Goal: Task Accomplishment & Management: Use online tool/utility

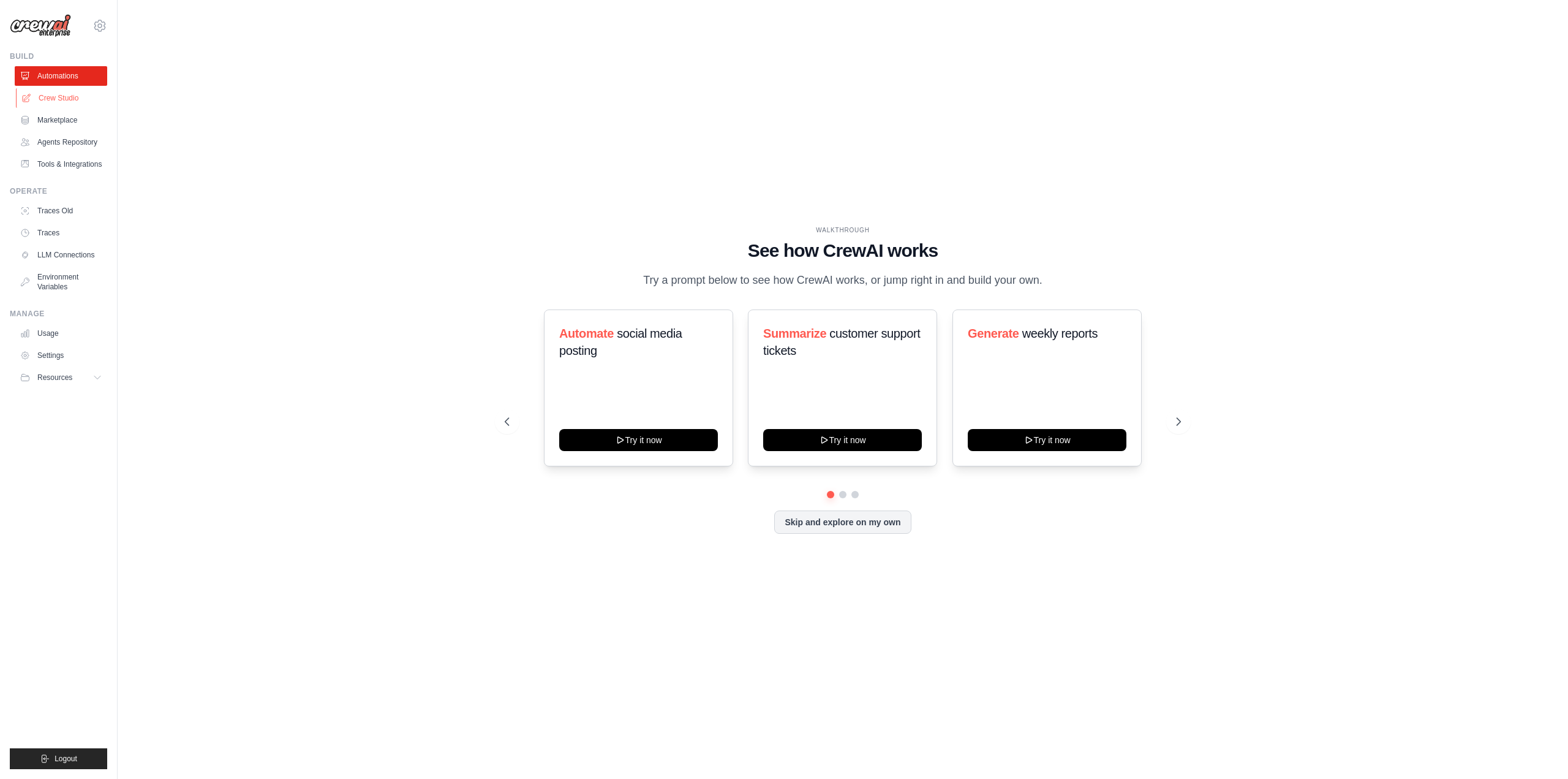
click at [78, 101] on link "Crew Studio" at bounding box center [62, 98] width 93 height 20
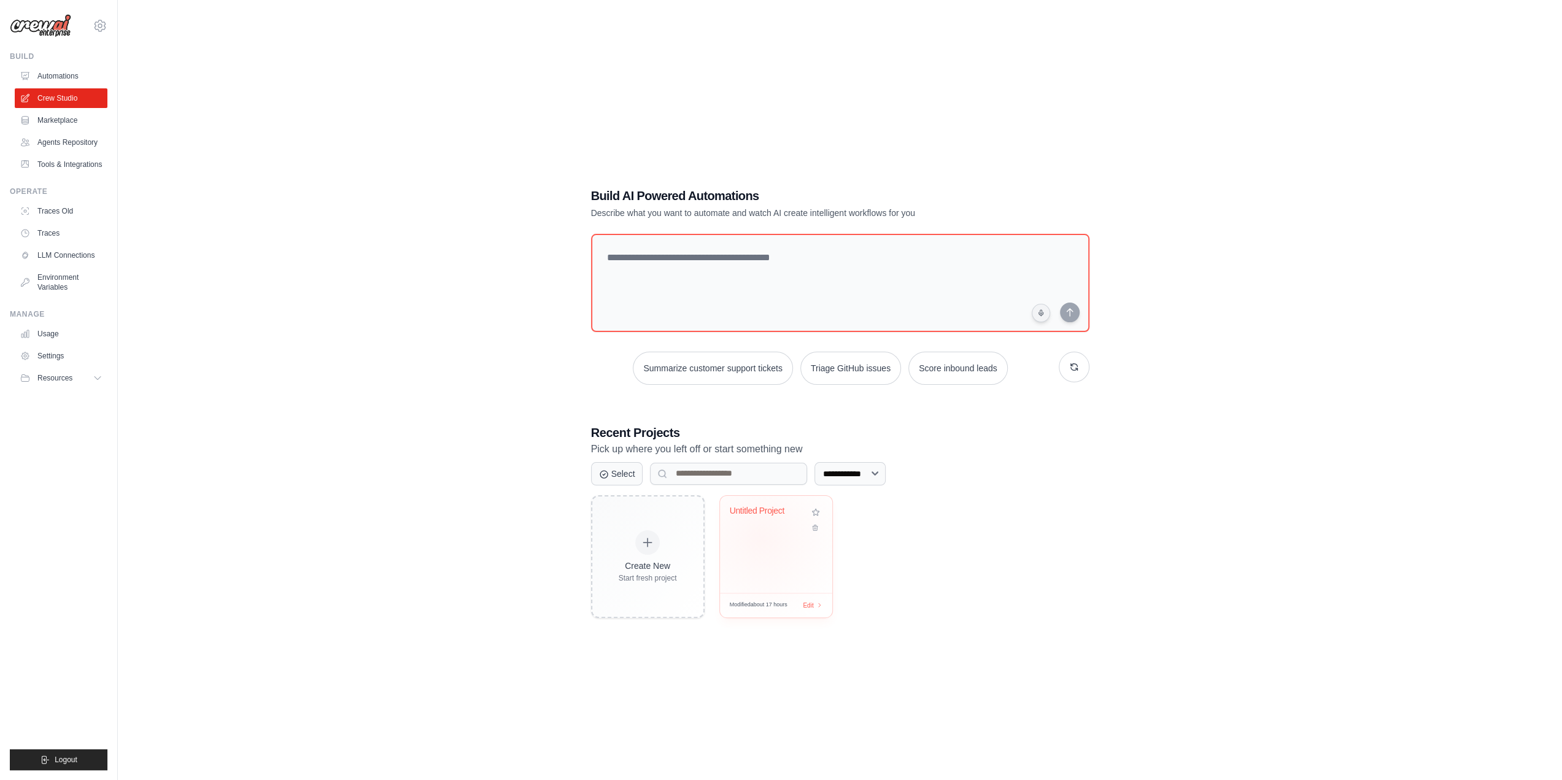
click at [761, 538] on div "Untitled Project" at bounding box center [776, 544] width 112 height 97
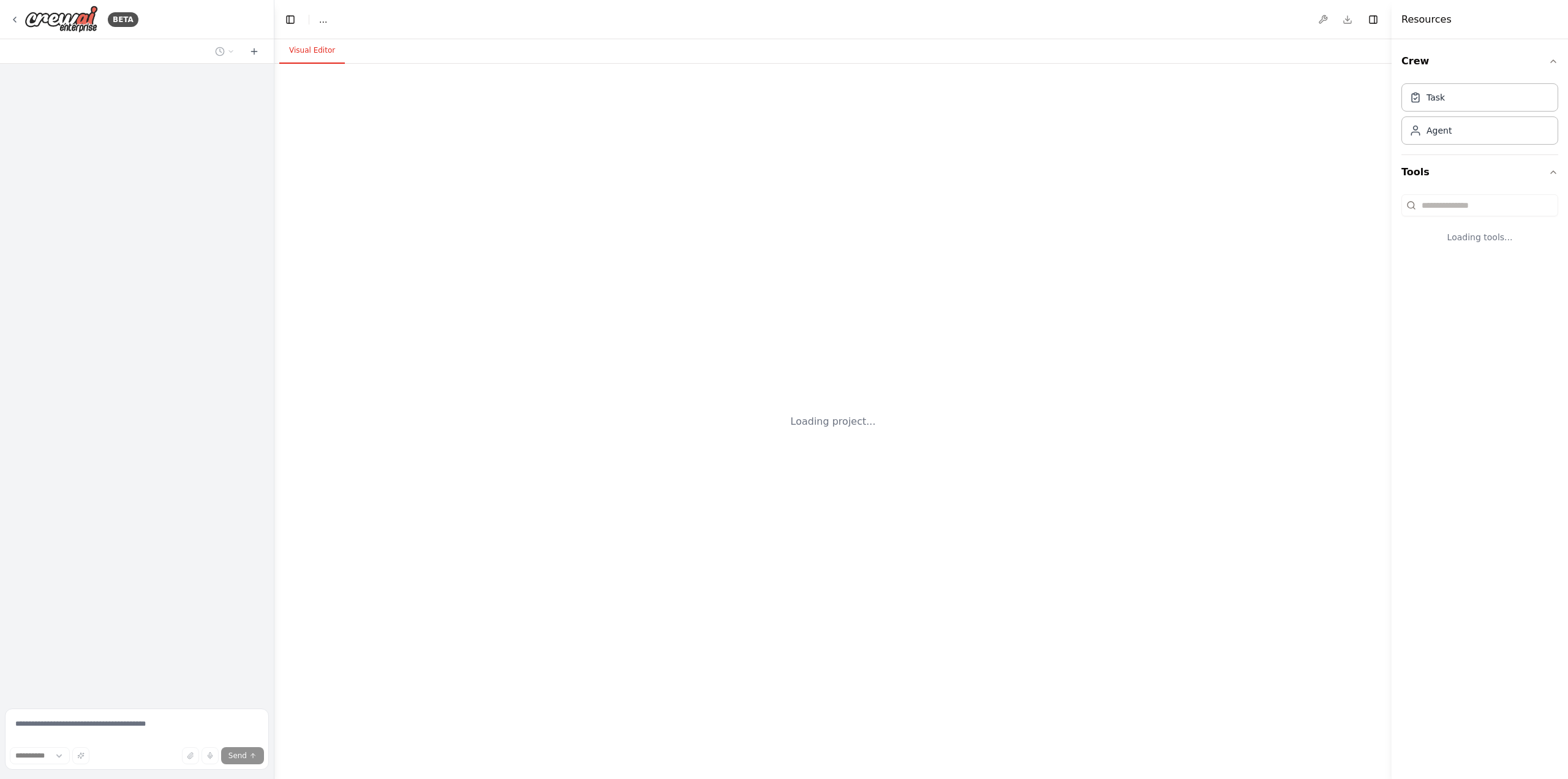
select select "****"
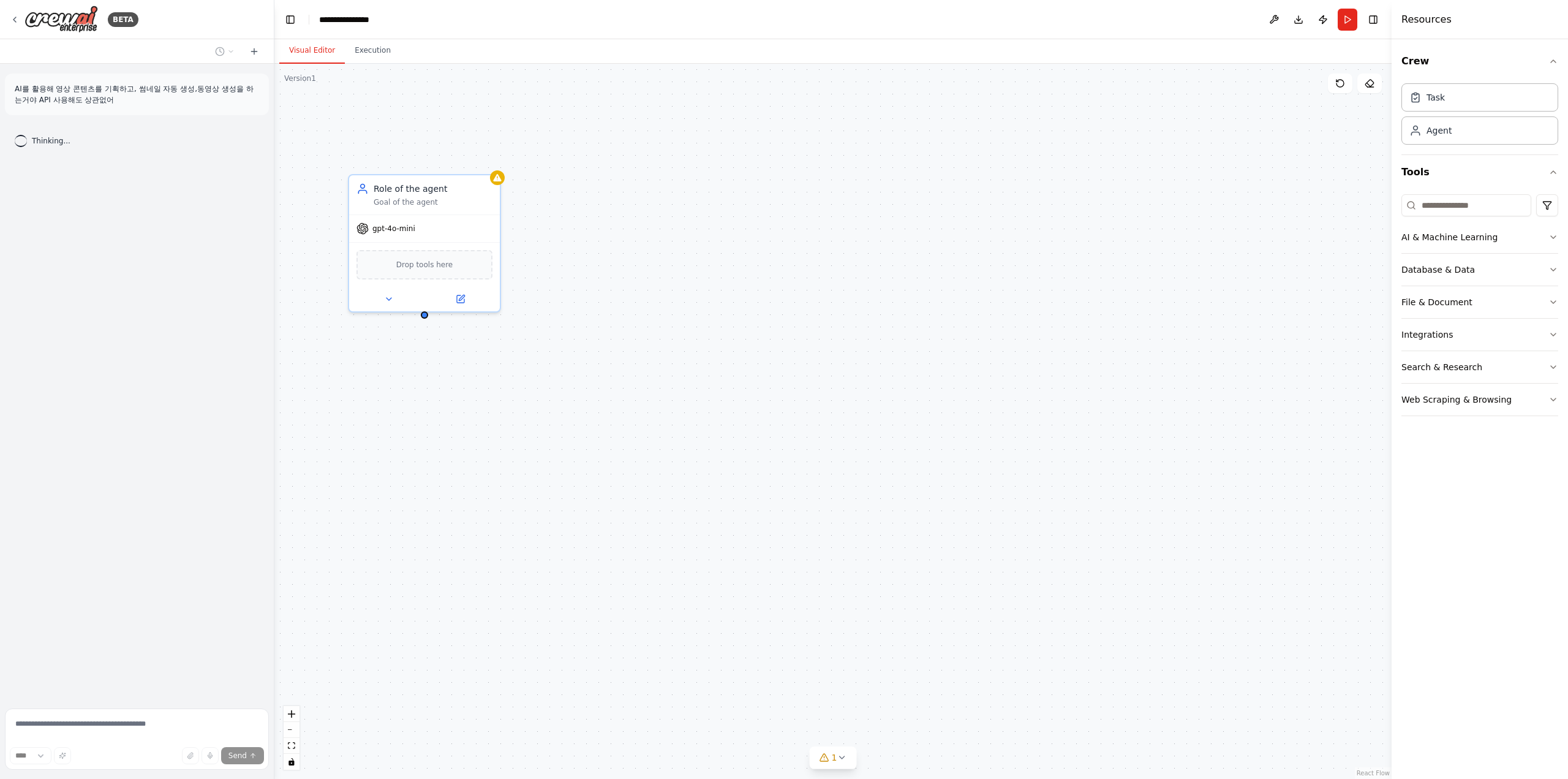
click at [106, 263] on div "AI를 활용해 영상 콘텐츠를 기획하고, 썸네일 자동 생성,동영상 생성을 하는거야 API 사용해도 상관없어 Thinking..." at bounding box center [137, 384] width 273 height 640
click at [92, 154] on div "Thinking..." at bounding box center [137, 141] width 263 height 32
click at [381, 436] on div "Role of the agent Goal of the agent gpt-4o-mini Drop tools here" at bounding box center [832, 421] width 1117 height 715
click at [1057, 128] on div "Role of the agent Goal of the agent gpt-4o-mini Drop tools here" at bounding box center [832, 421] width 1117 height 715
click at [1510, 269] on button "Database & Data" at bounding box center [1479, 270] width 157 height 32
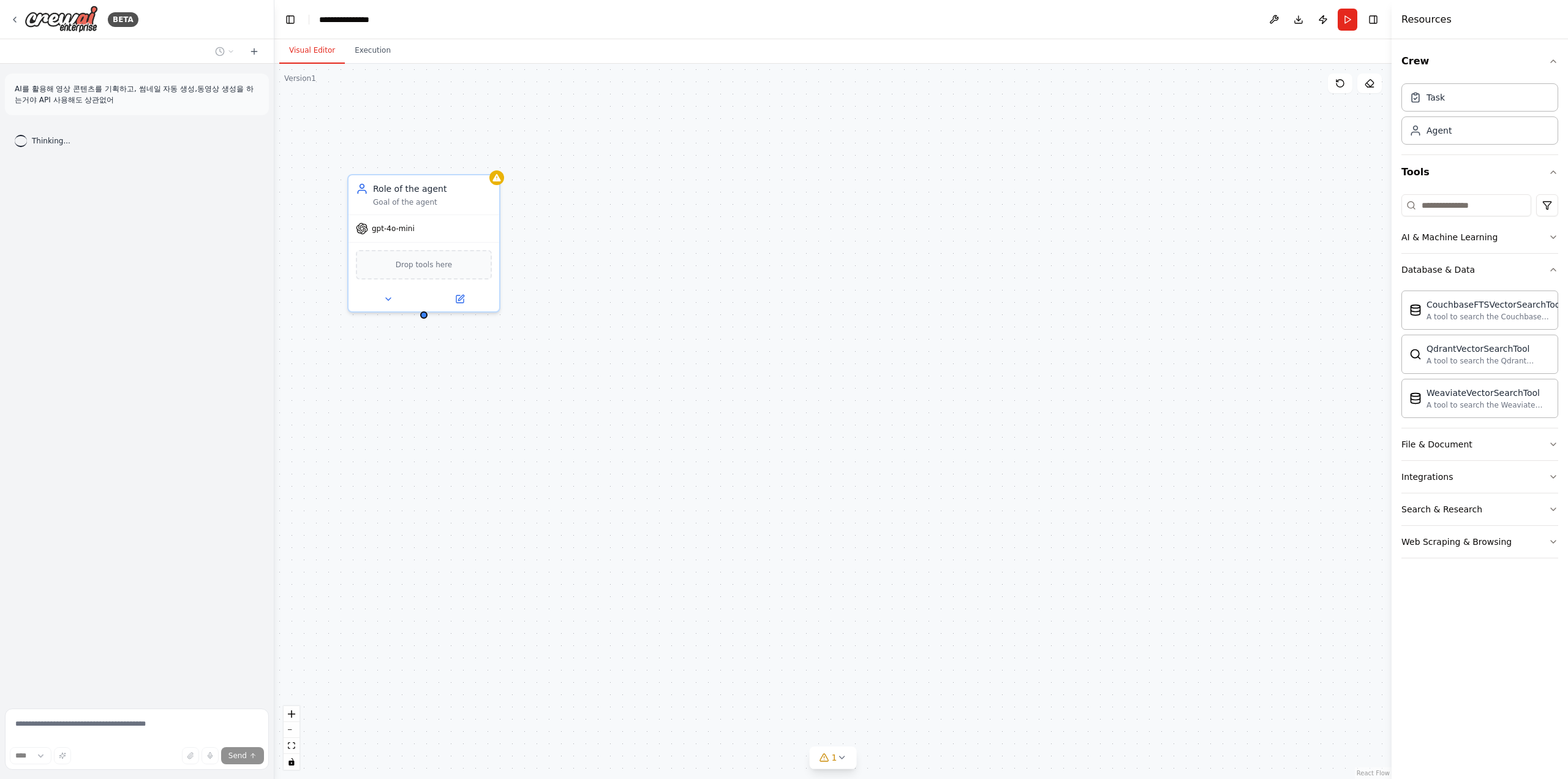
click at [85, 280] on div "AI를 활용해 영상 콘텐츠를 기획하고, 썸네일 자동 생성,동영상 생성을 하는거야 API 사용해도 상관없어 Thinking..." at bounding box center [137, 384] width 273 height 640
click at [168, 83] on p "AI를 활용해 영상 콘텐츠를 기획하고, 썸네일 자동 생성,동영상 생성을 하는거야 API 사용해도 상관없어" at bounding box center [137, 94] width 245 height 22
click at [166, 92] on p "AI를 활용해 영상 콘텐츠를 기획하고, 썸네일 자동 생성,동영상 생성을 하는거야 API 사용해도 상관없어" at bounding box center [137, 94] width 245 height 22
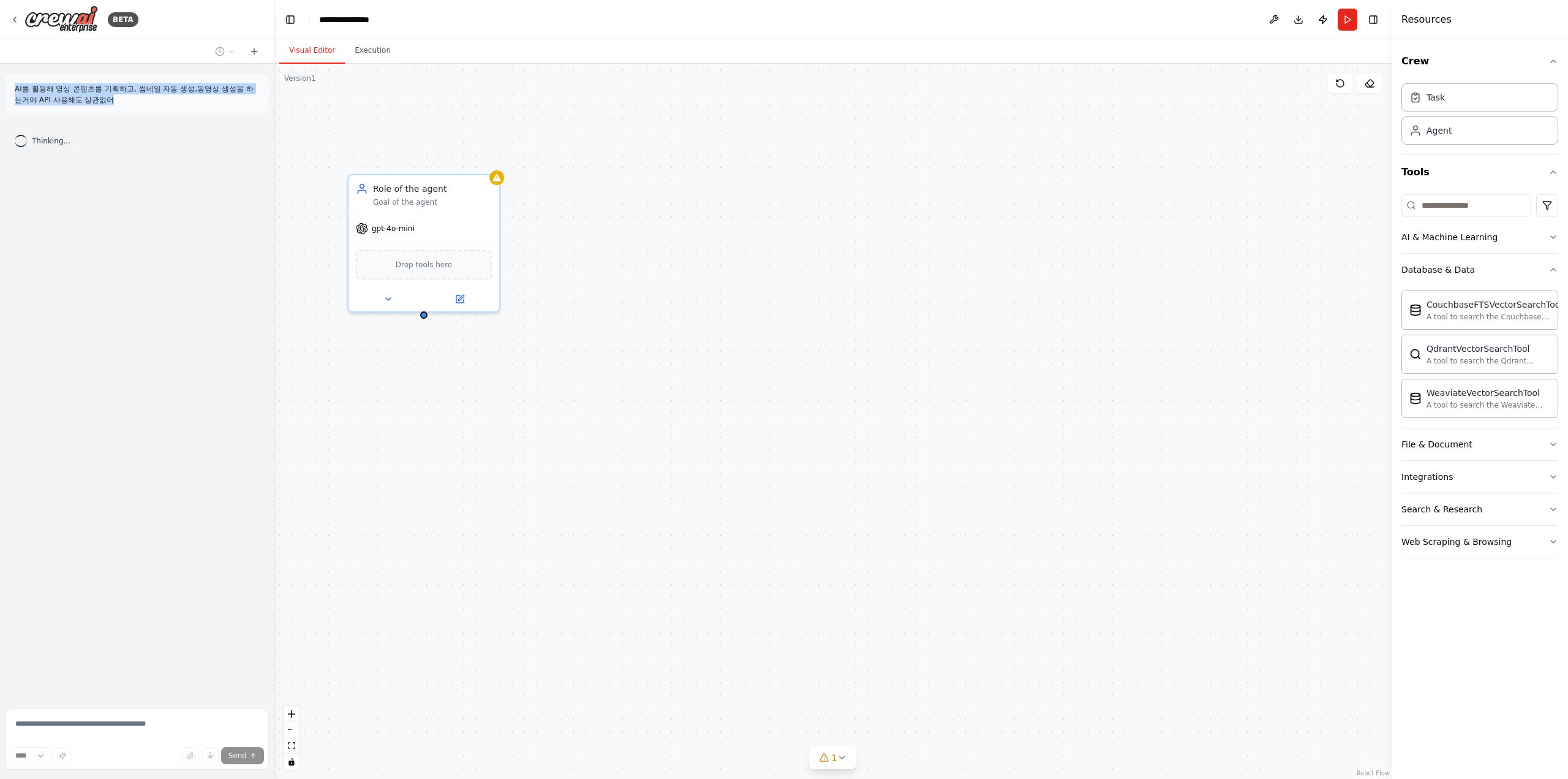
copy p "AI를 활용해 영상 콘텐츠를 기획하고, 썸네일 자동 생성,동영상 생성을 하는거야 API 사용해도 상관없어"
click at [250, 55] on icon at bounding box center [255, 52] width 10 height 10
paste textarea "**********"
type textarea "**********"
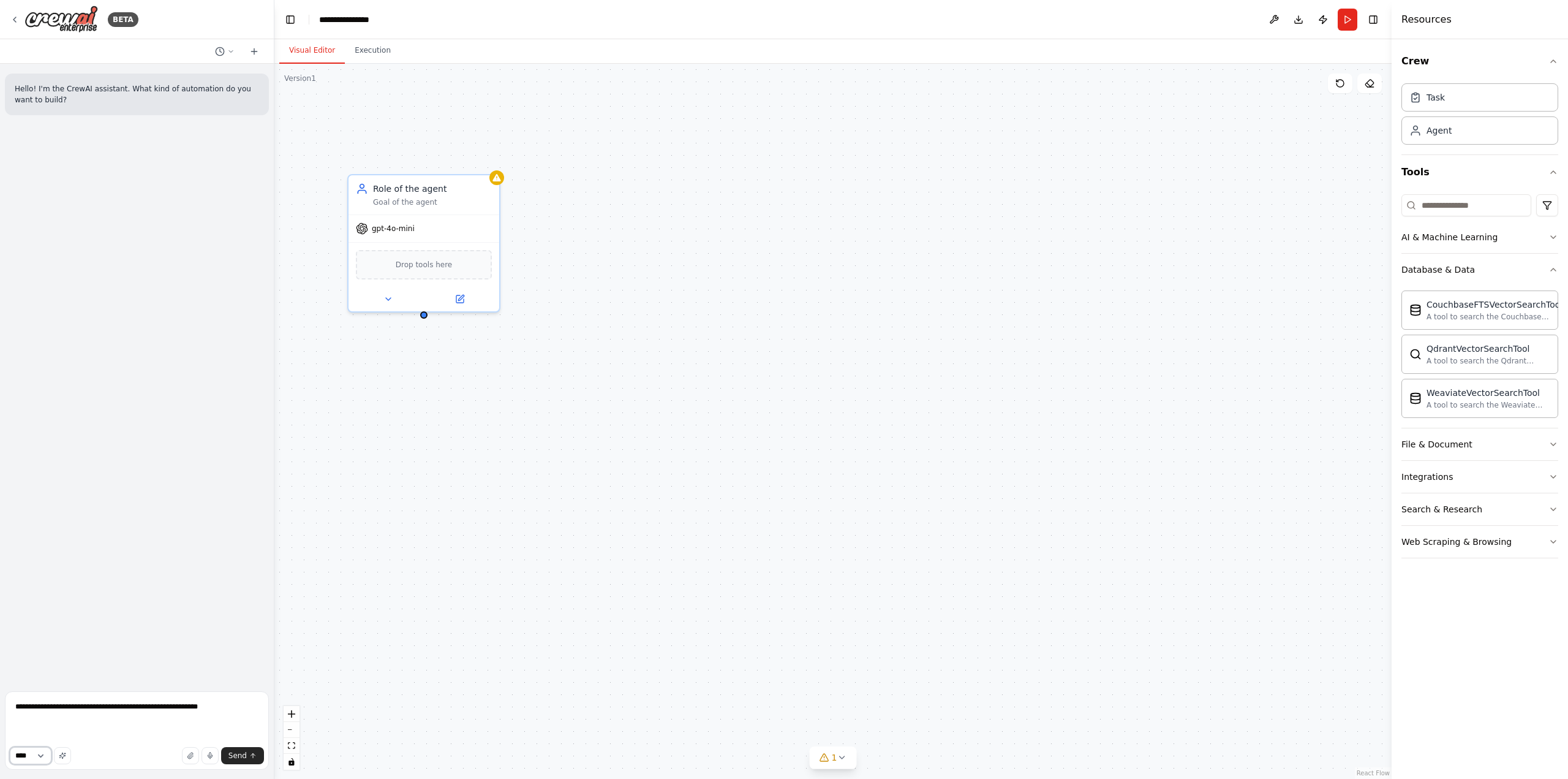
click at [44, 756] on select "****" at bounding box center [31, 755] width 42 height 17
drag, startPoint x: 44, startPoint y: 756, endPoint x: 65, endPoint y: 754, distance: 21.1
click at [44, 756] on select "****" at bounding box center [31, 755] width 42 height 17
click at [253, 757] on icon "submit" at bounding box center [253, 755] width 7 height 7
click at [527, 613] on div "Role of the agent Goal of the agent gpt-4o-mini Drop tools here" at bounding box center [832, 421] width 1117 height 715
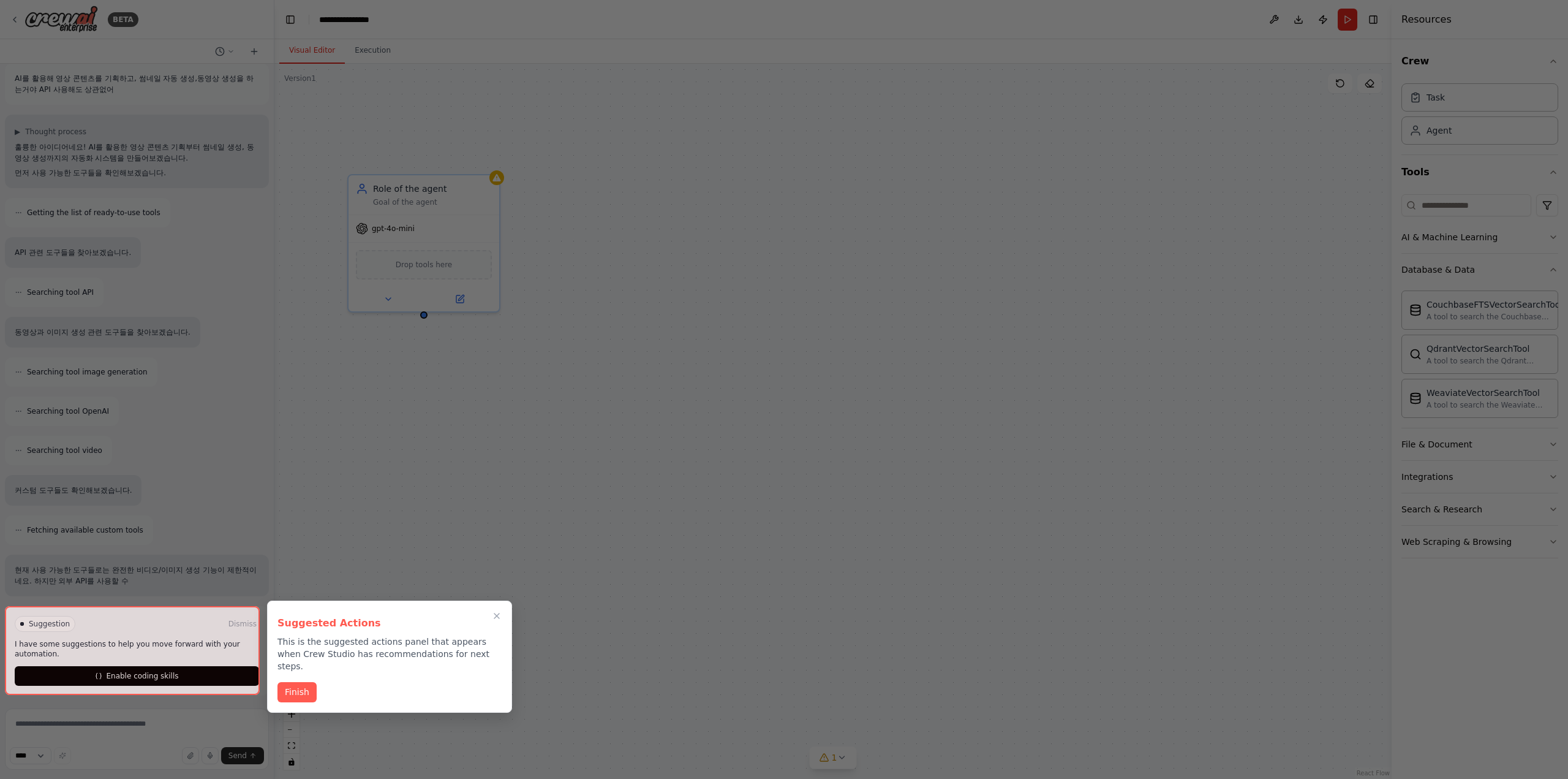
scroll to position [88, 0]
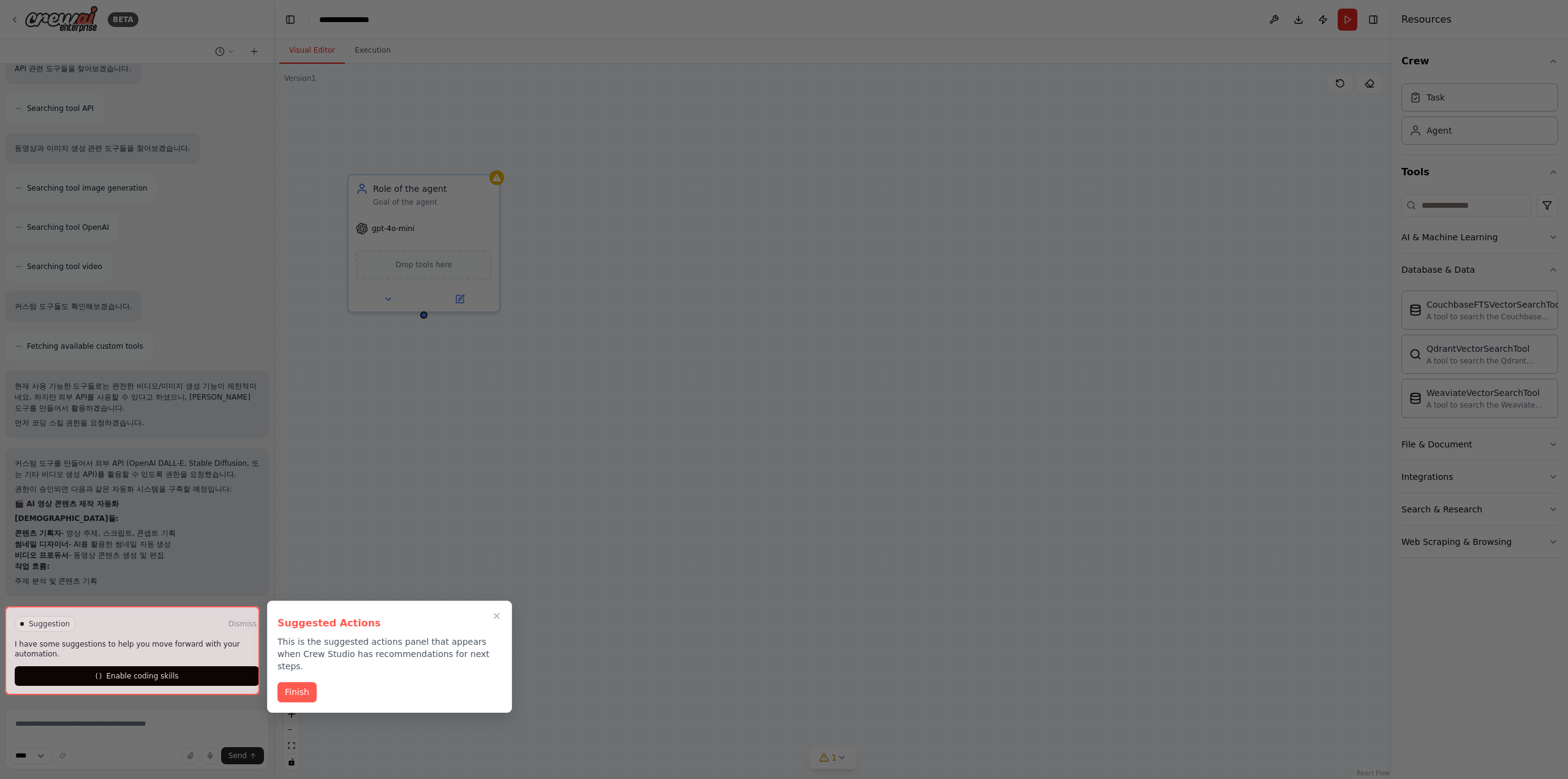
click at [195, 419] on div at bounding box center [784, 390] width 1568 height 779
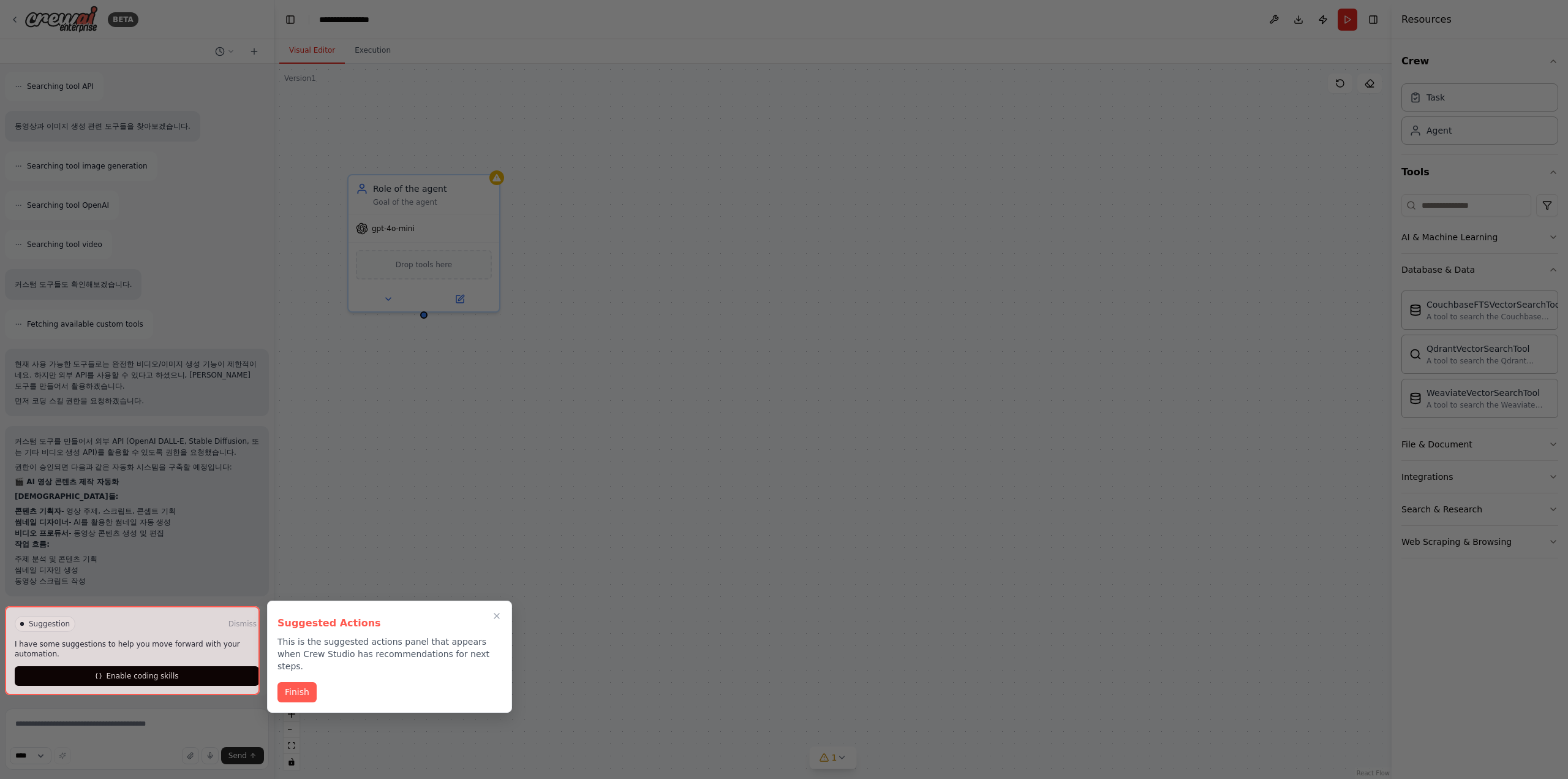
scroll to position [290, 0]
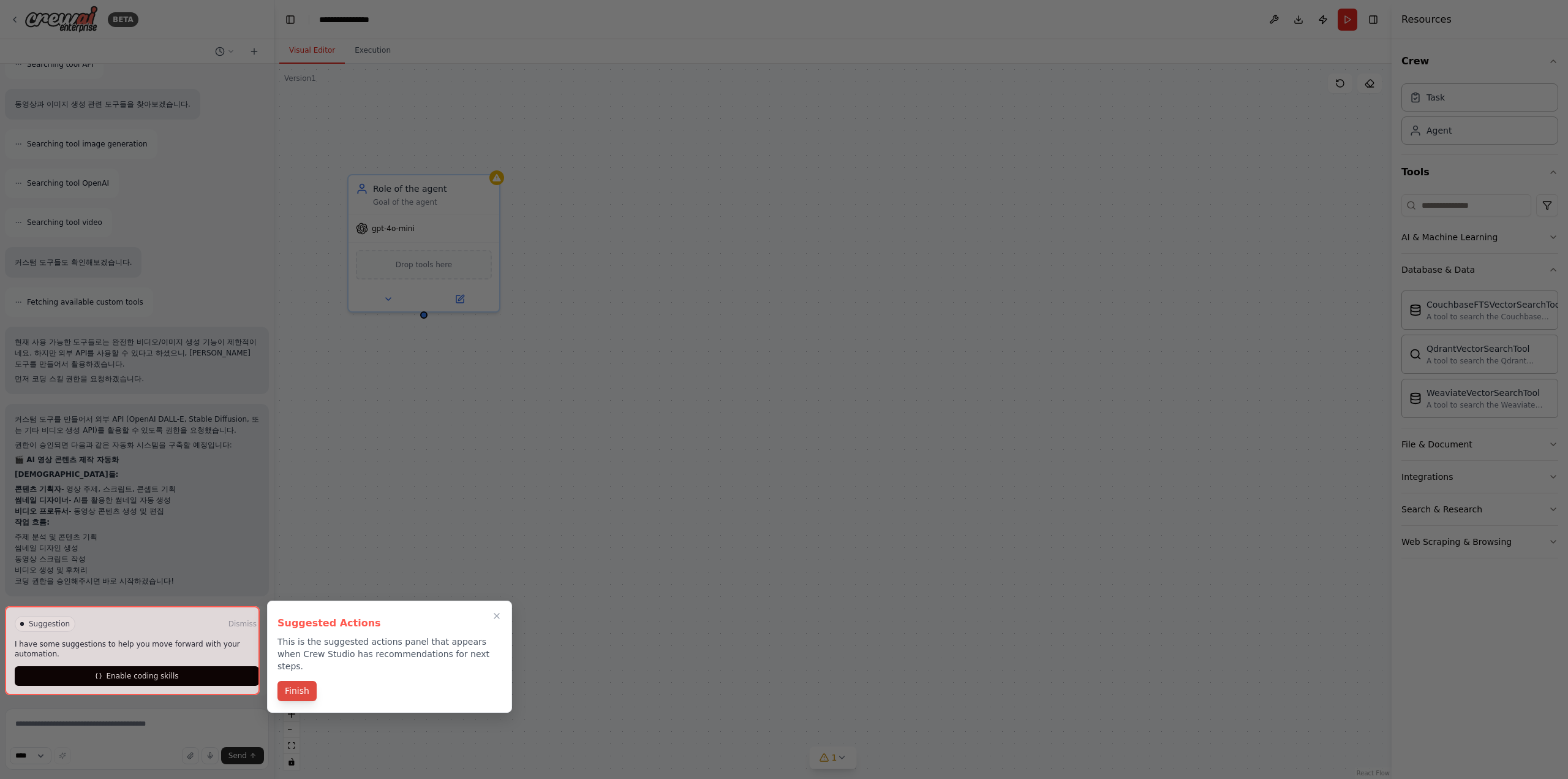
click at [303, 681] on button "Finish" at bounding box center [296, 691] width 39 height 20
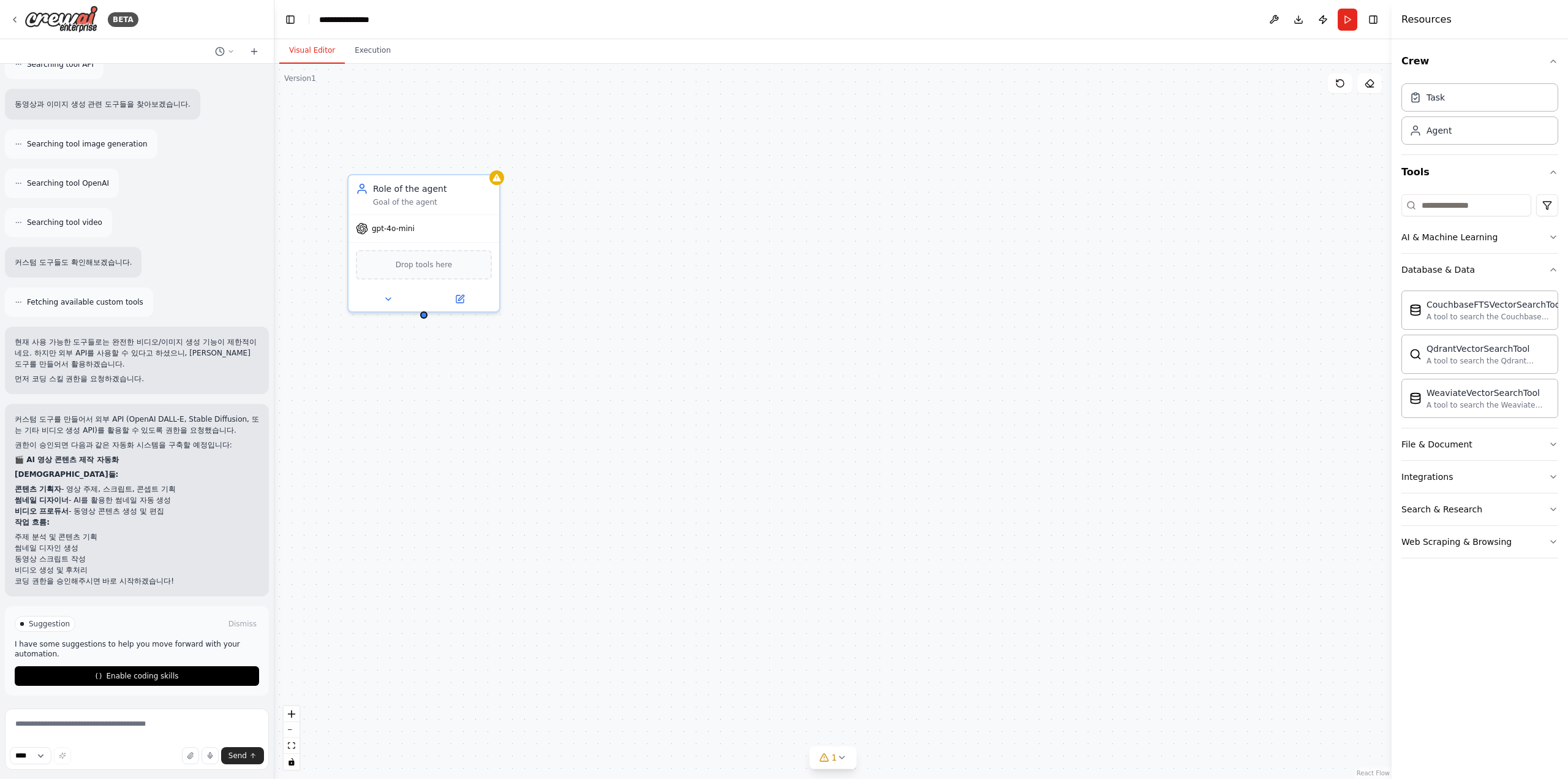
click at [595, 102] on div "Role of the agent Goal of the agent gpt-4o-mini Drop tools here" at bounding box center [832, 421] width 1117 height 715
click at [301, 293] on div "Role of the agent Goal of the agent gpt-4o-mini Drop tools here" at bounding box center [832, 421] width 1117 height 715
click at [120, 671] on span "Enable coding skills" at bounding box center [142, 676] width 72 height 10
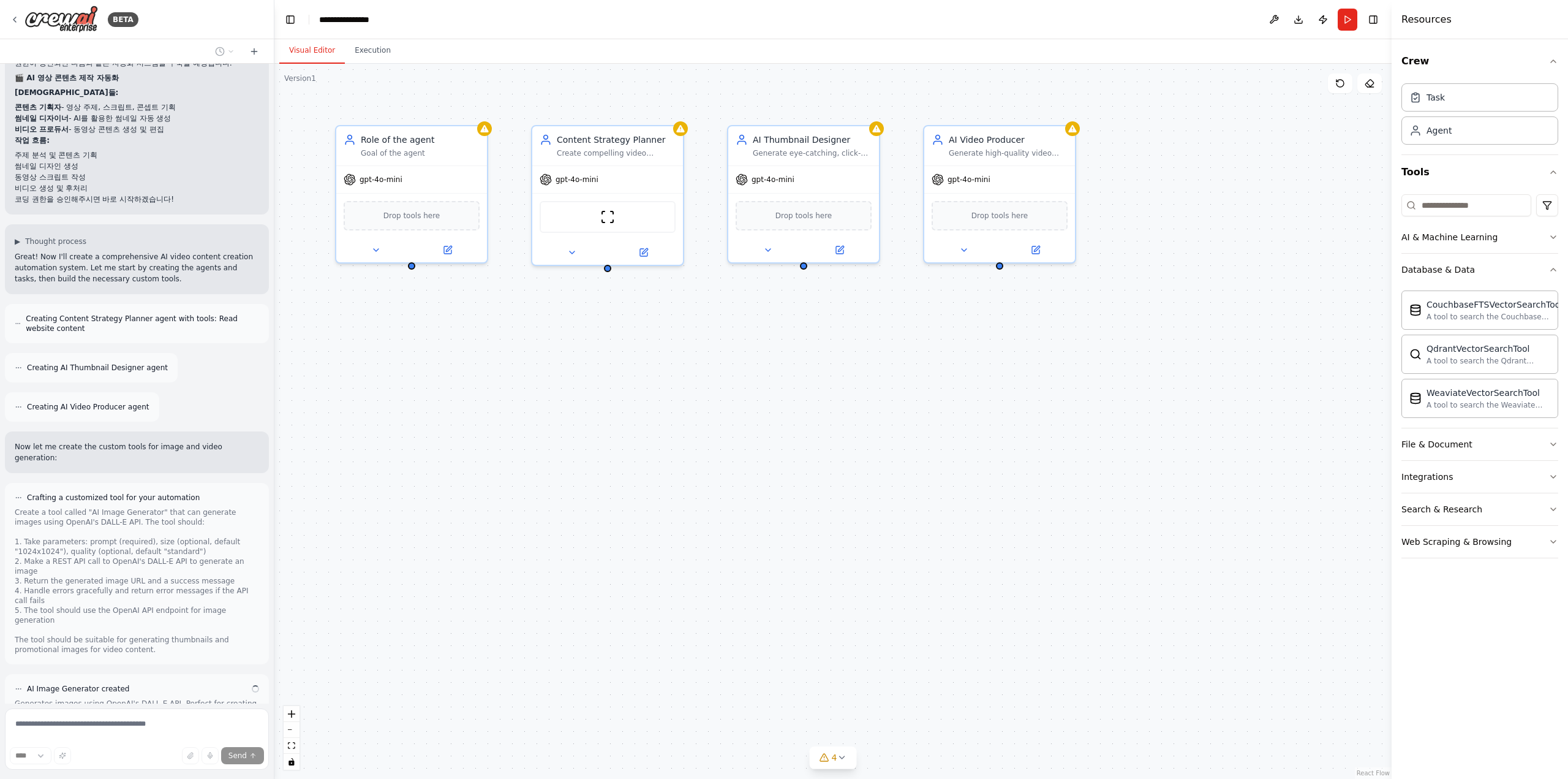
scroll to position [750, 0]
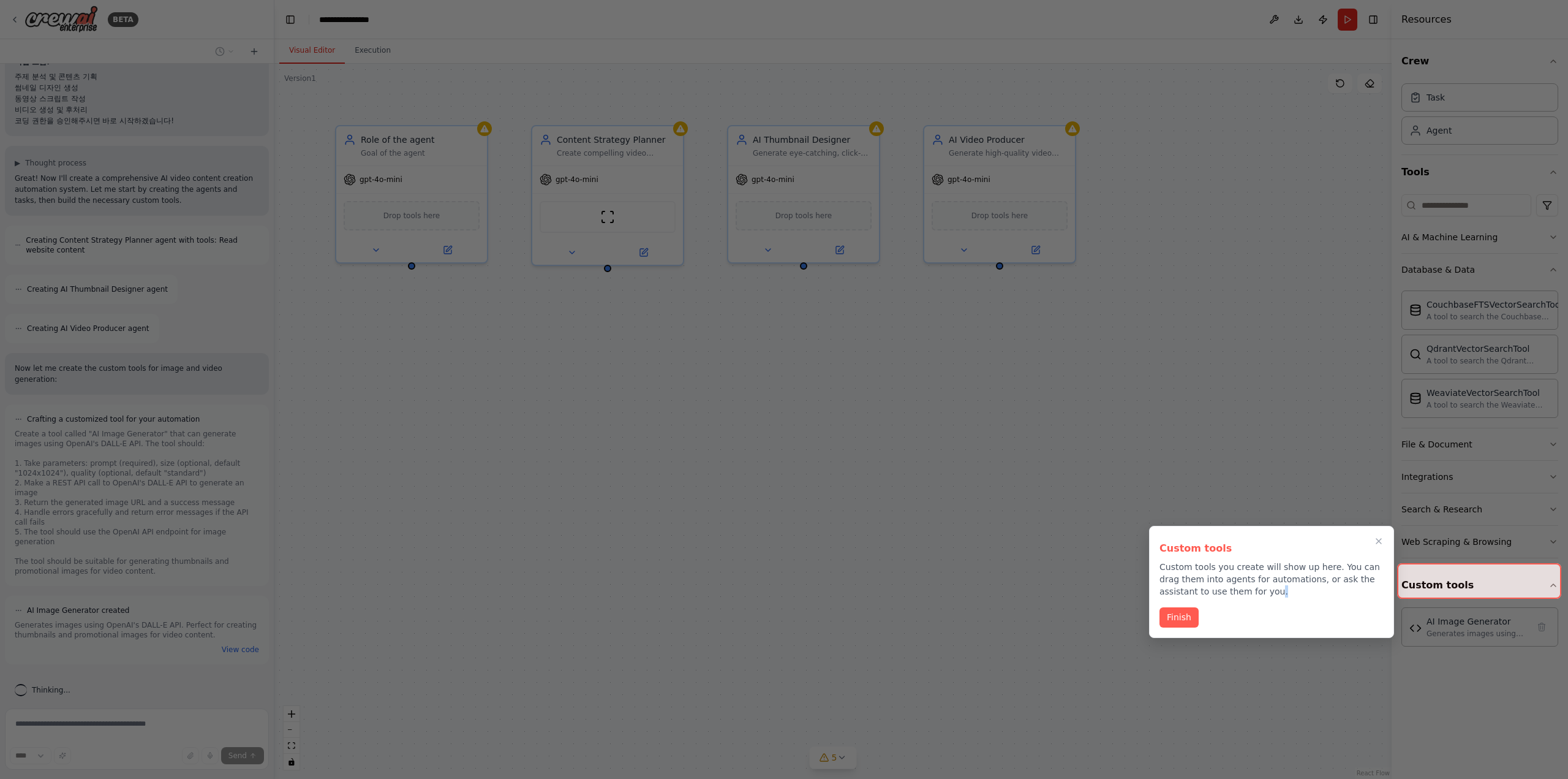
click at [1228, 584] on p "Custom tools you create will show up here. You can drag them into agents for au…" at bounding box center [1272, 578] width 225 height 37
click at [1188, 611] on button "Finish" at bounding box center [1179, 616] width 39 height 20
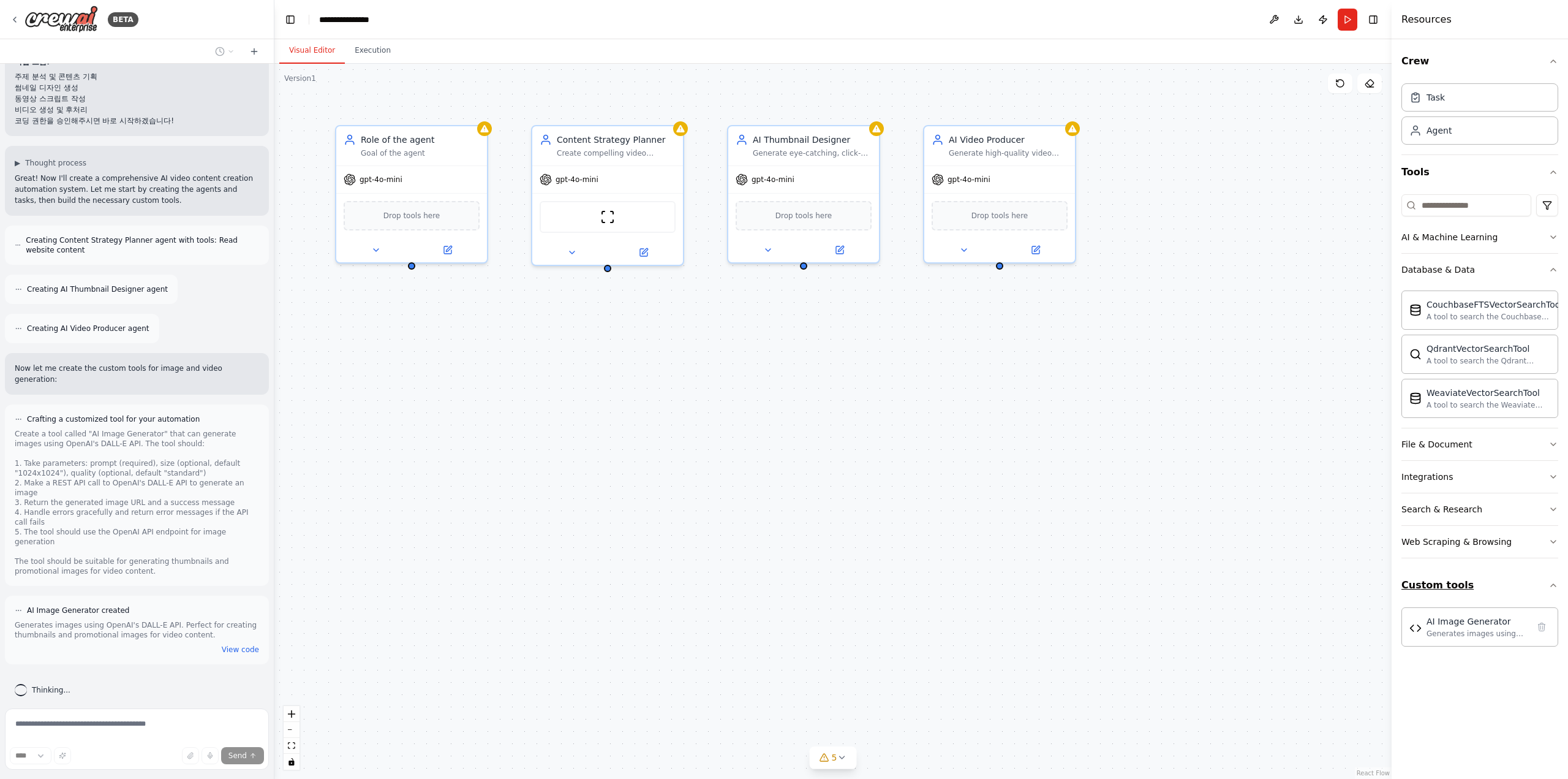
click at [1500, 587] on button "Custom tools" at bounding box center [1479, 585] width 157 height 34
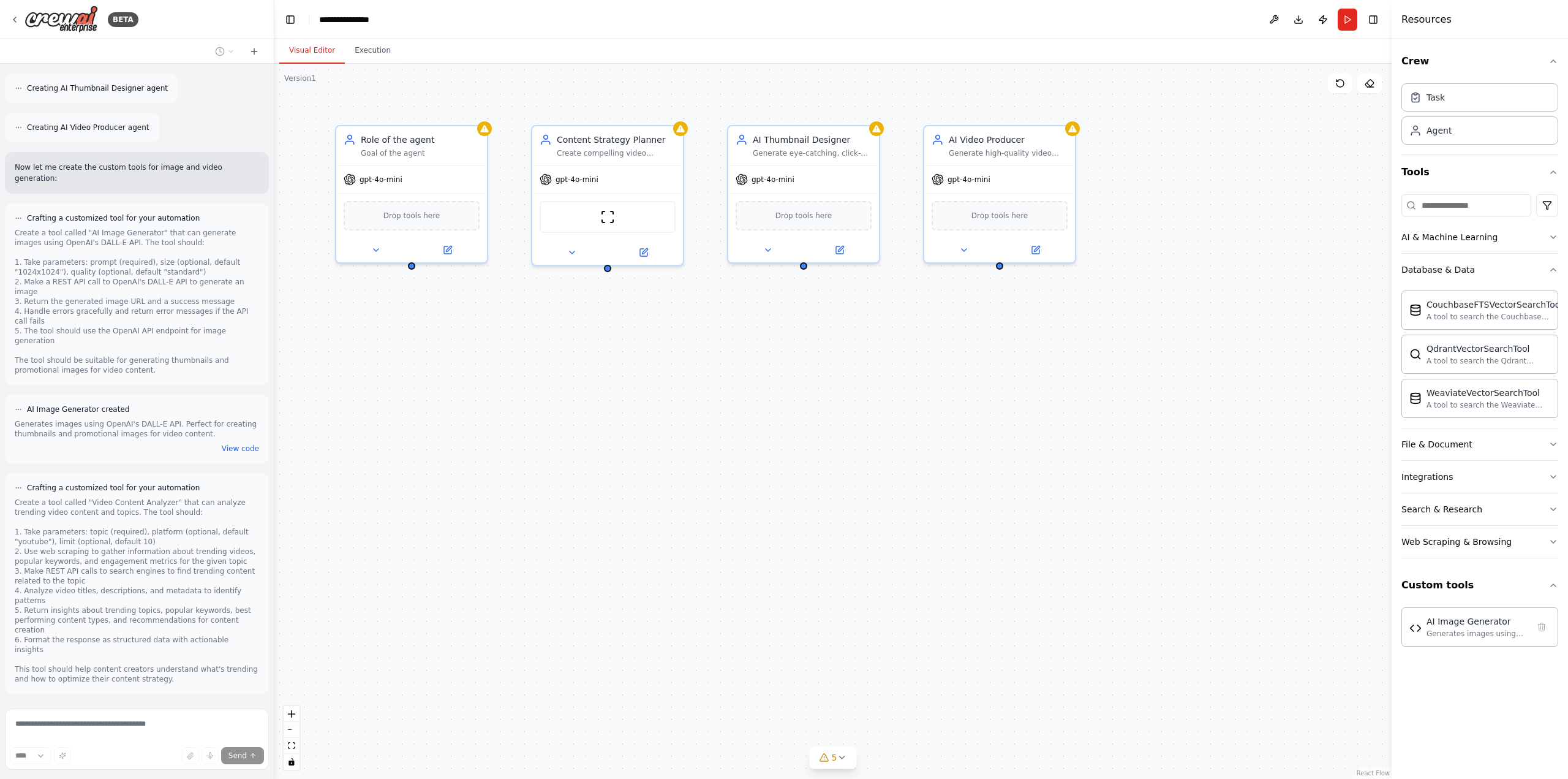
scroll to position [1040, 0]
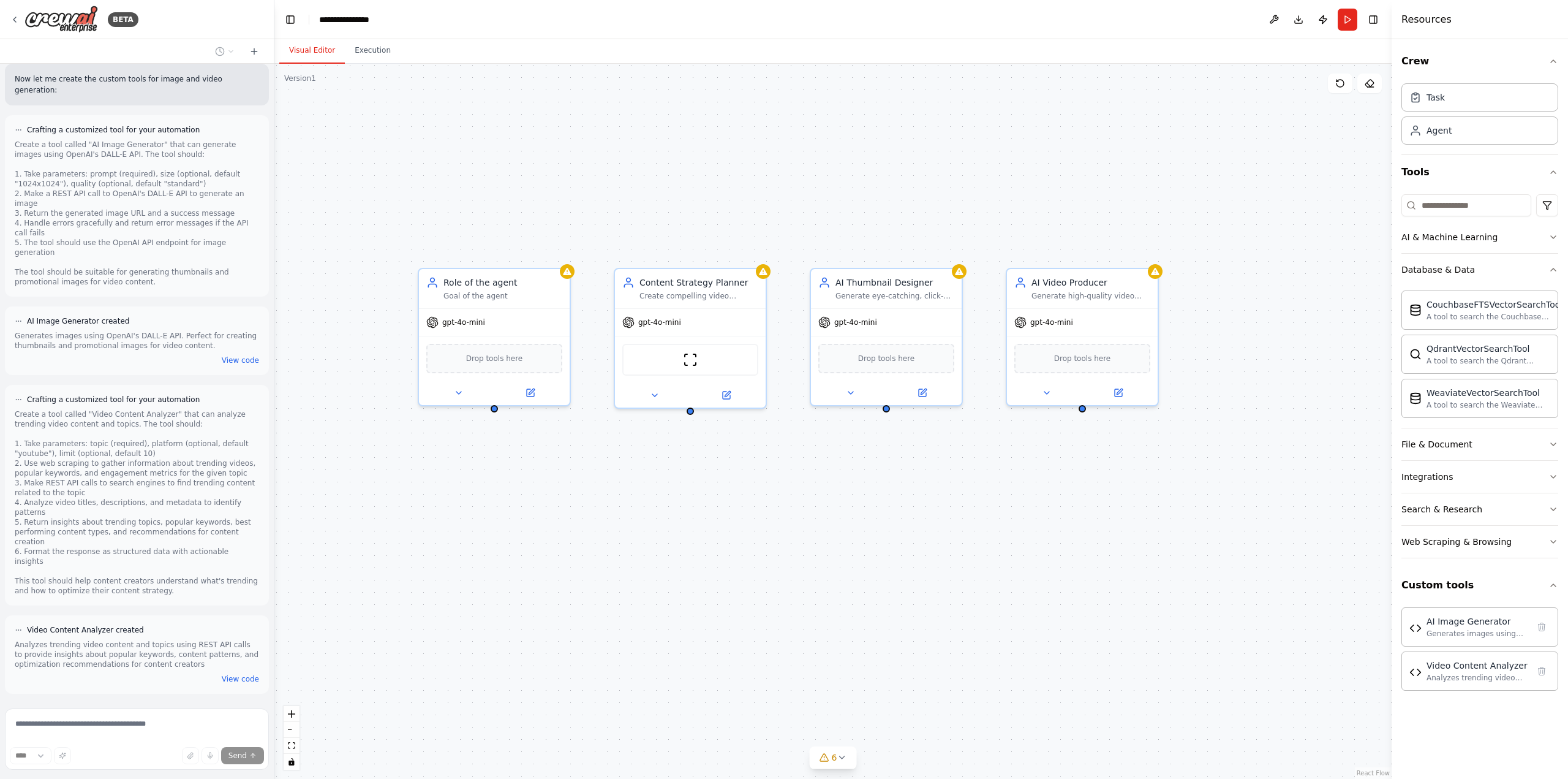
drag, startPoint x: 836, startPoint y: 440, endPoint x: 921, endPoint y: 581, distance: 164.6
click at [921, 581] on div "Role of the agent Goal of the agent gpt-4o-mini Drop tools here Content Strateg…" at bounding box center [832, 421] width 1117 height 715
click at [836, 760] on icon at bounding box center [841, 757] width 10 height 10
click at [808, 678] on span "Tool AI Image Generator is not in use" at bounding box center [809, 676] width 136 height 10
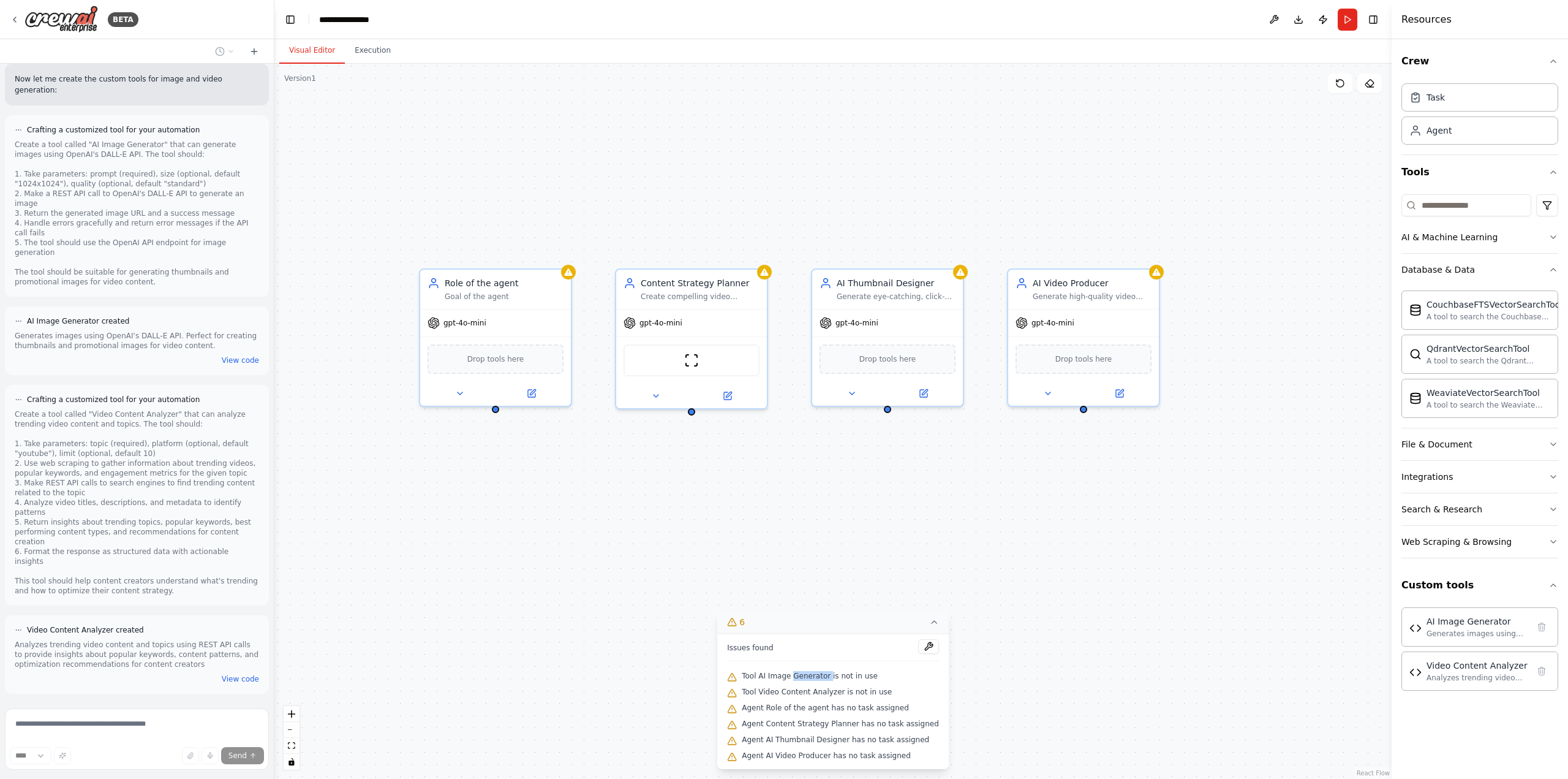
click at [808, 678] on span "Tool AI Image Generator is not in use" at bounding box center [809, 676] width 136 height 10
click at [843, 517] on div "Role of the agent Goal of the agent gpt-4o-mini Drop tools here Content Strateg…" at bounding box center [832, 421] width 1117 height 715
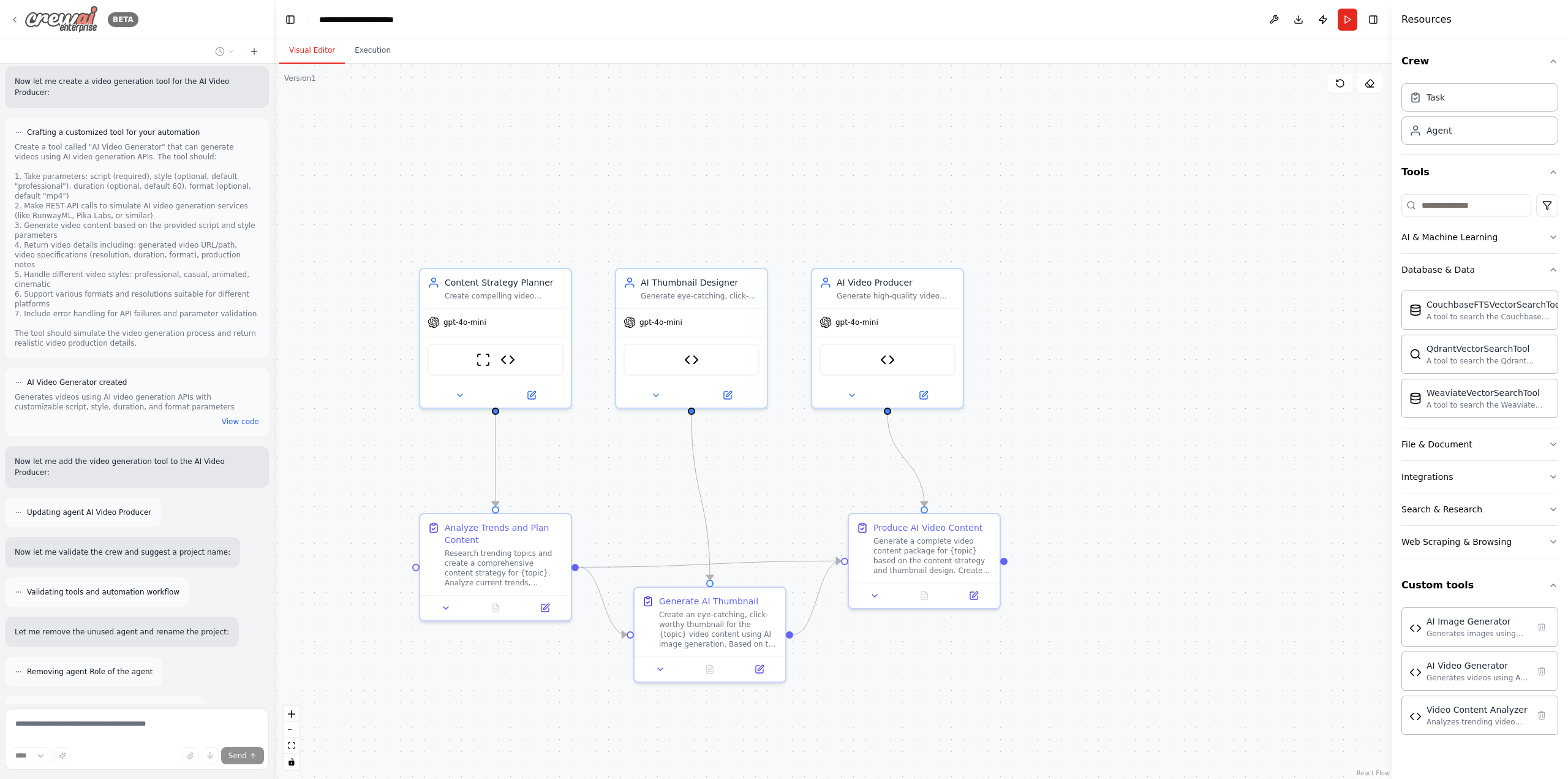
scroll to position [2244, 0]
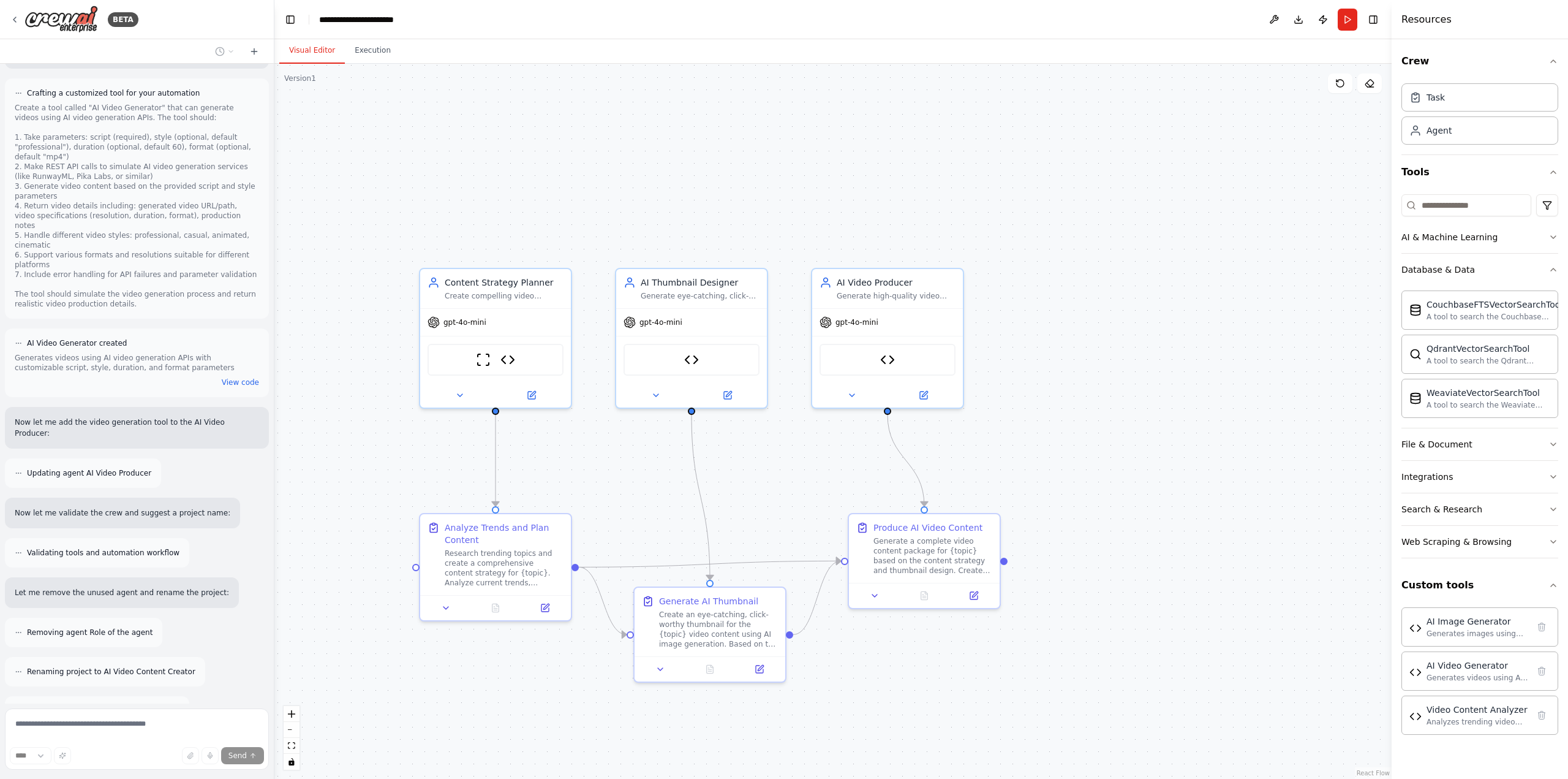
click at [1320, 320] on div ".deletable-edge-delete-btn { width: 20px; height: 20px; border: 0px solid #ffff…" at bounding box center [832, 421] width 1117 height 715
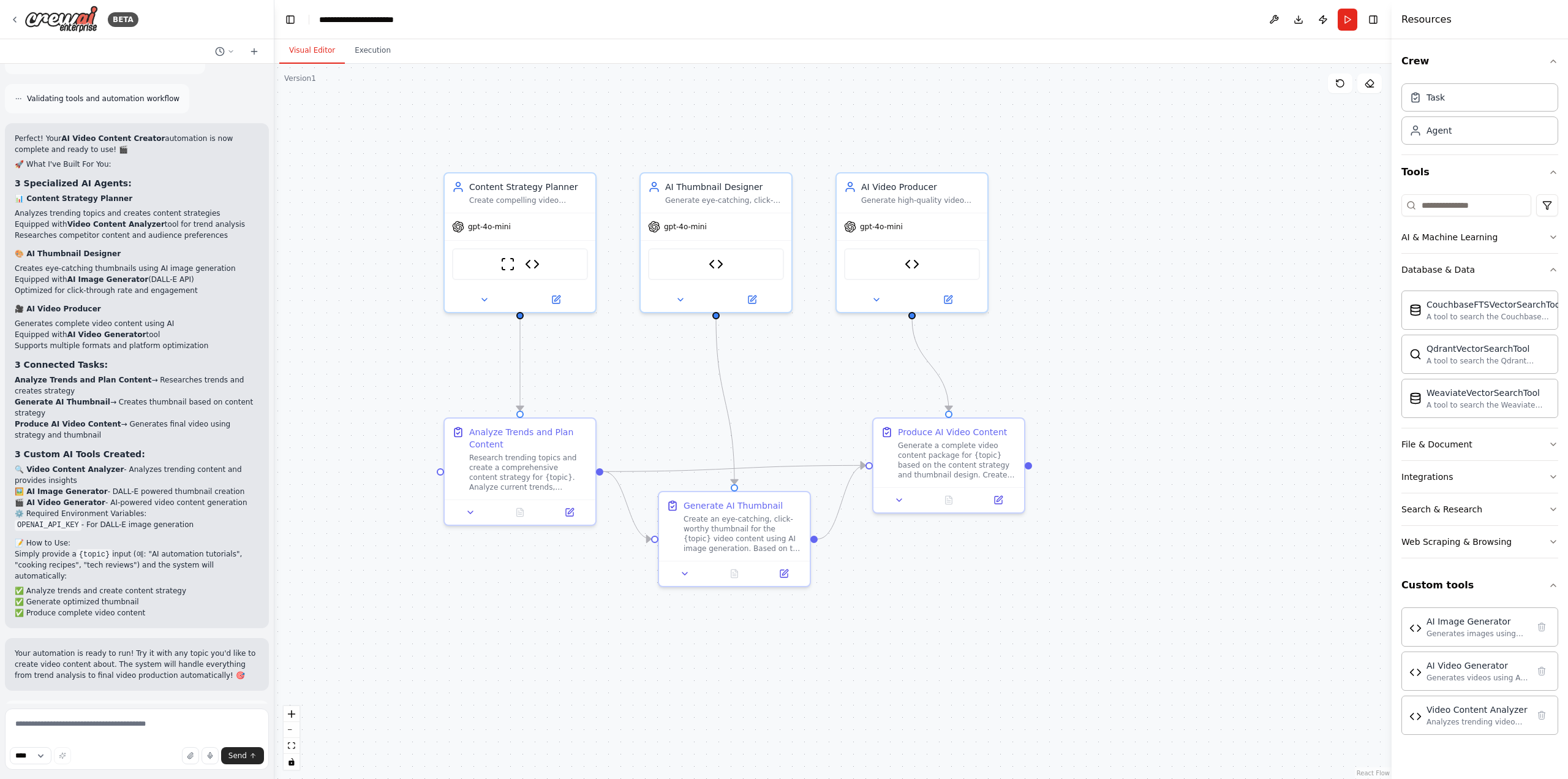
scroll to position [2867, 0]
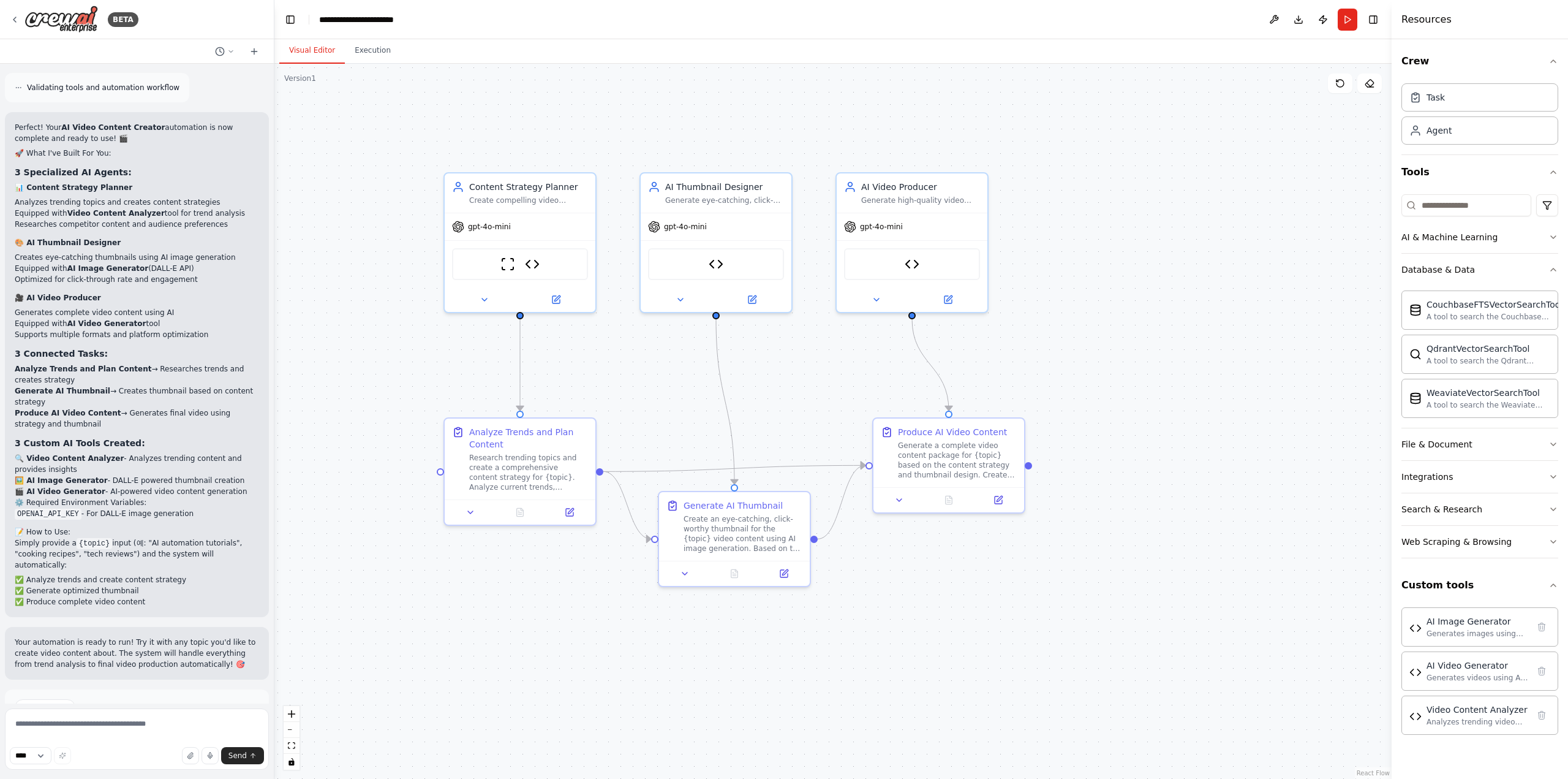
drag, startPoint x: 577, startPoint y: 191, endPoint x: 602, endPoint y: 96, distance: 98.2
click at [602, 96] on div ".deletable-edge-delete-btn { width: 20px; height: 20px; border: 0px solid #ffff…" at bounding box center [832, 421] width 1117 height 715
drag, startPoint x: 449, startPoint y: 396, endPoint x: 501, endPoint y: 360, distance: 63.2
click at [501, 360] on div ".deletable-edge-delete-btn { width: 20px; height: 20px; border: 0px solid #ffff…" at bounding box center [832, 421] width 1117 height 715
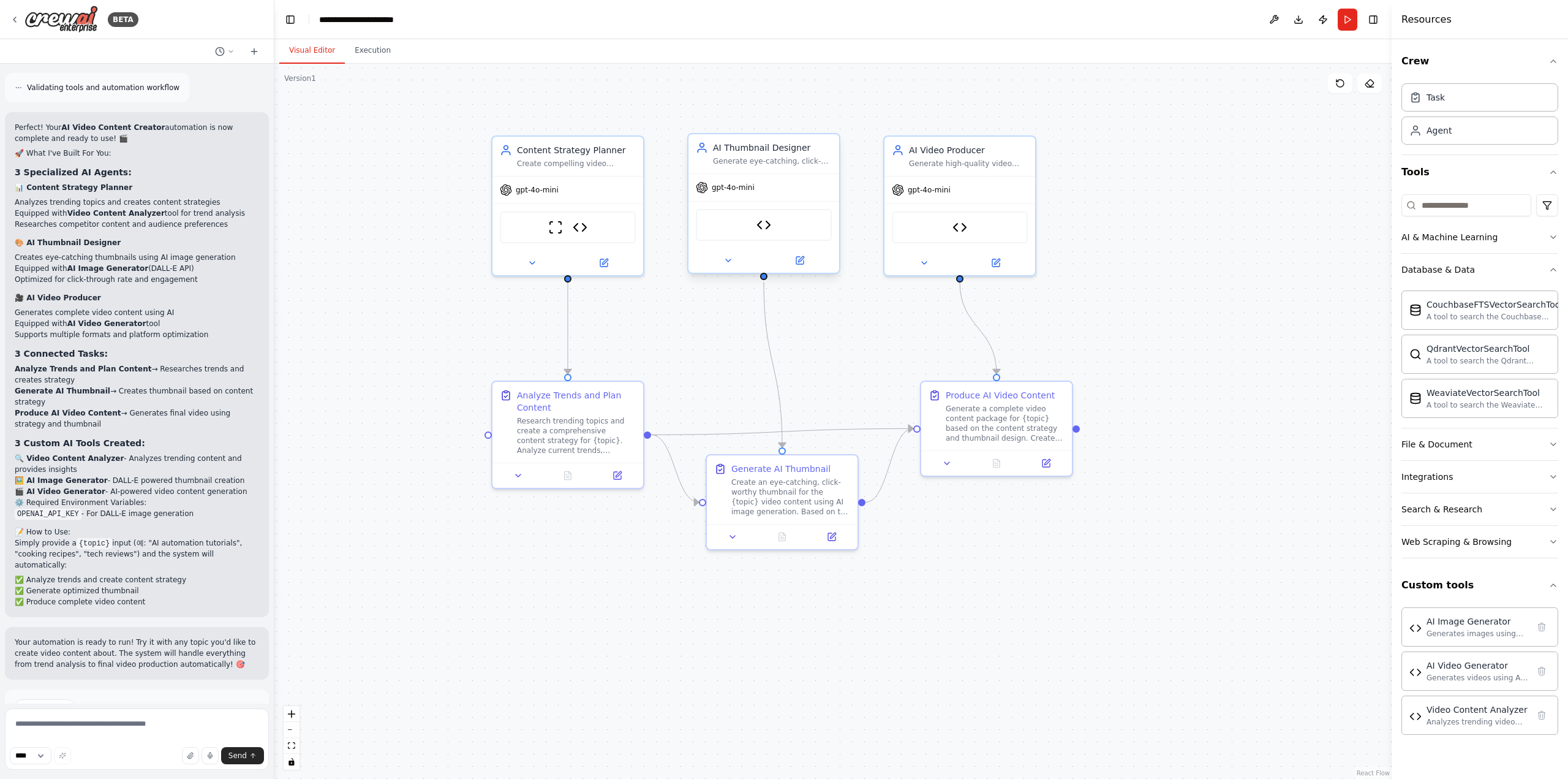
drag, startPoint x: 814, startPoint y: 131, endPoint x: 761, endPoint y: 182, distance: 73.6
click at [758, 173] on div ".deletable-edge-delete-btn { width: 20px; height: 20px; border: 0px solid #ffff…" at bounding box center [832, 421] width 1117 height 715
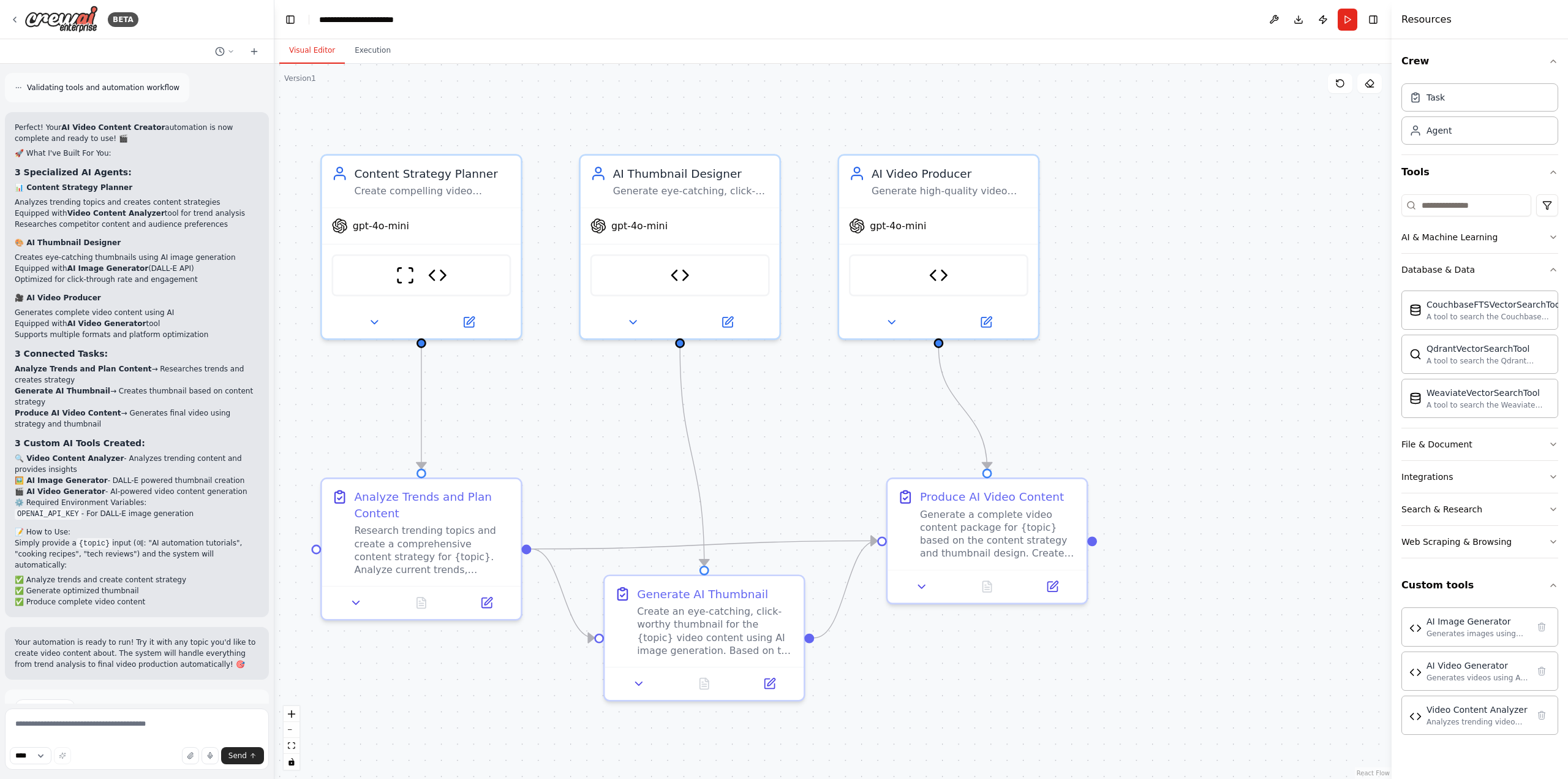
drag, startPoint x: 852, startPoint y: 392, endPoint x: 877, endPoint y: 406, distance: 28.7
click at [869, 402] on div ".deletable-edge-delete-btn { width: 20px; height: 20px; border: 0px solid #ffff…" at bounding box center [832, 421] width 1117 height 715
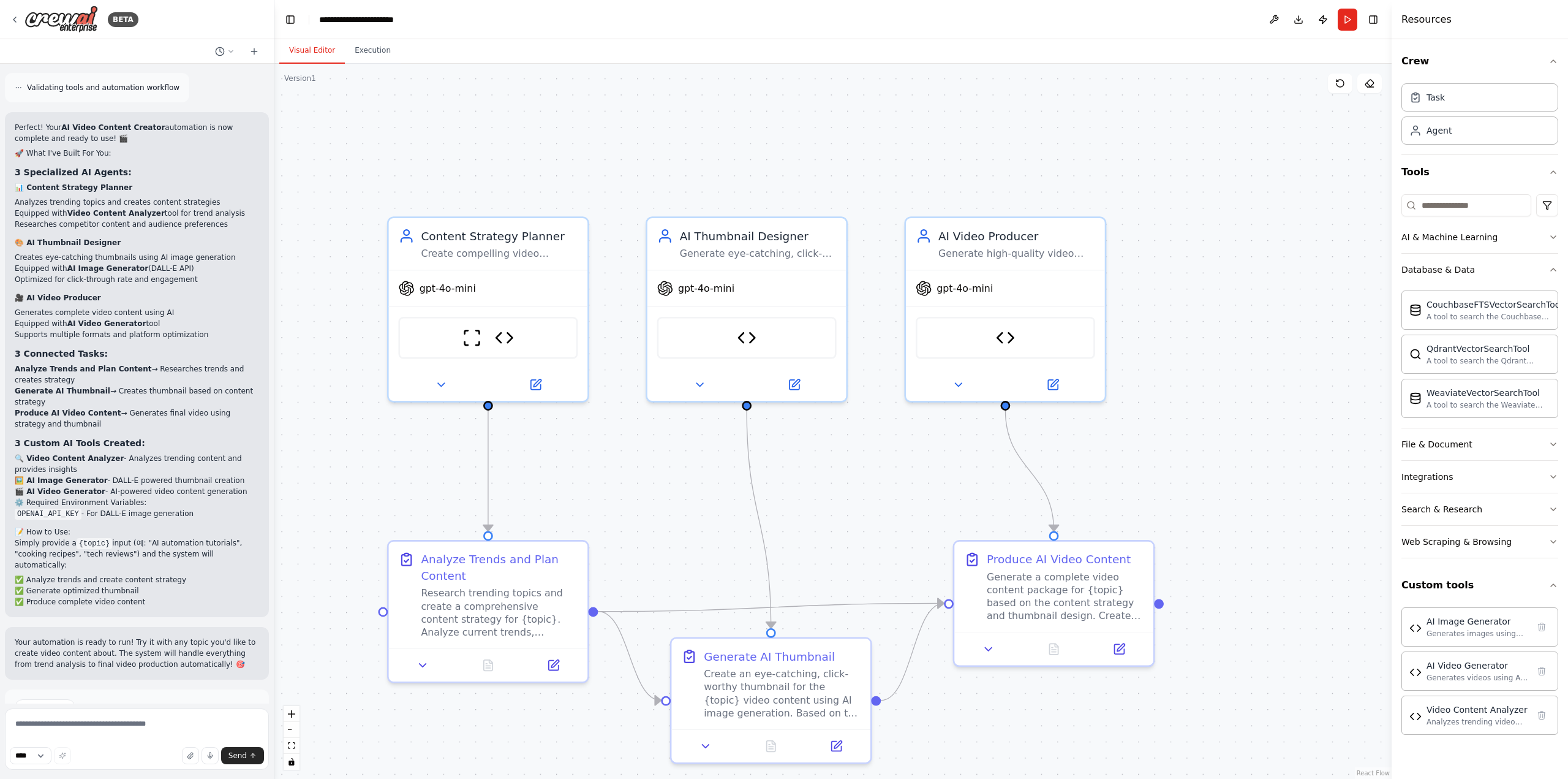
drag, startPoint x: 656, startPoint y: 466, endPoint x: 687, endPoint y: 468, distance: 31.1
click at [687, 468] on div ".deletable-edge-delete-btn { width: 20px; height: 20px; border: 0px solid #ffff…" at bounding box center [832, 421] width 1117 height 715
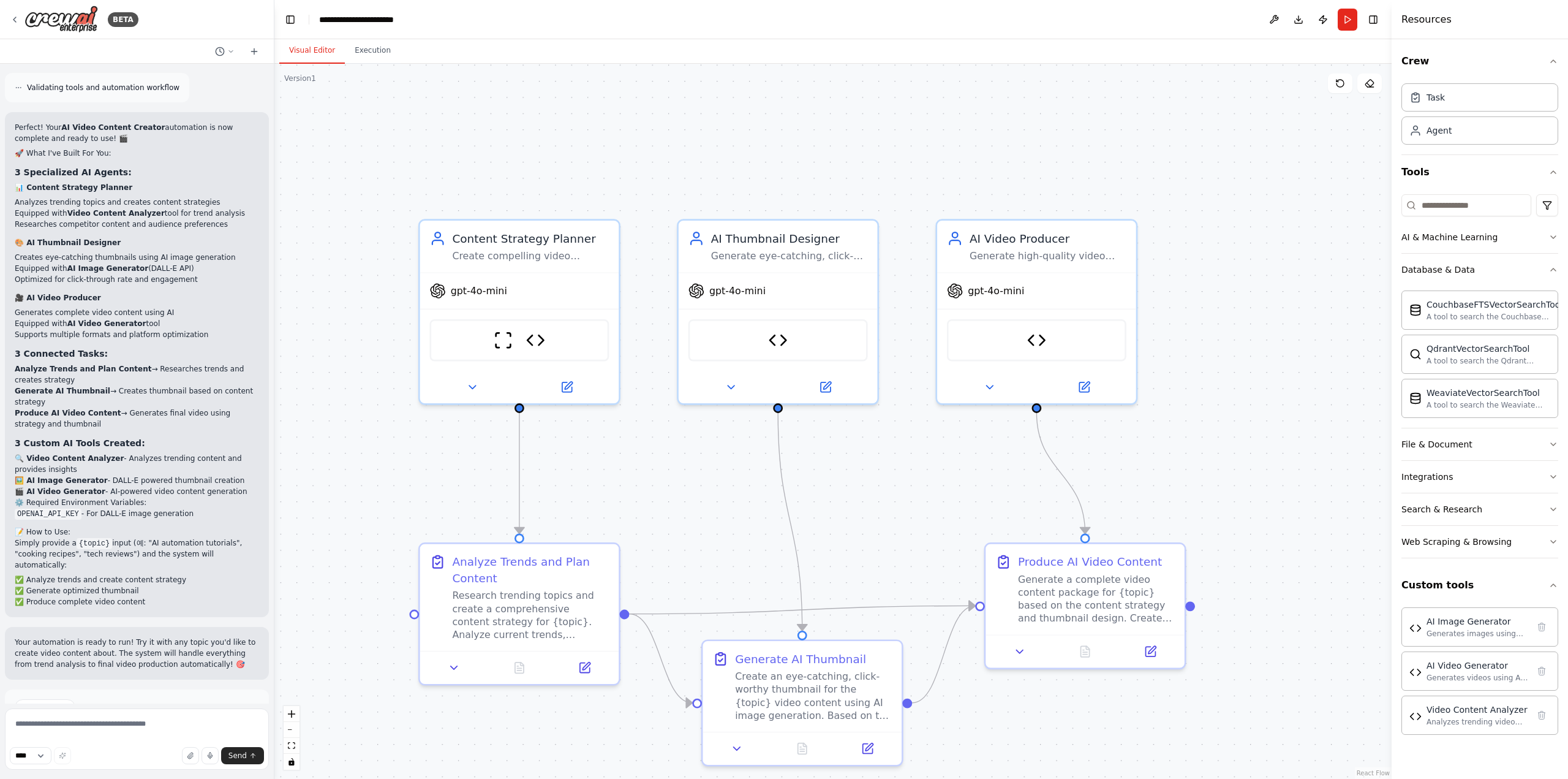
click at [133, 754] on span "Run Automation" at bounding box center [143, 759] width 60 height 10
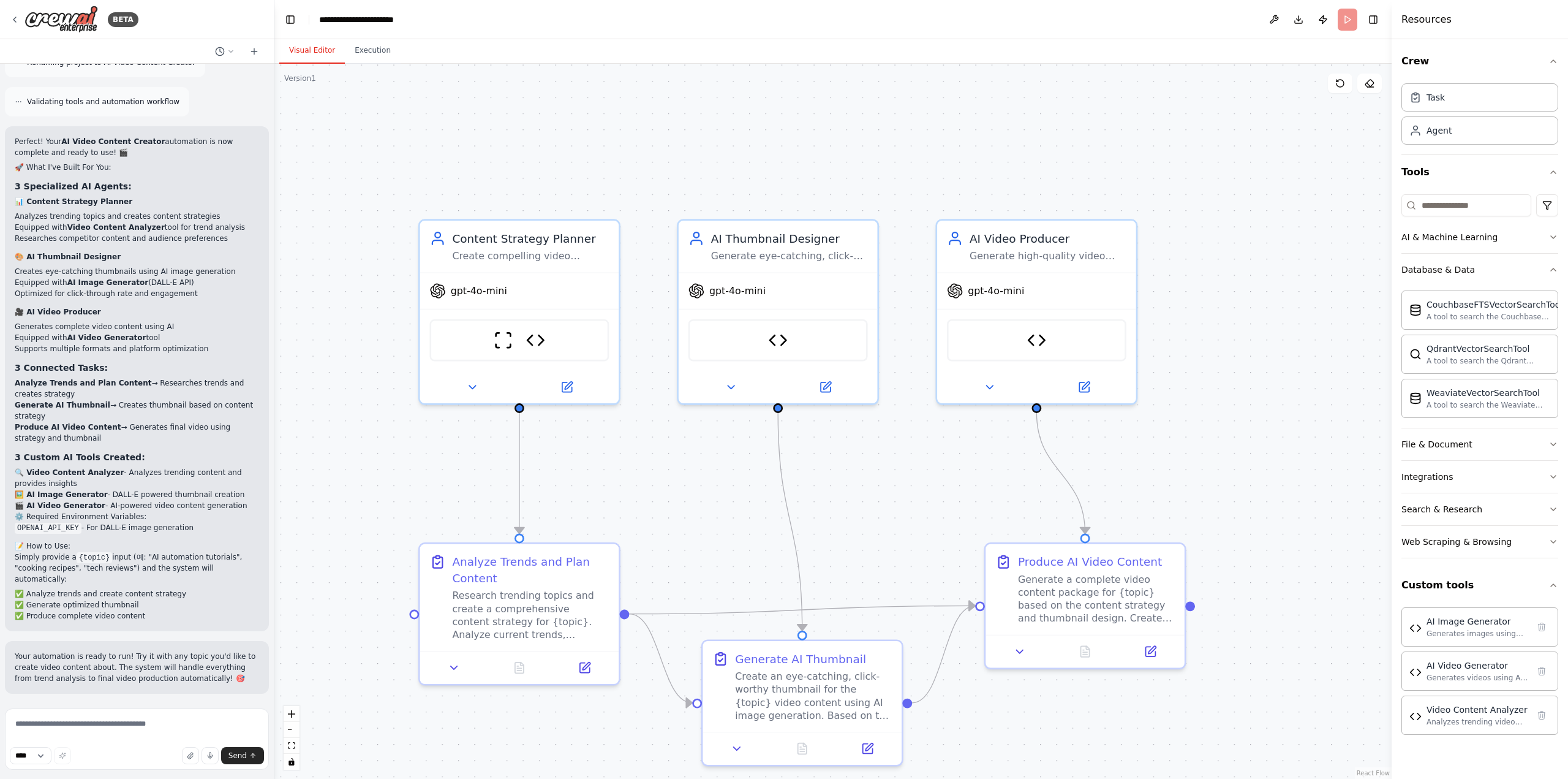
scroll to position [2768, 0]
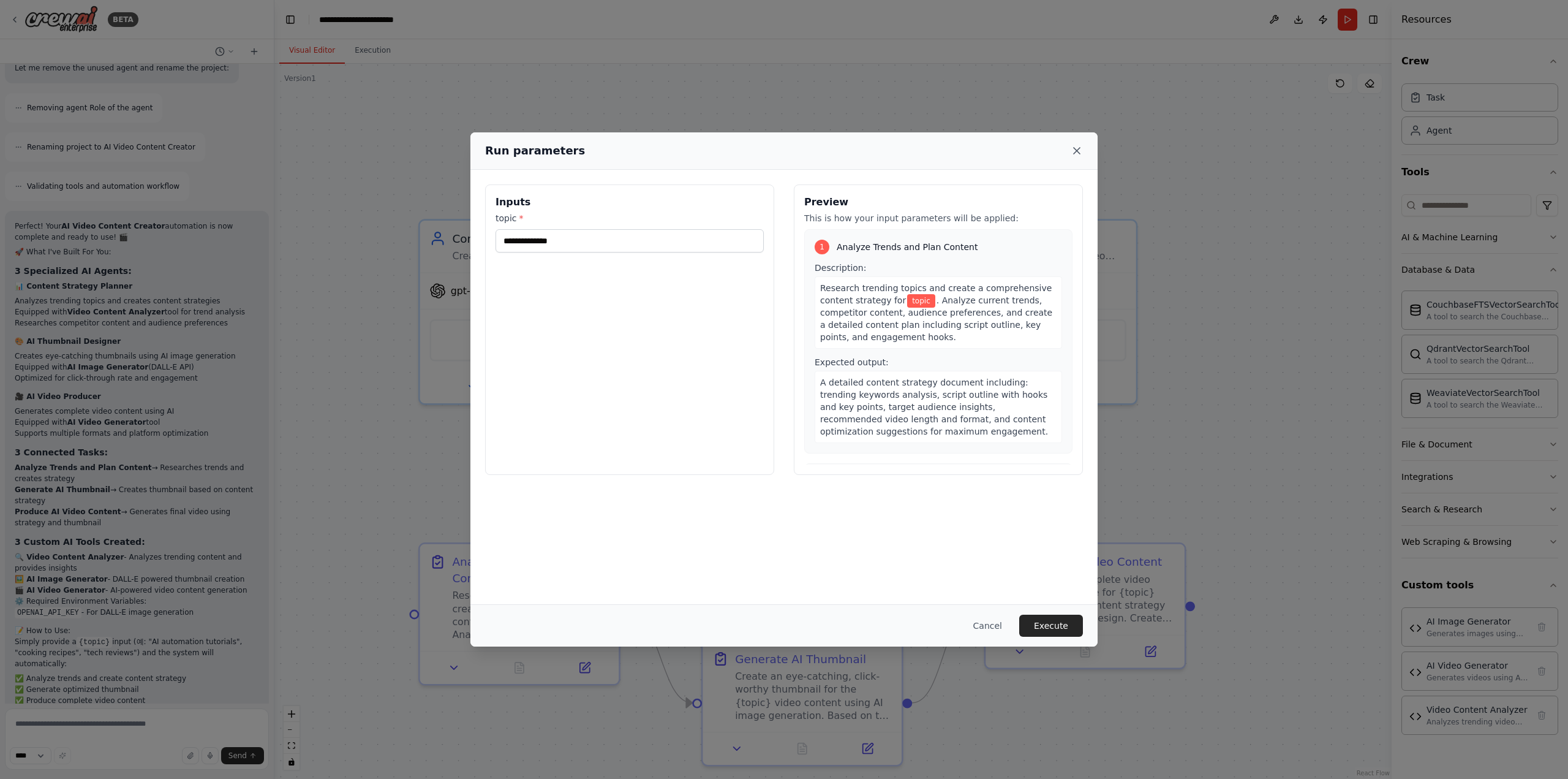
click at [1071, 150] on icon at bounding box center [1077, 151] width 12 height 12
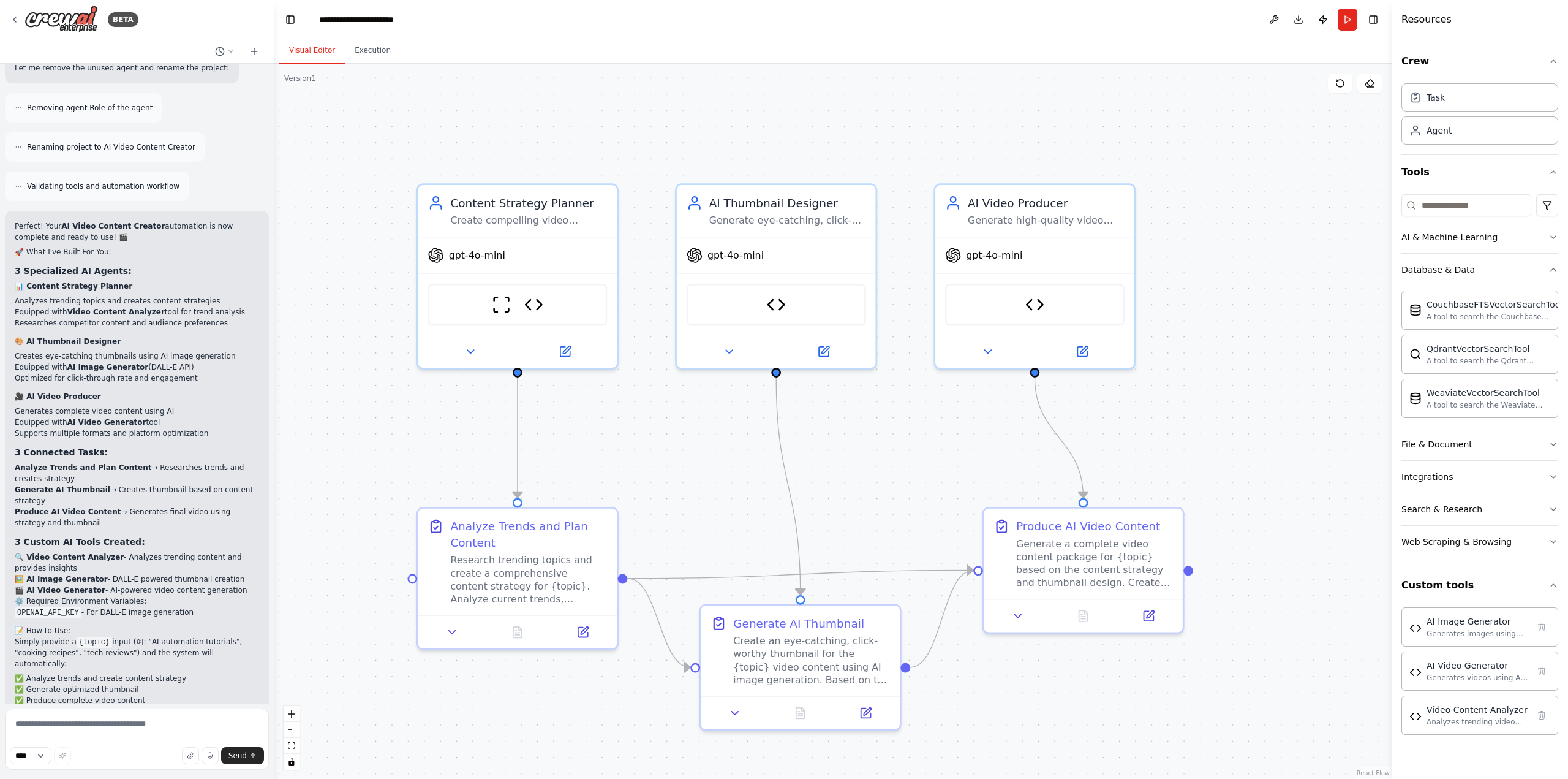
drag, startPoint x: 940, startPoint y: 149, endPoint x: 938, endPoint y: 114, distance: 35.1
click at [938, 114] on div ".deletable-edge-delete-btn { width: 20px; height: 20px; border: 0px solid #ffff…" at bounding box center [832, 421] width 1117 height 715
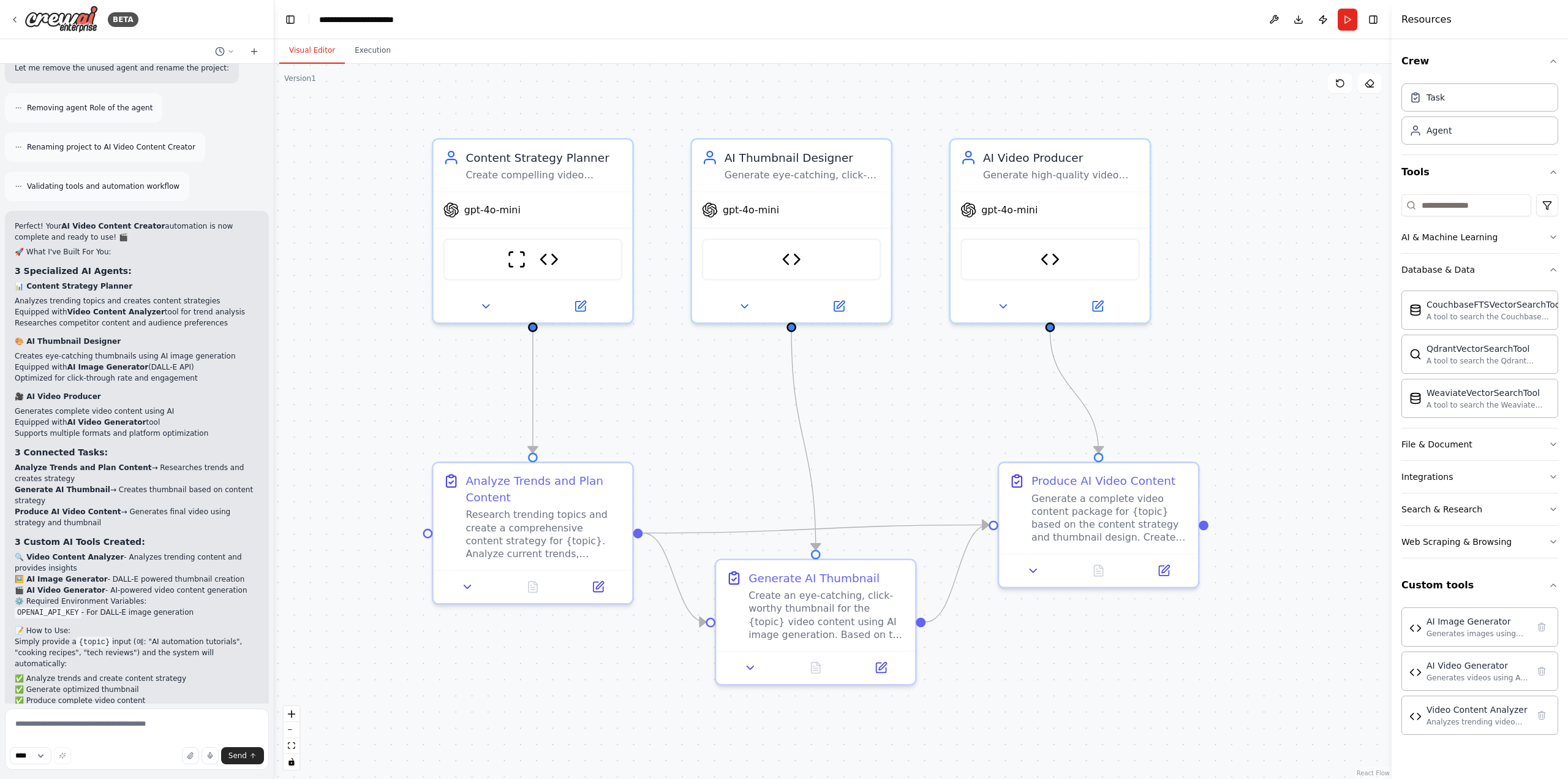
drag, startPoint x: 734, startPoint y: 412, endPoint x: 764, endPoint y: 382, distance: 42.4
click at [760, 377] on div ".deletable-edge-delete-btn { width: 20px; height: 20px; border: 0px solid #ffff…" at bounding box center [832, 421] width 1117 height 715
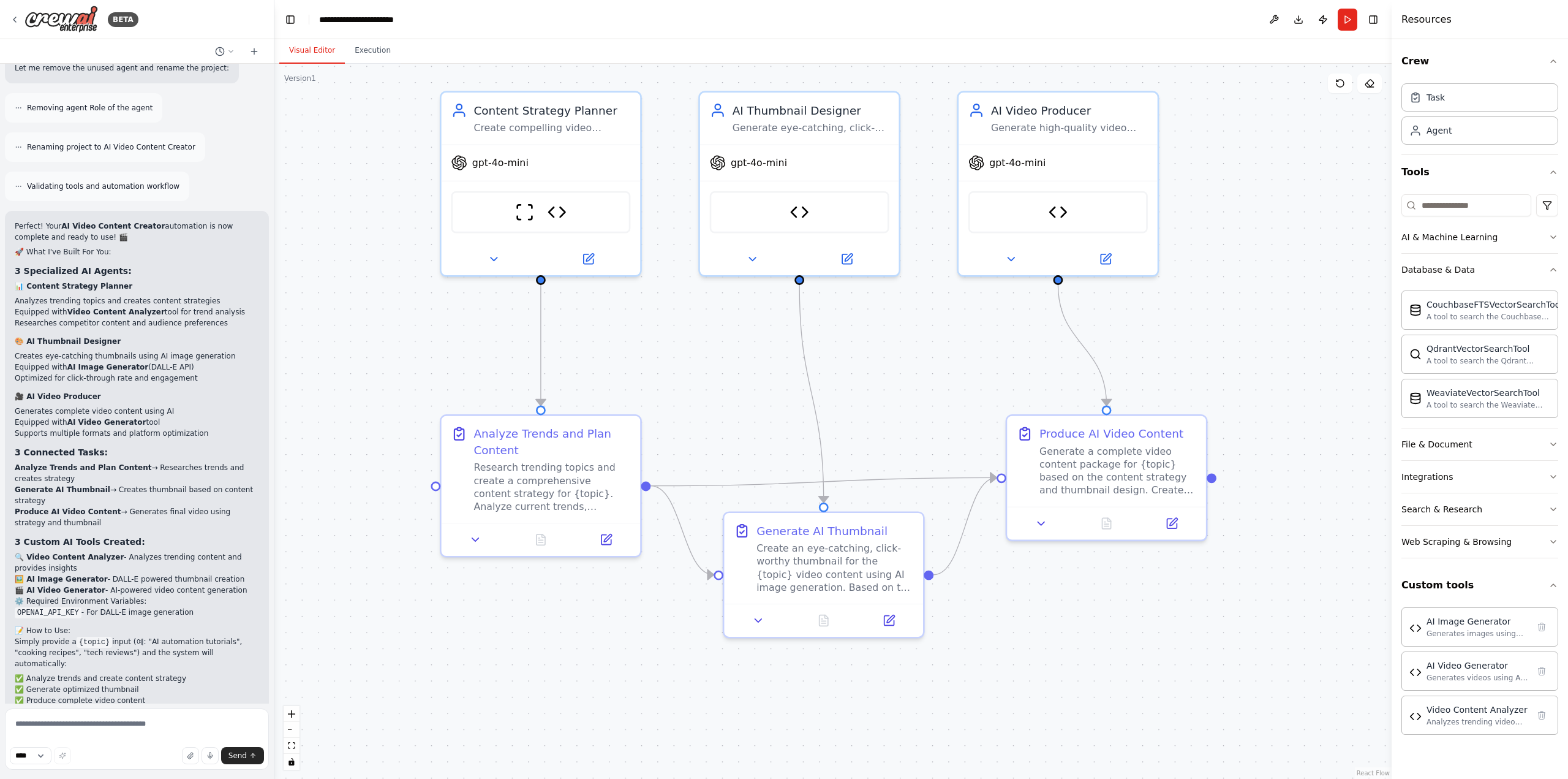
drag, startPoint x: 1035, startPoint y: 392, endPoint x: 900, endPoint y: 434, distance: 141.4
click at [905, 429] on div ".deletable-edge-delete-btn { width: 20px; height: 20px; border: 0px solid #ffff…" at bounding box center [832, 421] width 1117 height 715
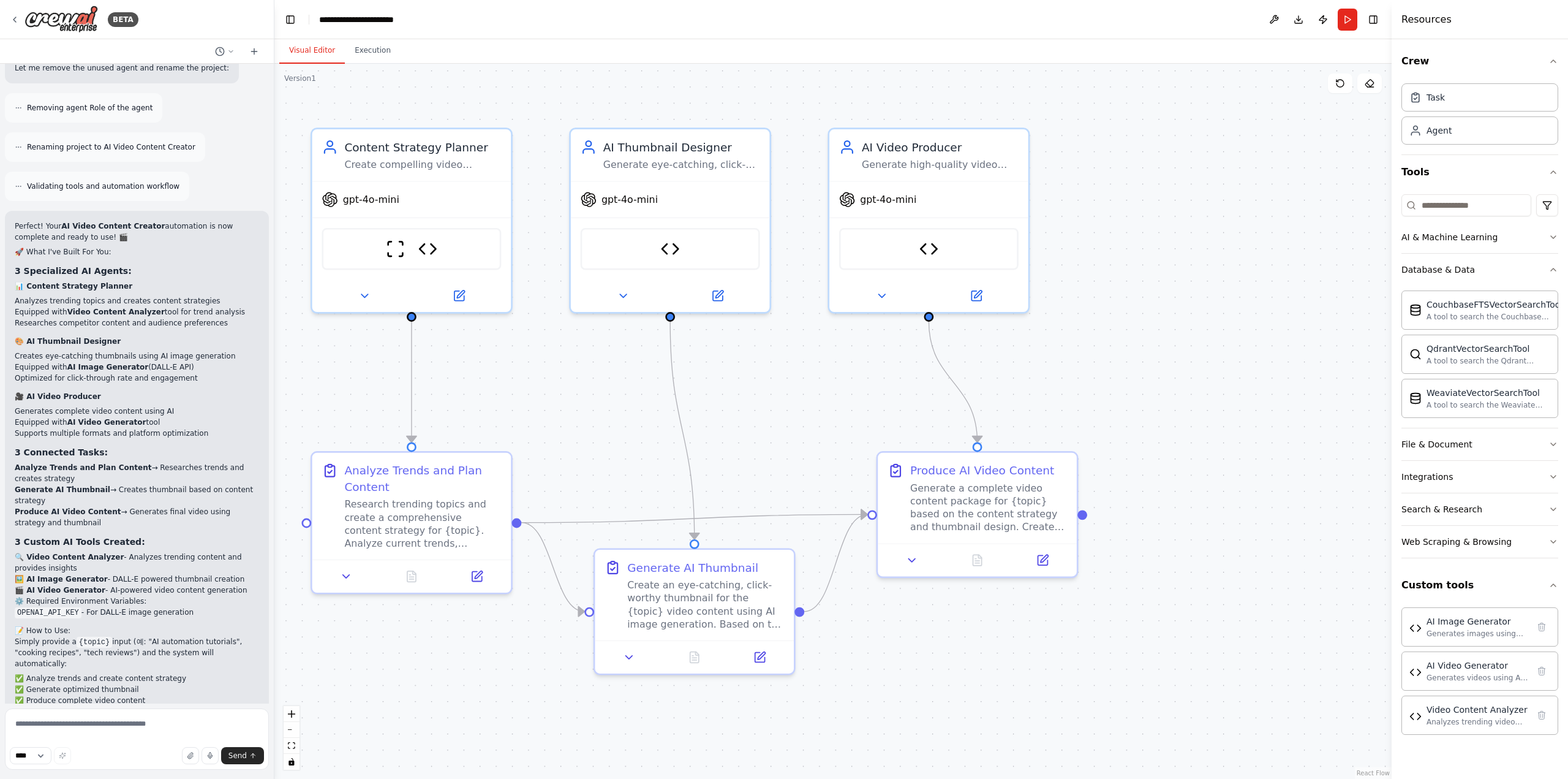
drag, startPoint x: 917, startPoint y: 680, endPoint x: 1004, endPoint y: 457, distance: 239.4
click at [1004, 457] on div ".deletable-edge-delete-btn { width: 20px; height: 20px; border: 0px solid #ffff…" at bounding box center [832, 421] width 1117 height 715
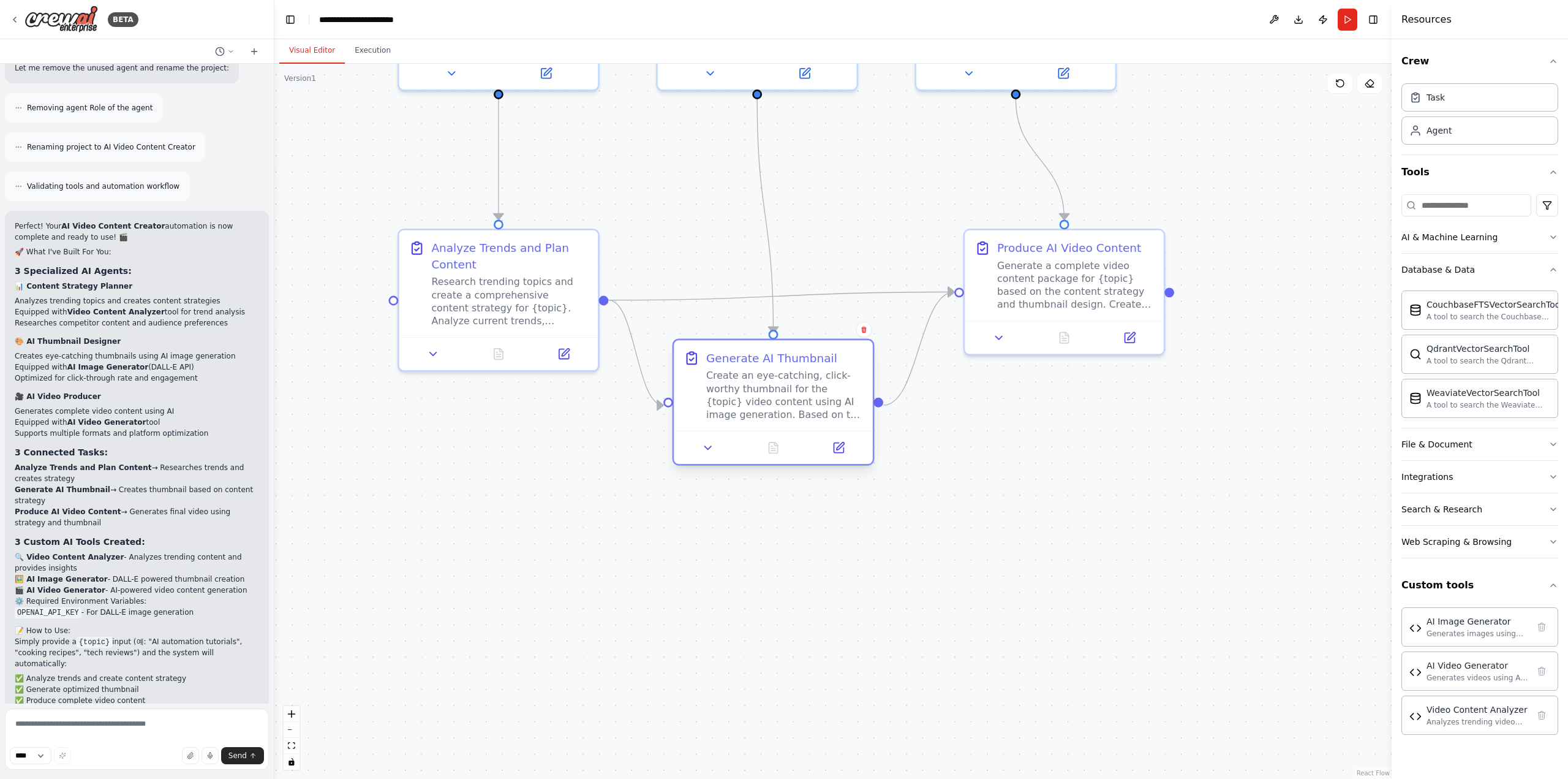
drag, startPoint x: 793, startPoint y: 342, endPoint x: 793, endPoint y: 385, distance: 43.0
click at [782, 366] on div "Generate AI Thumbnail" at bounding box center [771, 358] width 131 height 16
drag, startPoint x: 1021, startPoint y: 457, endPoint x: 1025, endPoint y: 517, distance: 60.1
click at [1025, 517] on div ".deletable-edge-delete-btn { width: 20px; height: 20px; border: 0px solid #ffff…" at bounding box center [832, 421] width 1117 height 715
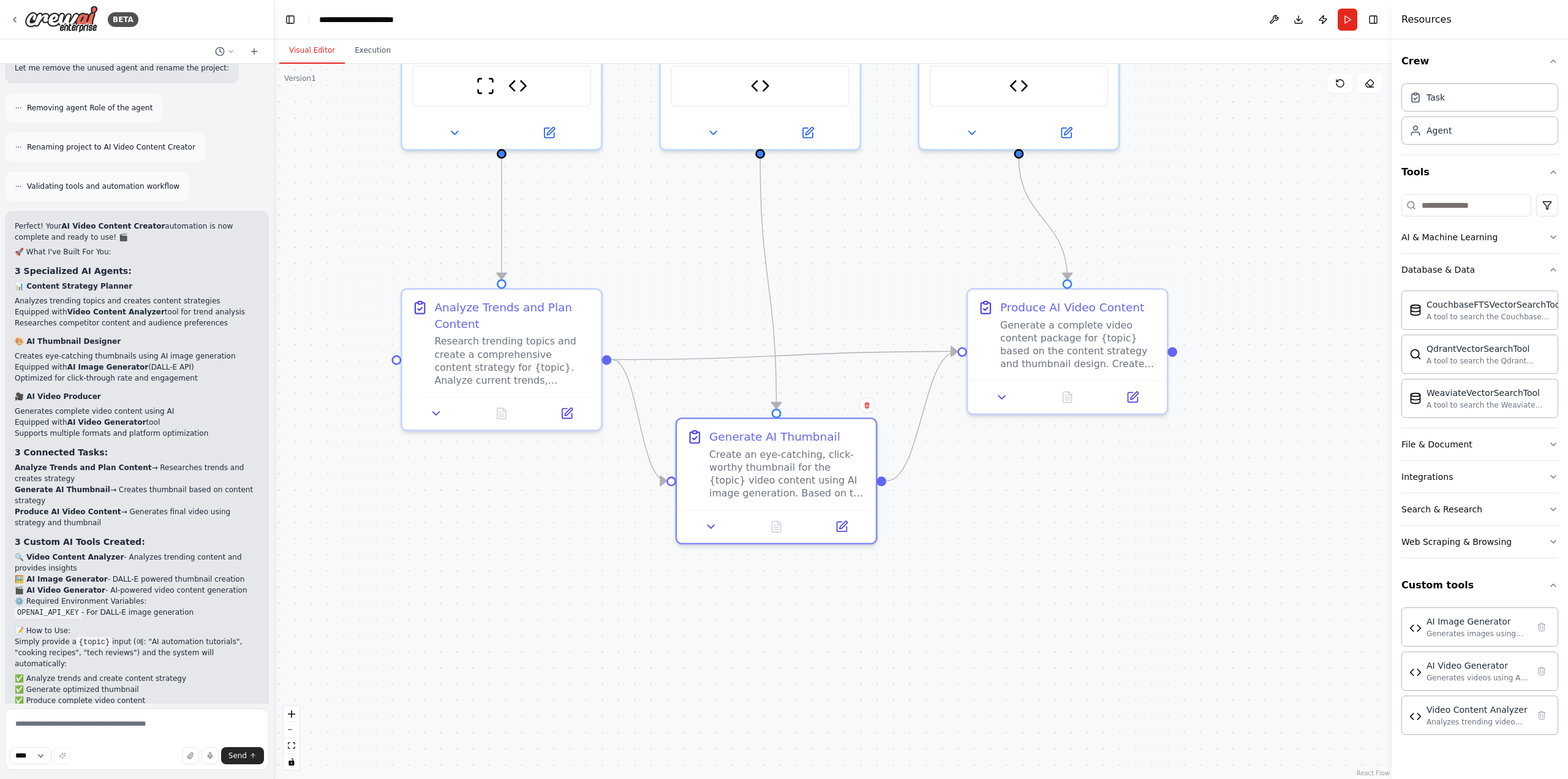
click at [727, 544] on div ".deletable-edge-delete-btn { width: 20px; height: 20px; border: 0px solid #ffff…" at bounding box center [832, 421] width 1117 height 715
click at [1449, 101] on div "Task" at bounding box center [1479, 97] width 157 height 28
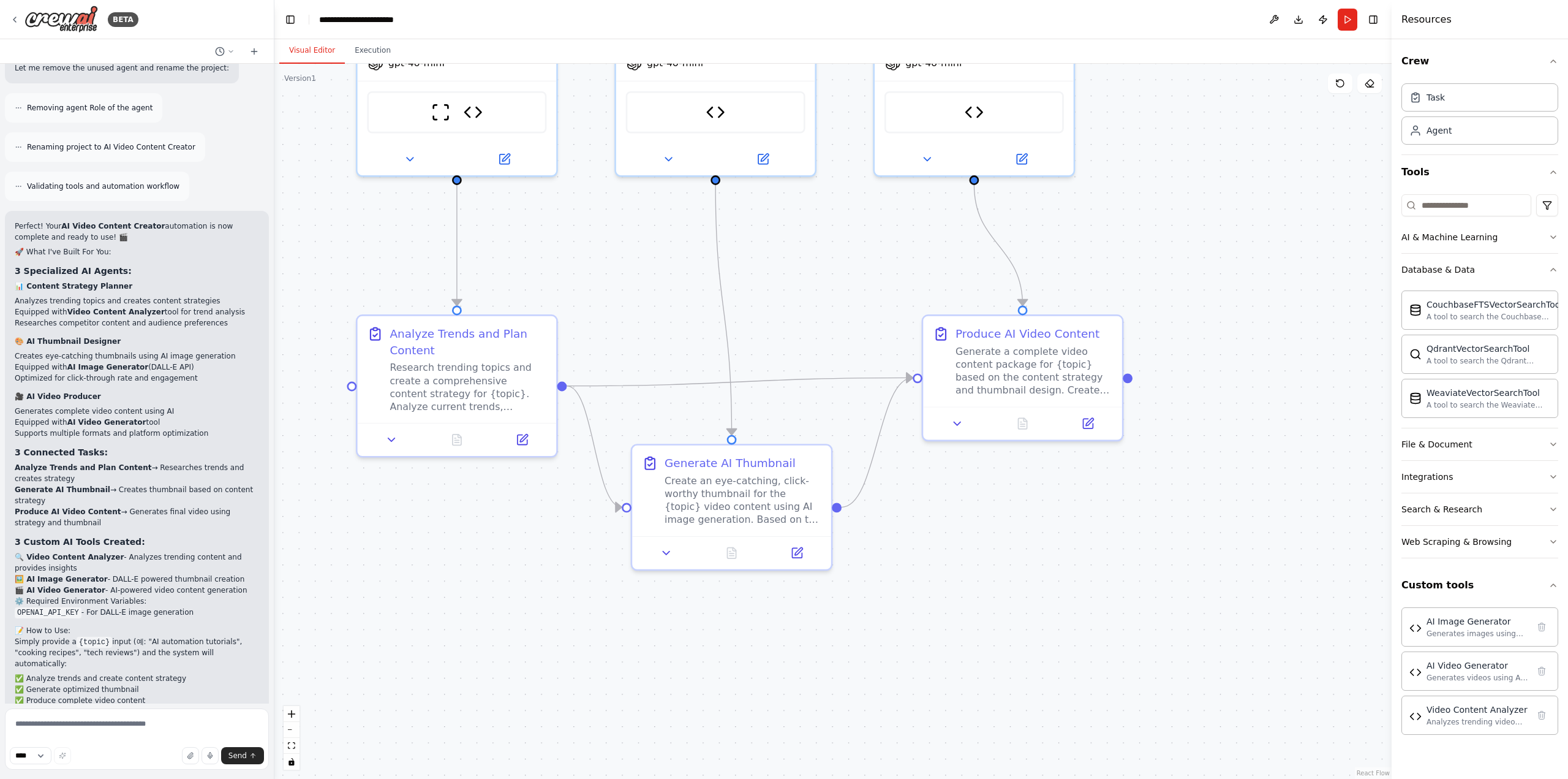
drag, startPoint x: 1177, startPoint y: 510, endPoint x: 1152, endPoint y: 347, distance: 164.9
click at [884, 553] on div ".deletable-edge-delete-btn { width: 20px; height: 20px; border: 0px solid #ffff…" at bounding box center [832, 421] width 1117 height 715
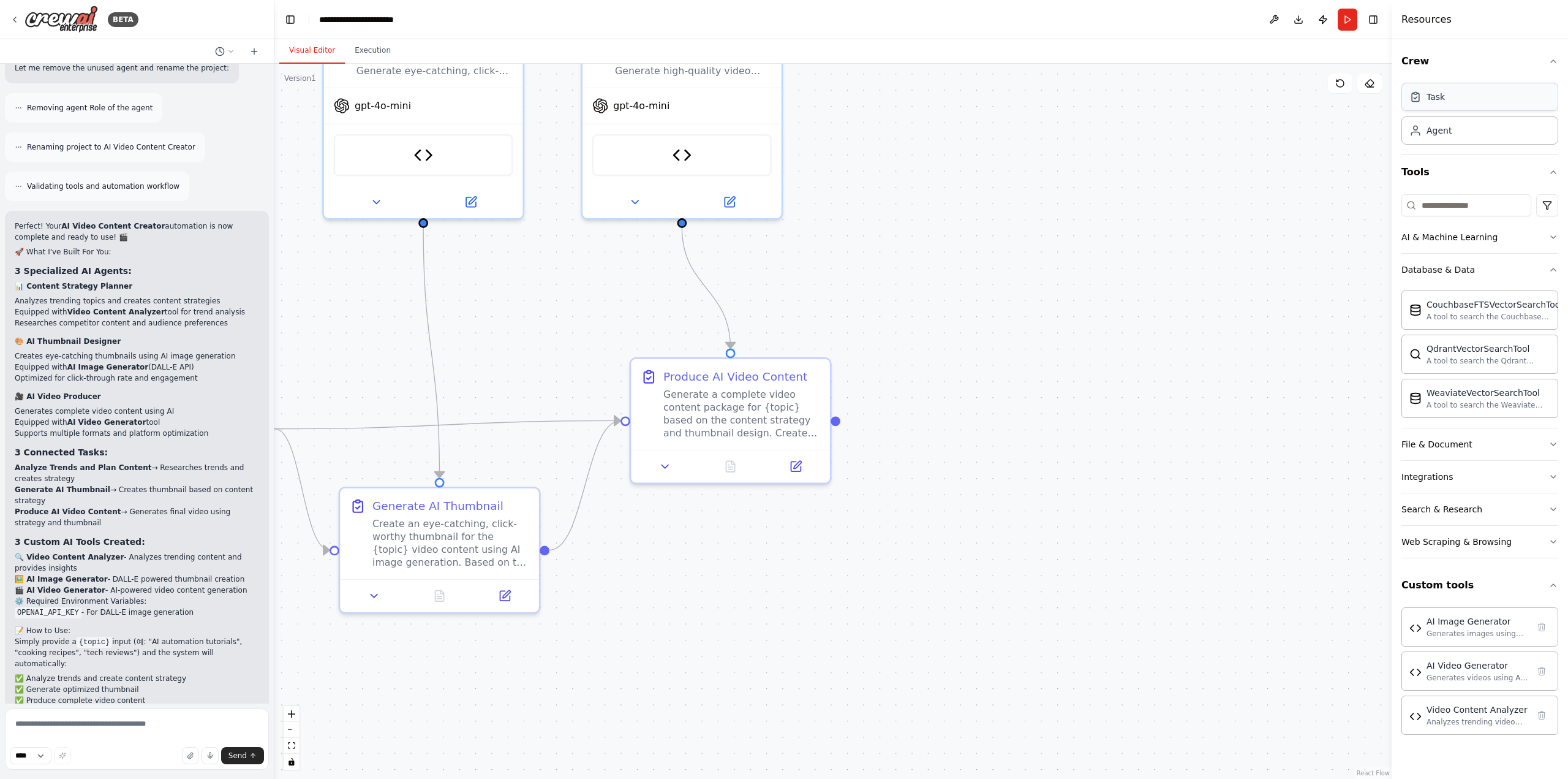
click at [1443, 110] on div "Task" at bounding box center [1479, 97] width 157 height 28
drag, startPoint x: 1151, startPoint y: 293, endPoint x: 932, endPoint y: 176, distance: 248.3
click at [938, 191] on div "Task description" at bounding box center [1016, 197] width 157 height 13
click at [1112, 325] on div ".deletable-edge-delete-btn { width: 20px; height: 20px; border: 0px solid #ffff…" at bounding box center [832, 421] width 1117 height 715
click at [942, 155] on div "New Task" at bounding box center [968, 147] width 157 height 16
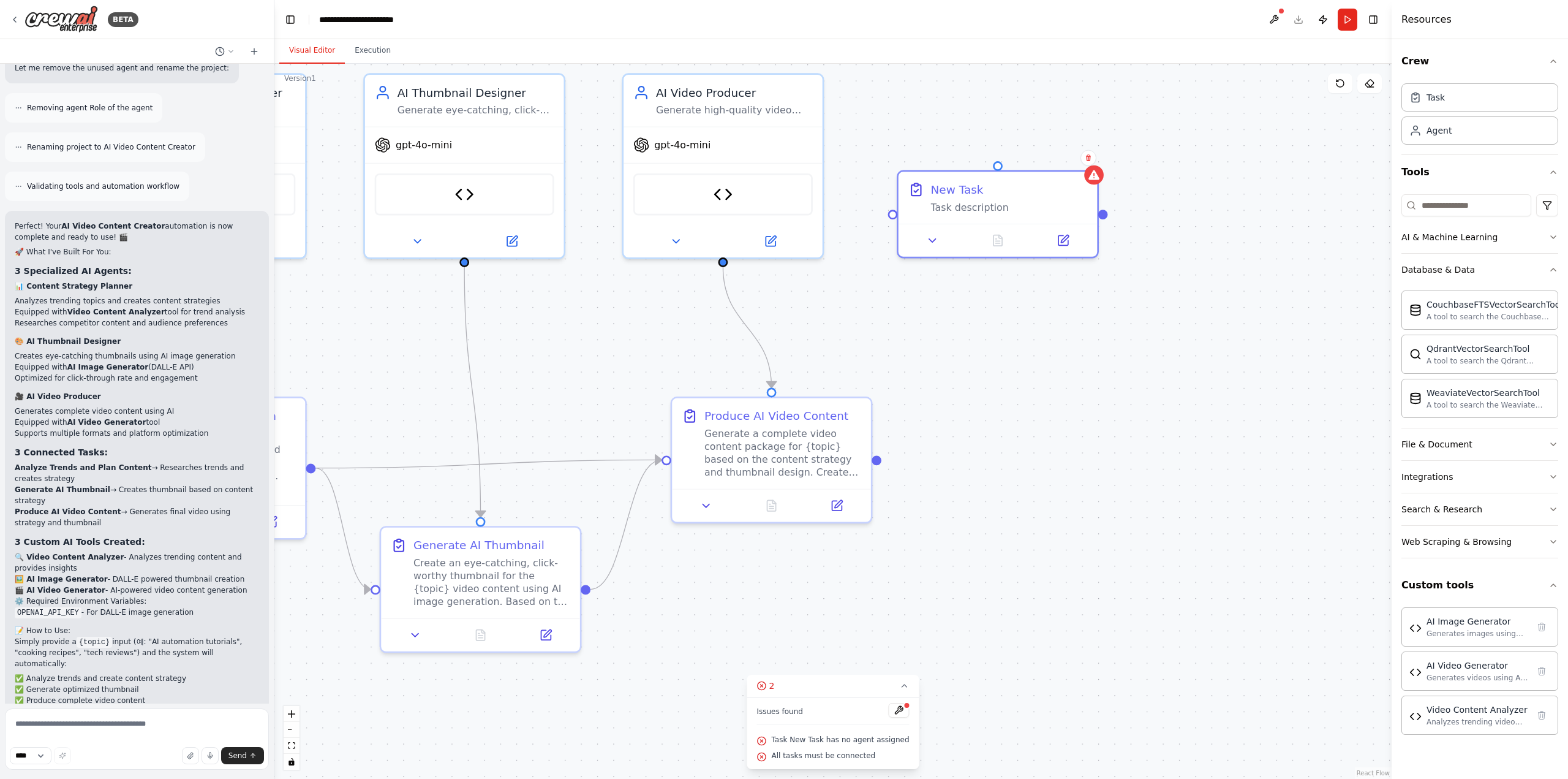
drag, startPoint x: 849, startPoint y: 248, endPoint x: 972, endPoint y: 305, distance: 135.6
click at [939, 295] on div ".deletable-edge-delete-btn { width: 20px; height: 20px; border: 0px solid #ffff…" at bounding box center [832, 421] width 1117 height 715
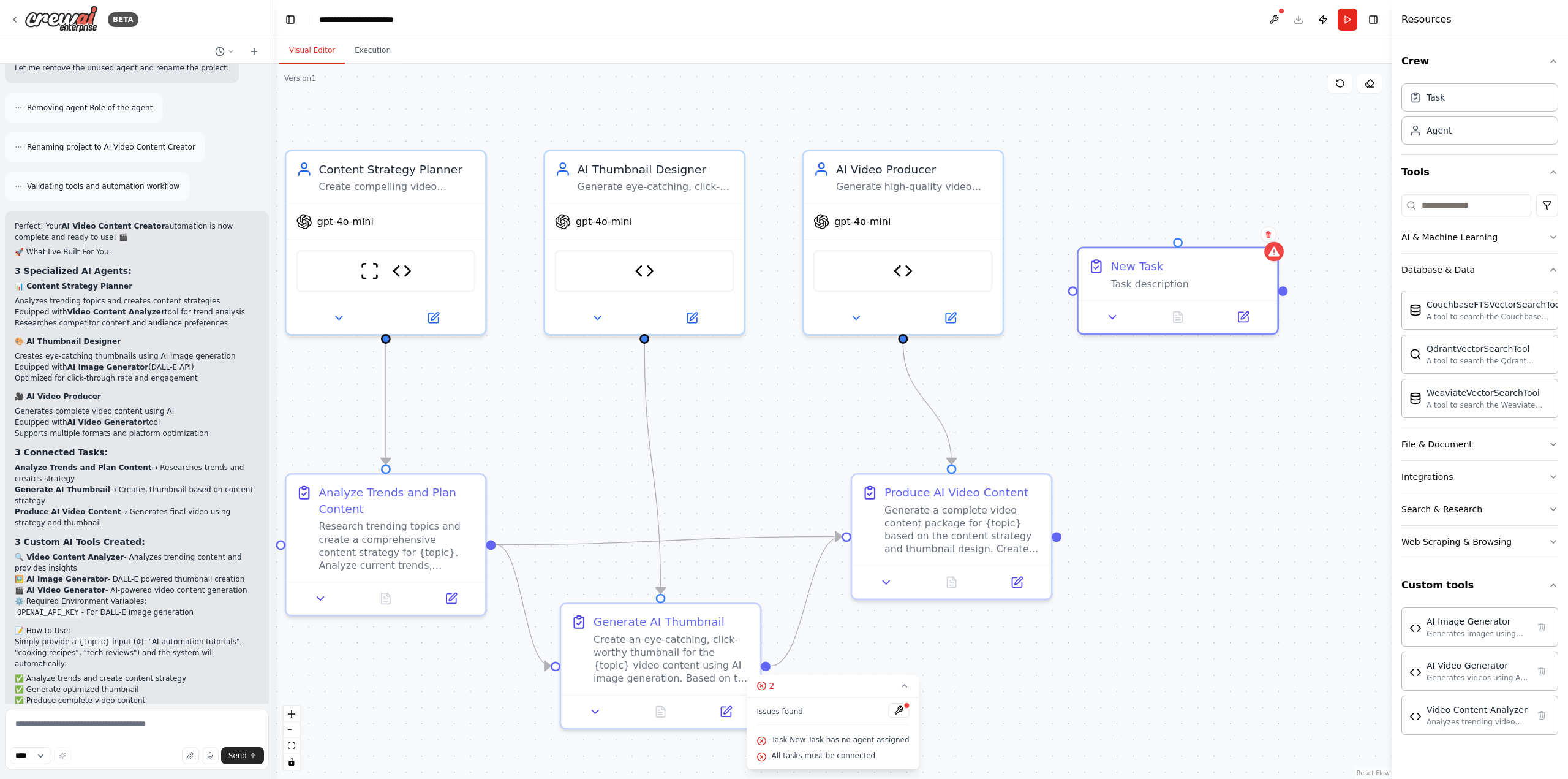
drag, startPoint x: 792, startPoint y: 325, endPoint x: 949, endPoint y: 387, distance: 168.8
click at [928, 375] on div ".deletable-edge-delete-btn { width: 20px; height: 20px; border: 0px solid #ffff…" at bounding box center [832, 421] width 1117 height 715
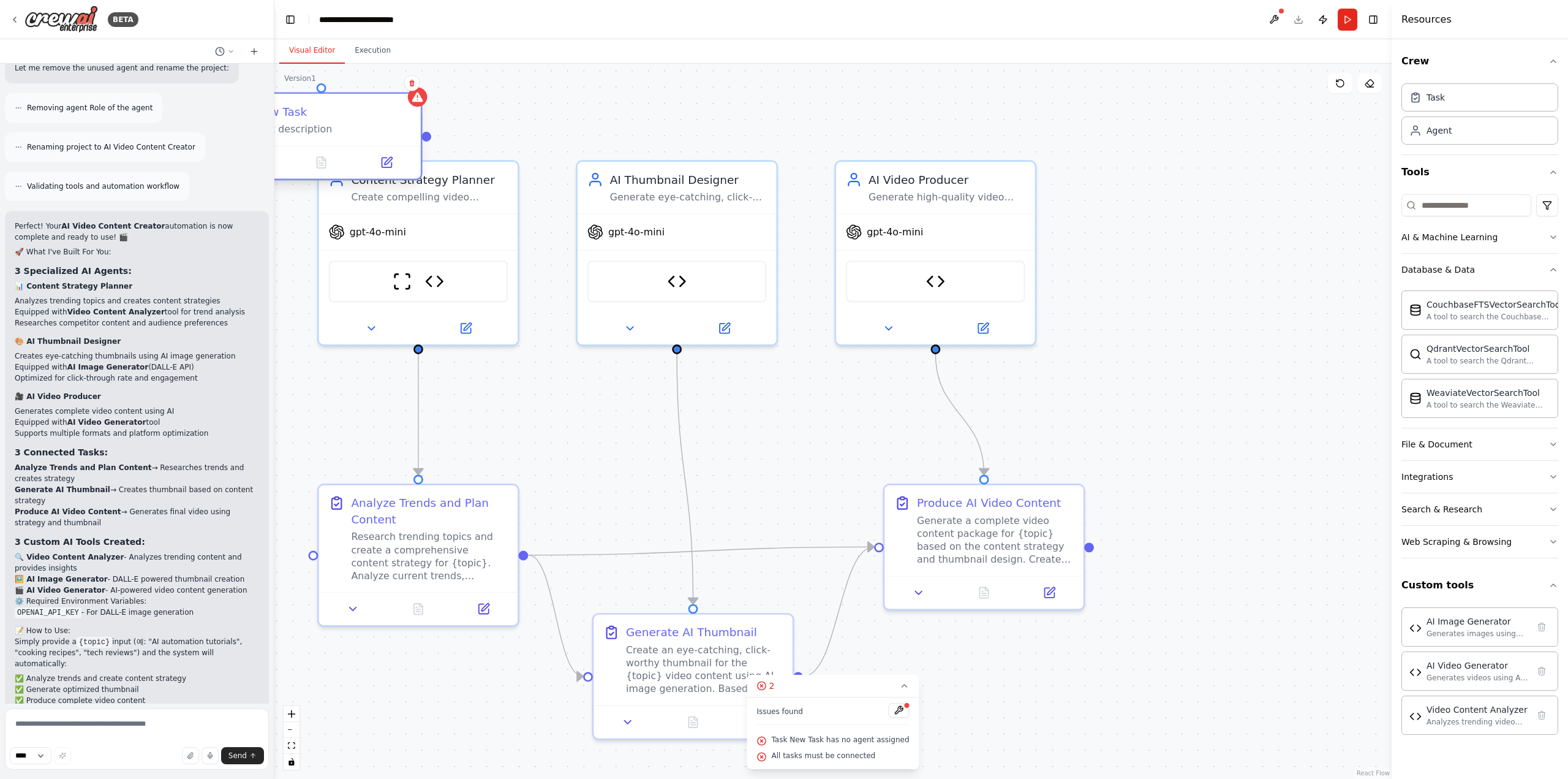
drag, startPoint x: 1236, startPoint y: 281, endPoint x: 338, endPoint y: 113, distance: 913.6
click at [338, 113] on div "New Task" at bounding box center [332, 112] width 157 height 16
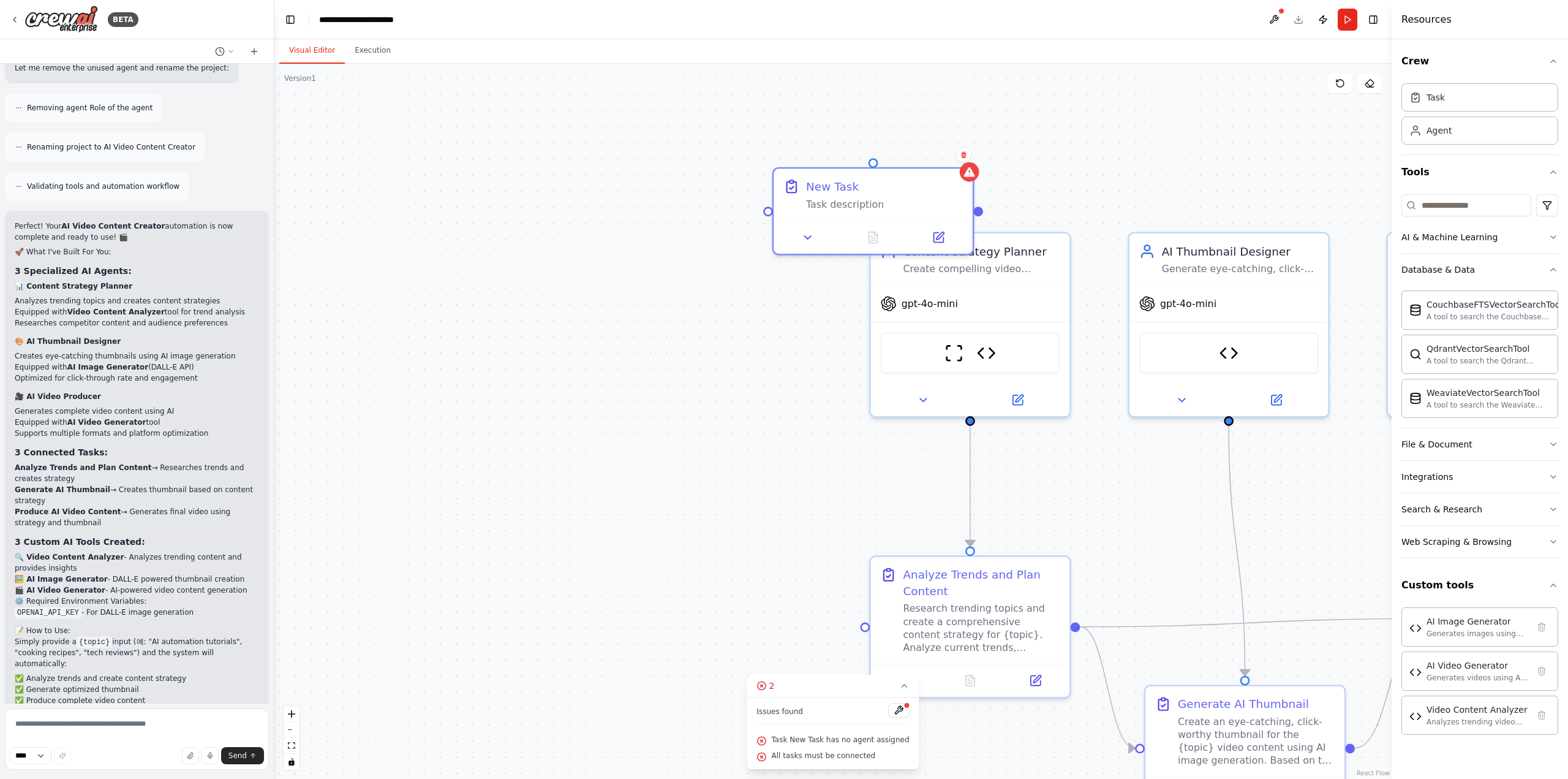
drag, startPoint x: 617, startPoint y: 99, endPoint x: 1116, endPoint y: 191, distance: 507.4
click at [1177, 179] on div ".deletable-edge-delete-btn { width: 20px; height: 20px; border: 0px solid #ffff…" at bounding box center [832, 421] width 1117 height 715
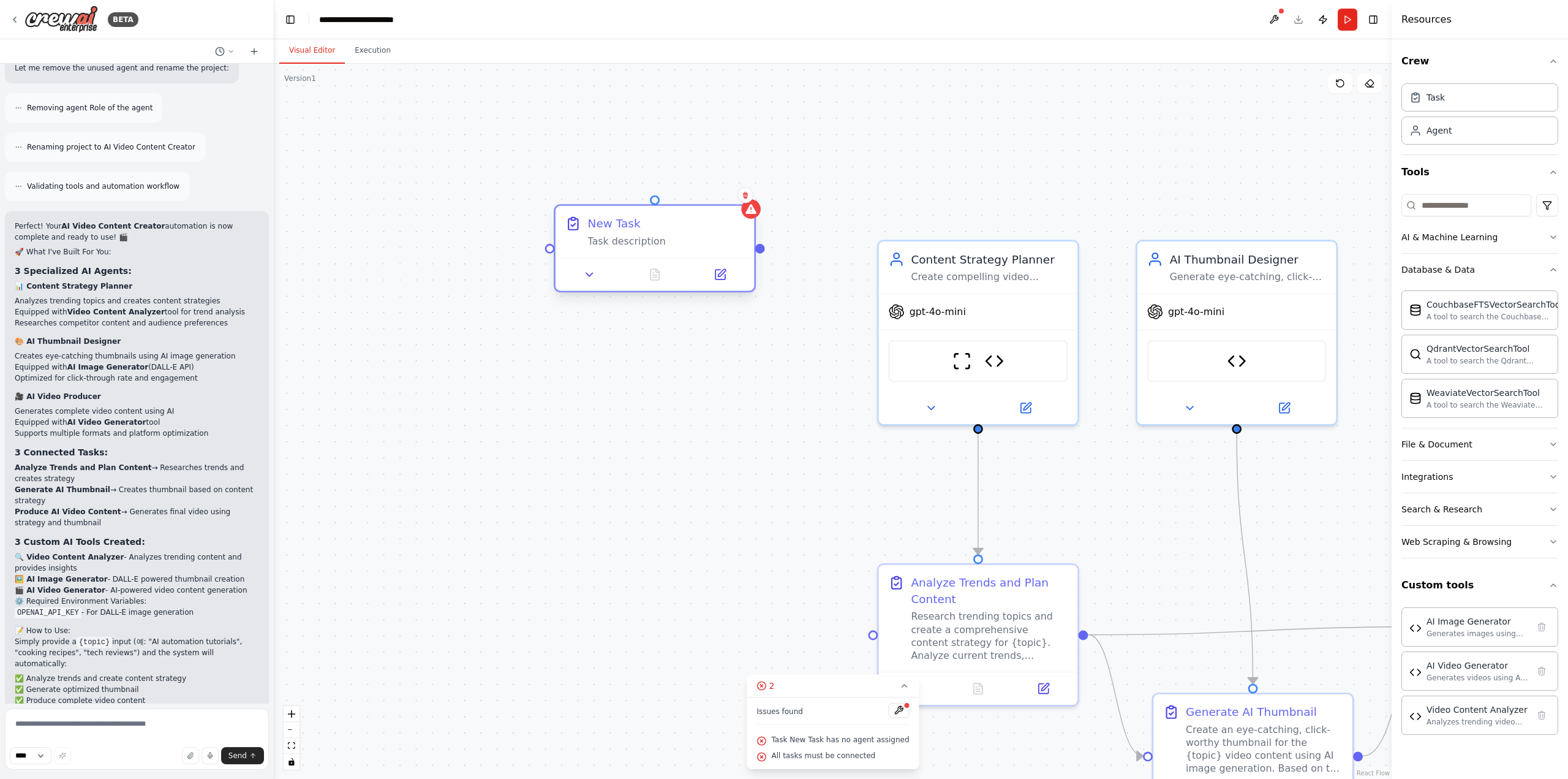
drag, startPoint x: 868, startPoint y: 203, endPoint x: 511, endPoint y: 271, distance: 363.4
click at [588, 248] on div "Task description" at bounding box center [666, 241] width 157 height 13
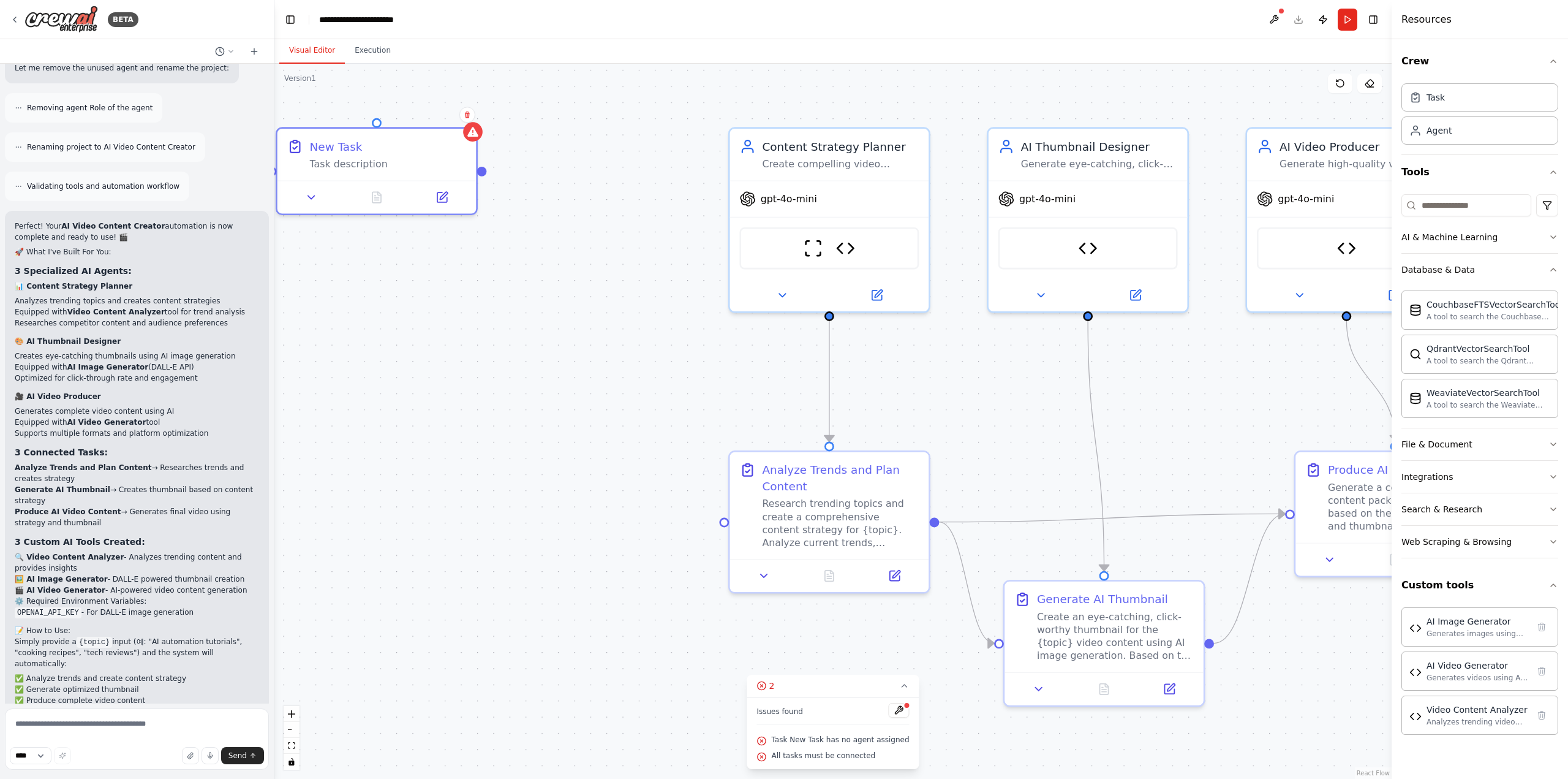
drag, startPoint x: 706, startPoint y: 544, endPoint x: 560, endPoint y: 407, distance: 200.2
click at [536, 403] on div ".deletable-edge-delete-btn { width: 20px; height: 20px; border: 0px solid #ffff…" at bounding box center [832, 421] width 1117 height 715
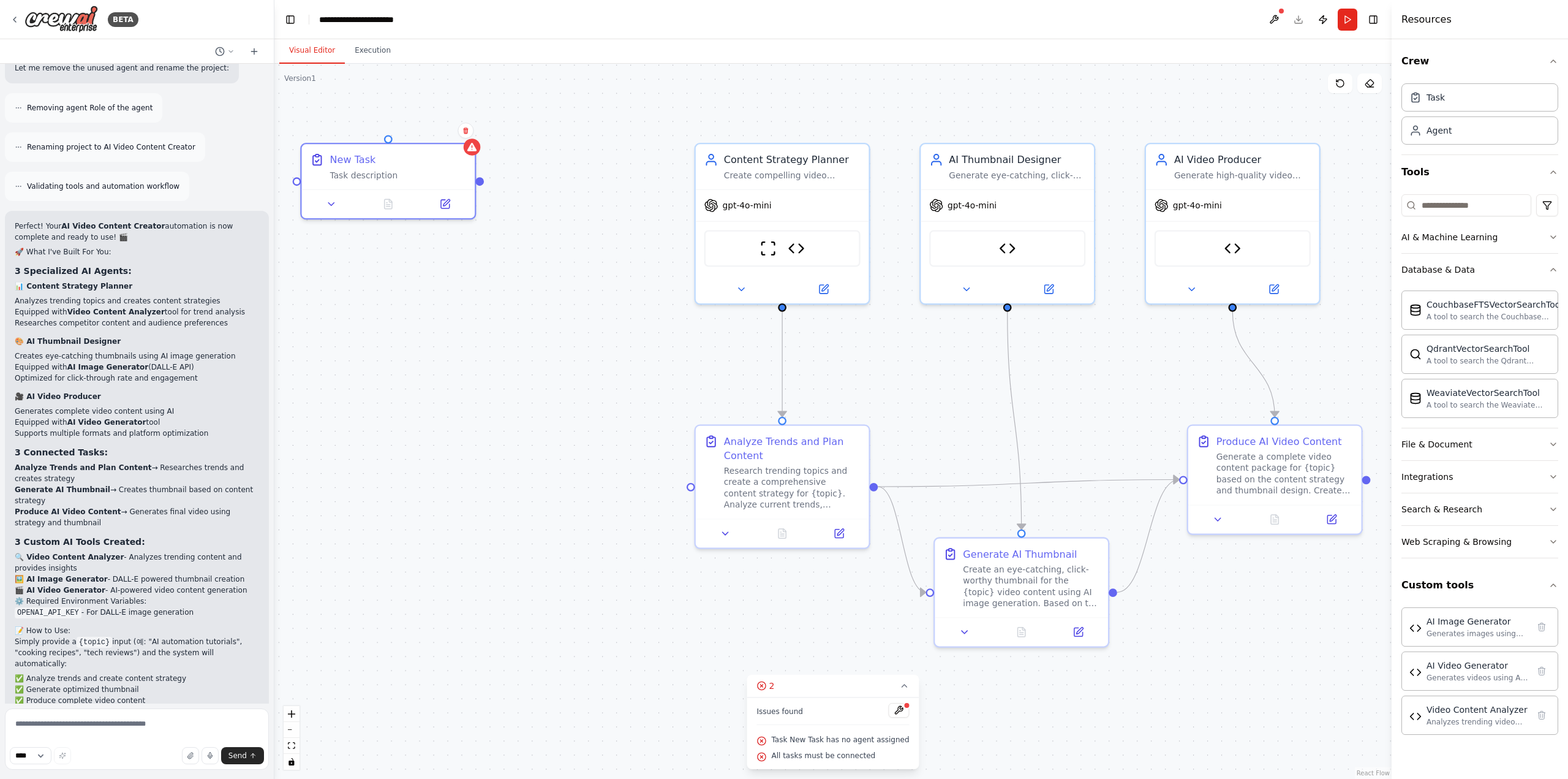
click at [544, 398] on div ".deletable-edge-delete-btn { width: 20px; height: 20px; border: 0px solid #ffff…" at bounding box center [832, 421] width 1117 height 715
click at [333, 201] on icon at bounding box center [331, 201] width 6 height 3
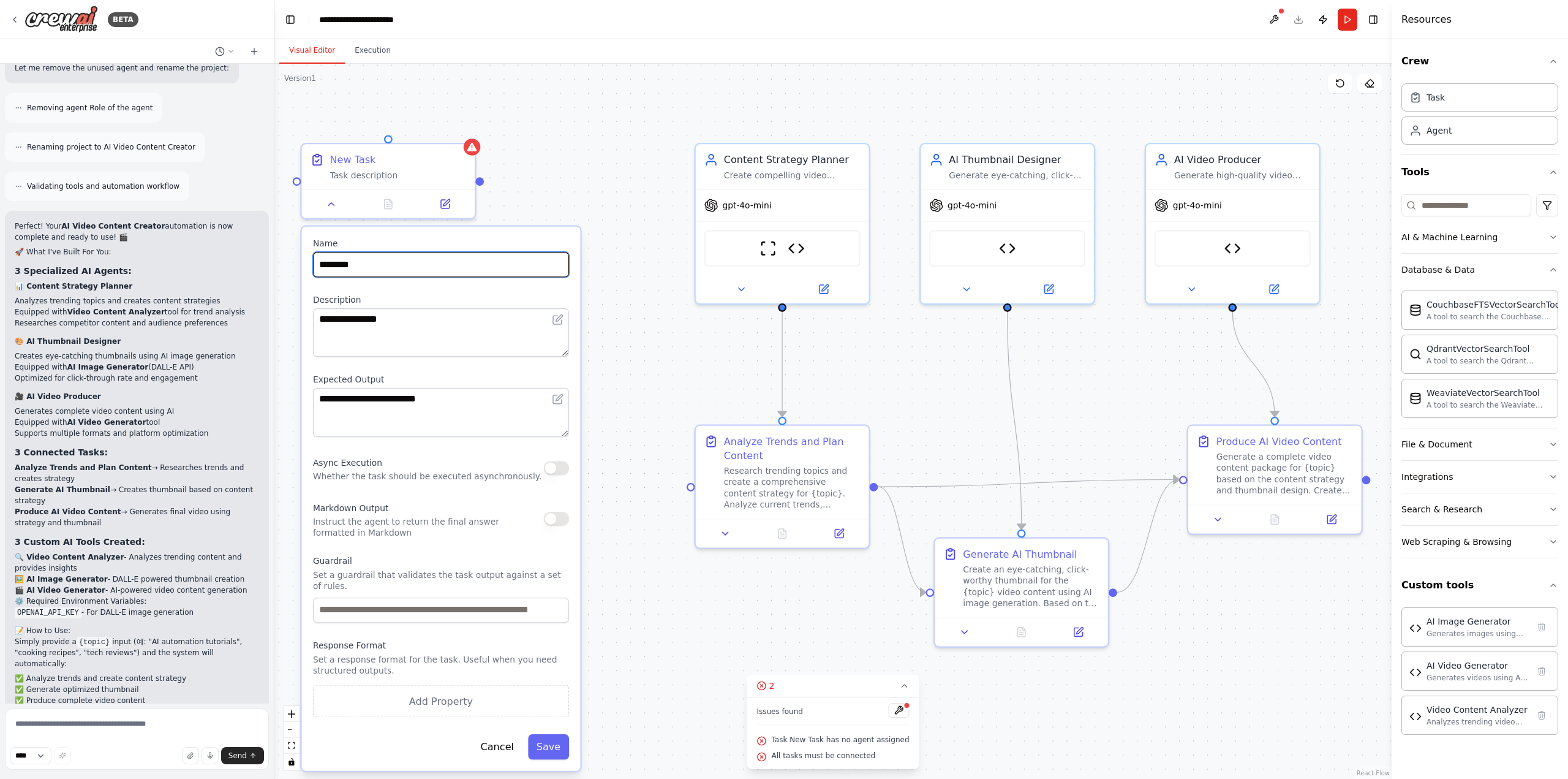
click at [374, 269] on input "********" at bounding box center [441, 264] width 256 height 25
type input "*"
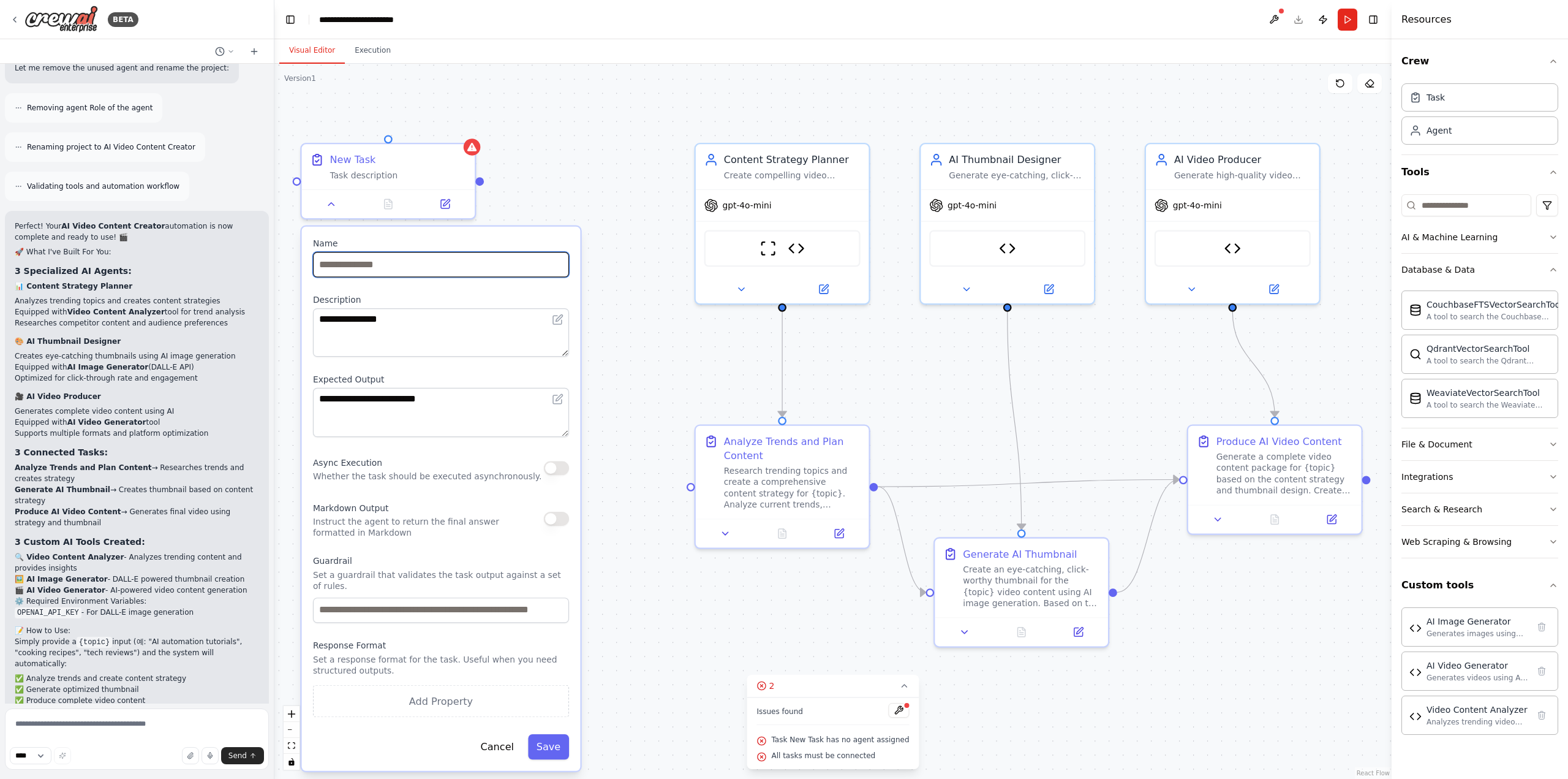
type input "*"
click at [362, 316] on textarea "**********" at bounding box center [441, 333] width 256 height 49
click at [362, 315] on textarea "**********" at bounding box center [441, 333] width 256 height 49
click at [357, 315] on textarea "**********" at bounding box center [441, 333] width 256 height 49
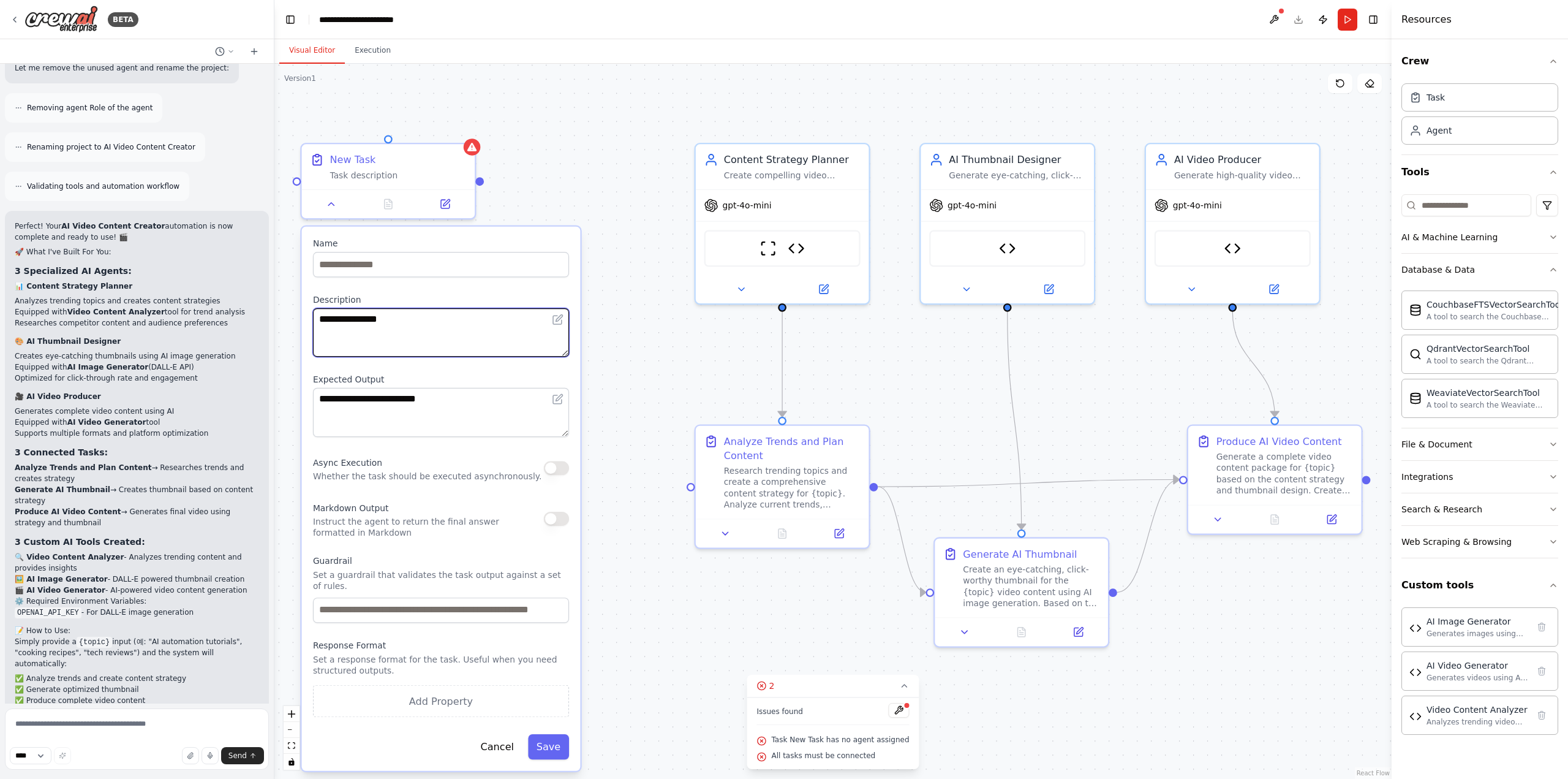
click at [357, 315] on textarea "**********" at bounding box center [441, 333] width 256 height 49
click at [373, 342] on textarea "**********" at bounding box center [441, 333] width 256 height 49
click at [376, 365] on div "**********" at bounding box center [440, 498] width 278 height 543
drag, startPoint x: 620, startPoint y: 134, endPoint x: 629, endPoint y: 193, distance: 59.7
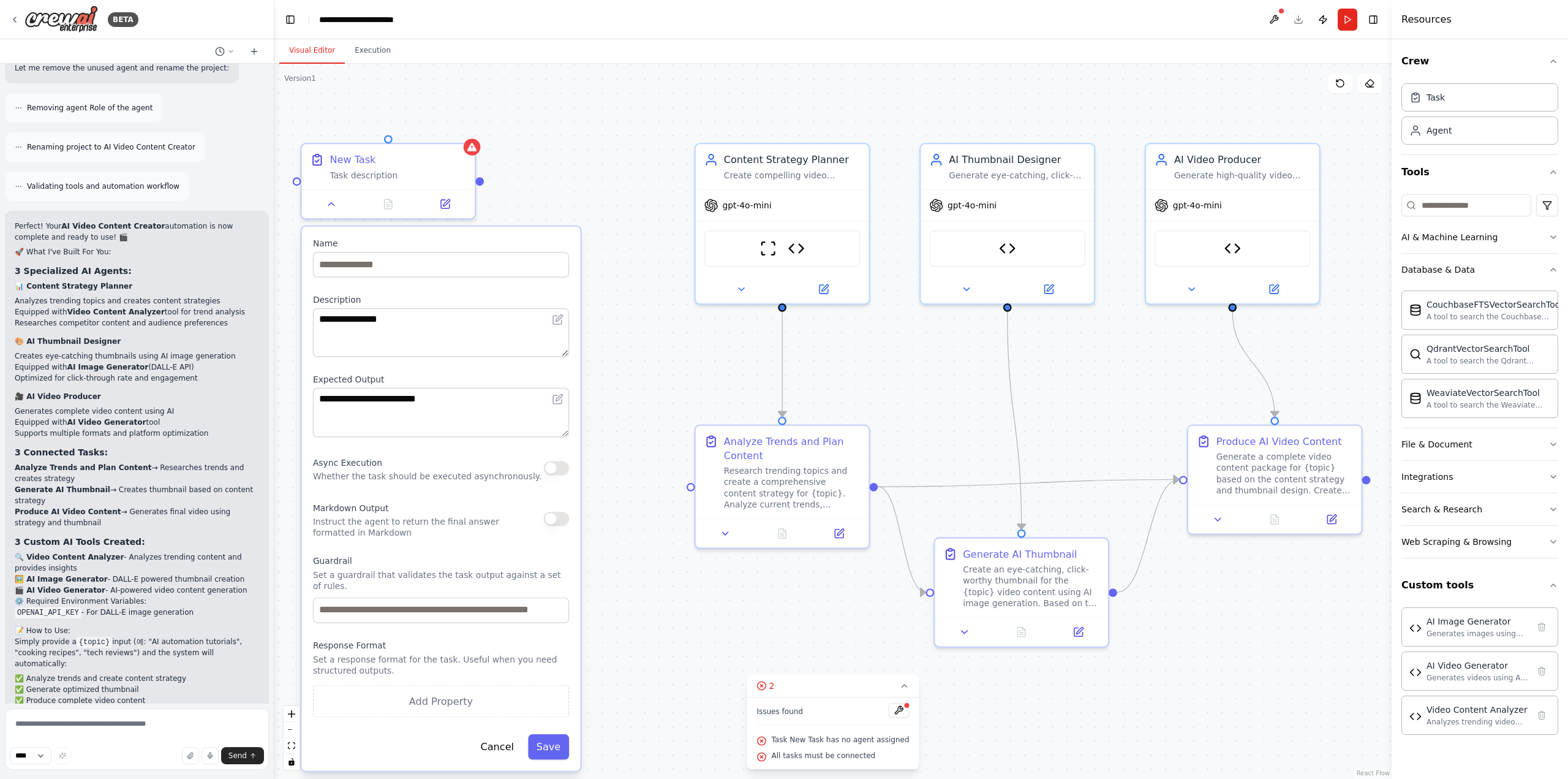
click at [620, 134] on div ".deletable-edge-delete-btn { width: 20px; height: 20px; border: 0px solid #ffff…" at bounding box center [832, 421] width 1117 height 715
click at [629, 193] on div ".deletable-edge-delete-btn { width: 20px; height: 20px; border: 0px solid #ffff…" at bounding box center [832, 421] width 1117 height 715
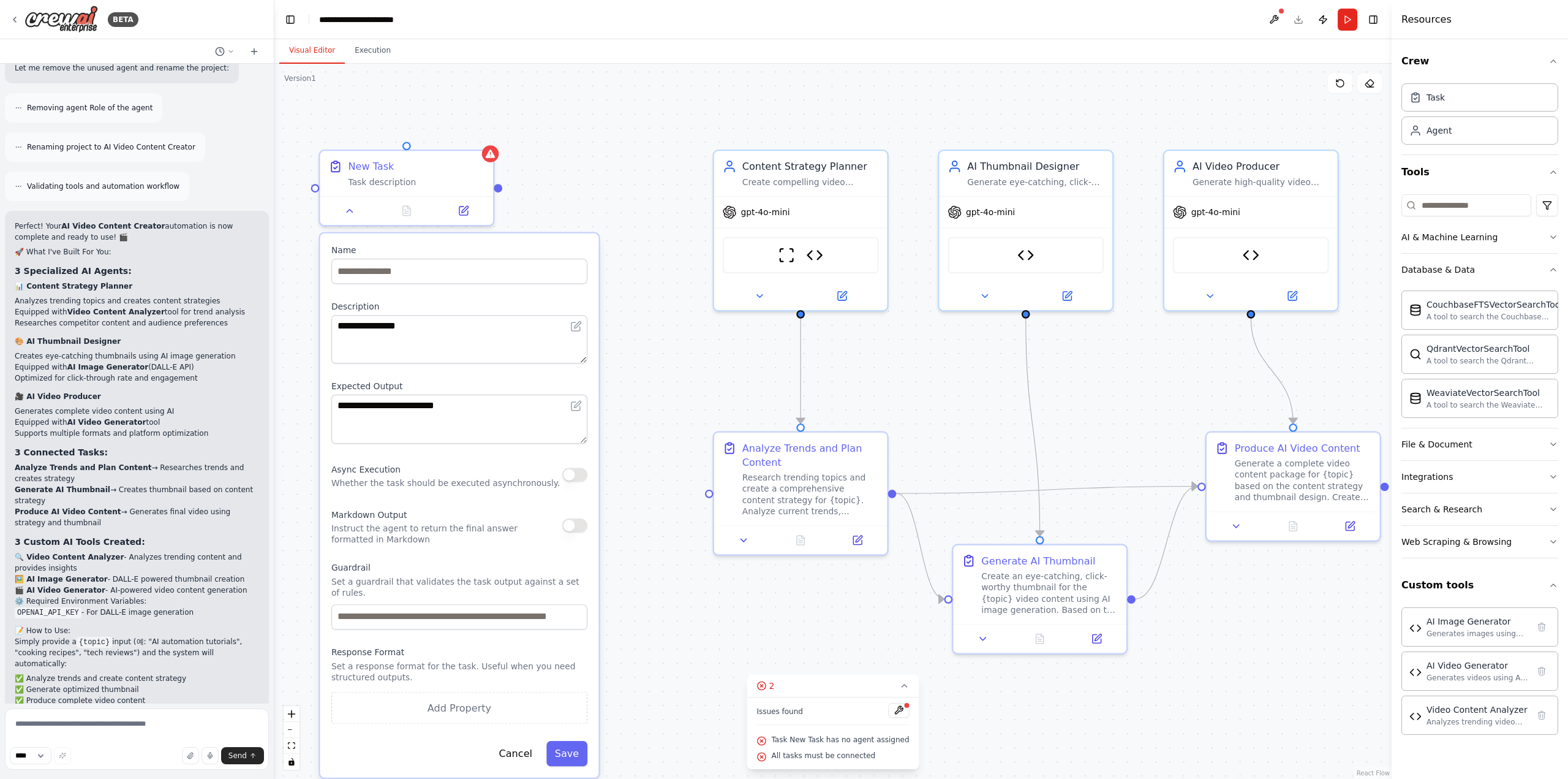
drag, startPoint x: 529, startPoint y: 155, endPoint x: 536, endPoint y: 159, distance: 8.1
click at [536, 159] on div ".deletable-edge-delete-btn { width: 20px; height: 20px; border: 0px solid #ffff…" at bounding box center [832, 421] width 1117 height 715
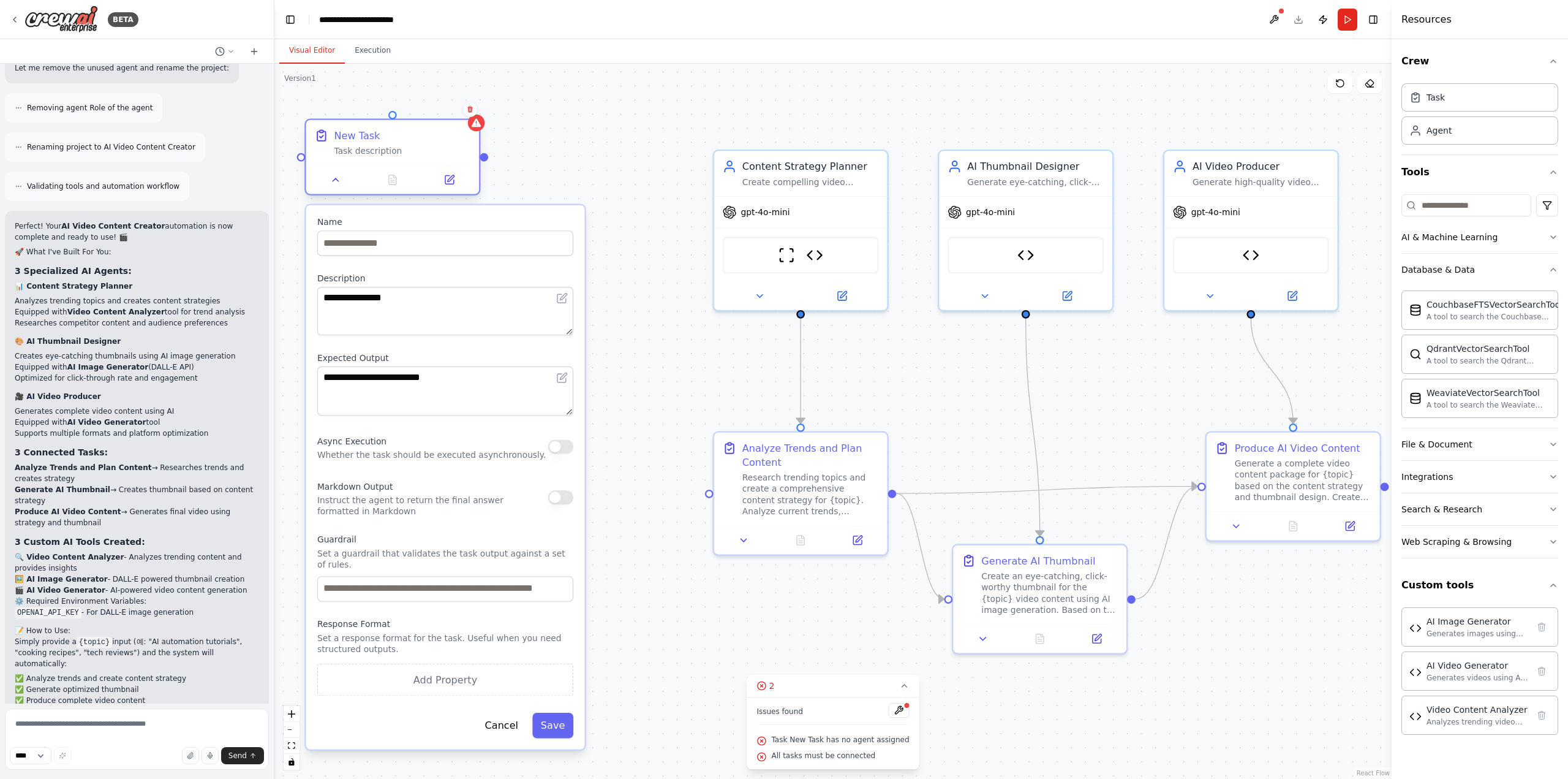
drag, startPoint x: 449, startPoint y: 166, endPoint x: 440, endPoint y: 133, distance: 34.2
click at [440, 133] on div "New Task" at bounding box center [402, 136] width 137 height 14
click at [519, 169] on div ".deletable-edge-delete-btn { width: 20px; height: 20px; border: 0px solid #ffff…" at bounding box center [832, 421] width 1117 height 715
click at [519, 724] on button "Cancel" at bounding box center [501, 725] width 50 height 25
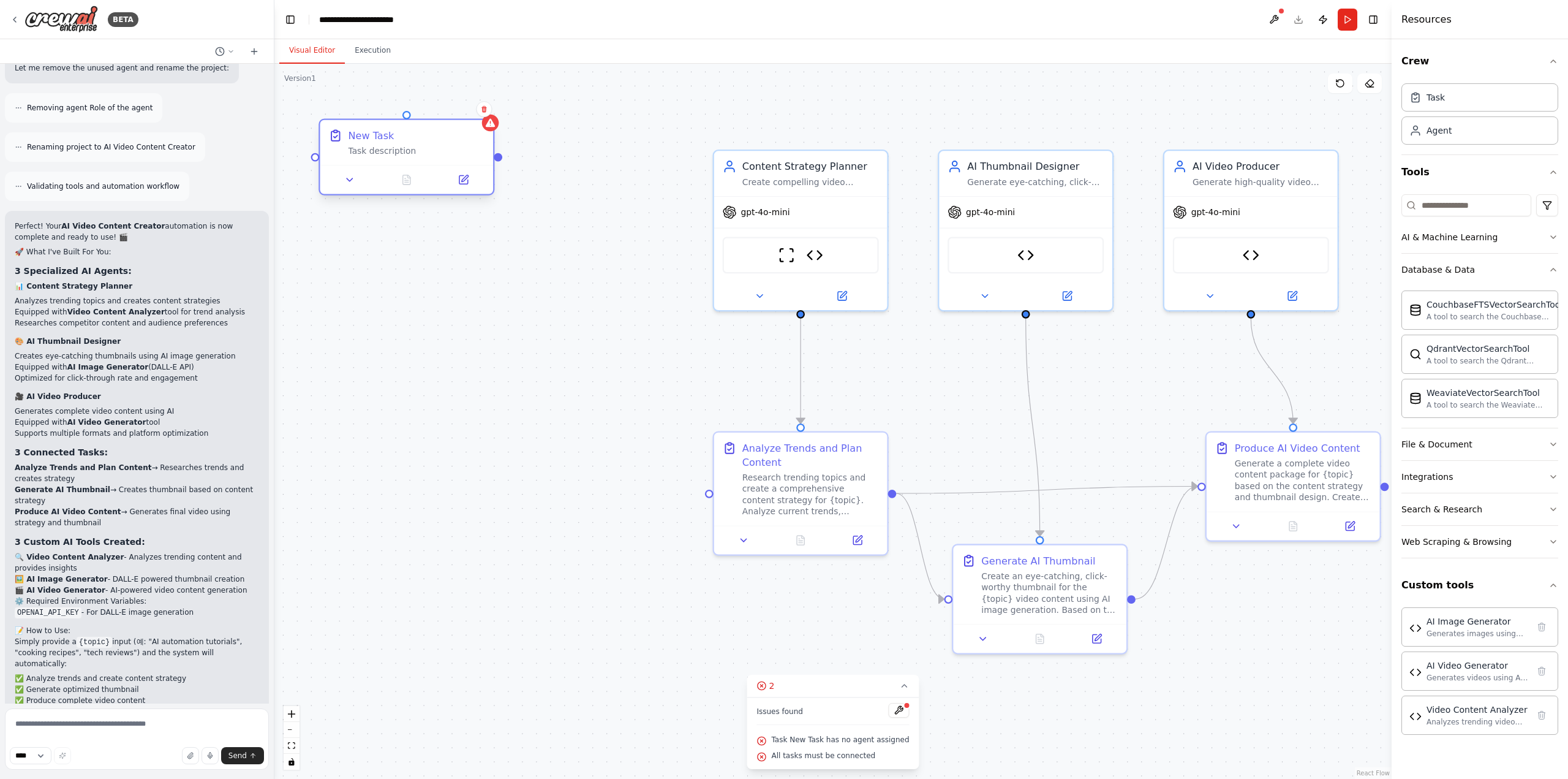
drag, startPoint x: 432, startPoint y: 132, endPoint x: 470, endPoint y: 141, distance: 39.1
click at [470, 141] on div "New Task Task description" at bounding box center [407, 142] width 174 height 45
click at [512, 126] on icon at bounding box center [512, 123] width 5 height 7
click at [514, 124] on icon at bounding box center [512, 123] width 5 height 7
click at [513, 124] on icon at bounding box center [511, 123] width 7 height 7
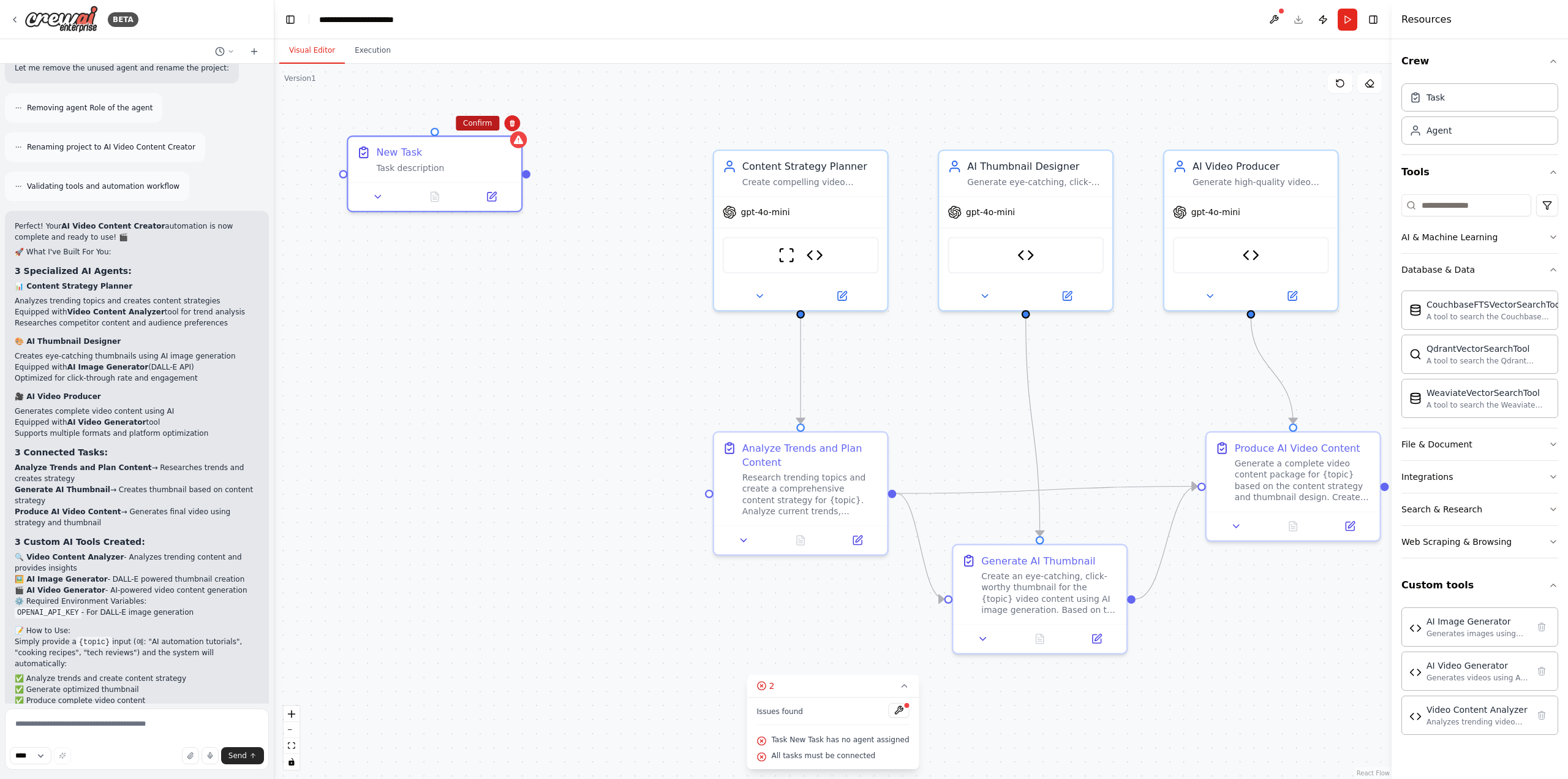
click at [478, 127] on button "Confirm" at bounding box center [478, 123] width 44 height 15
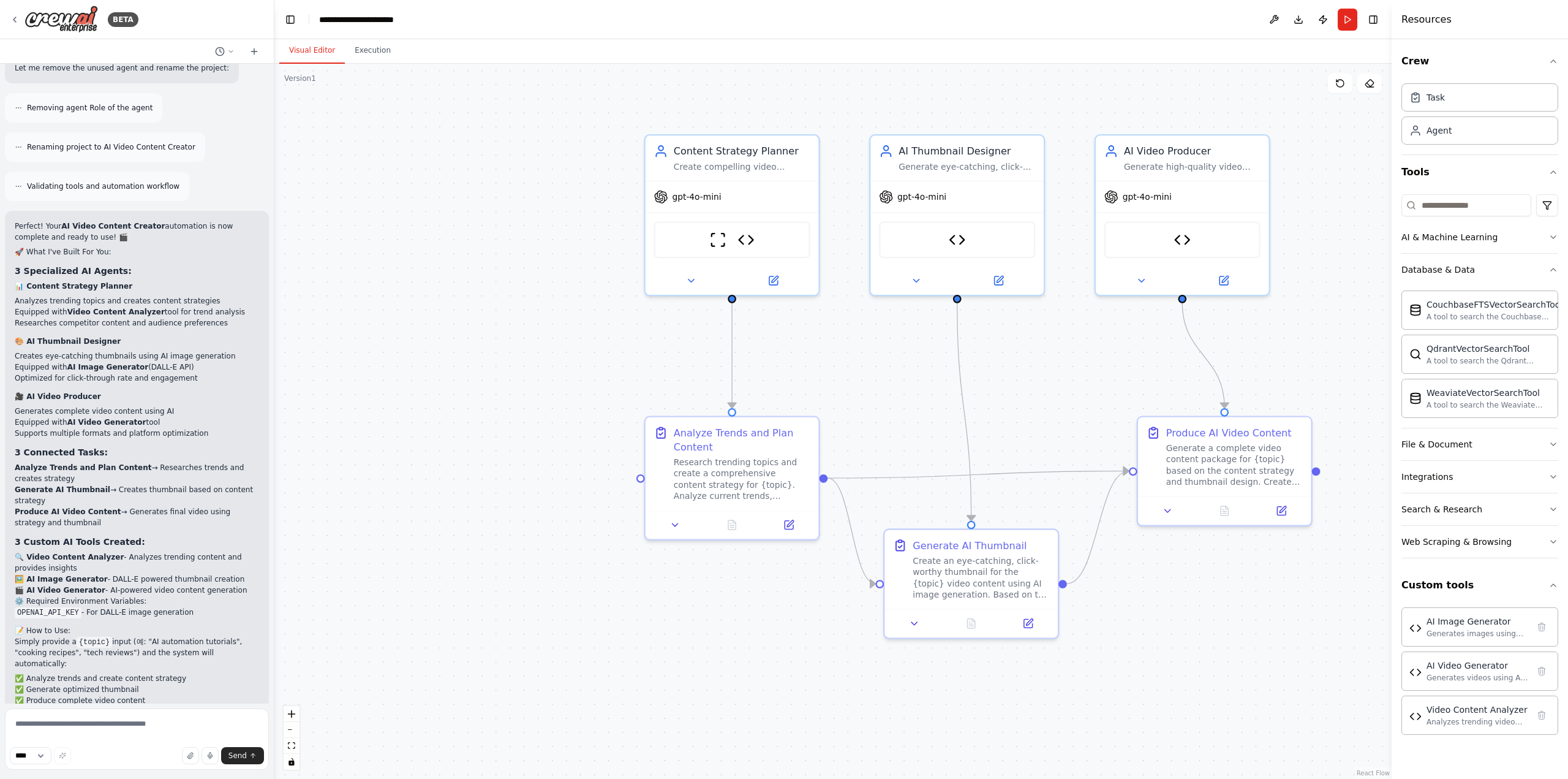
drag, startPoint x: 561, startPoint y: 209, endPoint x: 483, endPoint y: 195, distance: 79.2
click at [484, 195] on div ".deletable-edge-delete-btn { width: 20px; height: 20px; border: 0px solid #ffff…" at bounding box center [832, 421] width 1117 height 715
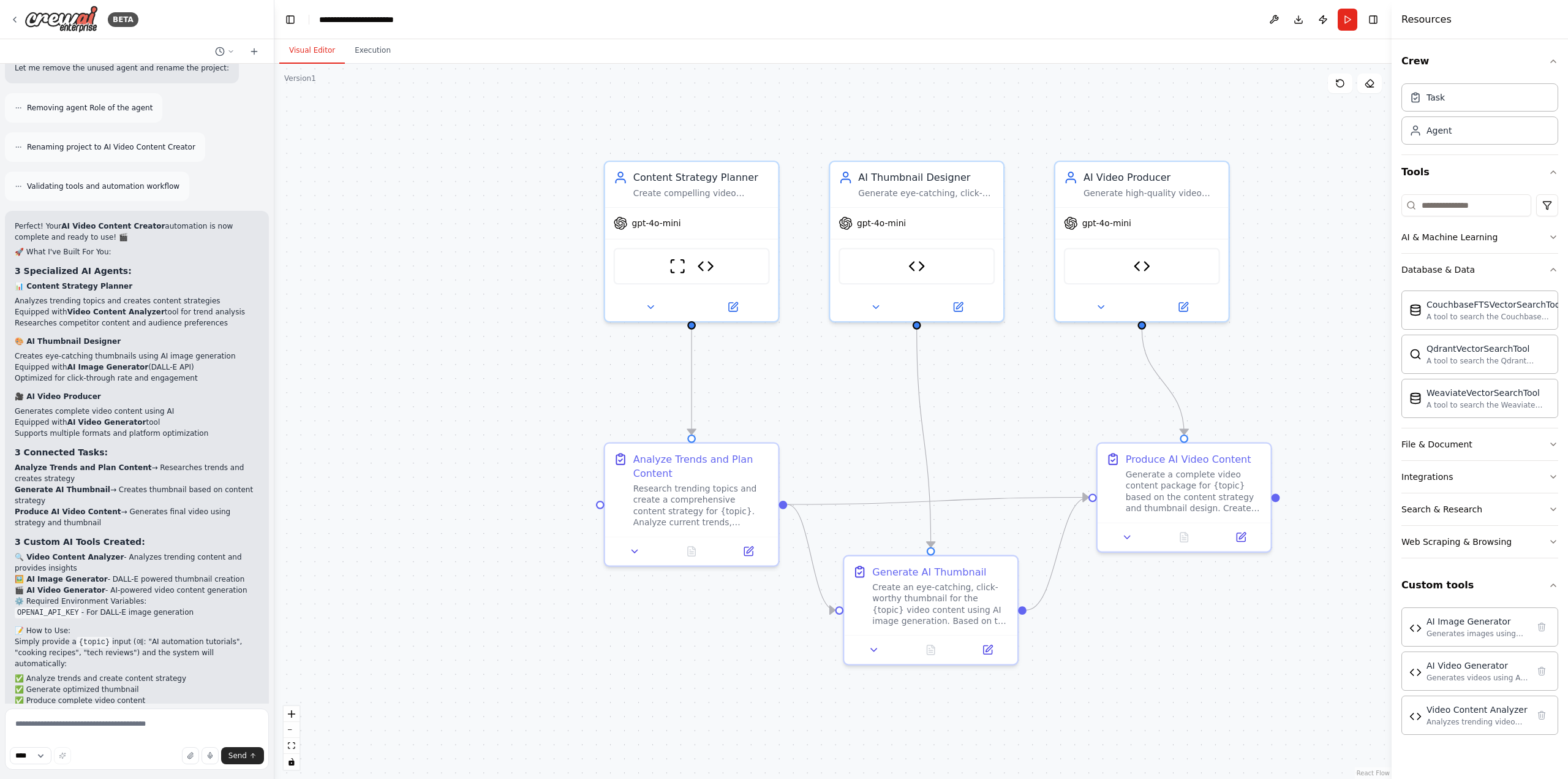
drag, startPoint x: 559, startPoint y: 202, endPoint x: 471, endPoint y: 262, distance: 106.5
click at [473, 262] on div ".deletable-edge-delete-btn { width: 20px; height: 20px; border: 0px solid #ffff…" at bounding box center [832, 421] width 1117 height 715
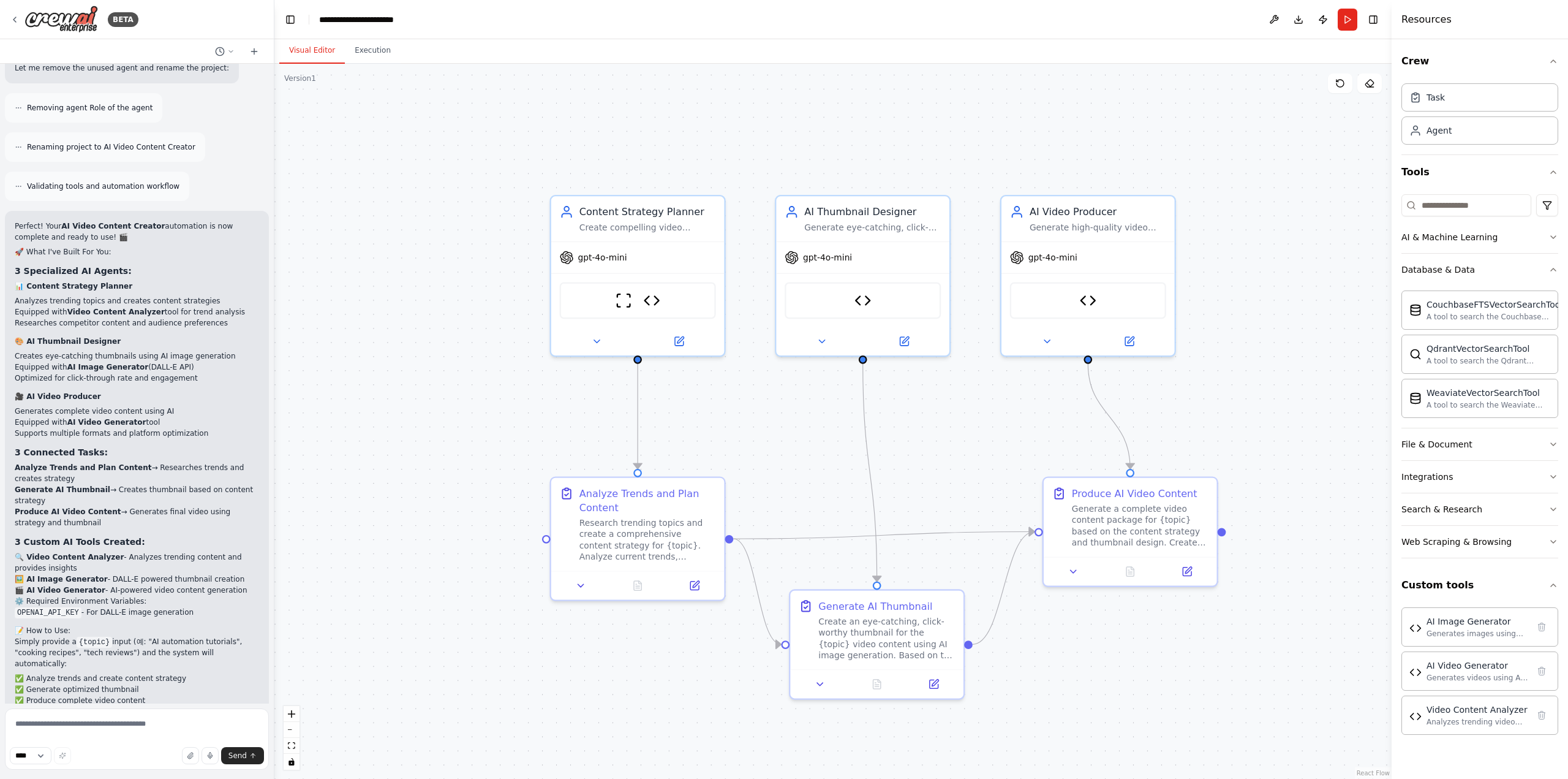
drag, startPoint x: 721, startPoint y: 433, endPoint x: 691, endPoint y: 461, distance: 41.0
click at [691, 460] on div ".deletable-edge-delete-btn { width: 20px; height: 20px; border: 0px solid #ffff…" at bounding box center [832, 421] width 1117 height 715
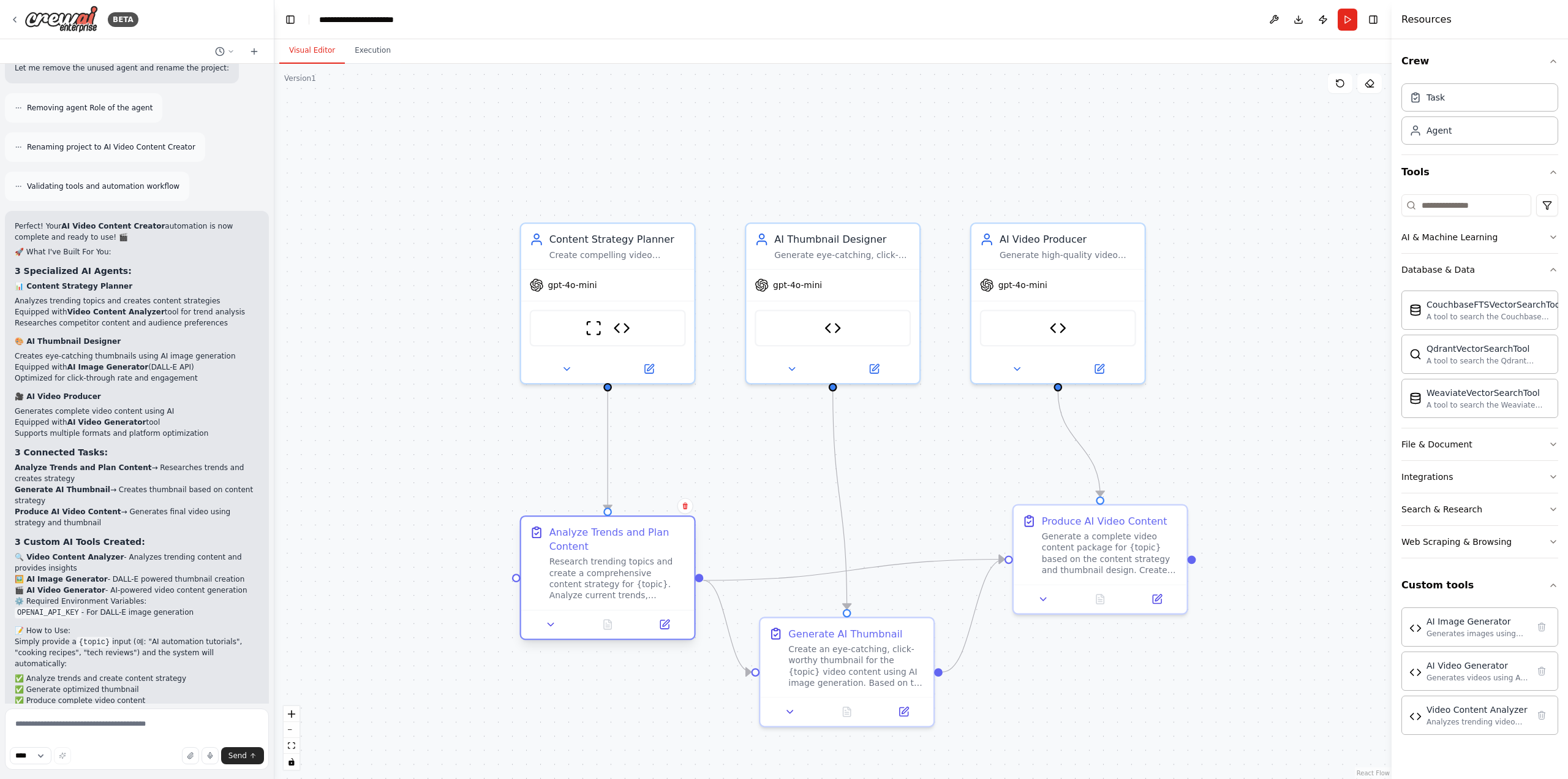
click at [649, 546] on div "Analyze Trends and Plan Content" at bounding box center [617, 539] width 137 height 28
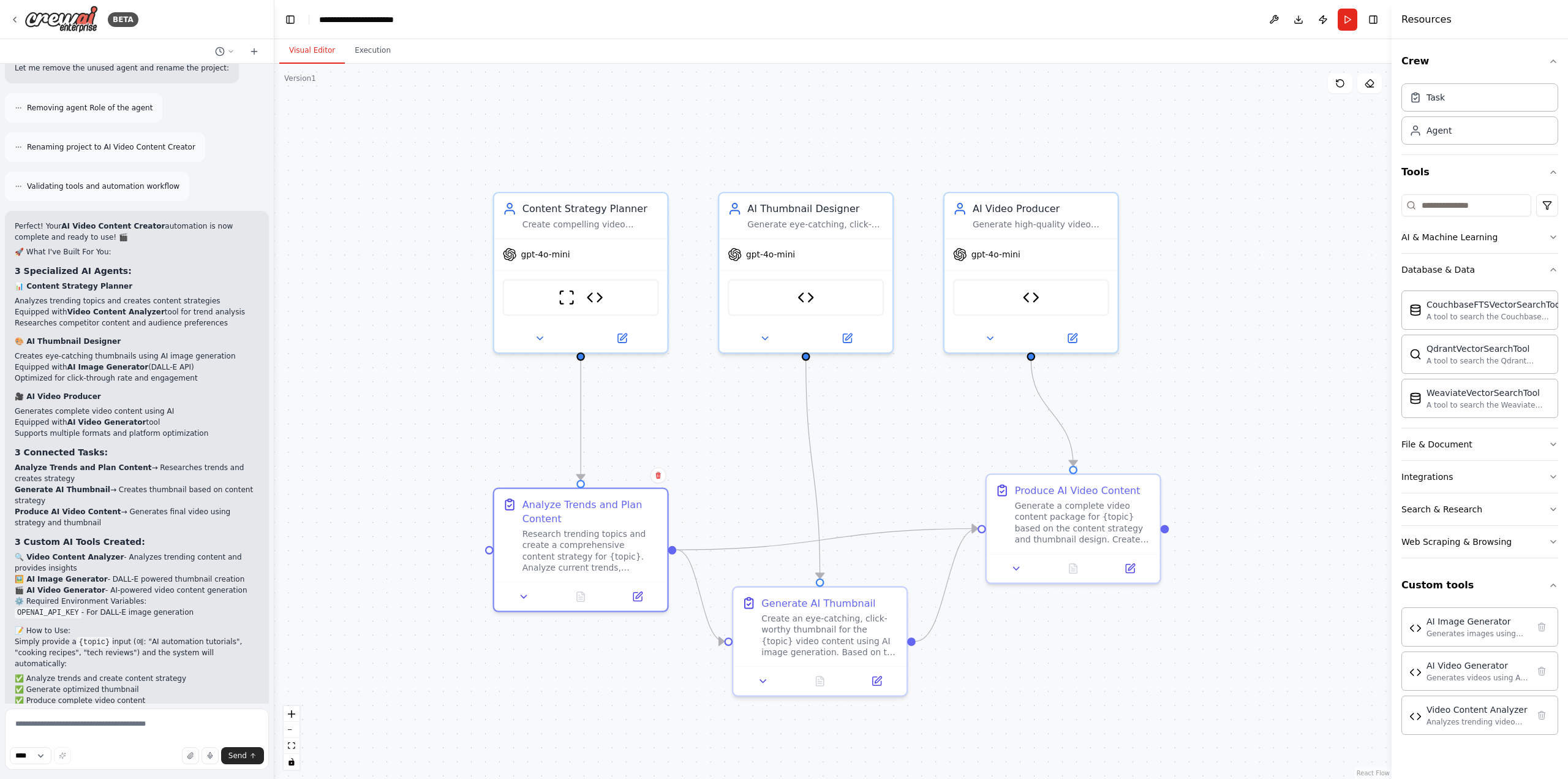
drag, startPoint x: 749, startPoint y: 474, endPoint x: 684, endPoint y: 416, distance: 87.1
click at [684, 416] on div ".deletable-edge-delete-btn { width: 20px; height: 20px; border: 0px solid #ffff…" at bounding box center [832, 421] width 1117 height 715
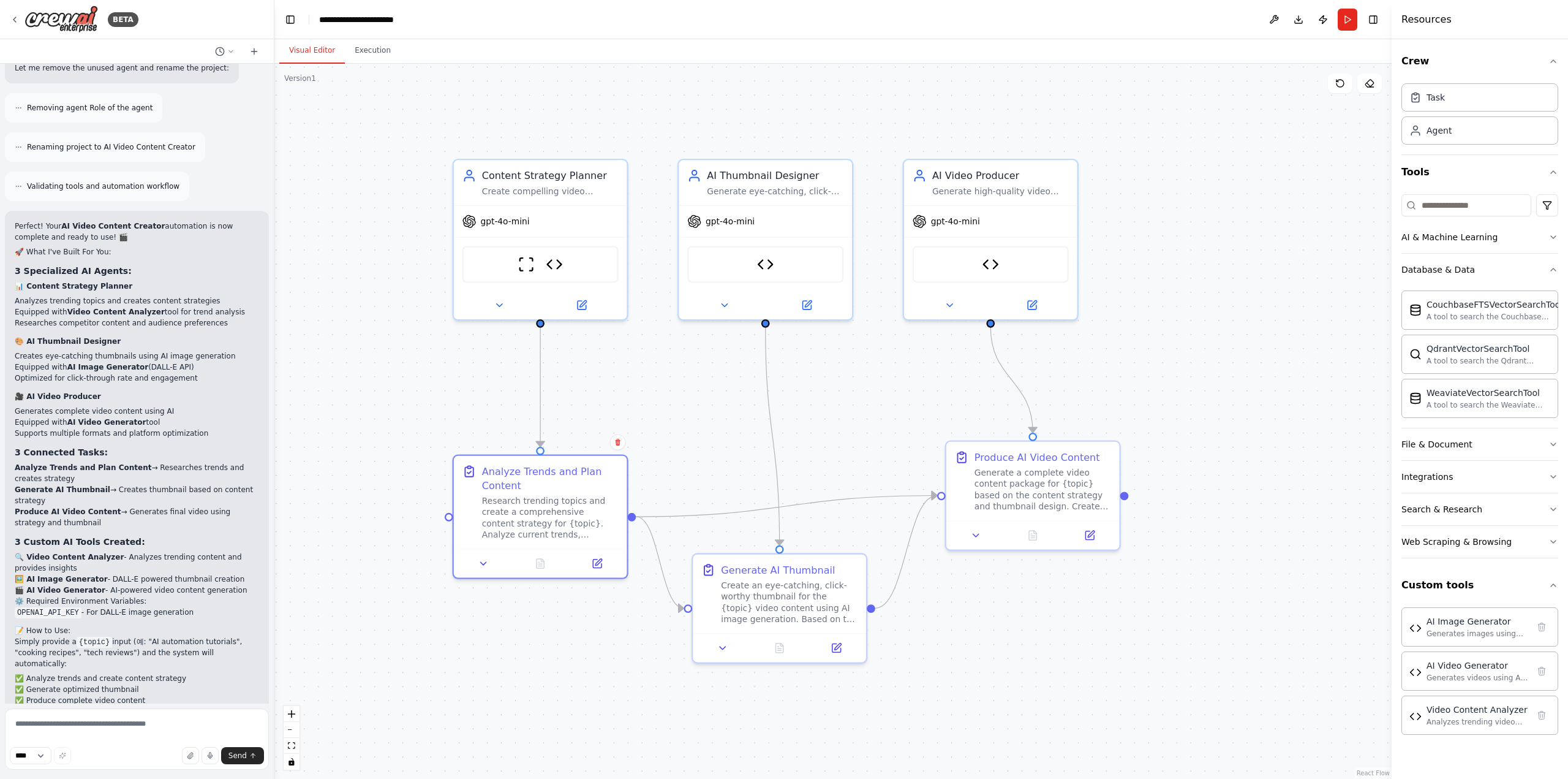
drag, startPoint x: 1014, startPoint y: 643, endPoint x: 913, endPoint y: 600, distance: 109.8
click at [915, 600] on div ".deletable-edge-delete-btn { width: 20px; height: 20px; border: 0px solid #ffff…" at bounding box center [832, 421] width 1117 height 715
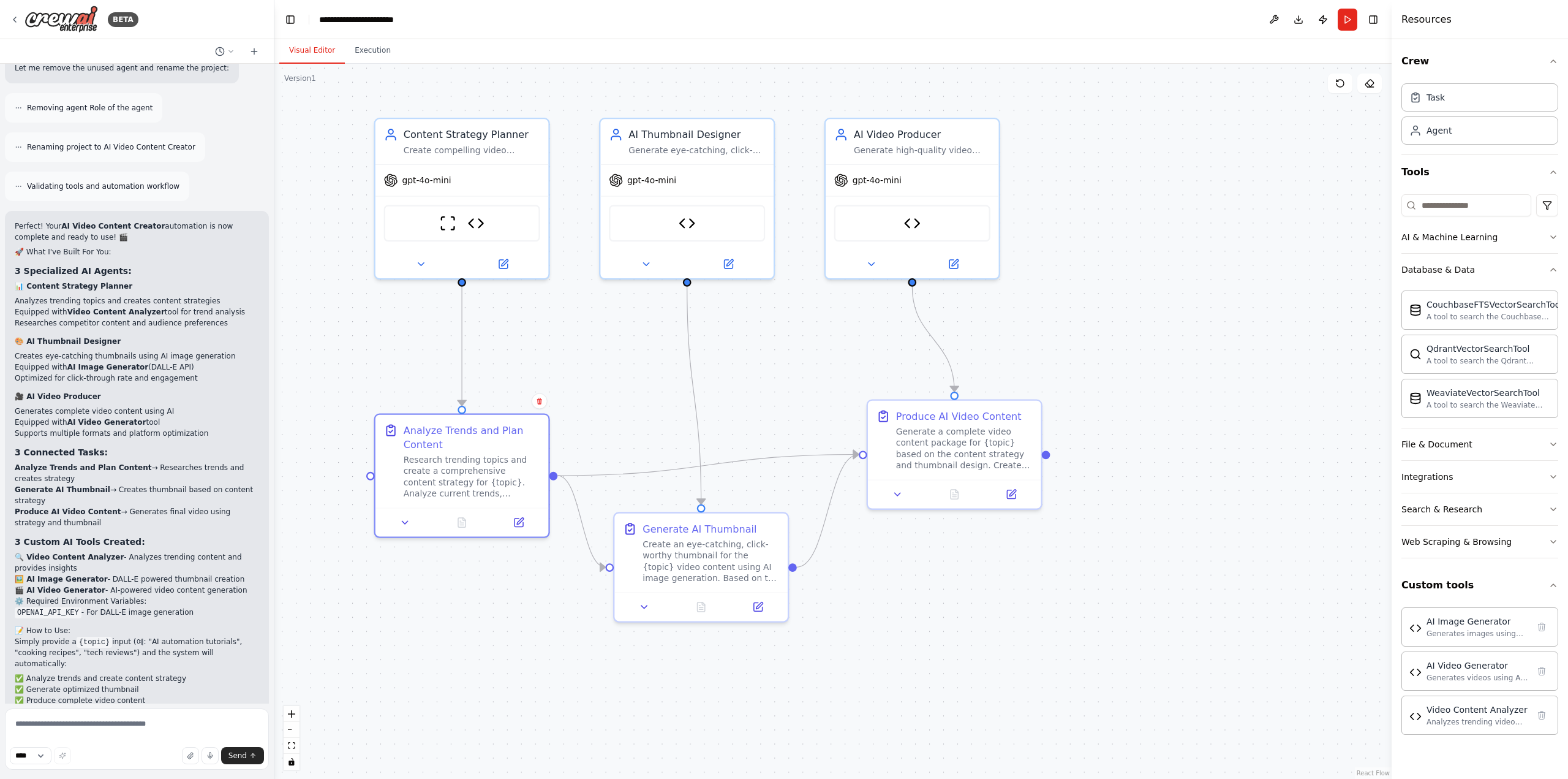
drag, startPoint x: 1026, startPoint y: 456, endPoint x: 1050, endPoint y: 457, distance: 24.0
click at [1050, 457] on div ".deletable-edge-delete-btn { width: 20px; height: 20px; border: 0px solid #ffff…" at bounding box center [832, 421] width 1117 height 715
click at [1094, 476] on div ".deletable-edge-delete-btn { width: 20px; height: 20px; border: 0px solid #ffff…" at bounding box center [832, 421] width 1117 height 715
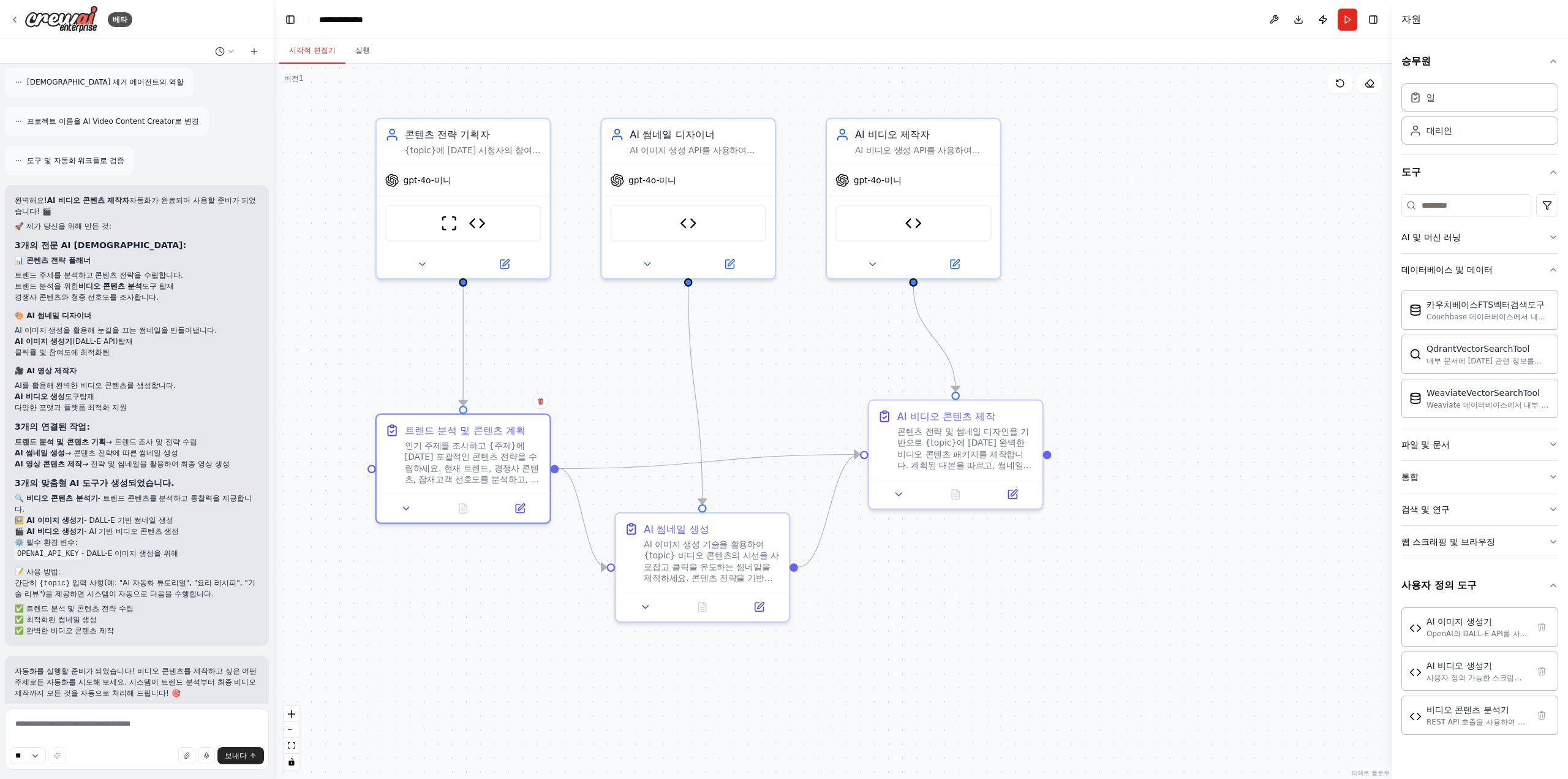
scroll to position [2698, 0]
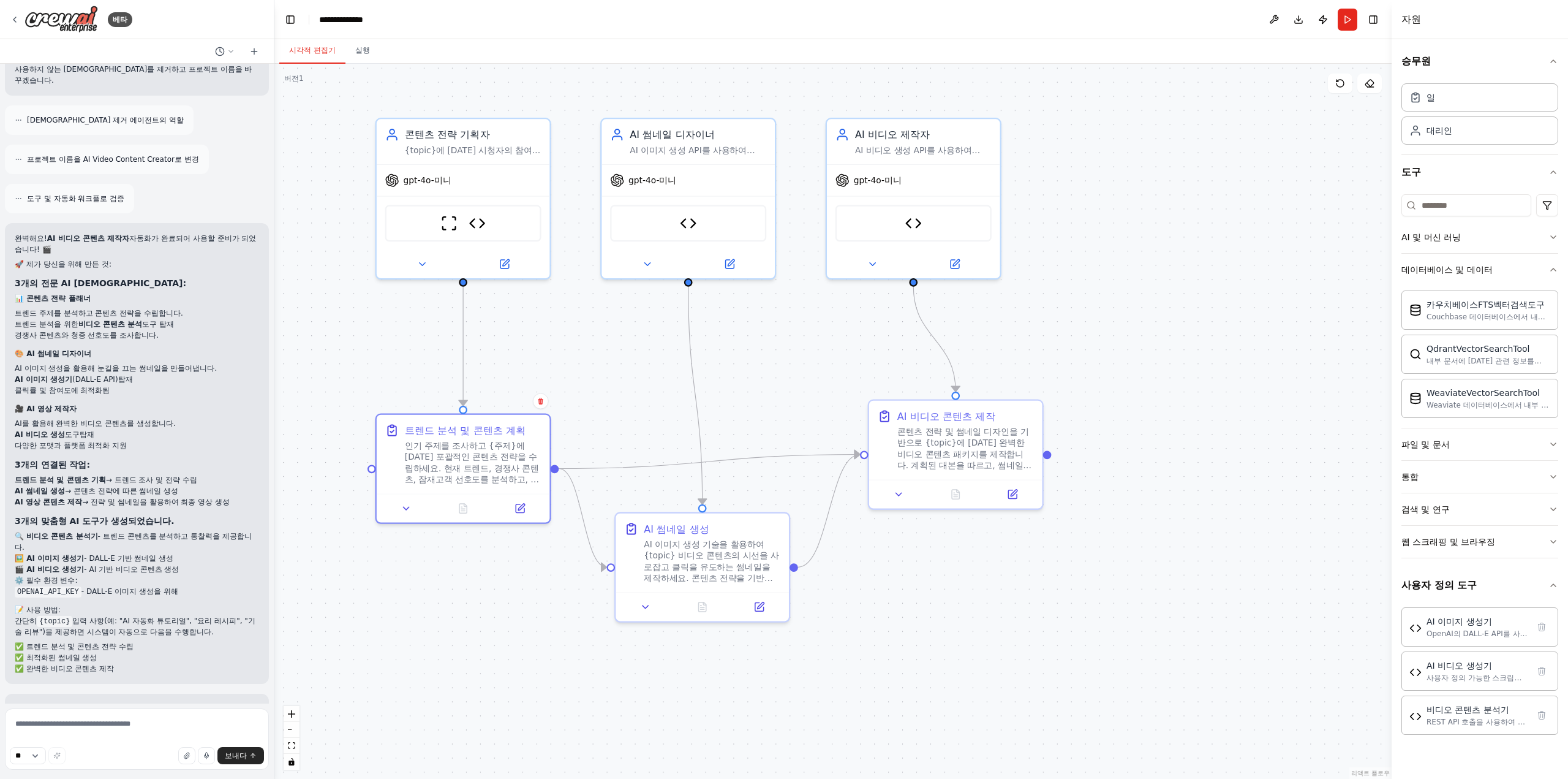
click at [126, 320] on font "비디오 콘텐츠 분석" at bounding box center [111, 324] width 64 height 9
click at [125, 309] on font "트렌드 주제를 분석하고 콘텐츠 전략을 수립합니다." at bounding box center [99, 313] width 169 height 9
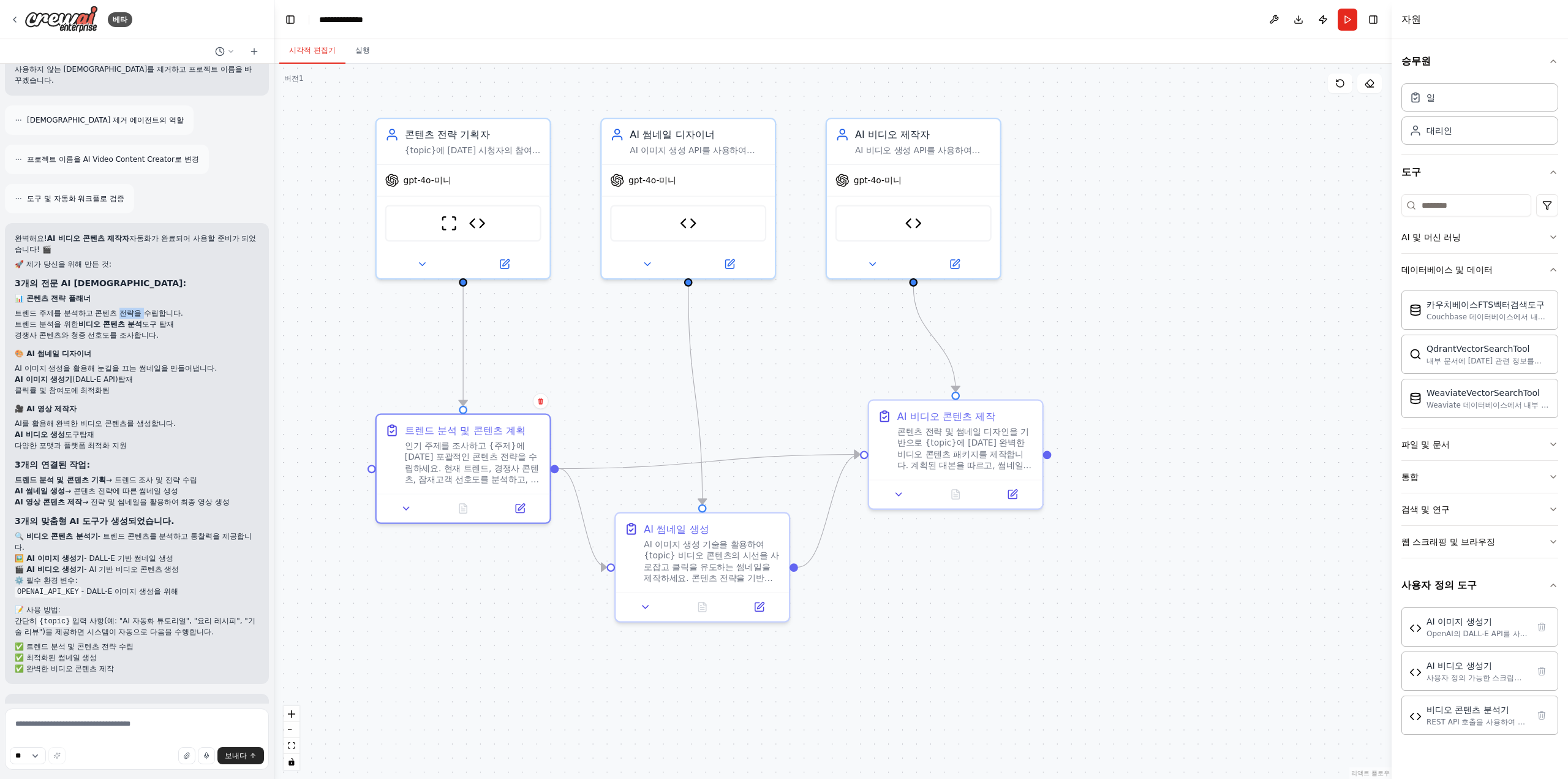
click at [125, 309] on font "트렌드 주제를 분석하고 콘텐츠 전략을 수립합니다." at bounding box center [99, 313] width 169 height 9
click at [121, 331] on font "경쟁사 콘텐츠와 청중 선호도를 조사합니다." at bounding box center [87, 335] width 144 height 9
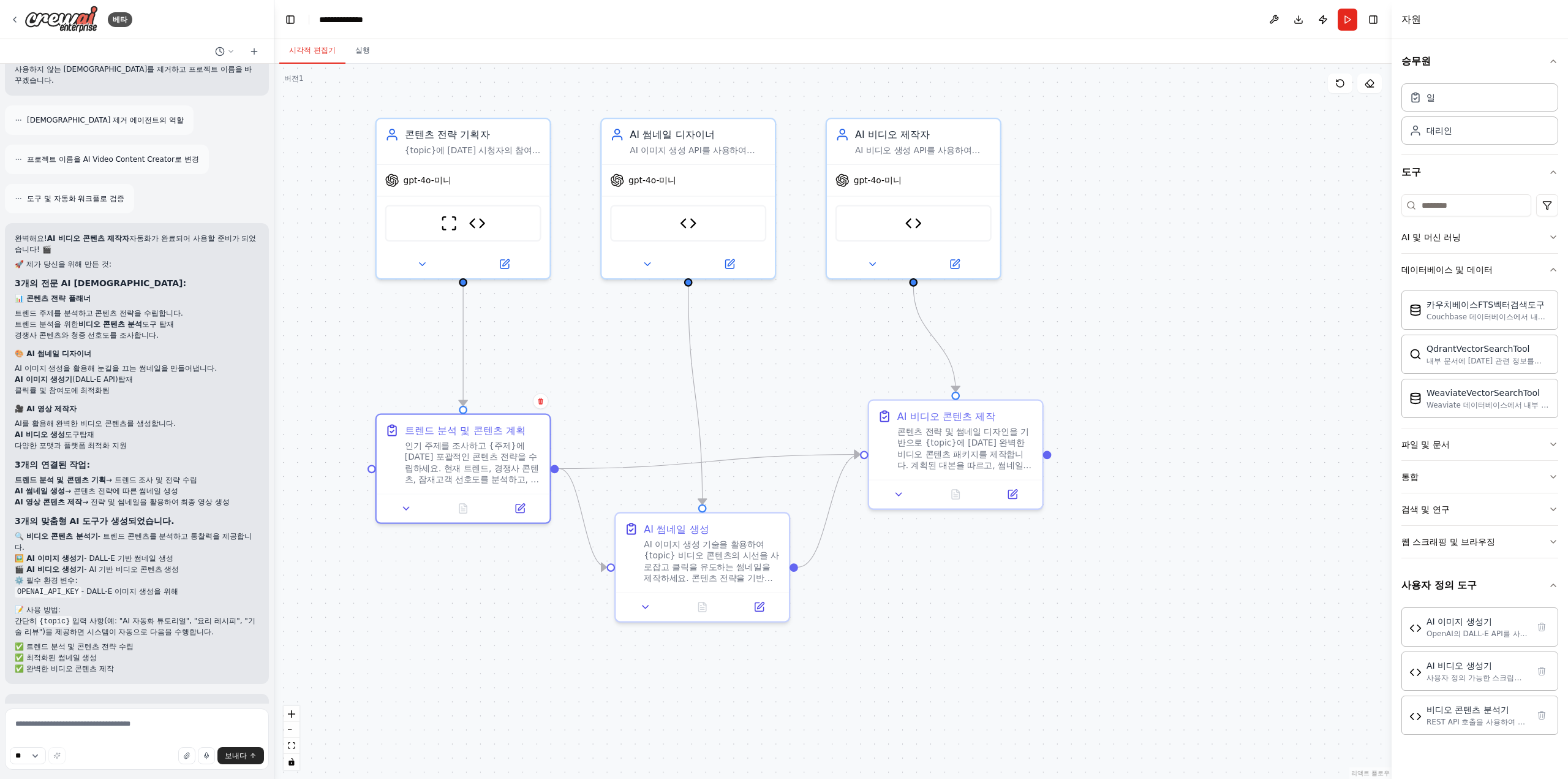
click at [98, 374] on li "AI 이미지 생성기 (DALL-E API) 탑재" at bounding box center [137, 379] width 245 height 11
click at [168, 547] on div "완벽해요! AI 비디오 콘텐츠 제작자 자동화가 완료되어 사용할 준비가 되었습니다! 🎬 🚀 제가 당신을 위해 만든 것: 3개의 전문 AI 에이전…" at bounding box center [137, 453] width 245 height 441
click at [40, 586] on code "OPENAI_API_KEY" at bounding box center [48, 591] width 67 height 11
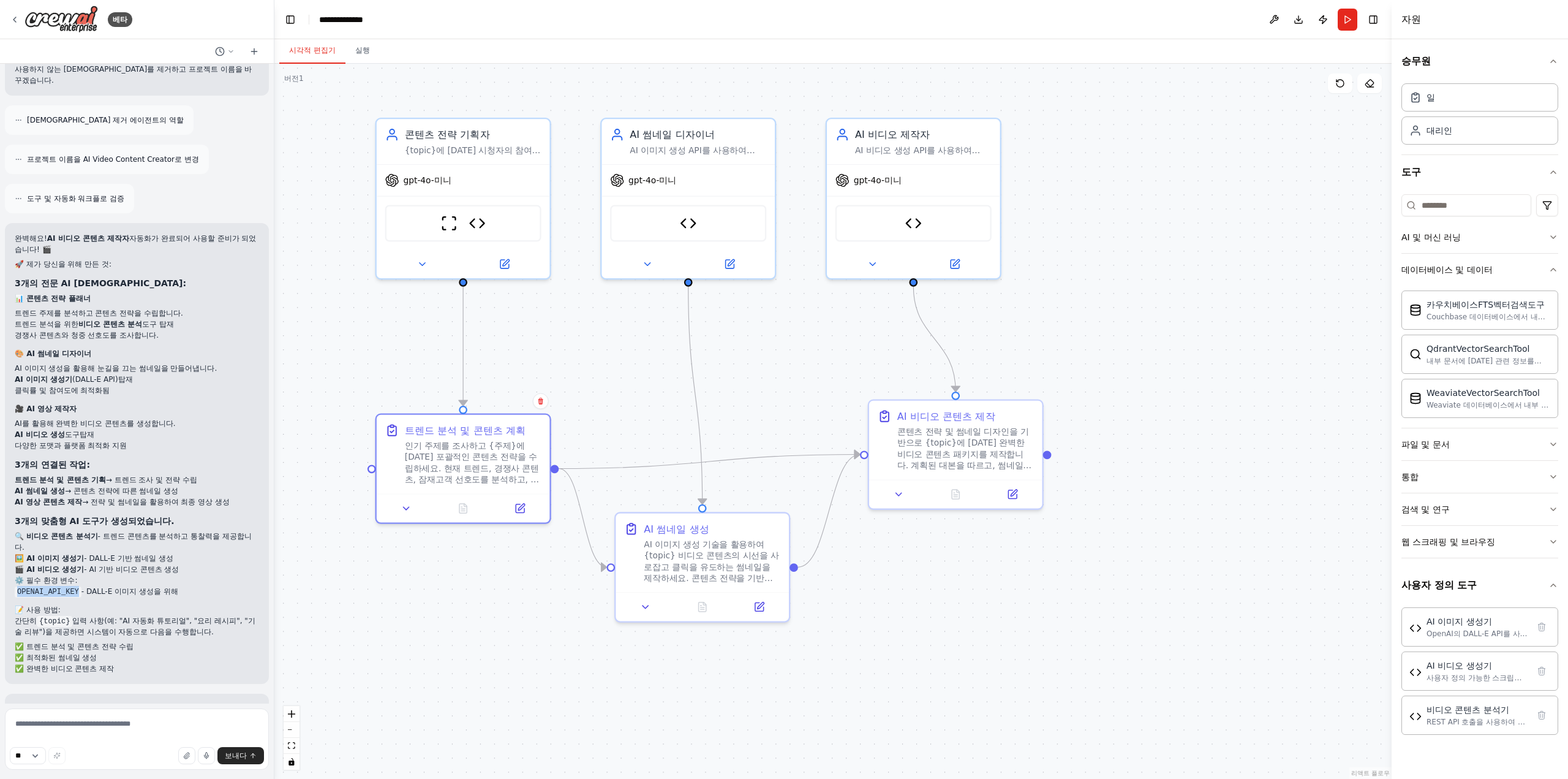
click at [40, 586] on code "OPENAI_API_KEY" at bounding box center [48, 591] width 67 height 11
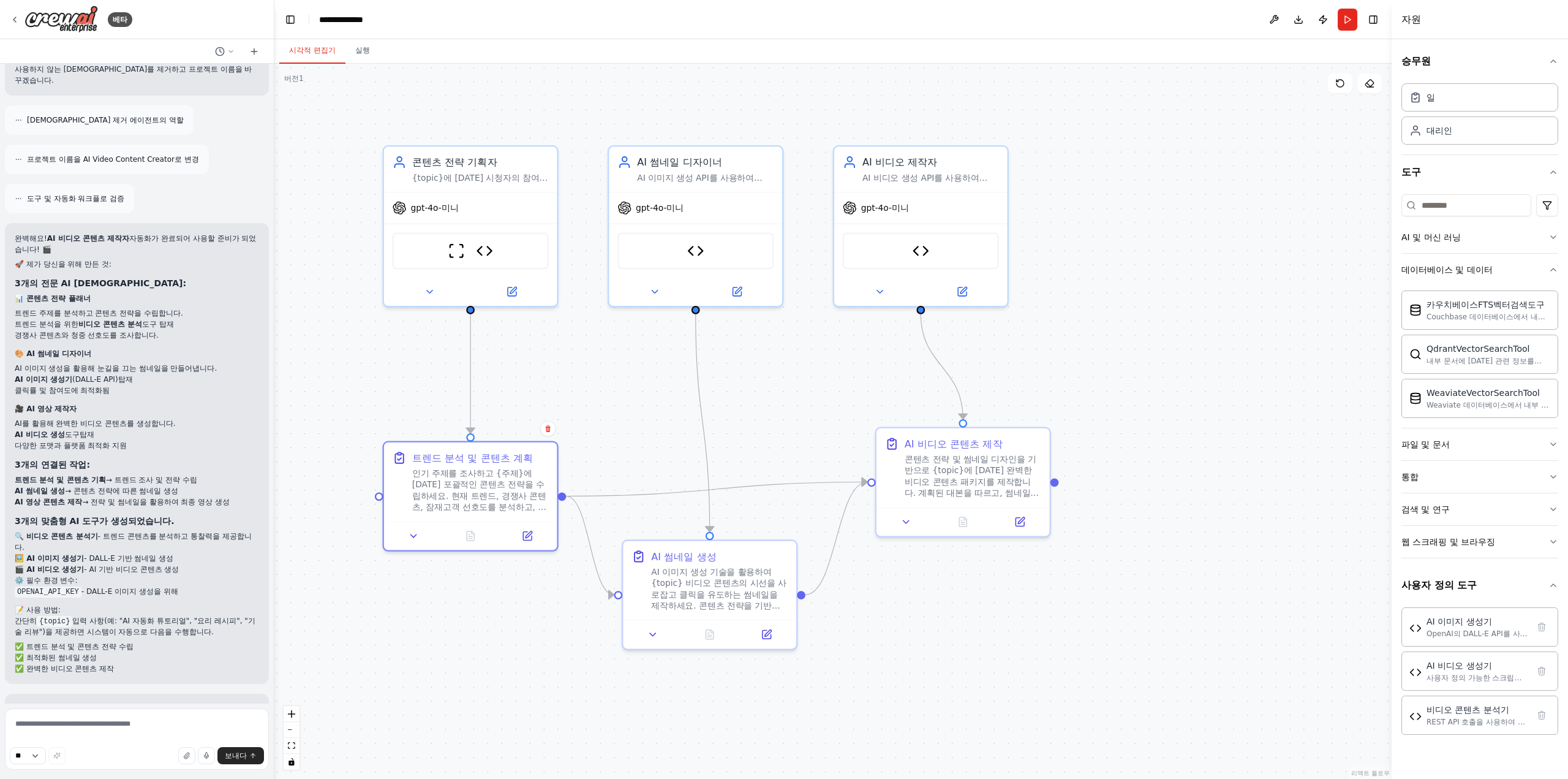
drag, startPoint x: 348, startPoint y: 317, endPoint x: 363, endPoint y: 361, distance: 46.5
click at [360, 360] on div ".deletable-edge-delete-btn { width: 20px; height: 20px; border: 0px solid #ffff…" at bounding box center [832, 421] width 1117 height 715
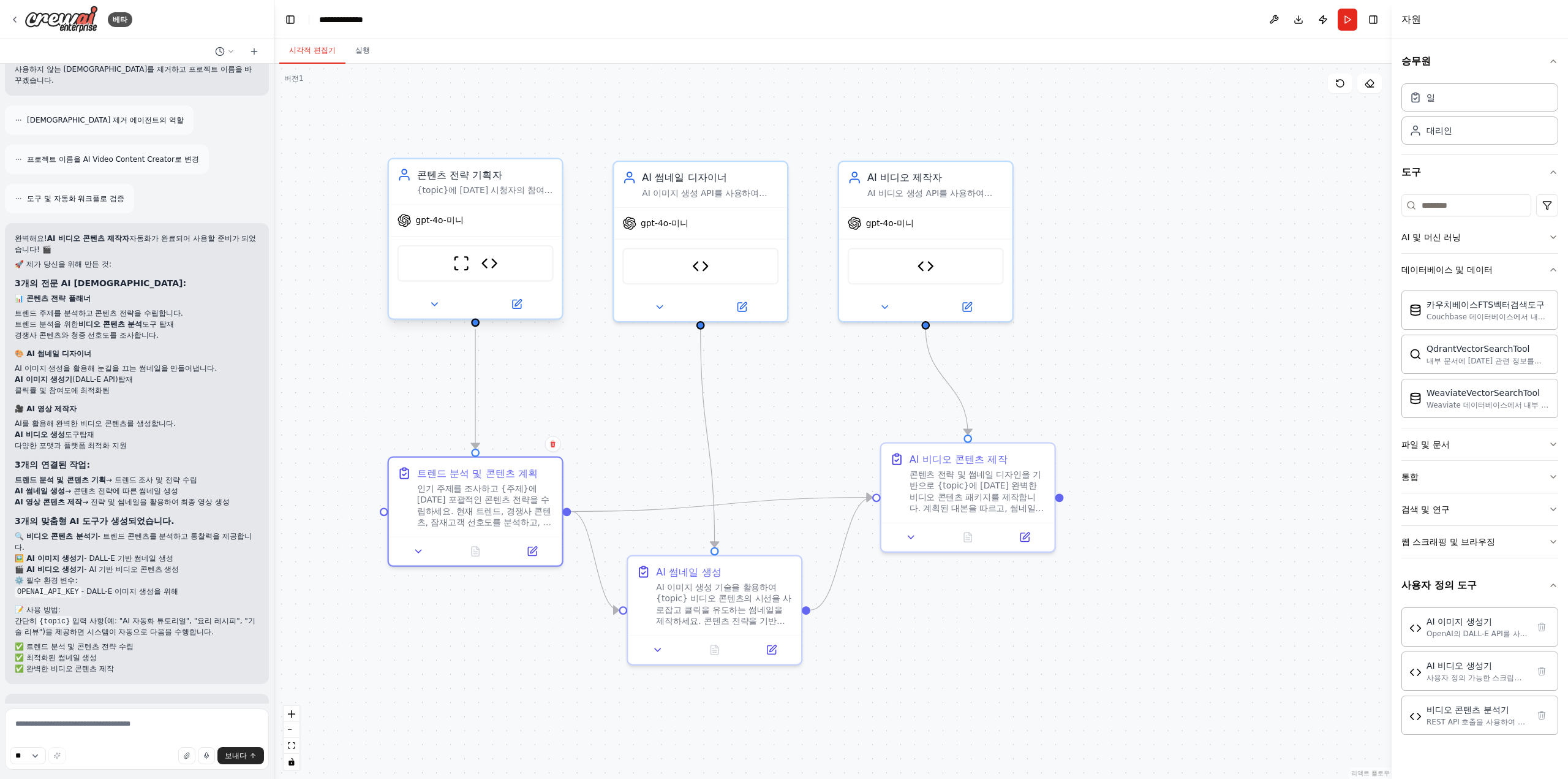
click at [440, 187] on font "{topic}에 대한 시청자의 참여를 유도하고 조회수를 높이는 매력적인 동영상 콘텐츠 전략과 스크립트를 작성하세요. 인기 주제, 시청자 심리,…" at bounding box center [485, 218] width 136 height 66
click at [108, 532] on font "- 트렌드 콘텐츠를 분석하고 통찰력을 제공합니다." at bounding box center [133, 542] width 237 height 20
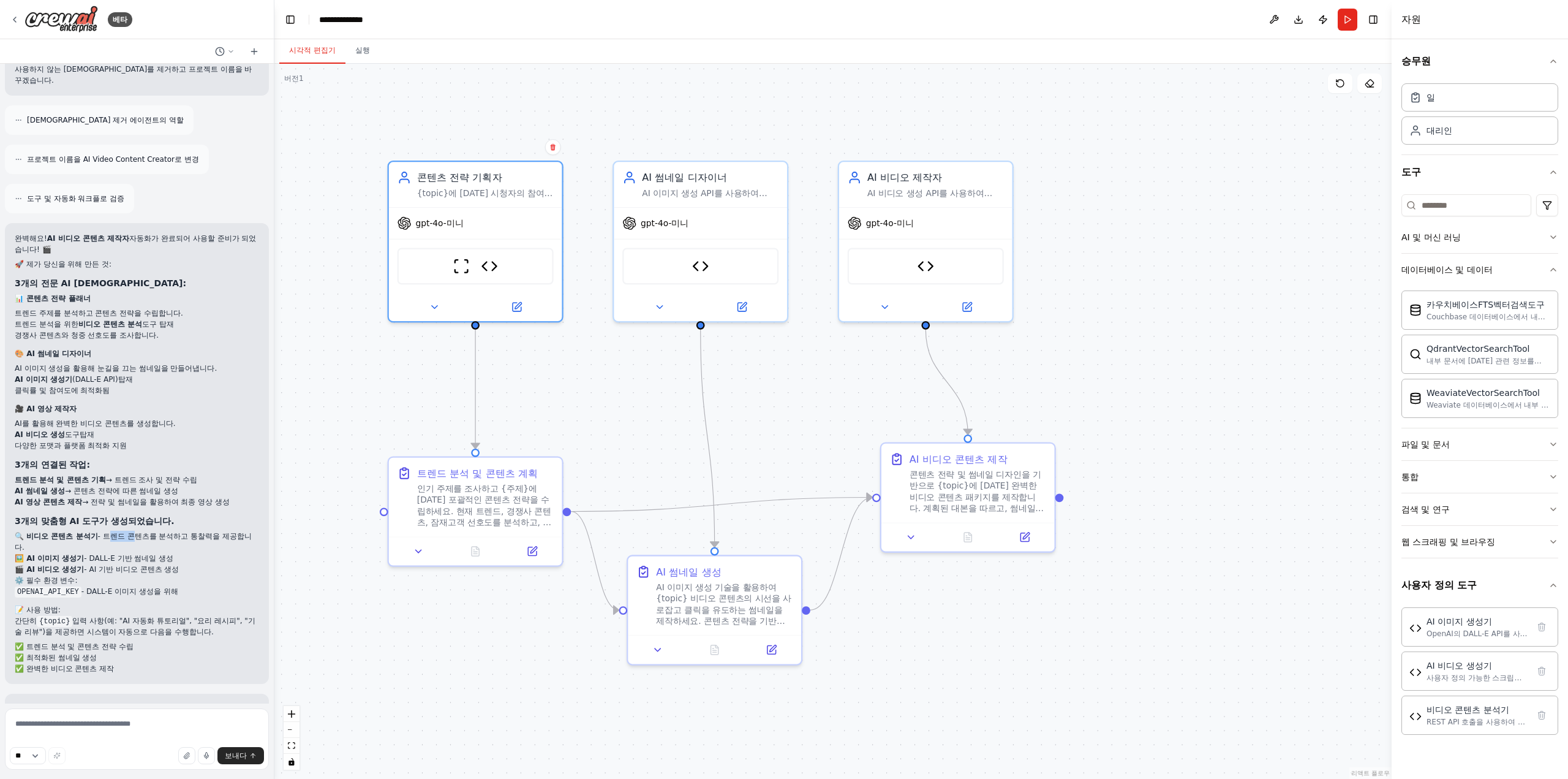
click at [108, 532] on font "- 트렌드 콘텐츠를 분석하고 통찰력을 제공합니다." at bounding box center [133, 542] width 237 height 20
click at [118, 587] on font "- DALL-E 이미지 생성을 위해" at bounding box center [130, 591] width 97 height 9
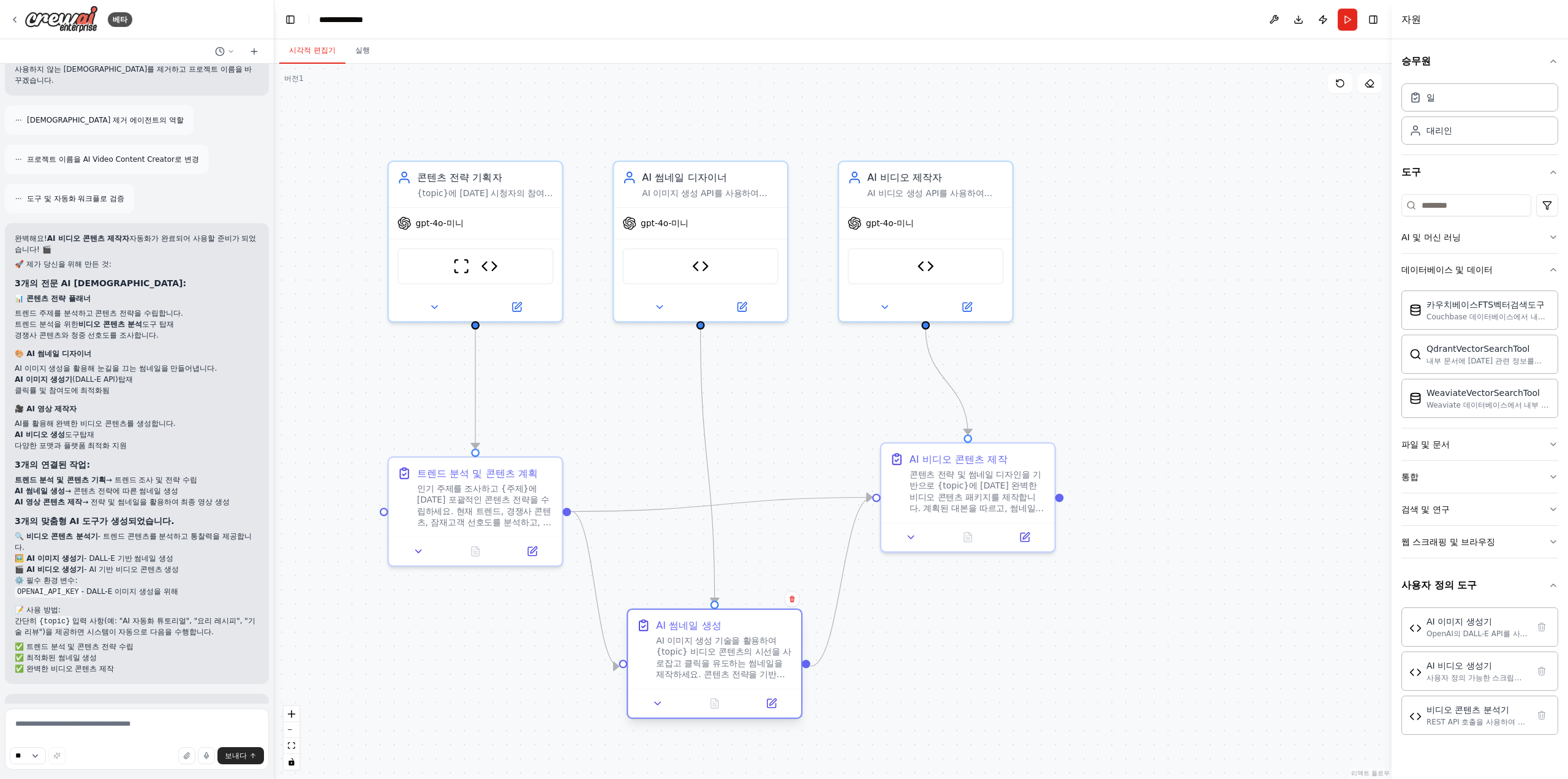
drag, startPoint x: 716, startPoint y: 598, endPoint x: 706, endPoint y: 681, distance: 83.6
click at [707, 686] on font "AI 이미지 생성 기술을 활용하여 {topic} 비디오 콘텐츠의 시선을 사로잡고 클릭을 유도하는 썸네일을 제작하세요. 콘텐츠 전략을 기반으로,…" at bounding box center [724, 685] width 136 height 100
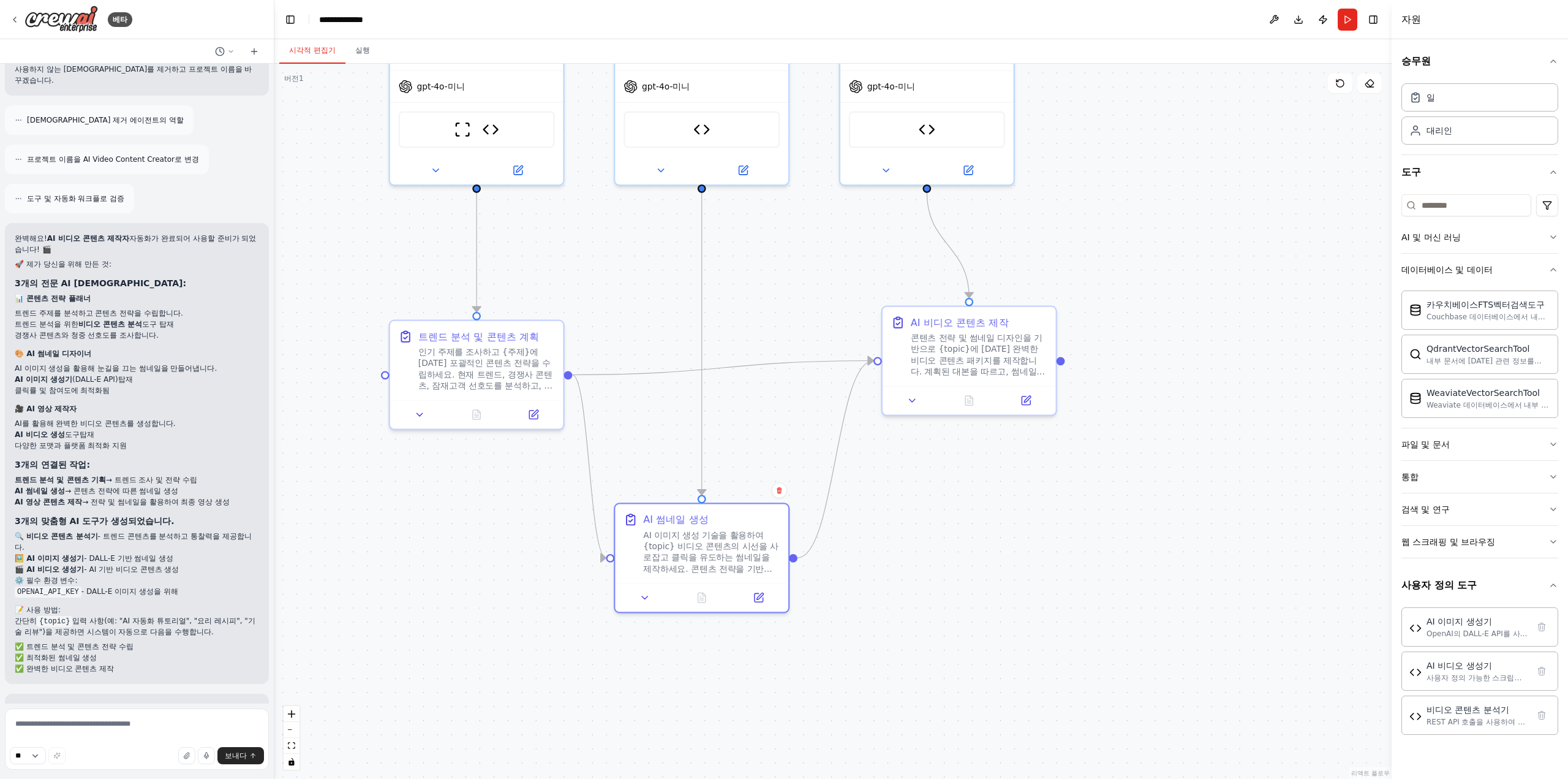
drag, startPoint x: 1026, startPoint y: 619, endPoint x: 996, endPoint y: 340, distance: 280.6
click at [997, 342] on div ".deletable-edge-delete-btn { width: 20px; height: 20px; border: 0px solid #ffff…" at bounding box center [832, 421] width 1117 height 715
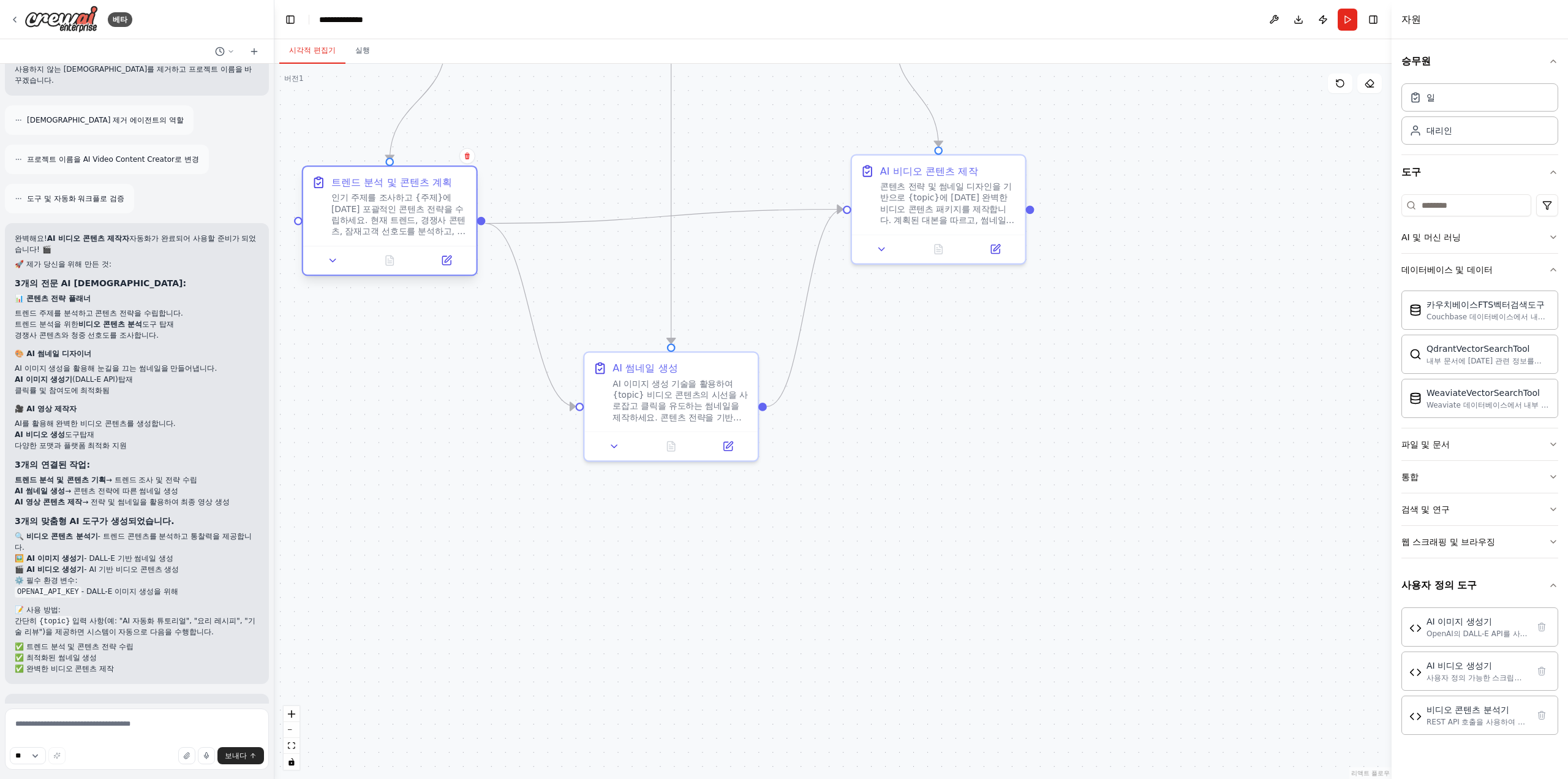
drag, startPoint x: 436, startPoint y: 218, endPoint x: 382, endPoint y: 214, distance: 54.1
click at [382, 214] on font "인기 주제를 조사하고 {주제}에 대한 포괄적인 콘텐츠 전략을 수립하세요. 현재 트렌드, 경쟁사 콘텐츠, 잠재고객 선호도를 분석하고, 대본 개요…" at bounding box center [398, 231] width 134 height 77
drag, startPoint x: 1078, startPoint y: 427, endPoint x: 1109, endPoint y: 502, distance: 81.2
click at [1108, 501] on div ".deletable-edge-delete-btn { width: 20px; height: 20px; border: 0px solid #ffff…" at bounding box center [832, 421] width 1117 height 715
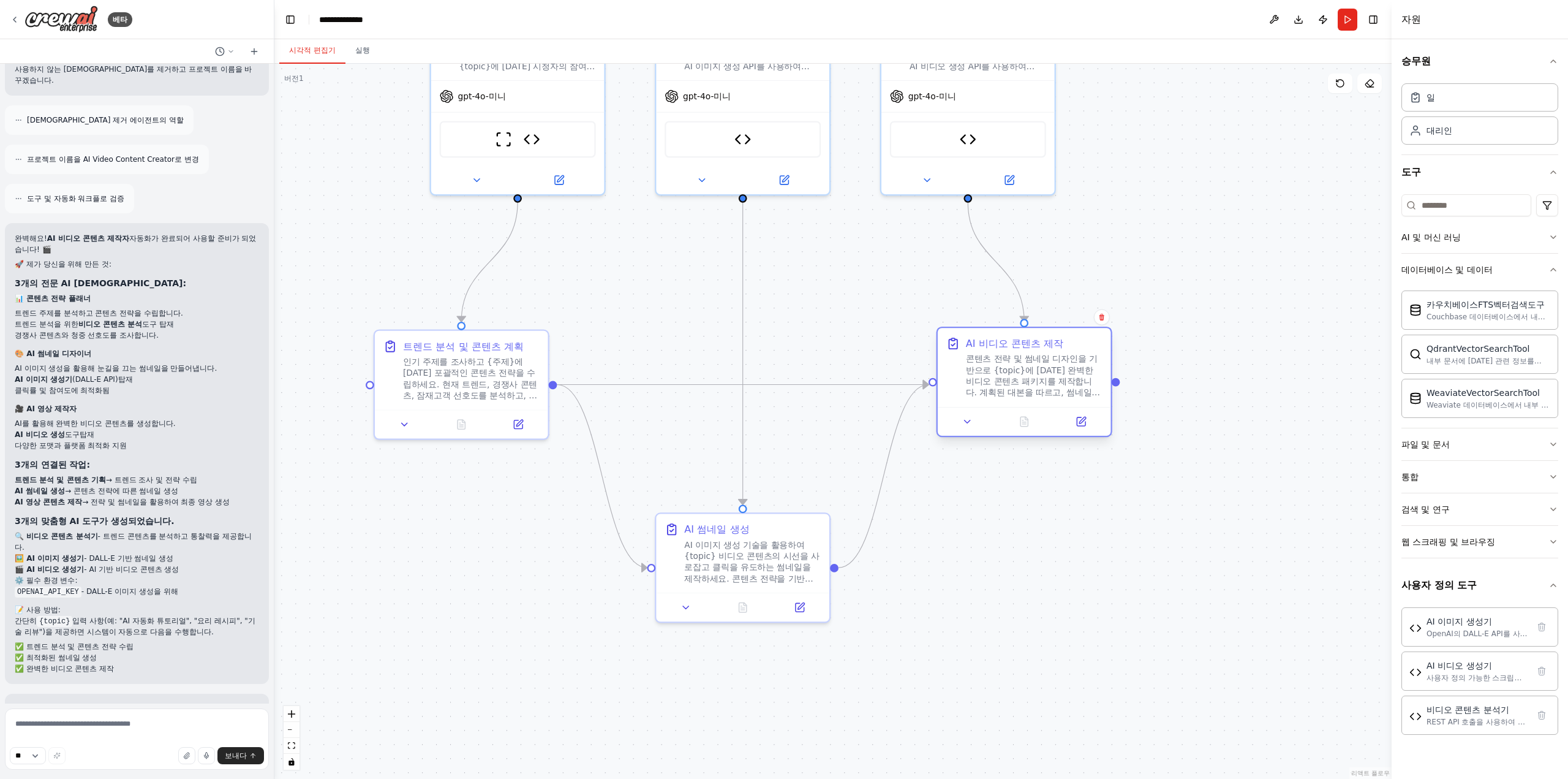
drag, startPoint x: 984, startPoint y: 355, endPoint x: 1006, endPoint y: 375, distance: 29.7
click at [1006, 375] on font "콘텐츠 전략 및 썸네일 디자인을 기반으로 {topic}에 대한 완벽한 비디오 콘텐츠 패키지를 제작합니다. 계획된 대본을 따르고, 썸네일의 시각…" at bounding box center [1033, 392] width 134 height 77
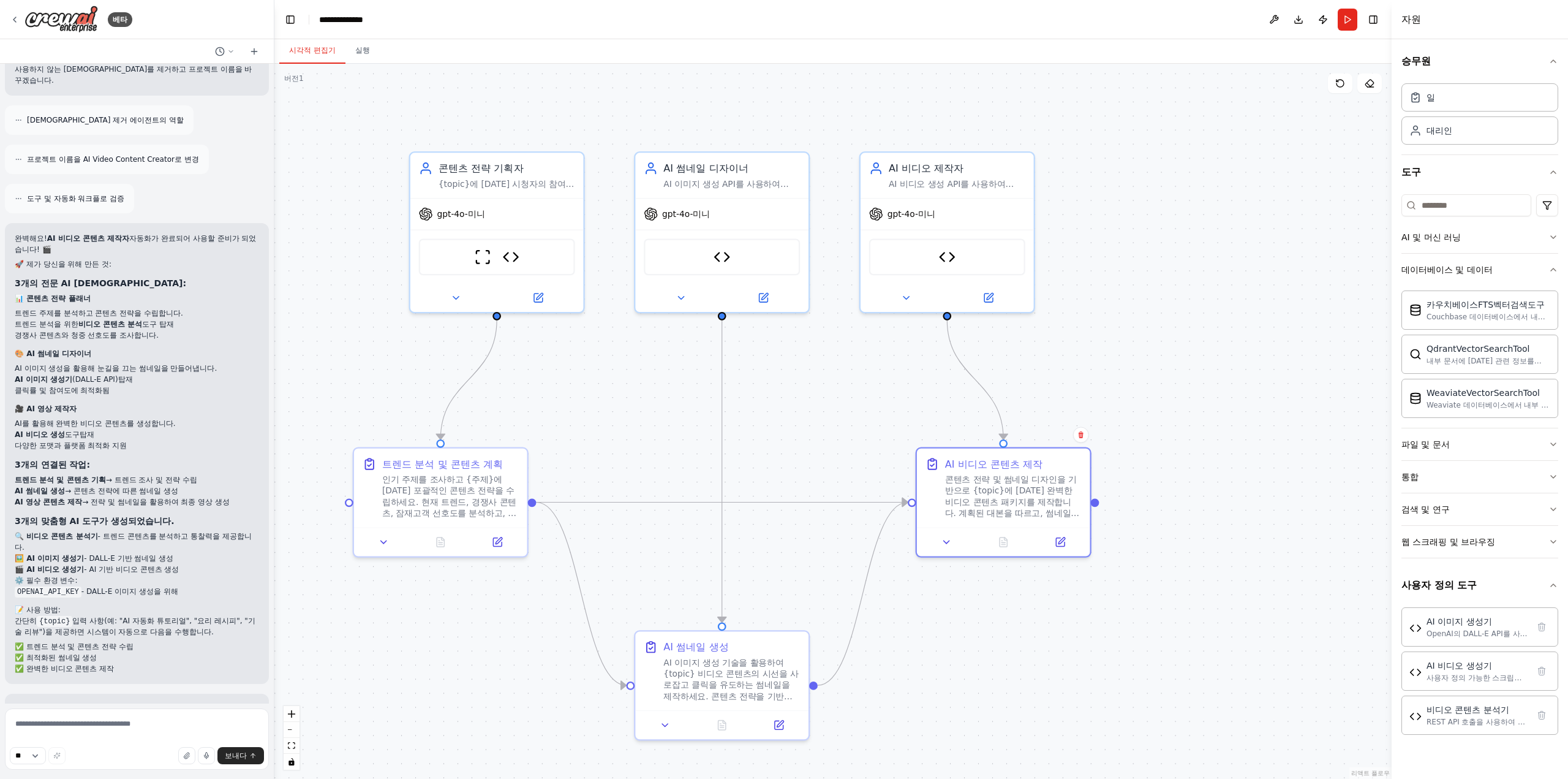
drag, startPoint x: 865, startPoint y: 210, endPoint x: 844, endPoint y: 328, distance: 119.9
click at [844, 328] on div ".deletable-edge-delete-btn { width: 20px; height: 20px; border: 0px solid #ffff…" at bounding box center [832, 421] width 1117 height 715
click at [500, 220] on div "gpt-4o-미니" at bounding box center [497, 211] width 174 height 31
click at [448, 293] on button at bounding box center [456, 295] width 80 height 17
click at [1344, 21] on button "달리다" at bounding box center [1347, 20] width 20 height 22
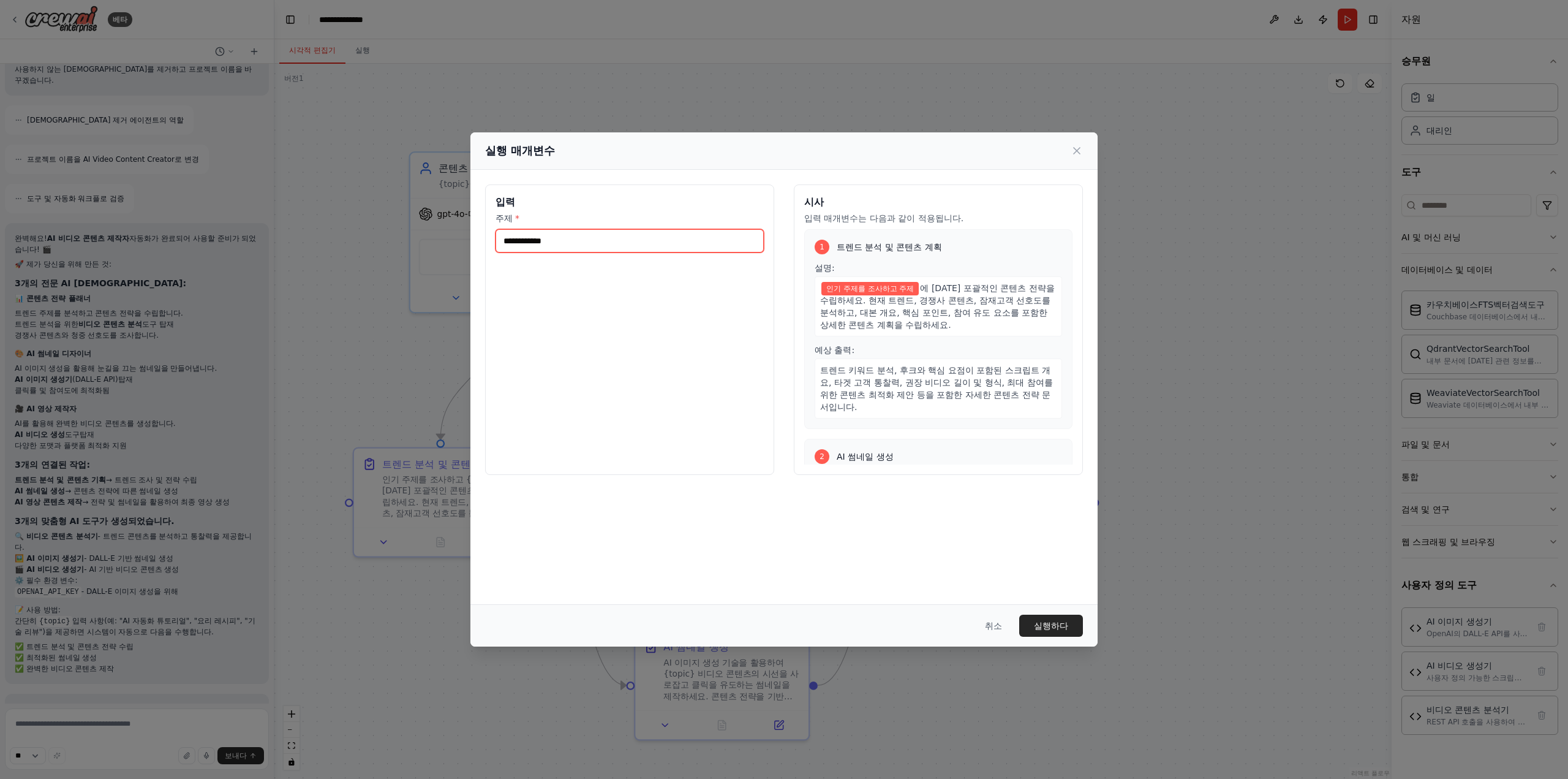
click at [603, 235] on input "주제 *" at bounding box center [629, 240] width 268 height 23
type input "*"
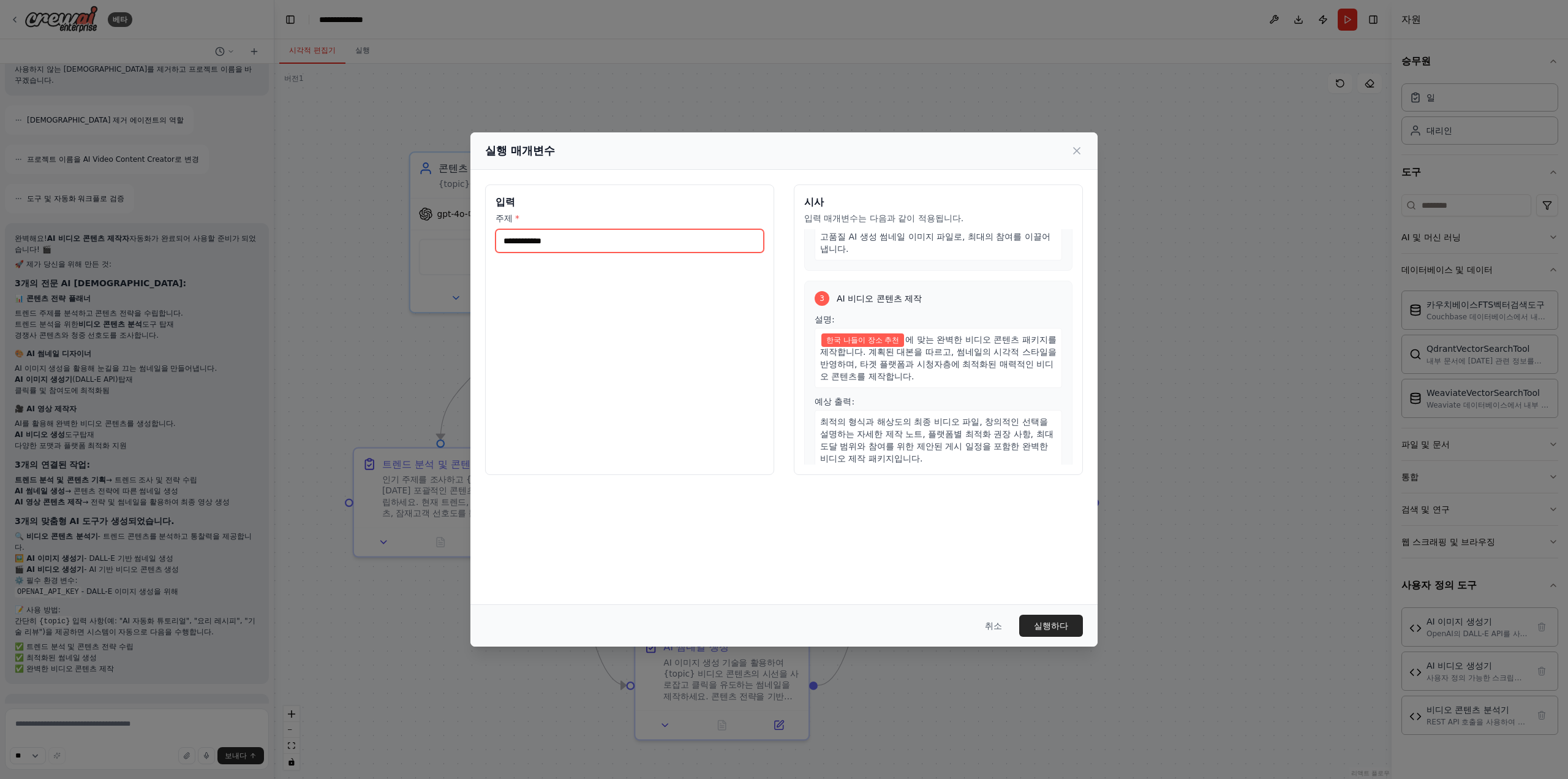
scroll to position [392, 0]
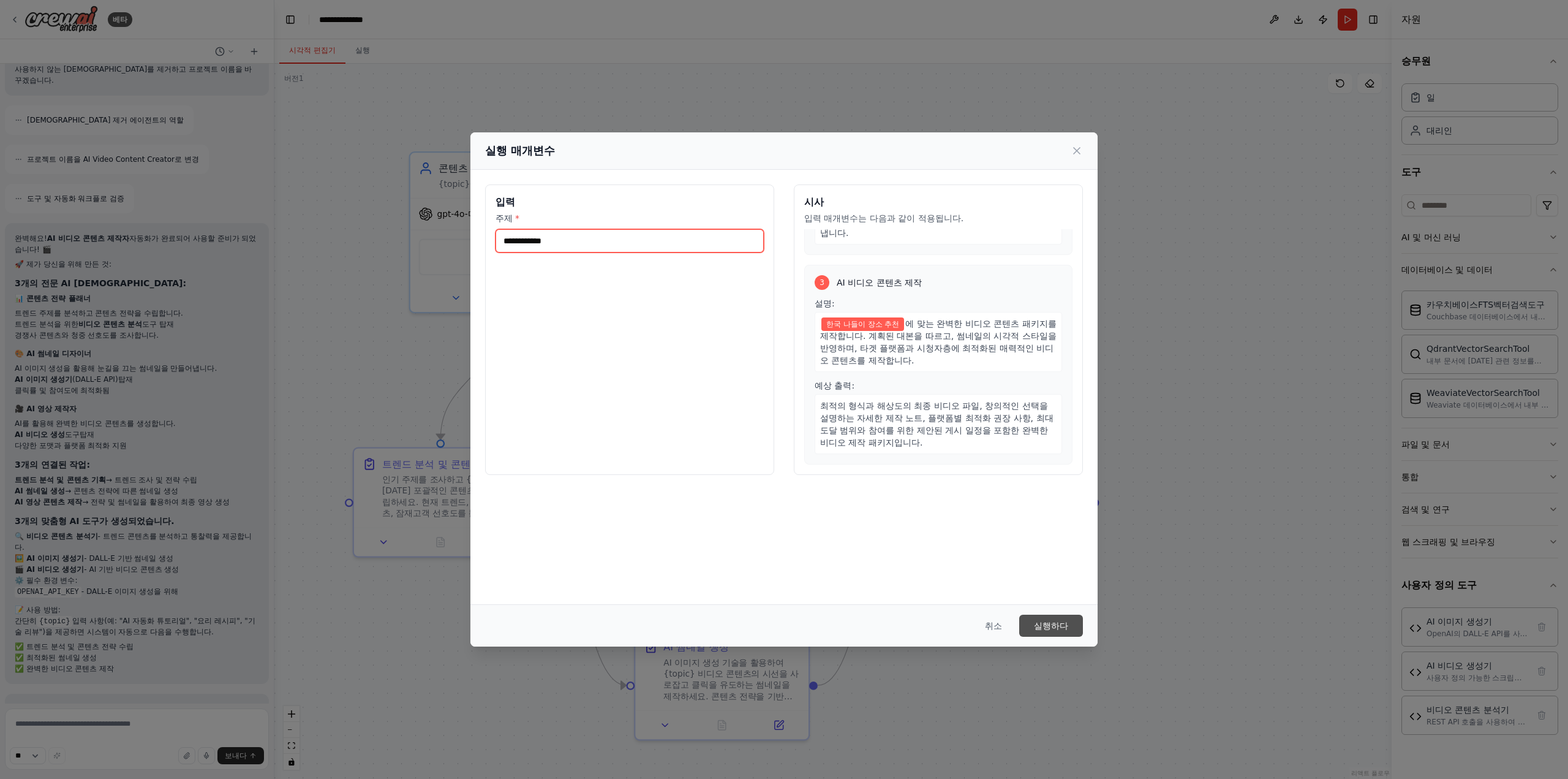
type input "**********"
click at [1053, 621] on font "실행하다" at bounding box center [1051, 626] width 34 height 10
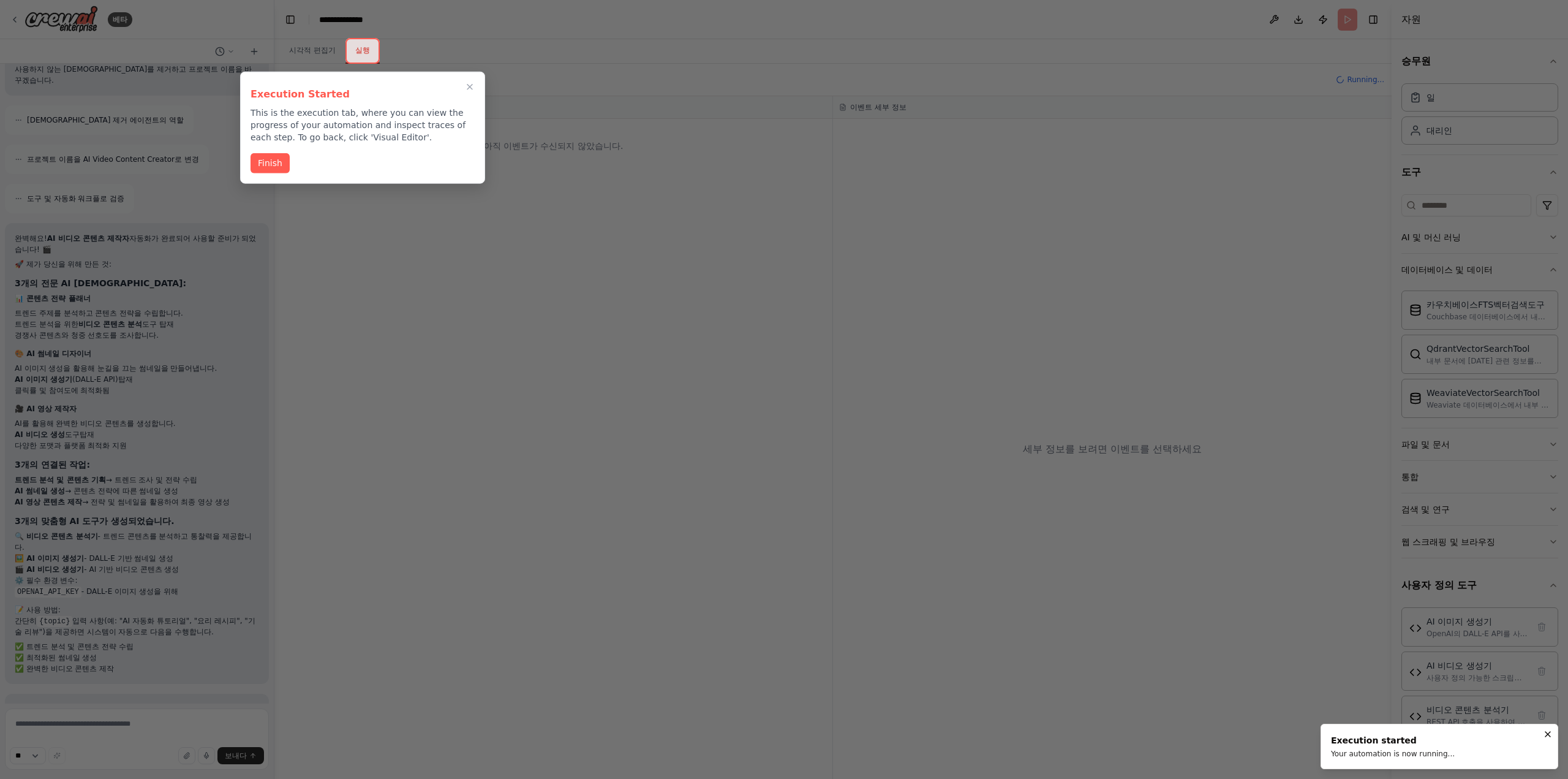
scroll to position [2698, 0]
click at [260, 161] on font "마치다" at bounding box center [270, 162] width 26 height 10
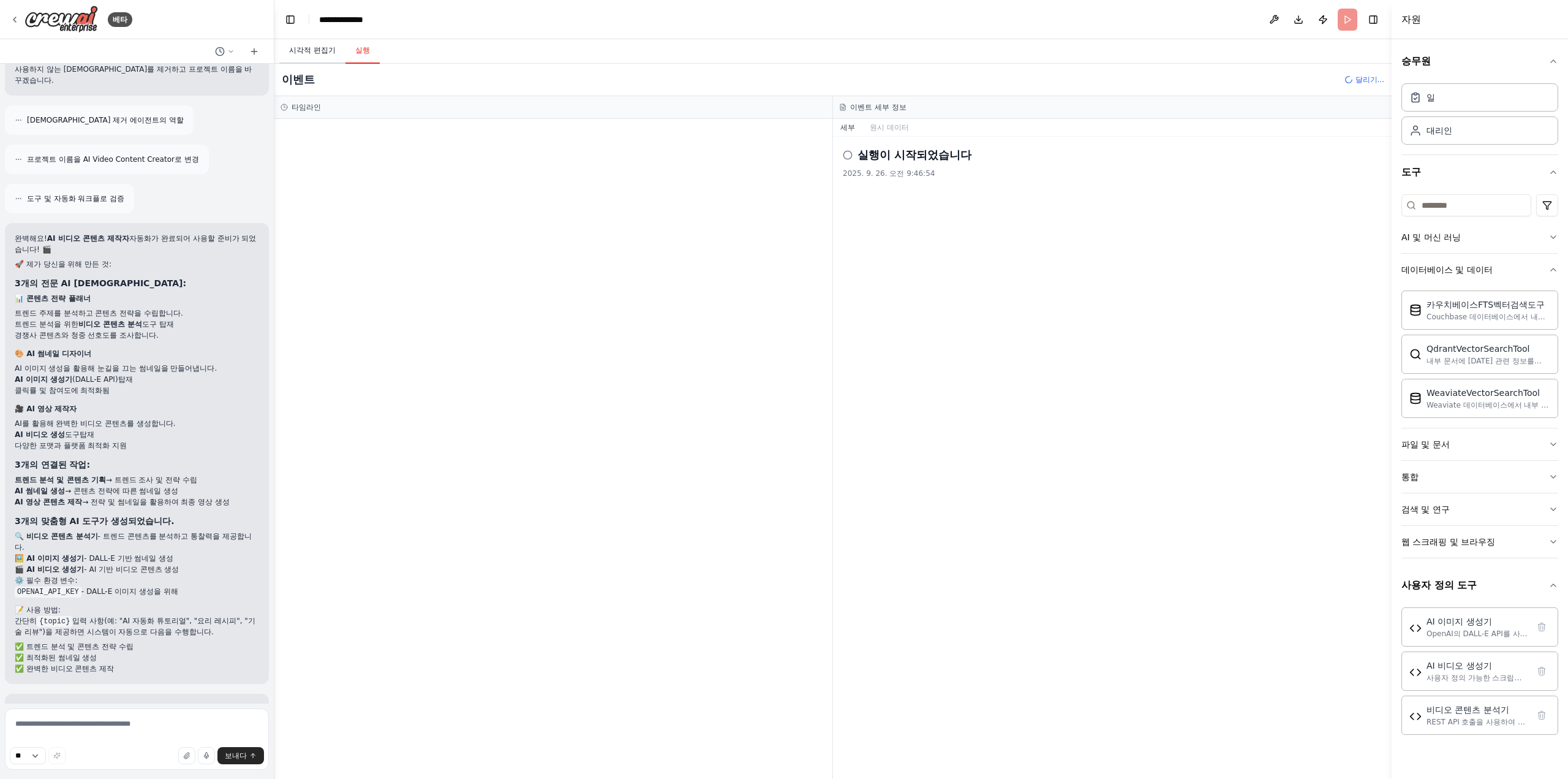
click at [314, 56] on button "시각적 편집기" at bounding box center [312, 51] width 66 height 26
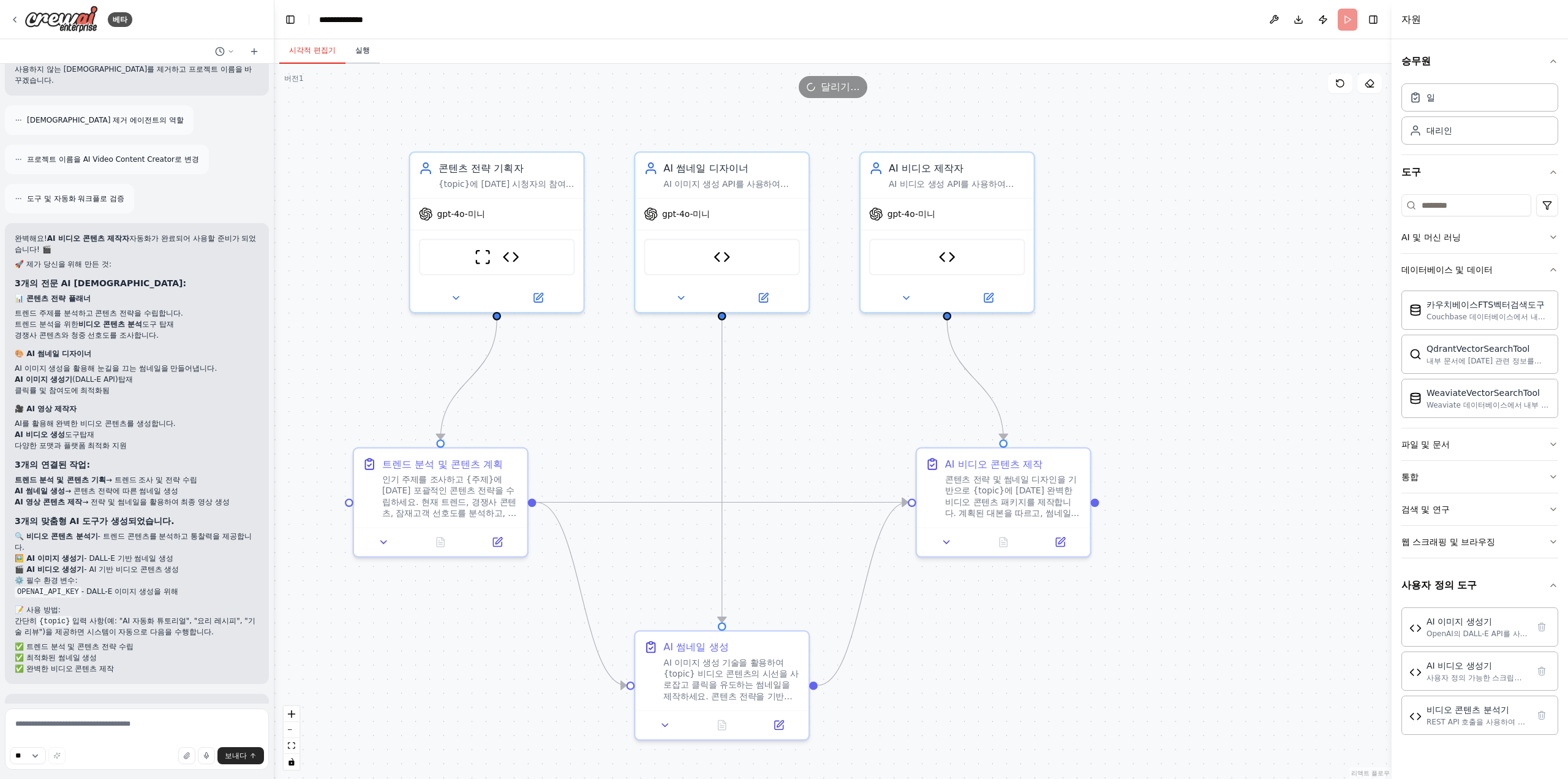
click at [368, 50] on font "실행" at bounding box center [362, 50] width 15 height 9
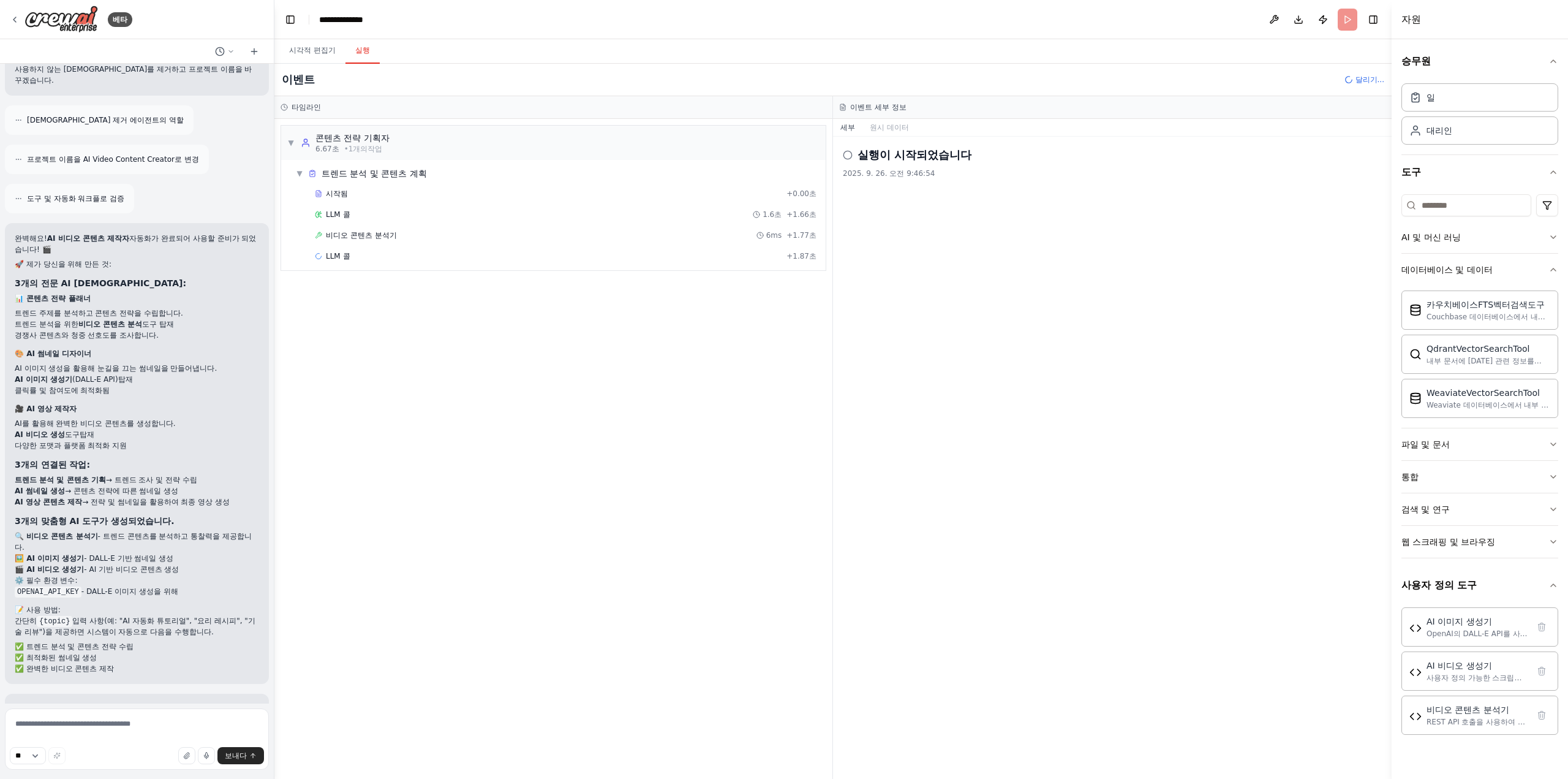
click at [1021, 368] on div "실행이 시작되었습니다 2025. 9. 26. 오전 9:46:54" at bounding box center [1112, 457] width 559 height 642
click at [1233, 379] on div "실행이 시작되었습니다 2025. 9. 26. 오전 9:46:54" at bounding box center [1112, 457] width 559 height 642
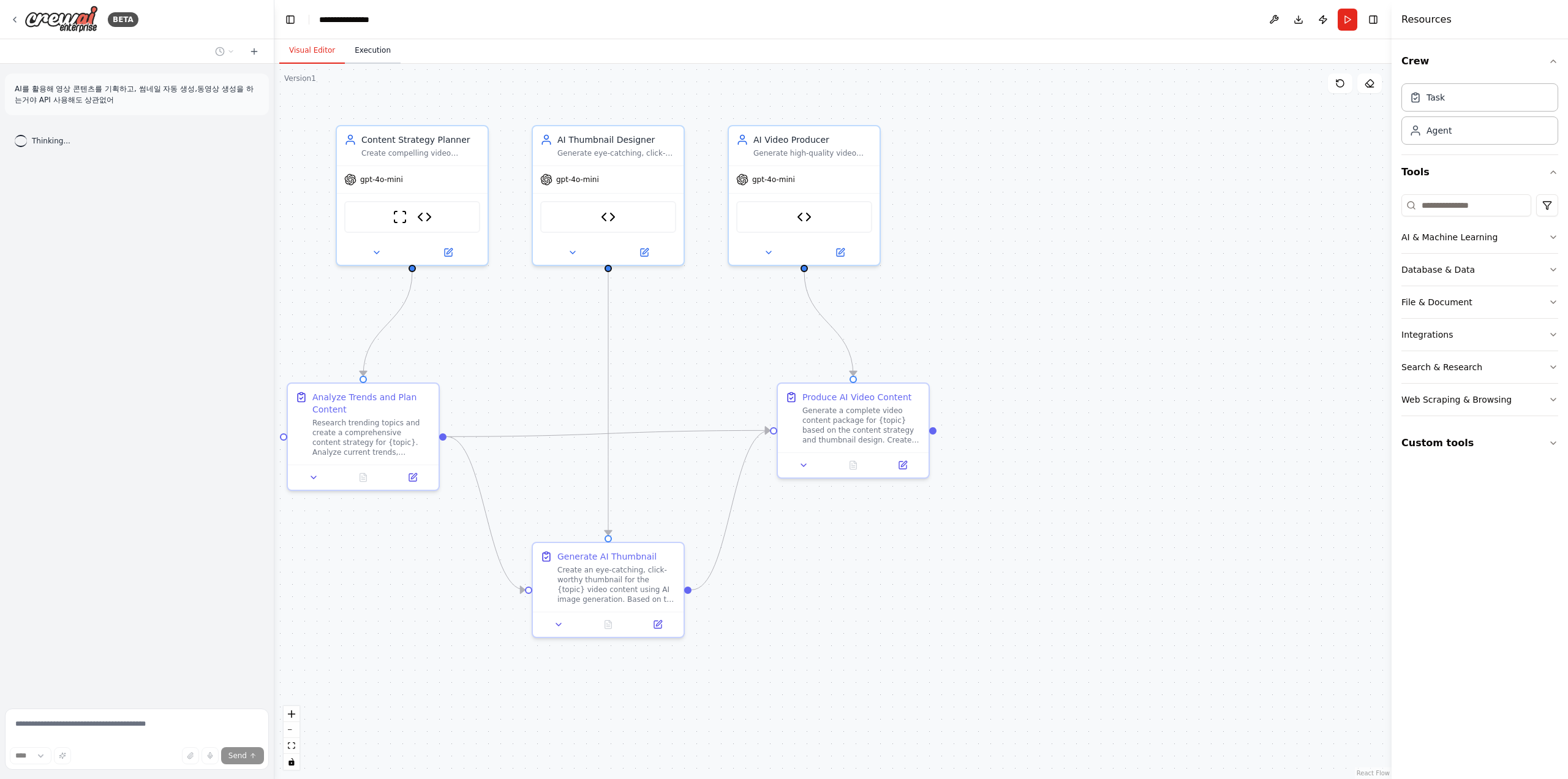
click at [352, 50] on button "Execution" at bounding box center [372, 51] width 56 height 26
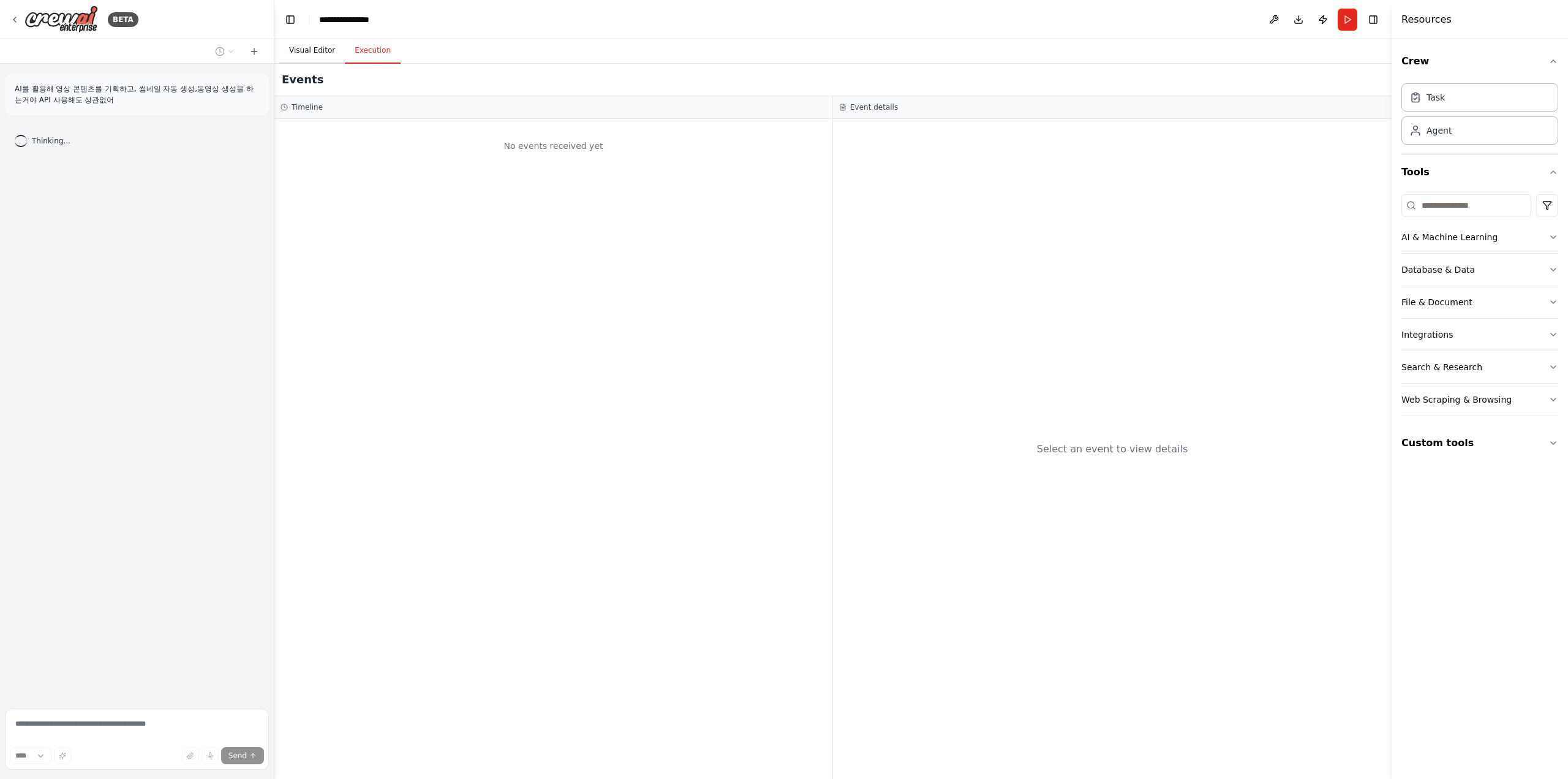
click at [319, 55] on button "Visual Editor" at bounding box center [312, 51] width 66 height 26
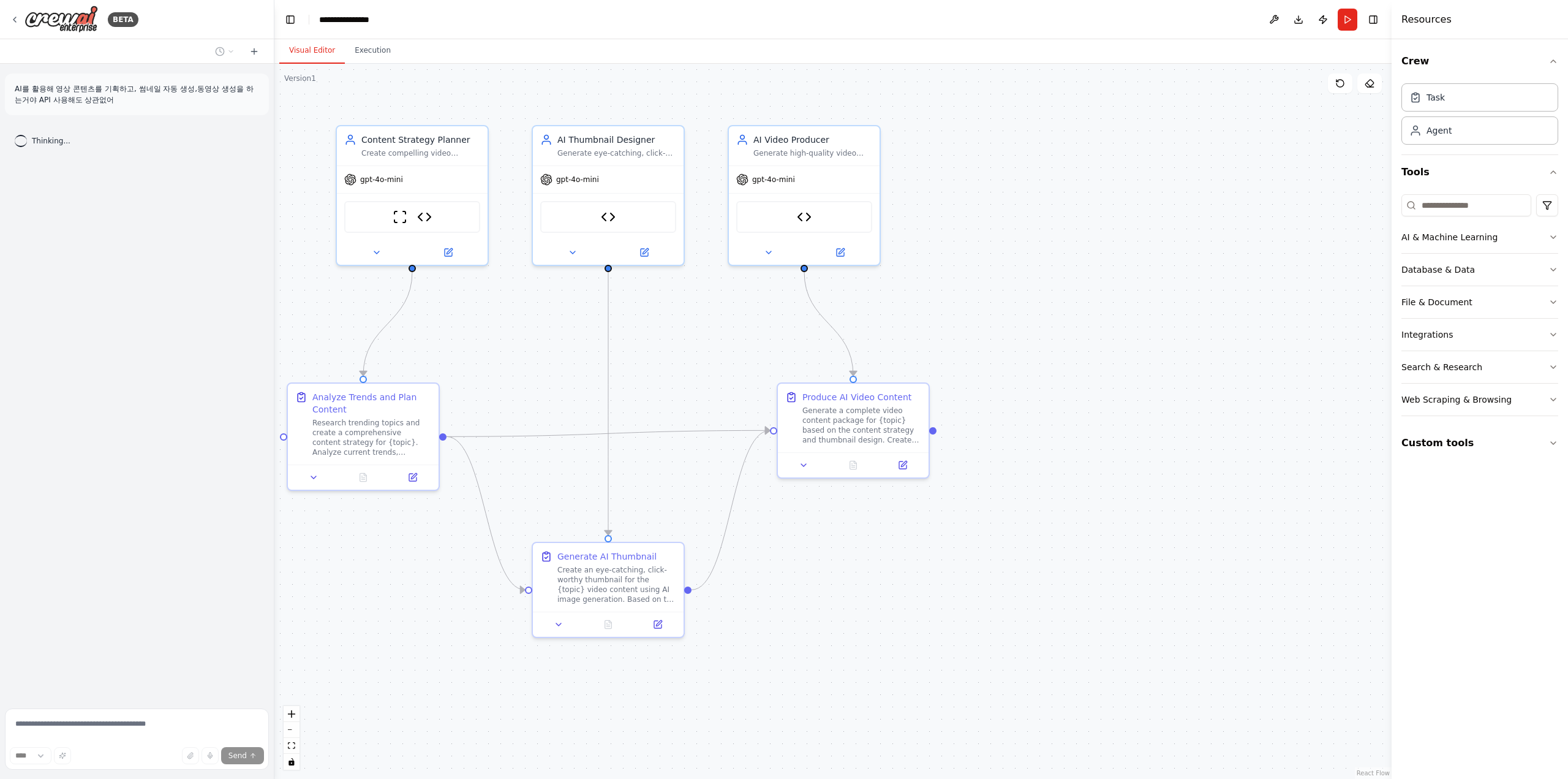
click at [1345, 15] on button "Run" at bounding box center [1347, 20] width 20 height 22
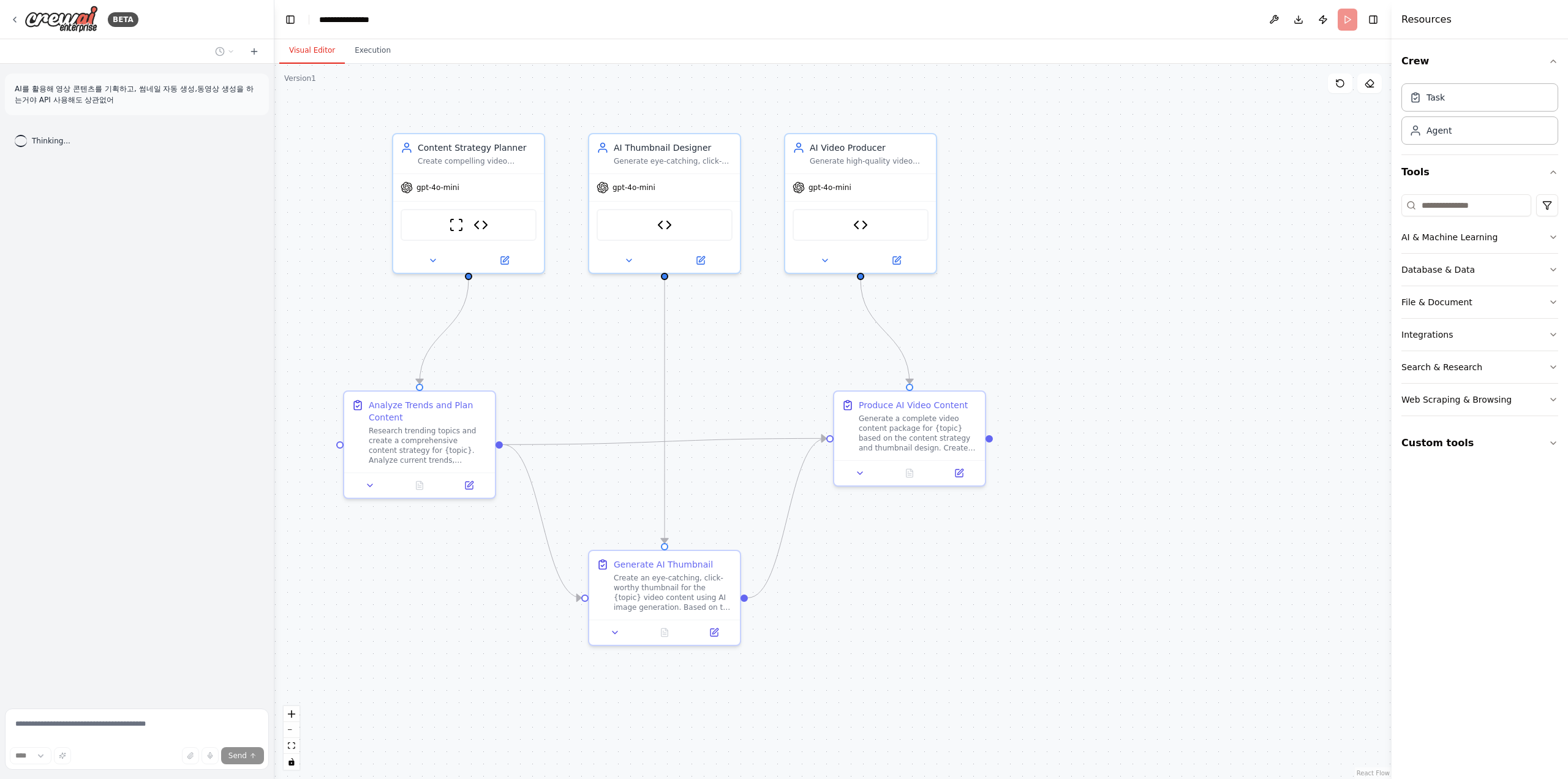
drag, startPoint x: 1070, startPoint y: 180, endPoint x: 1115, endPoint y: 182, distance: 45.0
click at [1115, 182] on div ".deletable-edge-delete-btn { width: 20px; height: 20px; border: 0px solid #ffff…" at bounding box center [832, 421] width 1117 height 715
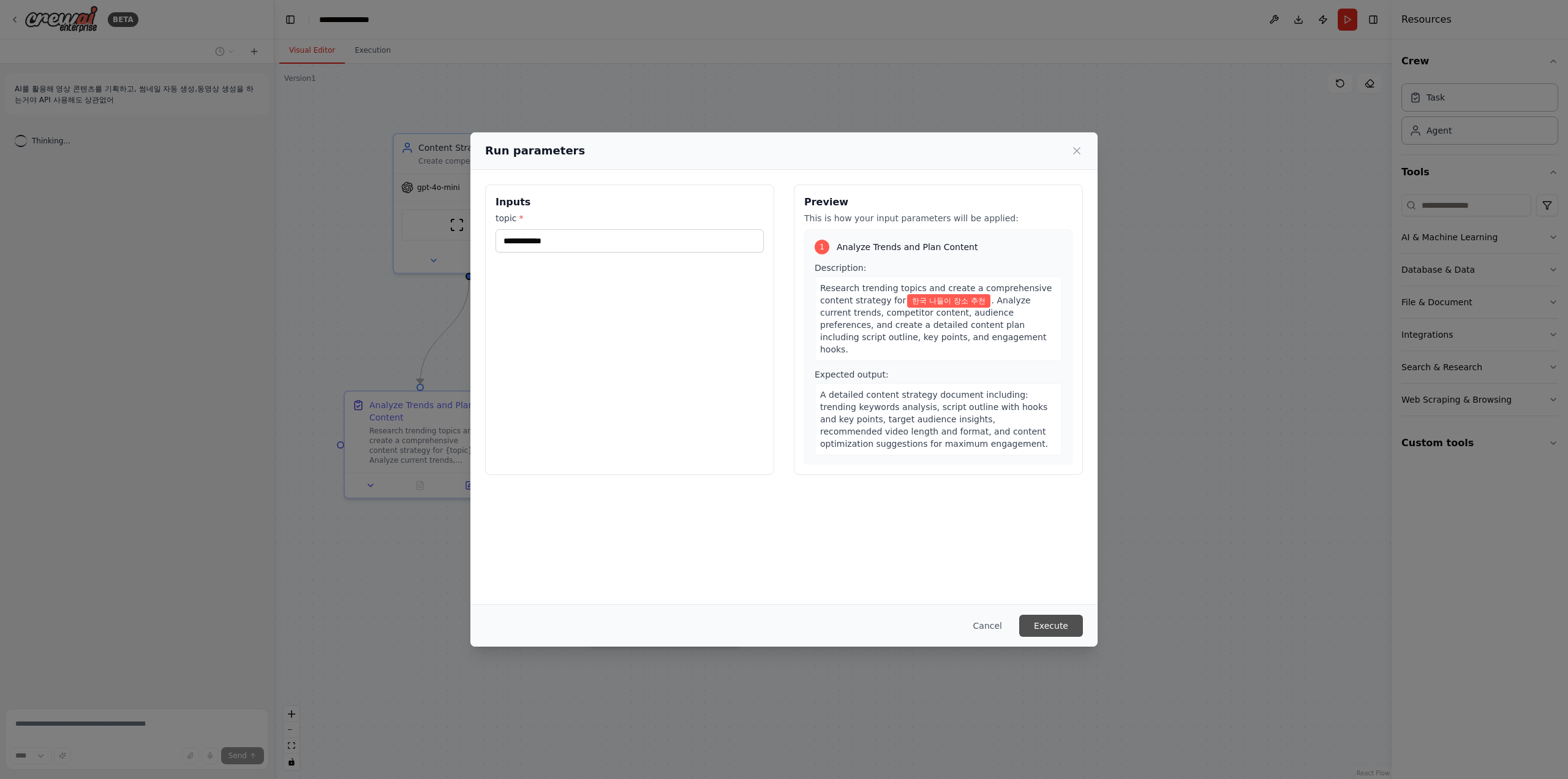
click at [1040, 632] on button "Execute" at bounding box center [1051, 625] width 64 height 22
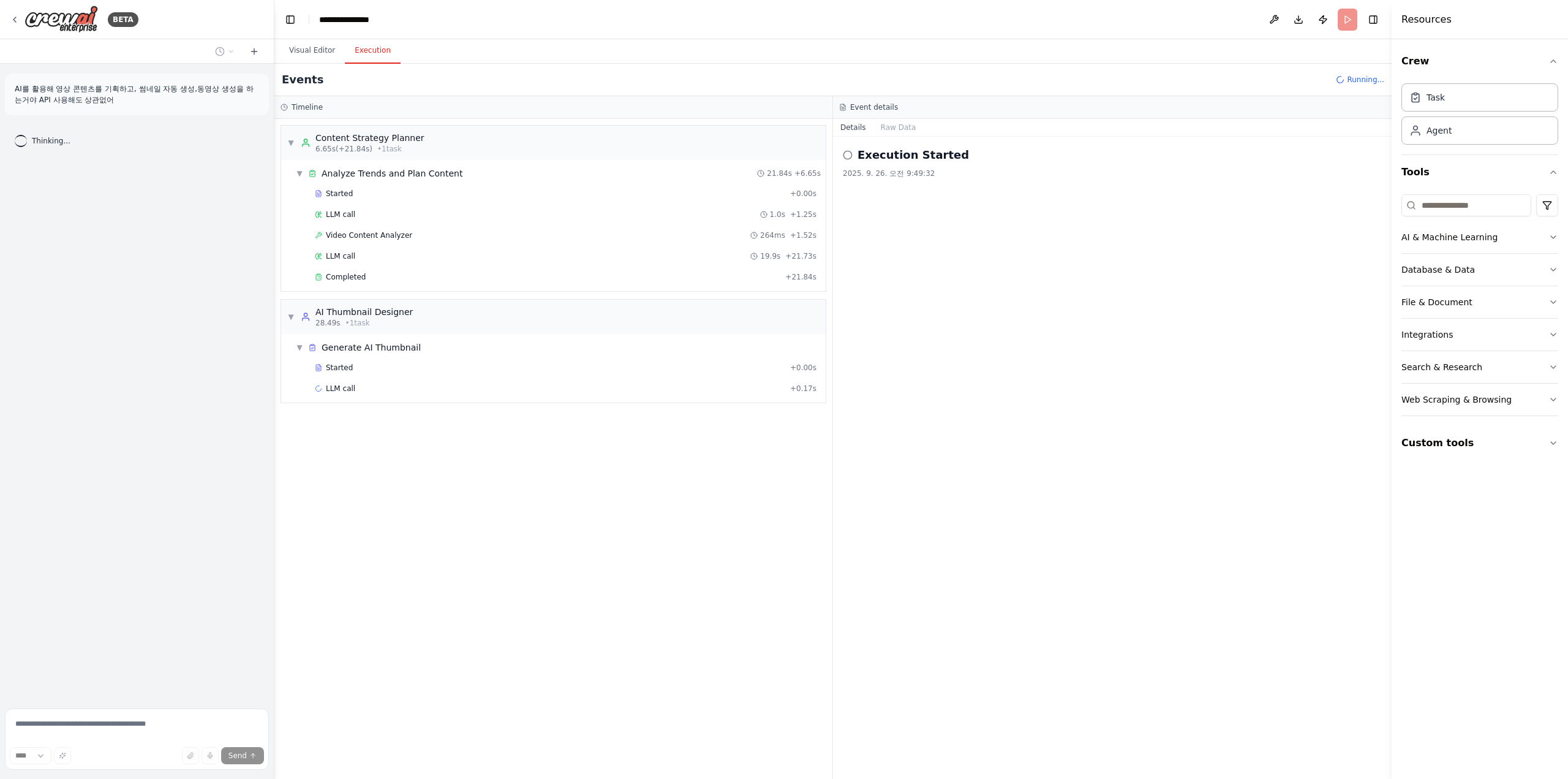
click at [835, 520] on div "Execution Started 2025. 9. 26. 오전 9:49:32" at bounding box center [1112, 457] width 559 height 642
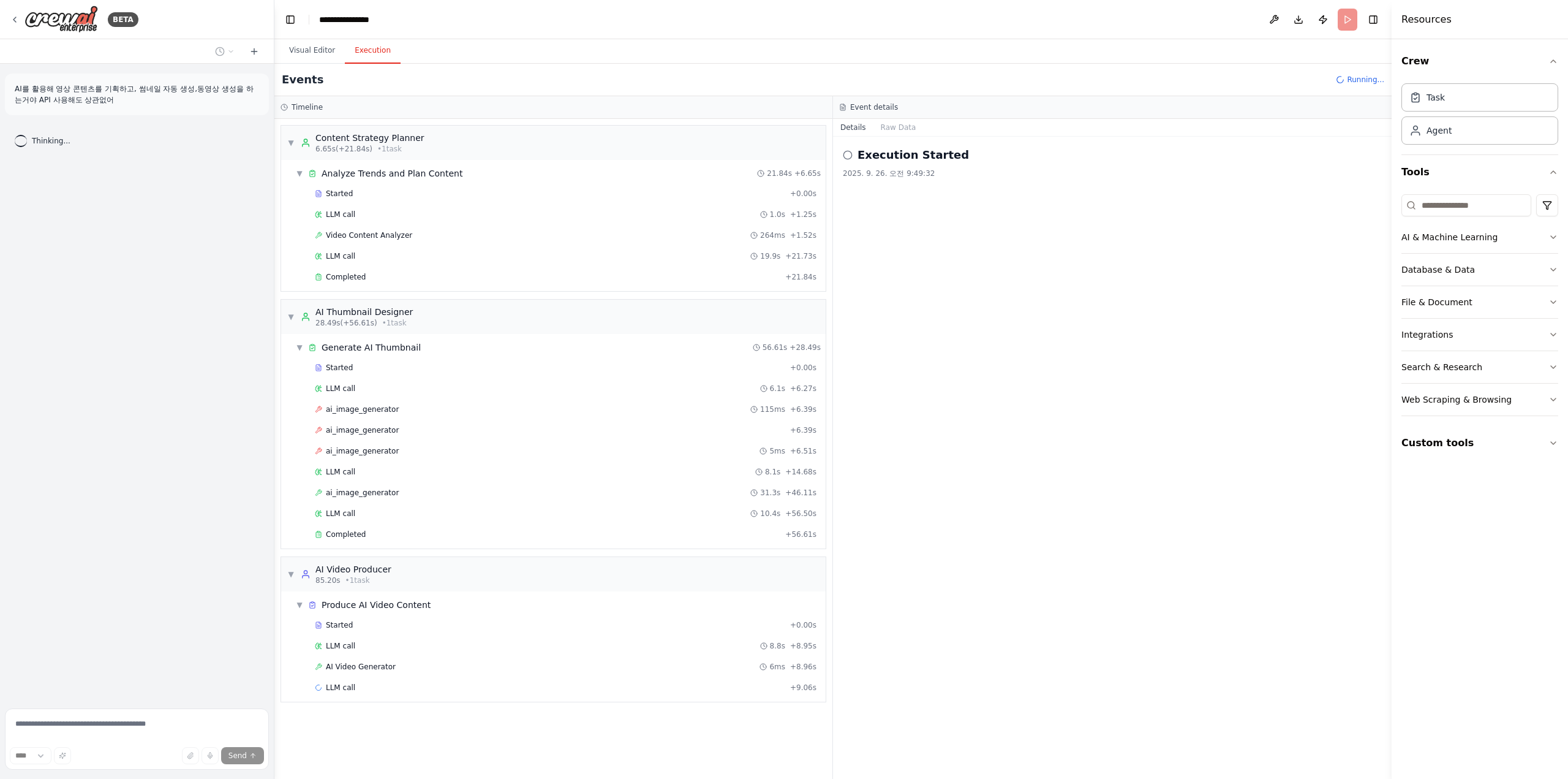
drag, startPoint x: 1050, startPoint y: 358, endPoint x: 1017, endPoint y: 346, distance: 35.1
click at [1017, 346] on div "Execution Started 2025. 9. 26. 오전 9:49:32" at bounding box center [1112, 457] width 559 height 642
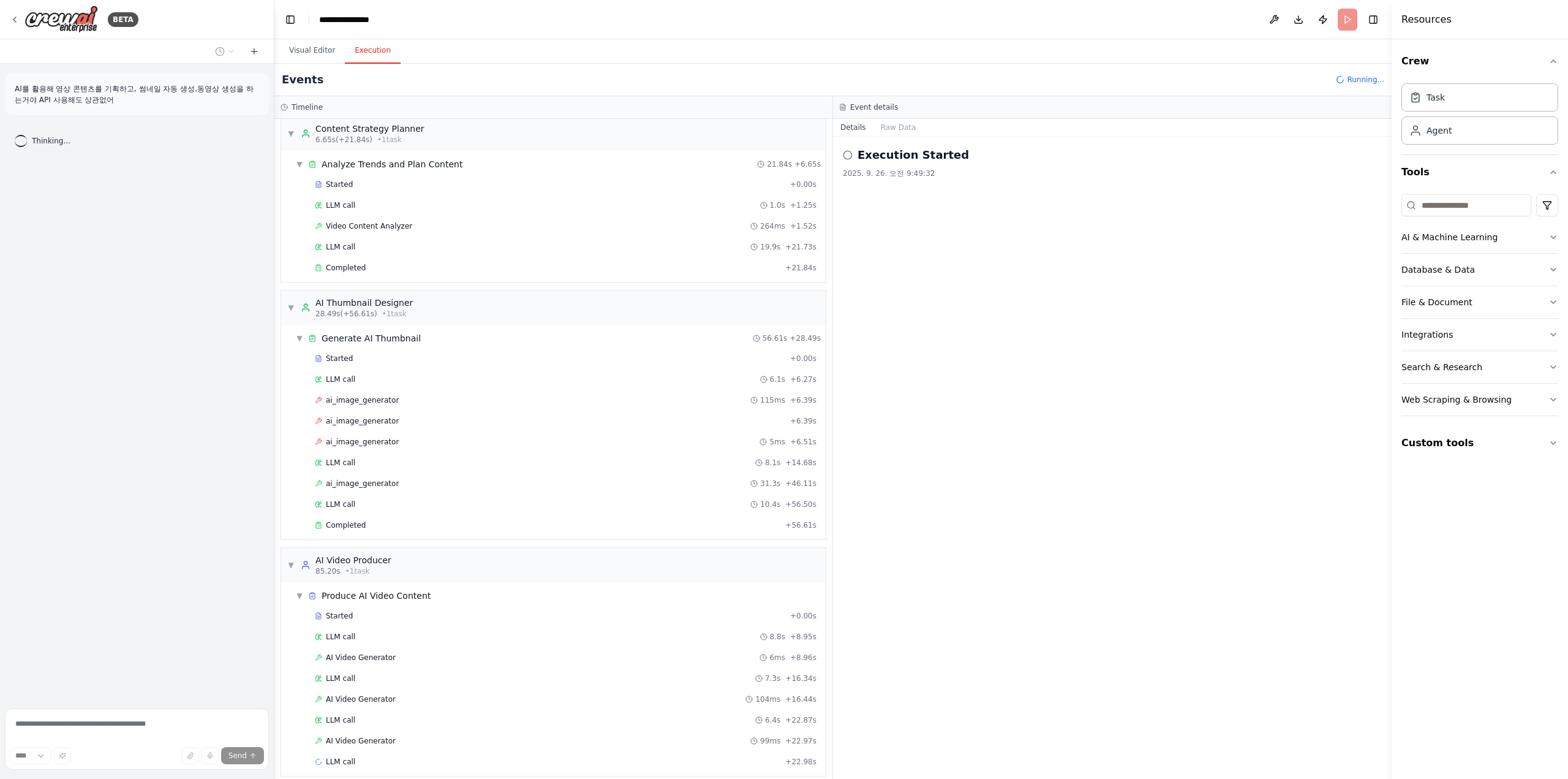
click at [966, 422] on div "Execution Started 2025. 9. 26. 오전 9:49:32" at bounding box center [1112, 457] width 559 height 642
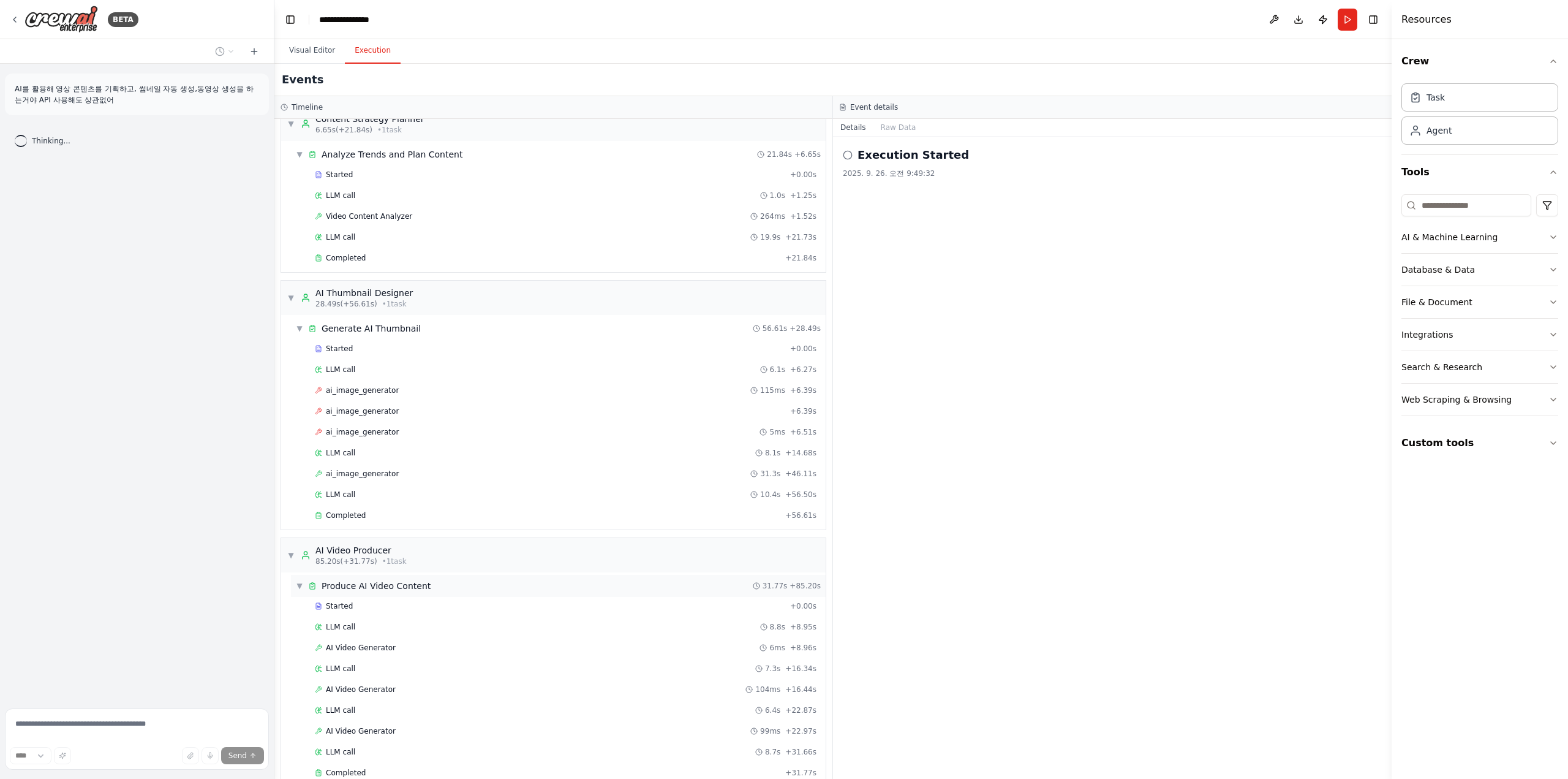
scroll to position [29, 0]
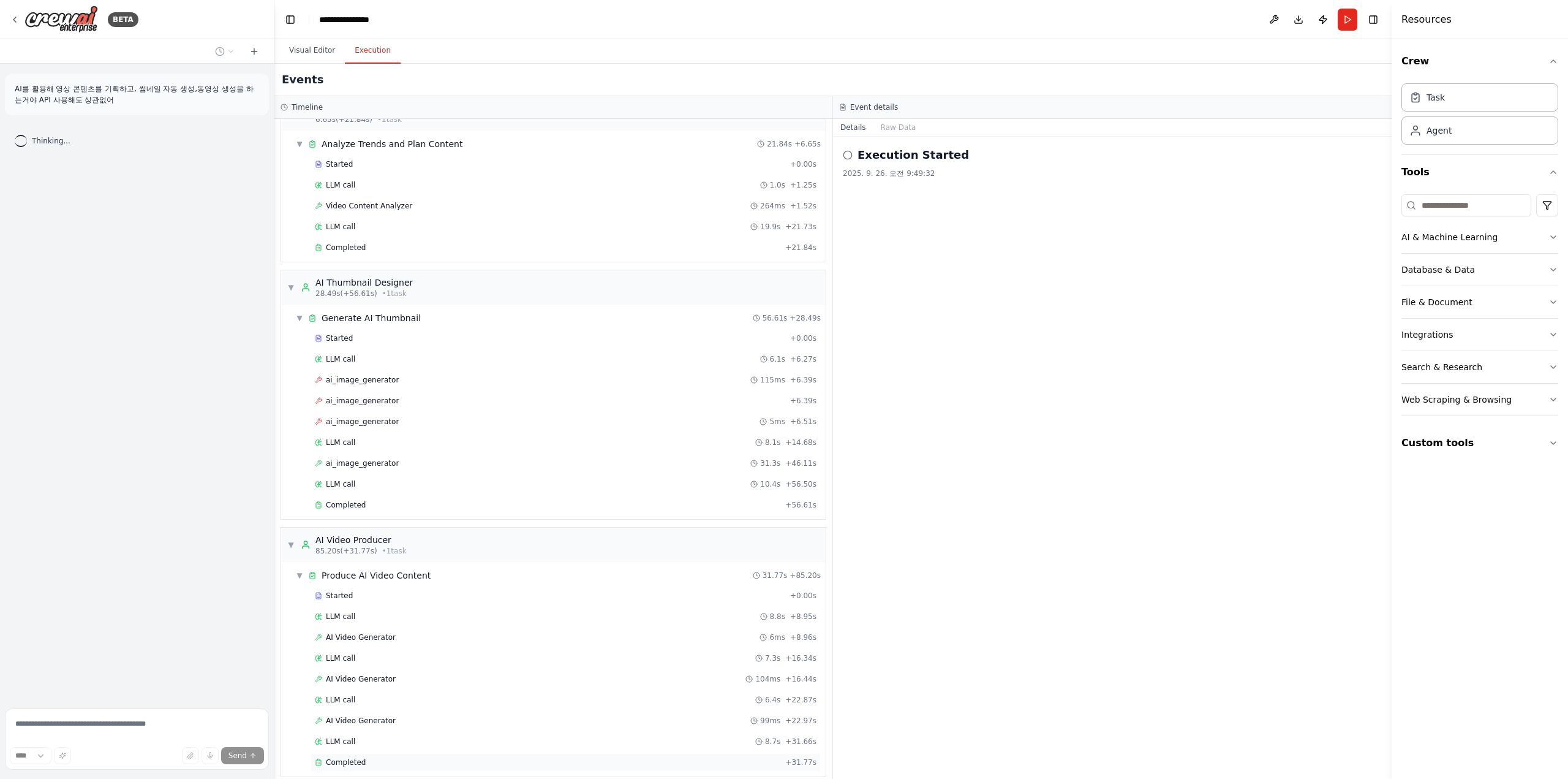
click at [502, 757] on div "Completed" at bounding box center [547, 762] width 465 height 10
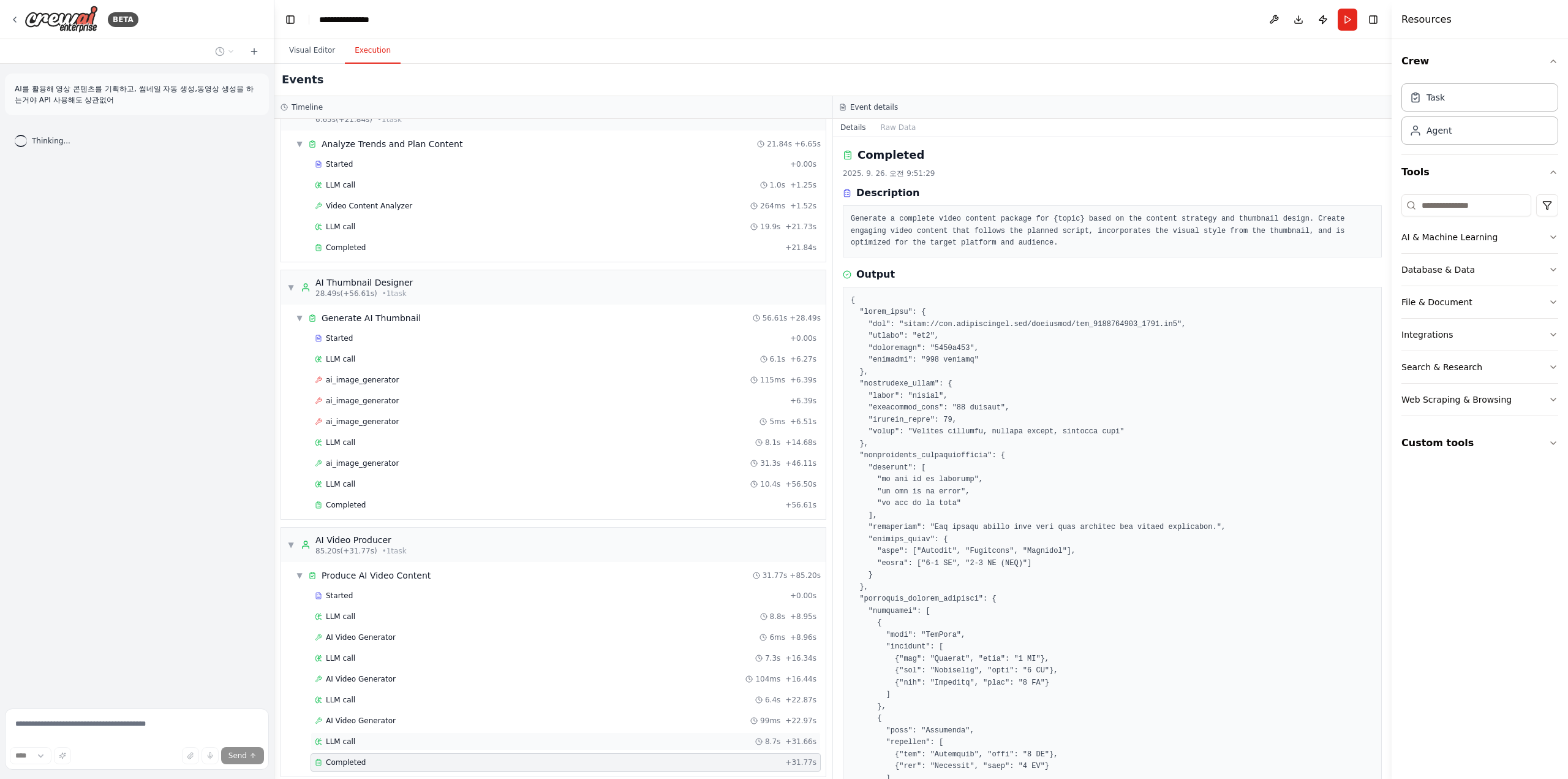
click at [587, 737] on div "LLM call 8.7s + 31.66s" at bounding box center [565, 742] width 502 height 10
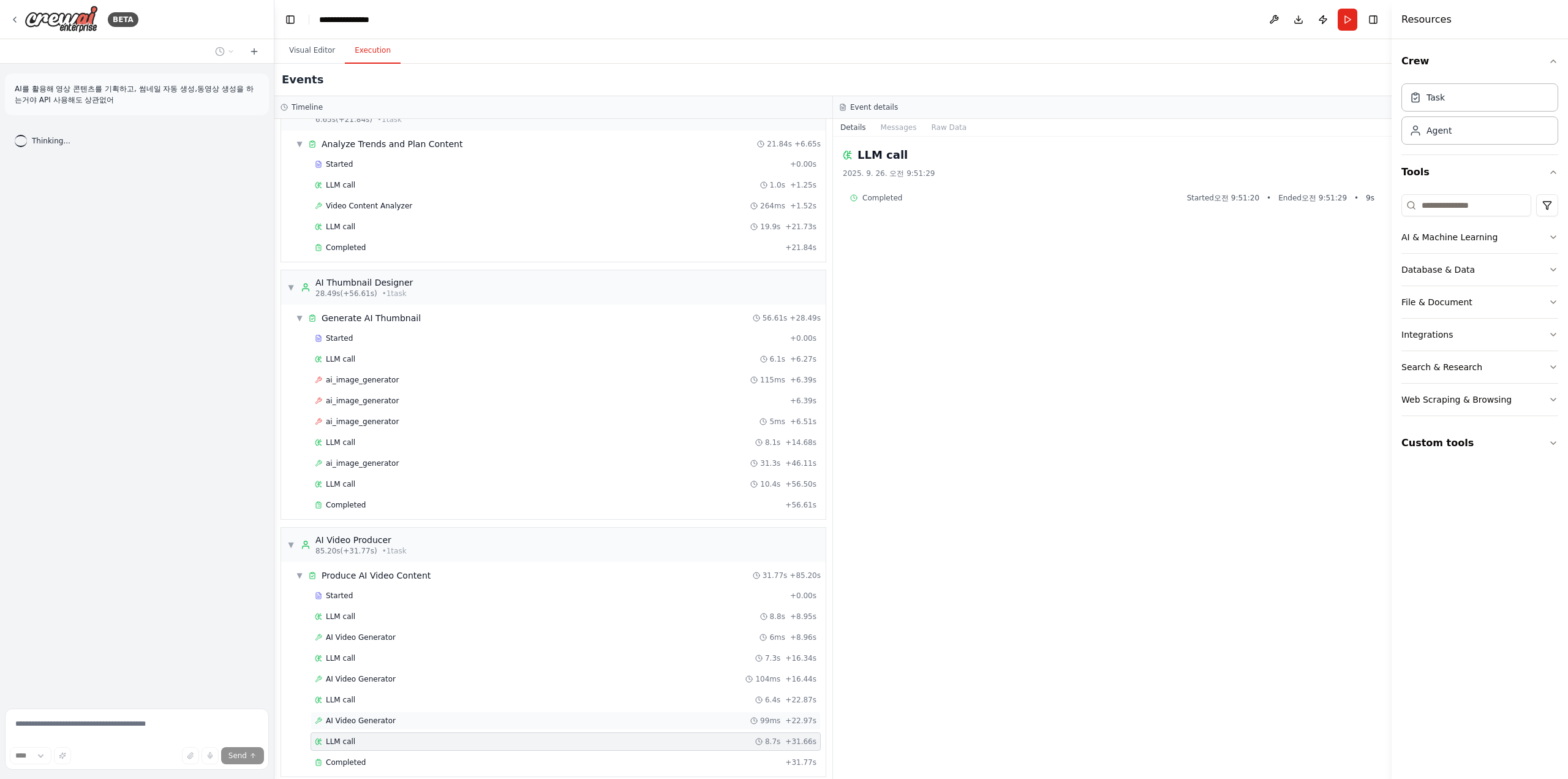
click at [593, 716] on div "AI Video Generator 99ms + 22.97s" at bounding box center [565, 721] width 502 height 10
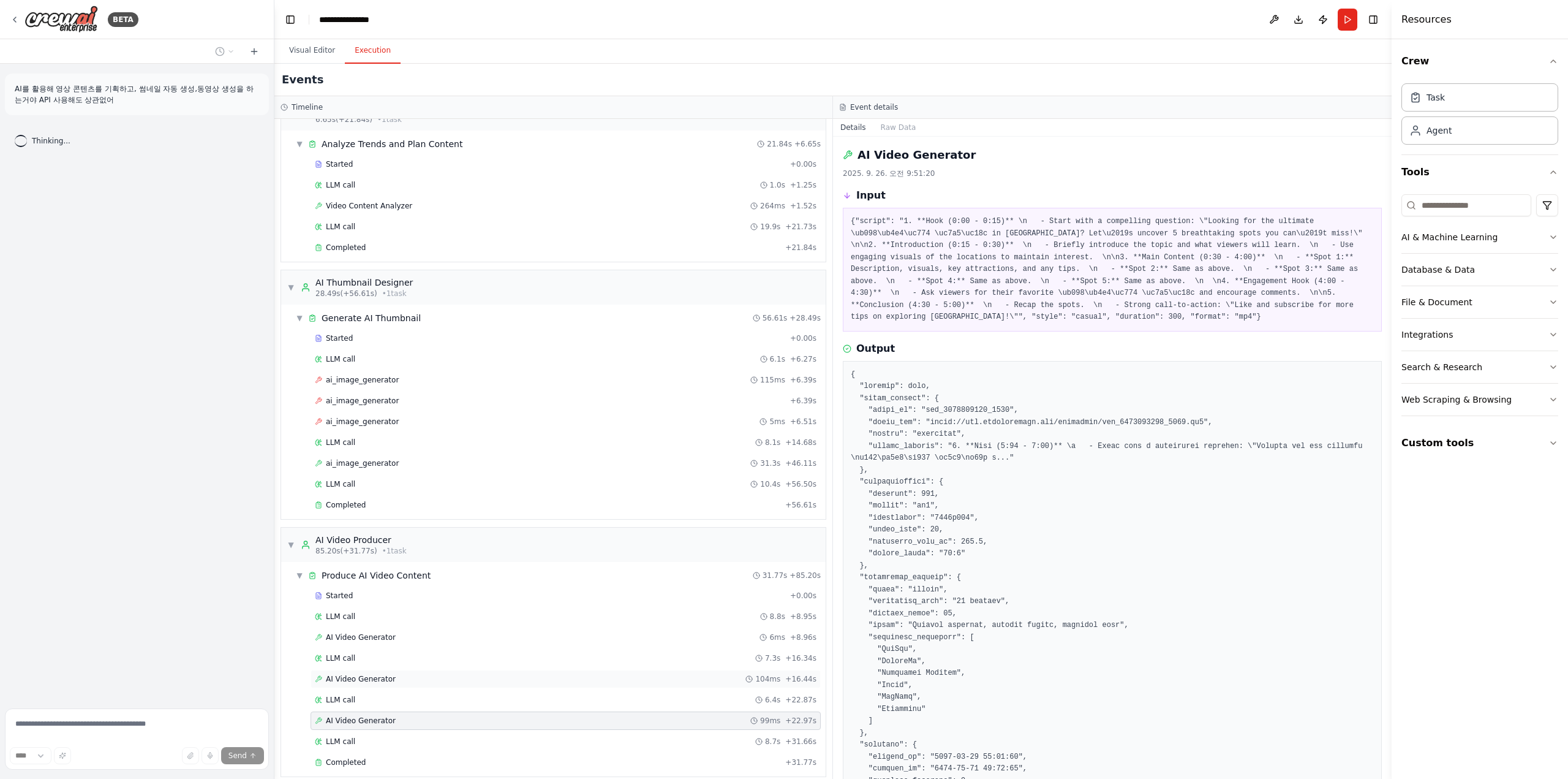
click at [624, 674] on div "AI Video Generator 104ms + 16.44s" at bounding box center [565, 679] width 502 height 10
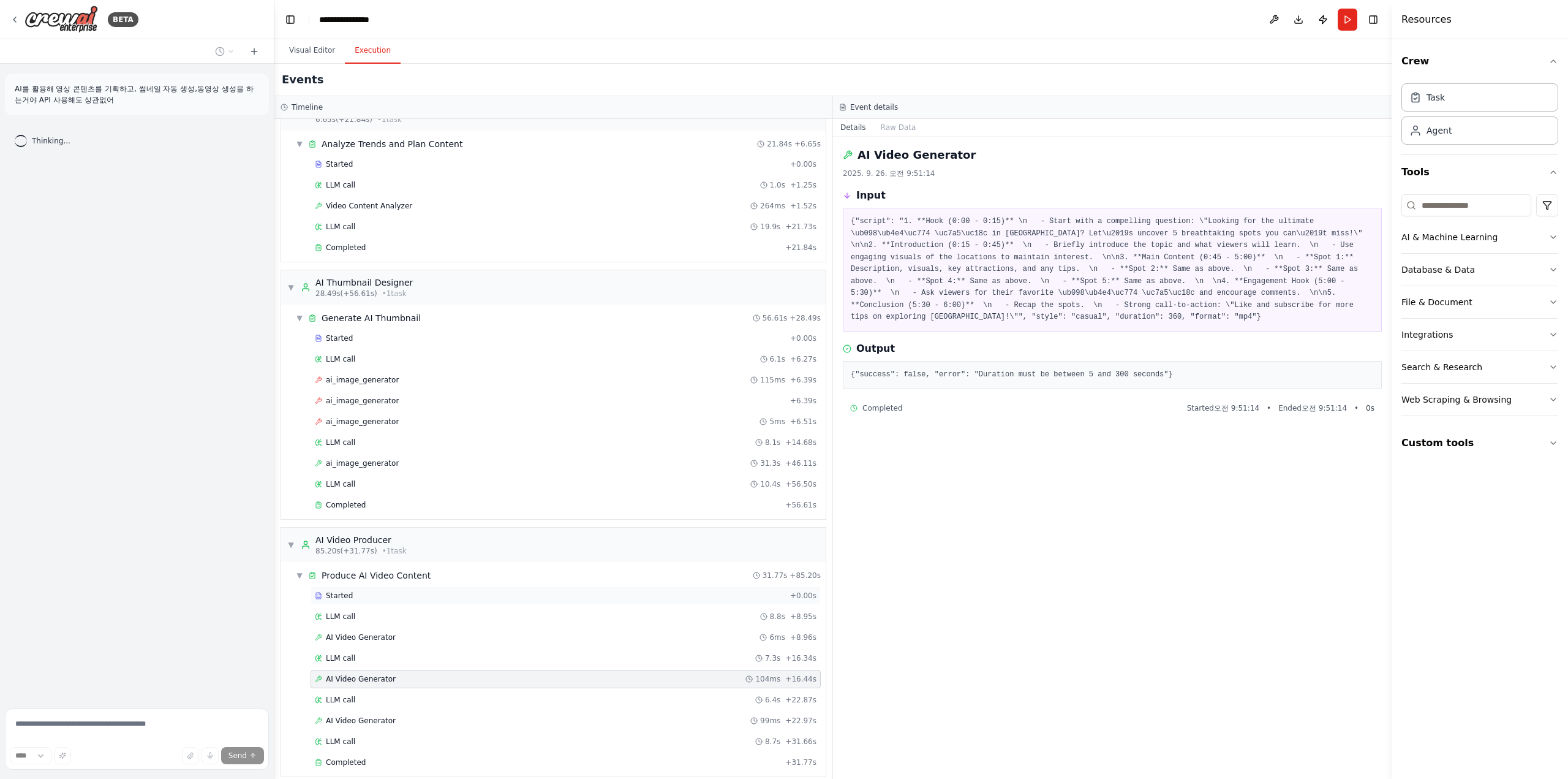
click at [648, 593] on div "Started + 0.00s" at bounding box center [565, 595] width 510 height 18
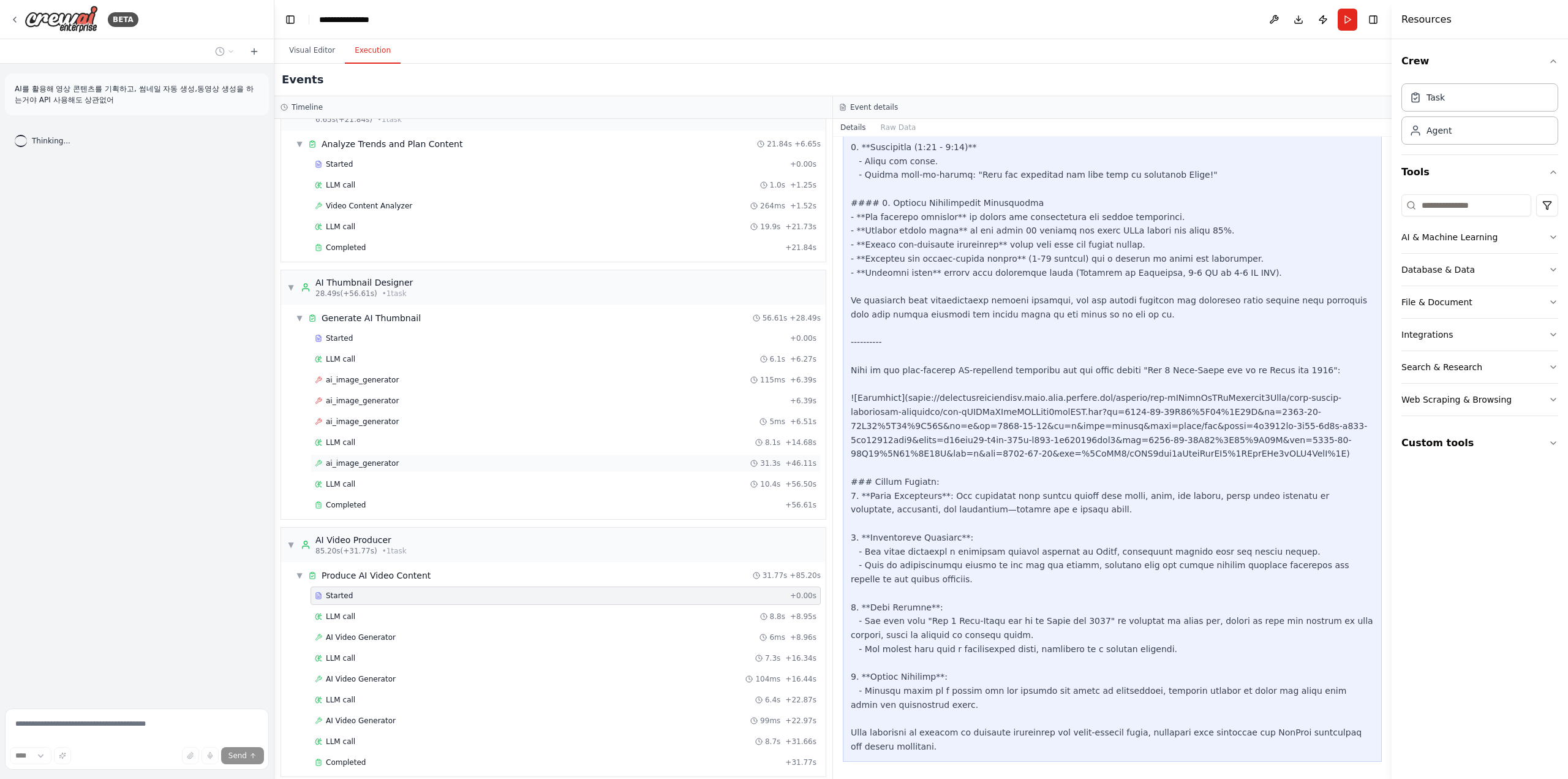
scroll to position [0, 0]
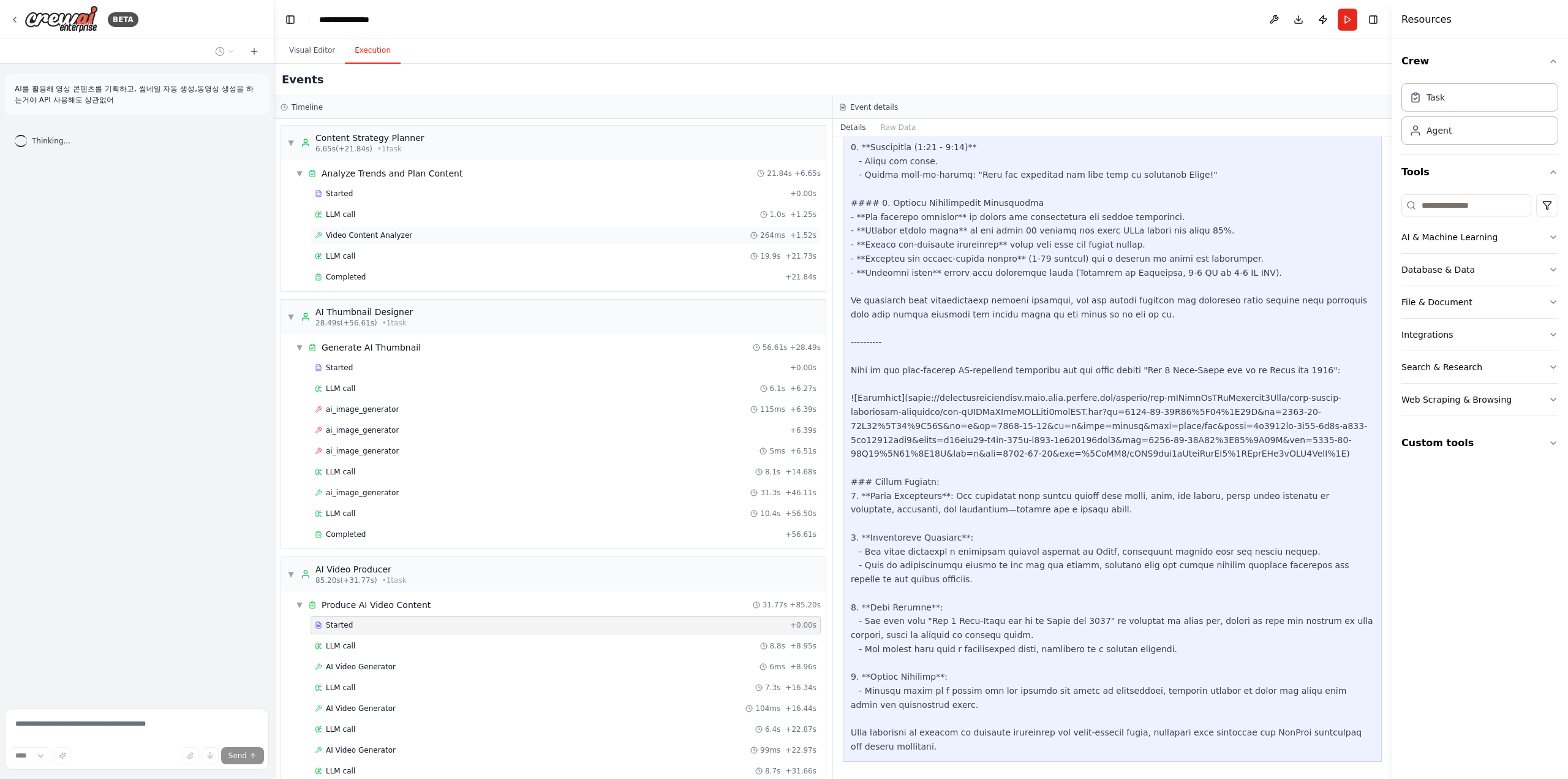
click at [451, 233] on div "Video Content Analyzer 264ms + 1.52s" at bounding box center [565, 236] width 502 height 10
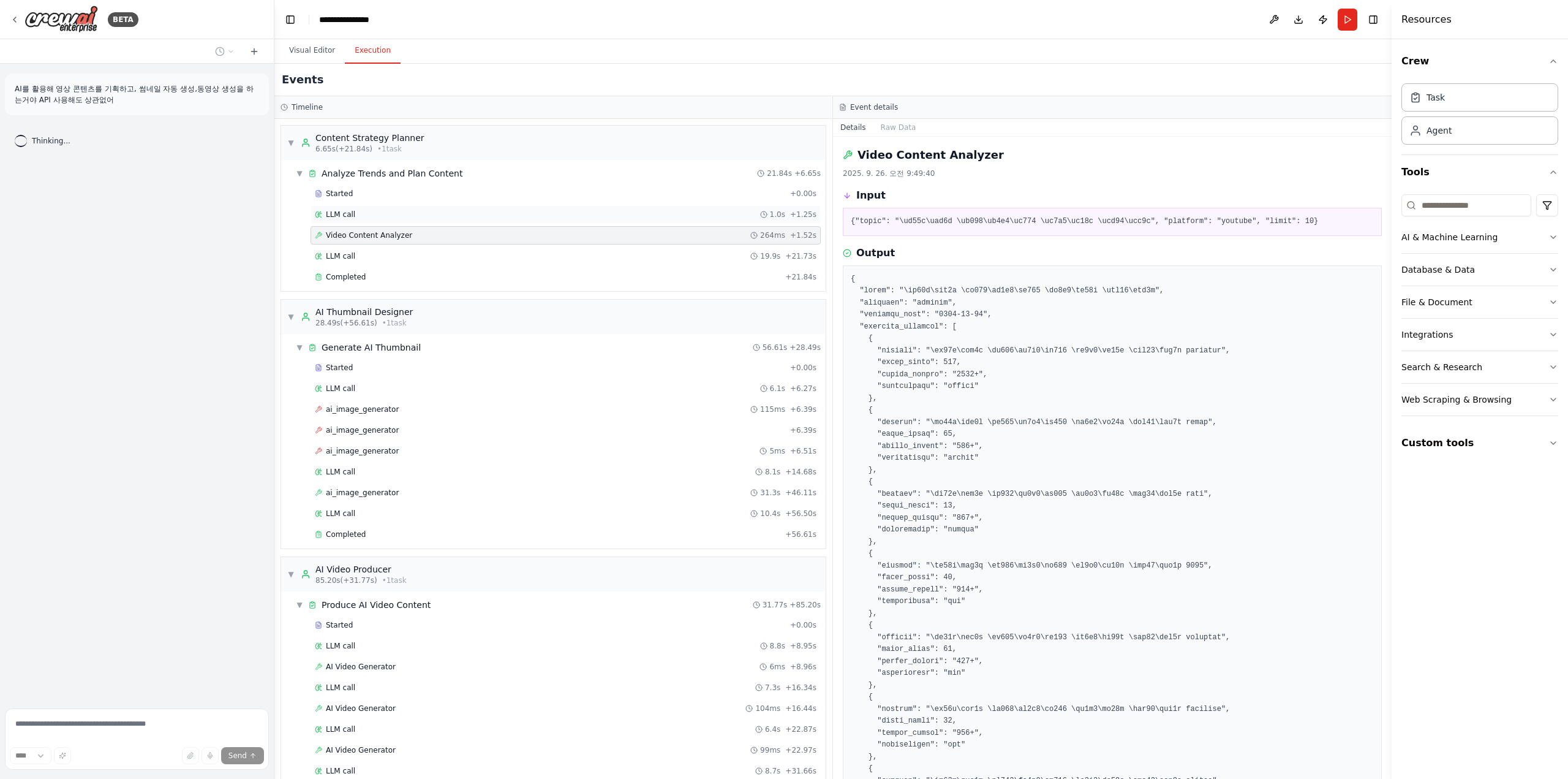
click at [460, 207] on div "LLM call 1.0s + 1.25s" at bounding box center [565, 215] width 510 height 18
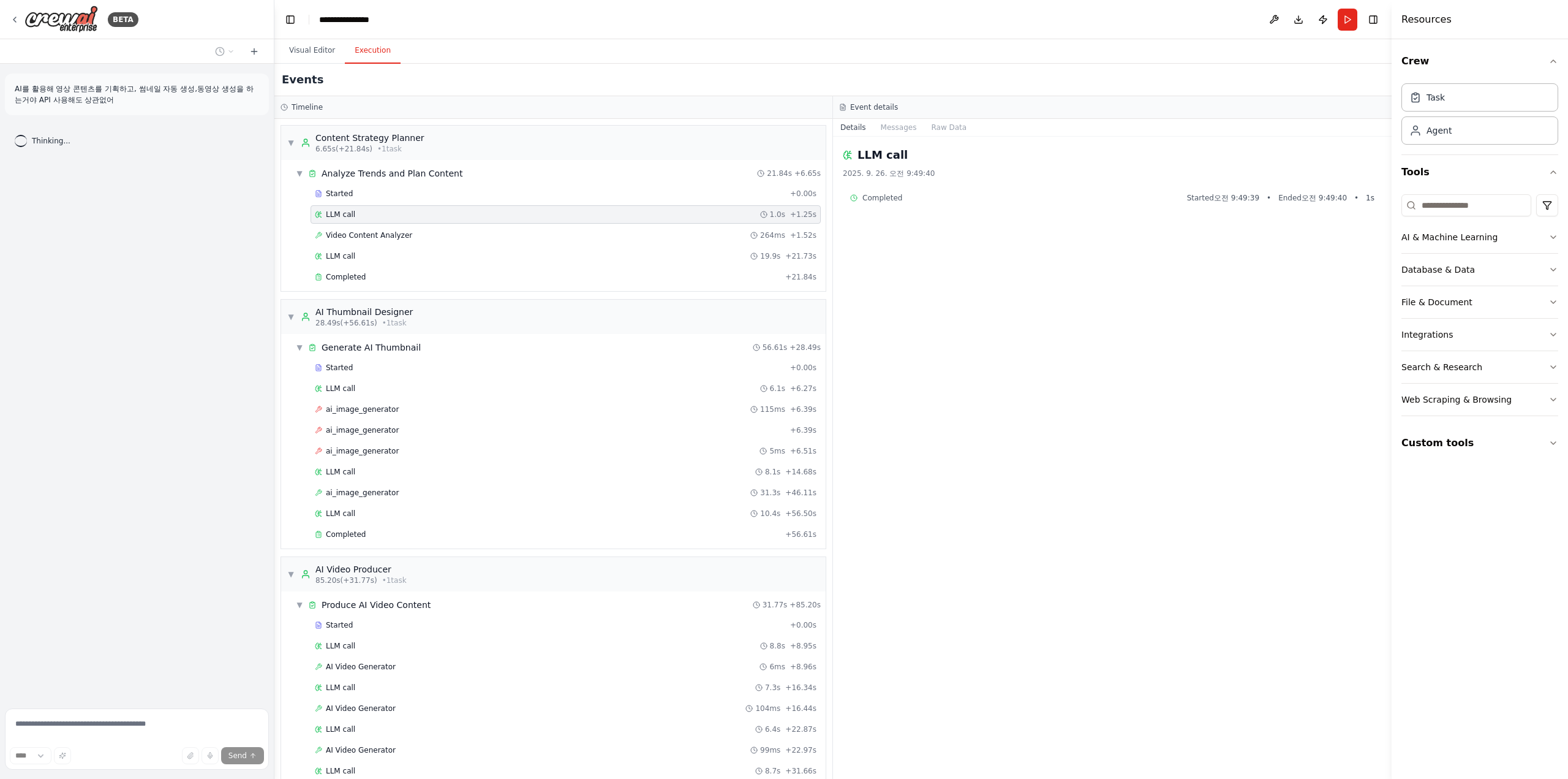
click at [649, 160] on div "▼ Analyze Trends and Plan Content 21.84s + 6.65s Started + 0.00s LLM call 1.0s …" at bounding box center [553, 225] width 544 height 131
click at [643, 171] on div "▼ Analyze Trends and Plan Content 21.84s + 6.65s" at bounding box center [558, 174] width 535 height 22
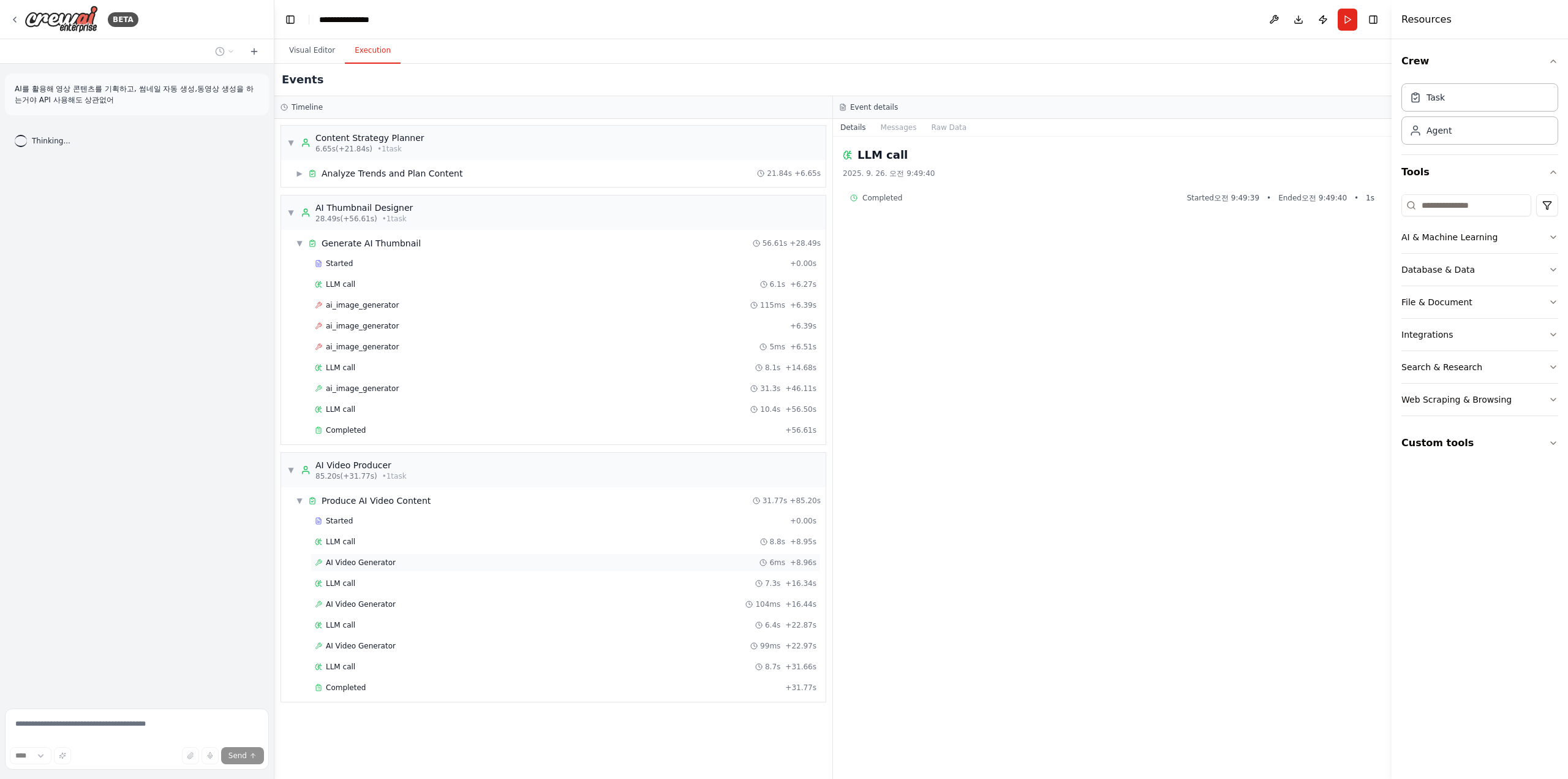
click at [664, 560] on div "AI Video Generator 6ms + 8.96s" at bounding box center [565, 562] width 502 height 10
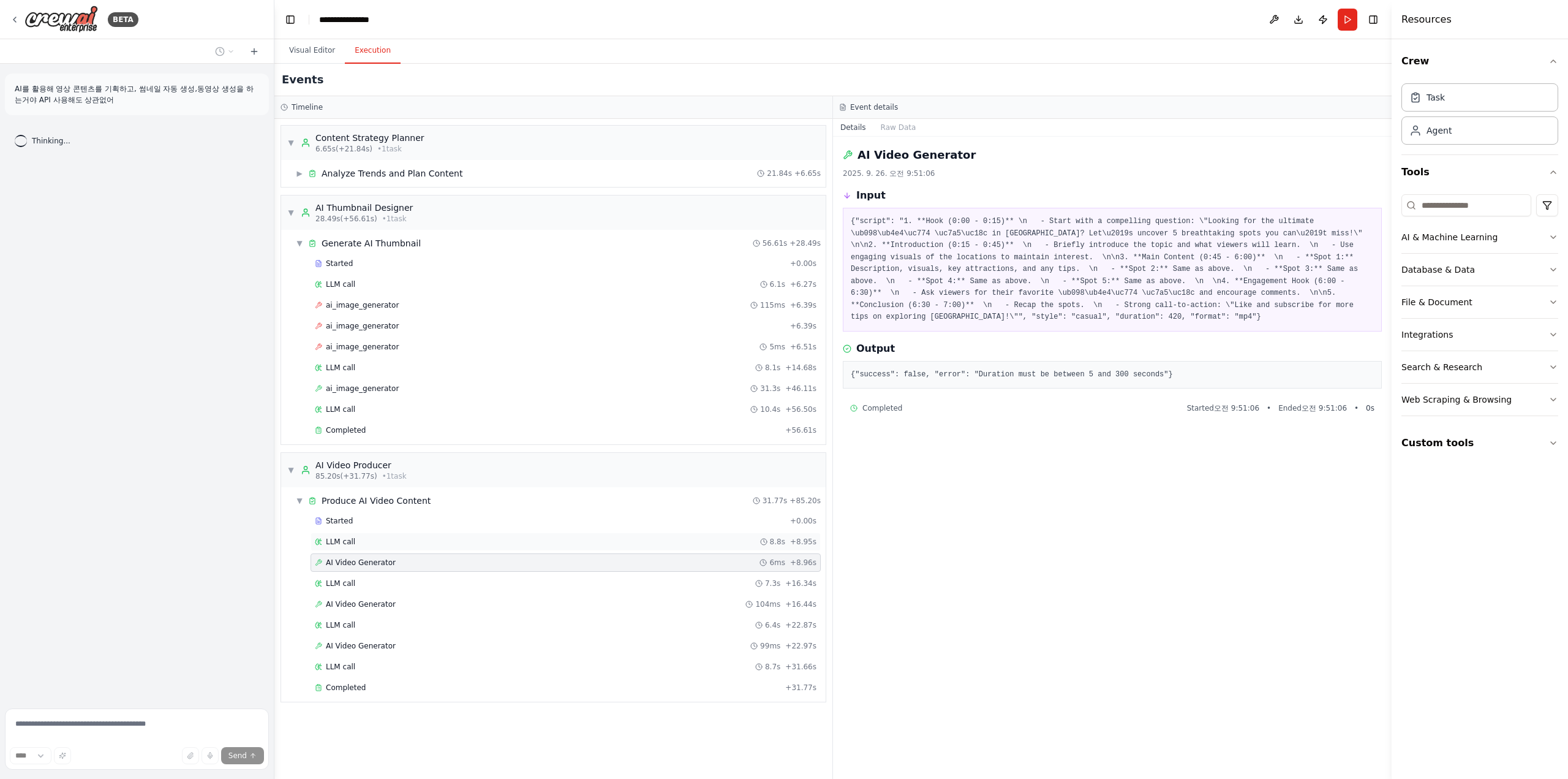
click at [654, 532] on div "LLM call 8.8s + 8.95s" at bounding box center [565, 541] width 510 height 18
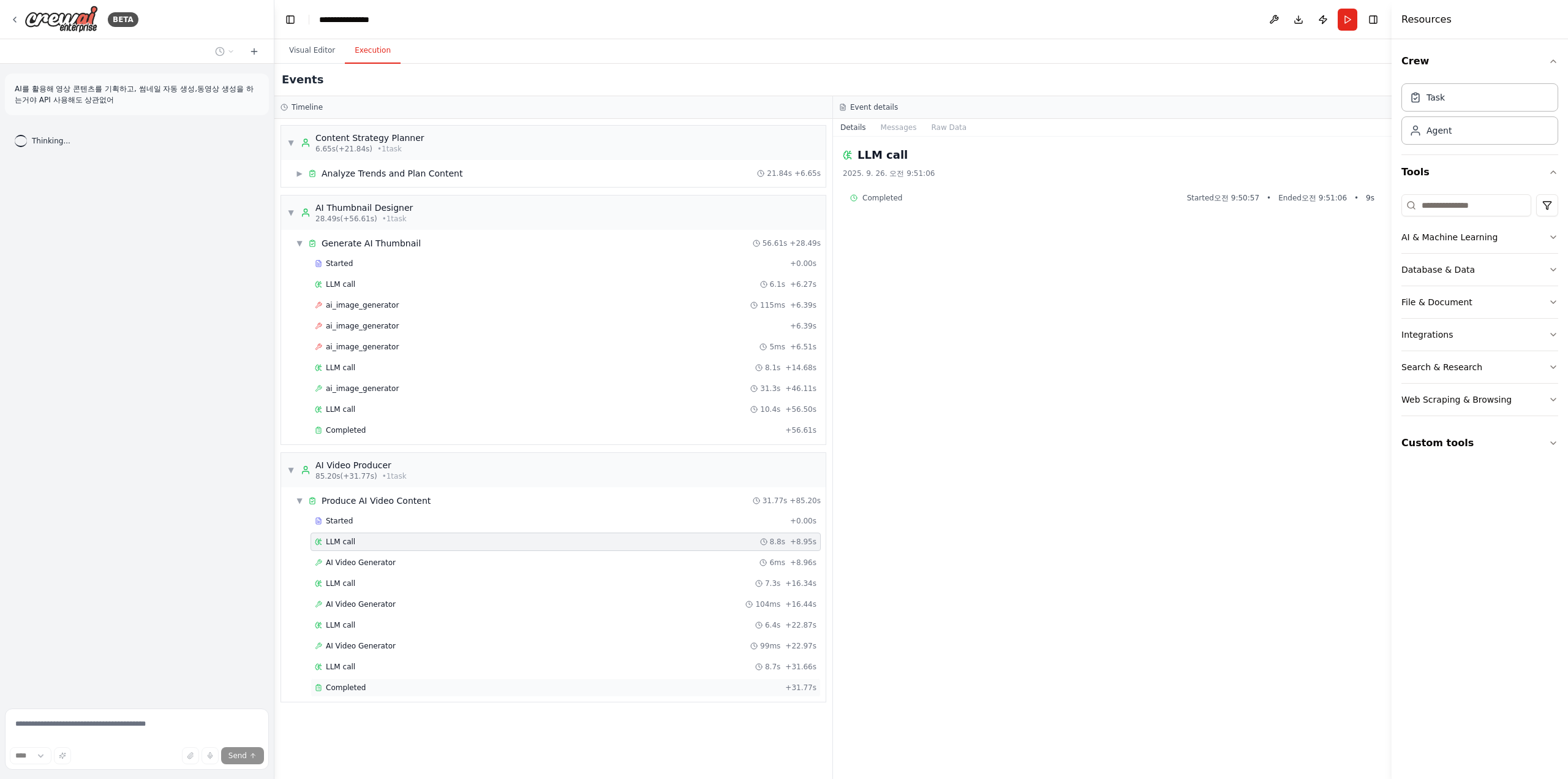
click at [626, 684] on div "Completed + 31.77s" at bounding box center [565, 687] width 510 height 18
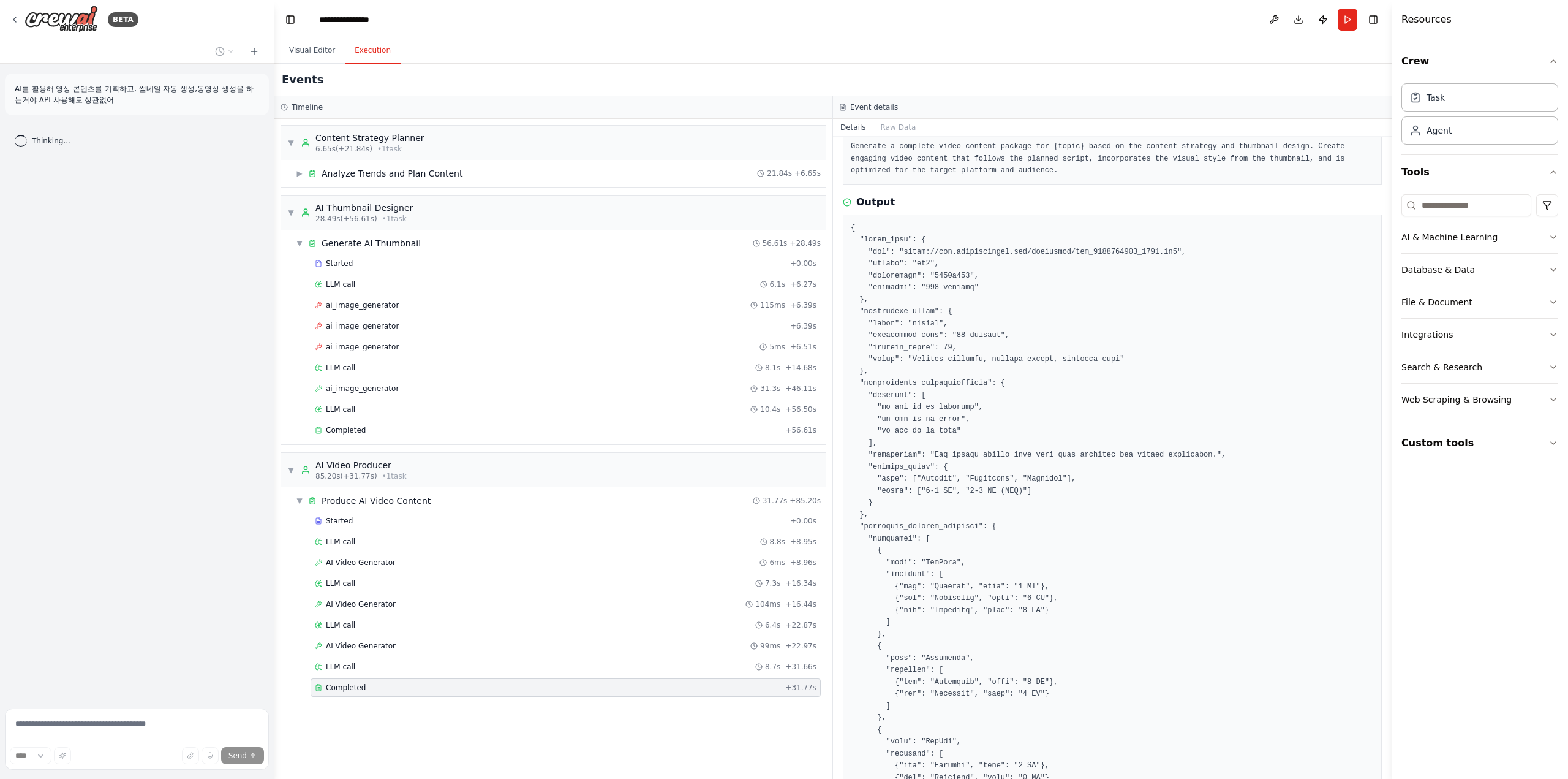
scroll to position [163, 0]
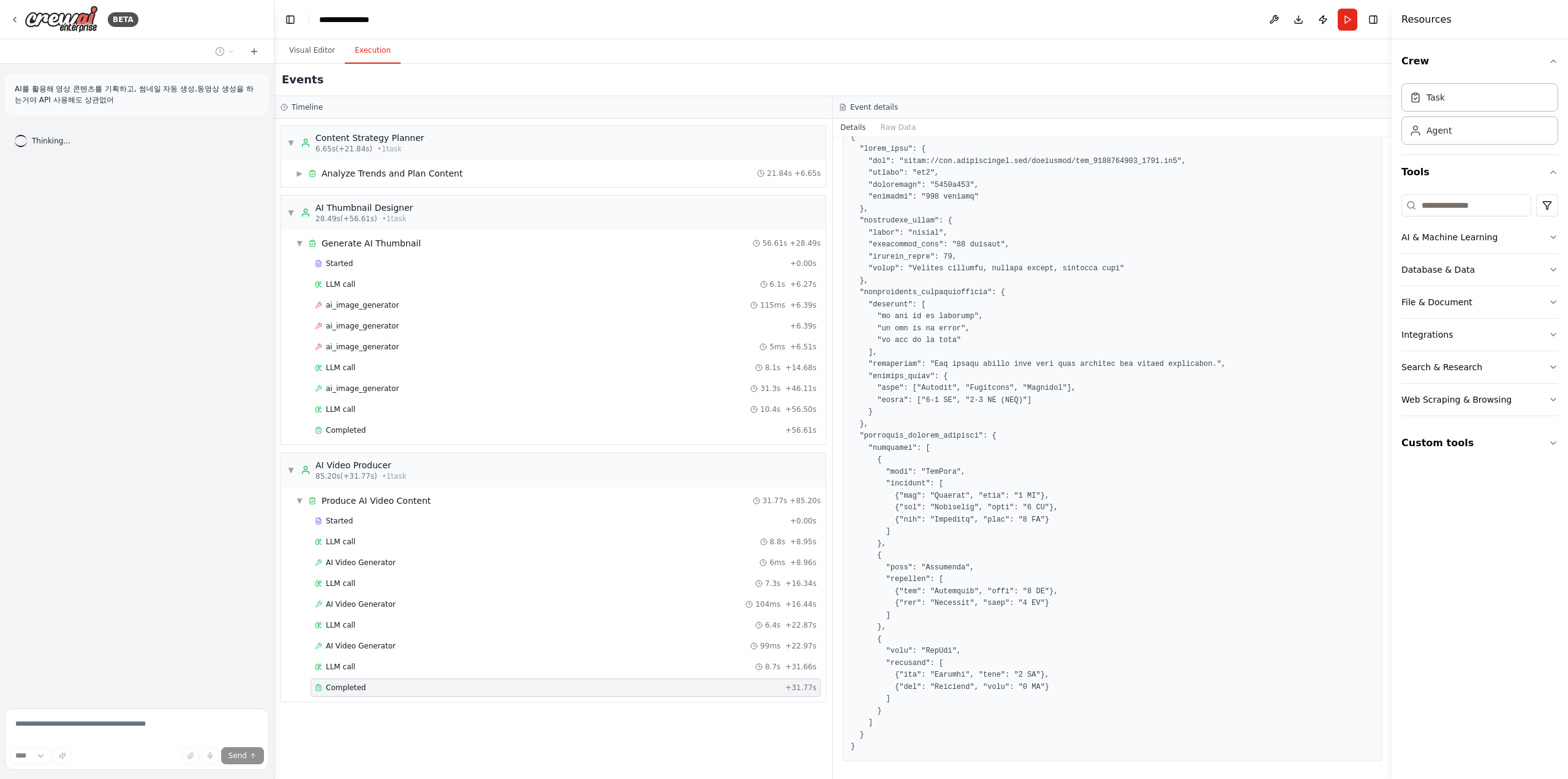
click at [1013, 312] on pre at bounding box center [1112, 442] width 523 height 621
click at [1012, 312] on pre at bounding box center [1112, 442] width 523 height 621
click at [335, 55] on button "Visual Editor" at bounding box center [312, 51] width 66 height 26
click at [371, 50] on button "Execution" at bounding box center [372, 51] width 56 height 26
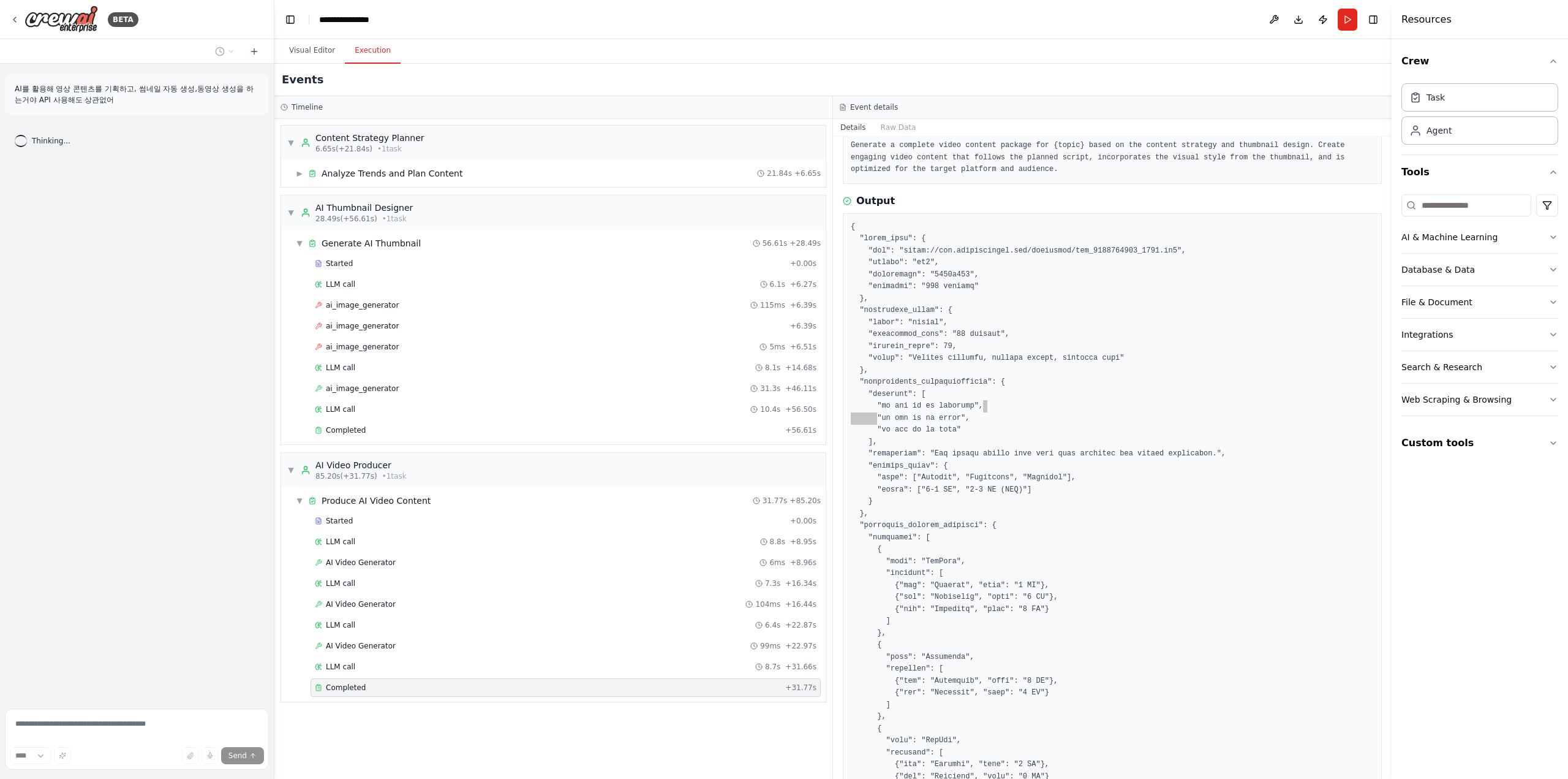
scroll to position [0, 0]
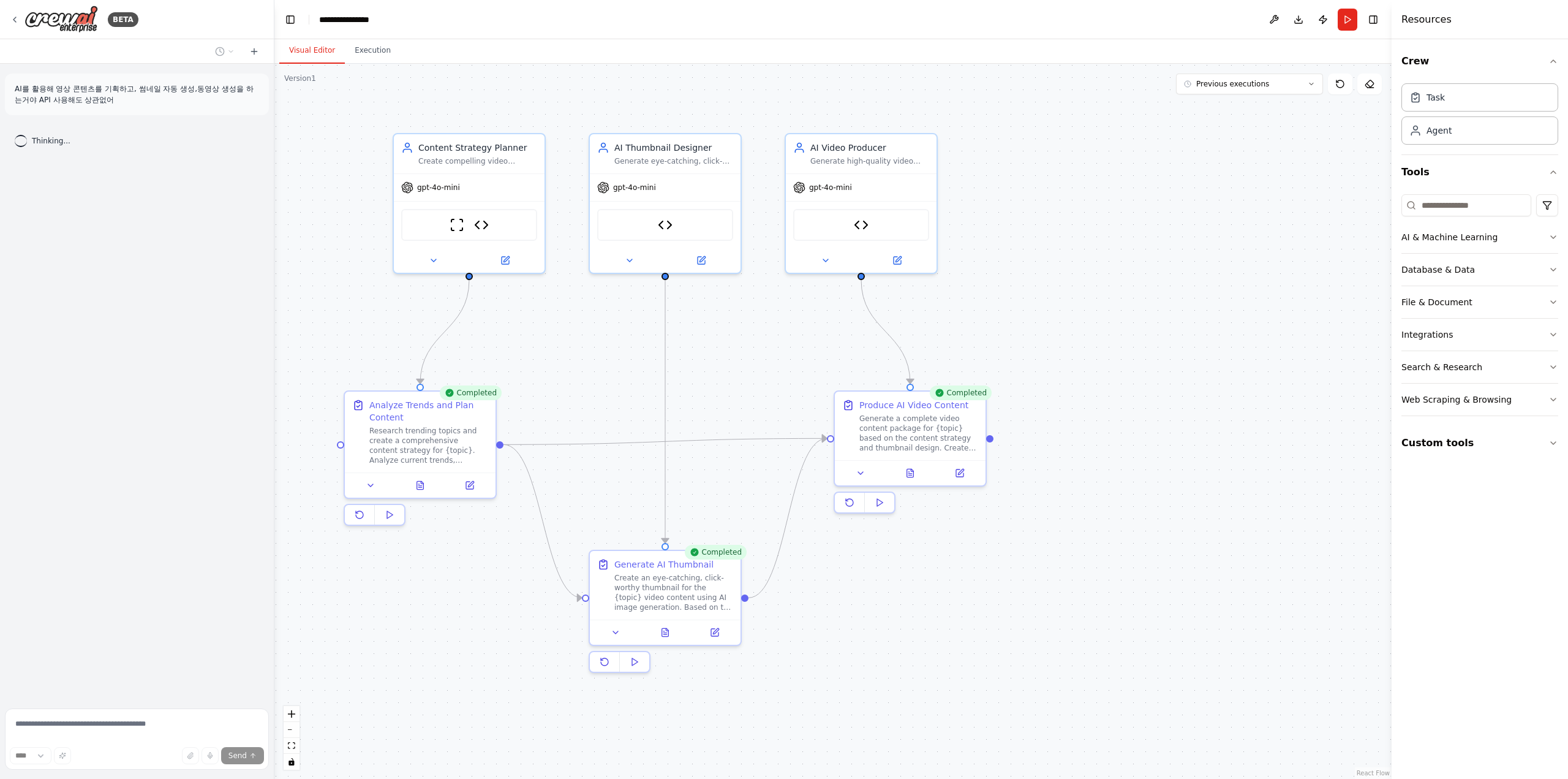
click at [314, 60] on button "Visual Editor" at bounding box center [312, 51] width 66 height 26
click at [603, 400] on div ".deletable-edge-delete-btn { width: 20px; height: 20px; border: 0px solid #ffff…" at bounding box center [832, 421] width 1117 height 715
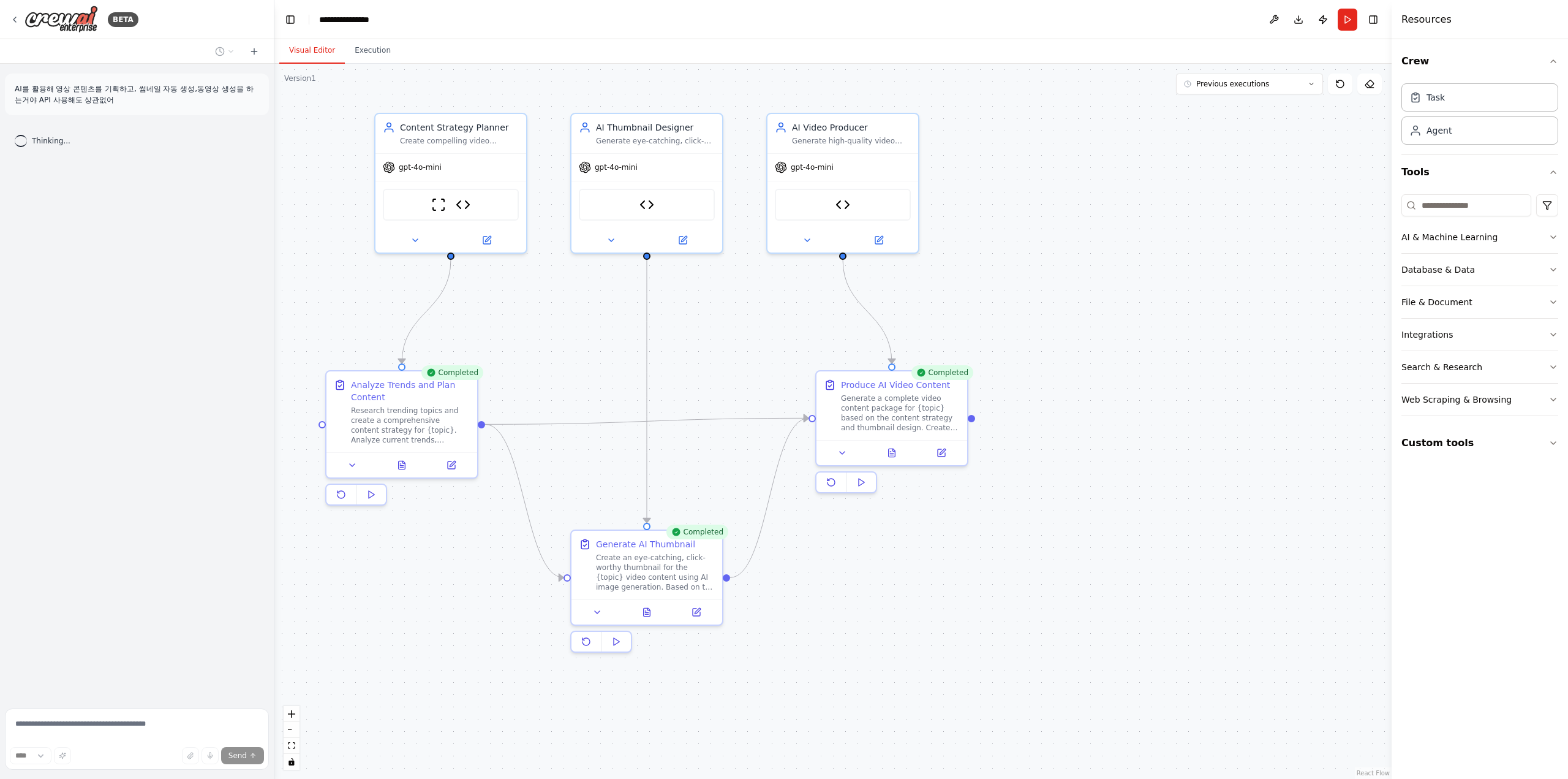
drag, startPoint x: 1107, startPoint y: 729, endPoint x: 1087, endPoint y: 706, distance: 30.5
click at [1087, 706] on div ".deletable-edge-delete-btn { width: 20px; height: 20px; border: 0px solid #ffff…" at bounding box center [832, 421] width 1117 height 715
click at [646, 559] on div "Create an eye-catching, click-worthy thumbnail for the {topic} video content us…" at bounding box center [653, 567] width 119 height 39
click at [886, 409] on div "Generate a complete video content package for {topic} based on the content stra…" at bounding box center [898, 407] width 119 height 39
click at [958, 366] on div "Completed" at bounding box center [940, 370] width 62 height 15
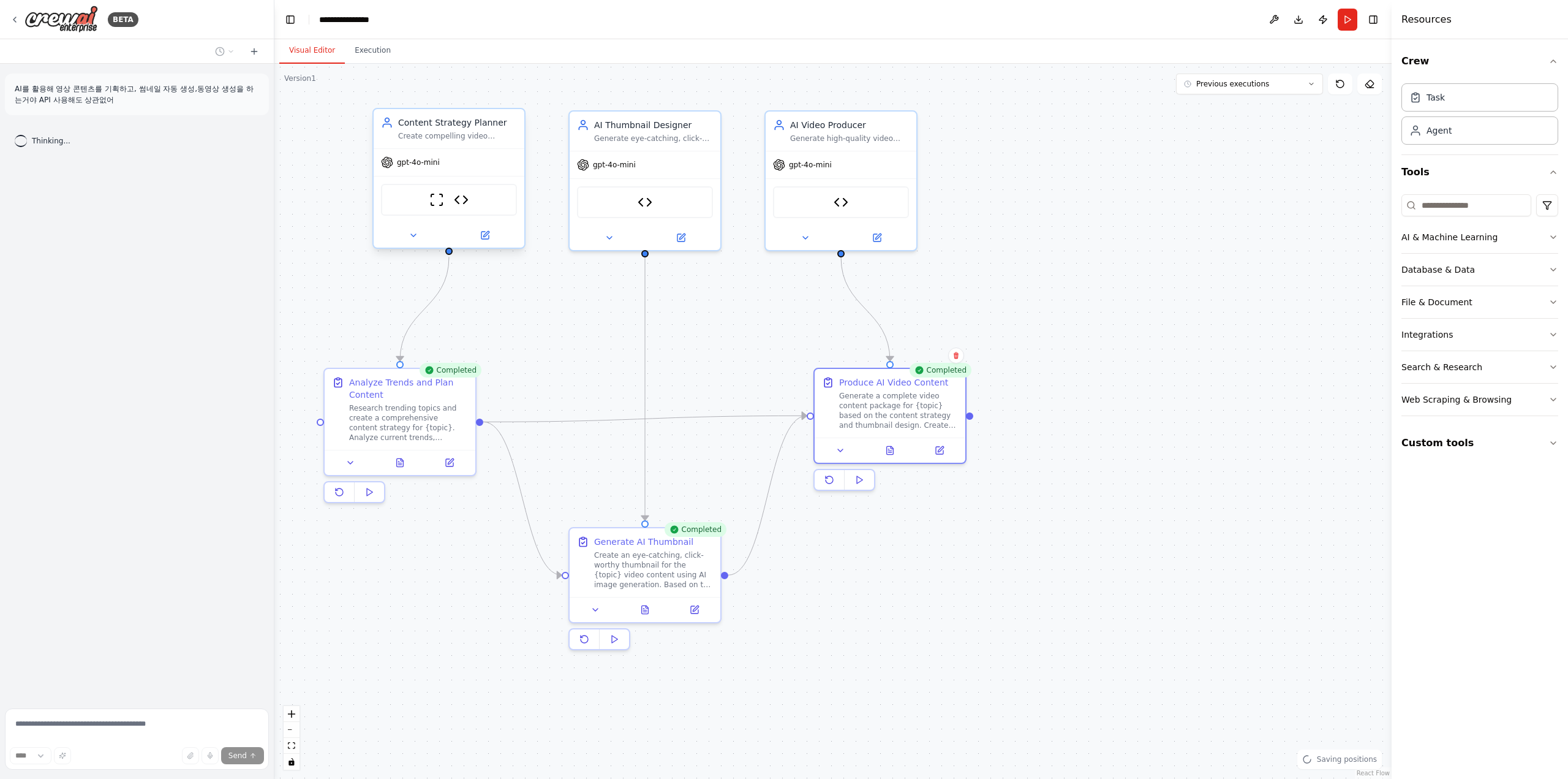
click at [430, 160] on span "gpt-4o-mini" at bounding box center [418, 163] width 43 height 10
click at [432, 133] on div "Create compelling video content strategies and scripts for {topic} that will en…" at bounding box center [457, 136] width 119 height 10
click at [408, 239] on icon at bounding box center [413, 236] width 10 height 10
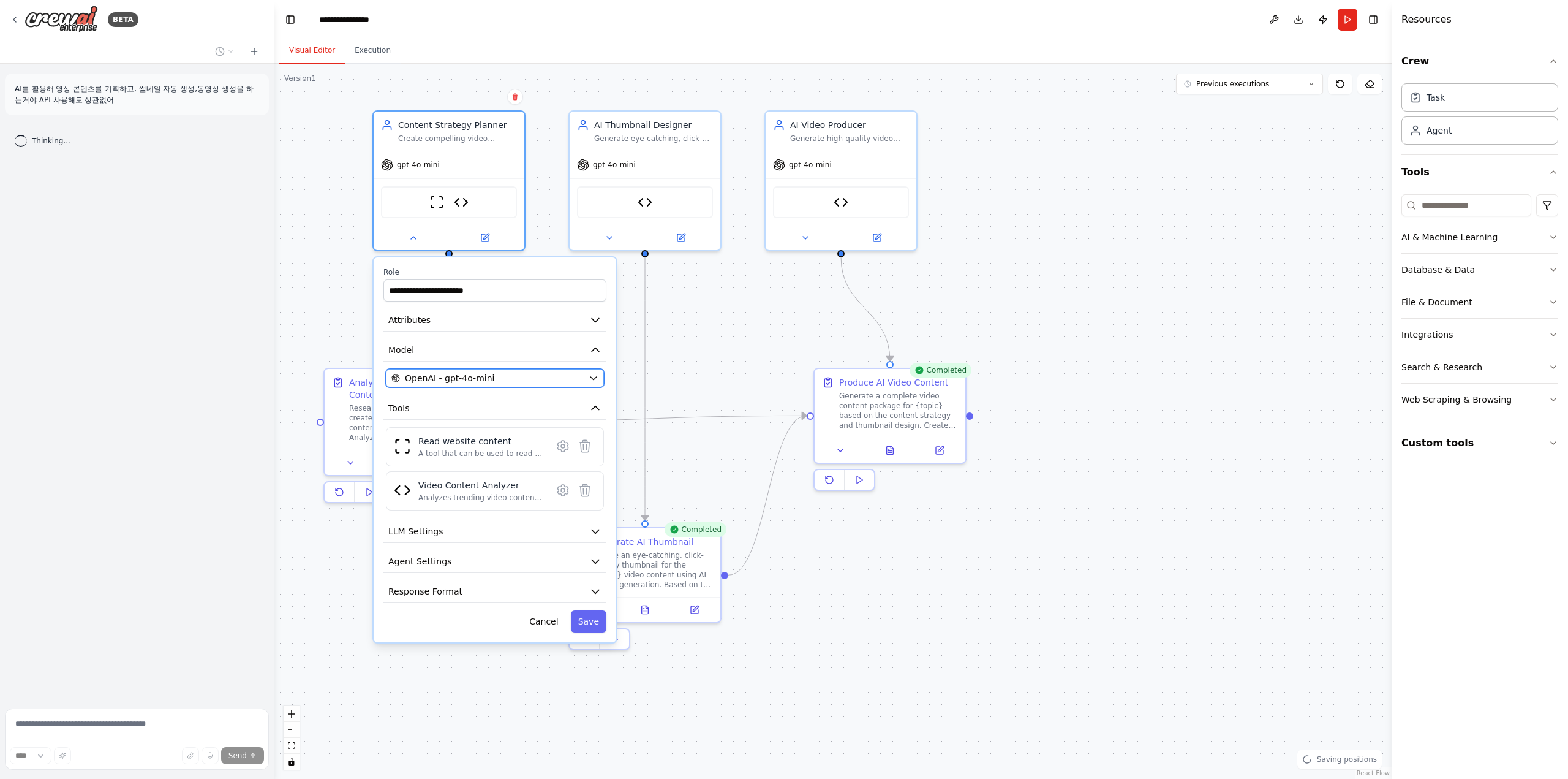
click at [467, 374] on span "OpenAI - gpt-4o-mini" at bounding box center [450, 378] width 90 height 12
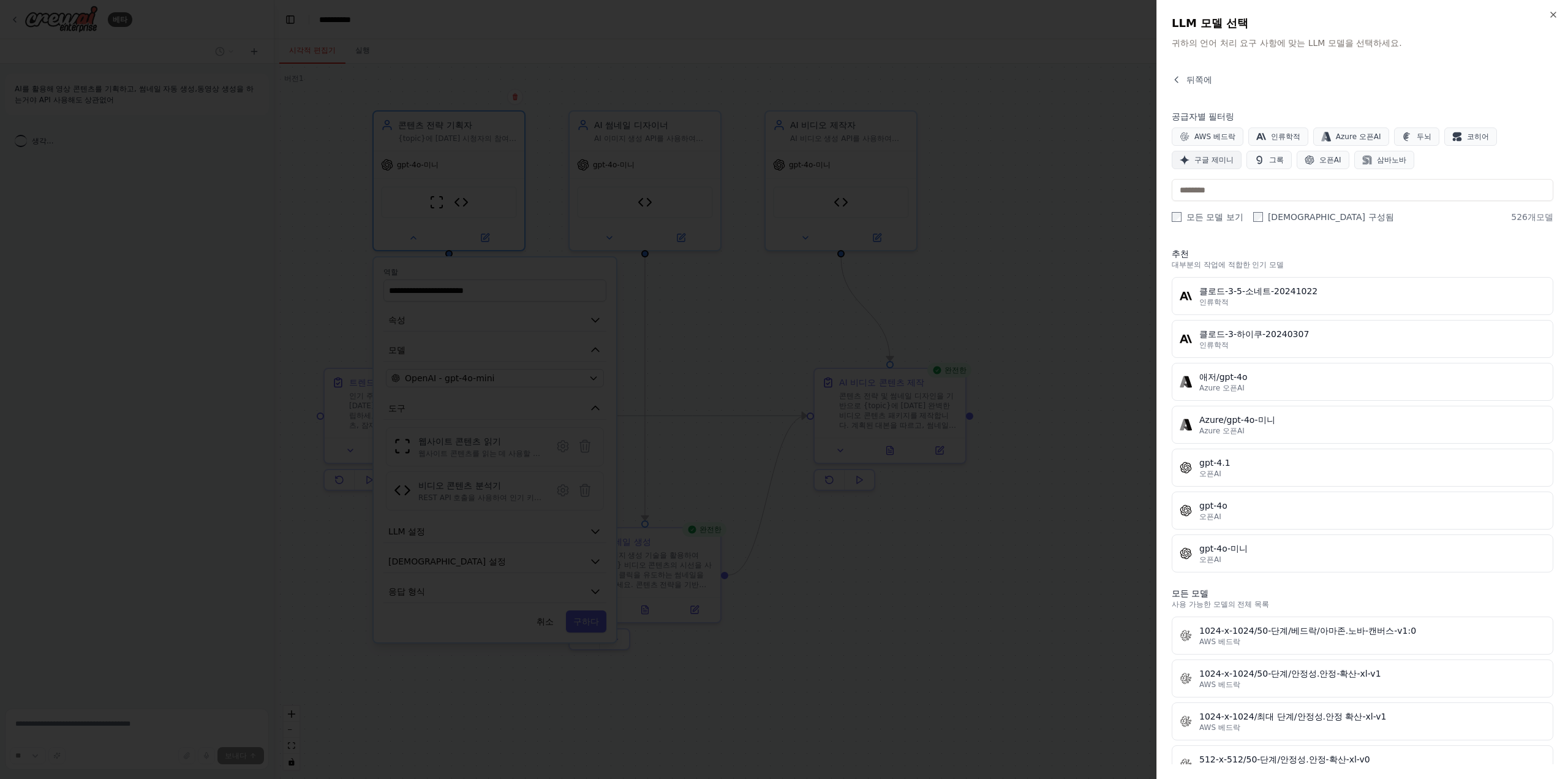
click at [1218, 161] on font "구글 제미니" at bounding box center [1213, 160] width 39 height 9
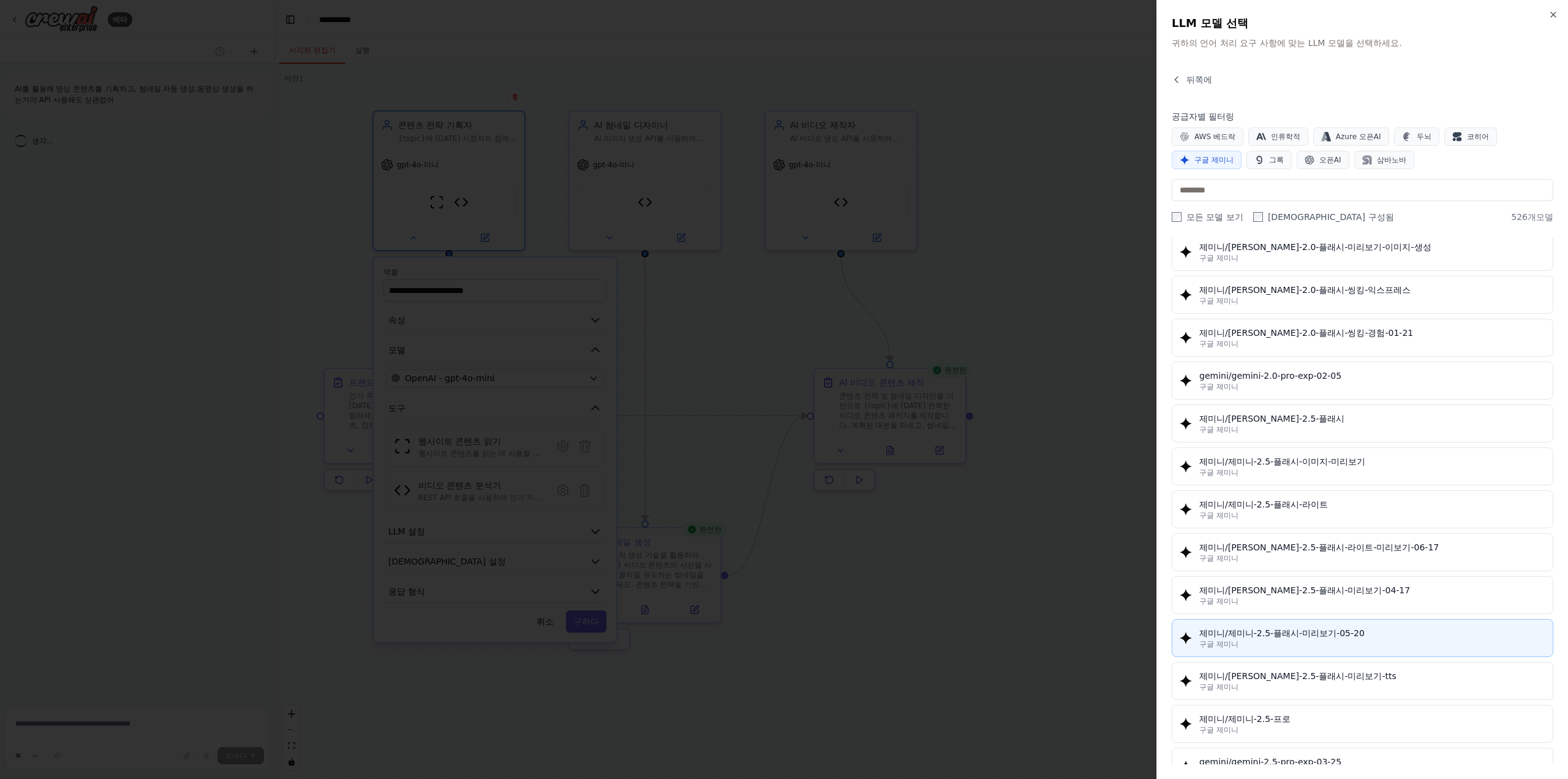
scroll to position [919, 0]
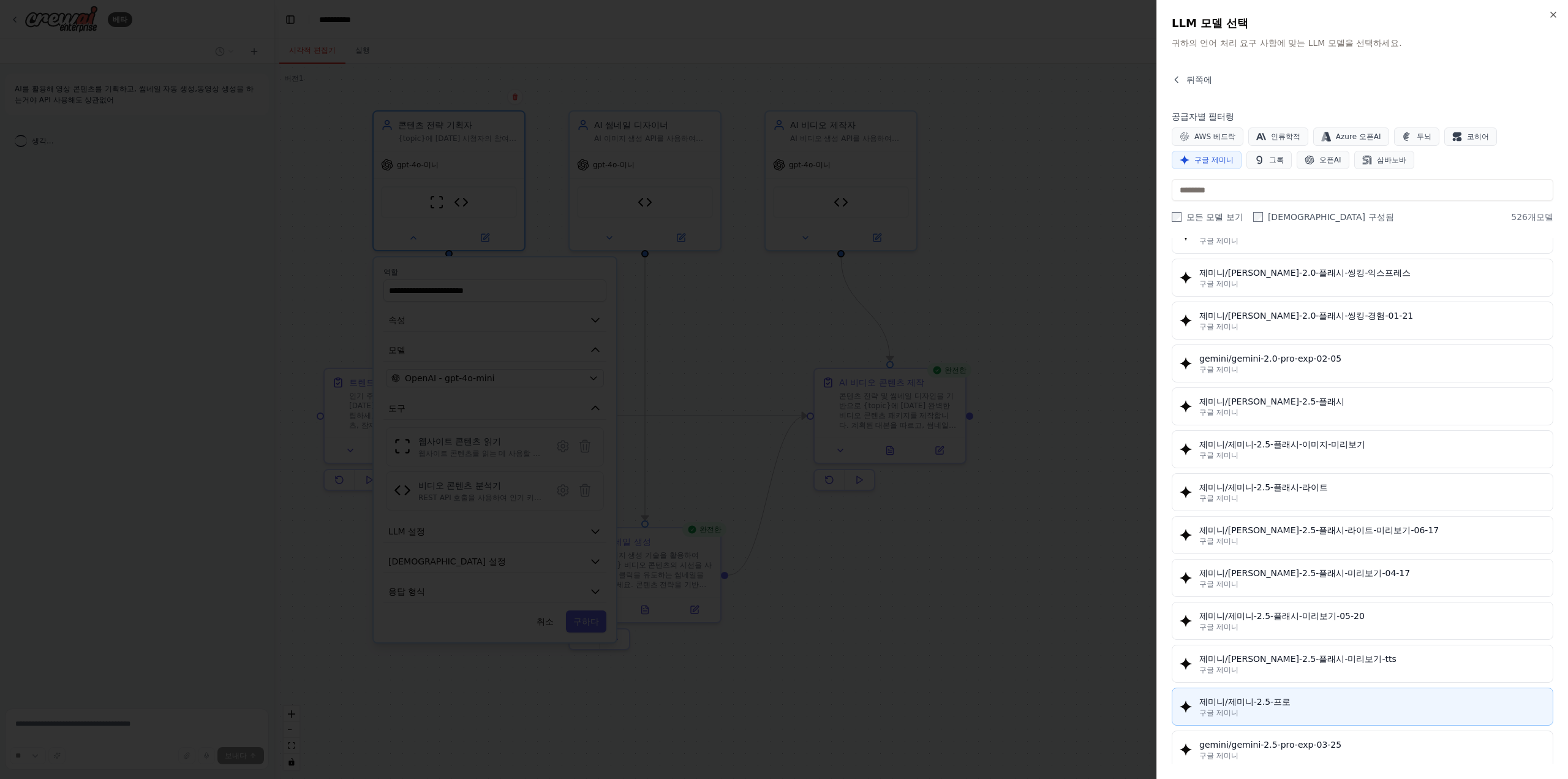
click at [1328, 695] on div "제미니/제미니-2.5-프로" at bounding box center [1371, 701] width 346 height 12
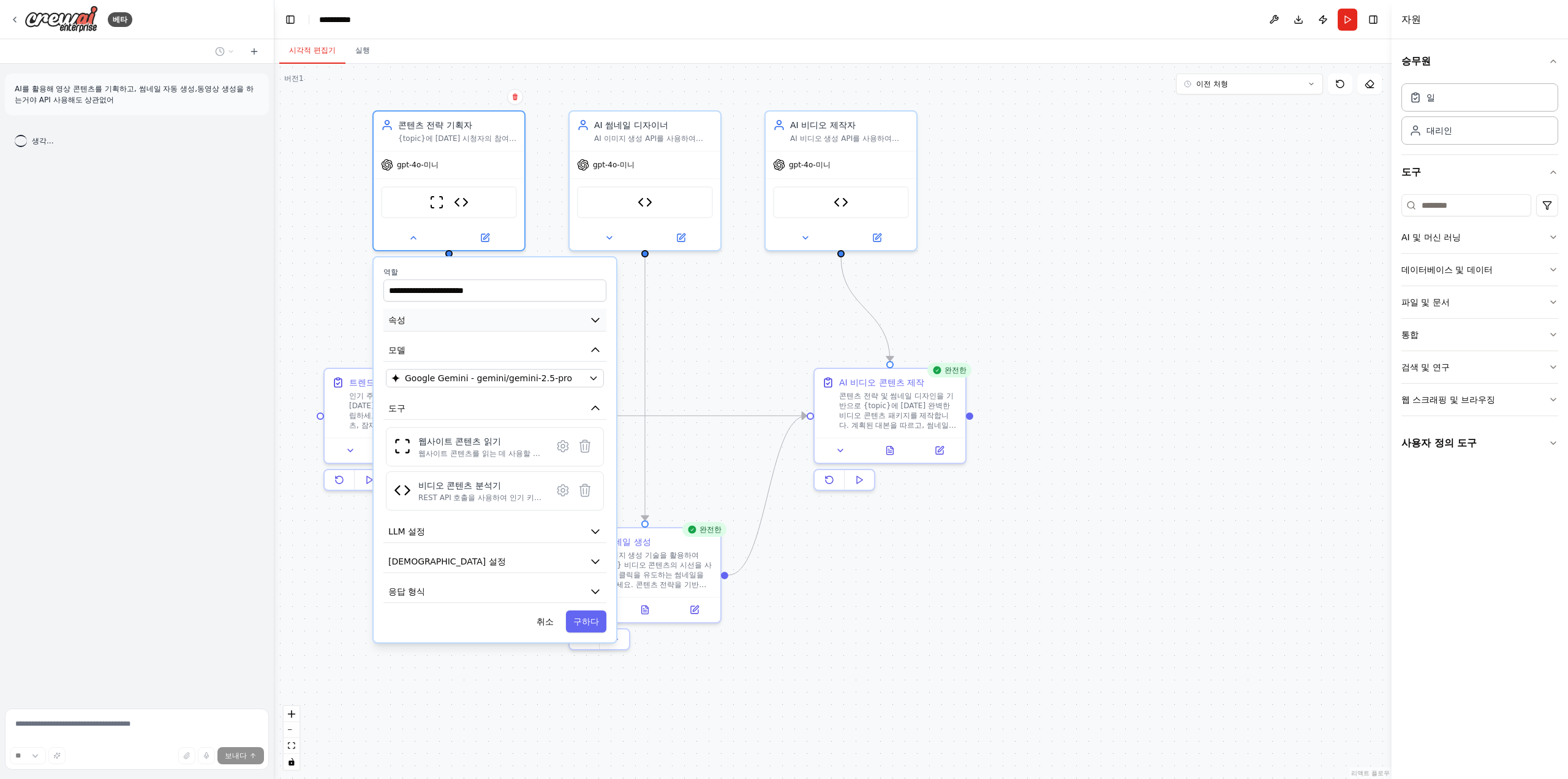
click at [598, 329] on button "속성" at bounding box center [494, 320] width 223 height 23
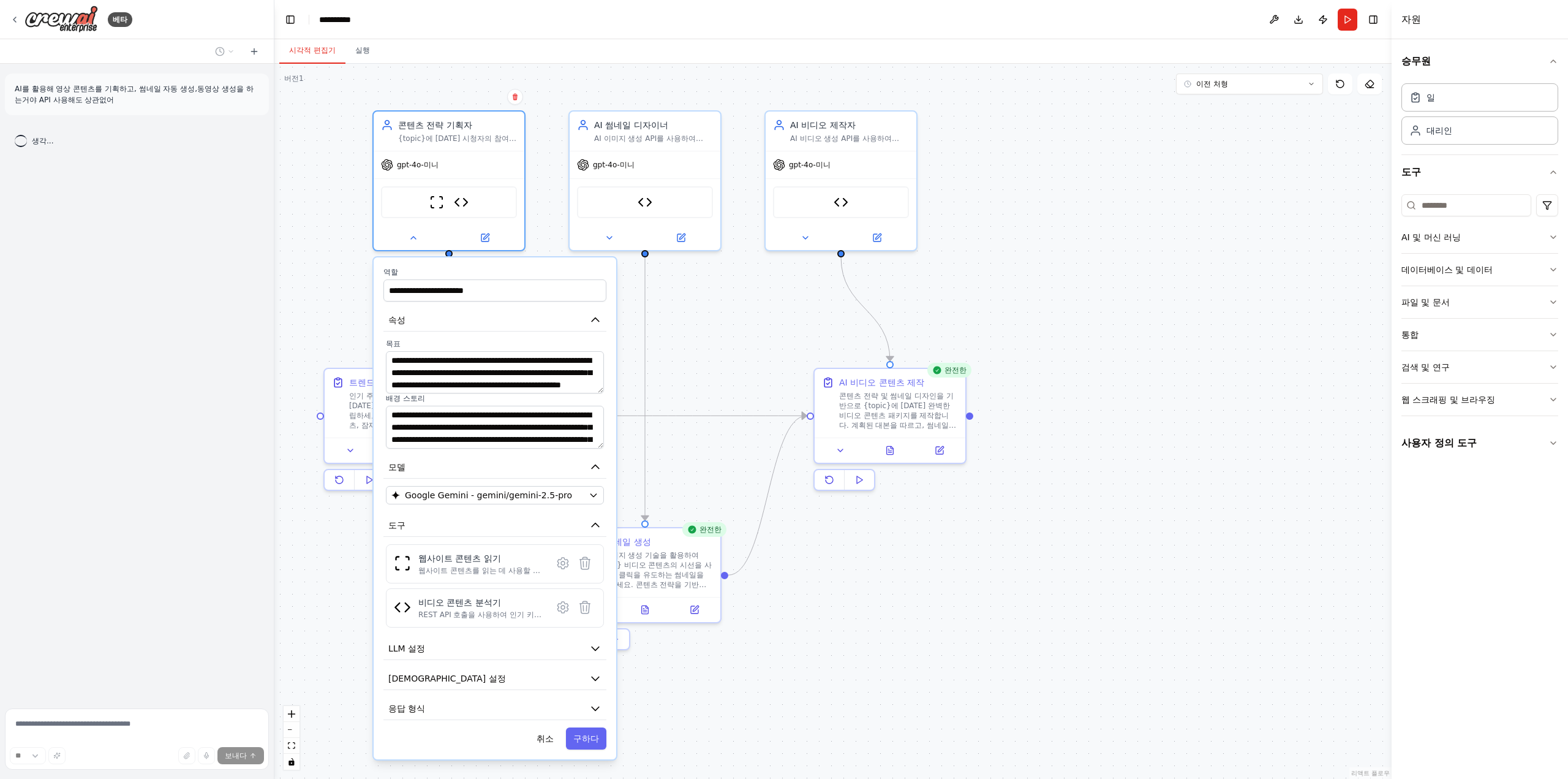
drag, startPoint x: 513, startPoint y: 373, endPoint x: 457, endPoint y: 348, distance: 61.3
click at [457, 348] on label "목표" at bounding box center [495, 344] width 218 height 10
click at [859, 574] on div ".deletable-edge-delete-btn { width: 20px; height: 20px; border: 0px solid #ffff…" at bounding box center [832, 421] width 1117 height 715
click at [855, 605] on div ".deletable-edge-delete-btn { width: 20px; height: 20px; border: 0px solid #ffff…" at bounding box center [832, 421] width 1117 height 715
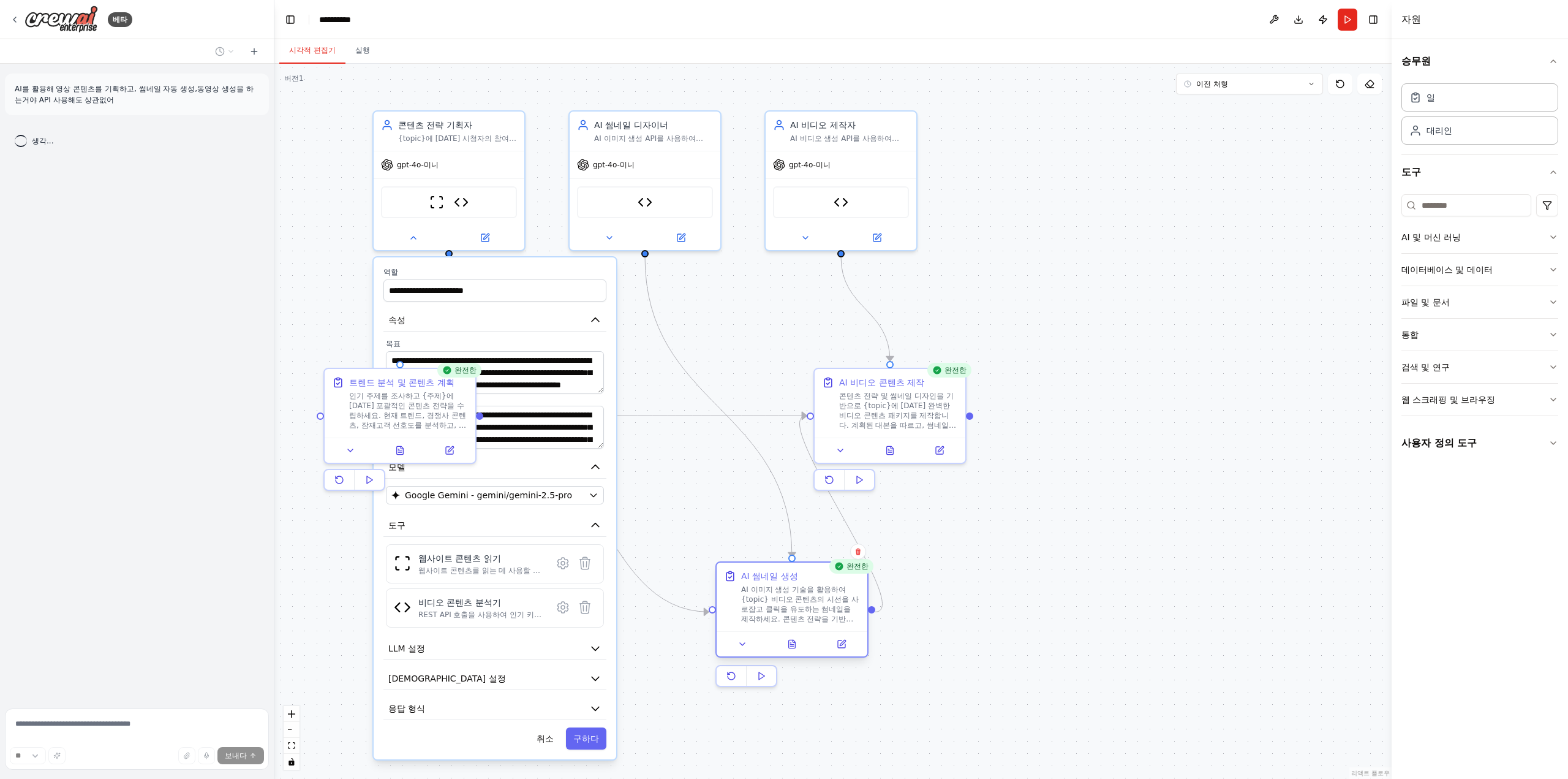
drag, startPoint x: 635, startPoint y: 549, endPoint x: 778, endPoint y: 583, distance: 147.0
click at [778, 583] on div "AI 썸네일 생성 AI 이미지 생성 기술을 활용하여 {topic} 비디오 콘텐츠의 시선을 사로잡고 클릭을 유도하는 썸네일을 제작하세요. 콘텐츠…" at bounding box center [799, 597] width 119 height 54
click at [858, 553] on icon at bounding box center [857, 551] width 7 height 7
click at [851, 553] on button at bounding box center [858, 551] width 16 height 16
click at [858, 549] on icon at bounding box center [857, 551] width 7 height 7
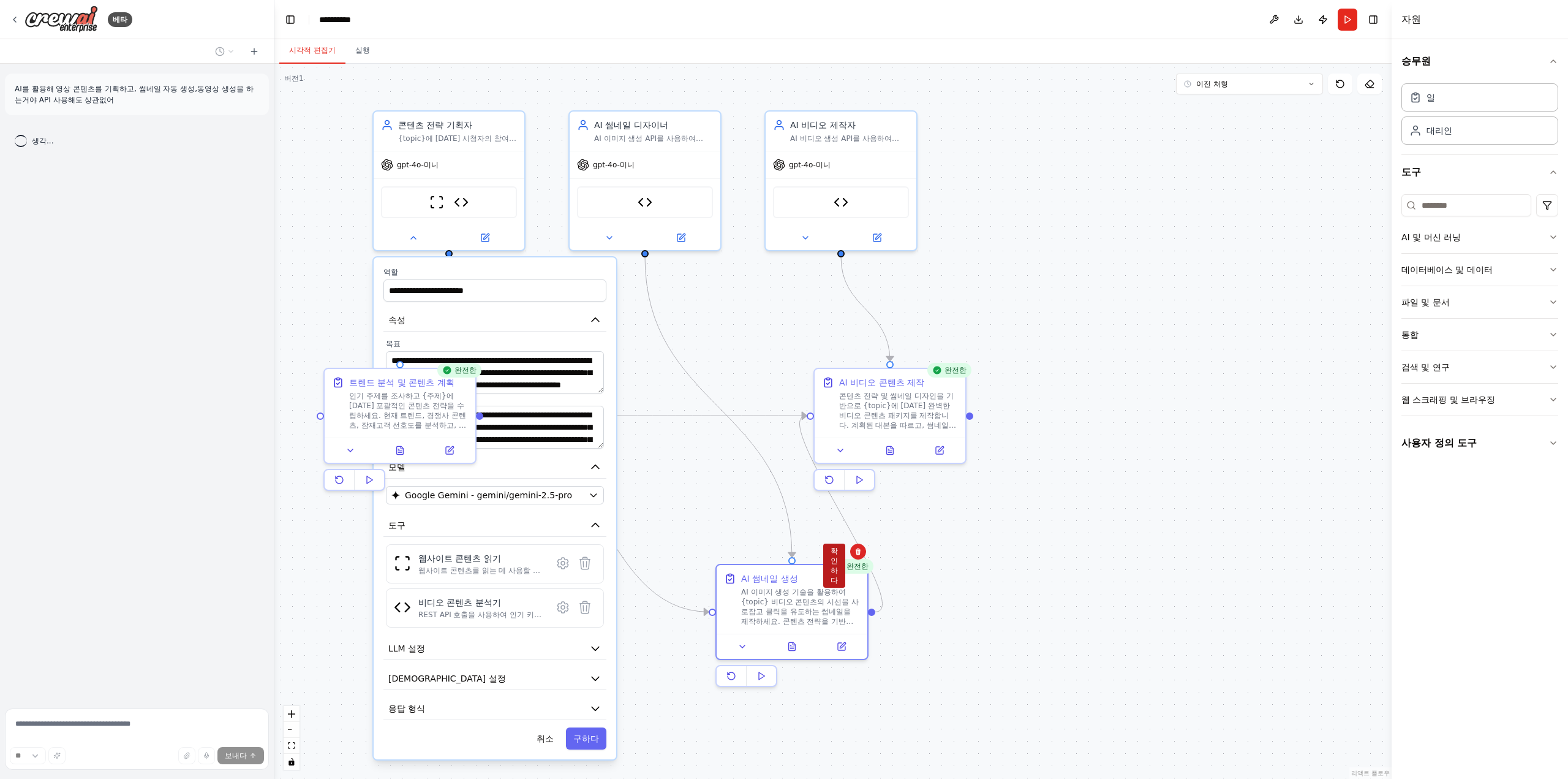
click at [839, 575] on button "확인하다" at bounding box center [834, 565] width 22 height 44
click at [862, 383] on font "AI 비디오 콘텐츠 제작" at bounding box center [881, 381] width 85 height 10
click at [958, 365] on div "Confirm" at bounding box center [955, 355] width 21 height 21
click at [955, 358] on icon at bounding box center [955, 356] width 5 height 7
click at [955, 357] on icon at bounding box center [955, 356] width 5 height 7
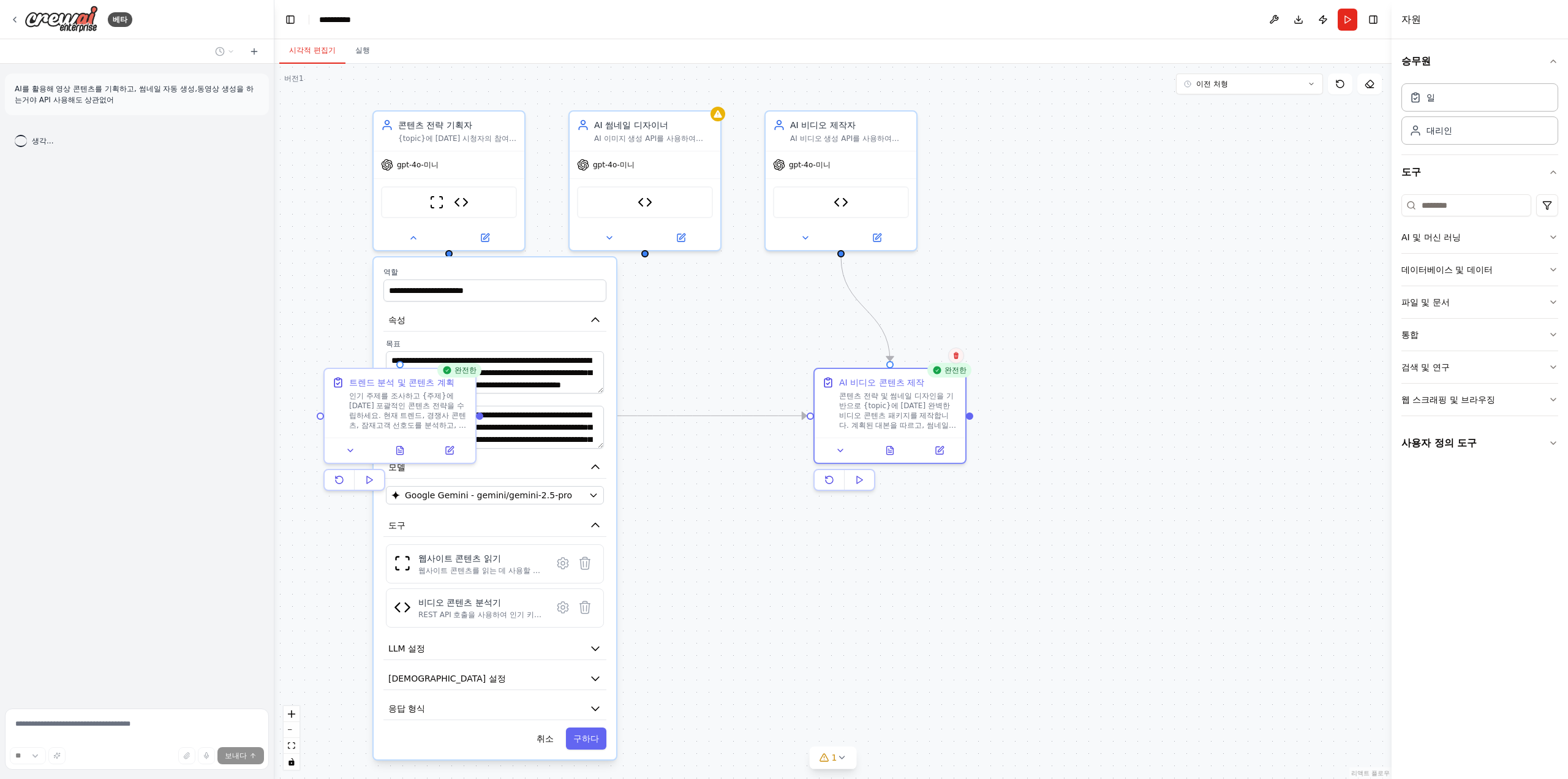
click at [958, 356] on icon at bounding box center [955, 356] width 5 height 7
click at [932, 377] on font "확인하다" at bounding box center [931, 370] width 7 height 38
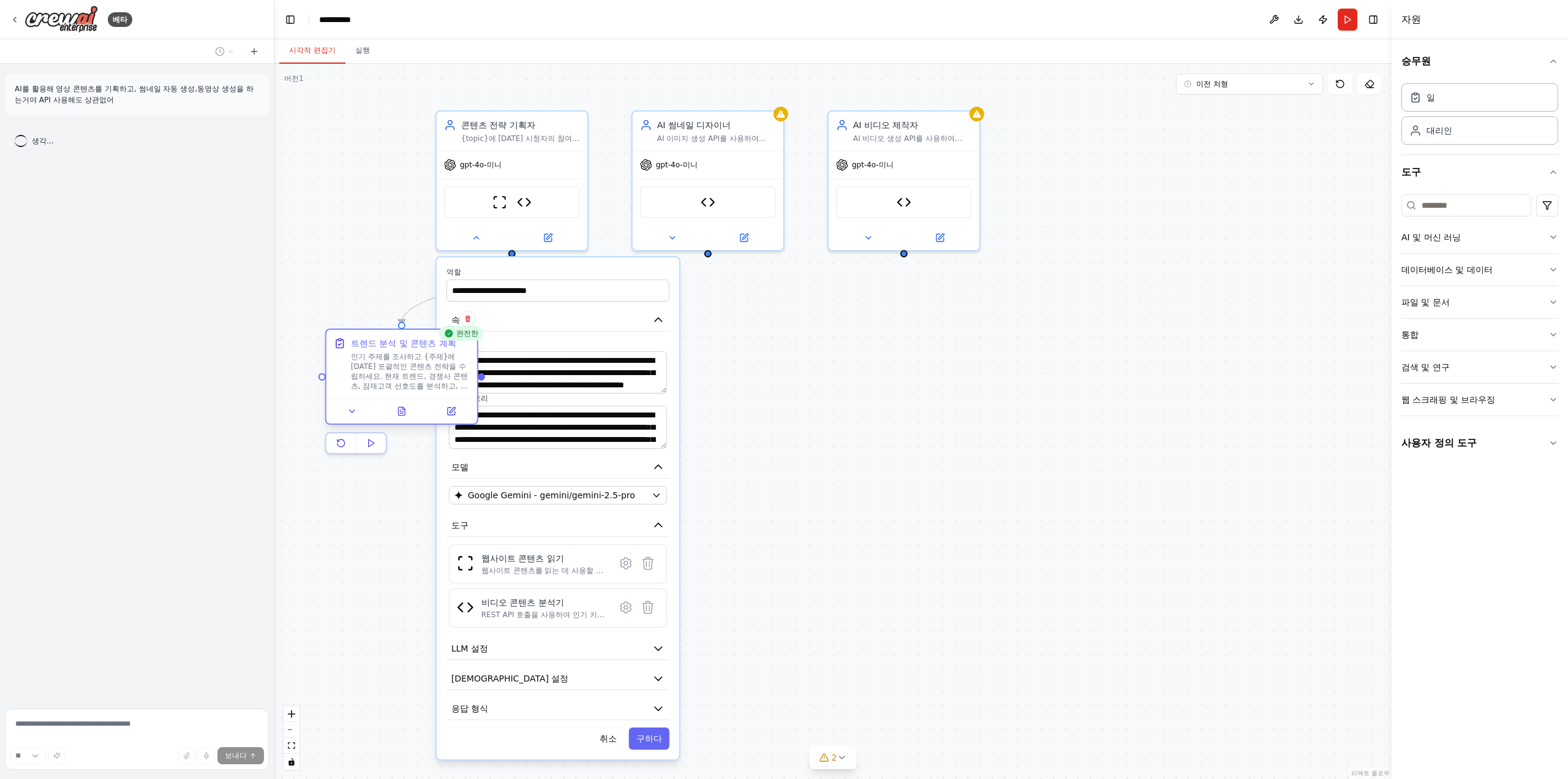
drag, startPoint x: 397, startPoint y: 412, endPoint x: 397, endPoint y: 371, distance: 41.0
click at [397, 371] on font "인기 주제를 조사하고 {주제}에 대한 포괄적인 콘텐츠 전략을 수립하세요. 현재 트렌드, 경쟁사 콘텐츠, 잠재고객 선호도를 분석하고, 대본 개요…" at bounding box center [409, 386] width 117 height 67
click at [470, 322] on icon at bounding box center [467, 318] width 7 height 7
click at [449, 341] on button "확인하다" at bounding box center [444, 333] width 22 height 44
click at [873, 379] on div "**********" at bounding box center [832, 421] width 1117 height 715
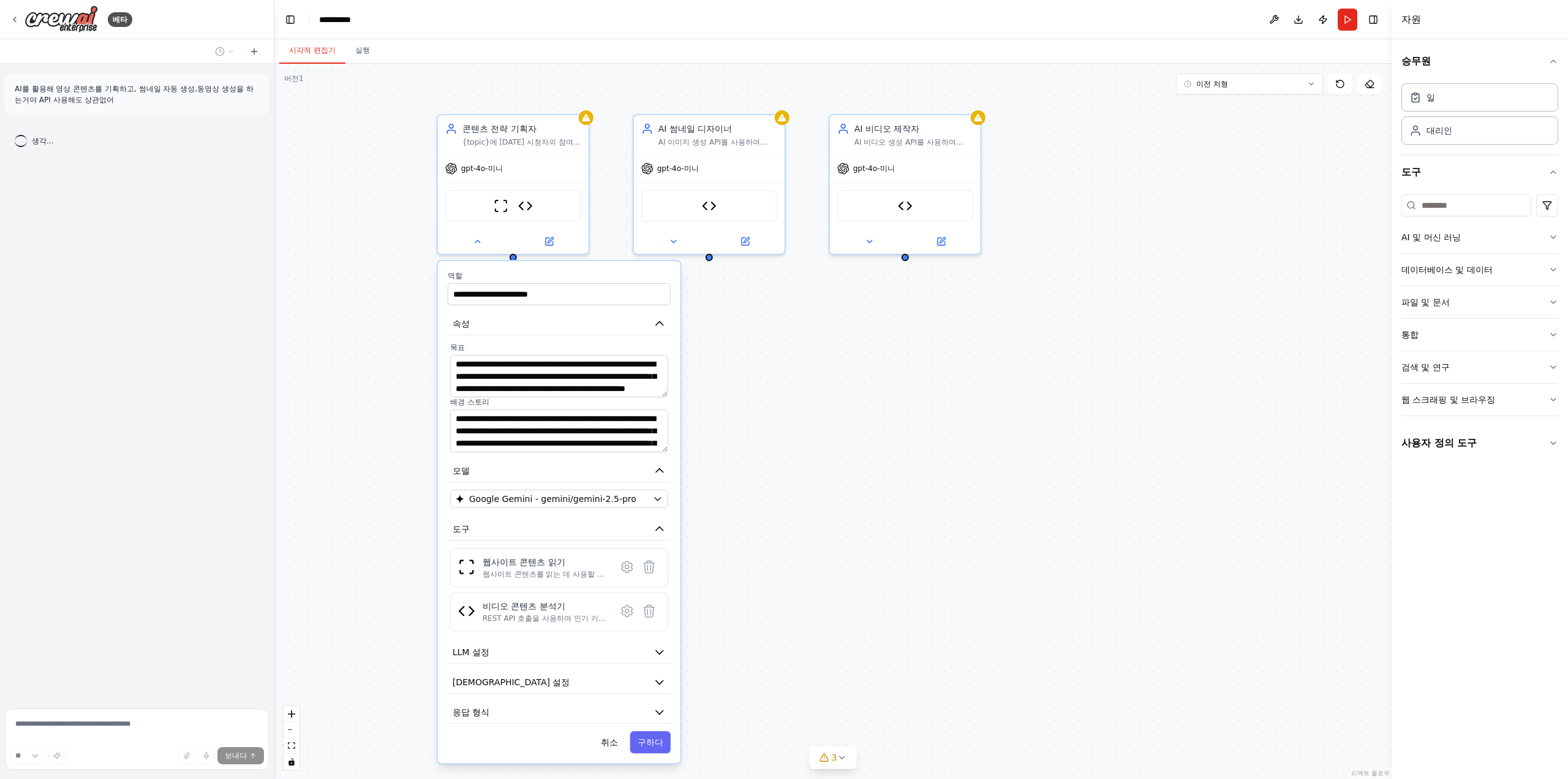
drag, startPoint x: 854, startPoint y: 334, endPoint x: 878, endPoint y: 425, distance: 94.1
click at [878, 422] on div "**********" at bounding box center [832, 421] width 1117 height 715
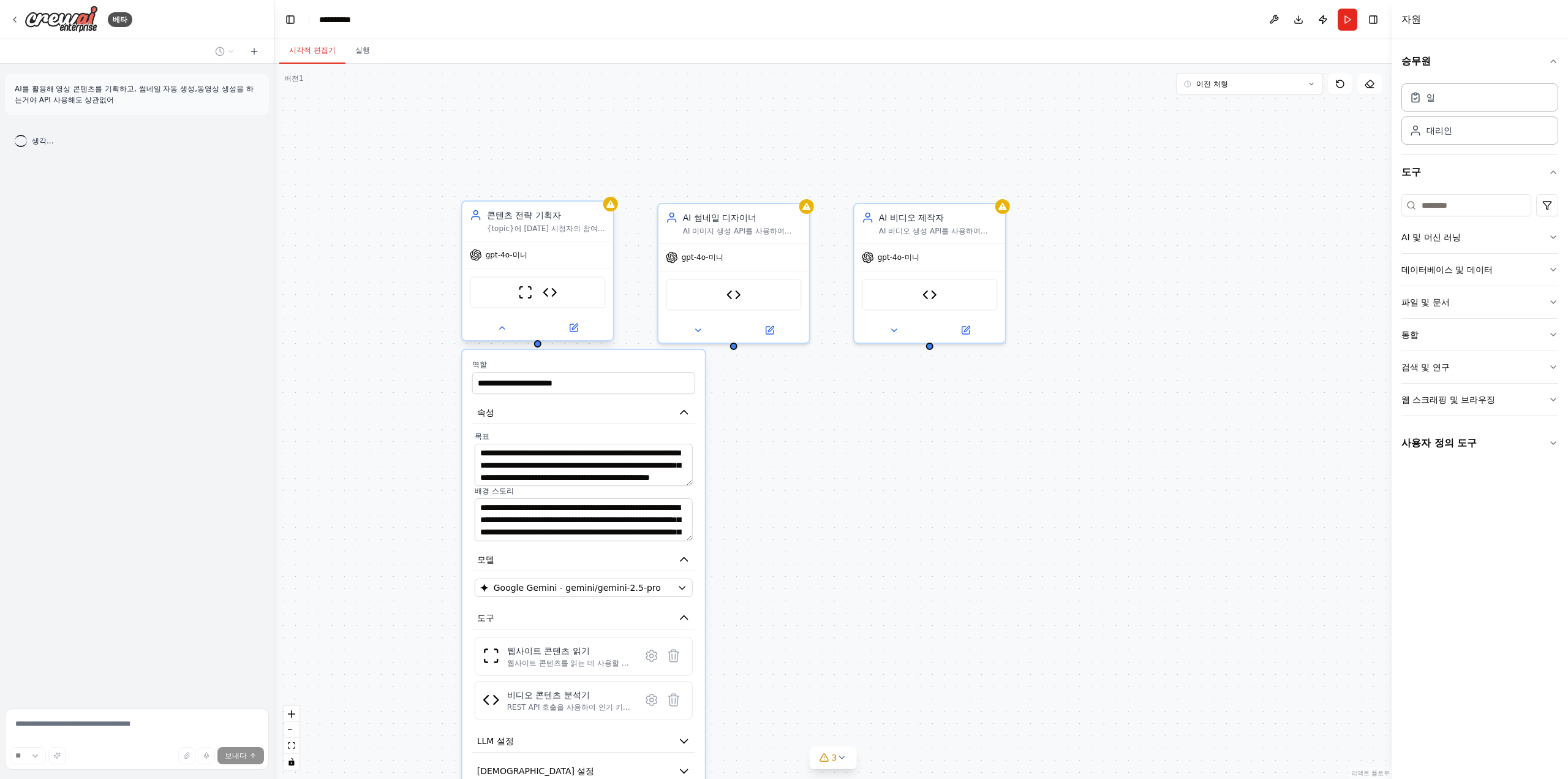
drag, startPoint x: 579, startPoint y: 252, endPoint x: 570, endPoint y: 249, distance: 9.5
click at [570, 249] on div "gpt-4o-미니" at bounding box center [537, 255] width 151 height 27
click at [734, 436] on div "**********" at bounding box center [832, 421] width 1117 height 715
click at [749, 240] on div "AI 썸네일 디자이너 AI 이미지 생성 API를 사용하여 {topic} 동영상의 시선을 사로잡고 클릭을 유도하는 썸네일을 제작하세요. CTR …" at bounding box center [734, 221] width 151 height 39
click at [759, 267] on div "gpt-4o-미니" at bounding box center [734, 255] width 151 height 27
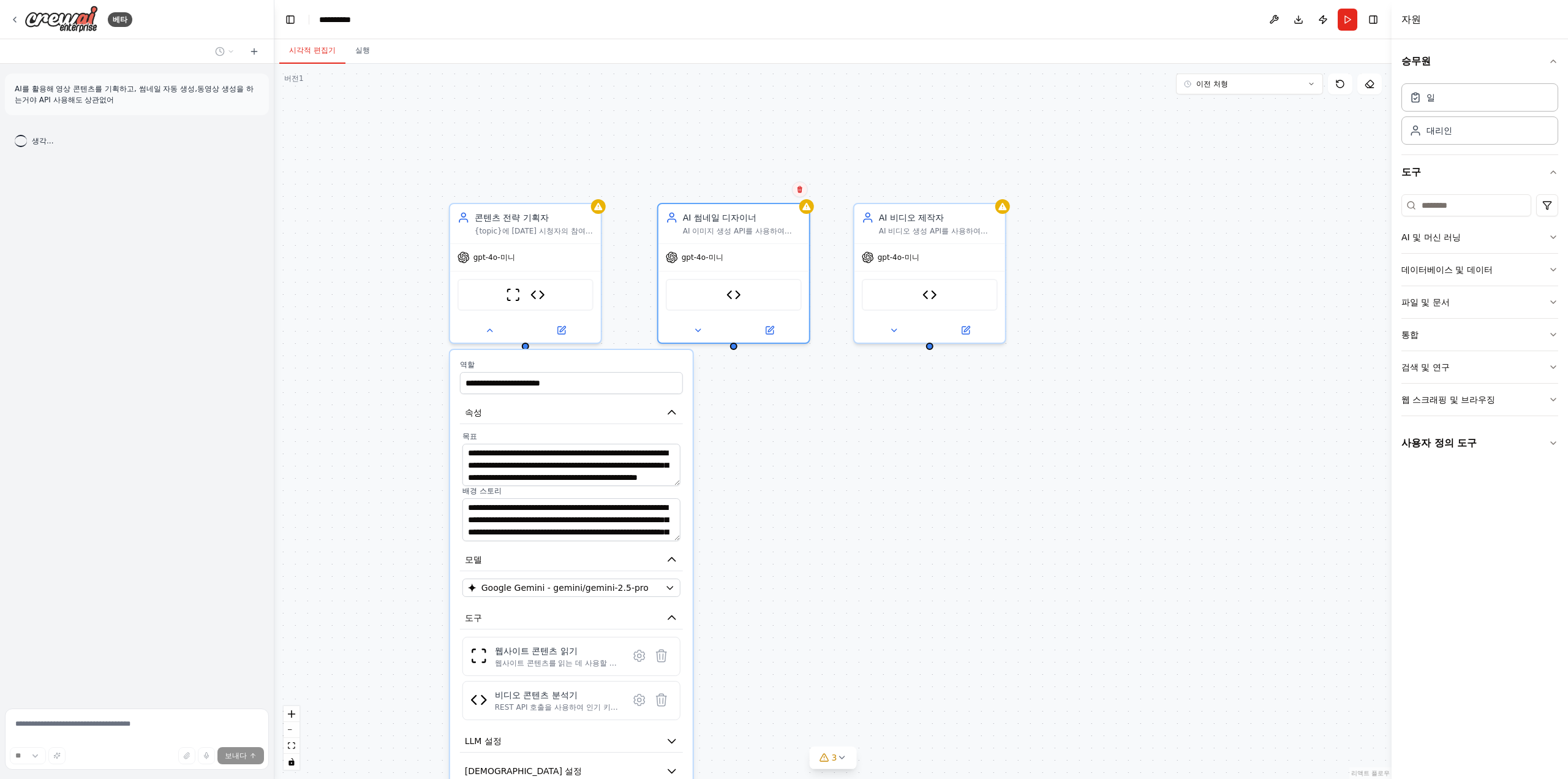
click at [799, 194] on button at bounding box center [799, 190] width 16 height 16
click at [797, 190] on icon at bounding box center [798, 189] width 5 height 7
click at [776, 204] on font "확인하다" at bounding box center [775, 203] width 7 height 38
click at [982, 224] on font "AI 비디오 생성 API를 사용하여 {topic}에 대한 고품질 비디오 콘텐츠를 제작하세요. 계획된 대본과 시각적 스타일에 맞춰 다양한 플랫폼…" at bounding box center [935, 253] width 115 height 58
click at [999, 193] on button at bounding box center [995, 189] width 16 height 16
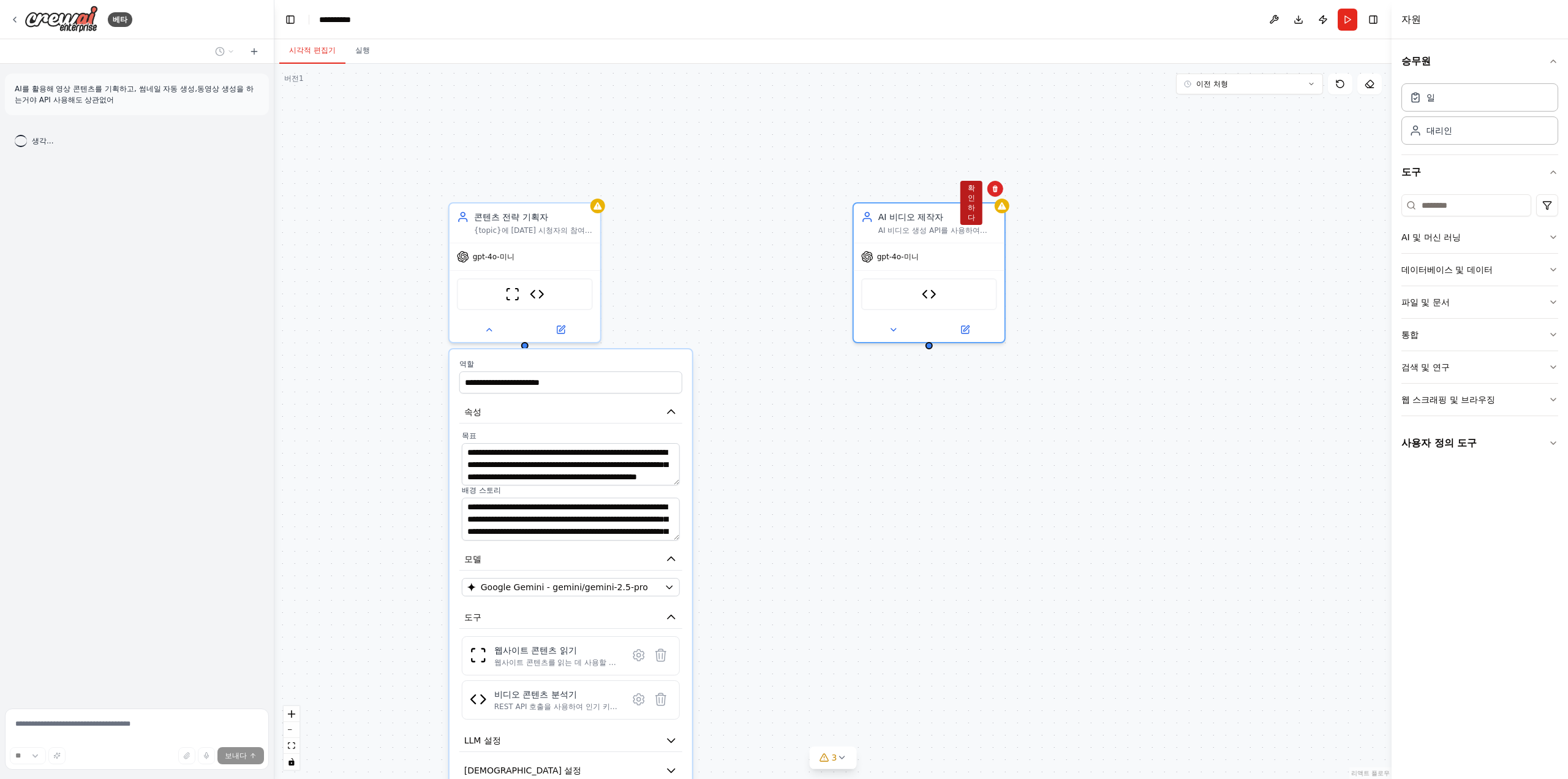
click at [969, 203] on font "확인하다" at bounding box center [970, 203] width 7 height 38
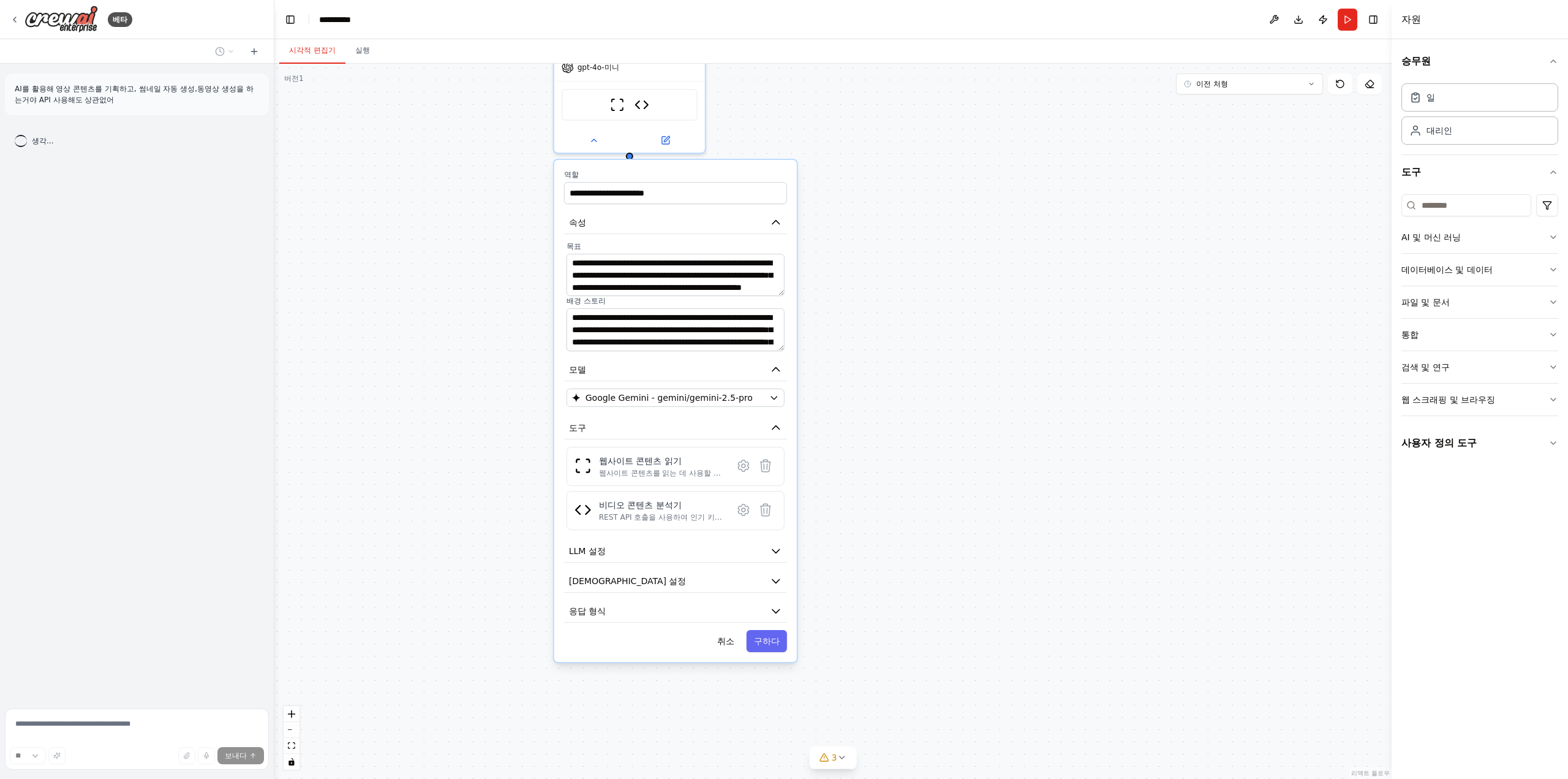
drag, startPoint x: 840, startPoint y: 336, endPoint x: 931, endPoint y: 212, distance: 153.8
click at [931, 212] on div "**********" at bounding box center [832, 421] width 1117 height 715
click at [642, 616] on button "응답 형식" at bounding box center [675, 611] width 223 height 23
click at [652, 590] on div "**********" at bounding box center [675, 443] width 243 height 567
click at [658, 578] on button "에이전트 설정" at bounding box center [675, 581] width 223 height 23
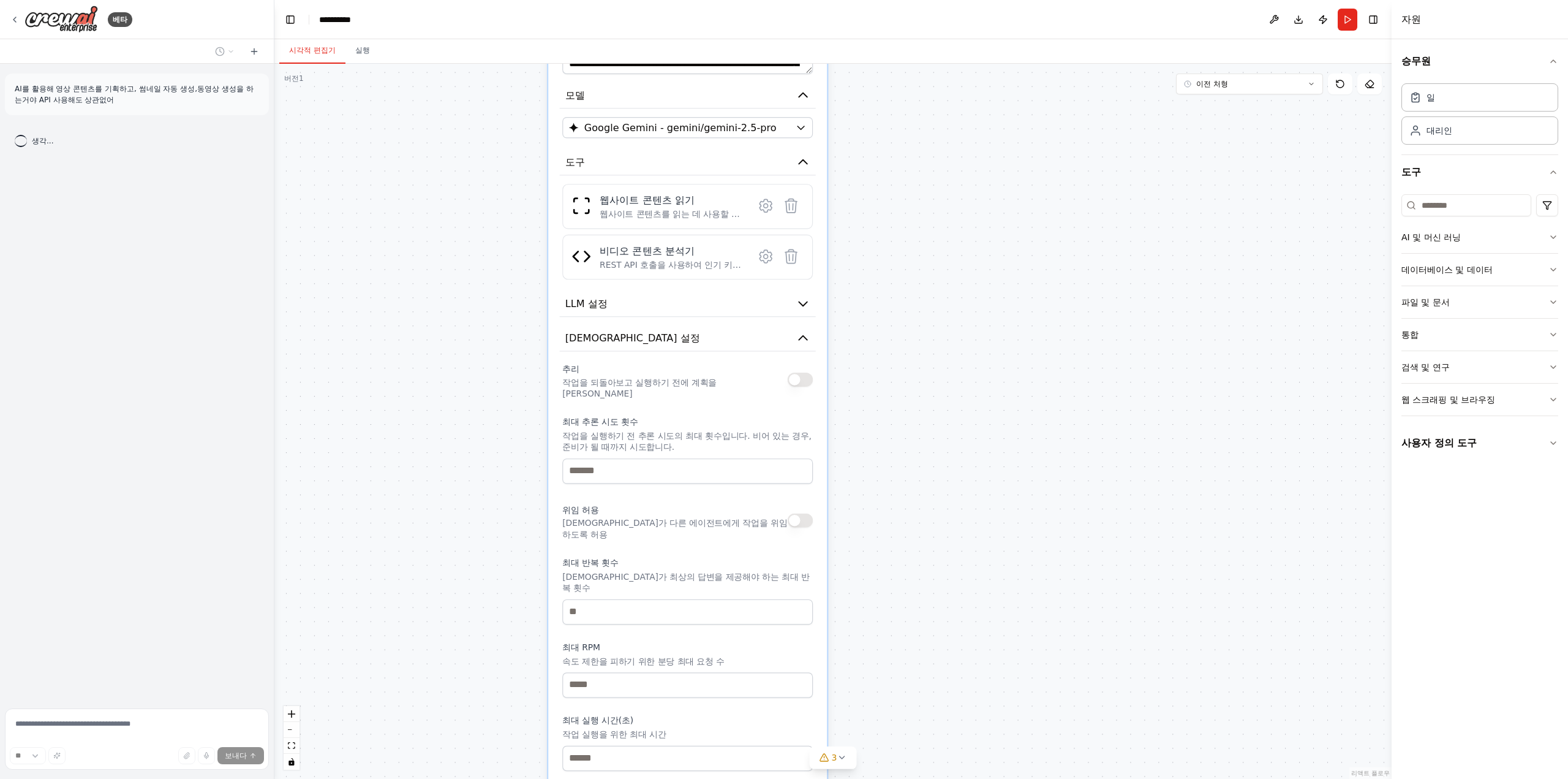
drag, startPoint x: 949, startPoint y: 606, endPoint x: 926, endPoint y: 394, distance: 213.2
click at [926, 394] on div "**********" at bounding box center [832, 421] width 1117 height 715
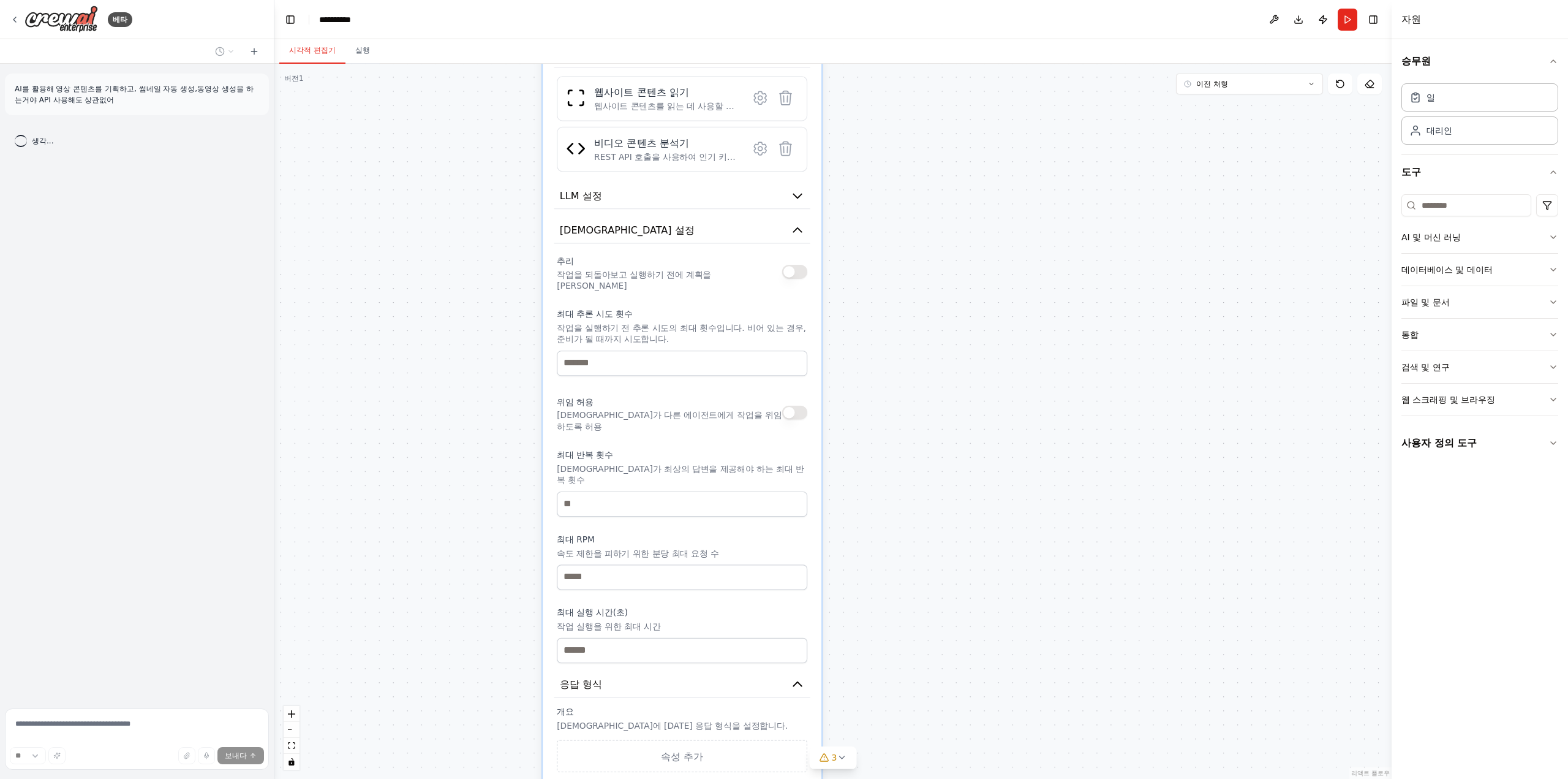
drag, startPoint x: 942, startPoint y: 559, endPoint x: 937, endPoint y: 459, distance: 100.1
click at [937, 459] on div "**********" at bounding box center [832, 421] width 1117 height 715
click at [739, 490] on input "number" at bounding box center [682, 502] width 251 height 25
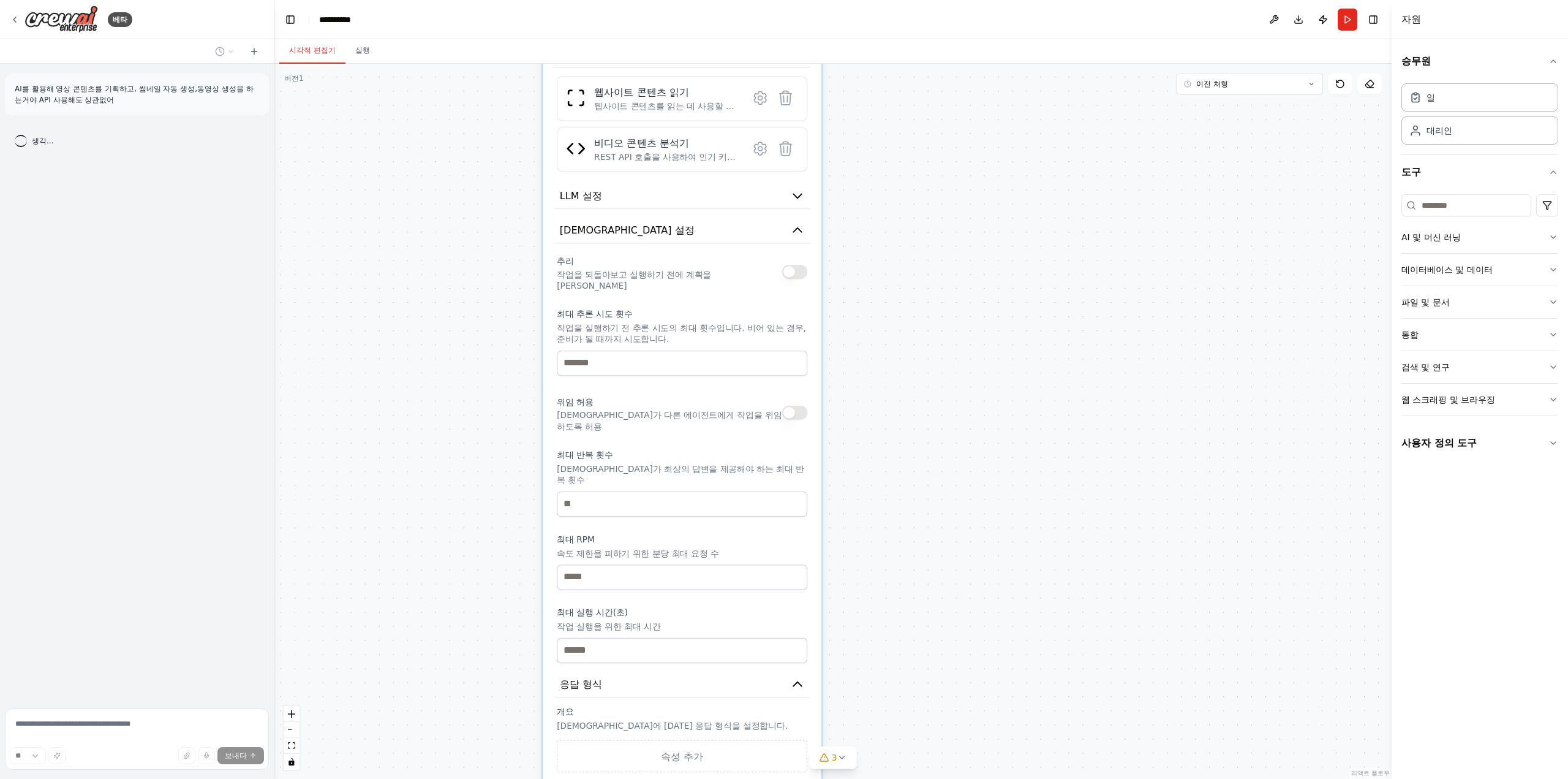
click at [890, 471] on div "**********" at bounding box center [832, 421] width 1117 height 715
click at [701, 564] on input "number" at bounding box center [682, 576] width 251 height 25
click at [685, 637] on input "number" at bounding box center [682, 649] width 251 height 25
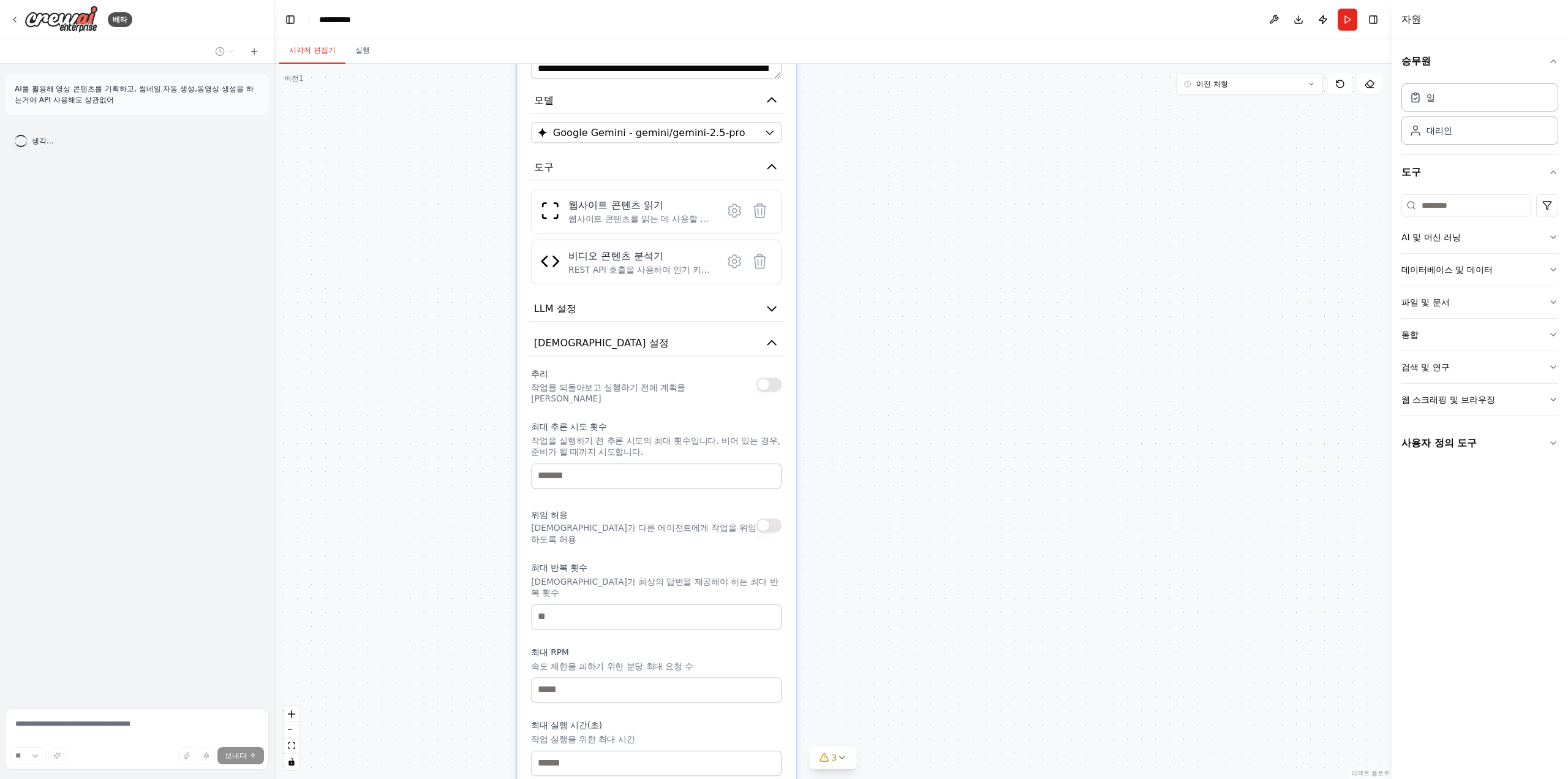
drag, startPoint x: 963, startPoint y: 422, endPoint x: 928, endPoint y: 513, distance: 97.5
click at [930, 541] on div "**********" at bounding box center [832, 421] width 1117 height 715
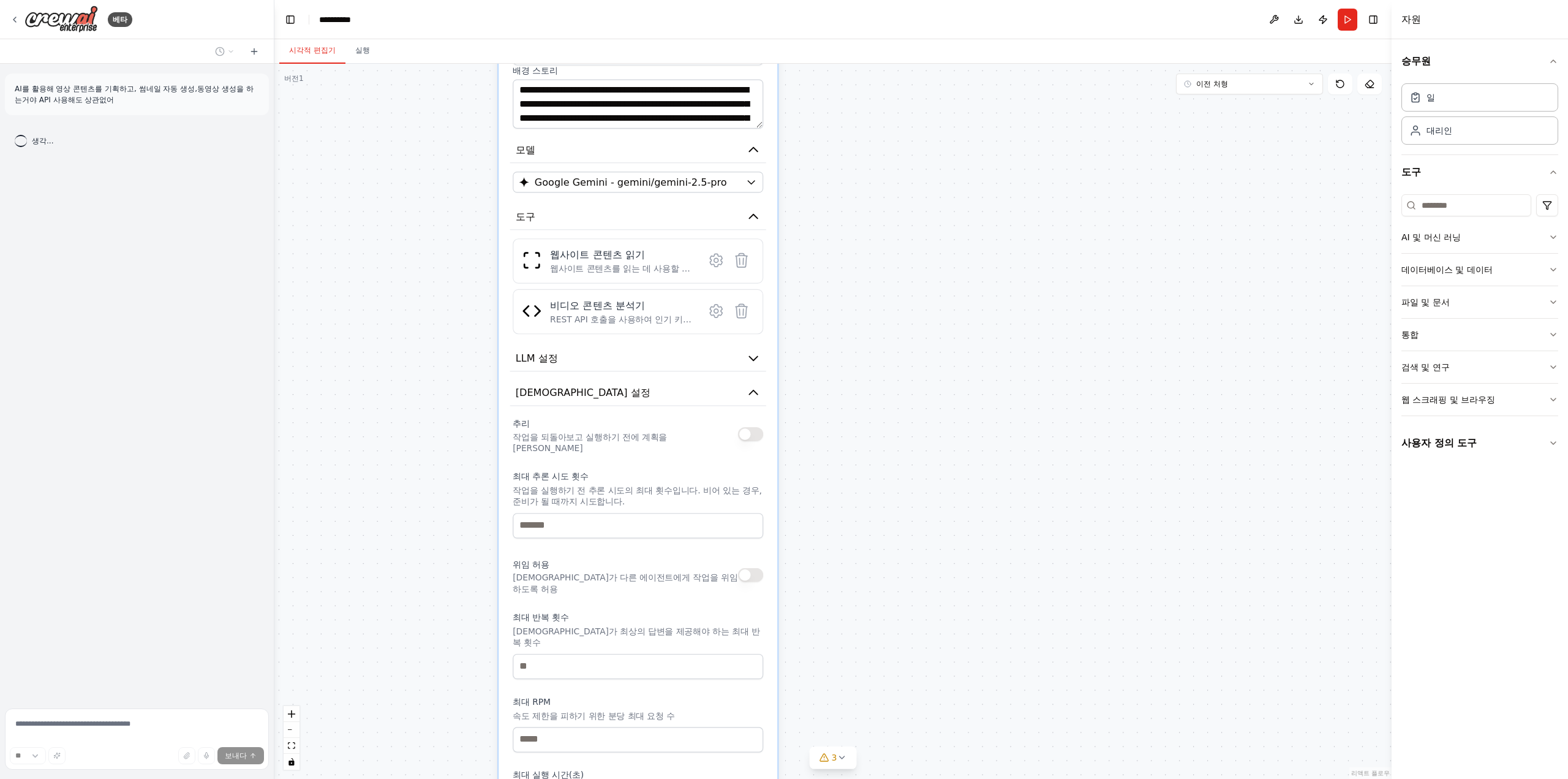
drag, startPoint x: 907, startPoint y: 455, endPoint x: 902, endPoint y: 538, distance: 83.2
click at [902, 533] on div "**********" at bounding box center [832, 421] width 1117 height 715
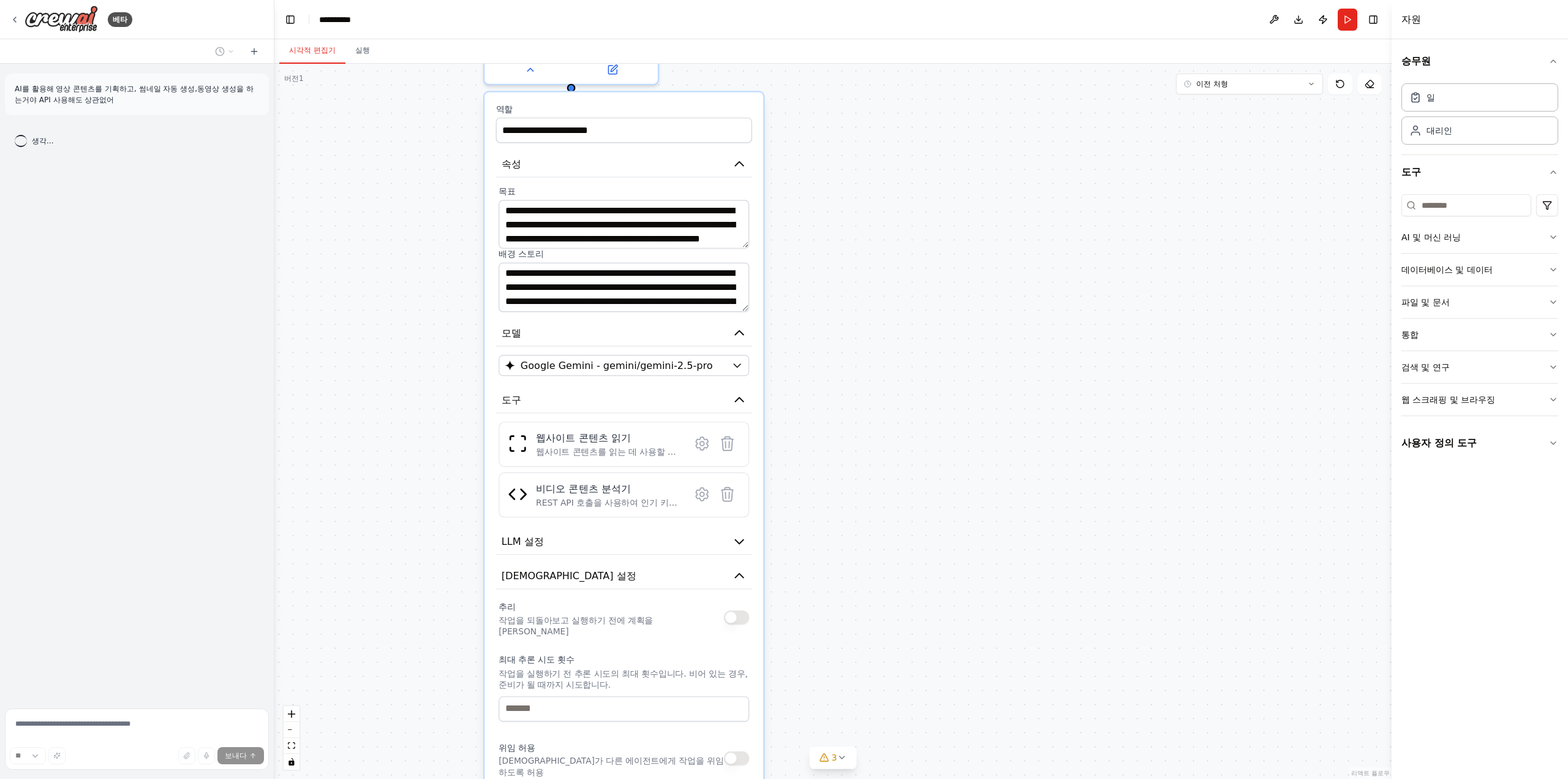
drag, startPoint x: 886, startPoint y: 432, endPoint x: 880, endPoint y: 529, distance: 97.2
click at [880, 529] on div "**********" at bounding box center [832, 421] width 1117 height 715
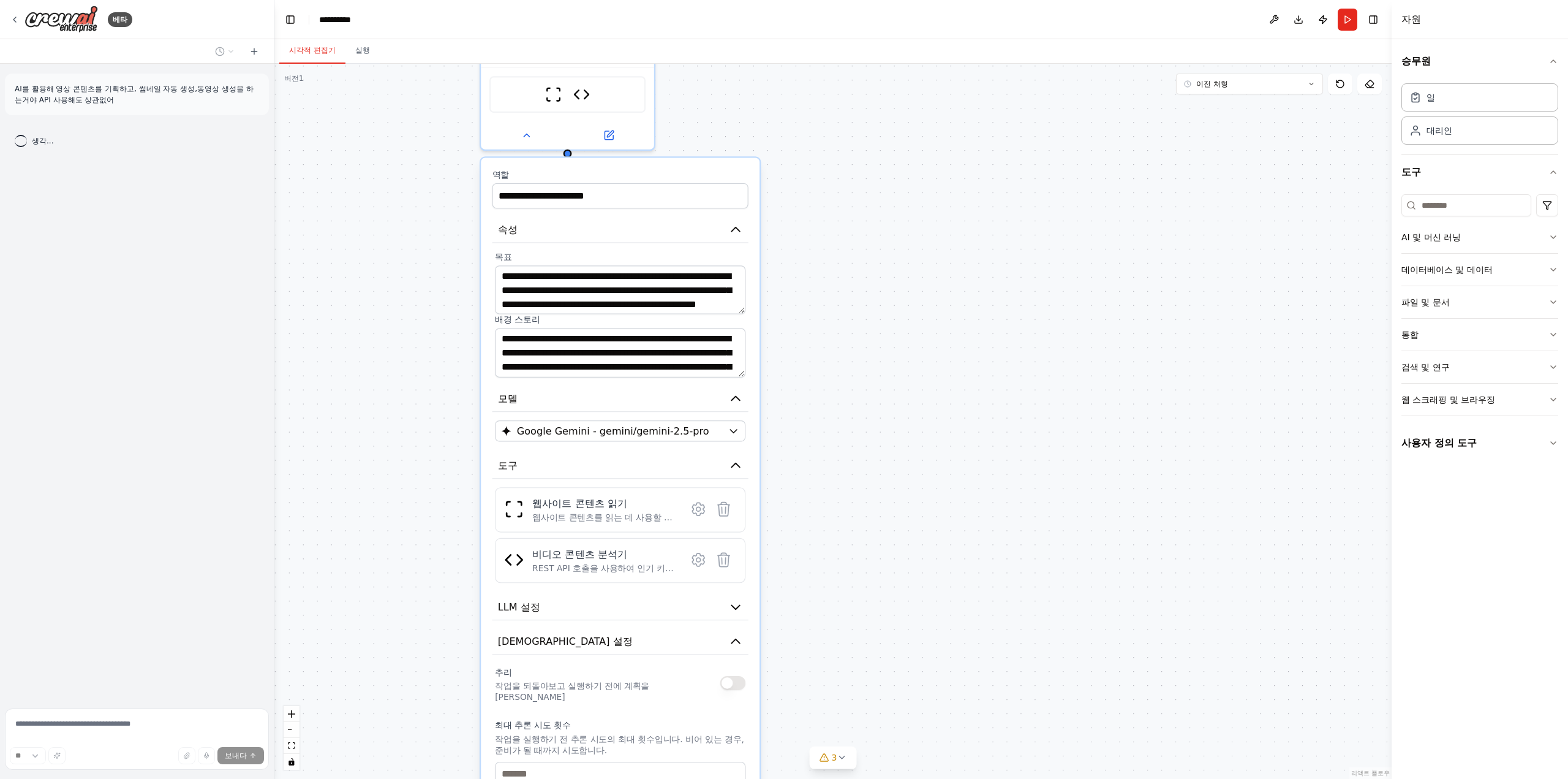
drag, startPoint x: 867, startPoint y: 434, endPoint x: 863, endPoint y: 483, distance: 49.2
click at [864, 477] on div "**********" at bounding box center [832, 421] width 1117 height 715
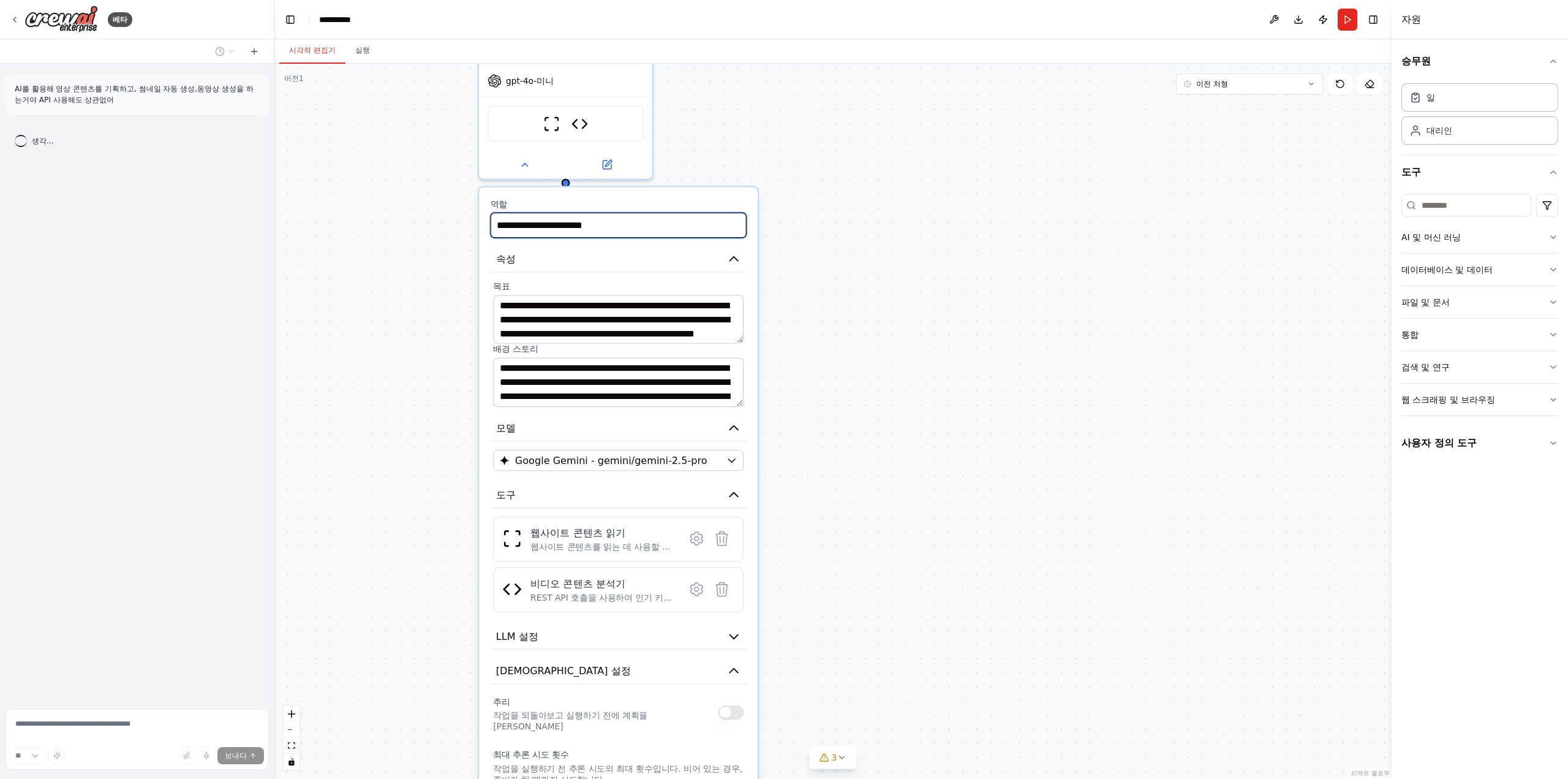
click at [562, 223] on input "**********" at bounding box center [618, 225] width 256 height 25
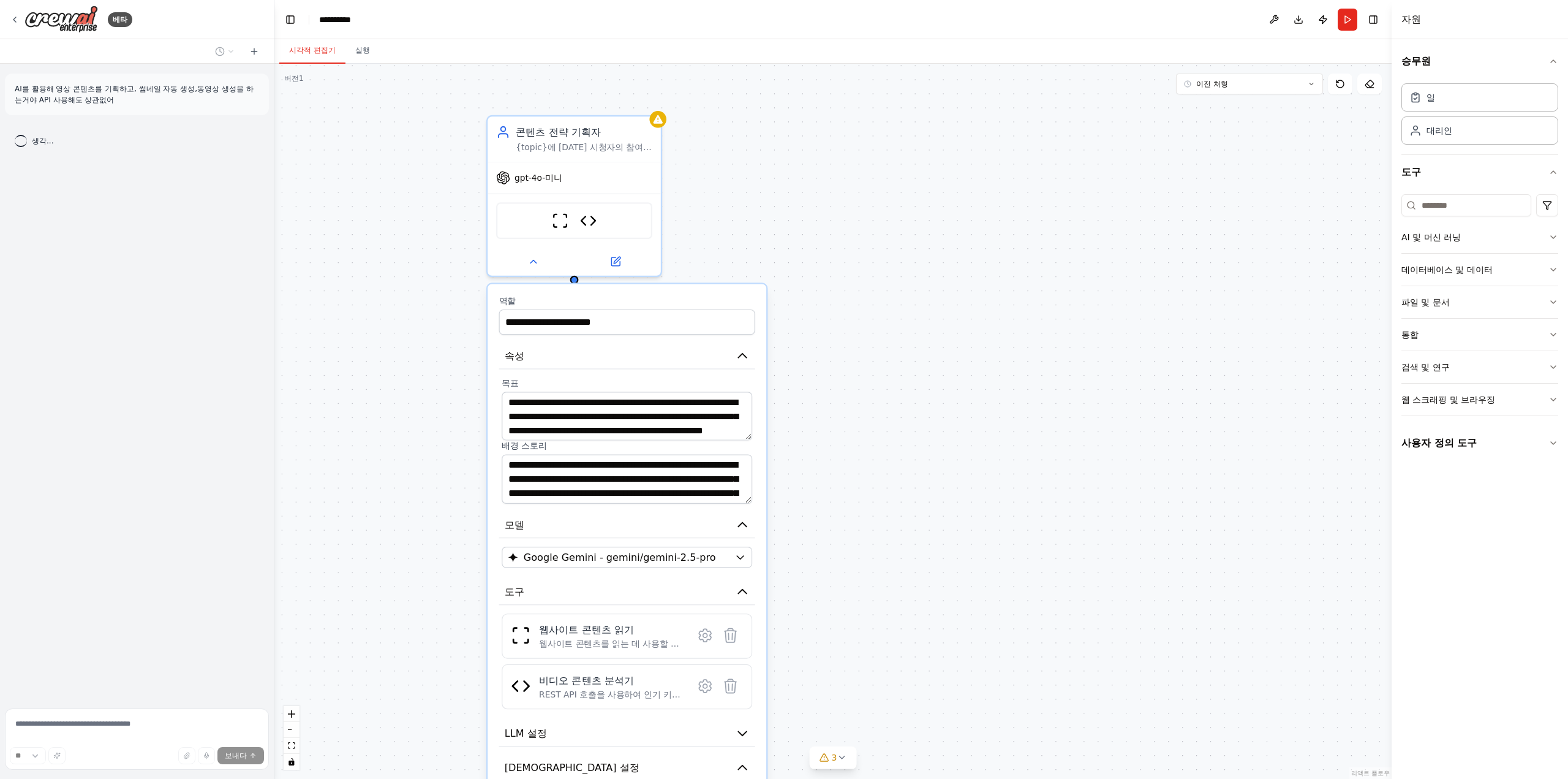
drag, startPoint x: 948, startPoint y: 214, endPoint x: 956, endPoint y: 314, distance: 100.3
click at [956, 314] on div "**********" at bounding box center [832, 421] width 1117 height 715
click at [562, 409] on textarea "**********" at bounding box center [627, 418] width 251 height 49
click at [559, 430] on textarea "**********" at bounding box center [627, 418] width 251 height 49
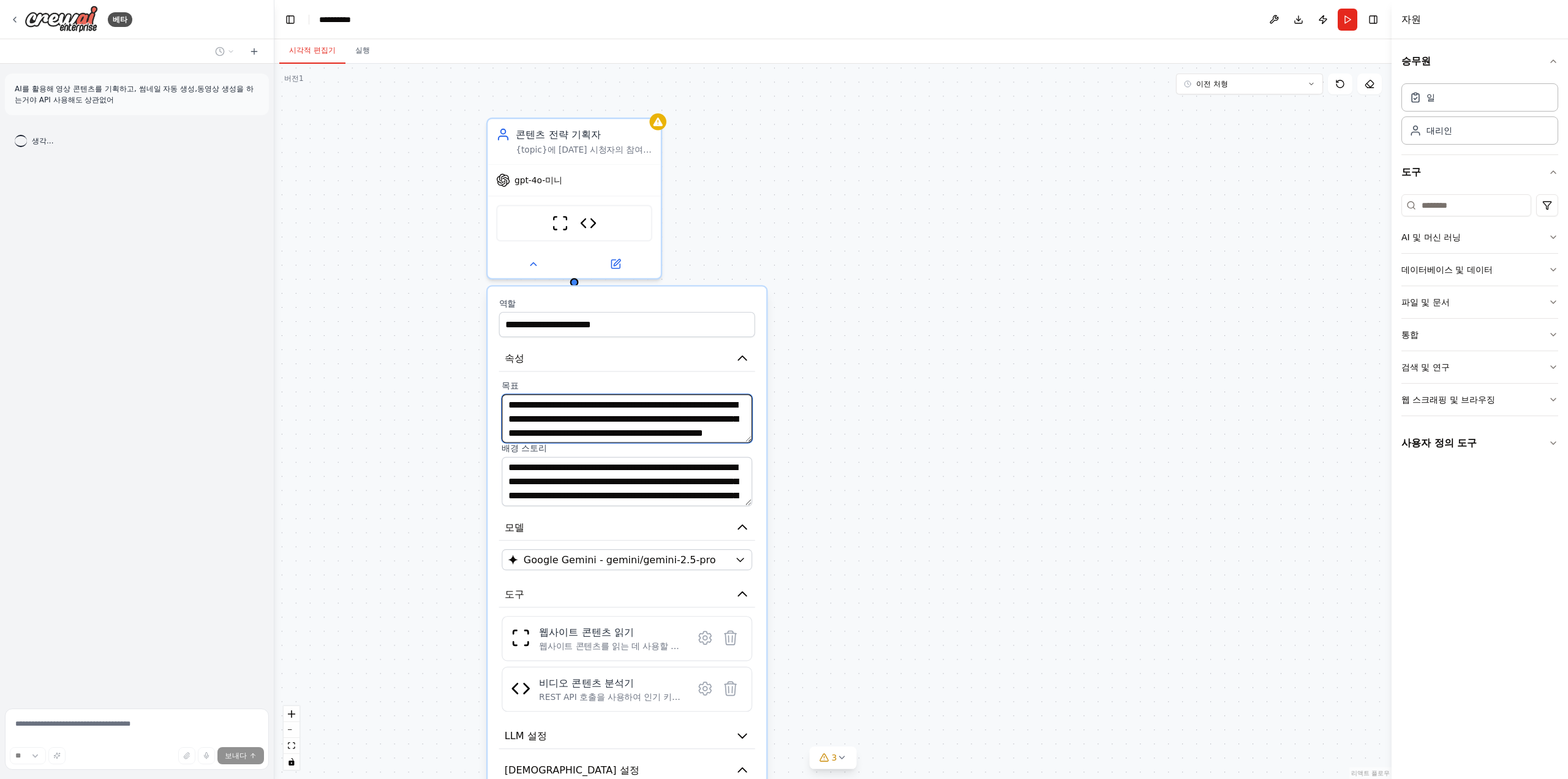
click at [559, 430] on textarea "**********" at bounding box center [627, 418] width 251 height 49
click at [568, 494] on textarea "**********" at bounding box center [627, 481] width 251 height 49
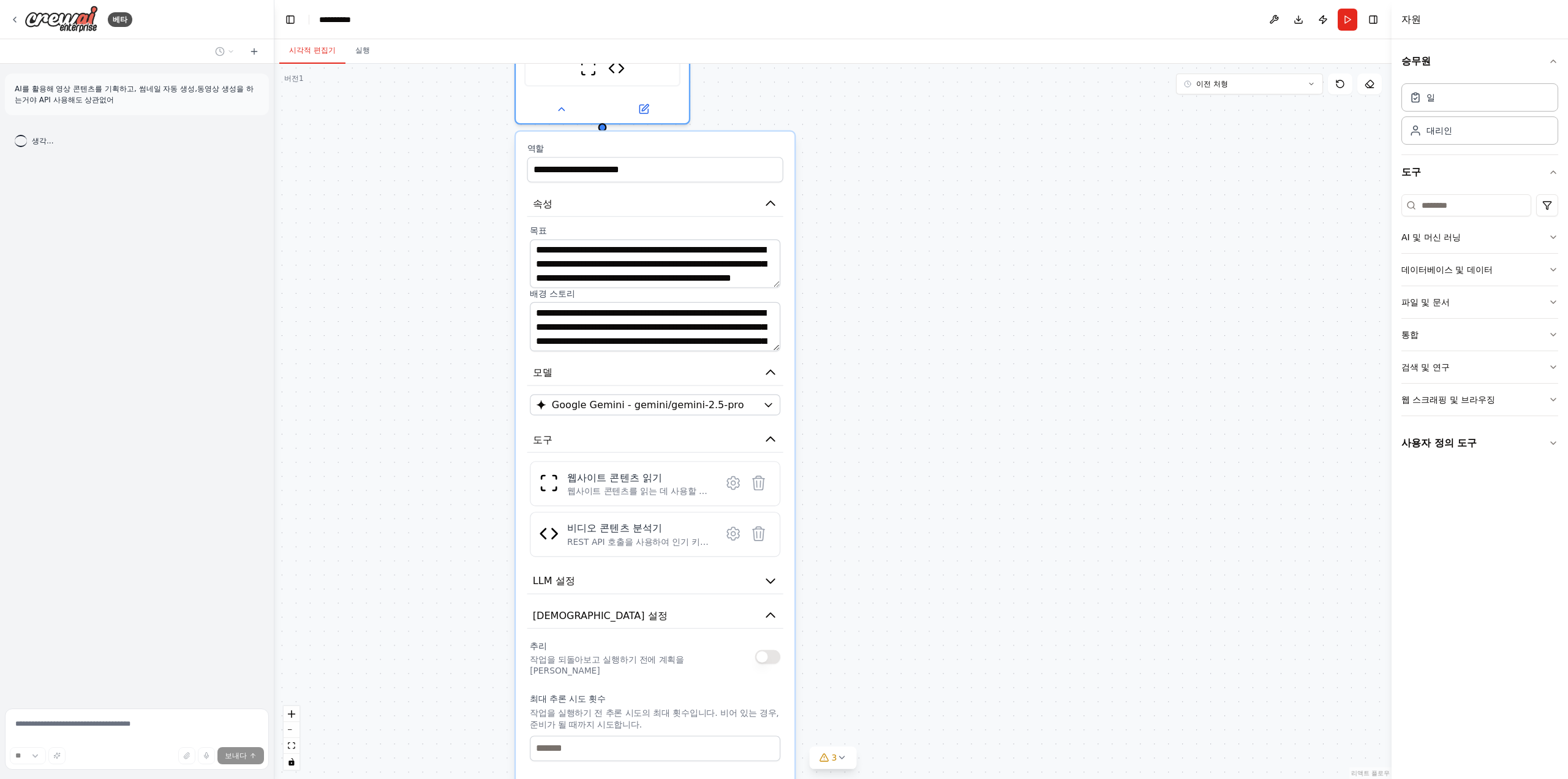
drag, startPoint x: 540, startPoint y: 608, endPoint x: 517, endPoint y: 453, distance: 156.7
click at [517, 453] on div "**********" at bounding box center [655, 667] width 278 height 1071
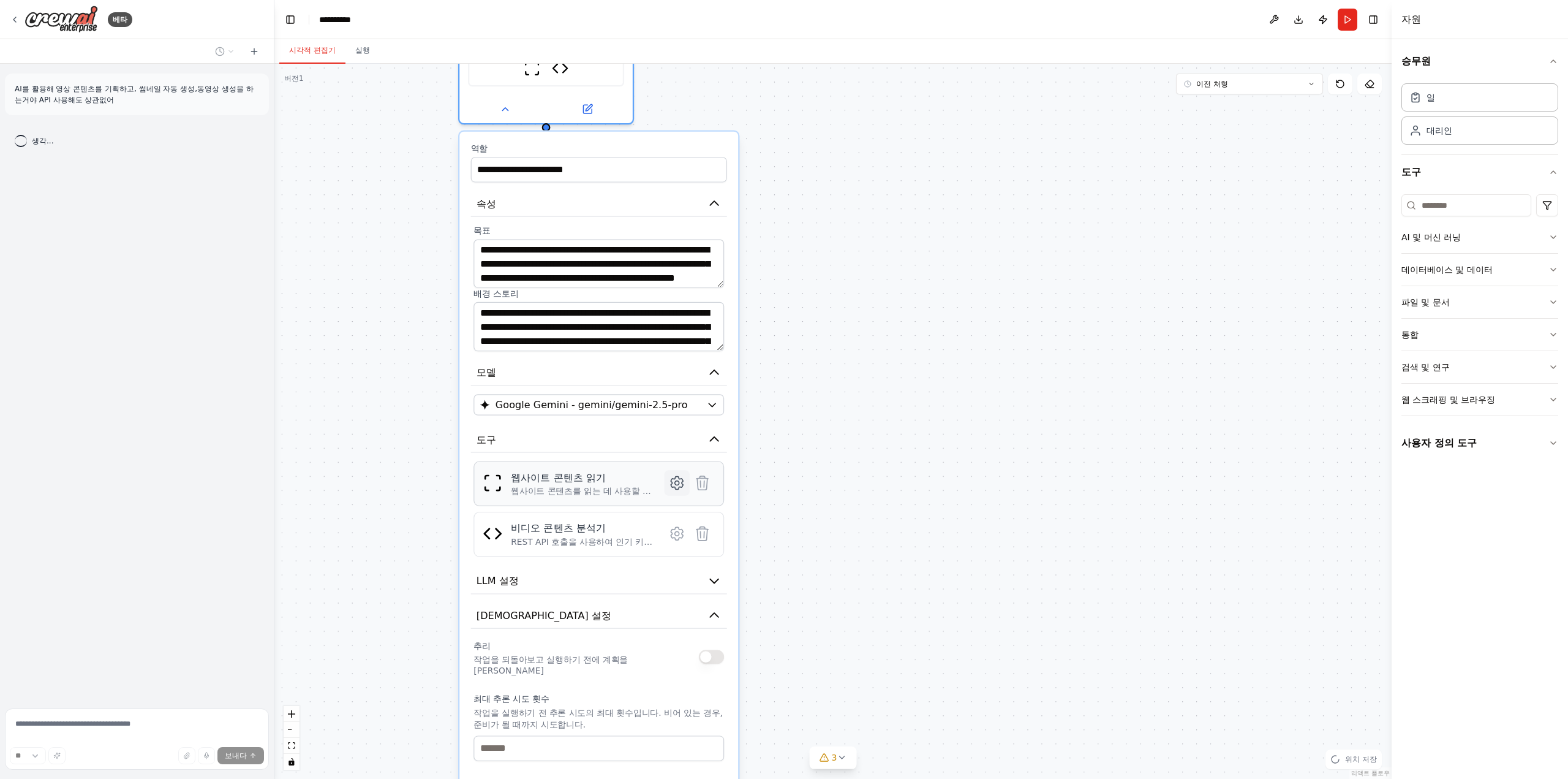
click at [685, 481] on icon at bounding box center [676, 482] width 17 height 17
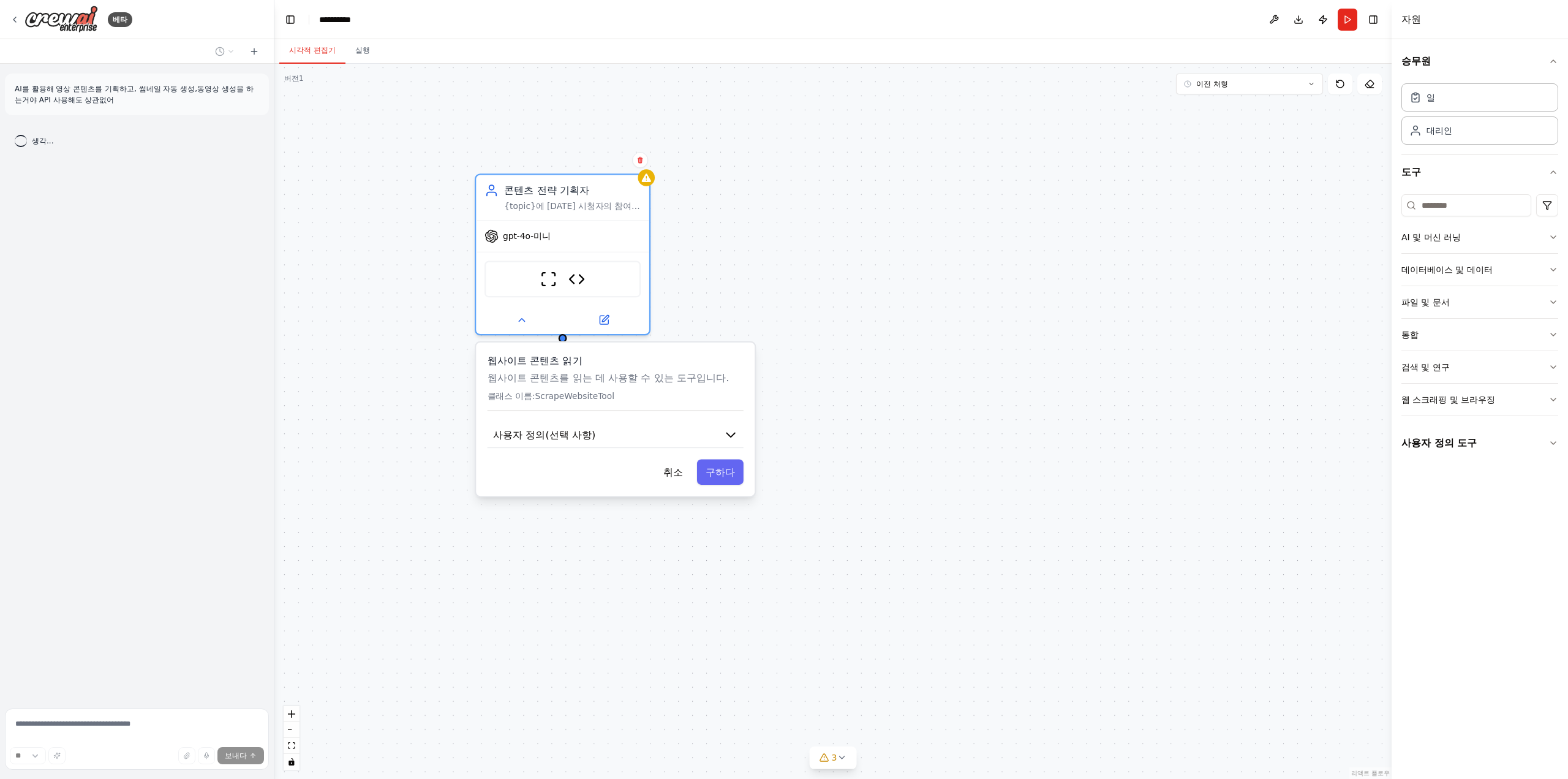
drag, startPoint x: 945, startPoint y: 247, endPoint x: 964, endPoint y: 489, distance: 242.7
click at [964, 489] on div "**********" at bounding box center [832, 421] width 1117 height 715
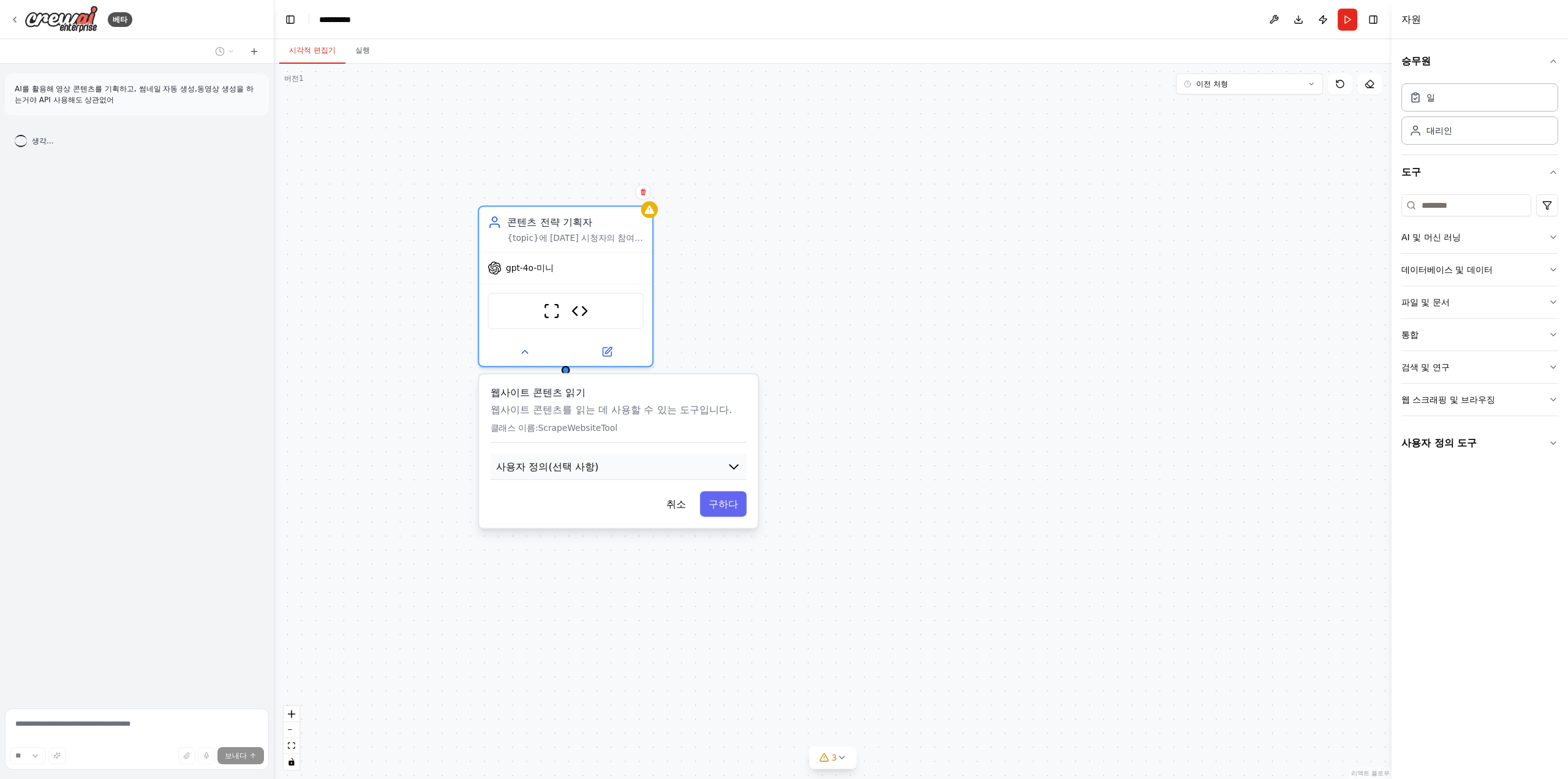
click at [722, 465] on button "사용자 정의(선택 사항)" at bounding box center [618, 467] width 256 height 26
click at [656, 473] on button "사용자 정의(선택 사항)" at bounding box center [618, 467] width 256 height 26
click at [644, 423] on p "클래스 이름: ScrapeWebsiteTool" at bounding box center [618, 427] width 256 height 11
click at [545, 315] on img at bounding box center [551, 308] width 17 height 17
click at [521, 273] on div "gpt-4o-미니" at bounding box center [566, 265] width 174 height 31
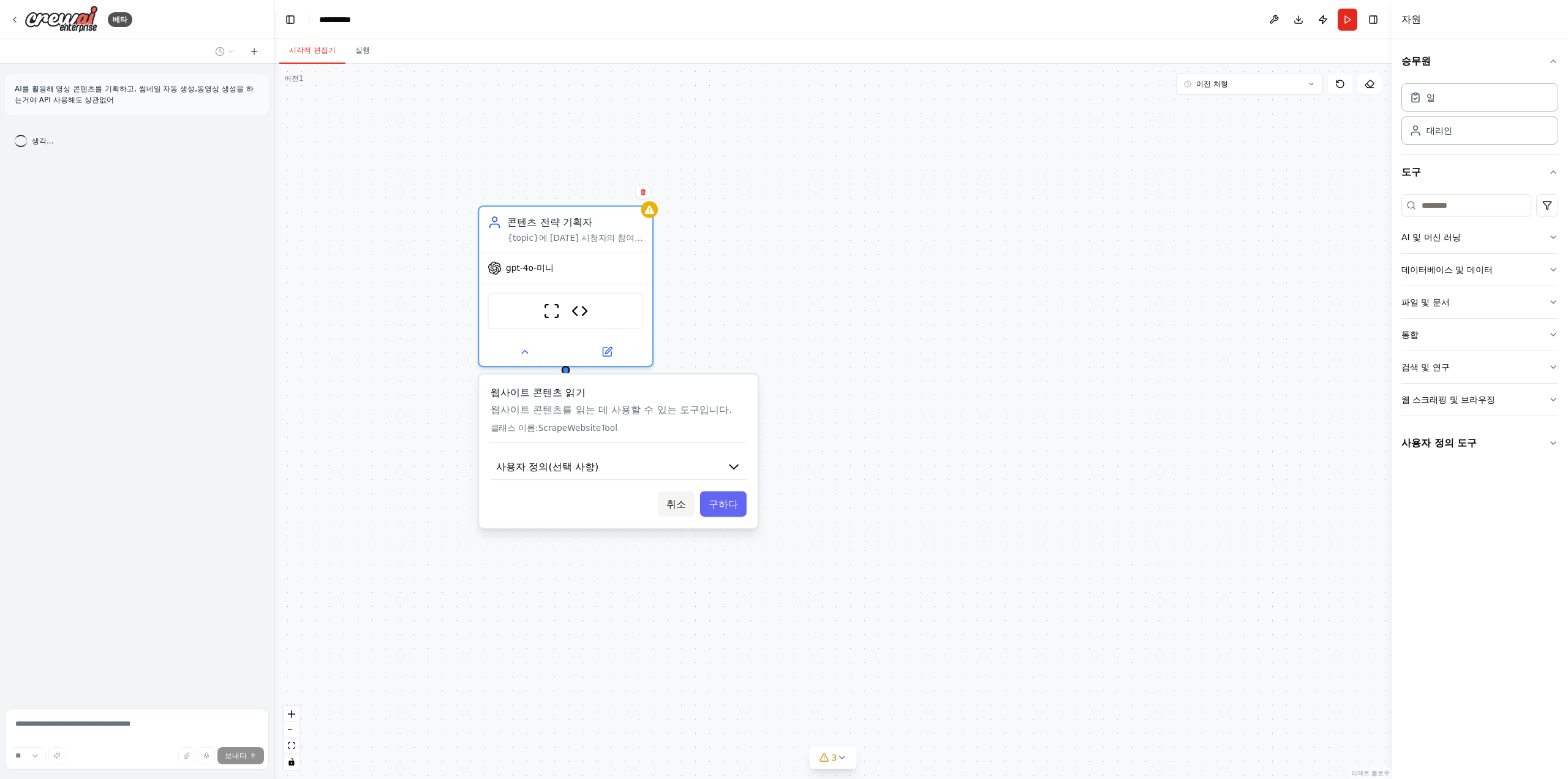
click at [676, 504] on font "취소" at bounding box center [677, 503] width 20 height 11
click at [685, 510] on button "취소" at bounding box center [676, 503] width 37 height 25
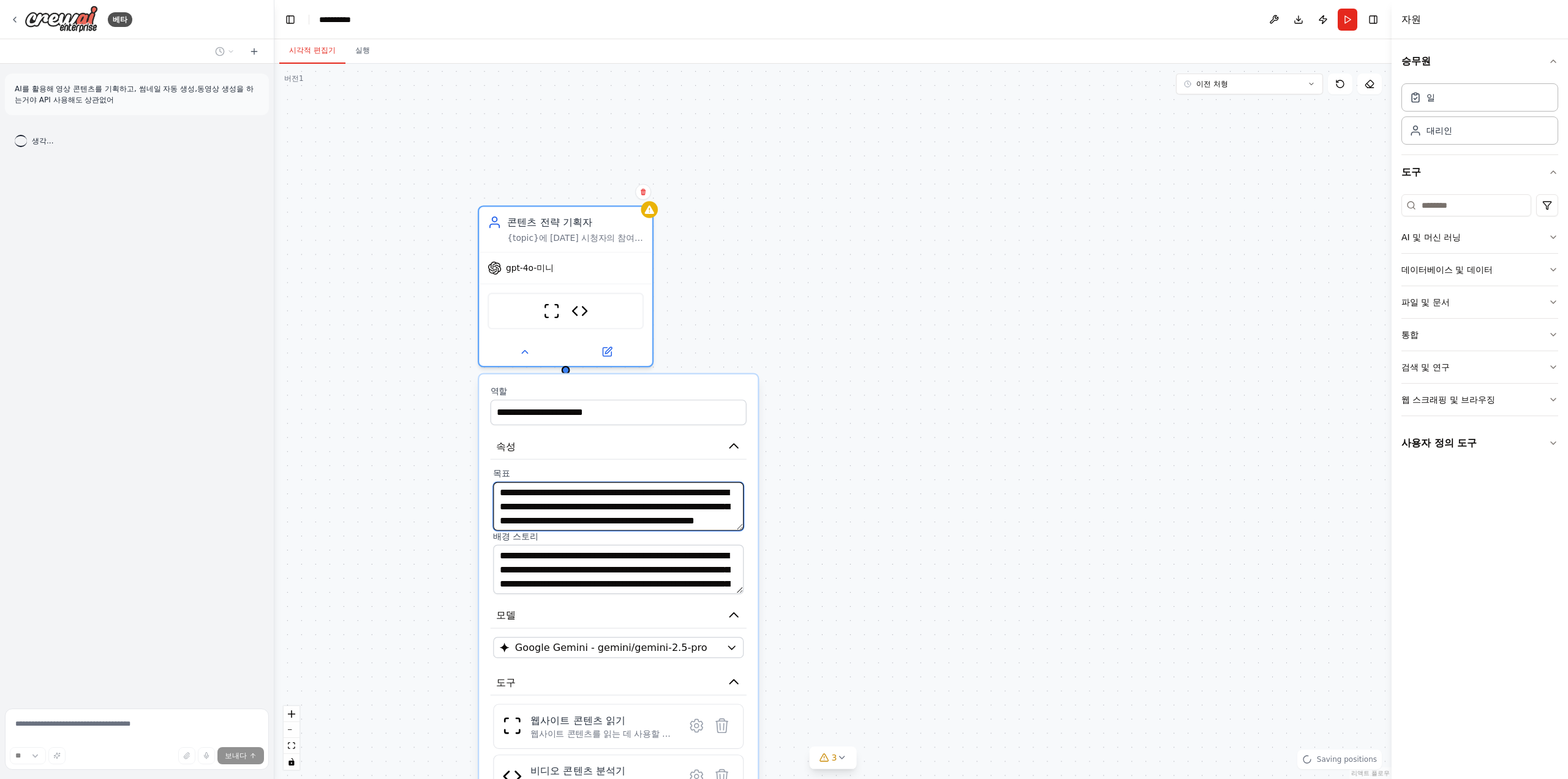
click at [685, 510] on textarea "**********" at bounding box center [618, 506] width 251 height 49
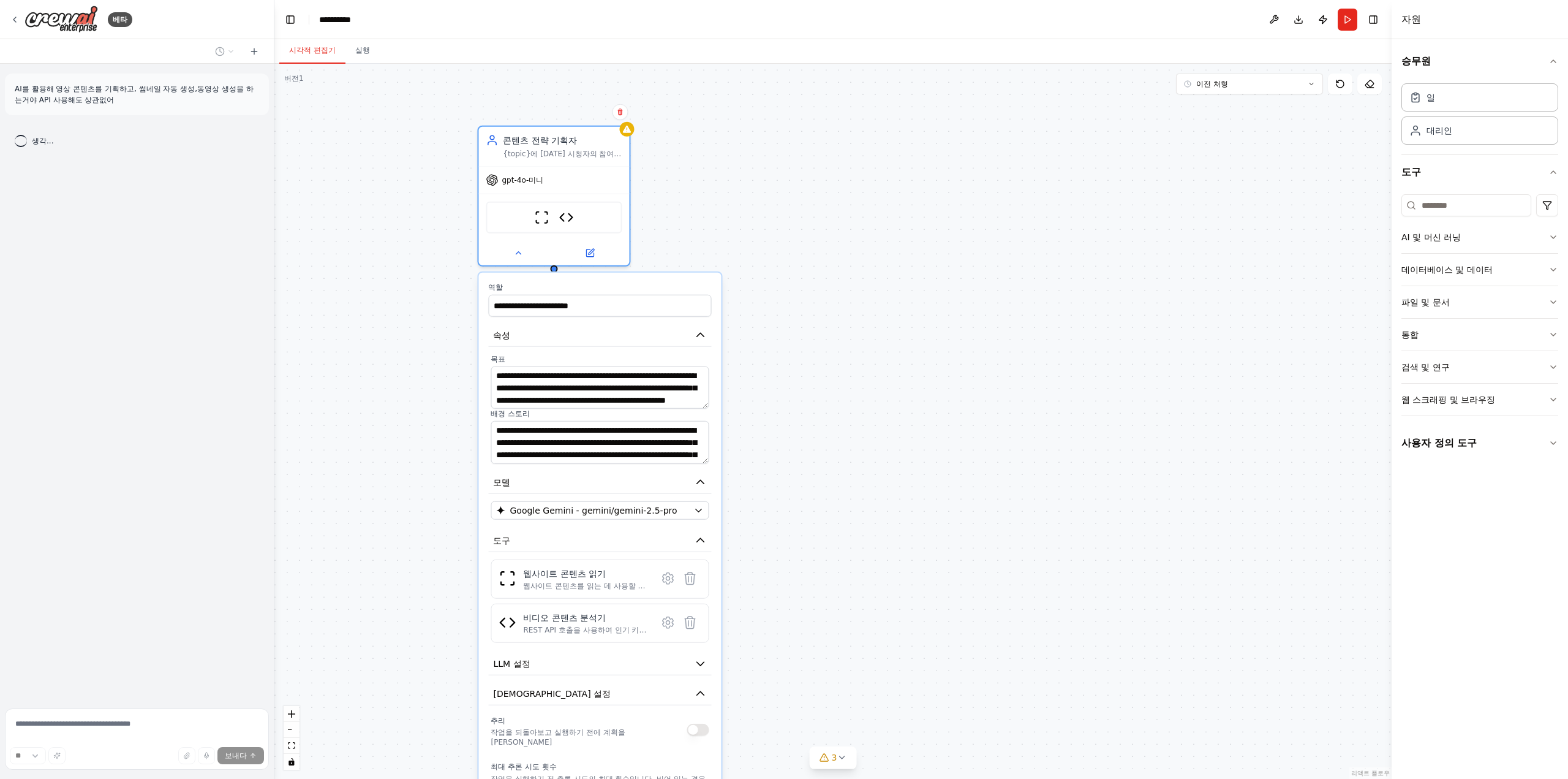
drag, startPoint x: 827, startPoint y: 655, endPoint x: 789, endPoint y: 456, distance: 202.6
click at [789, 456] on div "**********" at bounding box center [832, 421] width 1117 height 715
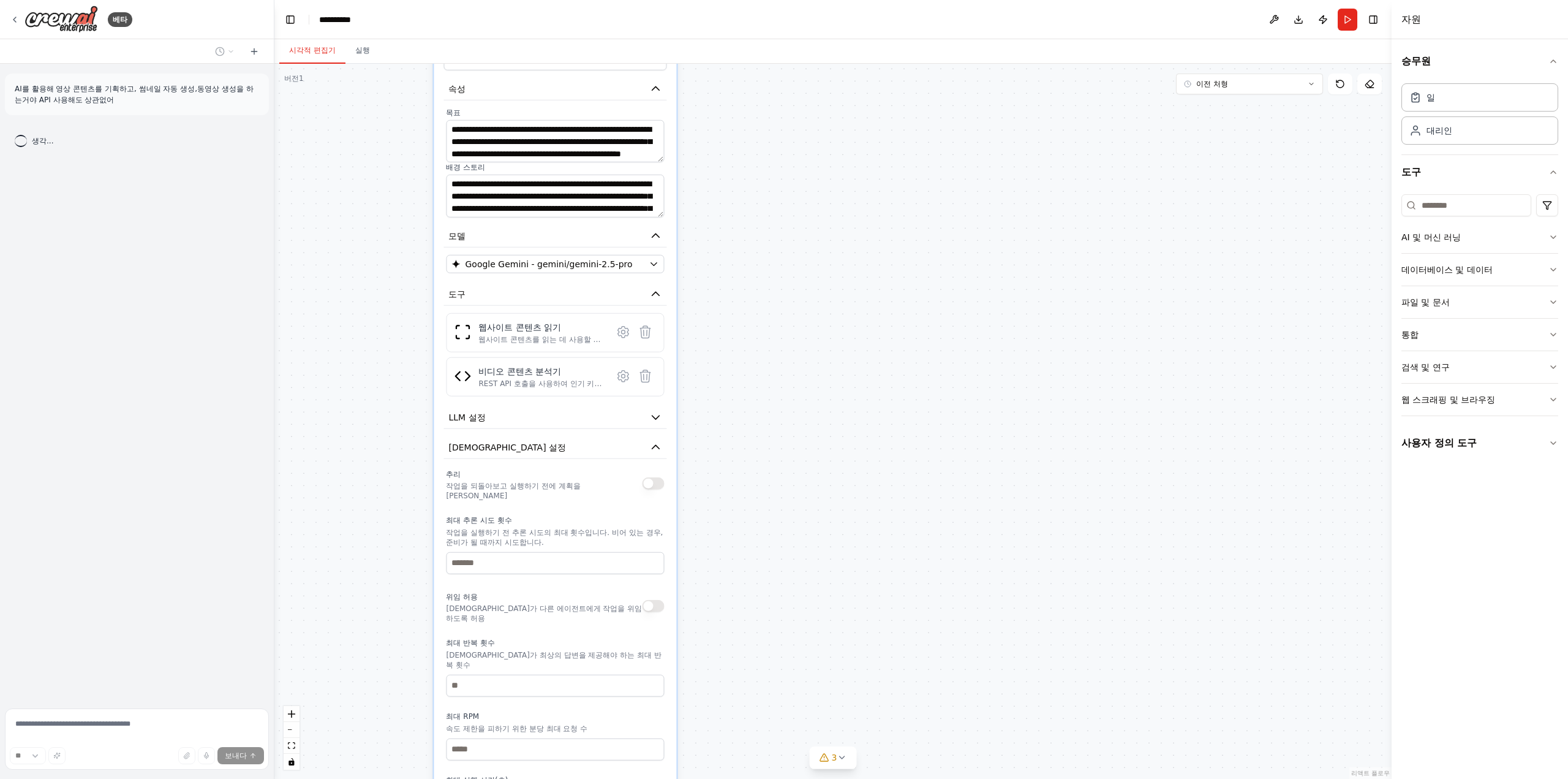
drag, startPoint x: 791, startPoint y: 593, endPoint x: 760, endPoint y: 411, distance: 184.6
click at [760, 411] on div "**********" at bounding box center [832, 421] width 1117 height 715
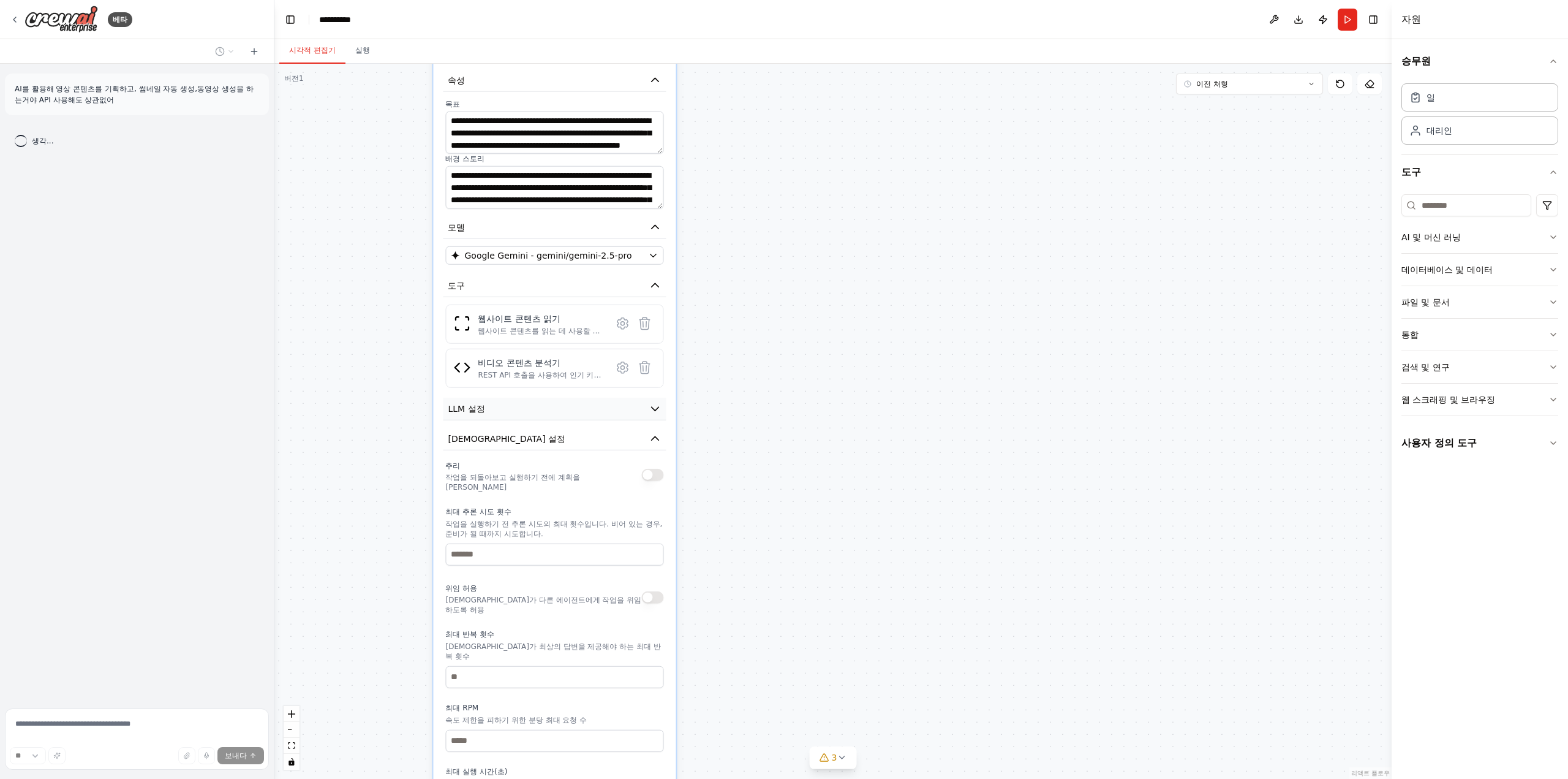
click at [640, 416] on button "LLM 설정" at bounding box center [554, 408] width 223 height 23
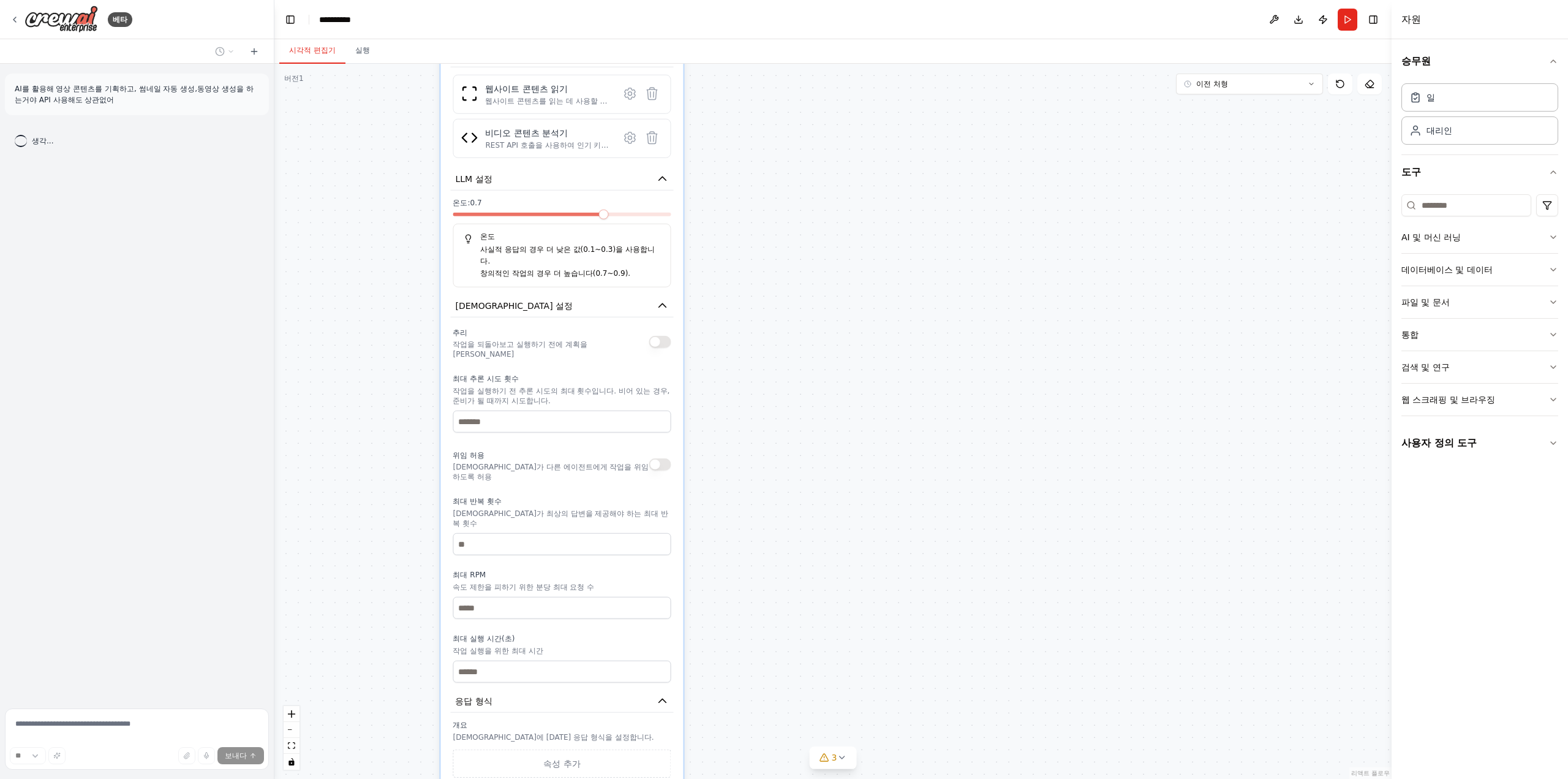
drag, startPoint x: 756, startPoint y: 671, endPoint x: 770, endPoint y: 387, distance: 284.3
click at [770, 387] on div "**********" at bounding box center [832, 421] width 1117 height 715
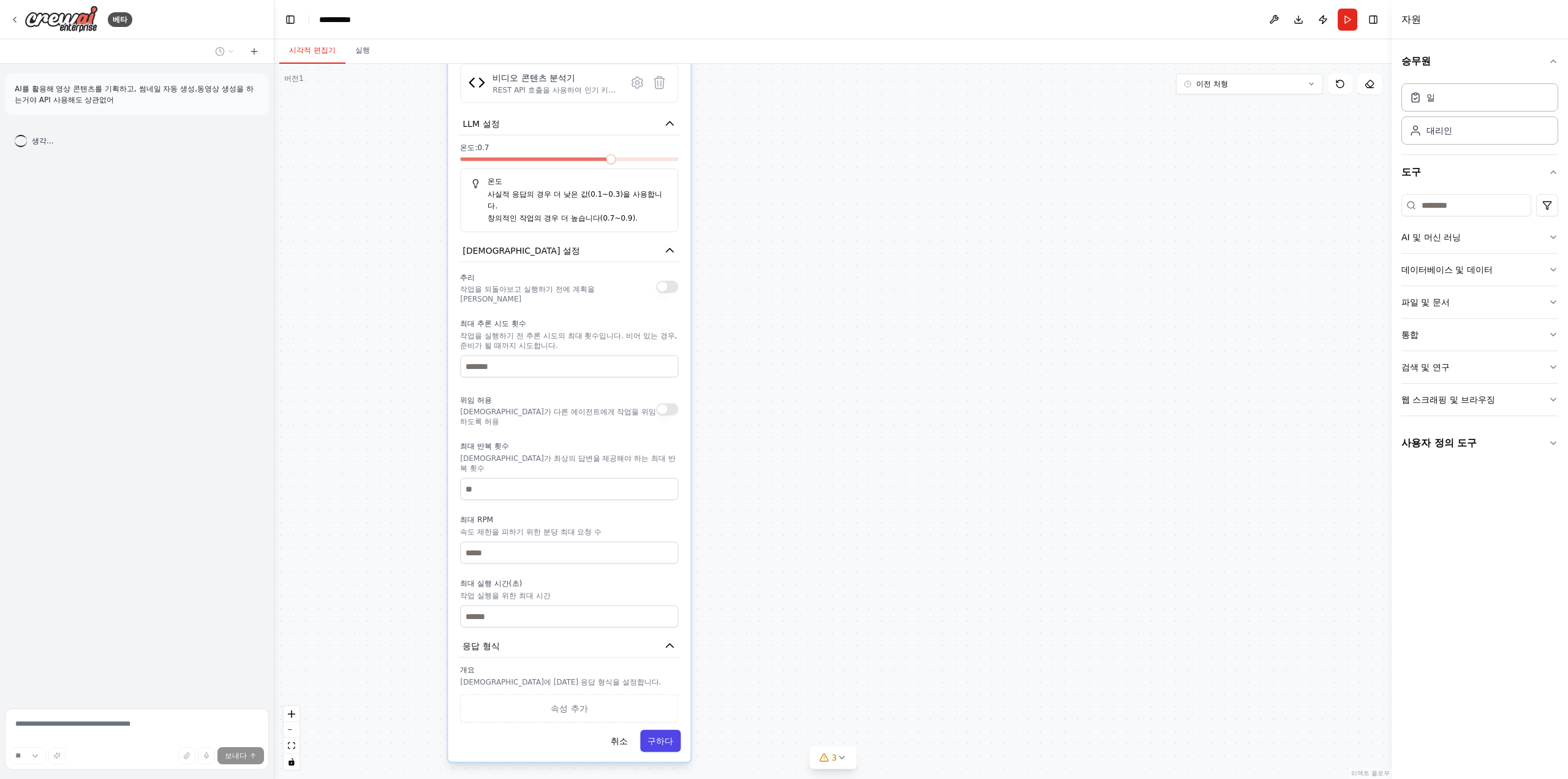
click at [673, 730] on button "구하다" at bounding box center [660, 741] width 40 height 22
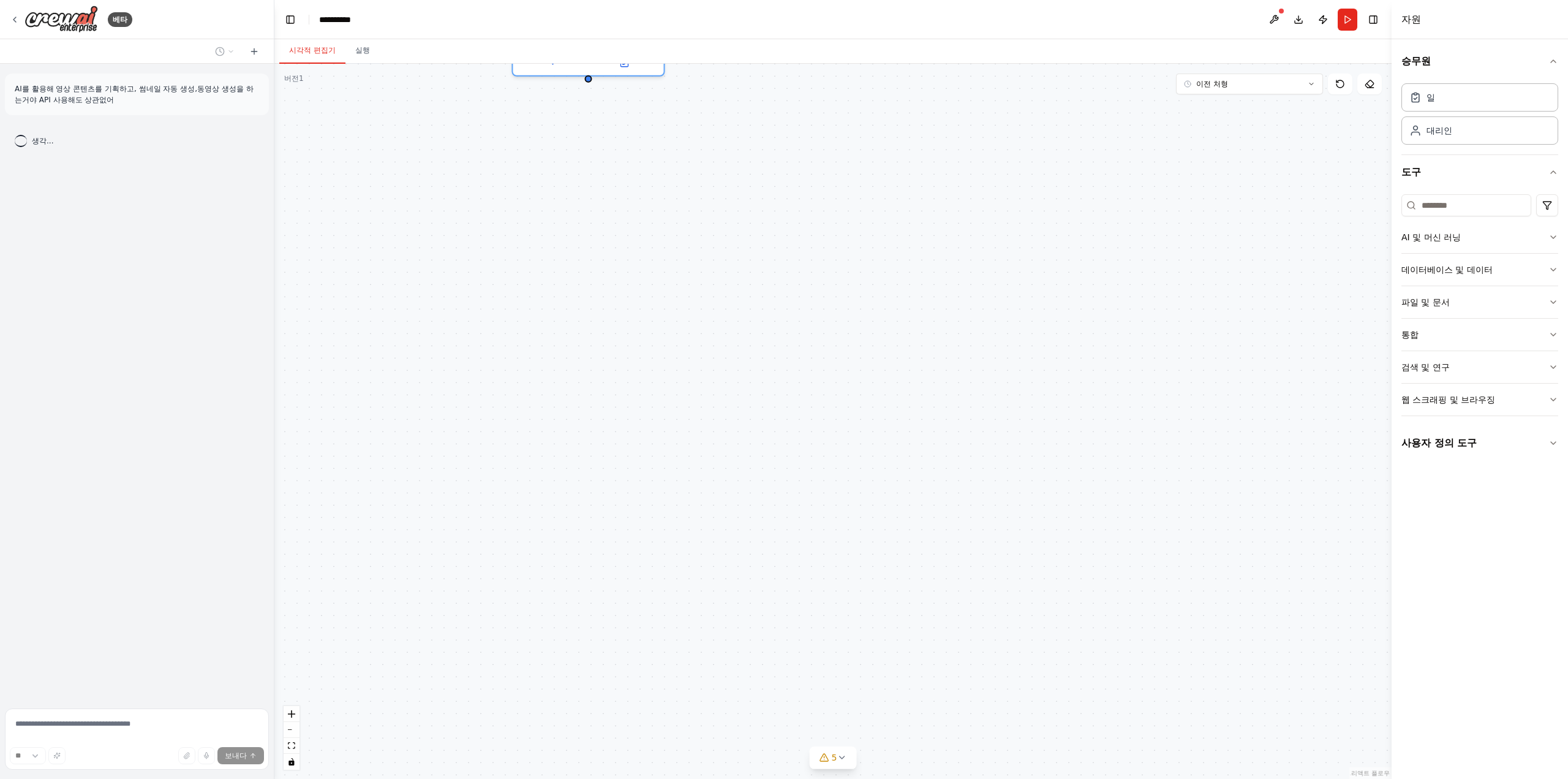
drag, startPoint x: 770, startPoint y: 351, endPoint x: 840, endPoint y: 640, distance: 297.4
click at [836, 704] on div "콘텐츠 전략 기획자 {topic}에 대한 시청자의 참여를 유도하고 조회수를 높이는 매력적인 동영상 콘텐츠 전략과 스크립트를 작성하세요. 인기 …" at bounding box center [832, 421] width 1117 height 715
drag, startPoint x: 689, startPoint y: 293, endPoint x: 724, endPoint y: 609, distance: 317.9
click at [724, 609] on div "콘텐츠 전략 기획자 {topic}에 대한 시청자의 참여를 유도하고 조회수를 높이는 매력적인 동영상 콘텐츠 전략과 스크립트를 작성하세요. 인기 …" at bounding box center [832, 421] width 1117 height 715
click at [1467, 291] on button "파일 및 문서" at bounding box center [1479, 303] width 157 height 32
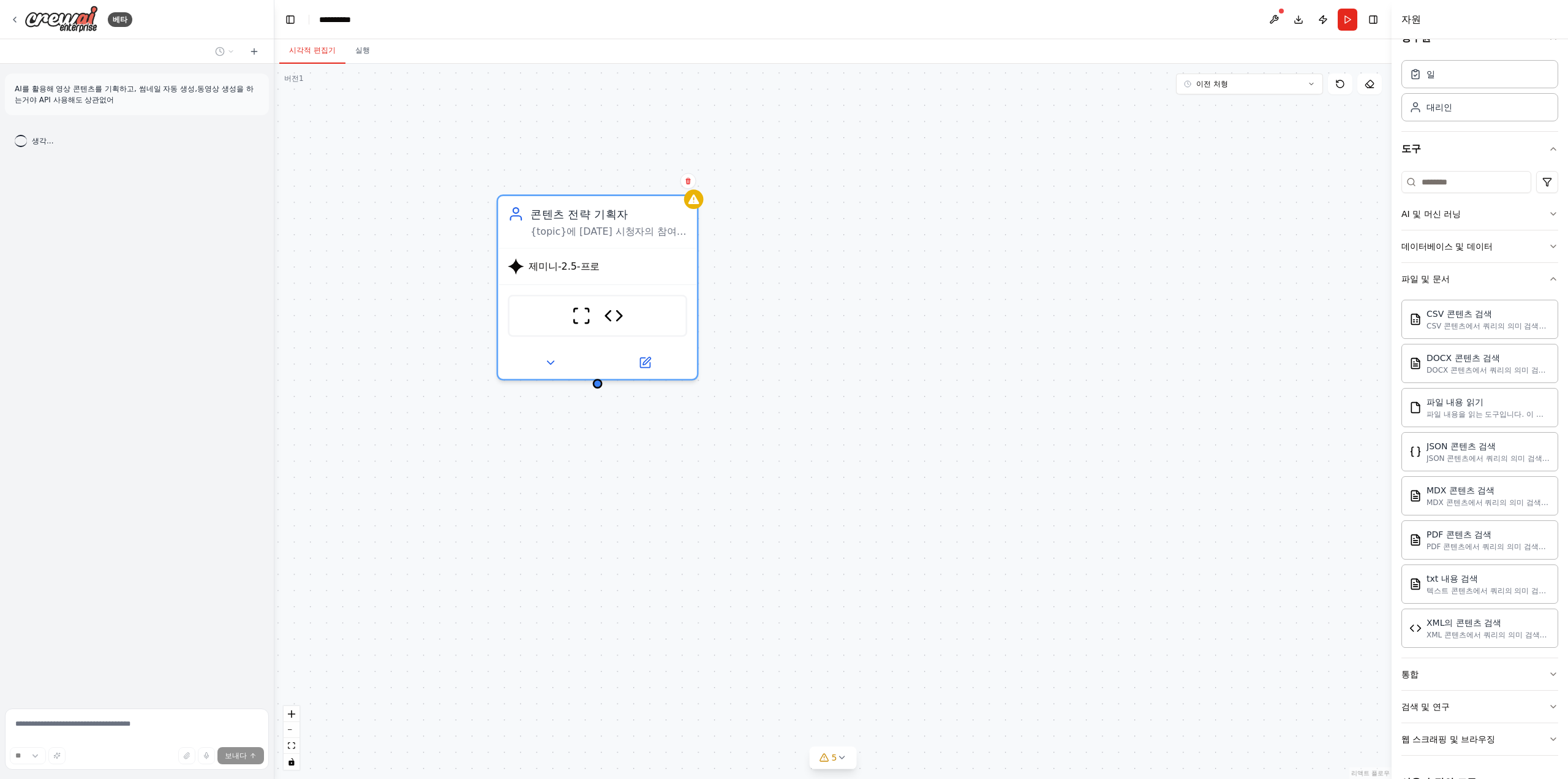
scroll to position [0, 0]
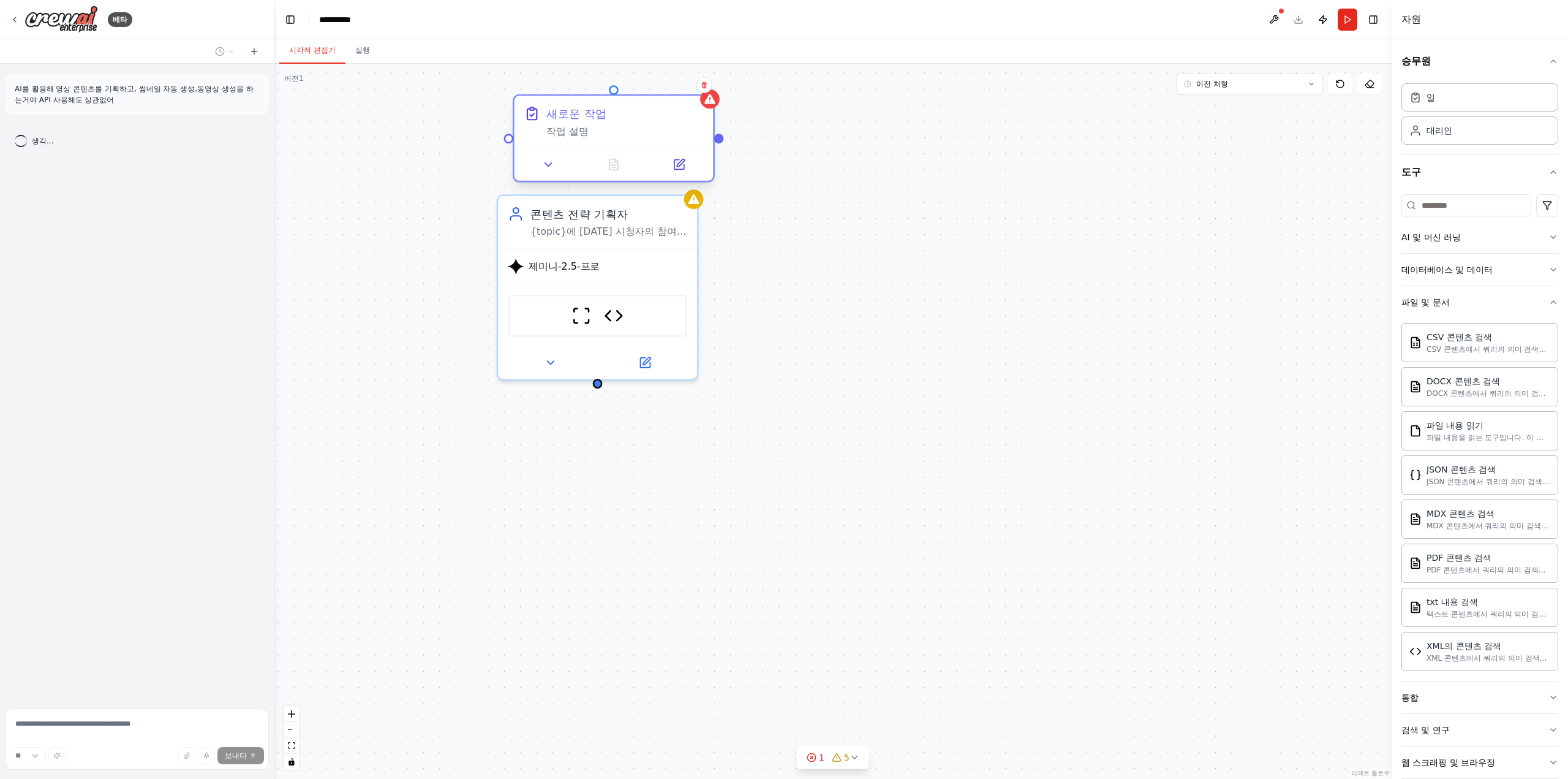
drag, startPoint x: 990, startPoint y: 275, endPoint x: 524, endPoint y: 125, distance: 489.5
click at [524, 125] on div "새로운 작업 작업 설명" at bounding box center [614, 122] width 180 height 33
drag, startPoint x: 901, startPoint y: 285, endPoint x: 928, endPoint y: 527, distance: 243.5
click at [928, 525] on div "콘텐츠 전략 기획자 {topic}에 대한 시청자의 참여를 유도하고 조회수를 높이는 매력적인 동영상 콘텐츠 전략과 스크립트를 작성하세요. 인기 …" at bounding box center [832, 421] width 1117 height 715
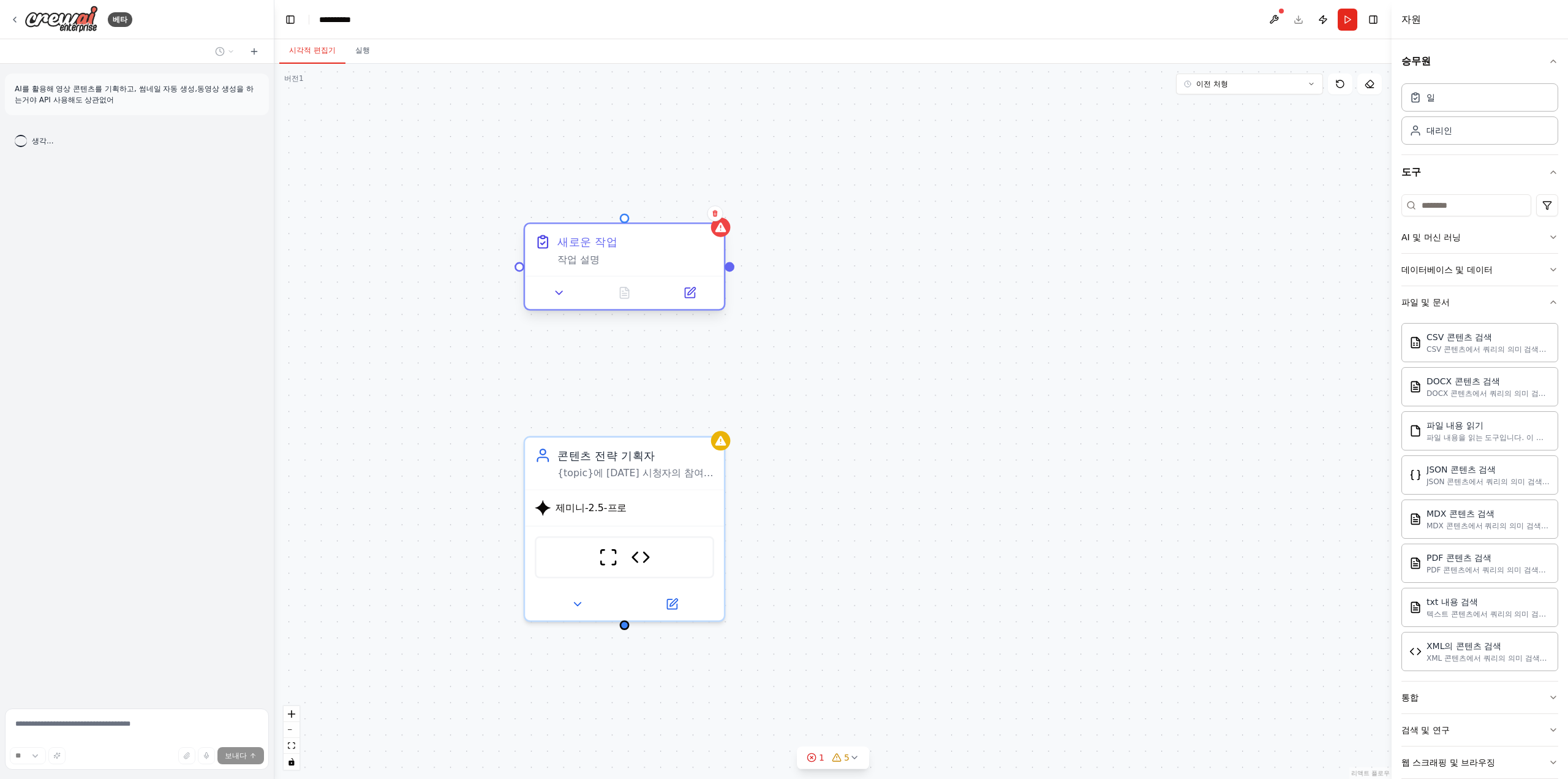
drag, startPoint x: 586, startPoint y: 364, endPoint x: 583, endPoint y: 253, distance: 111.0
click at [583, 253] on div "새로운 작업 작업 설명" at bounding box center [635, 250] width 157 height 33
click at [585, 240] on font "새로운 작업" at bounding box center [587, 242] width 60 height 13
click at [568, 254] on font "작업 설명" at bounding box center [578, 259] width 42 height 11
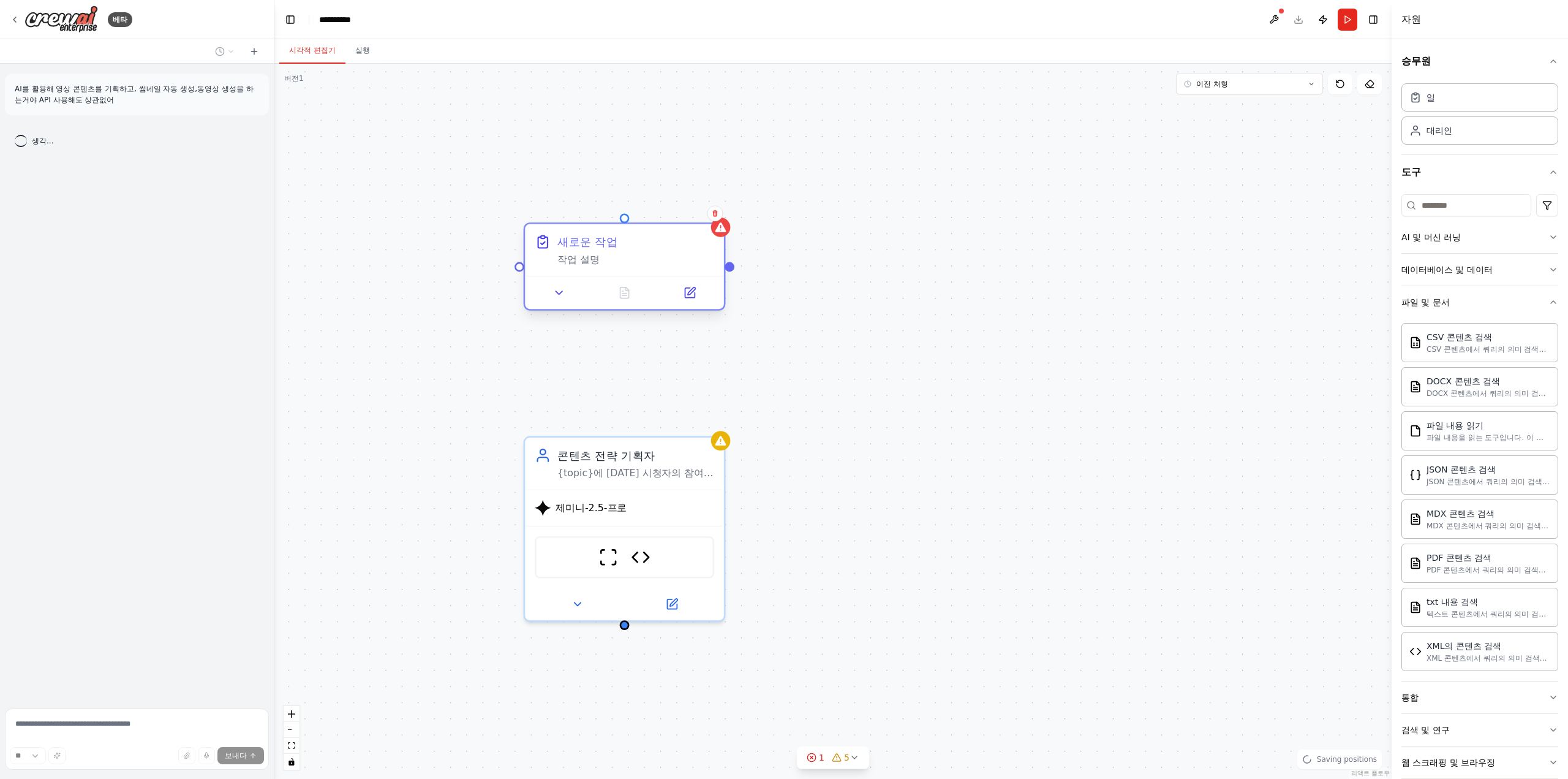
click at [568, 254] on font "작업 설명" at bounding box center [578, 259] width 42 height 11
click at [463, 217] on div "콘텐츠 전략 기획자 {topic}에 대한 시청자의 참여를 유도하고 조회수를 높이는 매력적인 동영상 콘텐츠 전략과 스크립트를 작성하세요. 인기 …" at bounding box center [832, 421] width 1117 height 715
click at [600, 252] on div "새로운 작업 작업 설명" at bounding box center [635, 250] width 157 height 33
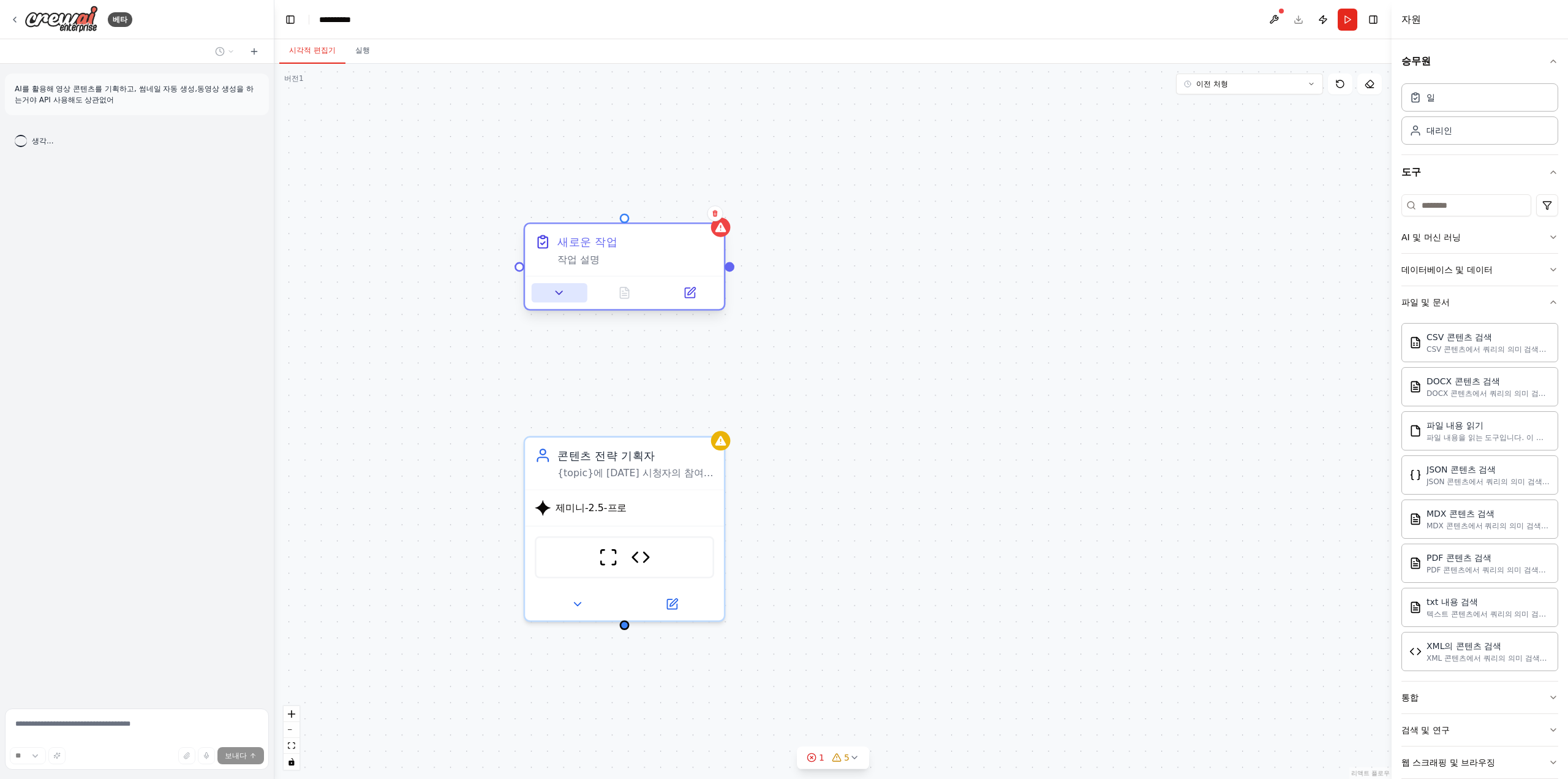
click at [569, 301] on button at bounding box center [560, 293] width 56 height 20
click at [548, 293] on button at bounding box center [560, 293] width 56 height 20
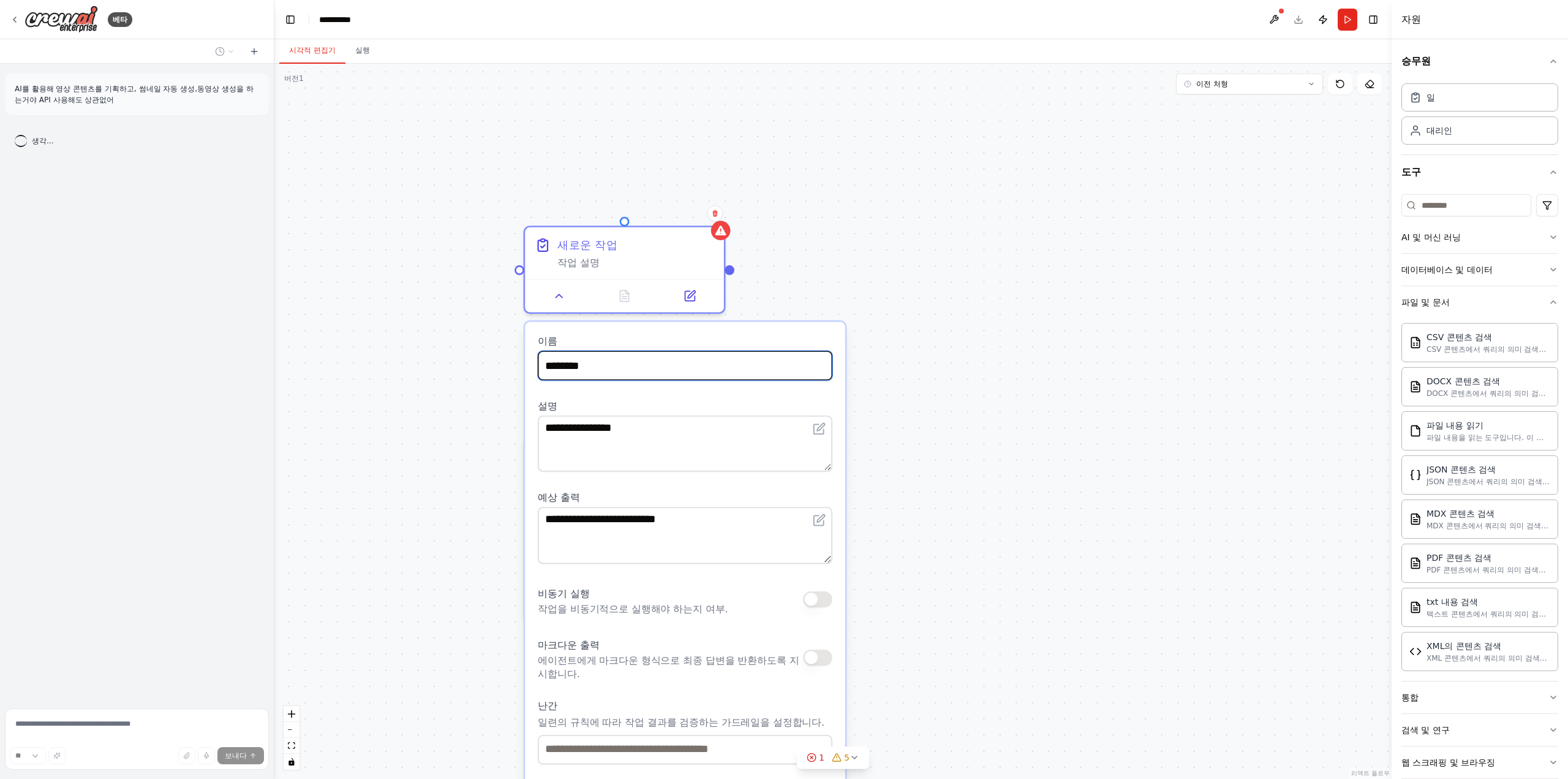
click at [599, 368] on input "********" at bounding box center [685, 366] width 294 height 29
type input "**********"
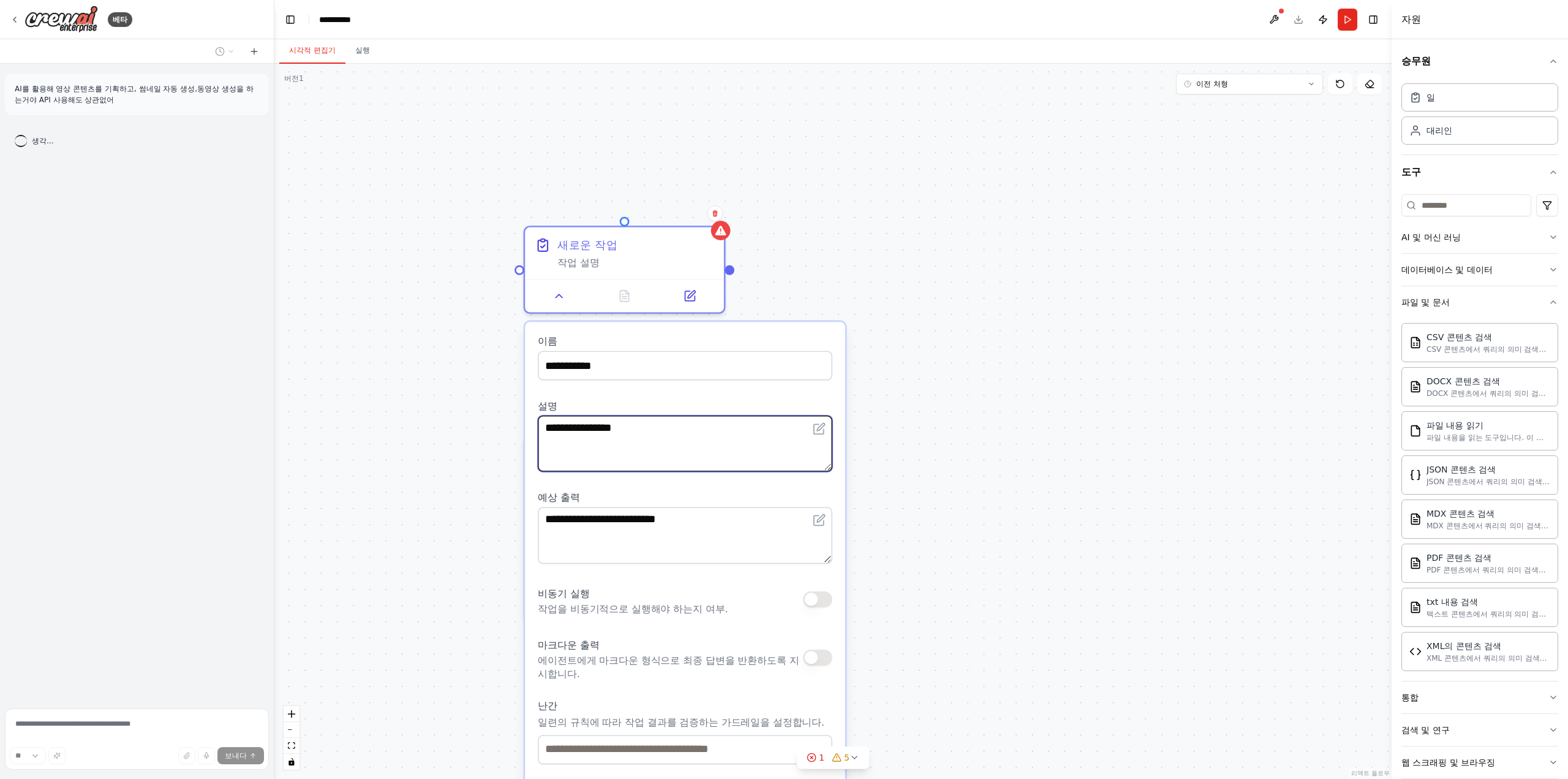
click at [579, 463] on textarea "**********" at bounding box center [685, 443] width 294 height 56
click at [805, 602] on button "button" at bounding box center [816, 598] width 29 height 16
click at [812, 599] on button "button" at bounding box center [816, 598] width 29 height 16
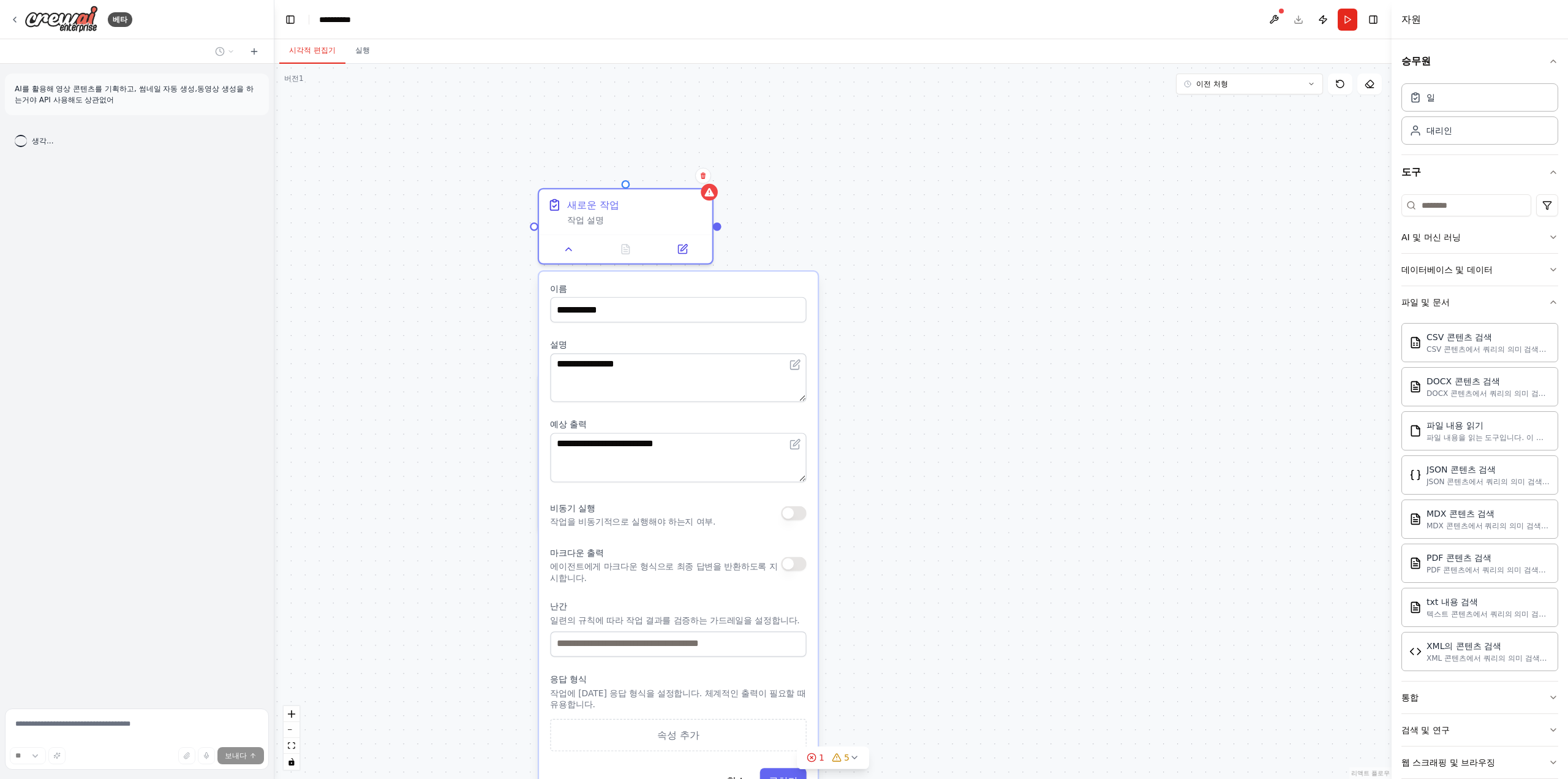
drag, startPoint x: 923, startPoint y: 622, endPoint x: 907, endPoint y: 557, distance: 66.9
click at [907, 557] on div "**********" at bounding box center [832, 421] width 1117 height 715
click at [799, 570] on button "button" at bounding box center [792, 563] width 25 height 14
click at [799, 570] on div "마크다운 출력 에이전트에게 마크다운 형식으로 최종 답변을 반환하도록 지시합니다." at bounding box center [678, 562] width 256 height 39
click at [793, 567] on button "button" at bounding box center [792, 563] width 25 height 14
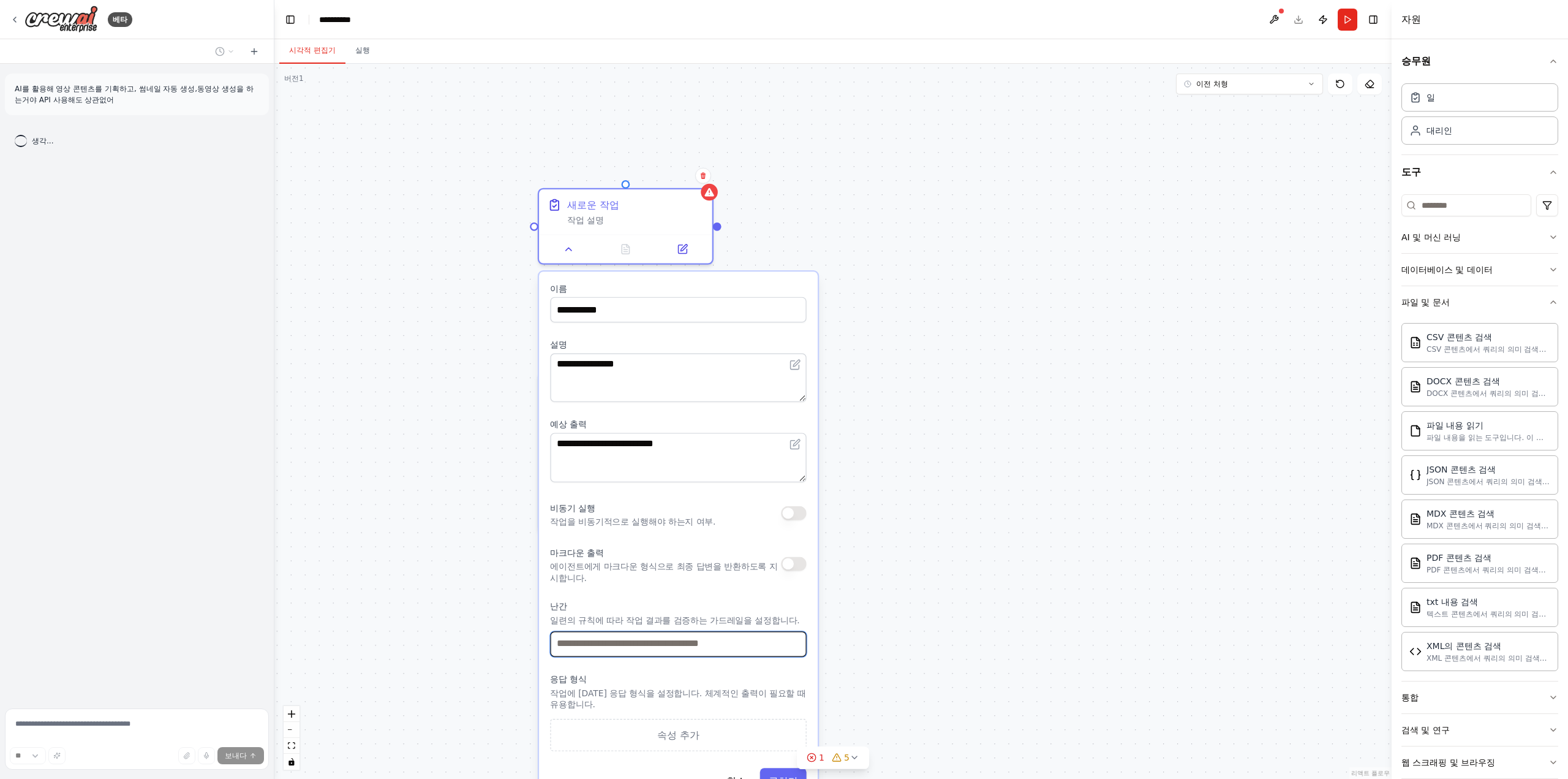
click at [697, 648] on input "text" at bounding box center [678, 643] width 256 height 25
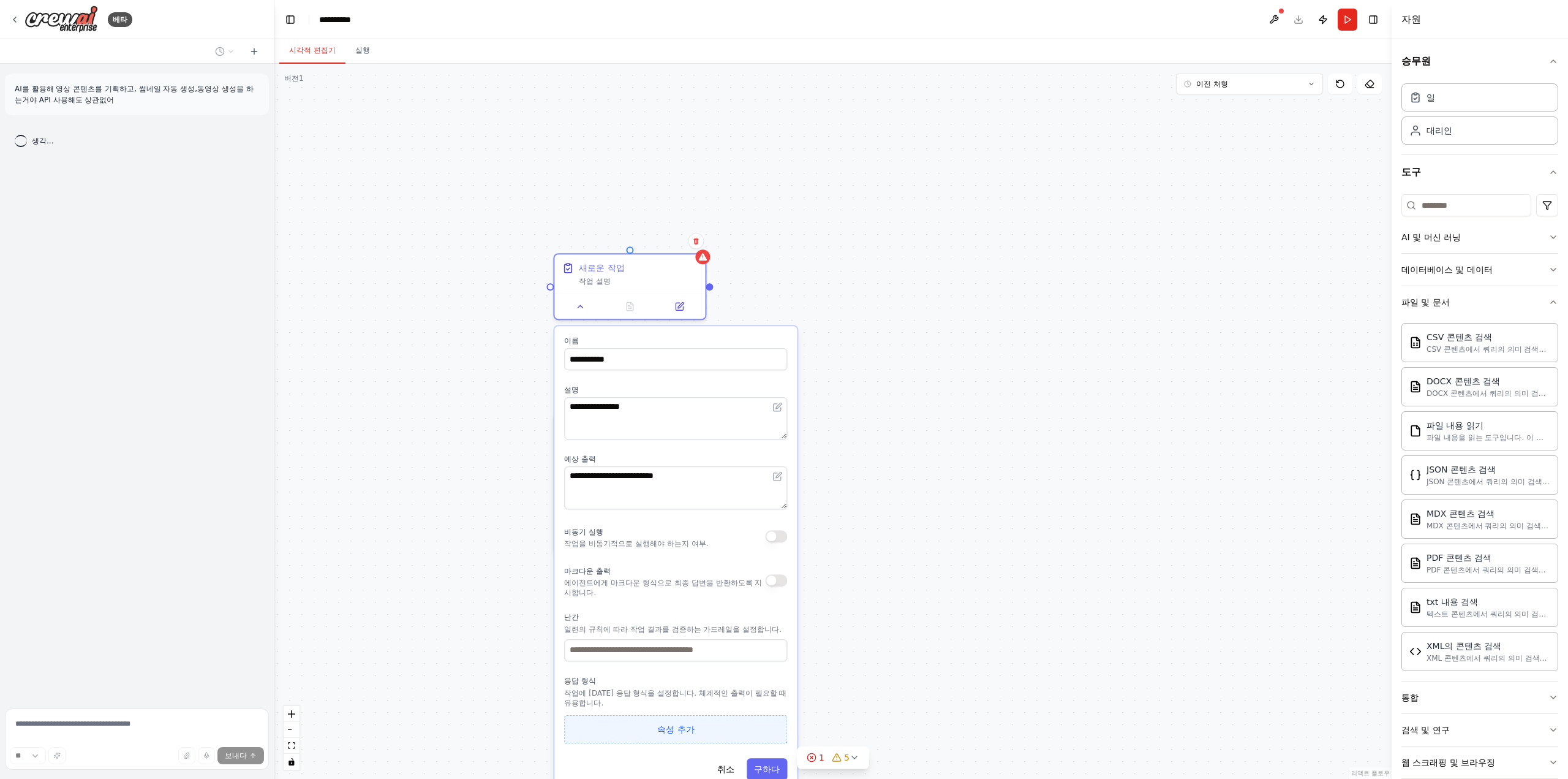
click at [649, 730] on button "속성 추가" at bounding box center [675, 729] width 223 height 28
click at [776, 724] on icon "button" at bounding box center [776, 726] width 10 height 10
click at [673, 435] on textarea "**********" at bounding box center [675, 418] width 223 height 42
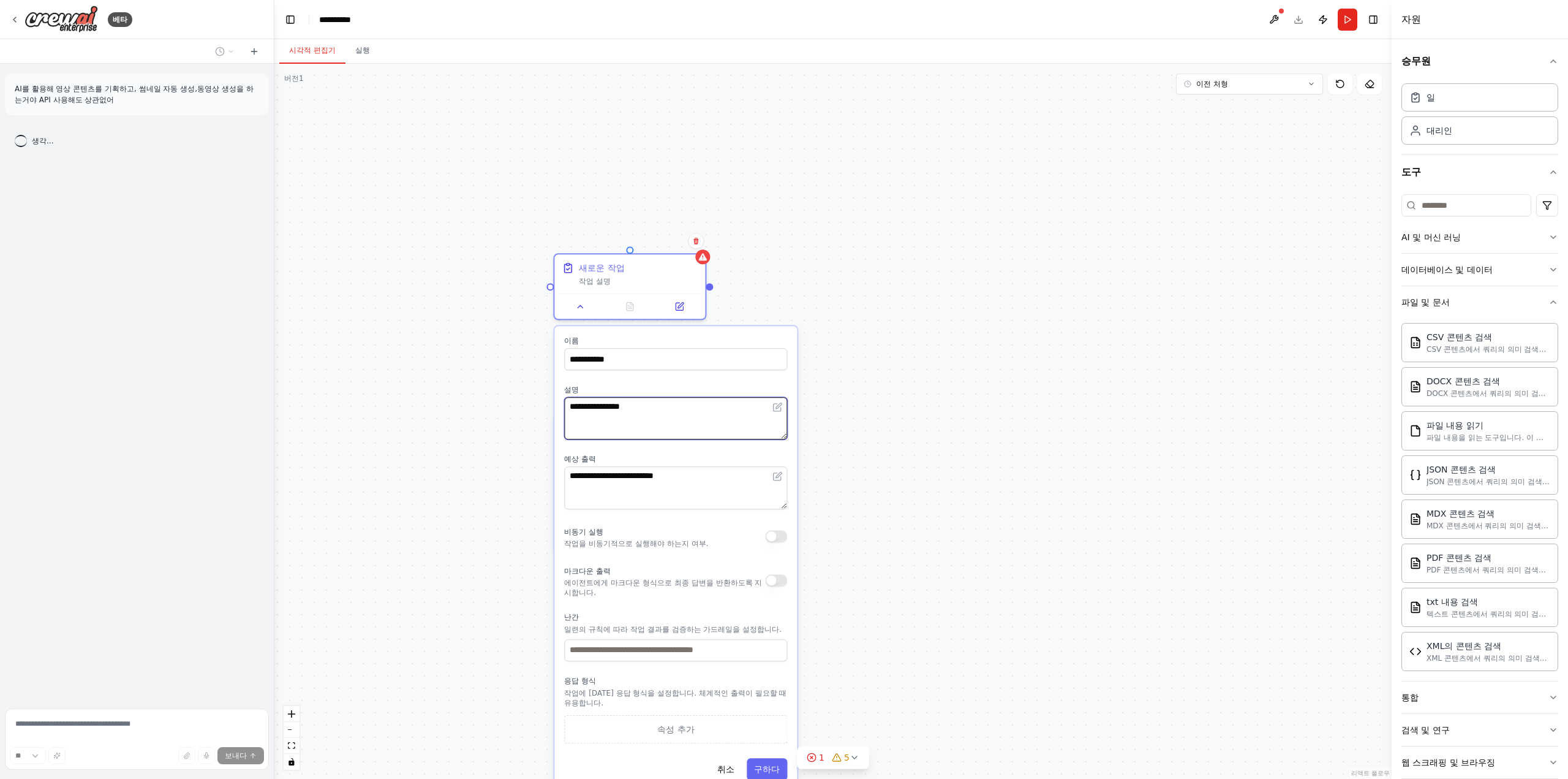
type textarea "*"
type textarea "**********"
click at [629, 471] on textarea "**********" at bounding box center [675, 488] width 223 height 42
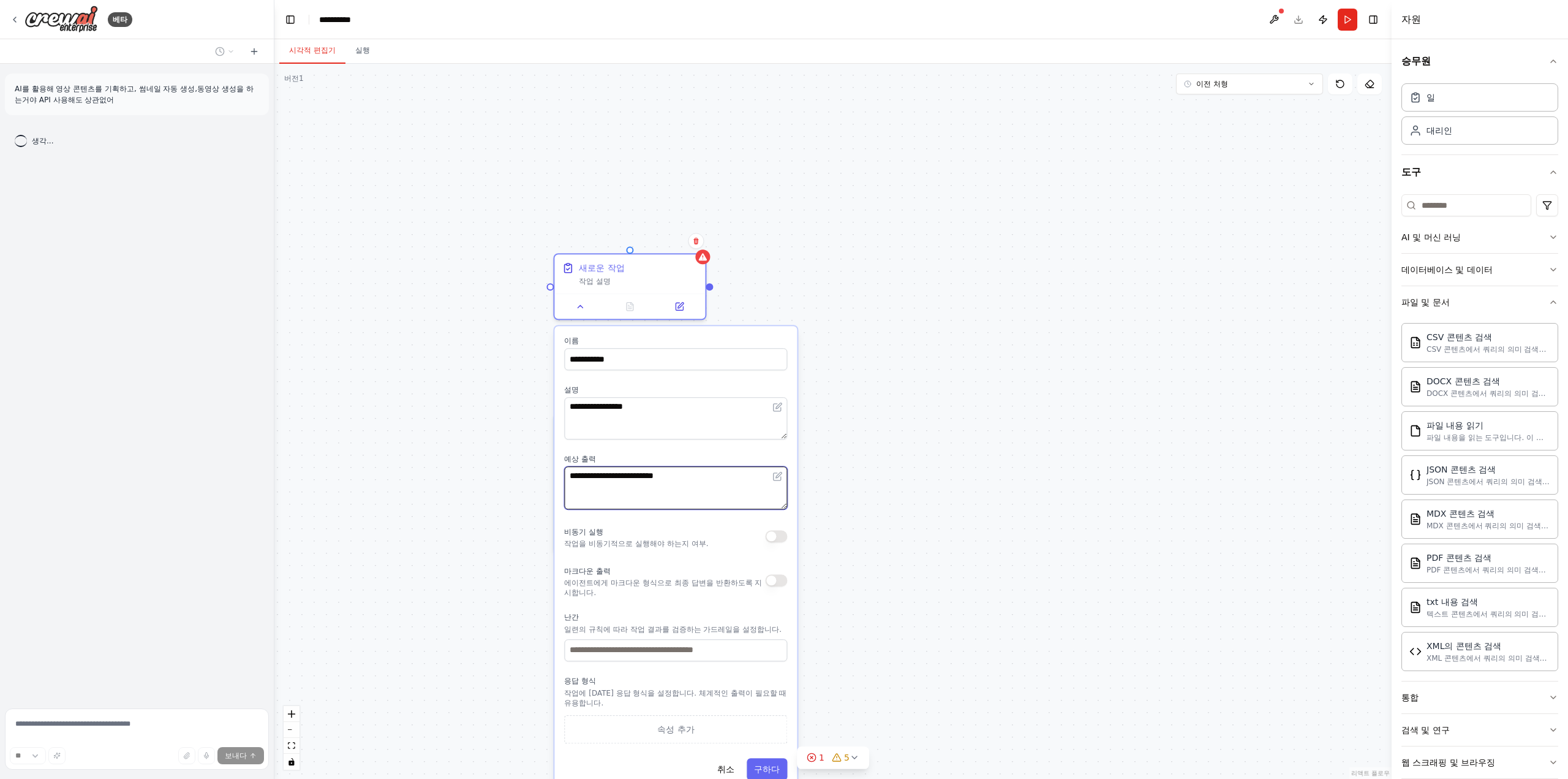
click at [669, 478] on textarea "**********" at bounding box center [675, 488] width 223 height 42
type textarea "**********"
click at [768, 765] on font "구하다" at bounding box center [767, 769] width 26 height 10
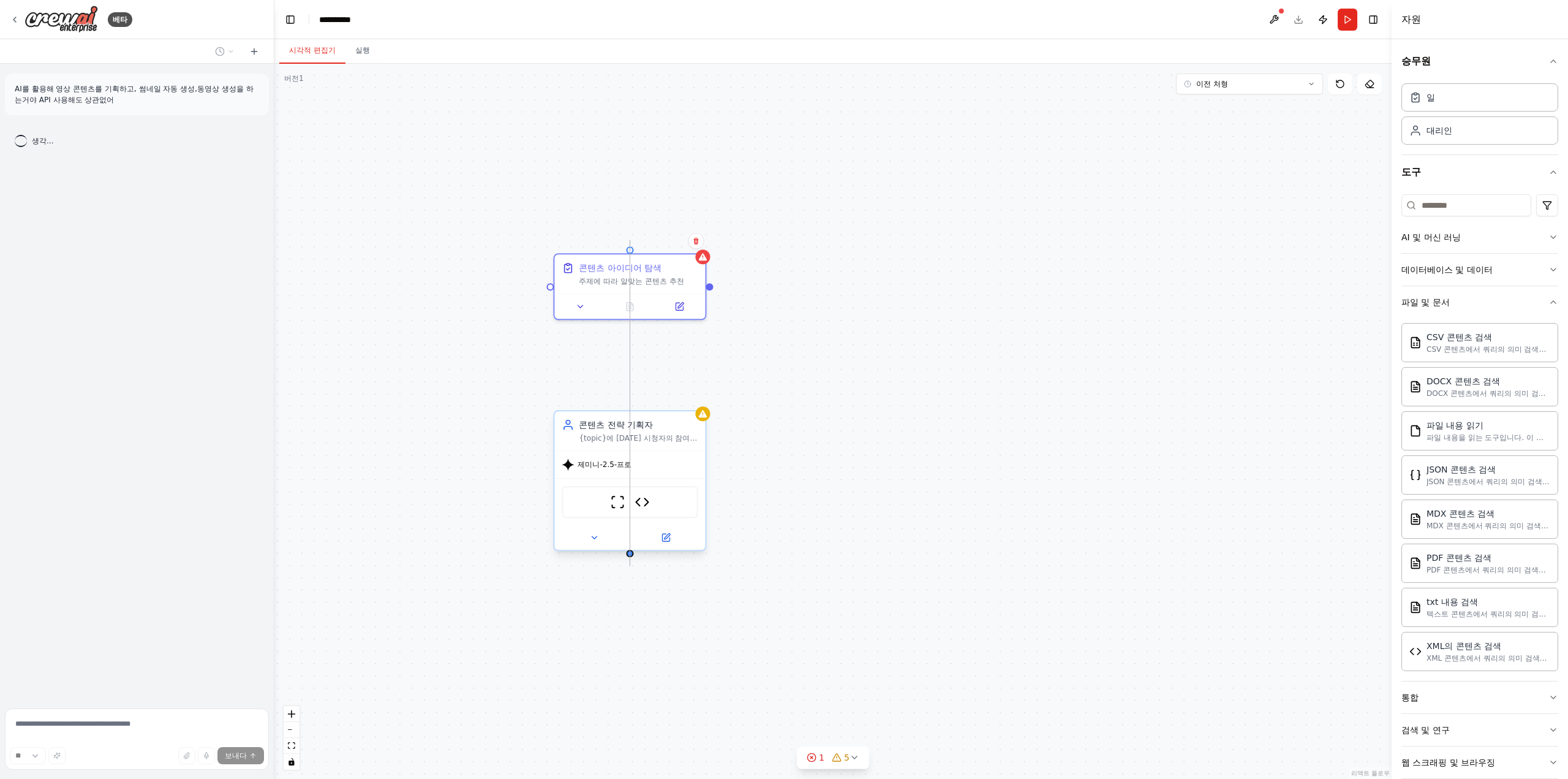
drag, startPoint x: 632, startPoint y: 249, endPoint x: 631, endPoint y: 553, distance: 304.0
drag, startPoint x: 600, startPoint y: 395, endPoint x: 525, endPoint y: 394, distance: 75.0
click at [525, 394] on div ".deletable-edge-delete-btn { width: 20px; height: 20px; border: 0px solid #ffff…" at bounding box center [832, 421] width 1117 height 715
click at [631, 337] on div ".deletable-edge-delete-btn { width: 20px; height: 20px; border: 0px solid #ffff…" at bounding box center [832, 421] width 1117 height 715
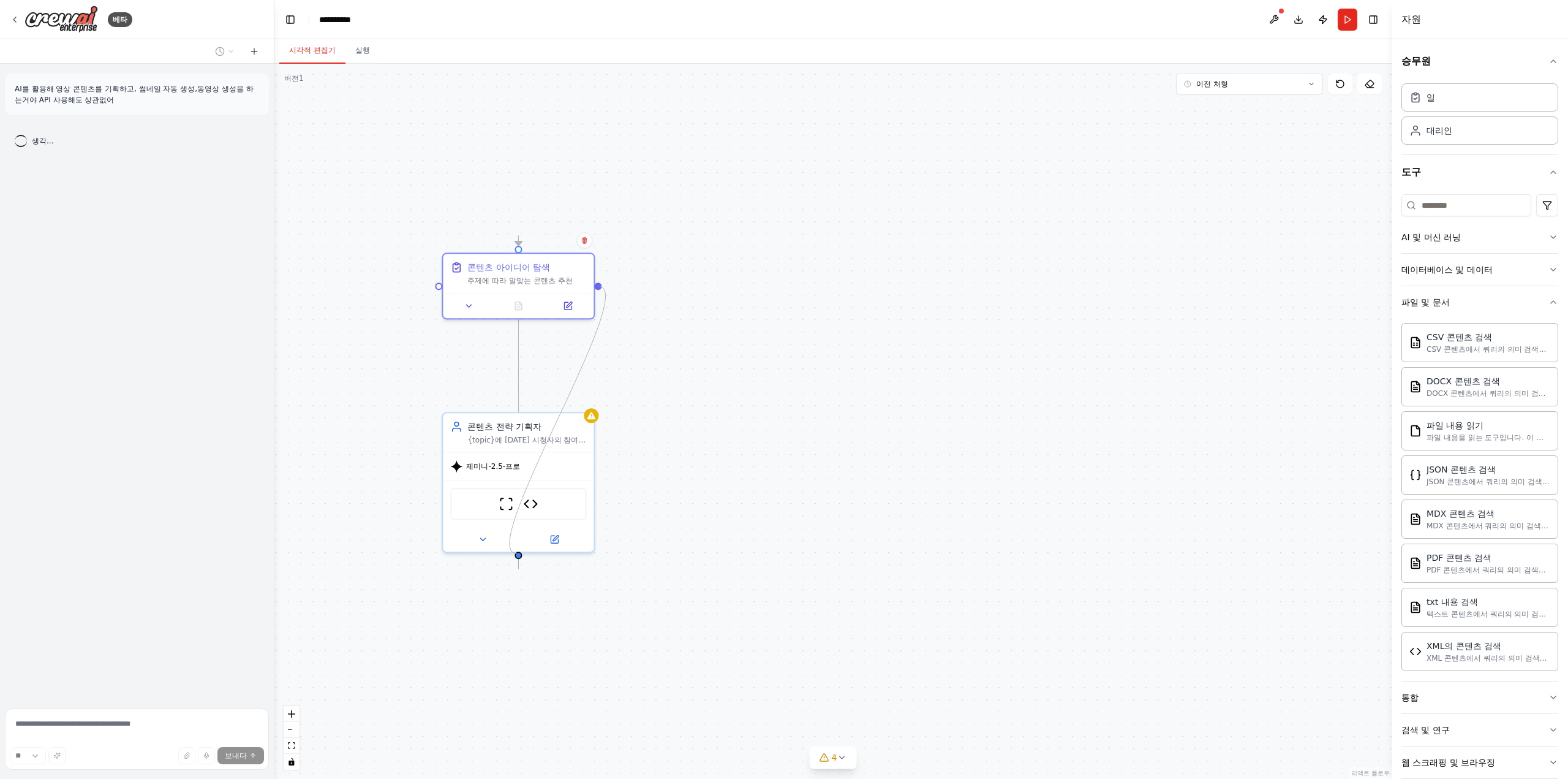
drag, startPoint x: 598, startPoint y: 284, endPoint x: 517, endPoint y: 554, distance: 281.9
drag, startPoint x: 545, startPoint y: 267, endPoint x: 595, endPoint y: 302, distance: 61.0
click at [562, 283] on div "콘텐츠 아이디어 탐색" at bounding box center [520, 277] width 83 height 12
drag, startPoint x: 605, startPoint y: 298, endPoint x: 556, endPoint y: 650, distance: 355.4
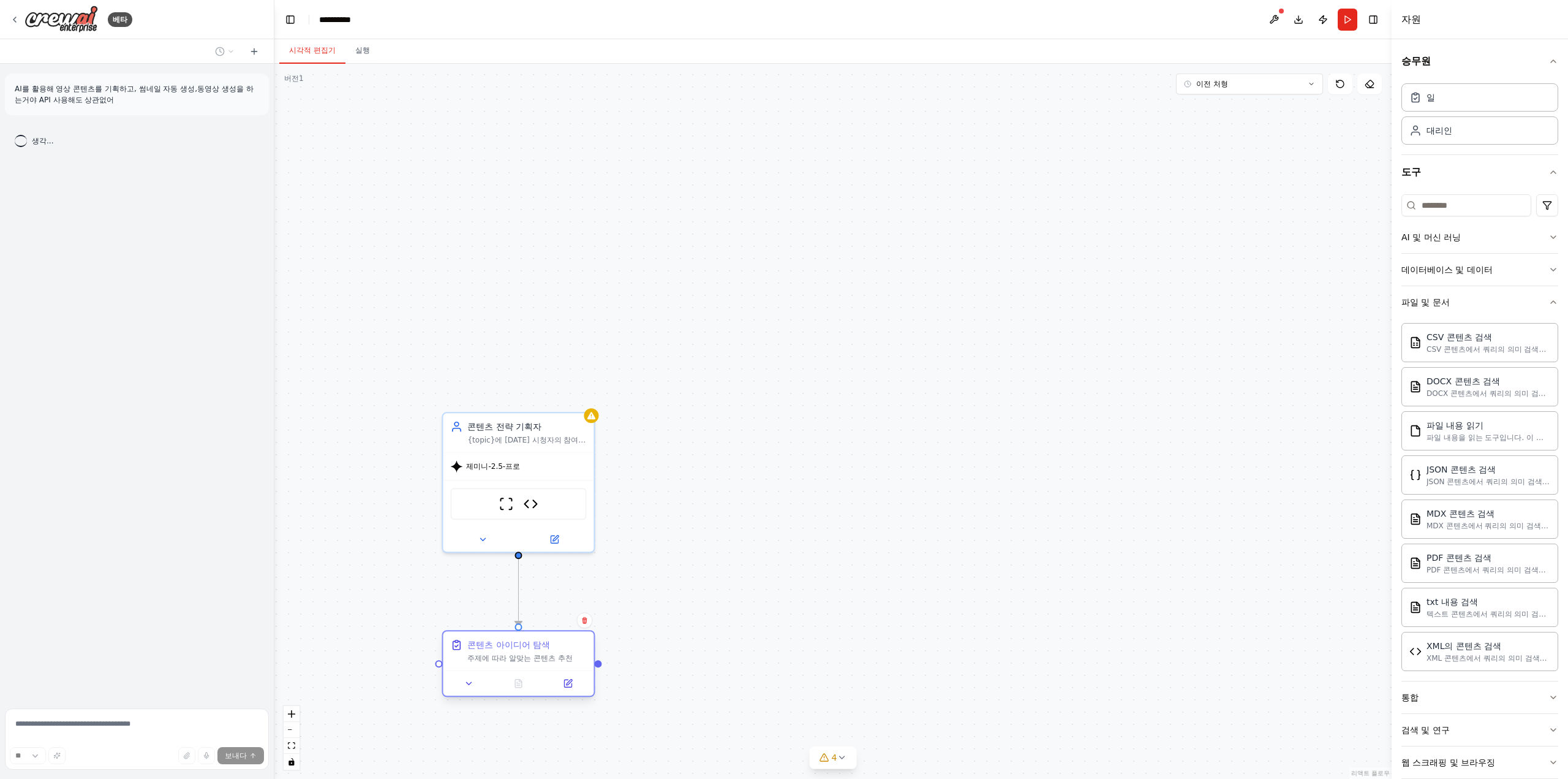
click at [556, 650] on div "콘텐츠 아이디어 탐색 주제에 따라 알맞는 콘텐츠 추천" at bounding box center [526, 650] width 119 height 25
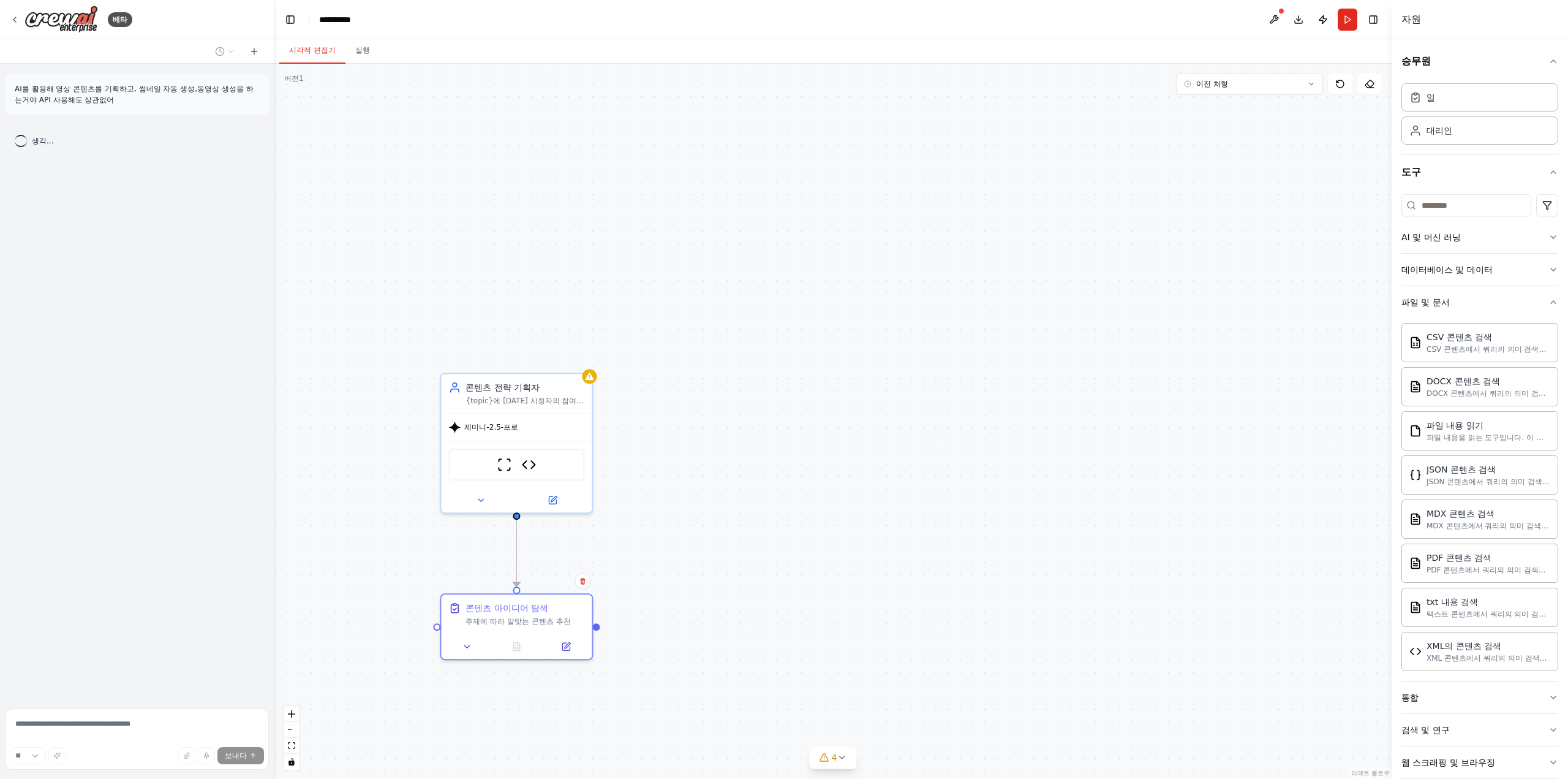
drag, startPoint x: 729, startPoint y: 622, endPoint x: 725, endPoint y: 486, distance: 136.1
click at [725, 486] on div ".deletable-edge-delete-btn { width: 20px; height: 20px; border: 0px solid #ffff…" at bounding box center [832, 421] width 1117 height 715
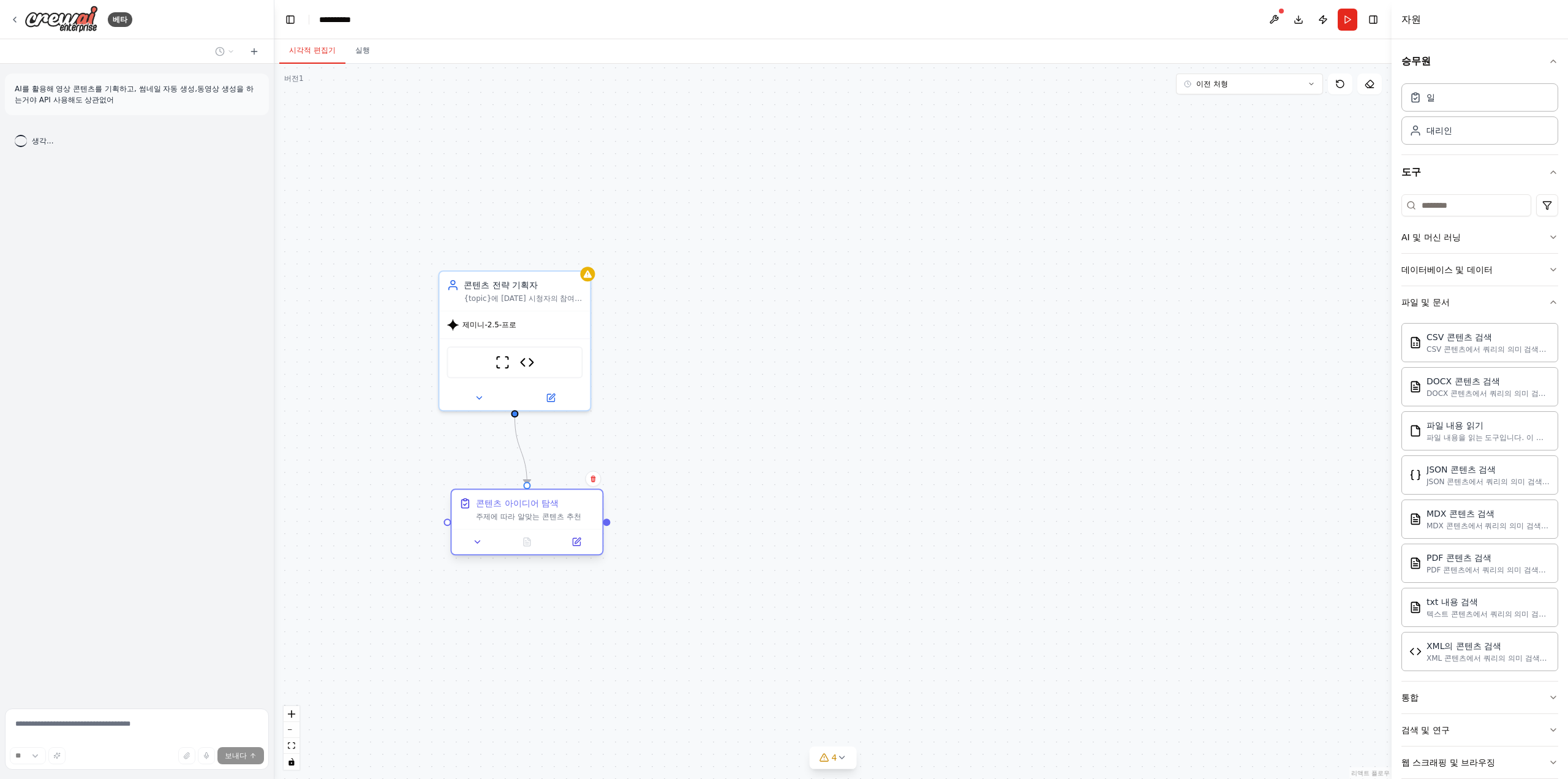
drag, startPoint x: 543, startPoint y: 517, endPoint x: 536, endPoint y: 517, distance: 7.0
click at [536, 517] on div "주제에 따라 알맞는 콘텐츠 추천" at bounding box center [535, 516] width 119 height 10
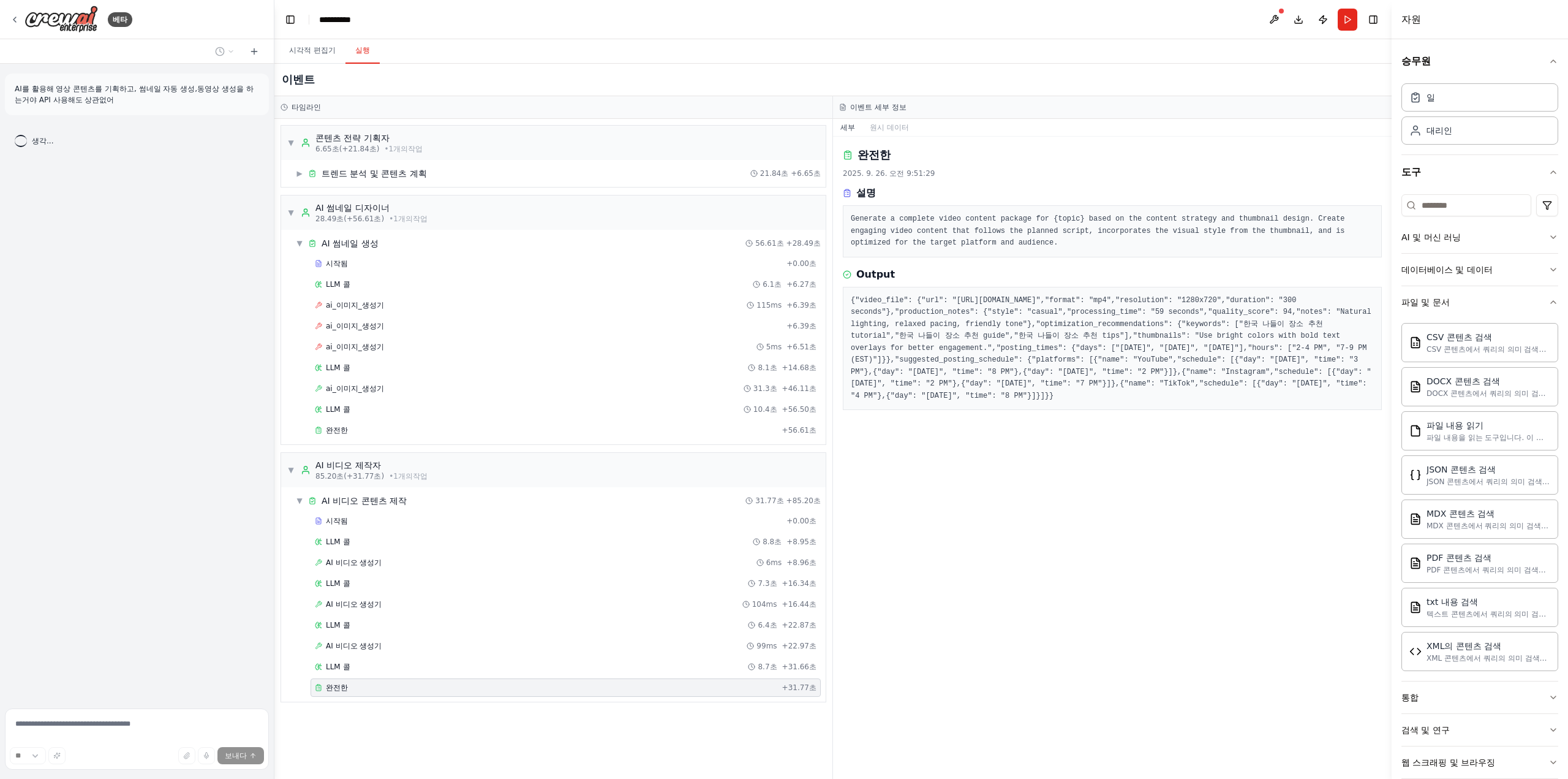
click at [366, 48] on font "실행" at bounding box center [362, 50] width 15 height 9
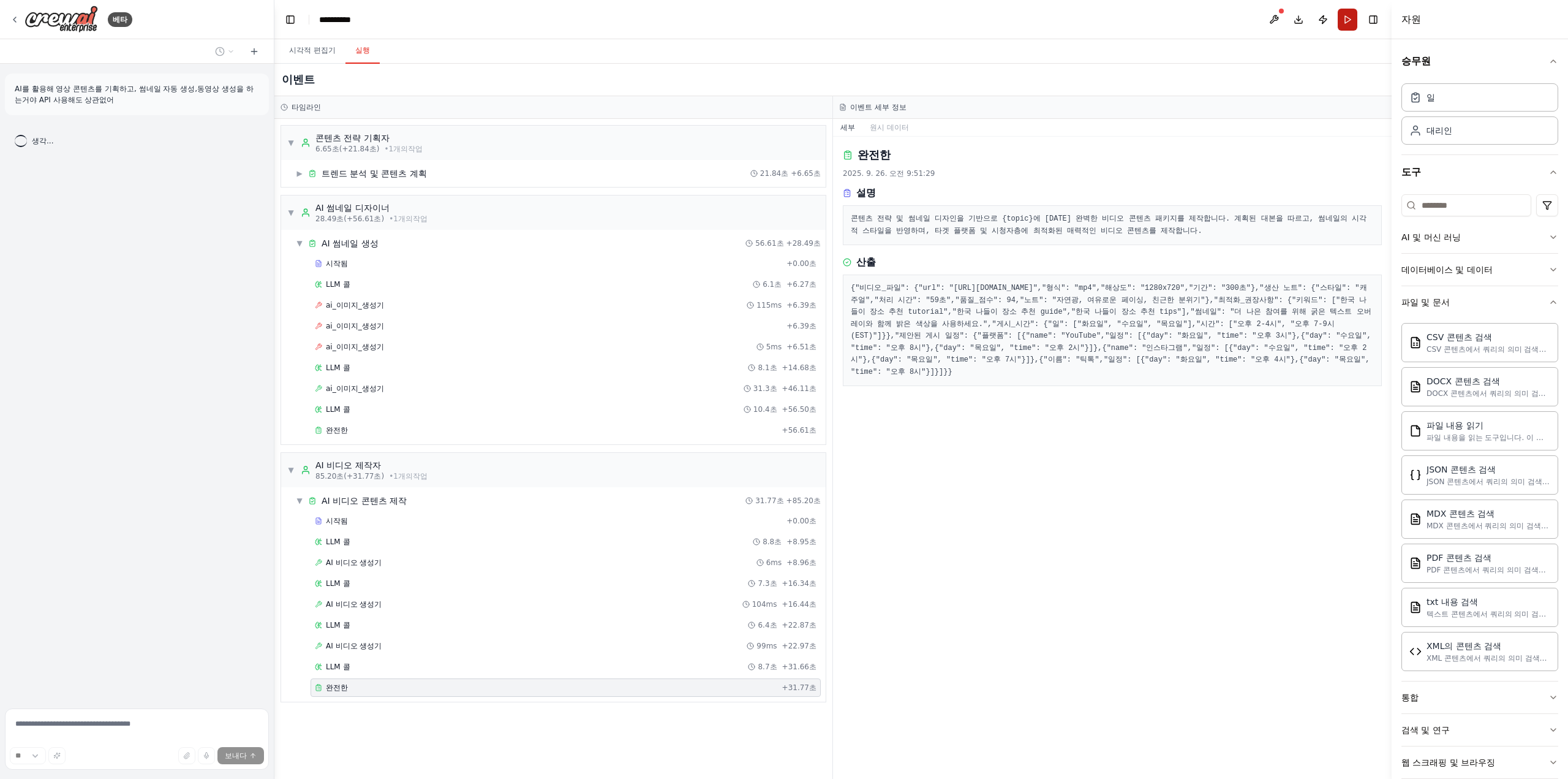
click at [1347, 18] on button "달리다" at bounding box center [1347, 20] width 20 height 22
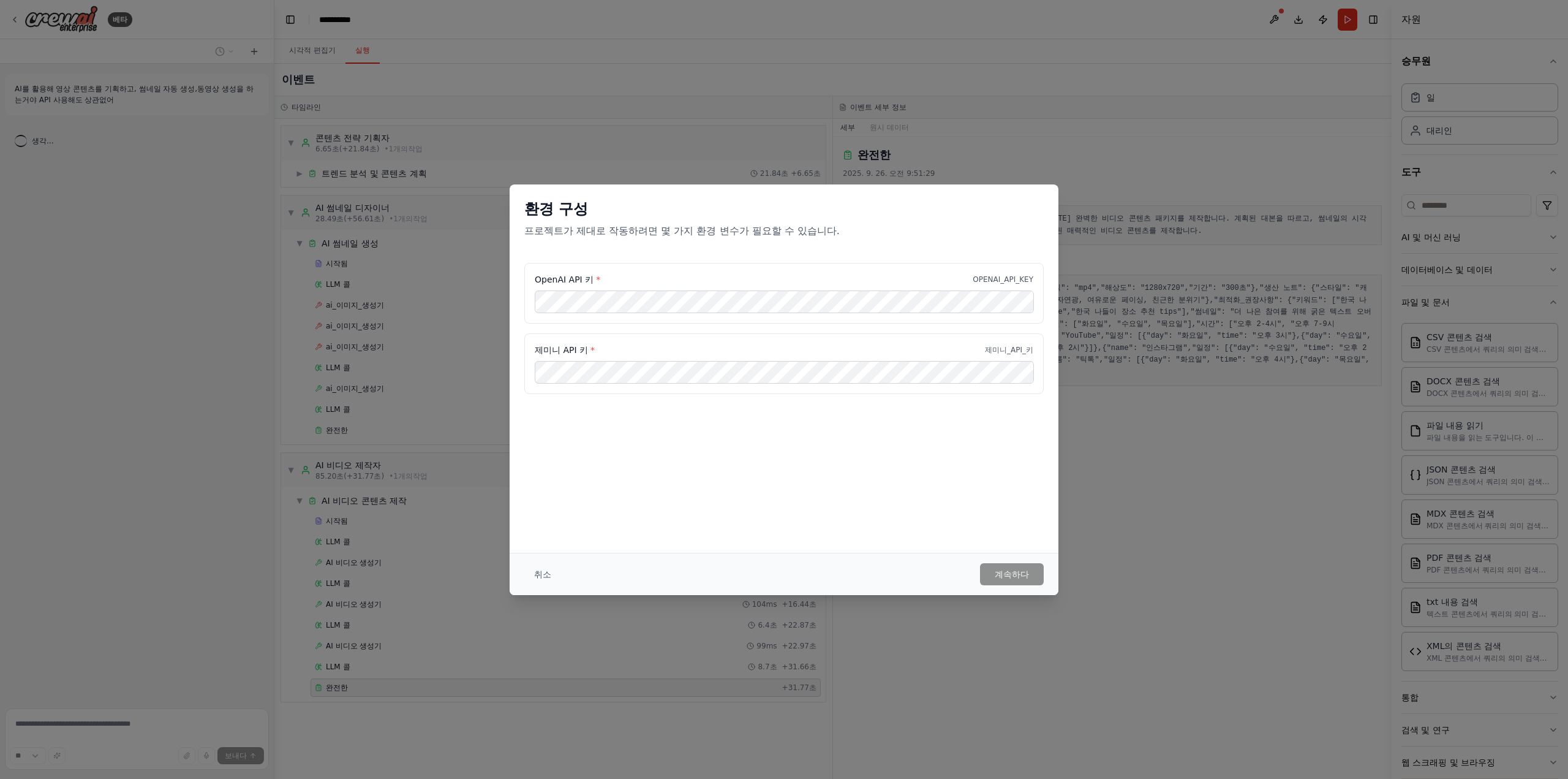
click at [920, 275] on div "OpenAI API 키 * OPENAI_API_KEY" at bounding box center [784, 280] width 498 height 12
click at [552, 573] on button "취소" at bounding box center [542, 574] width 37 height 22
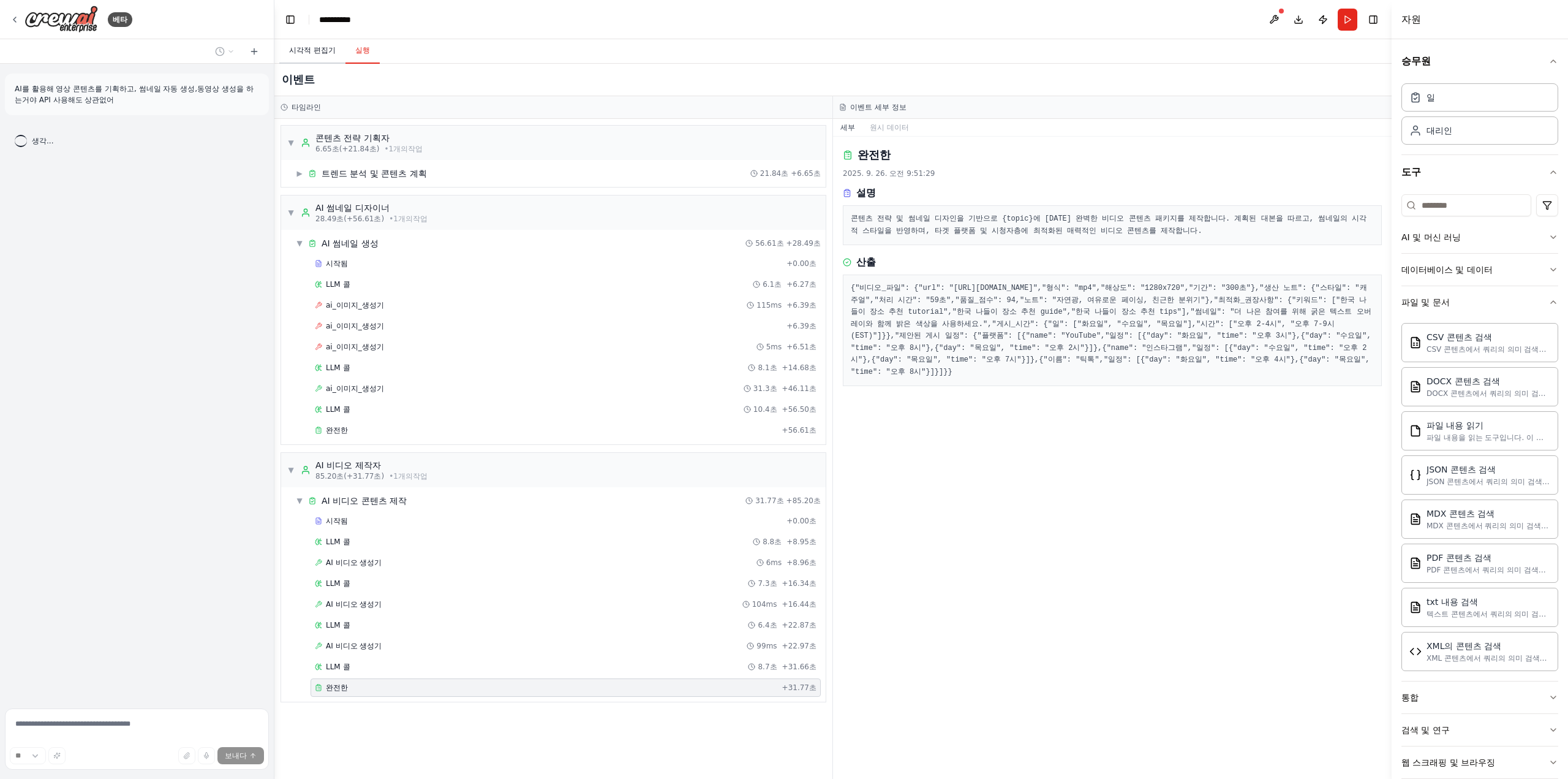
click at [321, 53] on font "시각적 편집기" at bounding box center [312, 50] width 47 height 9
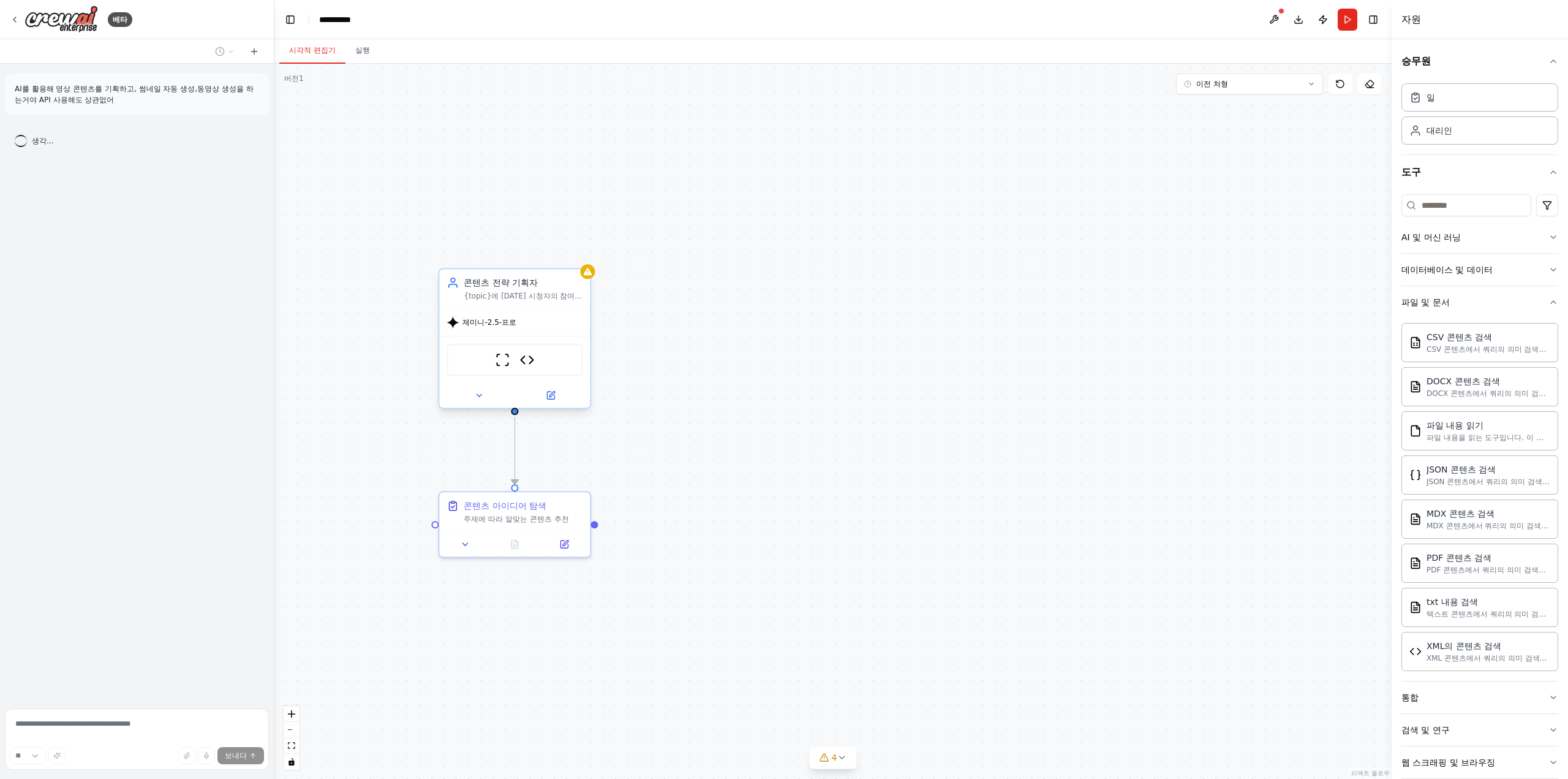
click at [533, 325] on div "제미니-2.5-프로" at bounding box center [514, 322] width 151 height 27
click at [506, 336] on div "제미니-2.5-프로" at bounding box center [514, 322] width 151 height 27
click at [651, 234] on div ".deletable-edge-delete-btn { width: 20px; height: 20px; border: 0px solid #ffff…" at bounding box center [832, 421] width 1117 height 715
click at [354, 67] on div ".deletable-edge-delete-btn { width: 20px; height: 20px; border: 0px solid #ffff…" at bounding box center [832, 421] width 1117 height 715
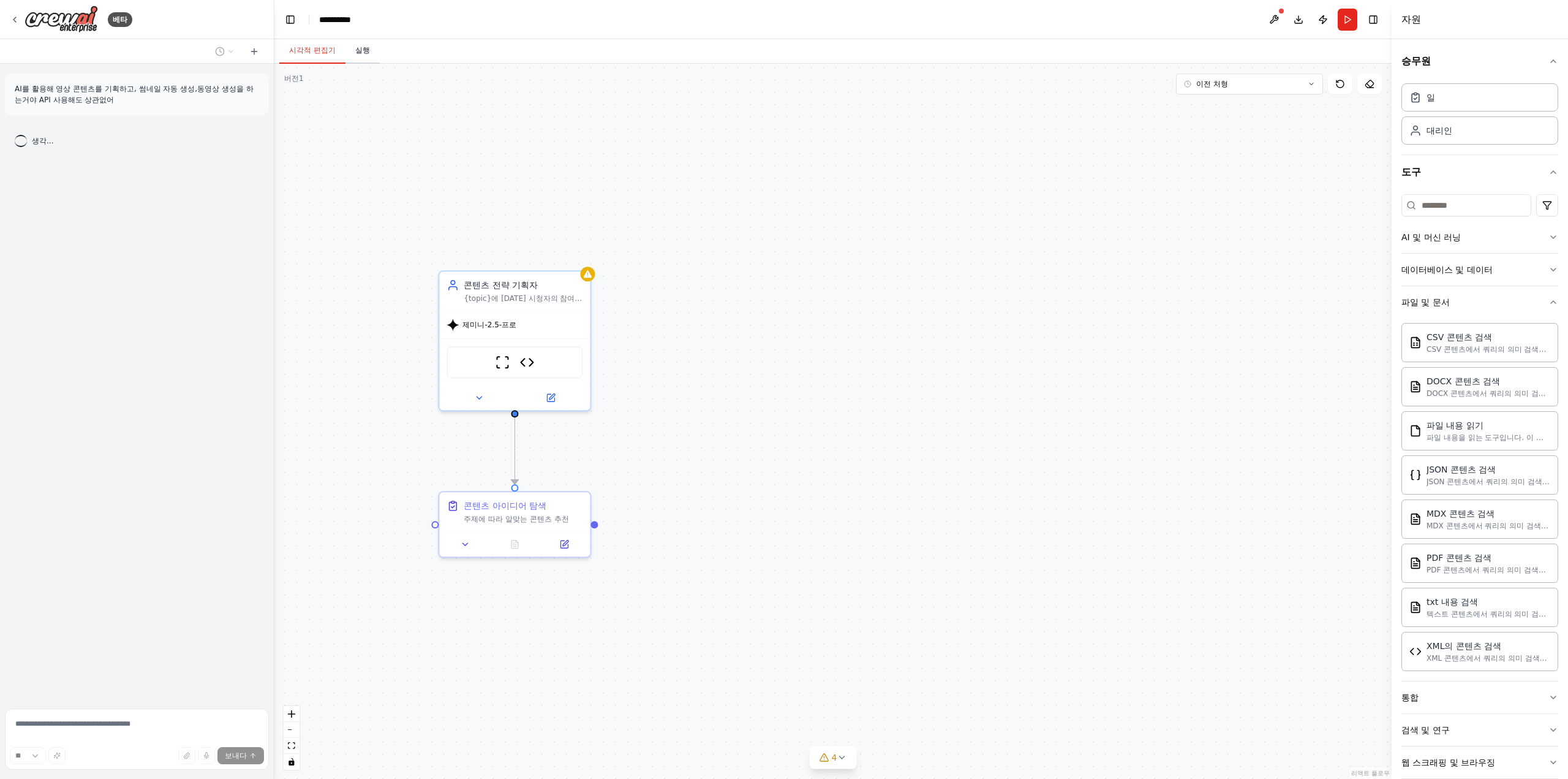
click at [361, 58] on button "실행" at bounding box center [362, 51] width 34 height 26
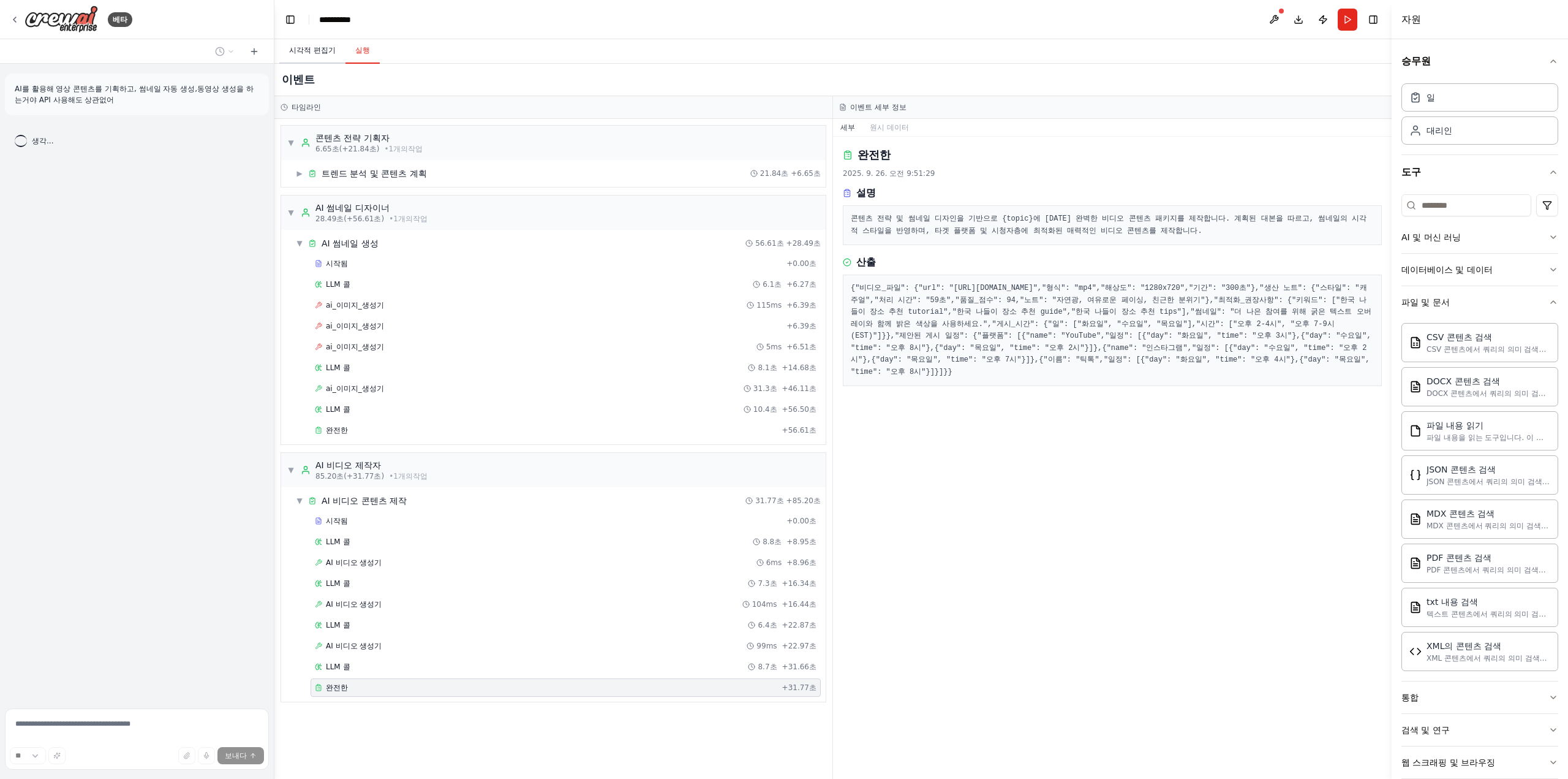
click at [320, 44] on button "시각적 편집기" at bounding box center [312, 51] width 66 height 26
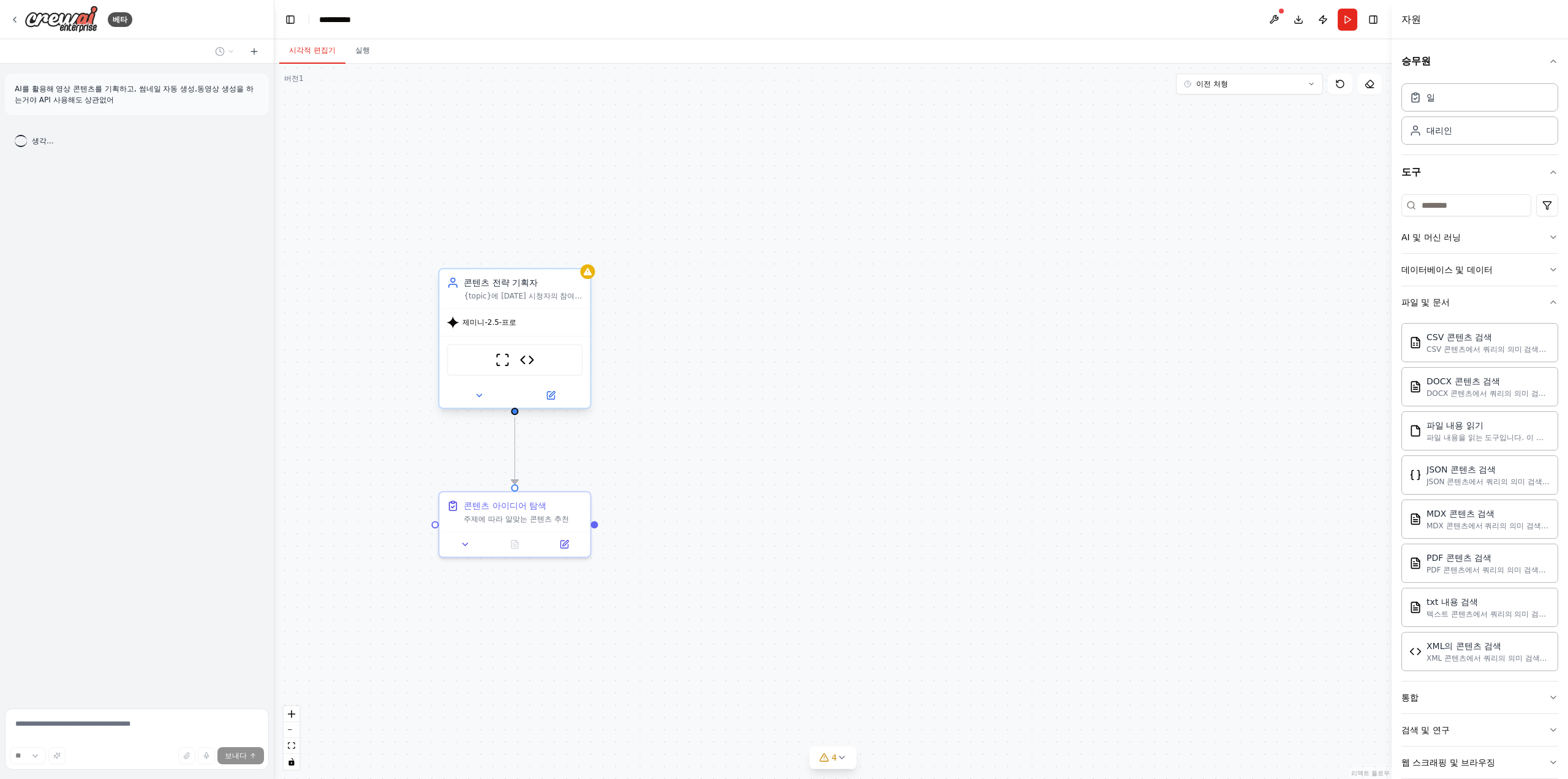
click at [519, 366] on div "스크레이프웹사이트도구 비디오 콘텐츠 분석기" at bounding box center [514, 360] width 136 height 32
click at [485, 400] on button at bounding box center [478, 394] width 69 height 15
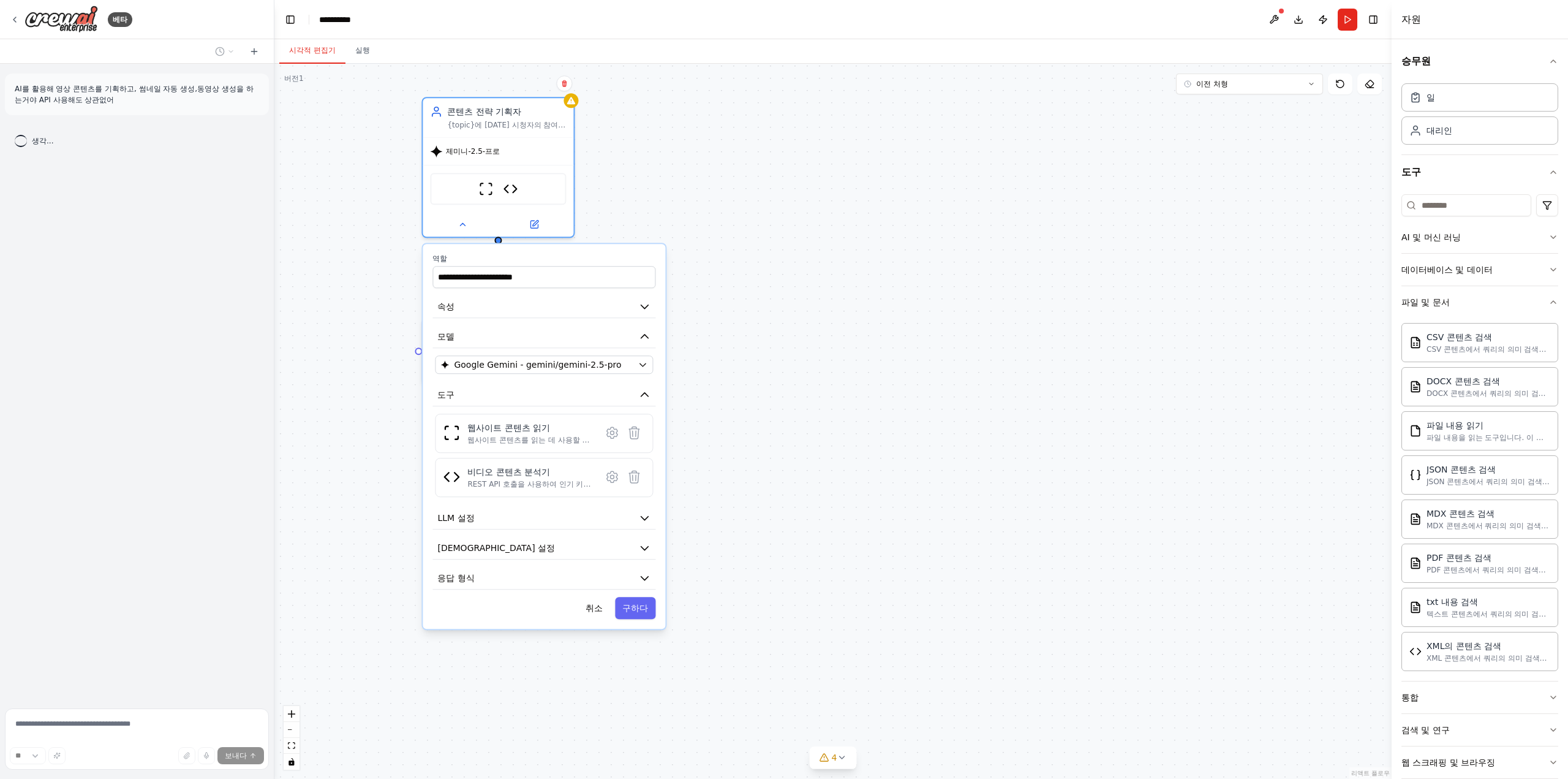
drag, startPoint x: 877, startPoint y: 435, endPoint x: 877, endPoint y: 387, distance: 48.0
click at [877, 387] on div ".deletable-edge-delete-btn { width: 20px; height: 20px; border: 0px solid #ffff…" at bounding box center [832, 421] width 1117 height 715
click at [590, 536] on button "에이전트 설정" at bounding box center [543, 547] width 223 height 23
click at [600, 522] on button "LLM 설정" at bounding box center [543, 517] width 223 height 23
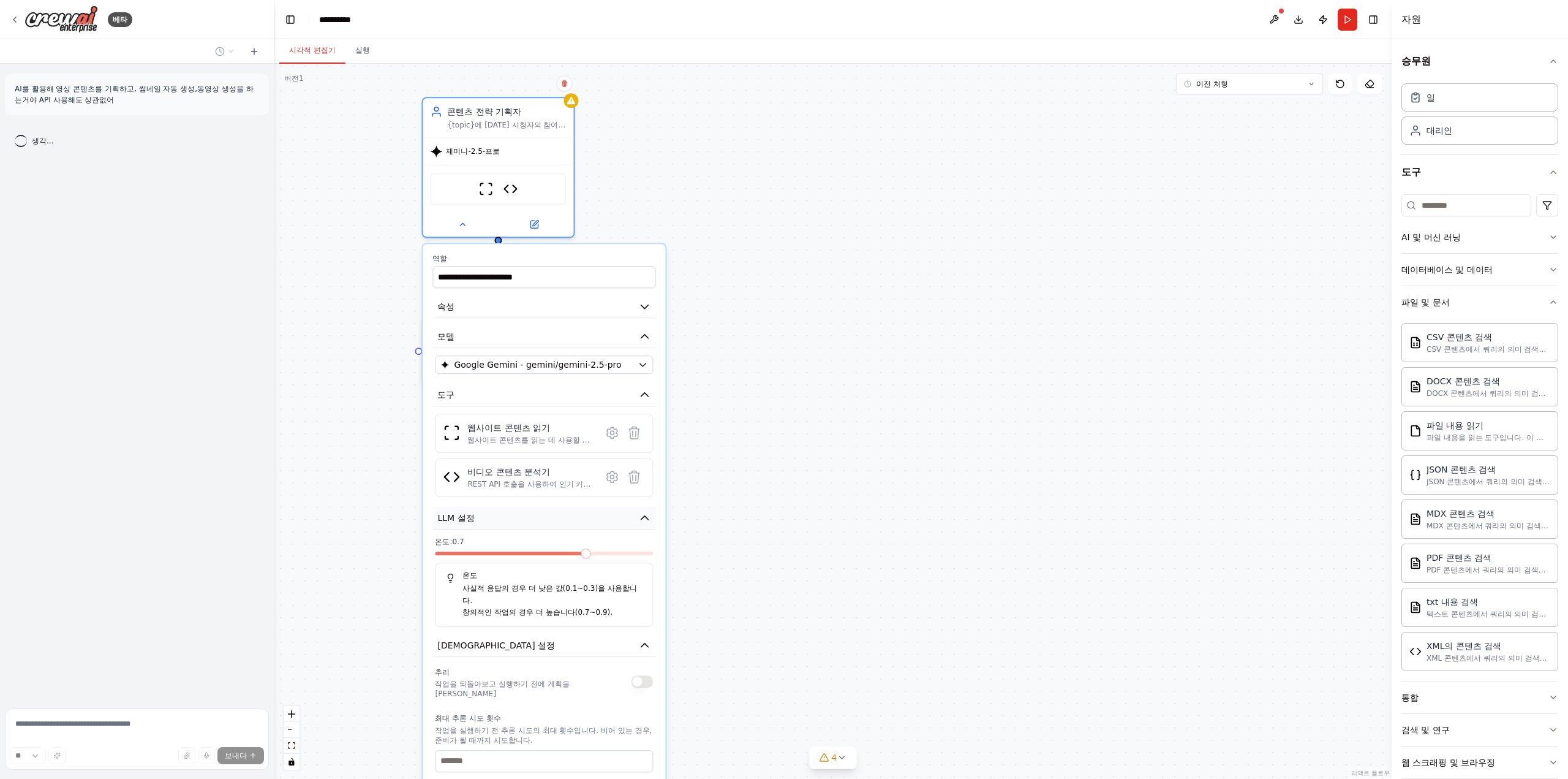
click at [600, 522] on button "LLM 설정" at bounding box center [543, 517] width 223 height 23
click at [597, 539] on button "에이전트 설정" at bounding box center [543, 547] width 223 height 23
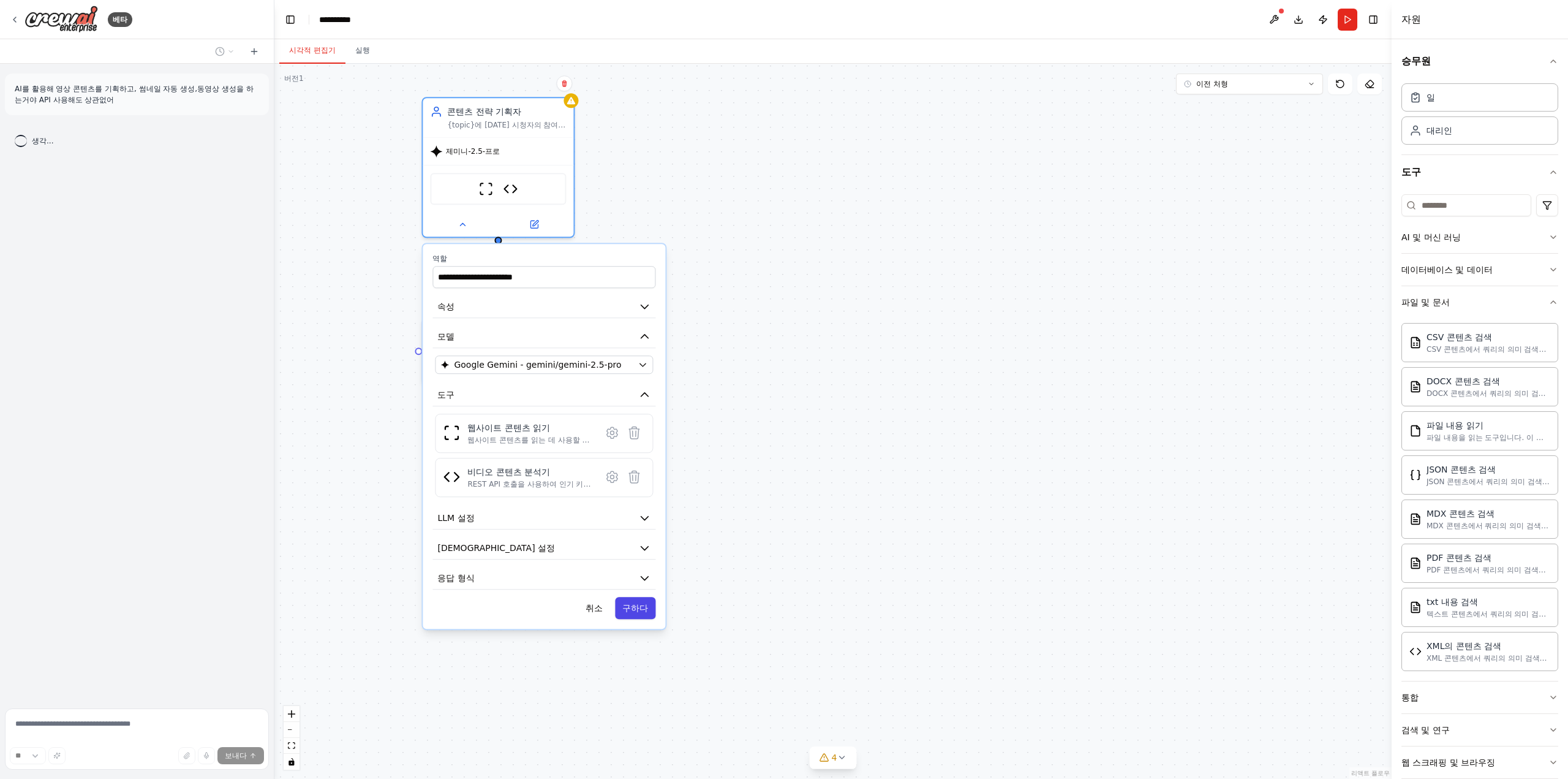
click at [637, 603] on font "구하다" at bounding box center [635, 608] width 26 height 10
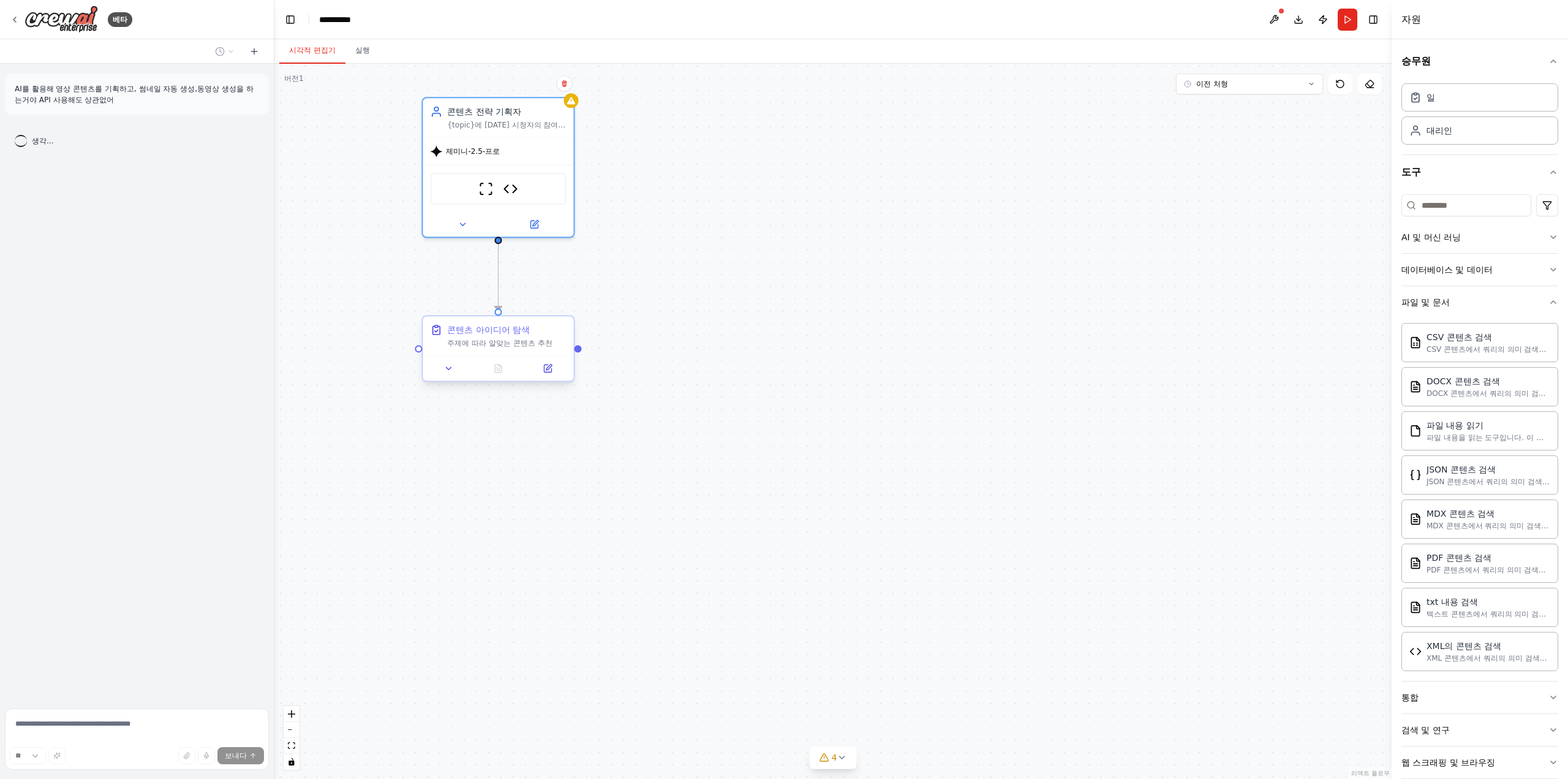
click at [544, 343] on div "주제에 따라 알맞는 콘텐츠 추천" at bounding box center [506, 344] width 119 height 10
click at [572, 306] on button at bounding box center [564, 306] width 16 height 16
click at [569, 303] on button at bounding box center [564, 304] width 16 height 16
click at [567, 301] on icon at bounding box center [563, 303] width 7 height 7
click at [541, 322] on font "확인하다" at bounding box center [539, 317] width 7 height 38
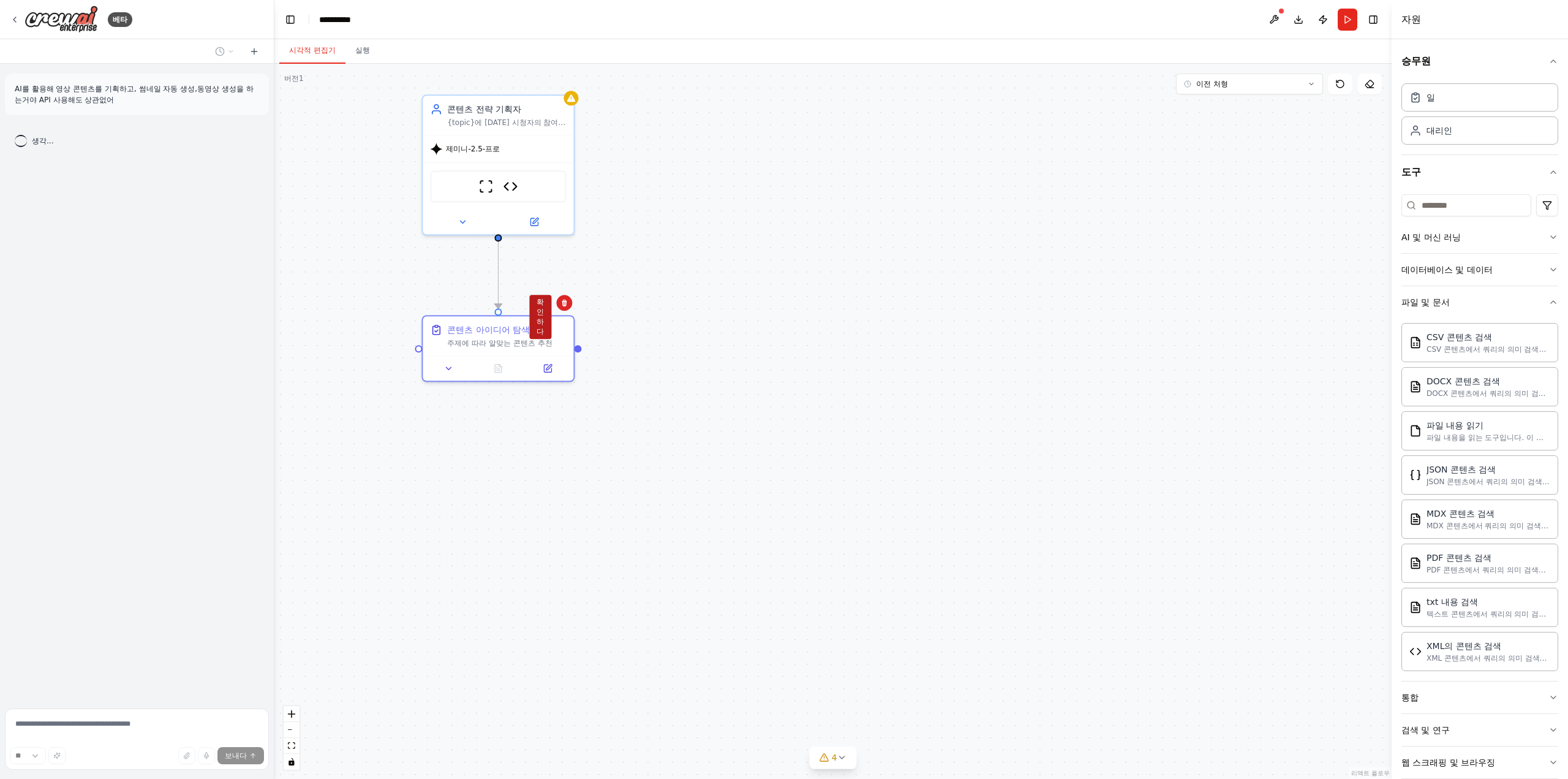
click at [541, 311] on font "확인하다" at bounding box center [539, 317] width 7 height 38
click at [541, 311] on div ".deletable-edge-delete-btn { width: 20px; height: 20px; border: 0px solid #ffff…" at bounding box center [832, 421] width 1117 height 715
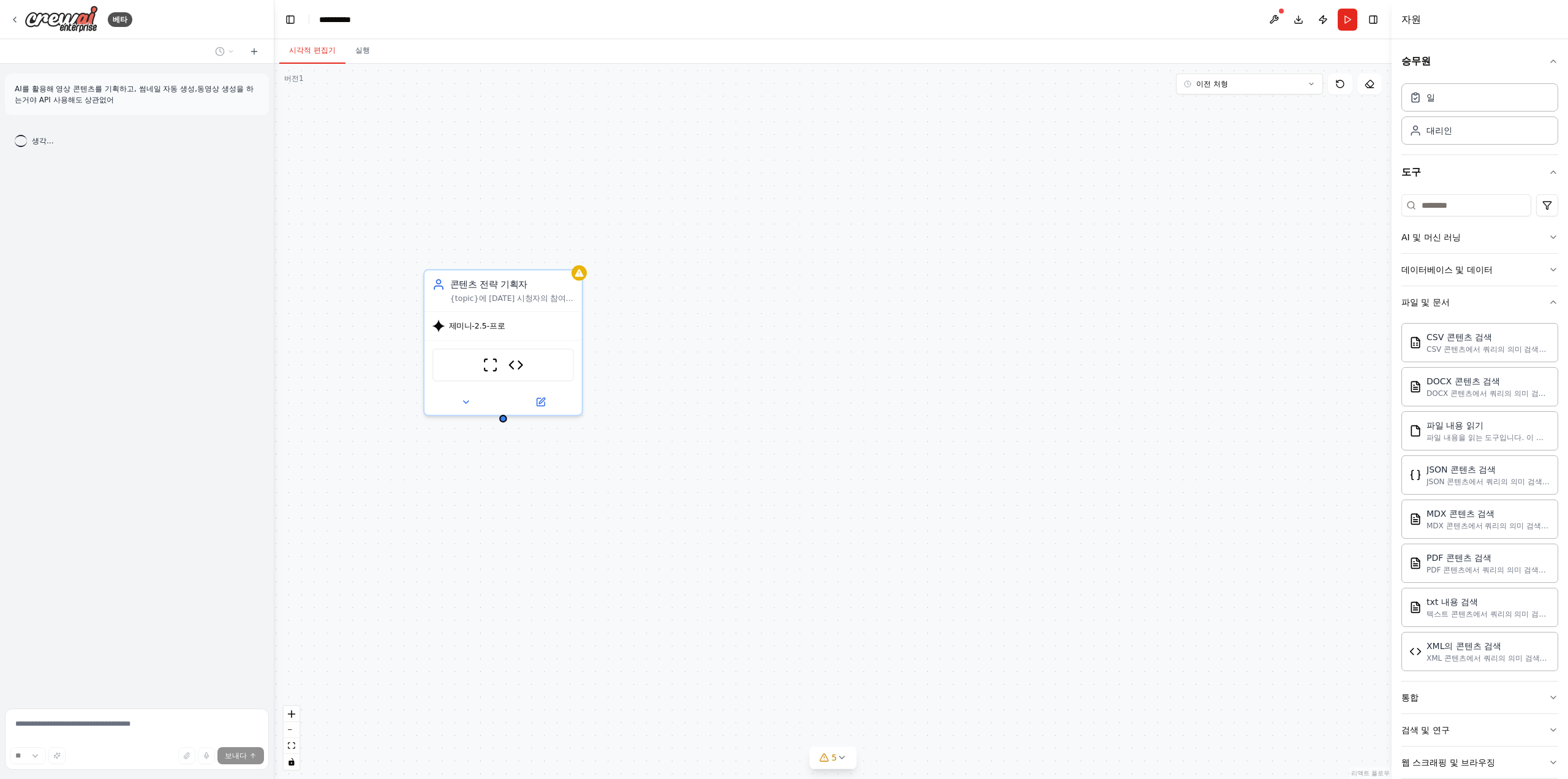
drag, startPoint x: 545, startPoint y: 350, endPoint x: 549, endPoint y: 503, distance: 153.1
click at [549, 497] on div "콘텐츠 전략 기획자 {topic}에 대한 시청자의 참여를 유도하고 조회수를 높이는 매력적인 동영상 콘텐츠 전략과 스크립트를 작성하세요. 인기 …" at bounding box center [832, 421] width 1117 height 715
drag, startPoint x: 576, startPoint y: 268, endPoint x: 613, endPoint y: 224, distance: 57.5
click at [616, 222] on icon at bounding box center [618, 223] width 10 height 10
drag, startPoint x: 893, startPoint y: 412, endPoint x: 808, endPoint y: 345, distance: 108.2
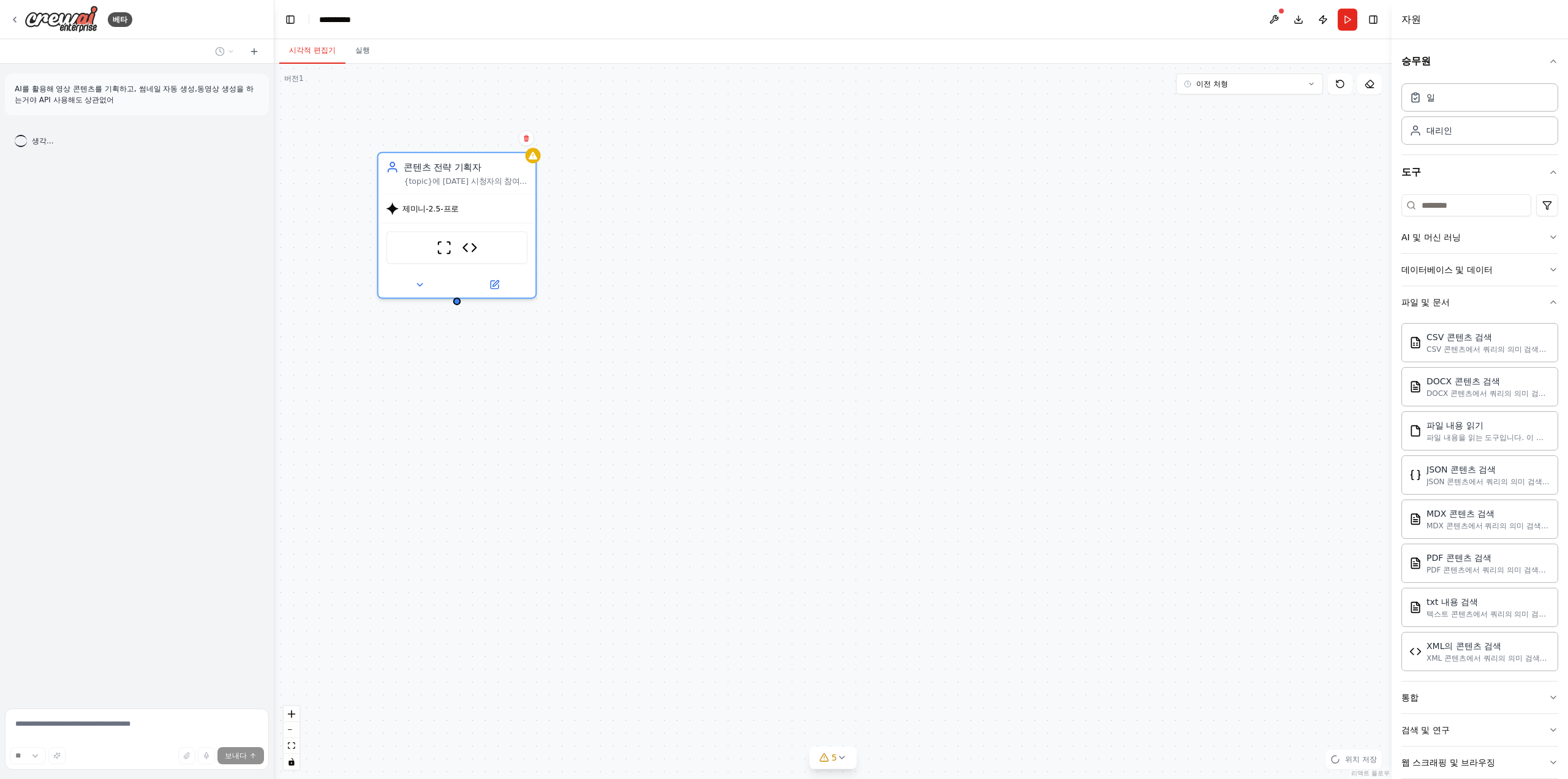
click at [808, 345] on div "콘텐츠 전략 기획자 {topic}에 대한 시청자의 참여를 유도하고 조회수를 높이는 매력적인 동영상 콘텐츠 전략과 스크립트를 작성하세요. 인기 …" at bounding box center [832, 421] width 1117 height 715
click at [1485, 288] on button "파일 및 문서" at bounding box center [1479, 303] width 157 height 32
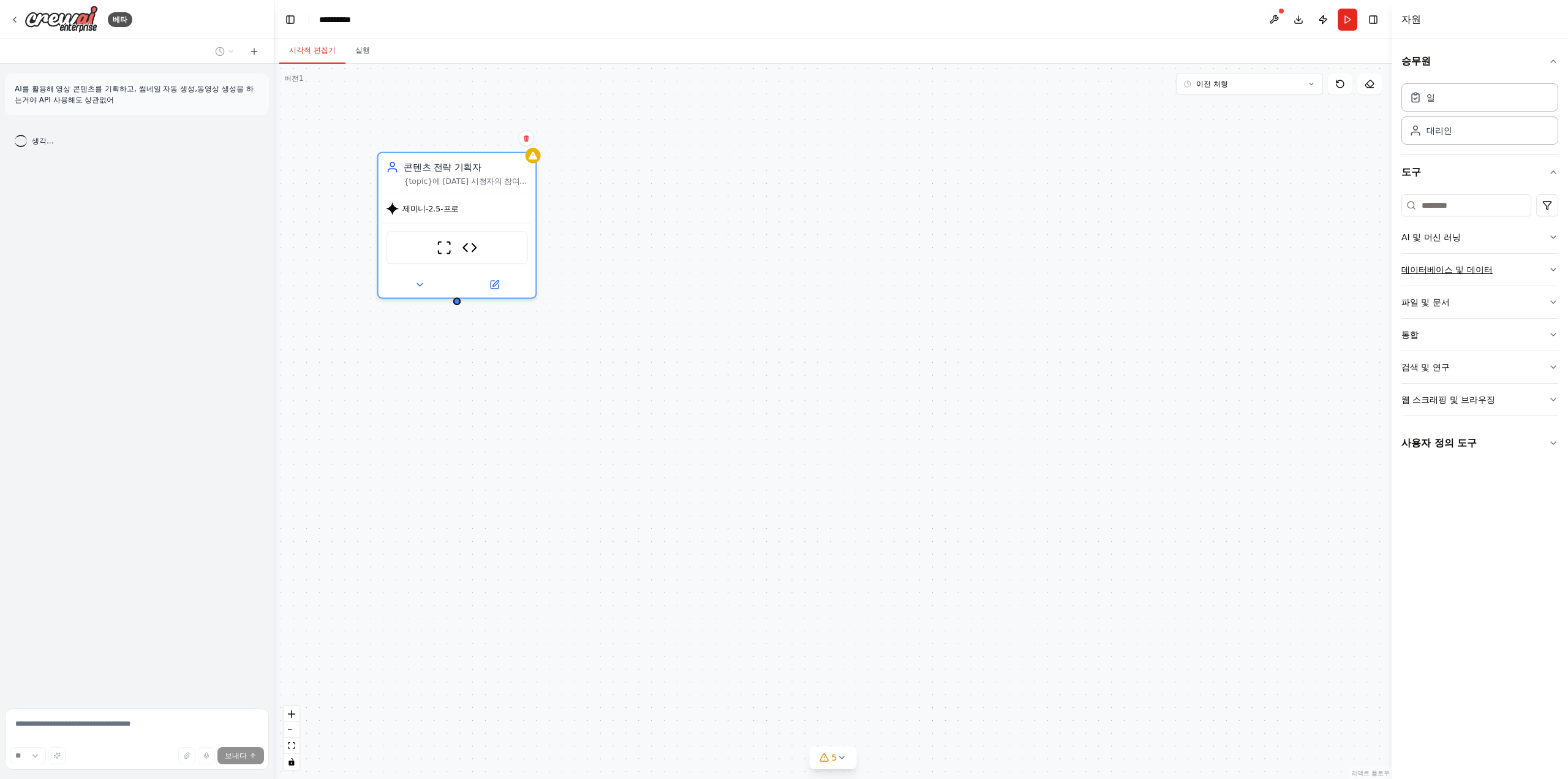
click at [1503, 268] on button "데이터베이스 및 데이터" at bounding box center [1479, 270] width 157 height 32
click at [1457, 429] on button "파일 및 문서" at bounding box center [1479, 444] width 157 height 32
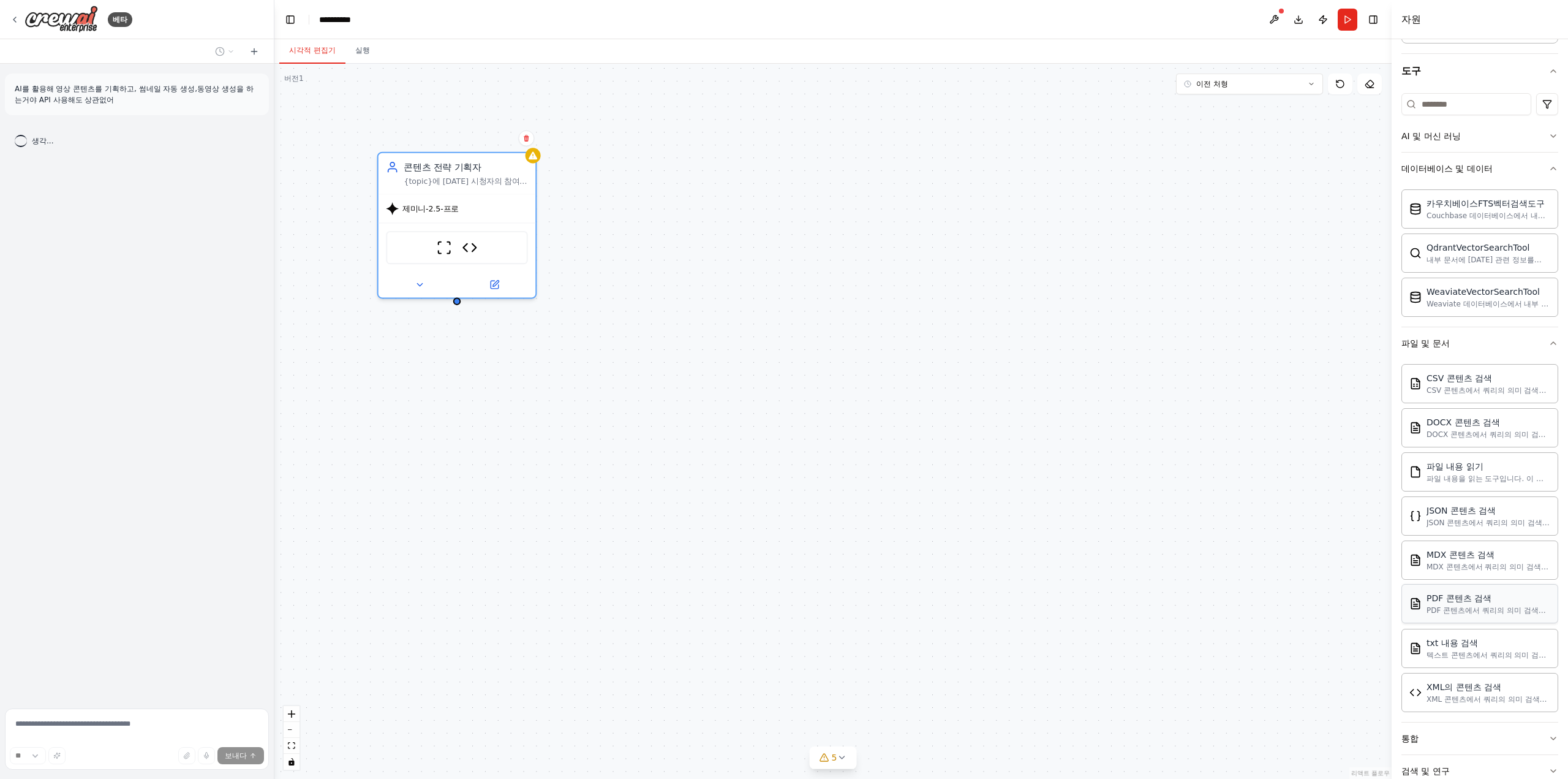
scroll to position [189, 0]
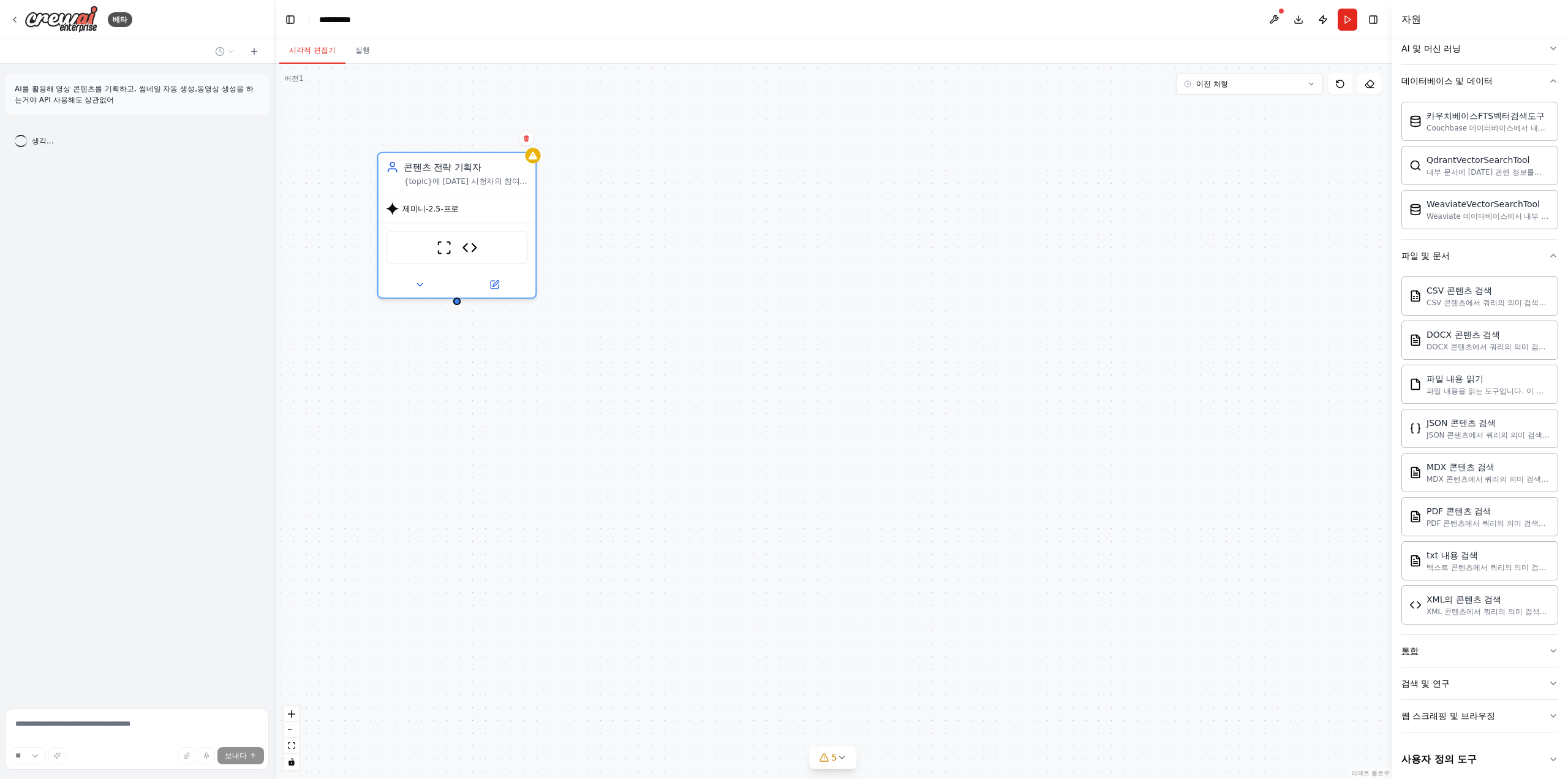
click at [1483, 650] on button "통합" at bounding box center [1479, 651] width 157 height 32
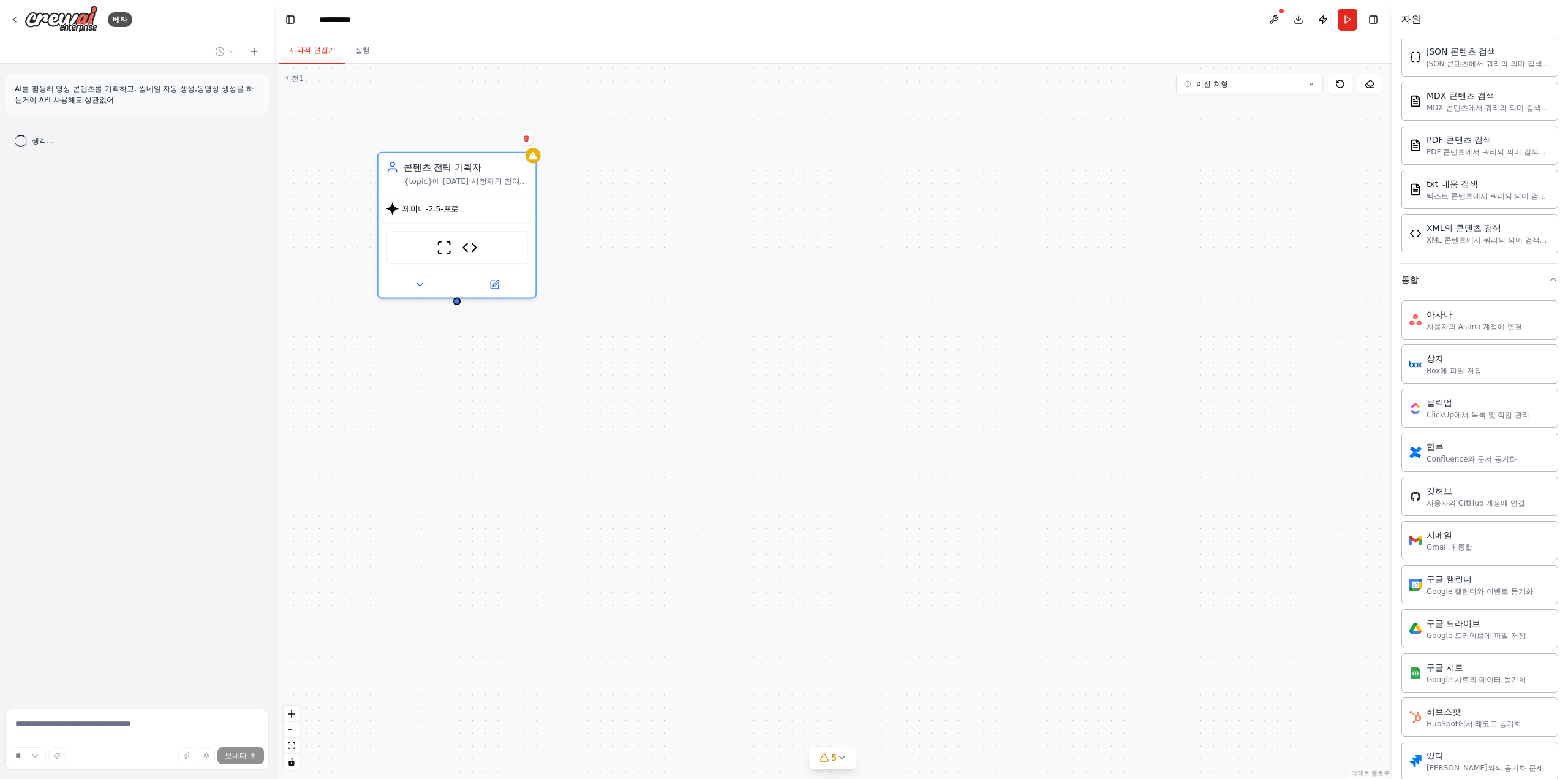
scroll to position [556, 0]
drag, startPoint x: 893, startPoint y: 555, endPoint x: 915, endPoint y: 537, distance: 28.4
click at [890, 544] on div "콘텐츠 전략 기획자 {topic}에 대한 시청자의 참여를 유도하고 조회수를 높이는 매력적인 동영상 콘텐츠 전략과 스크립트를 작성하세요. 인기 …" at bounding box center [832, 421] width 1117 height 715
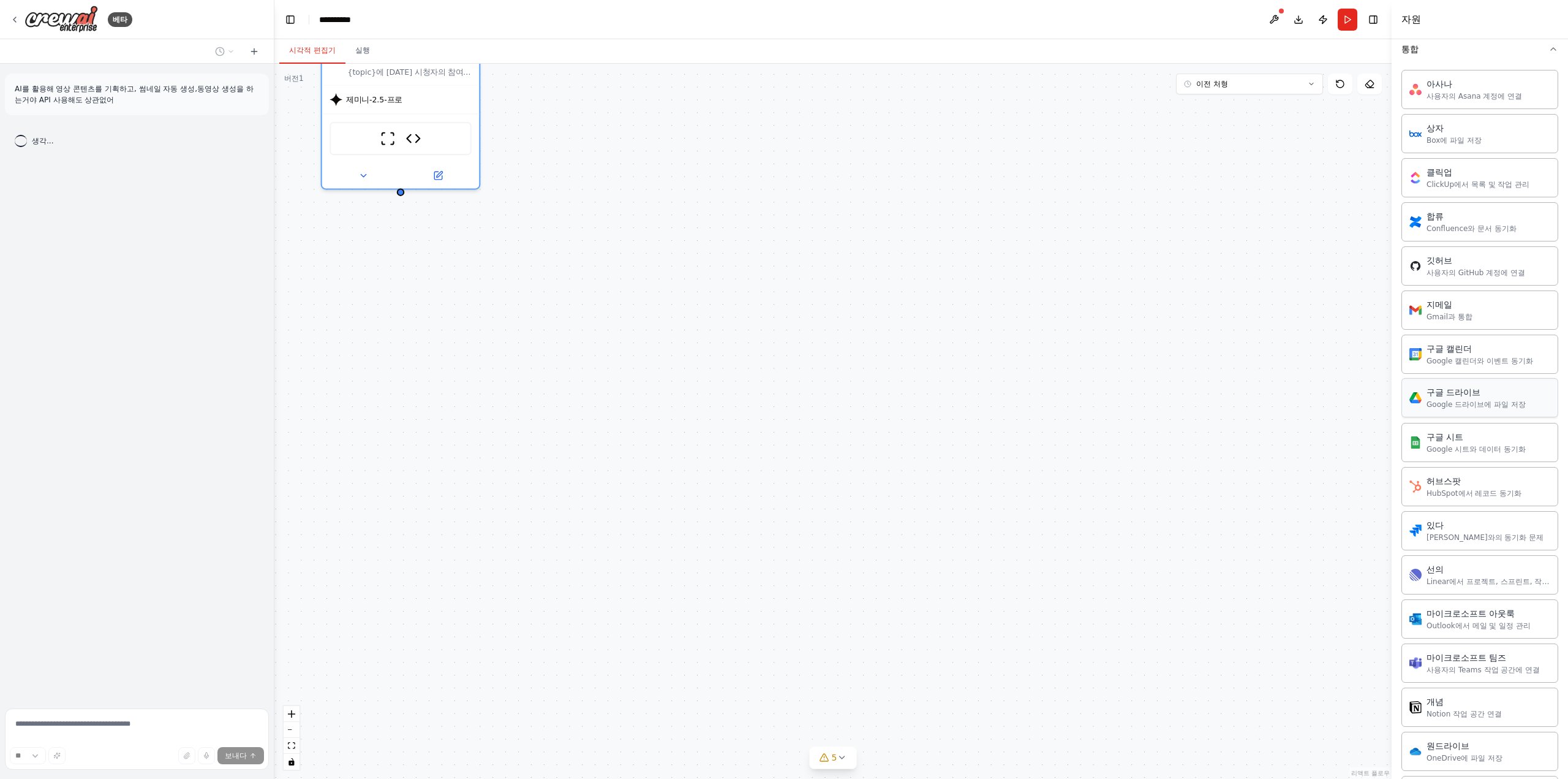
scroll to position [1108, 0]
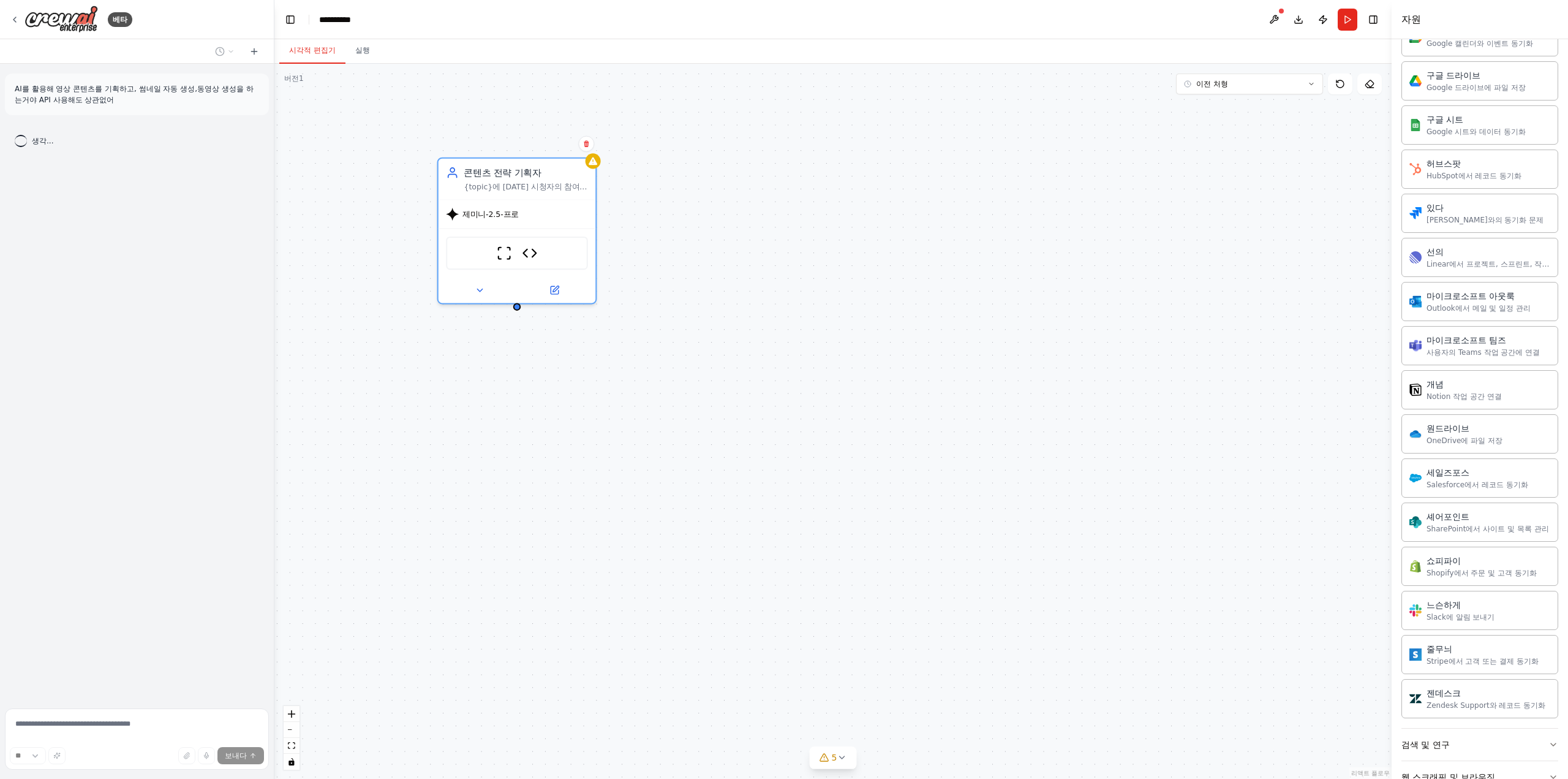
drag, startPoint x: 424, startPoint y: 524, endPoint x: 562, endPoint y: 679, distance: 207.5
click at [558, 668] on div "콘텐츠 전략 기획자 {topic}에 대한 시청자의 참여를 유도하고 조회수를 높이는 매력적인 동영상 콘텐츠 전략과 스크립트를 작성하세요. 인기 …" at bounding box center [832, 421] width 1117 height 715
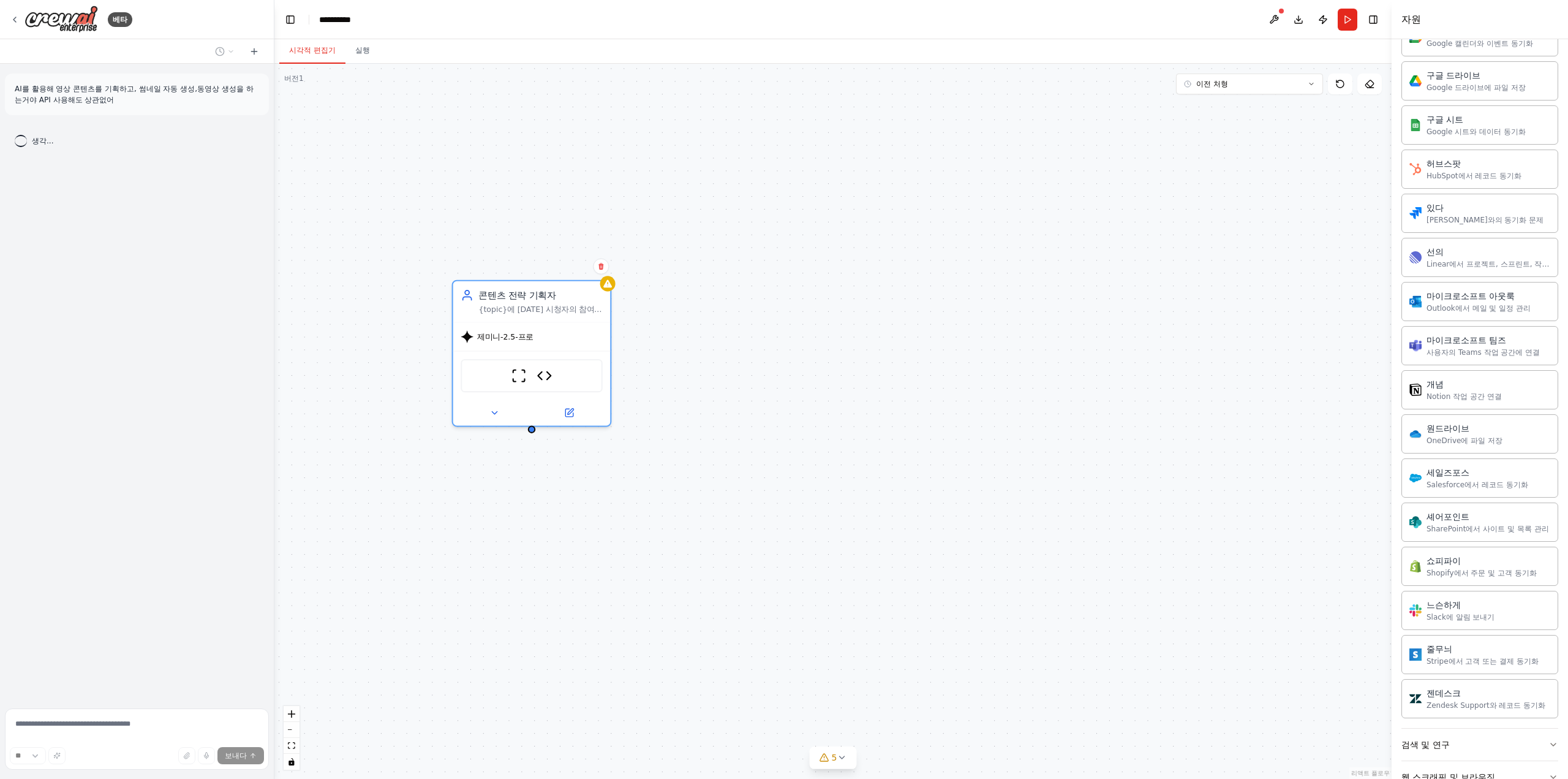
drag, startPoint x: 463, startPoint y: 522, endPoint x: 468, endPoint y: 553, distance: 31.4
click at [458, 576] on div "콘텐츠 전략 기획자 {topic}에 대한 시청자의 참여를 유도하고 조회수를 높이는 매력적인 동영상 콘텐츠 전략과 스크립트를 작성하세요. 인기 …" at bounding box center [832, 421] width 1117 height 715
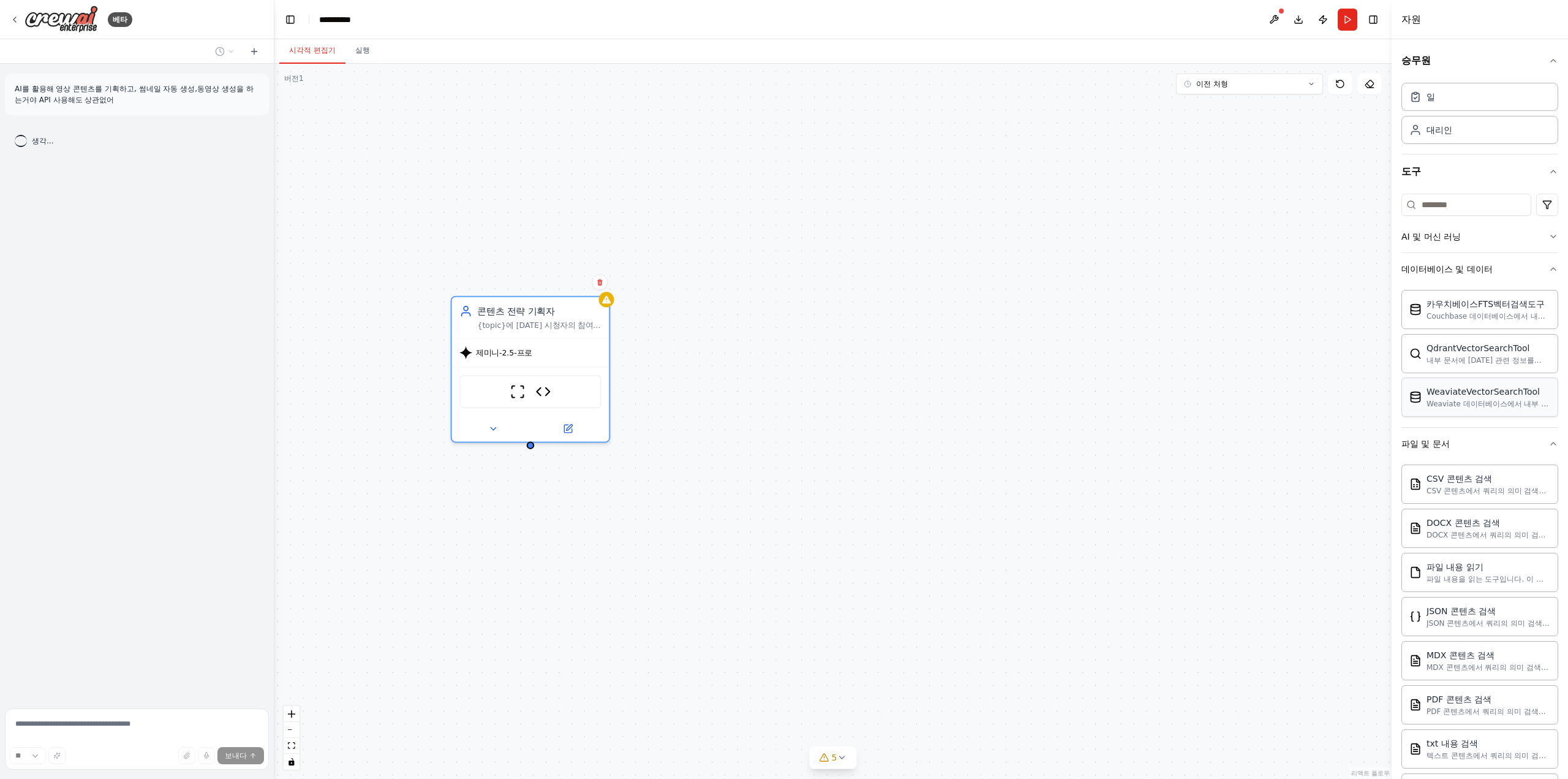
scroll to position [0, 0]
drag, startPoint x: 104, startPoint y: 461, endPoint x: 153, endPoint y: 430, distance: 58.0
click at [104, 461] on div "AI를 활용해 영상 콘텐츠를 기획하고, 썸네일 자동 생성,동영상 생성을 하는거야 API 사용해도 상관없어 생각..." at bounding box center [137, 384] width 273 height 640
click at [1343, 15] on button "달리다" at bounding box center [1347, 20] width 20 height 22
click at [782, 529] on div "콘텐츠 전략 기획자 {topic}에 대한 시청자의 참여를 유도하고 조회수를 높이는 매력적인 동영상 콘텐츠 전략과 스크립트를 작성하세요. 인기 …" at bounding box center [832, 421] width 1117 height 715
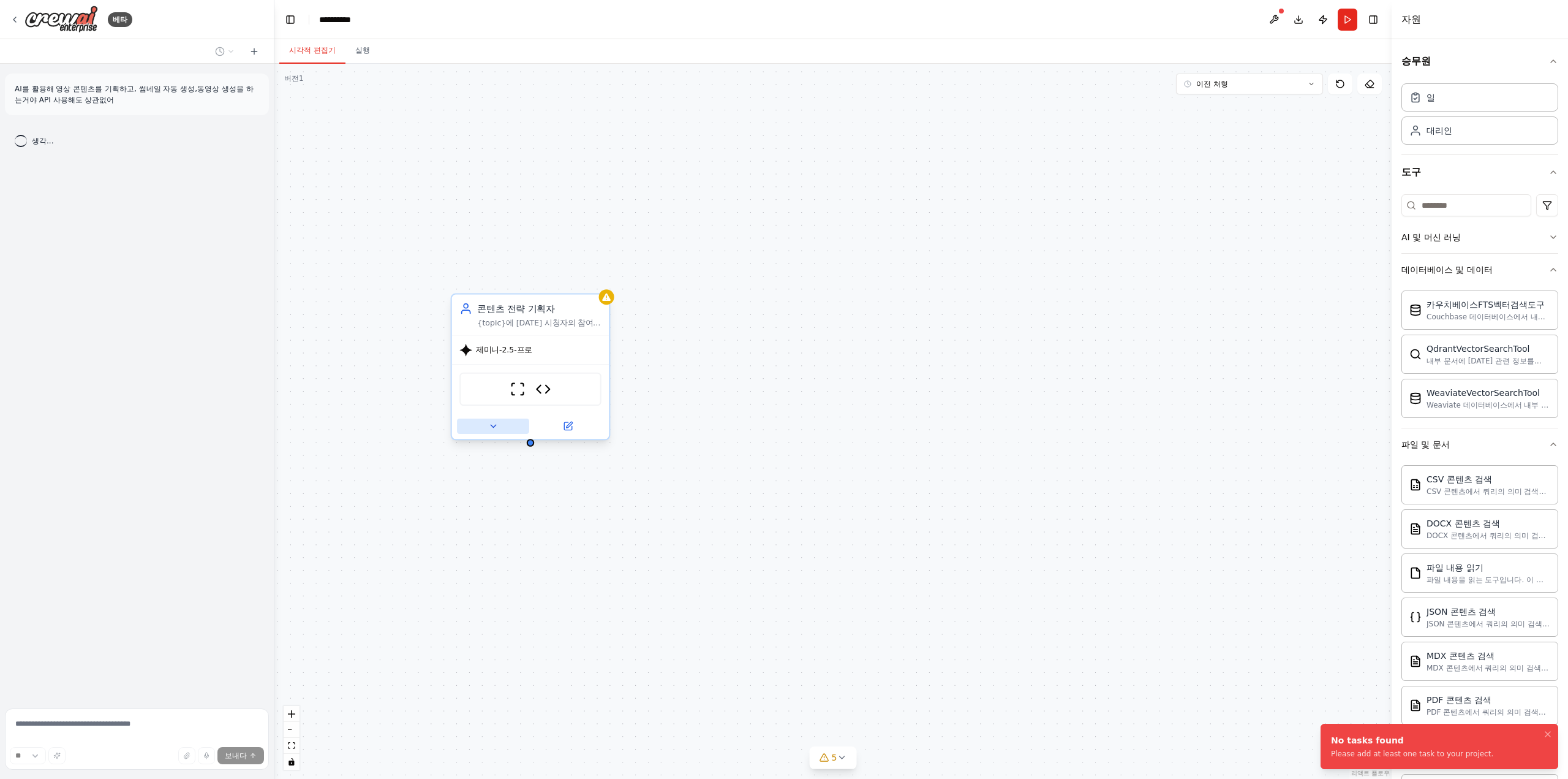
click at [502, 428] on button at bounding box center [493, 425] width 72 height 15
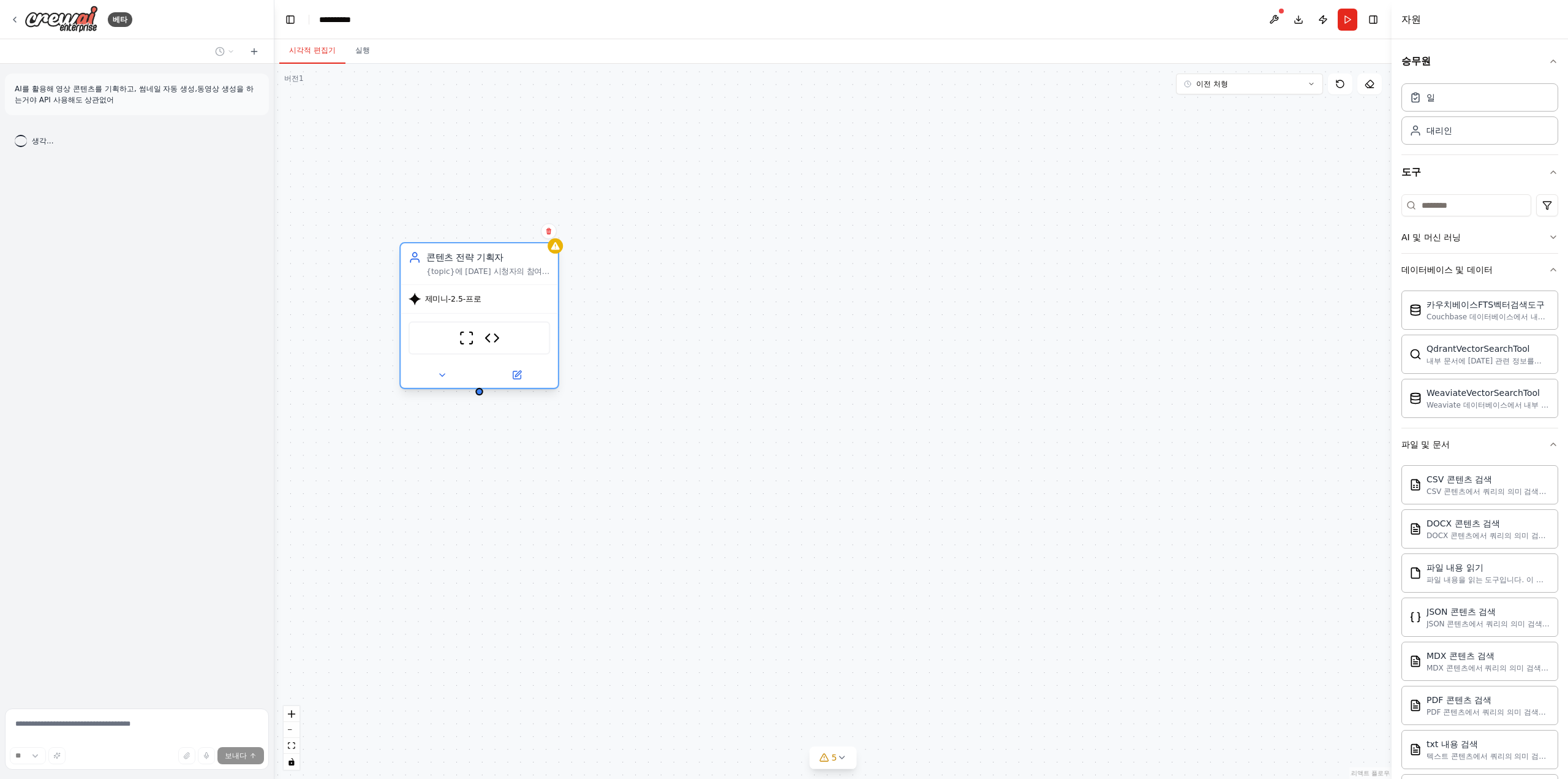
drag, startPoint x: 514, startPoint y: 314, endPoint x: 467, endPoint y: 260, distance: 71.6
click at [465, 258] on div "콘텐츠 전략 기획자 {topic}에 대한 시청자의 참여를 유도하고 조회수를 높이는 매력적인 동영상 콘텐츠 전략과 스크립트를 작성하세요. 인기 …" at bounding box center [488, 265] width 124 height 26
click at [486, 456] on div "콘텐츠 전략 기획자 {topic}에 대한 시청자의 참여를 유도하고 조회수를 높이는 매력적인 동영상 콘텐츠 전략과 스크립트를 작성하세요. 인기 …" at bounding box center [832, 421] width 1117 height 715
click at [1353, 18] on button "달리다" at bounding box center [1347, 20] width 20 height 22
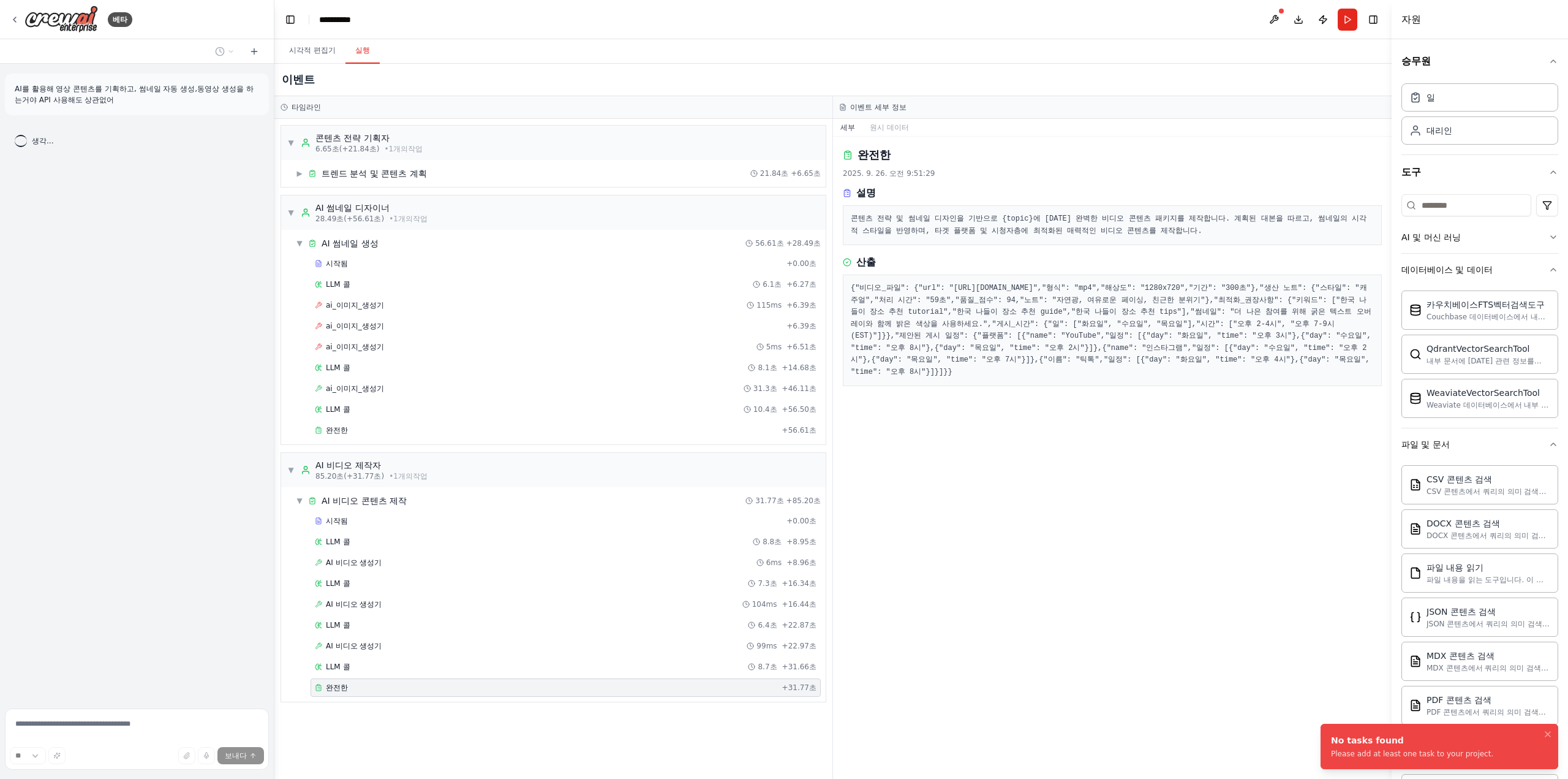
click at [362, 55] on font "실행" at bounding box center [362, 50] width 15 height 9
click at [311, 50] on font "시각적 편집기" at bounding box center [312, 50] width 47 height 9
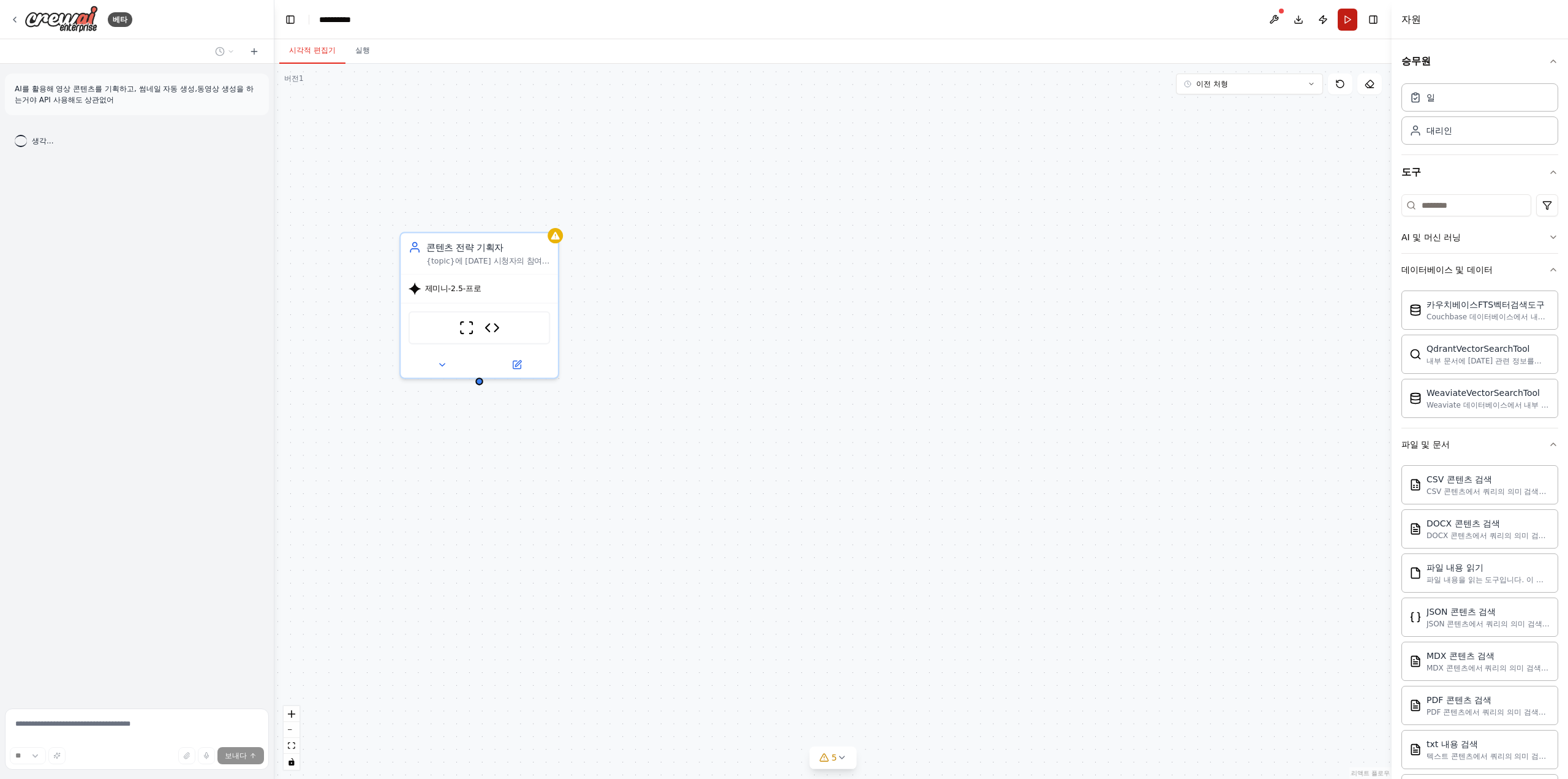
click at [1346, 20] on button "달리다" at bounding box center [1347, 20] width 20 height 22
click at [1346, 20] on header "**********" at bounding box center [832, 19] width 1117 height 39
click at [1278, 20] on button at bounding box center [1274, 20] width 20 height 22
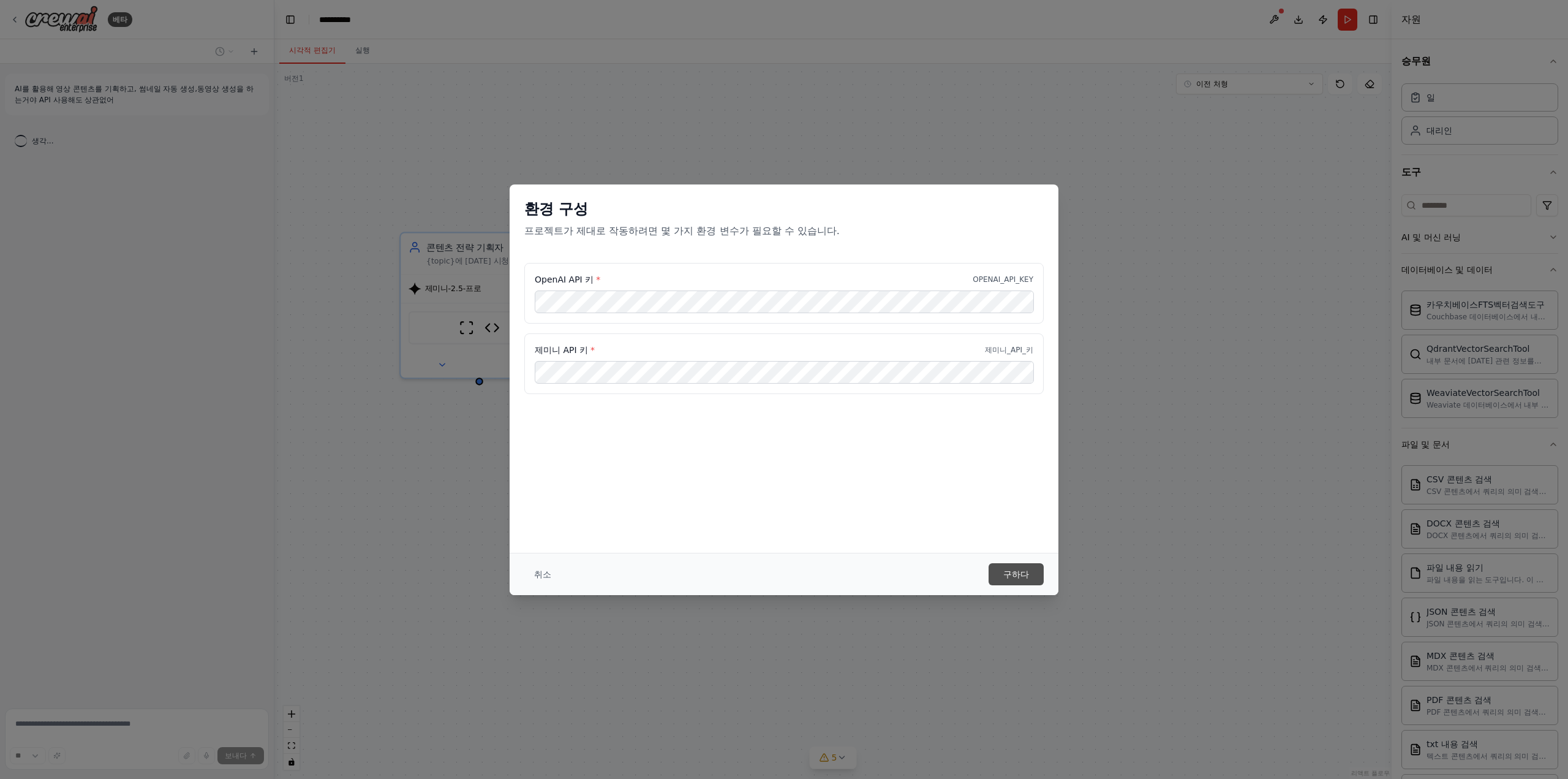
click at [1007, 572] on font "구하다" at bounding box center [1016, 574] width 26 height 10
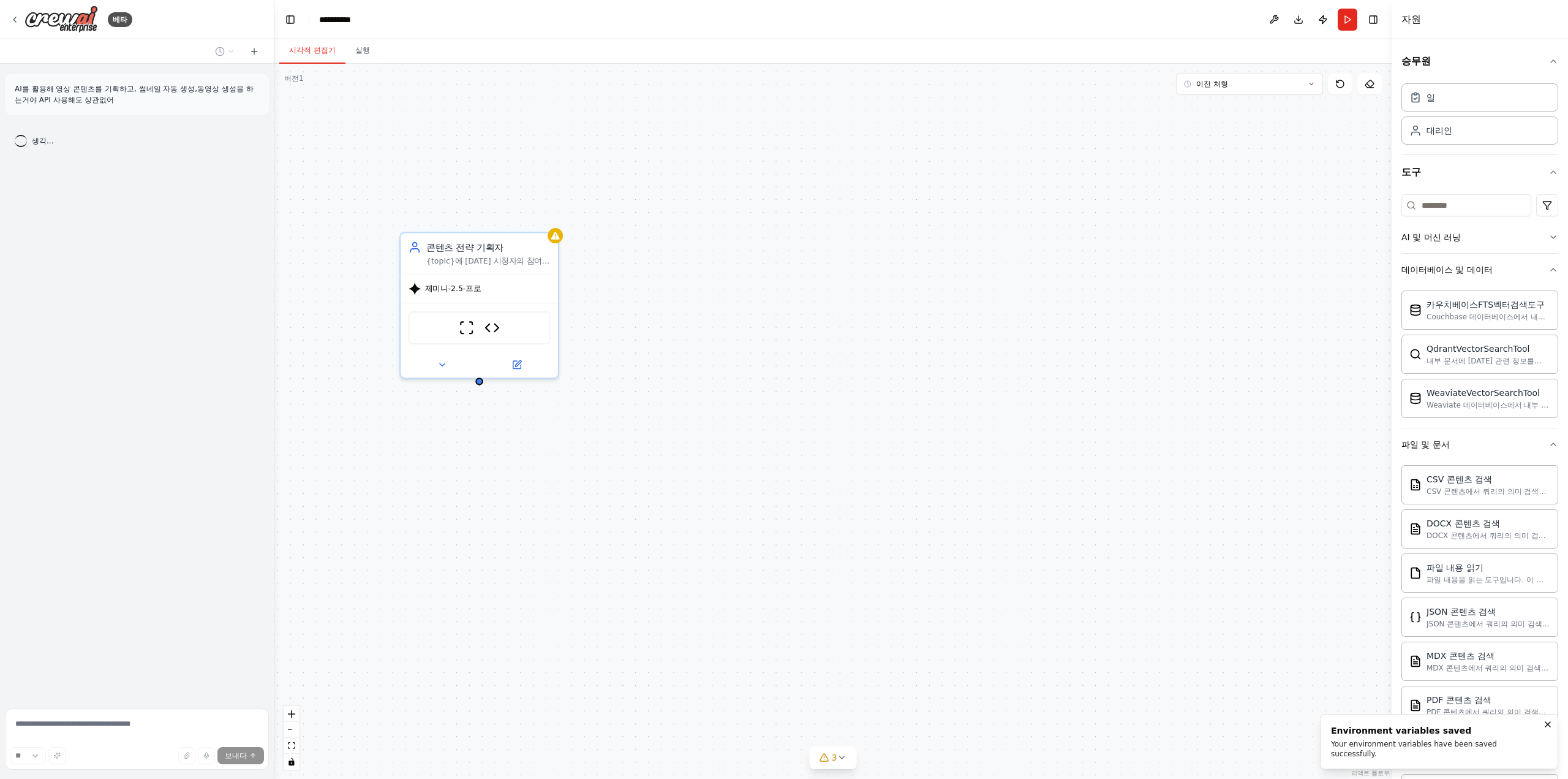
click at [546, 670] on div "콘텐츠 전략 기획자 {topic}에 대한 시청자의 참여를 유도하고 조회수를 높이는 매력적인 동영상 콘텐츠 전략과 스크립트를 작성하세요. 인기 …" at bounding box center [832, 421] width 1117 height 715
click at [1340, 18] on button "달리다" at bounding box center [1347, 20] width 20 height 22
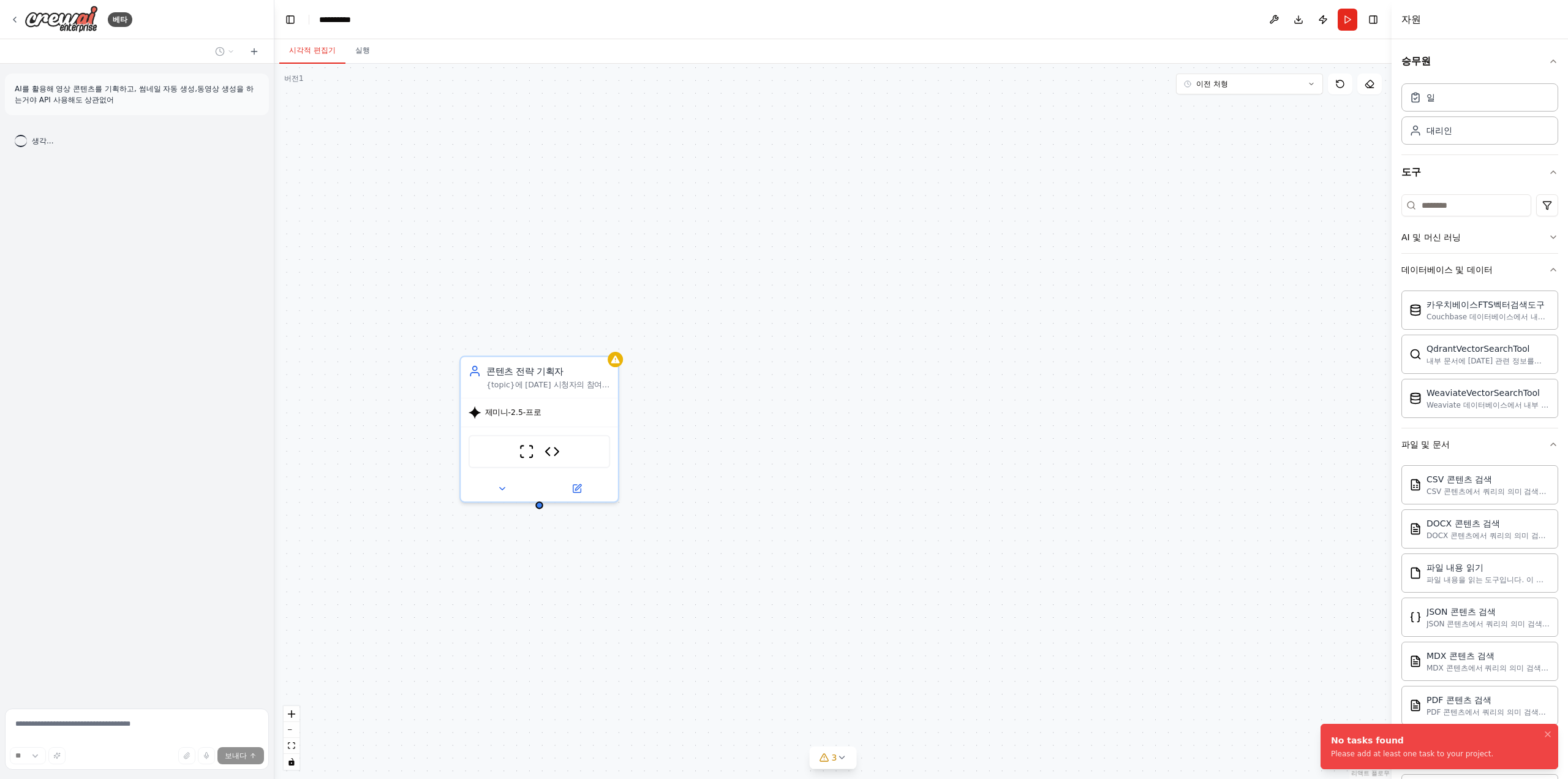
drag, startPoint x: 872, startPoint y: 383, endPoint x: 931, endPoint y: 528, distance: 156.5
click at [943, 516] on div "콘텐츠 전략 기획자 {topic}에 대한 시청자의 참여를 유도하고 조회수를 높이는 매력적인 동영상 콘텐츠 전략과 스크립트를 작성하세요. 인기 …" at bounding box center [832, 421] width 1117 height 715
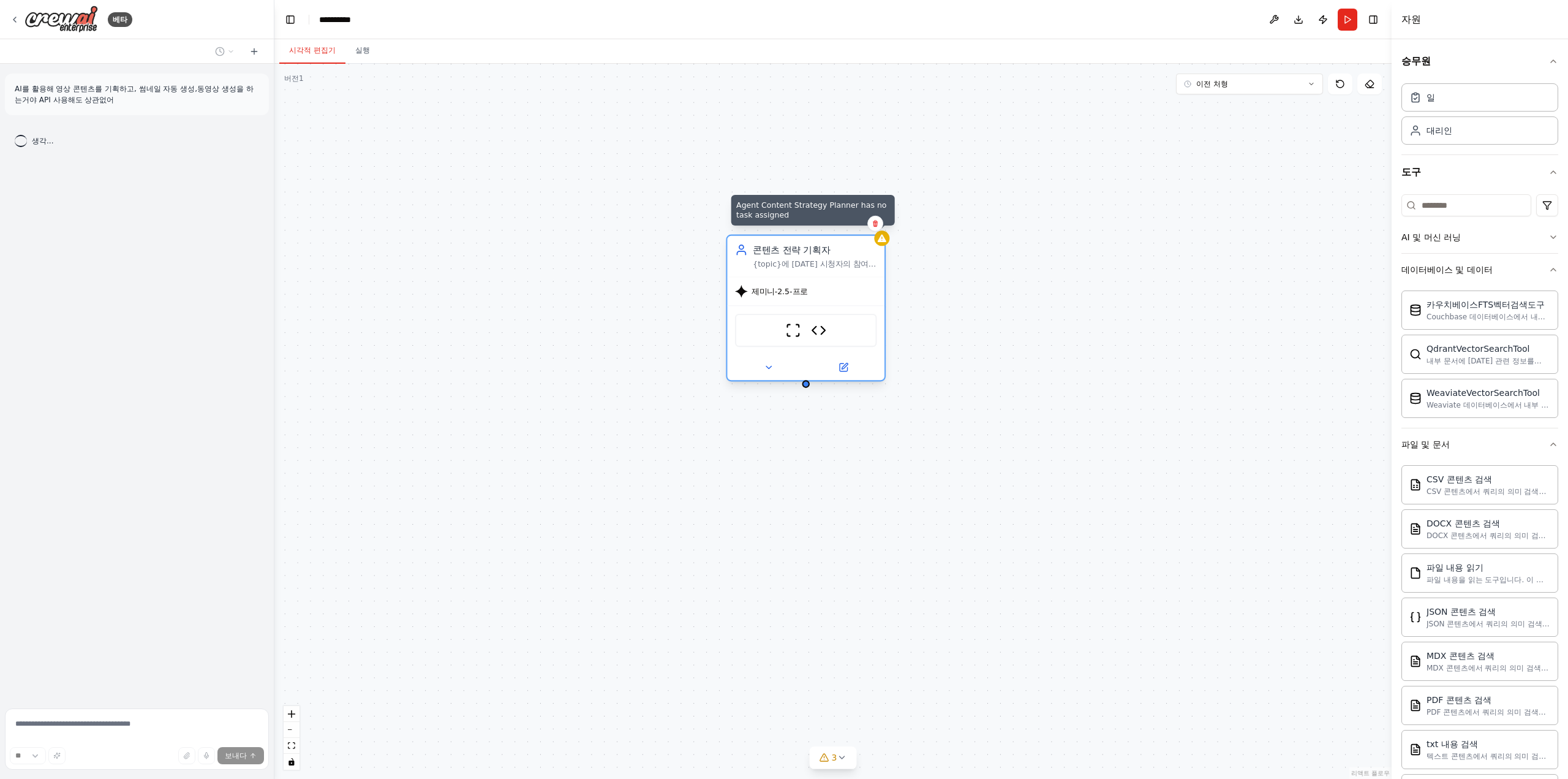
drag, startPoint x: 627, startPoint y: 373, endPoint x: 889, endPoint y: 241, distance: 293.4
click at [889, 241] on div "Agent Content Strategy Planner has no task assigned 콘텐츠 전략 기획자 {topic}에 대한 시청자의…" at bounding box center [832, 421] width 1117 height 715
drag, startPoint x: 1083, startPoint y: 315, endPoint x: 794, endPoint y: 162, distance: 327.0
click at [794, 162] on font "새로운 작업" at bounding box center [789, 160] width 48 height 10
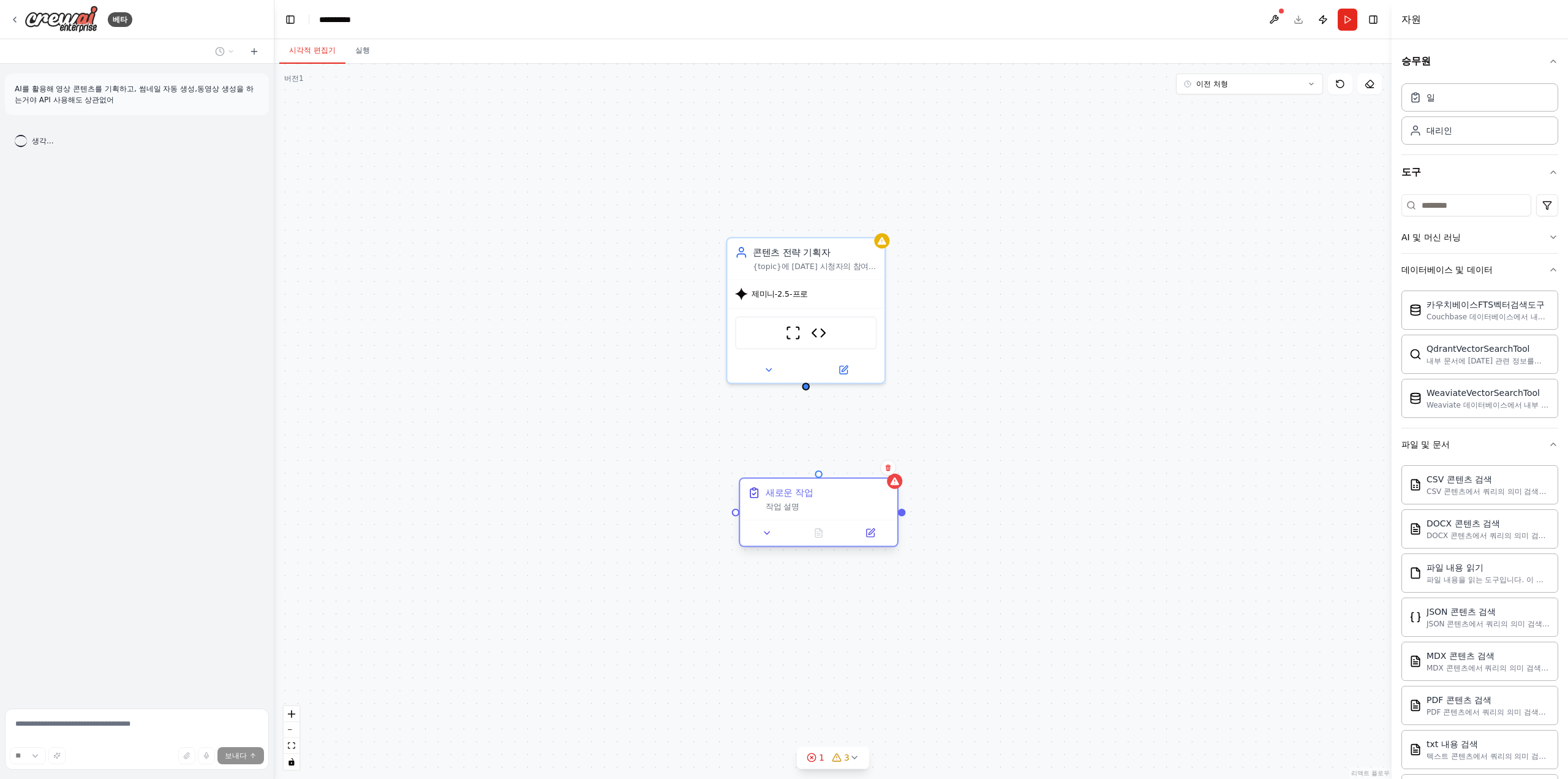
drag, startPoint x: 794, startPoint y: 221, endPoint x: 840, endPoint y: 500, distance: 282.8
click at [840, 500] on div "새로운 작업 작업 설명" at bounding box center [827, 499] width 124 height 26
drag, startPoint x: 841, startPoint y: 490, endPoint x: 832, endPoint y: 494, distance: 9.8
click at [832, 494] on div "새로운 작업" at bounding box center [814, 492] width 124 height 13
drag, startPoint x: 814, startPoint y: 256, endPoint x: 473, endPoint y: 272, distance: 341.4
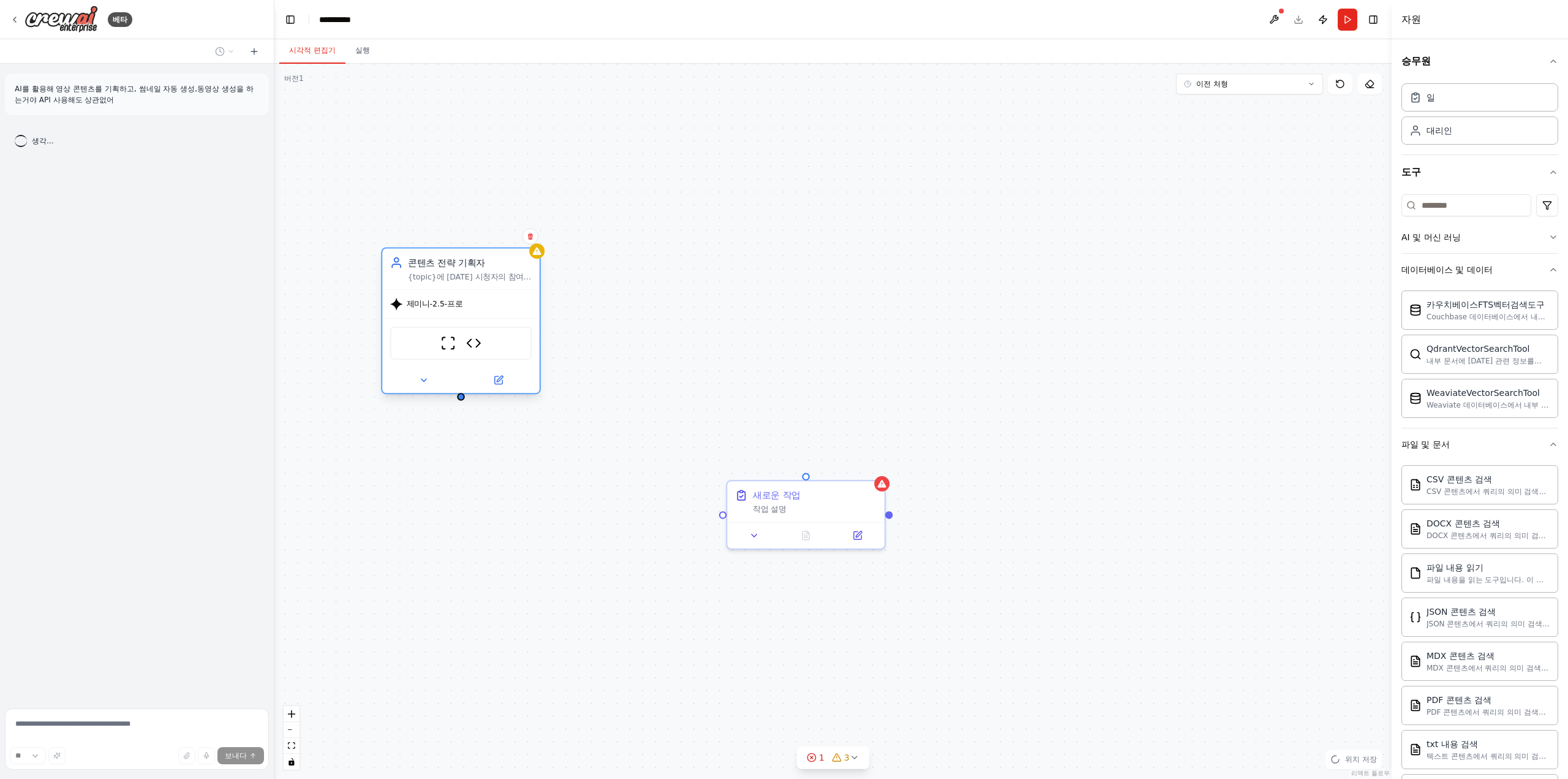
click at [473, 272] on div "콘텐츠 전략 기획자 {topic}에 대한 시청자의 참여를 유도하고 조회수를 높이는 매력적인 동영상 콘텐츠 전략과 스크립트를 작성하세요. 인기 …" at bounding box center [470, 269] width 124 height 26
drag, startPoint x: 805, startPoint y: 498, endPoint x: 454, endPoint y: 484, distance: 351.3
click at [454, 484] on div "새로운 작업" at bounding box center [457, 479] width 124 height 13
drag, startPoint x: 441, startPoint y: 492, endPoint x: 451, endPoint y: 489, distance: 10.4
click at [451, 489] on div "작업 설명" at bounding box center [470, 494] width 124 height 10
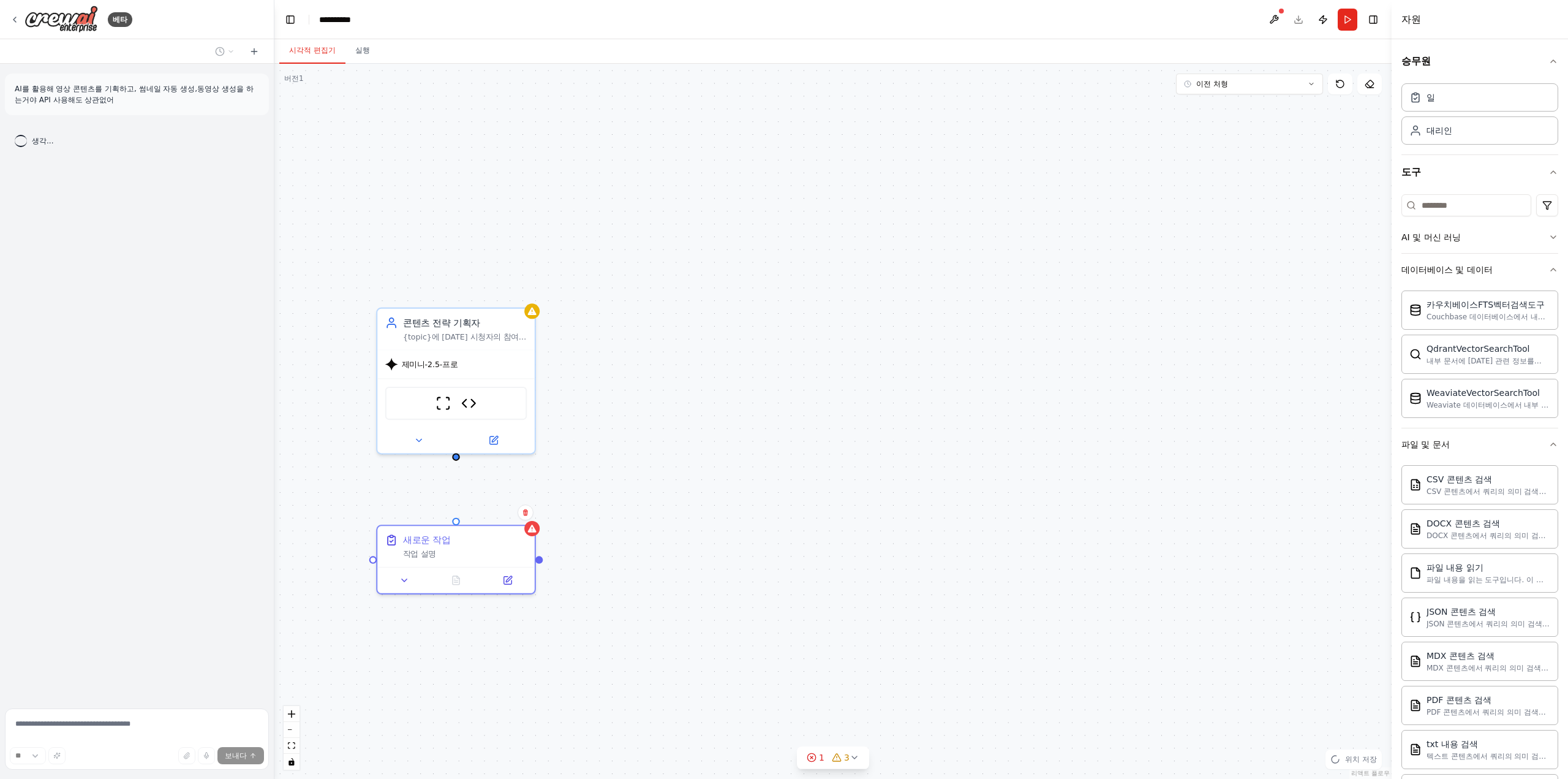
drag, startPoint x: 460, startPoint y: 402, endPoint x: 455, endPoint y: 463, distance: 61.2
click at [455, 463] on div "콘텐츠 전략 기획자 {topic}에 대한 시청자의 참여를 유도하고 조회수를 높이는 매력적인 동영상 콘텐츠 전략과 스크립트를 작성하세요. 인기 …" at bounding box center [832, 421] width 1117 height 715
drag, startPoint x: 456, startPoint y: 456, endPoint x: 452, endPoint y: 529, distance: 73.1
click at [439, 559] on div "새로운 작업 작업 설명" at bounding box center [456, 546] width 158 height 41
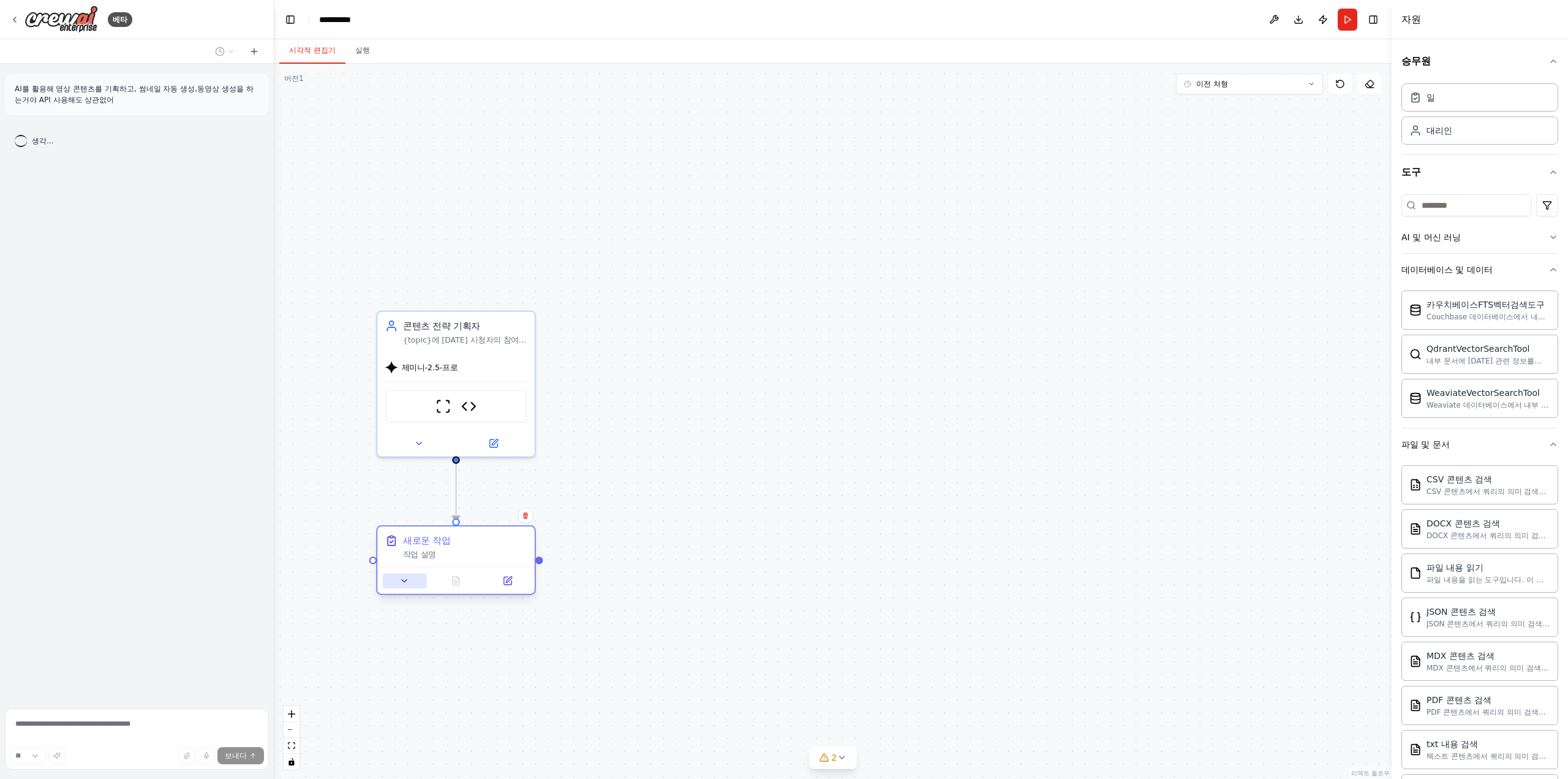
click at [406, 587] on button at bounding box center [404, 580] width 44 height 15
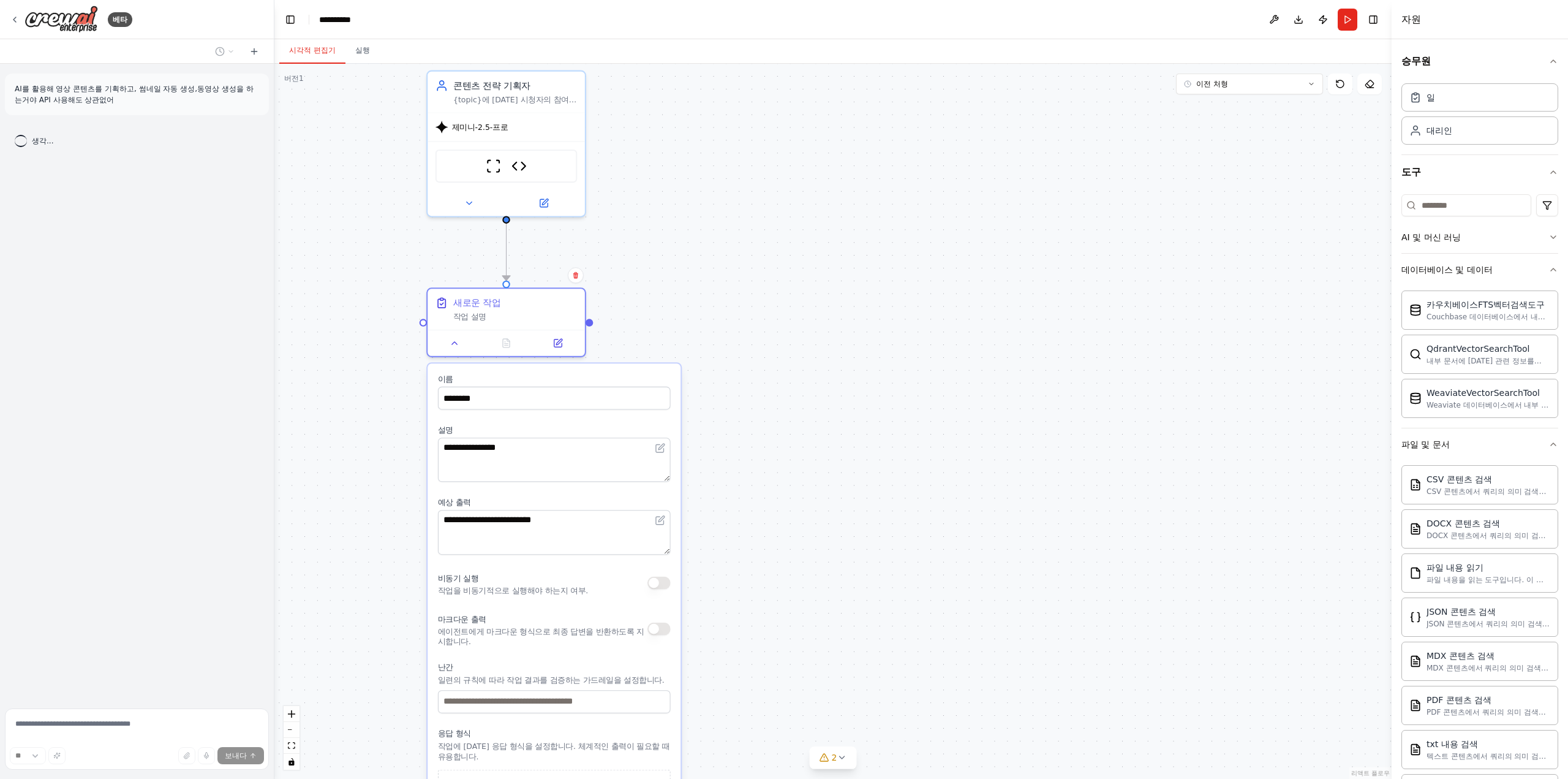
drag, startPoint x: 684, startPoint y: 550, endPoint x: 731, endPoint y: 328, distance: 226.9
click at [731, 328] on div ".deletable-edge-delete-btn { width: 20px; height: 20px; border: 0px solid #ffff…" at bounding box center [832, 421] width 1117 height 715
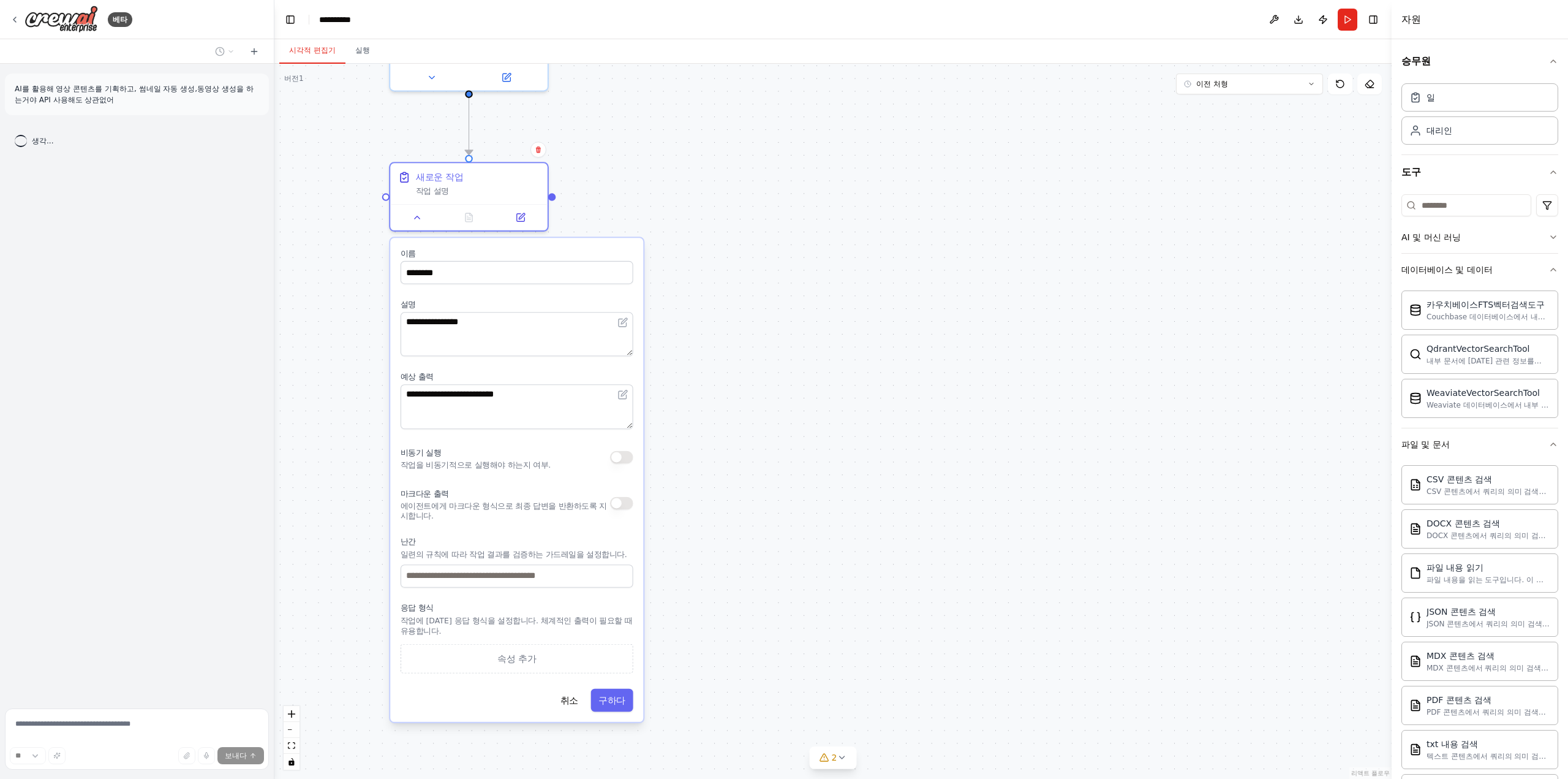
drag, startPoint x: 745, startPoint y: 364, endPoint x: 724, endPoint y: 311, distance: 57.0
click at [724, 311] on div ".deletable-edge-delete-btn { width: 20px; height: 20px; border: 0px solid #ffff…" at bounding box center [832, 421] width 1117 height 715
click at [824, 463] on div ".deletable-edge-delete-btn { width: 20px; height: 20px; border: 0px solid #ffff…" at bounding box center [832, 421] width 1117 height 715
click at [549, 271] on input "********" at bounding box center [516, 272] width 233 height 23
click at [768, 246] on div ".deletable-edge-delete-btn { width: 20px; height: 20px; border: 0px solid #ffff…" at bounding box center [832, 421] width 1117 height 715
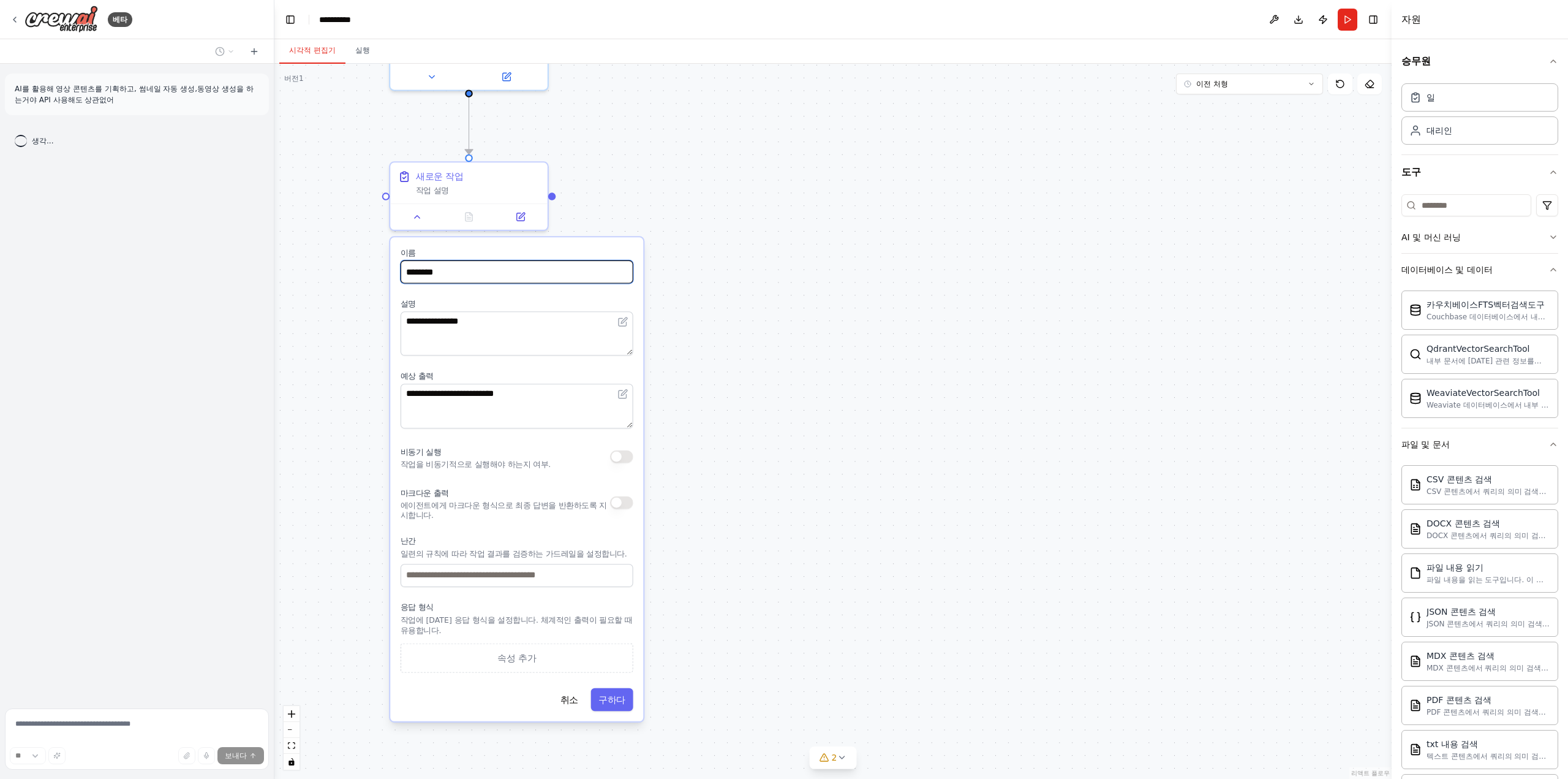
click at [506, 280] on input "********" at bounding box center [516, 272] width 233 height 23
click at [503, 280] on input "********" at bounding box center [516, 272] width 233 height 23
type input "**********"
click at [453, 320] on textarea "**********" at bounding box center [516, 334] width 233 height 44
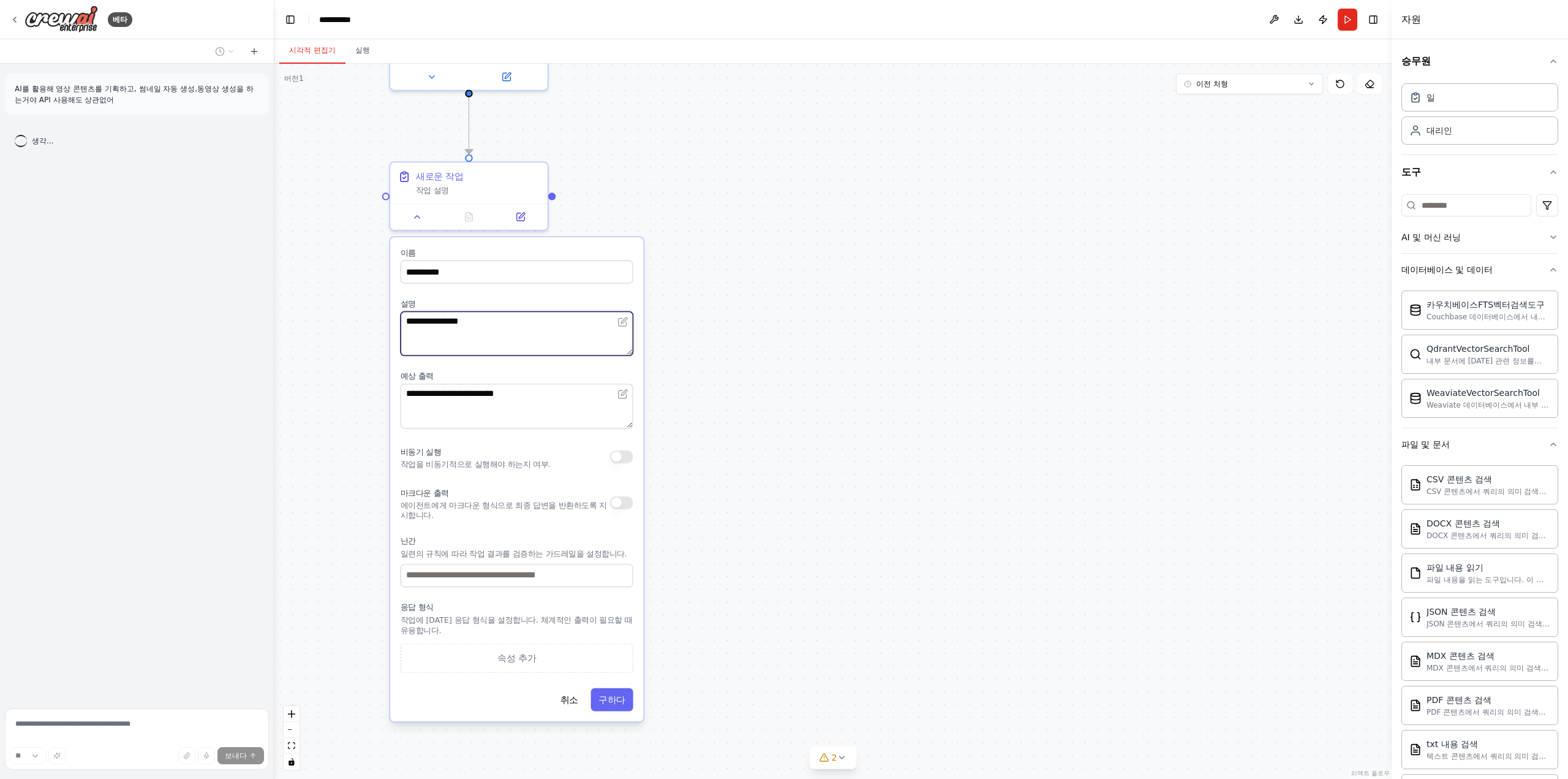
click at [453, 320] on textarea "**********" at bounding box center [516, 334] width 233 height 44
type textarea "*"
click at [862, 366] on div ".deletable-edge-delete-btn { width: 20px; height: 20px; border: 0px solid #ffff…" at bounding box center [832, 421] width 1117 height 715
click at [492, 333] on textarea at bounding box center [516, 334] width 233 height 44
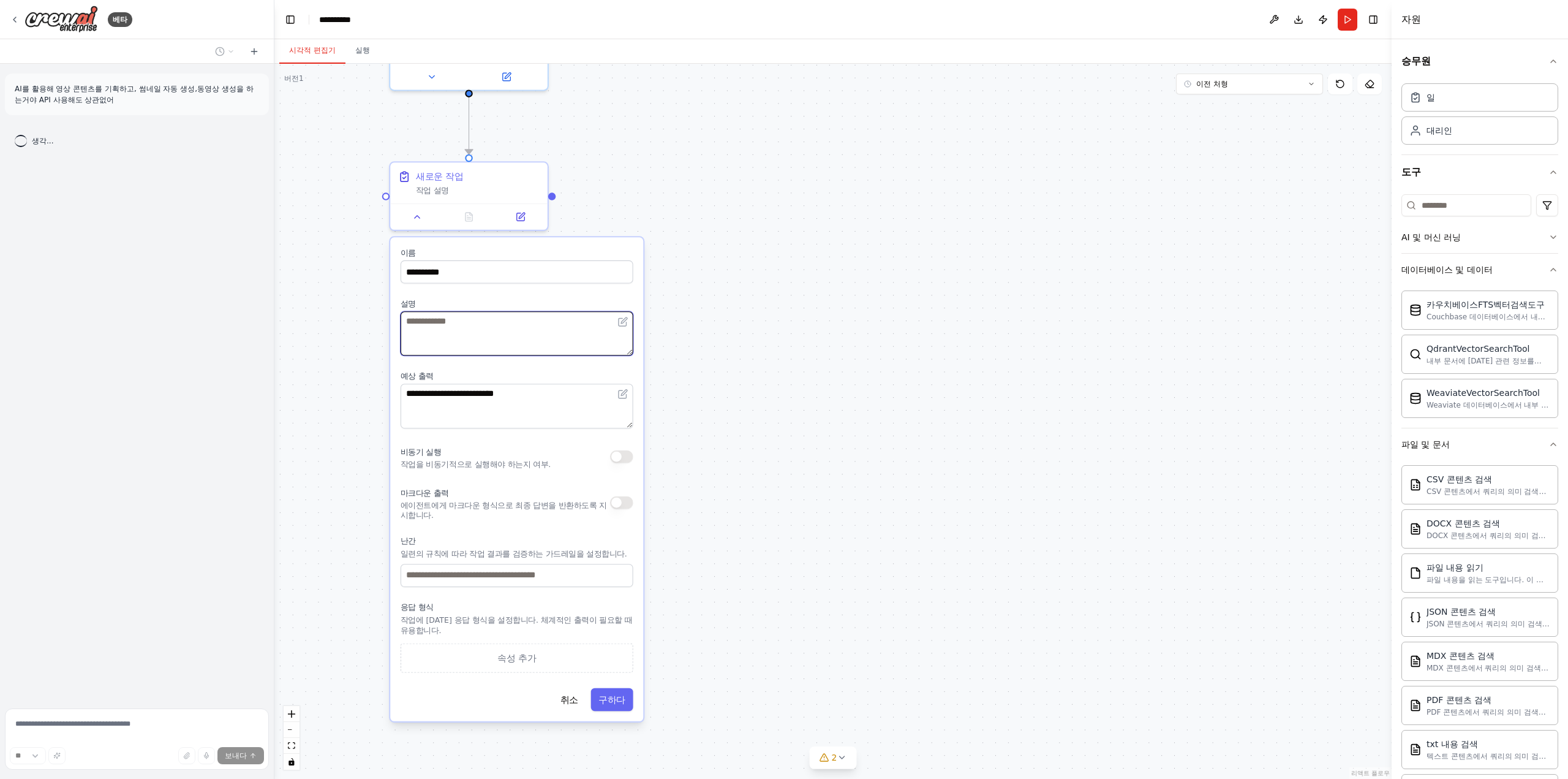
type textarea "*"
type textarea "******"
click at [505, 390] on textarea "**********" at bounding box center [516, 405] width 233 height 44
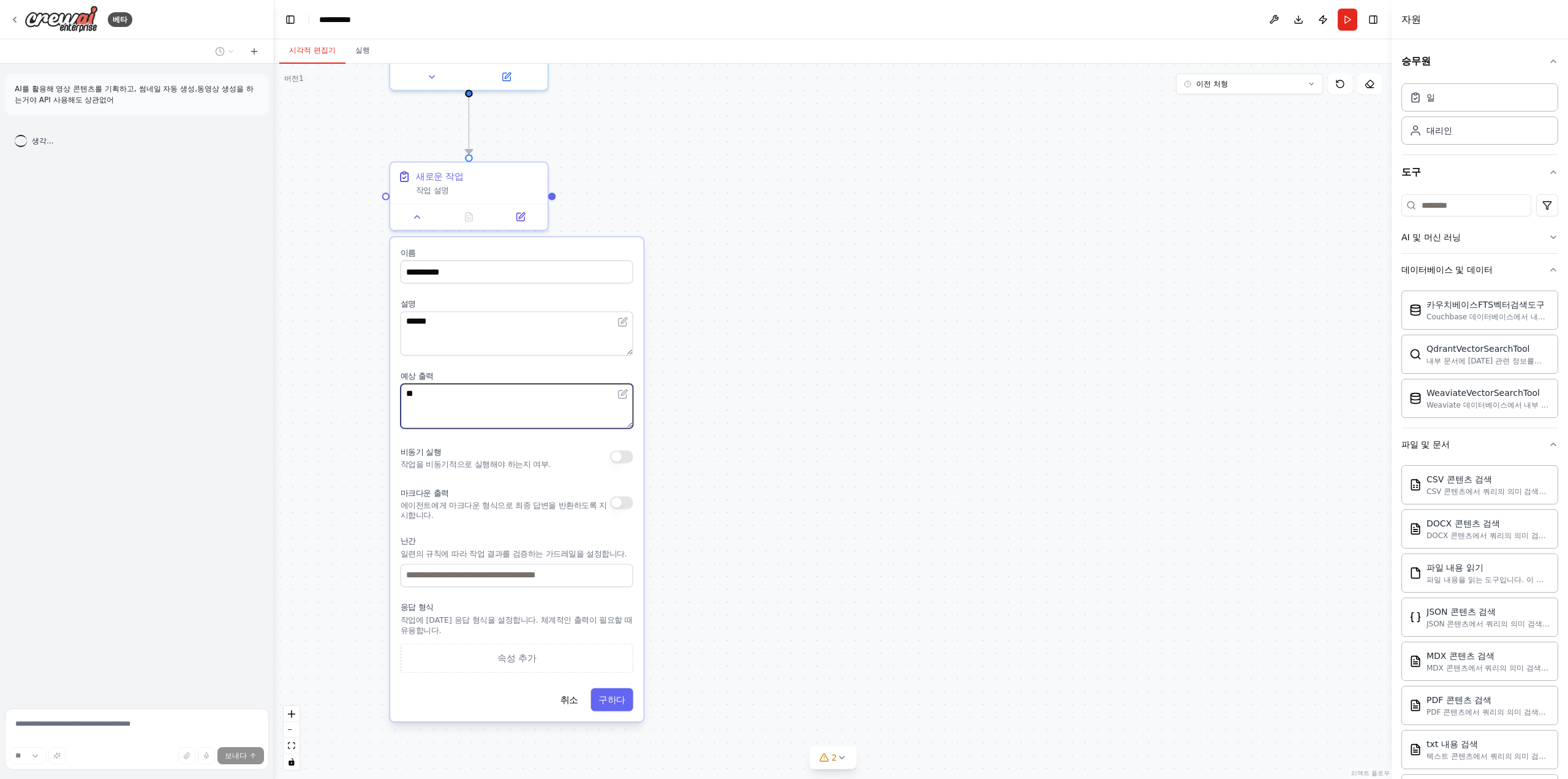
type textarea "*"
type textarea "**********"
click at [600, 695] on font "구하다" at bounding box center [611, 699] width 27 height 10
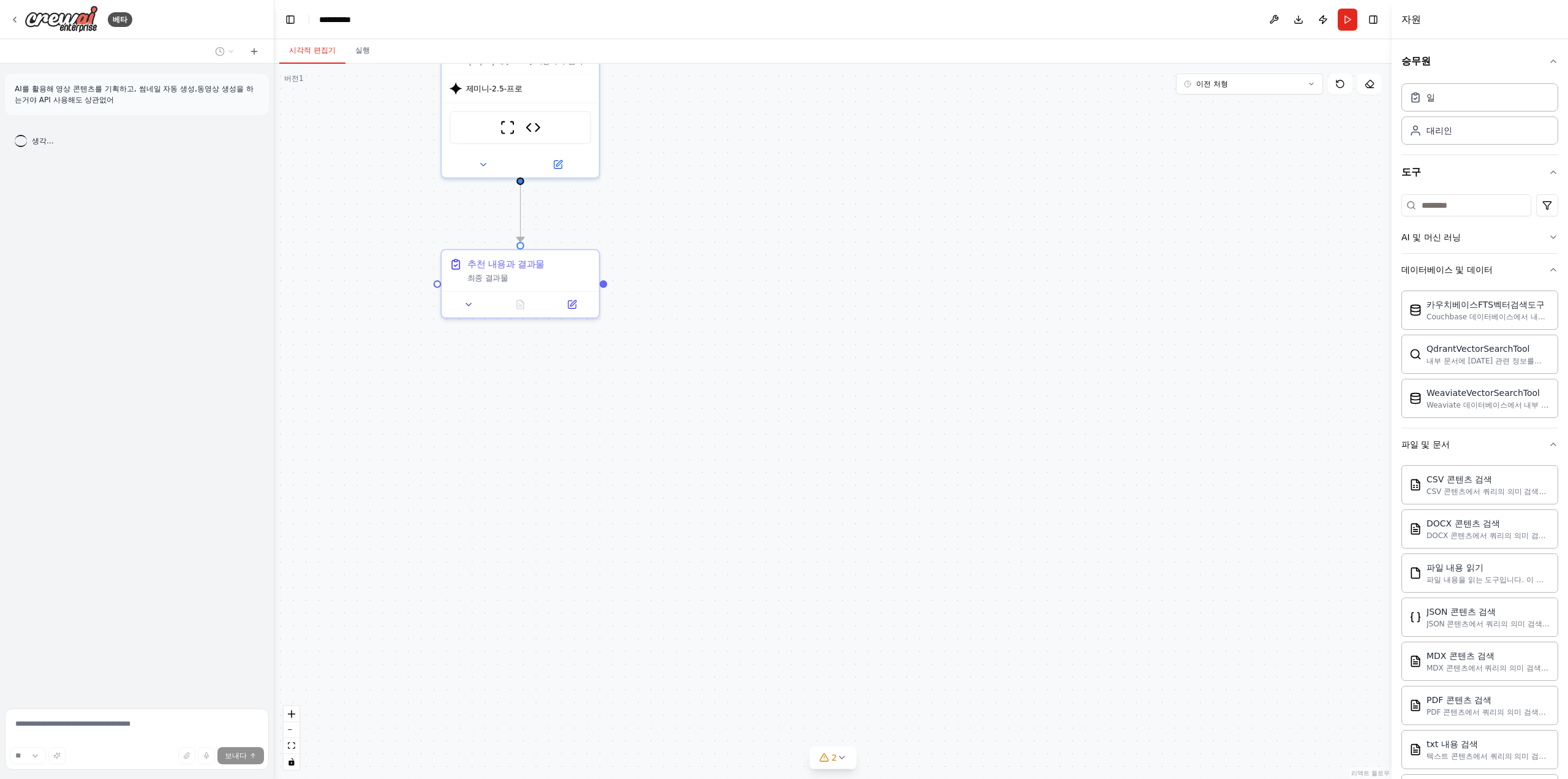
drag, startPoint x: 689, startPoint y: 472, endPoint x: 738, endPoint y: 559, distance: 99.8
click at [744, 557] on div ".deletable-edge-delete-btn { width: 20px; height: 20px; border: 0px solid #ffff…" at bounding box center [832, 421] width 1117 height 715
drag, startPoint x: 1032, startPoint y: 334, endPoint x: 1310, endPoint y: 23, distance: 417.1
click at [1037, 343] on div ".deletable-edge-delete-btn { width: 20px; height: 20px; border: 0px solid #ffff…" at bounding box center [832, 421] width 1117 height 715
click at [1346, 16] on button "달리다" at bounding box center [1347, 20] width 20 height 22
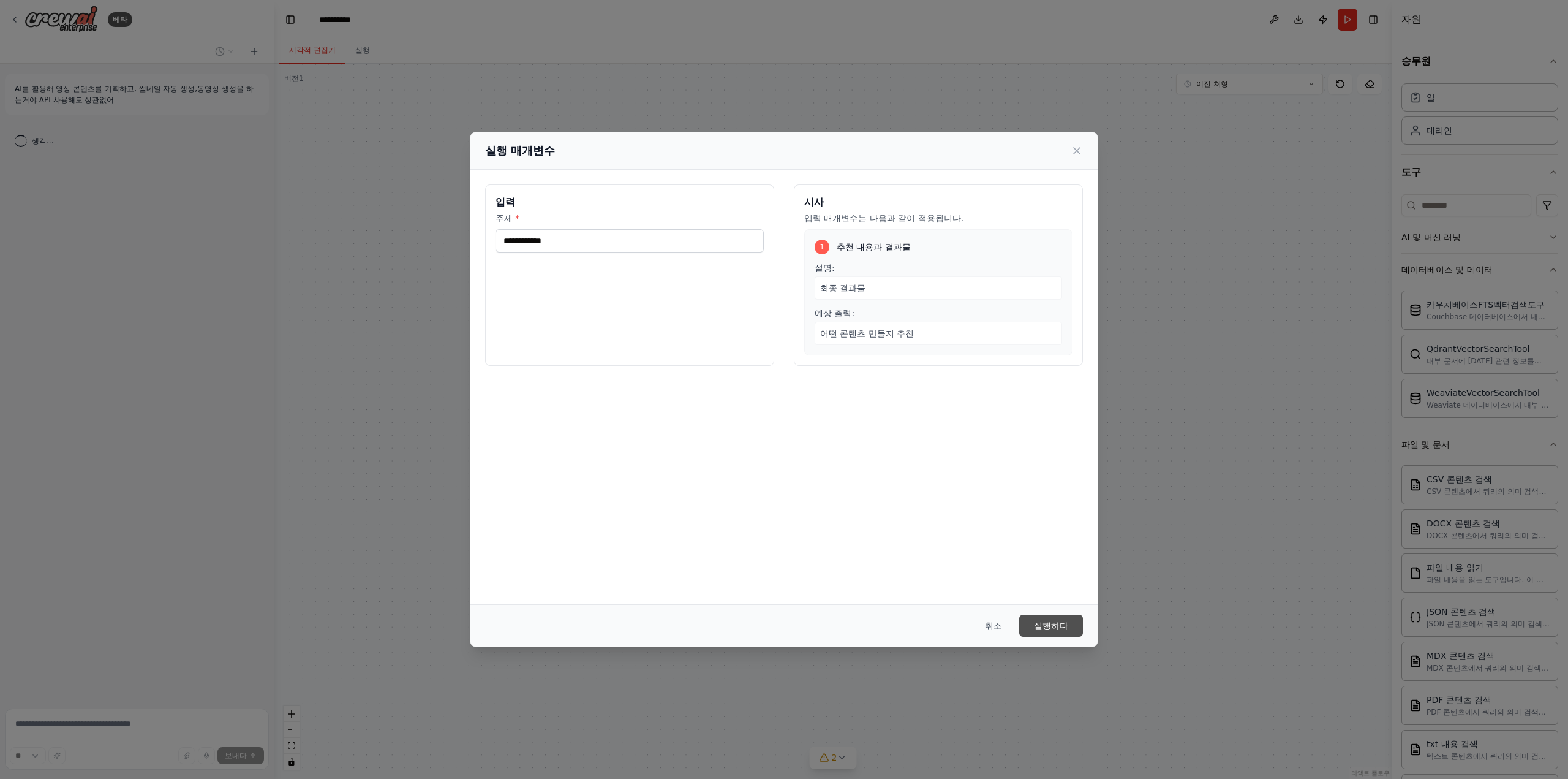
click at [1068, 625] on button "실행하다" at bounding box center [1051, 625] width 64 height 22
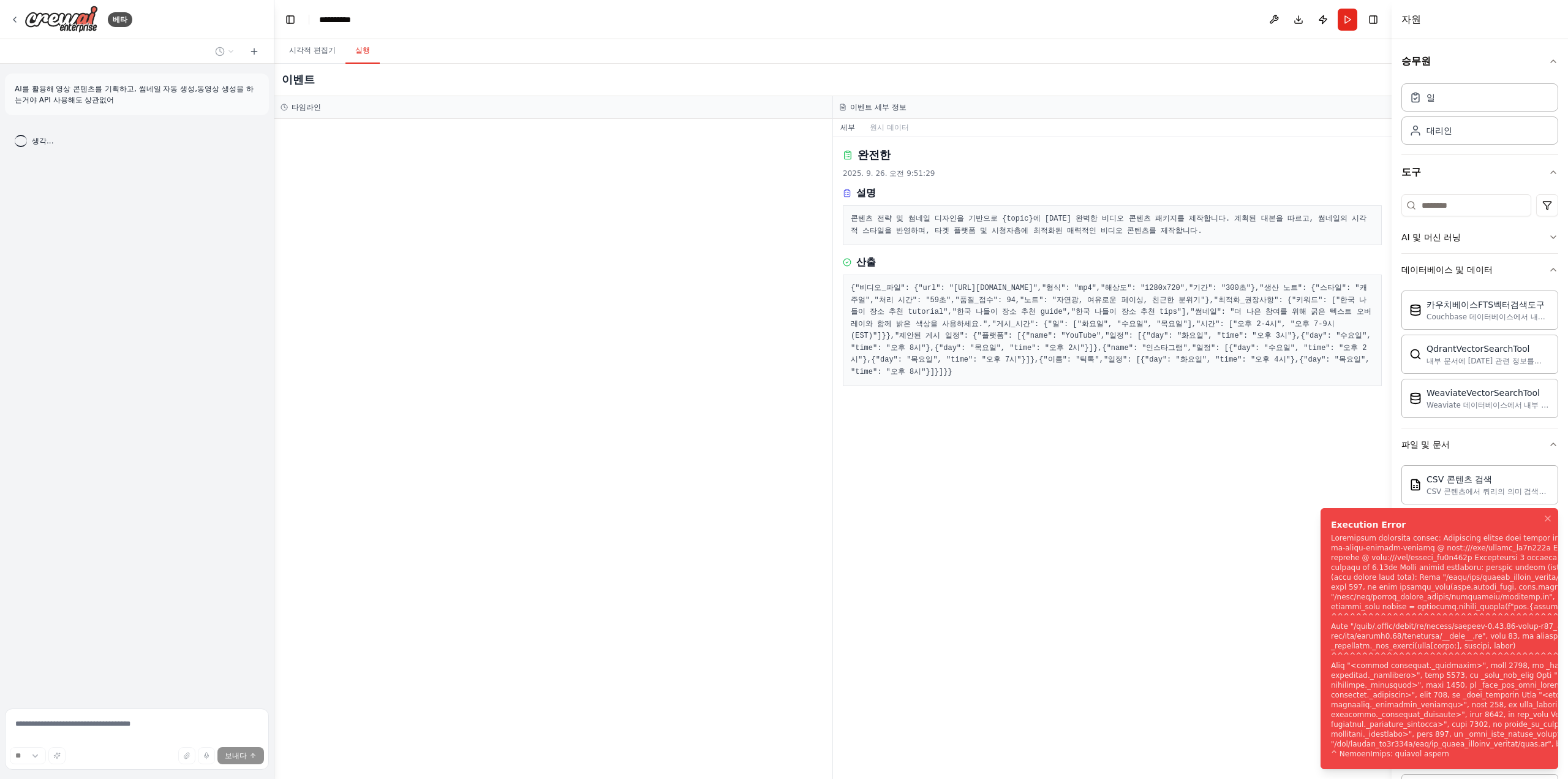
click at [1375, 542] on div "알림(F8)" at bounding box center [1490, 646] width 320 height 226
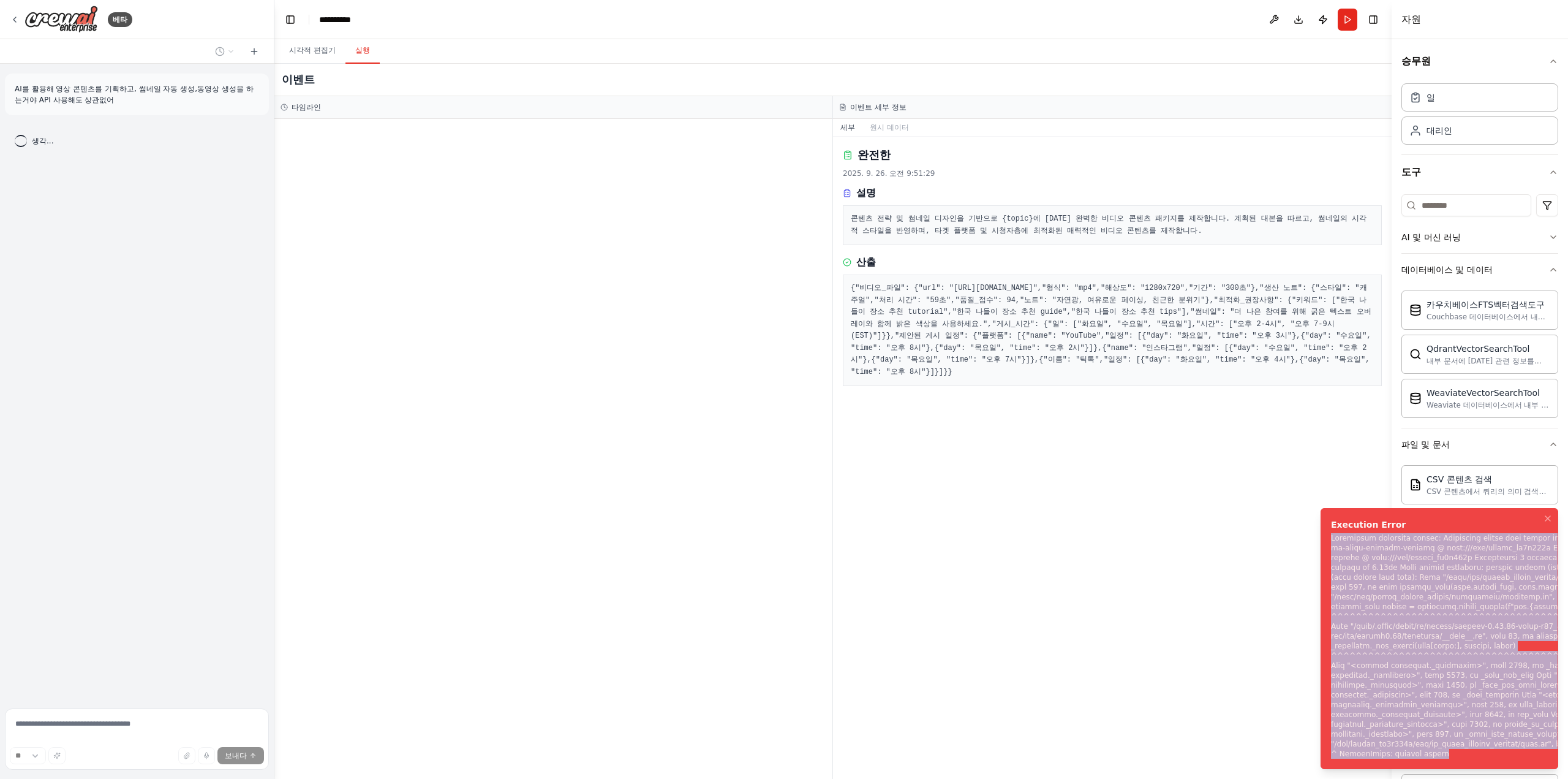
click at [1375, 542] on div "알림(F8)" at bounding box center [1490, 646] width 320 height 226
copy div "Subprocess execution failed: Subprocess failed with return code 1. STDERR: Buil…"
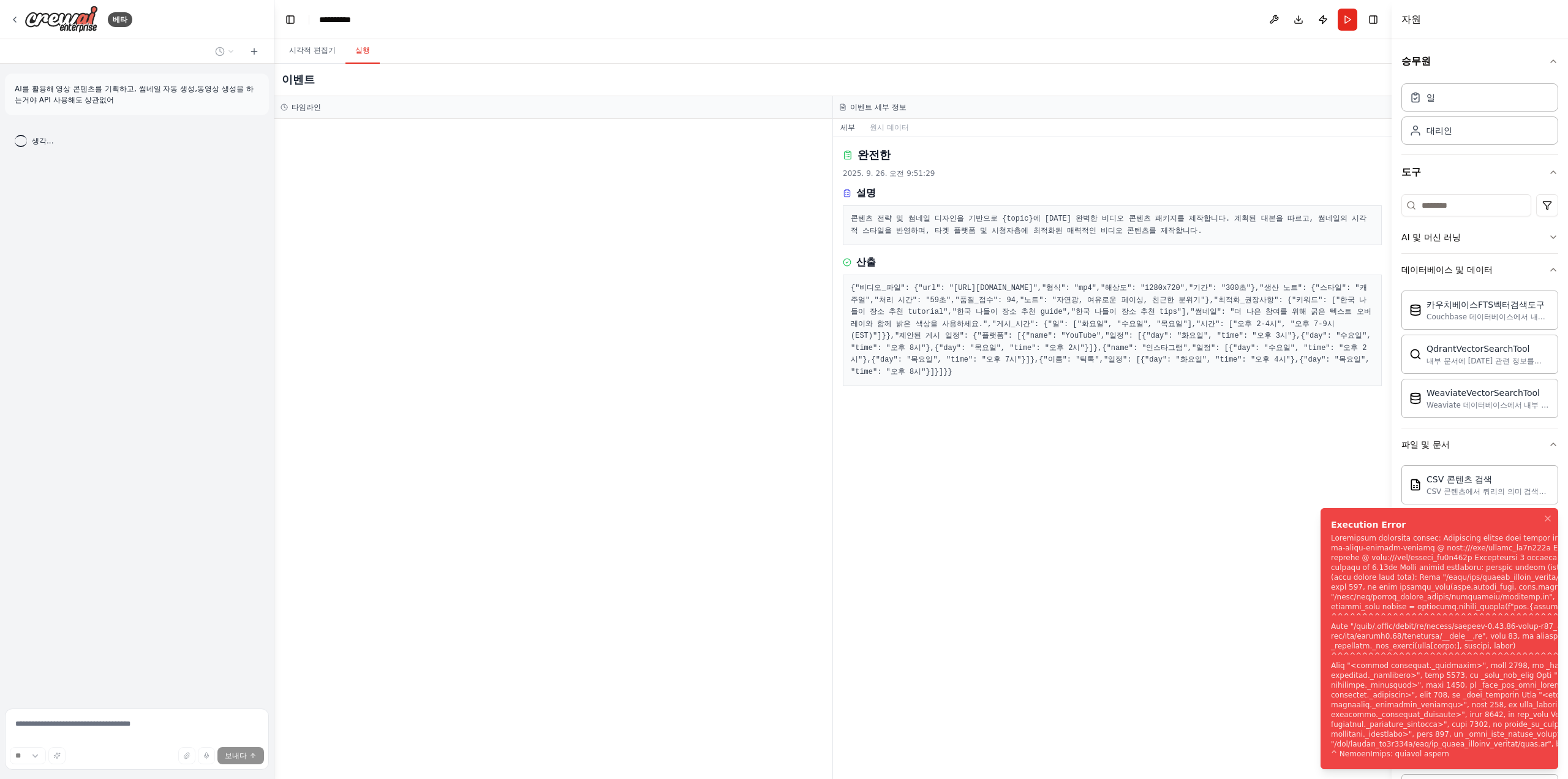
click at [503, 182] on div at bounding box center [553, 448] width 558 height 660
click at [308, 55] on font "시각적 편집기" at bounding box center [312, 50] width 47 height 9
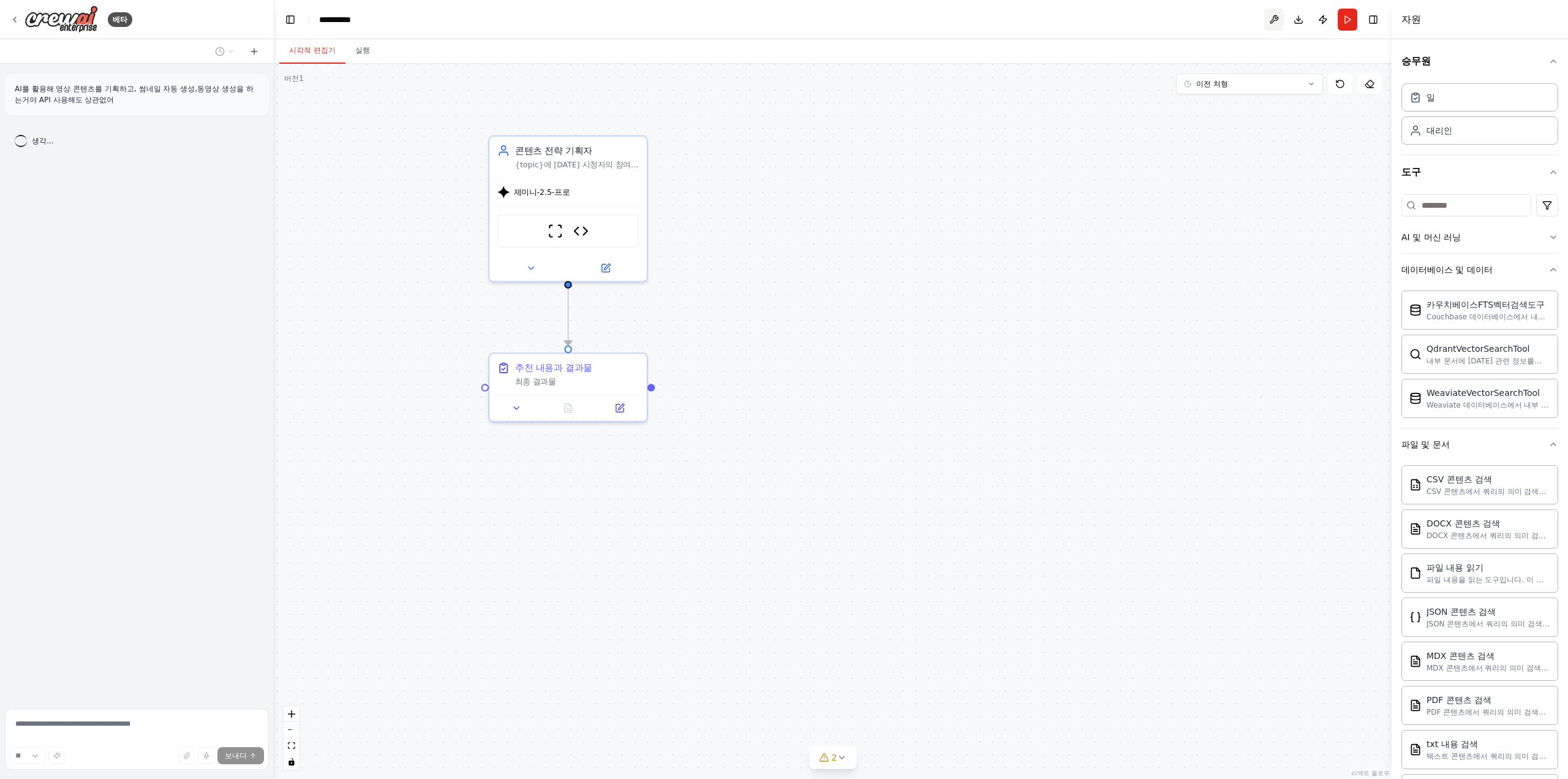
click at [1277, 22] on button at bounding box center [1274, 20] width 20 height 22
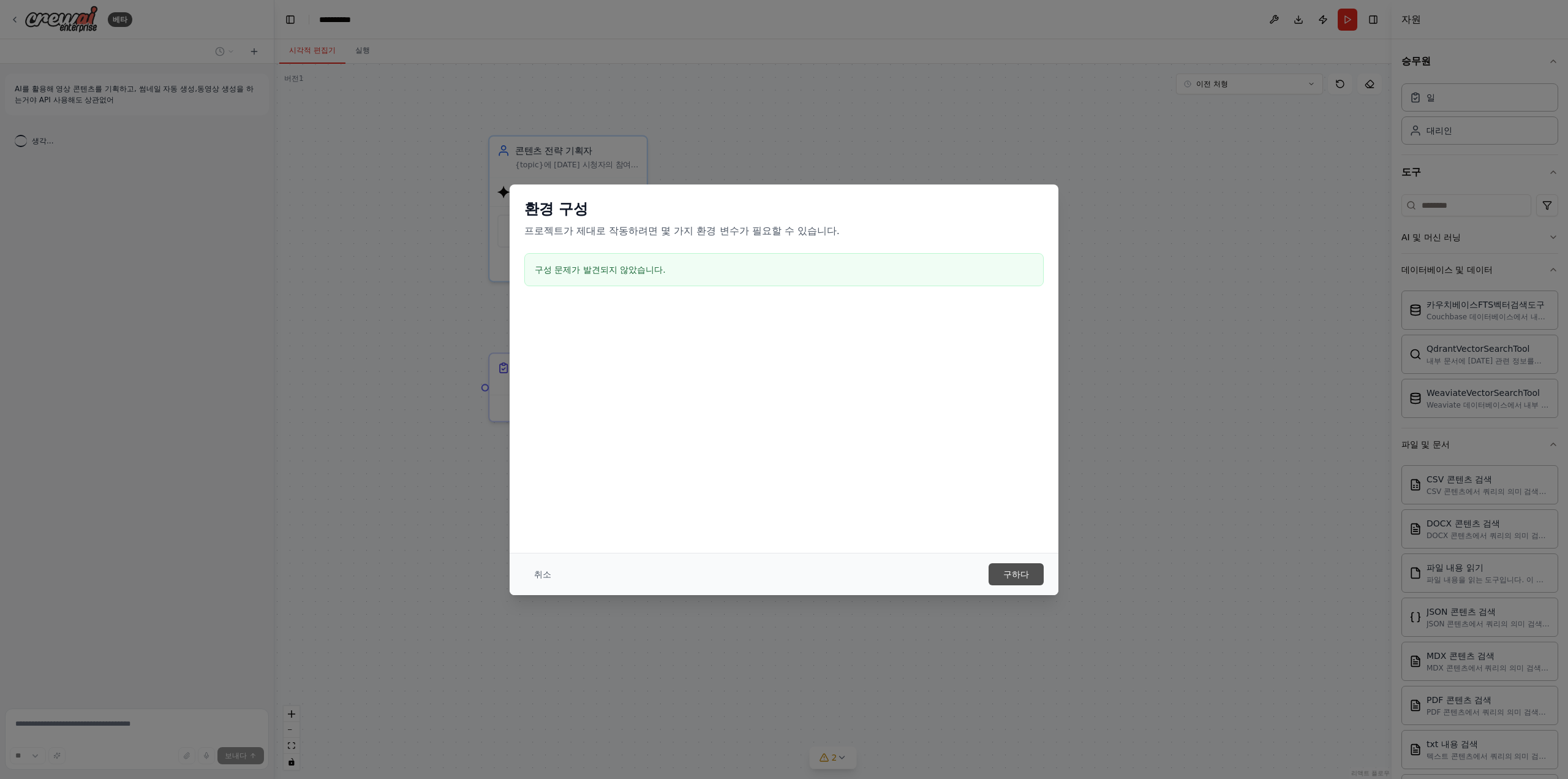
click at [1025, 575] on font "구하다" at bounding box center [1016, 574] width 26 height 10
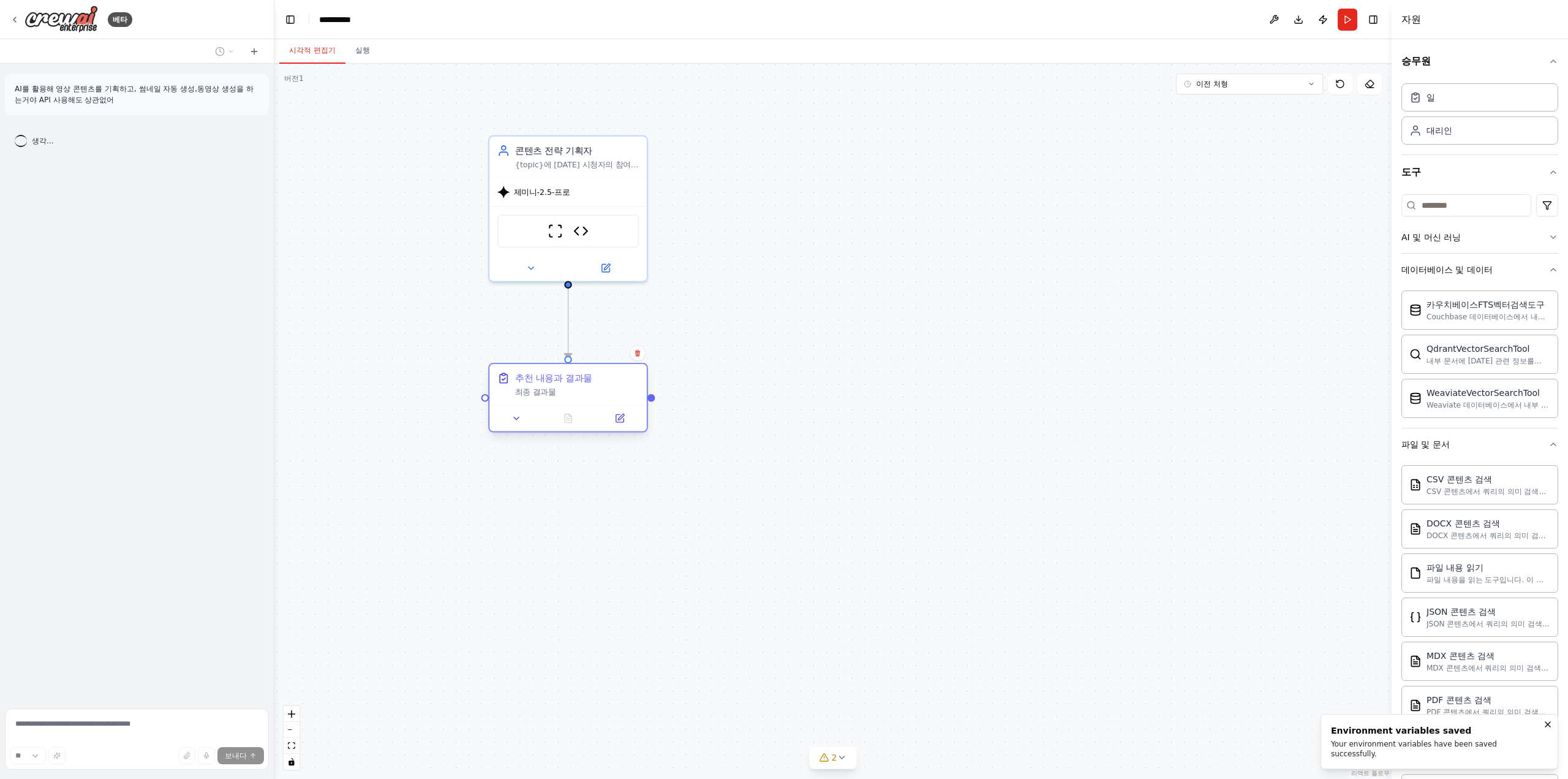
drag, startPoint x: 599, startPoint y: 375, endPoint x: 600, endPoint y: 391, distance: 16.0
click at [600, 391] on div "최종 결과물" at bounding box center [577, 392] width 124 height 10
click at [1320, 15] on button "게시하다" at bounding box center [1323, 20] width 20 height 22
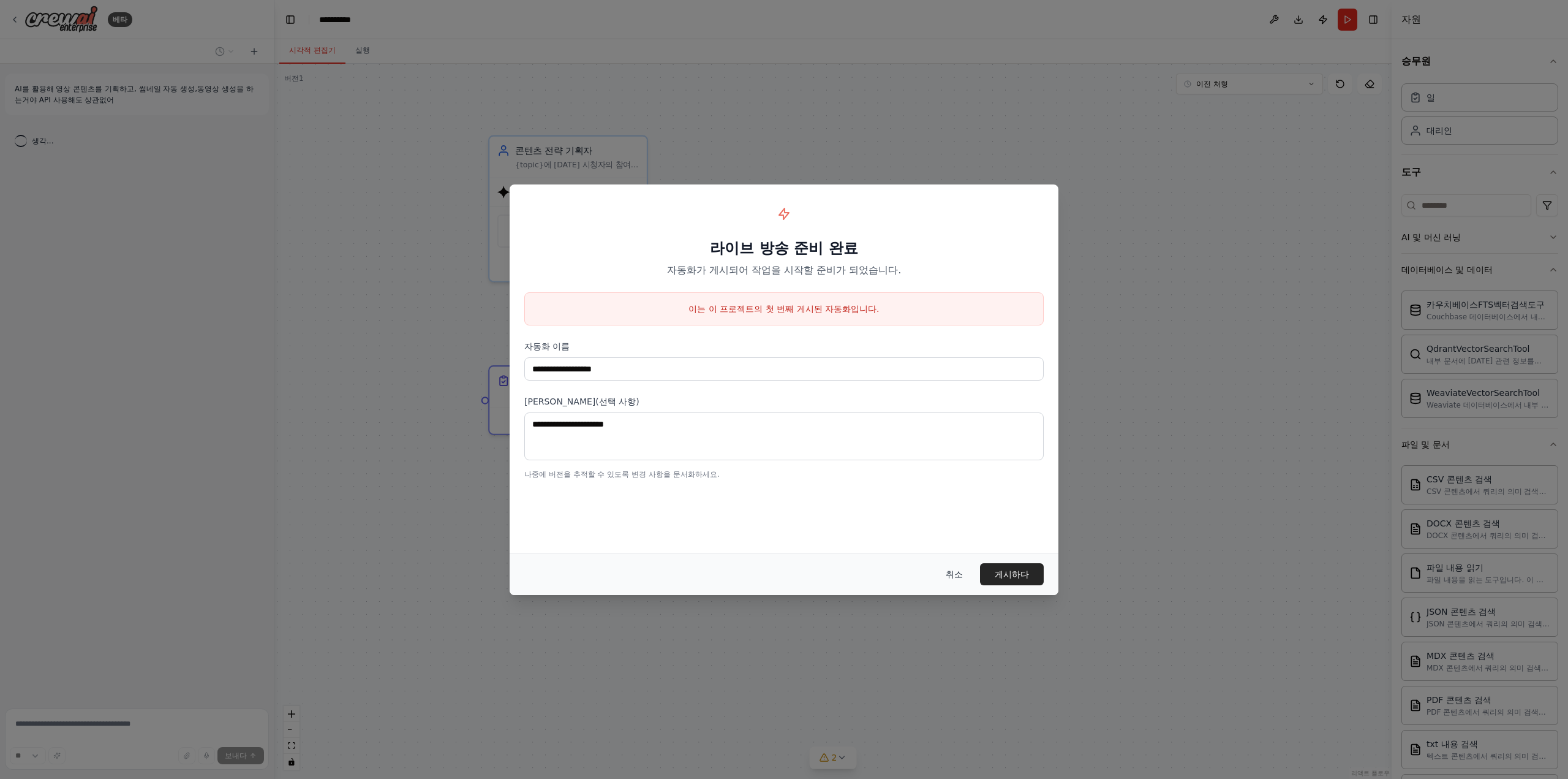
click at [955, 570] on font "취소" at bounding box center [953, 574] width 17 height 10
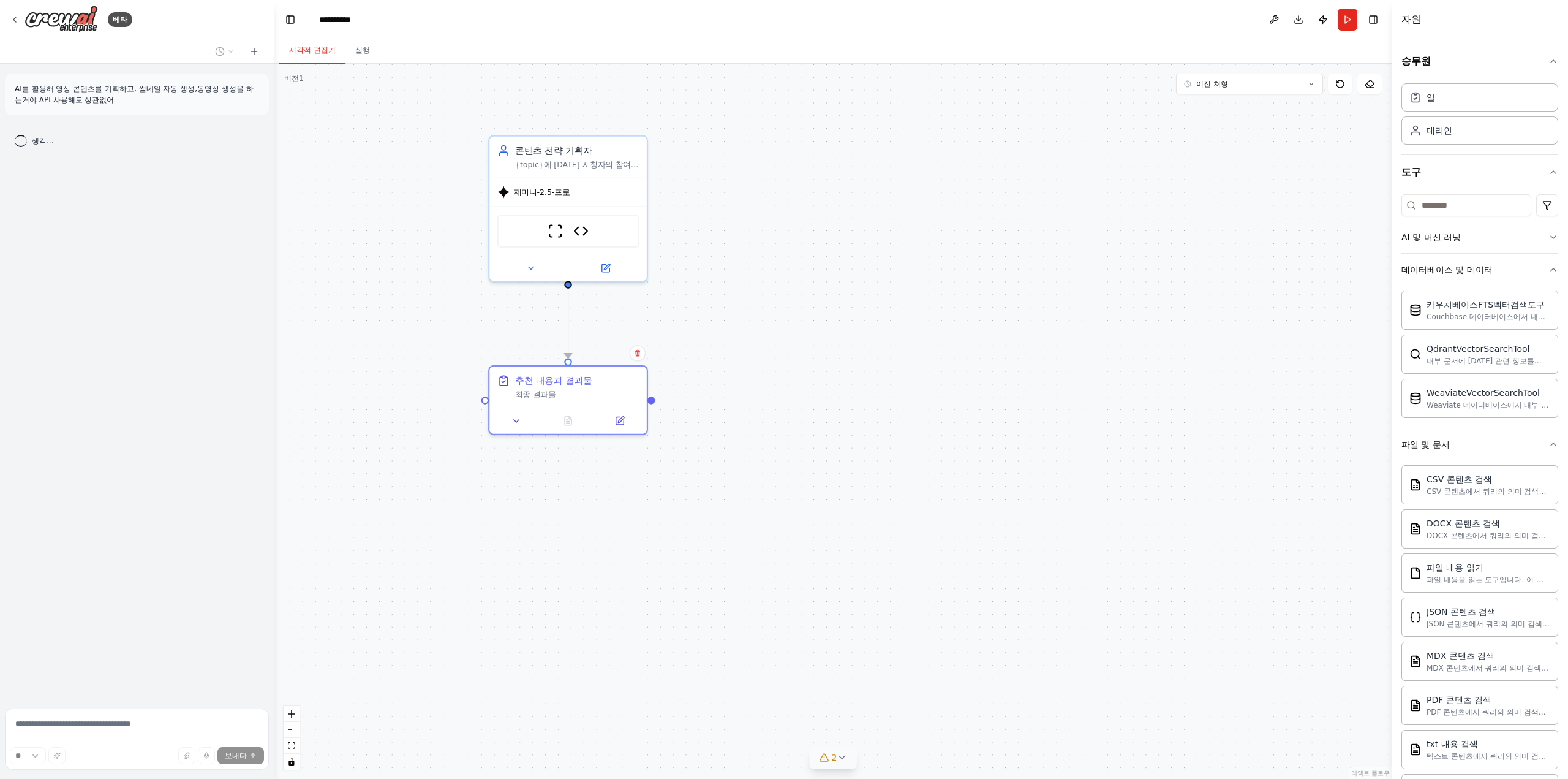
click at [820, 757] on icon at bounding box center [824, 757] width 10 height 10
click at [814, 742] on font "도구 AI 이미지 생성기가 사용되지 않습니다." at bounding box center [833, 739] width 147 height 9
click at [902, 710] on button at bounding box center [909, 710] width 21 height 15
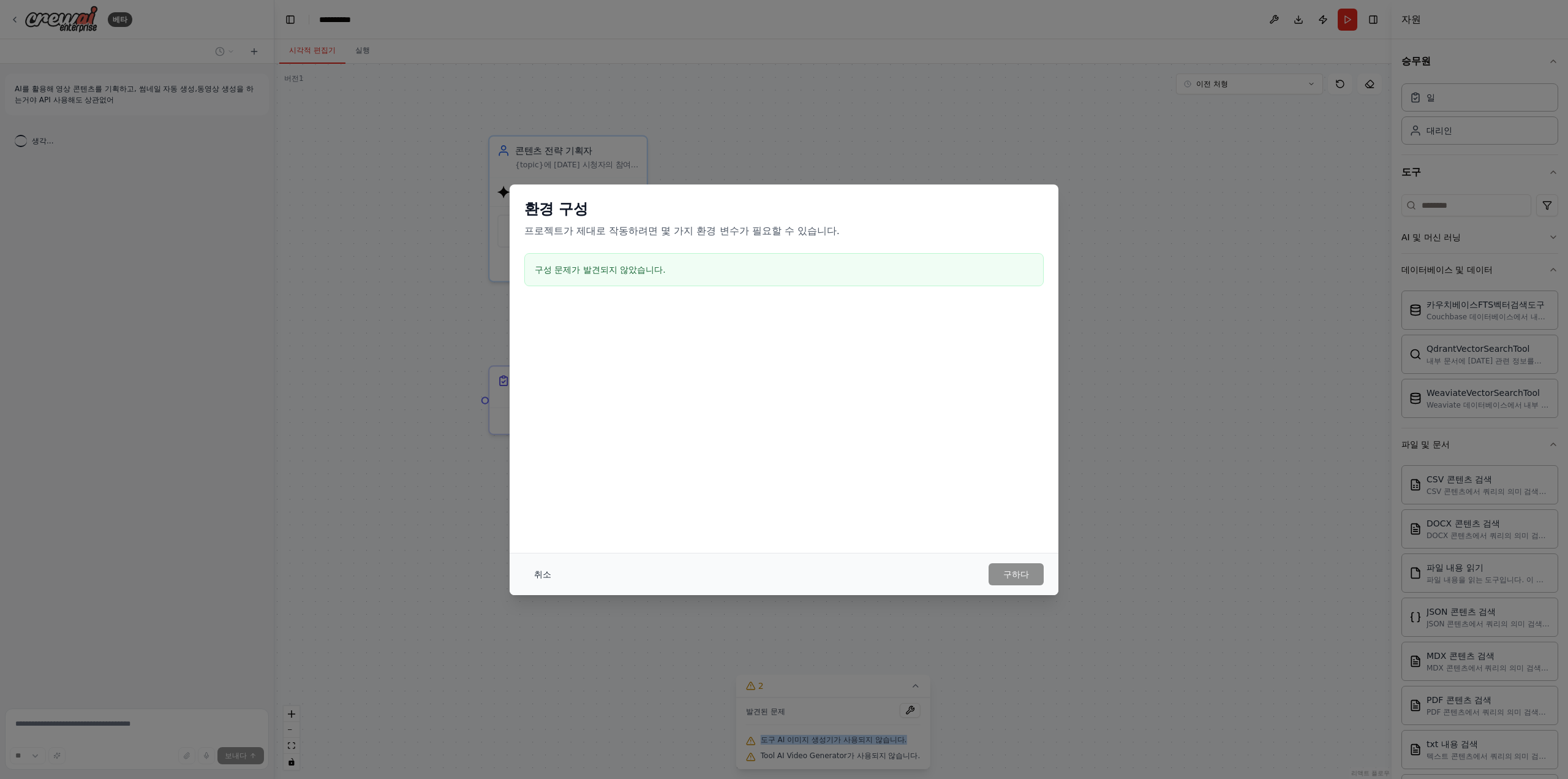
click at [549, 571] on font "취소" at bounding box center [542, 574] width 17 height 10
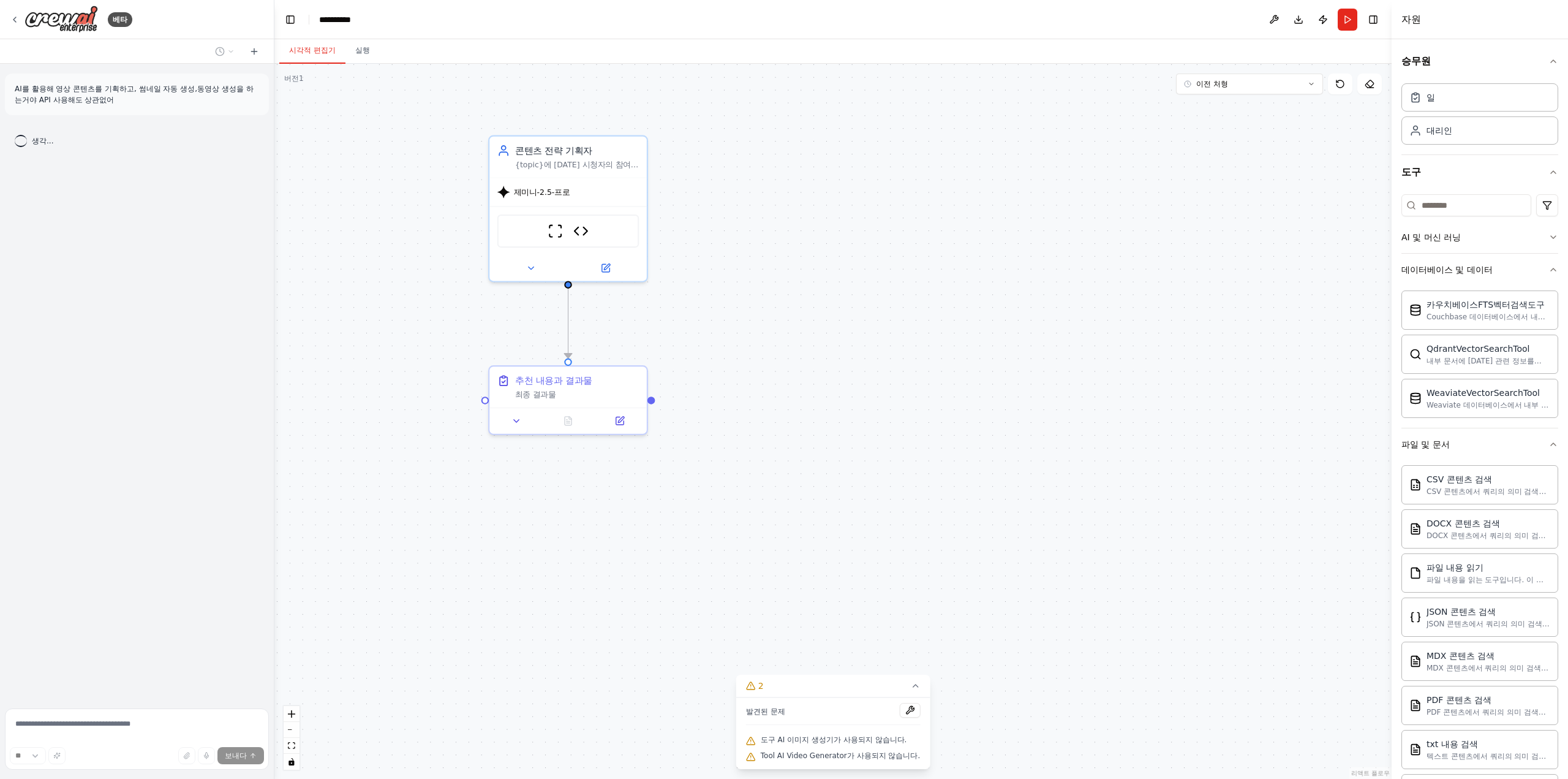
click at [802, 759] on font "Tool AI Video Generator가 사용되지 않습니다." at bounding box center [840, 755] width 160 height 9
click at [872, 530] on div ".deletable-edge-delete-btn { width: 20px; height: 20px; border: 0px solid #ffff…" at bounding box center [832, 421] width 1117 height 715
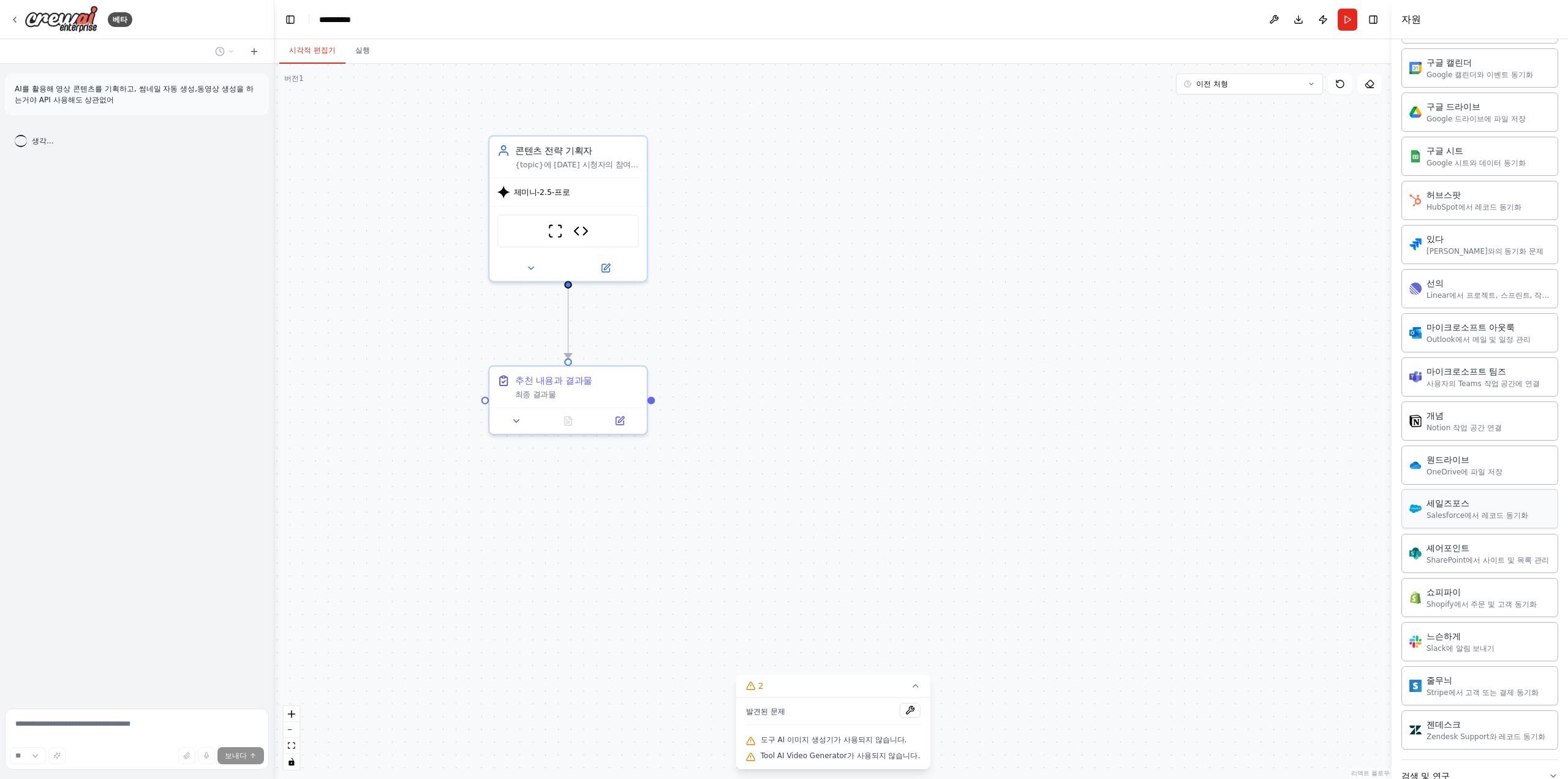
scroll to position [1161, 0]
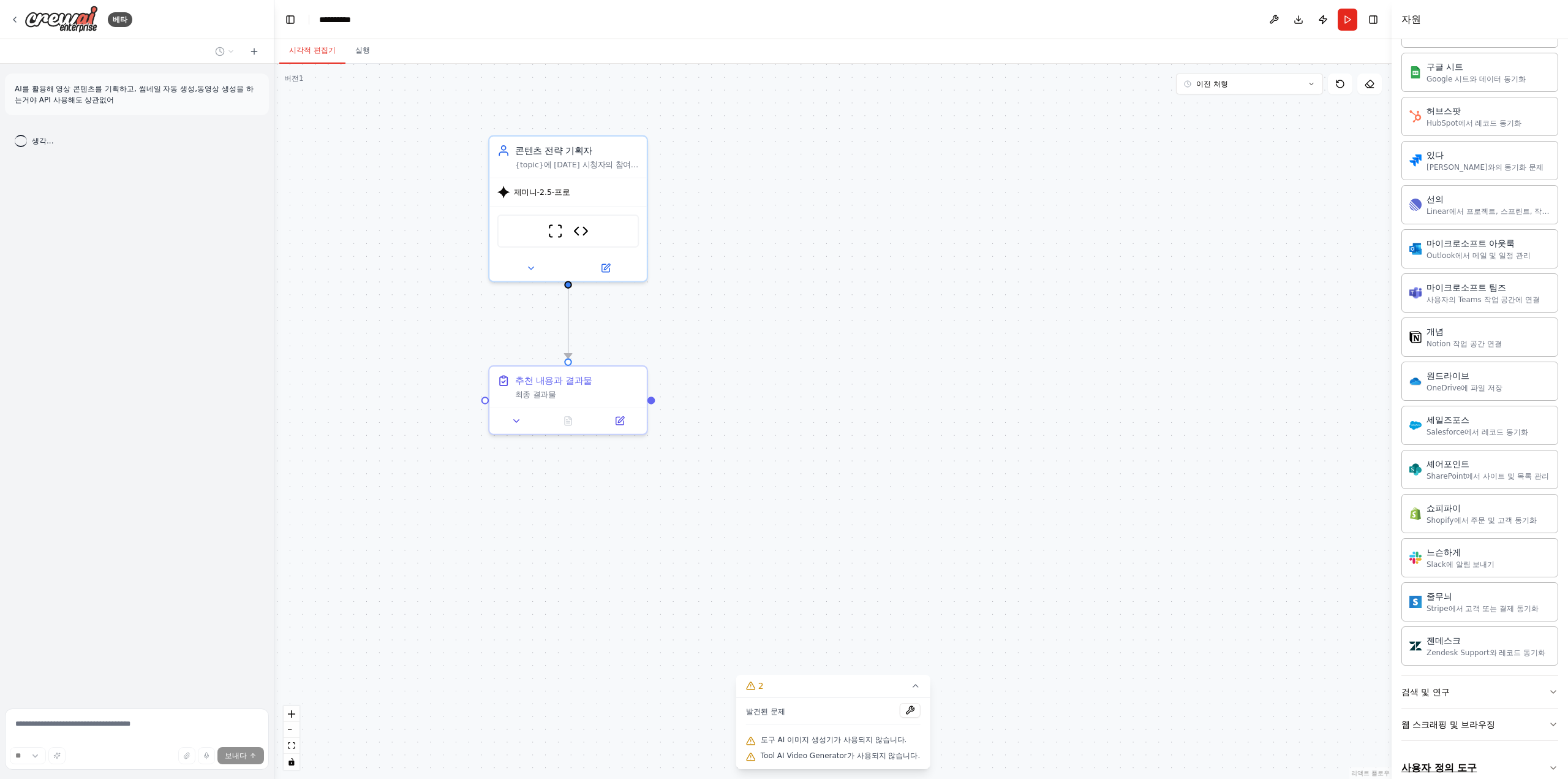
click at [1487, 751] on button "사용자 정의 도구" at bounding box center [1479, 768] width 157 height 34
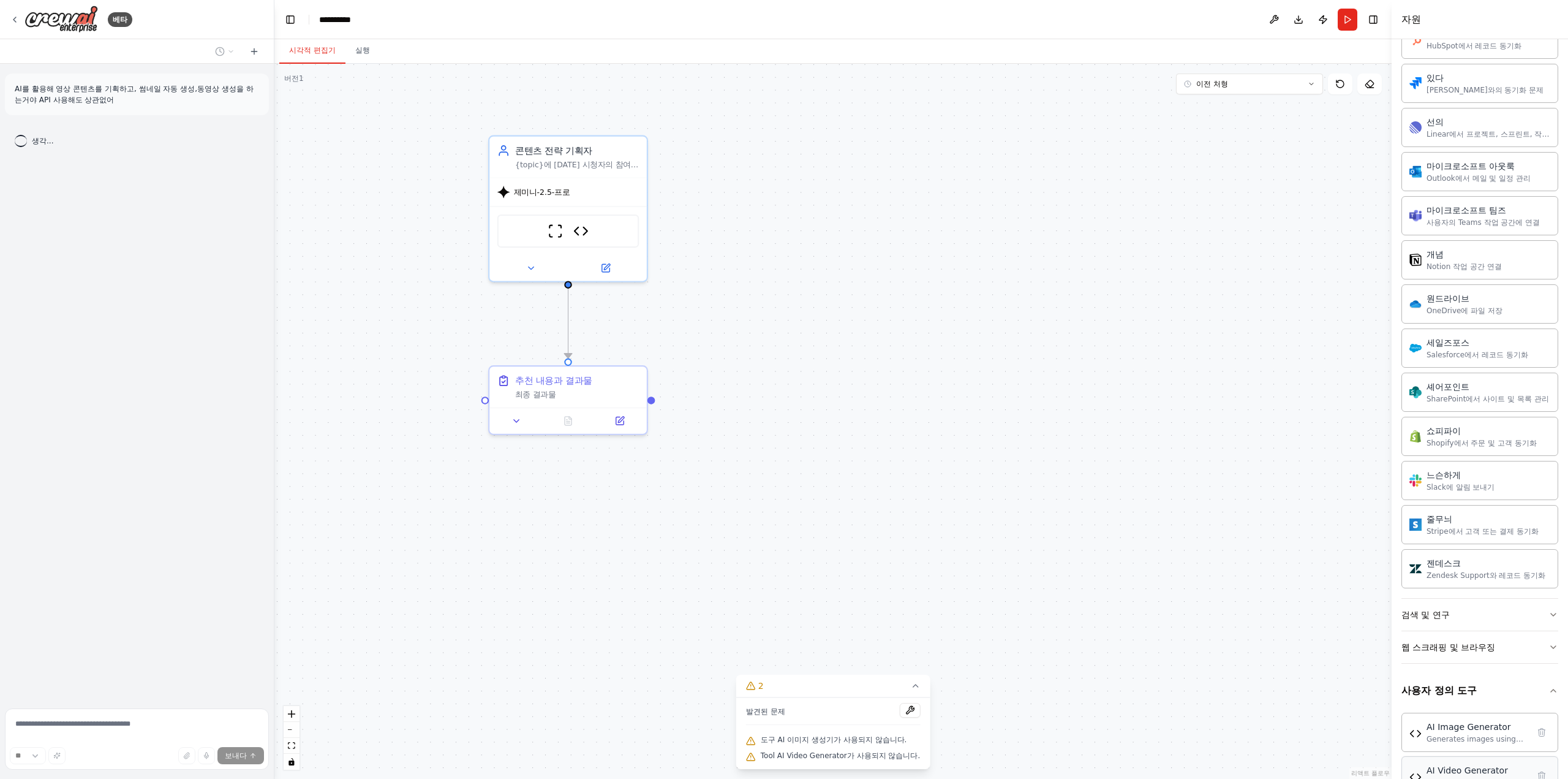
scroll to position [1301, 0]
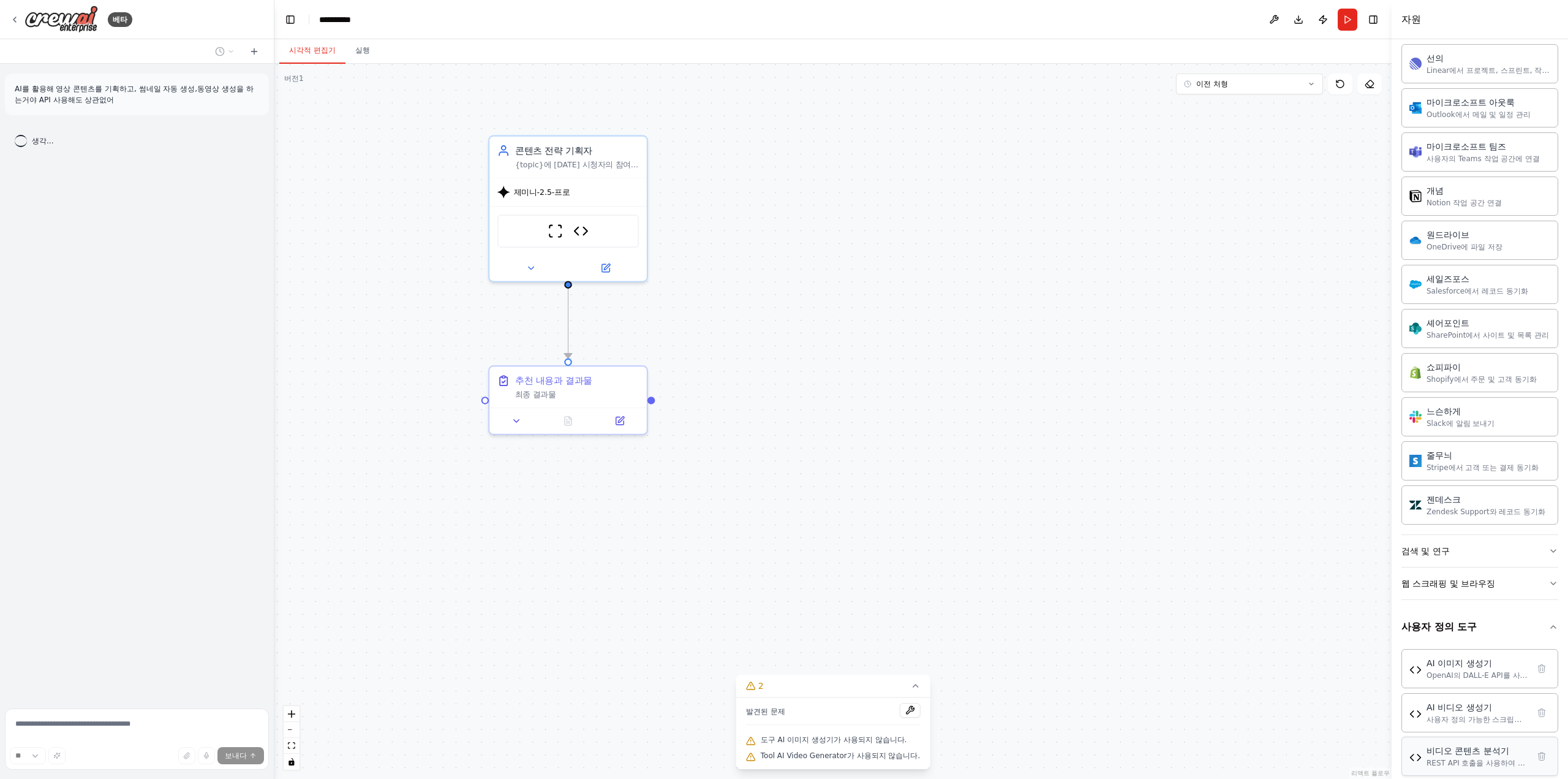
click at [1483, 745] on div "비디오 콘텐츠 분석기 REST API 호출을 사용하여 인기 키워드, 콘텐츠 패턴 및 콘텐츠 제작자를 위한 최적화 권장 사항에 대한 통찰력을 제…" at bounding box center [1477, 756] width 102 height 23
drag, startPoint x: 886, startPoint y: 320, endPoint x: 872, endPoint y: 511, distance: 191.5
click at [872, 511] on div ".deletable-edge-delete-btn { width: 20px; height: 20px; border: 0px solid #ffff…" at bounding box center [832, 421] width 1117 height 715
click at [547, 344] on font "{topic}에 대한 시청자의 참여를 유도하고 조회수를 높이는 매력적인 동영상 콘텐츠 전략과 스크립트를 작성하세요. 인기 주제, 시청자 심리,…" at bounding box center [518, 369] width 123 height 60
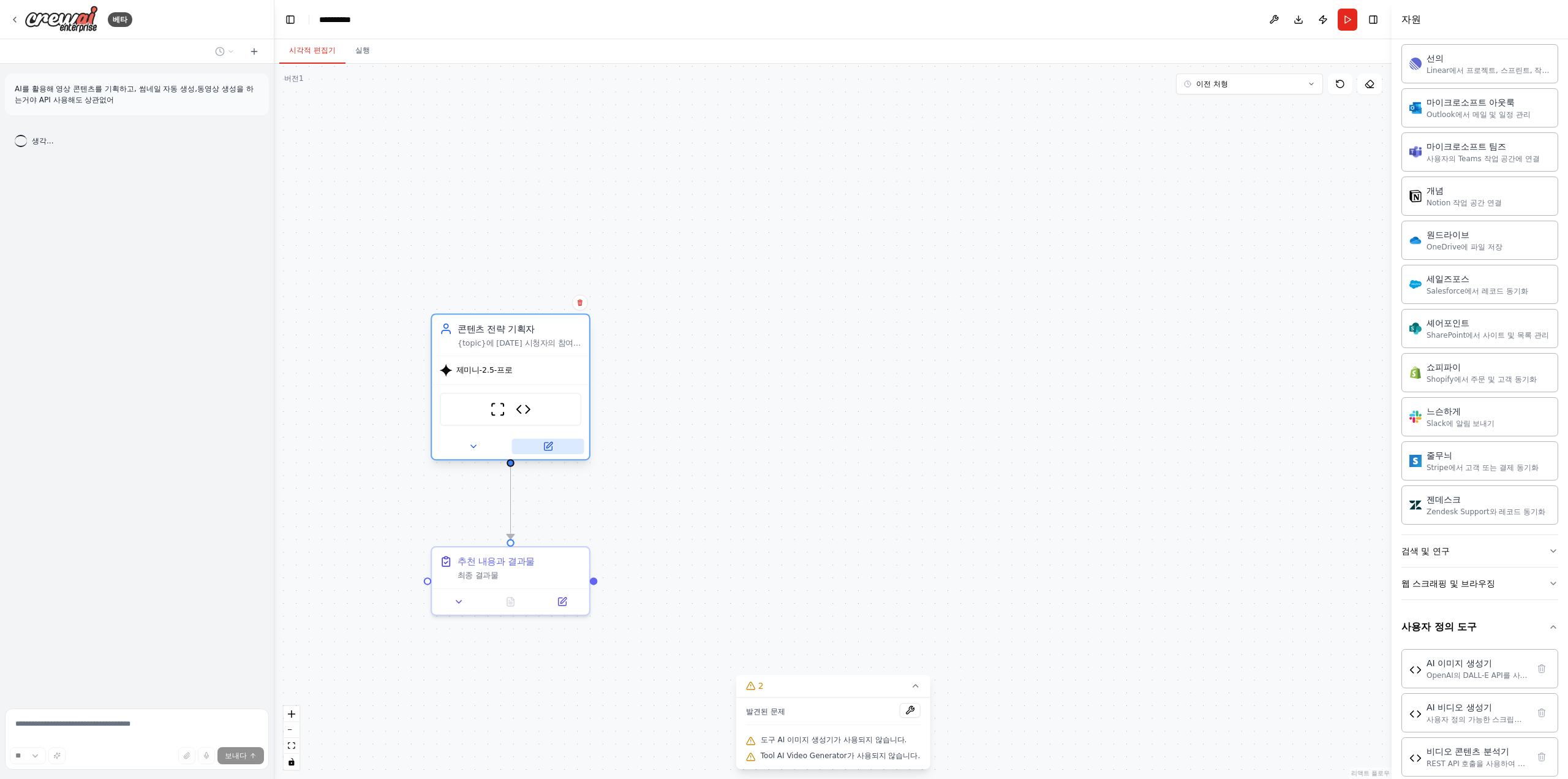
click at [548, 447] on icon at bounding box center [549, 444] width 6 height 6
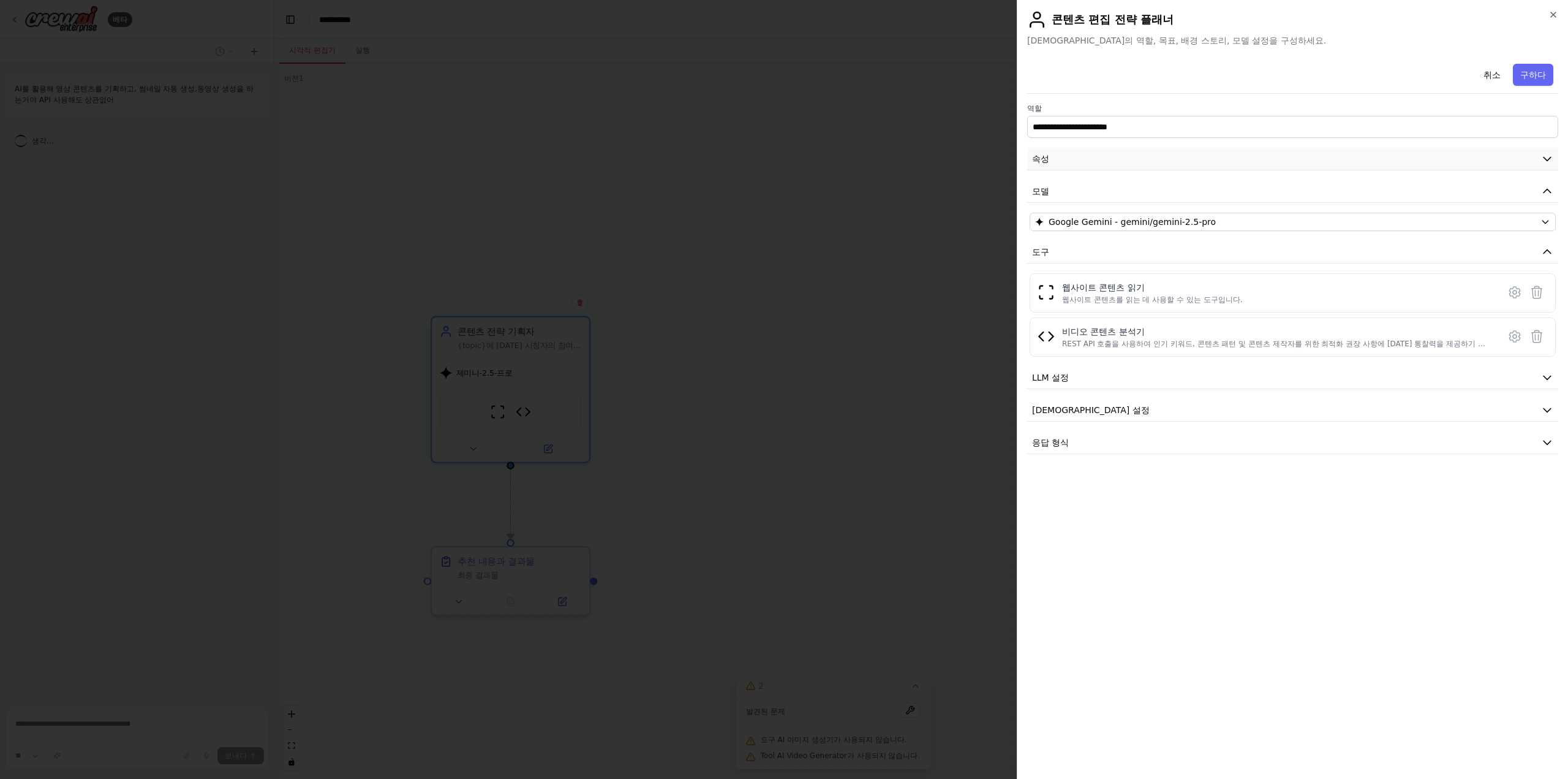
click at [1088, 163] on button "속성" at bounding box center [1293, 159] width 531 height 23
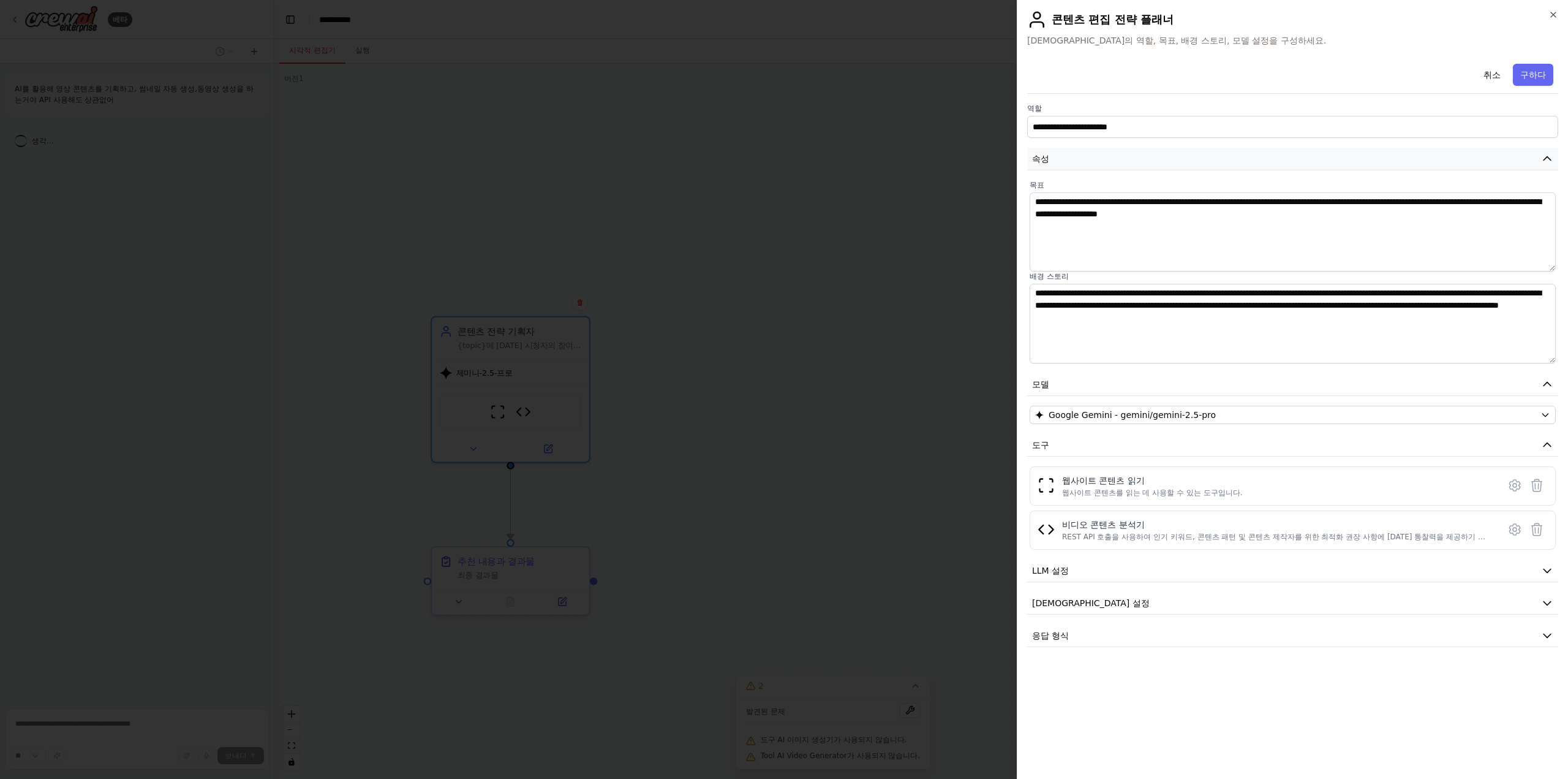
click at [1088, 163] on button "속성" at bounding box center [1293, 159] width 531 height 23
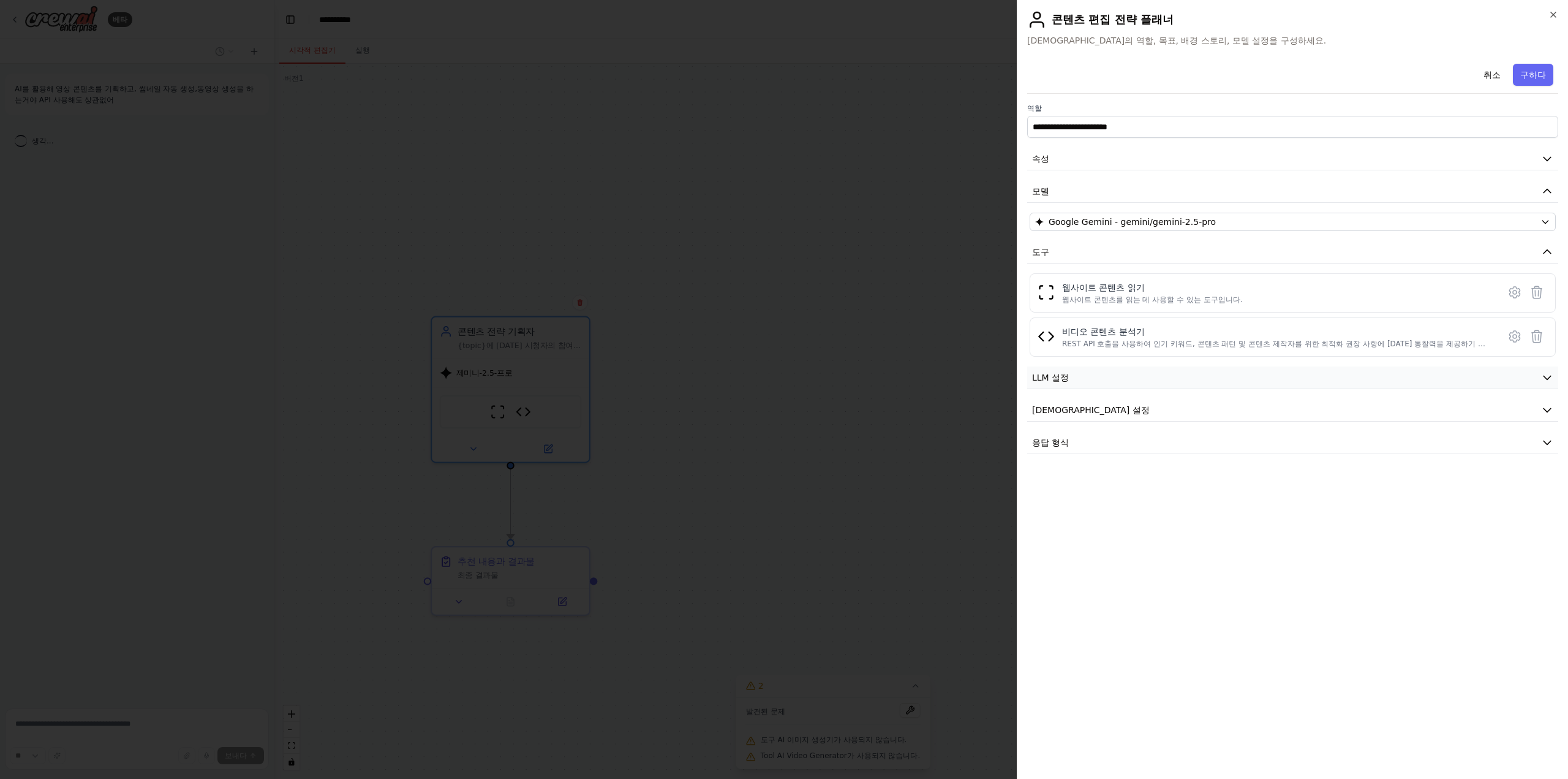
click at [1121, 371] on button "LLM 설정" at bounding box center [1293, 378] width 531 height 23
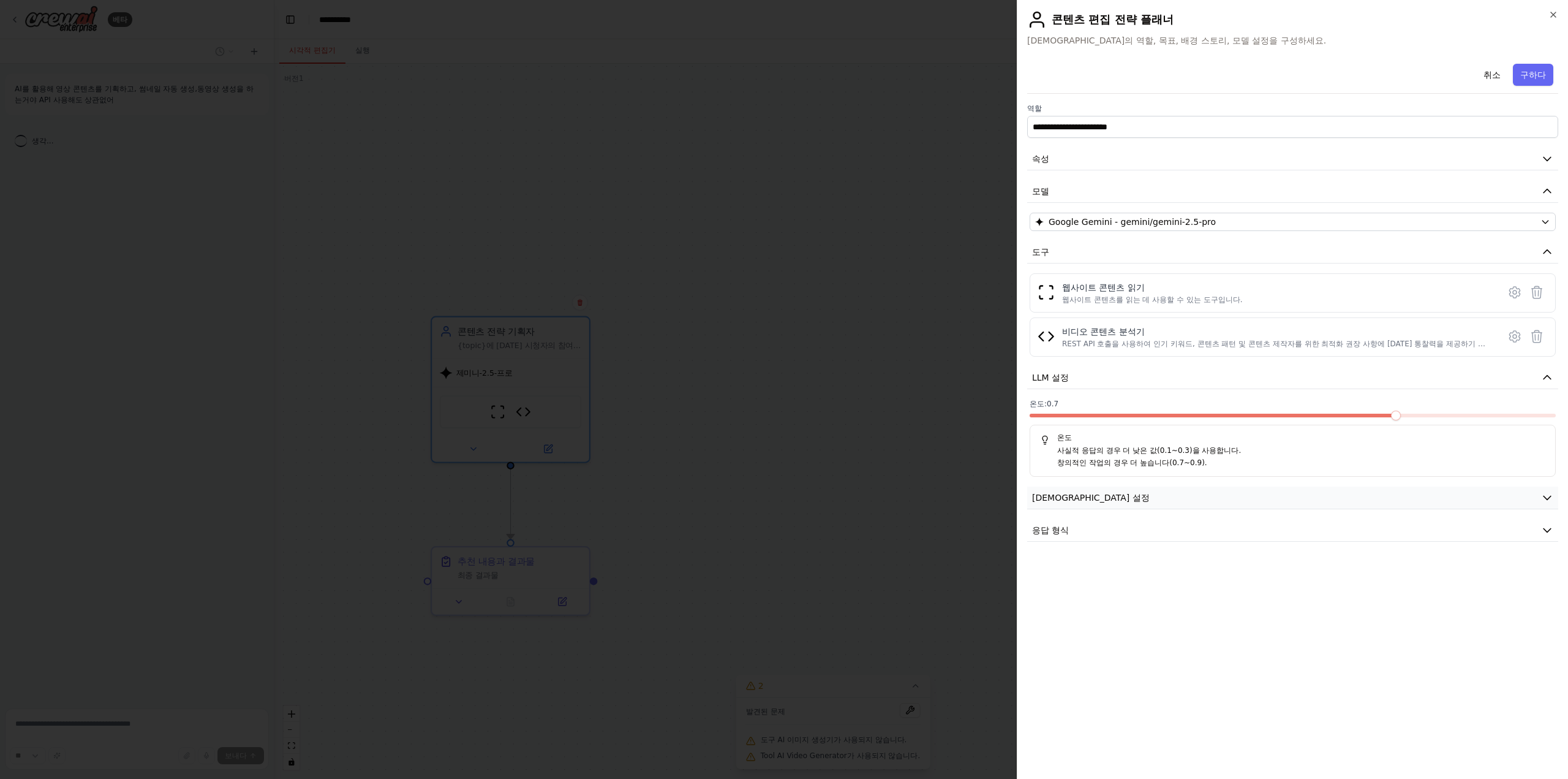
click at [1177, 497] on button "에이전트 설정" at bounding box center [1293, 497] width 531 height 23
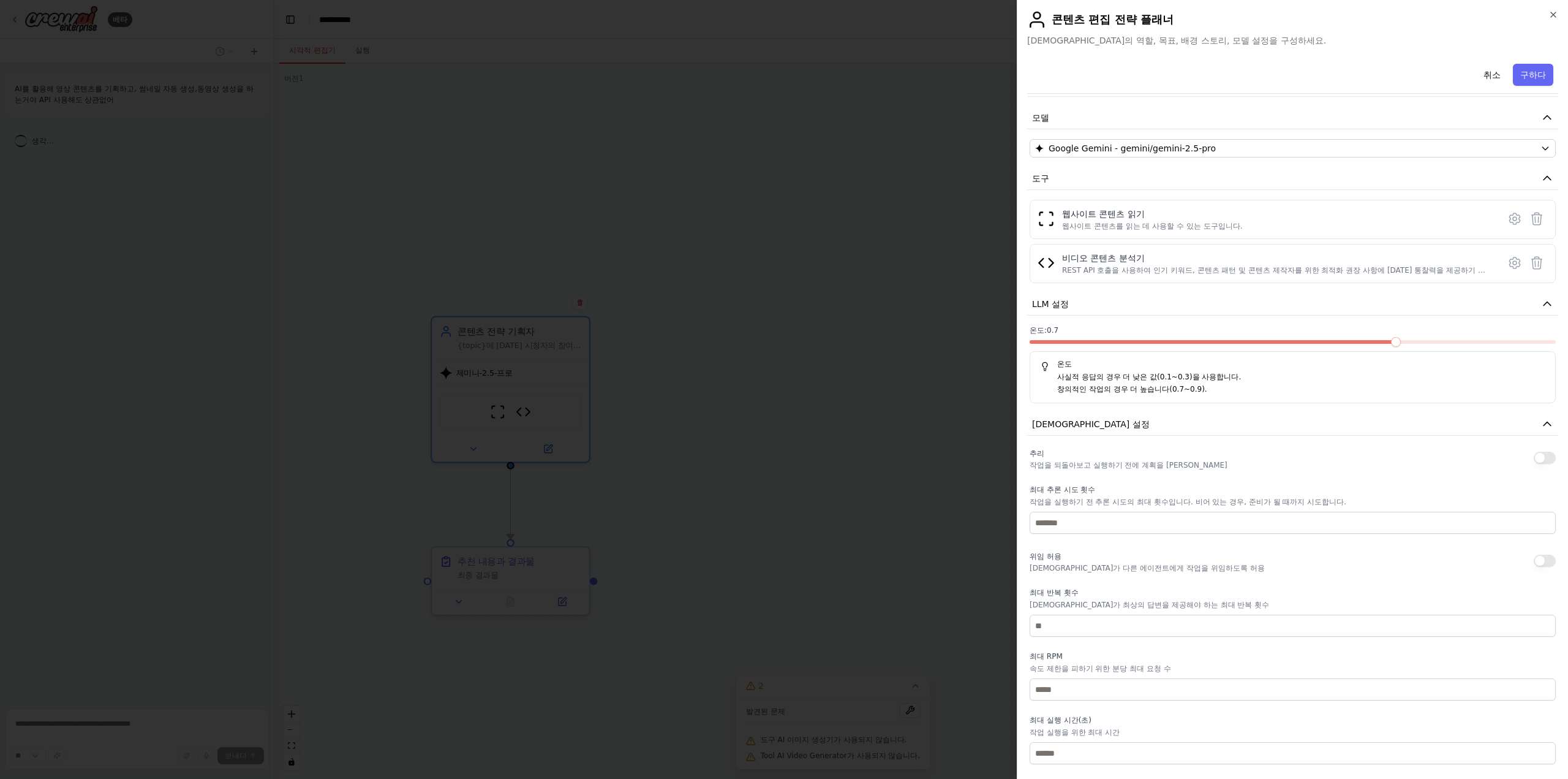
scroll to position [108, 0]
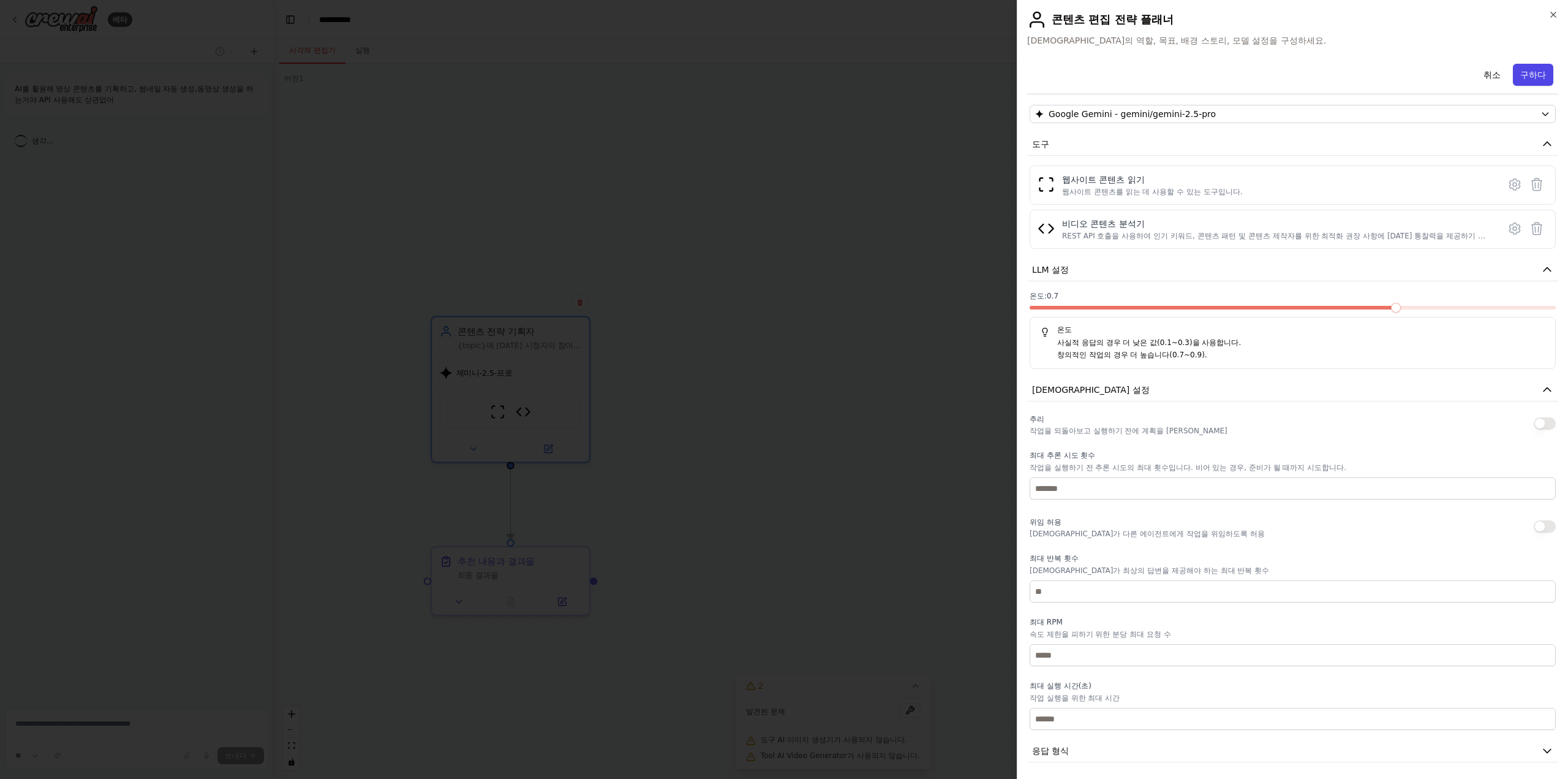
click at [1516, 65] on button "구하다" at bounding box center [1533, 75] width 40 height 22
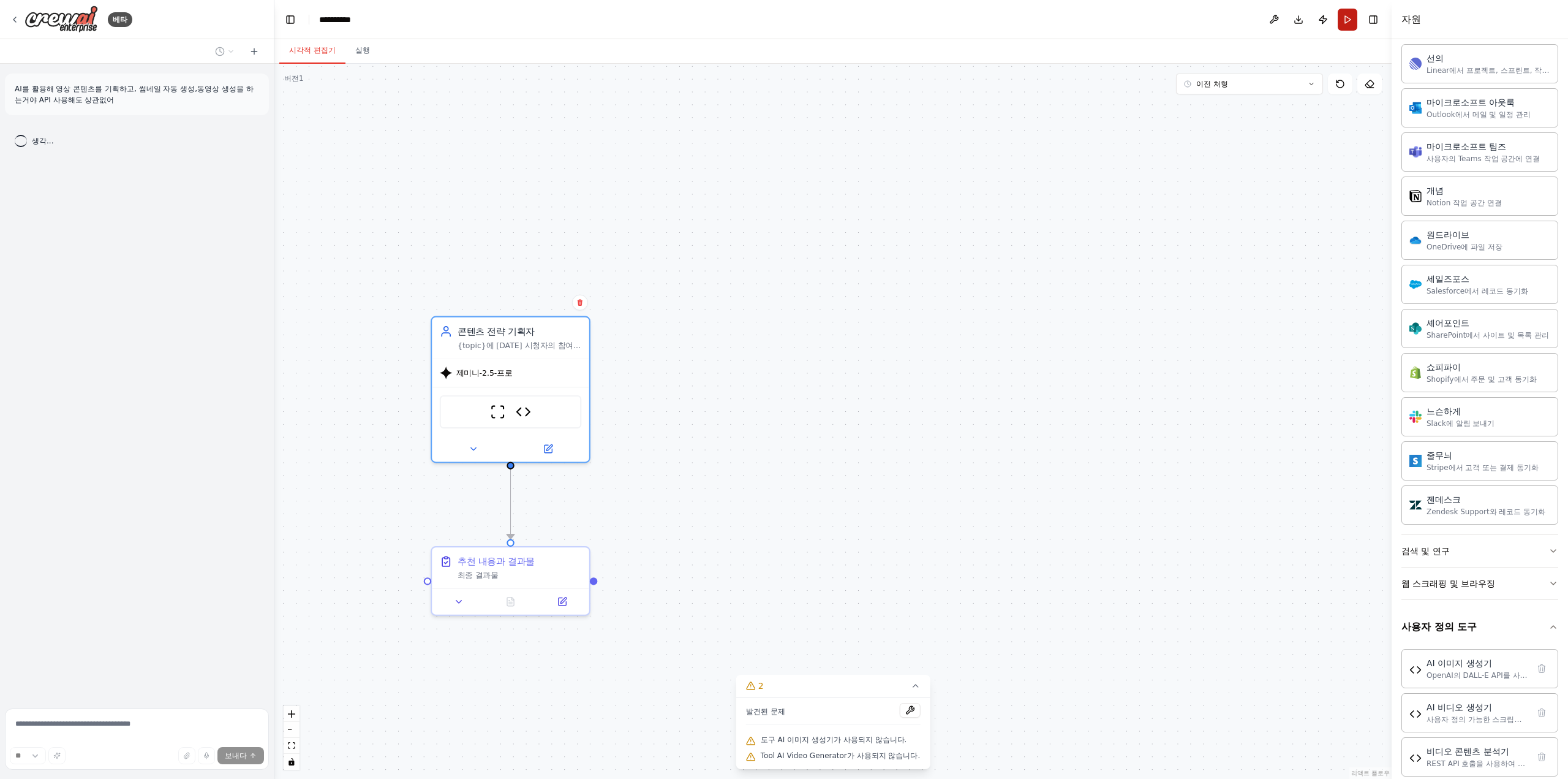
click at [1344, 22] on button "달리다" at bounding box center [1347, 20] width 20 height 22
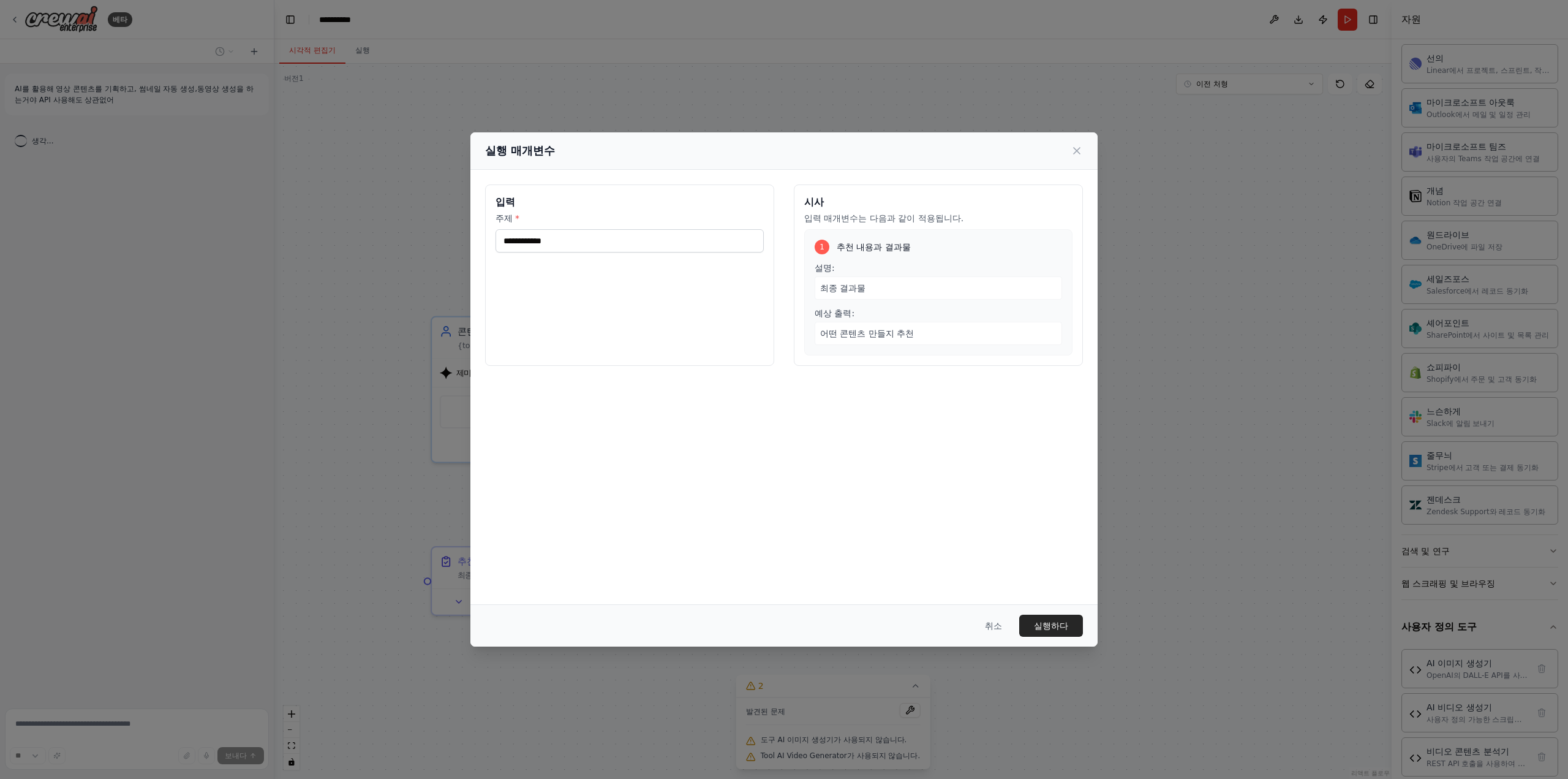
click at [850, 294] on div "최종 결과물" at bounding box center [938, 288] width 248 height 23
click at [851, 347] on div "1 추천 내용과 결과물 설명: 최종 결과물 예상 출력: 어떤 콘텐츠 만들지 추천" at bounding box center [938, 292] width 268 height 126
click at [1059, 622] on font "실행하다" at bounding box center [1051, 626] width 34 height 10
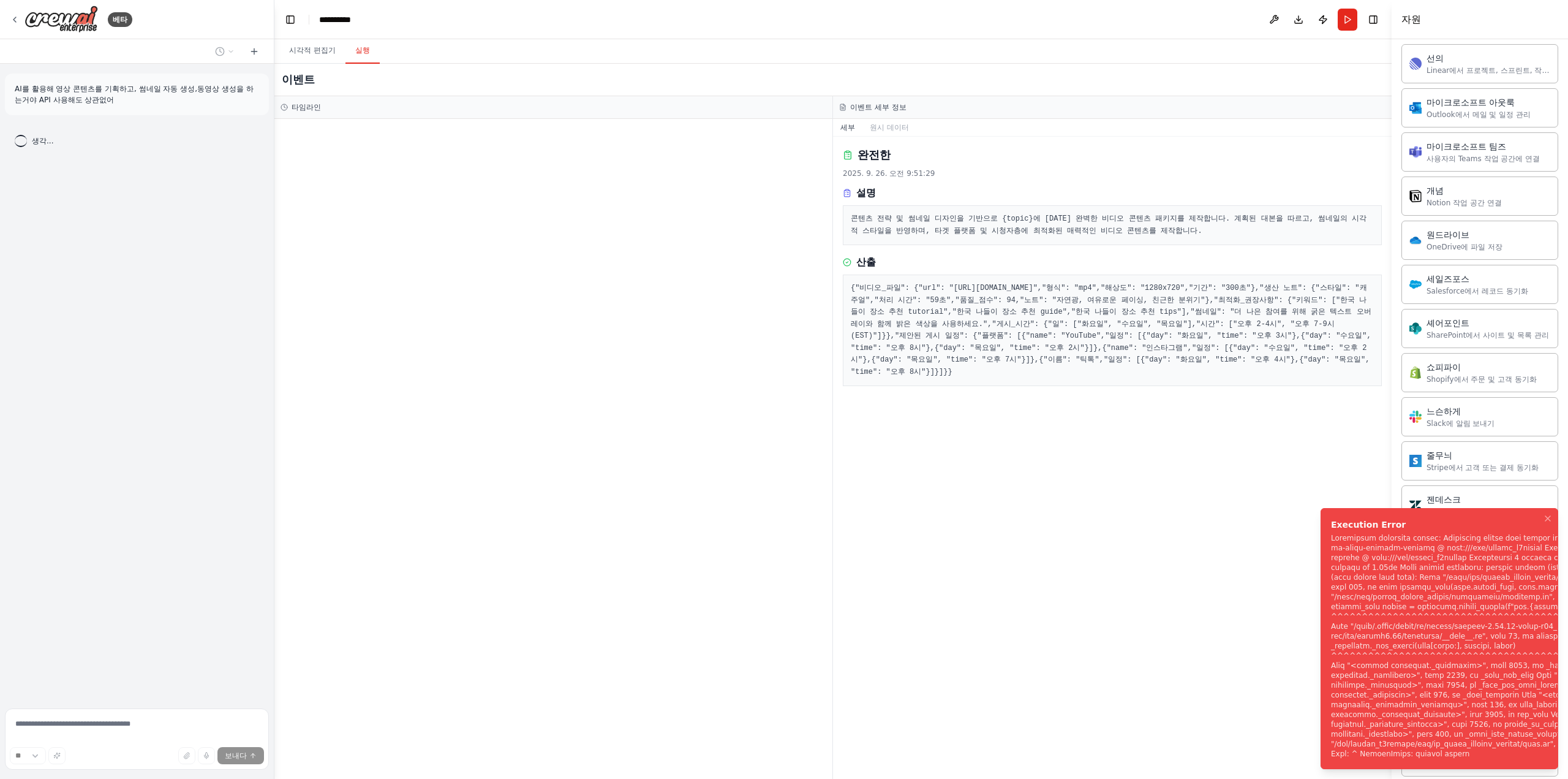
click at [1403, 684] on div "알림(F8)" at bounding box center [1490, 646] width 320 height 226
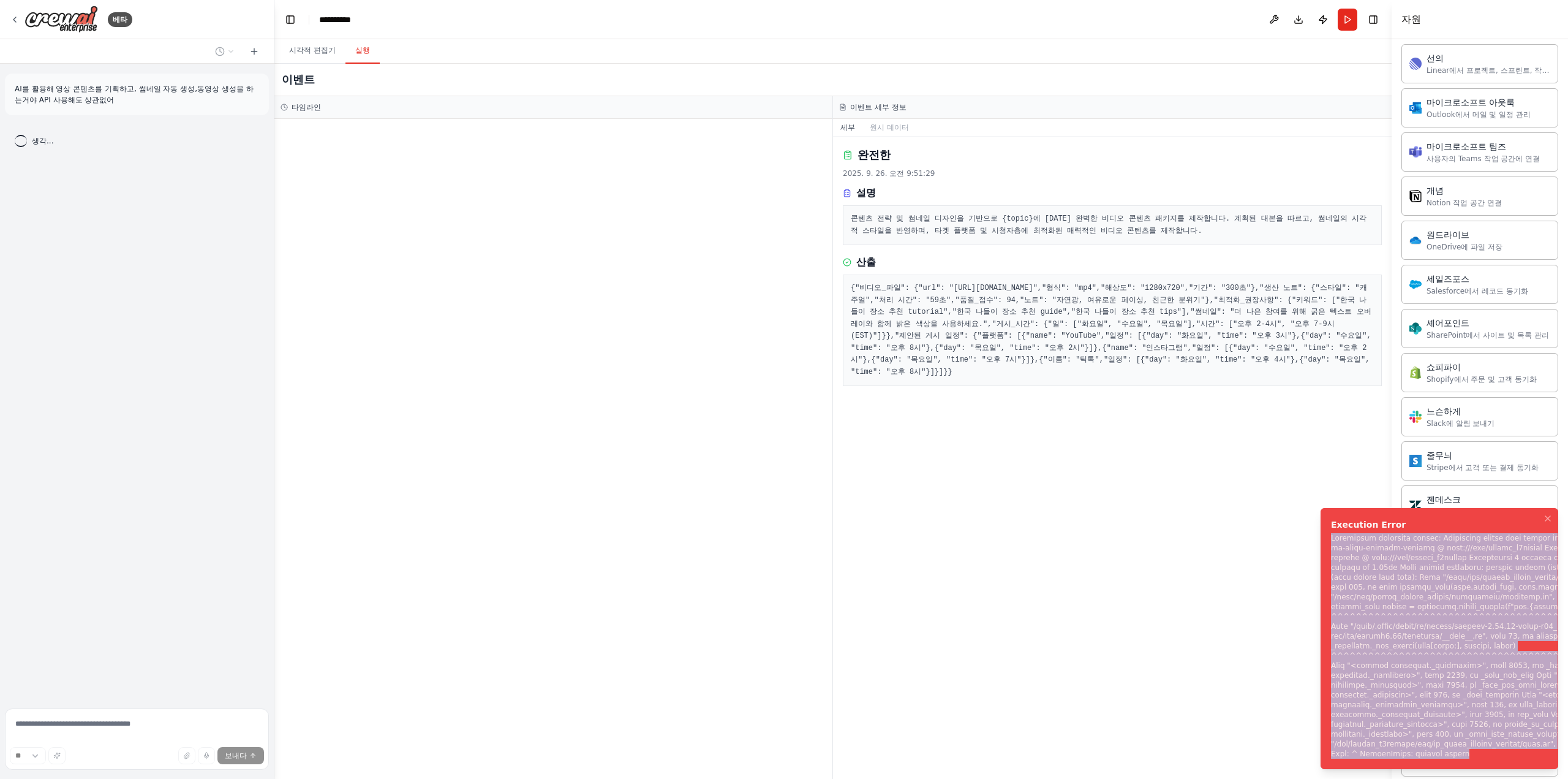
click at [1403, 684] on div "알림(F8)" at bounding box center [1490, 646] width 320 height 226
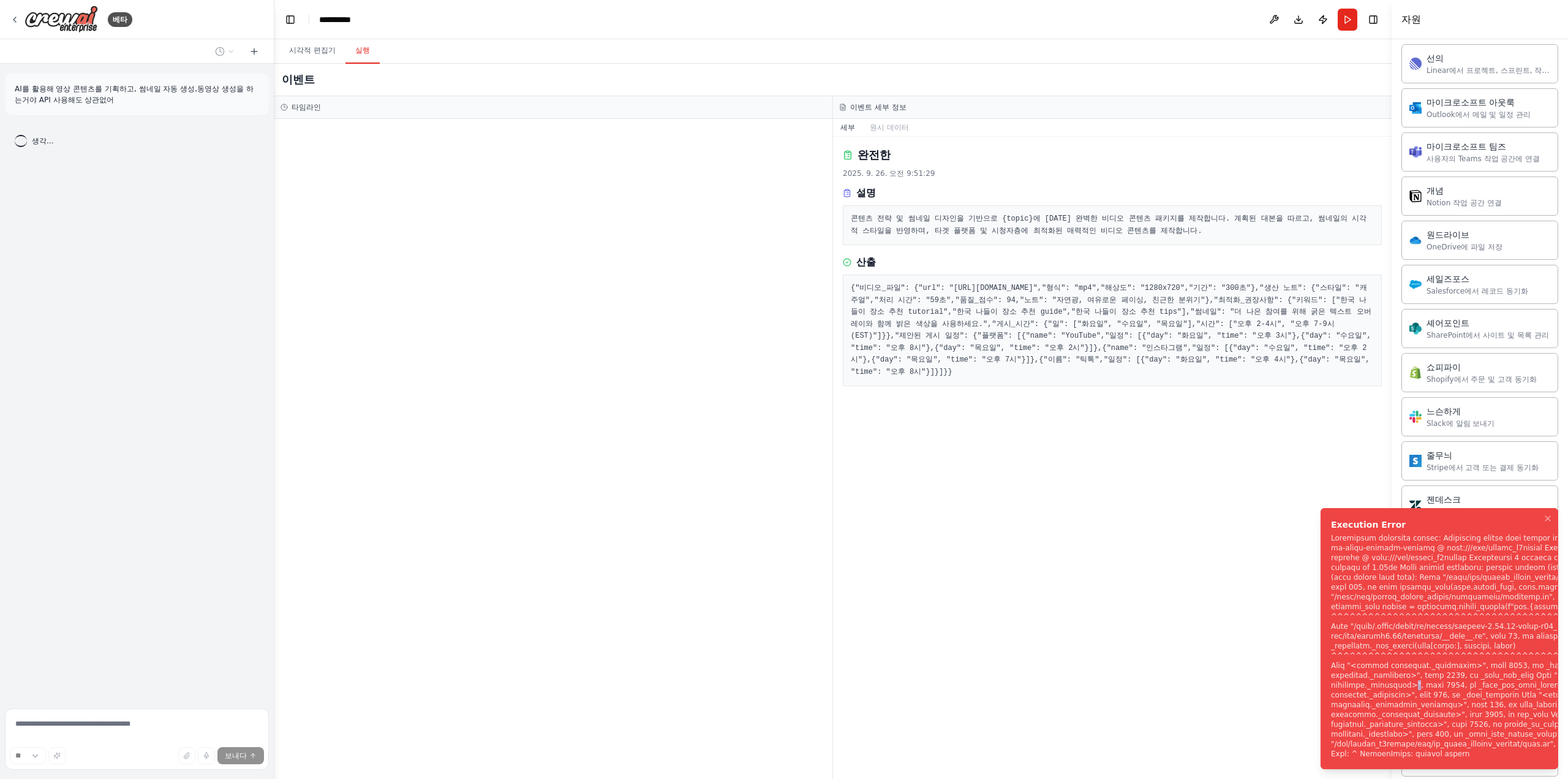
click at [1403, 684] on div "알림(F8)" at bounding box center [1490, 646] width 320 height 226
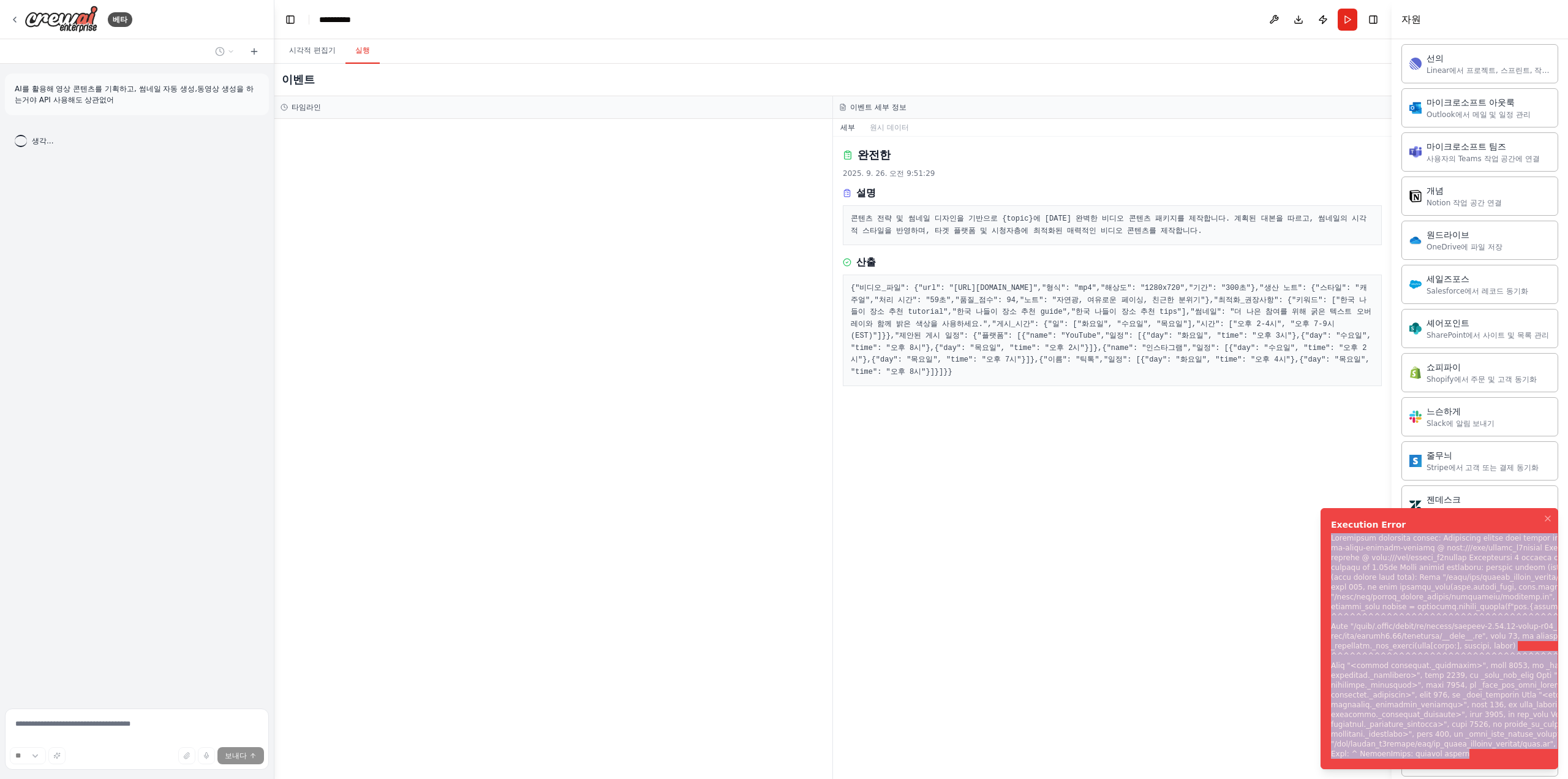
click at [1403, 684] on div "알림(F8)" at bounding box center [1490, 646] width 320 height 226
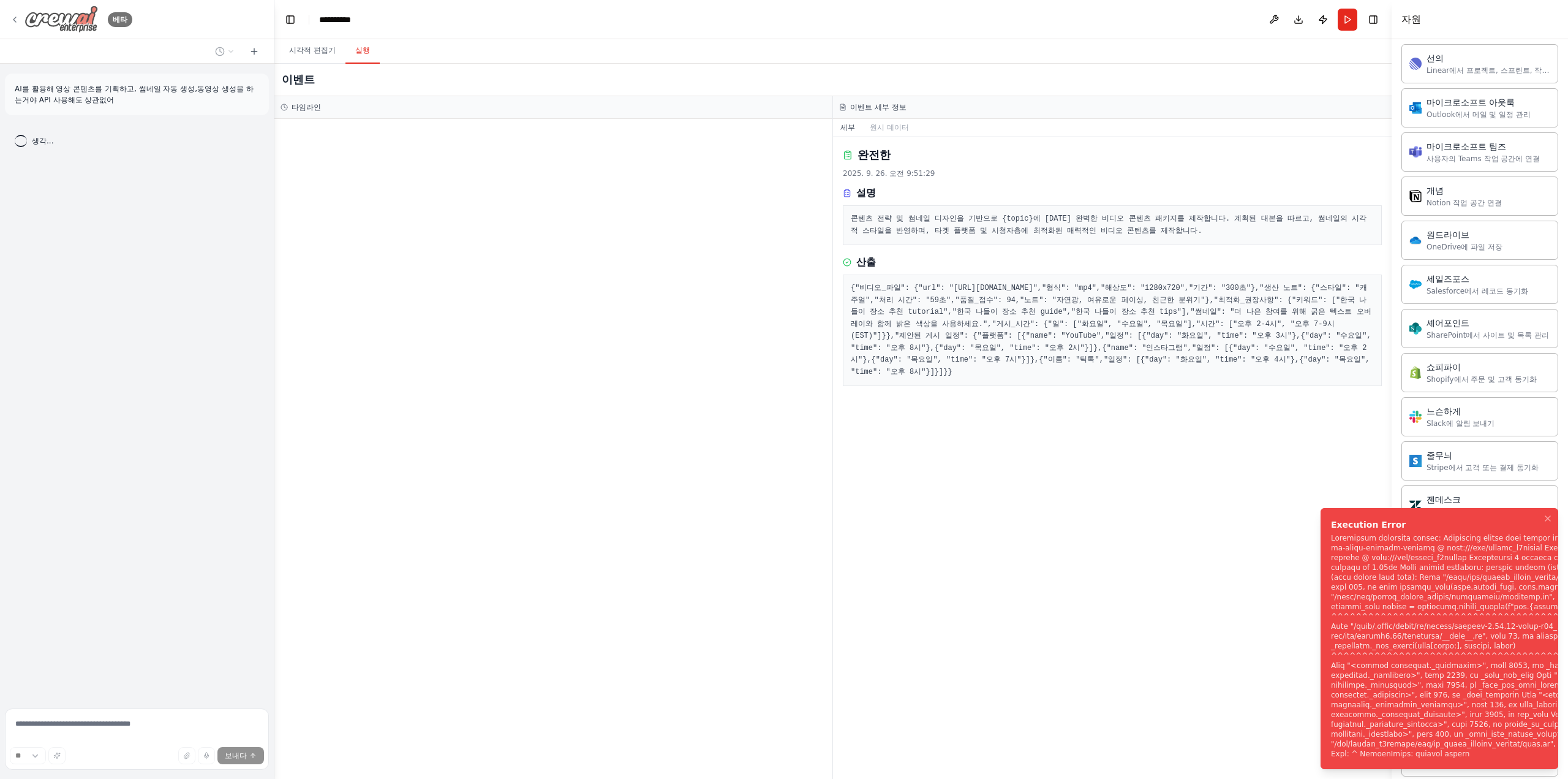
click at [13, 17] on icon at bounding box center [15, 20] width 10 height 10
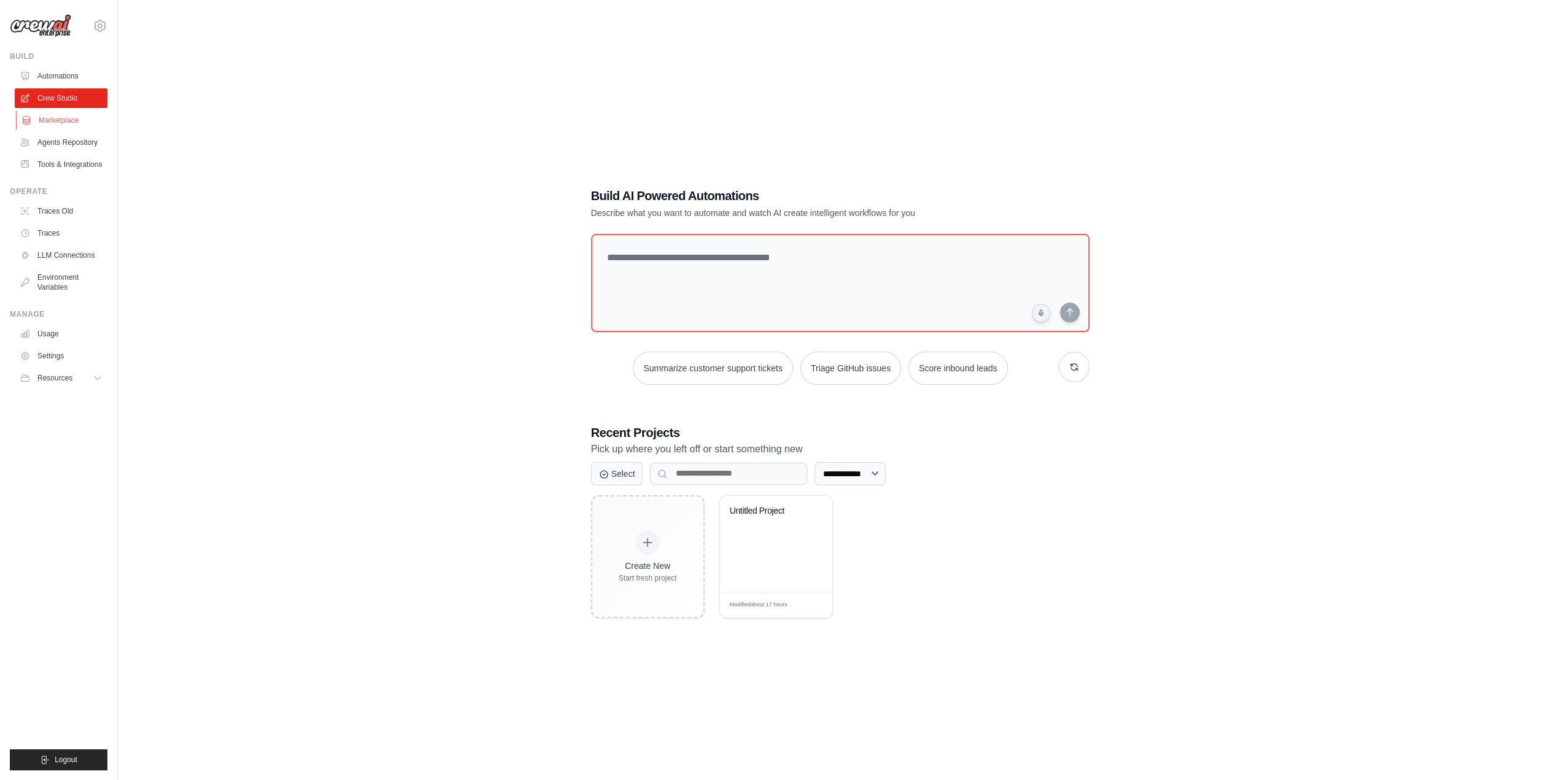
click at [64, 113] on link "Marketplace" at bounding box center [62, 120] width 93 height 20
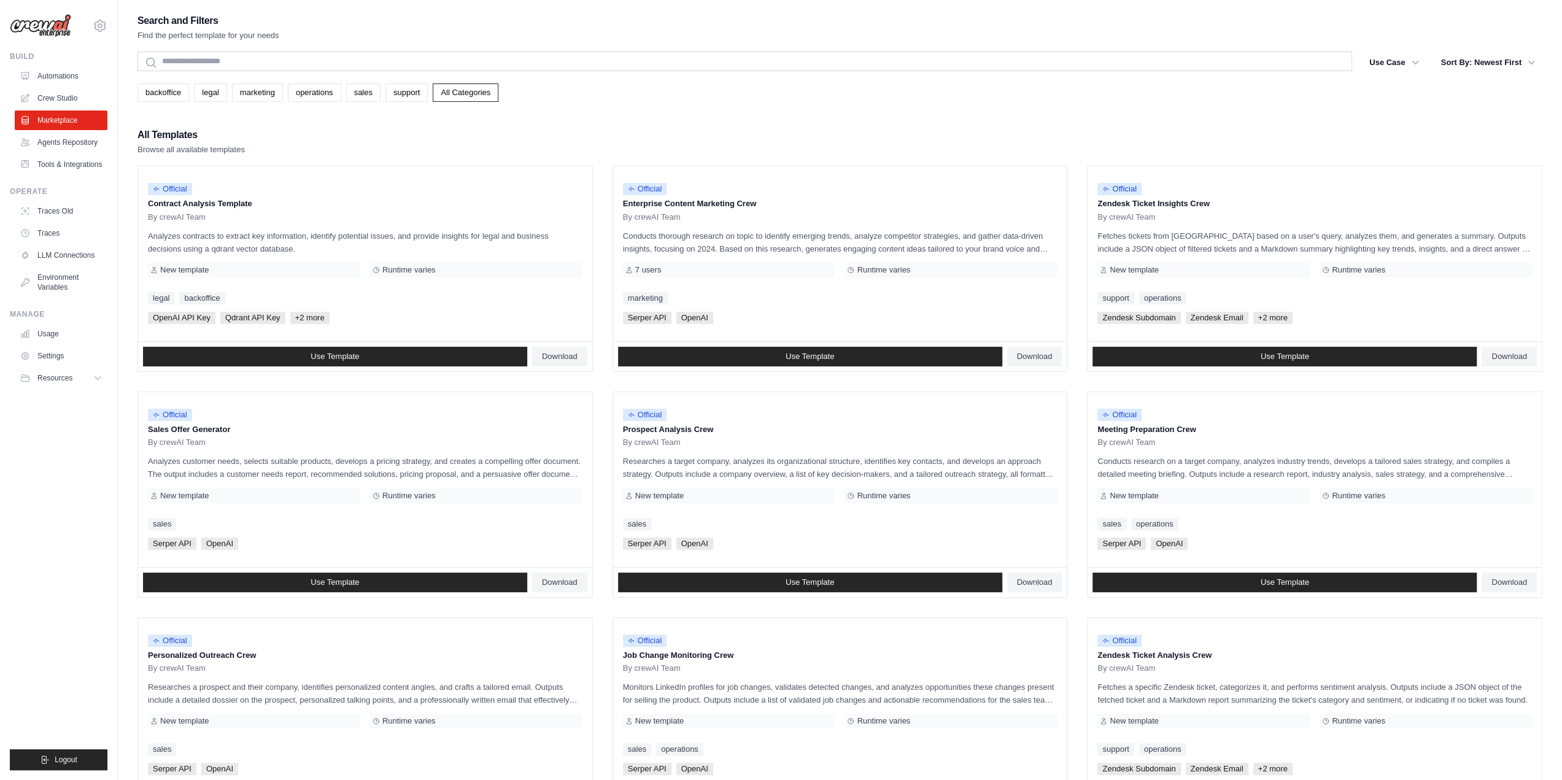
click at [64, 98] on link "Crew Studio" at bounding box center [61, 98] width 93 height 20
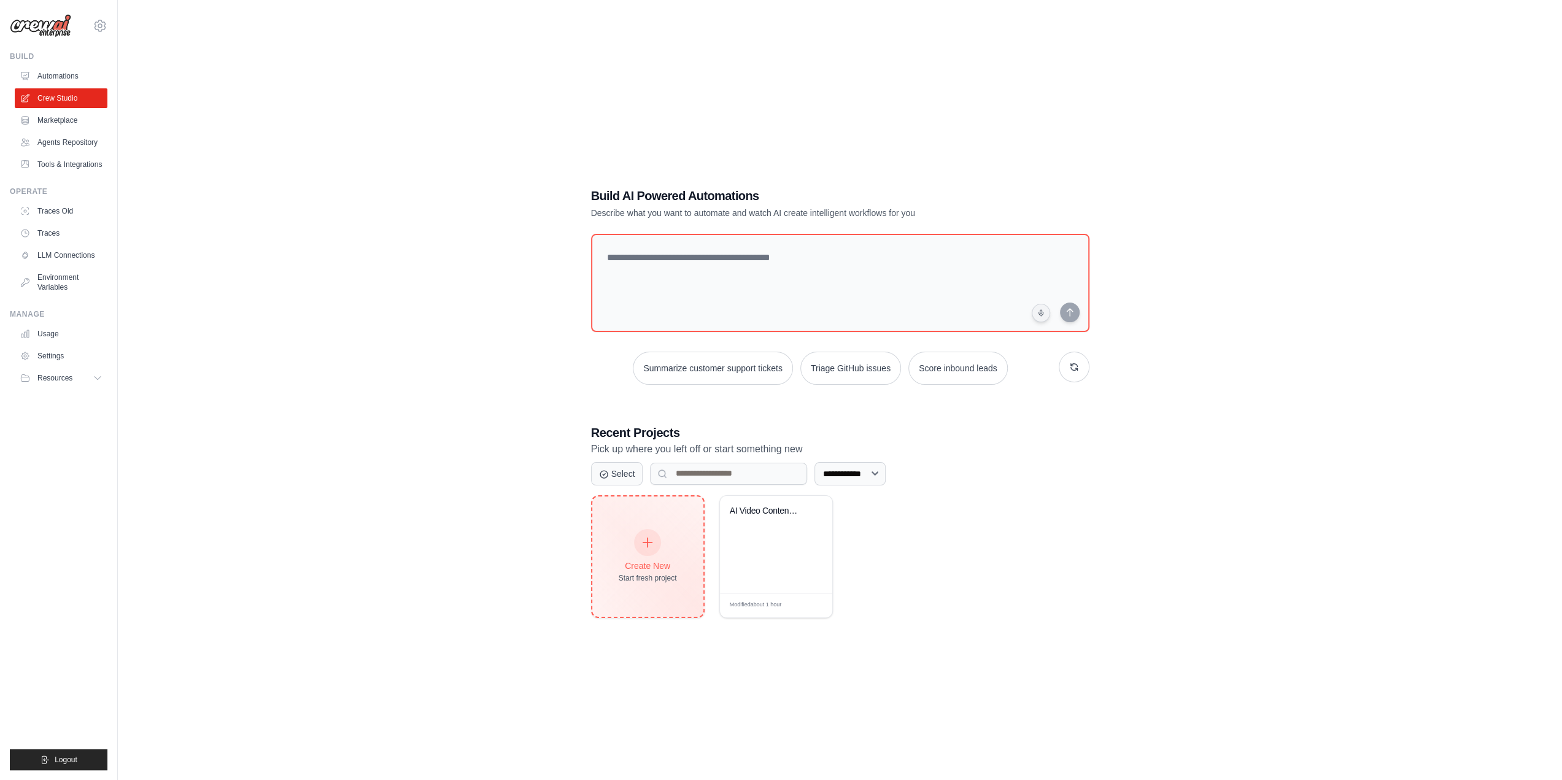
click at [660, 550] on div "Create New Start fresh project" at bounding box center [647, 556] width 58 height 53
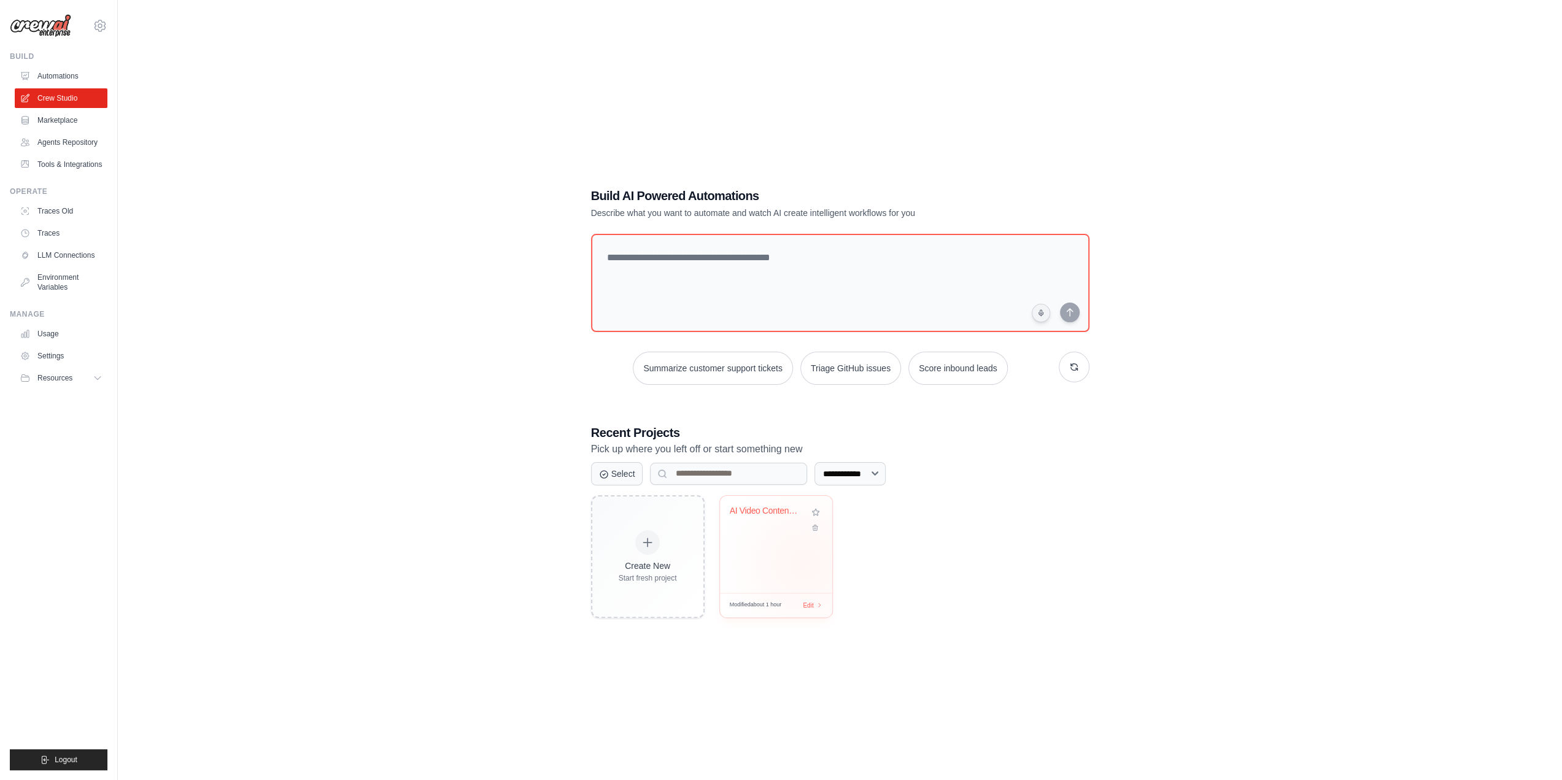
click at [796, 562] on div "AI Video Content Creator" at bounding box center [776, 544] width 112 height 97
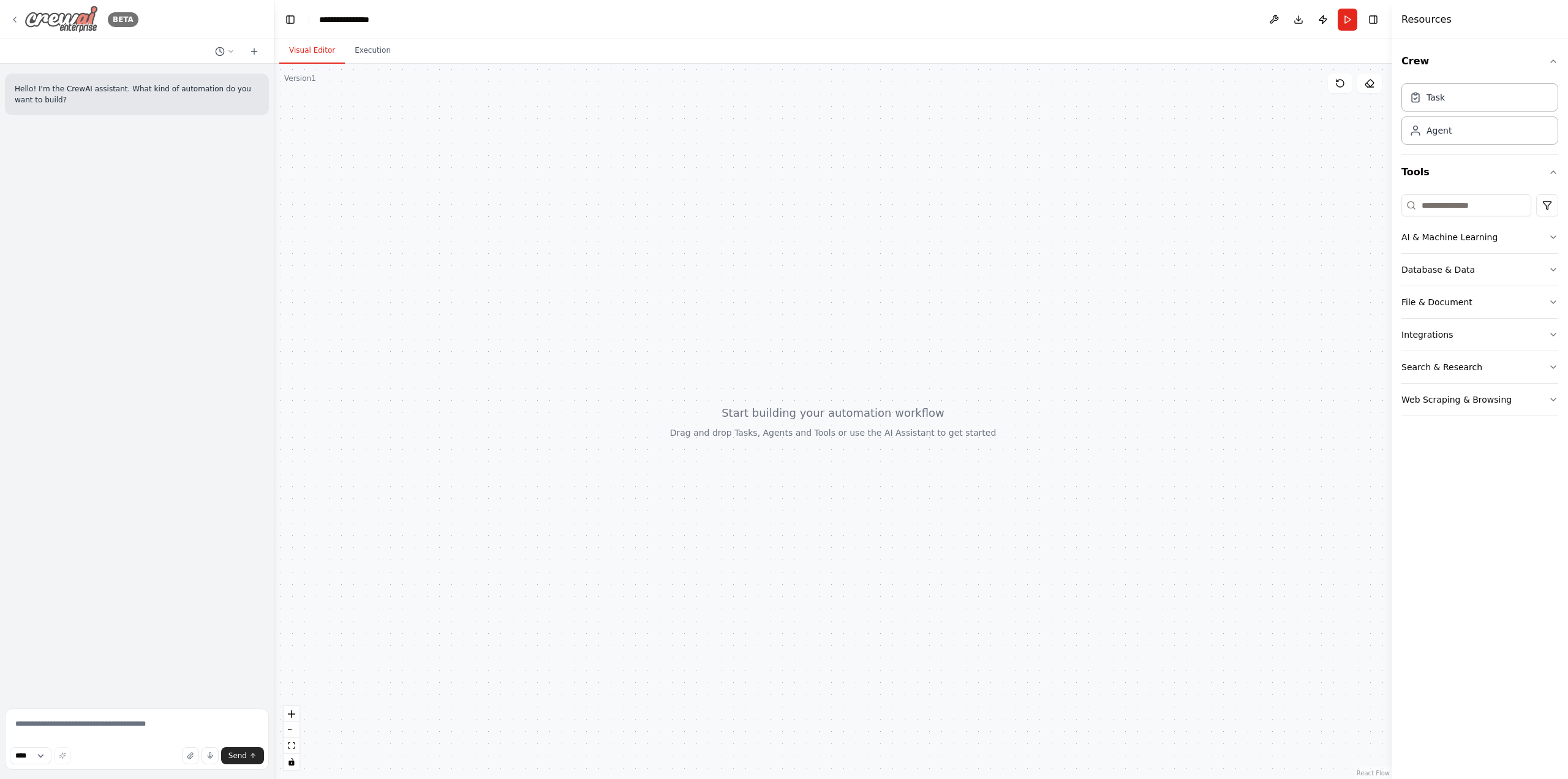
click at [15, 17] on icon at bounding box center [14, 19] width 2 height 5
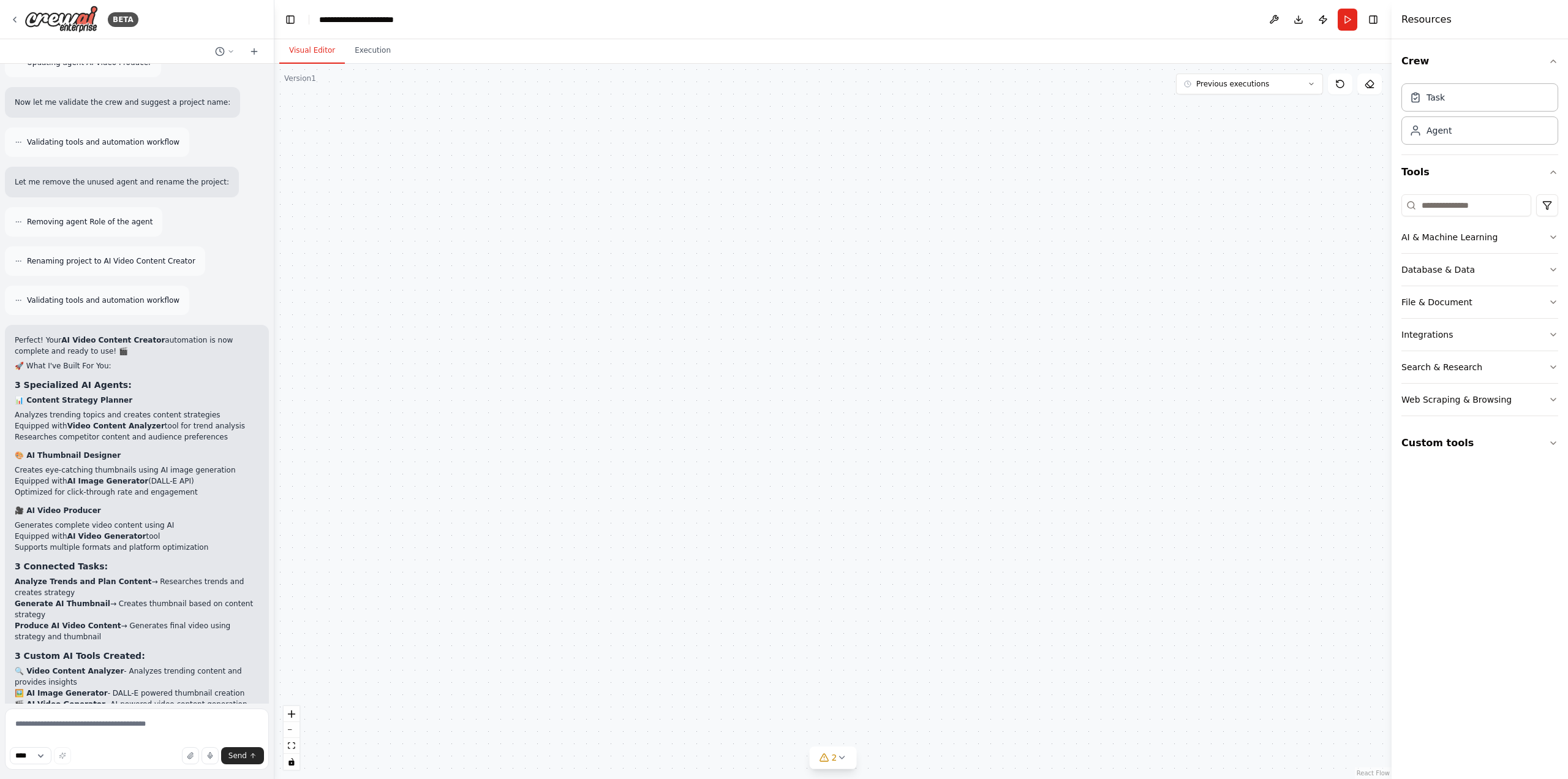
scroll to position [2657, 0]
drag, startPoint x: 538, startPoint y: 409, endPoint x: 608, endPoint y: 552, distance: 159.2
click at [608, 552] on div ".deletable-edge-delete-btn { width: 20px; height: 20px; border: 0px solid #ffff…" at bounding box center [832, 421] width 1117 height 715
drag, startPoint x: 554, startPoint y: 441, endPoint x: 675, endPoint y: 561, distance: 170.4
click at [675, 561] on div ".deletable-edge-delete-btn { width: 20px; height: 20px; border: 0px solid #ffff…" at bounding box center [832, 421] width 1117 height 715
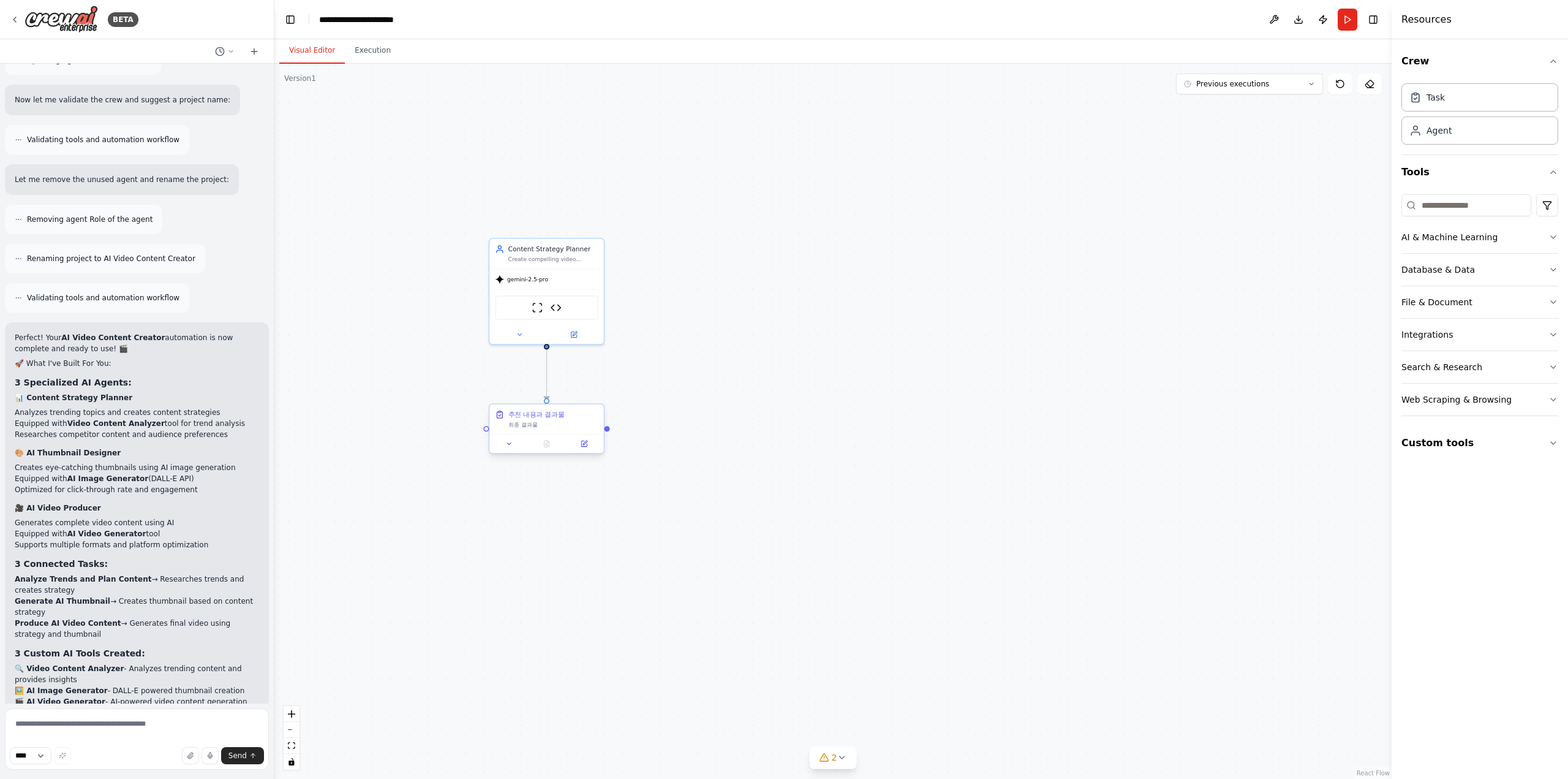
drag, startPoint x: 568, startPoint y: 421, endPoint x: 592, endPoint y: 414, distance: 25.0
click at [592, 421] on div "최종 결과물" at bounding box center [553, 424] width 90 height 7
click at [539, 257] on div "Create compelling video content strategies and scripts for {topic} that will en…" at bounding box center [553, 257] width 90 height 7
click at [600, 231] on div "Confirm" at bounding box center [594, 225] width 16 height 16
click at [597, 225] on icon at bounding box center [593, 224] width 7 height 7
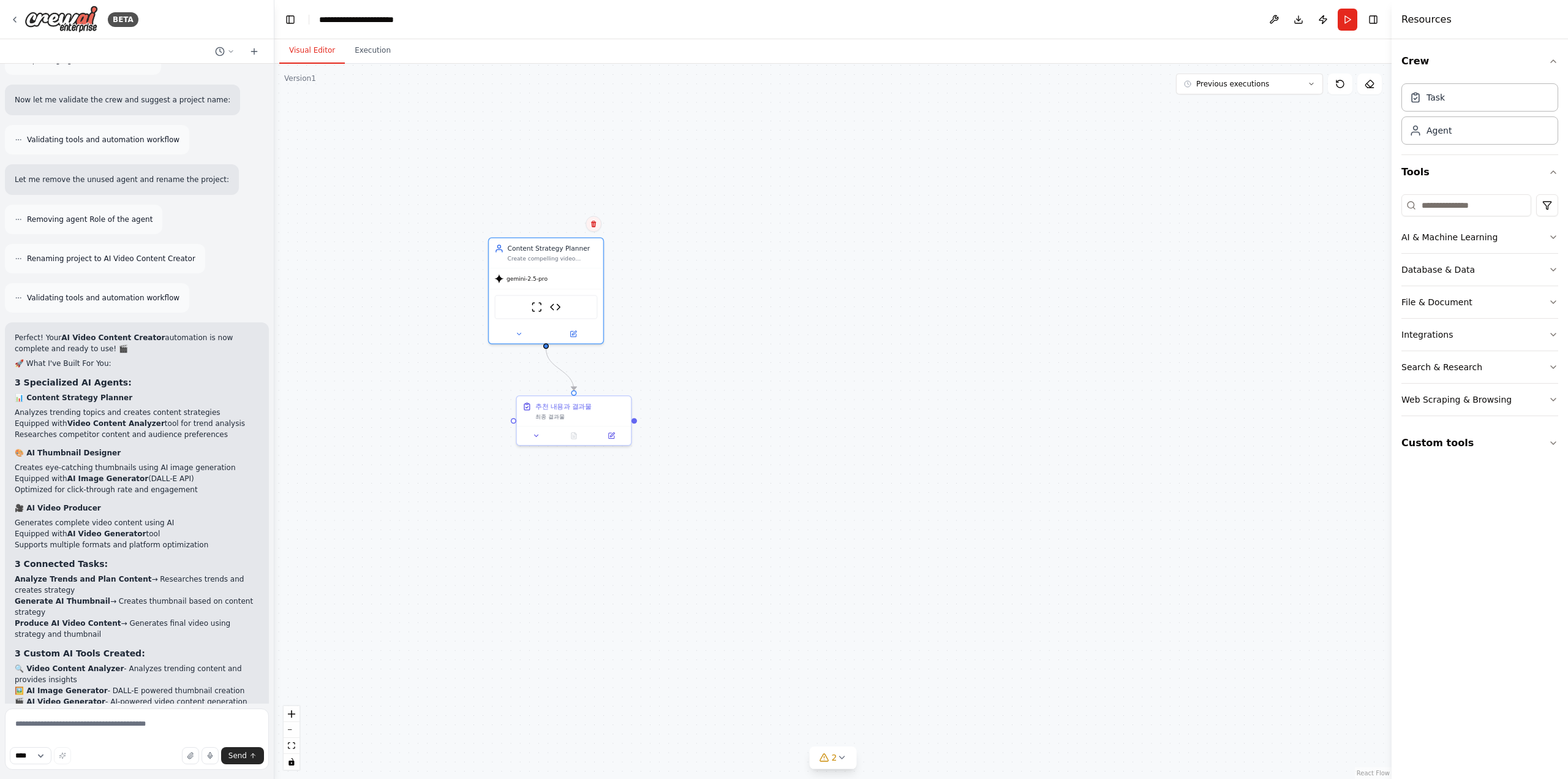
click at [597, 225] on icon at bounding box center [593, 223] width 7 height 7
click at [563, 229] on button "Confirm" at bounding box center [559, 224] width 44 height 15
click at [627, 402] on div "추천 내용과 결과물 최종 결과물" at bounding box center [574, 409] width 114 height 30
click at [631, 402] on div "추천 내용과 결과물 최종 결과물" at bounding box center [574, 418] width 116 height 51
click at [625, 390] on button at bounding box center [622, 384] width 16 height 16
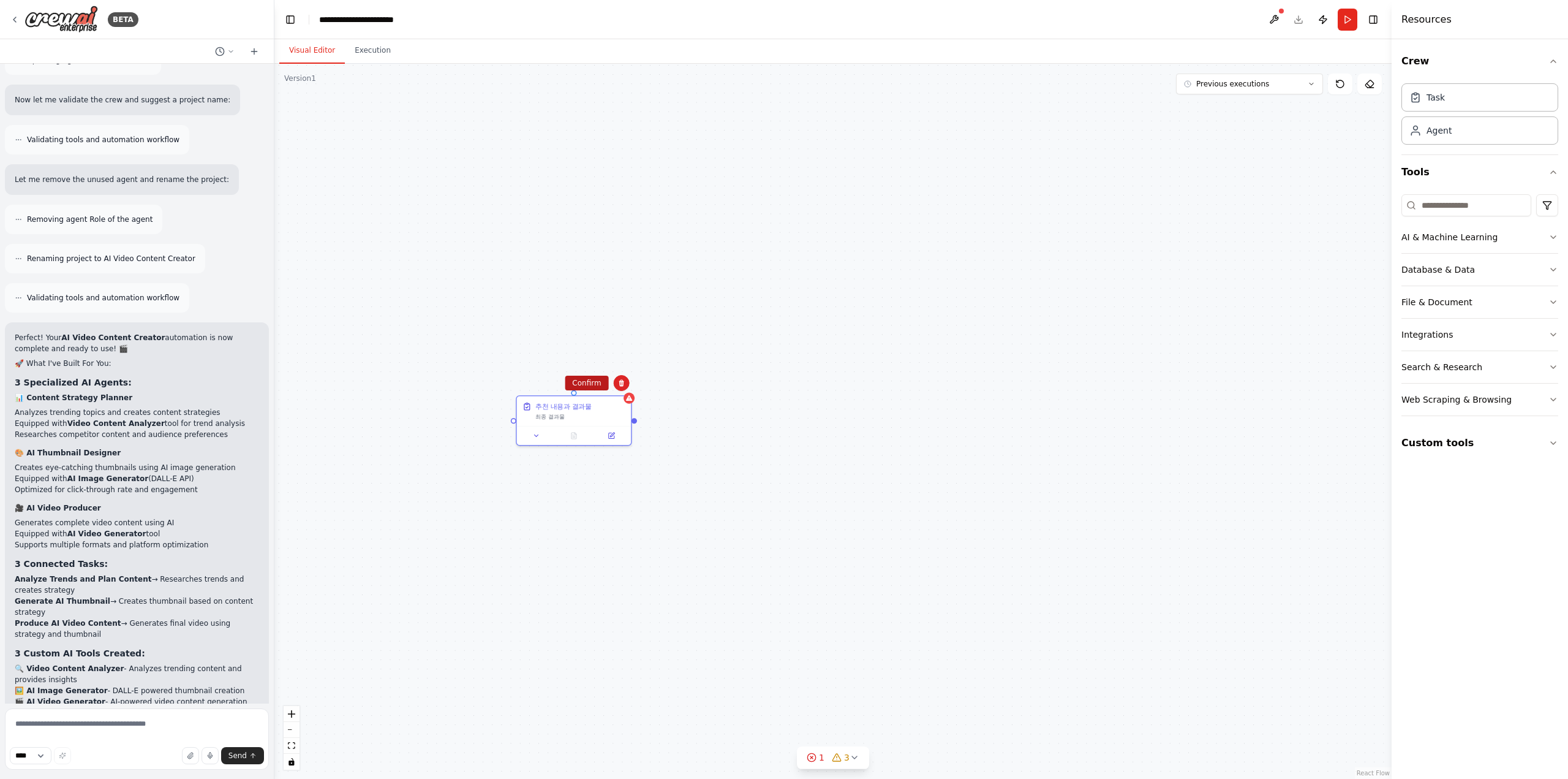
click at [594, 379] on button "Confirm" at bounding box center [587, 383] width 44 height 15
click at [587, 389] on button "Confirm" at bounding box center [585, 383] width 44 height 15
click at [146, 713] on textarea at bounding box center [137, 738] width 263 height 61
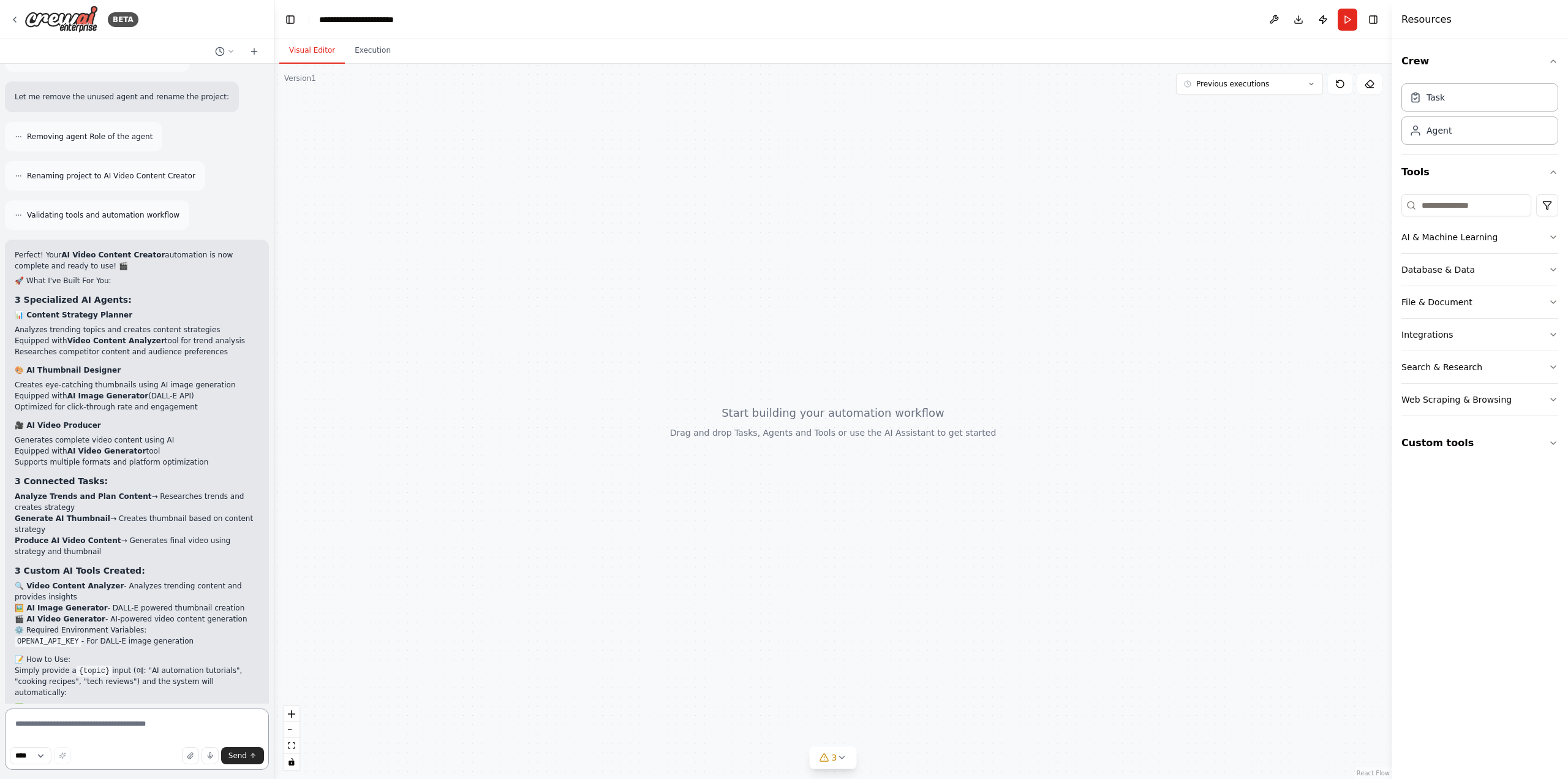
scroll to position [2768, 0]
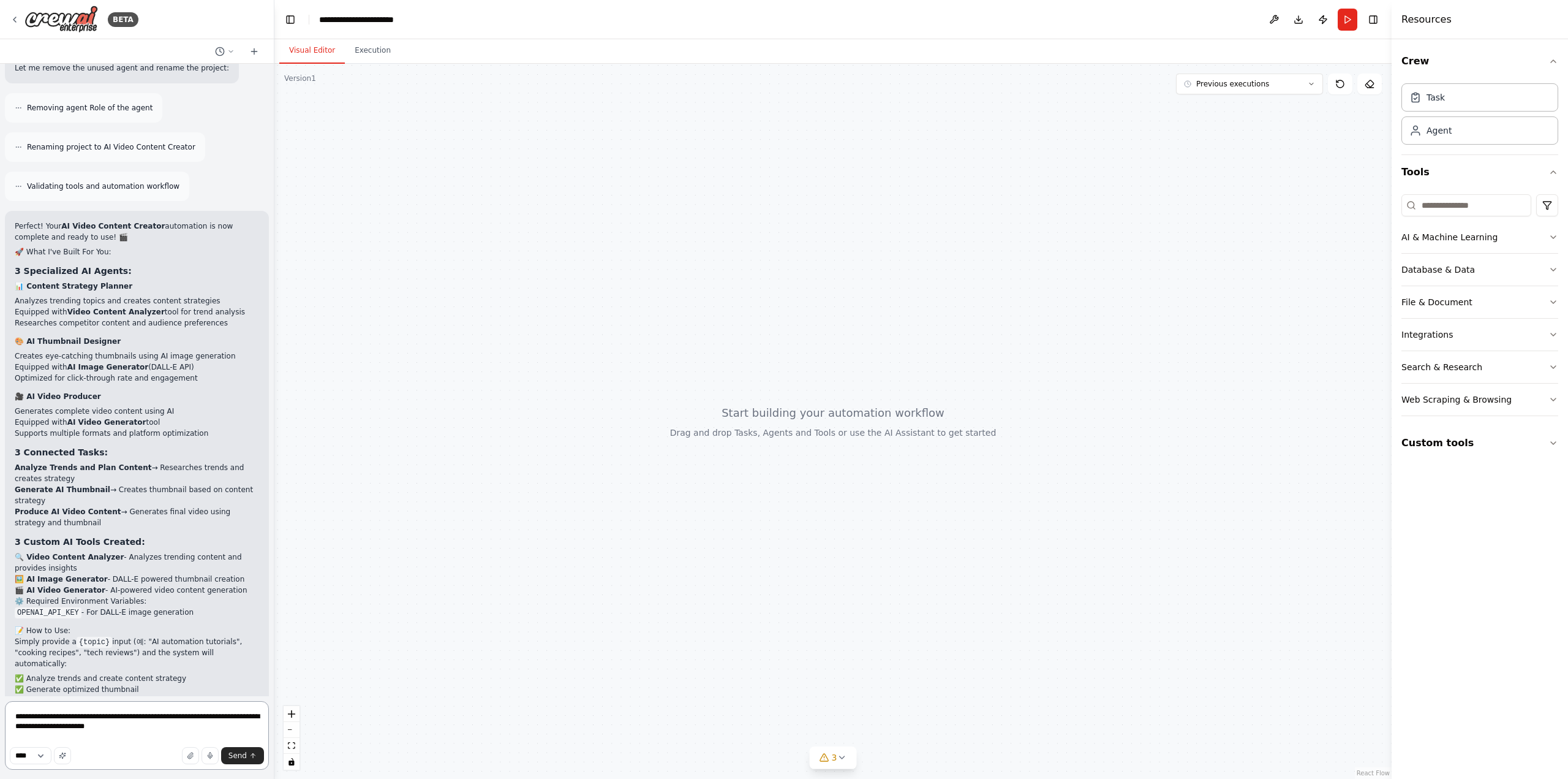
type textarea "**********"
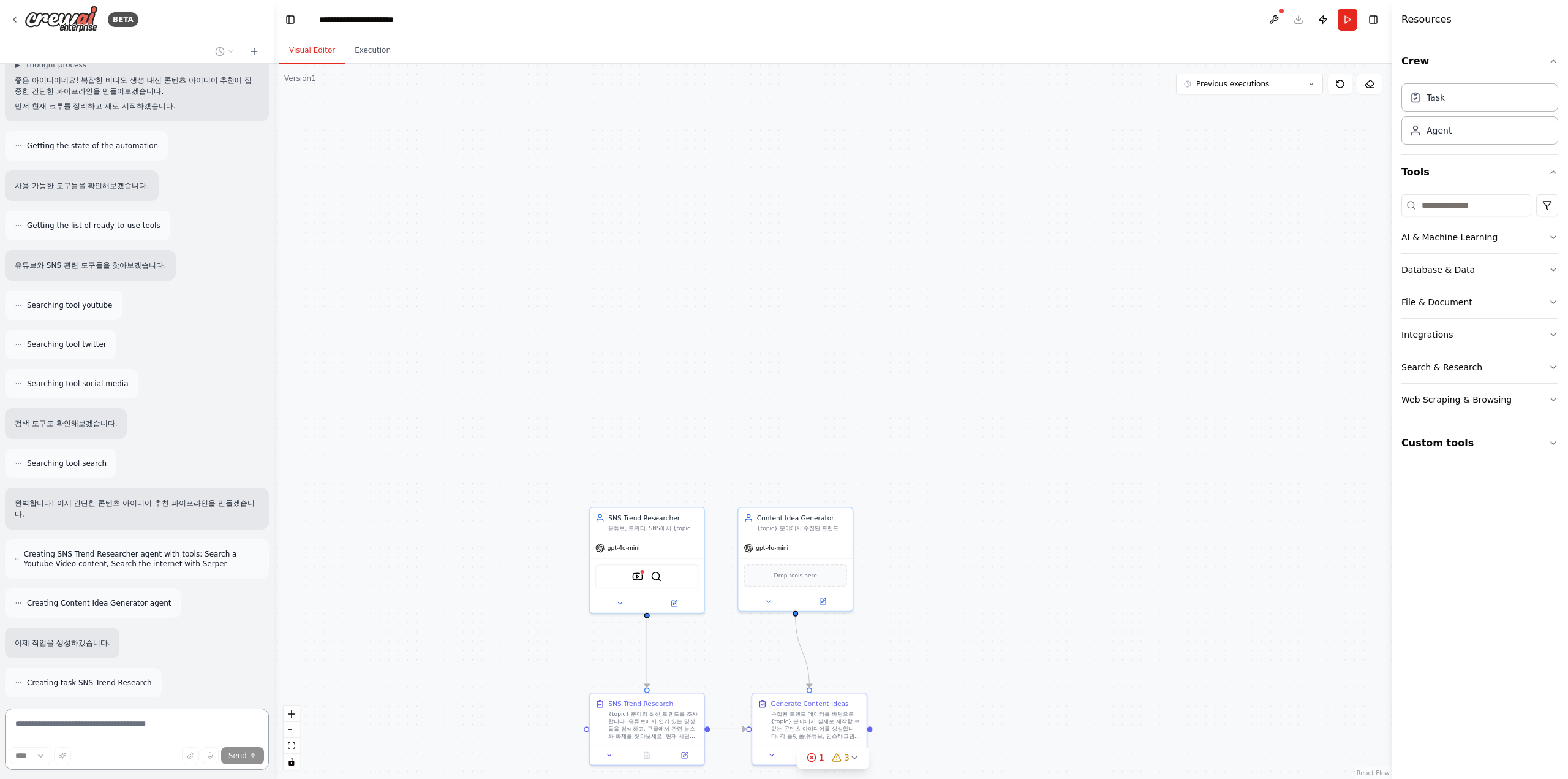
scroll to position [3570, 0]
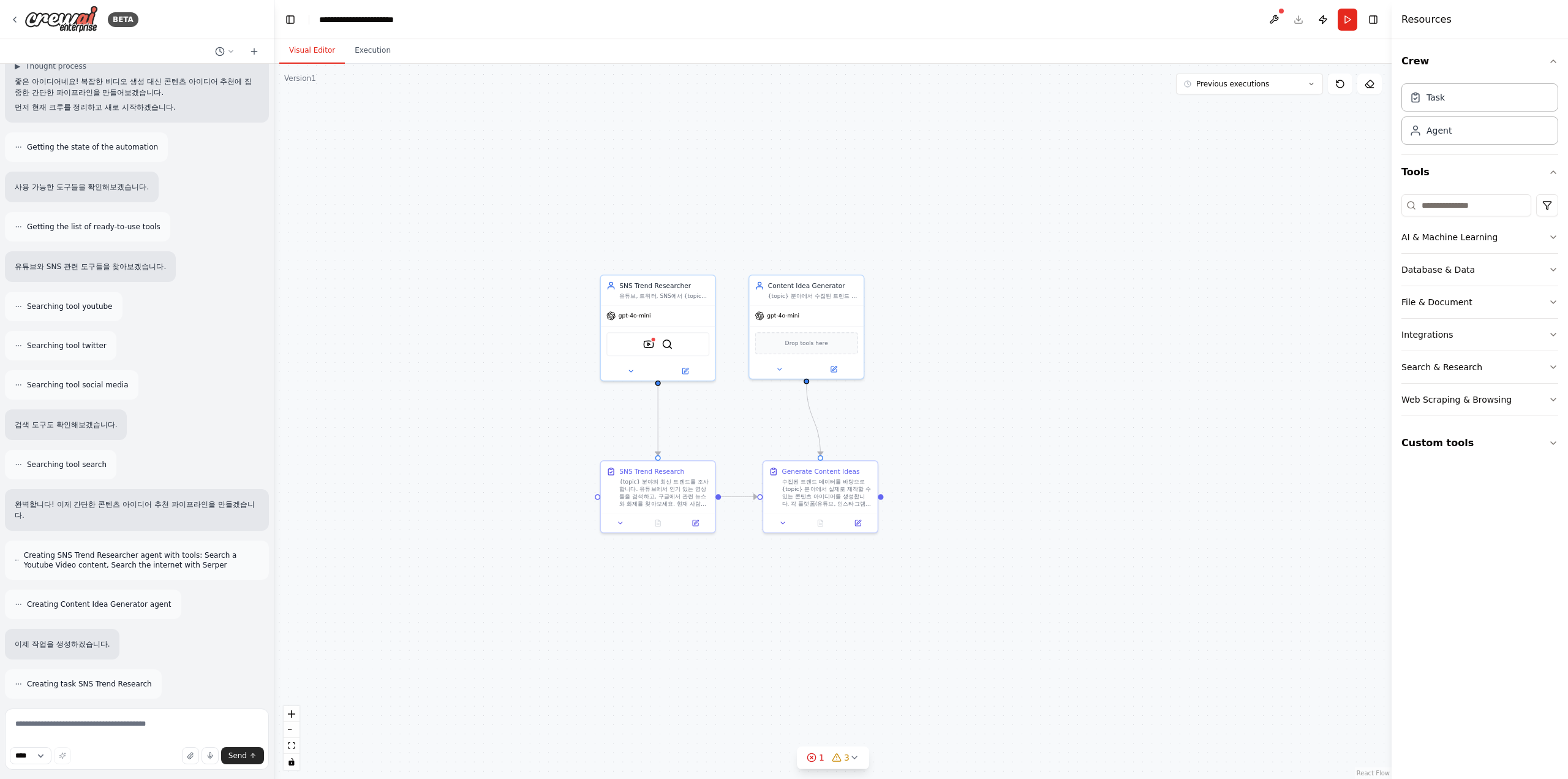
drag, startPoint x: 995, startPoint y: 584, endPoint x: 1006, endPoint y: 352, distance: 232.3
click at [1006, 352] on div ".deletable-edge-delete-btn { width: 20px; height: 20px; border: 0px solid #ffff…" at bounding box center [832, 421] width 1117 height 715
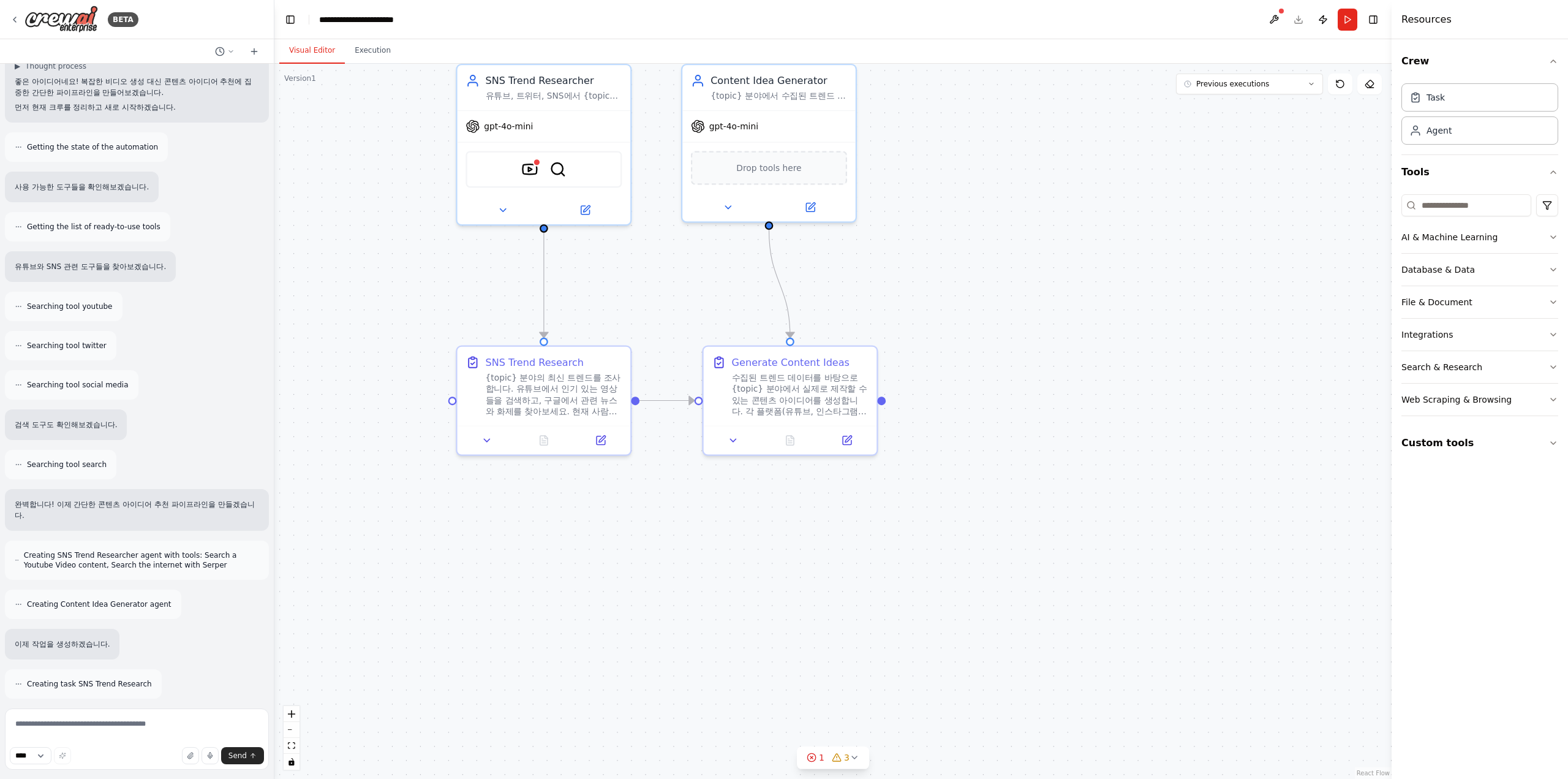
drag, startPoint x: 784, startPoint y: 565, endPoint x: 782, endPoint y: 646, distance: 81.0
click at [782, 646] on div ".deletable-edge-delete-btn { width: 20px; height: 20px; border: 0px solid #ffff…" at bounding box center [832, 421] width 1117 height 715
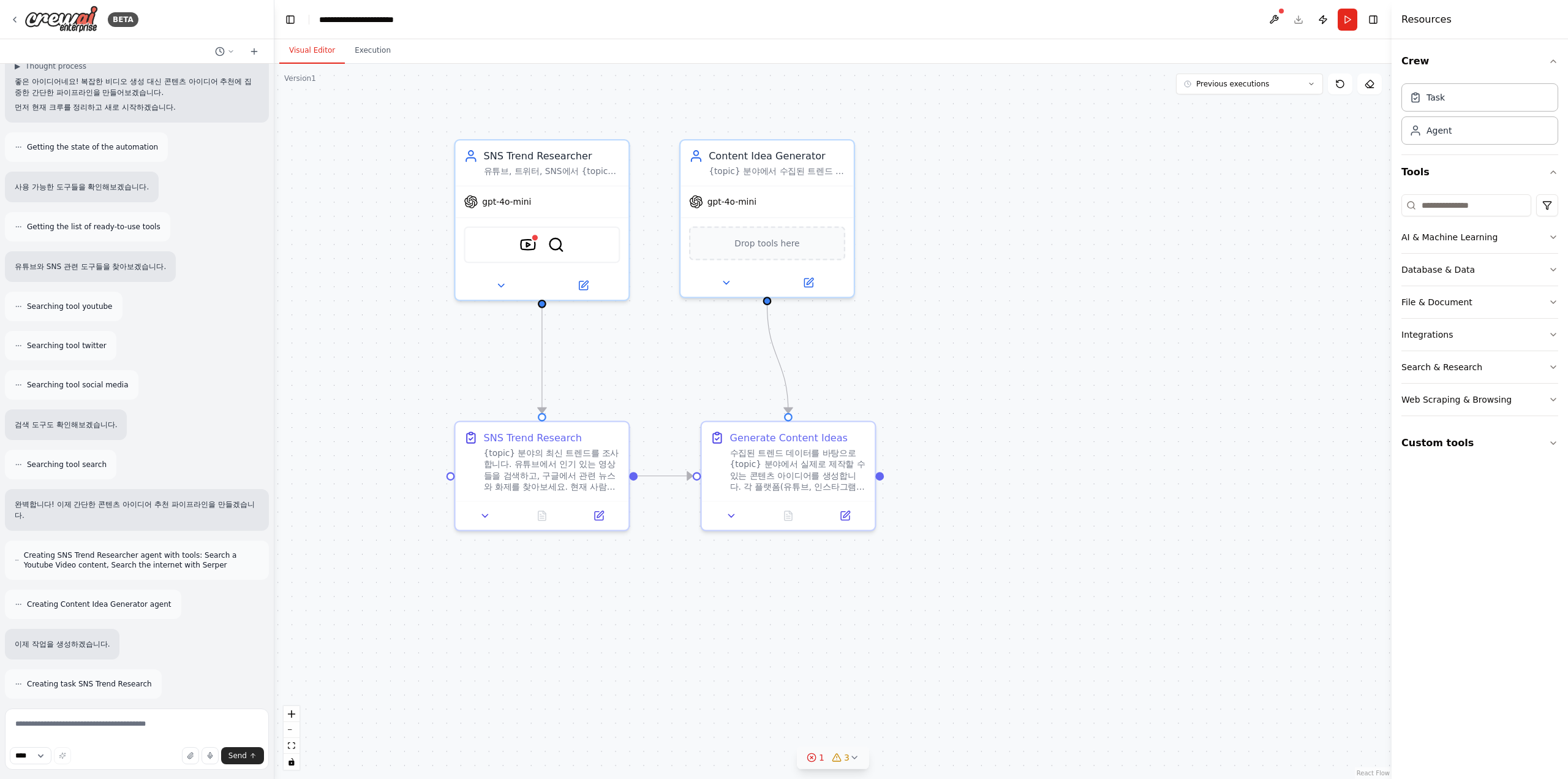
click at [858, 750] on button "1 3" at bounding box center [832, 757] width 72 height 23
click at [816, 724] on span "Tool AI Image Generator is not in use" at bounding box center [791, 724] width 136 height 10
click at [936, 673] on button at bounding box center [946, 678] width 21 height 15
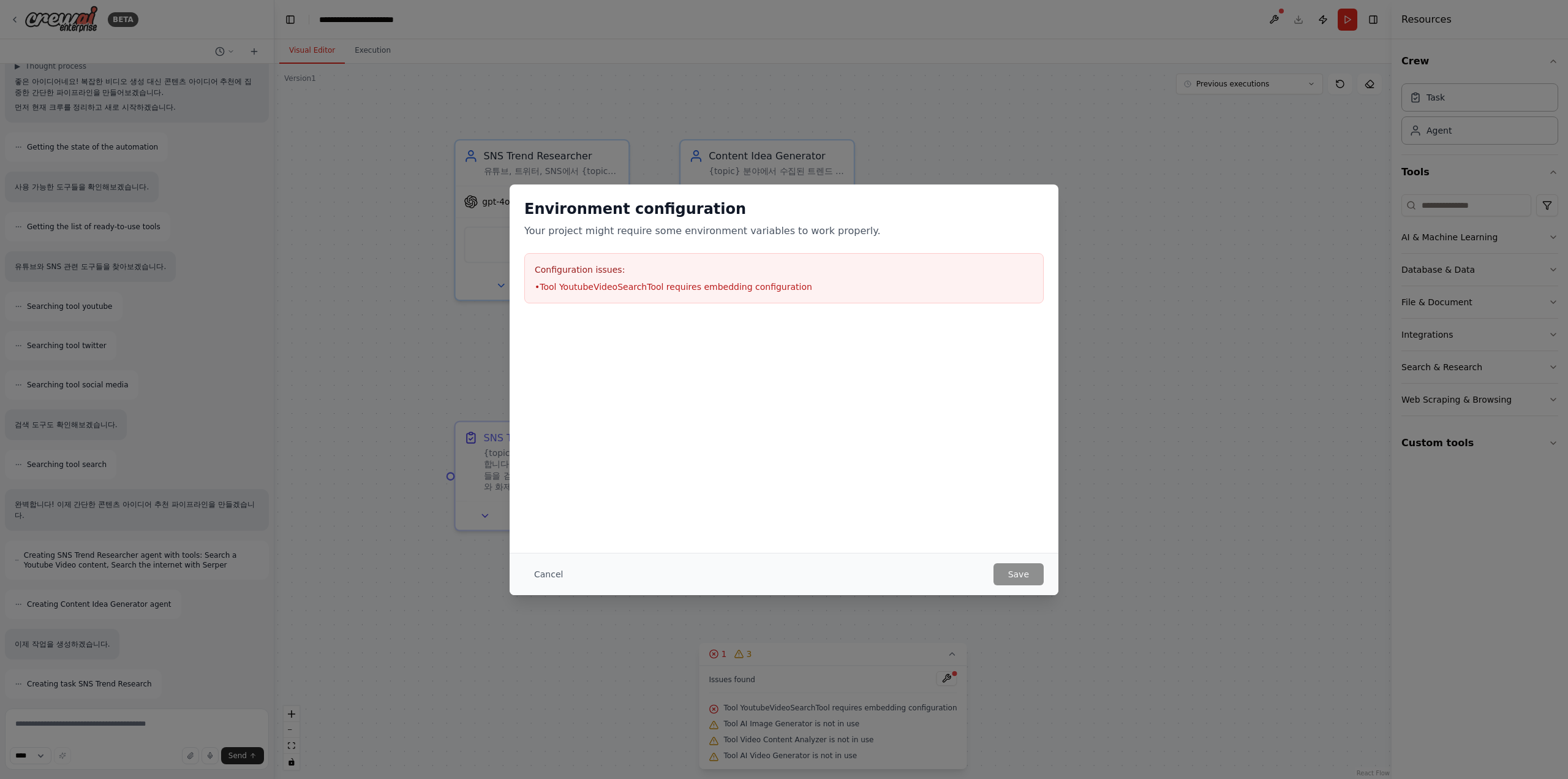
click at [589, 285] on li "• Tool YoutubeVideoSearchTool requires embedding configuration" at bounding box center [784, 287] width 498 height 12
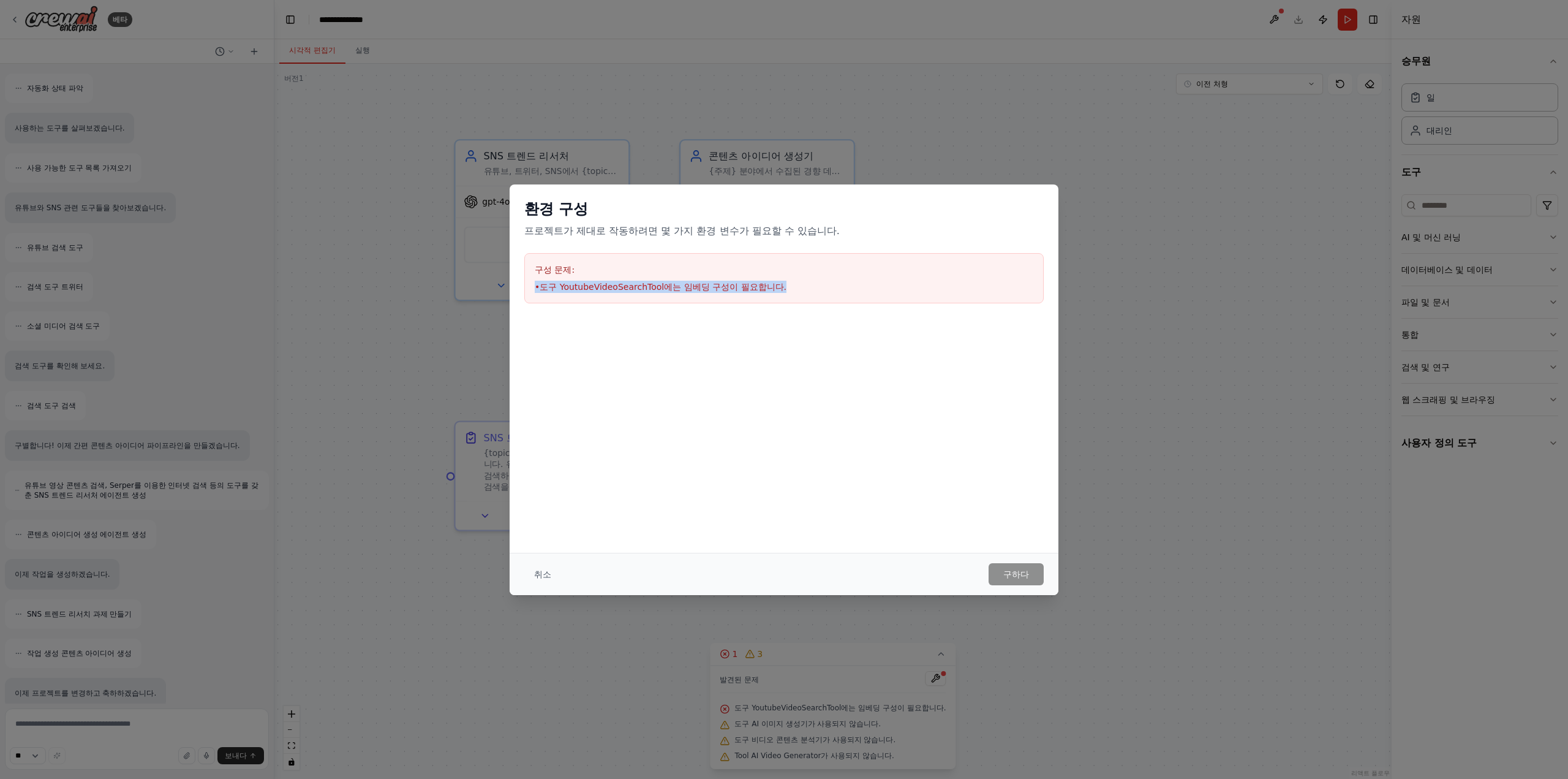
scroll to position [3489, 0]
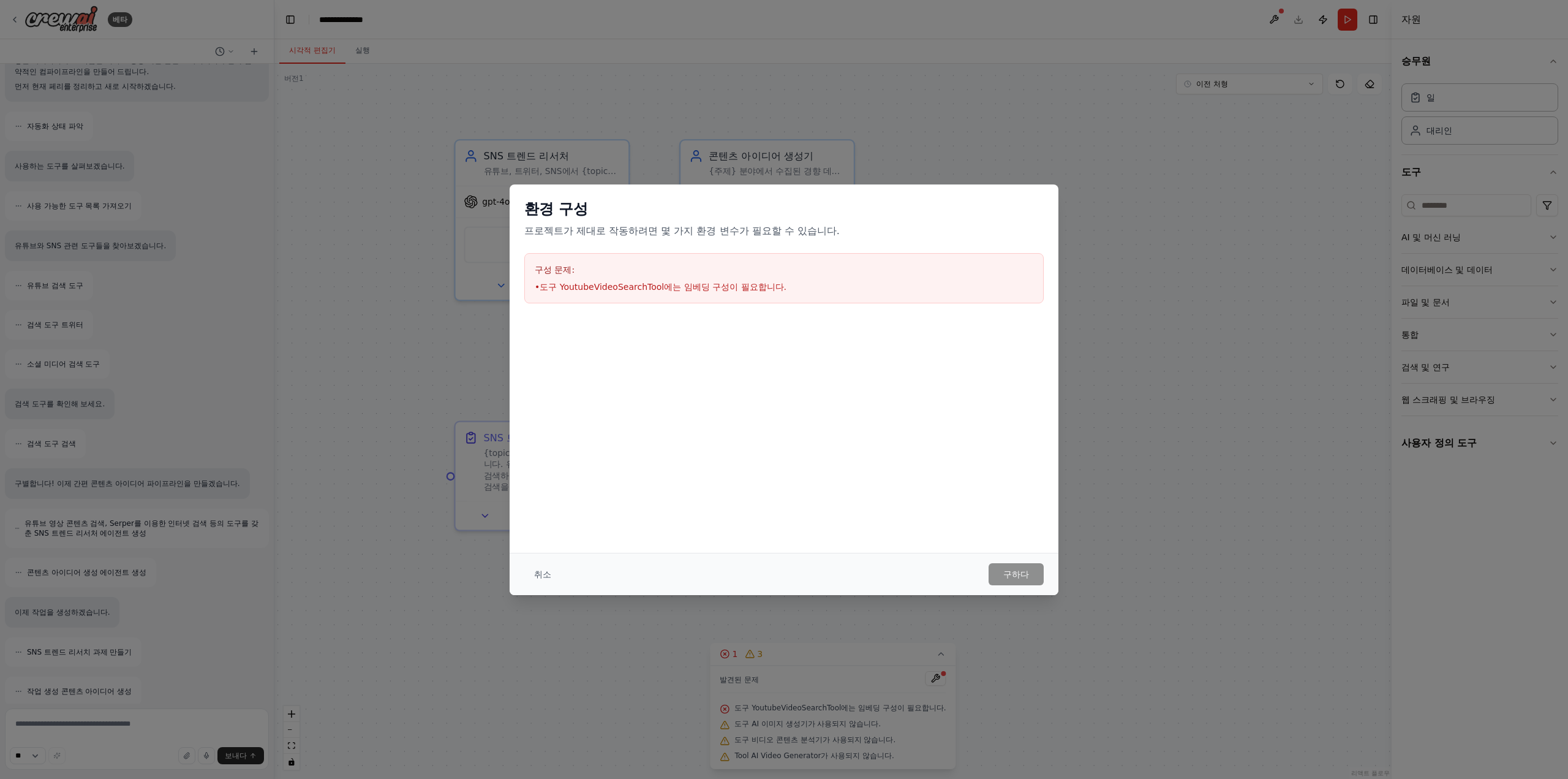
click at [983, 364] on div at bounding box center [784, 379] width 549 height 123
click at [1069, 192] on div "환경 구성 프로젝트가 제대로 작동하려면 몇 가지 환경 변수가 필요할 수 있습니다. 구성 문제: • 도구 YoutubeVideoSearchToo…" at bounding box center [784, 390] width 1568 height 779
click at [1085, 265] on div "환경 구성 프로젝트가 제대로 작동하려면 몇 가지 환경 변수가 필요할 수 있습니다. 구성 문제: • 도구 YoutubeVideoSearchToo…" at bounding box center [784, 390] width 1568 height 779
click at [527, 571] on button "취소" at bounding box center [542, 574] width 37 height 22
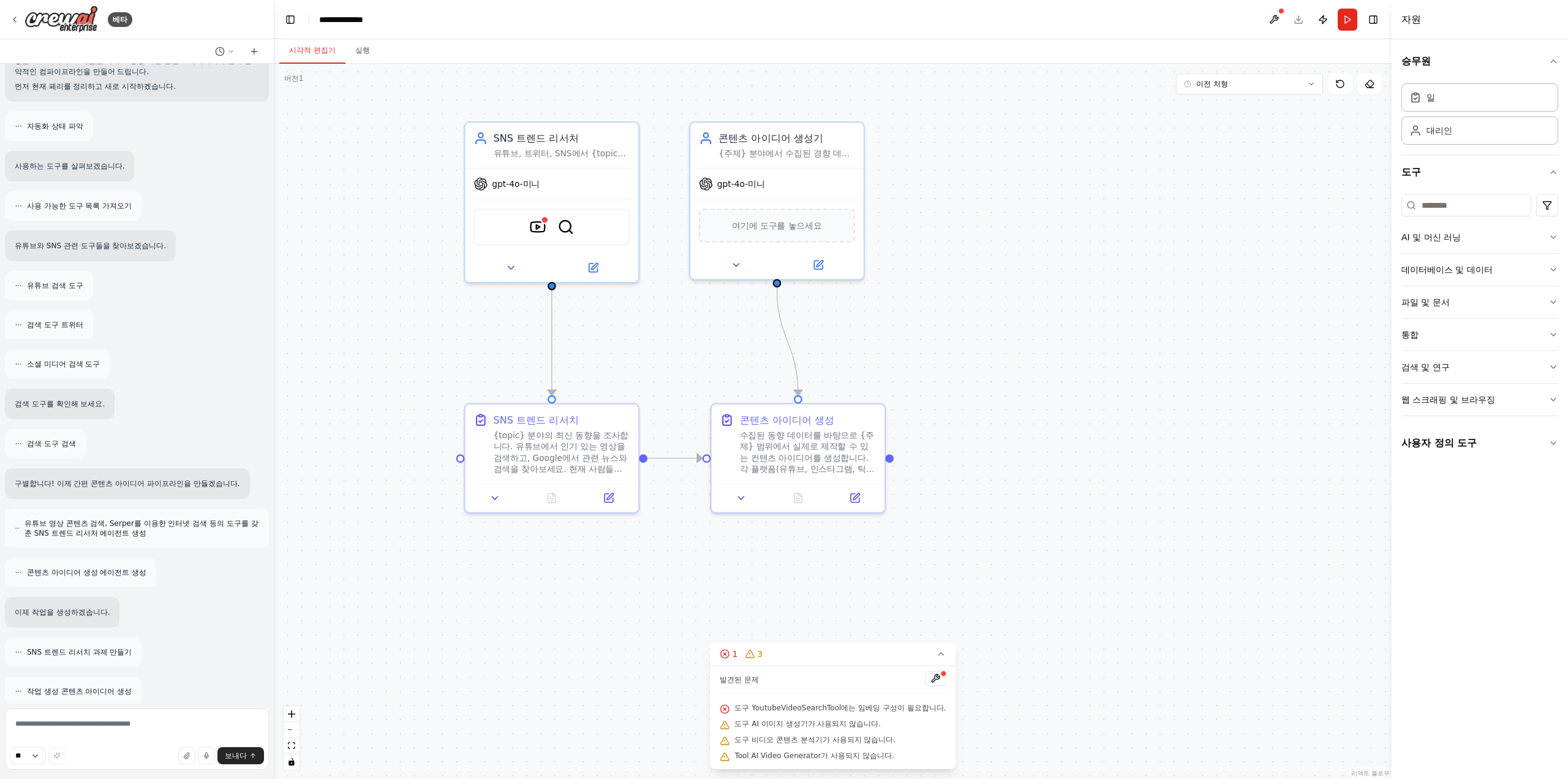
drag, startPoint x: 516, startPoint y: 594, endPoint x: 539, endPoint y: 559, distance: 41.9
click at [539, 559] on div ".deletable-edge-delete-btn { width: 20px; height: 20px; border: 0px solid #ffff…" at bounding box center [832, 421] width 1117 height 715
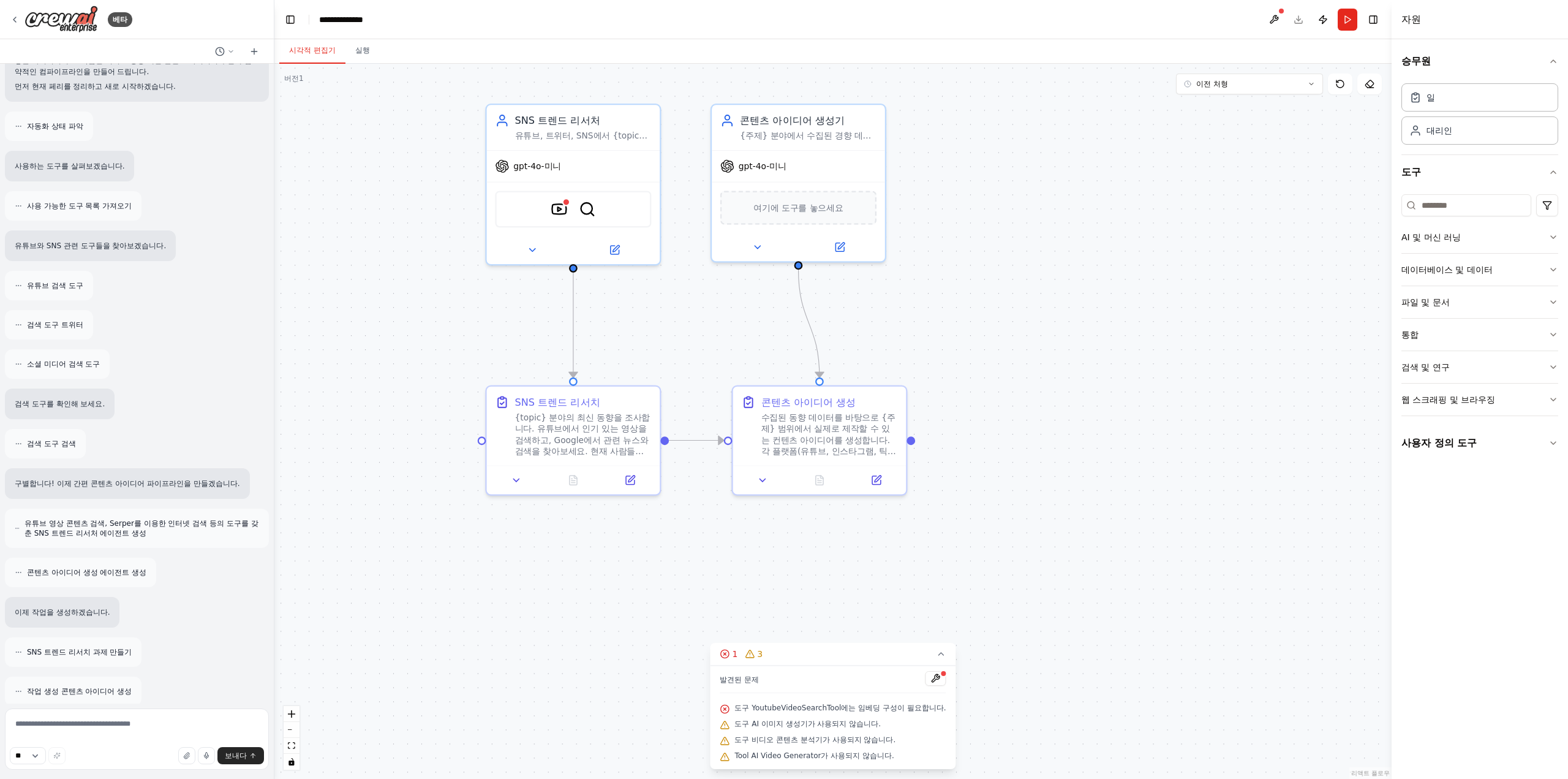
drag, startPoint x: 554, startPoint y: 562, endPoint x: 560, endPoint y: 562, distance: 6.0
click at [560, 562] on div ".deletable-edge-delete-btn { width: 20px; height: 20px; border: 0px solid #ffff…" at bounding box center [832, 421] width 1117 height 715
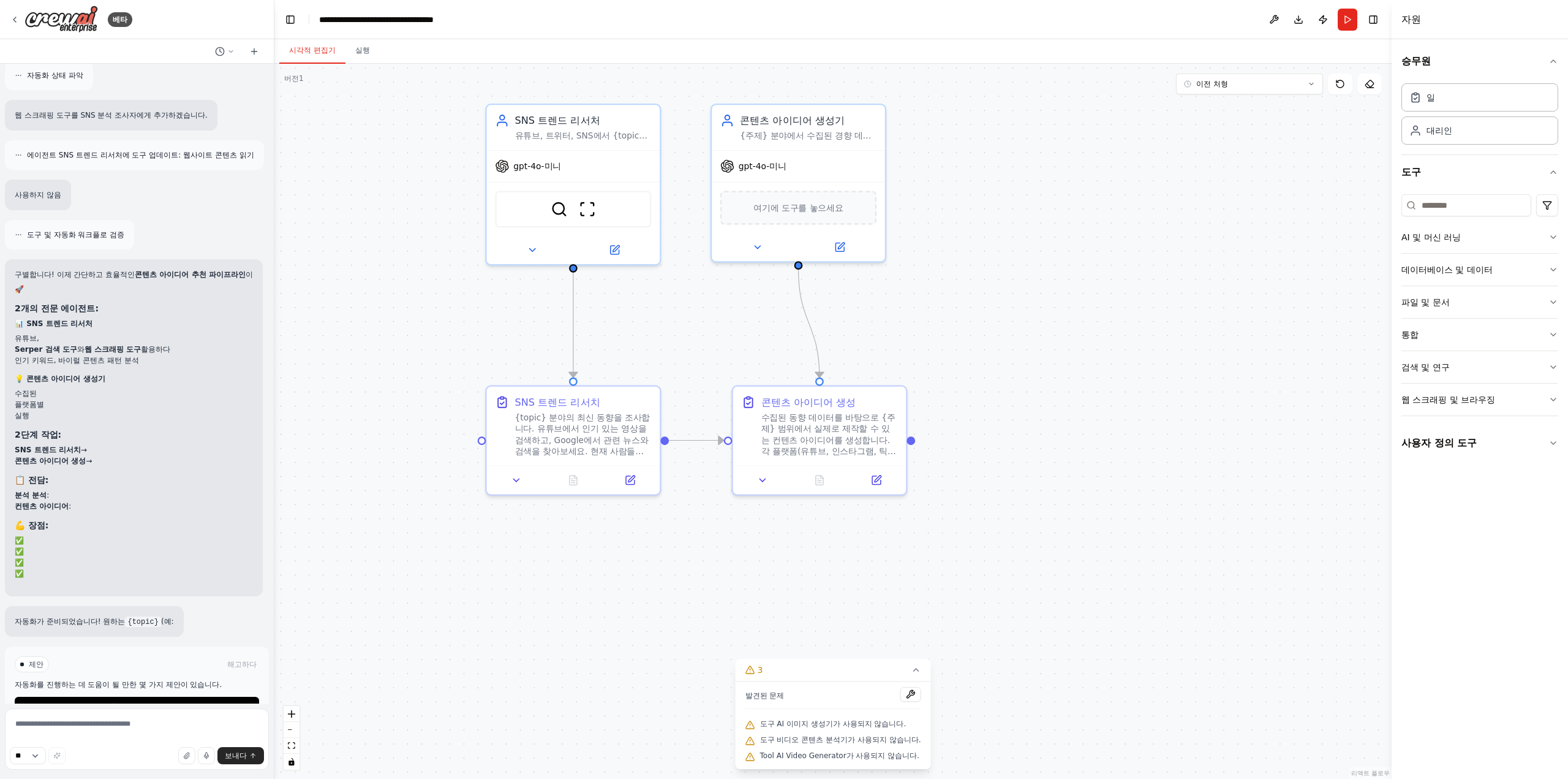
scroll to position [4422, 0]
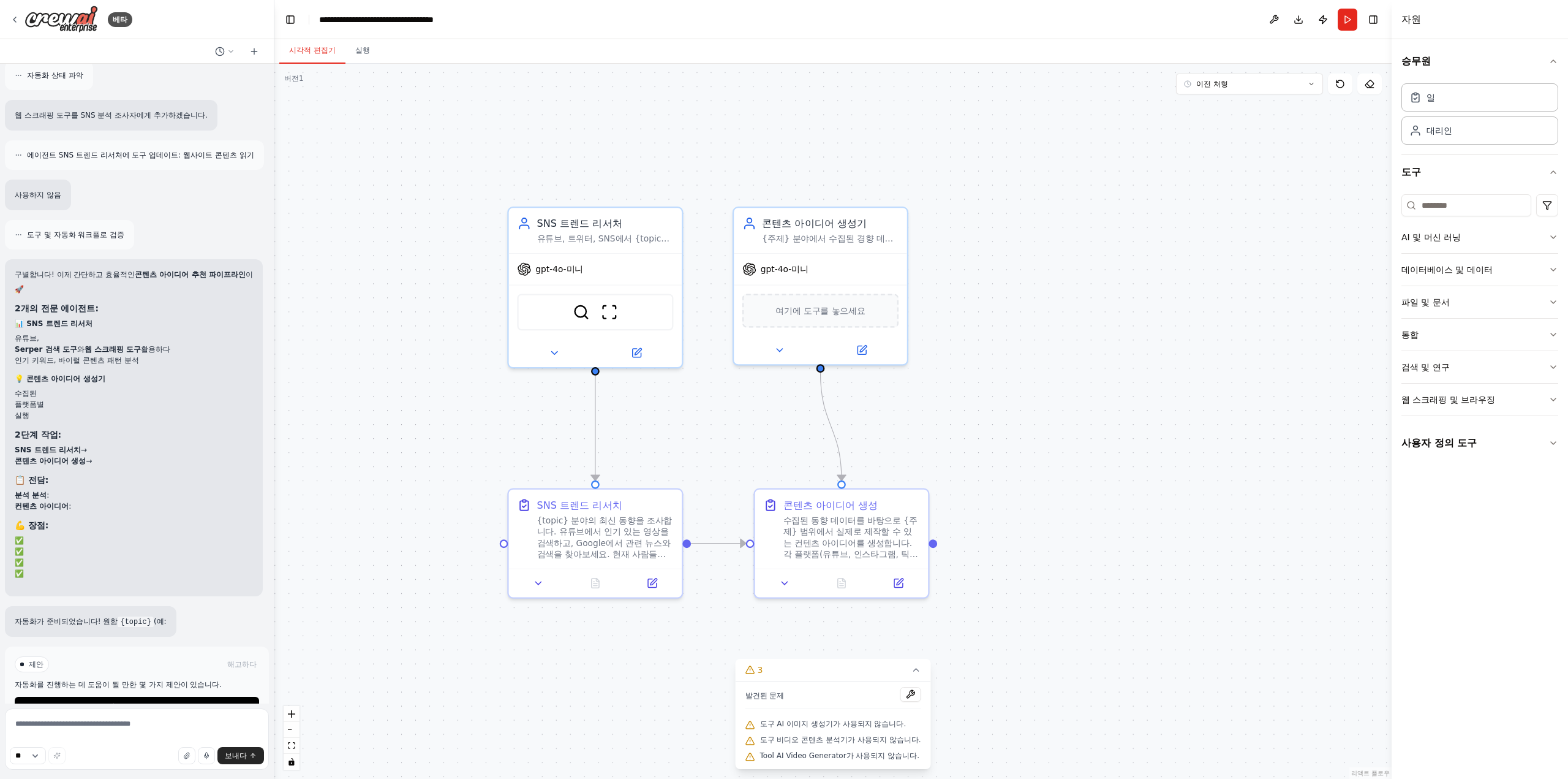
drag, startPoint x: 1037, startPoint y: 359, endPoint x: 1059, endPoint y: 473, distance: 116.1
click at [1059, 473] on div ".deletable-edge-delete-btn { width: 20px; height: 20px; border: 0px solid #ffff…" at bounding box center [832, 421] width 1117 height 715
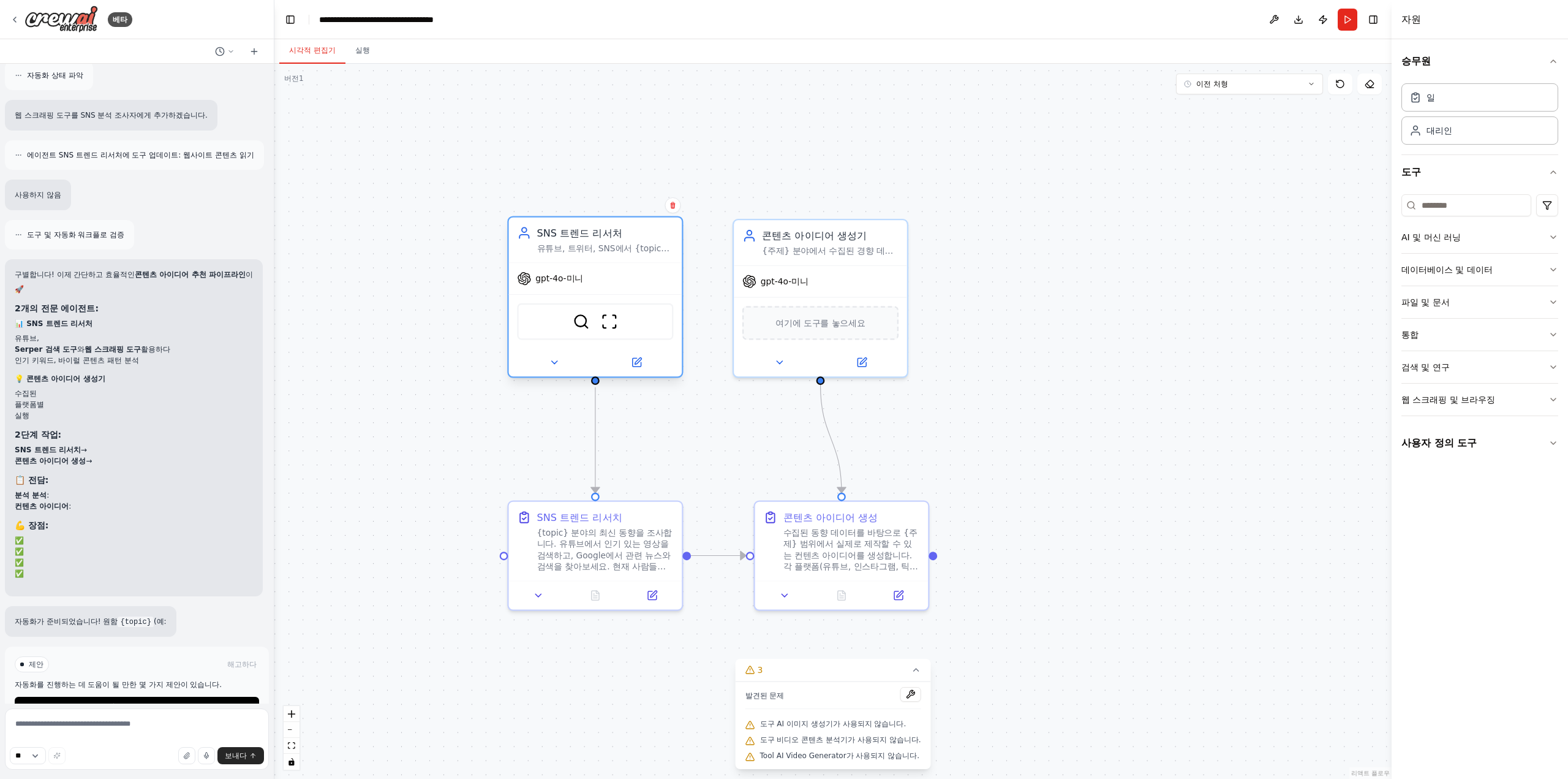
click at [597, 232] on font "SNS 트렌드 리서처" at bounding box center [579, 233] width 85 height 11
click at [581, 285] on div "gpt-4o-미니" at bounding box center [550, 279] width 66 height 14
click at [548, 372] on div at bounding box center [596, 363] width 174 height 28
click at [562, 364] on button at bounding box center [554, 363] width 80 height 17
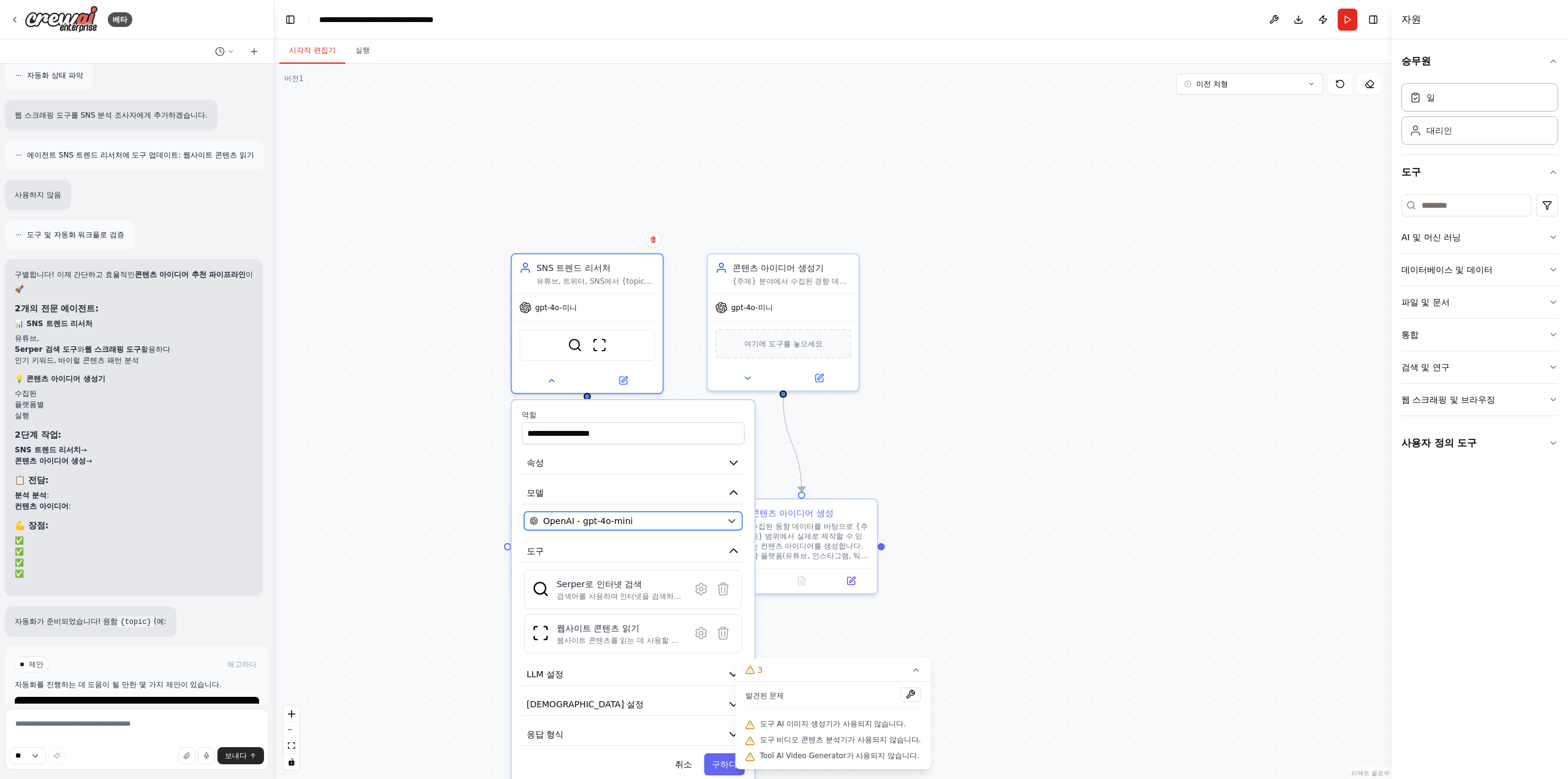
click at [605, 524] on span "OpenAI - gpt-4o-mini" at bounding box center [588, 520] width 90 height 12
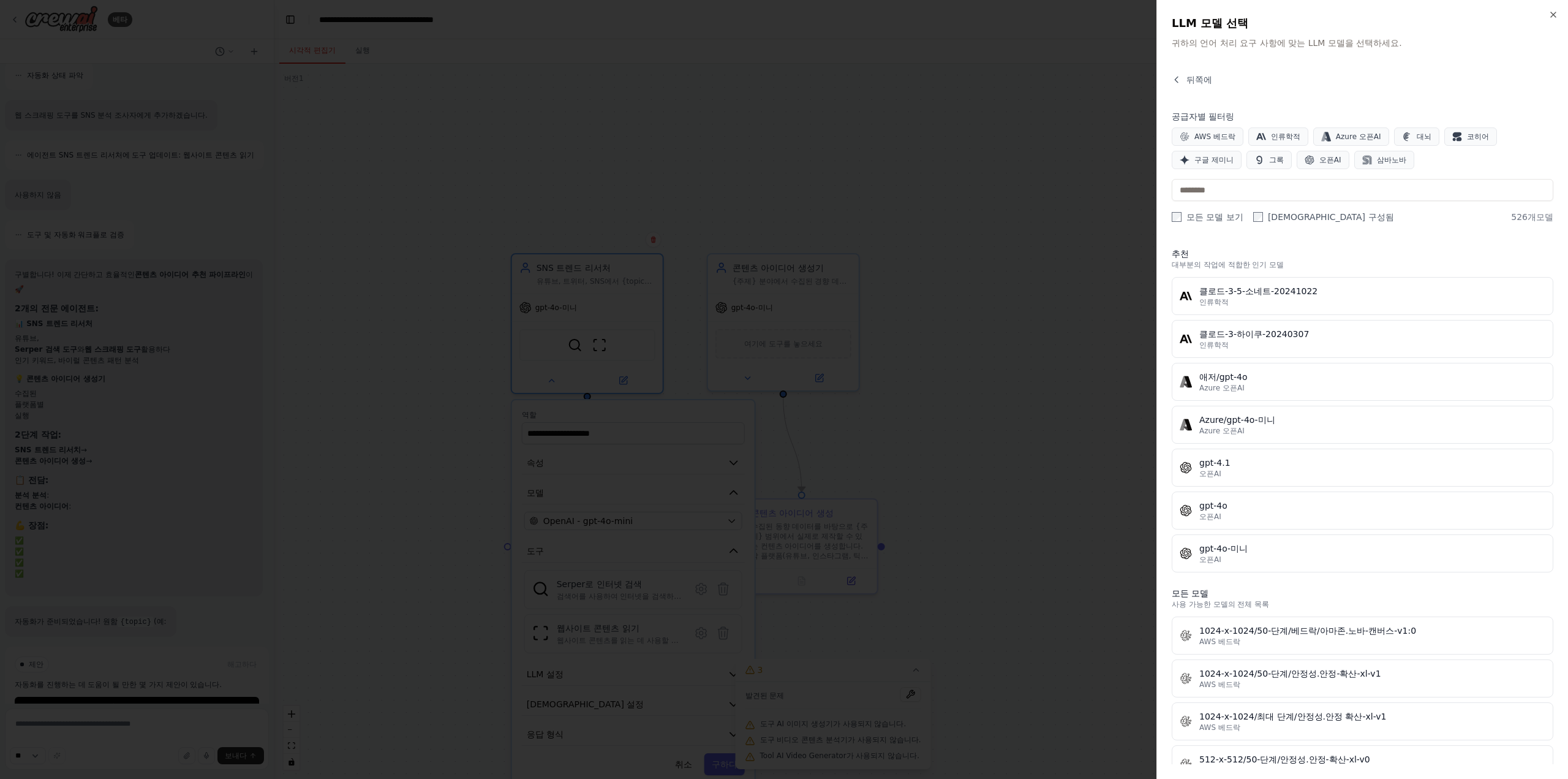
click at [1220, 215] on font "모든 모델 보기" at bounding box center [1215, 217] width 57 height 10
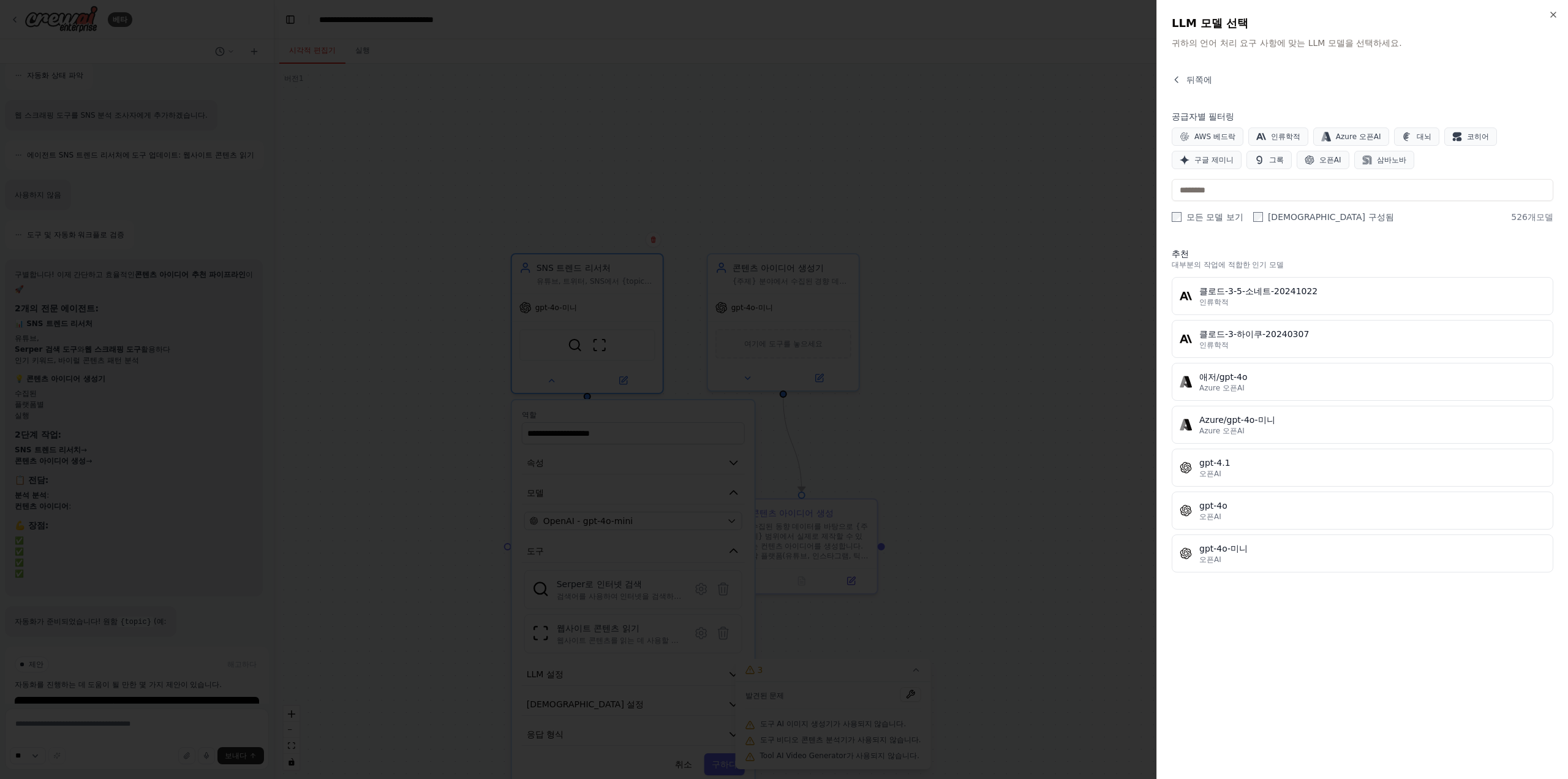
click at [1220, 215] on font "모든 모델 보기" at bounding box center [1215, 217] width 57 height 10
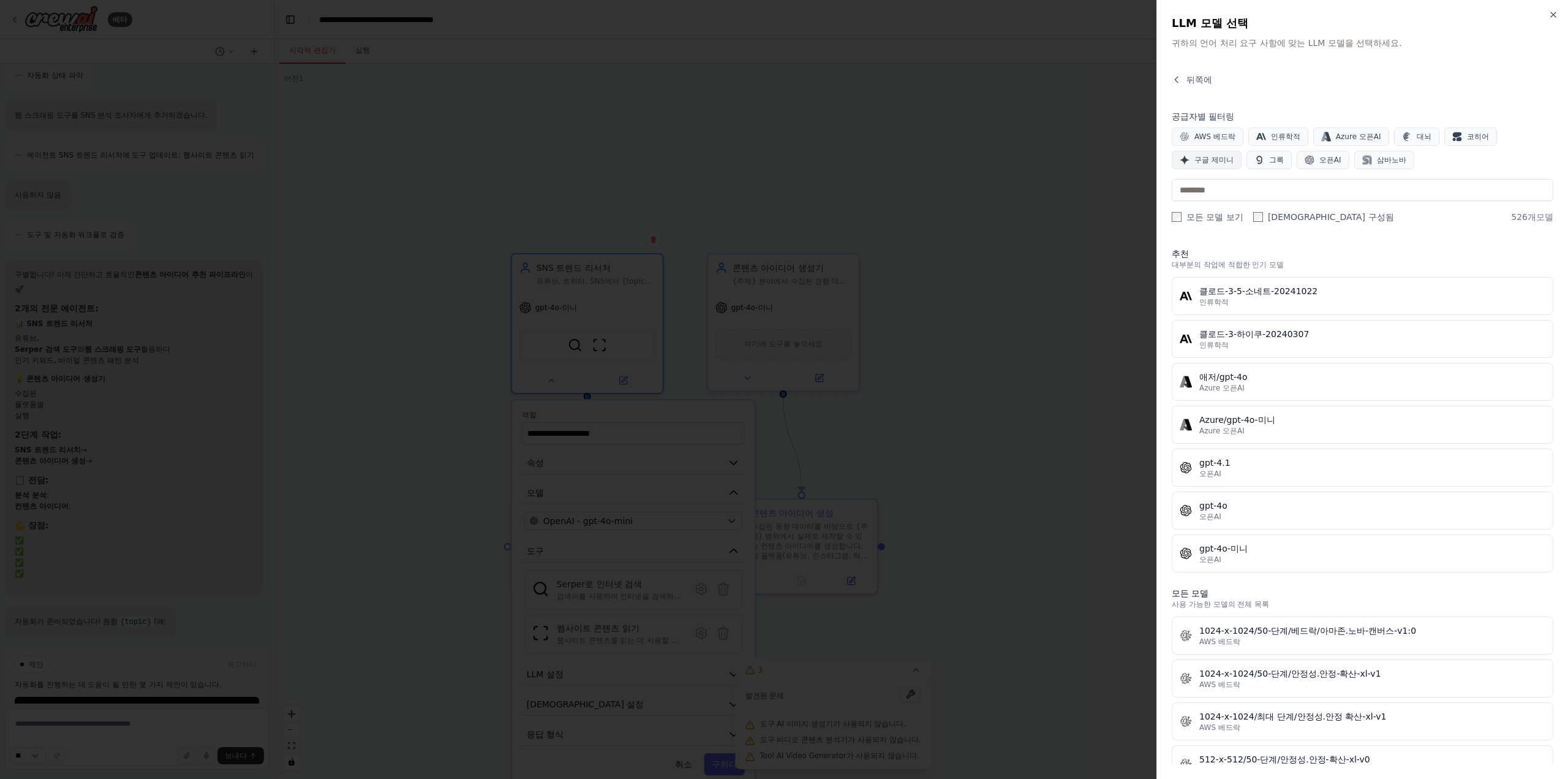
click at [1220, 161] on font "구글 제미니" at bounding box center [1213, 160] width 39 height 9
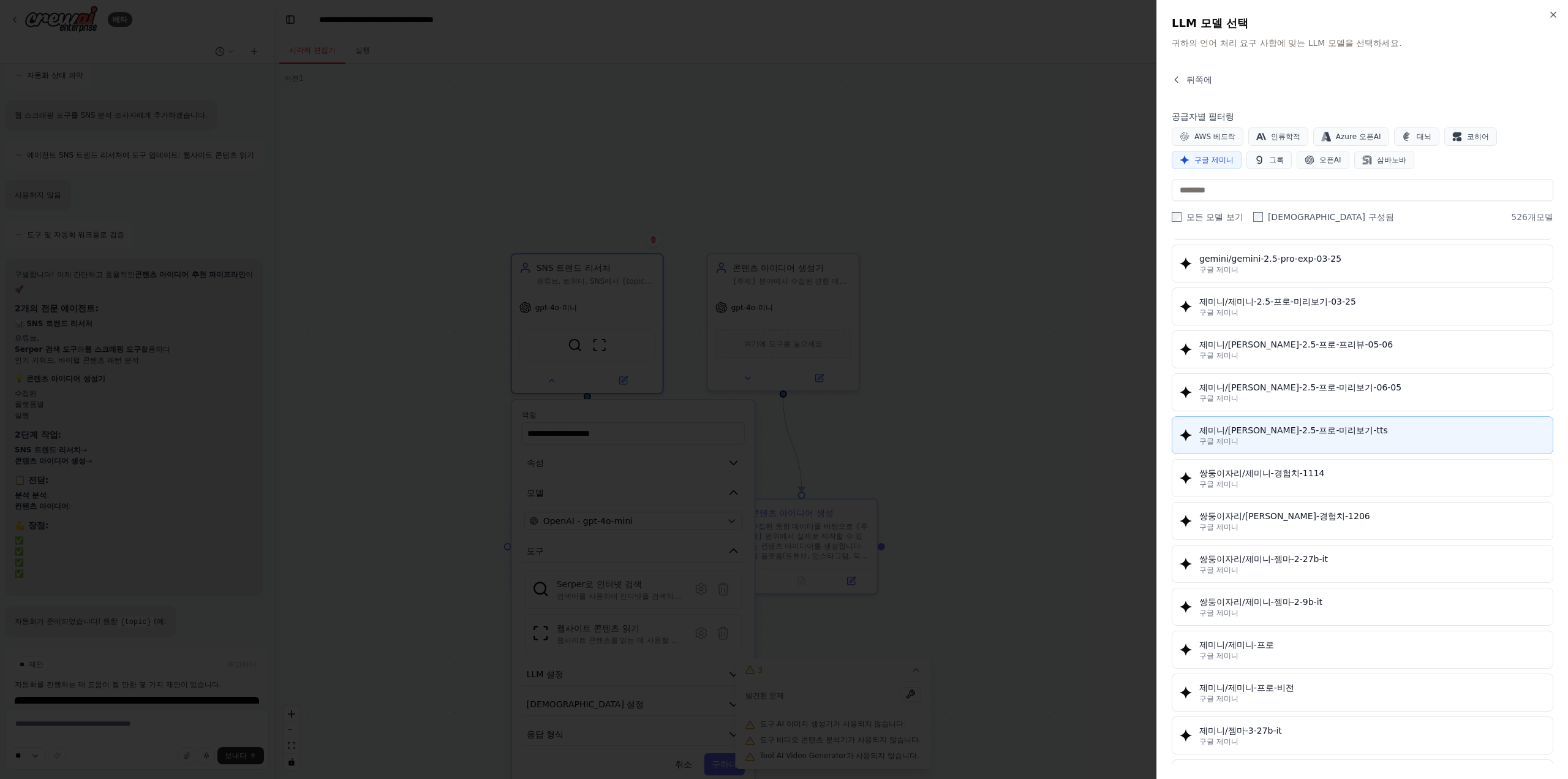
scroll to position [1225, 0]
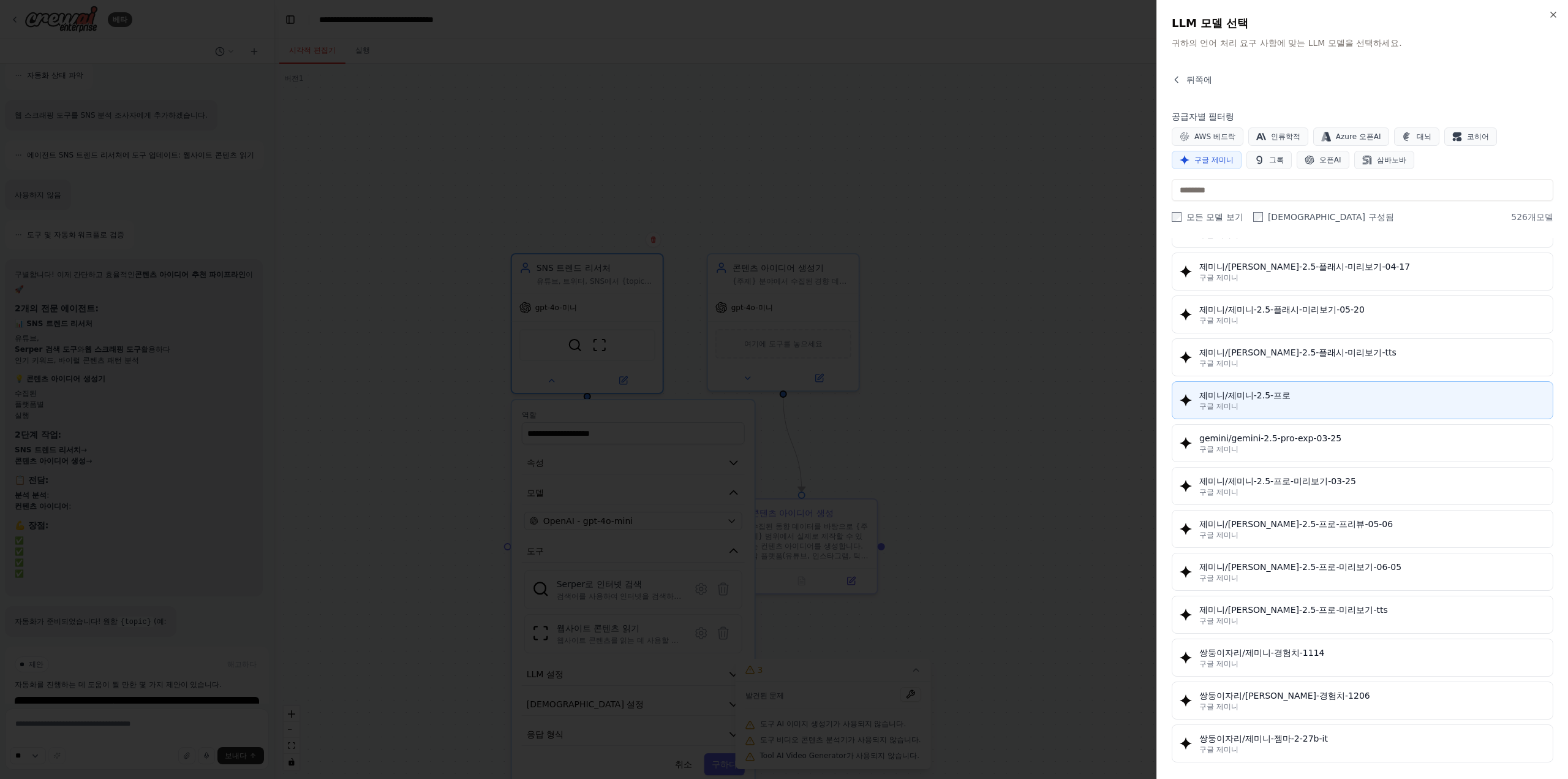
click at [1307, 401] on div "구글 제미니" at bounding box center [1371, 406] width 346 height 10
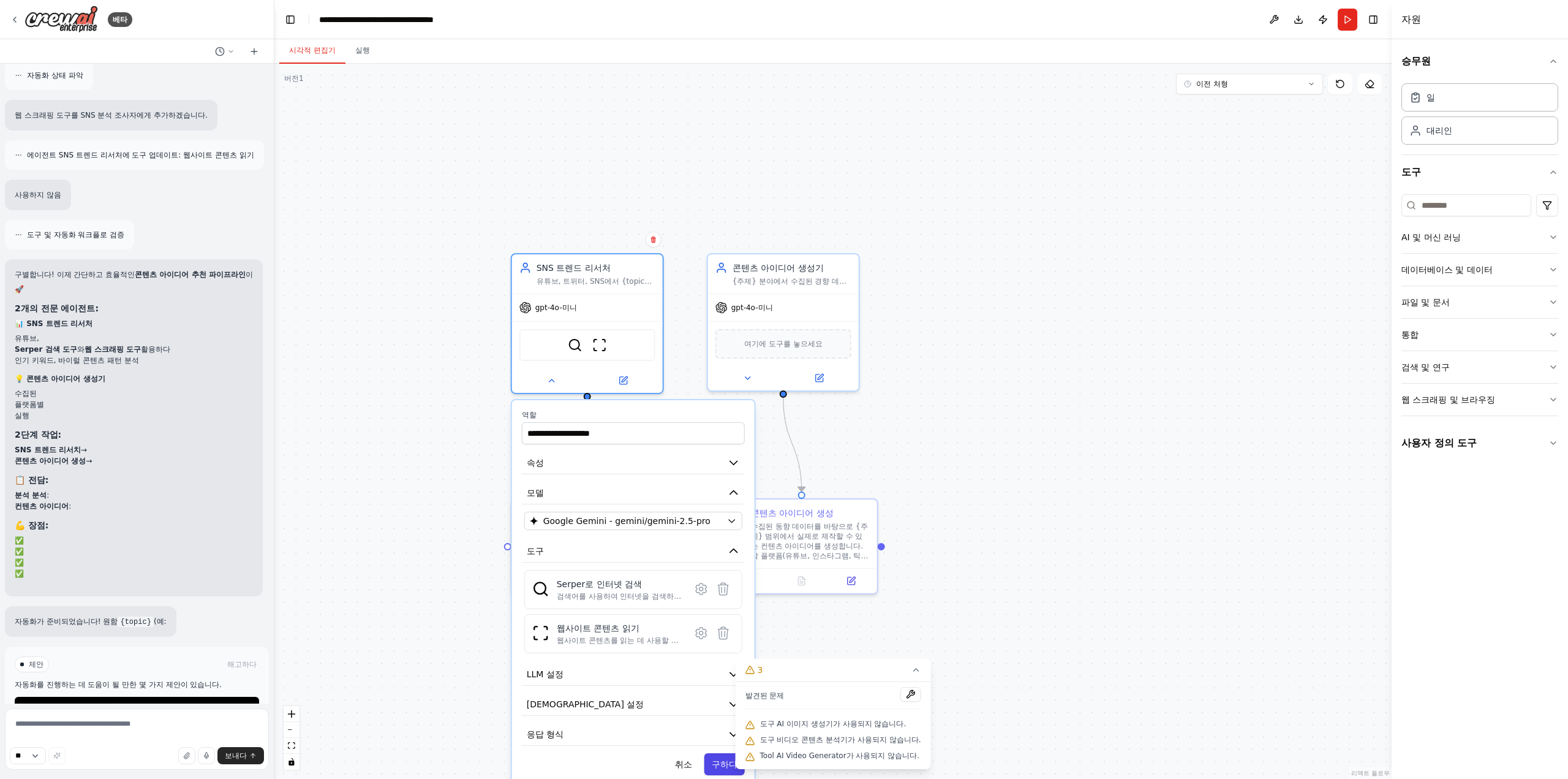
click at [723, 760] on font "구하다" at bounding box center [725, 764] width 26 height 10
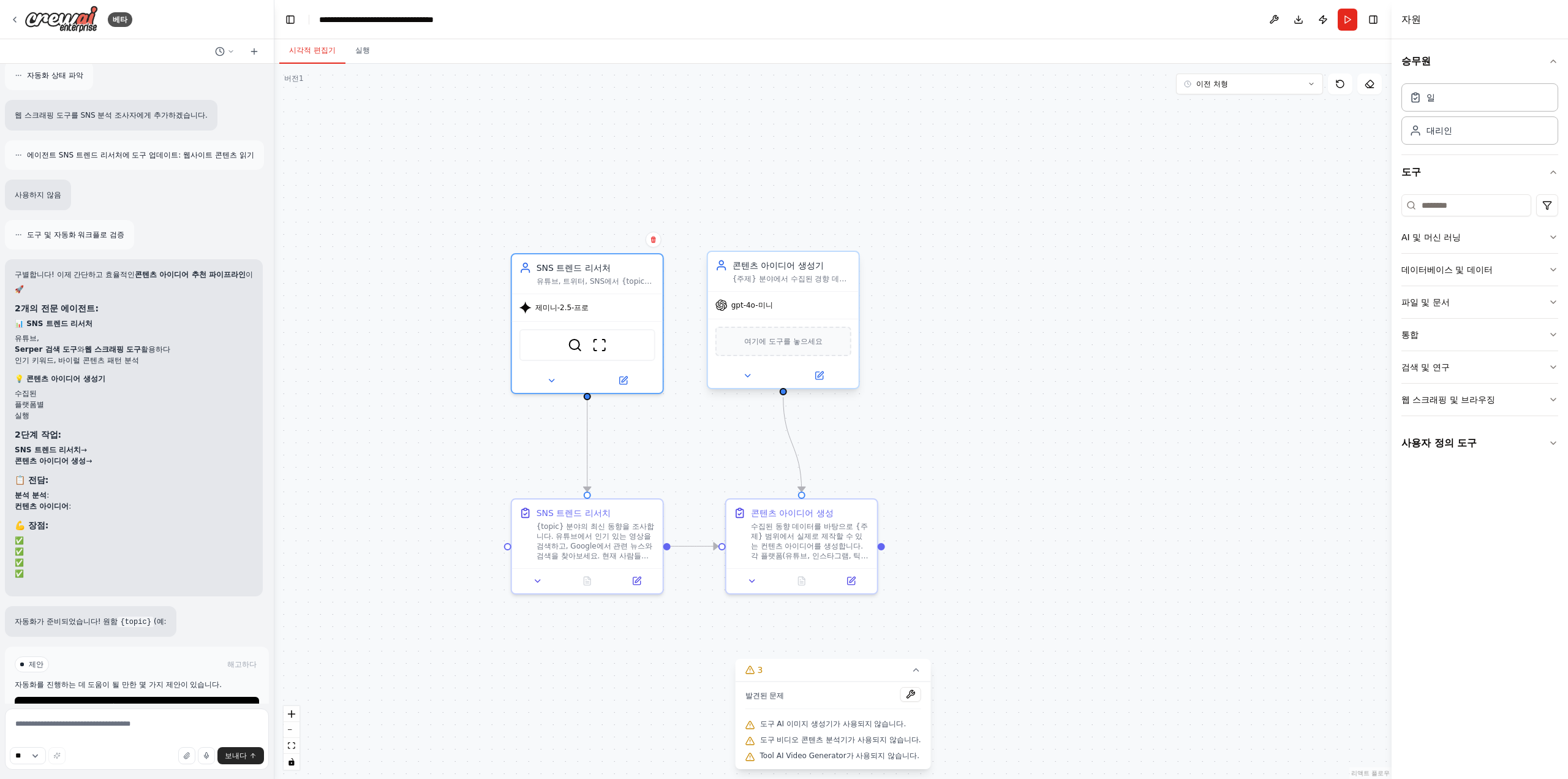
click at [765, 309] on font "gpt-4o-미니" at bounding box center [753, 305] width 42 height 9
click at [763, 351] on div "여기에 도구를 놓으세요" at bounding box center [784, 341] width 136 height 29
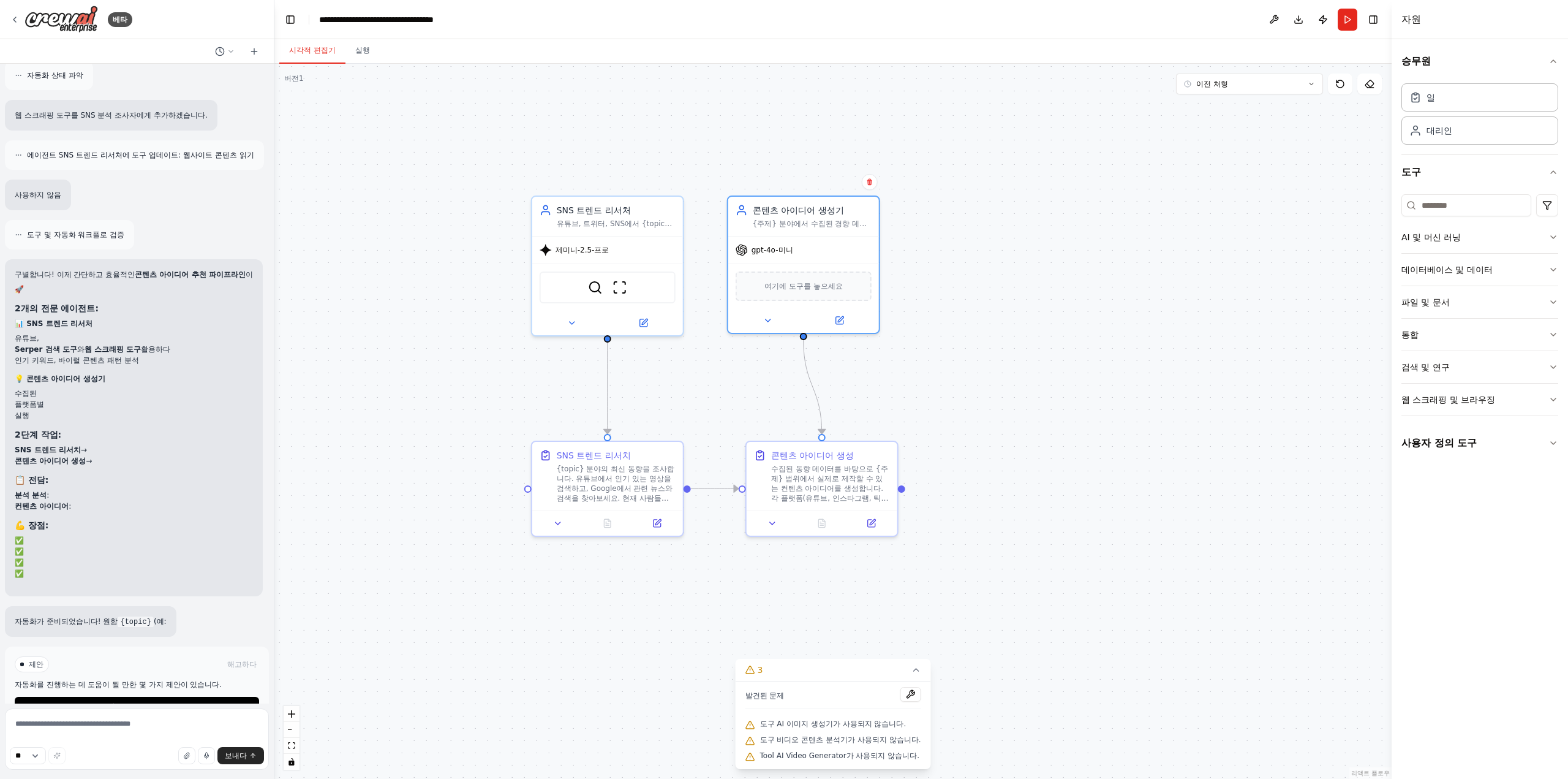
drag, startPoint x: 661, startPoint y: 465, endPoint x: 678, endPoint y: 382, distance: 84.7
click at [678, 383] on div ".deletable-edge-delete-btn { width: 20px; height: 20px; border: 0px solid #ffff…" at bounding box center [832, 421] width 1117 height 715
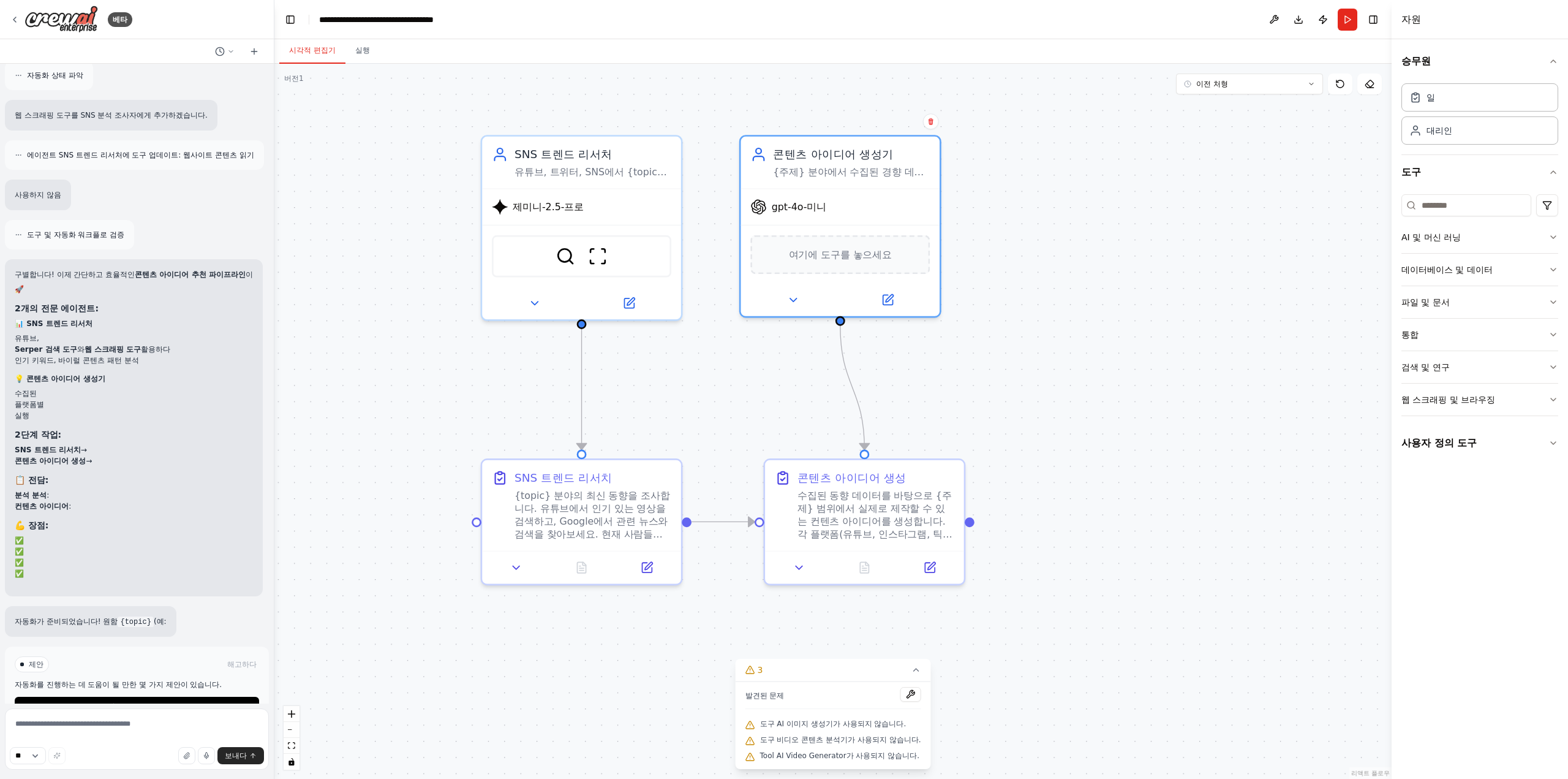
drag, startPoint x: 676, startPoint y: 371, endPoint x: 676, endPoint y: 401, distance: 30.0
click at [676, 401] on div ".deletable-edge-delete-btn { width: 20px; height: 20px; border: 0px solid #ffff…" at bounding box center [832, 421] width 1117 height 715
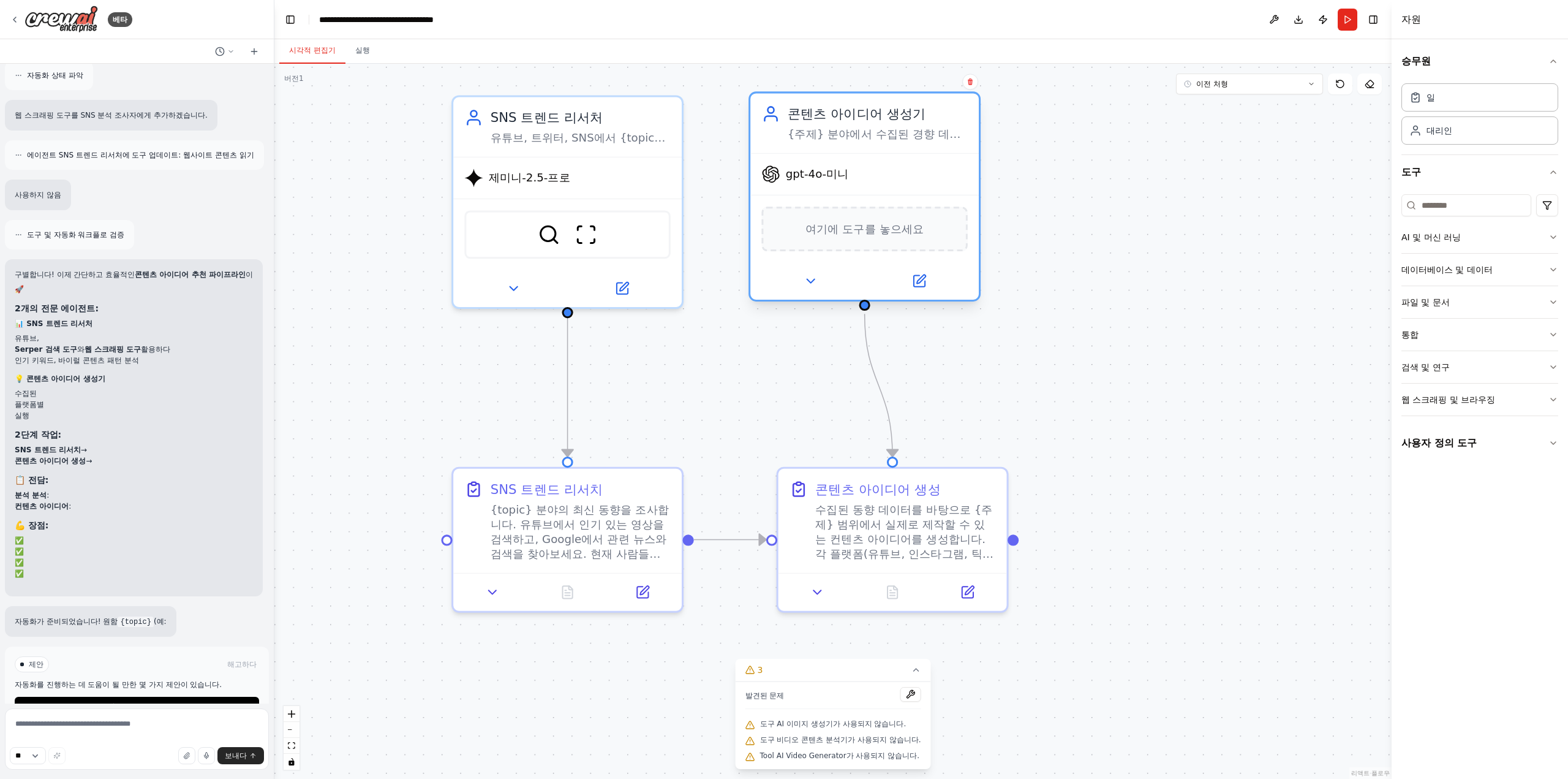
click at [779, 190] on div "gpt-4o-미니" at bounding box center [864, 174] width 229 height 41
click at [1351, 21] on button "달리다" at bounding box center [1347, 20] width 20 height 22
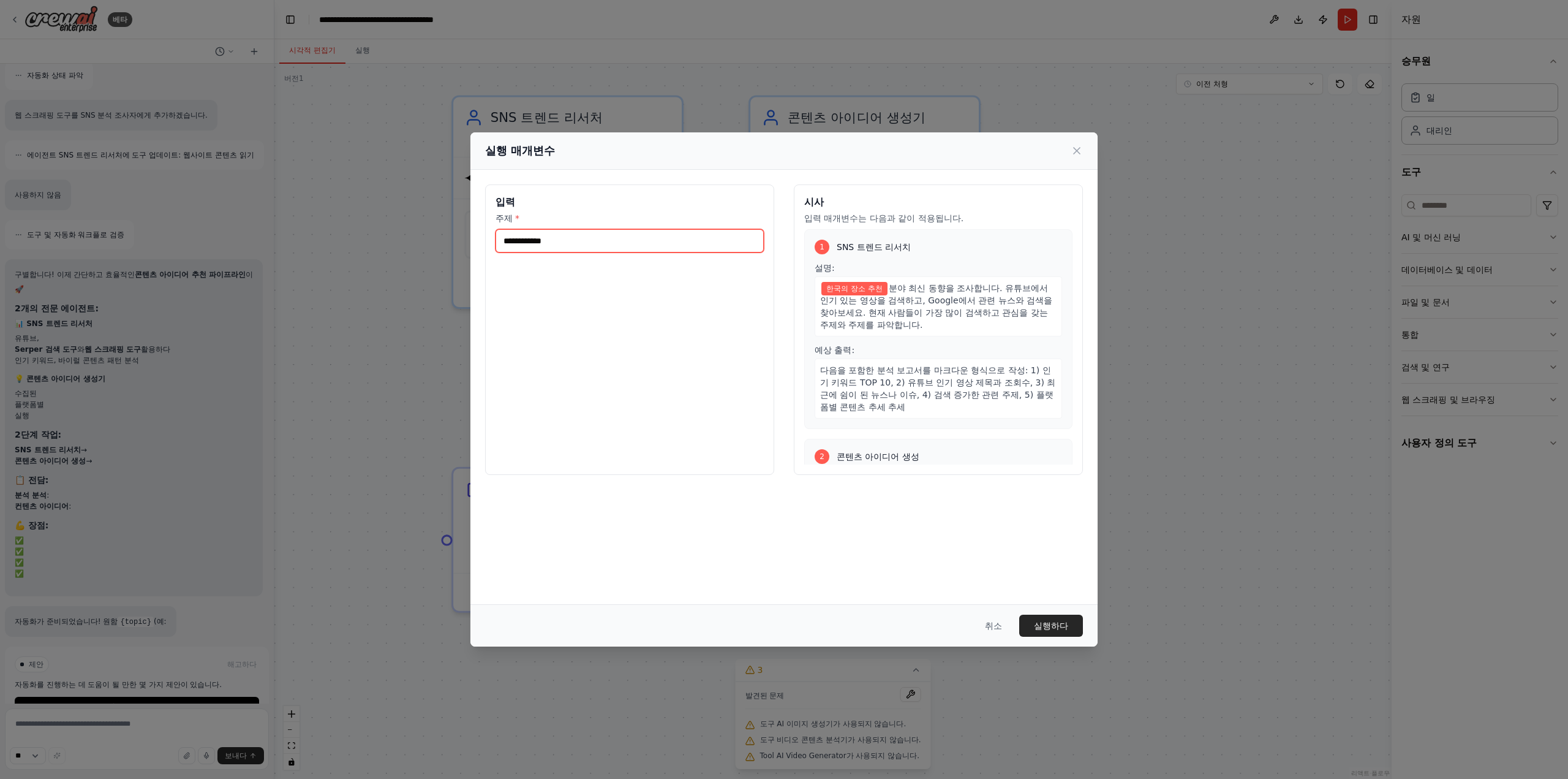
click at [635, 239] on input "**********" at bounding box center [629, 240] width 268 height 23
click at [1034, 617] on button "실행하다" at bounding box center [1051, 625] width 64 height 22
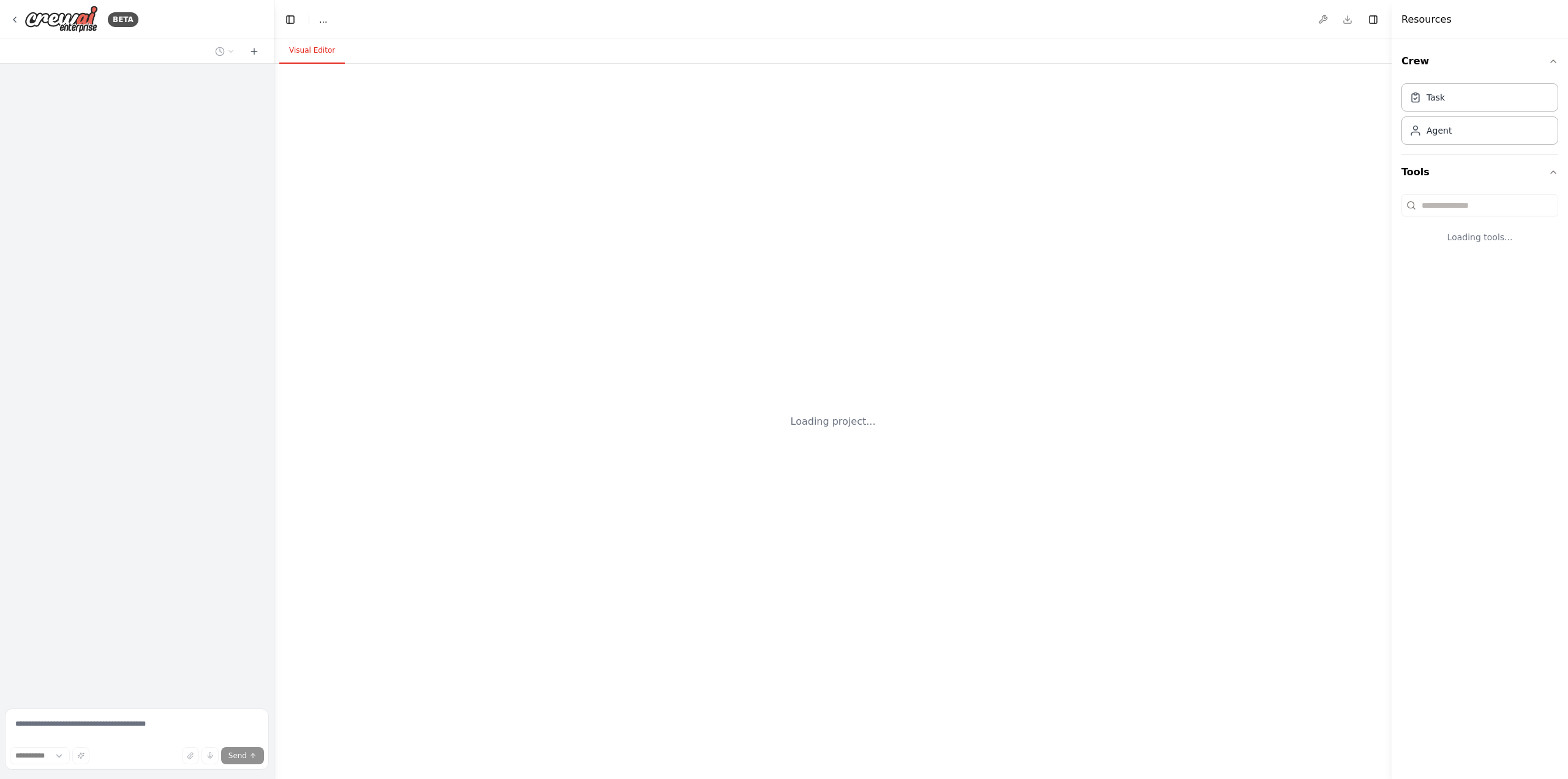
select select "****"
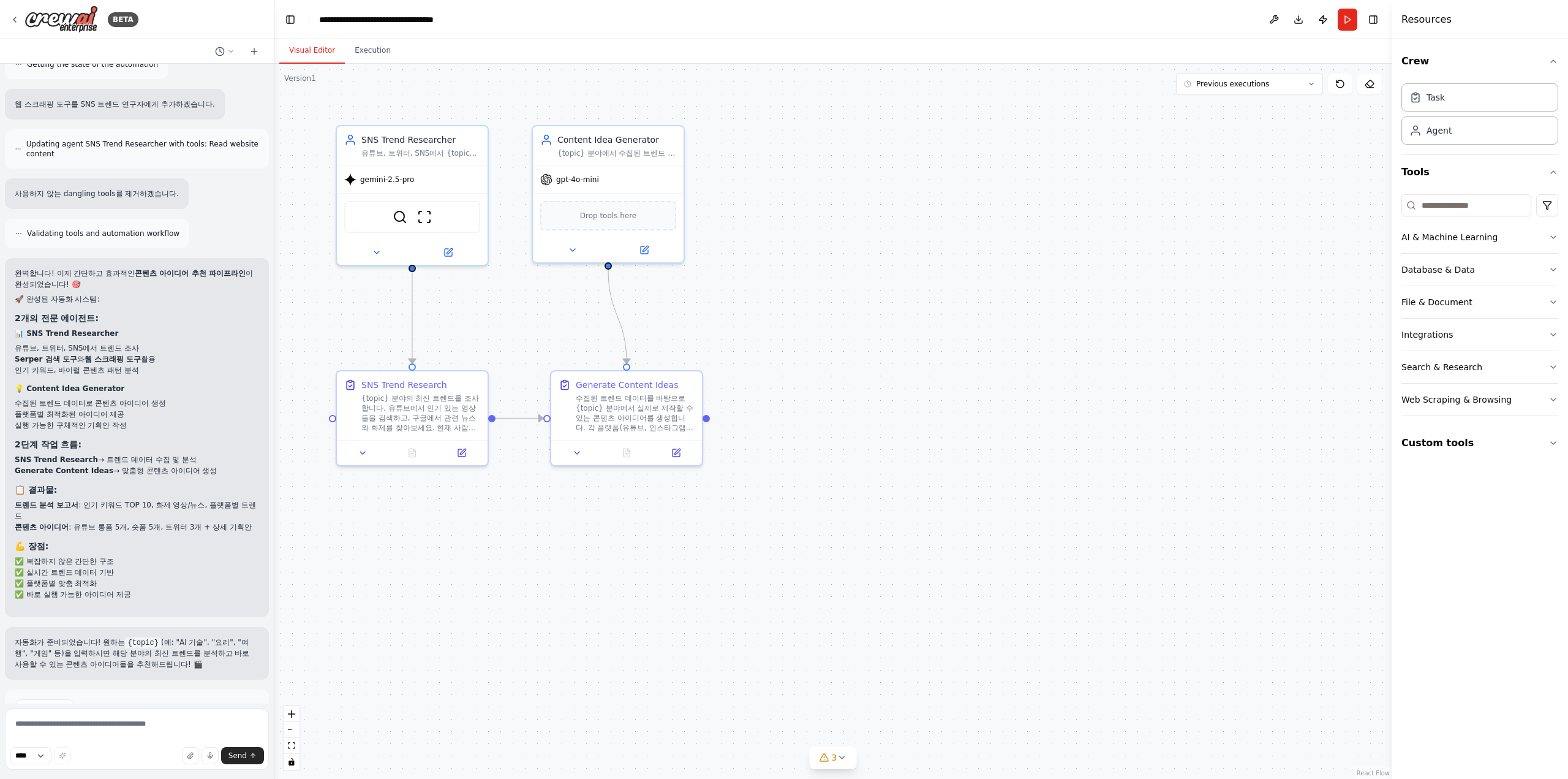
click at [97, 749] on button "Run Automation" at bounding box center [137, 759] width 245 height 20
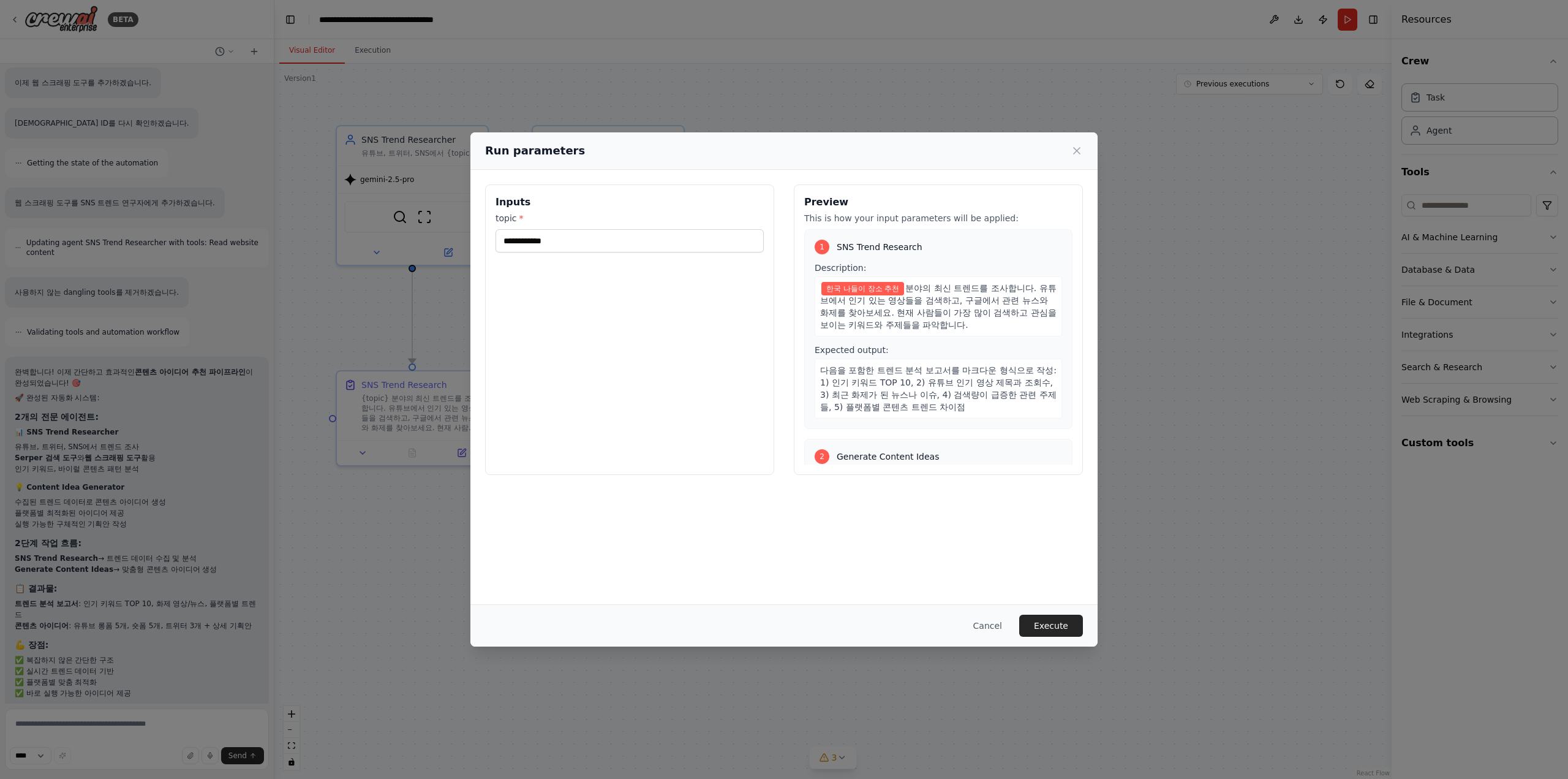
scroll to position [4558, 0]
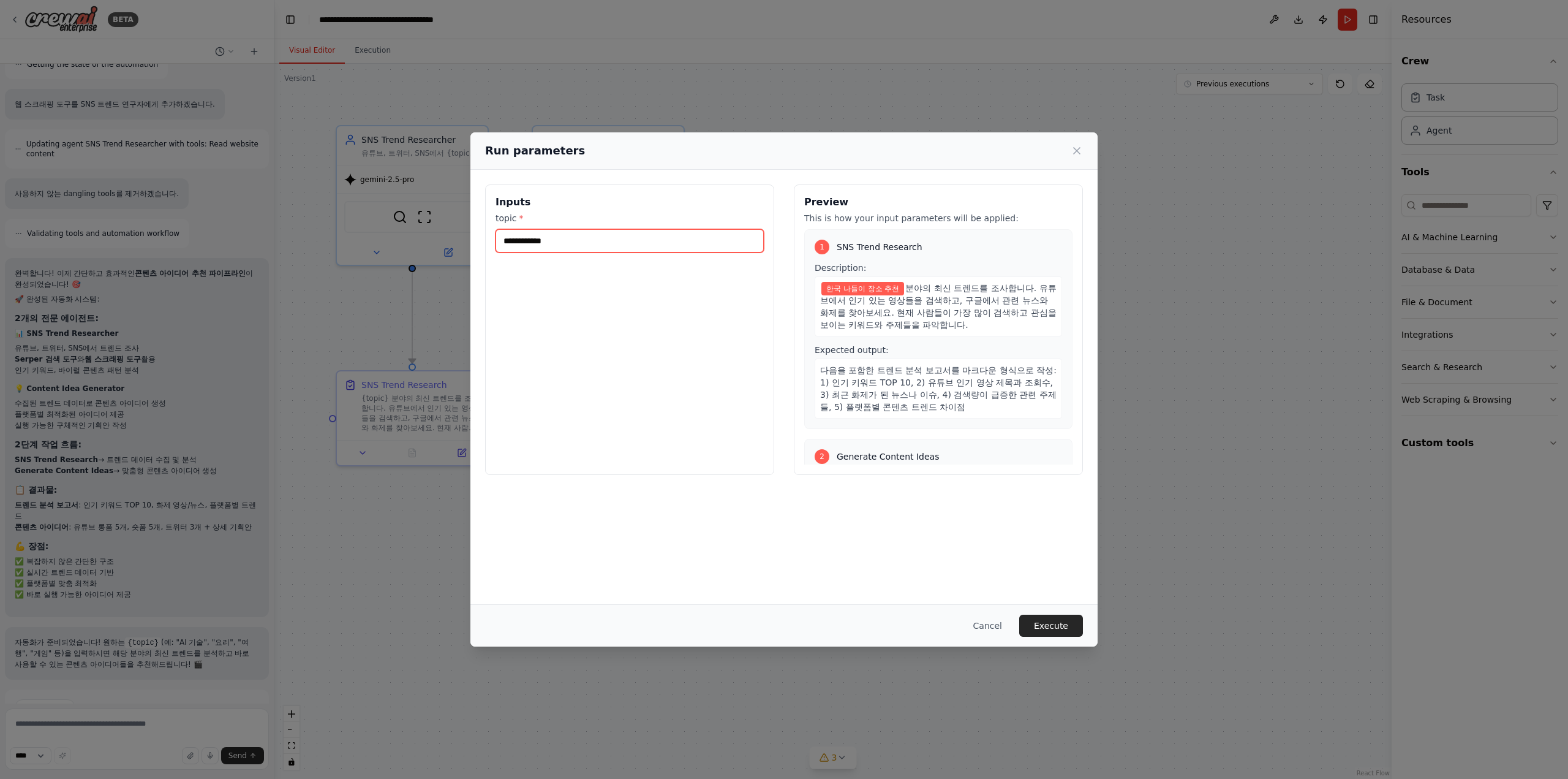
click at [589, 245] on input "**********" at bounding box center [629, 240] width 268 height 23
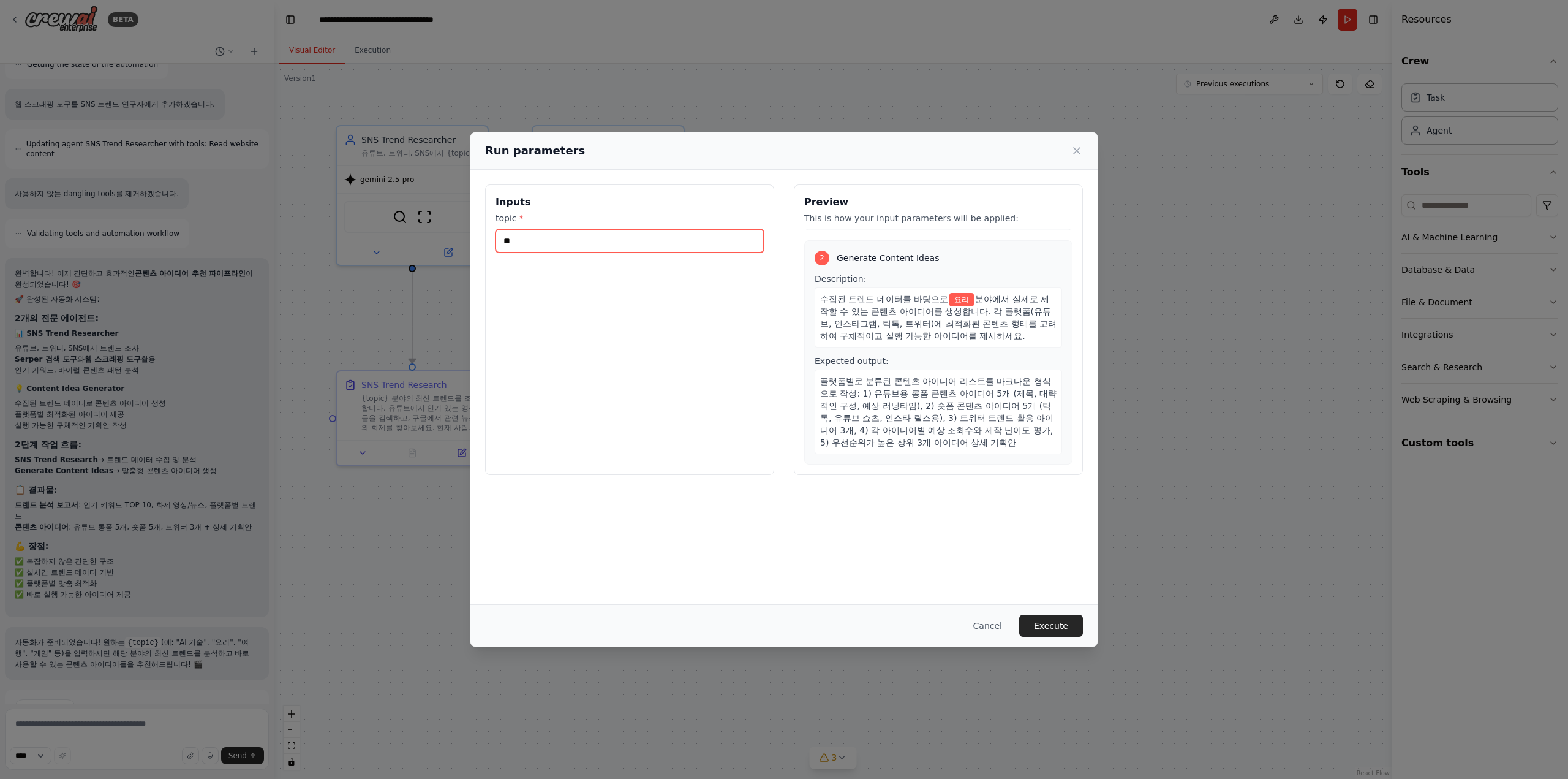
scroll to position [221, 0]
type input "**"
click at [1071, 619] on button "Execute" at bounding box center [1051, 625] width 64 height 22
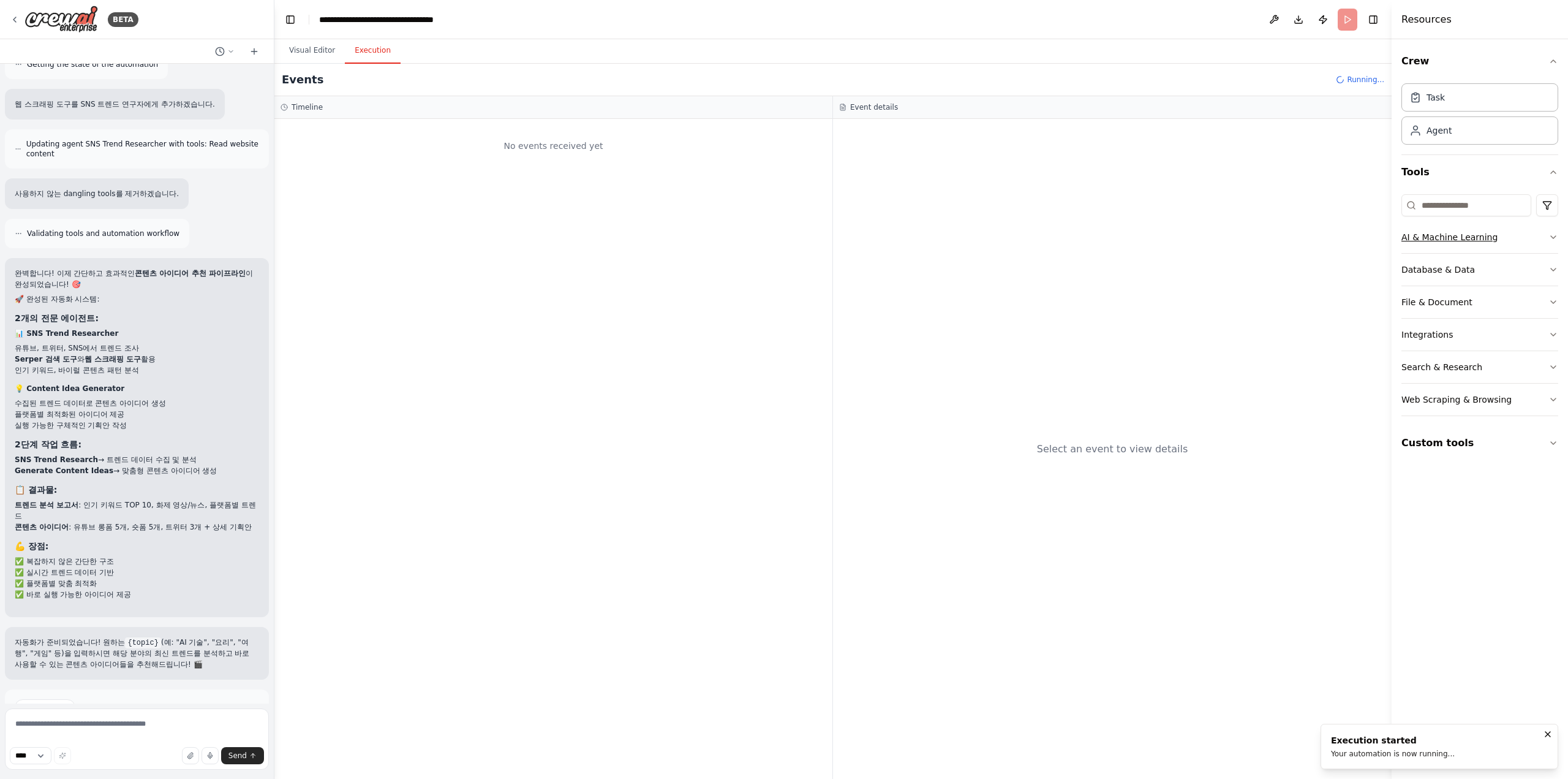
click at [1526, 236] on button "AI & Machine Learning" at bounding box center [1479, 238] width 157 height 32
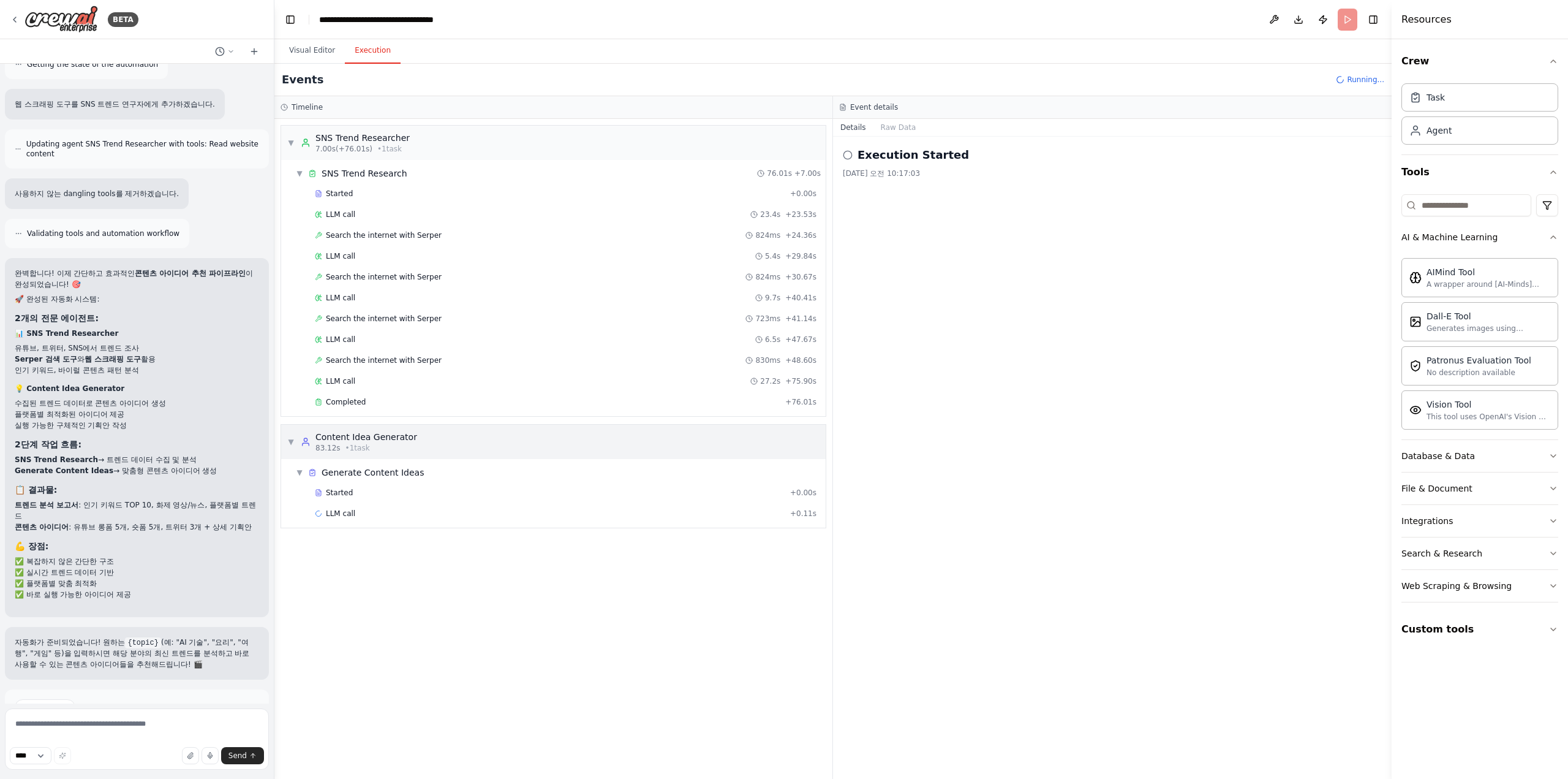
drag, startPoint x: 777, startPoint y: 416, endPoint x: 763, endPoint y: 418, distance: 14.1
click at [521, 591] on div "▼ SNS Trend Researcher 7.00s (+76.01s) • 1 task ▼ SNS Trend Research 76.01s + 7…" at bounding box center [553, 448] width 558 height 660
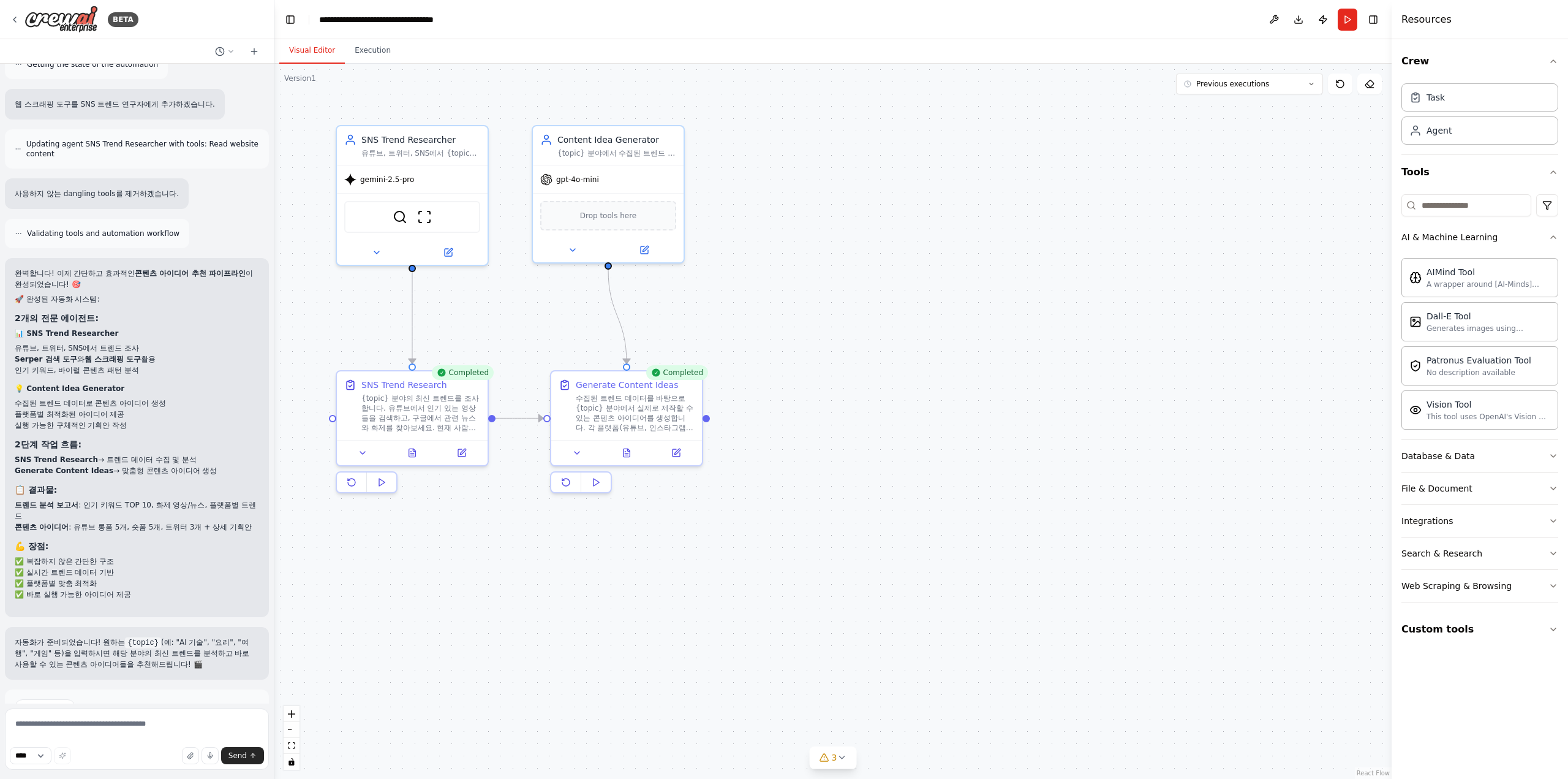
click at [324, 45] on button "Visual Editor" at bounding box center [312, 51] width 66 height 26
click at [363, 49] on button "Execution" at bounding box center [372, 51] width 56 height 26
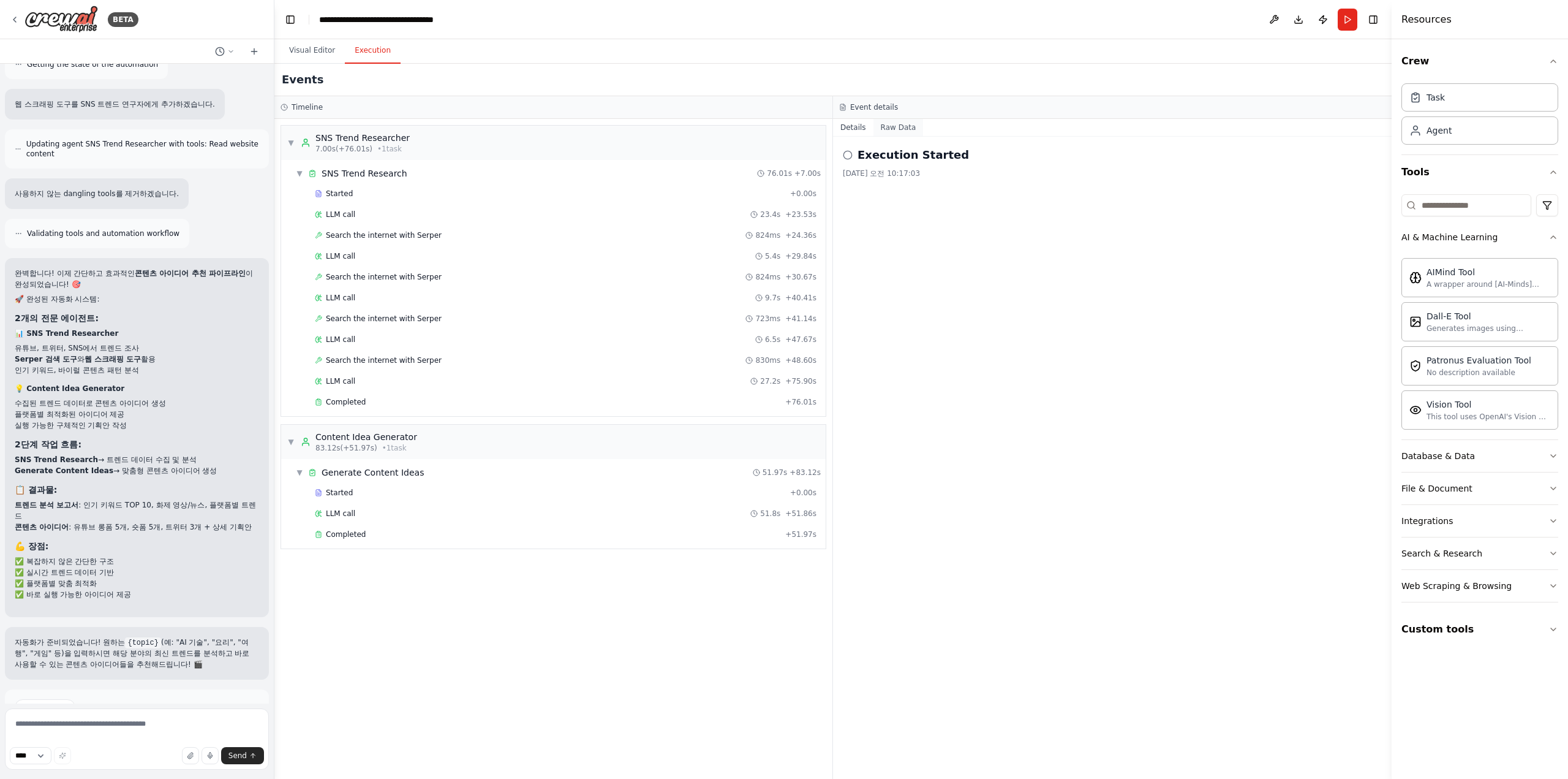
click at [895, 125] on button "Raw Data" at bounding box center [898, 127] width 50 height 17
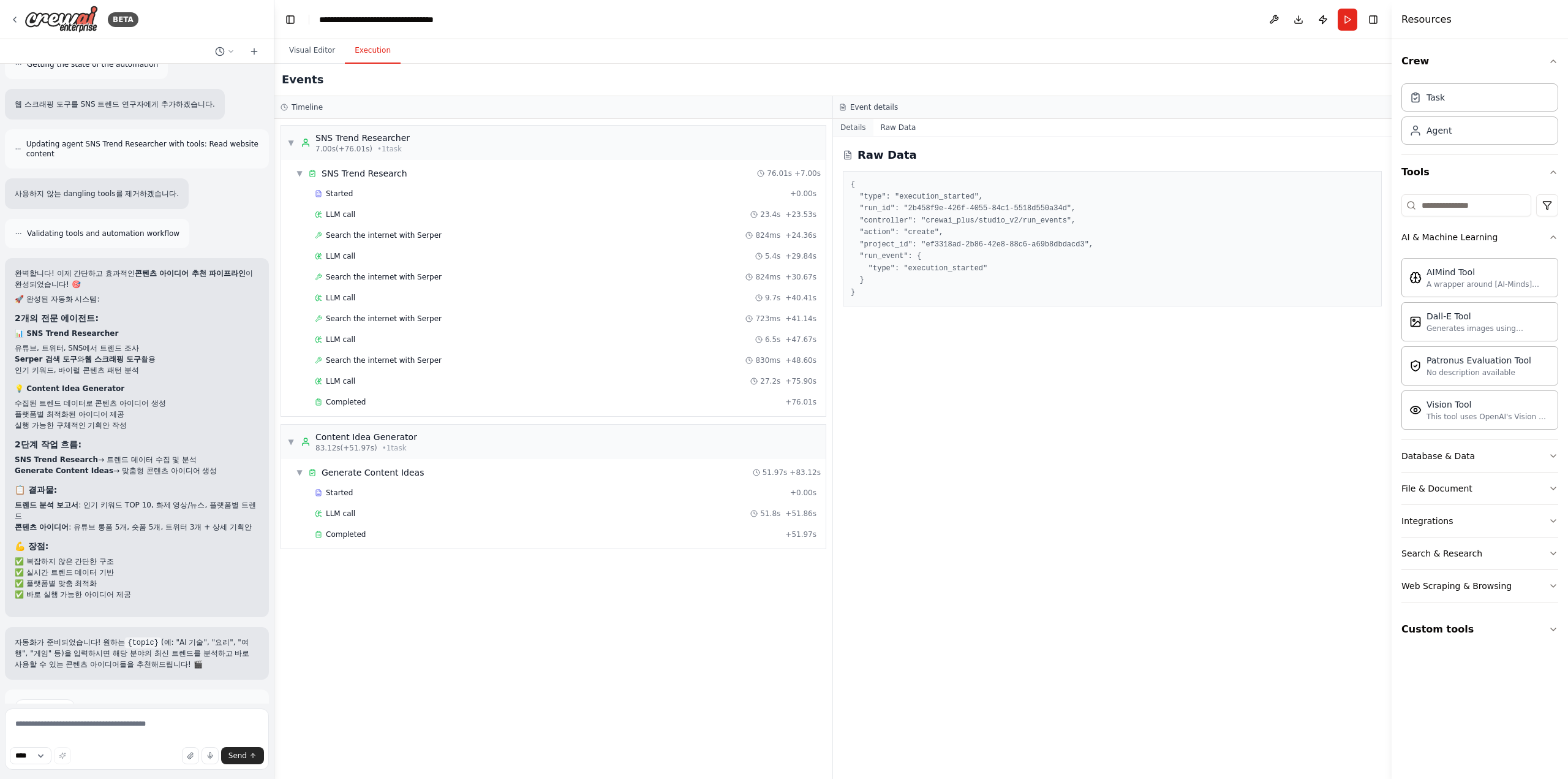
click at [847, 135] on button "Details" at bounding box center [852, 127] width 40 height 17
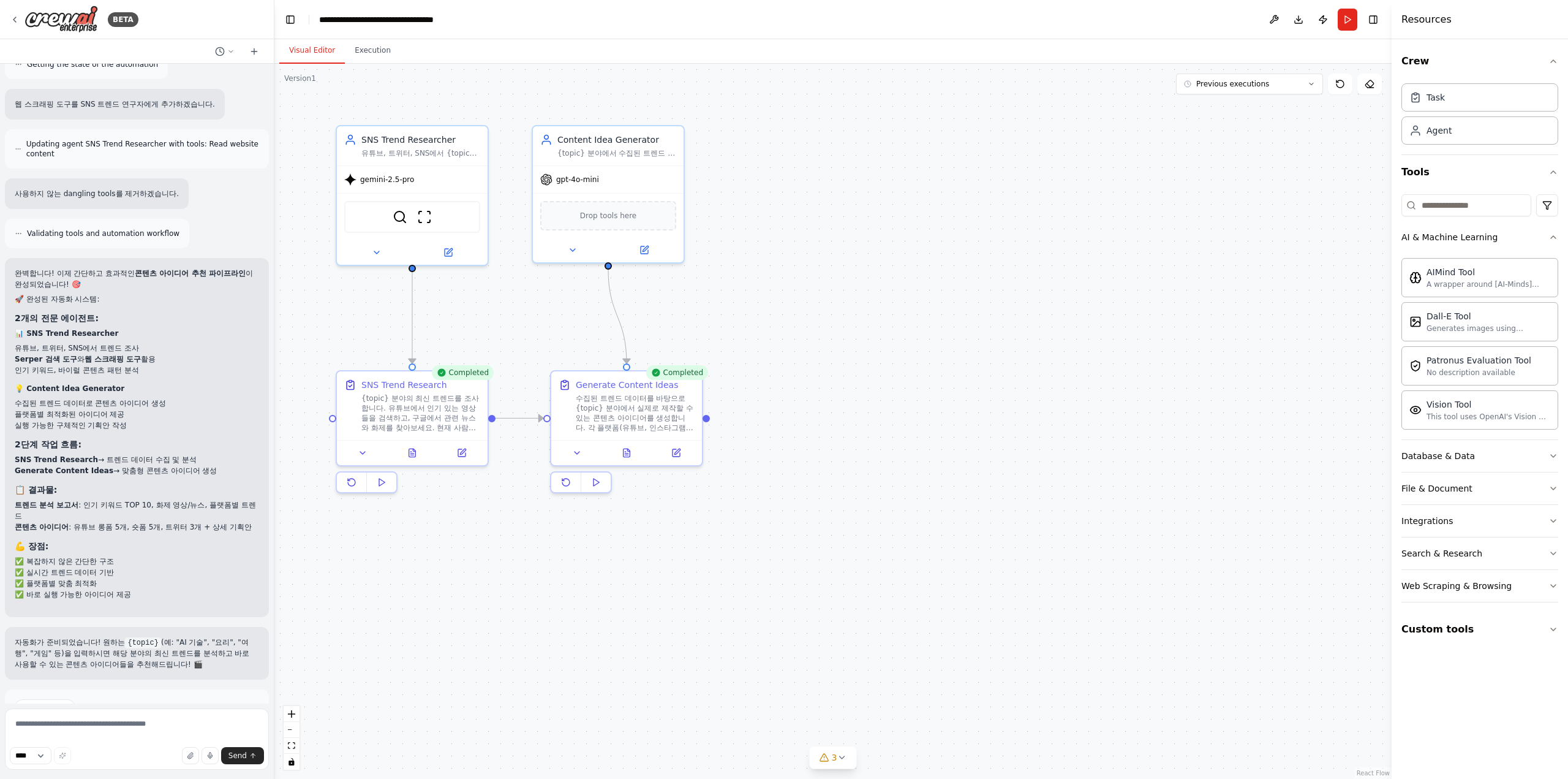
click at [317, 48] on button "Visual Editor" at bounding box center [312, 51] width 66 height 26
drag, startPoint x: 907, startPoint y: 400, endPoint x: 1042, endPoint y: 512, distance: 175.4
click at [1031, 505] on div ".deletable-edge-delete-btn { width: 20px; height: 20px; border: 0px solid #ffff…" at bounding box center [832, 421] width 1117 height 715
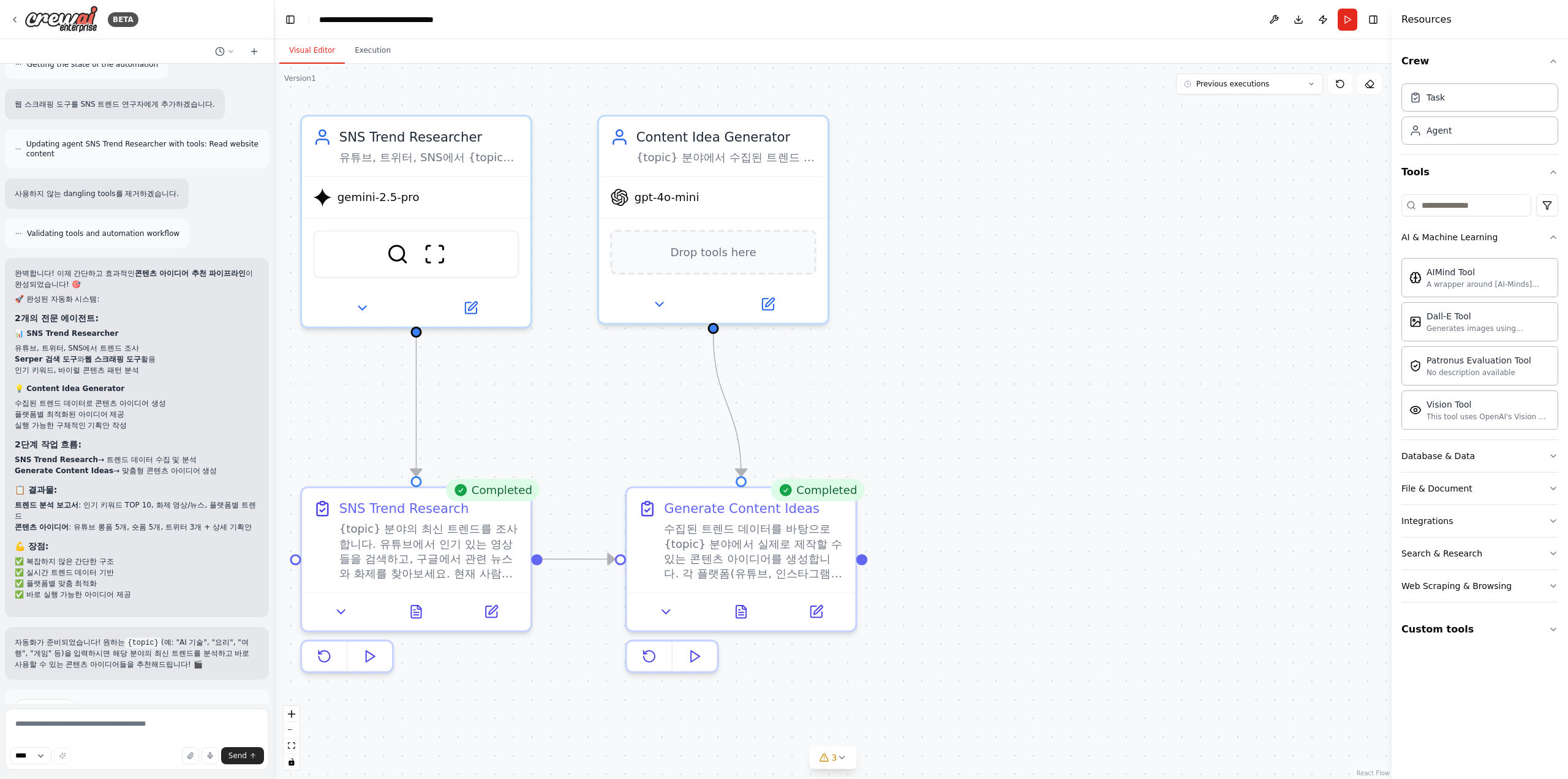
drag, startPoint x: 906, startPoint y: 287, endPoint x: 904, endPoint y: 382, distance: 95.0
click at [904, 382] on div ".deletable-edge-delete-btn { width: 20px; height: 20px; border: 0px solid #ffff…" at bounding box center [832, 421] width 1117 height 715
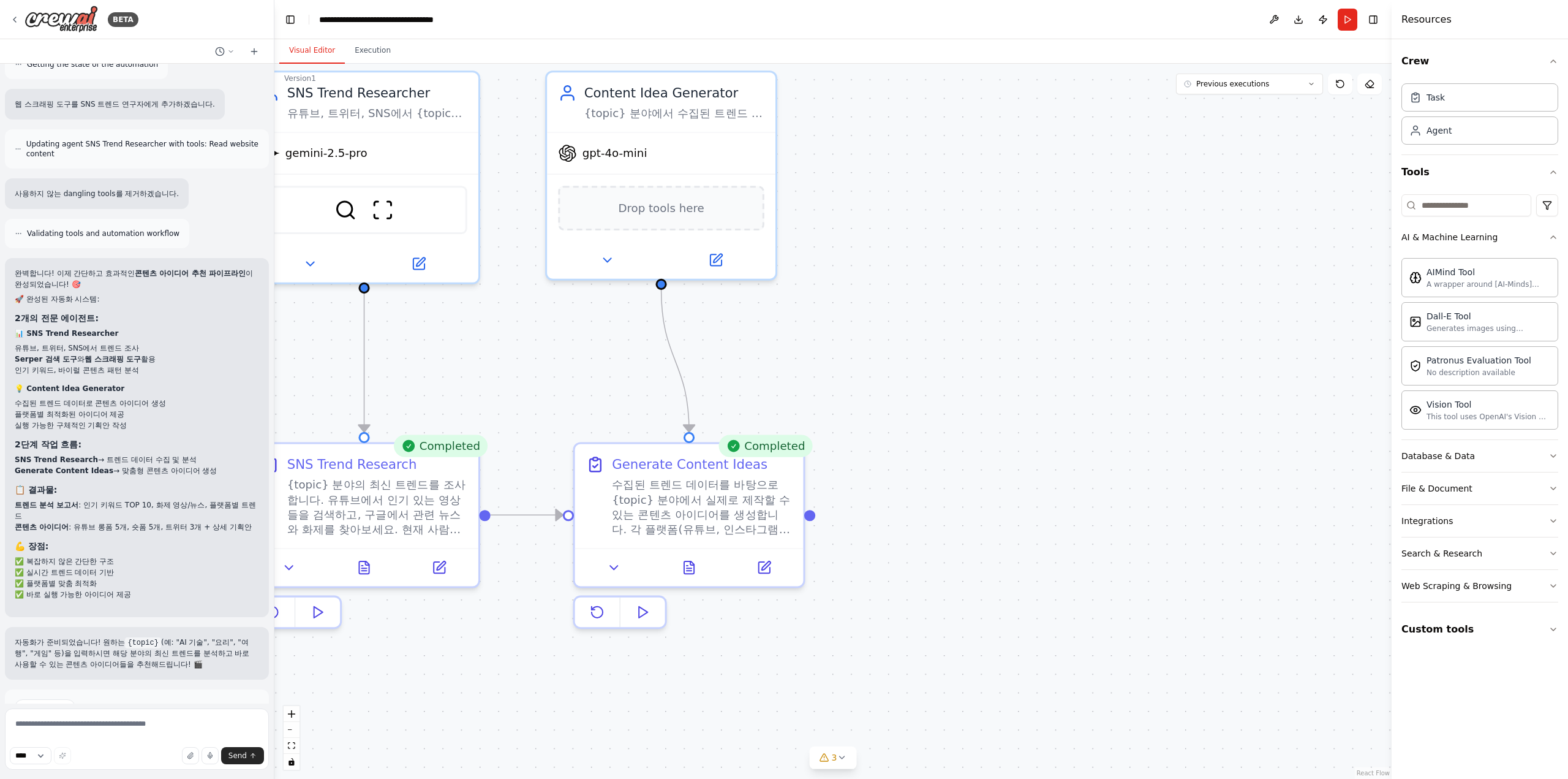
drag, startPoint x: 877, startPoint y: 340, endPoint x: 861, endPoint y: 202, distance: 138.9
click at [861, 202] on div ".deletable-edge-delete-btn { width: 20px; height: 20px; border: 0px solid #ffff…" at bounding box center [832, 421] width 1117 height 715
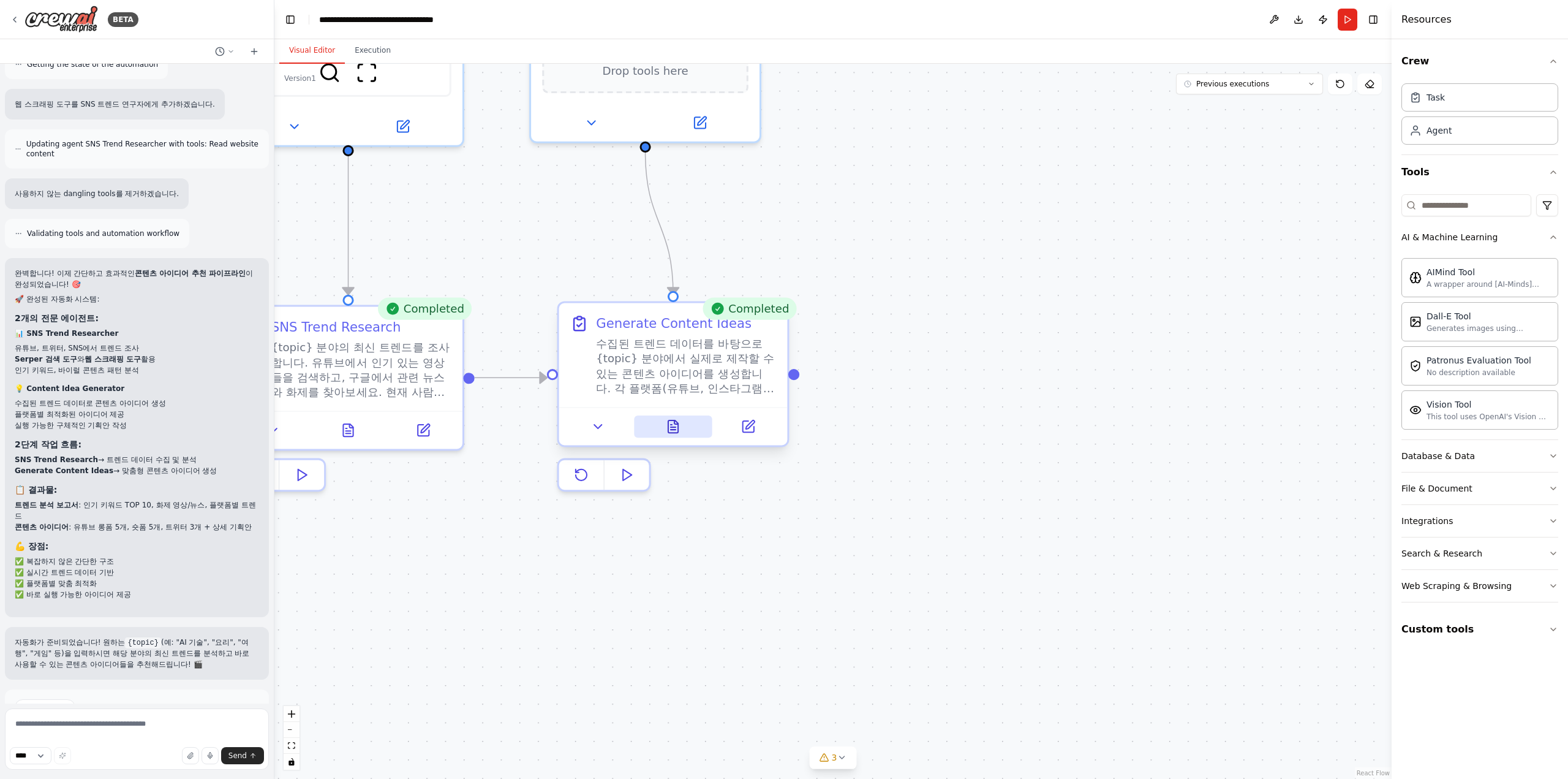
click at [670, 427] on icon at bounding box center [673, 426] width 10 height 12
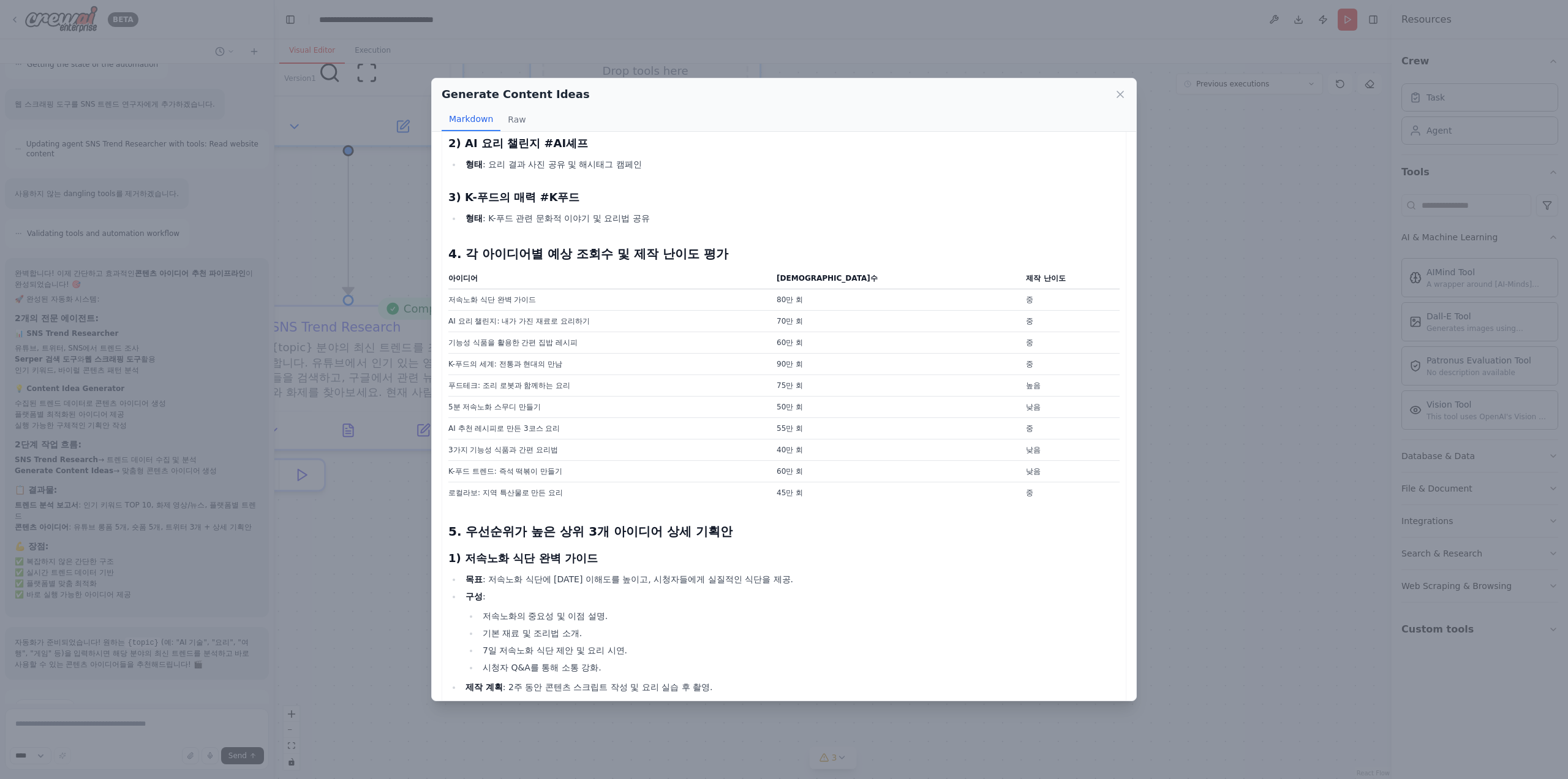
scroll to position [1103, 0]
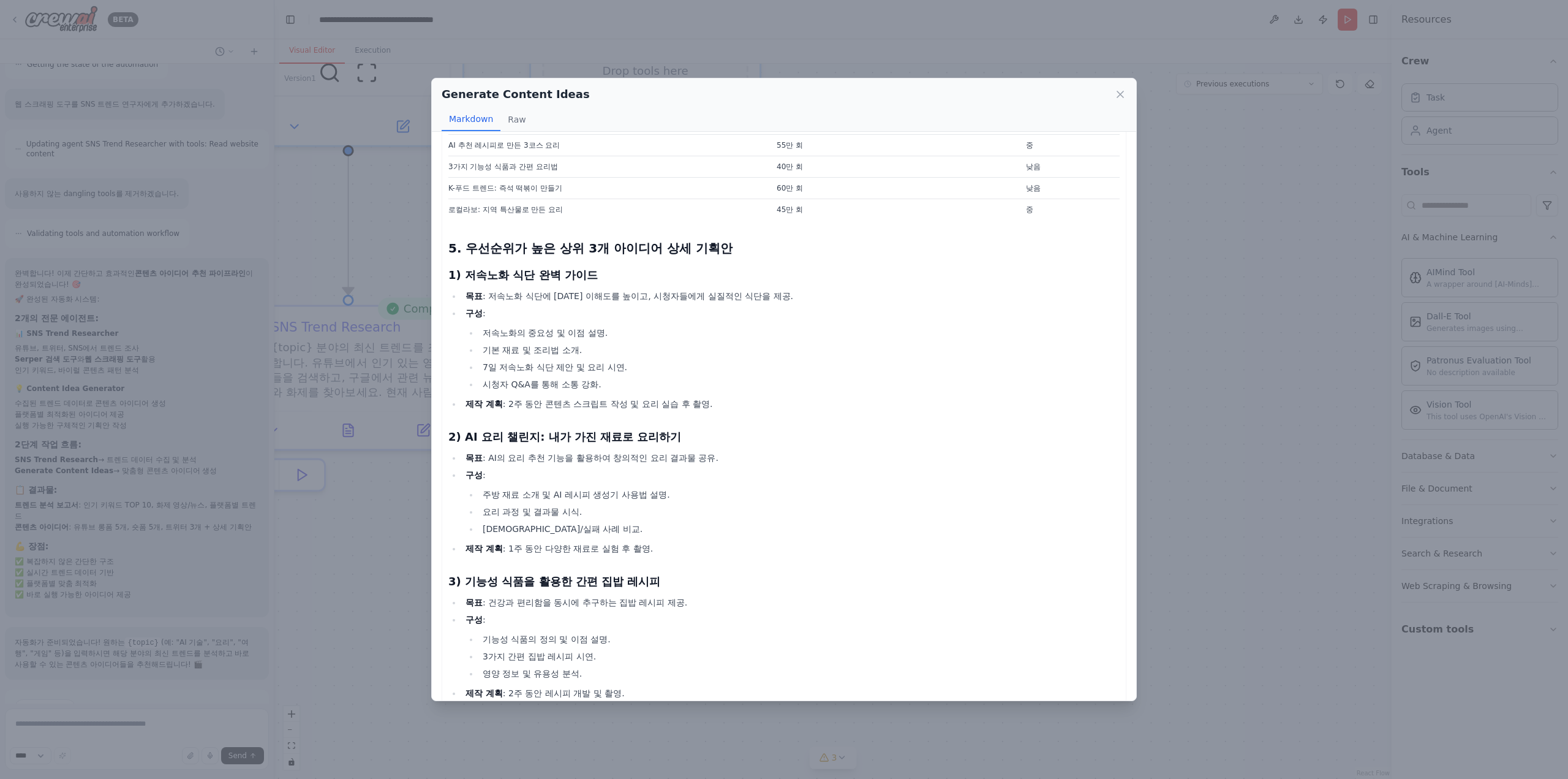
click at [1107, 378] on li "시청자 Q&A를 통해 소통 강화." at bounding box center [799, 384] width 641 height 15
click at [1217, 374] on div "Generate Content Ideas Markdown Raw 요리 분야 콘텐츠 아이디어 목록 1. 유튜브용 롱폼 콘텐츠 아이디어 1) 저속…" at bounding box center [784, 390] width 1568 height 779
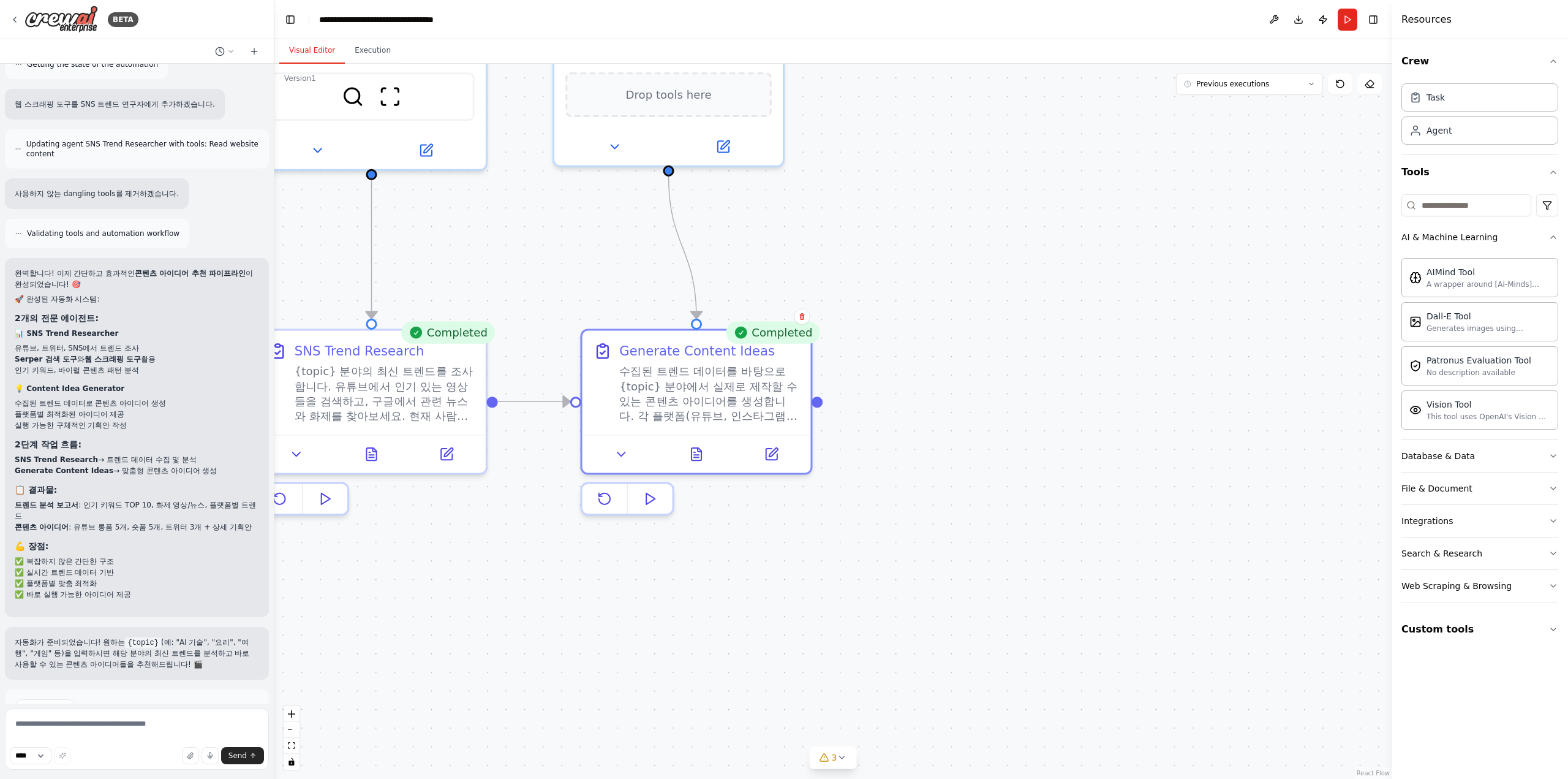
drag, startPoint x: 972, startPoint y: 430, endPoint x: 1048, endPoint y: 451, distance: 78.8
click at [1048, 450] on div ".deletable-edge-delete-btn { width: 20px; height: 20px; border: 0px solid #ffff…" at bounding box center [832, 421] width 1117 height 715
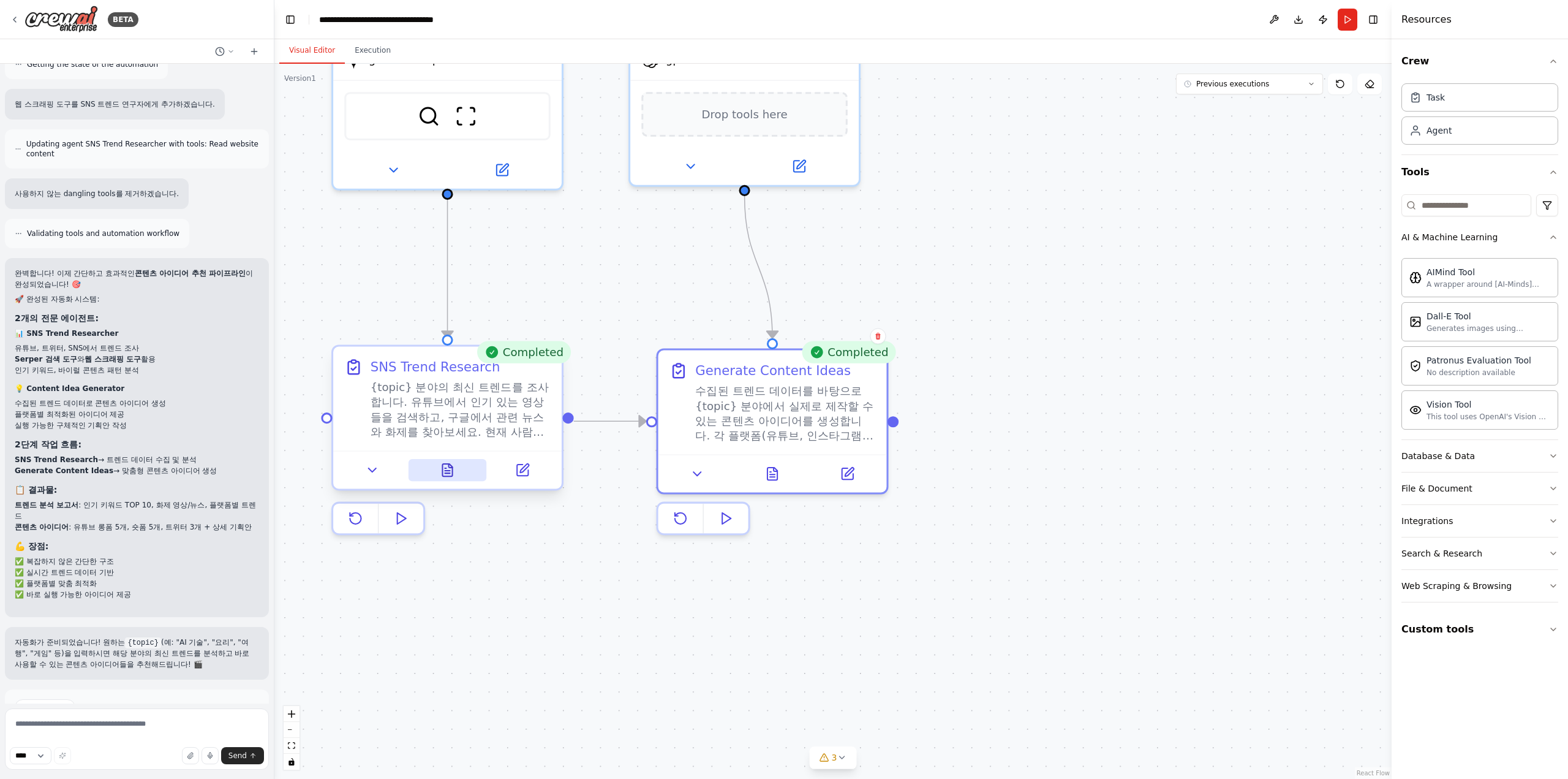
click at [462, 474] on button at bounding box center [447, 470] width 79 height 22
click at [467, 479] on button at bounding box center [447, 470] width 79 height 22
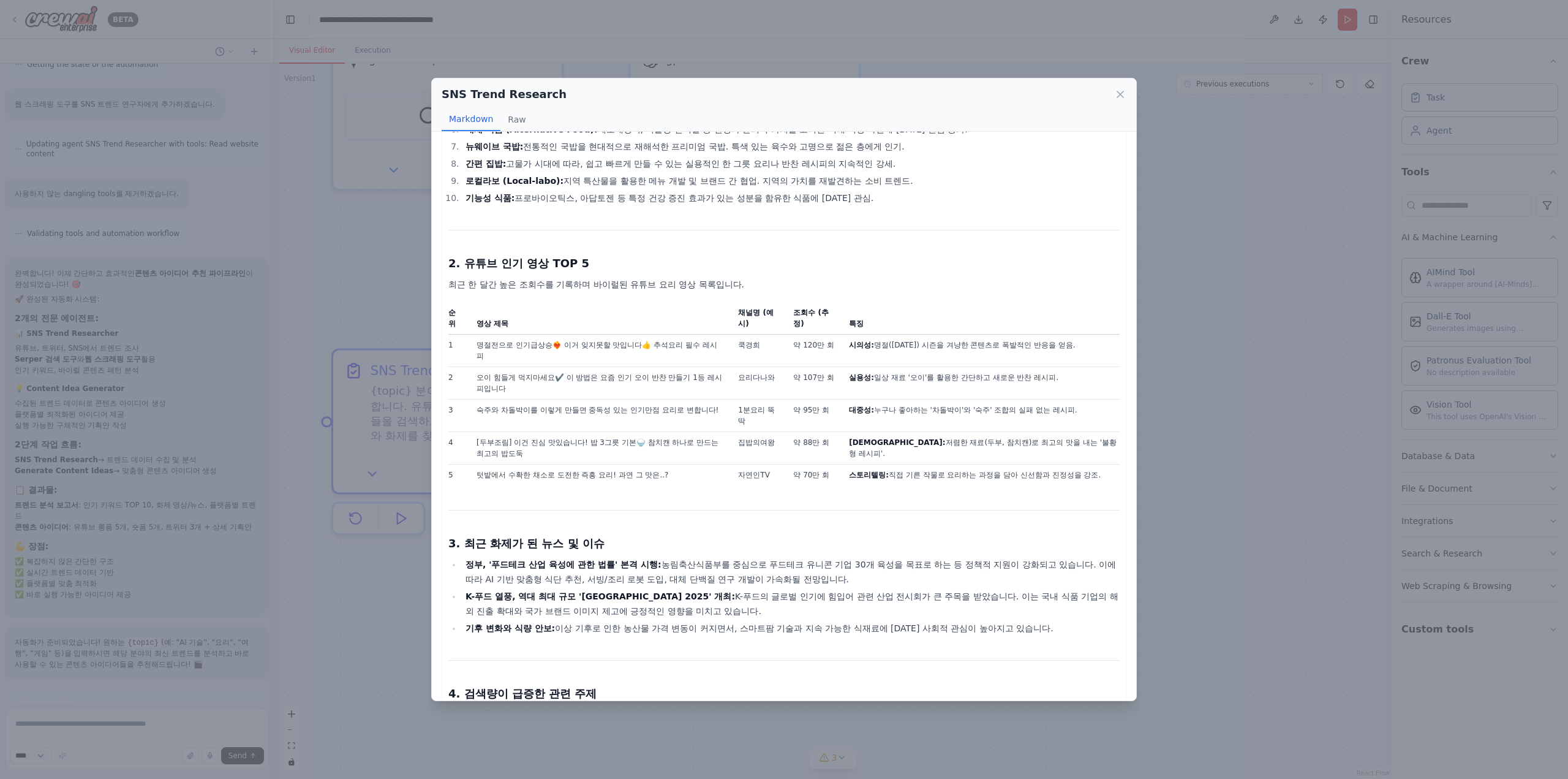
scroll to position [674, 0]
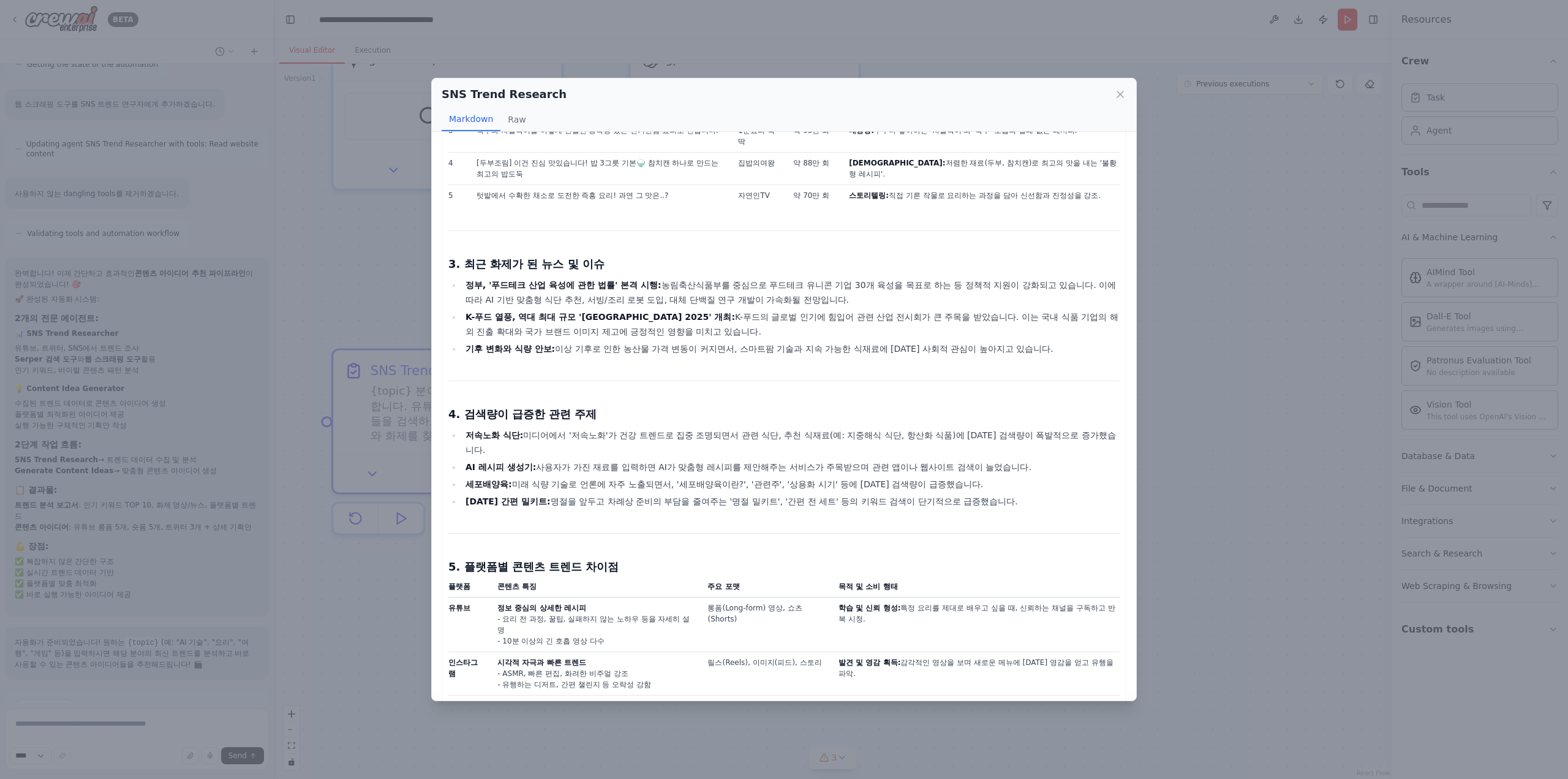
click at [1127, 96] on div "SNS Trend Research Markdown Raw" at bounding box center [784, 105] width 705 height 53
click at [1125, 96] on icon at bounding box center [1120, 94] width 12 height 12
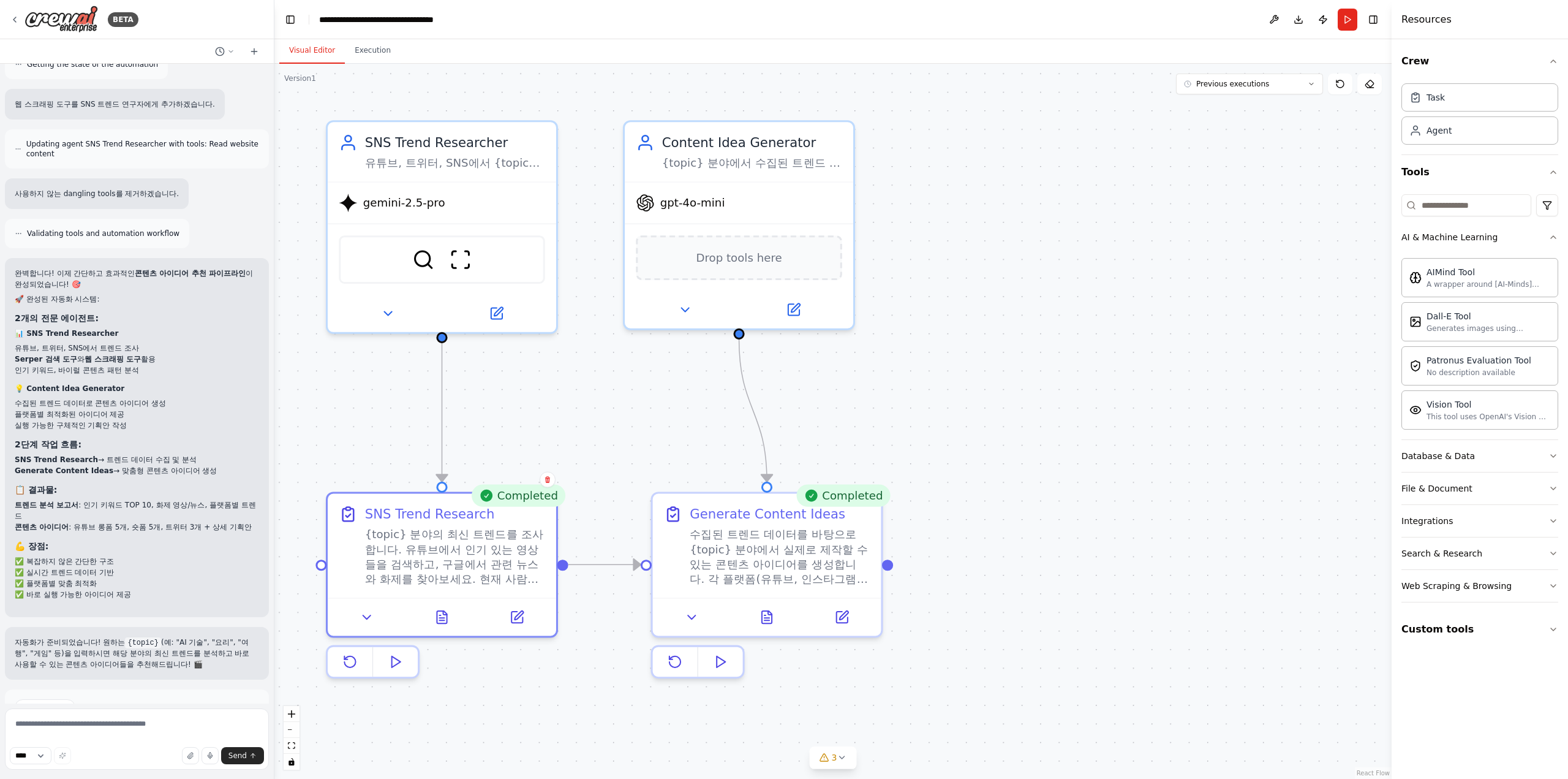
drag, startPoint x: 937, startPoint y: 241, endPoint x: 932, endPoint y: 385, distance: 144.1
click at [932, 385] on div ".deletable-edge-delete-btn { width: 20px; height: 20px; border: 0px solid #ffff…" at bounding box center [832, 421] width 1117 height 715
click at [749, 173] on div "Content Idea Generator {topic} 분야에서 수집된 트렌드 데이터를 분석하여 실제로 제작 가능하고 조회수가 높을 것으로 예…" at bounding box center [739, 148] width 229 height 60
click at [675, 320] on div at bounding box center [739, 306] width 229 height 37
click at [689, 312] on icon at bounding box center [685, 306] width 15 height 15
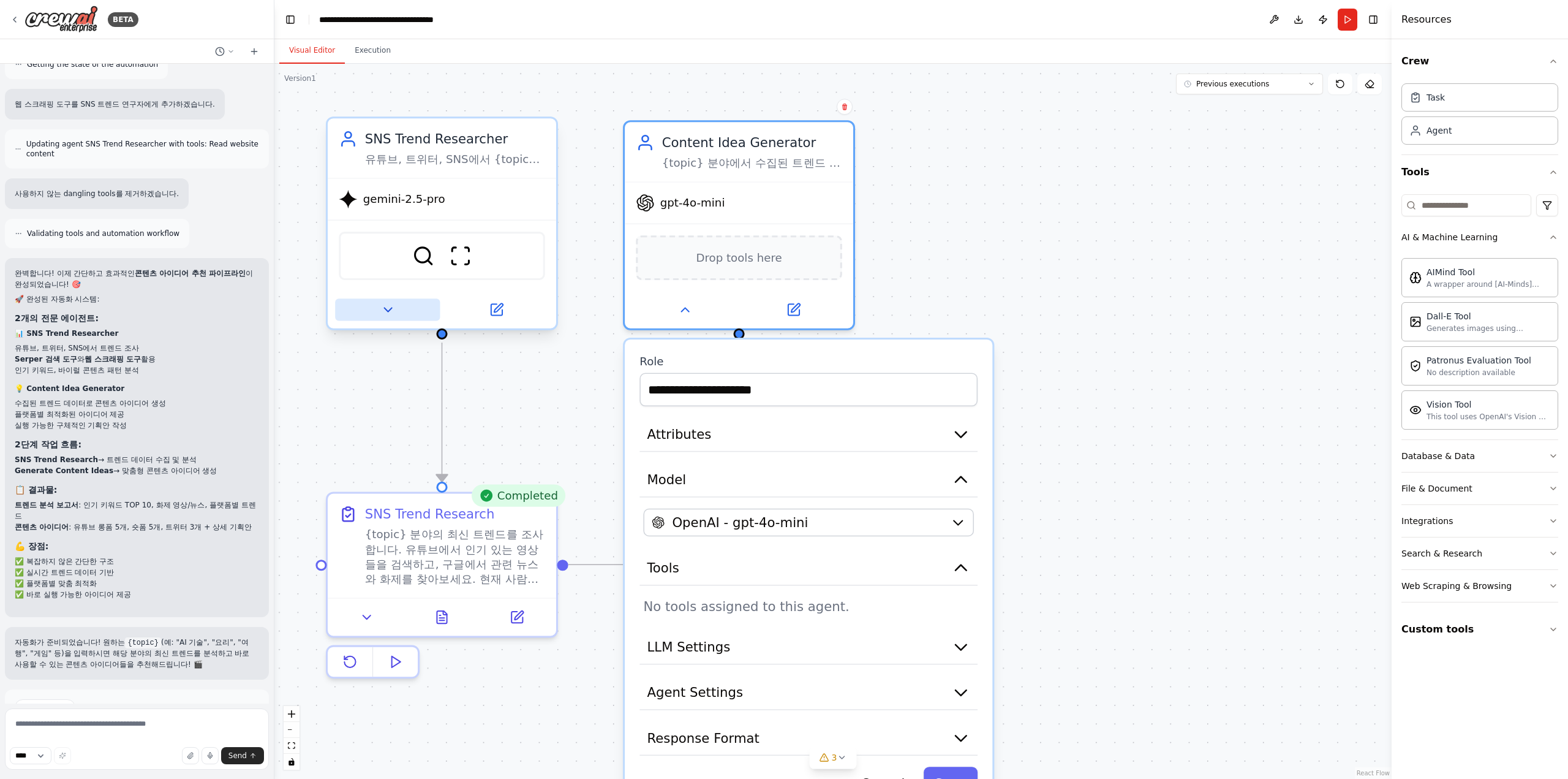
click at [382, 315] on icon at bounding box center [387, 309] width 15 height 15
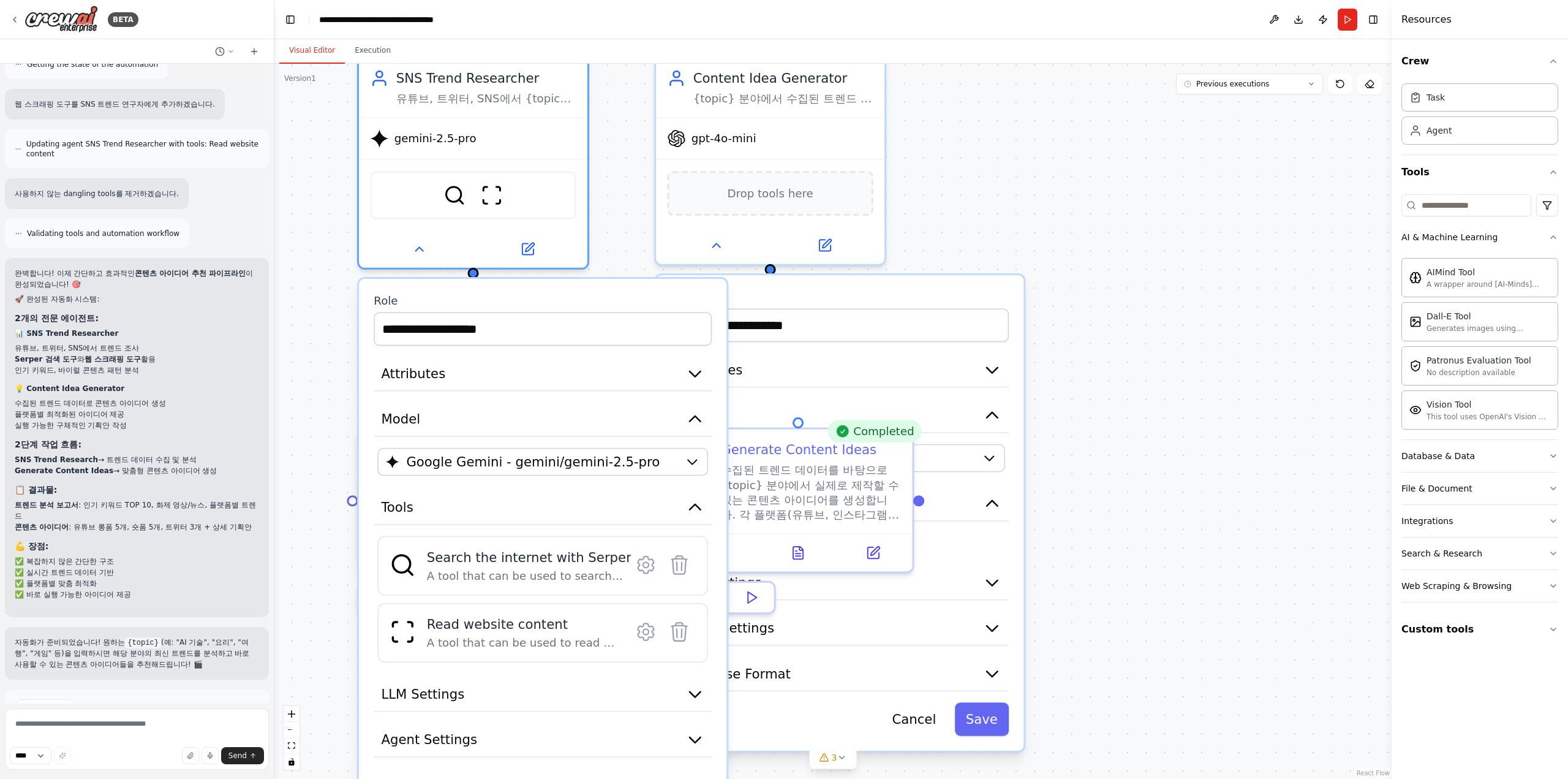
drag, startPoint x: 1126, startPoint y: 314, endPoint x: 1157, endPoint y: 250, distance: 71.1
click at [1157, 250] on div ".deletable-edge-delete-btn { width: 20px; height: 20px; border: 0px solid #ffff…" at bounding box center [832, 421] width 1117 height 715
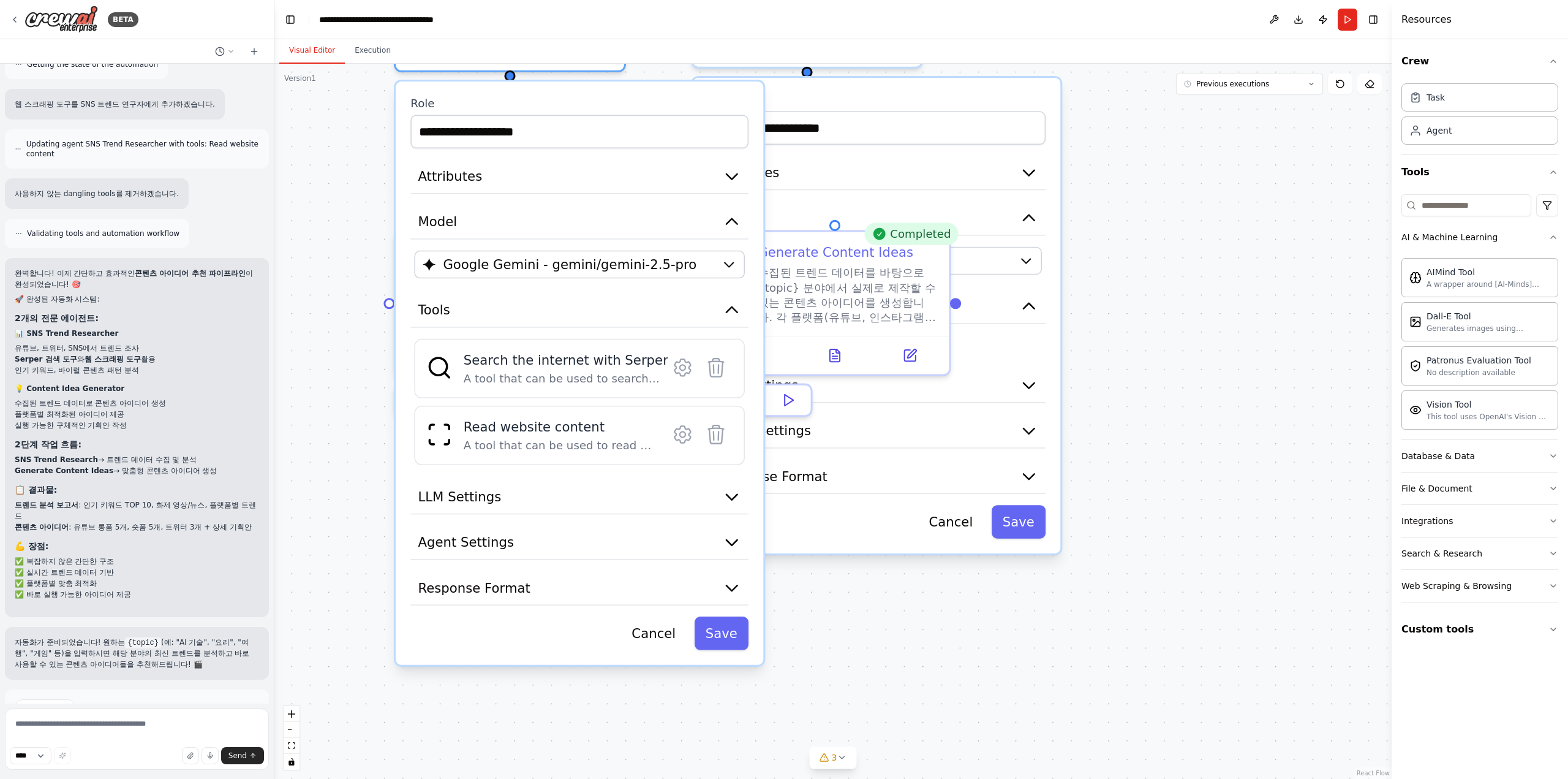
drag, startPoint x: 1183, startPoint y: 422, endPoint x: 1262, endPoint y: 121, distance: 311.2
click at [1262, 118] on div ".deletable-edge-delete-btn { width: 20px; height: 20px; border: 0px solid #ffff…" at bounding box center [832, 421] width 1117 height 715
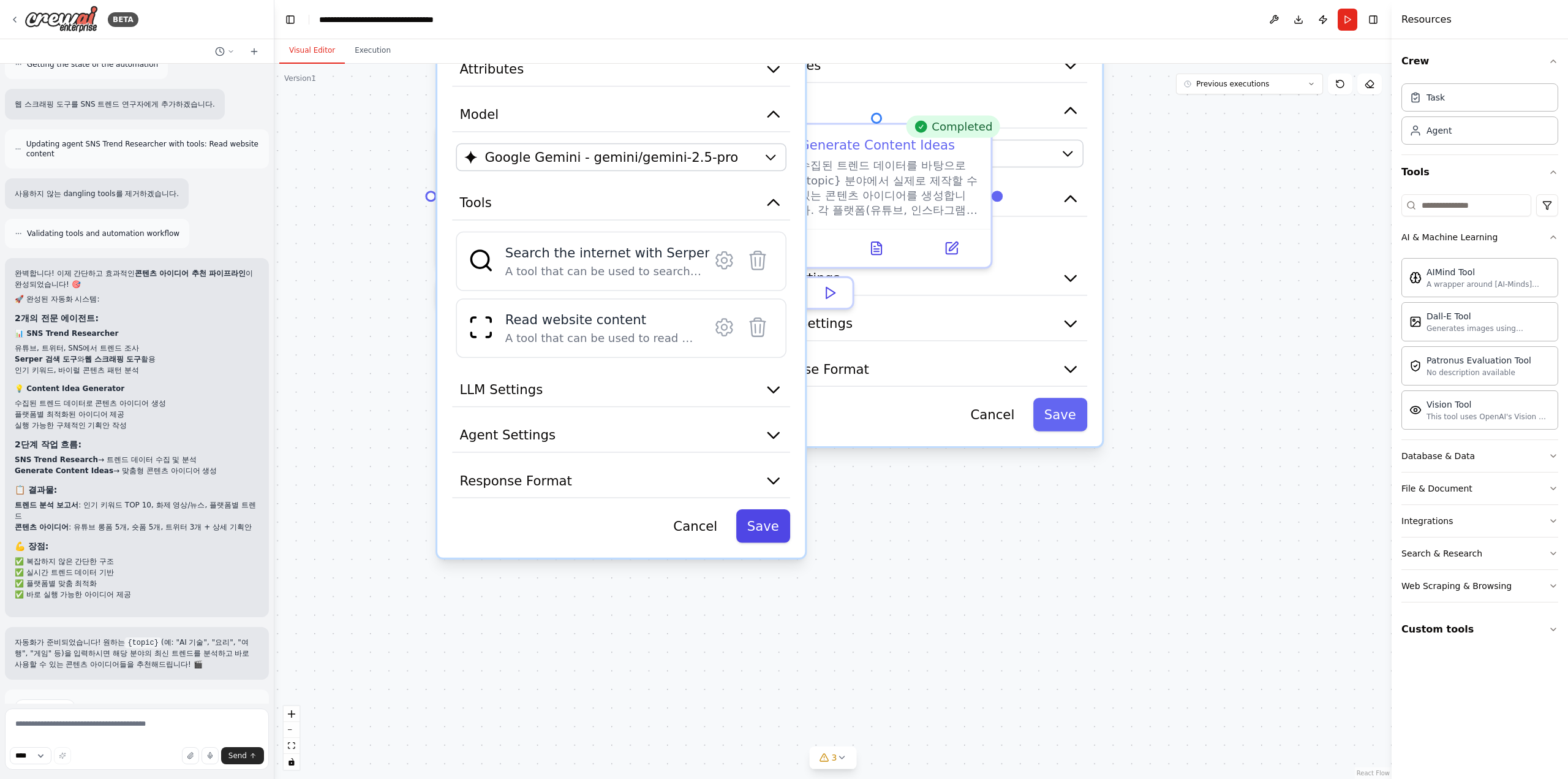
click at [778, 533] on button "Save" at bounding box center [764, 526] width 54 height 34
click at [785, 524] on button "Save" at bounding box center [764, 526] width 54 height 34
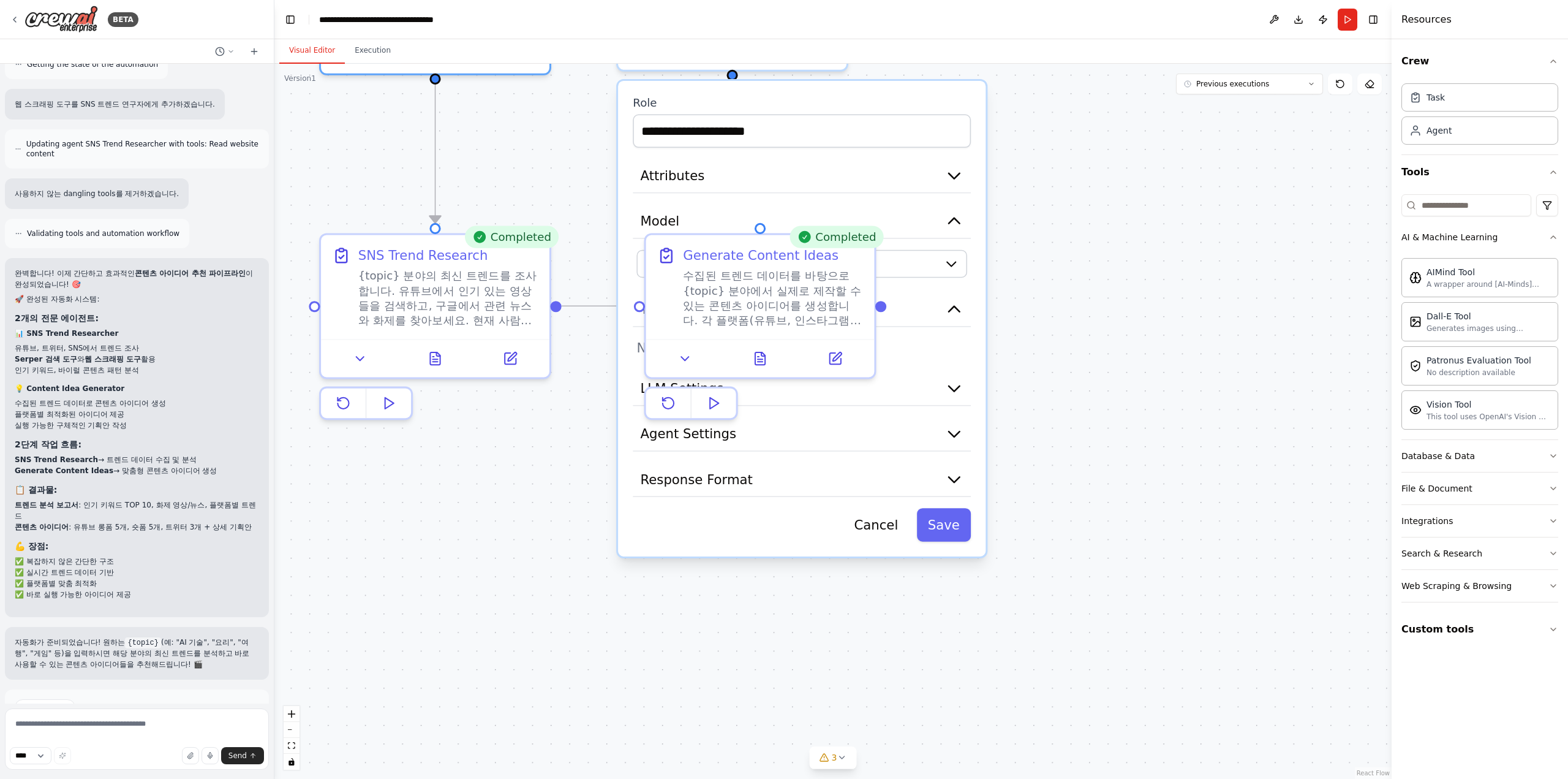
drag, startPoint x: 847, startPoint y: 507, endPoint x: 728, endPoint y: 587, distance: 143.4
click at [722, 624] on div ".deletable-edge-delete-btn { width: 20px; height: 20px; border: 0px solid #ffff…" at bounding box center [832, 421] width 1117 height 715
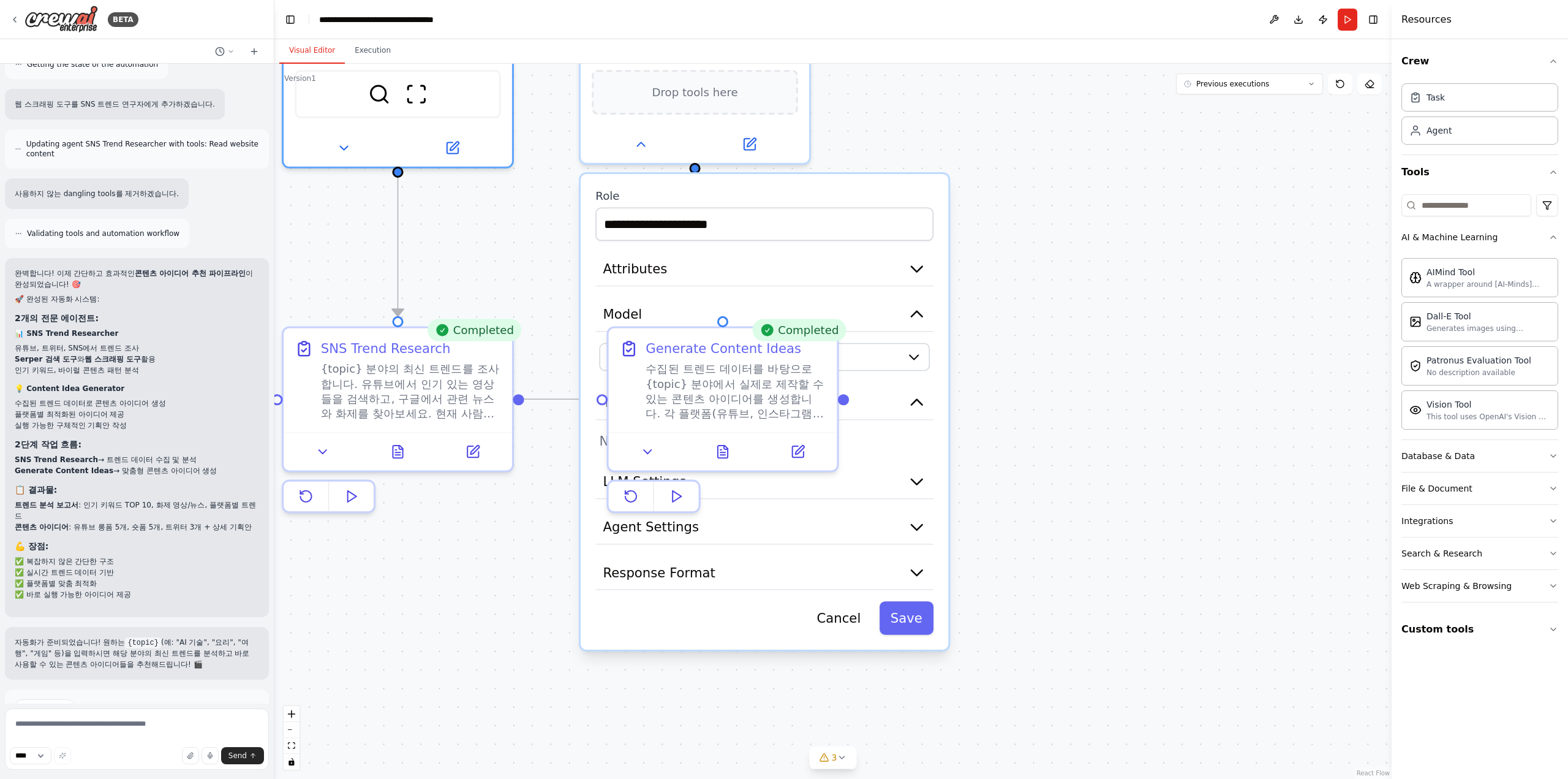
drag, startPoint x: 582, startPoint y: 605, endPoint x: 593, endPoint y: 611, distance: 12.5
click at [556, 706] on div ".deletable-edge-delete-btn { width: 20px; height: 20px; border: 0px solid #ffff…" at bounding box center [832, 421] width 1117 height 715
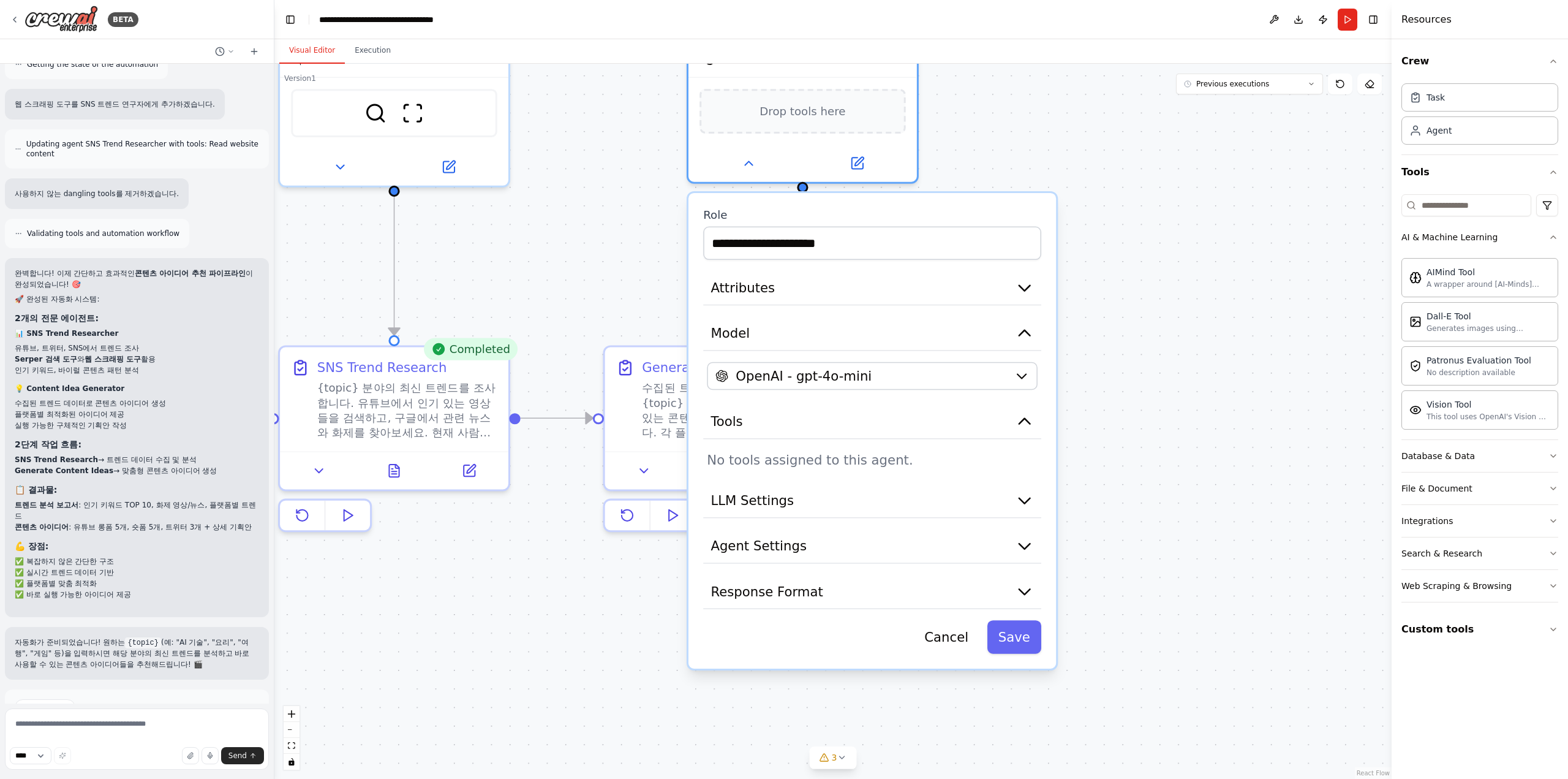
drag, startPoint x: 811, startPoint y: 212, endPoint x: 893, endPoint y: 207, distance: 82.2
click at [893, 208] on label "Role" at bounding box center [871, 215] width 338 height 15
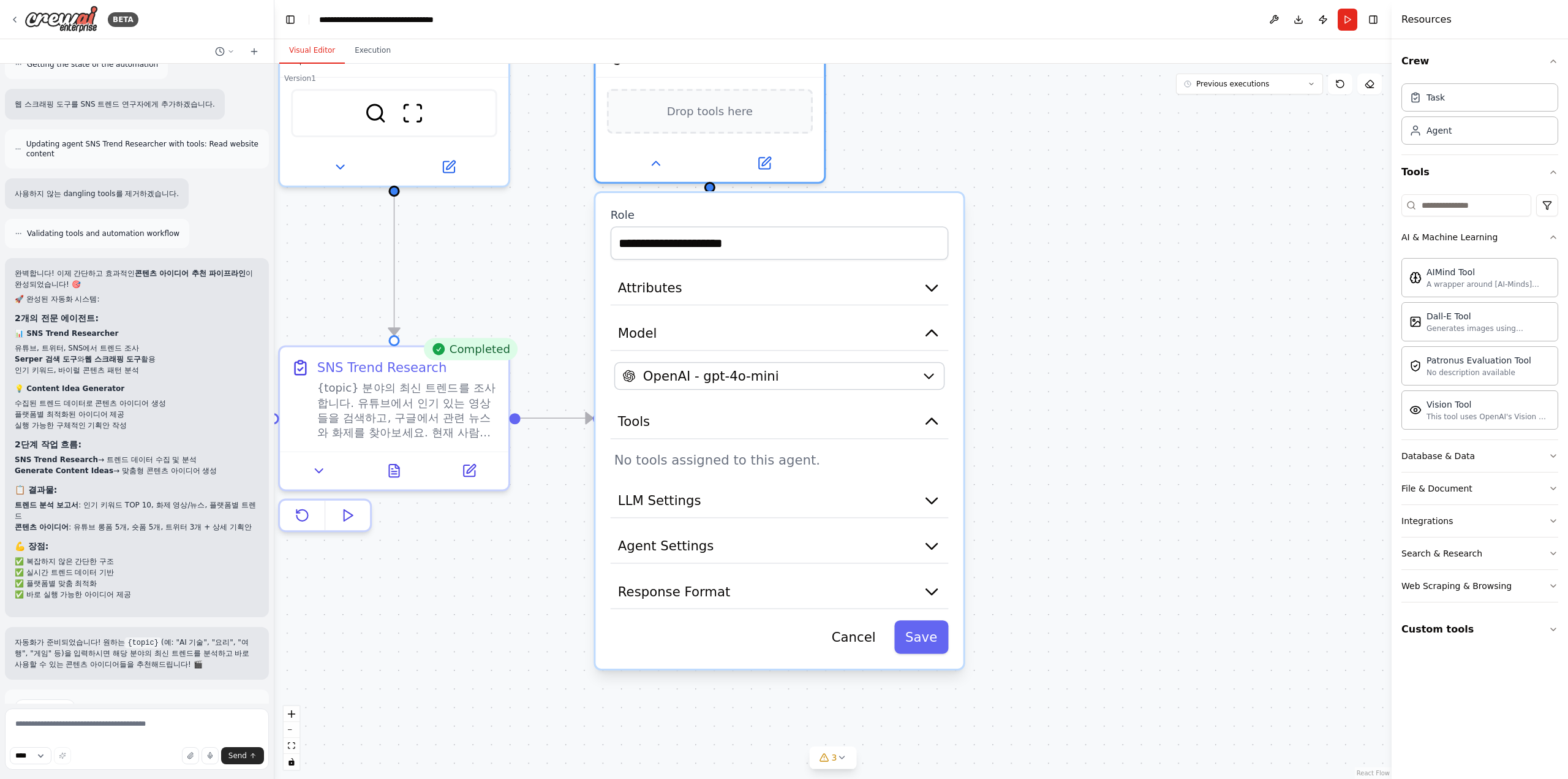
drag, startPoint x: 919, startPoint y: 213, endPoint x: 864, endPoint y: 215, distance: 55.0
click at [864, 215] on label "Role" at bounding box center [780, 215] width 338 height 15
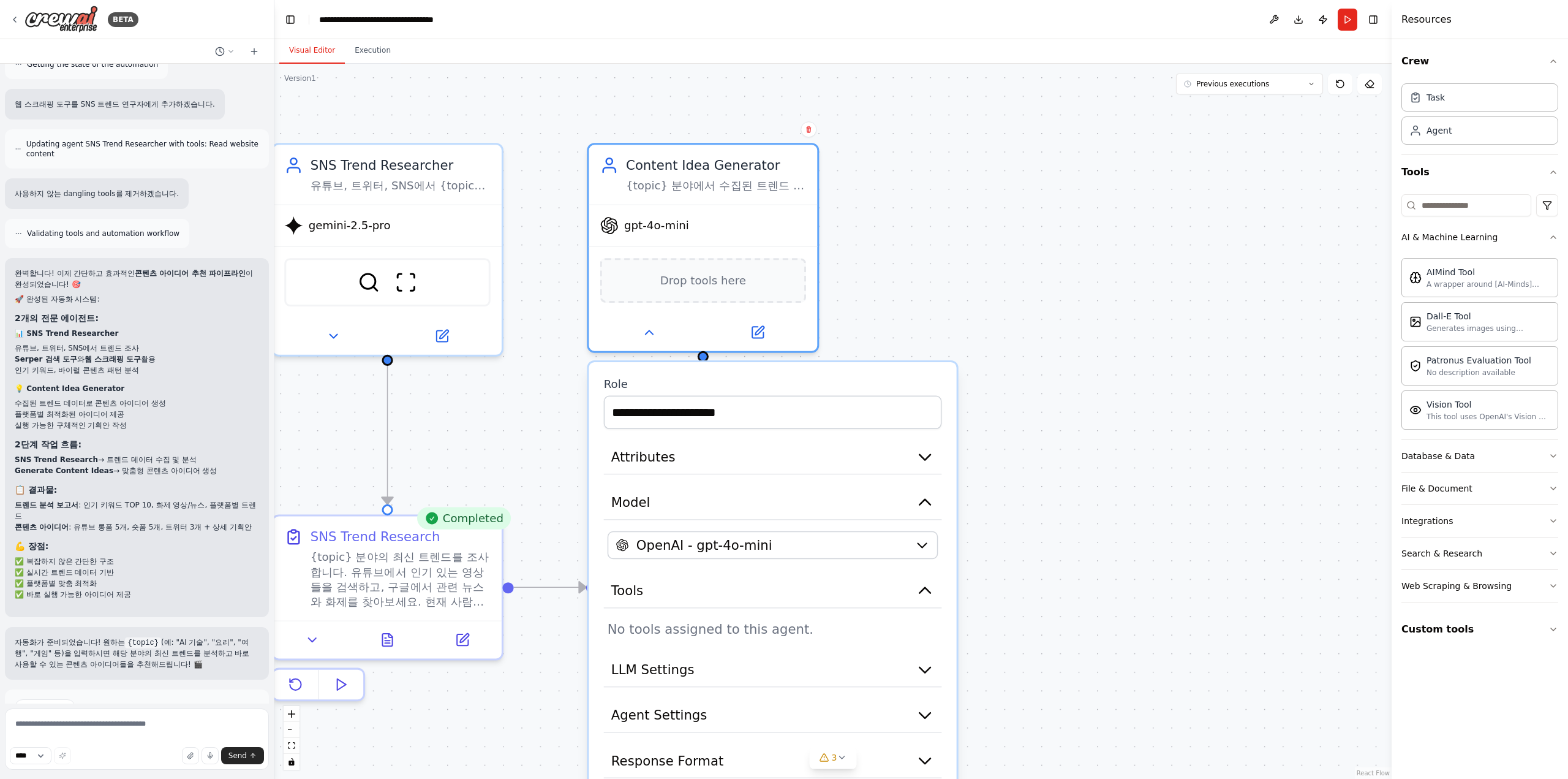
drag, startPoint x: 1064, startPoint y: 150, endPoint x: 990, endPoint y: 322, distance: 187.2
click at [1052, 327] on div ".deletable-edge-delete-btn { width: 20px; height: 20px; border: 0px solid #ffff…" at bounding box center [832, 421] width 1117 height 715
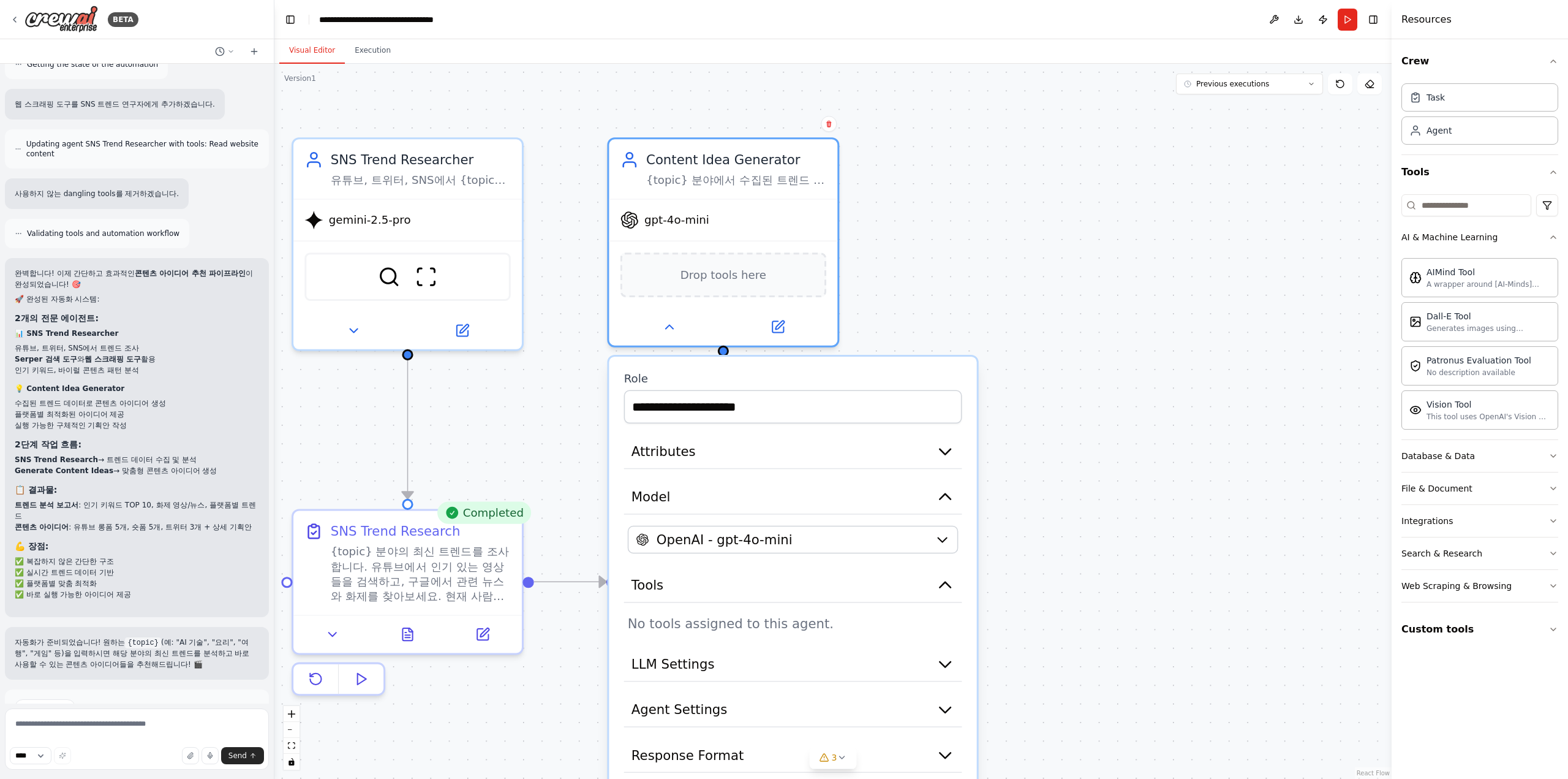
drag, startPoint x: 972, startPoint y: 296, endPoint x: 998, endPoint y: 283, distance: 29.1
click at [998, 283] on div ".deletable-edge-delete-btn { width: 20px; height: 20px; border: 0px solid #ffff…" at bounding box center [832, 421] width 1117 height 715
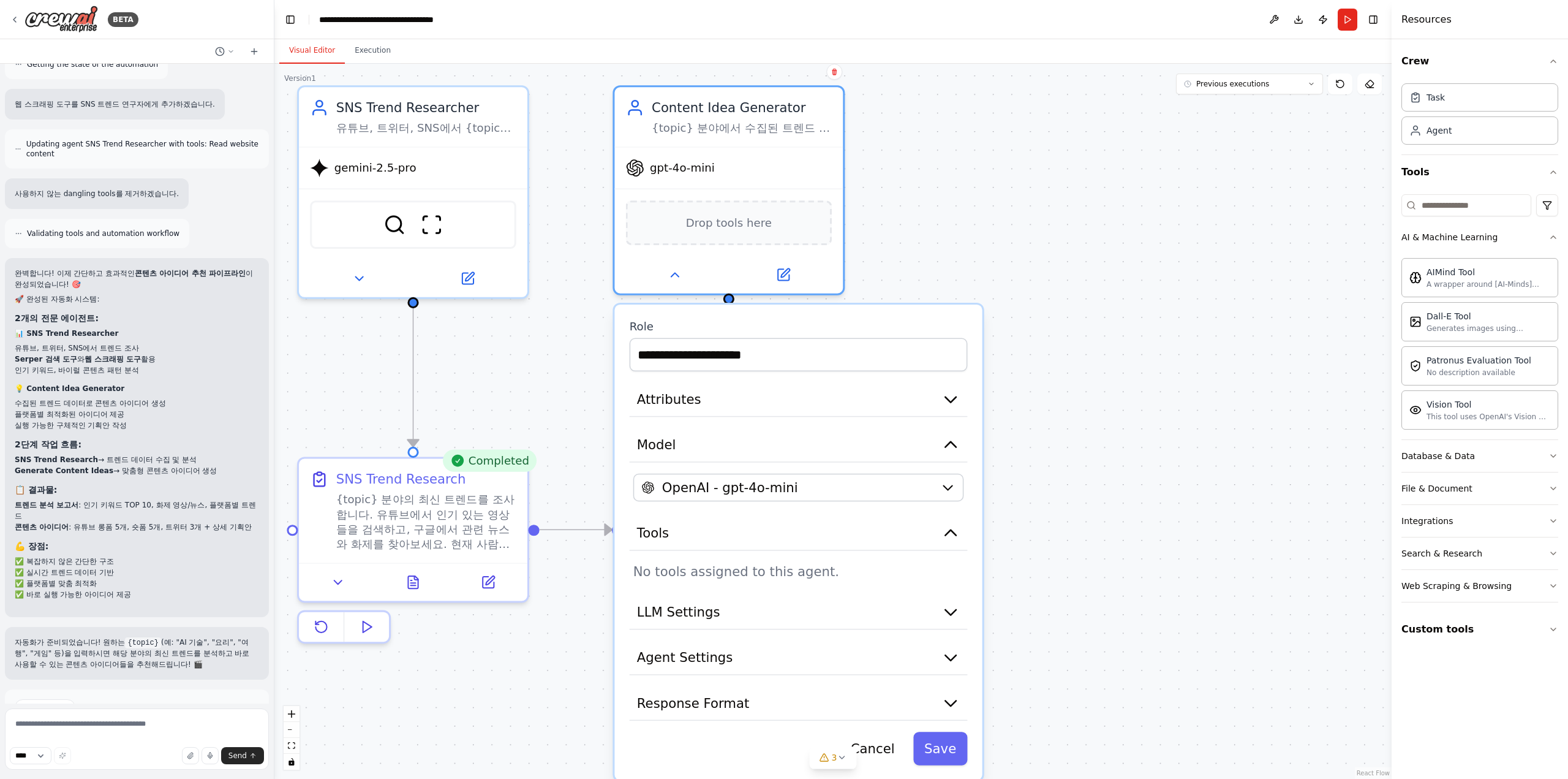
drag, startPoint x: 1020, startPoint y: 342, endPoint x: 1026, endPoint y: 290, distance: 52.3
click at [1026, 290] on div ".deletable-edge-delete-btn { width: 20px; height: 20px; border: 0px solid #ffff…" at bounding box center [832, 421] width 1117 height 715
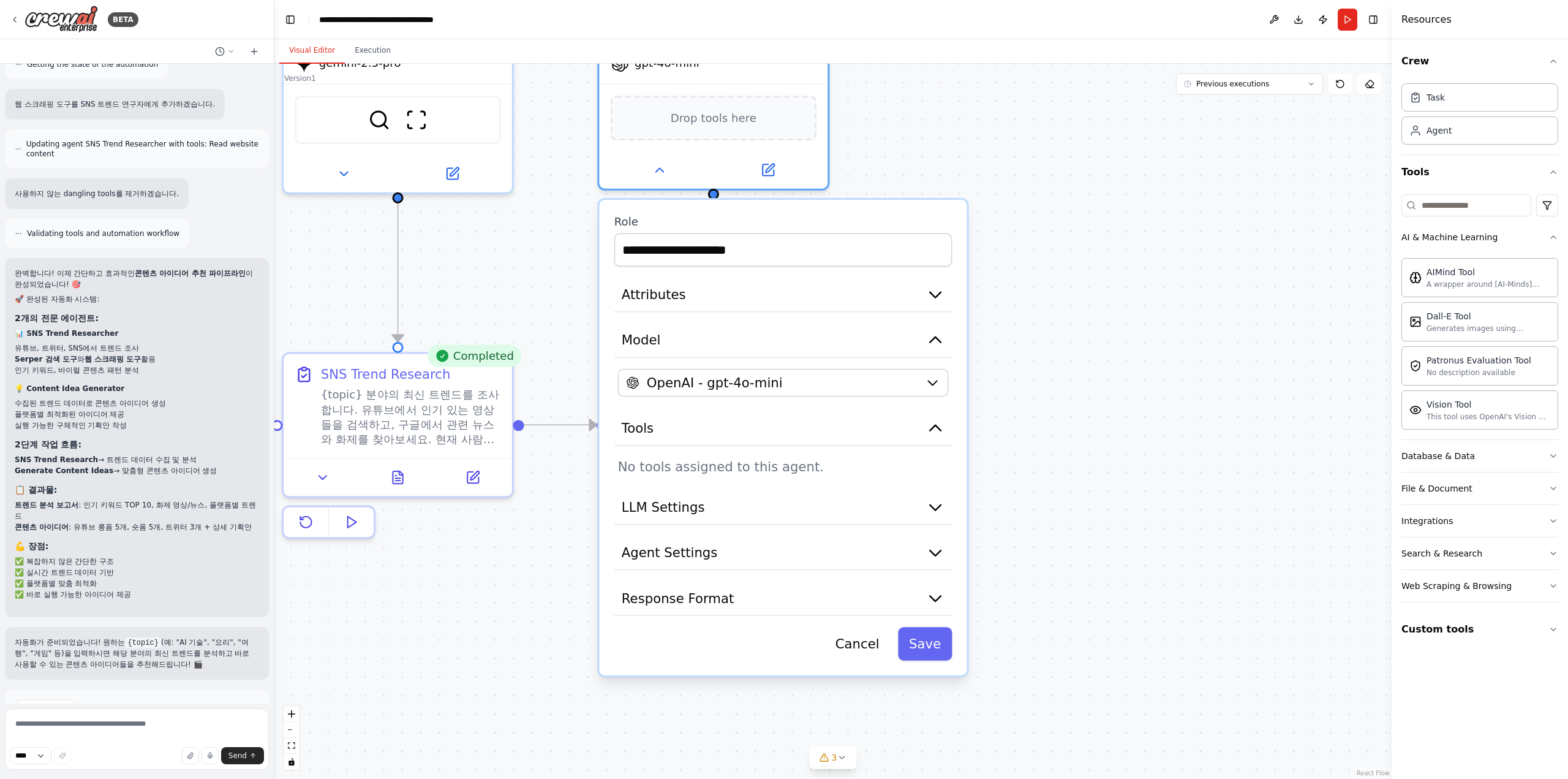
drag, startPoint x: 1052, startPoint y: 400, endPoint x: 1034, endPoint y: 270, distance: 131.2
click at [1034, 270] on div ".deletable-edge-delete-btn { width: 20px; height: 20px; border: 0px solid #ffff…" at bounding box center [832, 421] width 1117 height 715
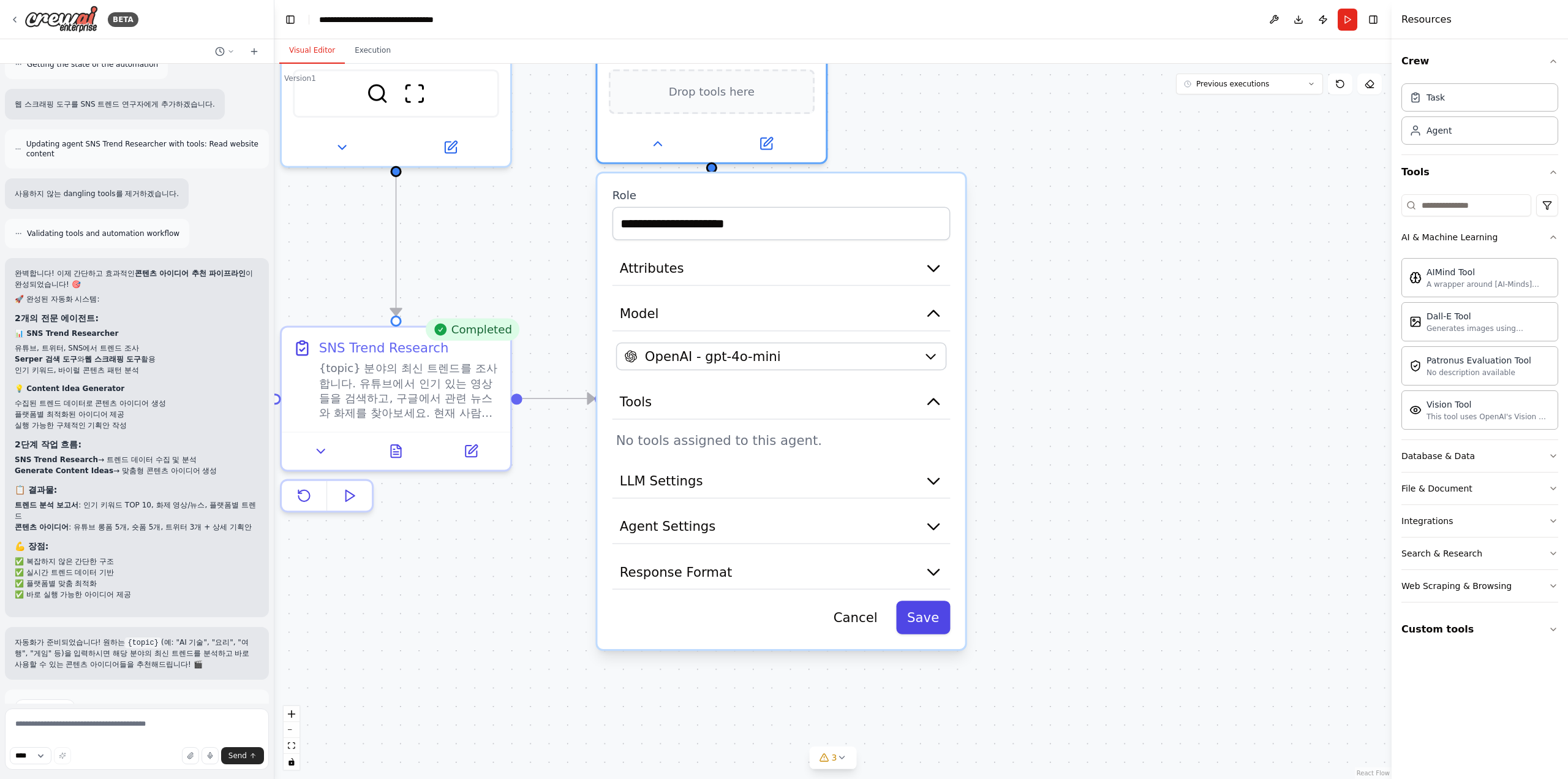
click at [927, 619] on button "Save" at bounding box center [923, 617] width 54 height 34
click at [918, 622] on button "Save" at bounding box center [923, 617] width 54 height 34
click at [872, 621] on button "Cancel" at bounding box center [855, 617] width 66 height 34
click at [850, 610] on button "Cancel" at bounding box center [855, 617] width 66 height 34
click at [850, 610] on div ".deletable-edge-delete-btn { width: 20px; height: 20px; border: 0px solid #ffff…" at bounding box center [832, 421] width 1117 height 715
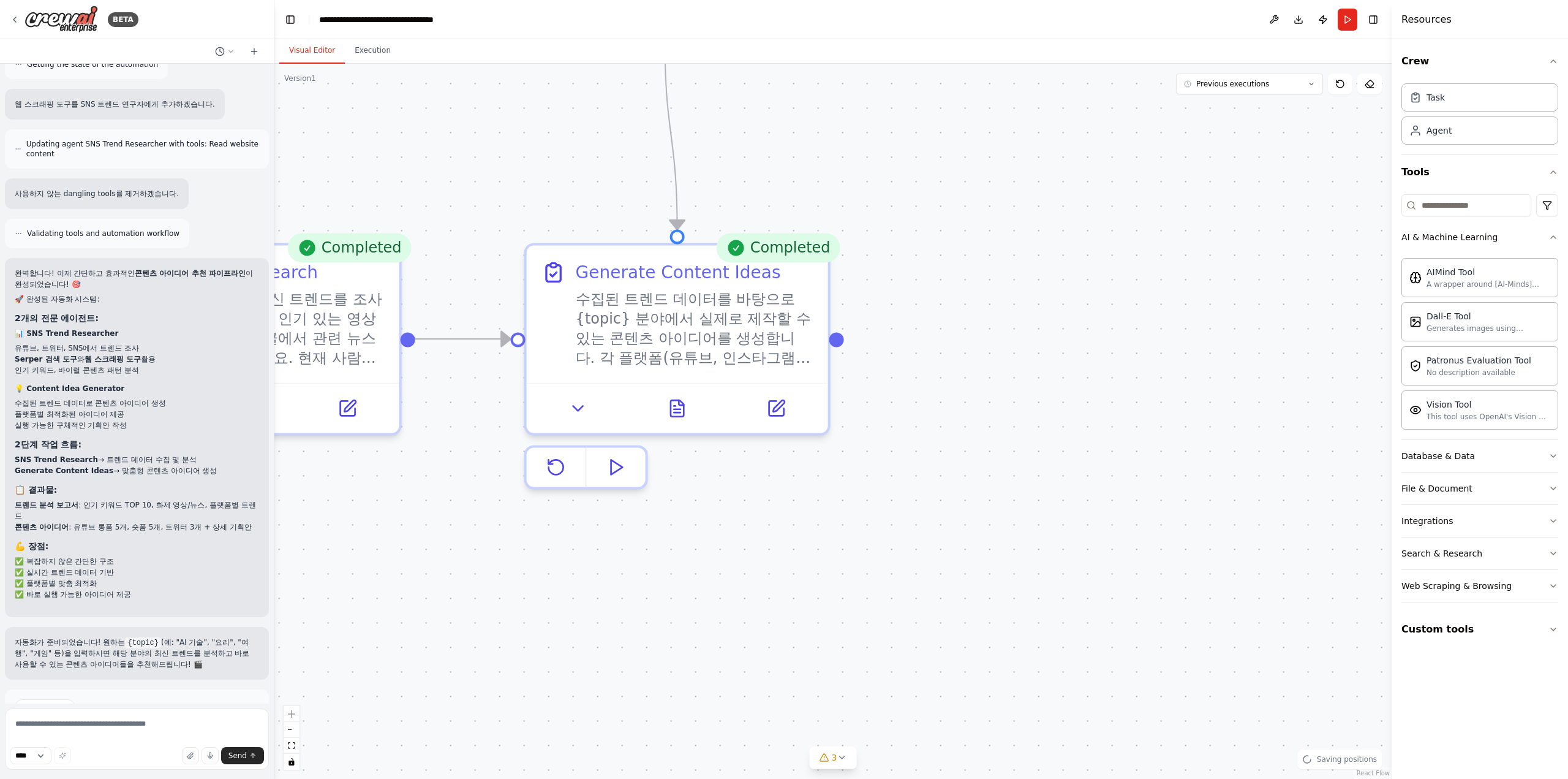
drag, startPoint x: 1053, startPoint y: 352, endPoint x: 1088, endPoint y: 500, distance: 152.1
click at [1088, 500] on div ".deletable-edge-delete-btn { width: 20px; height: 20px; border: 0px solid #ffff…" at bounding box center [832, 421] width 1117 height 715
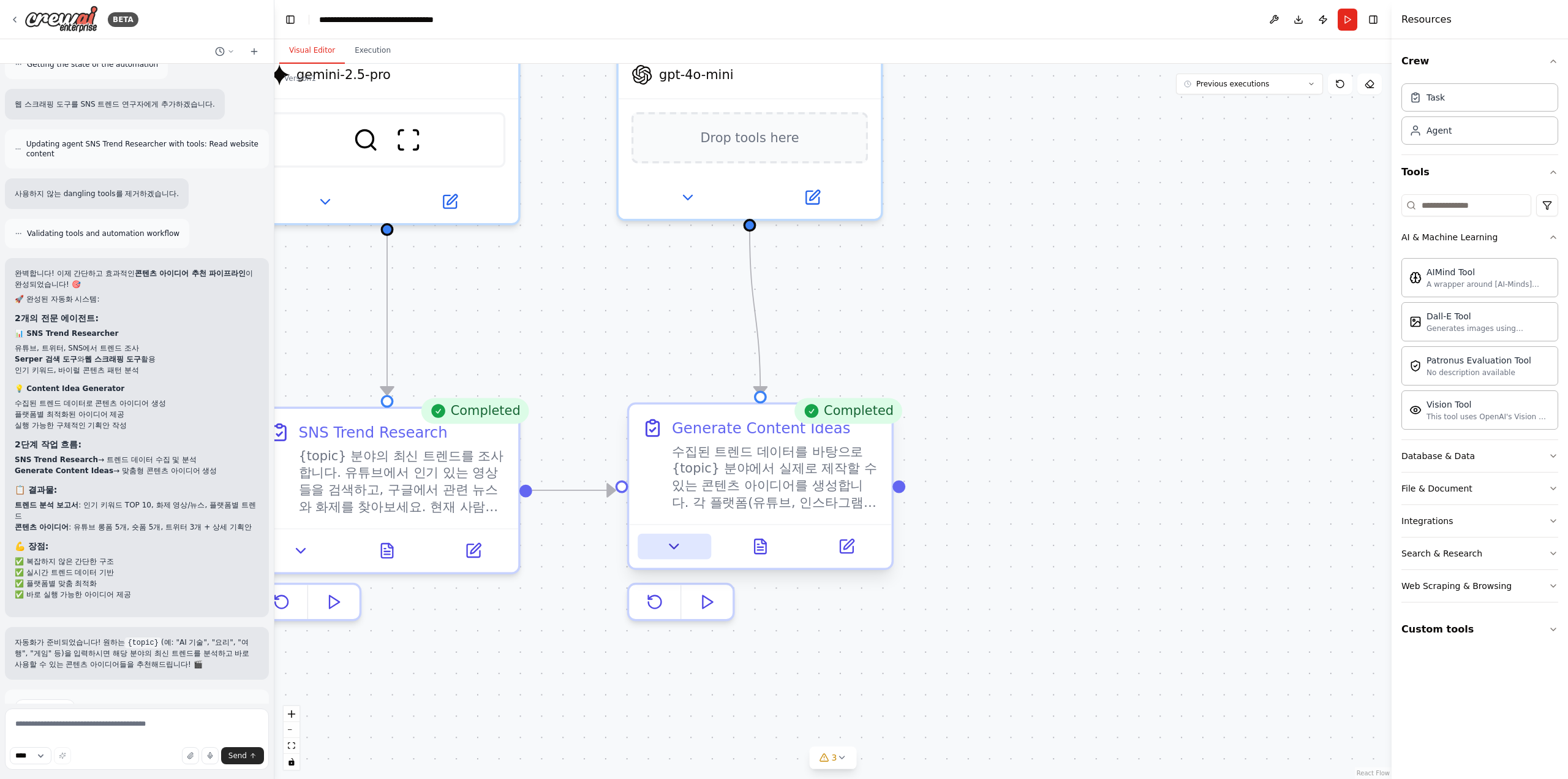
click at [682, 556] on button at bounding box center [675, 546] width 74 height 26
click at [680, 548] on button at bounding box center [664, 546] width 74 height 26
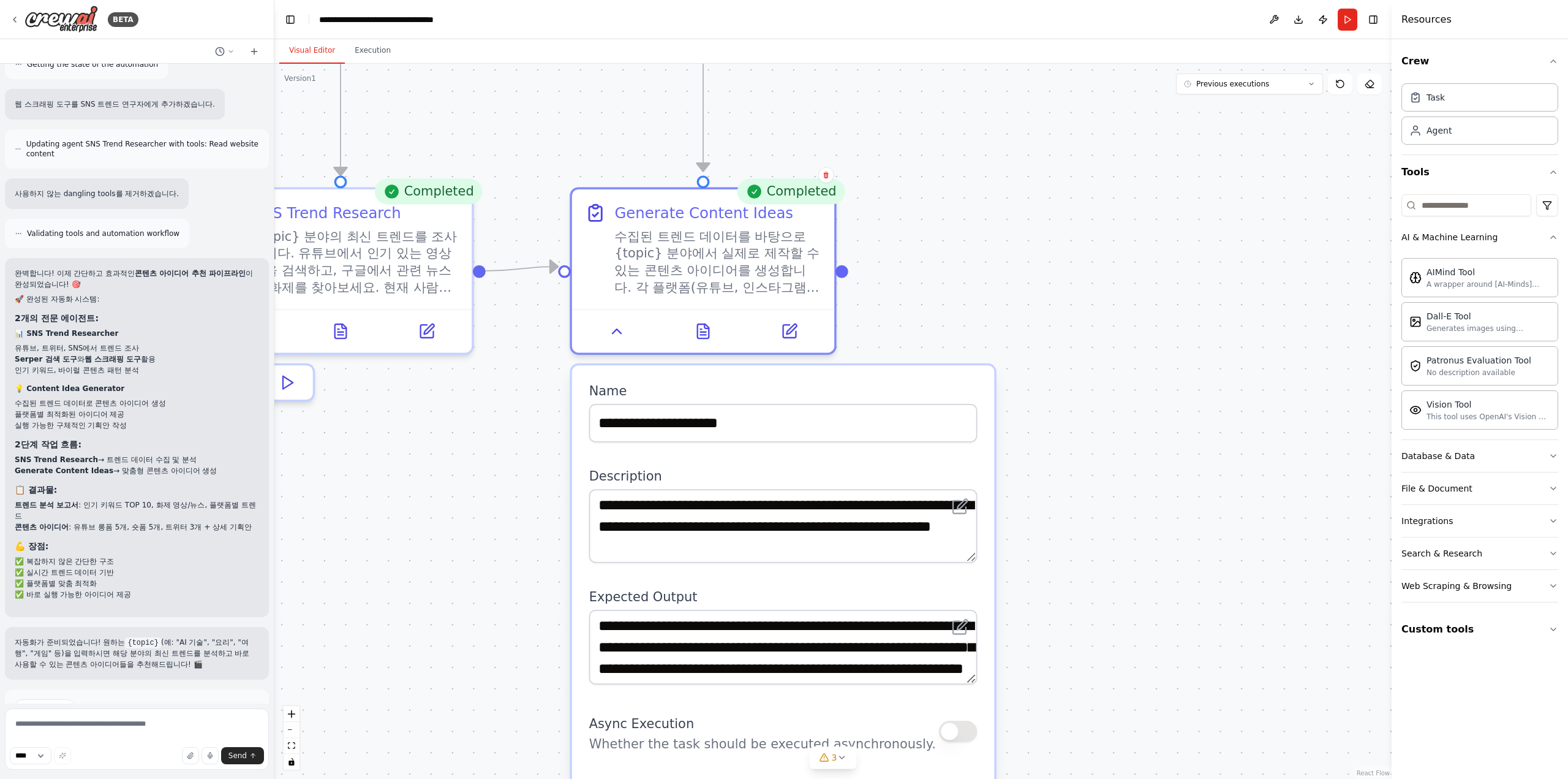
drag, startPoint x: 1111, startPoint y: 514, endPoint x: 1064, endPoint y: 295, distance: 224.0
click at [1064, 295] on div ".deletable-edge-delete-btn { width: 20px; height: 20px; border: 0px solid #ffff…" at bounding box center [832, 421] width 1117 height 715
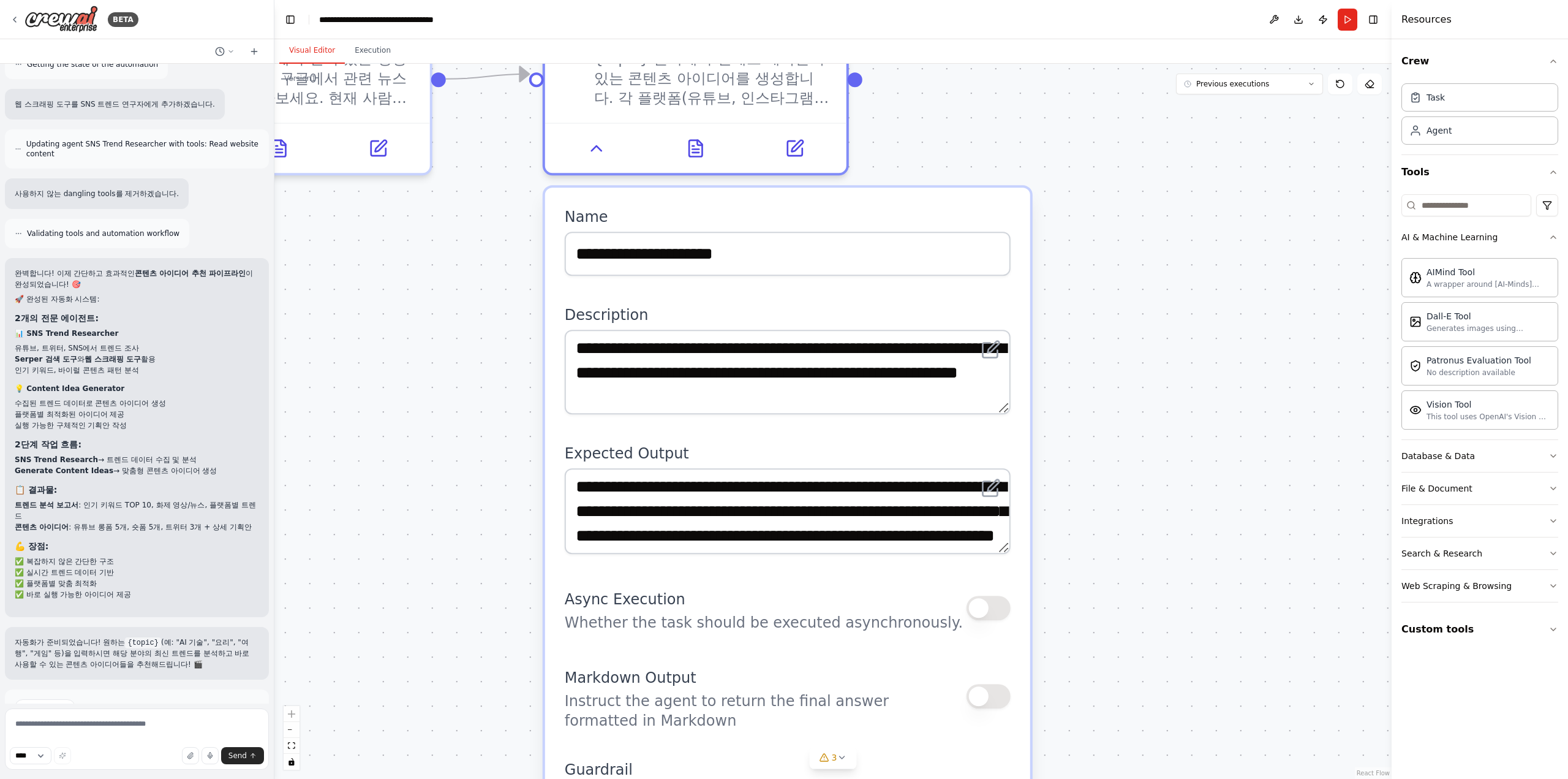
drag, startPoint x: 1176, startPoint y: 628, endPoint x: 1153, endPoint y: 177, distance: 451.6
click at [1153, 177] on div ".deletable-edge-delete-btn { width: 20px; height: 20px; border: 0px solid #ffff…" at bounding box center [832, 421] width 1117 height 715
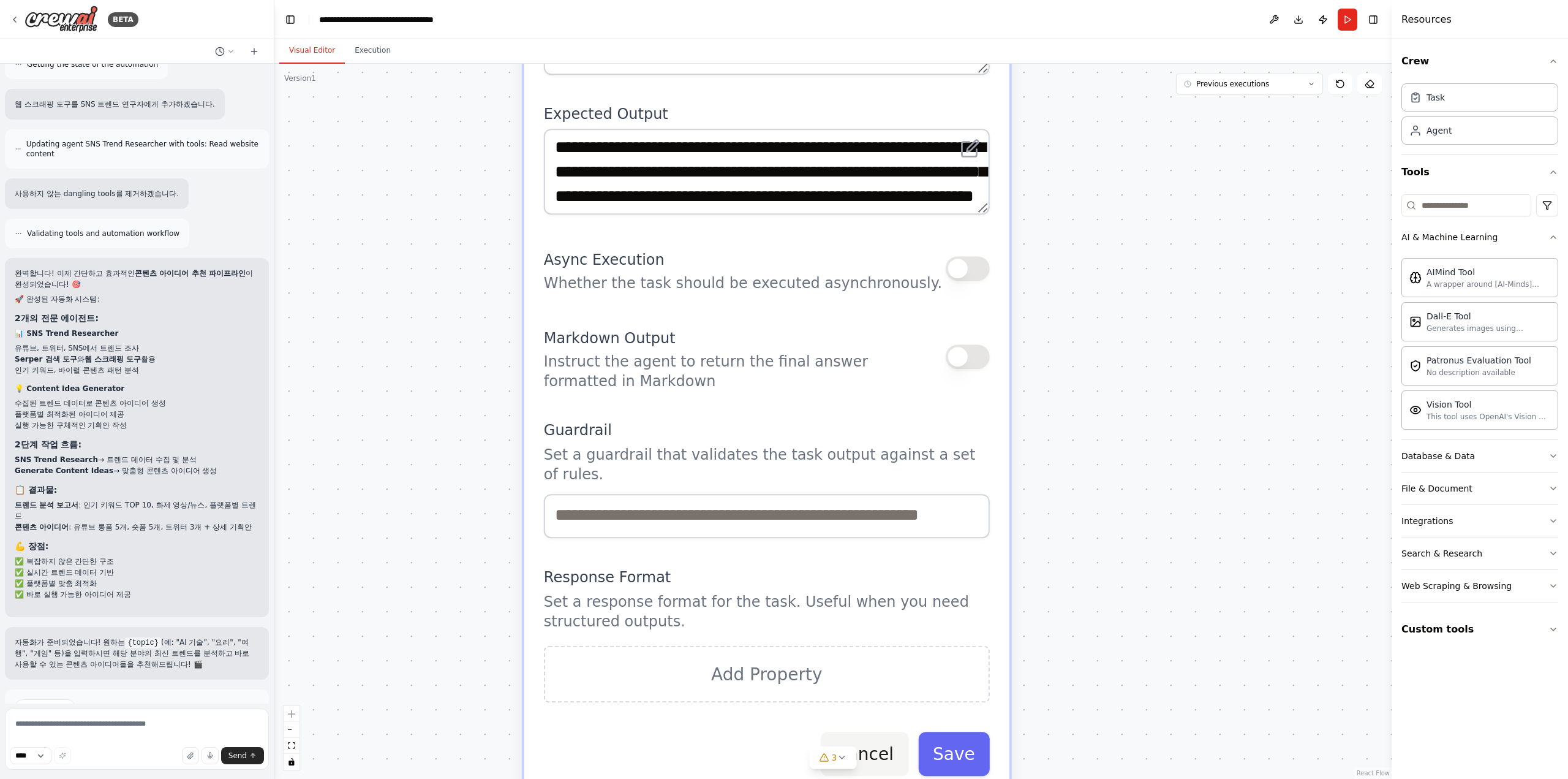
click at [877, 749] on button "Cancel" at bounding box center [864, 753] width 88 height 44
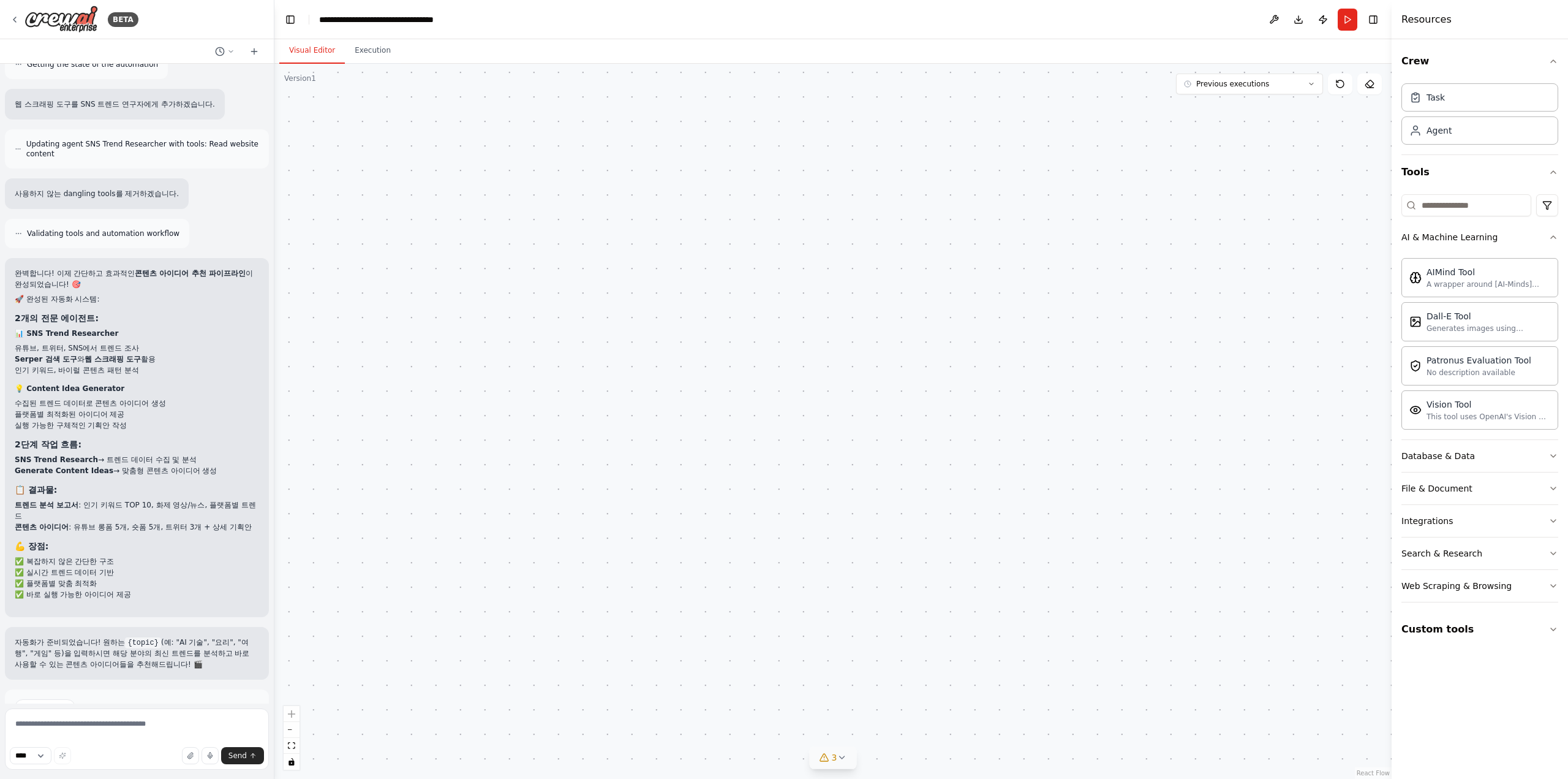
click at [837, 764] on button "3" at bounding box center [832, 757] width 47 height 23
click at [837, 764] on div "Tool AI Video Generator is not in use" at bounding box center [832, 756] width 165 height 16
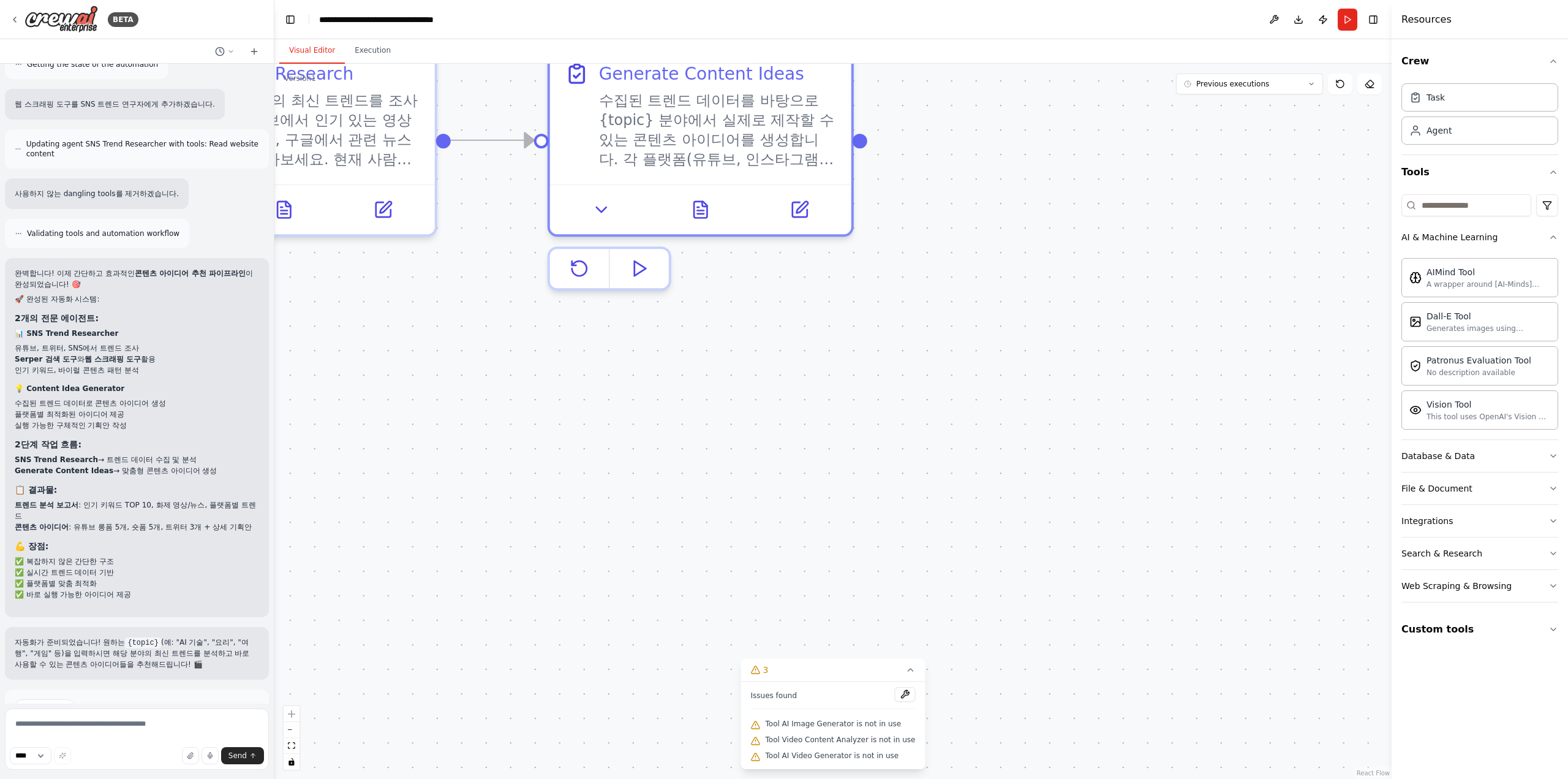
drag, startPoint x: 804, startPoint y: 198, endPoint x: 783, endPoint y: 450, distance: 252.9
click at [830, 629] on div ".deletable-edge-delete-btn { width: 20px; height: 20px; border: 0px solid #ffff…" at bounding box center [832, 421] width 1117 height 715
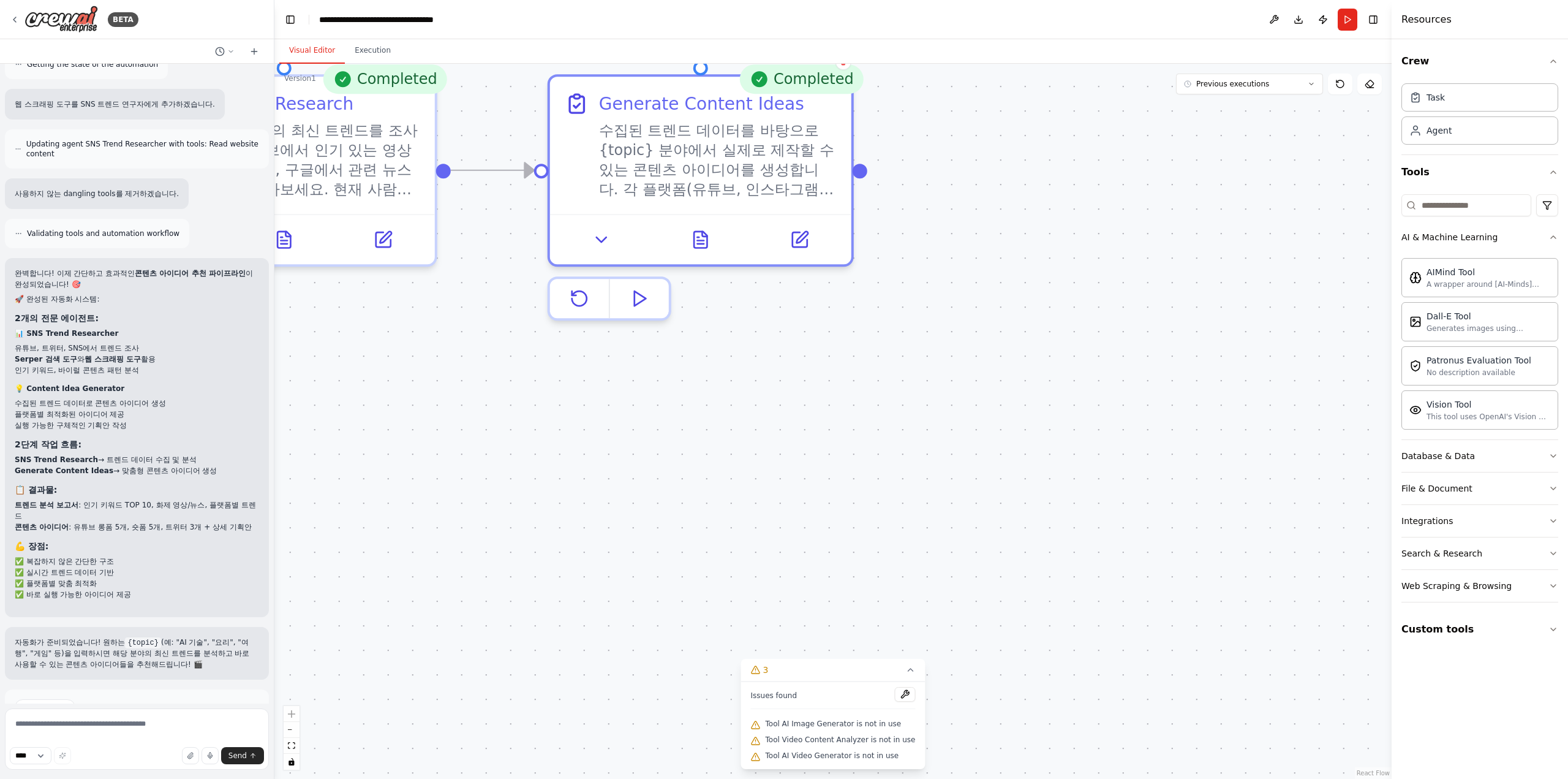
drag, startPoint x: 768, startPoint y: 420, endPoint x: 988, endPoint y: 687, distance: 346.0
click at [969, 670] on div ".deletable-edge-delete-btn { width: 20px; height: 20px; border: 0px solid #ffff…" at bounding box center [832, 421] width 1117 height 715
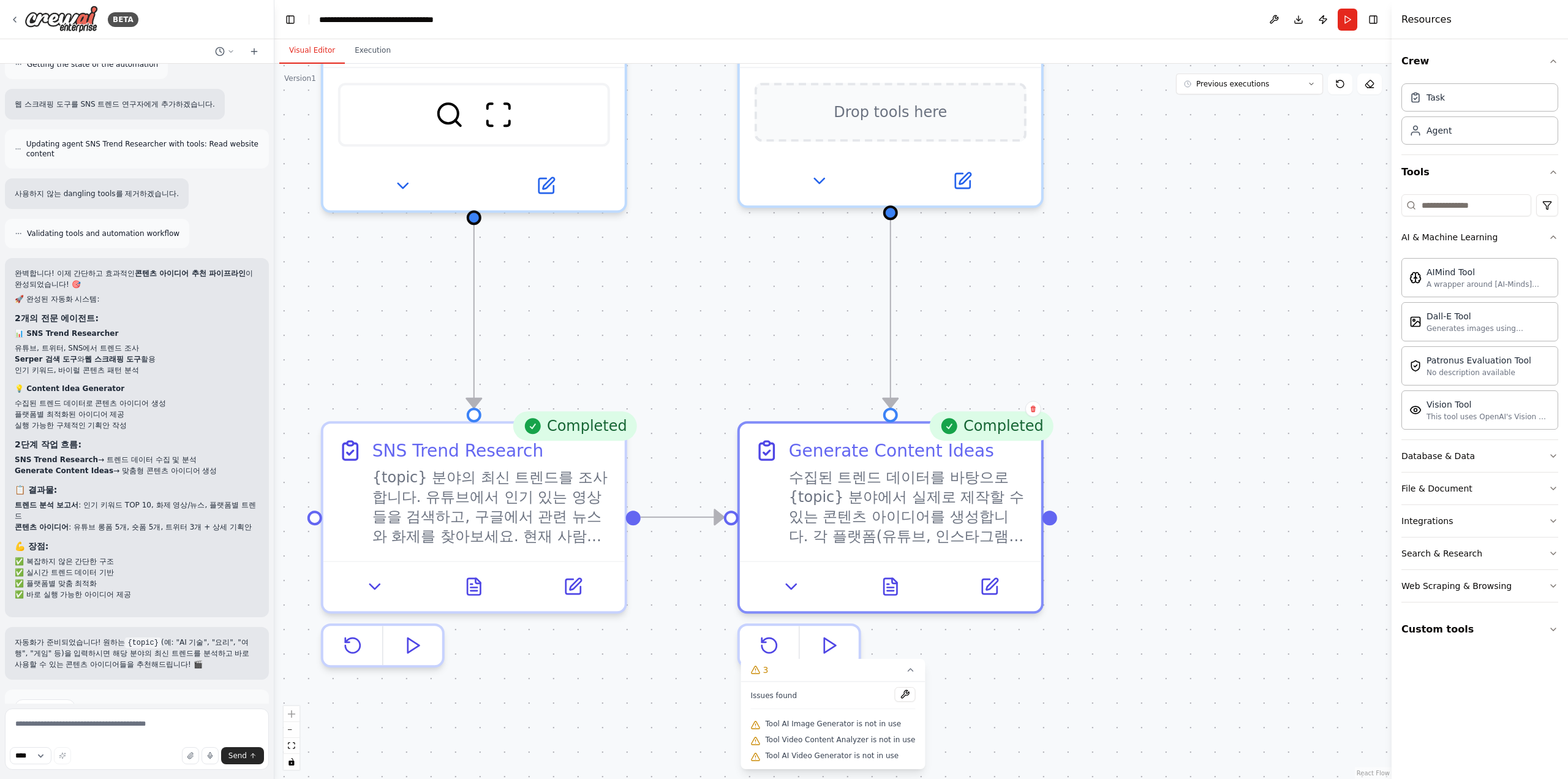
drag, startPoint x: 1155, startPoint y: 554, endPoint x: 1131, endPoint y: 643, distance: 92.2
click at [1136, 640] on div ".deletable-edge-delete-btn { width: 20px; height: 20px; border: 0px solid #ffff…" at bounding box center [832, 421] width 1117 height 715
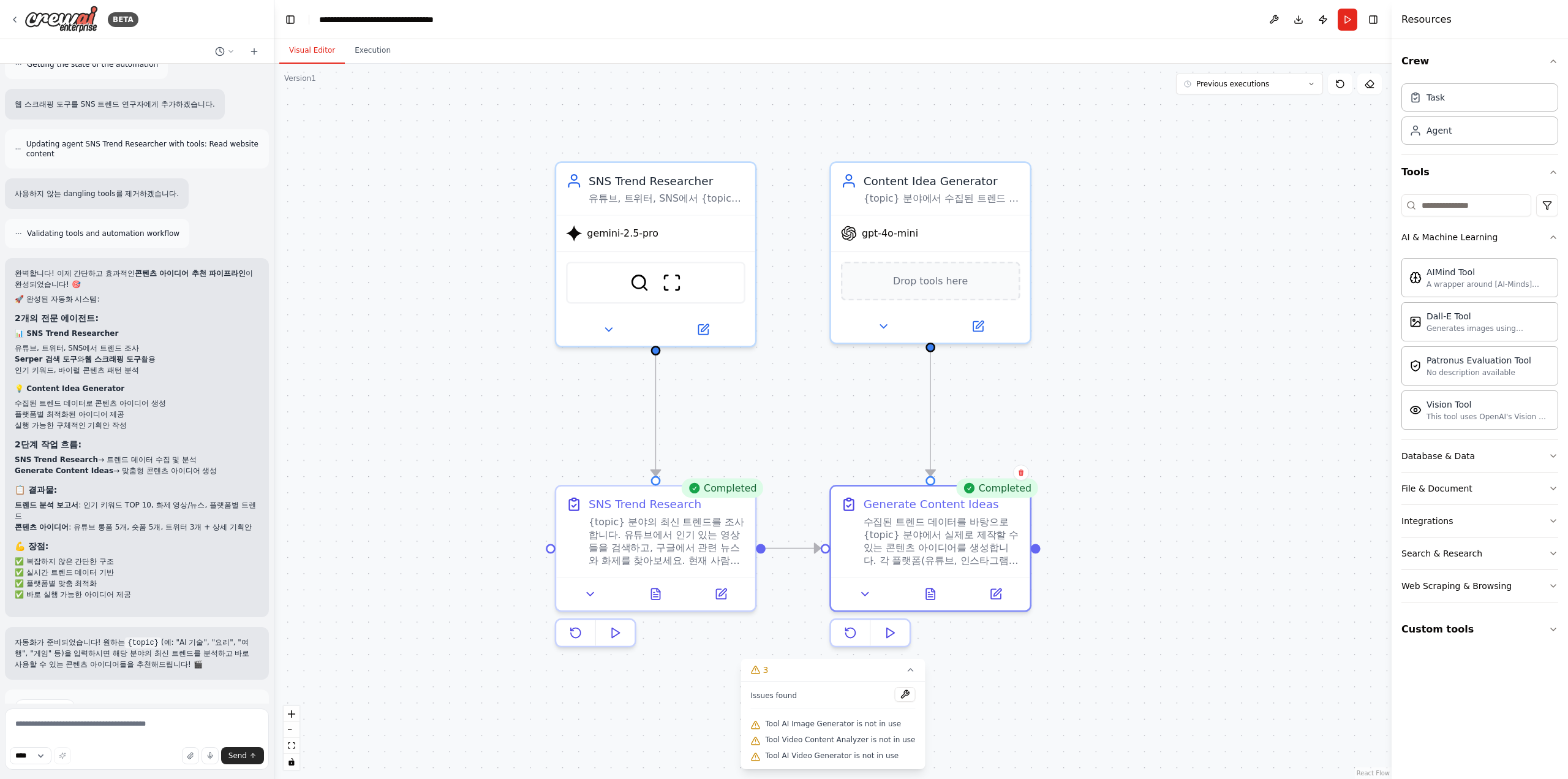
drag, startPoint x: 1137, startPoint y: 482, endPoint x: 1107, endPoint y: 459, distance: 37.8
click at [1105, 501] on div ".deletable-edge-delete-btn { width: 20px; height: 20px; border: 0px solid #ffff…" at bounding box center [832, 421] width 1117 height 715
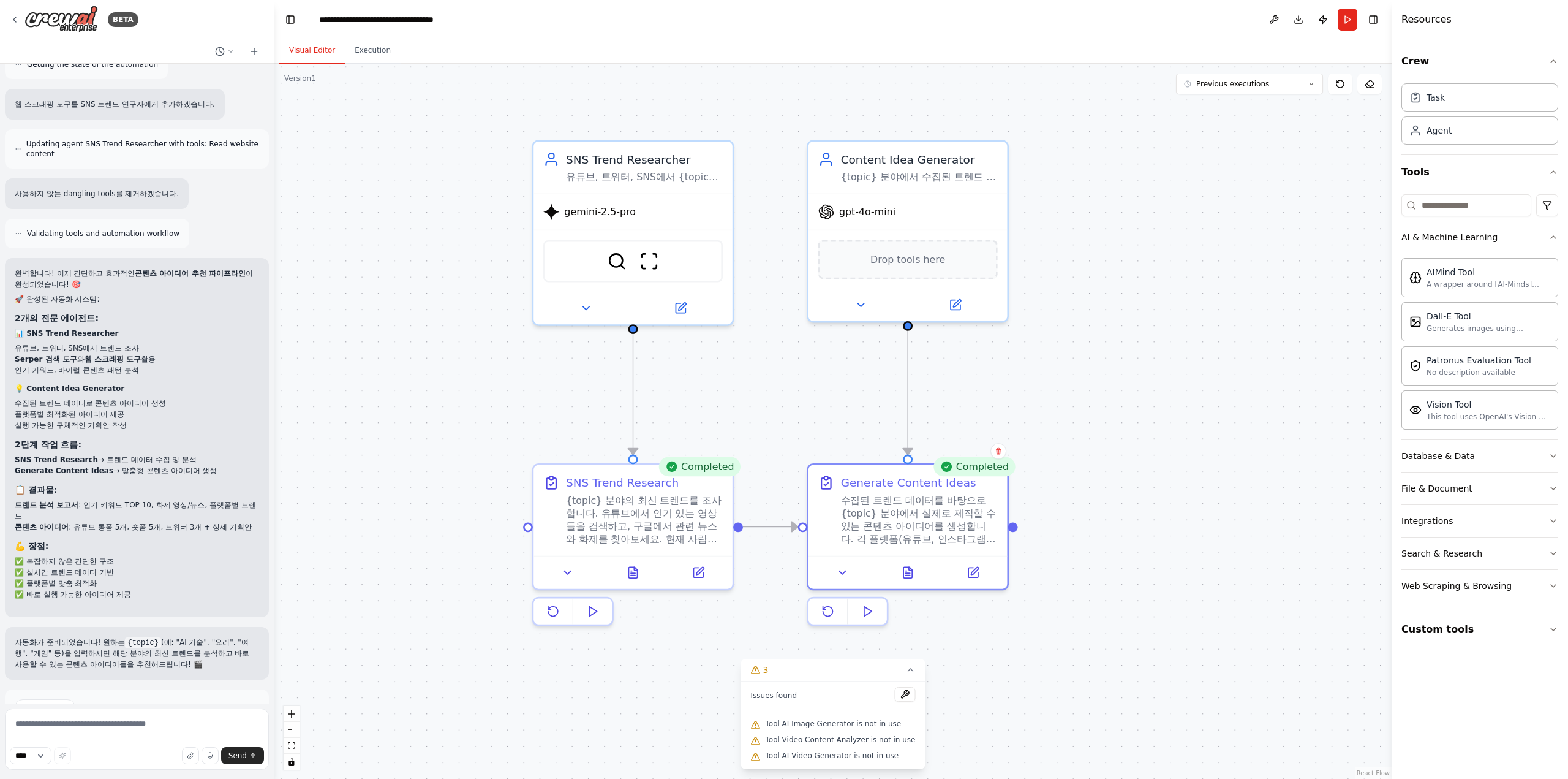
drag, startPoint x: 1169, startPoint y: 406, endPoint x: 1091, endPoint y: 343, distance: 100.3
click at [1091, 343] on div ".deletable-edge-delete-btn { width: 20px; height: 20px; border: 0px solid #ffff…" at bounding box center [832, 421] width 1117 height 715
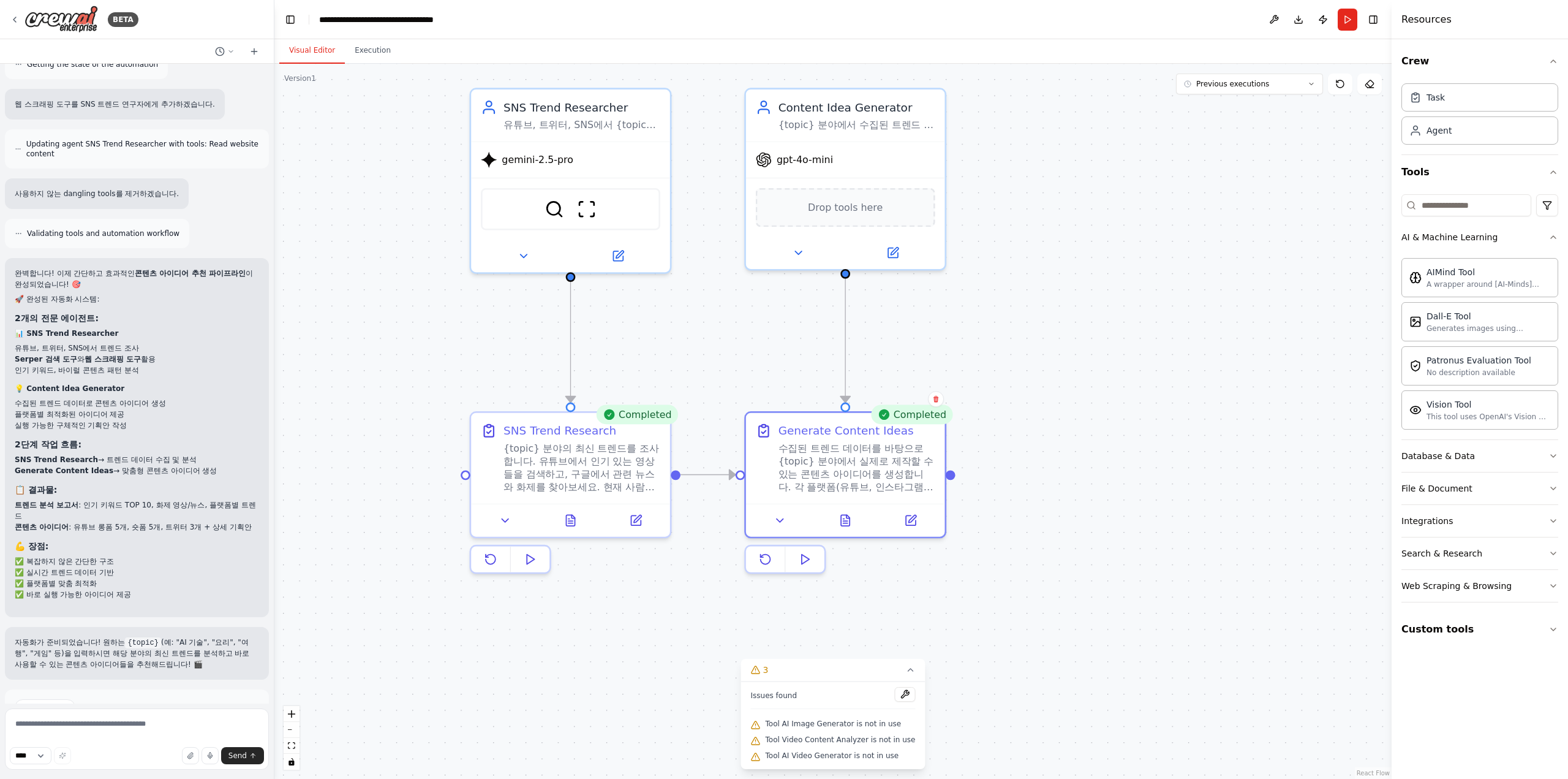
click at [136, 521] on li "콘텐츠 아이디어 : 유튜브 롱폼 5개, 숏폼 5개, 트위터 3개 + 상세 기획안" at bounding box center [137, 526] width 245 height 11
click at [133, 499] on li "트렌드 분석 보고서 : 인기 키워드 TOP 10, 화제 영상/뉴스, 플랫폼별 트렌드" at bounding box center [137, 510] width 245 height 22
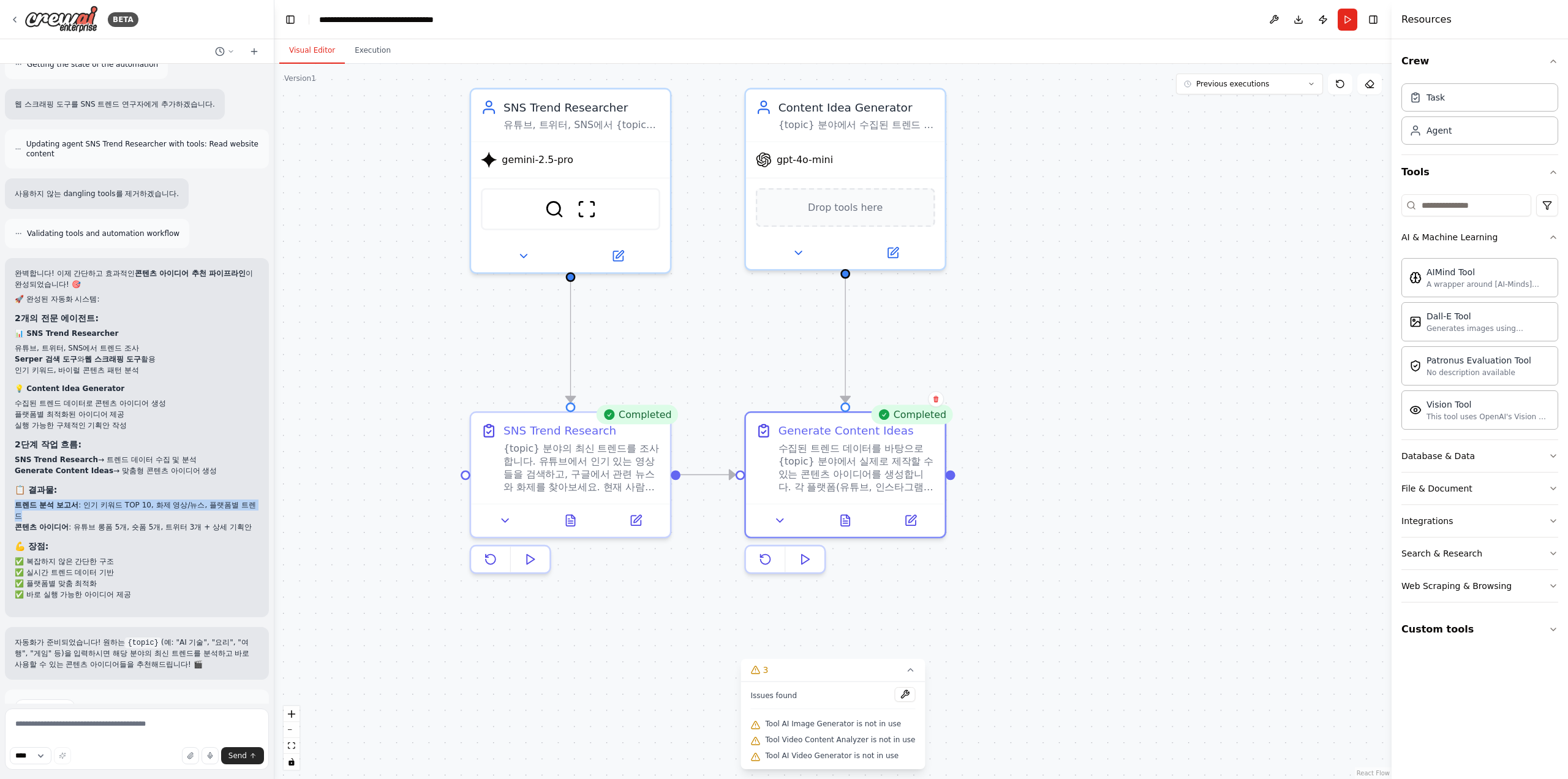
click at [133, 499] on li "트렌드 분석 보고서 : 인기 키워드 TOP 10, 화제 영상/뉴스, 플랫폼별 트렌드" at bounding box center [137, 510] width 245 height 22
click at [130, 499] on li "트렌드 분석 보고서 : 인기 키워드 TOP 10, 화제 영상/뉴스, 플랫폼별 트렌드" at bounding box center [137, 510] width 245 height 22
click at [128, 521] on li "콘텐츠 아이디어 : 유튜브 롱폼 5개, 숏폼 5개, 트위터 3개 + 상세 기획안" at bounding box center [137, 526] width 245 height 11
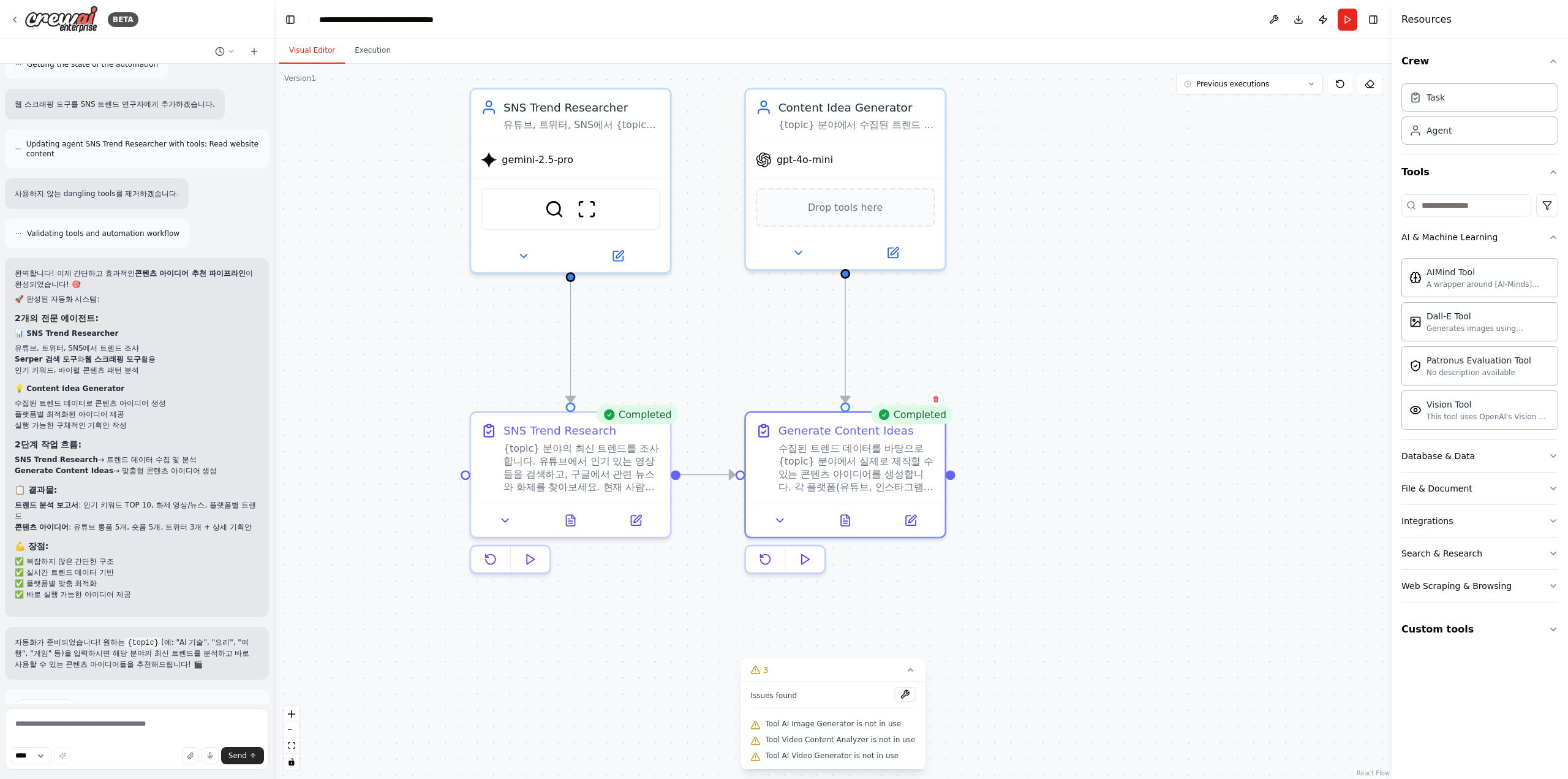
click at [146, 540] on h3 "💪 장점:" at bounding box center [137, 546] width 245 height 12
click at [1459, 164] on button "Tools" at bounding box center [1479, 172] width 157 height 34
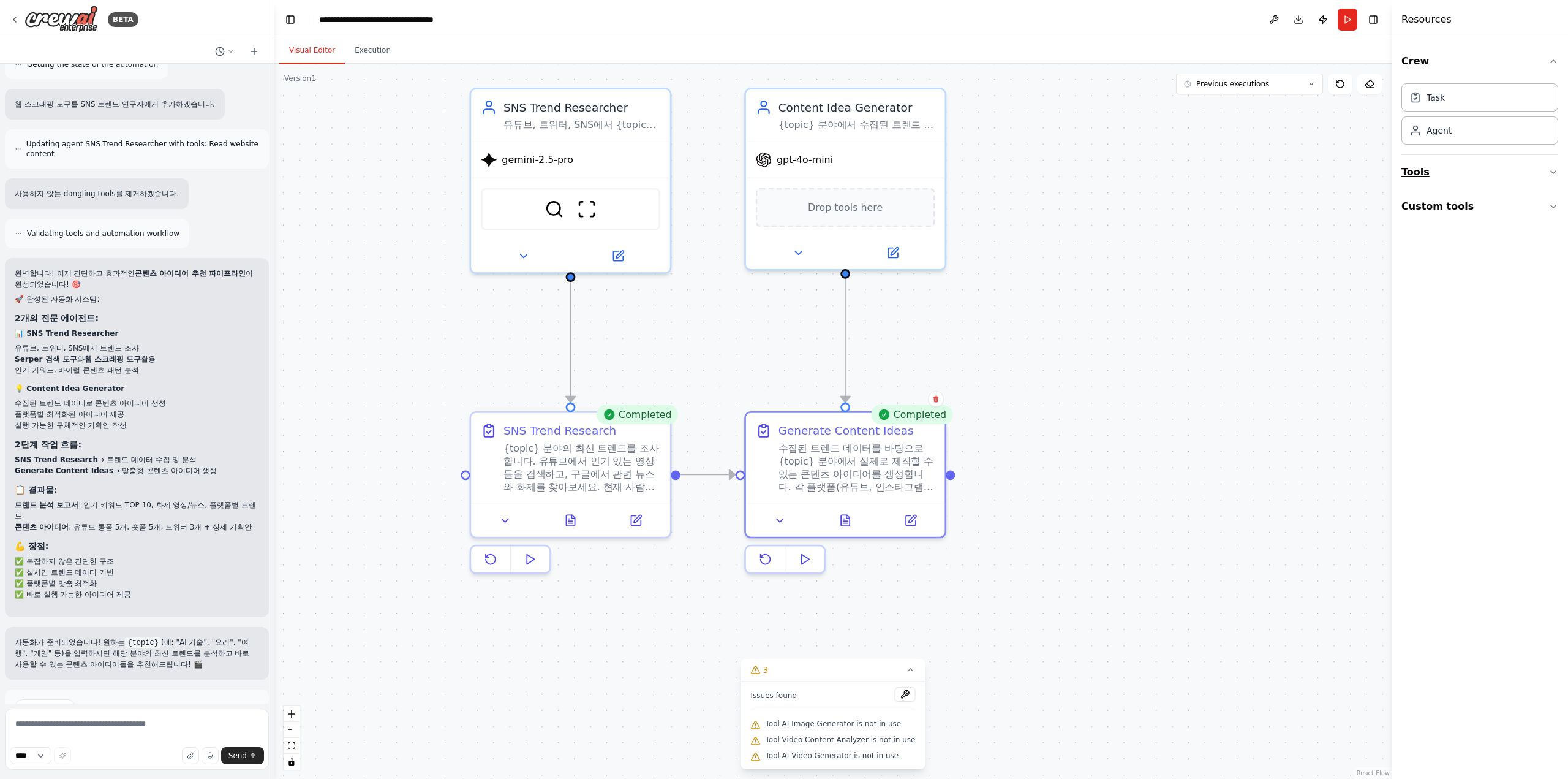
click at [1459, 164] on button "Tools" at bounding box center [1479, 172] width 157 height 34
click at [1429, 307] on button "File & Document" at bounding box center [1479, 303] width 157 height 32
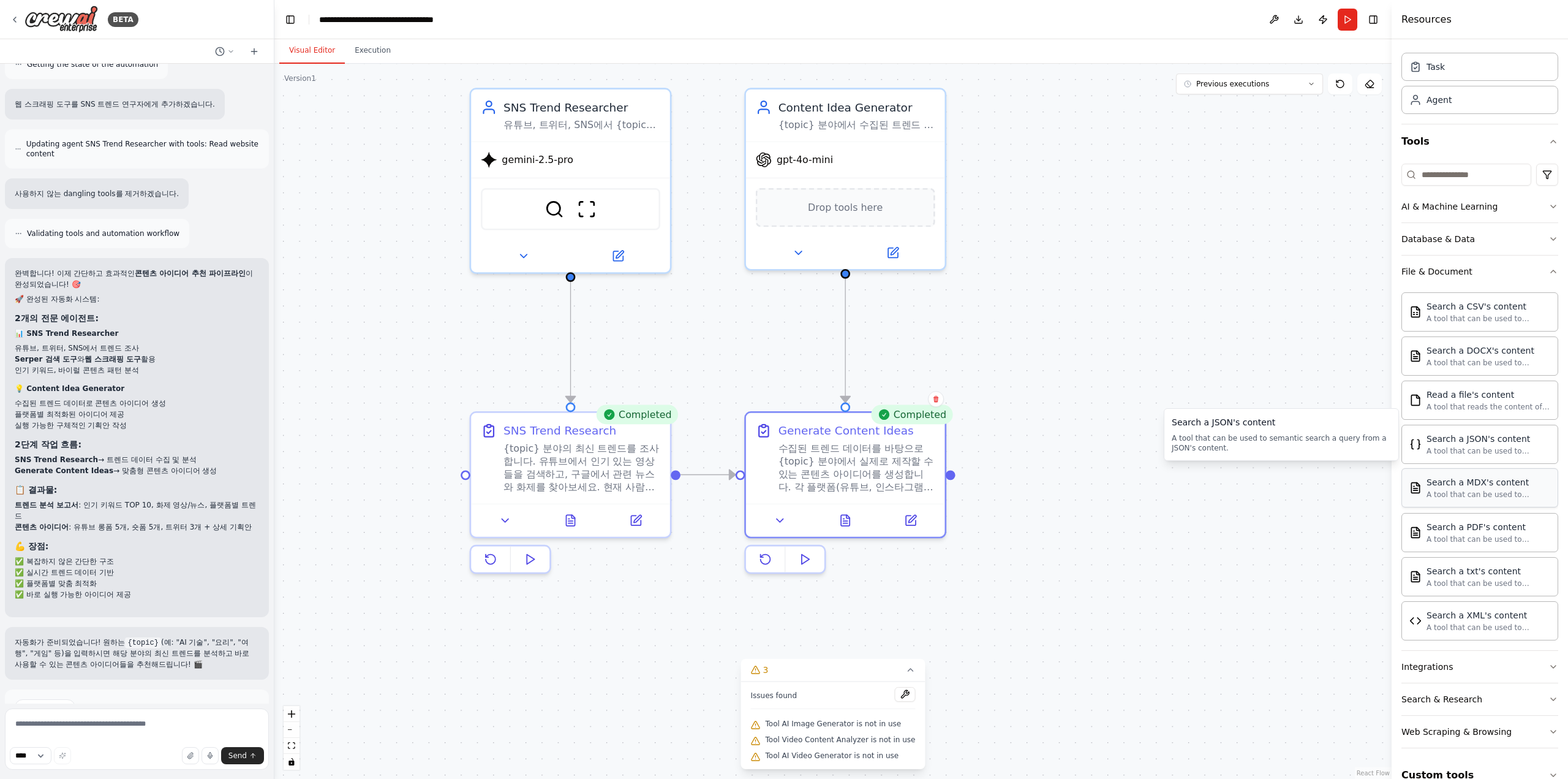
scroll to position [48, 0]
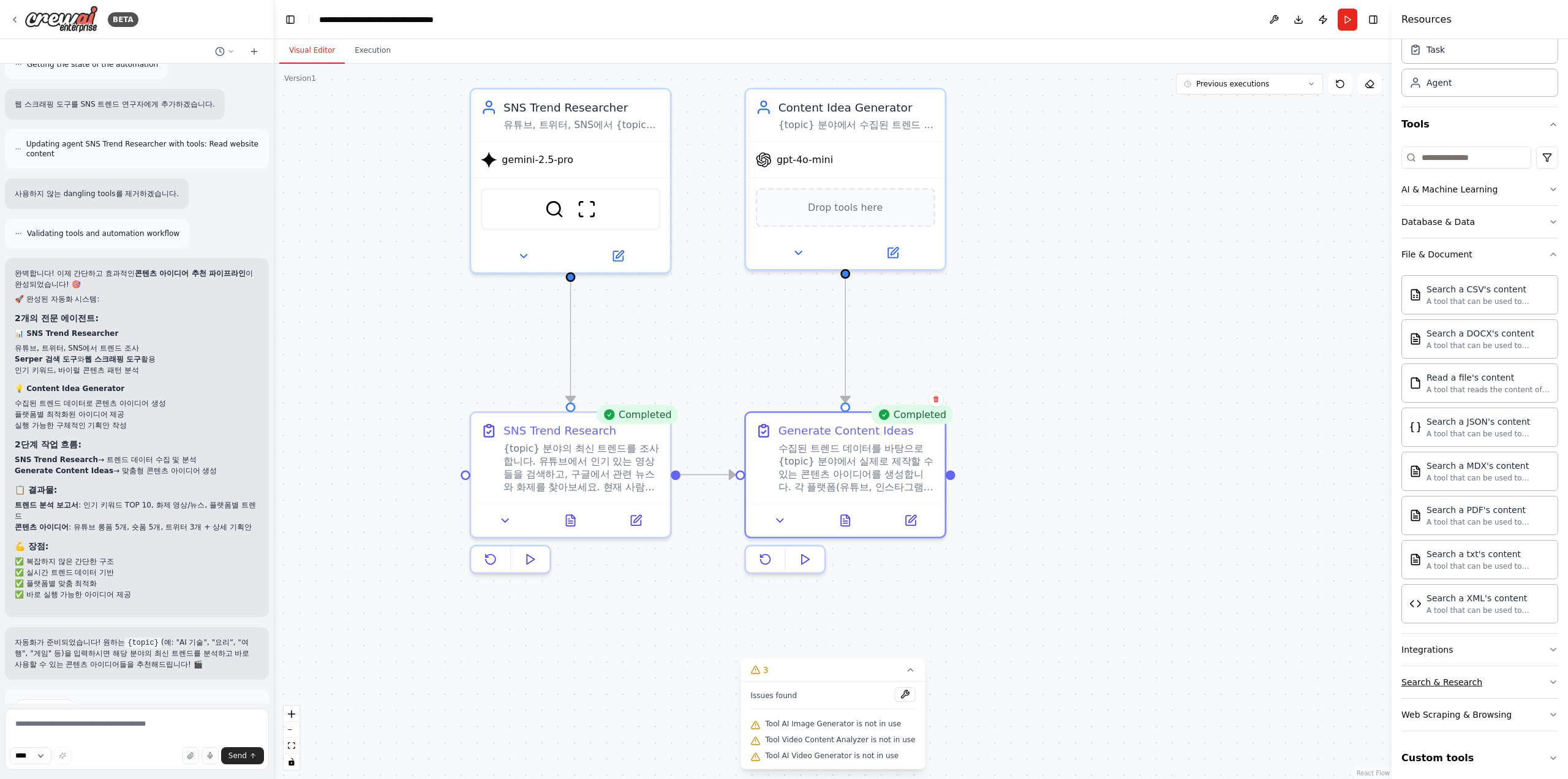
click at [1470, 681] on div "Search & Research" at bounding box center [1441, 682] width 81 height 12
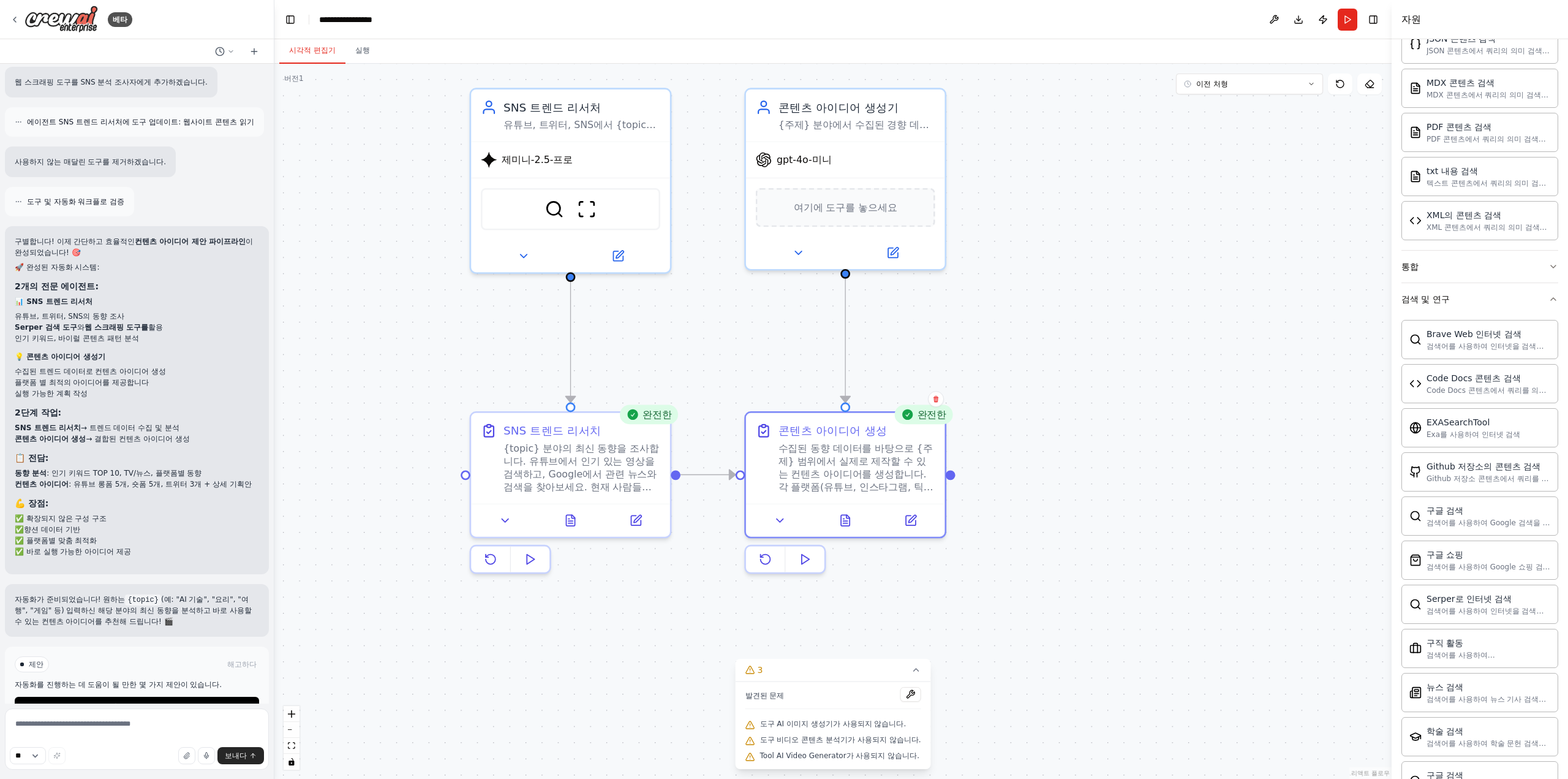
scroll to position [476, 0]
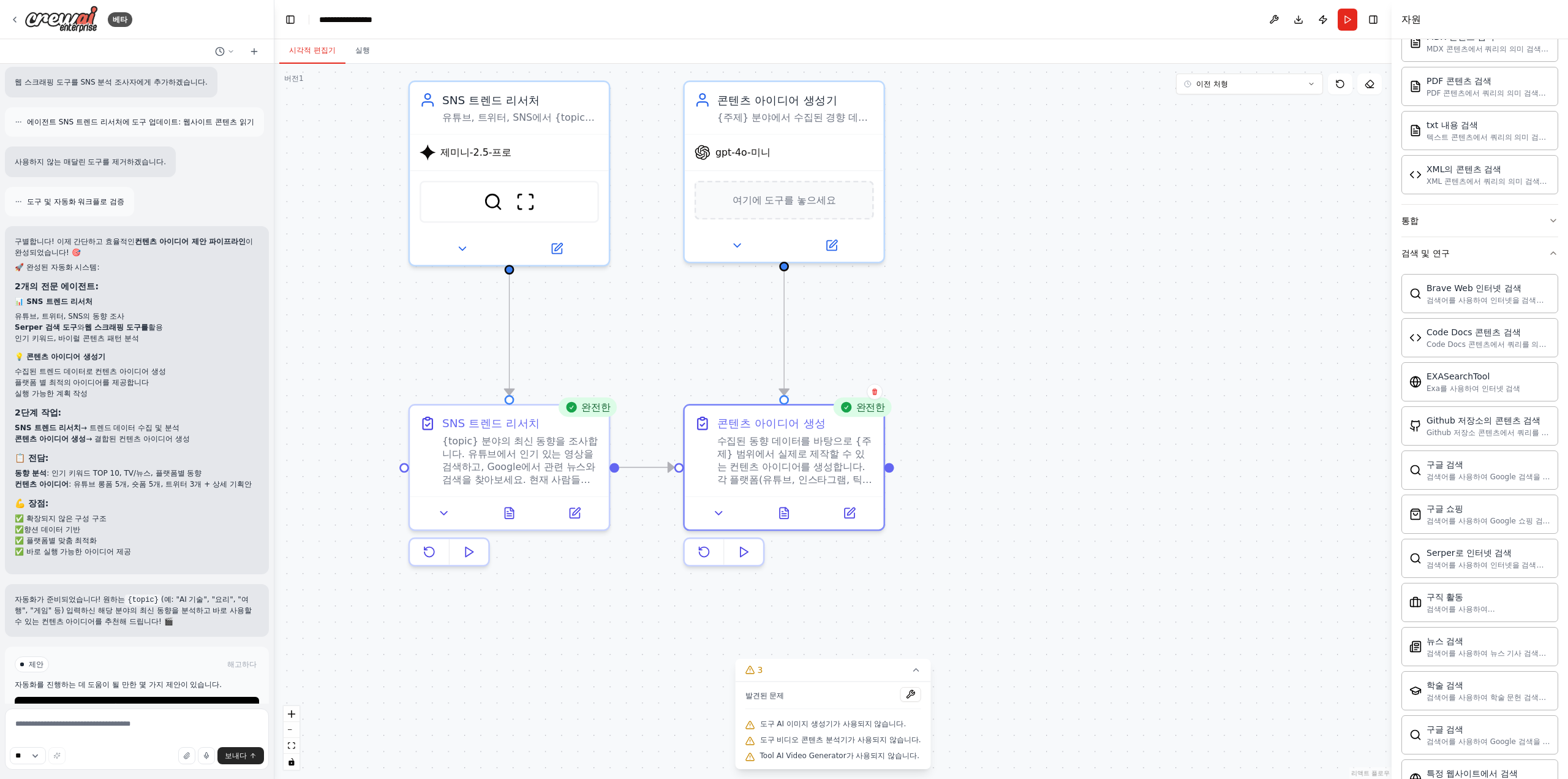
drag, startPoint x: 1169, startPoint y: 402, endPoint x: 1106, endPoint y: 413, distance: 64.0
click at [1106, 413] on div ".deletable-edge-delete-btn { width: 20px; height: 20px; border: 0px solid #ffff…" at bounding box center [832, 421] width 1117 height 715
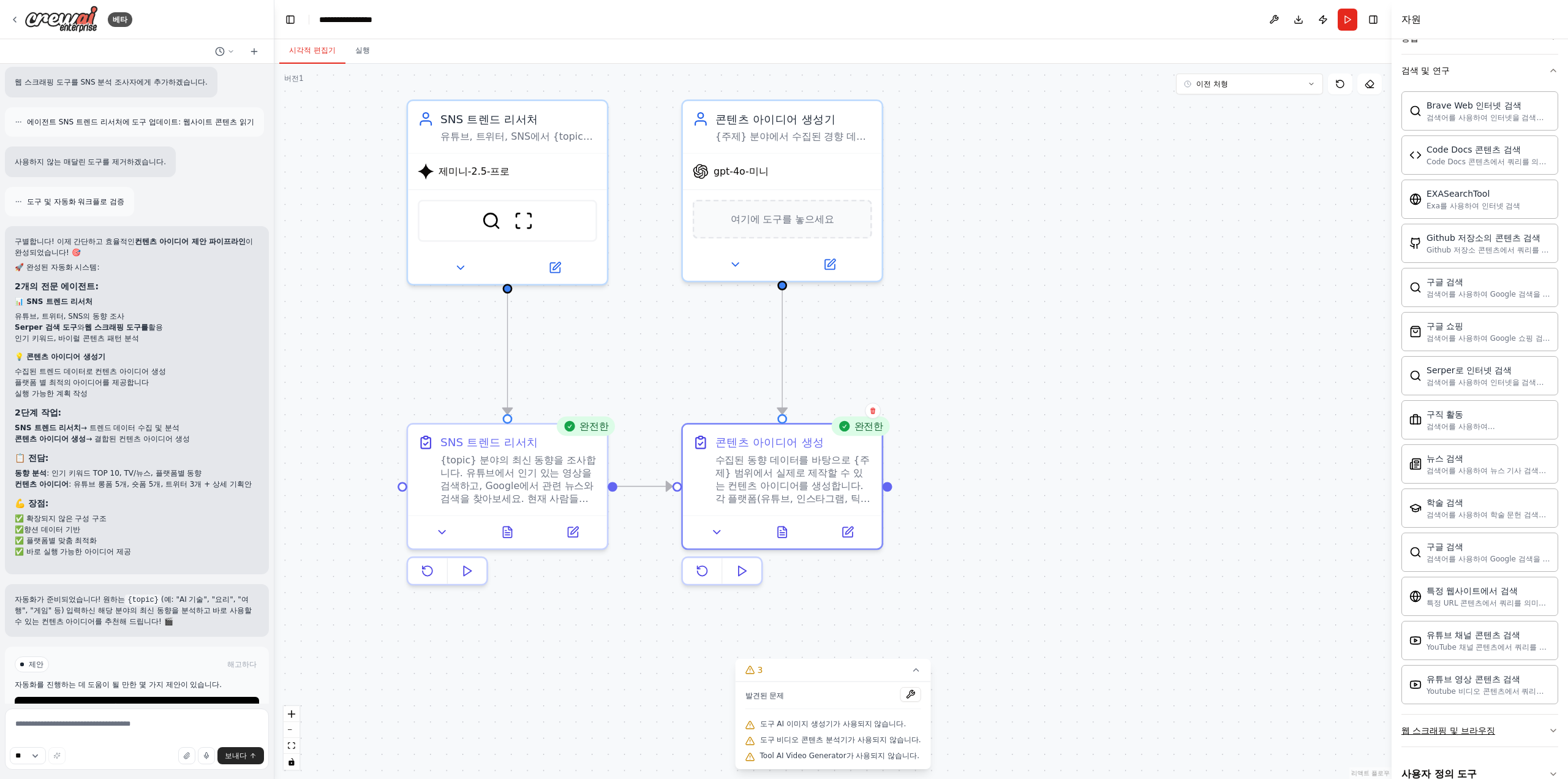
scroll to position [660, 0]
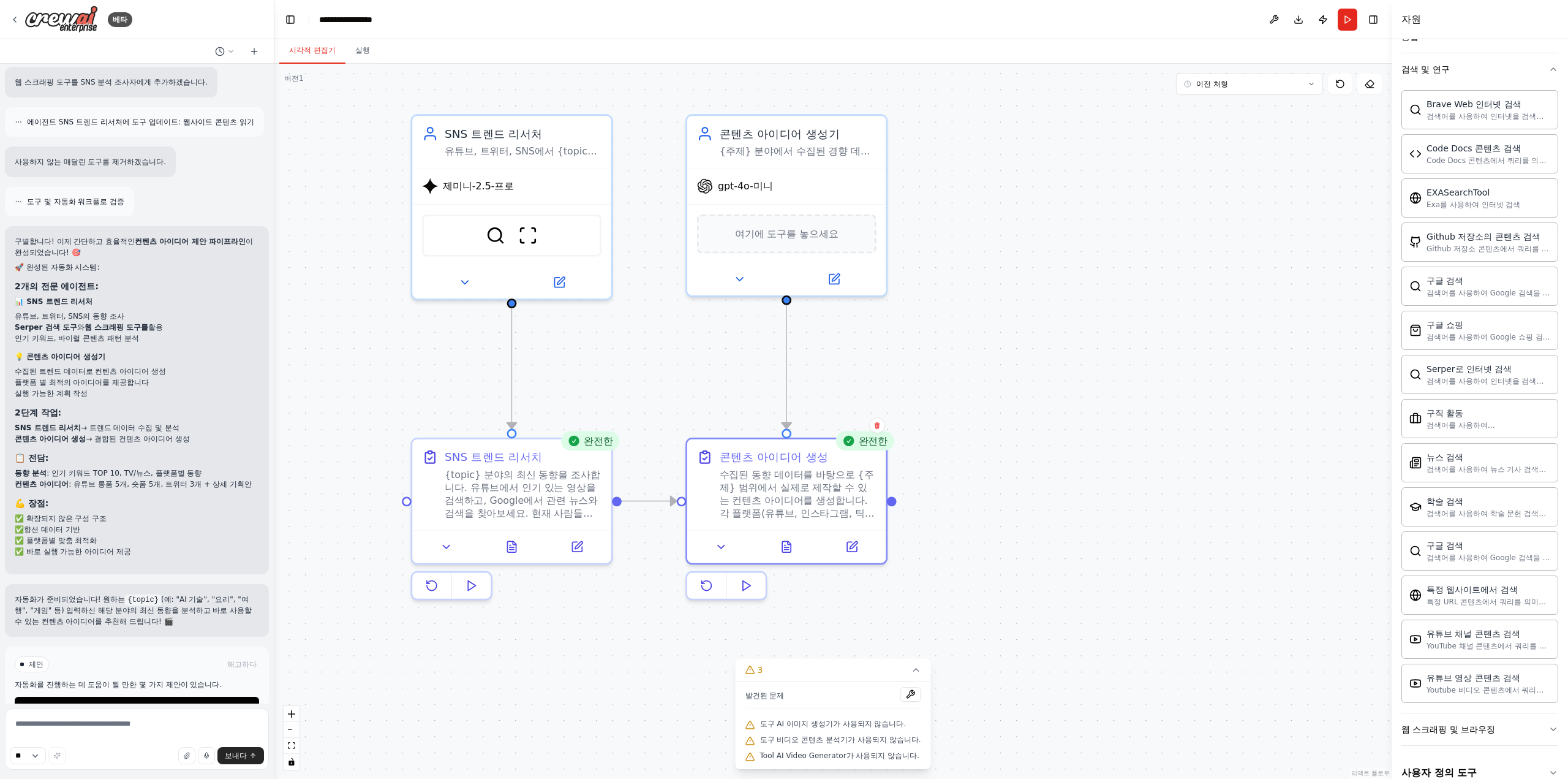
drag, startPoint x: 1084, startPoint y: 387, endPoint x: 1088, endPoint y: 400, distance: 13.6
click at [1088, 400] on div ".deletable-edge-delete-btn { width: 20px; height: 20px; border: 0px solid #ffff…" at bounding box center [832, 421] width 1117 height 715
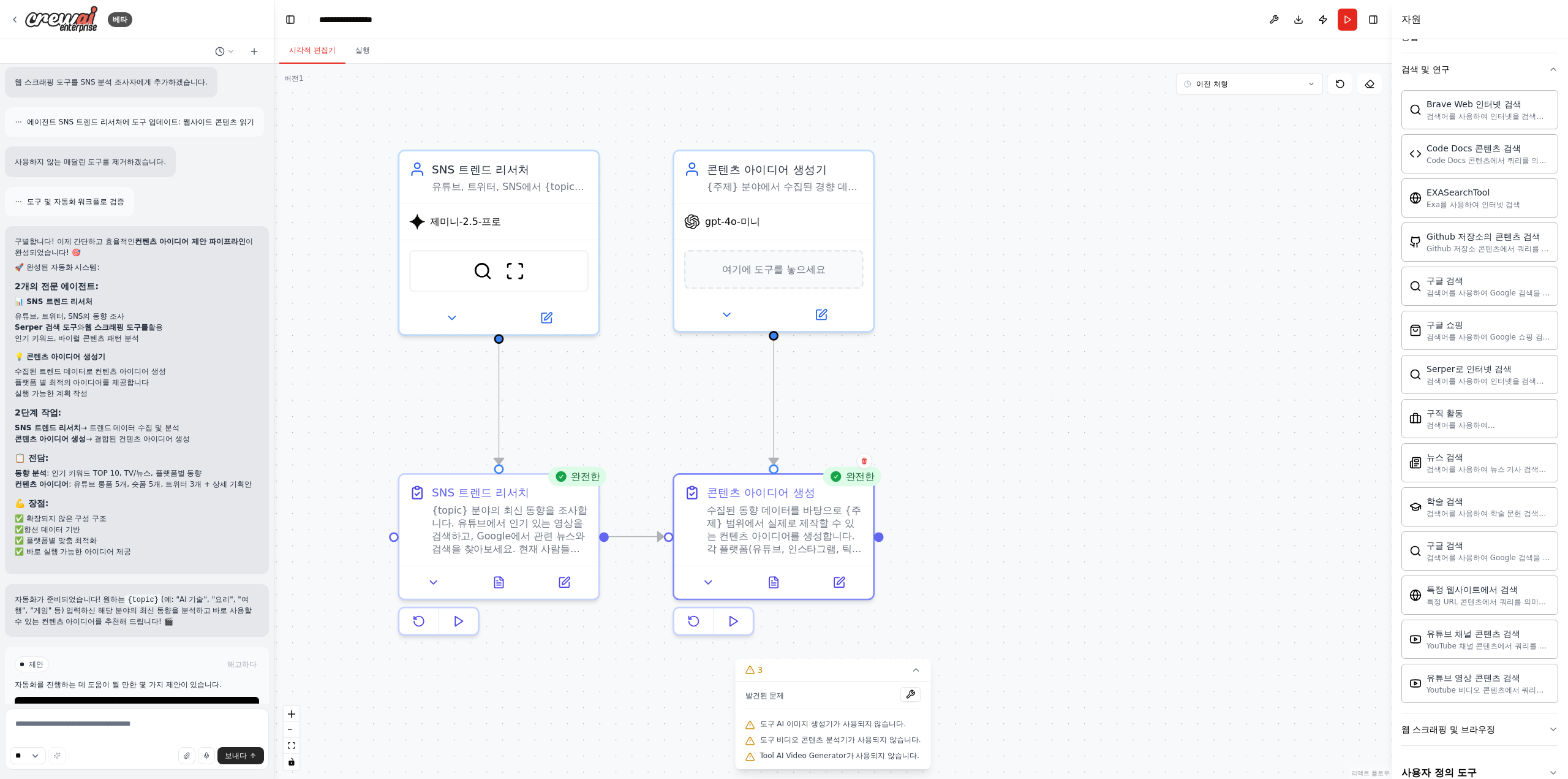
click at [1072, 436] on div ".deletable-edge-delete-btn { width: 20px; height: 20px; border: 0px solid #ffff…" at bounding box center [832, 421] width 1117 height 715
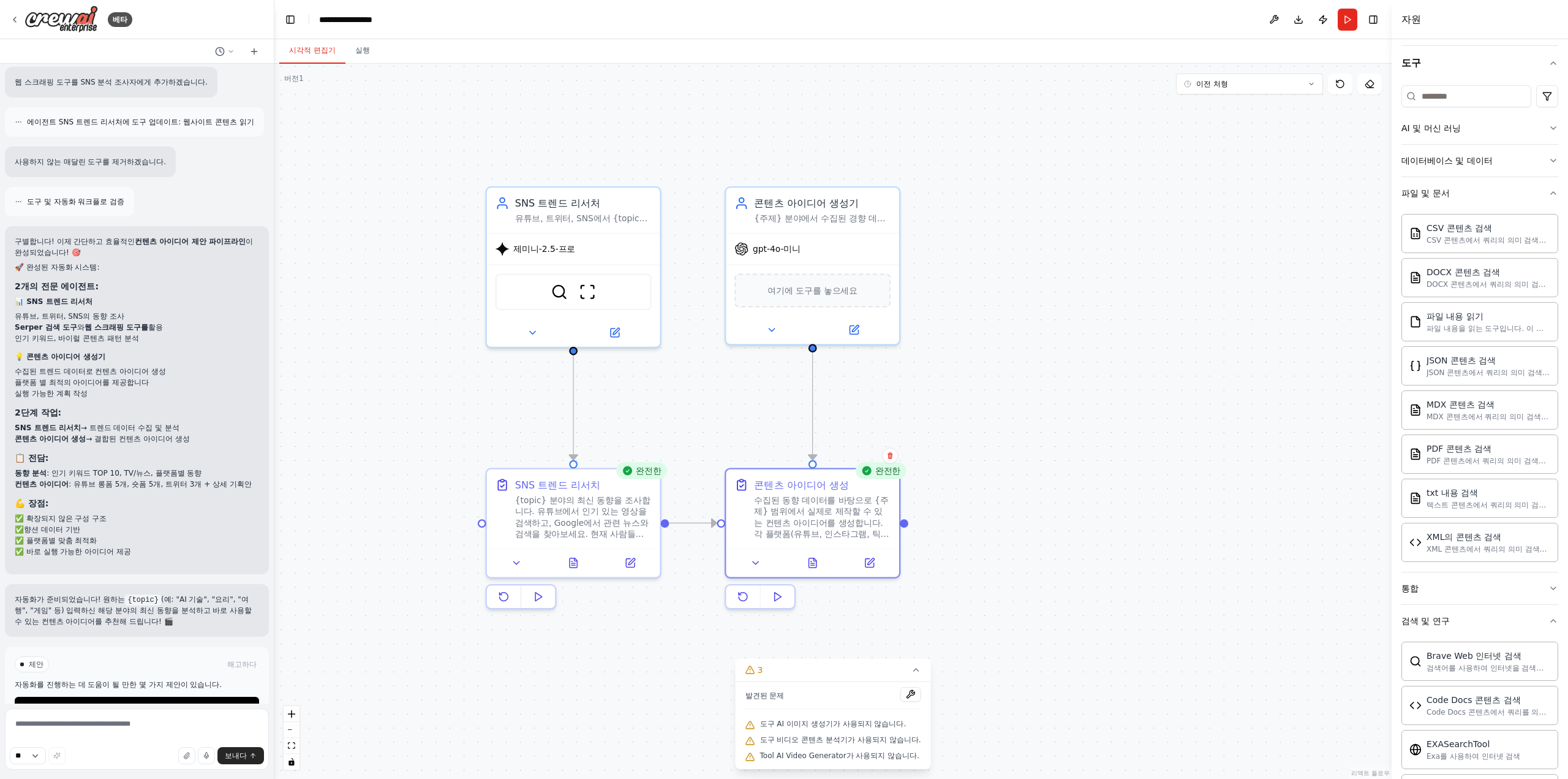
scroll to position [0, 0]
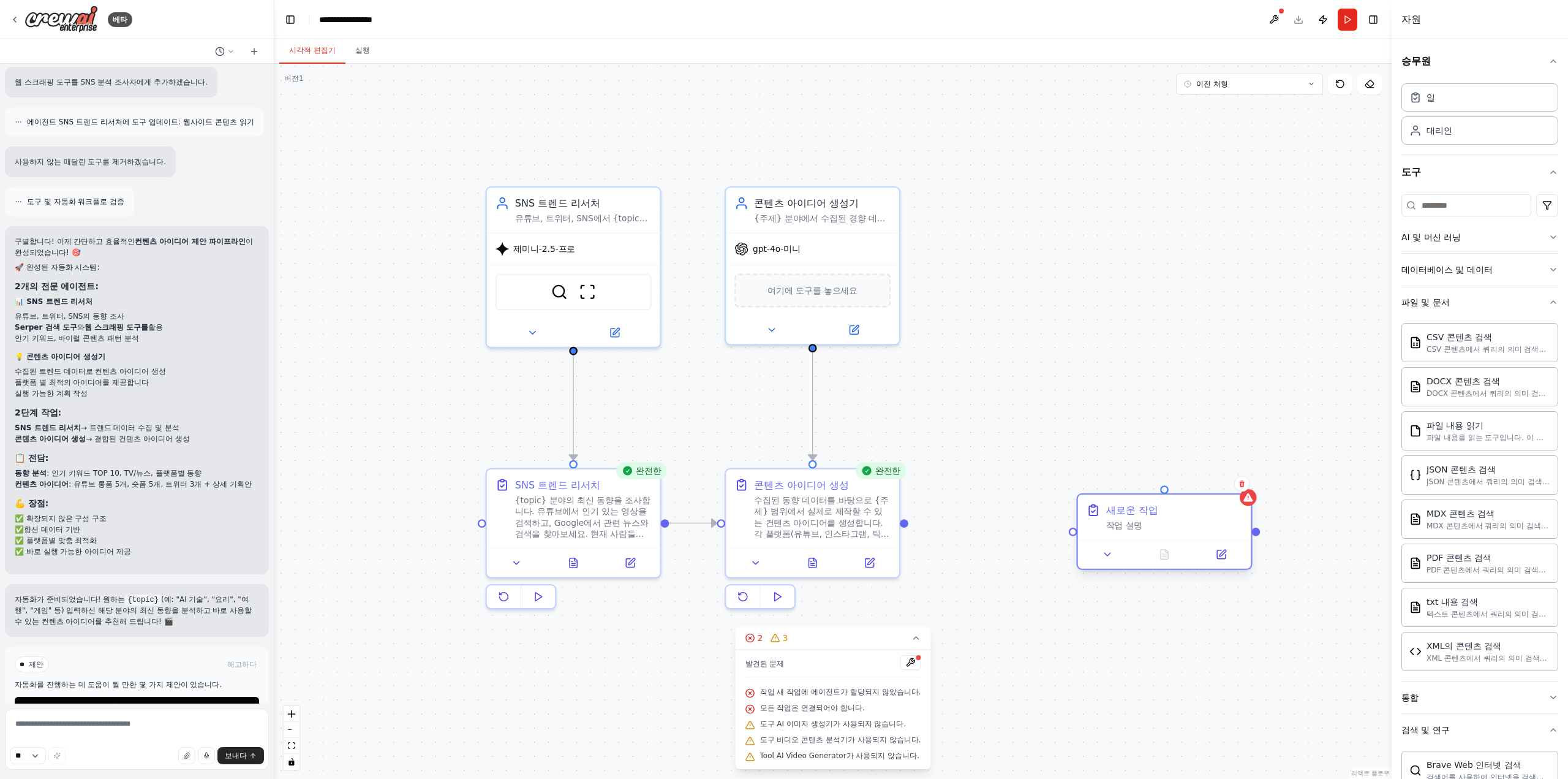
drag, startPoint x: 1182, startPoint y: 531, endPoint x: 1163, endPoint y: 507, distance: 30.6
click at [1163, 507] on div "새로운 작업 작업 설명" at bounding box center [1174, 517] width 137 height 28
click at [1230, 472] on icon at bounding box center [1228, 468] width 7 height 7
click at [1209, 499] on button "확인하다" at bounding box center [1204, 483] width 22 height 44
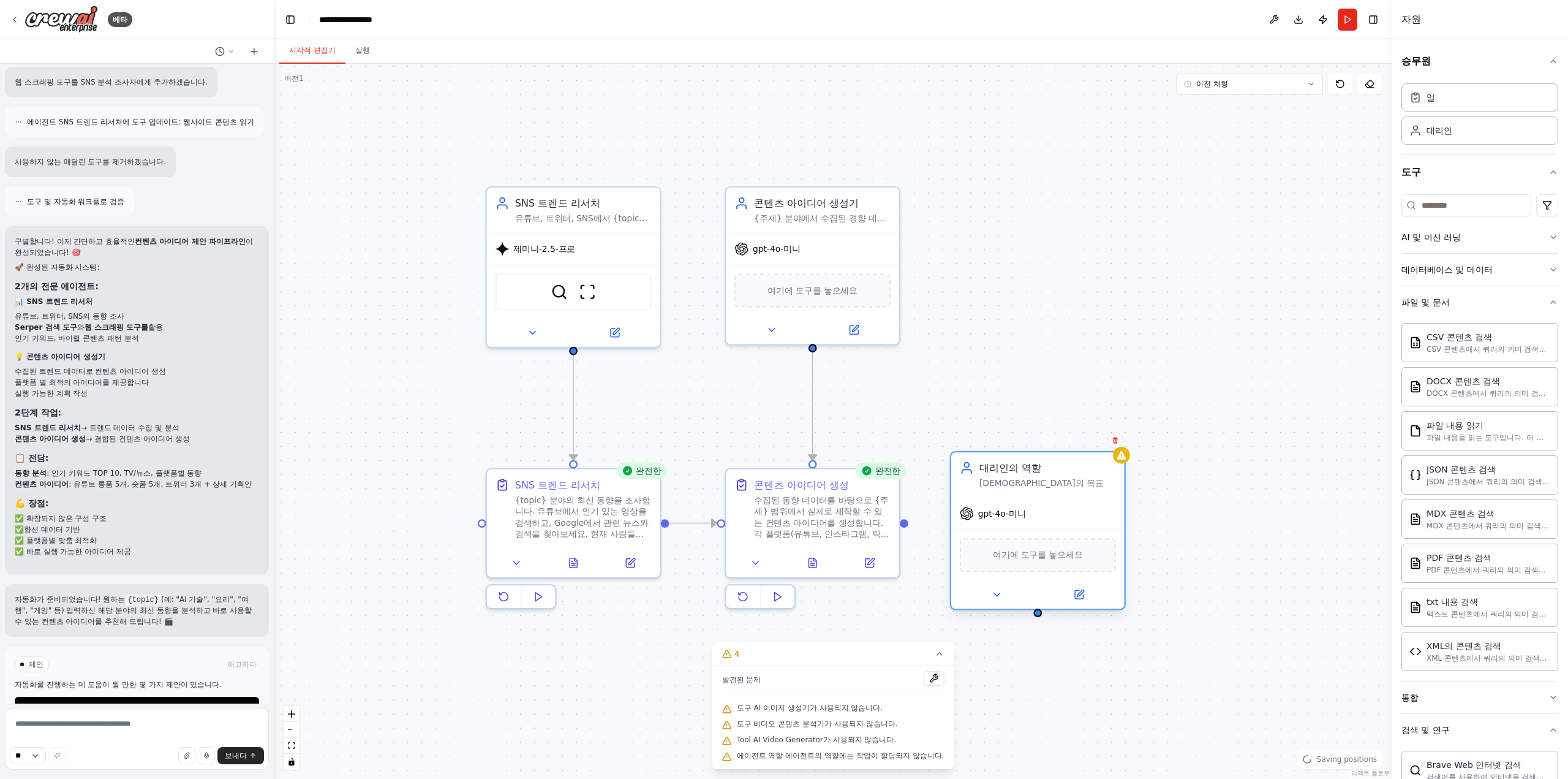
drag, startPoint x: 1059, startPoint y: 551, endPoint x: 1013, endPoint y: 493, distance: 74.0
click at [1013, 493] on div "대리인의 역할 에이전트의 목표" at bounding box center [1038, 474] width 174 height 45
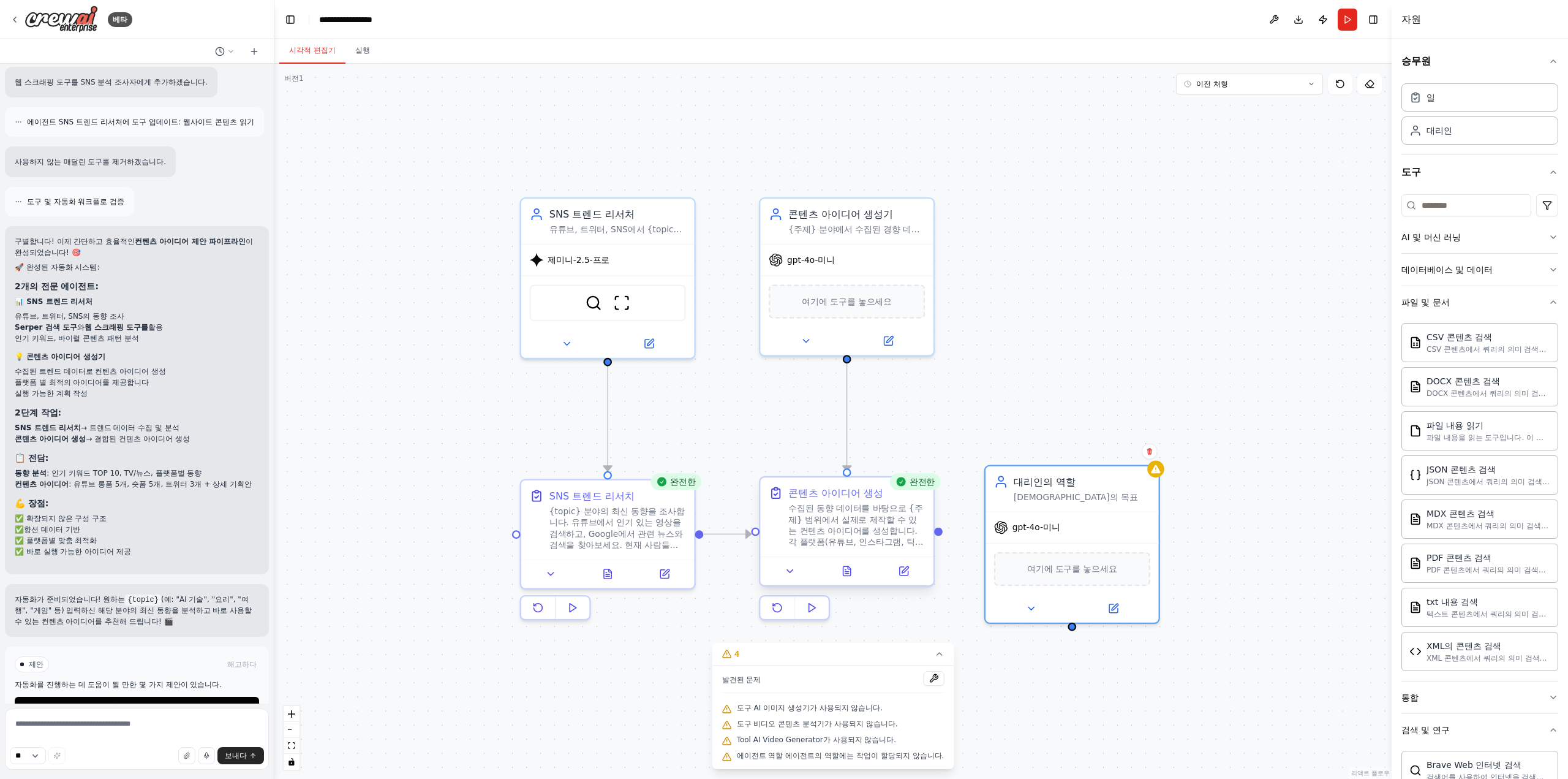
drag, startPoint x: 902, startPoint y: 526, endPoint x: 938, endPoint y: 539, distance: 38.3
click at [938, 539] on div ".deletable-edge-delete-btn { width: 20px; height: 20px; border: 0px solid #ffff…" at bounding box center [832, 421] width 1117 height 715
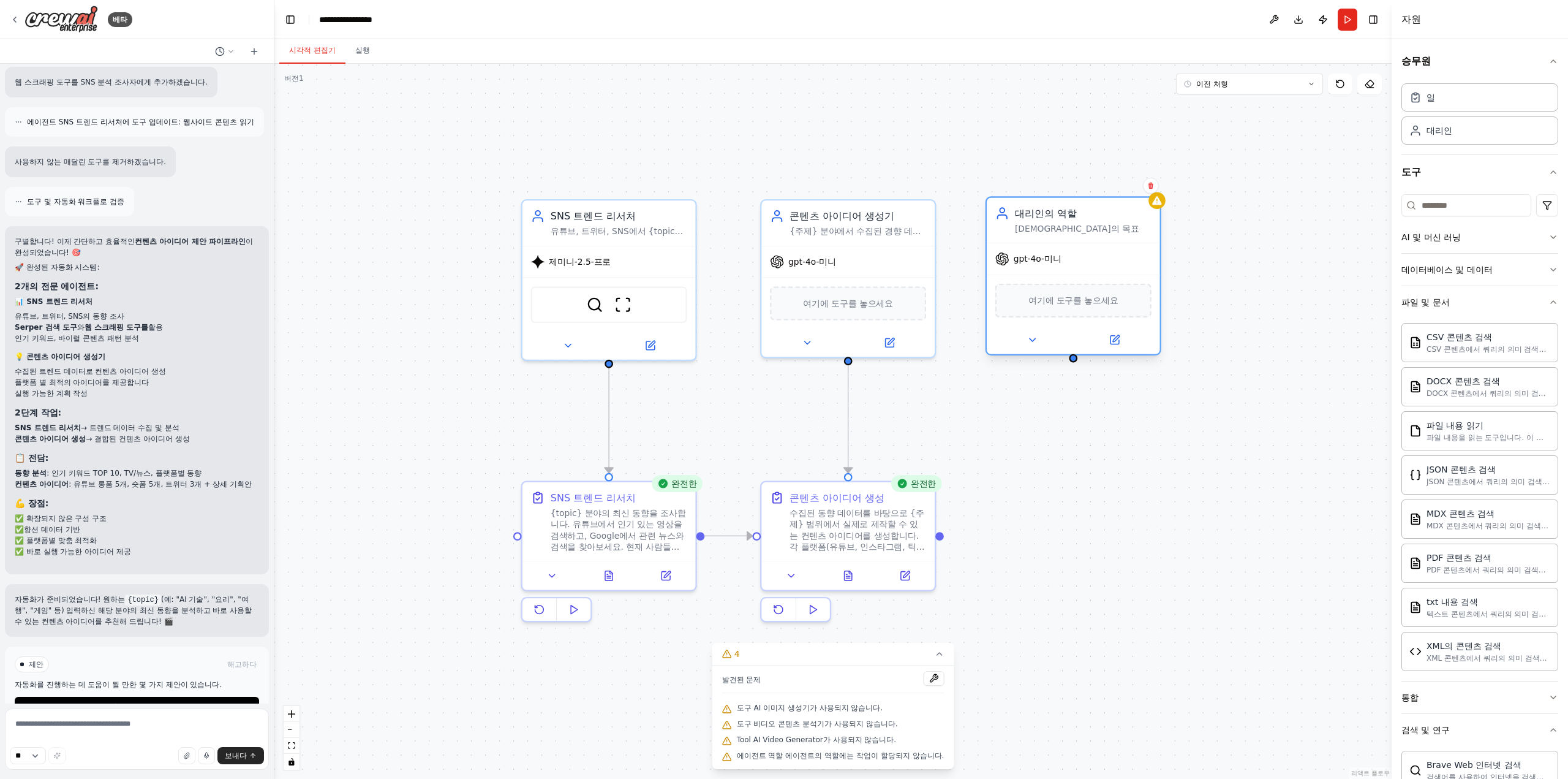
drag, startPoint x: 1083, startPoint y: 511, endPoint x: 1090, endPoint y: 260, distance: 251.1
click at [1090, 260] on div "gpt-4o-미니" at bounding box center [1073, 259] width 174 height 31
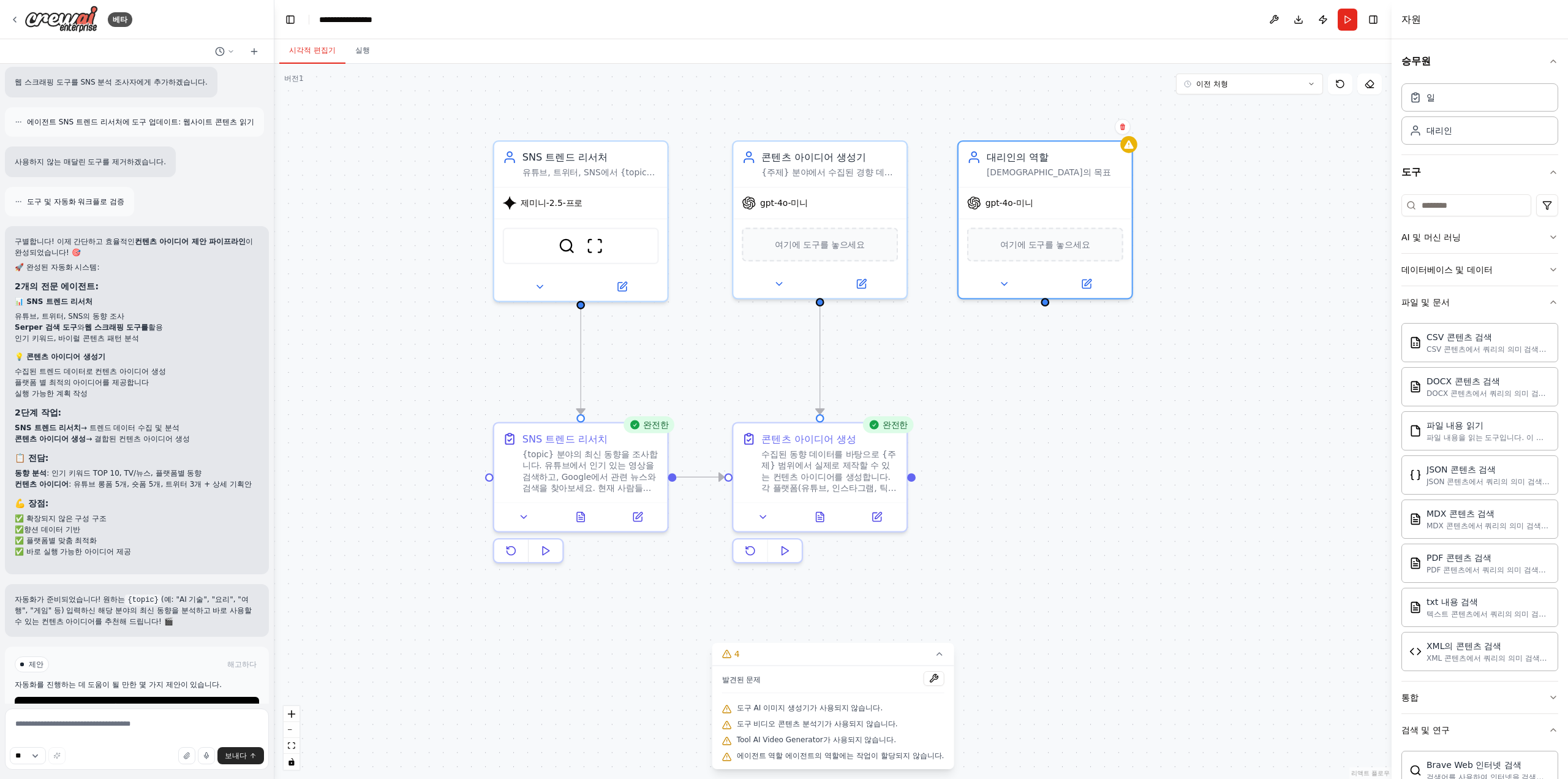
drag, startPoint x: 1170, startPoint y: 450, endPoint x: 1152, endPoint y: 416, distance: 38.5
click at [1152, 416] on div ".deletable-edge-delete-btn { width: 20px; height: 20px; border: 0px solid #ffff…" at bounding box center [832, 421] width 1117 height 715
drag, startPoint x: 1068, startPoint y: 183, endPoint x: 1082, endPoint y: 185, distance: 14.1
click at [1082, 185] on div "gpt-4o-미니" at bounding box center [1059, 199] width 174 height 31
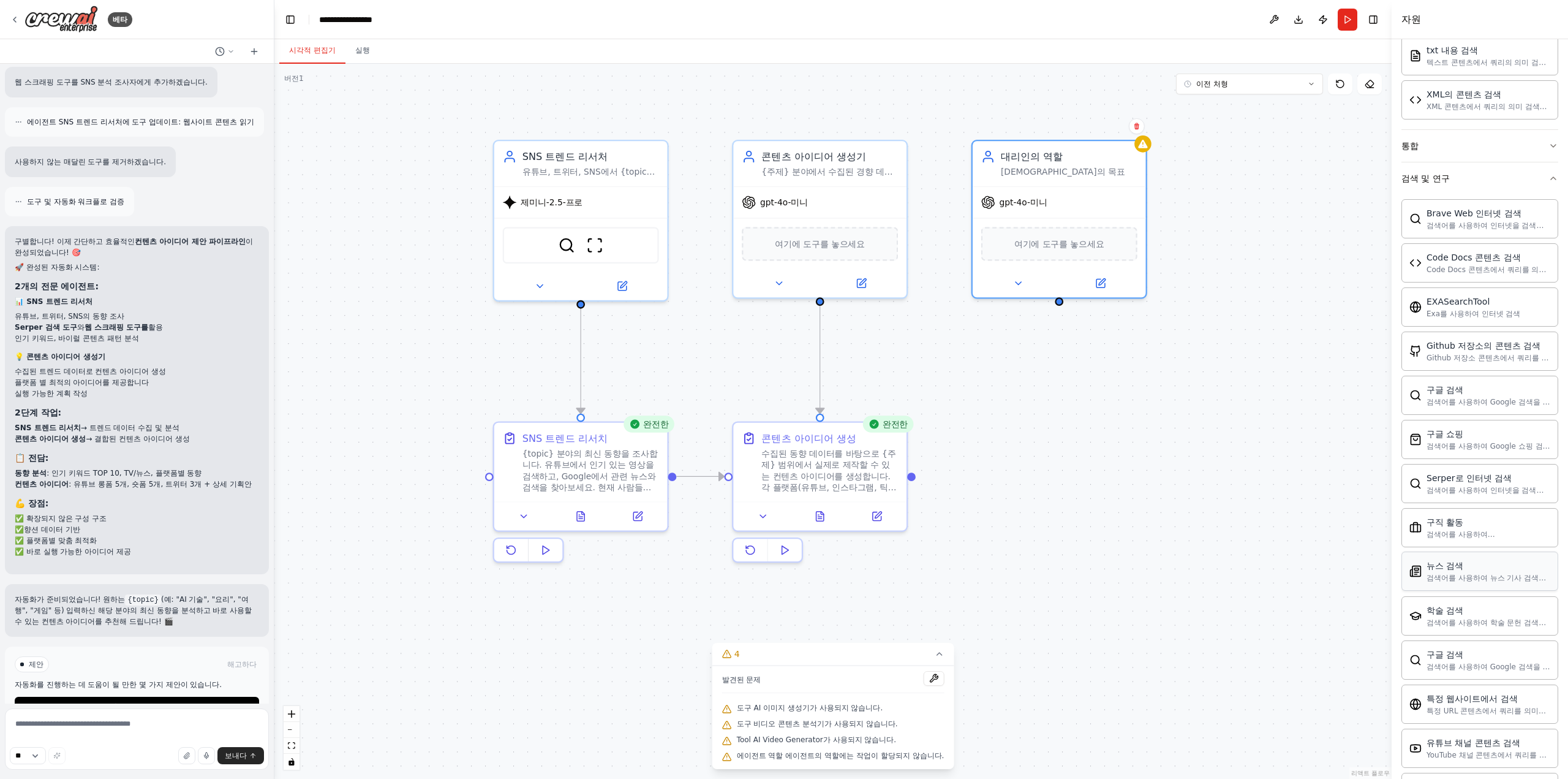
scroll to position [670, 0]
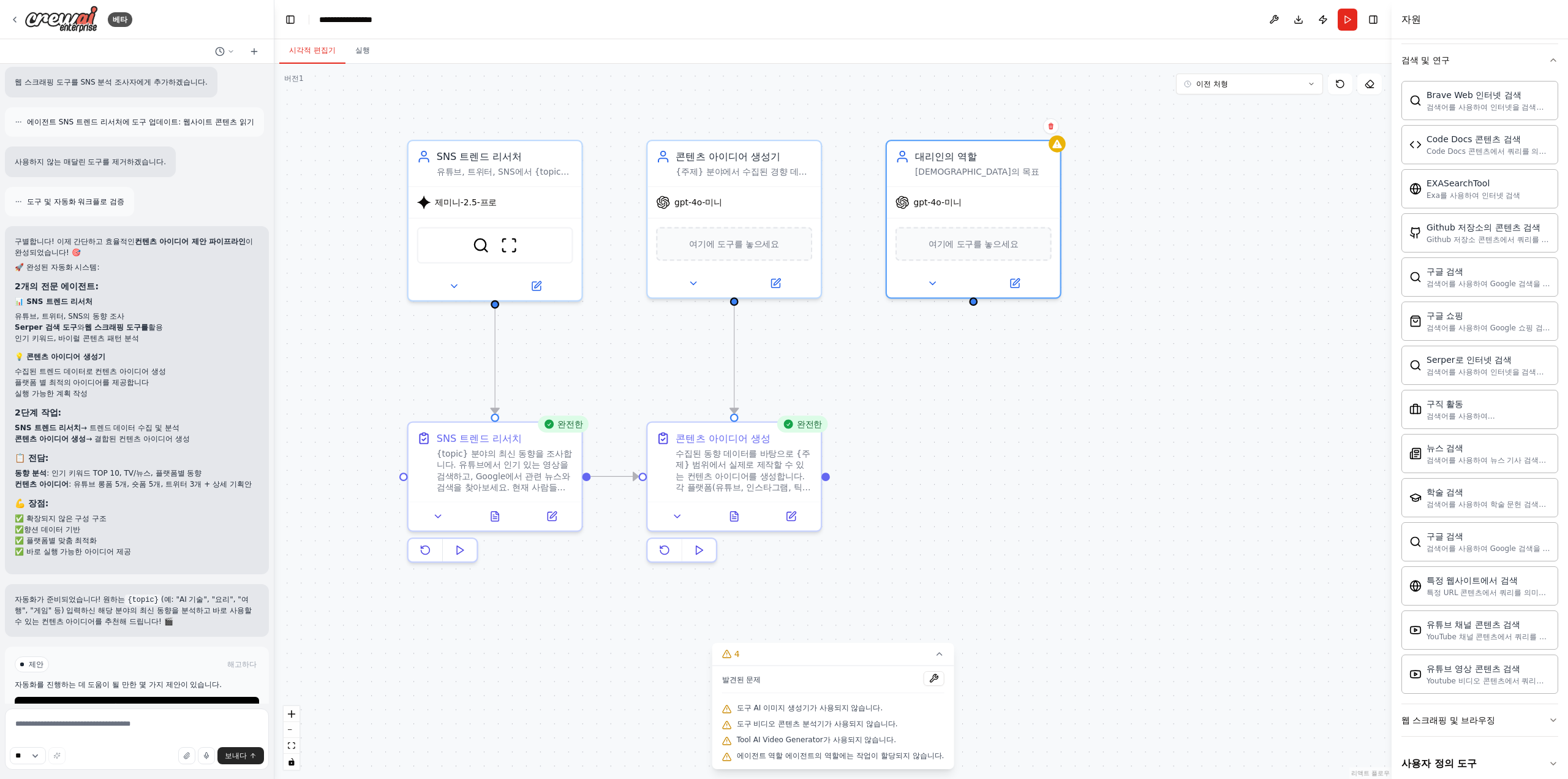
drag, startPoint x: 1131, startPoint y: 628, endPoint x: 1061, endPoint y: 621, distance: 70.3
click at [1061, 621] on div ".deletable-edge-delete-btn { width: 20px; height: 20px; border: 0px solid #ffff…" at bounding box center [832, 421] width 1117 height 715
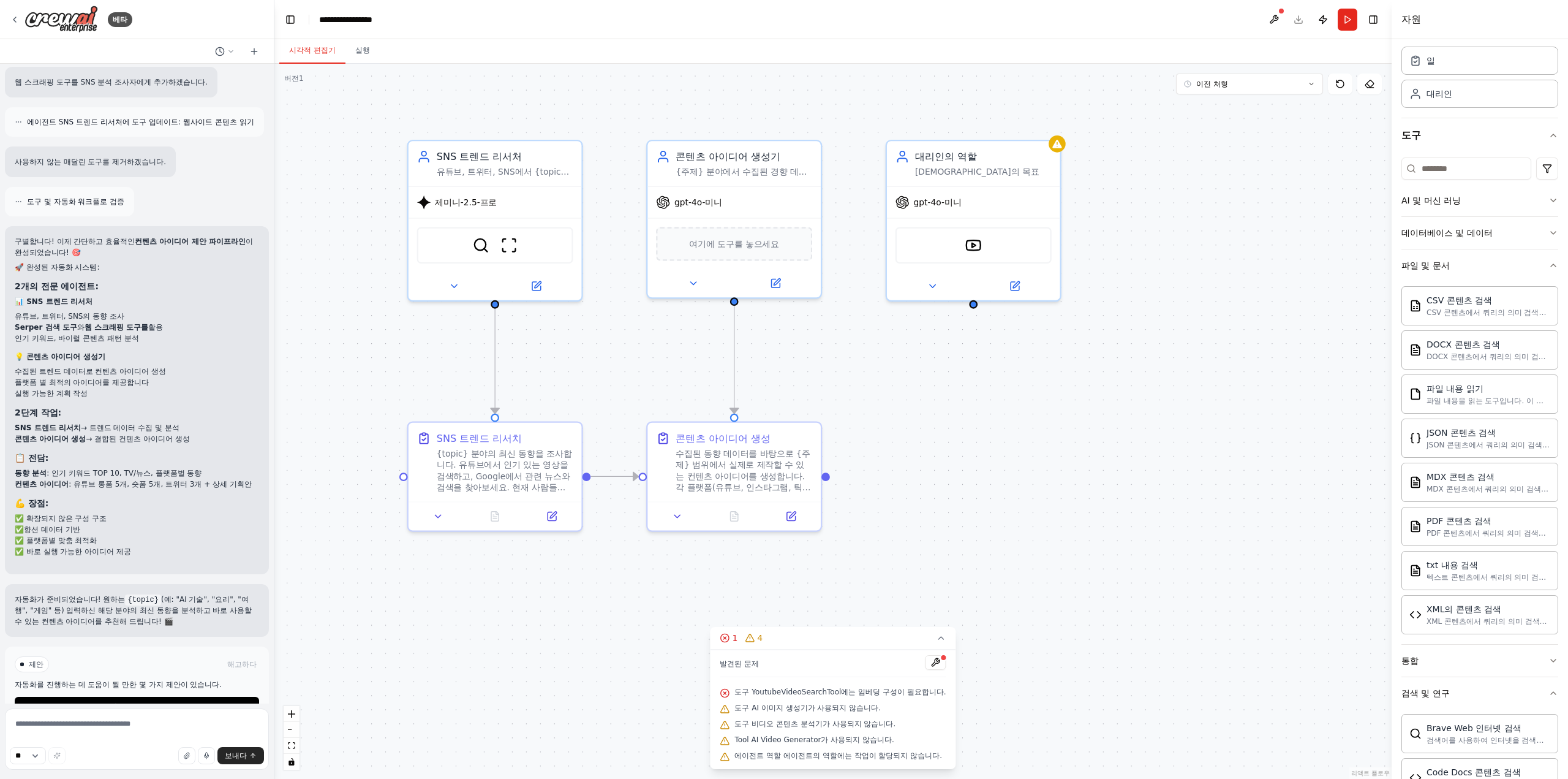
scroll to position [0, 0]
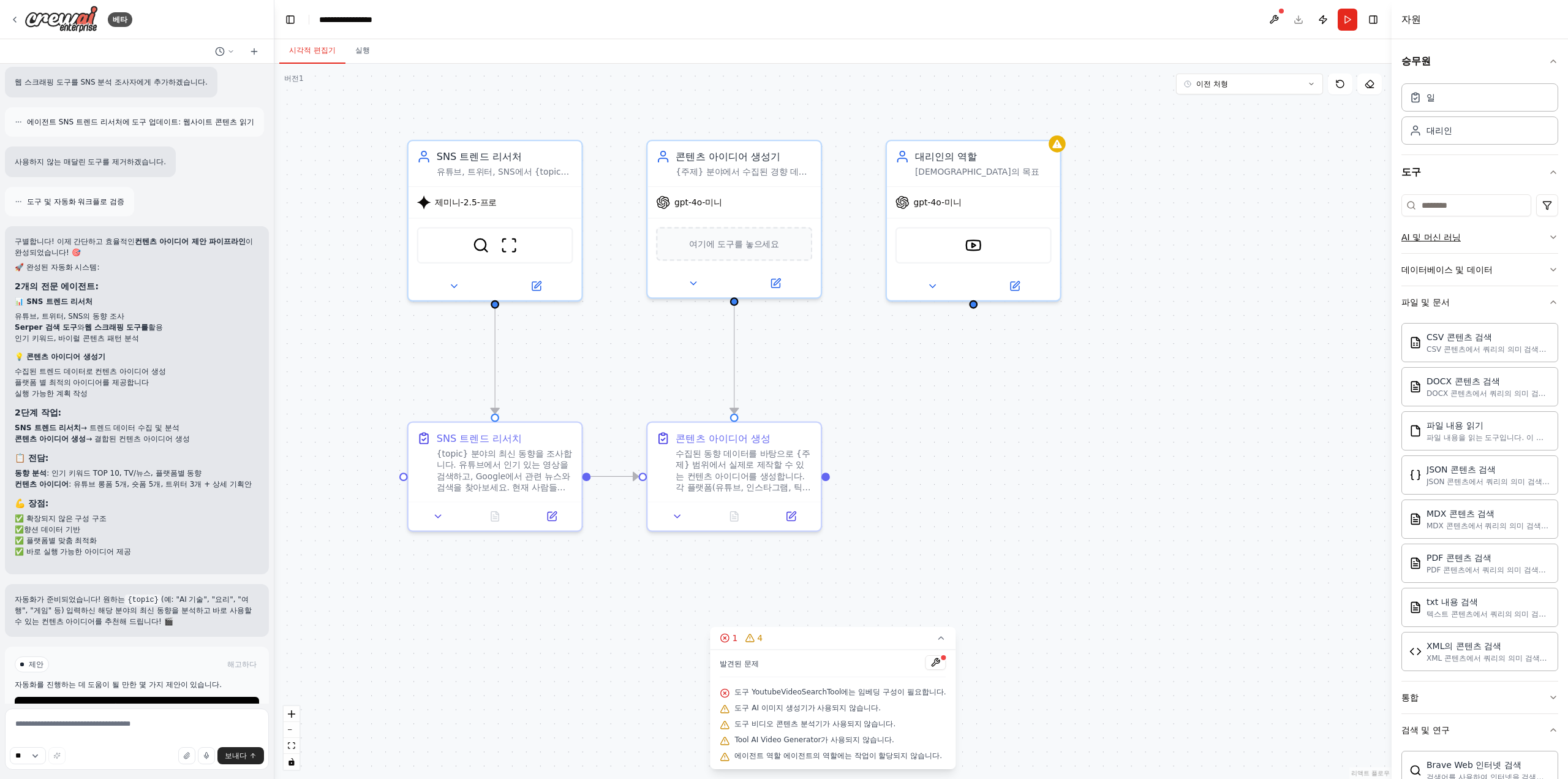
click at [1522, 242] on button "AI 및 머신 러닝" at bounding box center [1479, 238] width 157 height 32
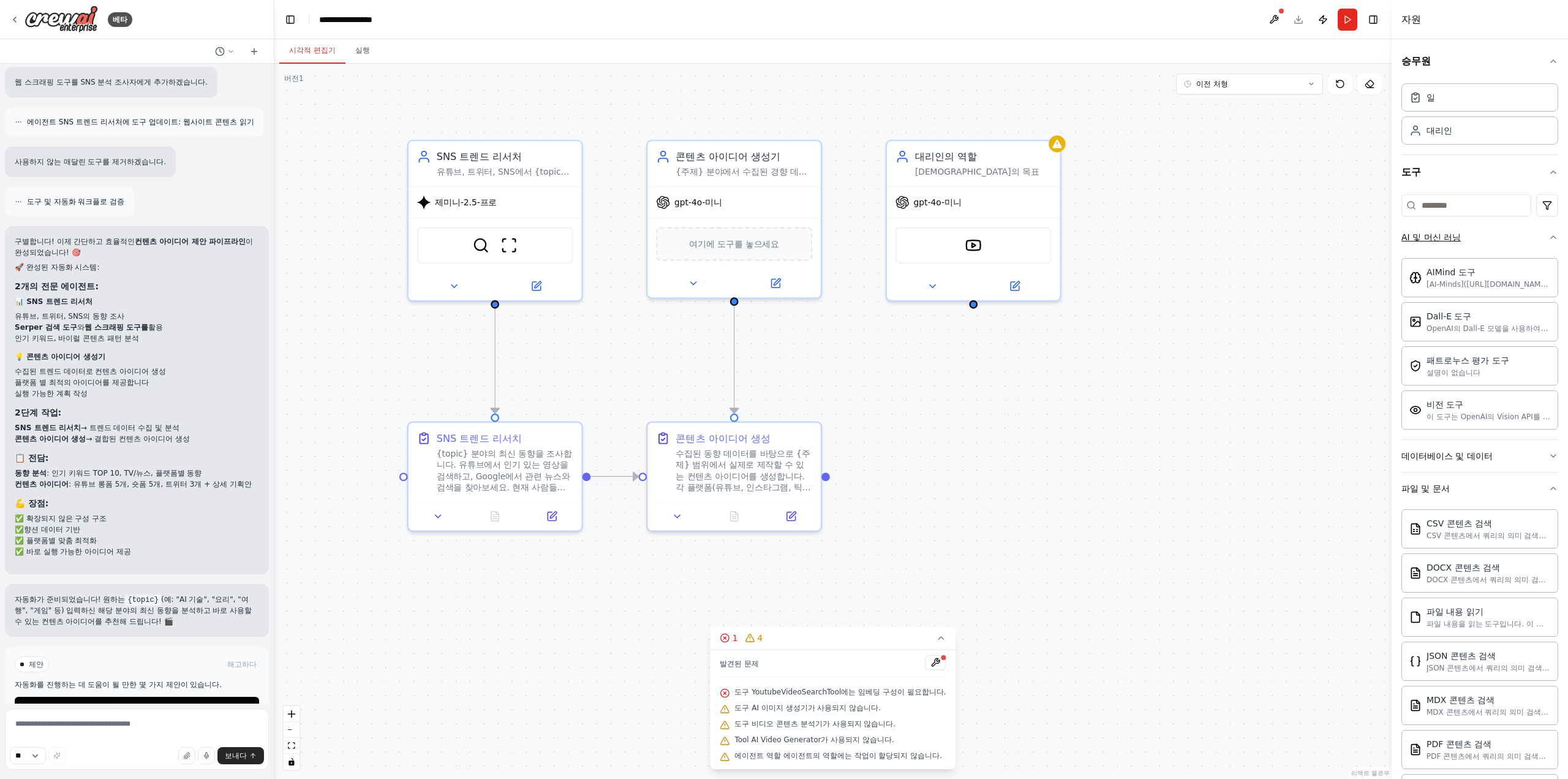
click at [1527, 245] on button "AI 및 머신 러닝" at bounding box center [1479, 238] width 157 height 32
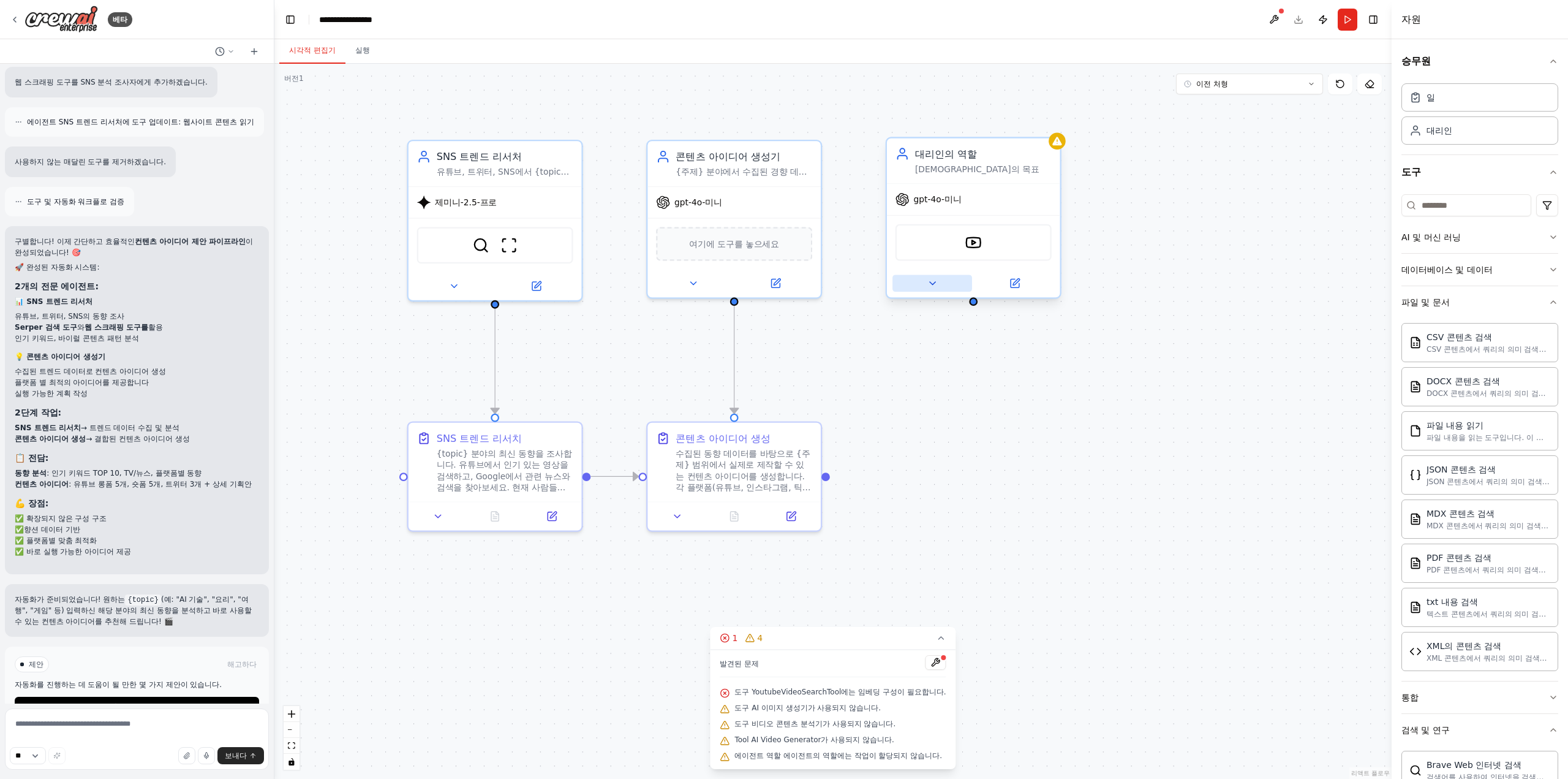
click at [939, 284] on button at bounding box center [932, 283] width 80 height 17
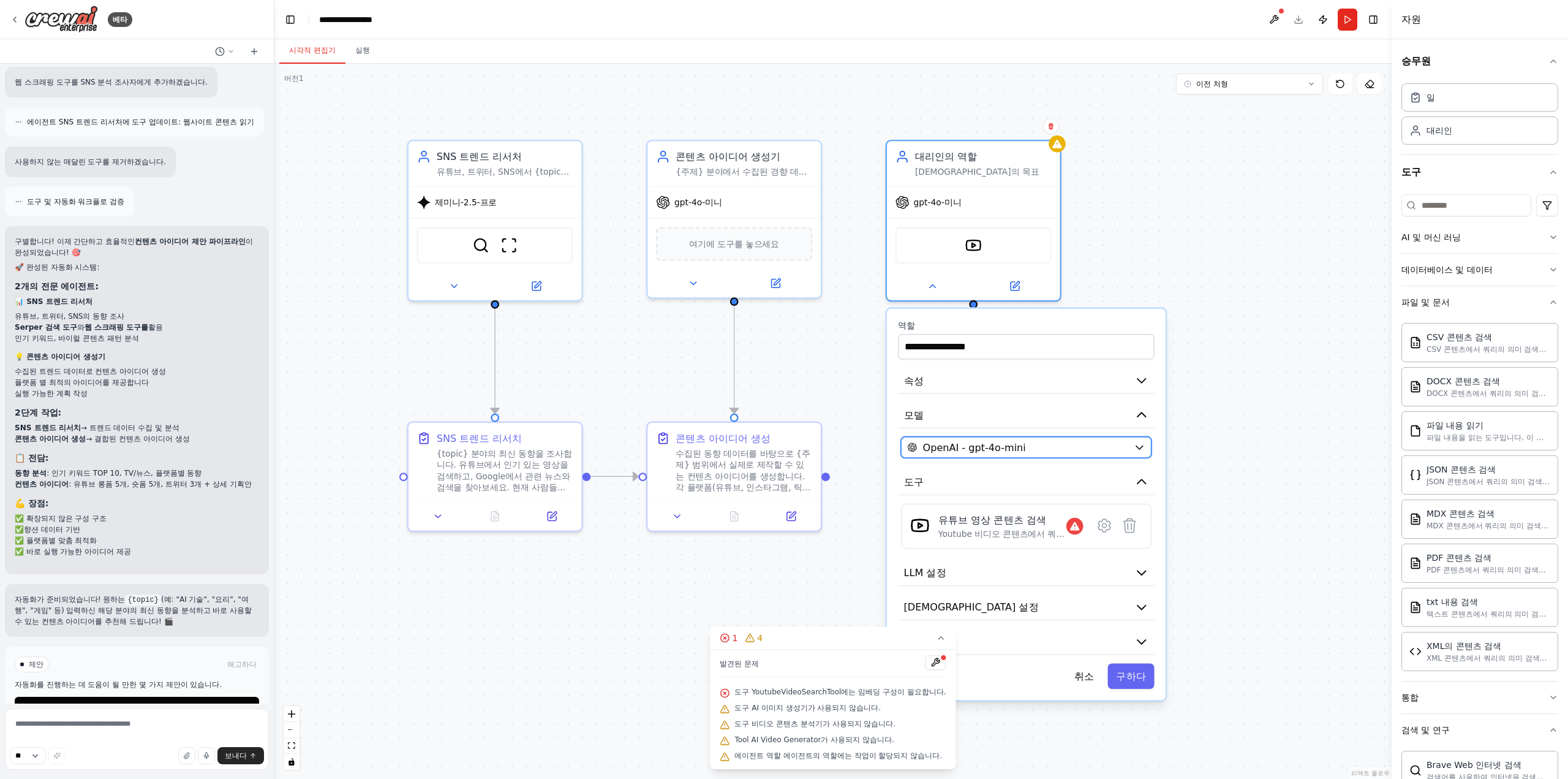
click at [1002, 442] on span "OpenAI - gpt-4o-mini" at bounding box center [974, 447] width 103 height 14
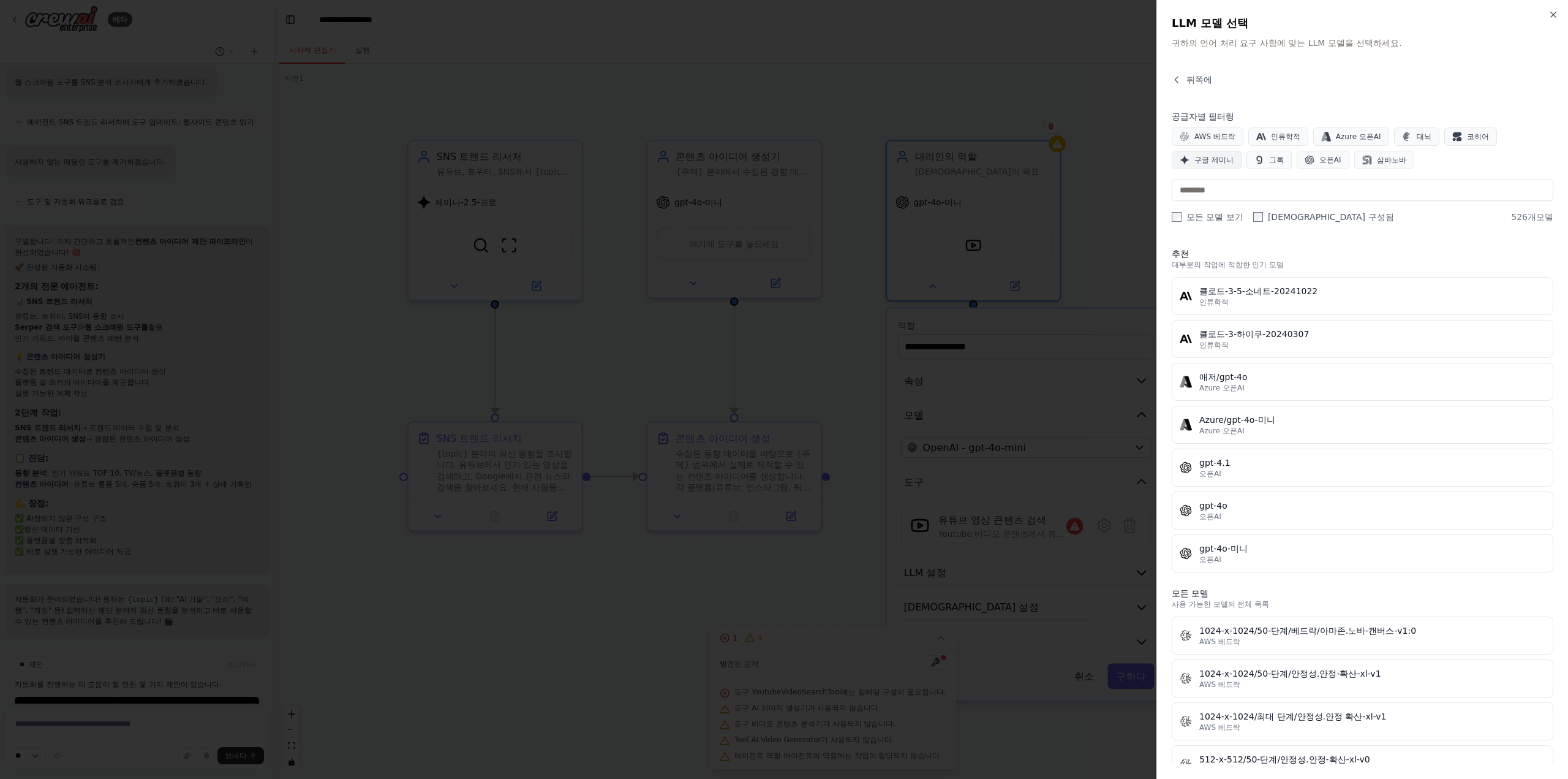
click at [1226, 160] on font "구글 제미니" at bounding box center [1213, 160] width 39 height 9
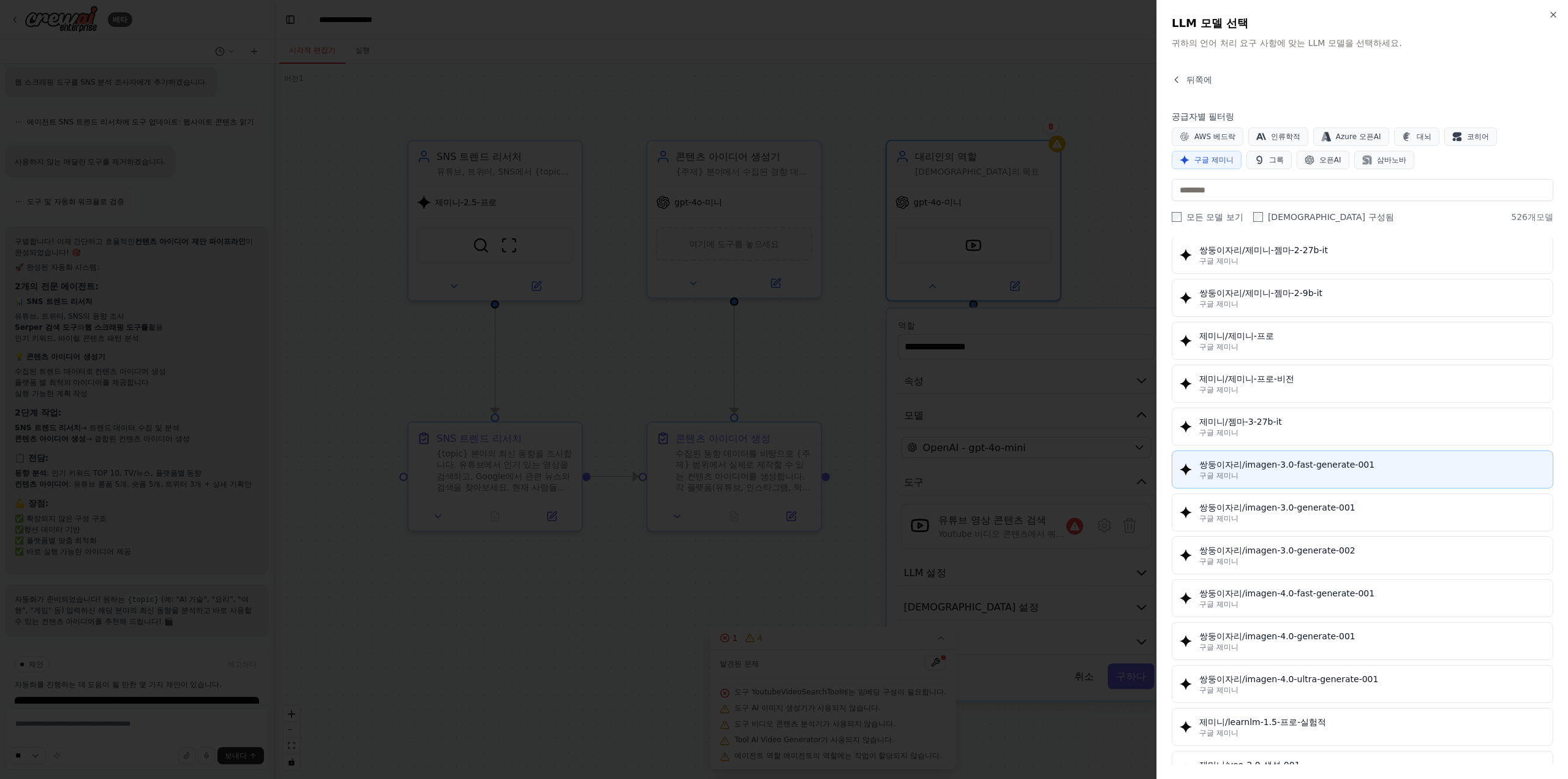
scroll to position [1688, 0]
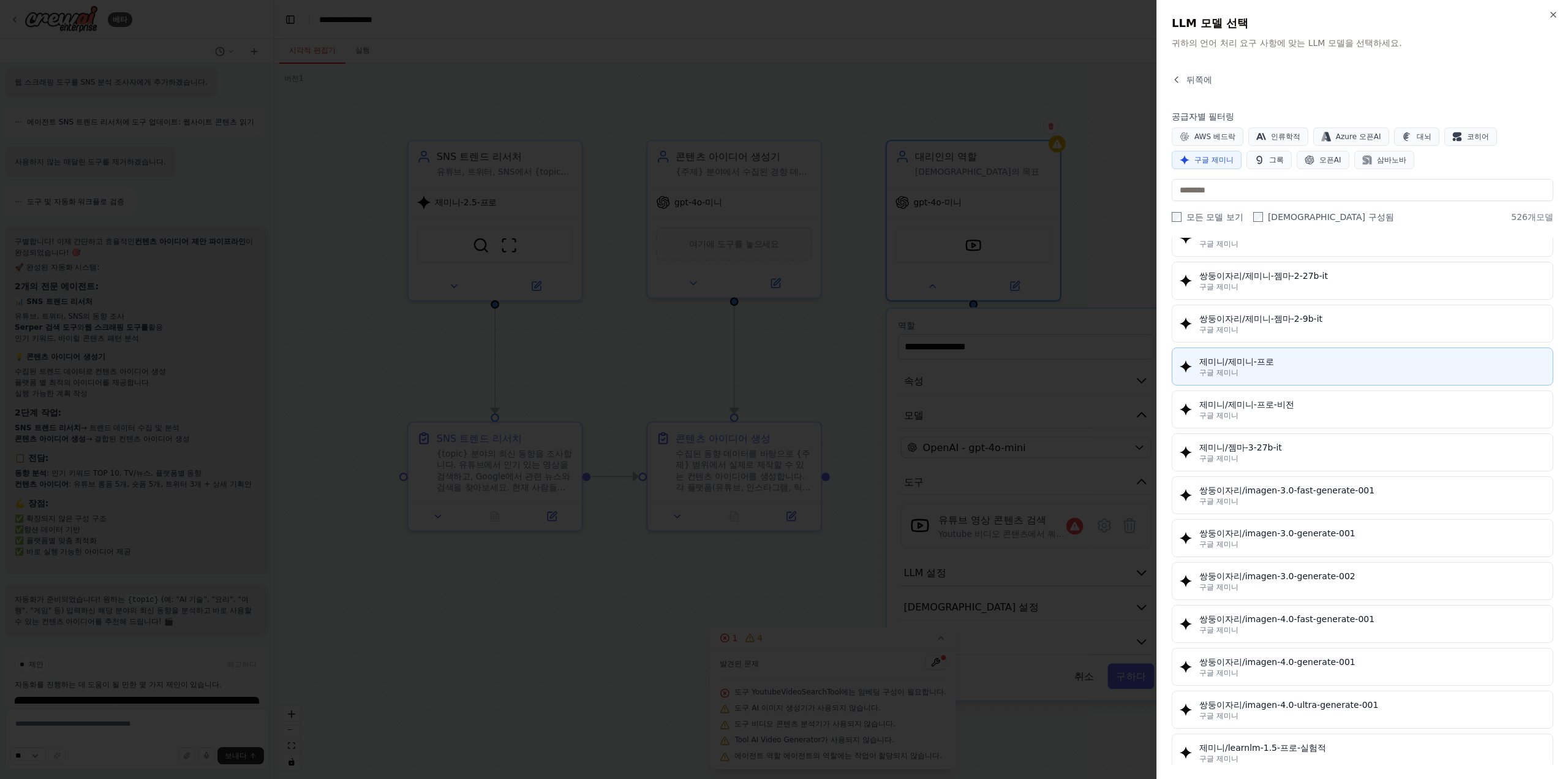
click at [1369, 356] on div "제미니/제미니-프로" at bounding box center [1371, 362] width 346 height 12
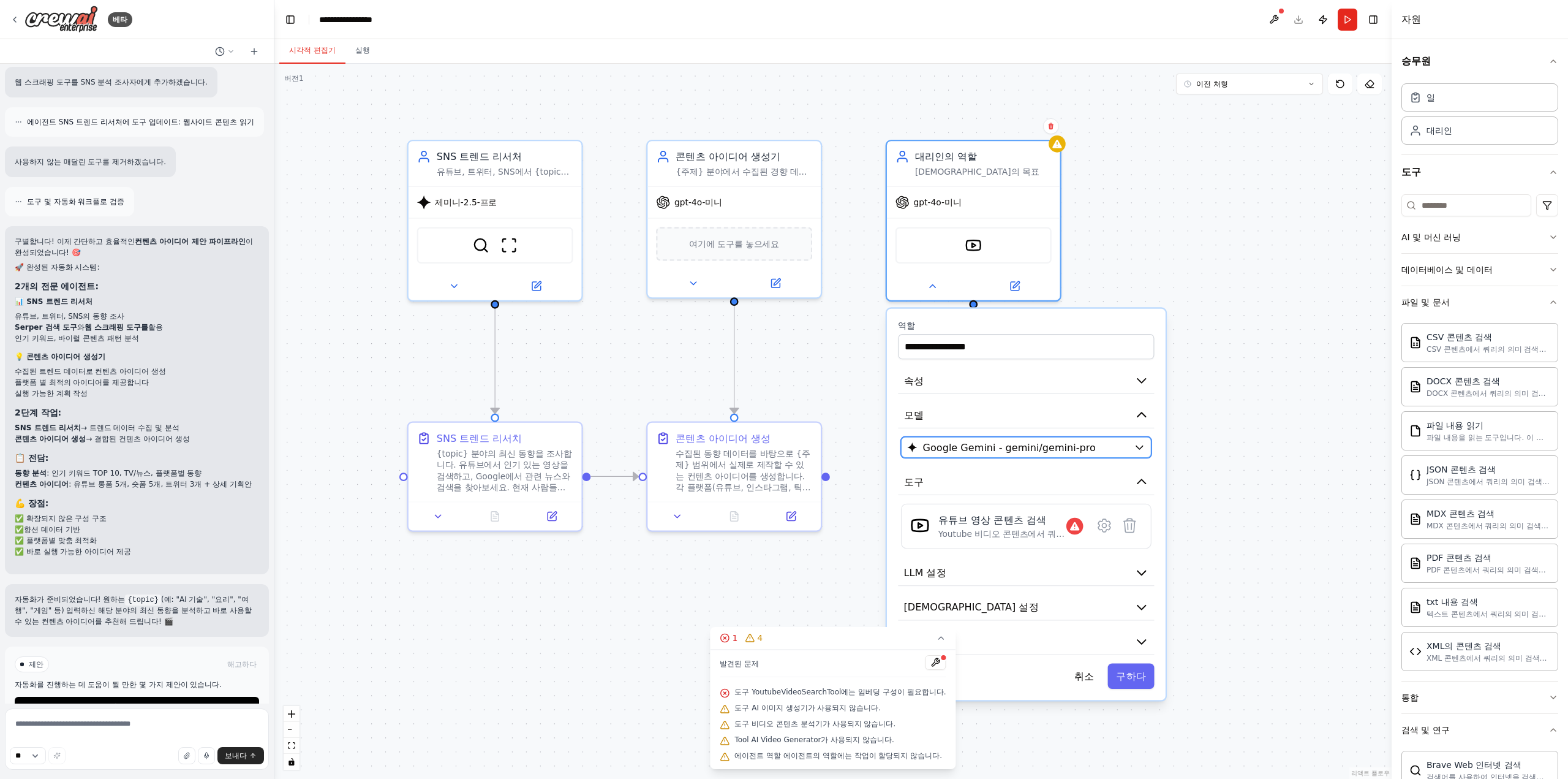
click at [1063, 440] on span "Google Gemini - gemini/gemini-pro" at bounding box center [1009, 447] width 173 height 14
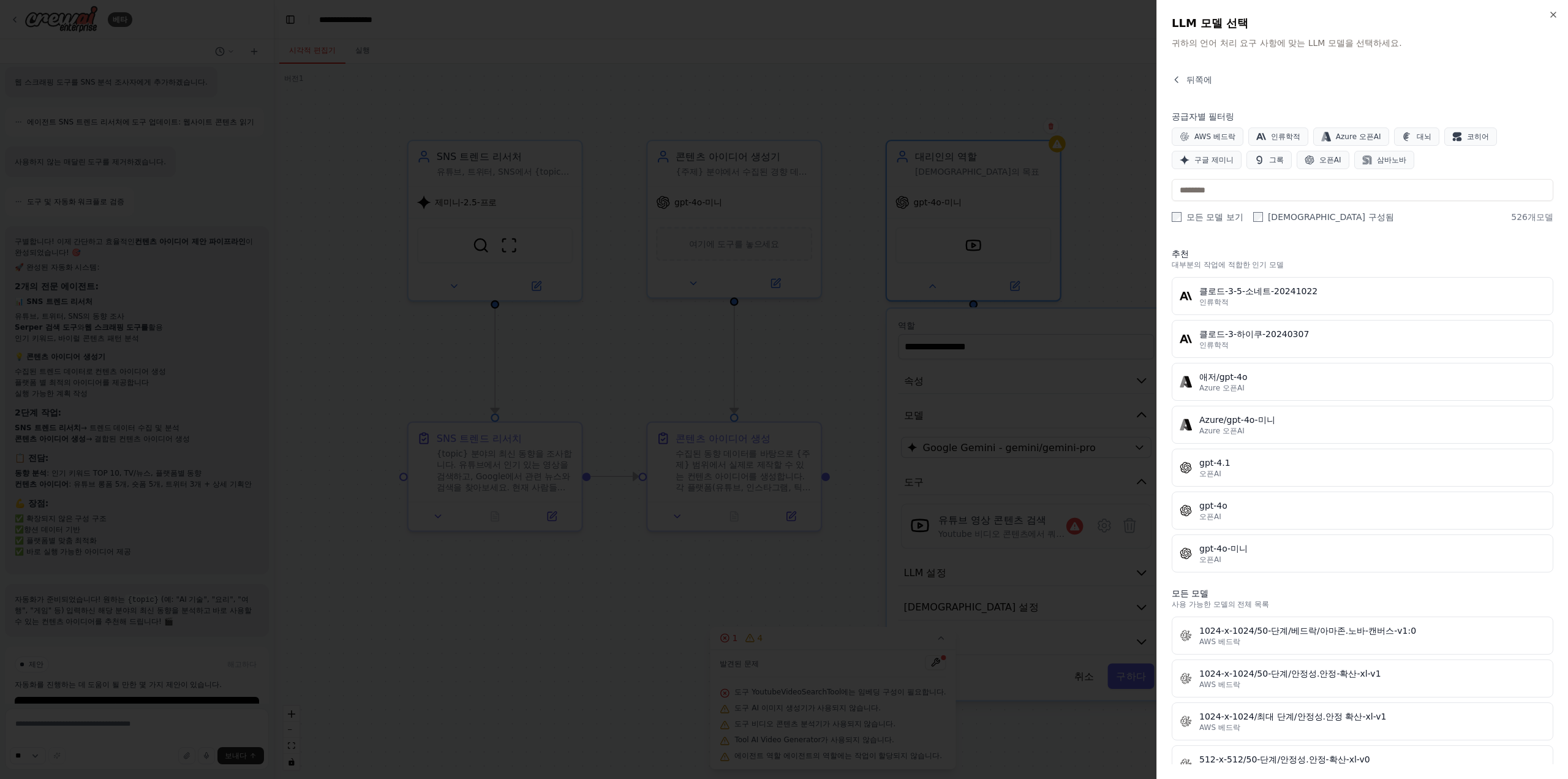
click at [501, 575] on div at bounding box center [784, 390] width 1568 height 779
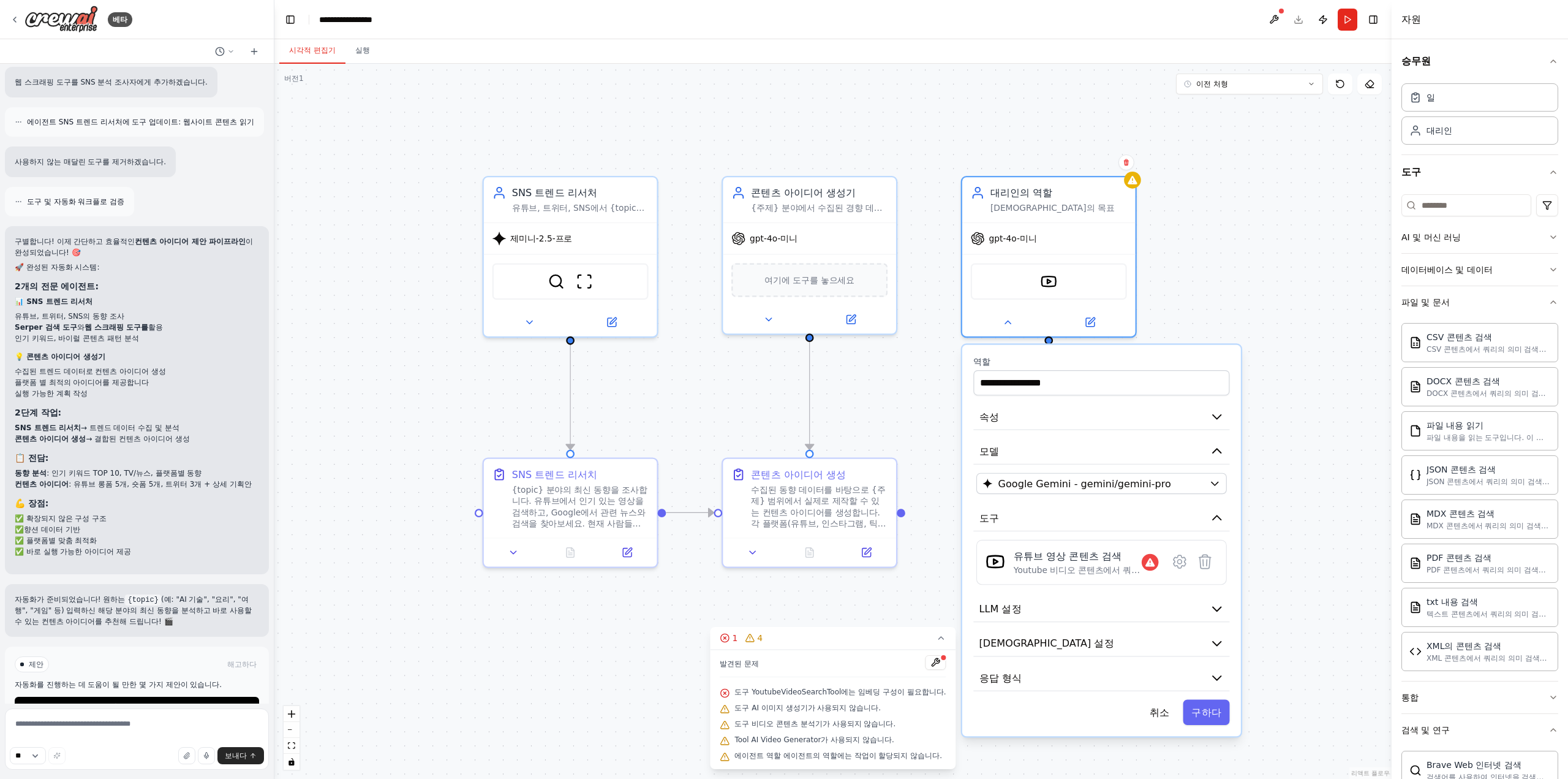
drag, startPoint x: 481, startPoint y: 632, endPoint x: 562, endPoint y: 668, distance: 88.6
click at [562, 668] on div ".deletable-edge-delete-btn { width: 20px; height: 20px; border: 0px solid #ffff…" at bounding box center [832, 421] width 1117 height 715
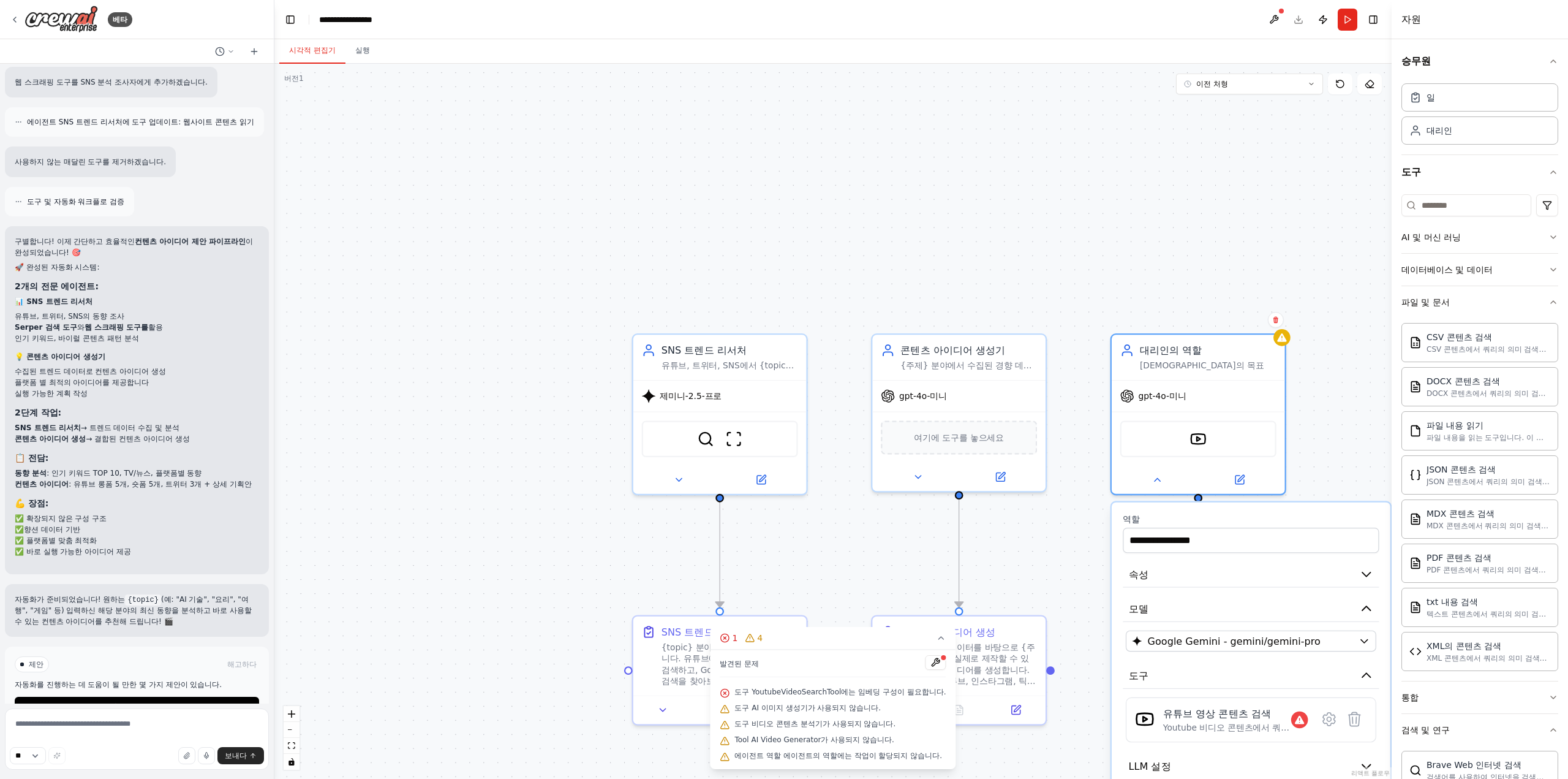
drag, startPoint x: 419, startPoint y: 352, endPoint x: 564, endPoint y: 493, distance: 202.3
click at [564, 493] on div ".deletable-edge-delete-btn { width: 20px; height: 20px; border: 0px solid #ffff…" at bounding box center [832, 421] width 1117 height 715
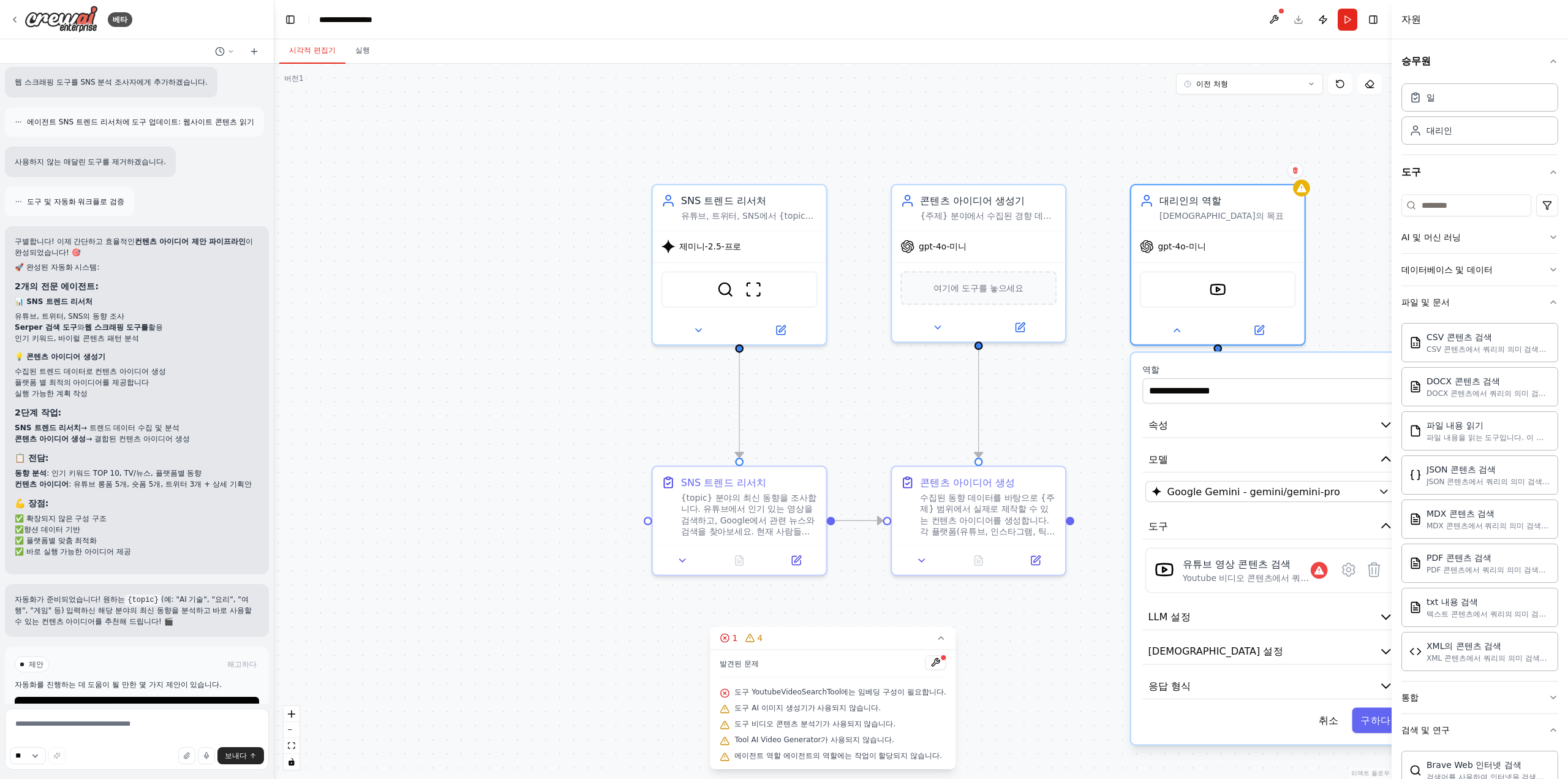
drag, startPoint x: 485, startPoint y: 508, endPoint x: 505, endPoint y: 359, distance: 150.3
click at [505, 359] on div ".deletable-edge-delete-btn { width: 20px; height: 20px; border: 0px solid #ffff…" at bounding box center [832, 421] width 1117 height 715
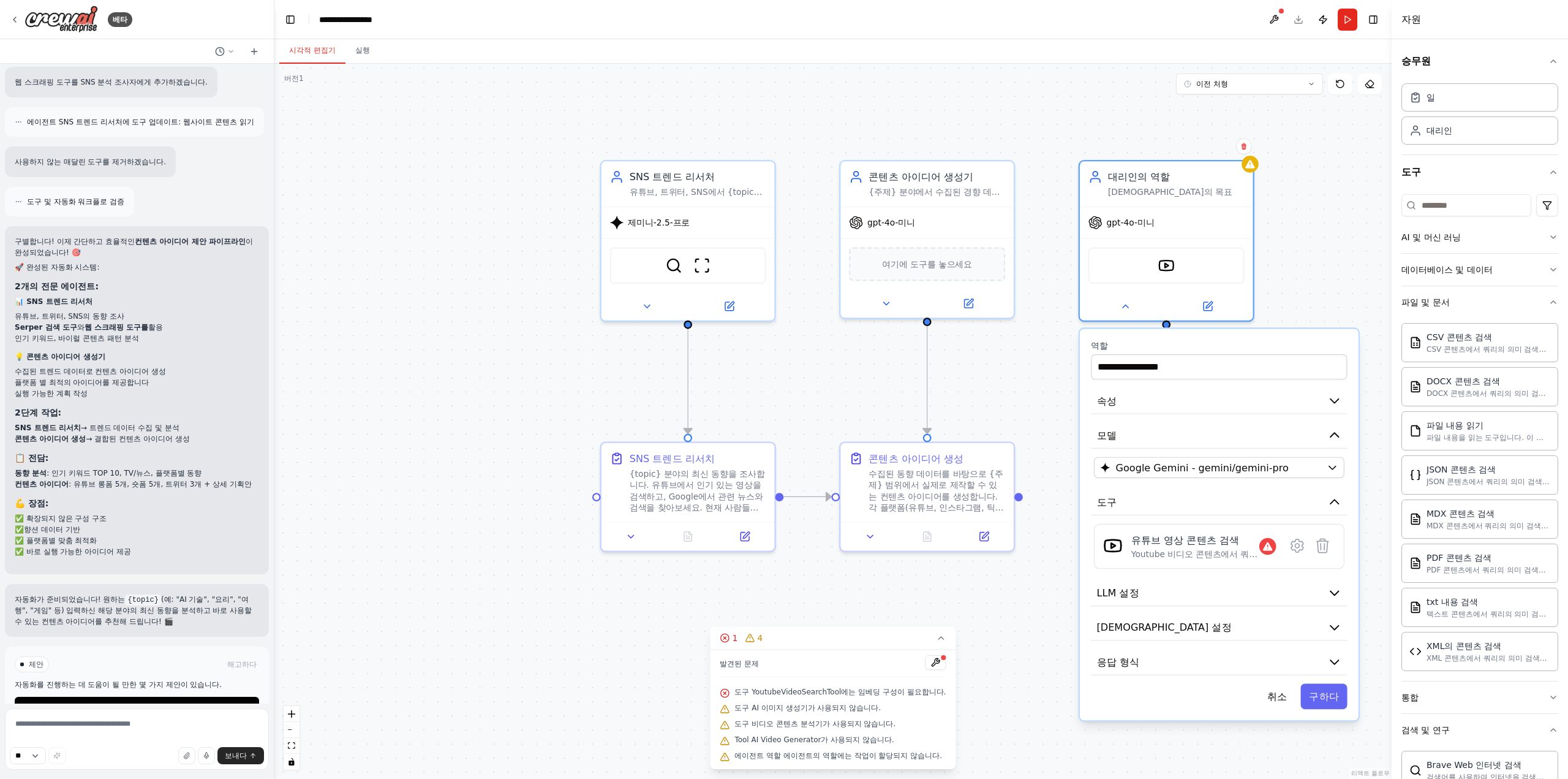
drag, startPoint x: 495, startPoint y: 407, endPoint x: 389, endPoint y: 384, distance: 108.5
click at [386, 384] on div ".deletable-edge-delete-btn { width: 20px; height: 20px; border: 0px solid #ffff…" at bounding box center [832, 421] width 1117 height 715
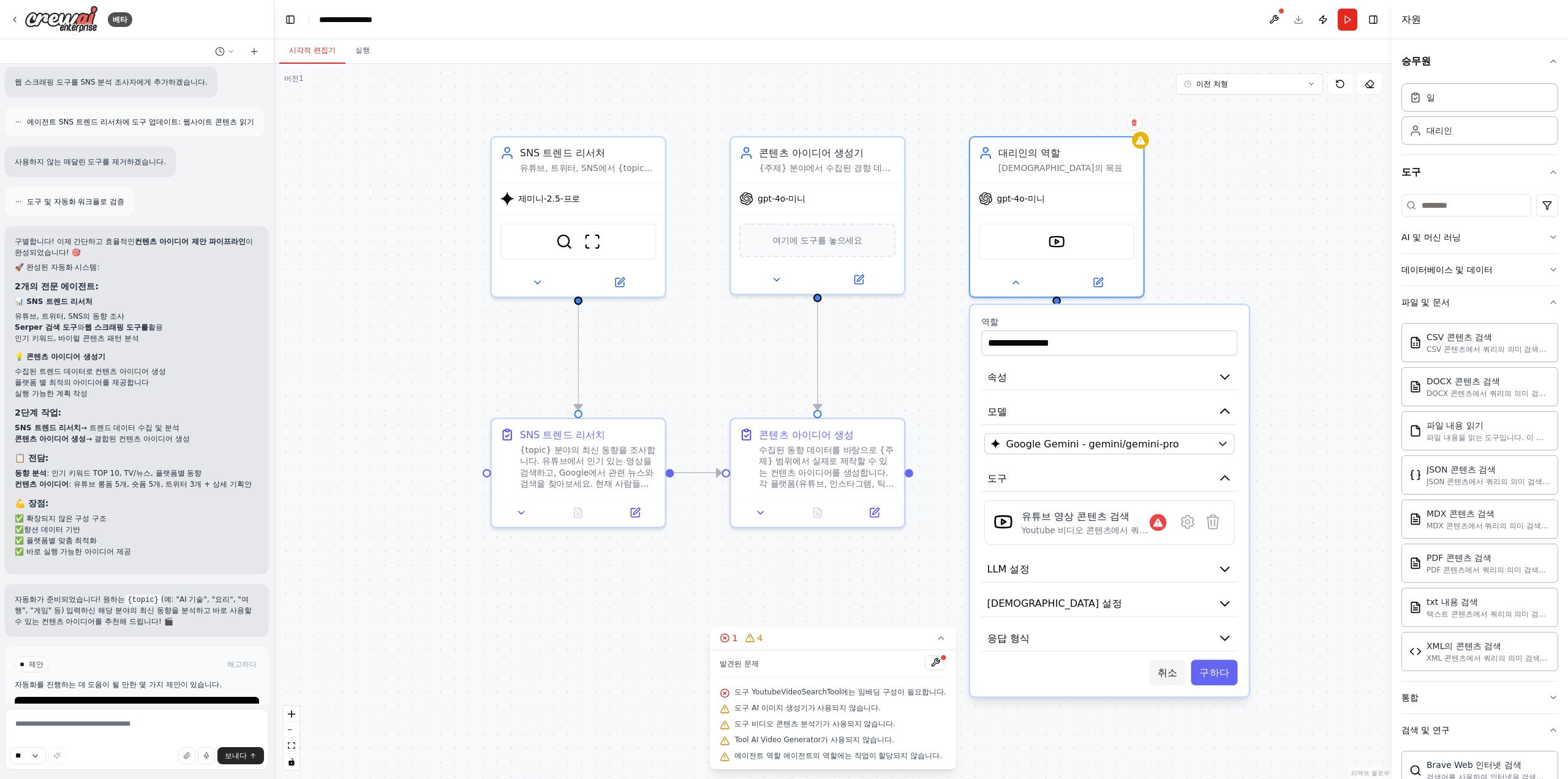
click at [1156, 665] on button "취소" at bounding box center [1167, 672] width 37 height 25
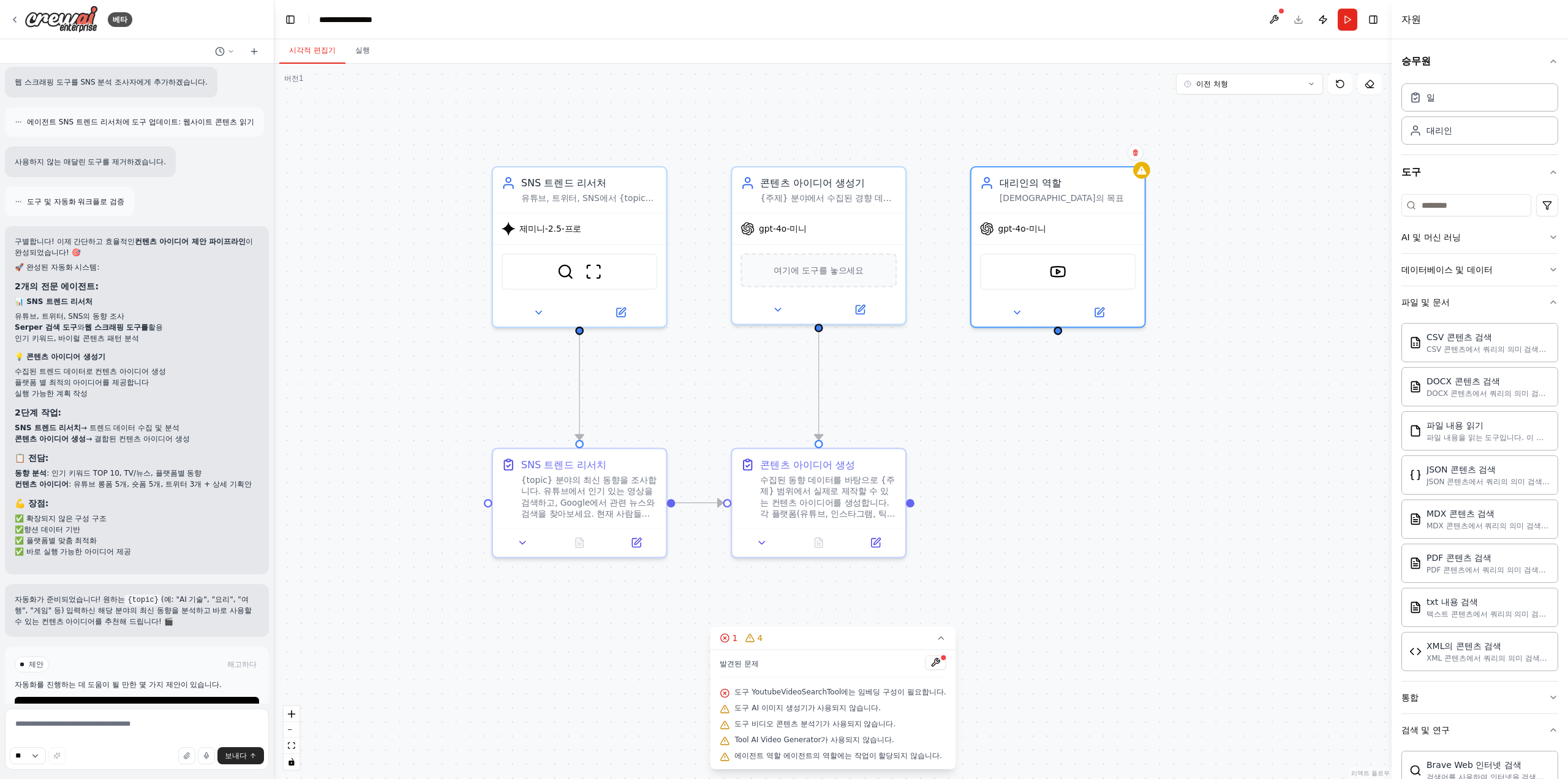
drag, startPoint x: 1098, startPoint y: 603, endPoint x: 1096, endPoint y: 630, distance: 27.1
click at [1099, 633] on div ".deletable-edge-delete-btn { width: 20px; height: 20px; border: 0px solid #ffff…" at bounding box center [832, 421] width 1117 height 715
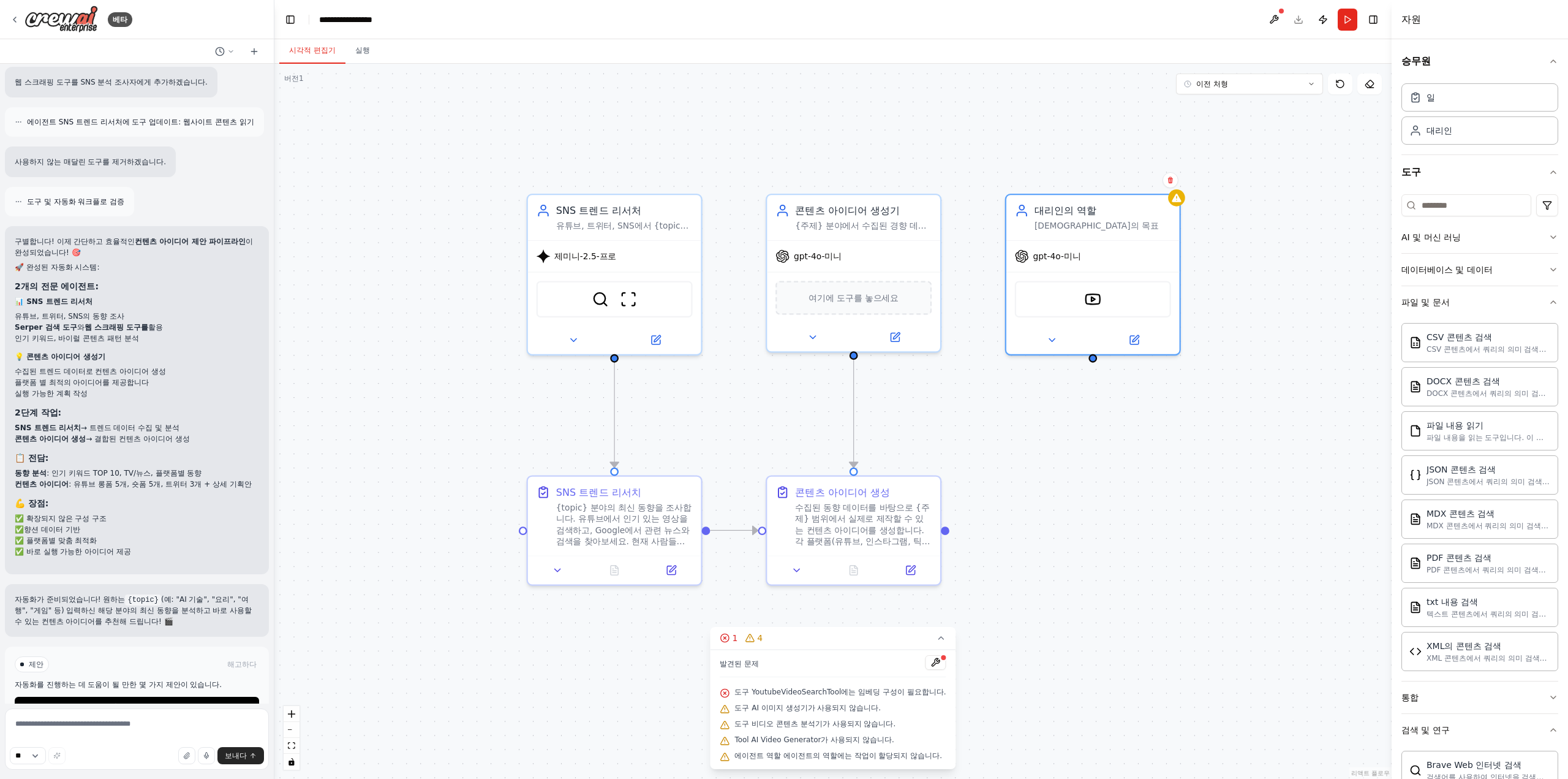
drag, startPoint x: 402, startPoint y: 414, endPoint x: 437, endPoint y: 441, distance: 44.2
click at [437, 441] on div ".deletable-edge-delete-btn { width: 20px; height: 20px; border: 0px solid #ffff…" at bounding box center [832, 421] width 1117 height 715
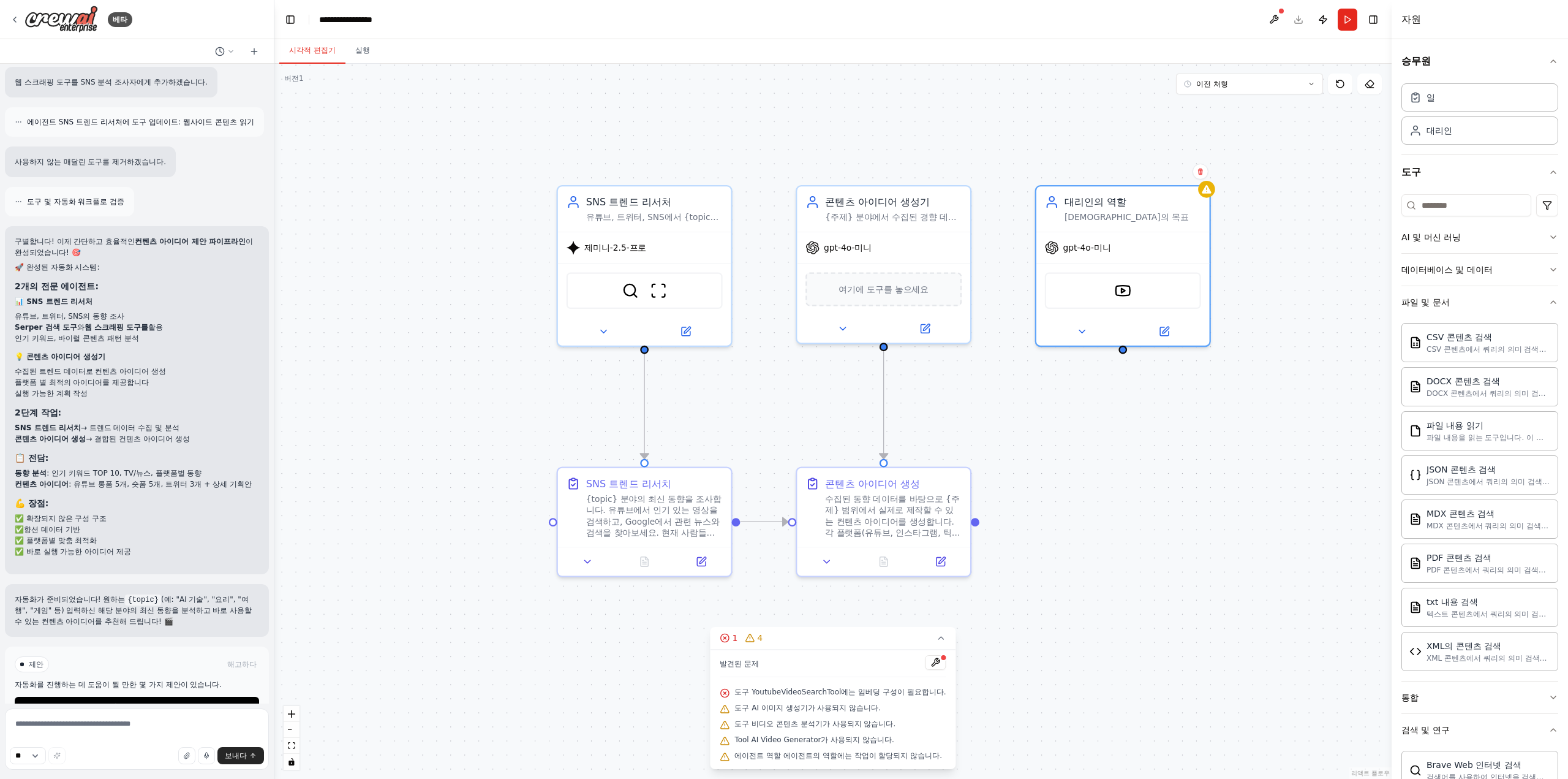
drag, startPoint x: 433, startPoint y: 444, endPoint x: 464, endPoint y: 435, distance: 32.3
click at [464, 435] on div ".deletable-edge-delete-btn { width: 20px; height: 20px; border: 0px solid #ffff…" at bounding box center [832, 421] width 1117 height 715
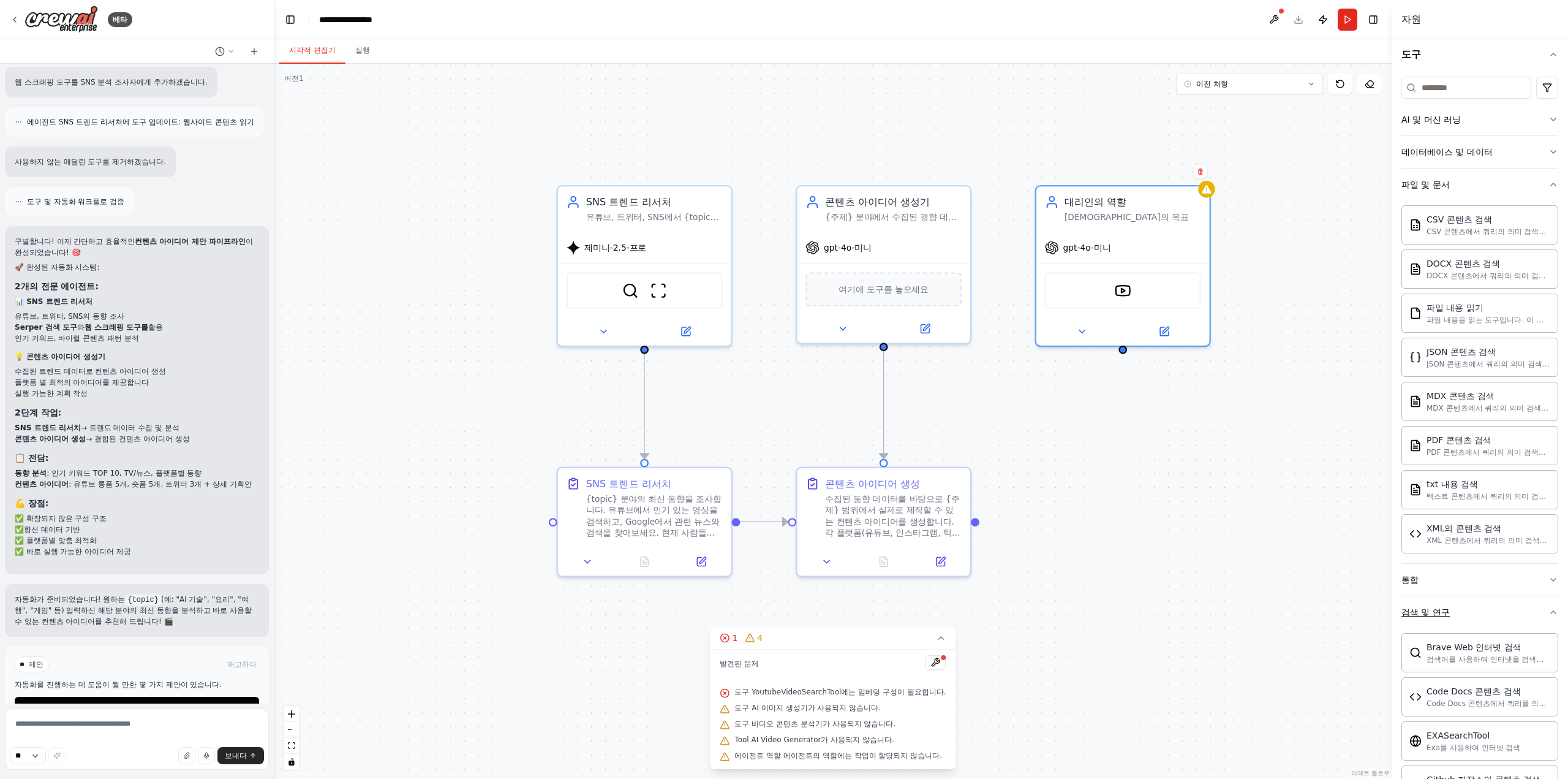
scroll to position [123, 0]
click at [1468, 571] on button "통합" at bounding box center [1479, 575] width 157 height 32
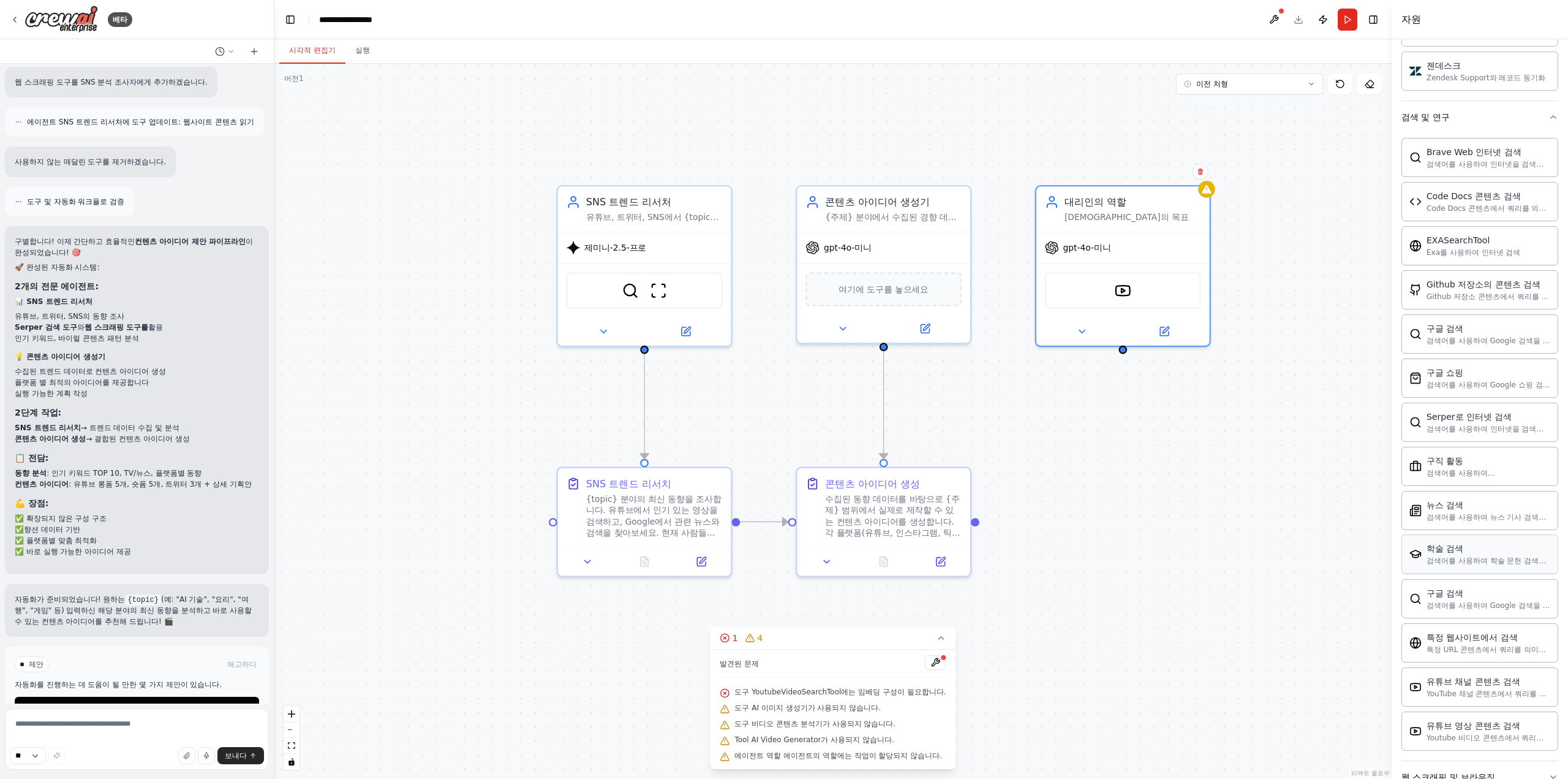
scroll to position [1641, 0]
click at [1475, 724] on font "웹 스크래핑 및 브라우징" at bounding box center [1448, 729] width 94 height 10
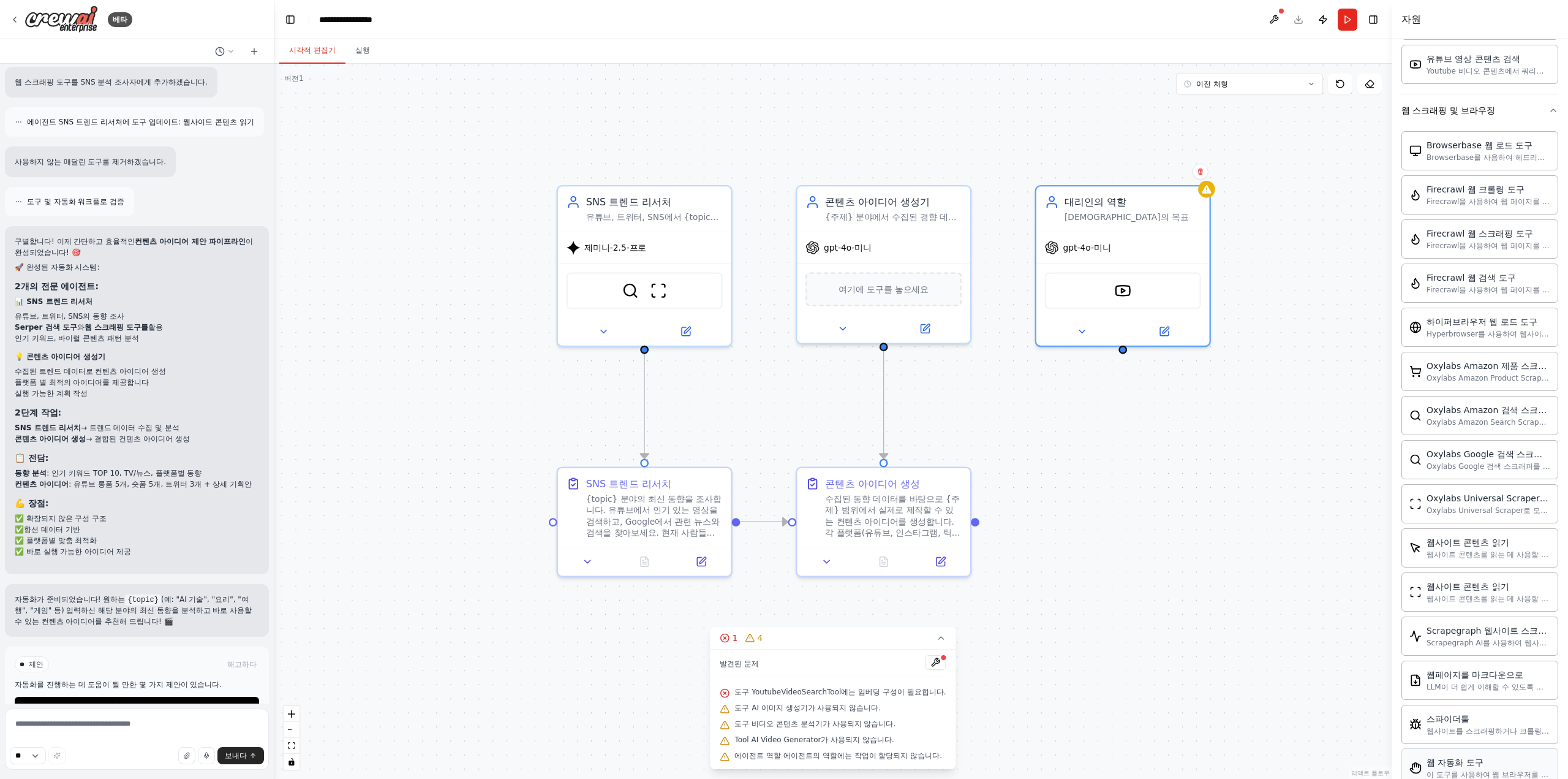
scroll to position [2307, 0]
click at [1484, 762] on button "사용자 정의 도구" at bounding box center [1479, 779] width 157 height 34
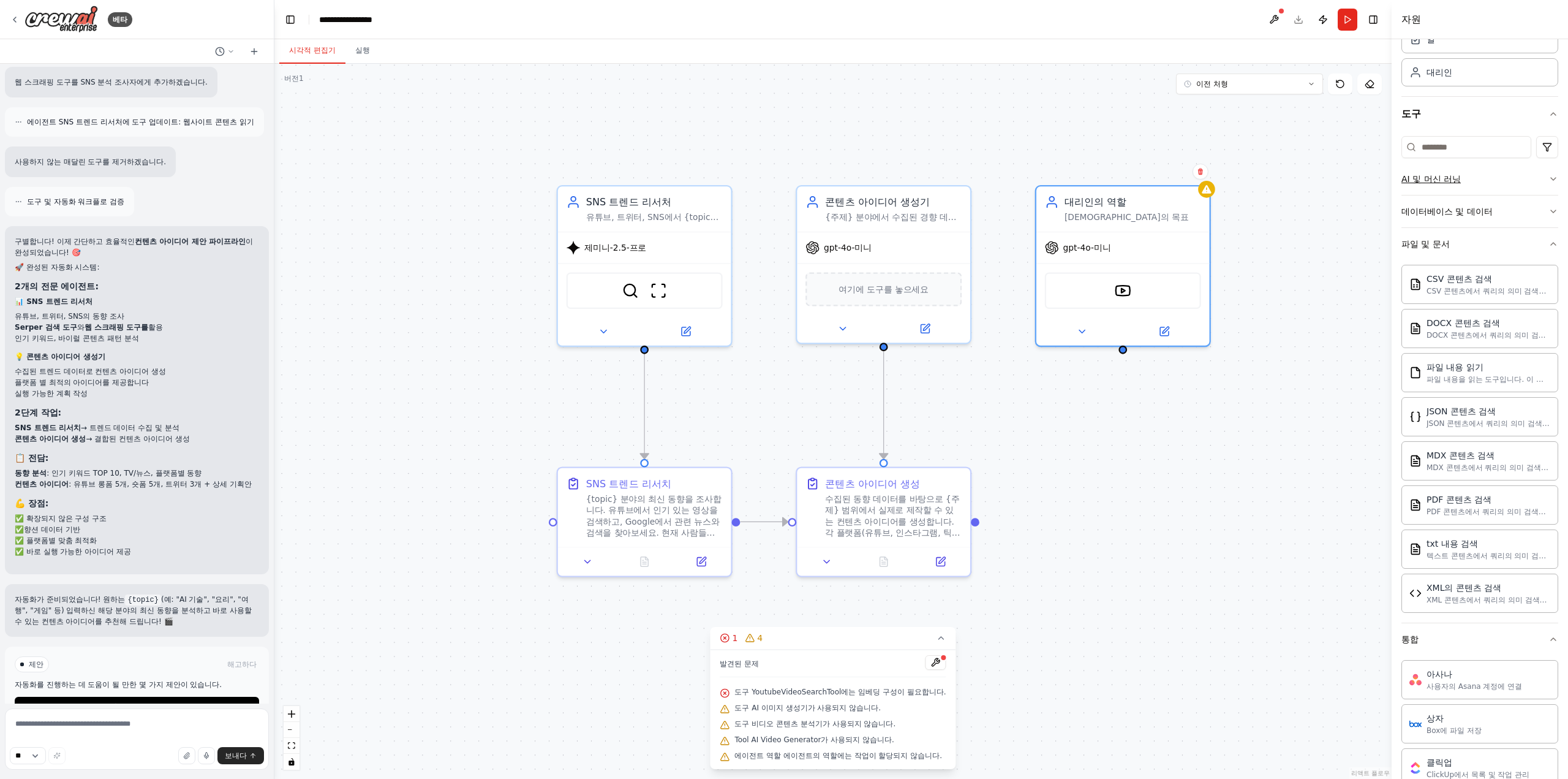
scroll to position [58, 0]
click at [1457, 180] on font "AI 및 머신 러닝" at bounding box center [1431, 180] width 60 height 10
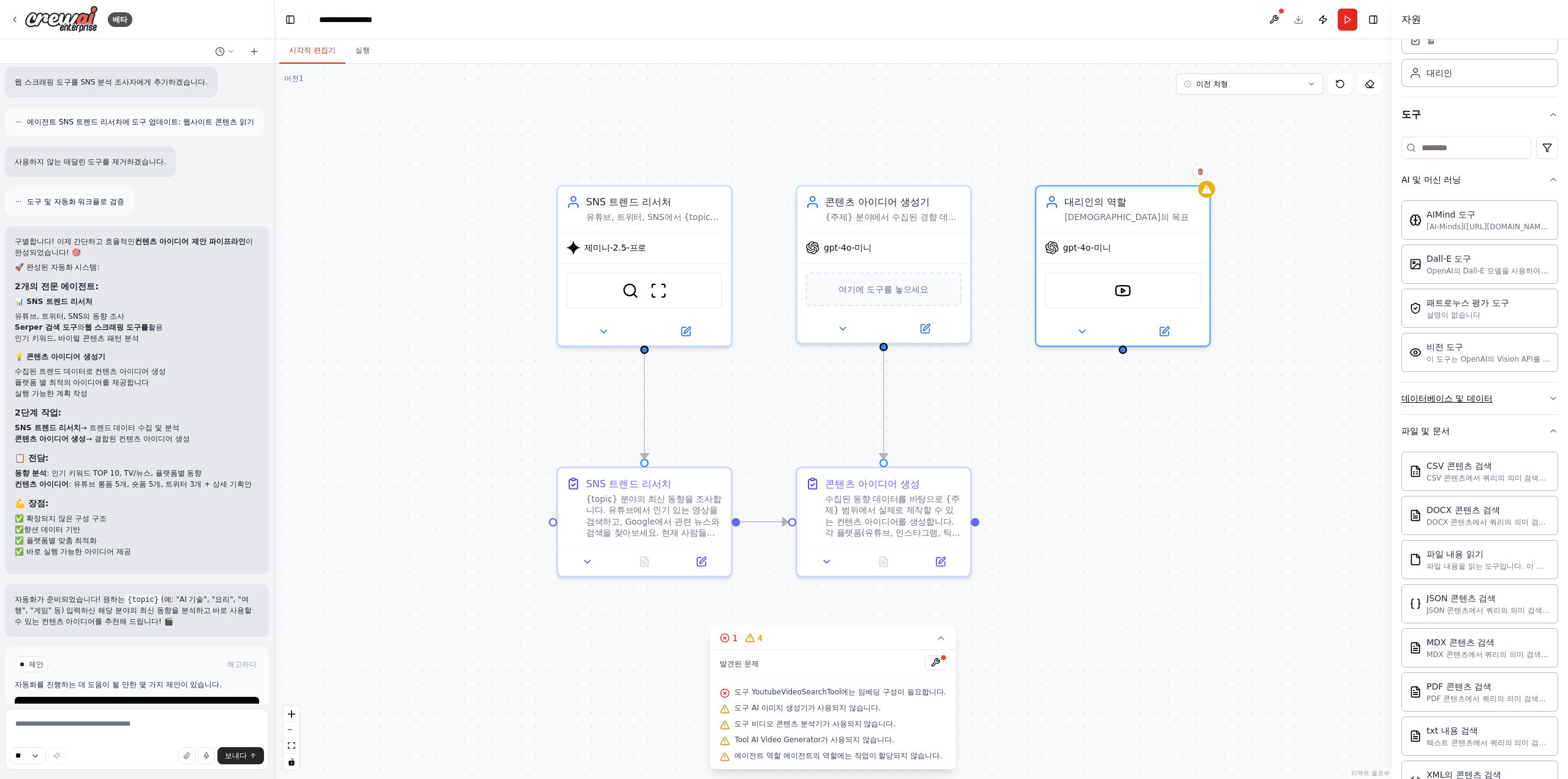
click at [1486, 402] on button "데이터베이스 및 데이터" at bounding box center [1479, 398] width 157 height 32
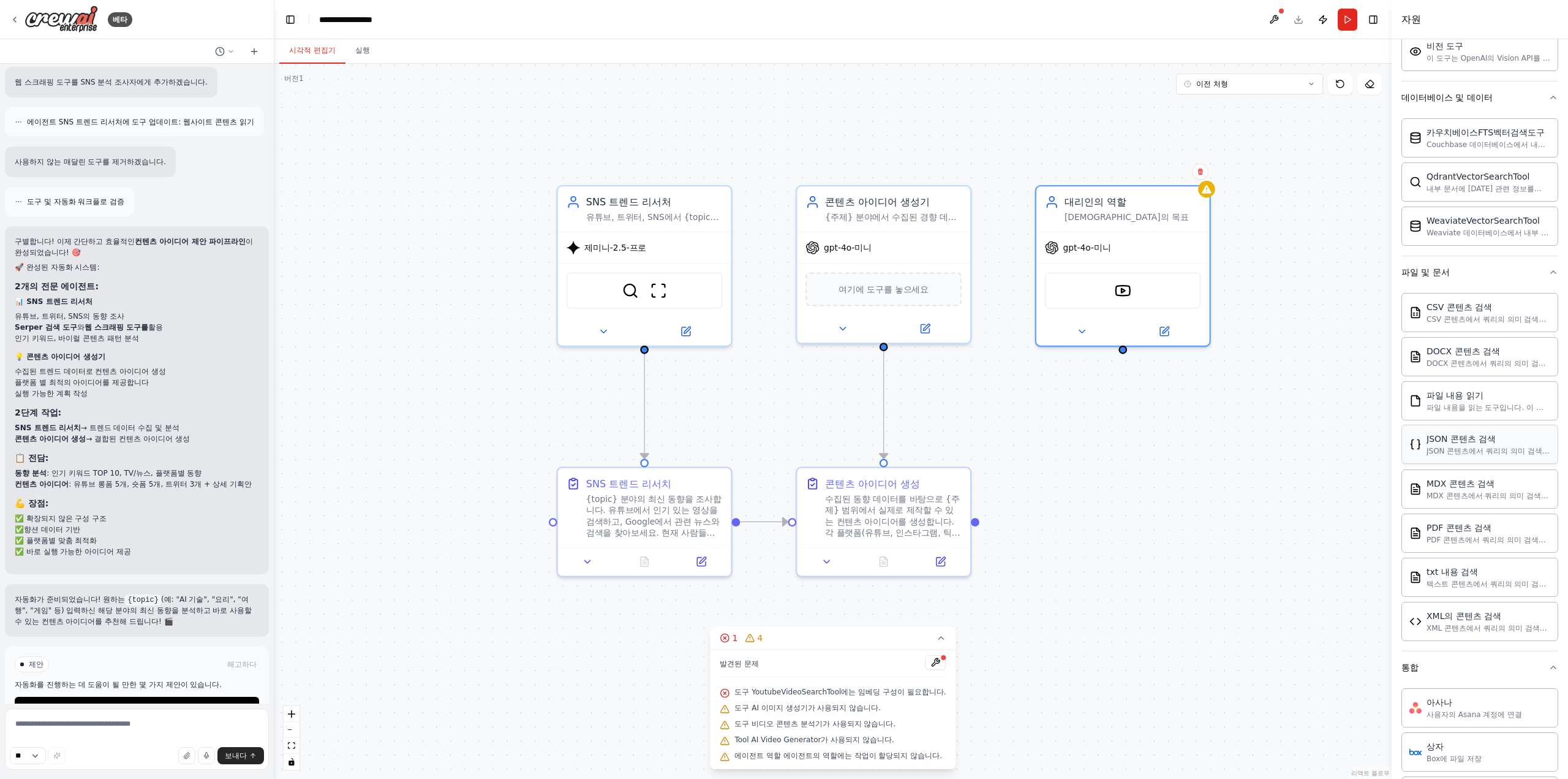
scroll to position [364, 0]
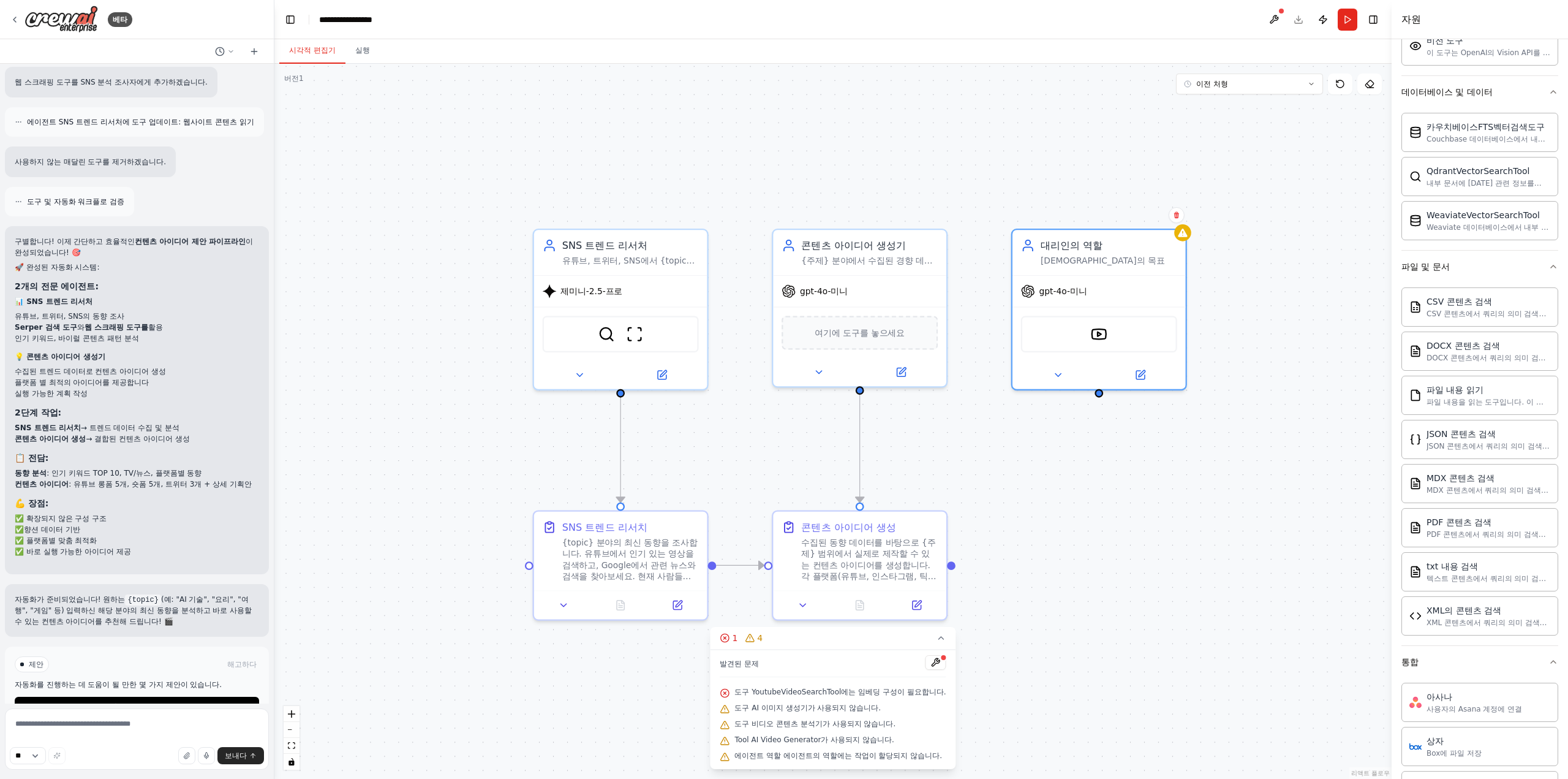
drag, startPoint x: 1080, startPoint y: 616, endPoint x: 1055, endPoint y: 634, distance: 30.8
click at [1055, 635] on div ".deletable-edge-delete-btn { width: 20px; height: 20px; border: 0px solid #ffff…" at bounding box center [832, 421] width 1117 height 715
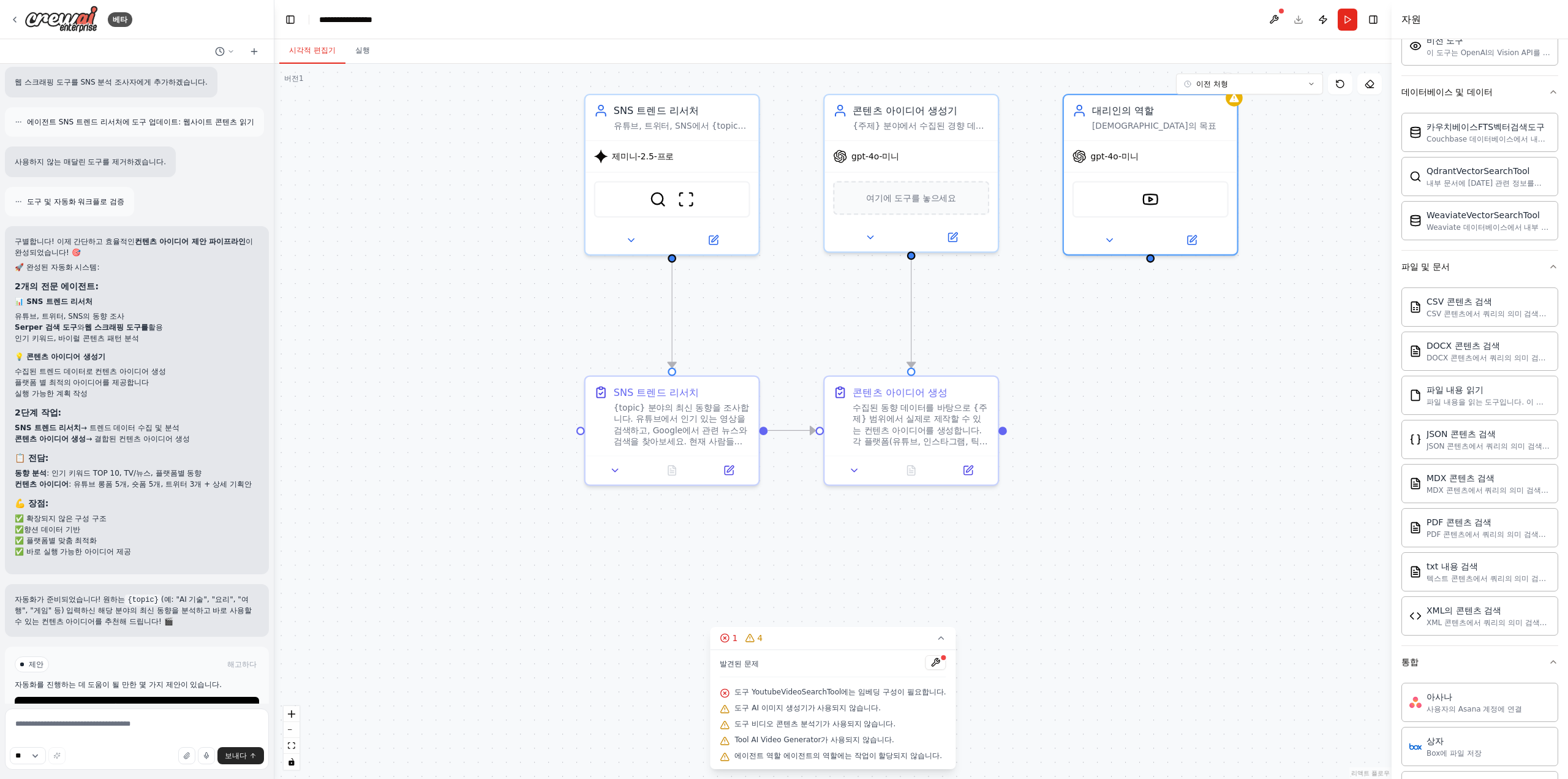
drag, startPoint x: 1059, startPoint y: 616, endPoint x: 1115, endPoint y: 494, distance: 134.2
click at [1115, 494] on div ".deletable-edge-delete-btn { width: 20px; height: 20px; border: 0px solid #ffff…" at bounding box center [832, 421] width 1117 height 715
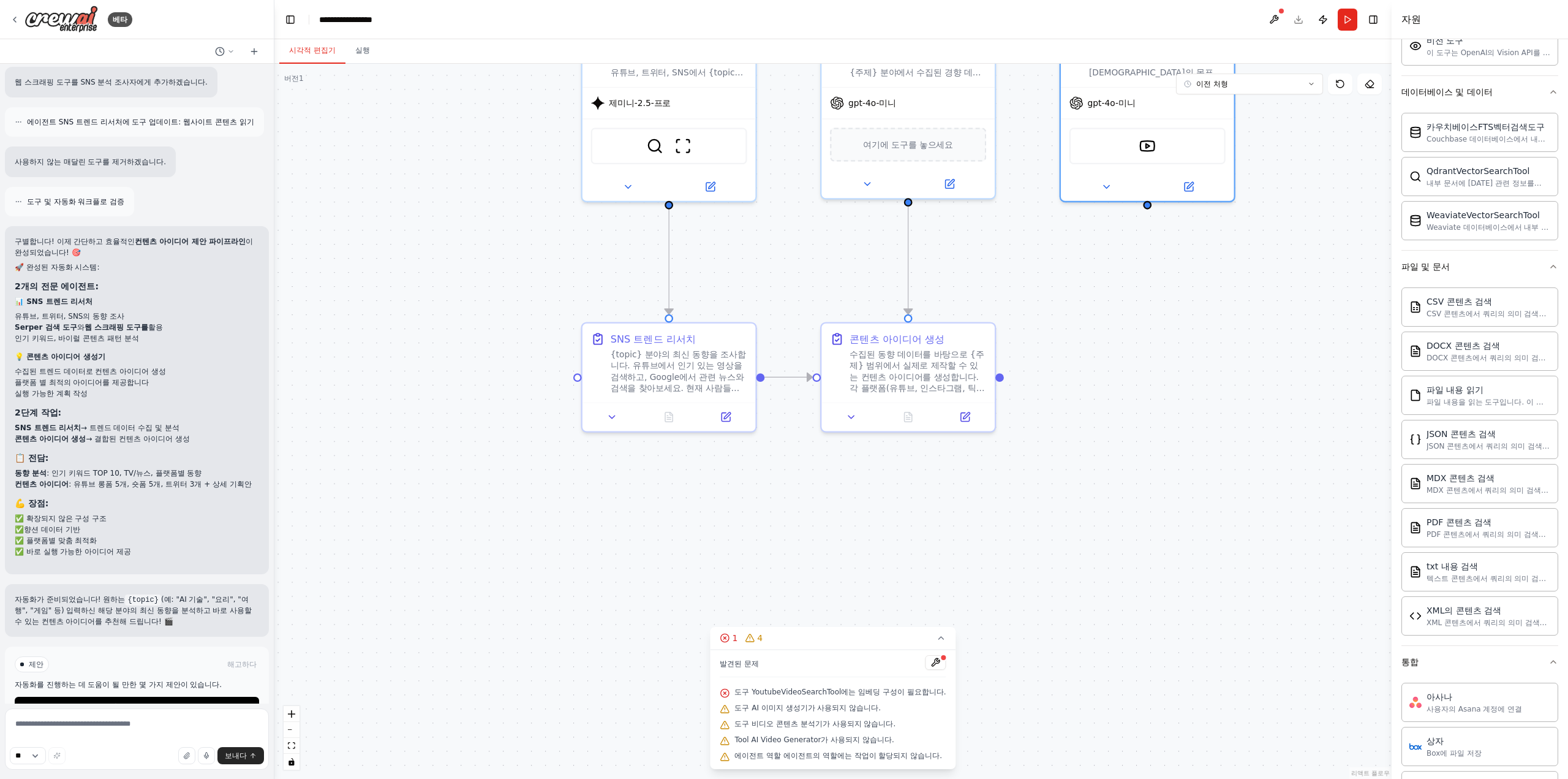
drag, startPoint x: 280, startPoint y: 630, endPoint x: 278, endPoint y: 564, distance: 66.0
click at [278, 564] on div ".deletable-edge-delete-btn { width: 20px; height: 20px; border: 0px solid #ffff…" at bounding box center [832, 421] width 1117 height 715
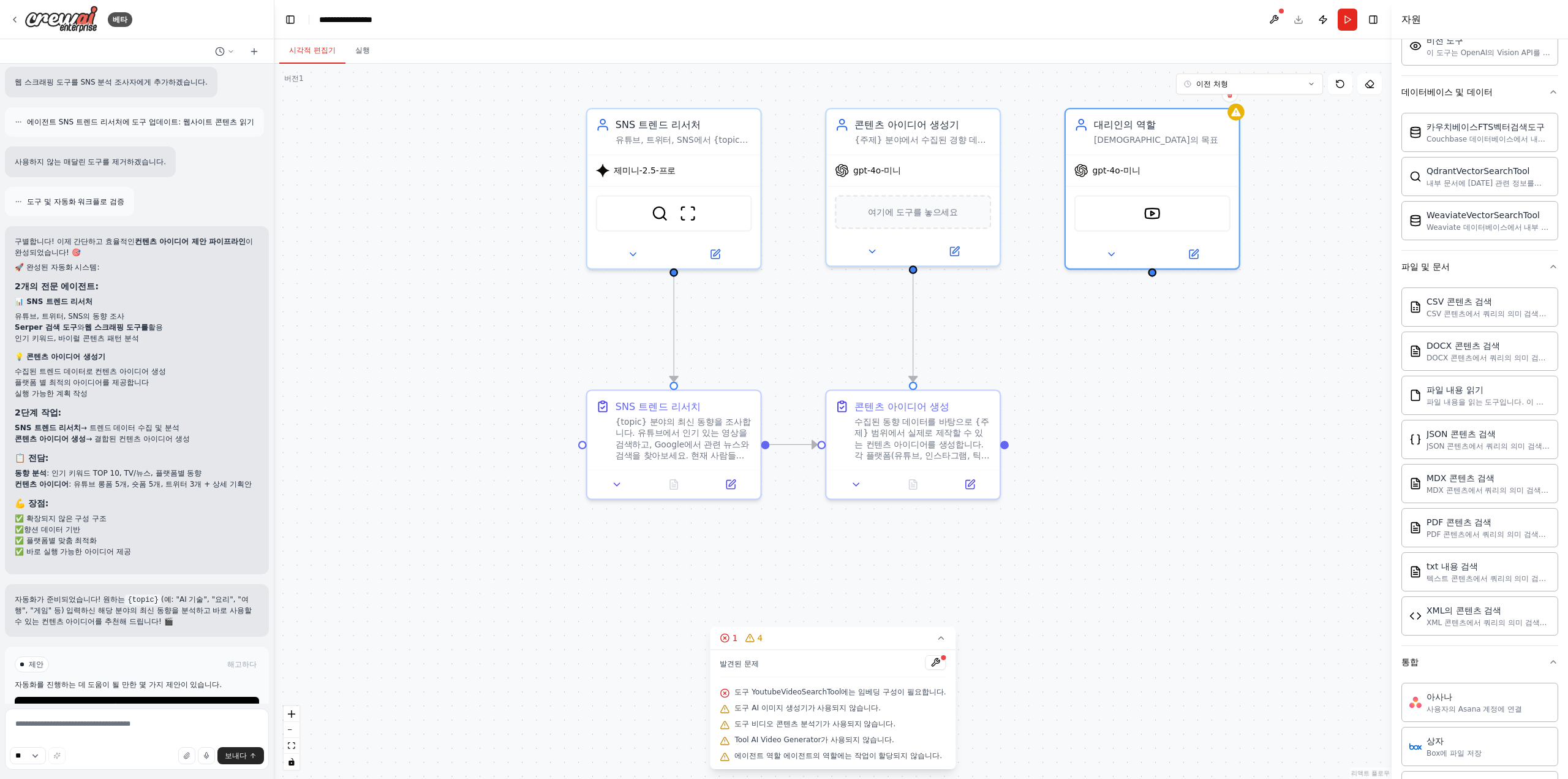
drag, startPoint x: 579, startPoint y: 493, endPoint x: 584, endPoint y: 567, distance: 74.2
click at [584, 567] on div ".deletable-edge-delete-btn { width: 20px; height: 20px; border: 0px solid #ffff…" at bounding box center [832, 421] width 1117 height 715
click at [664, 171] on font "제미니-2.5-프로" at bounding box center [645, 168] width 62 height 10
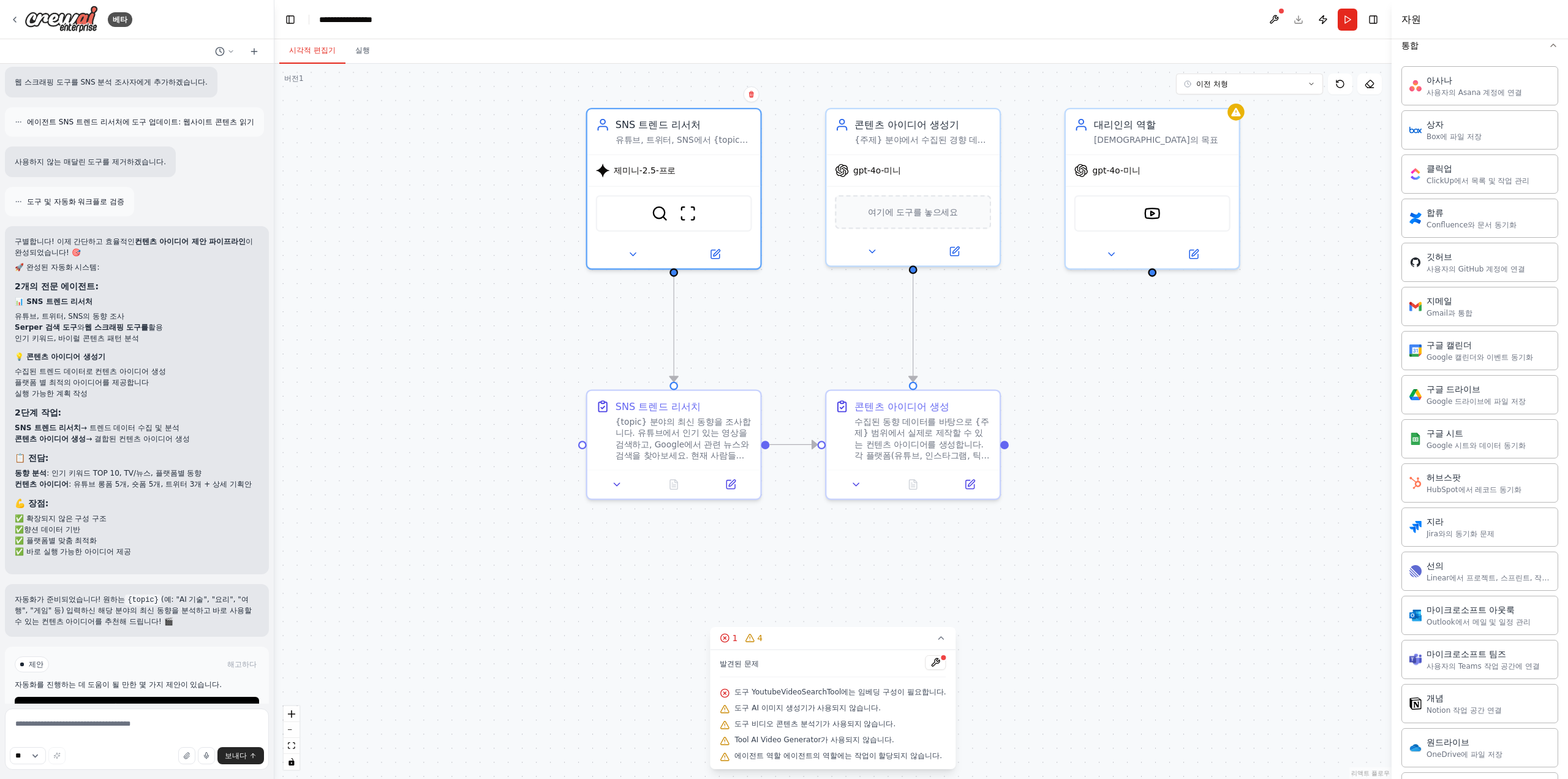
scroll to position [1042, 0]
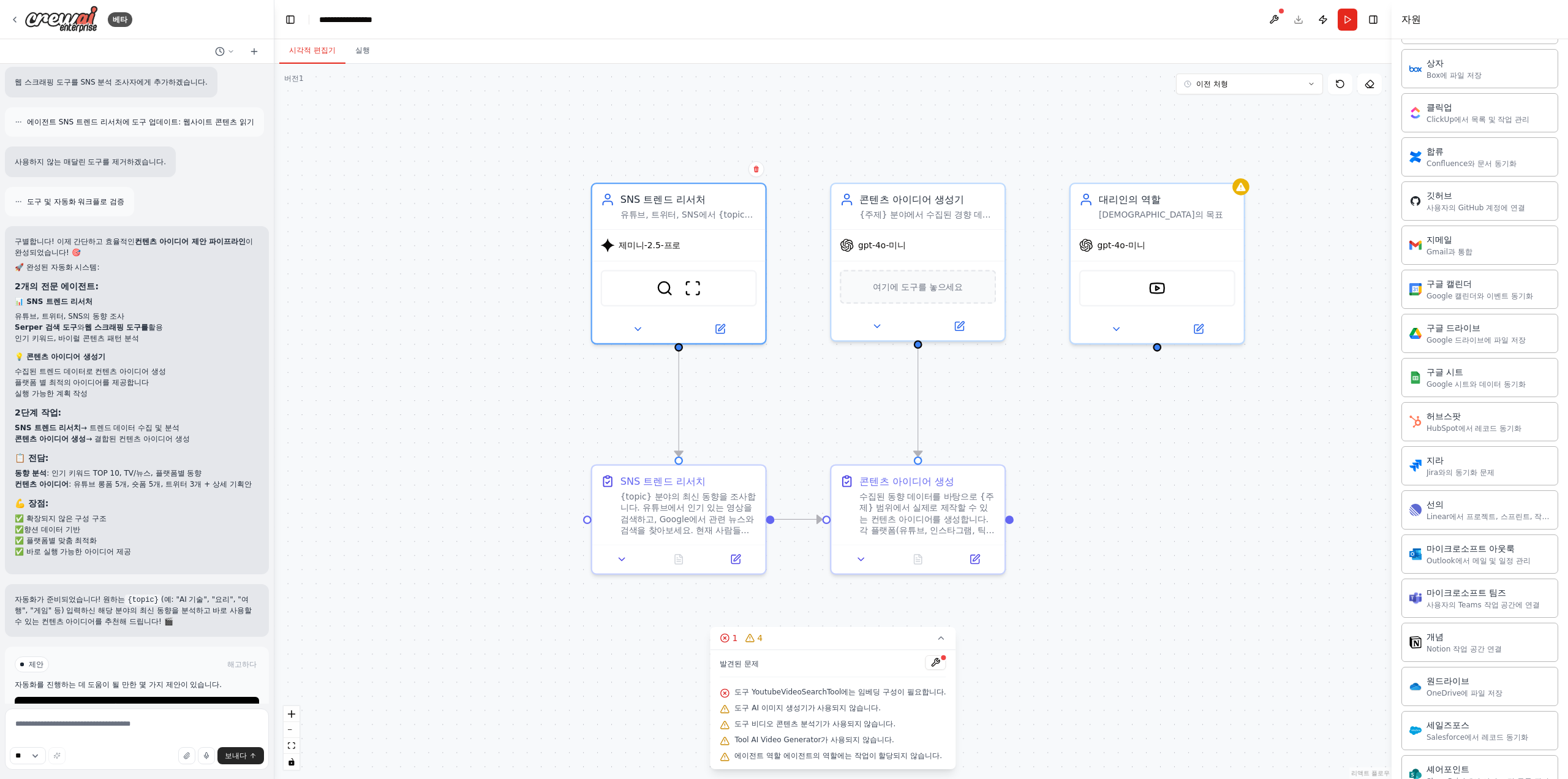
drag, startPoint x: 1063, startPoint y: 370, endPoint x: 1068, endPoint y: 444, distance: 74.2
click at [1068, 444] on div ".deletable-edge-delete-btn { width: 20px; height: 20px; border: 0px solid #ffff…" at bounding box center [832, 421] width 1117 height 715
click at [692, 500] on font "{topic} 분야의 최신 동향을 조사합니다. 유튜브에서 인기 있는 영상을 검색하고, Google에서 관련 뉴스와 검색을 찾아보세요. 현재 사…" at bounding box center [689, 522] width 136 height 66
click at [627, 556] on button at bounding box center [622, 556] width 48 height 17
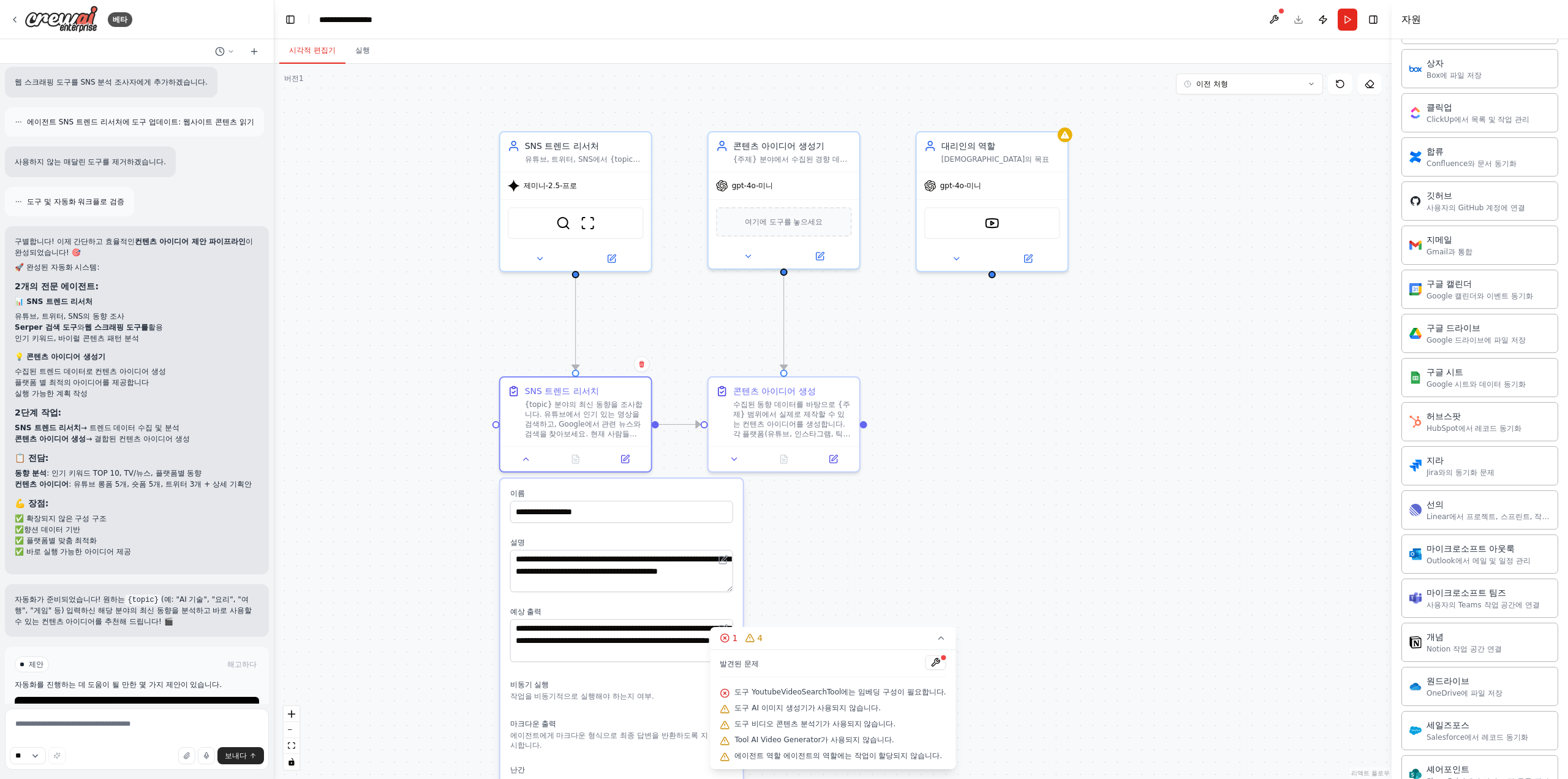
drag, startPoint x: 523, startPoint y: 577, endPoint x: 440, endPoint y: 472, distance: 133.8
click at [440, 472] on div ".deletable-edge-delete-btn { width: 20px; height: 20px; border: 0px solid #ffff…" at bounding box center [832, 421] width 1117 height 715
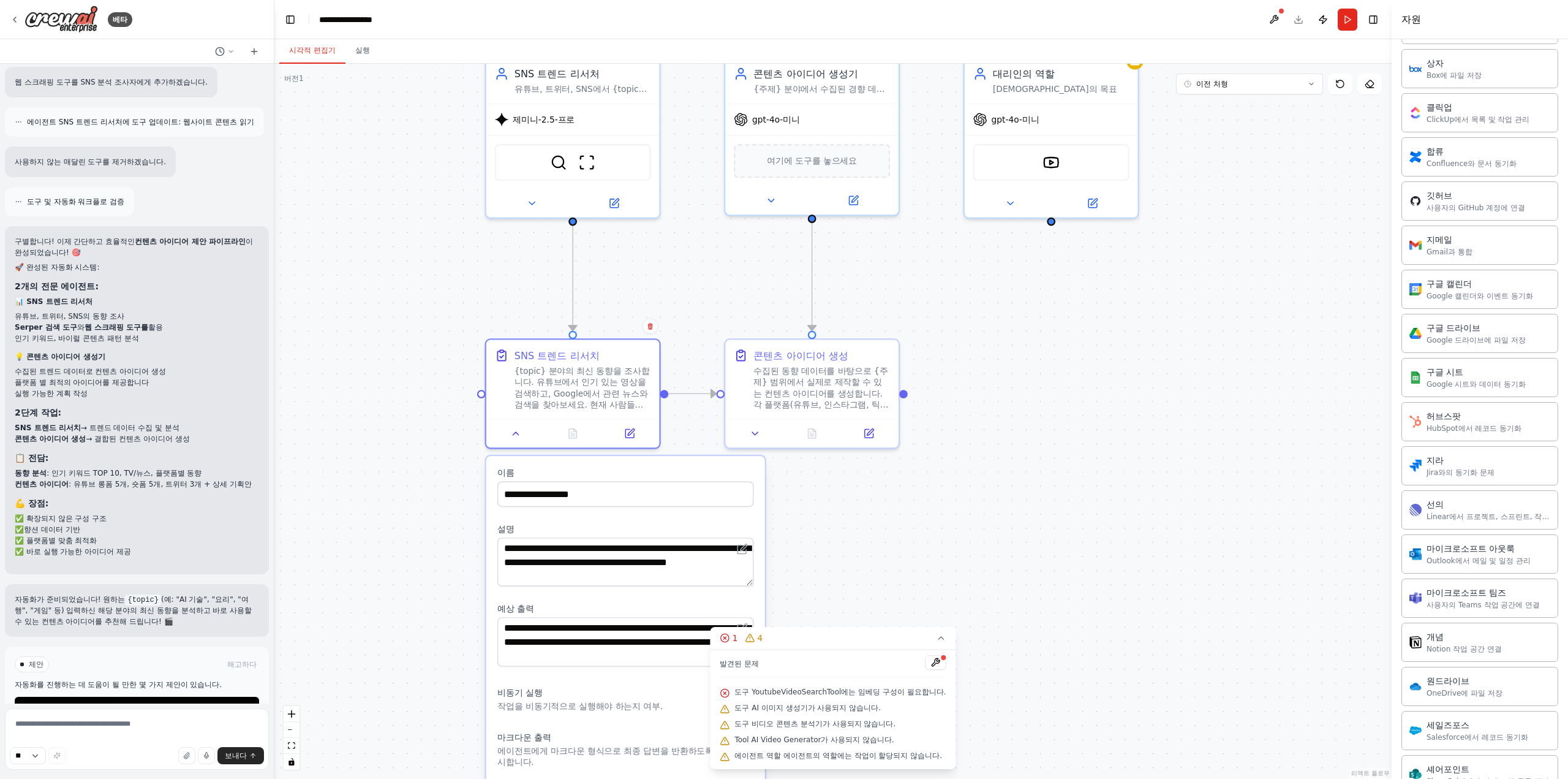
drag, startPoint x: 691, startPoint y: 298, endPoint x: 701, endPoint y: 323, distance: 26.9
click at [701, 323] on div ".deletable-edge-delete-btn { width: 20px; height: 20px; border: 0px solid #ffff…" at bounding box center [832, 421] width 1117 height 715
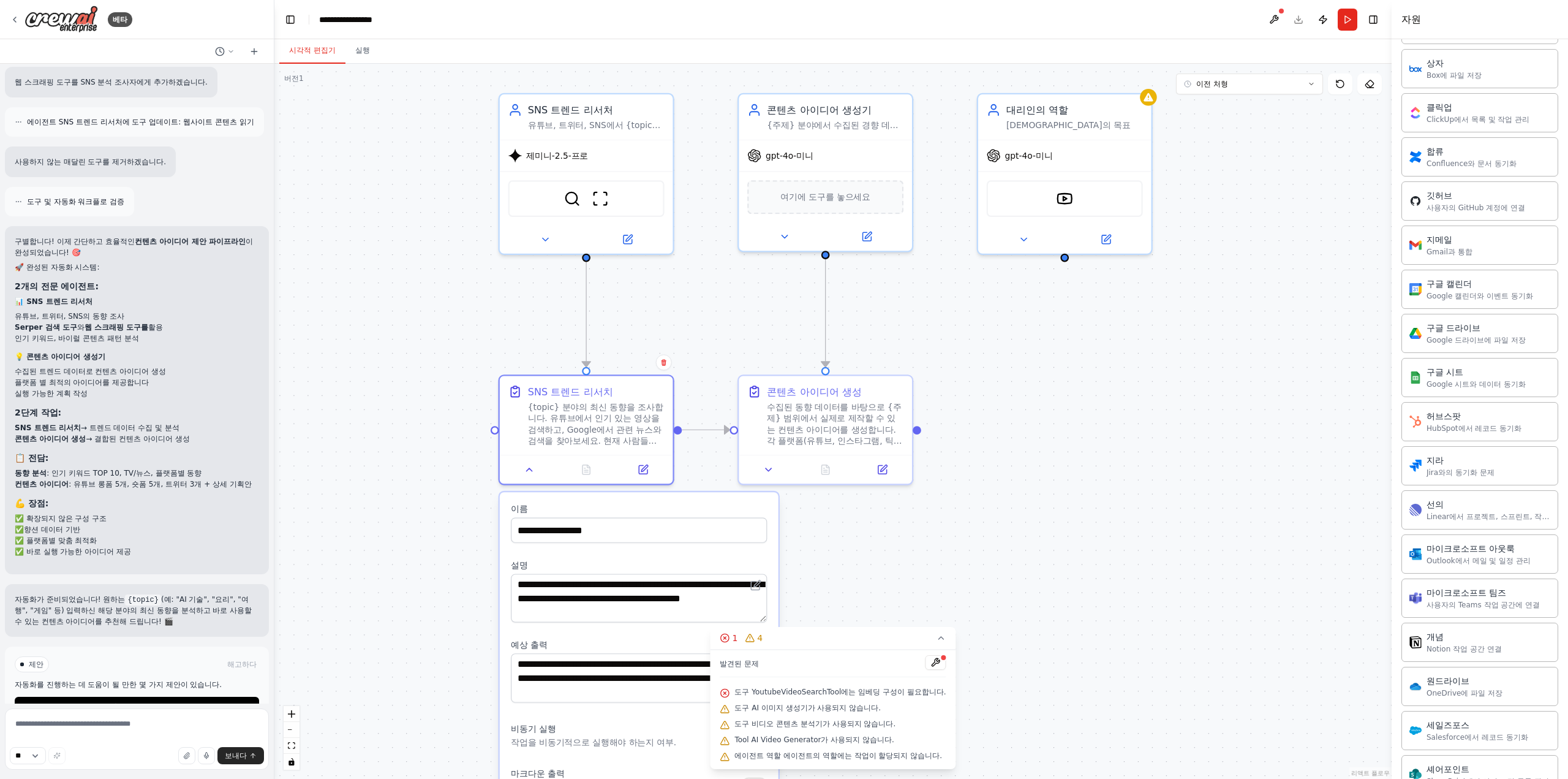
drag, startPoint x: 1034, startPoint y: 387, endPoint x: 1058, endPoint y: 451, distance: 68.4
click at [1058, 451] on div ".deletable-edge-delete-btn { width: 20px; height: 20px; border: 0px solid #ffff…" at bounding box center [832, 421] width 1117 height 715
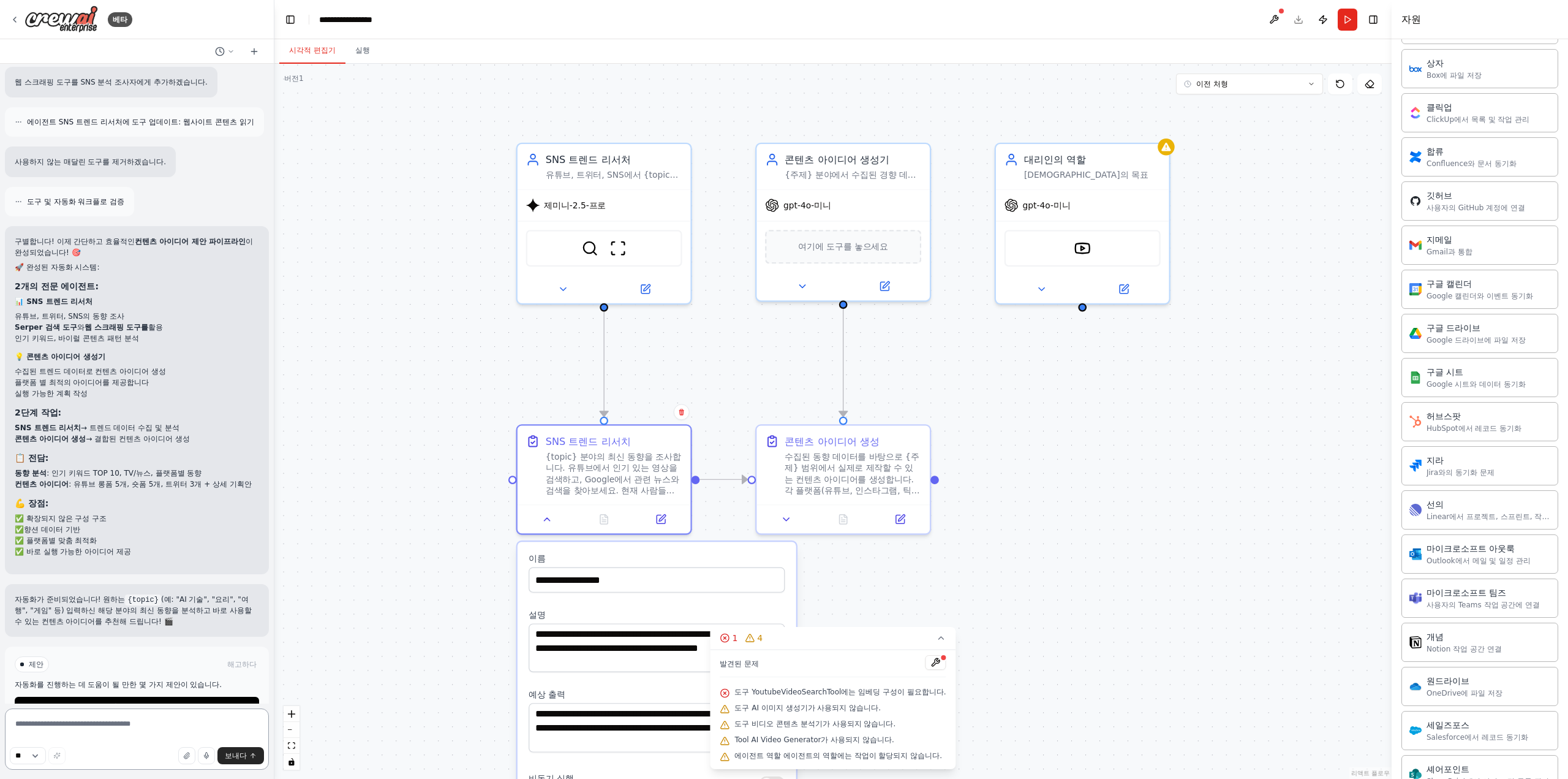
click at [207, 727] on textarea at bounding box center [137, 738] width 263 height 61
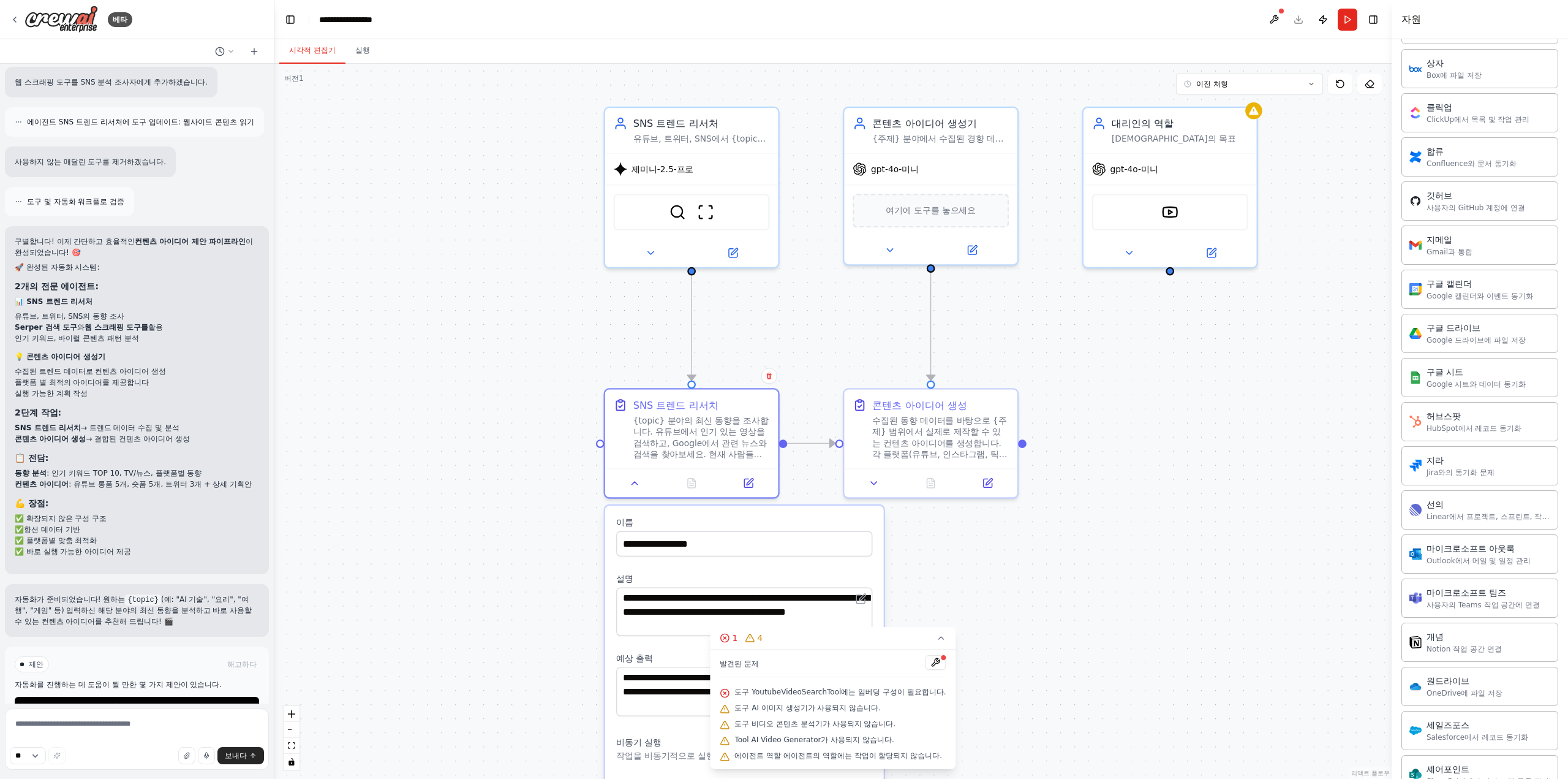
drag, startPoint x: 314, startPoint y: 645, endPoint x: 451, endPoint y: 608, distance: 141.9
click at [469, 596] on div ".deletable-edge-delete-btn { width: 20px; height: 20px; border: 0px solid #ffff…" at bounding box center [832, 421] width 1117 height 715
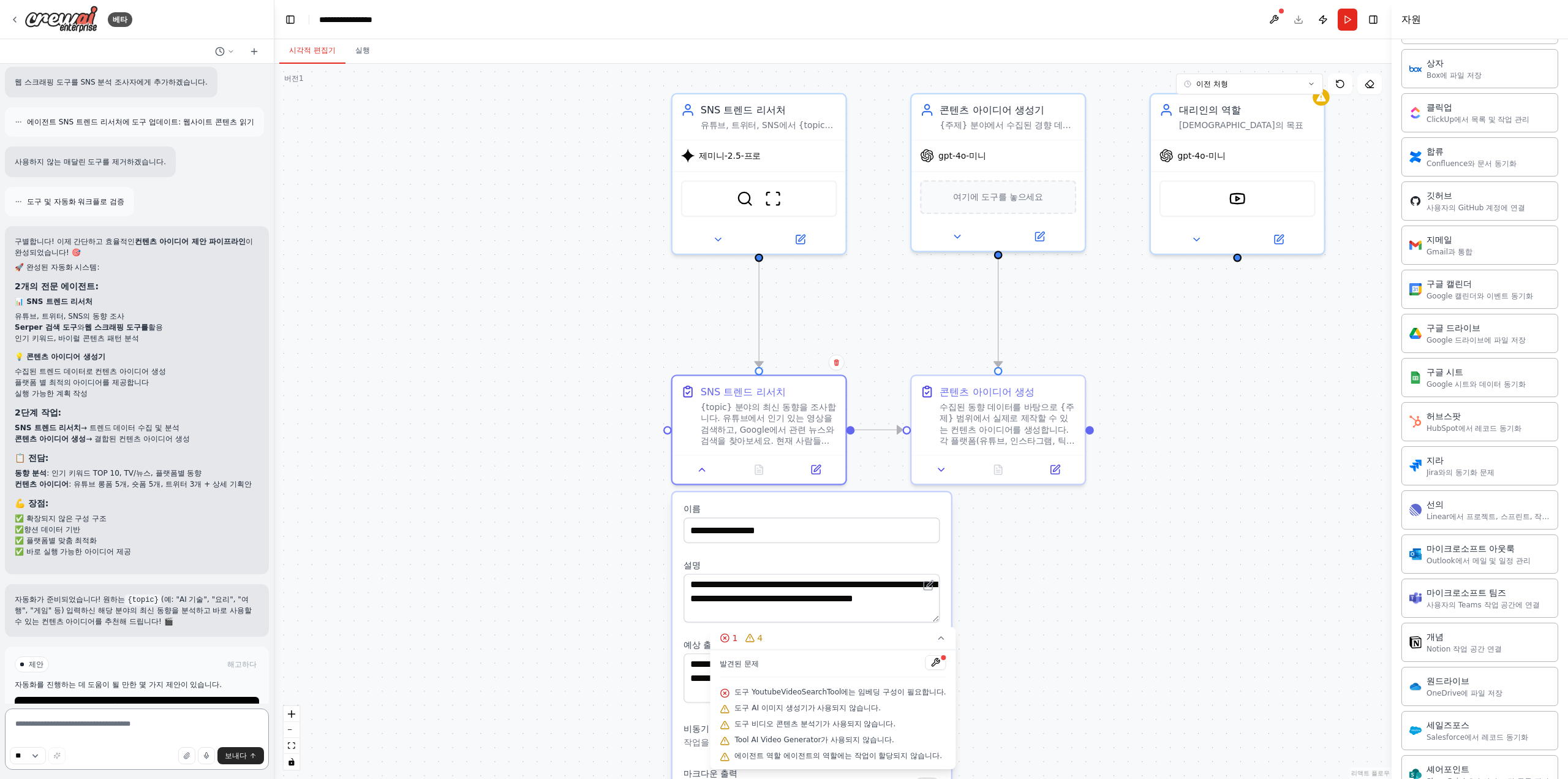
click at [196, 735] on textarea at bounding box center [137, 738] width 263 height 61
type textarea "**********"
click at [255, 760] on button "보내다" at bounding box center [241, 755] width 47 height 17
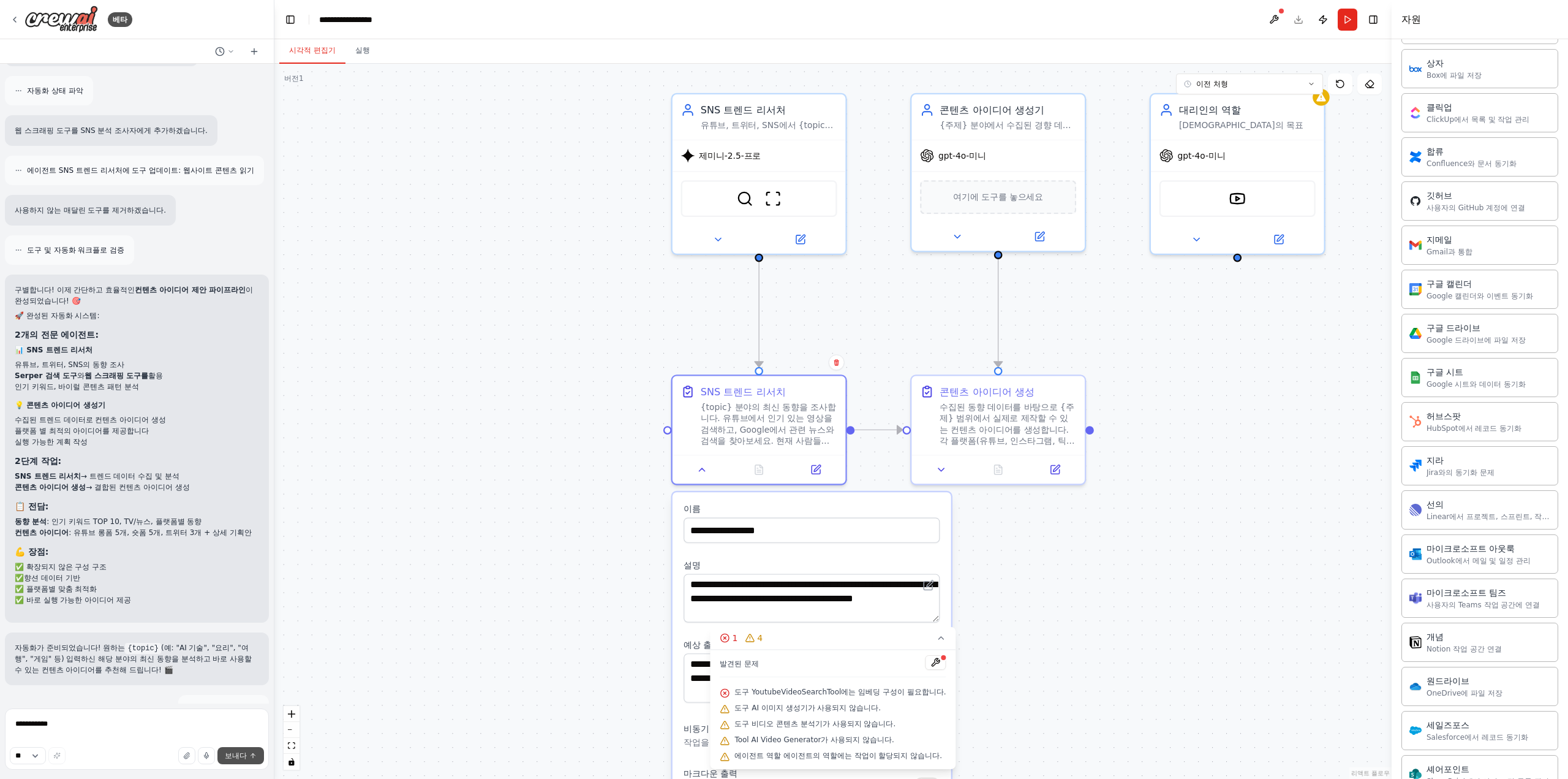
scroll to position [4504, 0]
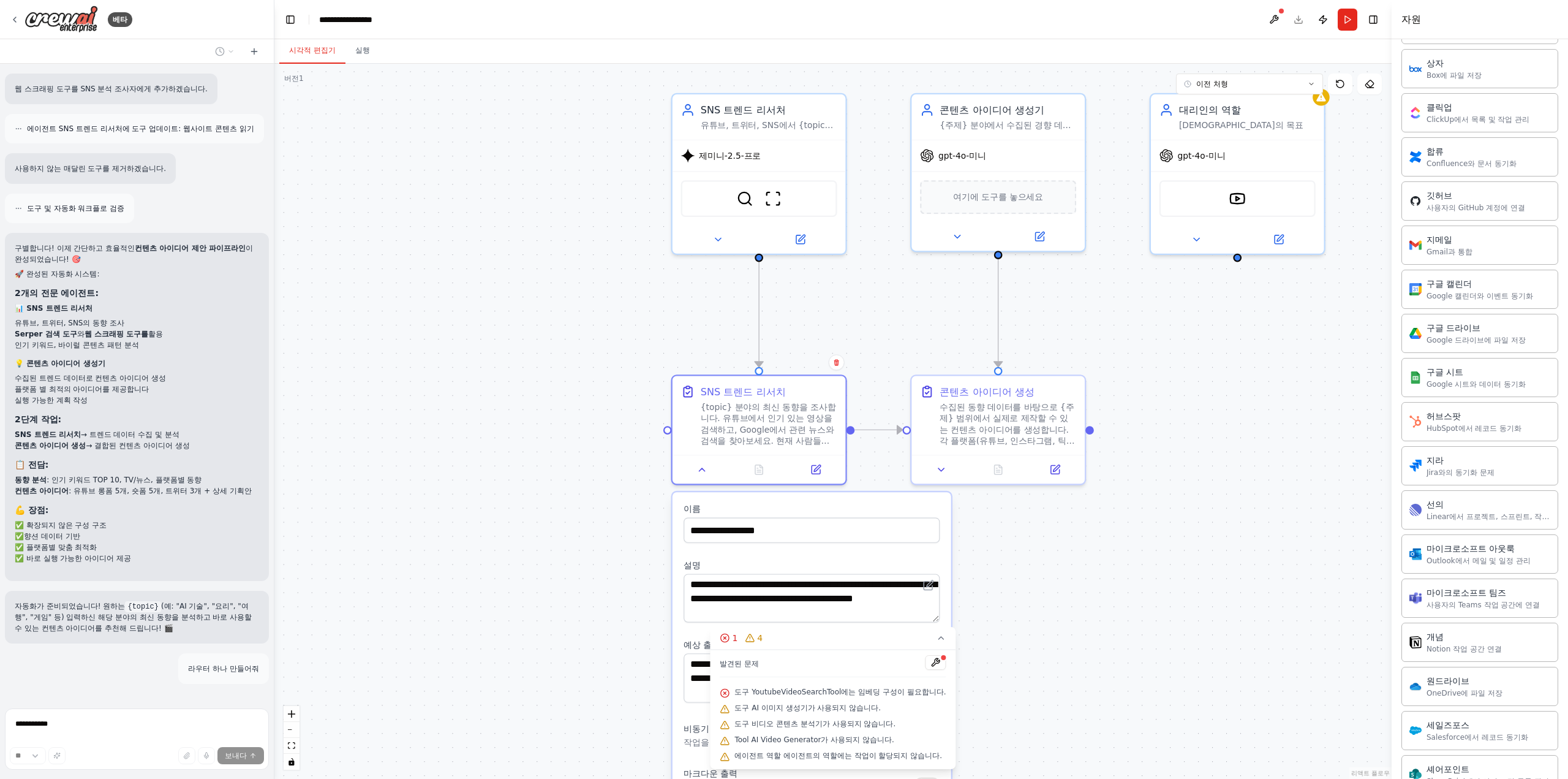
click at [470, 525] on div ".deletable-edge-delete-btn { width: 20px; height: 20px; border: 0px solid #ffff…" at bounding box center [832, 421] width 1117 height 715
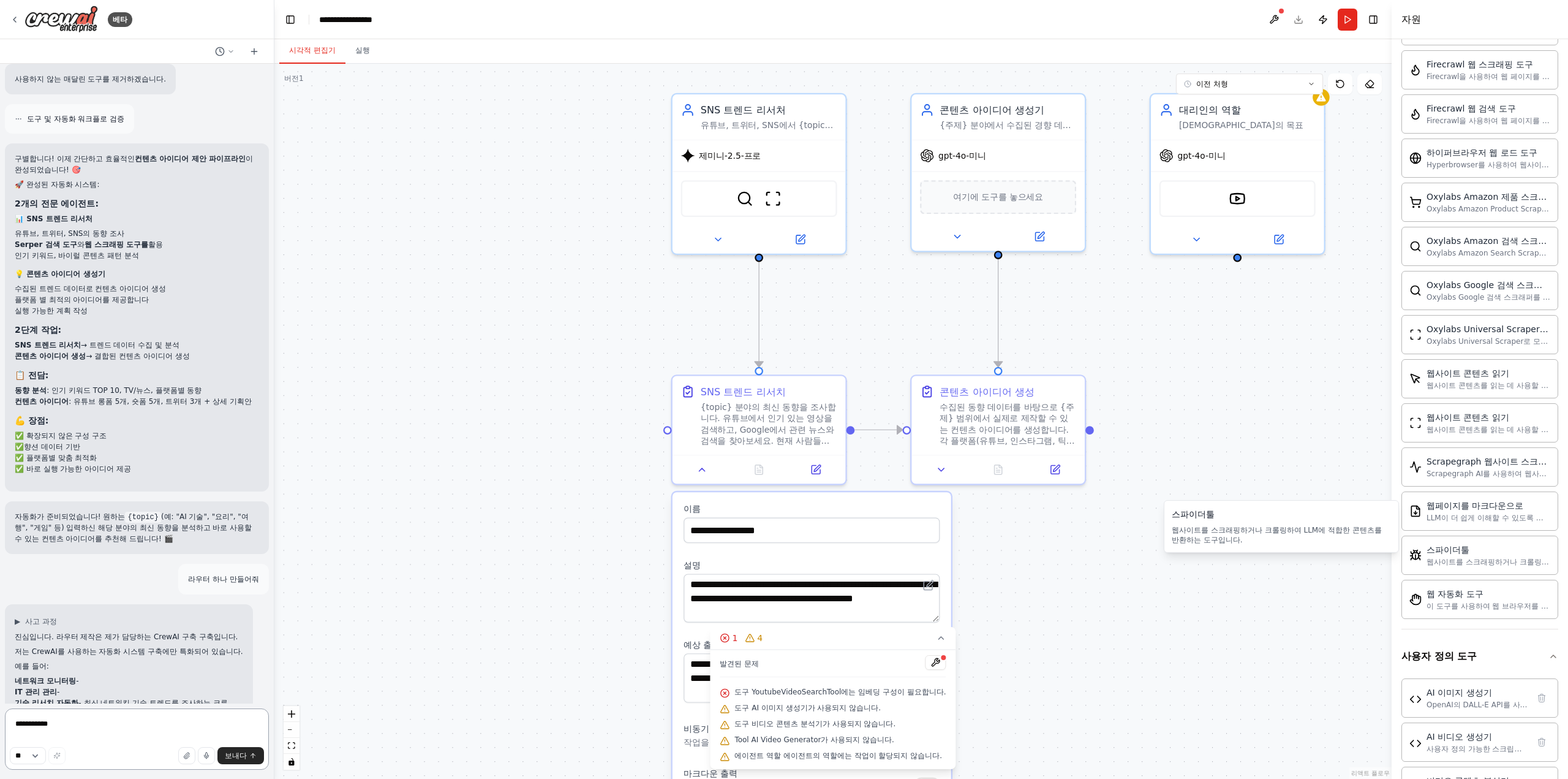
scroll to position [4604, 0]
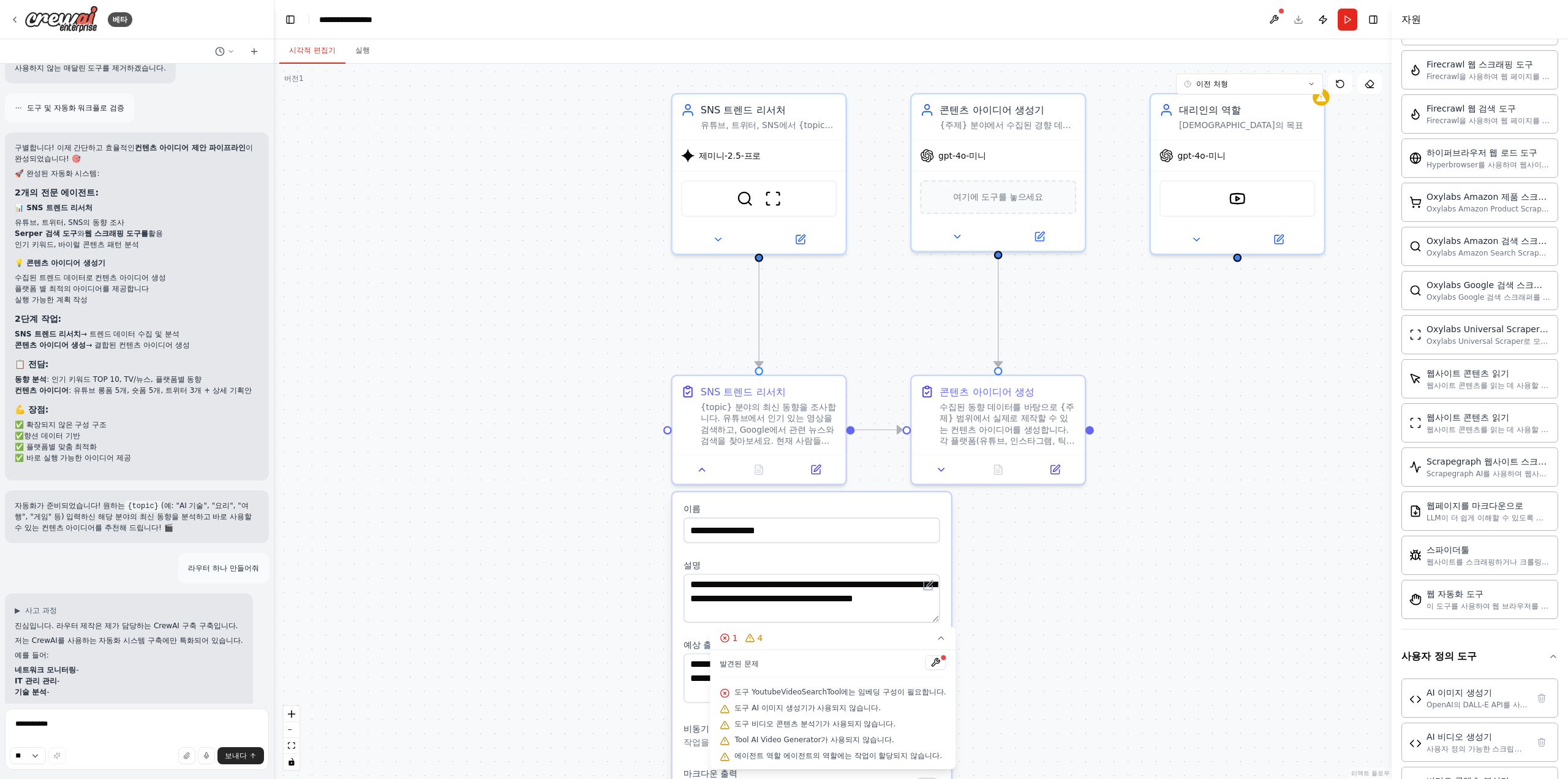
click at [151, 636] on font "저는 CrewAI를 사용하는 자동화 시스템 구축에만 특화되어 있습니다." at bounding box center [129, 640] width 229 height 9
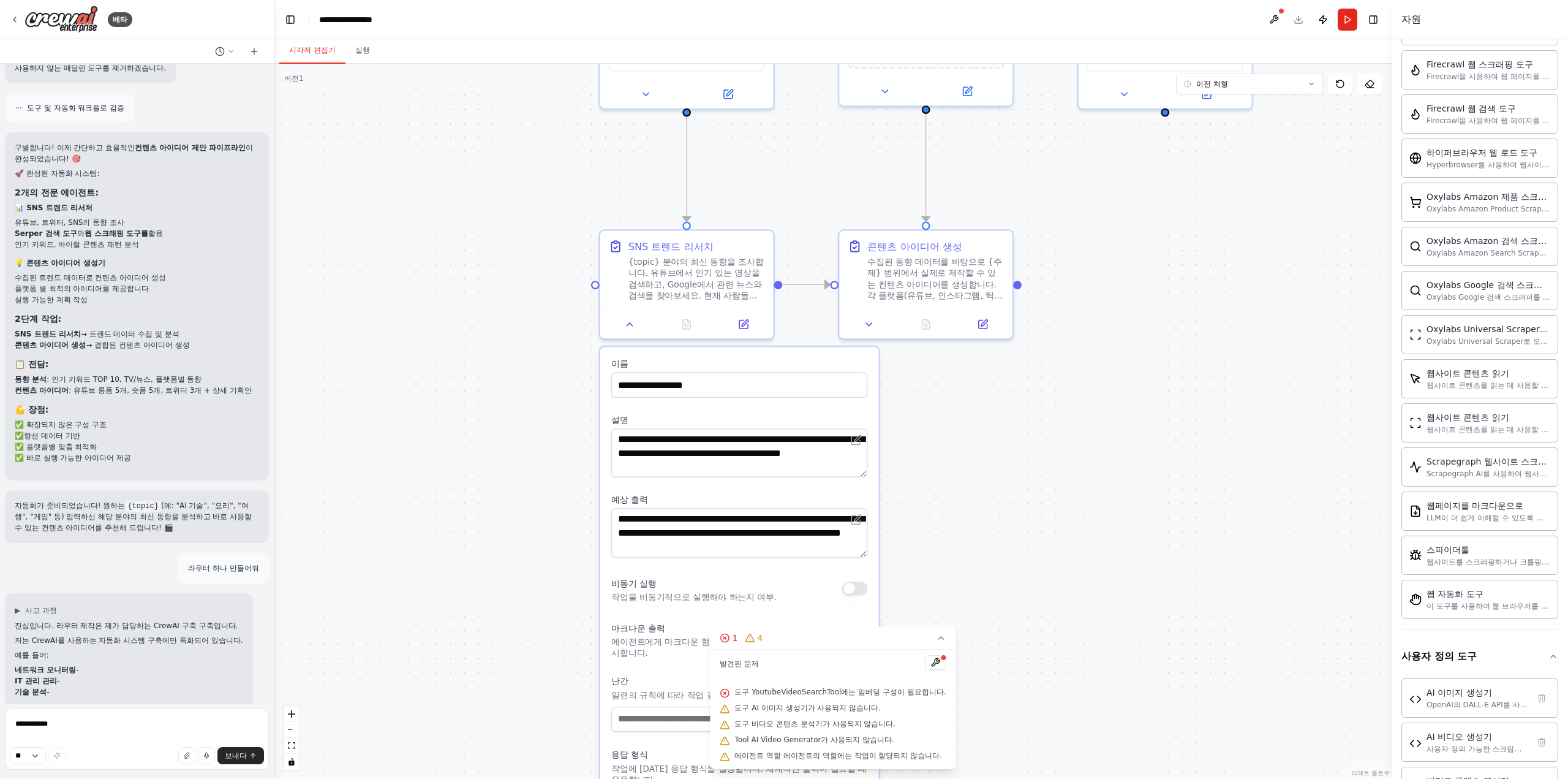
drag, startPoint x: 562, startPoint y: 533, endPoint x: 451, endPoint y: 350, distance: 214.0
click at [451, 350] on div ".deletable-edge-delete-btn { width: 20px; height: 20px; border: 0px solid #ffff…" at bounding box center [832, 421] width 1117 height 715
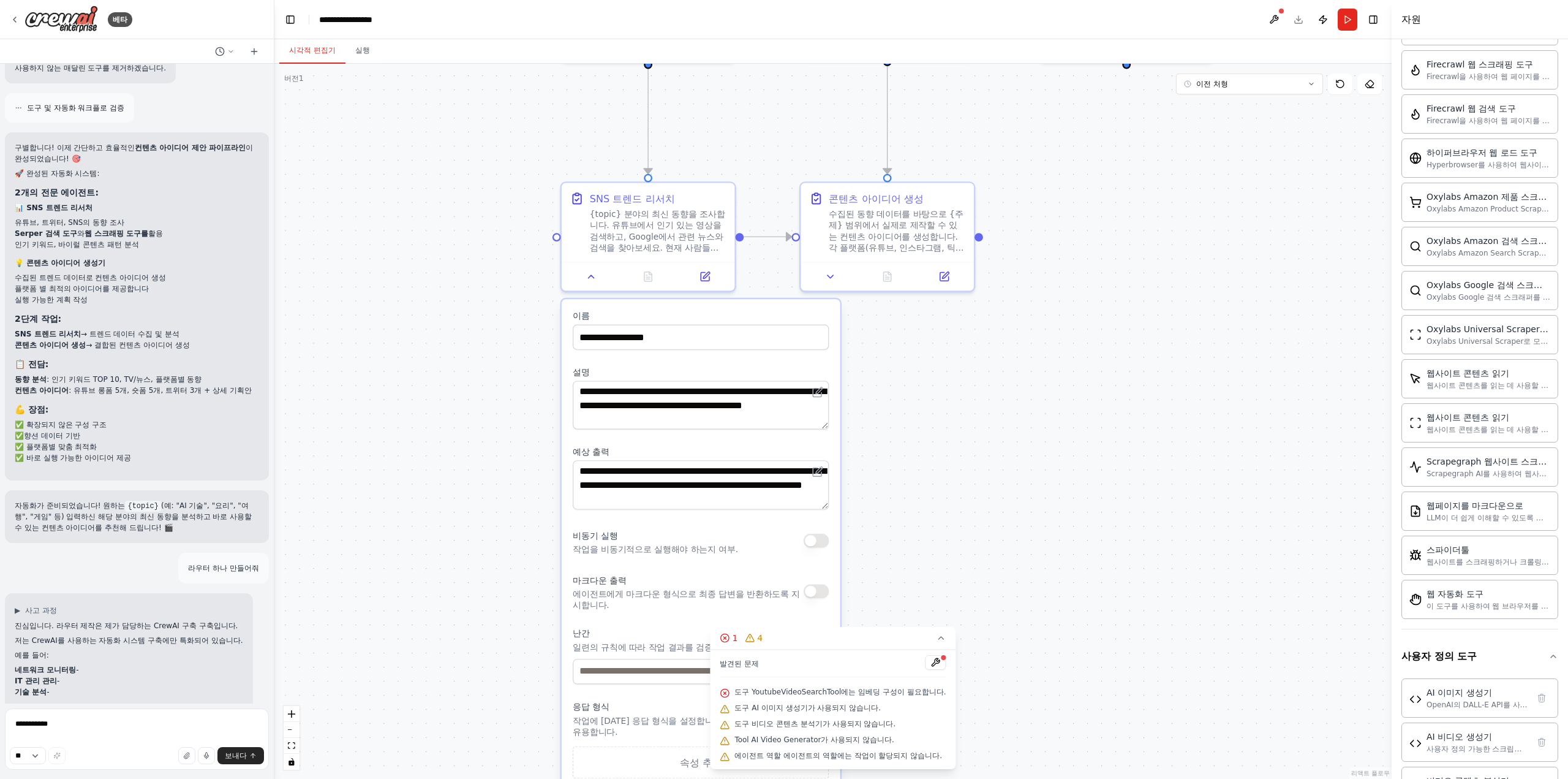
click at [481, 326] on div ".deletable-edge-delete-btn { width: 20px; height: 20px; border: 0px solid #ffff…" at bounding box center [832, 421] width 1117 height 715
drag, startPoint x: 473, startPoint y: 440, endPoint x: 448, endPoint y: 473, distance: 41.4
click at [454, 467] on div ".deletable-edge-delete-btn { width: 20px; height: 20px; border: 0px solid #ffff…" at bounding box center [832, 421] width 1117 height 715
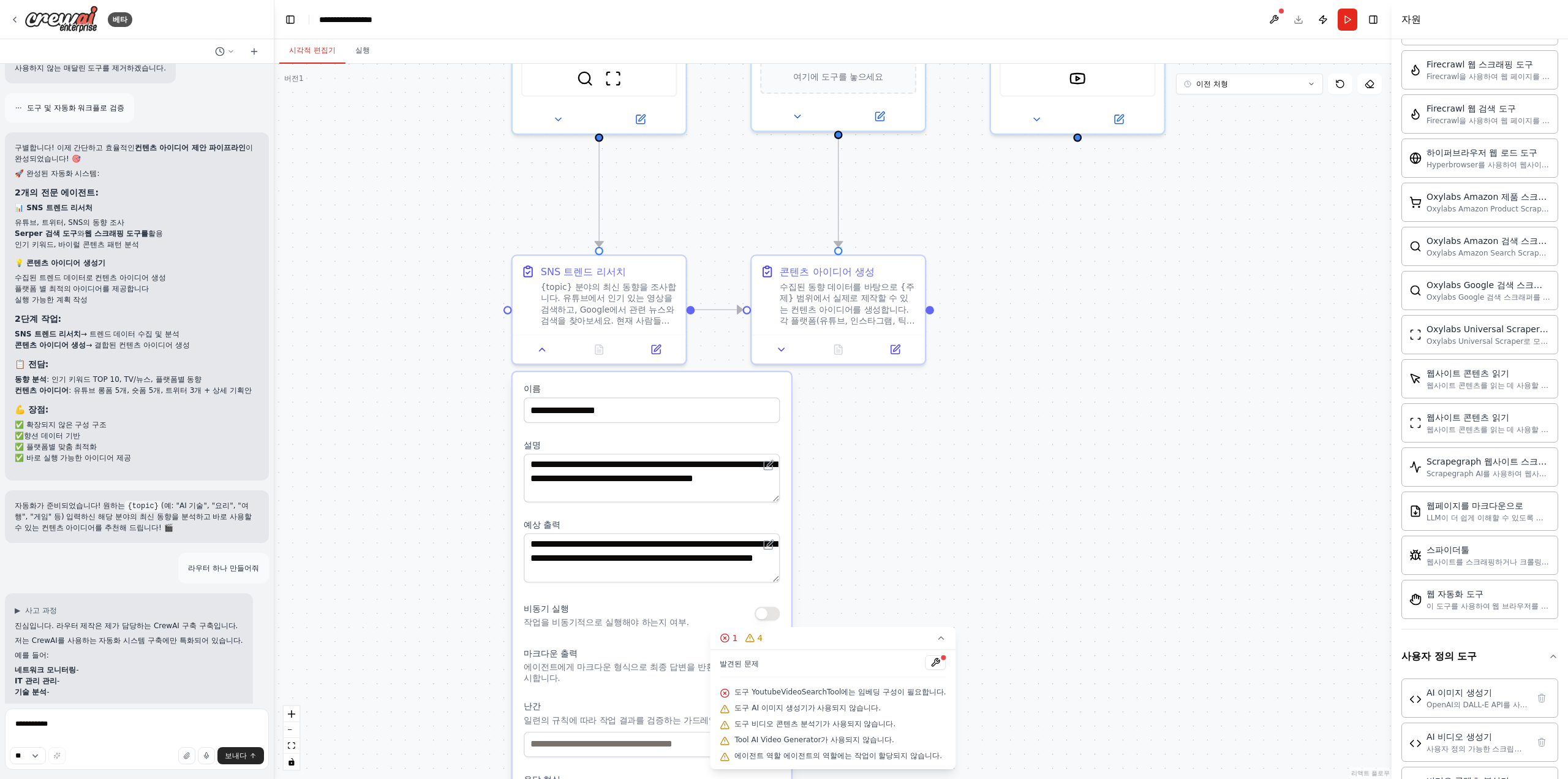
drag, startPoint x: 448, startPoint y: 473, endPoint x: 445, endPoint y: 539, distance: 66.1
click at [445, 539] on div ".deletable-edge-delete-btn { width: 20px; height: 20px; border: 0px solid #ffff…" at bounding box center [832, 421] width 1117 height 715
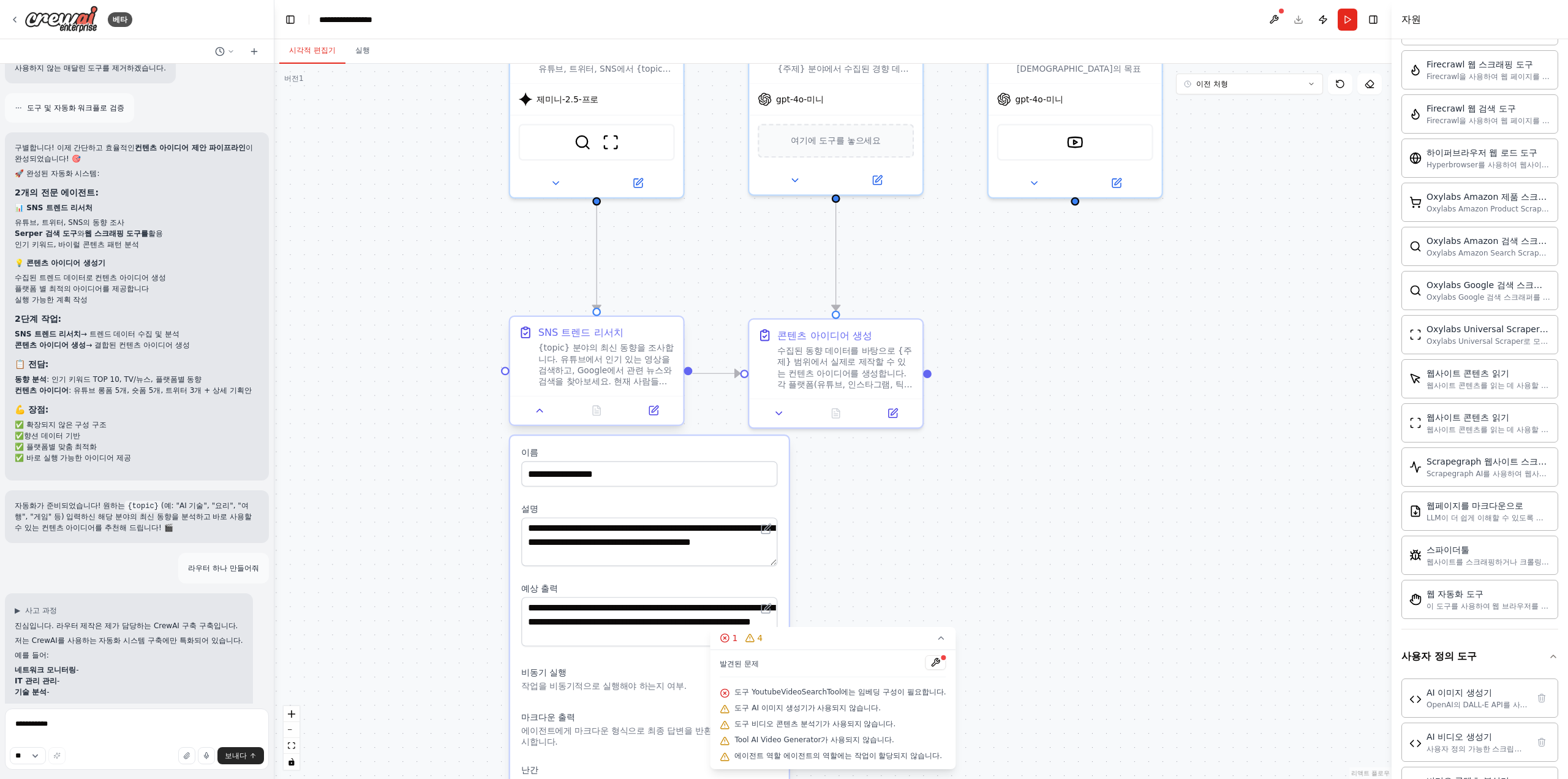
click at [583, 371] on font "{topic} 분야의 최신 동향을 조사합니다. 유튜브에서 인기 있는 영상을 검색하고, Google에서 관련 뉴스와 검색을 찾아보세요. 현재 사…" at bounding box center [606, 377] width 136 height 66
click at [544, 414] on icon at bounding box center [539, 410] width 11 height 11
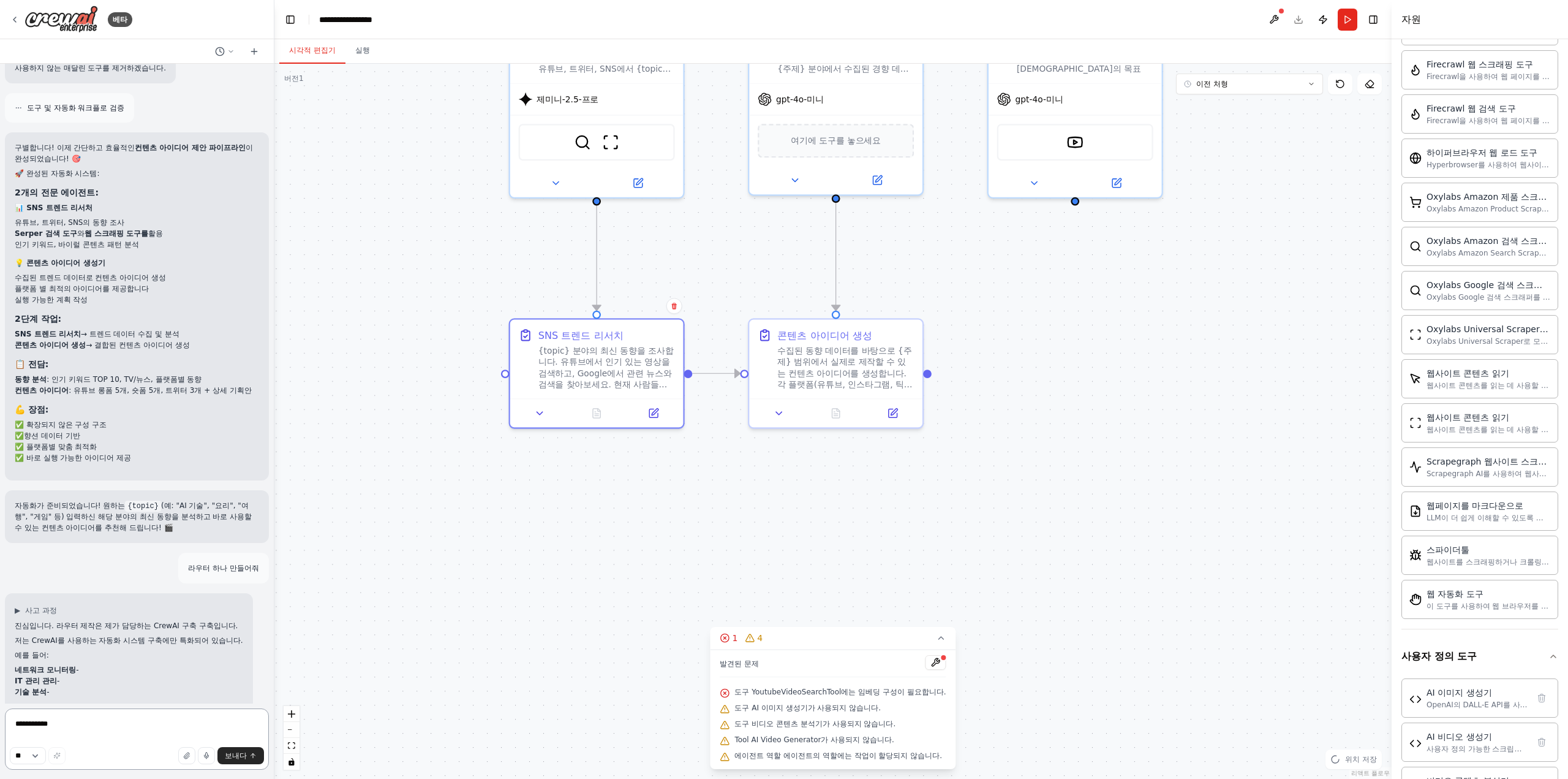
click at [184, 727] on textarea "**********" at bounding box center [137, 738] width 263 height 61
type textarea "*"
type textarea "**********"
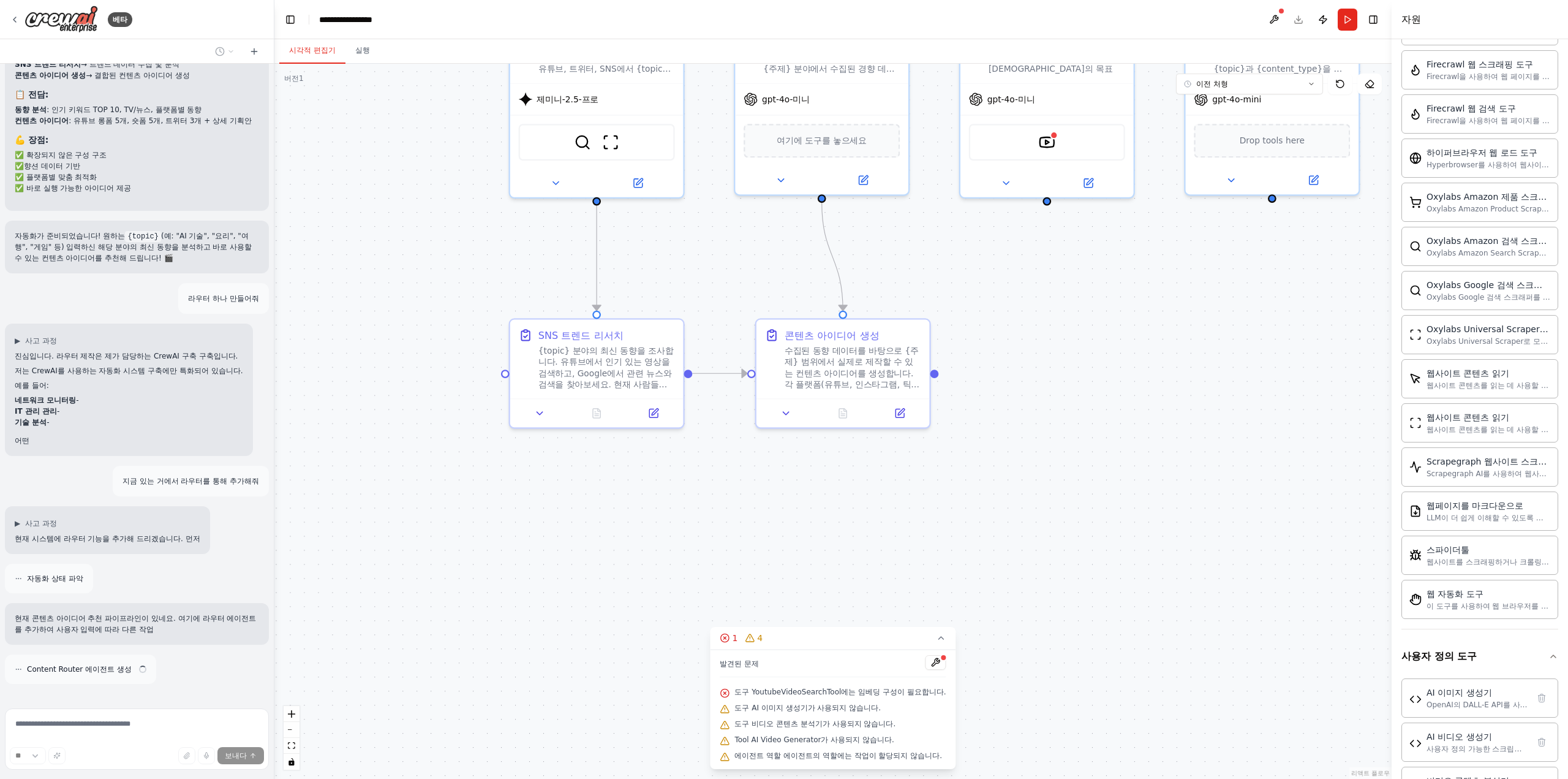
scroll to position [4874, 0]
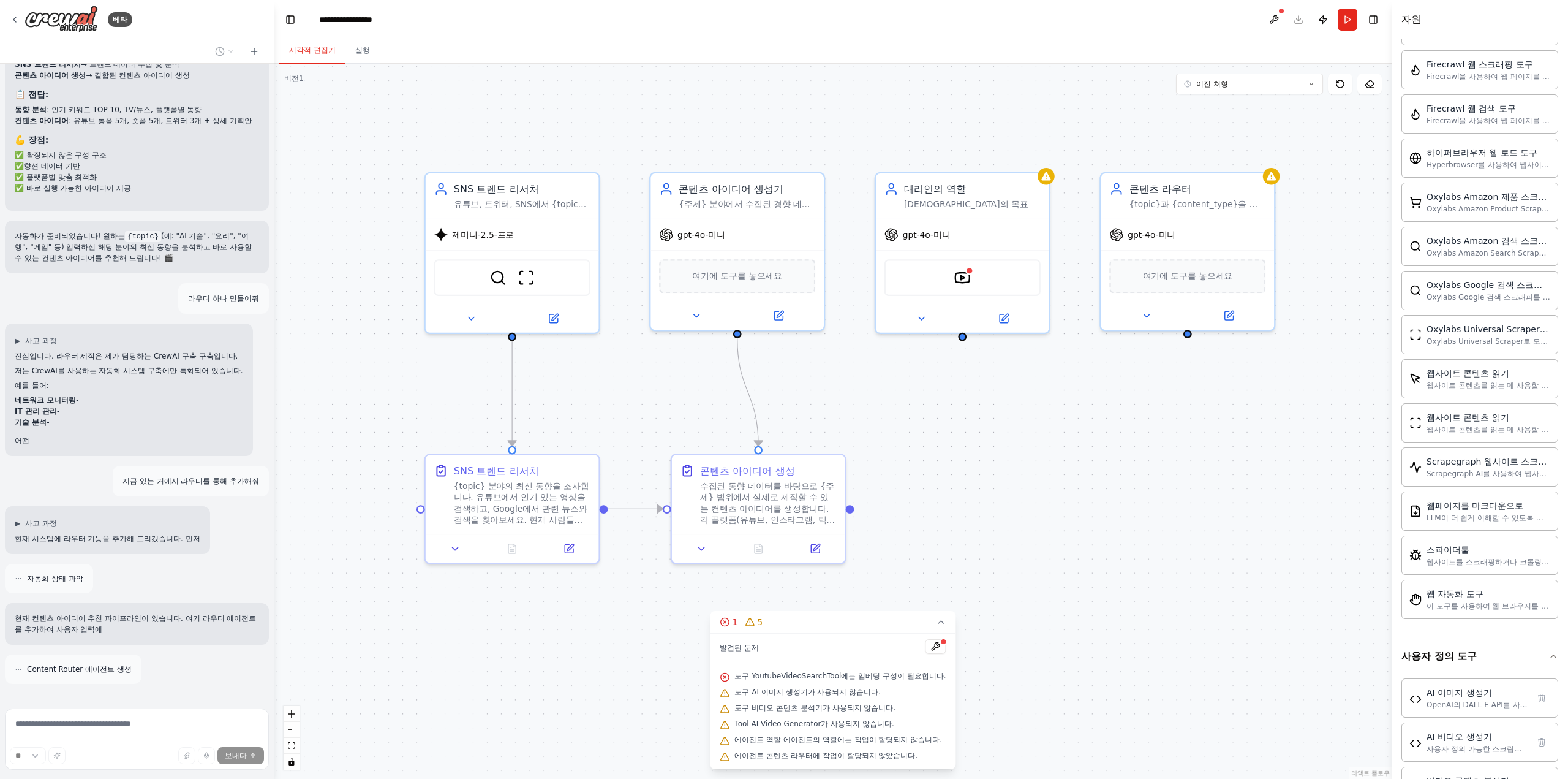
drag, startPoint x: 611, startPoint y: 556, endPoint x: 527, endPoint y: 692, distance: 159.8
click at [527, 692] on div ".deletable-edge-delete-btn { width: 20px; height: 20px; border: 0px solid #ffff…" at bounding box center [832, 421] width 1117 height 715
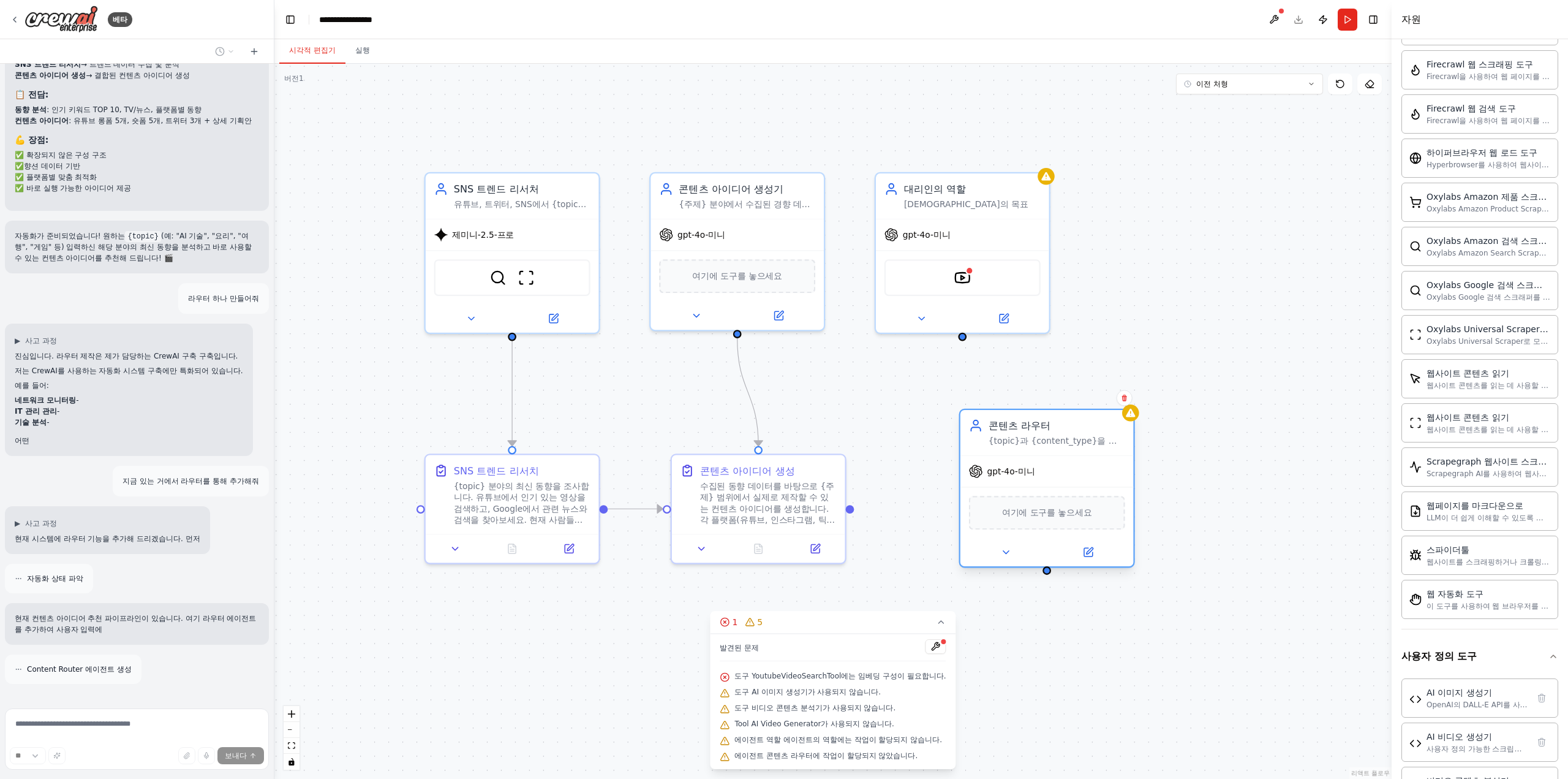
drag, startPoint x: 1165, startPoint y: 193, endPoint x: 1018, endPoint y: 441, distance: 288.3
click at [1018, 441] on div "콘텐츠 라우터 {topic}과 {content_type}을 분석하여 가장 적합한 콘텐츠 추천 전략을 결정합니다. 사용자가 원하는 콘텐츠 유형과…" at bounding box center [1056, 432] width 137 height 28
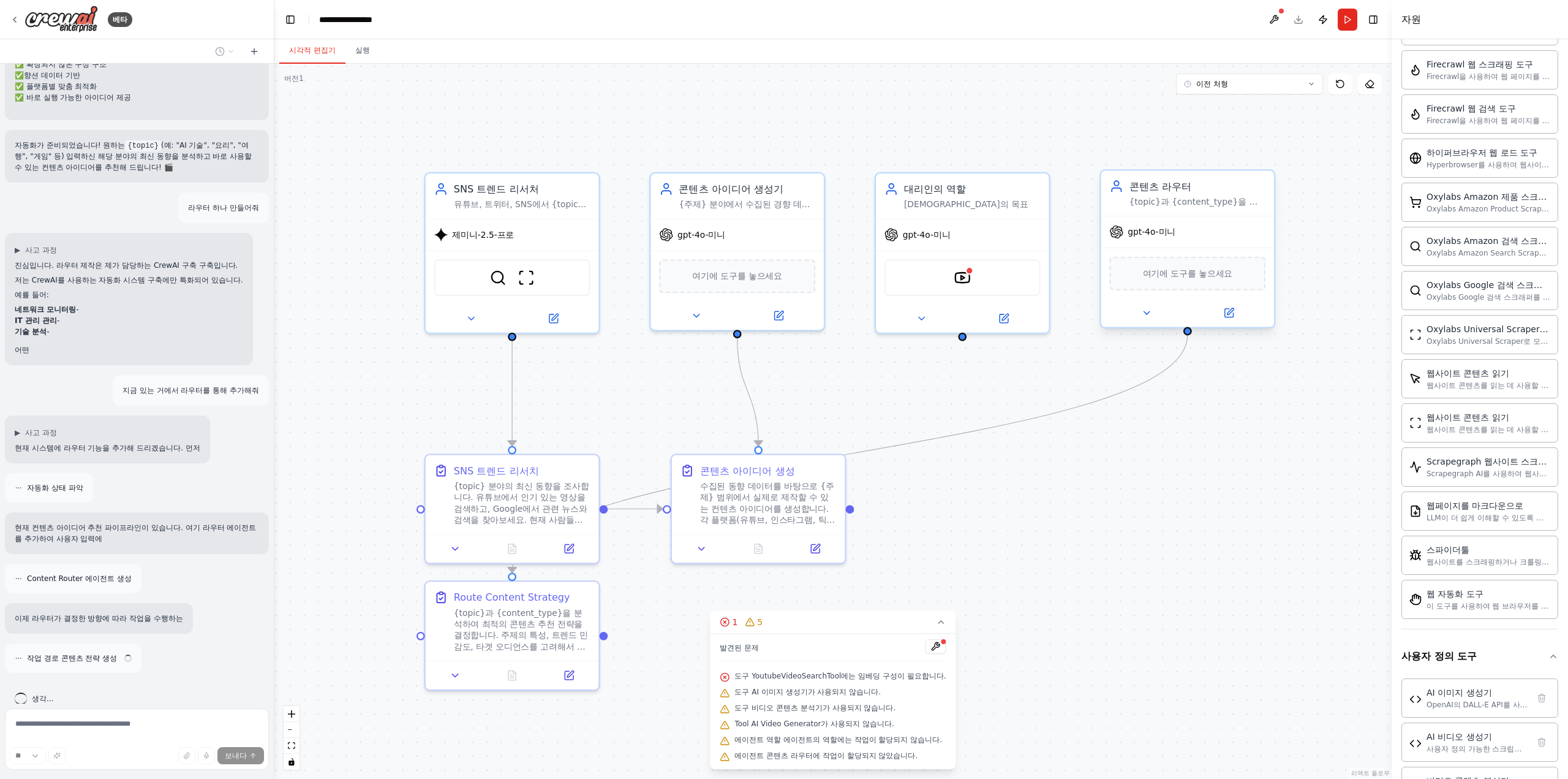
scroll to position [4954, 0]
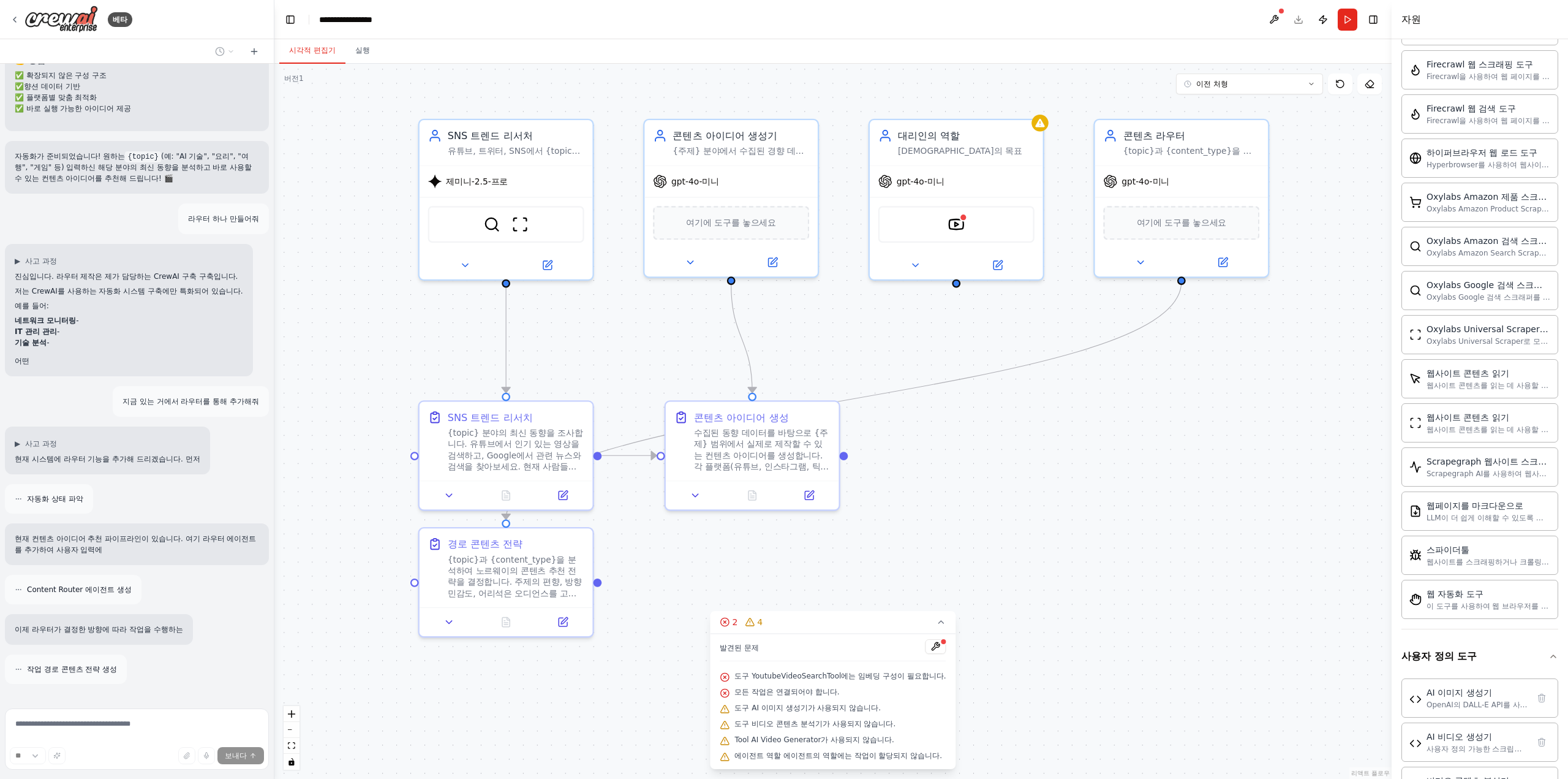
drag, startPoint x: 1068, startPoint y: 524, endPoint x: 1062, endPoint y: 471, distance: 53.3
click at [1062, 471] on div ".deletable-edge-delete-btn { width: 20px; height: 20px; border: 0px solid #ffff…" at bounding box center [832, 421] width 1117 height 715
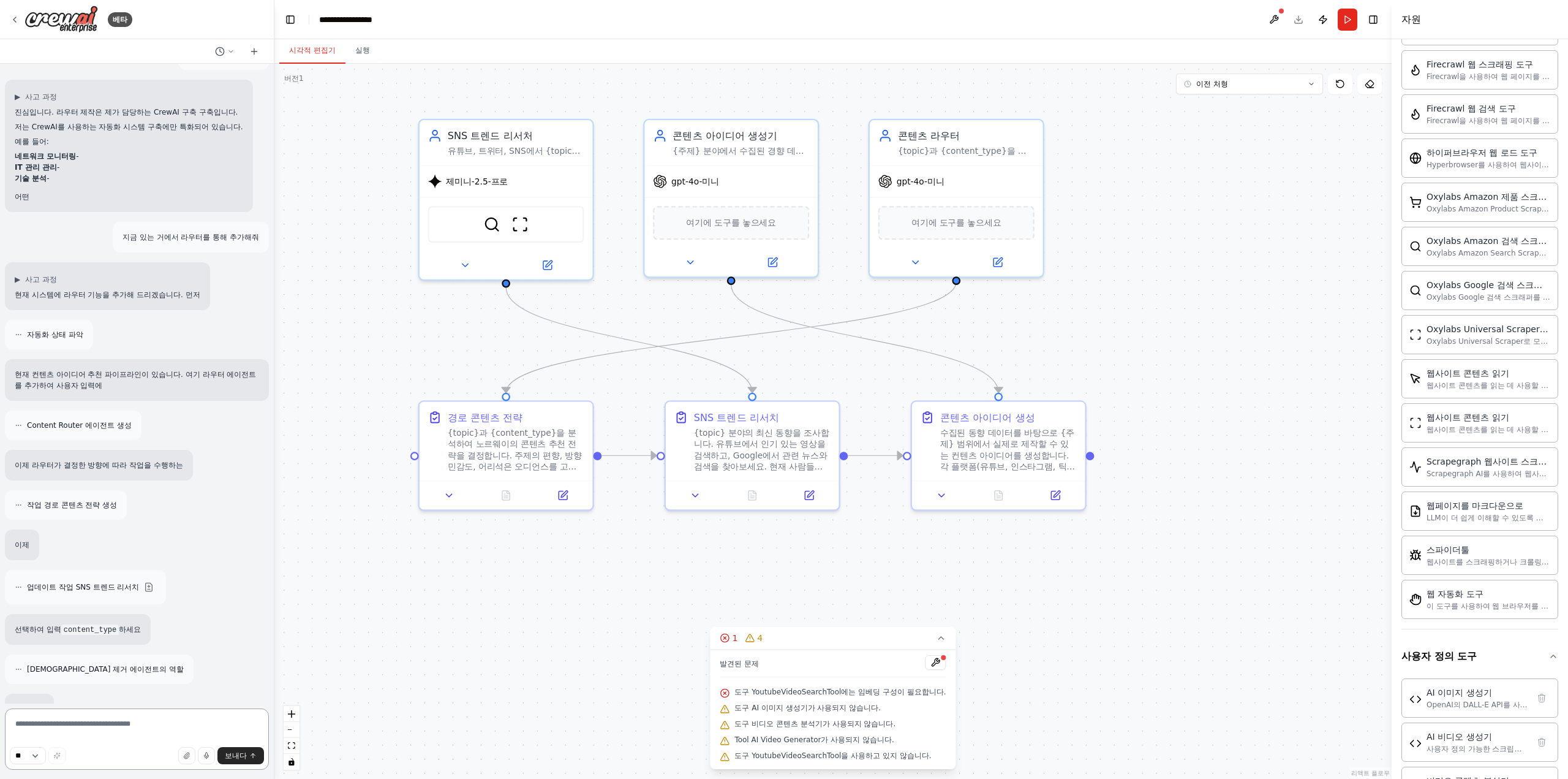
scroll to position [5116, 0]
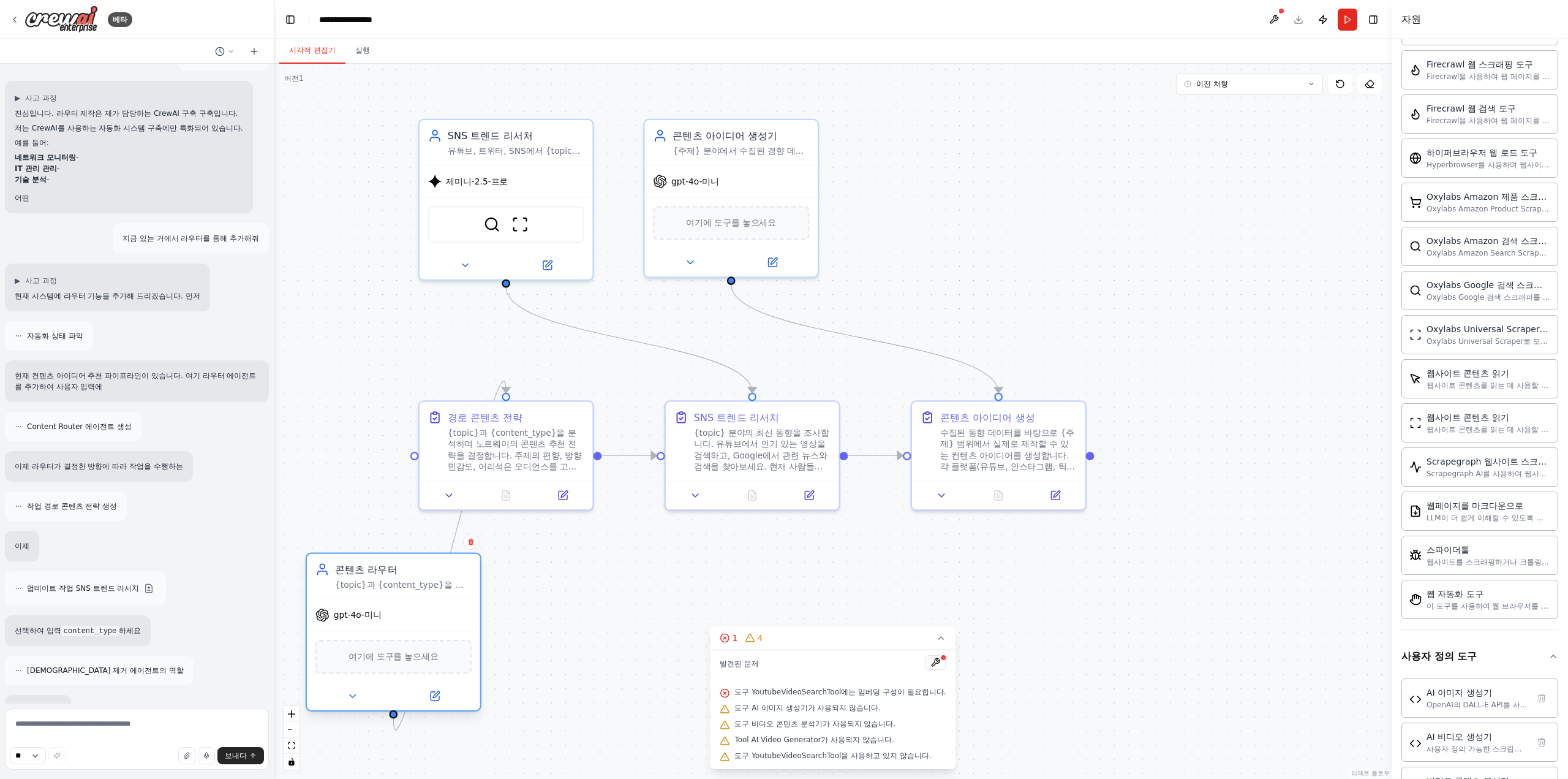
drag, startPoint x: 977, startPoint y: 203, endPoint x: 427, endPoint y: 639, distance: 701.9
click at [417, 643] on div "여기에 도구를 놓으세요" at bounding box center [393, 657] width 156 height 34
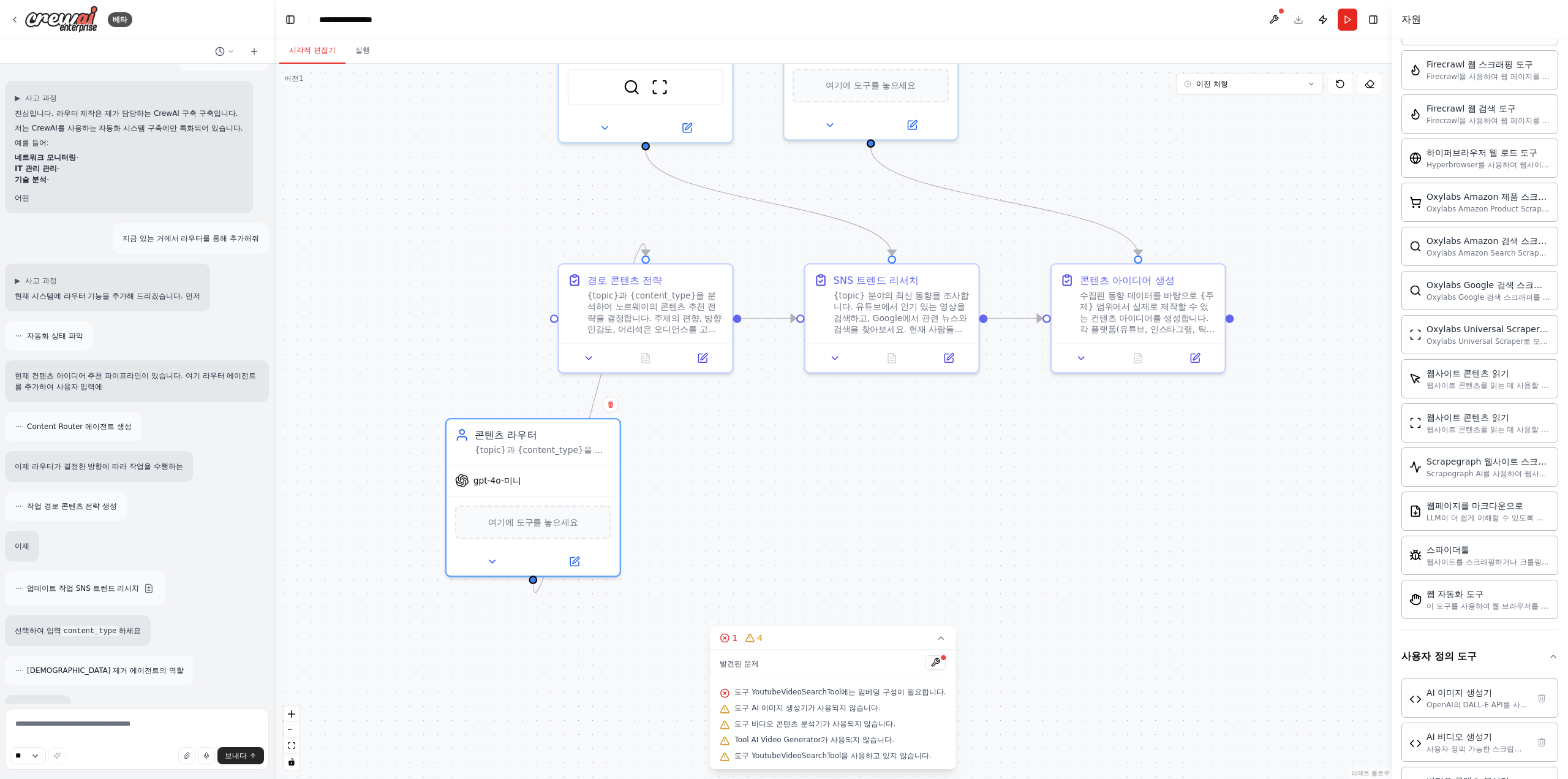
drag, startPoint x: 585, startPoint y: 603, endPoint x: 746, endPoint y: 441, distance: 228.4
click at [746, 441] on div ".deletable-edge-delete-btn { width: 20px; height: 20px; border: 0px solid #ffff…" at bounding box center [832, 421] width 1117 height 715
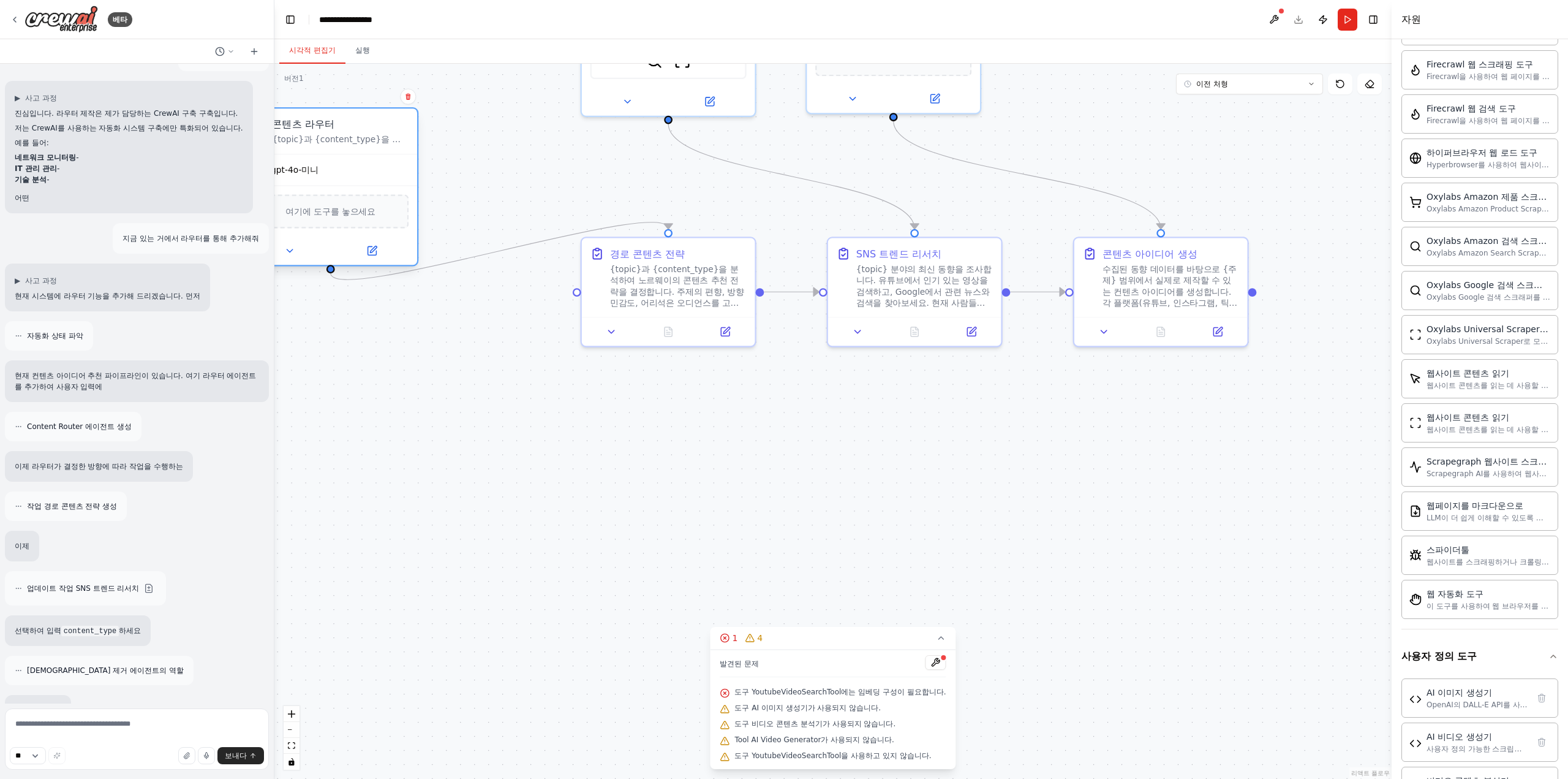
drag, startPoint x: 554, startPoint y: 443, endPoint x: 357, endPoint y: 199, distance: 313.6
click at [357, 199] on div "여기에 도구를 놓으세요" at bounding box center [330, 211] width 174 height 52
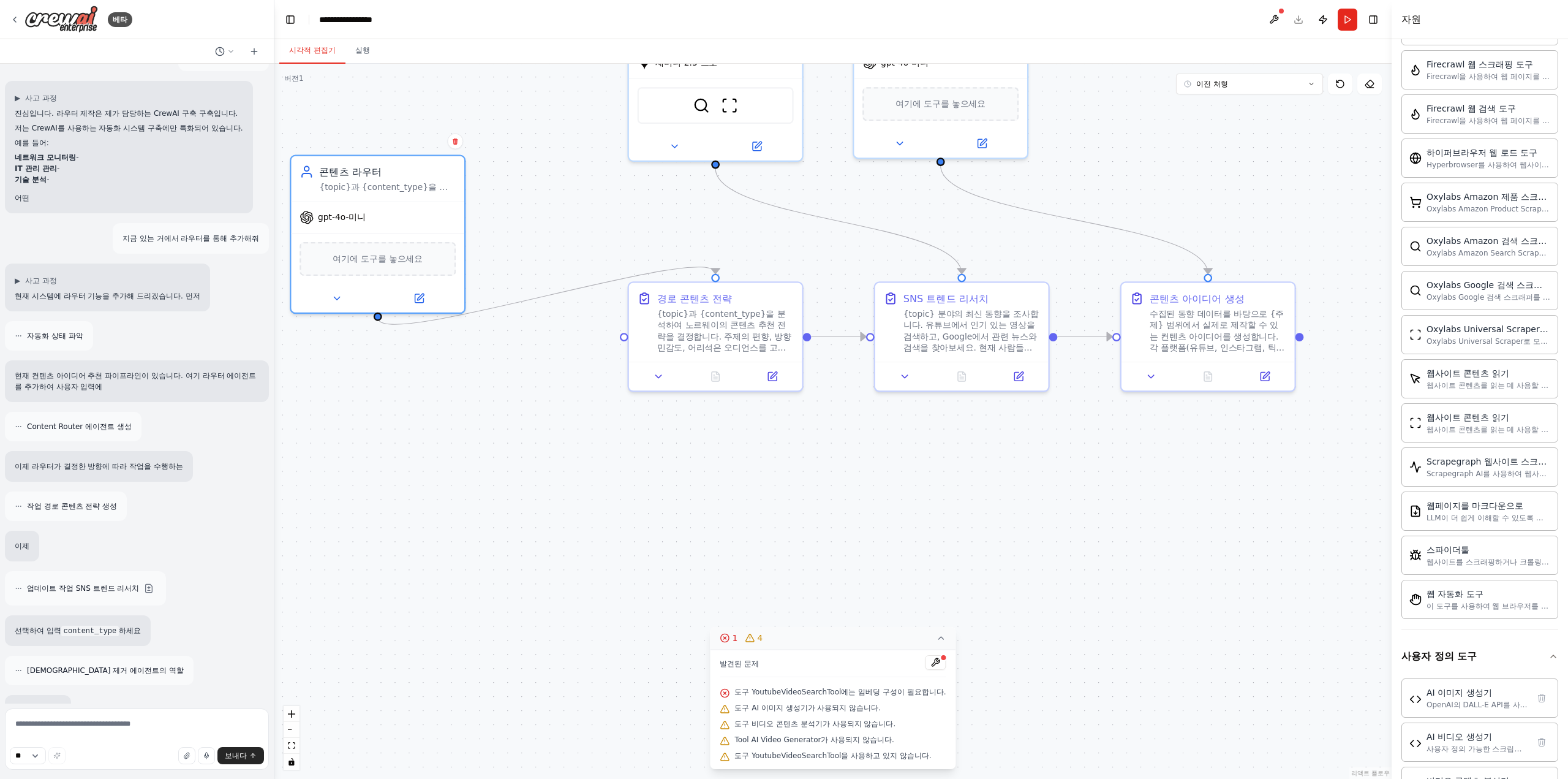
drag, startPoint x: 670, startPoint y: 506, endPoint x: 759, endPoint y: 636, distance: 157.5
click at [759, 636] on div "버전 1 이전 처형 도구 표시 에이전트 숨기기 .deletable-edge-delete-btn { width: 20px; height: 20p…" at bounding box center [832, 421] width 1117 height 715
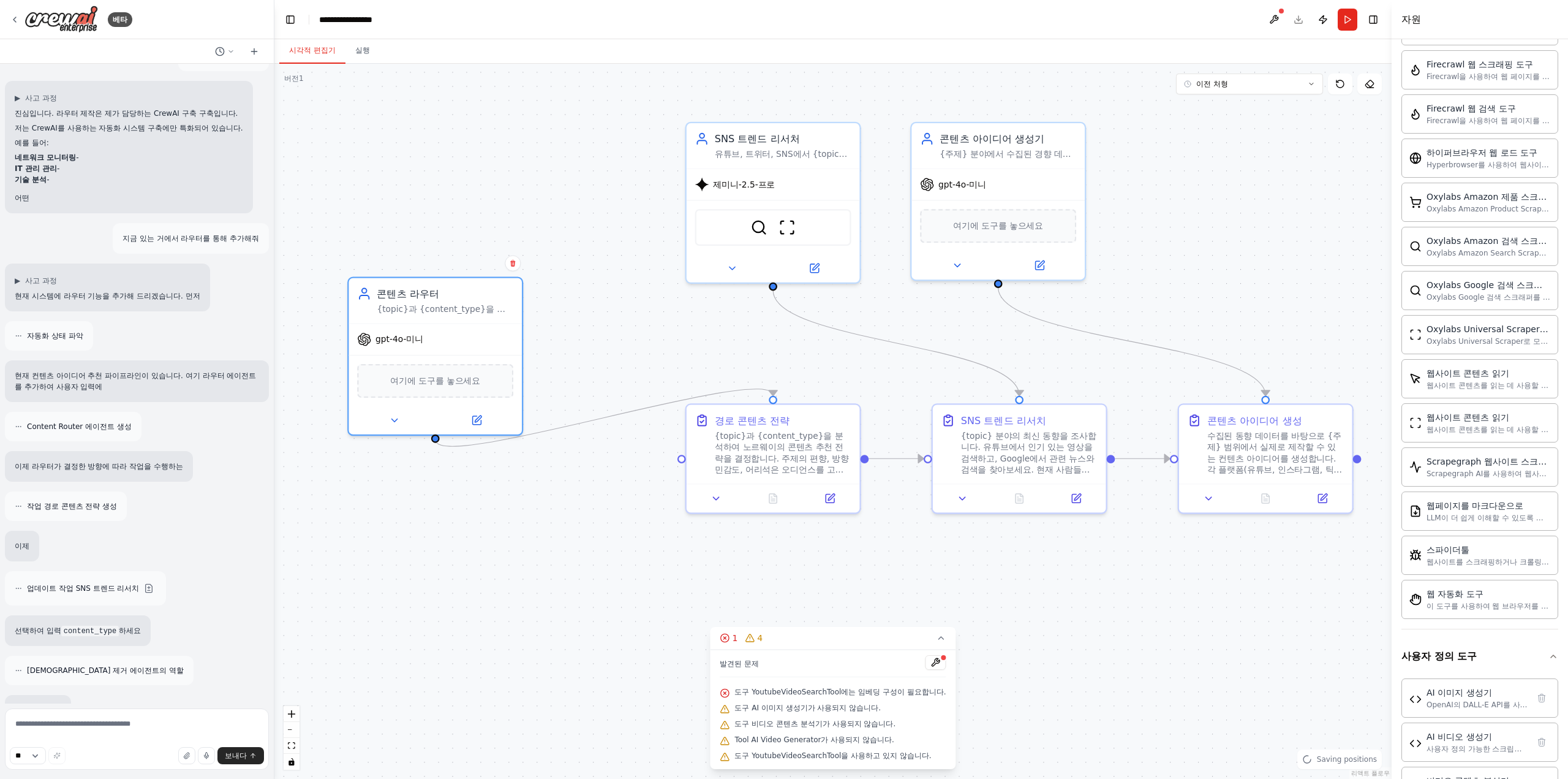
click at [606, 596] on div ".deletable-edge-delete-btn { width: 20px; height: 20px; border: 0px solid #ffff…" at bounding box center [832, 421] width 1117 height 715
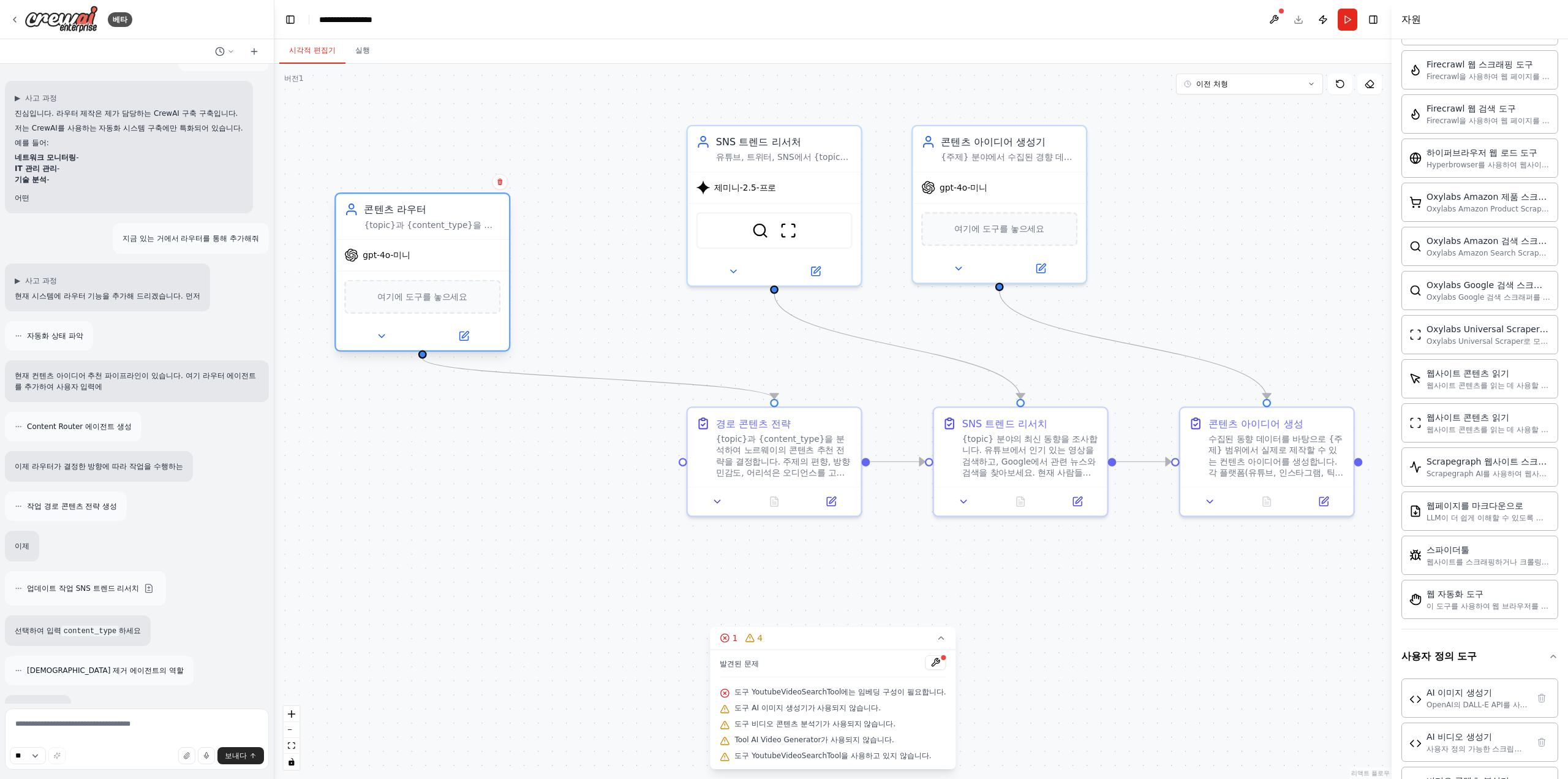
drag, startPoint x: 470, startPoint y: 365, endPoint x: 454, endPoint y: 282, distance: 84.5
click at [454, 282] on div "여기에 도구를 놓으세요" at bounding box center [422, 297] width 156 height 34
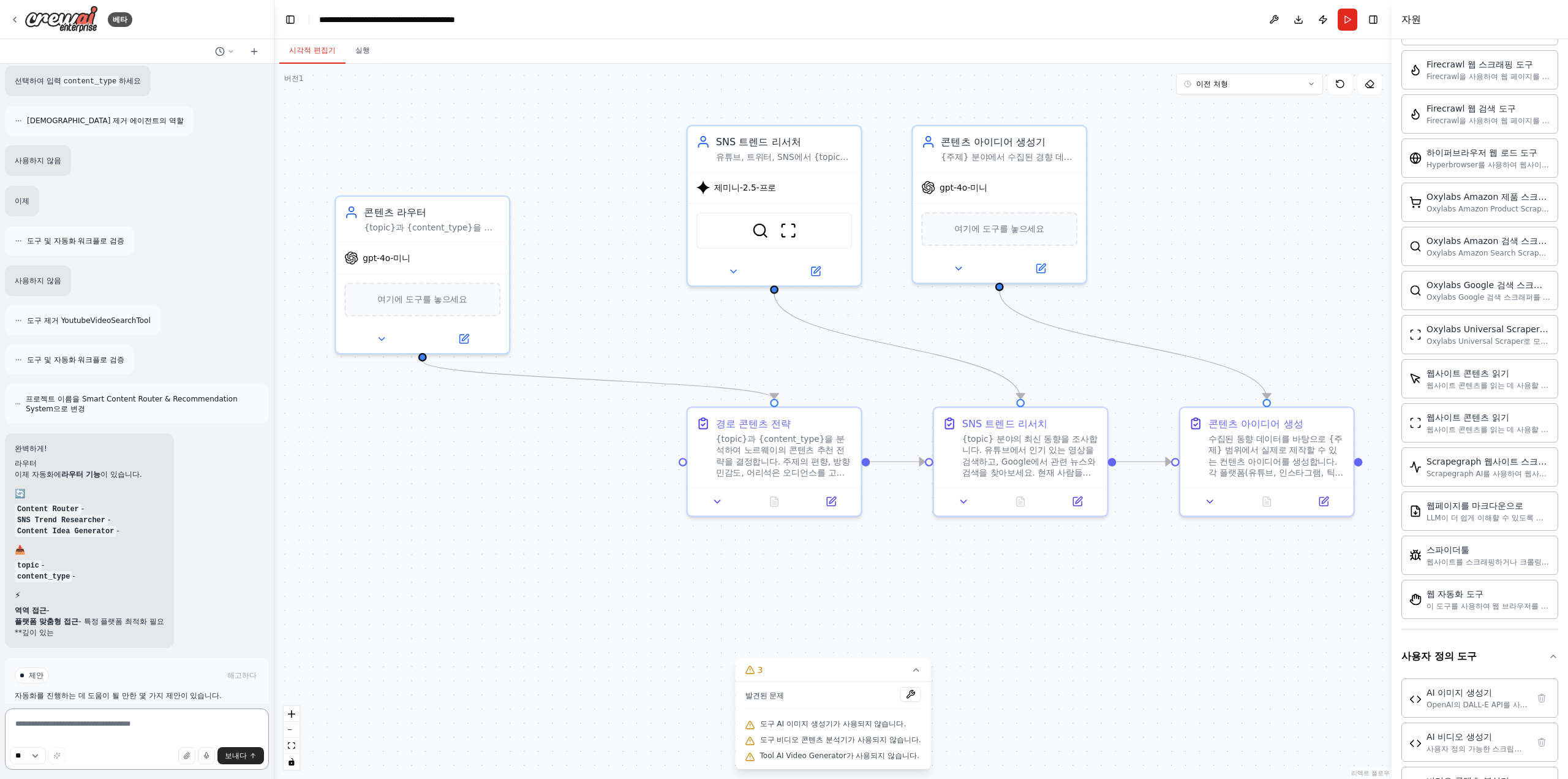
scroll to position [5678, 0]
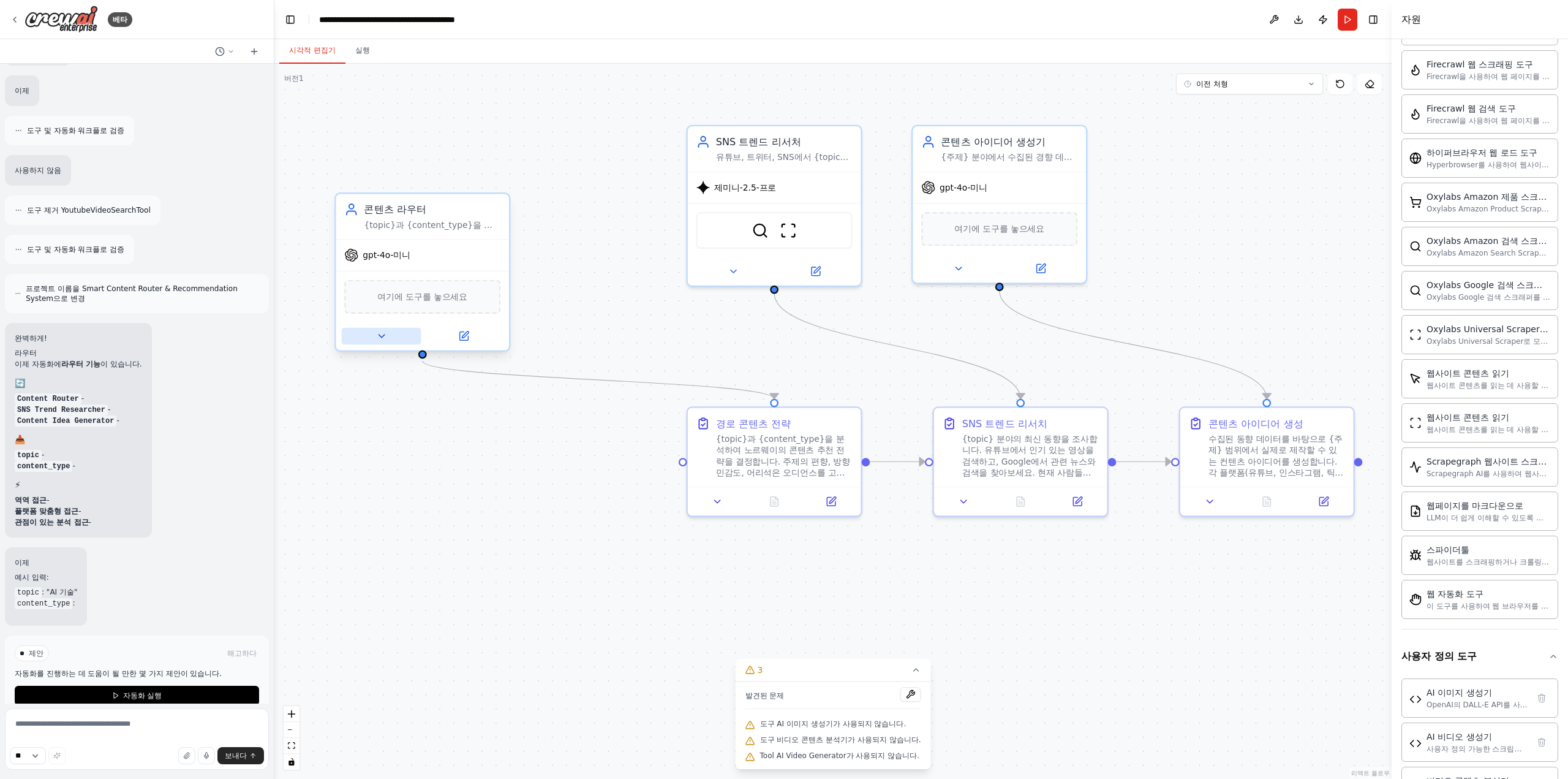
click at [381, 334] on icon at bounding box center [380, 336] width 11 height 11
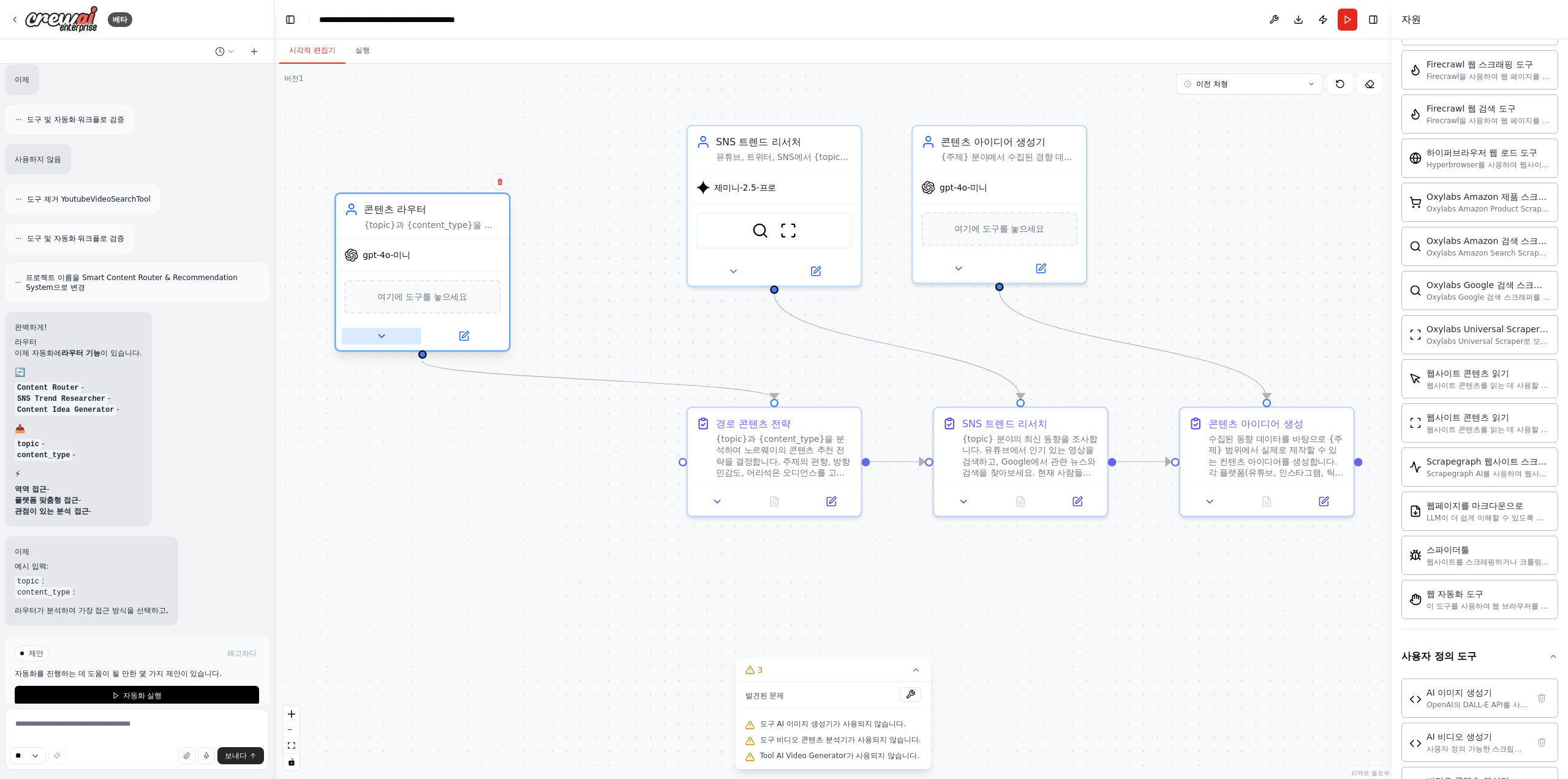
scroll to position [5777, 0]
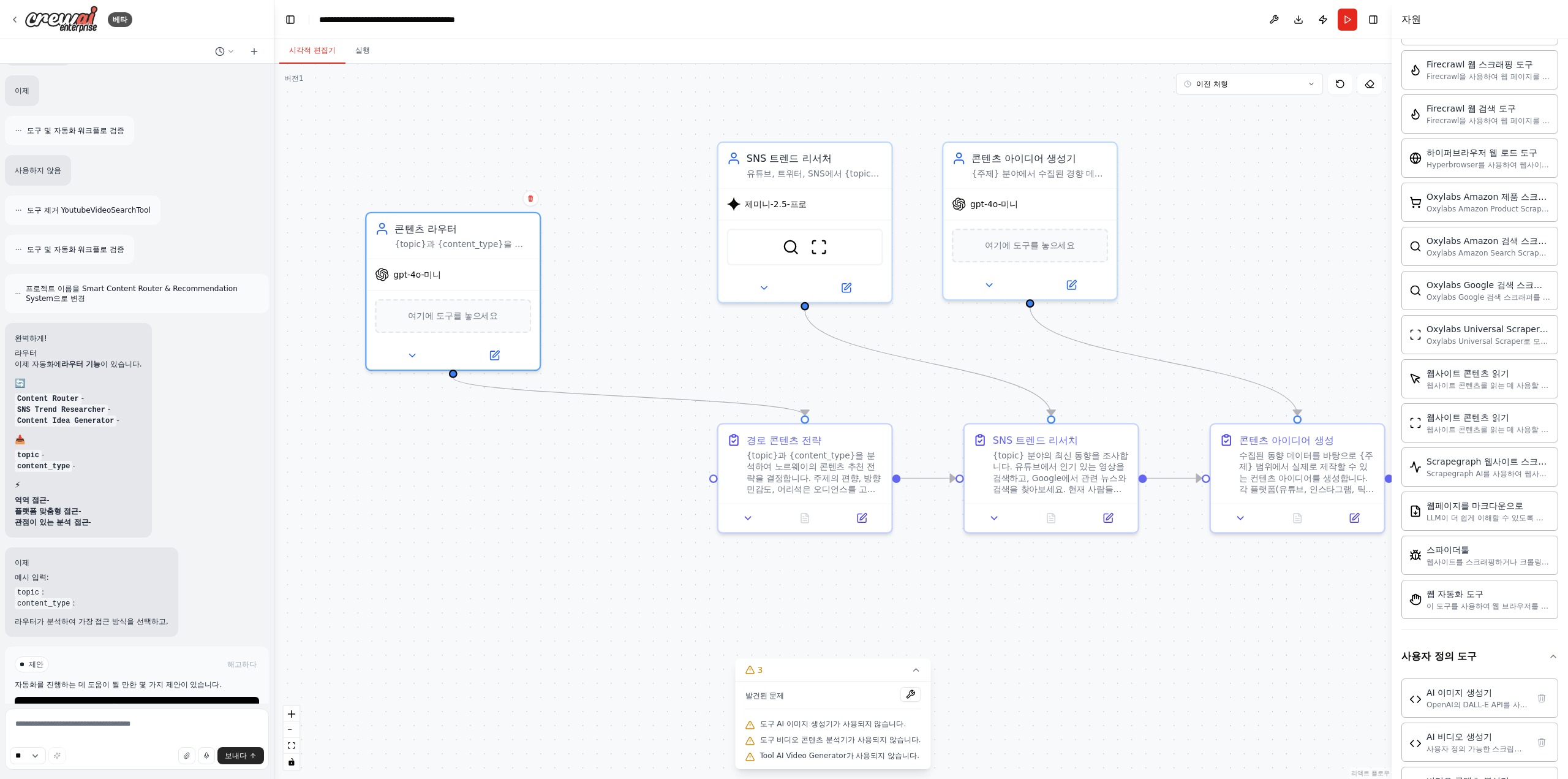
drag, startPoint x: 370, startPoint y: 460, endPoint x: 400, endPoint y: 477, distance: 34.5
click at [400, 477] on div ".deletable-edge-delete-btn { width: 20px; height: 20px; border: 0px solid #ffff…" at bounding box center [832, 421] width 1117 height 715
click at [70, 596] on div "이제 예시 입력: topic : content_type : 라우터가 분석하여 가장 접근 방식을 선택하고," at bounding box center [92, 592] width 174 height 90
click at [93, 617] on font "라우터가 분석하여 가장 접근 방식을 선택하고," at bounding box center [92, 621] width 154 height 9
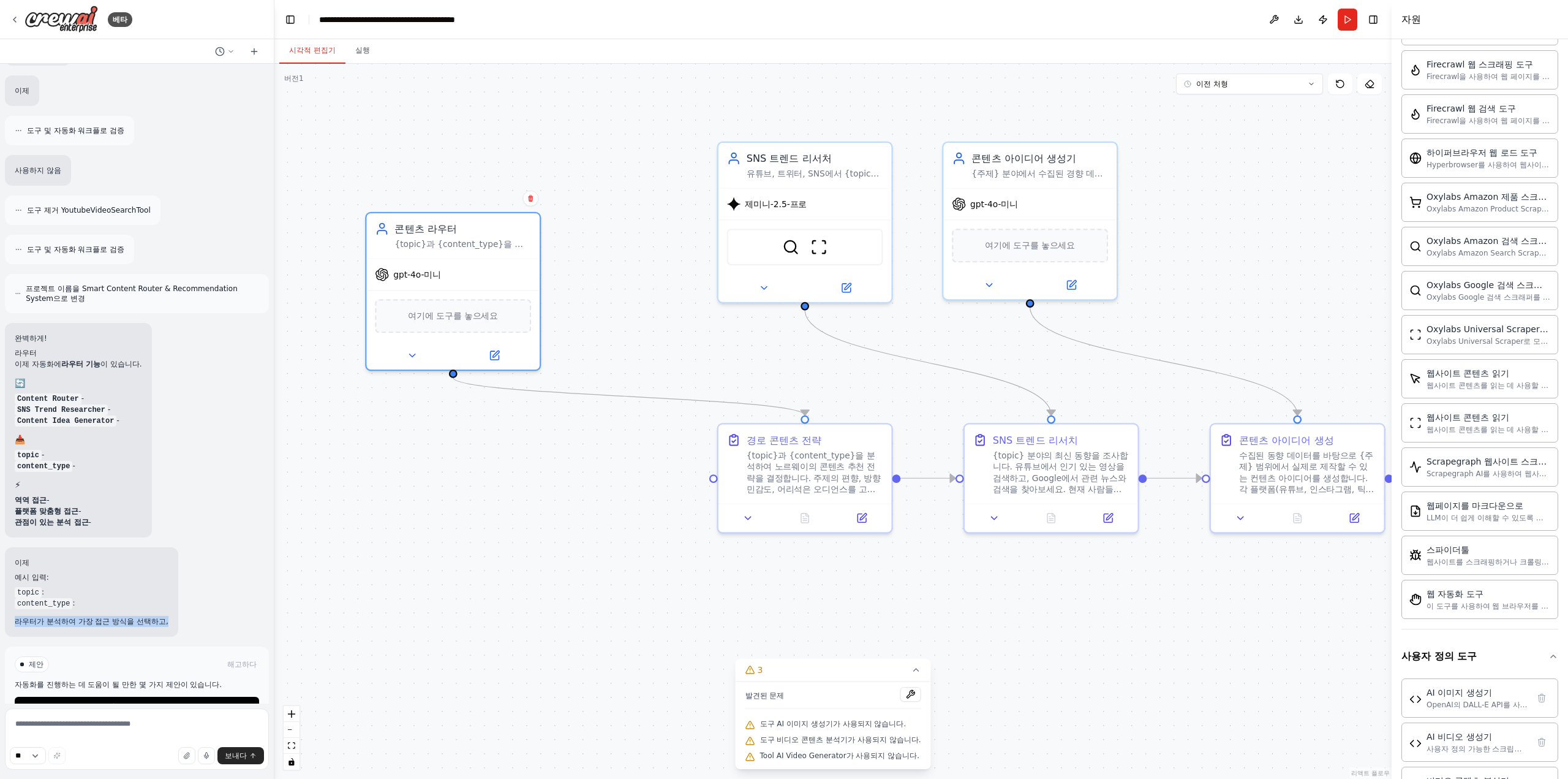
click at [93, 617] on font "라우터가 분석하여 가장 접근 방식을 선택하고," at bounding box center [92, 621] width 154 height 9
click at [170, 697] on button "자동화 실행" at bounding box center [137, 707] width 245 height 20
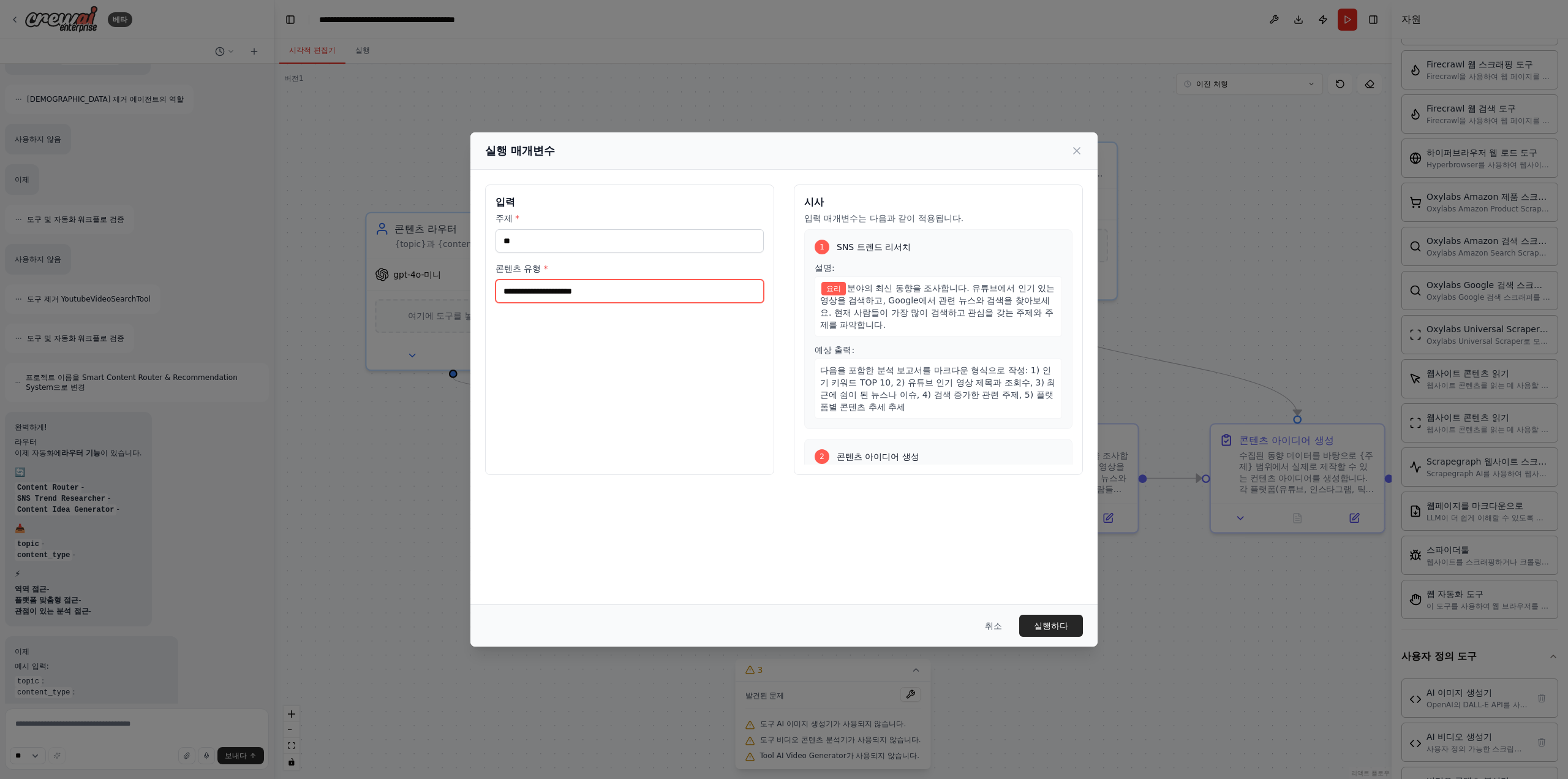
click at [587, 289] on input "콘텐츠 유형 *" at bounding box center [629, 291] width 268 height 23
click at [1067, 145] on div "실행 매개변수" at bounding box center [784, 150] width 598 height 17
click at [1068, 146] on div "실행 매개변수" at bounding box center [784, 150] width 598 height 17
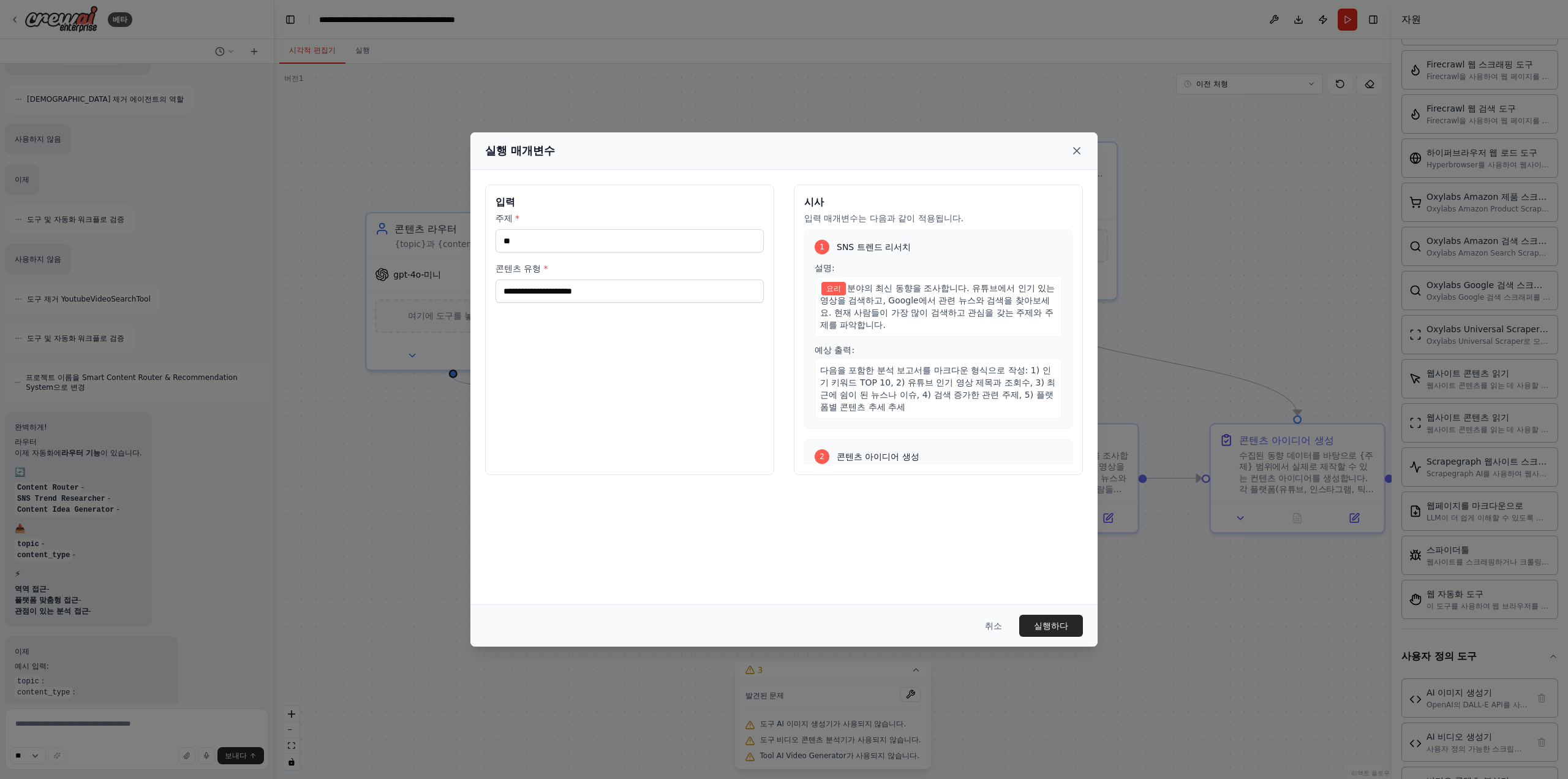
click at [1071, 153] on icon at bounding box center [1077, 151] width 12 height 12
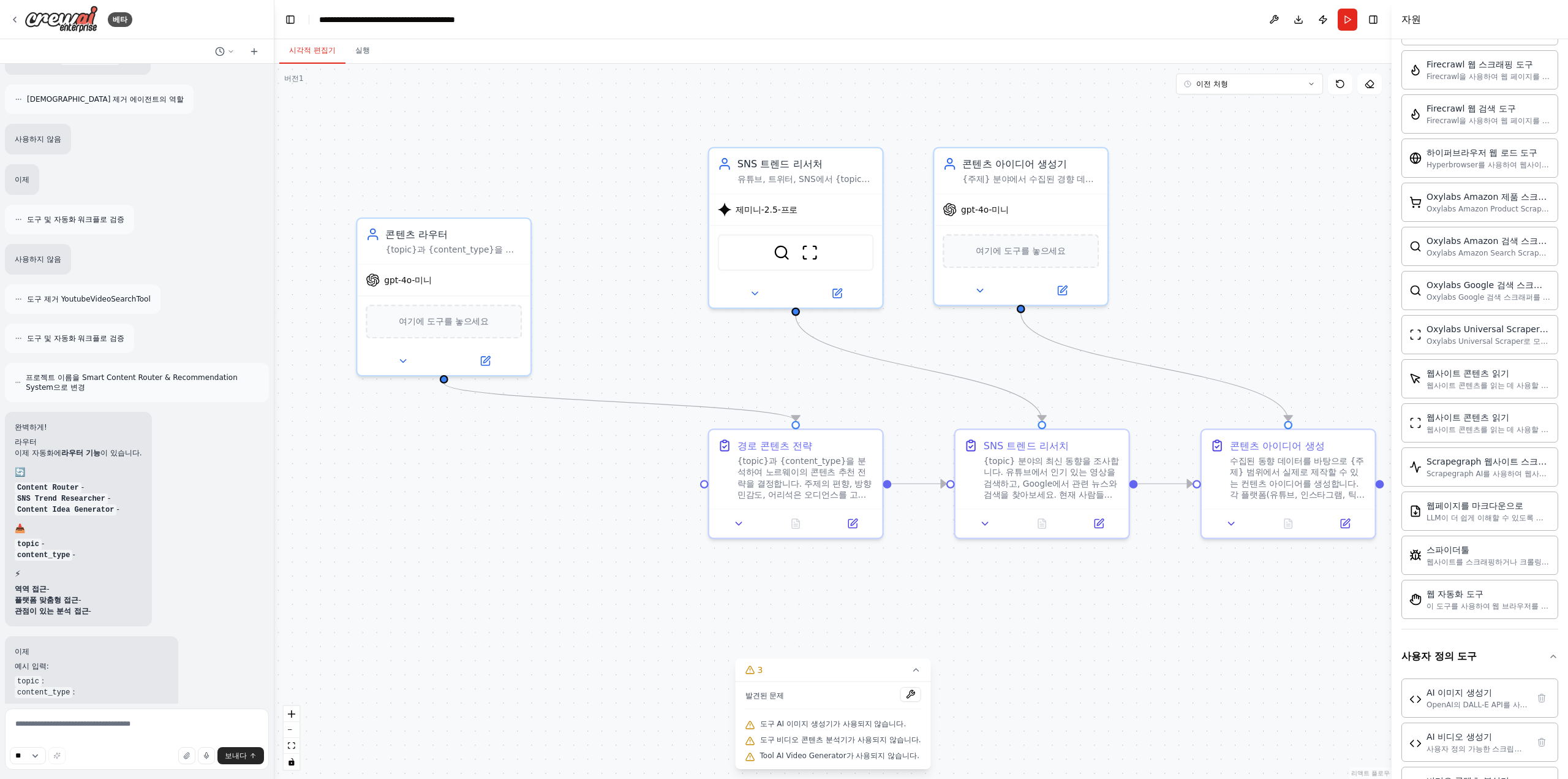
drag, startPoint x: 607, startPoint y: 152, endPoint x: 579, endPoint y: 176, distance: 36.9
click at [579, 175] on div ".deletable-edge-delete-btn { width: 20px; height: 20px; border: 0px solid #ffff…" at bounding box center [832, 421] width 1117 height 715
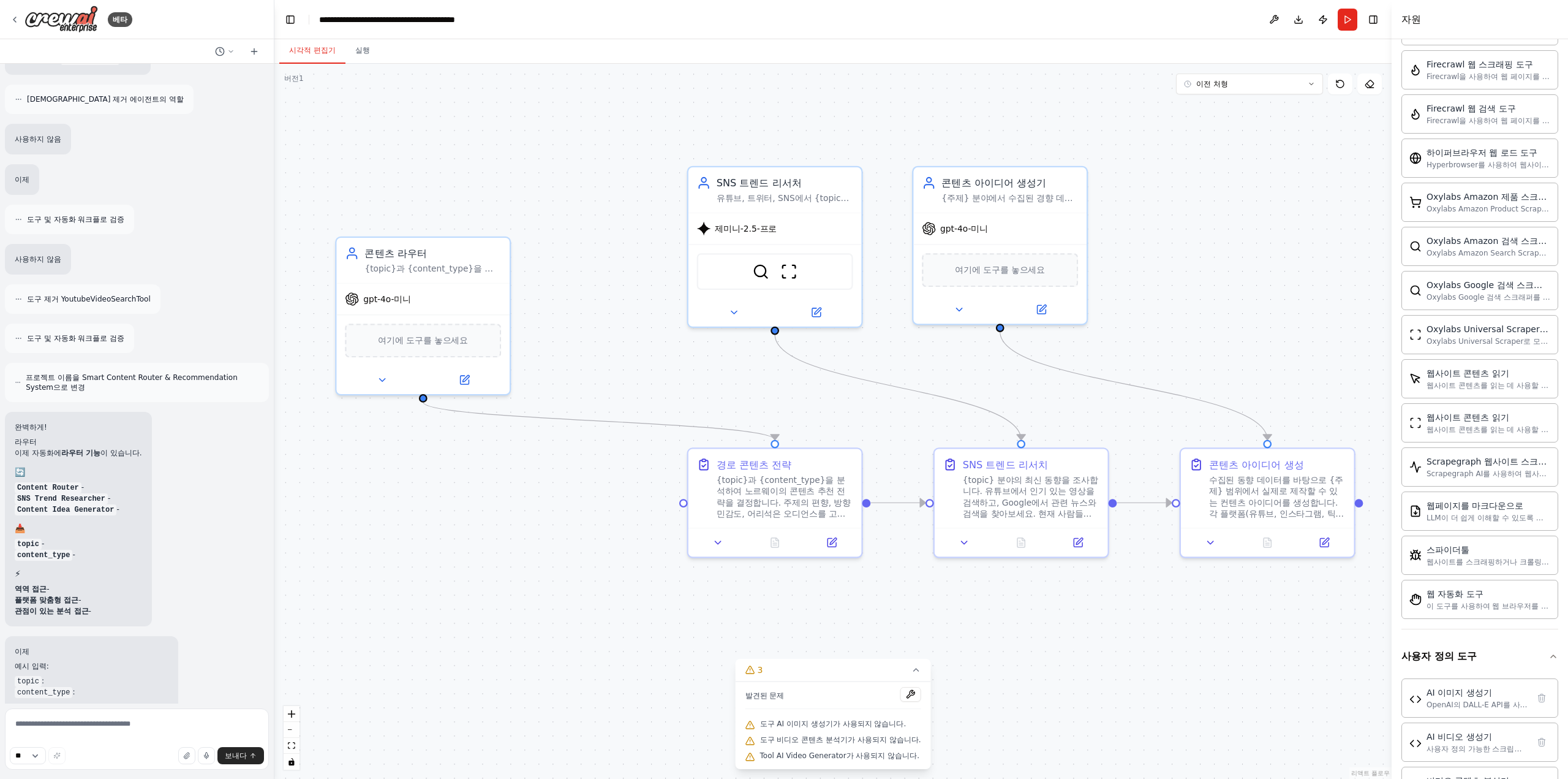
click at [579, 176] on div ".deletable-edge-delete-btn { width: 20px; height: 20px; border: 0px solid #ffff…" at bounding box center [832, 421] width 1117 height 715
click at [716, 190] on div "SNS 트렌드 리서처 유튜브, 트위터, SNS에서 {topic} 관련 동향과 인기 콘텐츠를 조사하여 데이터를 수집합니다. 현재 존재하는 주제,…" at bounding box center [775, 187] width 156 height 28
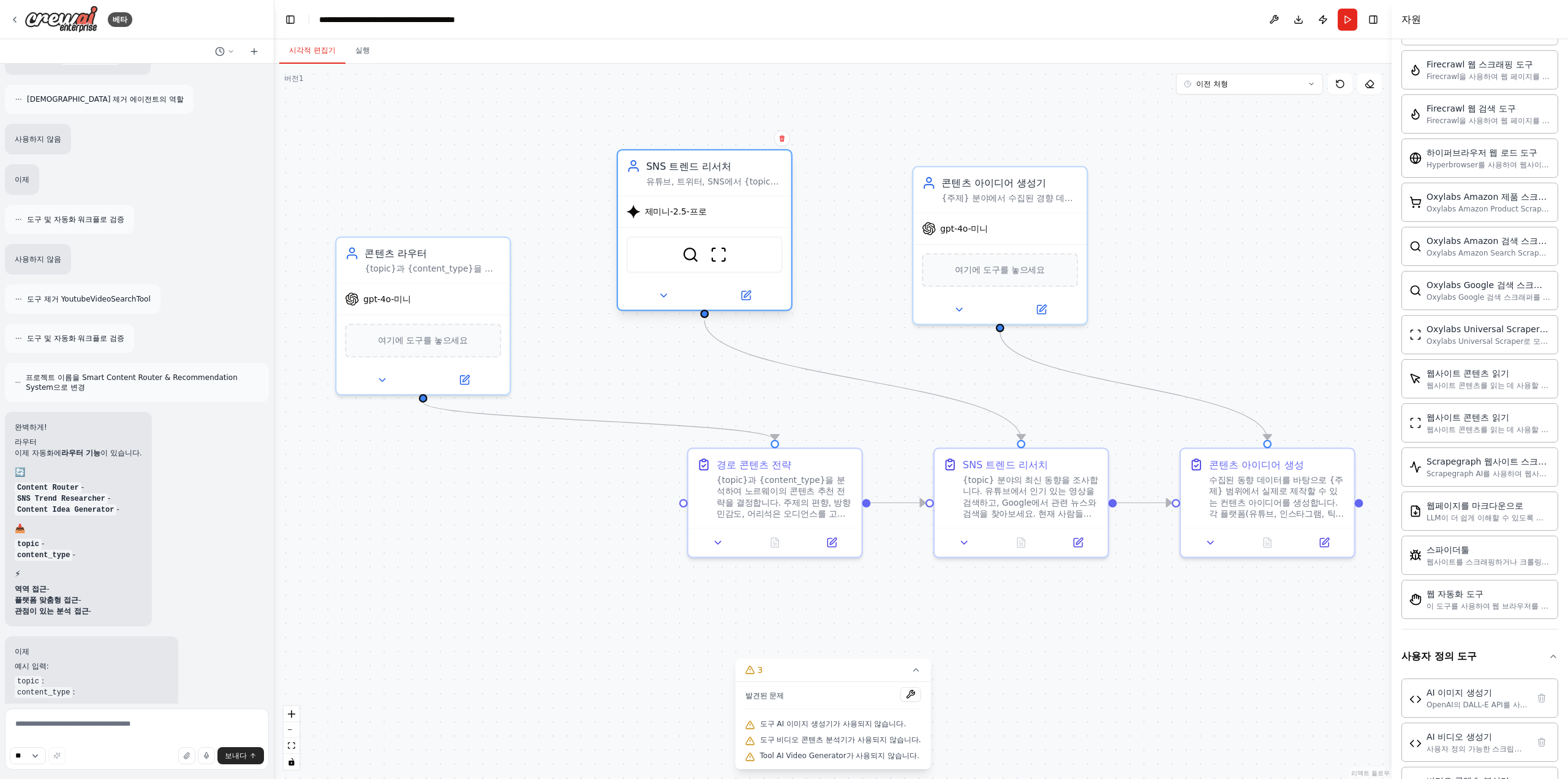
drag, startPoint x: 728, startPoint y: 191, endPoint x: 664, endPoint y: 172, distance: 66.8
click at [664, 172] on div "SNS 트렌드 리서처 유튜브, 트위터, SNS에서 {topic} 관련 동향과 인기 콘텐츠를 조사하여 데이터를 수집합니다. 현재 존재하는 주제,…" at bounding box center [714, 173] width 137 height 28
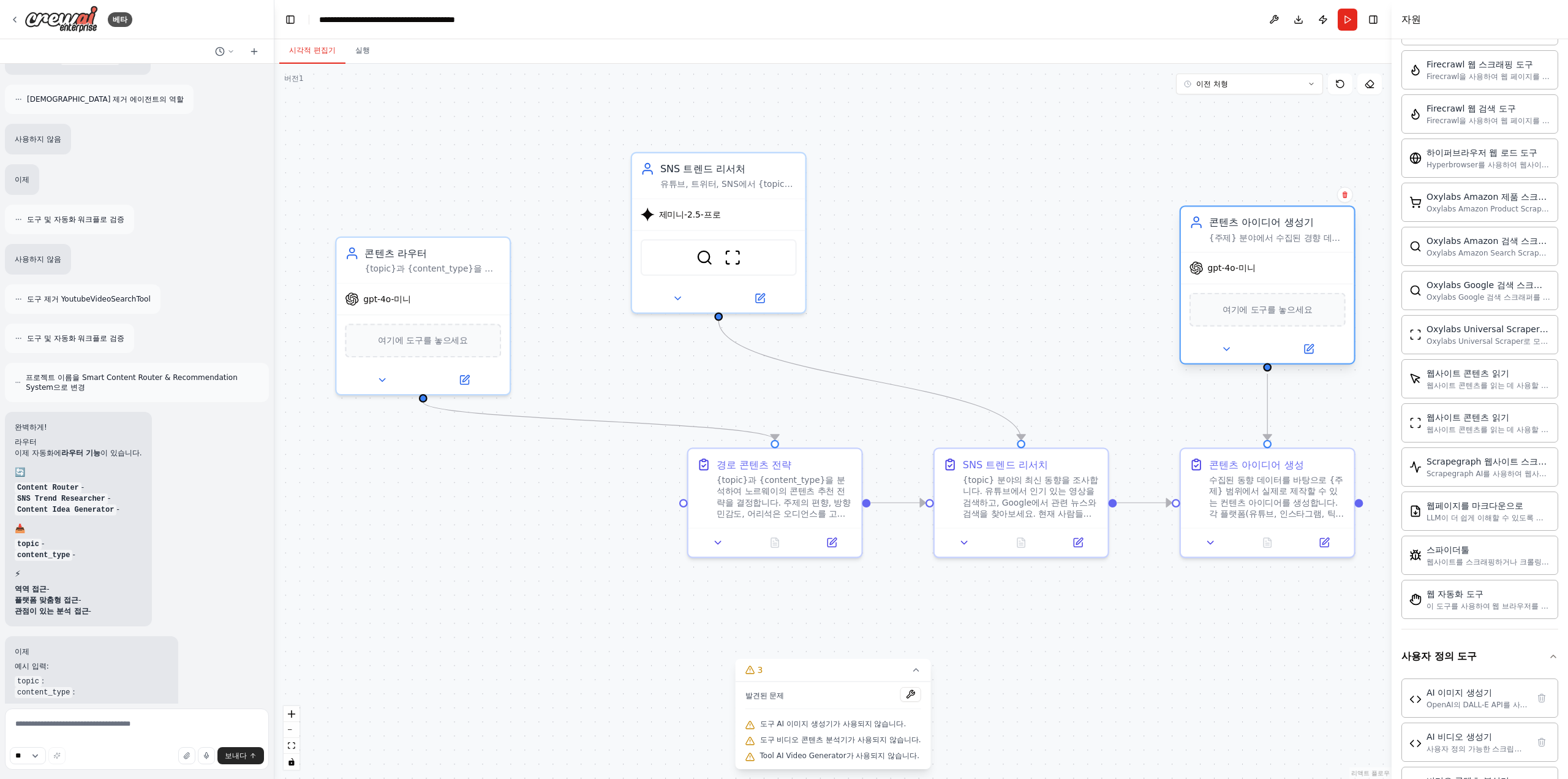
drag, startPoint x: 975, startPoint y: 201, endPoint x: 1234, endPoint y: 252, distance: 264.0
click at [1234, 252] on div "콘텐츠 아이디어 생성기 {주제} 분야에서 수집된 경향 데이터를 분석하여 실제로 제작 가능성과 조회수를 높일 것으로 예상되는 콘텐츠 아이디어를 …" at bounding box center [1268, 286] width 176 height 160
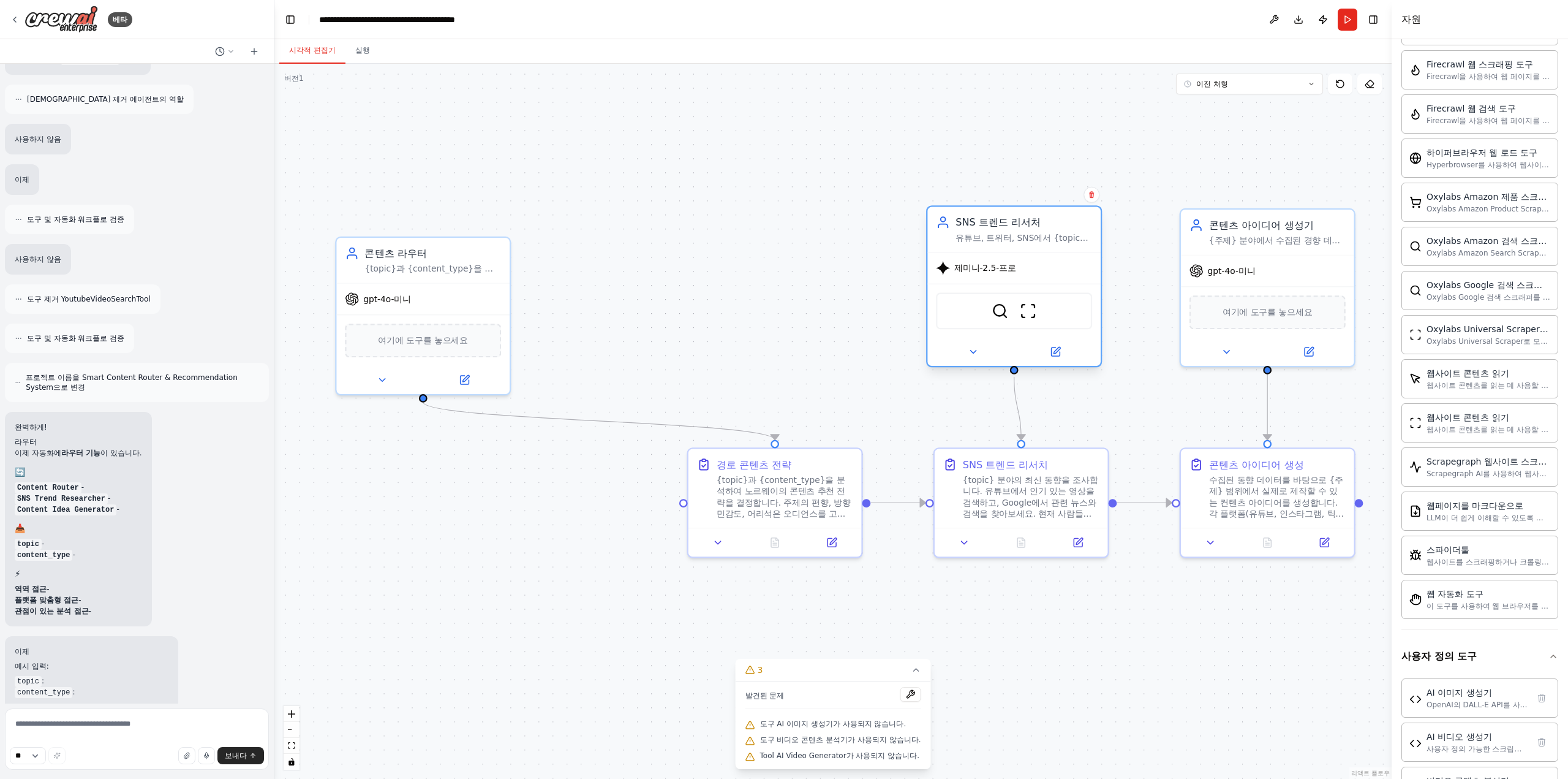
drag, startPoint x: 754, startPoint y: 204, endPoint x: 1057, endPoint y: 264, distance: 308.9
click at [1057, 264] on div "제미니-2.5-프로" at bounding box center [1014, 268] width 174 height 31
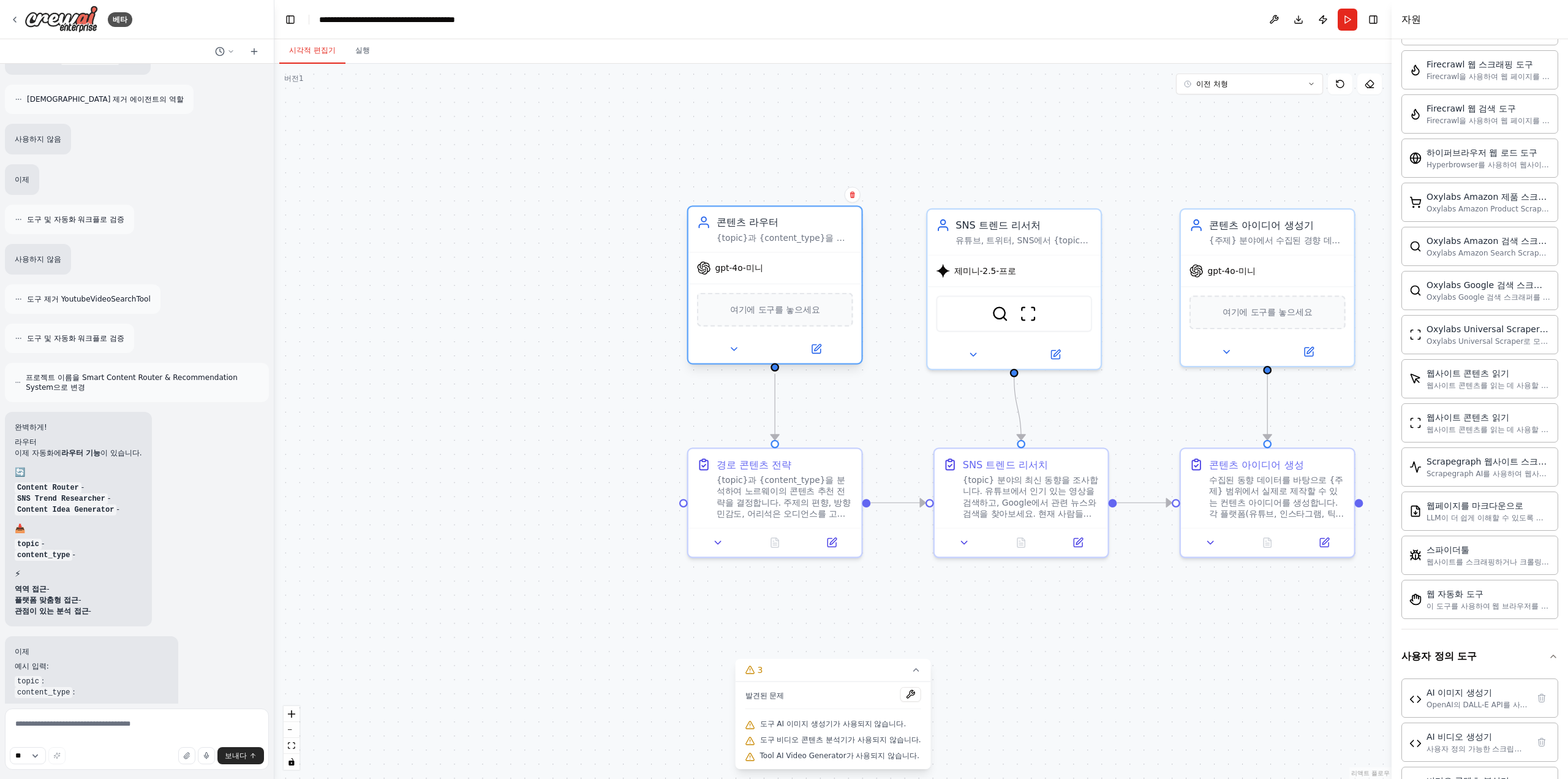
drag, startPoint x: 409, startPoint y: 293, endPoint x: 765, endPoint y: 262, distance: 357.3
click at [765, 262] on div "gpt-4o-미니" at bounding box center [776, 268] width 174 height 31
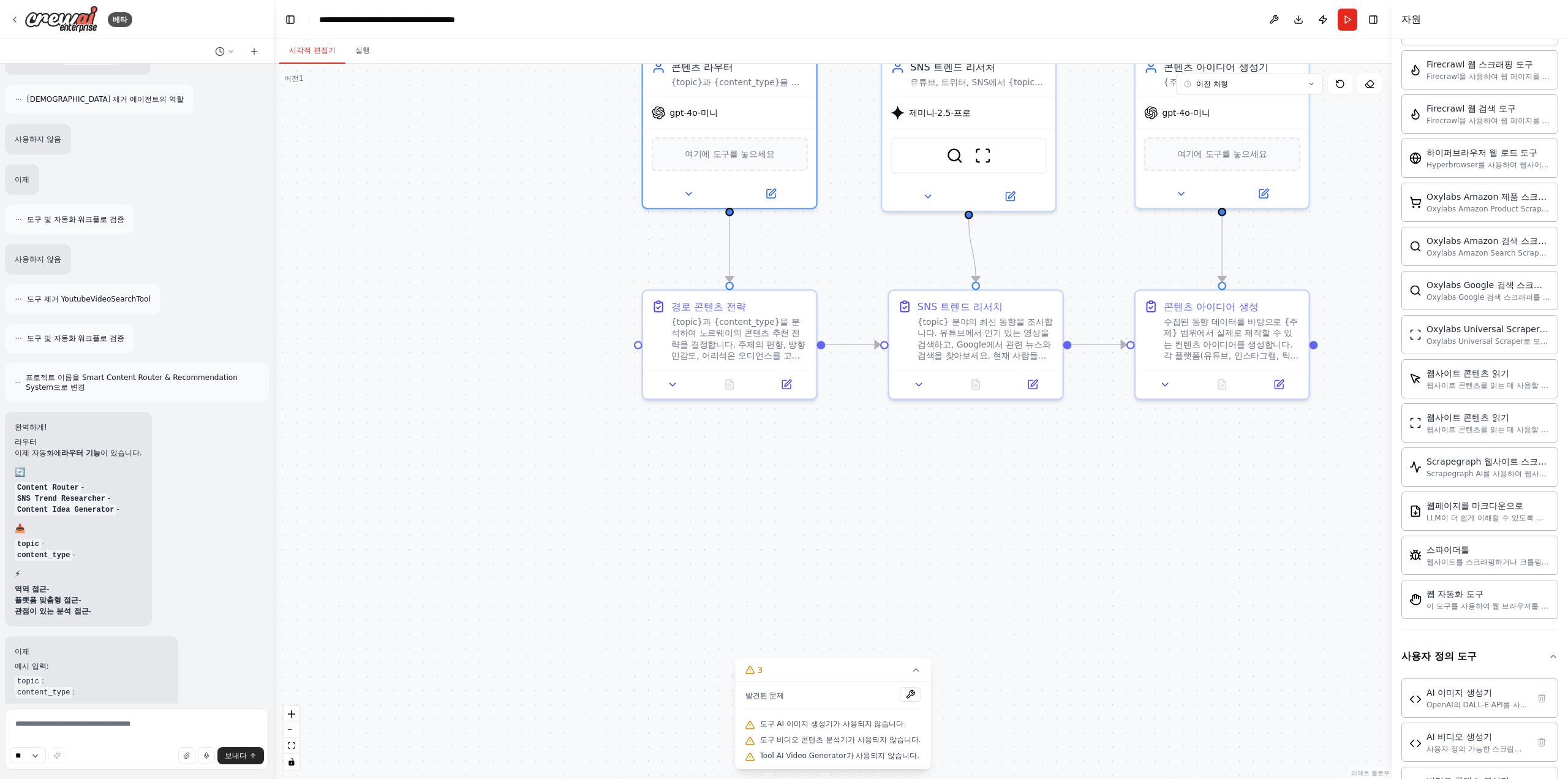
drag, startPoint x: 498, startPoint y: 420, endPoint x: 456, endPoint y: 274, distance: 151.9
click at [456, 274] on div ".deletable-edge-delete-btn { width: 20px; height: 20px; border: 0px solid #ffff…" at bounding box center [832, 421] width 1117 height 715
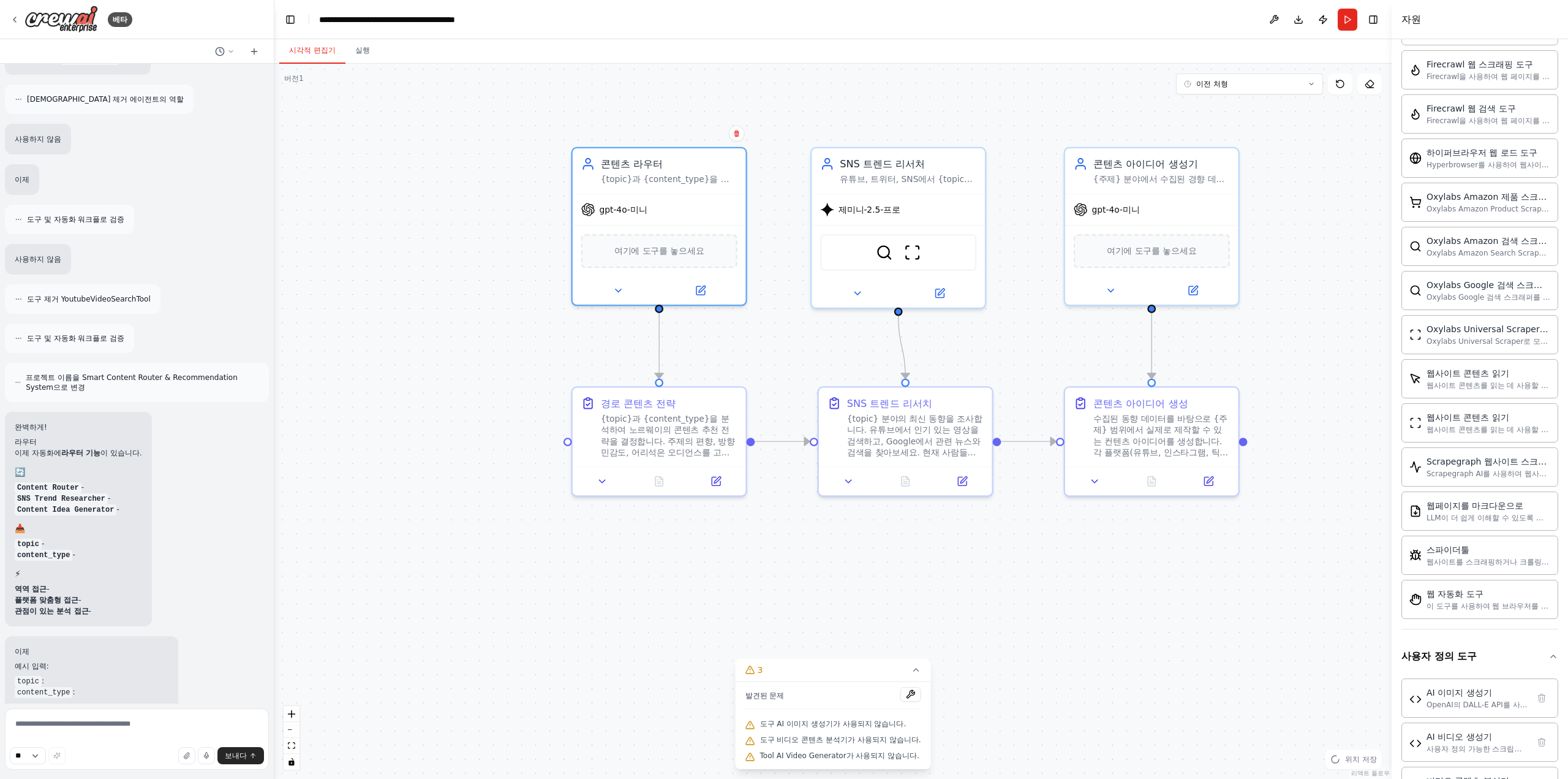
drag, startPoint x: 676, startPoint y: 424, endPoint x: 596, endPoint y: 533, distance: 135.2
click at [596, 532] on div ".deletable-edge-delete-btn { width: 20px; height: 20px; border: 0px solid #ffff…" at bounding box center [832, 421] width 1117 height 715
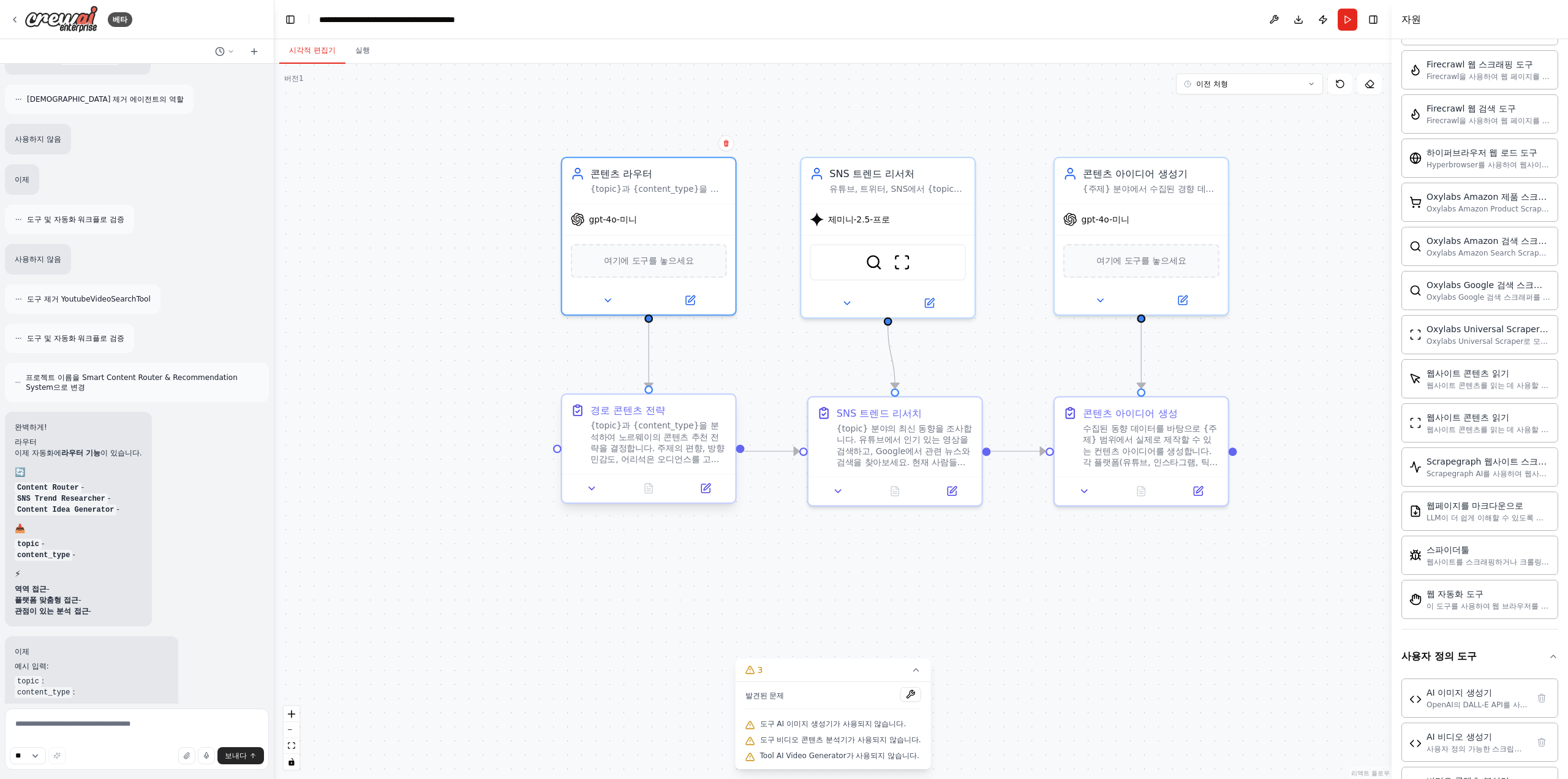
click at [637, 432] on font "{topic}과 {content_type}을 분석하여 노르웨이의 콘텐츠 추천 전략을 결정합니다. 주제의 편향, 방향 민감도, 어리석은 오디언스…" at bounding box center [657, 488] width 135 height 134
click at [593, 489] on icon at bounding box center [591, 488] width 11 height 11
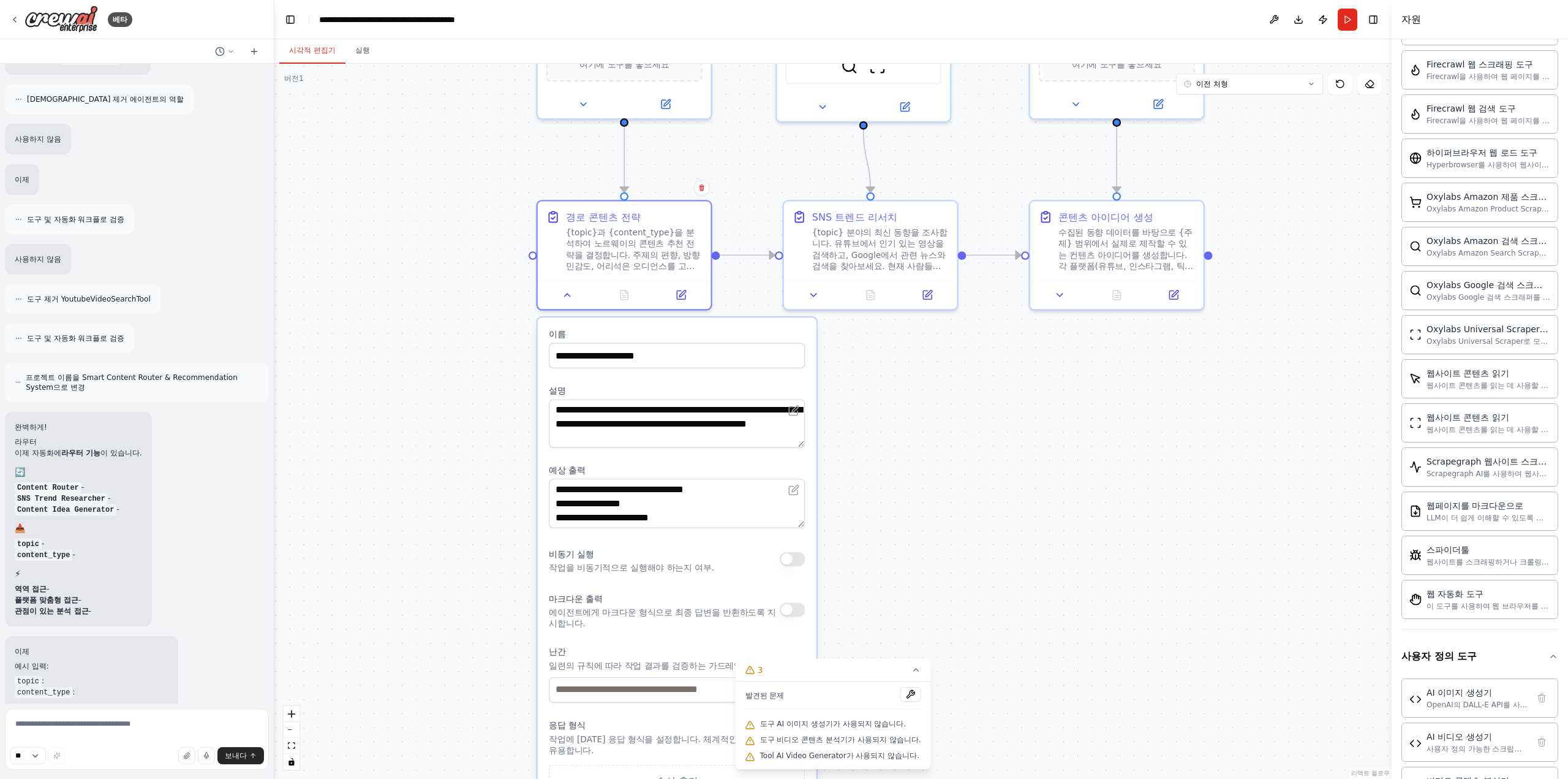
drag, startPoint x: 468, startPoint y: 475, endPoint x: 449, endPoint y: 303, distance: 173.0
click at [449, 303] on div ".deletable-edge-delete-btn { width: 20px; height: 20px; border: 0px solid #ffff…" at bounding box center [832, 421] width 1117 height 715
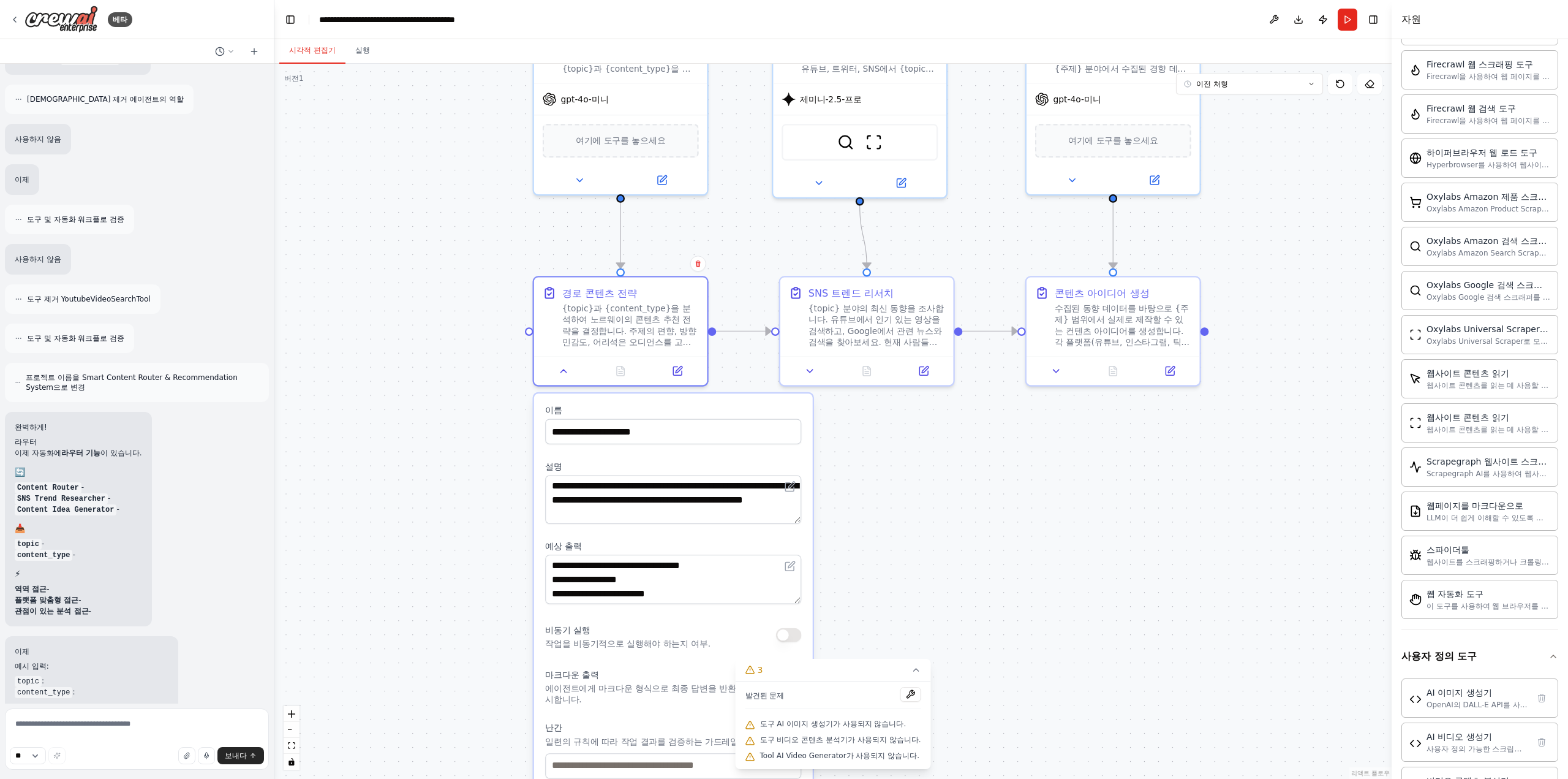
drag, startPoint x: 449, startPoint y: 303, endPoint x: 441, endPoint y: 508, distance: 205.2
click at [441, 508] on div ".deletable-edge-delete-btn { width: 20px; height: 20px; border: 0px solid #ffff…" at bounding box center [832, 421] width 1117 height 715
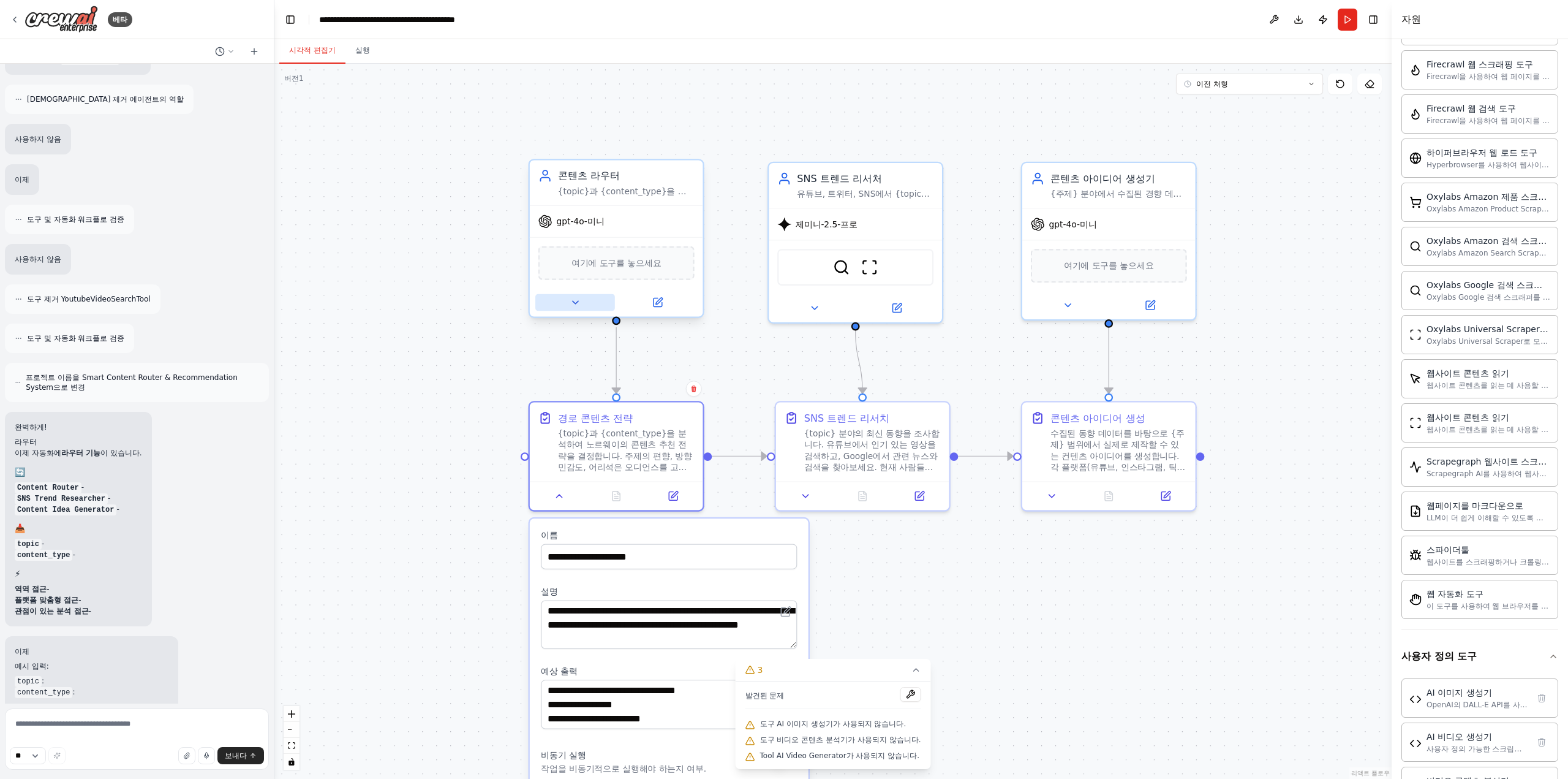
click at [570, 305] on icon at bounding box center [575, 302] width 11 height 11
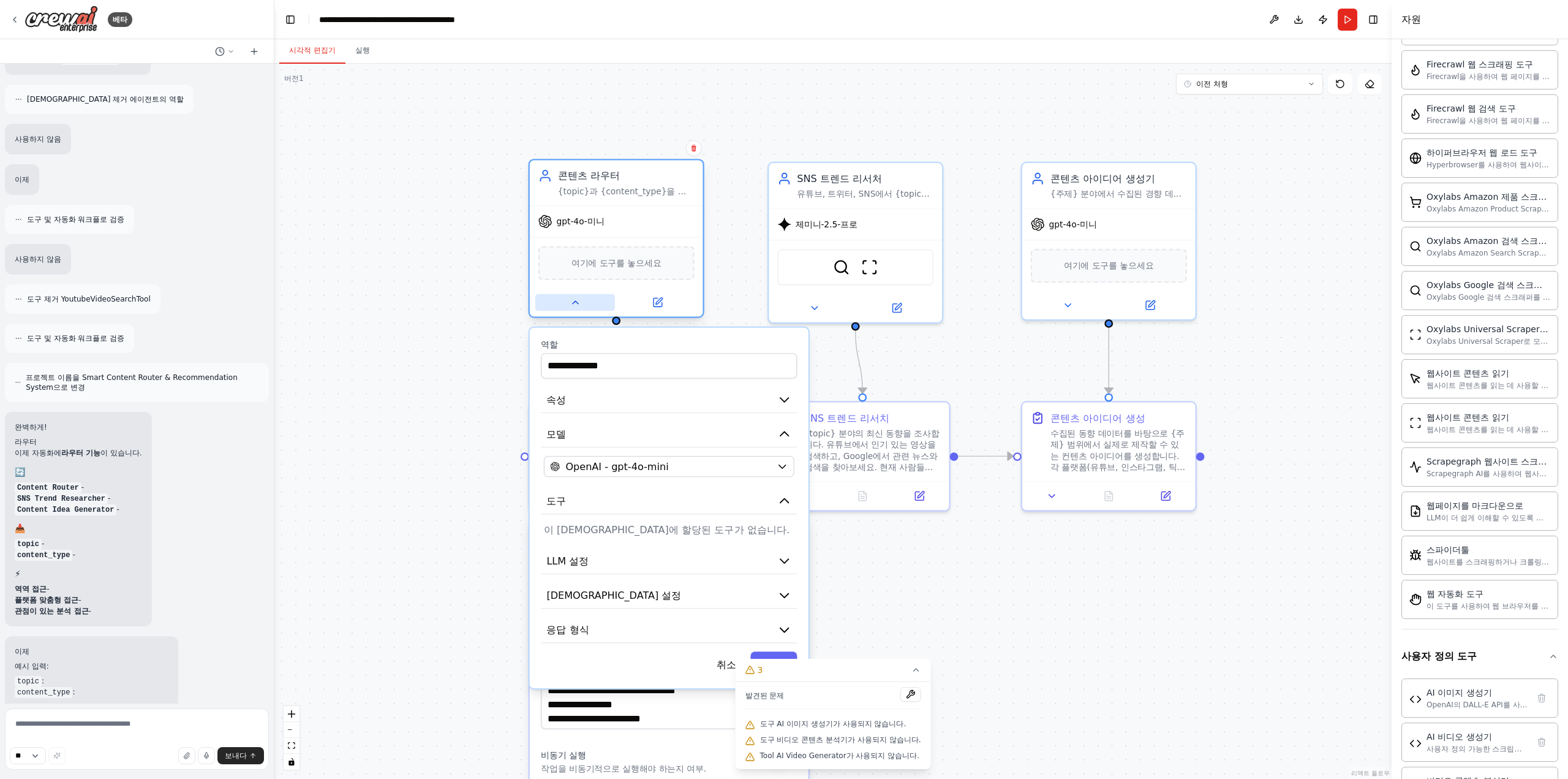
click at [573, 307] on icon at bounding box center [575, 302] width 11 height 11
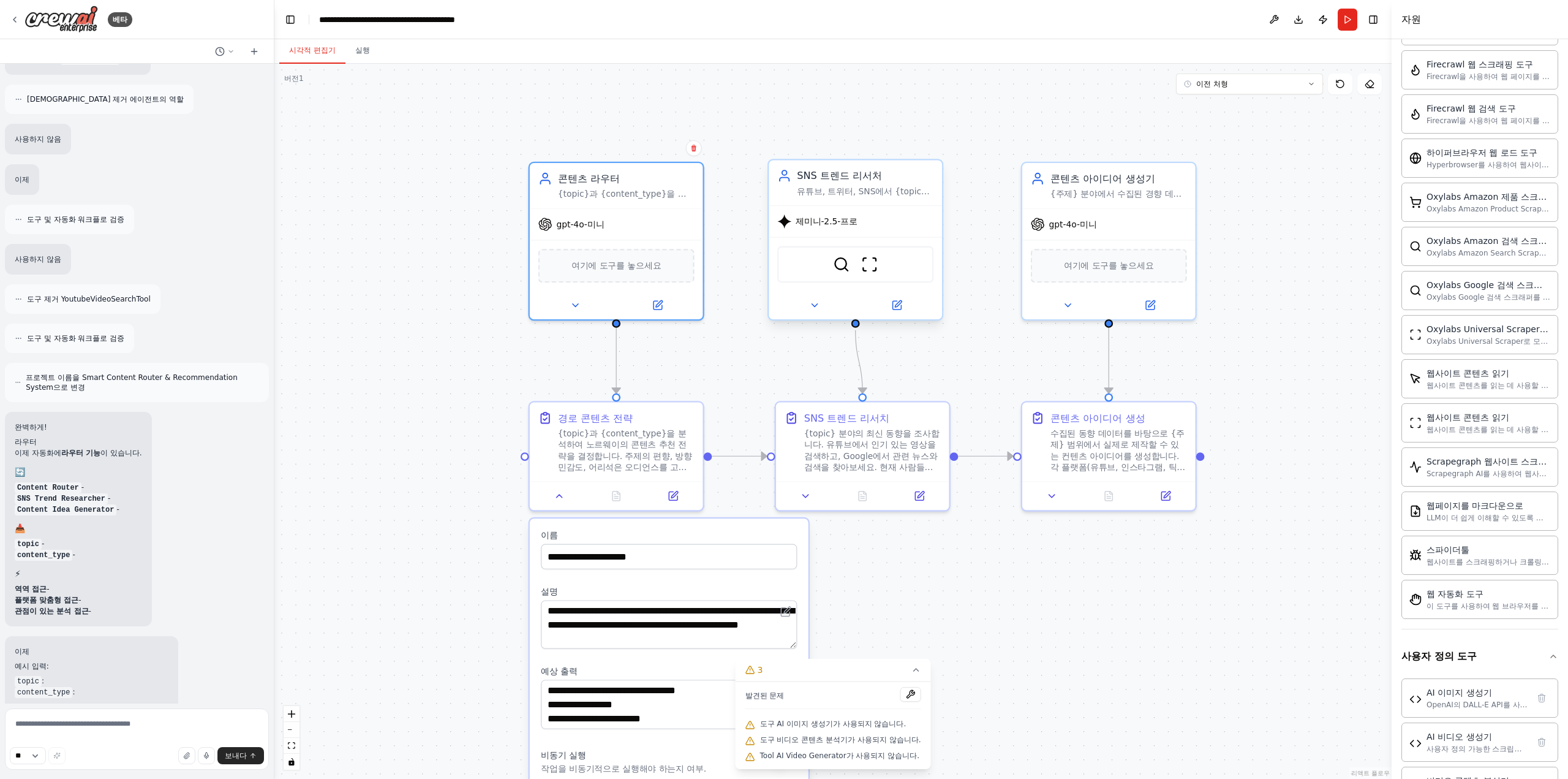
click at [805, 315] on div at bounding box center [855, 305] width 174 height 28
click at [805, 311] on button at bounding box center [814, 305] width 80 height 17
click at [820, 316] on div at bounding box center [855, 305] width 174 height 28
click at [820, 309] on button at bounding box center [814, 305] width 80 height 17
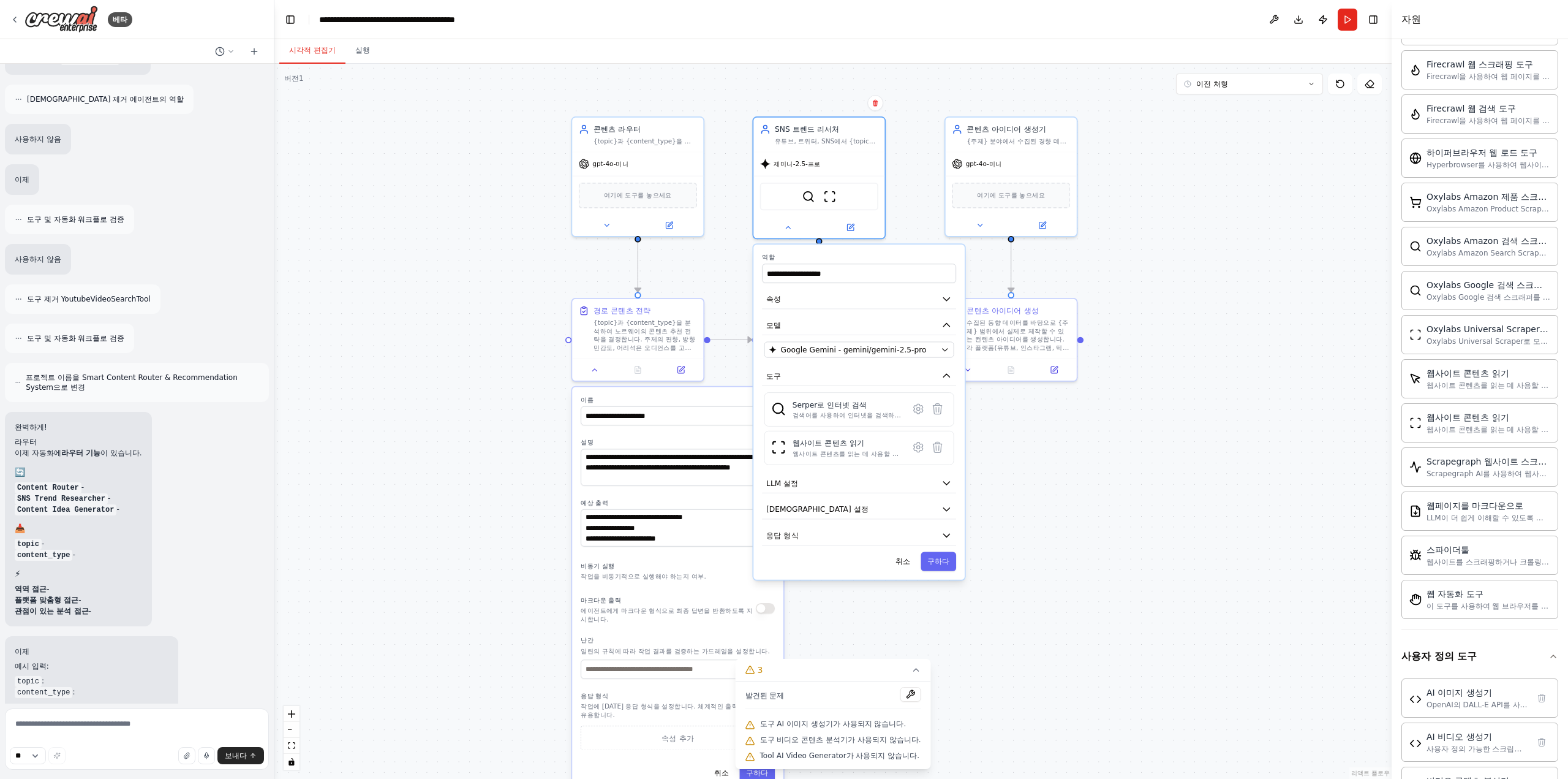
drag, startPoint x: 1174, startPoint y: 671, endPoint x: 1123, endPoint y: 542, distance: 138.7
click at [1124, 542] on div ".deletable-edge-delete-btn { width: 20px; height: 20px; border: 0px solid #ffff…" at bounding box center [832, 421] width 1117 height 715
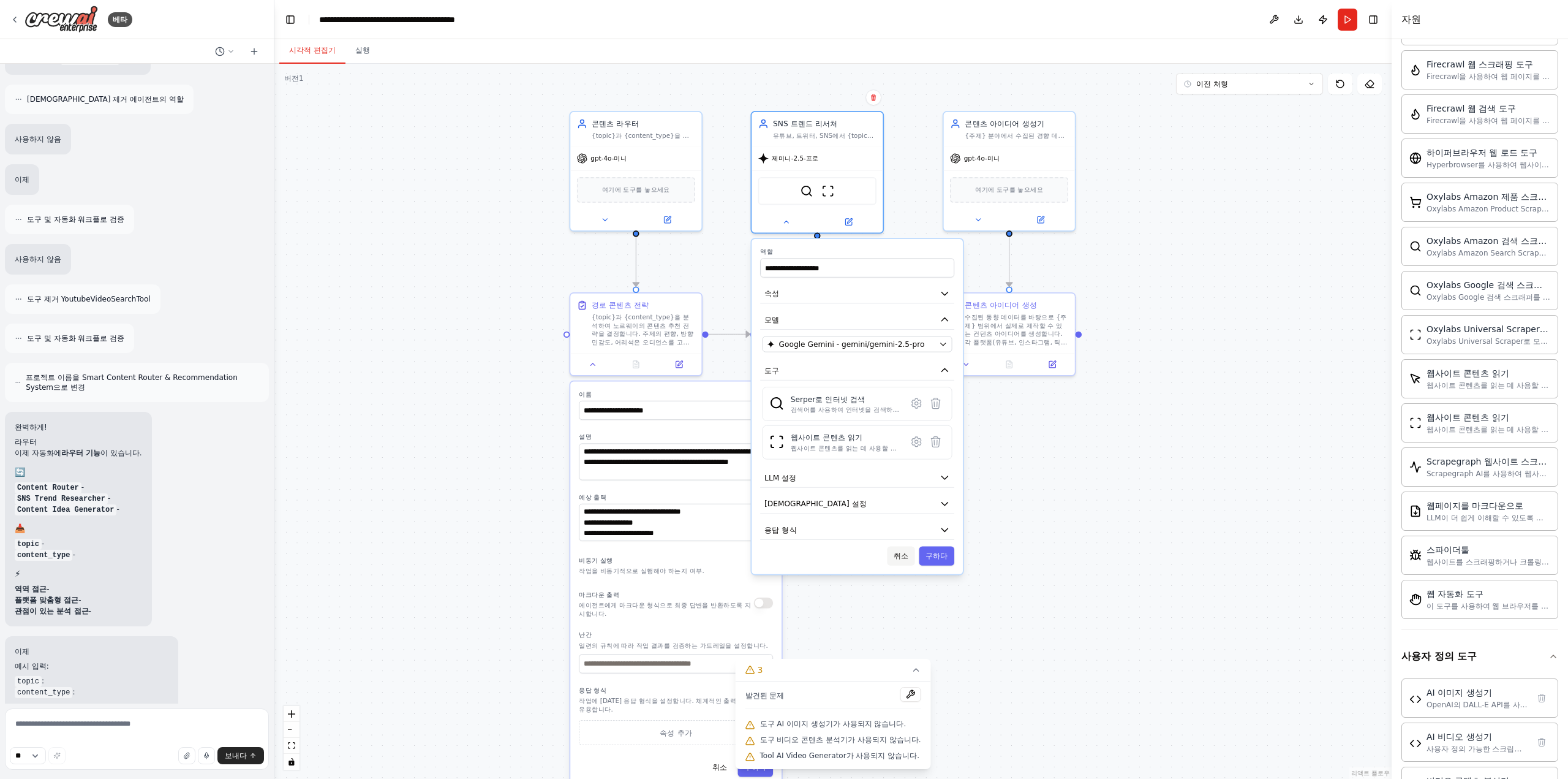
click at [899, 556] on font "취소" at bounding box center [900, 555] width 15 height 9
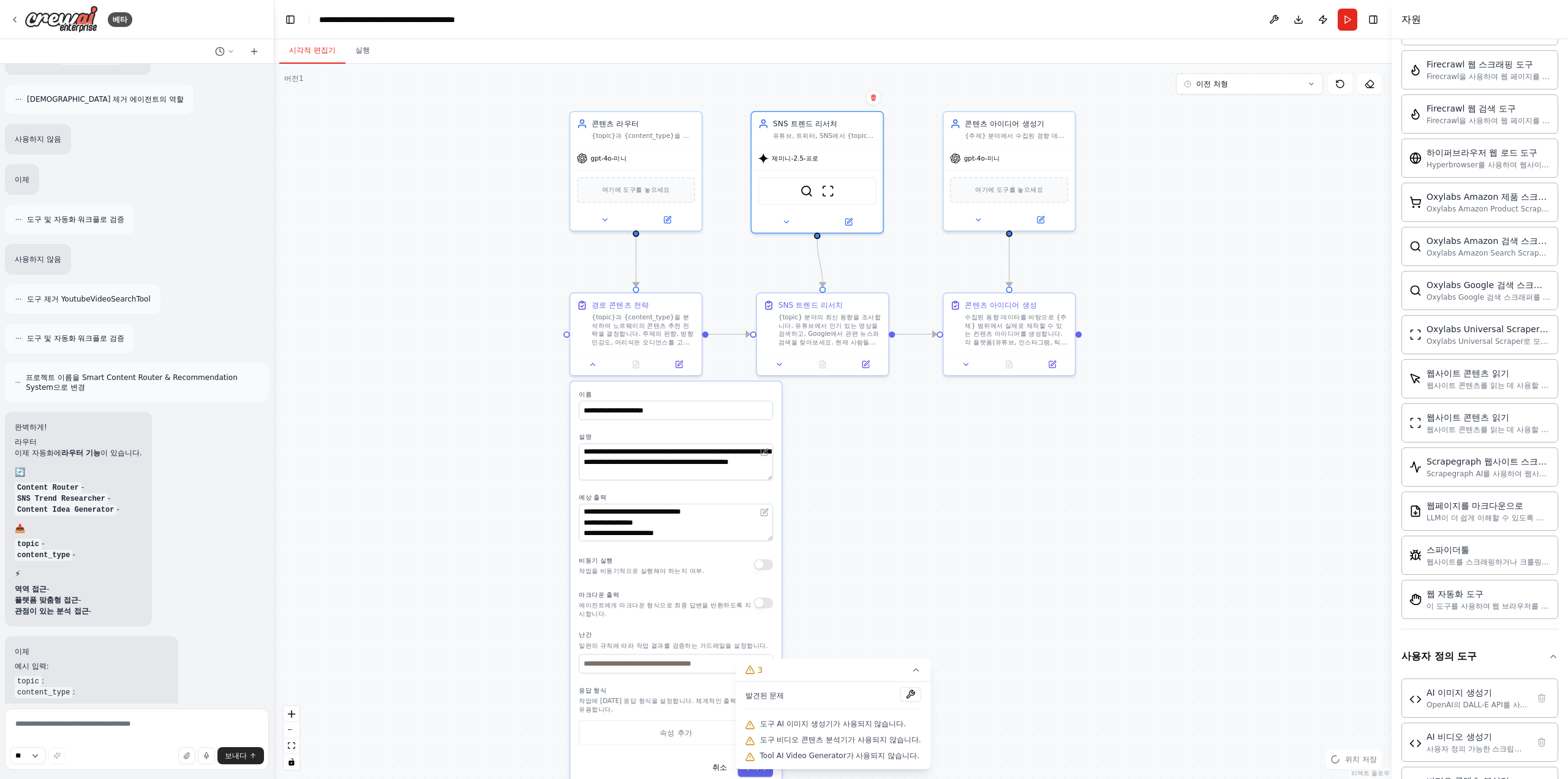
click at [850, 471] on div ".deletable-edge-delete-btn { width: 20px; height: 20px; border: 0px solid #ffff…" at bounding box center [832, 421] width 1117 height 715
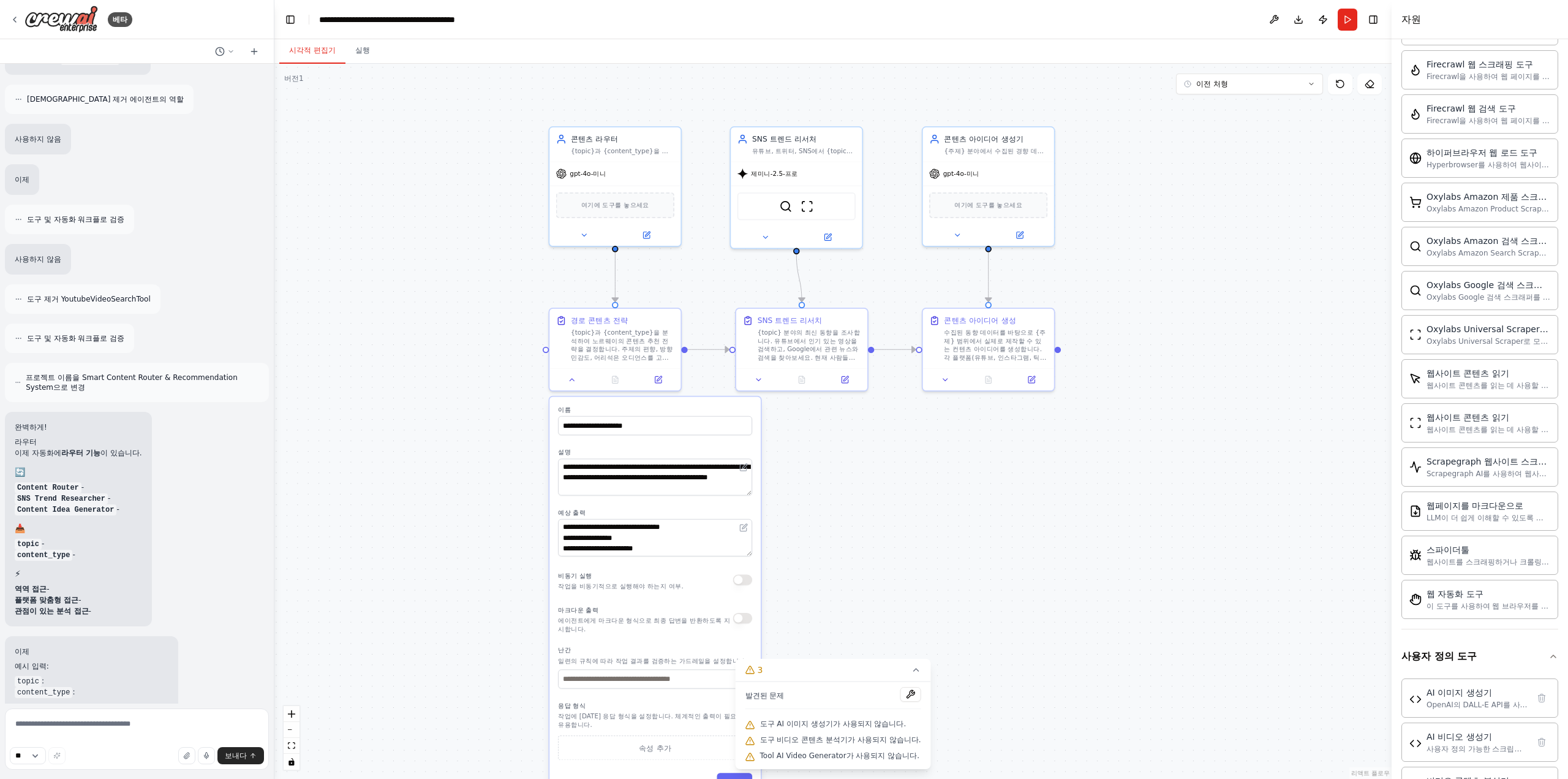
drag, startPoint x: 528, startPoint y: 203, endPoint x: 508, endPoint y: 218, distance: 25.0
click at [508, 218] on div ".deletable-edge-delete-btn { width: 20px; height: 20px; border: 0px solid #ffff…" at bounding box center [832, 421] width 1117 height 715
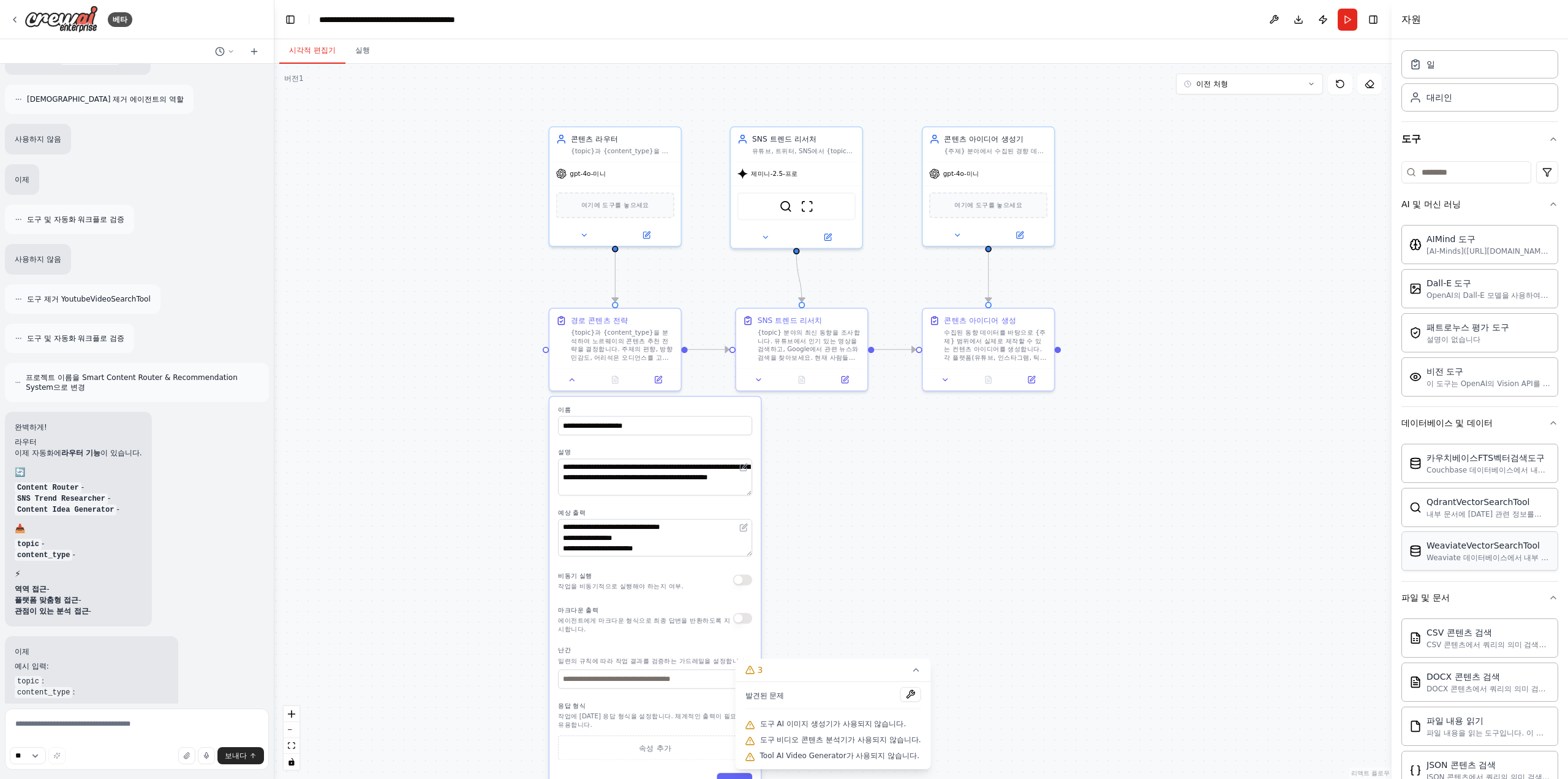
scroll to position [0, 0]
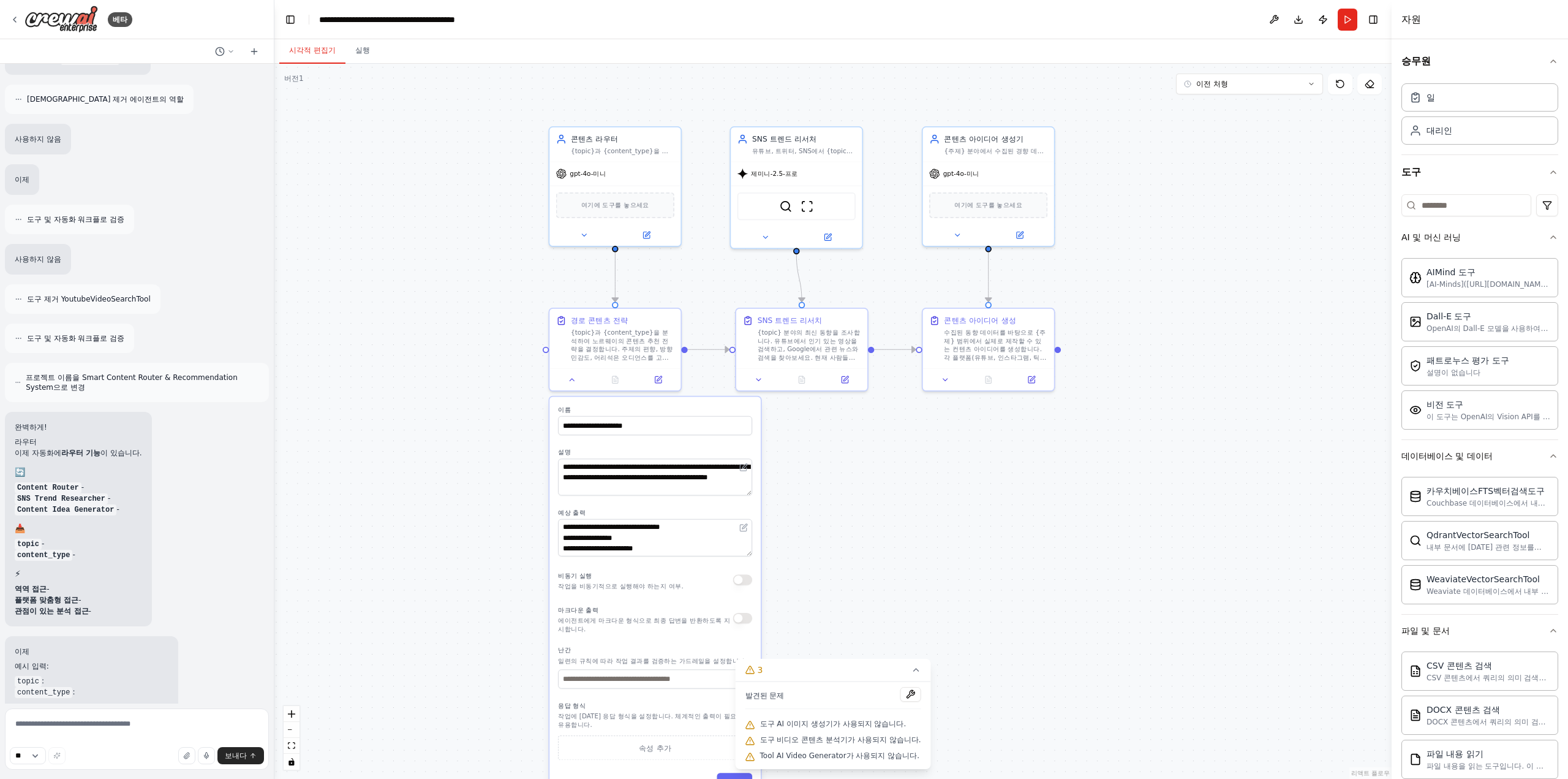
click at [1171, 334] on div ".deletable-edge-delete-btn { width: 20px; height: 20px; border: 0px solid #ffff…" at bounding box center [832, 421] width 1117 height 715
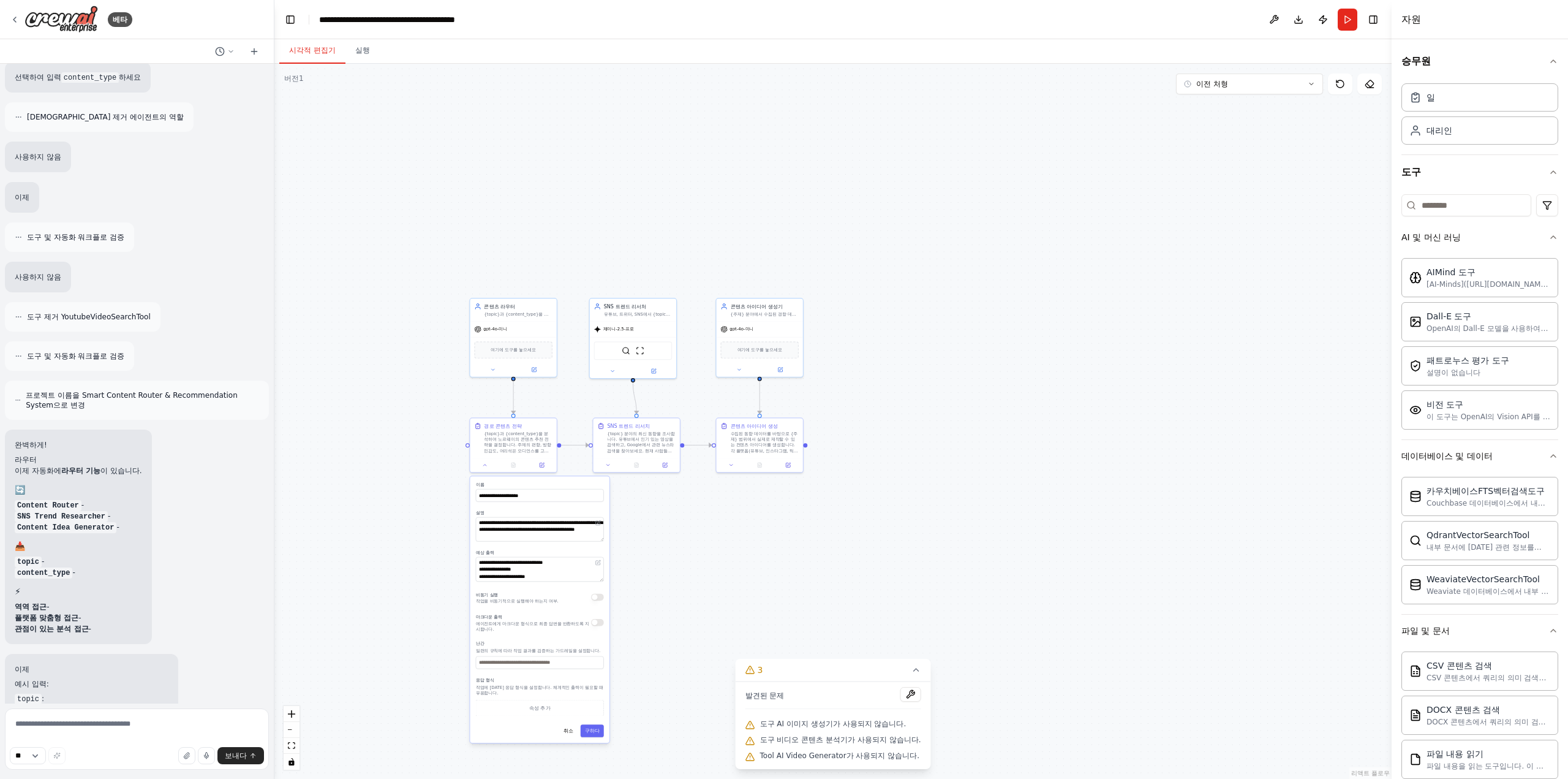
scroll to position [5688, 0]
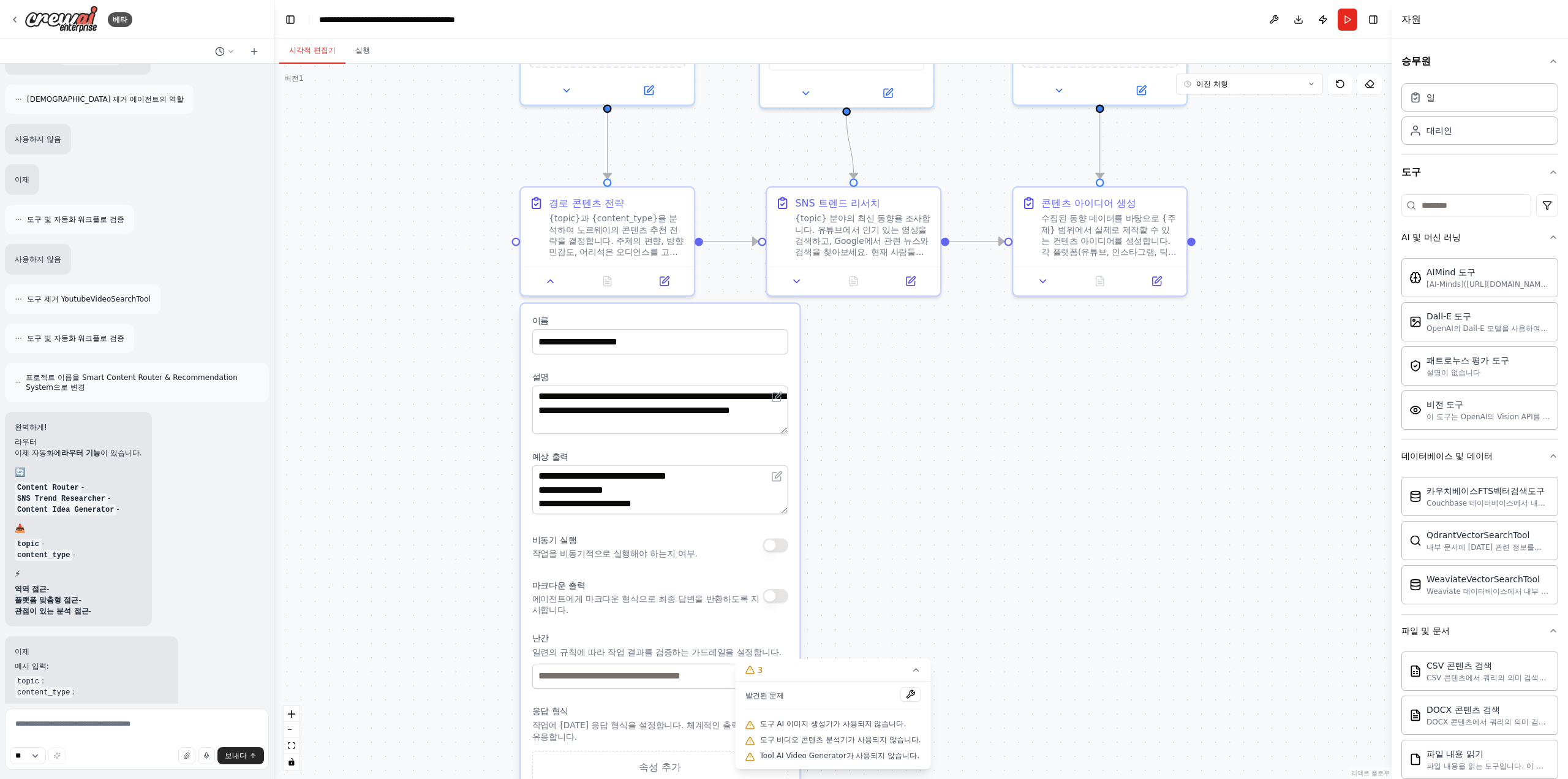
drag, startPoint x: 389, startPoint y: 525, endPoint x: 378, endPoint y: 468, distance: 58.1
click at [376, 472] on div ".deletable-edge-delete-btn { width: 20px; height: 20px; border: 0px solid #ffff…" at bounding box center [832, 421] width 1117 height 715
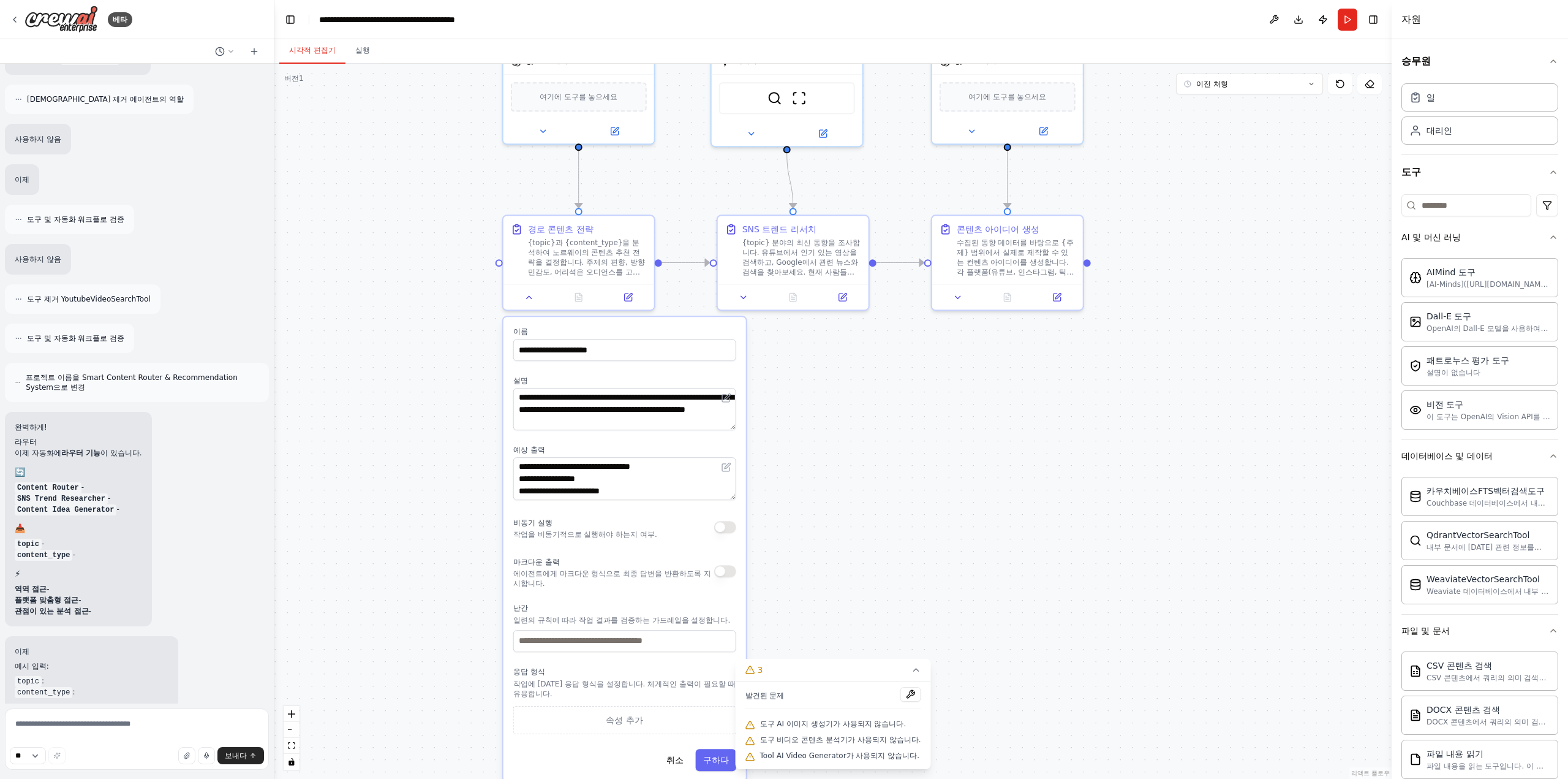
drag, startPoint x: 429, startPoint y: 477, endPoint x: 426, endPoint y: 332, distance: 145.0
click at [426, 332] on div ".deletable-edge-delete-btn { width: 20px; height: 20px; border: 0px solid #ffff…" at bounding box center [832, 421] width 1117 height 715
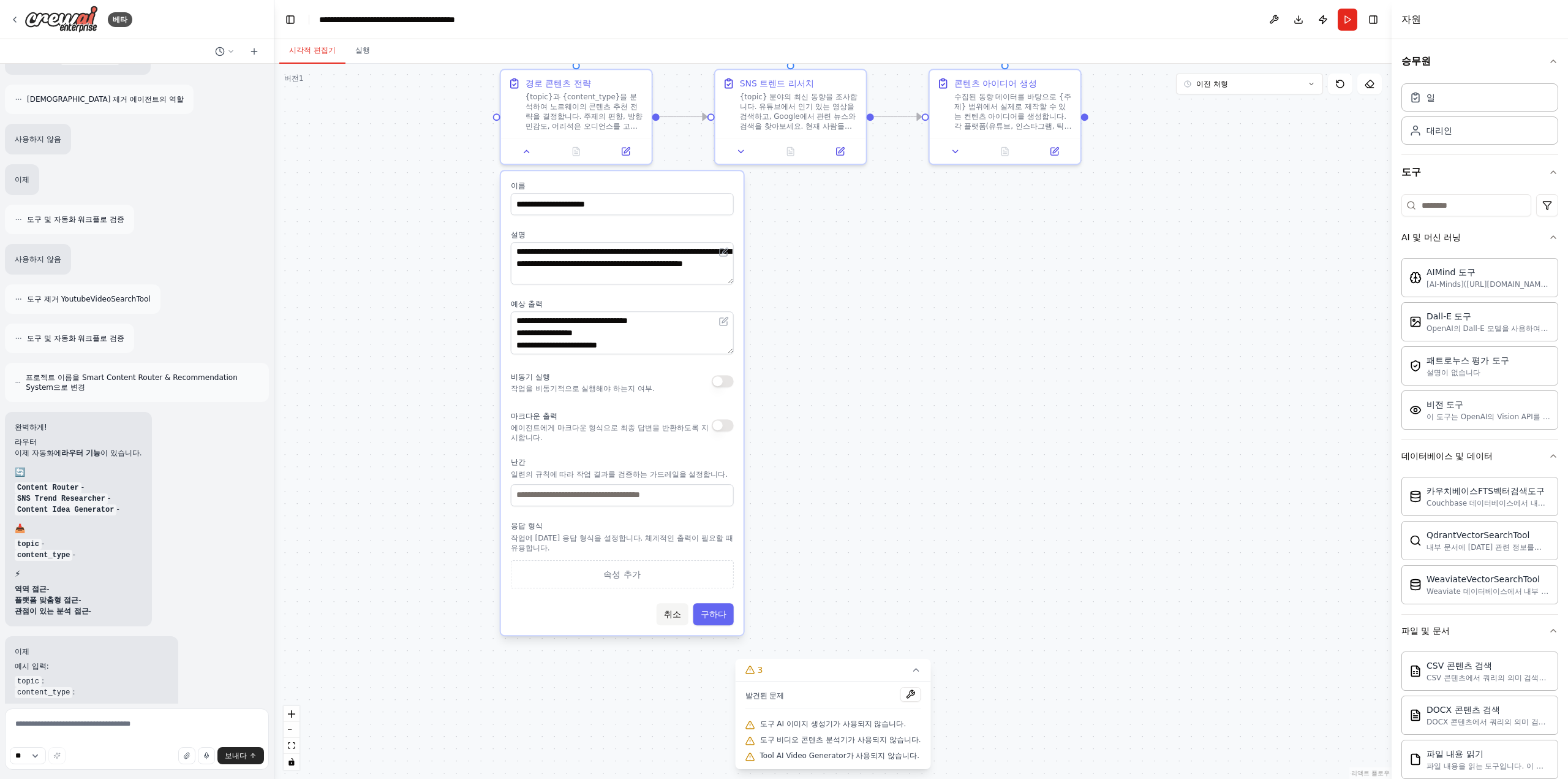
click at [671, 616] on font "취소" at bounding box center [672, 614] width 17 height 10
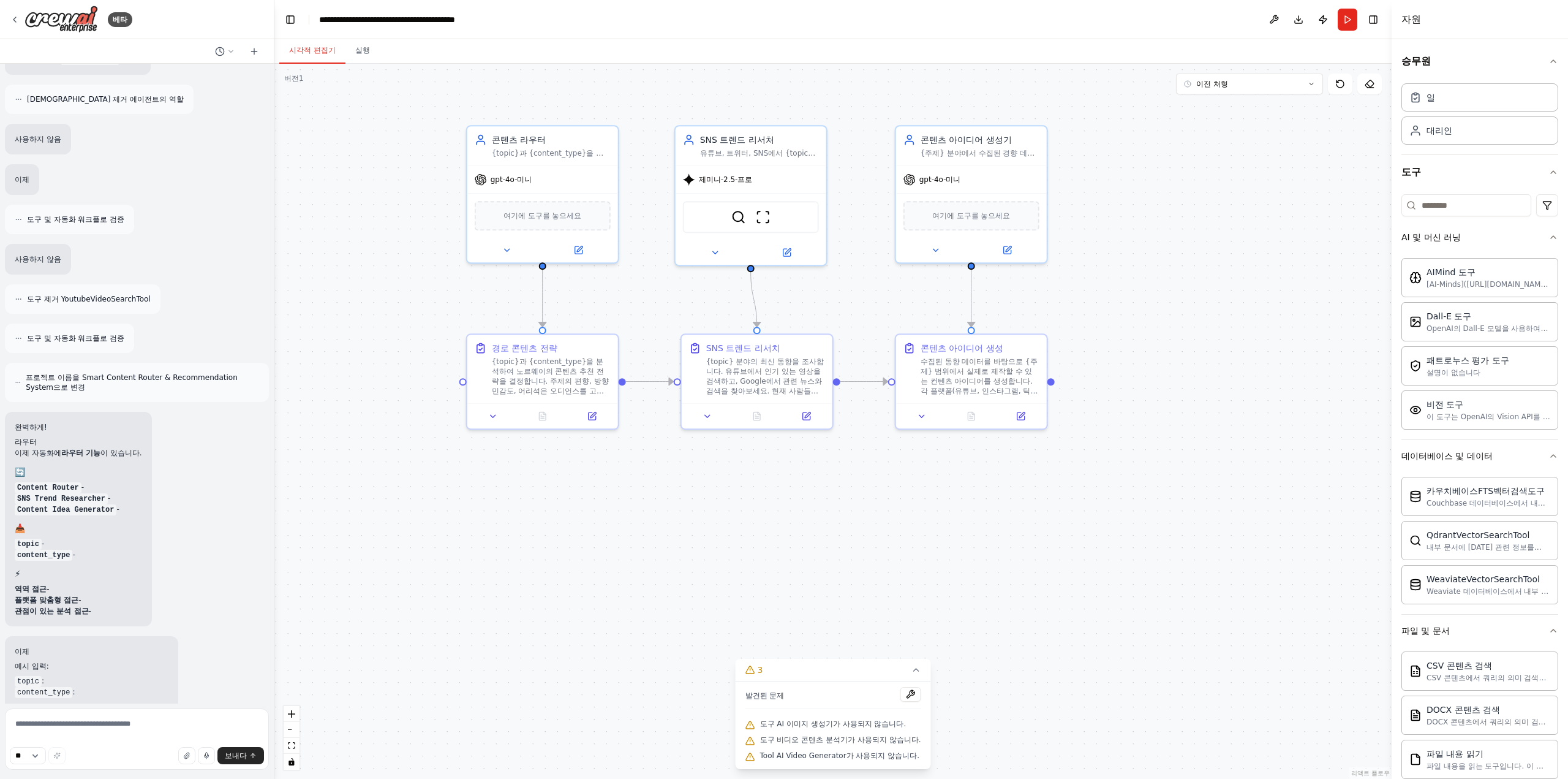
drag, startPoint x: 631, startPoint y: 402, endPoint x: 597, endPoint y: 667, distance: 267.2
click at [597, 667] on div ".deletable-edge-delete-btn { width: 20px; height: 20px; border: 0px solid #ffff…" at bounding box center [832, 421] width 1117 height 715
drag, startPoint x: 606, startPoint y: 574, endPoint x: 658, endPoint y: 641, distance: 84.8
click at [656, 639] on div ".deletable-edge-delete-btn { width: 20px; height: 20px; border: 0px solid #ffff…" at bounding box center [832, 421] width 1117 height 715
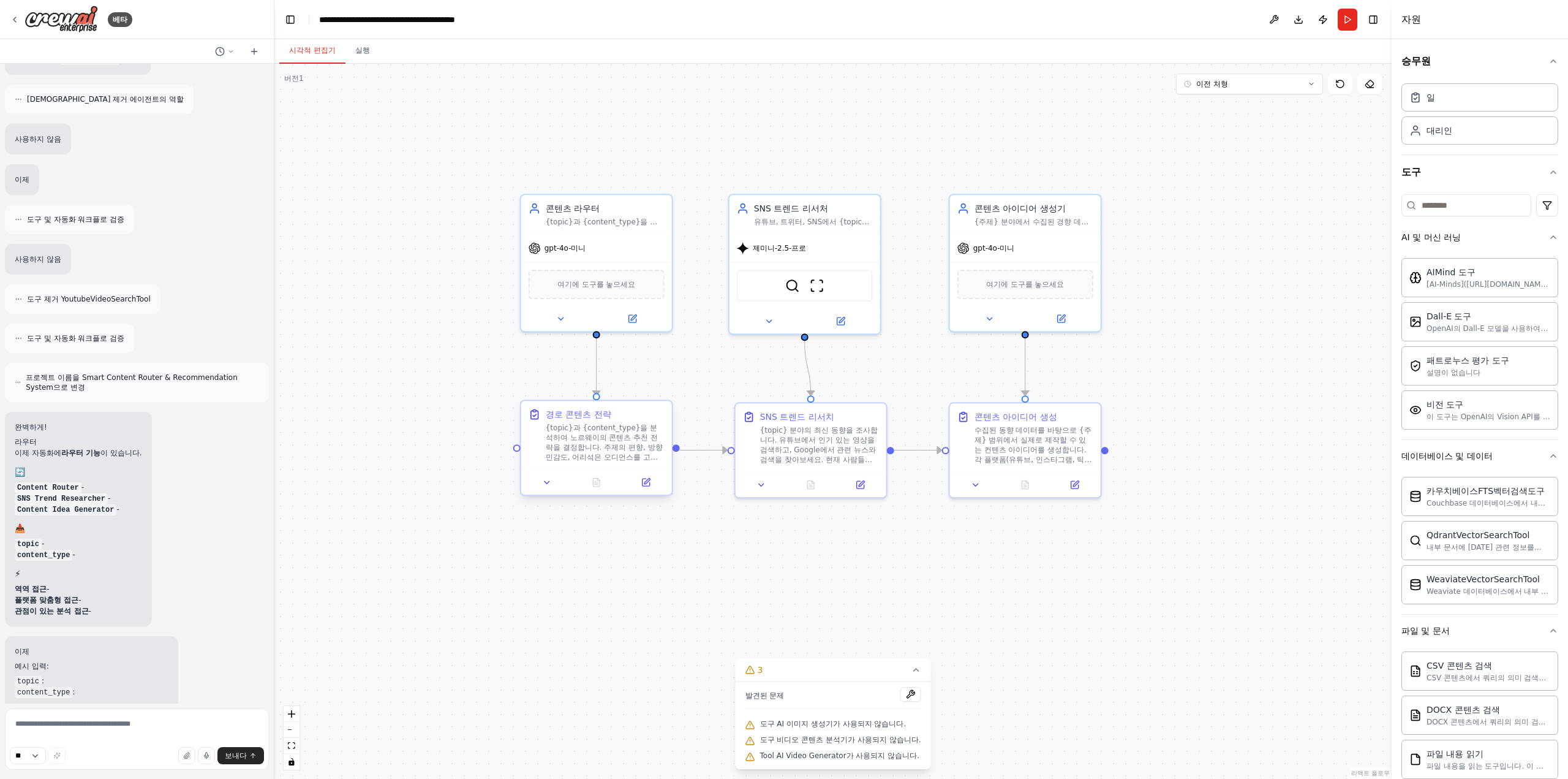
click at [636, 422] on div "경로 콘텐츠 전략 {topic}과 {content_type}을 분석하여 노르웨이의 콘텐츠 추천 전략을 결정합니다. 주제의 편향, 방향 민감도,…" at bounding box center [605, 435] width 119 height 54
click at [664, 395] on button at bounding box center [663, 390] width 16 height 16
click at [667, 390] on button at bounding box center [663, 390] width 16 height 16
click at [667, 390] on button at bounding box center [663, 389] width 16 height 16
click at [644, 419] on button "확인하다" at bounding box center [639, 402] width 22 height 44
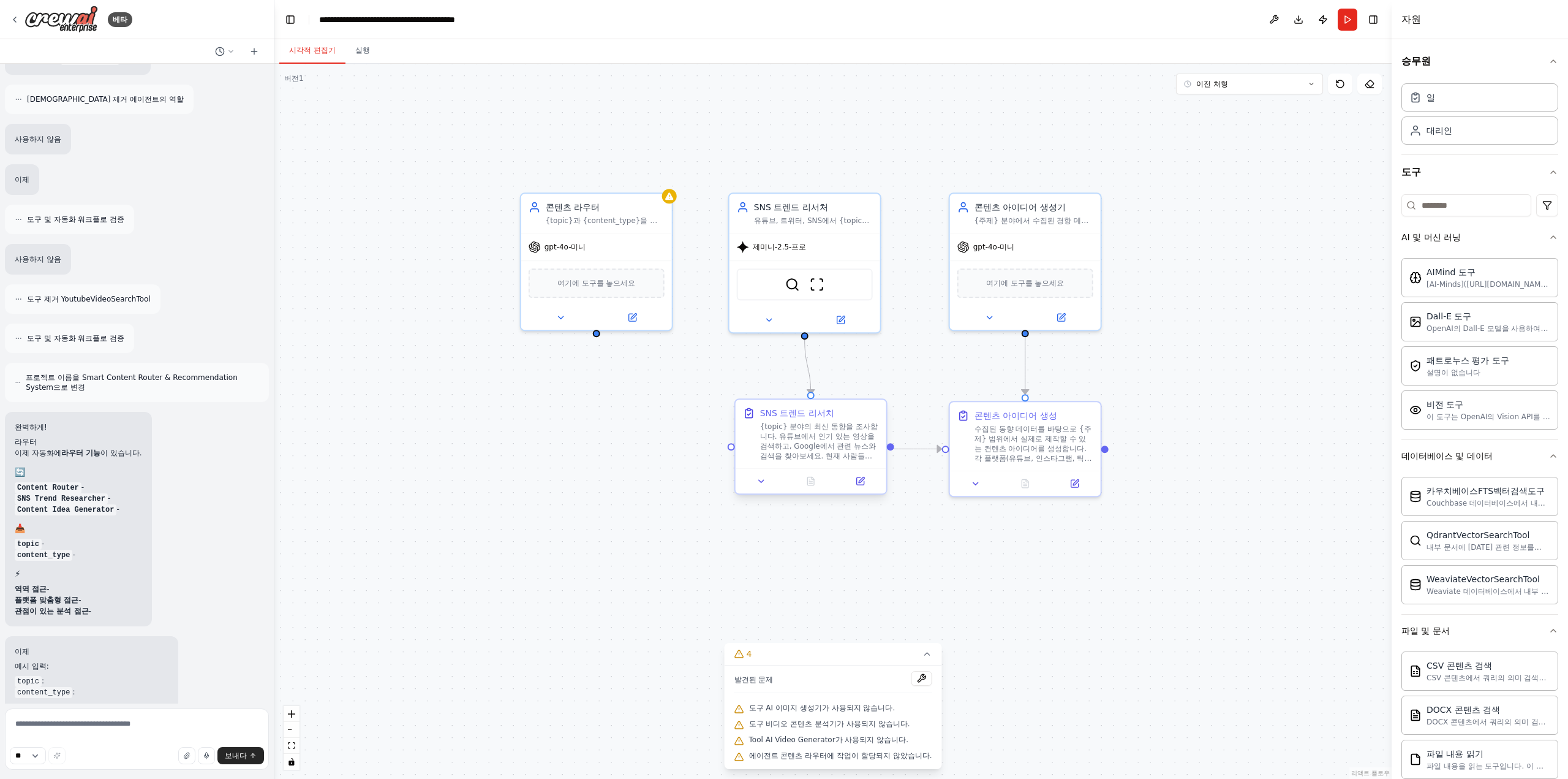
click at [872, 403] on div "SNS 트렌드 리서치 {topic} 분야의 최신 동향을 조사합니다. 유튜브에서 인기 있는 영상을 검색하고, Google에서 관련 뉴스와 검색을…" at bounding box center [810, 433] width 151 height 69
click at [878, 394] on button at bounding box center [877, 388] width 16 height 16
click at [879, 390] on icon at bounding box center [876, 388] width 7 height 7
click at [855, 414] on font "확인하다" at bounding box center [852, 401] width 7 height 38
click at [847, 400] on button "확인하다" at bounding box center [851, 400] width 22 height 44
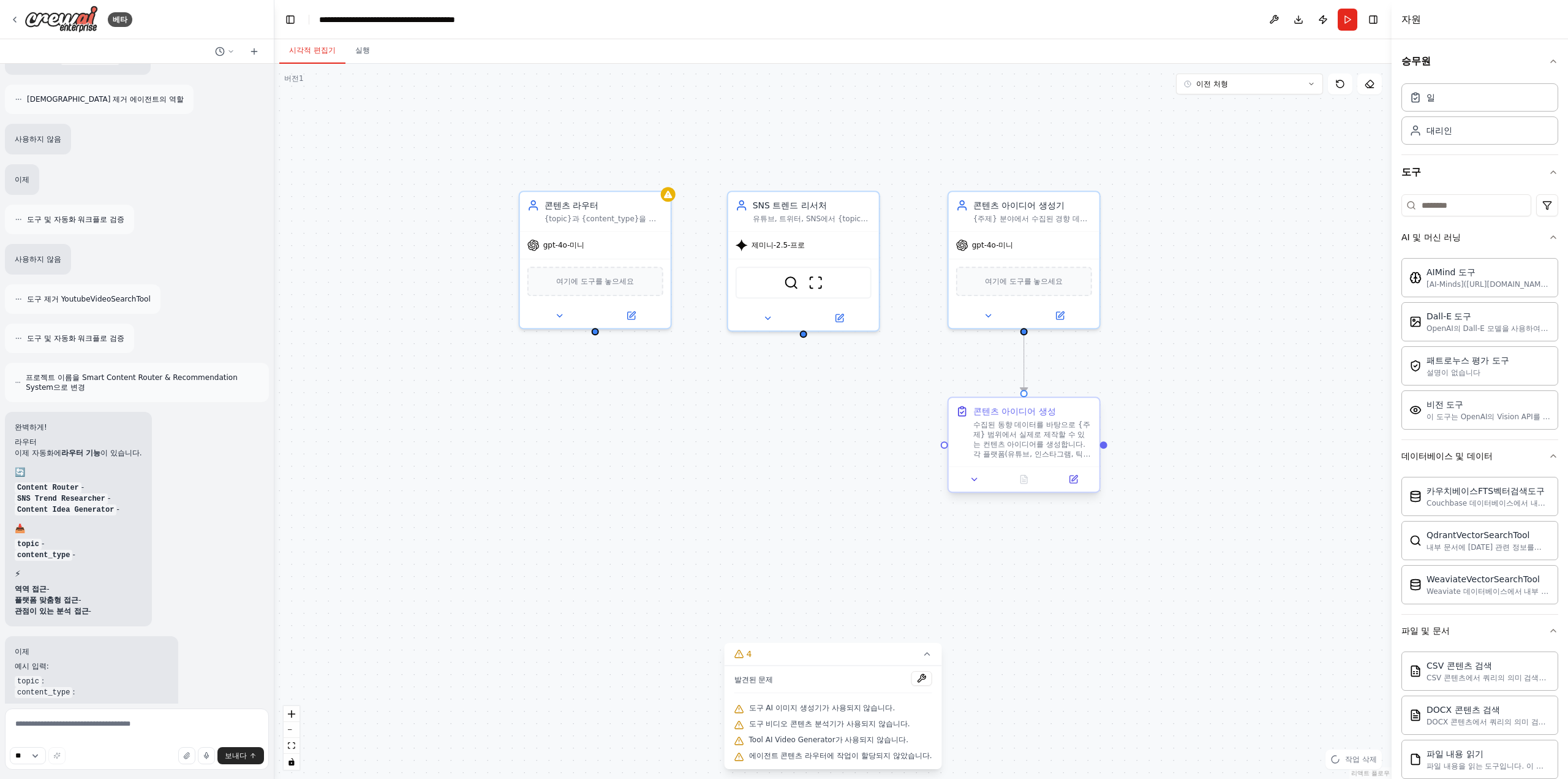
click at [990, 422] on font "수집된 동향 데이터를 바탕으로 {주제} 범위에서 실제로 제작할 수 있는 컨텐츠 아이디어를 생성합니다. 각 플랫폼(유튜브, 인스타그램, 틱톡, …" at bounding box center [1032, 453] width 118 height 67
click at [1093, 390] on icon at bounding box center [1089, 386] width 7 height 7
click at [1067, 399] on font "확인하다" at bounding box center [1066, 400] width 7 height 38
click at [605, 266] on div "여기에 도구를 놓으세요" at bounding box center [595, 278] width 136 height 29
click at [661, 180] on icon at bounding box center [661, 177] width 7 height 7
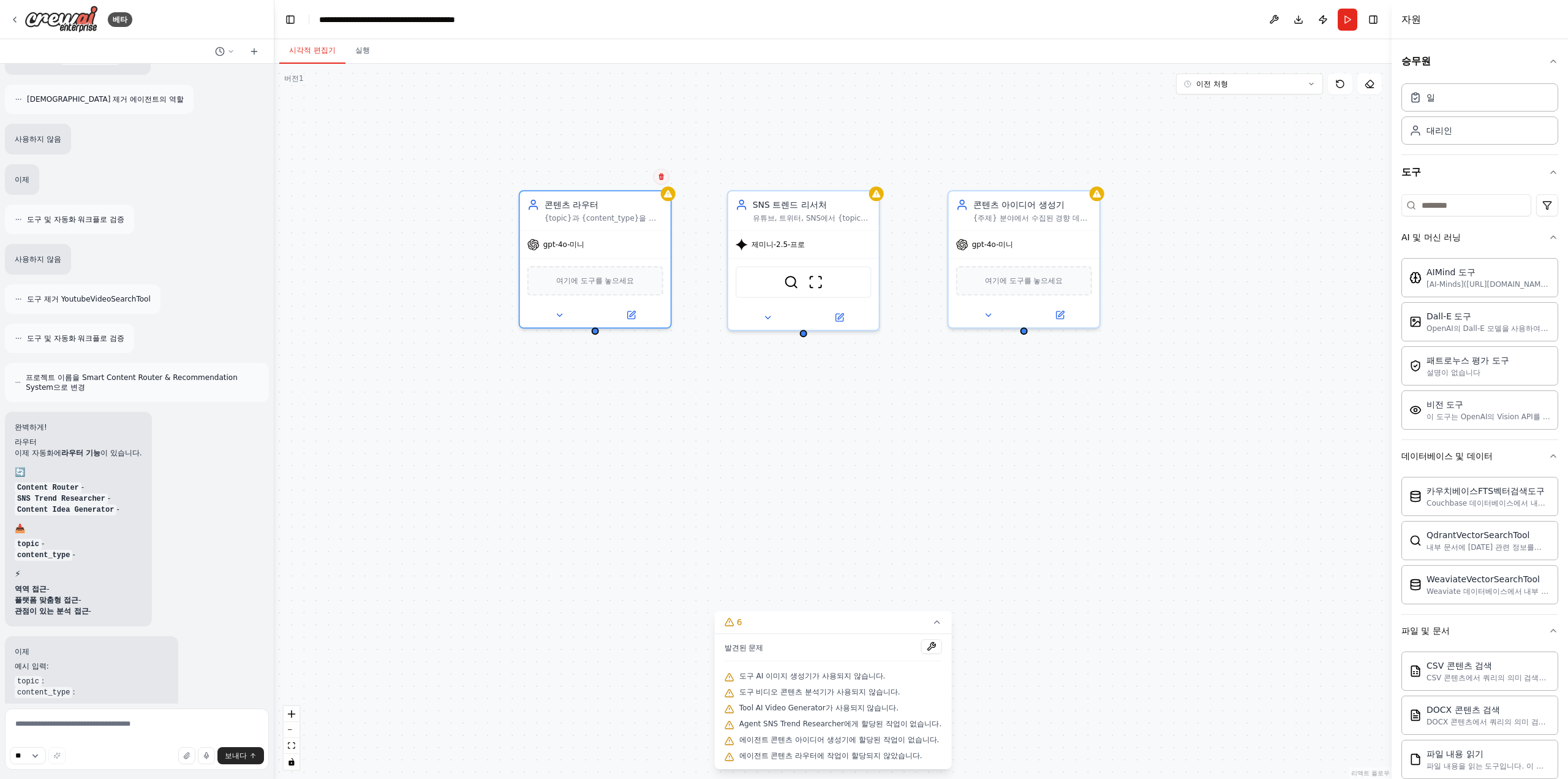
click at [661, 179] on icon at bounding box center [661, 177] width 5 height 7
click at [644, 200] on button "확인하다" at bounding box center [638, 191] width 22 height 44
click at [631, 190] on button "확인하다" at bounding box center [637, 191] width 22 height 44
click at [632, 187] on button "확인하다" at bounding box center [637, 190] width 22 height 44
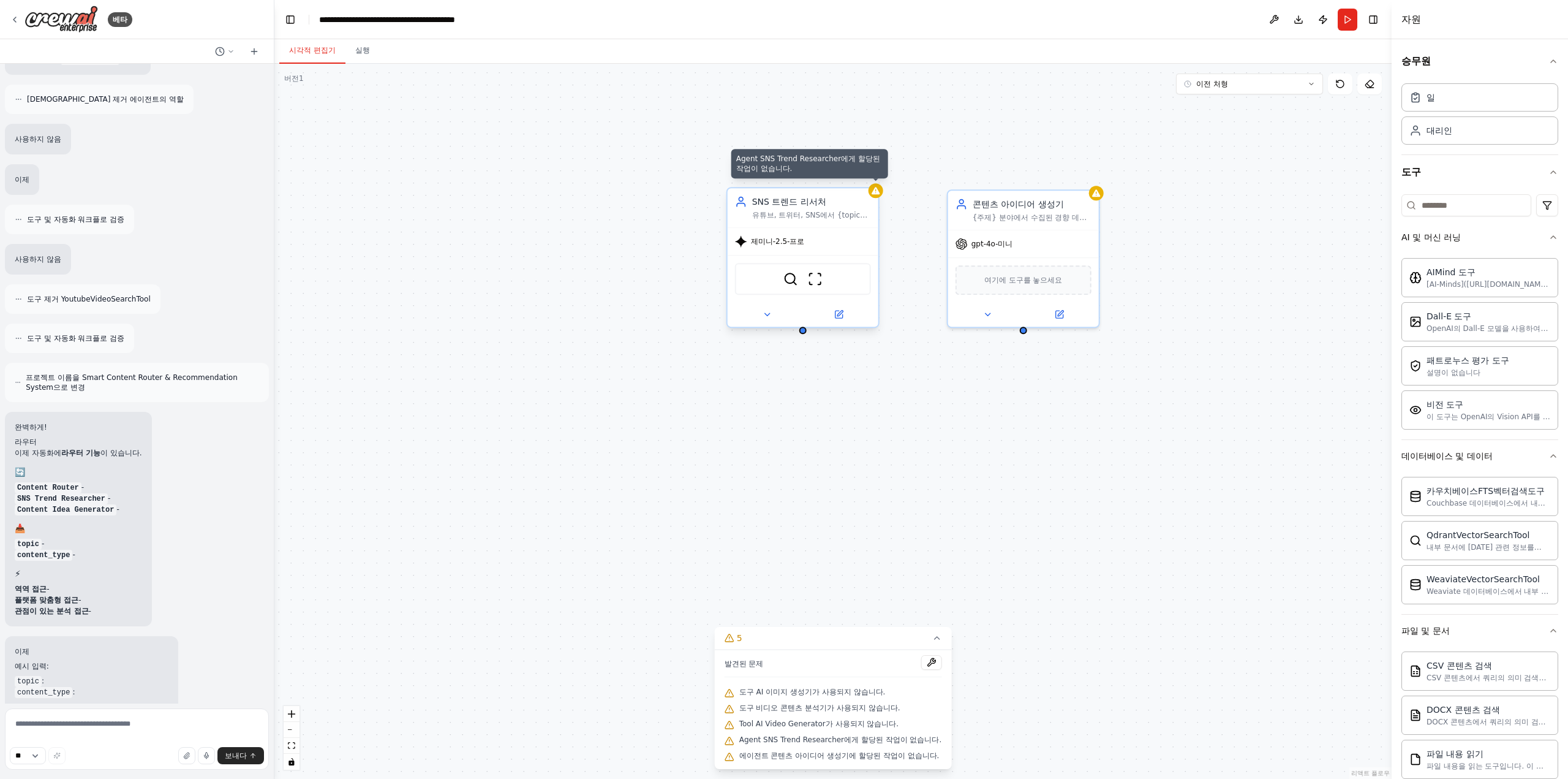
click at [875, 191] on icon at bounding box center [875, 190] width 8 height 7
click at [871, 177] on icon at bounding box center [868, 175] width 7 height 7
click at [866, 174] on icon at bounding box center [867, 176] width 5 height 7
click at [837, 191] on button "확인하다" at bounding box center [844, 190] width 22 height 44
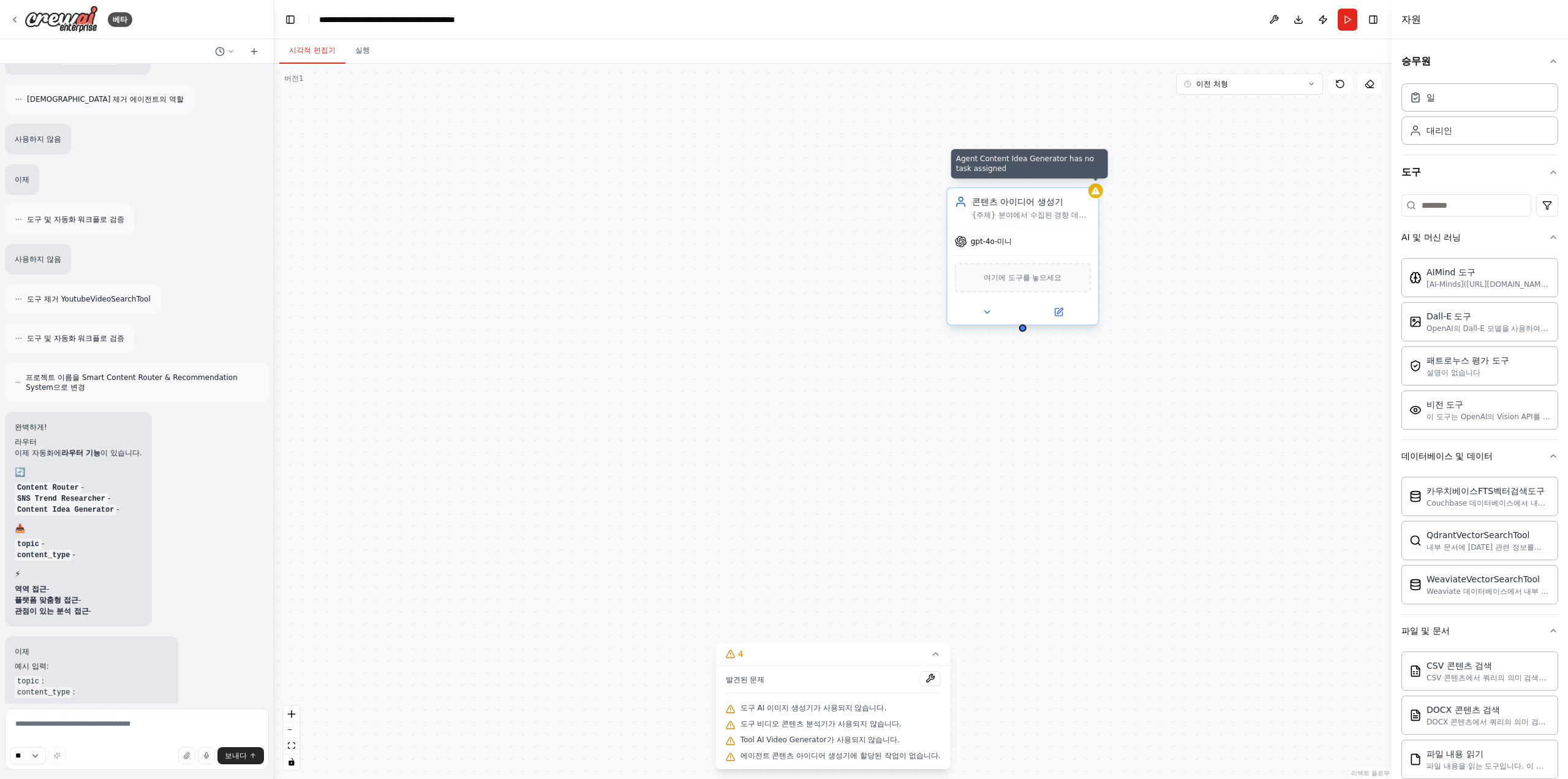
click at [1098, 195] on icon at bounding box center [1096, 191] width 10 height 10
click at [1093, 178] on button at bounding box center [1089, 176] width 16 height 16
click at [1059, 193] on button "확인하다" at bounding box center [1065, 190] width 22 height 44
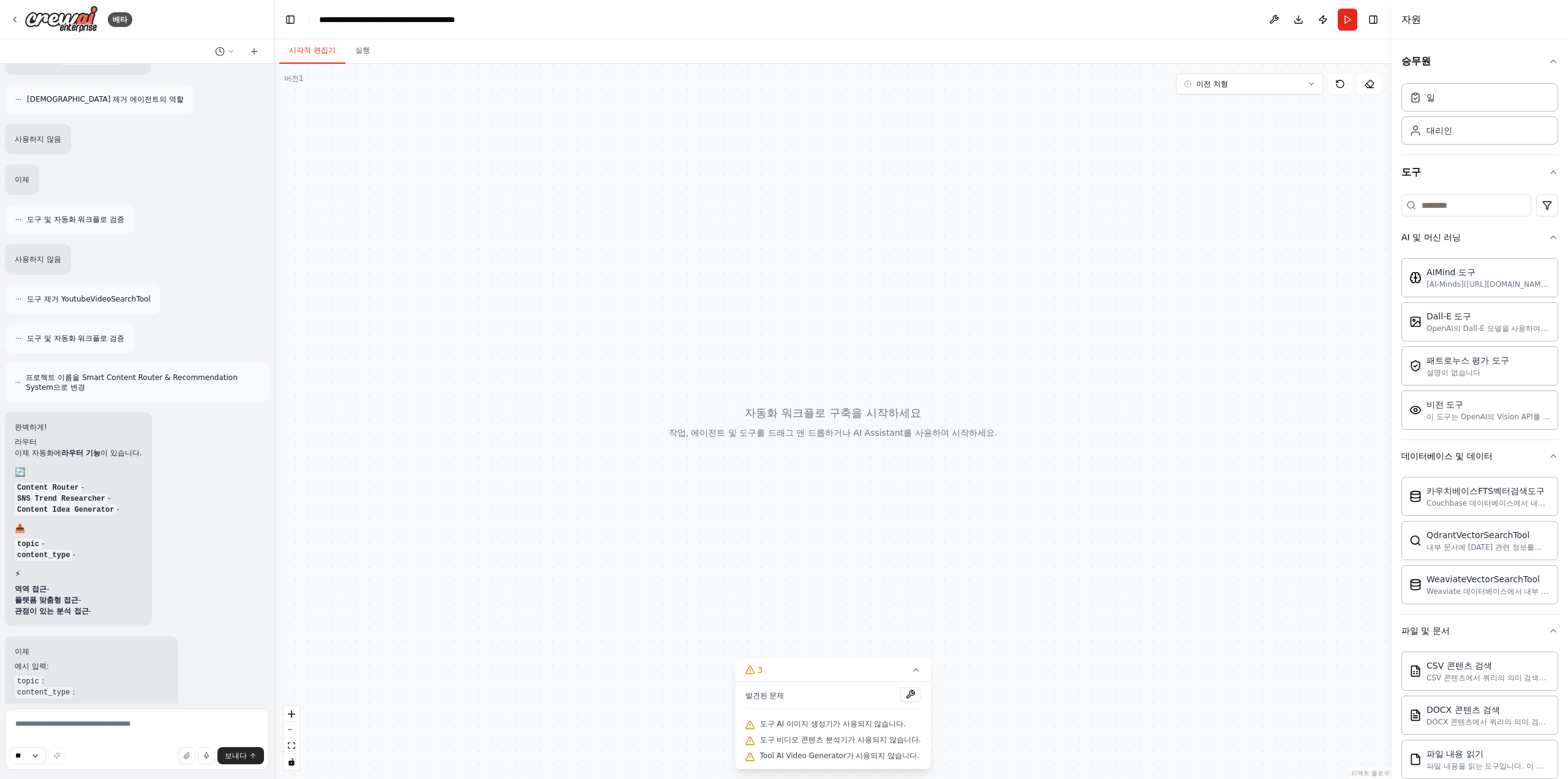
drag, startPoint x: 1116, startPoint y: 167, endPoint x: 1328, endPoint y: 126, distance: 215.9
click at [1117, 201] on div at bounding box center [832, 421] width 1117 height 715
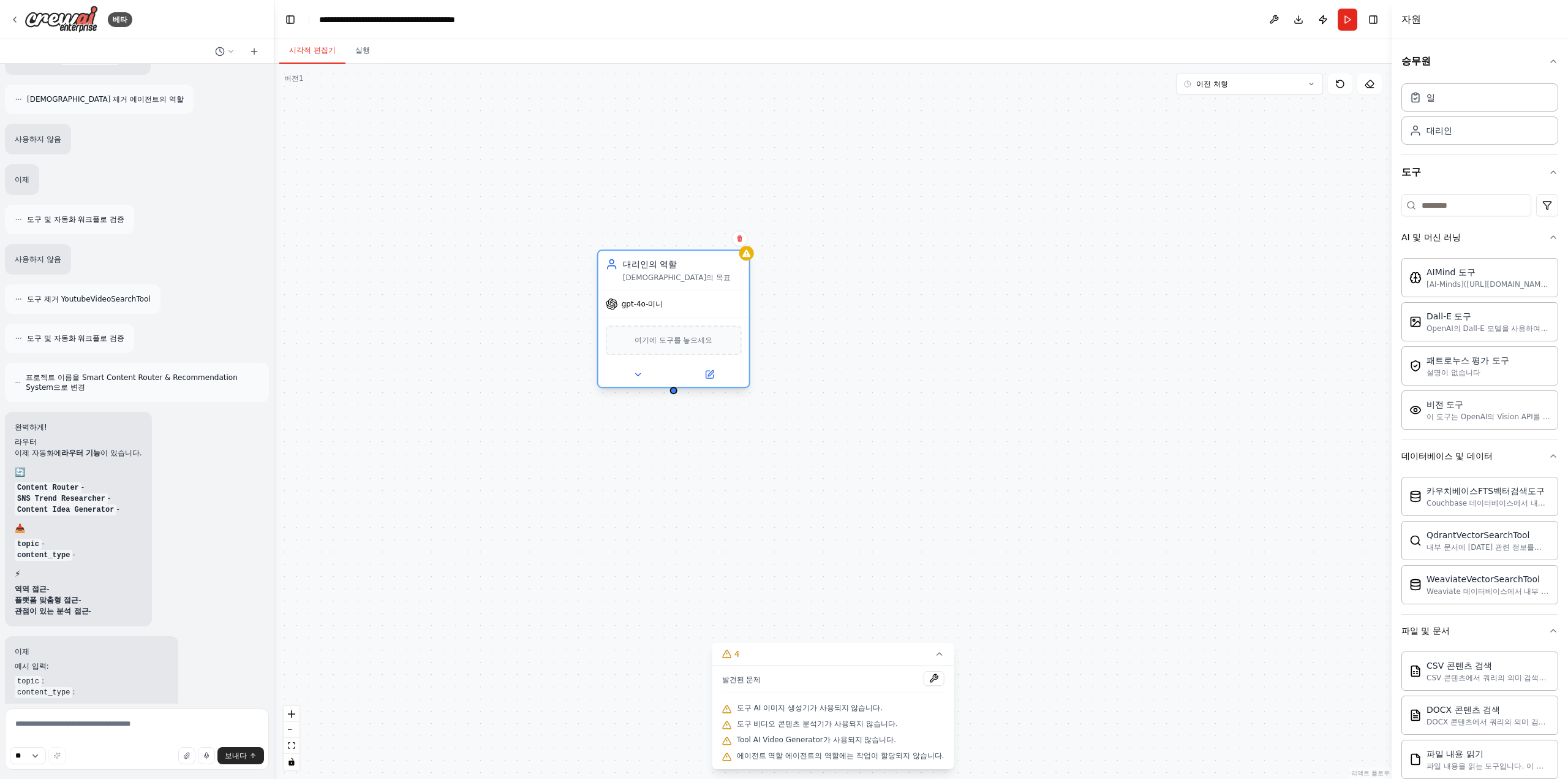
drag, startPoint x: 756, startPoint y: 269, endPoint x: 624, endPoint y: 301, distance: 135.8
click at [624, 300] on div "gpt-4o-미니" at bounding box center [673, 304] width 151 height 27
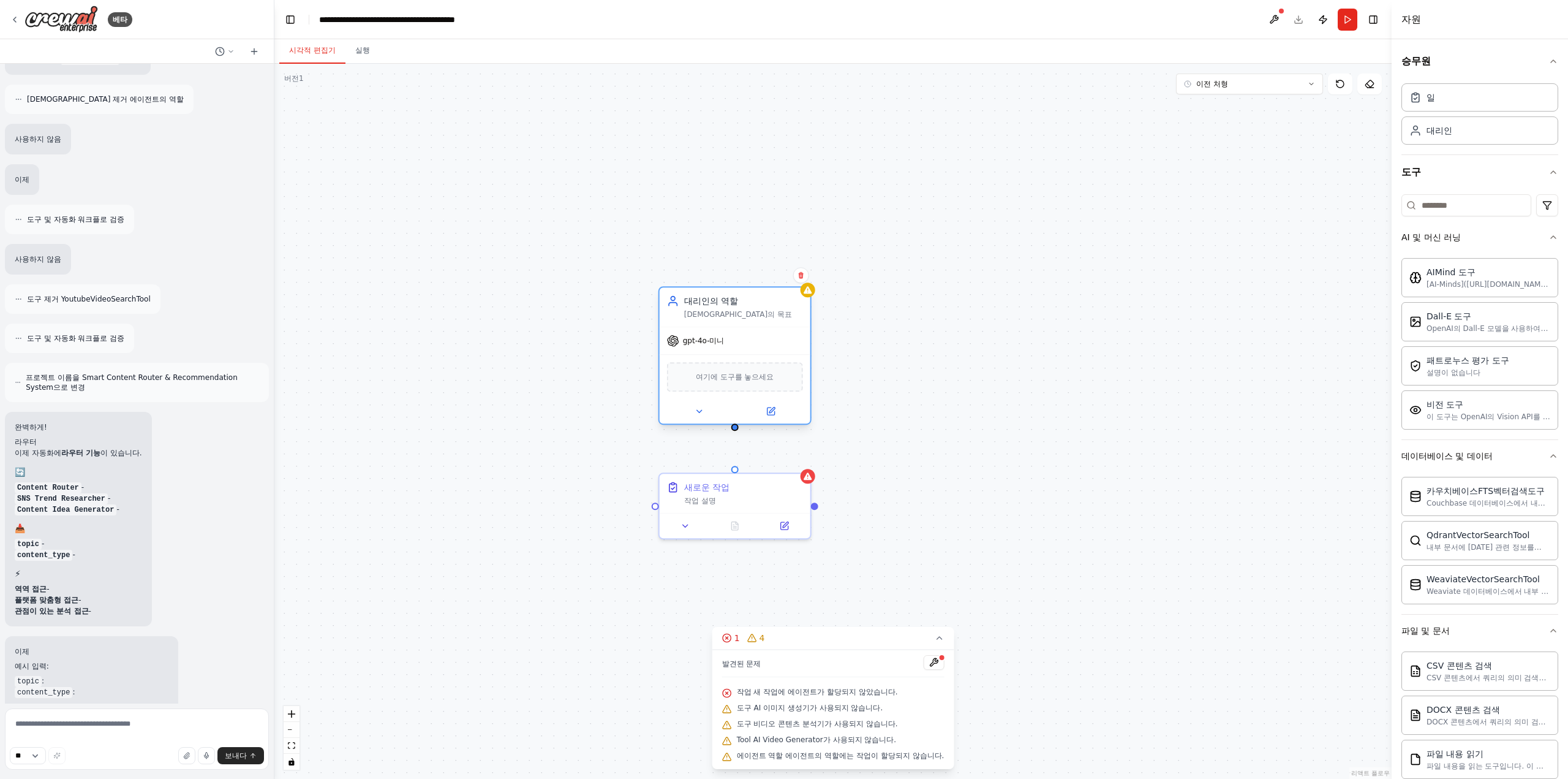
drag, startPoint x: 705, startPoint y: 309, endPoint x: 752, endPoint y: 337, distance: 54.7
click at [752, 337] on div "gpt-4o-미니" at bounding box center [735, 341] width 151 height 27
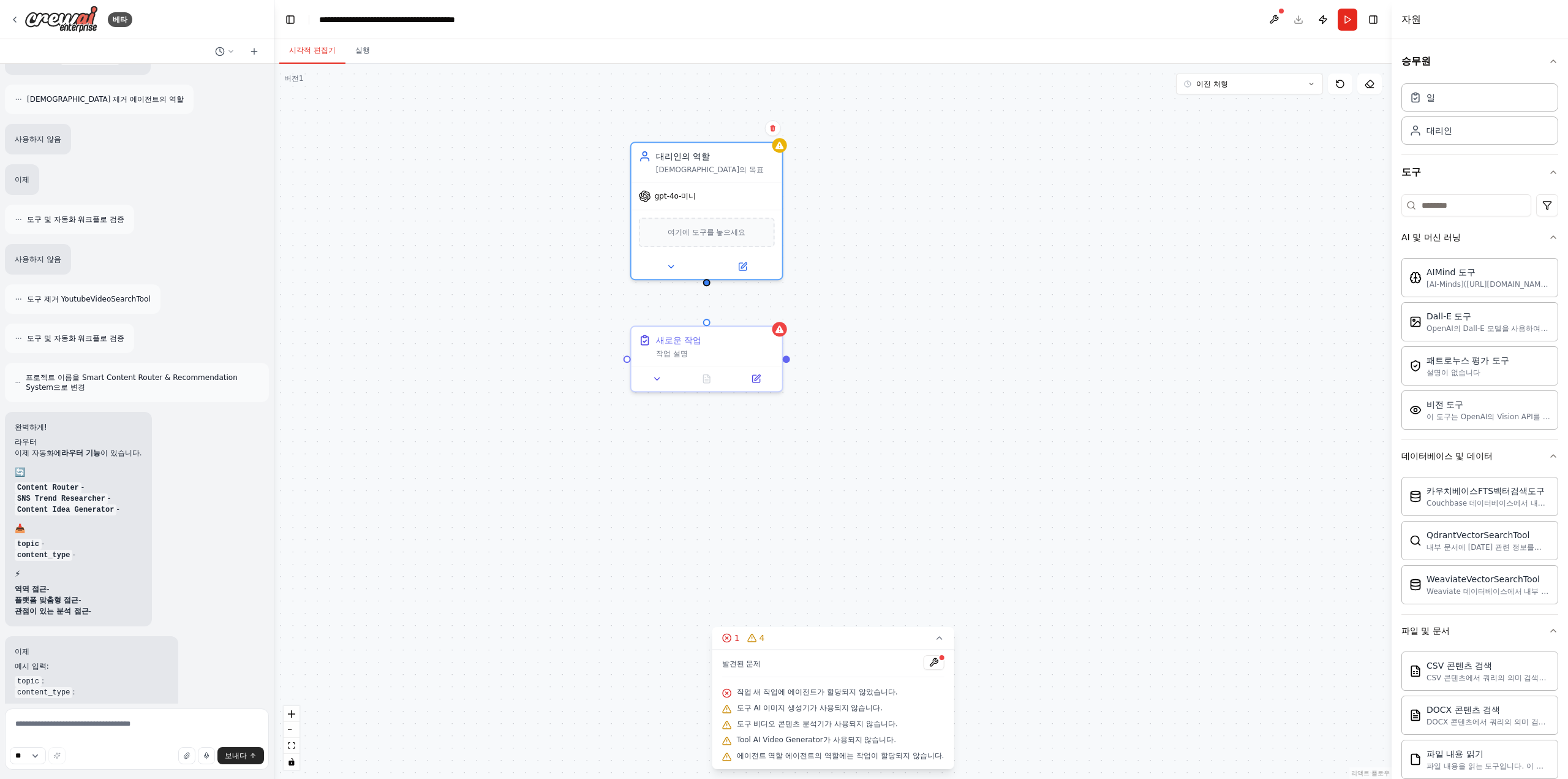
drag, startPoint x: 969, startPoint y: 517, endPoint x: 936, endPoint y: 392, distance: 129.3
click at [941, 374] on div "대리인의 역할 에이전트의 목표 gpt-4o-미니 여기에 도구를 놓으세요 새로운 작업 작업 설명" at bounding box center [832, 421] width 1117 height 715
click at [742, 348] on div "작업 설명" at bounding box center [715, 351] width 119 height 10
click at [867, 307] on div "대리인의 역할 에이전트의 목표 gpt-4o-미니 여기에 도구를 놓으세요 새로운 작업 작업 설명" at bounding box center [832, 421] width 1117 height 715
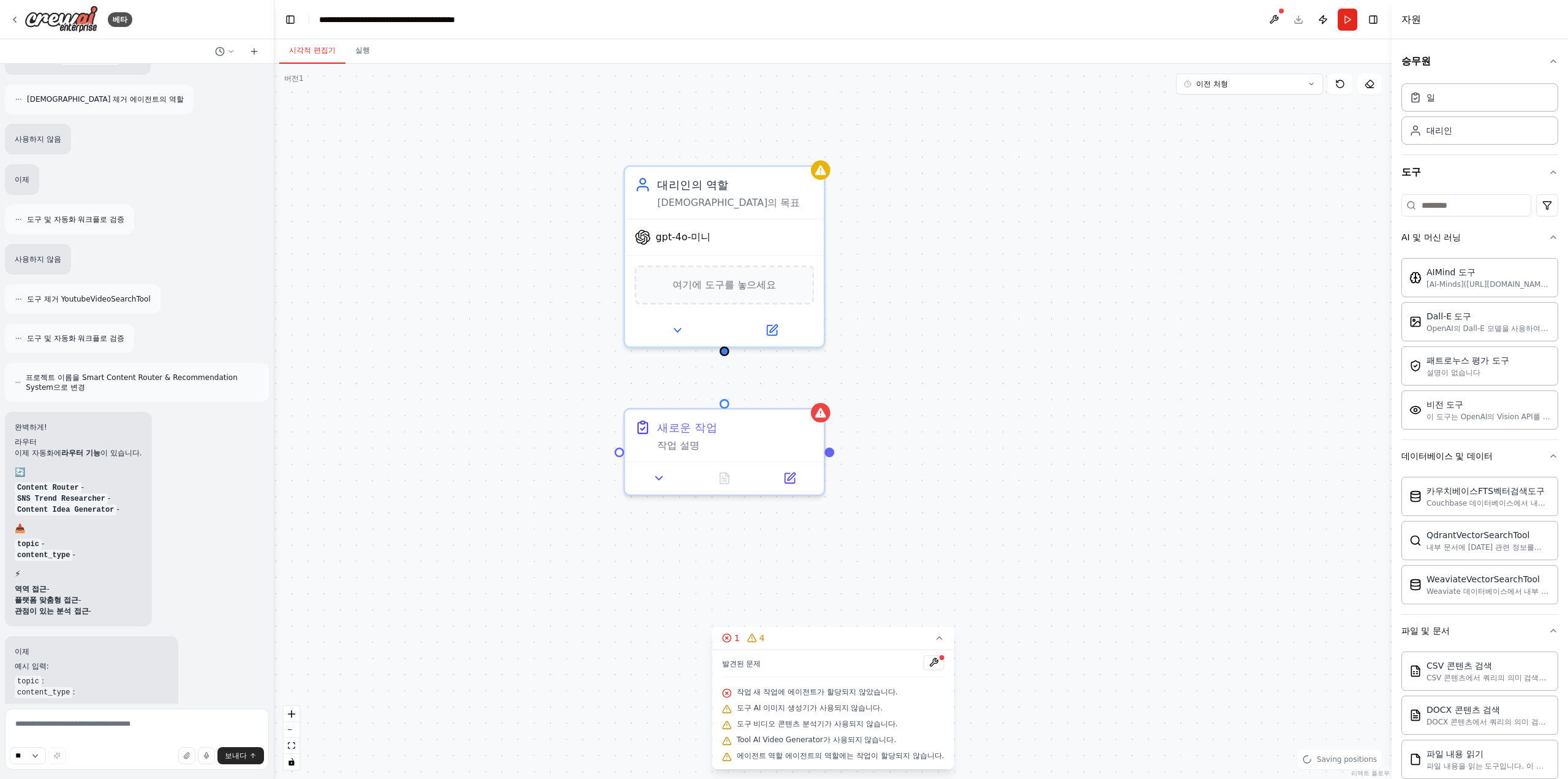
drag, startPoint x: 806, startPoint y: 308, endPoint x: 842, endPoint y: 363, distance: 65.7
click at [842, 363] on div "대리인의 역할 에이전트의 목표 gpt-4o-미니 여기에 도구를 놓으세요 새로운 작업 작업 설명" at bounding box center [832, 421] width 1117 height 715
click at [761, 307] on div "여기에 도구를 놓으세요" at bounding box center [730, 291] width 180 height 39
click at [672, 338] on button at bounding box center [682, 338] width 91 height 20
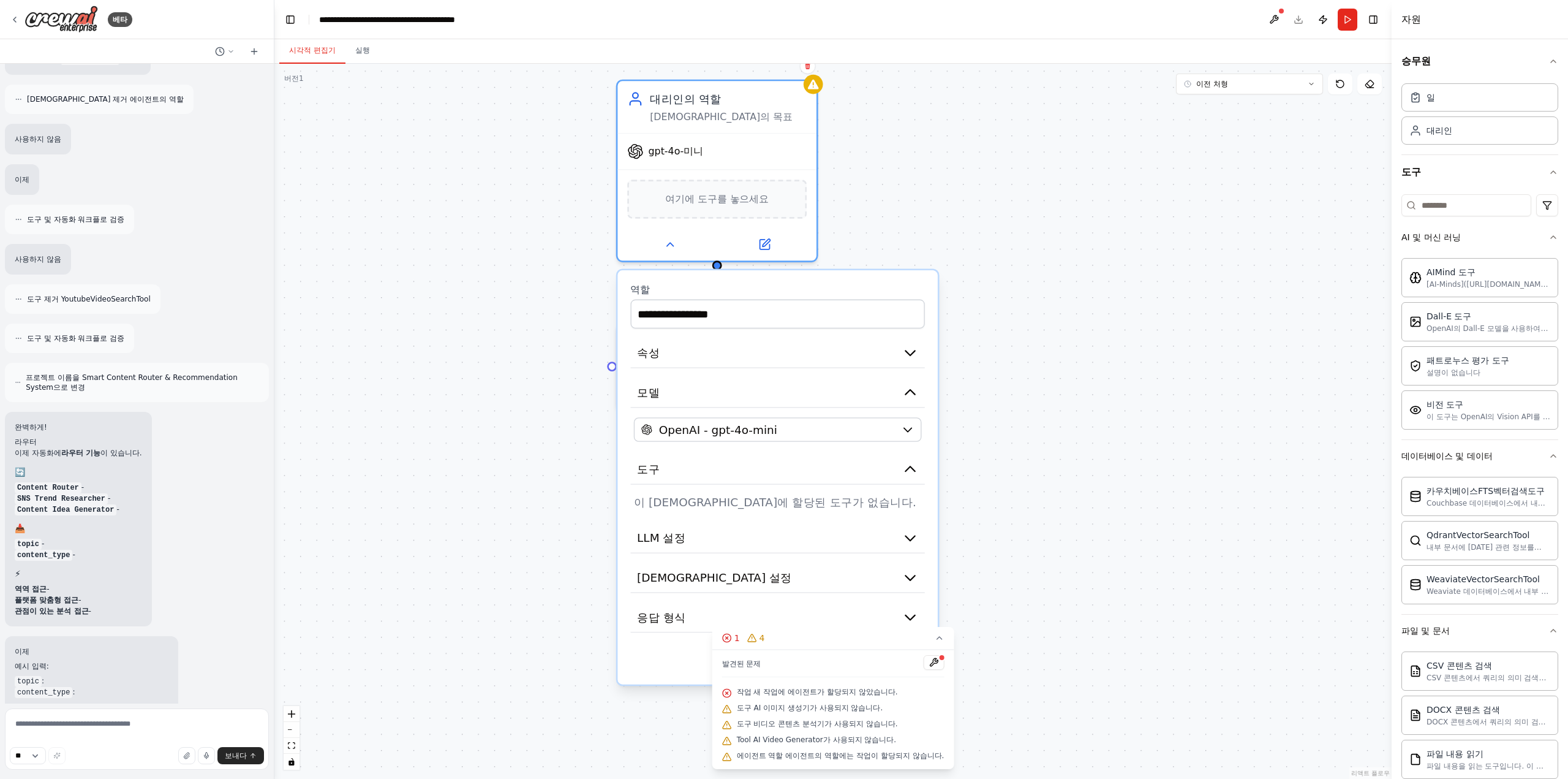
drag, startPoint x: 1053, startPoint y: 462, endPoint x: 1037, endPoint y: 355, distance: 108.2
click at [1037, 355] on div "**********" at bounding box center [832, 421] width 1117 height 715
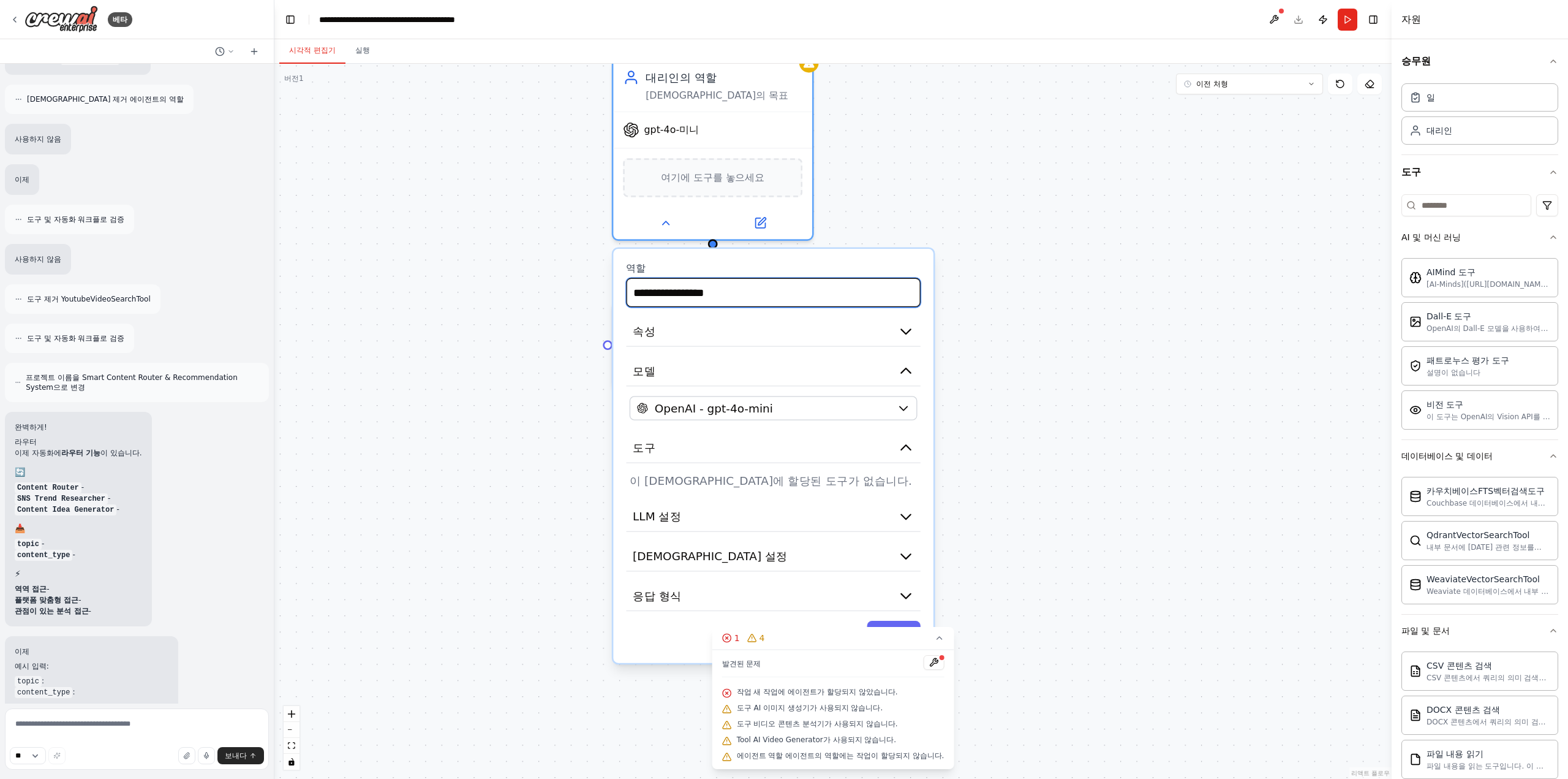
click at [698, 301] on input "**********" at bounding box center [773, 293] width 294 height 29
click at [698, 300] on input "**********" at bounding box center [773, 293] width 294 height 29
type input "*"
type input "**********"
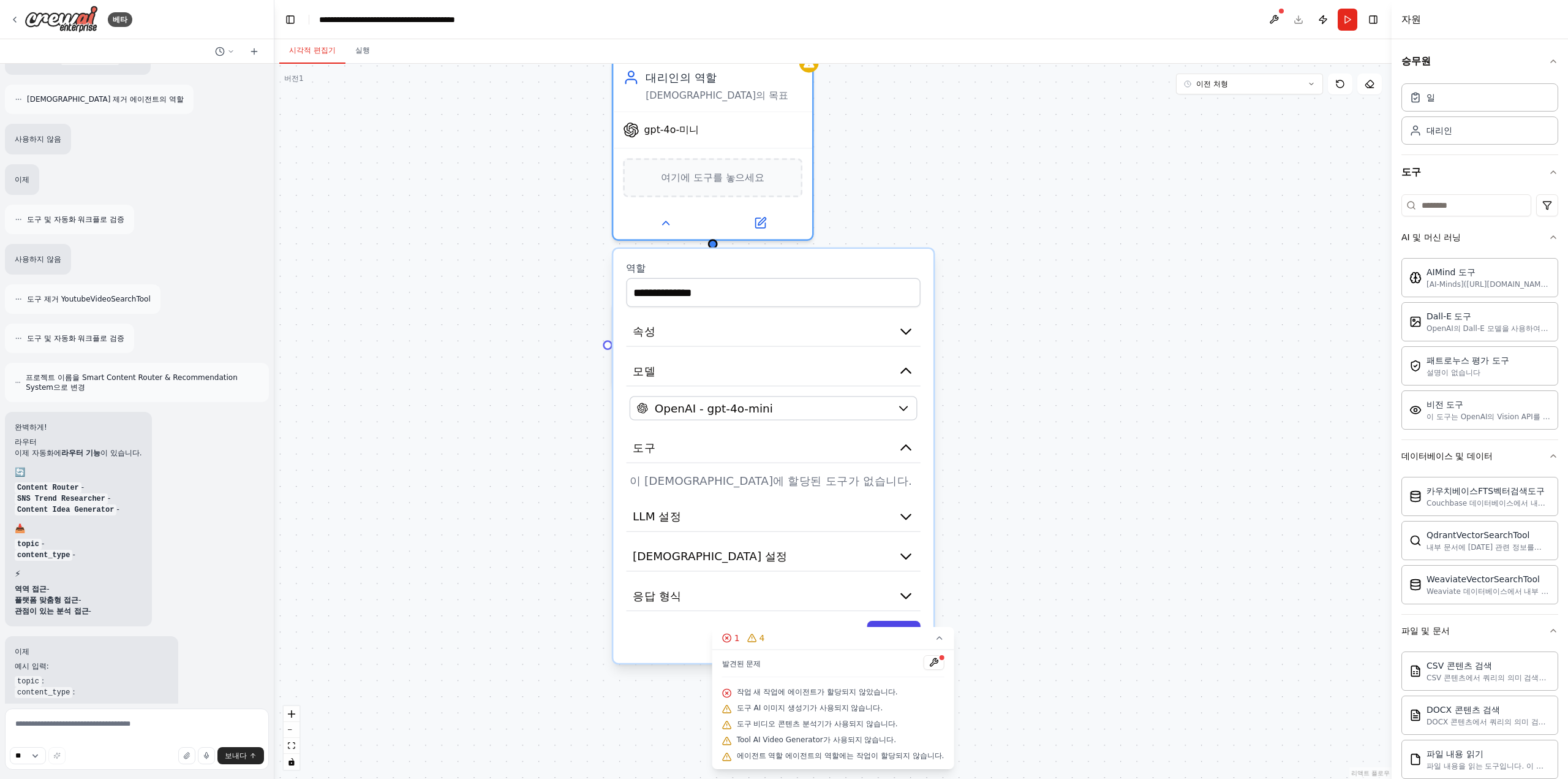
click at [910, 625] on button "구하다" at bounding box center [893, 635] width 53 height 29
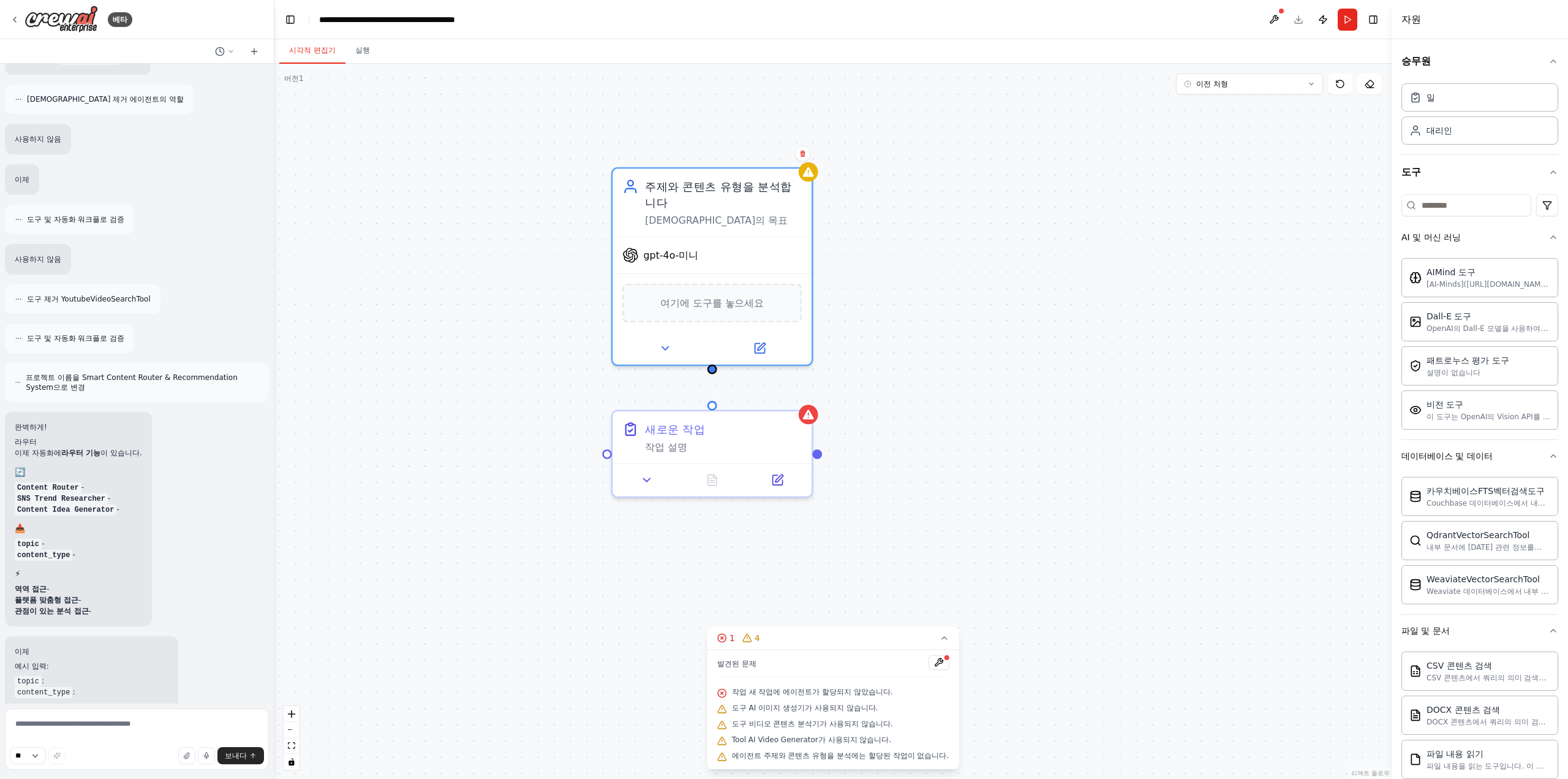
drag, startPoint x: 851, startPoint y: 481, endPoint x: 847, endPoint y: 565, distance: 84.1
click at [851, 582] on div "주제와 콘텐츠 유형을 분석합니다 에이전트의 목표 gpt-4o-미니 여기에 도구를 놓으세요 새로운 작업 작업 설명" at bounding box center [832, 421] width 1117 height 715
click at [781, 297] on div "여기에 도구를 놓으세요" at bounding box center [712, 305] width 180 height 39
drag, startPoint x: 713, startPoint y: 410, endPoint x: 706, endPoint y: 376, distance: 34.7
click at [706, 376] on div "주제와 콘텐츠 유형을 분석합니다 에이전트의 목표 gpt-4o-미니 여기에 도구를 놓으세요 새로운 작업 작업 설명" at bounding box center [832, 421] width 1117 height 715
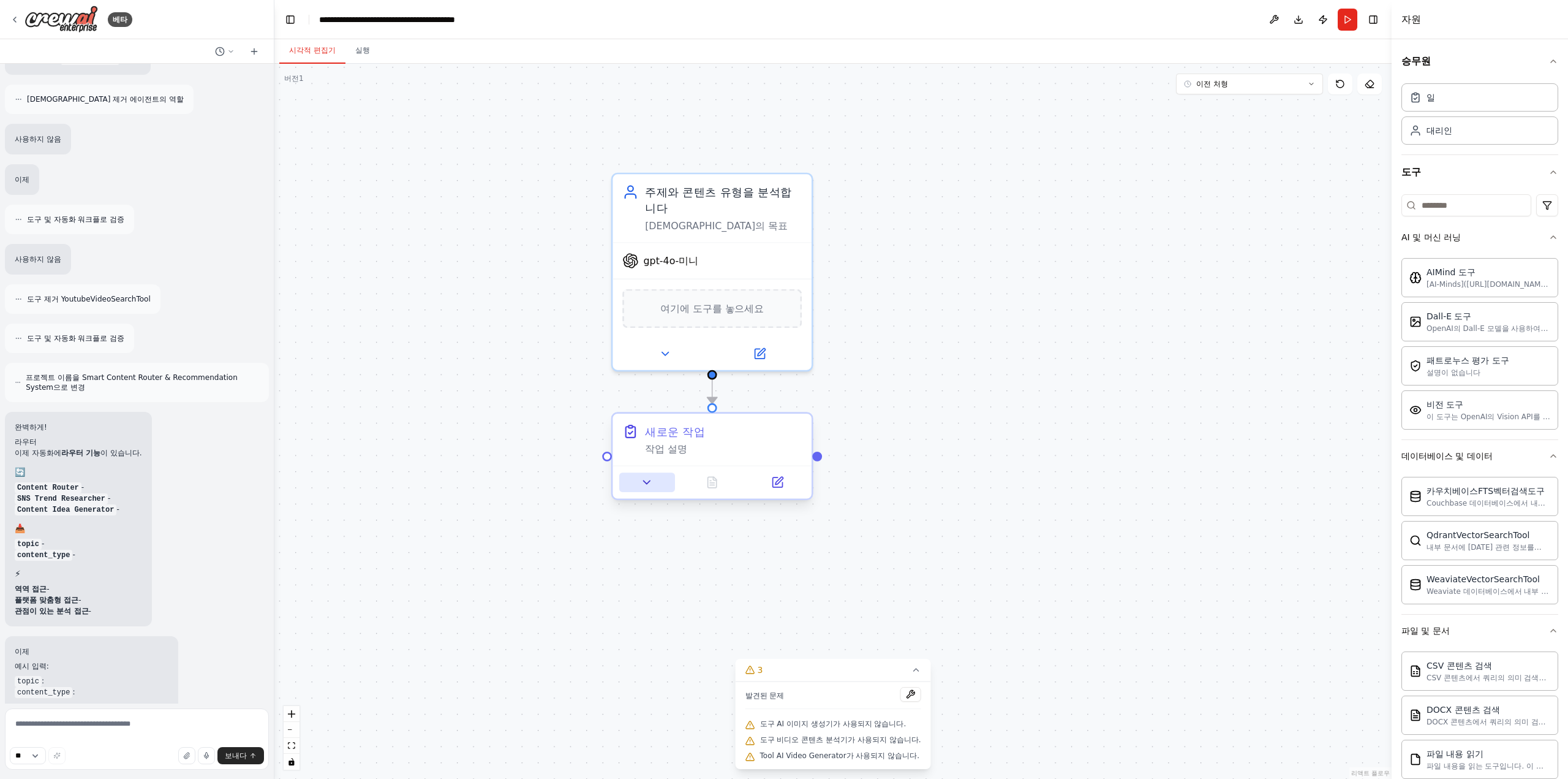
click at [655, 484] on button at bounding box center [647, 482] width 56 height 20
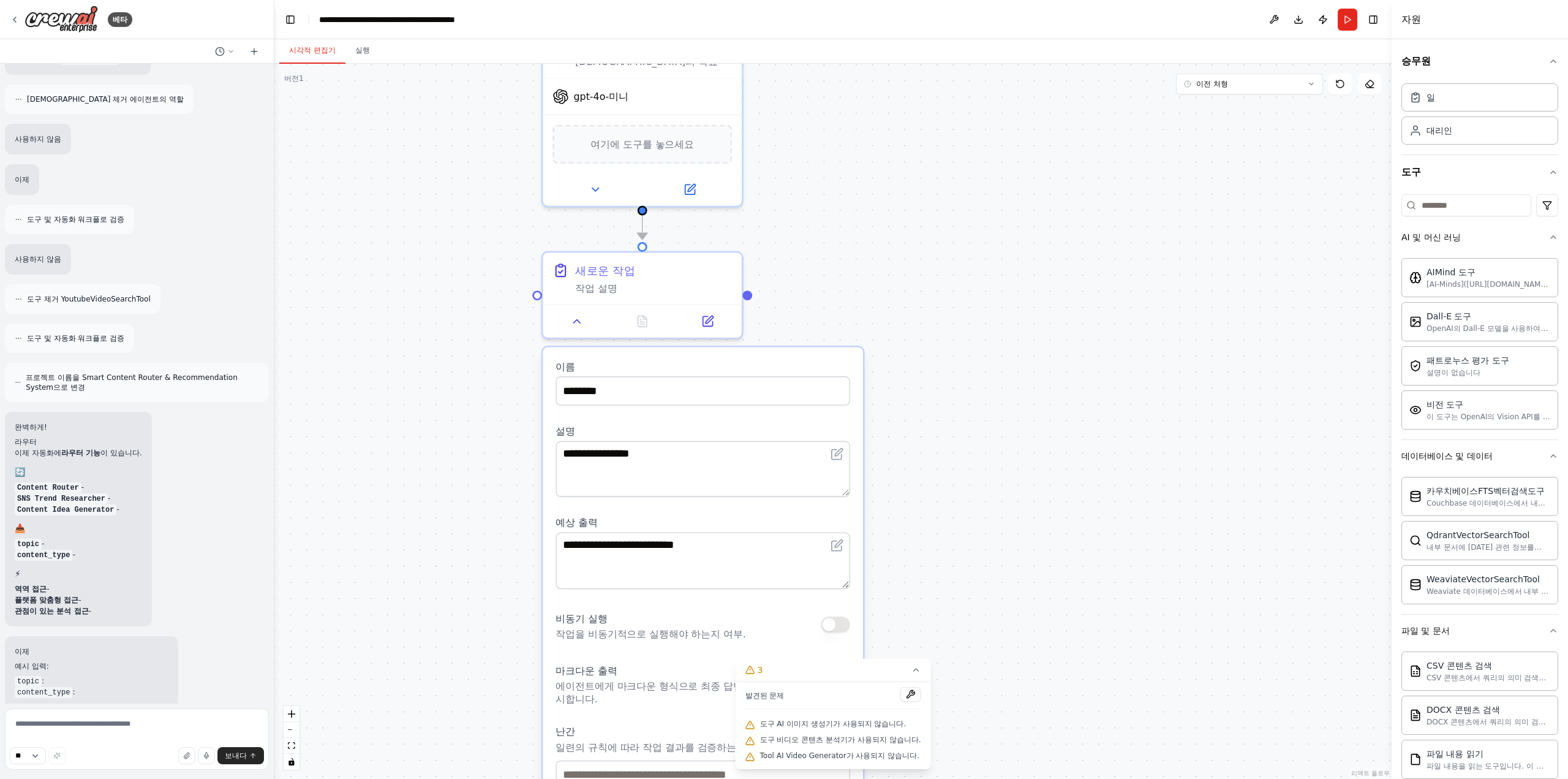
drag, startPoint x: 1047, startPoint y: 461, endPoint x: 977, endPoint y: 298, distance: 177.4
click at [977, 298] on div ".deletable-edge-delete-btn { width: 20px; height: 20px; border: 0px solid #ffff…" at bounding box center [832, 421] width 1117 height 715
click at [1350, 20] on button "달리다" at bounding box center [1347, 20] width 20 height 22
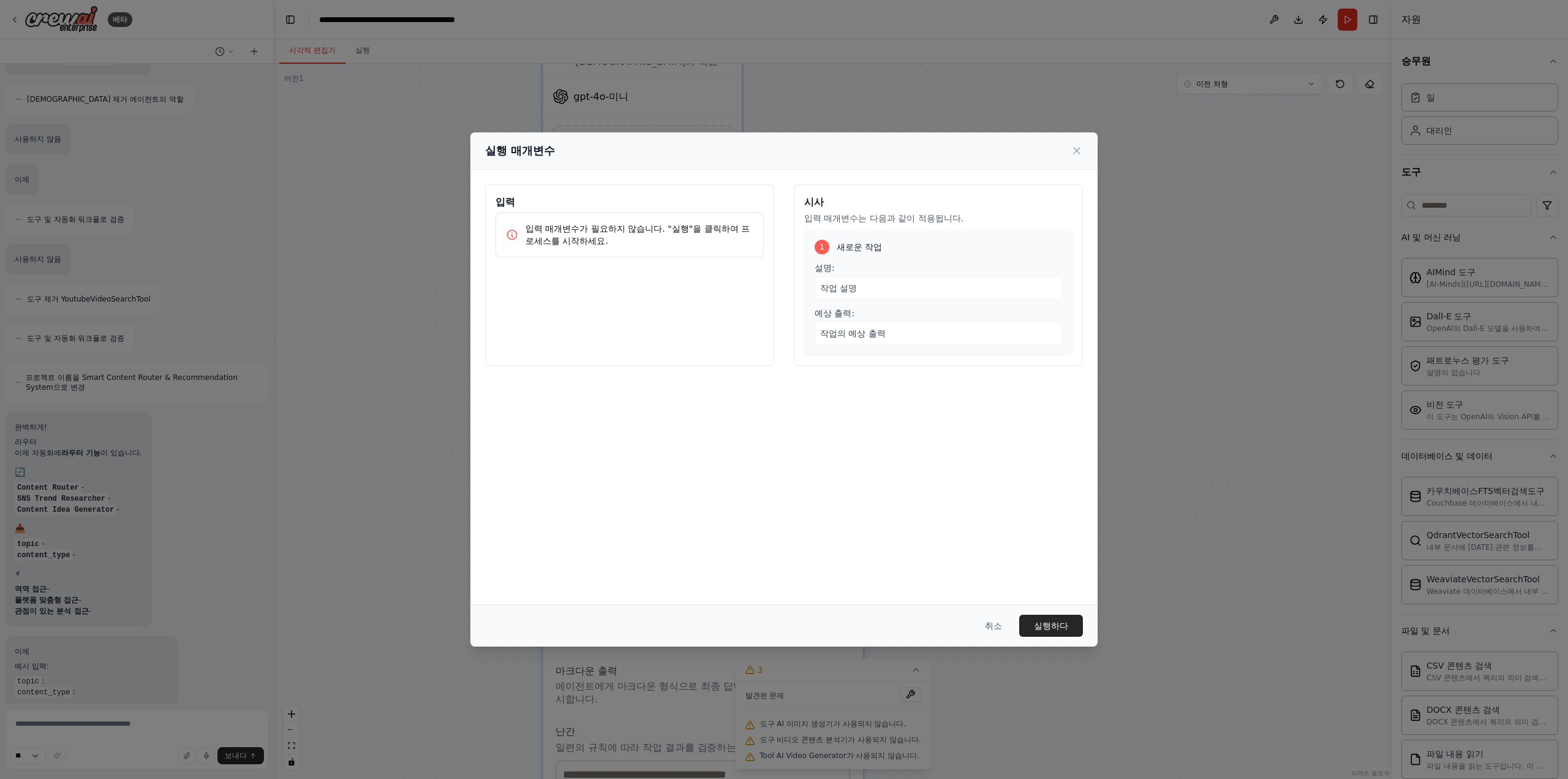
click at [809, 460] on div "입력 입력 매개변수가 필요하지 않습니다. "실행"을 클릭하여 프로세스를 시작하세요. 시사 입력 매개변수는 다음과 같이 적용됩니다. 1 새로운 …" at bounding box center [784, 387] width 627 height 434
click at [886, 290] on div "작업 설명" at bounding box center [938, 288] width 248 height 23
click at [893, 283] on div "작업 설명" at bounding box center [938, 288] width 248 height 23
click at [1079, 156] on icon at bounding box center [1077, 151] width 12 height 12
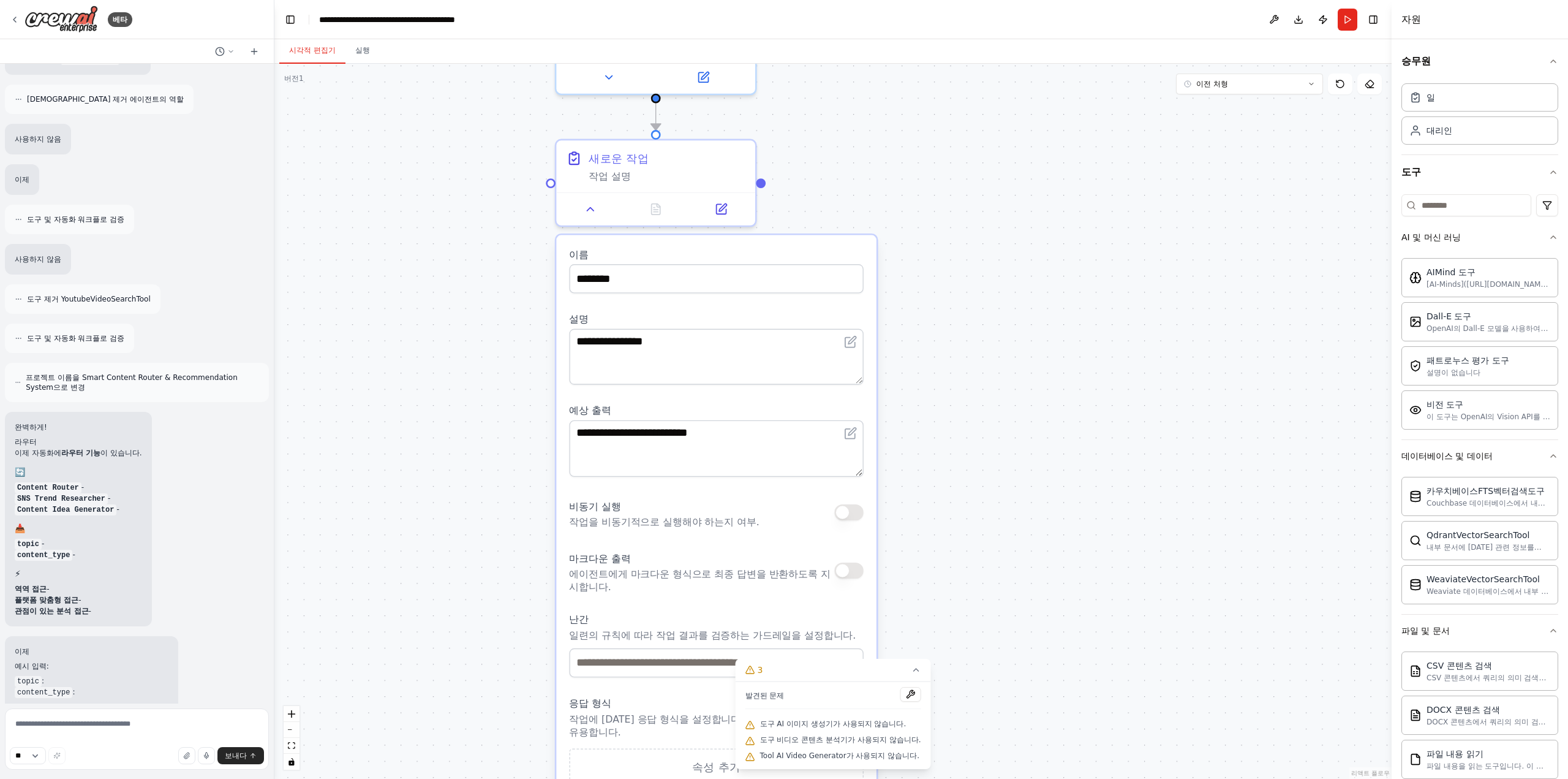
drag, startPoint x: 1042, startPoint y: 330, endPoint x: 1055, endPoint y: 217, distance: 113.7
click at [1055, 217] on div ".deletable-edge-delete-btn { width: 20px; height: 20px; border: 0px solid #ffff…" at bounding box center [832, 421] width 1117 height 715
drag, startPoint x: 1005, startPoint y: 416, endPoint x: 1004, endPoint y: 402, distance: 14.0
click at [1005, 403] on div ".deletable-edge-delete-btn { width: 20px; height: 20px; border: 0px solid #ffff…" at bounding box center [832, 421] width 1117 height 715
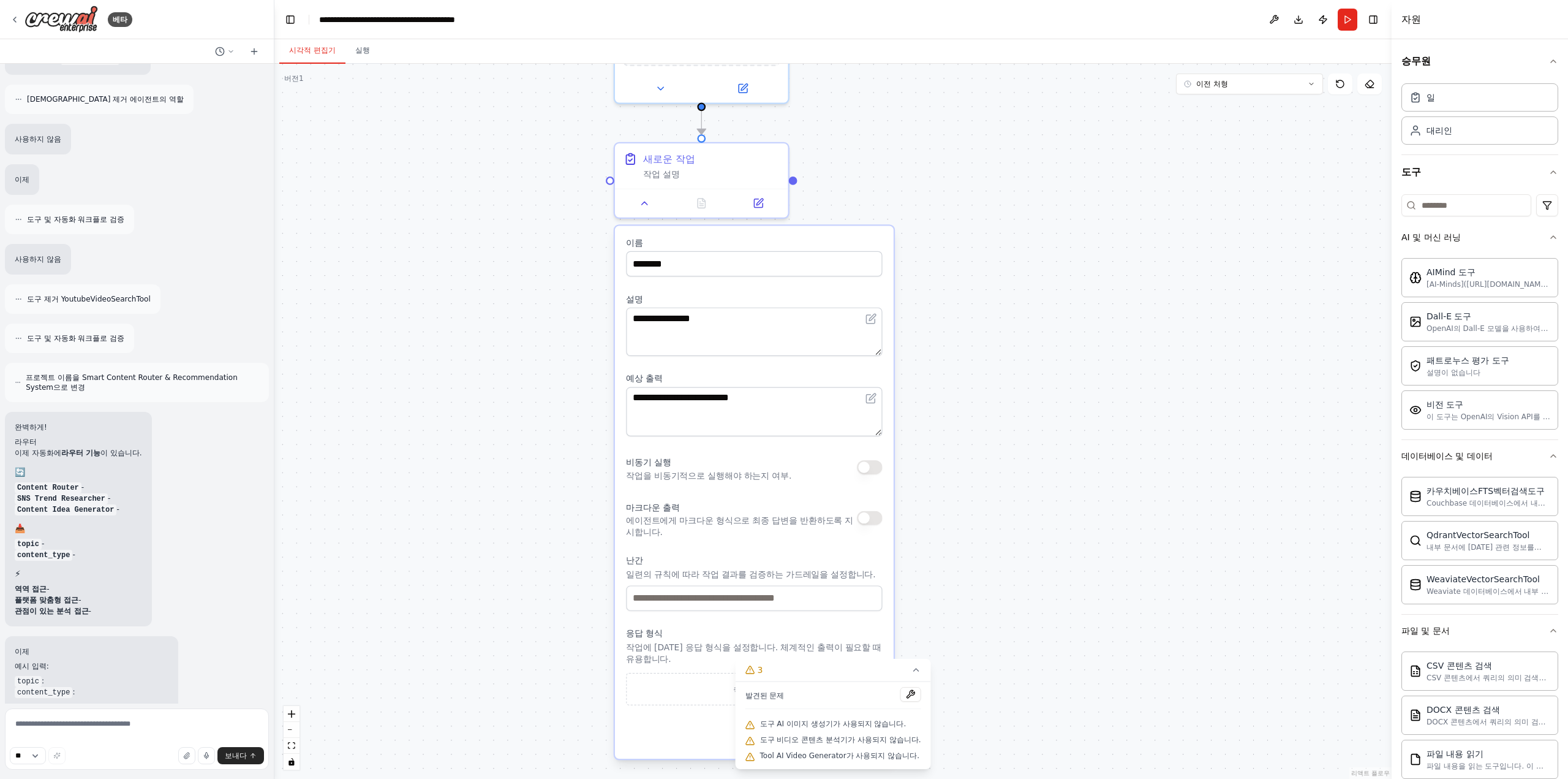
click at [994, 393] on div ".deletable-edge-delete-btn { width: 20px; height: 20px; border: 0px solid #ffff…" at bounding box center [832, 421] width 1117 height 715
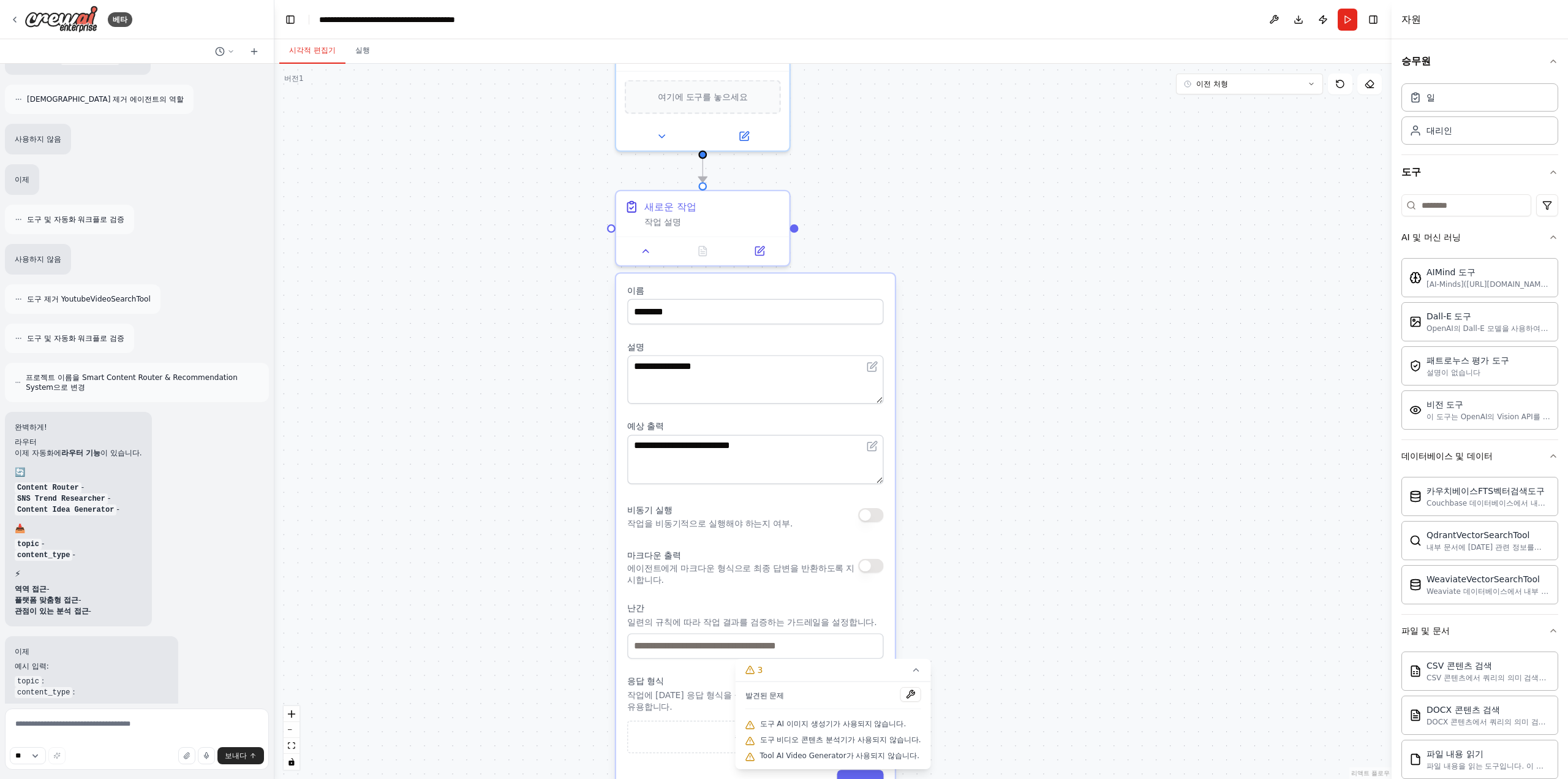
drag, startPoint x: 929, startPoint y: 272, endPoint x: 907, endPoint y: 352, distance: 83.0
click at [926, 354] on div ".deletable-edge-delete-btn { width: 20px; height: 20px; border: 0px solid #ffff…" at bounding box center [832, 421] width 1117 height 715
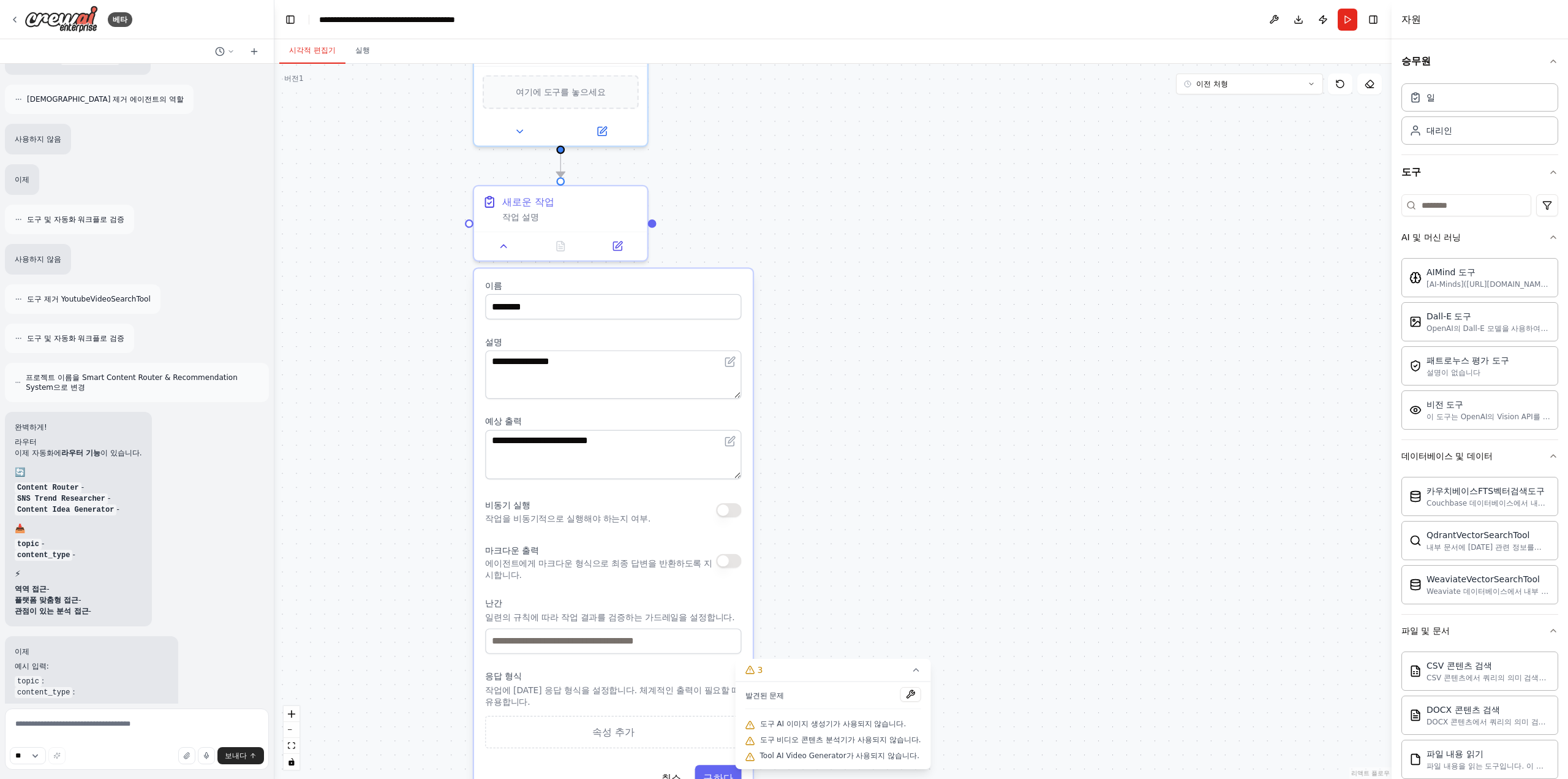
drag, startPoint x: 916, startPoint y: 455, endPoint x: 783, endPoint y: 467, distance: 133.5
click at [783, 467] on div ".deletable-edge-delete-btn { width: 20px; height: 20px; border: 0px solid #ffff…" at bounding box center [832, 421] width 1117 height 715
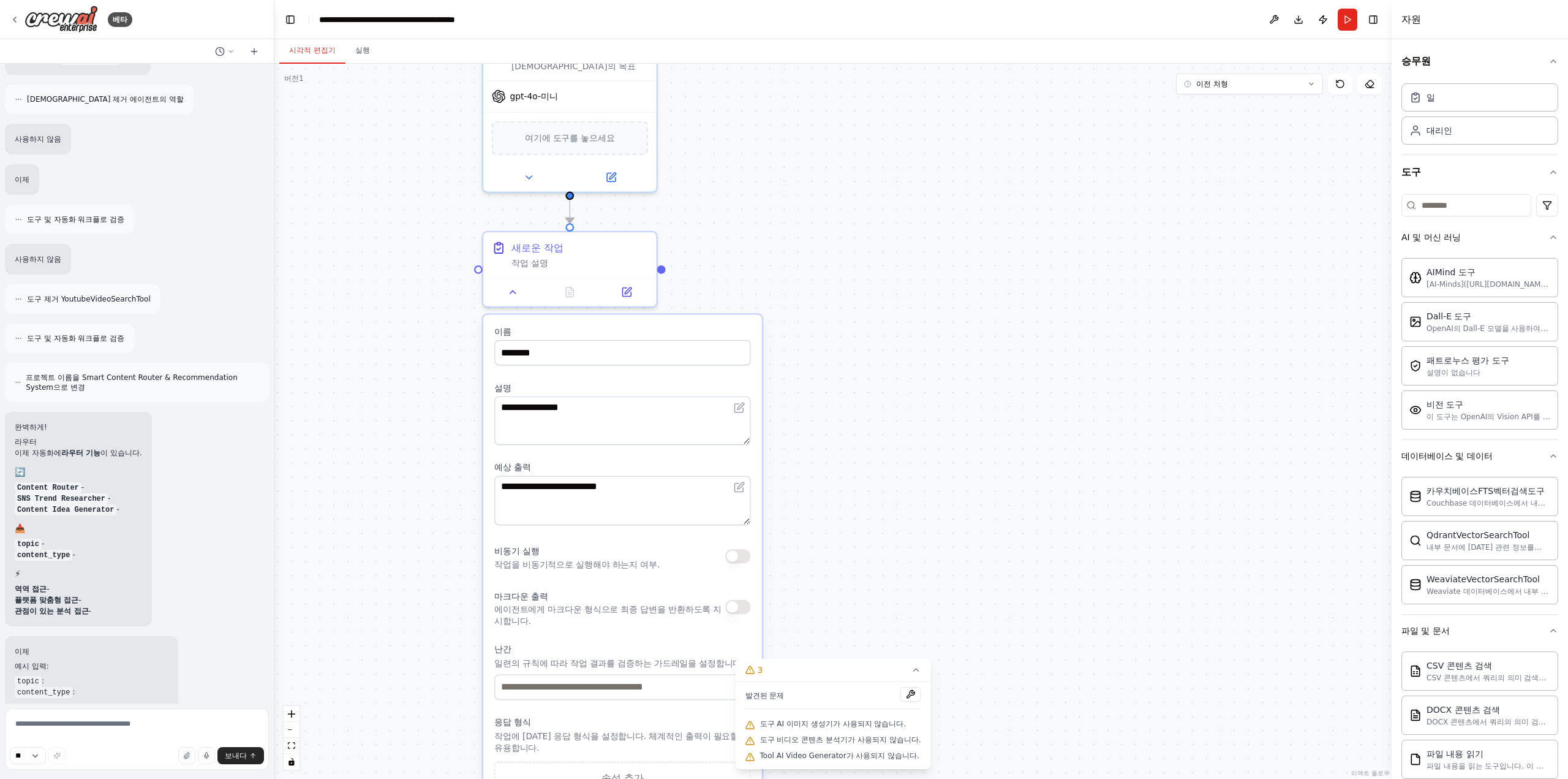
drag, startPoint x: 805, startPoint y: 552, endPoint x: 805, endPoint y: 640, distance: 88.0
click at [807, 611] on div ".deletable-edge-delete-btn { width: 20px; height: 20px; border: 0px solid #ffff…" at bounding box center [832, 421] width 1117 height 715
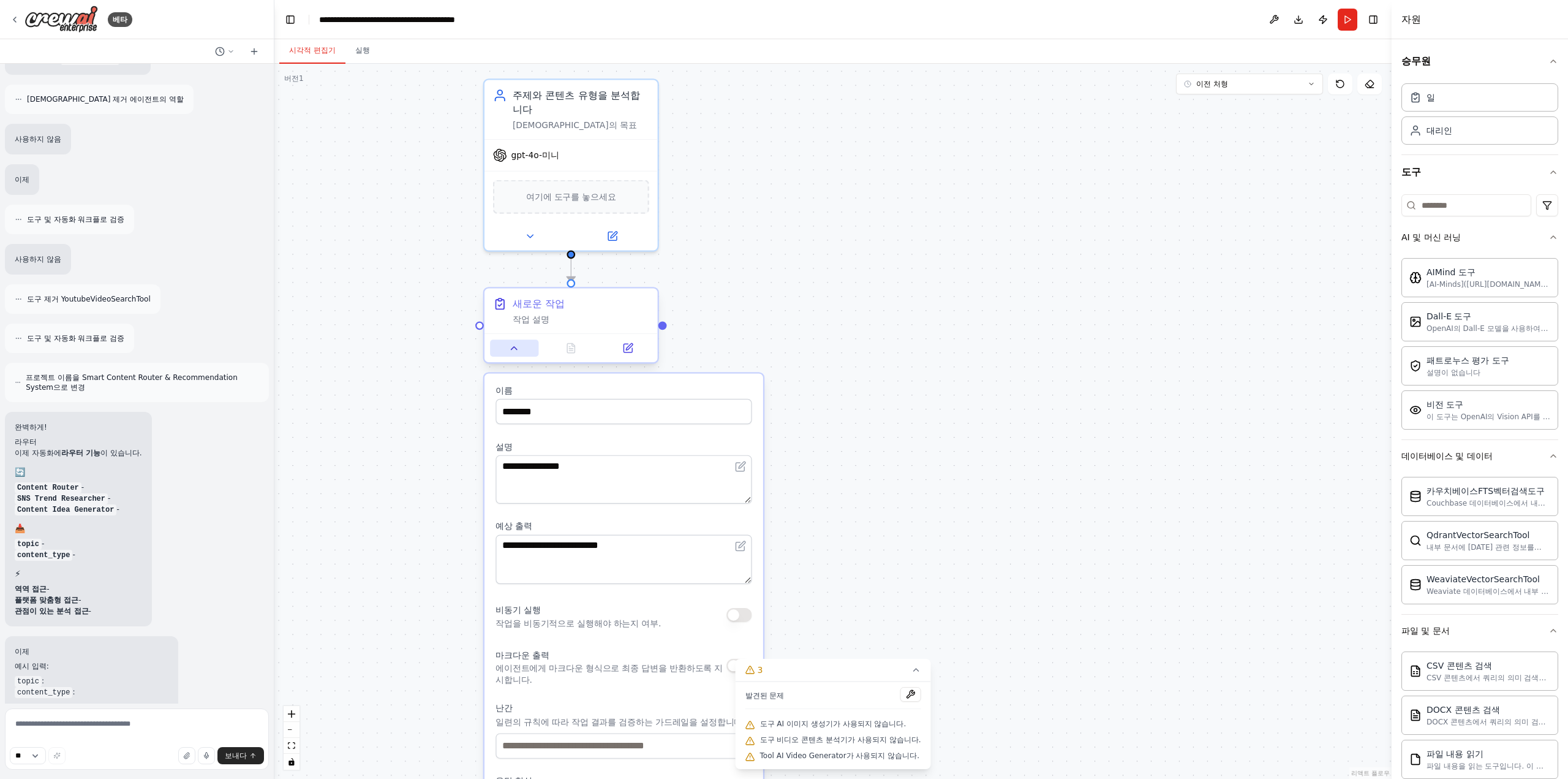
click at [517, 348] on icon at bounding box center [513, 348] width 11 height 11
click at [803, 343] on div ".deletable-edge-delete-btn { width: 20px; height: 20px; border: 0px solid #ffff…" at bounding box center [832, 421] width 1117 height 715
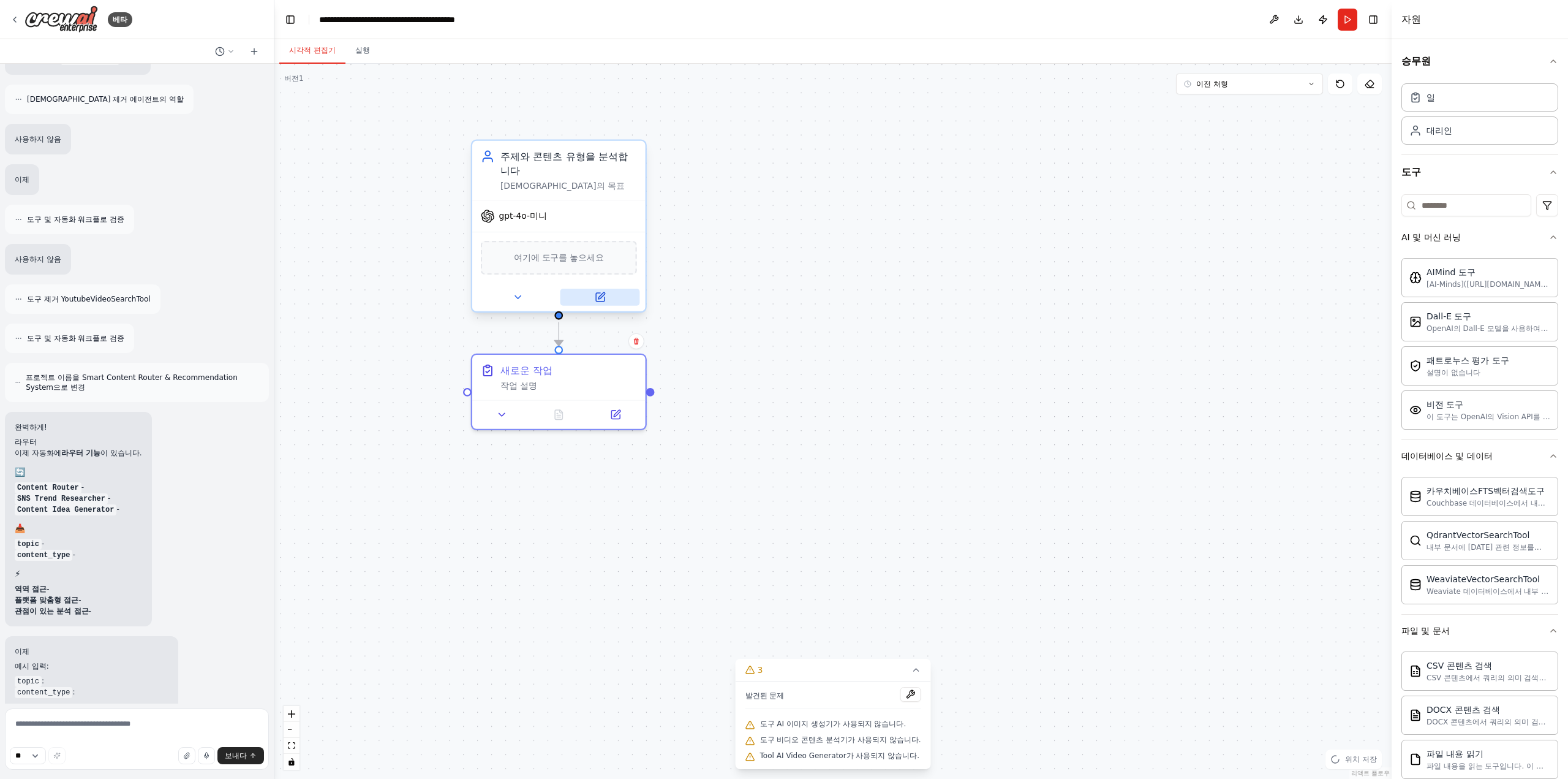
click at [602, 298] on icon at bounding box center [600, 297] width 9 height 9
click at [560, 395] on div "새로운 작업 작업 설명" at bounding box center [559, 374] width 174 height 45
click at [616, 413] on icon at bounding box center [615, 411] width 9 height 9
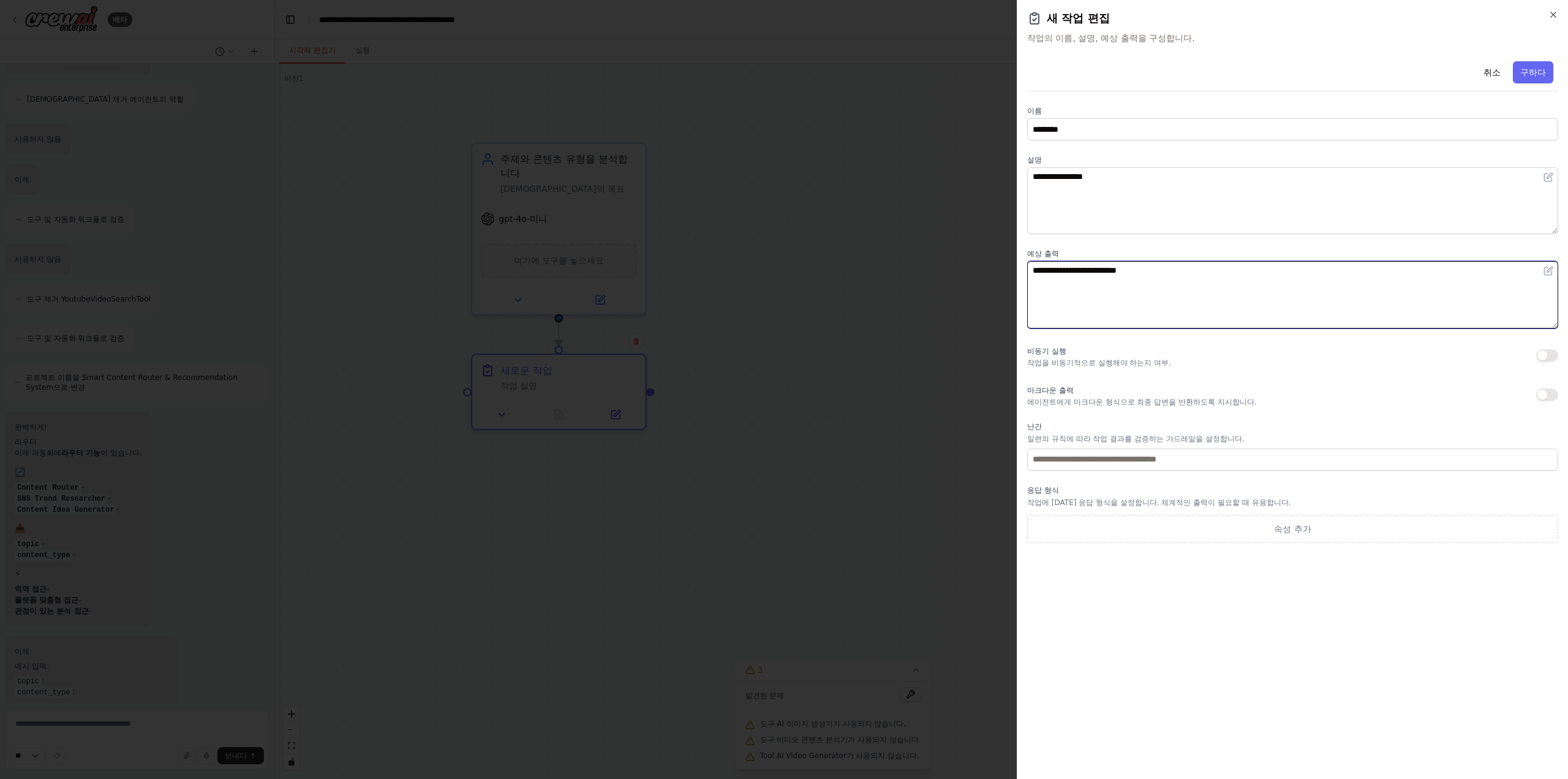
click at [1088, 314] on textarea "**********" at bounding box center [1293, 294] width 531 height 67
click at [1148, 102] on div "**********" at bounding box center [1293, 299] width 531 height 486
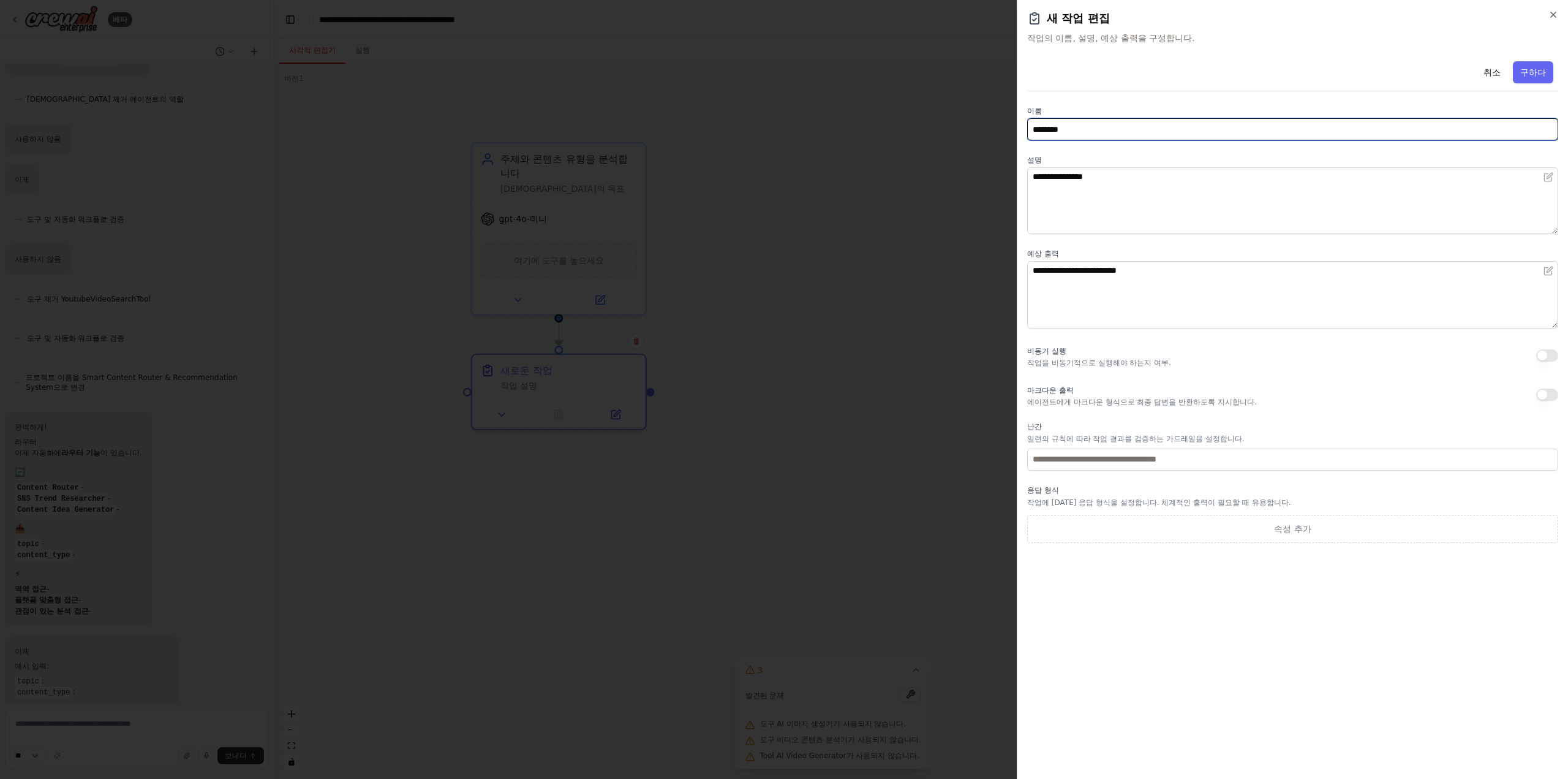
drag, startPoint x: 1150, startPoint y: 138, endPoint x: 1150, endPoint y: 180, distance: 42.0
click at [1150, 139] on input "********" at bounding box center [1293, 129] width 531 height 22
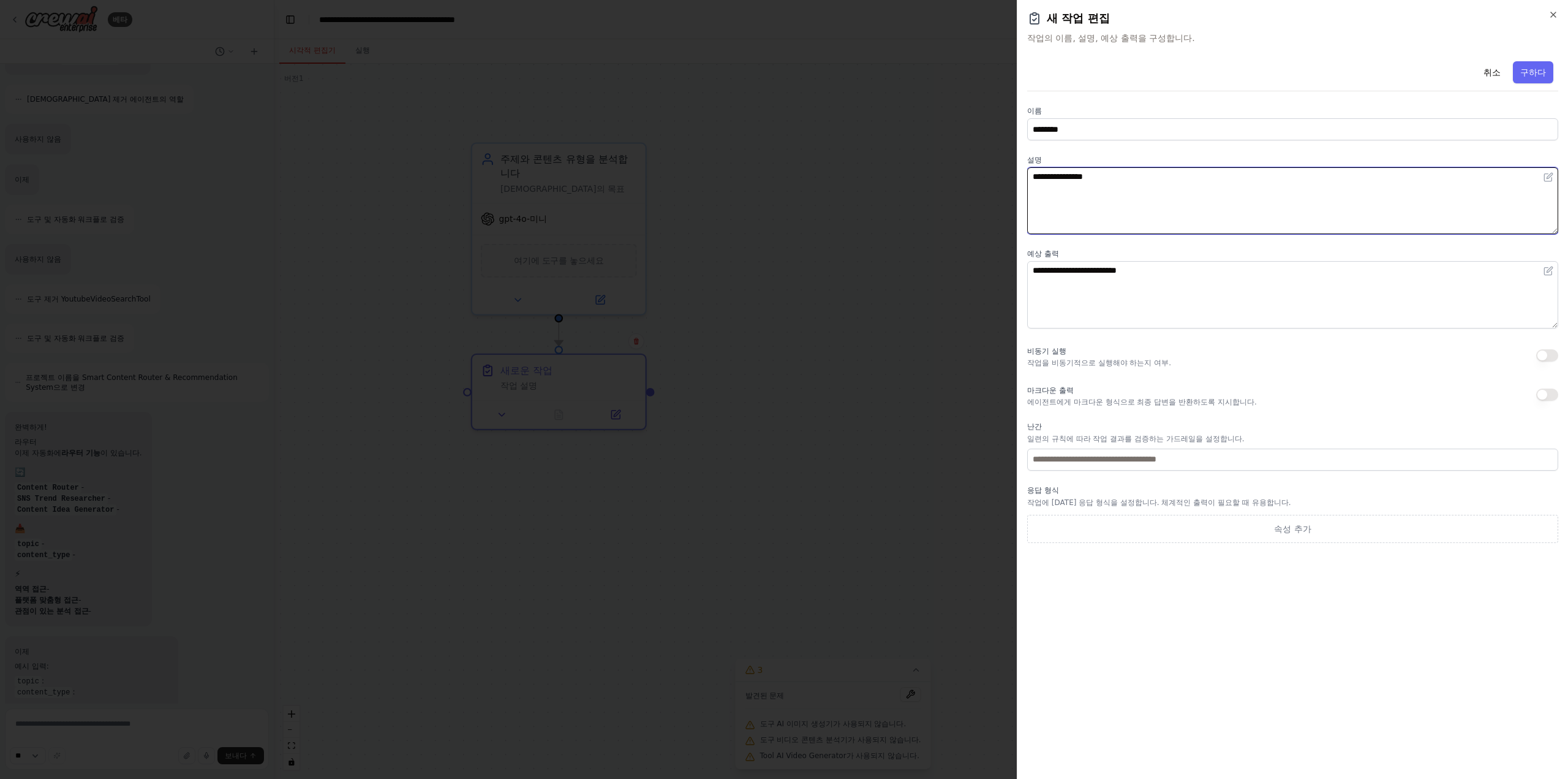
click at [1150, 180] on textarea "**********" at bounding box center [1293, 201] width 531 height 67
click at [1153, 474] on div "**********" at bounding box center [1293, 299] width 531 height 486
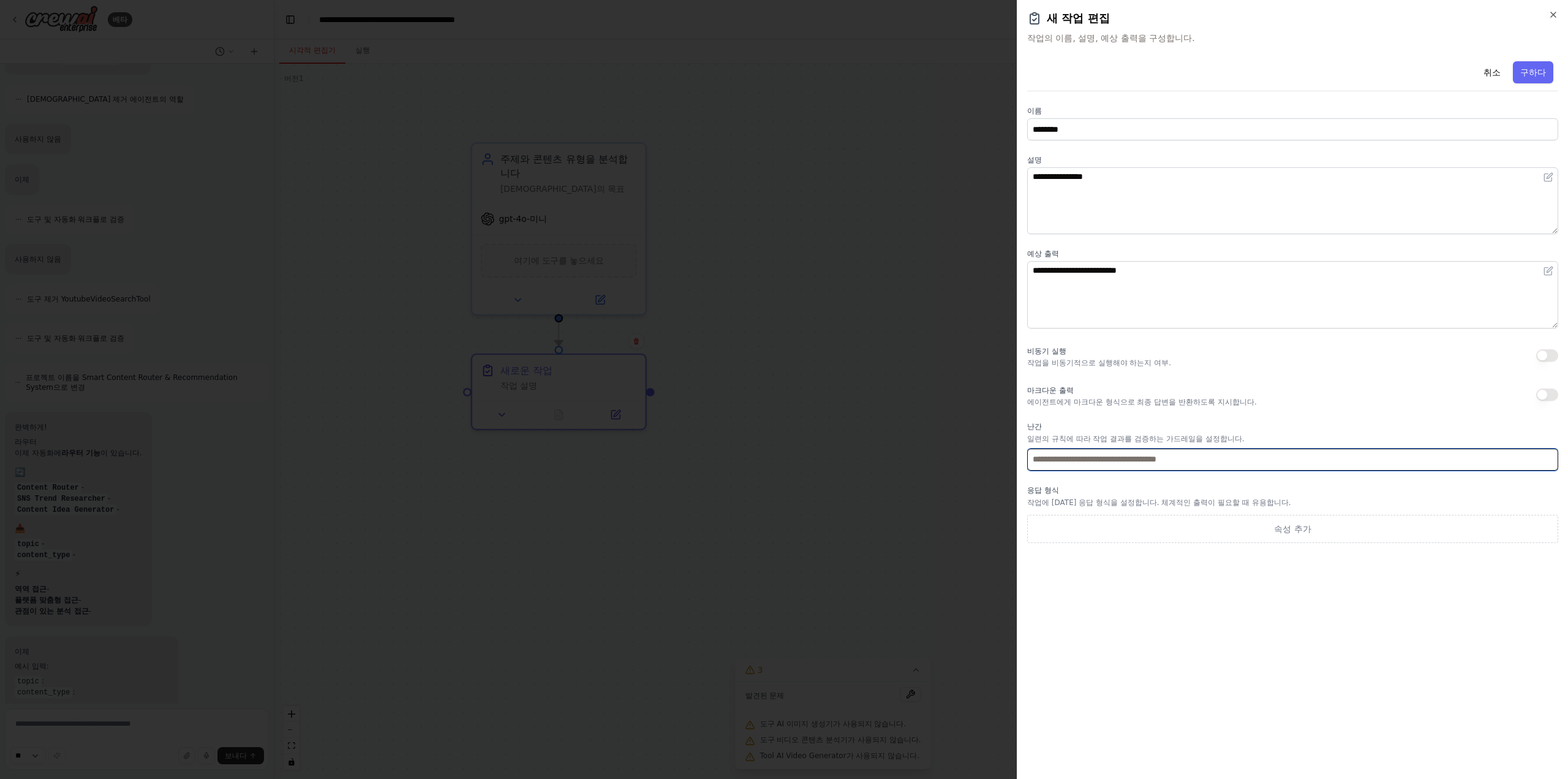
click at [1155, 460] on input "text" at bounding box center [1293, 459] width 531 height 22
click at [1166, 435] on font "일련의 규칙에 따라 작업 결과를 검증하는 가드레일을 설정합니다." at bounding box center [1136, 438] width 218 height 9
click at [1174, 383] on div "마크다운 출력 에이전트에게 마크다운 형식으로 최종 답변을 반환하도록 지시합니다." at bounding box center [1142, 394] width 230 height 25
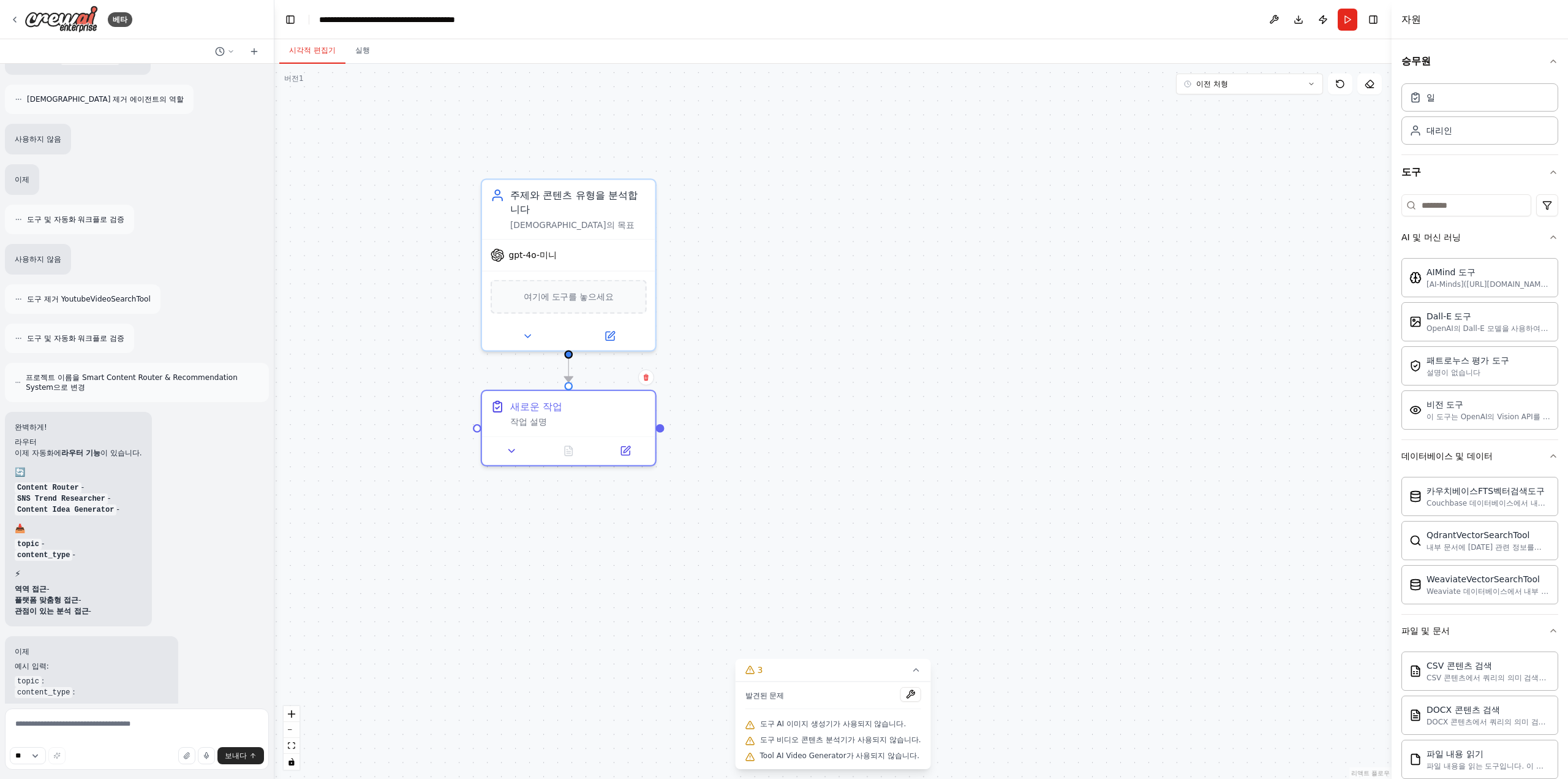
drag, startPoint x: 701, startPoint y: 564, endPoint x: 711, endPoint y: 600, distance: 37.4
click at [711, 600] on div ".deletable-edge-delete-btn { width: 20px; height: 20px; border: 0px solid #ffff…" at bounding box center [832, 421] width 1117 height 715
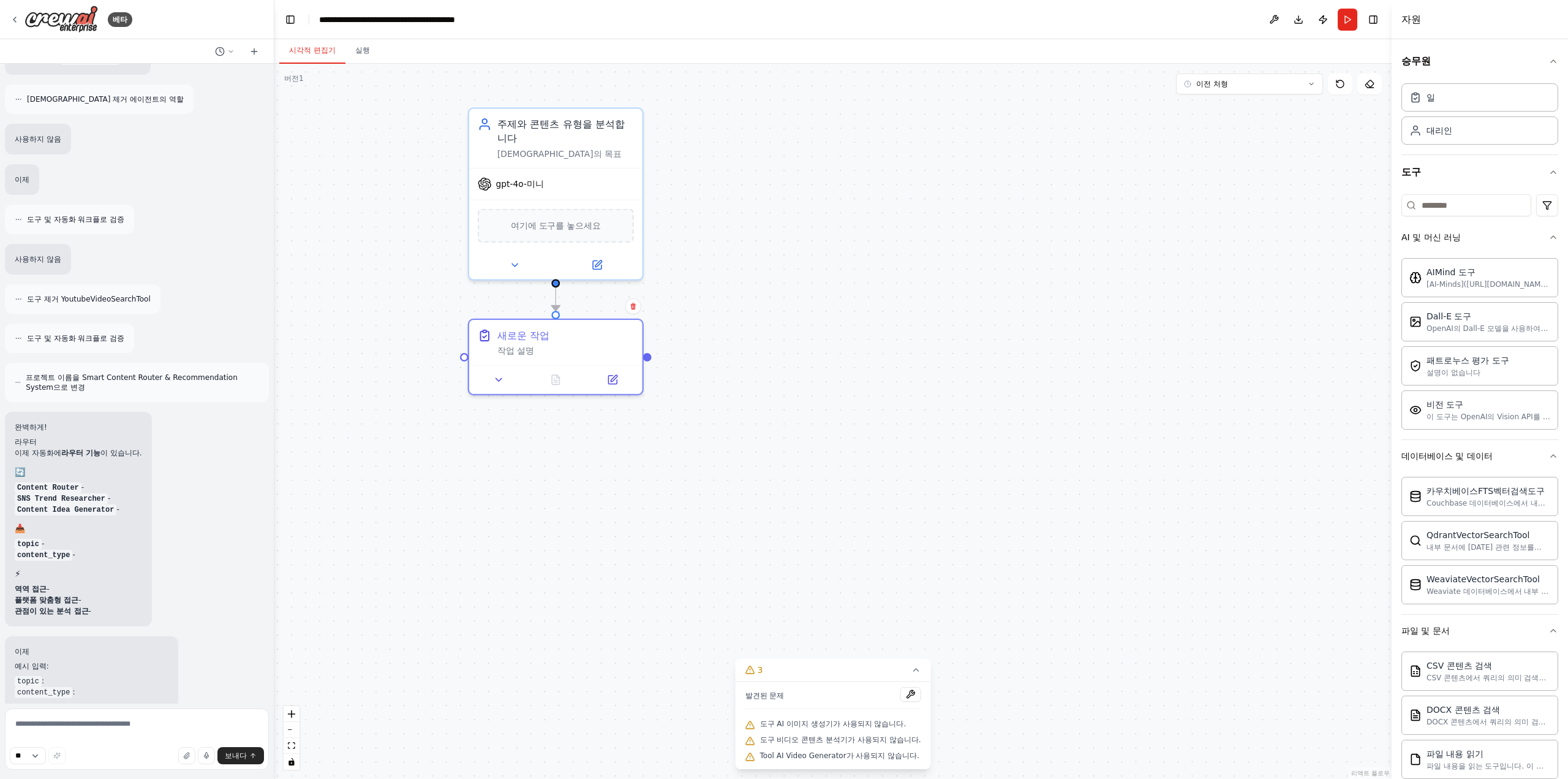
drag, startPoint x: 584, startPoint y: 506, endPoint x: 571, endPoint y: 435, distance: 72.2
click at [571, 435] on div ".deletable-edge-delete-btn { width: 20px; height: 20px; border: 0px solid #ffff…" at bounding box center [832, 421] width 1117 height 715
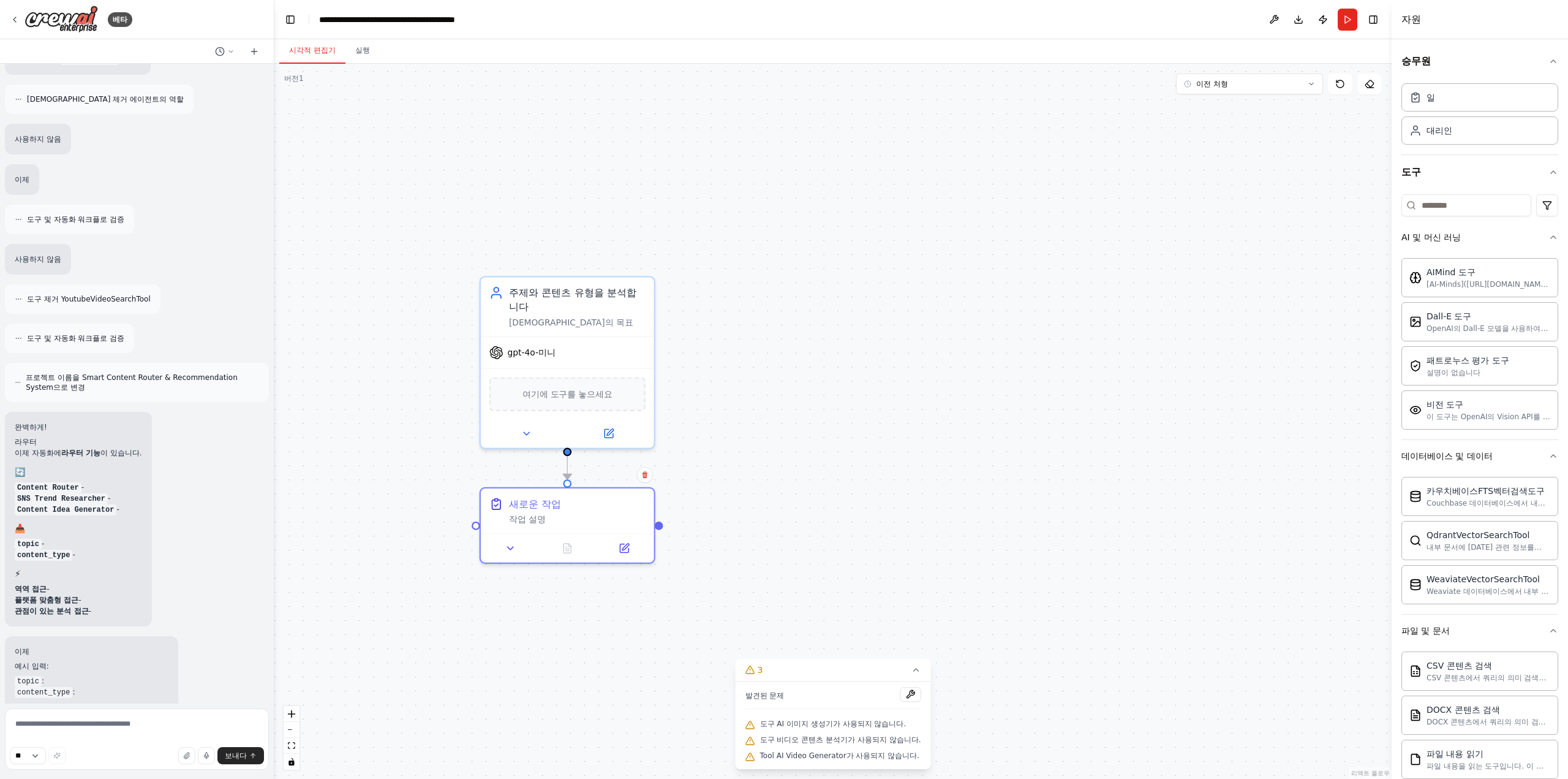
drag, startPoint x: 749, startPoint y: 424, endPoint x: 747, endPoint y: 498, distance: 74.0
click at [747, 498] on div ".deletable-edge-delete-btn { width: 20px; height: 20px; border: 0px solid #ffff…" at bounding box center [832, 421] width 1117 height 715
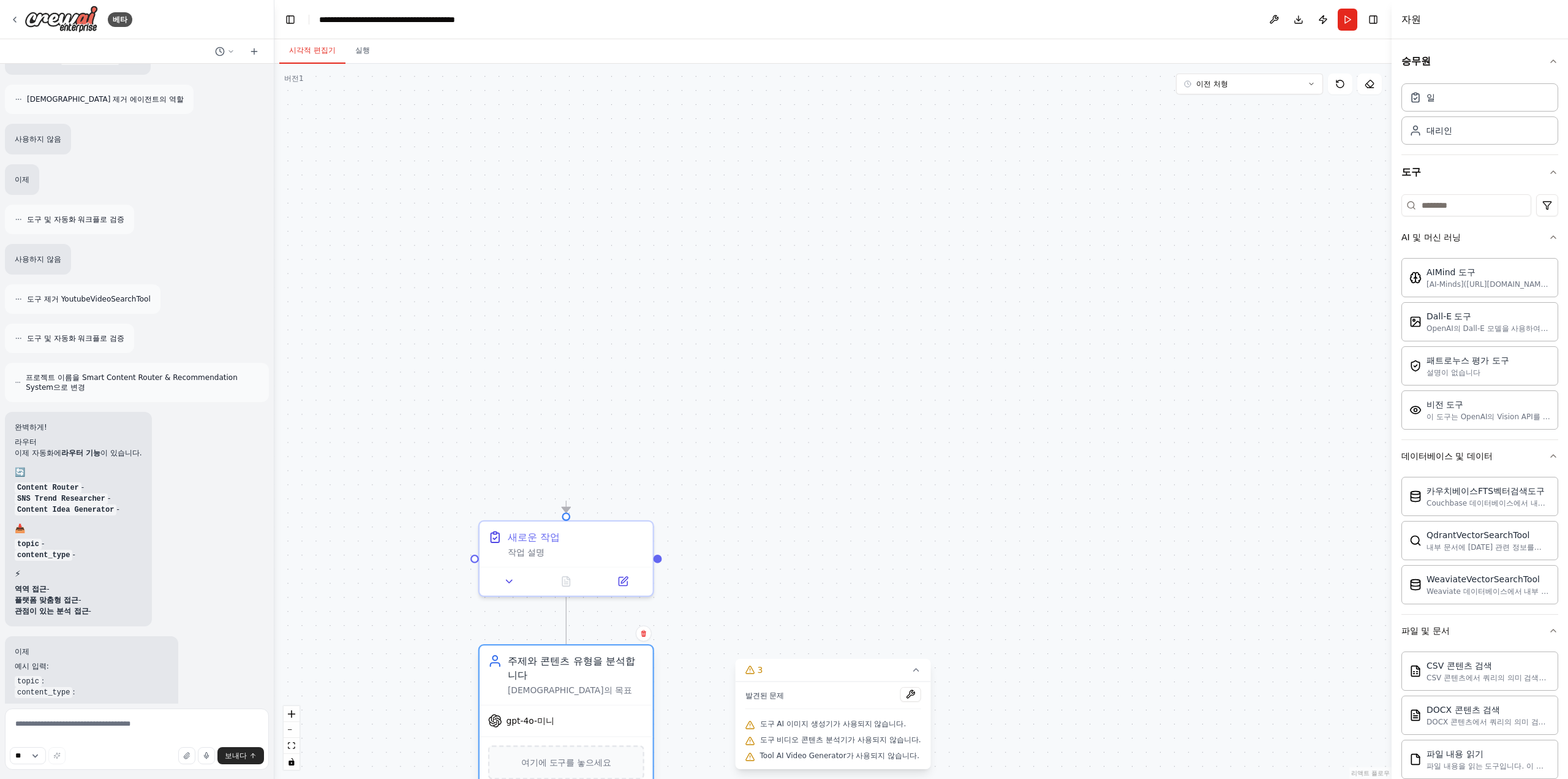
drag, startPoint x: 592, startPoint y: 342, endPoint x: 589, endPoint y: 680, distance: 338.0
click at [589, 680] on div "주제와 콘텐츠 유형을 분석합니다" at bounding box center [576, 668] width 137 height 28
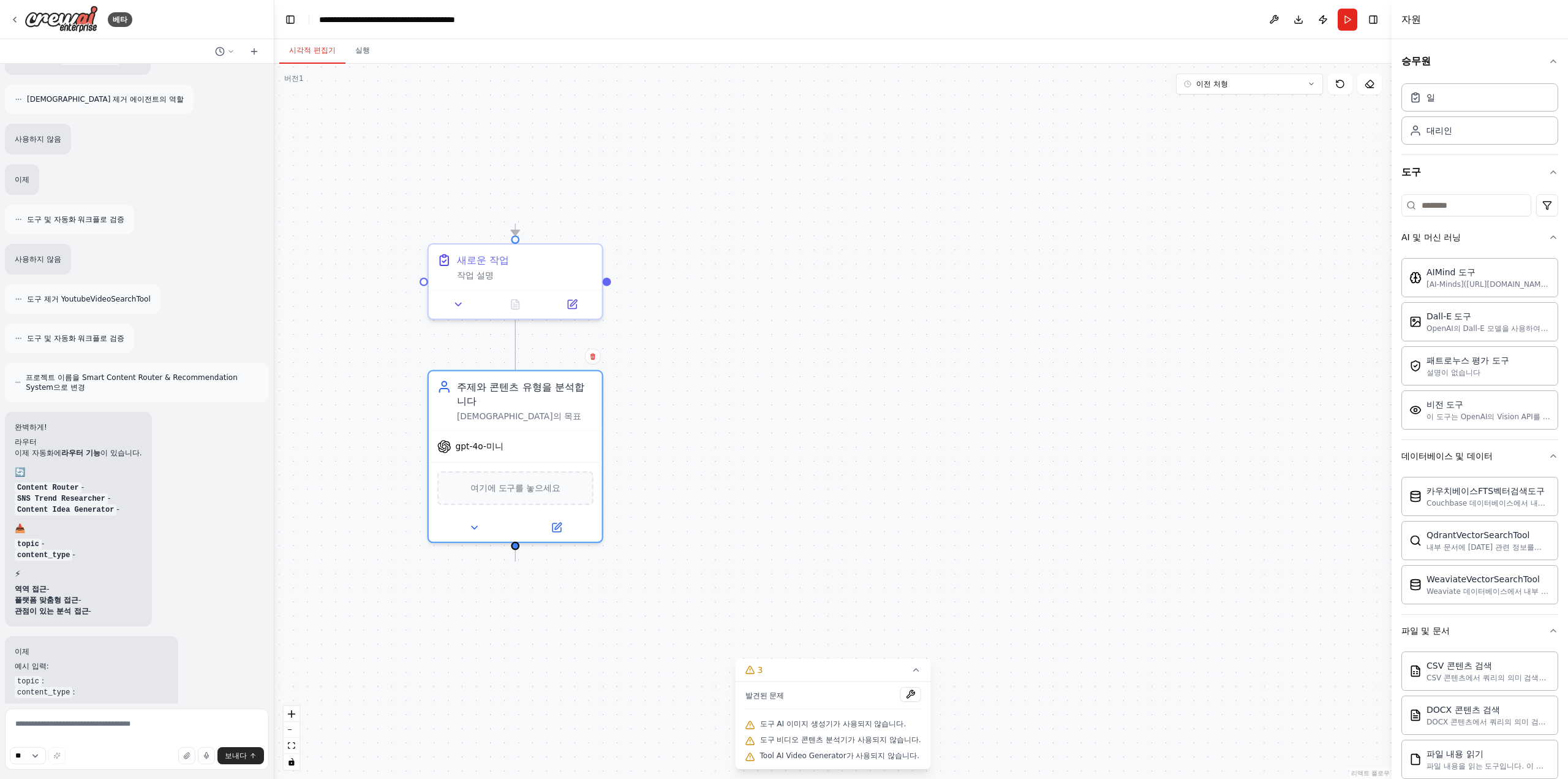
drag, startPoint x: 891, startPoint y: 521, endPoint x: 847, endPoint y: 274, distance: 250.9
click at [847, 274] on div ".deletable-edge-delete-btn { width: 20px; height: 20px; border: 0px solid #ffff…" at bounding box center [832, 421] width 1117 height 715
drag, startPoint x: 831, startPoint y: 307, endPoint x: 824, endPoint y: 390, distance: 83.3
click at [824, 390] on div ".deletable-edge-delete-btn { width: 20px; height: 20px; border: 0px solid #ffff…" at bounding box center [832, 421] width 1117 height 715
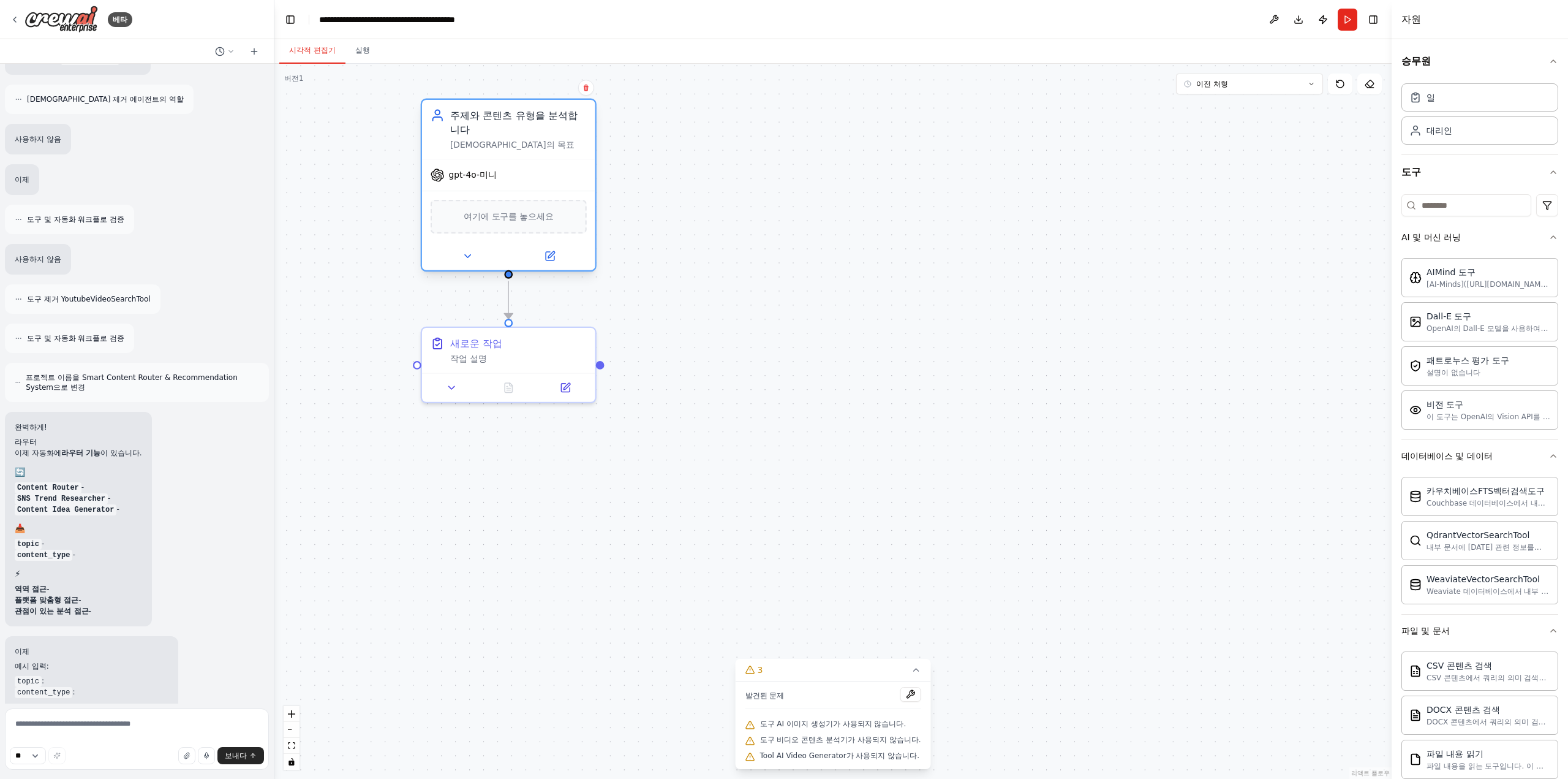
drag, startPoint x: 544, startPoint y: 518, endPoint x: 548, endPoint y: 169, distance: 349.0
click at [548, 169] on div "gpt-4o-미니" at bounding box center [509, 175] width 174 height 31
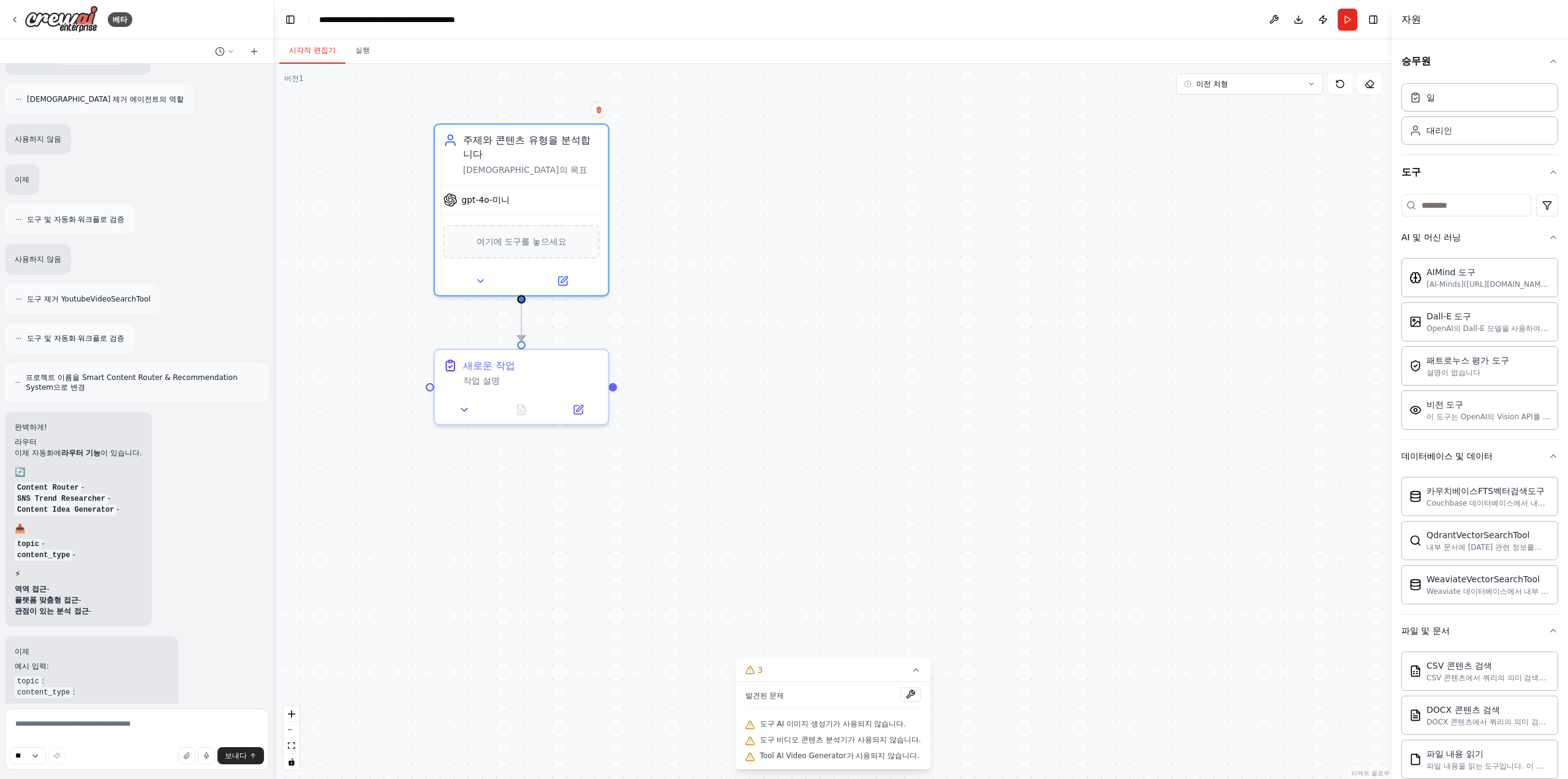
drag, startPoint x: 948, startPoint y: 282, endPoint x: 977, endPoint y: 328, distance: 54.4
click at [977, 328] on div ".deletable-edge-delete-btn { width: 20px; height: 20px; border: 0px solid #ffff…" at bounding box center [832, 421] width 1117 height 715
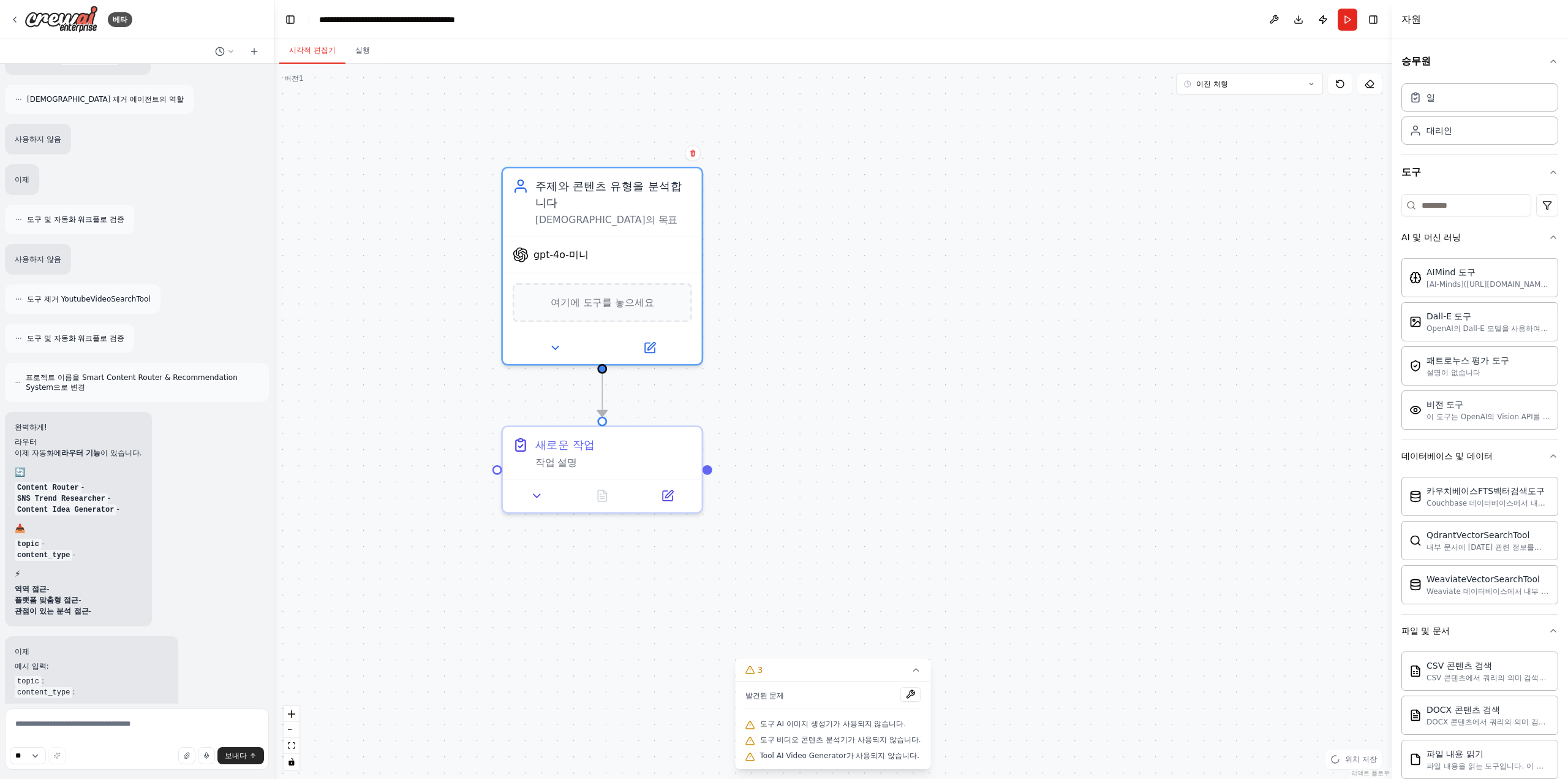
drag, startPoint x: 743, startPoint y: 380, endPoint x: 853, endPoint y: 430, distance: 120.8
click at [839, 422] on div ".deletable-edge-delete-btn { width: 20px; height: 20px; border: 0px solid #ffff…" at bounding box center [832, 421] width 1117 height 715
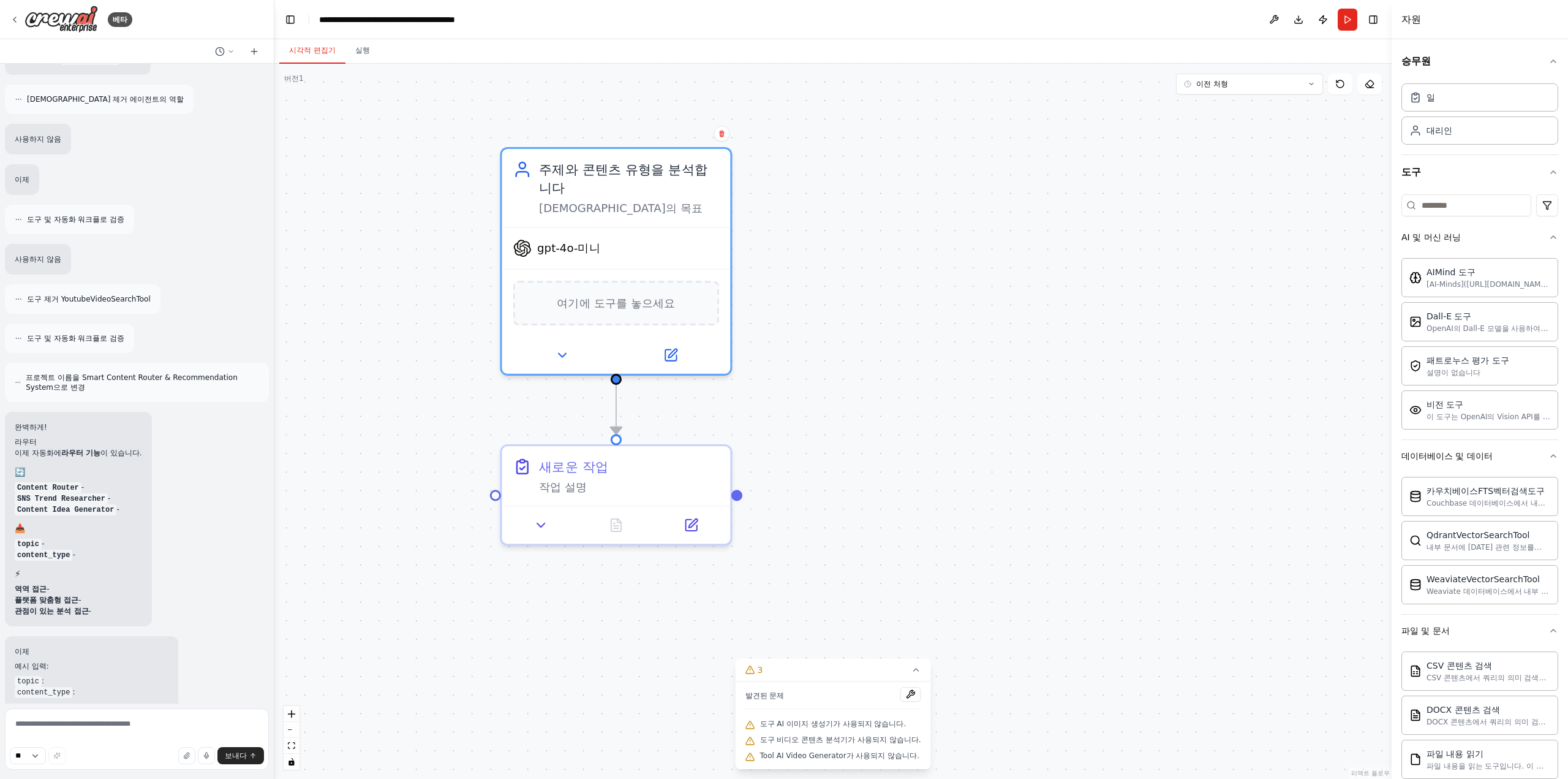
drag, startPoint x: 828, startPoint y: 438, endPoint x: 917, endPoint y: 440, distance: 89.0
click at [917, 440] on div ".deletable-edge-delete-btn { width: 20px; height: 20px; border: 0px solid #ffff…" at bounding box center [832, 421] width 1117 height 715
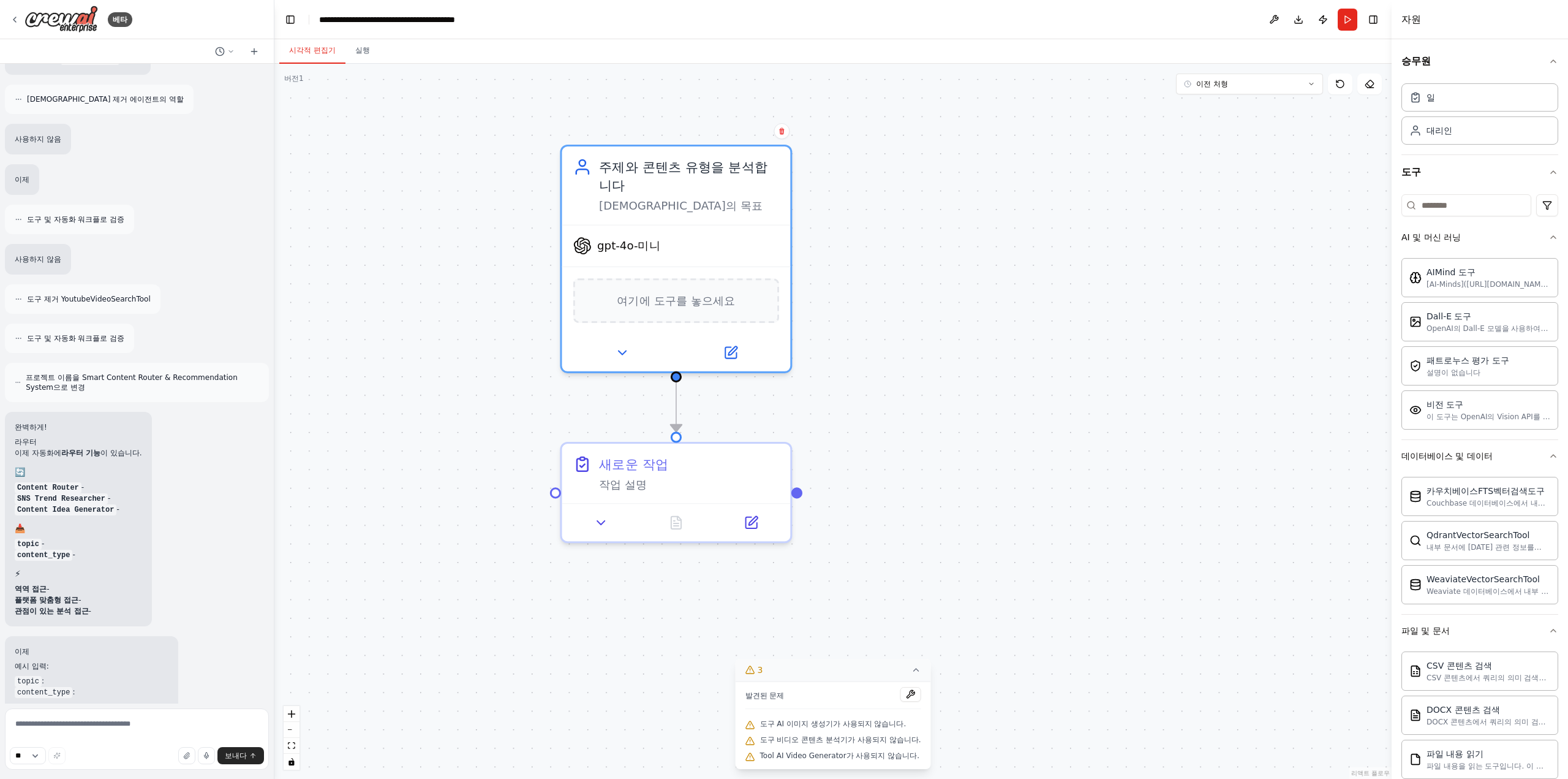
click at [920, 669] on icon at bounding box center [915, 670] width 10 height 10
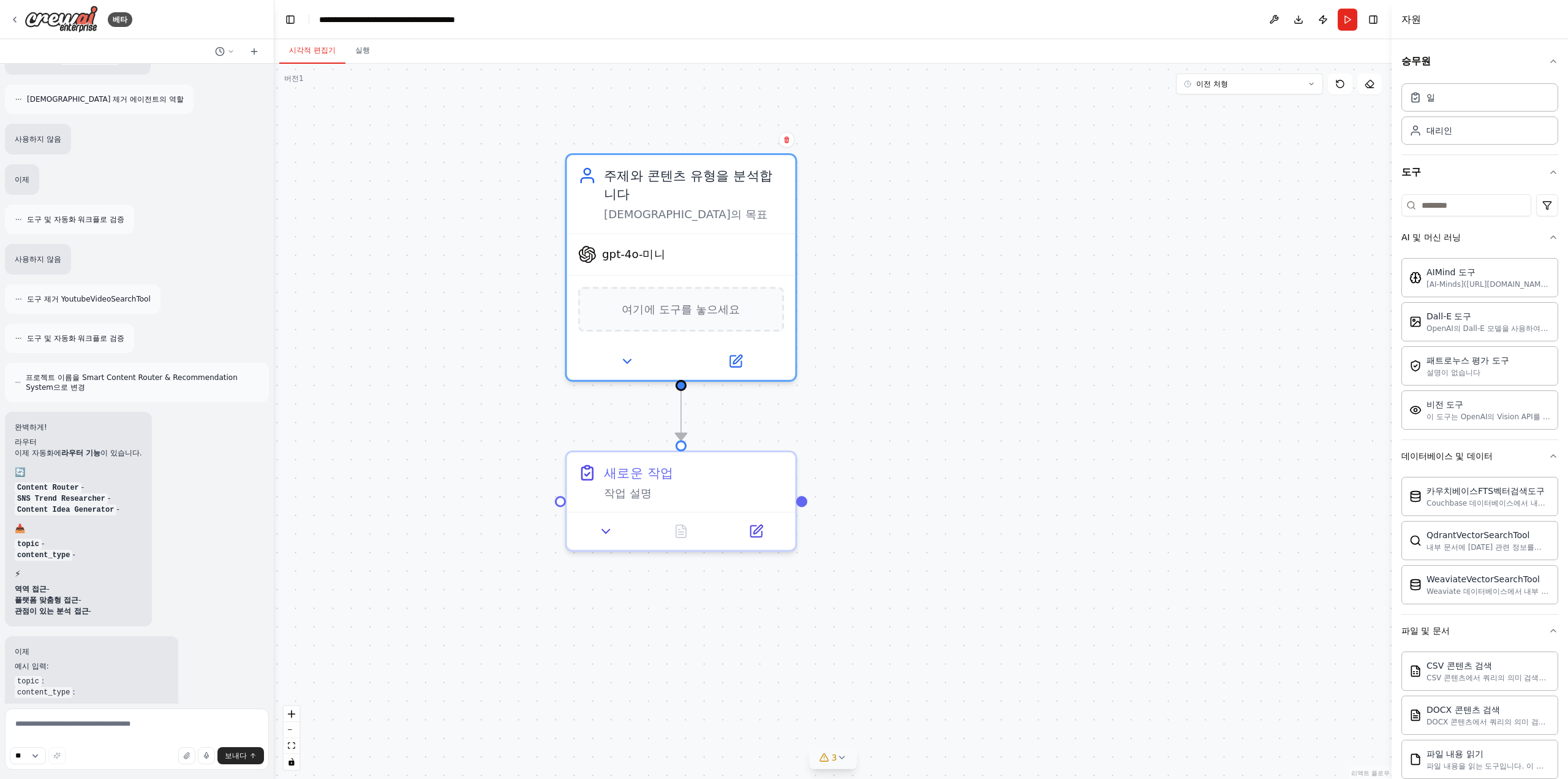
drag, startPoint x: 790, startPoint y: 648, endPoint x: 698, endPoint y: 708, distance: 109.8
click at [809, 714] on div ".deletable-edge-delete-btn { width: 20px; height: 20px; border: 0px solid #ffff…" at bounding box center [832, 421] width 1117 height 715
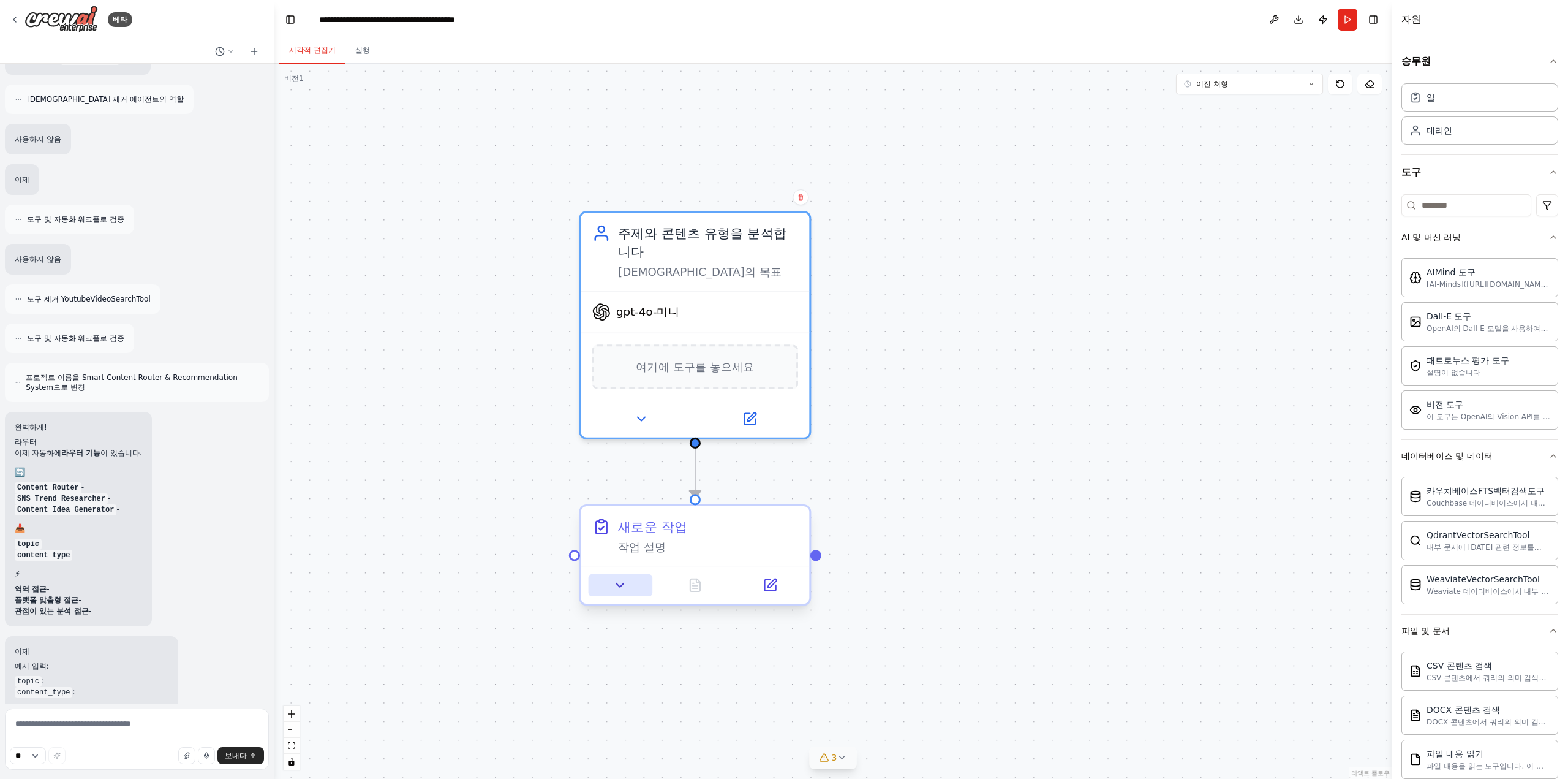
click at [621, 588] on icon at bounding box center [620, 585] width 15 height 15
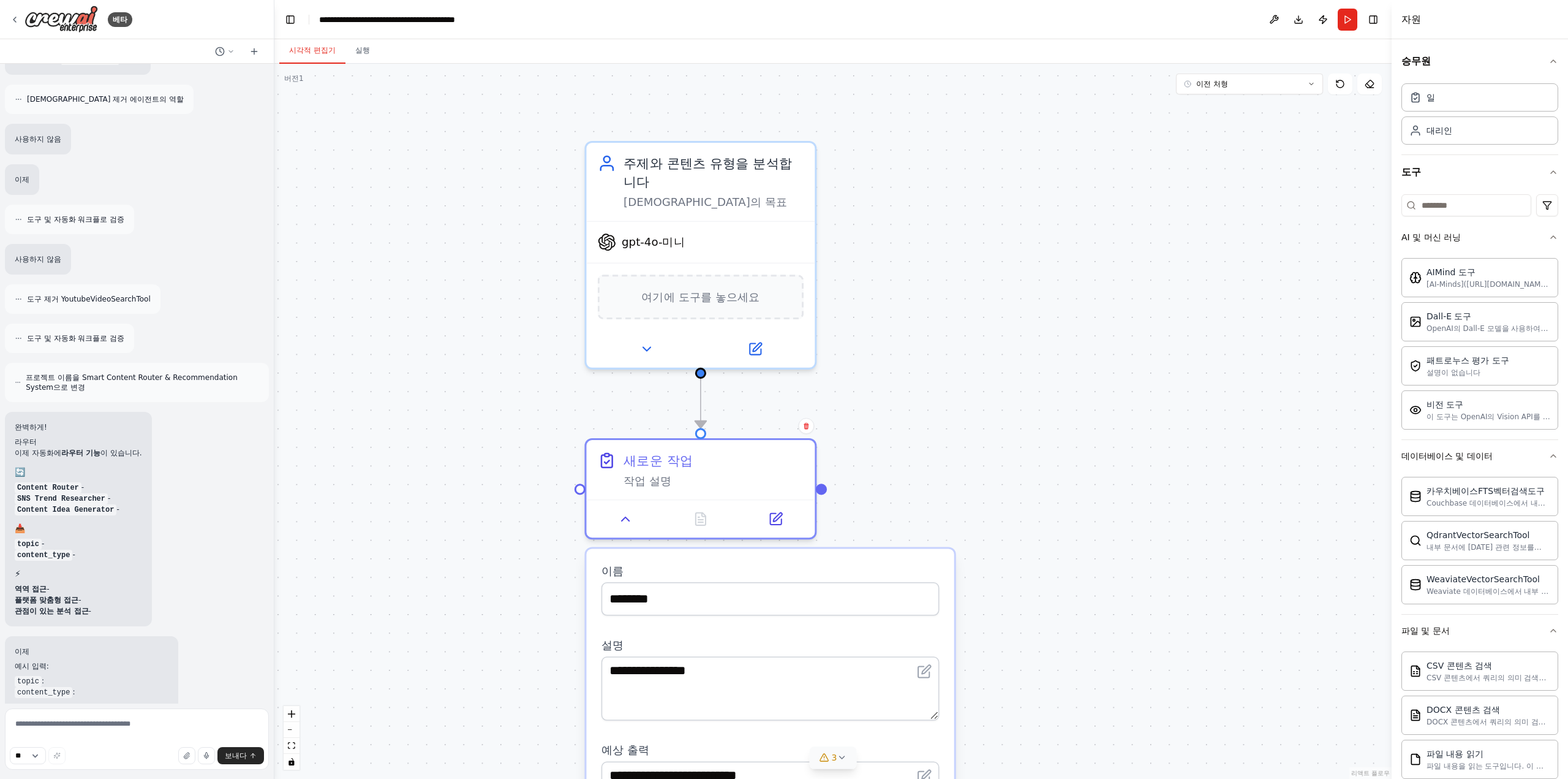
drag, startPoint x: 441, startPoint y: 587, endPoint x: 491, endPoint y: 356, distance: 236.3
click at [460, 383] on div ".deletable-edge-delete-btn { width: 20px; height: 20px; border: 0px solid #ffff…" at bounding box center [832, 421] width 1117 height 715
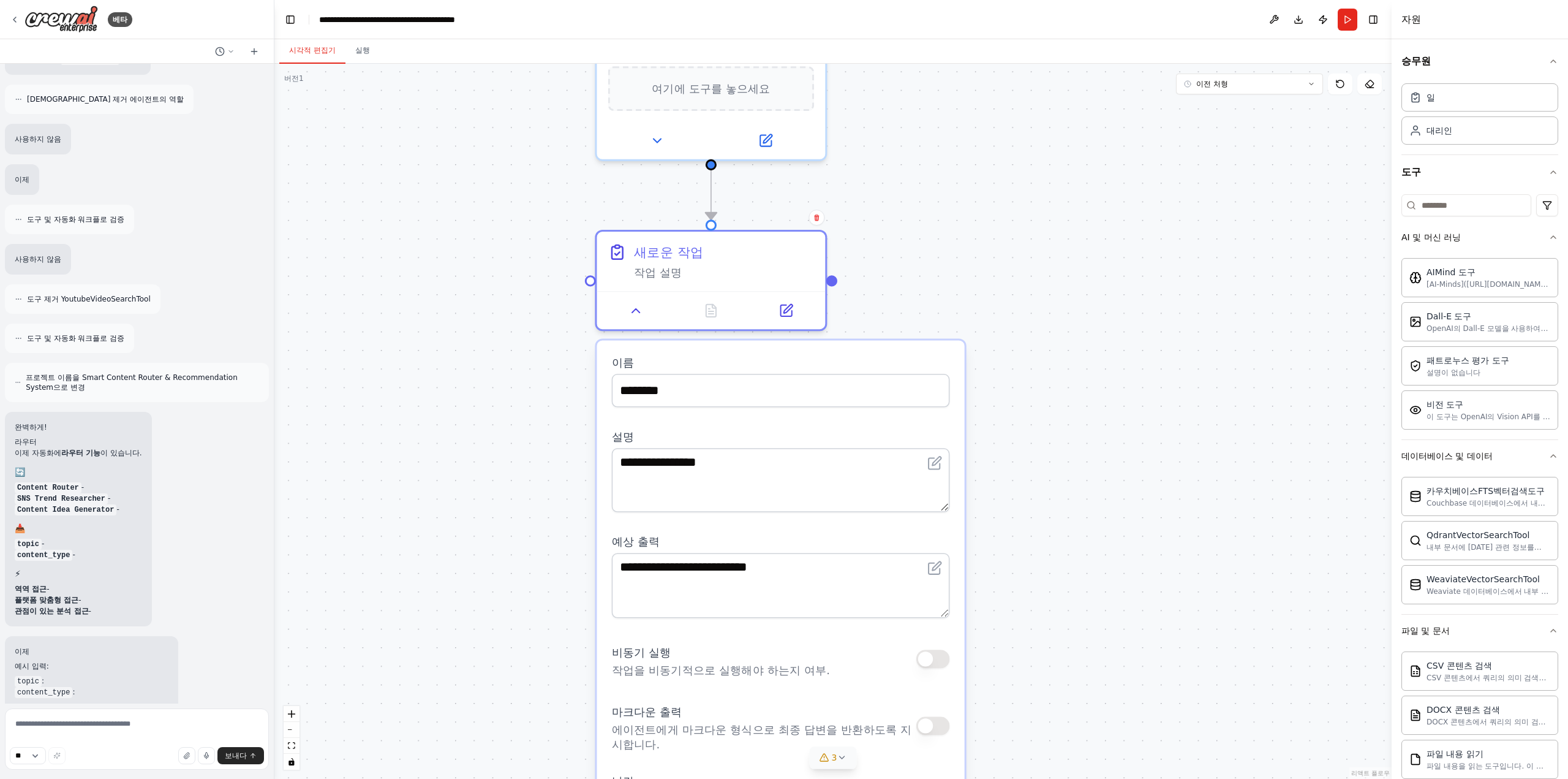
drag, startPoint x: 500, startPoint y: 651, endPoint x: 510, endPoint y: 388, distance: 263.2
click at [492, 362] on div ".deletable-edge-delete-btn { width: 20px; height: 20px; border: 0px solid #ffff…" at bounding box center [832, 421] width 1117 height 715
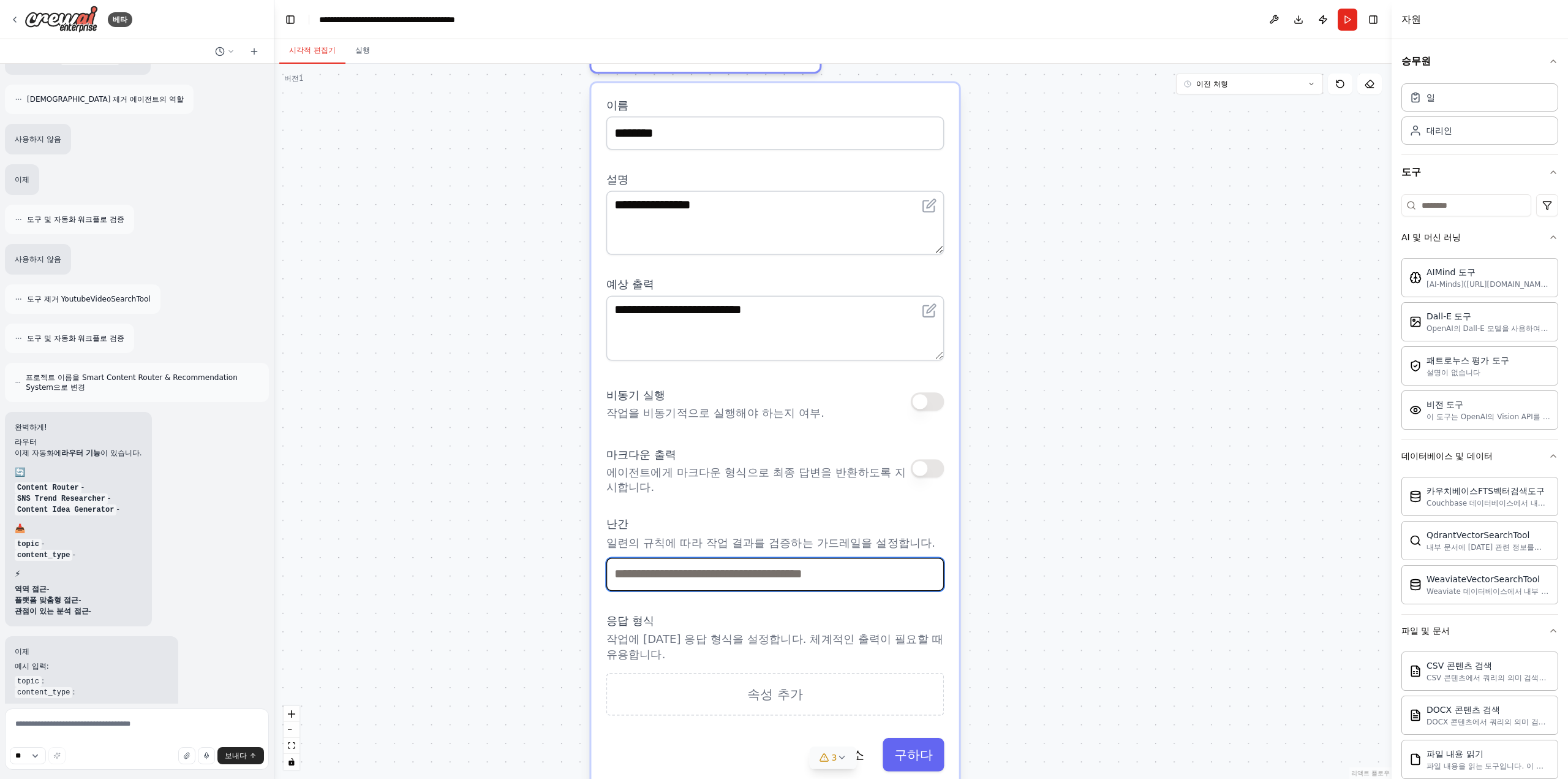
click at [609, 572] on input "text" at bounding box center [775, 574] width 338 height 34
click at [624, 554] on div "난간 일련의 규칙에 따라 작업 결과를 검증하는 가드레일을 설정합니다." at bounding box center [775, 553] width 338 height 74
click at [657, 671] on div "응답 형식 작업에 대한 응답 형식을 설정합니다. 체계적인 출력이 필요할 때 유용합니다. 속성 추가" at bounding box center [775, 664] width 338 height 102
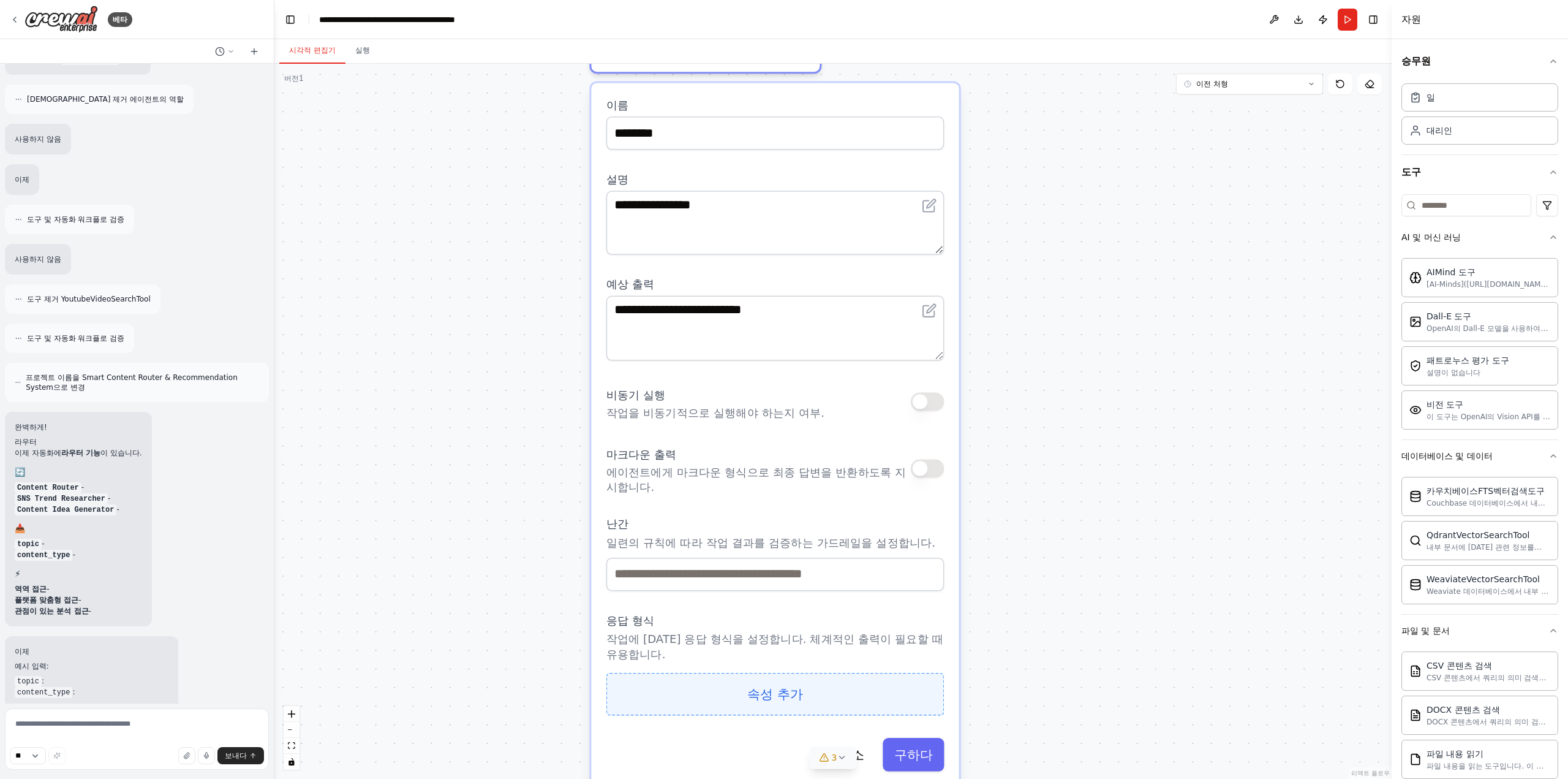
click at [656, 679] on button "속성 추가" at bounding box center [775, 693] width 338 height 43
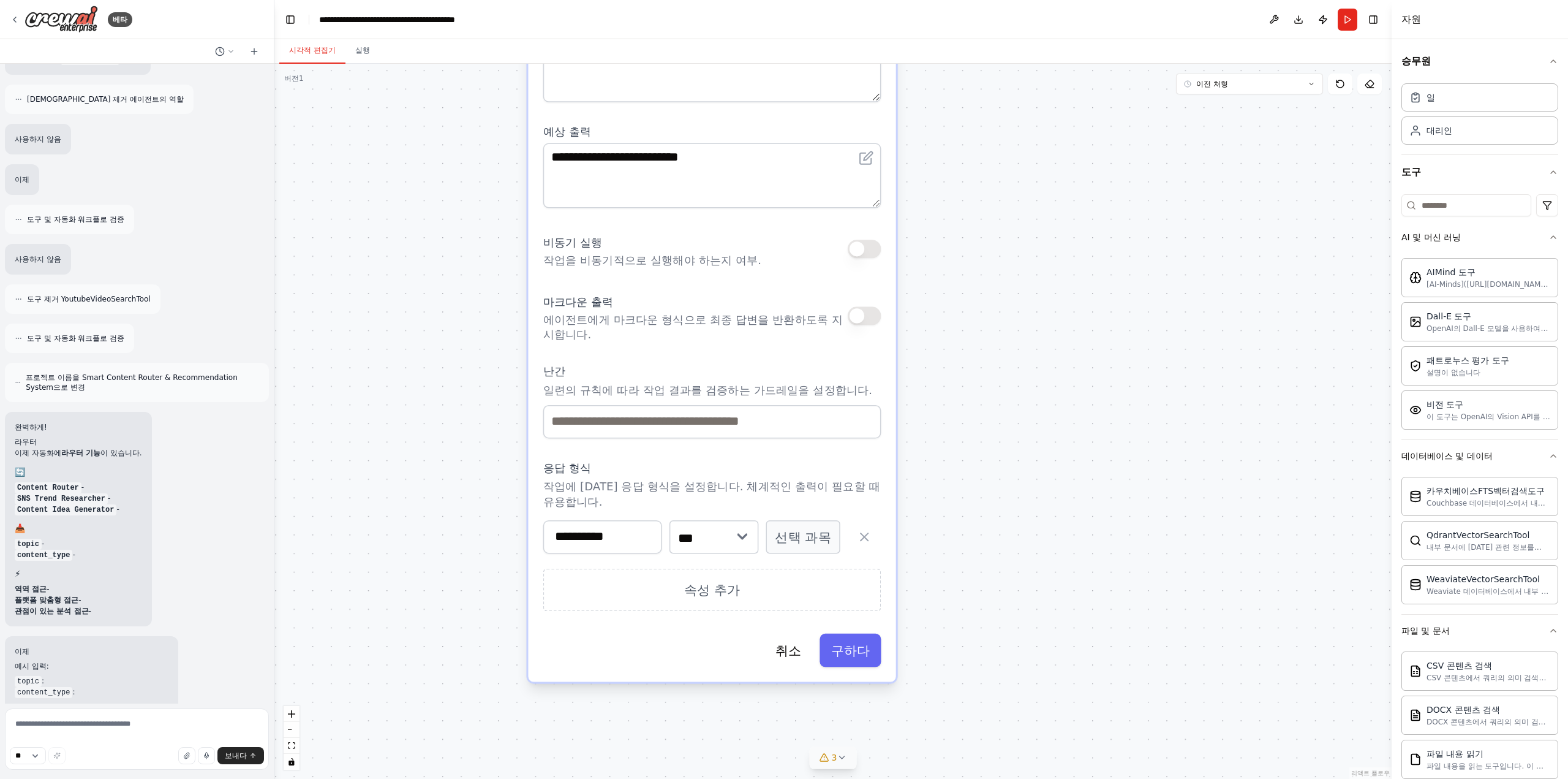
drag, startPoint x: 1074, startPoint y: 641, endPoint x: 1010, endPoint y: 489, distance: 164.9
click at [1010, 489] on div ".deletable-edge-delete-btn { width: 20px; height: 20px; border: 0px solid #ffff…" at bounding box center [832, 421] width 1117 height 715
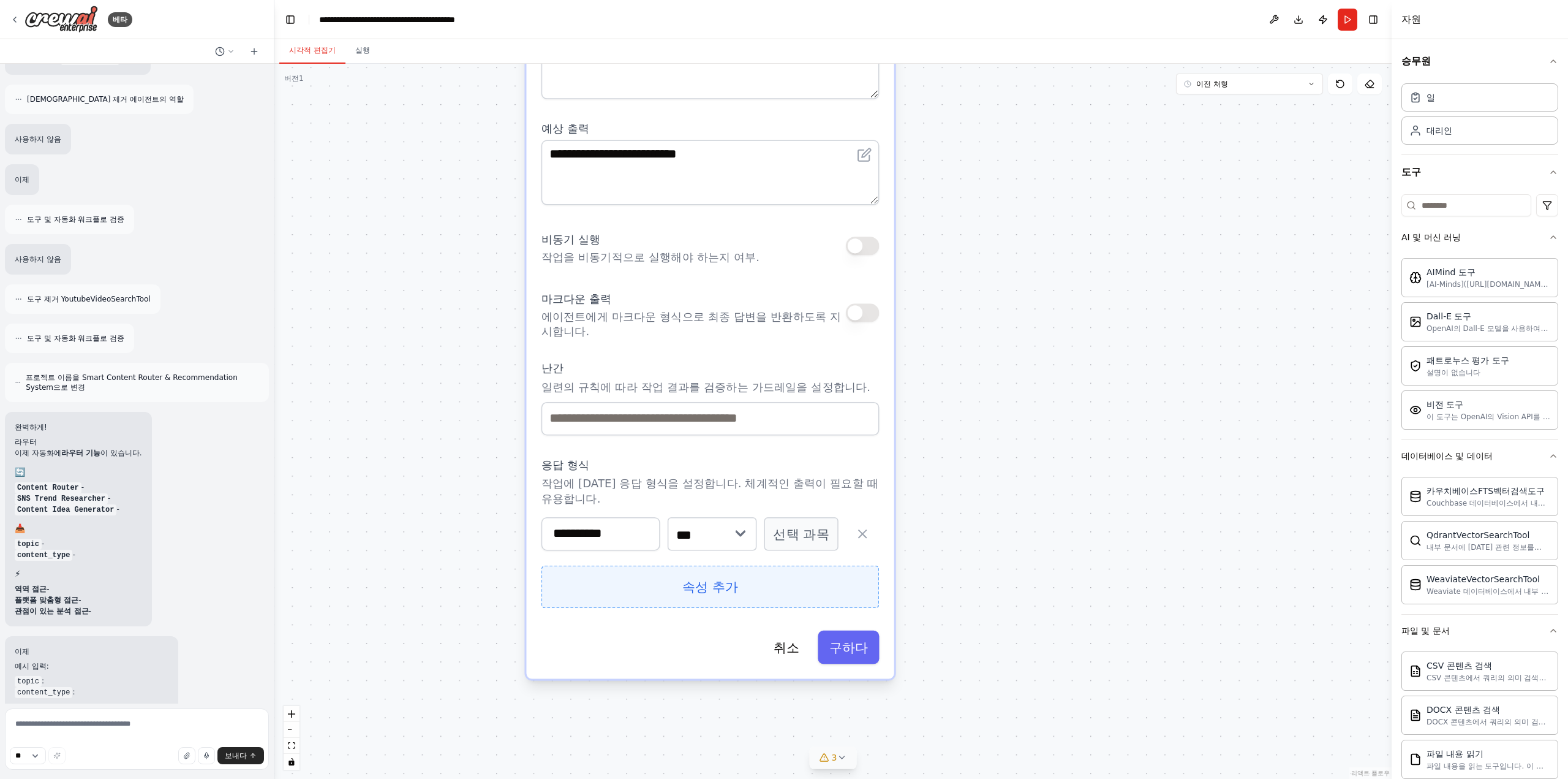
click at [614, 573] on button "속성 추가" at bounding box center [710, 586] width 338 height 43
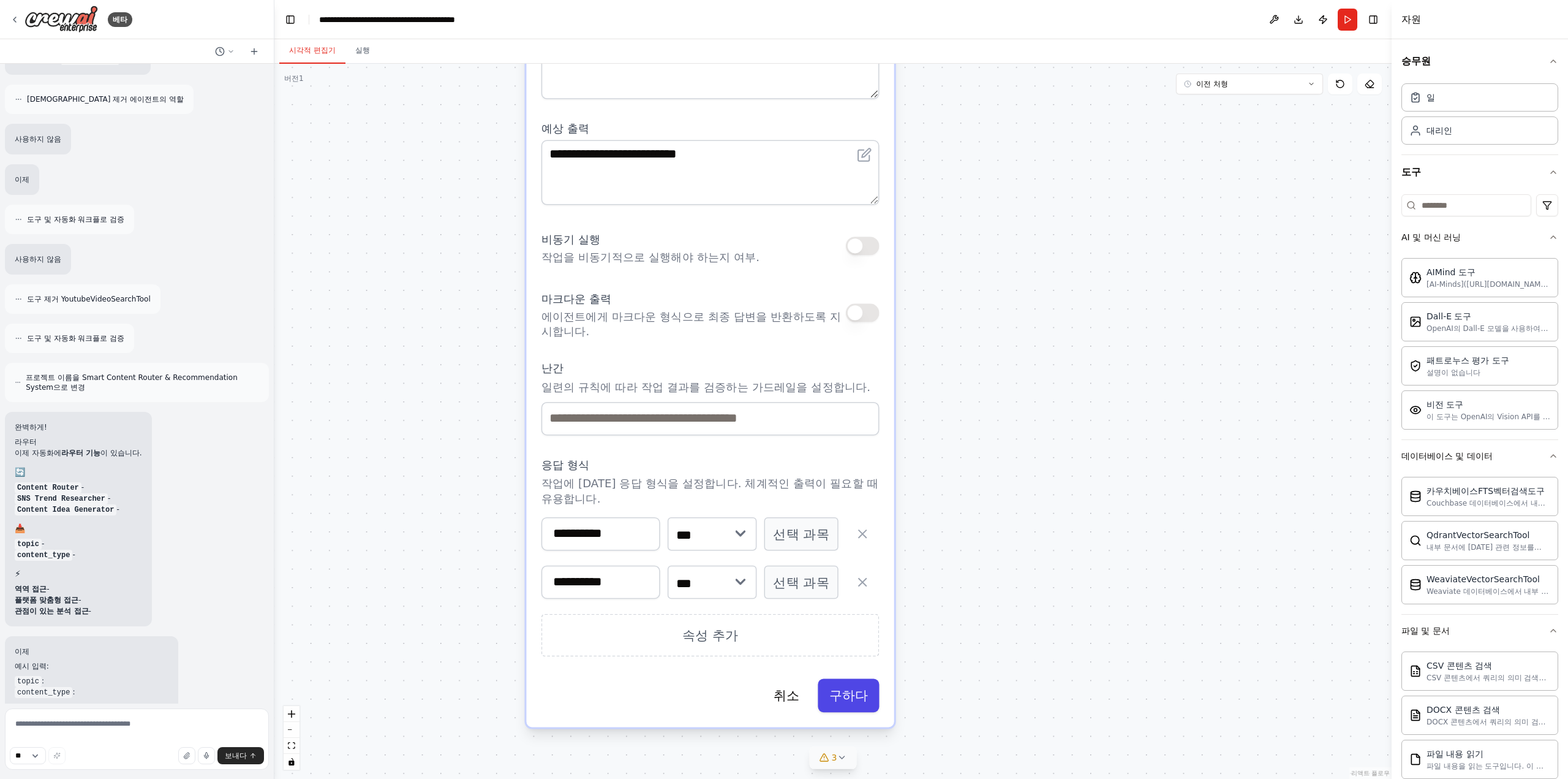
click at [851, 698] on font "구하다" at bounding box center [848, 694] width 39 height 15
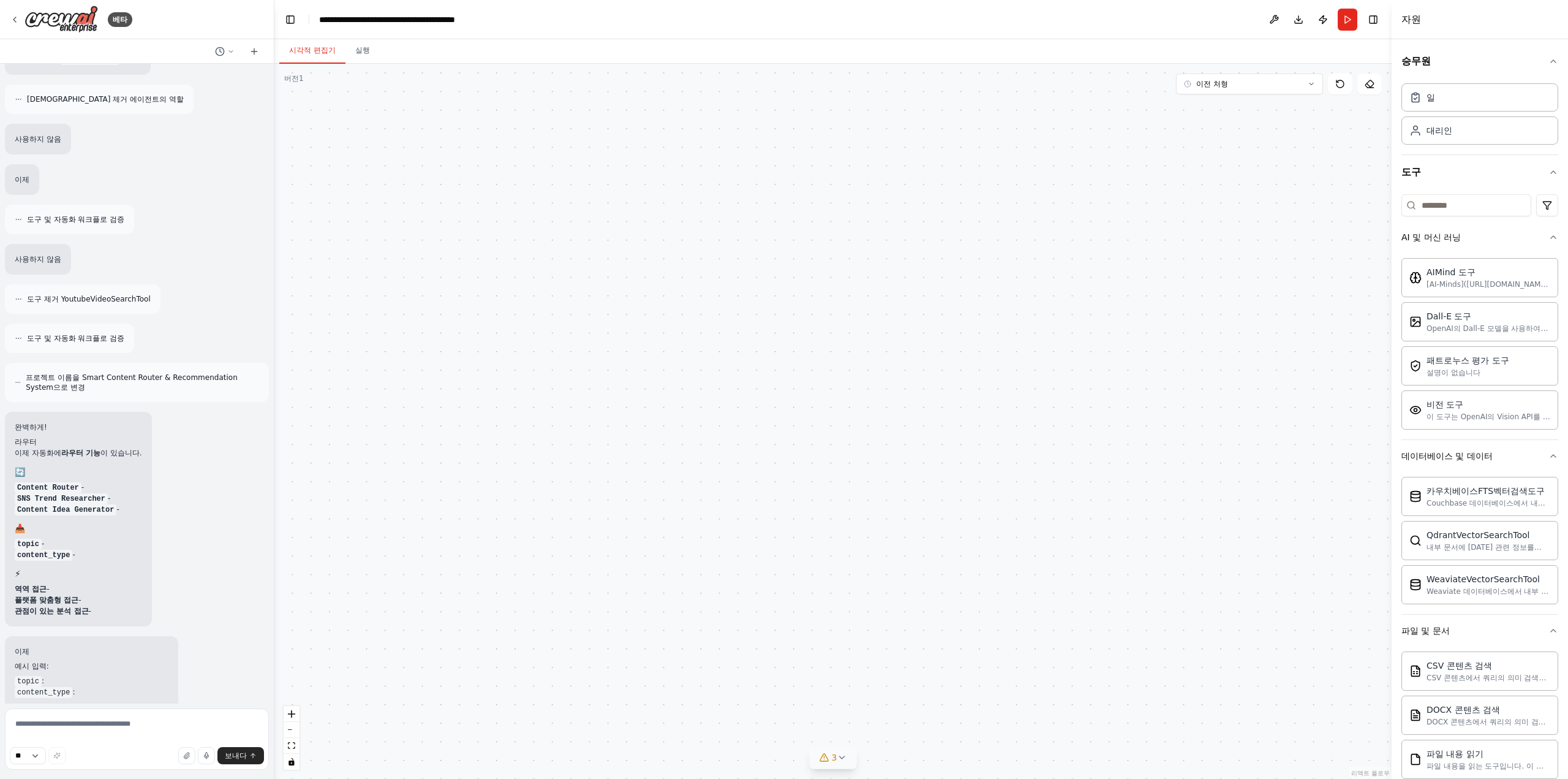
drag, startPoint x: 765, startPoint y: 290, endPoint x: 790, endPoint y: 699, distance: 409.8
click at [815, 697] on div ".deletable-edge-delete-btn { width: 20px; height: 20px; border: 0px solid #ffff…" at bounding box center [832, 421] width 1117 height 715
drag, startPoint x: 701, startPoint y: 452, endPoint x: 730, endPoint y: 664, distance: 214.0
click at [718, 685] on div ".deletable-edge-delete-btn { width: 20px; height: 20px; border: 0px solid #ffff…" at bounding box center [832, 421] width 1117 height 715
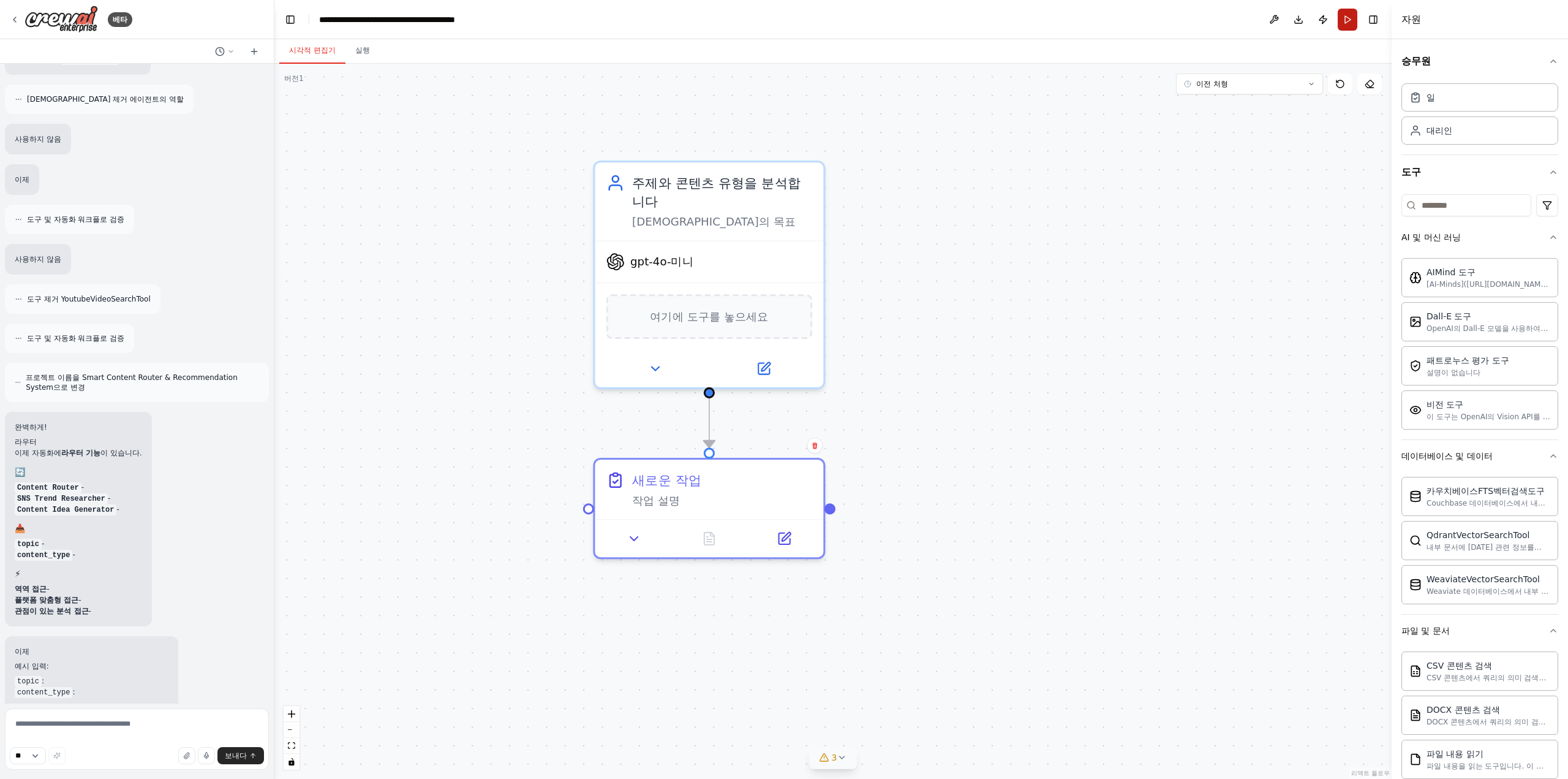
click at [1349, 20] on button "달리다" at bounding box center [1347, 20] width 20 height 22
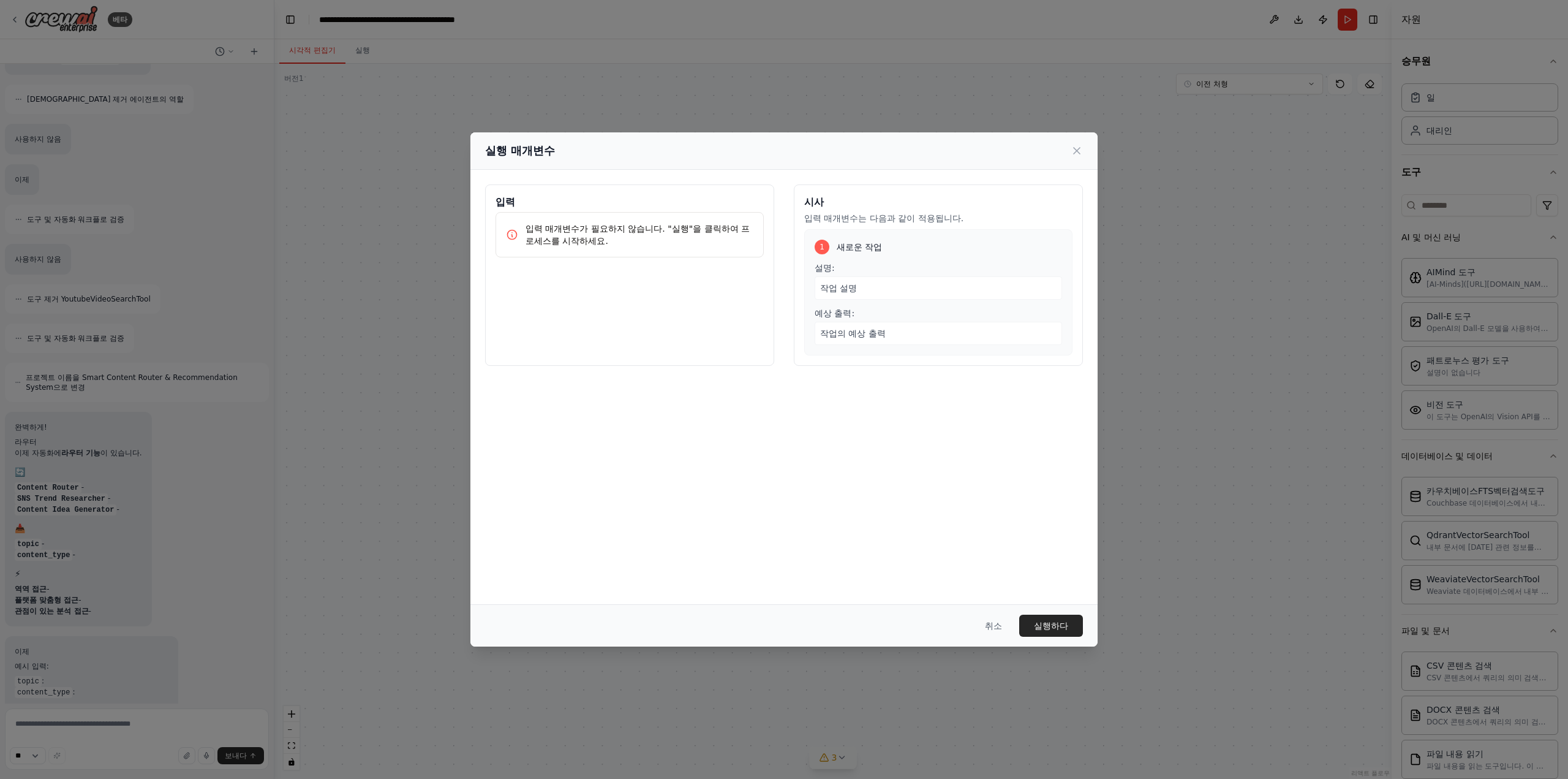
click at [916, 293] on div "작업 설명" at bounding box center [938, 288] width 248 height 23
click at [1077, 139] on div "실행 매개변수" at bounding box center [784, 151] width 627 height 37
click at [1075, 145] on icon at bounding box center [1077, 151] width 12 height 12
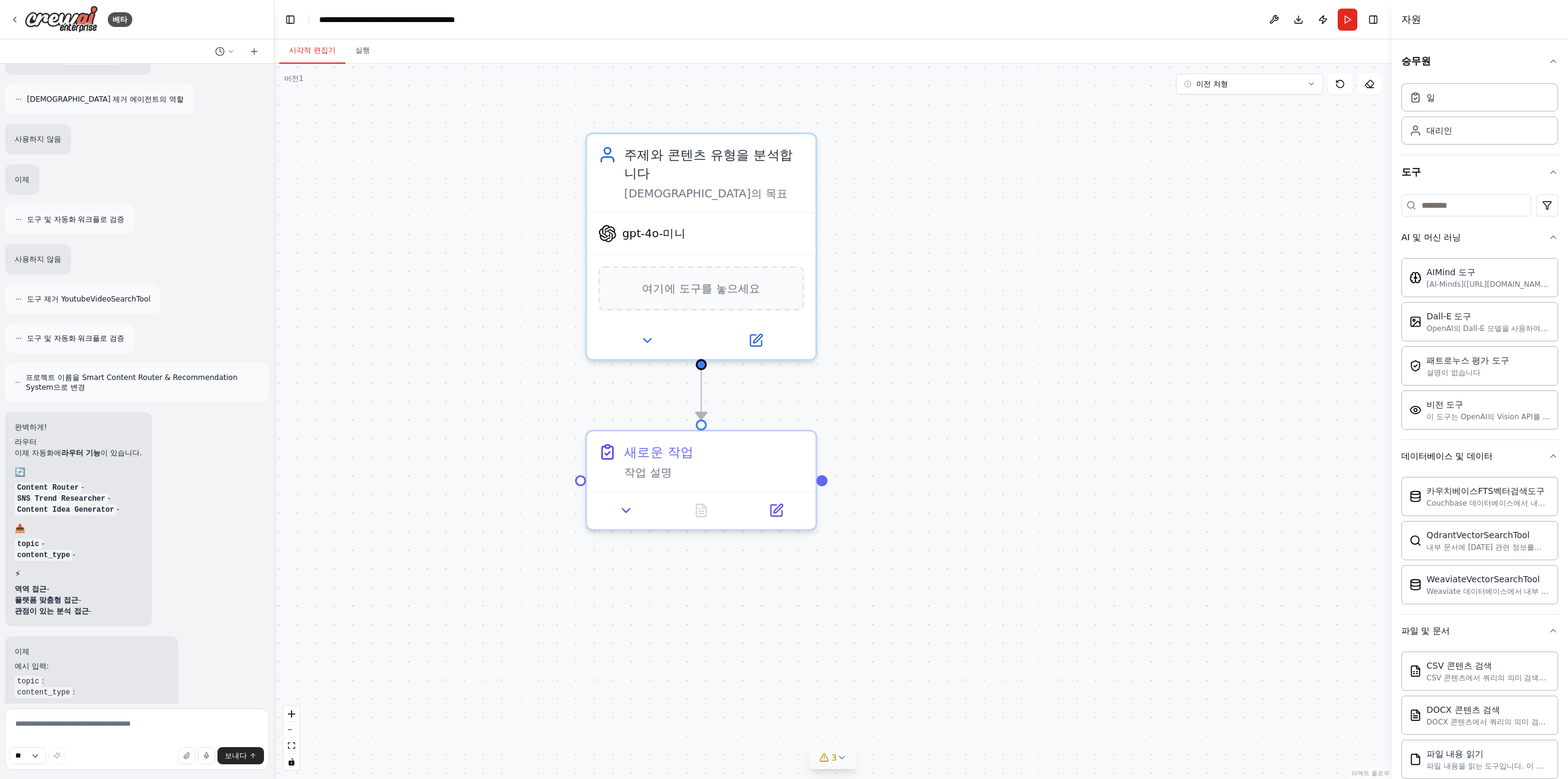
drag, startPoint x: 418, startPoint y: 567, endPoint x: 411, endPoint y: 546, distance: 22.1
click at [411, 546] on div ".deletable-edge-delete-btn { width: 20px; height: 20px; border: 0px solid #ffff…" at bounding box center [832, 421] width 1117 height 715
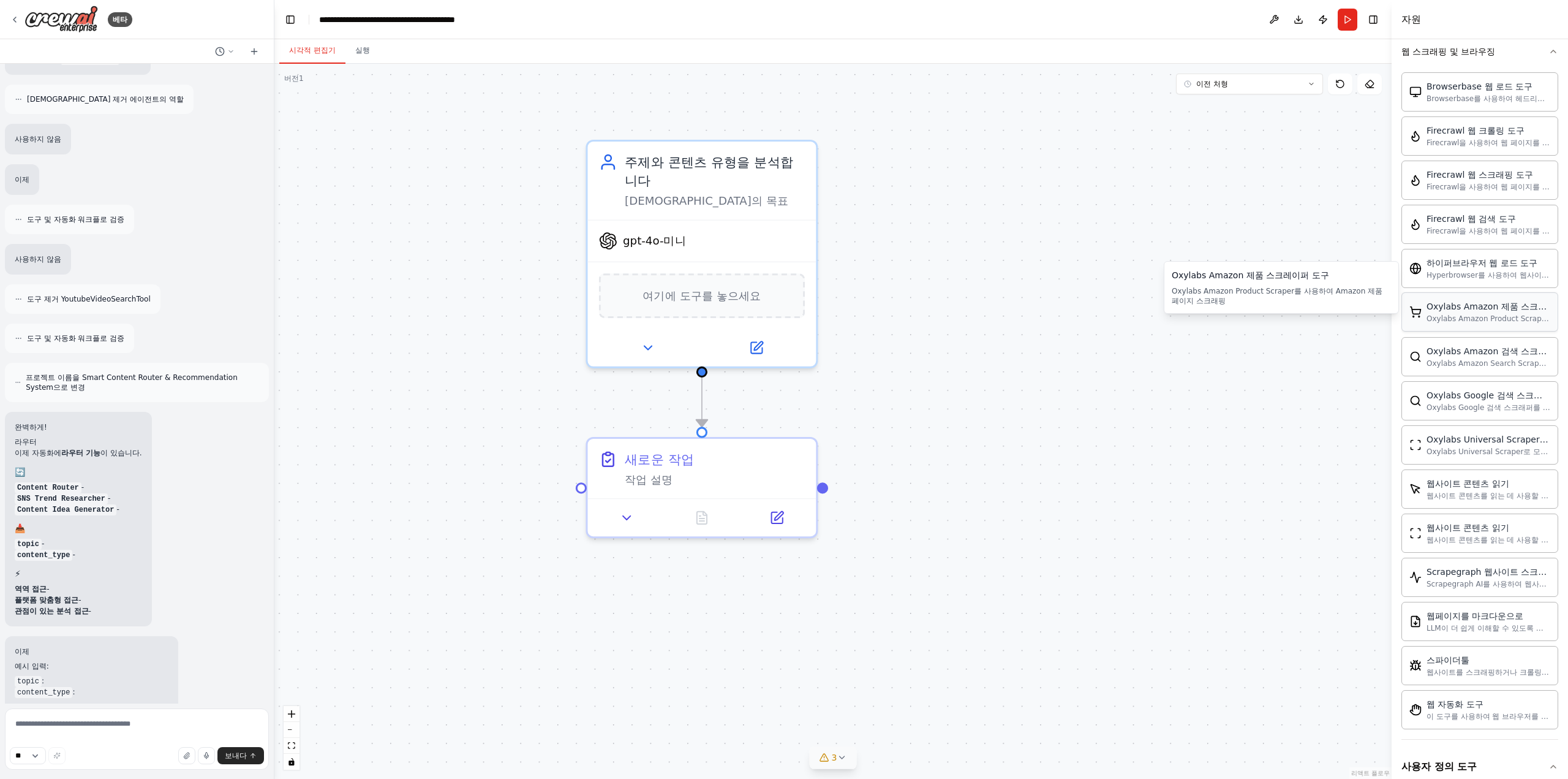
scroll to position [2773, 0]
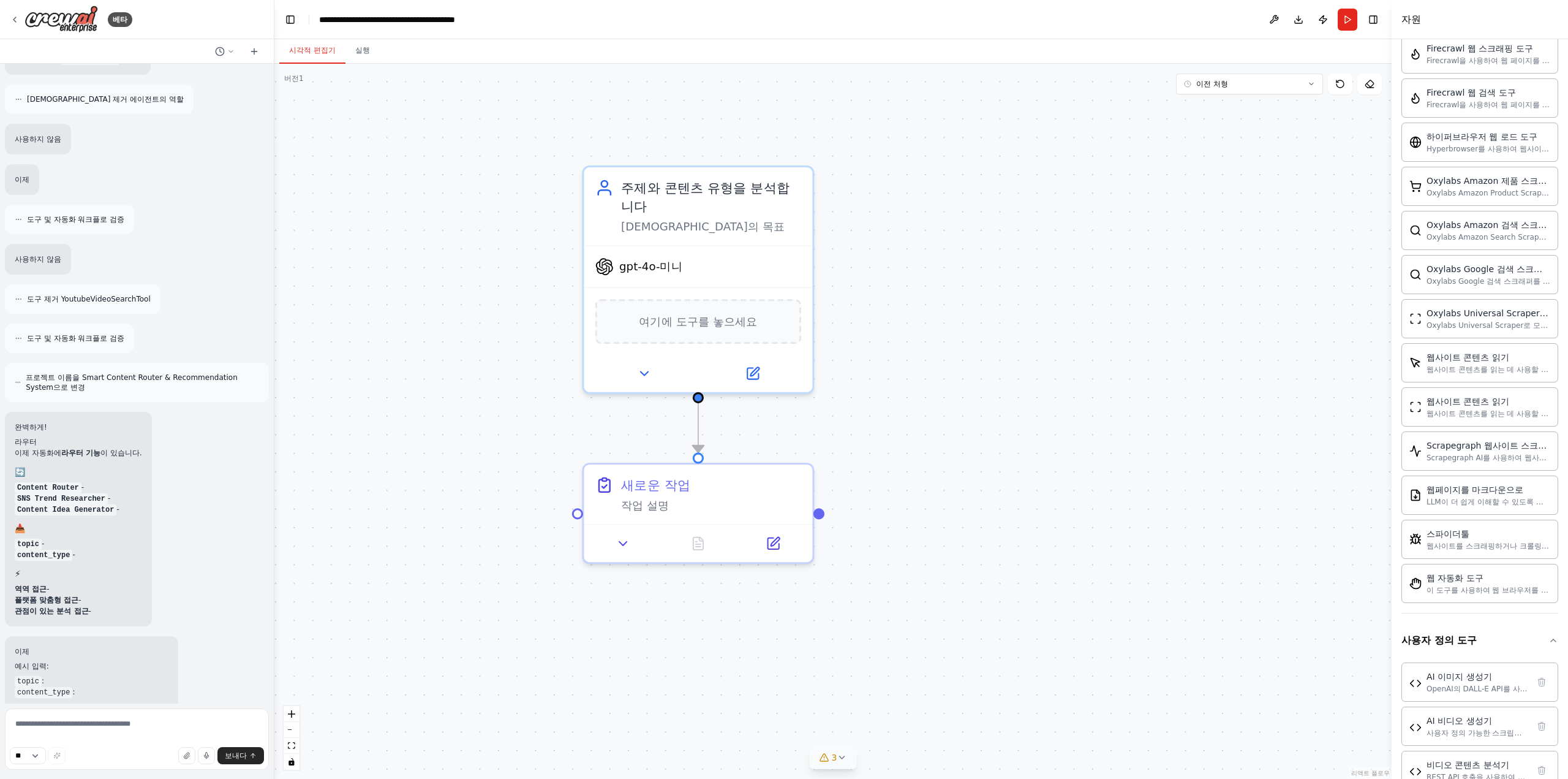
drag, startPoint x: 473, startPoint y: 203, endPoint x: 492, endPoint y: 256, distance: 56.3
click at [469, 231] on div ".deletable-edge-delete-btn { width: 20px; height: 20px; border: 0px solid #ffff…" at bounding box center [832, 421] width 1117 height 715
click at [713, 315] on font "여기에 도구를 놓으세요" at bounding box center [698, 320] width 118 height 13
click at [673, 372] on button at bounding box center [644, 372] width 105 height 22
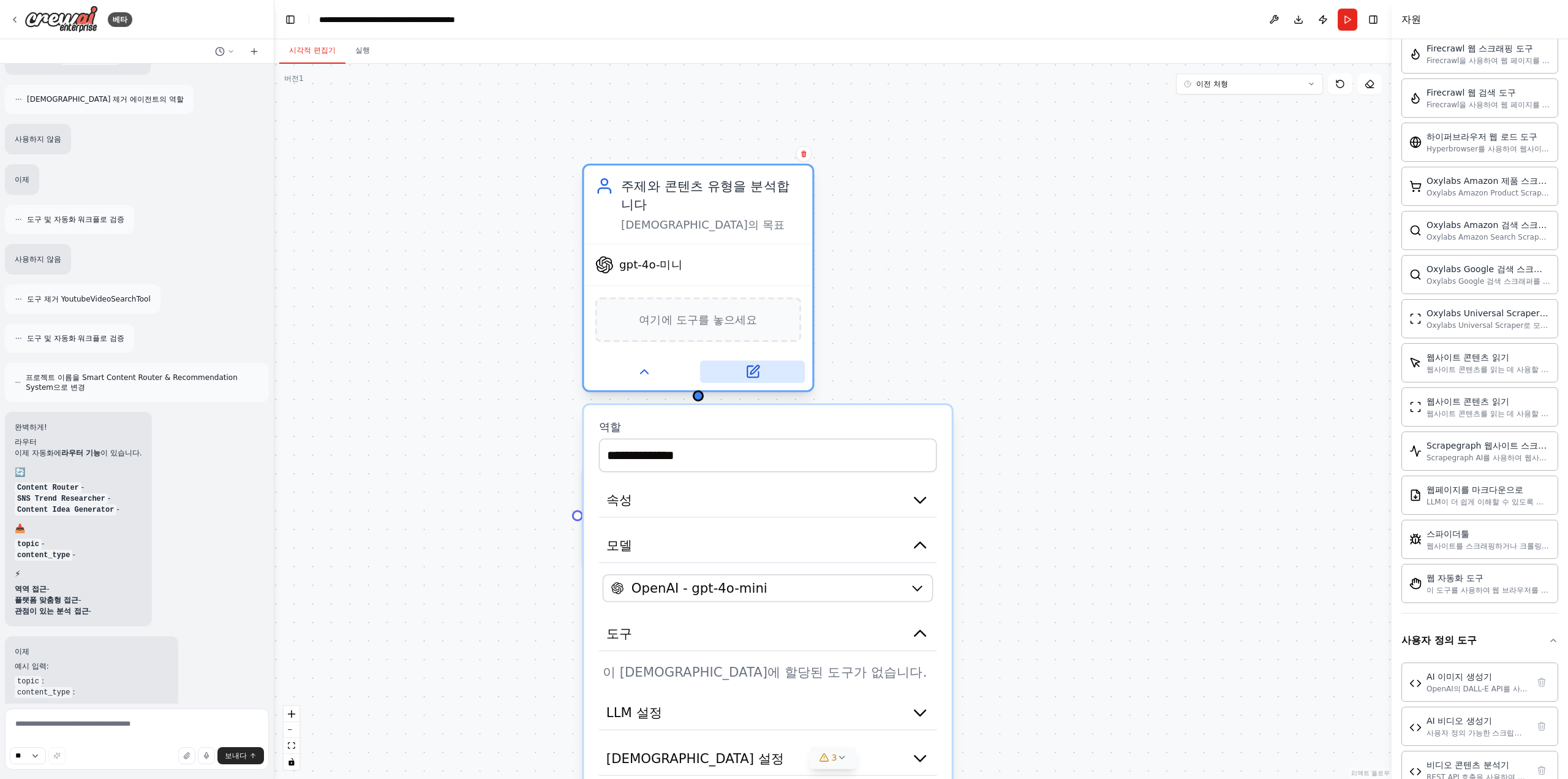
click at [755, 374] on icon at bounding box center [752, 371] width 11 height 11
click at [737, 305] on div "여기에 도구를 놓으세요" at bounding box center [698, 320] width 206 height 45
click at [710, 326] on font "여기에 도구를 놓으세요" at bounding box center [698, 320] width 118 height 13
drag, startPoint x: 1062, startPoint y: 480, endPoint x: 1025, endPoint y: 408, distance: 81.0
click at [1028, 406] on div ".deletable-edge-delete-btn { width: 20px; height: 20px; border: 0px solid #ffff…" at bounding box center [832, 421] width 1117 height 715
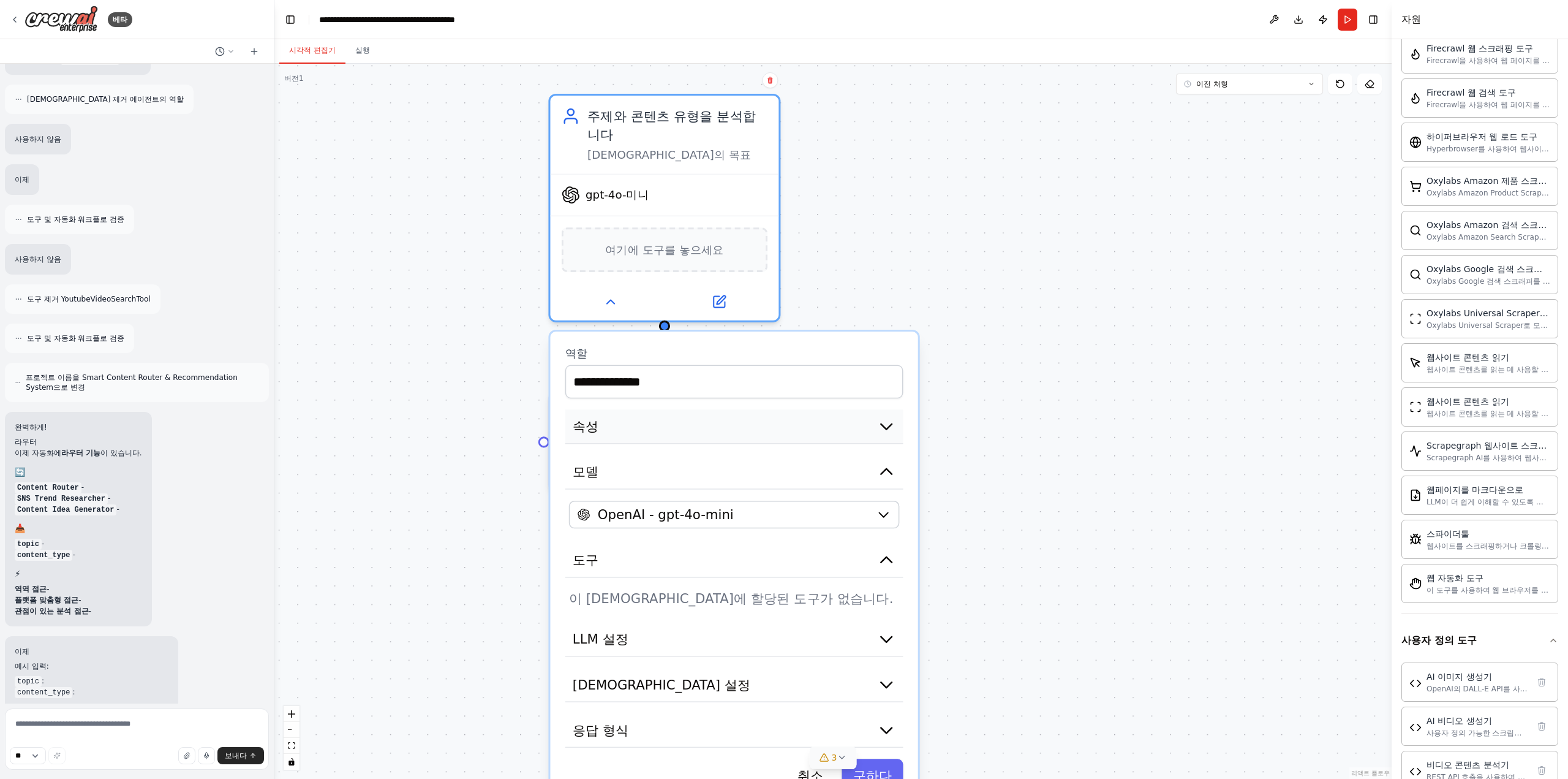
click at [885, 425] on icon "button" at bounding box center [885, 427] width 11 height 6
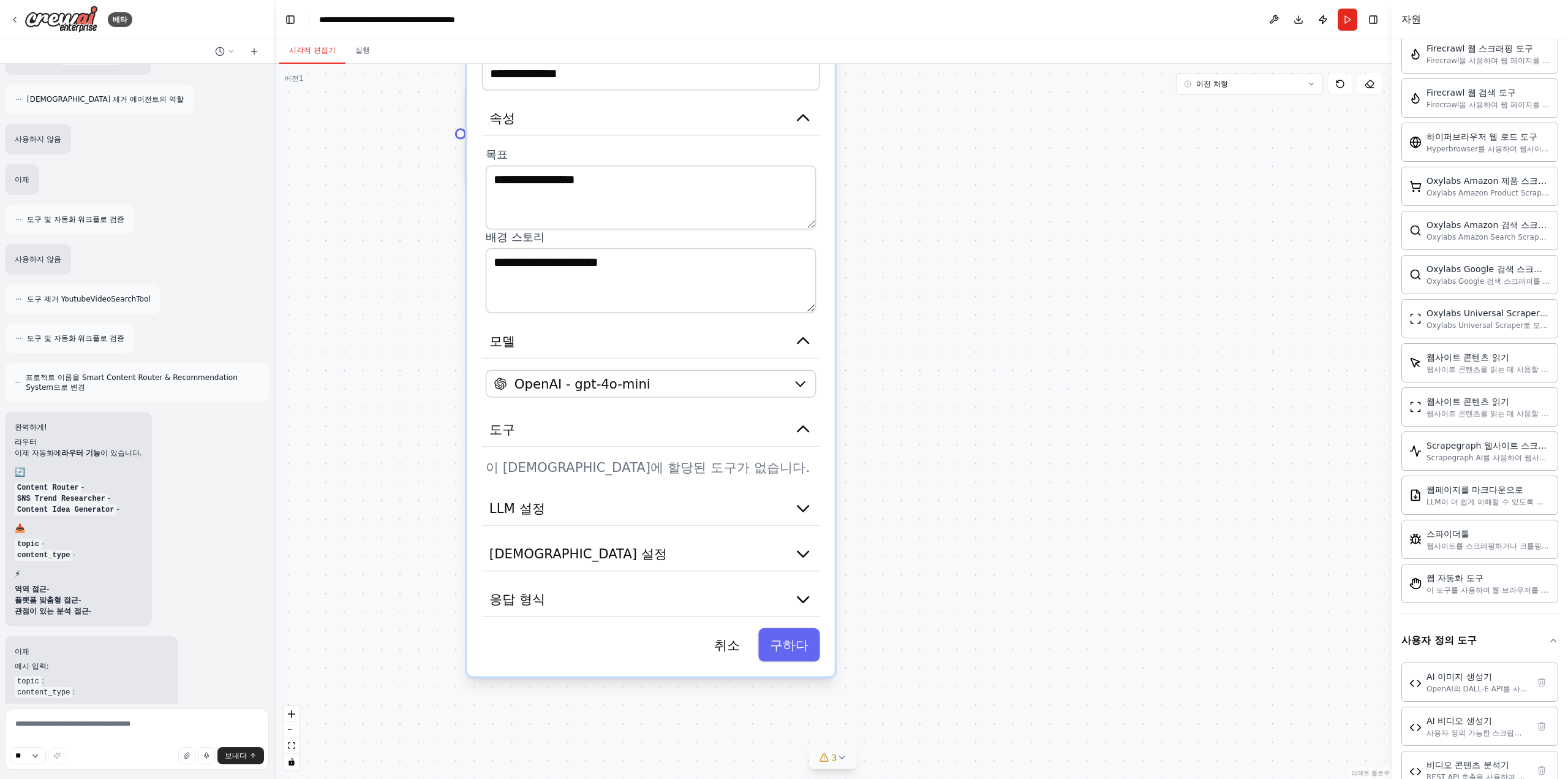
drag, startPoint x: 1037, startPoint y: 460, endPoint x: 954, endPoint y: 152, distance: 319.0
click at [954, 152] on div ".deletable-edge-delete-btn { width: 20px; height: 20px; border: 0px solid #ffff…" at bounding box center [832, 421] width 1117 height 715
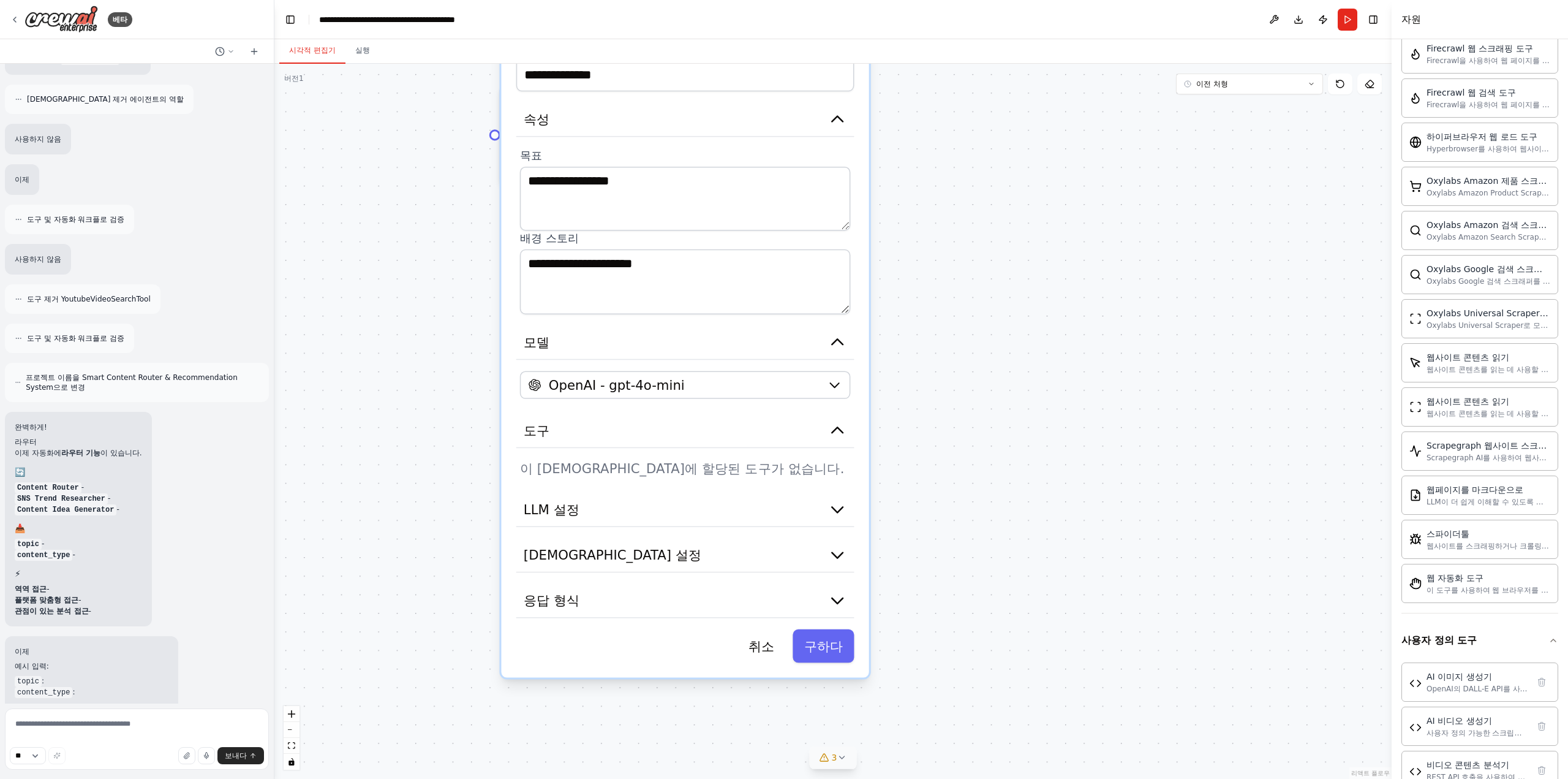
drag, startPoint x: 985, startPoint y: 291, endPoint x: 997, endPoint y: 305, distance: 18.4
click at [994, 291] on div ".deletable-edge-delete-btn { width: 20px; height: 20px; border: 0px solid #ffff…" at bounding box center [832, 421] width 1117 height 715
click at [659, 589] on button "응답 형식" at bounding box center [692, 600] width 338 height 34
click at [660, 587] on button "응답 형식" at bounding box center [692, 600] width 338 height 34
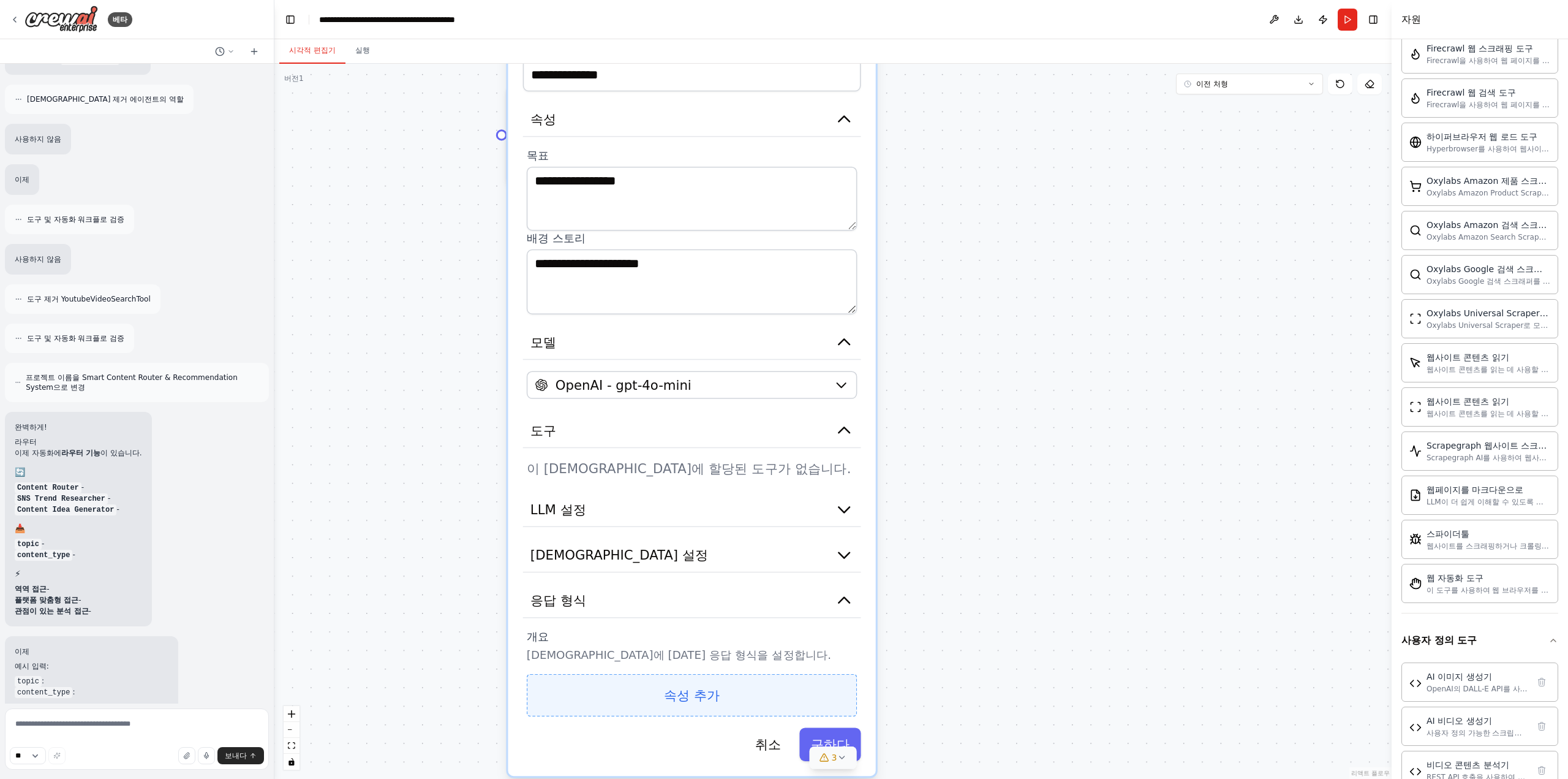
click at [635, 687] on button "속성 추가" at bounding box center [692, 694] width 330 height 43
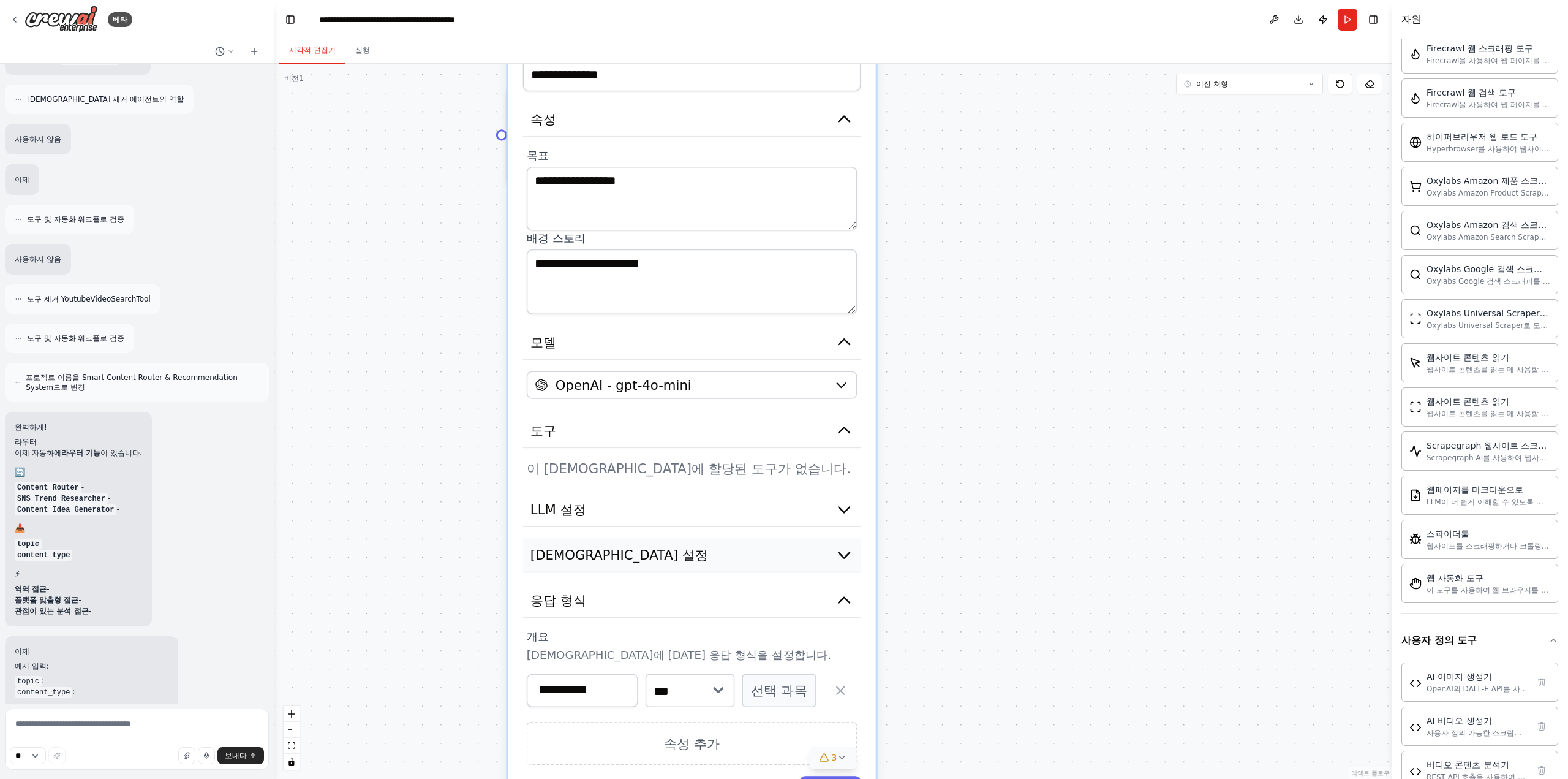
click at [643, 549] on button "에이전트 설정" at bounding box center [692, 555] width 338 height 34
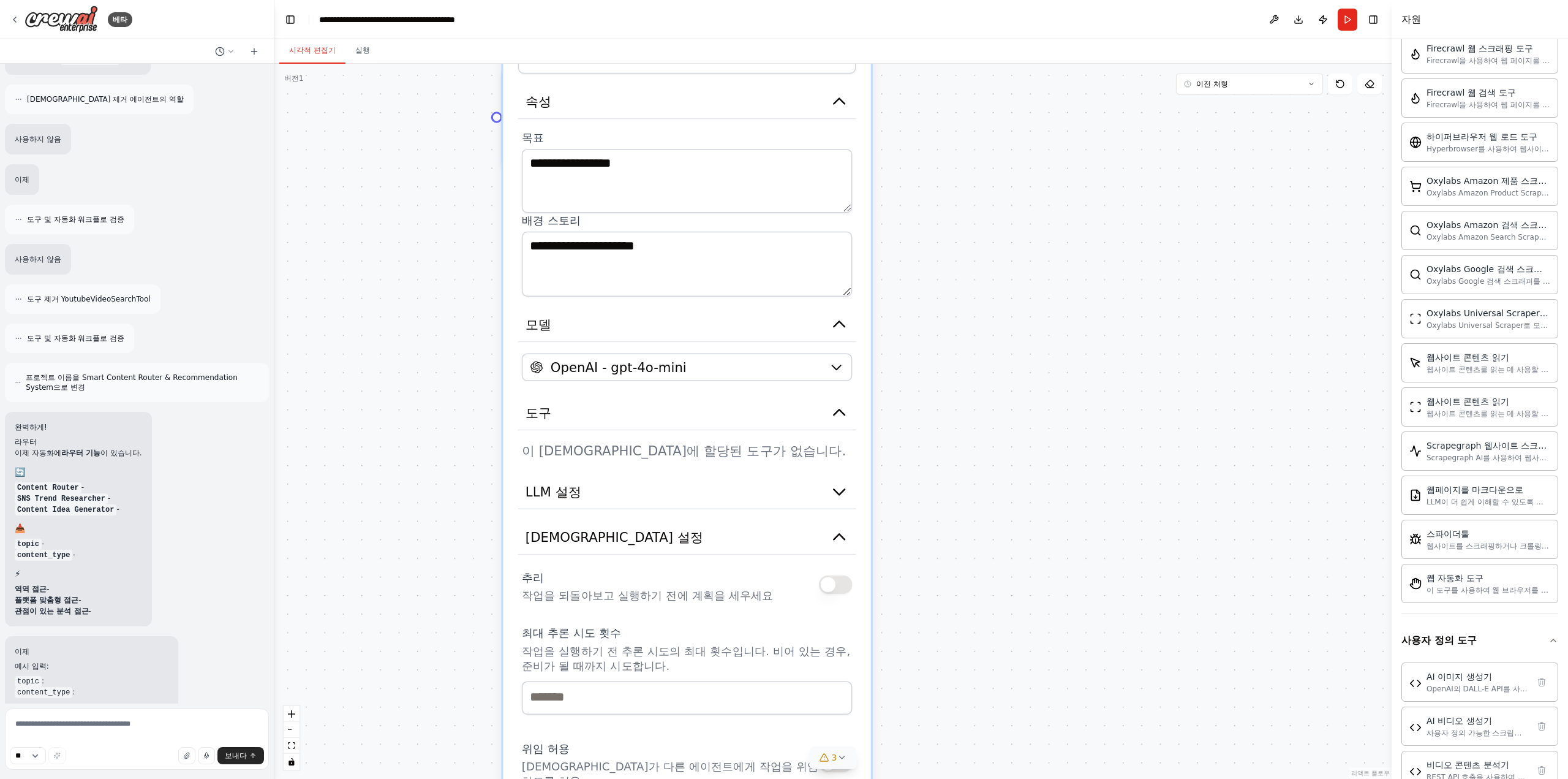
drag, startPoint x: 1131, startPoint y: 573, endPoint x: 1107, endPoint y: 513, distance: 64.6
click at [1107, 513] on div ".deletable-edge-delete-btn { width: 20px; height: 20px; border: 0px solid #ffff…" at bounding box center [832, 421] width 1117 height 715
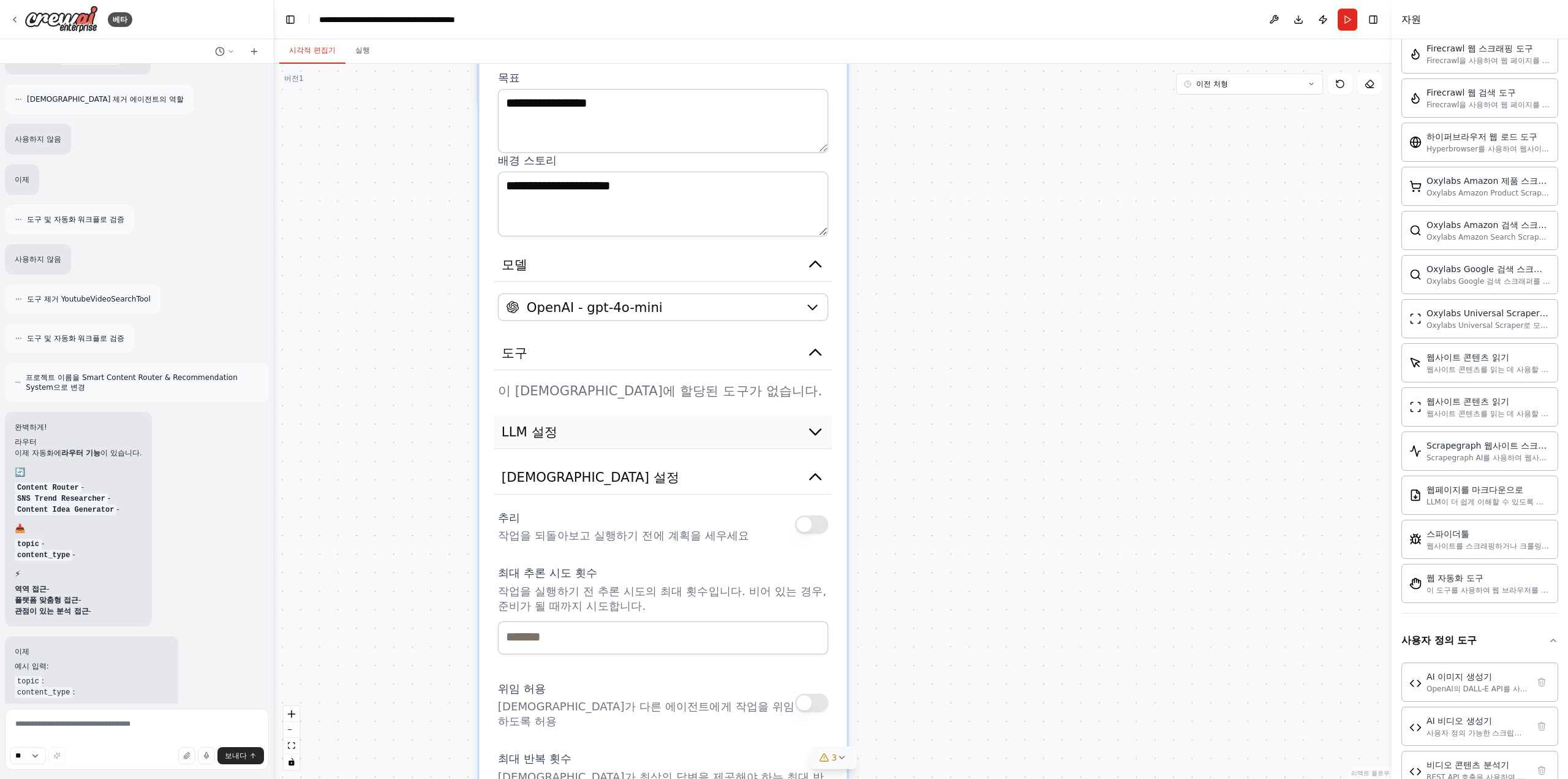
click at [751, 443] on button "LLM 설정" at bounding box center [663, 431] width 338 height 34
click at [786, 425] on button "LLM 설정" at bounding box center [663, 431] width 338 height 34
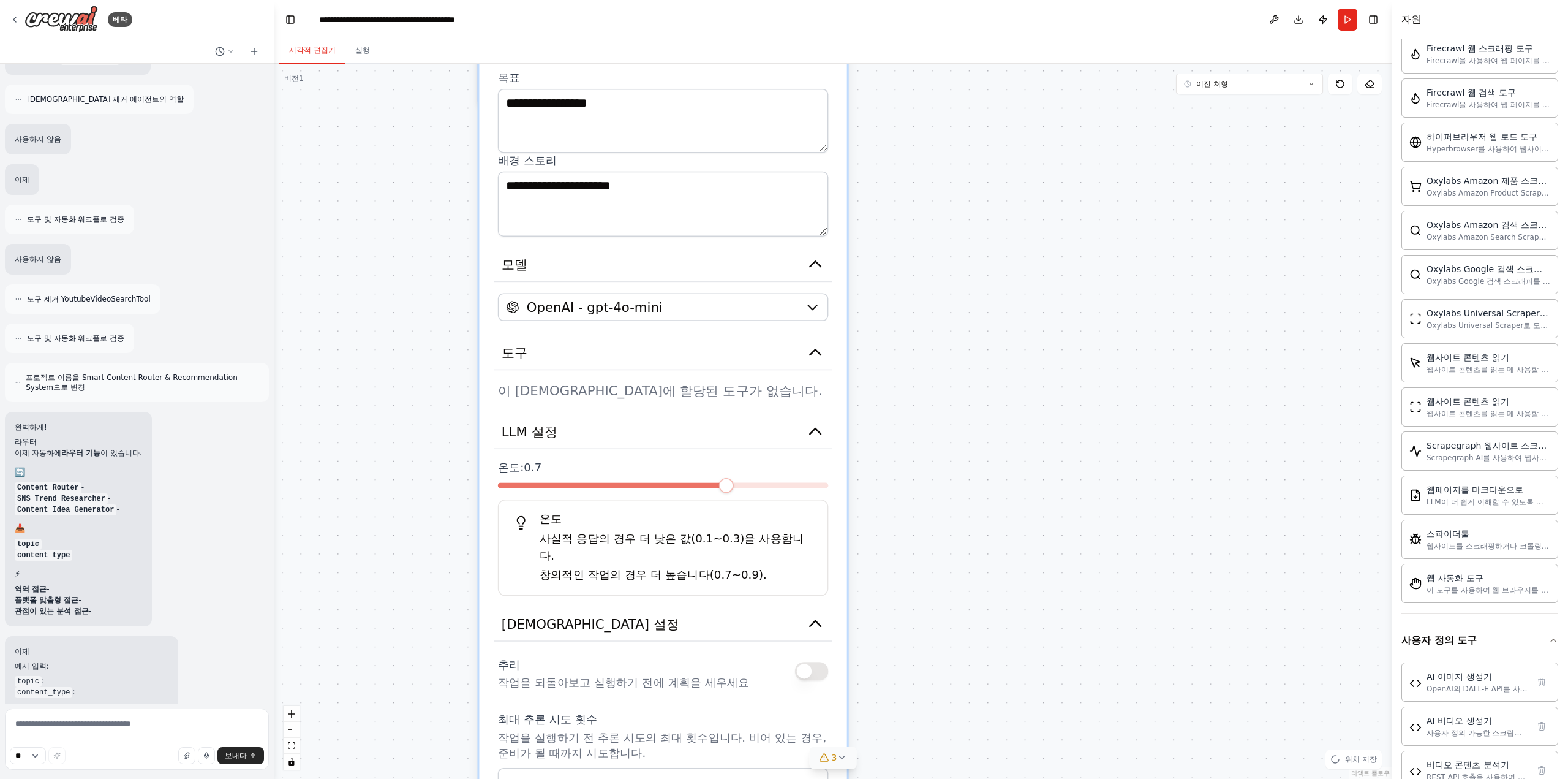
drag, startPoint x: 900, startPoint y: 390, endPoint x: 985, endPoint y: 507, distance: 144.6
click at [985, 507] on div ".deletable-edge-delete-btn { width: 20px; height: 20px; border: 0px solid #ffff…" at bounding box center [832, 421] width 1117 height 715
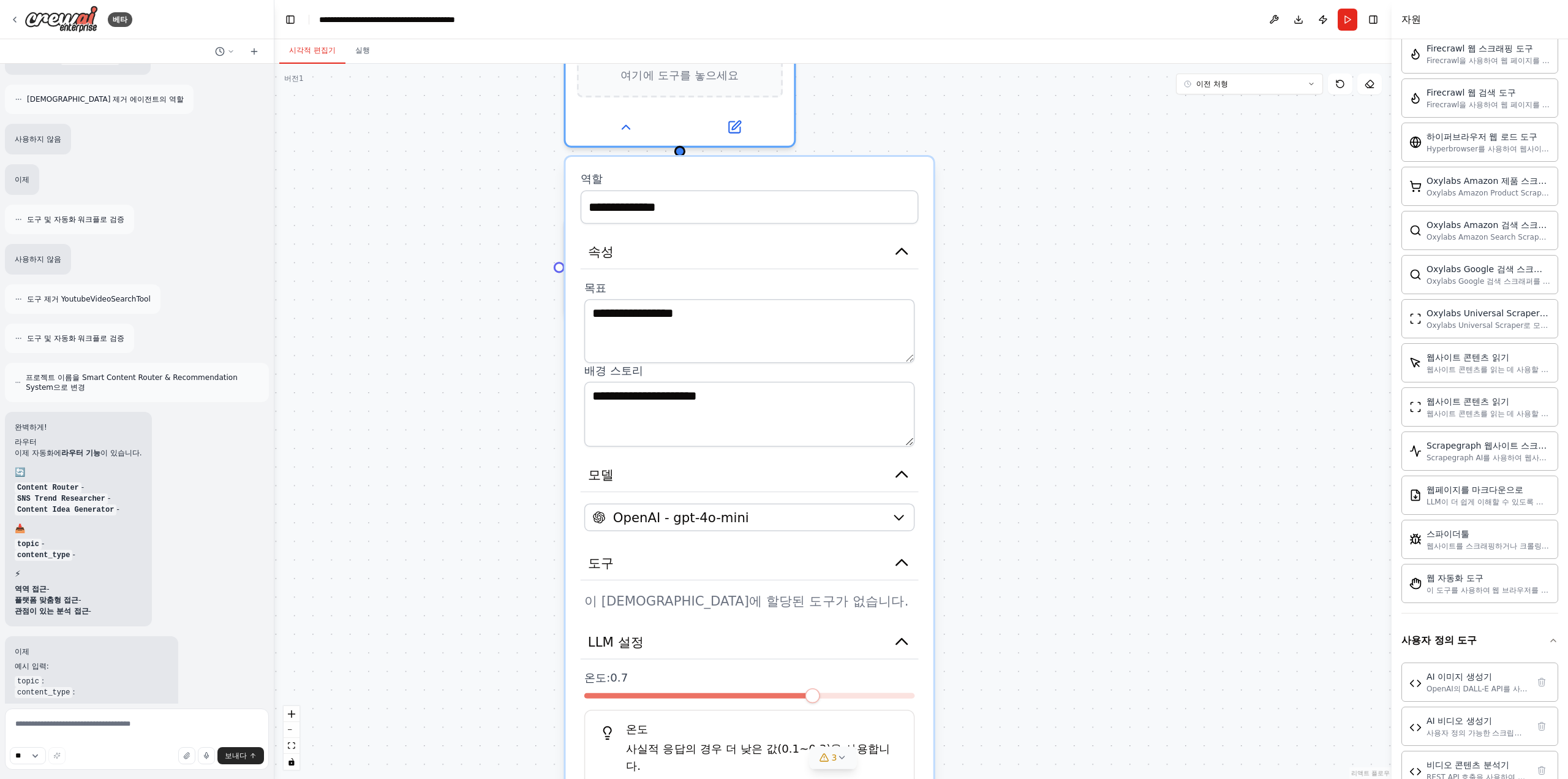
drag, startPoint x: 420, startPoint y: 419, endPoint x: 424, endPoint y: 516, distance: 97.1
click at [422, 516] on div ".deletable-edge-delete-btn { width: 20px; height: 20px; border: 0px solid #ffff…" at bounding box center [832, 421] width 1117 height 715
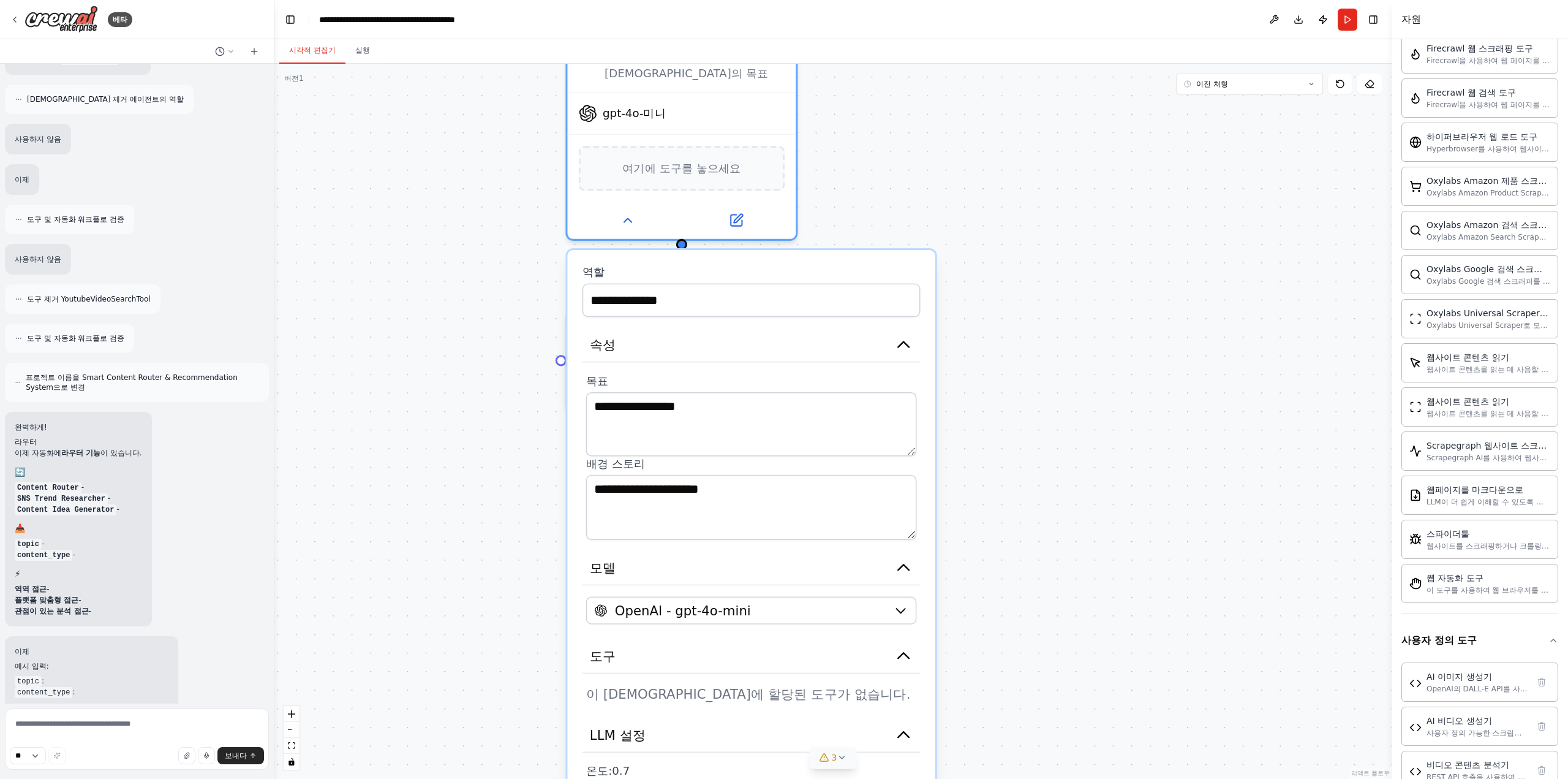
drag, startPoint x: 981, startPoint y: 134, endPoint x: 979, endPoint y: 291, distance: 157.0
click at [979, 291] on div ".deletable-edge-delete-btn { width: 20px; height: 20px; border: 0px solid #ffff…" at bounding box center [832, 421] width 1117 height 715
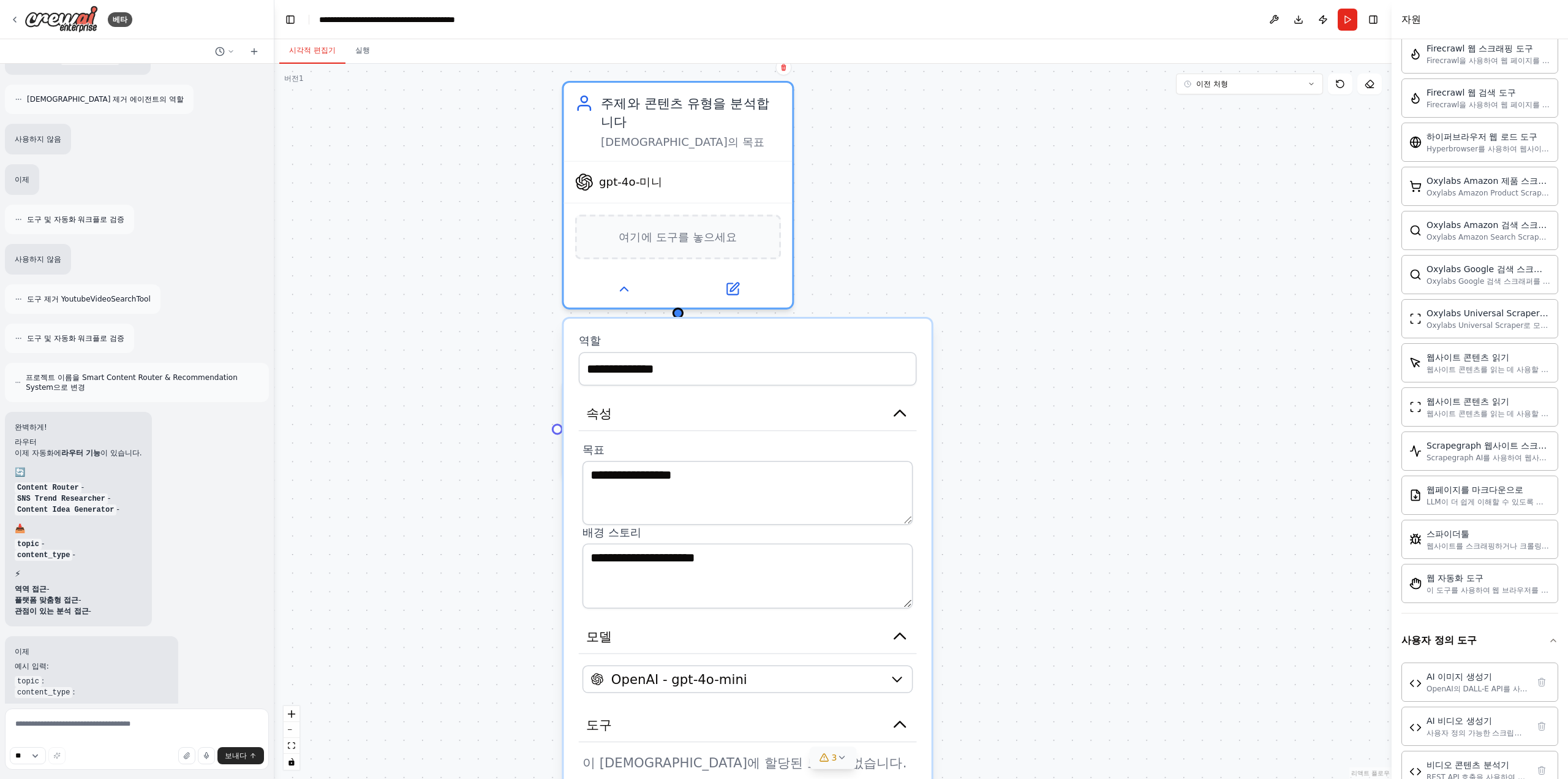
click at [979, 292] on div ".deletable-edge-delete-btn { width: 20px; height: 20px; border: 0px solid #ffff…" at bounding box center [832, 421] width 1117 height 715
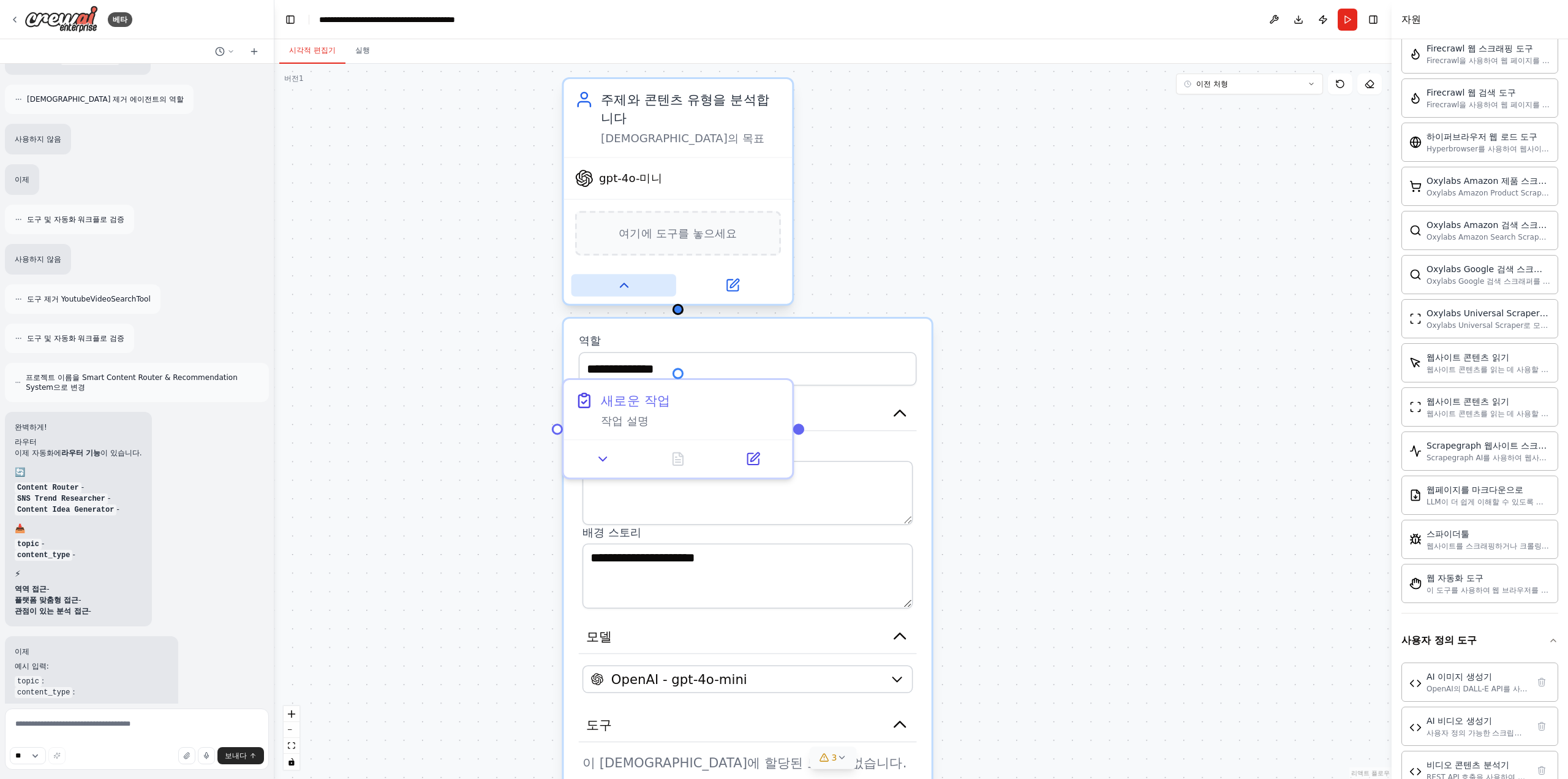
click at [627, 283] on icon at bounding box center [623, 285] width 15 height 15
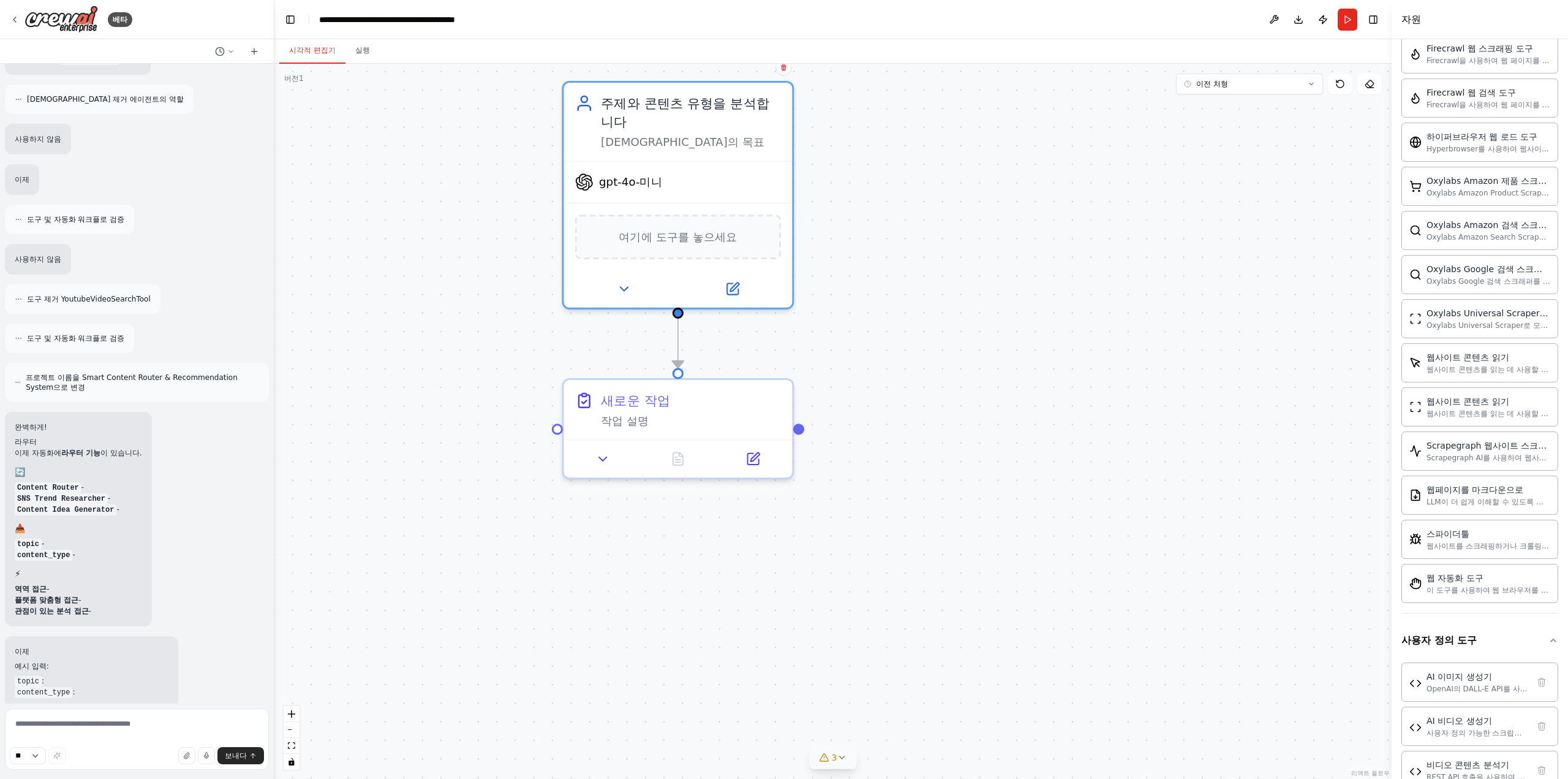
click at [942, 323] on div ".deletable-edge-delete-btn { width: 20px; height: 20px; border: 0px solid #ffff…" at bounding box center [832, 421] width 1117 height 715
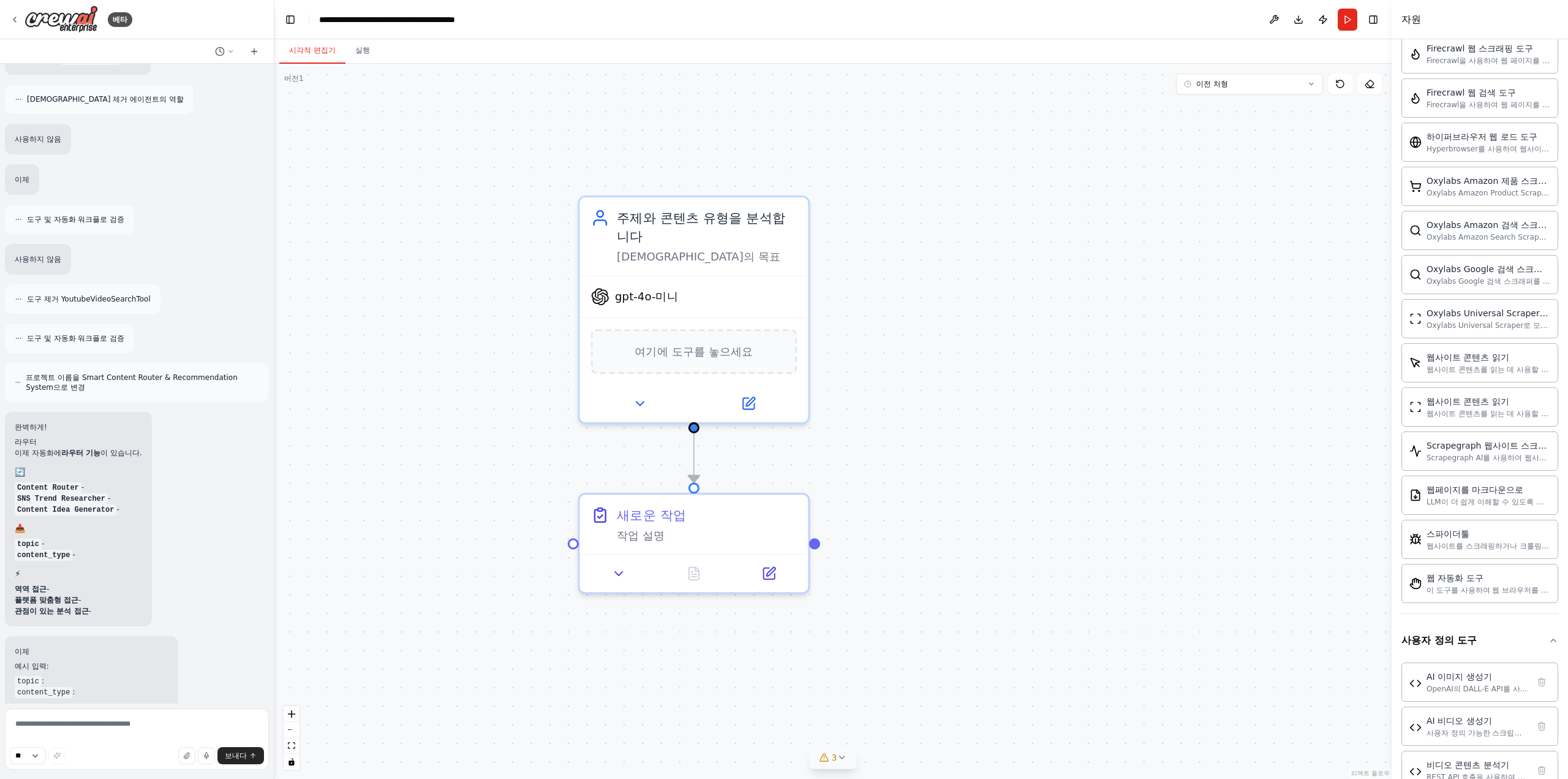
drag, startPoint x: 949, startPoint y: 349, endPoint x: 956, endPoint y: 434, distance: 85.3
click at [959, 504] on div ".deletable-edge-delete-btn { width: 20px; height: 20px; border: 0px solid #ffff…" at bounding box center [832, 421] width 1117 height 715
drag, startPoint x: 956, startPoint y: 405, endPoint x: 966, endPoint y: 334, distance: 71.7
click at [966, 334] on div ".deletable-edge-delete-btn { width: 20px; height: 20px; border: 0px solid #ffff…" at bounding box center [832, 421] width 1117 height 715
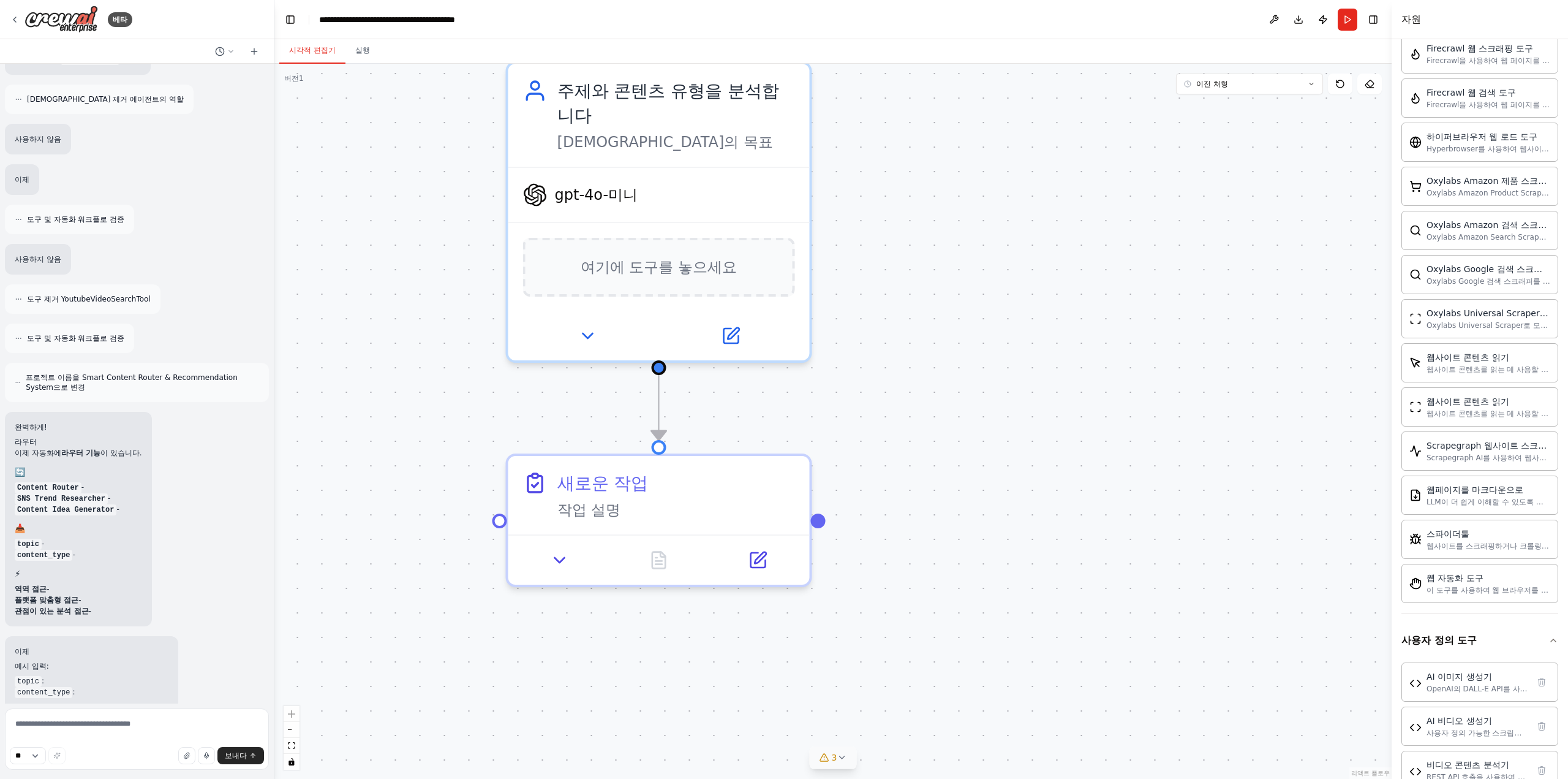
click at [846, 755] on button "3" at bounding box center [832, 757] width 47 height 23
click at [918, 668] on icon at bounding box center [915, 670] width 10 height 10
drag, startPoint x: 885, startPoint y: 583, endPoint x: 985, endPoint y: 764, distance: 206.8
click at [986, 765] on div ".deletable-edge-delete-btn { width: 20px; height: 20px; border: 0px solid #ffff…" at bounding box center [832, 421] width 1117 height 715
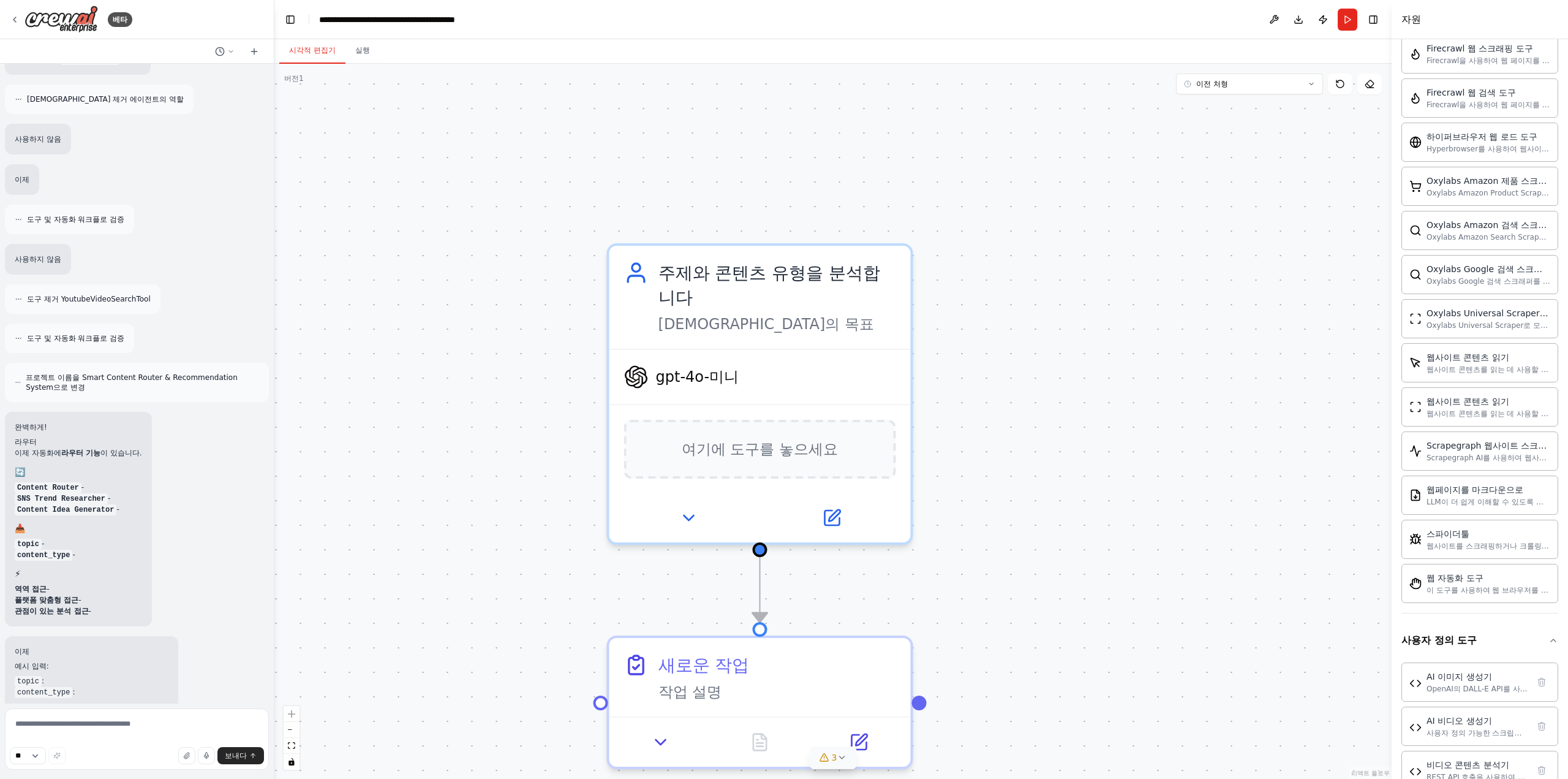
drag, startPoint x: 974, startPoint y: 678, endPoint x: 850, endPoint y: 490, distance: 225.2
click at [850, 490] on div ".deletable-edge-delete-btn { width: 20px; height: 20px; border: 0px solid #ffff…" at bounding box center [832, 421] width 1117 height 715
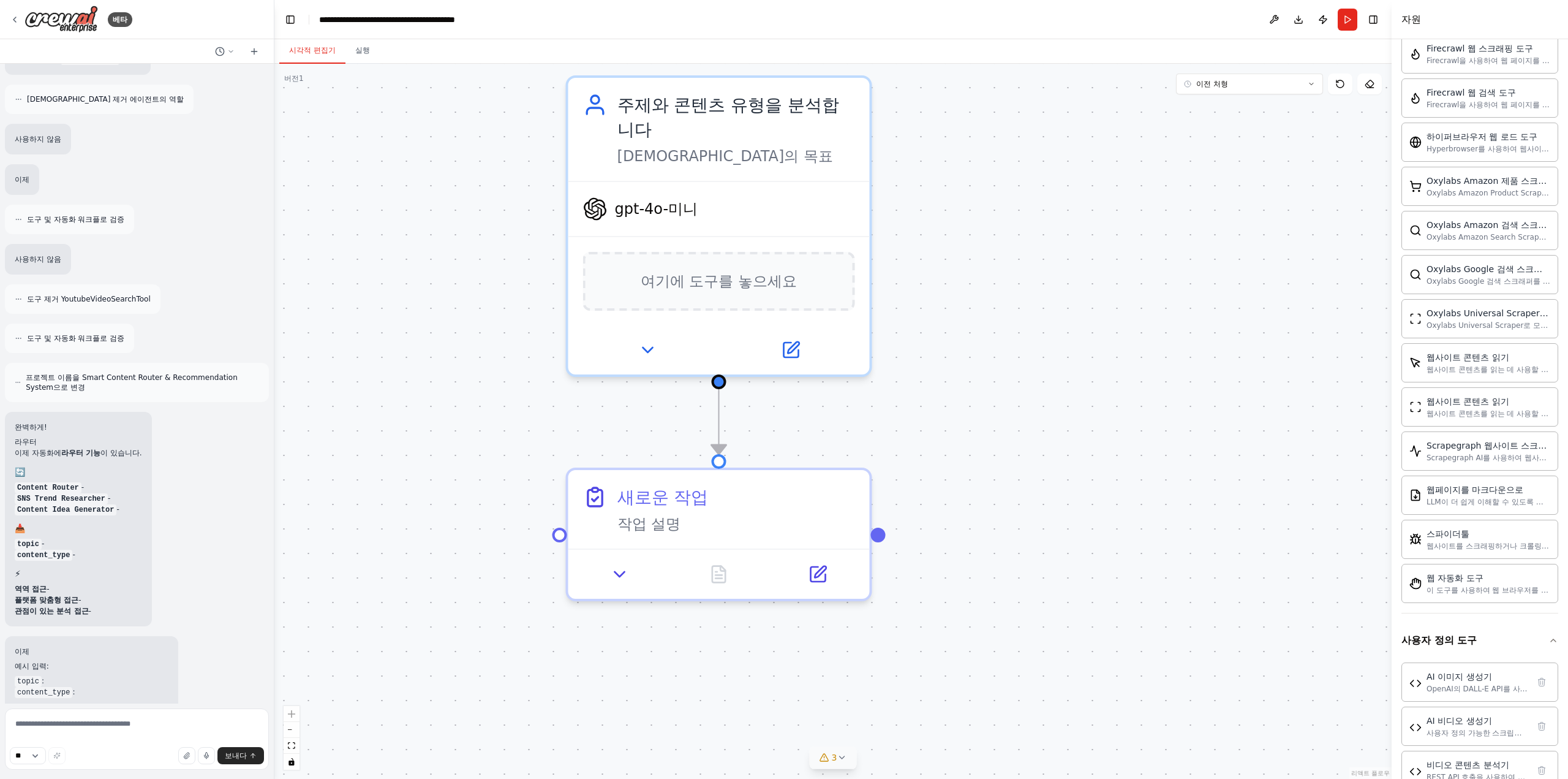
drag, startPoint x: 826, startPoint y: 551, endPoint x: 970, endPoint y: 589, distance: 148.9
click at [970, 589] on div ".deletable-edge-delete-btn { width: 20px; height: 20px; border: 0px solid #ffff…" at bounding box center [832, 421] width 1117 height 715
click at [377, 450] on div ".deletable-edge-delete-btn { width: 20px; height: 20px; border: 0px solid #ffff…" at bounding box center [832, 421] width 1117 height 715
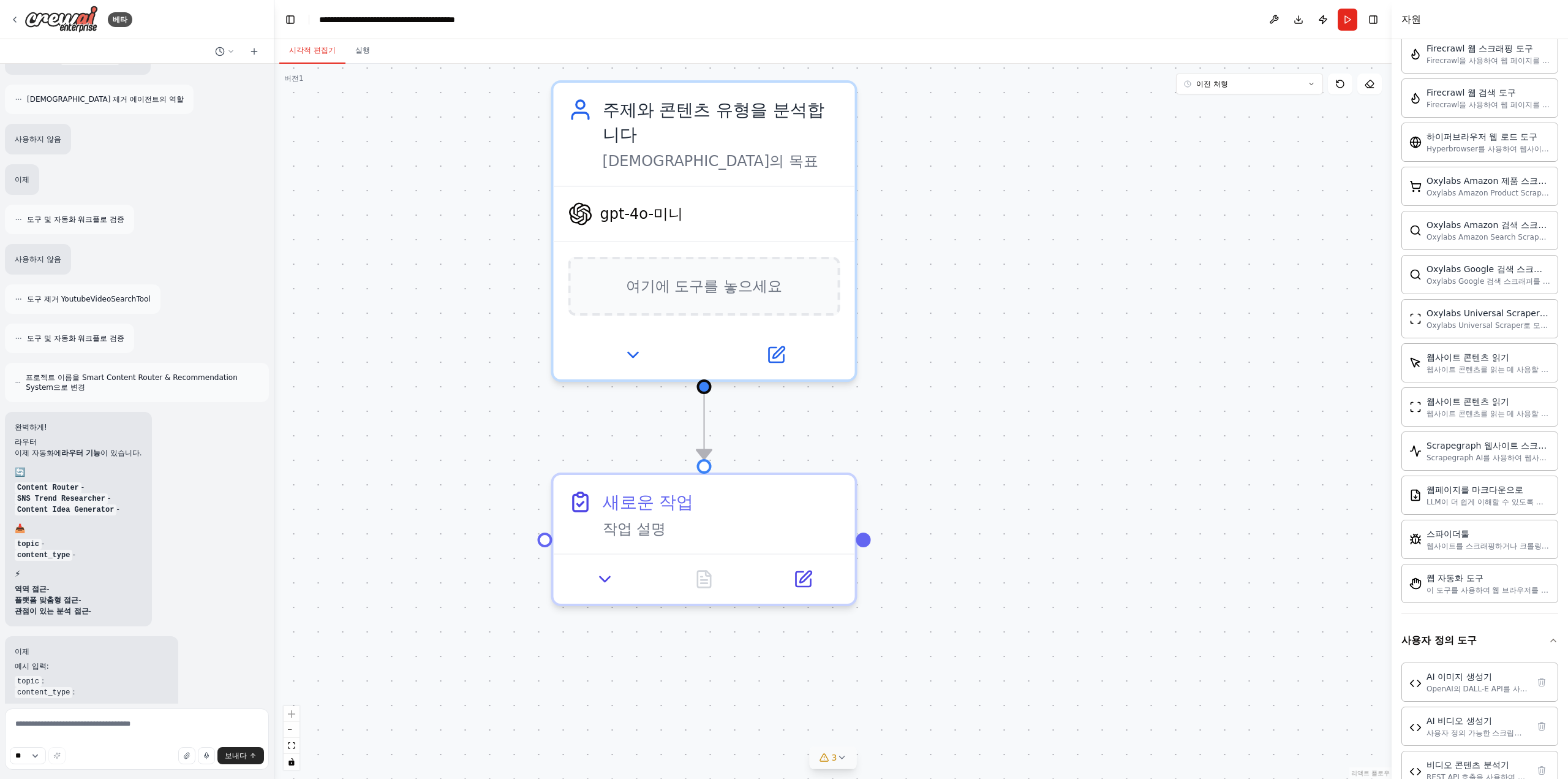
drag, startPoint x: 372, startPoint y: 527, endPoint x: 346, endPoint y: 575, distance: 54.6
click at [346, 575] on div ".deletable-edge-delete-btn { width: 20px; height: 20px; border: 0px solid #ffff…" at bounding box center [832, 421] width 1117 height 715
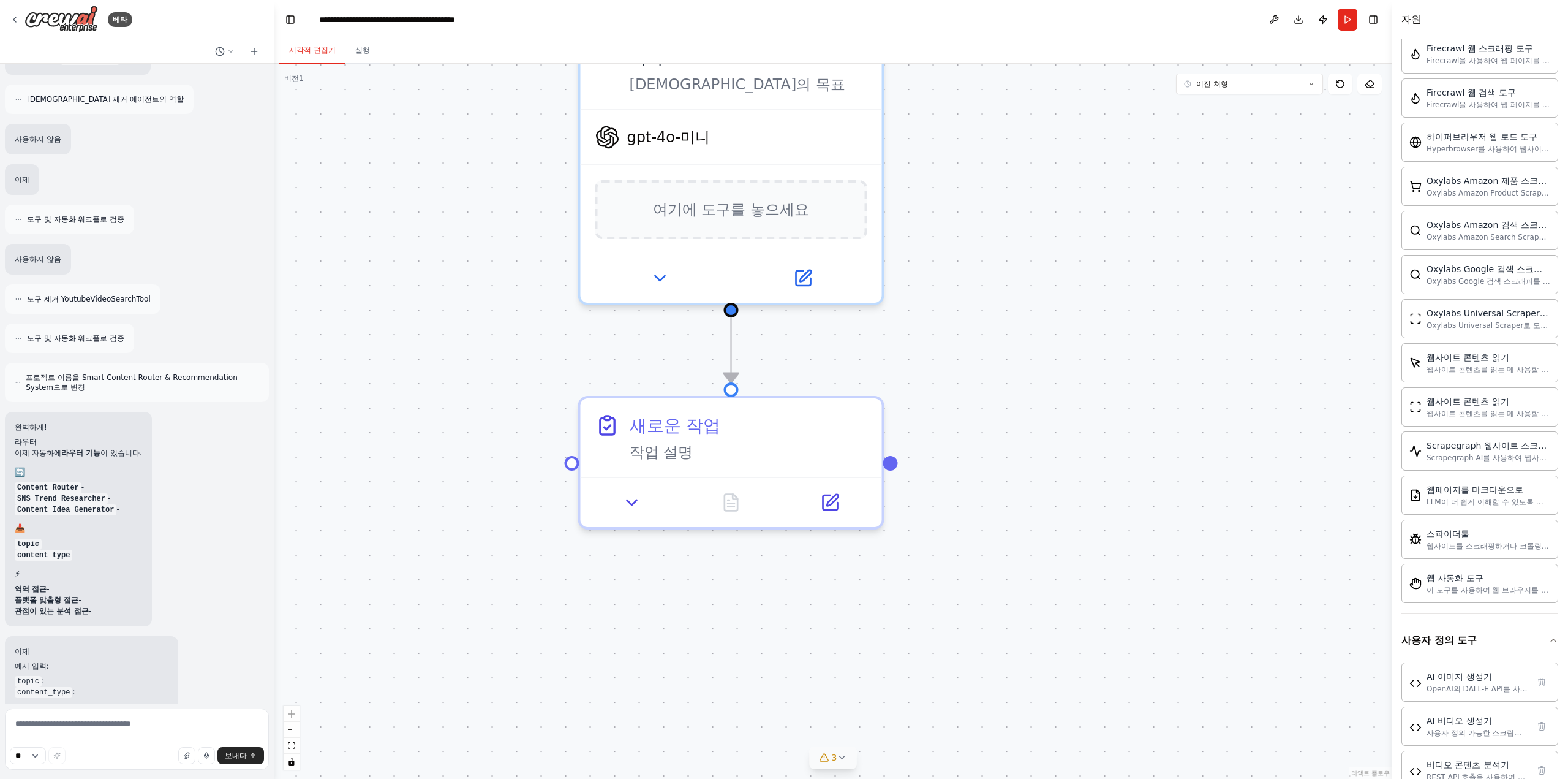
drag, startPoint x: 376, startPoint y: 566, endPoint x: 492, endPoint y: 420, distance: 186.5
click at [446, 402] on div ".deletable-edge-delete-btn { width: 20px; height: 20px; border: 0px solid #ffff…" at bounding box center [832, 421] width 1117 height 715
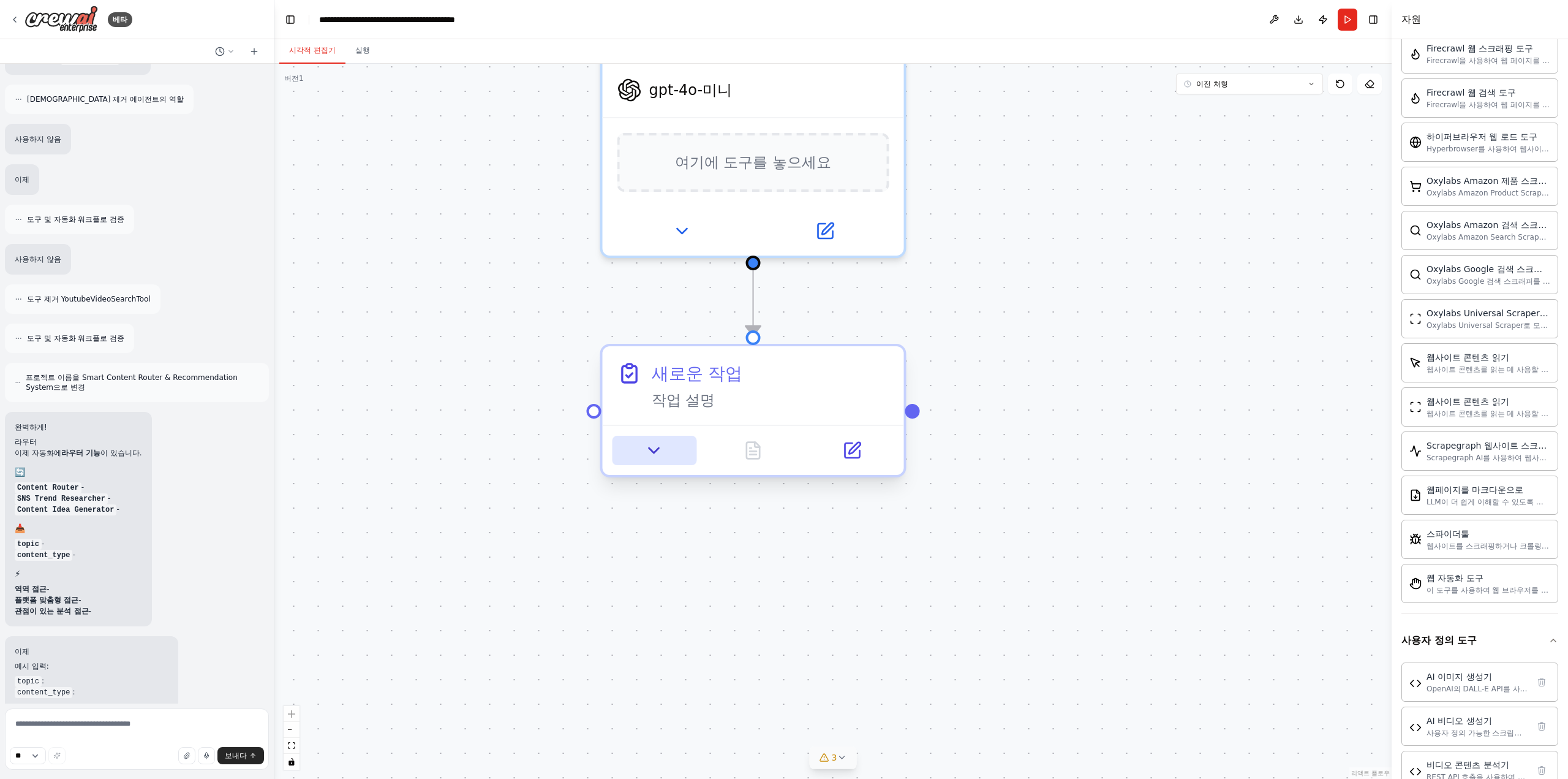
click at [659, 452] on icon at bounding box center [654, 450] width 20 height 20
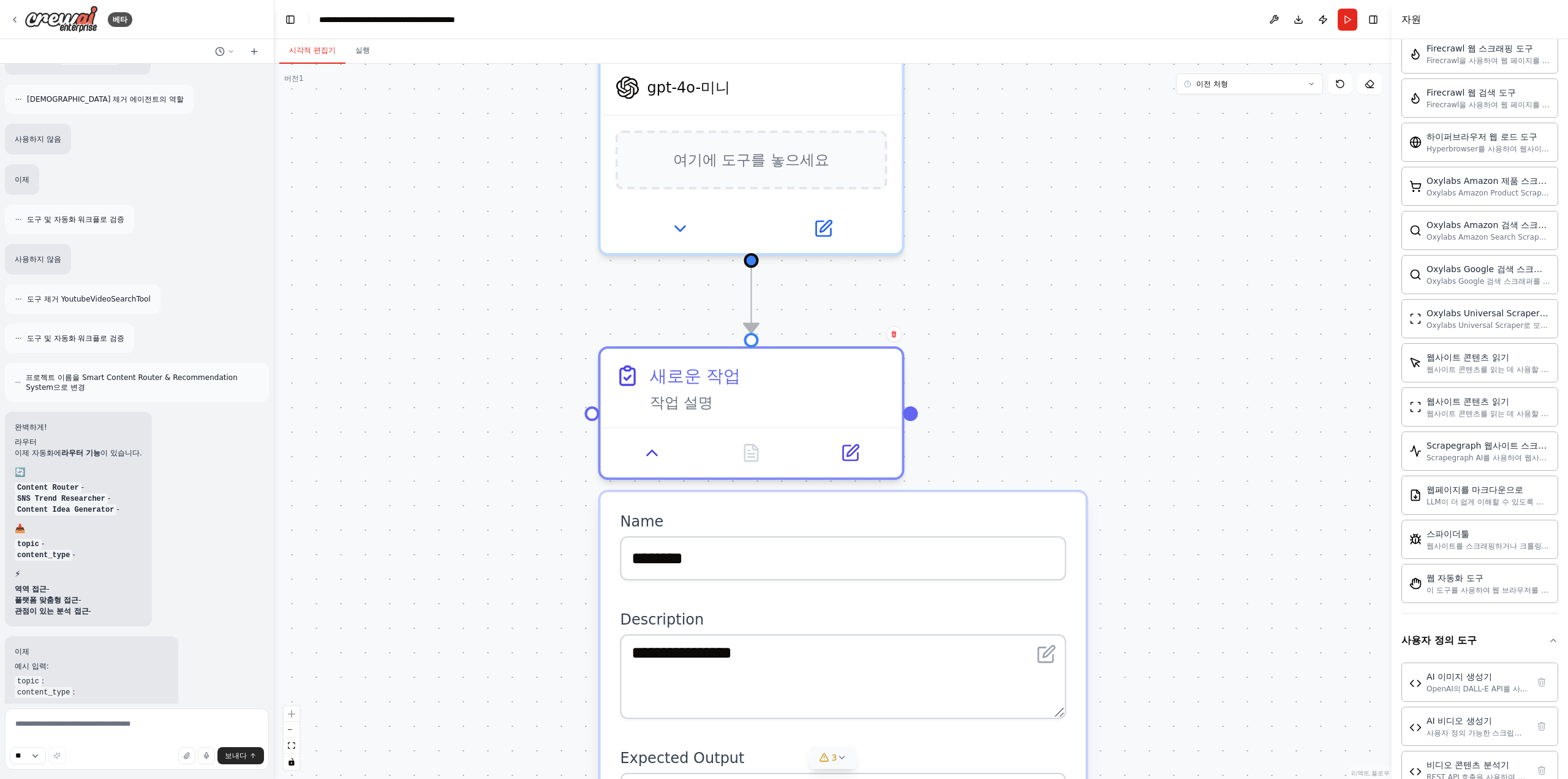
drag, startPoint x: 517, startPoint y: 505, endPoint x: 499, endPoint y: 364, distance: 142.1
click at [497, 369] on div ".deletable-edge-delete-btn { width: 20px; height: 20px; border: 0px solid #ffff…" at bounding box center [832, 421] width 1117 height 715
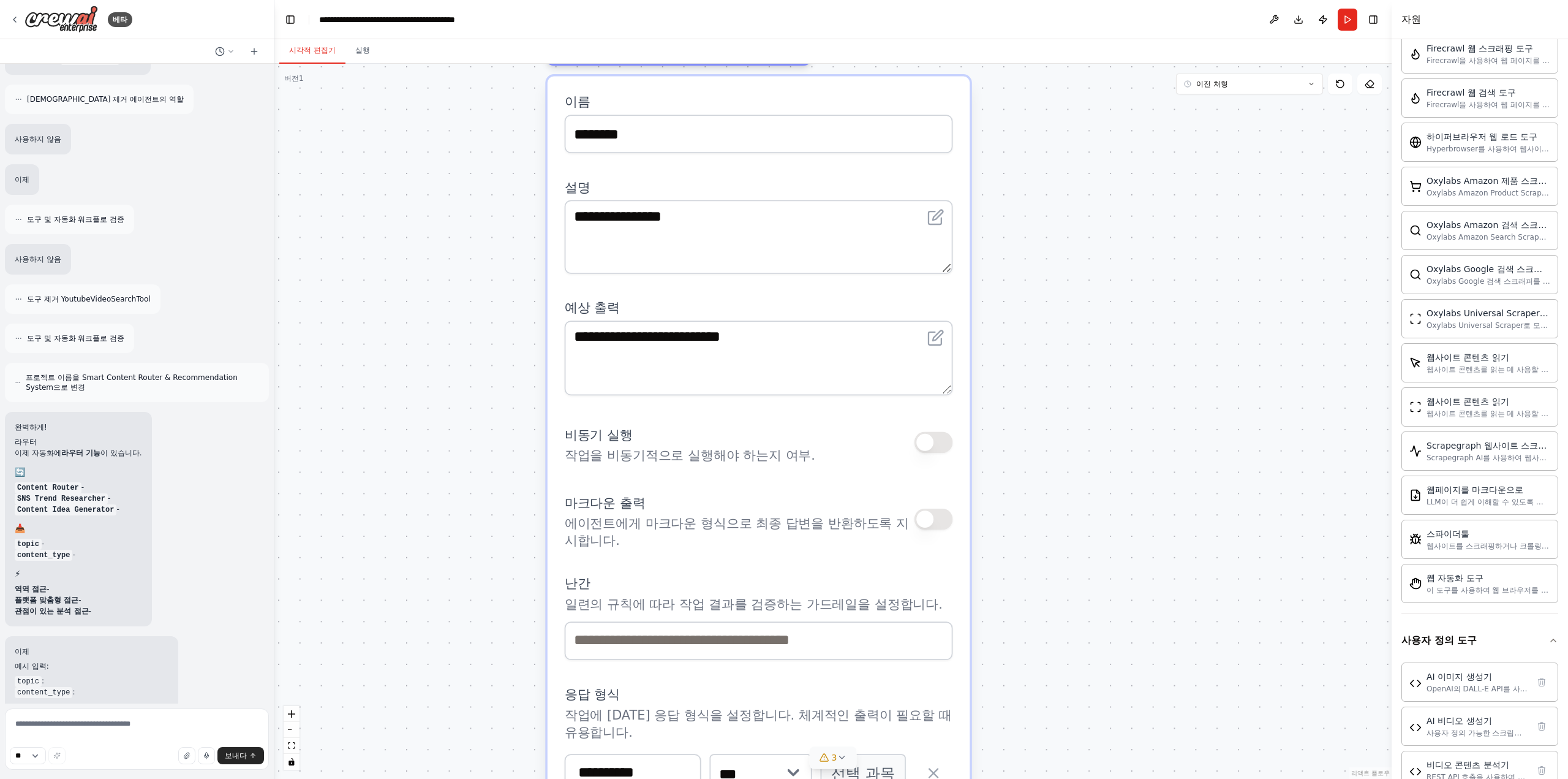
drag, startPoint x: 511, startPoint y: 419, endPoint x: 484, endPoint y: 225, distance: 195.9
click at [483, 226] on div ".deletable-edge-delete-btn { width: 20px; height: 20px; border: 0px solid #ffff…" at bounding box center [832, 421] width 1117 height 715
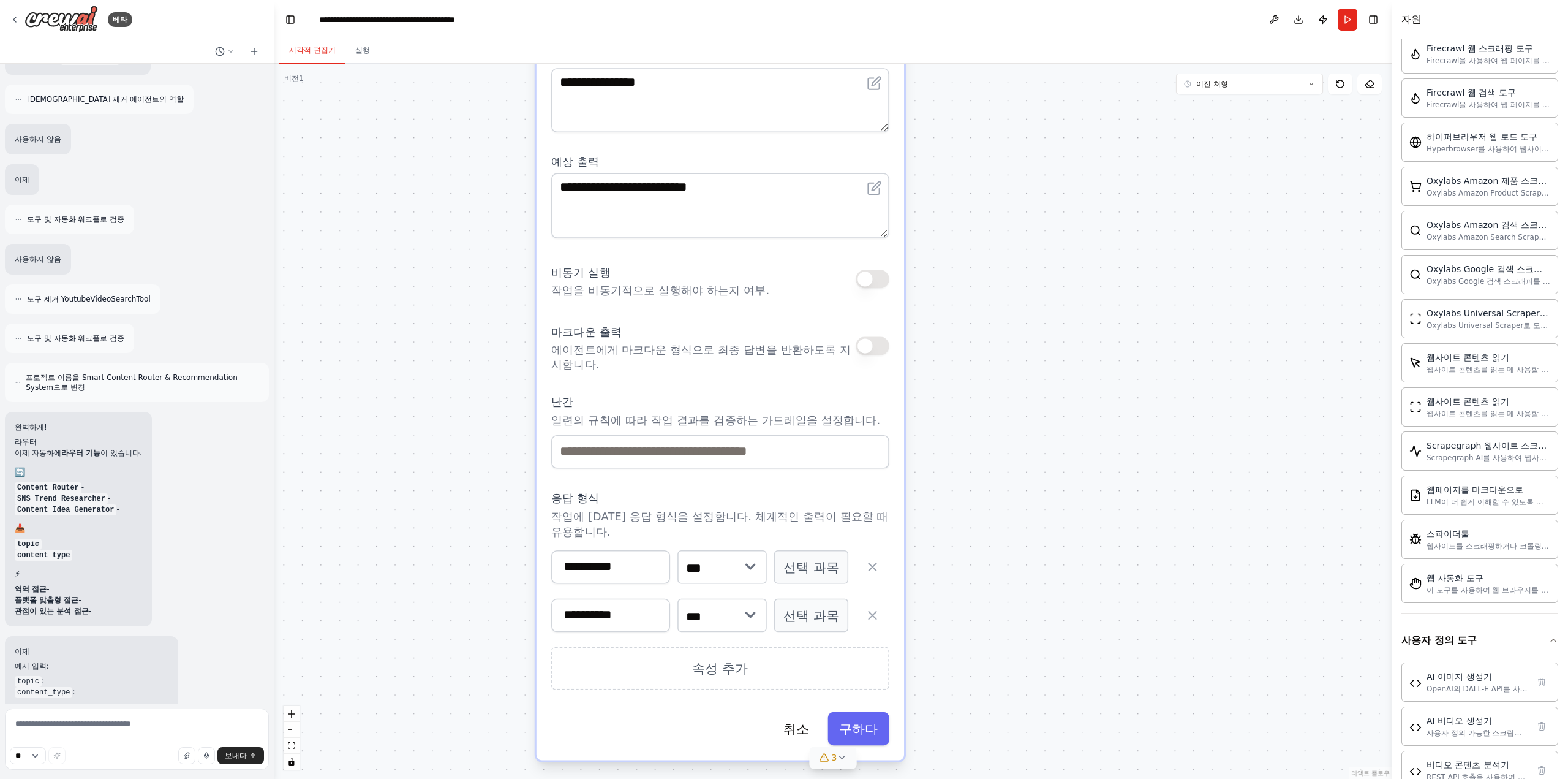
drag, startPoint x: 468, startPoint y: 356, endPoint x: 465, endPoint y: 189, distance: 167.0
click at [463, 185] on div ".deletable-edge-delete-btn { width: 20px; height: 20px; border: 0px solid #ffff…" at bounding box center [832, 421] width 1117 height 715
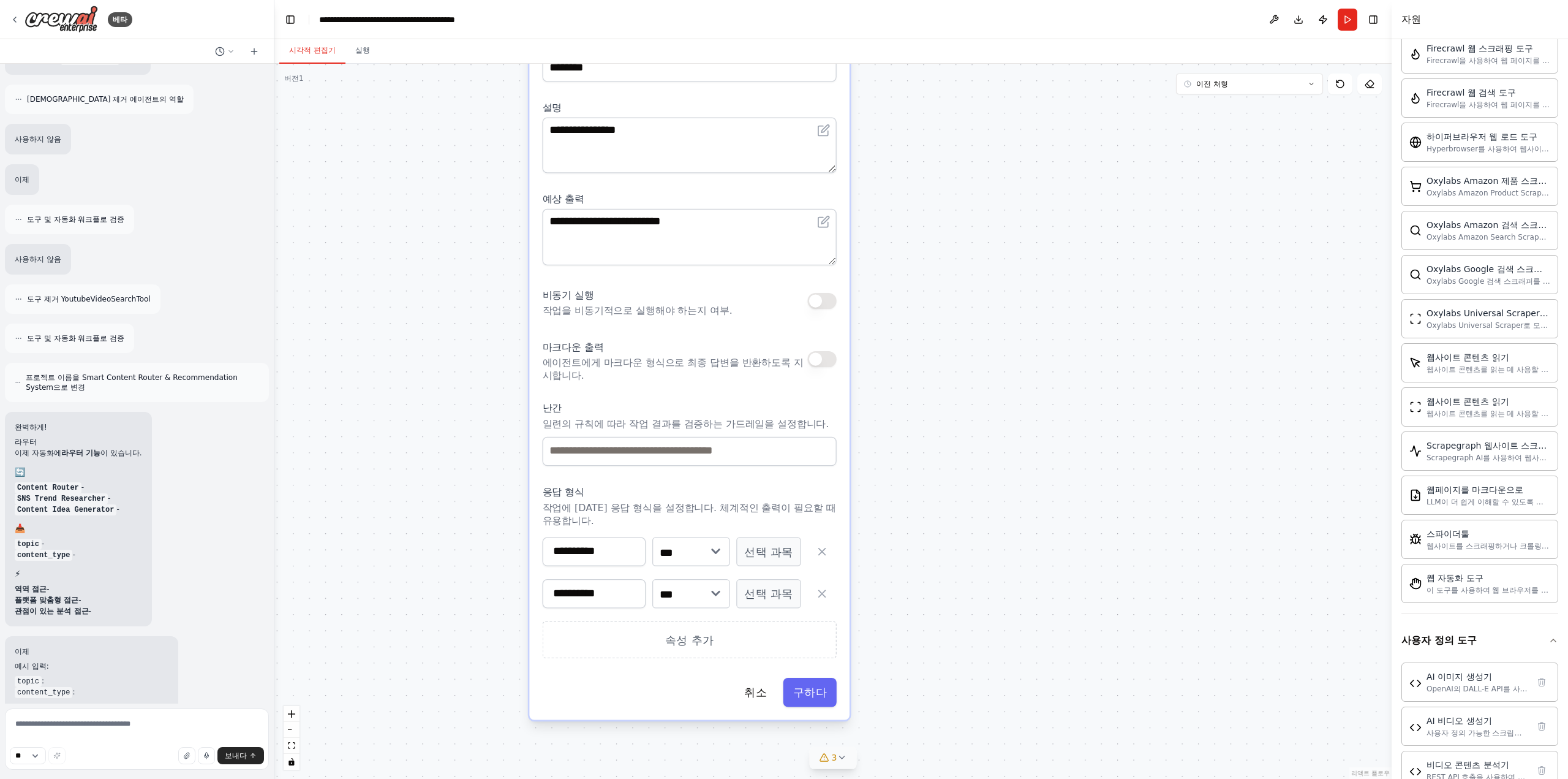
drag, startPoint x: 491, startPoint y: 250, endPoint x: 476, endPoint y: 353, distance: 104.1
click at [476, 353] on div ".deletable-edge-delete-btn { width: 20px; height: 20px; border: 0px solid #ffff…" at bounding box center [832, 421] width 1117 height 715
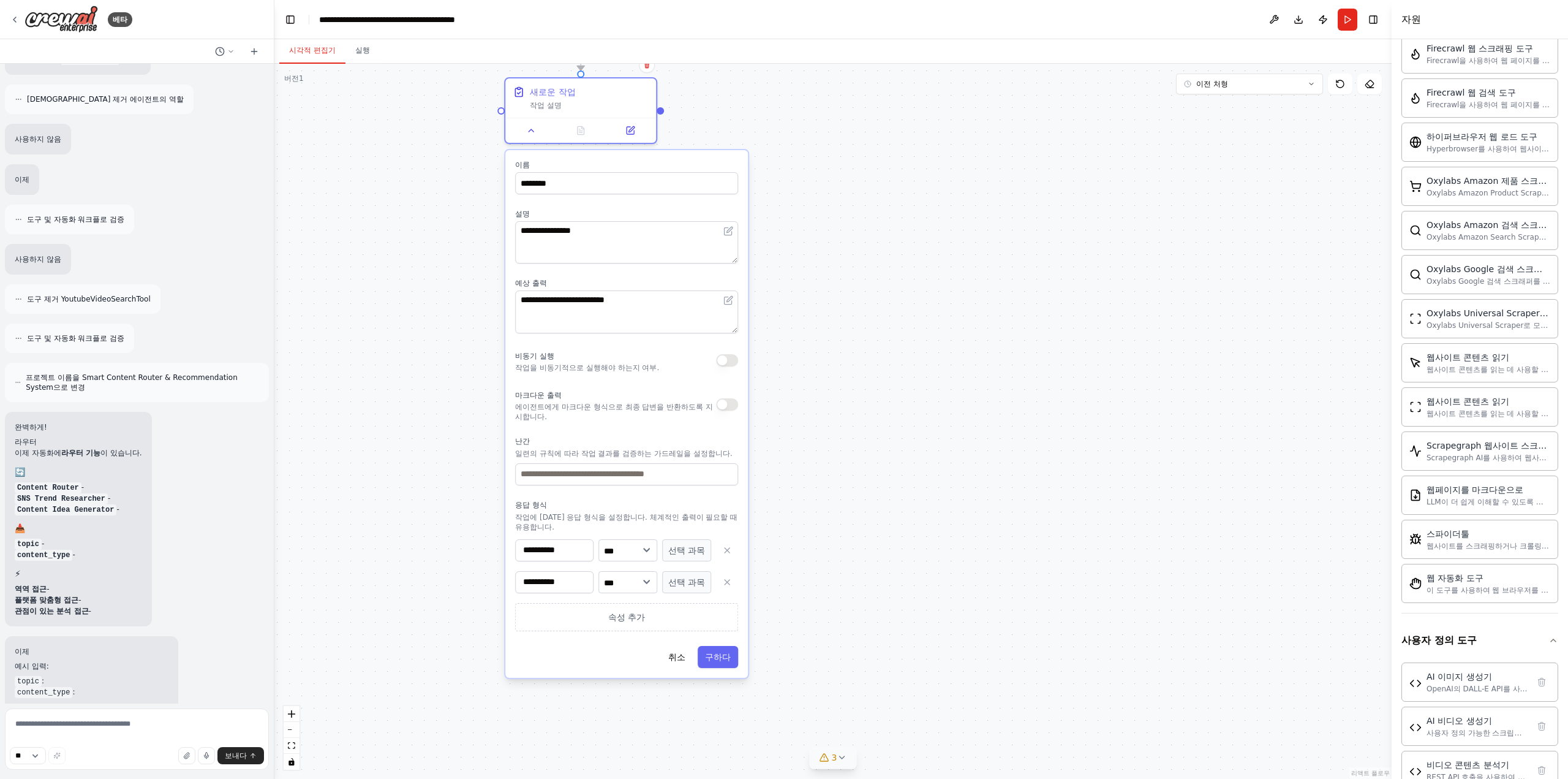
click at [465, 281] on div ".deletable-edge-delete-btn { width: 20px; height: 20px; border: 0px solid #ffff…" at bounding box center [832, 421] width 1117 height 715
click at [541, 124] on button at bounding box center [531, 127] width 42 height 15
click at [543, 131] on button at bounding box center [531, 127] width 42 height 15
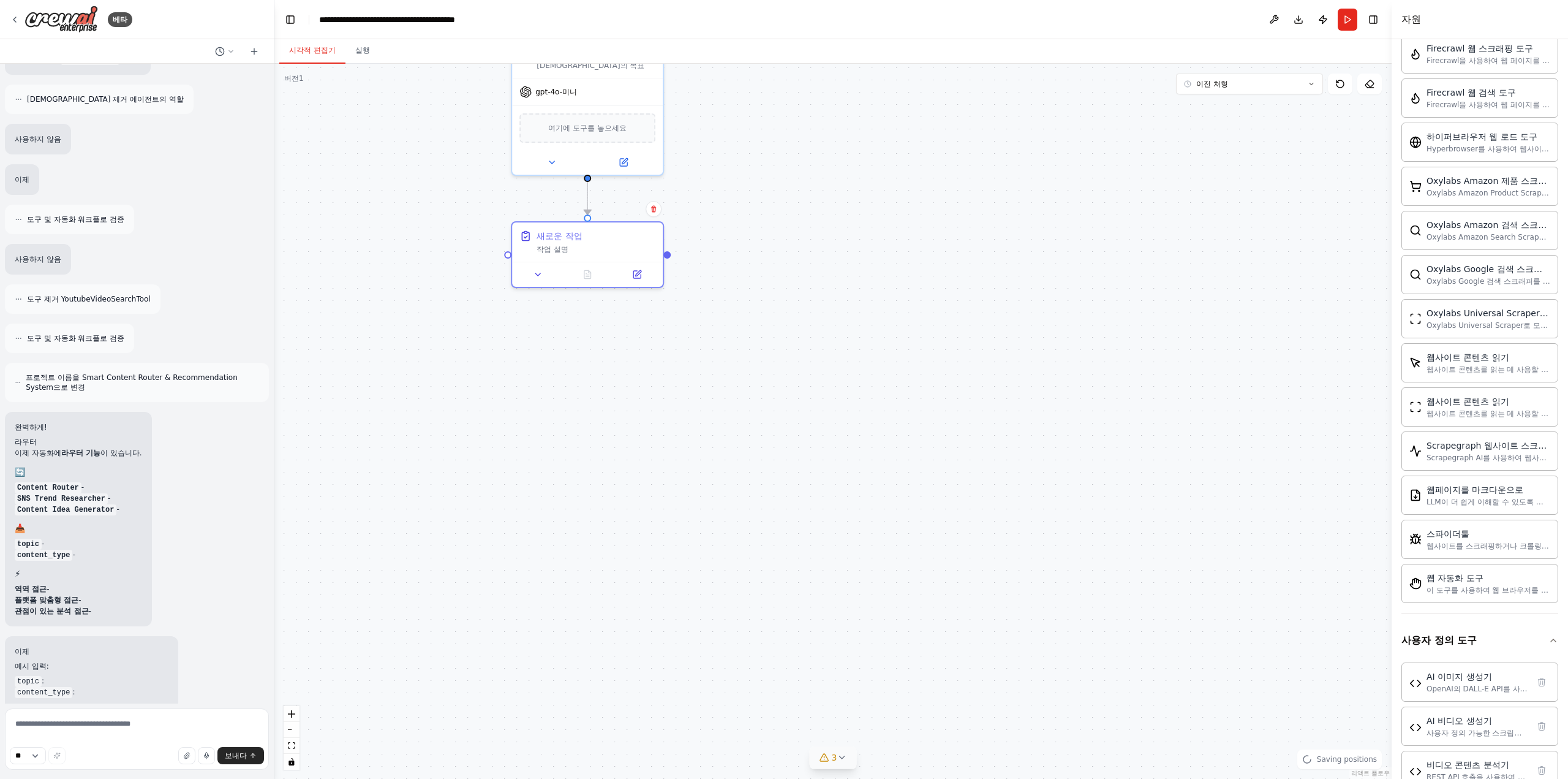
drag, startPoint x: 494, startPoint y: 288, endPoint x: 496, endPoint y: 305, distance: 17.1
click at [496, 309] on div ".deletable-edge-delete-btn { width: 20px; height: 20px; border: 0px solid #ffff…" at bounding box center [832, 421] width 1117 height 715
click at [263, 53] on div at bounding box center [137, 51] width 273 height 25
click at [254, 53] on icon at bounding box center [255, 52] width 10 height 10
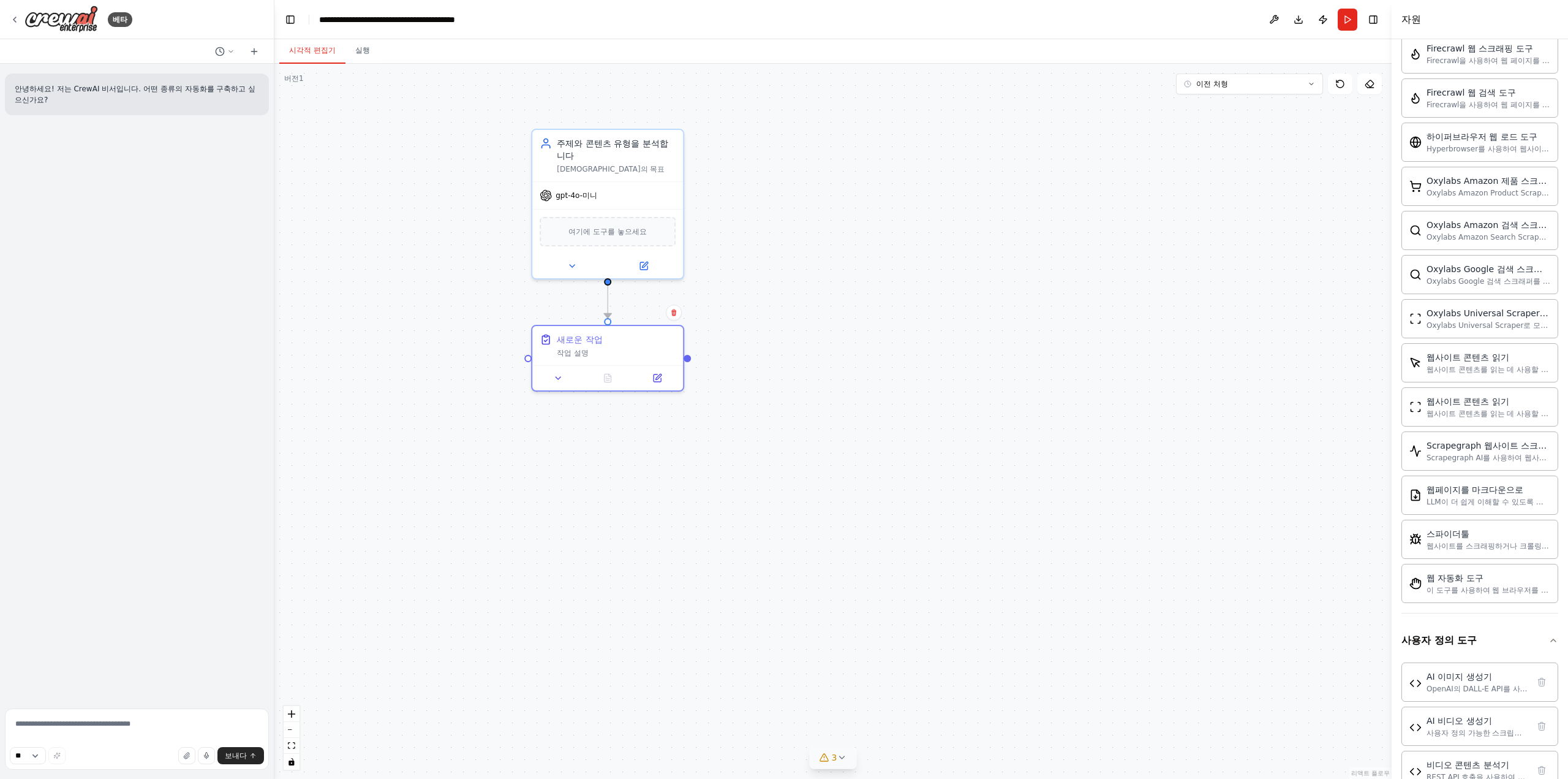
drag, startPoint x: 571, startPoint y: 344, endPoint x: 587, endPoint y: 414, distance: 71.8
click at [587, 414] on div ".deletable-edge-delete-btn { width: 20px; height: 20px; border: 0px solid #ffff…" at bounding box center [832, 421] width 1117 height 715
drag, startPoint x: 454, startPoint y: 305, endPoint x: 461, endPoint y: 319, distance: 15.7
click at [459, 317] on div ".deletable-edge-delete-btn { width: 20px; height: 20px; border: 0px solid #ffff…" at bounding box center [832, 421] width 1117 height 715
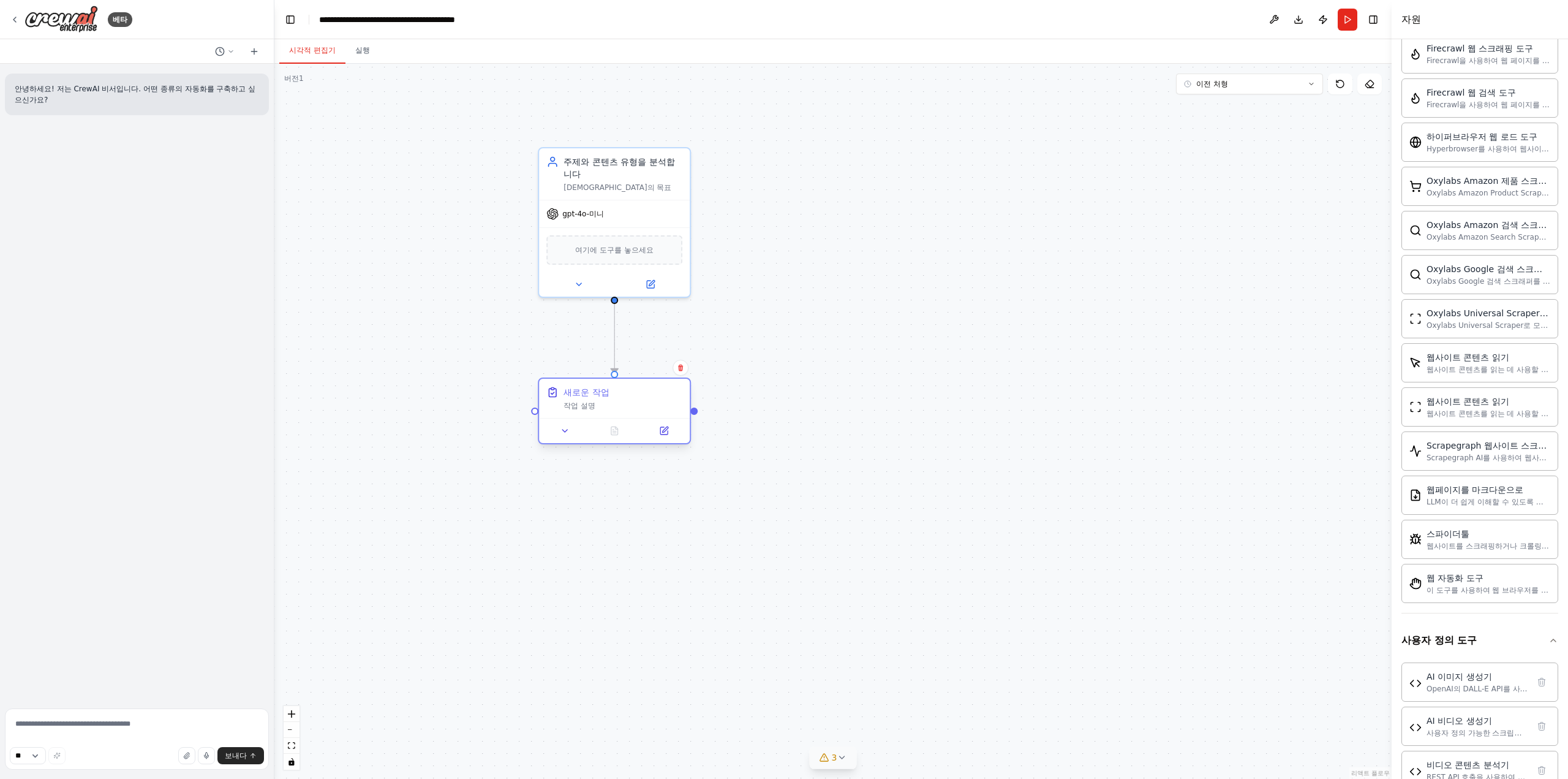
drag, startPoint x: 584, startPoint y: 368, endPoint x: 589, endPoint y: 405, distance: 37.3
click at [589, 405] on font "작업 설명" at bounding box center [579, 405] width 32 height 9
click at [175, 726] on textarea at bounding box center [137, 738] width 263 height 61
type textarea "**********"
click at [1366, 12] on button "오른쪽 사이드바 전환" at bounding box center [1372, 19] width 17 height 17
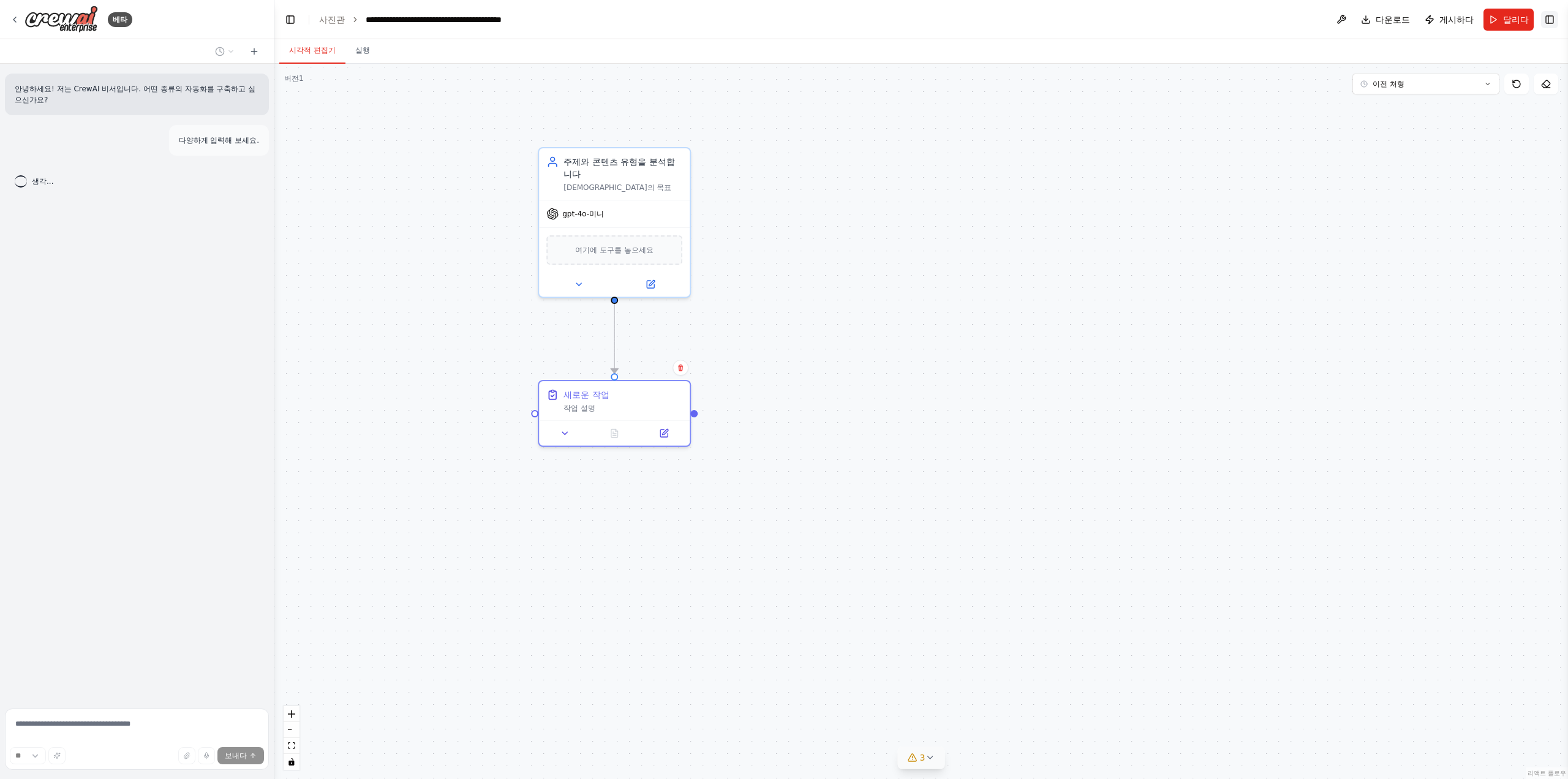
click at [1552, 26] on button "오른쪽 사이드바 전환" at bounding box center [1549, 19] width 17 height 17
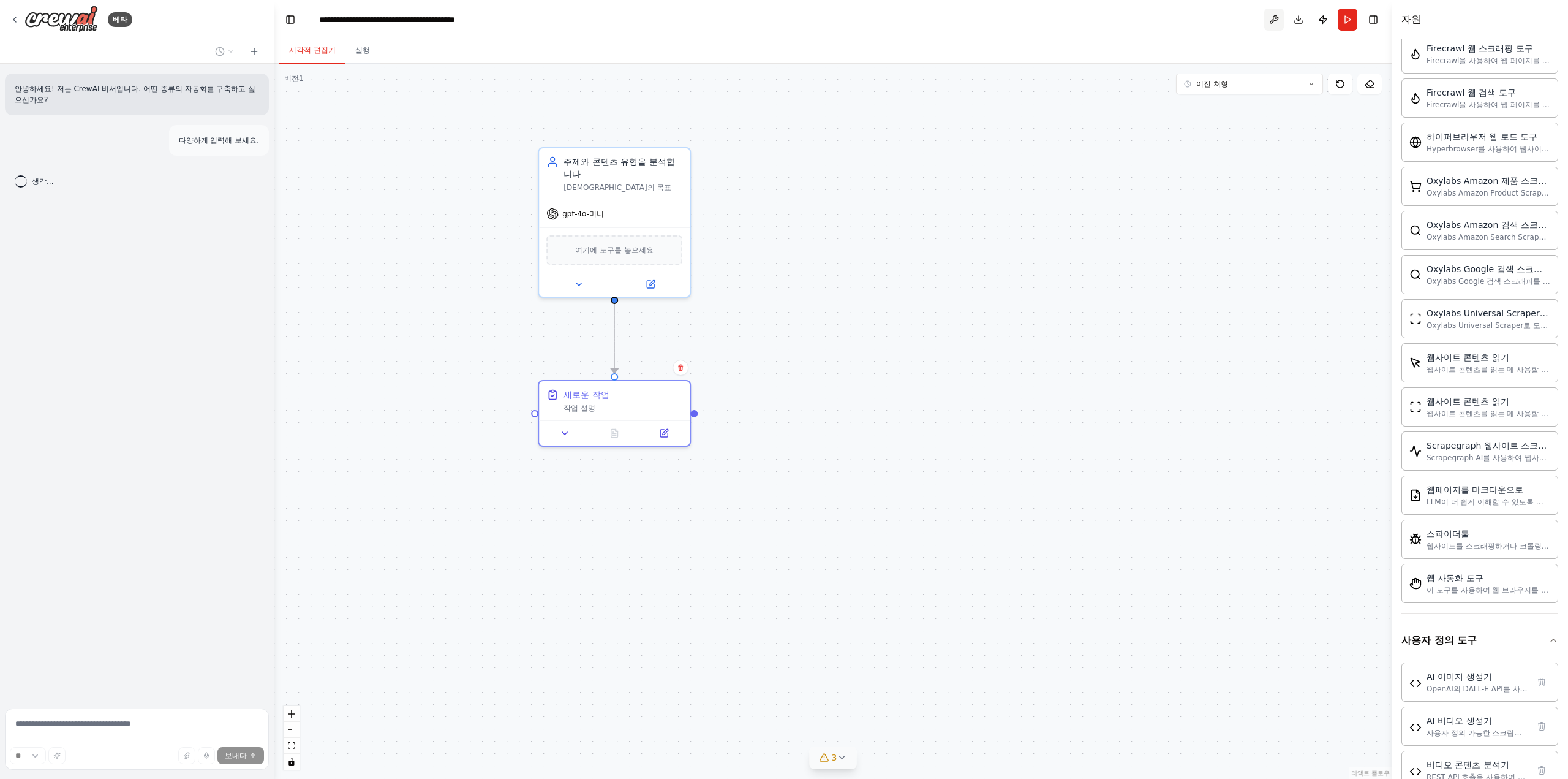
click at [1272, 13] on button at bounding box center [1274, 20] width 20 height 22
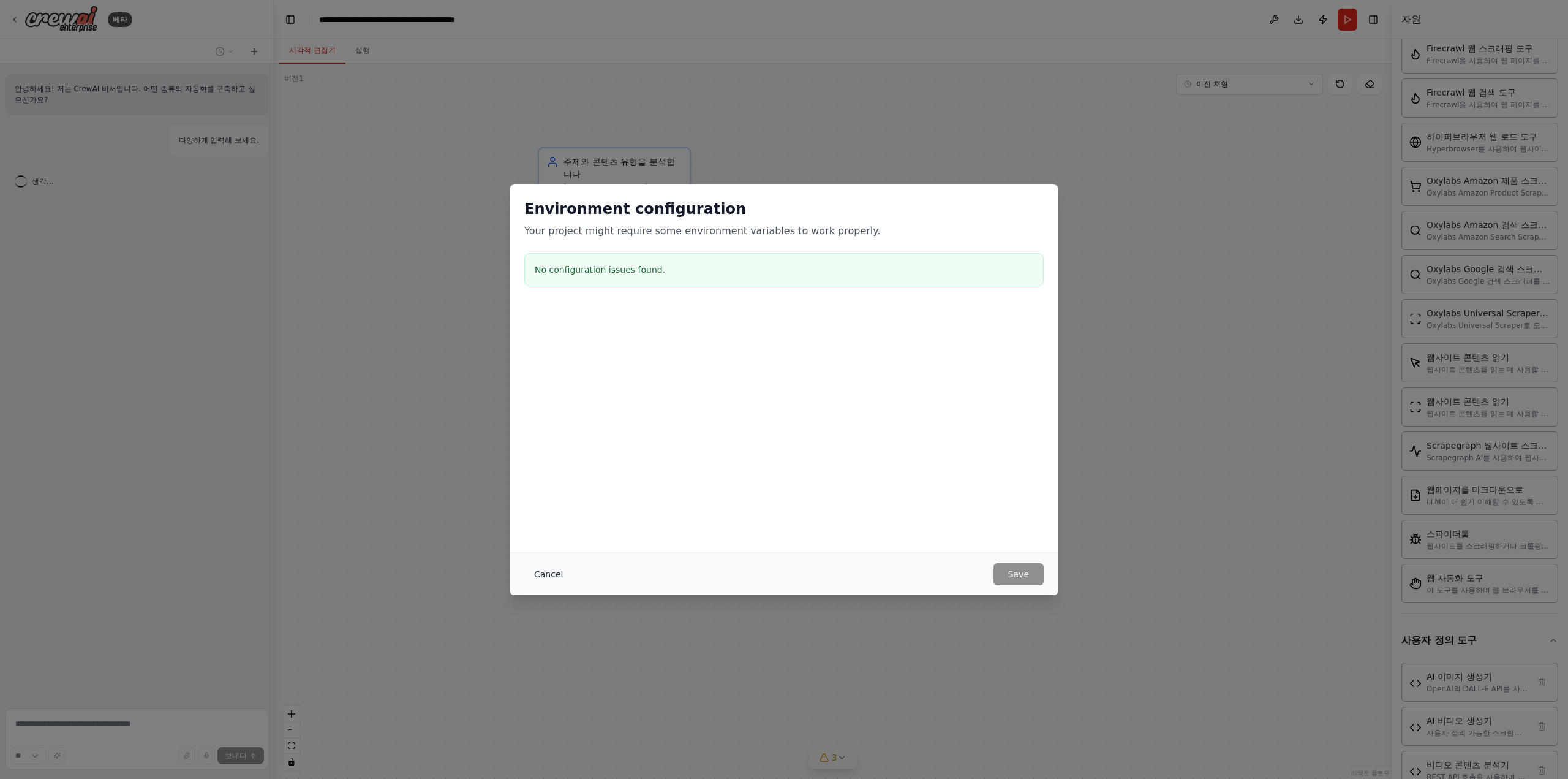
click at [542, 575] on button "Cancel" at bounding box center [548, 574] width 48 height 22
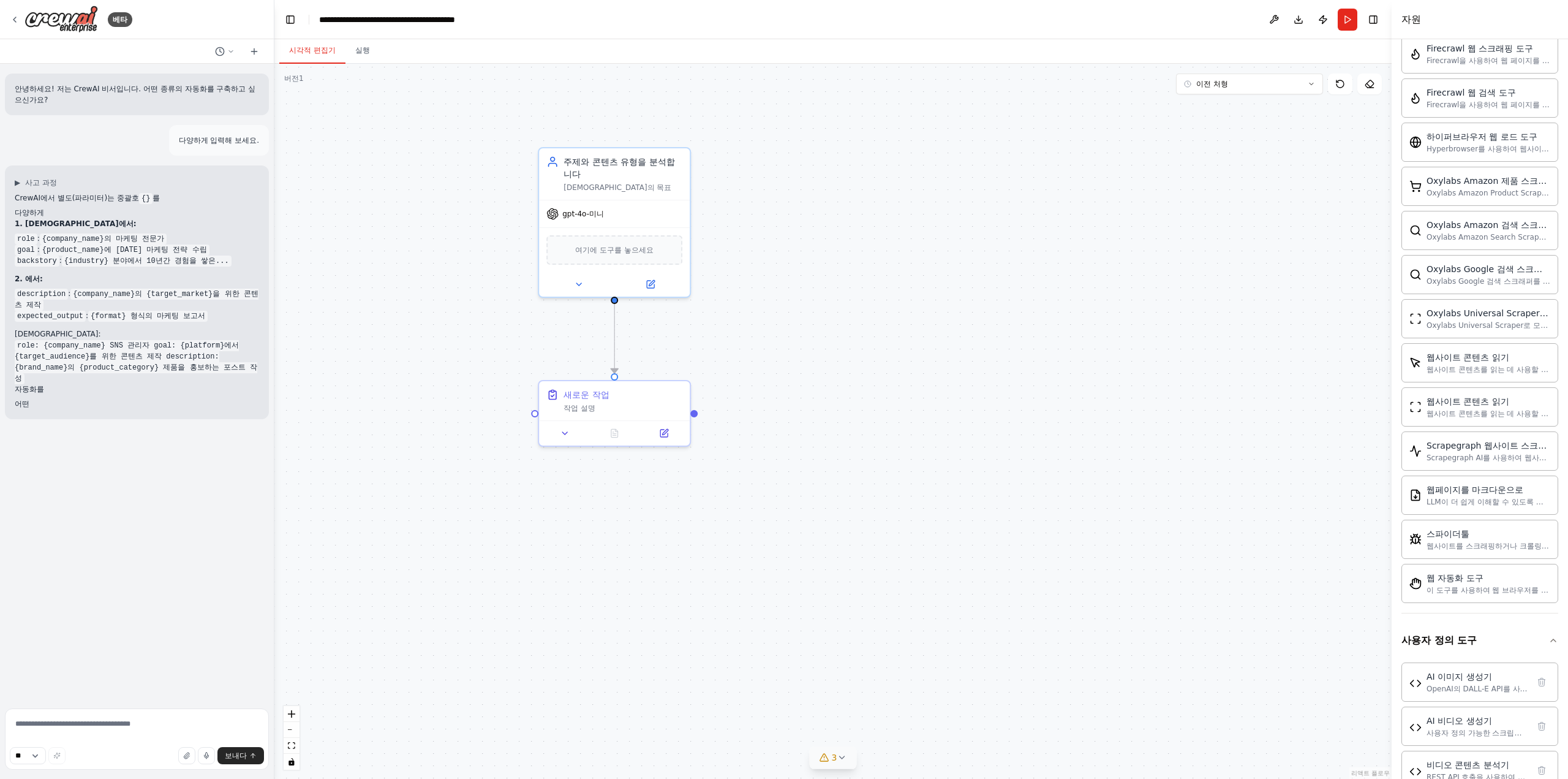
click at [80, 237] on code "{company_name}의 마케팅 전문가" at bounding box center [103, 239] width 127 height 11
click at [77, 287] on div "CrewAI에서 별도(파라미터)는 중괄호 {} 를 다양하게 1. 에이전트에서: role : {company_name}의 마케팅 전문가 goal…" at bounding box center [137, 301] width 245 height 217
click at [76, 298] on code "{company_name}의 {target_market}을 위한 콘텐츠 제작" at bounding box center [137, 300] width 244 height 22
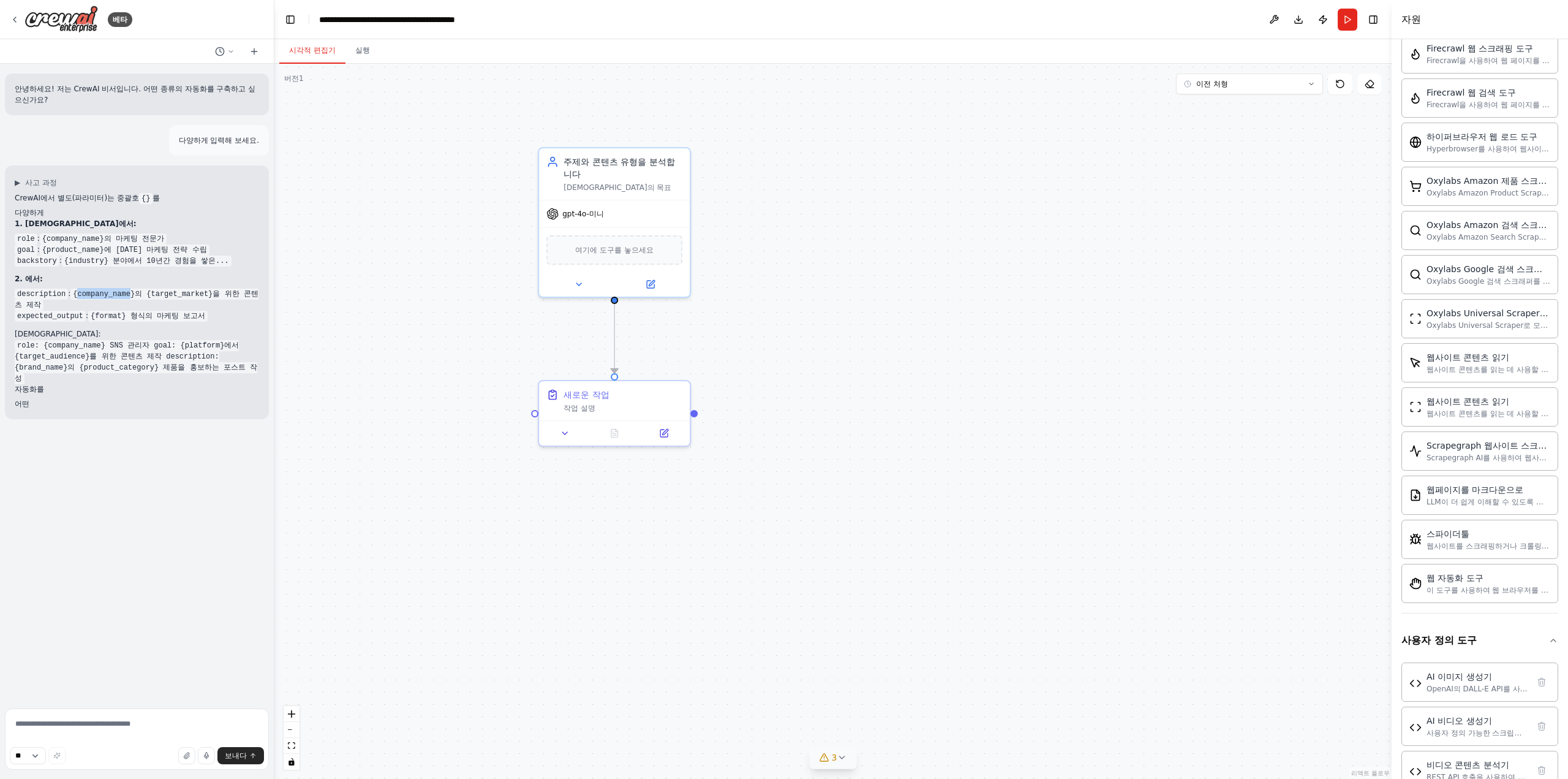
click at [76, 298] on code "{company_name}의 {target_market}을 위한 콘텐츠 제작" at bounding box center [137, 300] width 244 height 22
click at [113, 353] on code "role: {company_name} SNS 관리자 goal: {platform}에서 {target_audience}를 위한 콘텐츠 제작 de…" at bounding box center [136, 363] width 243 height 44
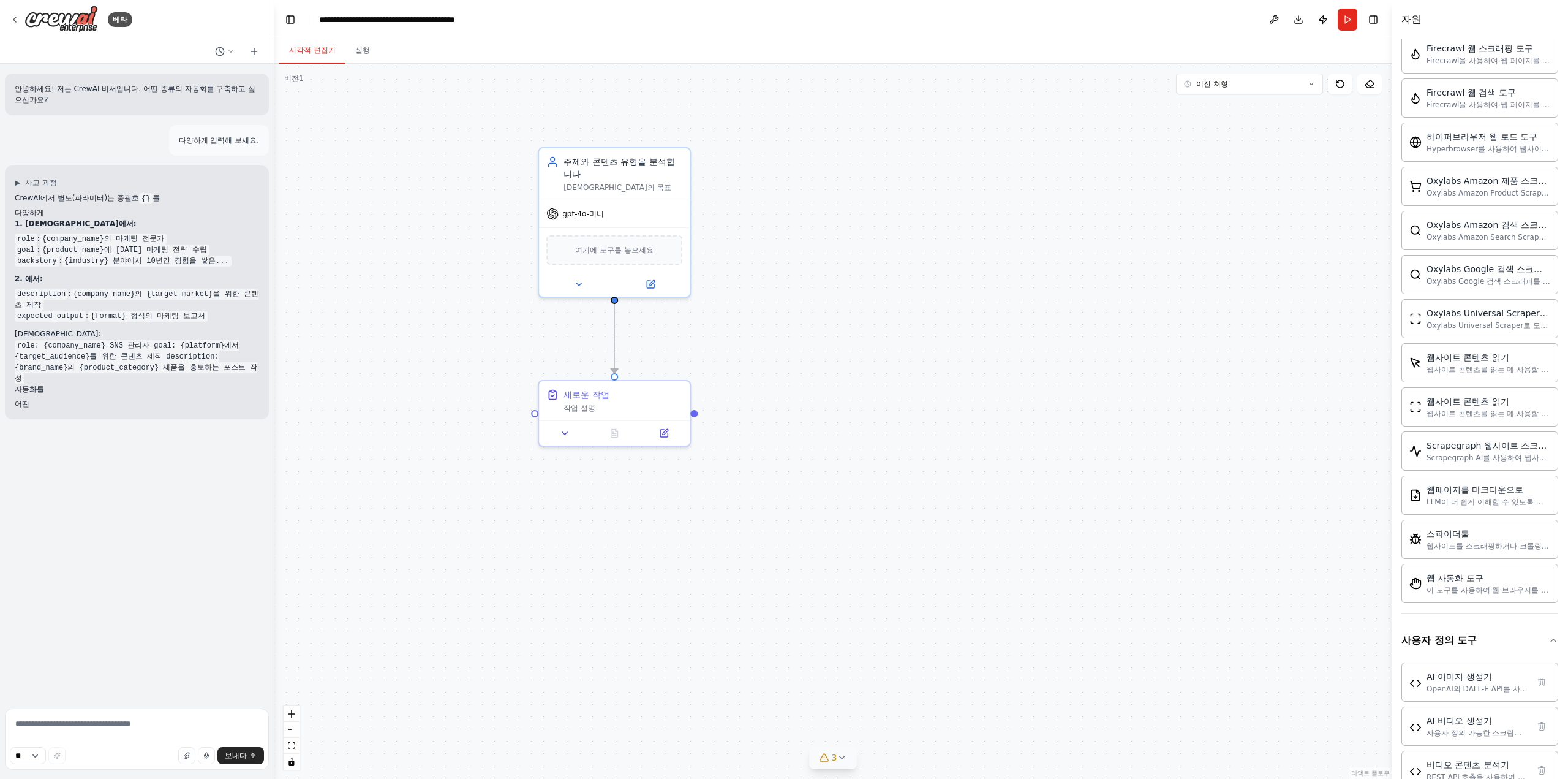
click at [60, 567] on div "안녕하세요! 저는 CrewAI 비서입니다. 어떤 종류의 자동화를 구축하고 싶으신가요? 다양하게 입력해 보세요. ▶ 사고 과정 CrewAI에서 …" at bounding box center [137, 384] width 273 height 640
click at [39, 402] on div "▶ 사고 과정 CrewAI에서 별도(파라미터)는 중괄호 {} 를 다양하게 1. 에이전트에서: role : {company_name}의 마케팅 …" at bounding box center [137, 293] width 263 height 254
click at [58, 205] on div "CrewAI에서 별도(파라미터)는 중괄호 {} 를 다양하게 1. 에이전트에서: role : {company_name}의 마케팅 전문가 goal…" at bounding box center [137, 301] width 245 height 217
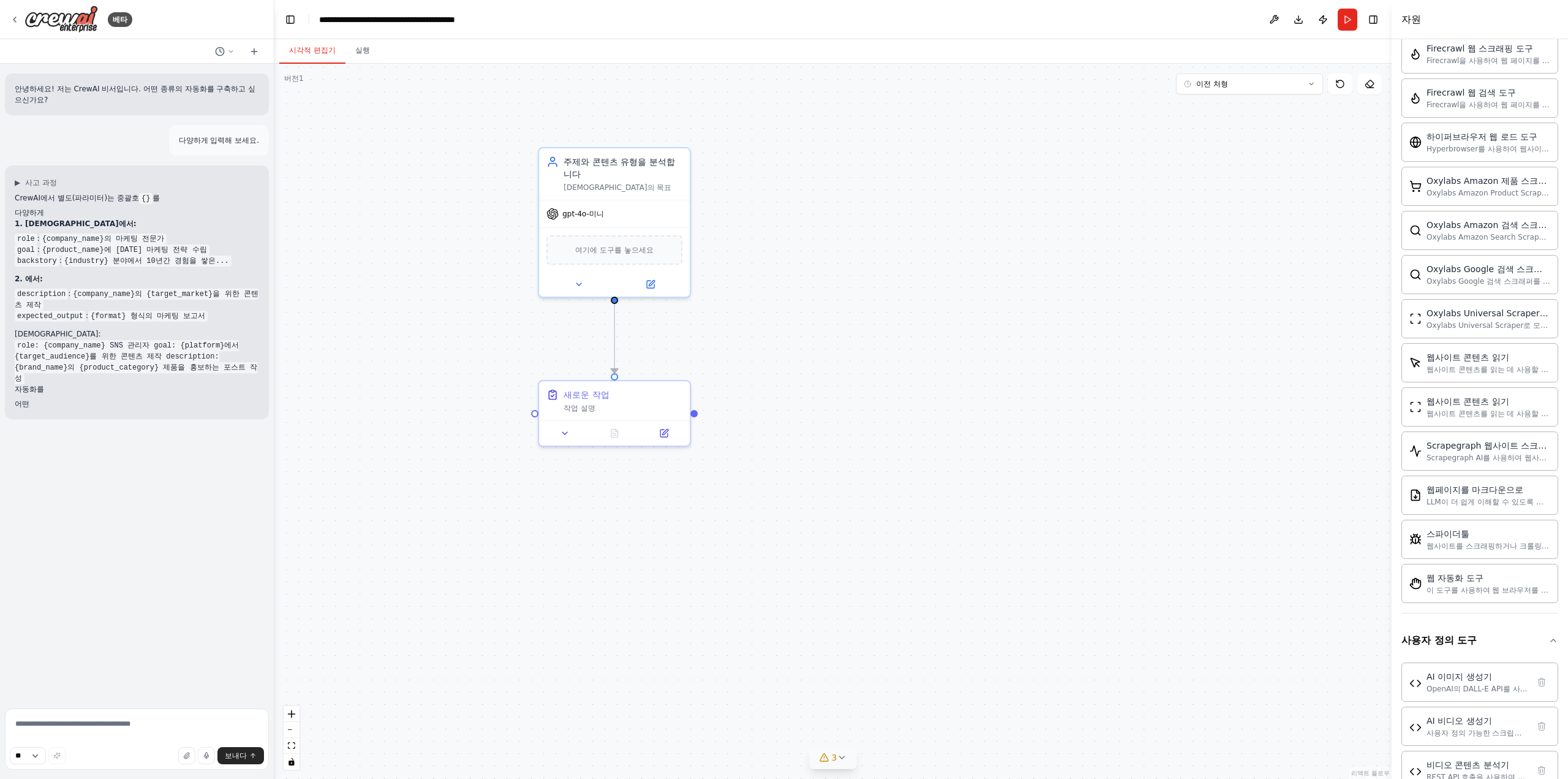
click at [58, 245] on code "{product_name}에 [DATE] 마케팅 전략 수립" at bounding box center [125, 250] width 170 height 11
click at [198, 273] on div "CrewAI에서 별도(파라미터)는 중괄호 {} 를 다양하게 1. 에이전트에서: role : {company_name}의 마케팅 전문가 goal…" at bounding box center [137, 301] width 245 height 217
click at [600, 206] on div "gpt-4o-미니" at bounding box center [575, 212] width 58 height 12
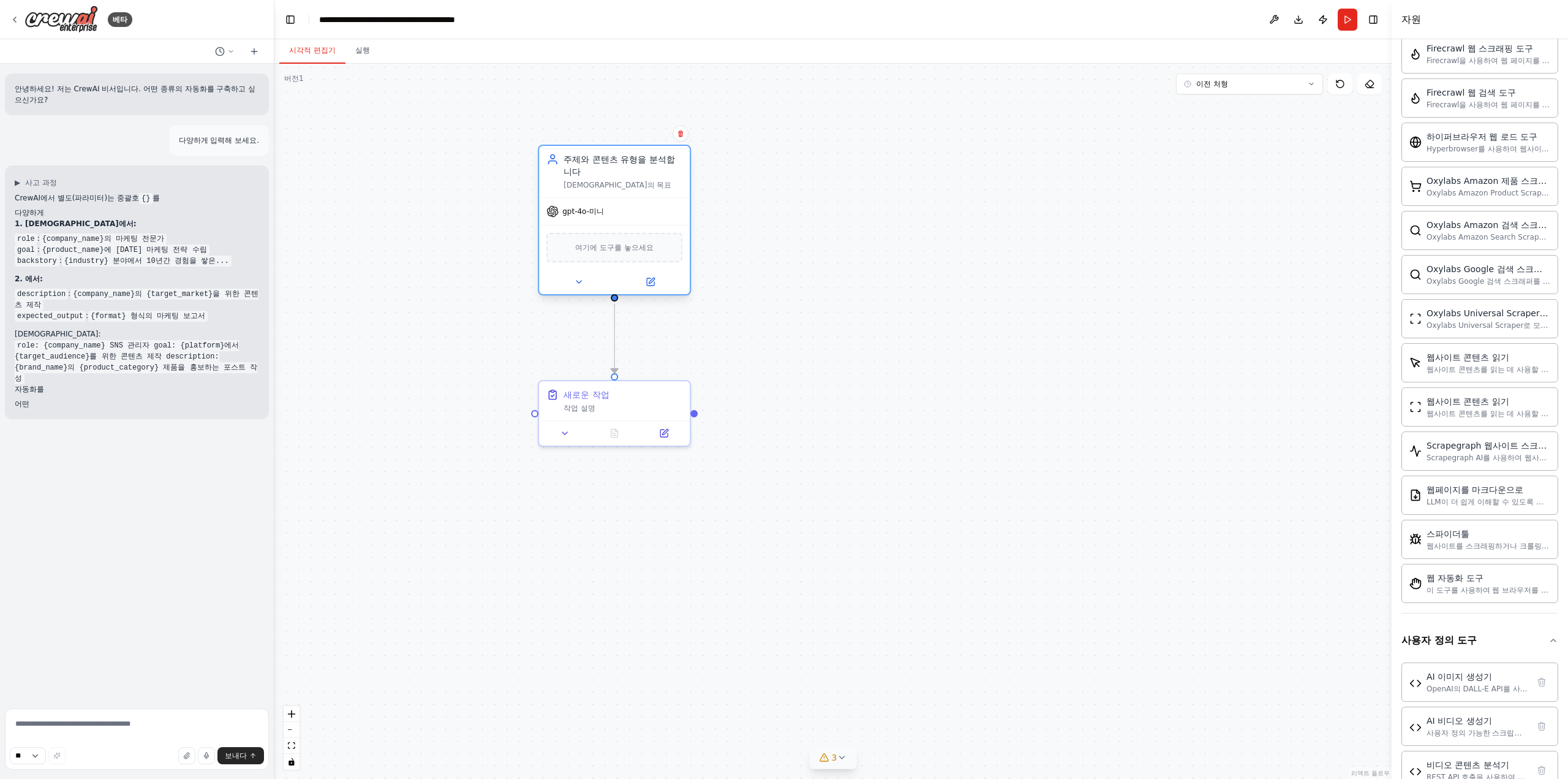
click at [600, 206] on div "gpt-4o-미니" at bounding box center [575, 212] width 58 height 12
click at [71, 713] on textarea at bounding box center [137, 738] width 263 height 61
click at [639, 514] on div ".deletable-edge-delete-btn { width: 20px; height: 20px; border: 0px solid #ffff…" at bounding box center [832, 421] width 1117 height 715
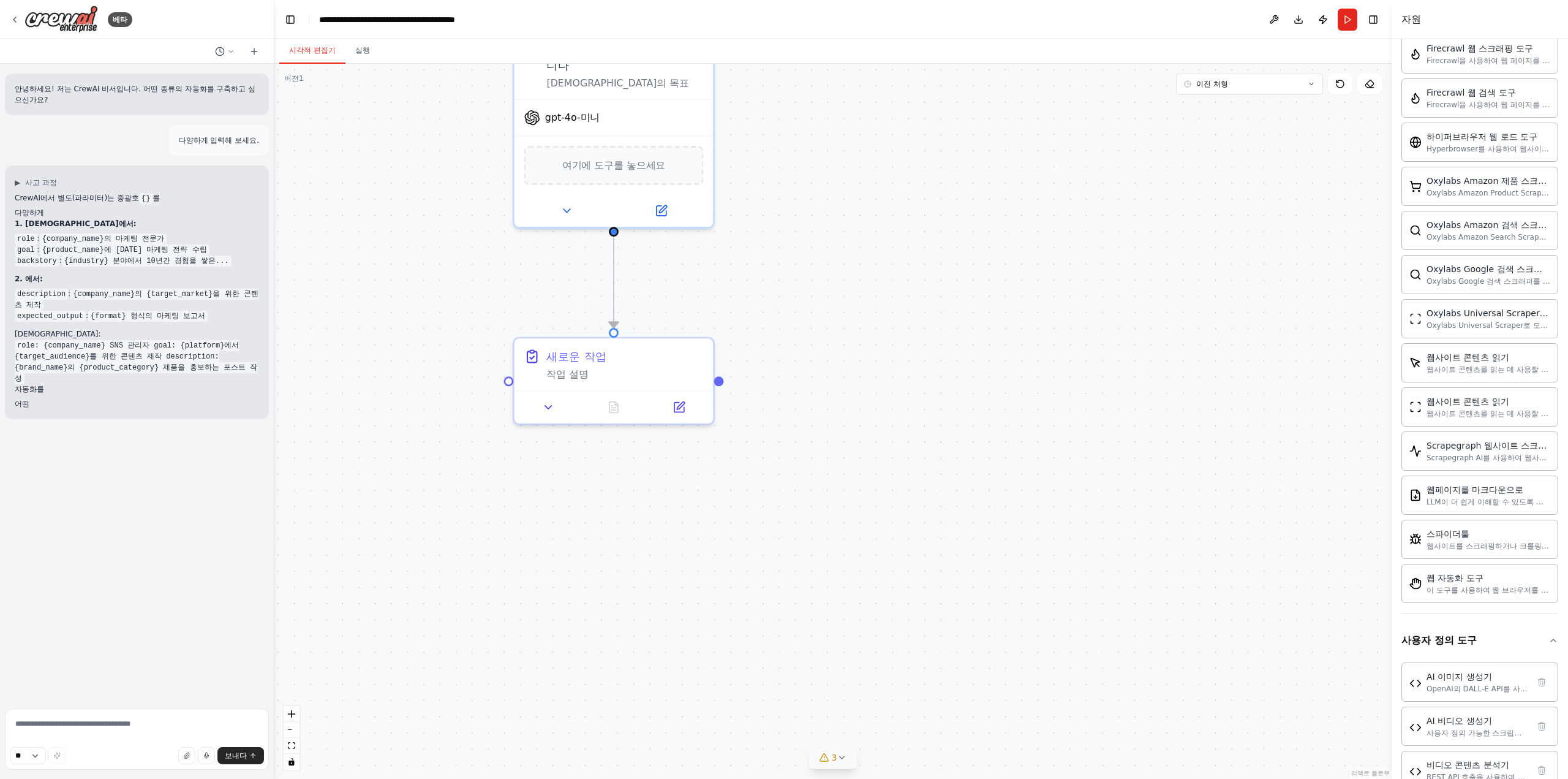
drag, startPoint x: 387, startPoint y: 381, endPoint x: 403, endPoint y: 498, distance: 118.1
click at [400, 495] on div ".deletable-edge-delete-btn { width: 20px; height: 20px; border: 0px solid #ffff…" at bounding box center [832, 421] width 1117 height 715
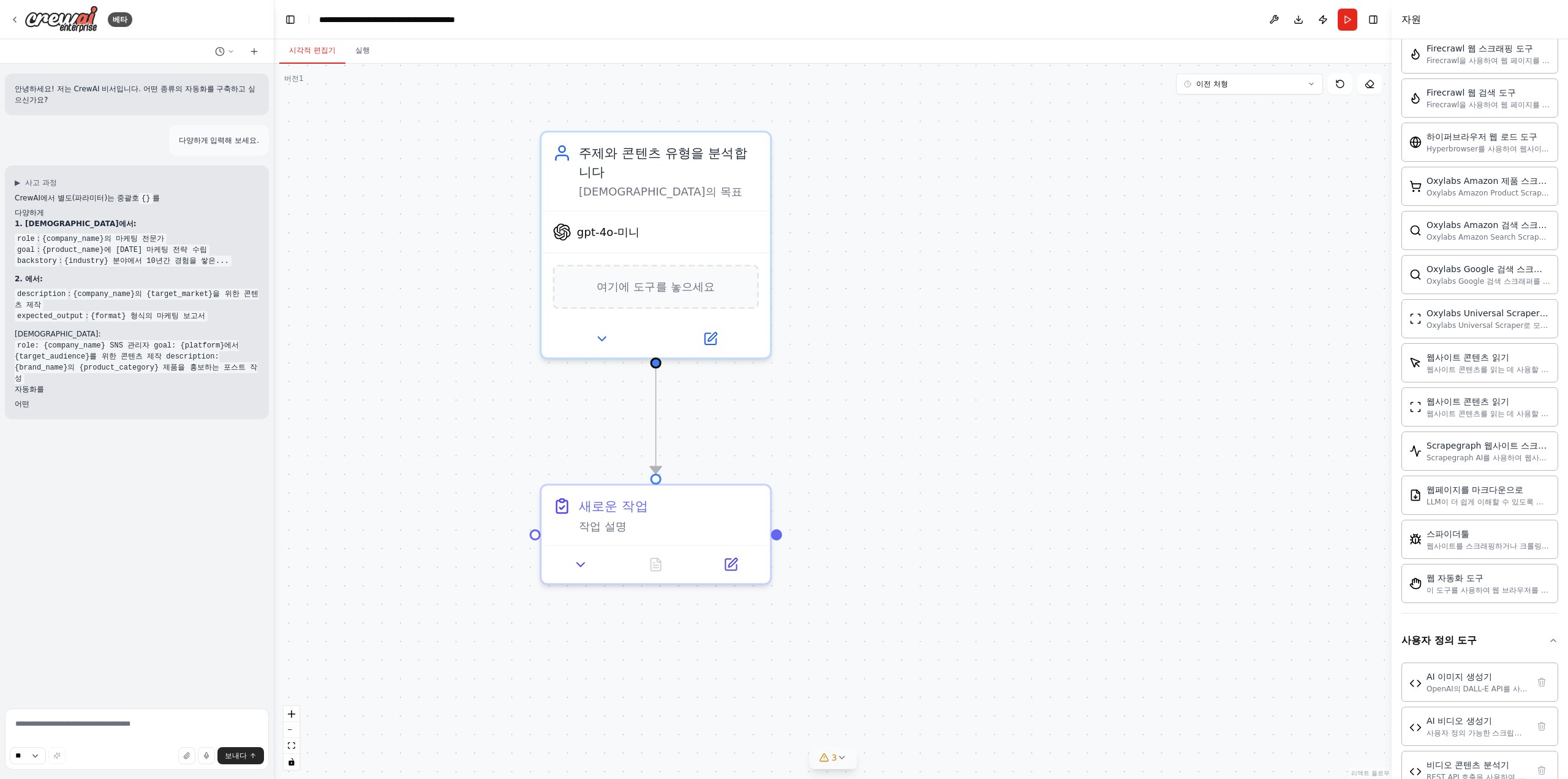
drag, startPoint x: 425, startPoint y: 462, endPoint x: 429, endPoint y: 519, distance: 57.1
click at [429, 519] on div ".deletable-edge-delete-btn { width: 20px; height: 20px; border: 0px solid #ffff…" at bounding box center [832, 421] width 1117 height 715
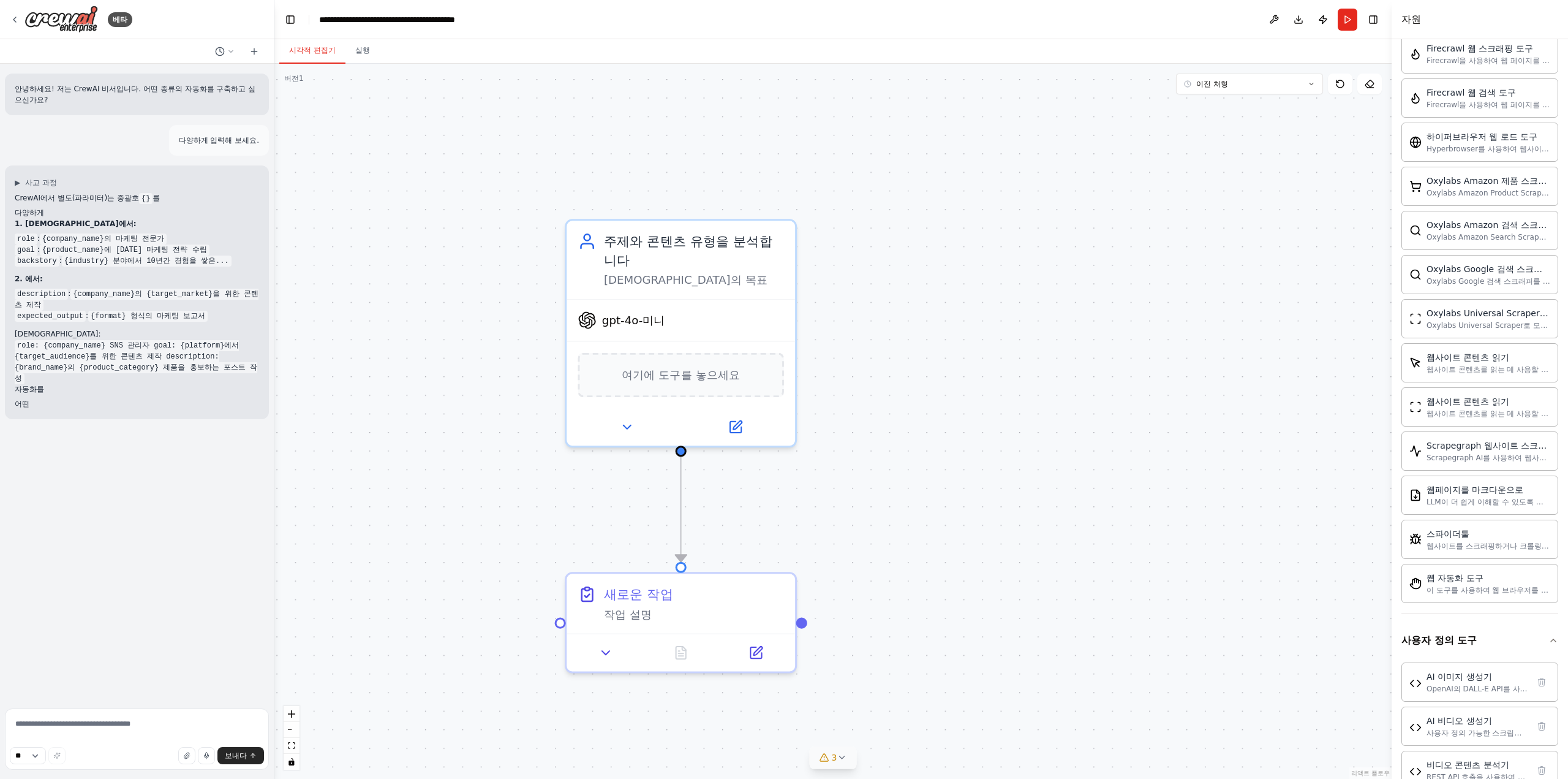
drag, startPoint x: 516, startPoint y: 444, endPoint x: 467, endPoint y: 480, distance: 60.8
click at [517, 446] on div ".deletable-edge-delete-btn { width: 20px; height: 20px; border: 0px solid #ffff…" at bounding box center [832, 421] width 1117 height 715
click at [150, 731] on textarea at bounding box center [137, 738] width 263 height 61
type textarea "*"
type textarea "**********"
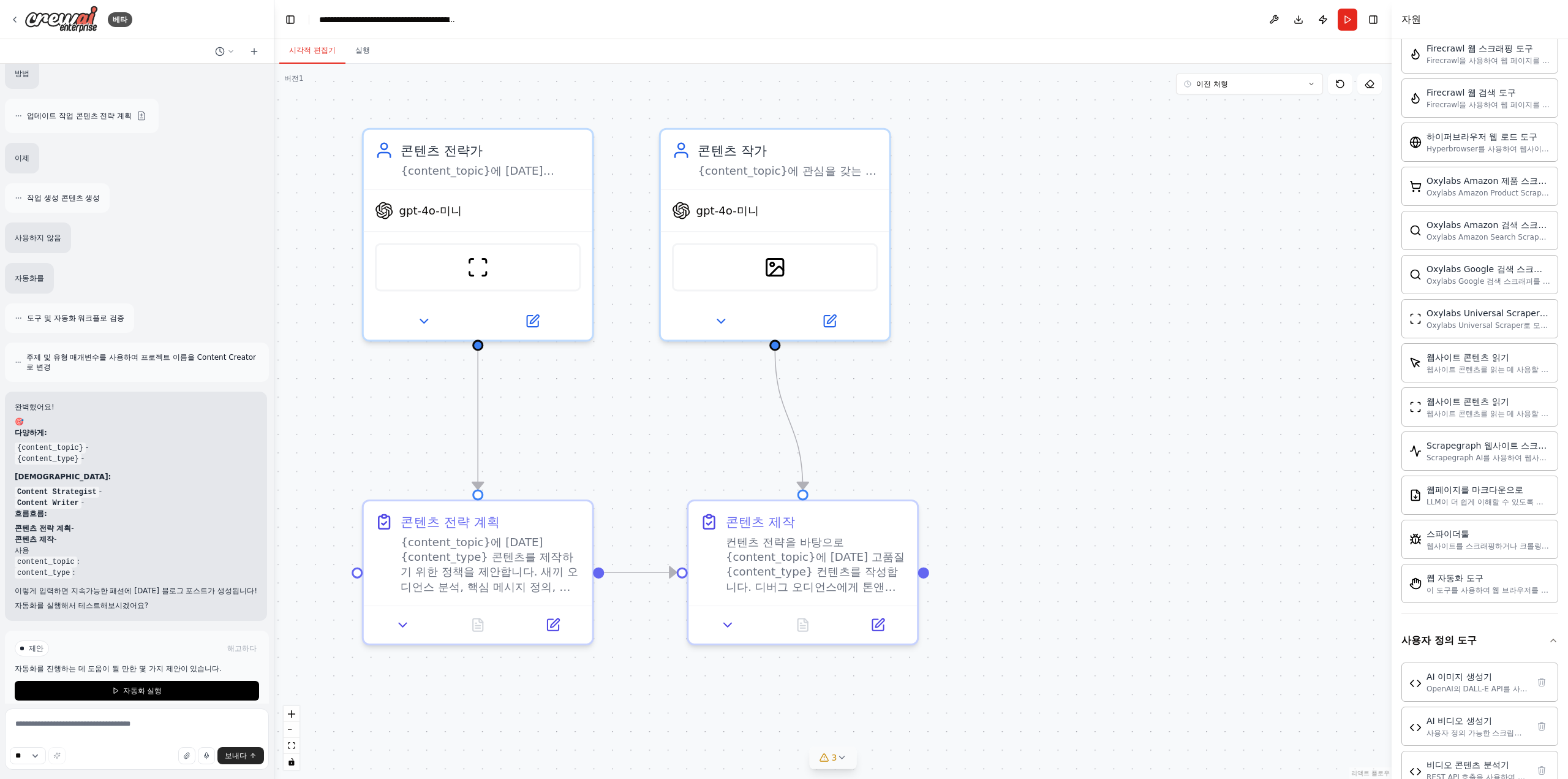
scroll to position [823, 0]
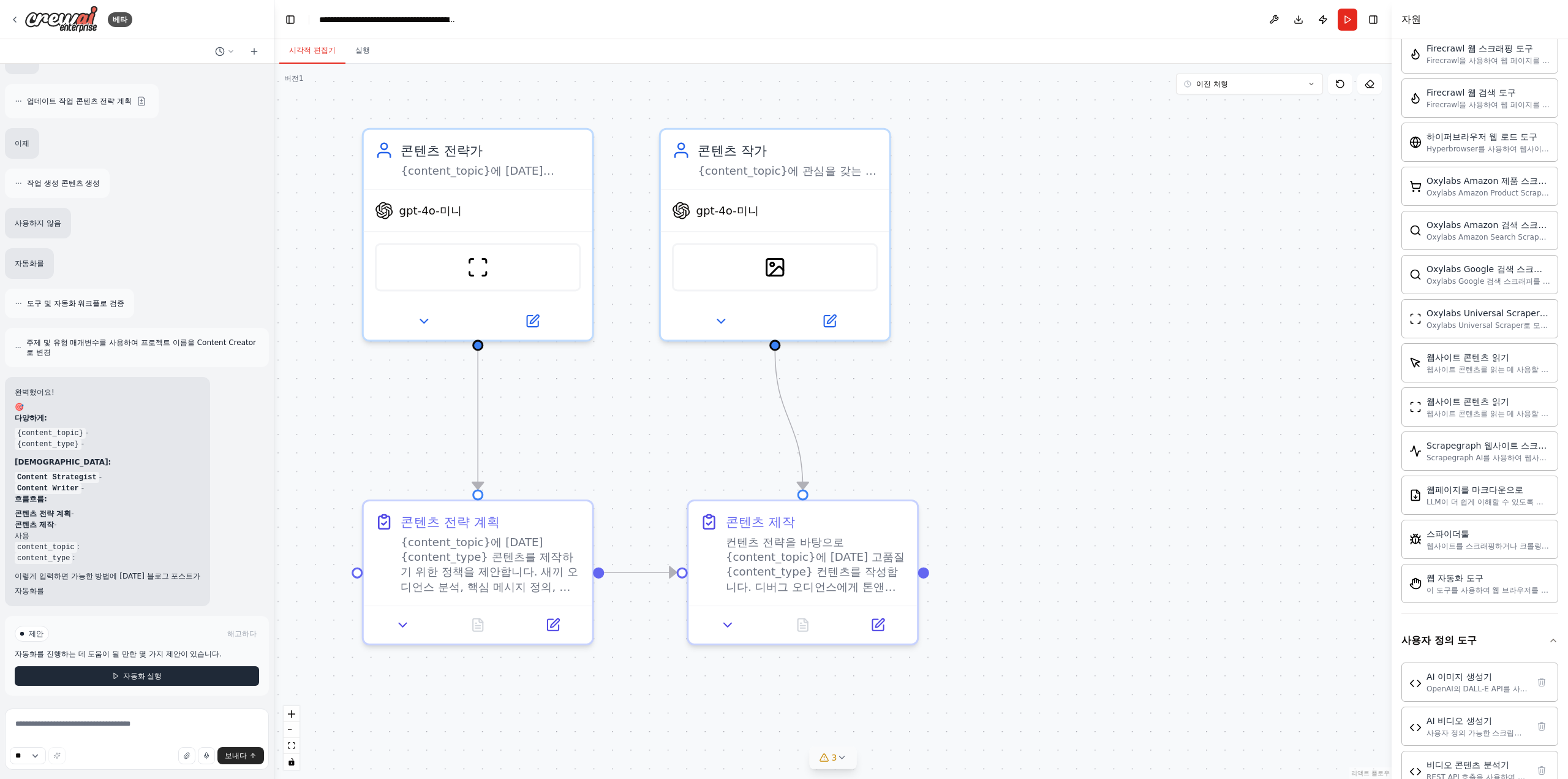
click at [126, 677] on font "자동화 실행" at bounding box center [142, 675] width 39 height 9
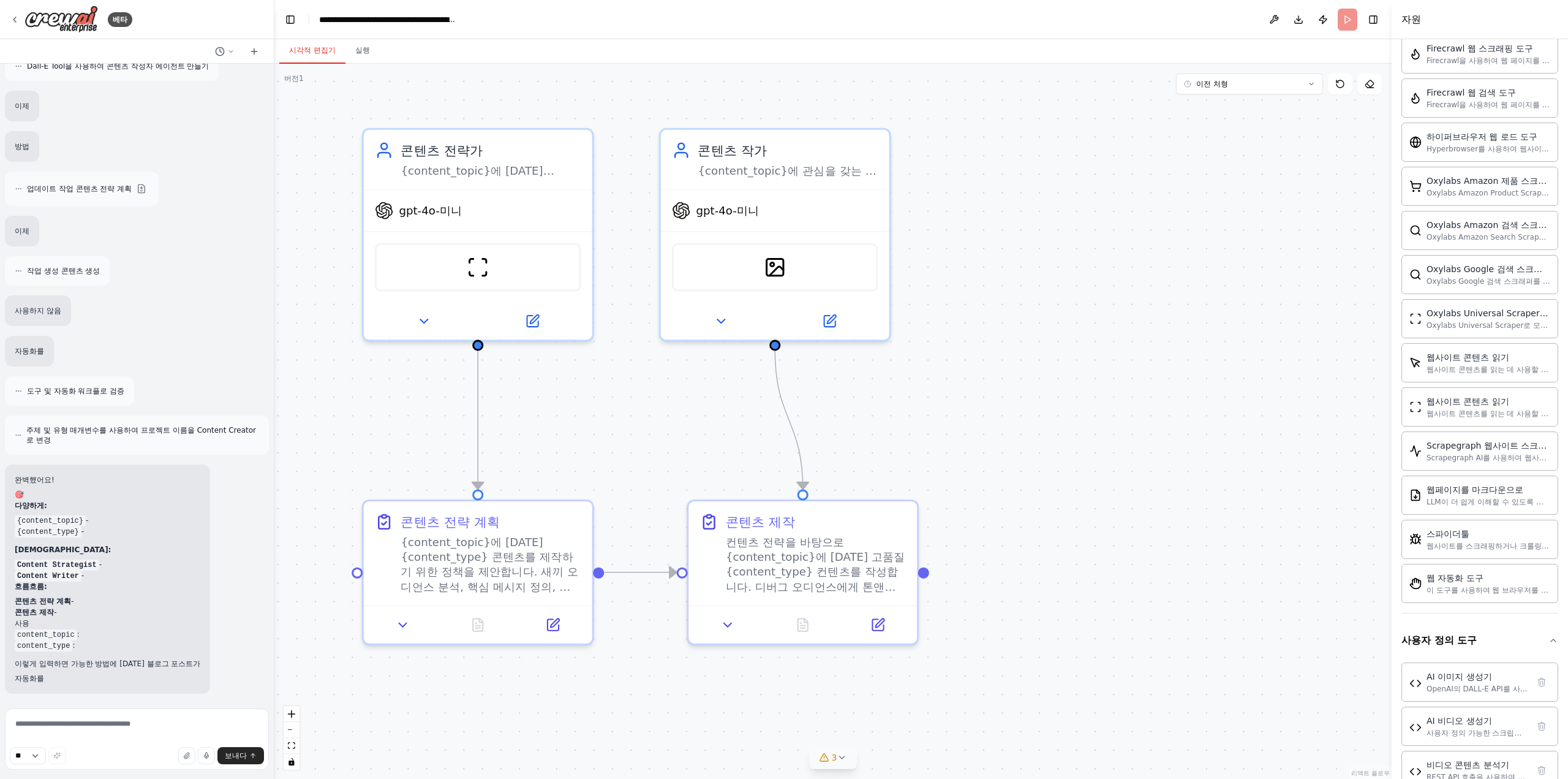
scroll to position [734, 0]
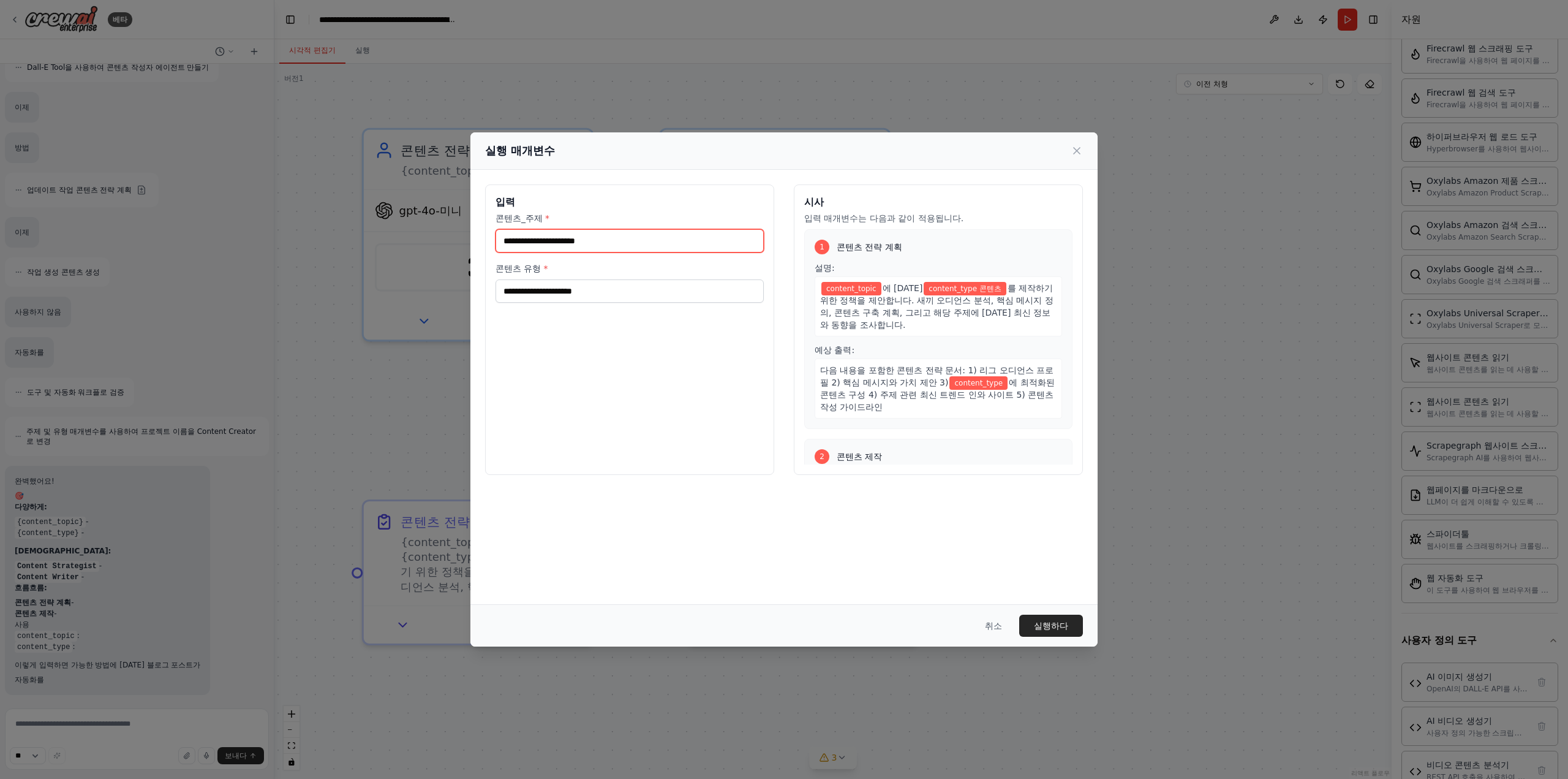
click at [588, 239] on input "콘텐츠_주제 *" at bounding box center [629, 240] width 268 height 23
click at [567, 290] on input "콘텐츠 유형 *" at bounding box center [629, 291] width 268 height 23
click at [1073, 145] on icon at bounding box center [1077, 151] width 12 height 12
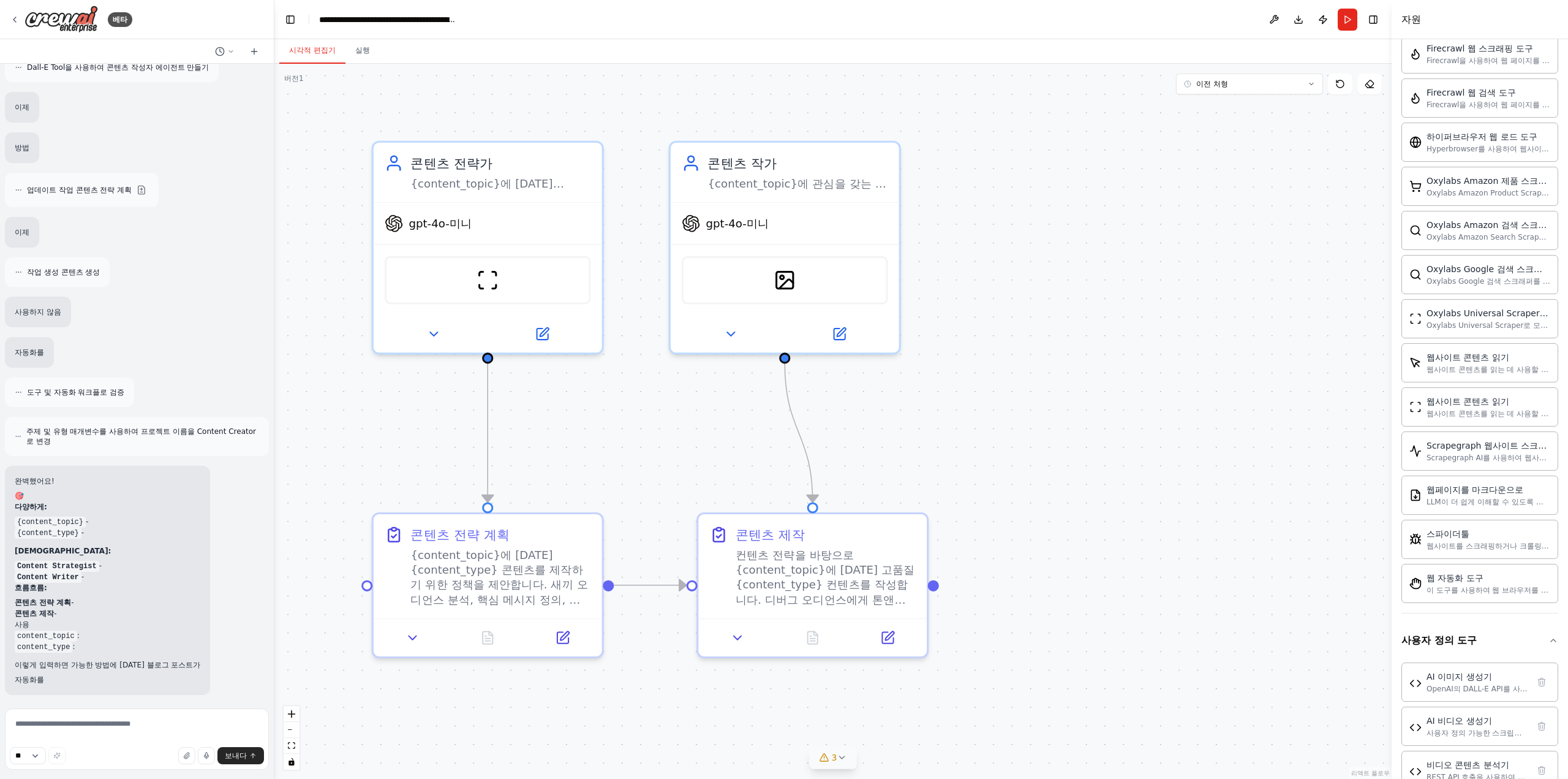
drag, startPoint x: 583, startPoint y: 389, endPoint x: 597, endPoint y: 423, distance: 36.8
click at [597, 422] on div ".deletable-edge-delete-btn { width: 20px; height: 20px; border: 0px solid #ffff…" at bounding box center [832, 421] width 1117 height 715
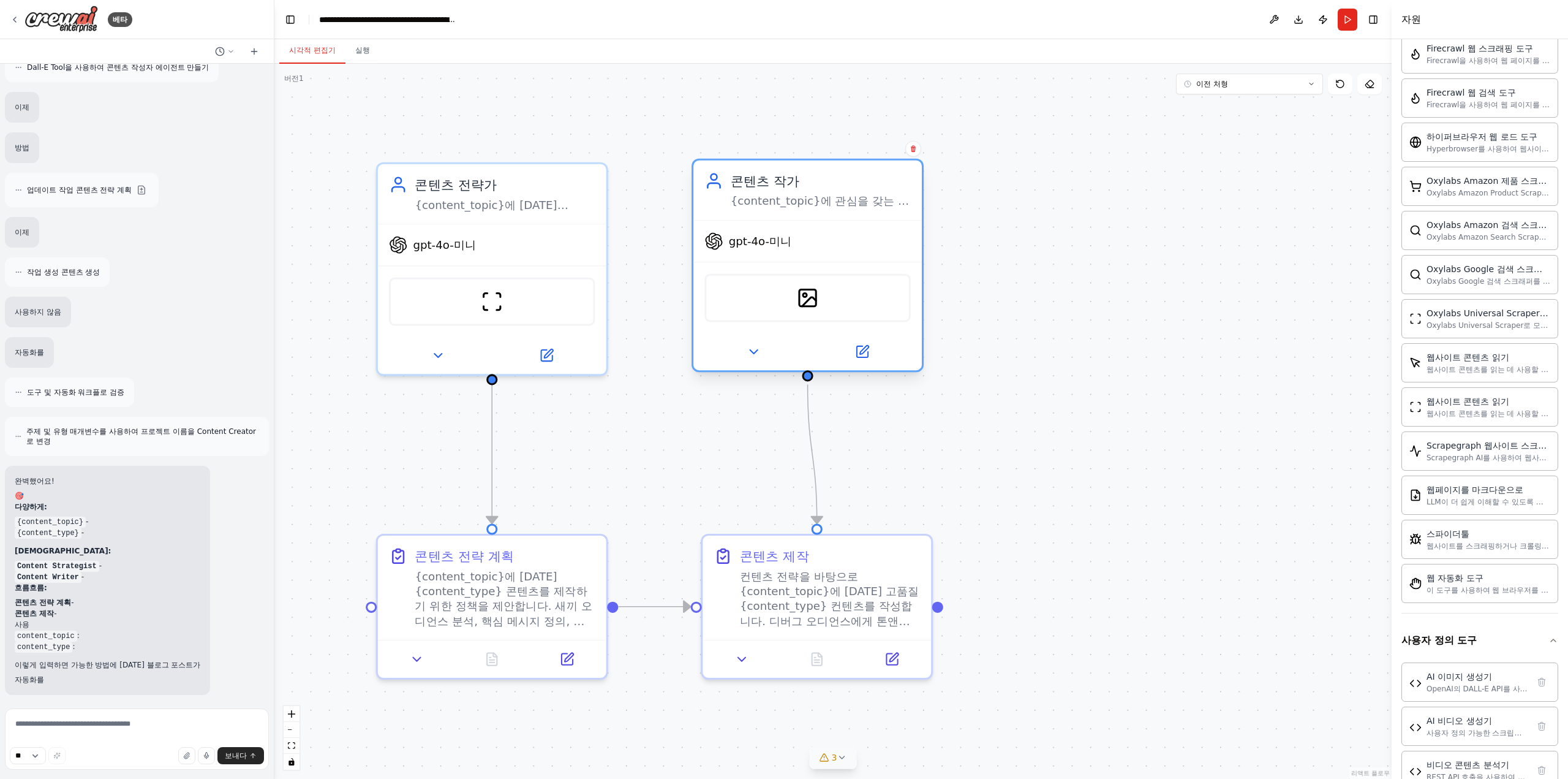
drag, startPoint x: 777, startPoint y: 228, endPoint x: 792, endPoint y: 220, distance: 17.0
click at [792, 220] on div "gpt-4o-미니 달이툴" at bounding box center [807, 295] width 229 height 151
click at [536, 246] on div "gpt-4o-미니" at bounding box center [492, 241] width 229 height 41
click at [367, 18] on div "**********" at bounding box center [388, 19] width 138 height 12
click at [367, 18] on div "**********" at bounding box center [414, 19] width 190 height 12
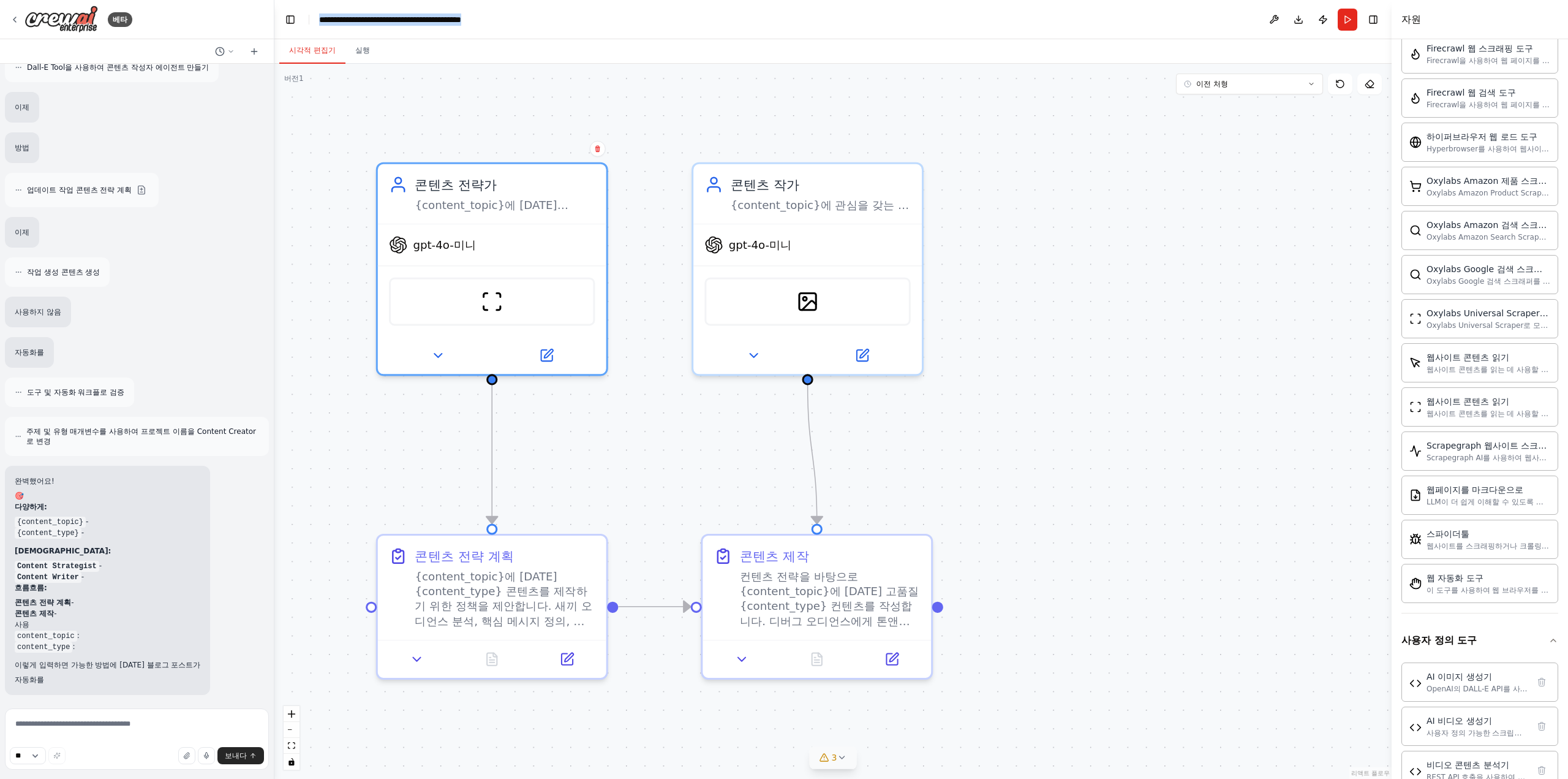
click at [367, 18] on div "**********" at bounding box center [414, 19] width 190 height 12
click at [411, 53] on div "시각적 편집기 실행" at bounding box center [832, 51] width 1117 height 25
click at [357, 55] on font "실행" at bounding box center [362, 50] width 15 height 9
click at [319, 53] on font "시각적 편집기" at bounding box center [312, 50] width 47 height 9
click at [431, 360] on button at bounding box center [437, 352] width 105 height 22
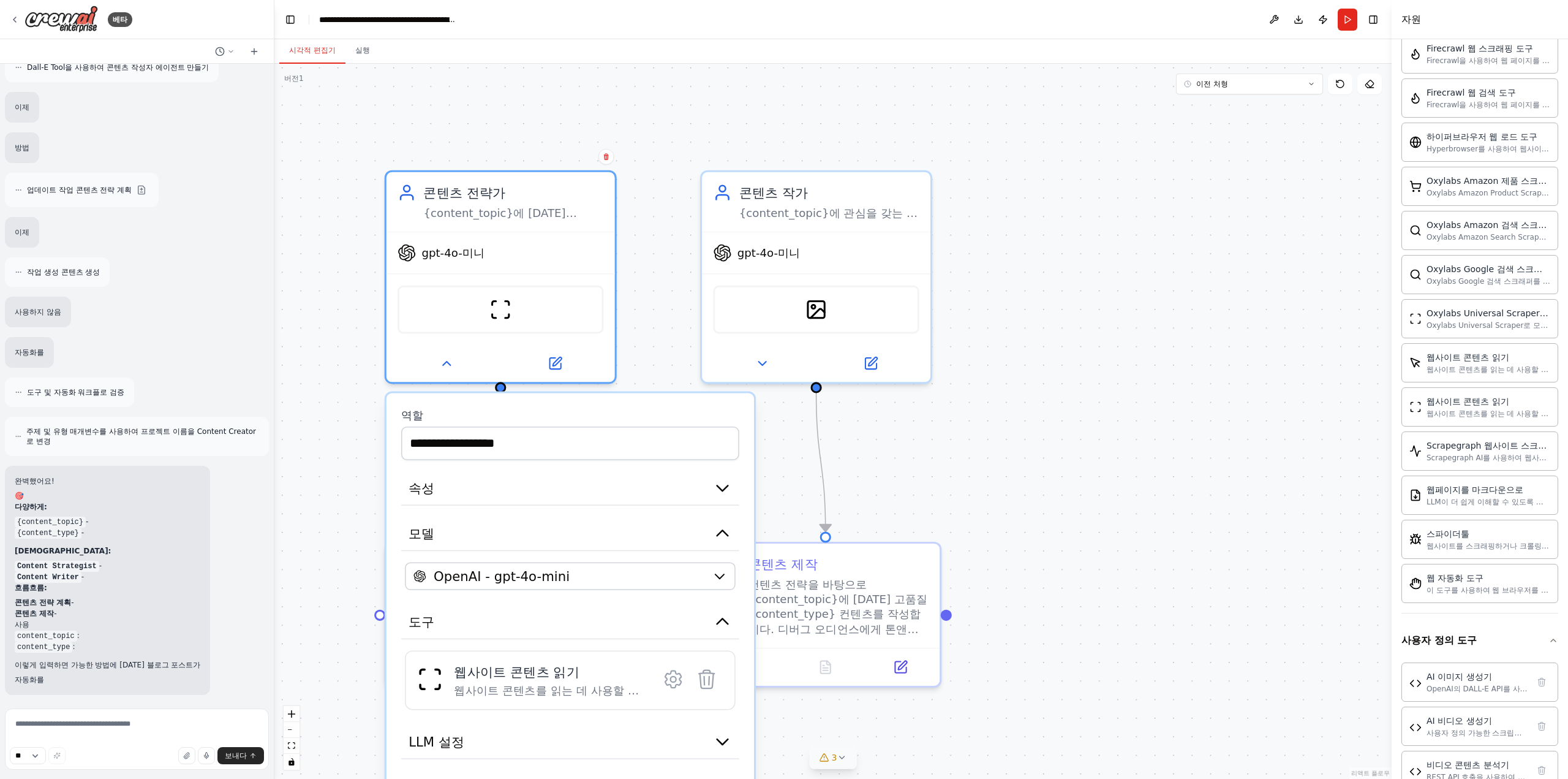
drag, startPoint x: 1069, startPoint y: 410, endPoint x: 1081, endPoint y: 433, distance: 25.9
click at [1079, 422] on div ".deletable-edge-delete-btn { width: 20px; height: 20px; border: 0px solid #ffff…" at bounding box center [832, 421] width 1117 height 715
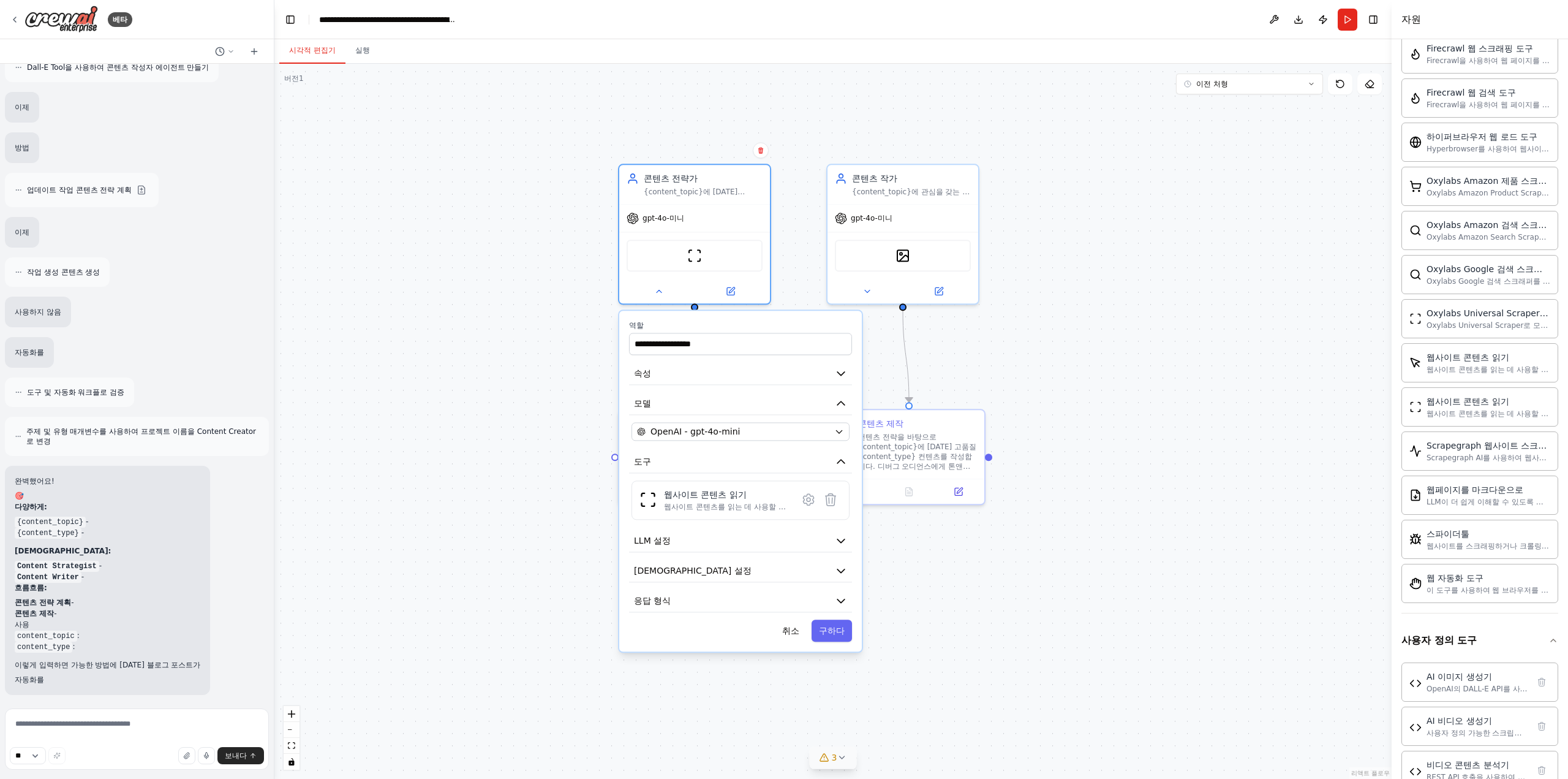
drag, startPoint x: 1089, startPoint y: 438, endPoint x: 1072, endPoint y: 323, distance: 116.2
click at [1072, 323] on div ".deletable-edge-delete-btn { width: 20px; height: 20px; border: 0px solid #ffff…" at bounding box center [832, 421] width 1117 height 715
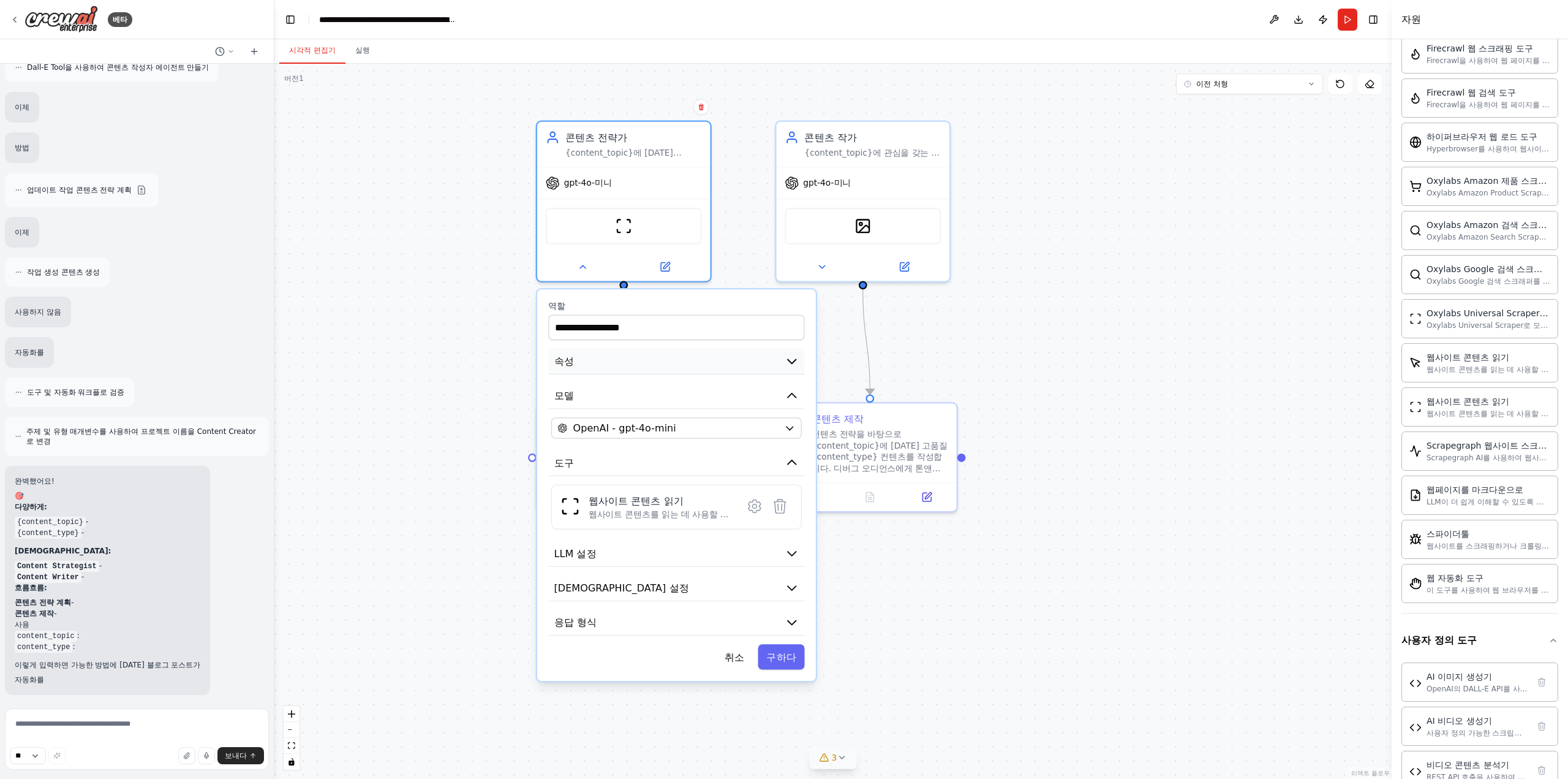
click at [668, 370] on button "속성" at bounding box center [676, 362] width 256 height 26
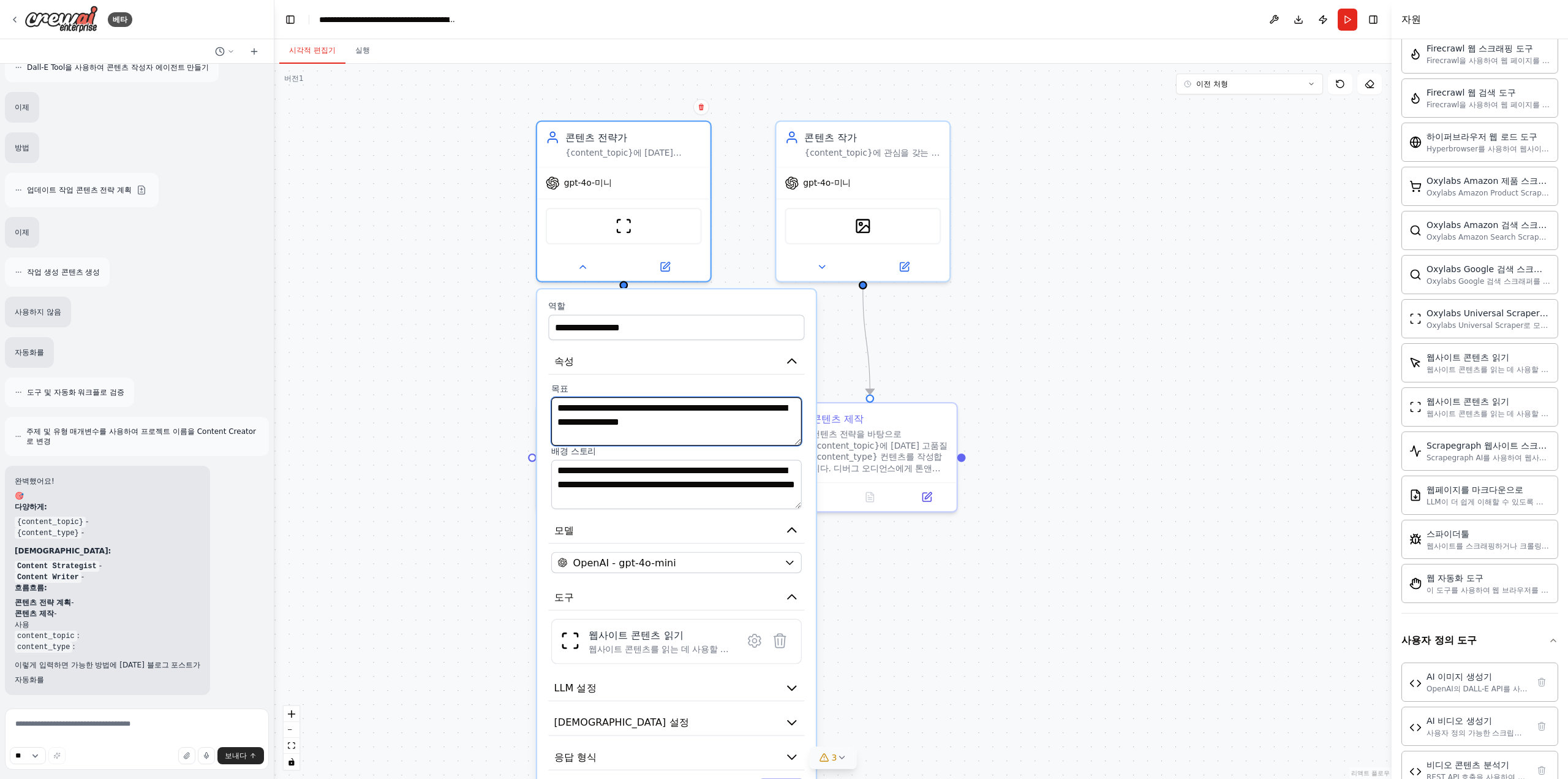
click at [673, 415] on textarea "**********" at bounding box center [676, 421] width 251 height 49
click at [673, 433] on textarea "**********" at bounding box center [676, 421] width 251 height 49
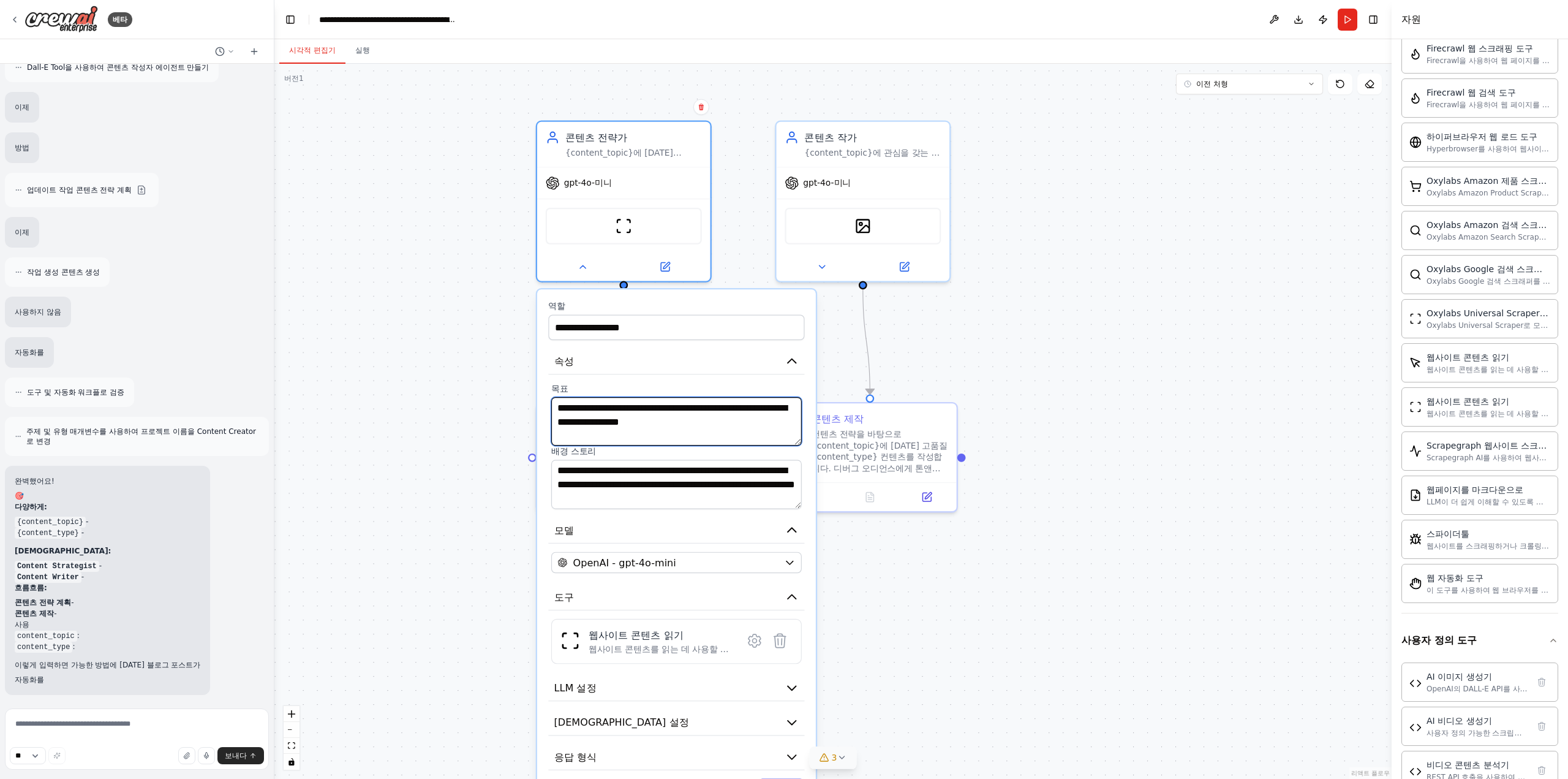
click at [673, 433] on textarea "**********" at bounding box center [676, 421] width 251 height 49
click at [668, 480] on textarea "**********" at bounding box center [676, 484] width 251 height 49
click at [1083, 359] on div ".deletable-edge-delete-btn { width: 20px; height: 20px; border: 0px solid #ffff…" at bounding box center [832, 421] width 1117 height 715
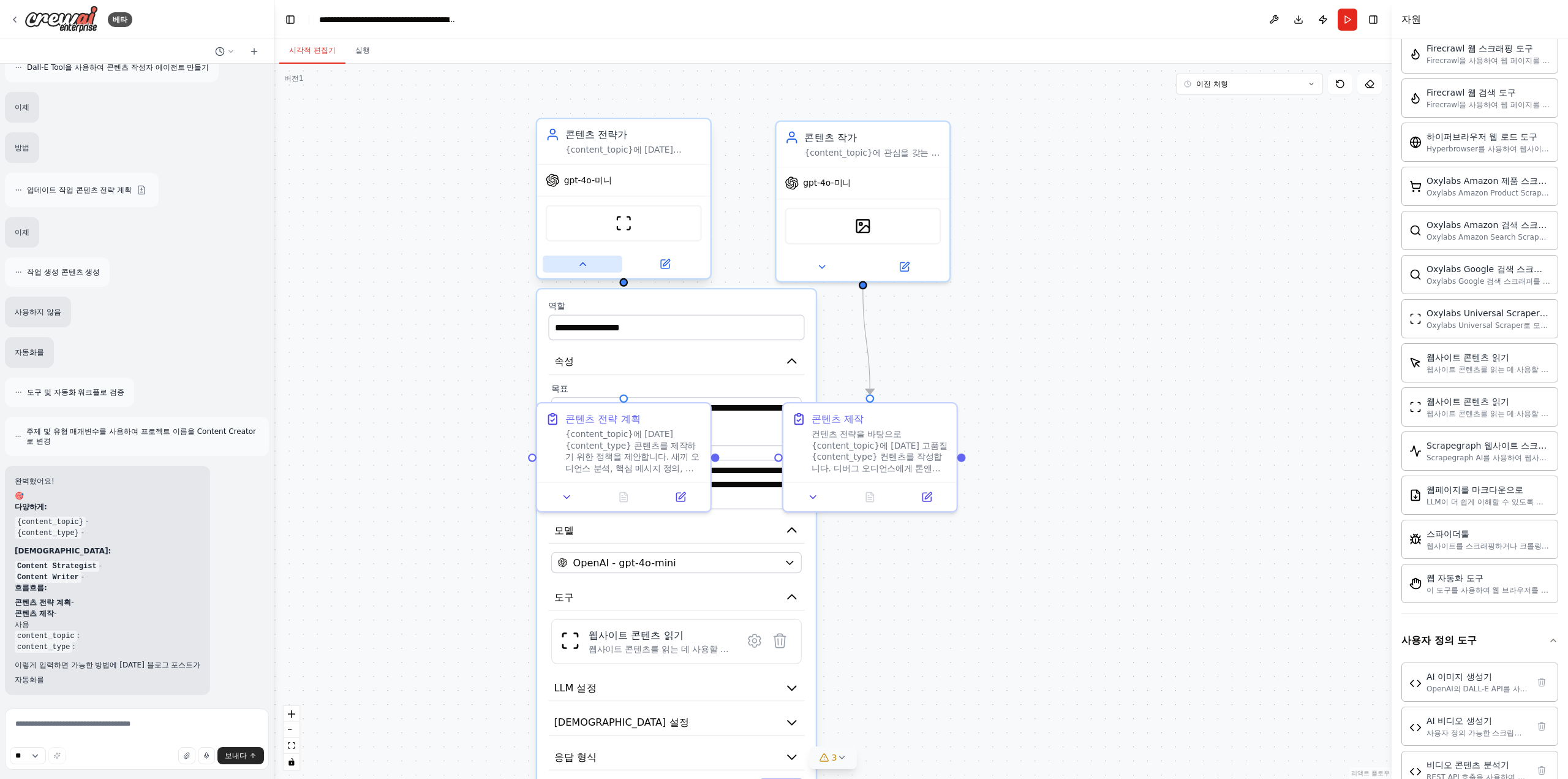
click at [601, 268] on button at bounding box center [583, 264] width 80 height 17
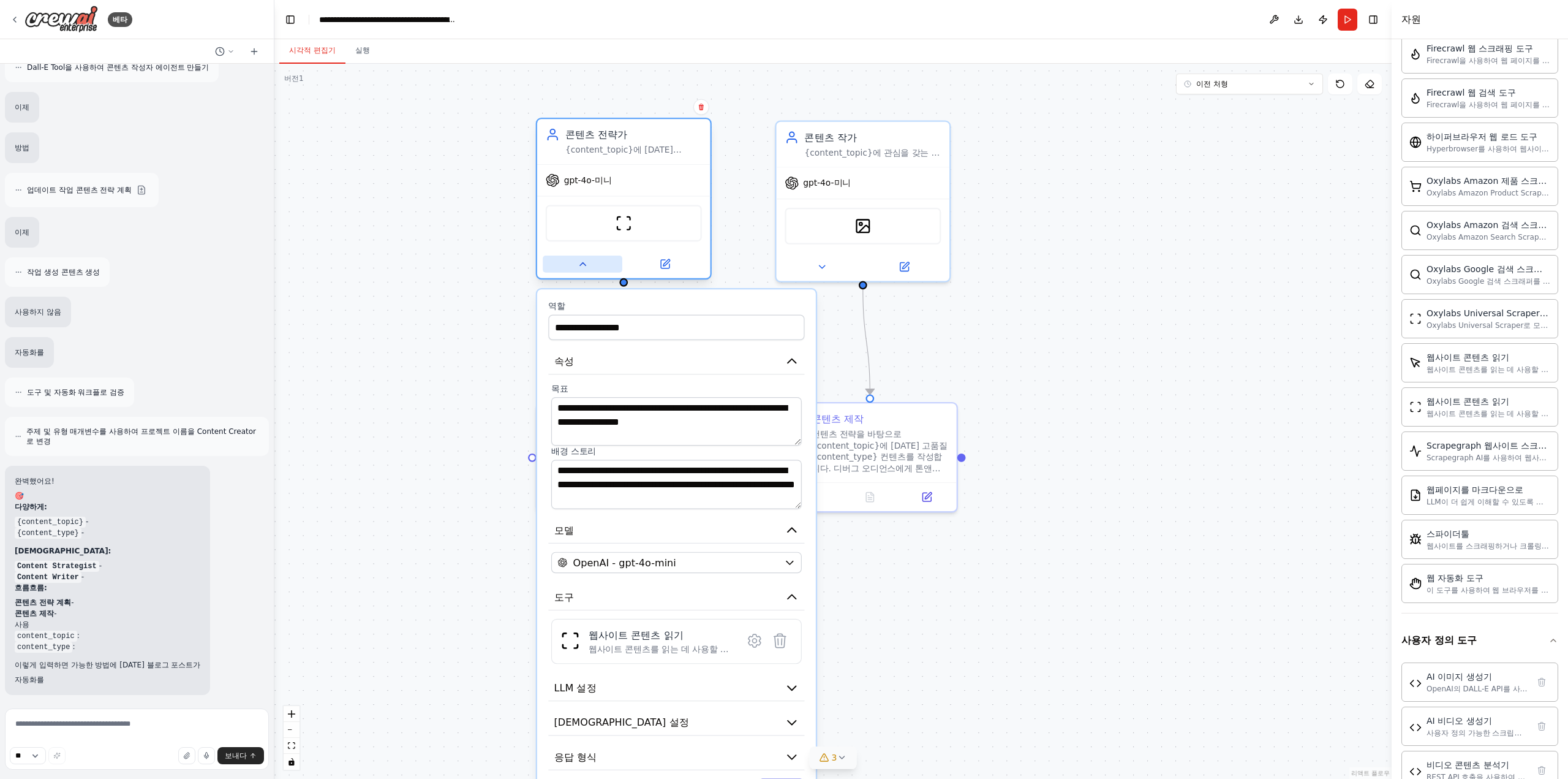
click at [601, 268] on button at bounding box center [583, 264] width 80 height 17
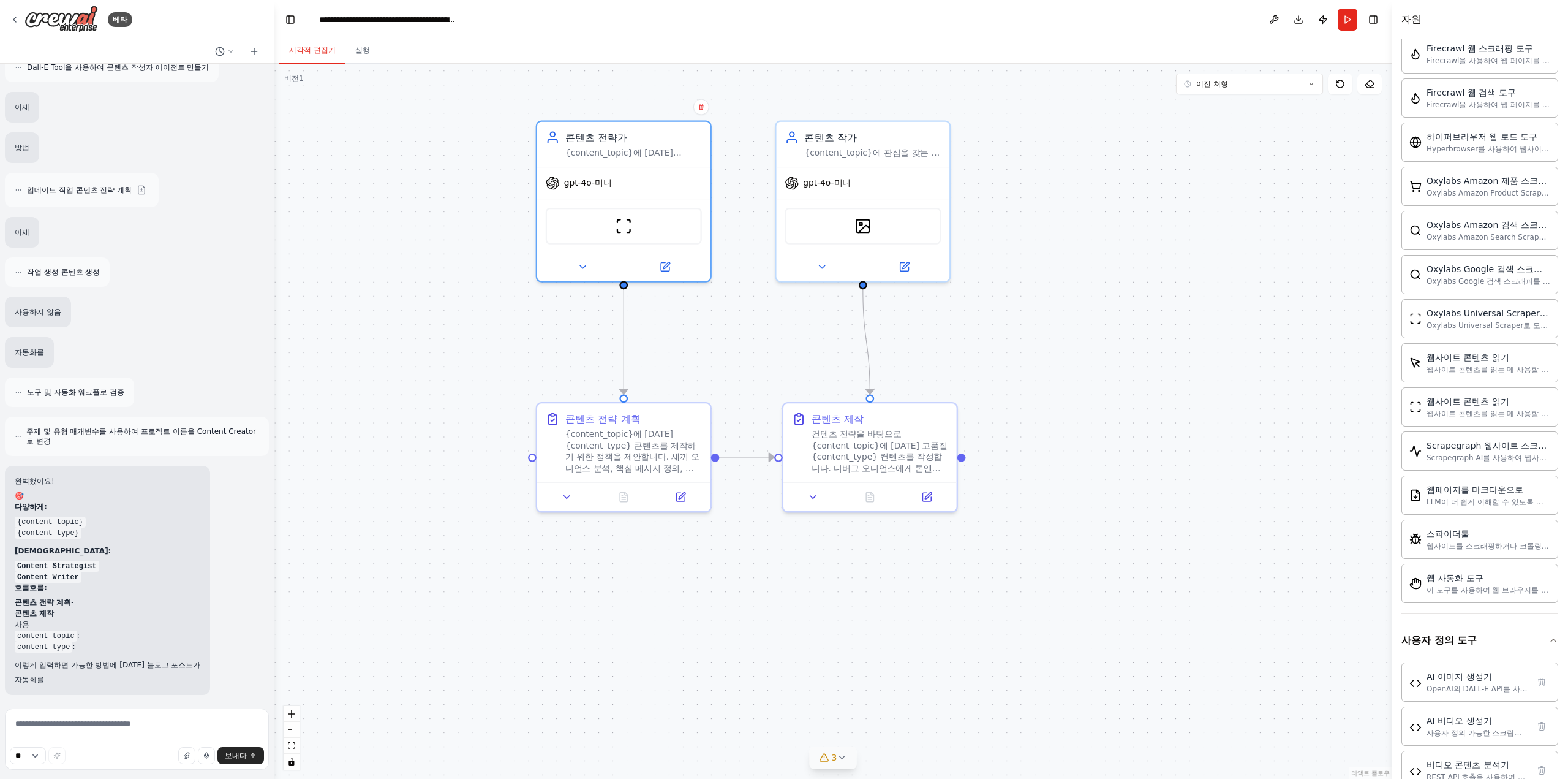
click at [834, 756] on font "3" at bounding box center [834, 757] width 6 height 10
click at [913, 673] on icon at bounding box center [915, 670] width 10 height 10
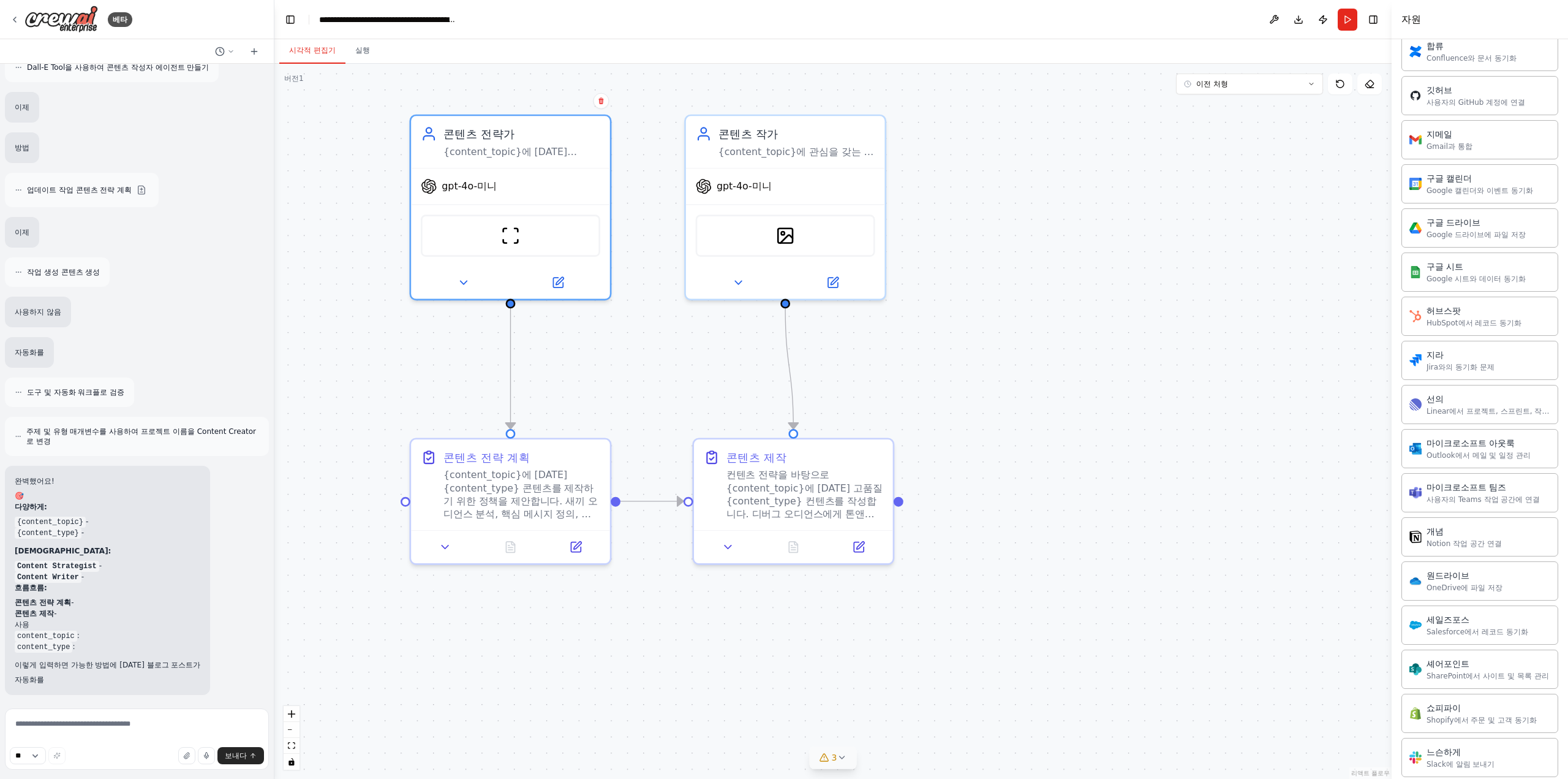
scroll to position [1119, 0]
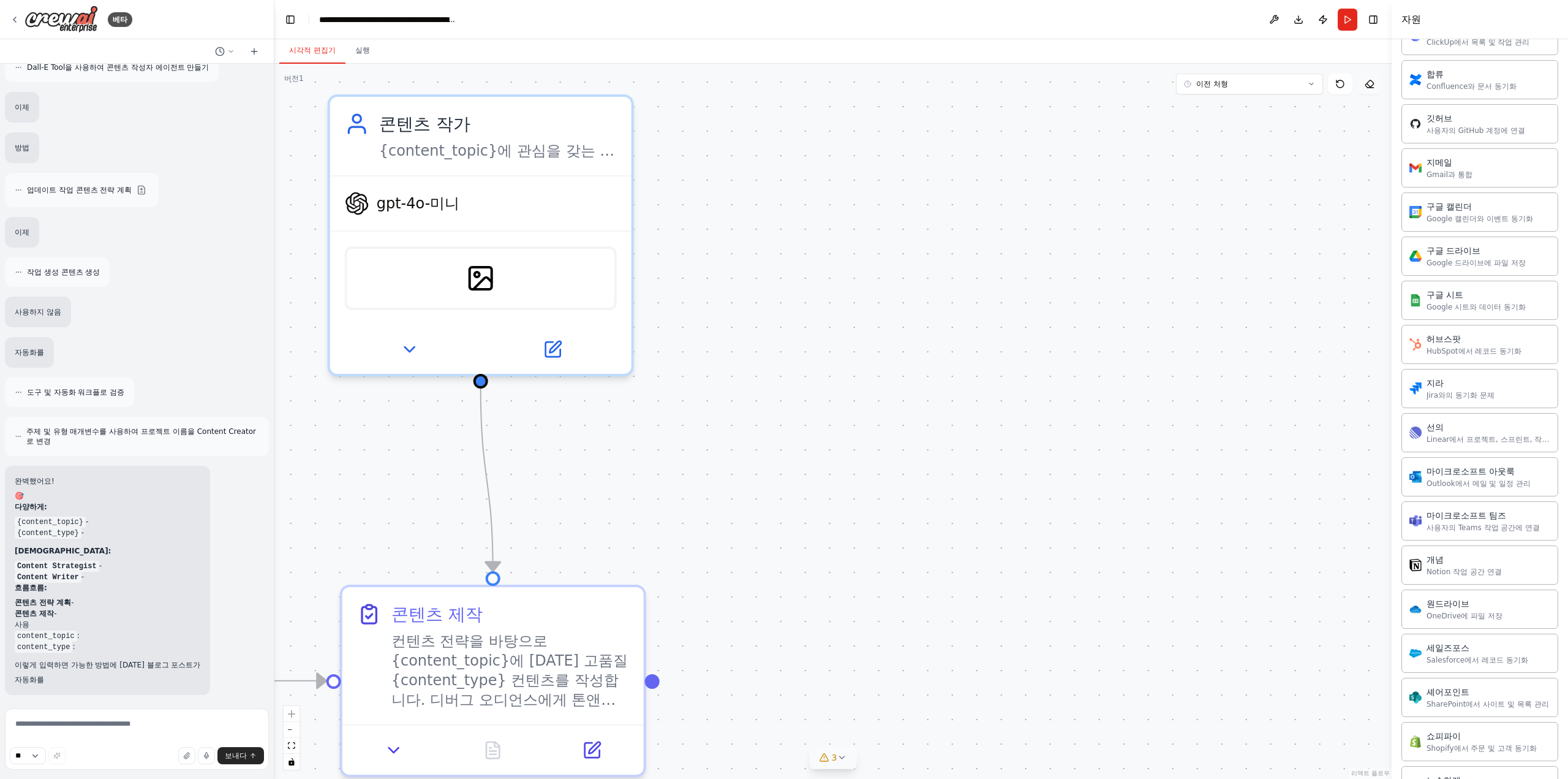
click at [1374, 84] on button at bounding box center [1369, 84] width 25 height 21
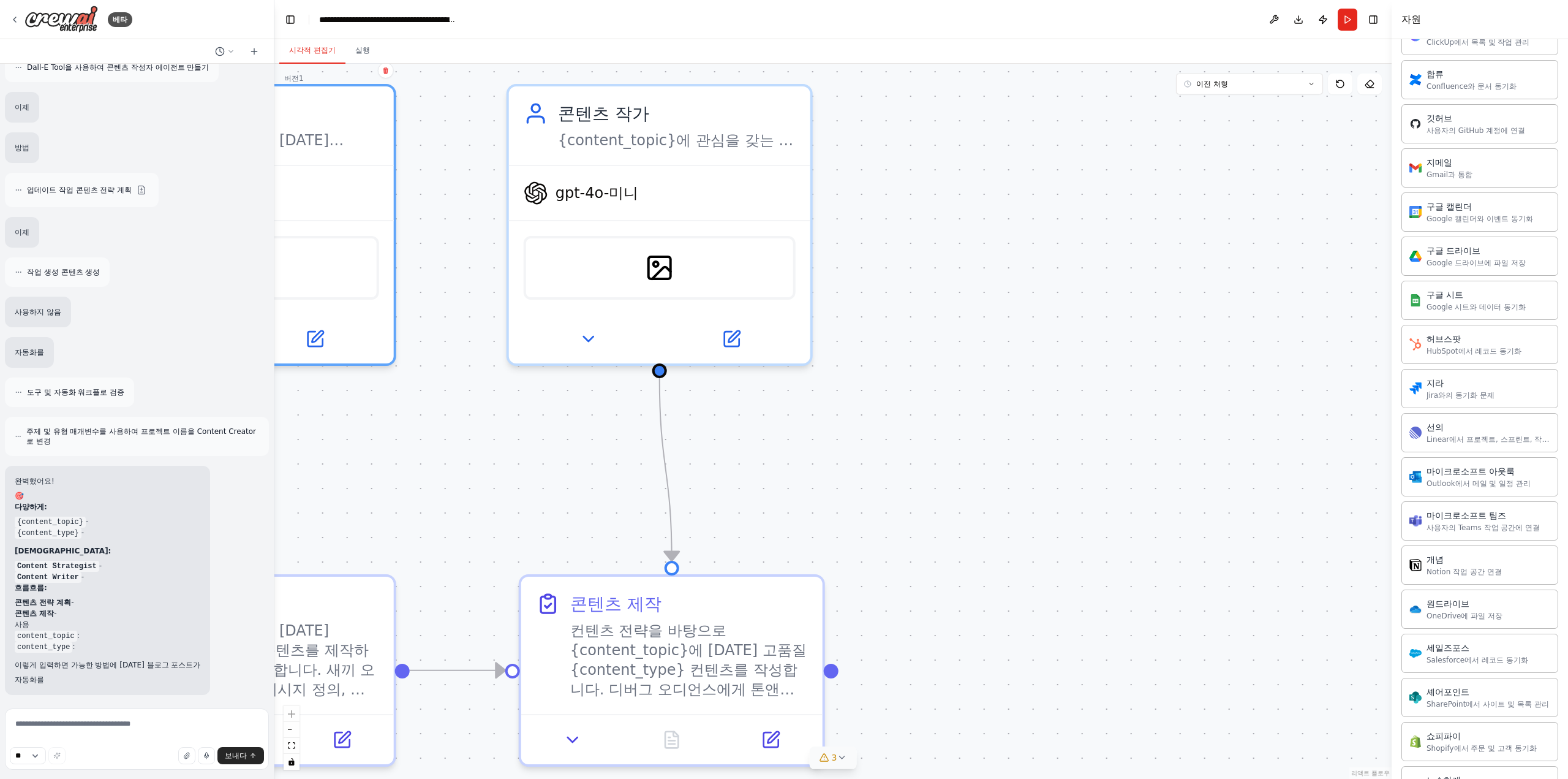
drag, startPoint x: 944, startPoint y: 344, endPoint x: 1102, endPoint y: 359, distance: 158.7
click at [1122, 333] on div ".deletable-edge-delete-btn { width: 20px; height: 20px; border: 0px solid #ffff…" at bounding box center [832, 421] width 1117 height 715
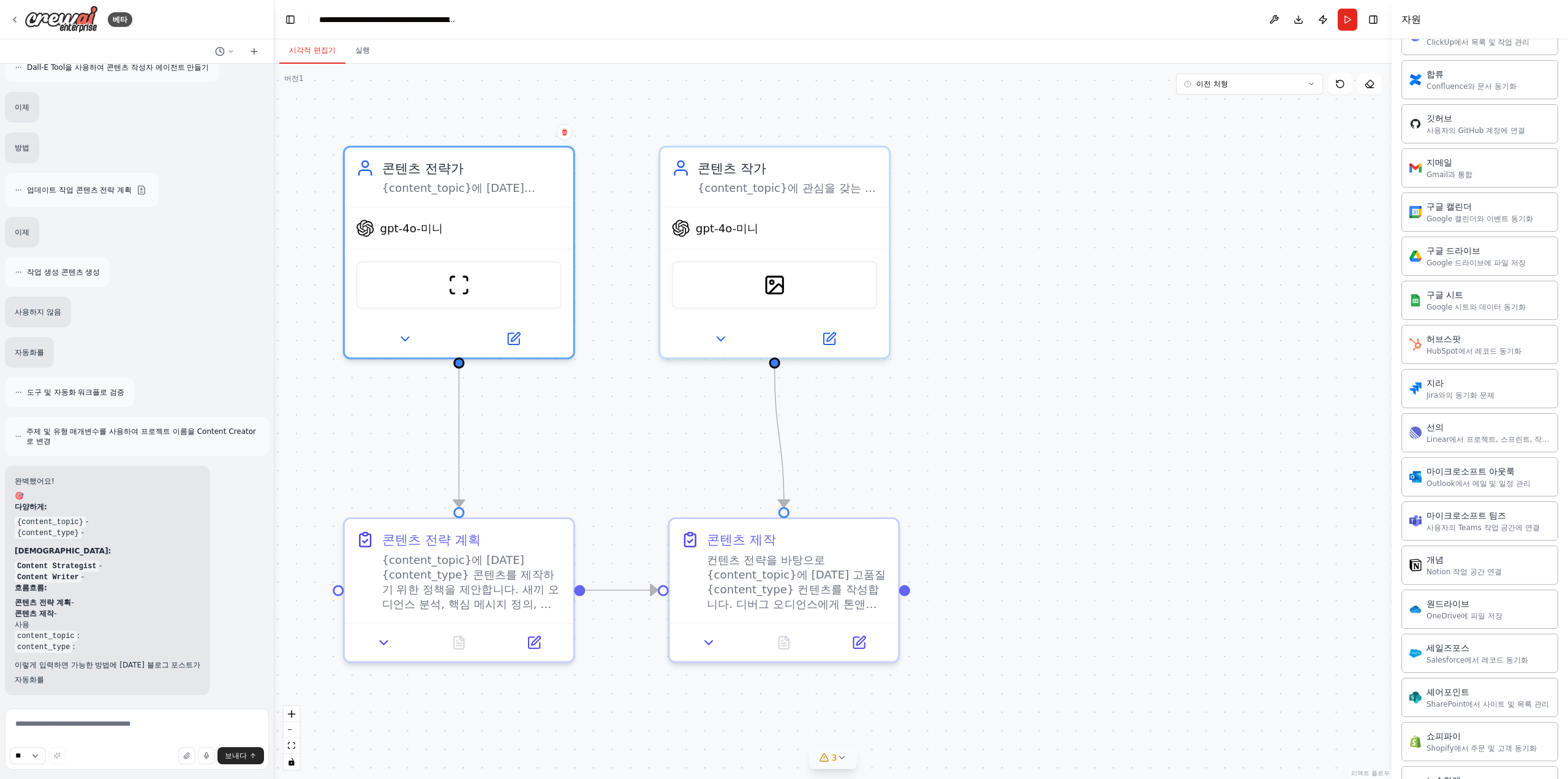
drag, startPoint x: 835, startPoint y: 469, endPoint x: 911, endPoint y: 470, distance: 76.0
click at [909, 463] on div ".deletable-edge-delete-btn { width: 20px; height: 20px; border: 0px solid #ffff…" at bounding box center [832, 421] width 1117 height 715
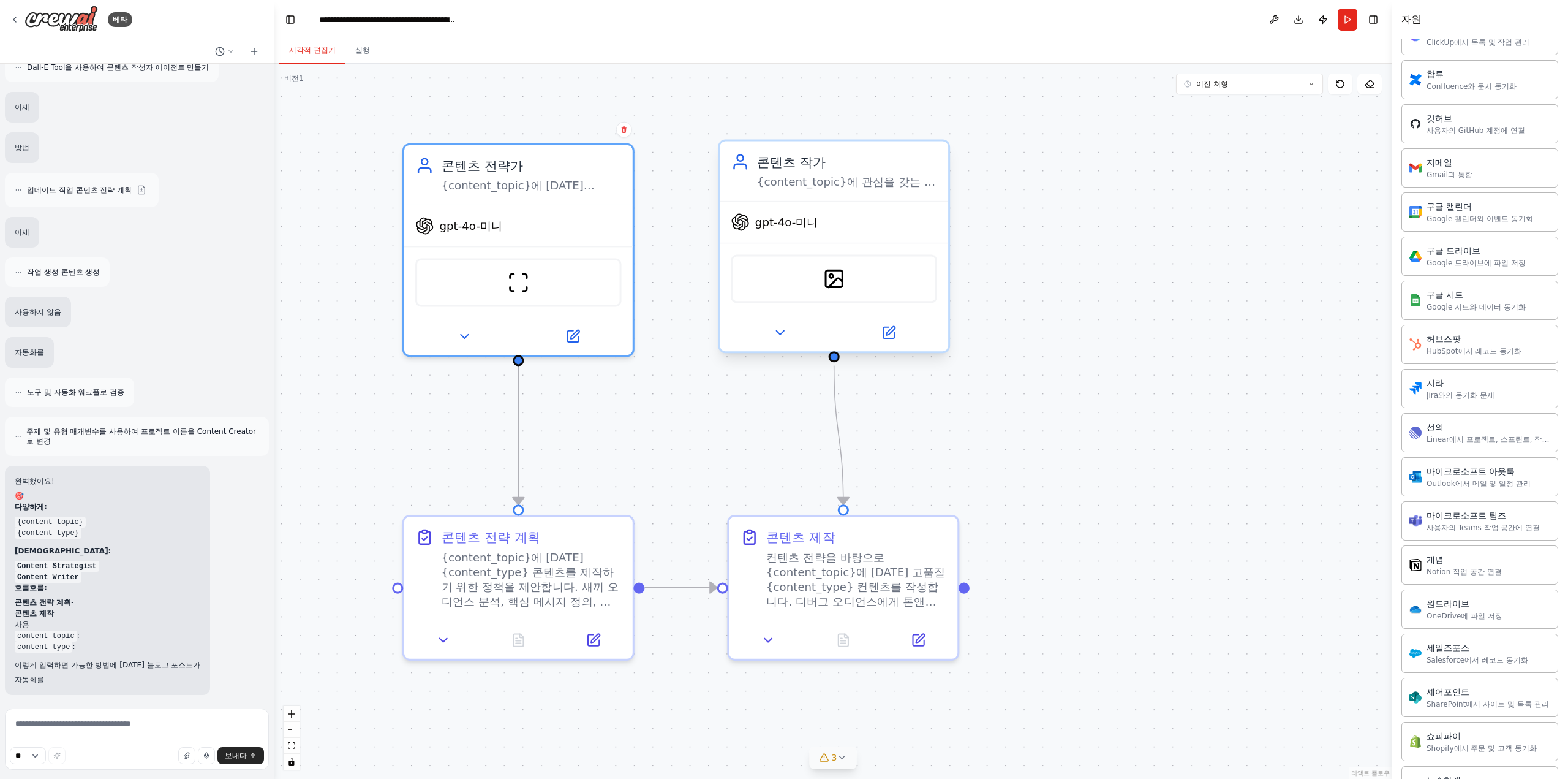
click at [851, 191] on div "콘텐츠 작가 {content_topic}에 관심을 갖는 매력을 지닌 {content_type} 콘텐츠를 생성하여 참가자들의 관심을 높이는 가치…" at bounding box center [833, 172] width 229 height 60
click at [934, 132] on button at bounding box center [939, 130] width 16 height 16
click at [910, 156] on button "확인하다" at bounding box center [915, 144] width 22 height 44
click at [902, 562] on font "컨텐츠 전략을 바탕으로 {content_topic}에 대한 고품질 {content_type} 컨텐츠를 작성합니다. 디버그 오디언스에게 톤앤매너…" at bounding box center [856, 590] width 180 height 87
click at [942, 508] on div "Confirm" at bounding box center [948, 502] width 16 height 16
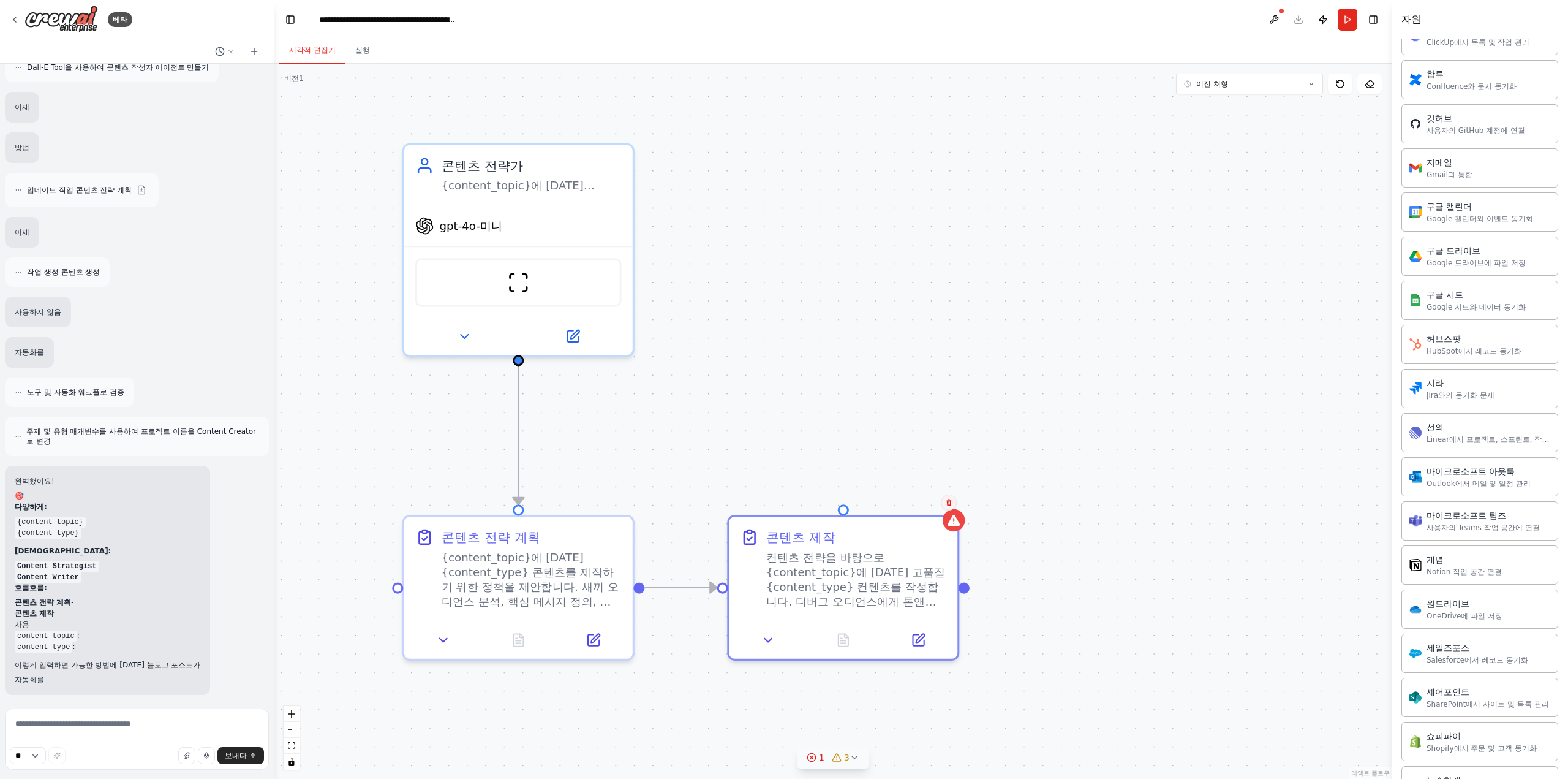
click at [950, 505] on icon at bounding box center [948, 502] width 5 height 7
click at [925, 515] on font "확인하다" at bounding box center [924, 516] width 7 height 38
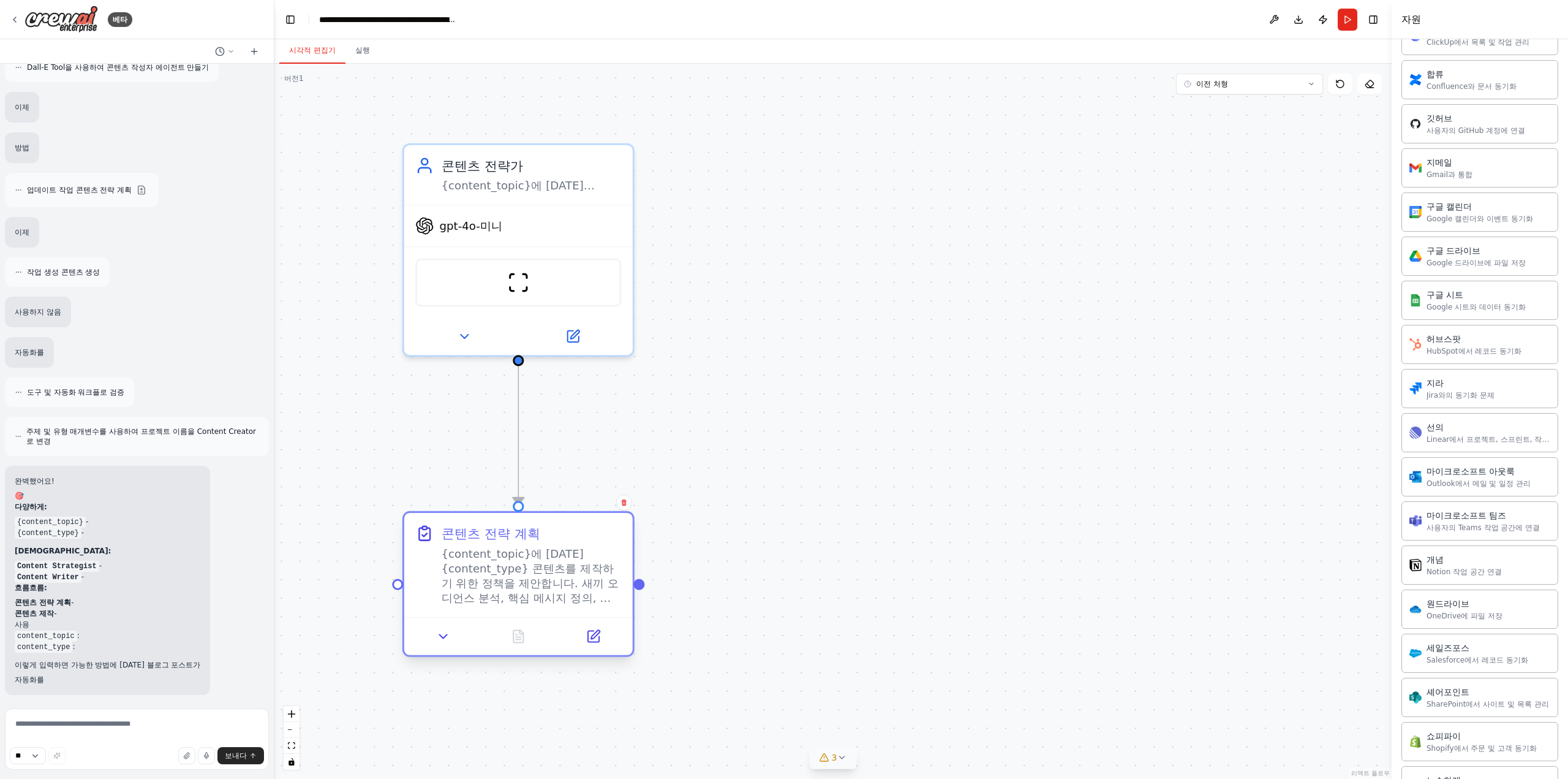
drag, startPoint x: 522, startPoint y: 594, endPoint x: 532, endPoint y: 600, distance: 11.7
click at [532, 600] on font "{content_topic}에 대한 {content_type} 콘텐츠를 제작하기 위한 정책을 제안합니다. 새끼 오디언스 분석, 핵심 메시지 정…" at bounding box center [529, 598] width 177 height 102
drag, startPoint x: 801, startPoint y: 541, endPoint x: 802, endPoint y: 582, distance: 41.0
click at [802, 582] on div ".deletable-edge-delete-btn { width: 20px; height: 20px; border: 0px solid #ffff…" at bounding box center [832, 421] width 1117 height 715
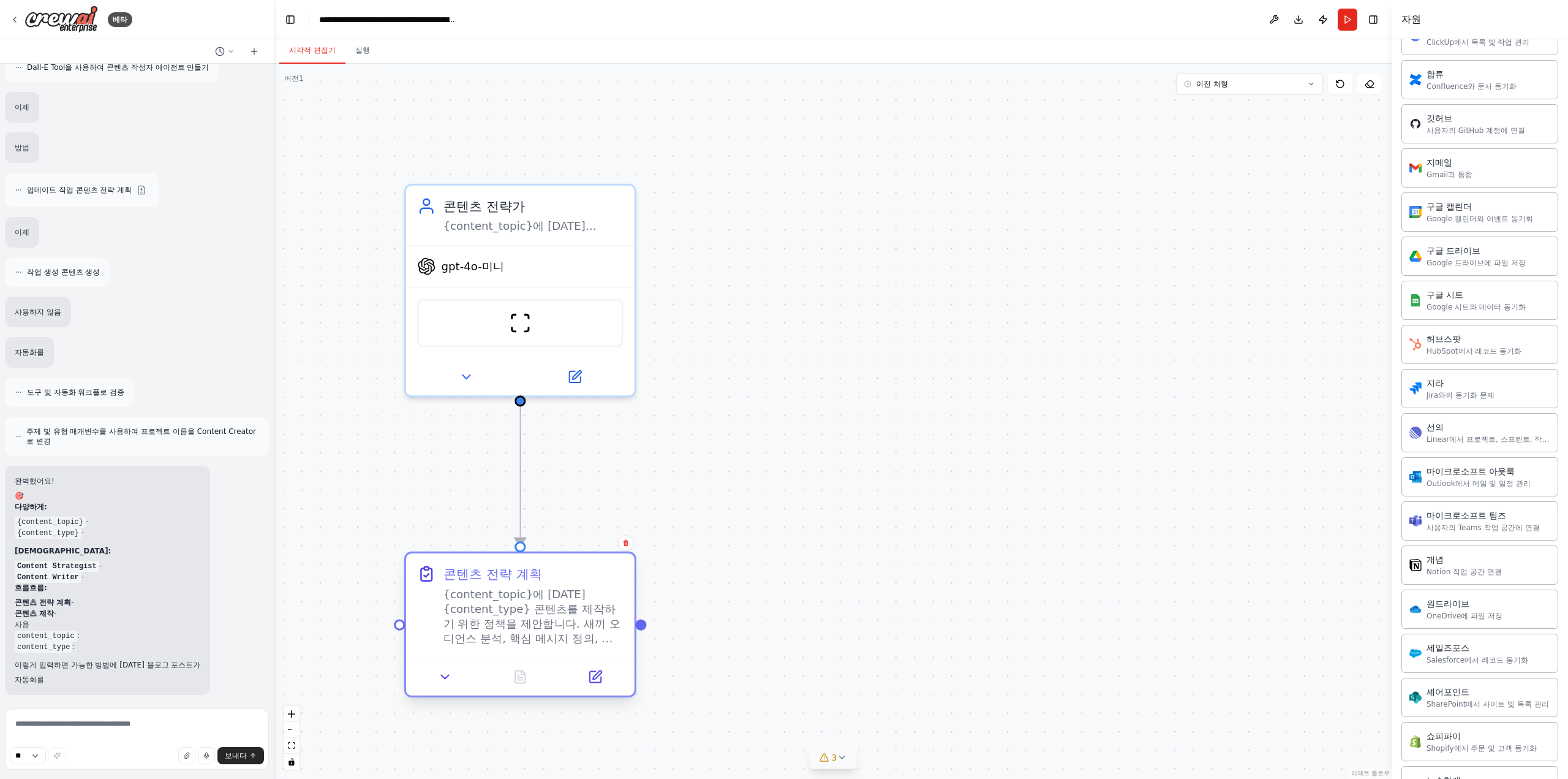
click at [554, 611] on font "{content_topic}에 대한 {content_type} 콘텐츠를 제작하기 위한 정책을 제안합니다. 새끼 오디언스 분석, 핵심 메시지 정…" at bounding box center [531, 638] width 177 height 102
click at [457, 681] on button at bounding box center [445, 676] width 64 height 22
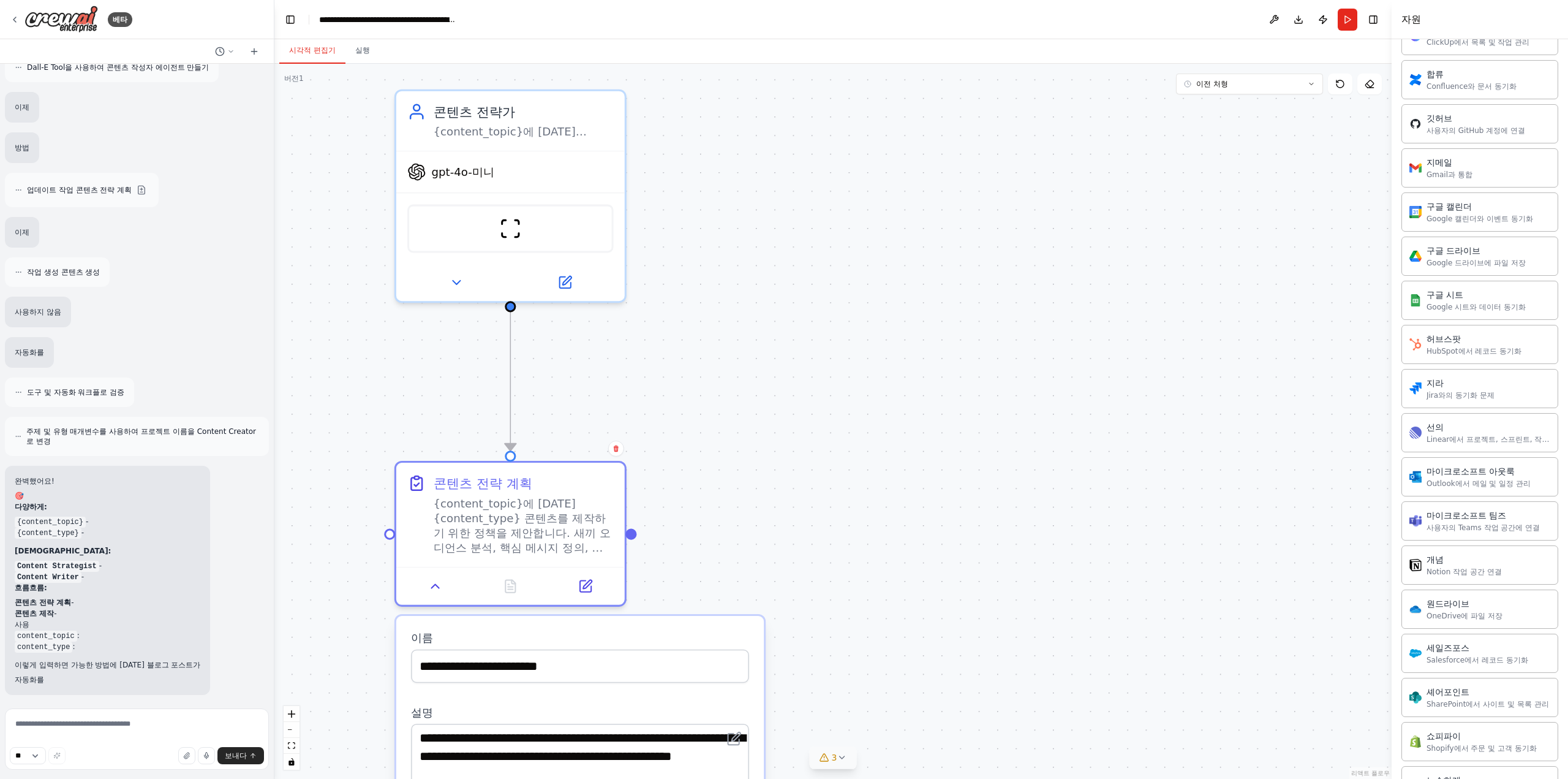
drag, startPoint x: 875, startPoint y: 592, endPoint x: 861, endPoint y: 451, distance: 141.7
click at [861, 451] on div ".deletable-edge-delete-btn { width: 20px; height: 20px; border: 0px solid #ffff…" at bounding box center [832, 421] width 1117 height 715
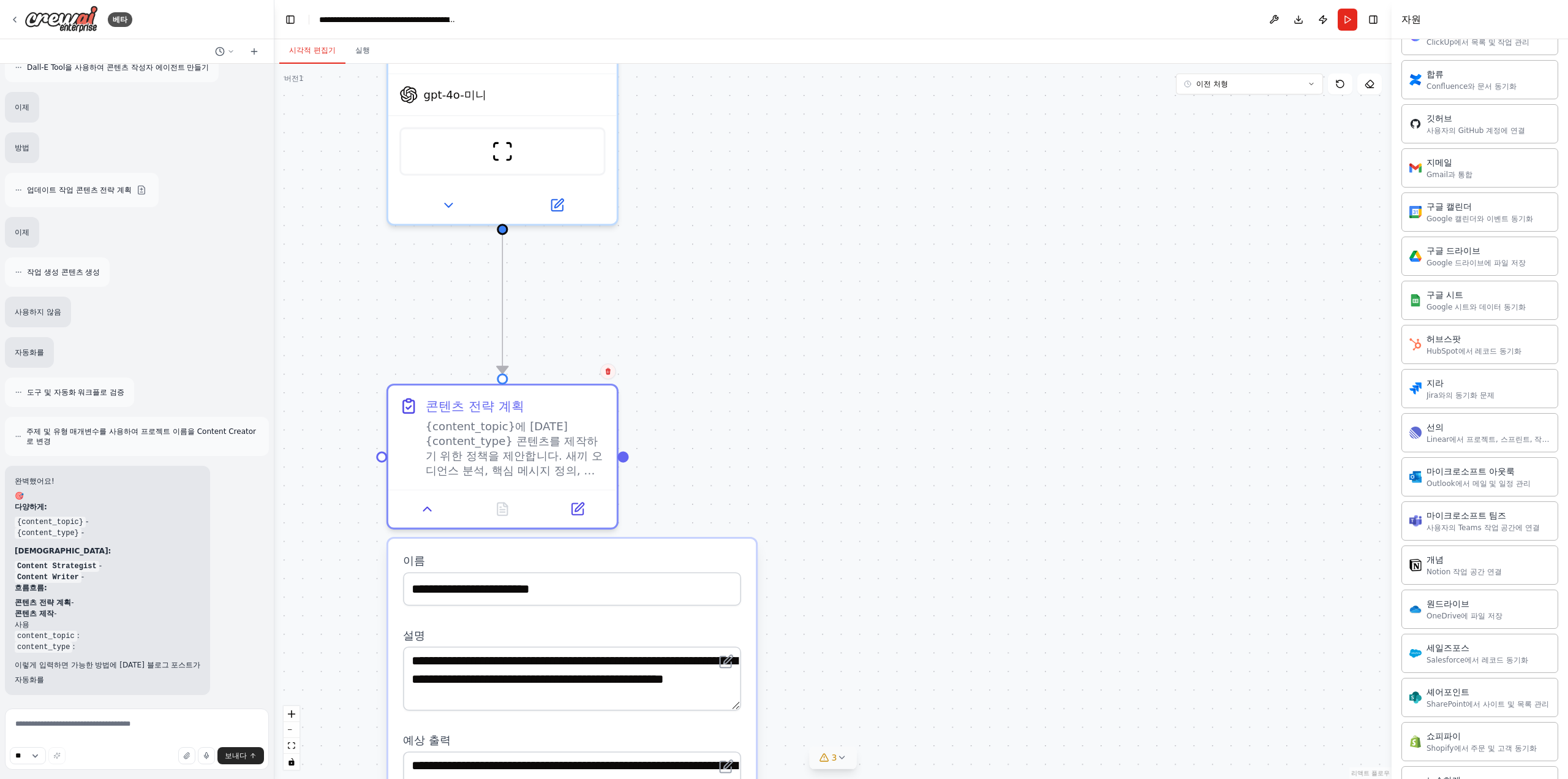
click at [610, 368] on icon at bounding box center [608, 371] width 7 height 7
click at [581, 395] on font "확인하다" at bounding box center [584, 386] width 7 height 38
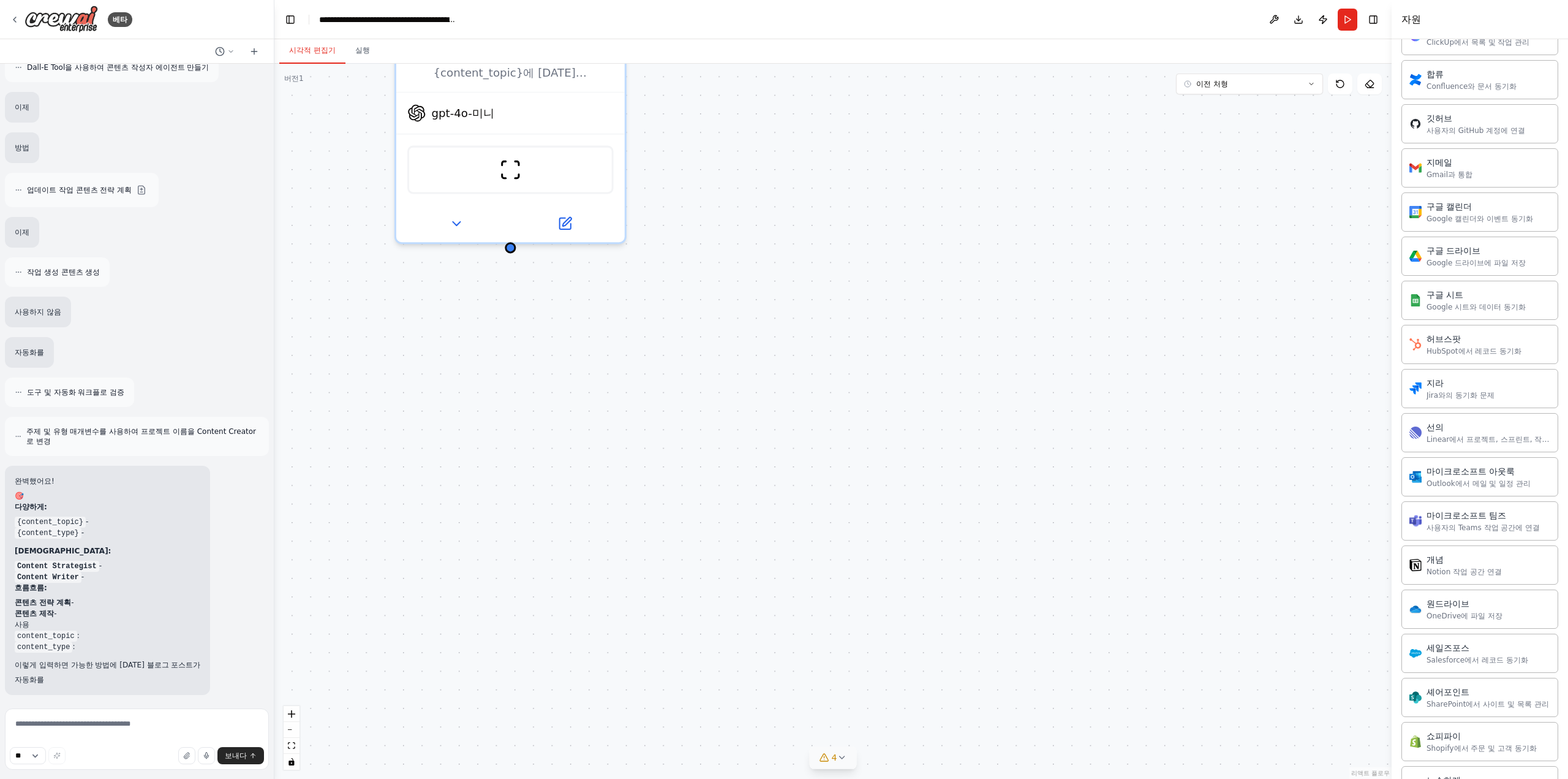
drag, startPoint x: 675, startPoint y: 369, endPoint x: 710, endPoint y: 425, distance: 66.0
click at [695, 425] on div "콘텐츠 전략가 {content_topic}에 대한 {content_type} 콘텐츠 전략을 계획하고, 오리 오디언스에 맞는 컨텐츠 구조와 핵심…" at bounding box center [832, 421] width 1117 height 715
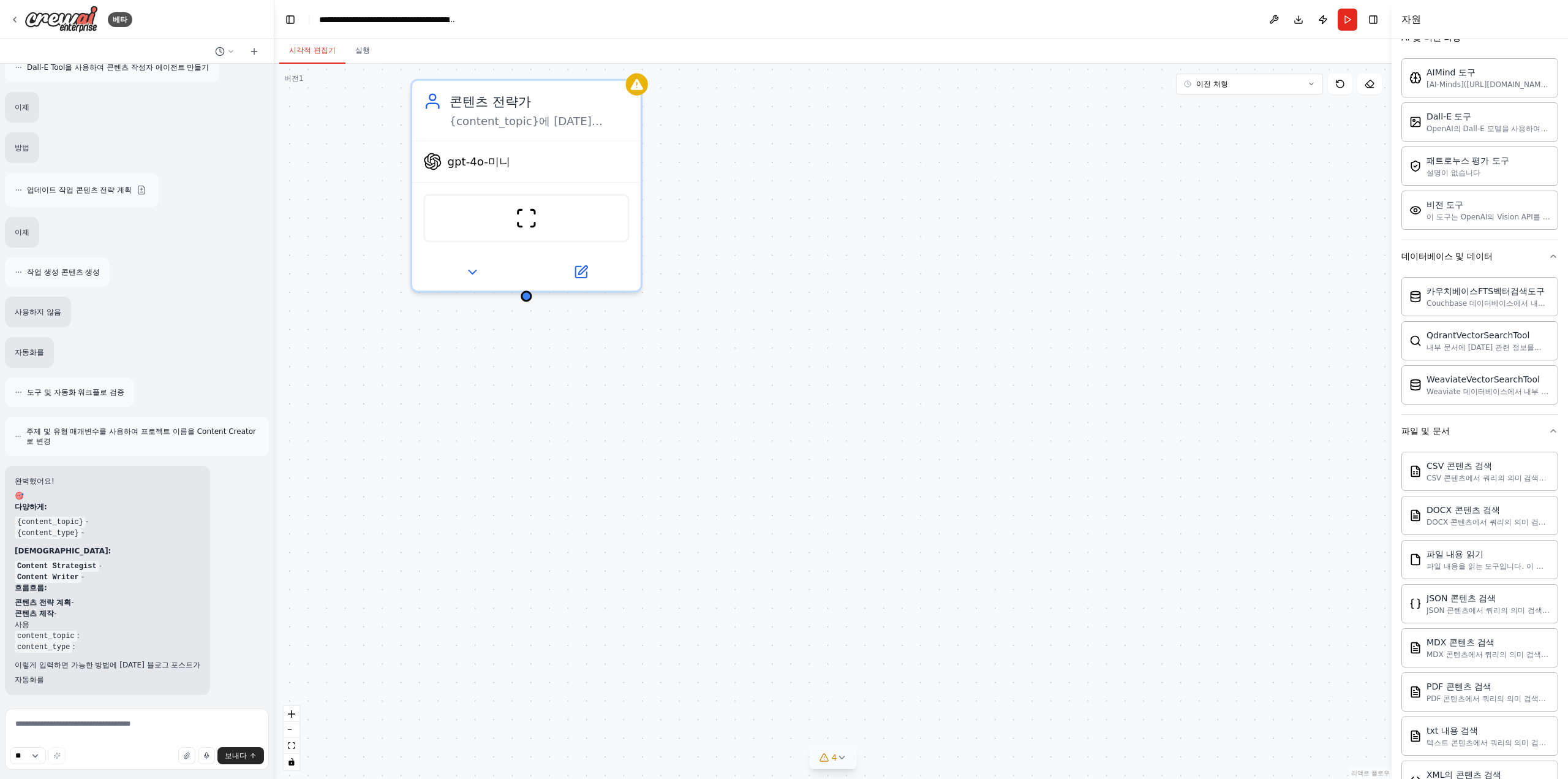
scroll to position [0, 0]
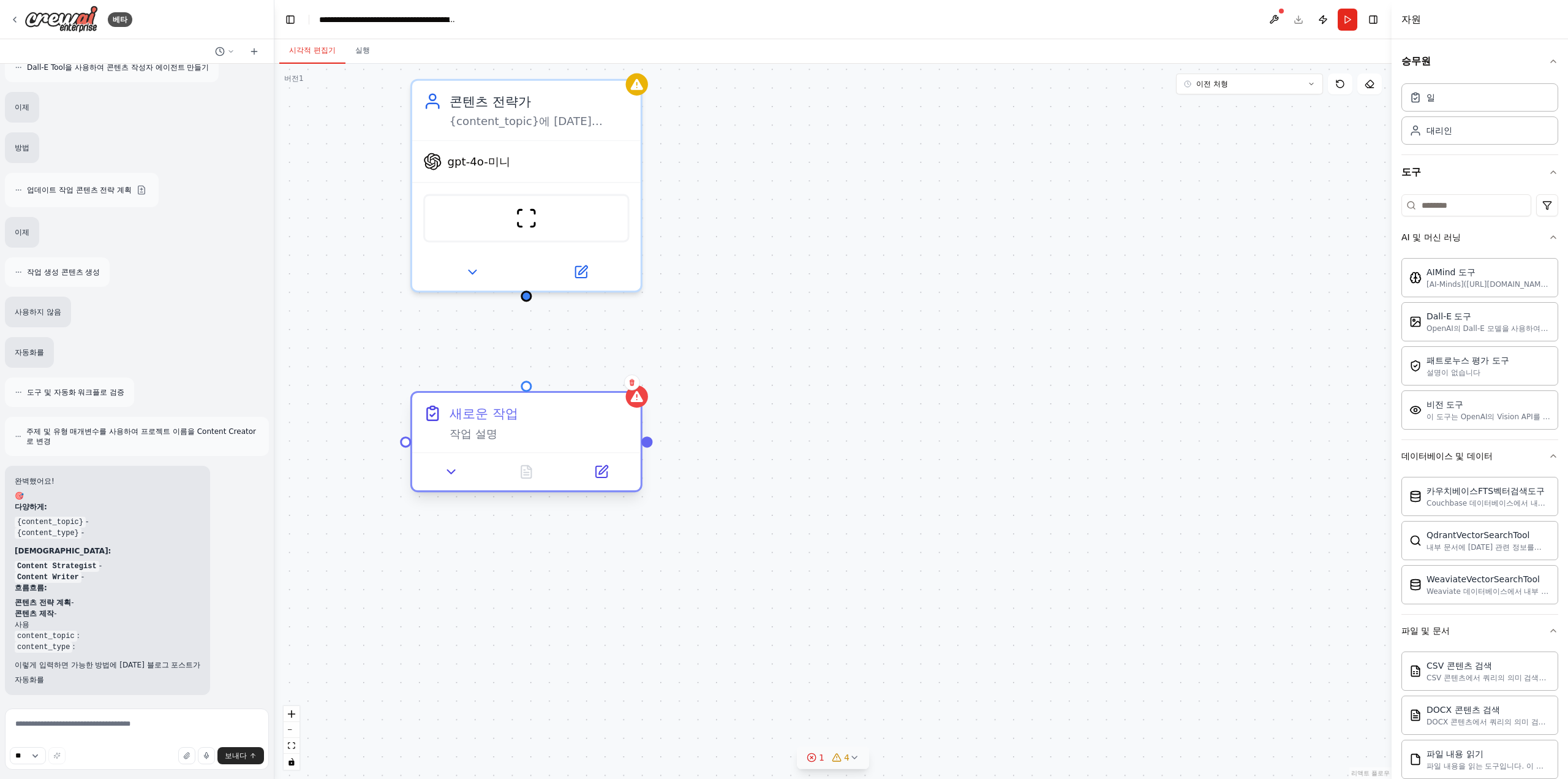
drag, startPoint x: 584, startPoint y: 462, endPoint x: 499, endPoint y: 427, distance: 91.9
click at [499, 427] on div "작업 설명" at bounding box center [539, 433] width 180 height 15
drag, startPoint x: 499, startPoint y: 427, endPoint x: 507, endPoint y: 419, distance: 11.3
click at [507, 419] on div "새로운 작업 작업 설명" at bounding box center [539, 421] width 180 height 37
drag, startPoint x: 525, startPoint y: 296, endPoint x: 527, endPoint y: 390, distance: 94.0
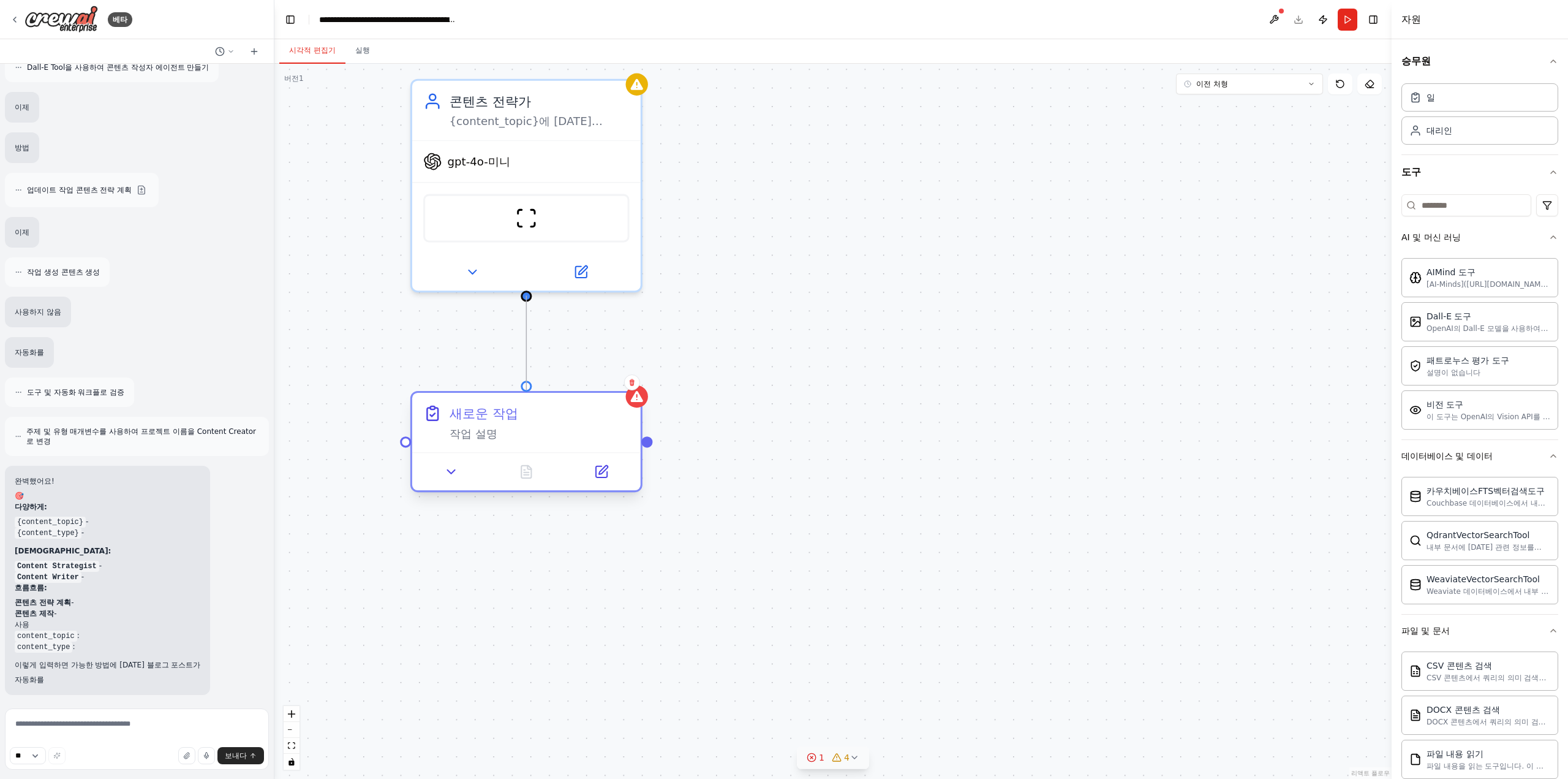
click at [527, 390] on div "콘텐츠 전략가 {content_topic}에 대한 {content_type} 콘텐츠 전략을 계획하고, 오리 오디언스에 맞는 컨텐츠 구조와 핵심…" at bounding box center [1164, 527] width 1694 height 1084
click at [1341, 14] on button "달리다" at bounding box center [1347, 20] width 20 height 22
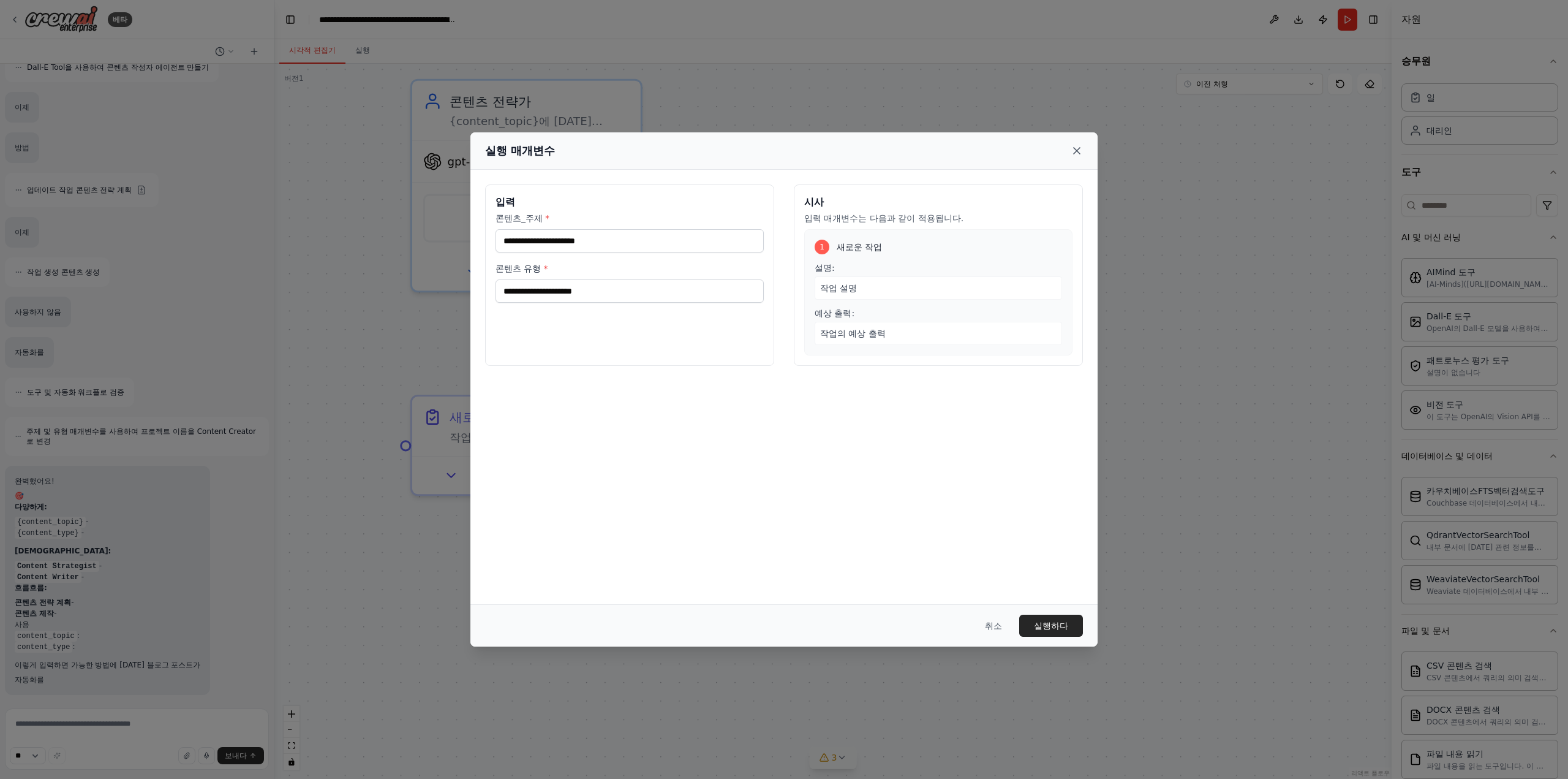
click at [1080, 146] on icon at bounding box center [1077, 151] width 12 height 12
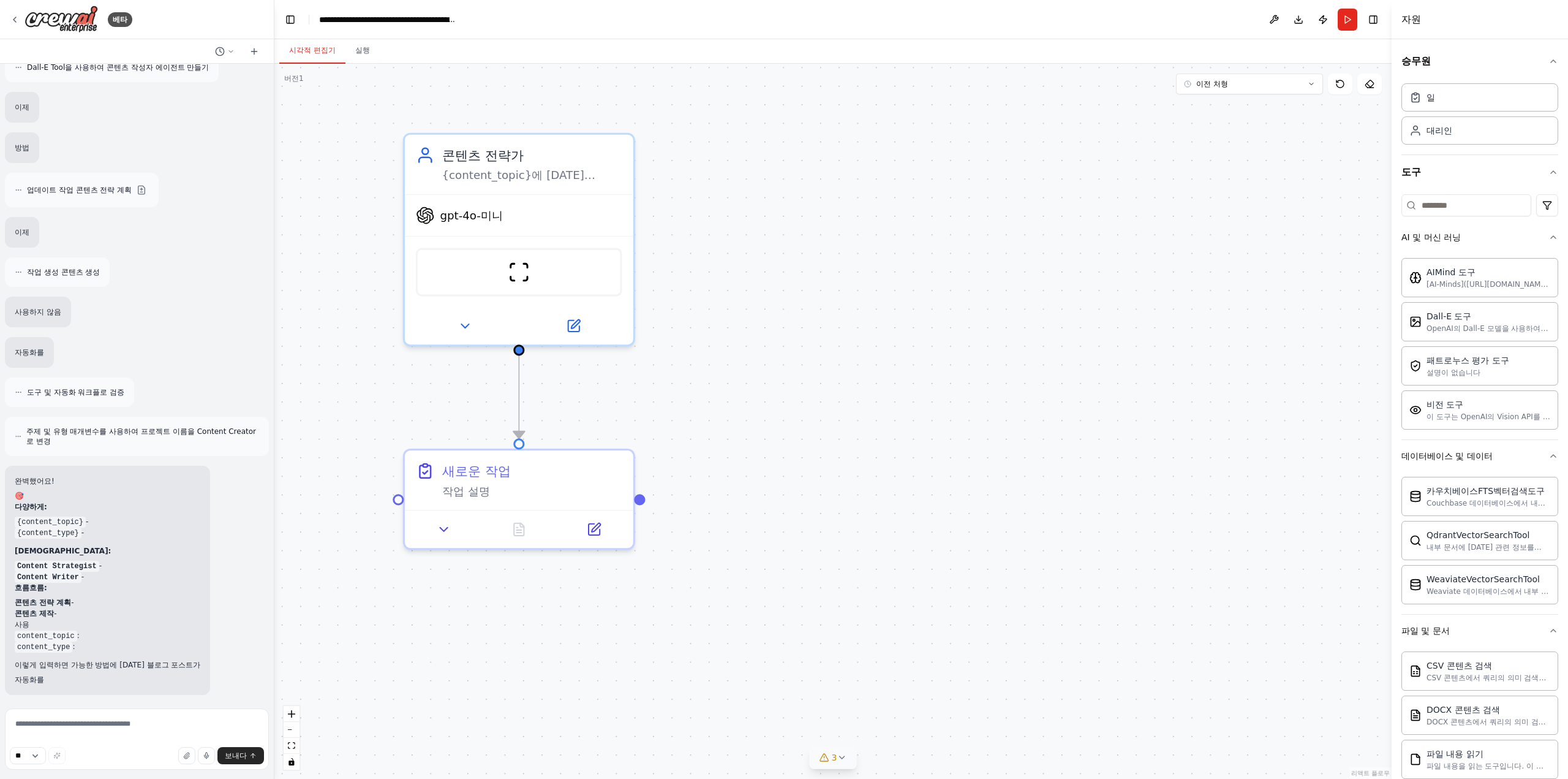
drag, startPoint x: 895, startPoint y: 223, endPoint x: 883, endPoint y: 306, distance: 83.9
click at [884, 303] on div ".deletable-edge-delete-btn { width: 20px; height: 20px; border: 0px solid #ffff…" at bounding box center [832, 421] width 1117 height 715
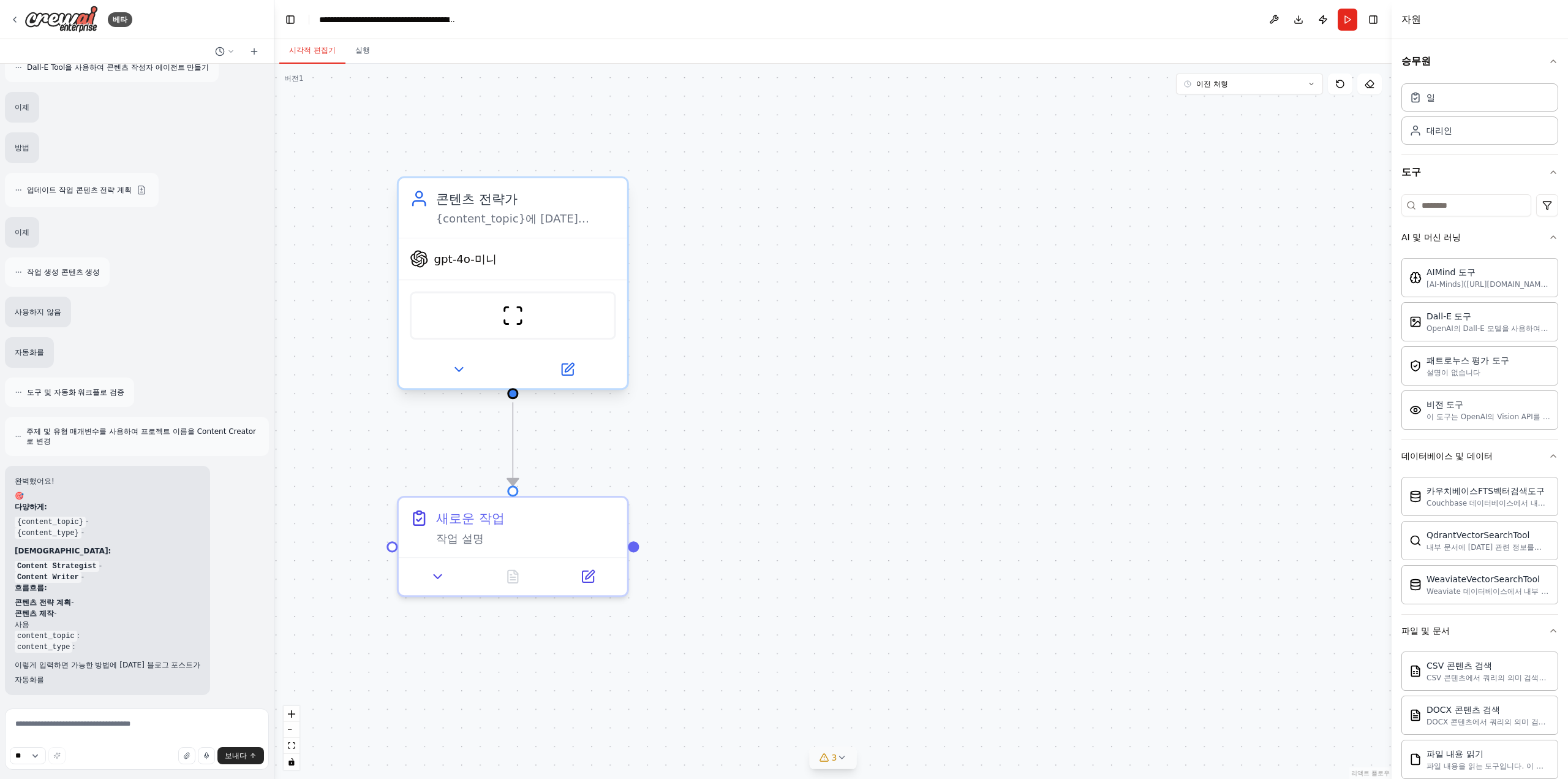
click at [508, 266] on div "gpt-4o-미니" at bounding box center [512, 259] width 229 height 41
click at [516, 233] on div "콘텐츠 전략가 {content_topic}에 대한 {content_type} 콘텐츠 전략을 계획하고, 오리 오디언스에 맞는 컨텐츠 구조와 핵심…" at bounding box center [512, 209] width 229 height 60
click at [535, 238] on div "gpt-4o-미니 스크레이프웹사이트도구" at bounding box center [512, 313] width 229 height 151
click at [473, 275] on div "gpt-4o-미니" at bounding box center [512, 259] width 229 height 41
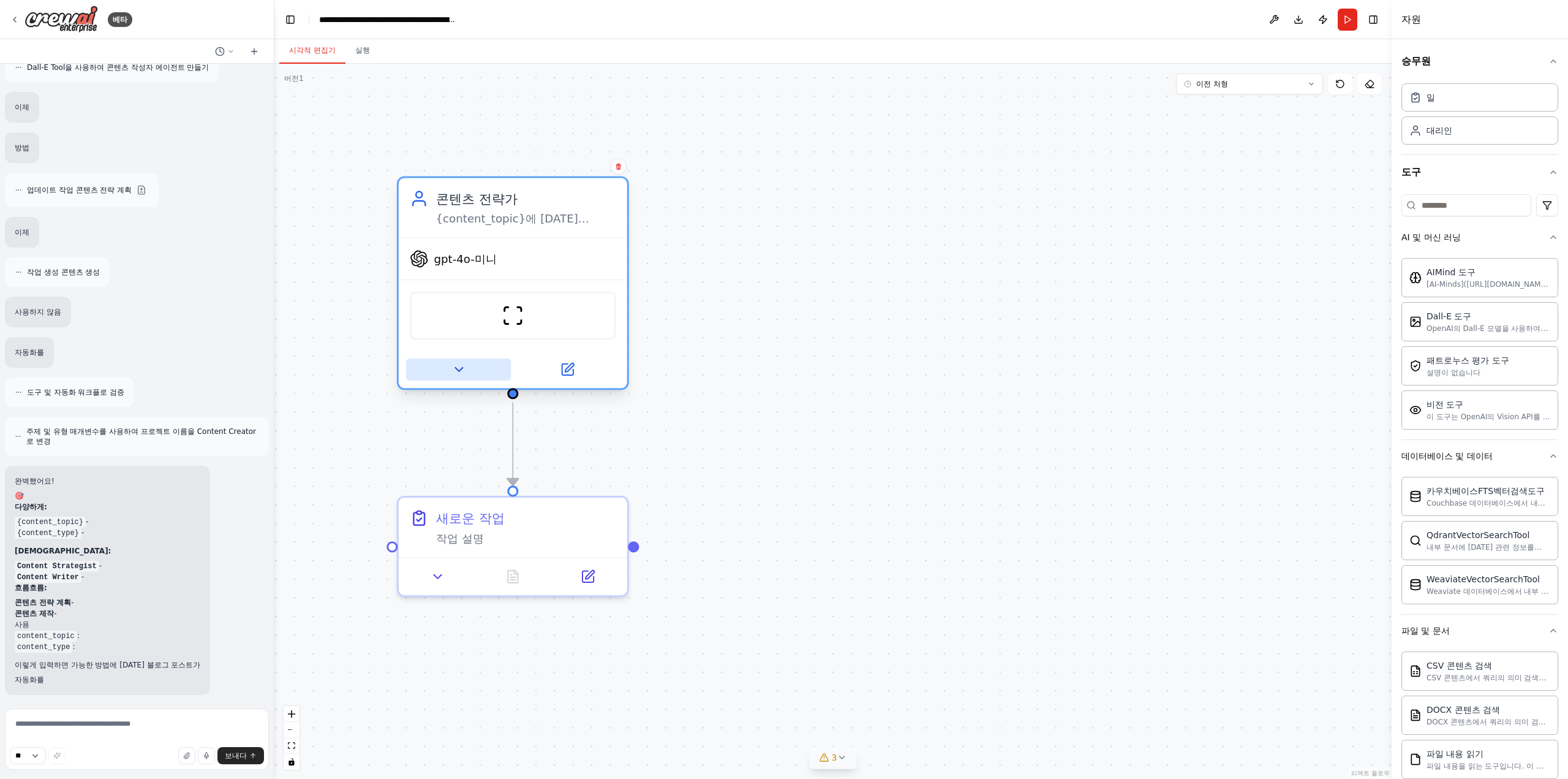
click at [462, 370] on icon at bounding box center [458, 370] width 15 height 15
click at [473, 377] on button at bounding box center [458, 370] width 105 height 22
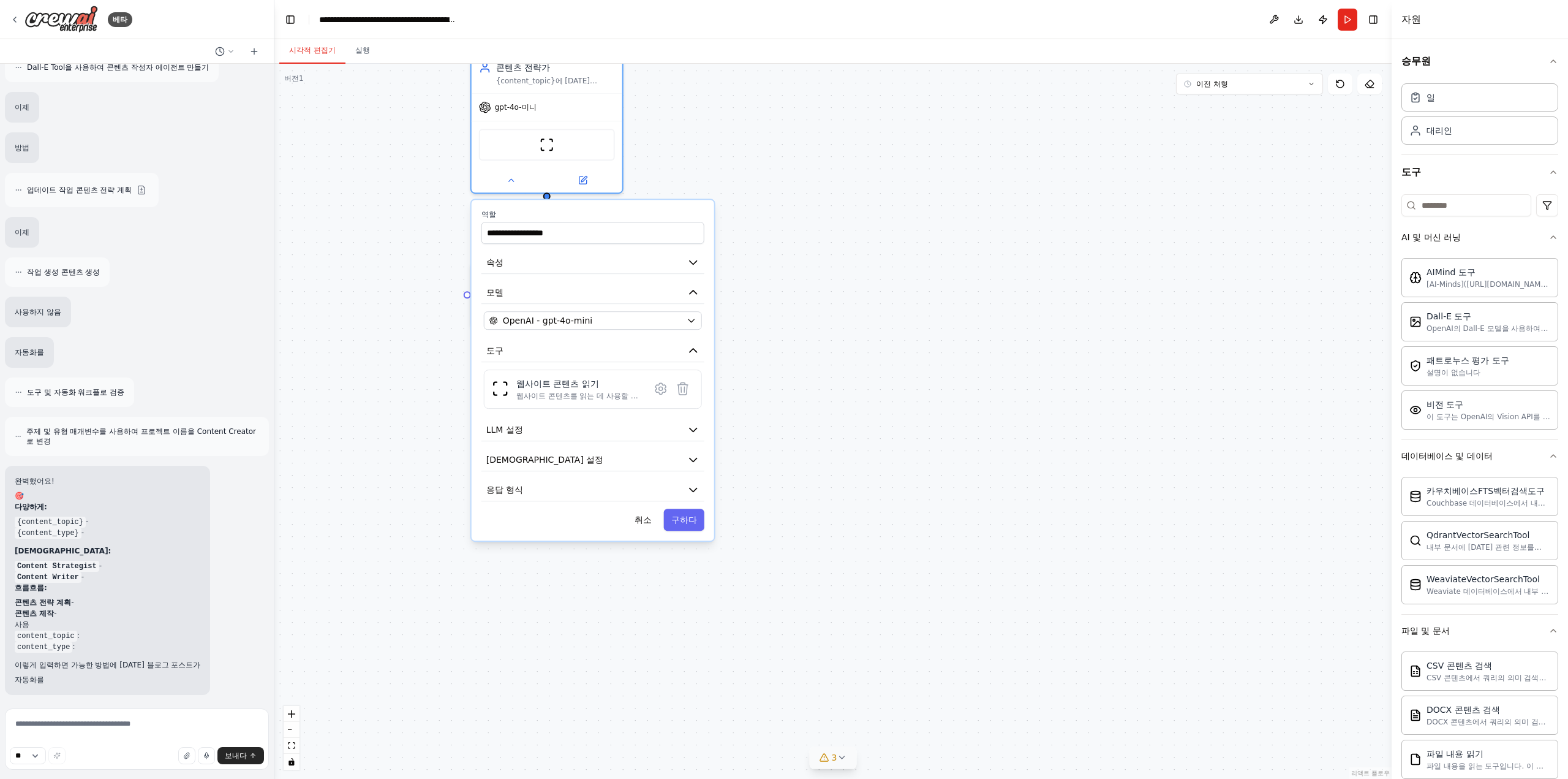
drag, startPoint x: 828, startPoint y: 626, endPoint x: 837, endPoint y: 345, distance: 281.1
click at [837, 345] on div ".deletable-edge-delete-btn { width: 20px; height: 20px; border: 0px solid #ffff…" at bounding box center [832, 421] width 1117 height 715
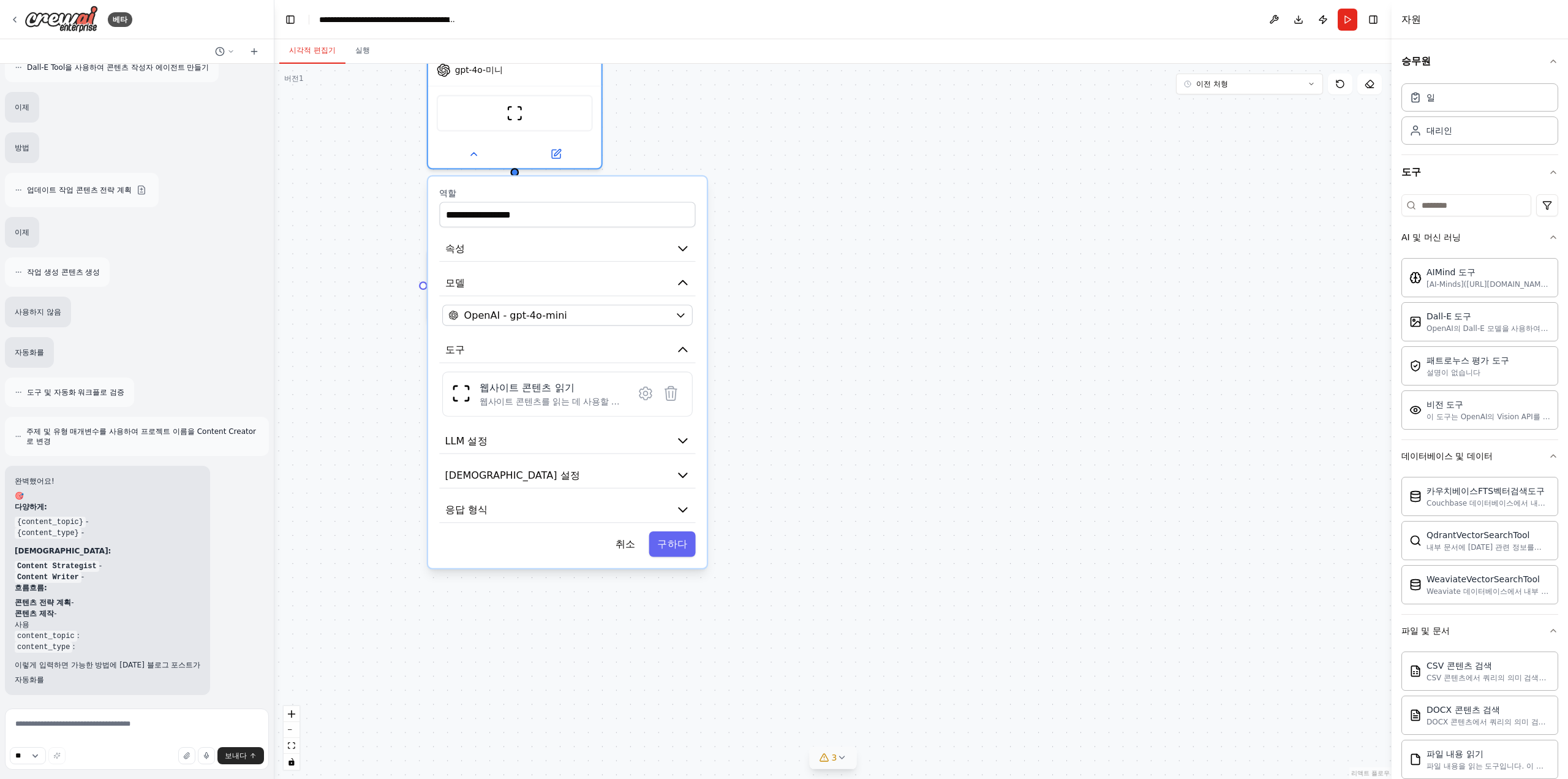
drag, startPoint x: 781, startPoint y: 300, endPoint x: 818, endPoint y: 402, distance: 108.5
click at [807, 366] on div ".deletable-edge-delete-btn { width: 20px; height: 20px; border: 0px solid #ffff…" at bounding box center [832, 421] width 1117 height 715
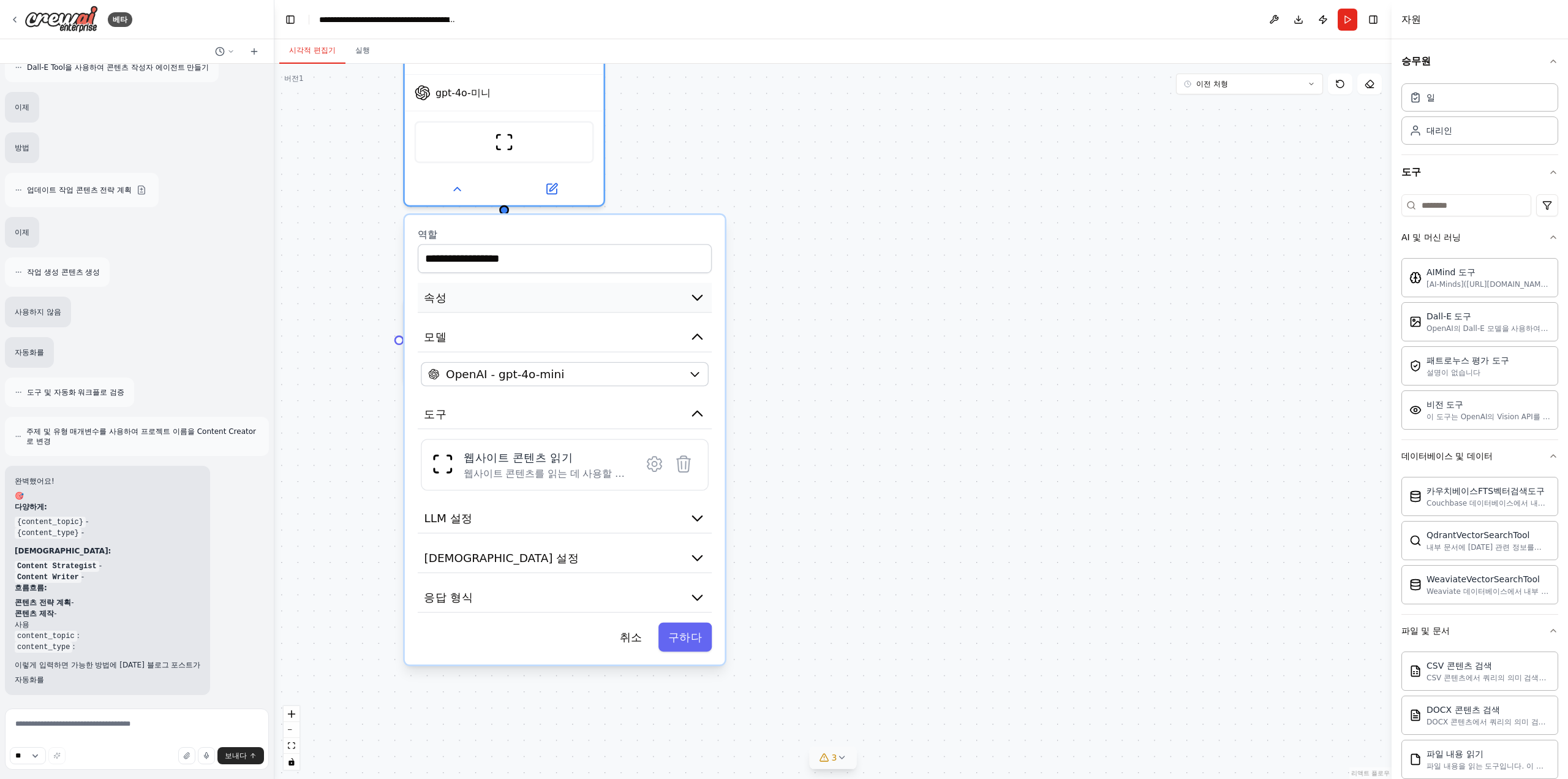
click at [574, 286] on button "속성" at bounding box center [564, 298] width 294 height 30
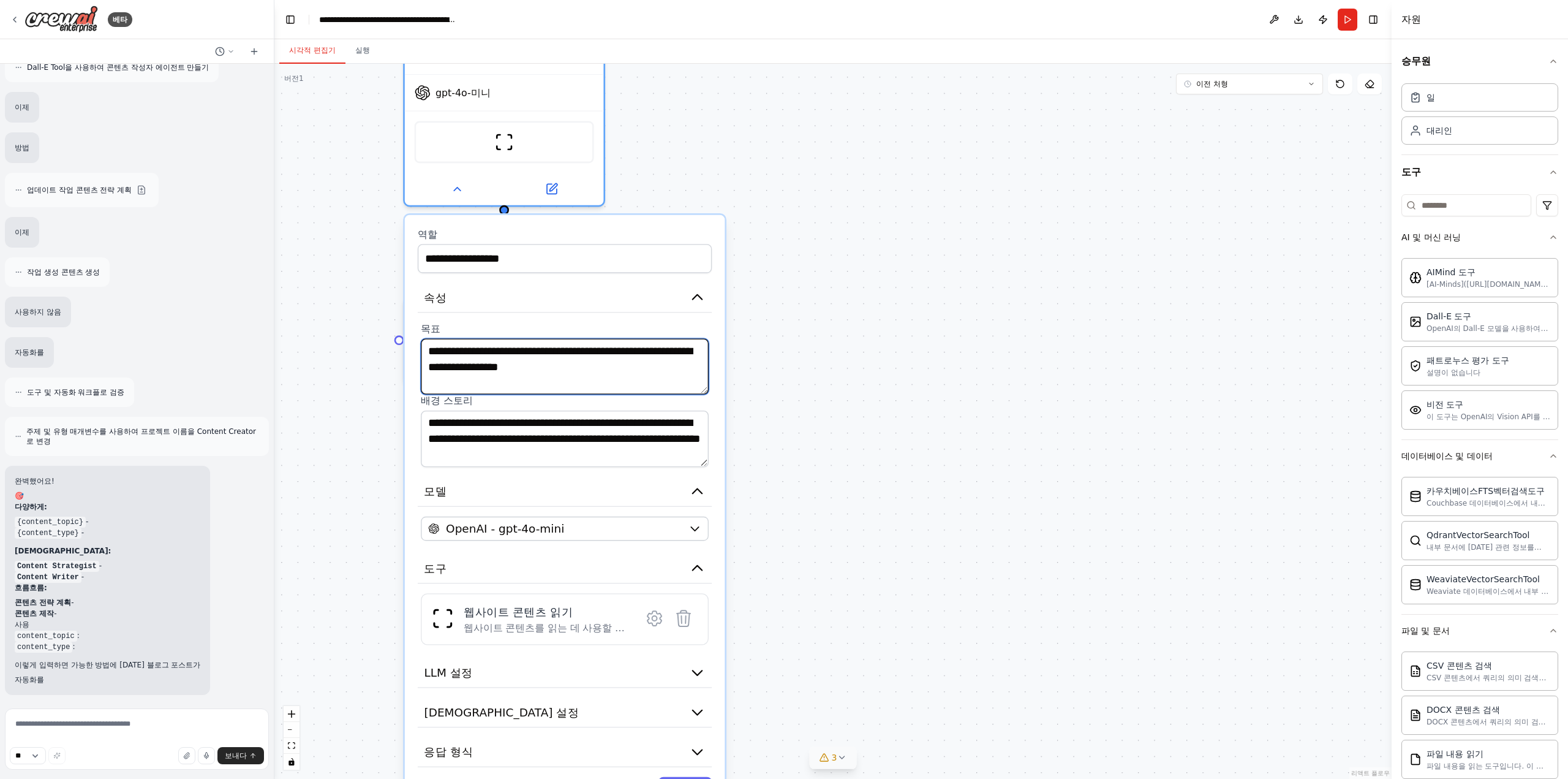
click at [576, 350] on textarea "**********" at bounding box center [565, 367] width 287 height 56
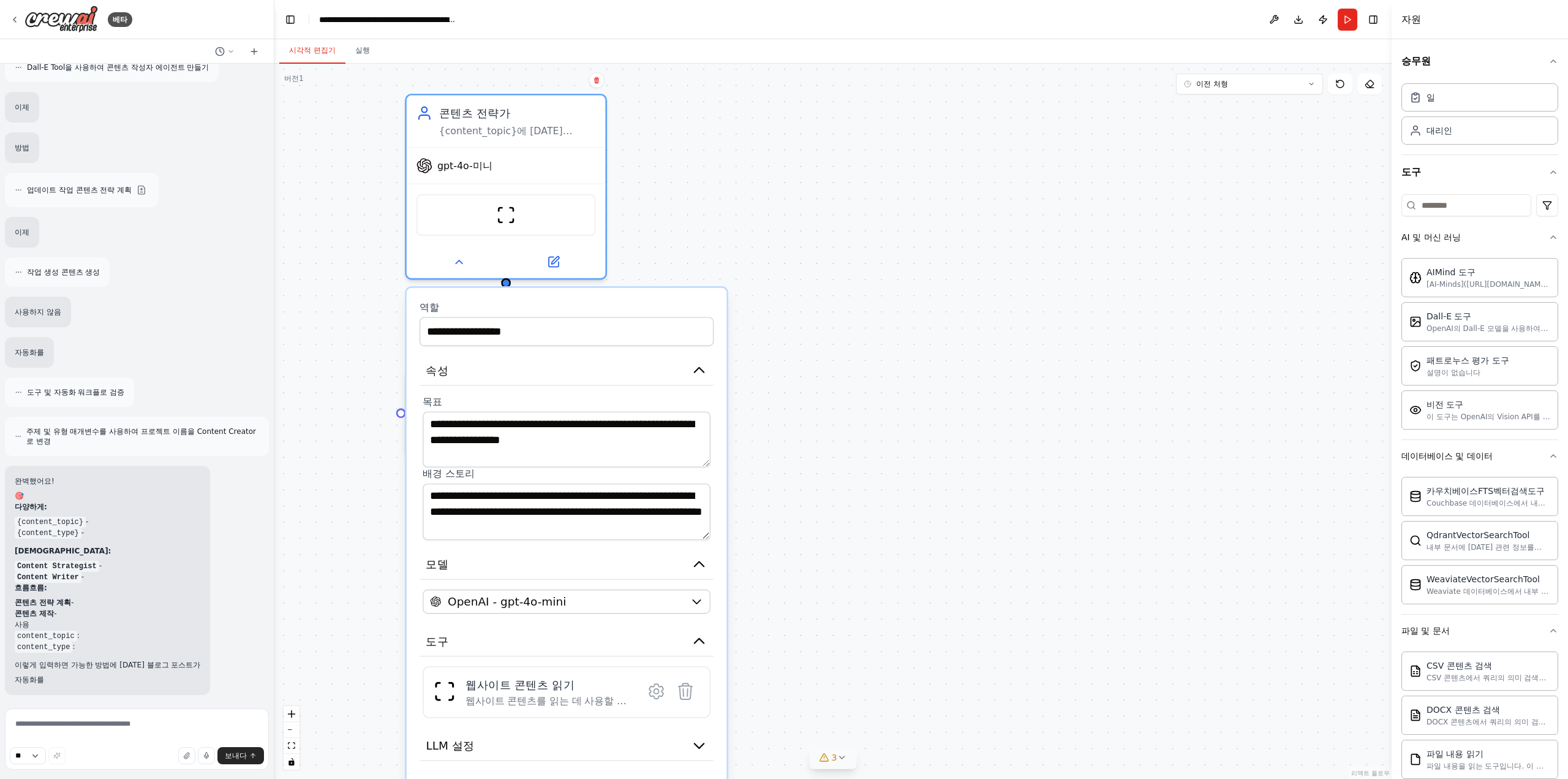
drag, startPoint x: 887, startPoint y: 309, endPoint x: 851, endPoint y: 380, distance: 79.6
click at [877, 433] on div ".deletable-edge-delete-btn { width: 20px; height: 20px; border: 0px solid #ffff…" at bounding box center [832, 421] width 1117 height 715
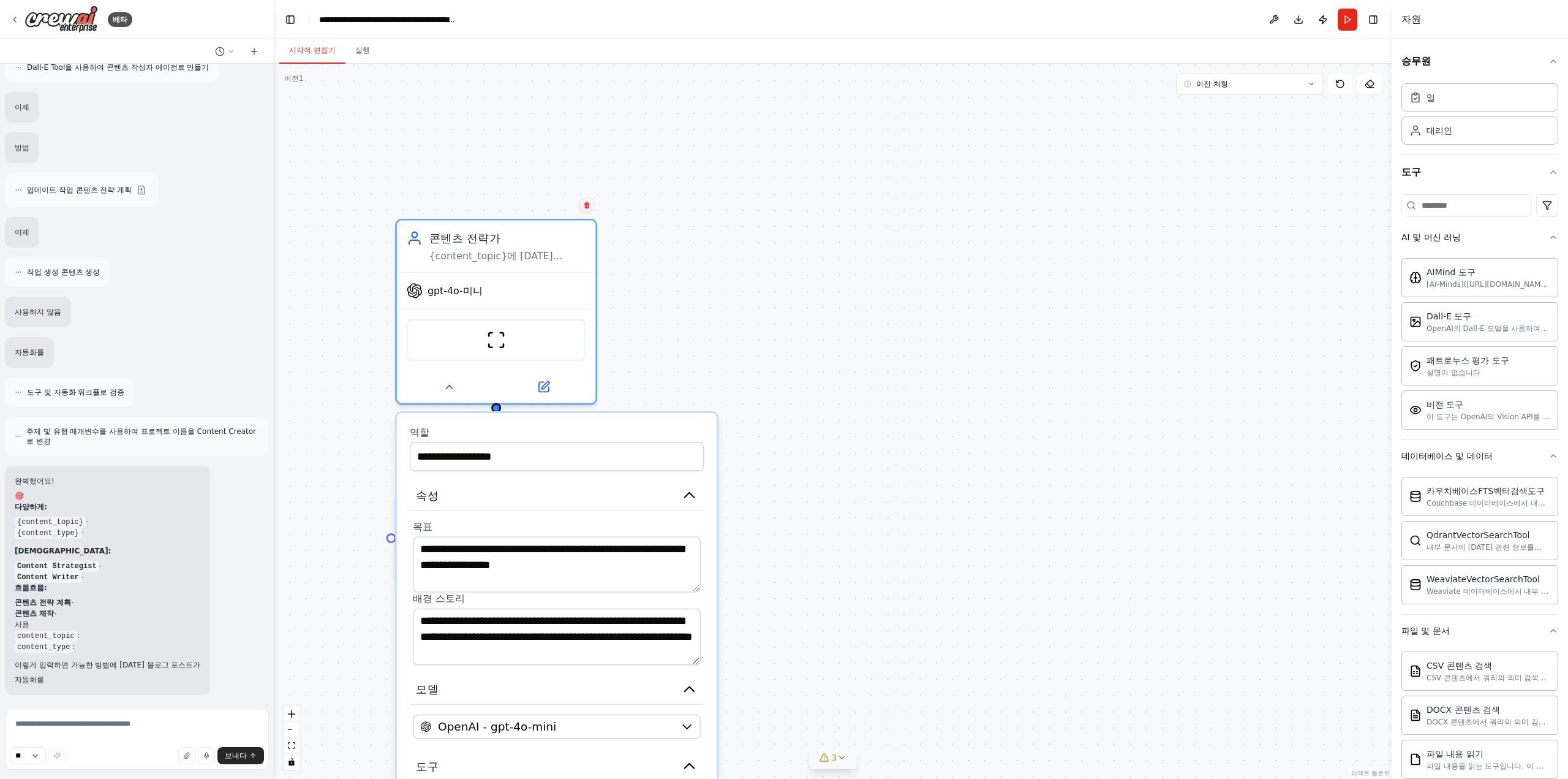
click at [593, 206] on button at bounding box center [587, 206] width 16 height 16
click at [563, 229] on font "확인하다" at bounding box center [562, 220] width 7 height 38
click at [562, 213] on font "확인하다" at bounding box center [562, 220] width 7 height 38
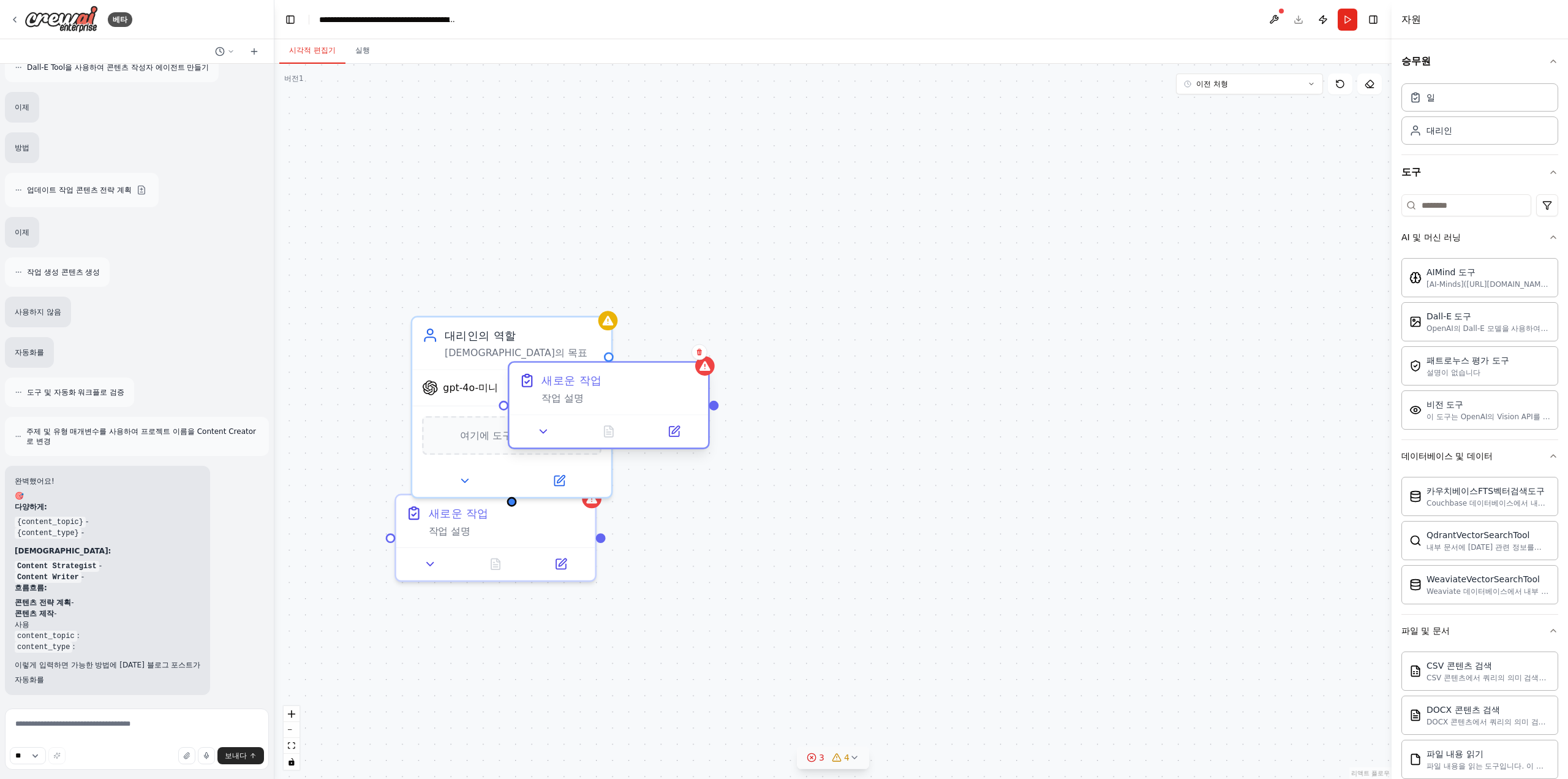
drag, startPoint x: 684, startPoint y: 377, endPoint x: 964, endPoint y: 334, distance: 283.3
click at [698, 373] on div "새로운 작업" at bounding box center [619, 381] width 157 height 16
click at [967, 309] on div "확인하다" at bounding box center [974, 304] width 16 height 16
click at [974, 305] on icon at bounding box center [973, 304] width 5 height 7
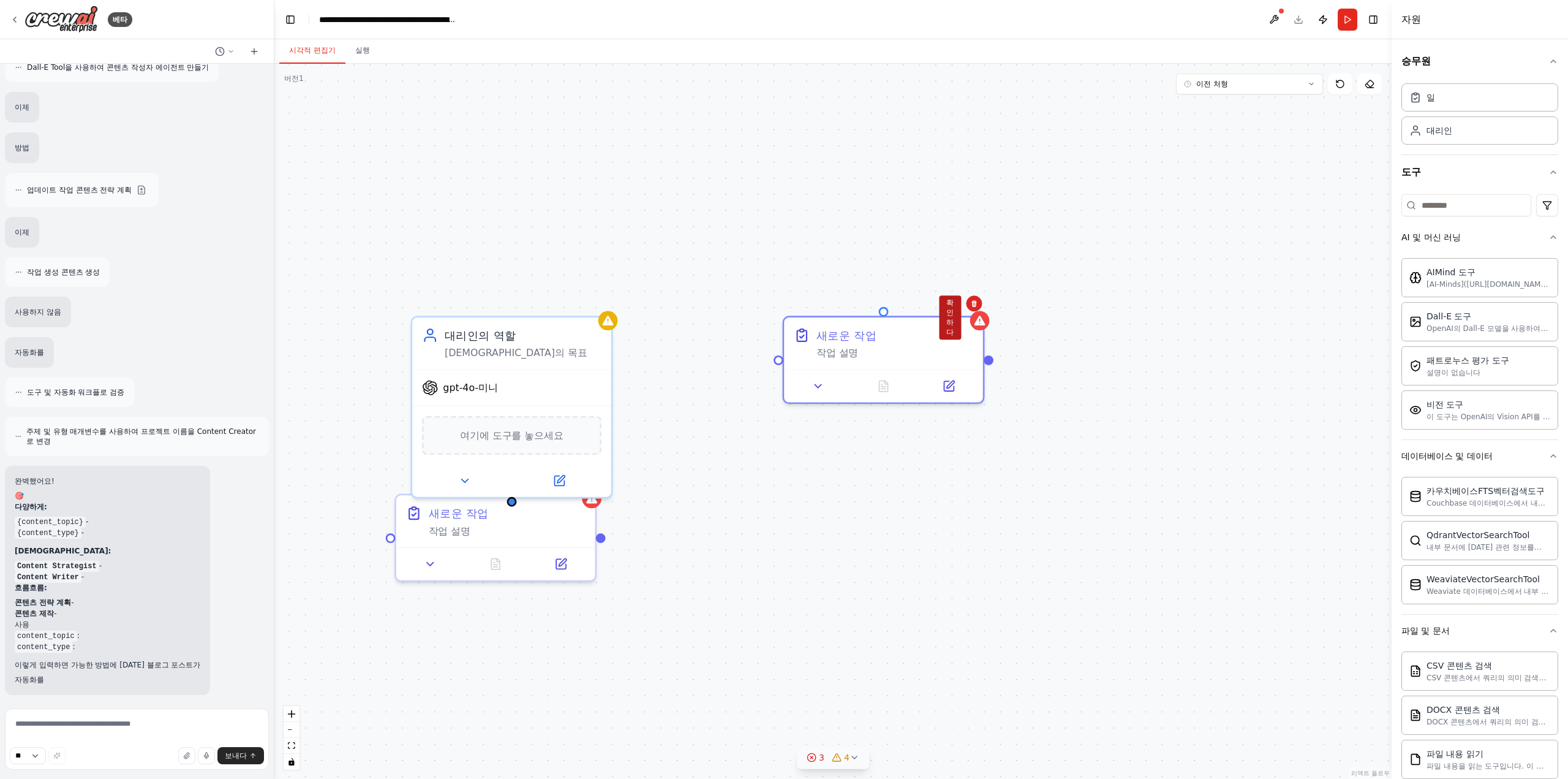
click at [959, 316] on button "확인하다" at bounding box center [950, 318] width 22 height 44
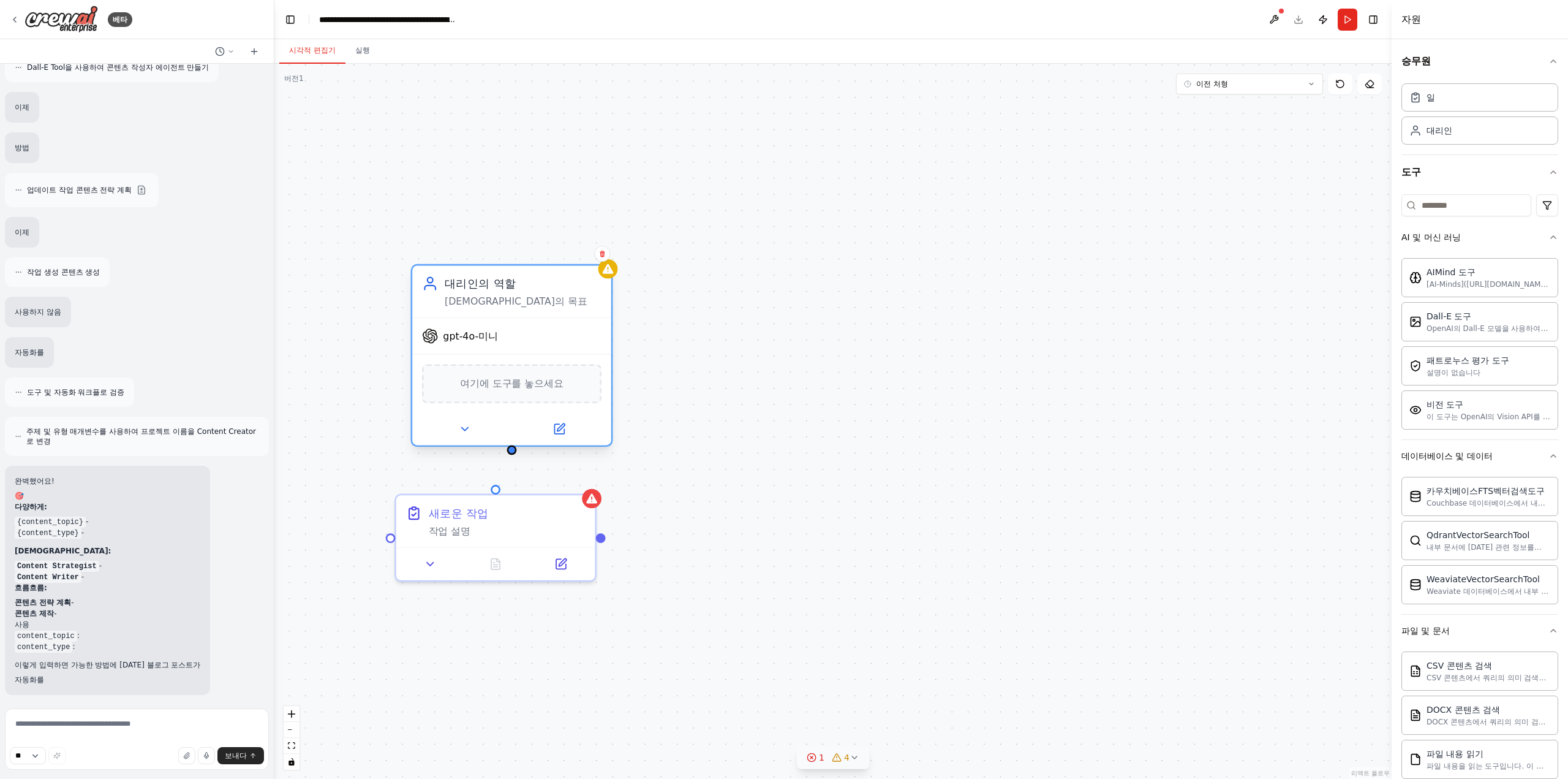
drag, startPoint x: 519, startPoint y: 379, endPoint x: 513, endPoint y: 312, distance: 67.3
click at [513, 318] on div "gpt-4o-미니" at bounding box center [511, 336] width 199 height 36
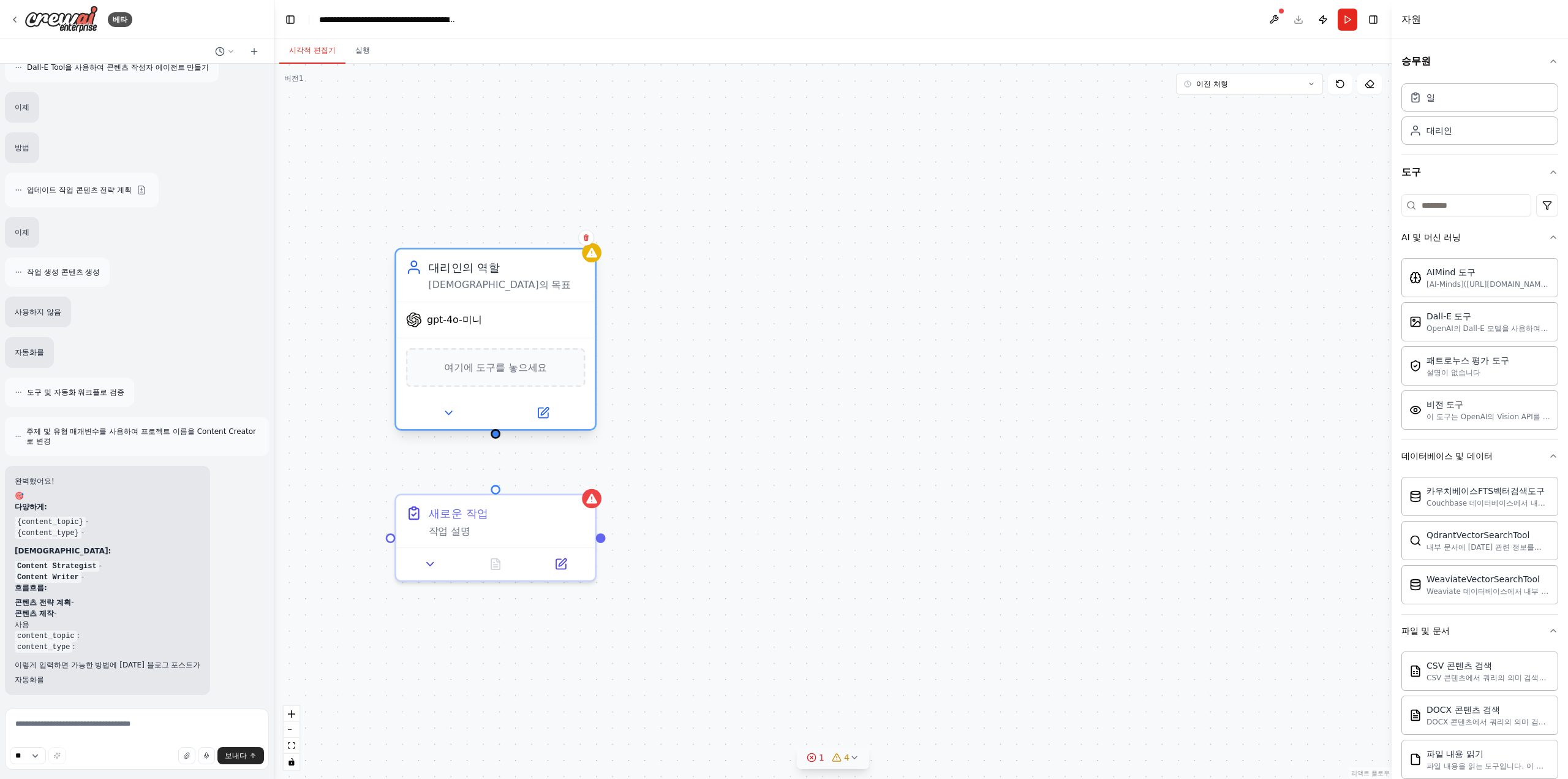
drag, startPoint x: 508, startPoint y: 312, endPoint x: 485, endPoint y: 311, distance: 23.0
click at [485, 311] on div "gpt-4o-미니" at bounding box center [495, 320] width 199 height 36
drag, startPoint x: 495, startPoint y: 436, endPoint x: 489, endPoint y: 488, distance: 52.3
click at [489, 488] on div "새로운 작업 작업 설명 대리인의 역할 에이전트의 목표 gpt-4o-미니 여기에 도구를 놓으세요" at bounding box center [832, 421] width 1117 height 715
click at [1351, 9] on button "달리다" at bounding box center [1347, 20] width 20 height 22
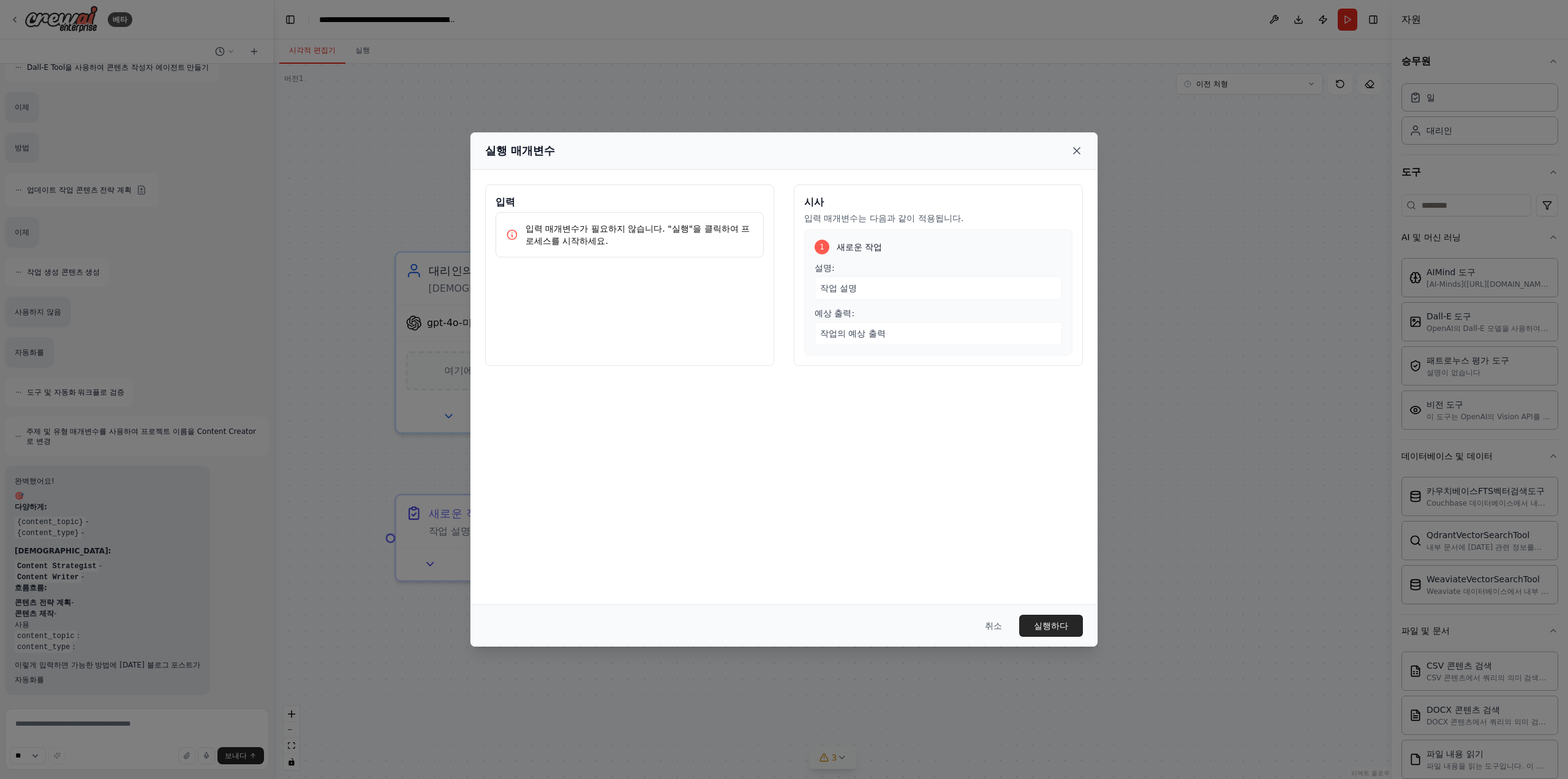
click at [1075, 152] on icon at bounding box center [1077, 151] width 6 height 6
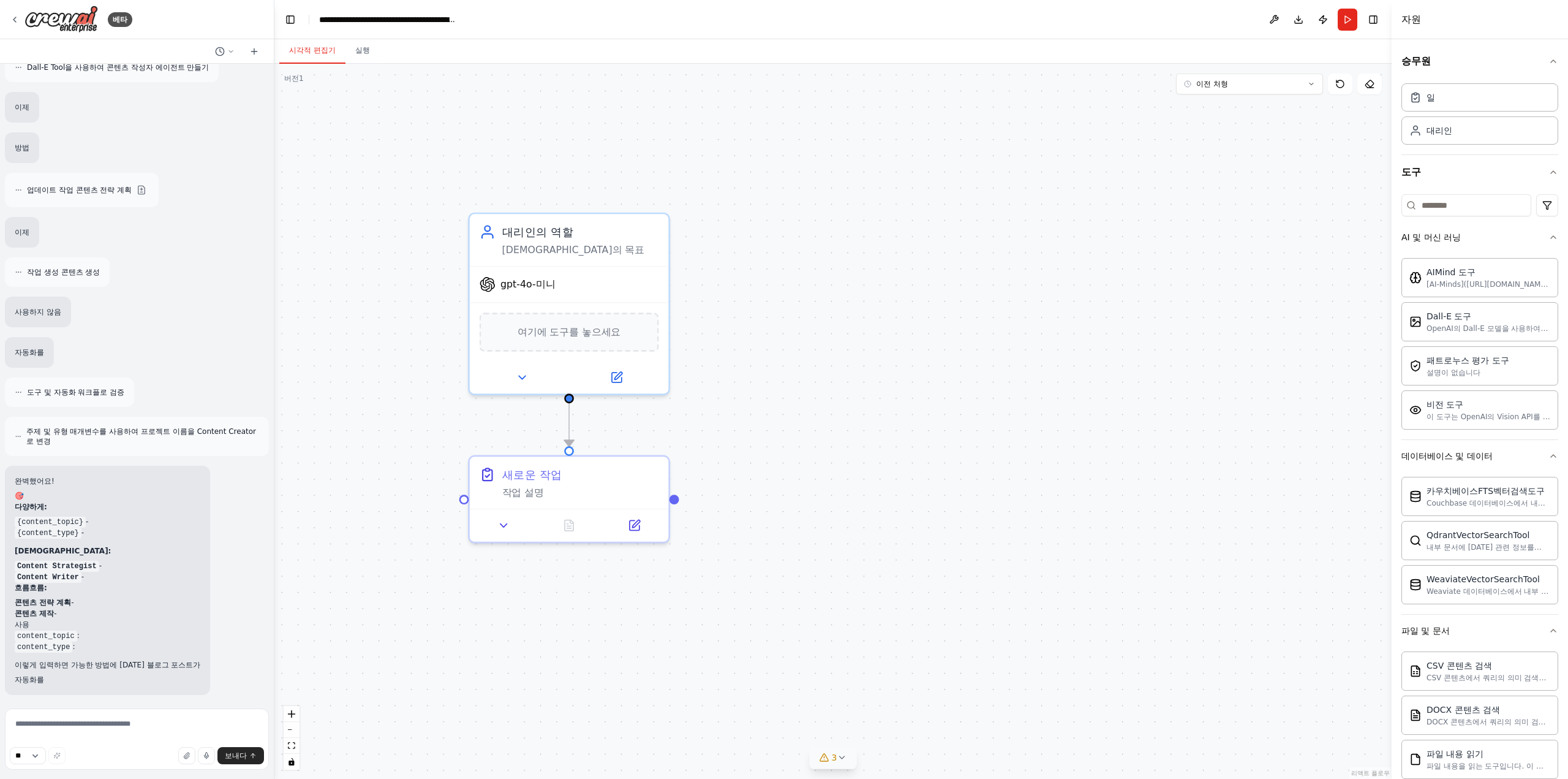
drag, startPoint x: 953, startPoint y: 250, endPoint x: 1026, endPoint y: 214, distance: 81.4
click at [1025, 212] on div ".deletable-edge-delete-btn { width: 20px; height: 20px; border: 0px solid #ffff…" at bounding box center [832, 421] width 1117 height 715
click at [611, 369] on icon at bounding box center [616, 374] width 13 height 13
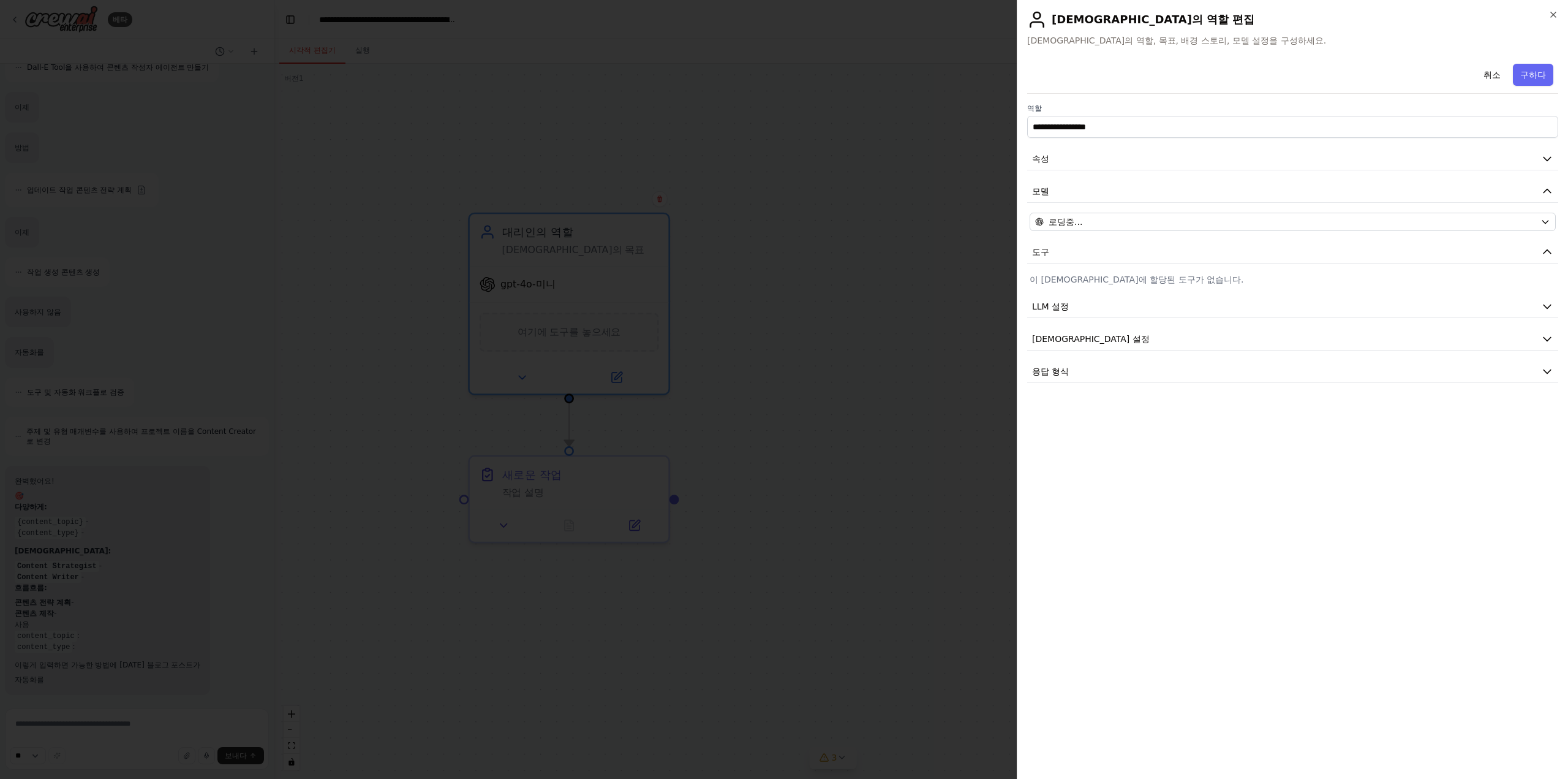
click at [1106, 277] on font "이 에이전트에 할당된 도구가 없습니다." at bounding box center [1136, 280] width 214 height 10
click at [1072, 315] on button "LLM 설정" at bounding box center [1293, 307] width 531 height 23
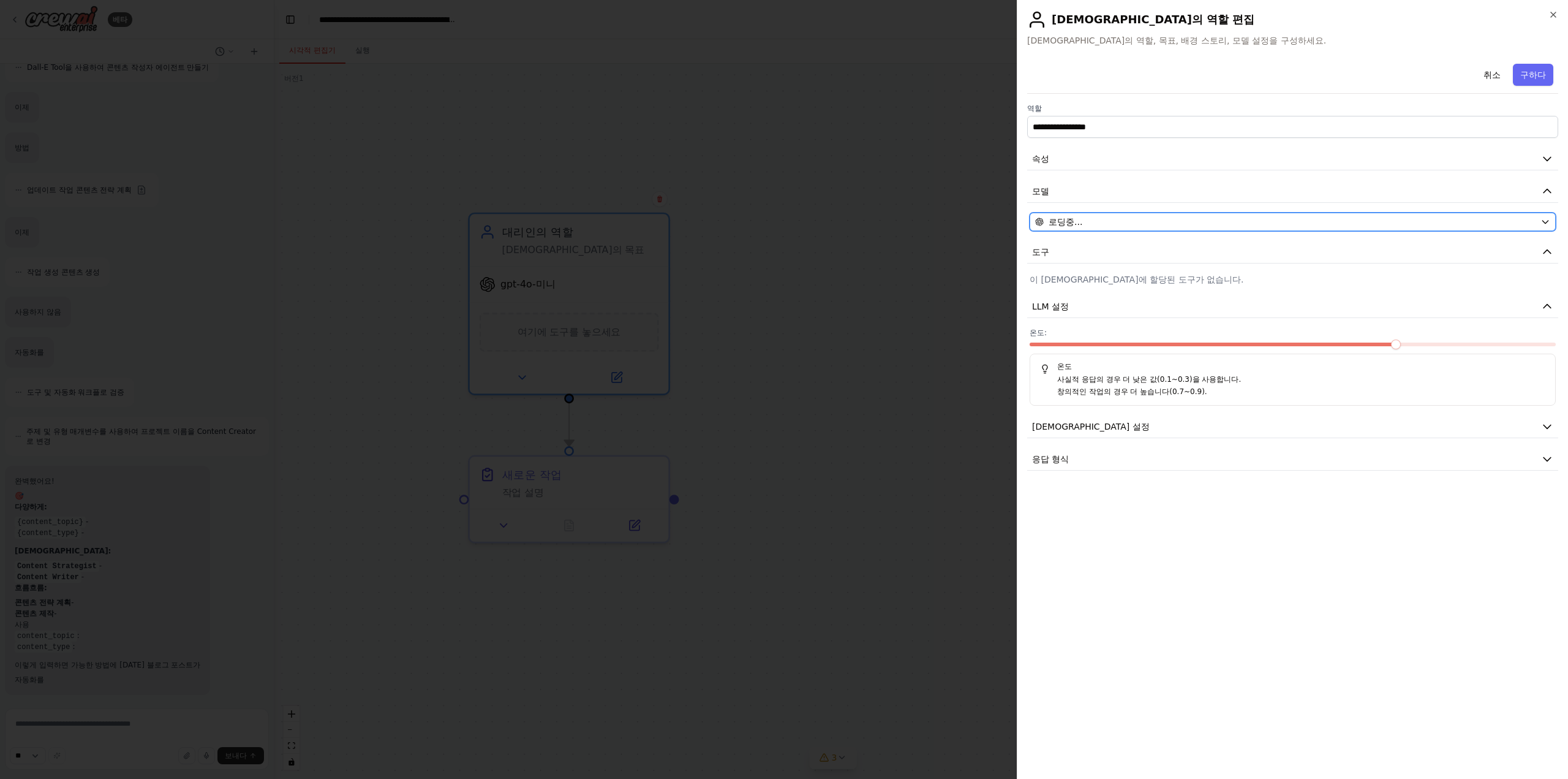
click at [1112, 220] on div "로딩중..." at bounding box center [1285, 222] width 500 height 12
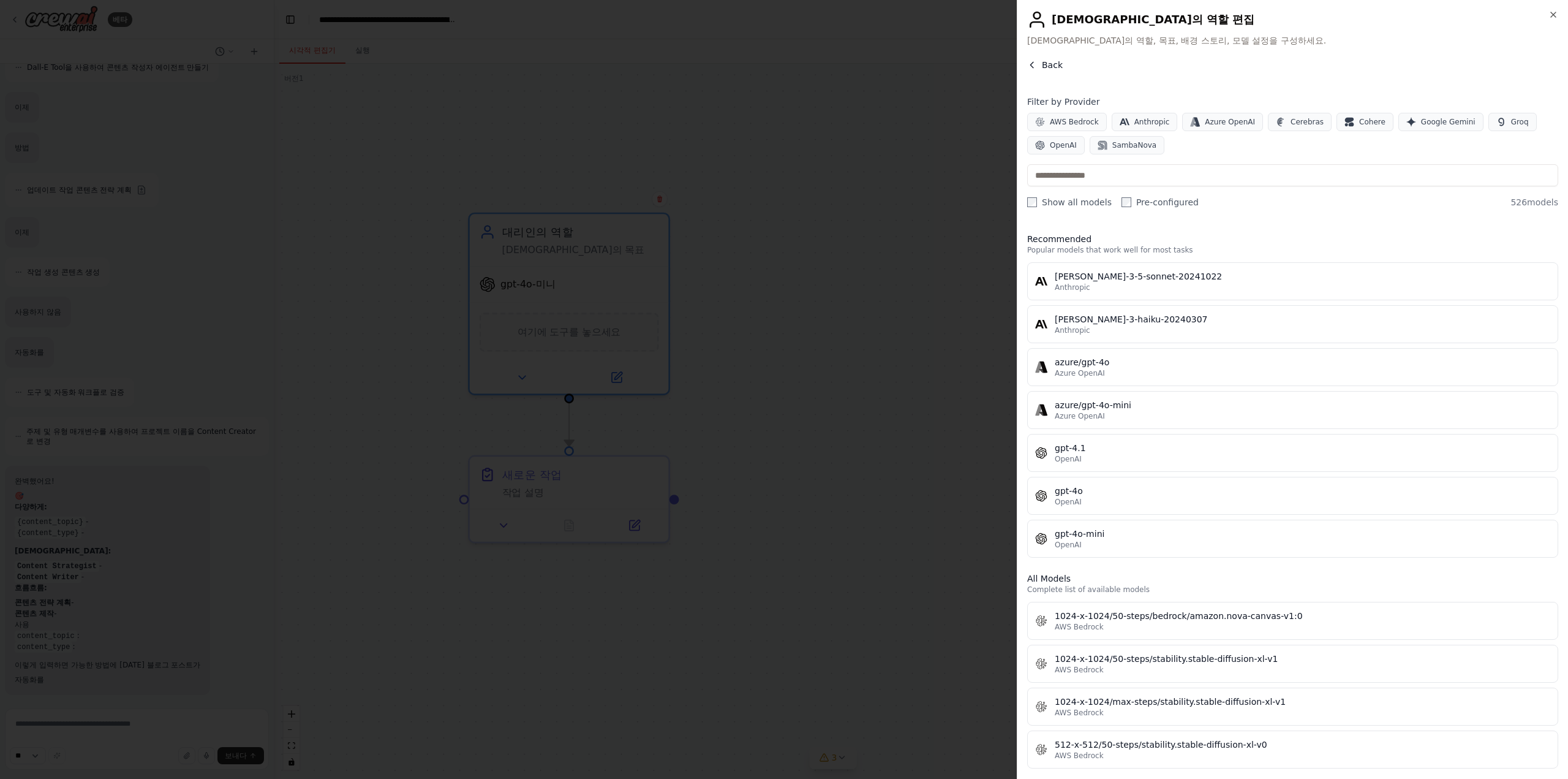
click at [1032, 73] on div "Back" at bounding box center [1293, 70] width 531 height 22
click at [1031, 63] on icon "button" at bounding box center [1032, 65] width 10 height 10
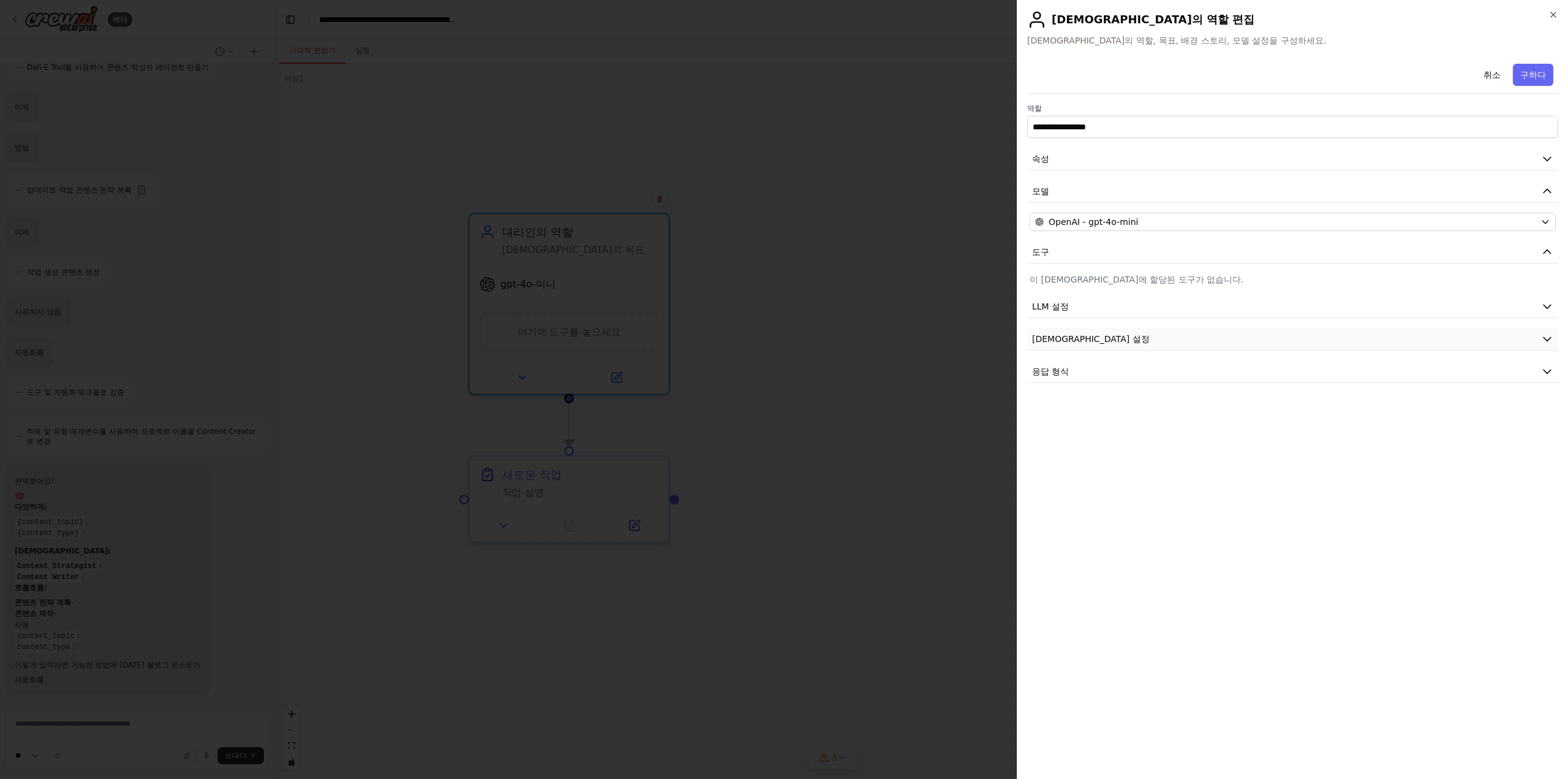
click at [1099, 337] on button "에이전트 설정" at bounding box center [1293, 339] width 531 height 23
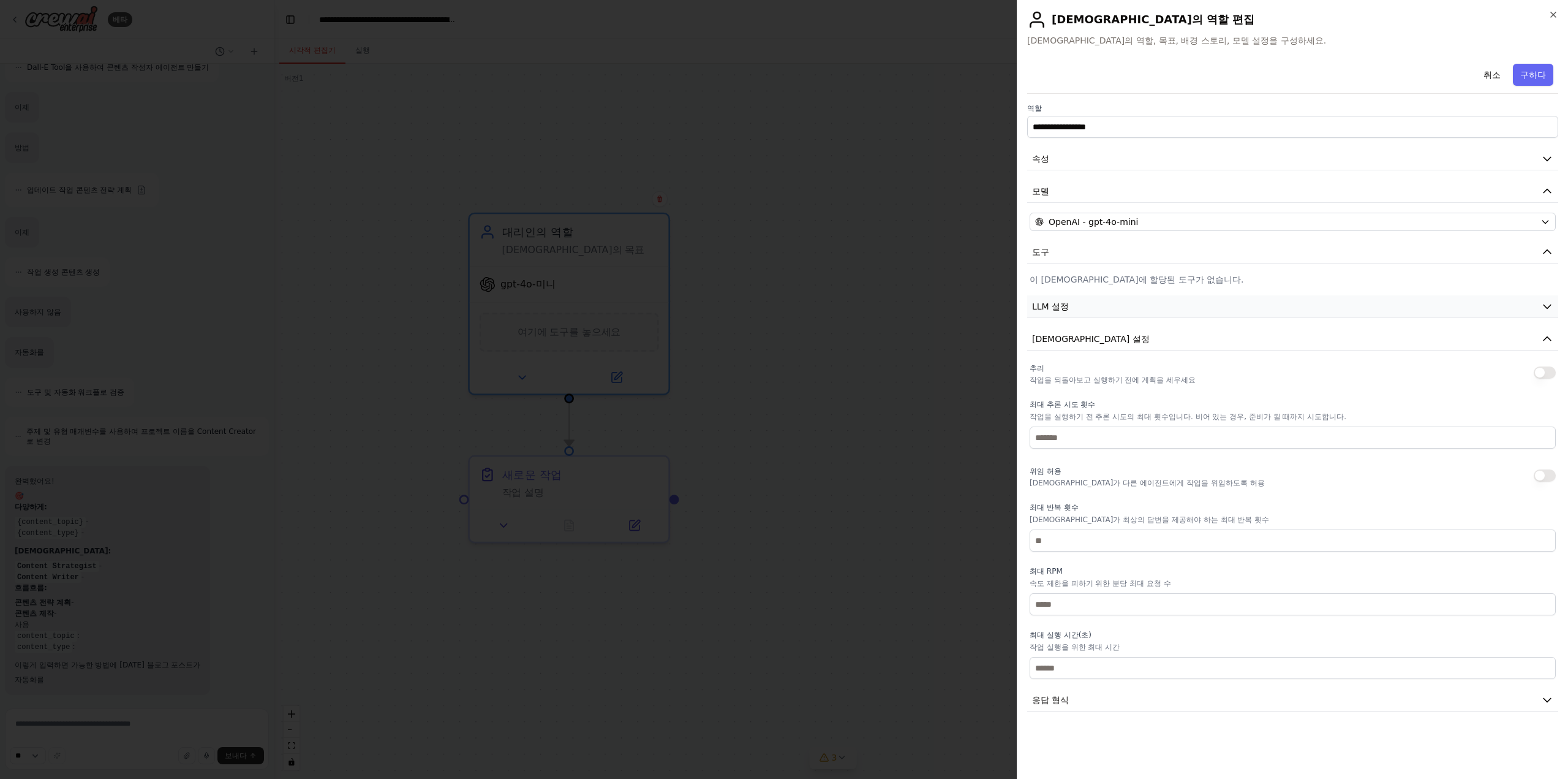
click at [1094, 304] on button "LLM 설정" at bounding box center [1293, 307] width 531 height 23
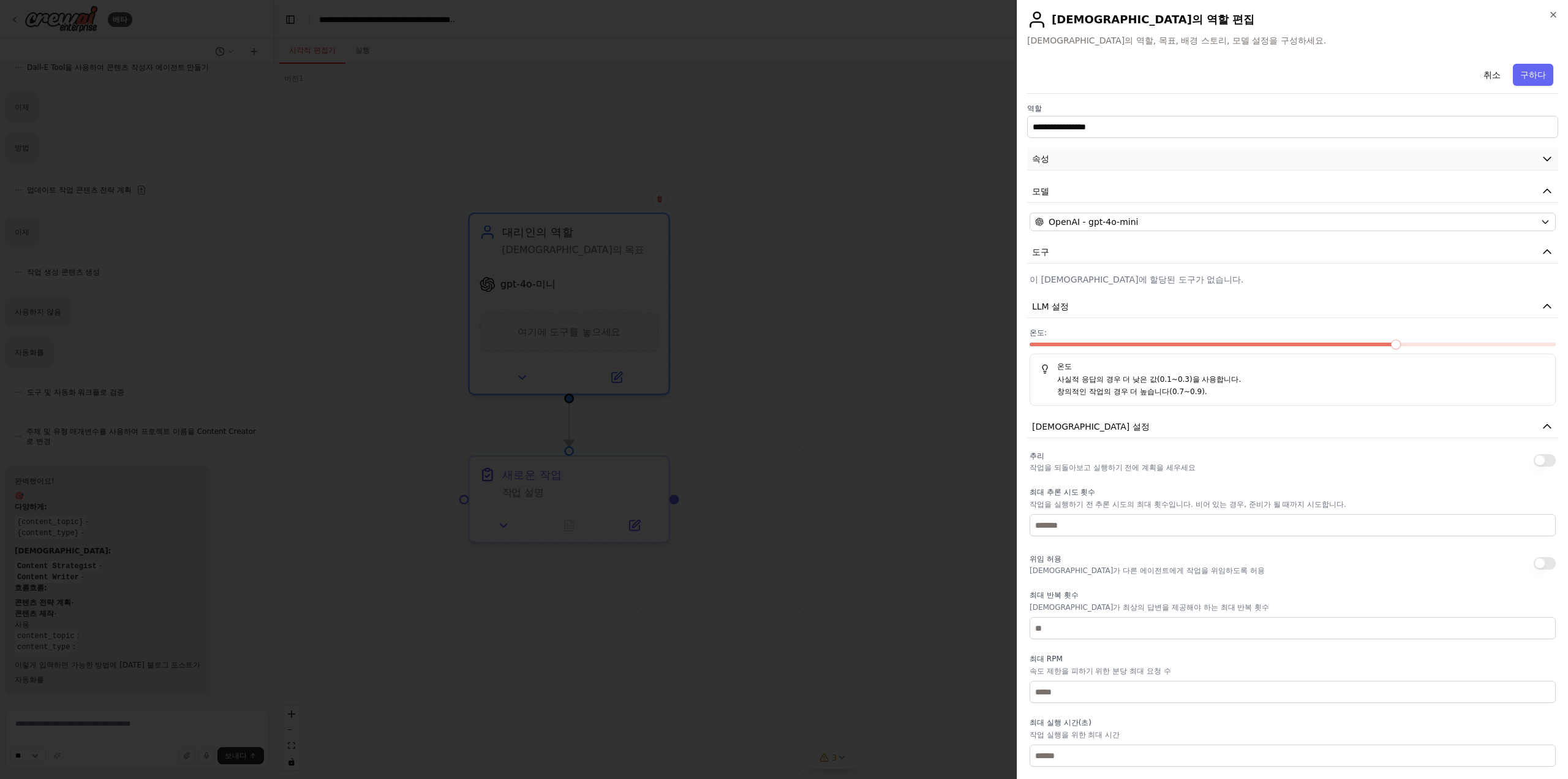
click at [1098, 169] on button "속성" at bounding box center [1293, 159] width 531 height 23
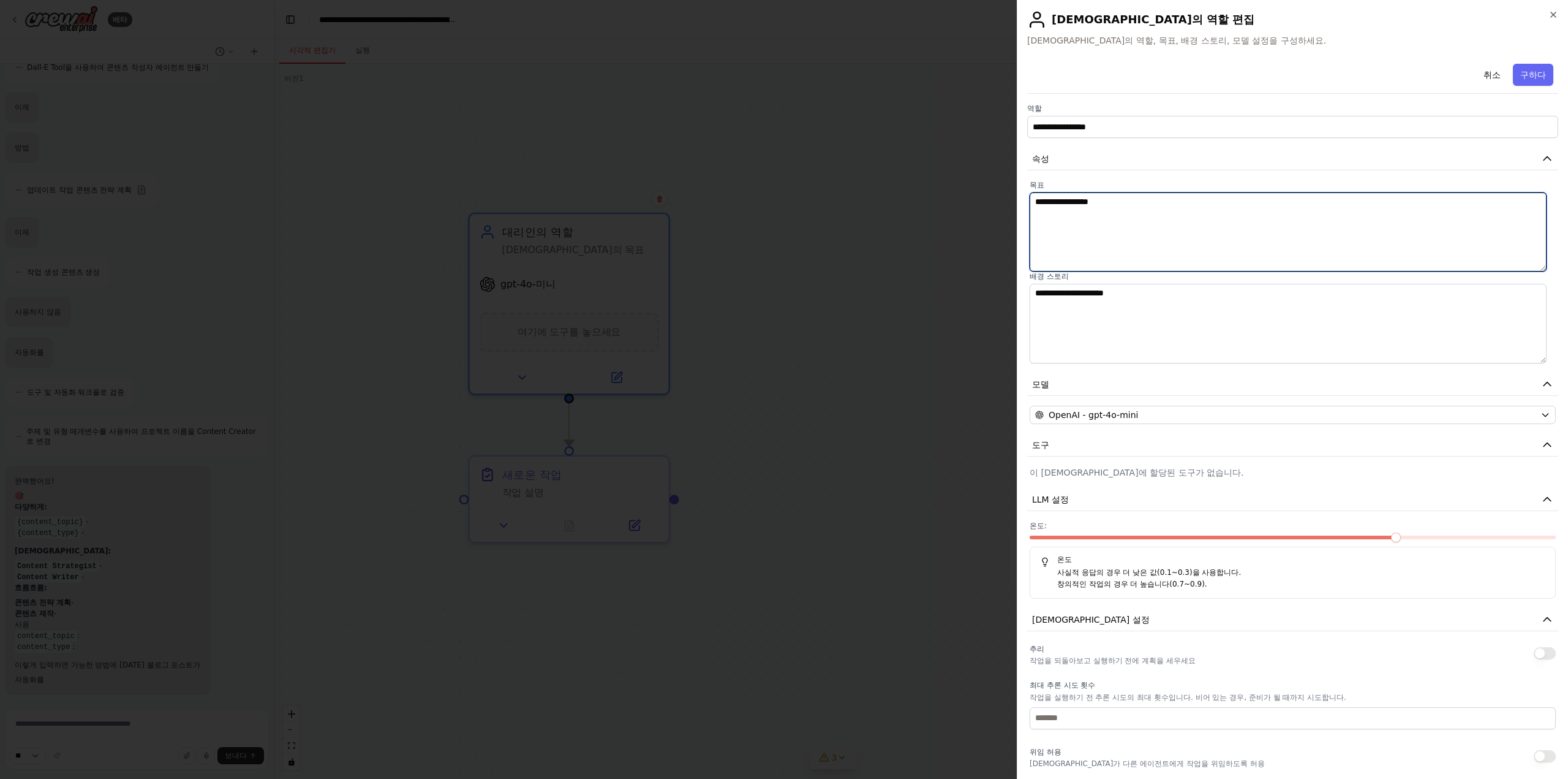
click at [1116, 209] on textarea "**********" at bounding box center [1288, 232] width 517 height 79
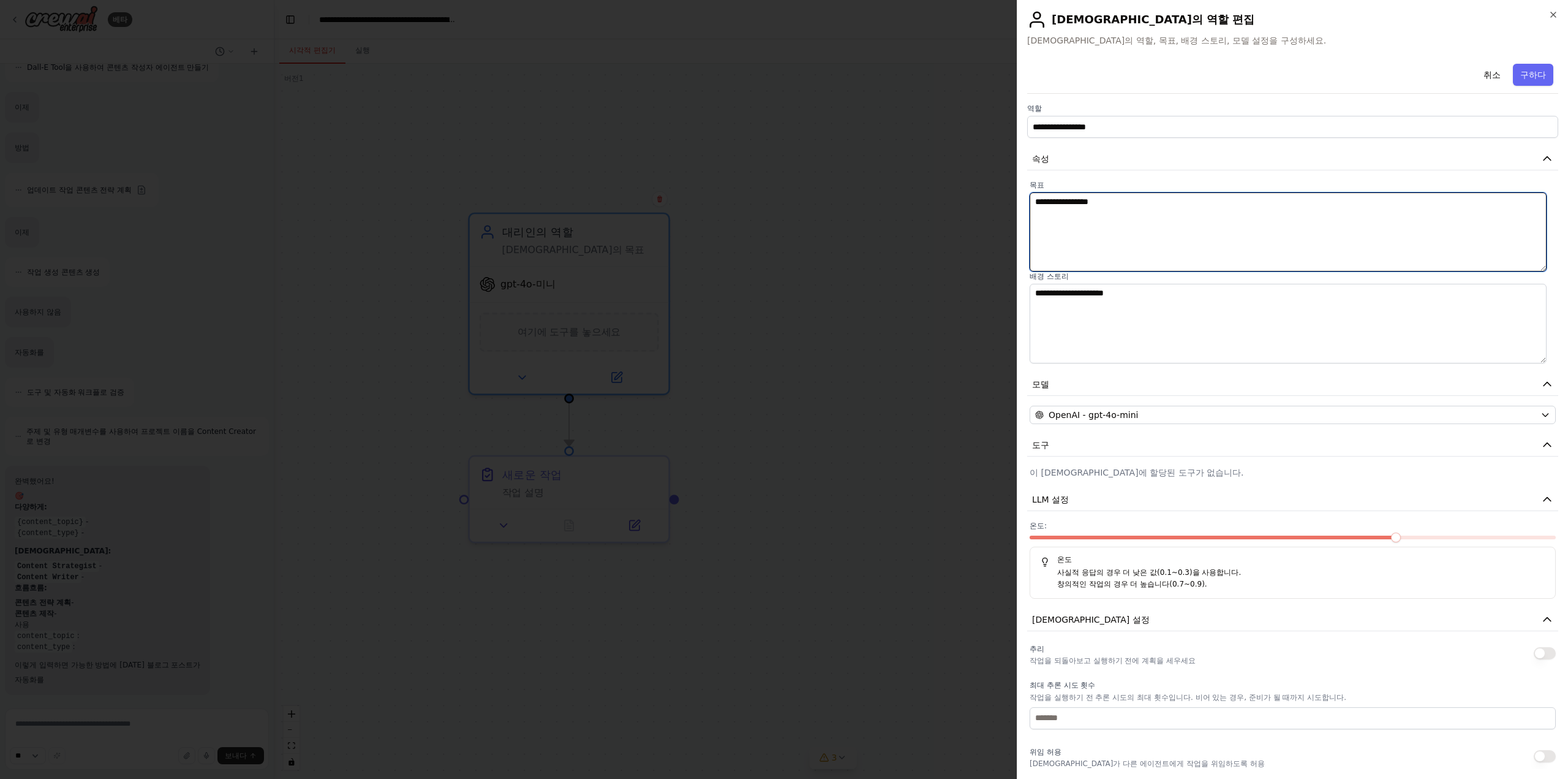
click at [1116, 209] on textarea "**********" at bounding box center [1288, 232] width 517 height 79
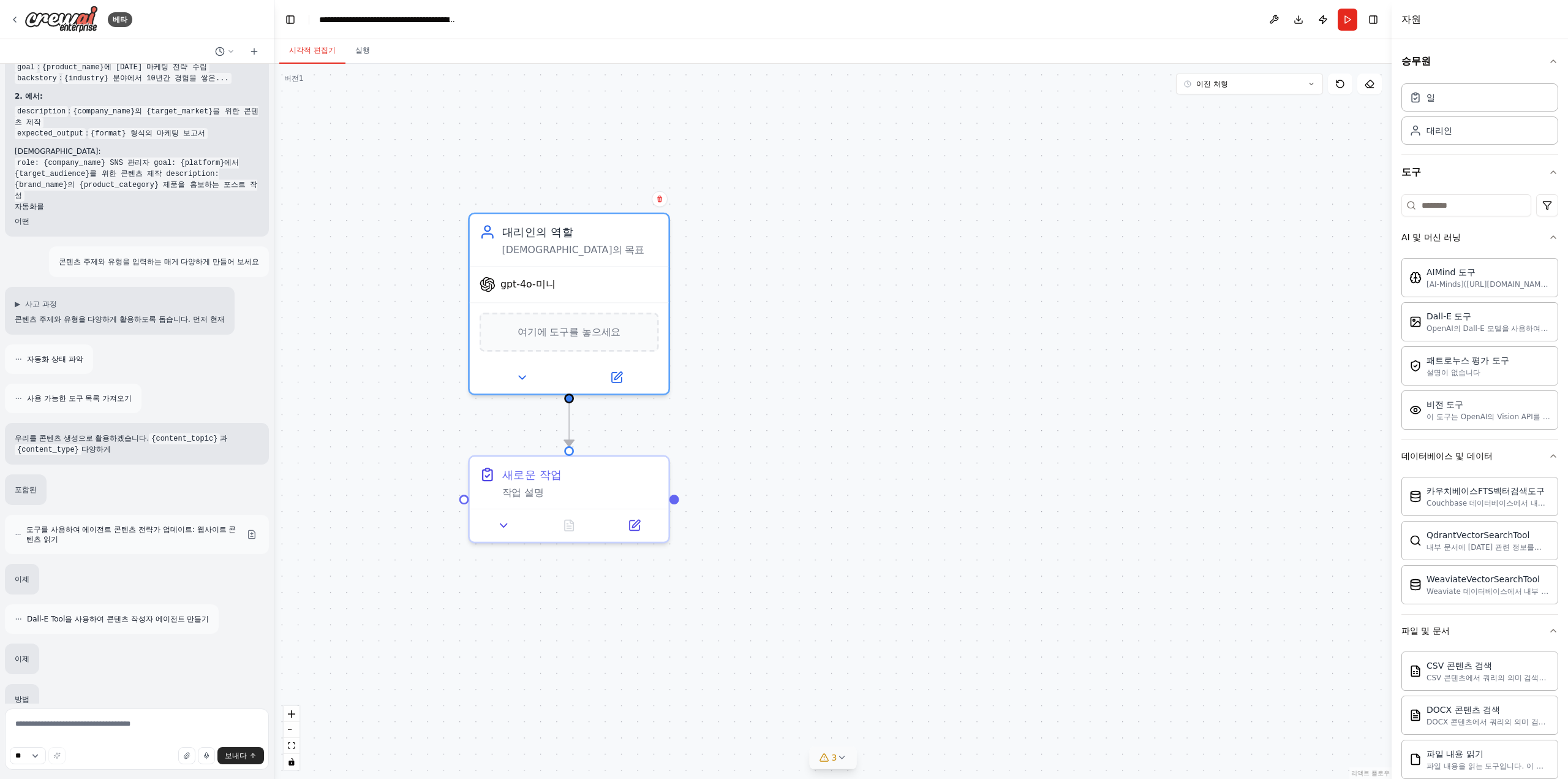
scroll to position [244, 0]
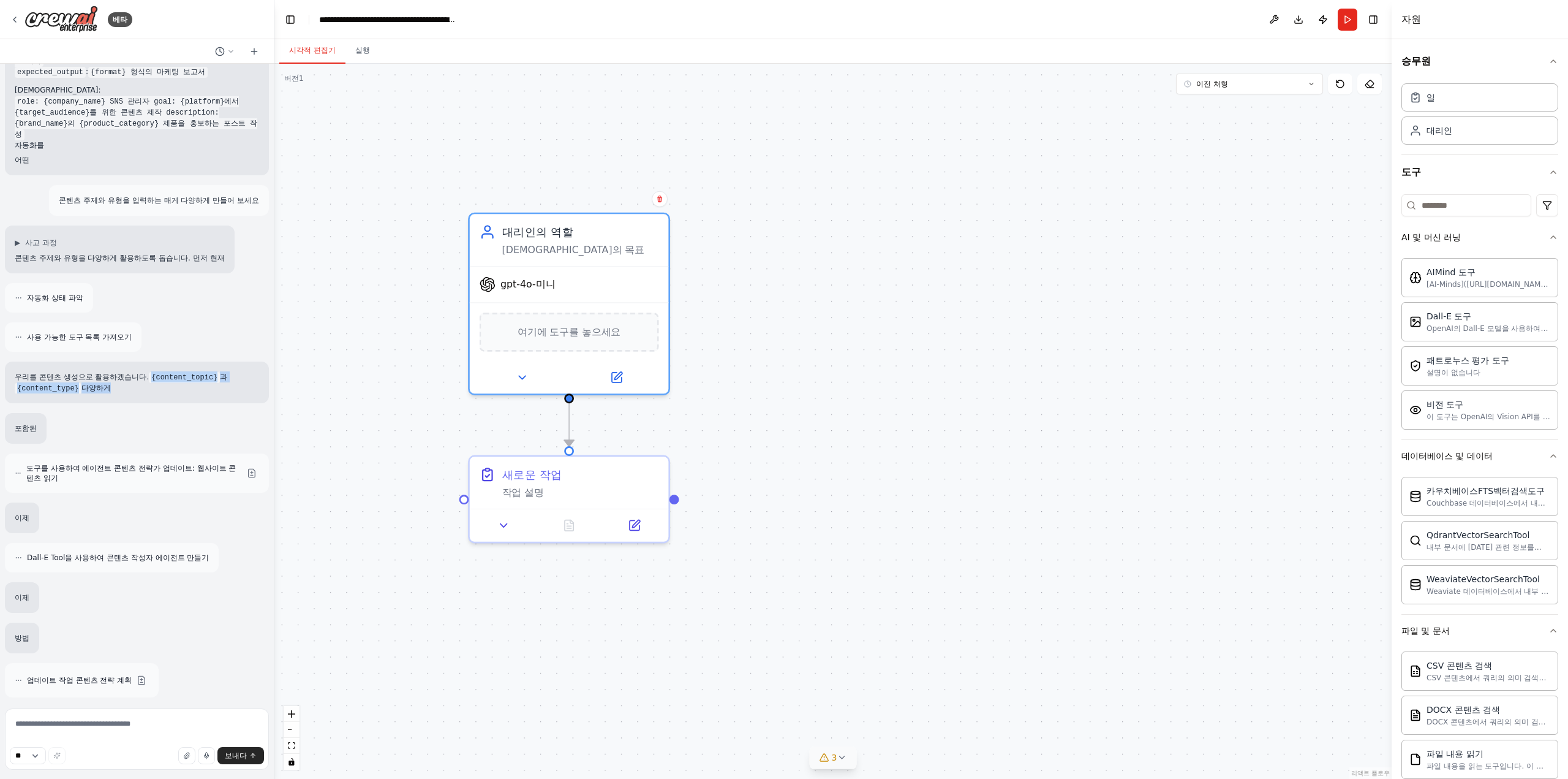
drag, startPoint x: 153, startPoint y: 379, endPoint x: 181, endPoint y: 390, distance: 30.1
click at [181, 390] on p "우리를 콘텐츠 생성으로 활용하겠습니다. {content_topic} 과 {content_type} 다양하게" at bounding box center [137, 383] width 245 height 22
copy p "{content_topic} 과 {content_type} 다양하게"
click at [888, 331] on div ".deletable-edge-delete-btn { width: 20px; height: 20px; border: 0px solid #ffff…" at bounding box center [832, 421] width 1117 height 715
click at [570, 286] on div "gpt-4o-미니" at bounding box center [569, 282] width 199 height 36
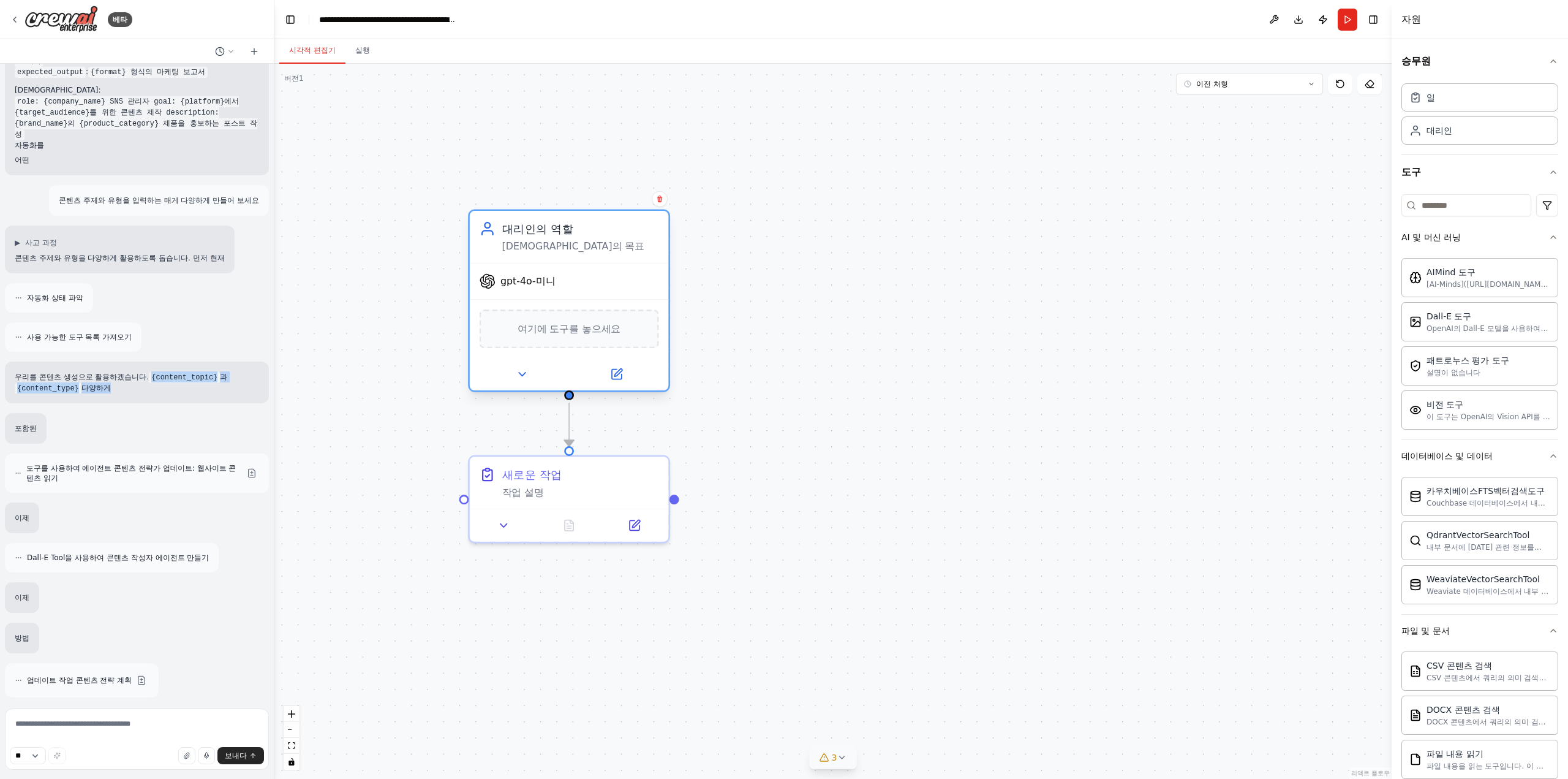
click at [571, 330] on font "여기에 도구를 놓으세요" at bounding box center [568, 329] width 103 height 11
click at [617, 371] on icon at bounding box center [617, 372] width 7 height 7
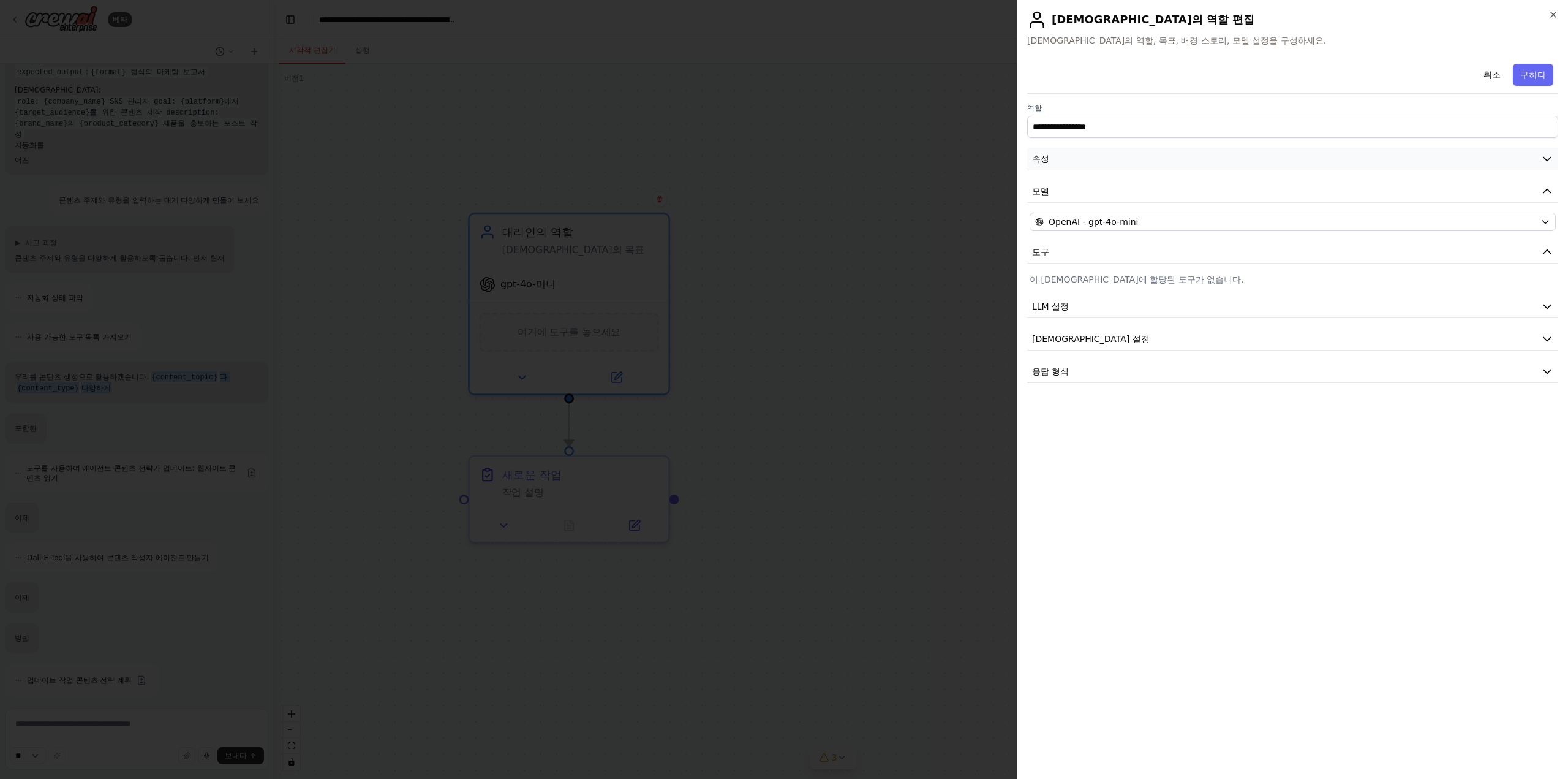
click at [1209, 164] on button "속성" at bounding box center [1293, 159] width 531 height 23
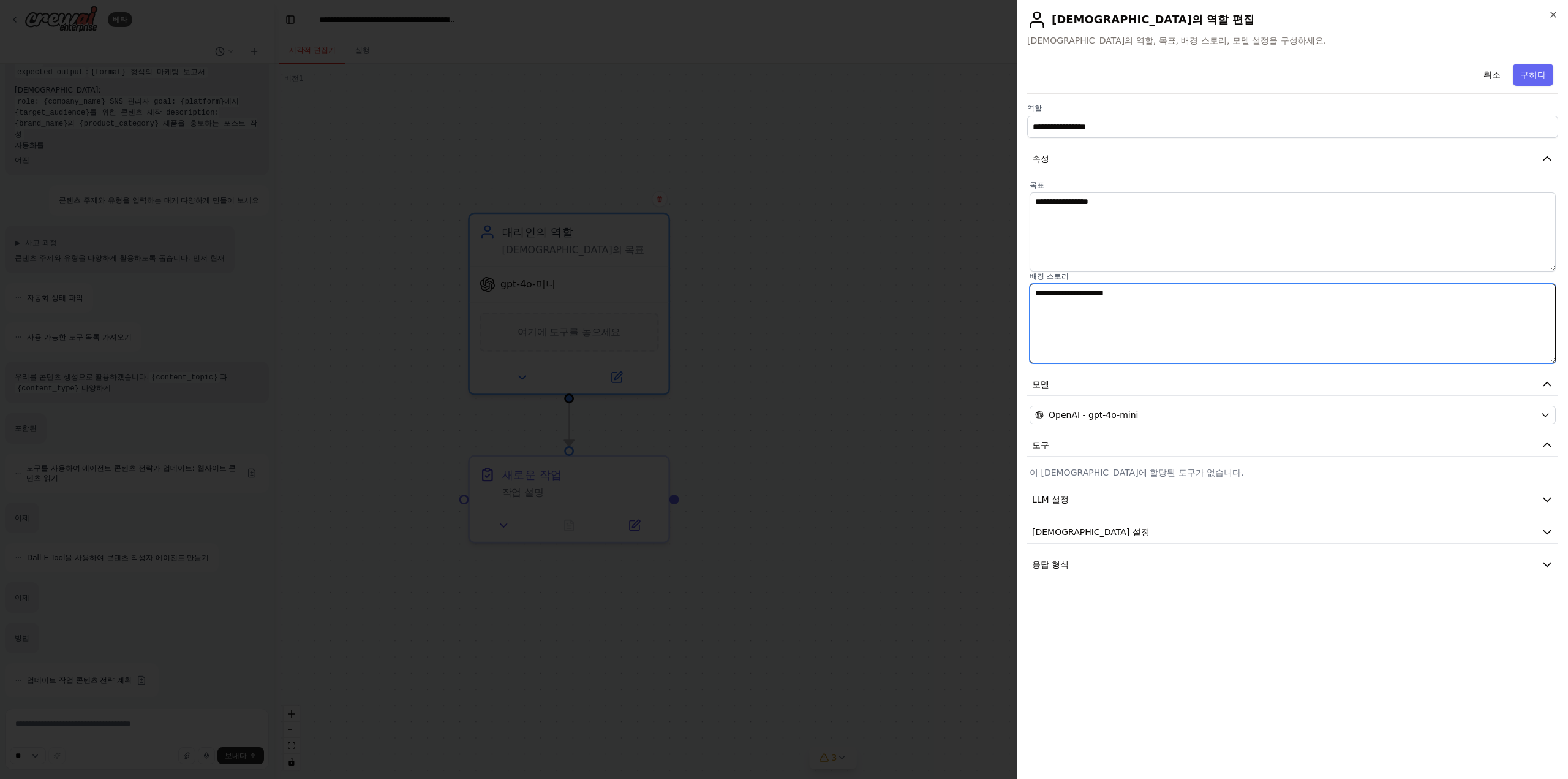
click at [1198, 302] on textarea "**********" at bounding box center [1292, 323] width 526 height 79
click at [1205, 237] on textarea "**********" at bounding box center [1292, 232] width 526 height 79
paste textarea "**********"
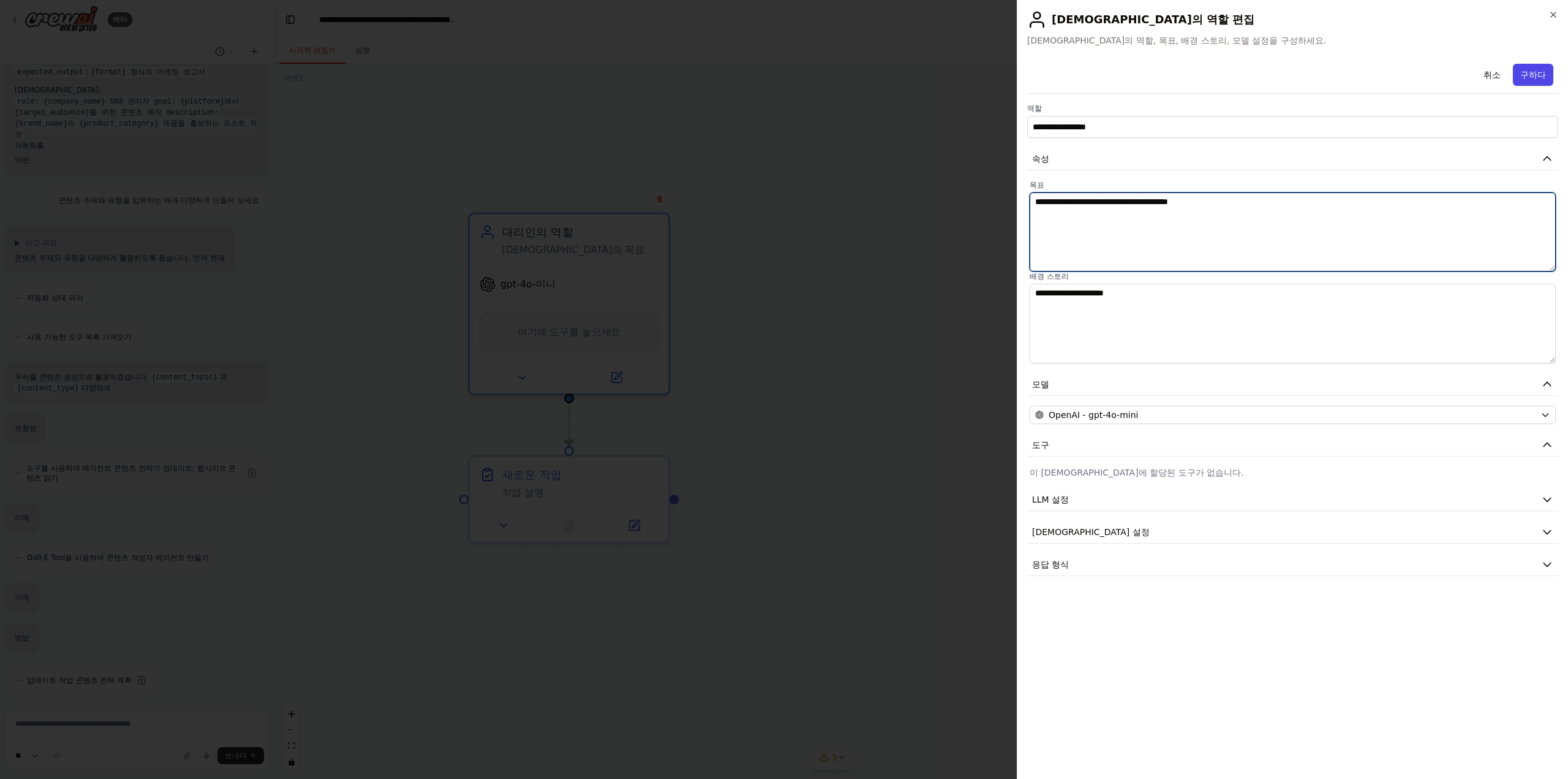
type textarea "**********"
click at [1528, 79] on font "구하다" at bounding box center [1533, 75] width 26 height 10
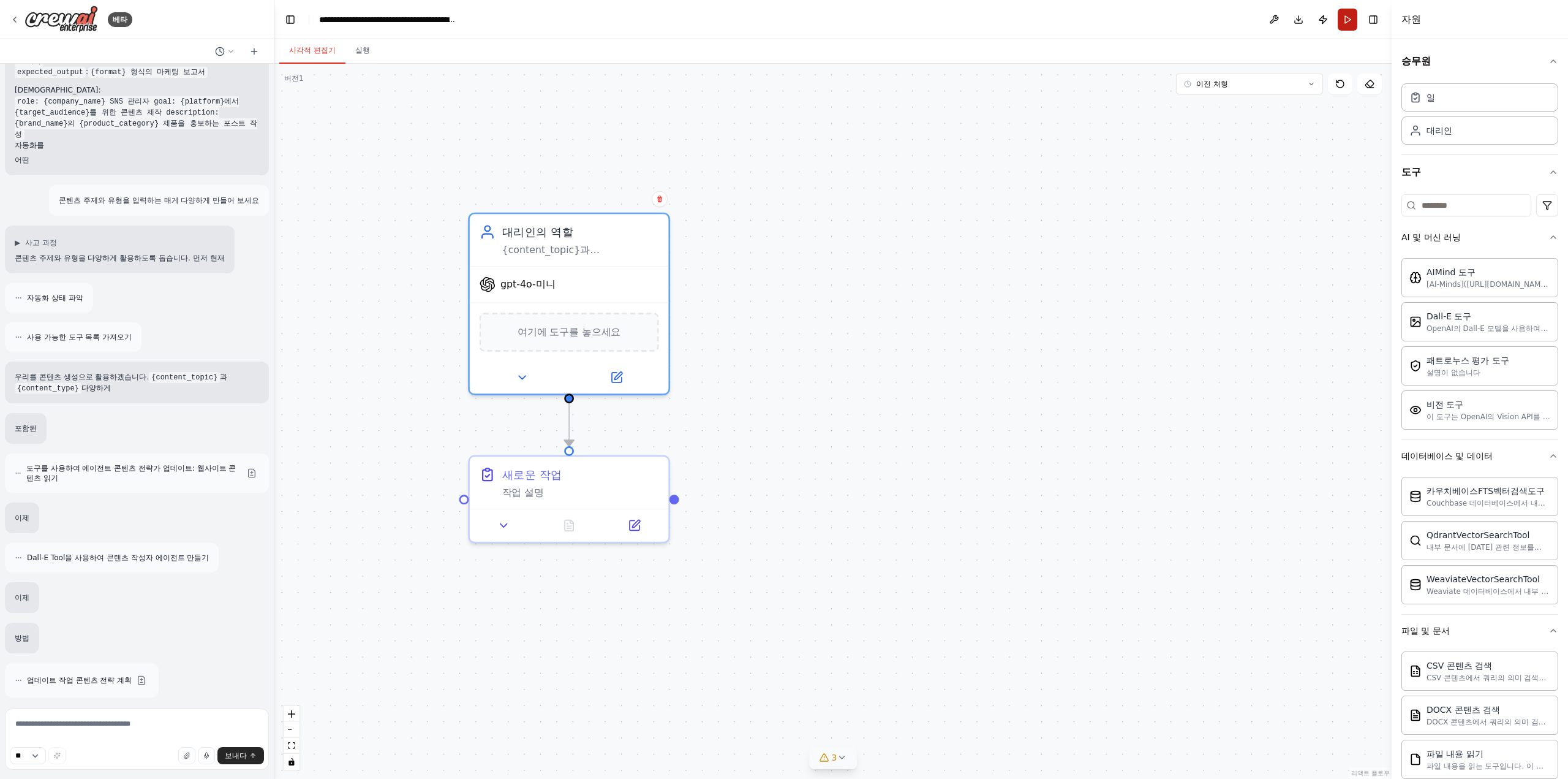
click at [1343, 19] on button "달리다" at bounding box center [1347, 20] width 20 height 22
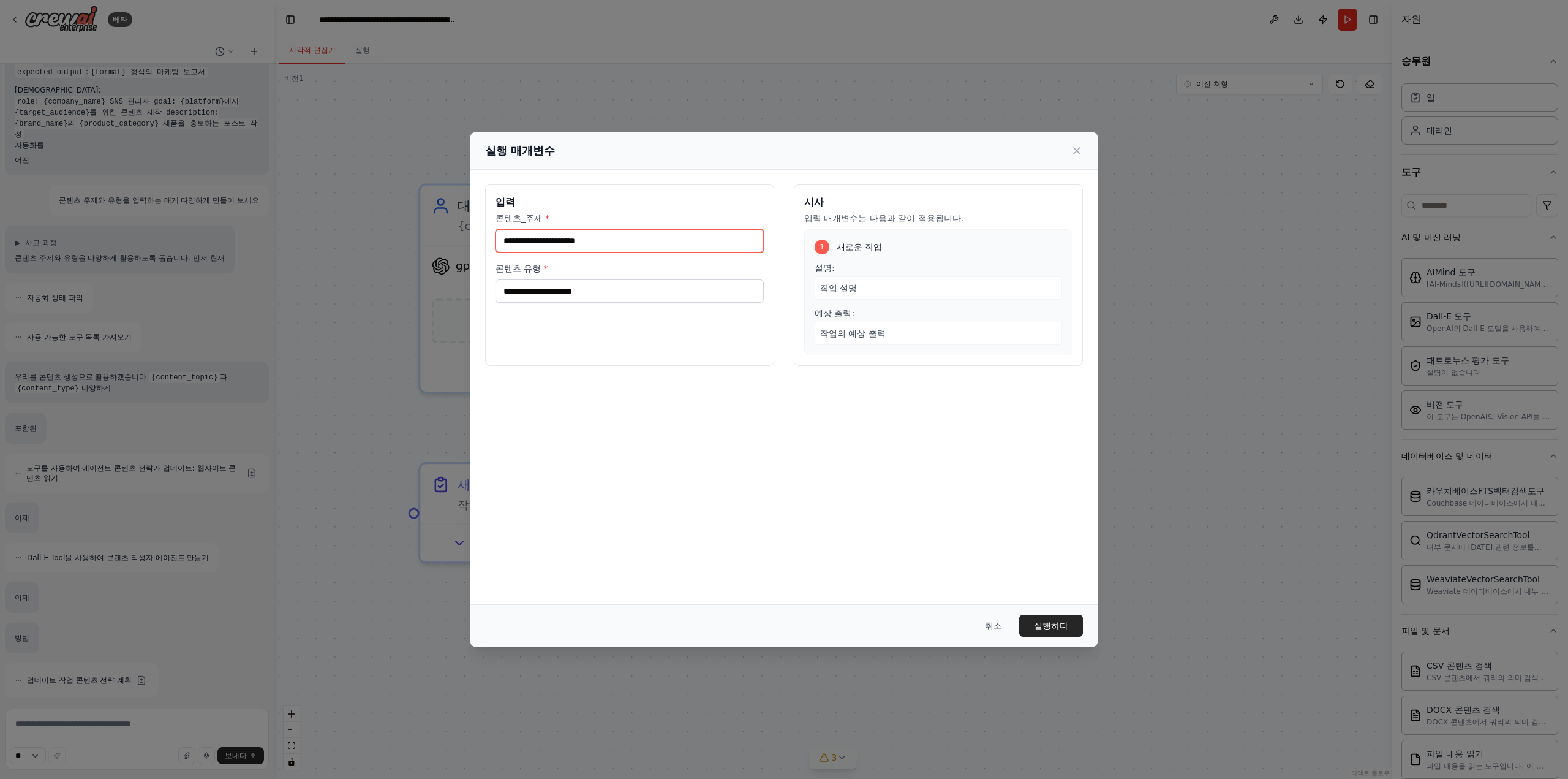
click at [655, 253] on div "콘텐츠_주제 * 콘텐츠 유형 *" at bounding box center [629, 257] width 268 height 91
click at [606, 336] on div "입력 콘텐츠_주제 * 콘텐츠 유형 *" at bounding box center [630, 276] width 289 height 182
click at [621, 309] on div "입력 콘텐츠_주제 * 콘텐츠 유형 *" at bounding box center [630, 276] width 289 height 182
click at [621, 296] on input "콘텐츠 유형 *" at bounding box center [629, 291] width 268 height 23
click at [581, 237] on input "콘텐츠_주제 *" at bounding box center [629, 240] width 268 height 23
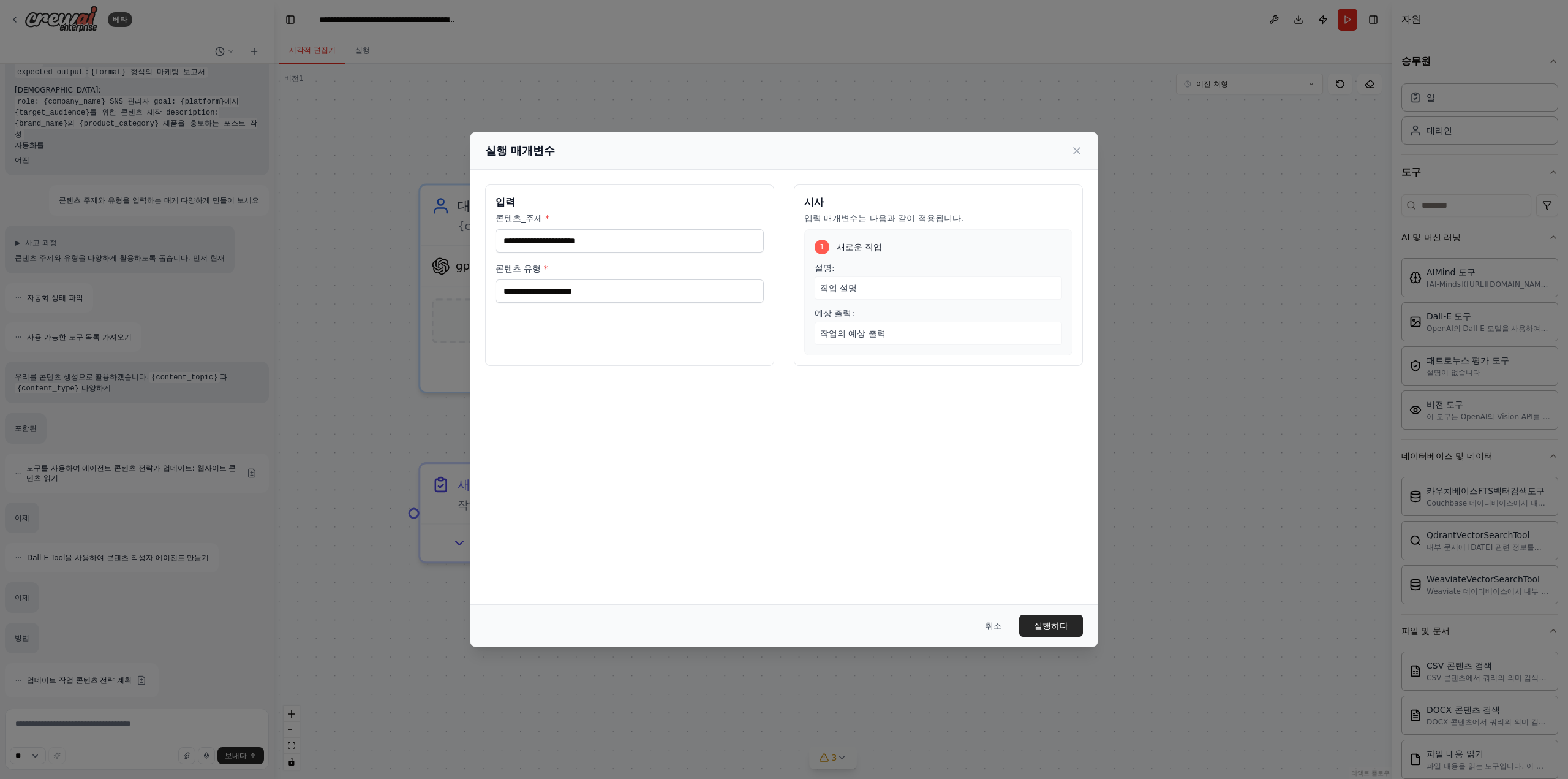
click at [589, 278] on div "콘텐츠 유형 *" at bounding box center [629, 283] width 268 height 40
click at [1085, 141] on div "실행 매개변수" at bounding box center [784, 151] width 627 height 37
click at [1082, 143] on div "실행 매개변수" at bounding box center [784, 150] width 598 height 17
click at [1077, 146] on icon at bounding box center [1077, 151] width 12 height 12
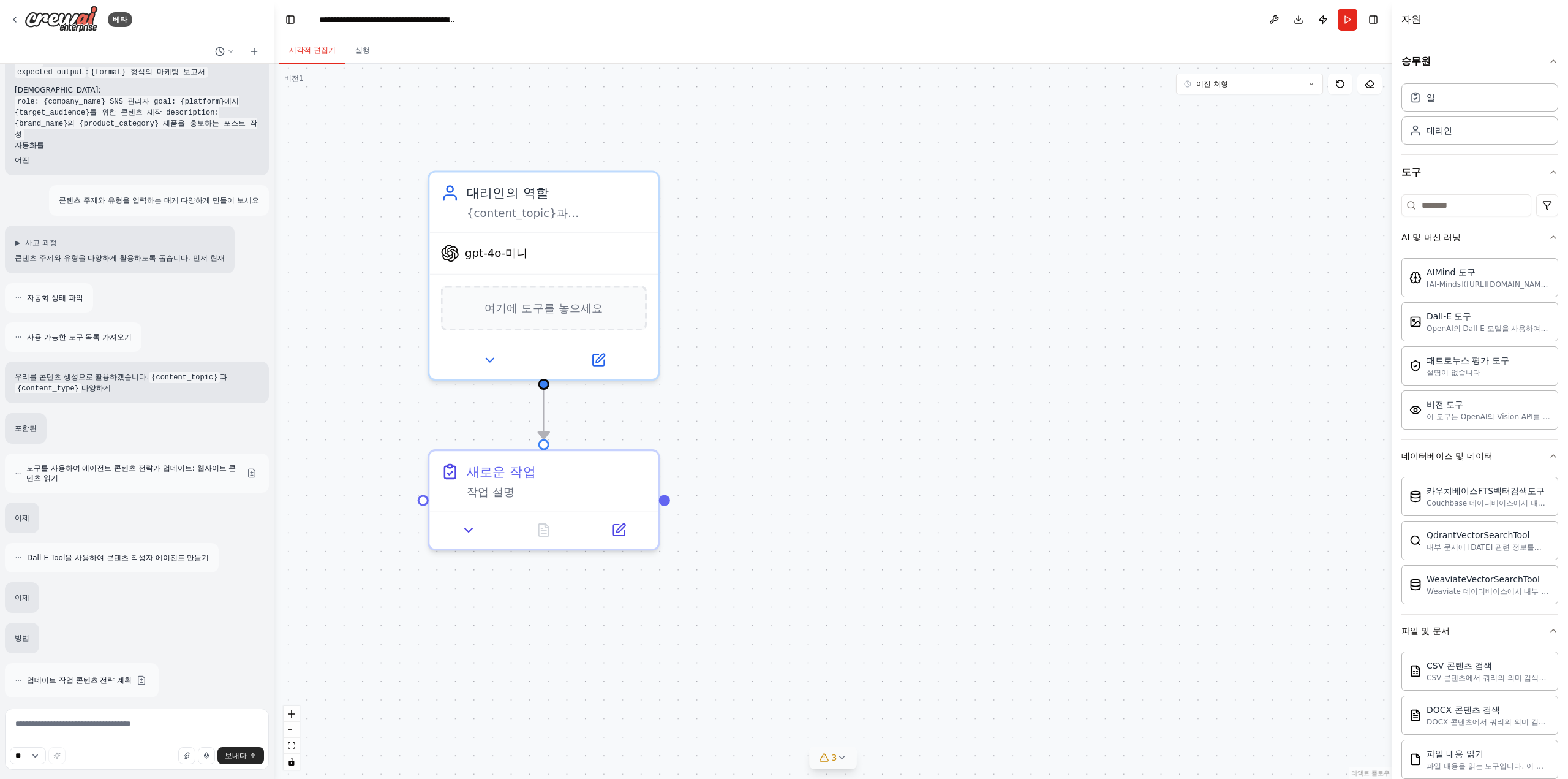
click at [729, 388] on div ".deletable-edge-delete-btn { width: 20px; height: 20px; border: 0px solid #ffff…" at bounding box center [832, 421] width 1117 height 715
click at [592, 517] on div "새로운 작업 작업 설명" at bounding box center [545, 492] width 229 height 60
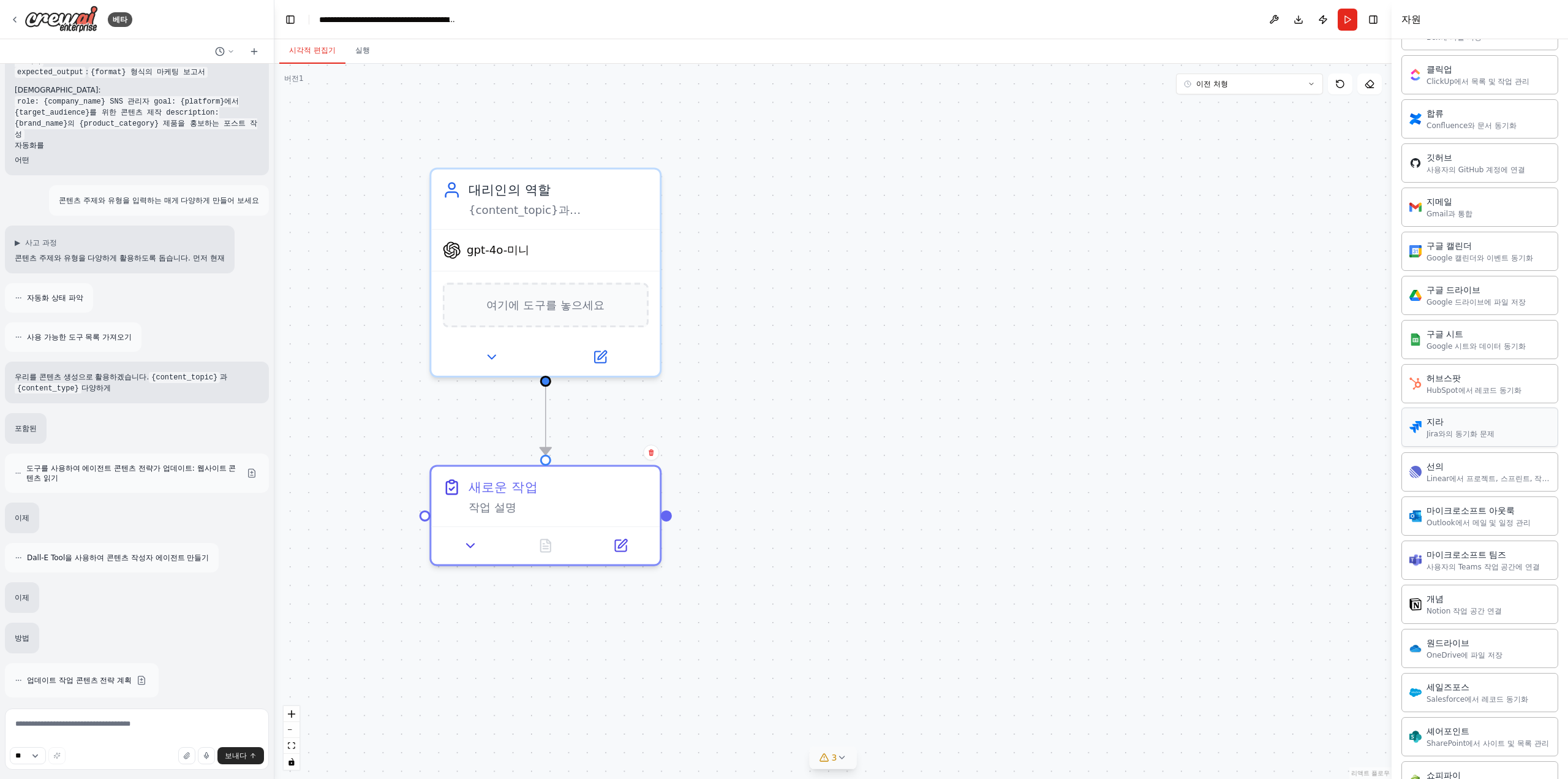
scroll to position [1593, 0]
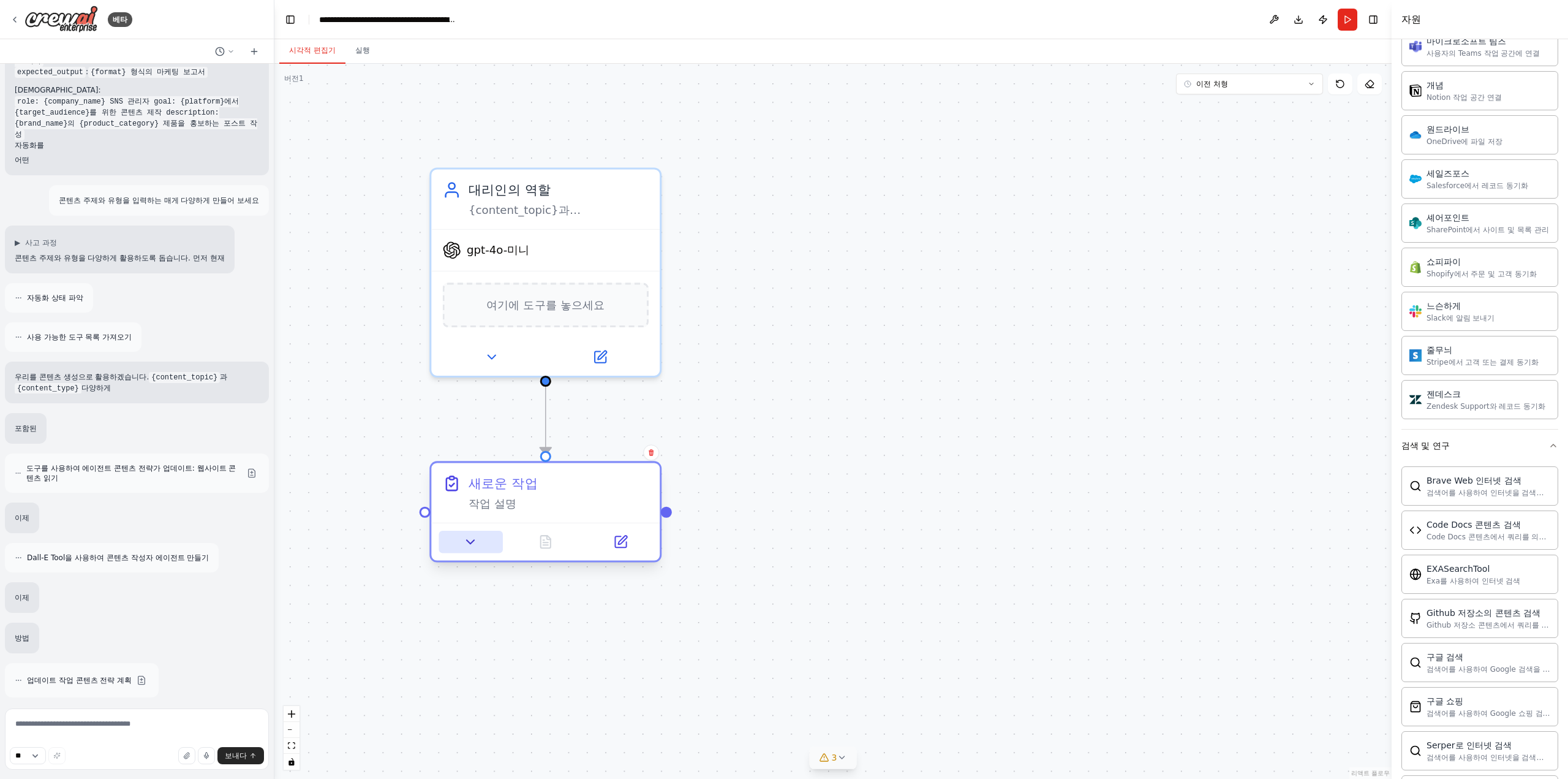
click at [478, 551] on button at bounding box center [470, 541] width 64 height 22
click at [486, 545] on button at bounding box center [470, 541] width 64 height 22
click at [851, 478] on div ".deletable-edge-delete-btn { width: 20px; height: 20px; border: 0px solid #ffff…" at bounding box center [832, 421] width 1117 height 715
click at [481, 550] on button at bounding box center [470, 541] width 64 height 22
click at [497, 352] on icon at bounding box center [491, 353] width 15 height 15
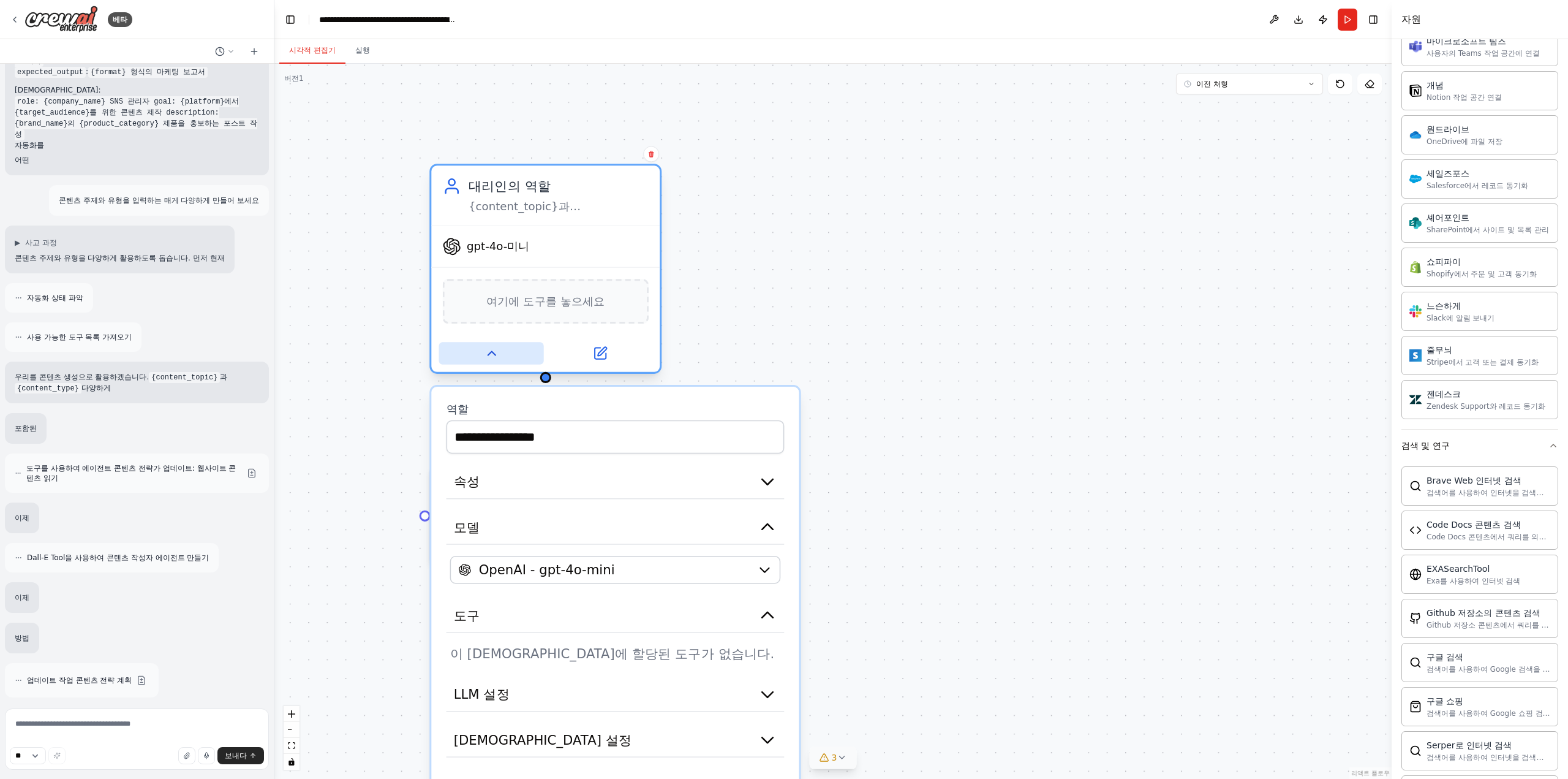
click at [497, 352] on icon at bounding box center [491, 353] width 15 height 15
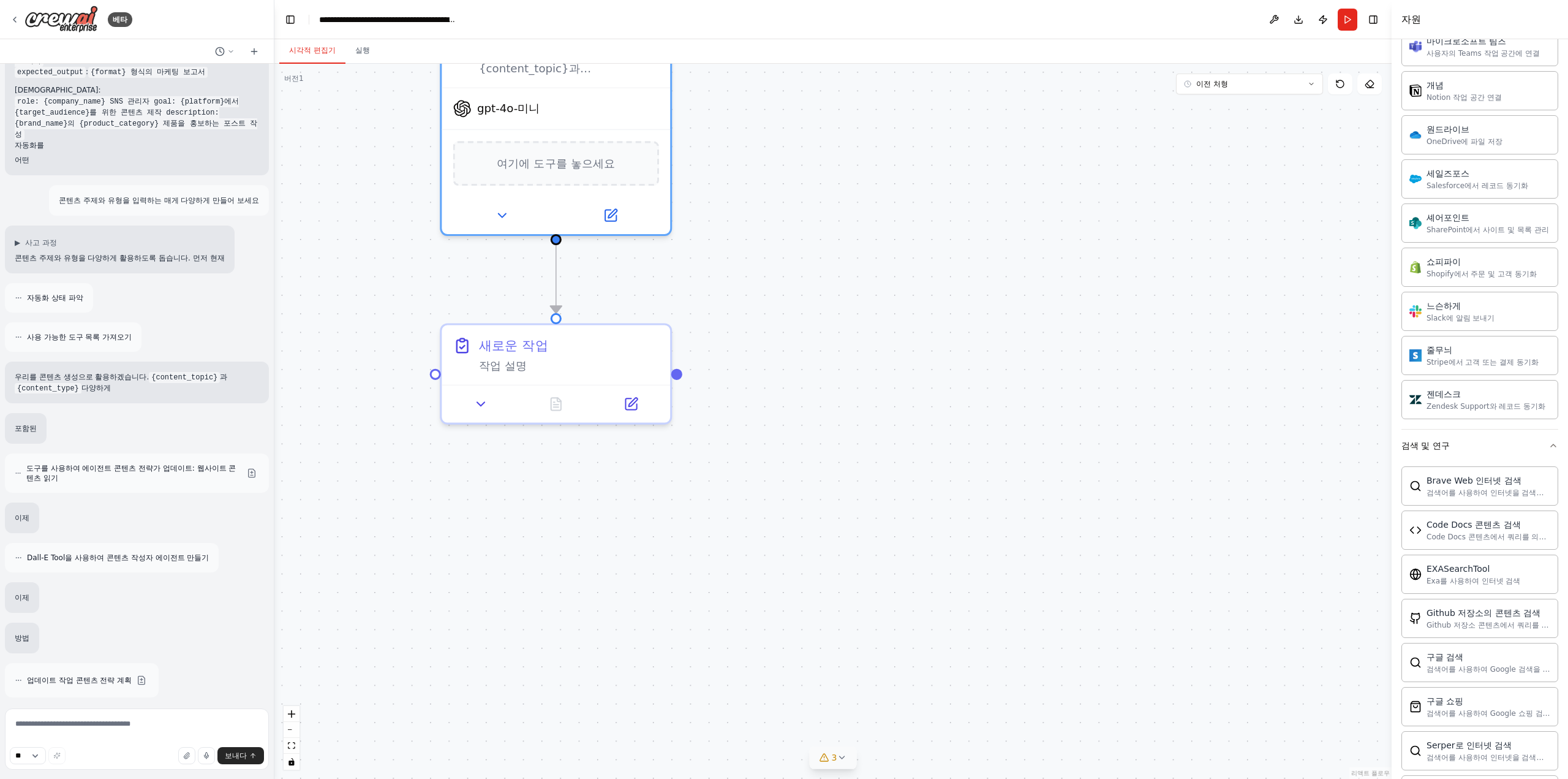
drag, startPoint x: 835, startPoint y: 434, endPoint x: 845, endPoint y: 293, distance: 141.4
click at [845, 293] on div ".deletable-edge-delete-btn { width: 20px; height: 20px; border: 0px solid #ffff…" at bounding box center [832, 421] width 1117 height 715
click at [552, 374] on div "새로운 작업 작업 설명" at bounding box center [555, 352] width 229 height 60
click at [478, 408] on button at bounding box center [481, 400] width 64 height 22
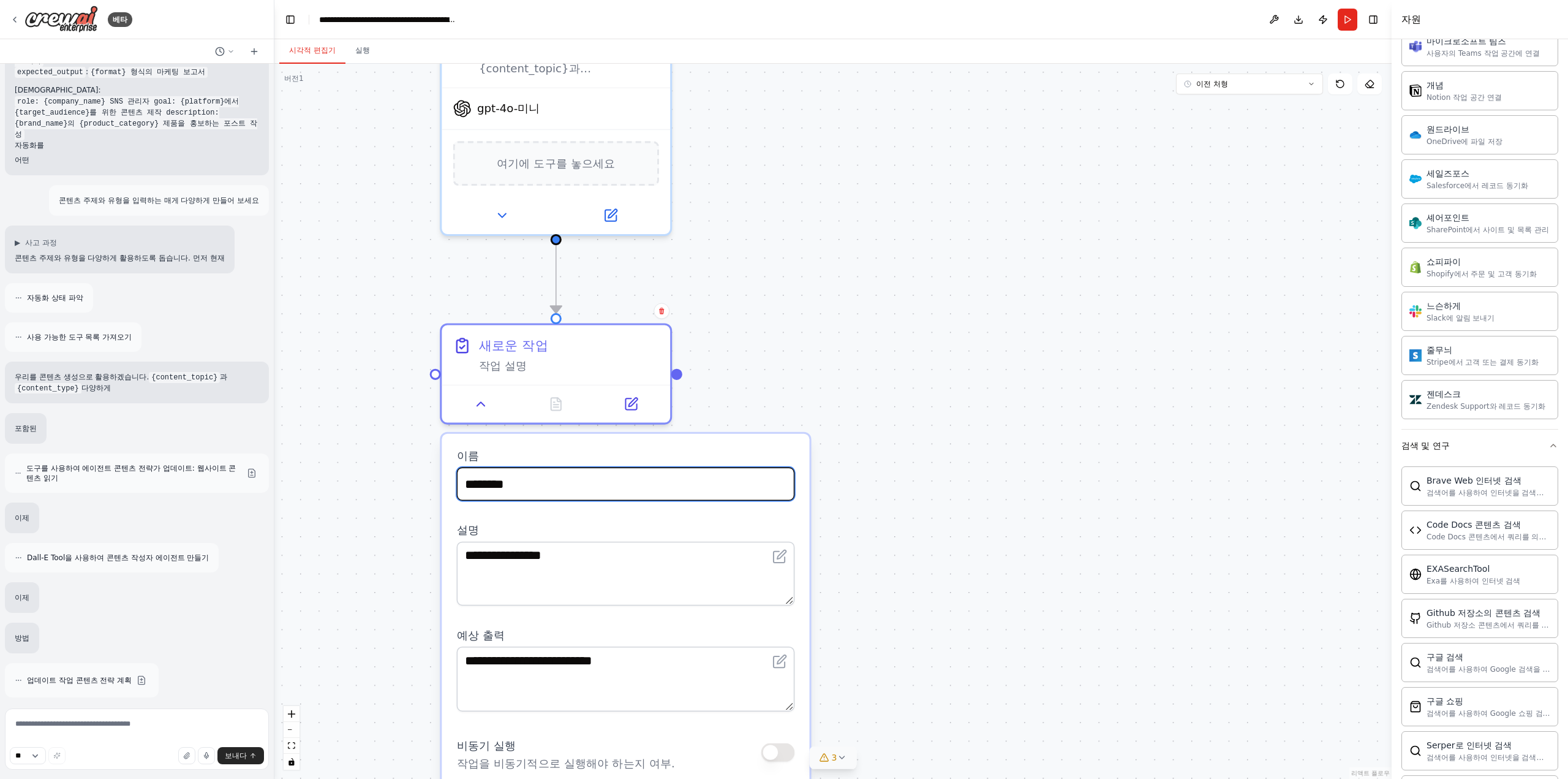
click at [592, 497] on input "********" at bounding box center [626, 484] width 338 height 34
type input "*"
type input "*******"
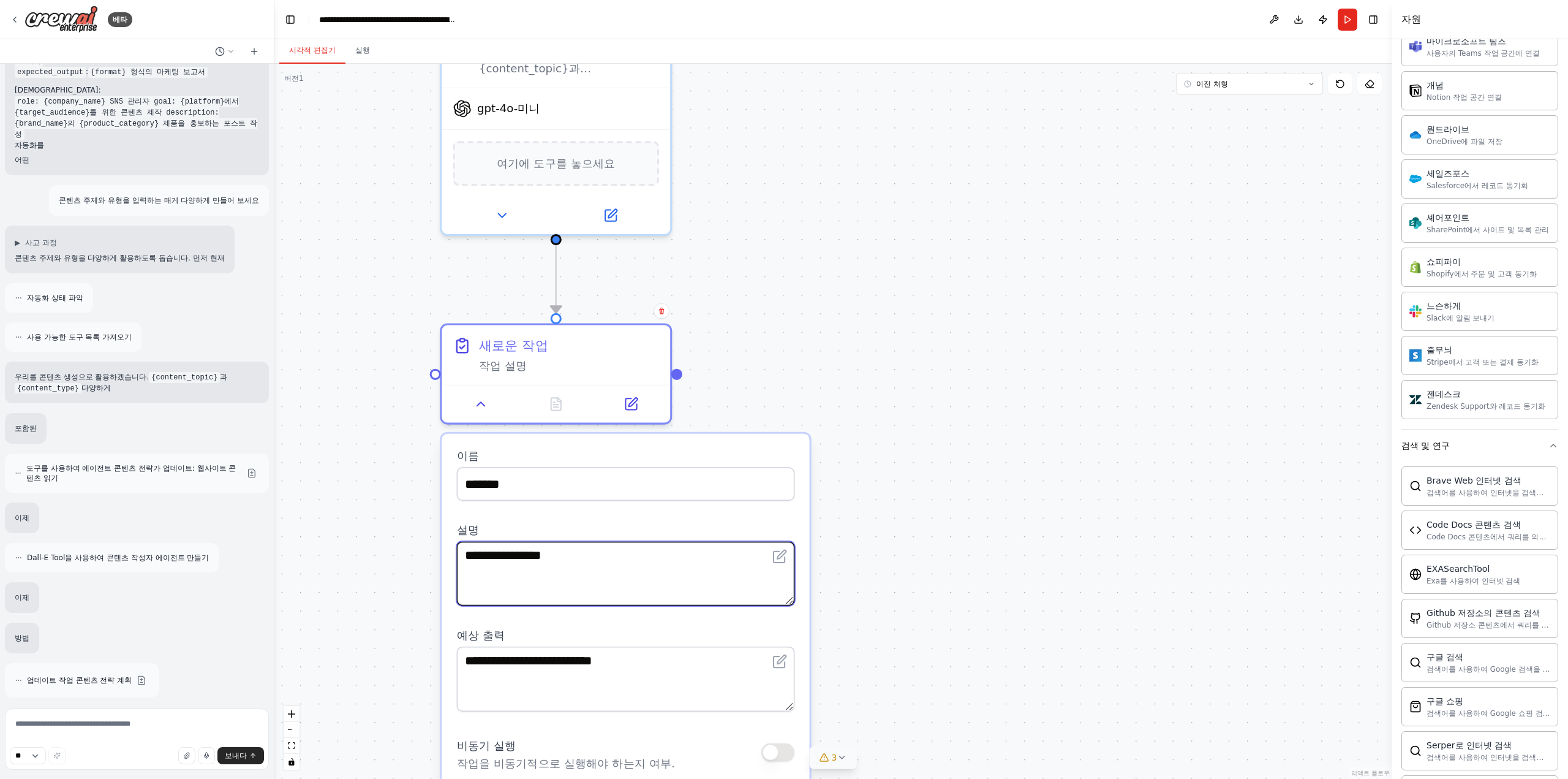
click at [570, 565] on textarea "**********" at bounding box center [626, 573] width 338 height 64
drag, startPoint x: 665, startPoint y: 573, endPoint x: 644, endPoint y: 574, distance: 21.0
click at [644, 574] on textarea "**********" at bounding box center [626, 573] width 338 height 64
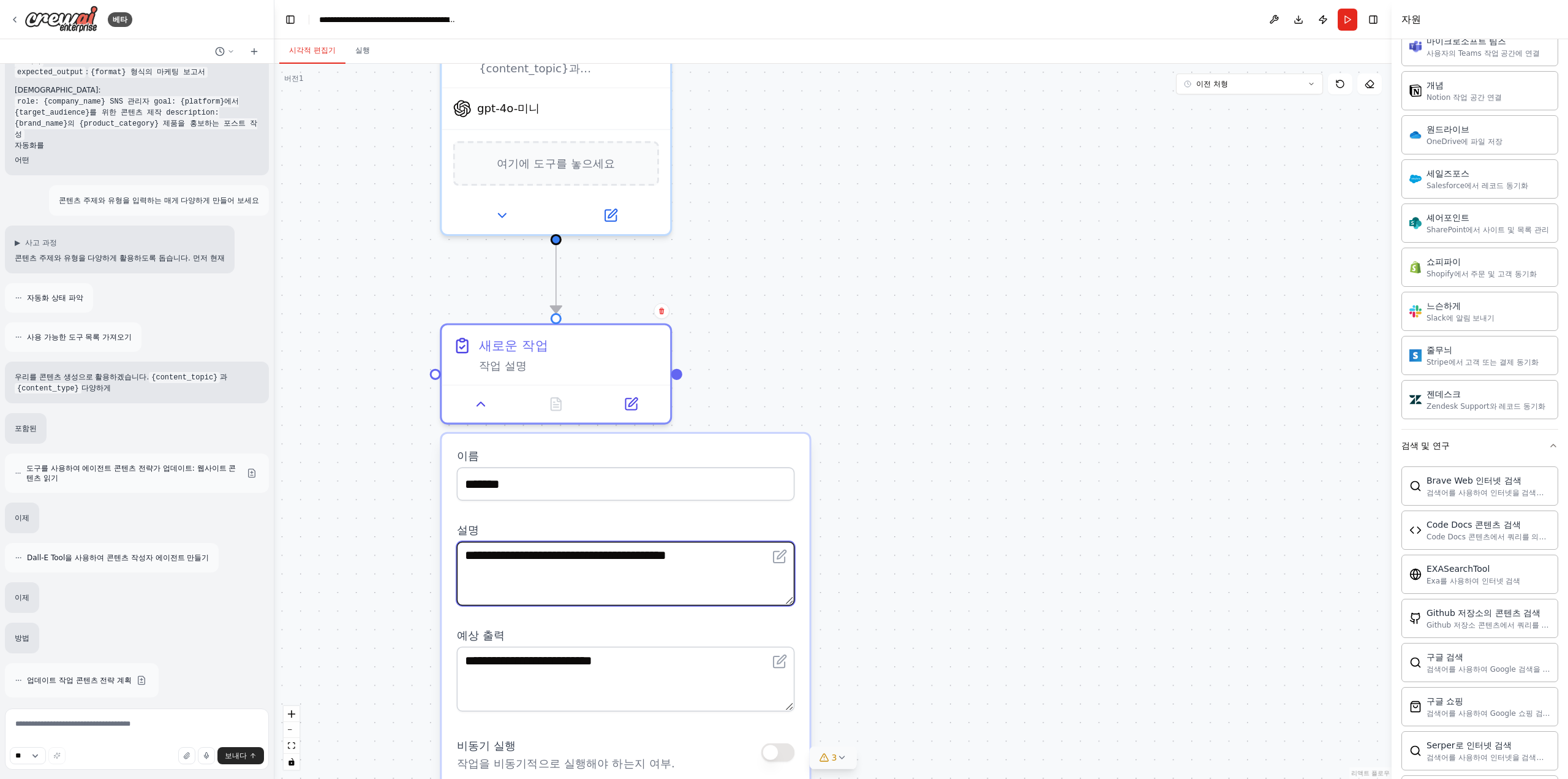
type textarea "**********"
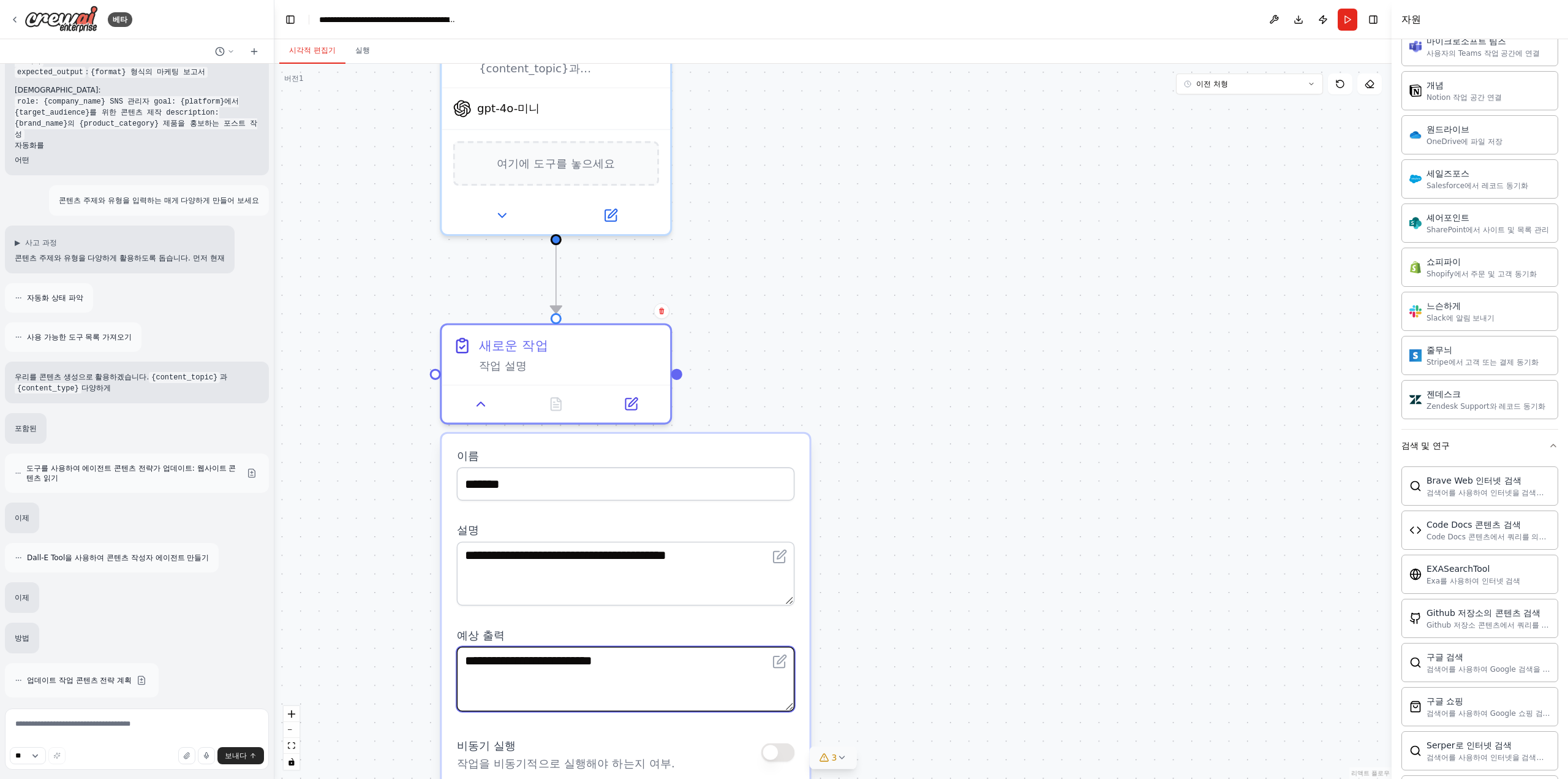
click at [686, 675] on textarea "**********" at bounding box center [626, 678] width 338 height 64
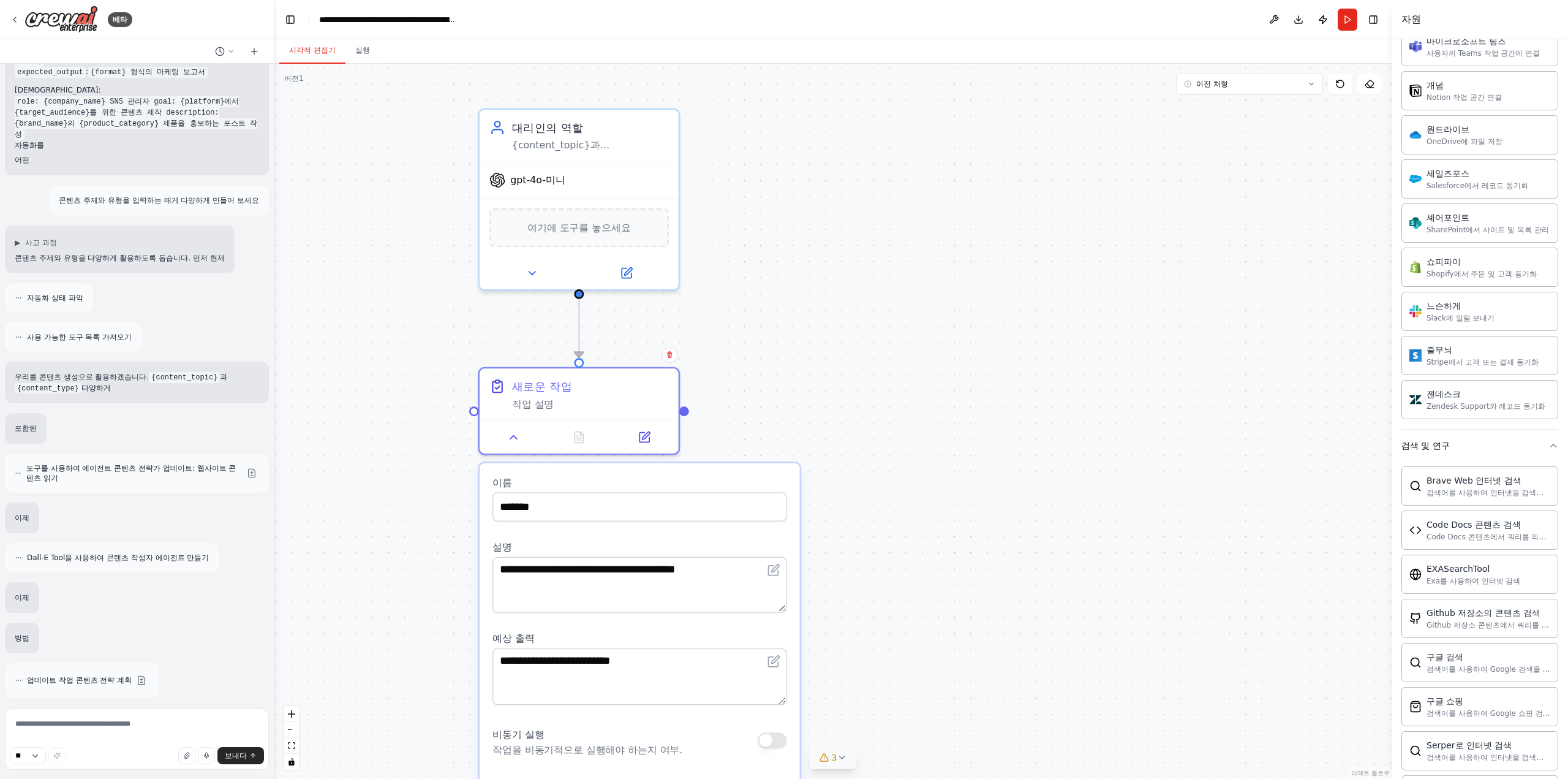
click at [873, 630] on div ".deletable-edge-delete-btn { width: 20px; height: 20px; border: 0px solid #ffff…" at bounding box center [832, 421] width 1117 height 715
click at [517, 446] on div at bounding box center [578, 433] width 199 height 33
click at [515, 441] on button at bounding box center [514, 434] width 56 height 20
click at [540, 388] on font "새로운 작업" at bounding box center [542, 383] width 60 height 13
click at [545, 383] on font "새로운 작업" at bounding box center [542, 383] width 60 height 13
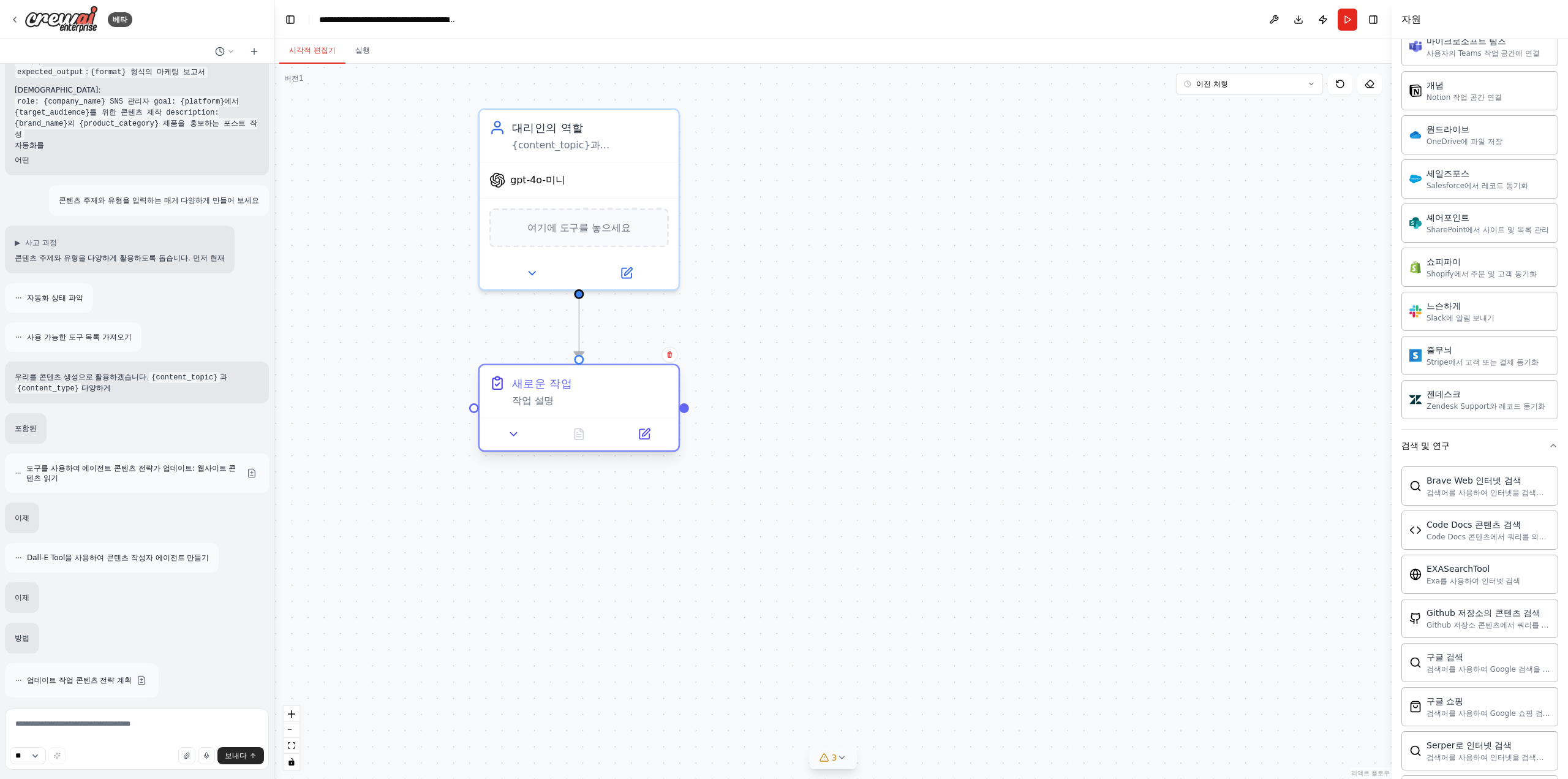
click at [545, 383] on font "새로운 작업" at bounding box center [542, 383] width 60 height 13
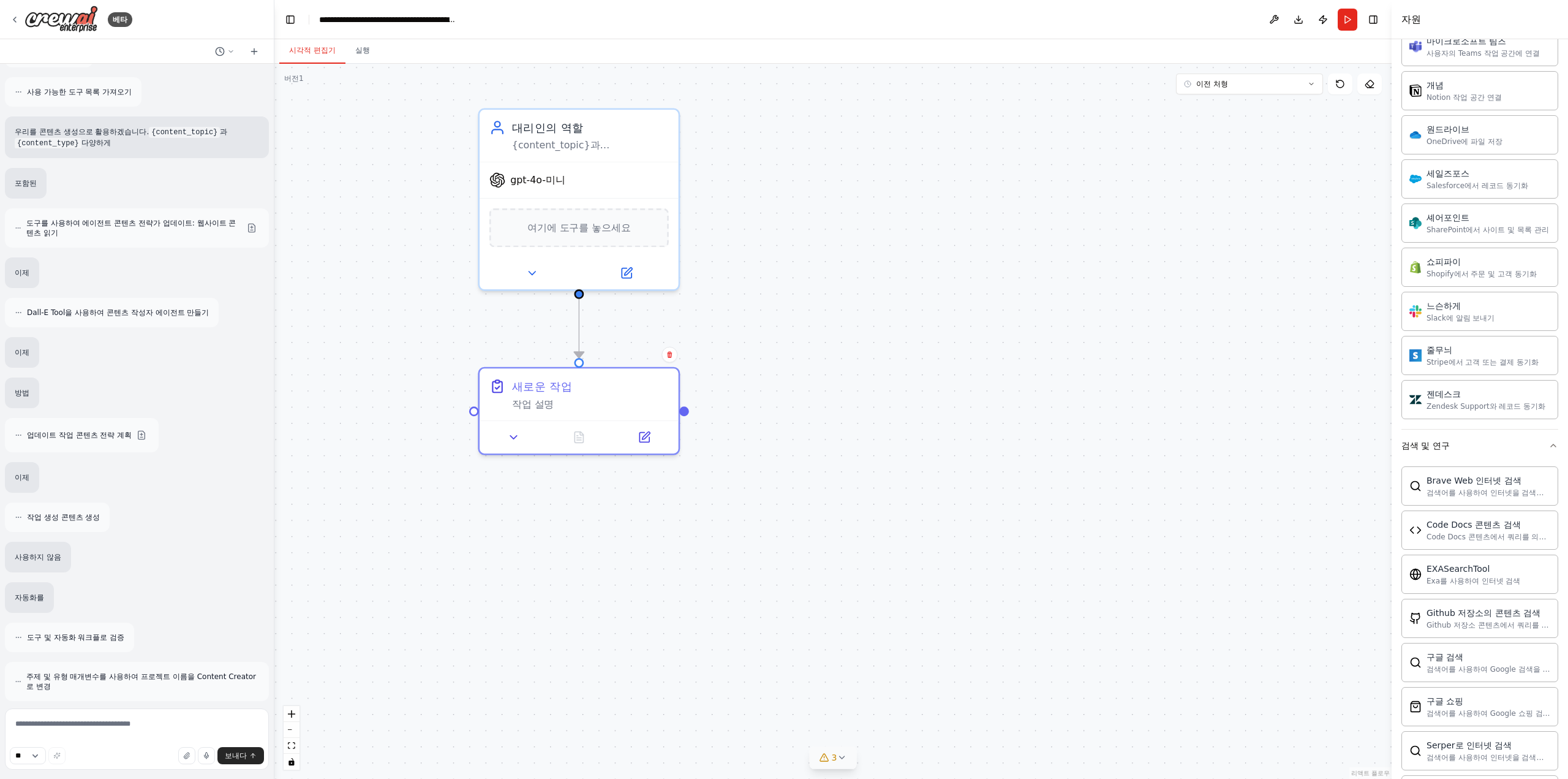
scroll to position [734, 0]
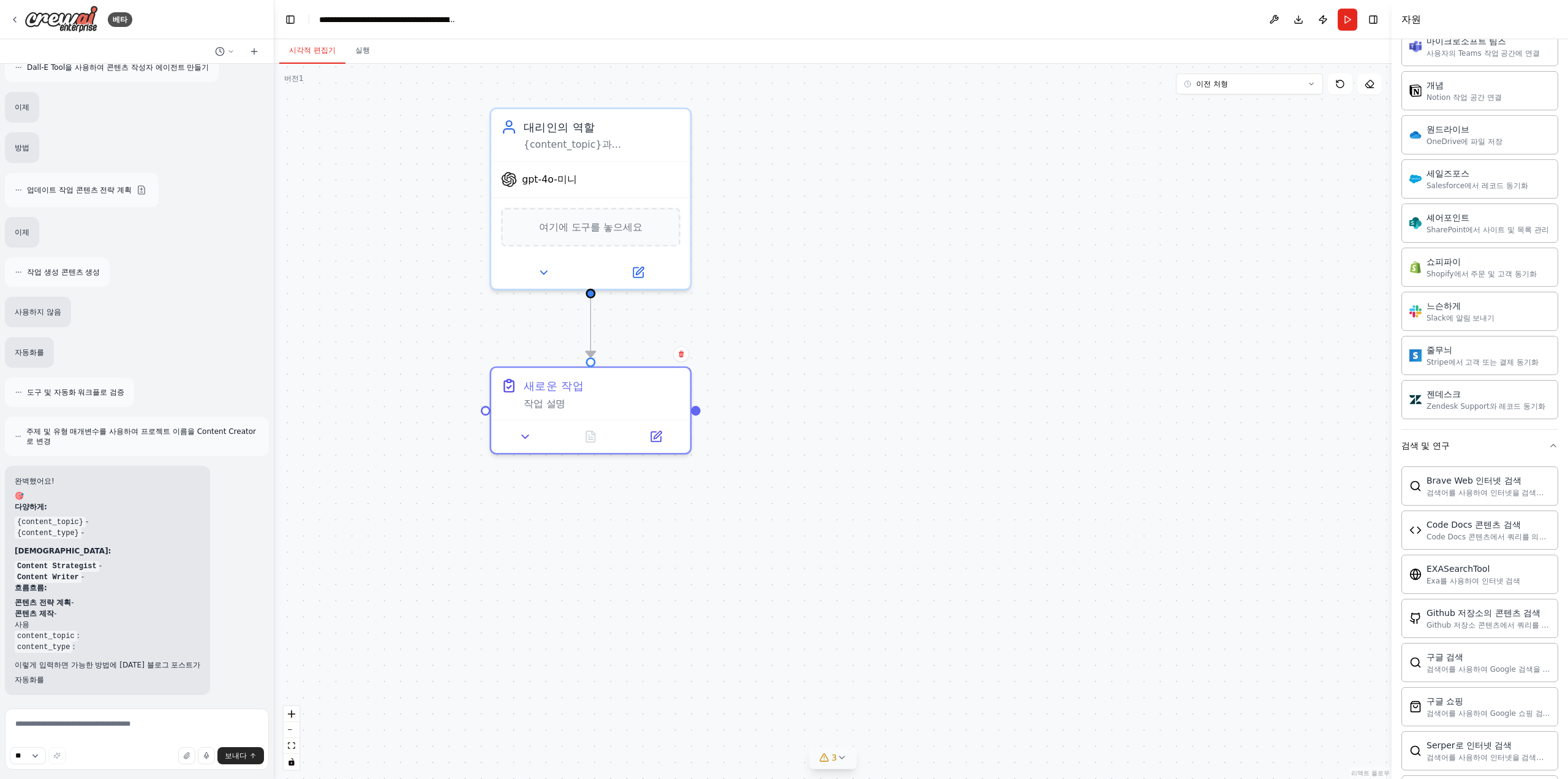
click at [476, 608] on div ".deletable-edge-delete-btn { width: 20px; height: 20px; border: 0px solid #ffff…" at bounding box center [832, 421] width 1117 height 715
drag, startPoint x: 527, startPoint y: 556, endPoint x: 535, endPoint y: 514, distance: 42.8
click at [532, 573] on div ".deletable-edge-delete-btn { width: 20px; height: 20px; border: 0px solid #ffff…" at bounding box center [832, 421] width 1117 height 715
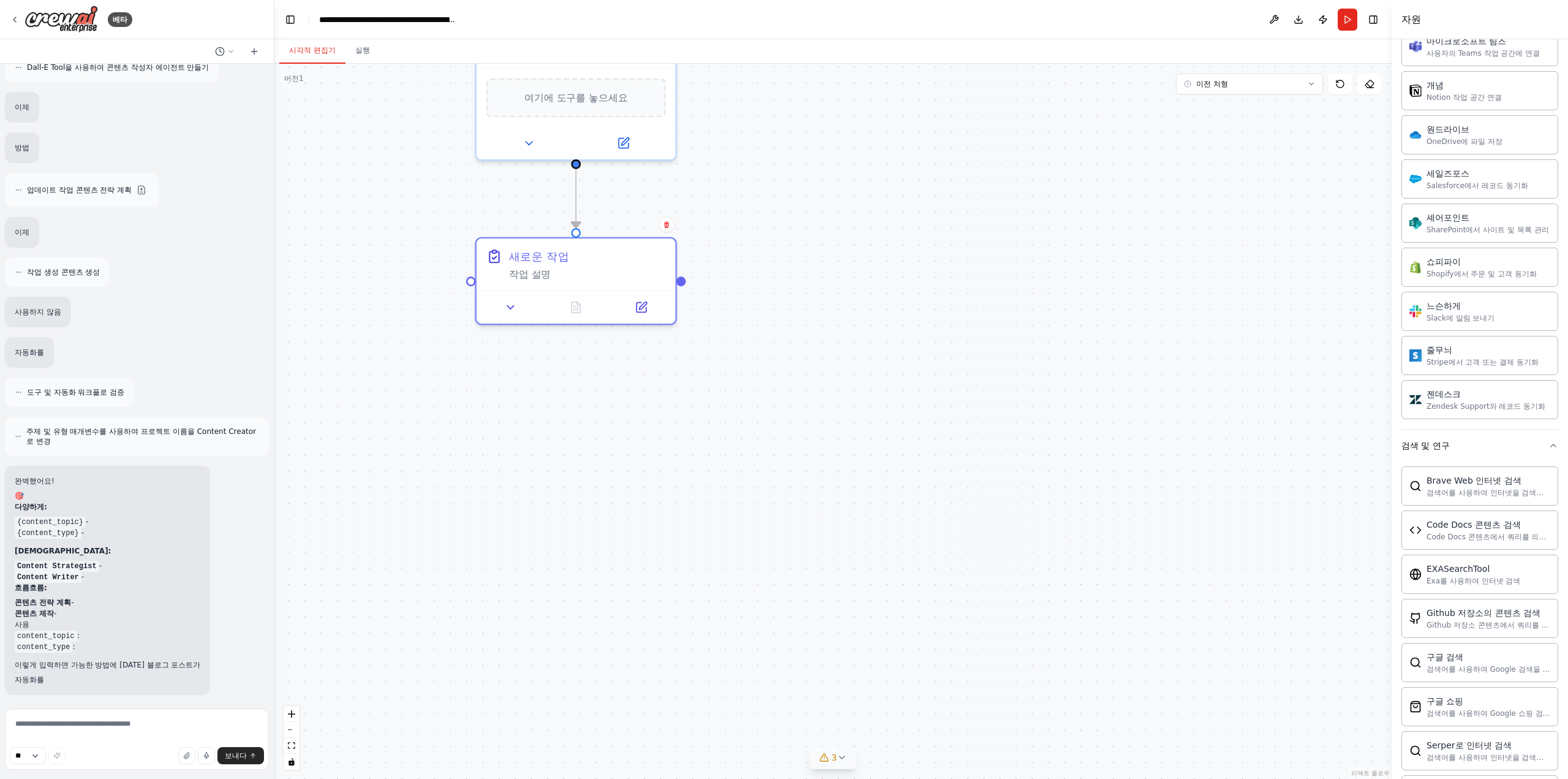
drag, startPoint x: 695, startPoint y: 644, endPoint x: 675, endPoint y: 498, distance: 147.4
click at [675, 498] on div ".deletable-edge-delete-btn { width: 20px; height: 20px; border: 0px solid #ffff…" at bounding box center [832, 421] width 1117 height 715
drag, startPoint x: 756, startPoint y: 430, endPoint x: 990, endPoint y: 470, distance: 237.4
click at [990, 470] on div ".deletable-edge-delete-btn { width: 20px; height: 20px; border: 0px solid #ffff…" at bounding box center [832, 421] width 1117 height 715
drag, startPoint x: 1010, startPoint y: 444, endPoint x: 974, endPoint y: 469, distance: 43.8
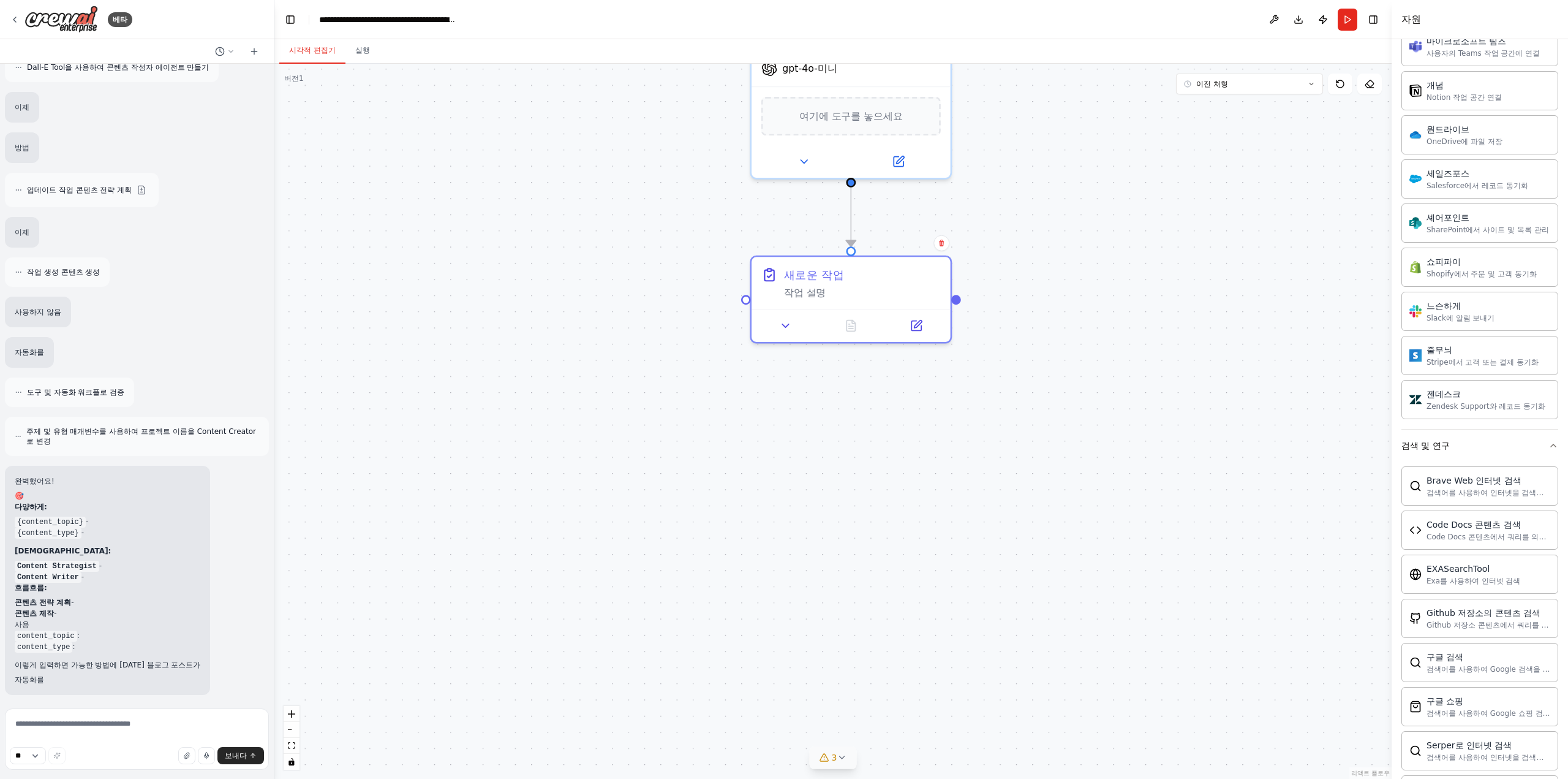
click at [974, 469] on div ".deletable-edge-delete-btn { width: 20px; height: 20px; border: 0px solid #ffff…" at bounding box center [832, 421] width 1117 height 715
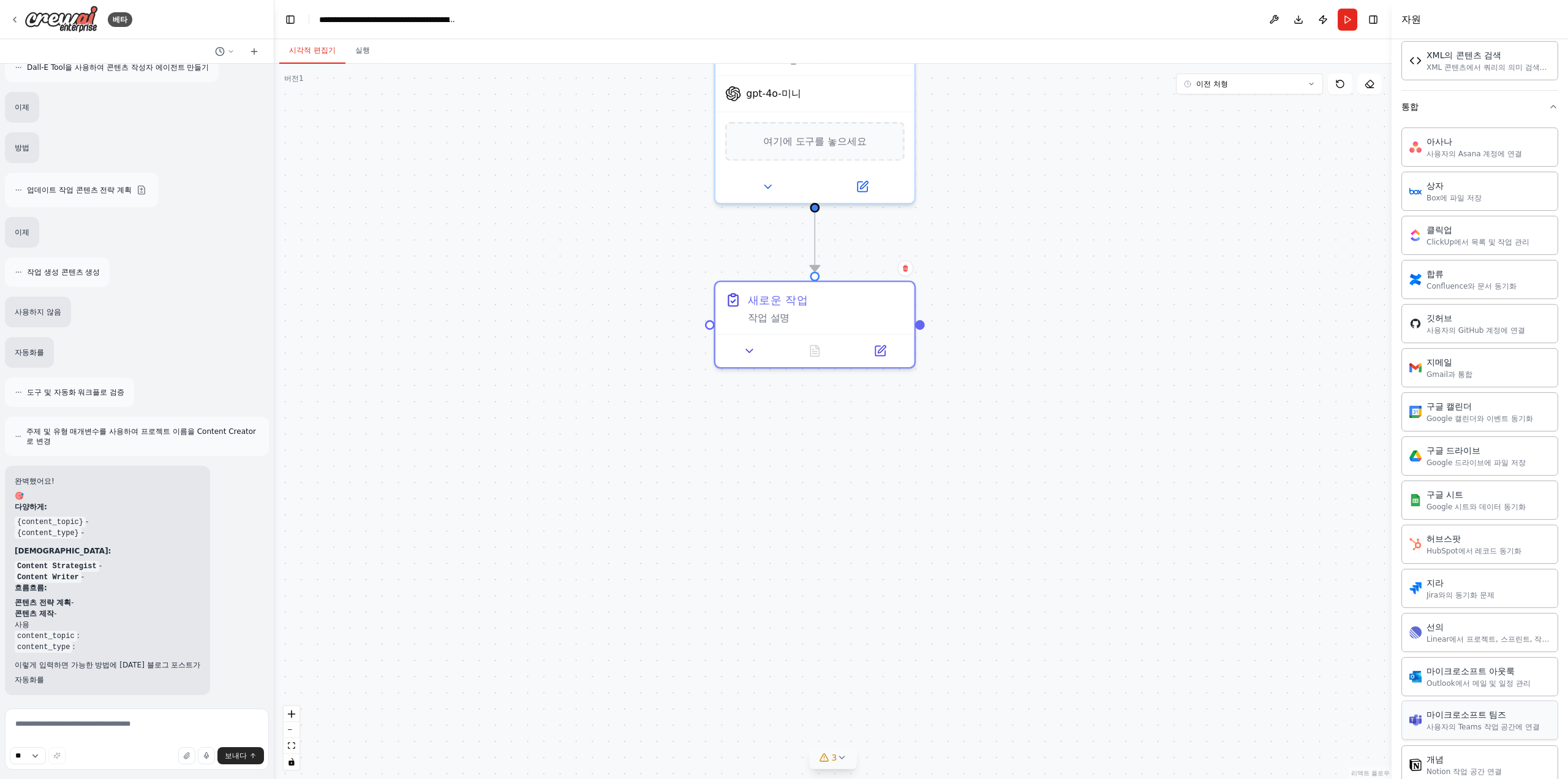
scroll to position [1103, 0]
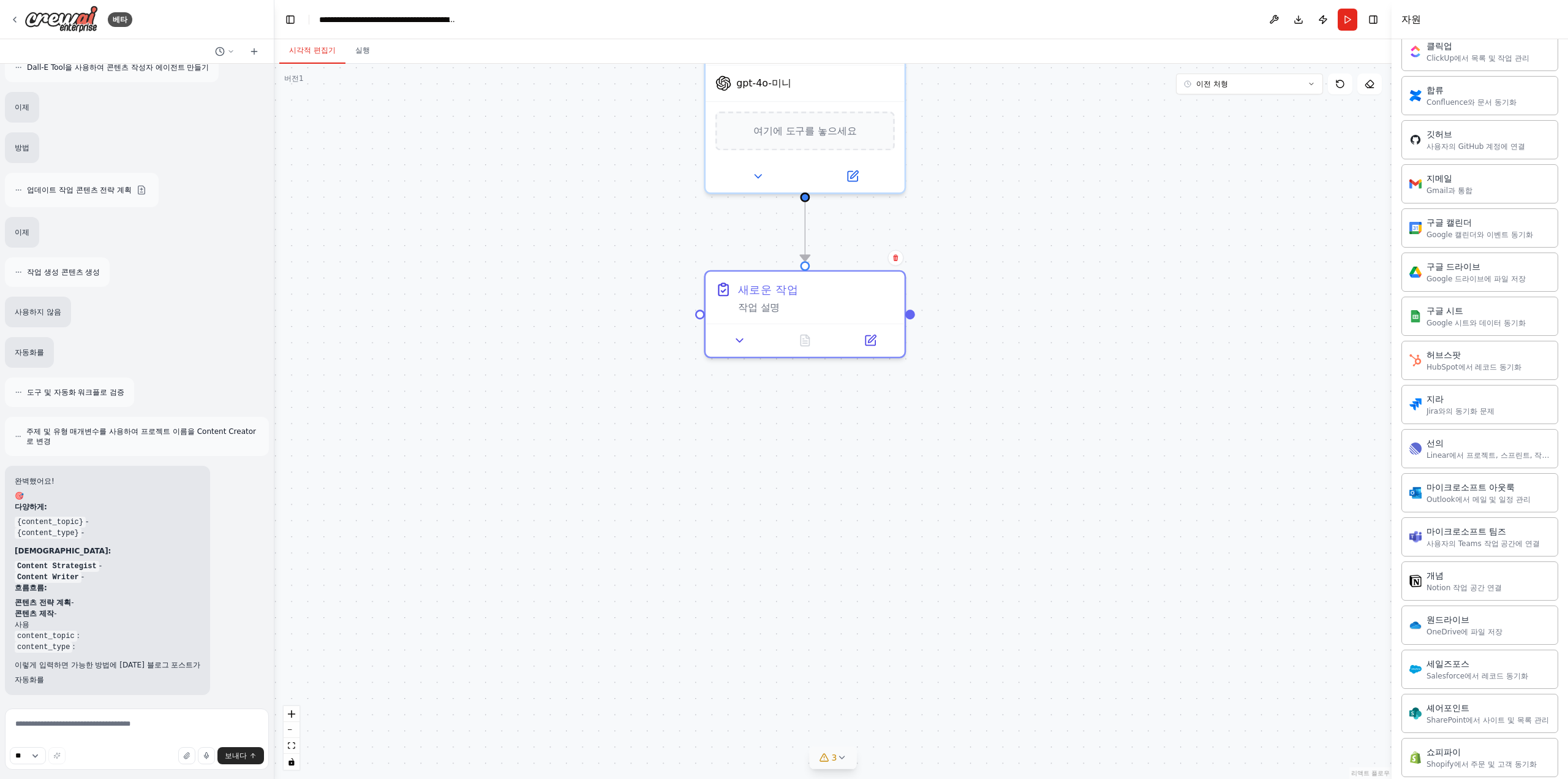
drag, startPoint x: 969, startPoint y: 516, endPoint x: 961, endPoint y: 505, distance: 13.6
click at [961, 505] on div ".deletable-edge-delete-btn { width: 20px; height: 20px; border: 0px solid #ffff…" at bounding box center [832, 421] width 1117 height 715
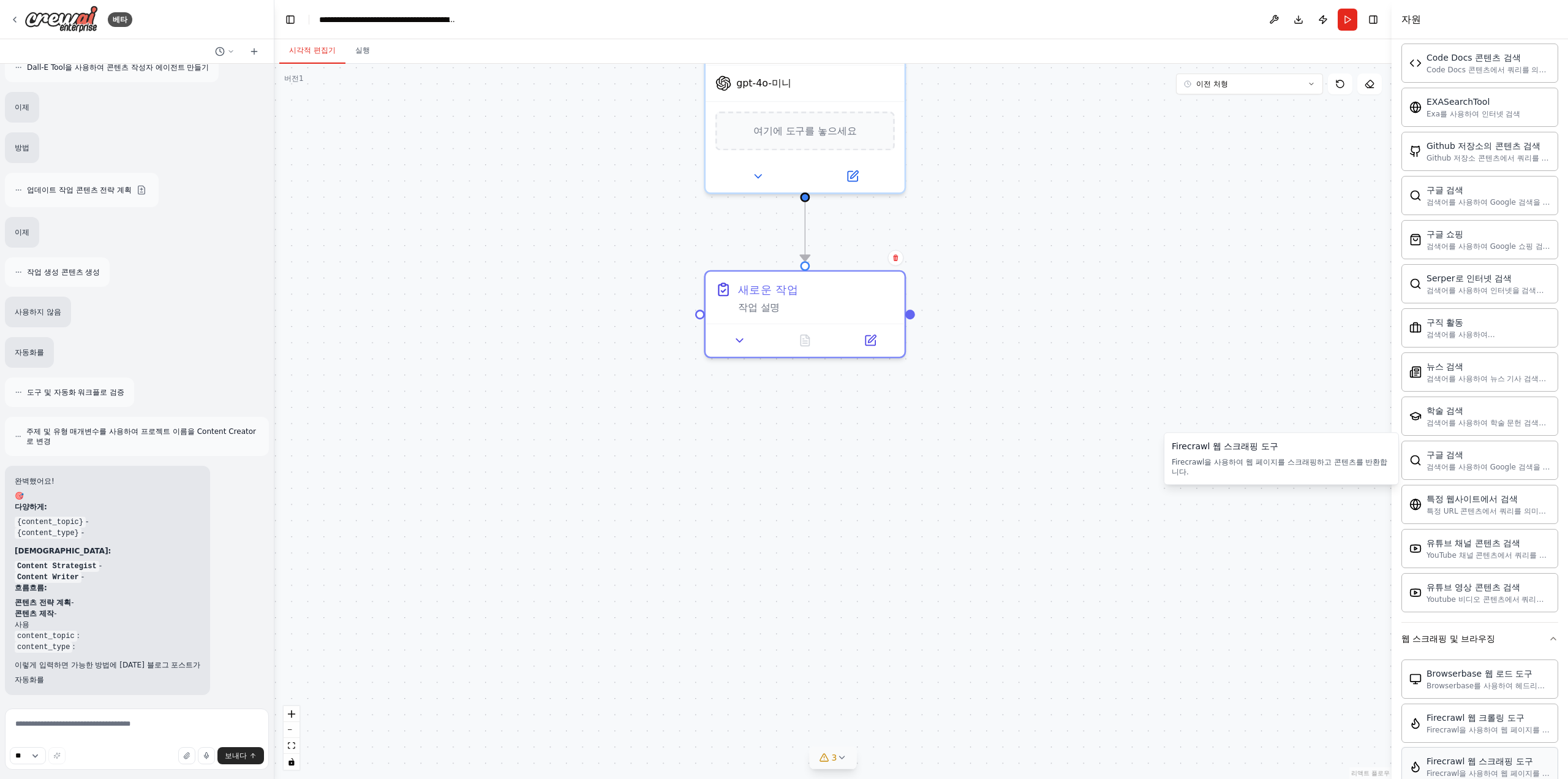
scroll to position [1976, 0]
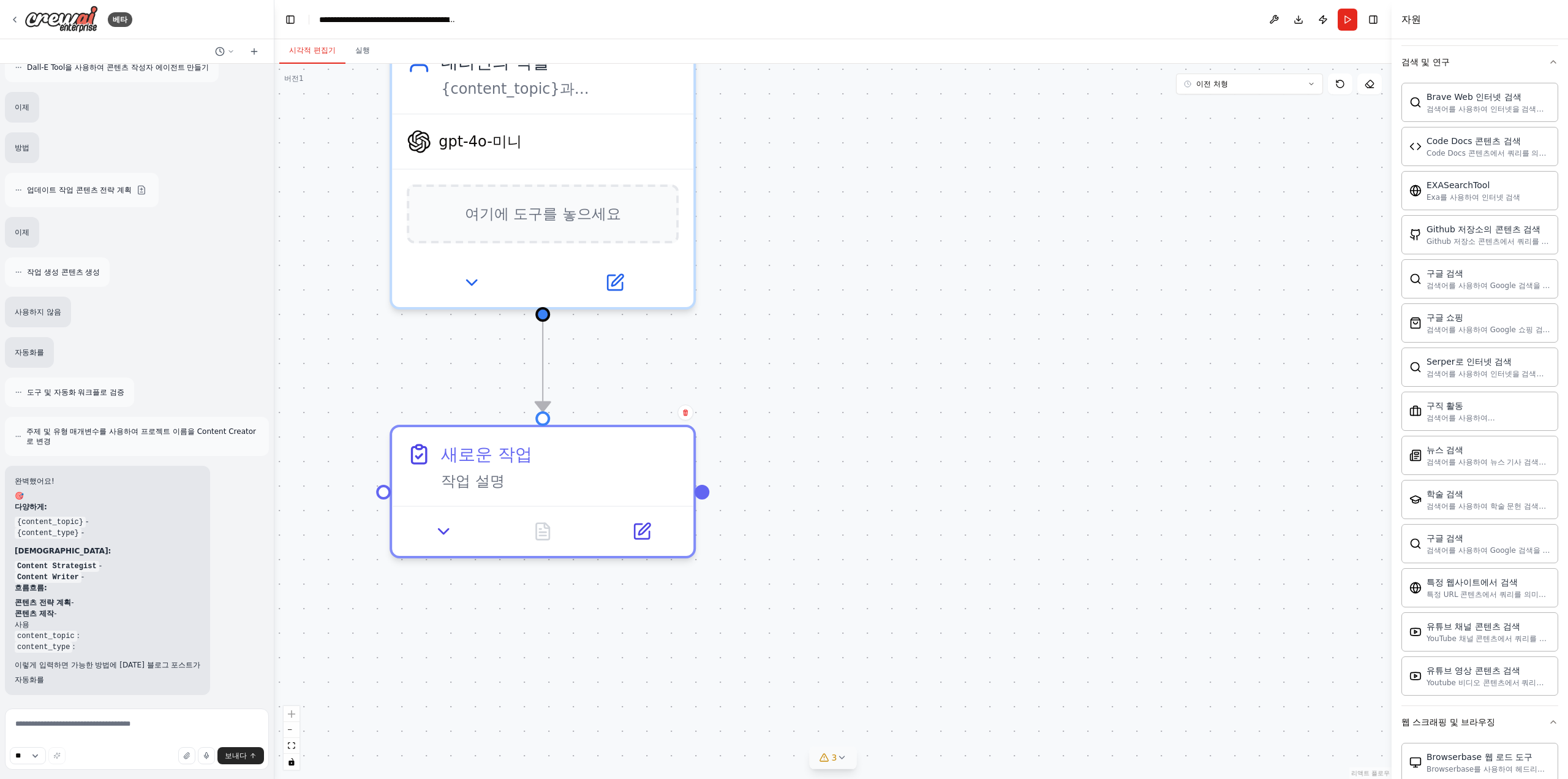
drag, startPoint x: 1177, startPoint y: 411, endPoint x: 1221, endPoint y: 660, distance: 252.9
click at [1221, 660] on div ".deletable-edge-delete-btn { width: 20px; height: 20px; border: 0px solid #ffff…" at bounding box center [832, 421] width 1117 height 715
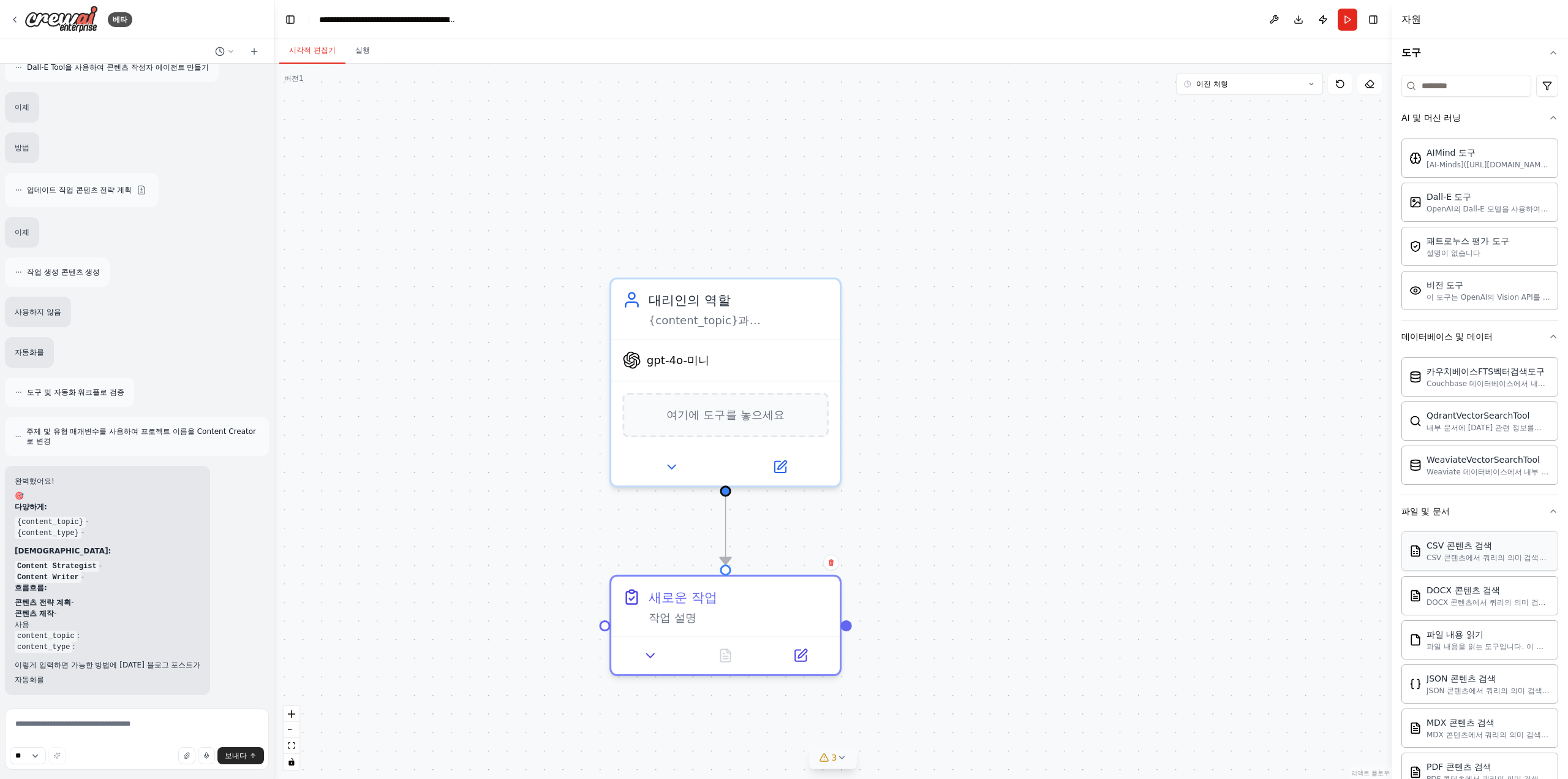
scroll to position [0, 0]
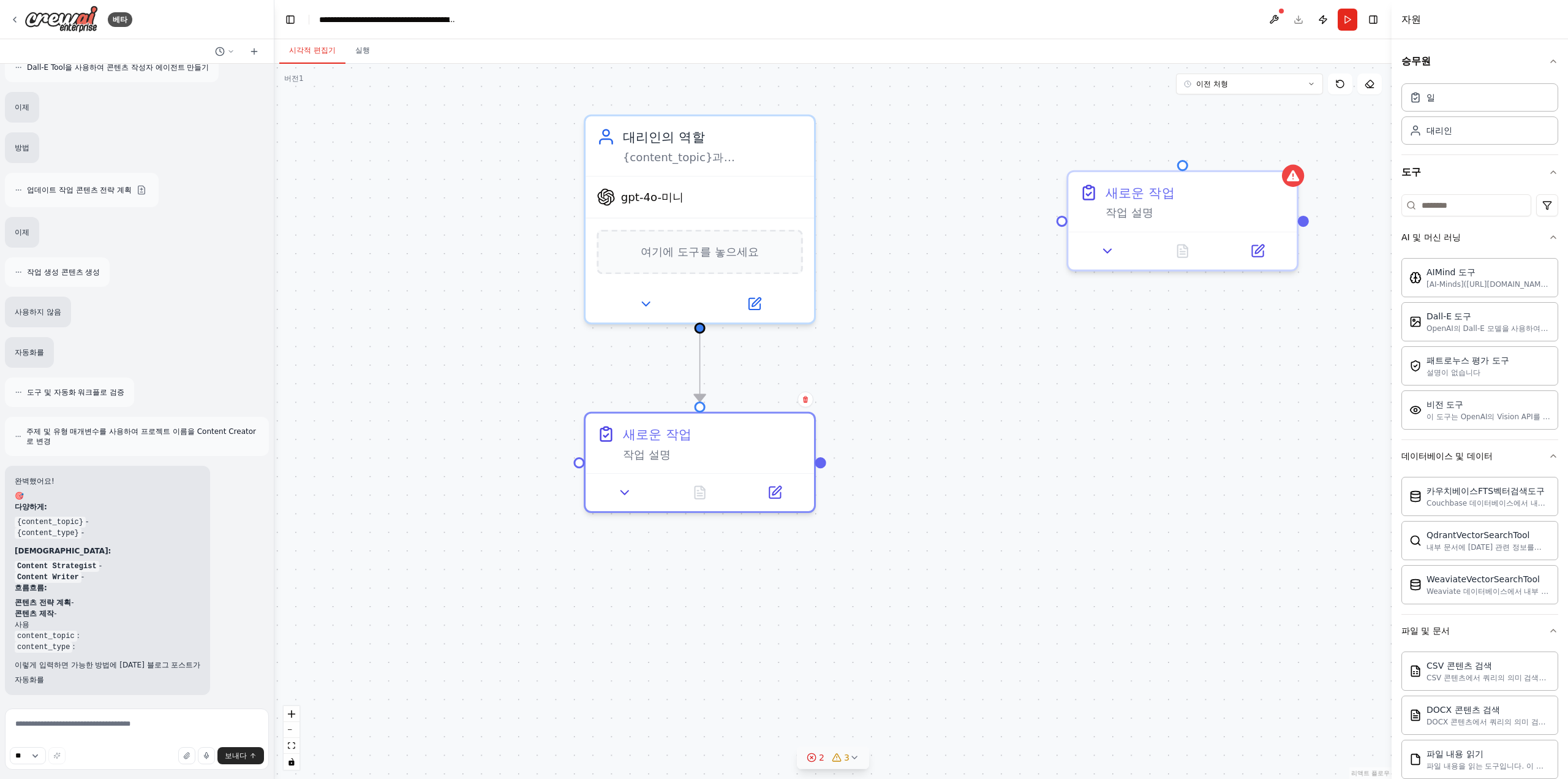
drag, startPoint x: 1095, startPoint y: 625, endPoint x: 1062, endPoint y: 456, distance: 172.2
click at [1062, 457] on div ".deletable-edge-delete-btn { width: 20px; height: 20px; border: 0px solid #ffff…" at bounding box center [832, 421] width 1117 height 715
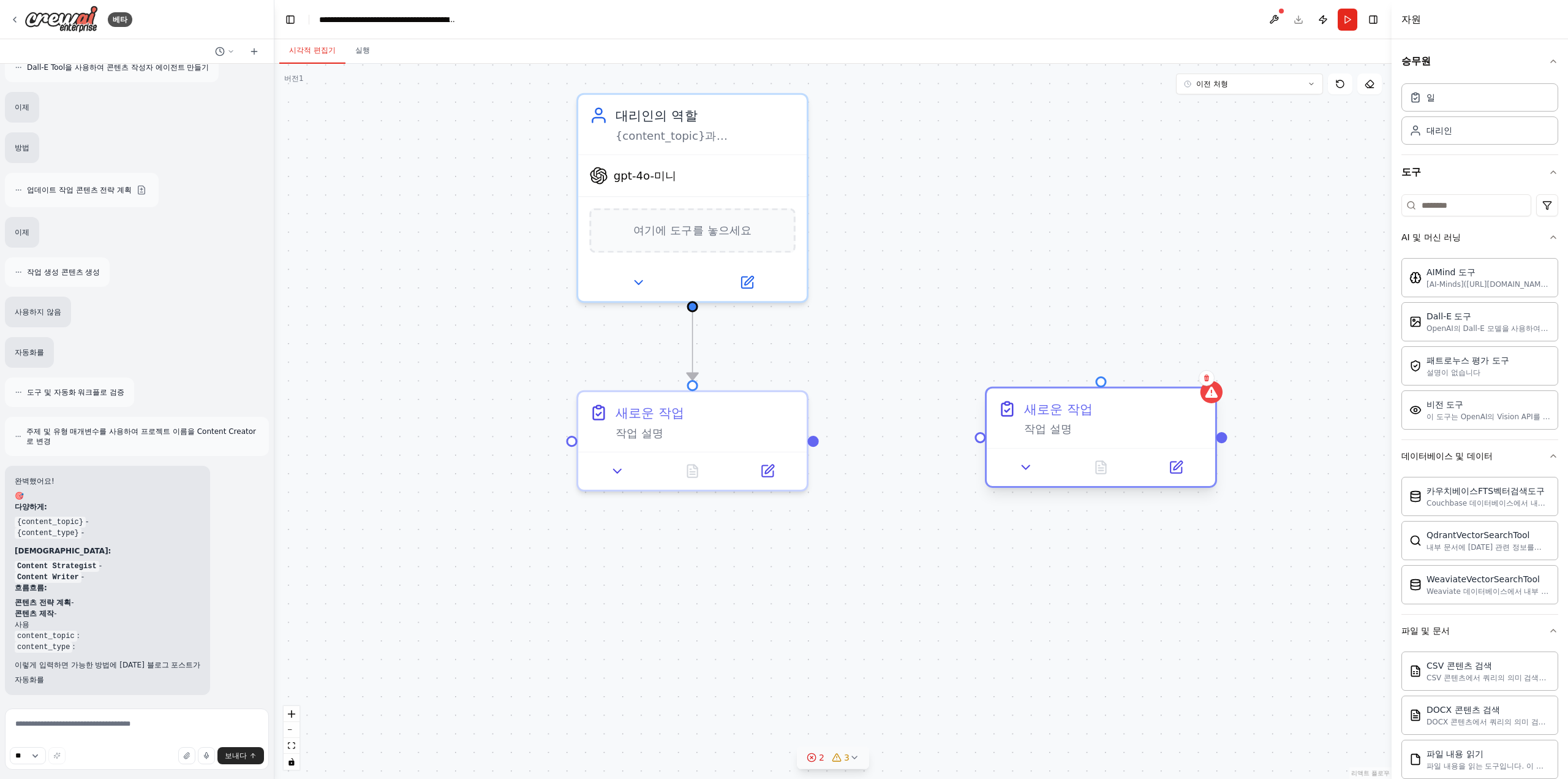
drag, startPoint x: 1181, startPoint y: 210, endPoint x: 1104, endPoint y: 440, distance: 242.5
click at [1104, 440] on div "새로운 작업 작업 설명" at bounding box center [1100, 418] width 229 height 60
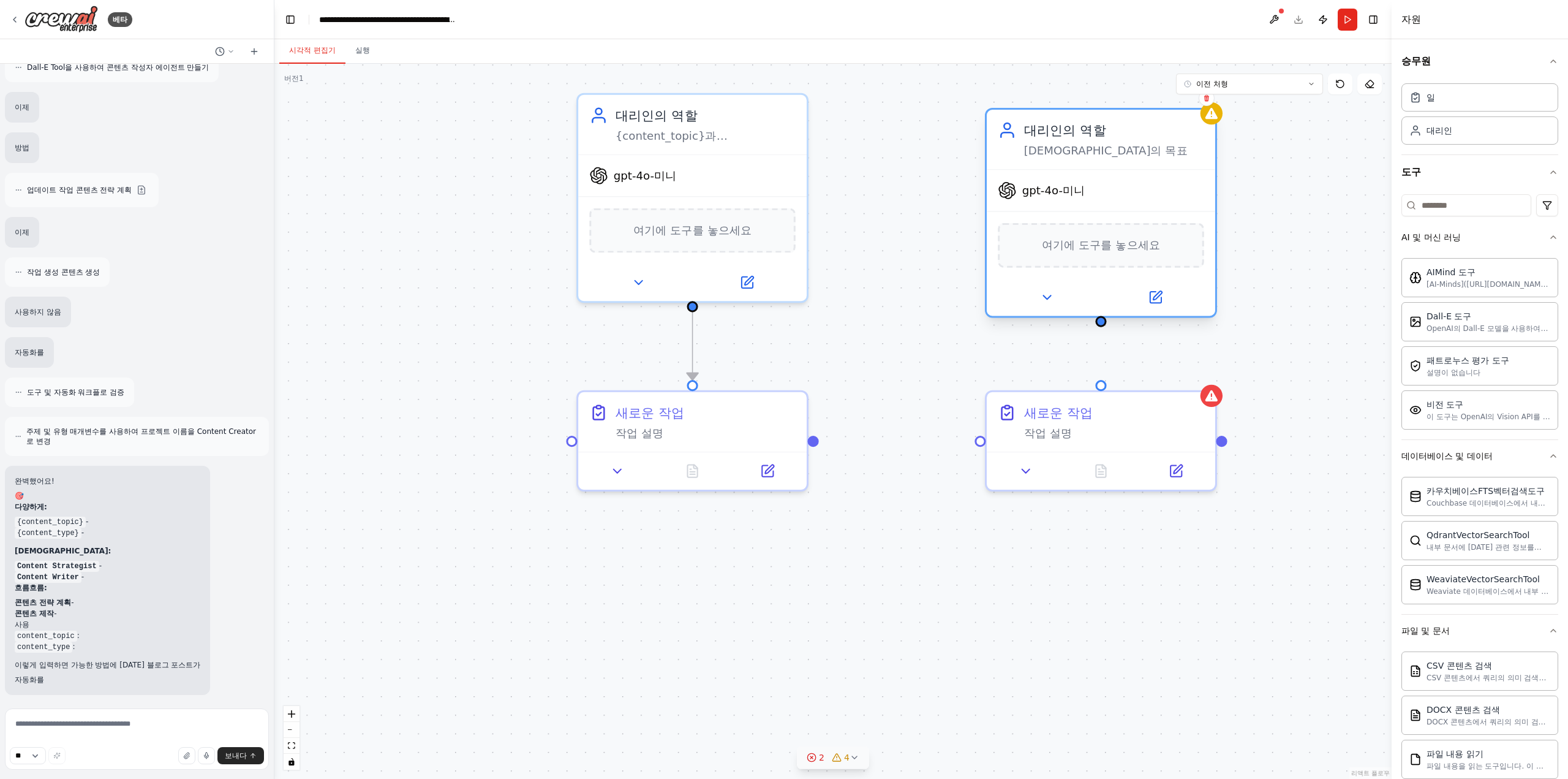
drag, startPoint x: 1202, startPoint y: 331, endPoint x: 1109, endPoint y: 217, distance: 147.1
drag, startPoint x: 1102, startPoint y: 322, endPoint x: 1100, endPoint y: 376, distance: 54.0
click at [1100, 376] on div ".deletable-edge-delete-btn { width: 20px; height: 20px; border: 0px solid #ffff…" at bounding box center [832, 421] width 1117 height 715
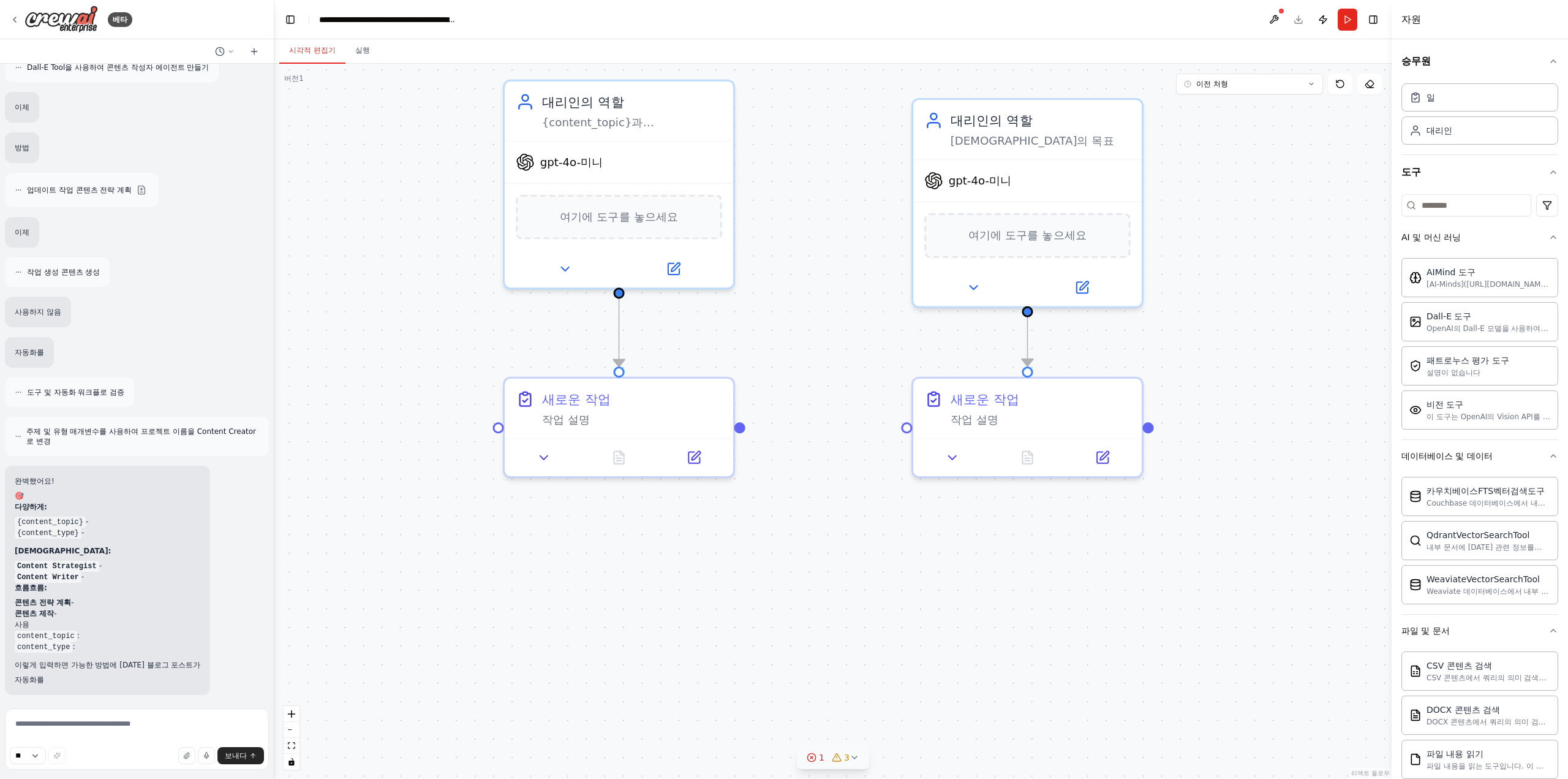
drag, startPoint x: 1212, startPoint y: 581, endPoint x: 1134, endPoint y: 568, distance: 79.1
click at [1134, 568] on div ".deletable-edge-delete-btn { width: 20px; height: 20px; border: 0px solid #ffff…" at bounding box center [832, 421] width 1117 height 715
drag, startPoint x: 738, startPoint y: 427, endPoint x: 898, endPoint y: 427, distance: 160.0
click at [898, 427] on div ".deletable-edge-delete-btn { width: 20px; height: 20px; border: 0px solid #ffff…" at bounding box center [832, 421] width 1117 height 715
drag, startPoint x: 894, startPoint y: 425, endPoint x: 900, endPoint y: 424, distance: 6.1
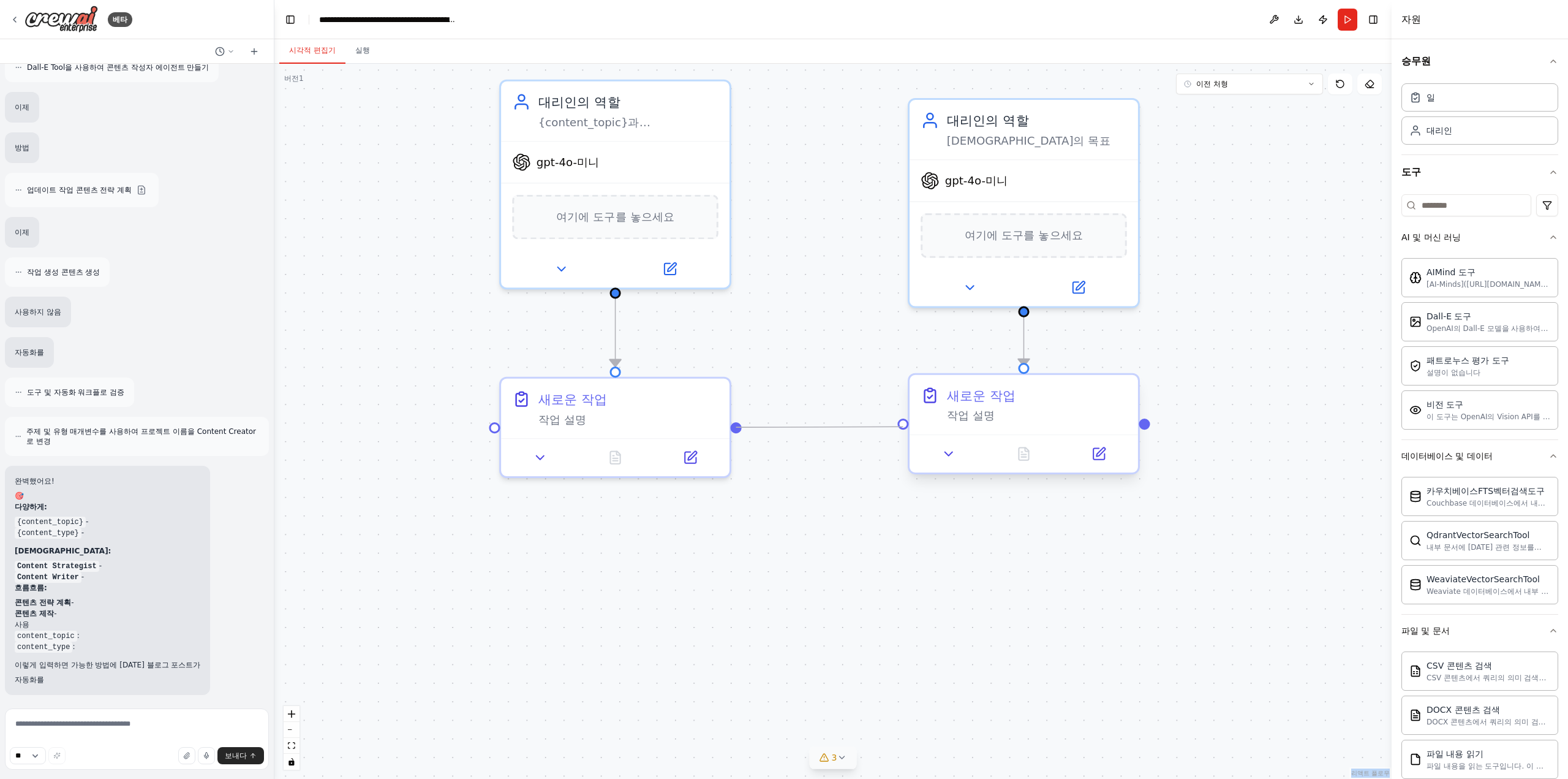
click at [900, 424] on div ".deletable-edge-delete-btn { width: 20px; height: 20px; border: 0px solid #ffff…" at bounding box center [1253, 491] width 1694 height 1084
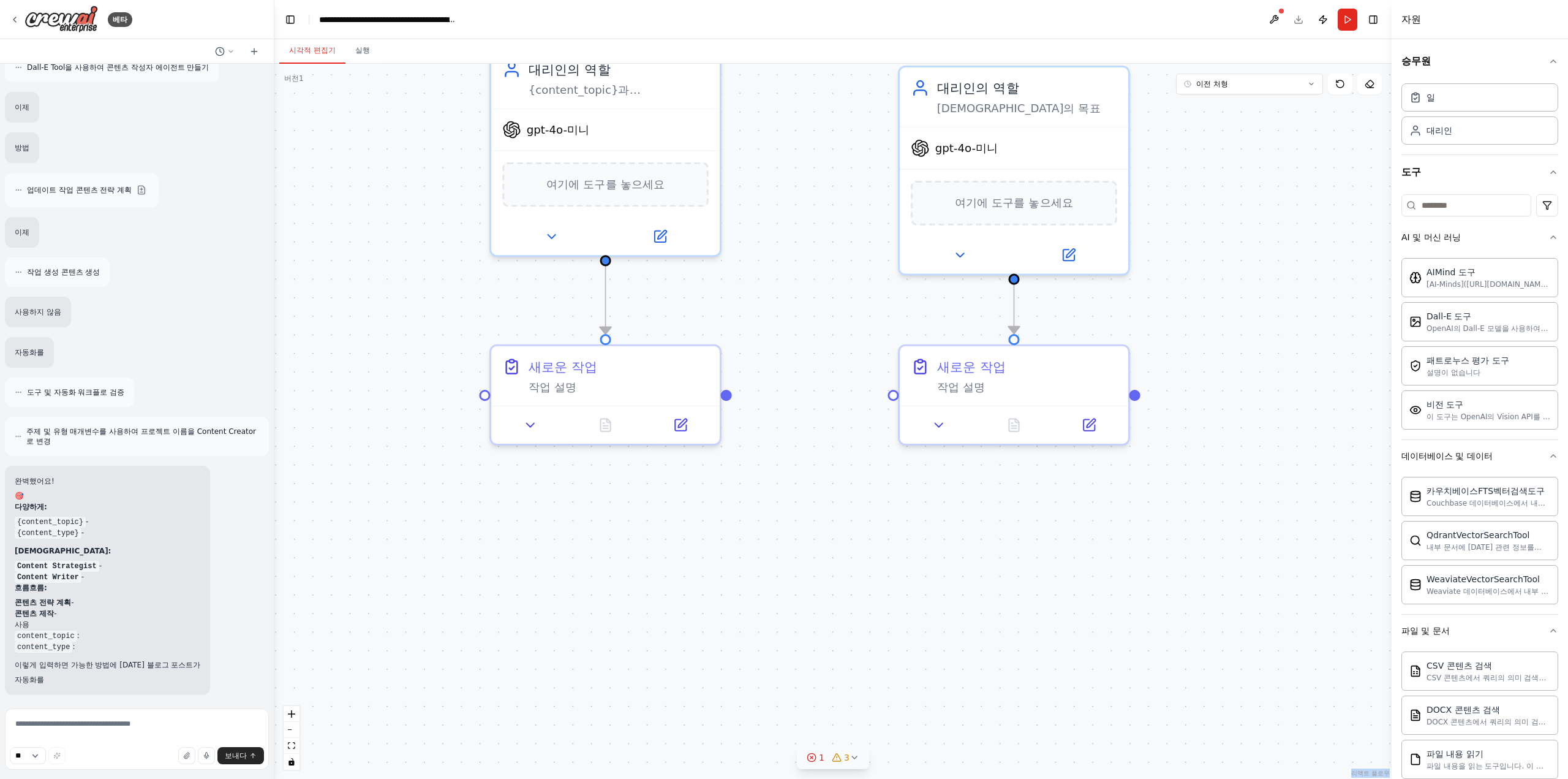
drag, startPoint x: 893, startPoint y: 427, endPoint x: 879, endPoint y: 390, distance: 39.6
click at [879, 390] on div ".deletable-edge-delete-btn { width: 20px; height: 20px; border: 0px solid #ffff…" at bounding box center [832, 421] width 1117 height 715
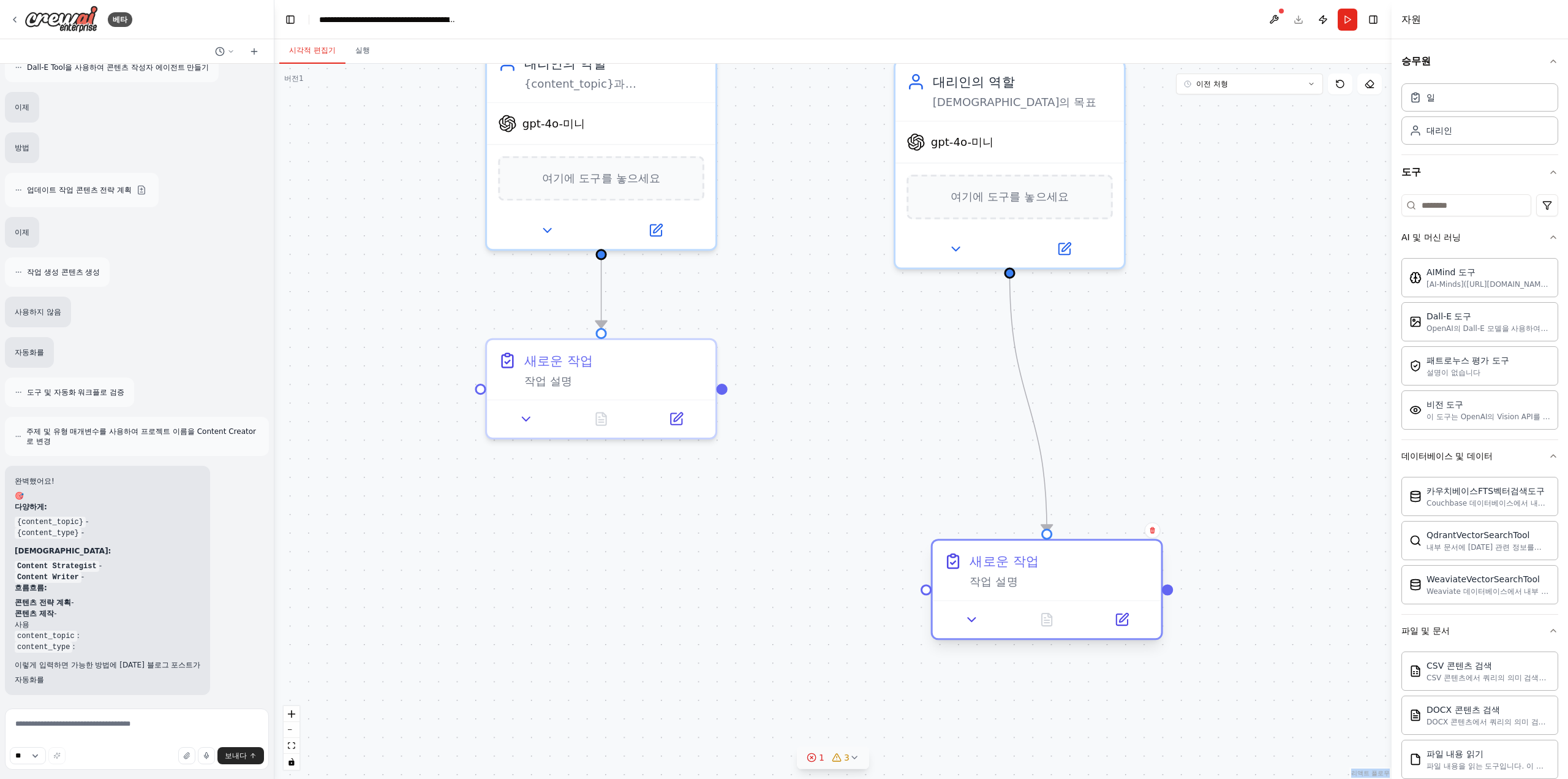
drag, startPoint x: 1011, startPoint y: 363, endPoint x: 1017, endPoint y: 535, distance: 172.1
click at [1029, 577] on div "새로운 작업 작업 설명" at bounding box center [1046, 574] width 229 height 60
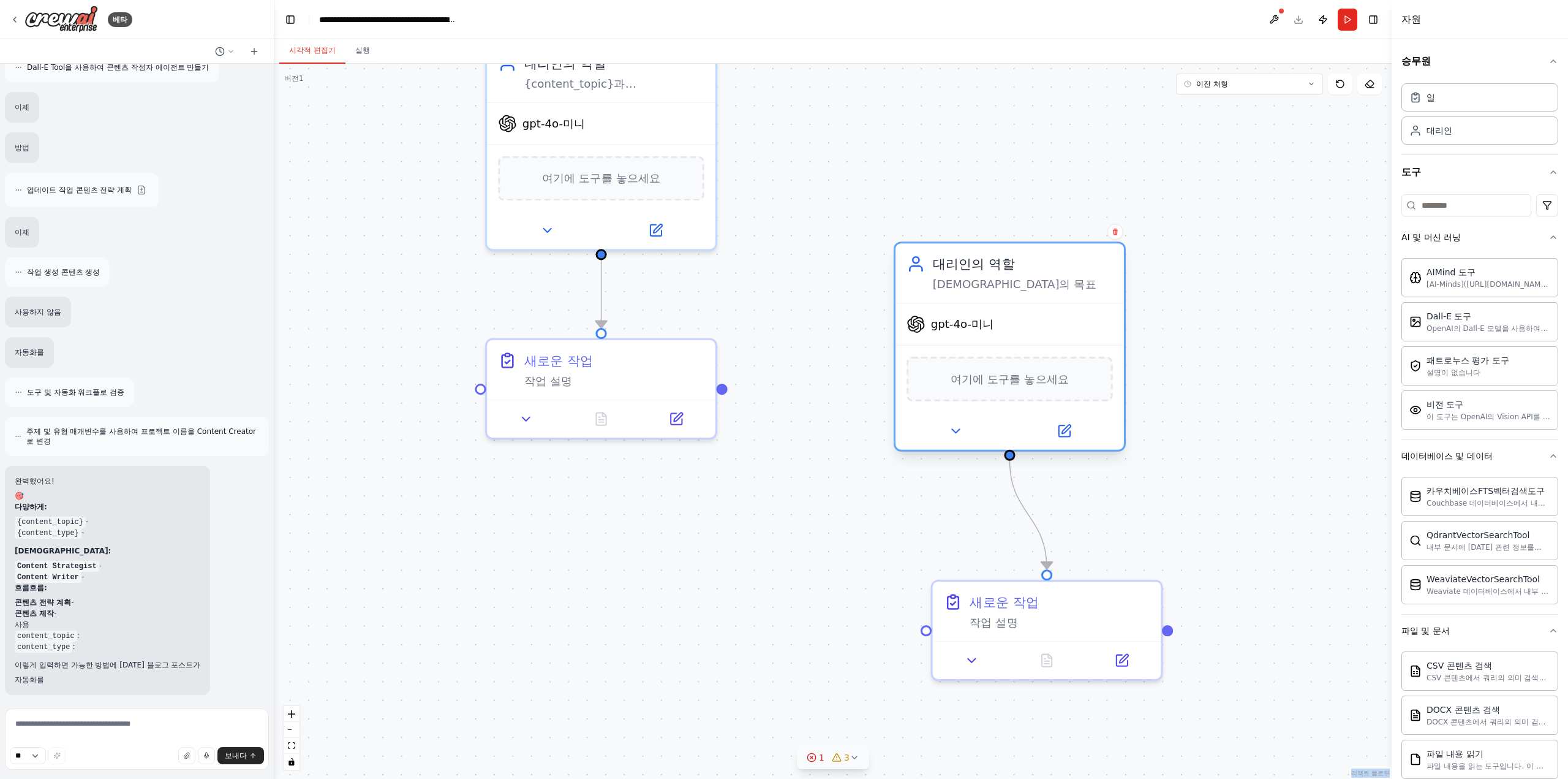
drag, startPoint x: 1004, startPoint y: 112, endPoint x: 1013, endPoint y: 295, distance: 183.2
click at [1013, 295] on div "대리인의 역할 에이전트의 목표" at bounding box center [1009, 274] width 229 height 60
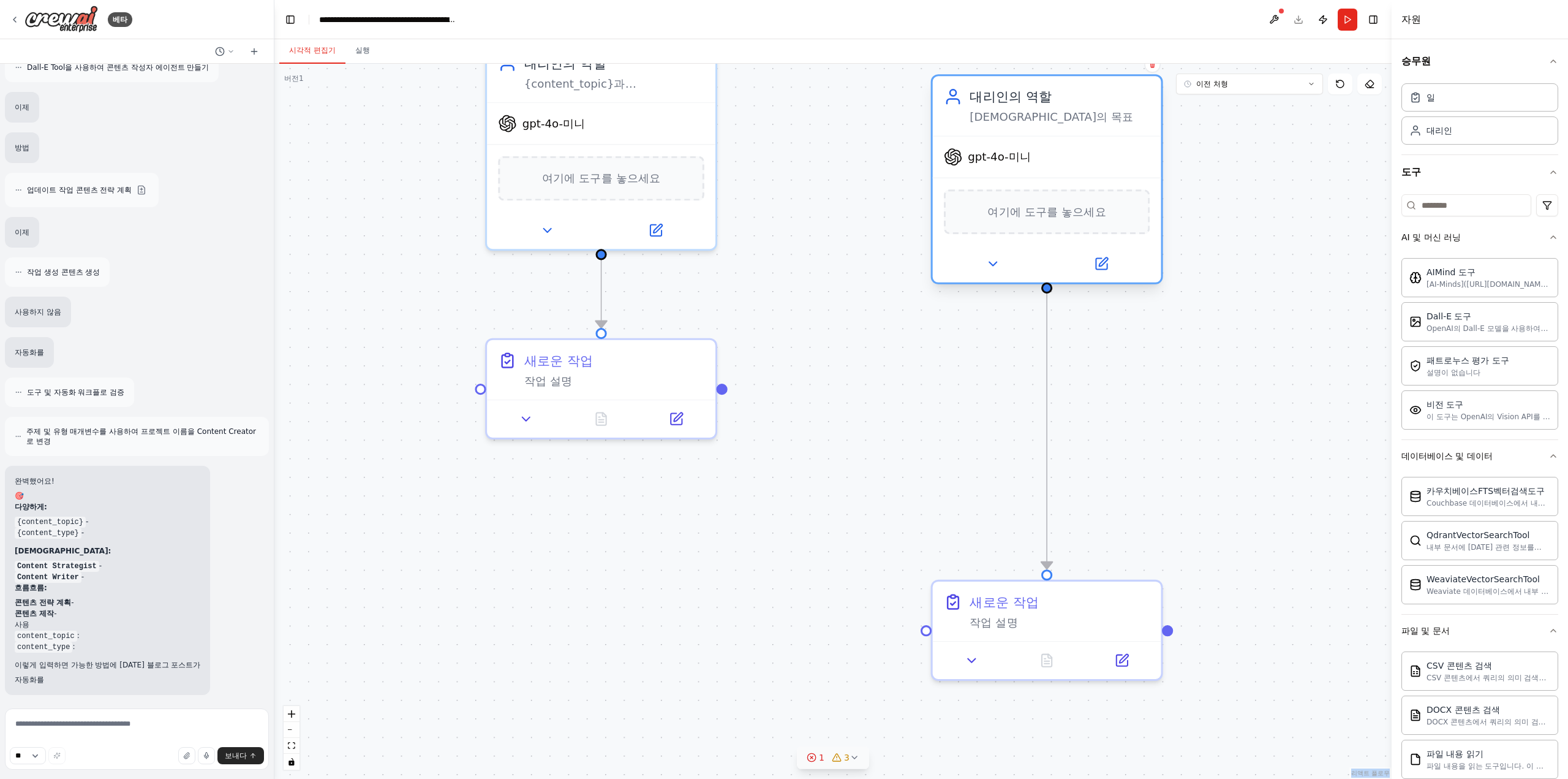
drag, startPoint x: 1013, startPoint y: 295, endPoint x: 1052, endPoint y: 128, distance: 171.5
click at [1052, 128] on div "대리인의 역할 에이전트의 목표" at bounding box center [1046, 106] width 229 height 60
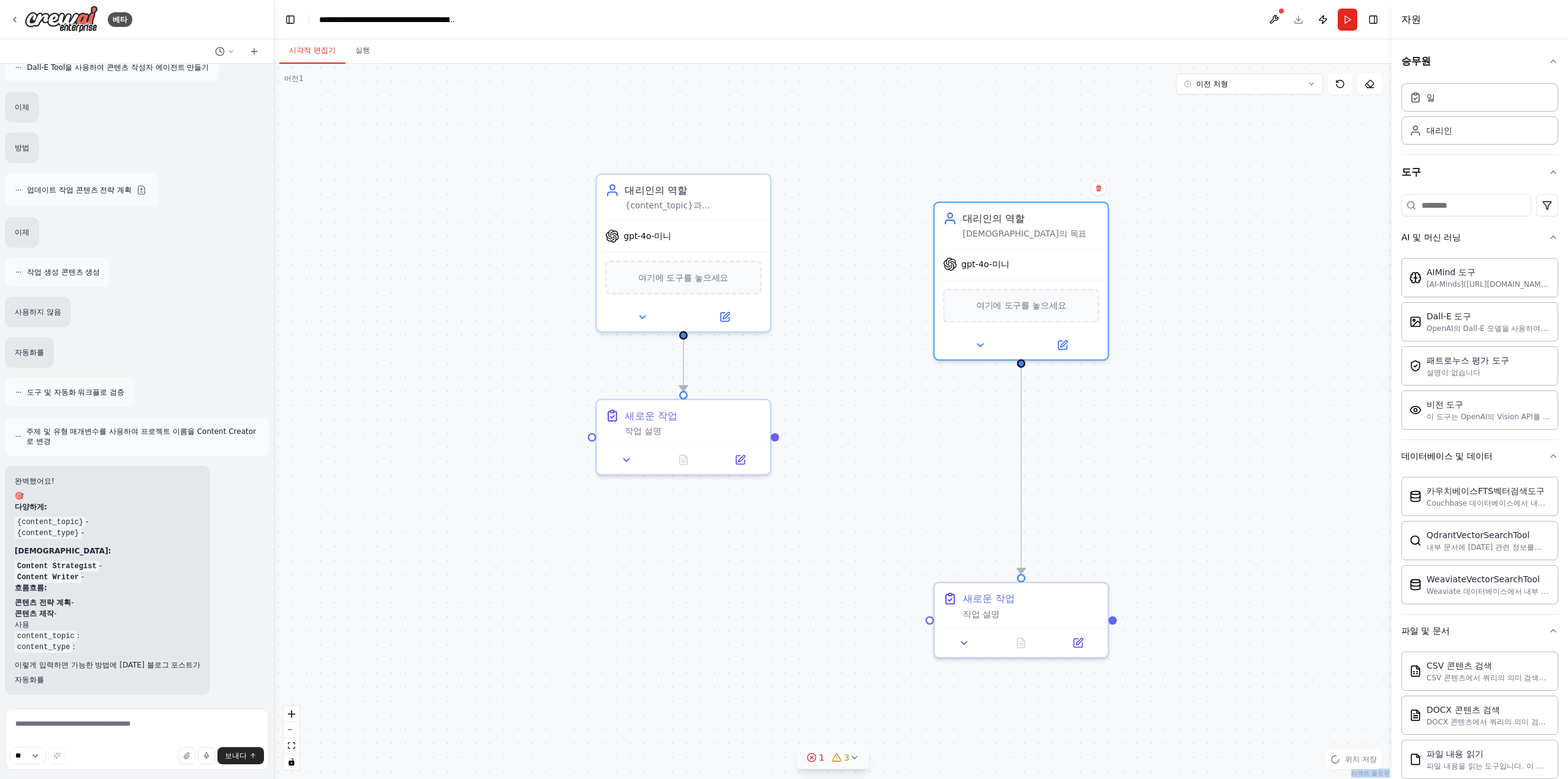
drag, startPoint x: 1133, startPoint y: 345, endPoint x: 1091, endPoint y: 419, distance: 85.1
click at [1097, 421] on div ".deletable-edge-delete-btn { width: 20px; height: 20px; border: 0px solid #ffff…" at bounding box center [832, 421] width 1117 height 715
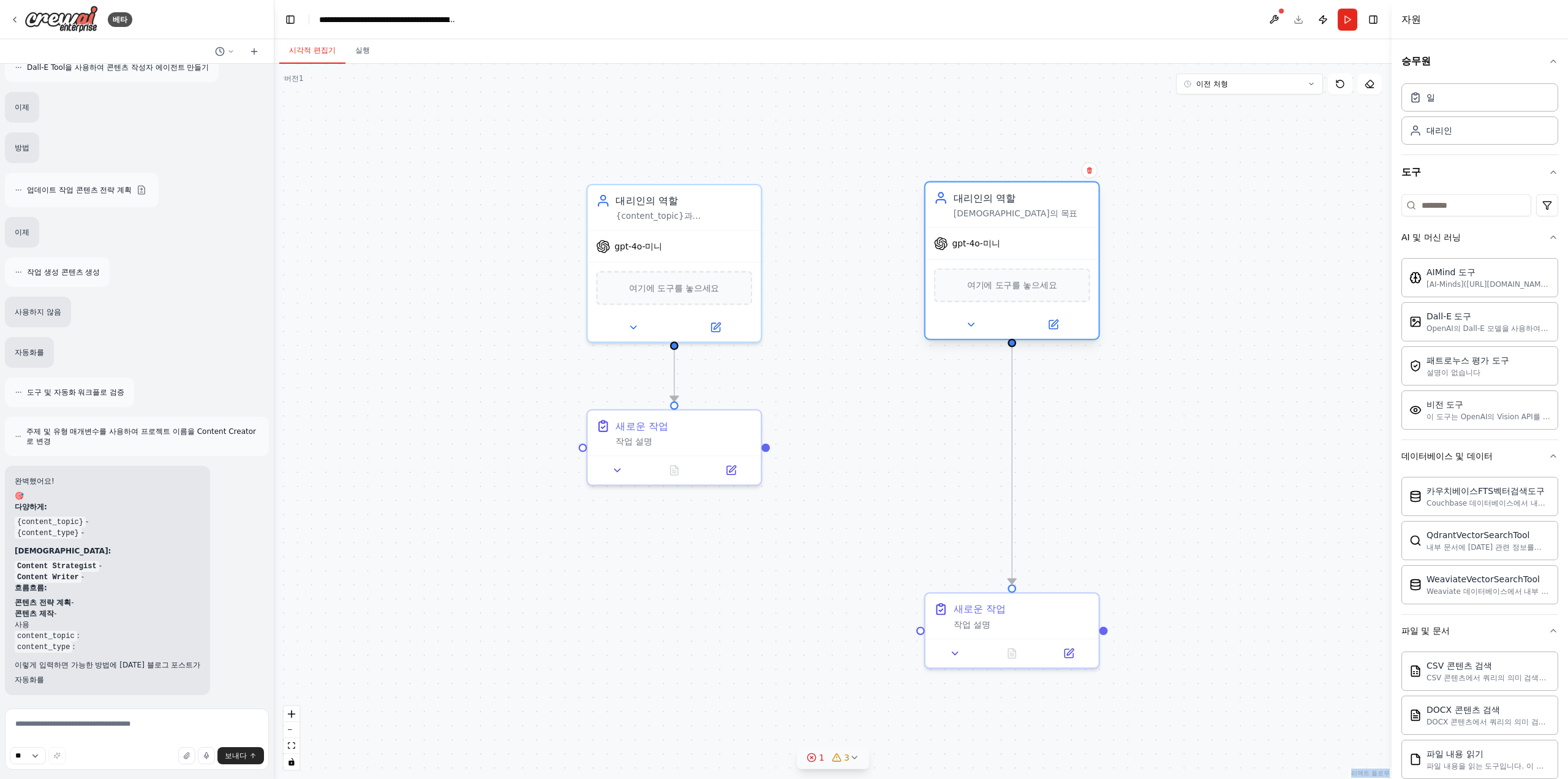
drag, startPoint x: 981, startPoint y: 223, endPoint x: 985, endPoint y: 198, distance: 25.3
click at [985, 198] on font "대리인의 역할" at bounding box center [984, 198] width 63 height 11
drag, startPoint x: 1031, startPoint y: 612, endPoint x: 1033, endPoint y: 432, distance: 180.0
click at [1033, 432] on div "새로운 작업 작업 설명" at bounding box center [1021, 430] width 137 height 28
drag, startPoint x: 768, startPoint y: 448, endPoint x: 926, endPoint y: 449, distance: 158.0
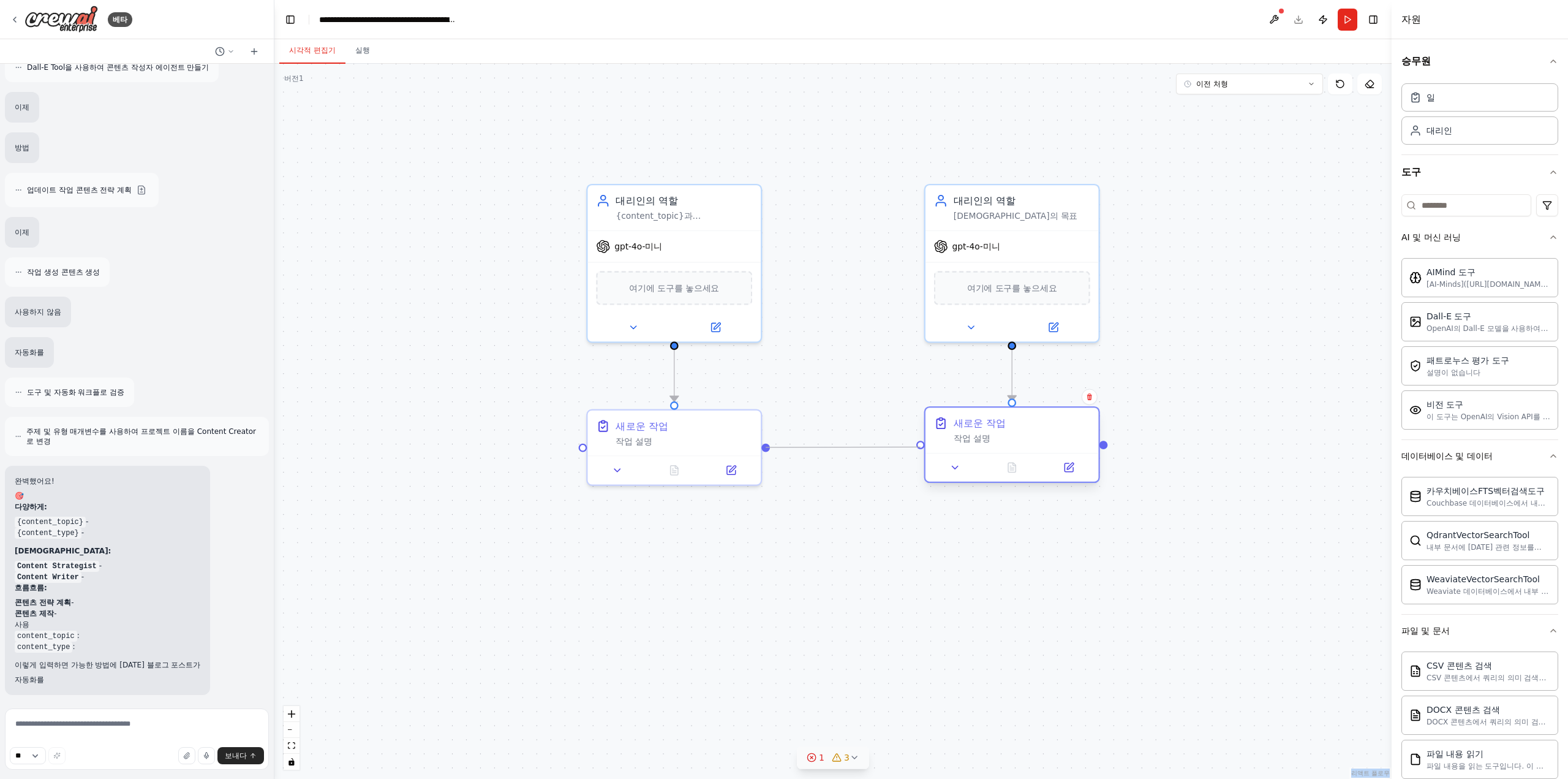
click at [926, 449] on div "새로운 작업 작업 설명 대리인의 역할 {content_topic}과{content_type}에 대한 답변을 환영합니다 gpt-4o-미니 여기에…" at bounding box center [1157, 495] width 1283 height 822
click at [976, 545] on div ".deletable-edge-delete-btn { width: 20px; height: 20px; border: 0px solid #ffff…" at bounding box center [832, 421] width 1117 height 715
click at [994, 451] on div "새로운 작업 작업 설명" at bounding box center [1012, 444] width 176 height 77
click at [1040, 538] on div ".deletable-edge-delete-btn { width: 20px; height: 20px; border: 0px solid #ffff…" at bounding box center [832, 421] width 1117 height 715
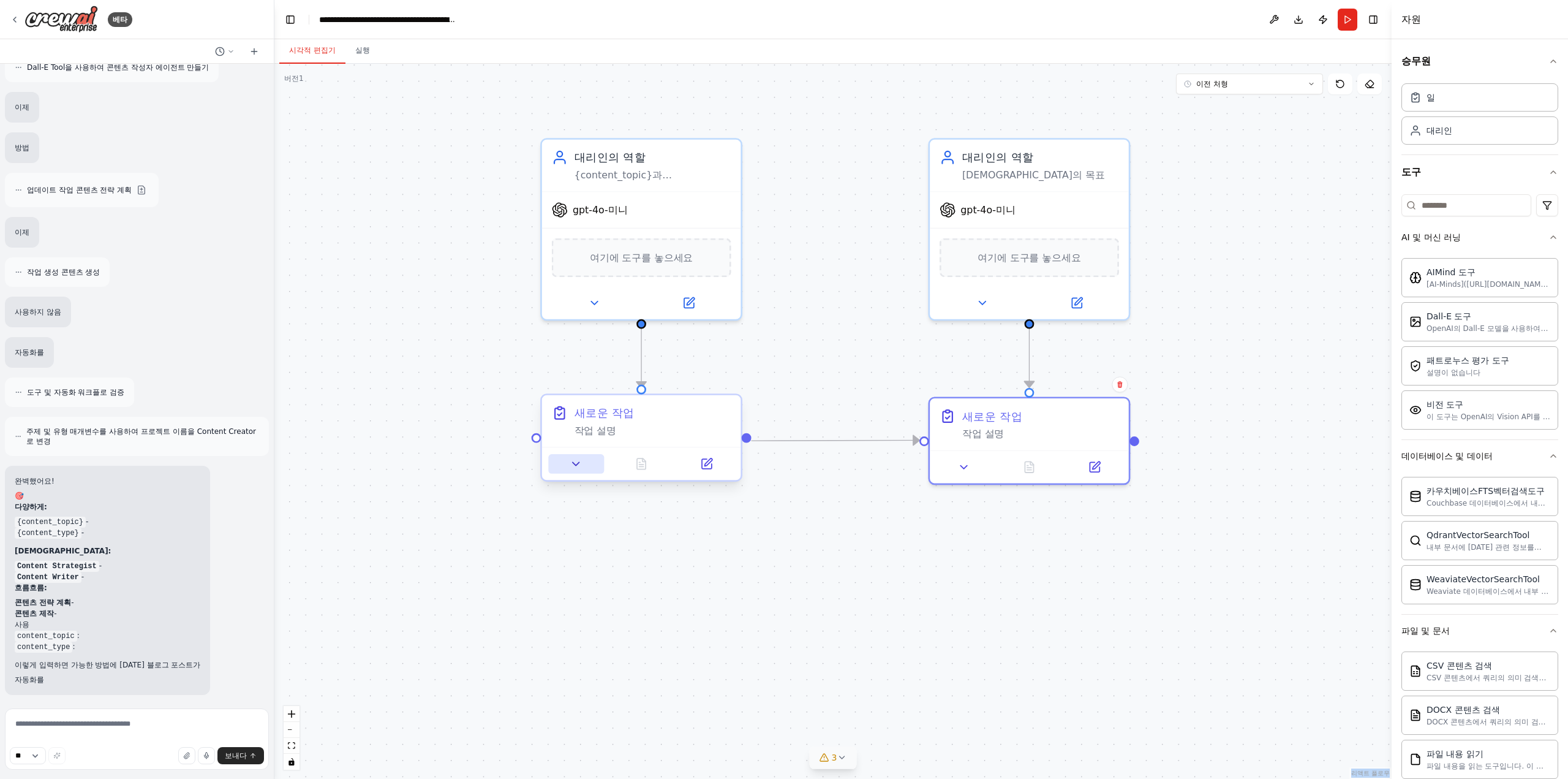
click at [588, 466] on button at bounding box center [576, 464] width 56 height 20
click at [796, 293] on div ".deletable-edge-delete-btn { width: 20px; height: 20px; border: 0px solid #ffff…" at bounding box center [832, 421] width 1117 height 715
click at [606, 291] on button at bounding box center [593, 300] width 91 height 20
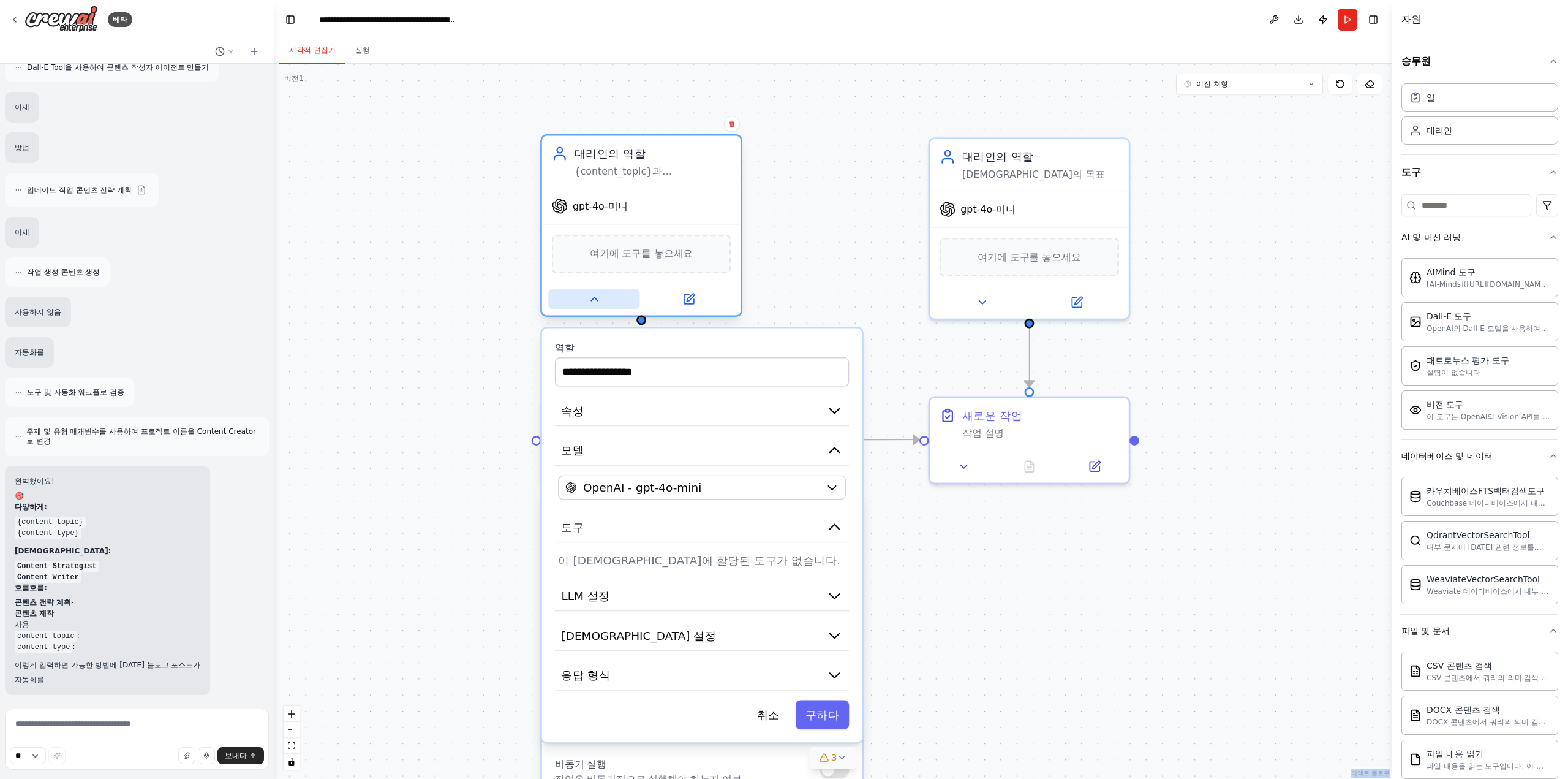
click at [606, 291] on button at bounding box center [593, 300] width 91 height 20
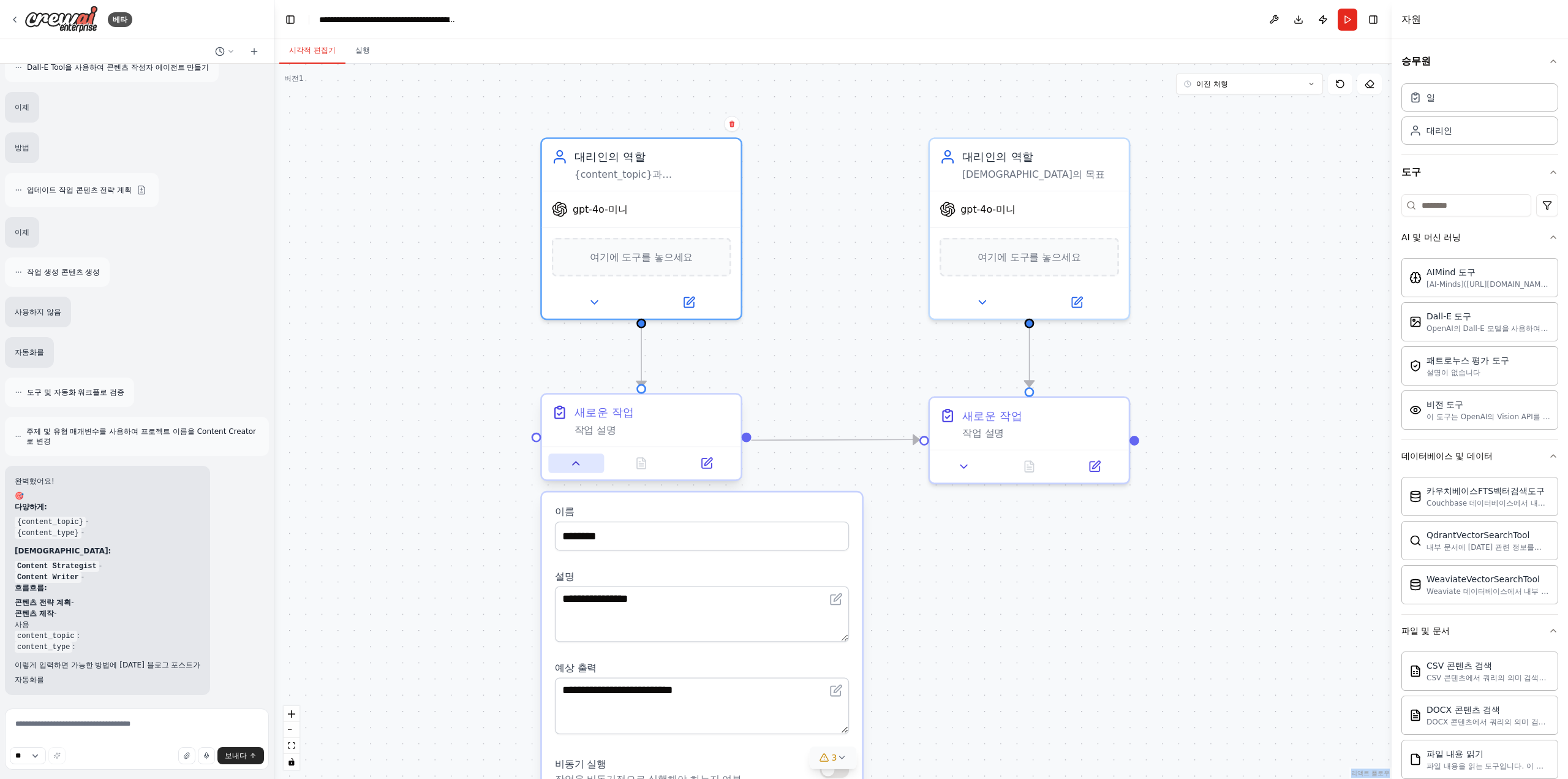
click at [578, 471] on button at bounding box center [576, 463] width 56 height 20
click at [576, 466] on icon at bounding box center [576, 462] width 13 height 13
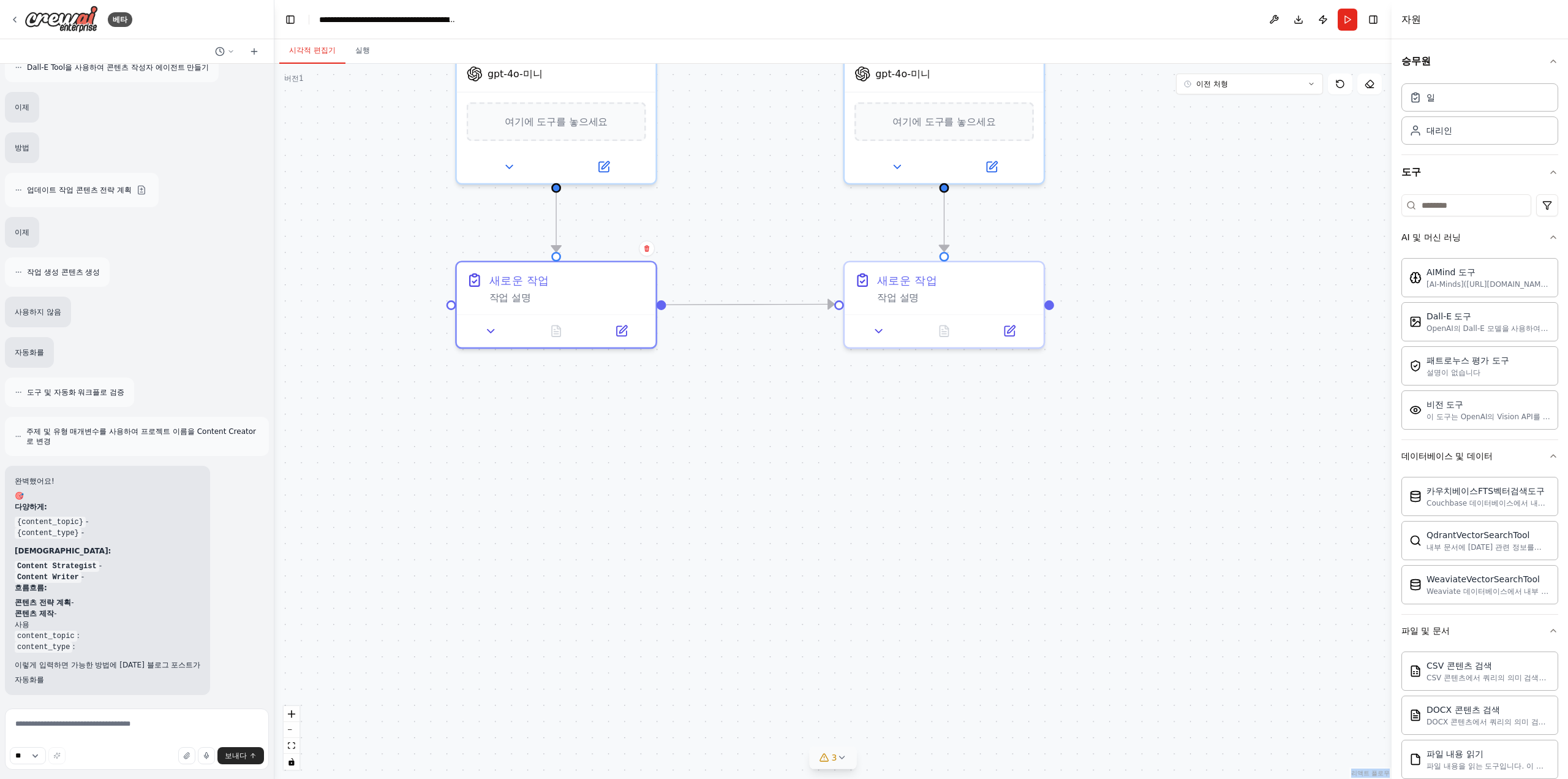
drag, startPoint x: 738, startPoint y: 573, endPoint x: 658, endPoint y: 433, distance: 161.2
click at [651, 433] on div ".deletable-edge-delete-btn { width: 20px; height: 20px; border: 0px solid #ffff…" at bounding box center [832, 421] width 1117 height 715
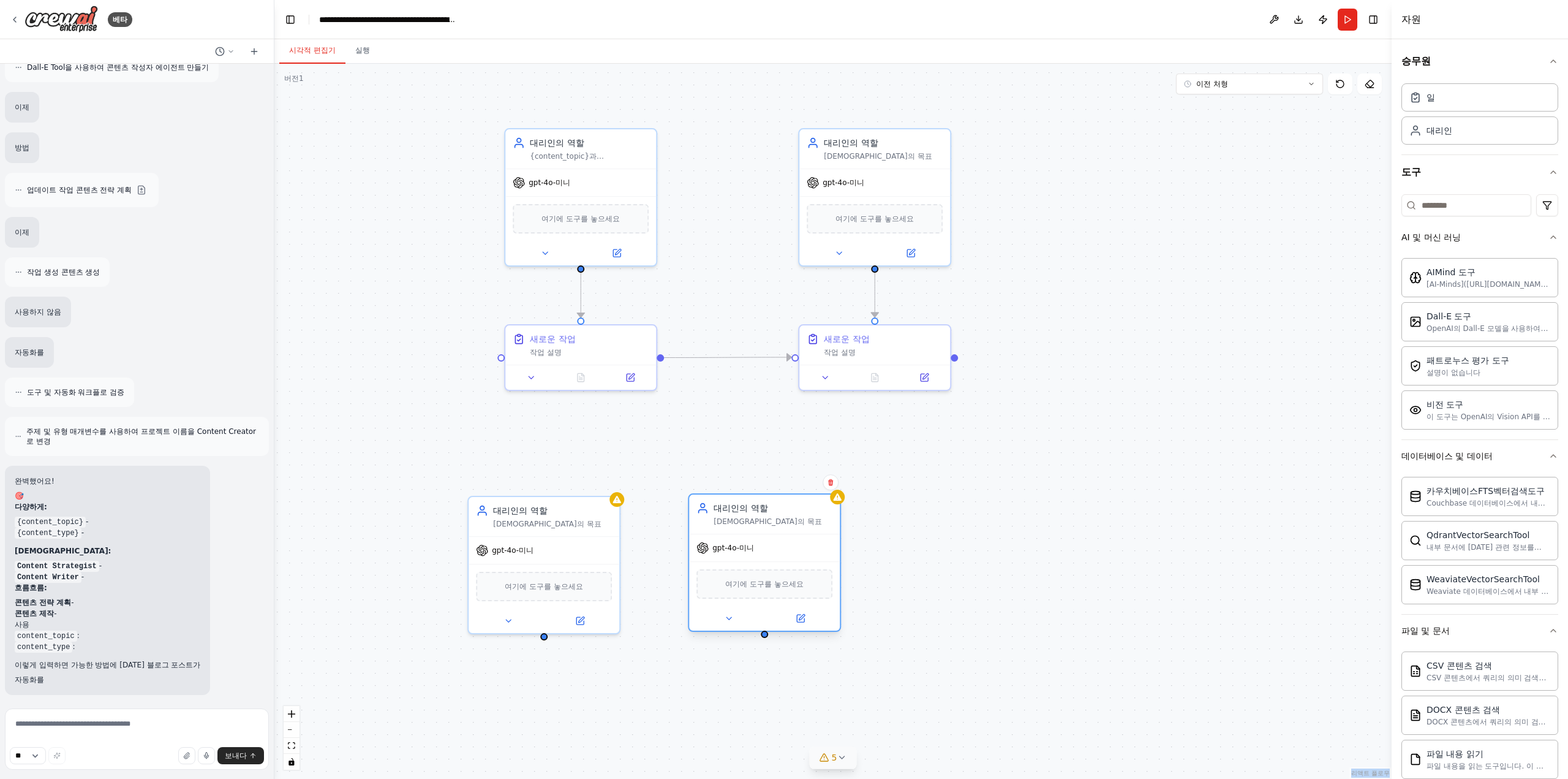
drag, startPoint x: 872, startPoint y: 573, endPoint x: 765, endPoint y: 519, distance: 119.9
click at [765, 519] on font "에이전트의 목표" at bounding box center [768, 521] width 108 height 9
click at [837, 490] on div "확인하다" at bounding box center [830, 481] width 21 height 21
click at [834, 483] on button at bounding box center [830, 481] width 16 height 16
click at [804, 490] on font "확인하다" at bounding box center [805, 495] width 7 height 38
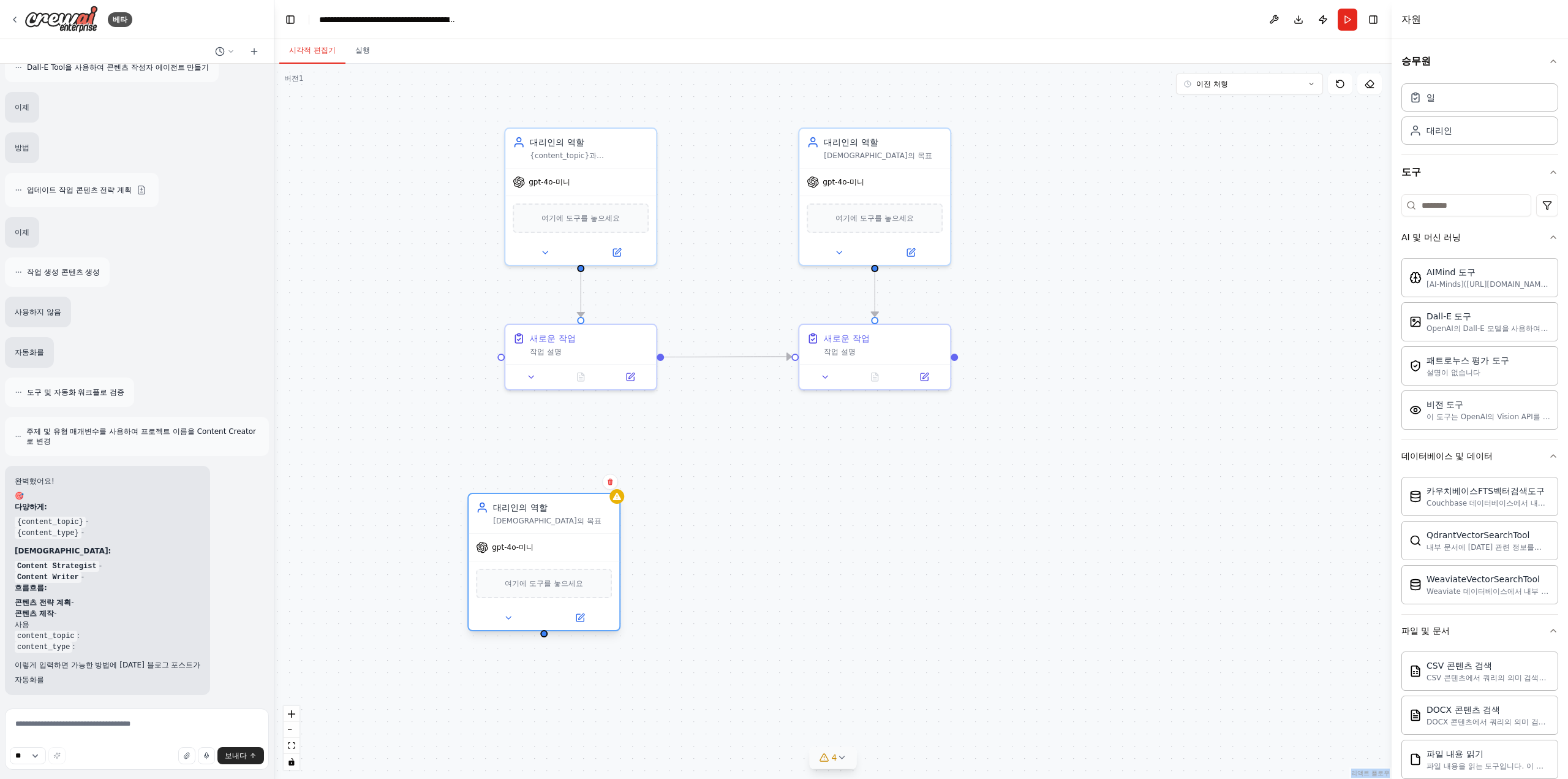
click at [588, 502] on div "대리인의 역할" at bounding box center [552, 507] width 119 height 12
click at [618, 487] on div "확인하다" at bounding box center [610, 481] width 21 height 21
click at [612, 484] on icon at bounding box center [610, 481] width 5 height 7
click at [590, 505] on button "확인하다" at bounding box center [586, 495] width 22 height 44
click at [589, 504] on button "확인하다" at bounding box center [585, 495] width 22 height 44
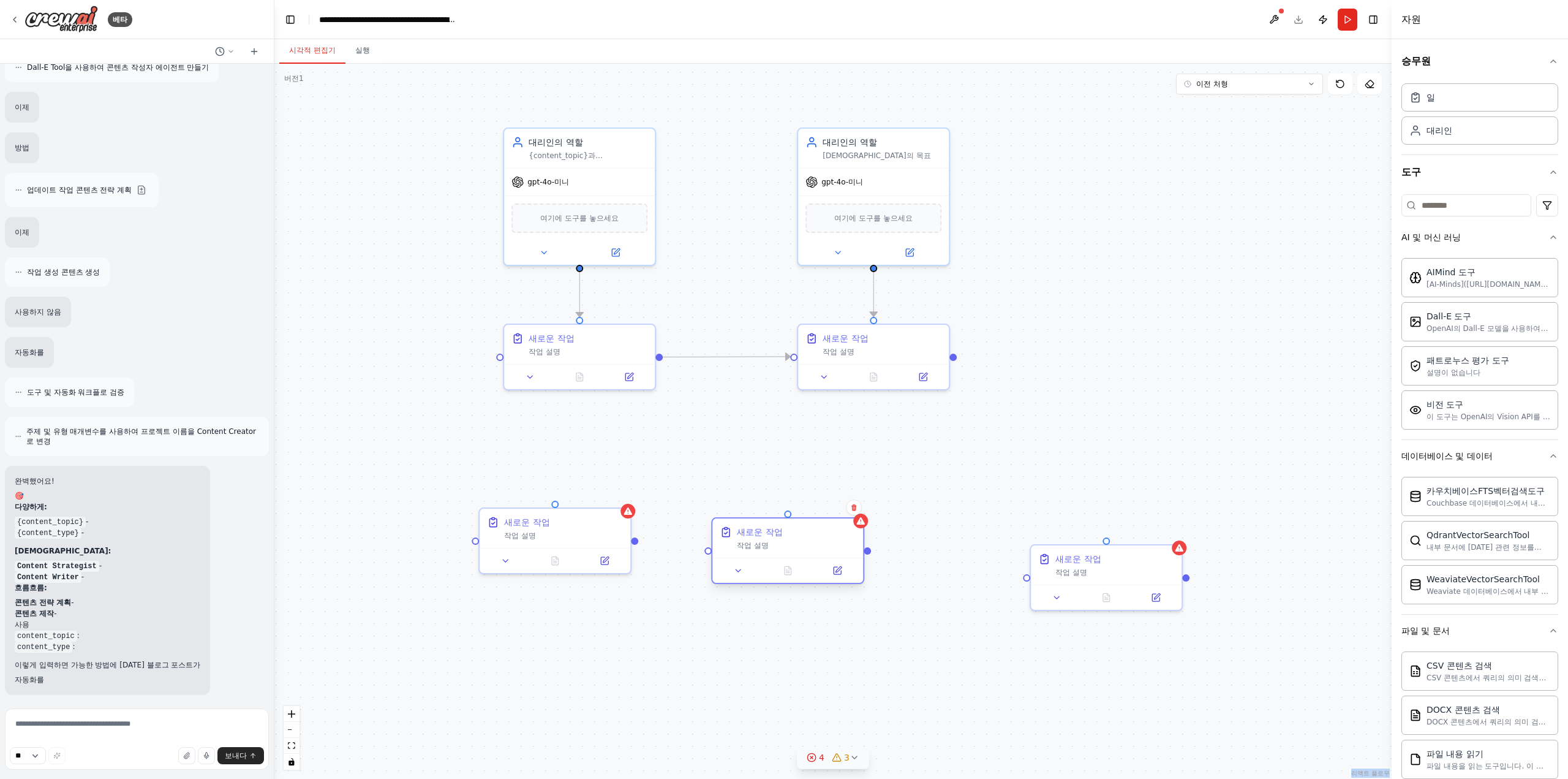
drag, startPoint x: 846, startPoint y: 553, endPoint x: 815, endPoint y: 537, distance: 34.9
click at [815, 537] on div "새로운 작업 작업 설명" at bounding box center [795, 537] width 119 height 25
drag, startPoint x: 1113, startPoint y: 551, endPoint x: 1026, endPoint y: 529, distance: 89.7
click at [1026, 529] on div "새로운 작업" at bounding box center [1016, 531] width 119 height 12
drag, startPoint x: 778, startPoint y: 539, endPoint x: 738, endPoint y: 530, distance: 41.0
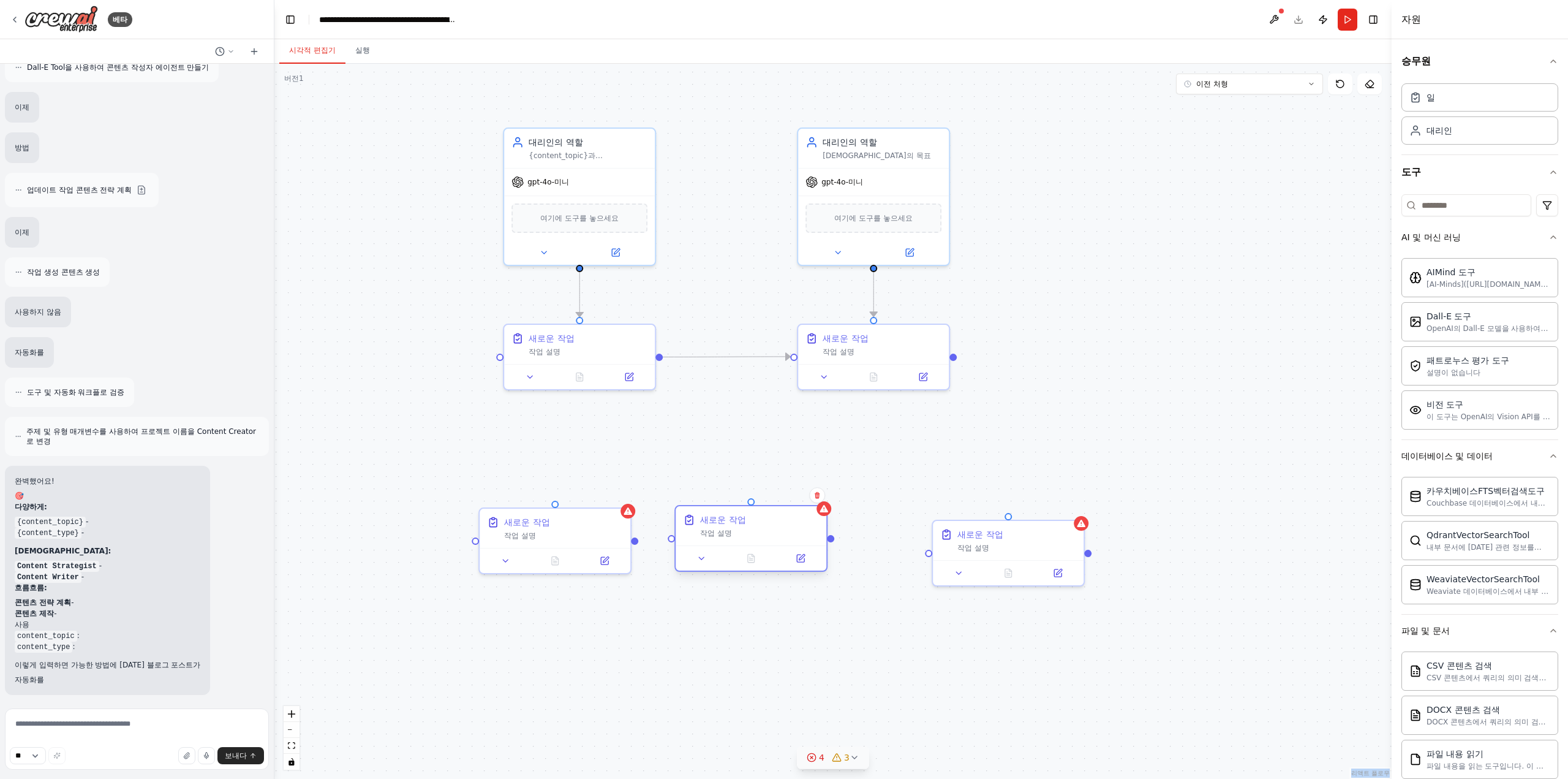
click at [738, 530] on div "새로운 작업 작업 설명" at bounding box center [759, 525] width 119 height 25
drag, startPoint x: 1037, startPoint y: 538, endPoint x: 952, endPoint y: 527, distance: 85.7
click at [952, 527] on div "새로운 작업 작업 설명" at bounding box center [930, 525] width 119 height 25
click at [549, 535] on div "작업 설명" at bounding box center [563, 533] width 119 height 10
click at [516, 556] on button at bounding box center [505, 558] width 42 height 15
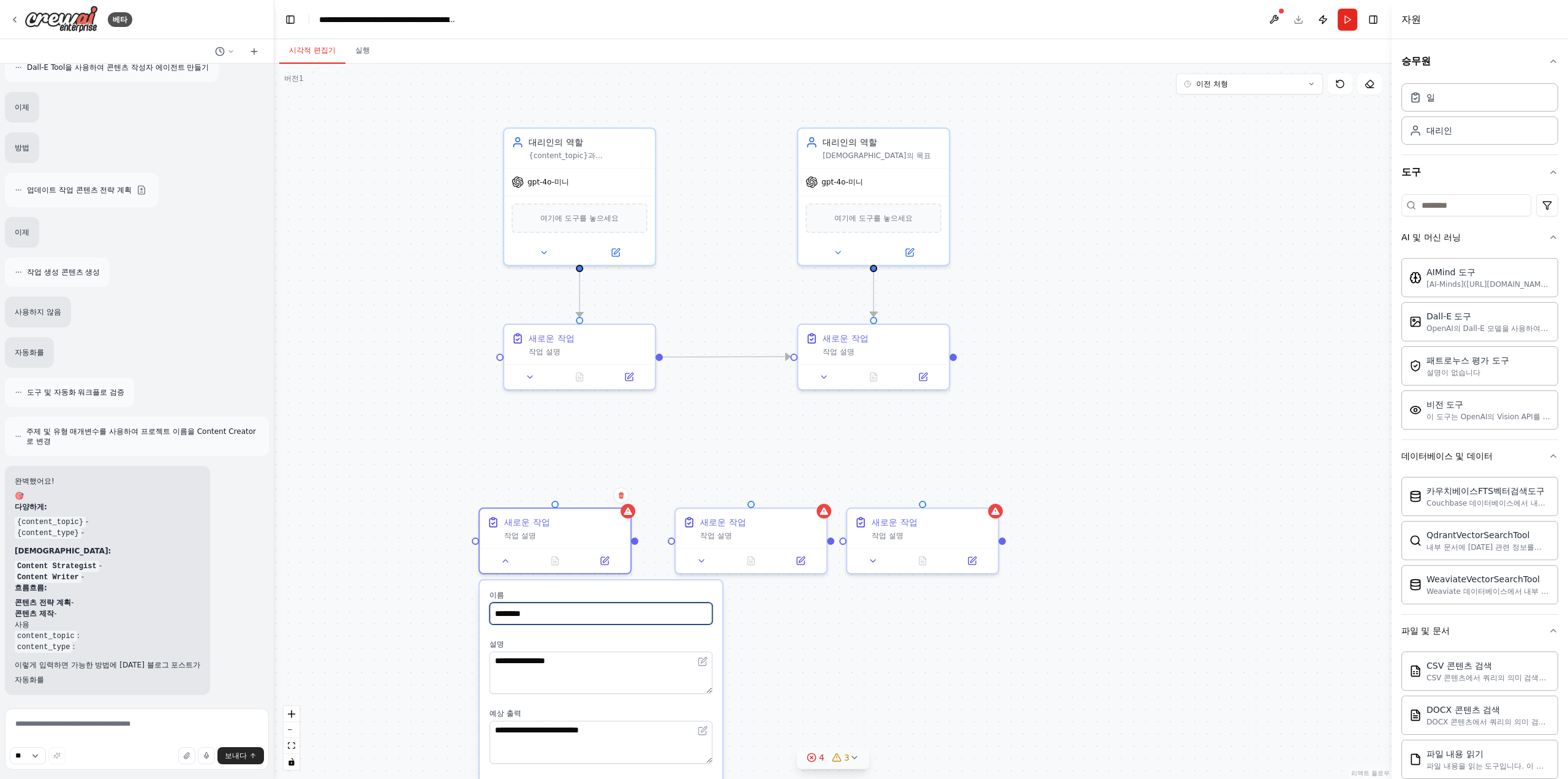
click at [615, 621] on input "********" at bounding box center [600, 613] width 223 height 22
type input "**********"
click at [698, 565] on button at bounding box center [702, 558] width 42 height 15
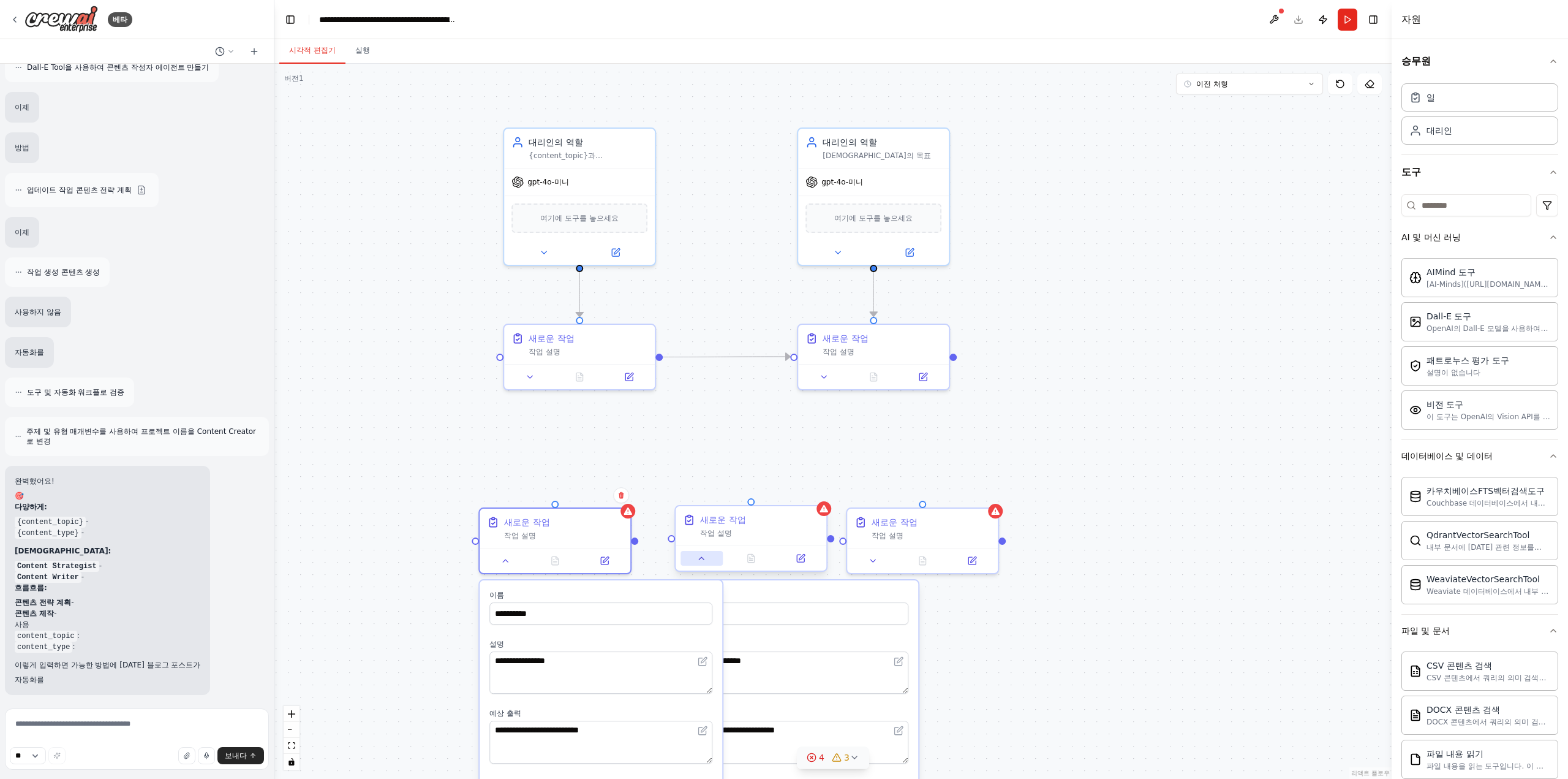
click at [705, 559] on icon at bounding box center [702, 558] width 10 height 10
click at [429, 493] on div ".deletable-edge-delete-btn { width: 20px; height: 20px; border: 0px solid #ffff…" at bounding box center [832, 421] width 1117 height 715
click at [508, 567] on div at bounding box center [554, 557] width 151 height 25
click at [507, 561] on icon at bounding box center [506, 558] width 10 height 10
click at [700, 563] on button at bounding box center [702, 558] width 42 height 15
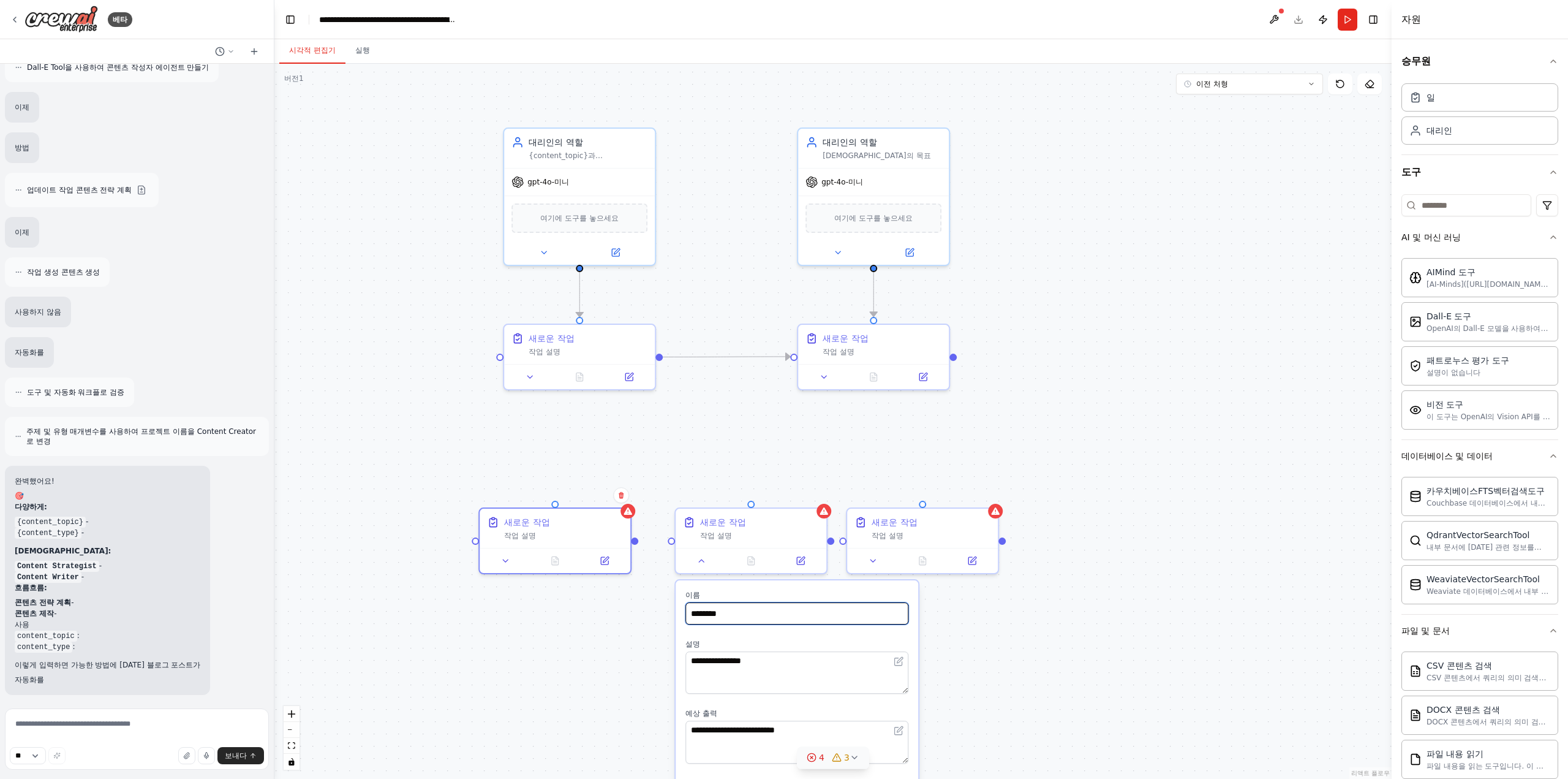
click at [719, 610] on input "********" at bounding box center [796, 613] width 223 height 22
type input "******"
click at [1268, 592] on div ".deletable-edge-delete-btn { width: 20px; height: 20px; border: 0px solid #ffff…" at bounding box center [832, 421] width 1117 height 715
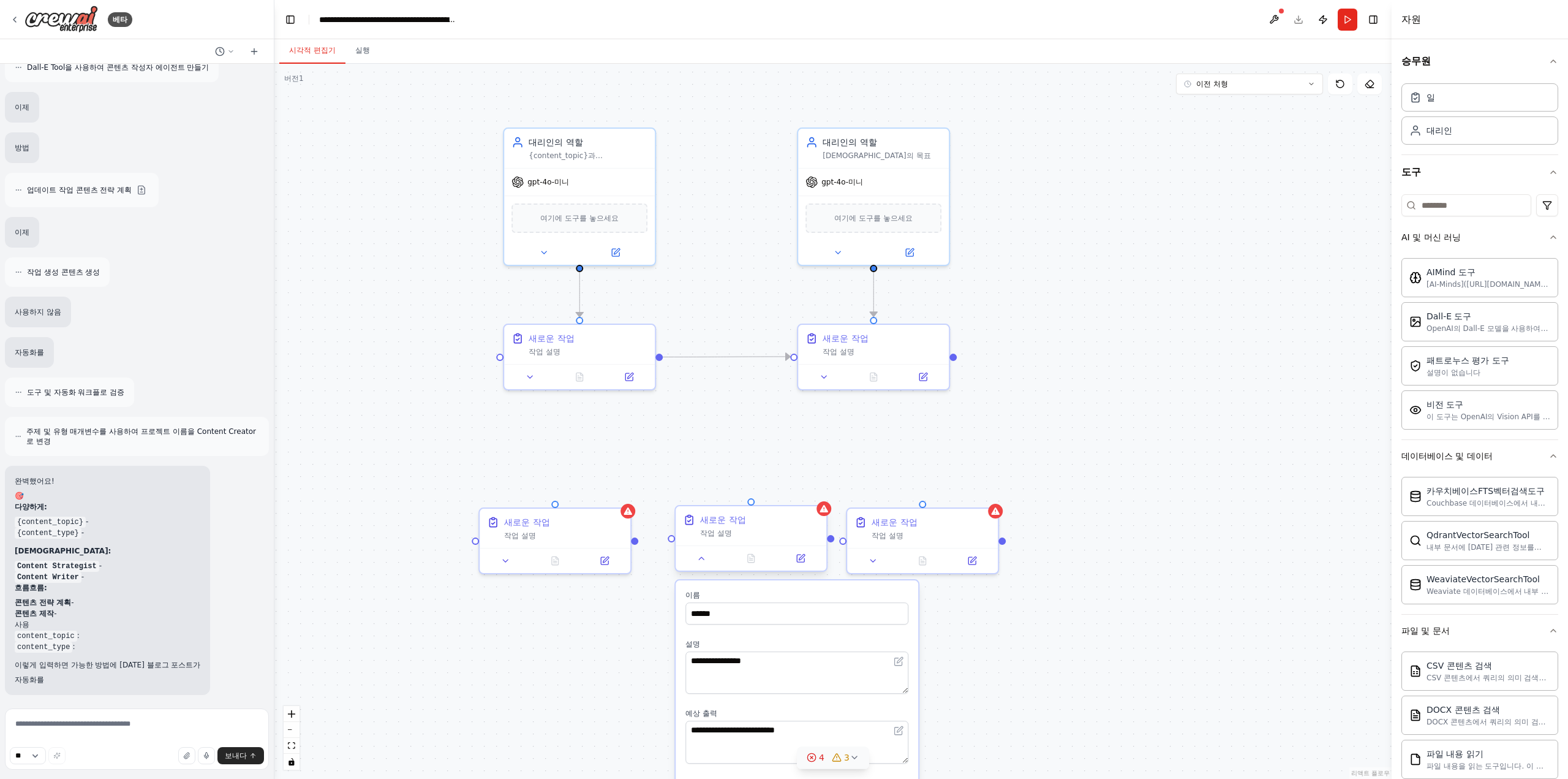
click at [708, 570] on div at bounding box center [751, 557] width 151 height 25
click at [708, 560] on button at bounding box center [702, 558] width 42 height 15
click at [697, 554] on icon at bounding box center [702, 558] width 10 height 10
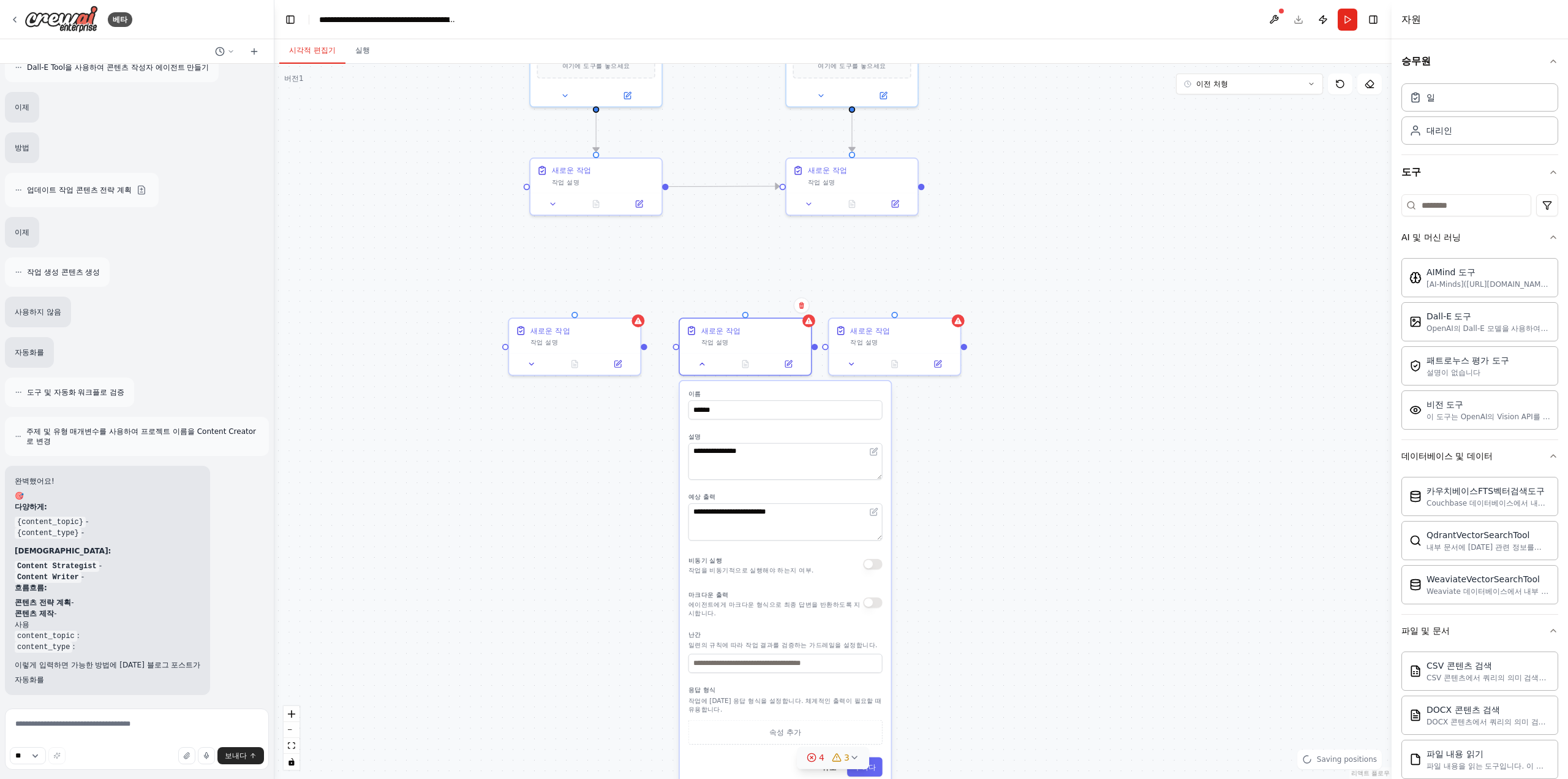
drag, startPoint x: 925, startPoint y: 714, endPoint x: 921, endPoint y: 515, distance: 199.0
click at [921, 515] on div ".deletable-edge-delete-btn { width: 20px; height: 20px; border: 0px solid #ffff…" at bounding box center [832, 421] width 1117 height 715
click at [879, 766] on button "구하다" at bounding box center [864, 766] width 35 height 19
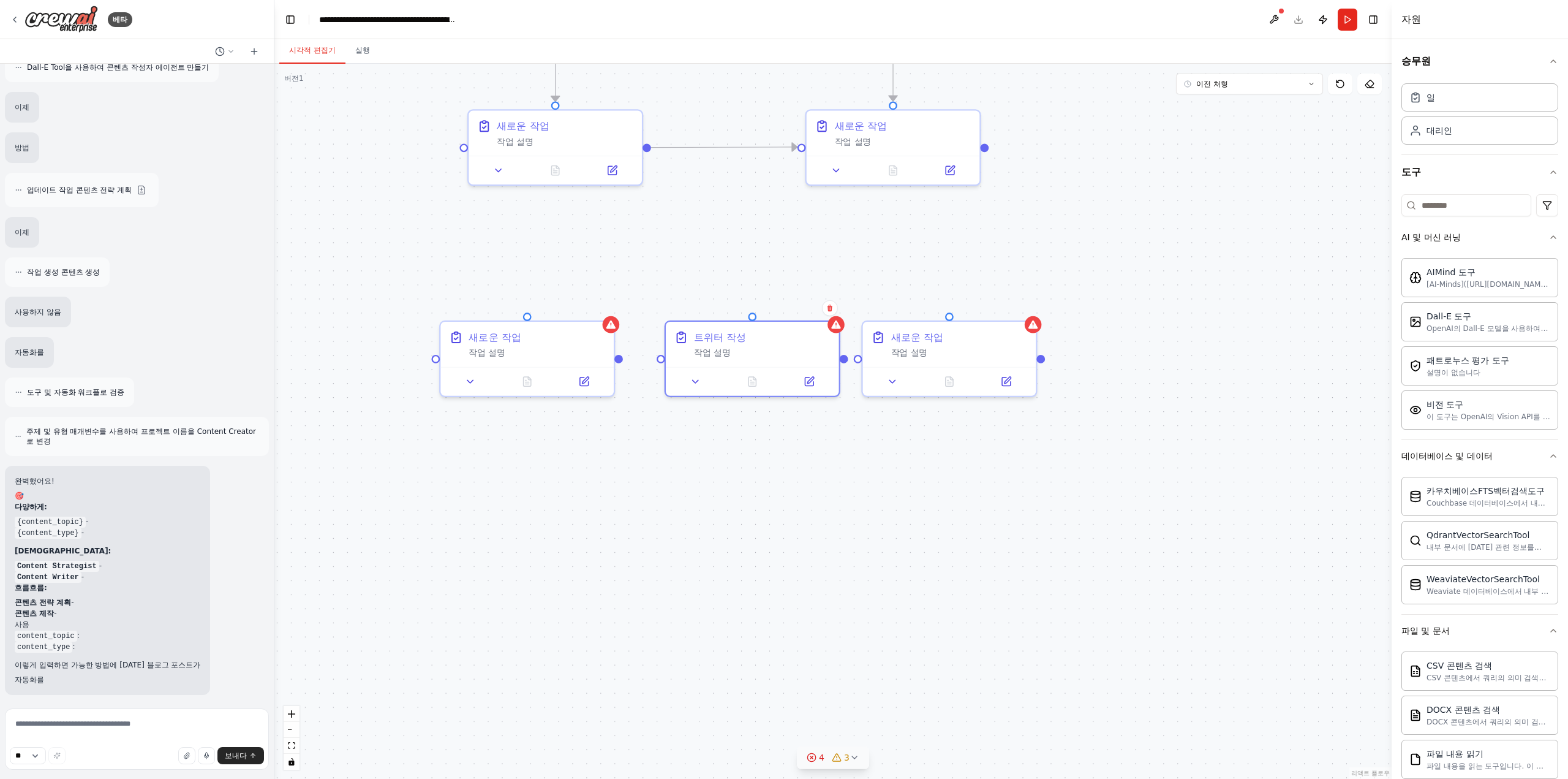
drag, startPoint x: 845, startPoint y: 387, endPoint x: 890, endPoint y: 417, distance: 54.1
click at [888, 418] on div ".deletable-edge-delete-btn { width: 20px; height: 20px; border: 0px solid #ffff…" at bounding box center [832, 421] width 1117 height 715
click at [899, 332] on font "새로운 작업" at bounding box center [919, 335] width 53 height 11
click at [884, 379] on button at bounding box center [894, 379] width 48 height 17
click at [906, 441] on input "********" at bounding box center [1003, 442] width 256 height 25
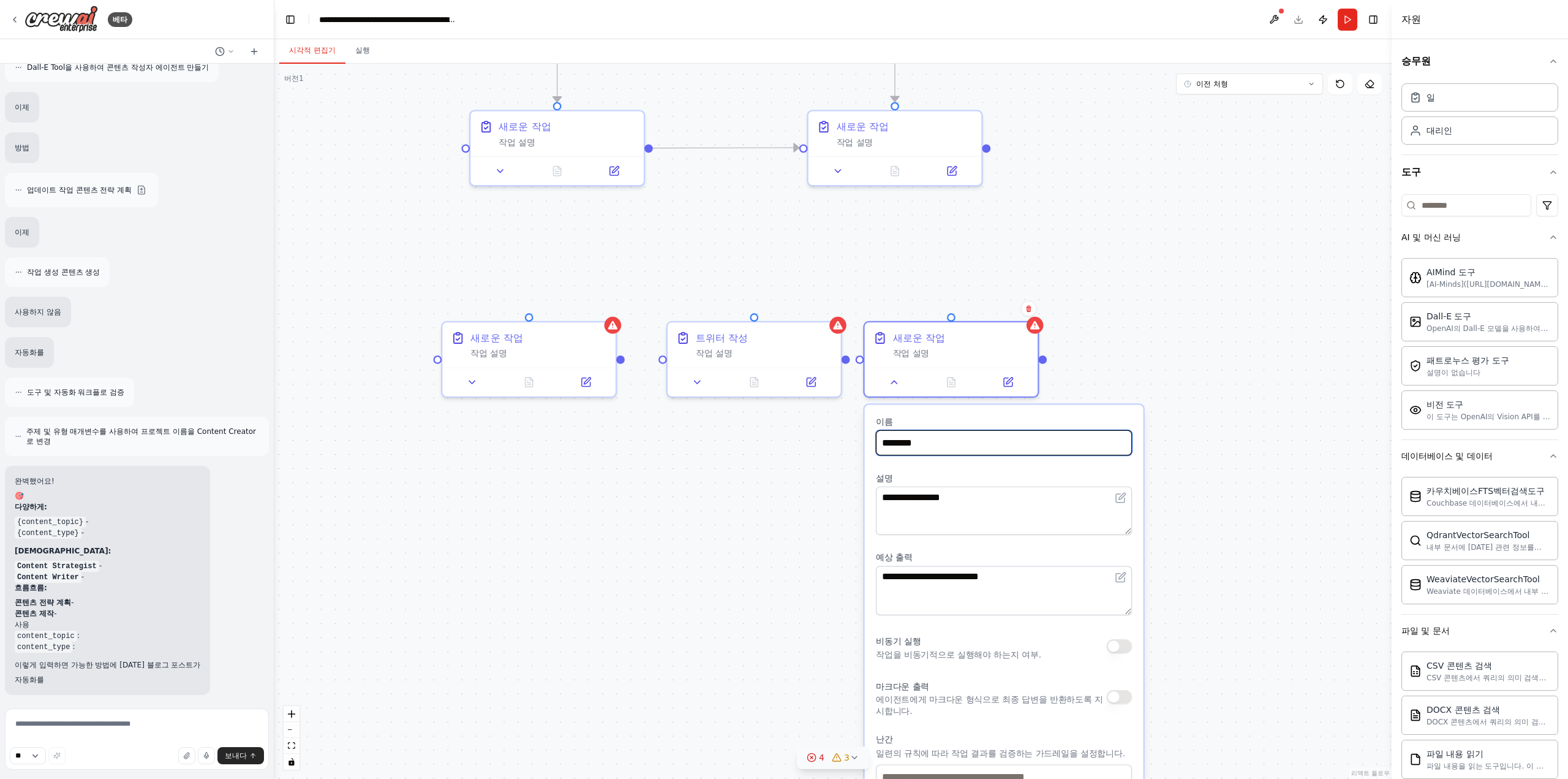
click at [906, 441] on input "********" at bounding box center [1003, 442] width 256 height 25
type input "*"
click at [1119, 345] on div ".deletable-edge-delete-btn { width: 20px; height: 20px; border: 0px solid #ffff…" at bounding box center [832, 421] width 1117 height 715
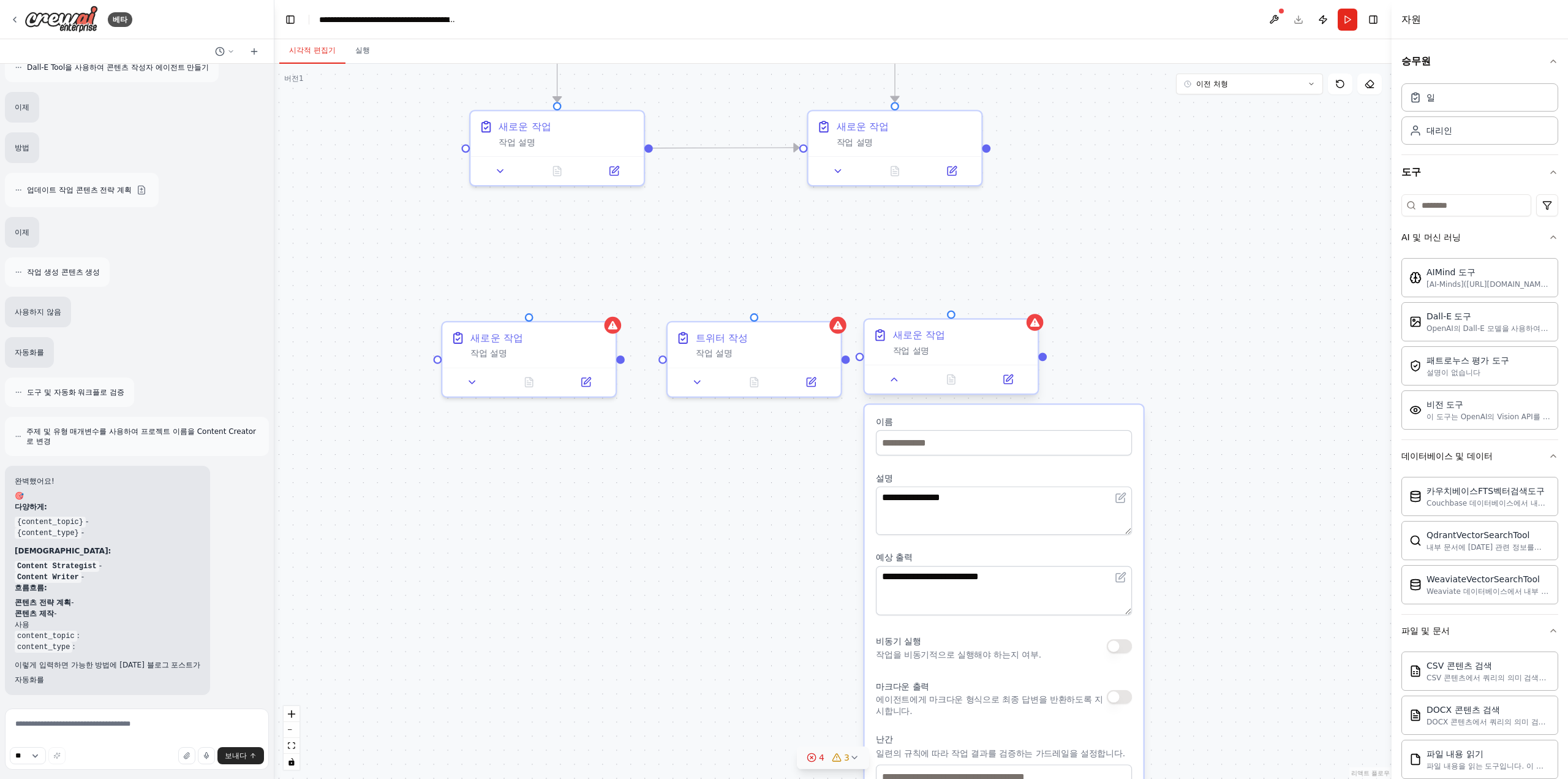
click at [998, 328] on div "새로운 작업" at bounding box center [961, 335] width 137 height 14
click at [1032, 307] on button at bounding box center [1029, 309] width 16 height 16
click at [1008, 321] on font "확인하다" at bounding box center [1004, 323] width 7 height 38
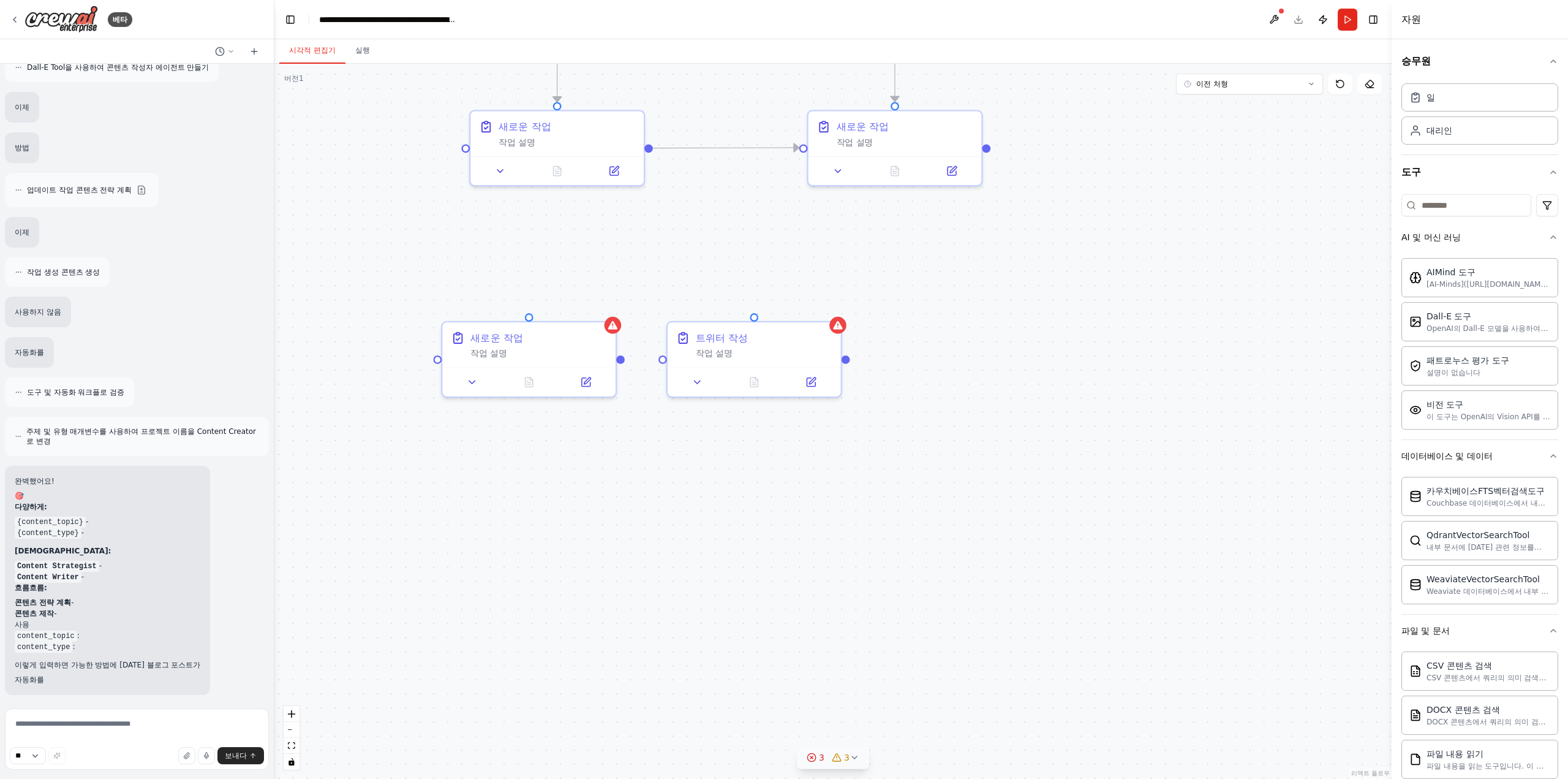
drag, startPoint x: 893, startPoint y: 472, endPoint x: 913, endPoint y: 459, distance: 23.9
click at [913, 459] on div ".deletable-edge-delete-btn { width: 20px; height: 20px; border: 0px solid #ffff…" at bounding box center [832, 421] width 1117 height 715
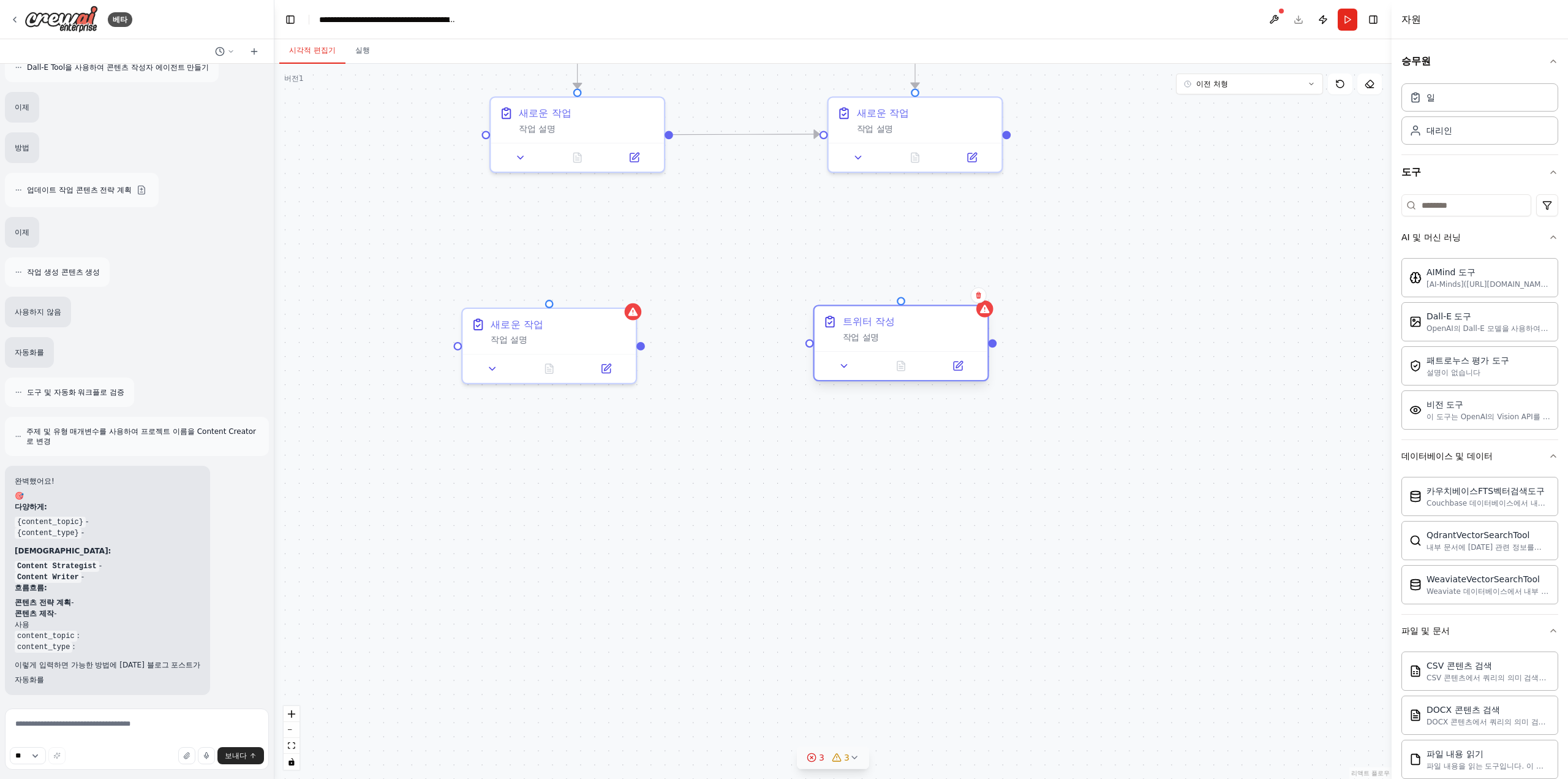
drag, startPoint x: 778, startPoint y: 347, endPoint x: 911, endPoint y: 340, distance: 133.2
click at [911, 340] on div "트위터 작성 작업 설명" at bounding box center [901, 328] width 174 height 45
drag, startPoint x: 544, startPoint y: 342, endPoint x: 576, endPoint y: 341, distance: 32.0
click at [576, 341] on div "작업 설명" at bounding box center [587, 337] width 137 height 11
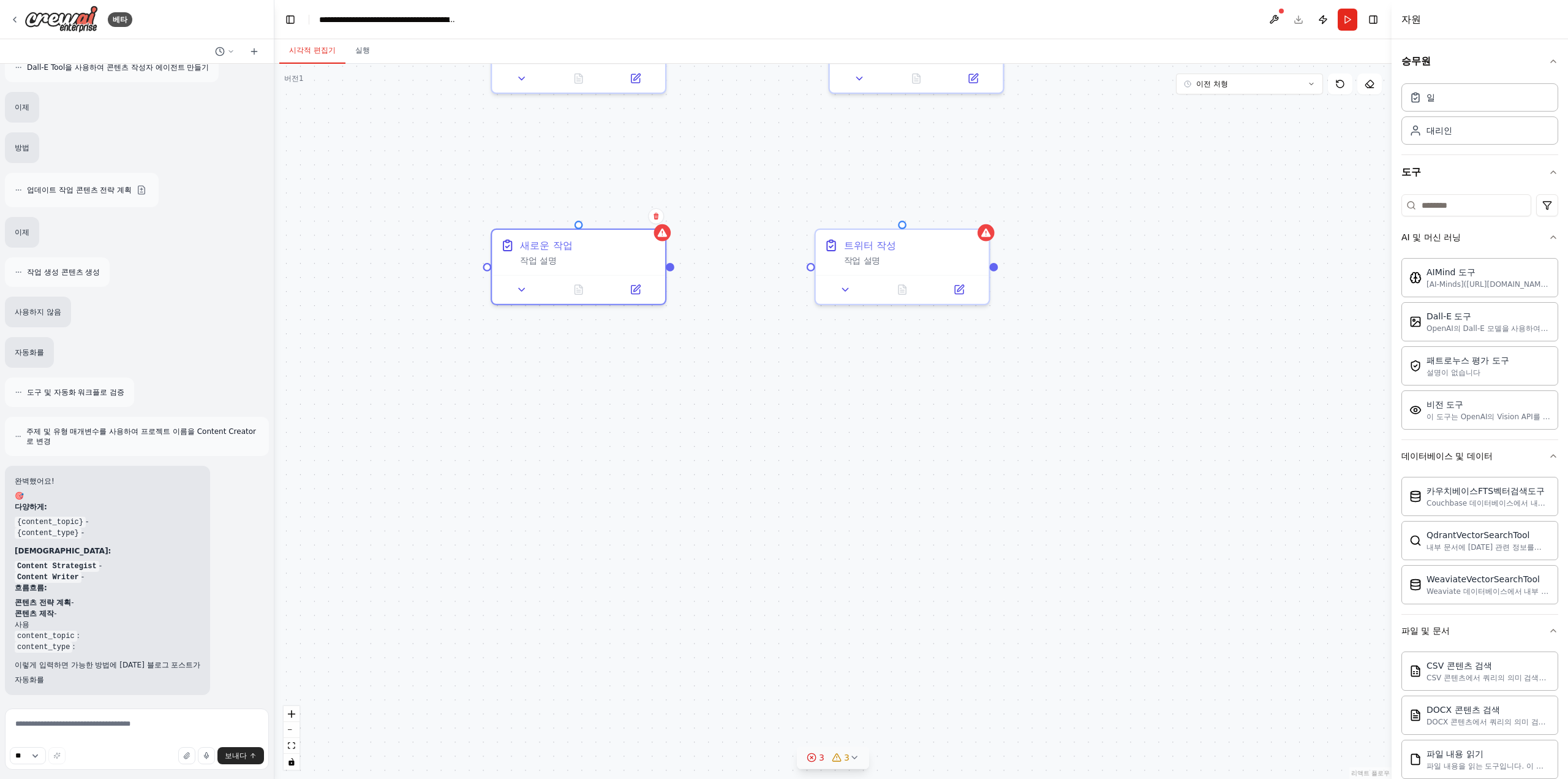
drag, startPoint x: 643, startPoint y: 468, endPoint x: 644, endPoint y: 390, distance: 78.0
click at [644, 390] on div ".deletable-edge-delete-btn { width: 20px; height: 20px; border: 0px solid #ffff…" at bounding box center [832, 421] width 1117 height 715
click at [519, 285] on icon at bounding box center [521, 287] width 11 height 11
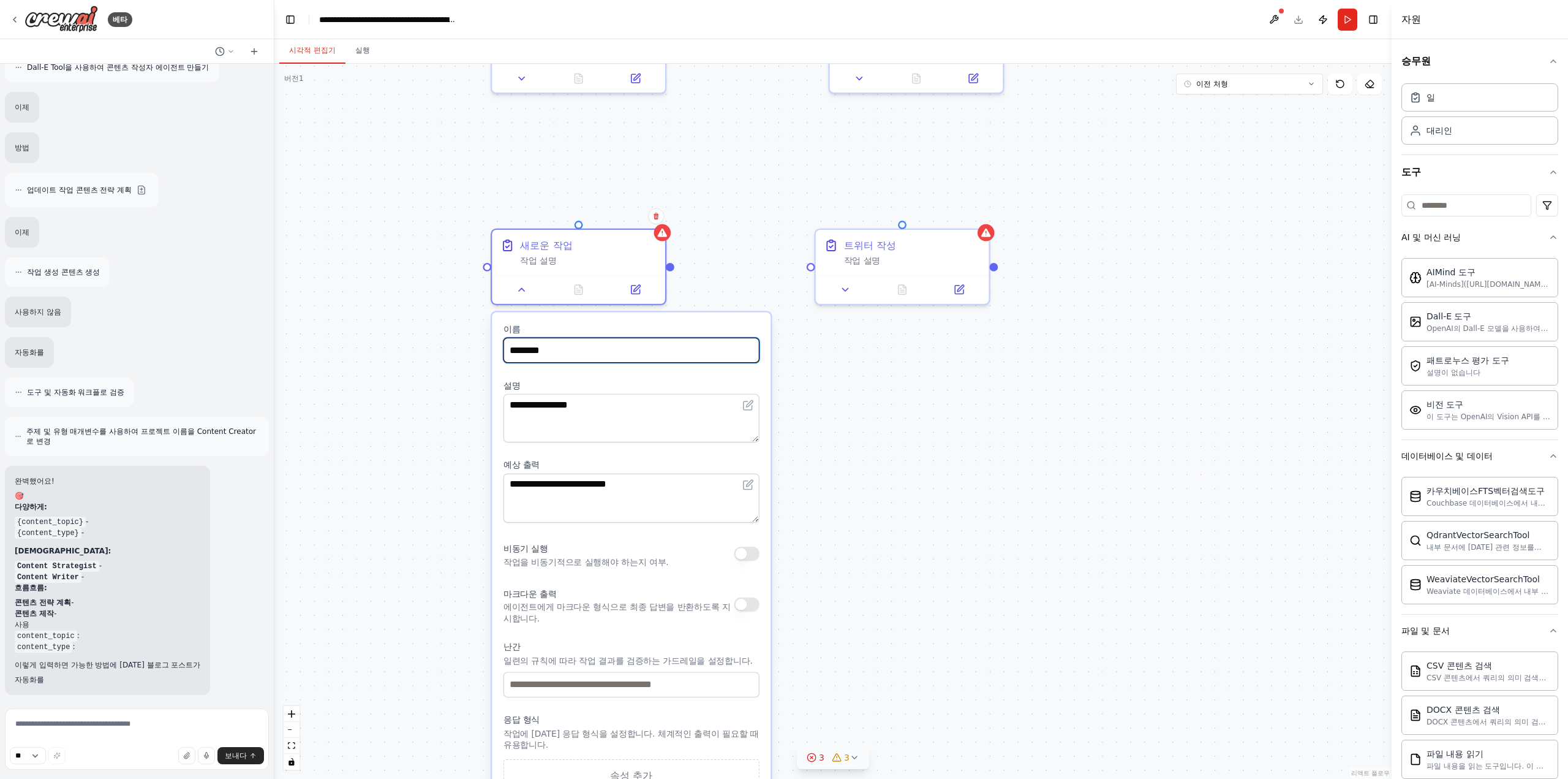
click at [585, 356] on input "********" at bounding box center [631, 350] width 256 height 25
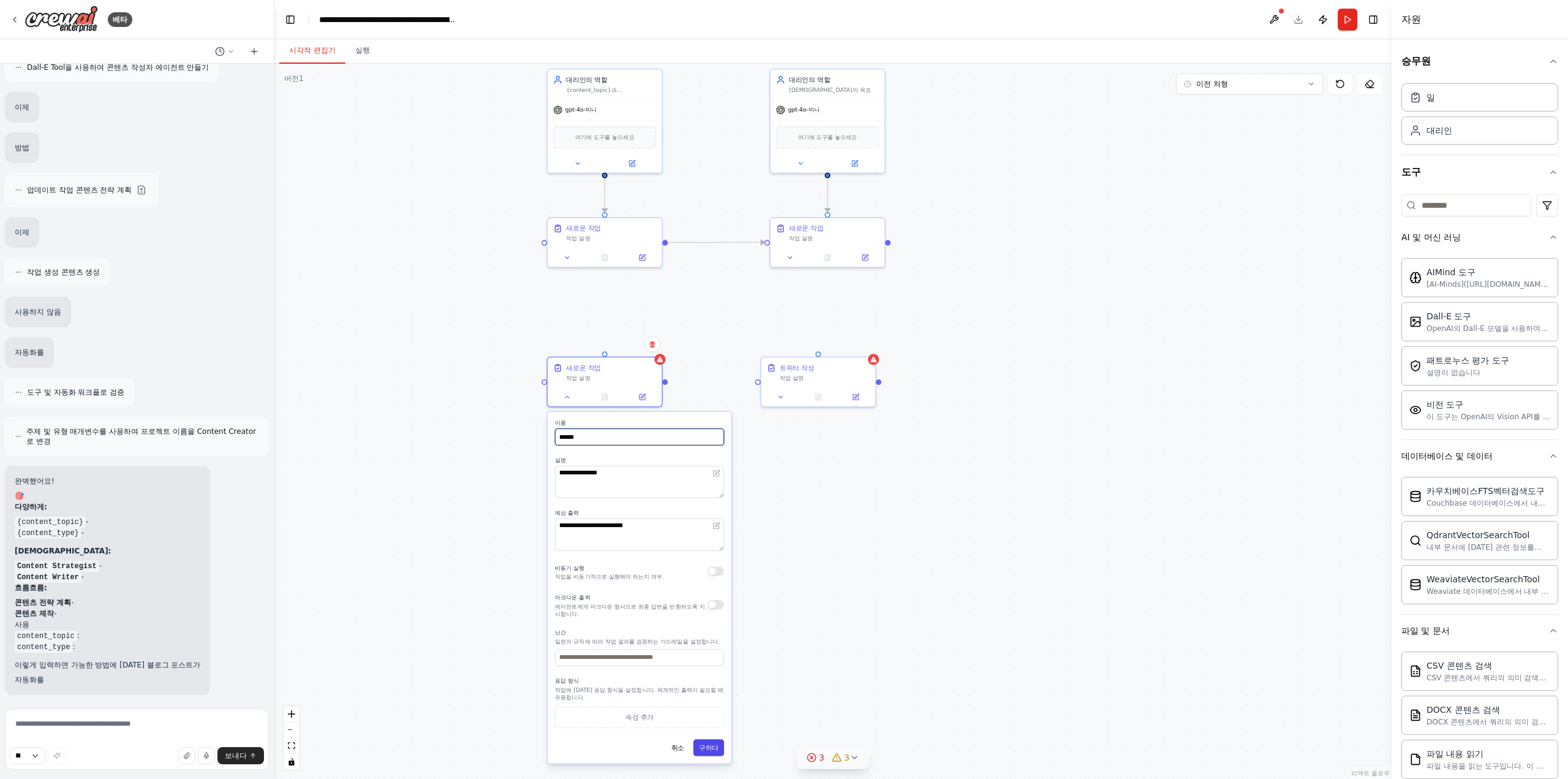
type input "******"
click at [700, 747] on font "구하다" at bounding box center [709, 747] width 20 height 7
click at [683, 455] on div ".deletable-edge-delete-btn { width: 20px; height: 20px; border: 0px solid #ffff…" at bounding box center [832, 421] width 1117 height 715
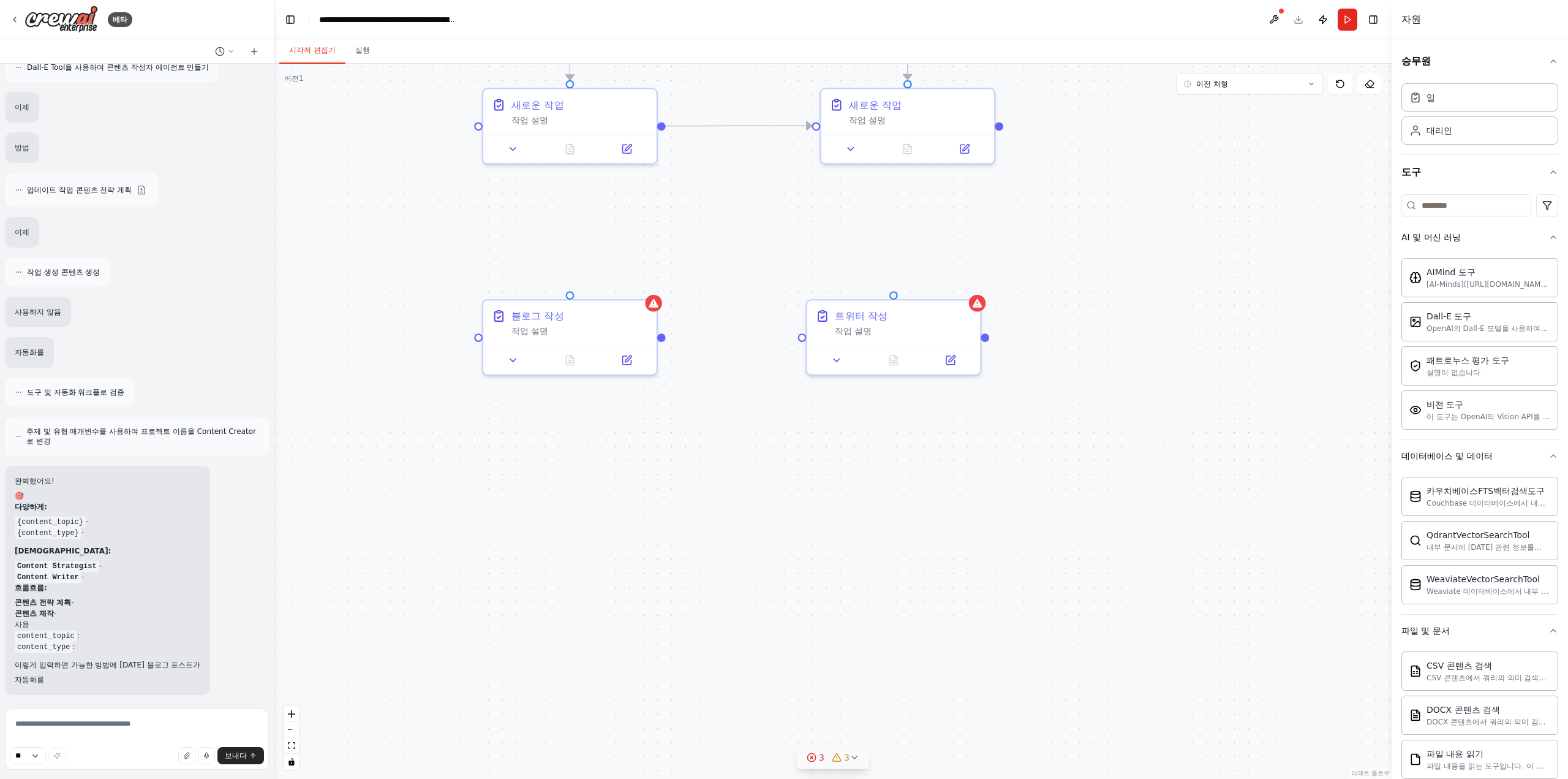
drag, startPoint x: 702, startPoint y: 421, endPoint x: 707, endPoint y: 414, distance: 8.6
click at [707, 414] on div ".deletable-edge-delete-btn { width: 20px; height: 20px; border: 0px solid #ffff…" at bounding box center [832, 421] width 1117 height 715
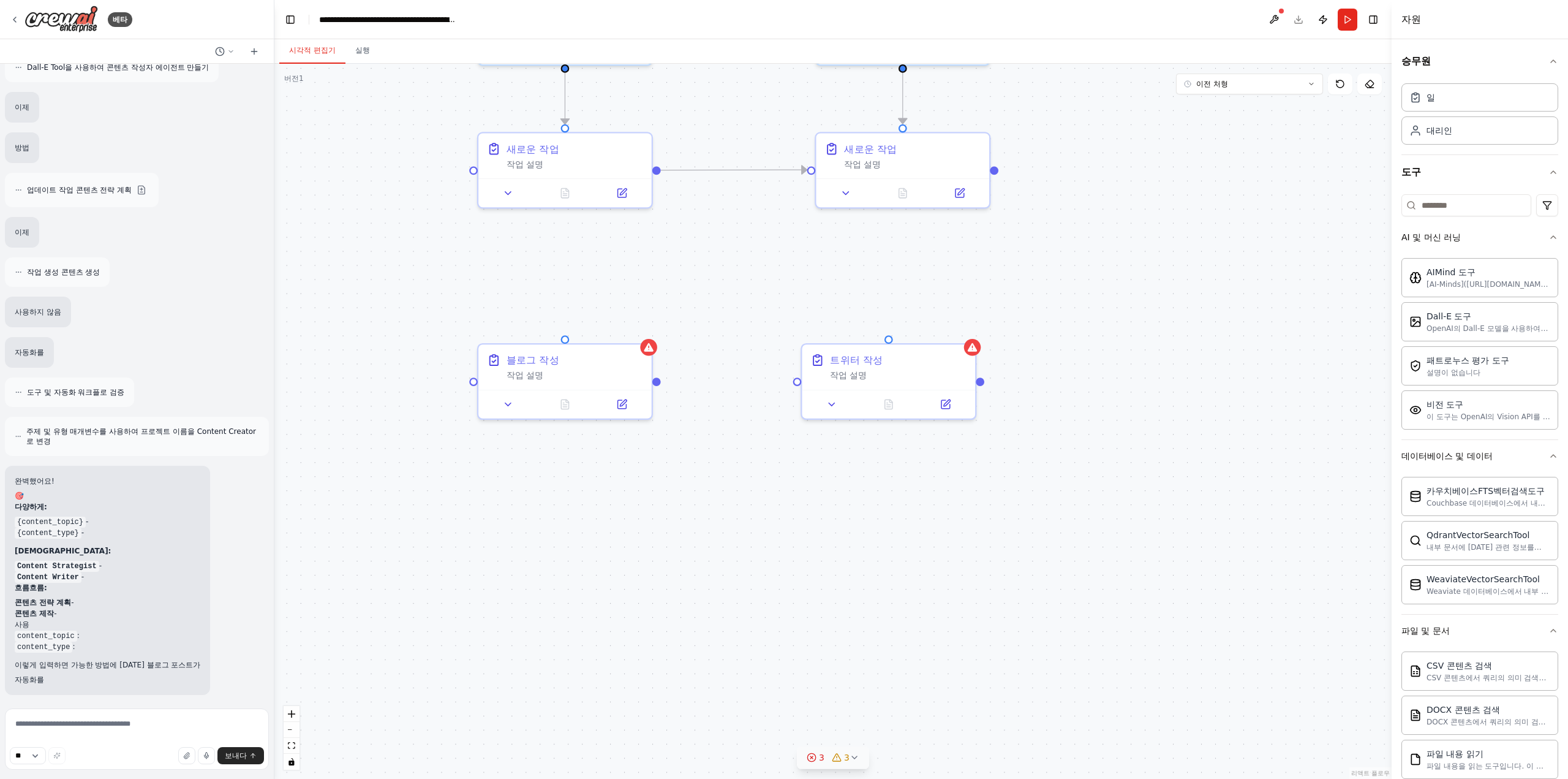
drag, startPoint x: 1160, startPoint y: 483, endPoint x: 1153, endPoint y: 539, distance: 56.4
click at [1153, 539] on div ".deletable-edge-delete-btn { width: 20px; height: 20px; border: 0px solid #ffff…" at bounding box center [832, 421] width 1117 height 715
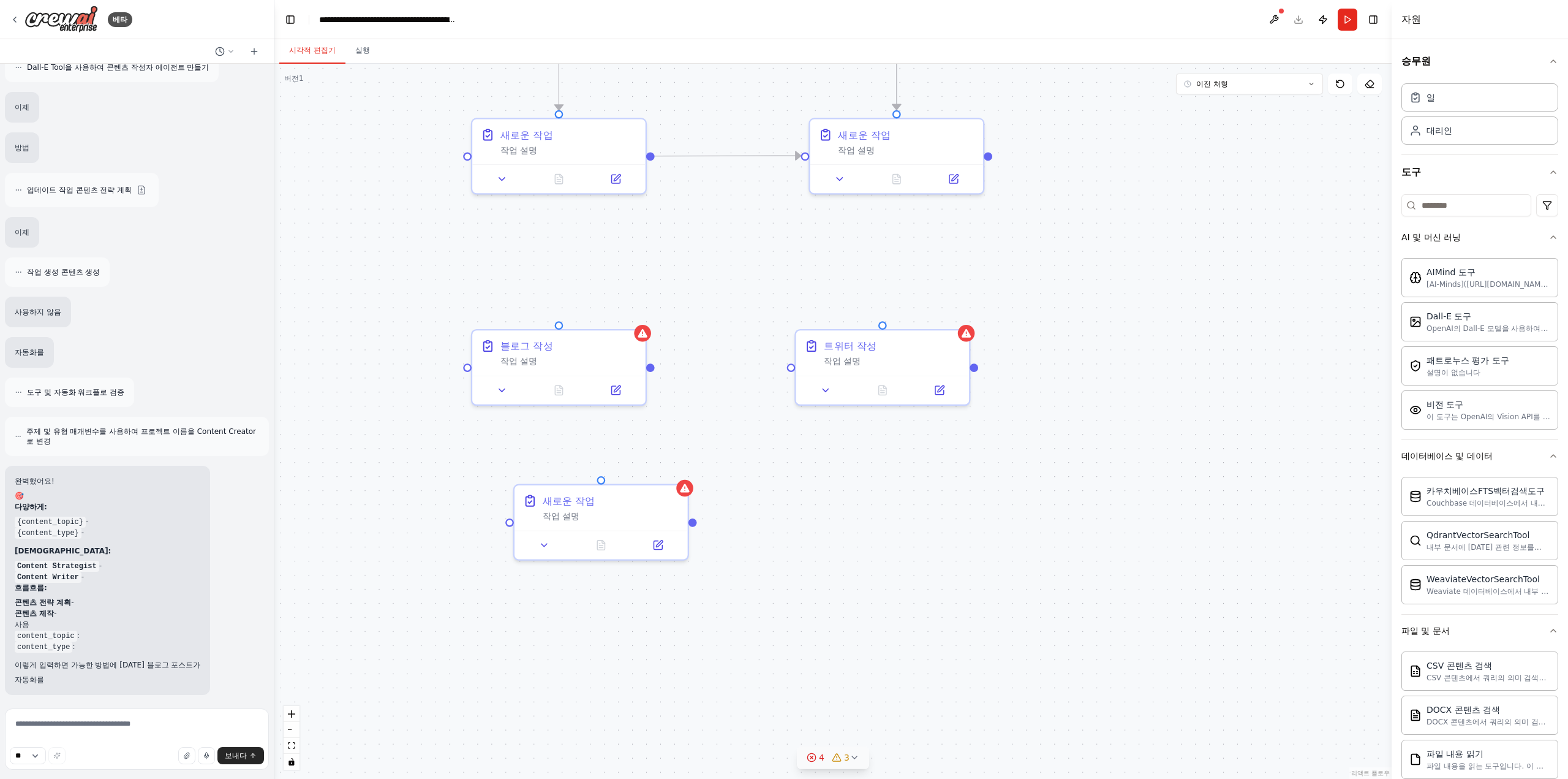
drag, startPoint x: 939, startPoint y: 592, endPoint x: 937, endPoint y: 546, distance: 46.0
click at [937, 546] on div ".deletable-edge-delete-btn { width: 20px; height: 20px; border: 0px solid #ffff…" at bounding box center [832, 421] width 1117 height 715
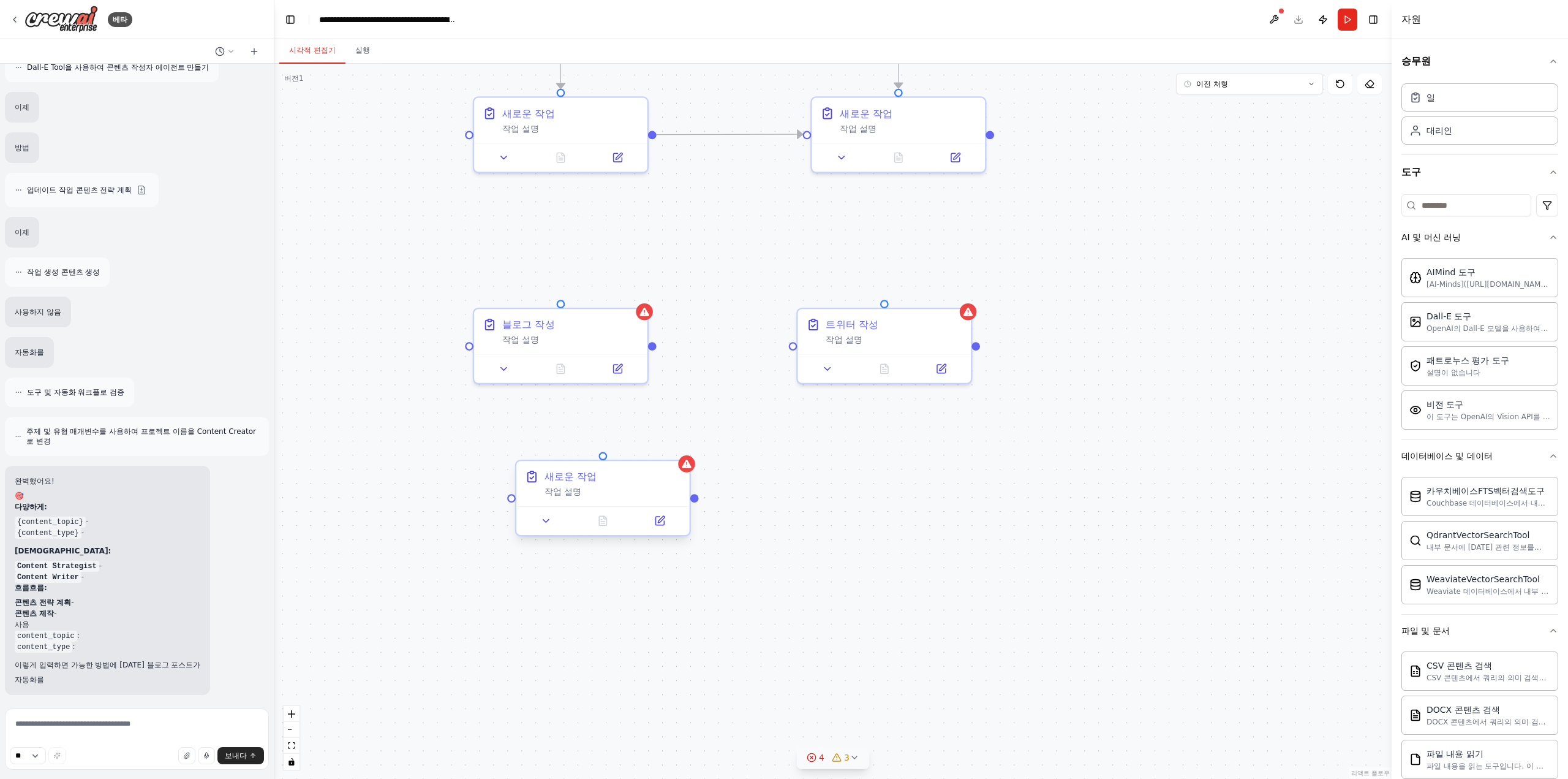
click at [625, 484] on div "새로운 작업 작업 설명" at bounding box center [612, 483] width 137 height 28
click at [683, 450] on icon at bounding box center [680, 449] width 7 height 7
click at [661, 465] on button "확인하다" at bounding box center [657, 464] width 22 height 44
drag, startPoint x: 718, startPoint y: 272, endPoint x: 700, endPoint y: 235, distance: 41.1
click at [700, 235] on div "대리인의 역할 에이전트의 목표" at bounding box center [730, 216] width 174 height 45
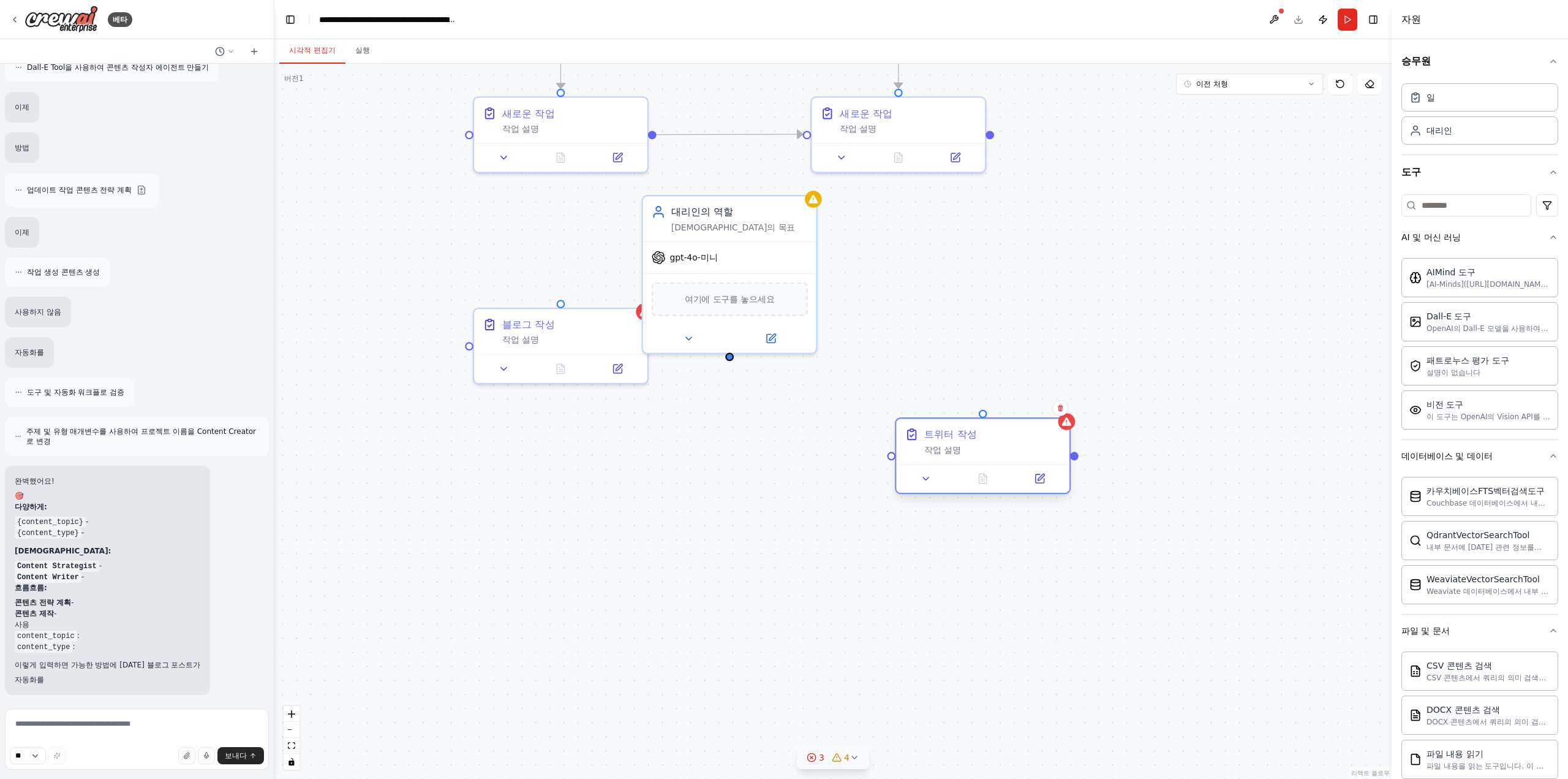
drag, startPoint x: 867, startPoint y: 345, endPoint x: 920, endPoint y: 471, distance: 136.7
click at [920, 463] on div "트위터 작성 작업 설명" at bounding box center [983, 440] width 174 height 45
click at [571, 484] on div at bounding box center [547, 477] width 174 height 29
click at [573, 479] on div at bounding box center [547, 492] width 174 height 29
drag, startPoint x: 732, startPoint y: 359, endPoint x: 734, endPoint y: 365, distance: 6.3
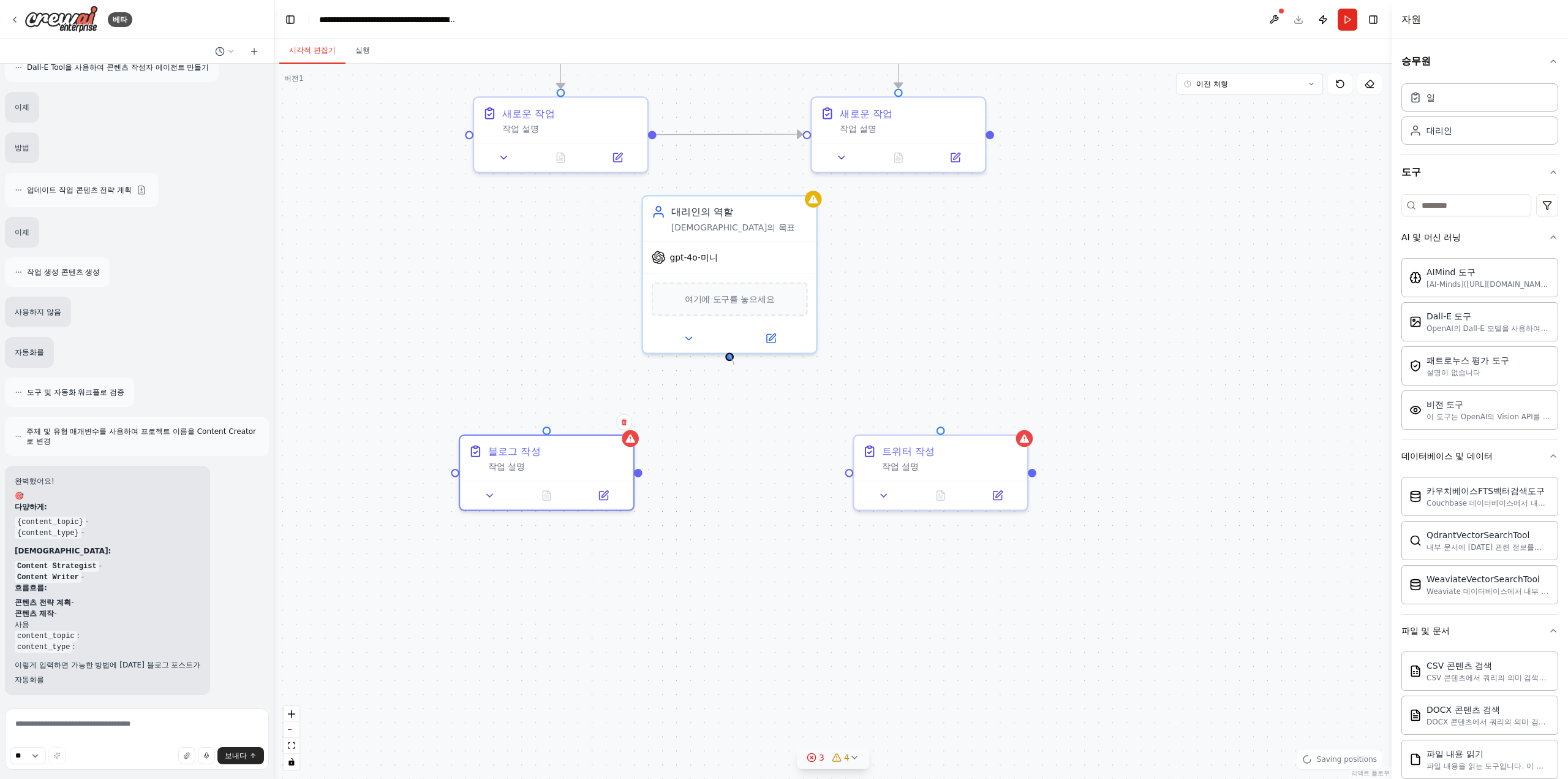
click at [734, 365] on div ".deletable-edge-delete-btn { width: 20px; height: 20px; border: 0px solid #ffff…" at bounding box center [832, 421] width 1117 height 715
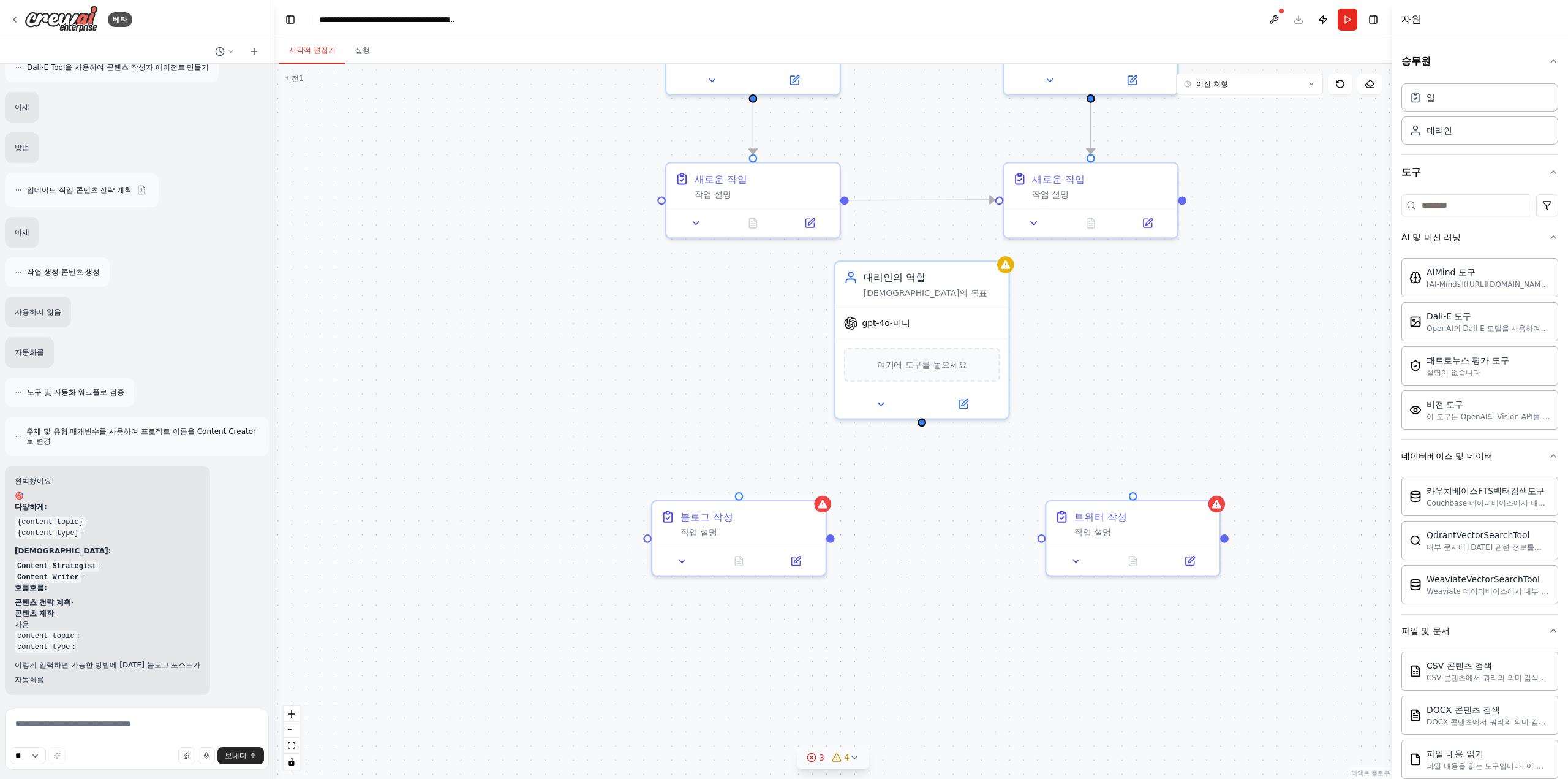
drag, startPoint x: 734, startPoint y: 360, endPoint x: 926, endPoint y: 425, distance: 202.7
click at [926, 425] on div ".deletable-edge-delete-btn { width: 20px; height: 20px; border: 0px solid #ffff…" at bounding box center [832, 421] width 1117 height 715
drag, startPoint x: 921, startPoint y: 421, endPoint x: 1134, endPoint y: 495, distance: 225.5
click at [1134, 495] on div "새로운 작업 작업 설명 대리인의 역할 {content_topic}과{content_type}에 대한 답변을 환영합니다 gpt-4o-미니 여기에…" at bounding box center [1236, 250] width 1283 height 822
drag, startPoint x: 923, startPoint y: 421, endPoint x: 745, endPoint y: 494, distance: 192.4
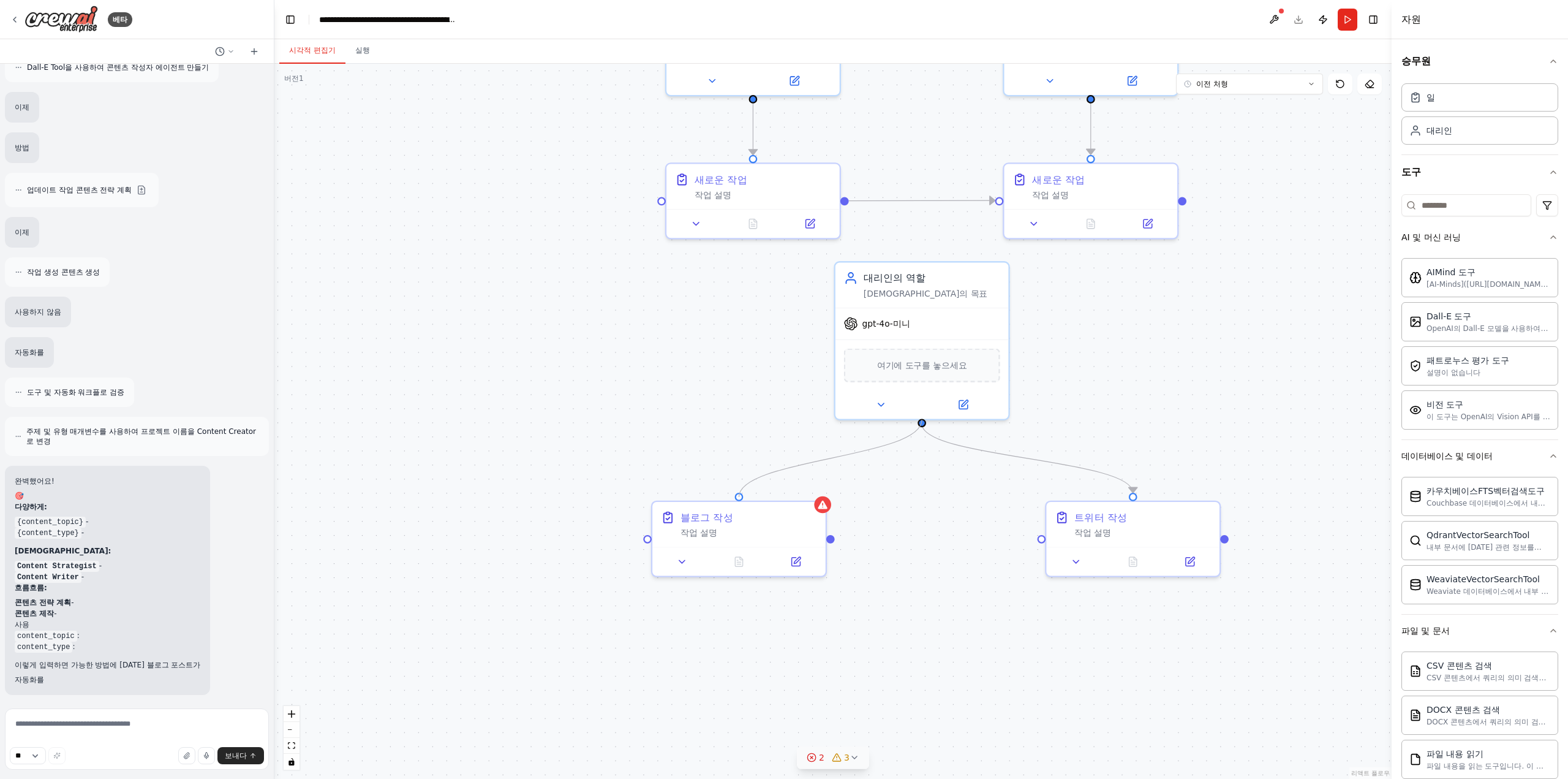
click at [745, 494] on div ".deletable-edge-delete-btn { width: 20px; height: 20px; border: 0px solid #ffff…" at bounding box center [832, 421] width 1117 height 715
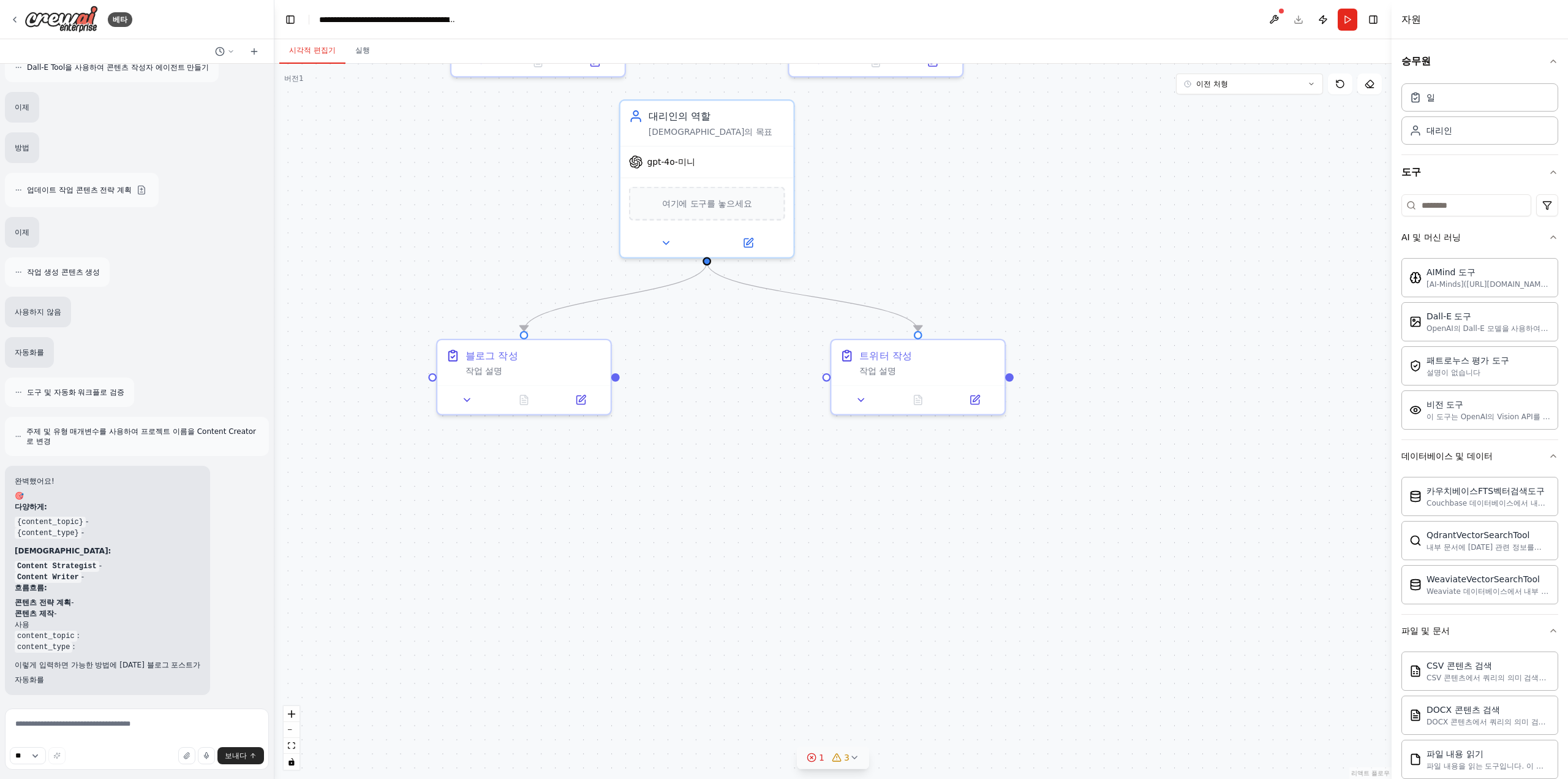
drag, startPoint x: 952, startPoint y: 489, endPoint x: 737, endPoint y: 328, distance: 268.6
click at [737, 328] on div ".deletable-edge-delete-btn { width: 20px; height: 20px; border: 0px solid #ffff…" at bounding box center [832, 421] width 1117 height 715
drag, startPoint x: 899, startPoint y: 372, endPoint x: 832, endPoint y: 453, distance: 105.1
click at [965, 446] on div "트위터 작성 작업 설명" at bounding box center [988, 432] width 174 height 45
drag, startPoint x: 539, startPoint y: 378, endPoint x: 524, endPoint y: 451, distance: 74.5
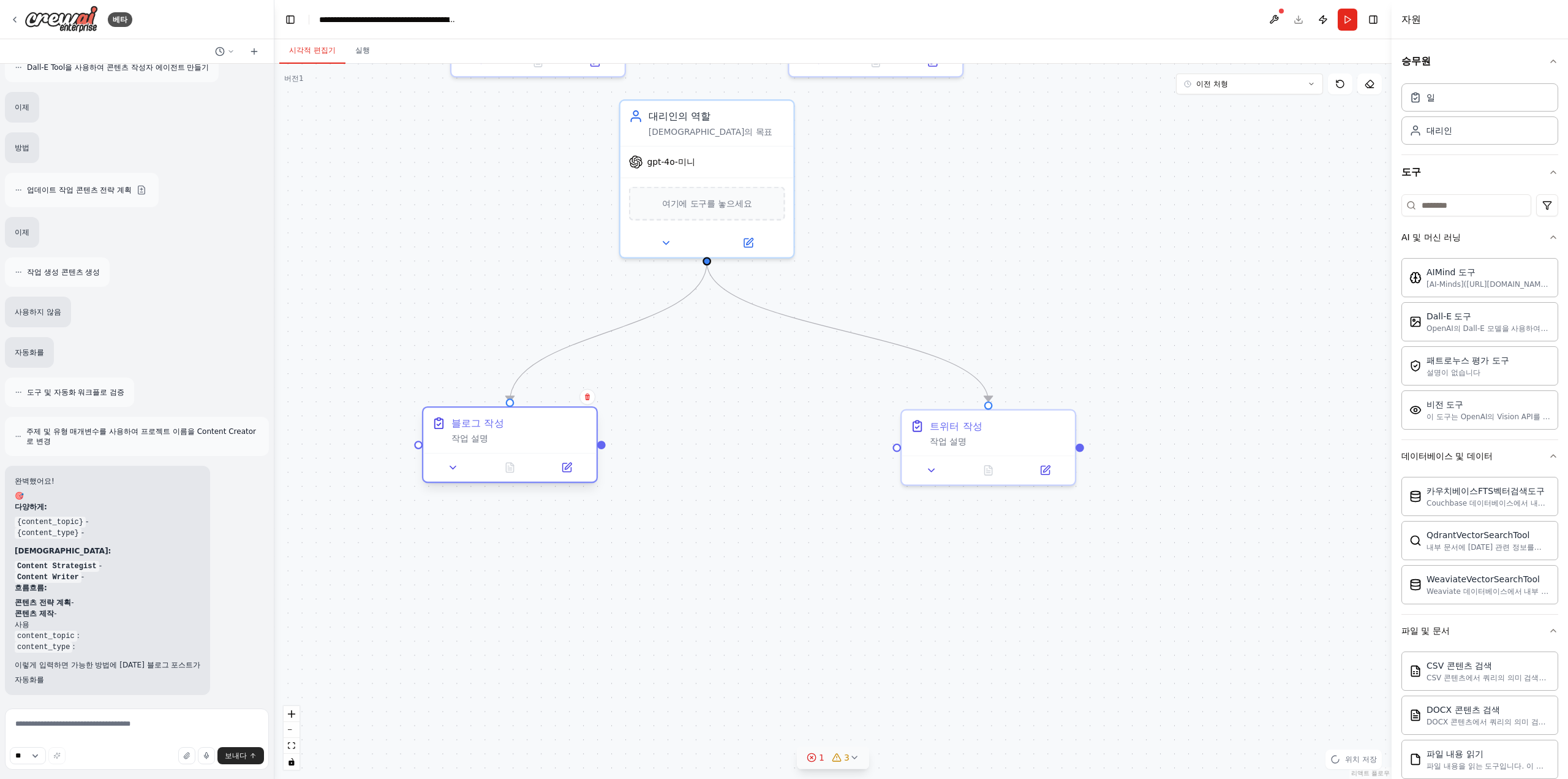
click at [524, 451] on div "블로그 작성 작업 설명" at bounding box center [510, 429] width 174 height 45
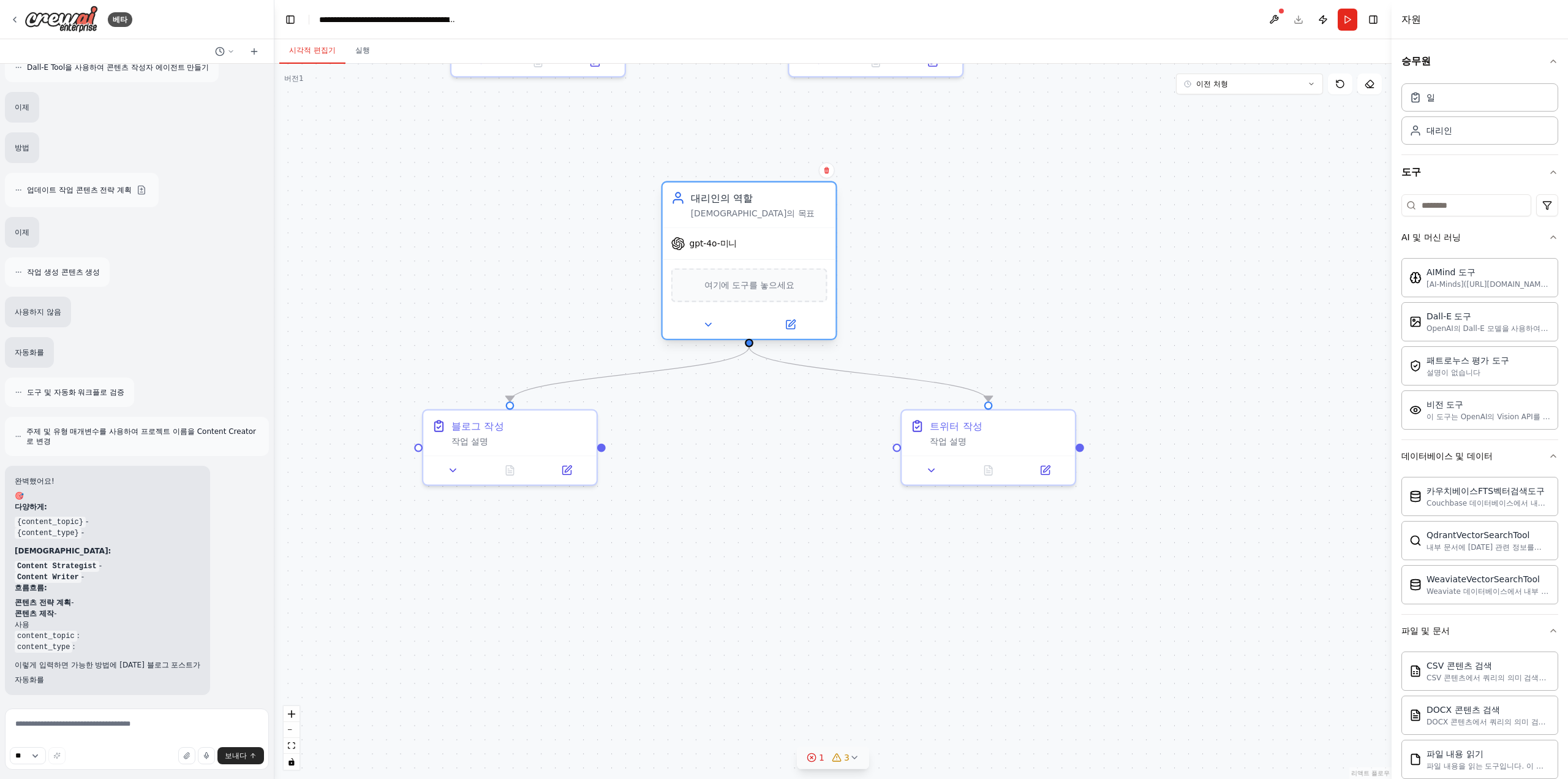
drag, startPoint x: 771, startPoint y: 180, endPoint x: 804, endPoint y: 258, distance: 84.7
click at [804, 258] on div "gpt-4o-미니" at bounding box center [750, 243] width 174 height 31
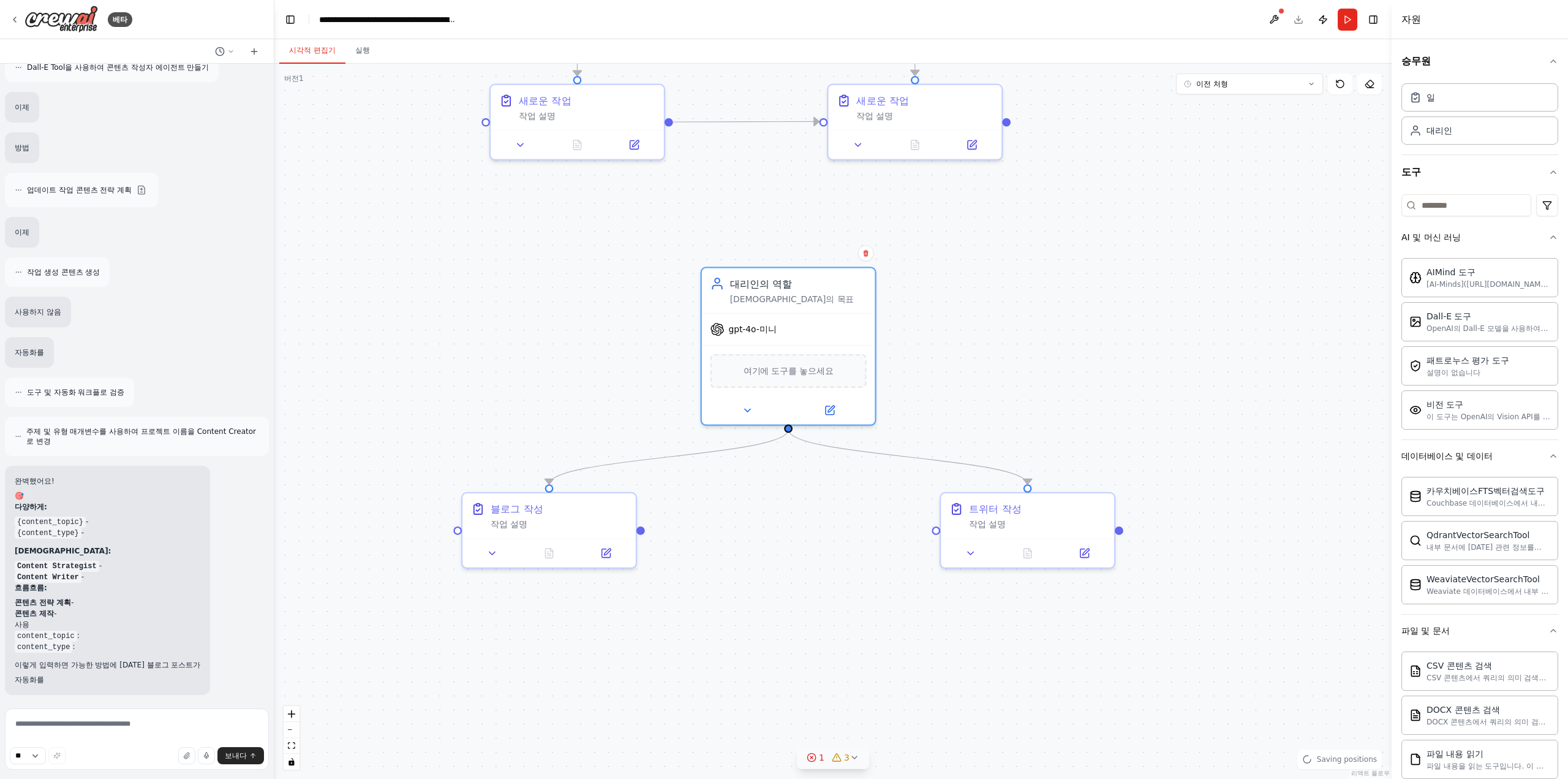
drag, startPoint x: 967, startPoint y: 285, endPoint x: 1115, endPoint y: 532, distance: 287.9
click at [1115, 532] on div ".deletable-edge-delete-btn { width: 20px; height: 20px; border: 0px solid #ffff…" at bounding box center [832, 421] width 1117 height 715
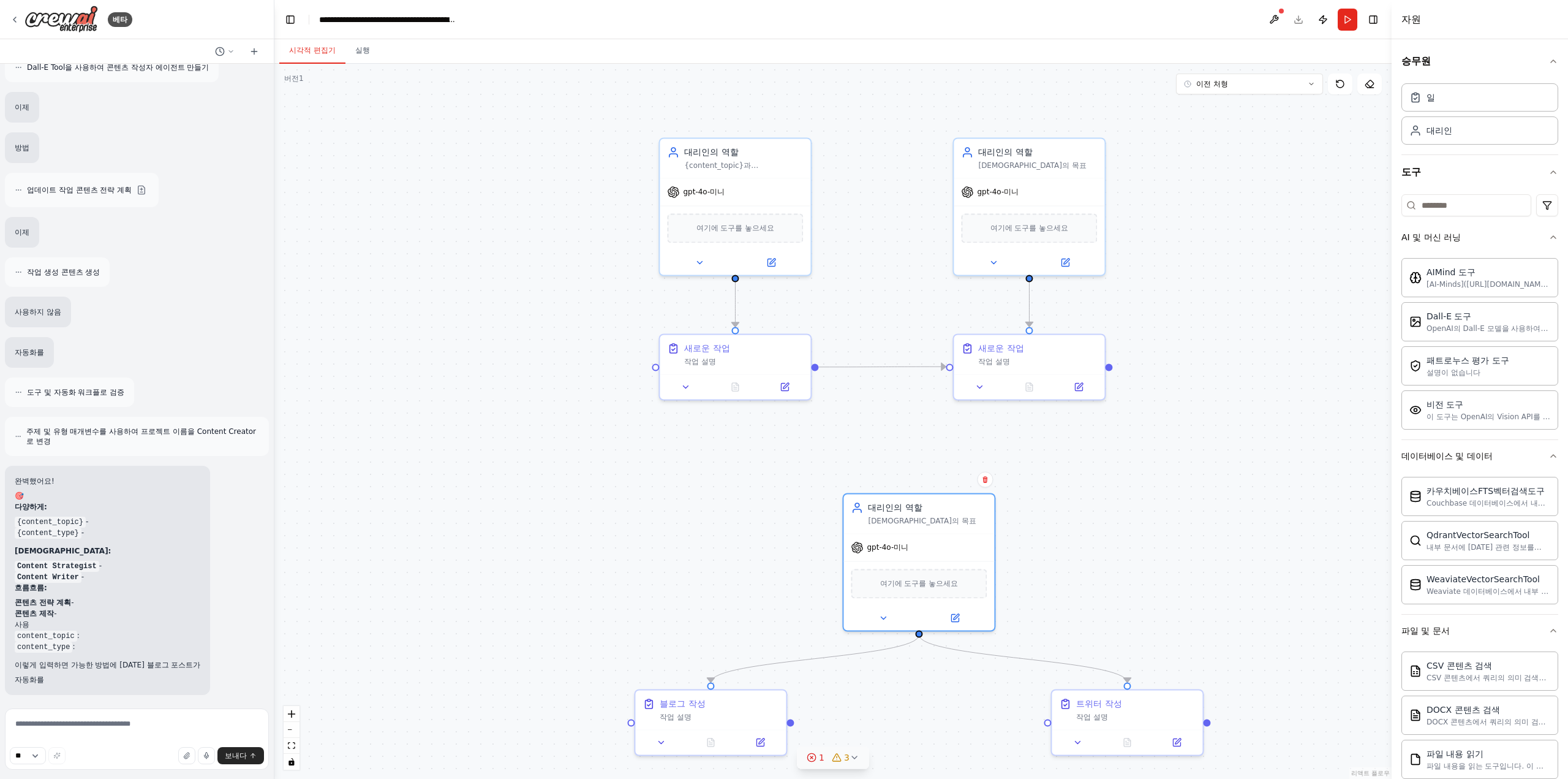
drag, startPoint x: 1122, startPoint y: 519, endPoint x: 1101, endPoint y: 529, distance: 23.3
click at [1110, 527] on div ".deletable-edge-delete-btn { width: 20px; height: 20px; border: 0px solid #ffff…" at bounding box center [832, 421] width 1117 height 715
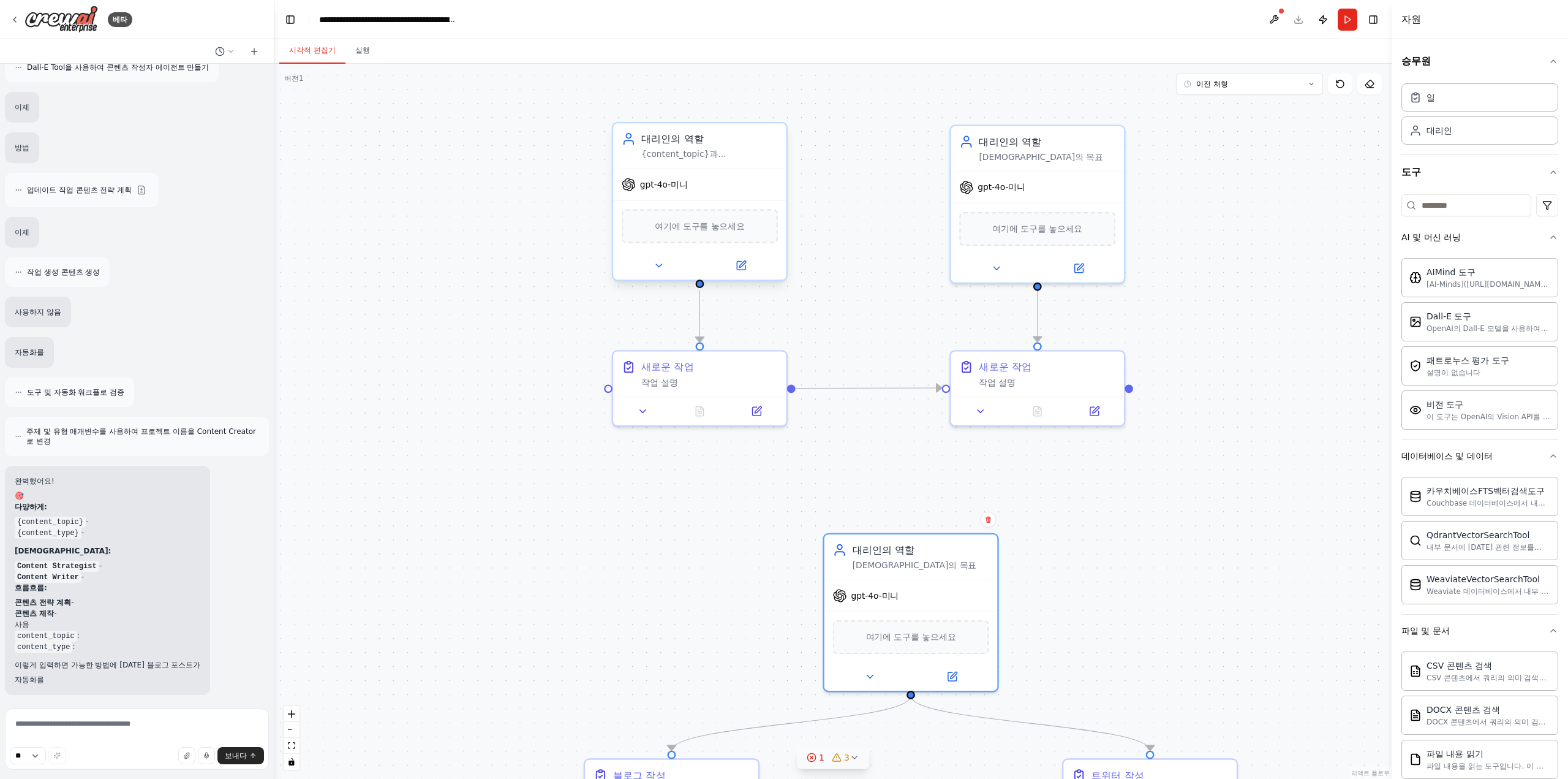
click at [708, 212] on div "여기에 도구를 놓으세요" at bounding box center [700, 226] width 156 height 34
click at [649, 267] on button at bounding box center [659, 266] width 80 height 17
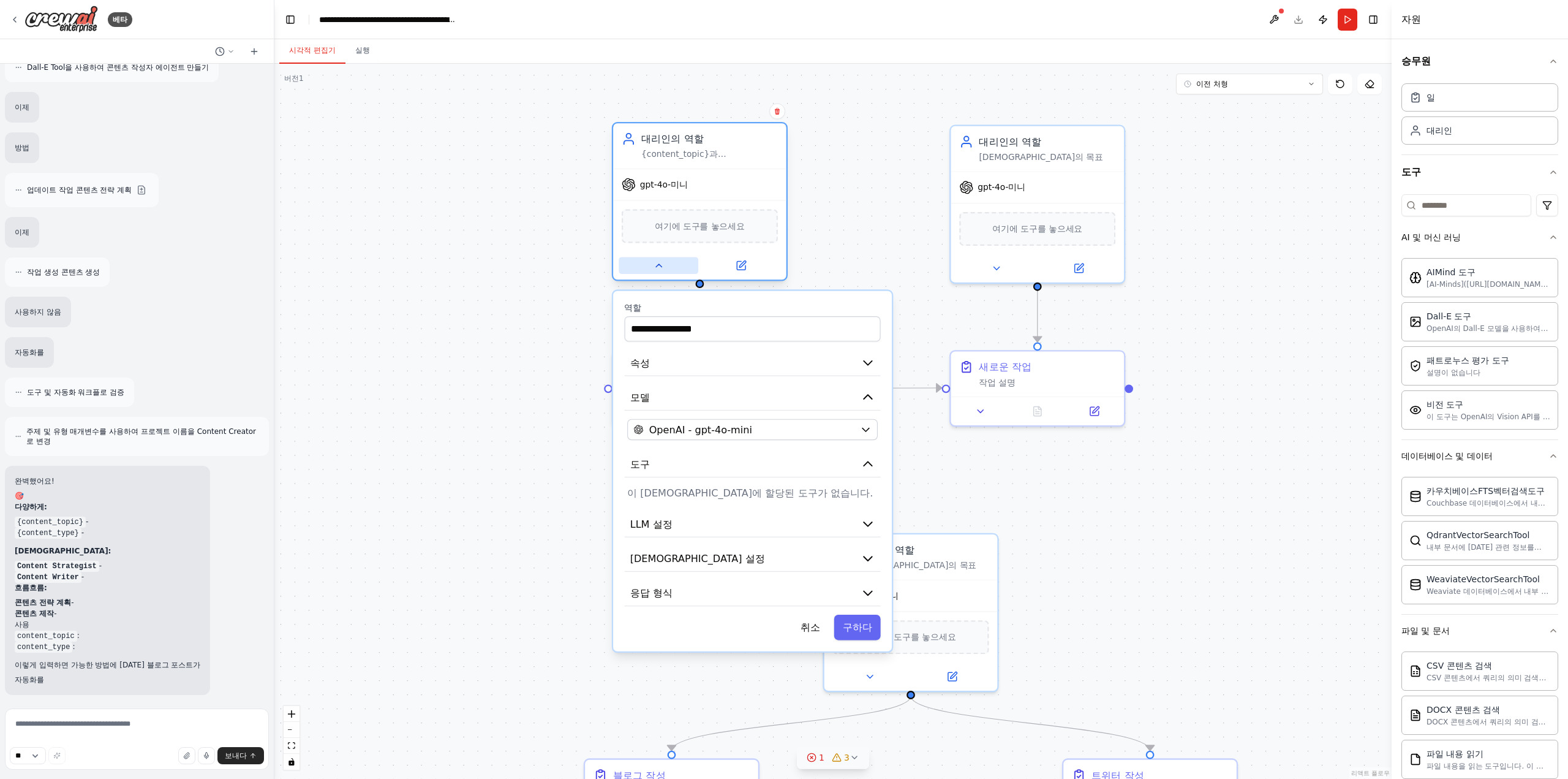
click at [649, 263] on button at bounding box center [659, 266] width 80 height 17
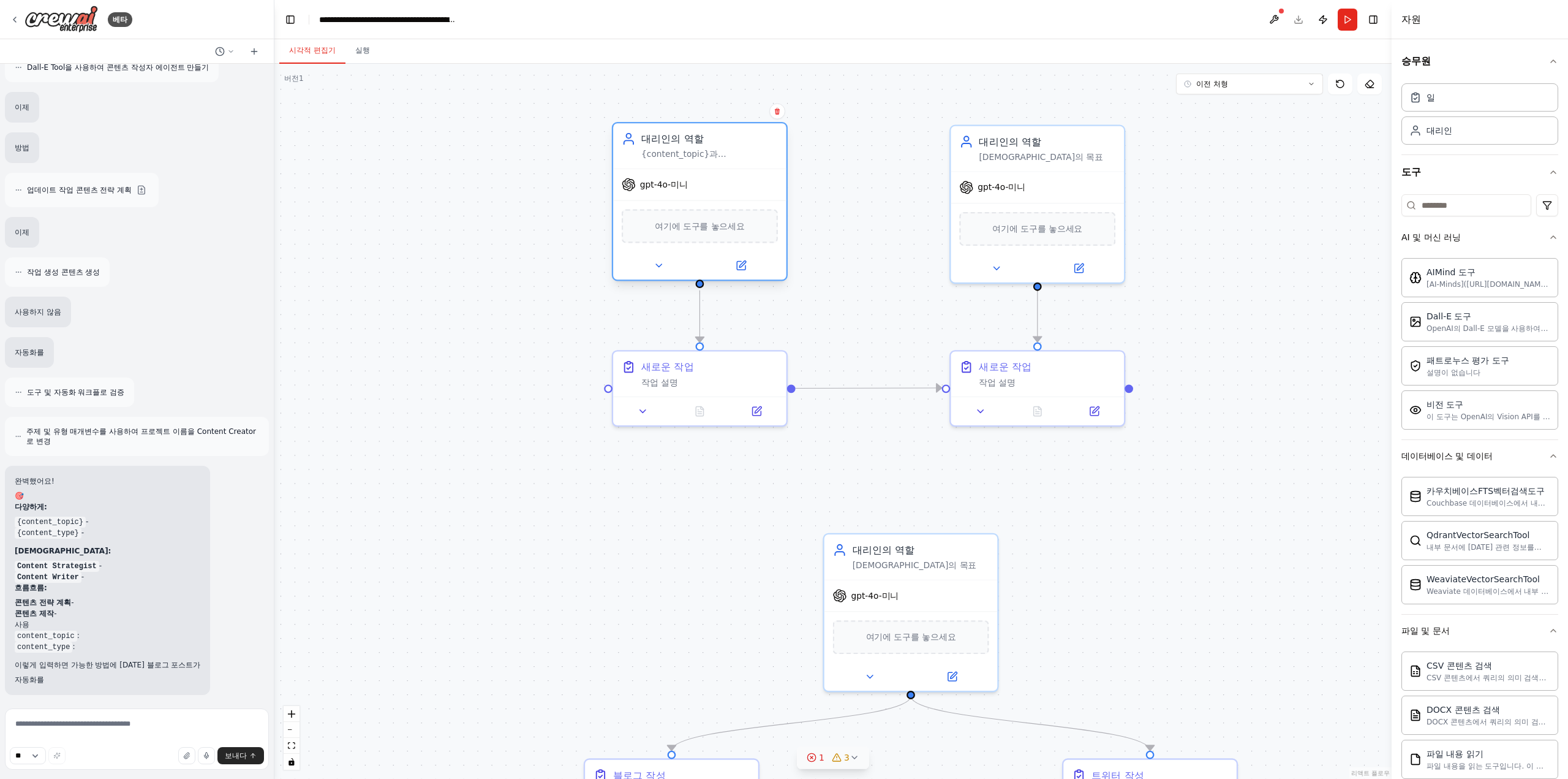
click at [665, 177] on div "gpt-4o-미니" at bounding box center [700, 184] width 174 height 31
click at [754, 266] on button at bounding box center [742, 266] width 80 height 17
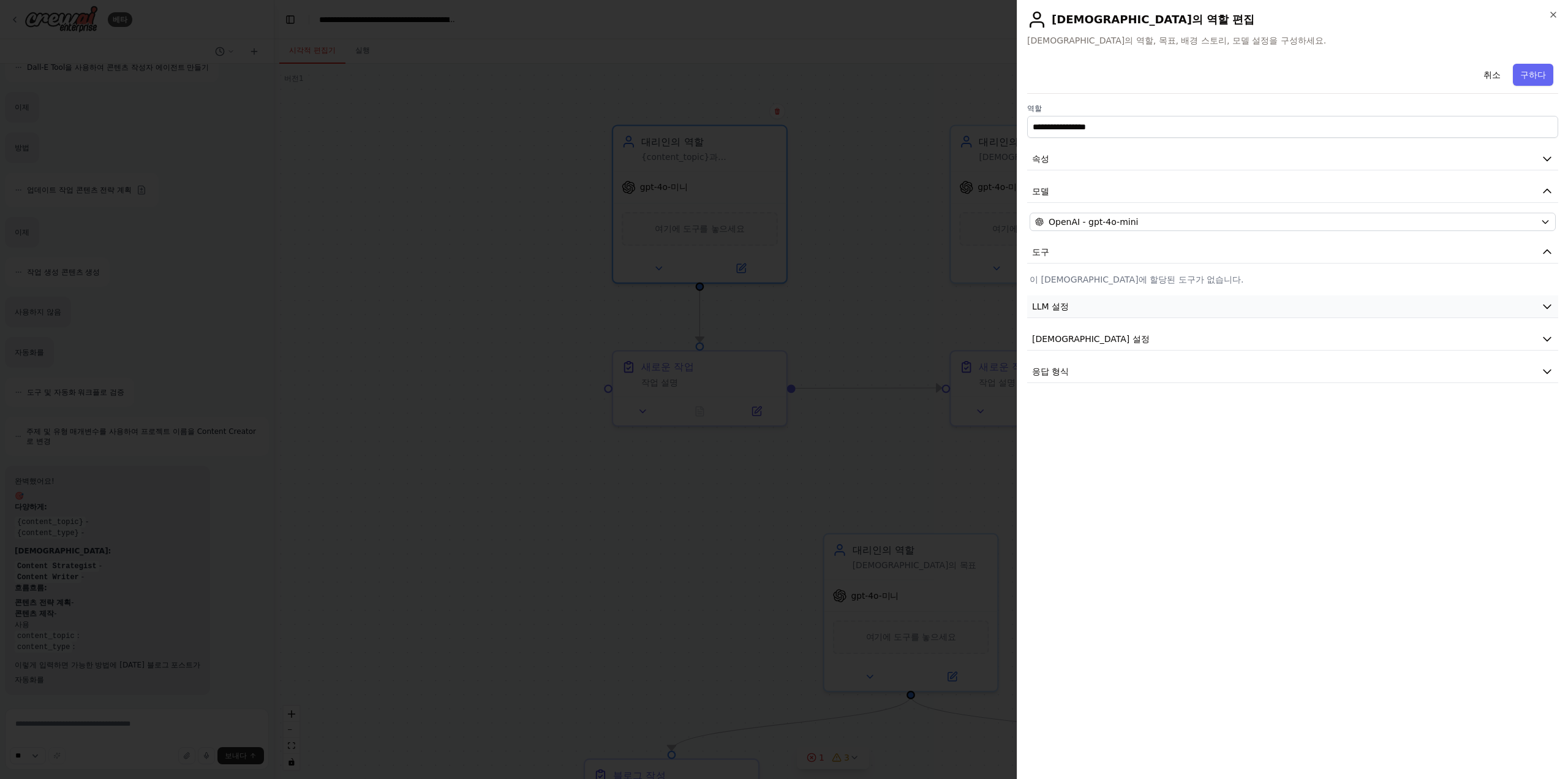
click at [1102, 310] on button "LLM 설정" at bounding box center [1293, 307] width 531 height 23
click at [1121, 417] on button "에이전트 설정" at bounding box center [1293, 426] width 531 height 23
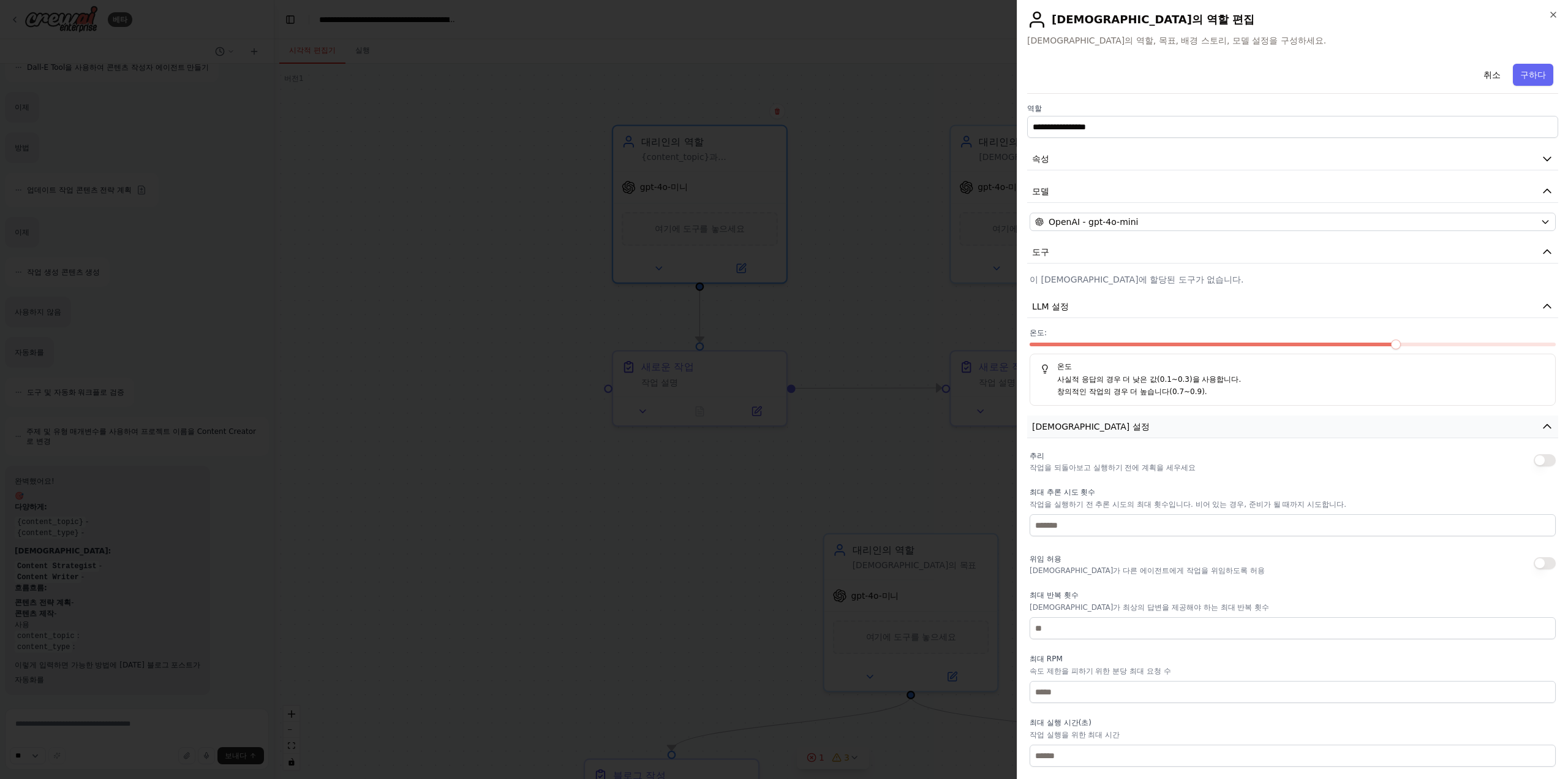
click at [1123, 432] on button "에이전트 설정" at bounding box center [1293, 426] width 531 height 23
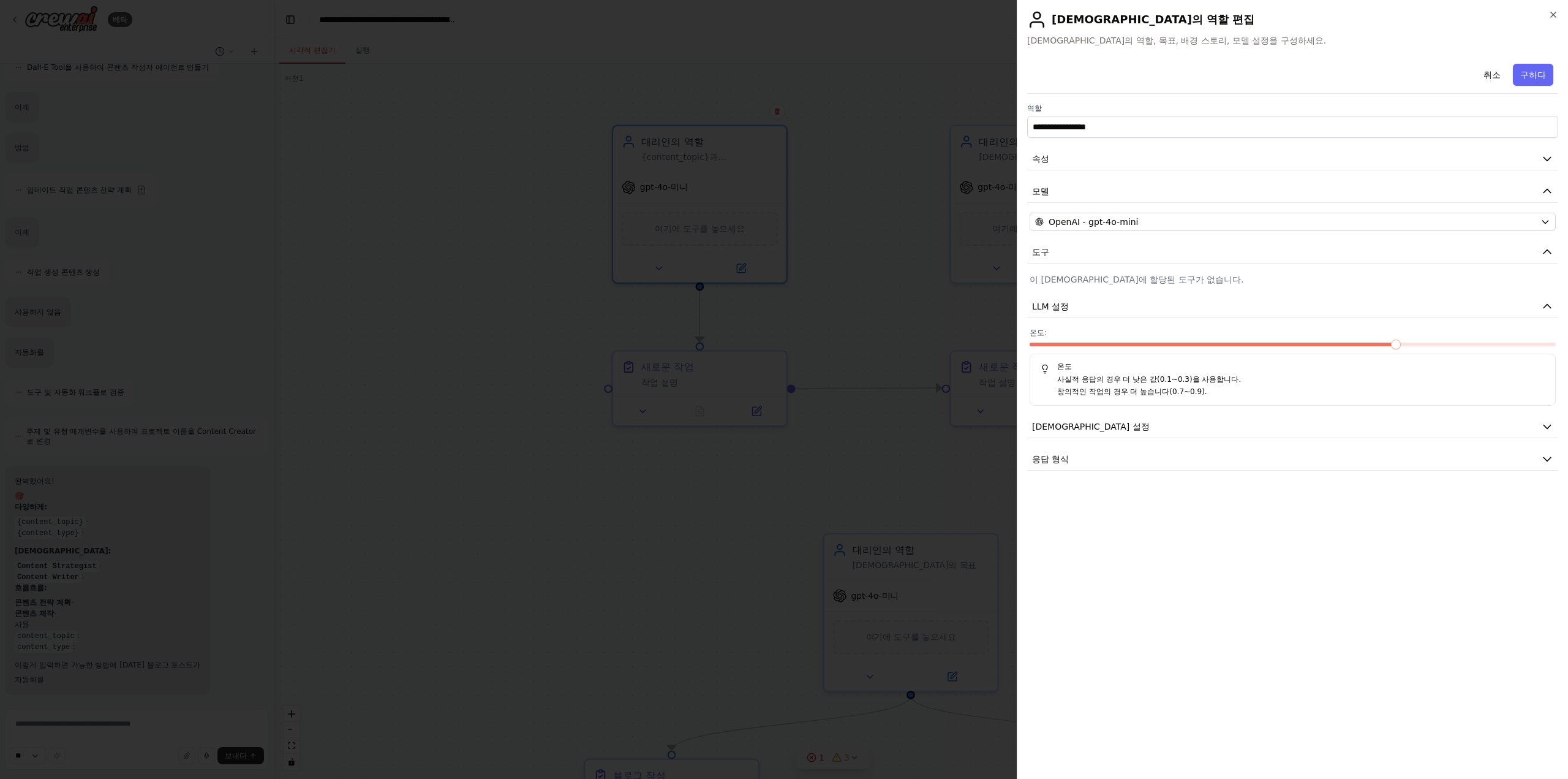
click at [1110, 443] on div "**********" at bounding box center [1293, 265] width 531 height 411
click at [1107, 452] on button "응답 형식" at bounding box center [1293, 459] width 531 height 23
click at [1548, 13] on h2 "에이전트의 역할 편집" at bounding box center [1293, 20] width 531 height 20
click at [1548, 12] on h2 "에이전트의 역할 편집" at bounding box center [1293, 20] width 531 height 20
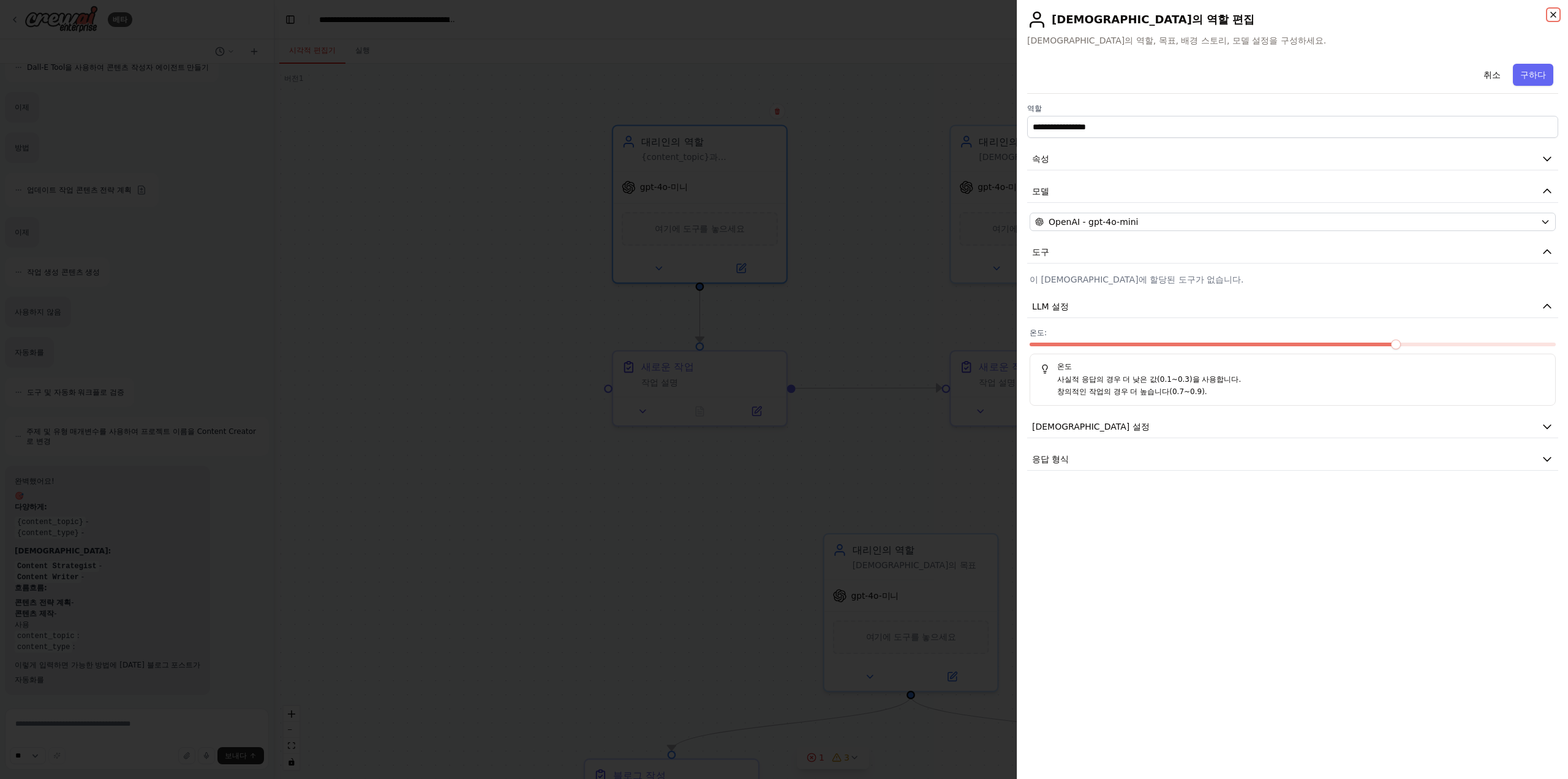
click at [1551, 15] on icon "button" at bounding box center [1553, 15] width 10 height 10
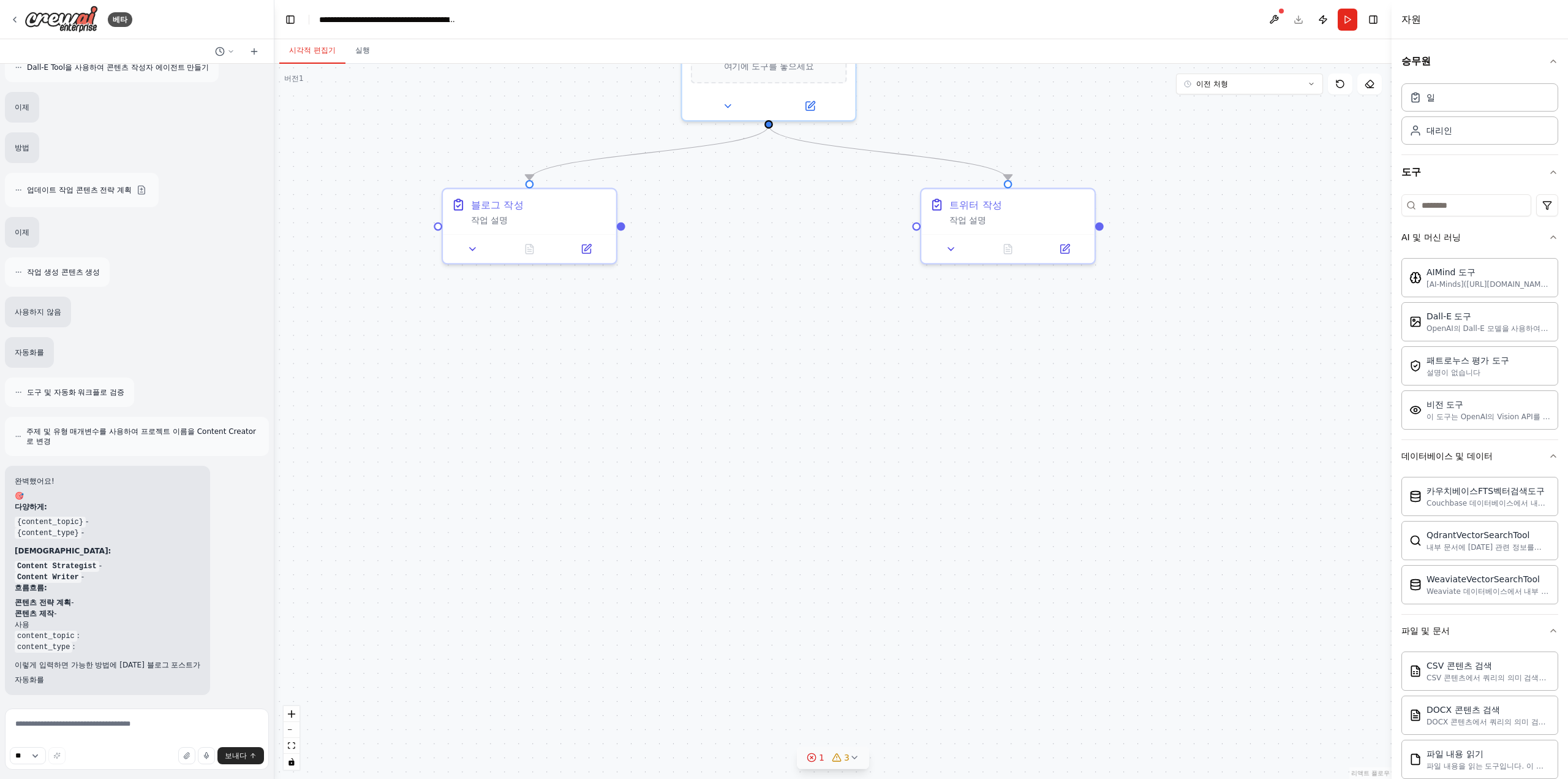
drag, startPoint x: 1178, startPoint y: 598, endPoint x: 1036, endPoint y: 28, distance: 587.4
click at [1036, 28] on main "**********" at bounding box center [832, 390] width 1117 height 779
click at [757, 504] on div ".deletable-edge-delete-btn { width: 20px; height: 20px; border: 0px solid #ffff…" at bounding box center [832, 421] width 1117 height 715
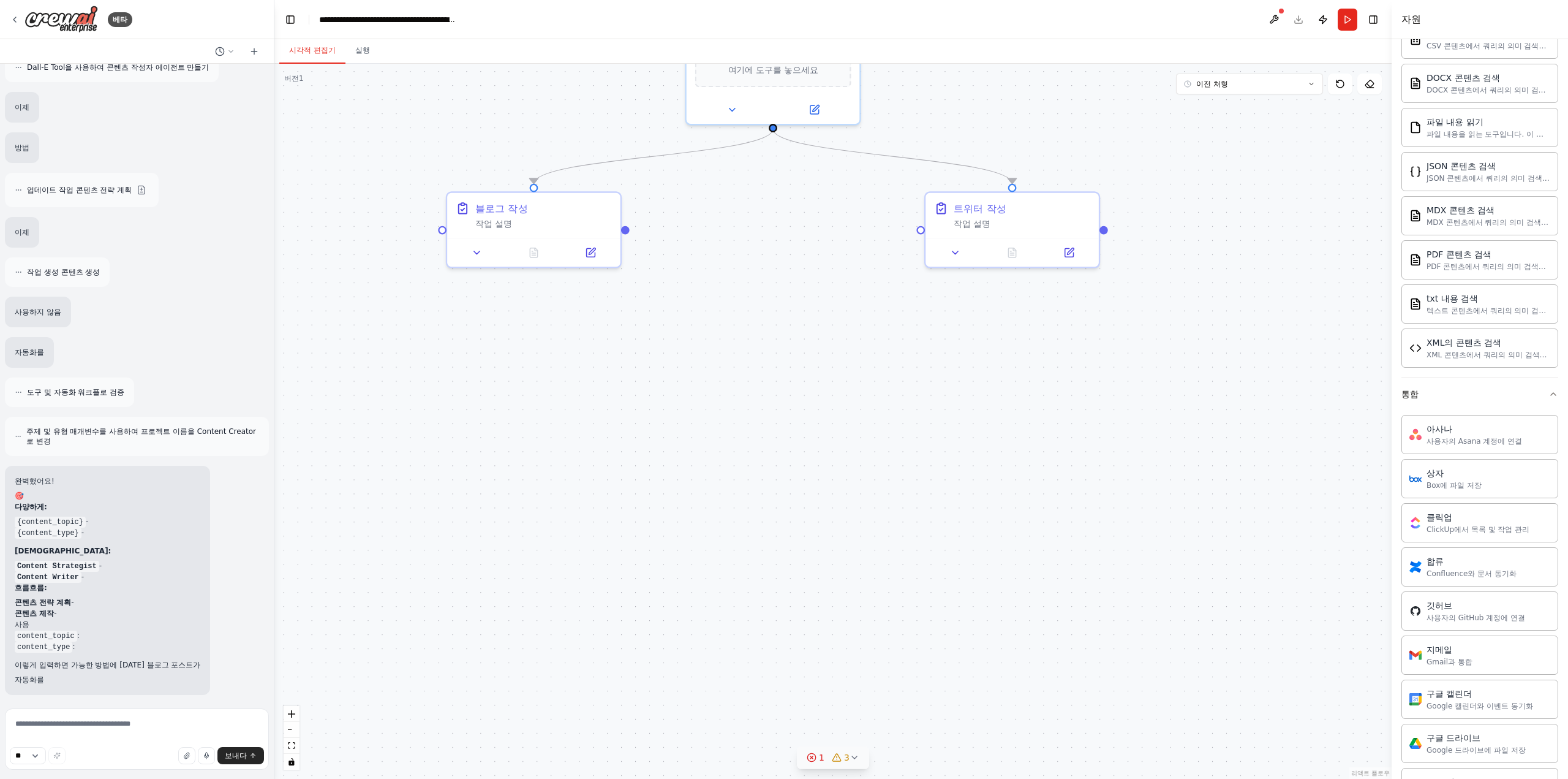
scroll to position [629, 0]
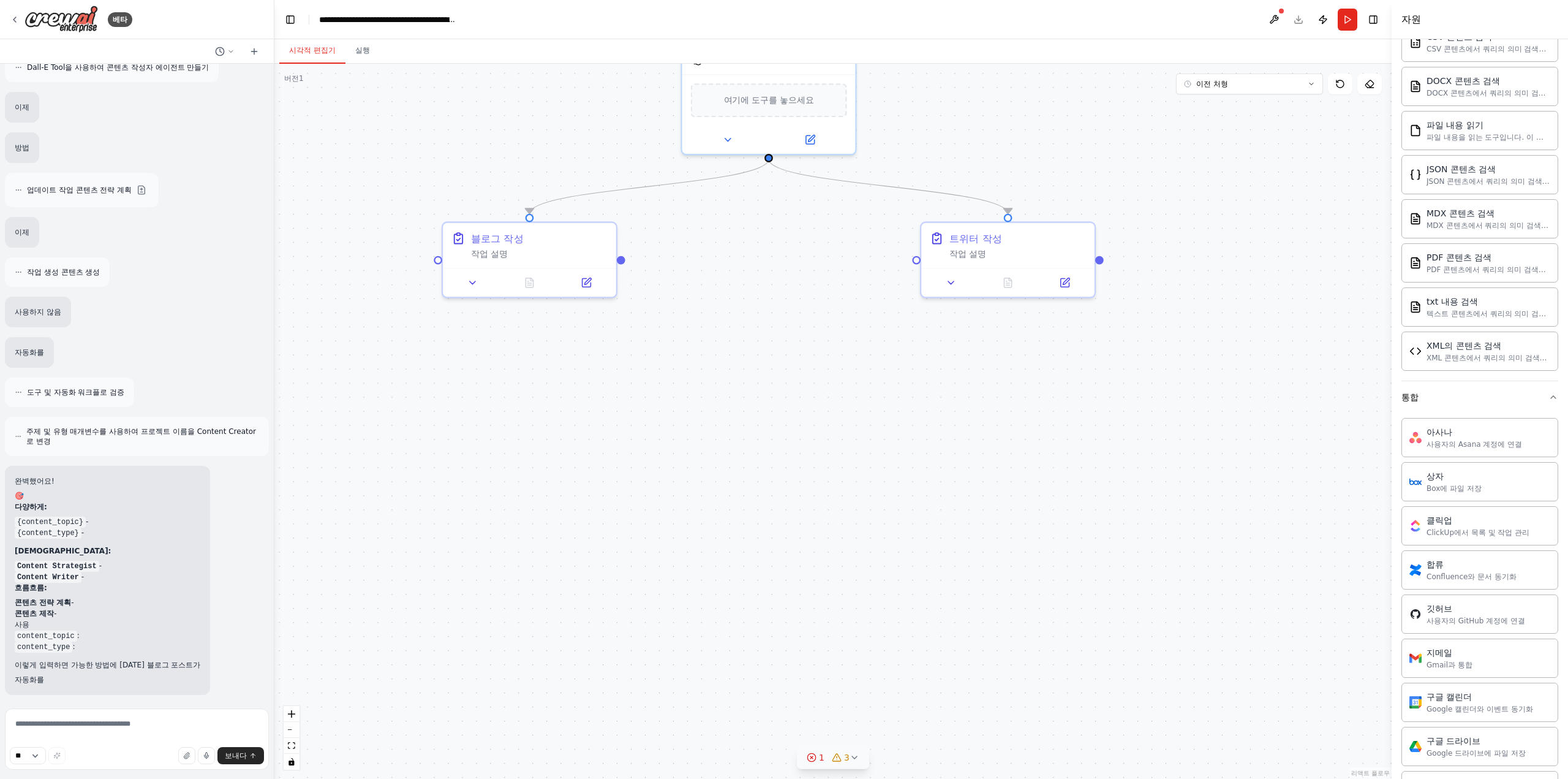
drag, startPoint x: 954, startPoint y: 460, endPoint x: 966, endPoint y: 696, distance: 236.3
click at [972, 749] on div ".deletable-edge-delete-btn { width: 20px; height: 20px; border: 0px solid #ffff…" at bounding box center [832, 421] width 1117 height 715
drag, startPoint x: 915, startPoint y: 524, endPoint x: 914, endPoint y: 474, distance: 50.0
click at [914, 474] on div ".deletable-edge-delete-btn { width: 20px; height: 20px; border: 0px solid #ffff…" at bounding box center [832, 421] width 1117 height 715
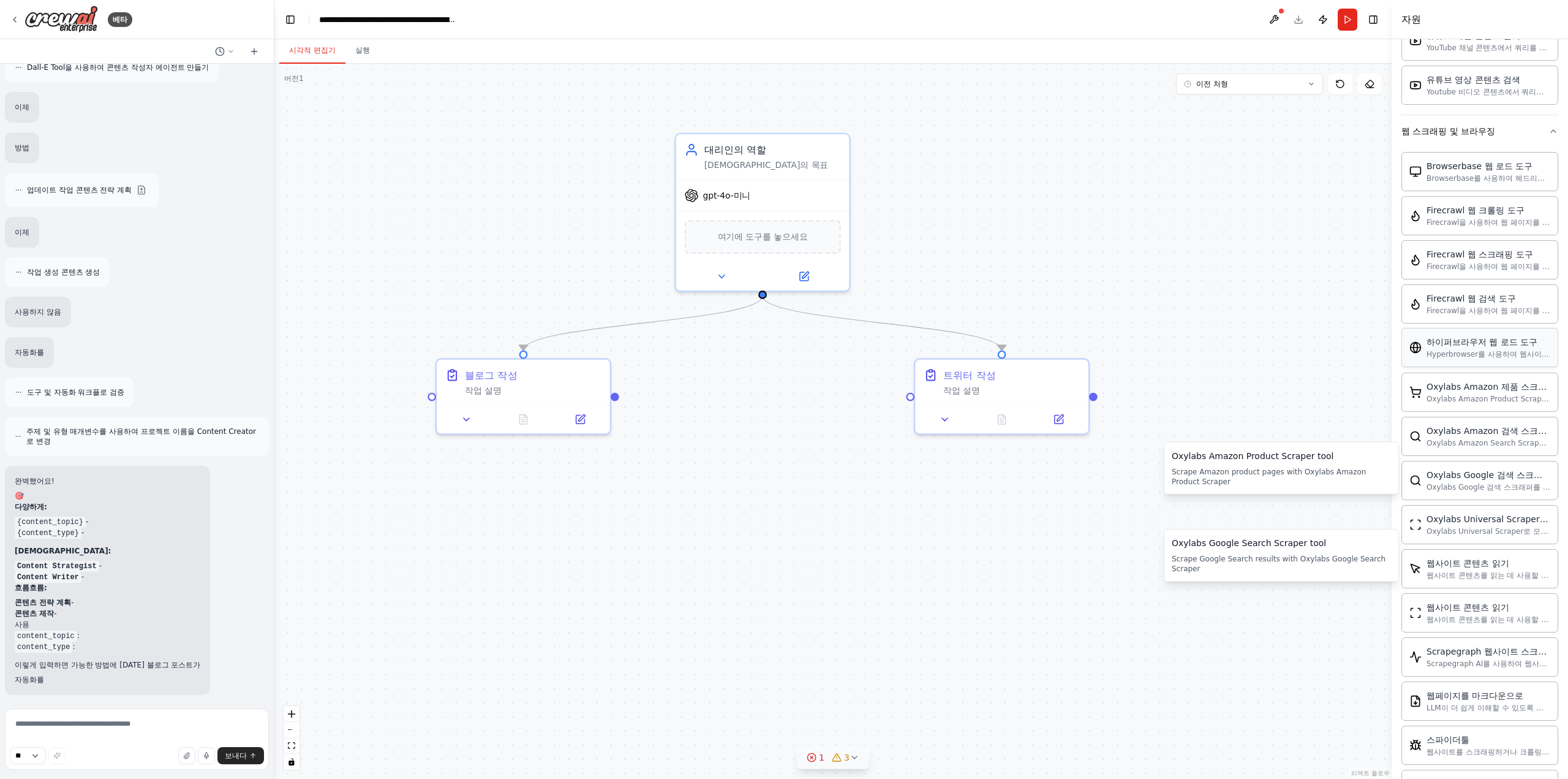
scroll to position [2467, 0]
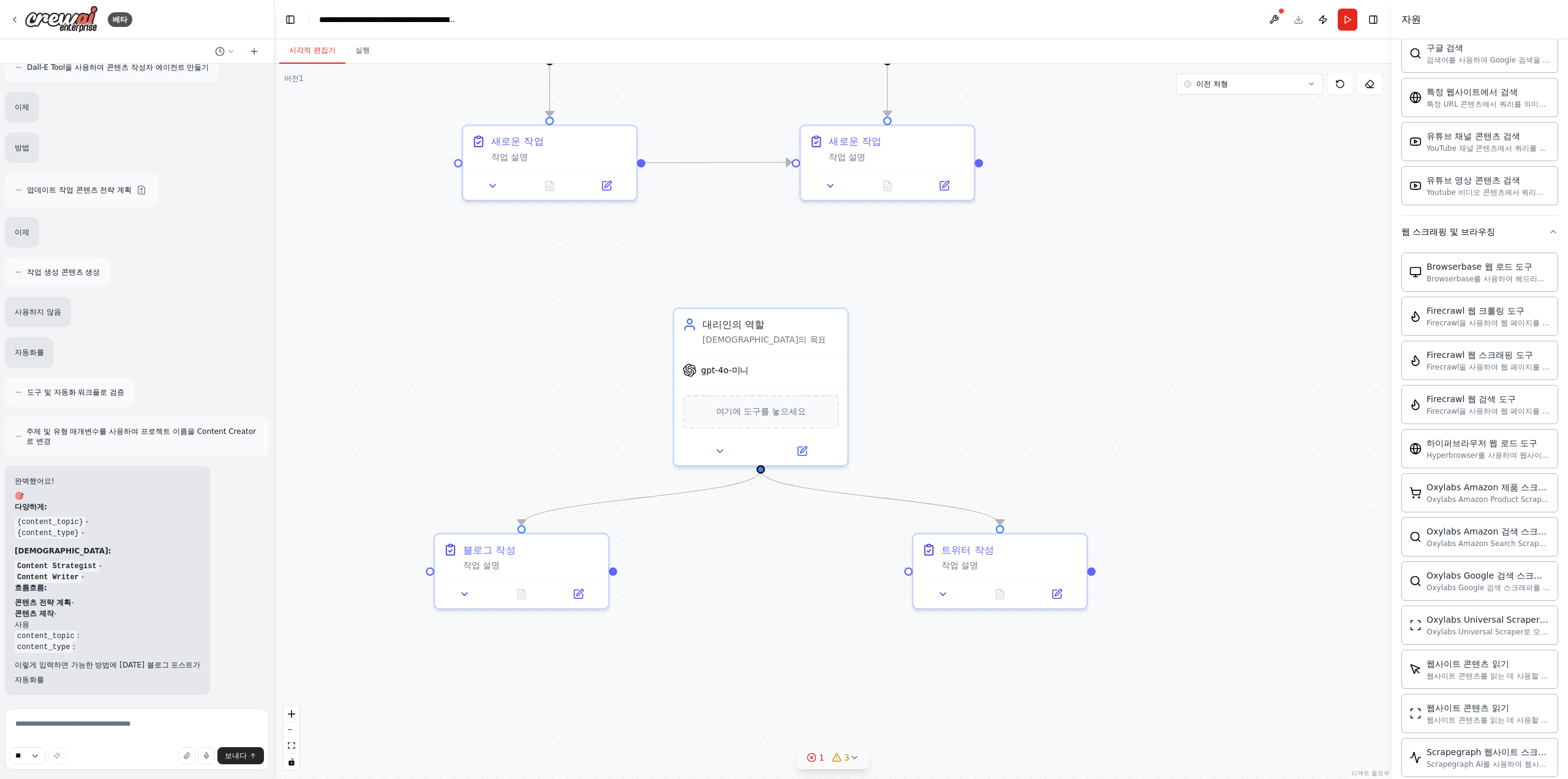
drag, startPoint x: 1153, startPoint y: 353, endPoint x: 1341, endPoint y: 363, distance: 188.3
click at [1163, 445] on div ".deletable-edge-delete-btn { width: 20px; height: 20px; border: 0px solid #ffff…" at bounding box center [832, 421] width 1117 height 715
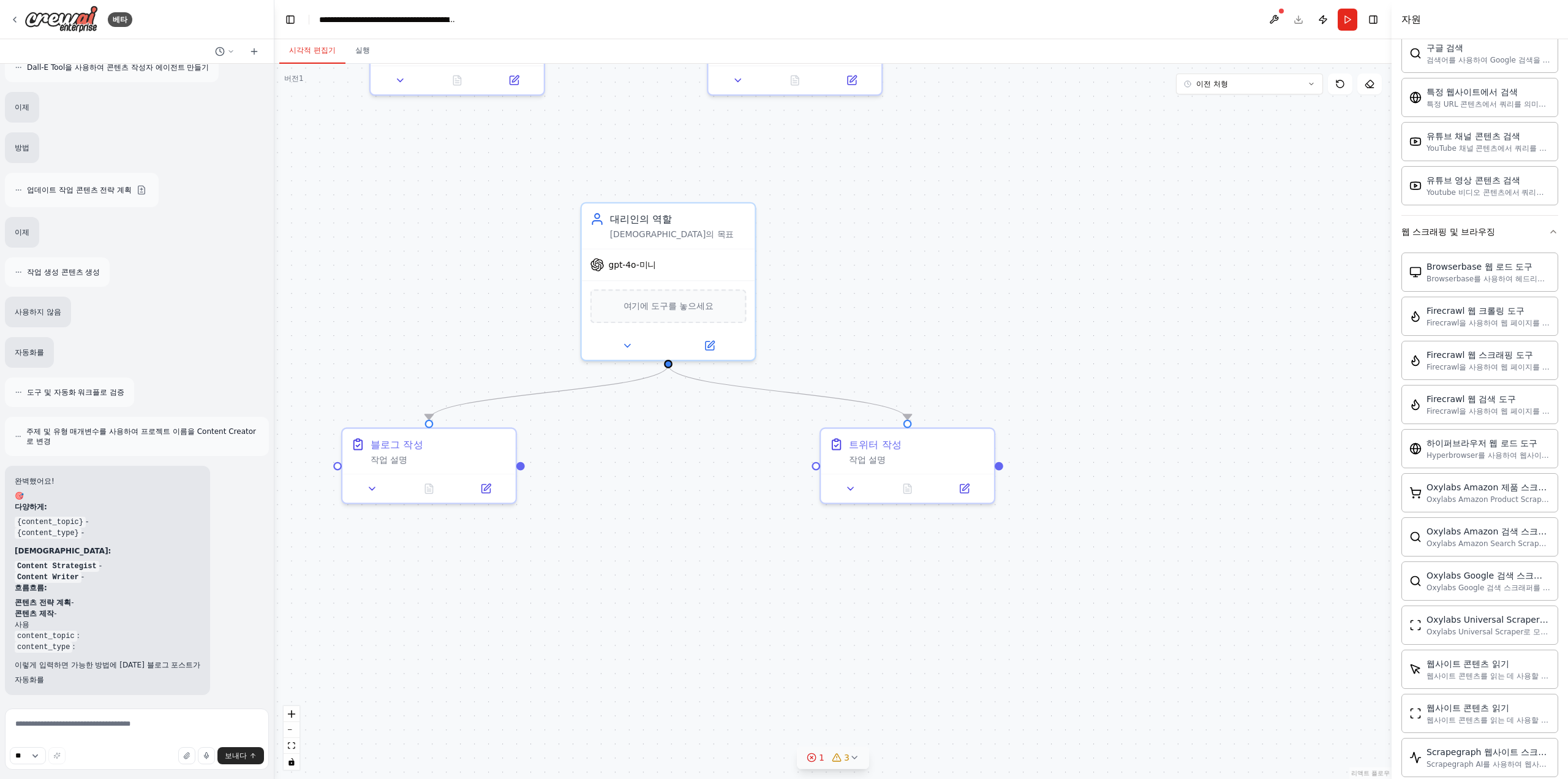
drag, startPoint x: 1294, startPoint y: 590, endPoint x: 1254, endPoint y: 466, distance: 130.3
click at [1224, 398] on div ".deletable-edge-delete-btn { width: 20px; height: 20px; border: 0px solid #ffff…" at bounding box center [832, 421] width 1117 height 715
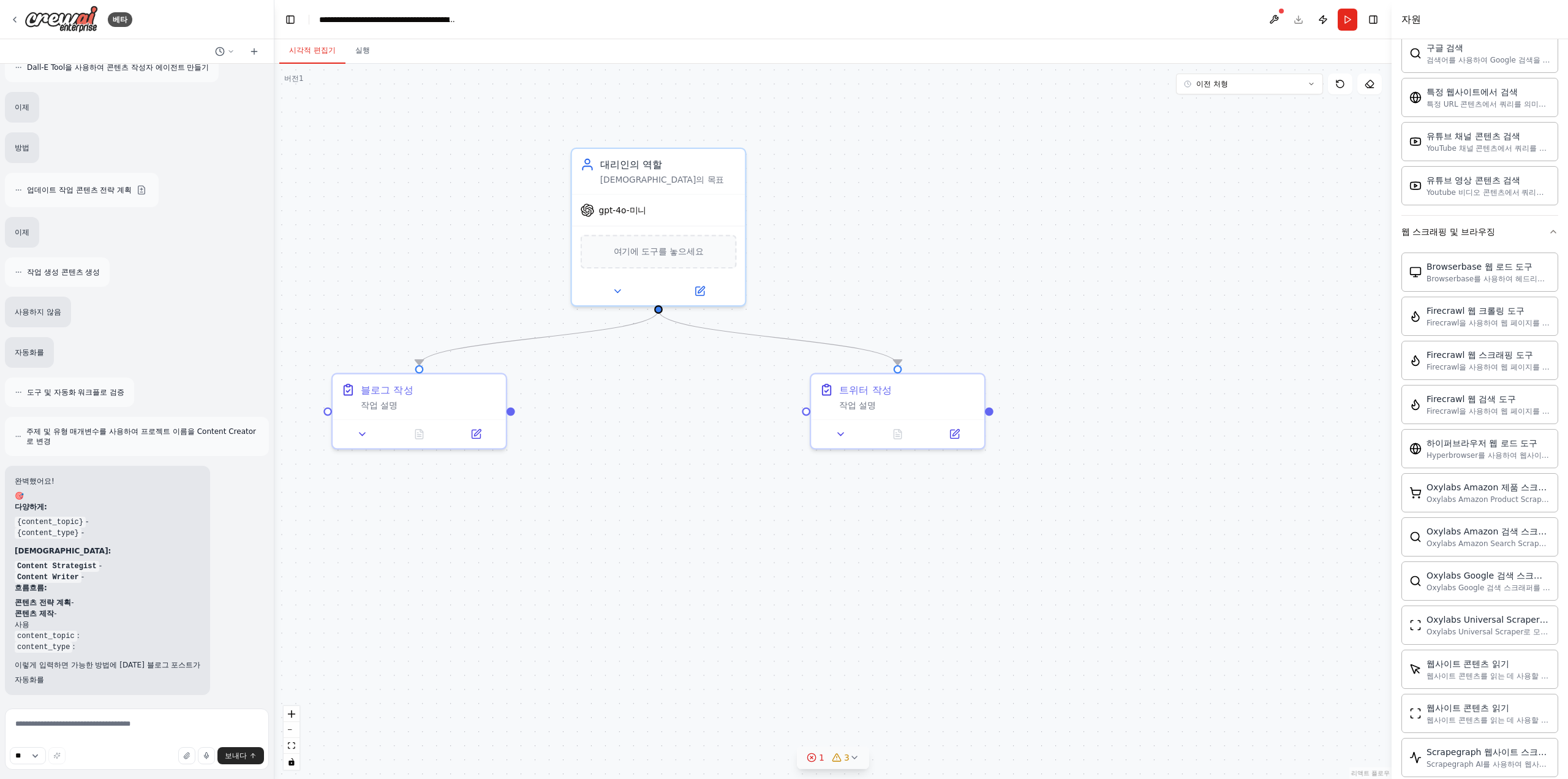
drag, startPoint x: 1177, startPoint y: 614, endPoint x: 1237, endPoint y: 500, distance: 128.8
click at [1218, 505] on div ".deletable-edge-delete-btn { width: 20px; height: 20px; border: 0px solid #ffff…" at bounding box center [832, 421] width 1117 height 715
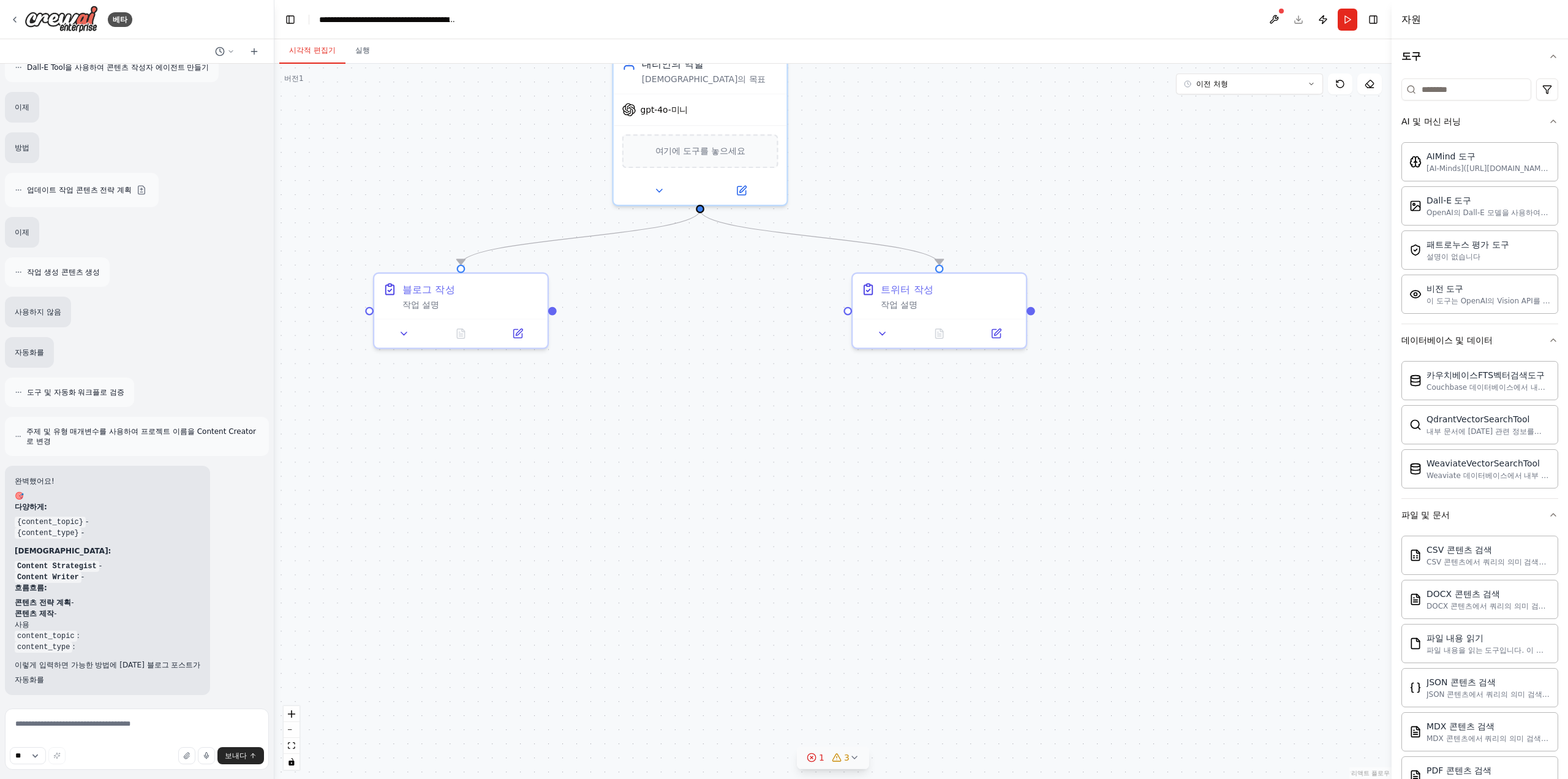
scroll to position [100, 0]
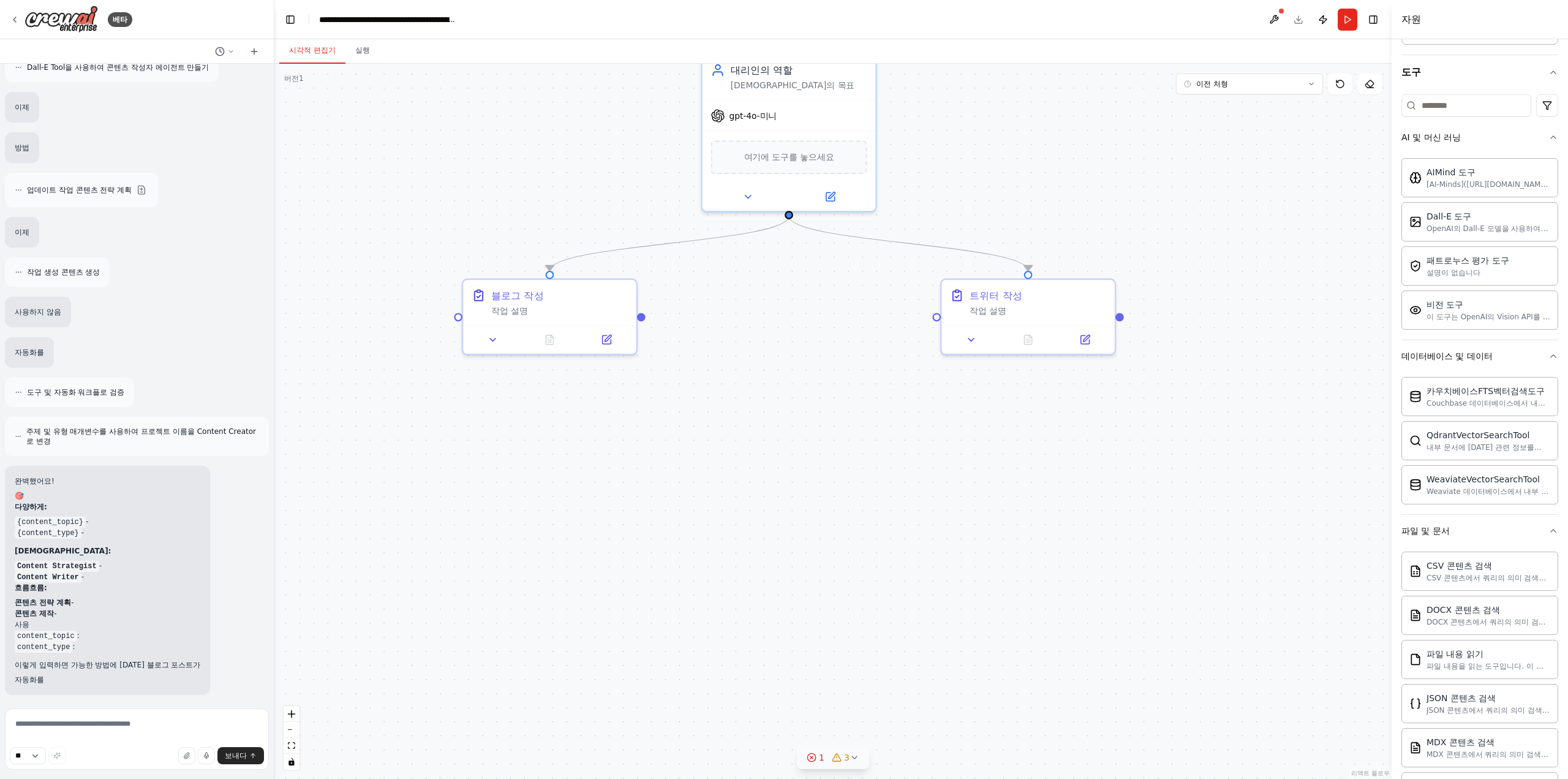
drag, startPoint x: 1140, startPoint y: 532, endPoint x: 1301, endPoint y: 530, distance: 161.0
click at [1301, 530] on div ".deletable-edge-delete-btn { width: 20px; height: 20px; border: 0px solid #ffff…" at bounding box center [832, 421] width 1117 height 715
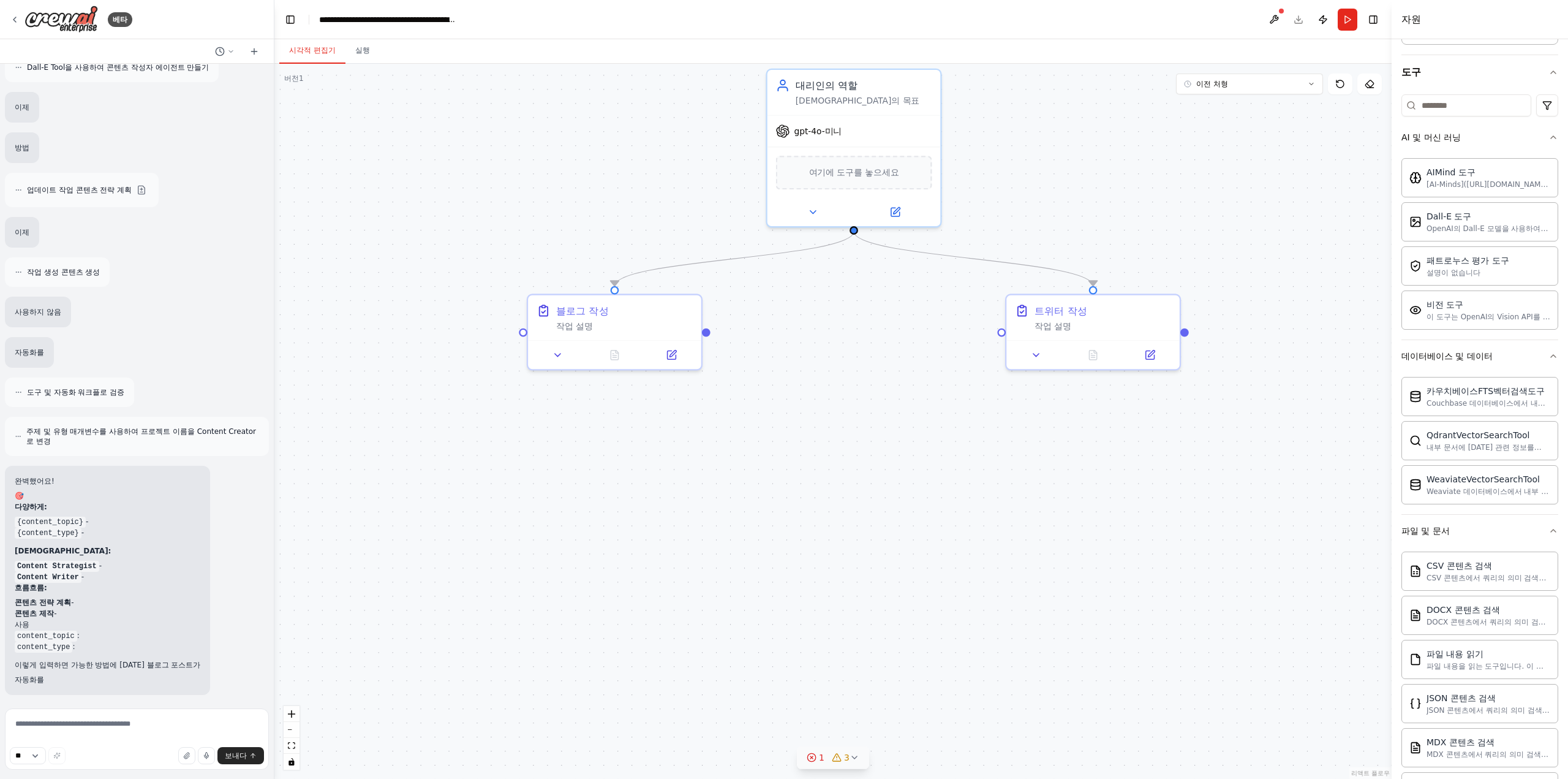
drag, startPoint x: 880, startPoint y: 581, endPoint x: 869, endPoint y: 625, distance: 45.4
click at [869, 625] on div ".deletable-edge-delete-btn { width: 20px; height: 20px; border: 0px solid #ffff…" at bounding box center [832, 421] width 1117 height 715
drag, startPoint x: 861, startPoint y: 657, endPoint x: 926, endPoint y: 328, distance: 335.4
click at [893, 444] on div ".deletable-edge-delete-btn { width: 20px; height: 20px; border: 0px solid #ffff…" at bounding box center [832, 421] width 1117 height 715
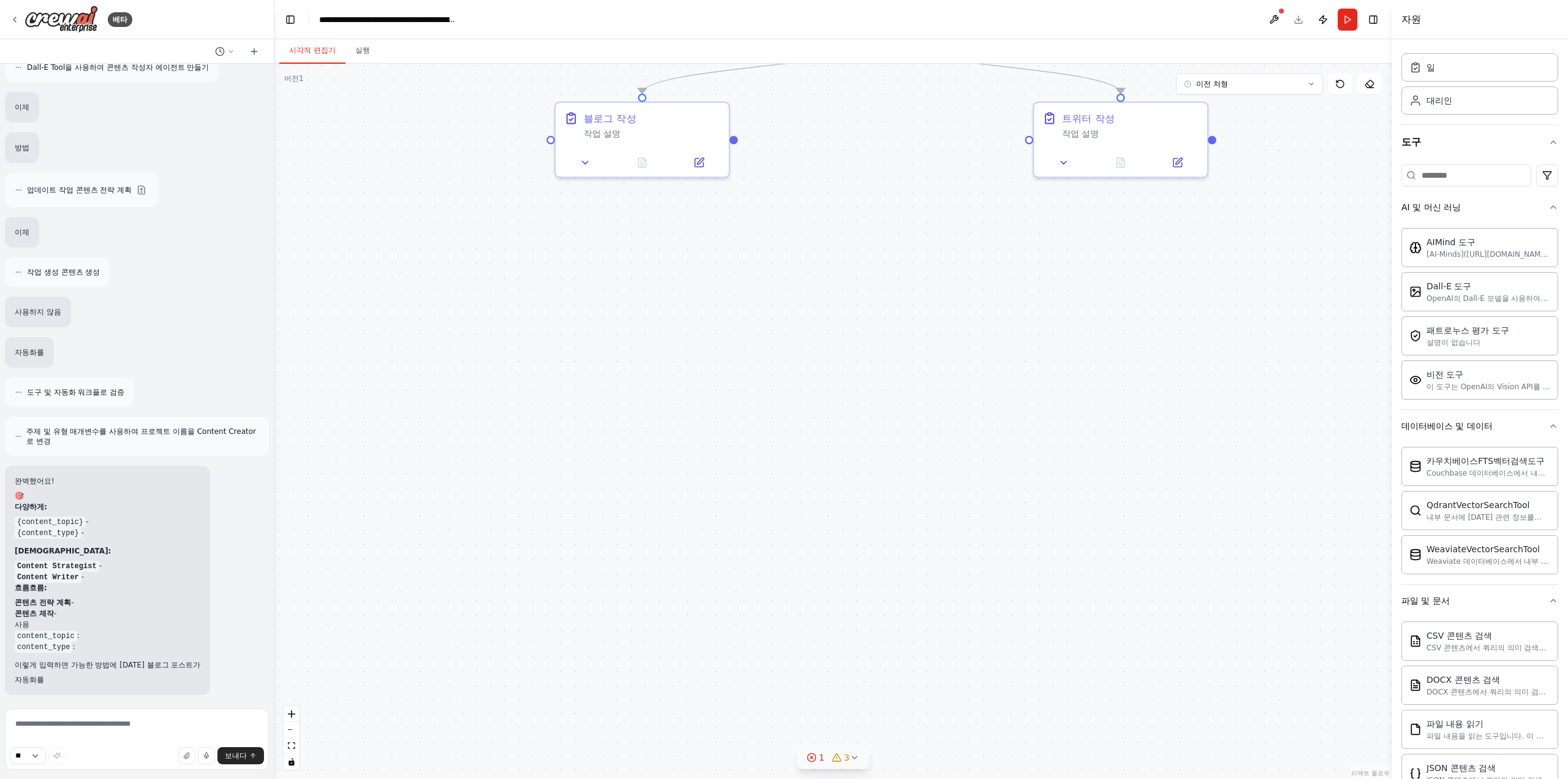
scroll to position [0, 0]
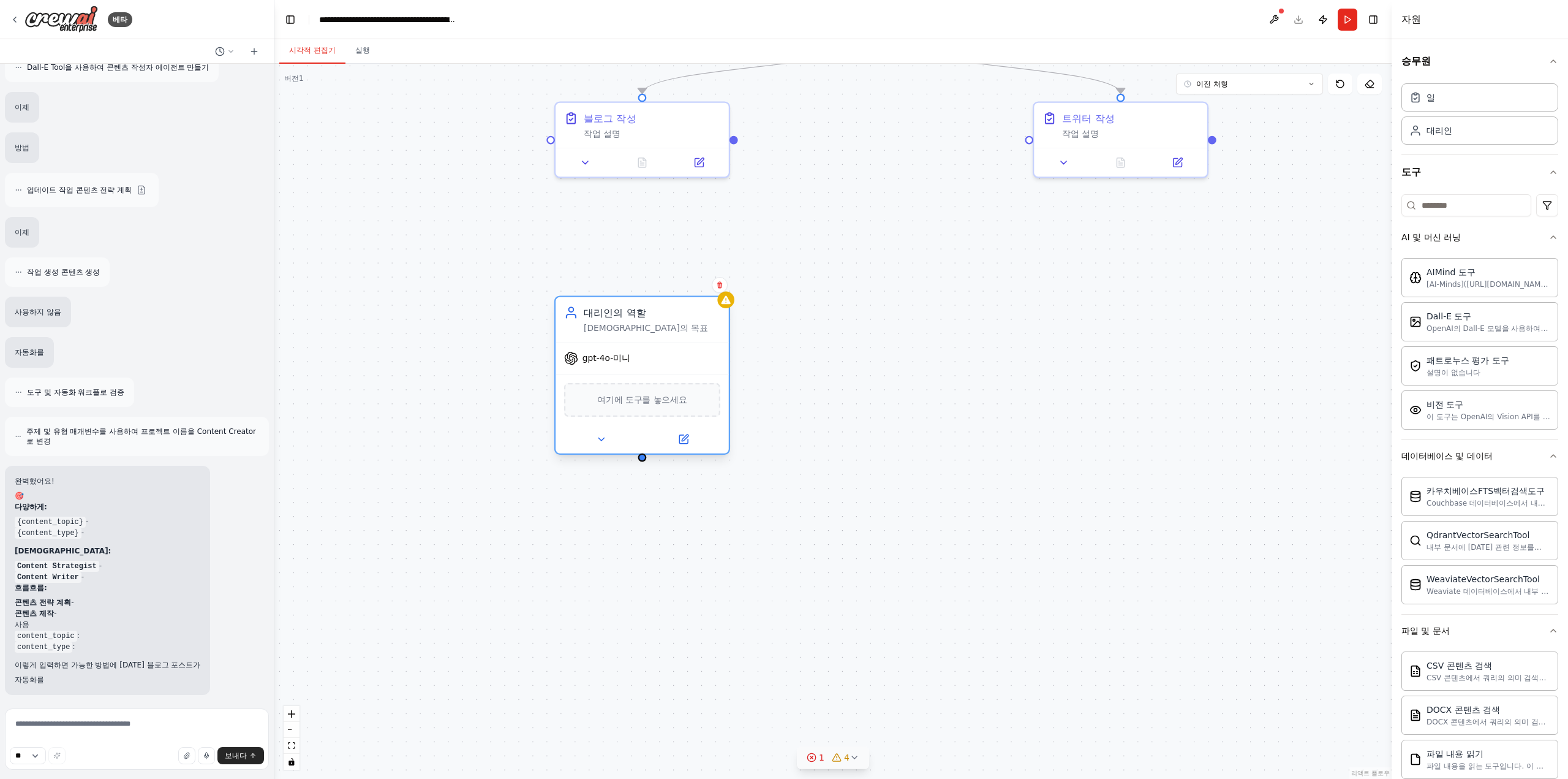
drag, startPoint x: 694, startPoint y: 390, endPoint x: 594, endPoint y: 315, distance: 125.0
drag, startPoint x: 981, startPoint y: 359, endPoint x: 970, endPoint y: 384, distance: 27.3
click at [970, 383] on div ".deletable-edge-delete-btn { width: 20px; height: 20px; border: 0px solid #ffff…" at bounding box center [832, 421] width 1117 height 715
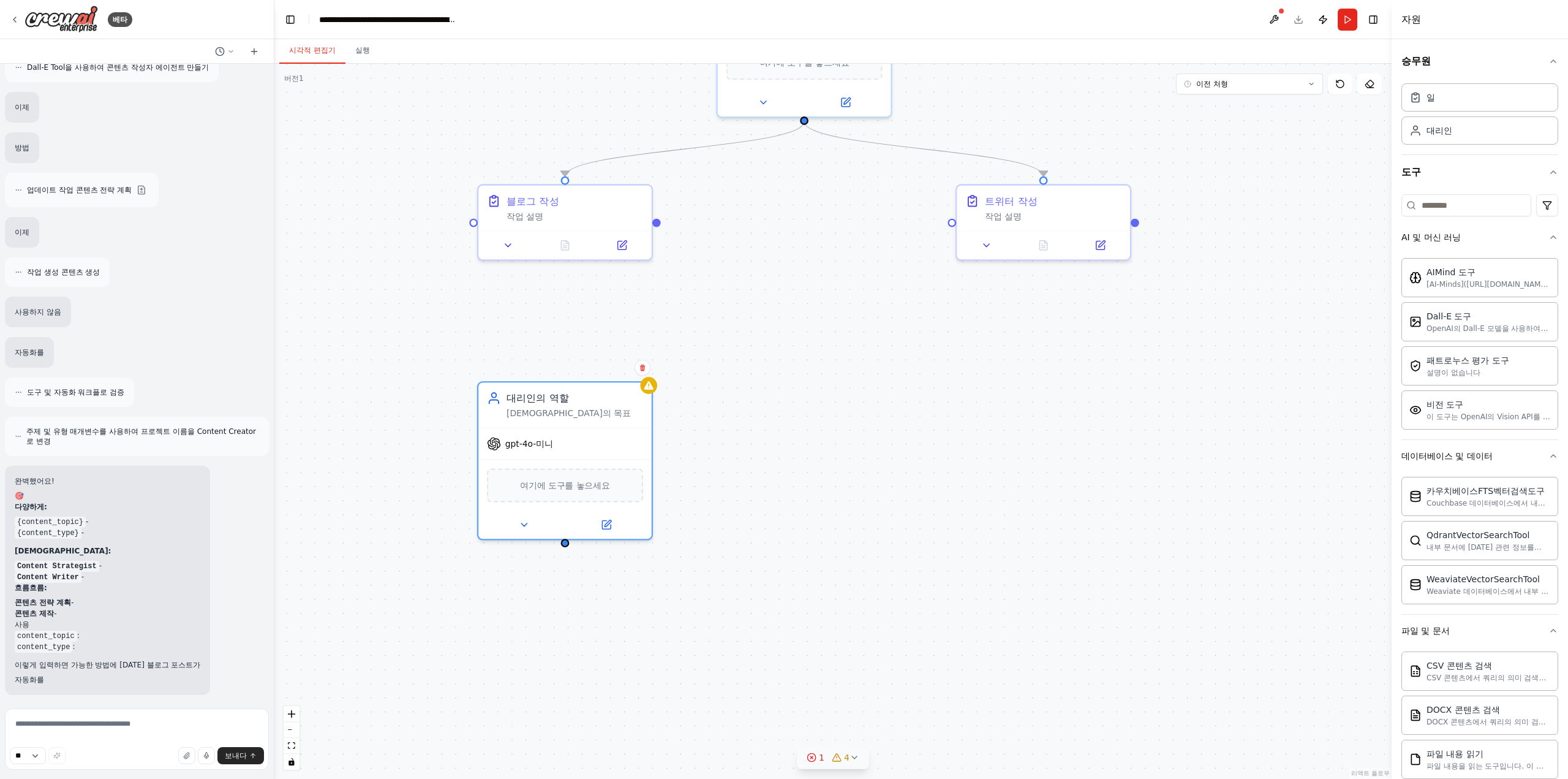
drag, startPoint x: 969, startPoint y: 387, endPoint x: 885, endPoint y: 457, distance: 109.3
click at [885, 457] on div ".deletable-edge-delete-btn { width: 20px; height: 20px; border: 0px solid #ffff…" at bounding box center [832, 421] width 1117 height 715
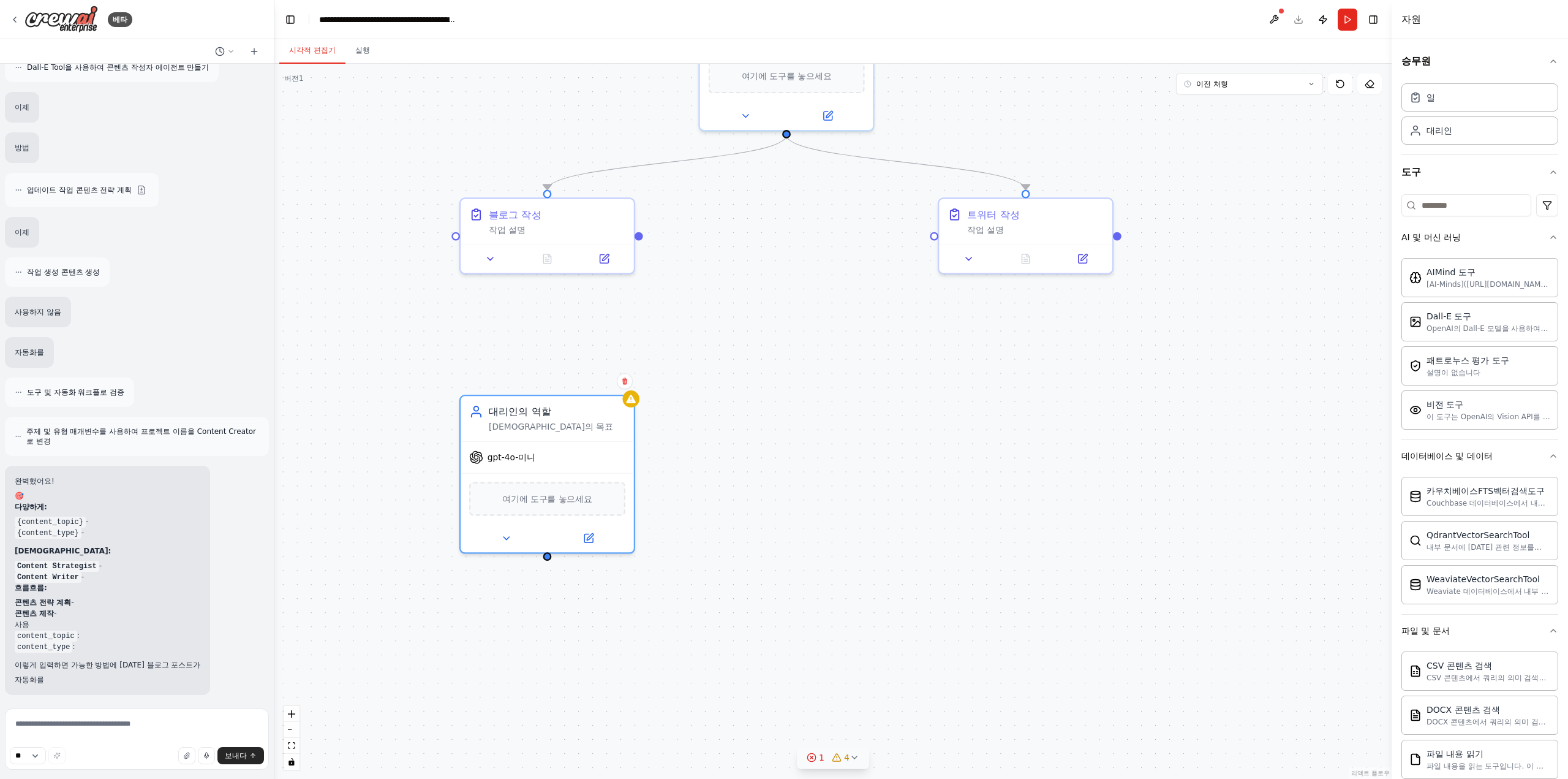
drag, startPoint x: 918, startPoint y: 439, endPoint x: 878, endPoint y: 483, distance: 59.5
click at [880, 481] on div ".deletable-edge-delete-btn { width: 20px; height: 20px; border: 0px solid #ffff…" at bounding box center [832, 421] width 1117 height 715
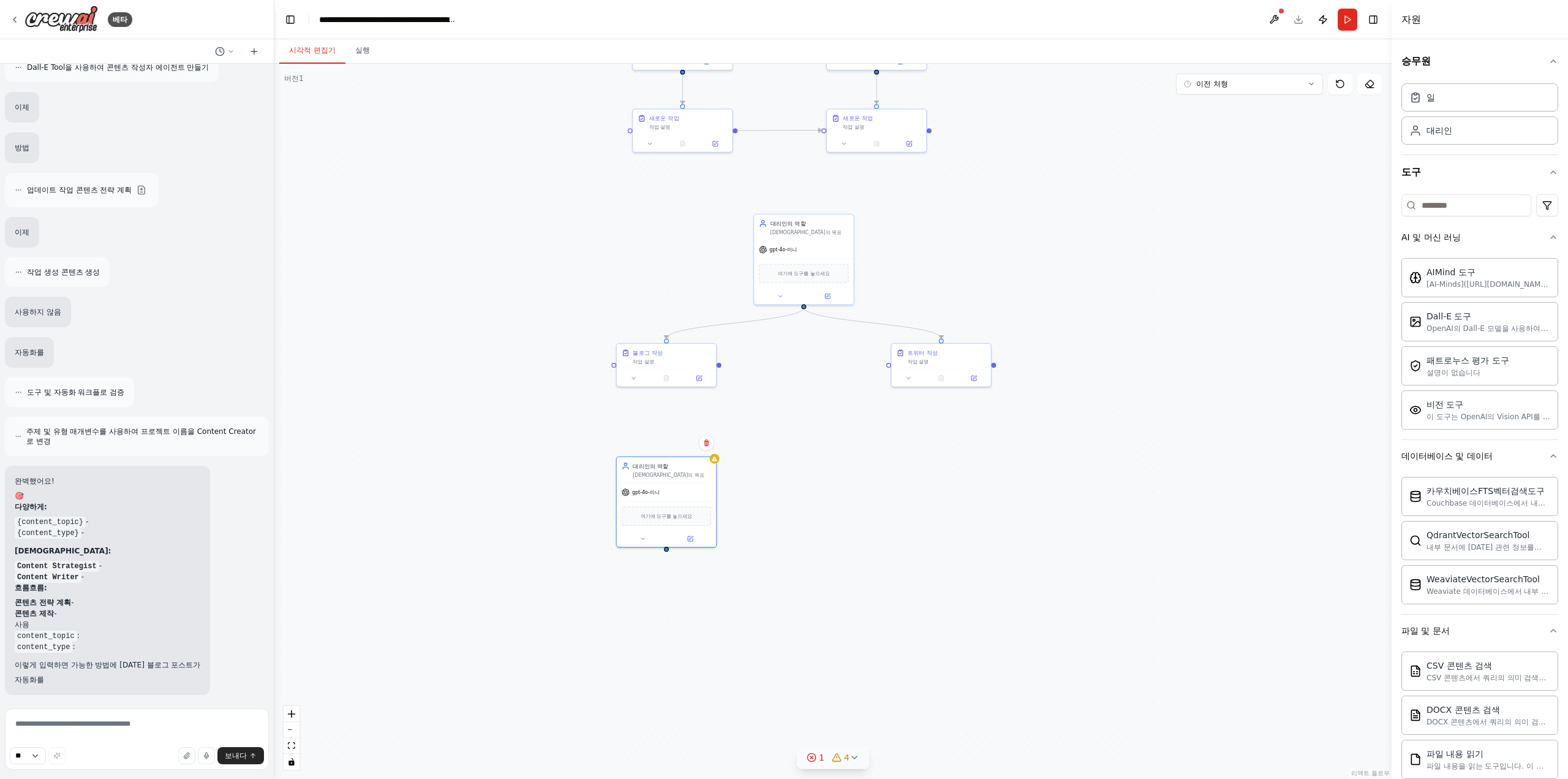
click at [971, 517] on div ".deletable-edge-delete-btn { width: 20px; height: 20px; border: 0px solid #ffff…" at bounding box center [832, 421] width 1117 height 715
click at [1071, 499] on div ".deletable-edge-delete-btn { width: 20px; height: 20px; border: 0px solid #ffff…" at bounding box center [832, 421] width 1117 height 715
click at [626, 548] on icon at bounding box center [626, 546] width 5 height 7
click at [627, 547] on icon at bounding box center [625, 546] width 7 height 7
click at [606, 559] on button "확인하다" at bounding box center [602, 560] width 22 height 44
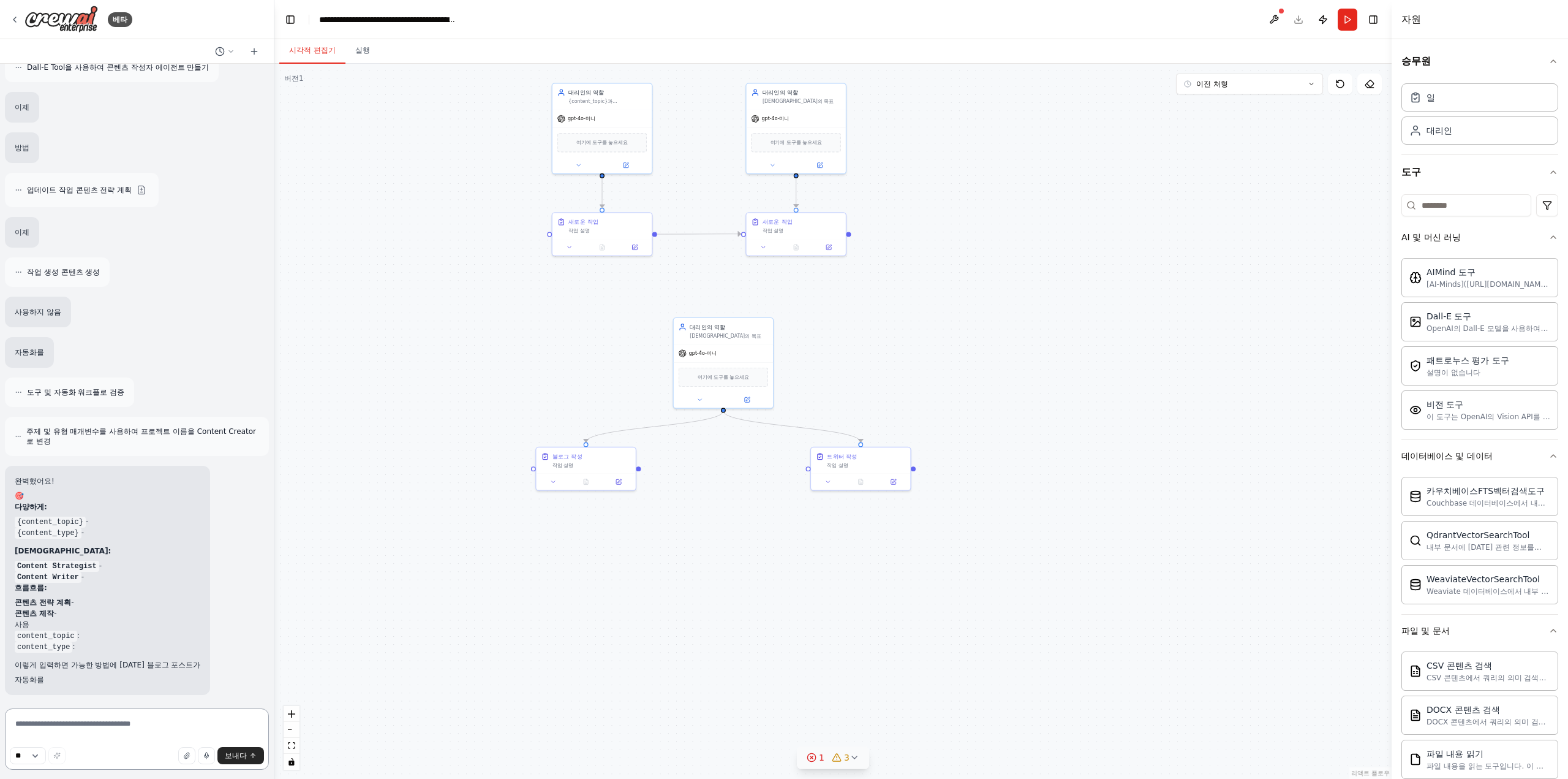
click at [106, 727] on textarea at bounding box center [137, 738] width 263 height 61
paste textarea "**********"
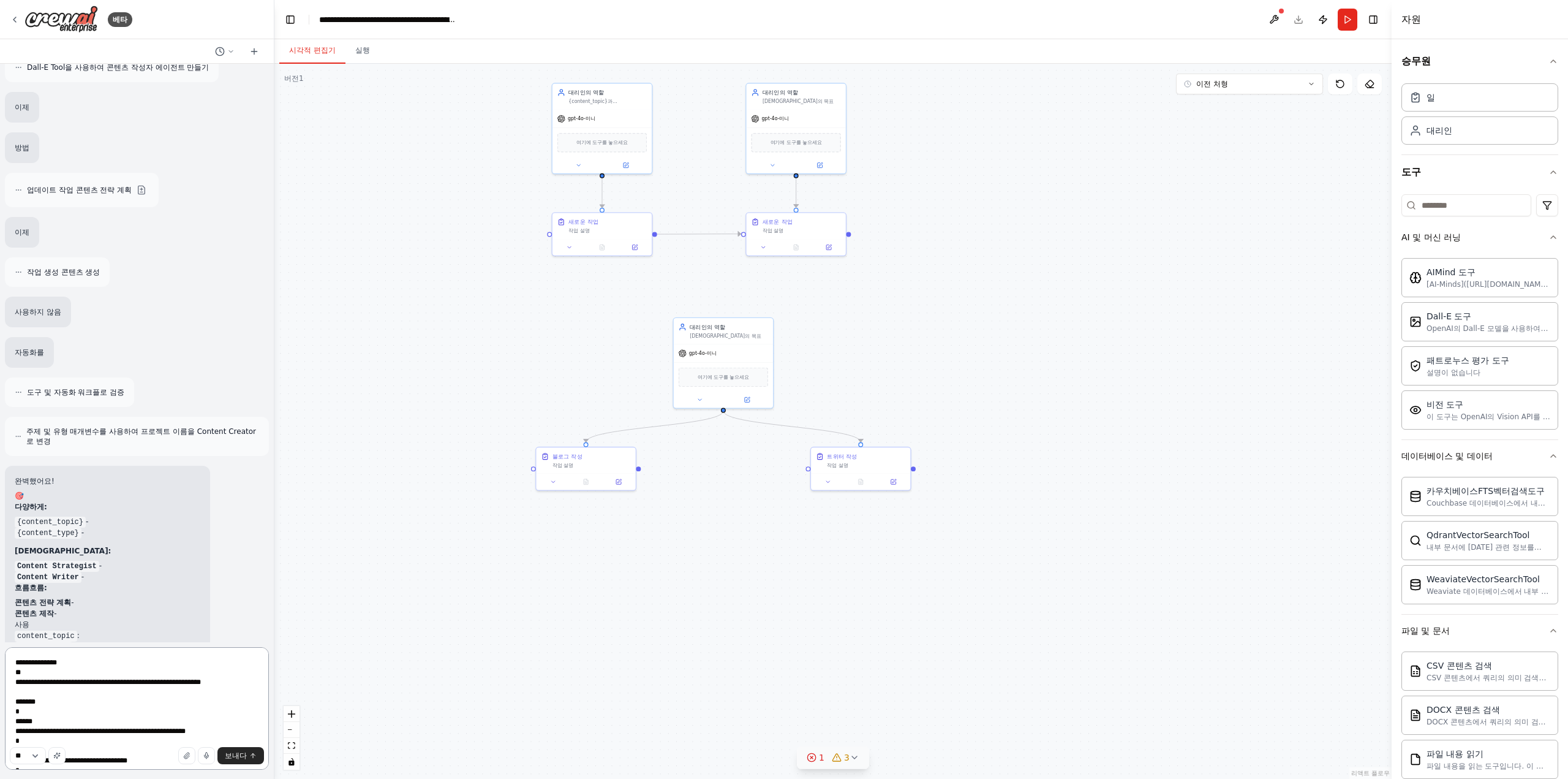
scroll to position [64, 0]
type textarea "**********"
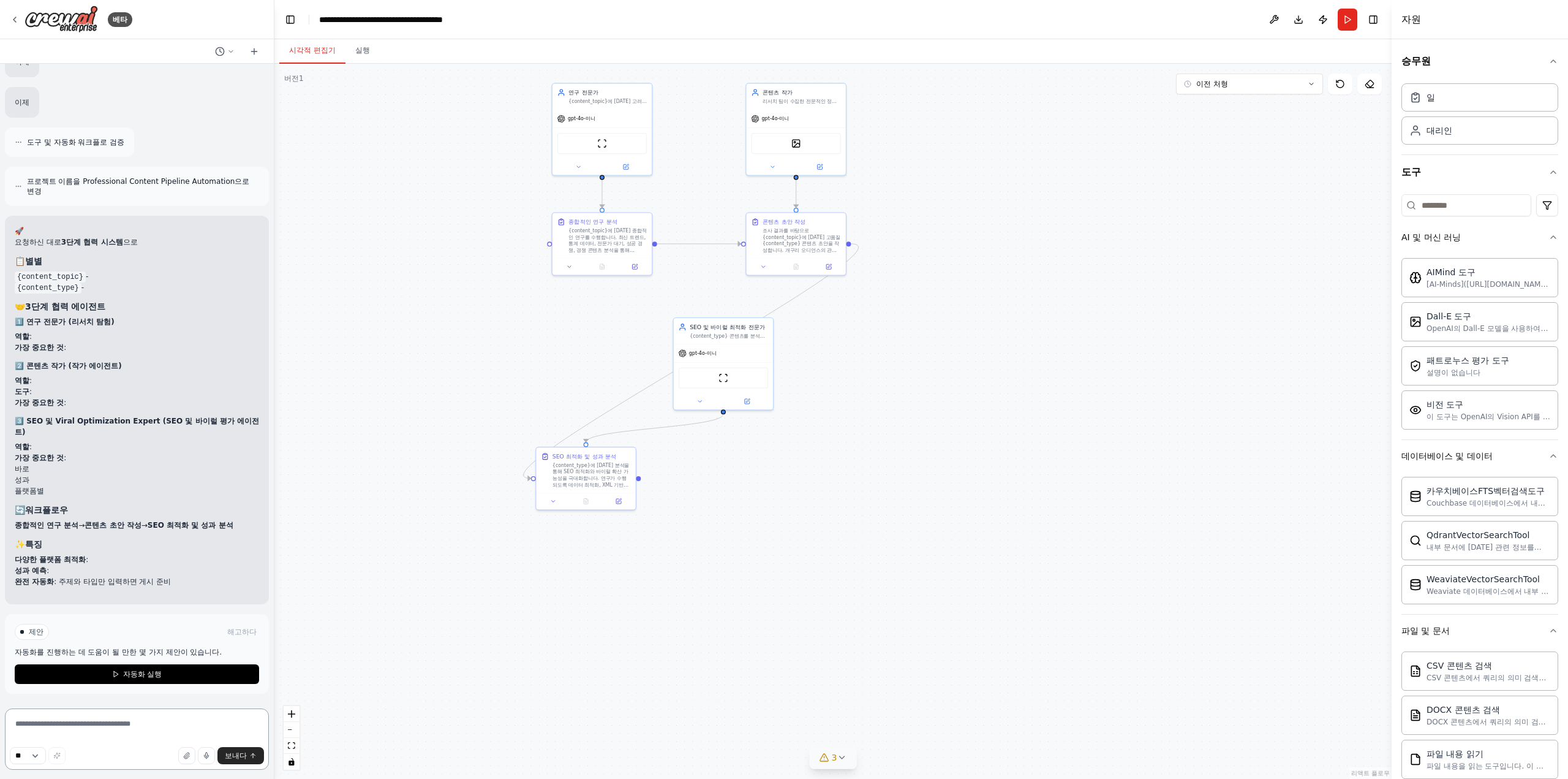
scroll to position [2264, 0]
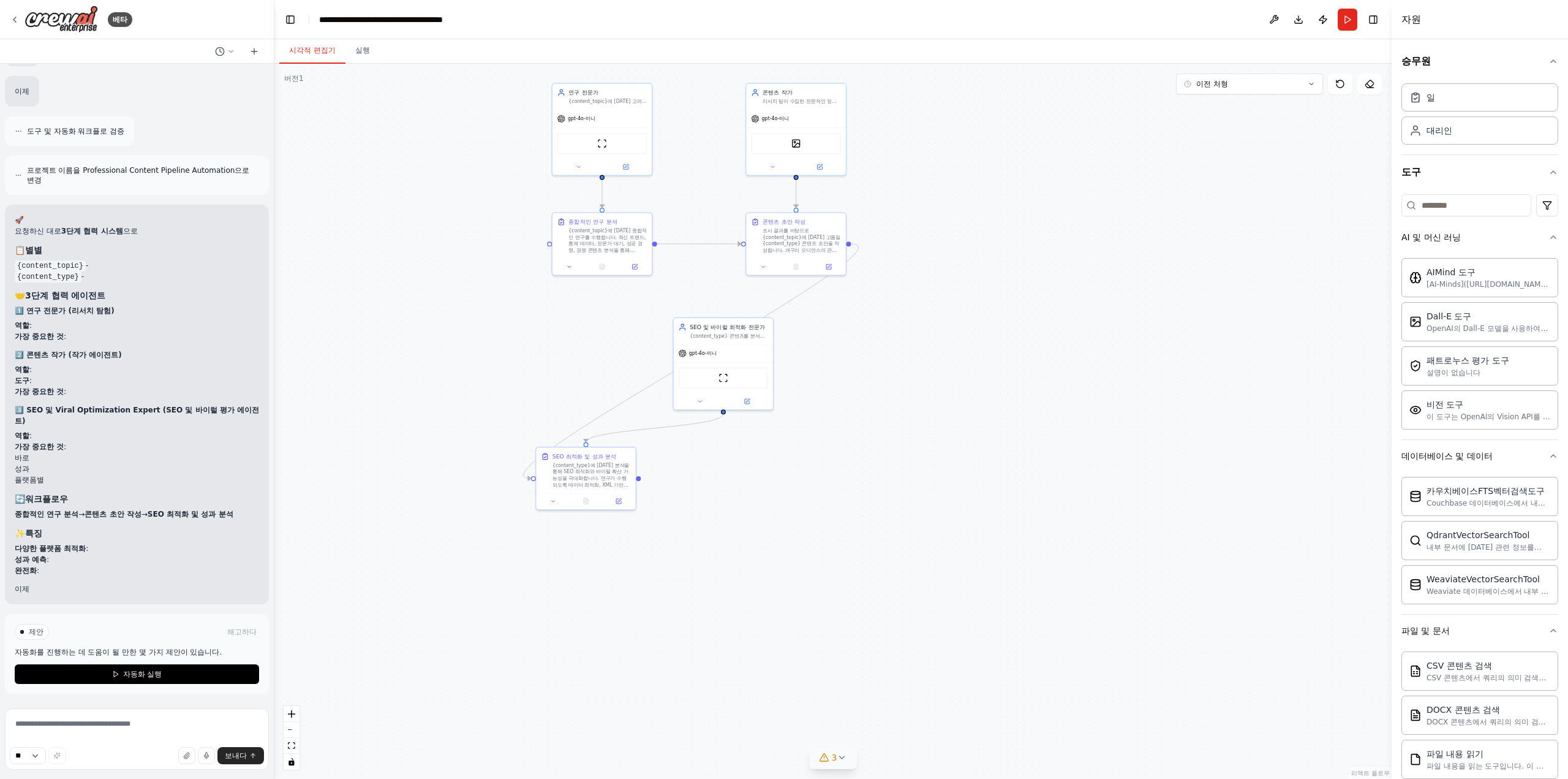
click at [147, 672] on font "자동화 실행" at bounding box center [142, 674] width 39 height 9
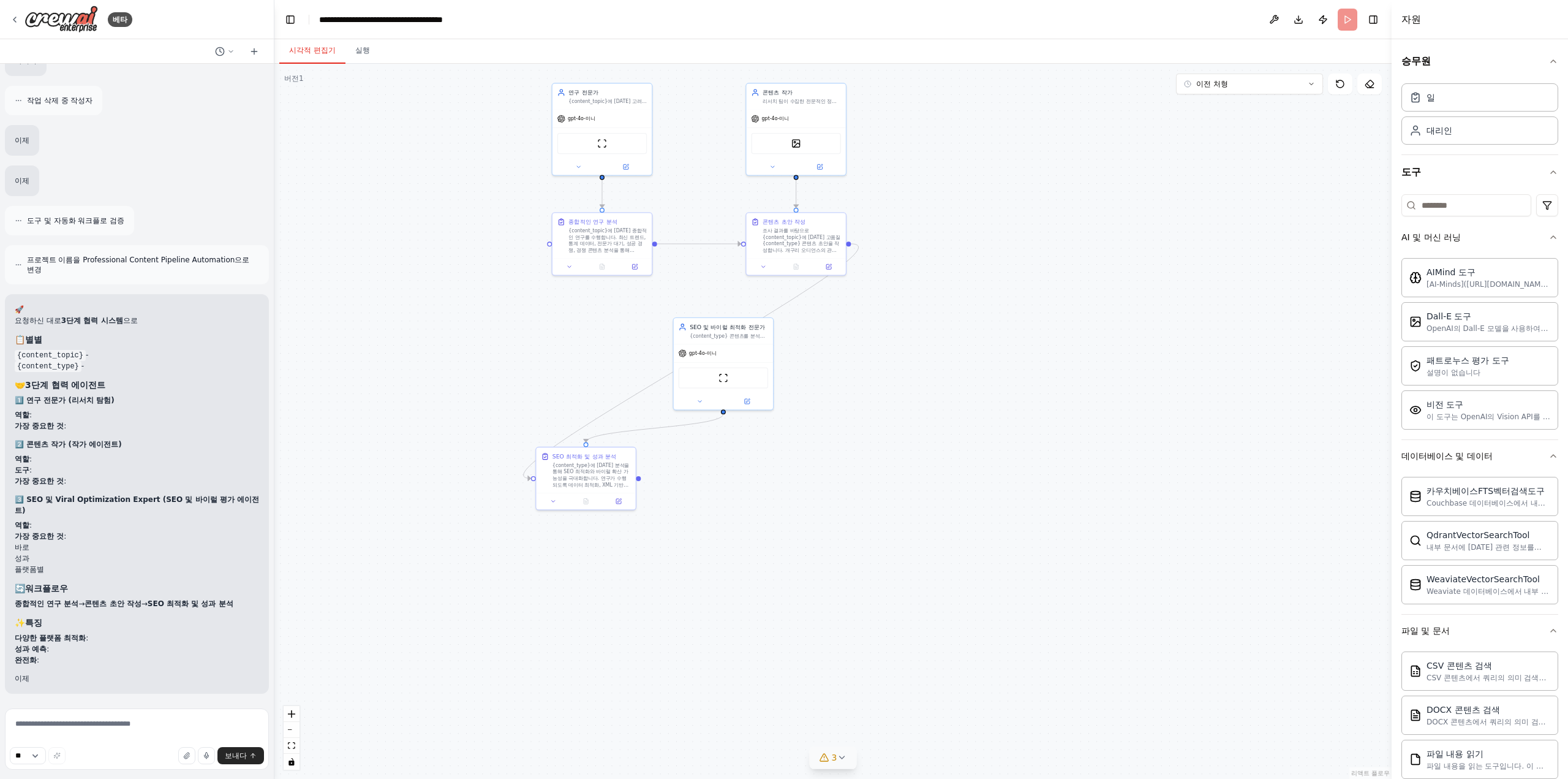
scroll to position [2175, 0]
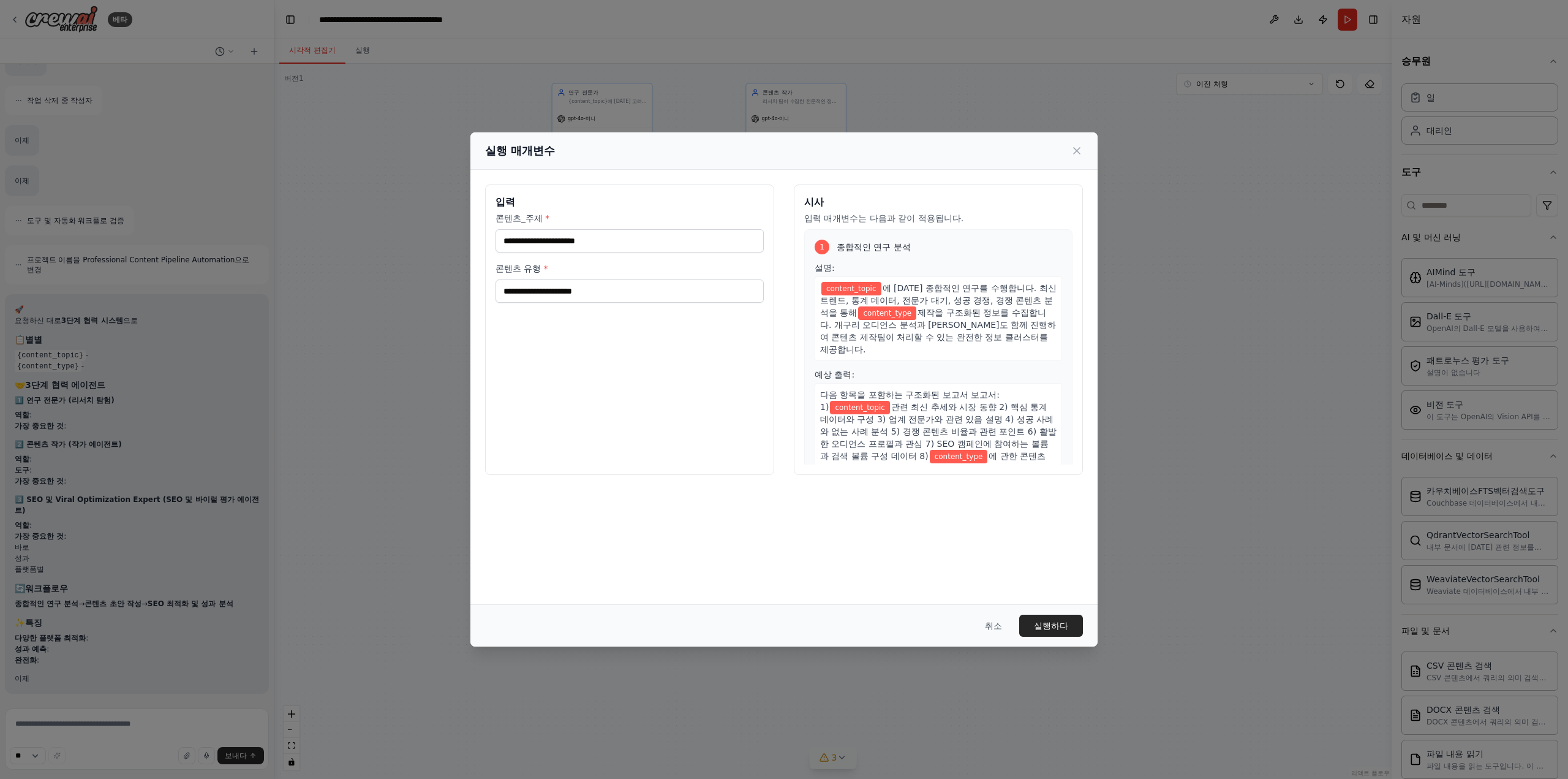
click at [1077, 153] on icon at bounding box center [1077, 151] width 12 height 12
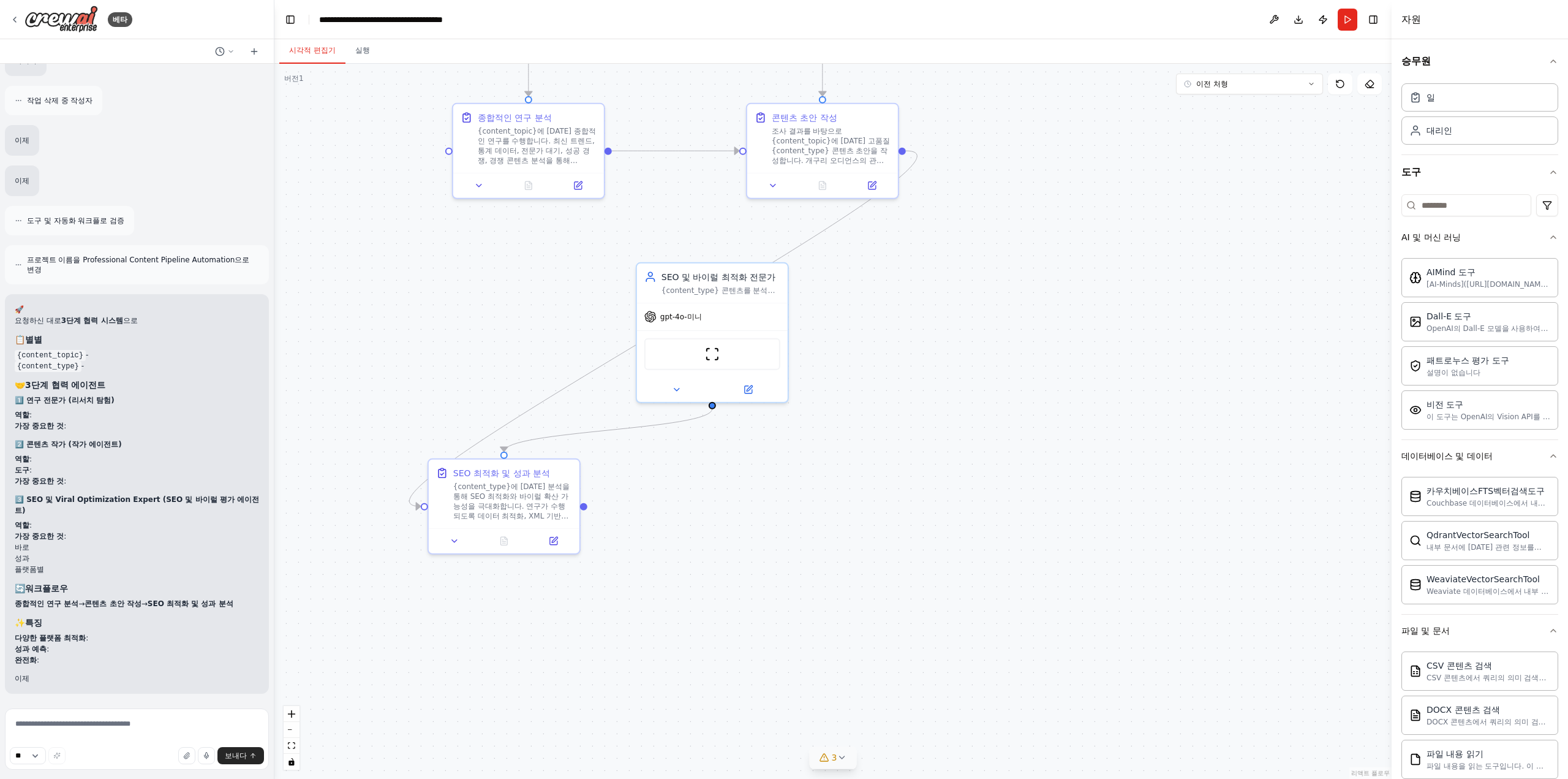
drag, startPoint x: 651, startPoint y: 552, endPoint x: 846, endPoint y: 517, distance: 198.1
click at [828, 508] on div ".deletable-edge-delete-btn { width: 20px; height: 20px; border: 0px solid #ffff…" at bounding box center [832, 421] width 1117 height 715
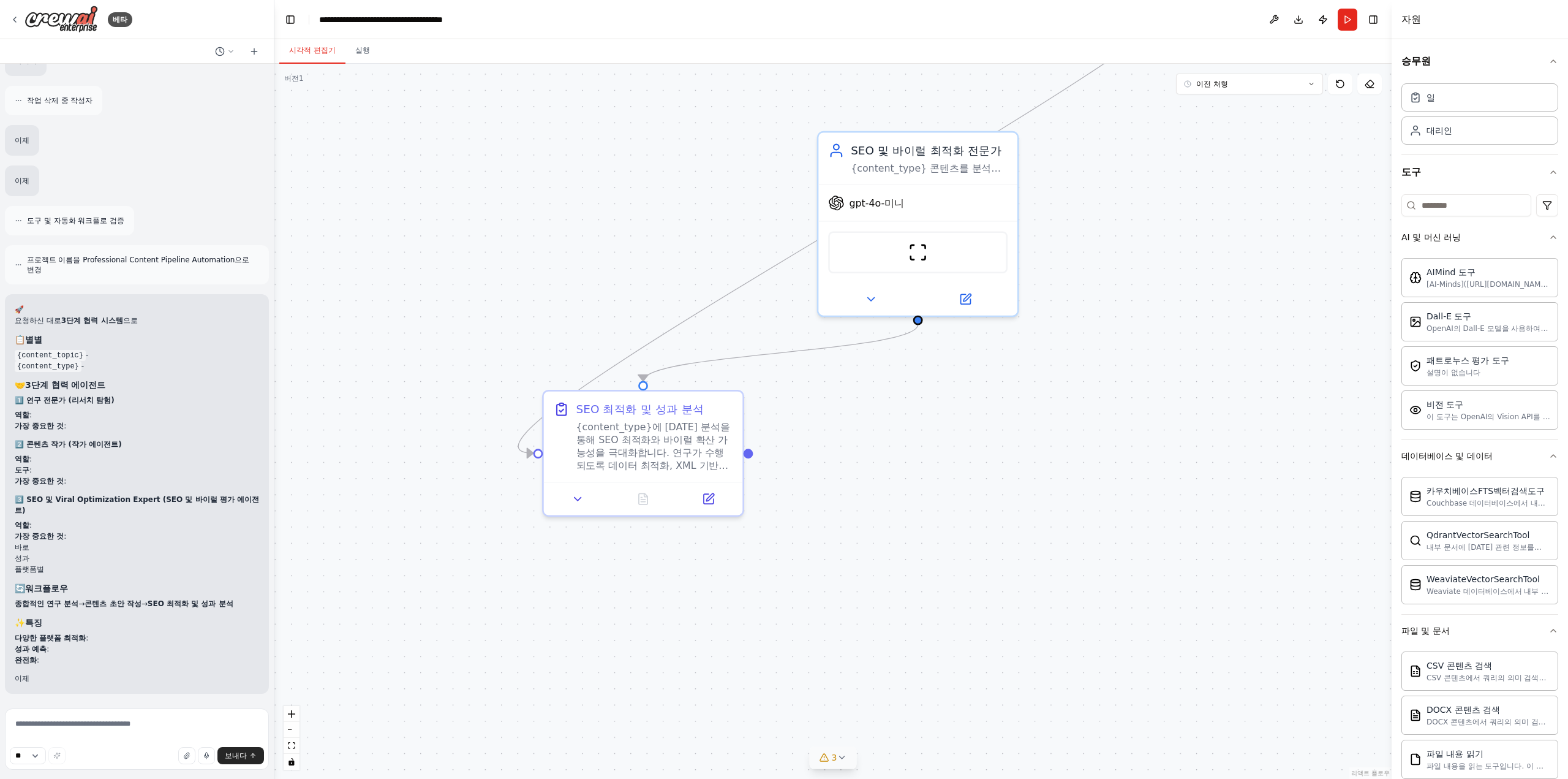
drag, startPoint x: 657, startPoint y: 545, endPoint x: 689, endPoint y: 552, distance: 32.8
click at [689, 552] on div ".deletable-edge-delete-btn { width: 20px; height: 20px; border: 0px solid #ffff…" at bounding box center [832, 421] width 1117 height 715
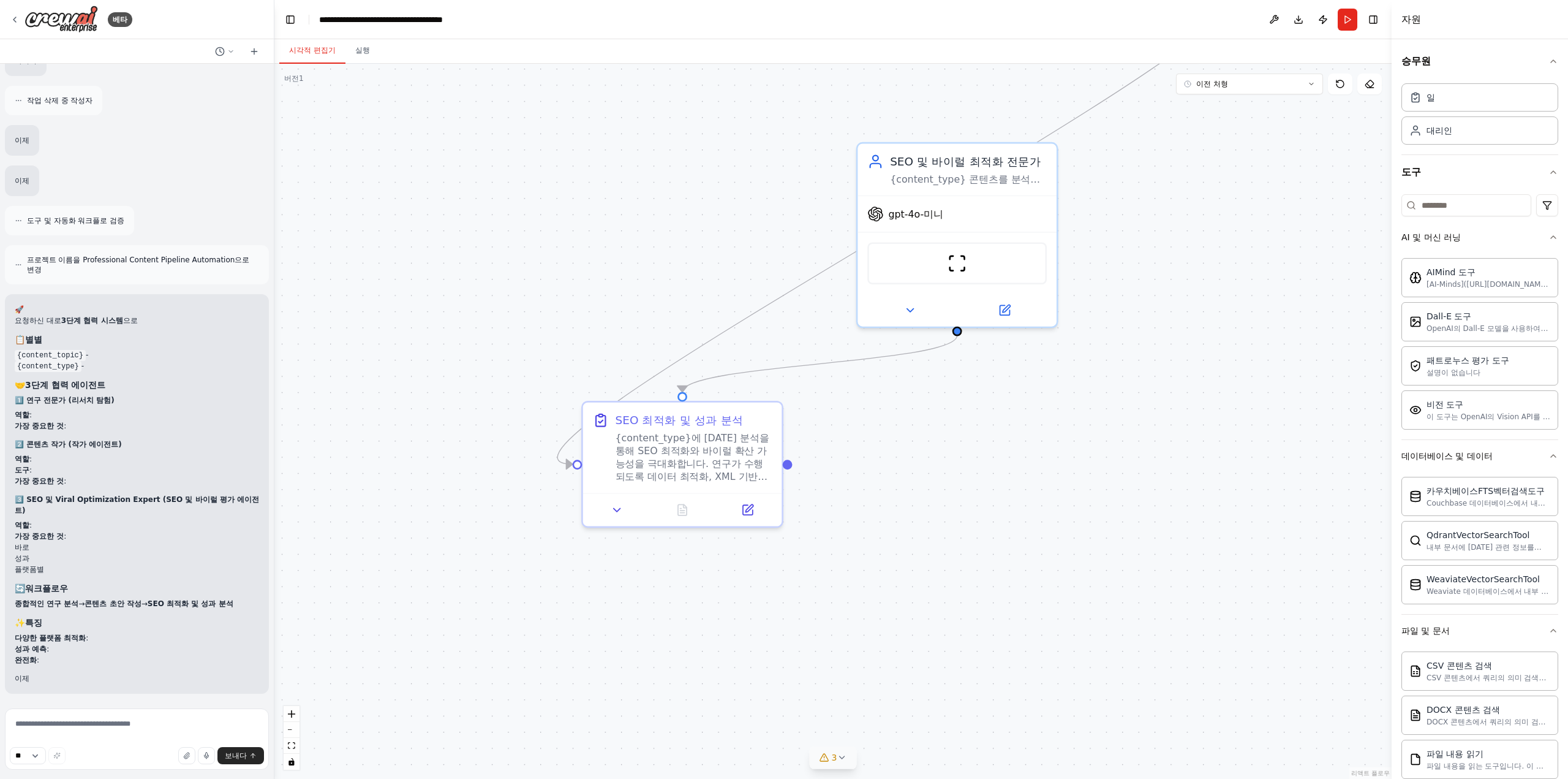
drag, startPoint x: 673, startPoint y: 631, endPoint x: 700, endPoint y: 640, distance: 28.5
click at [699, 640] on div ".deletable-edge-delete-btn { width: 20px; height: 20px; border: 0px solid #ffff…" at bounding box center [832, 421] width 1117 height 715
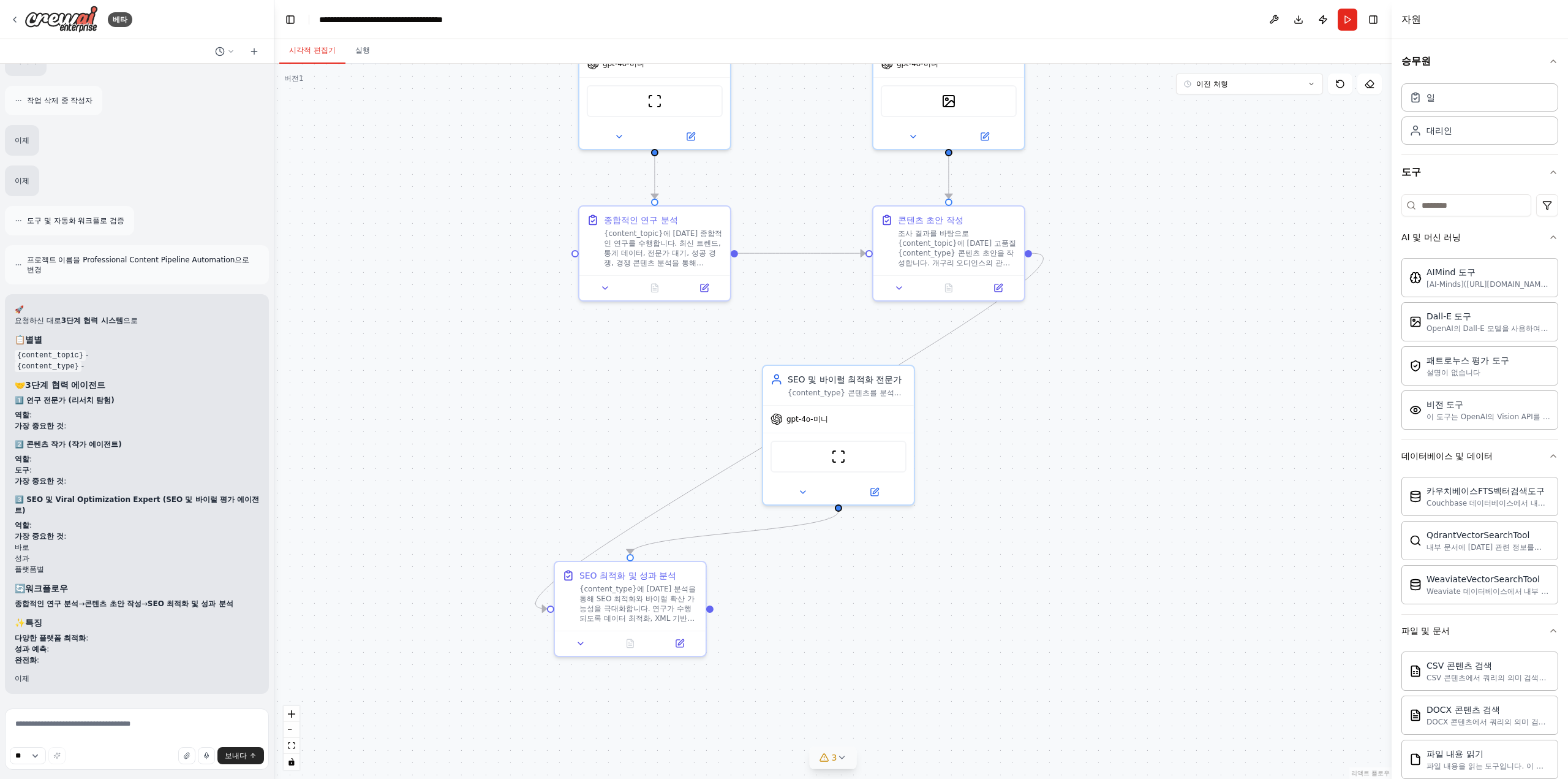
drag, startPoint x: 953, startPoint y: 500, endPoint x: 791, endPoint y: 684, distance: 245.2
click at [791, 684] on div ".deletable-edge-delete-btn { width: 20px; height: 20px; border: 0px solid #ffff…" at bounding box center [832, 421] width 1117 height 715
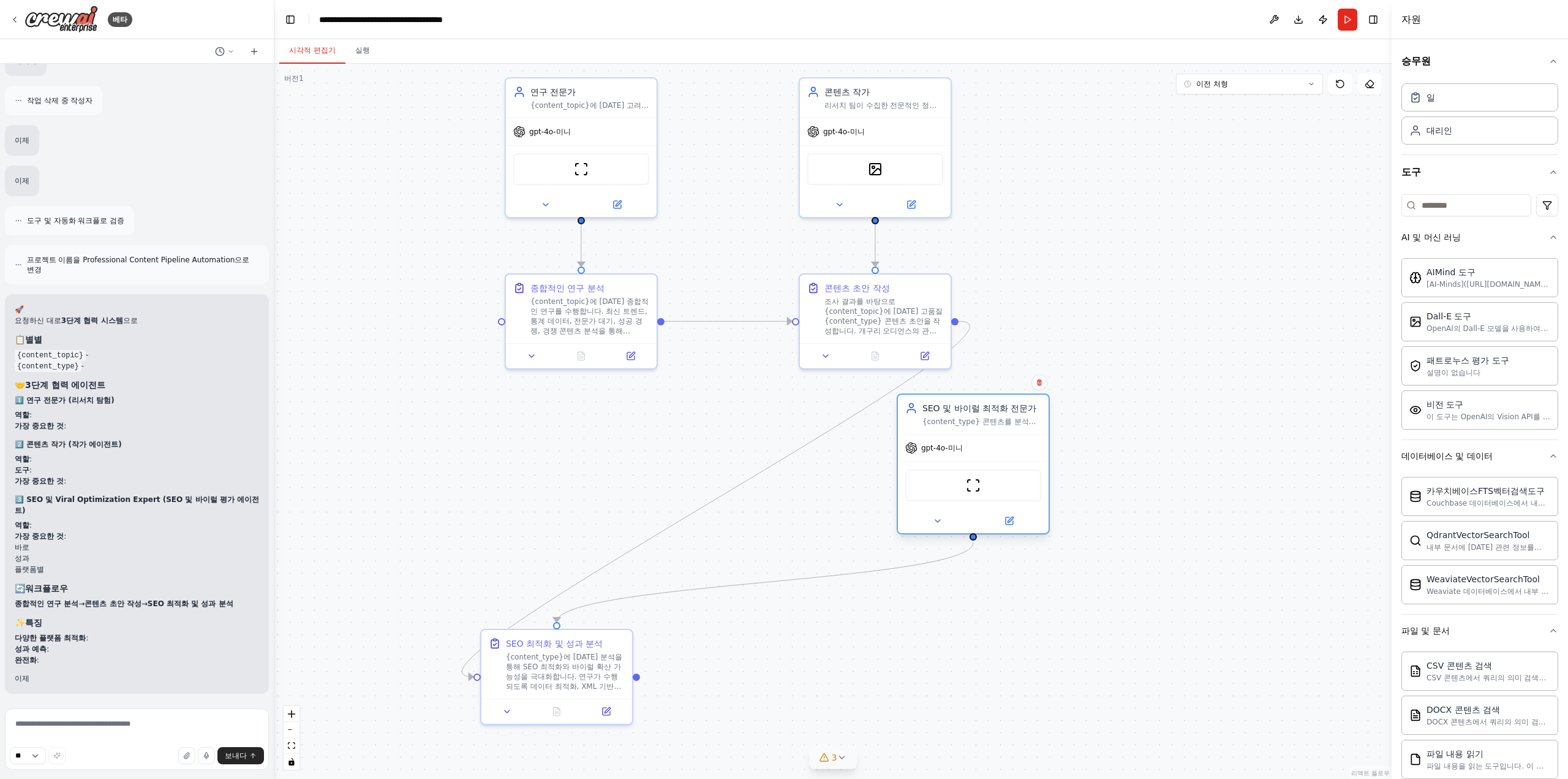
drag, startPoint x: 817, startPoint y: 472, endPoint x: 1020, endPoint y: 435, distance: 206.3
click at [1020, 435] on div "gpt-4o-미니" at bounding box center [973, 447] width 151 height 27
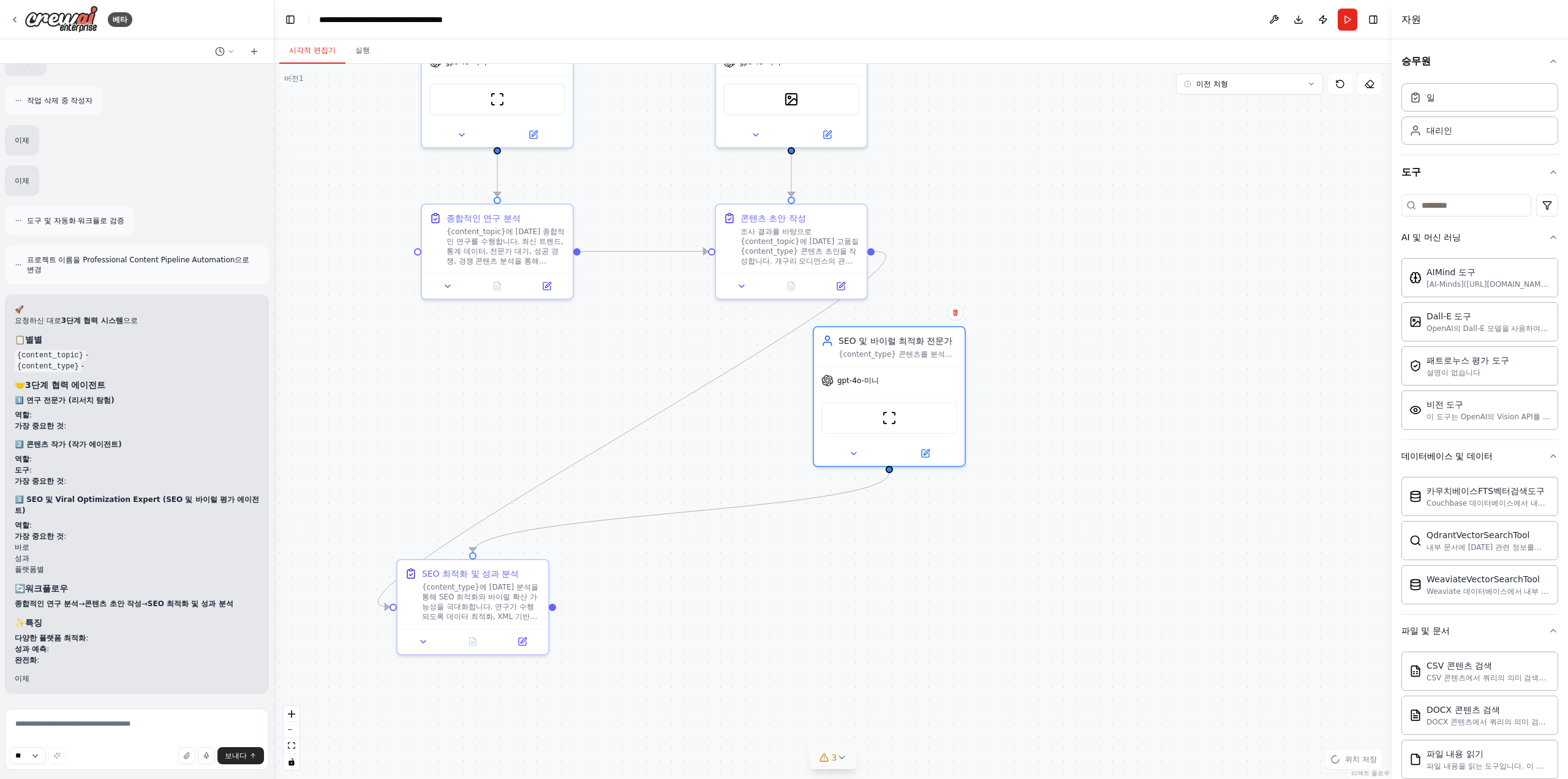
drag, startPoint x: 737, startPoint y: 659, endPoint x: 652, endPoint y: 589, distance: 110.1
click at [652, 589] on div ".deletable-edge-delete-btn { width: 20px; height: 20px; border: 0px solid #ffff…" at bounding box center [832, 421] width 1117 height 715
drag, startPoint x: 456, startPoint y: 606, endPoint x: 673, endPoint y: 579, distance: 218.7
click at [658, 594] on font "{content_type}에 대한 분석을 통해 SEO 최적화와 바이럴 확산 가능성을 극대화합니다. 연구가 수행되도록 데이터 최적화, XML 기…" at bounding box center [688, 606] width 117 height 77
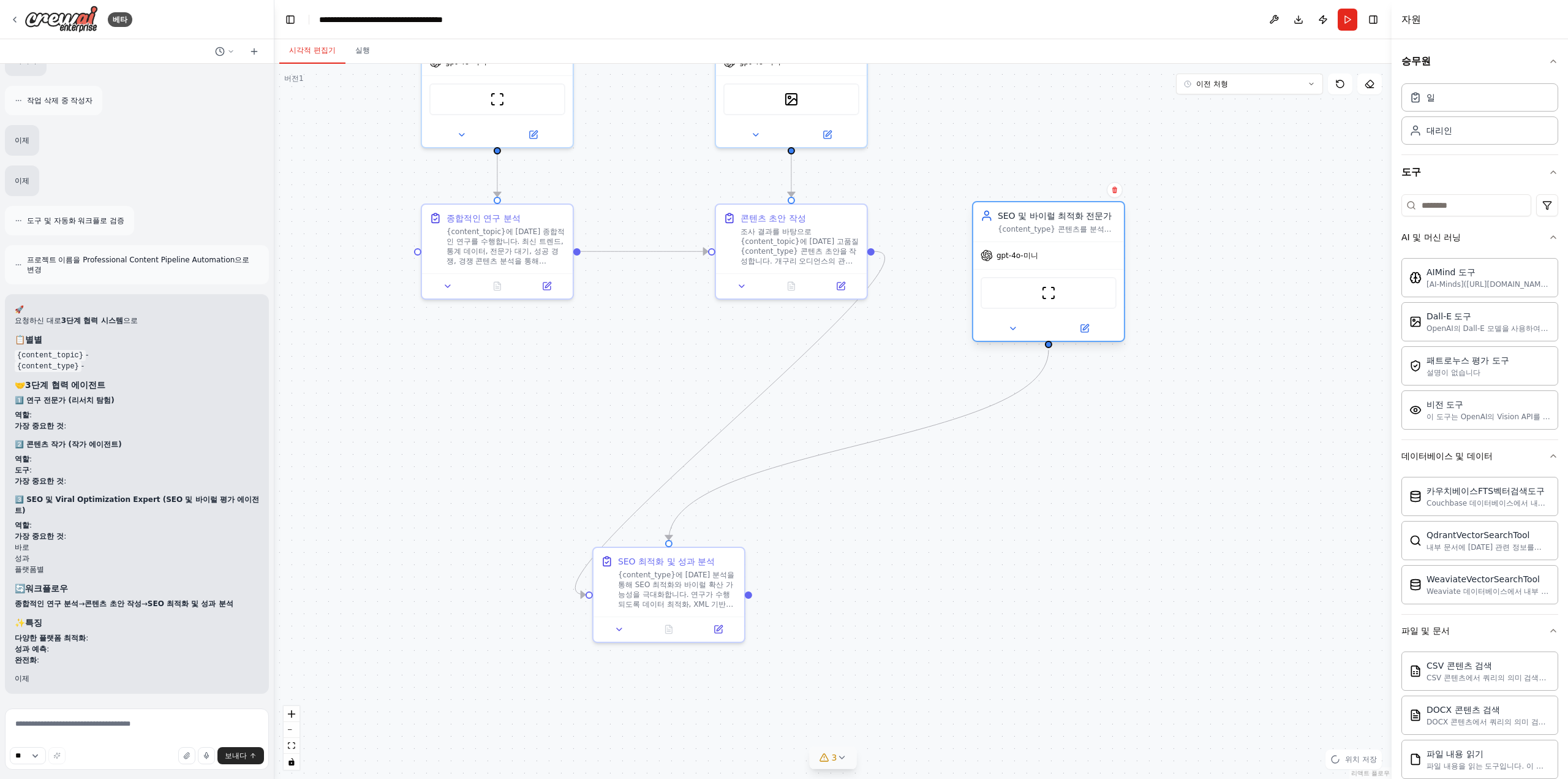
drag, startPoint x: 901, startPoint y: 379, endPoint x: 1062, endPoint y: 256, distance: 202.6
click at [1062, 256] on div "gpt-4o-미니" at bounding box center [1048, 255] width 151 height 27
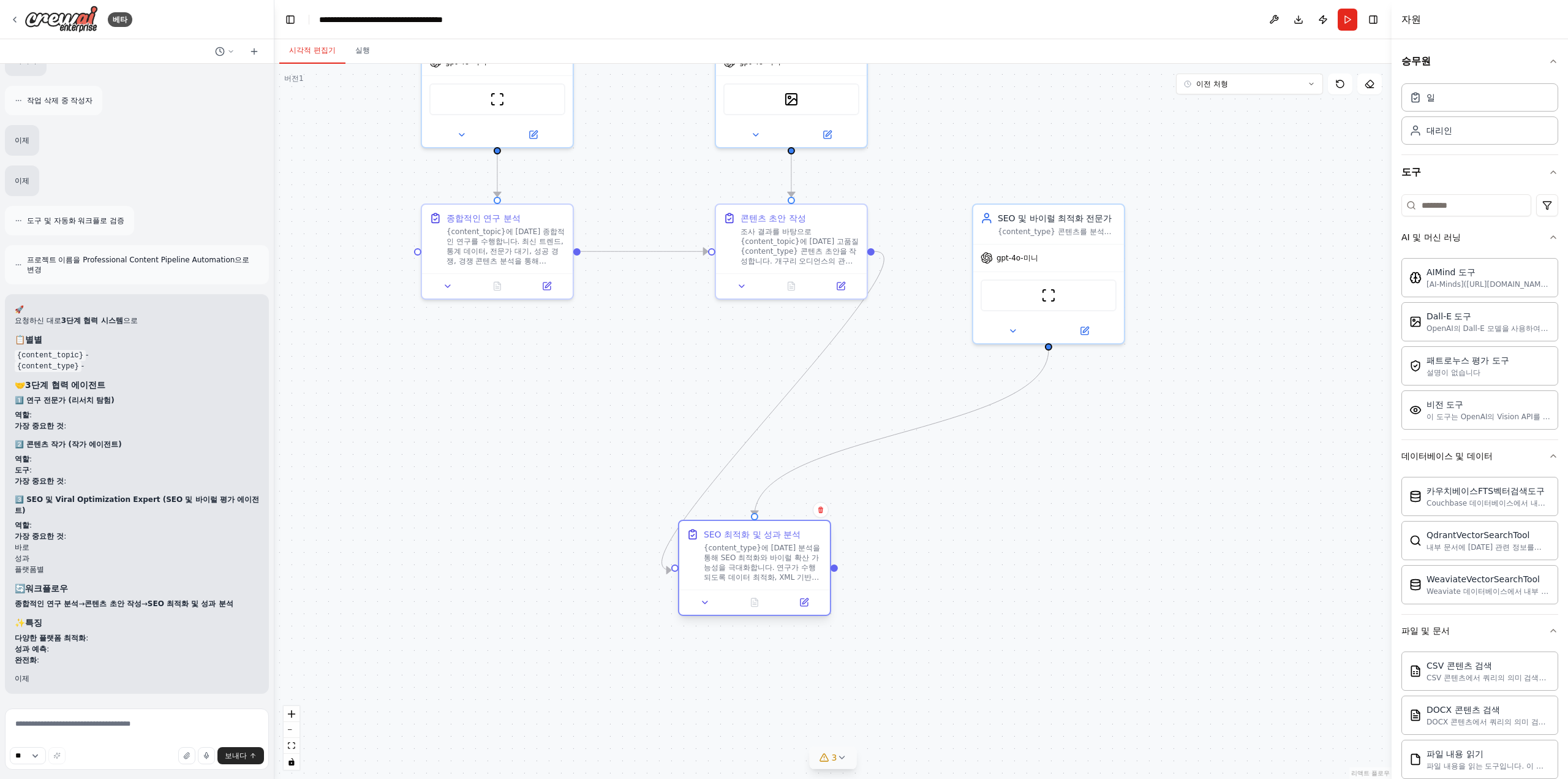
drag, startPoint x: 690, startPoint y: 601, endPoint x: 781, endPoint y: 576, distance: 94.4
click at [781, 576] on font "{content_type}에 대한 분석을 통해 SEO 최적화와 바이럴 확산 가능성을 극대화합니다. 연구가 수행되도록 데이터 최적화, XML 기…" at bounding box center [762, 581] width 117 height 77
drag, startPoint x: 760, startPoint y: 576, endPoint x: 880, endPoint y: 527, distance: 129.6
click at [788, 572] on font "{content_type}에 대한 분석을 통해 SEO 최적화와 바이럴 확산 가능성을 극대화합니다. 연구가 수행되도록 데이터 최적화, XML 기…" at bounding box center [786, 584] width 117 height 77
click at [1013, 255] on div ".deletable-edge-delete-btn { width: 20px; height: 20px; border: 0px solid #ffff…" at bounding box center [832, 421] width 1117 height 715
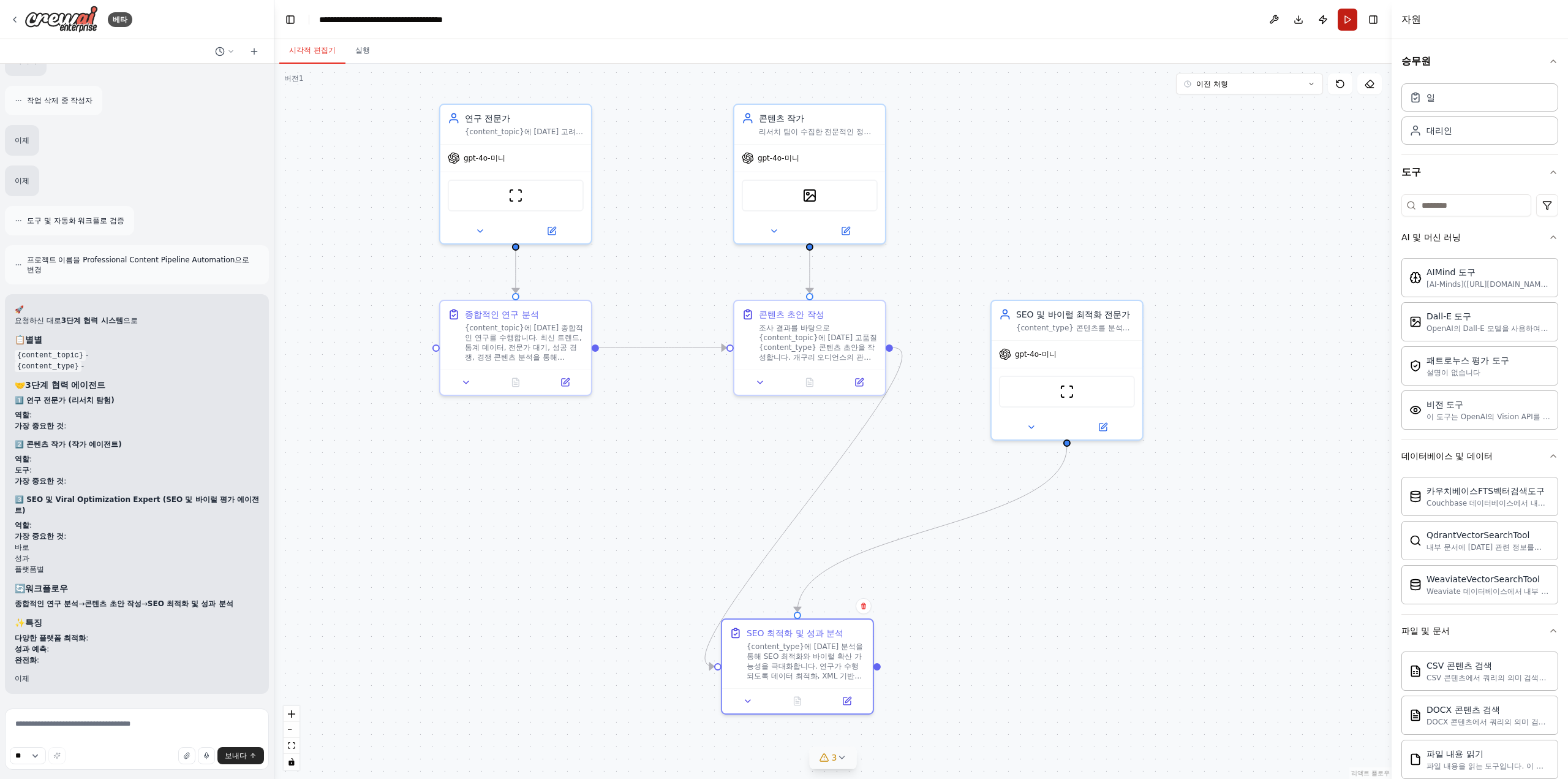
click at [1349, 20] on button "달리다" at bounding box center [1347, 20] width 20 height 22
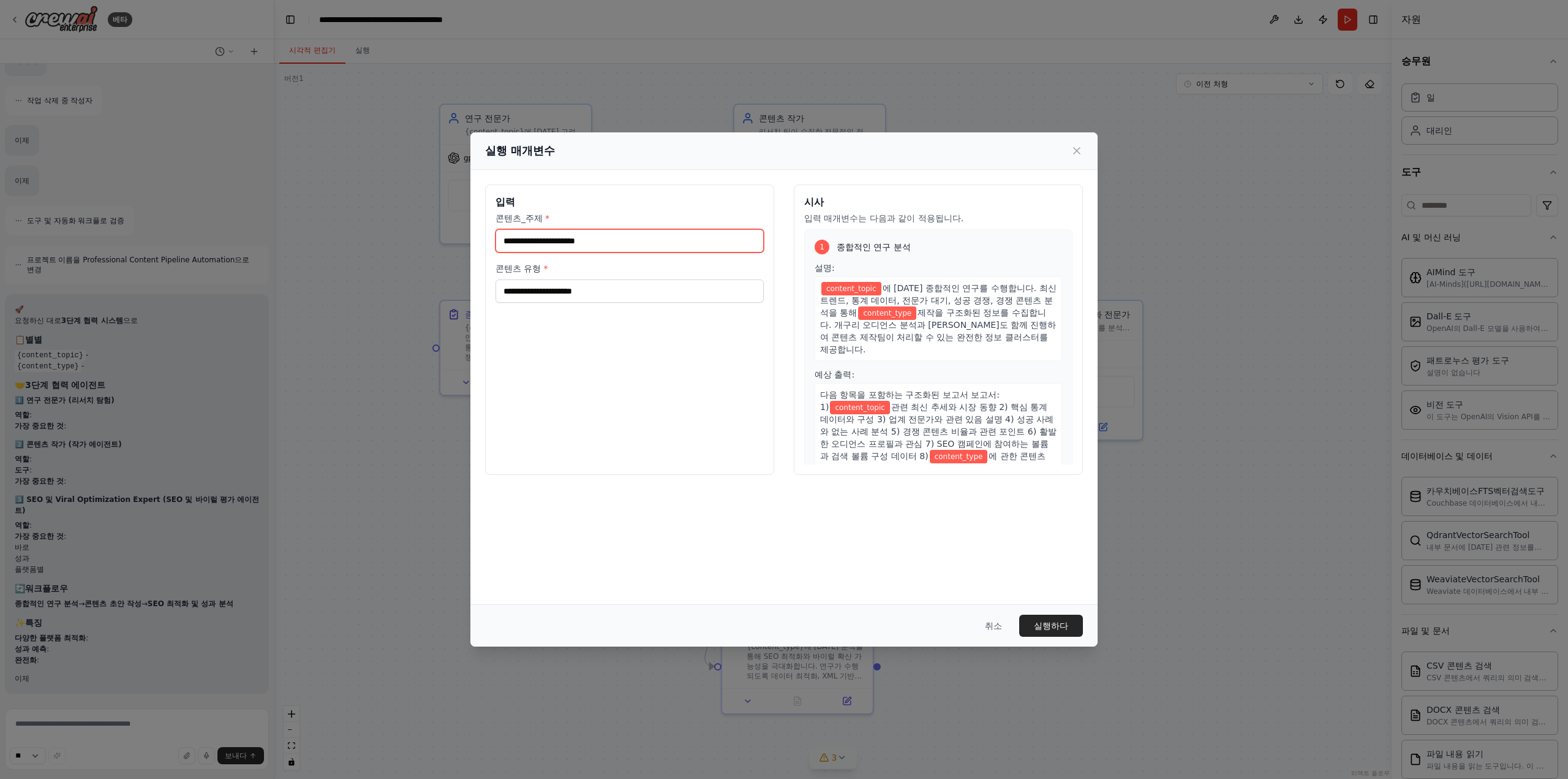
click at [702, 240] on input "콘텐츠_주제 *" at bounding box center [629, 240] width 268 height 23
type input "*"
type input "*******"
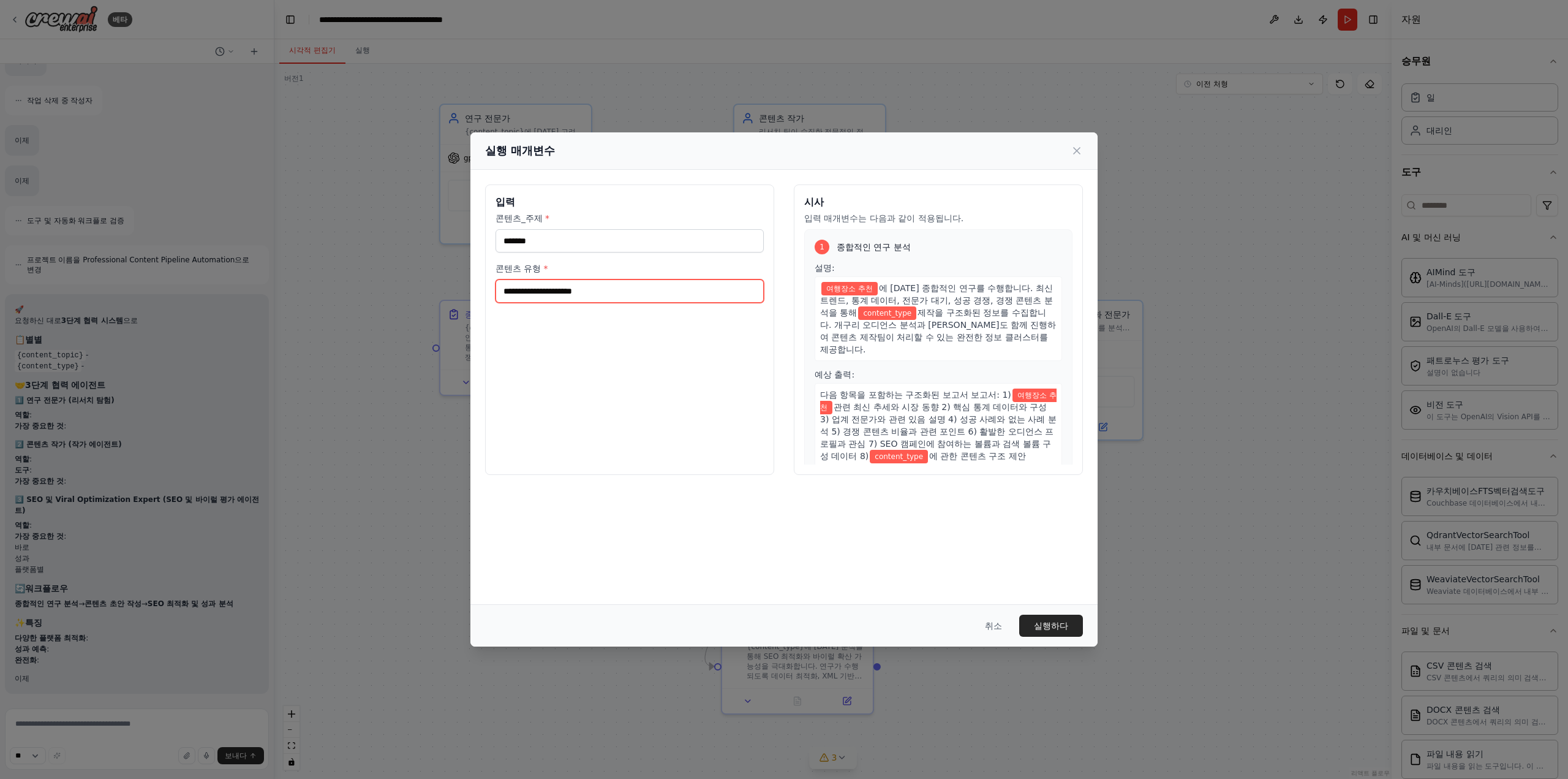
type input "*"
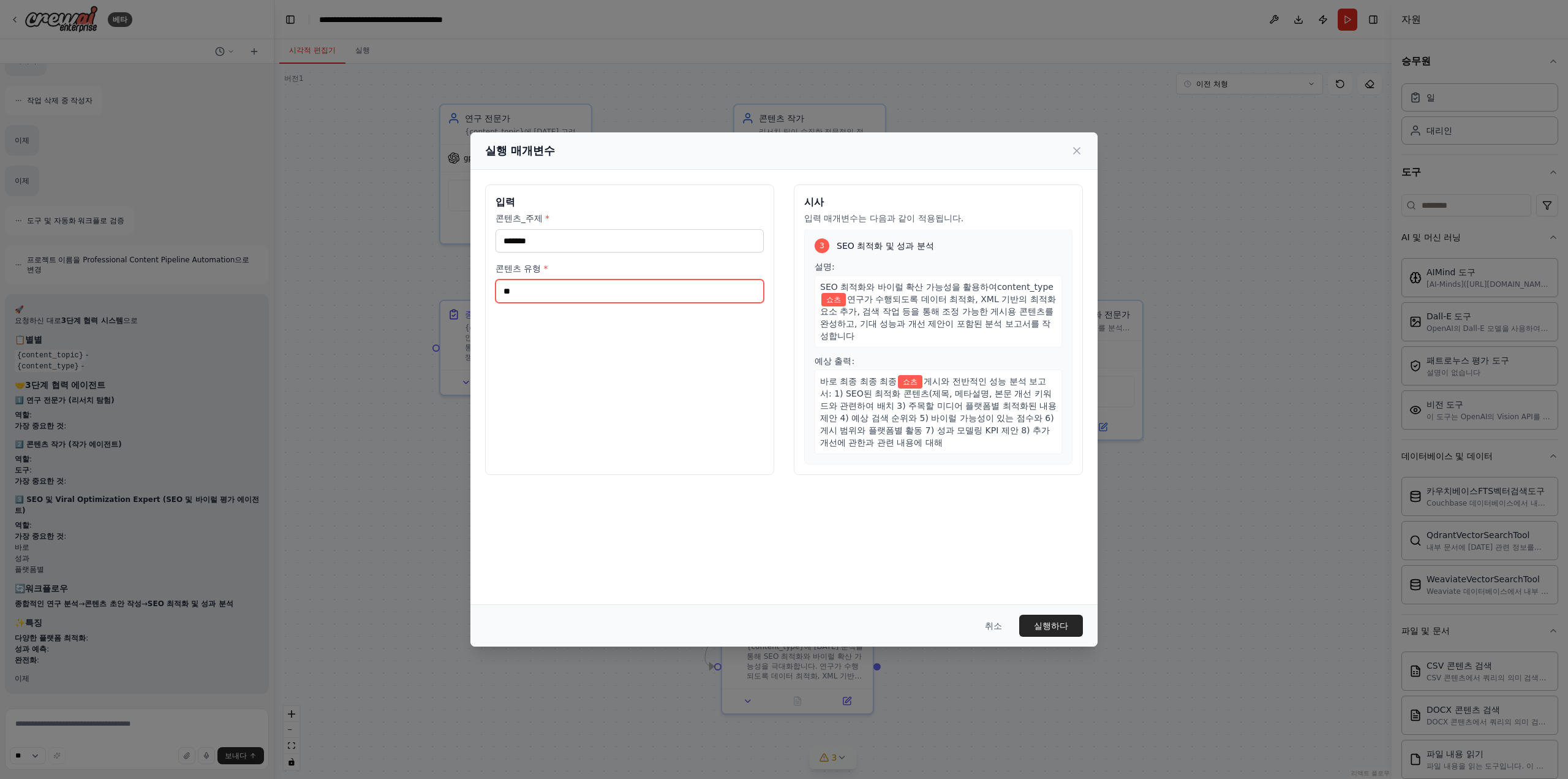
scroll to position [502, 0]
type input "**"
click at [1051, 629] on font "실행하다" at bounding box center [1051, 626] width 34 height 10
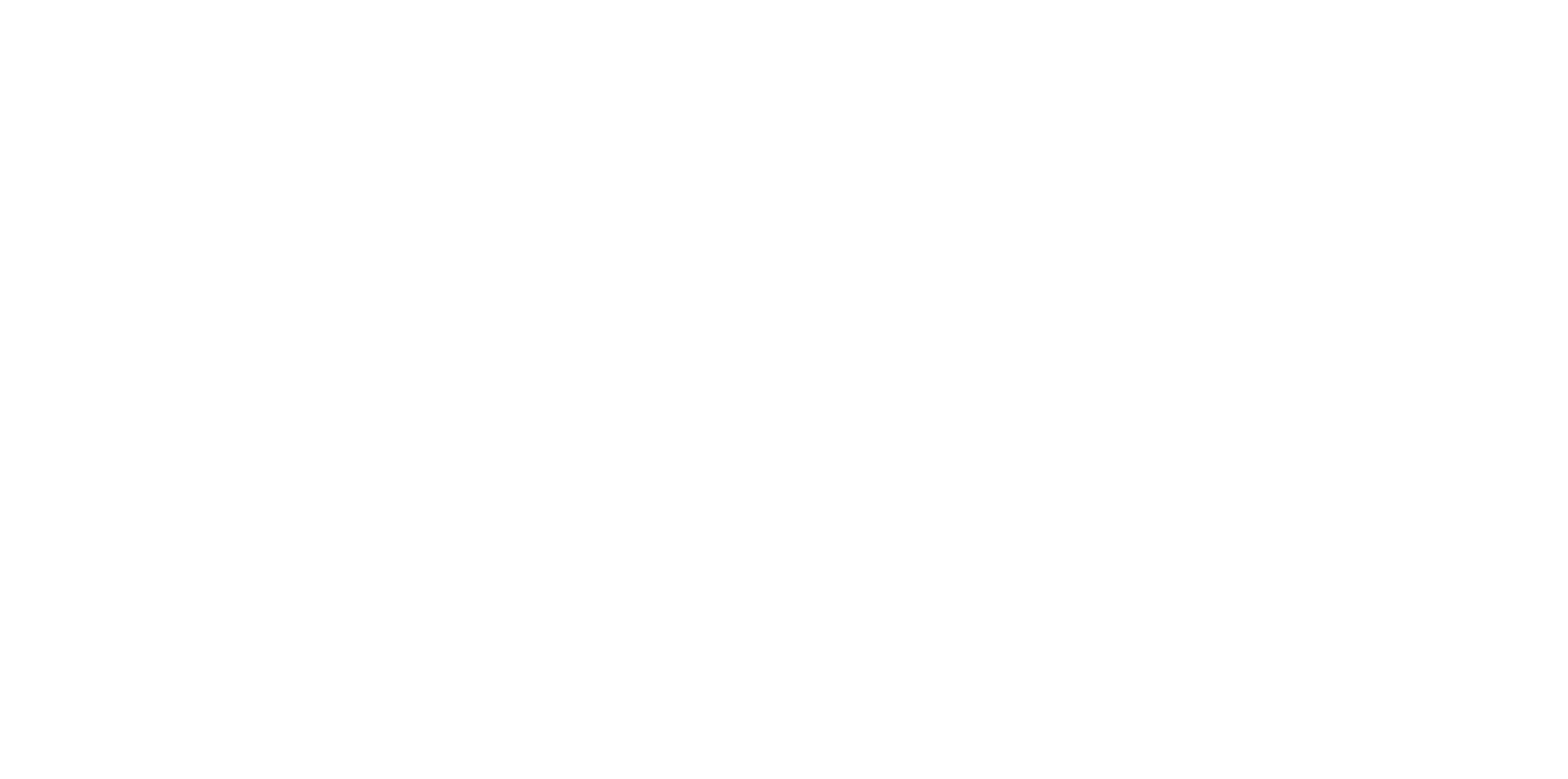
click at [362, 0] on html "원본 텍스트 번역 평가 보내주신 의견은 Google 번역을 개선하는 데 사용됩니다." at bounding box center [784, 0] width 1568 height 0
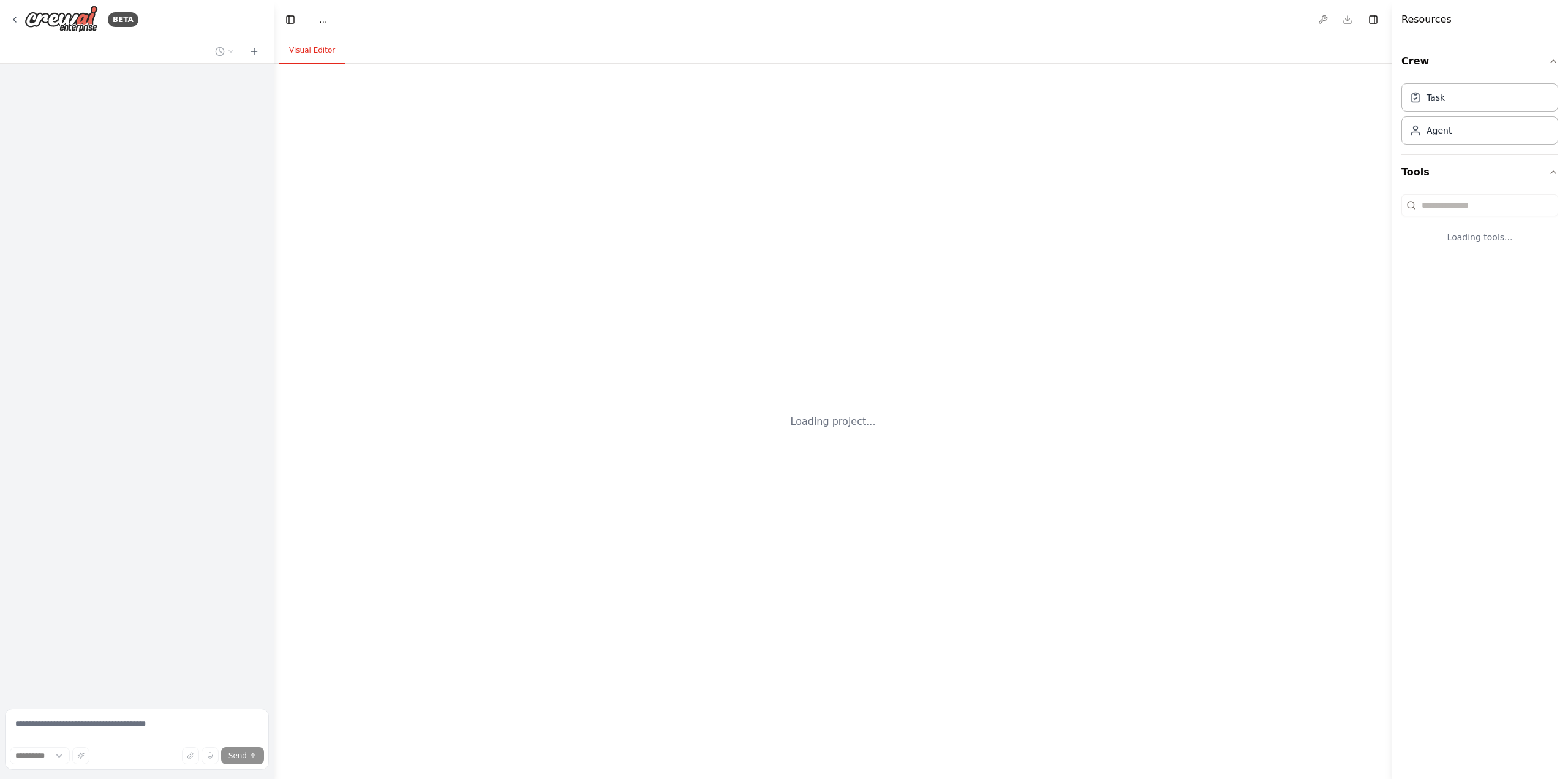
select select "****"
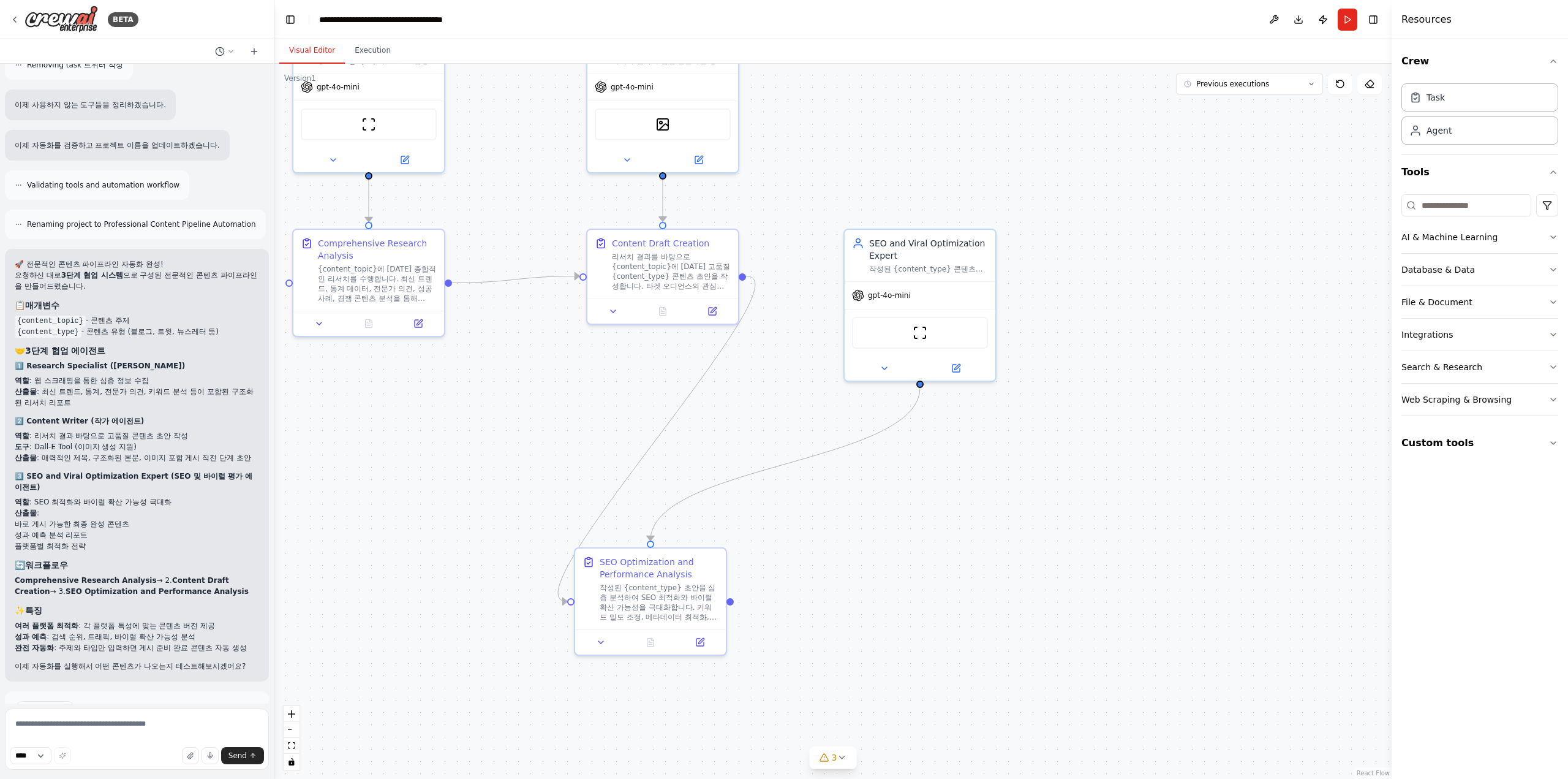
scroll to position [2374, 0]
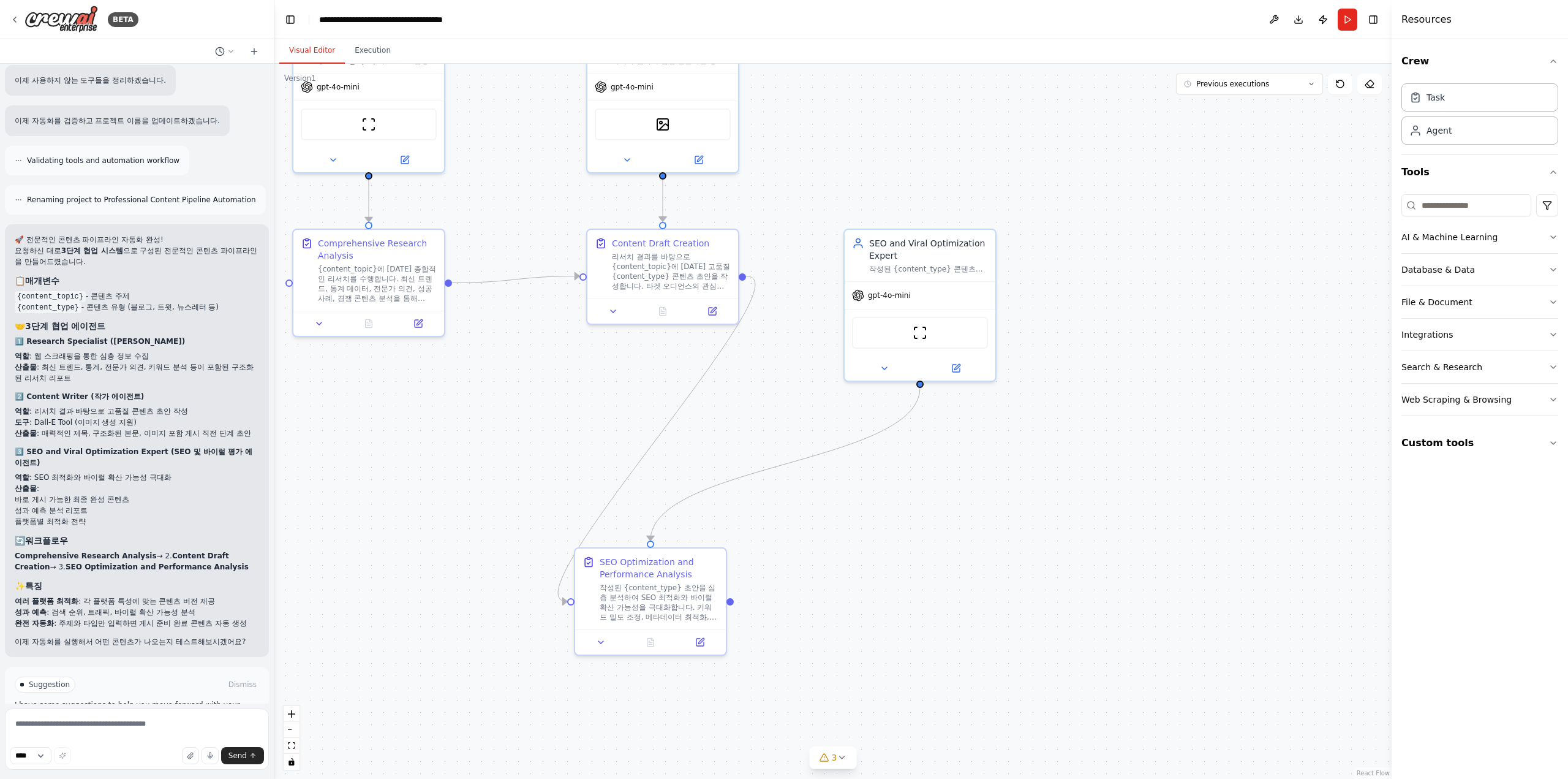
drag, startPoint x: 842, startPoint y: 587, endPoint x: 801, endPoint y: 481, distance: 113.7
click at [797, 459] on div ".deletable-edge-delete-btn { width: 20px; height: 20px; border: 0px solid #ffff…" at bounding box center [832, 421] width 1117 height 715
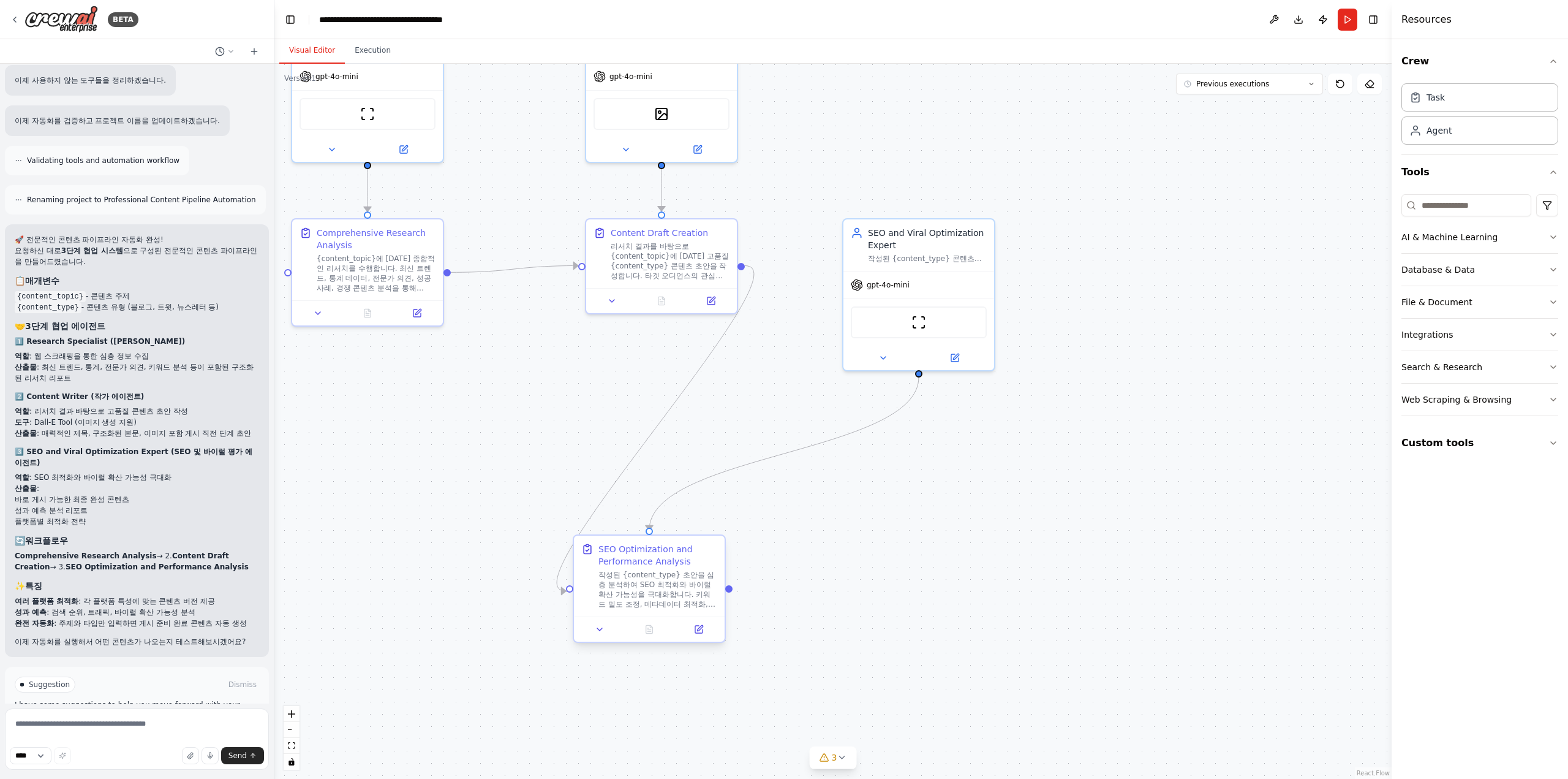
click at [649, 594] on div "작성된 {content_type} 초안을 심층 분석하여 SEO 최적화와 바이럴 확산 가능성을 극대화합니다. 키워드 밀도 조정, 메타데이터 최적…" at bounding box center [657, 589] width 119 height 39
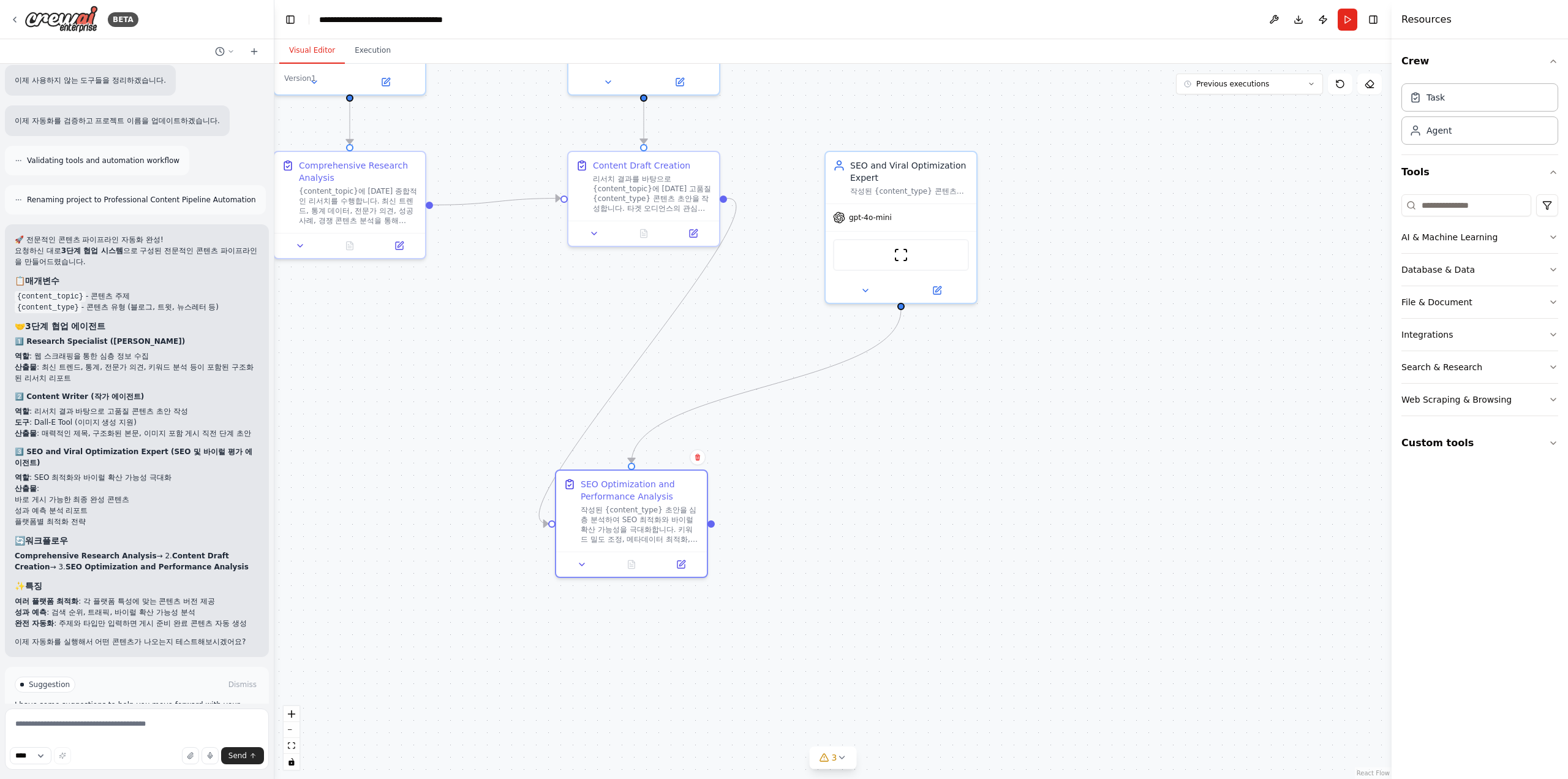
drag, startPoint x: 737, startPoint y: 559, endPoint x: 730, endPoint y: 540, distance: 20.2
click at [731, 540] on div ".deletable-edge-delete-btn { width: 20px; height: 20px; border: 0px solid #ffff…" at bounding box center [832, 421] width 1117 height 715
drag, startPoint x: 711, startPoint y: 524, endPoint x: 747, endPoint y: 520, distance: 36.2
click at [734, 522] on div ".deletable-edge-delete-btn { width: 20px; height: 20px; border: 0px solid #ffff…" at bounding box center [832, 421] width 1117 height 715
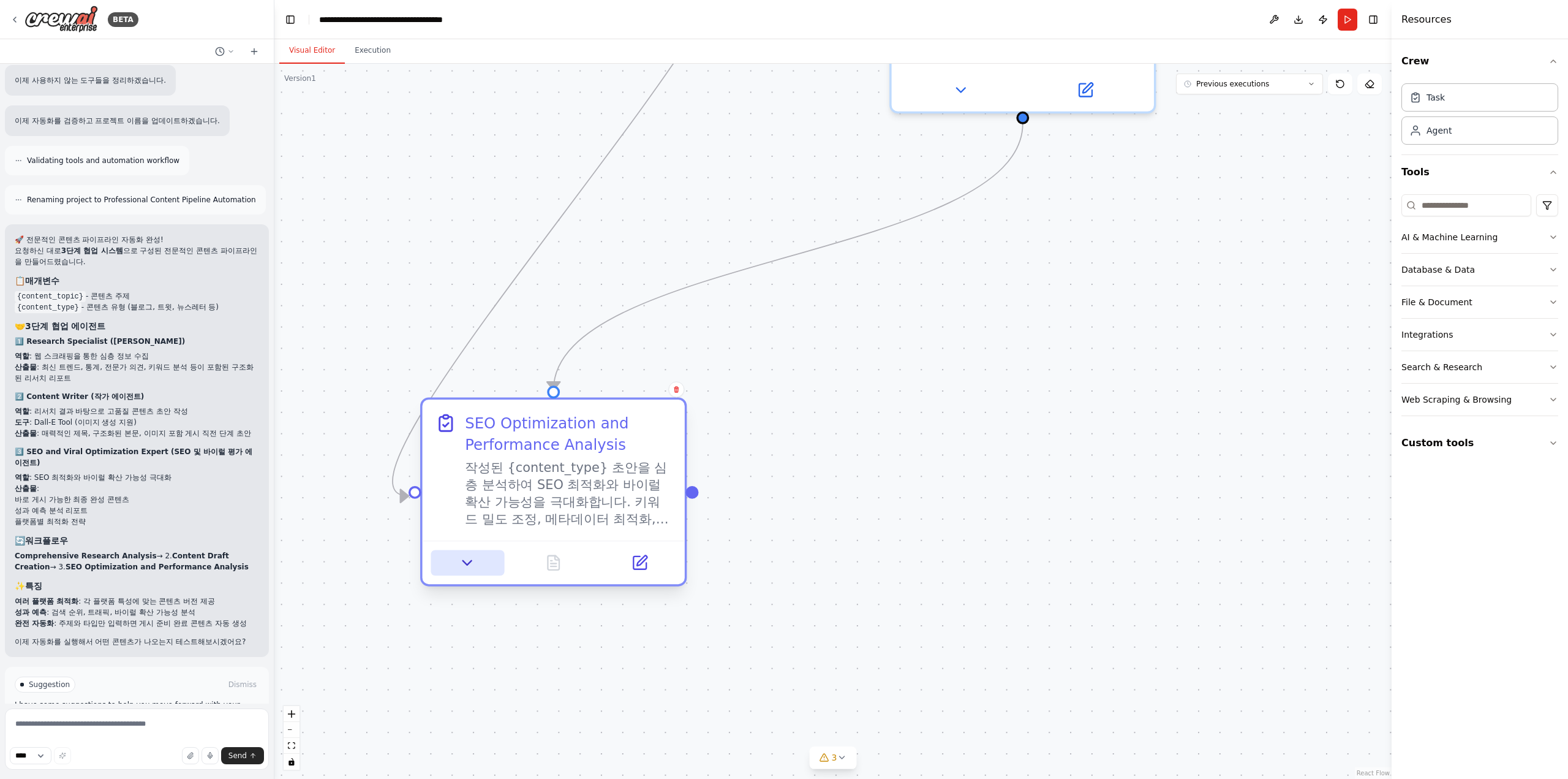
click at [451, 570] on button at bounding box center [467, 562] width 74 height 26
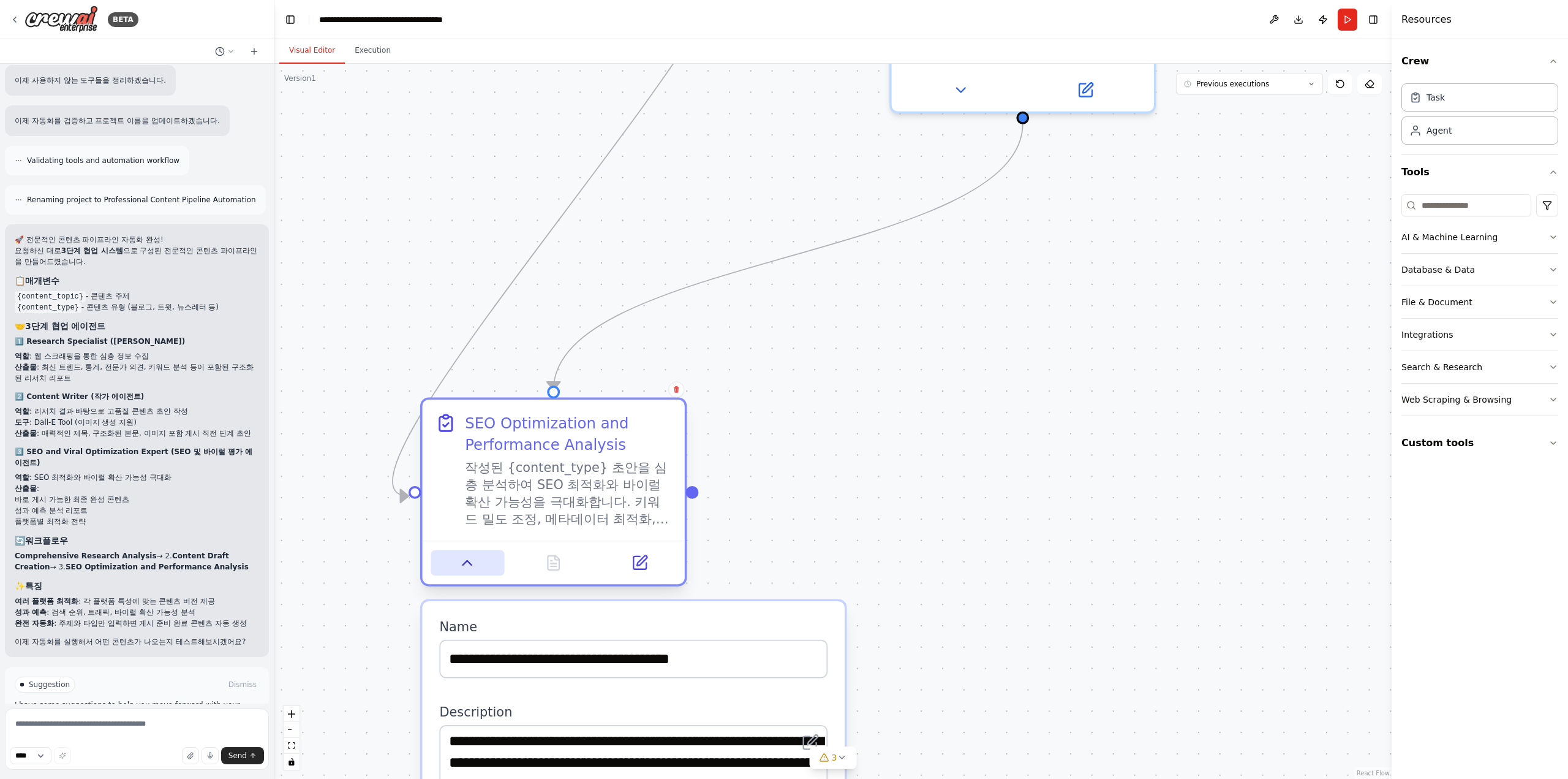
click at [451, 570] on button at bounding box center [467, 562] width 74 height 26
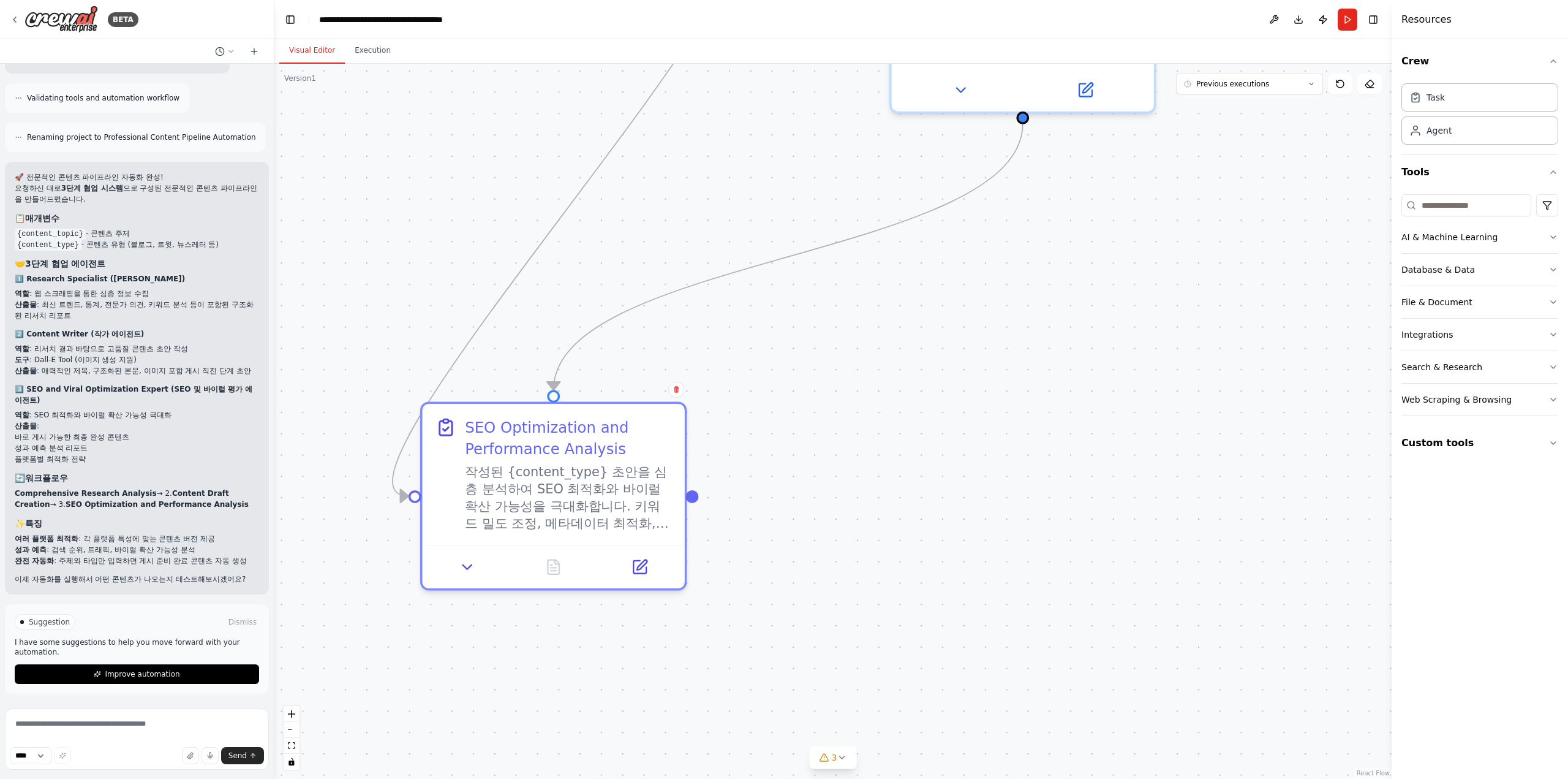
scroll to position [2463, 0]
click at [148, 679] on span "Improve automation" at bounding box center [142, 674] width 75 height 10
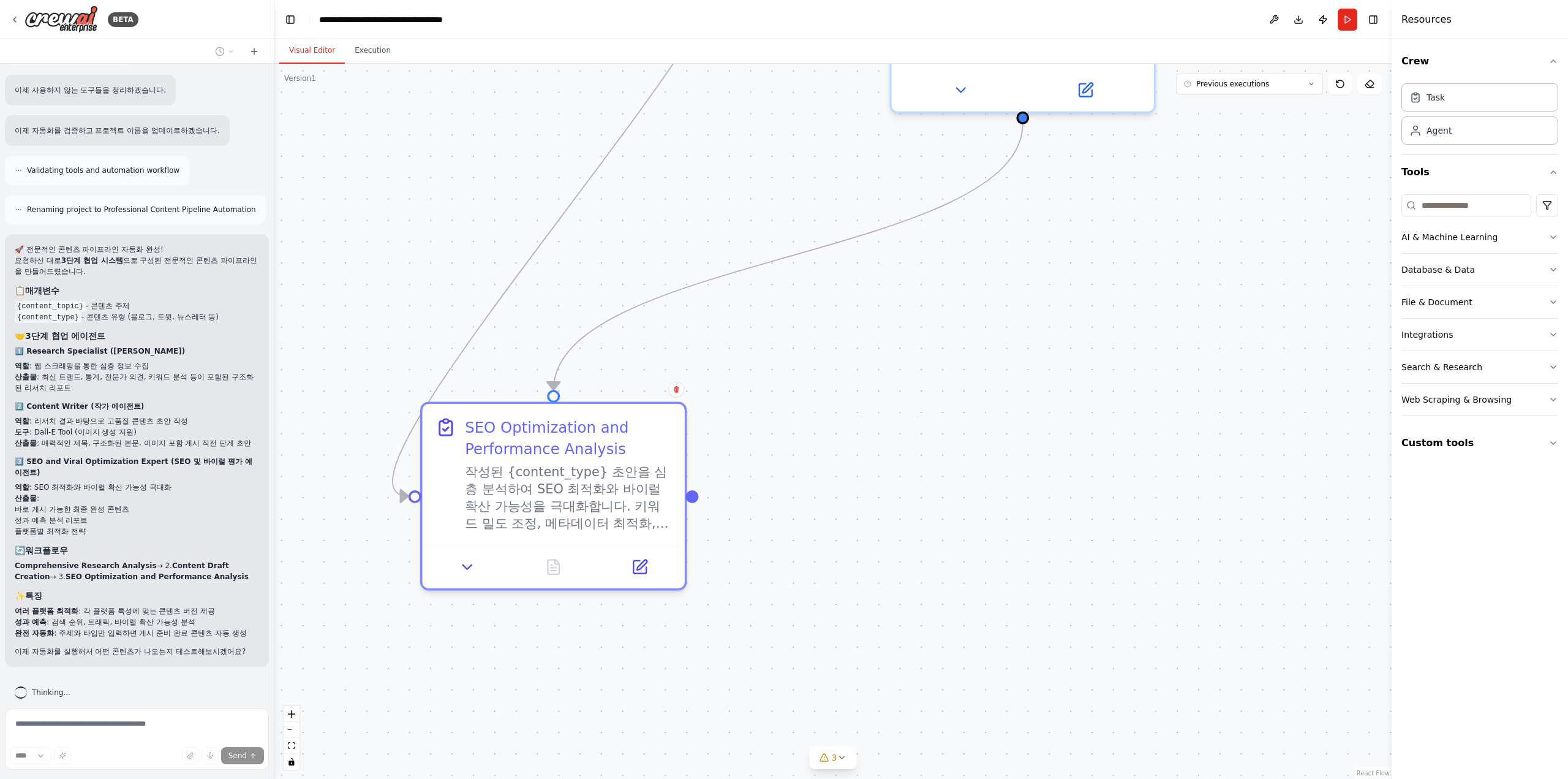
scroll to position [2406, 0]
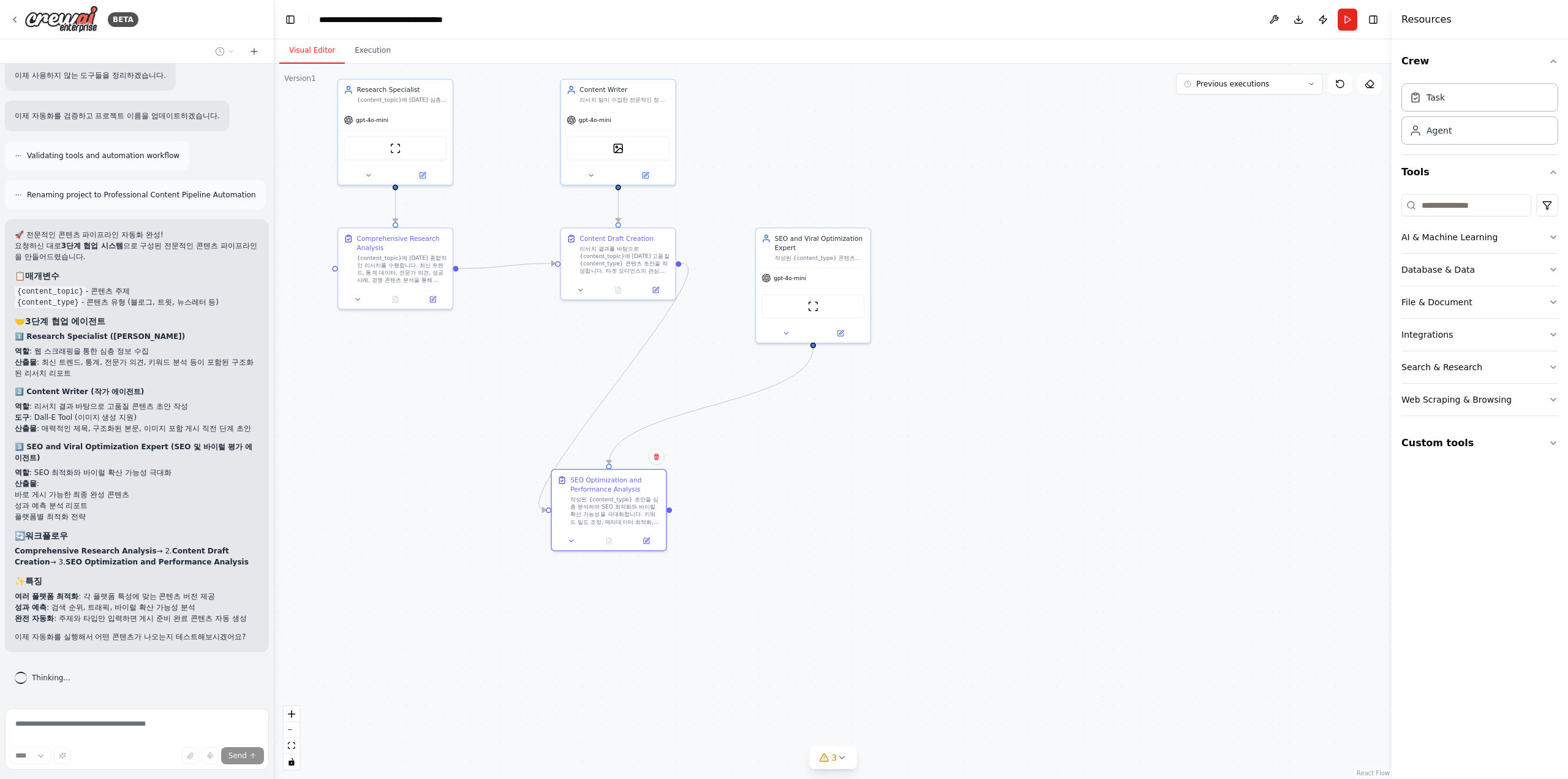
drag, startPoint x: 675, startPoint y: 358, endPoint x: 671, endPoint y: 492, distance: 134.1
click at [665, 464] on div "Confirm" at bounding box center [657, 456] width 16 height 16
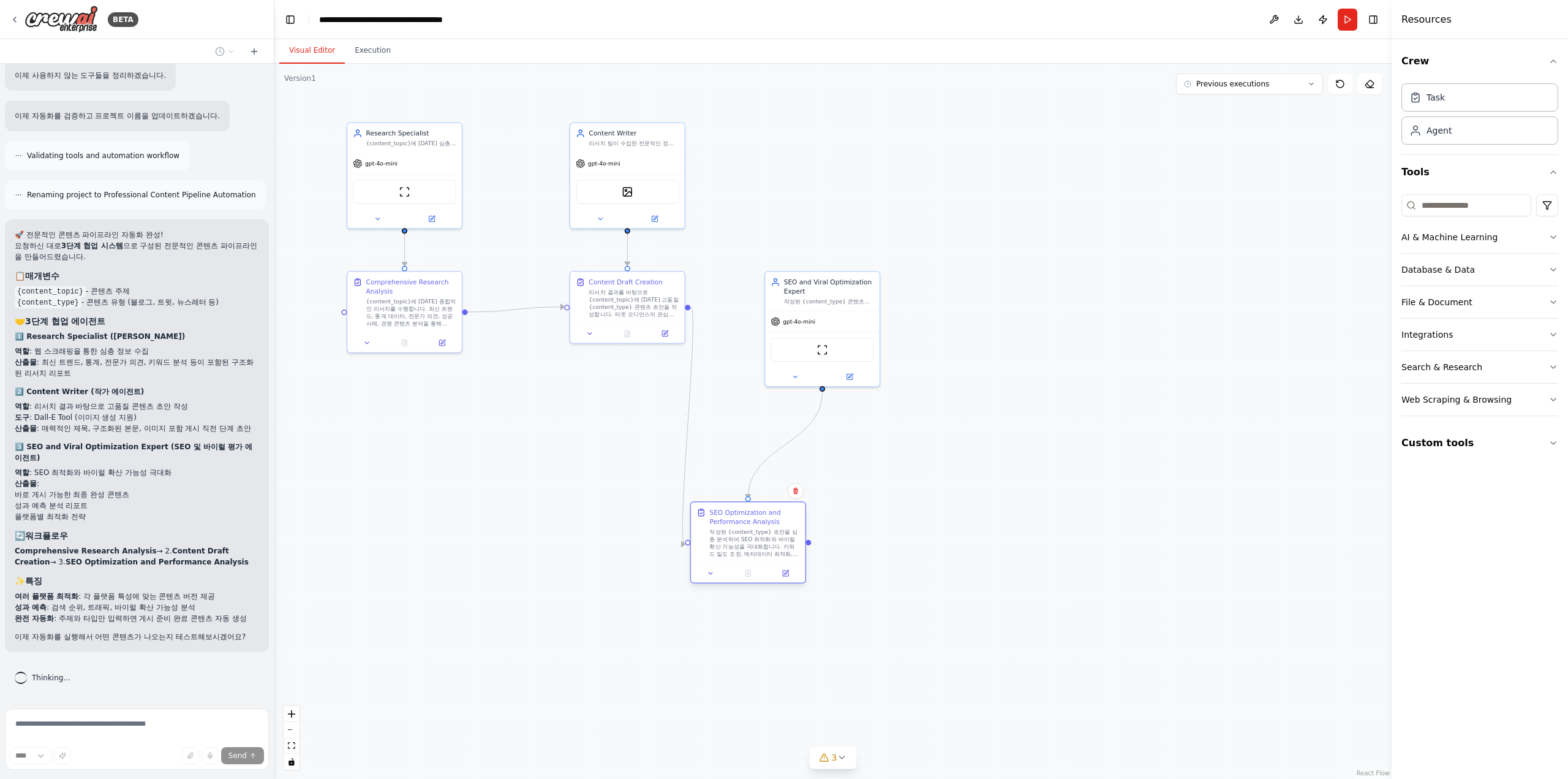
drag, startPoint x: 616, startPoint y: 525, endPoint x: 749, endPoint y: 519, distance: 133.1
click at [749, 519] on div "SEO Optimization and Performance Analysis" at bounding box center [755, 517] width 90 height 18
drag, startPoint x: 614, startPoint y: 483, endPoint x: 659, endPoint y: 537, distance: 70.3
click at [659, 537] on div ".deletable-edge-delete-btn { width: 20px; height: 20px; border: 0px solid #ffff…" at bounding box center [832, 421] width 1117 height 715
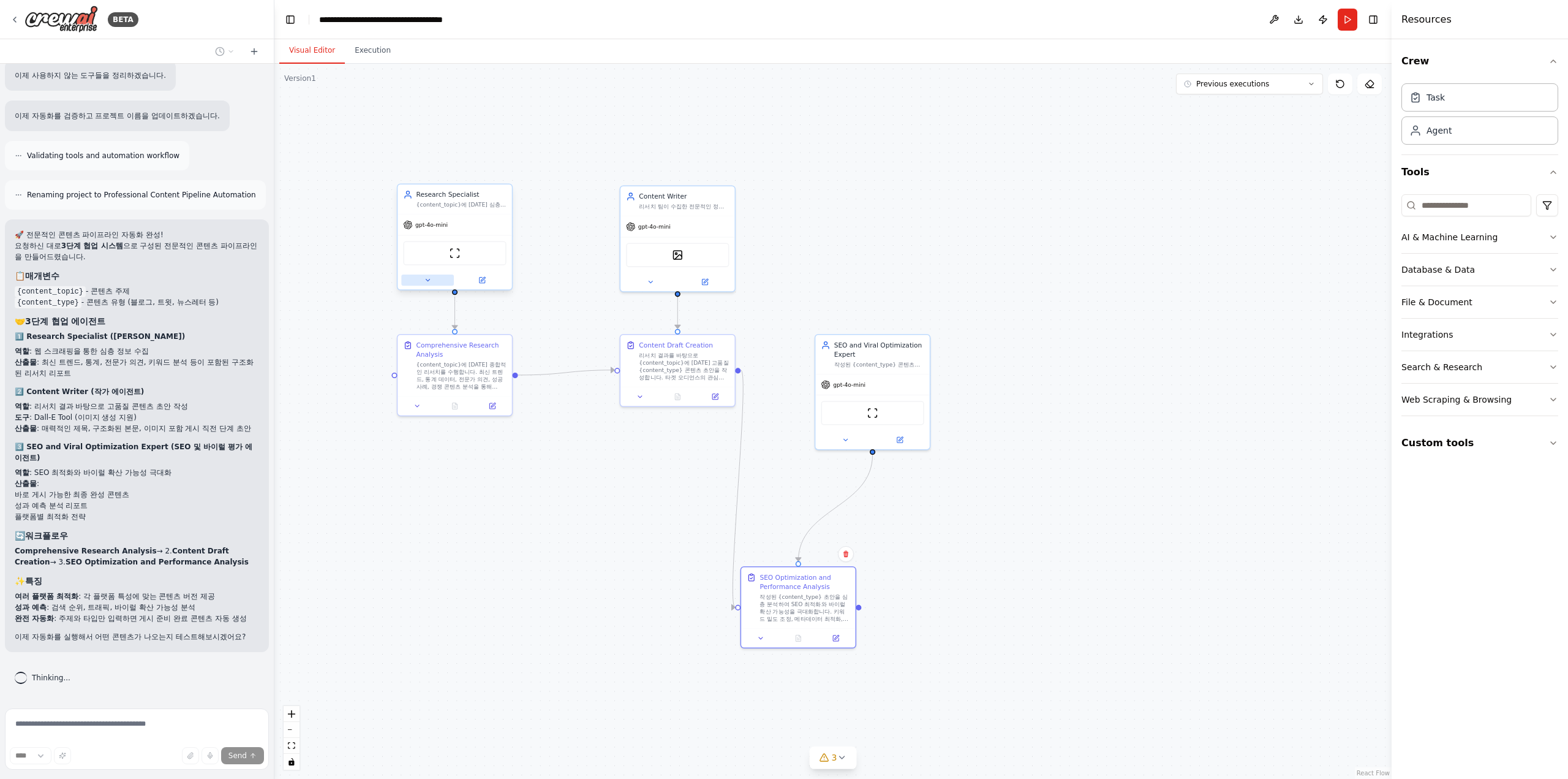
click at [425, 282] on icon at bounding box center [427, 280] width 7 height 7
click at [447, 350] on button "Attributes" at bounding box center [489, 344] width 169 height 17
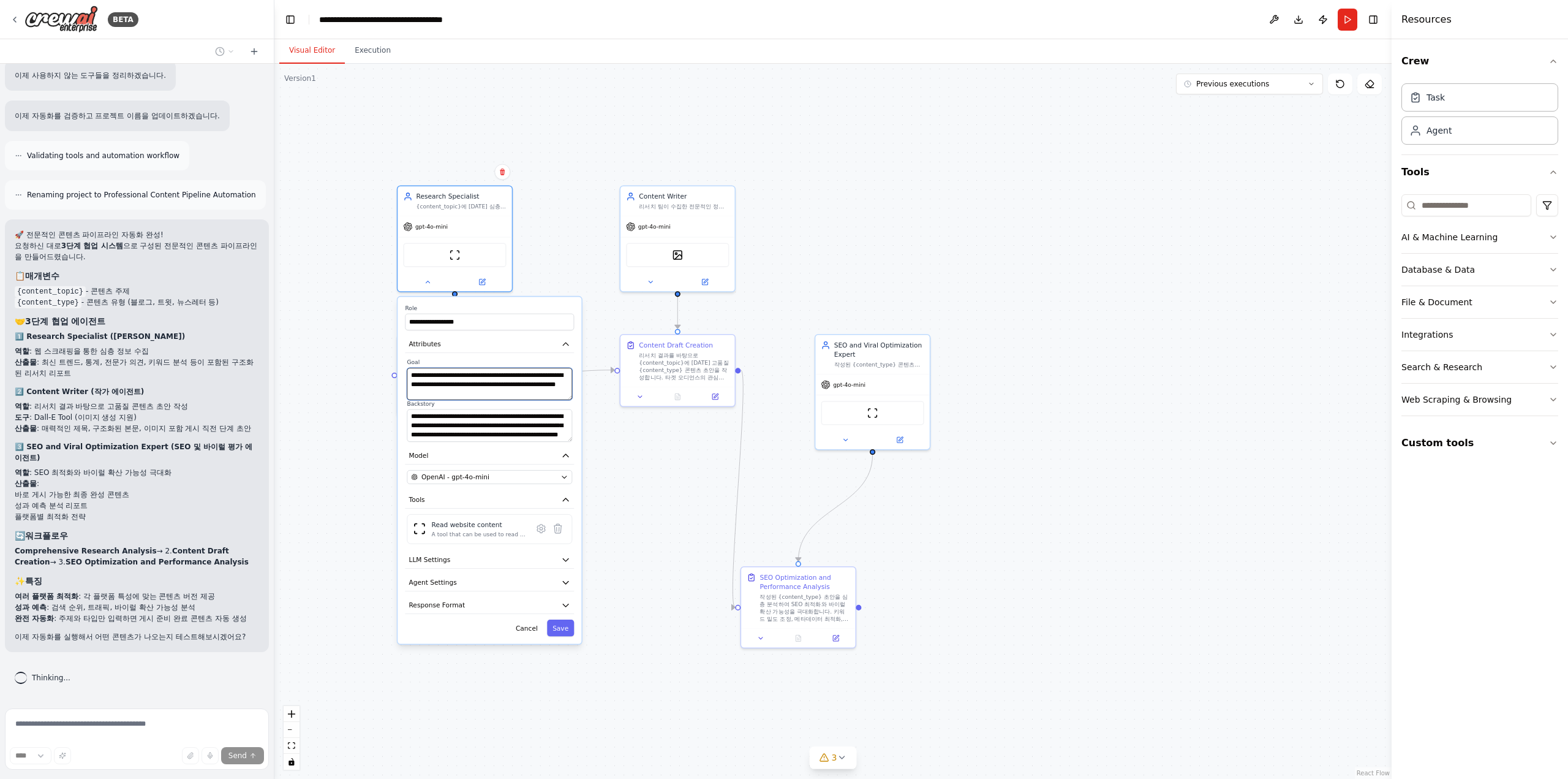
scroll to position [25, 0]
drag, startPoint x: 464, startPoint y: 386, endPoint x: 476, endPoint y: 411, distance: 27.7
click at [476, 411] on div "**********" at bounding box center [489, 399] width 169 height 83
click at [468, 389] on textarea "**********" at bounding box center [489, 384] width 166 height 33
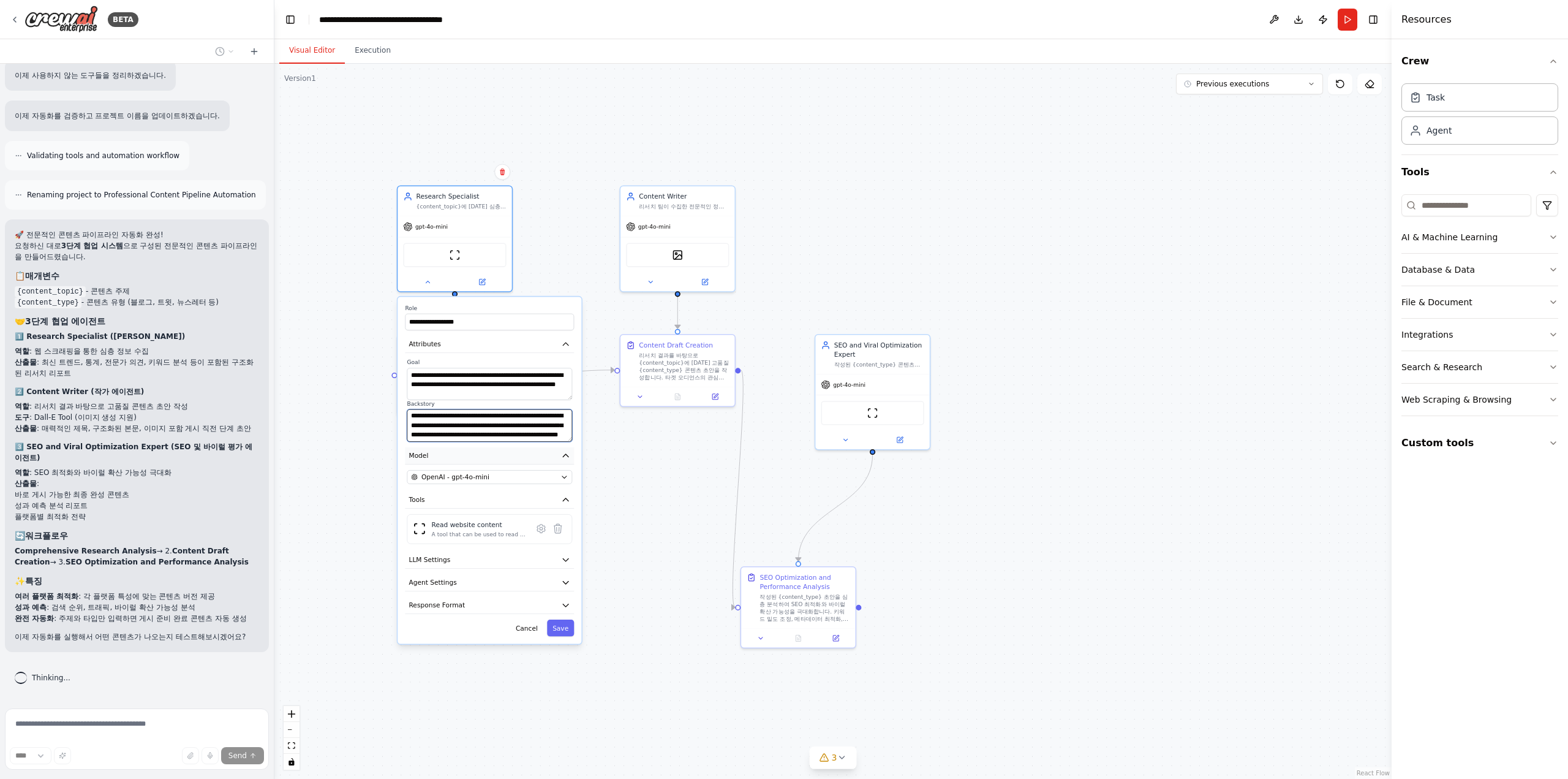
drag, startPoint x: 471, startPoint y: 417, endPoint x: 481, endPoint y: 450, distance: 34.5
click at [481, 450] on div "**********" at bounding box center [489, 469] width 184 height 347
click at [480, 433] on textarea "**********" at bounding box center [489, 425] width 166 height 33
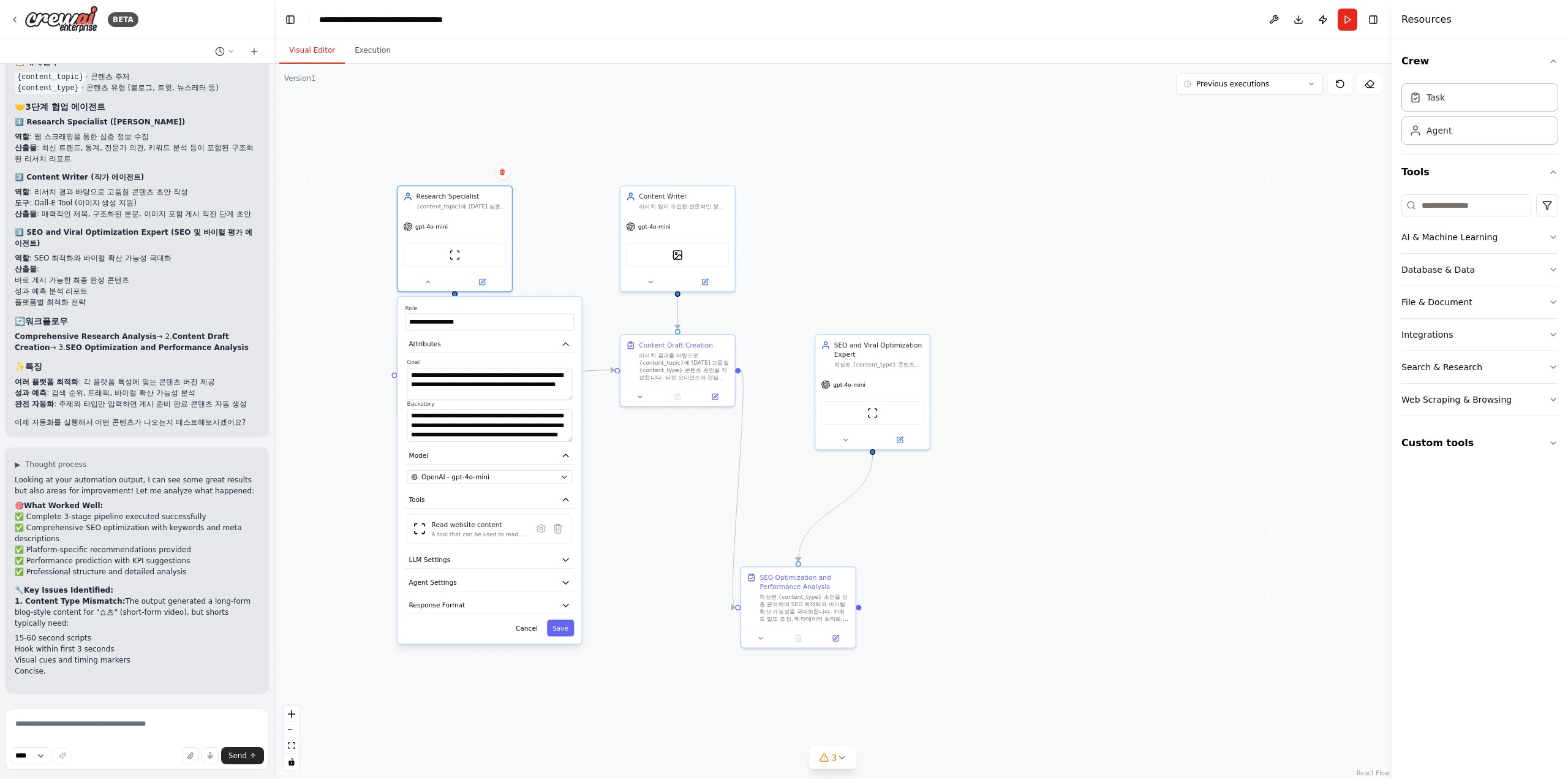
click at [218, 665] on ul "15-60 second scripts Hook within first 3 seconds Visual cues and timing markers…" at bounding box center [137, 654] width 245 height 44
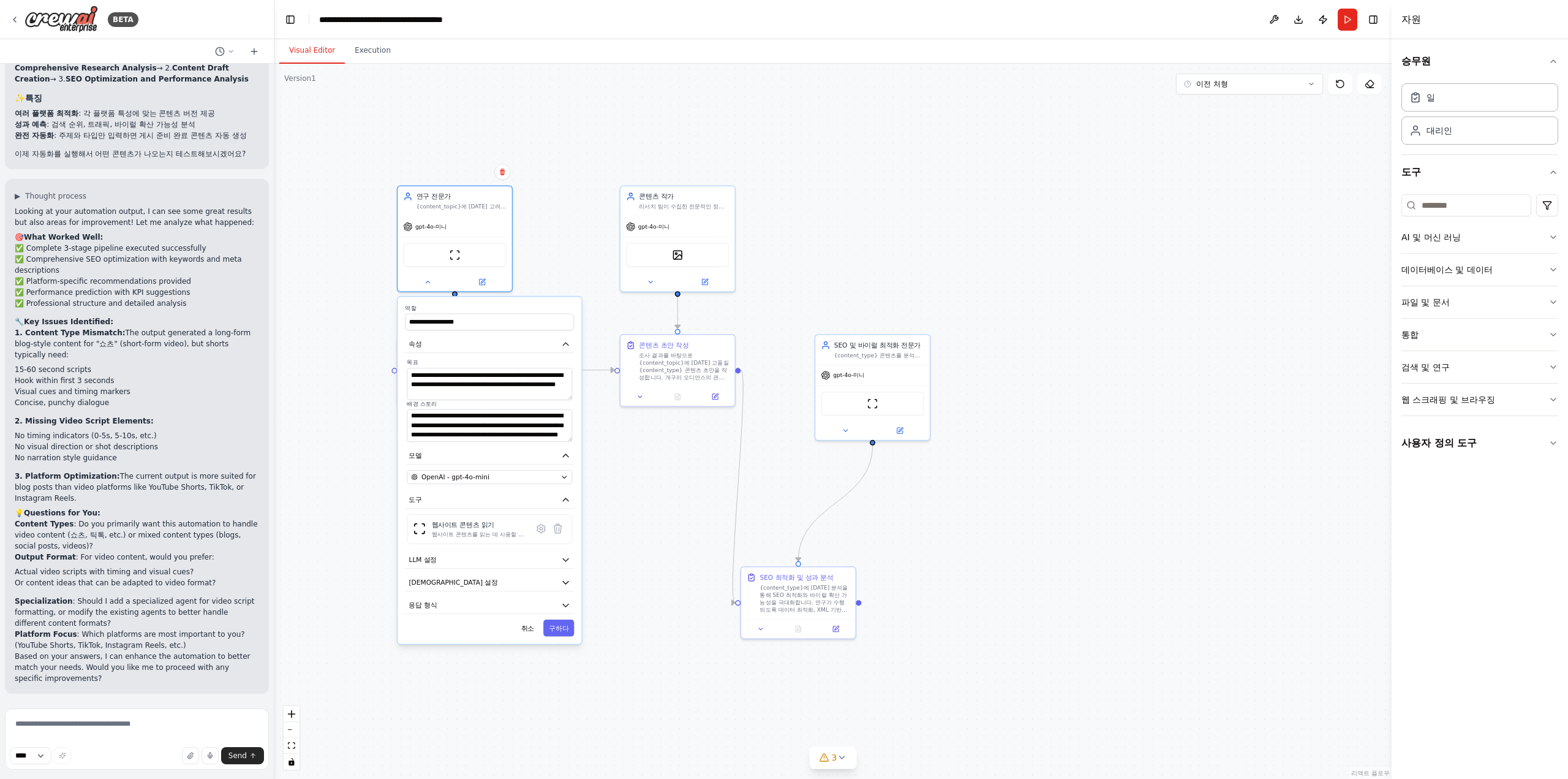
scroll to position [2821, 0]
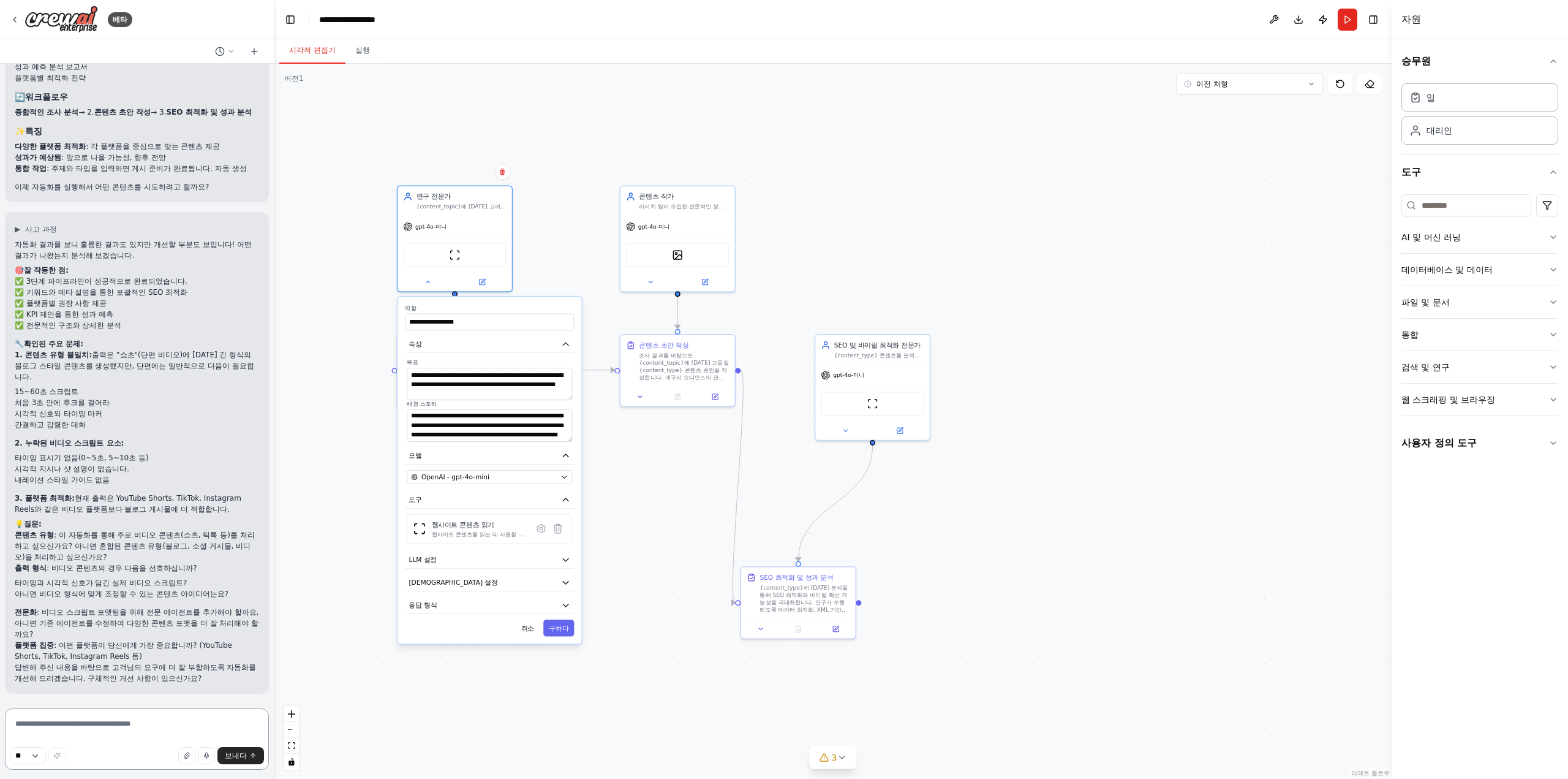
click at [173, 716] on textarea at bounding box center [137, 738] width 263 height 61
click at [530, 630] on font "취소" at bounding box center [527, 627] width 13 height 7
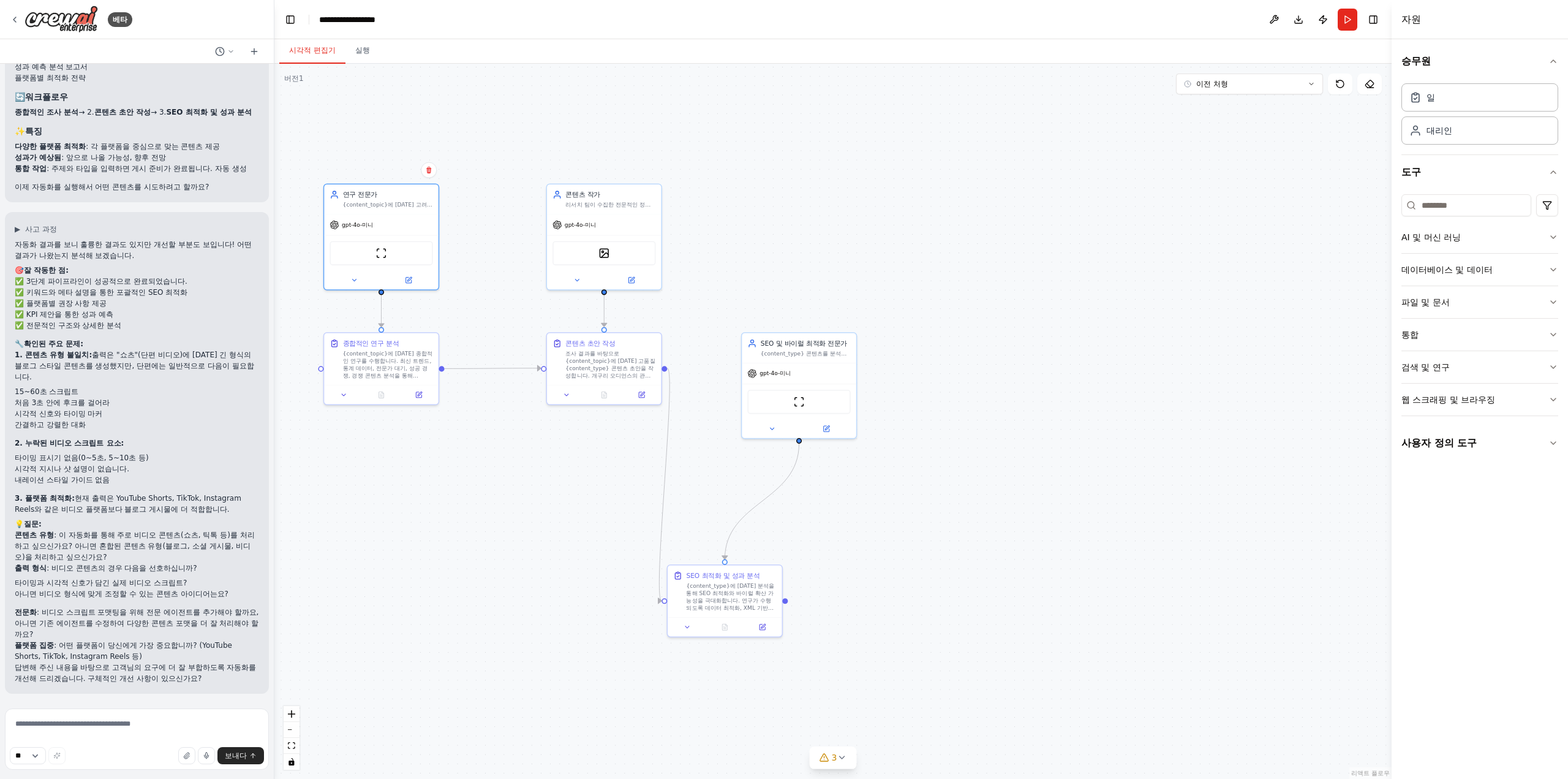
drag, startPoint x: 985, startPoint y: 608, endPoint x: 910, endPoint y: 606, distance: 75.0
click at [910, 606] on div ".deletable-edge-delete-btn { width: 20px; height: 20px; border: 0px solid #ffff…" at bounding box center [832, 421] width 1117 height 715
click at [1374, 18] on button "오른쪽 사이드바 전환" at bounding box center [1372, 19] width 17 height 17
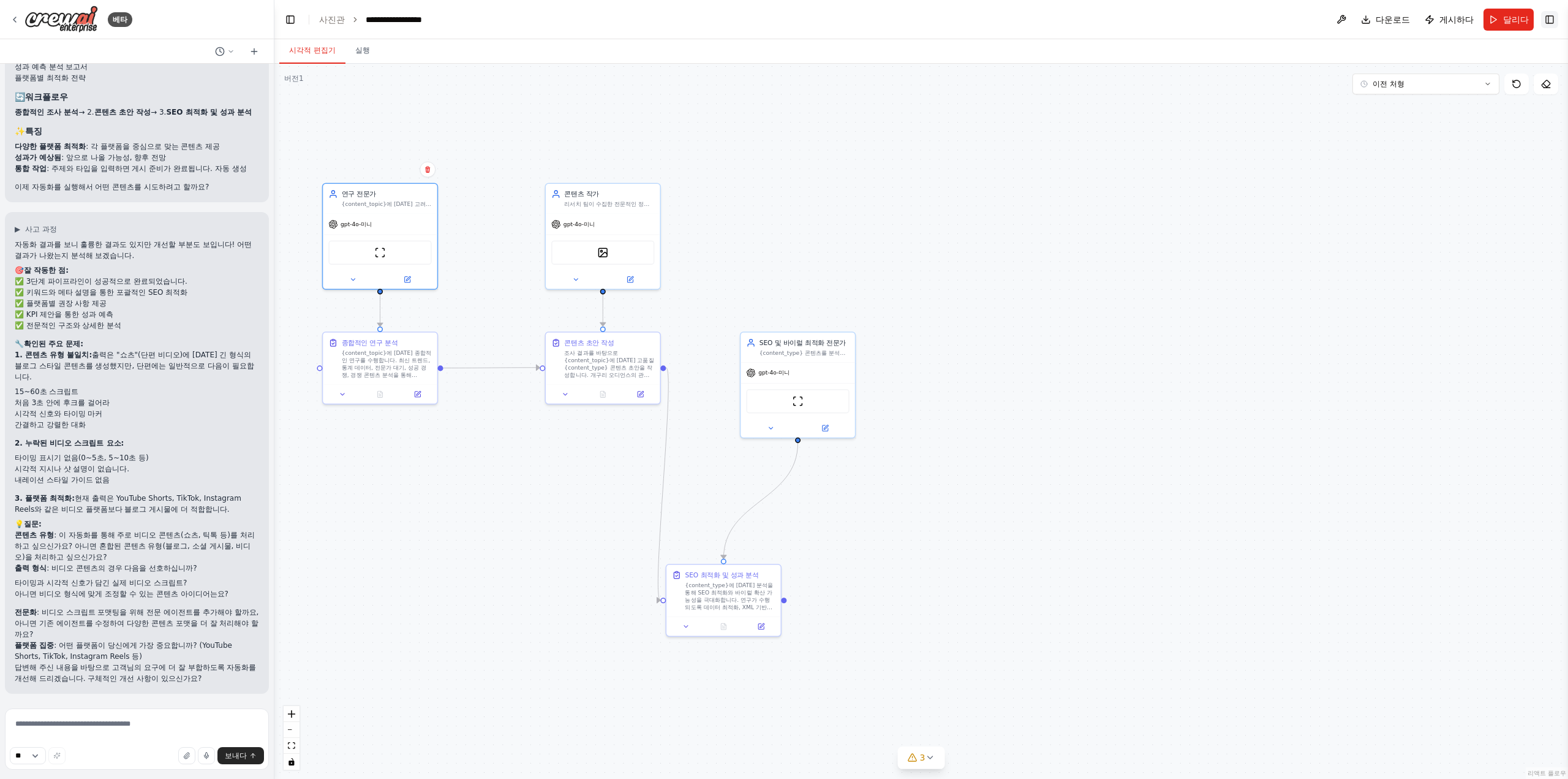
click at [1554, 15] on button "오른쪽 사이드바 전환" at bounding box center [1549, 19] width 17 height 17
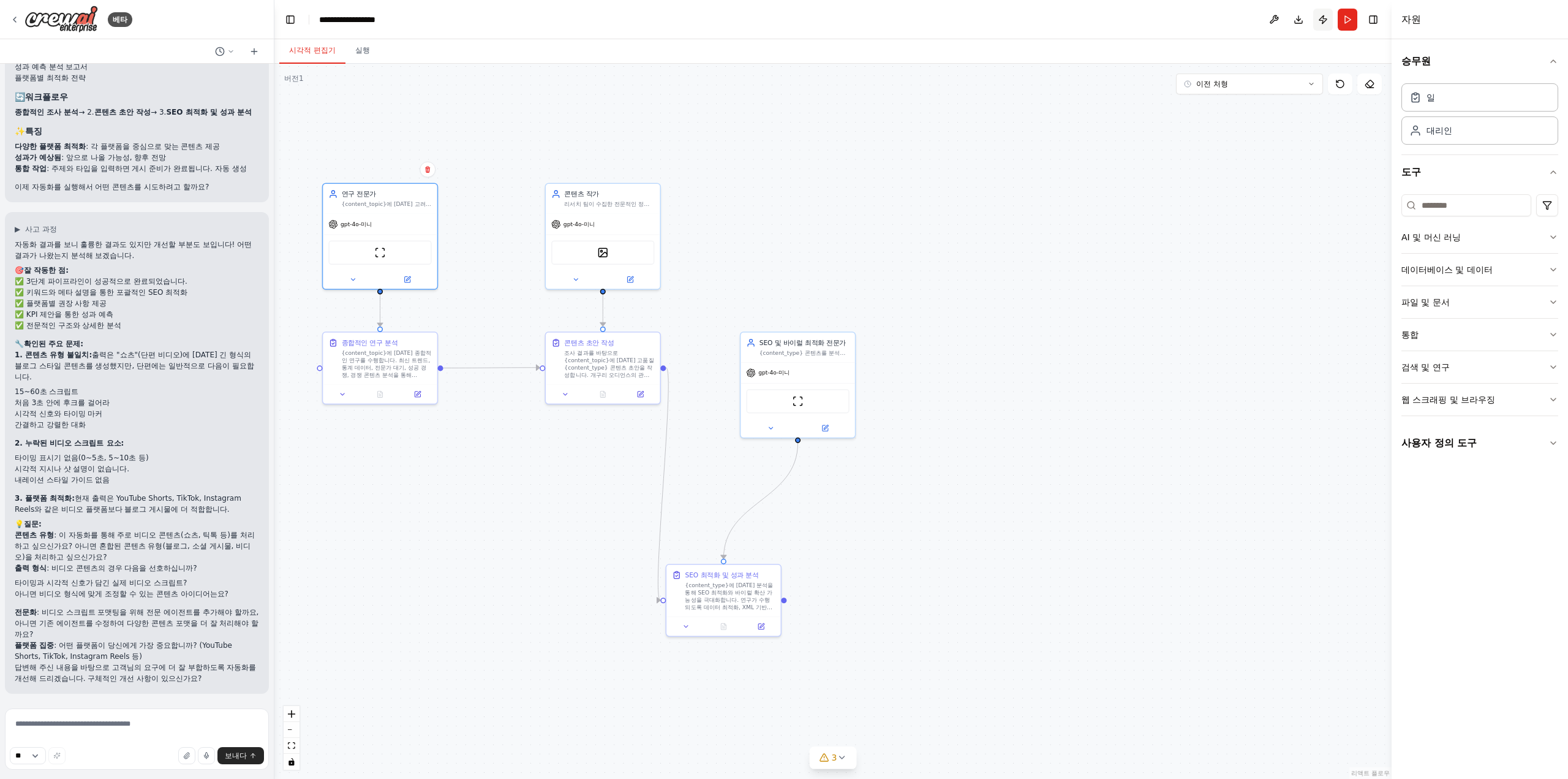
click at [1319, 17] on button "게시하다" at bounding box center [1323, 20] width 20 height 22
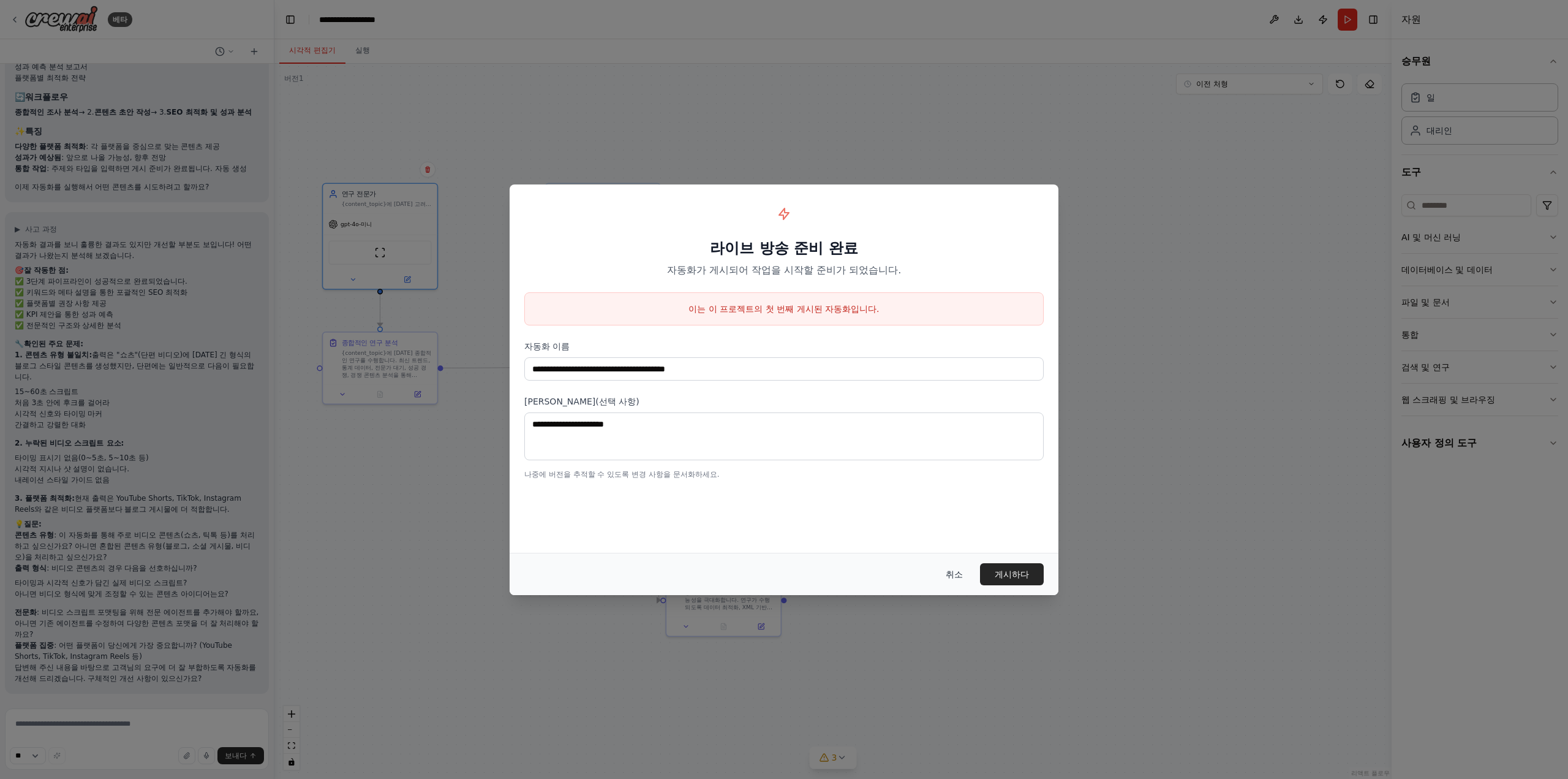
click at [951, 573] on font "취소" at bounding box center [953, 574] width 17 height 10
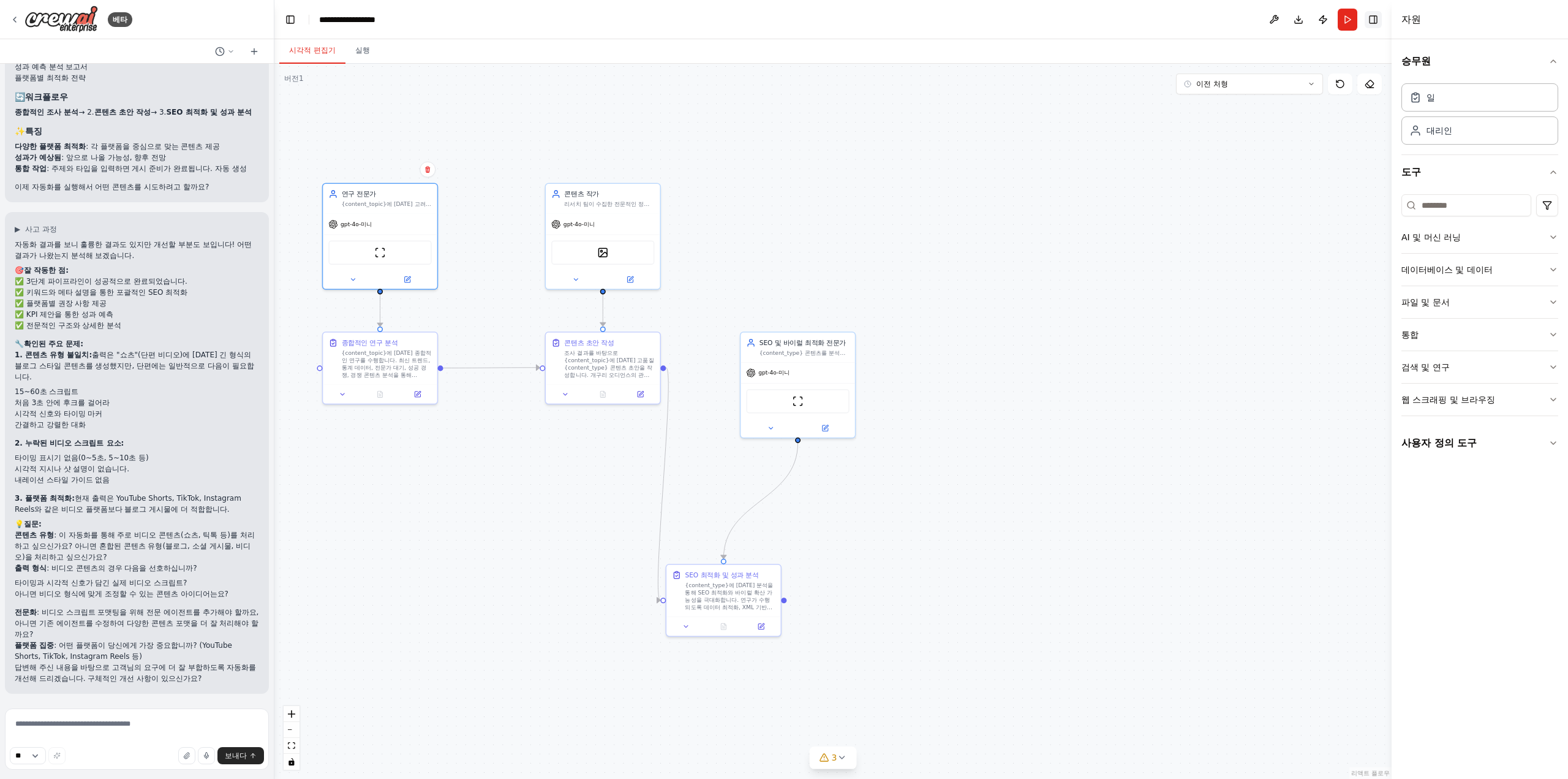
click at [1378, 21] on button "오른쪽 사이드바 전환" at bounding box center [1372, 19] width 17 height 17
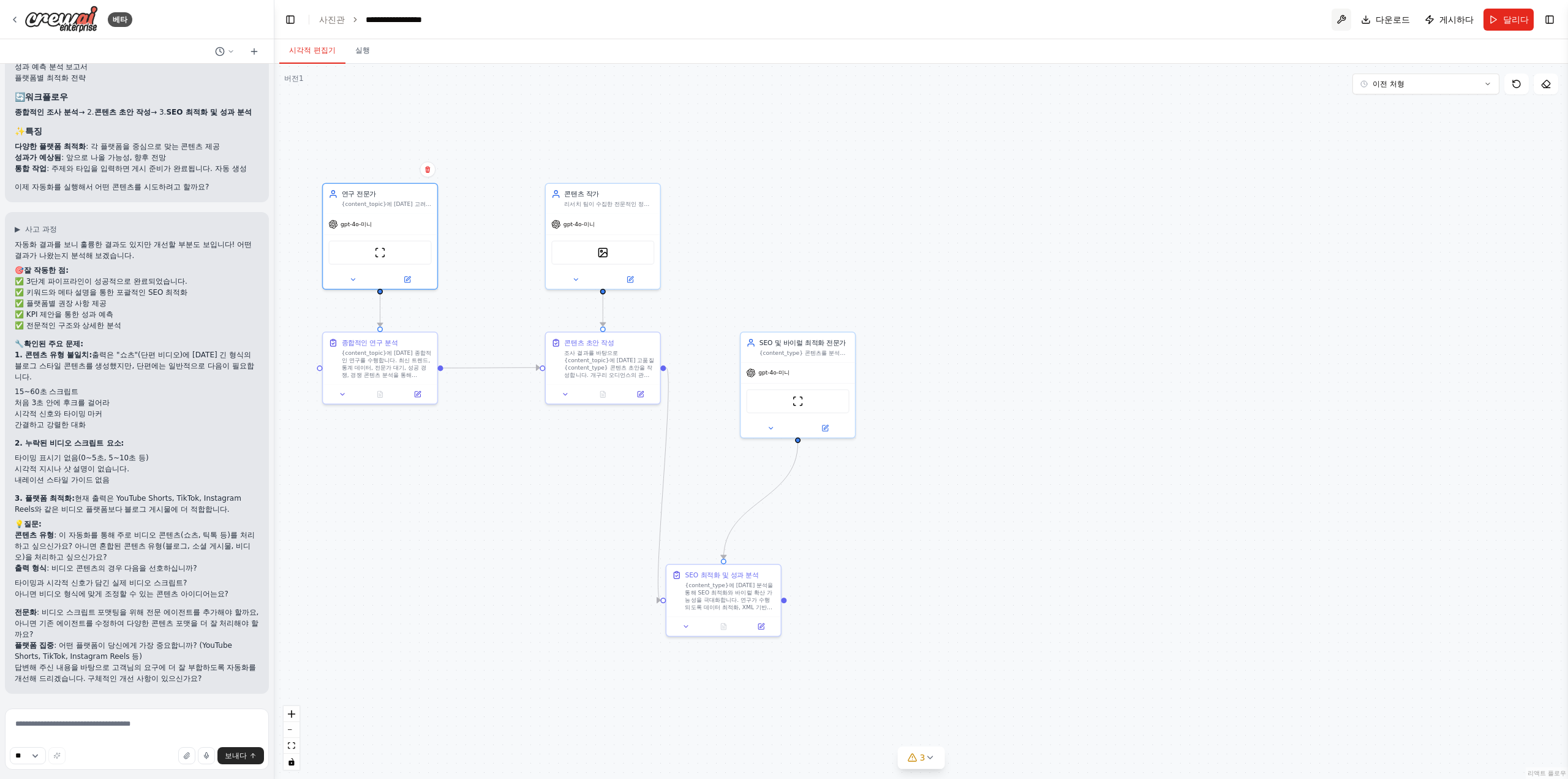
click at [1343, 23] on button at bounding box center [1341, 20] width 20 height 22
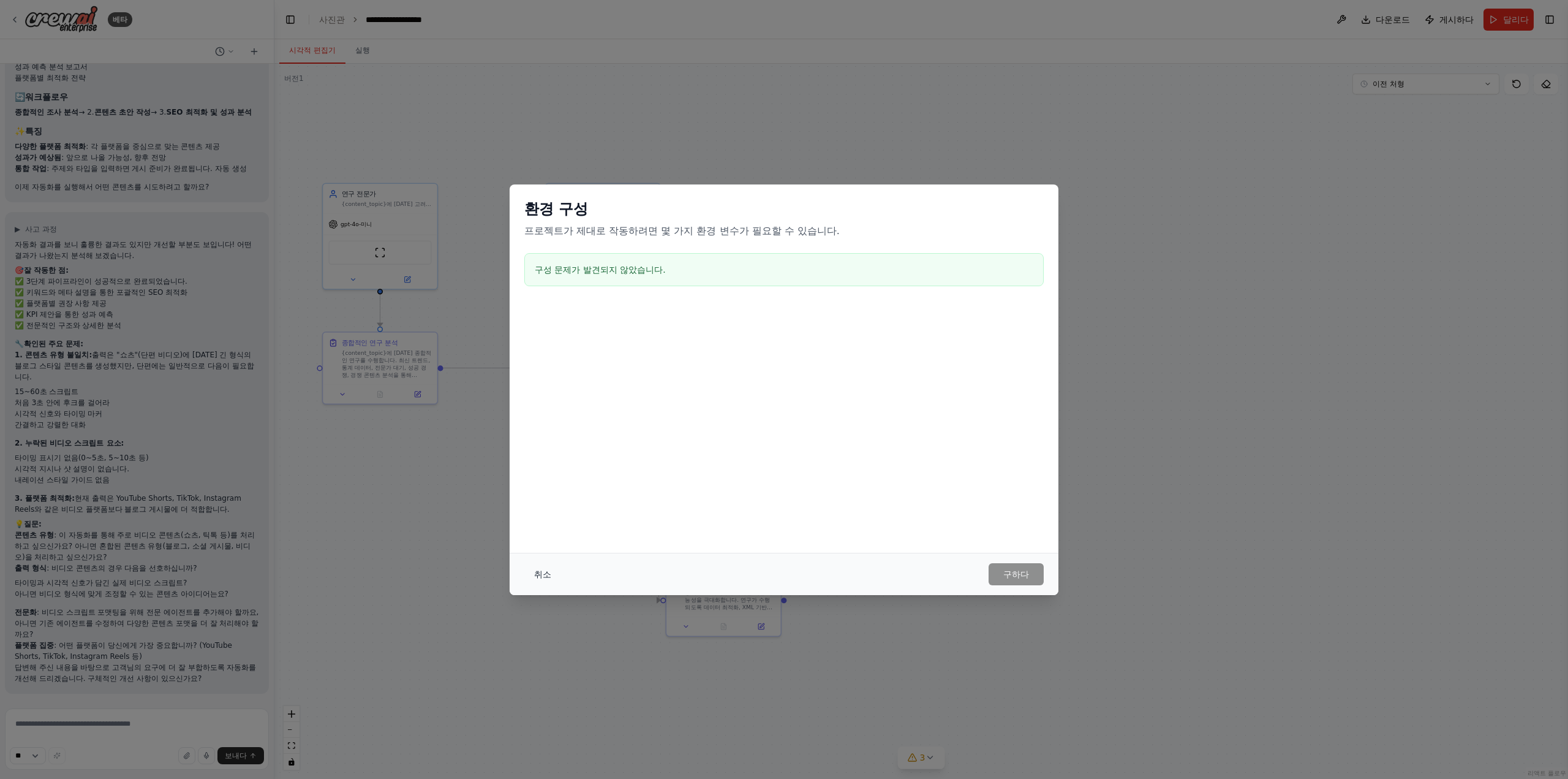
click at [559, 569] on button "취소" at bounding box center [542, 574] width 37 height 22
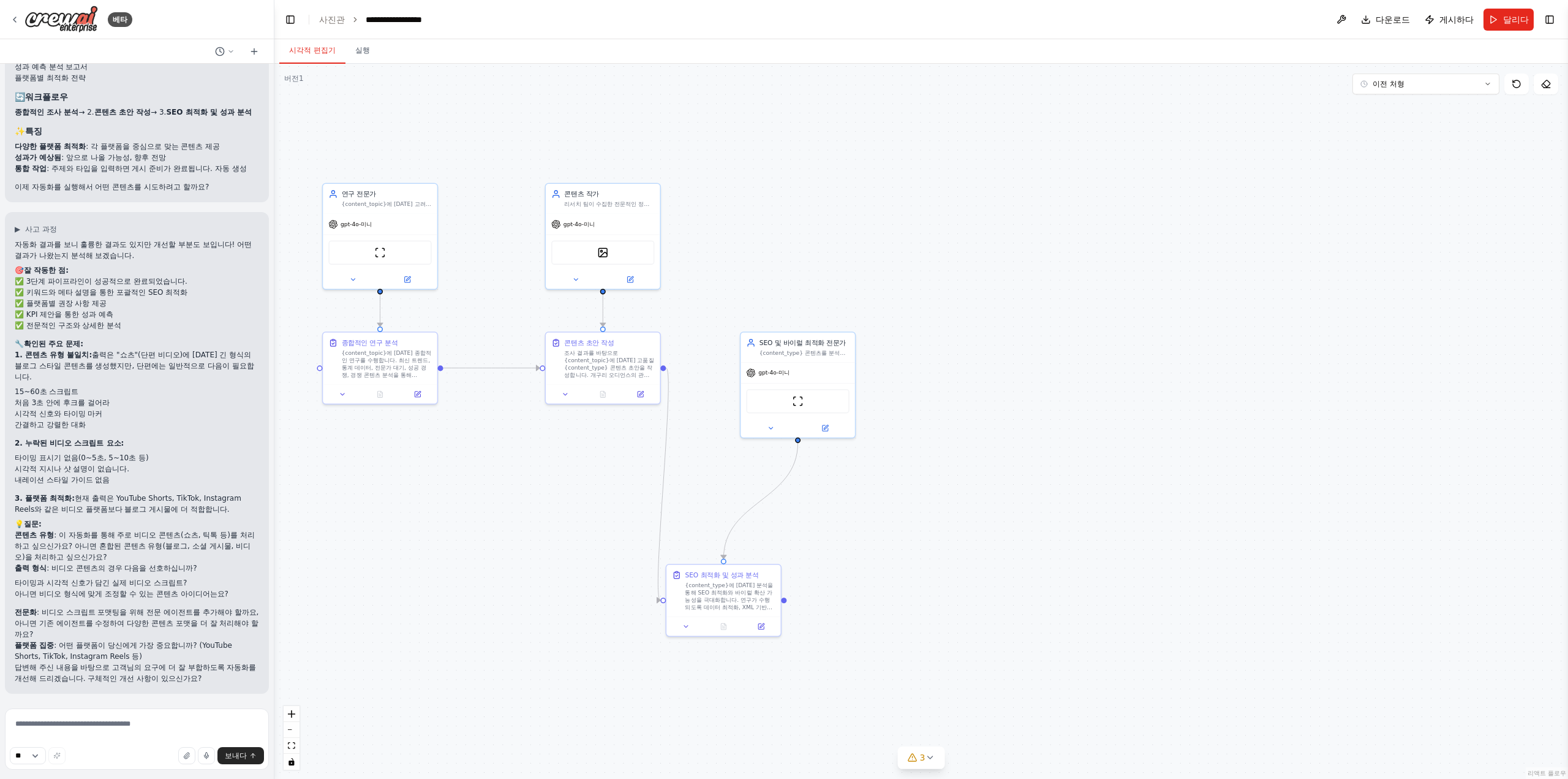
click at [80, 400] on font "처음 3초 안에 후크를 걸어라" at bounding box center [62, 402] width 95 height 9
click at [78, 422] on font "간결하고 강렬한 대화" at bounding box center [50, 424] width 71 height 9
click at [732, 600] on font "{content_type}에 [DATE] 분석을 통해 SEO 최적화와 바이럴 확산 가능성을 극대화합니다. 연구가 수행되도록 데이터 최적화, X…" at bounding box center [729, 608] width 88 height 58
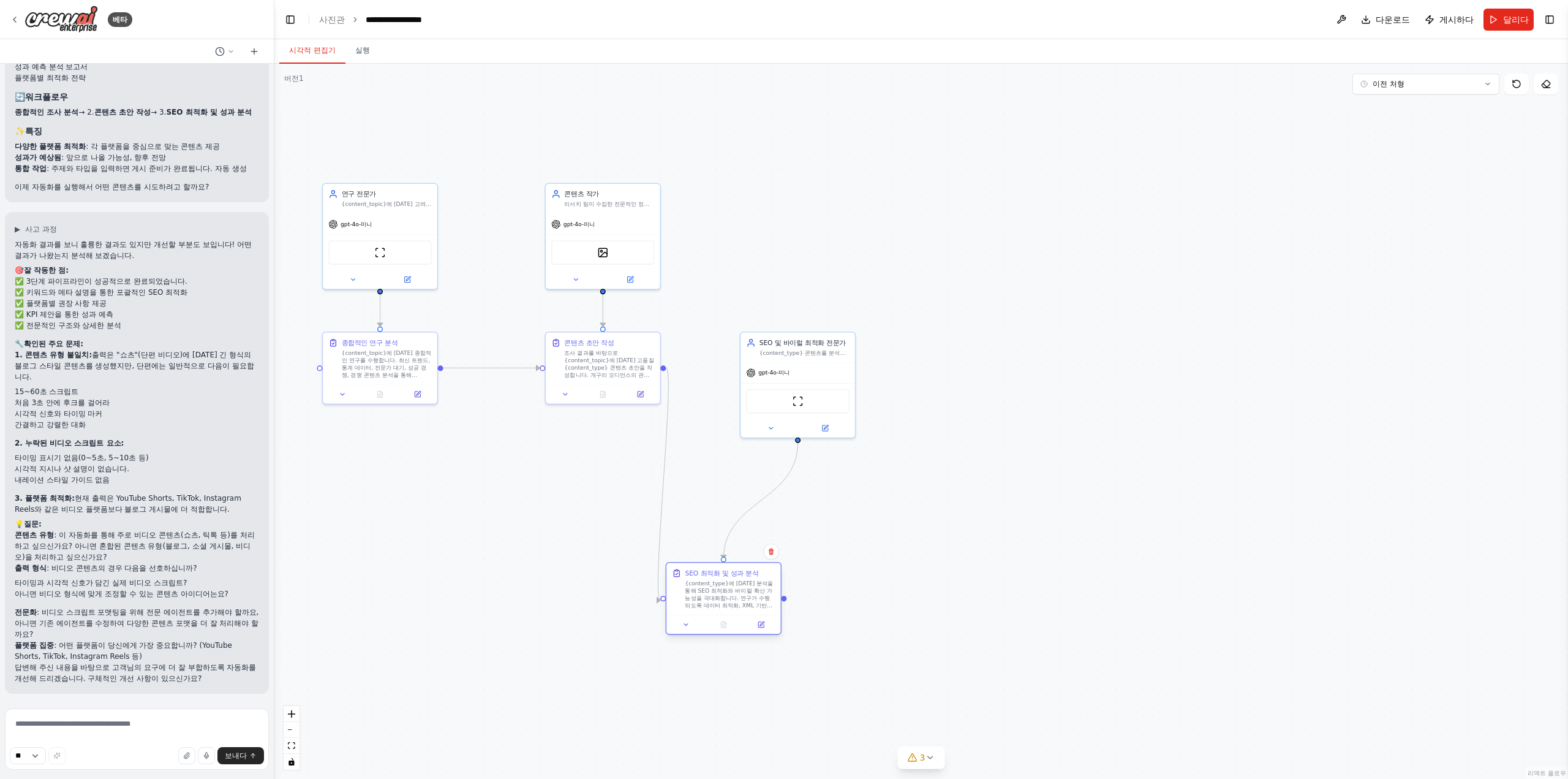
click at [732, 600] on font "{content_type}에 [DATE] 분석을 통해 SEO 최적화와 바이럴 확산 가능성을 극대화합니다. 연구가 수행되도록 데이터 최적화, X…" at bounding box center [729, 608] width 88 height 58
drag, startPoint x: 784, startPoint y: 369, endPoint x: 721, endPoint y: 361, distance: 63.5
click at [721, 361] on font "gpt-4o-미니" at bounding box center [709, 362] width 31 height 7
drag, startPoint x: 733, startPoint y: 589, endPoint x: 812, endPoint y: 579, distance: 79.6
click at [812, 579] on font "{content_type}에 [DATE] 분석을 통해 SEO 최적화와 바이럴 확산 가능성을 극대화합니다. 연구가 수행되도록 데이터 최적화, X…" at bounding box center [812, 599] width 88 height 58
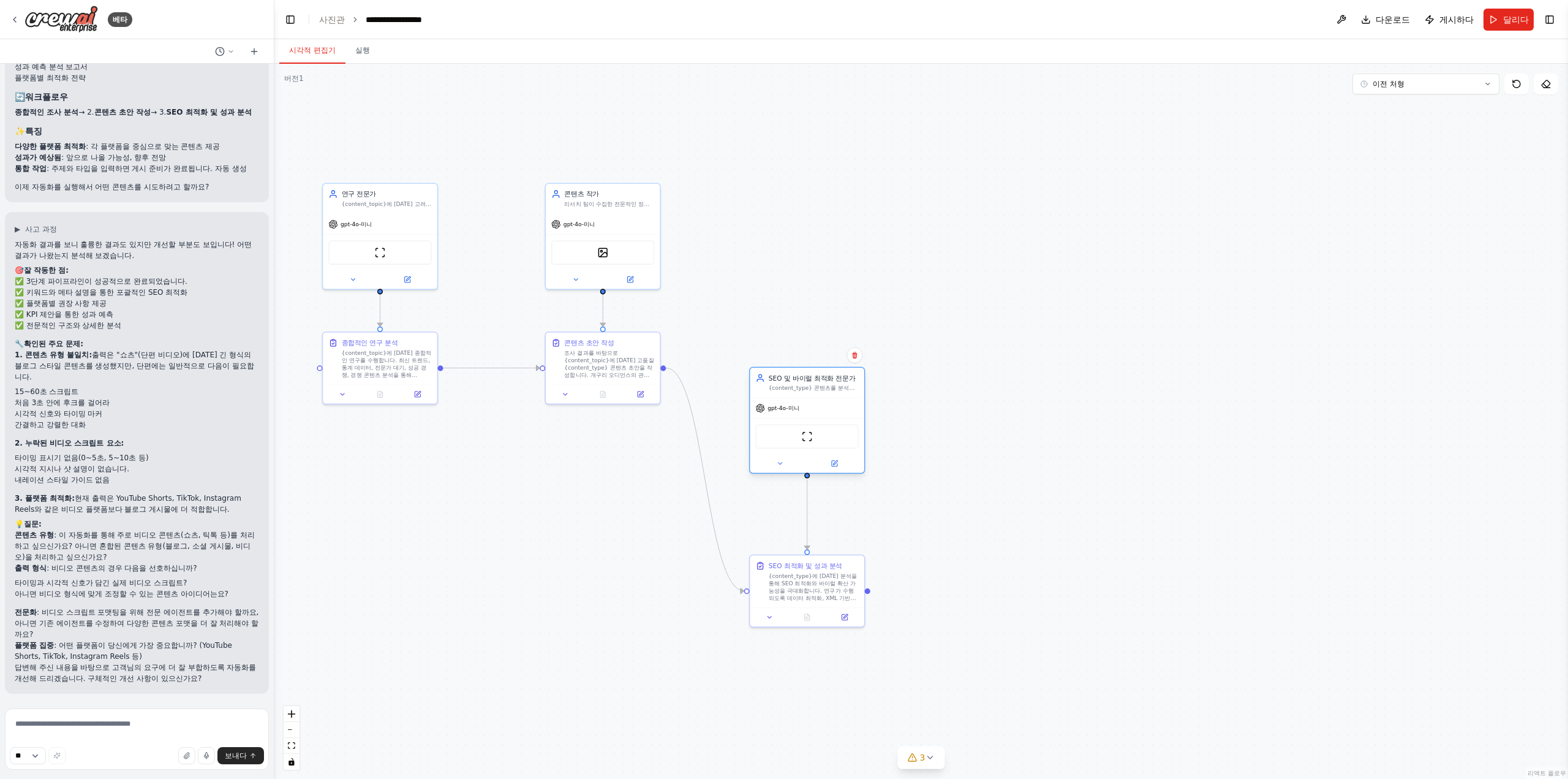
drag, startPoint x: 761, startPoint y: 352, endPoint x: 829, endPoint y: 400, distance: 83.2
click at [829, 400] on div "gpt-4o-미니" at bounding box center [807, 407] width 114 height 20
click at [1111, 317] on div ".deletable-edge-delete-btn { width: 20px; height: 20px; border: 0px solid #ffff…" at bounding box center [921, 421] width 1294 height 715
click at [1546, 22] on button "오른쪽 사이드바 전환" at bounding box center [1549, 19] width 17 height 17
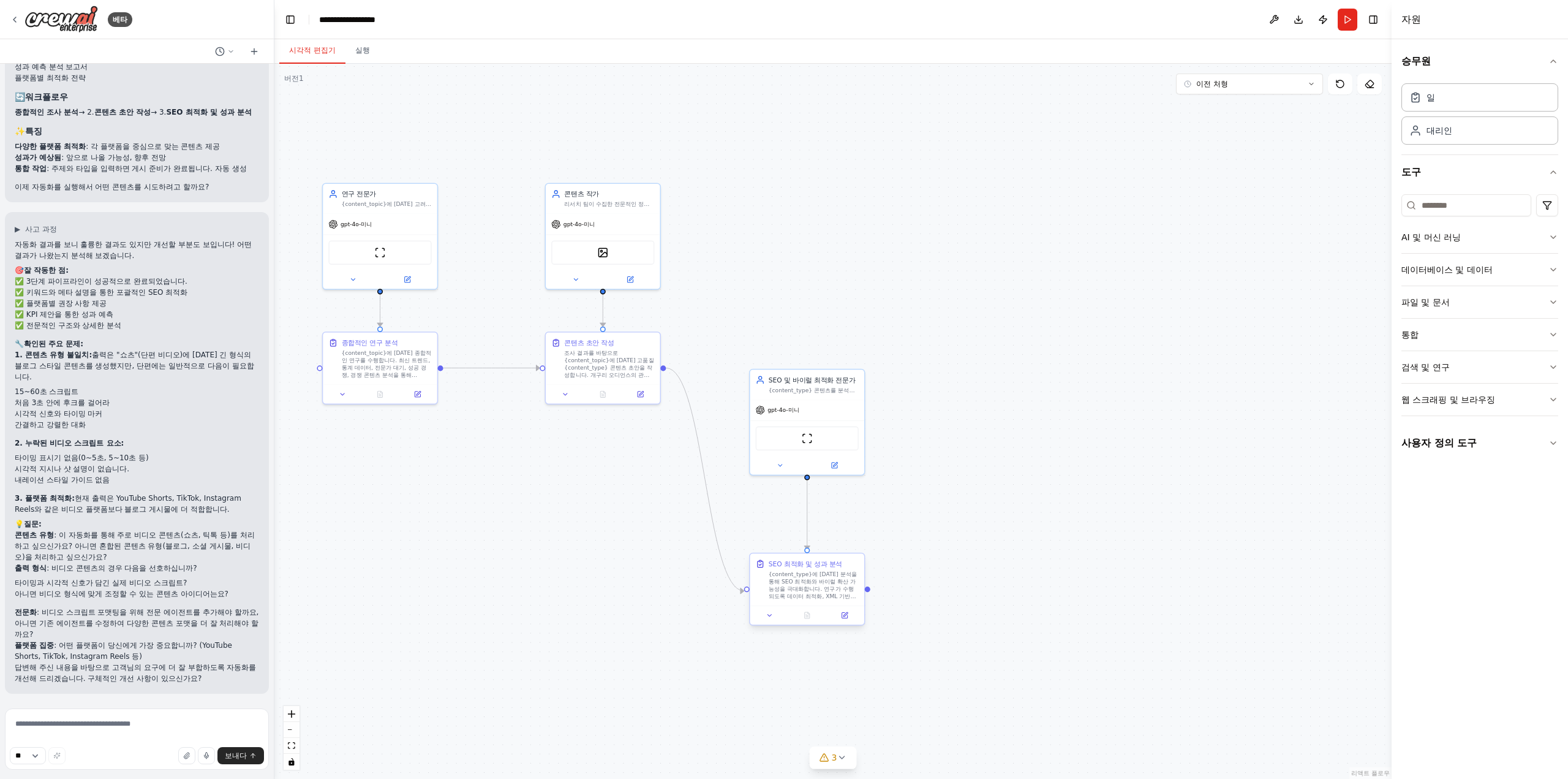
click at [817, 597] on font "{content_type}에 [DATE] 분석을 통해 SEO 최적화와 바이럴 확산 가능성을 극대화합니다. 연구가 수행되도록 데이터 최적화, X…" at bounding box center [812, 599] width 88 height 58
click at [764, 617] on button at bounding box center [770, 615] width 32 height 11
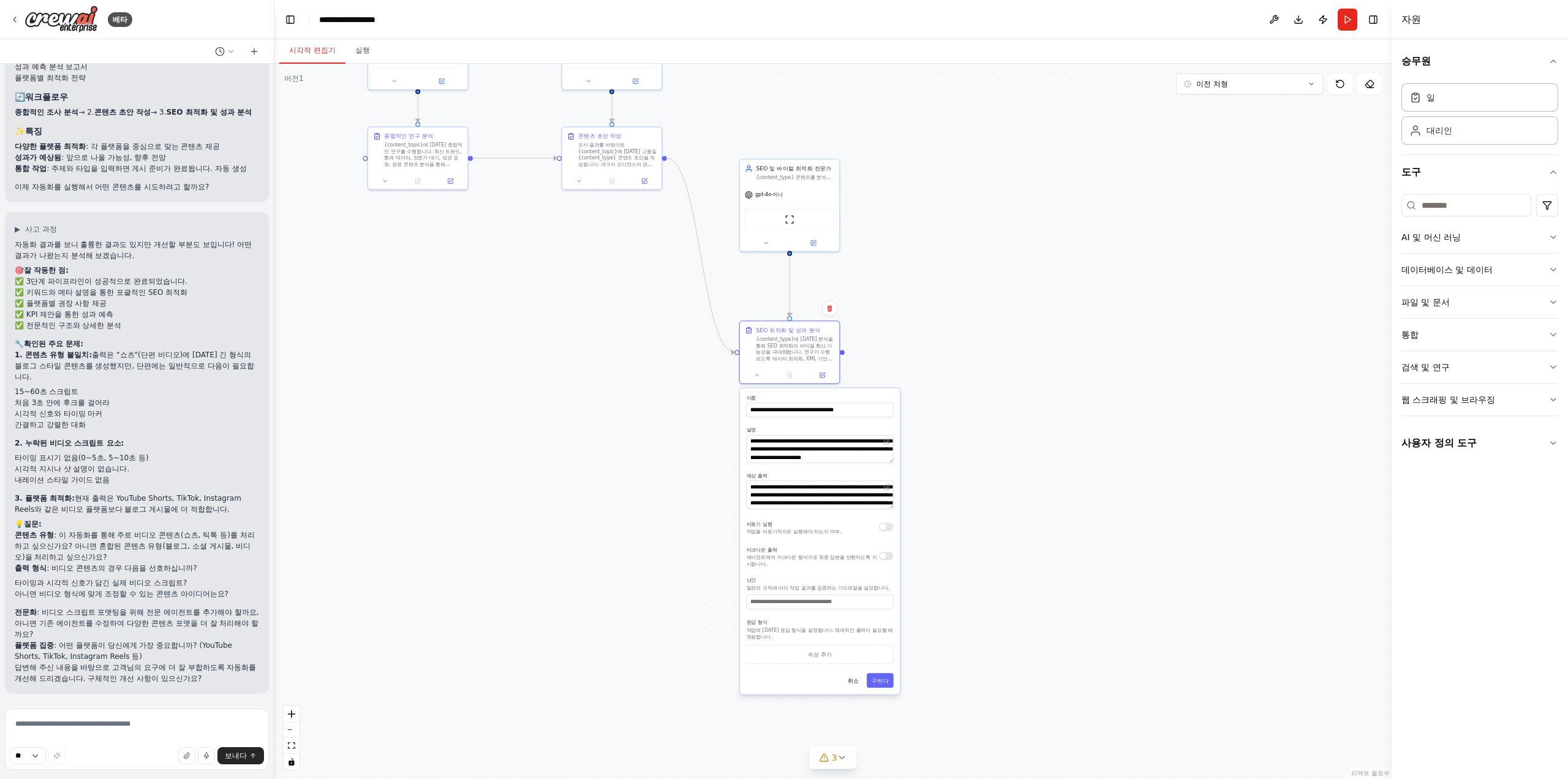
drag, startPoint x: 977, startPoint y: 722, endPoint x: 953, endPoint y: 468, distance: 255.1
click at [953, 468] on div ".deletable-edge-delete-btn { width: 20px; height: 20px; border: 0px solid #ffff…" at bounding box center [832, 421] width 1117 height 715
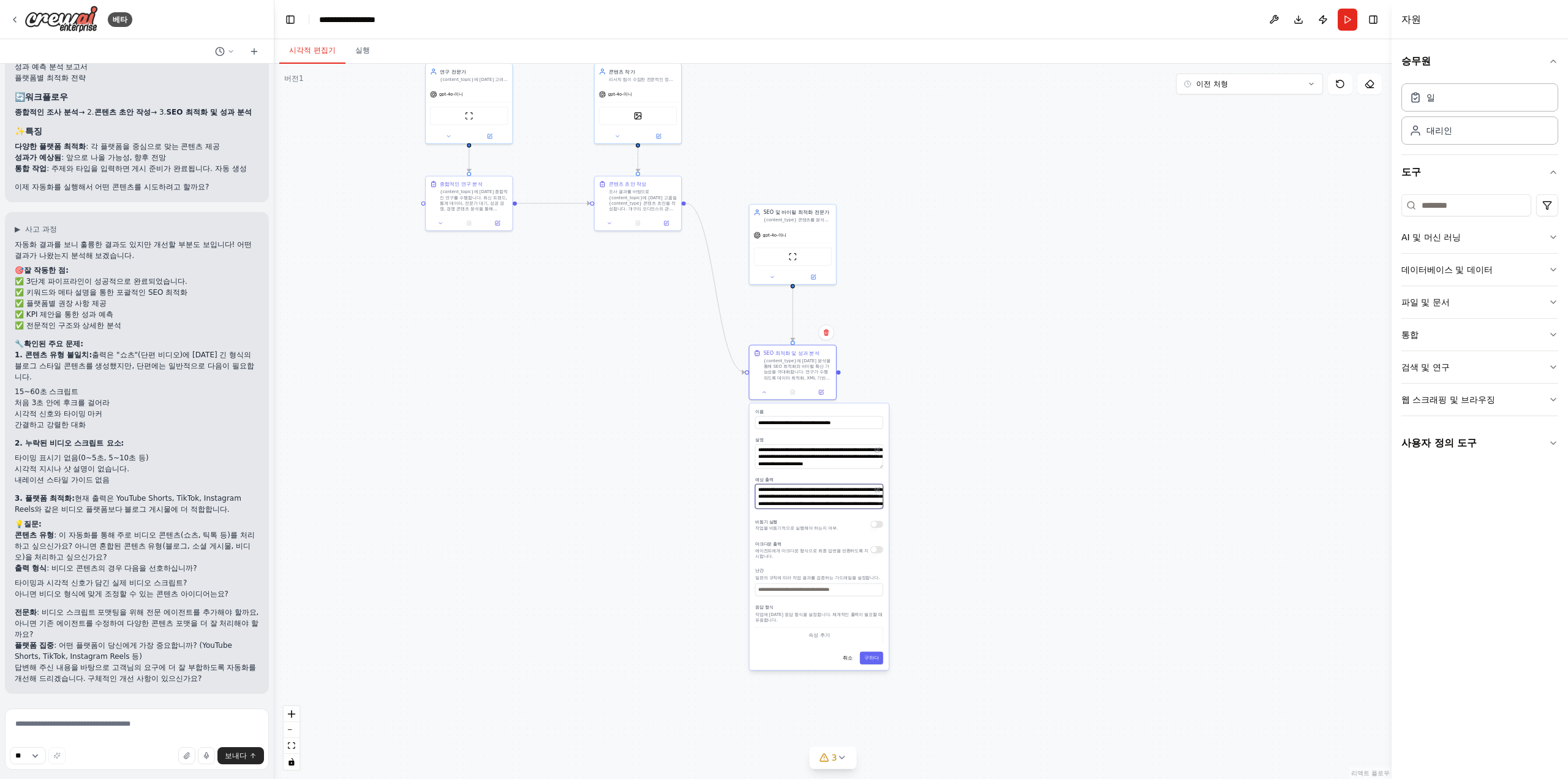
scroll to position [61, 0]
drag, startPoint x: 814, startPoint y: 500, endPoint x: 818, endPoint y: 516, distance: 16.5
click at [818, 516] on div "**********" at bounding box center [818, 536] width 139 height 267
click at [950, 570] on div ".deletable-edge-delete-btn { width: 20px; height: 20px; border: 0px solid #ffff…" at bounding box center [832, 421] width 1117 height 715
click at [667, 534] on div ".deletable-edge-delete-btn { width: 20px; height: 20px; border: 0px solid #ffff…" at bounding box center [832, 421] width 1117 height 715
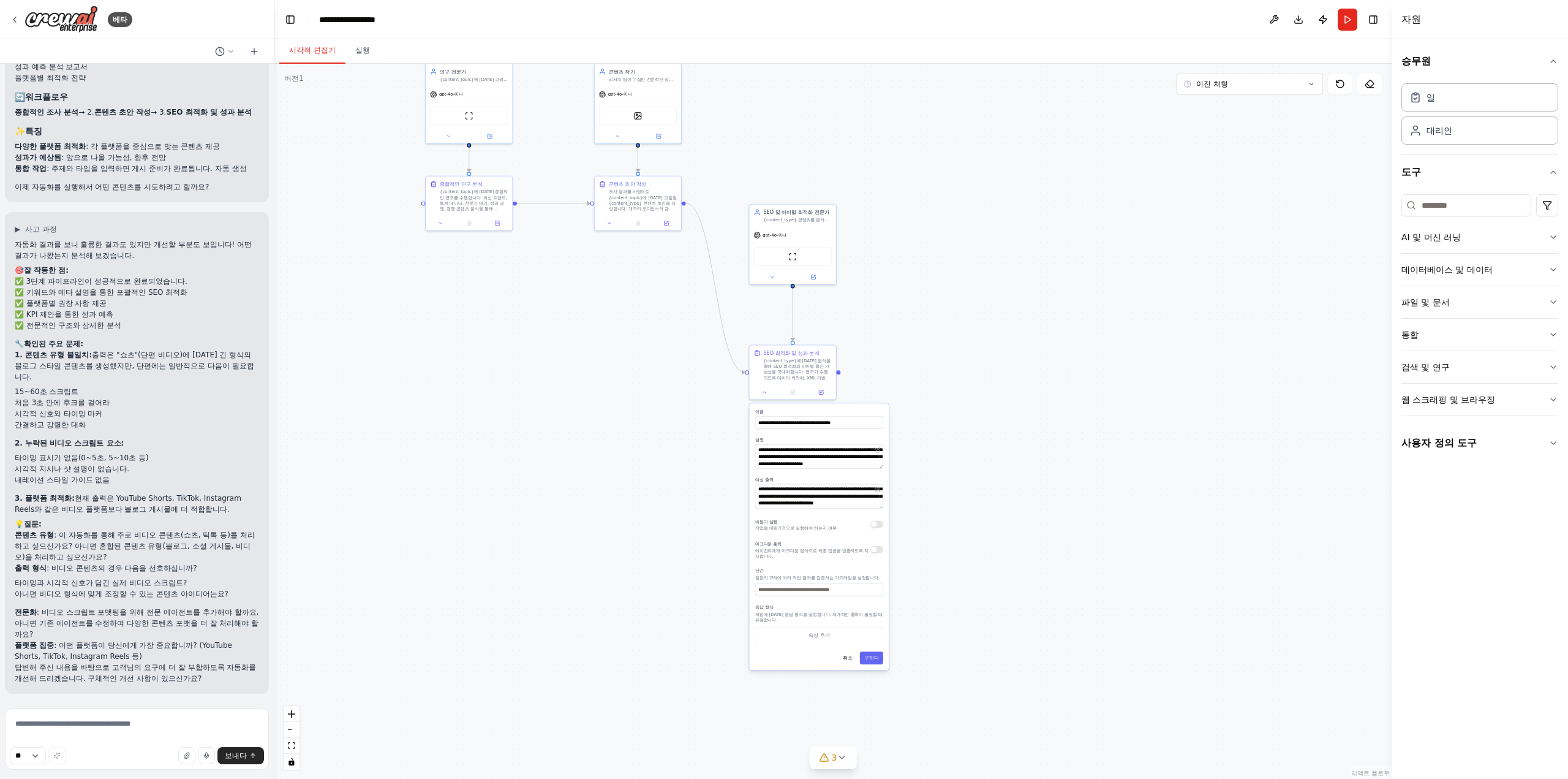
click at [47, 279] on font "✅ 3단계 파이프라인이 성공적으로 완료되었습니다." at bounding box center [101, 281] width 173 height 9
click at [54, 307] on font "✅ 플랫폼별 권장 사항 제공" at bounding box center [61, 303] width 92 height 9
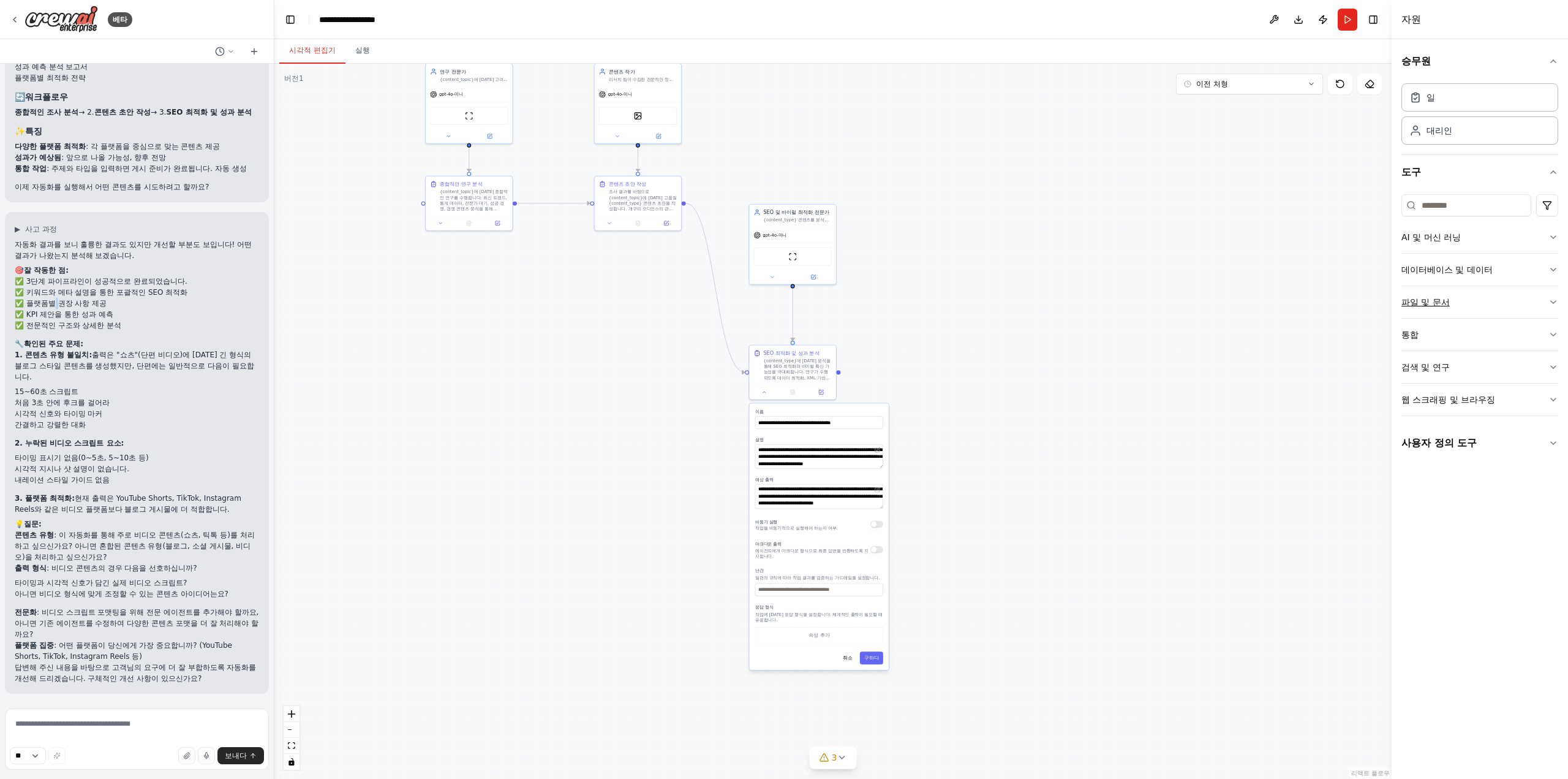
click at [1448, 302] on font "파일 및 문서" at bounding box center [1425, 303] width 48 height 10
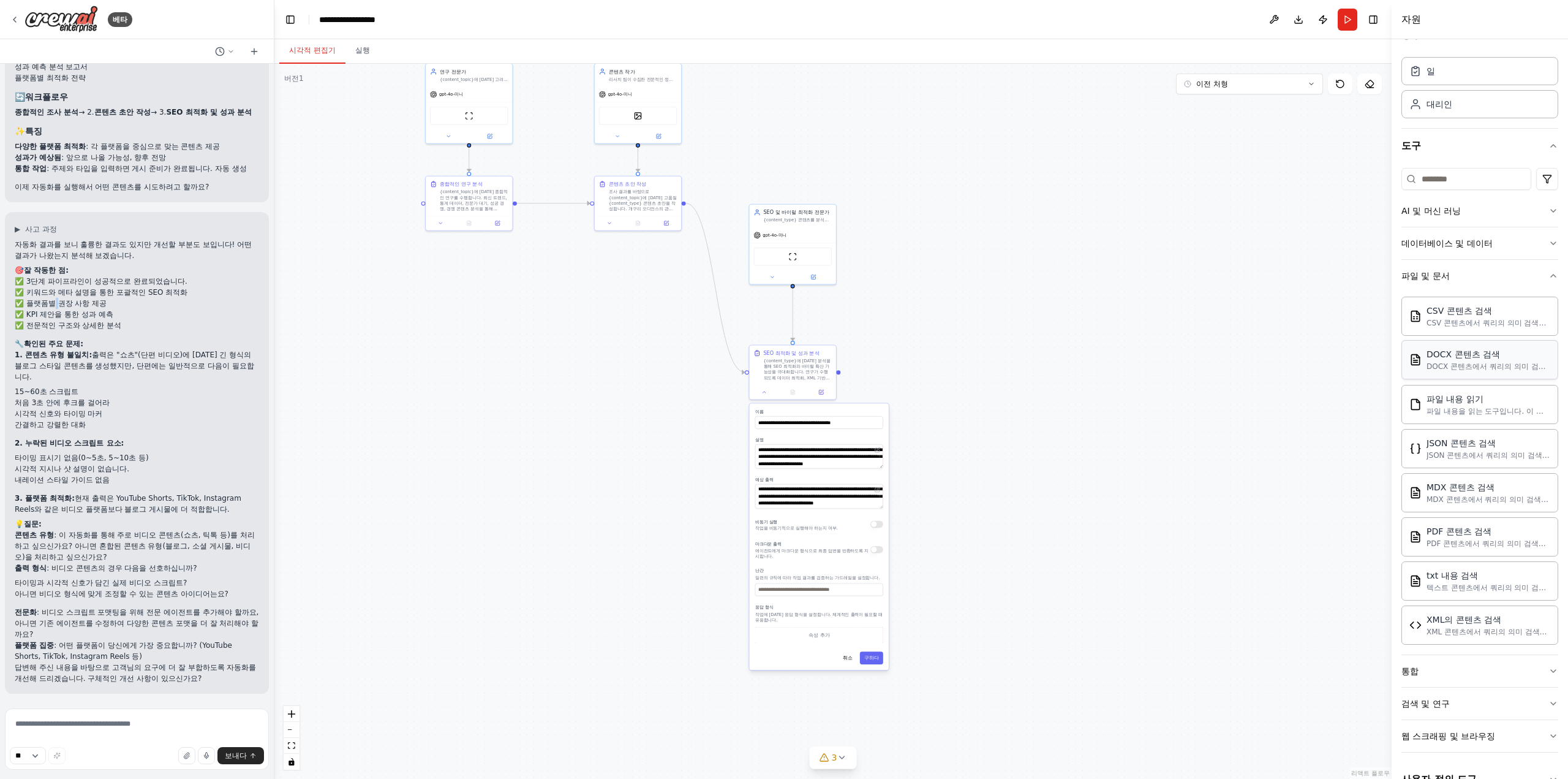
scroll to position [48, 0]
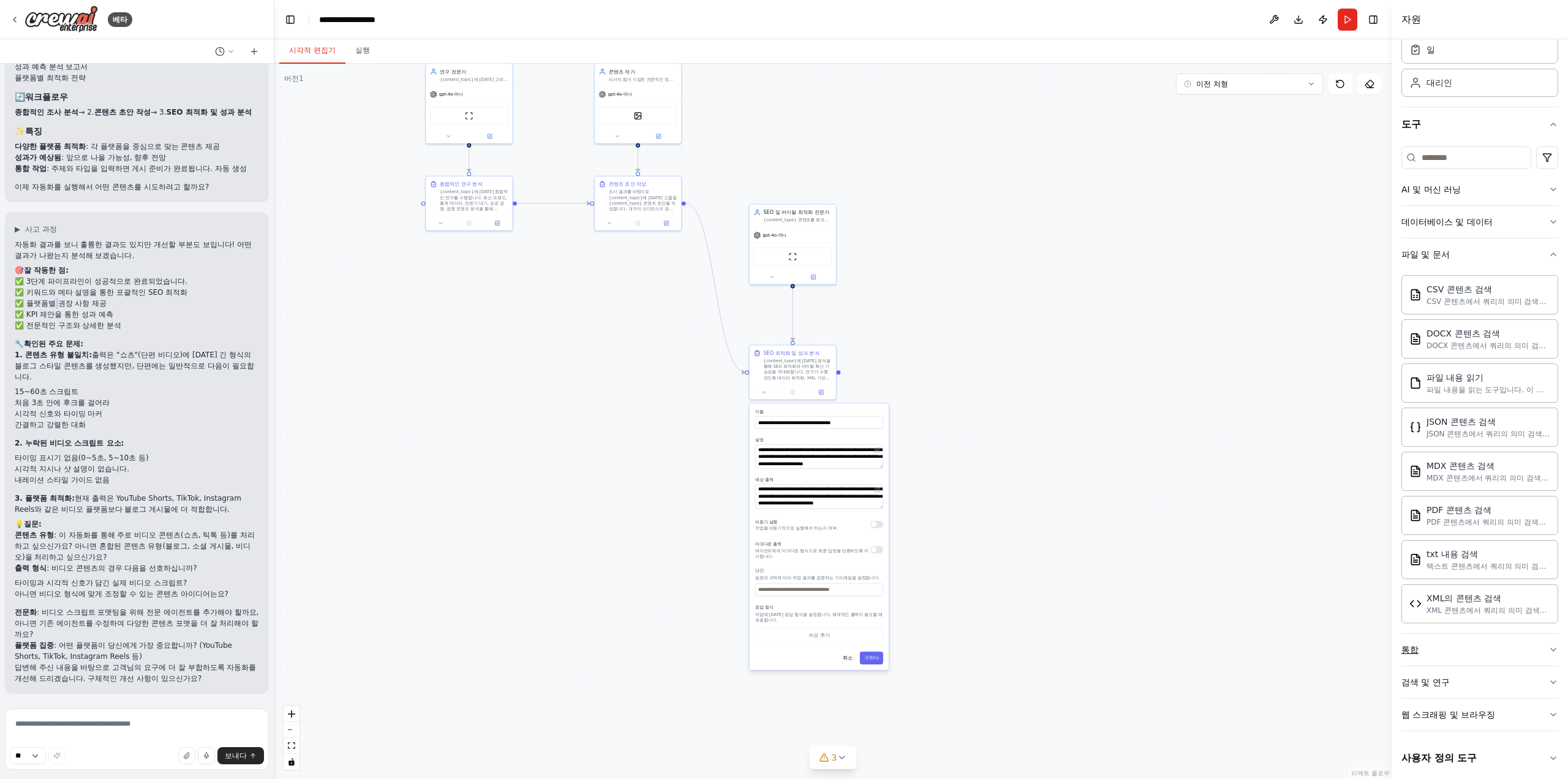
click at [1519, 654] on button "통합" at bounding box center [1479, 649] width 157 height 32
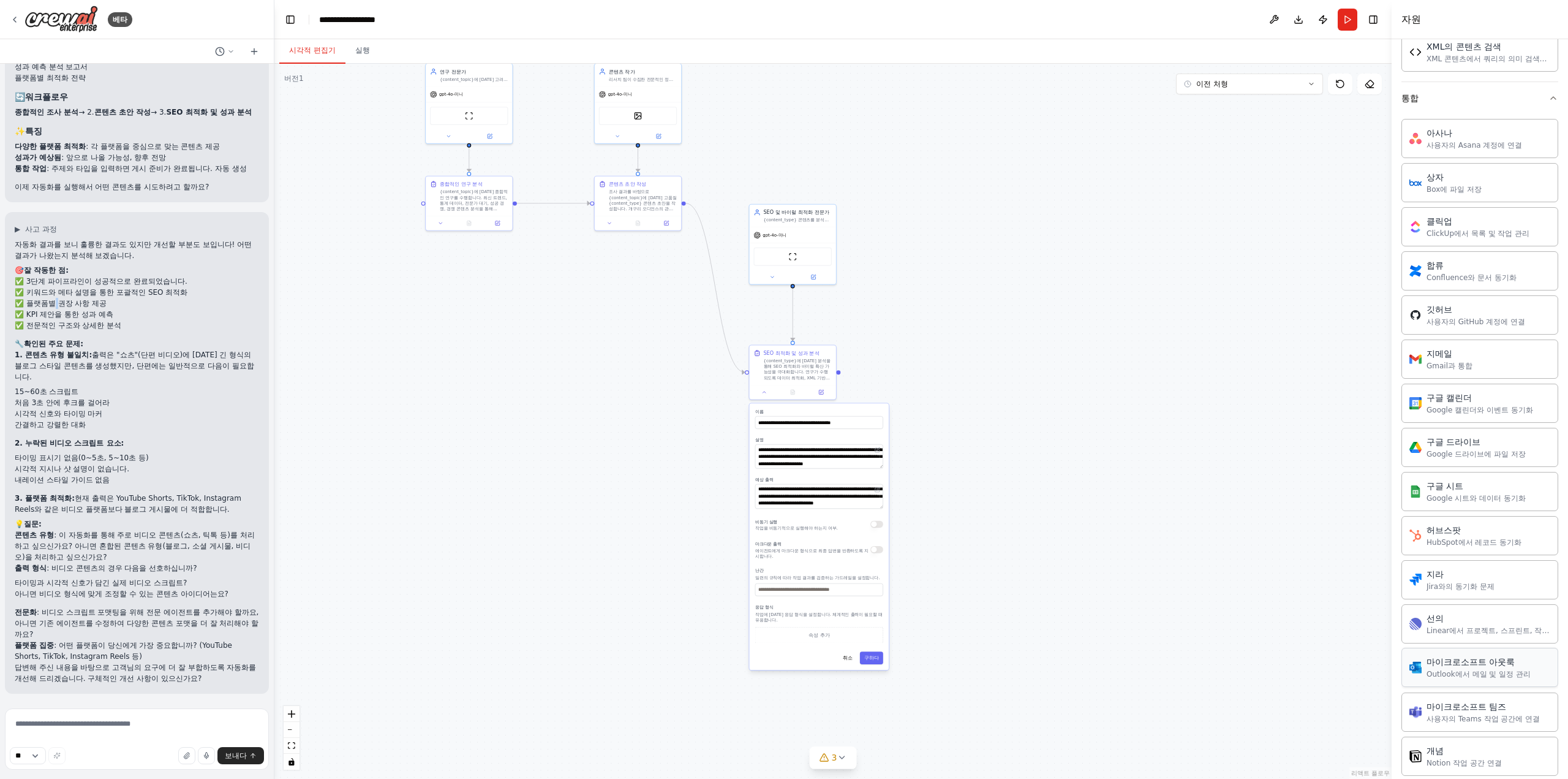
scroll to position [1020, 0]
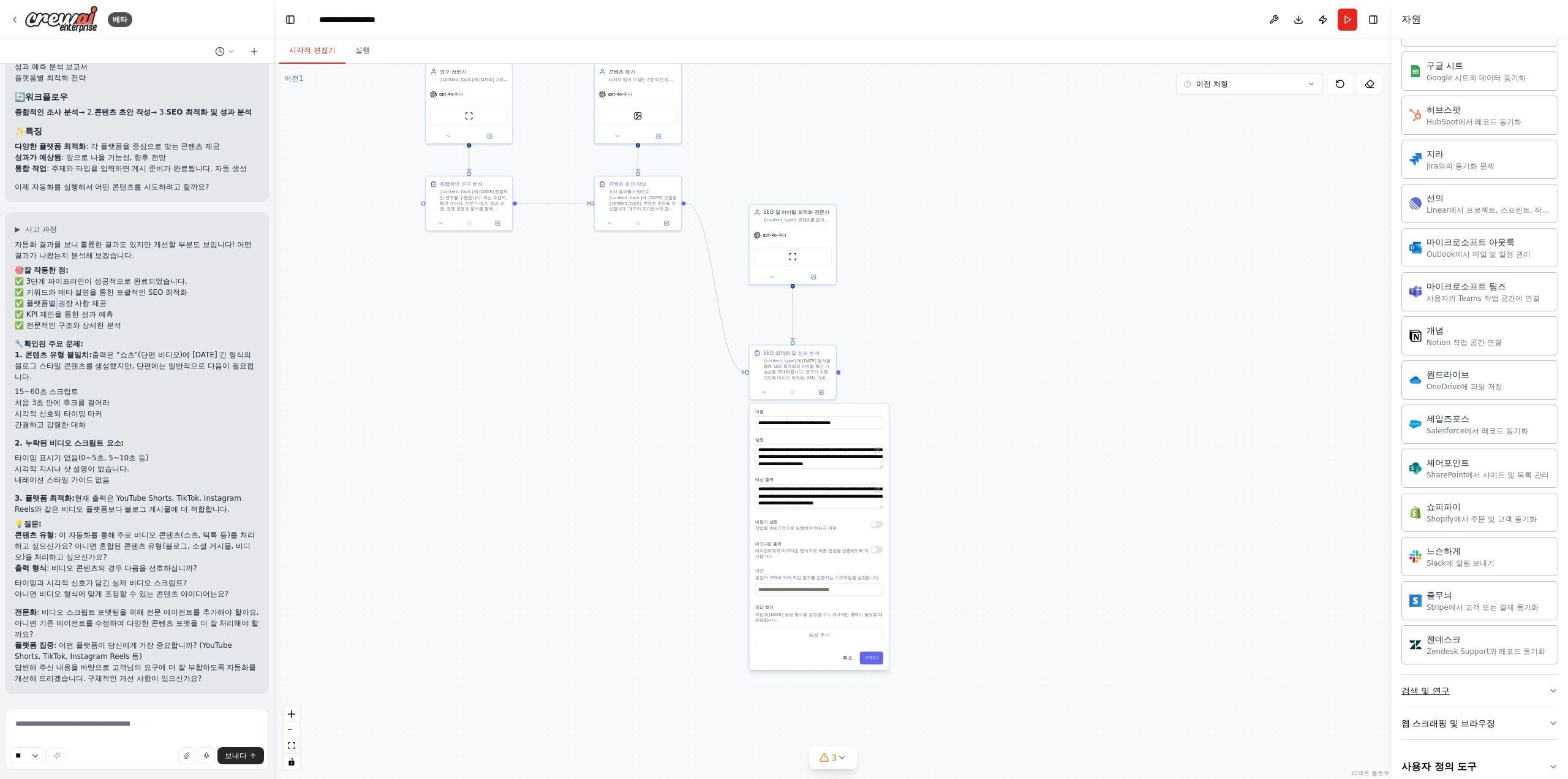
click at [1504, 675] on button "검색 및 연구" at bounding box center [1479, 691] width 157 height 32
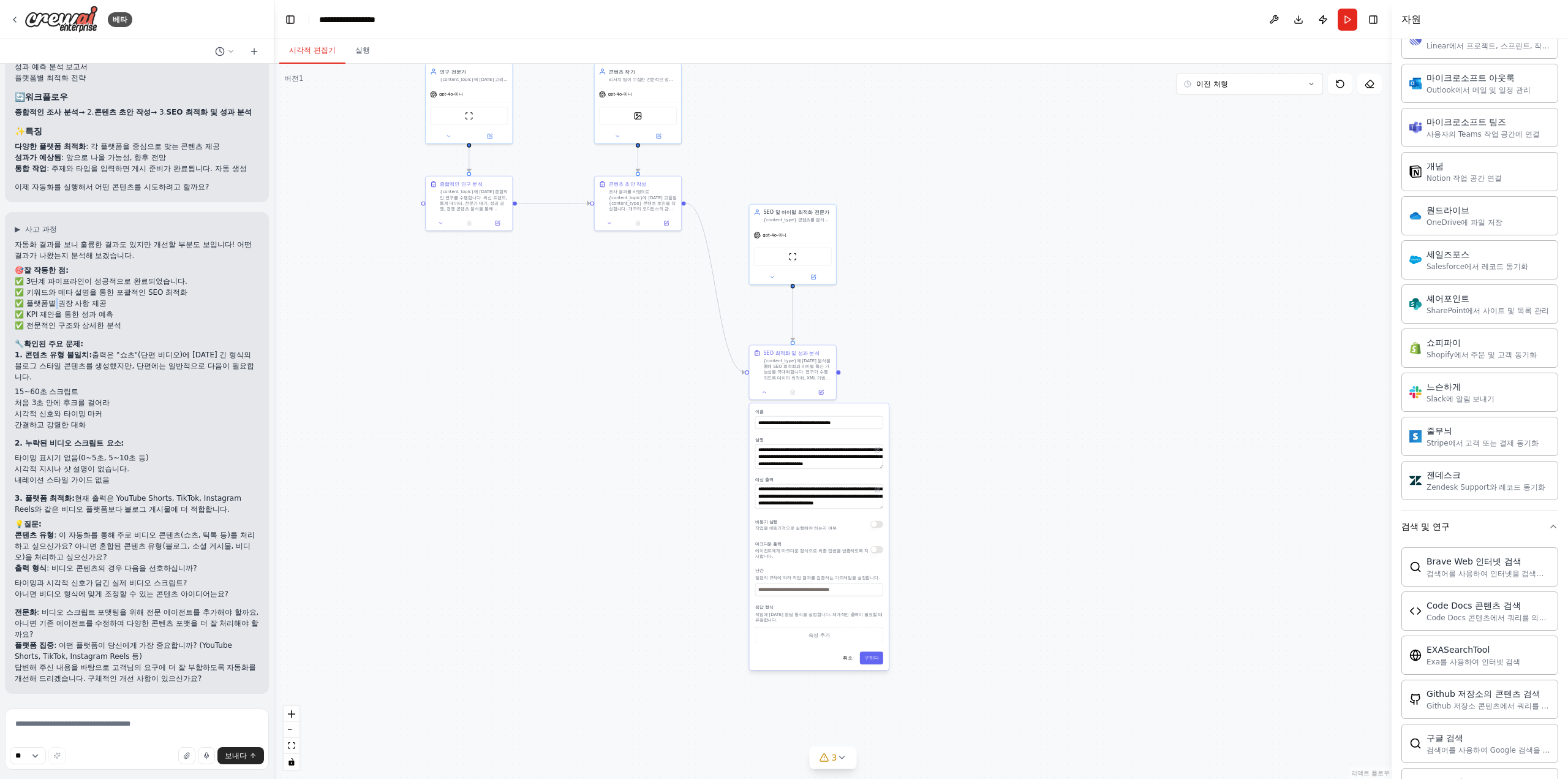
scroll to position [1203, 0]
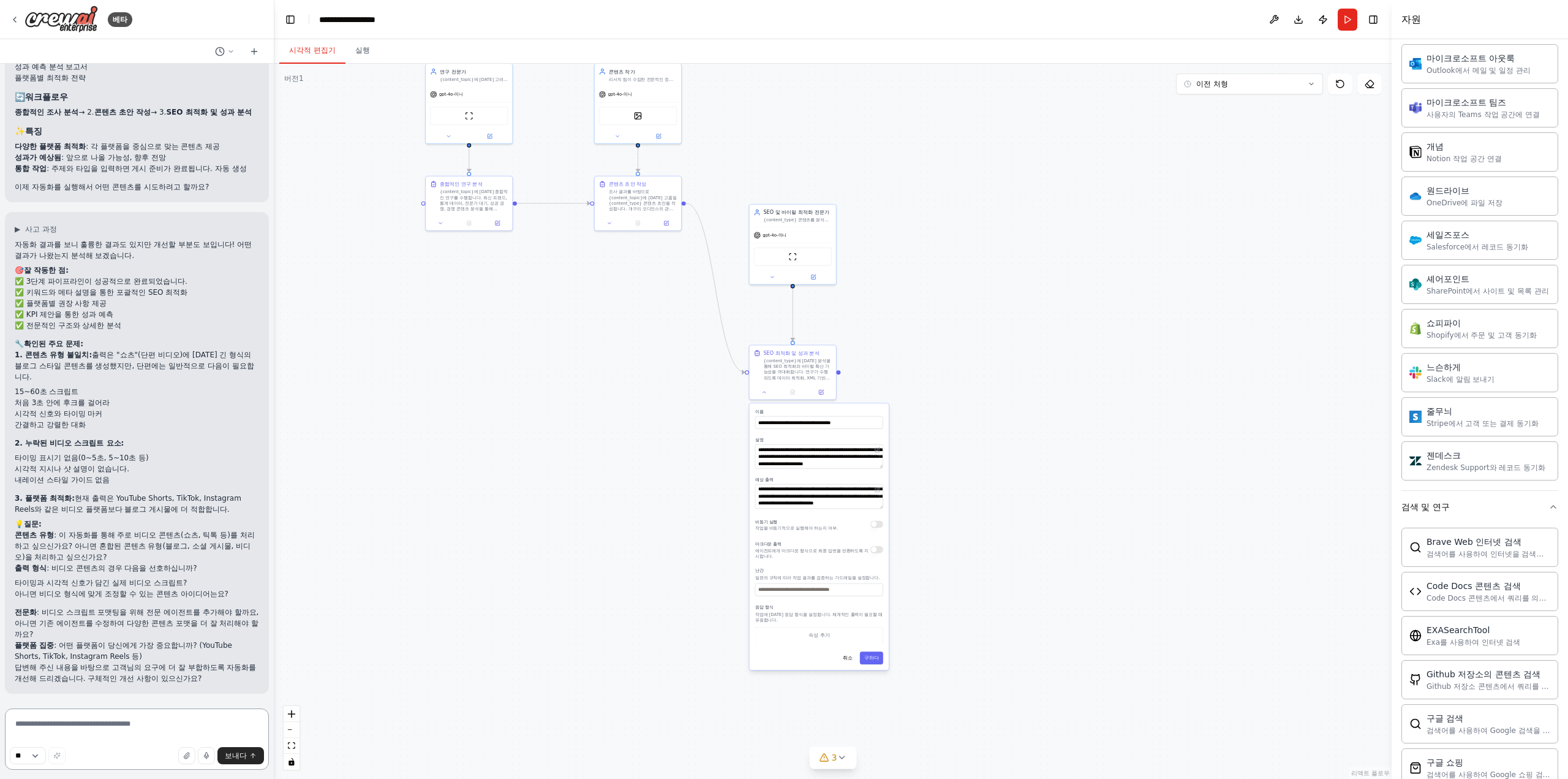
click at [112, 730] on textarea at bounding box center [137, 738] width 263 height 61
type textarea "**********"
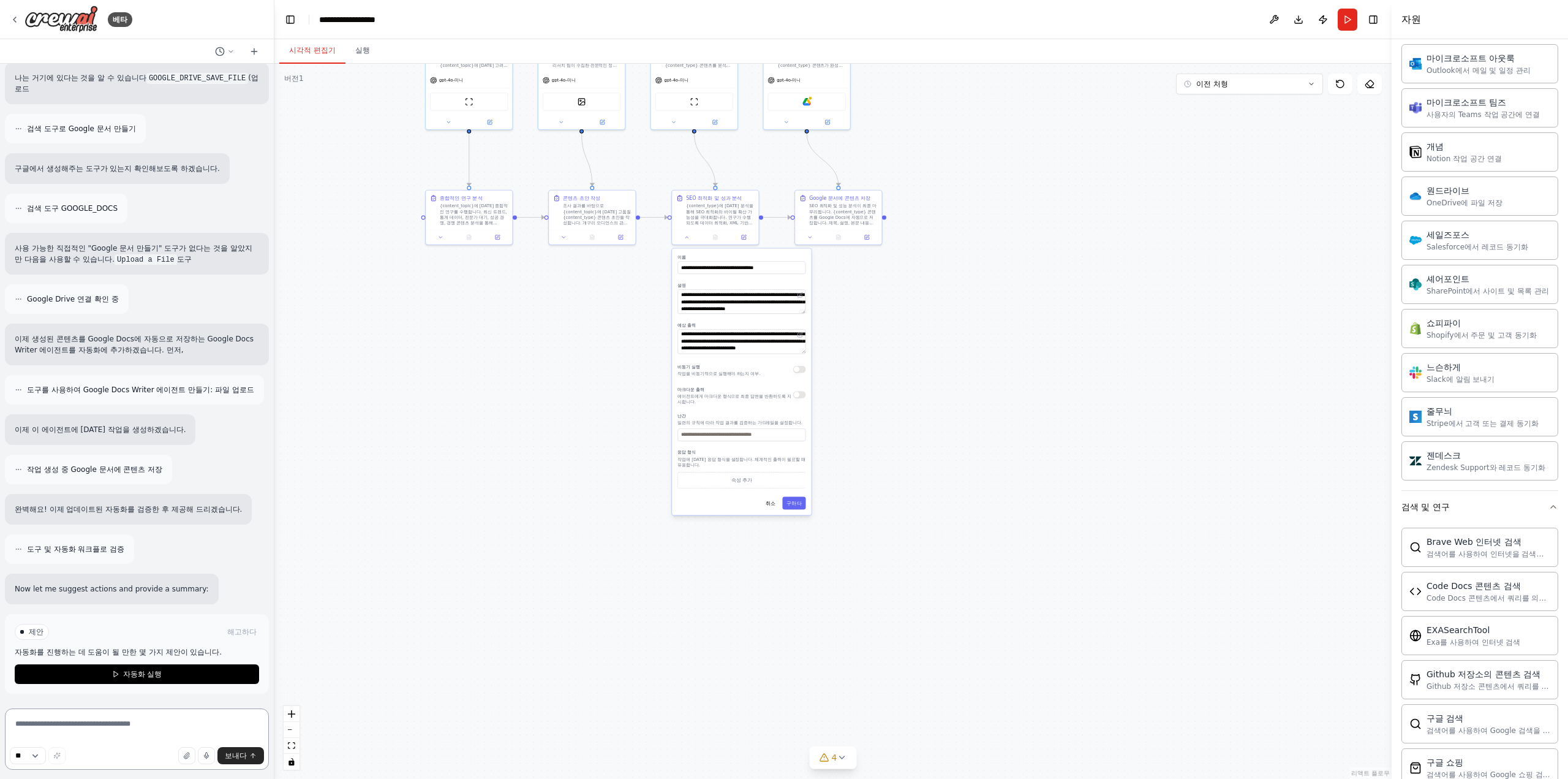
scroll to position [3838, 0]
click at [241, 681] on button "자동화 실행" at bounding box center [137, 674] width 245 height 20
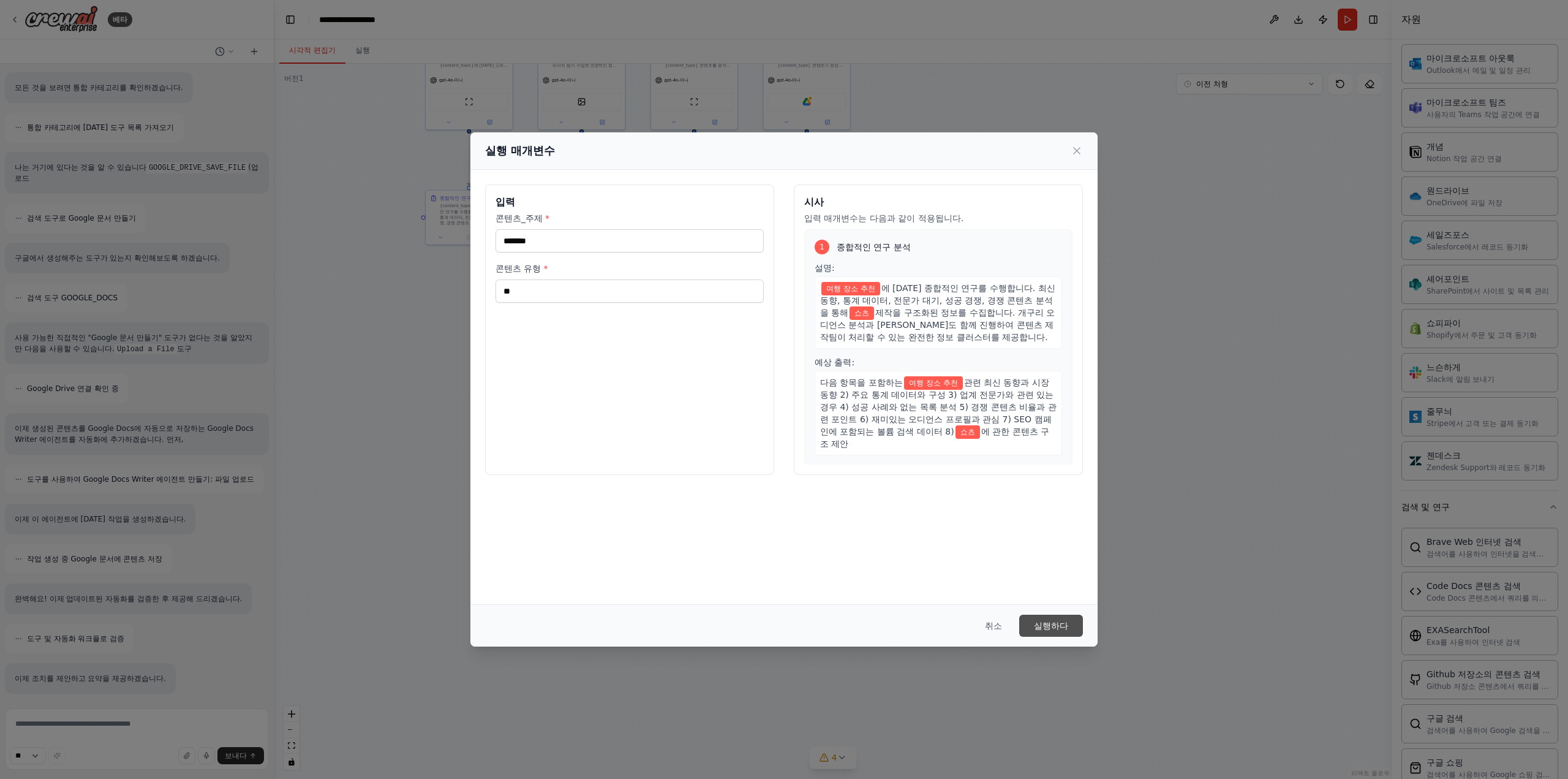
click at [1036, 619] on button "실행하다" at bounding box center [1051, 625] width 64 height 22
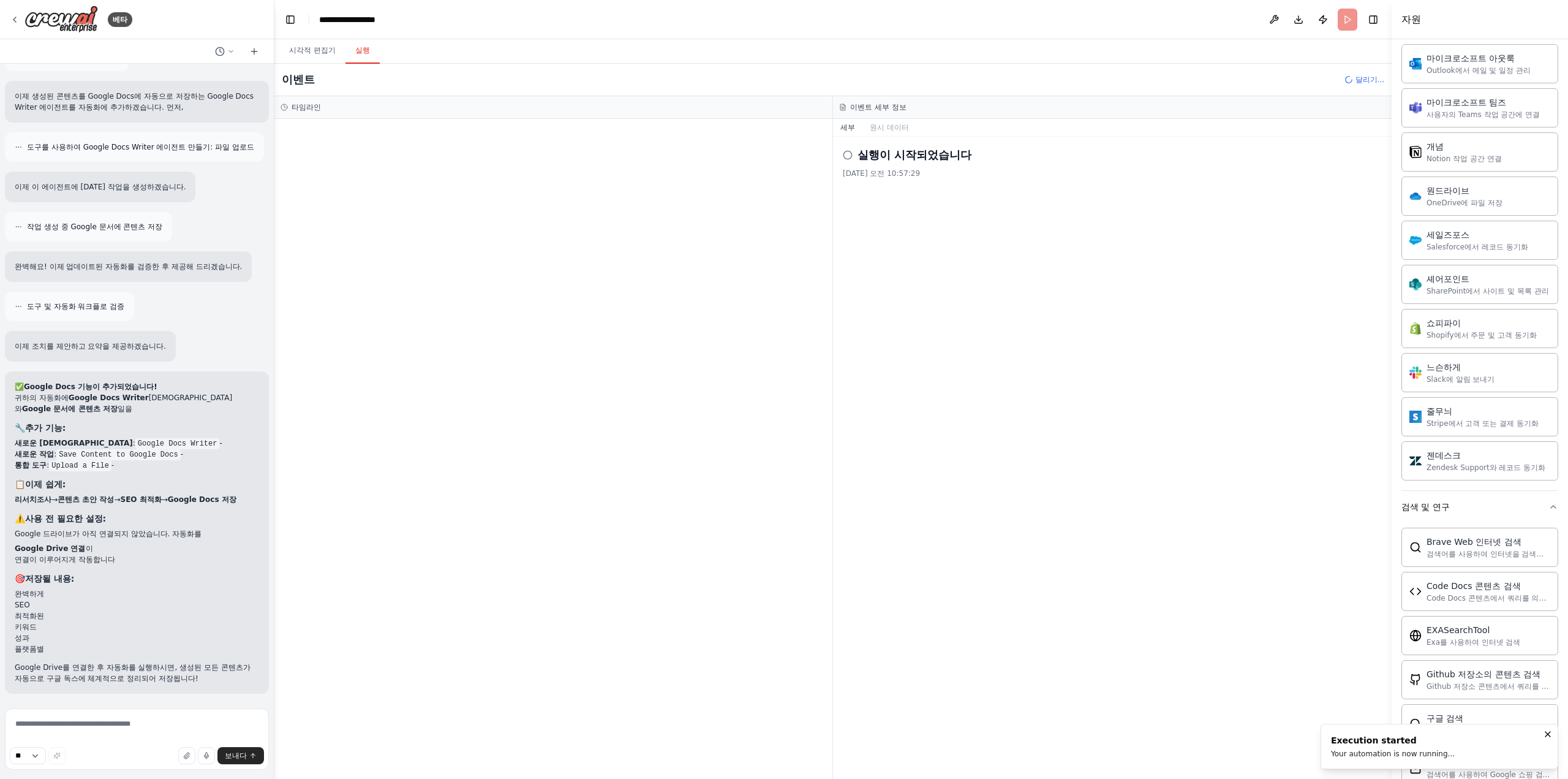
scroll to position [4081, 0]
click at [1355, 13] on header "**********" at bounding box center [832, 19] width 1117 height 39
click at [1348, 17] on header "**********" at bounding box center [832, 19] width 1117 height 39
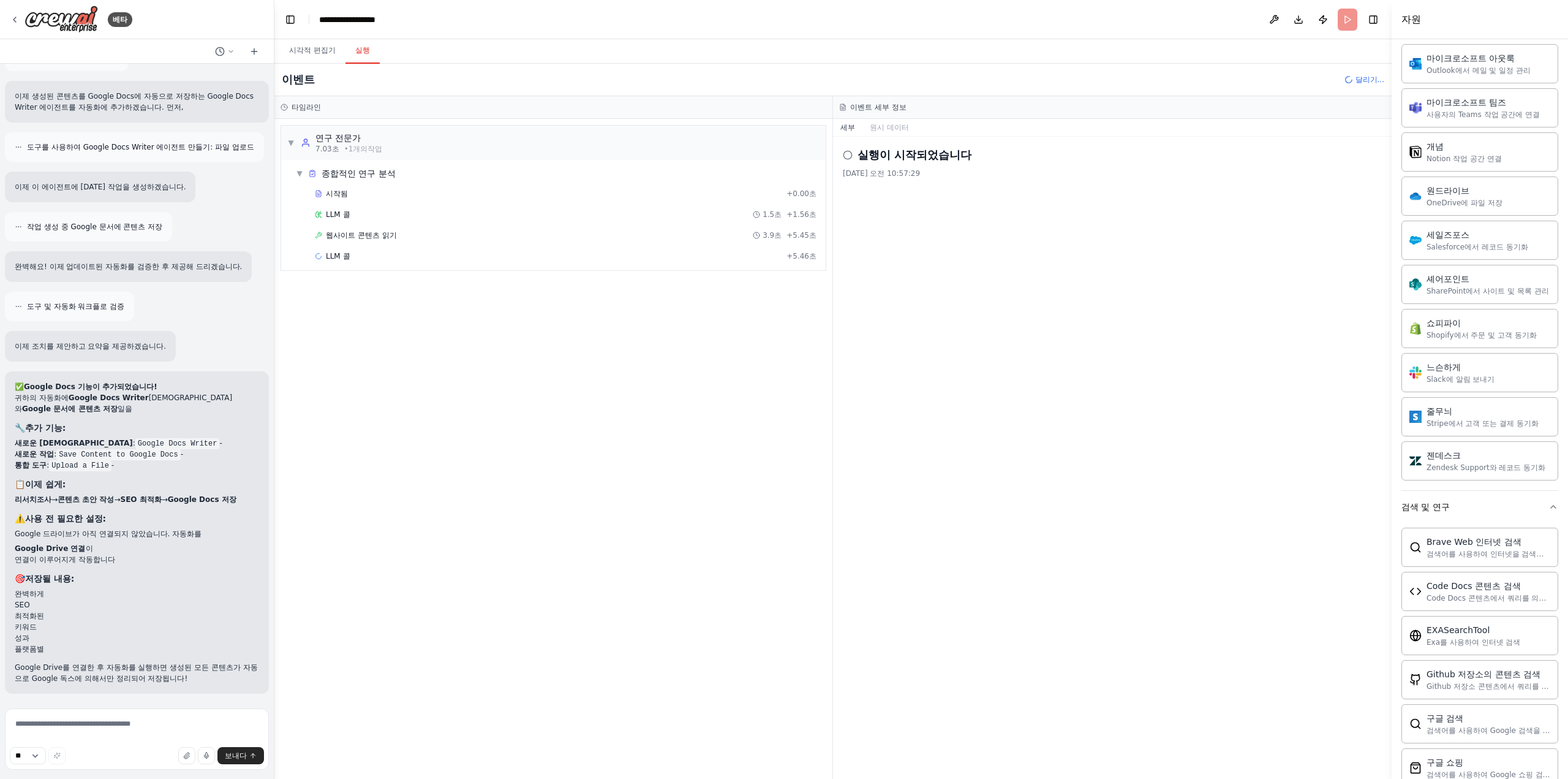
click at [1347, 20] on header "**********" at bounding box center [832, 19] width 1117 height 39
click at [1366, 74] on div "이벤트 달리기..." at bounding box center [832, 80] width 1117 height 33
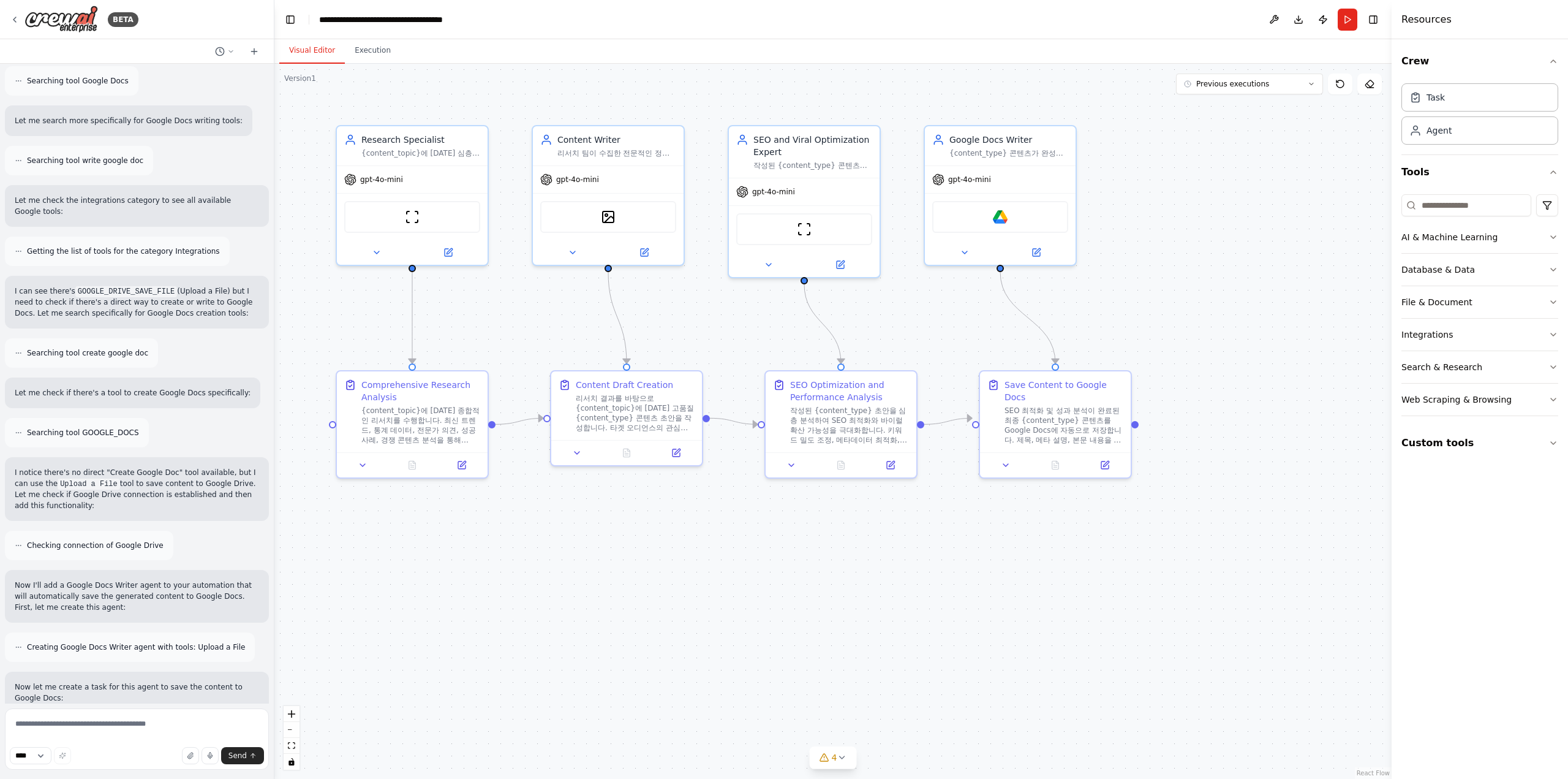
scroll to position [3724, 0]
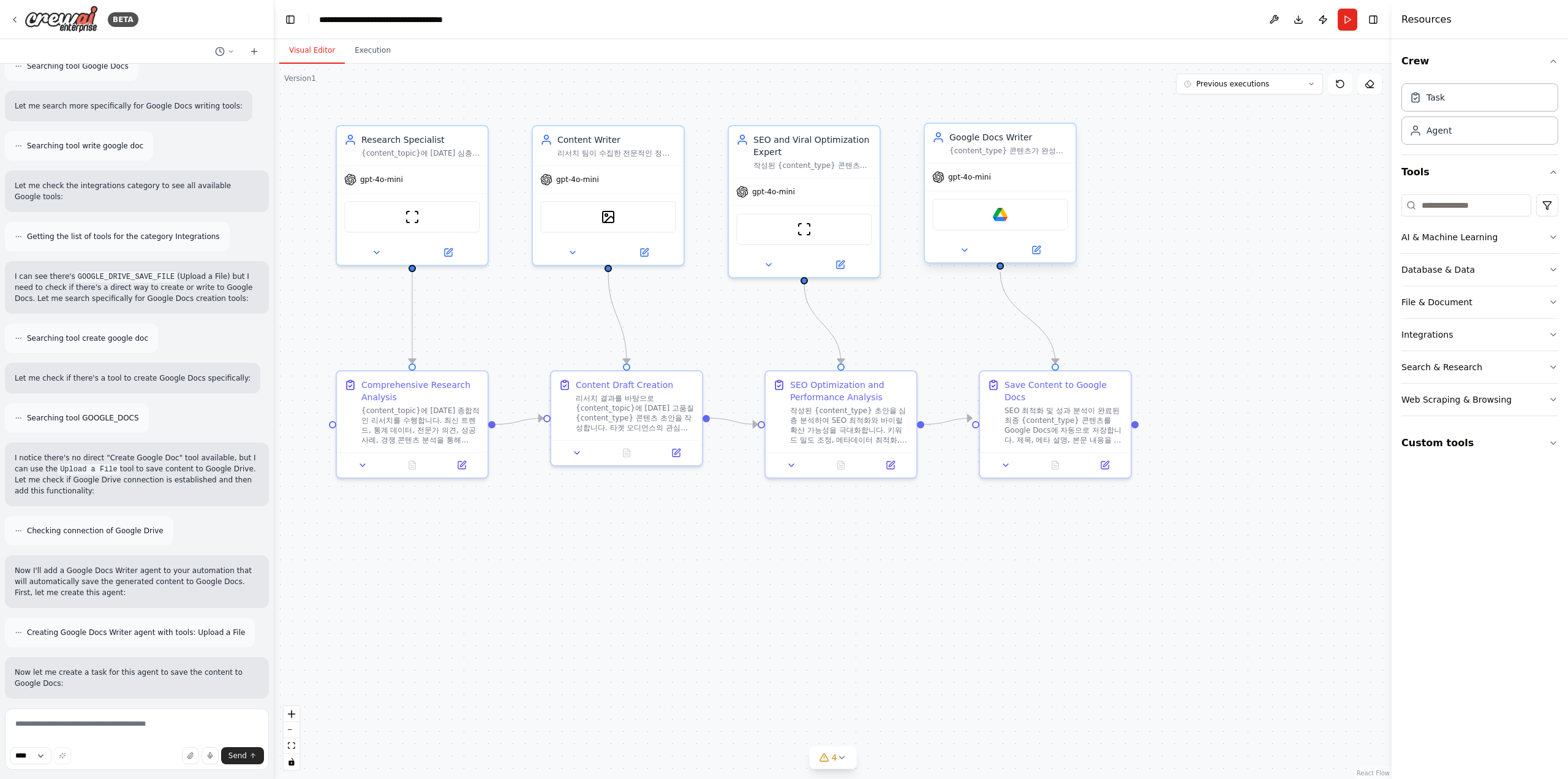
click at [1004, 226] on div "Google Drive" at bounding box center [1000, 215] width 136 height 32
click at [1003, 223] on div "Google Drive" at bounding box center [1000, 215] width 136 height 32
click at [981, 248] on button at bounding box center [963, 250] width 69 height 15
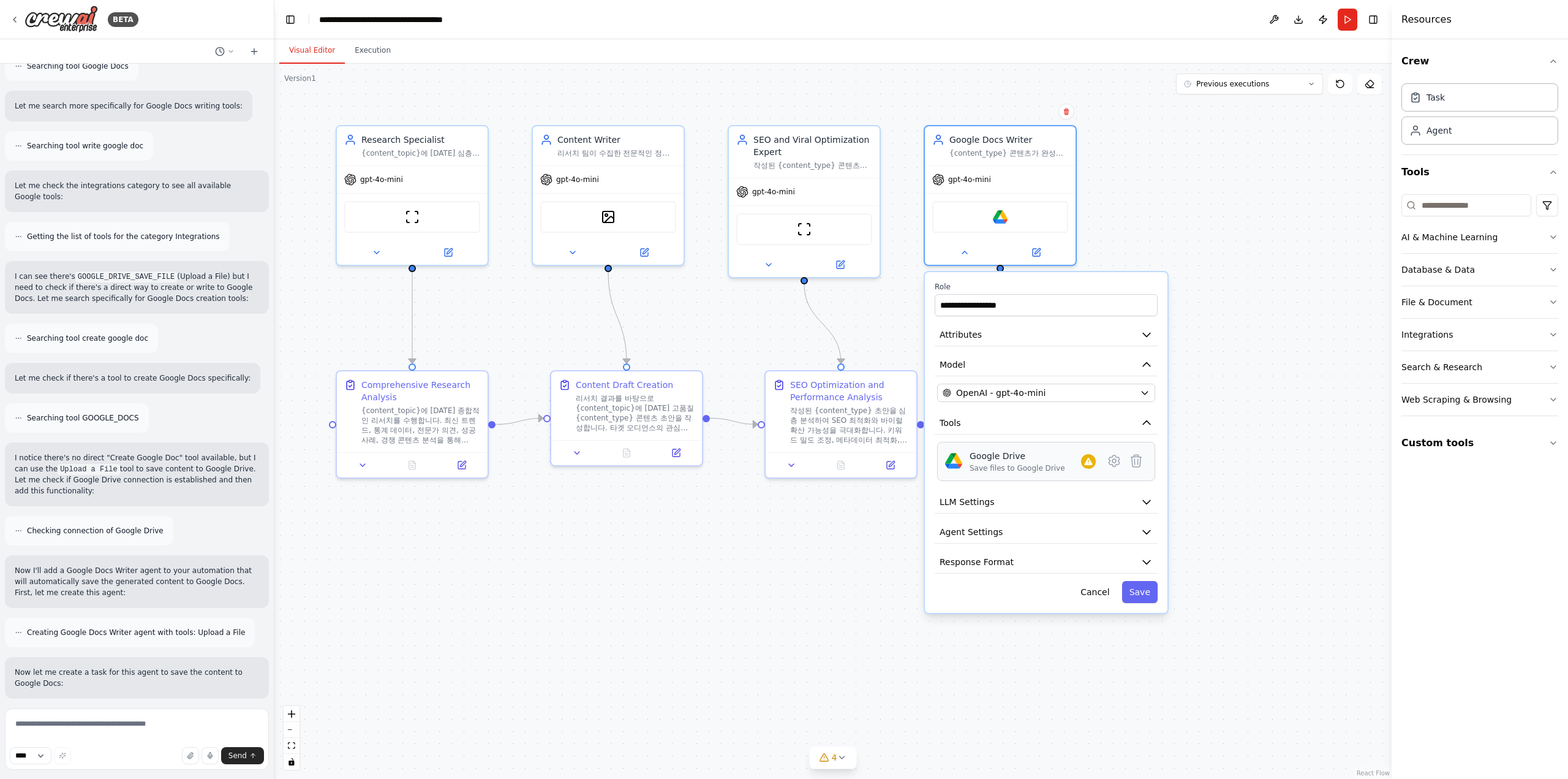
click at [1007, 469] on div "Save files to Google Drive" at bounding box center [1017, 468] width 96 height 10
click at [1089, 465] on div at bounding box center [1088, 461] width 15 height 15
click at [1112, 463] on icon at bounding box center [1114, 460] width 15 height 15
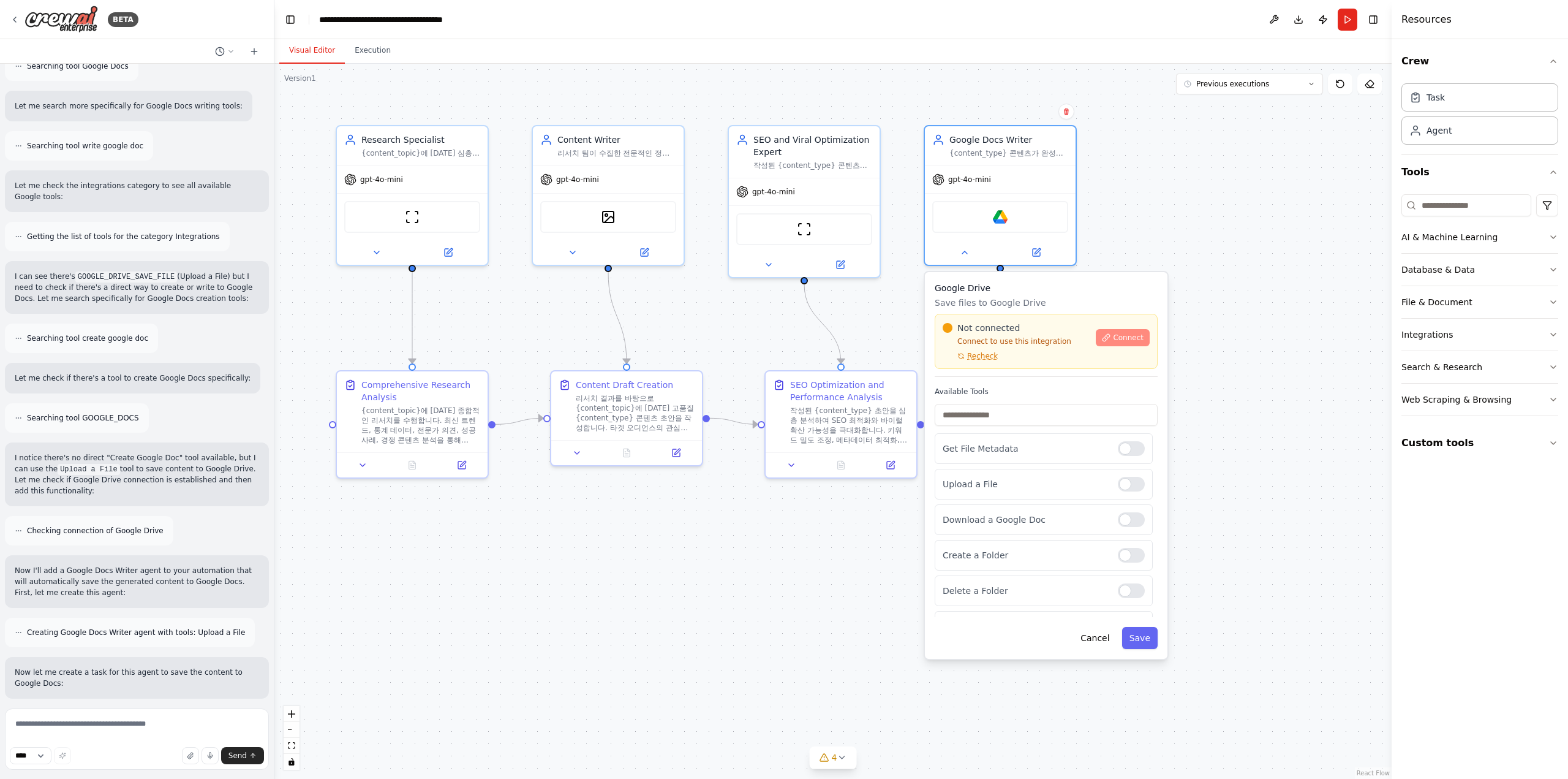
click at [1132, 335] on span "Connect" at bounding box center [1128, 338] width 31 height 10
click at [1132, 341] on span "Connect" at bounding box center [1128, 338] width 31 height 10
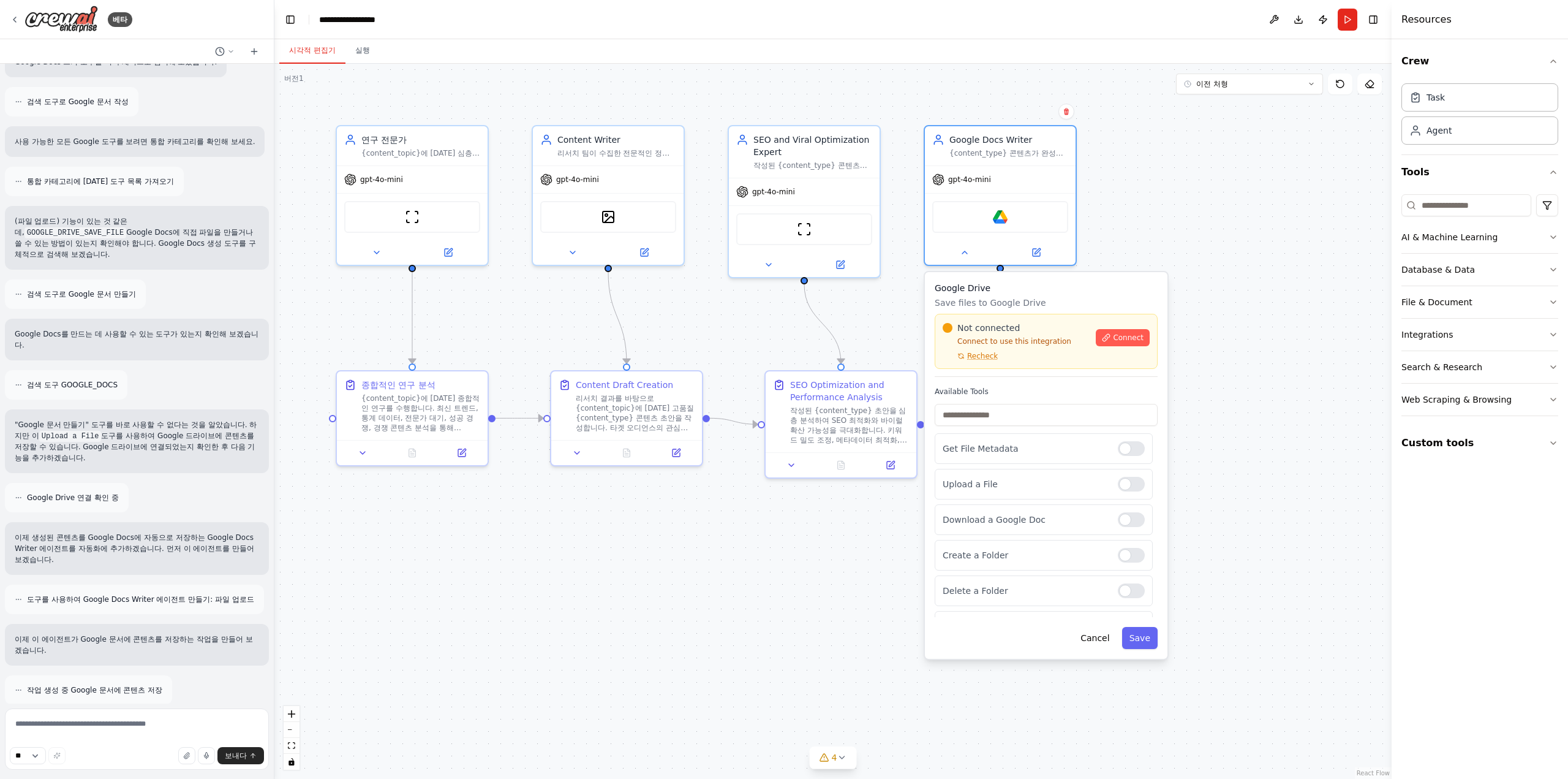
scroll to position [3701, 0]
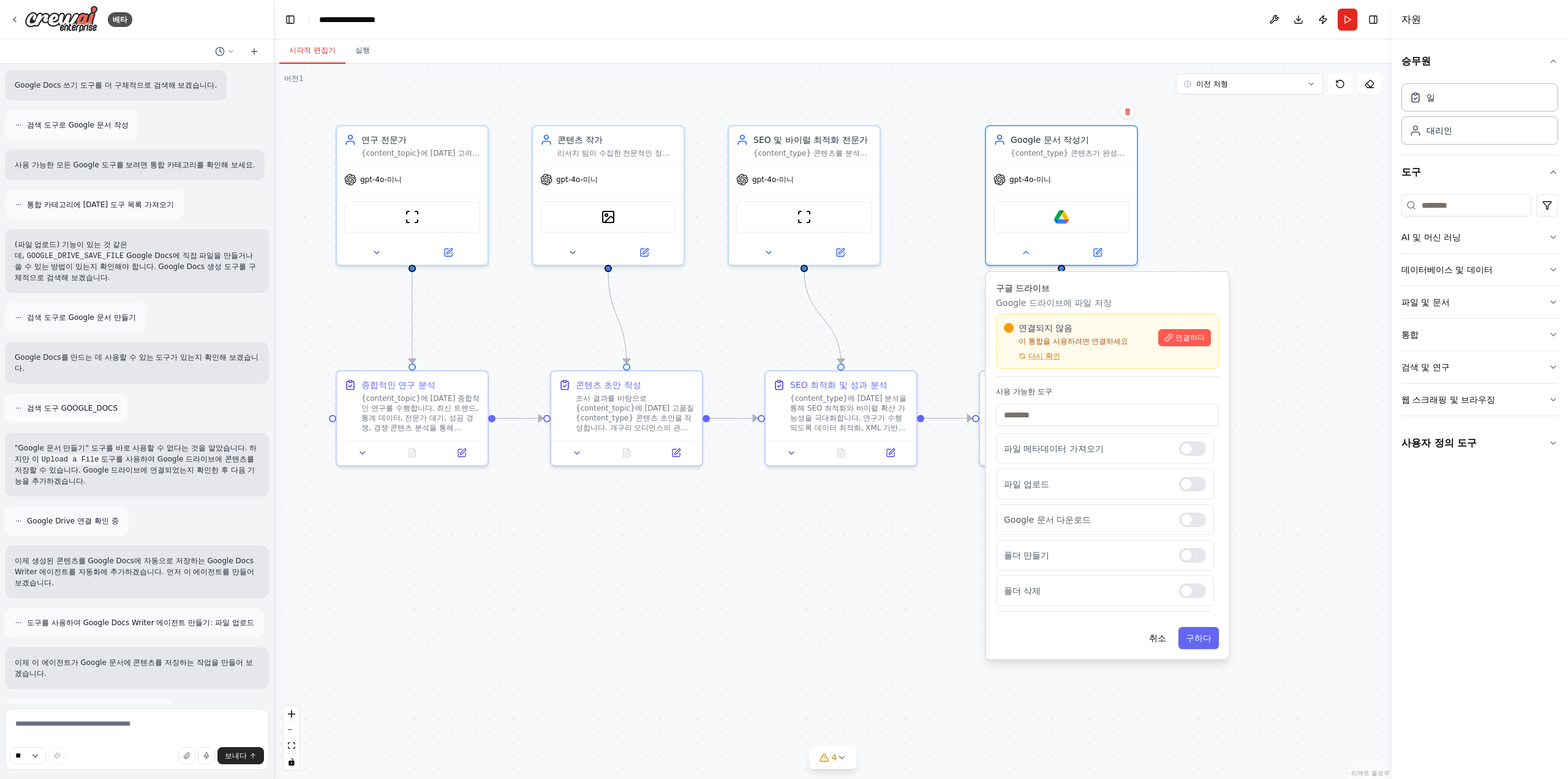
drag, startPoint x: 1151, startPoint y: 301, endPoint x: 1211, endPoint y: 300, distance: 60.0
click at [1211, 300] on p "Google 드라이브에 파일 저장" at bounding box center [1107, 303] width 223 height 12
click at [1525, 241] on button "AI 및 머신 러닝" at bounding box center [1479, 238] width 157 height 32
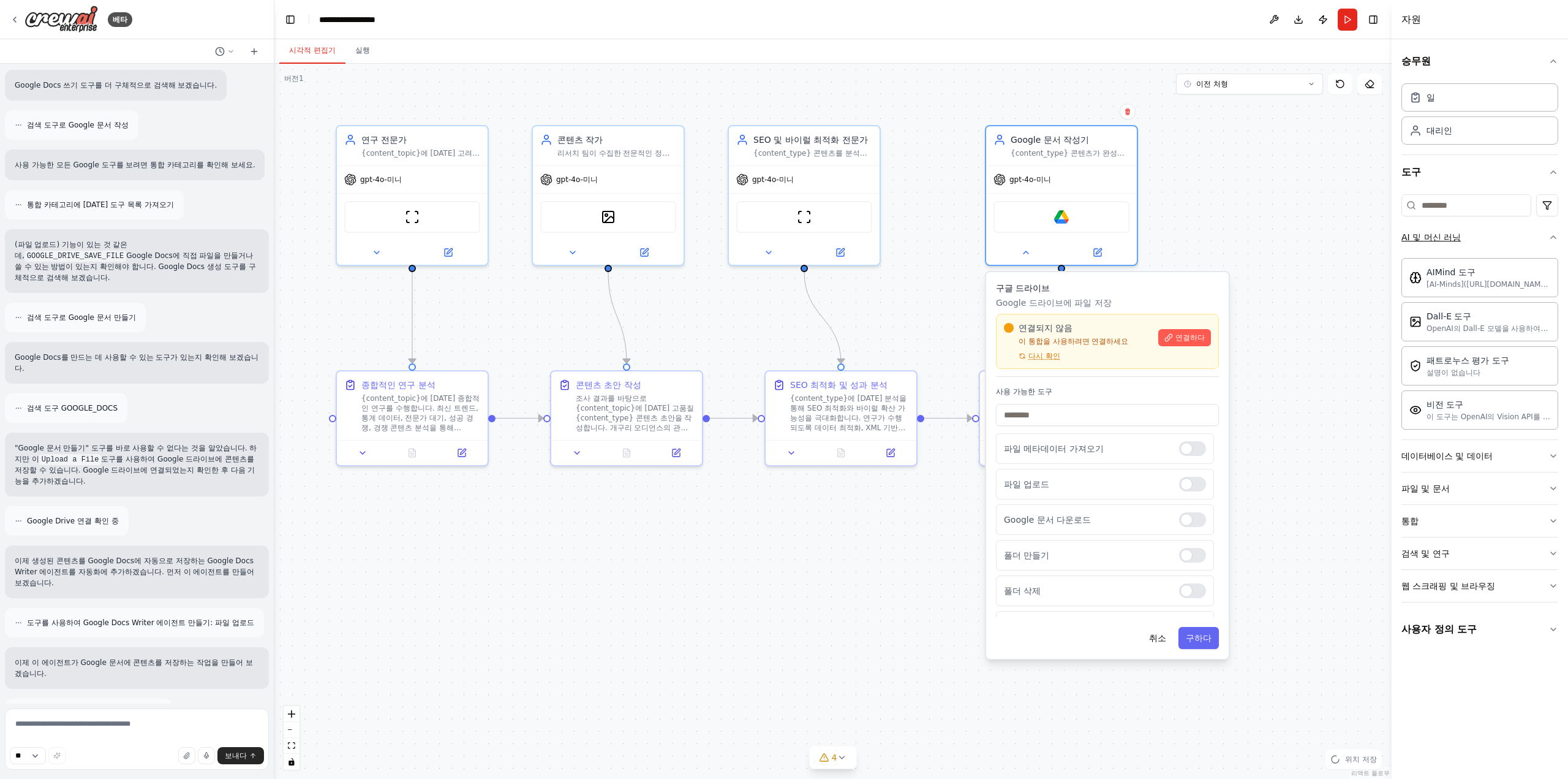
click at [1525, 241] on button "AI 및 머신 러닝" at bounding box center [1479, 238] width 157 height 32
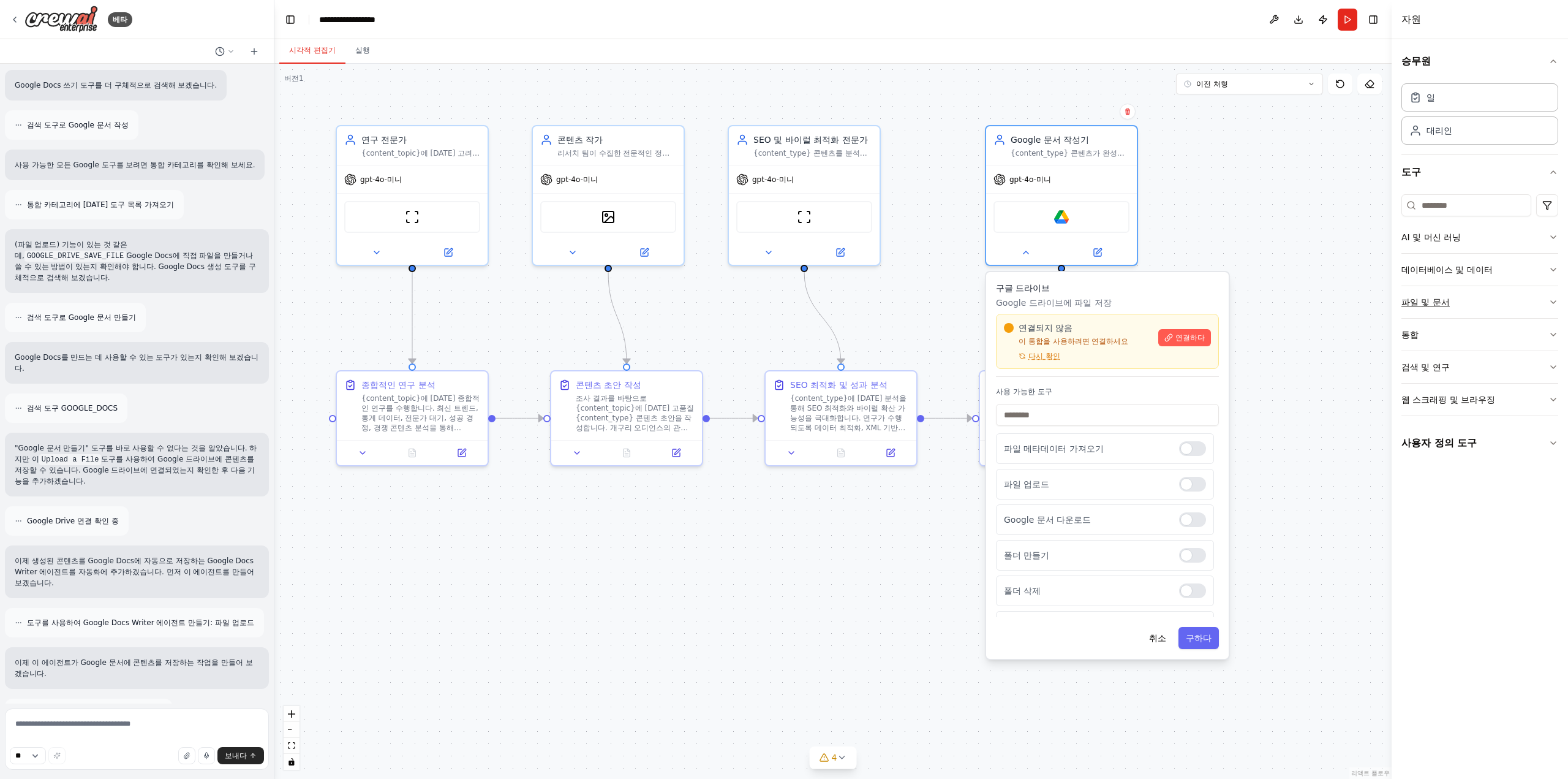
click at [1508, 300] on button "파일 및 문서" at bounding box center [1479, 303] width 157 height 32
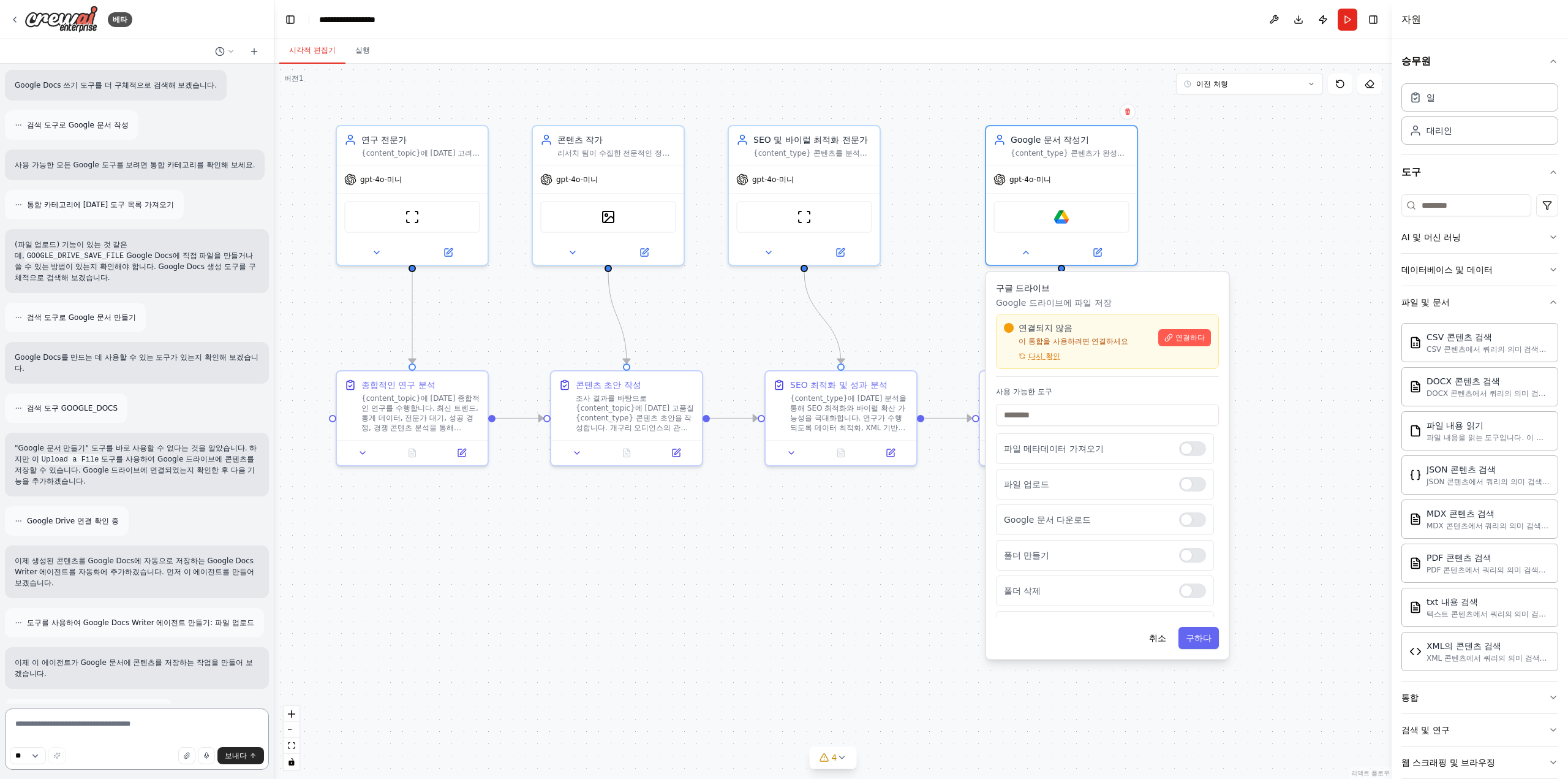
click at [210, 729] on textarea at bounding box center [137, 738] width 263 height 61
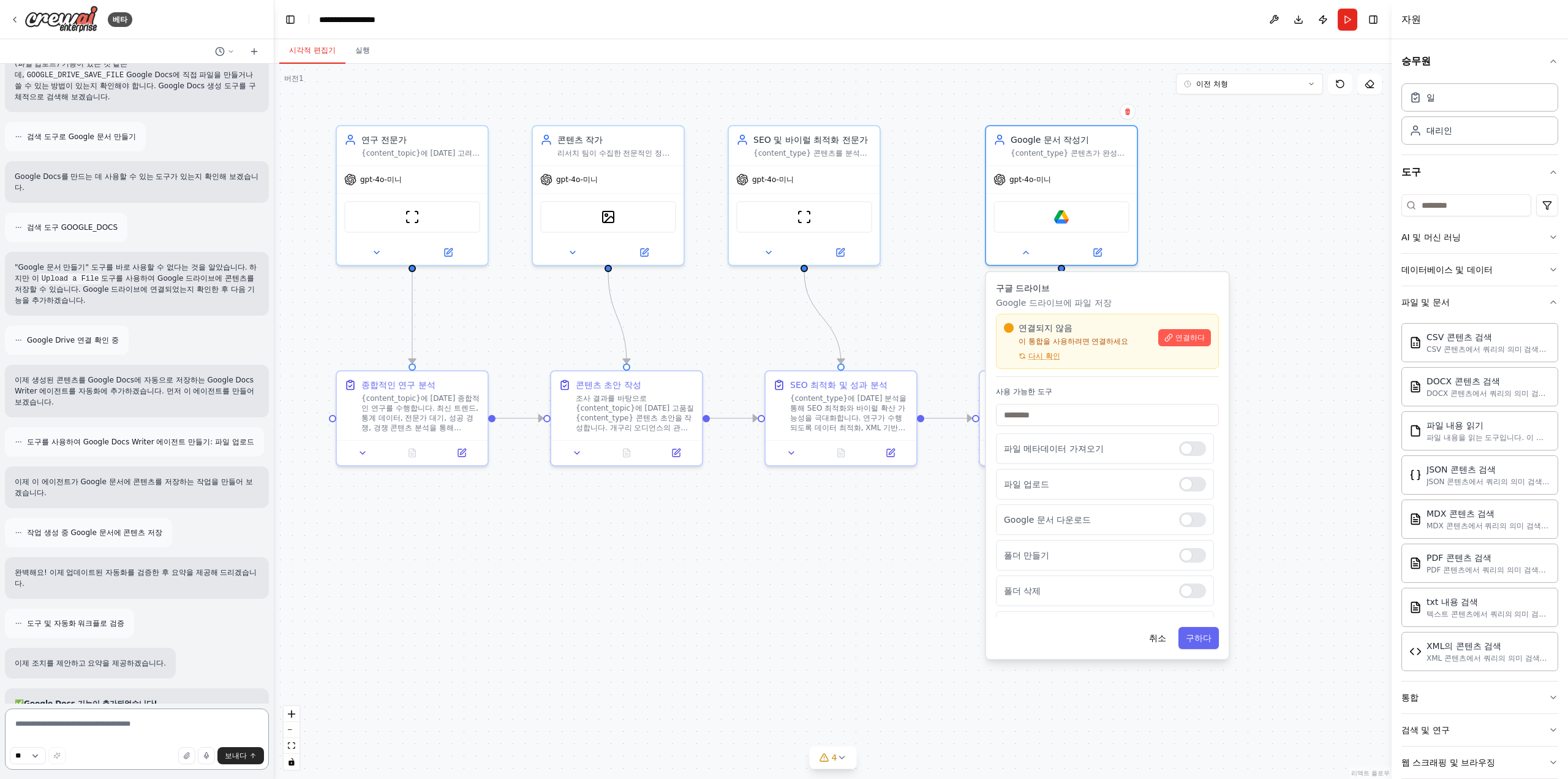
scroll to position [4131, 0]
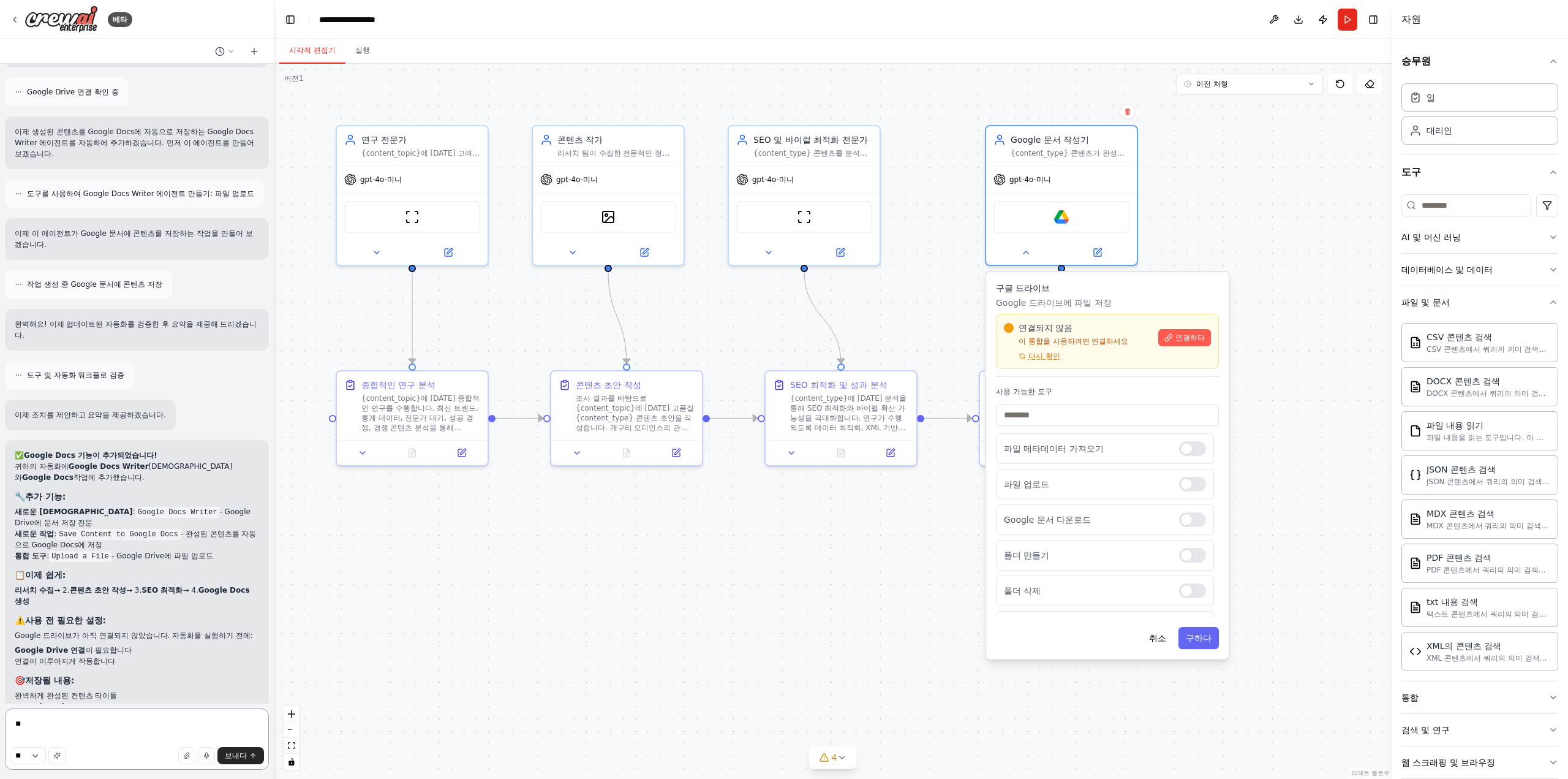
type textarea "*"
type textarea "**********"
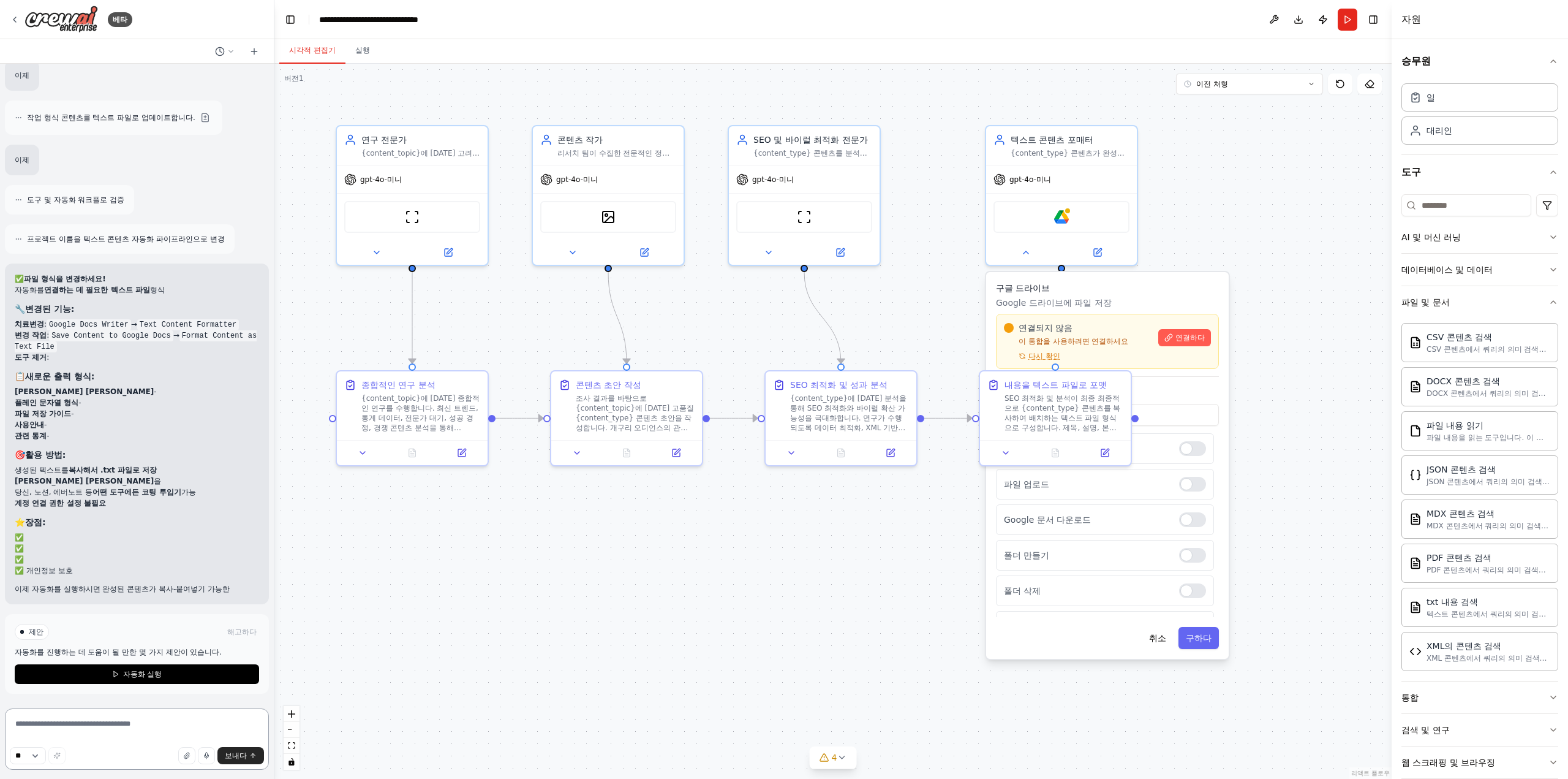
scroll to position [5347, 0]
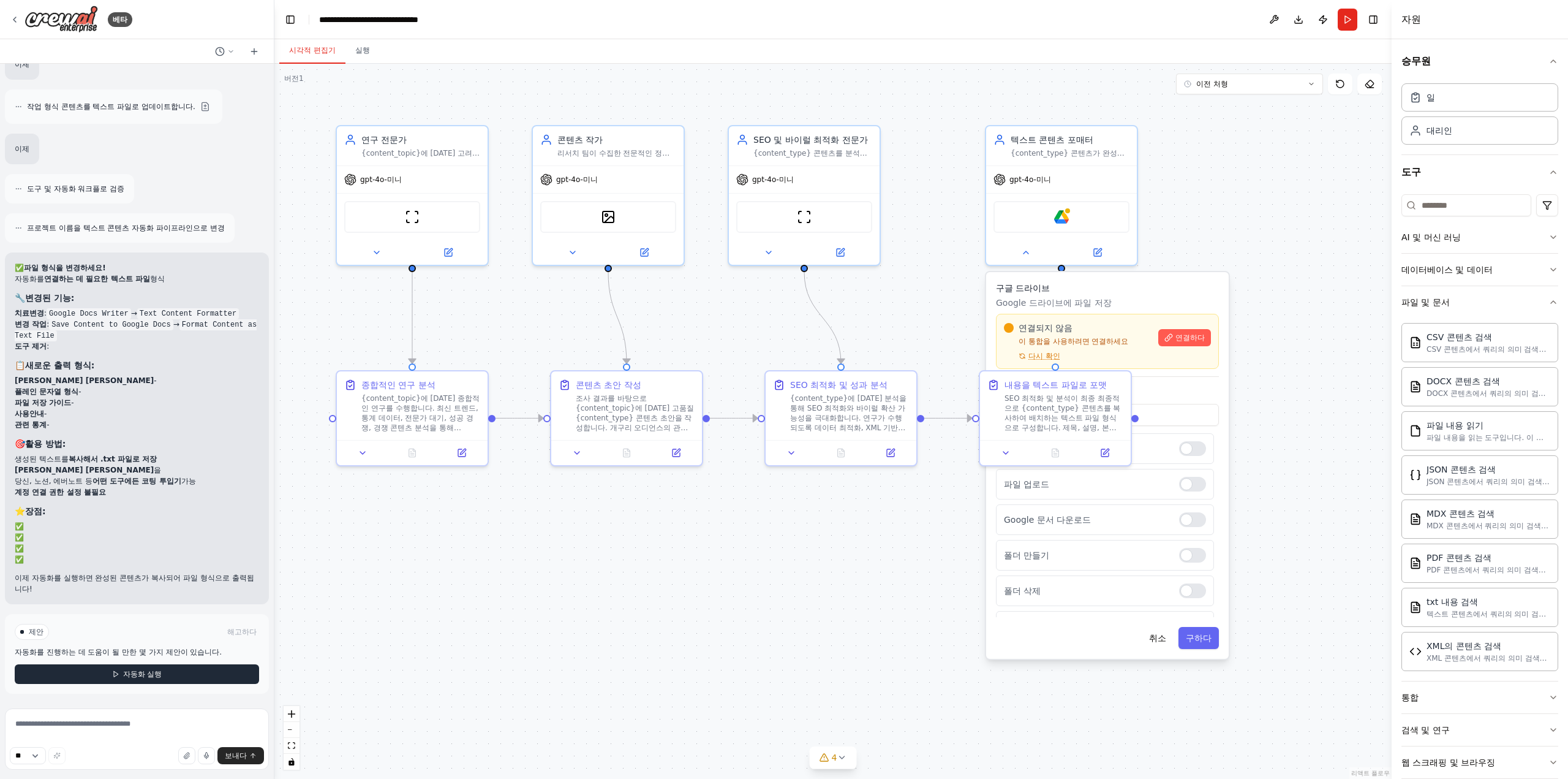
click at [137, 678] on font "자동화 실행" at bounding box center [142, 674] width 39 height 9
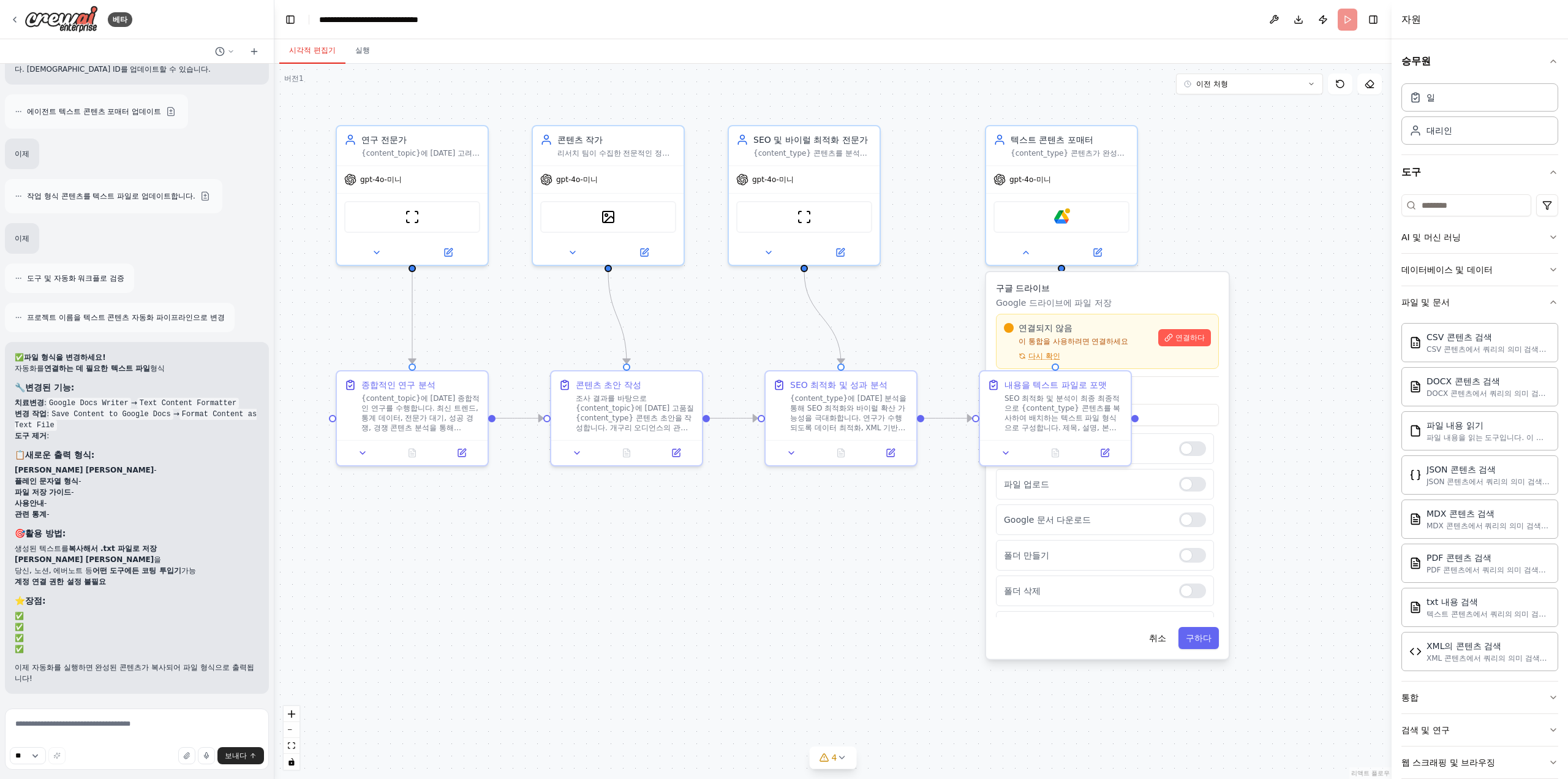
scroll to position [5258, 0]
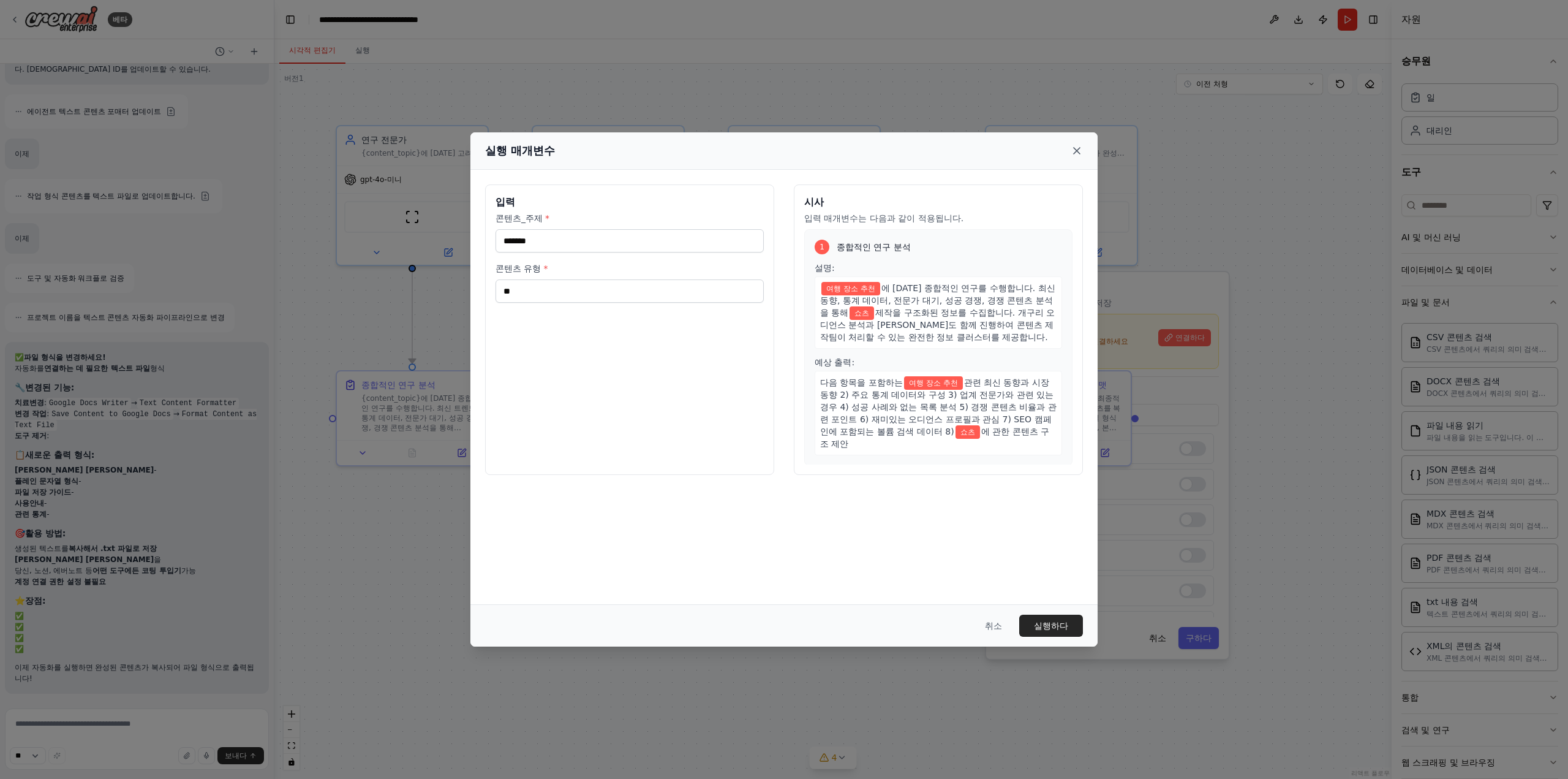
click at [1075, 147] on icon at bounding box center [1077, 151] width 12 height 12
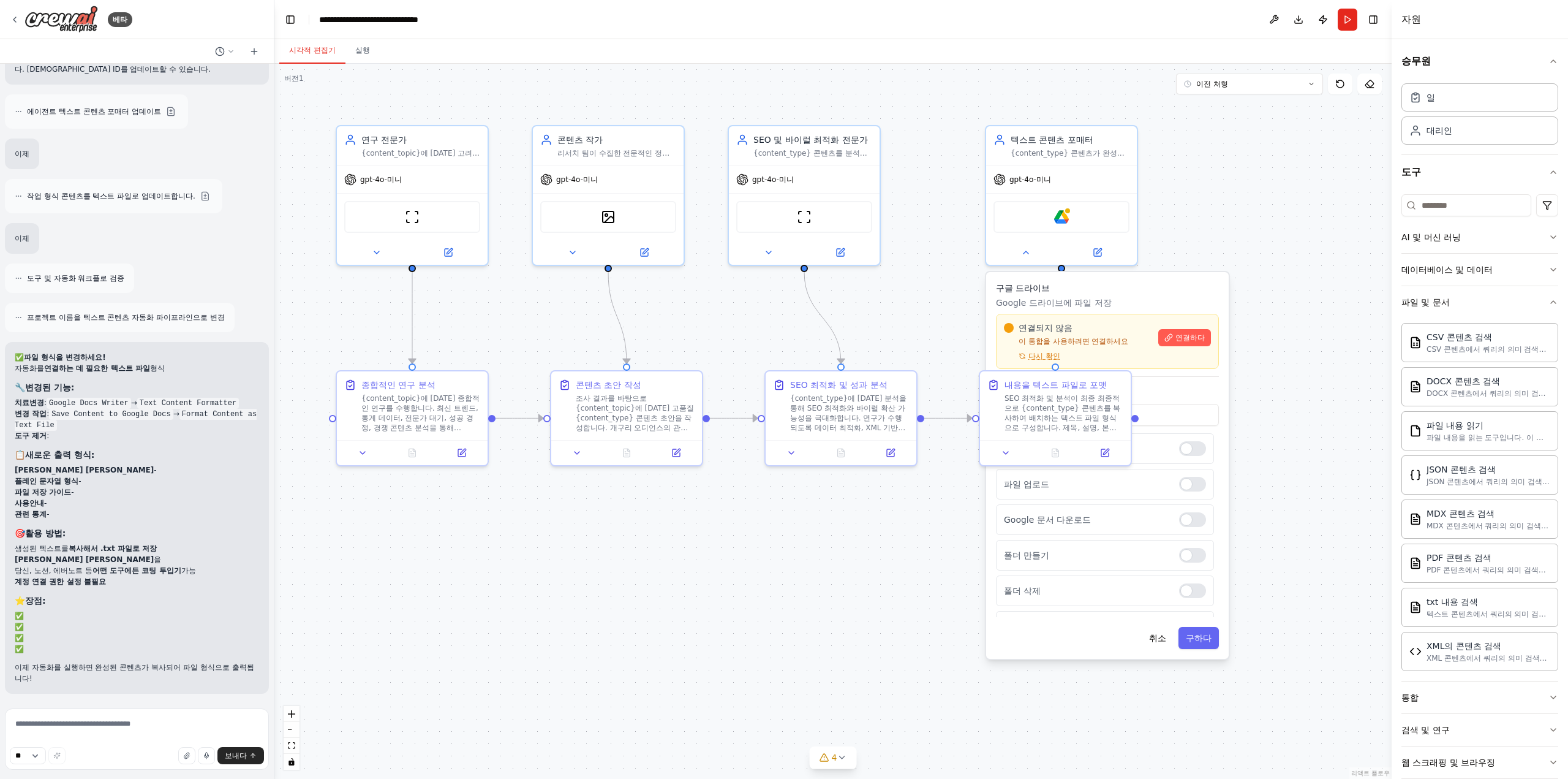
click at [1198, 213] on div ".deletable-edge-delete-btn { width: 20px; height: 20px; border: 0px solid #ffff…" at bounding box center [832, 421] width 1117 height 715
click at [1156, 637] on font "취소" at bounding box center [1157, 638] width 17 height 10
click at [1159, 644] on button "취소" at bounding box center [1158, 638] width 32 height 22
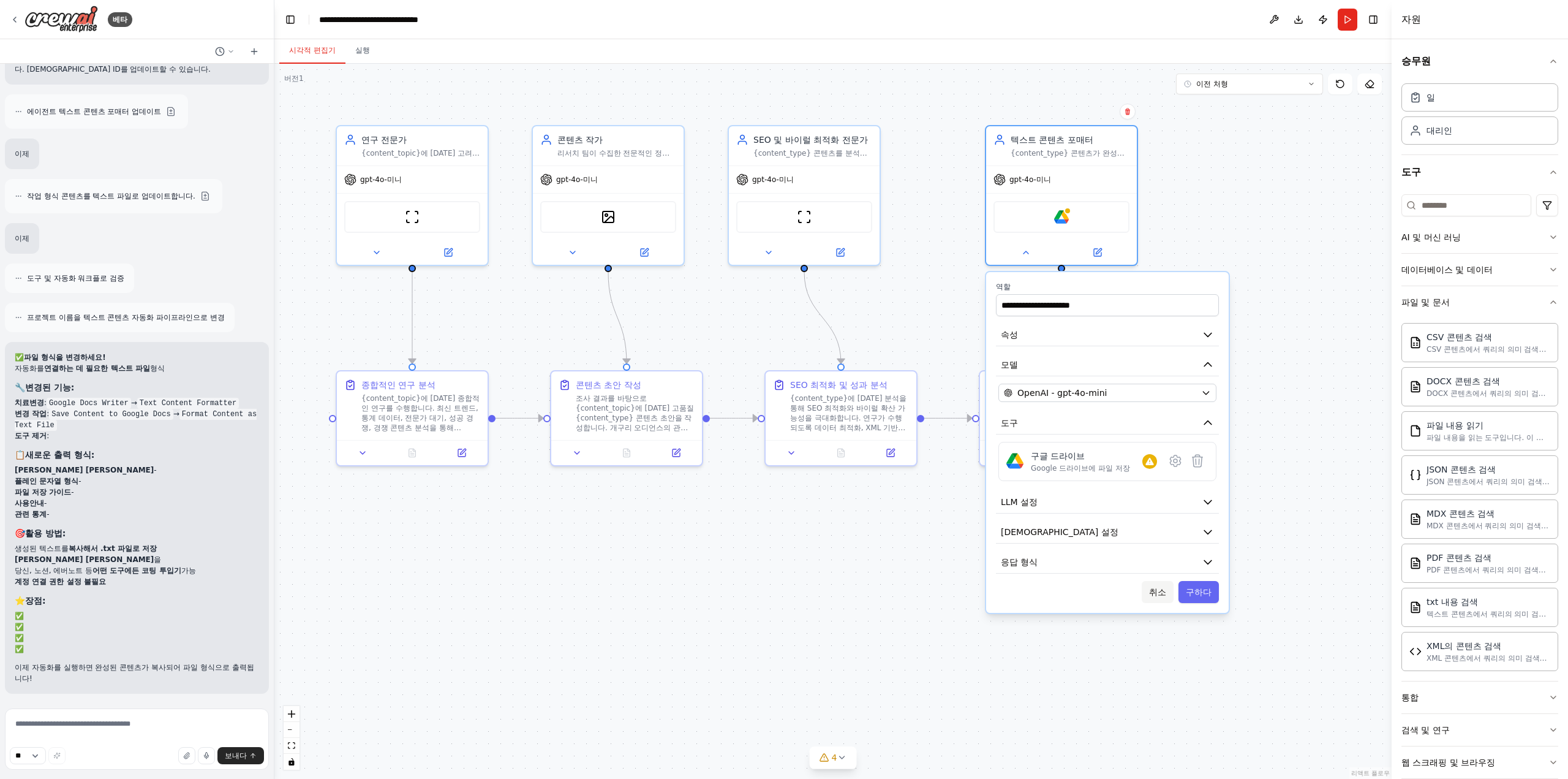
click at [1165, 596] on button "취소" at bounding box center [1158, 592] width 32 height 22
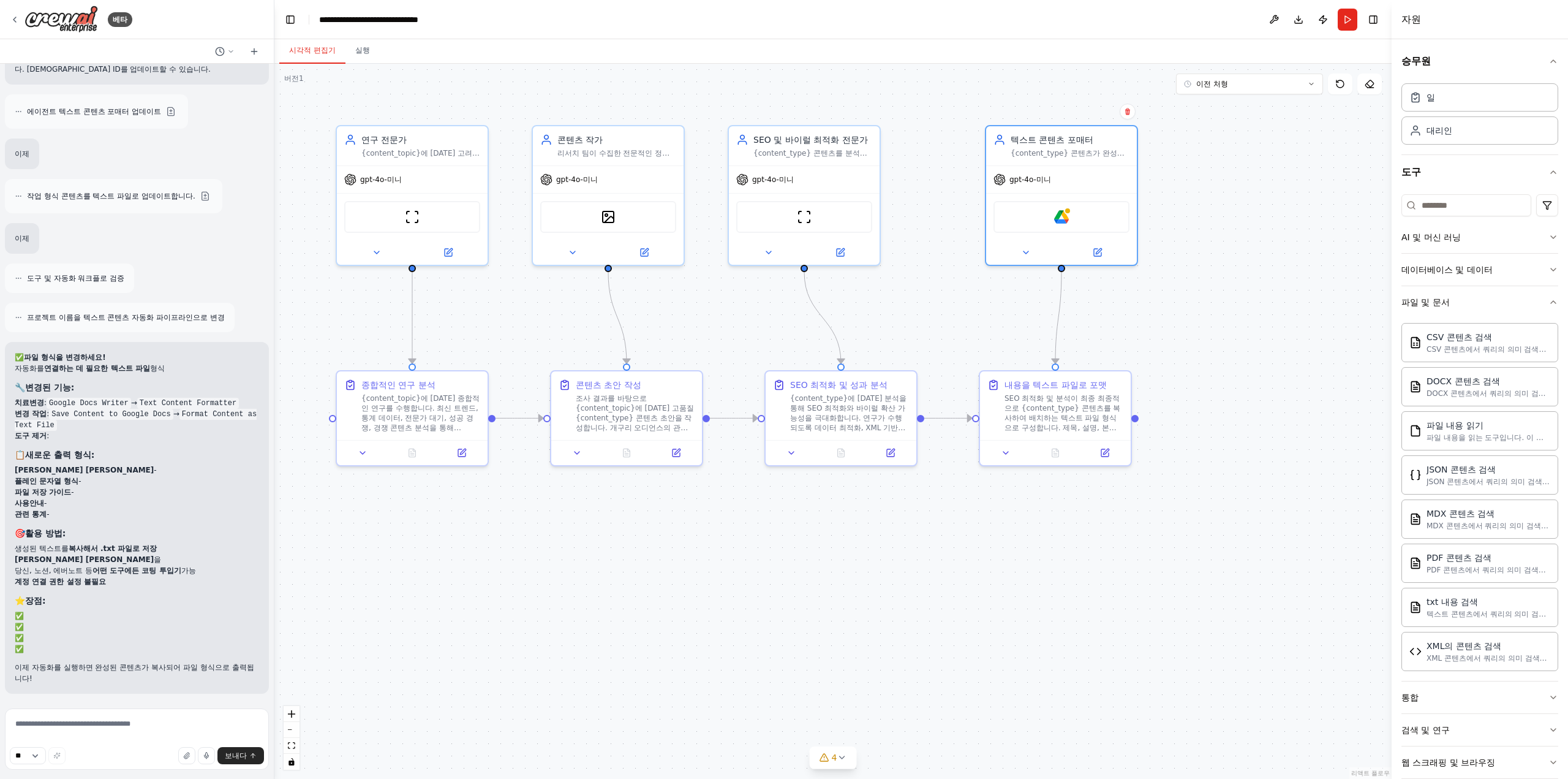
click at [1165, 594] on div ".deletable-edge-delete-btn { width: 20px; height: 20px; border: 0px solid #ffff…" at bounding box center [832, 421] width 1117 height 715
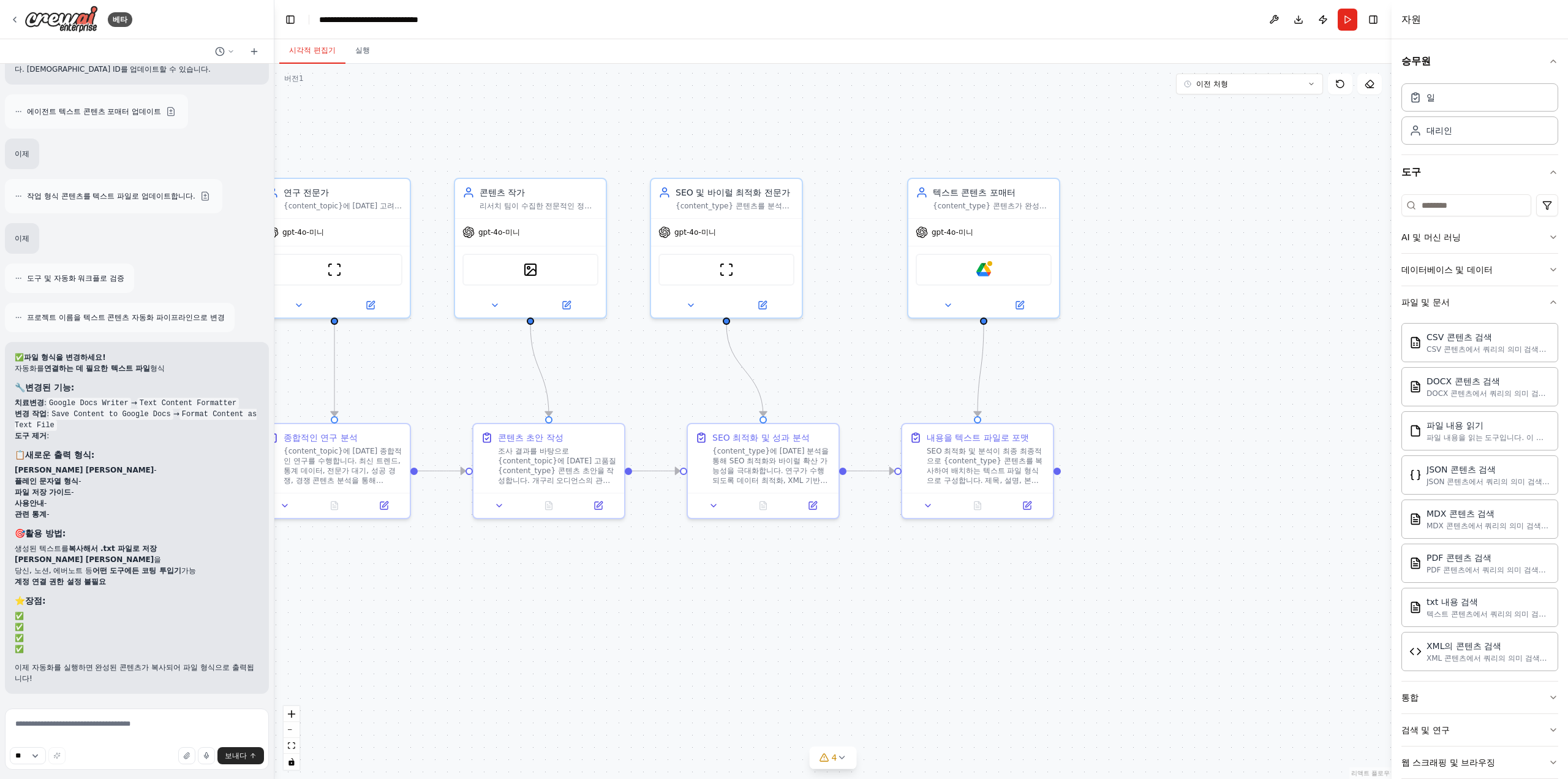
drag, startPoint x: 1165, startPoint y: 581, endPoint x: 1039, endPoint y: 602, distance: 127.7
click at [1055, 650] on div ".deletable-edge-delete-btn { width: 20px; height: 20px; border: 0px solid #ffff…" at bounding box center [832, 421] width 1117 height 715
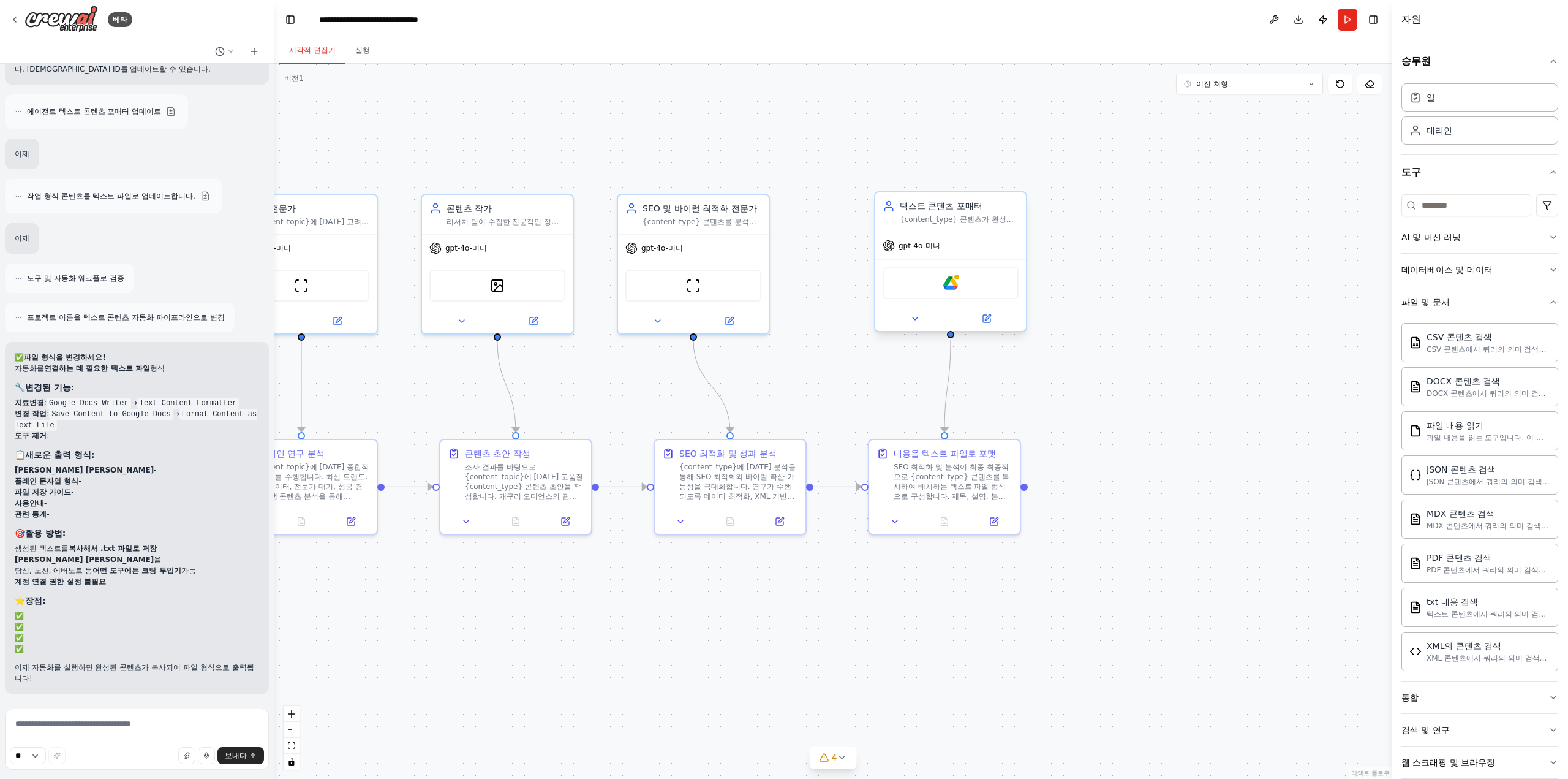
click at [986, 216] on font "{content_type} 콘텐츠가 완성되면 파일 형식으로 구조화하여 출력합니다. 제목, 설명으로 본문 내용을 정리하여 복사-붙이기 위한 완벽…" at bounding box center [957, 244] width 117 height 58
click at [951, 282] on img at bounding box center [950, 283] width 15 height 15
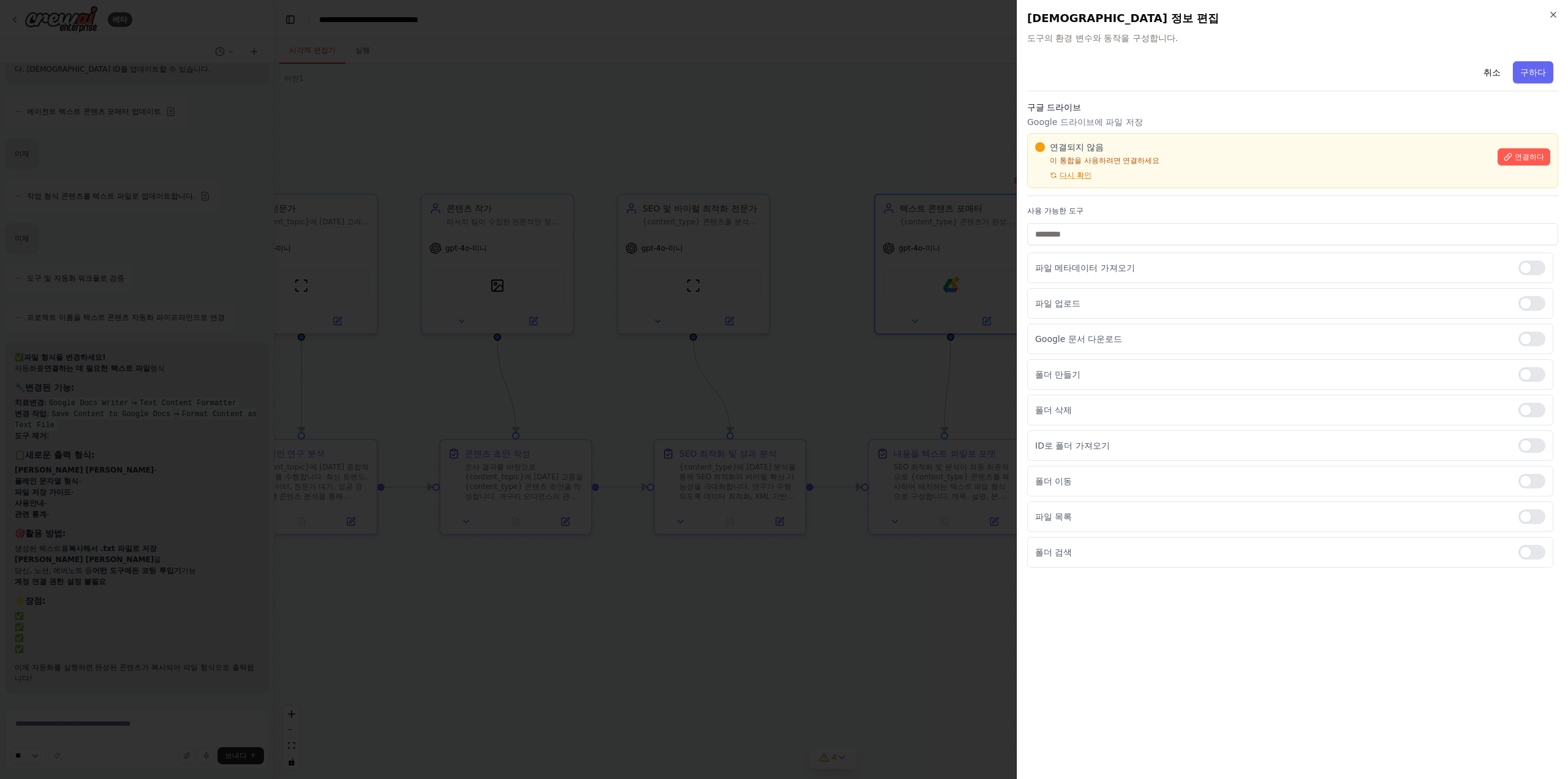
click at [1063, 167] on div "연결되지 않음 이 통합을 사용하려면 연결하세요 다시 확인" at bounding box center [1263, 160] width 455 height 39
click at [1058, 174] on button "다시 확인" at bounding box center [1063, 176] width 56 height 10
click at [1533, 153] on font "연결하다" at bounding box center [1528, 157] width 29 height 9
click at [1499, 77] on font "취소" at bounding box center [1491, 72] width 17 height 10
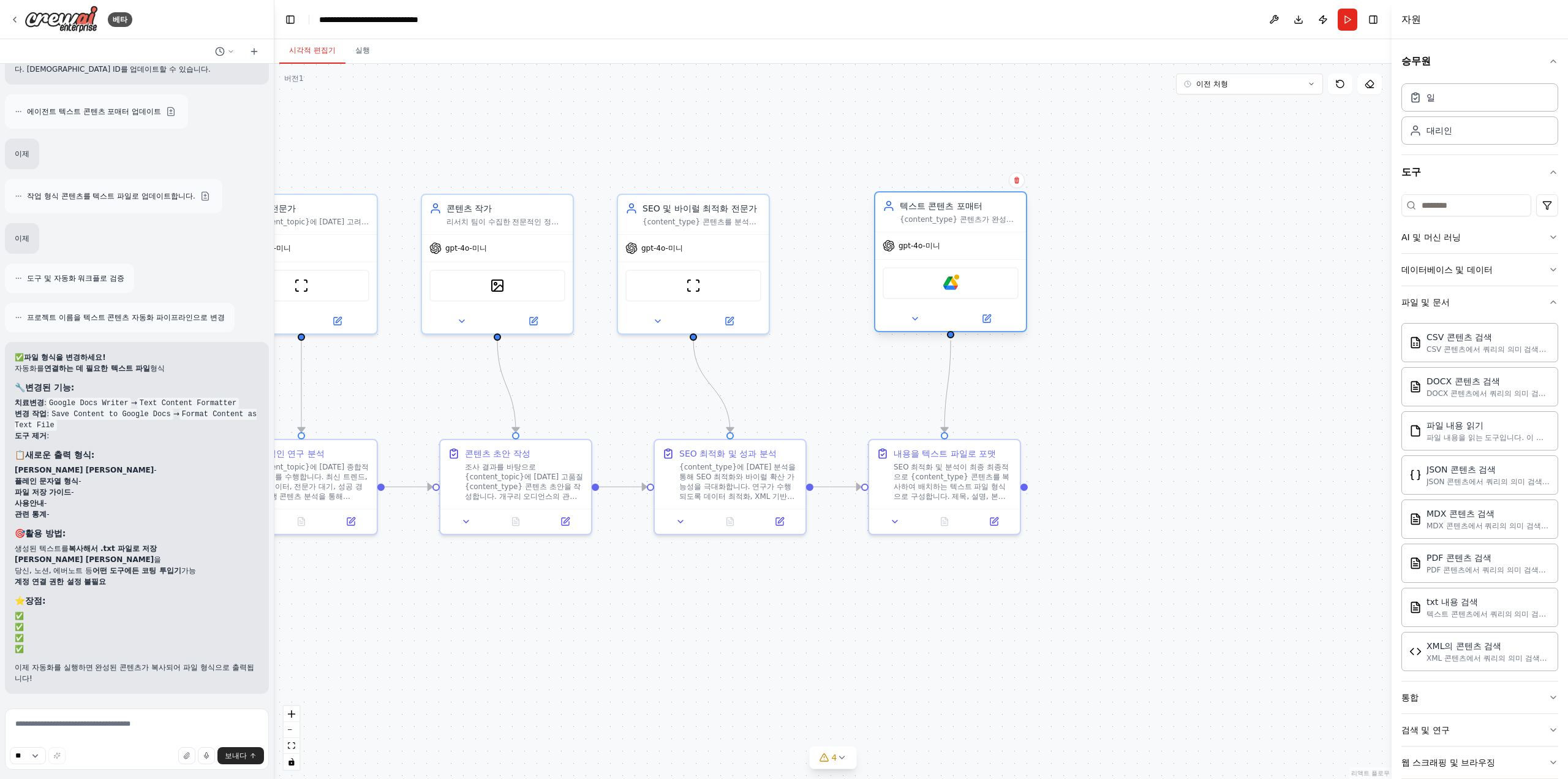
click at [963, 282] on div "구글 드라이브" at bounding box center [950, 284] width 136 height 32
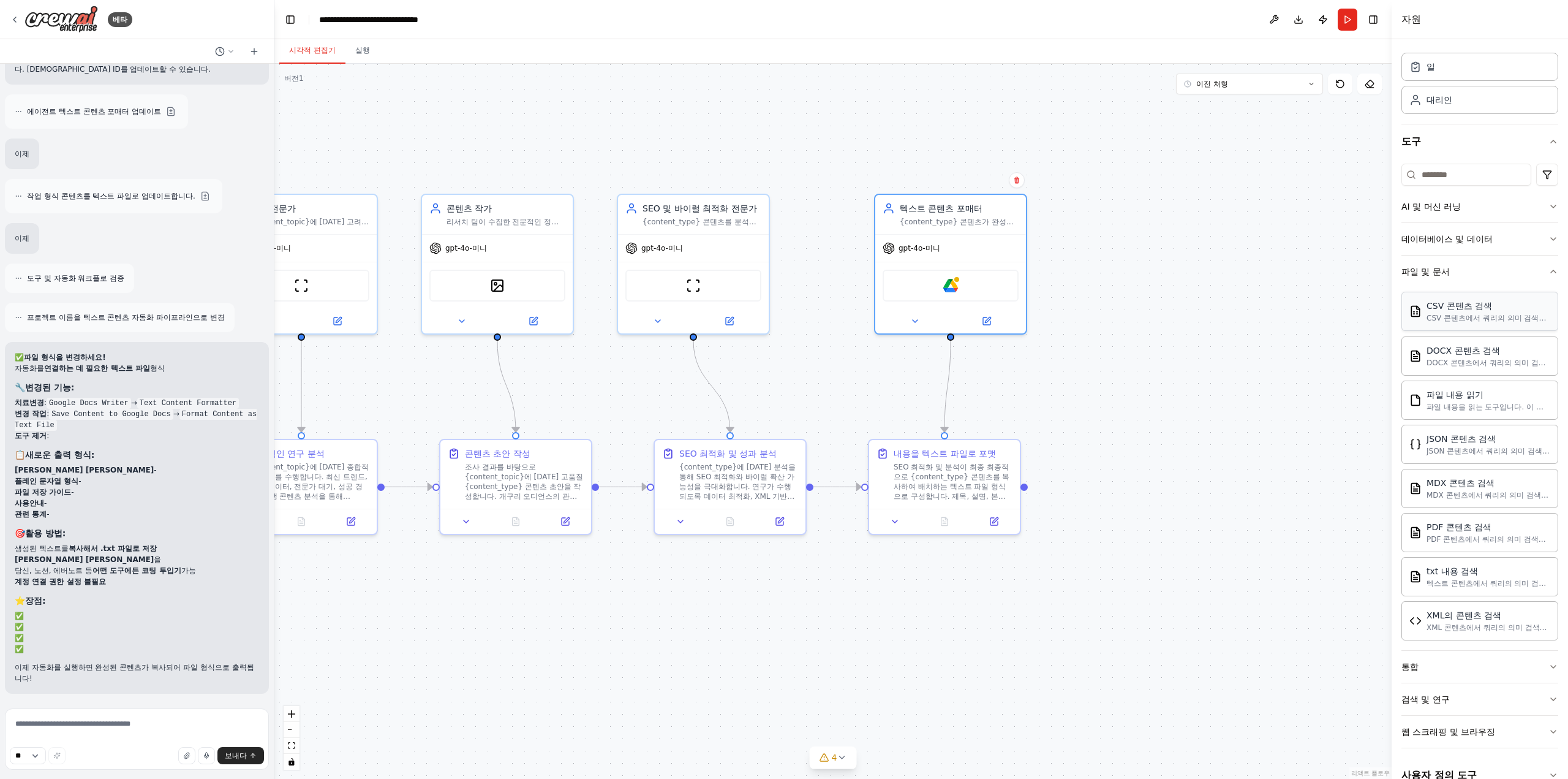
scroll to position [48, 0]
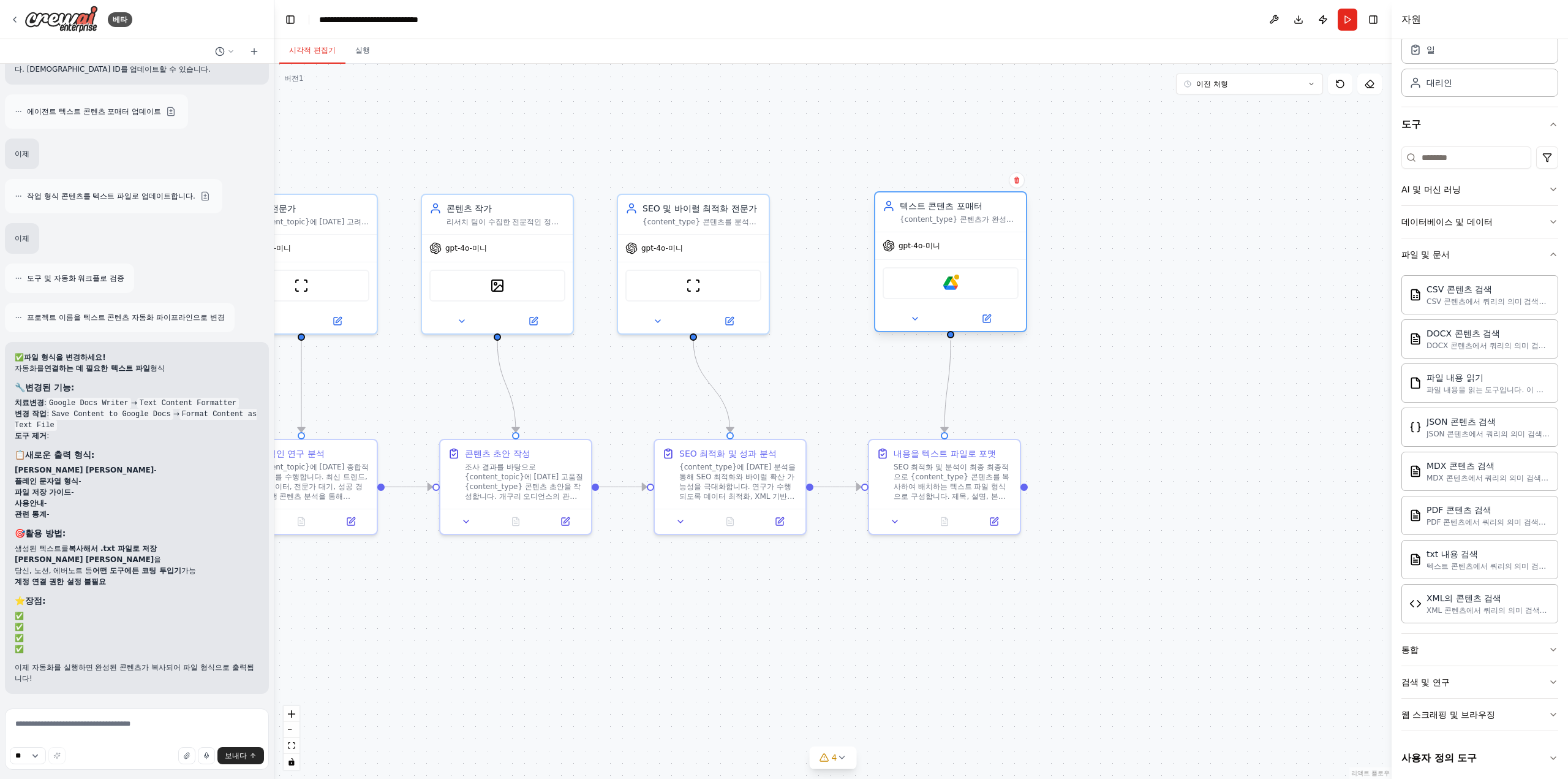
click at [981, 288] on div "구글 드라이브" at bounding box center [950, 284] width 136 height 32
click at [906, 326] on button at bounding box center [914, 319] width 69 height 15
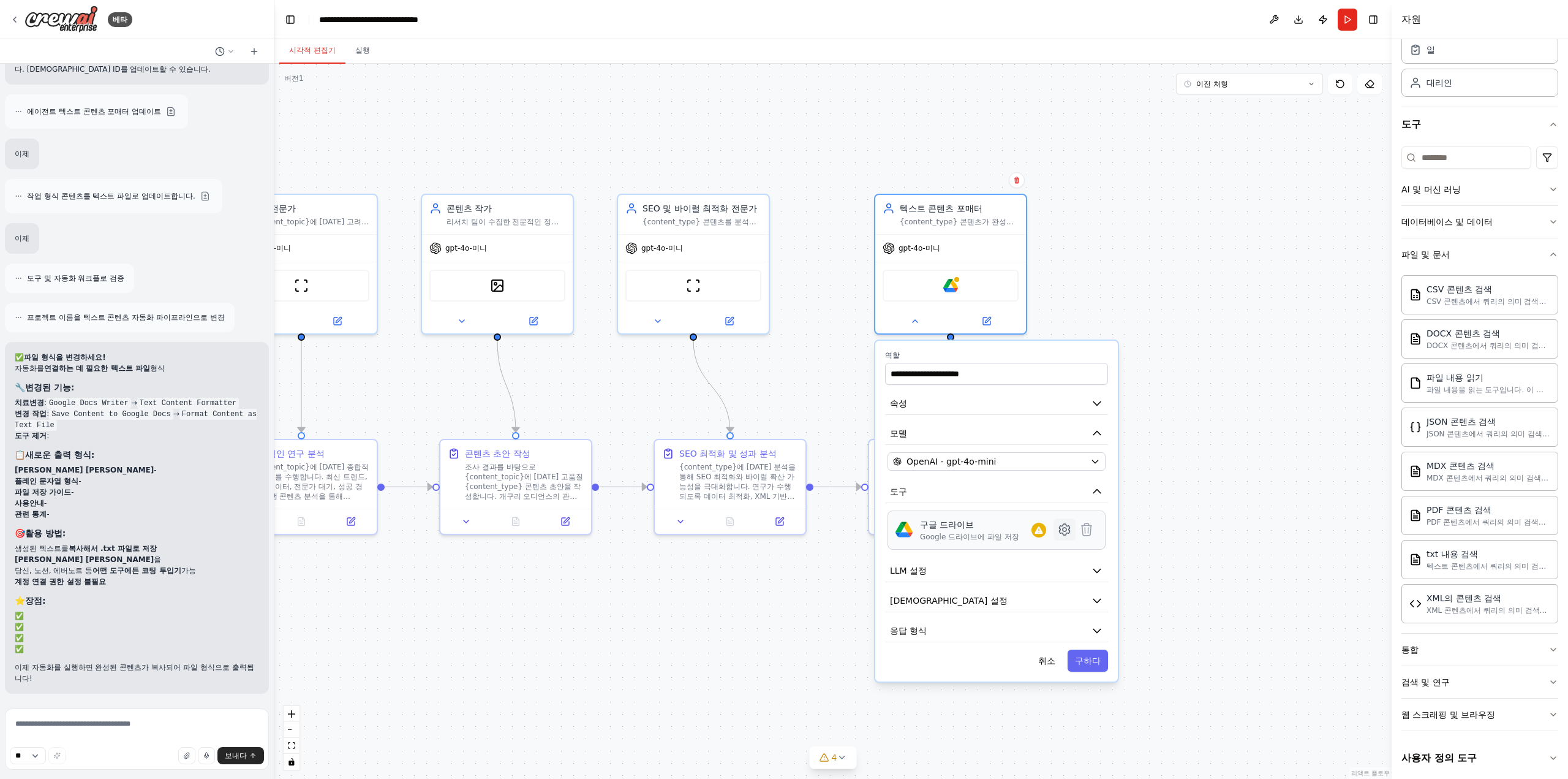
click at [1063, 535] on icon at bounding box center [1064, 529] width 15 height 15
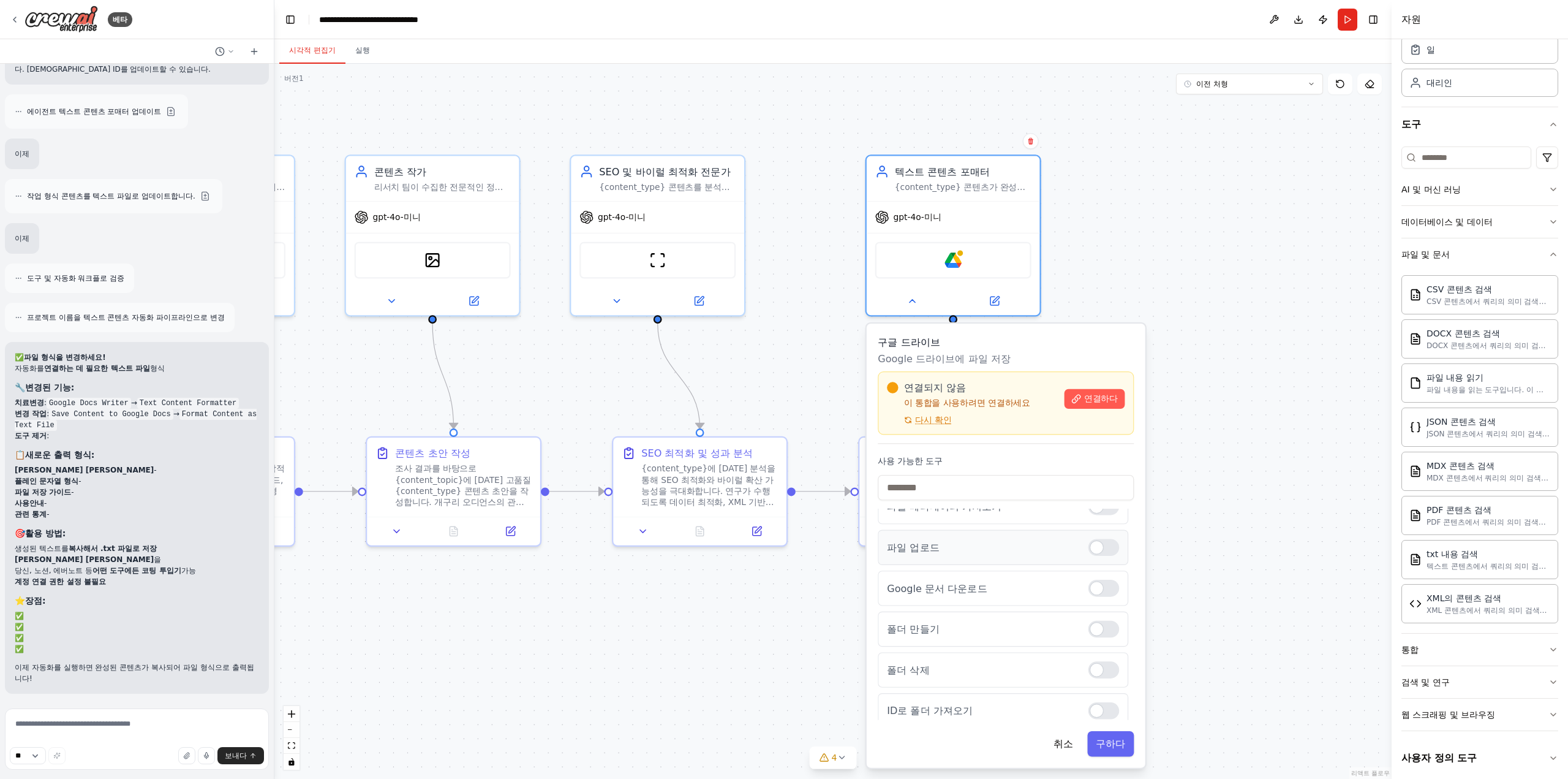
scroll to position [0, 0]
click at [1066, 740] on font "취소" at bounding box center [1063, 743] width 20 height 11
click at [1062, 738] on font "취소" at bounding box center [1063, 743] width 20 height 11
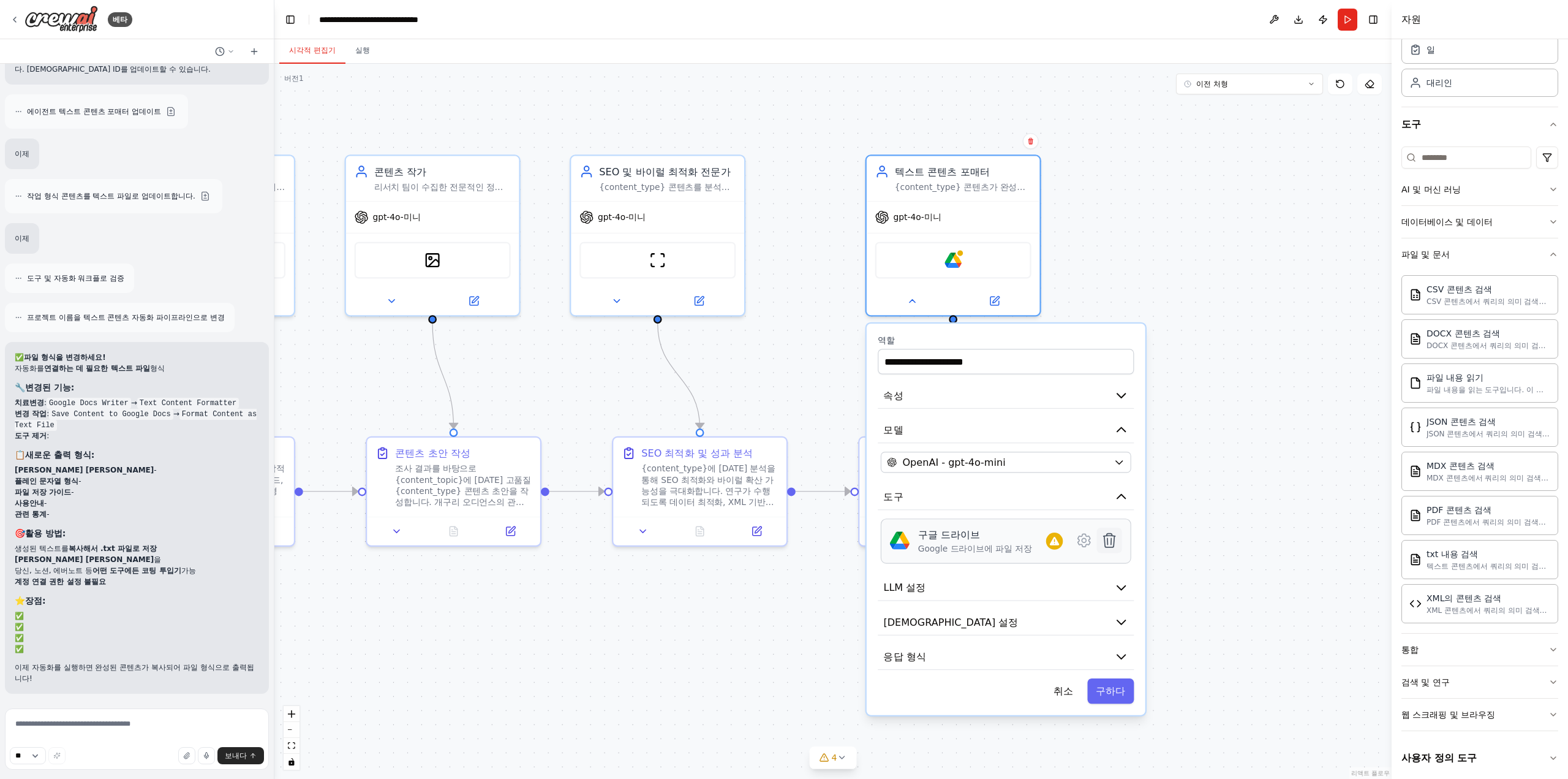
click at [1108, 538] on icon at bounding box center [1110, 539] width 12 height 13
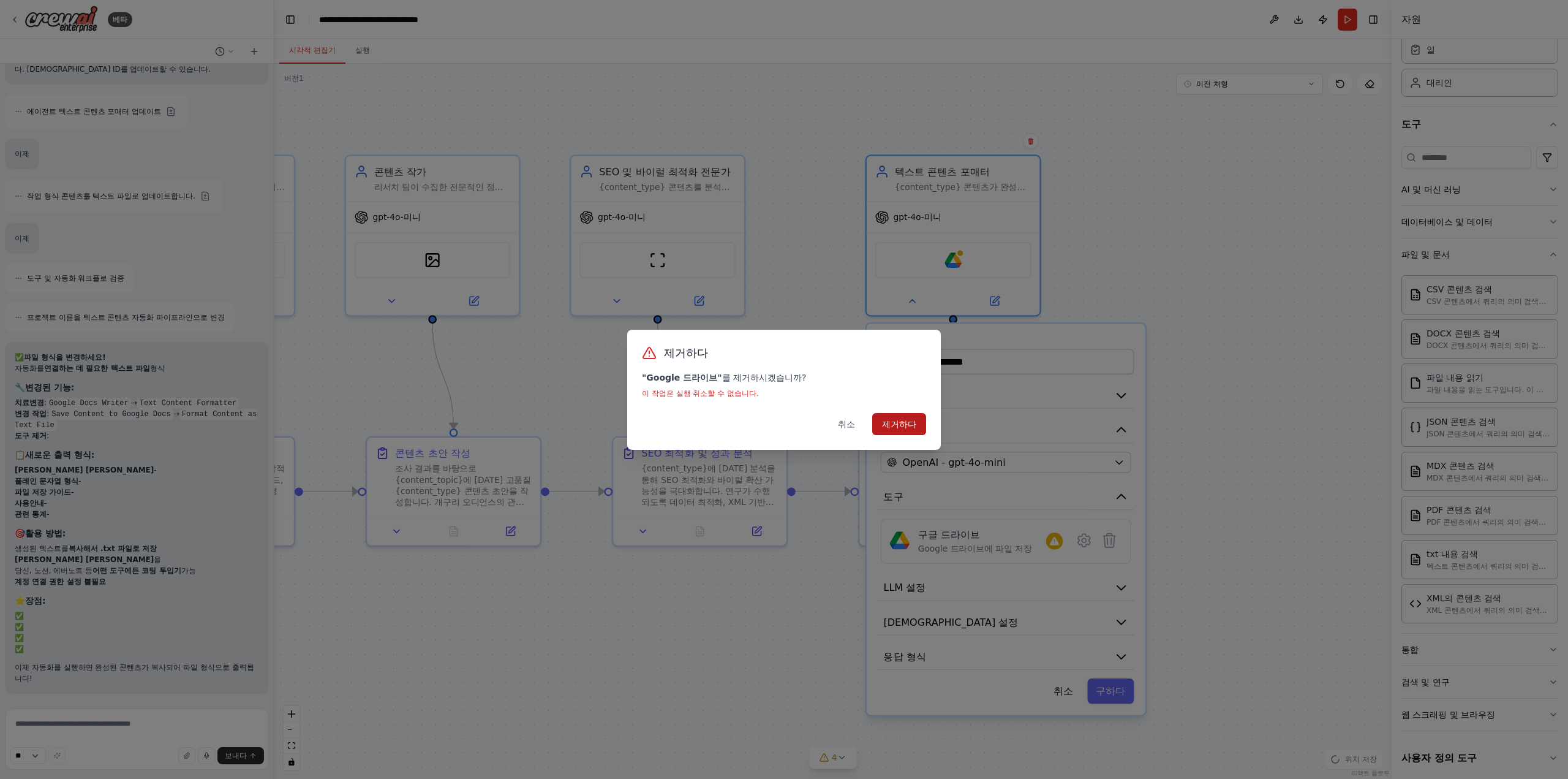
click at [891, 428] on font "제거하다" at bounding box center [899, 424] width 34 height 10
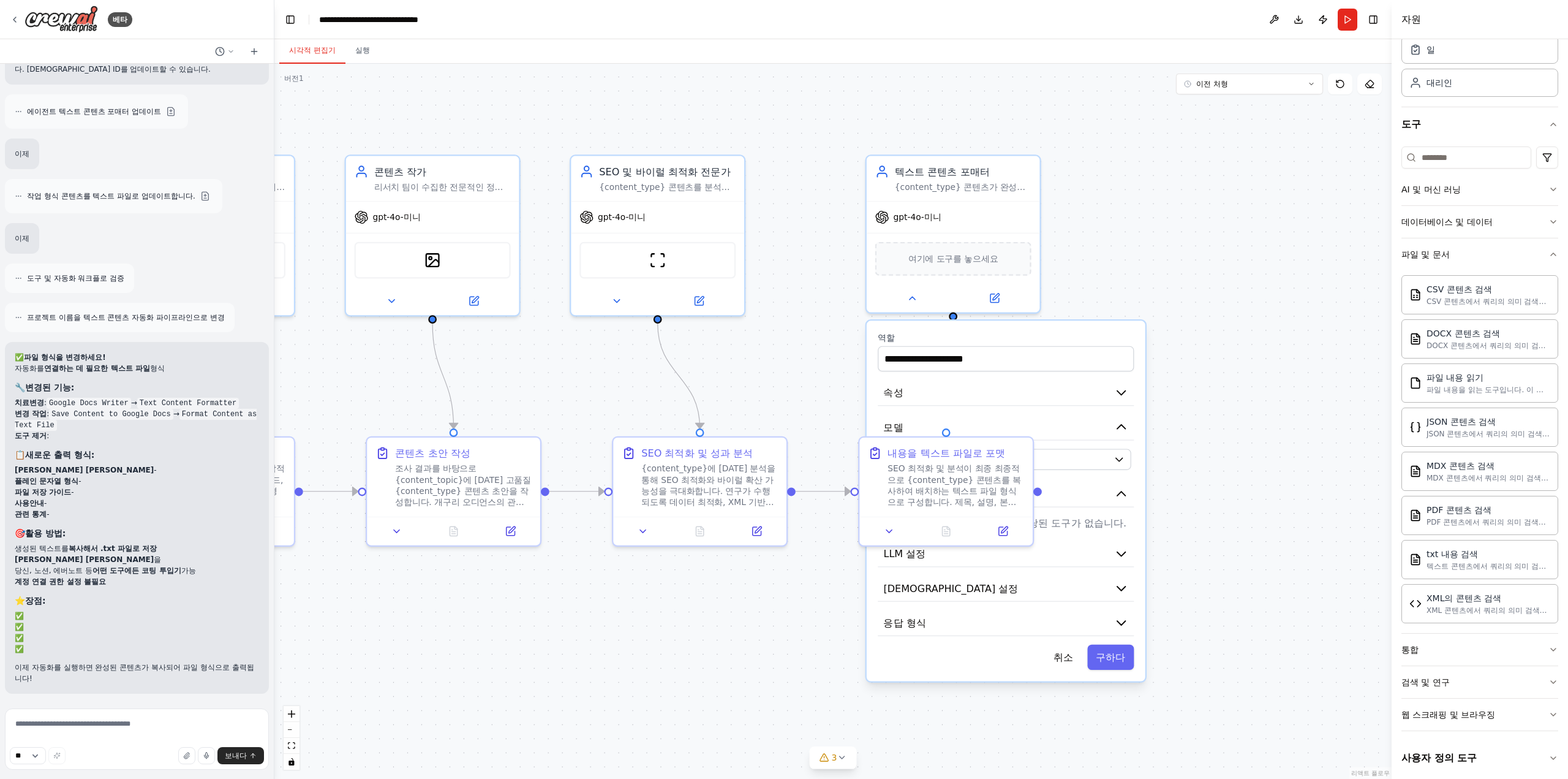
click at [1176, 429] on div ".deletable-edge-delete-btn { width: 20px; height: 20px; border: 0px solid #ffff…" at bounding box center [832, 421] width 1117 height 715
drag, startPoint x: 1237, startPoint y: 468, endPoint x: 1245, endPoint y: 559, distance: 91.4
click at [1237, 470] on div ".deletable-edge-delete-btn { width: 20px; height: 20px; border: 0px solid #ffff…" at bounding box center [832, 421] width 1117 height 715
click at [1067, 655] on font "취소" at bounding box center [1063, 657] width 20 height 11
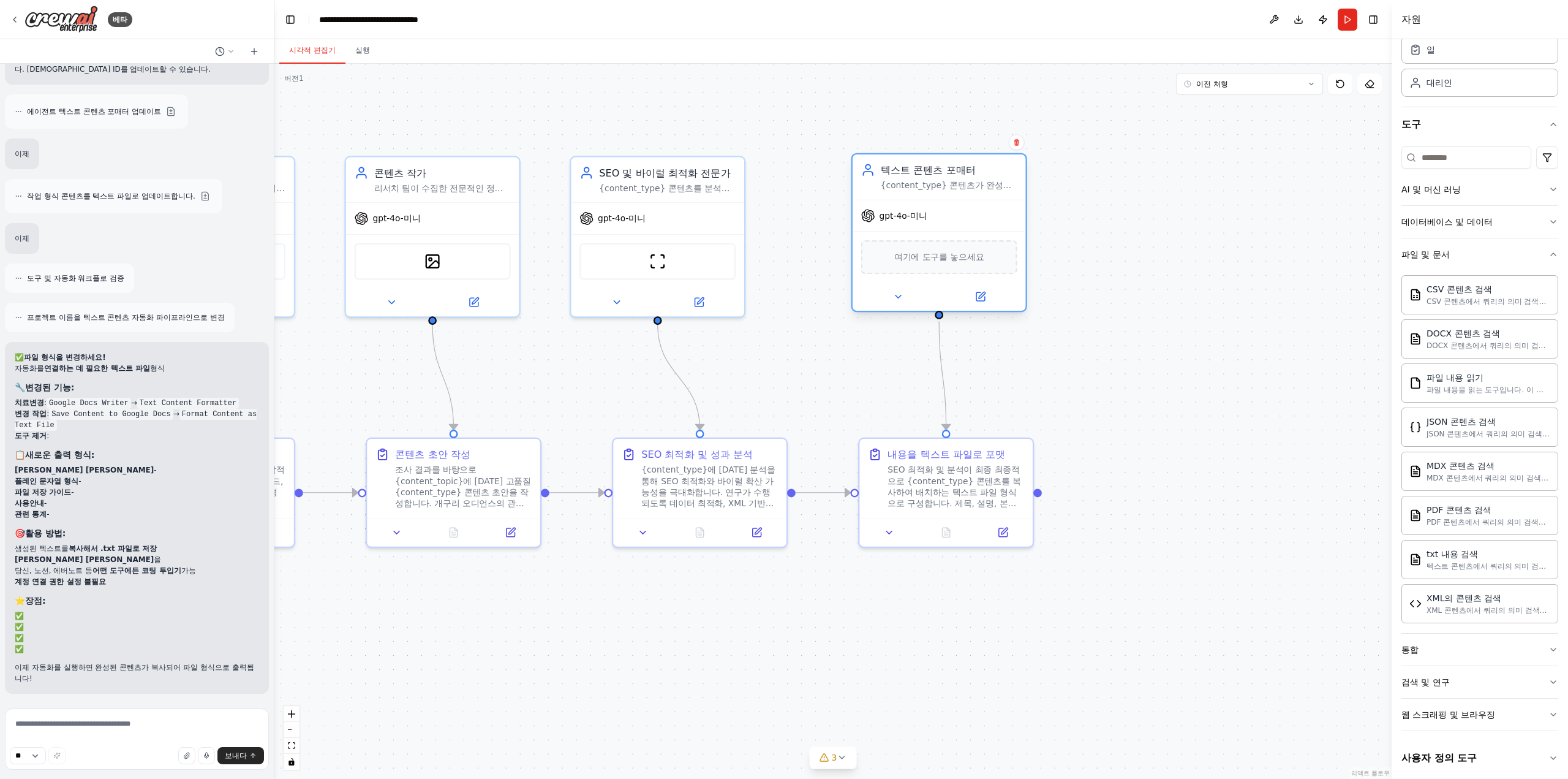
drag, startPoint x: 964, startPoint y: 228, endPoint x: 951, endPoint y: 231, distance: 13.3
click at [951, 231] on div "gpt-4o-미니 여기에 도구를 놓으세요" at bounding box center [939, 254] width 174 height 111
drag, startPoint x: 160, startPoint y: 736, endPoint x: 156, endPoint y: 698, distance: 38.2
click at [156, 698] on div "베타 안녕하세요! 저는 CrewAI 비서입니다. 어떤 종류의 자동화를 구축하고 싶으신가요? 다양하게 입력해 보세요. ▶ 사고 과정 CrewAI…" at bounding box center [137, 390] width 274 height 779
type textarea "*"
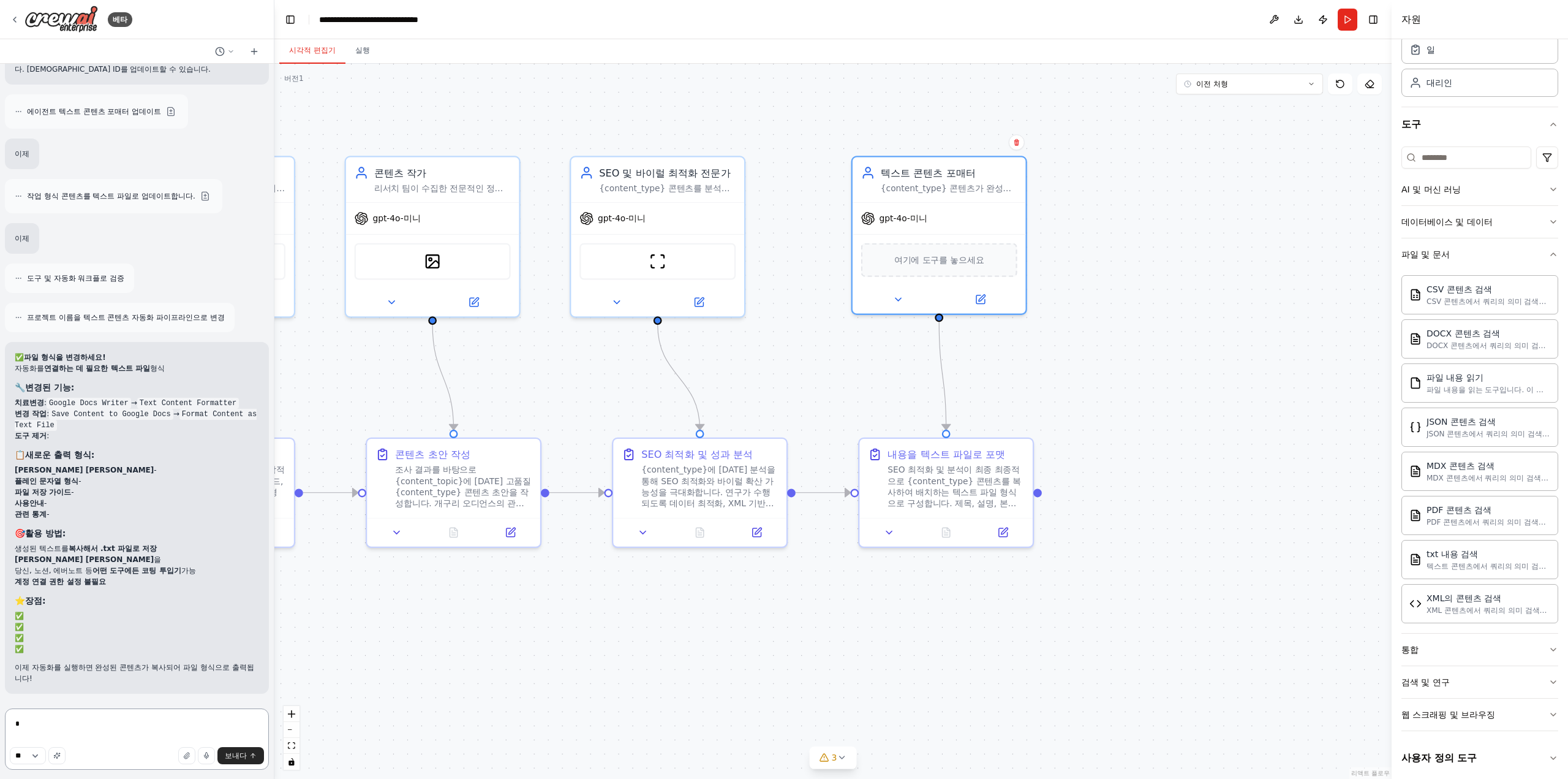
type textarea "*"
type textarea "**********"
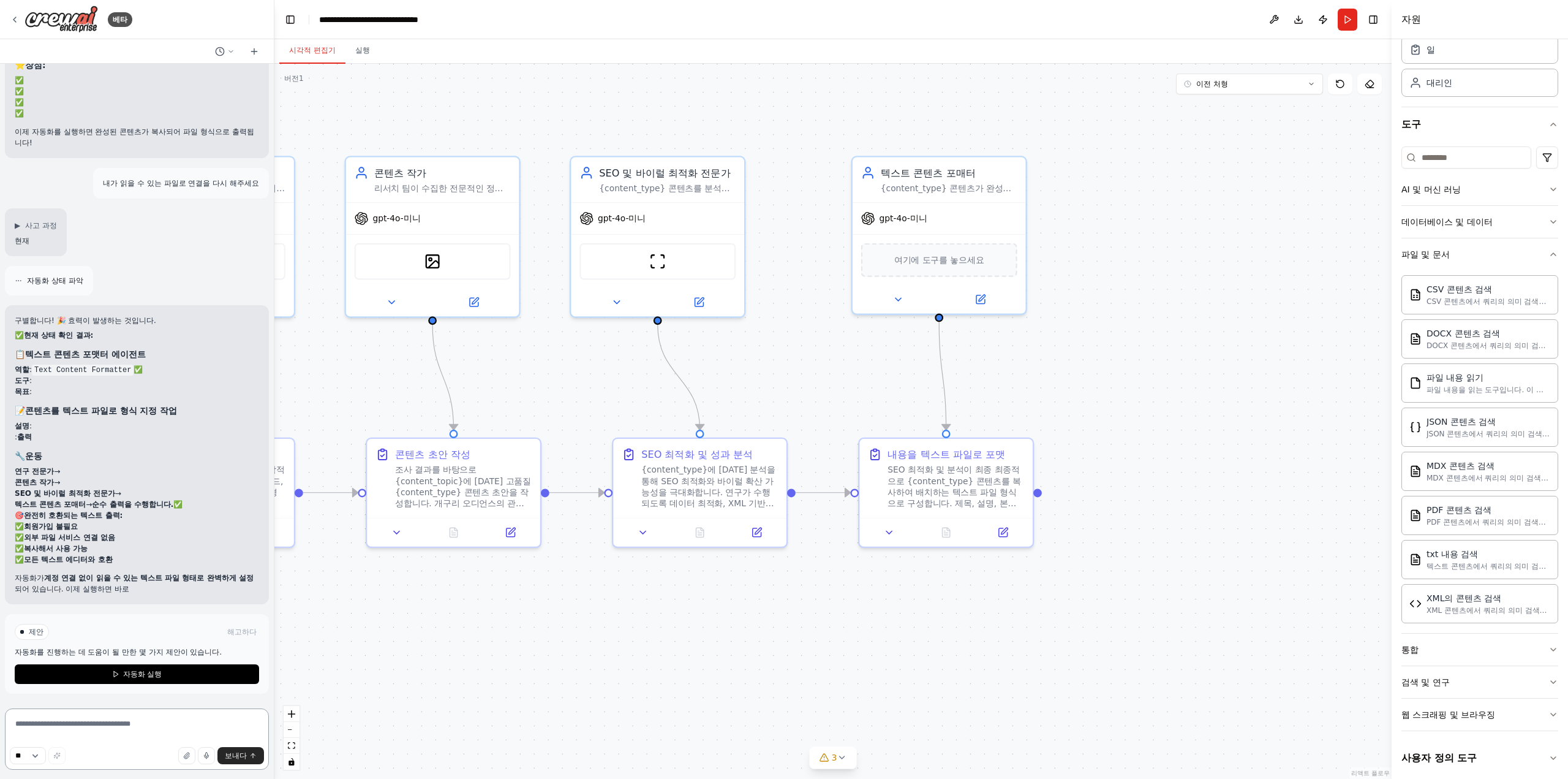
scroll to position [5793, 0]
click at [198, 671] on button "자동화 실행" at bounding box center [137, 674] width 245 height 20
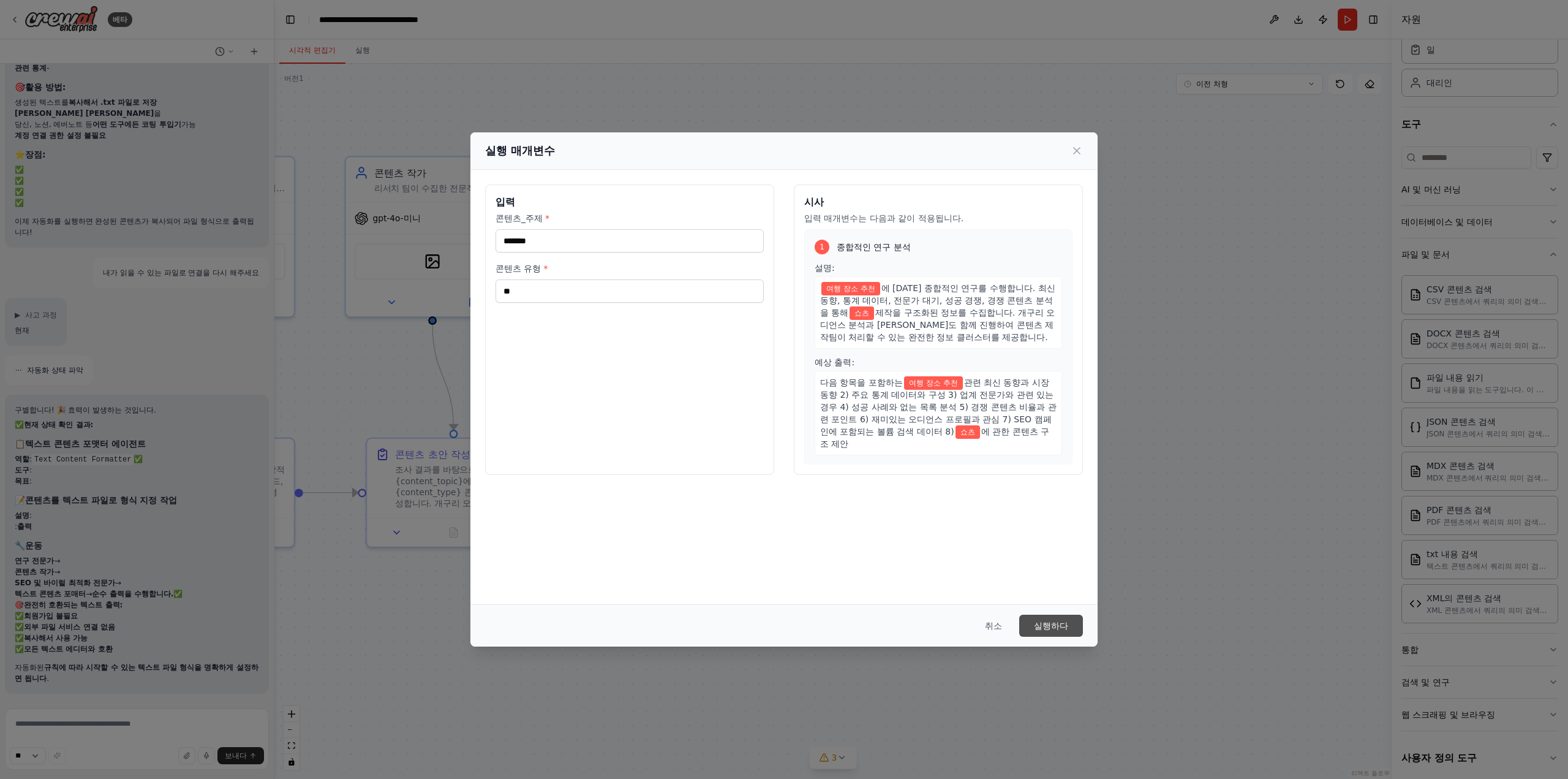
click at [1071, 627] on button "실행하다" at bounding box center [1051, 625] width 64 height 22
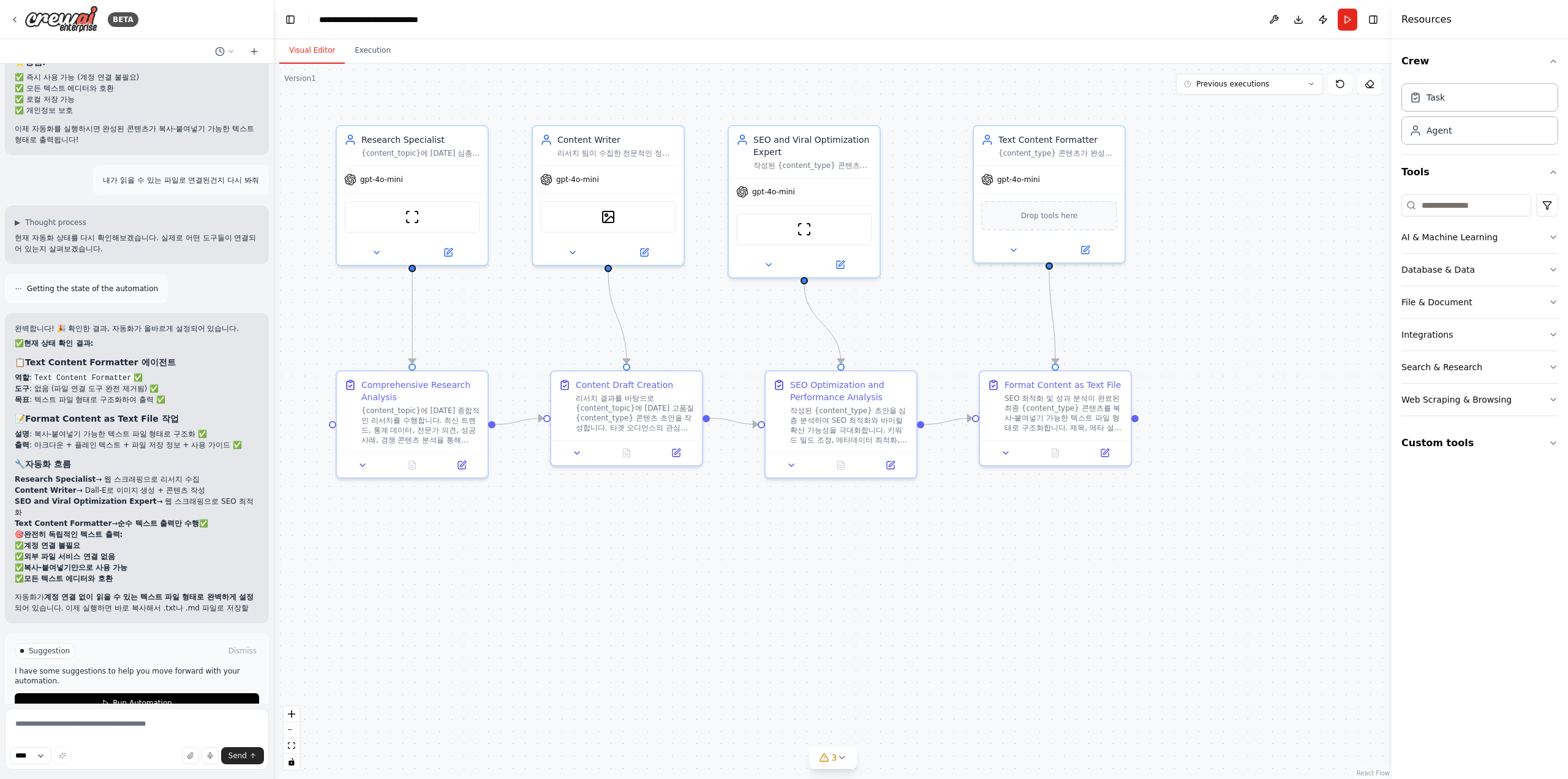
scroll to position [5847, 0]
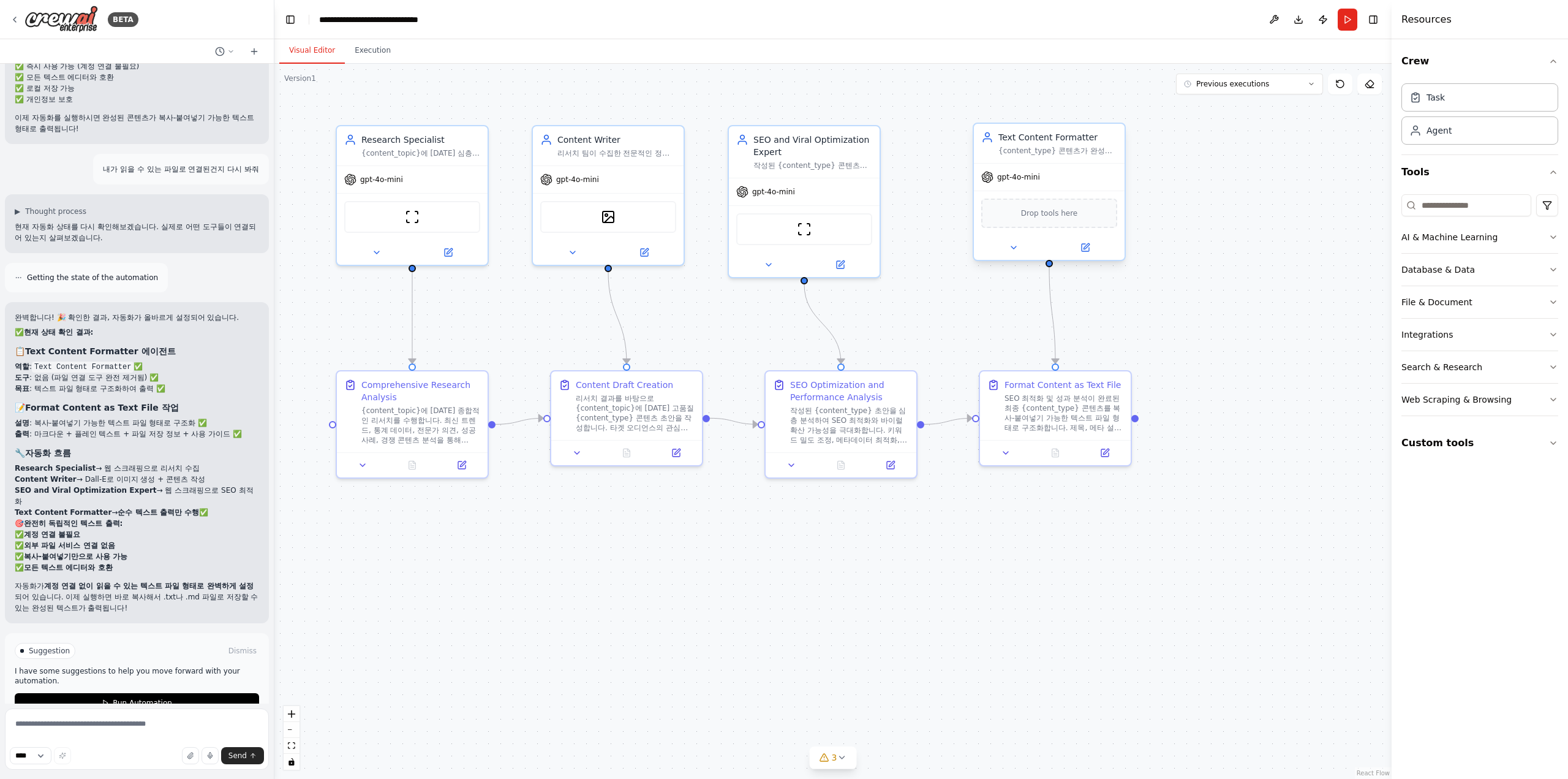
click at [1045, 171] on div "gpt-4o-mini" at bounding box center [1049, 177] width 151 height 27
drag, startPoint x: 1017, startPoint y: 179, endPoint x: 1018, endPoint y: 217, distance: 38.0
click at [1018, 207] on span "gpt-4o-mini" at bounding box center [1018, 202] width 43 height 10
drag, startPoint x: 1019, startPoint y: 217, endPoint x: 1021, endPoint y: 193, distance: 24.1
click at [1021, 193] on span "gpt-4o-mini" at bounding box center [1018, 190] width 43 height 10
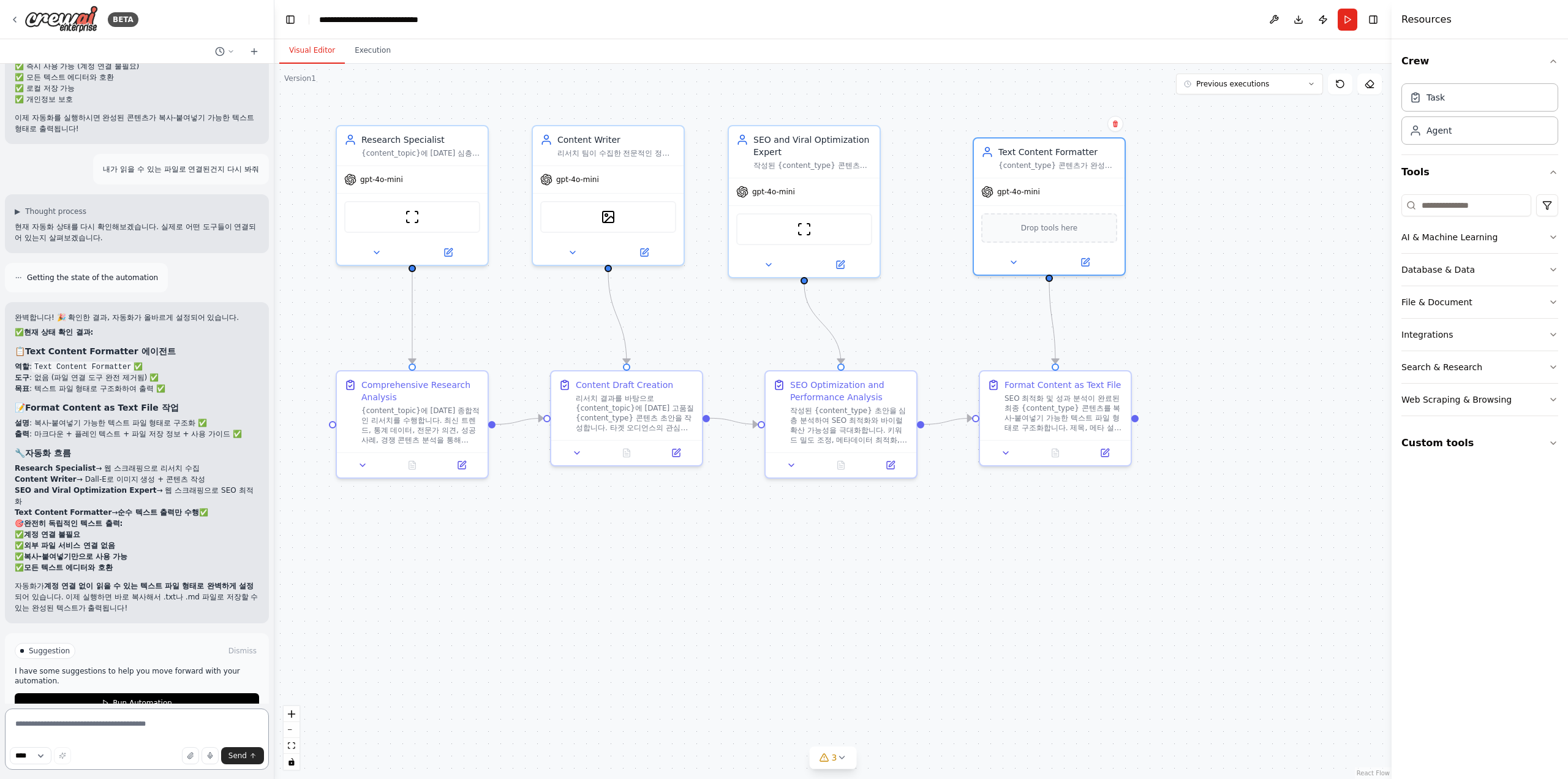
click at [166, 726] on textarea at bounding box center [137, 738] width 263 height 61
type textarea "**********"
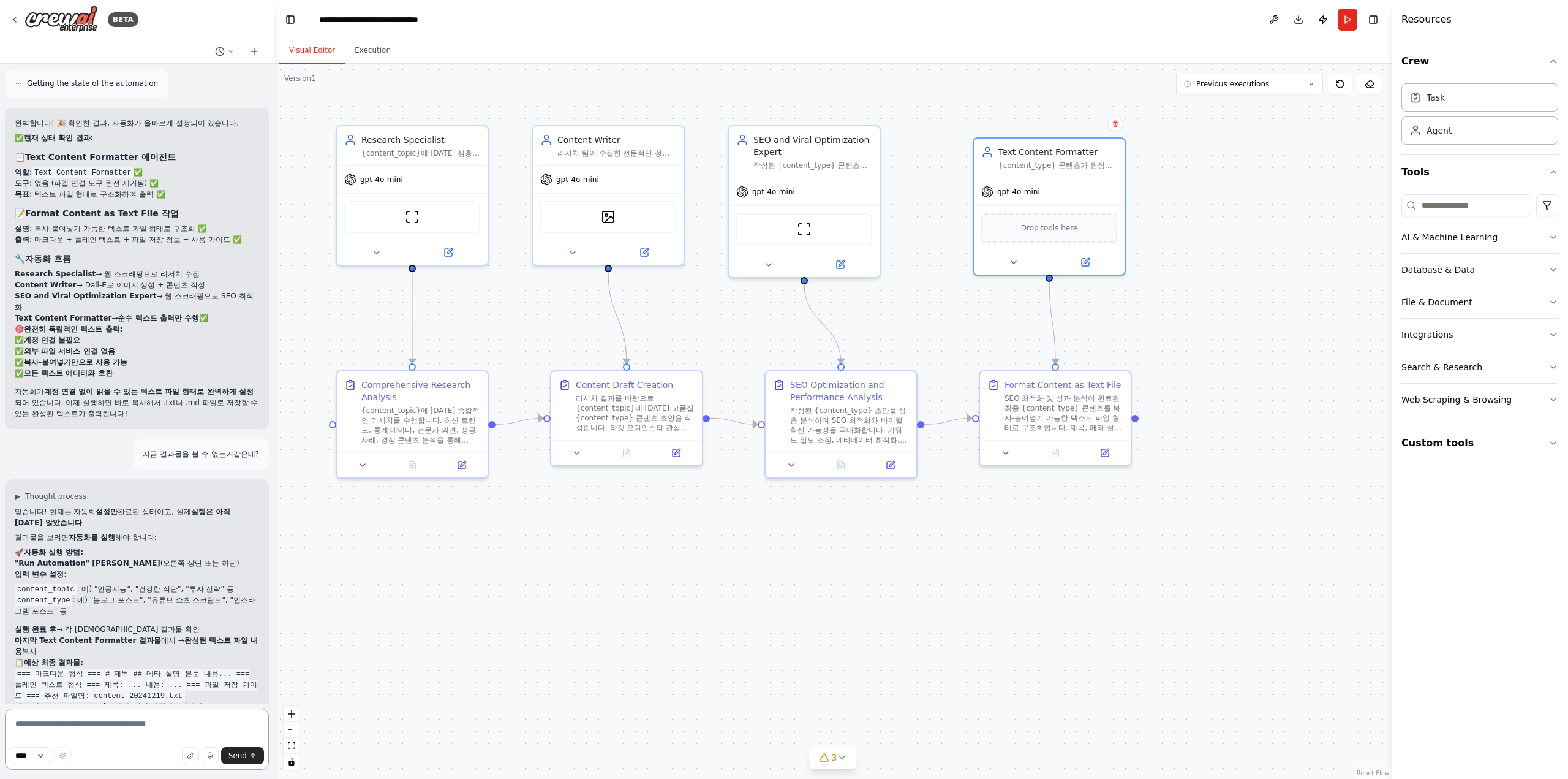
scroll to position [6064, 0]
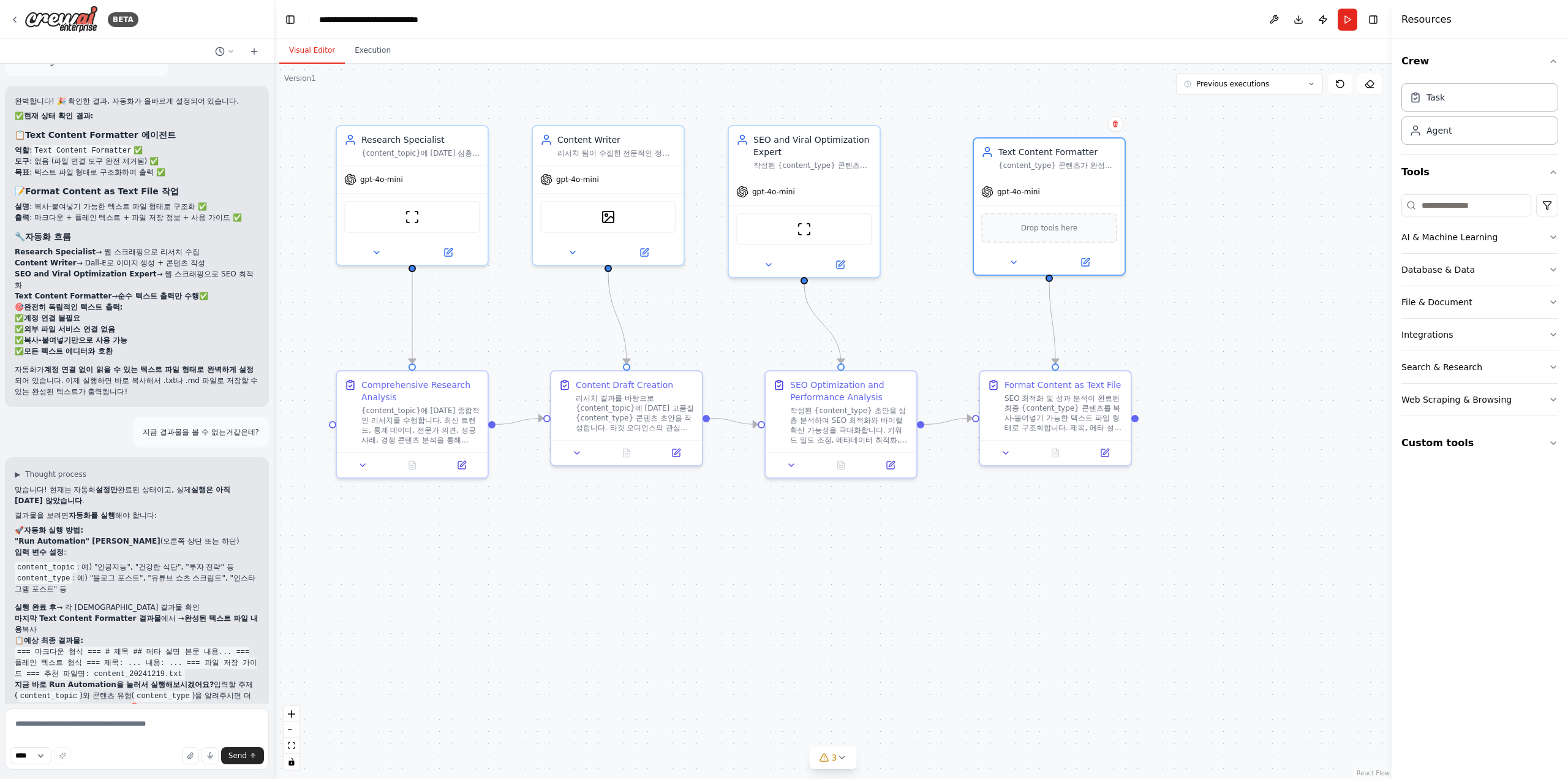
click at [110, 614] on strong "마지막 Text Content Formatter 결과물" at bounding box center [88, 618] width 147 height 9
drag, startPoint x: 38, startPoint y: 513, endPoint x: 87, endPoint y: 526, distance: 50.7
click at [87, 535] on ol ""Run Automation" 버튼 클릭 (오른쪽 상단 또는 하단) 입력 변수 설정 : content_topic : 예) "인공지능", "건강…" at bounding box center [137, 584] width 245 height 99
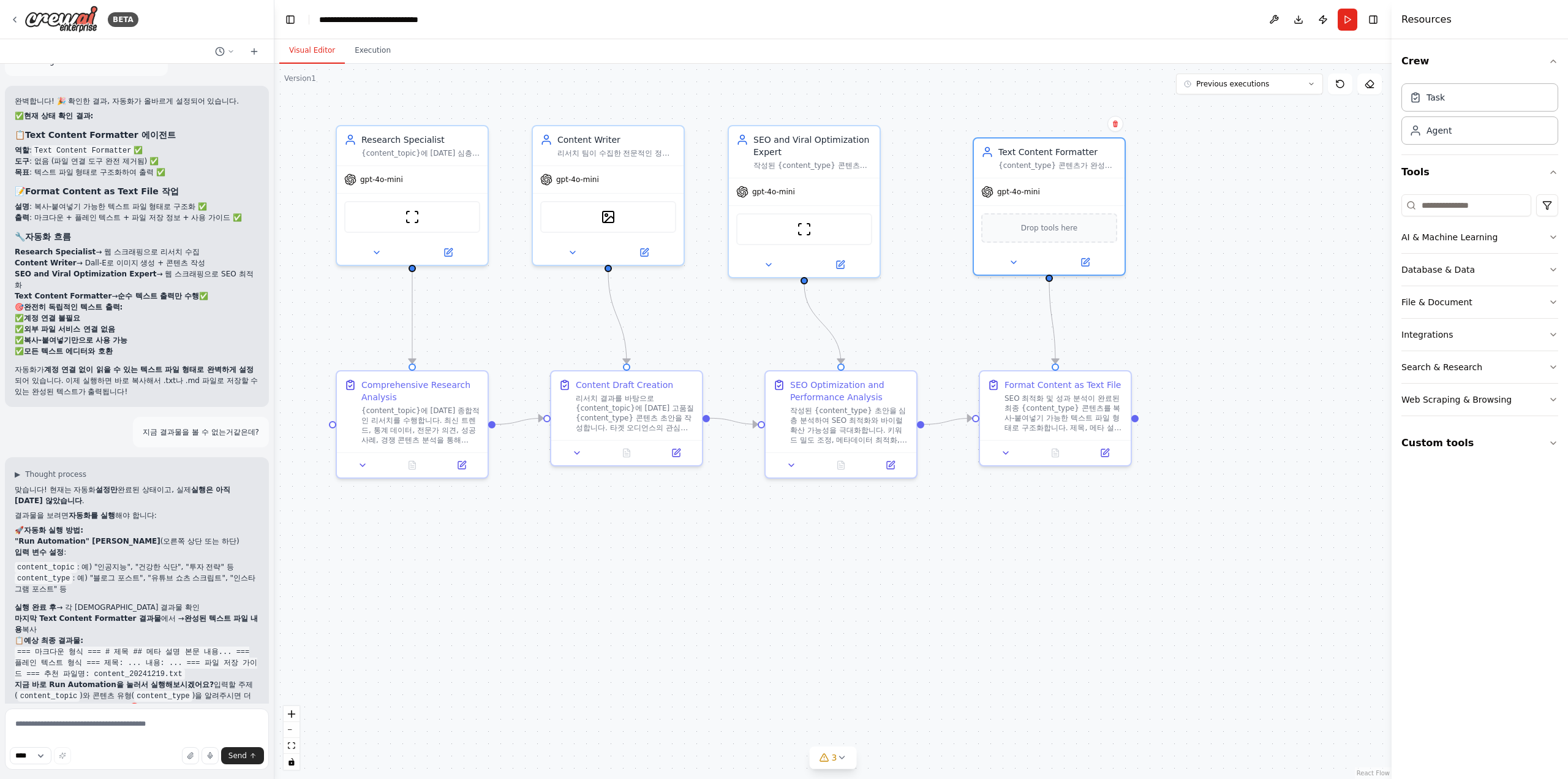
click at [96, 572] on li "content_type : 예) "블로그 포스트", "유튜브 쇼츠 스크립트", "인스타그램 포스트" 등" at bounding box center [137, 583] width 245 height 22
click at [108, 602] on p "실행 완료 후 → 각 에이전트별 결과물 확인" at bounding box center [137, 607] width 245 height 11
click at [409, 432] on div "{content_topic}에 [DATE] 종합적인 리서치를 수행합니다. 최신 트렌드, 통계 데이터, 전문가 의견, 성공 사례, 경쟁 콘텐츠 …" at bounding box center [420, 422] width 119 height 39
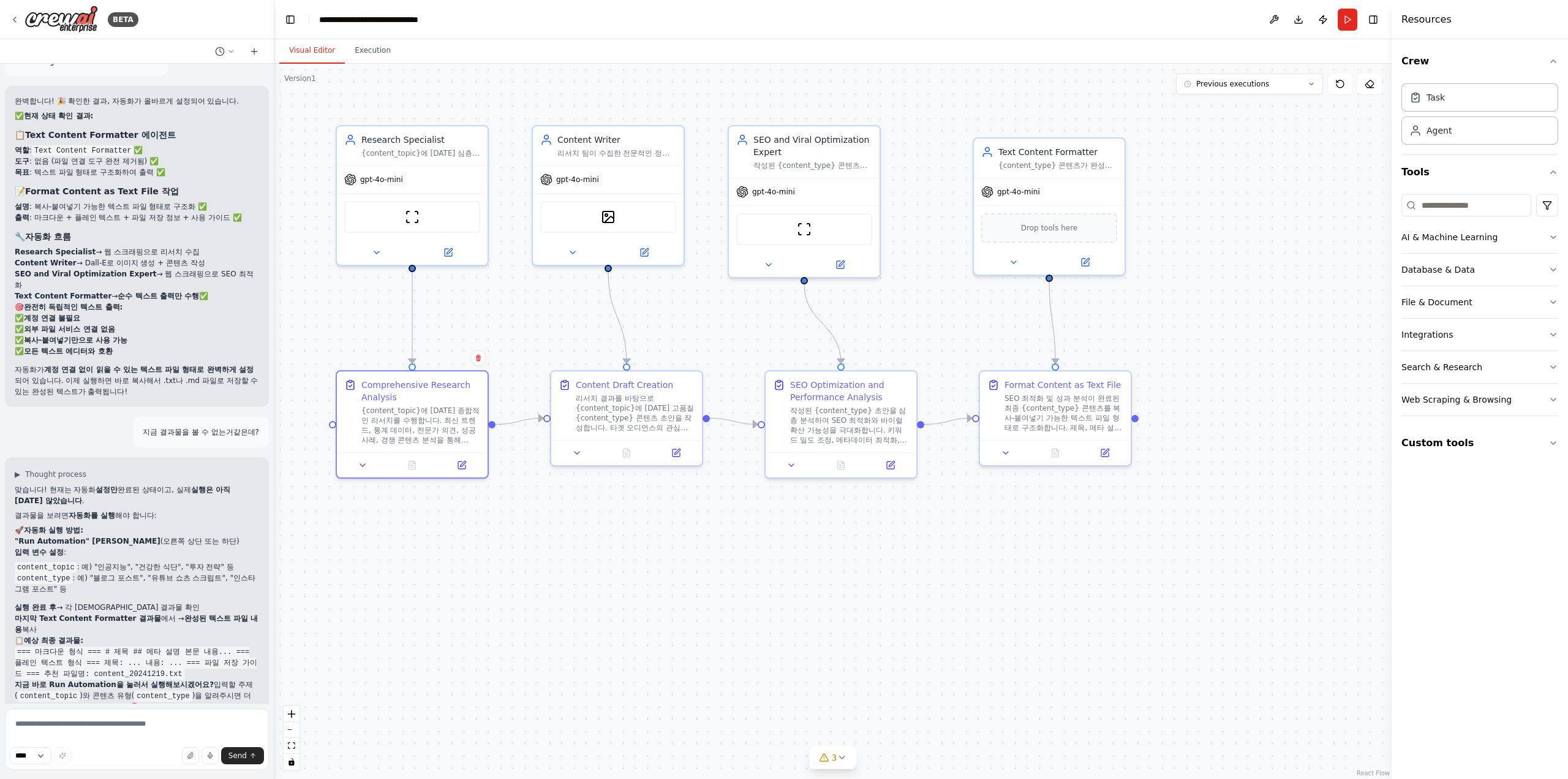
click at [74, 614] on strong "마지막 Text Content Formatter 결과물" at bounding box center [88, 618] width 147 height 9
click at [77, 613] on p "마지막 Text Content Formatter 결과물 에서 → 완성된 텍스트 파일 내용 복사" at bounding box center [137, 624] width 245 height 22
click at [77, 614] on strong "마지막 Text Content Formatter 결과물" at bounding box center [88, 618] width 147 height 9
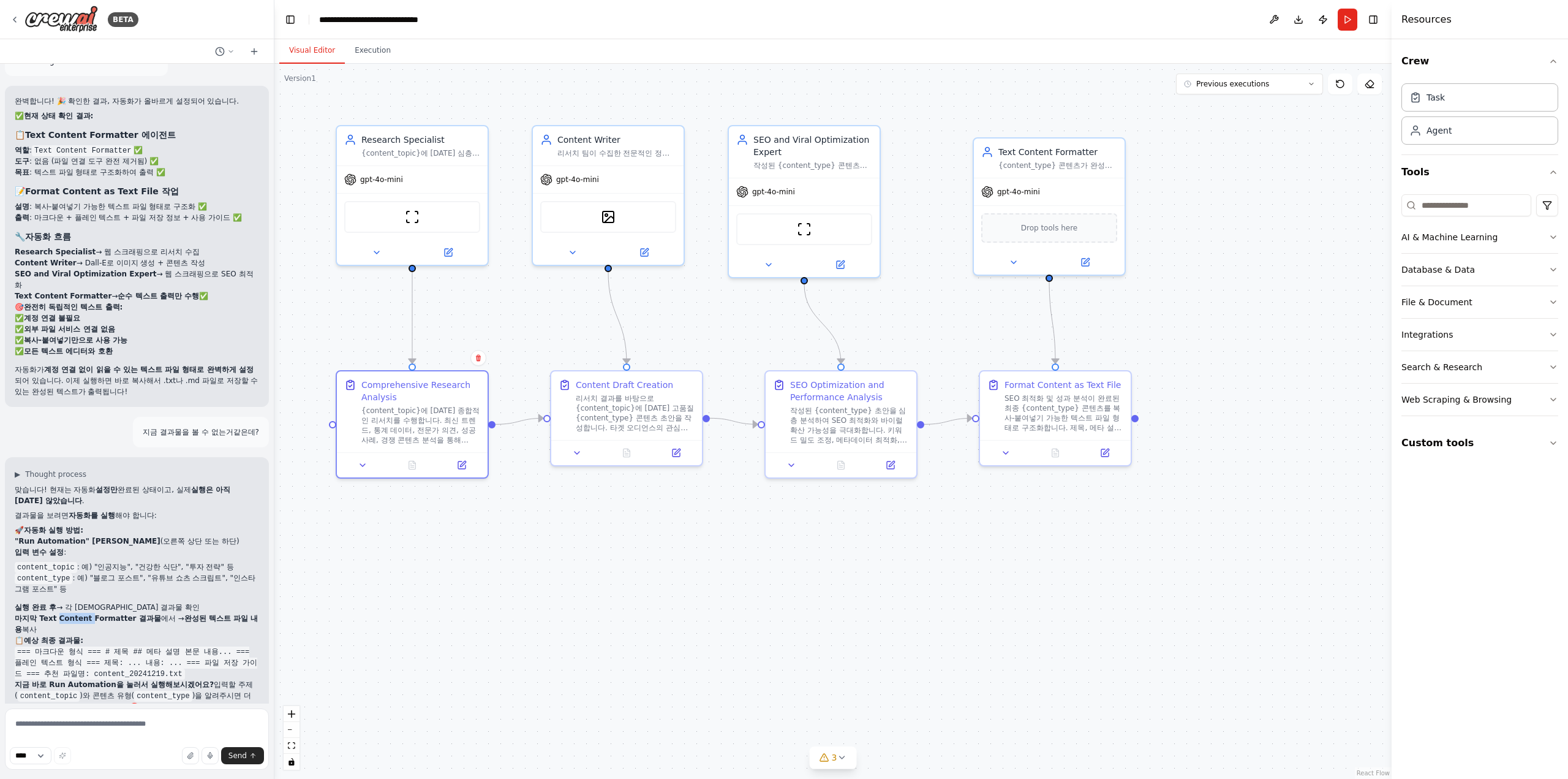
click at [77, 614] on strong "마지막 Text Content Formatter 결과물" at bounding box center [88, 618] width 147 height 9
click at [88, 614] on strong "마지막 Text Content Formatter 결과물" at bounding box center [88, 618] width 147 height 9
click at [90, 614] on strong "마지막 Text Content Formatter 결과물" at bounding box center [88, 618] width 147 height 9
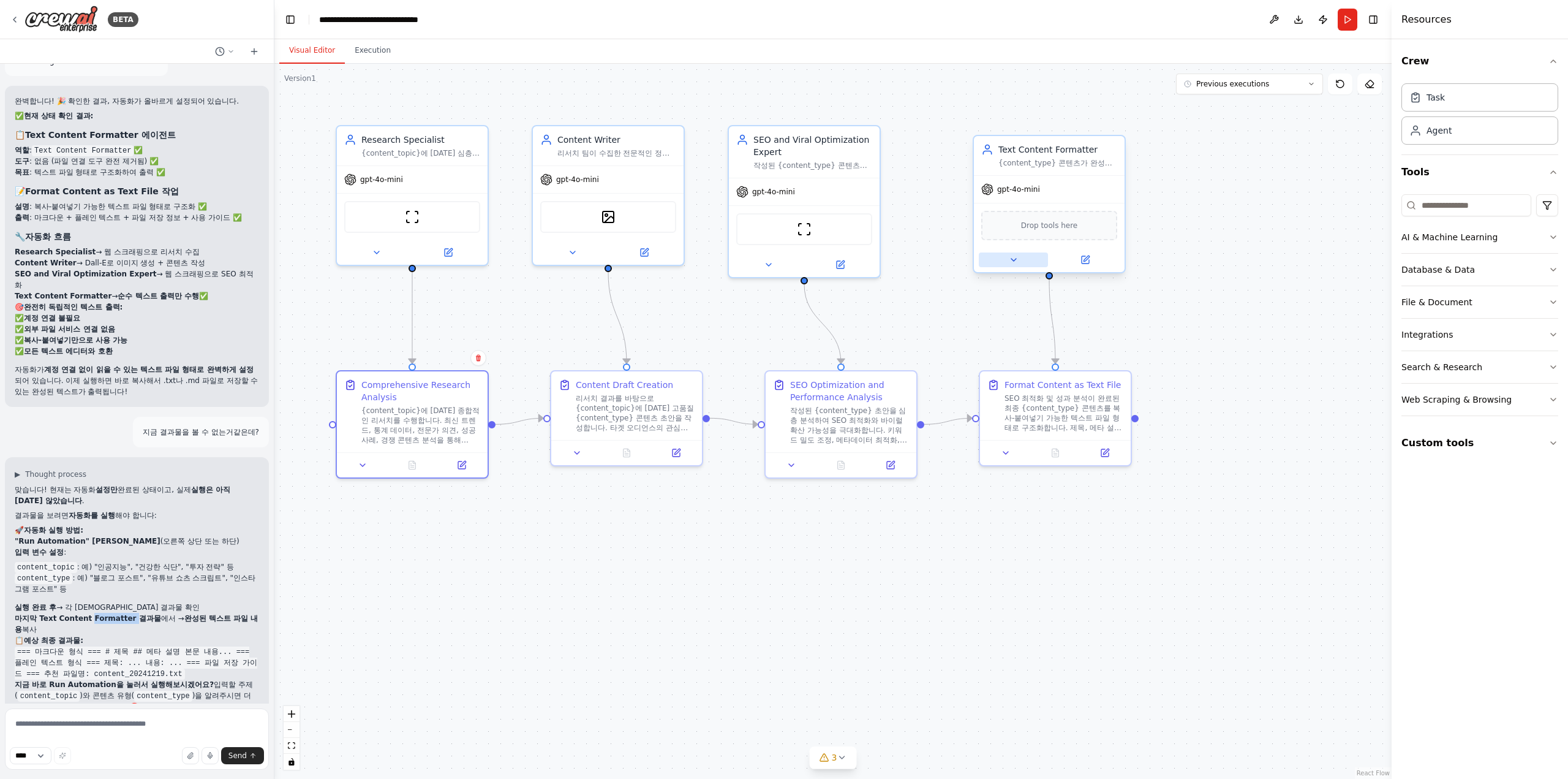
click at [1013, 260] on icon at bounding box center [1013, 260] width 5 height 2
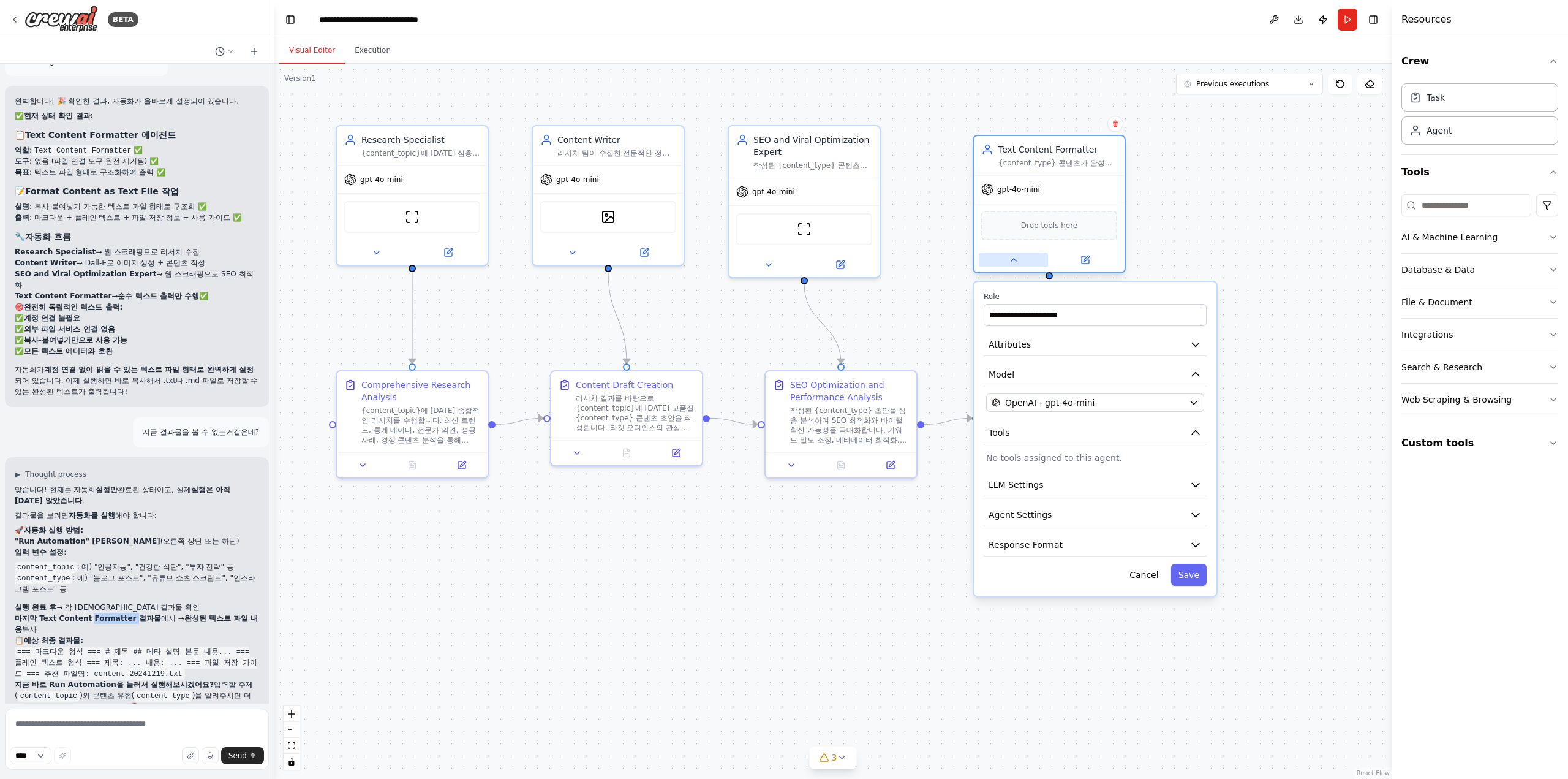
click at [1013, 260] on icon at bounding box center [1013, 260] width 5 height 2
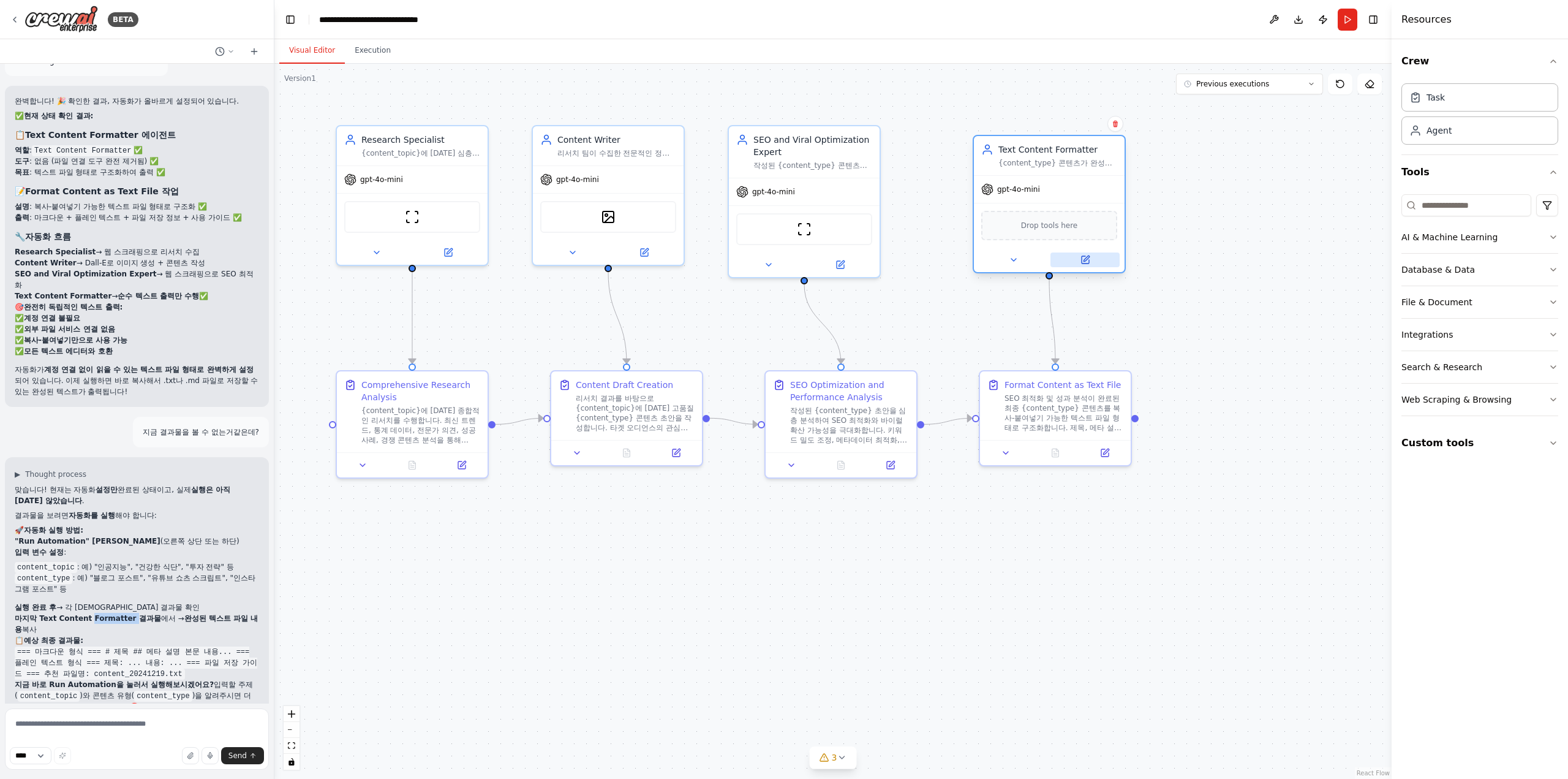
click at [1075, 258] on button at bounding box center [1084, 260] width 69 height 15
click at [98, 614] on strong "마지막 Text Content Formatter 결과물" at bounding box center [88, 618] width 147 height 9
click at [1113, 201] on div "gpt-4o-mini Drop tools here" at bounding box center [1049, 223] width 151 height 97
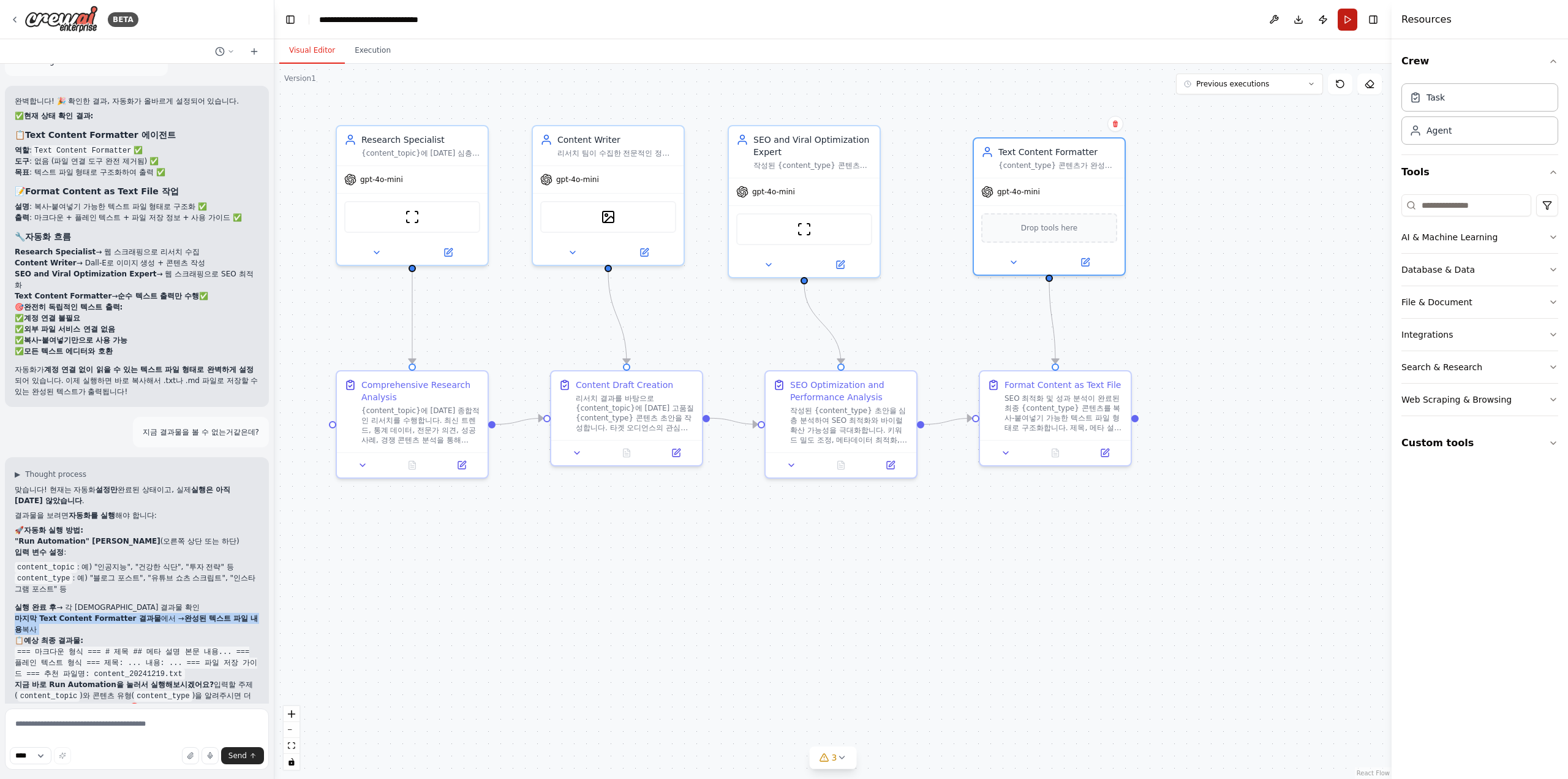
click at [1349, 25] on button "Run" at bounding box center [1347, 20] width 20 height 22
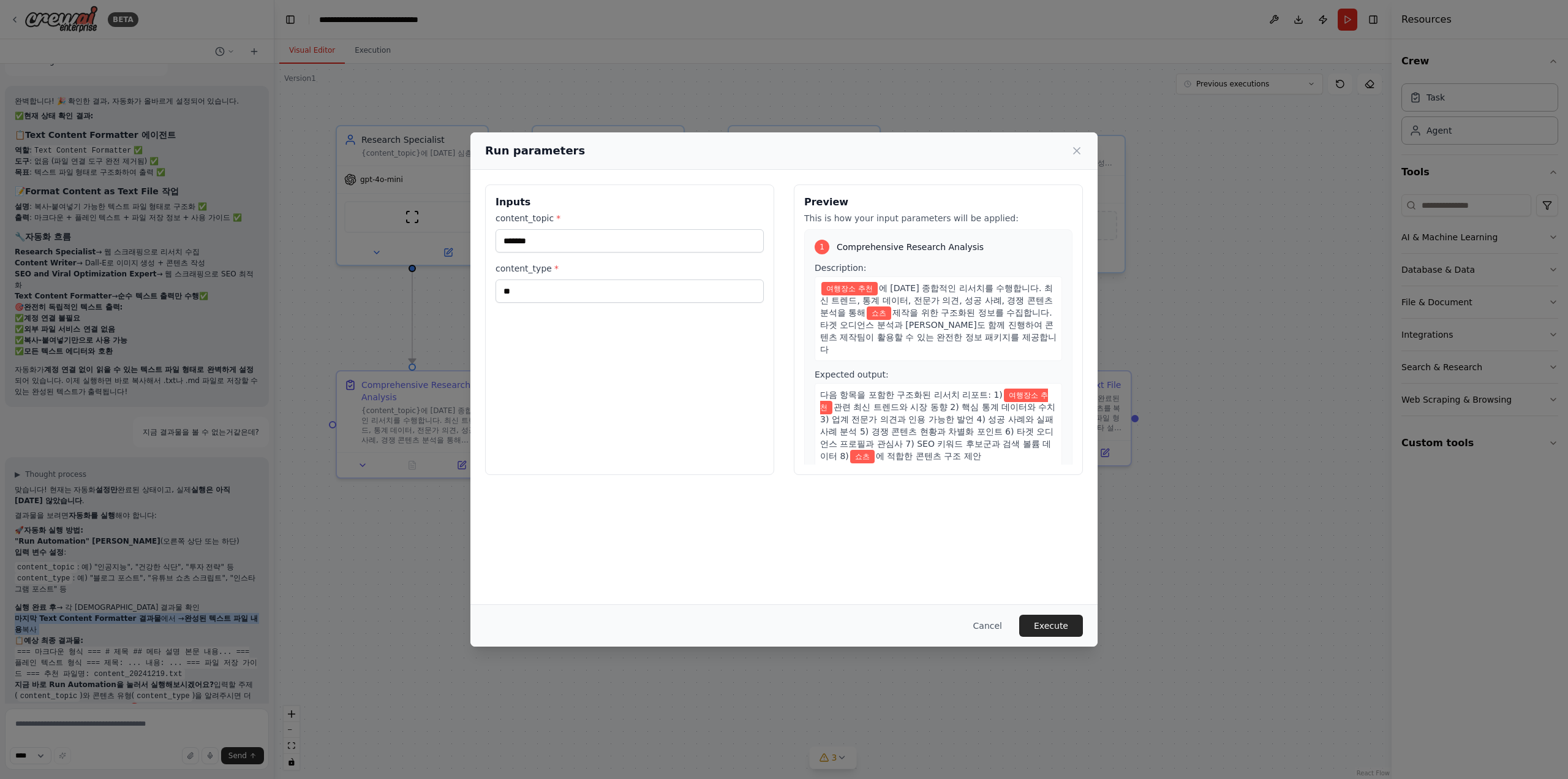
click at [1082, 148] on icon at bounding box center [1077, 151] width 12 height 12
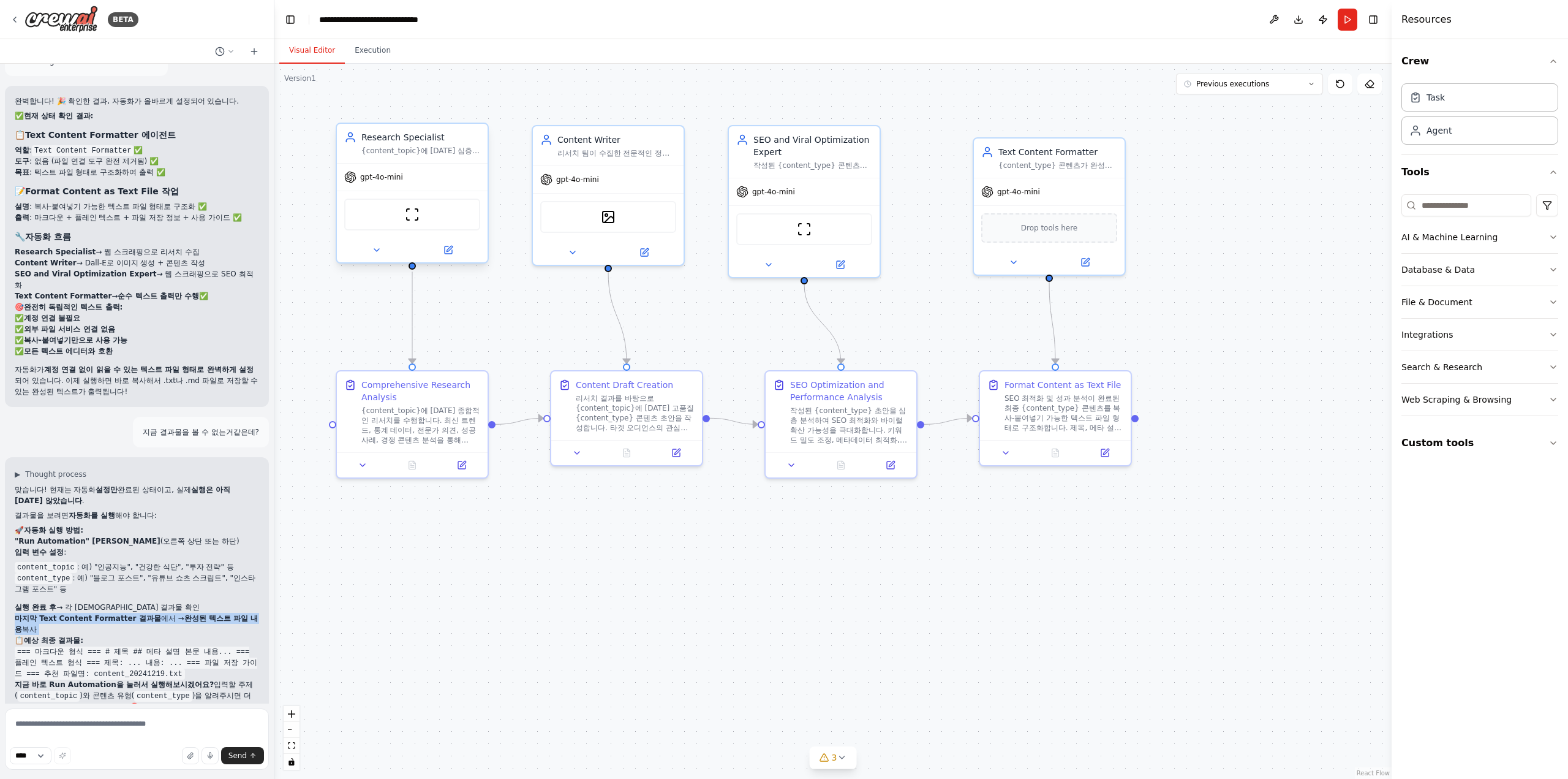
click at [366, 259] on div at bounding box center [411, 250] width 151 height 25
click at [377, 252] on icon at bounding box center [376, 250] width 10 height 10
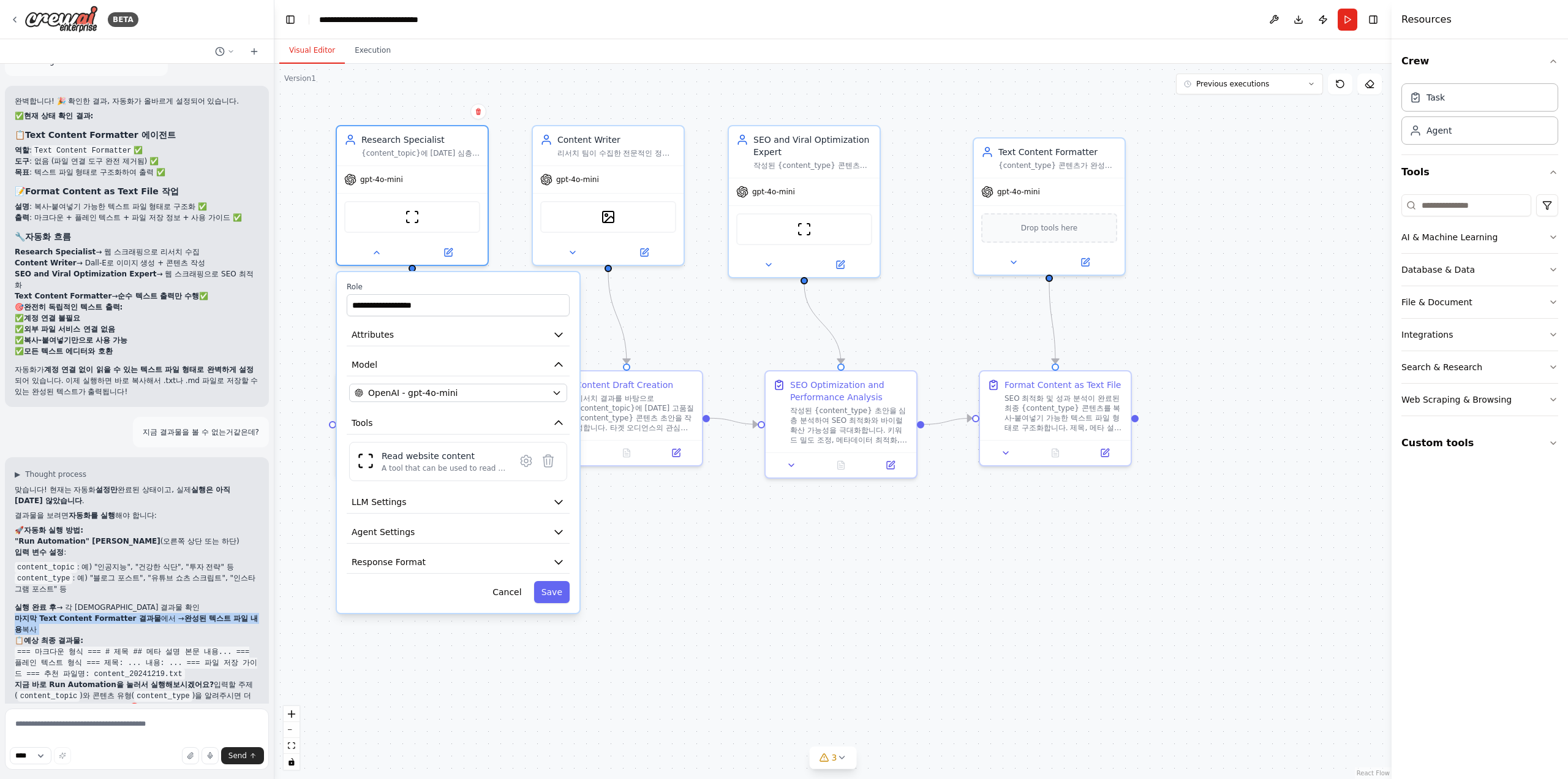
click at [446, 401] on div "**********" at bounding box center [457, 441] width 243 height 341
click at [559, 396] on button "OpenAI - gpt-4o-mini" at bounding box center [458, 392] width 218 height 18
click at [557, 388] on icon "button" at bounding box center [557, 392] width 10 height 10
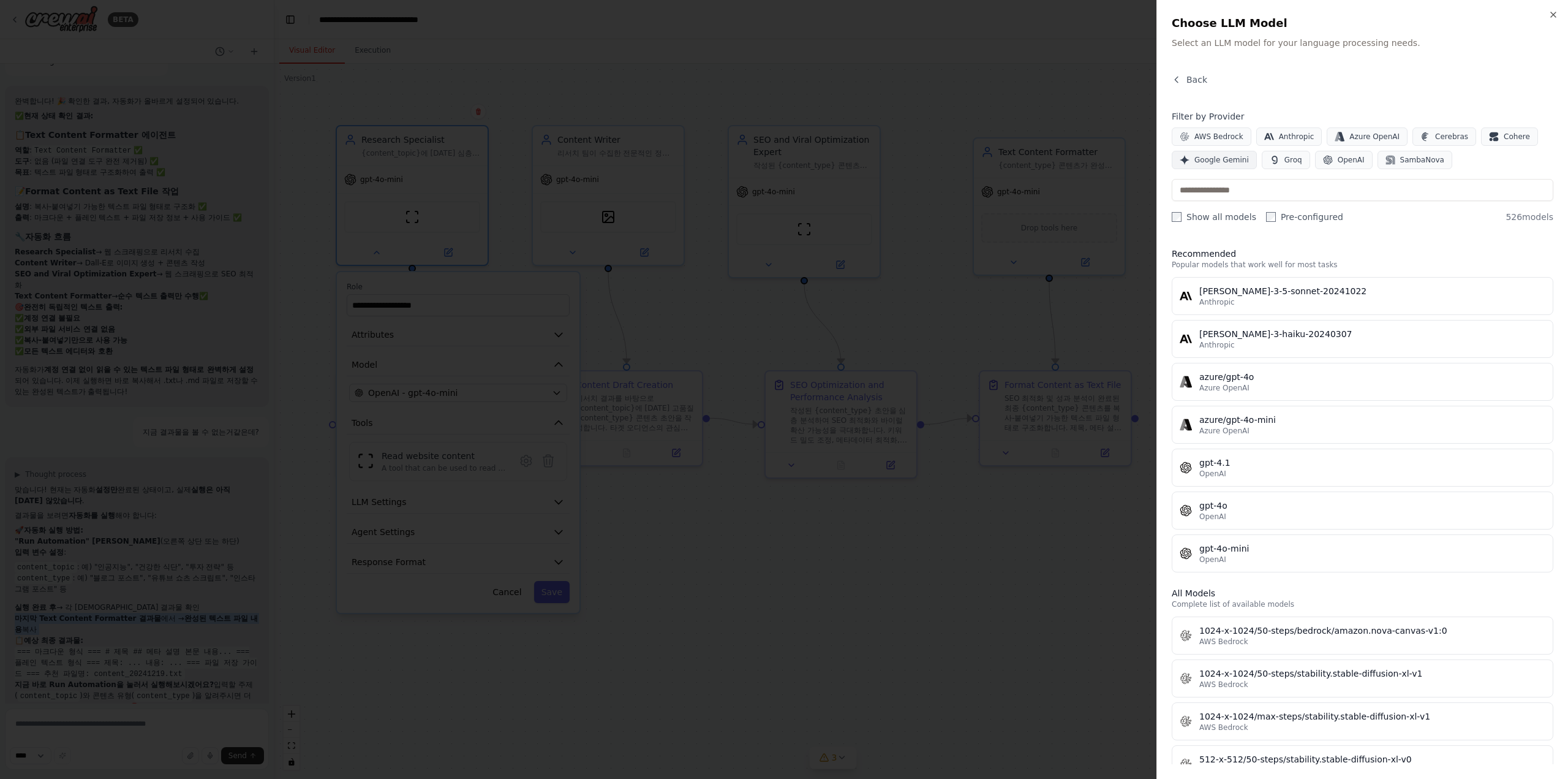
click at [1221, 161] on span "Google Gemini" at bounding box center [1221, 160] width 55 height 10
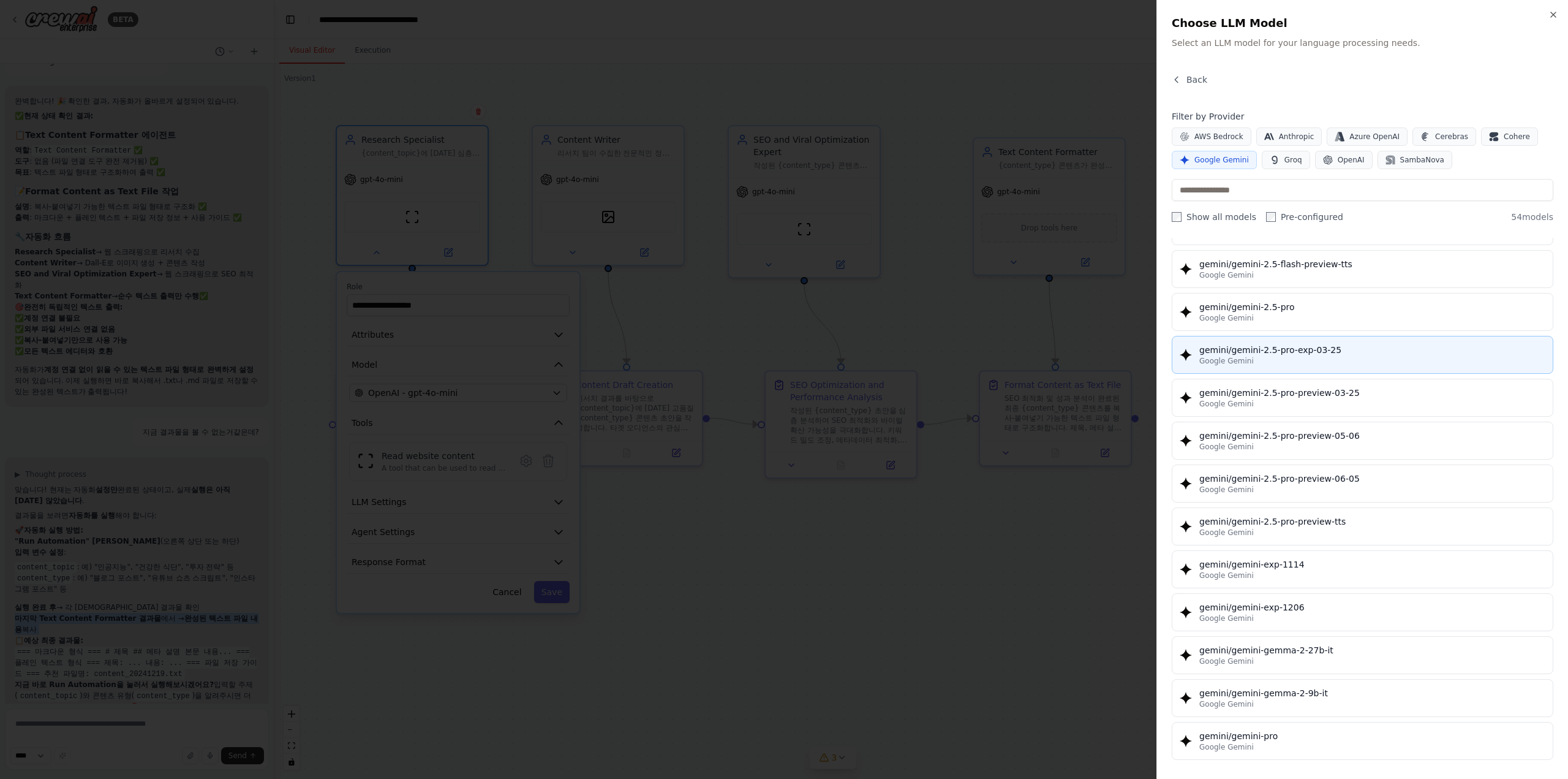
scroll to position [1287, 0]
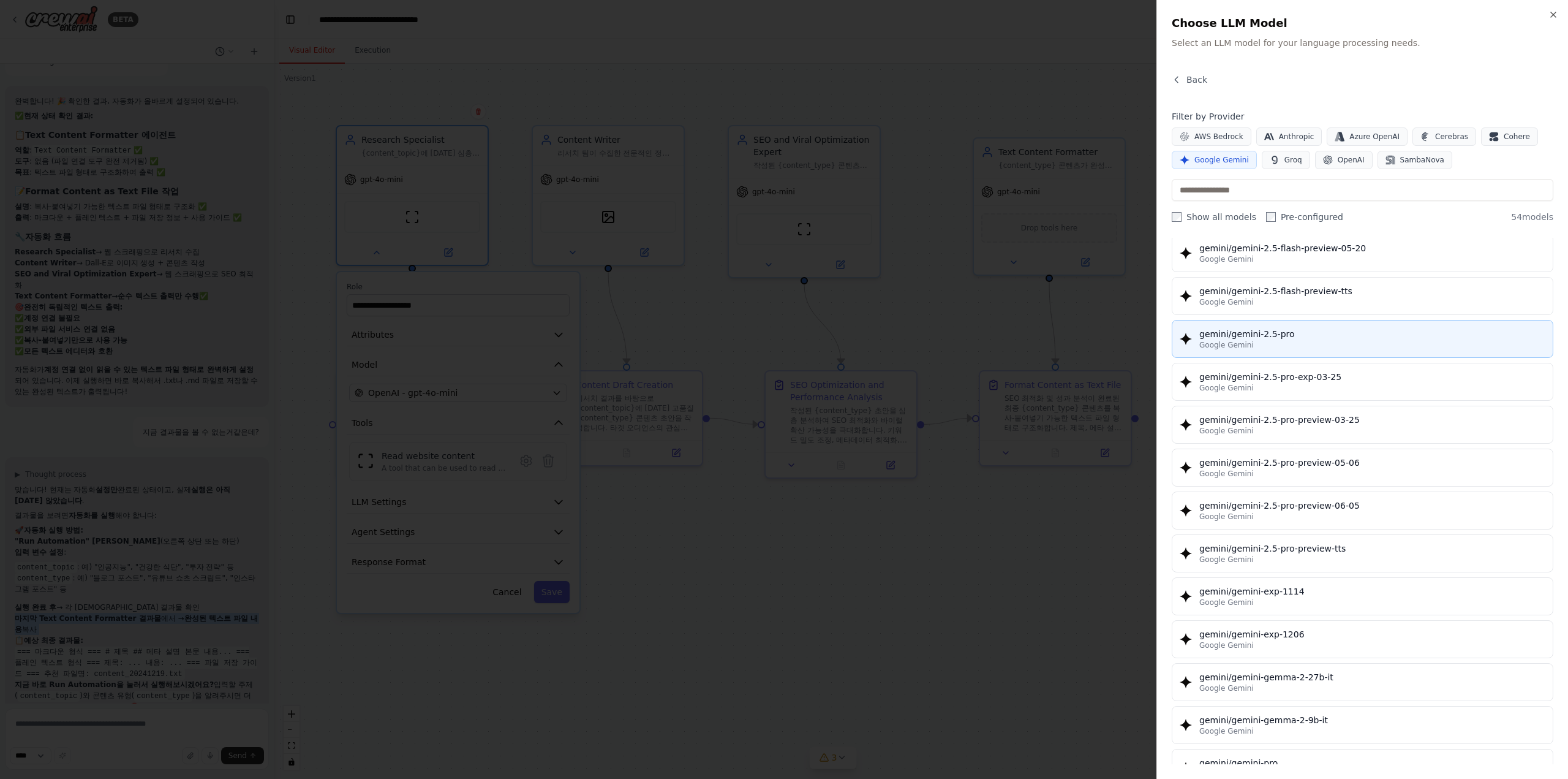
click at [1310, 328] on div "gemini/gemini-2.5-pro" at bounding box center [1371, 334] width 346 height 12
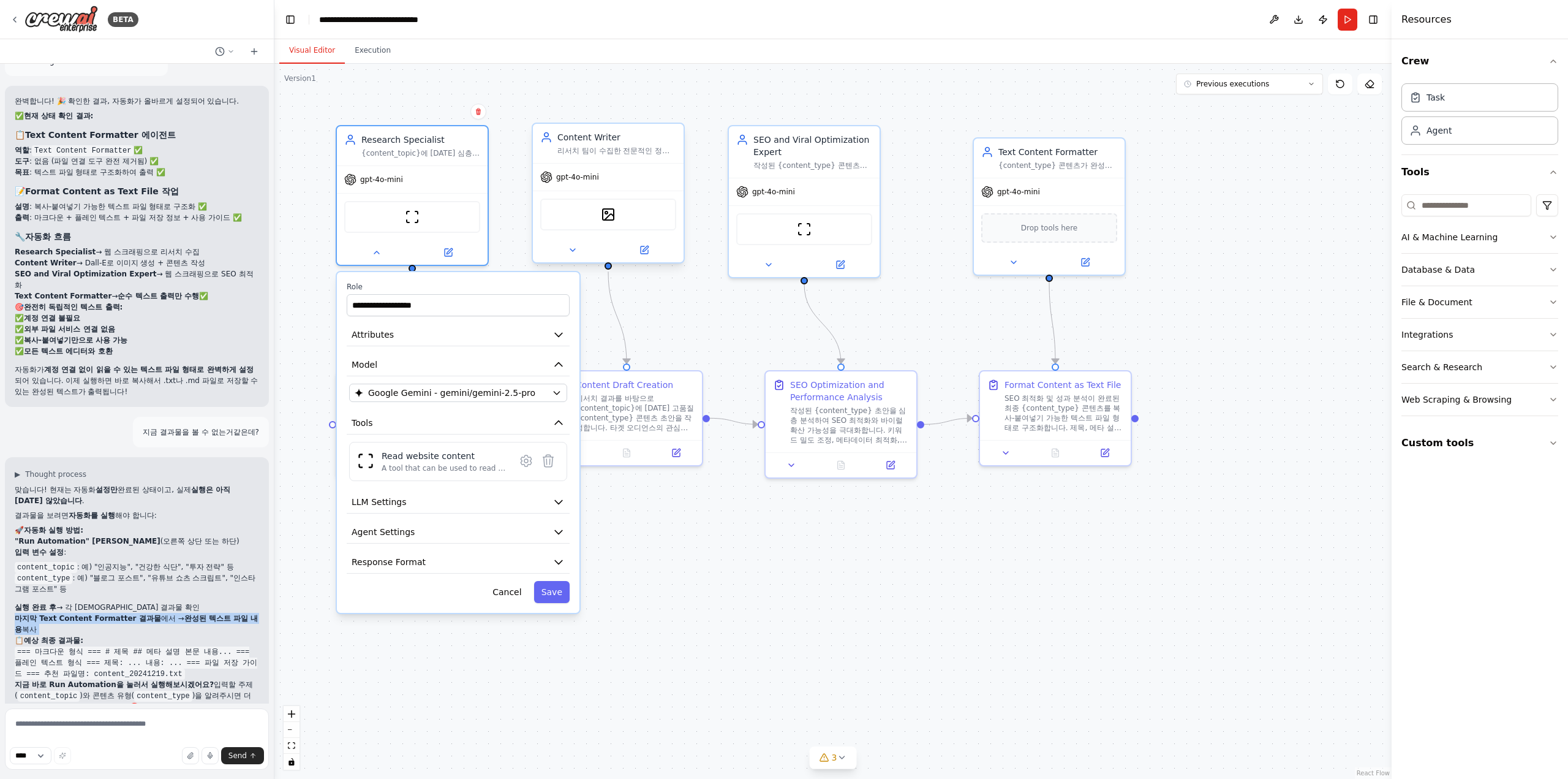
click at [591, 188] on div "gpt-4o-mini" at bounding box center [608, 177] width 151 height 27
click at [563, 583] on button "Save" at bounding box center [552, 592] width 36 height 22
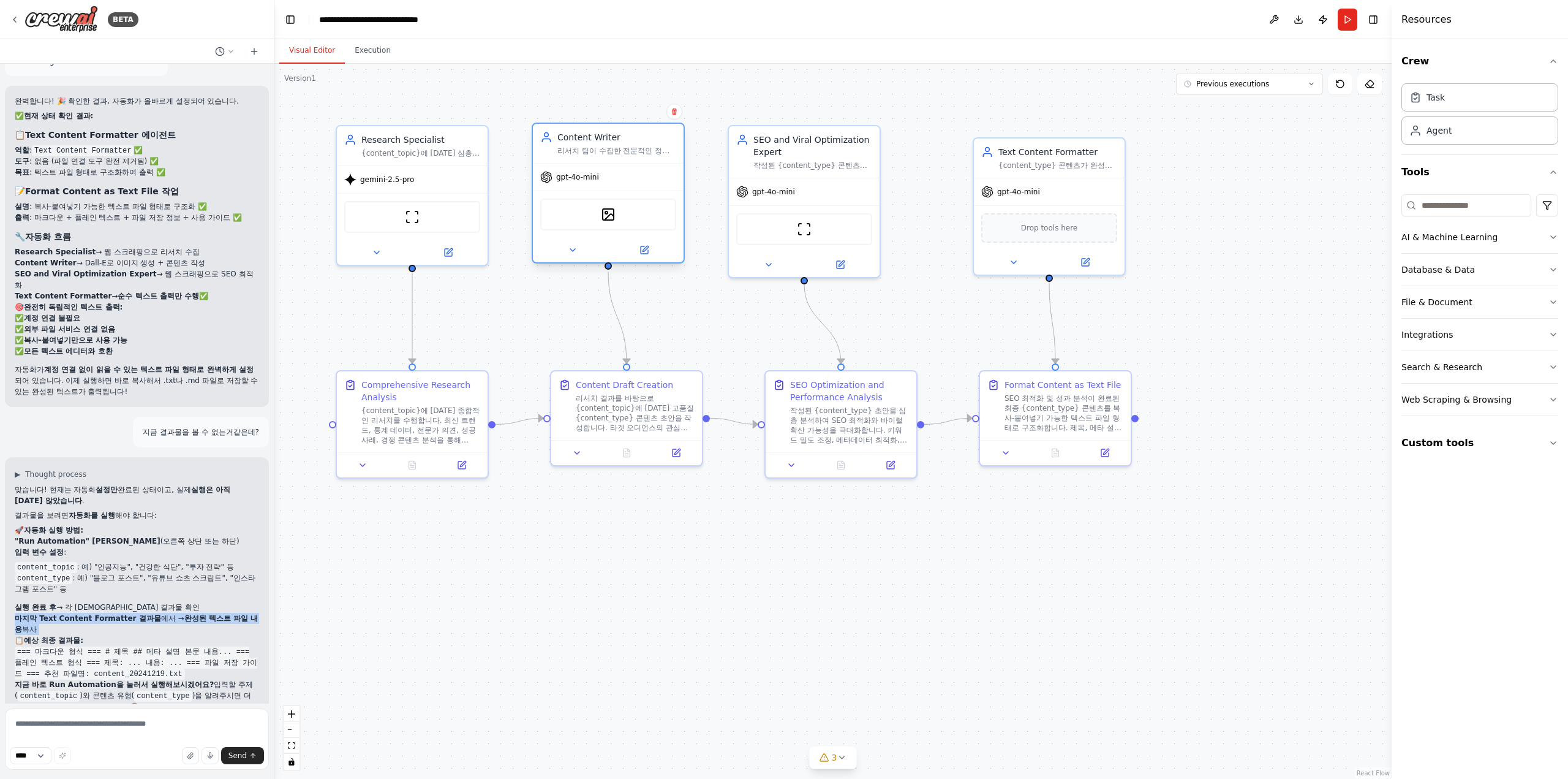
click at [584, 179] on span "gpt-4o-mini" at bounding box center [577, 177] width 43 height 10
click at [578, 256] on button at bounding box center [572, 250] width 69 height 15
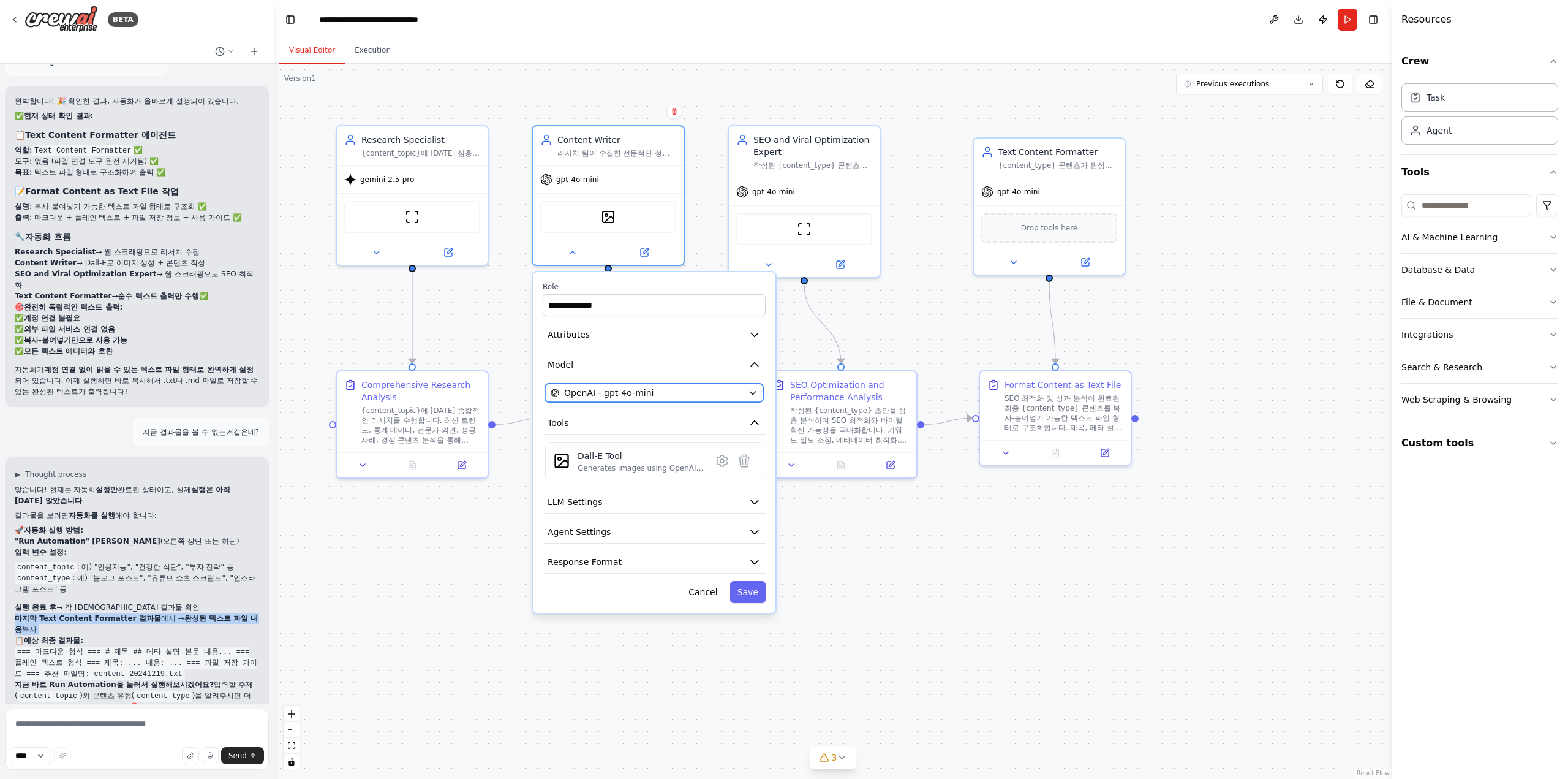
click at [649, 400] on button "OpenAI - gpt-4o-mini" at bounding box center [654, 392] width 218 height 18
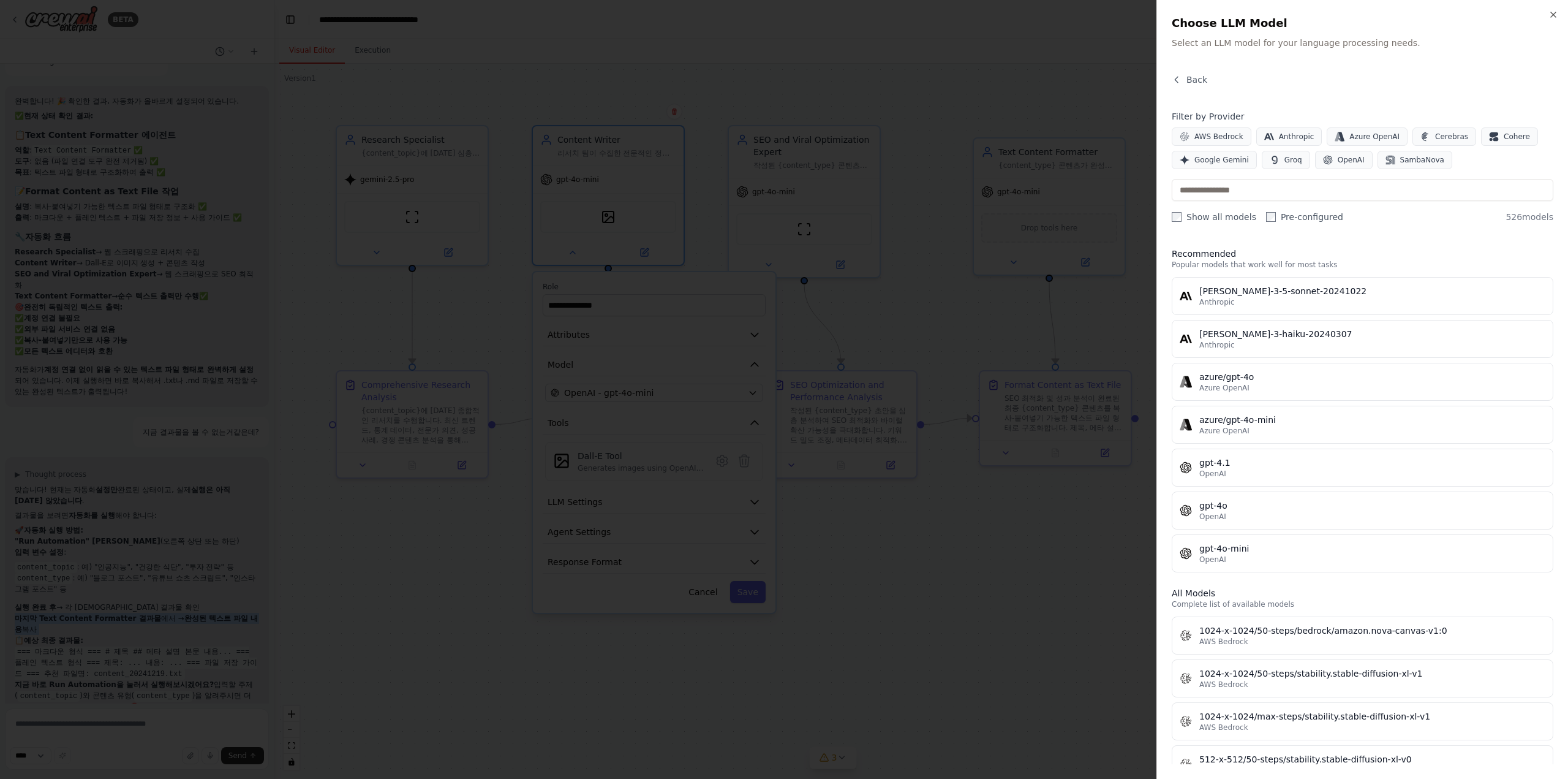
click at [632, 467] on div at bounding box center [784, 390] width 1568 height 779
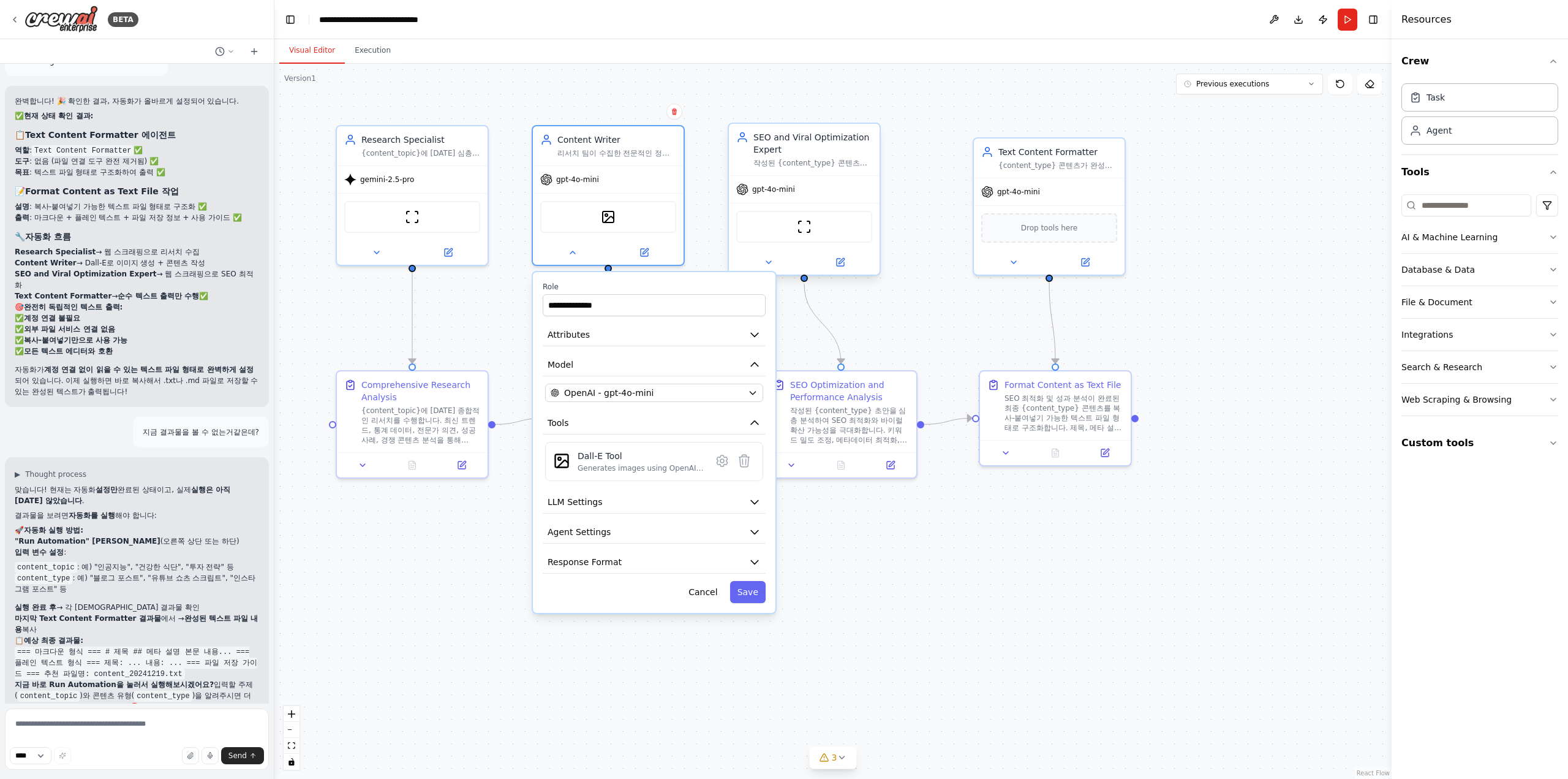
click at [778, 197] on div "gpt-4o-mini" at bounding box center [803, 189] width 151 height 27
click at [764, 261] on icon at bounding box center [769, 263] width 10 height 10
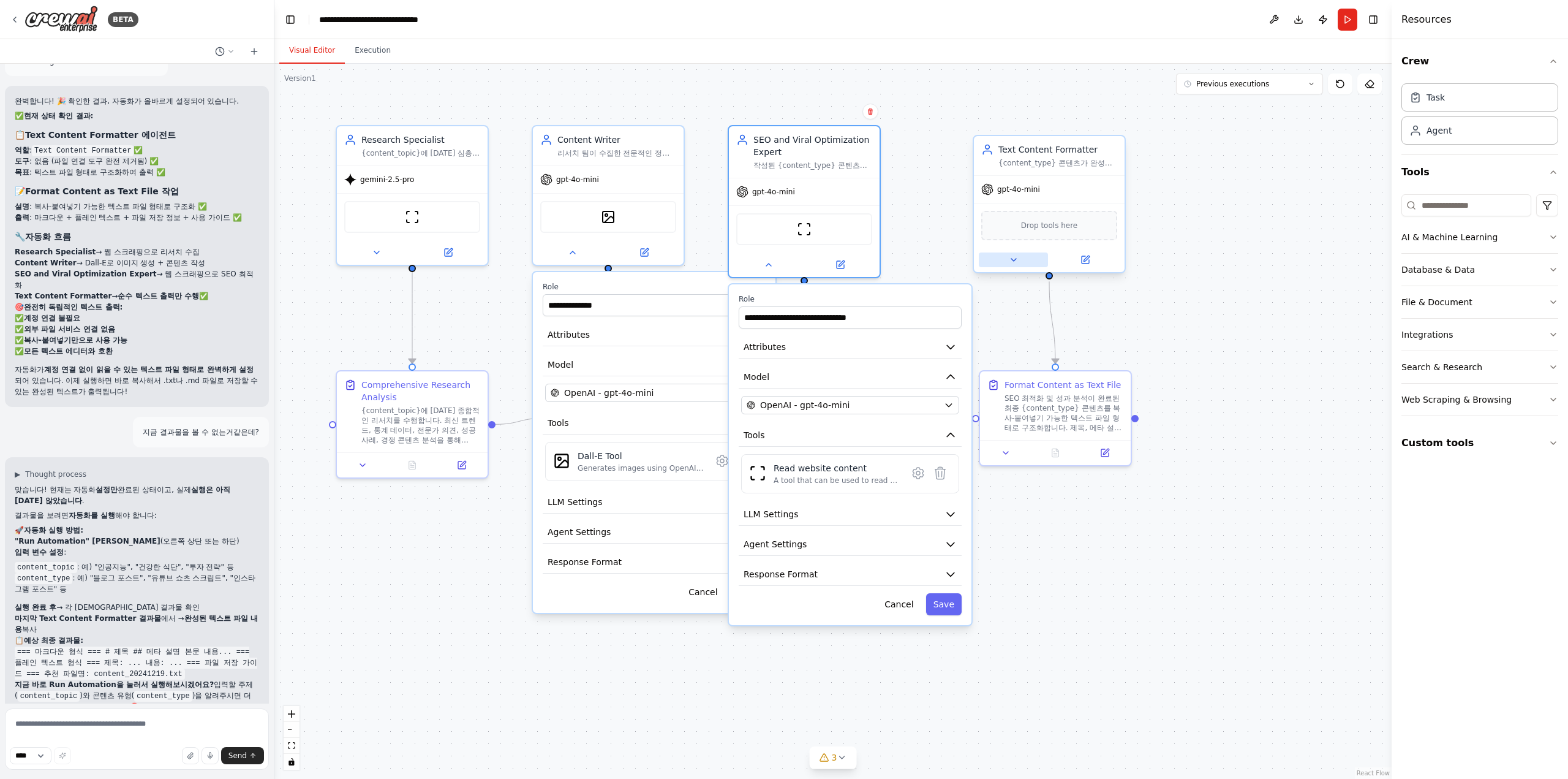
click at [1004, 266] on button at bounding box center [1013, 260] width 69 height 15
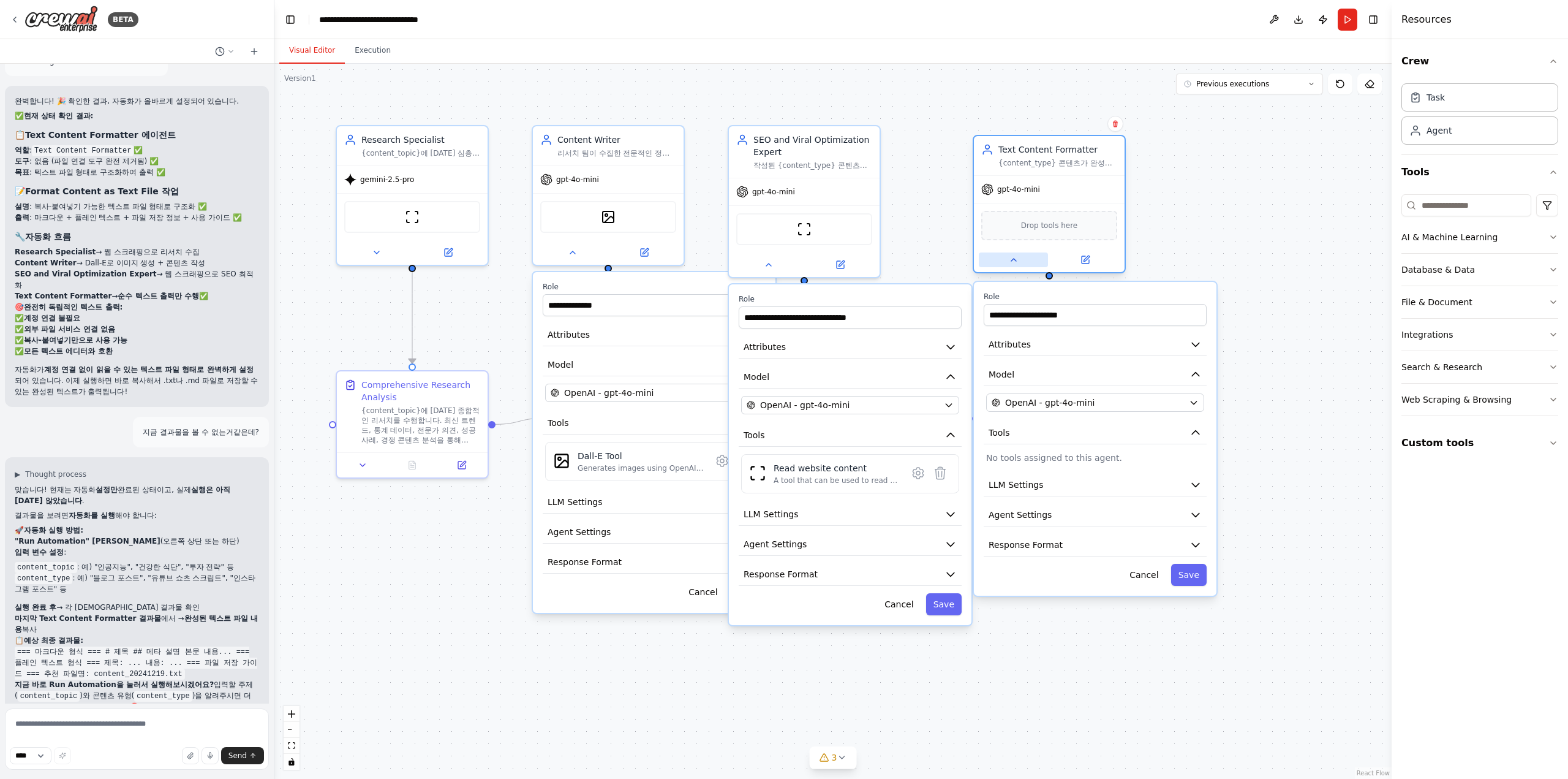
click at [1004, 266] on button at bounding box center [1013, 260] width 69 height 15
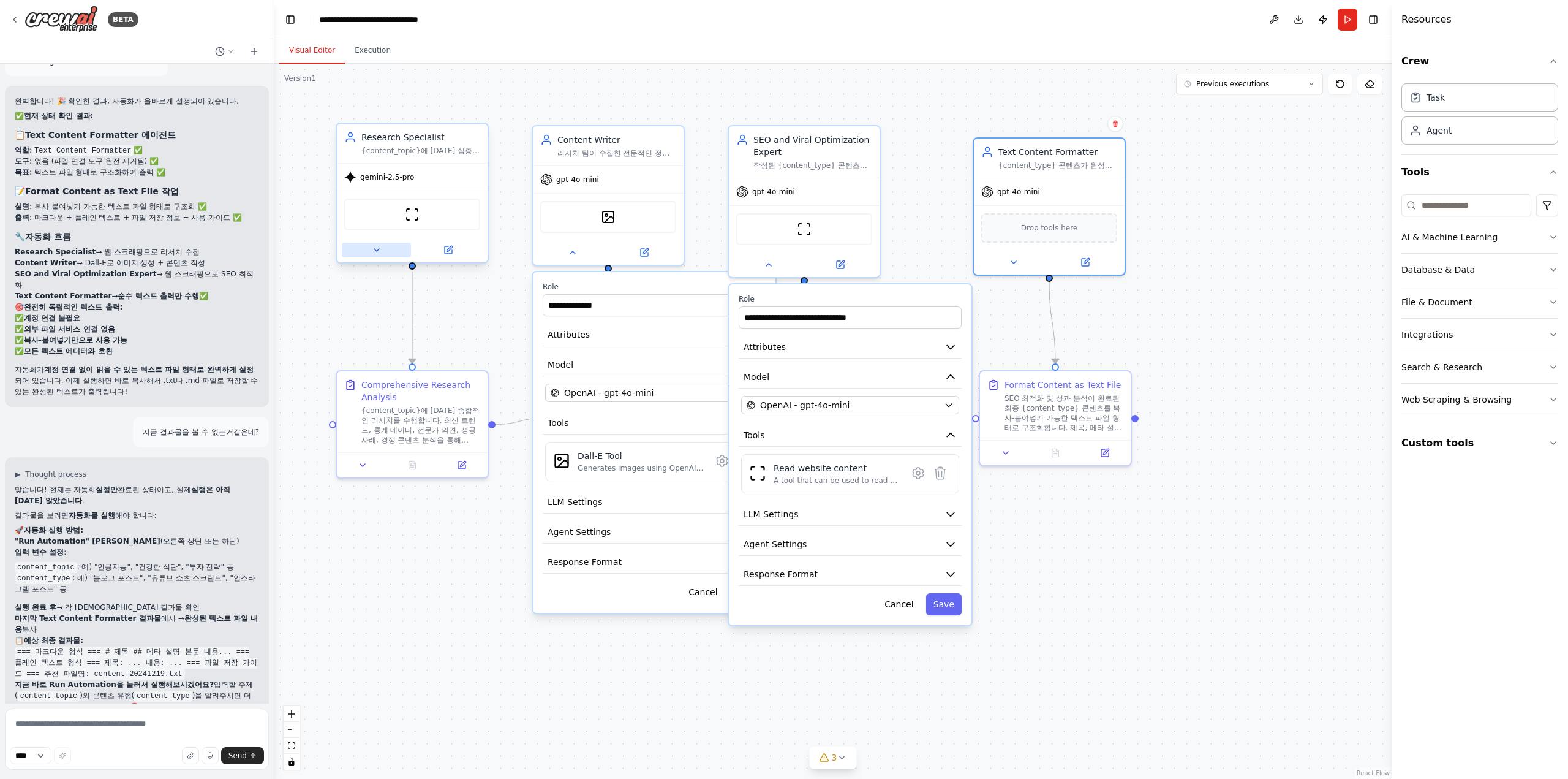
click at [380, 251] on icon at bounding box center [376, 250] width 10 height 10
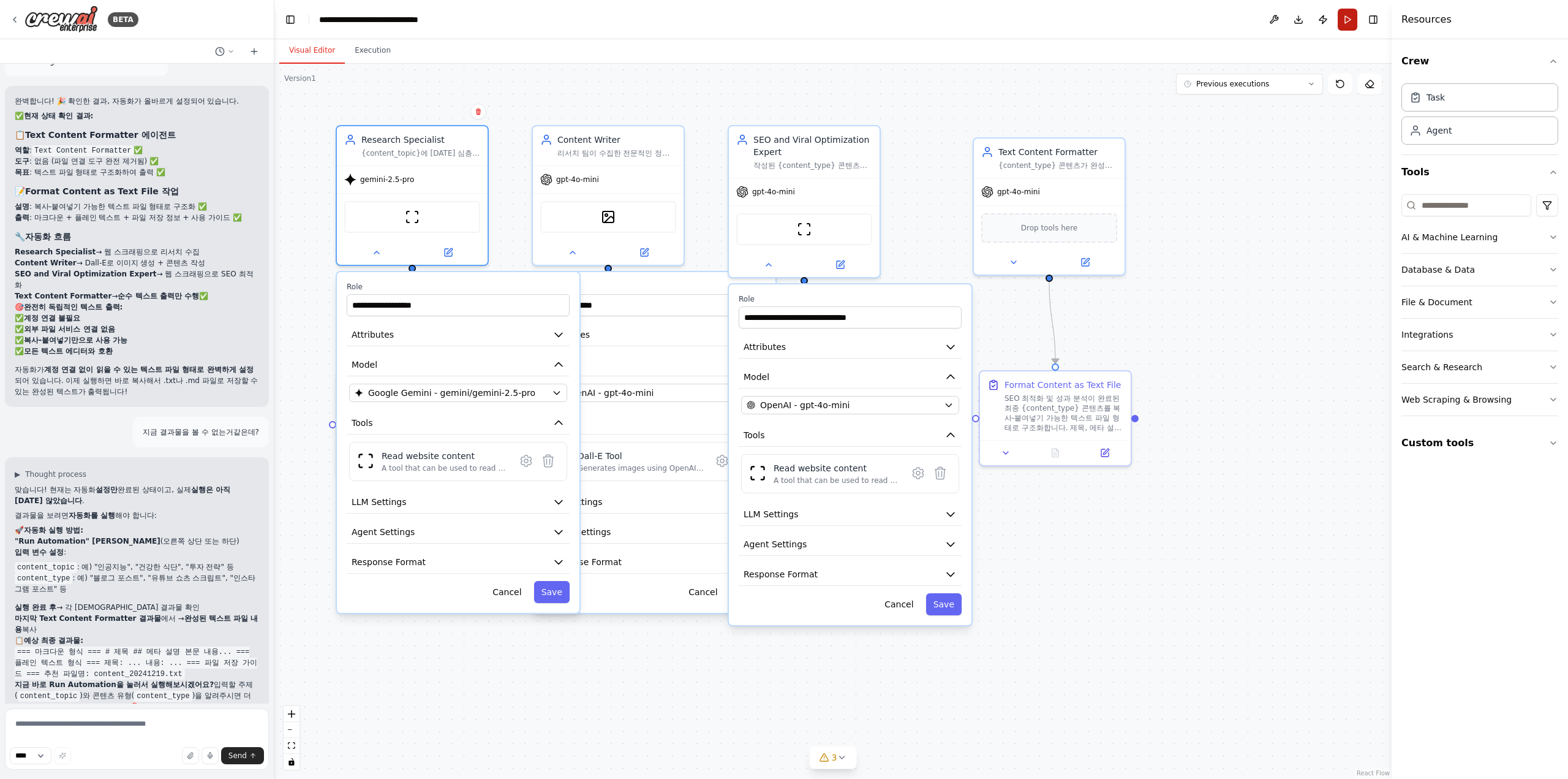
click at [1344, 20] on button "Run" at bounding box center [1347, 20] width 20 height 22
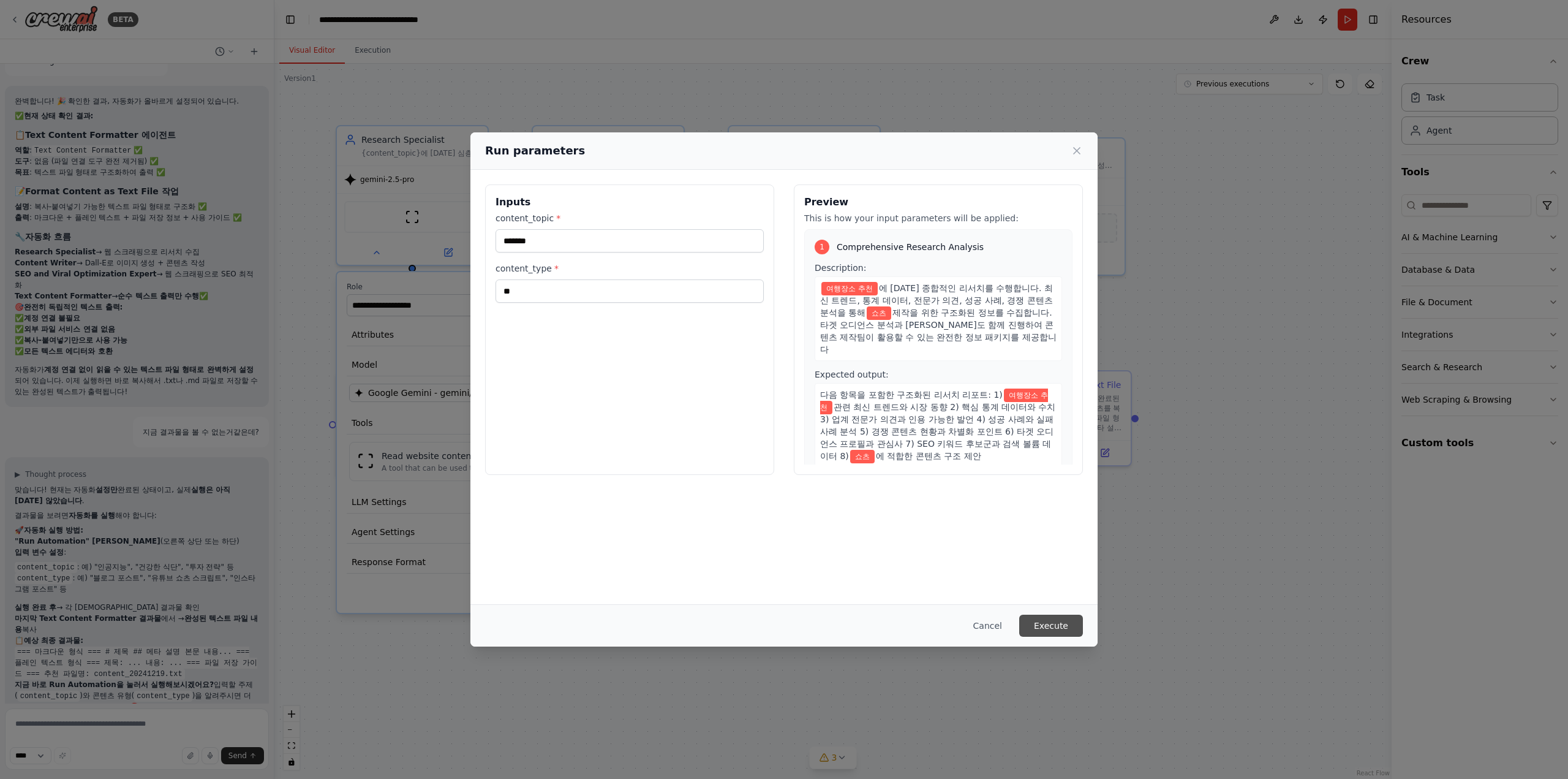
click at [1047, 627] on button "Execute" at bounding box center [1051, 625] width 64 height 22
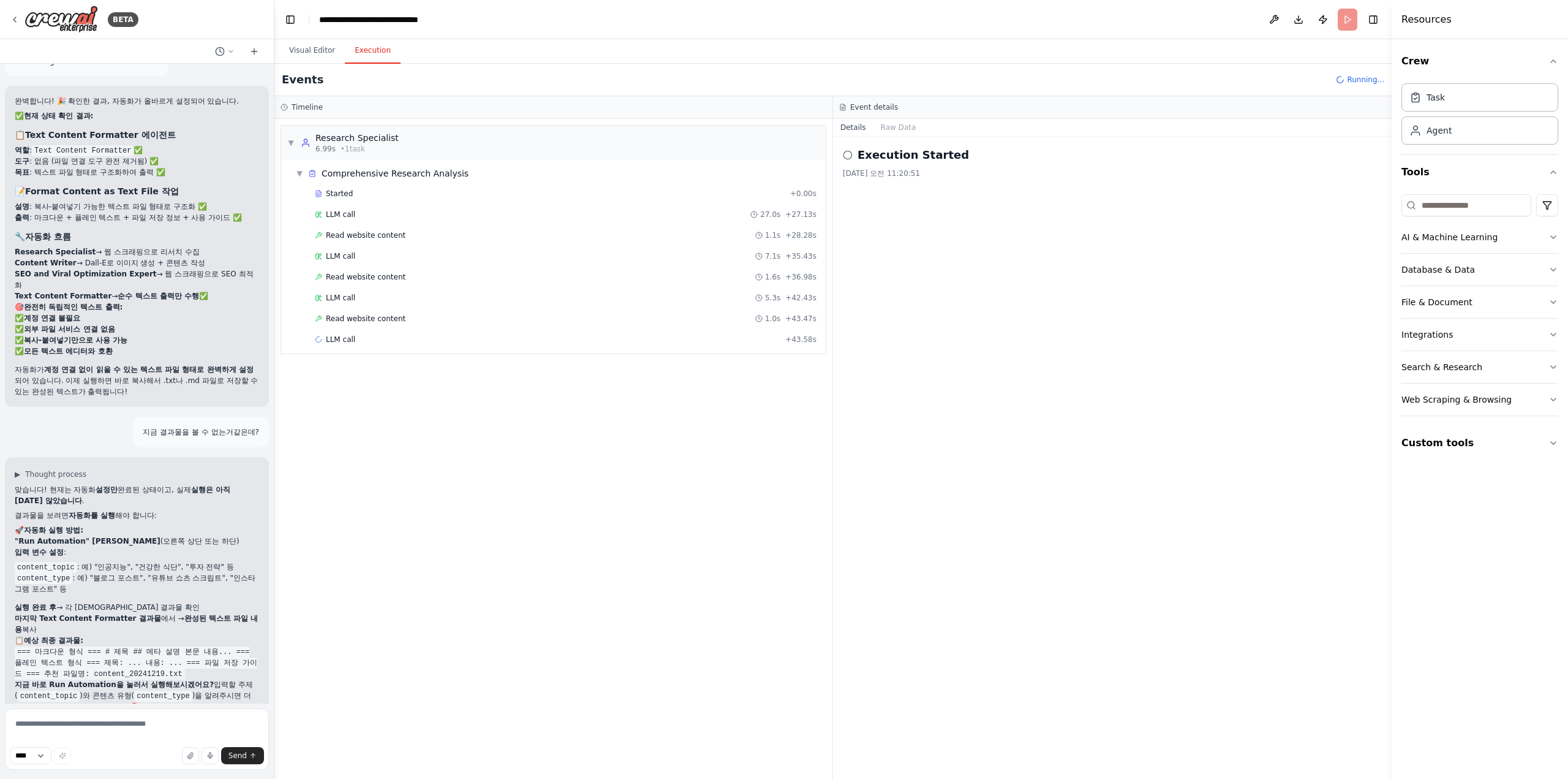
drag, startPoint x: 1066, startPoint y: 249, endPoint x: 918, endPoint y: 120, distance: 196.3
click at [918, 120] on div "Details Raw Data Execution Started 2025. 9. 26. 오전 11:20:51" at bounding box center [1112, 448] width 559 height 660
click at [934, 228] on div "Execution Started 2025. 9. 26. 오전 11:20:51" at bounding box center [1112, 457] width 559 height 642
click at [884, 129] on button "Raw Data" at bounding box center [898, 127] width 50 height 17
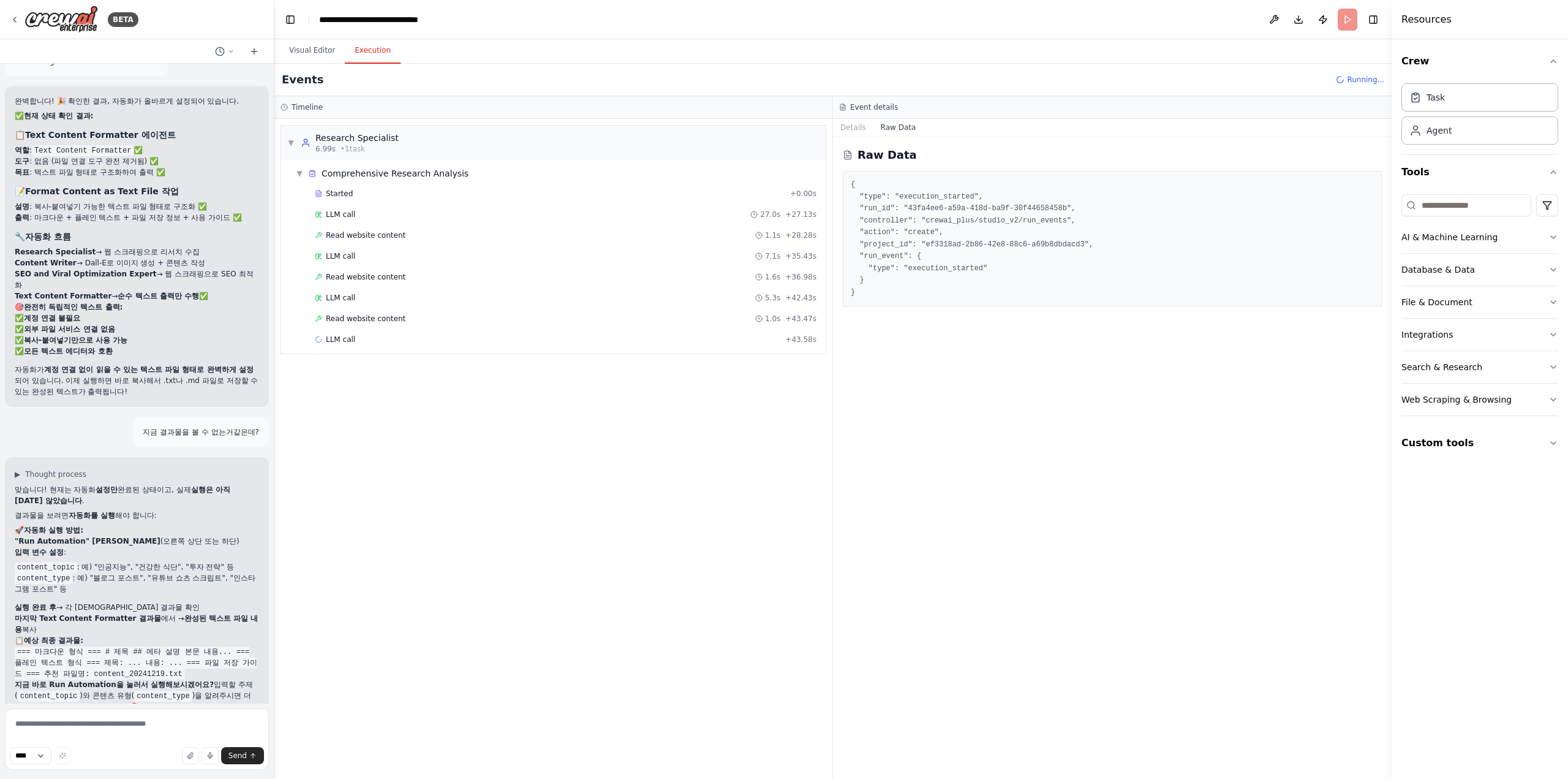
click at [754, 416] on div "▼ Research Specialist 6.99s • 1 task ▼ Comprehensive Research Analysis Started …" at bounding box center [553, 448] width 558 height 660
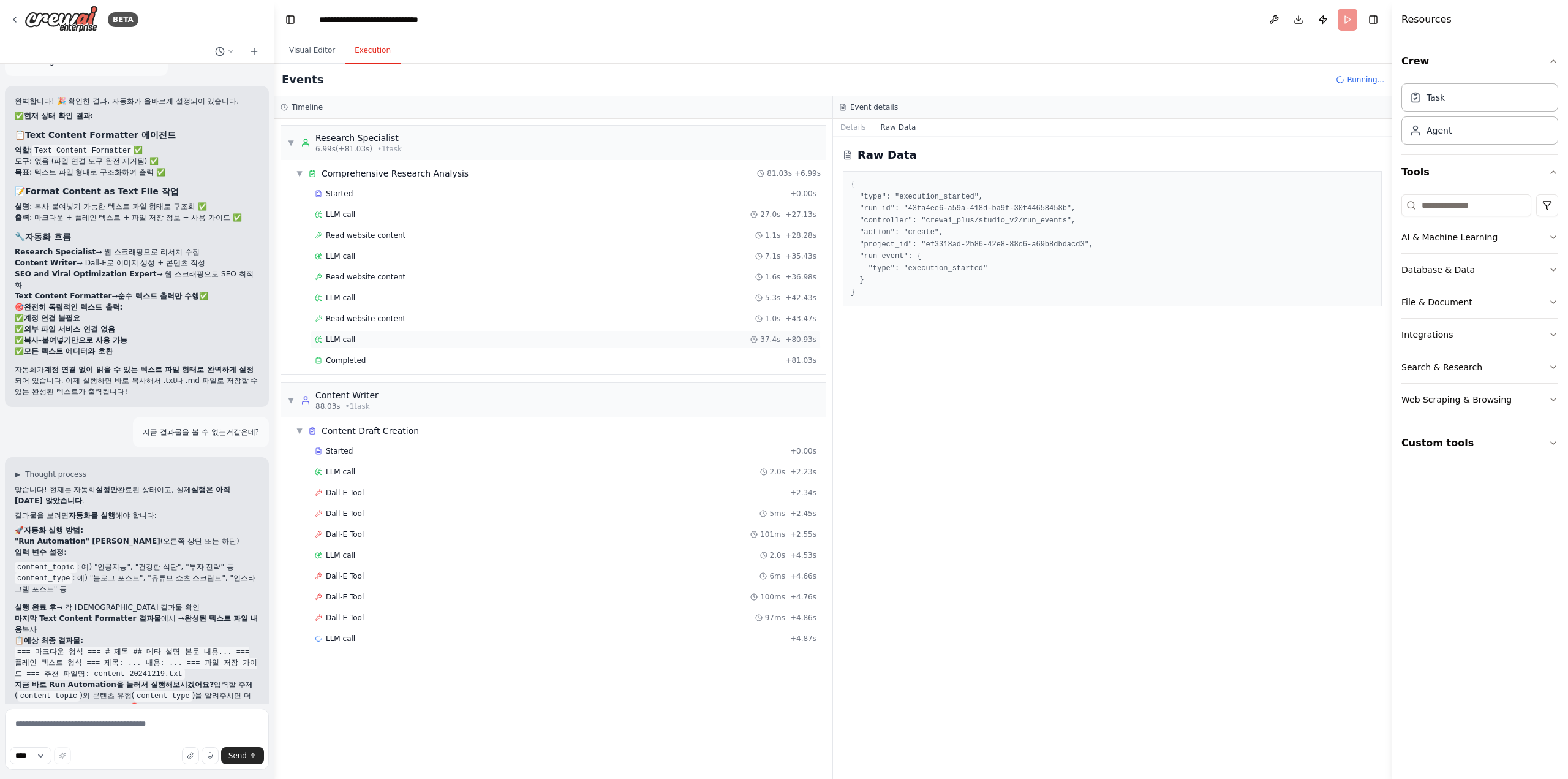
click at [601, 331] on div "LLM call 37.4s + 80.93s" at bounding box center [565, 340] width 510 height 18
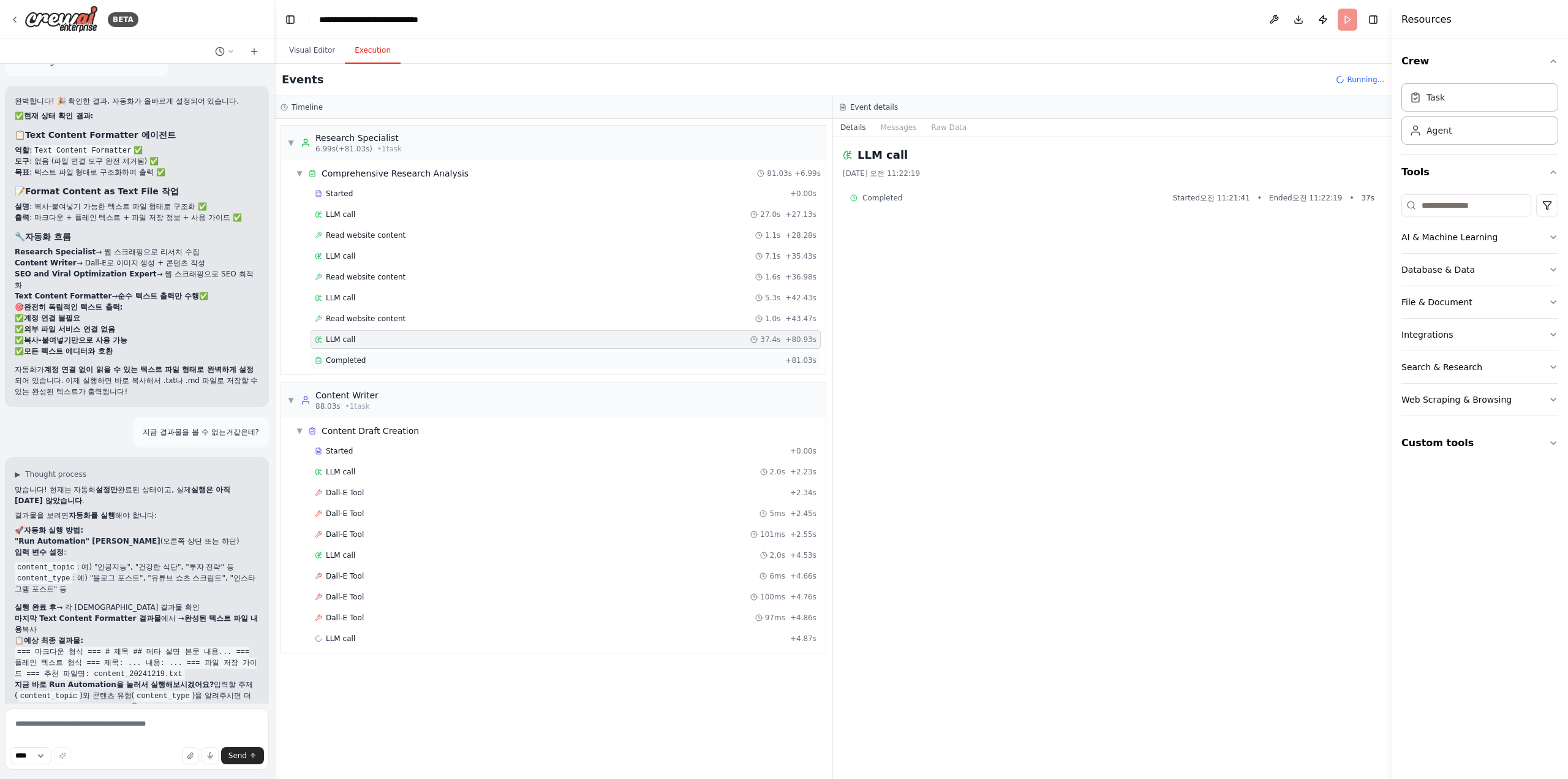
click at [582, 352] on div "Completed + 81.03s" at bounding box center [565, 361] width 510 height 18
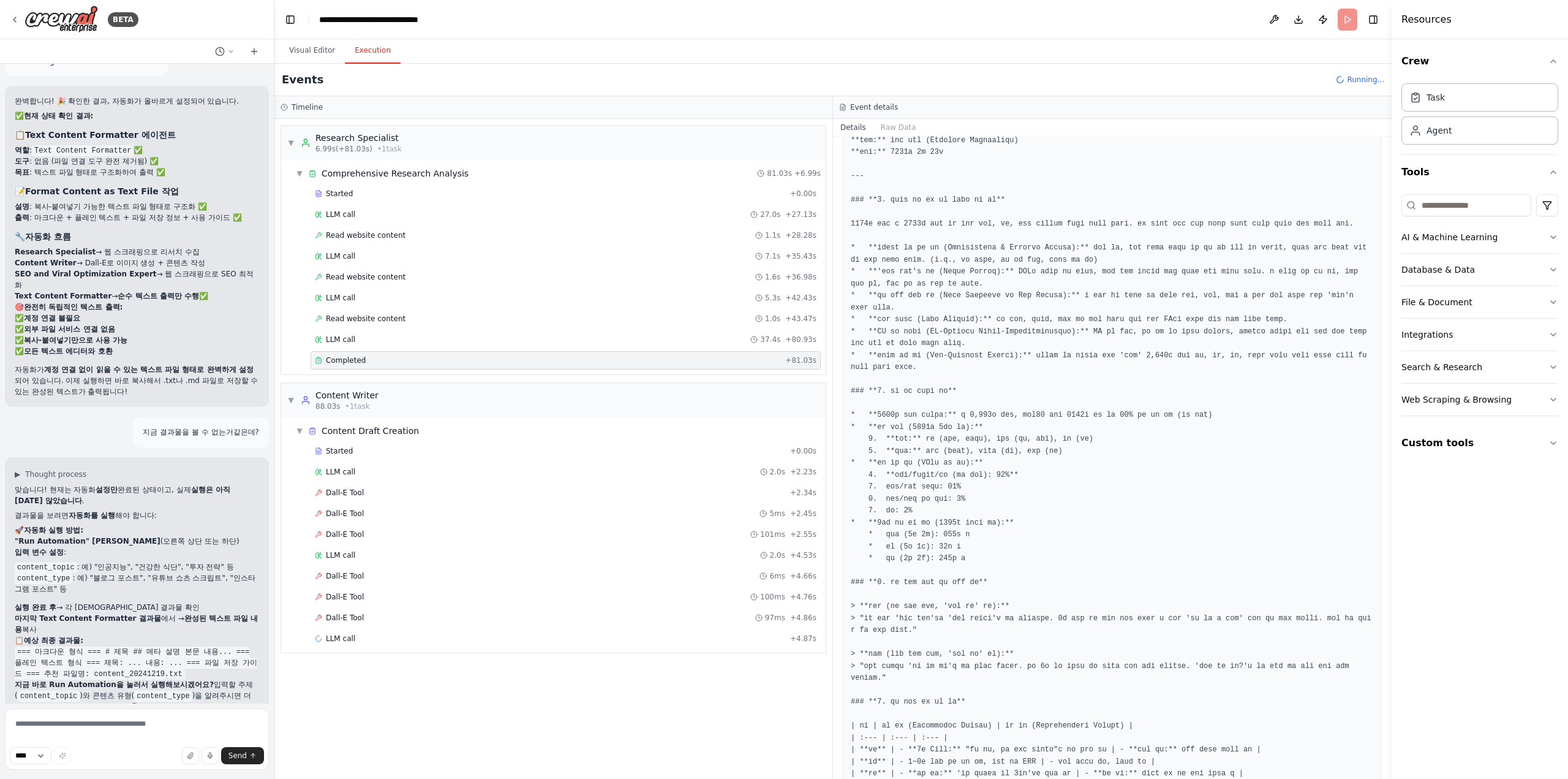
scroll to position [674, 0]
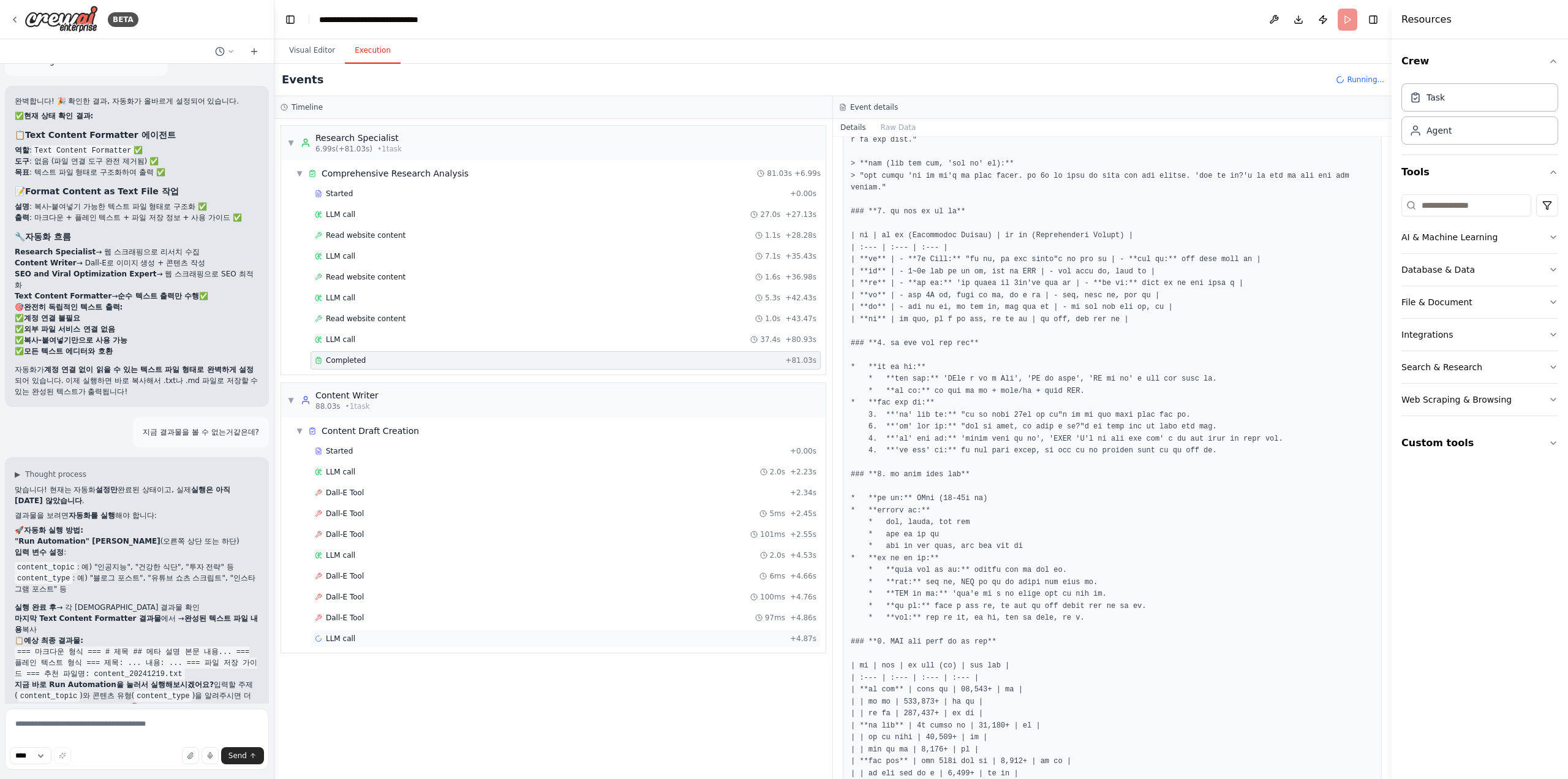
click at [633, 633] on div "LLM call + 4.87s" at bounding box center [565, 638] width 502 height 10
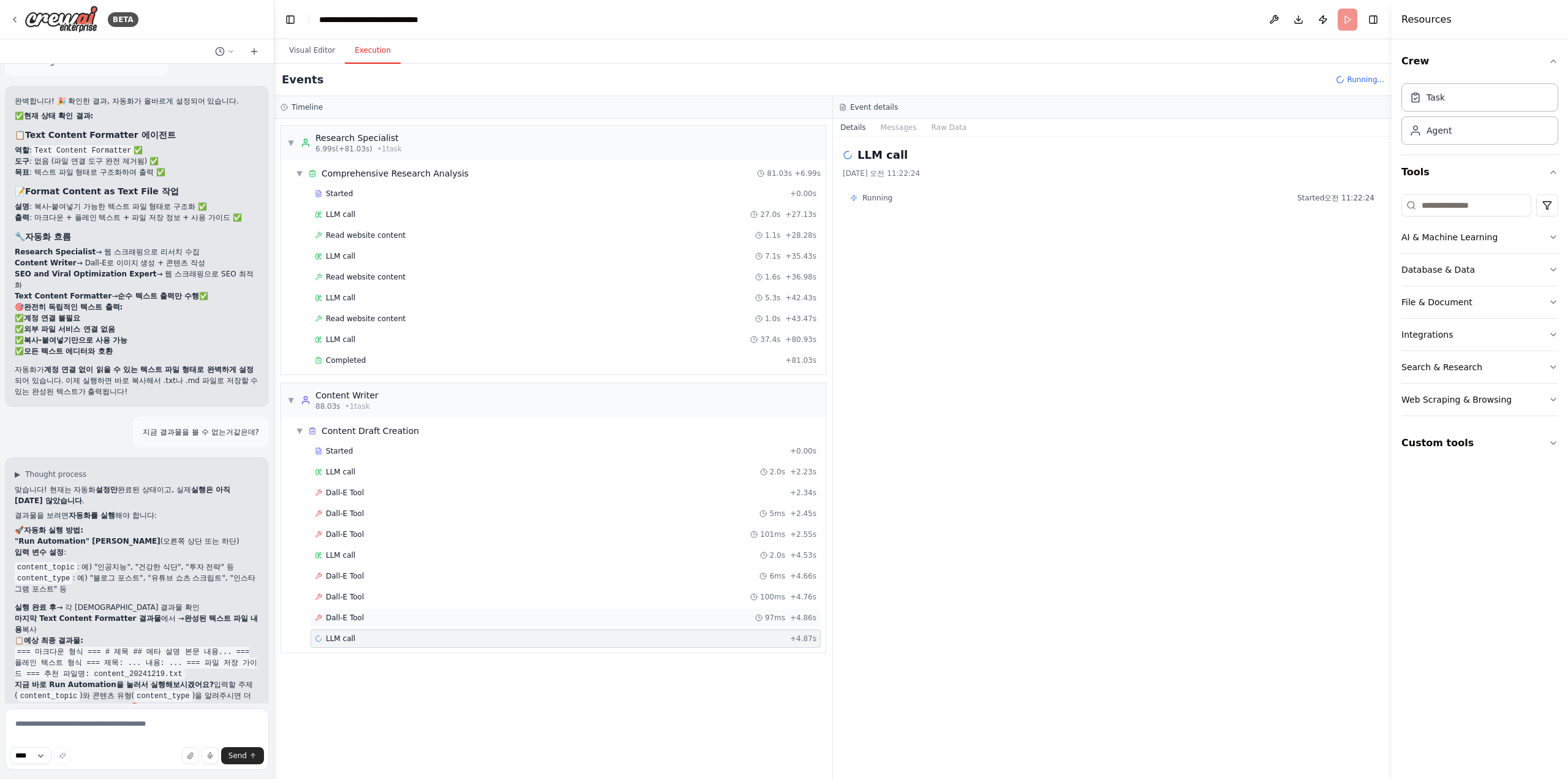
click at [625, 614] on div "Dall-E Tool 97ms + 4.86s" at bounding box center [565, 618] width 502 height 10
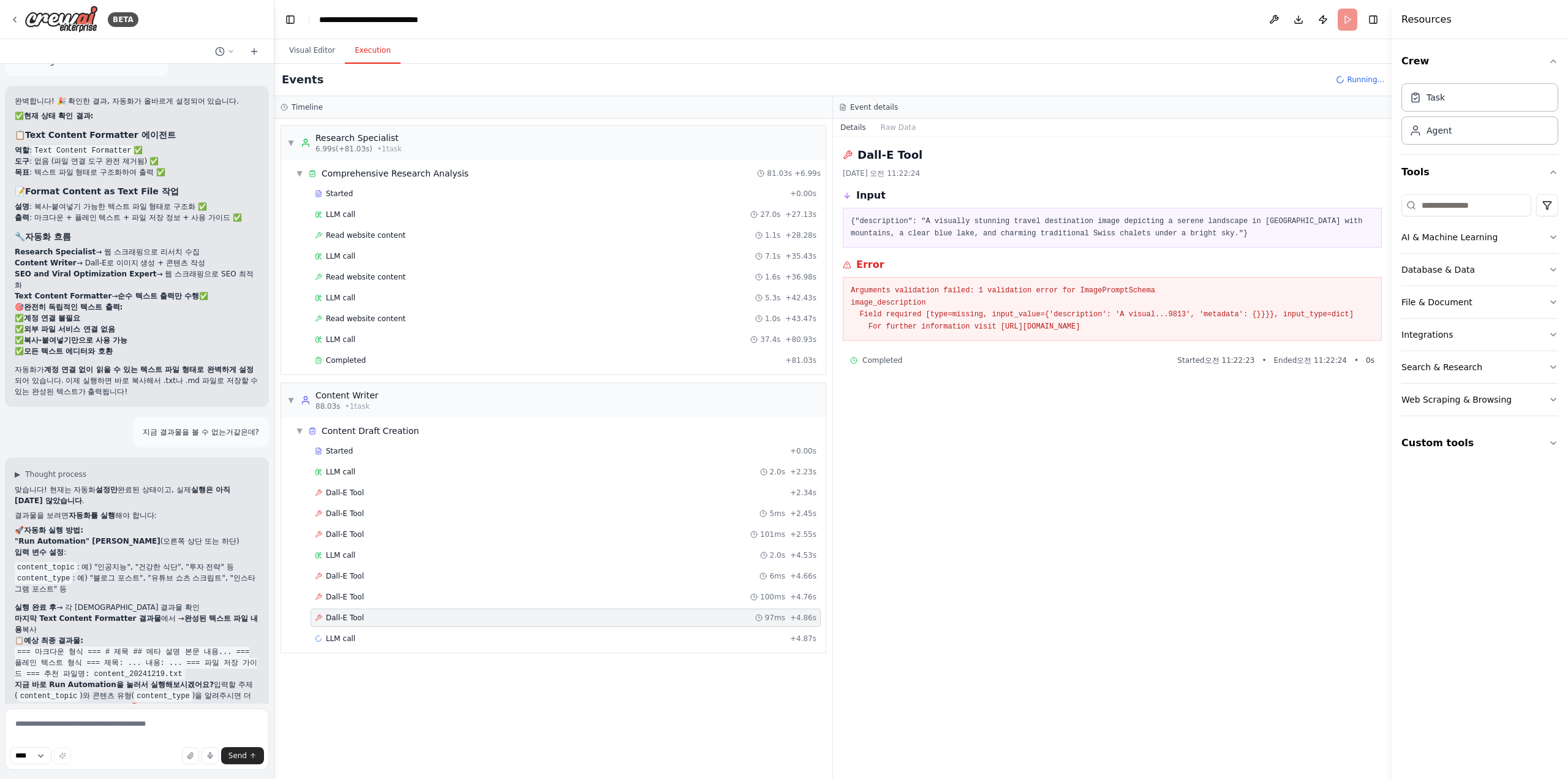
click at [920, 326] on pre "Arguments validation failed: 1 validation error for ImagePromptSchema image_des…" at bounding box center [1112, 309] width 523 height 48
click at [1058, 344] on div "Dall-E Tool 2025. 9. 26. 오전 11:22:24 Input {"description": "A visually stunning…" at bounding box center [1112, 457] width 559 height 642
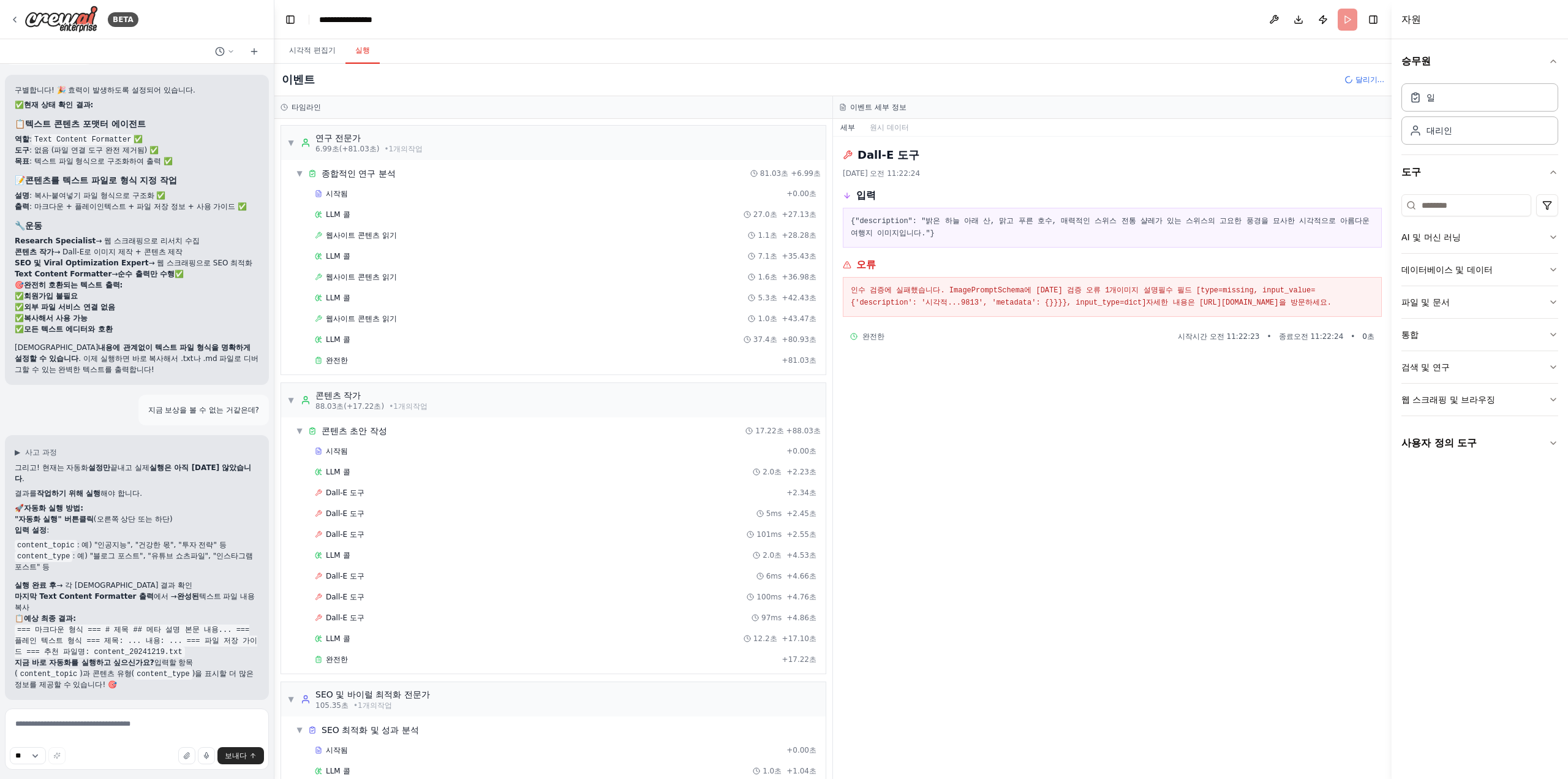
scroll to position [6041, 0]
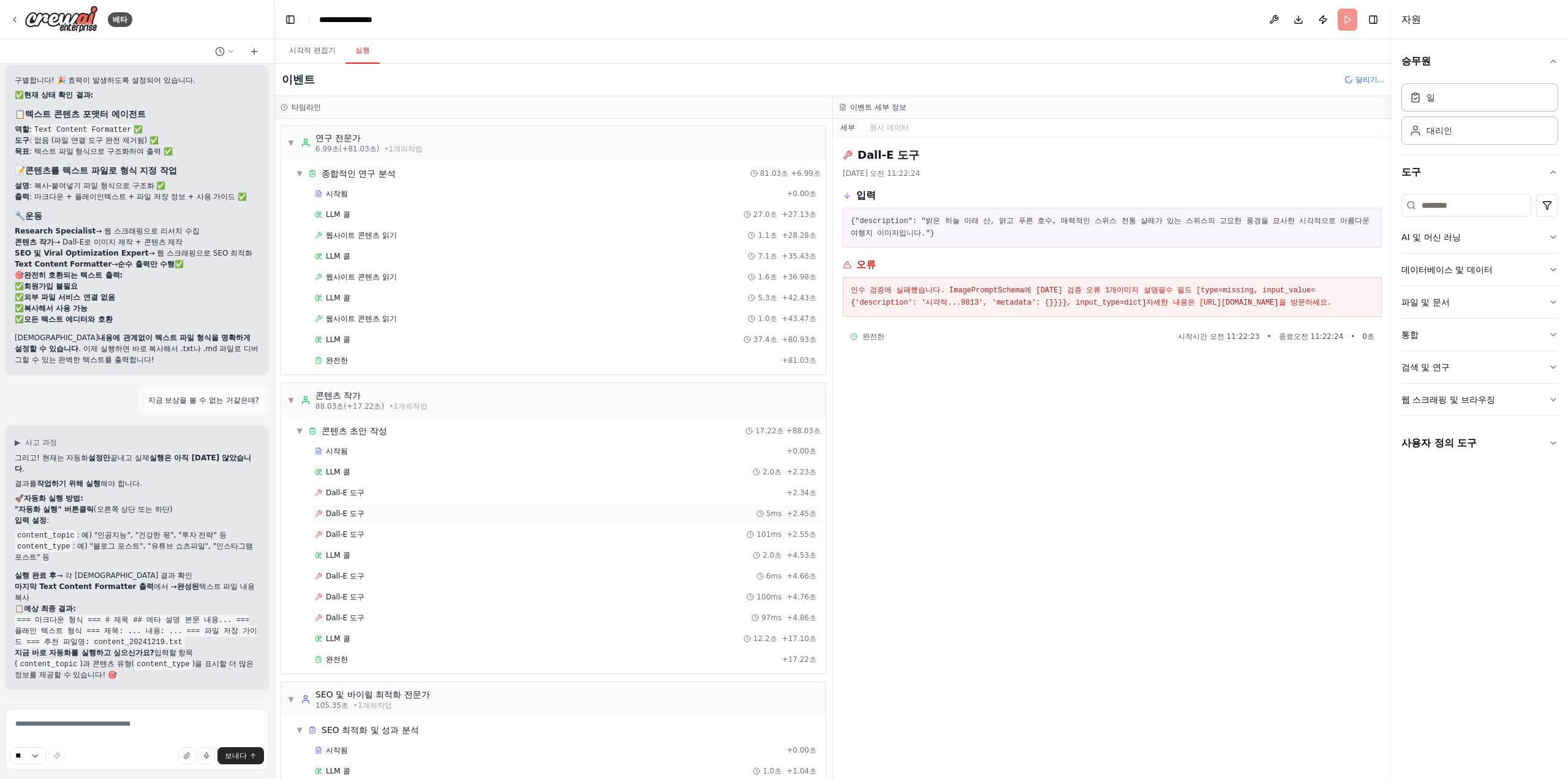
click at [656, 508] on div "Dall-E 도구 5ms + 2.45초" at bounding box center [565, 513] width 502 height 10
click at [652, 494] on div "Dall-E 도구 + 2.34초" at bounding box center [565, 492] width 510 height 18
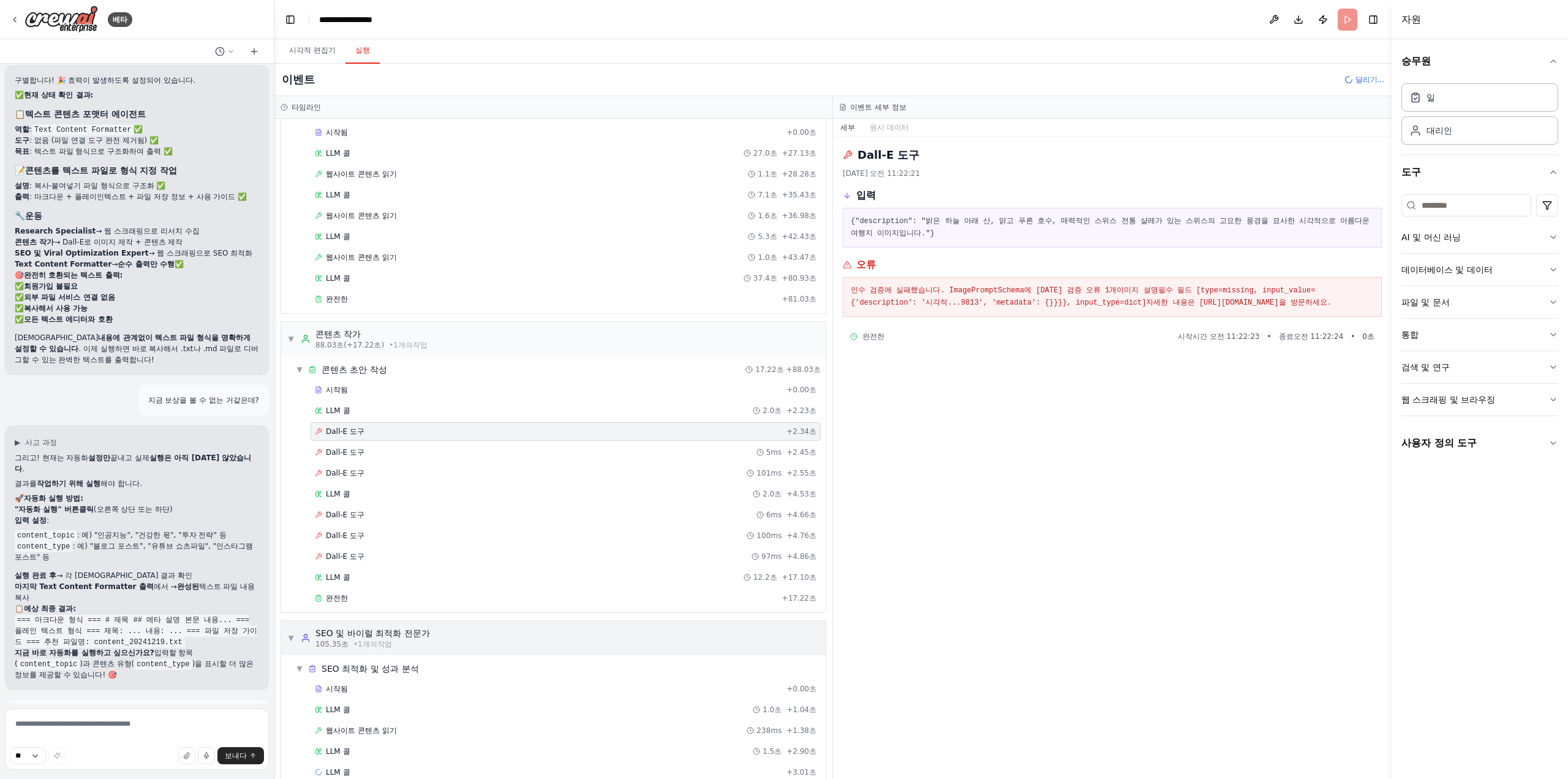
scroll to position [71, 0]
click at [620, 737] on div "LLM 콜 1.5초 + 2.90초" at bounding box center [565, 742] width 502 height 10
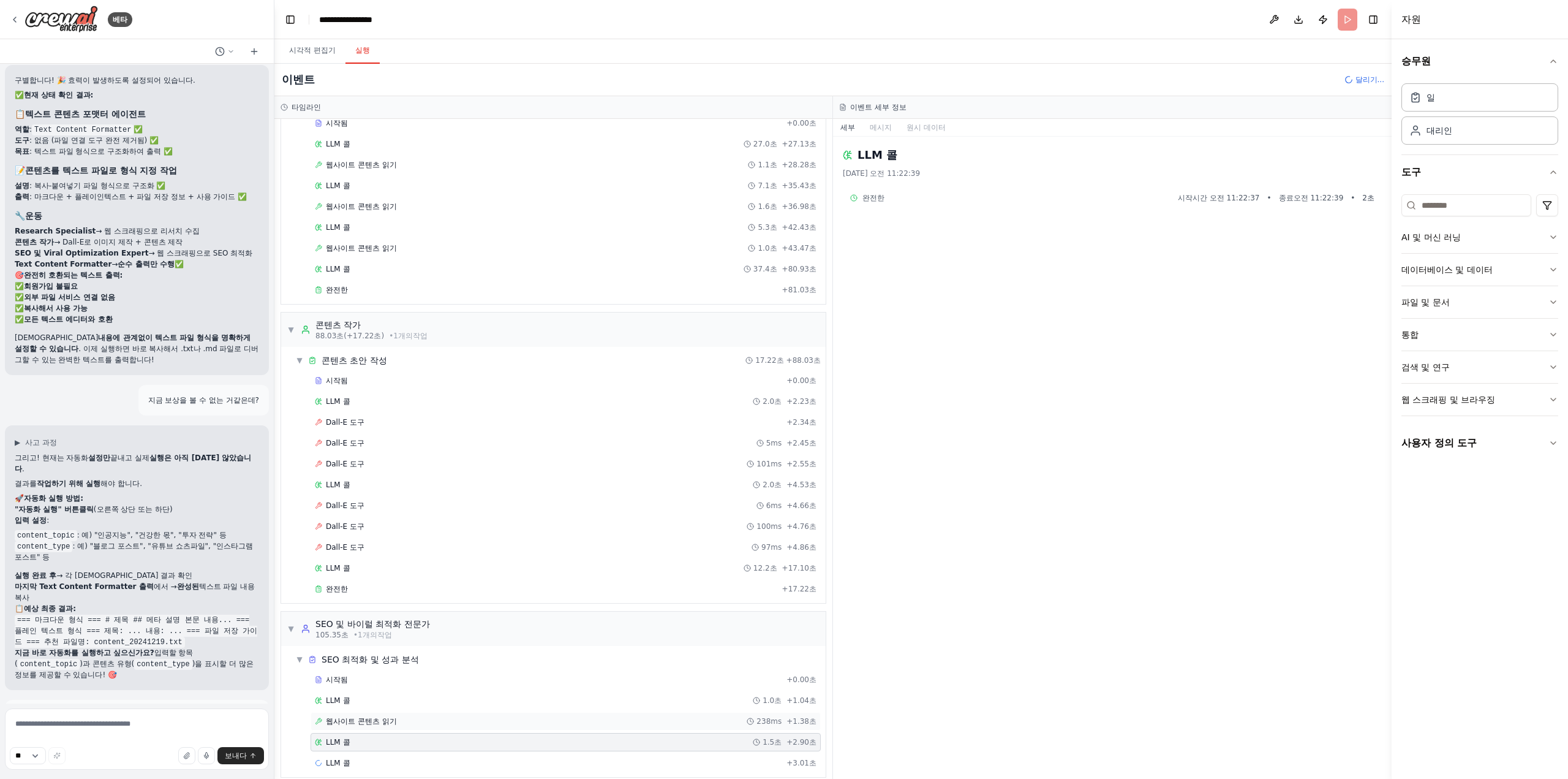
click at [617, 716] on div "웹사이트 콘텐츠 읽기 238ms + 1.38초" at bounding box center [565, 721] width 502 height 10
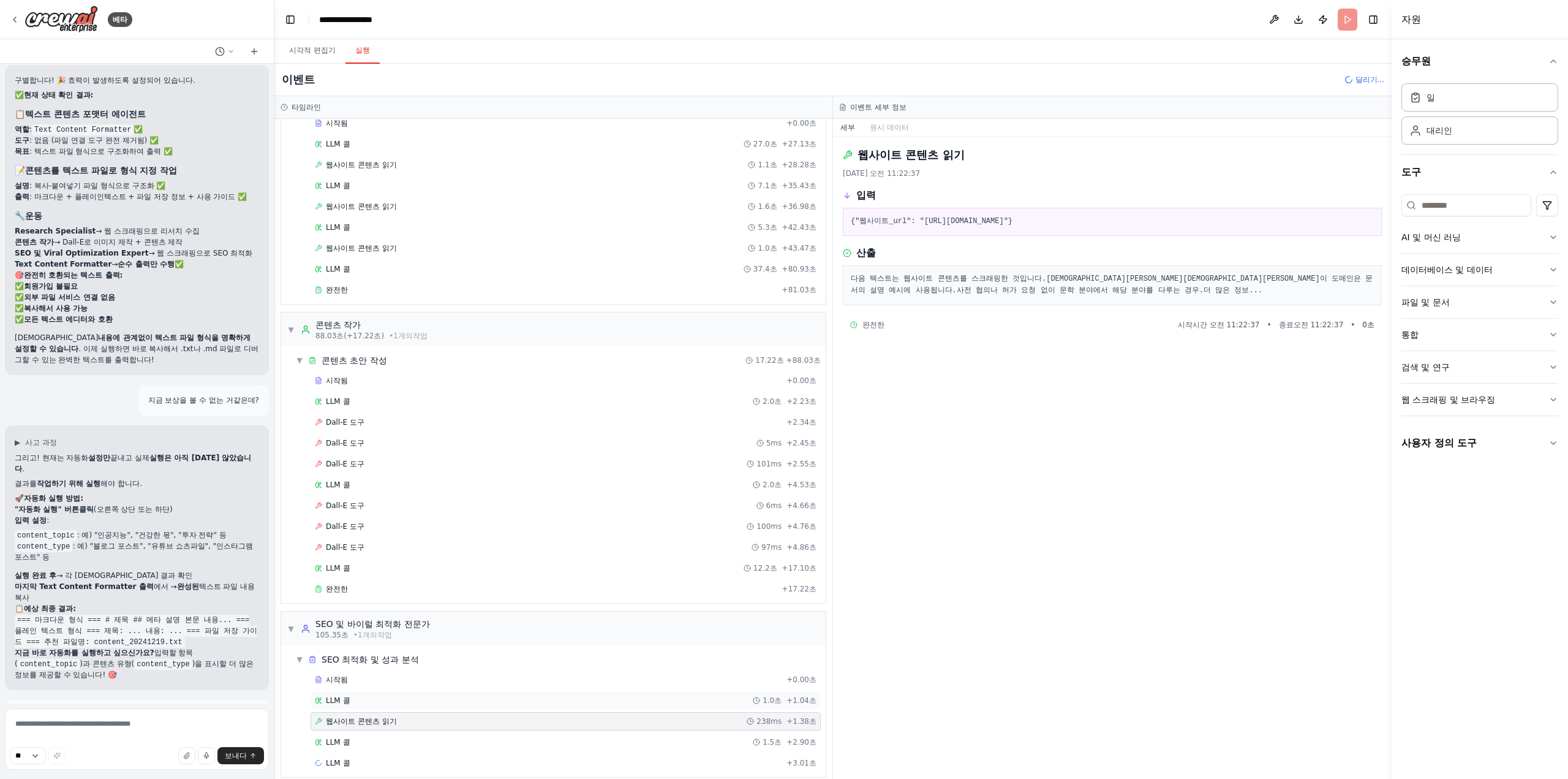
click at [625, 695] on div "LLM 콜 1.0초 + 1.04초" at bounding box center [565, 700] width 502 height 10
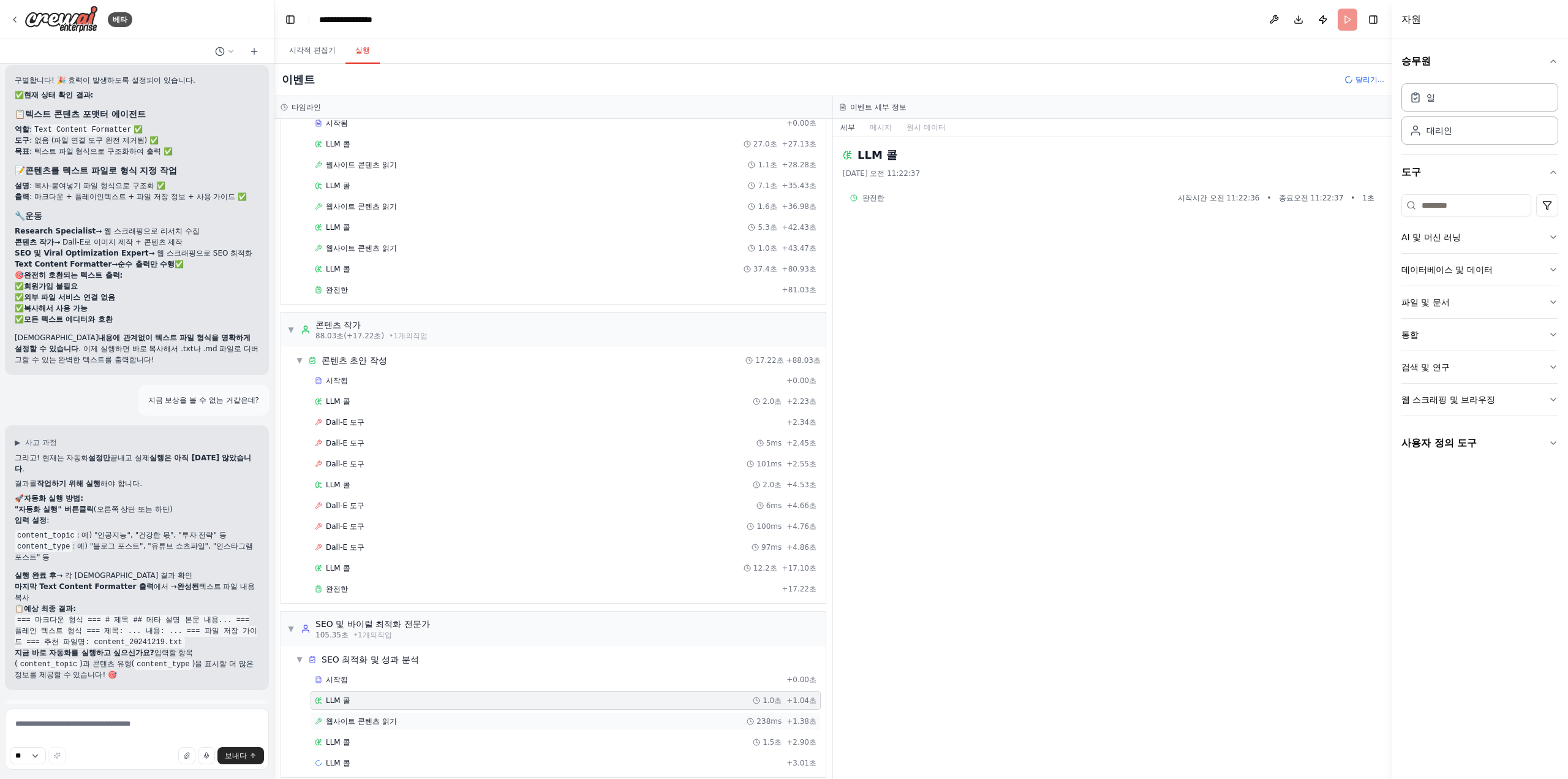
click at [628, 716] on div "웹사이트 콘텐츠 읽기 238ms + 1.38초" at bounding box center [565, 721] width 502 height 10
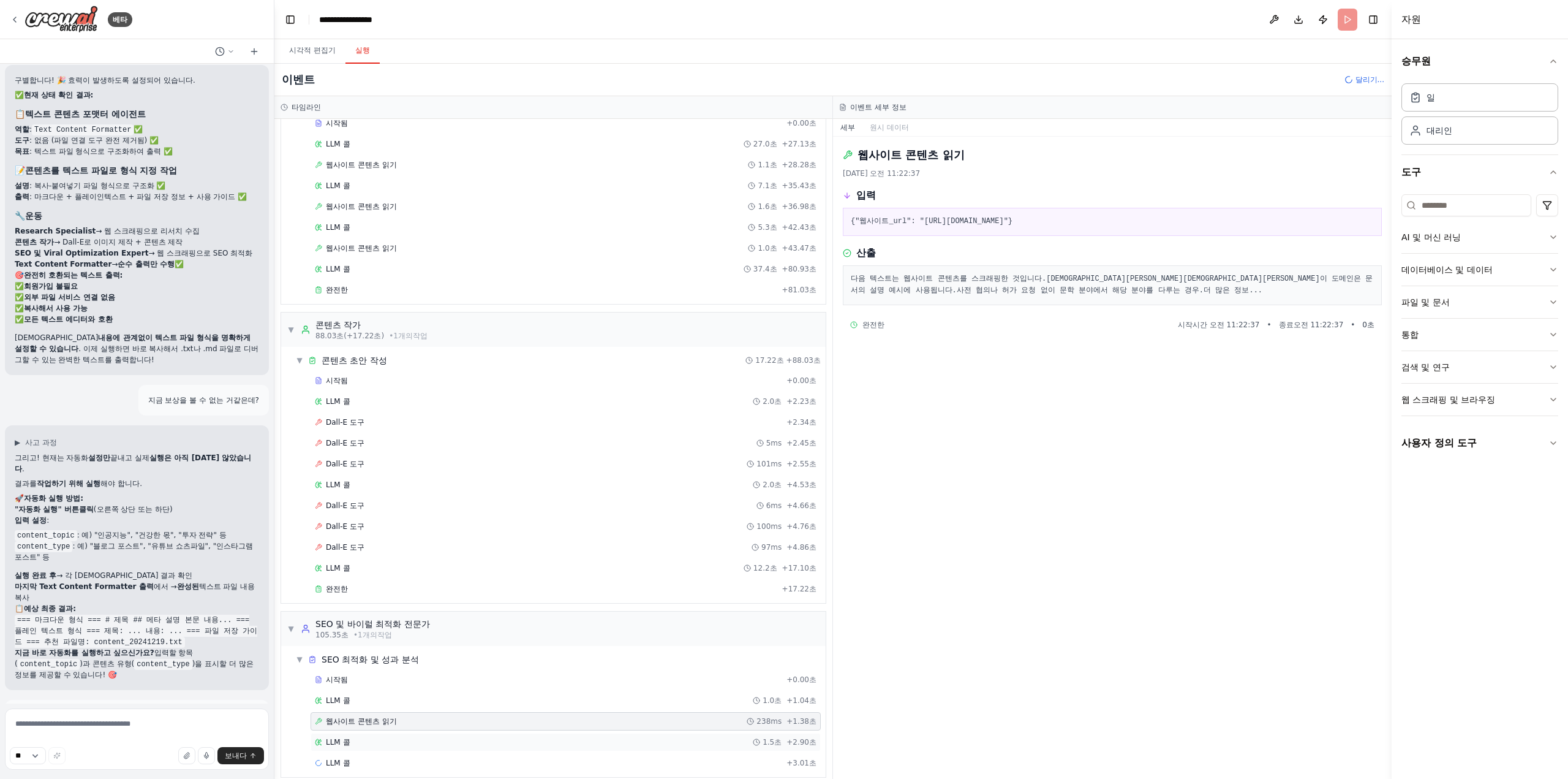
click at [629, 737] on div "LLM 콜 1.5초 + 2.90초" at bounding box center [565, 742] width 502 height 10
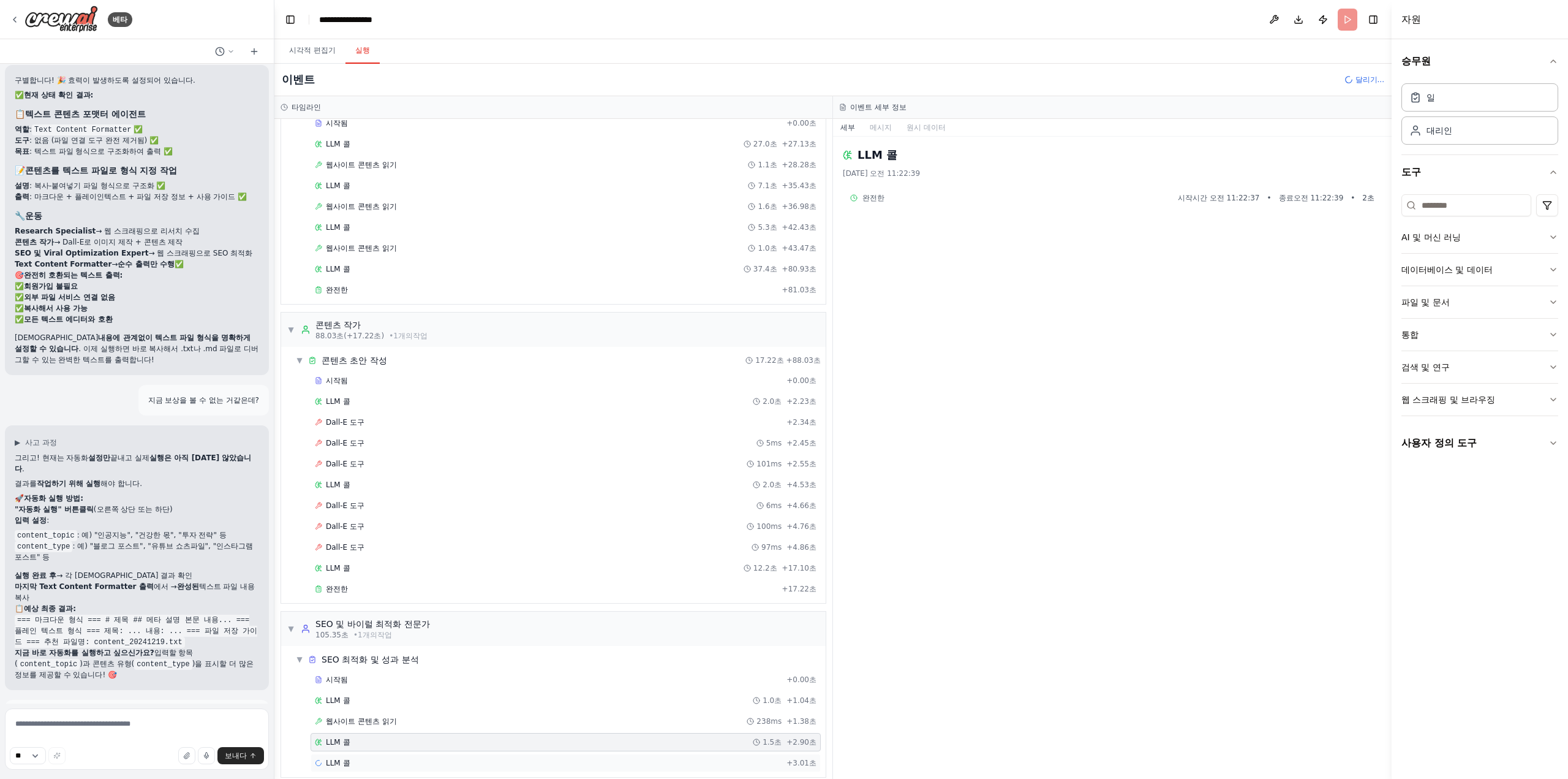
click at [621, 758] on div "LLM 콜 + 3.01초" at bounding box center [565, 763] width 502 height 10
click at [351, 281] on div "완전한 + 81.03초" at bounding box center [565, 290] width 510 height 18
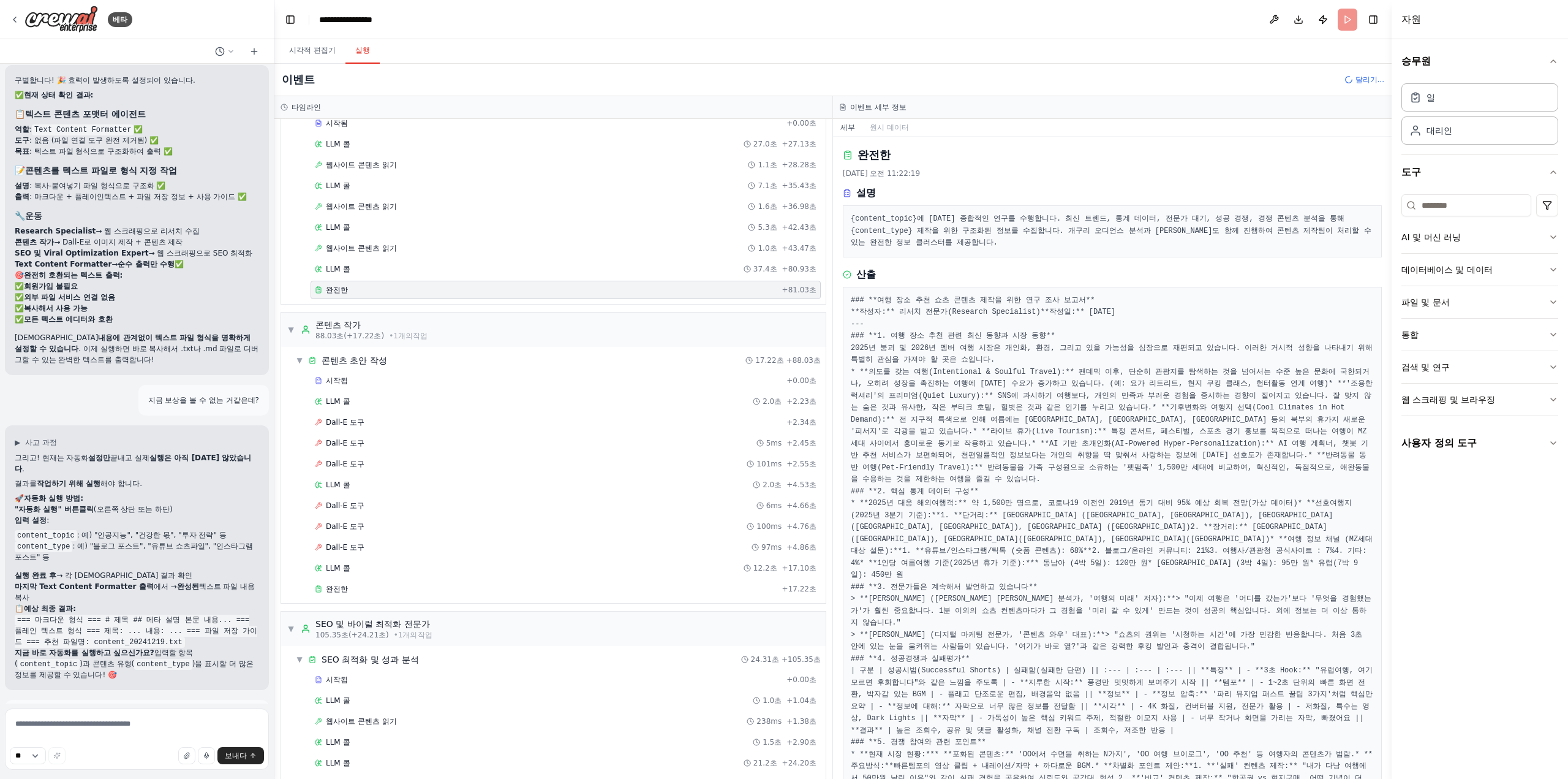
scroll to position [551, 0]
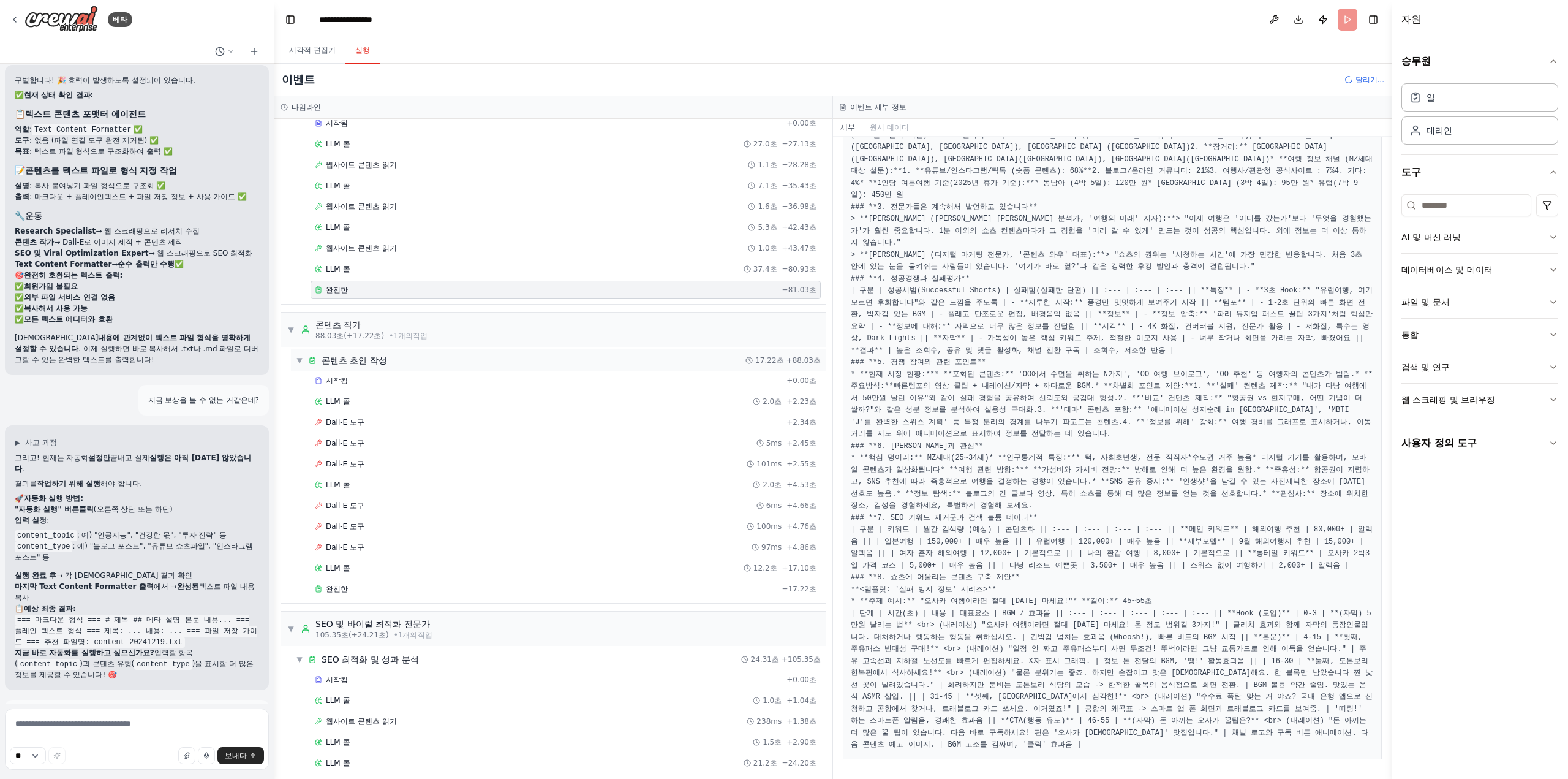
click at [492, 358] on div "▼ 콘텐츠 초안 작성 17.22초 + 88.03초" at bounding box center [558, 361] width 535 height 22
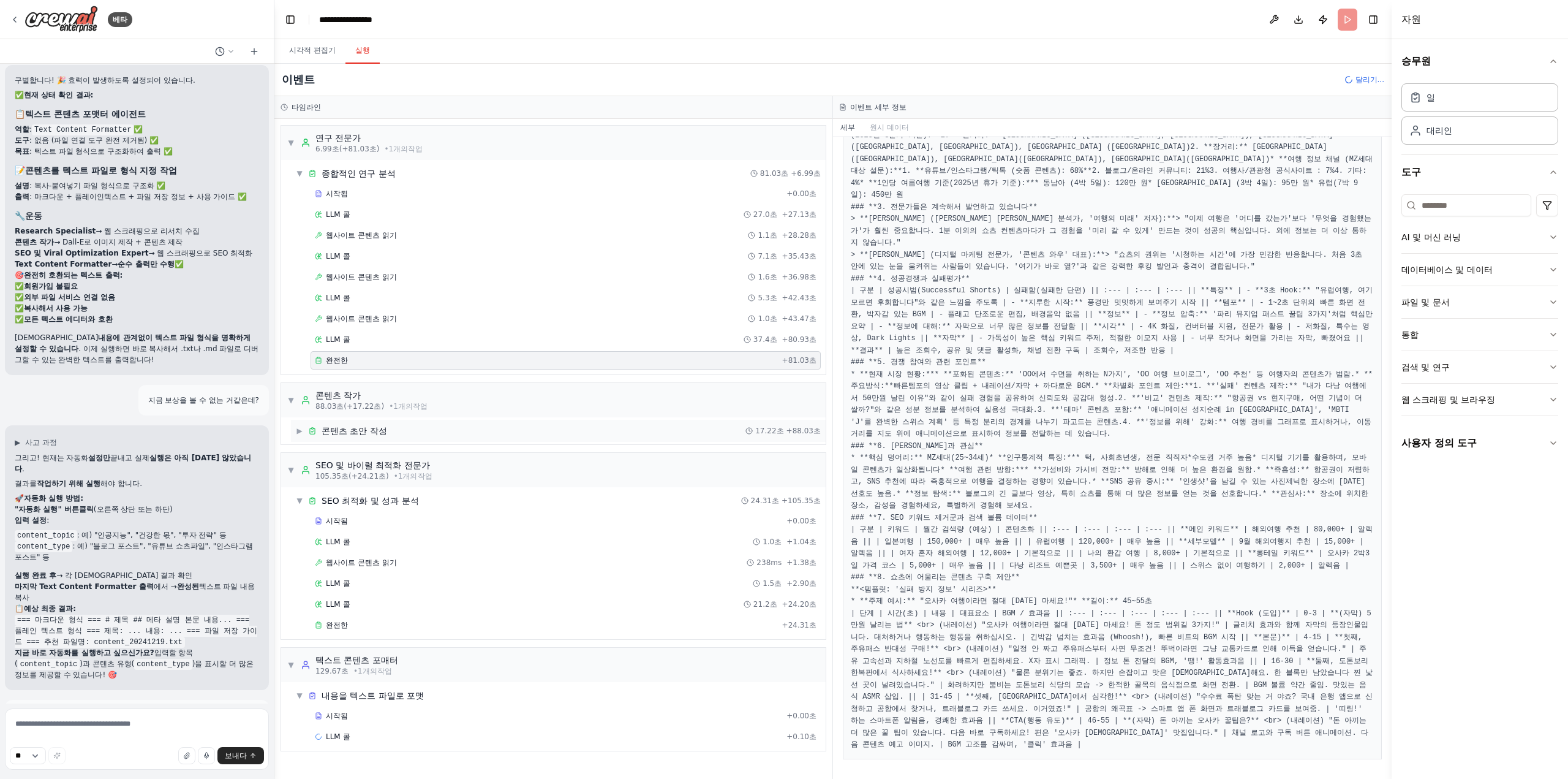
click at [490, 419] on div "▶ 콘텐츠 초안 작성 17.22초 + 88.03초" at bounding box center [558, 430] width 535 height 22
click at [484, 446] on div "시작됨" at bounding box center [548, 451] width 467 height 10
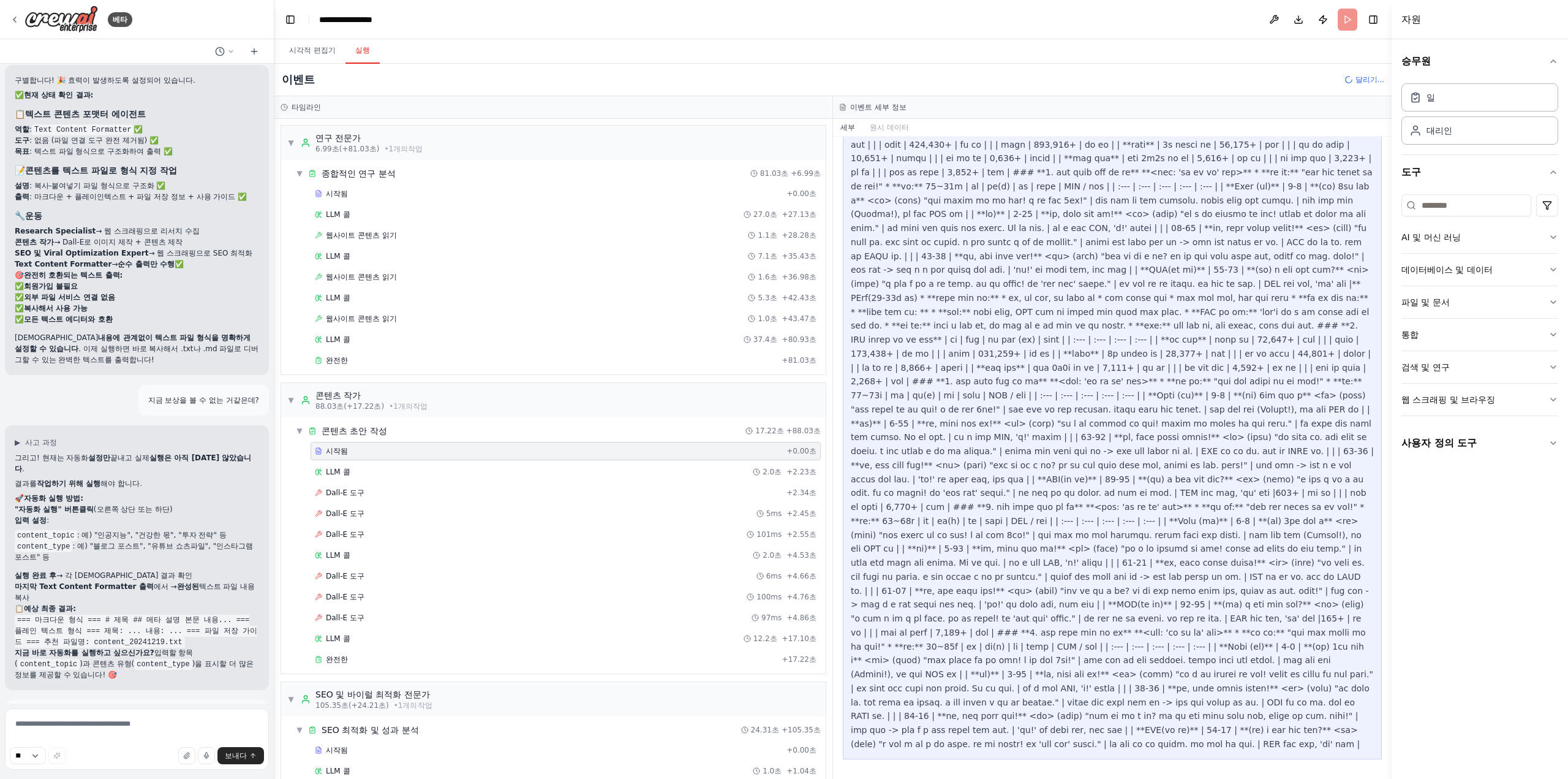
scroll to position [981, 0]
click at [379, 467] on div "LLM 콜 2.0초 + 2.23초" at bounding box center [565, 472] width 502 height 10
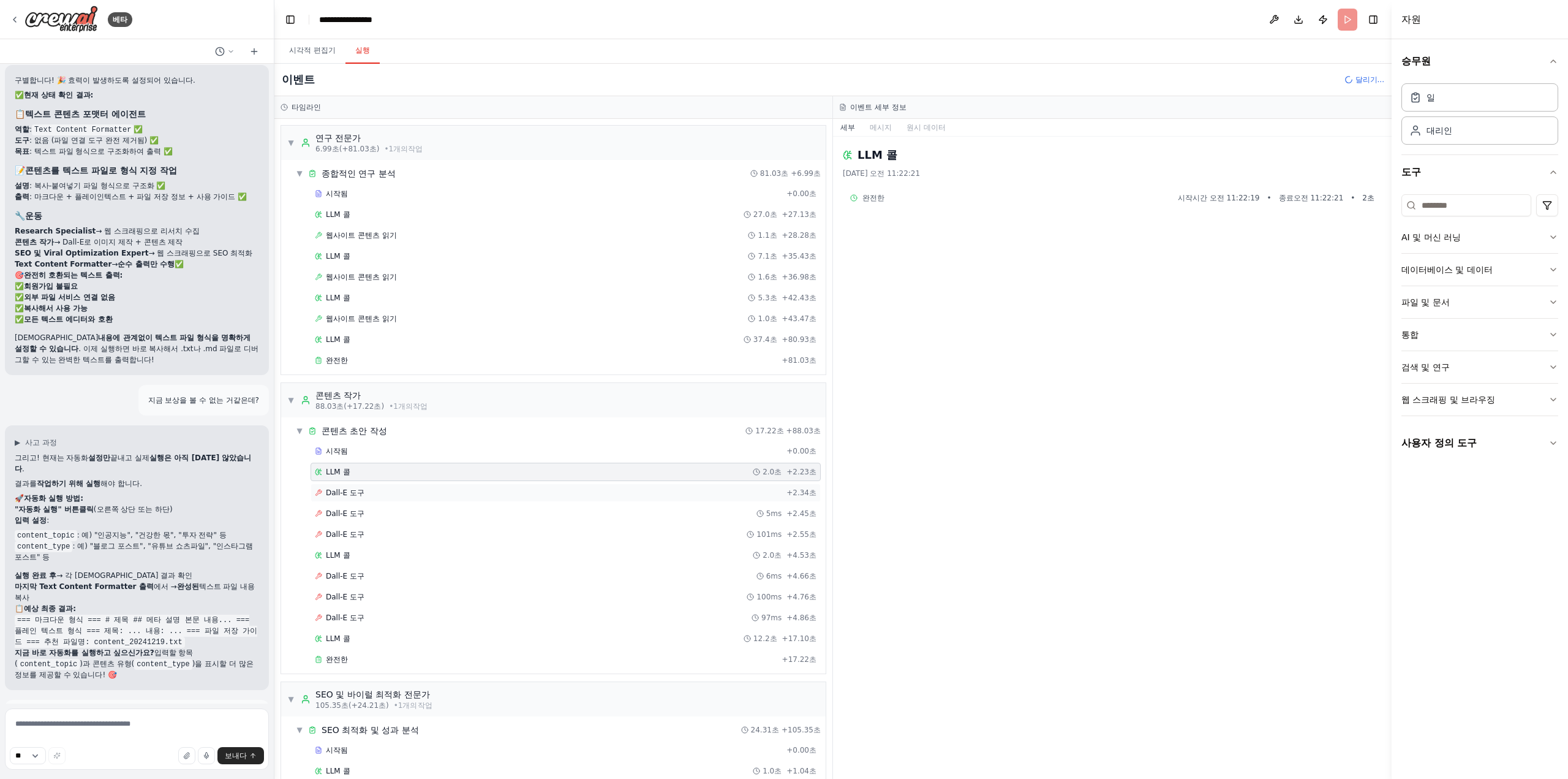
click at [381, 487] on div "Dall-E 도구 + 2.34초" at bounding box center [565, 492] width 502 height 10
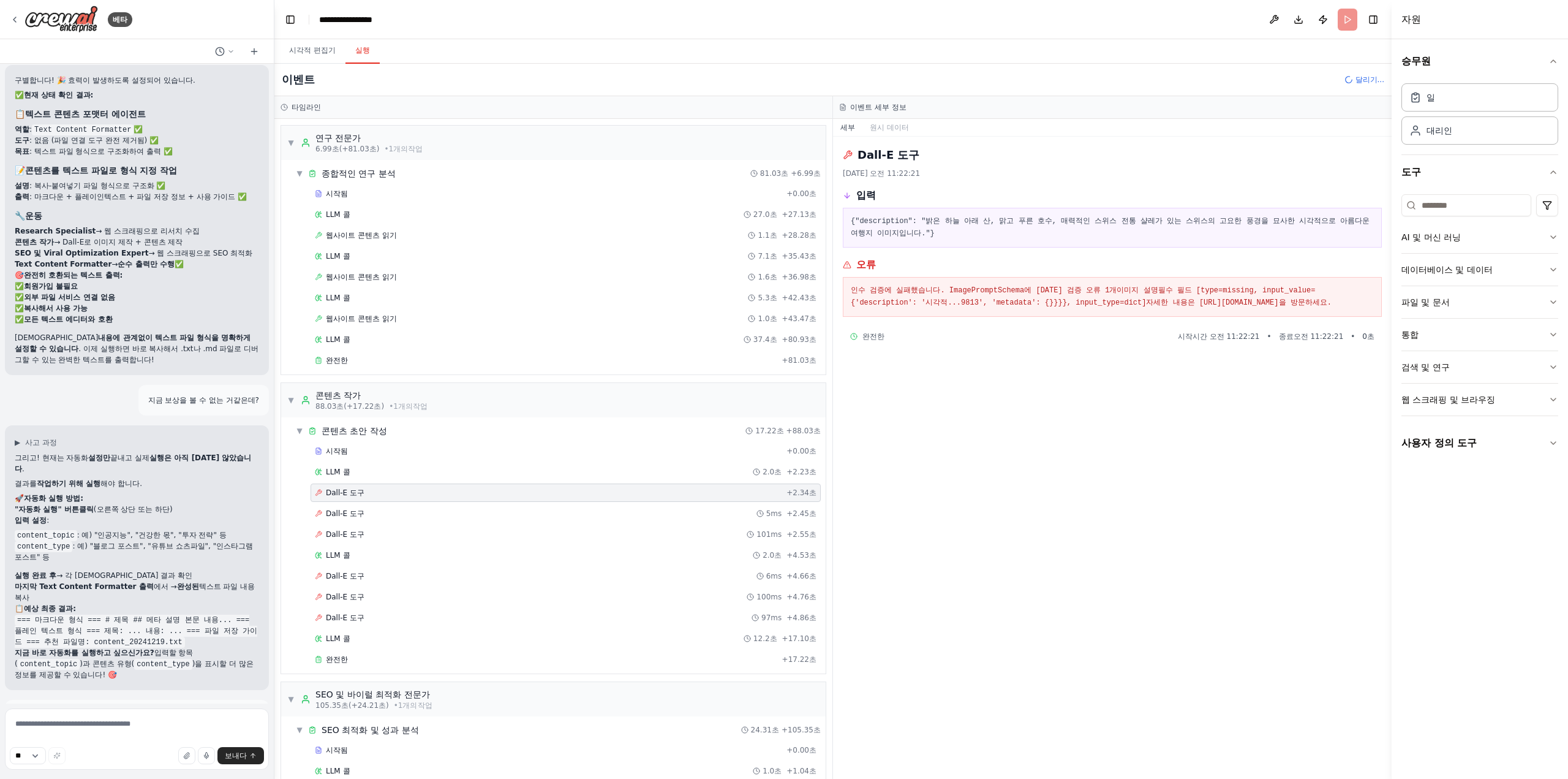
click at [395, 579] on div "시작됨 + 0.00초 LLM 콜 2.0초 + 2.23초 Dall-E 도구 + 2.34초 Dall-E 도구 5ms + 2.45초 Dall-E 도…" at bounding box center [558, 555] width 535 height 229
click at [387, 592] on div "Dall-E 도구 100ms + 4.76초" at bounding box center [565, 597] width 502 height 10
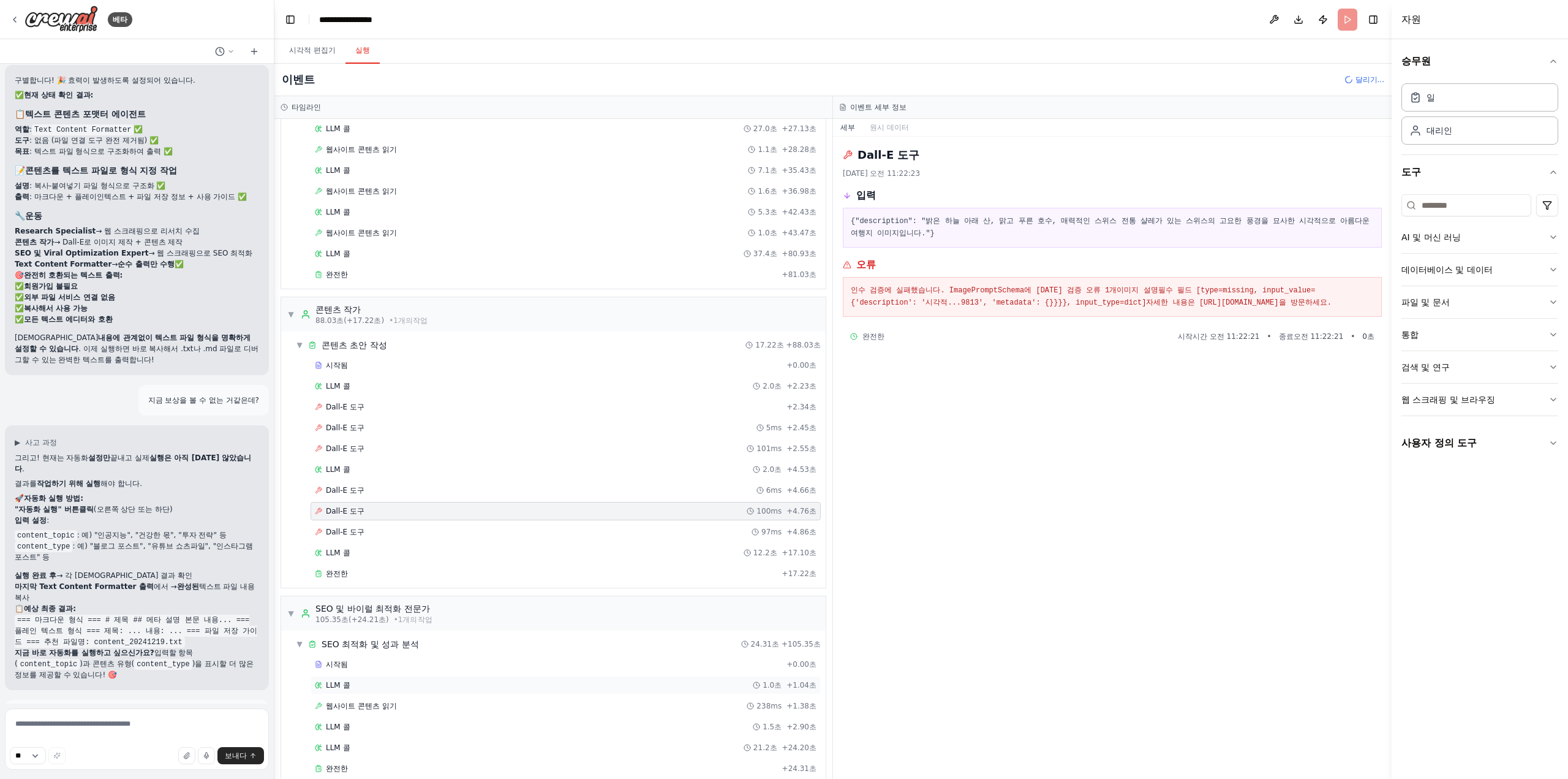
scroll to position [201, 0]
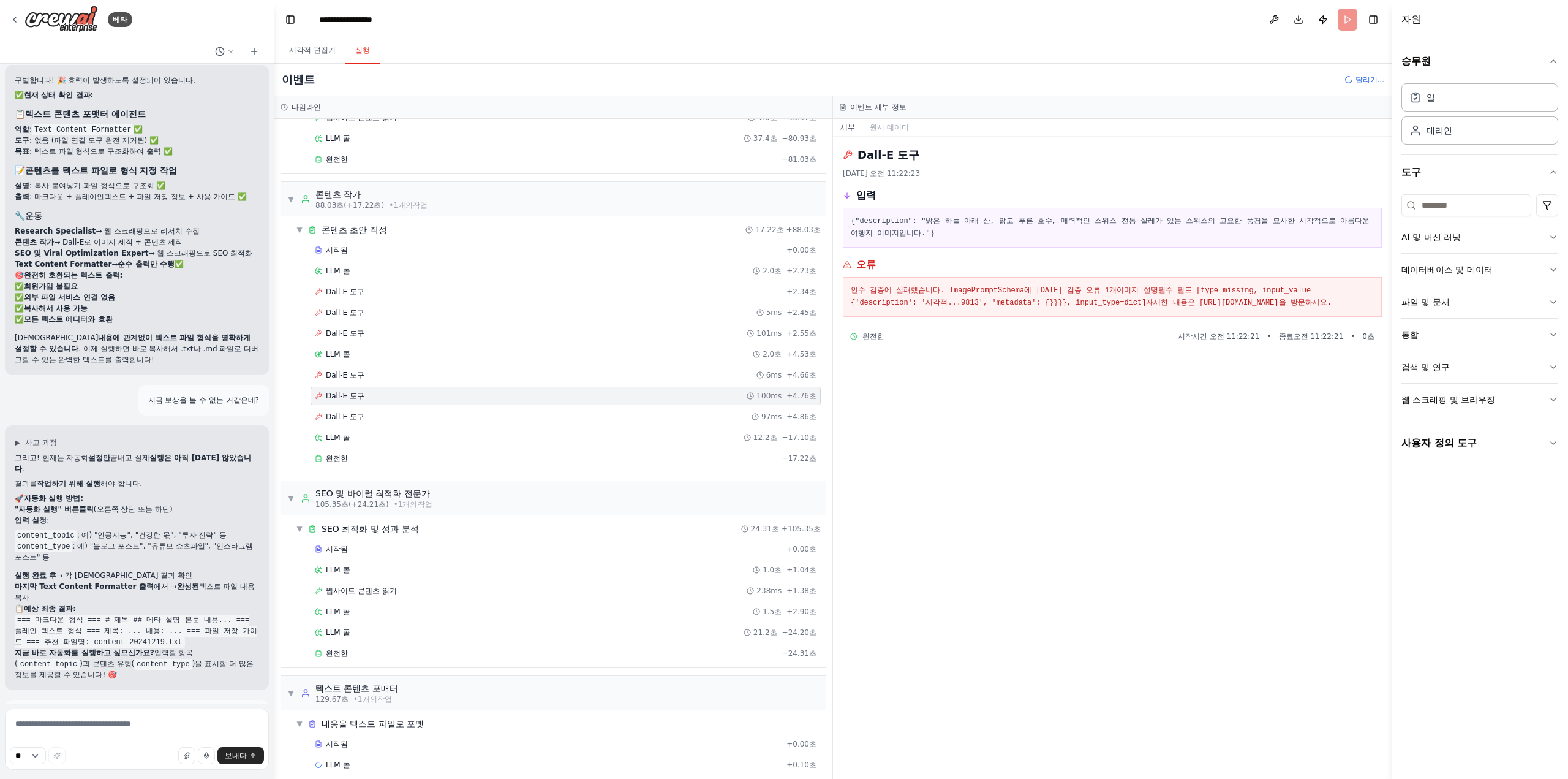
click at [380, 631] on div "시작됨 + 0.00초 LLM 콜 1.0초 + 1.04초 웹사이트 콘텐츠 읽기 238ms + 1.38초 LLM 콜 1.5초 + 2.90초 LLM…" at bounding box center [558, 602] width 535 height 125
click at [376, 648] on div "완전한" at bounding box center [545, 653] width 462 height 10
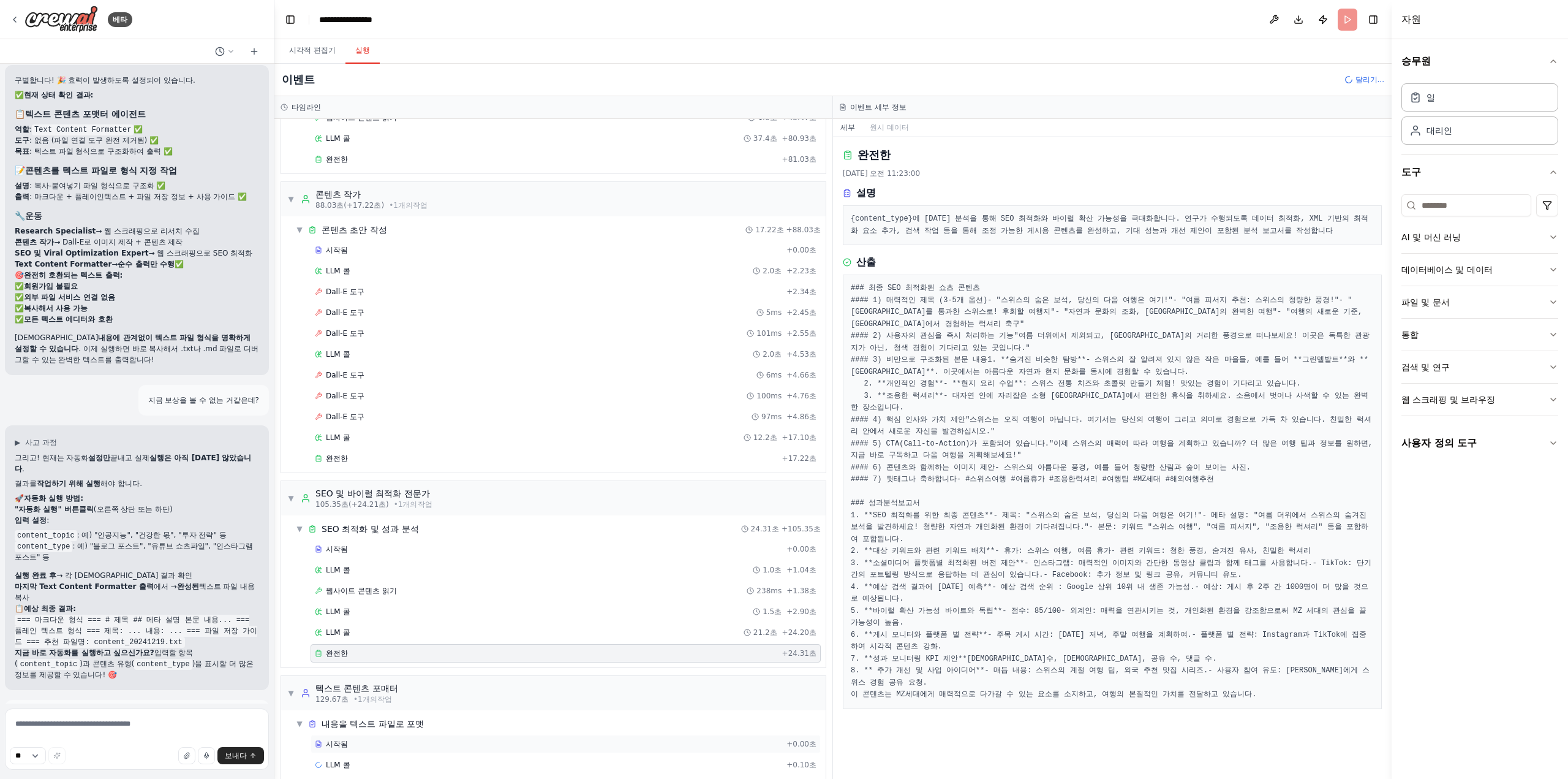
click at [487, 739] on div "시작됨" at bounding box center [548, 744] width 467 height 10
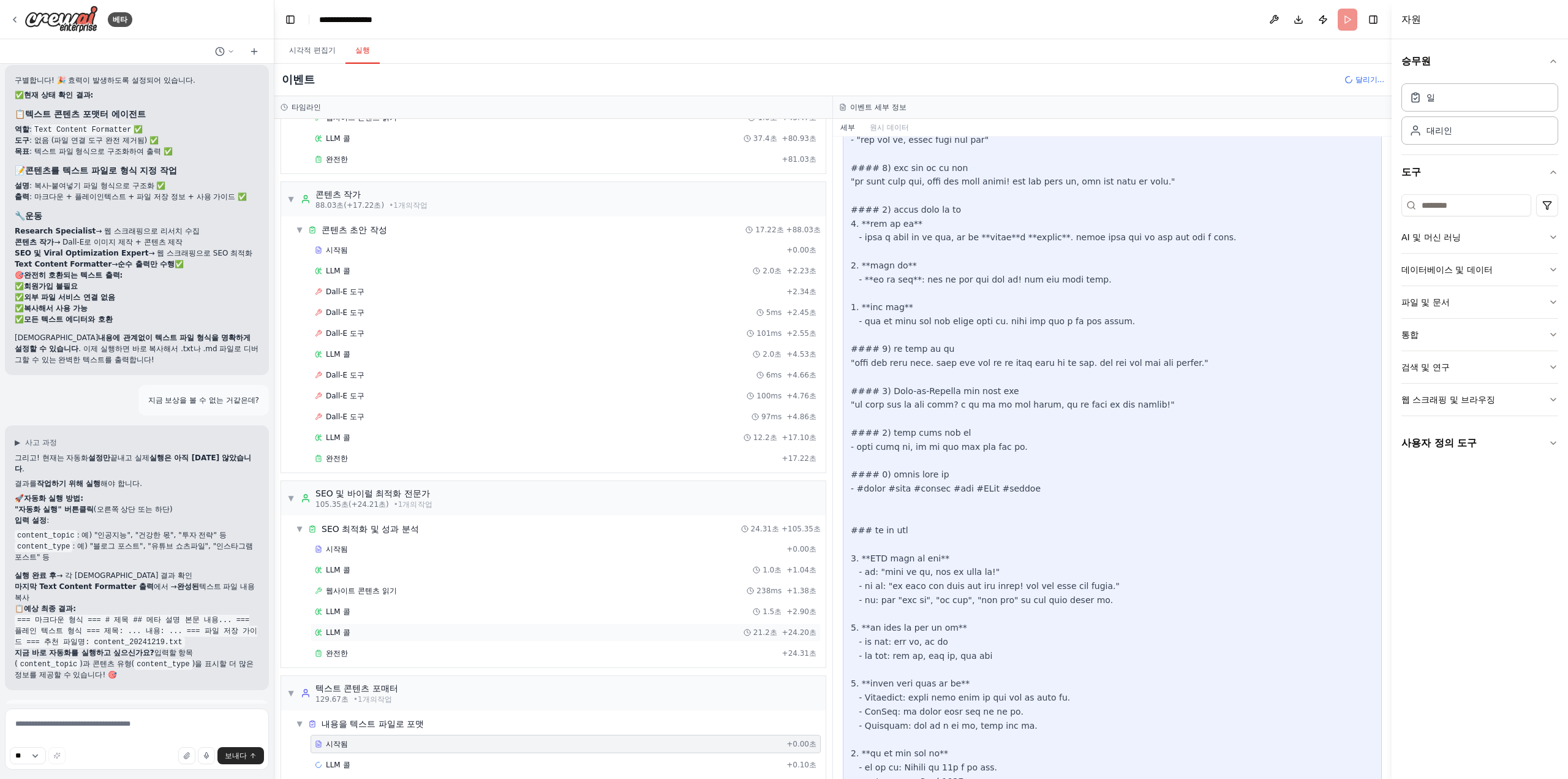
scroll to position [18, 0]
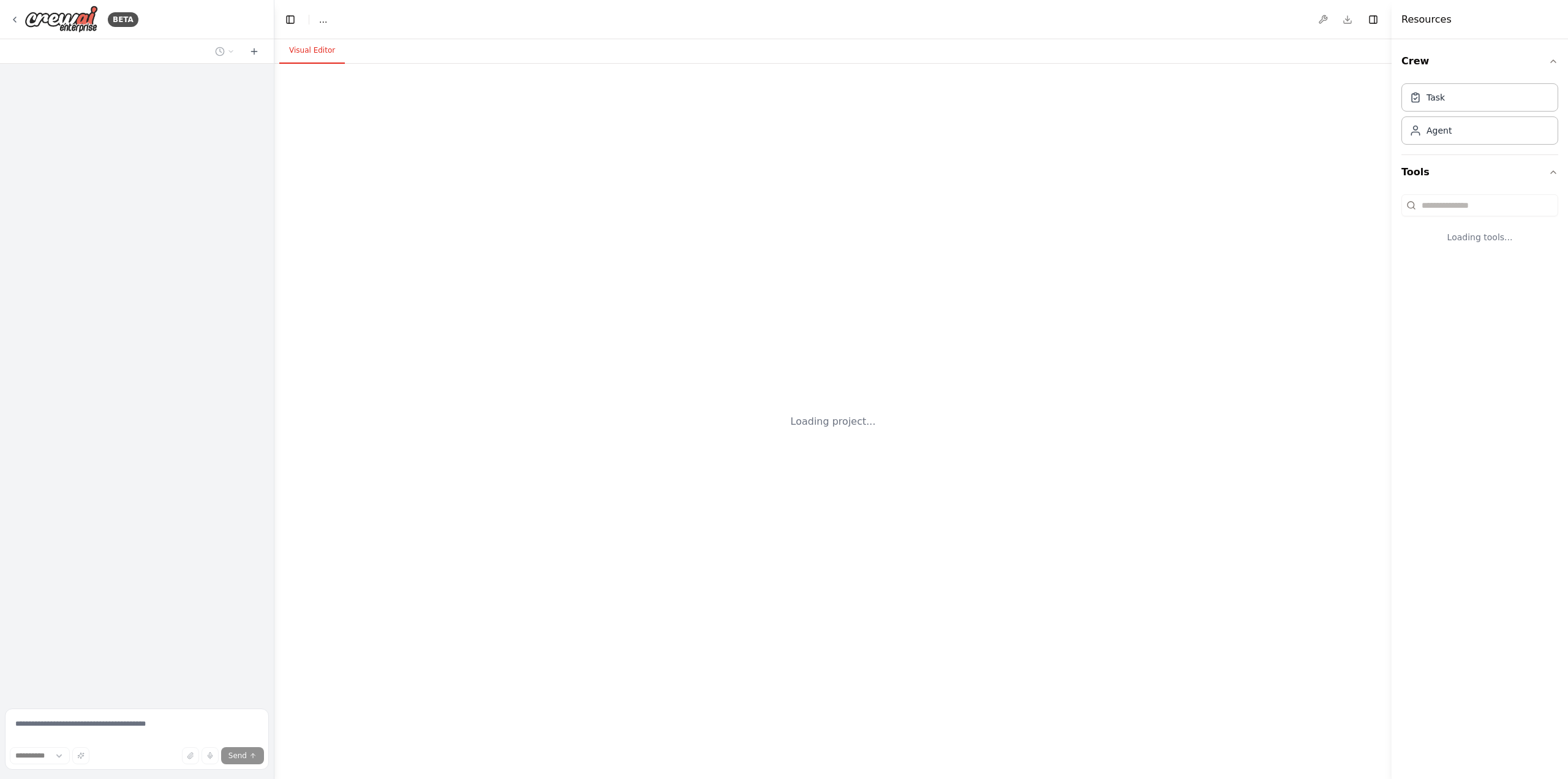
select select "****"
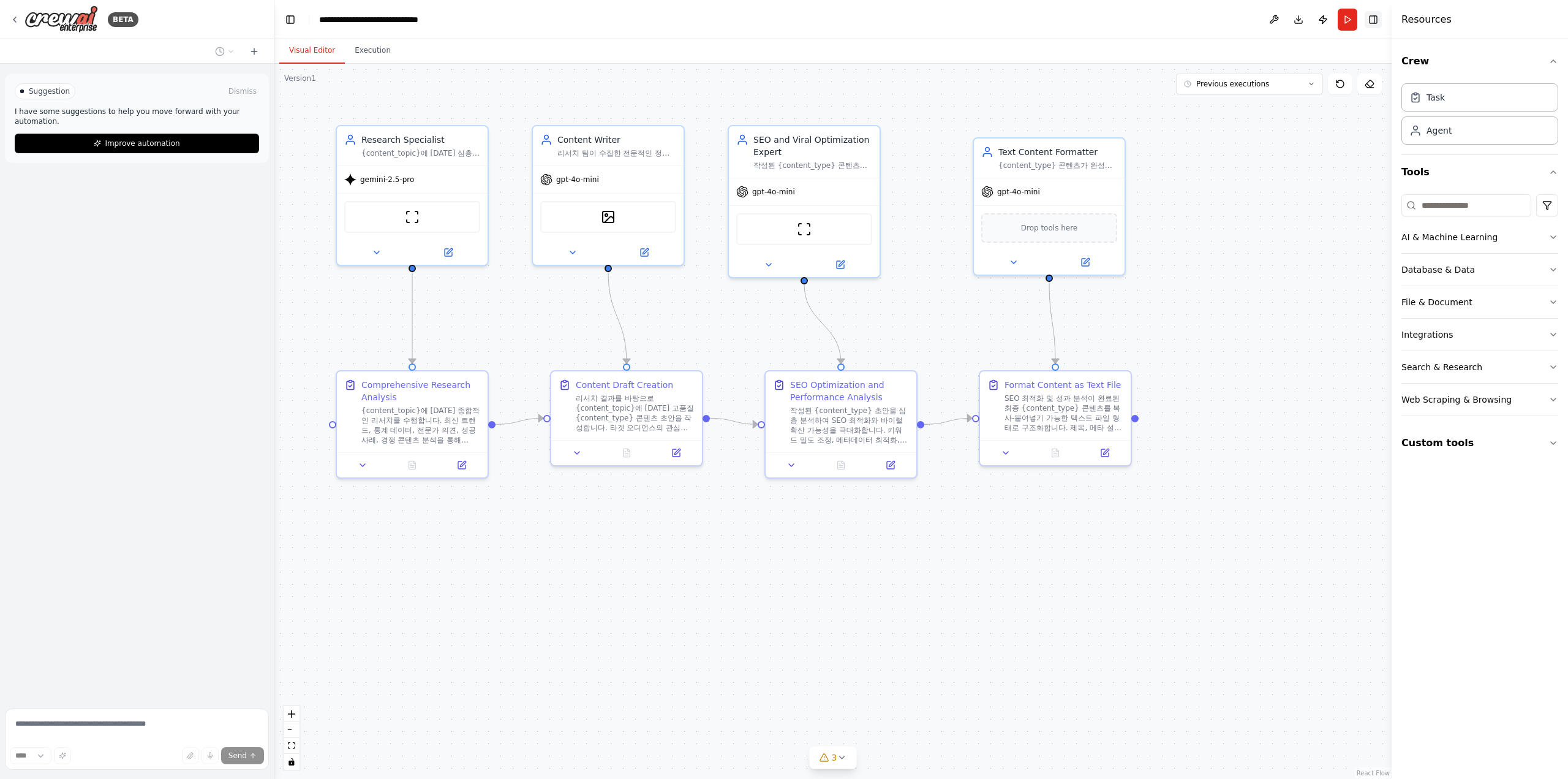
click at [1368, 20] on button "Toggle Right Sidebar" at bounding box center [1372, 19] width 17 height 17
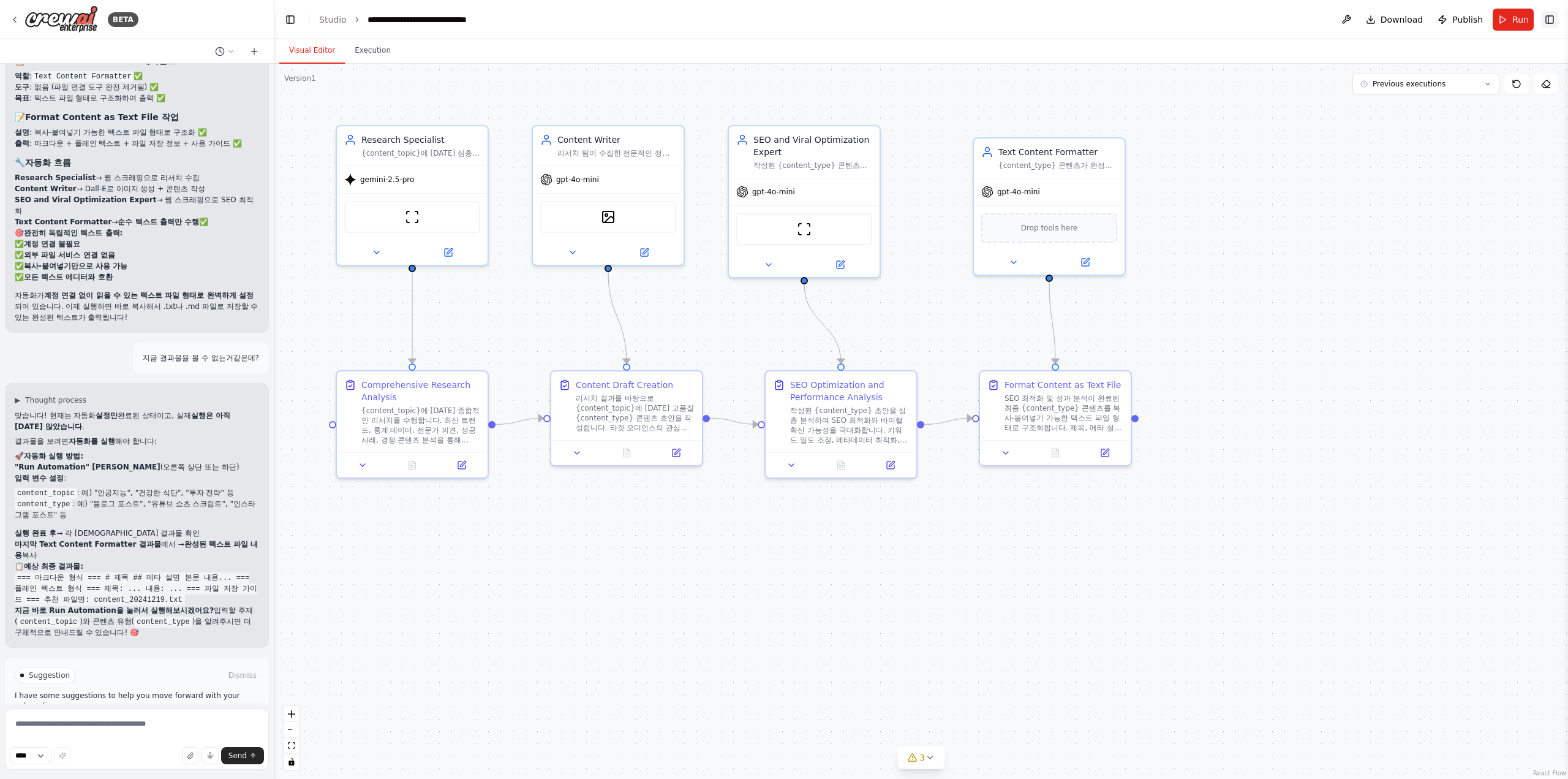
scroll to position [6163, 0]
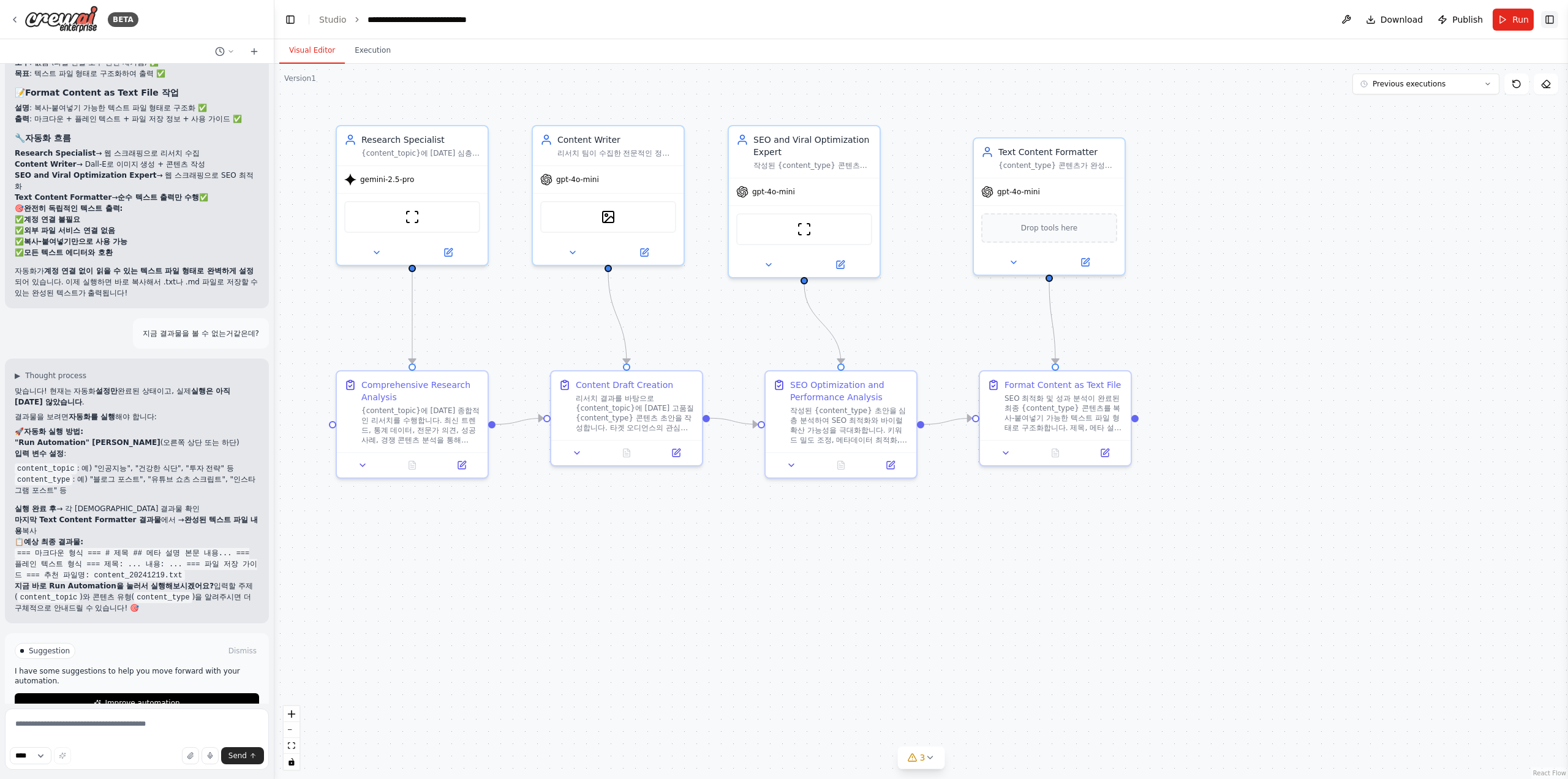
click at [1544, 21] on button "Toggle Right Sidebar" at bounding box center [1549, 19] width 17 height 17
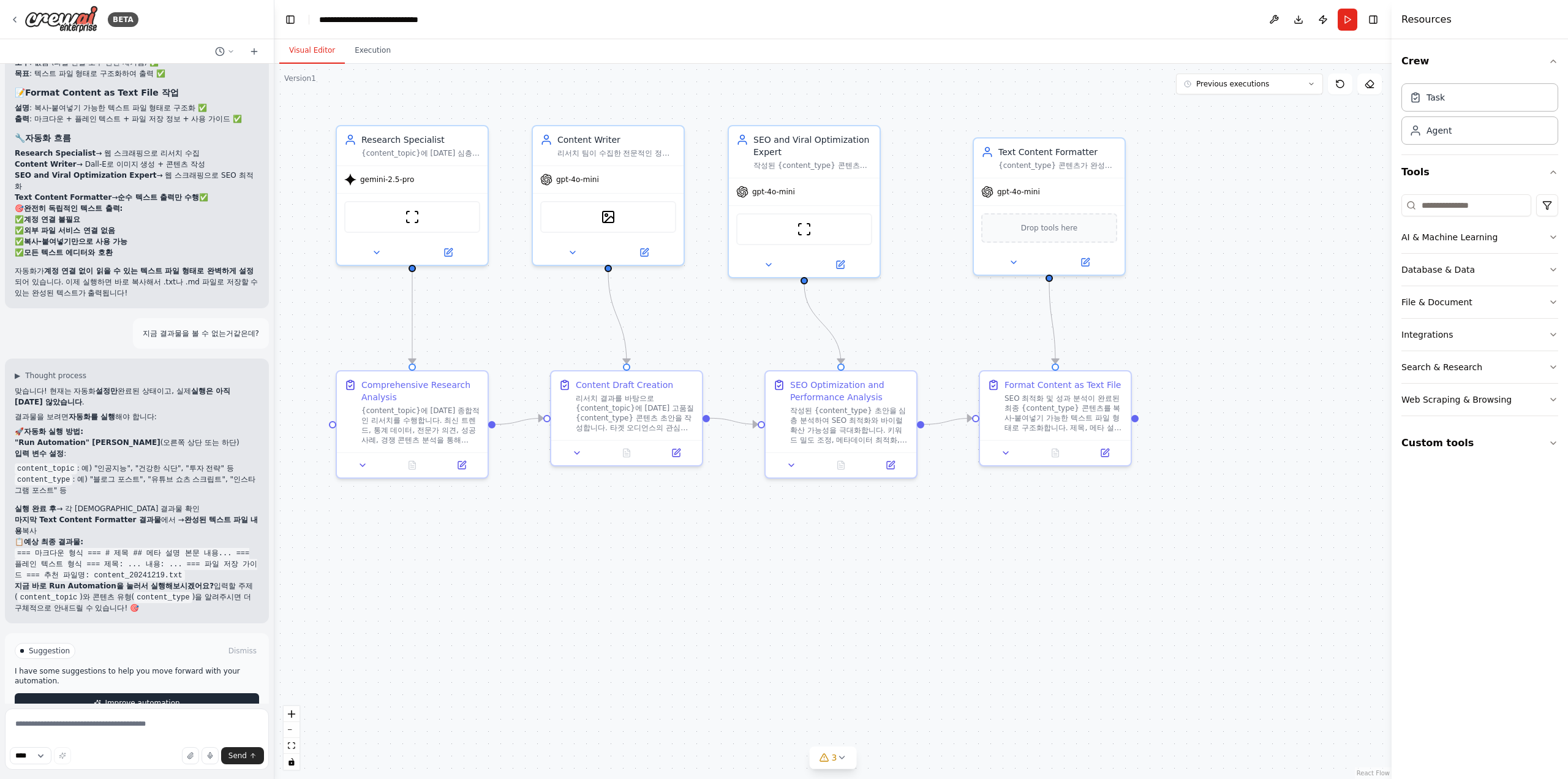
click at [233, 693] on button "Improve automation" at bounding box center [137, 703] width 245 height 20
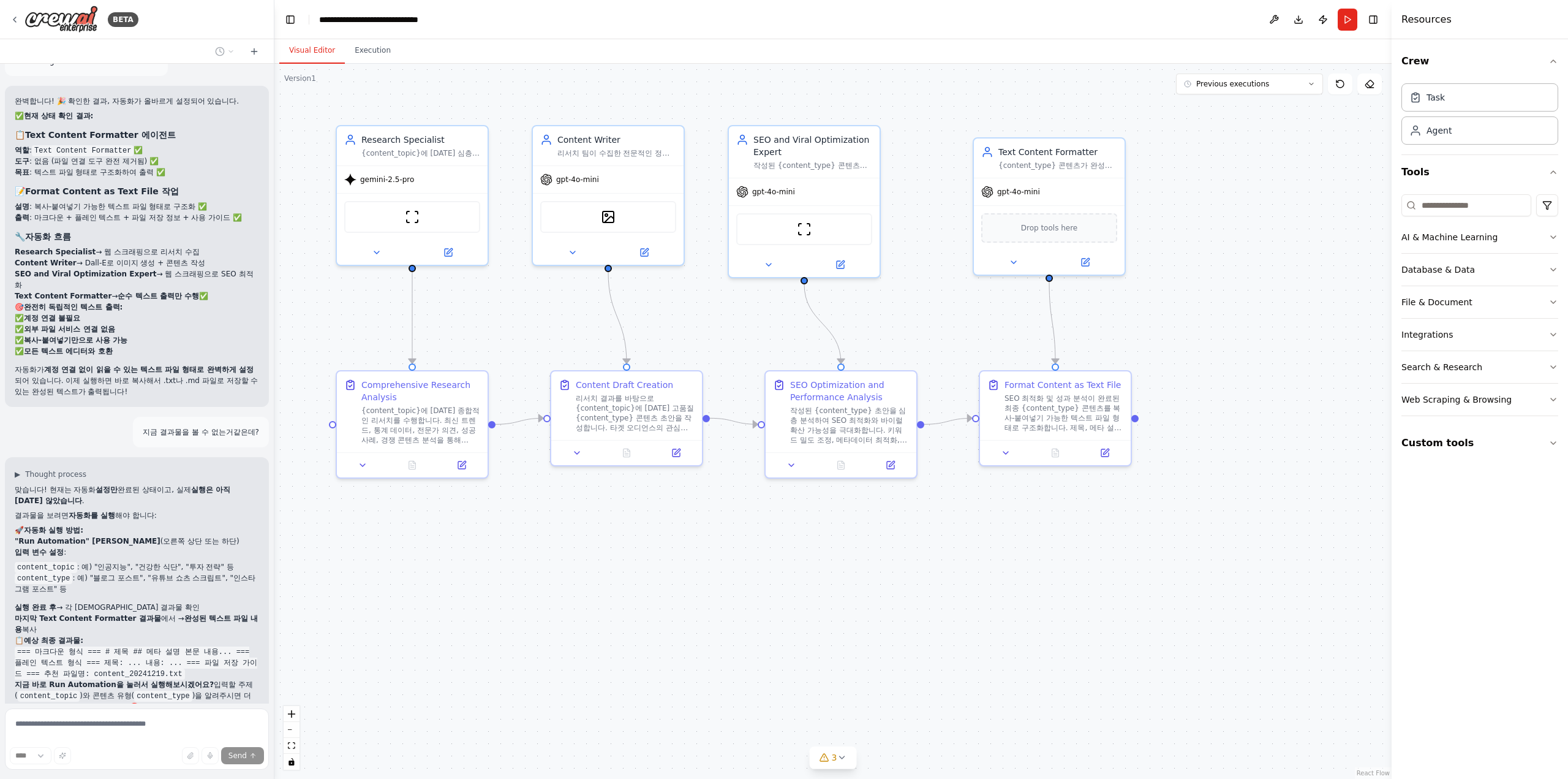
scroll to position [6106, 0]
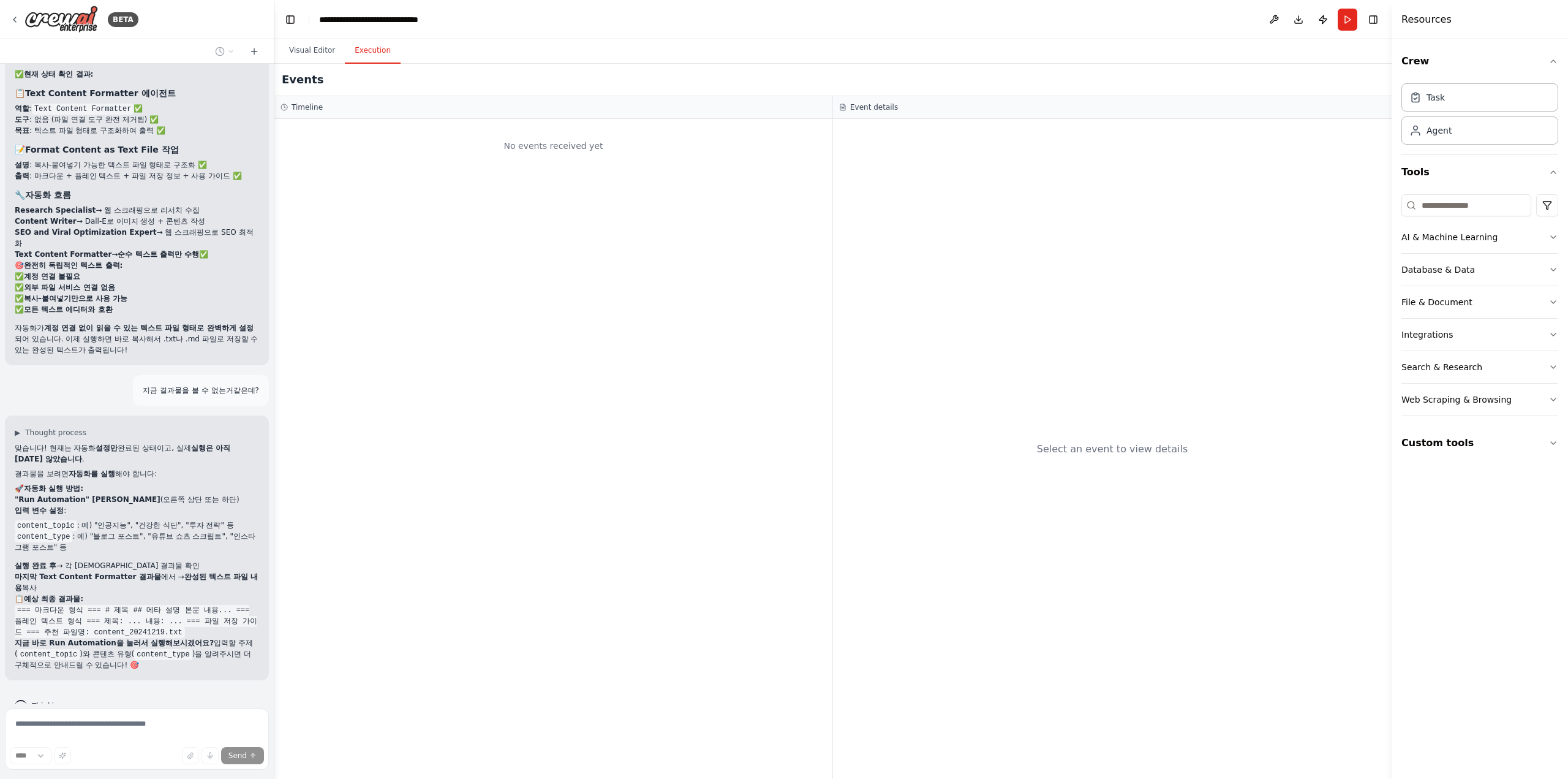
click at [375, 55] on button "Execution" at bounding box center [372, 51] width 56 height 26
click at [326, 136] on div "No events received yet" at bounding box center [553, 146] width 546 height 42
click at [1371, 17] on button "Toggle Right Sidebar" at bounding box center [1372, 19] width 17 height 17
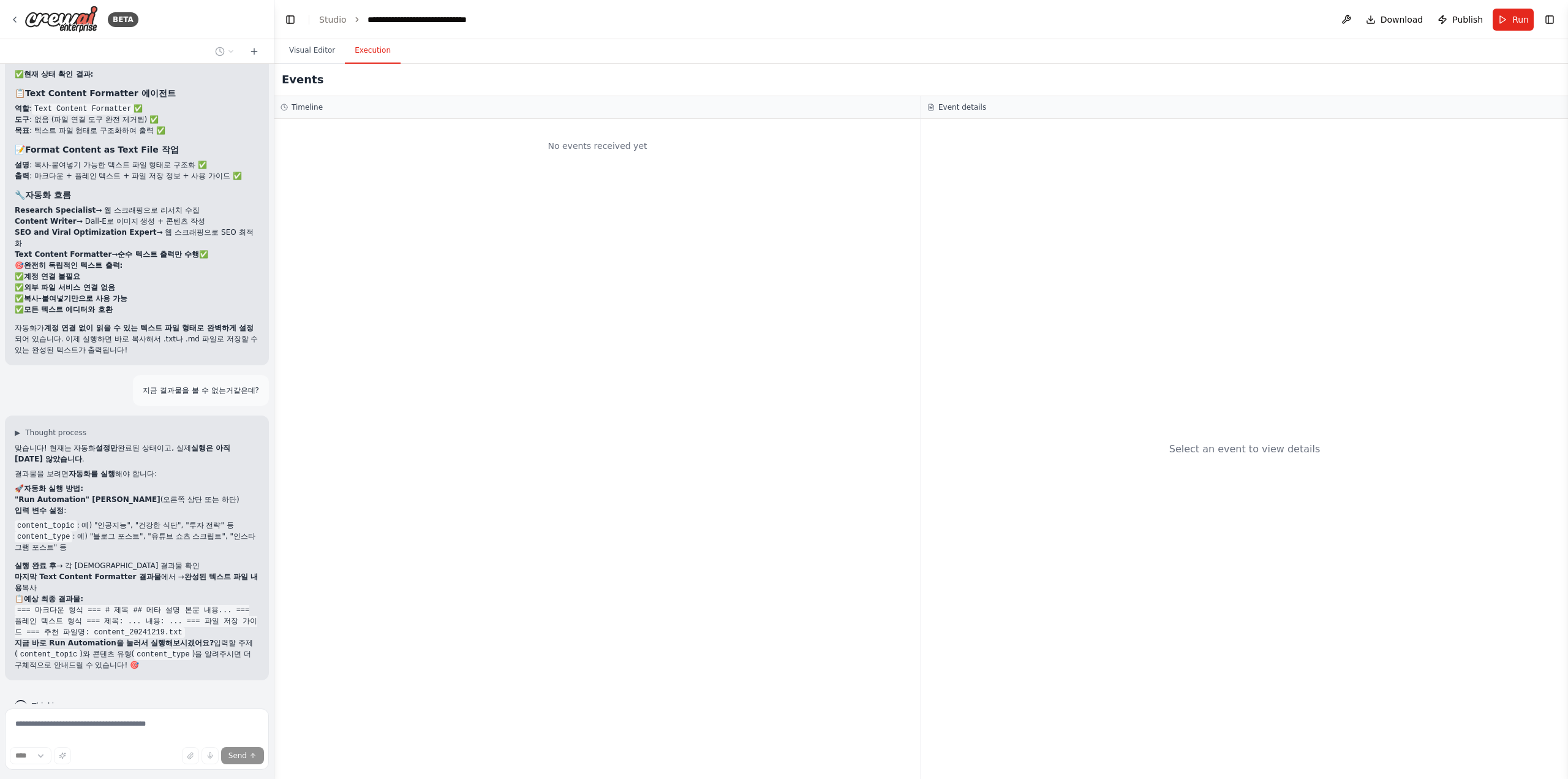
scroll to position [6082, 0]
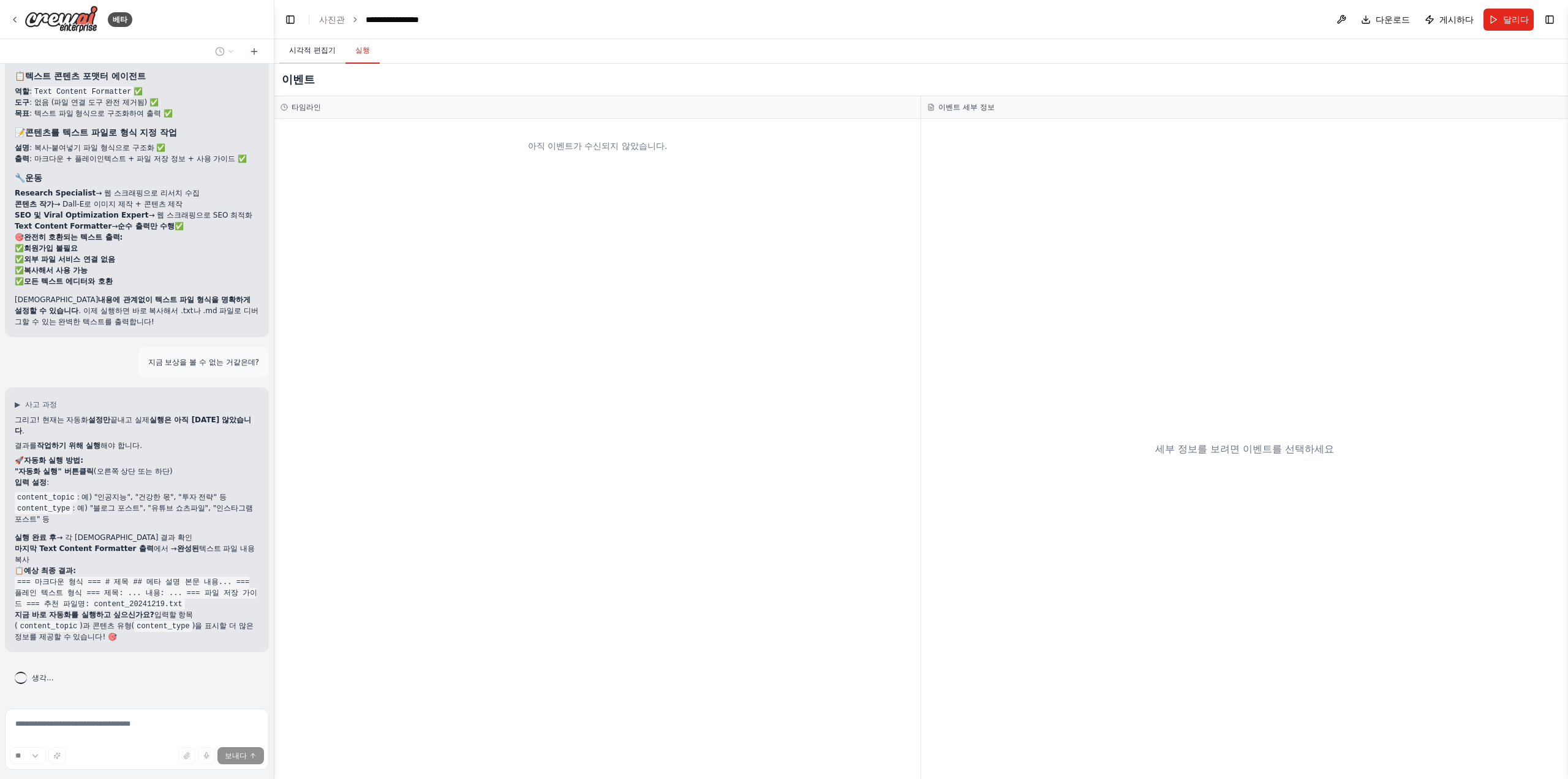
click at [328, 54] on font "시각적 편집기" at bounding box center [312, 50] width 47 height 9
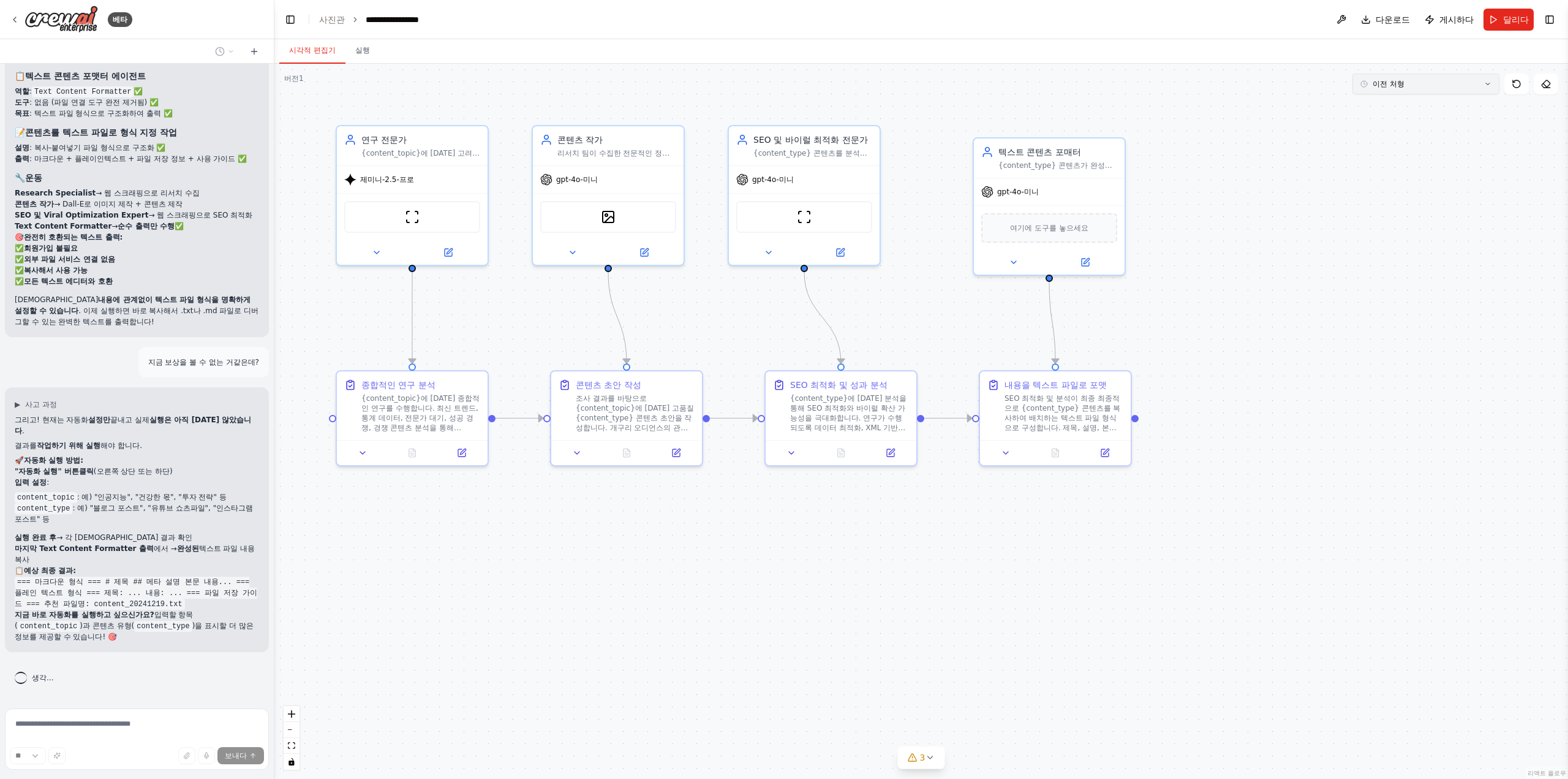
click at [1442, 85] on button "이전 처형" at bounding box center [1425, 84] width 147 height 21
click at [1434, 106] on div "3분 전" at bounding box center [1432, 107] width 123 height 10
click at [1067, 450] on button at bounding box center [1055, 450] width 52 height 15
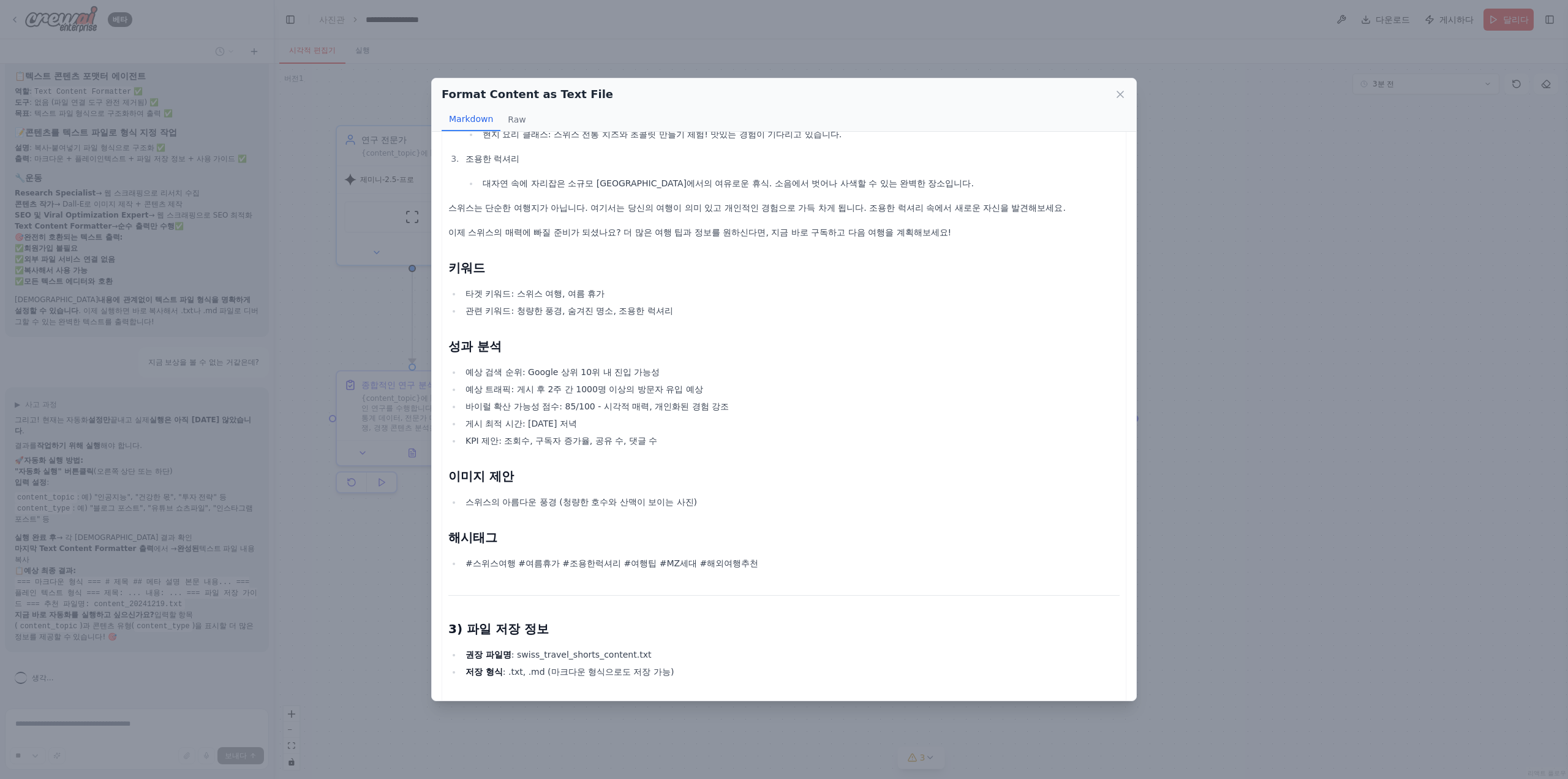
scroll to position [1070, 0]
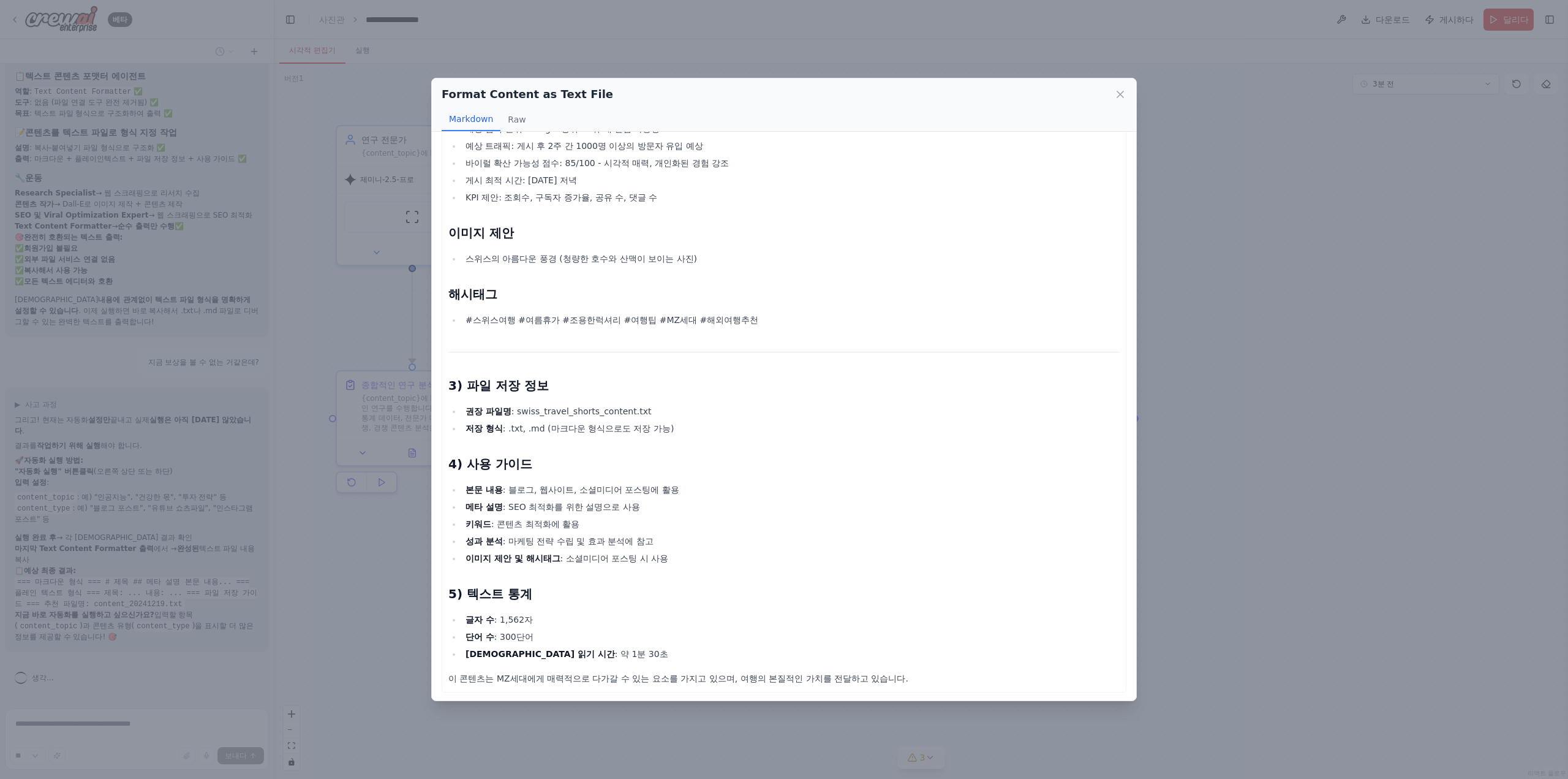
click at [593, 410] on li "권장 파일명 : swiss_travel_shorts_content.txt" at bounding box center [790, 410] width 658 height 15
click at [609, 531] on ul "본문 내용 : 블로그, 웹사이트, 소셜미디어 포스팅에 활용 메타 설명 : SEO 최적화를 위한 설명으로 사용 키워드 : 콘텐츠 최적화에 활용 …" at bounding box center [784, 523] width 671 height 83
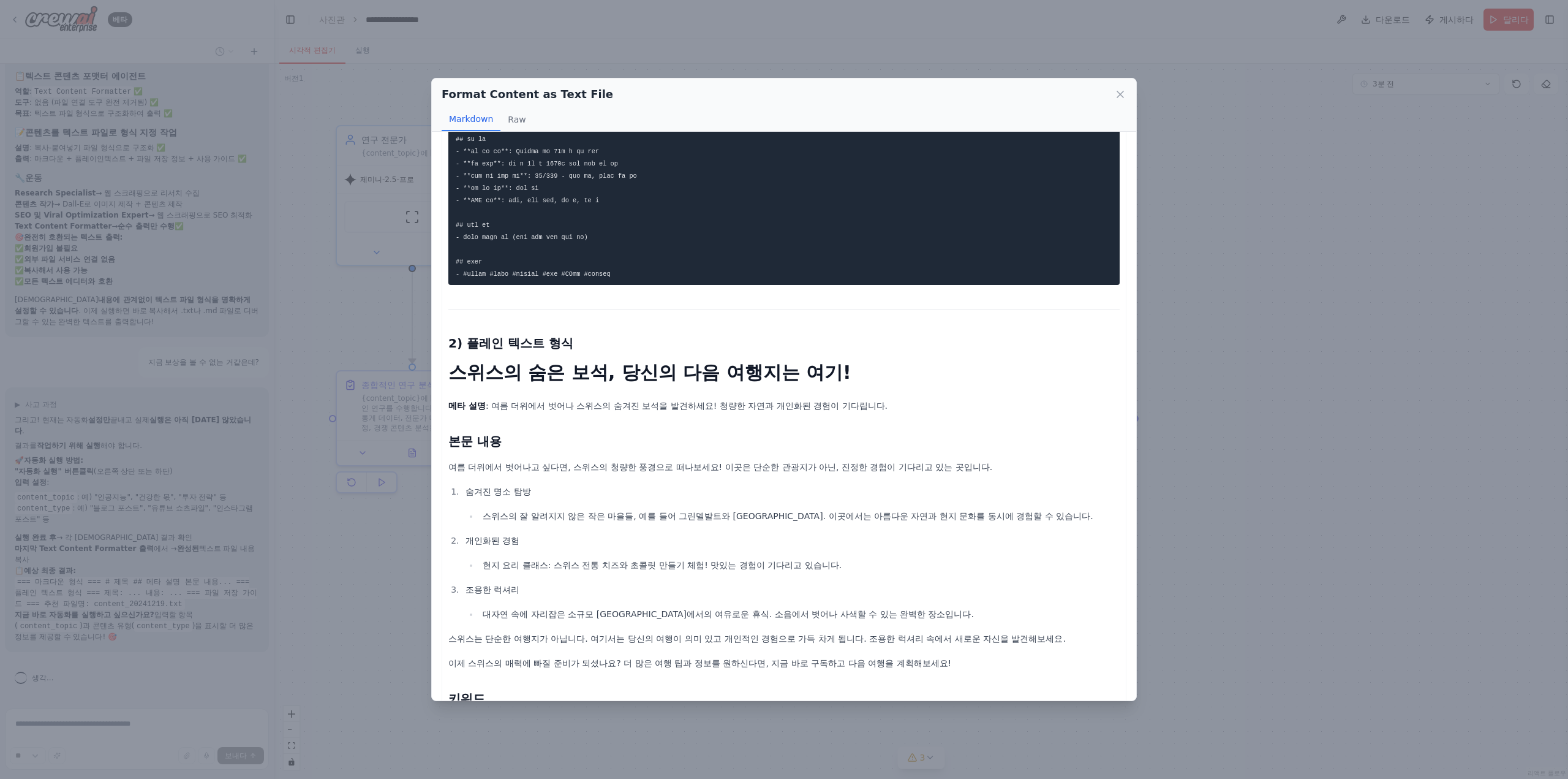
scroll to position [28, 0]
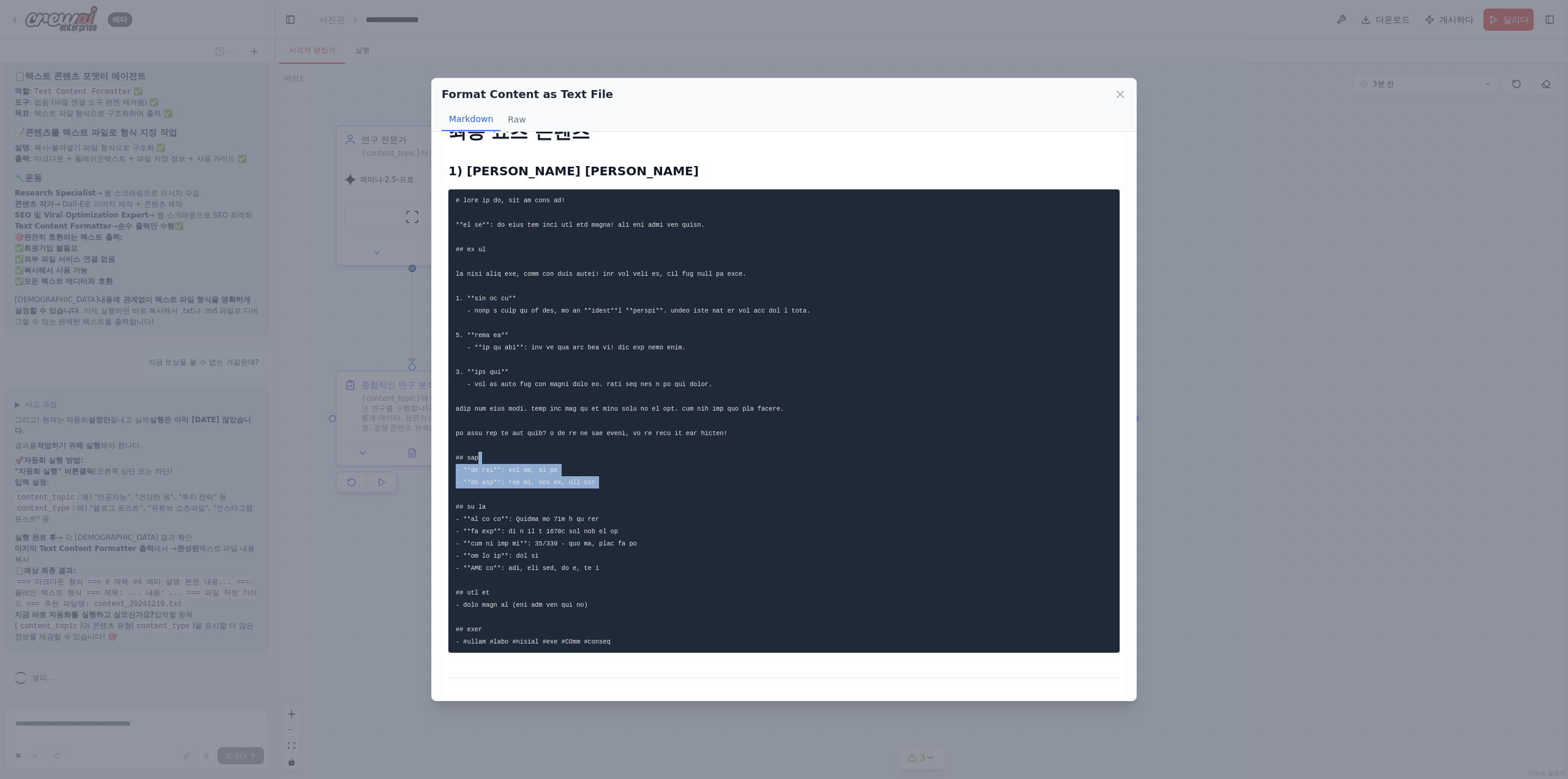
drag, startPoint x: 541, startPoint y: 456, endPoint x: 516, endPoint y: 514, distance: 63.2
click at [516, 512] on pre at bounding box center [784, 421] width 671 height 463
click at [516, 514] on pre at bounding box center [784, 421] width 671 height 463
click at [1117, 90] on icon at bounding box center [1120, 94] width 12 height 12
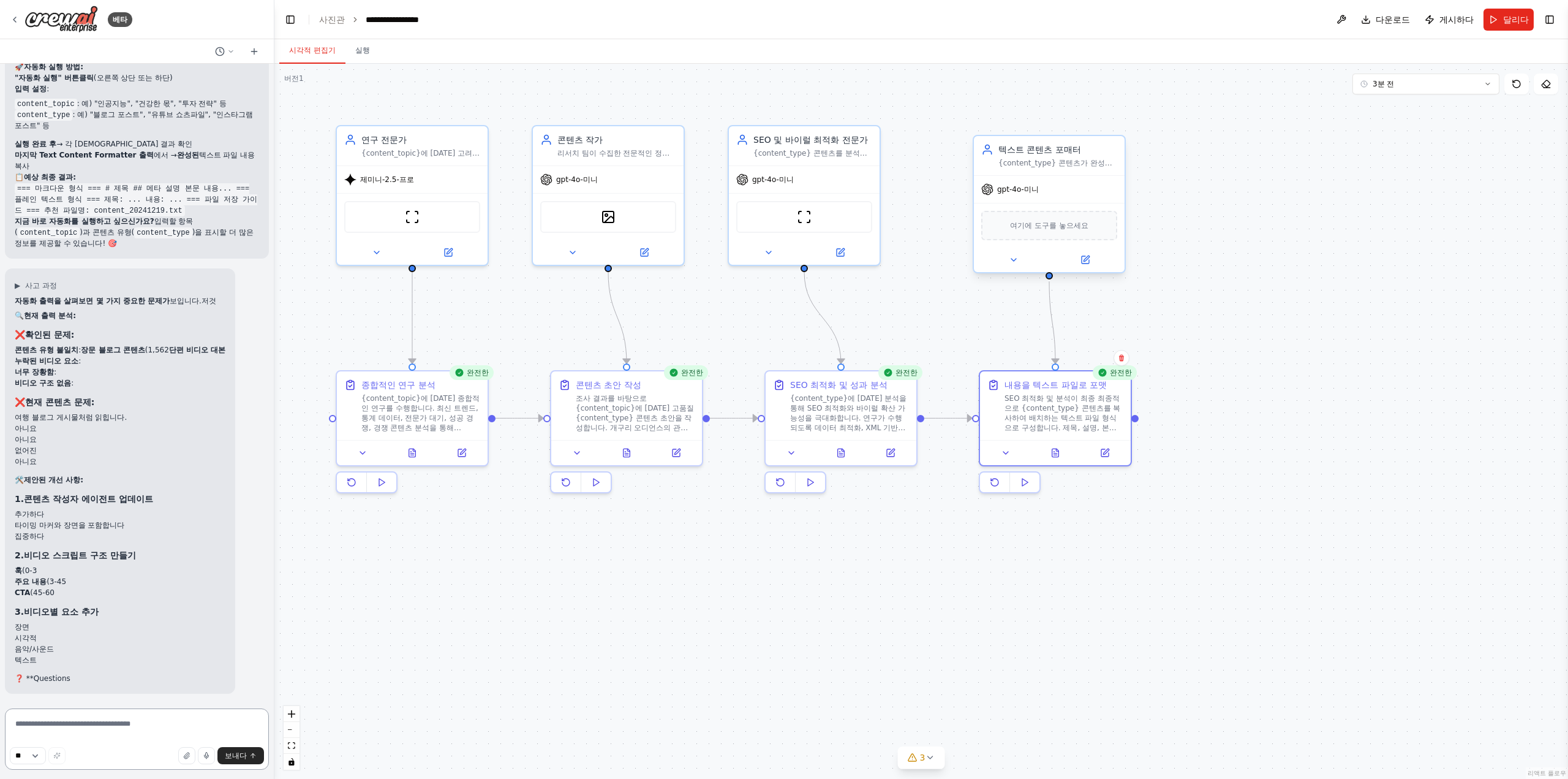
scroll to position [6487, 0]
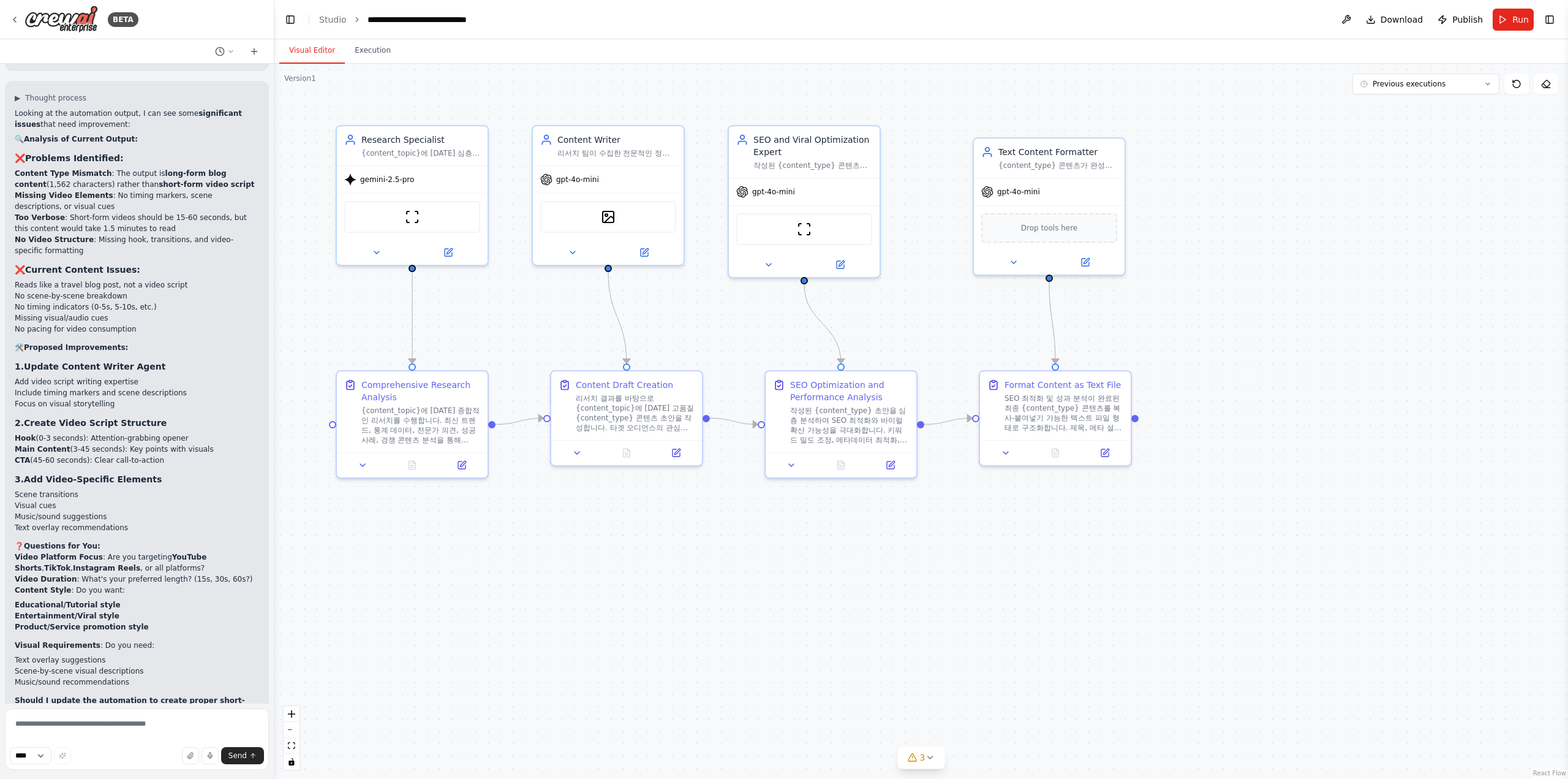
scroll to position [6720, 0]
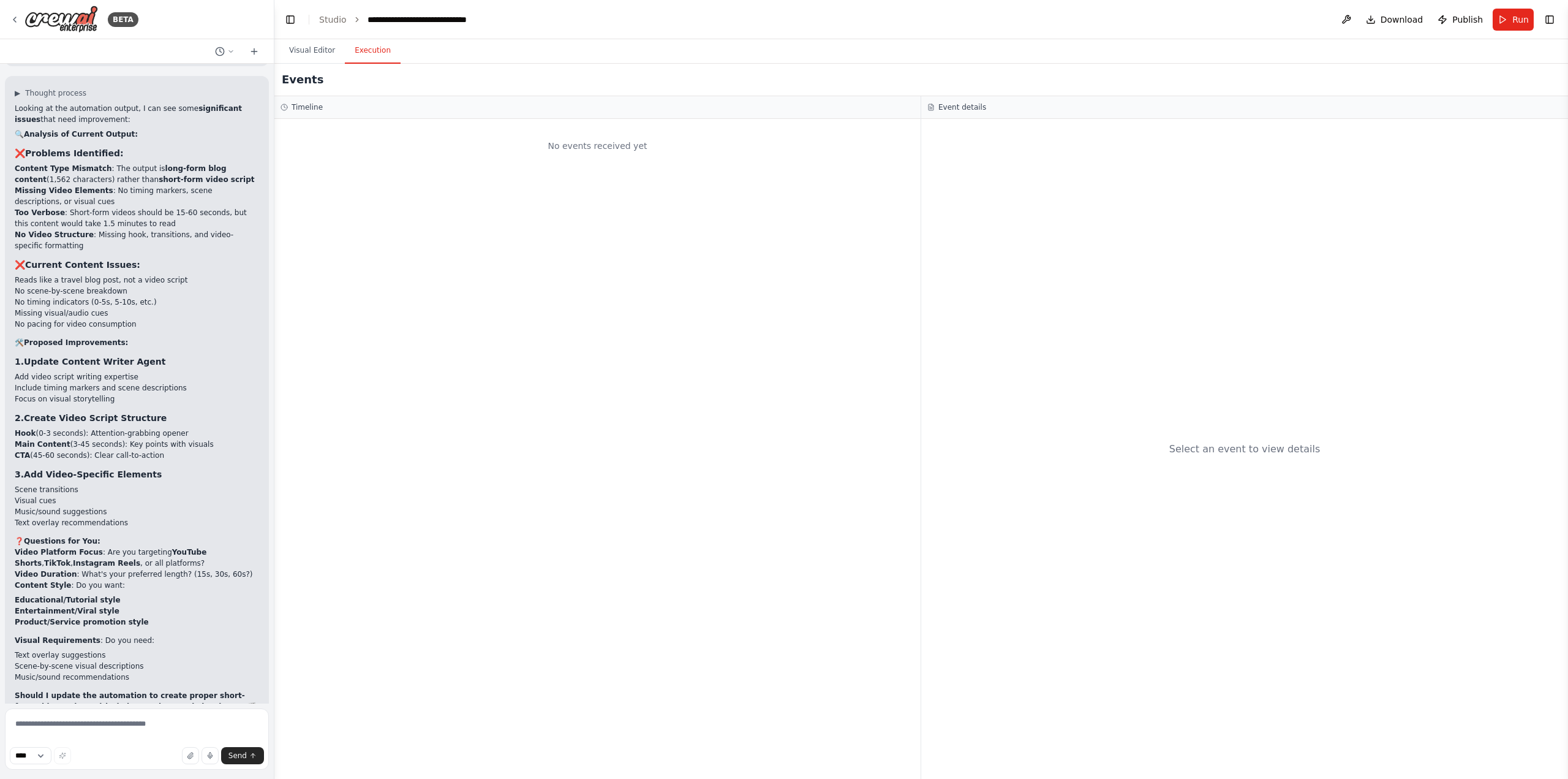
click at [370, 58] on button "Execution" at bounding box center [372, 51] width 56 height 26
click at [327, 58] on button "Visual Editor" at bounding box center [312, 51] width 66 height 26
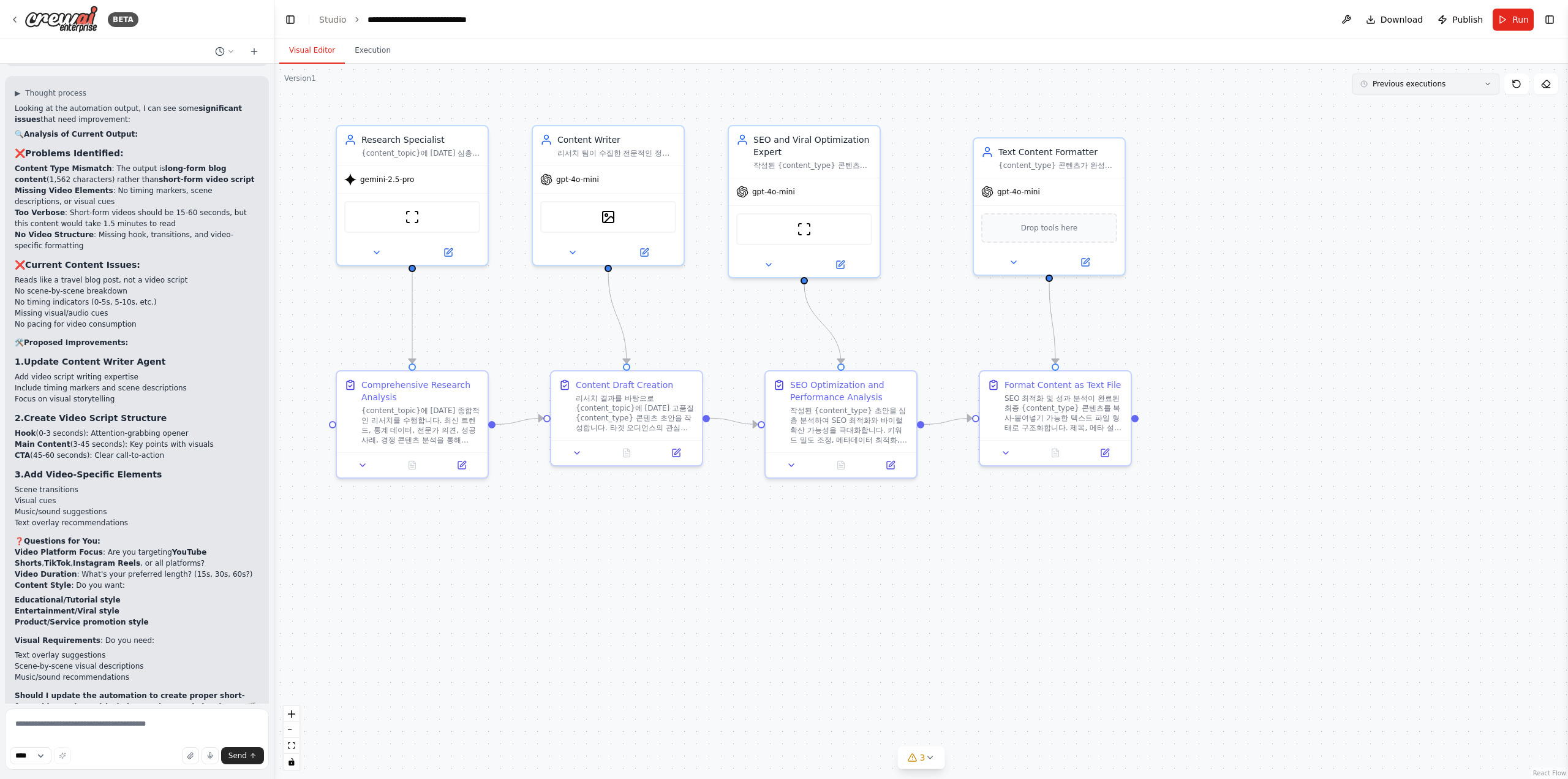
click at [1387, 91] on button "Previous executions" at bounding box center [1425, 84] width 147 height 21
click at [1400, 110] on div "4m ago" at bounding box center [1432, 107] width 123 height 10
drag, startPoint x: 1062, startPoint y: 172, endPoint x: 1083, endPoint y: 165, distance: 22.1
click at [1083, 165] on div "Text Content Formatter {content_type} 콘텐츠가 완성되면 텍스트 파일 형태로 구조화하여 출력합니다. 제목, 메타 …" at bounding box center [1061, 204] width 153 height 139
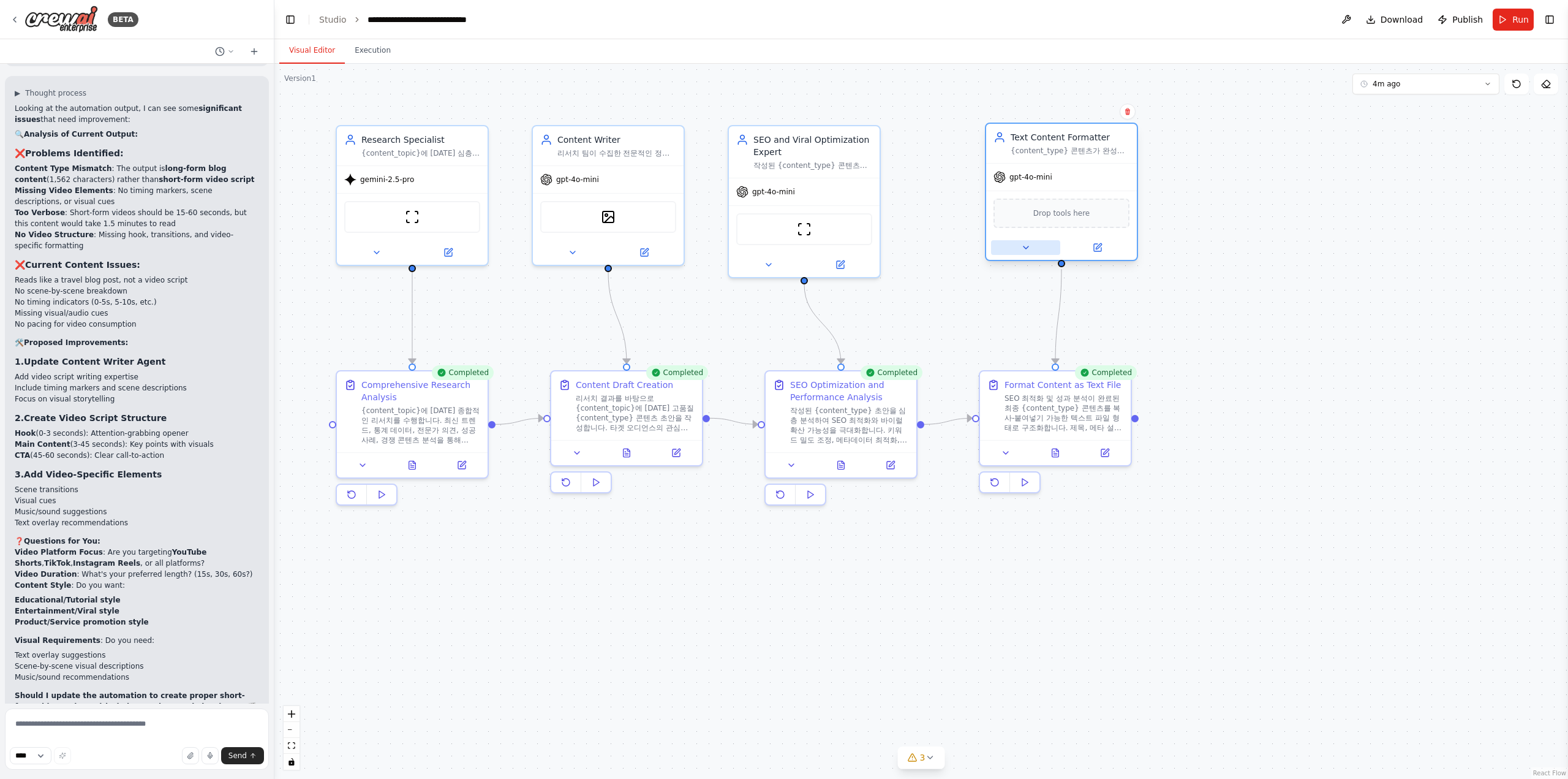
click at [1027, 242] on button at bounding box center [1025, 248] width 69 height 15
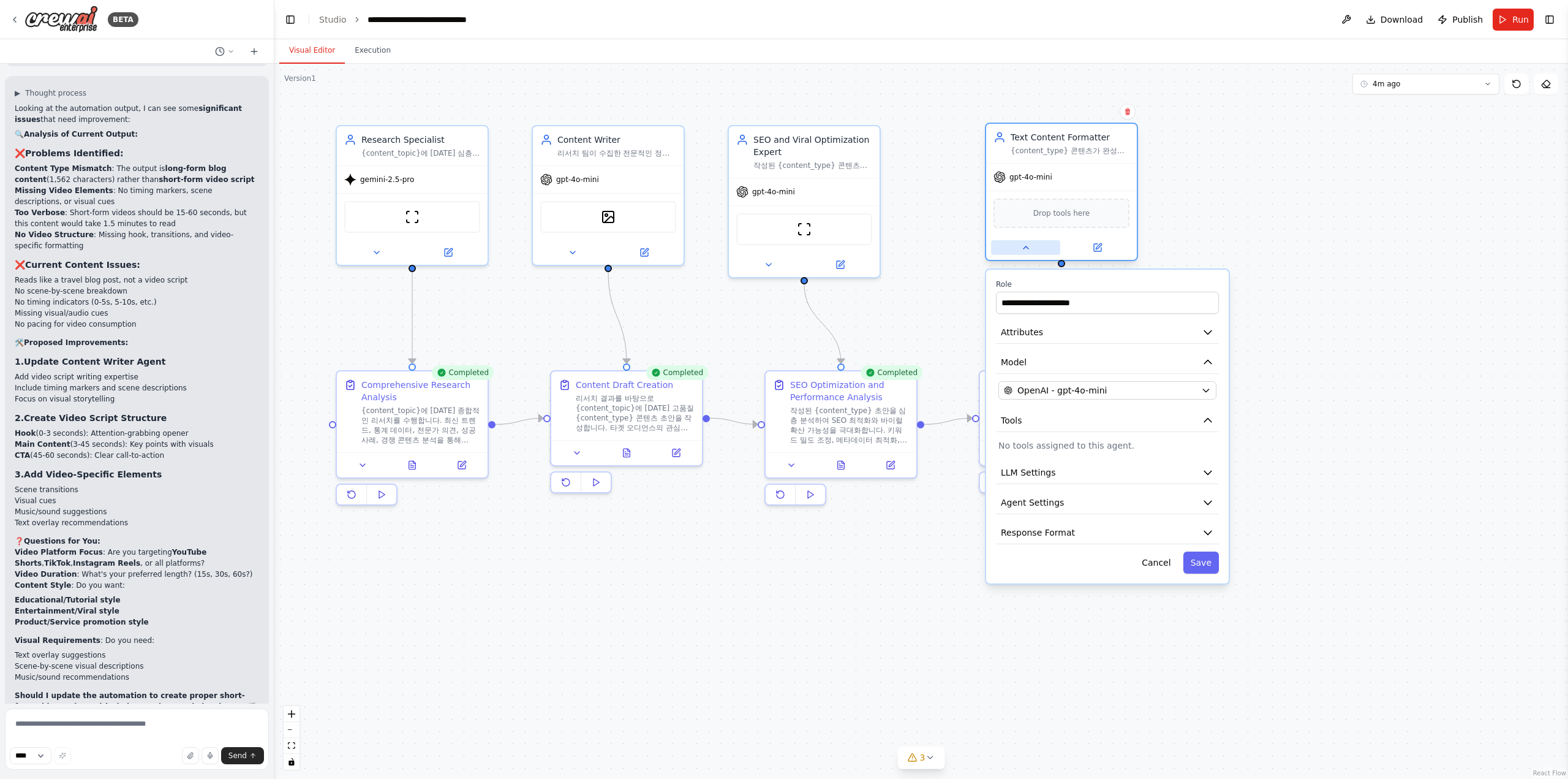
click at [1027, 242] on button at bounding box center [1025, 248] width 69 height 15
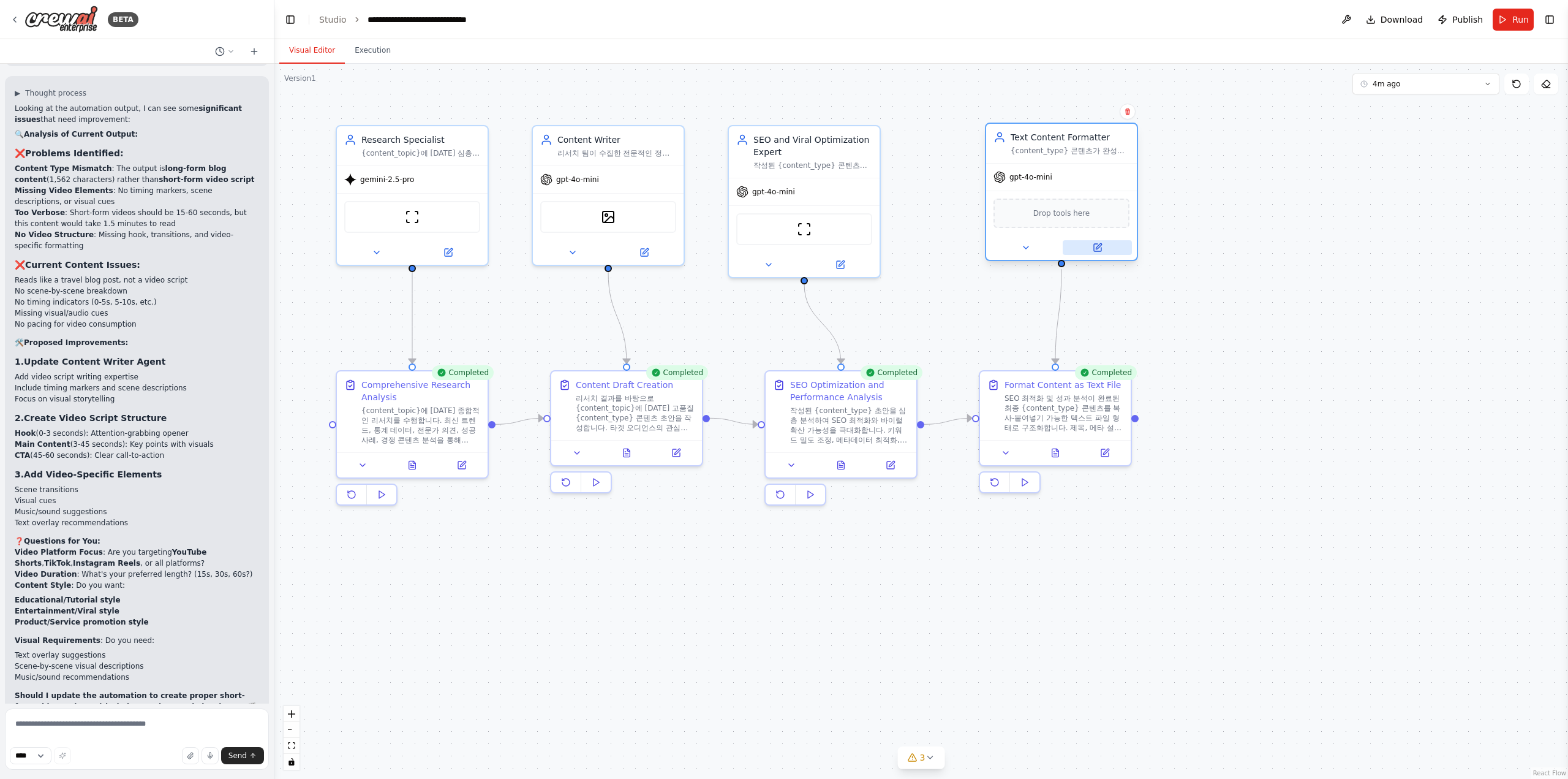
click at [1085, 252] on button at bounding box center [1097, 248] width 69 height 15
click at [1074, 449] on button at bounding box center [1055, 450] width 52 height 15
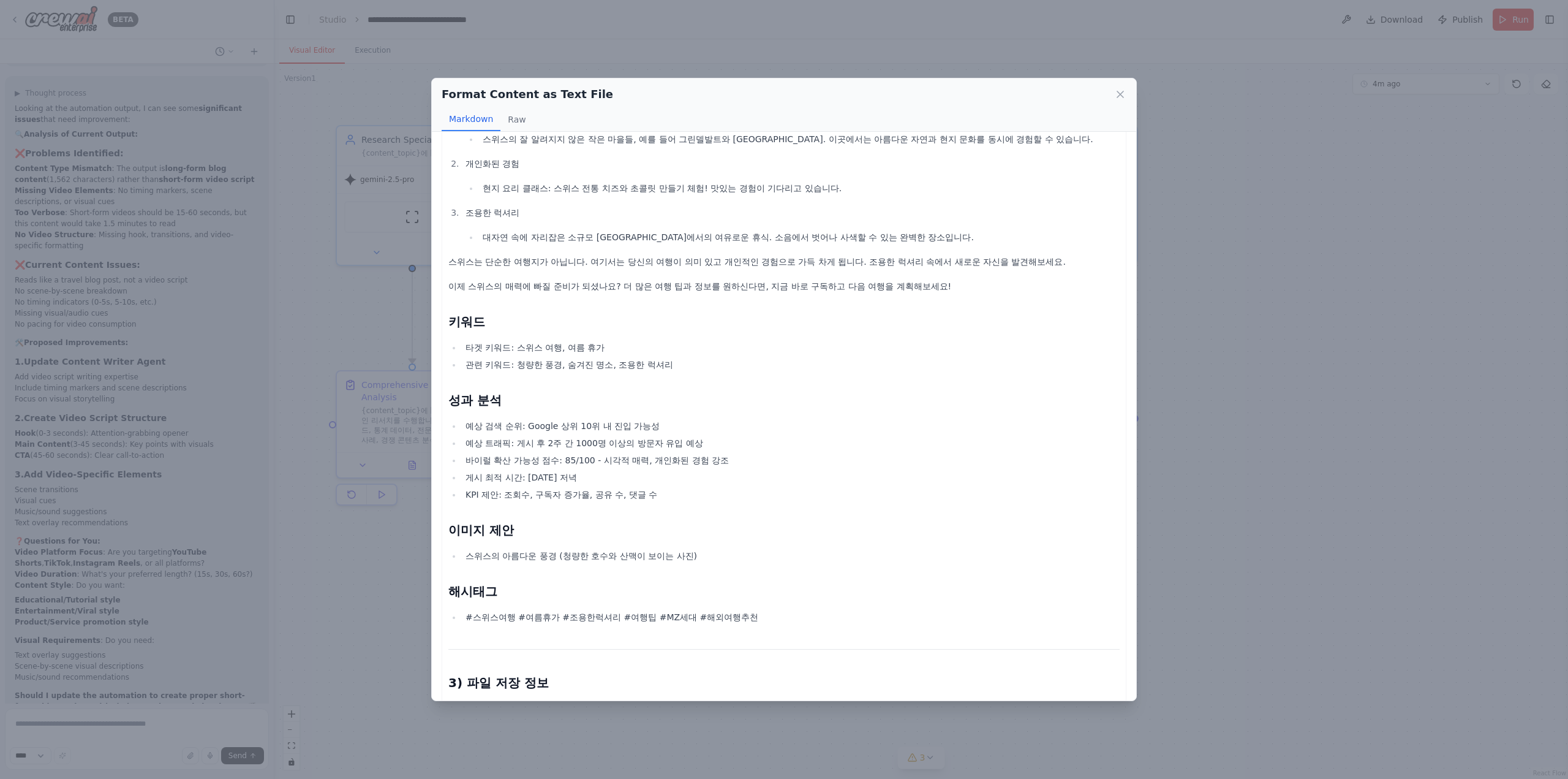
scroll to position [981, 0]
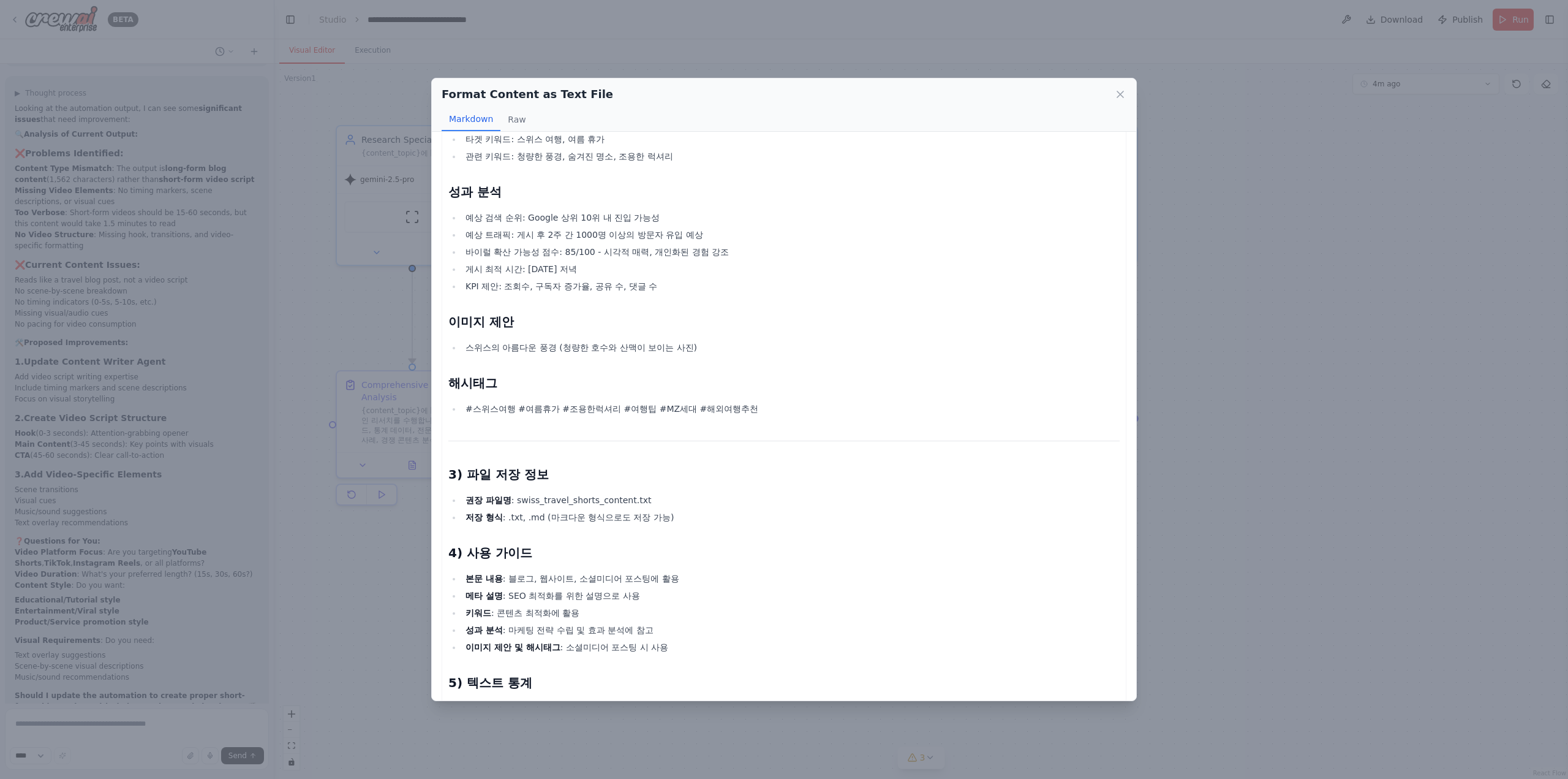
click at [1273, 400] on div "Format Content as Text File Markdown Raw 최종 쇼츠 콘텐츠 1) [PERSON_NAME] [PERSON_NAM…" at bounding box center [784, 390] width 1568 height 779
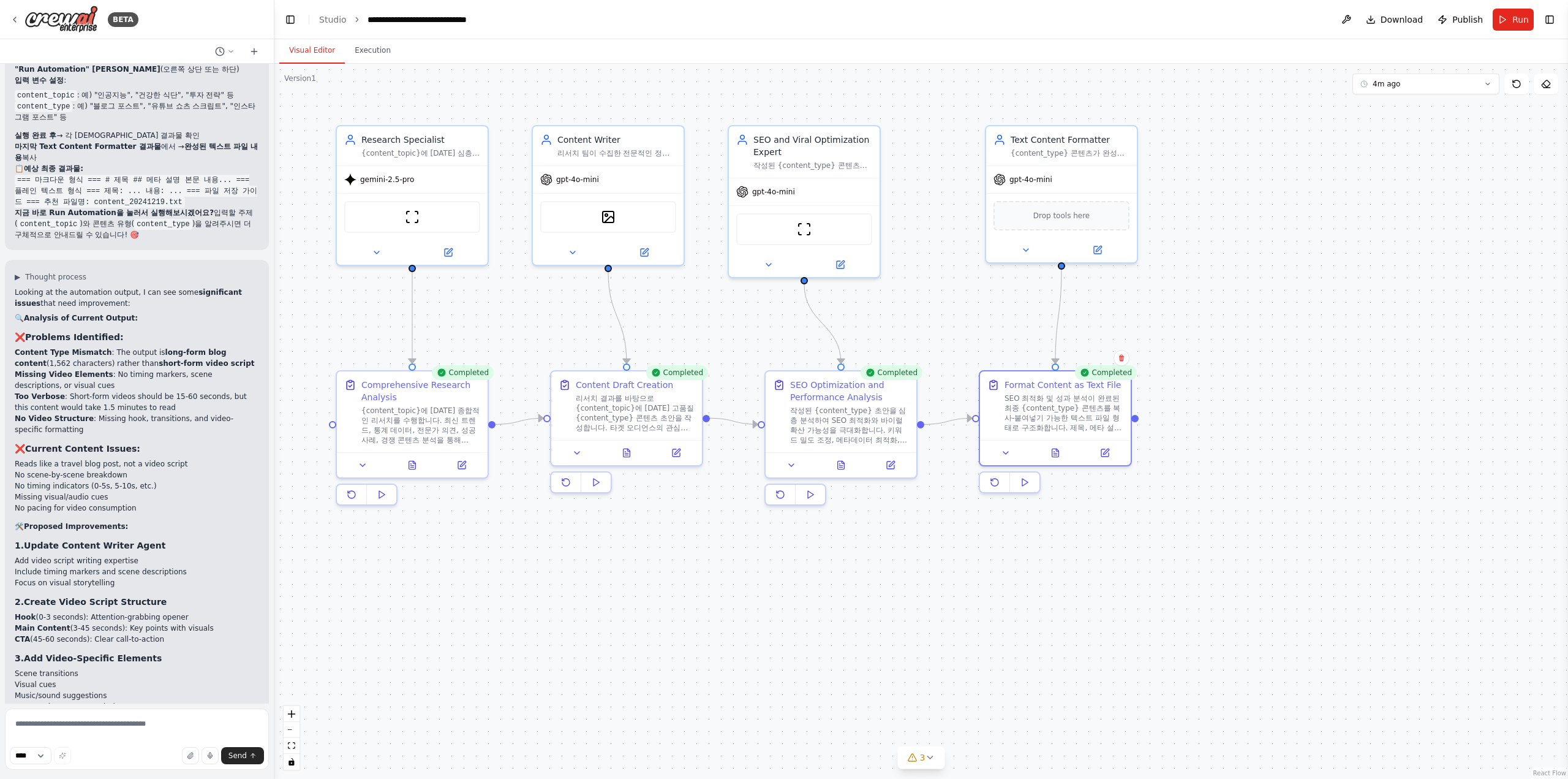
scroll to position [6513, 0]
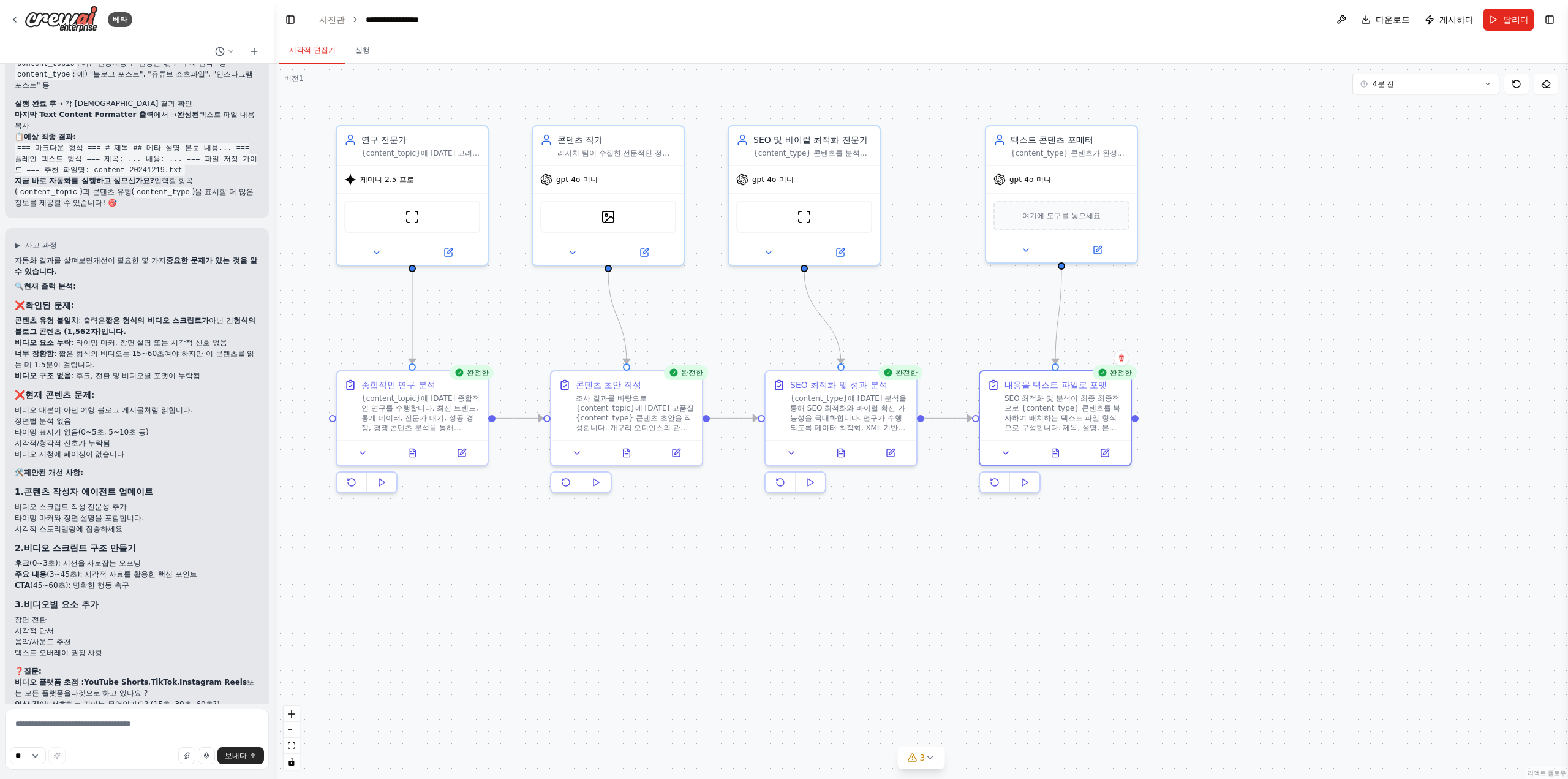
click at [130, 363] on font ": 짧은 형식의 비디오는 15~60초여야 하지만 이 콘텐츠를 읽는 데 1.5분이 걸립니다." at bounding box center [135, 360] width 240 height 20
click at [140, 331] on font "형식의 블로그 콘텐츠 (1,562자)입니다." at bounding box center [135, 327] width 241 height 20
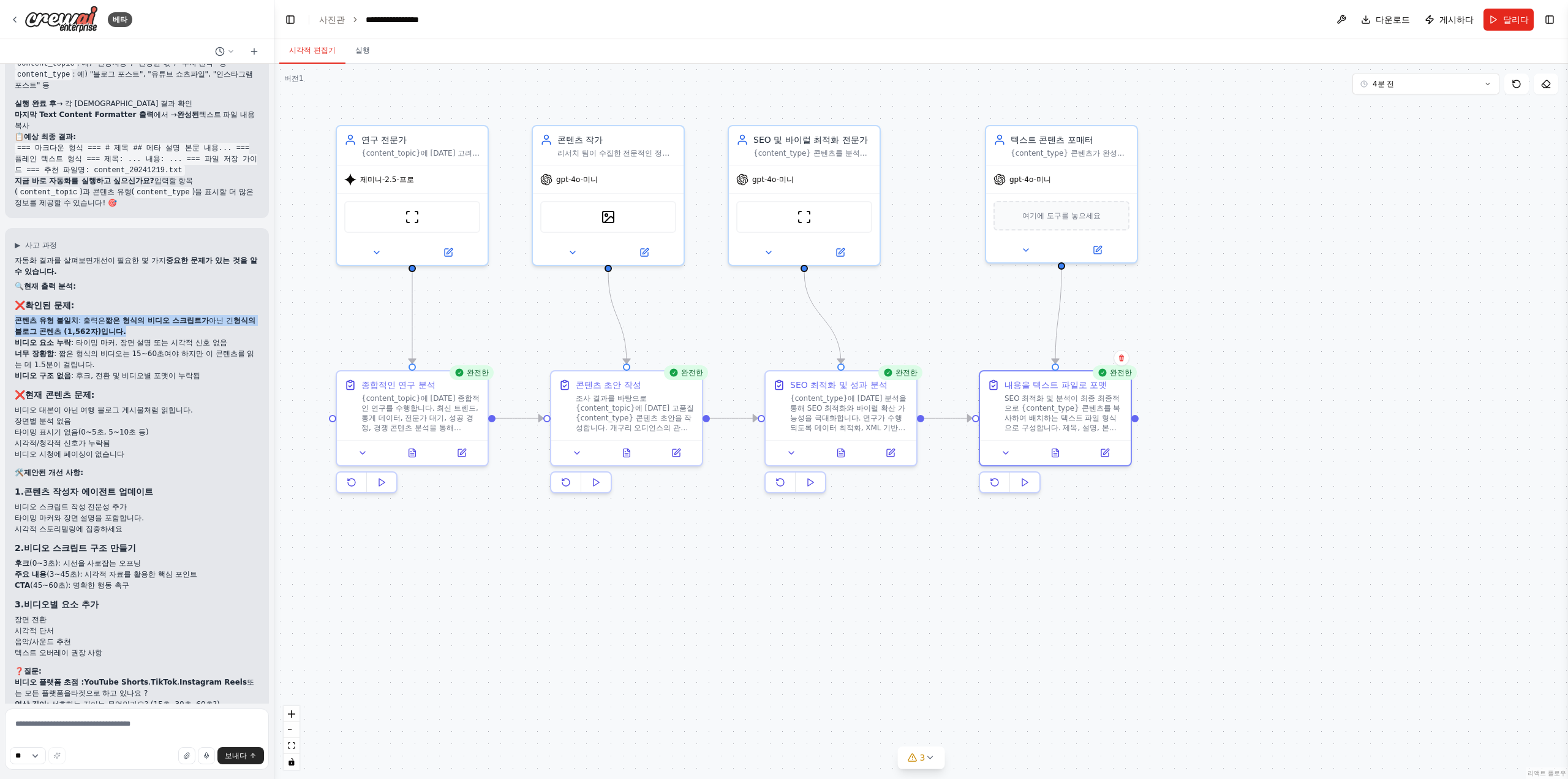
click at [140, 331] on font "형식의 블로그 콘텐츠 (1,562자)입니다." at bounding box center [135, 327] width 241 height 20
click at [153, 400] on h3 "❌ 현재 콘텐츠 문제:" at bounding box center [137, 394] width 245 height 12
click at [155, 421] on li "장면별 분석 없음" at bounding box center [137, 420] width 245 height 11
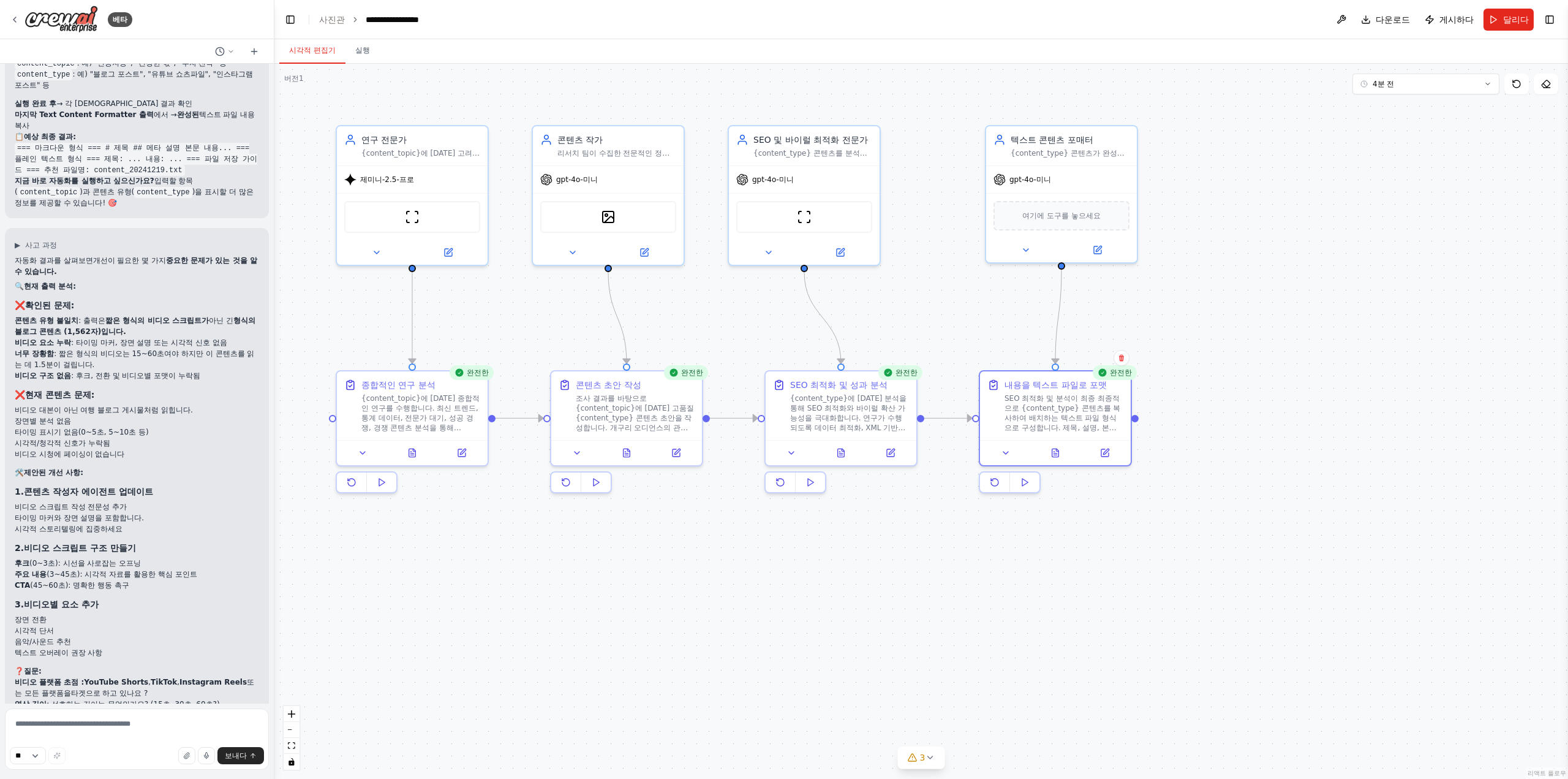
click at [155, 421] on li "장면별 분석 없음" at bounding box center [137, 420] width 245 height 11
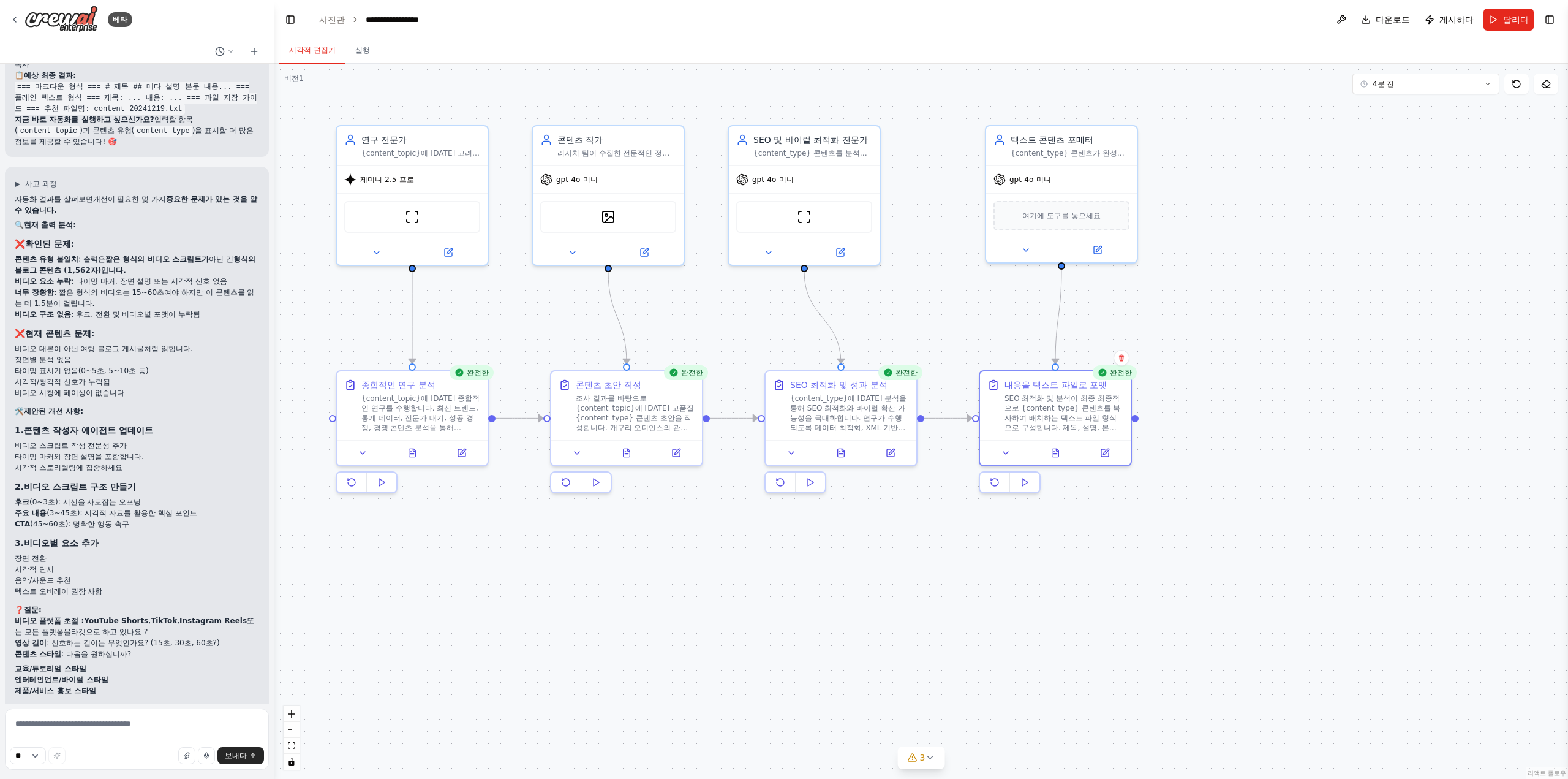
click at [160, 436] on h3 "1. 콘텐츠 작성자 에이전트 업데이트" at bounding box center [137, 430] width 245 height 12
click at [160, 451] on li "비디오 스크립트 작성 전문성 추가" at bounding box center [137, 445] width 245 height 11
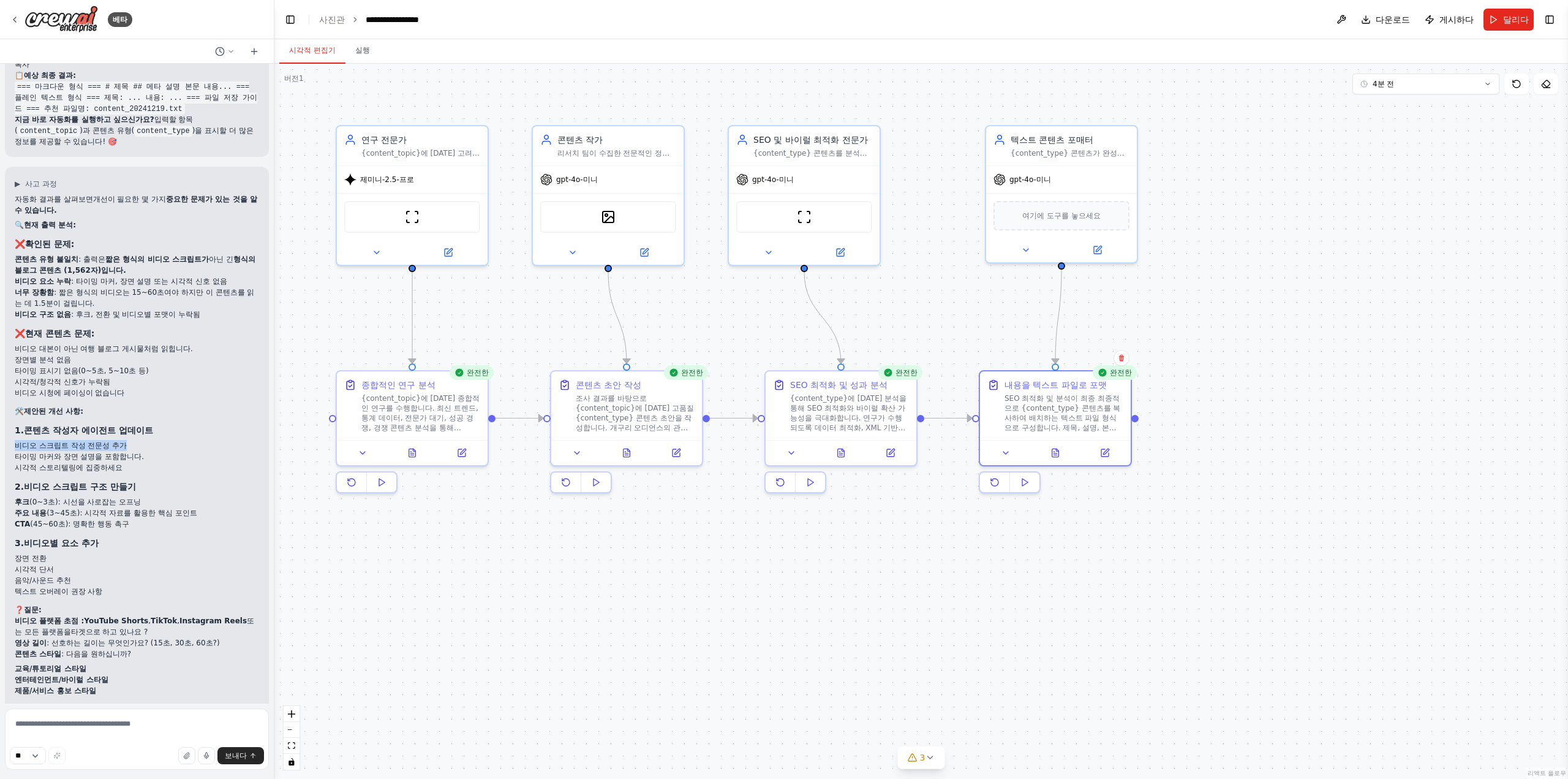
click at [160, 451] on li "비디오 스크립트 작성 전문성 추가" at bounding box center [137, 445] width 245 height 11
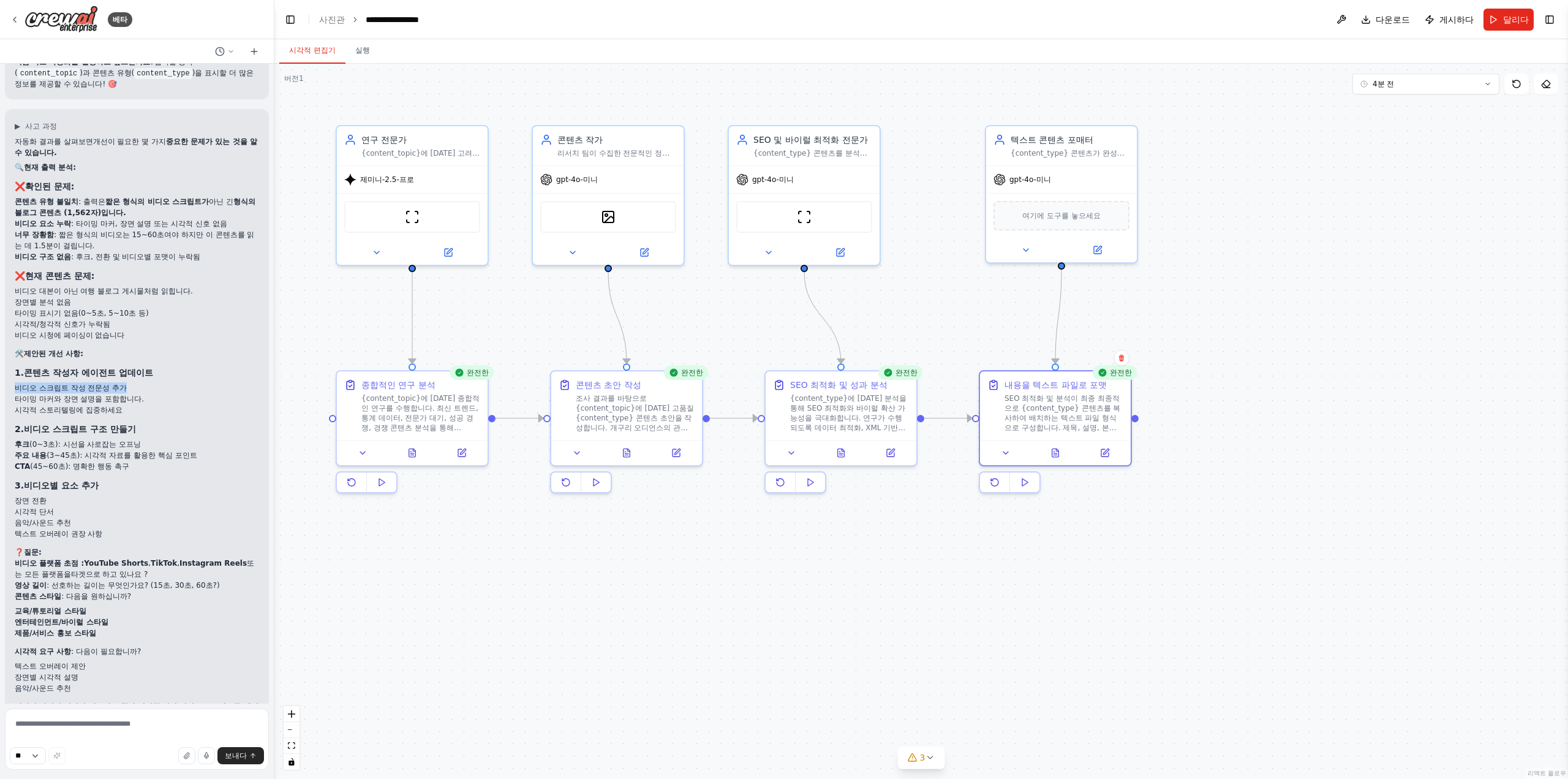
scroll to position [6674, 0]
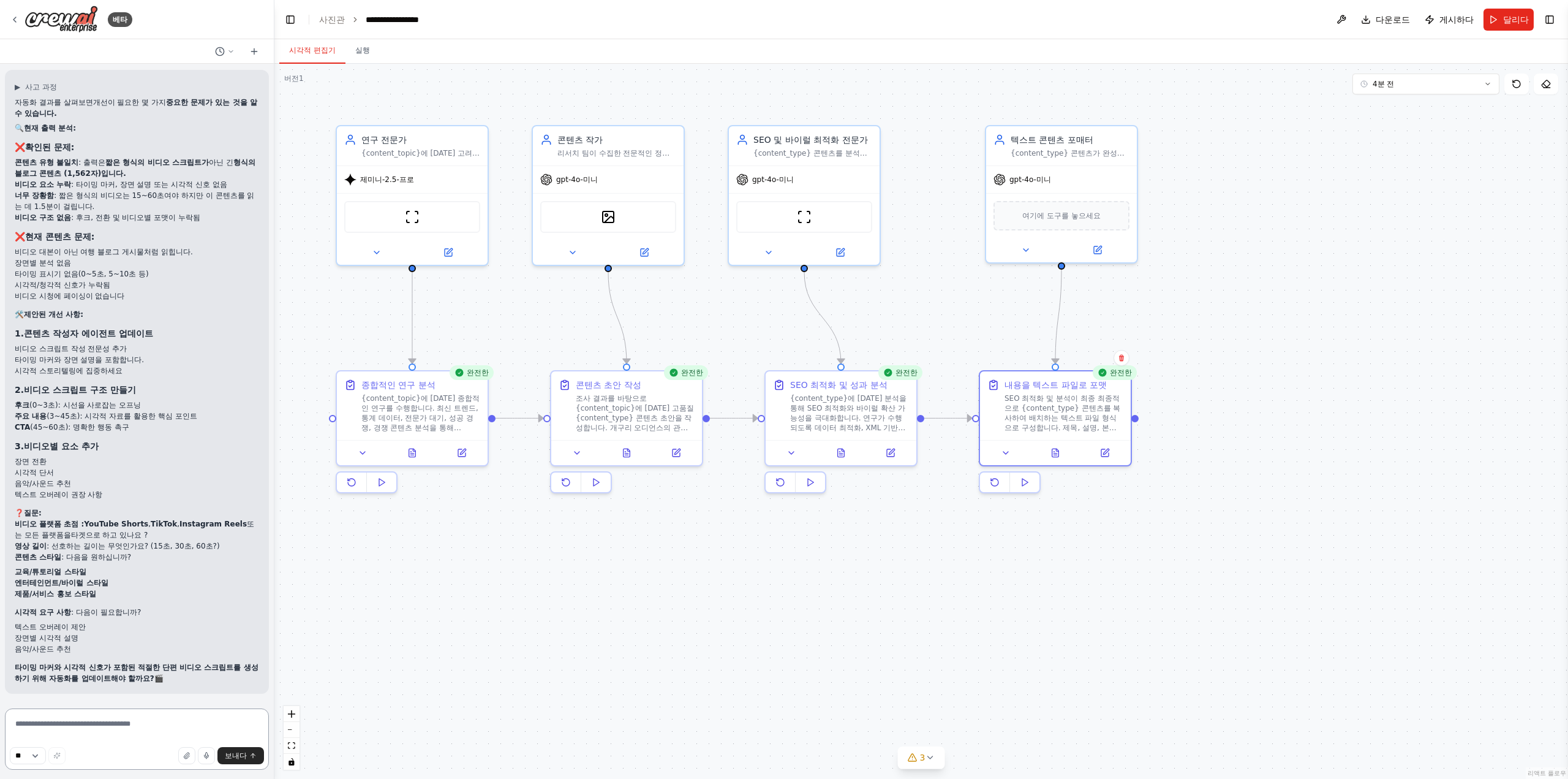
click at [139, 716] on textarea at bounding box center [137, 738] width 263 height 61
type textarea "*"
click at [36, 764] on select "**" at bounding box center [28, 755] width 36 height 17
drag, startPoint x: 38, startPoint y: 758, endPoint x: 87, endPoint y: 742, distance: 51.5
click at [38, 758] on select "**" at bounding box center [28, 755] width 36 height 17
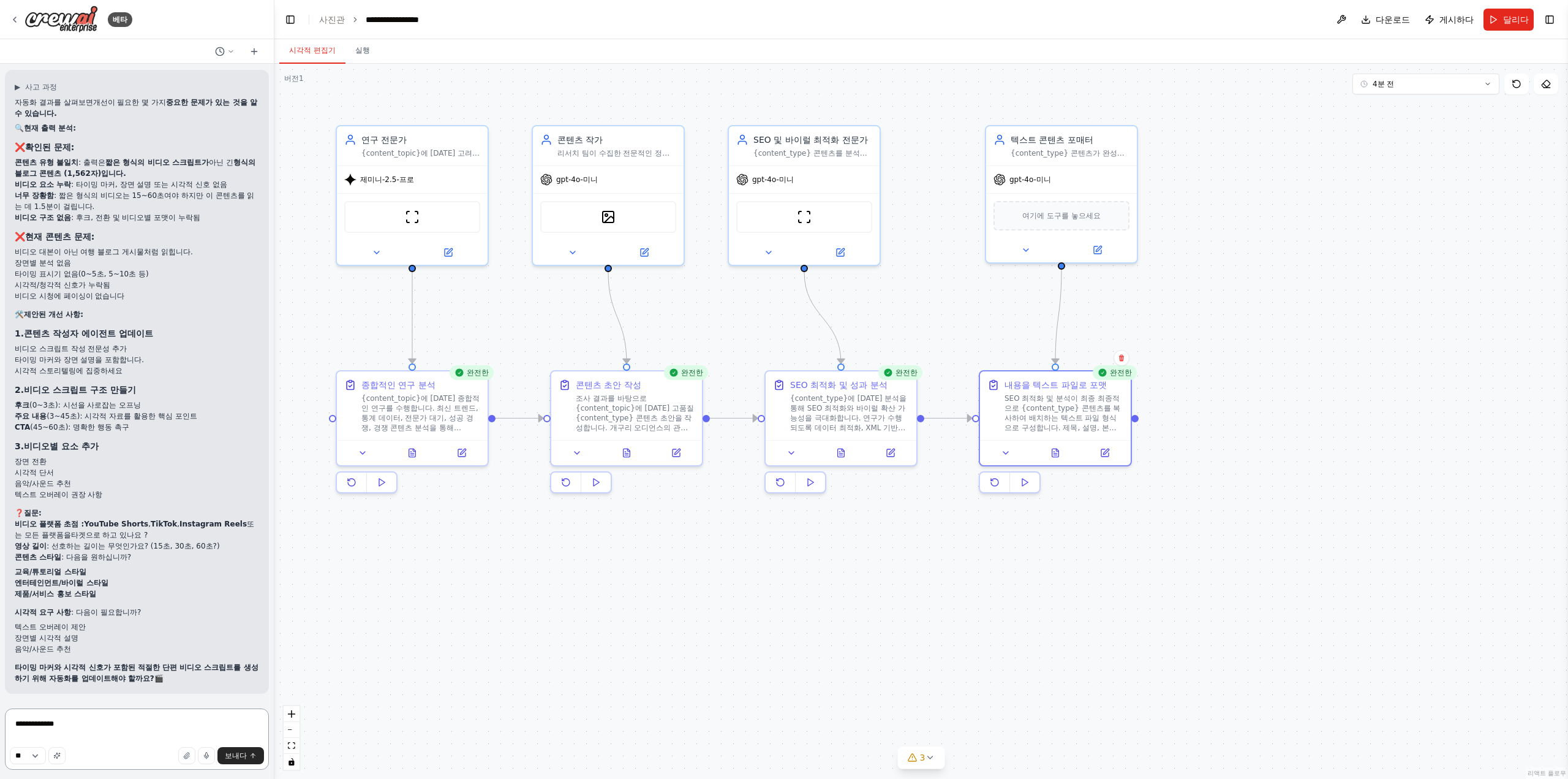
click at [119, 731] on textarea "**********" at bounding box center [137, 738] width 263 height 61
type textarea "**********"
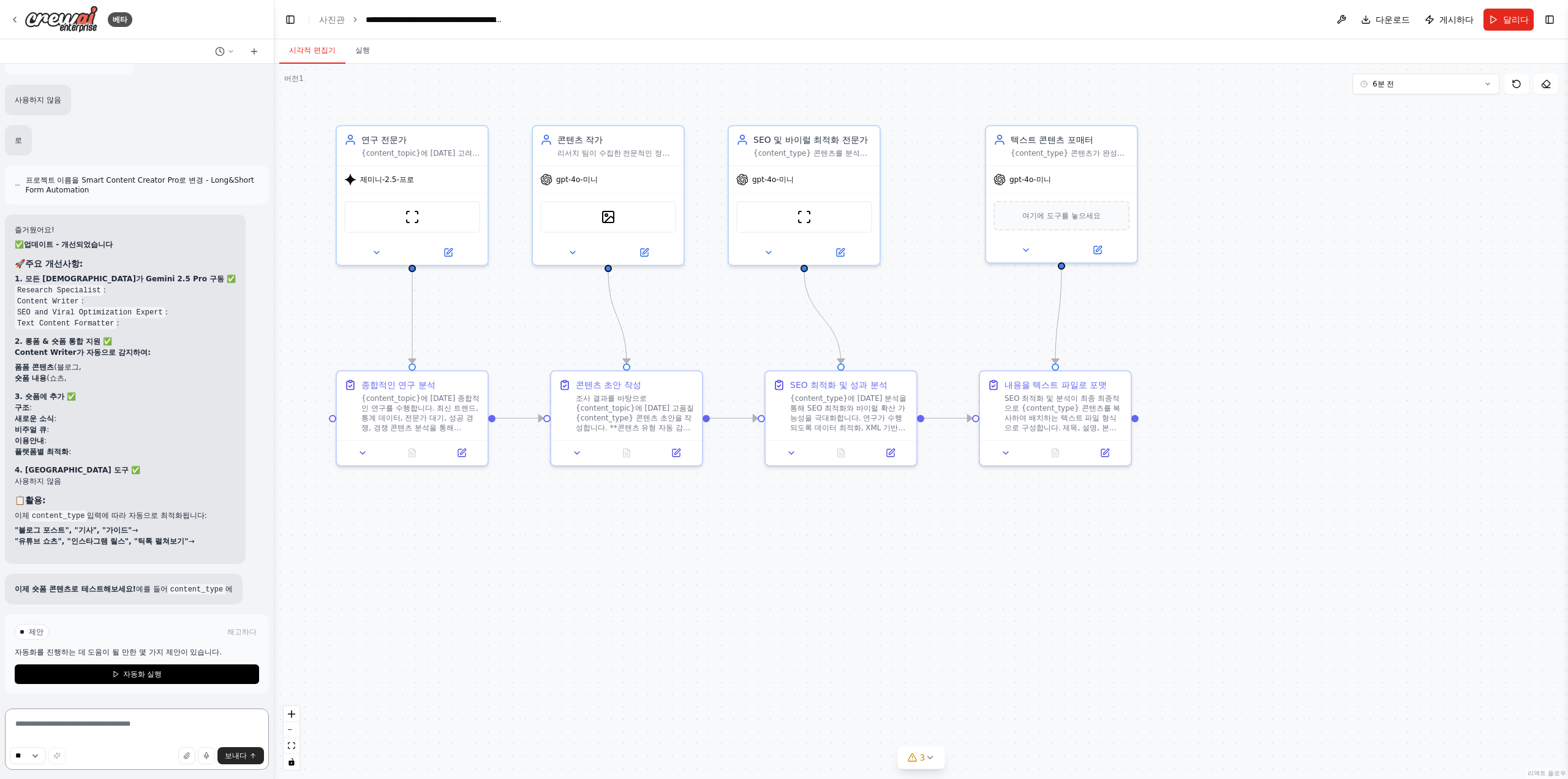
scroll to position [7946, 0]
drag, startPoint x: 592, startPoint y: 427, endPoint x: 573, endPoint y: 424, distance: 19.2
click at [573, 424] on font "조사 결과를 바탕으로 {content_topic}에 대한 고품질 {content_type} 콘텐츠 초안을 작성합니다. **콘텐츠 유형 자동 감…" at bounding box center [616, 459] width 118 height 136
drag, startPoint x: 836, startPoint y: 416, endPoint x: 800, endPoint y: 418, distance: 36.1
click at [800, 418] on font "{content_type}에 [DATE] 분석을 통해 SEO 최적화와 바이럴 확산 가능성을 극대화합니다. 연구가 수행되도록 데이터 최적화, X…" at bounding box center [811, 429] width 117 height 77
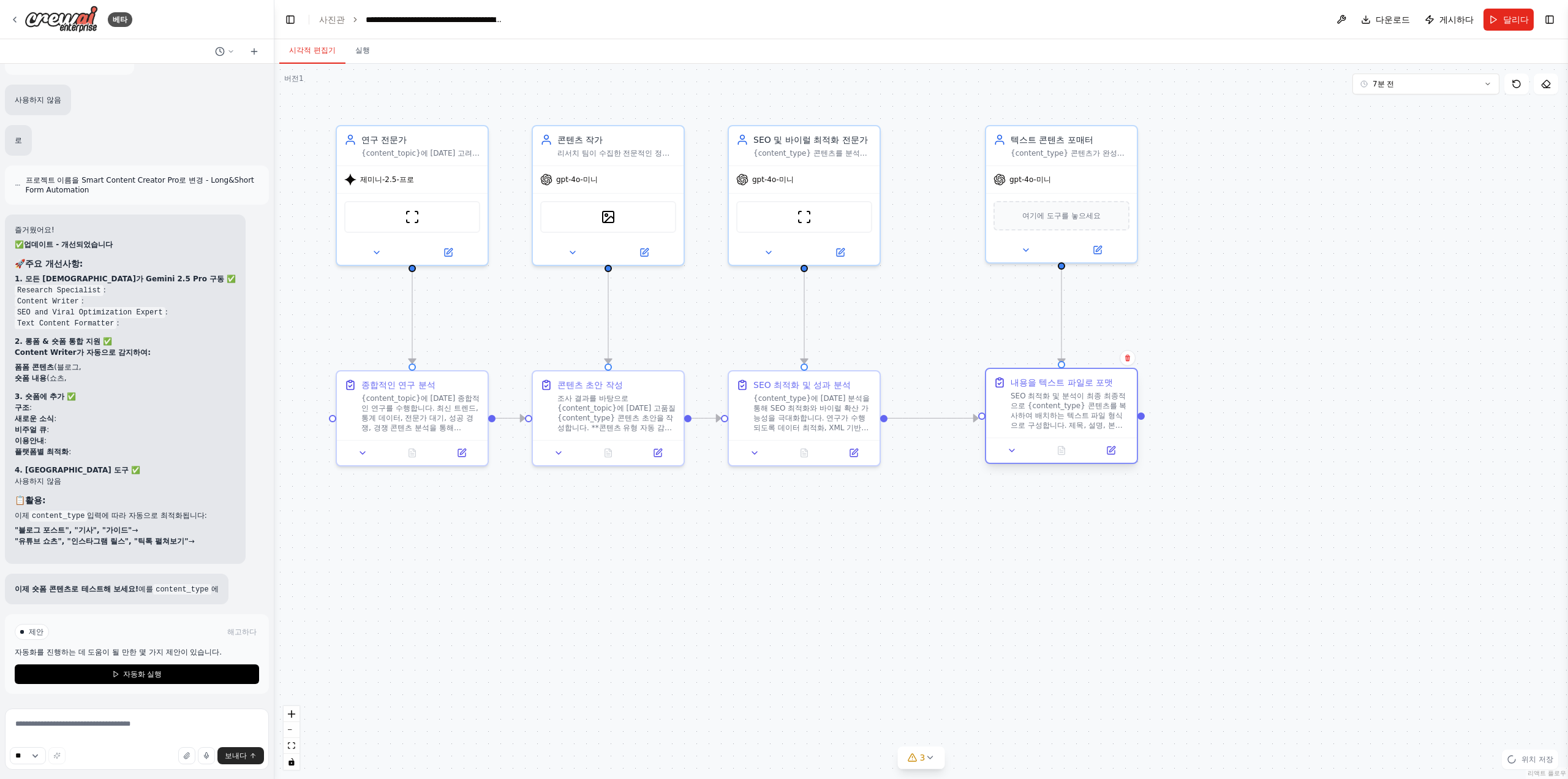
drag, startPoint x: 1044, startPoint y: 419, endPoint x: 1053, endPoint y: 416, distance: 9.5
click at [1053, 416] on font "SEO 최적화 및 분석이 최종 최종적으로 {content_type} 콘텐츠를 복사하여 배치하는 텍스트 파일 형식으로 구성합니다. 제목, 설명,…" at bounding box center [1068, 439] width 116 height 97
click at [998, 512] on div ".deletable-edge-delete-btn { width: 20px; height: 20px; border: 0px solid #ffff…" at bounding box center [921, 421] width 1294 height 715
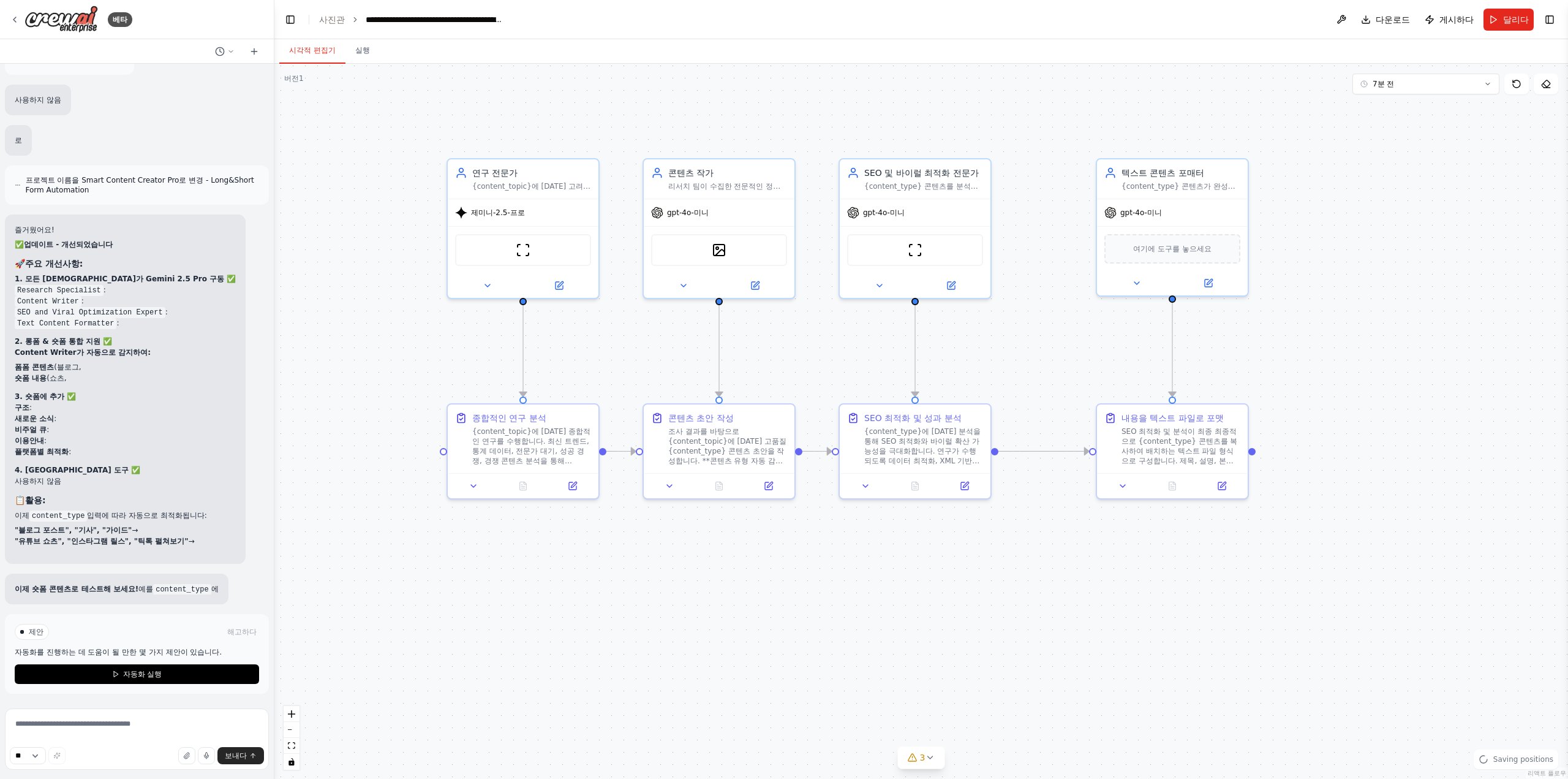
drag, startPoint x: 891, startPoint y: 595, endPoint x: 992, endPoint y: 638, distance: 109.8
click at [992, 638] on div ".deletable-edge-delete-btn { width: 20px; height: 20px; border: 0px solid #ffff…" at bounding box center [921, 421] width 1294 height 715
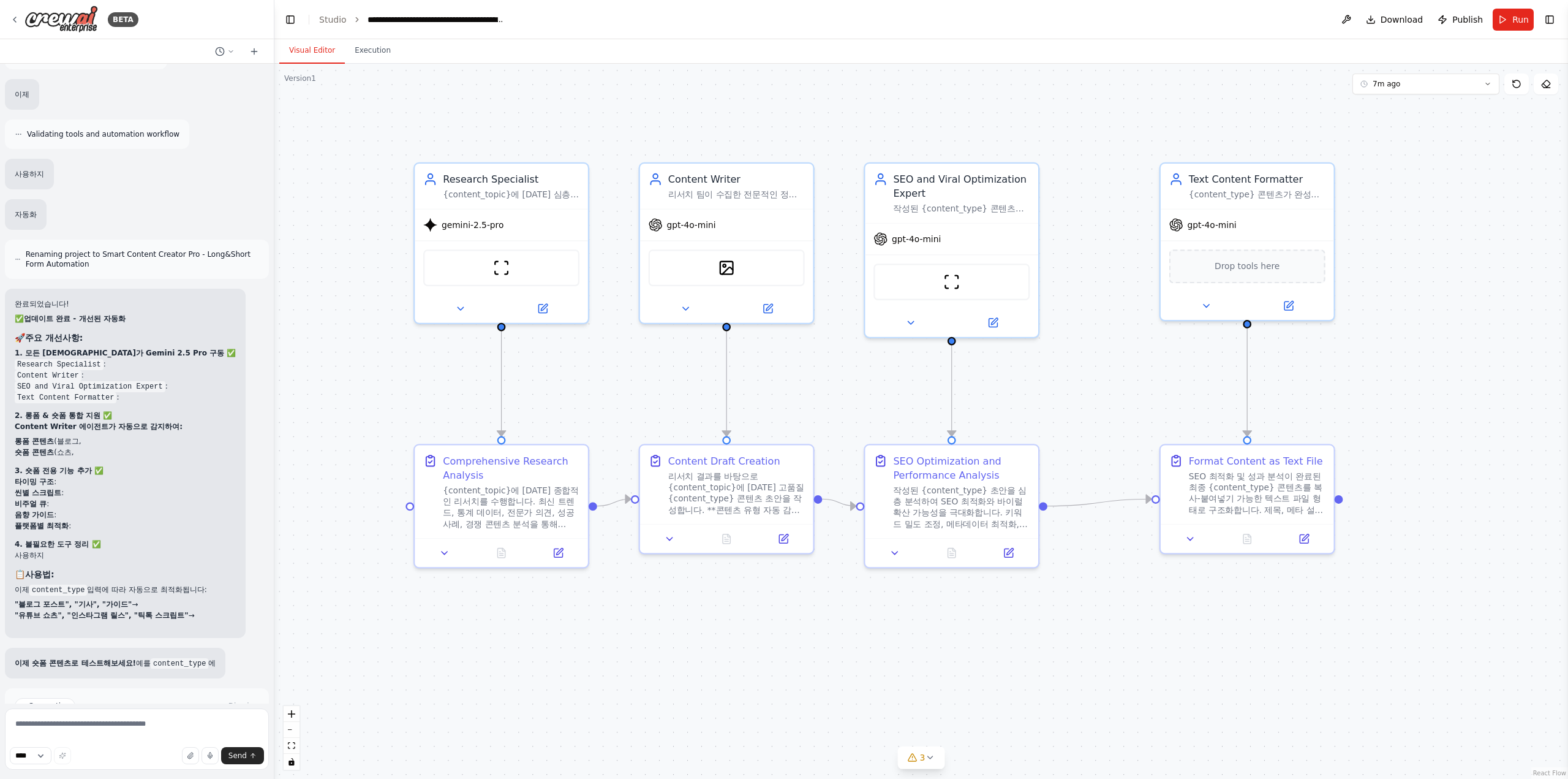
scroll to position [8002, 0]
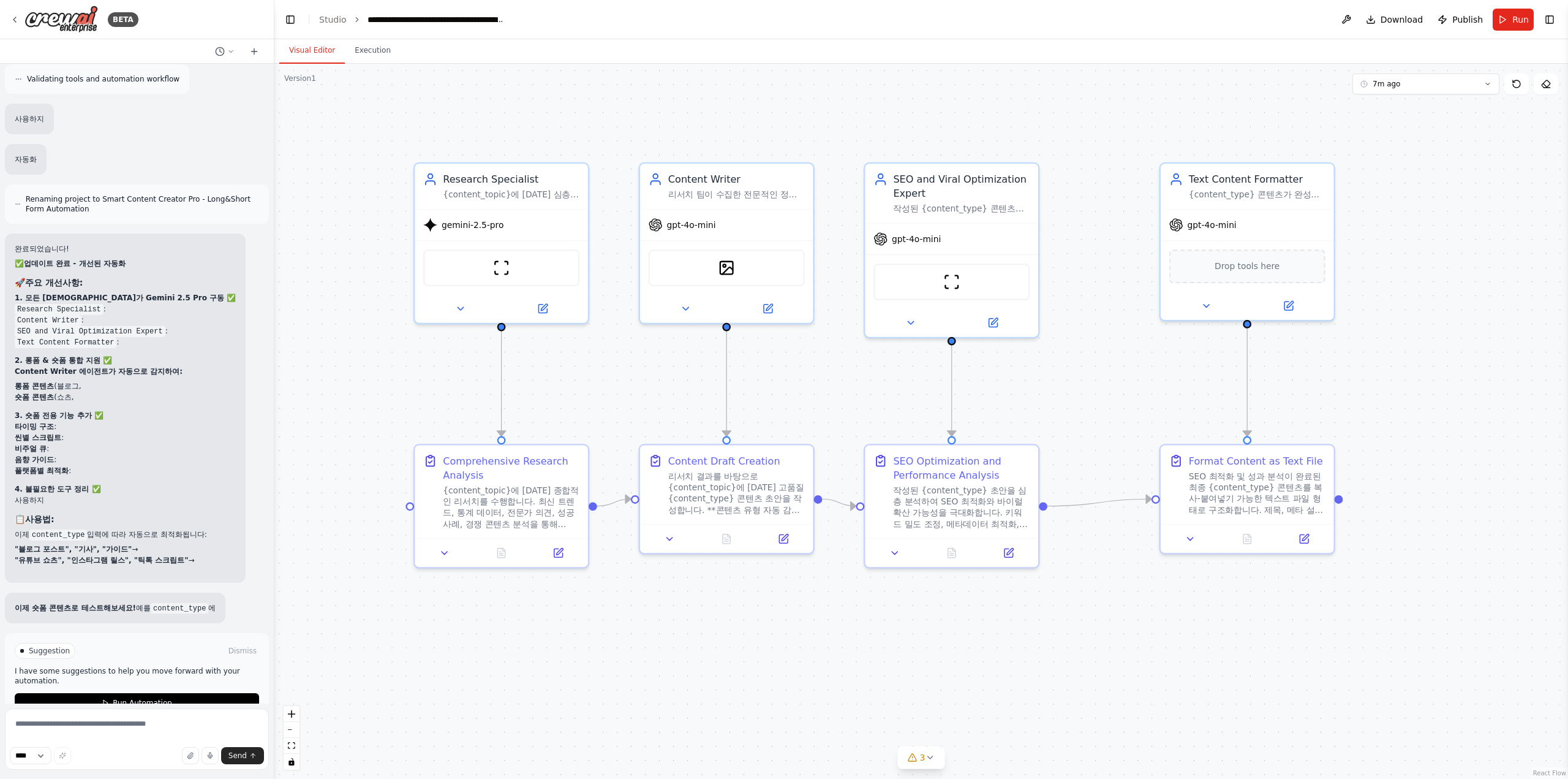
click at [1024, 92] on div ".deletable-edge-delete-btn { width: 20px; height: 20px; border: 0px solid #ffff…" at bounding box center [921, 421] width 1294 height 715
click at [705, 231] on div "gpt-4o-mini" at bounding box center [727, 222] width 174 height 31
click at [695, 309] on button at bounding box center [686, 306] width 80 height 17
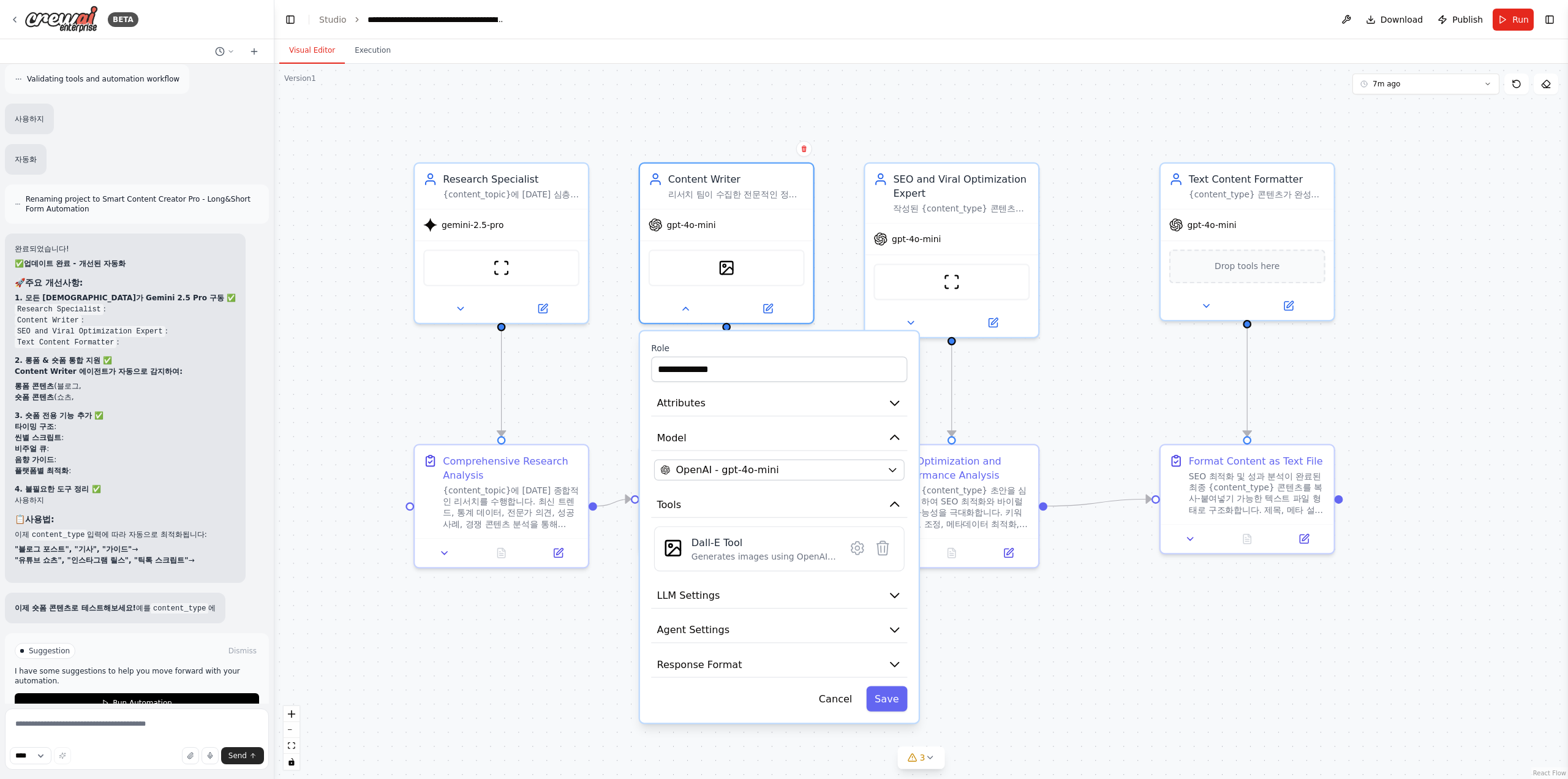
click at [738, 481] on div "**********" at bounding box center [779, 526] width 278 height 391
click at [888, 468] on icon "button" at bounding box center [891, 469] width 11 height 11
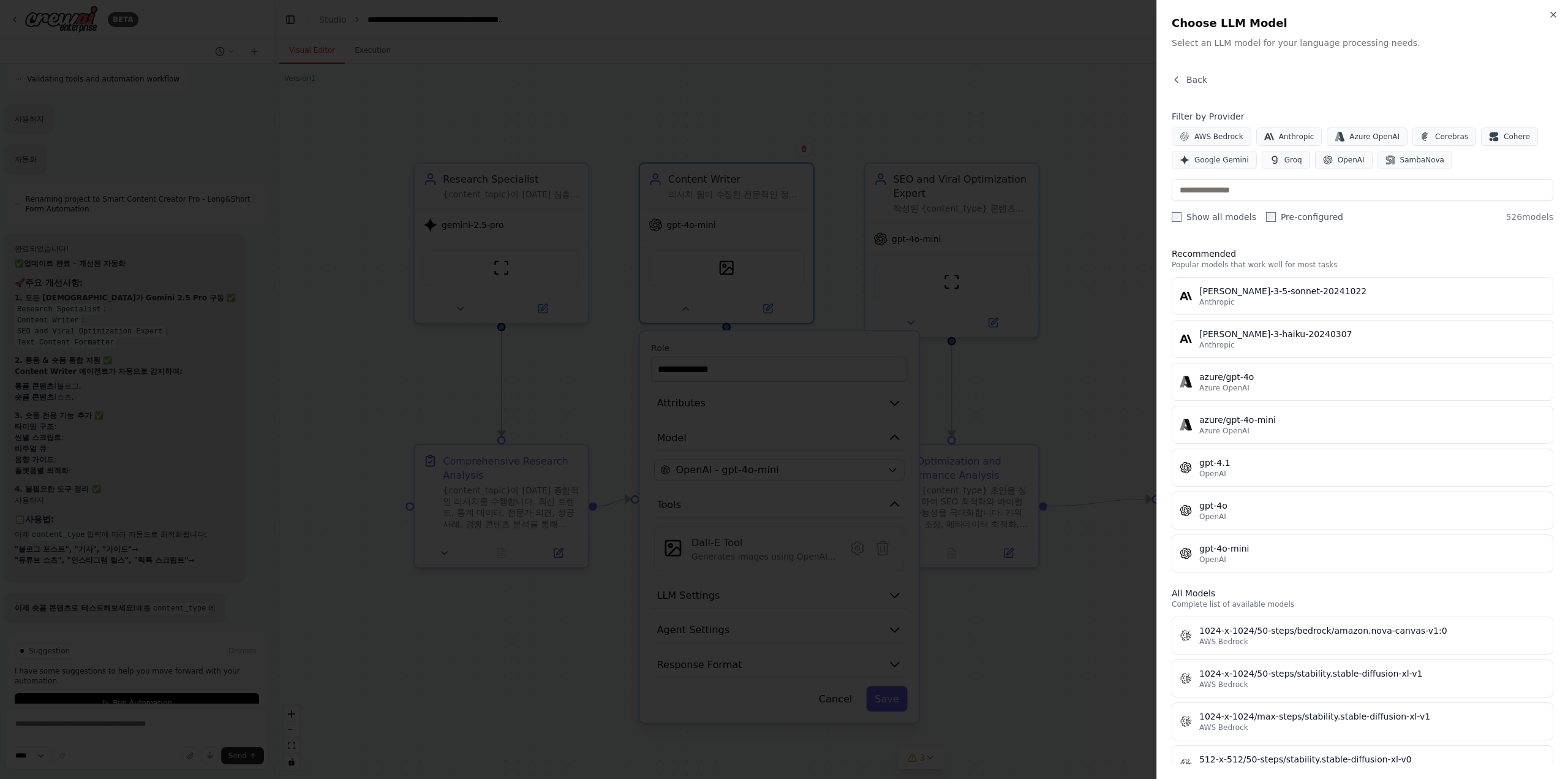
click at [1234, 169] on div "Filter by Provider AWS Bedrock Anthropic Azure OpenAI Cerebras Cohere Google Ge…" at bounding box center [1362, 166] width 381 height 113
click at [1237, 163] on span "Google Gemini" at bounding box center [1221, 160] width 55 height 10
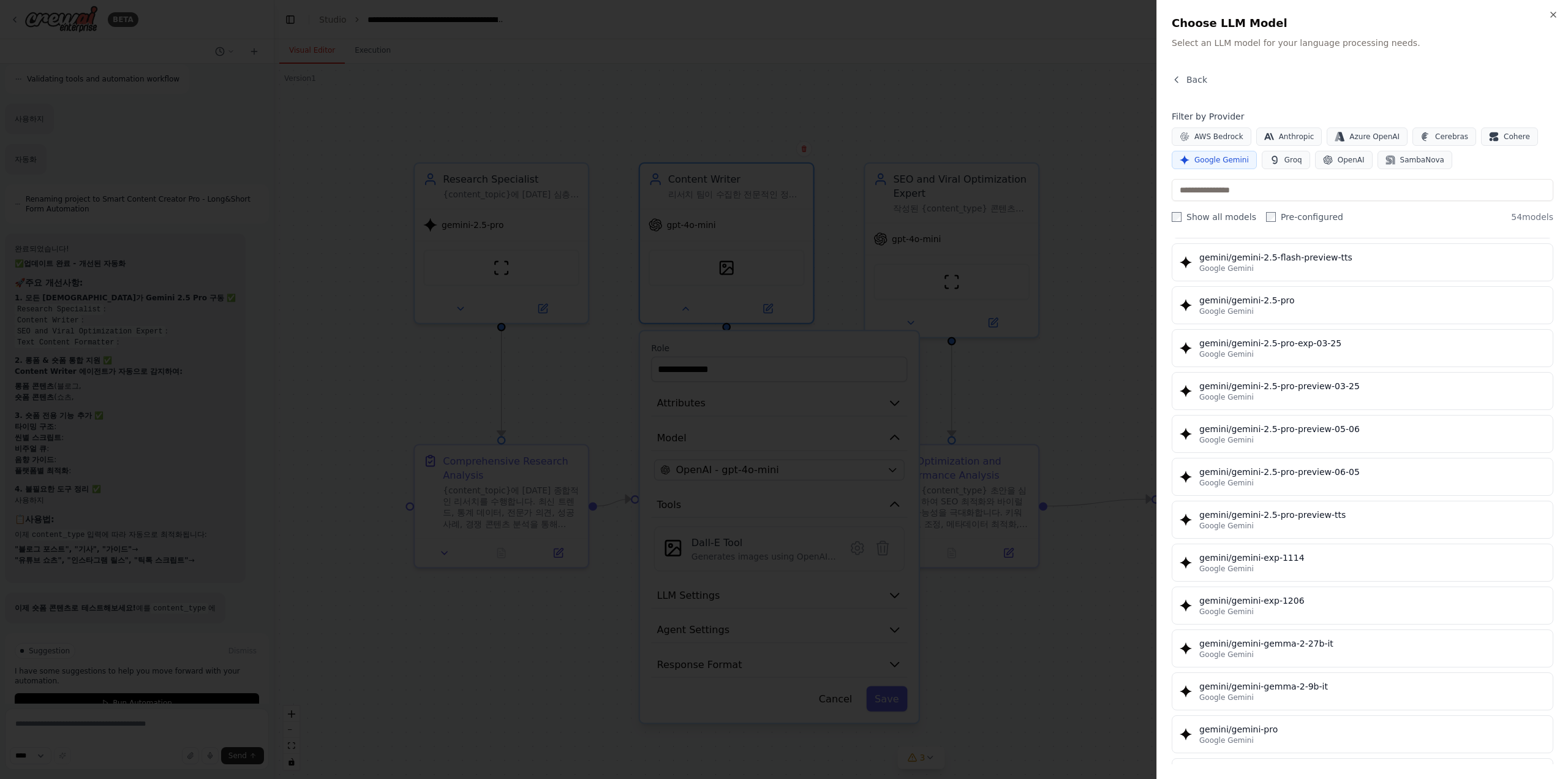
scroll to position [1259, 0]
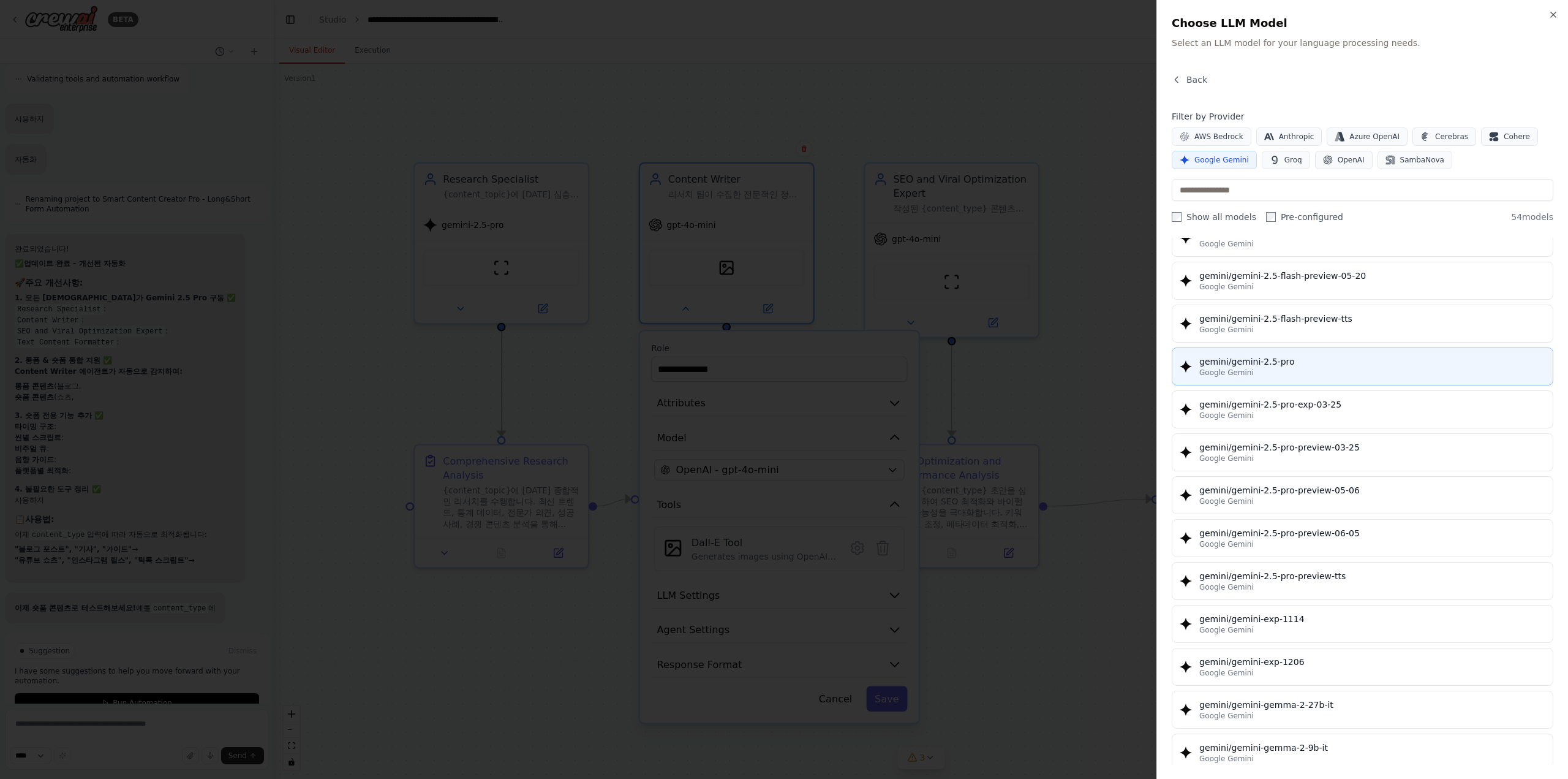
click at [1309, 356] on div "gemini/gemini-2.5-pro" at bounding box center [1371, 362] width 346 height 12
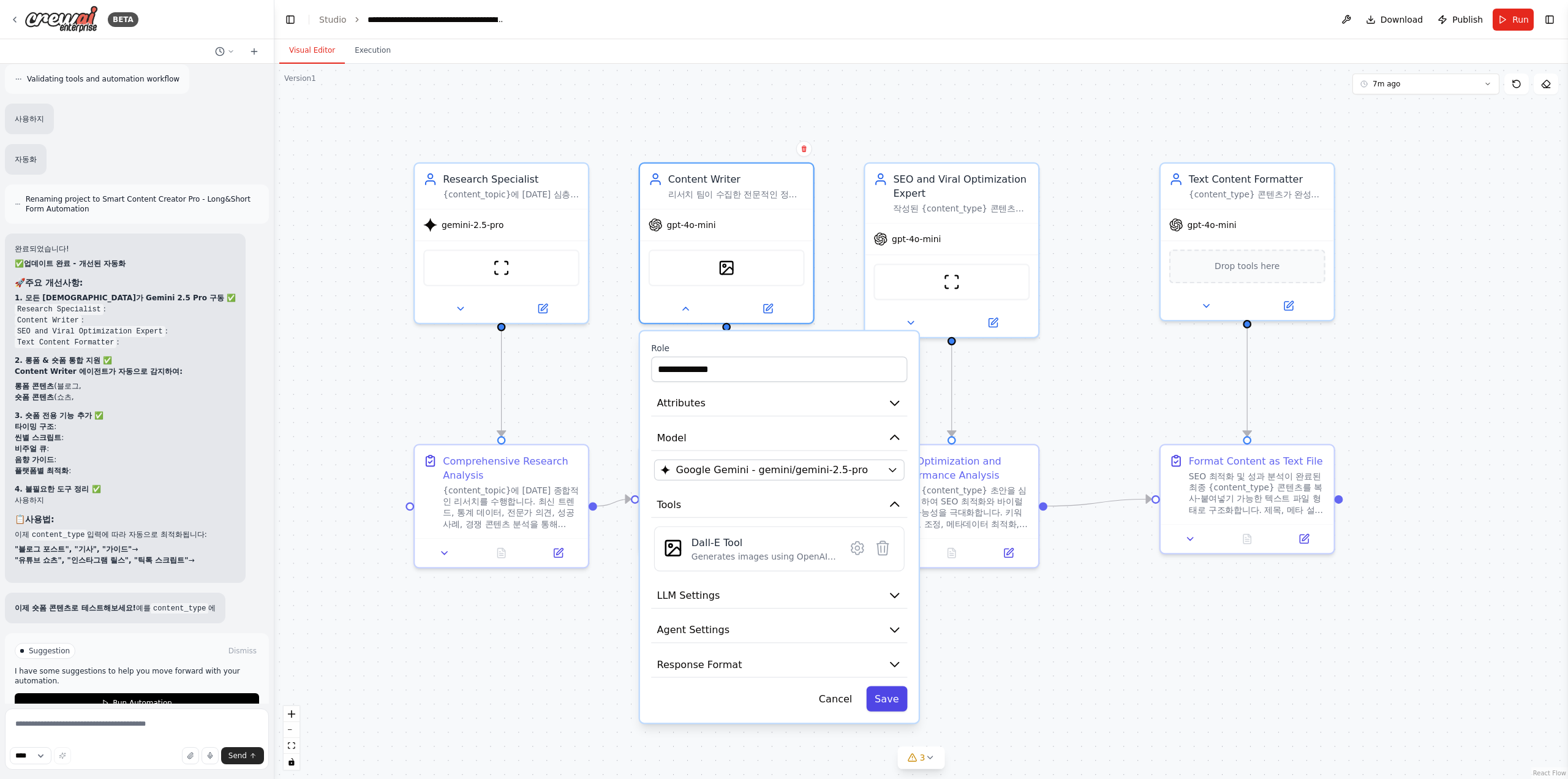
click at [902, 697] on button "Save" at bounding box center [886, 698] width 41 height 25
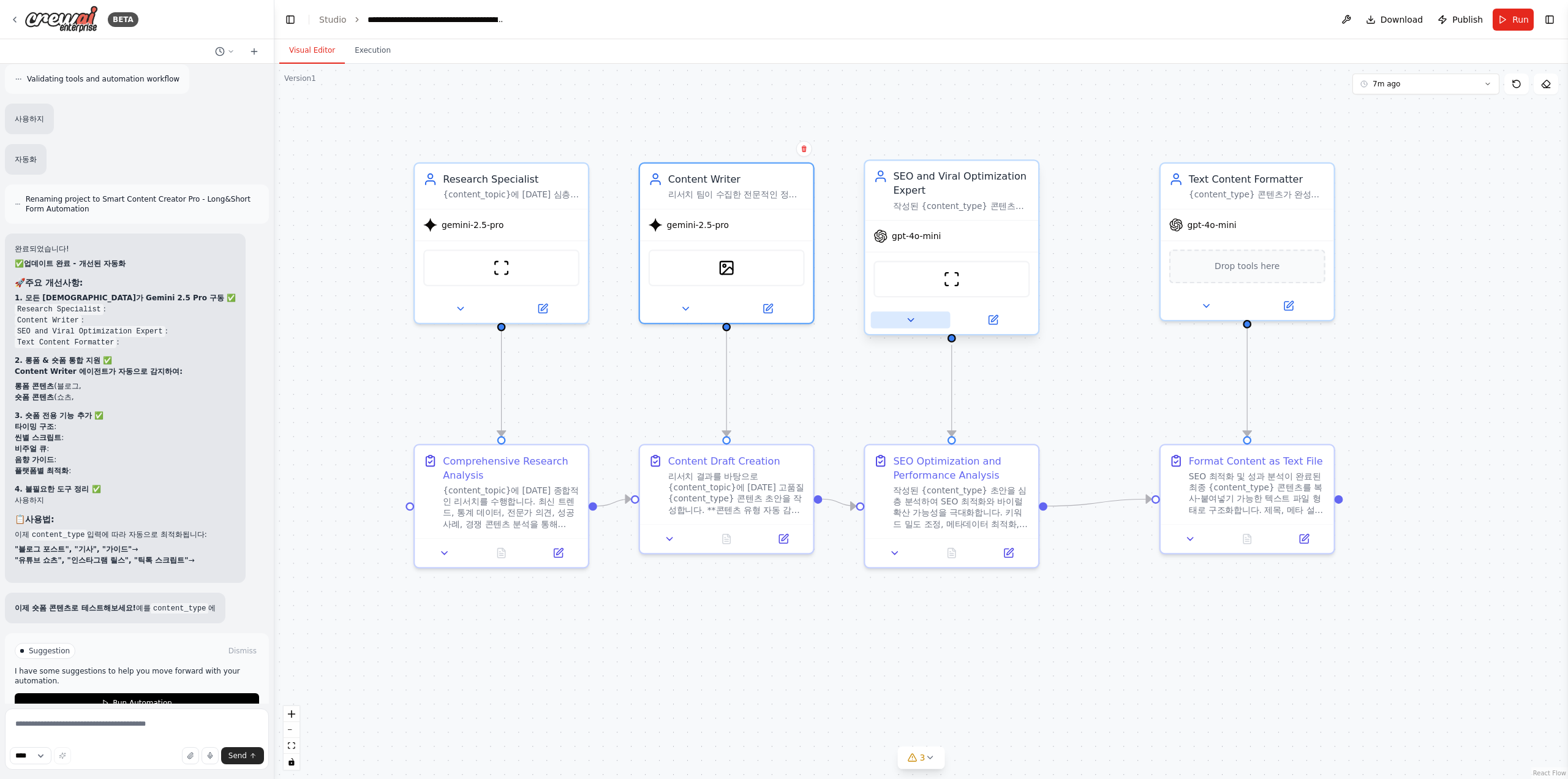
click at [905, 323] on icon at bounding box center [909, 320] width 11 height 11
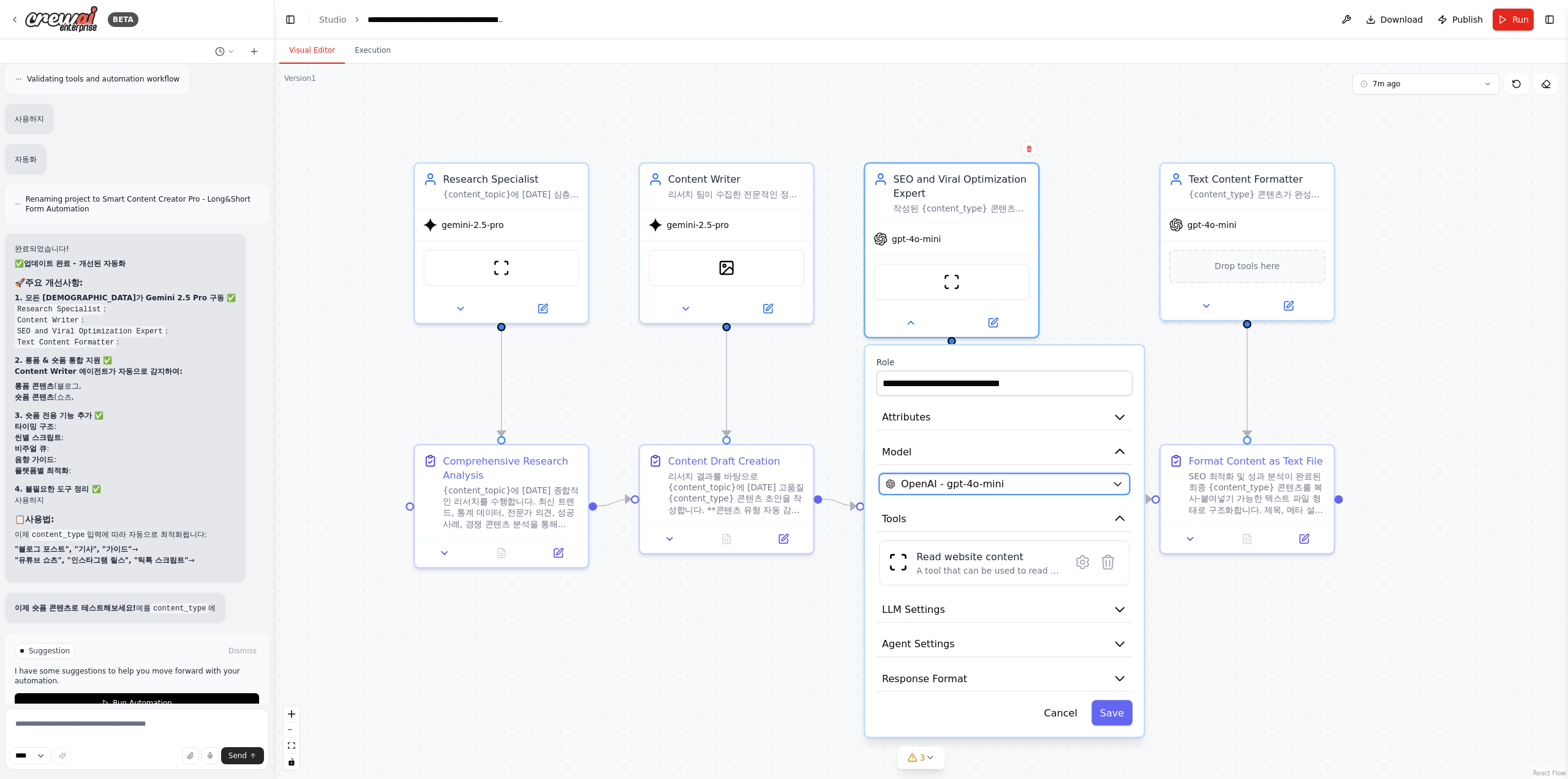
click at [1047, 490] on button "OpenAI - gpt-4o-mini" at bounding box center [1003, 483] width 251 height 21
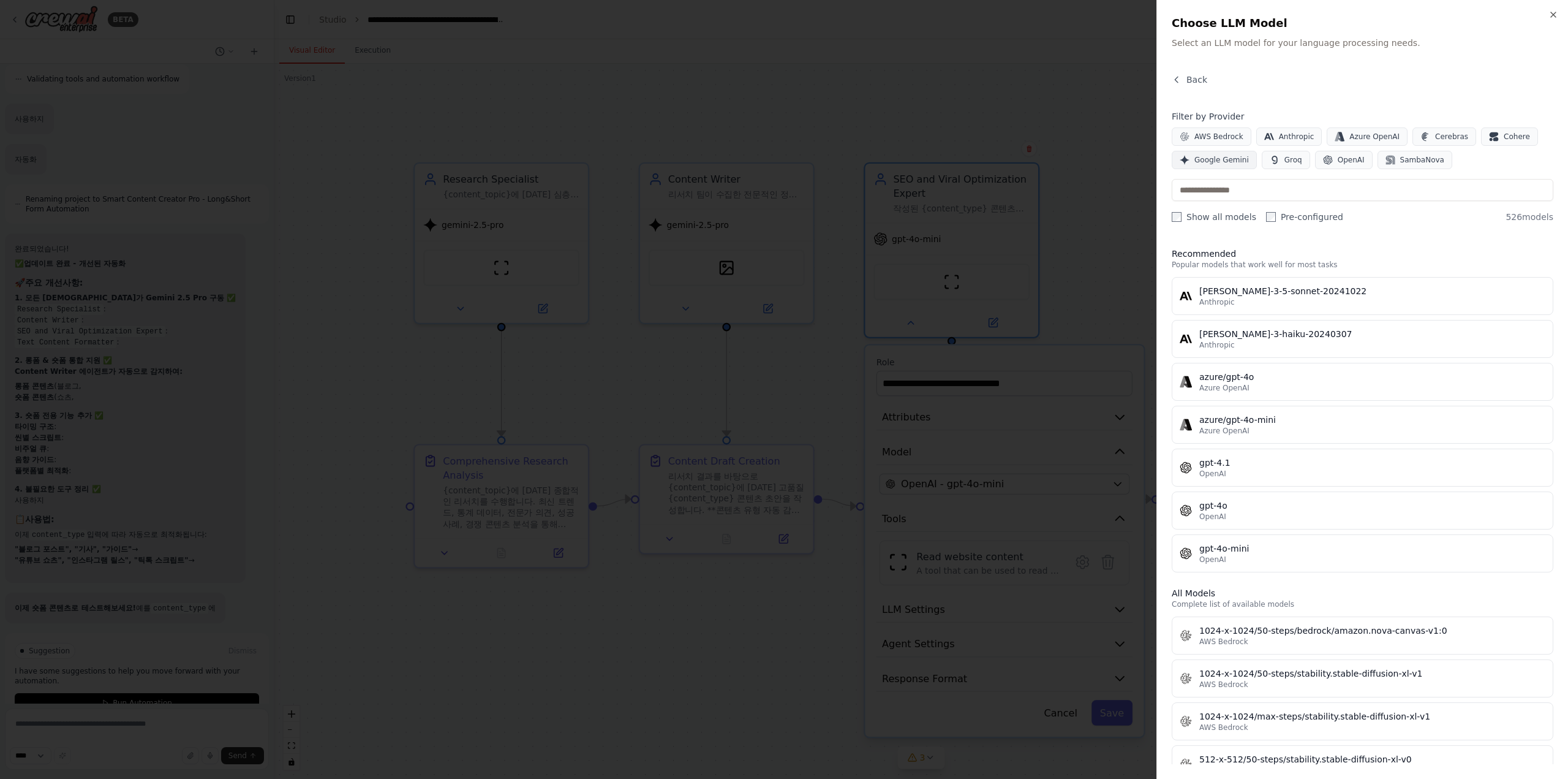
click at [1234, 152] on button "Google Gemini" at bounding box center [1214, 160] width 85 height 18
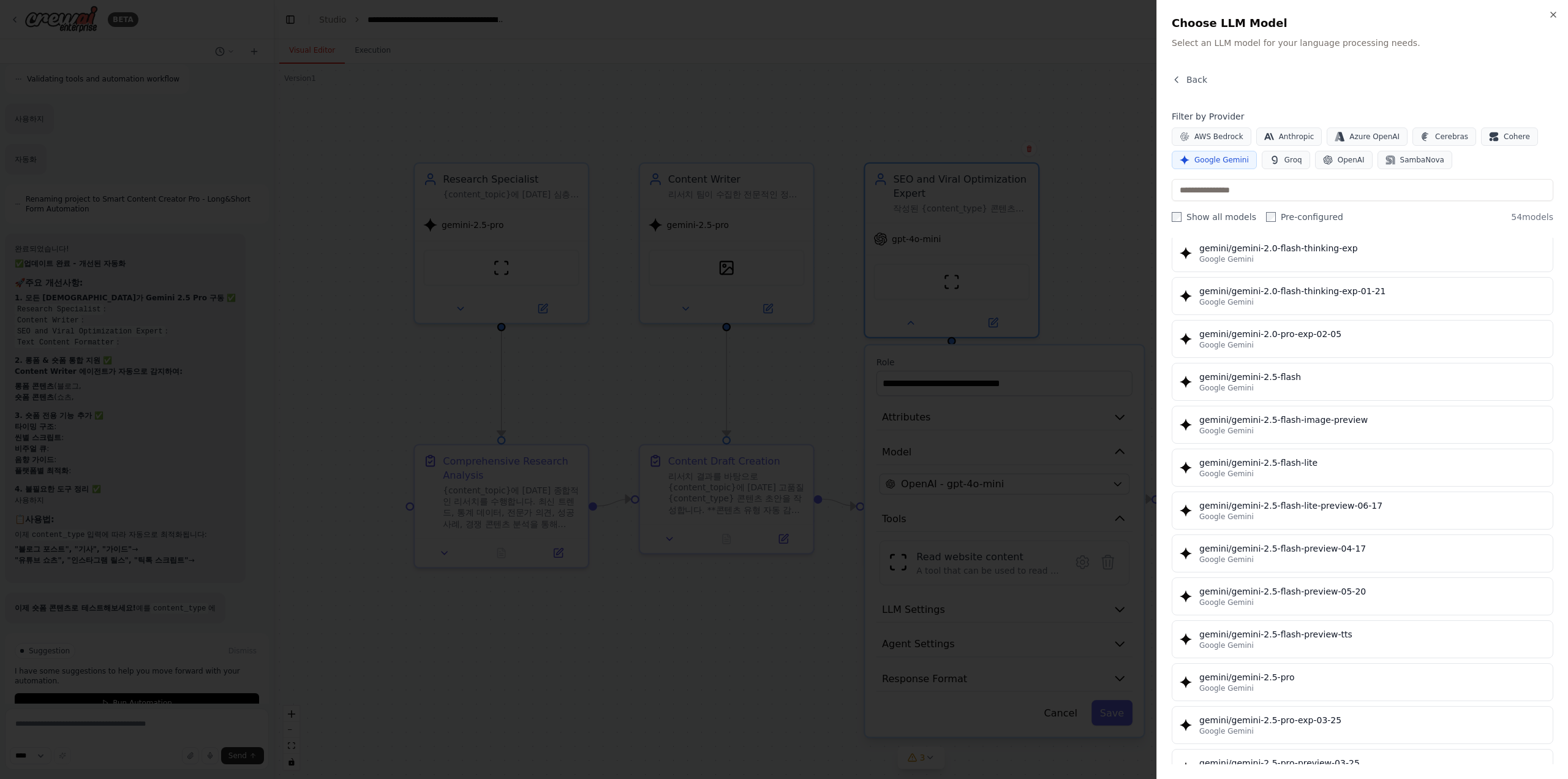
scroll to position [981, 0]
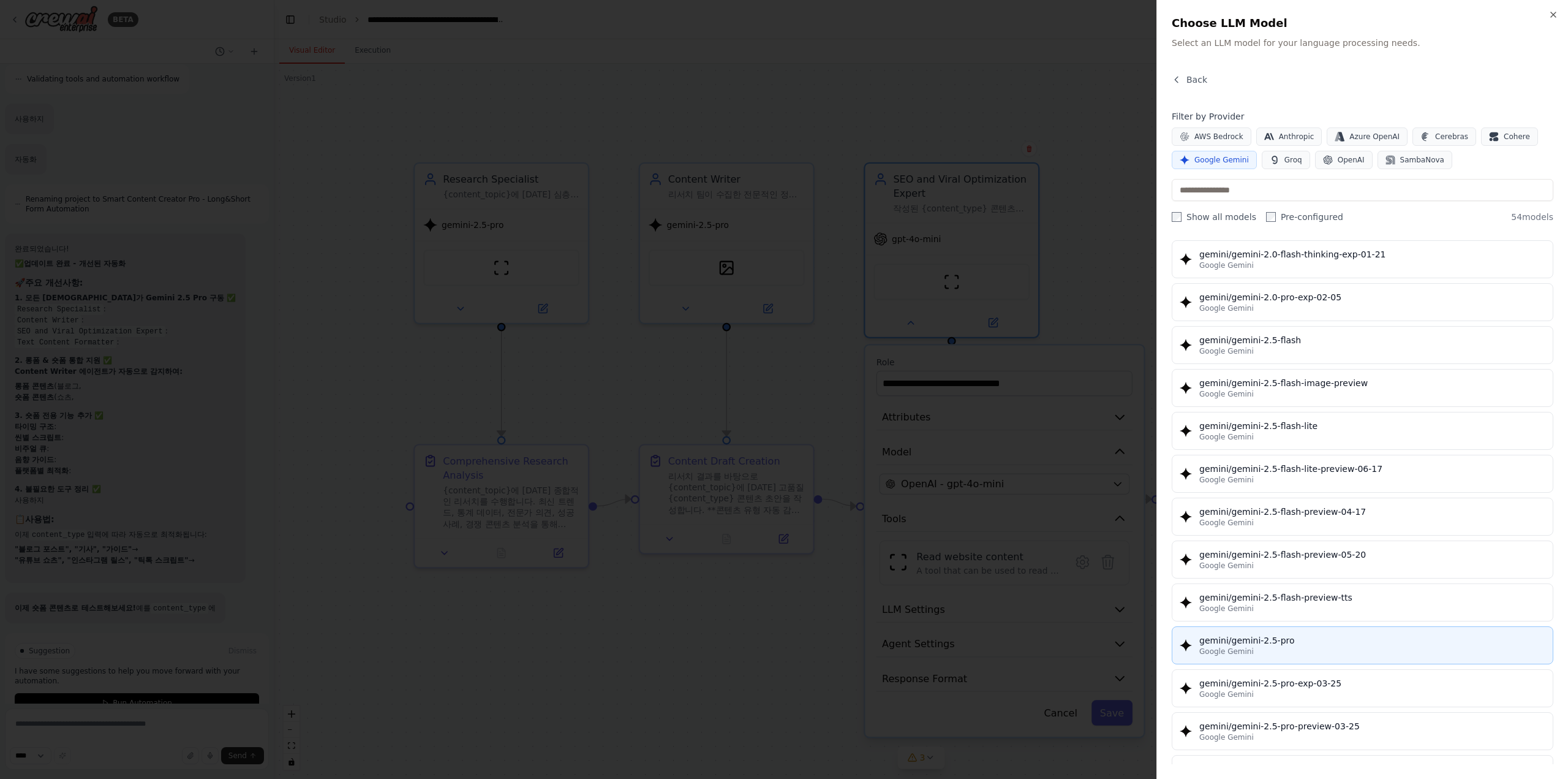
click at [1289, 646] on div "Google Gemini" at bounding box center [1371, 651] width 346 height 10
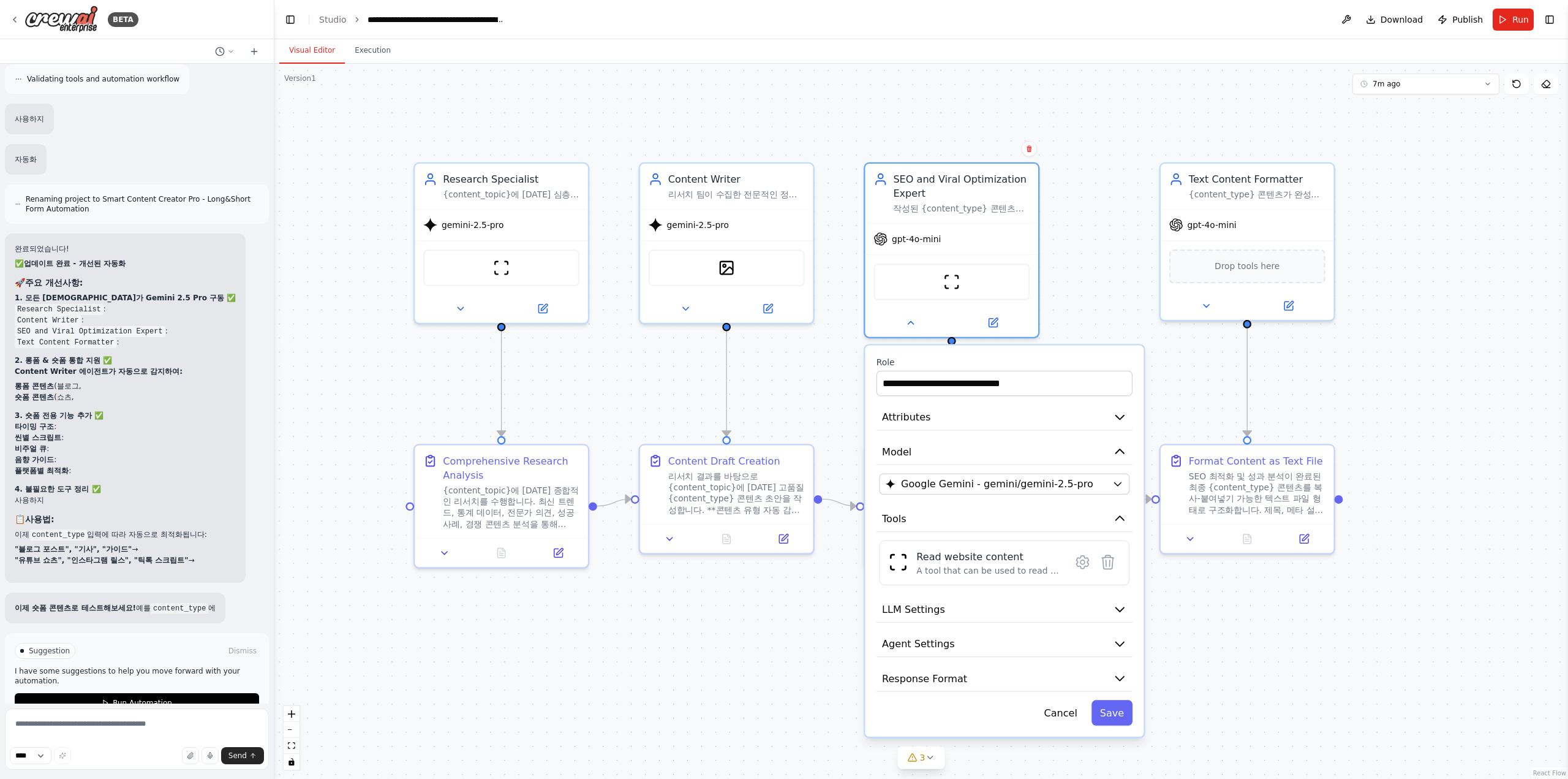
click at [1135, 714] on div "**********" at bounding box center [1003, 540] width 278 height 391
click at [1121, 719] on button "Save" at bounding box center [1111, 712] width 41 height 25
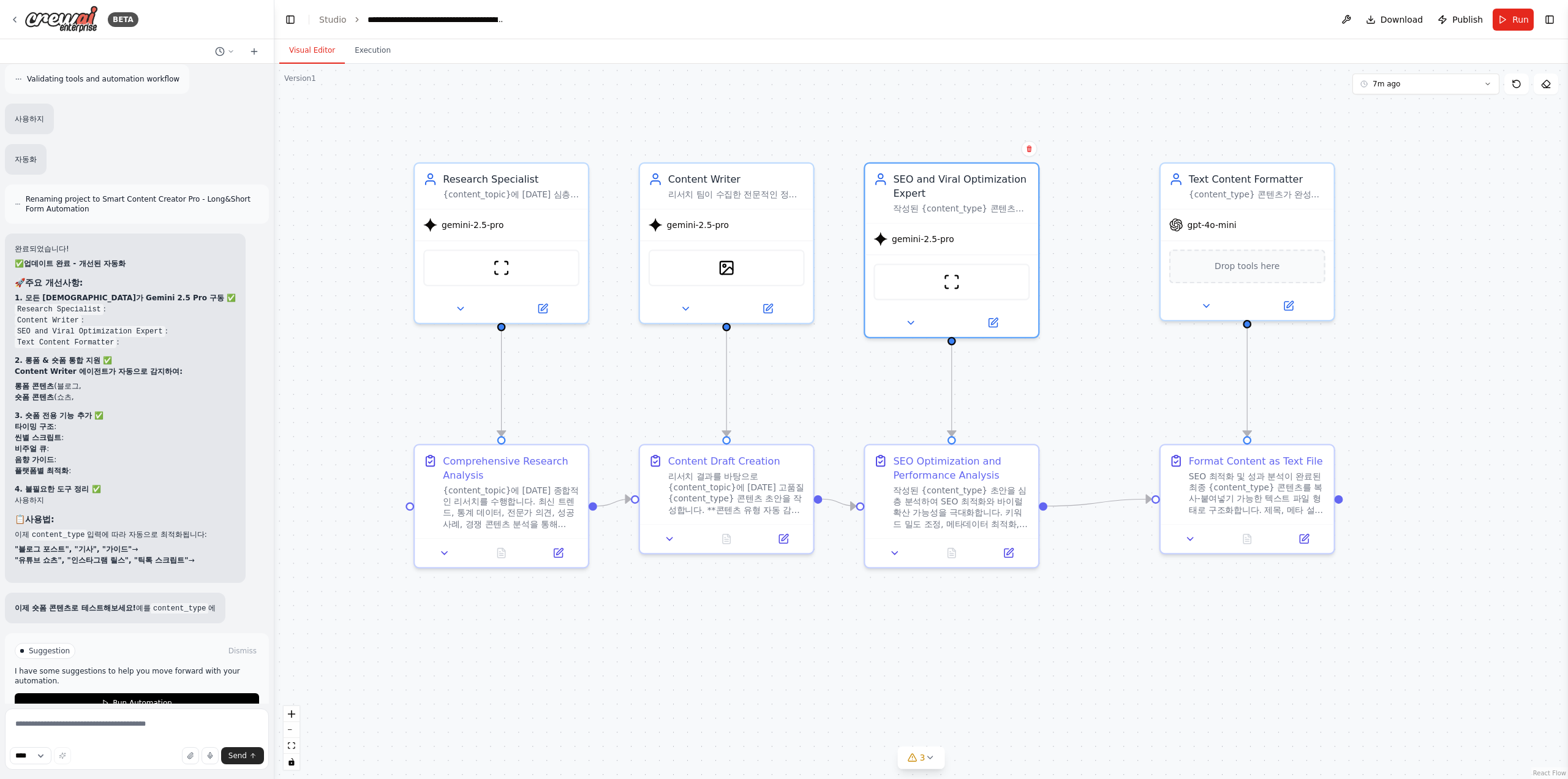
click at [1140, 306] on div ".deletable-edge-delete-btn { width: 20px; height: 20px; border: 0px solid #ffff…" at bounding box center [921, 421] width 1294 height 715
click at [1116, 261] on div ".deletable-edge-delete-btn { width: 20px; height: 20px; border: 0px solid #ffff…" at bounding box center [921, 421] width 1294 height 715
click at [1207, 309] on button at bounding box center [1206, 303] width 80 height 17
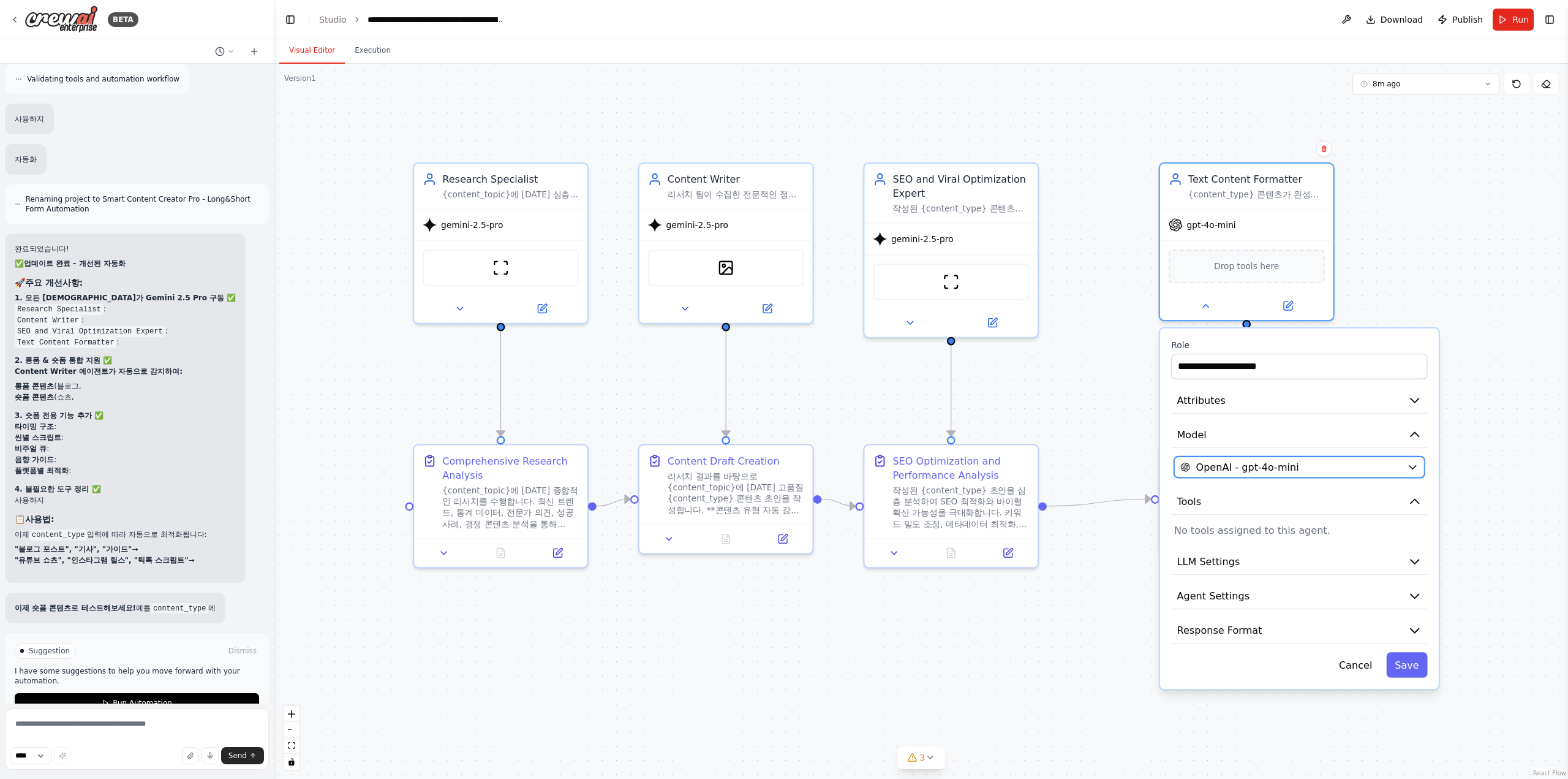
click at [1271, 472] on span "OpenAI - gpt-4o-mini" at bounding box center [1247, 467] width 103 height 14
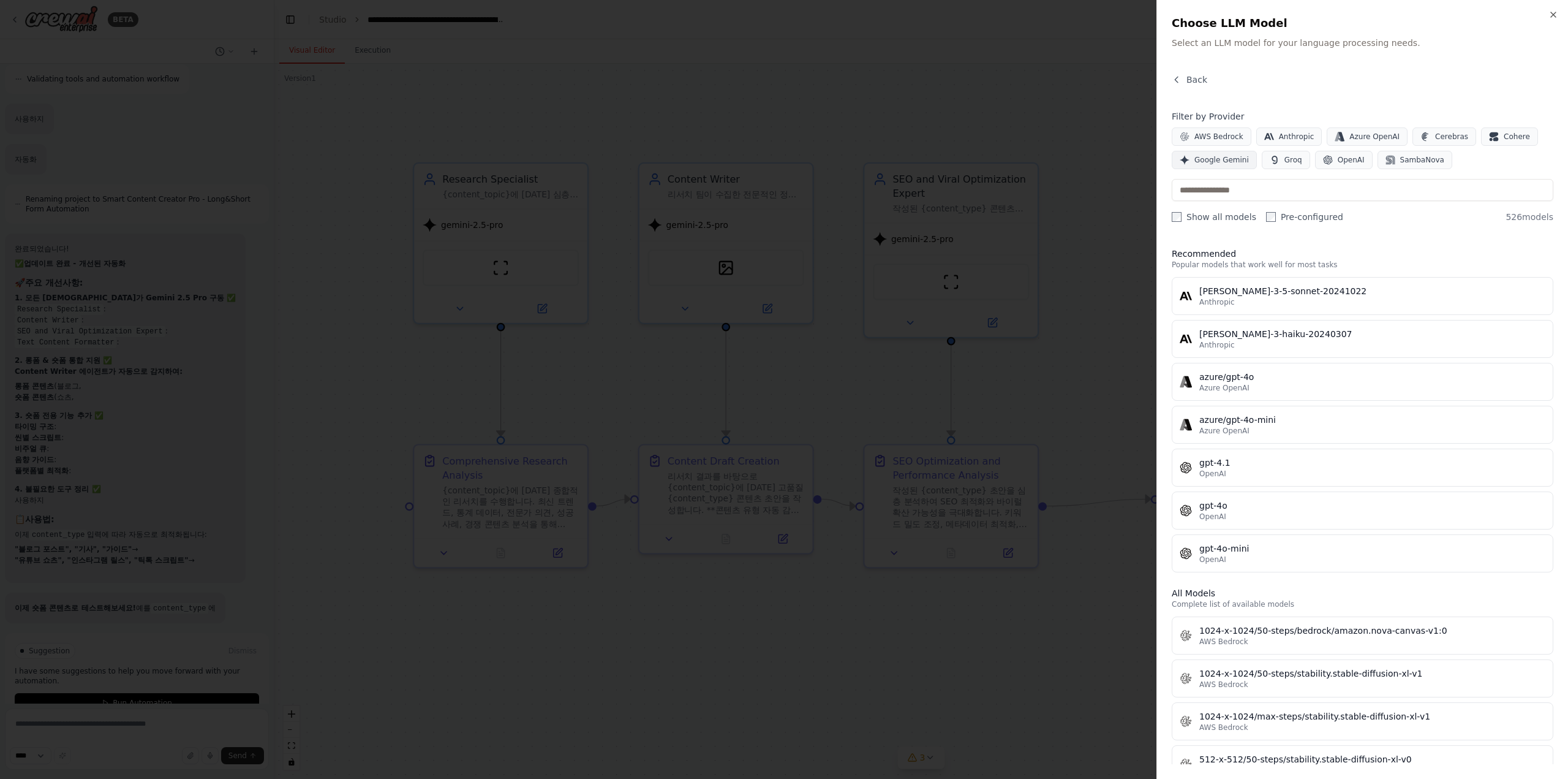
click at [1235, 161] on span "Google Gemini" at bounding box center [1221, 160] width 55 height 10
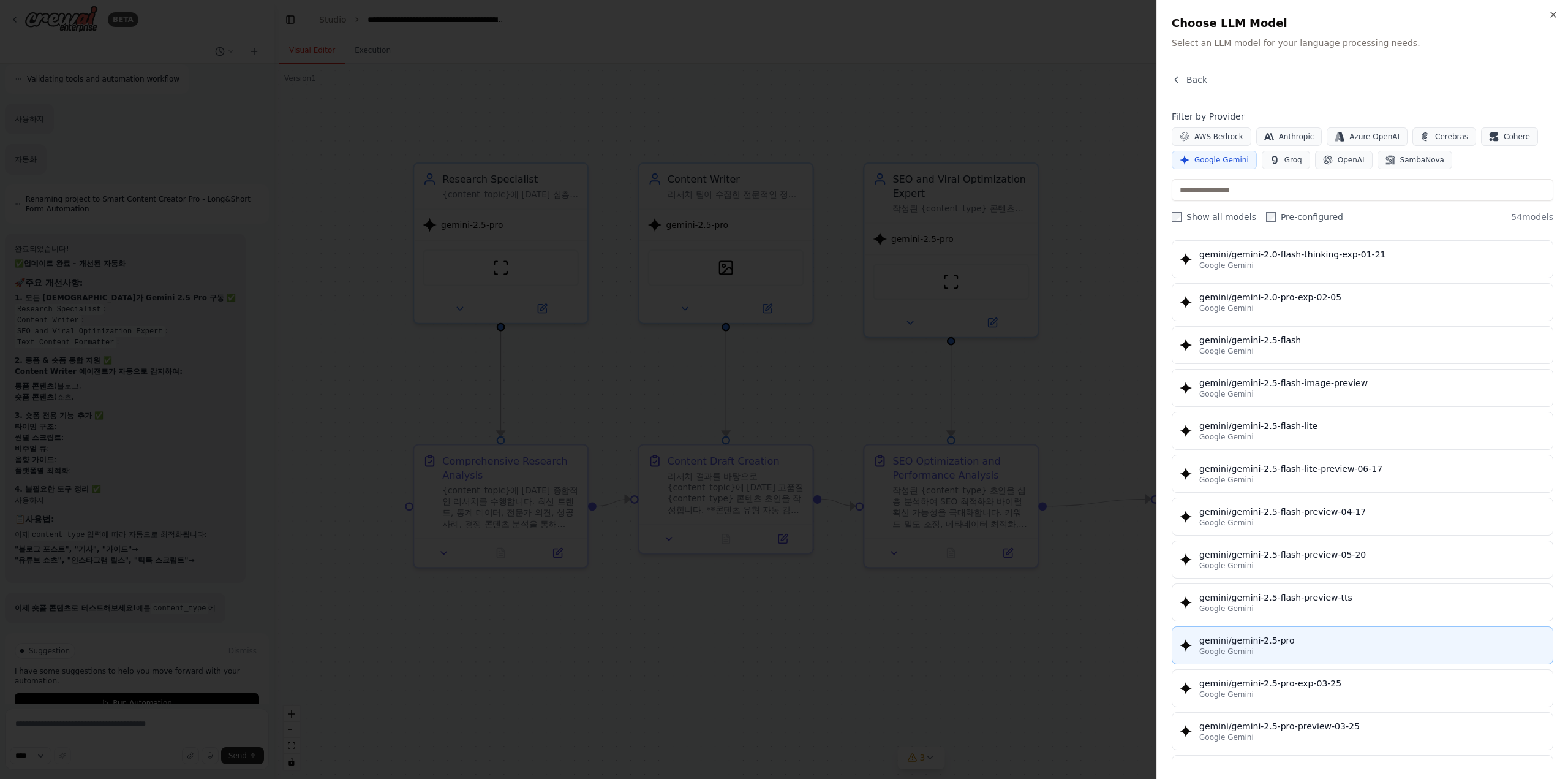
click at [1364, 646] on div "Google Gemini" at bounding box center [1371, 651] width 346 height 10
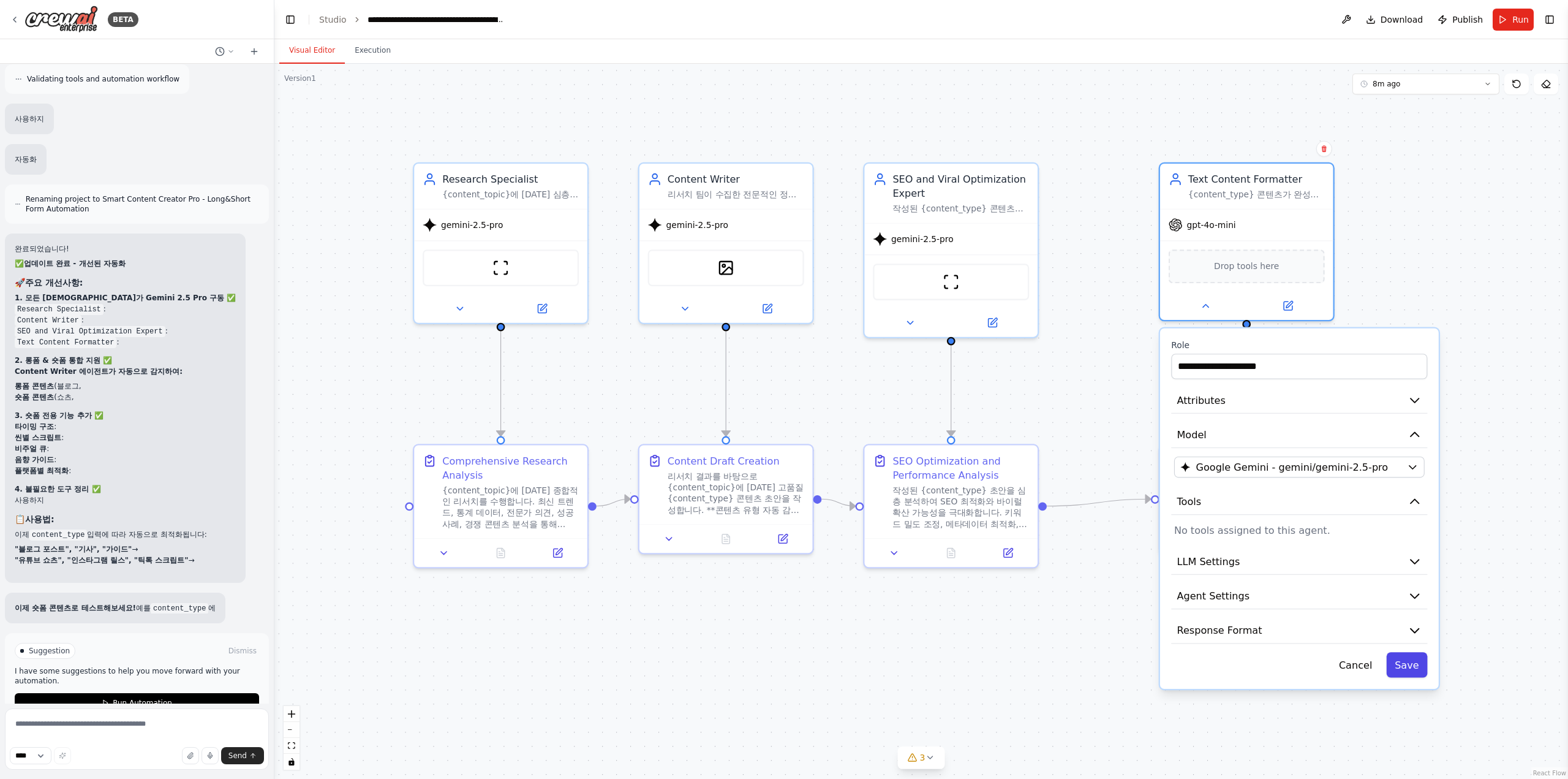
click at [1413, 661] on button "Save" at bounding box center [1406, 664] width 41 height 25
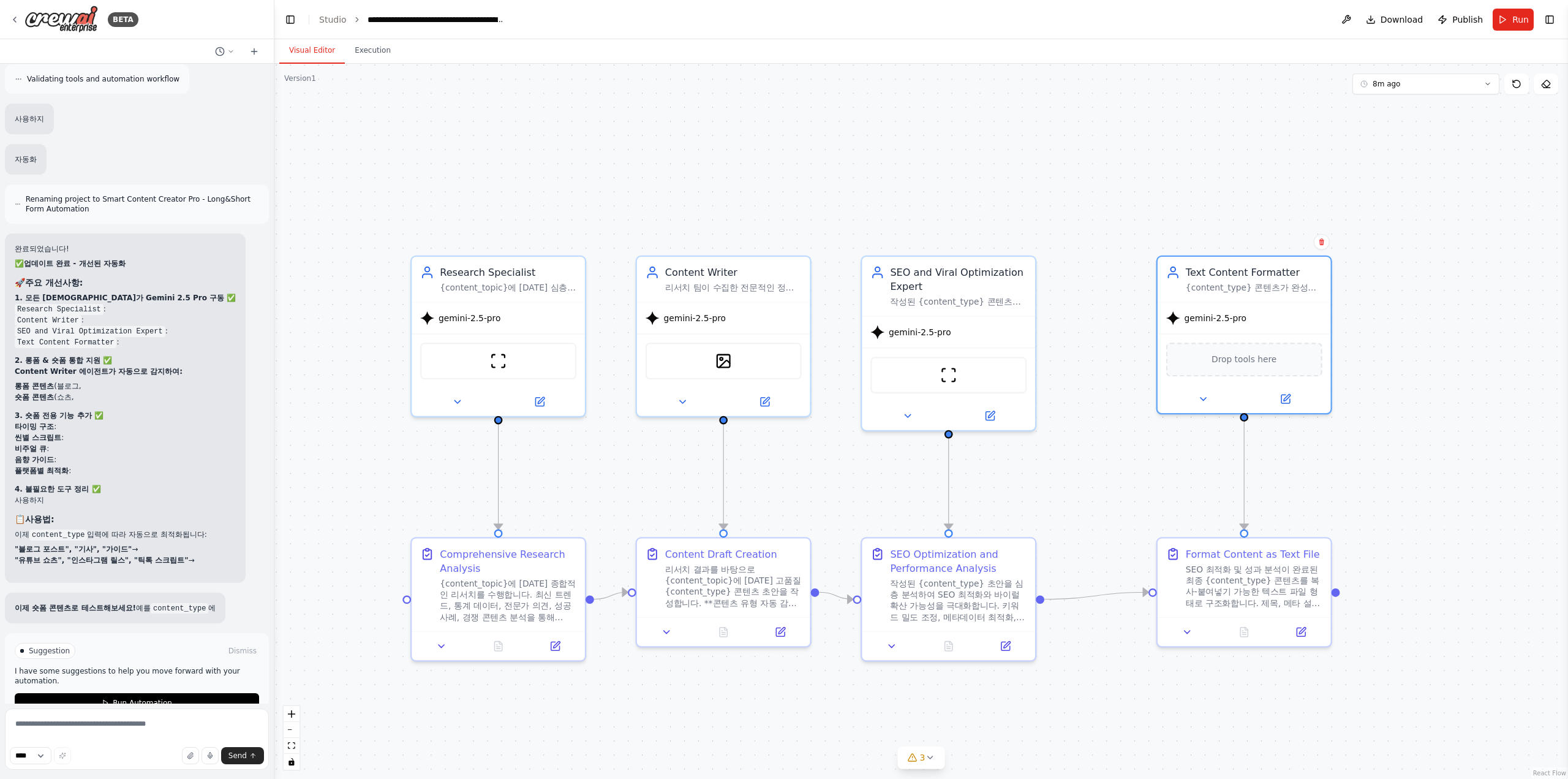
drag, startPoint x: 1379, startPoint y: 385, endPoint x: 1421, endPoint y: 427, distance: 59.4
click at [1421, 427] on div ".deletable-edge-delete-btn { width: 20px; height: 20px; border: 0px solid #ffff…" at bounding box center [921, 421] width 1294 height 715
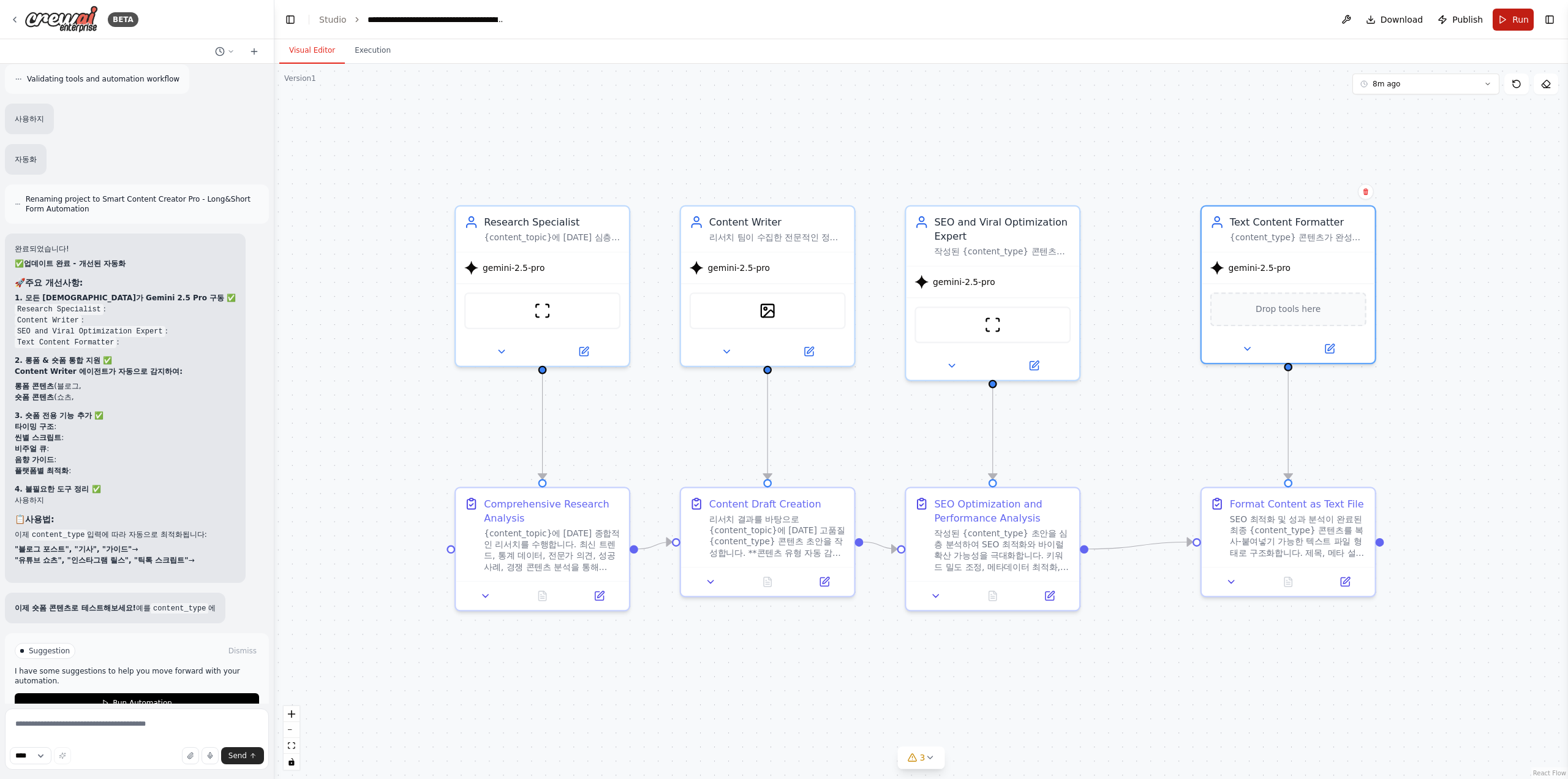
click at [1526, 18] on span "Run" at bounding box center [1520, 19] width 17 height 12
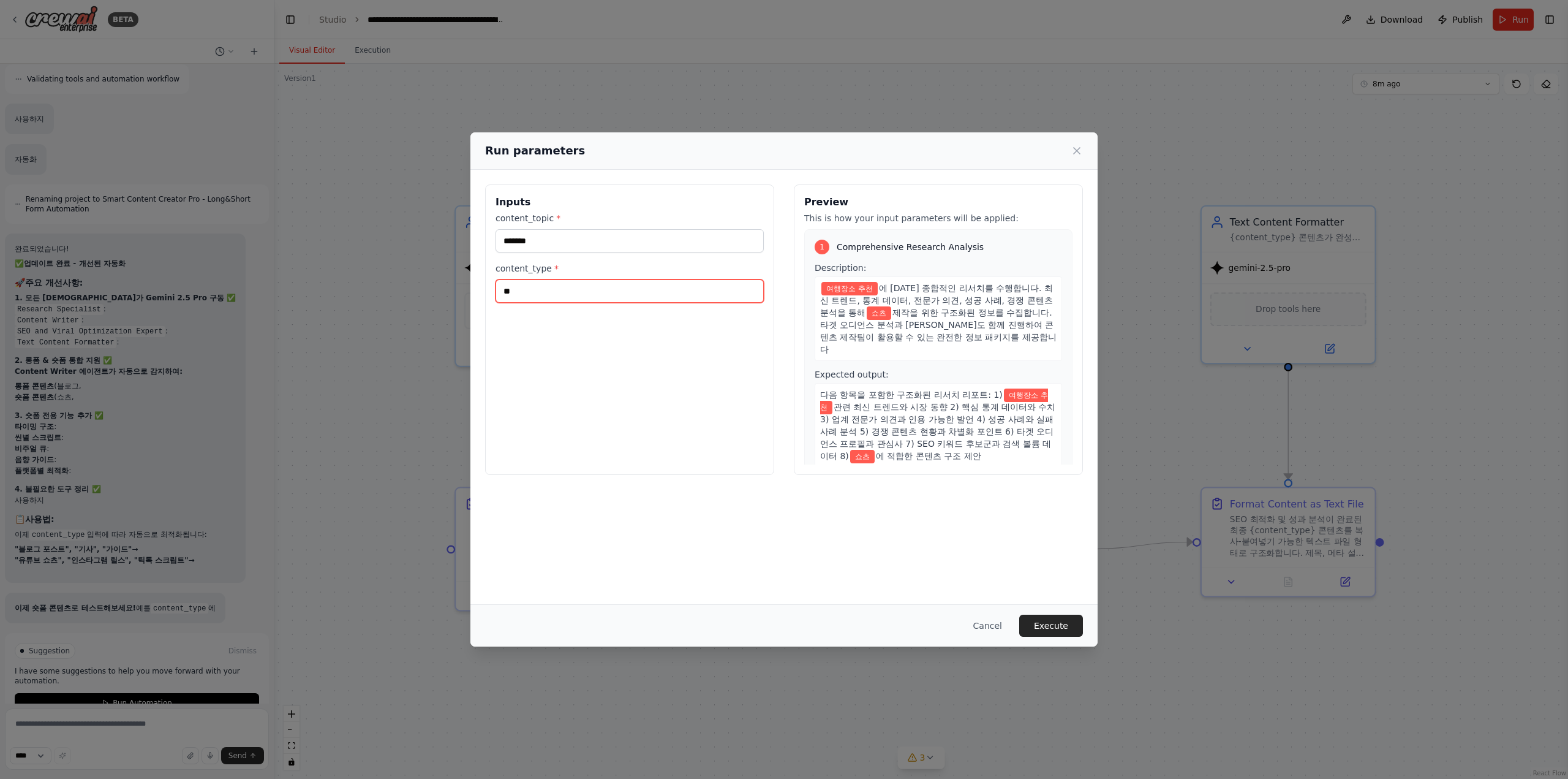
click at [627, 291] on input "**" at bounding box center [629, 291] width 268 height 23
type input "*"
type input "*****"
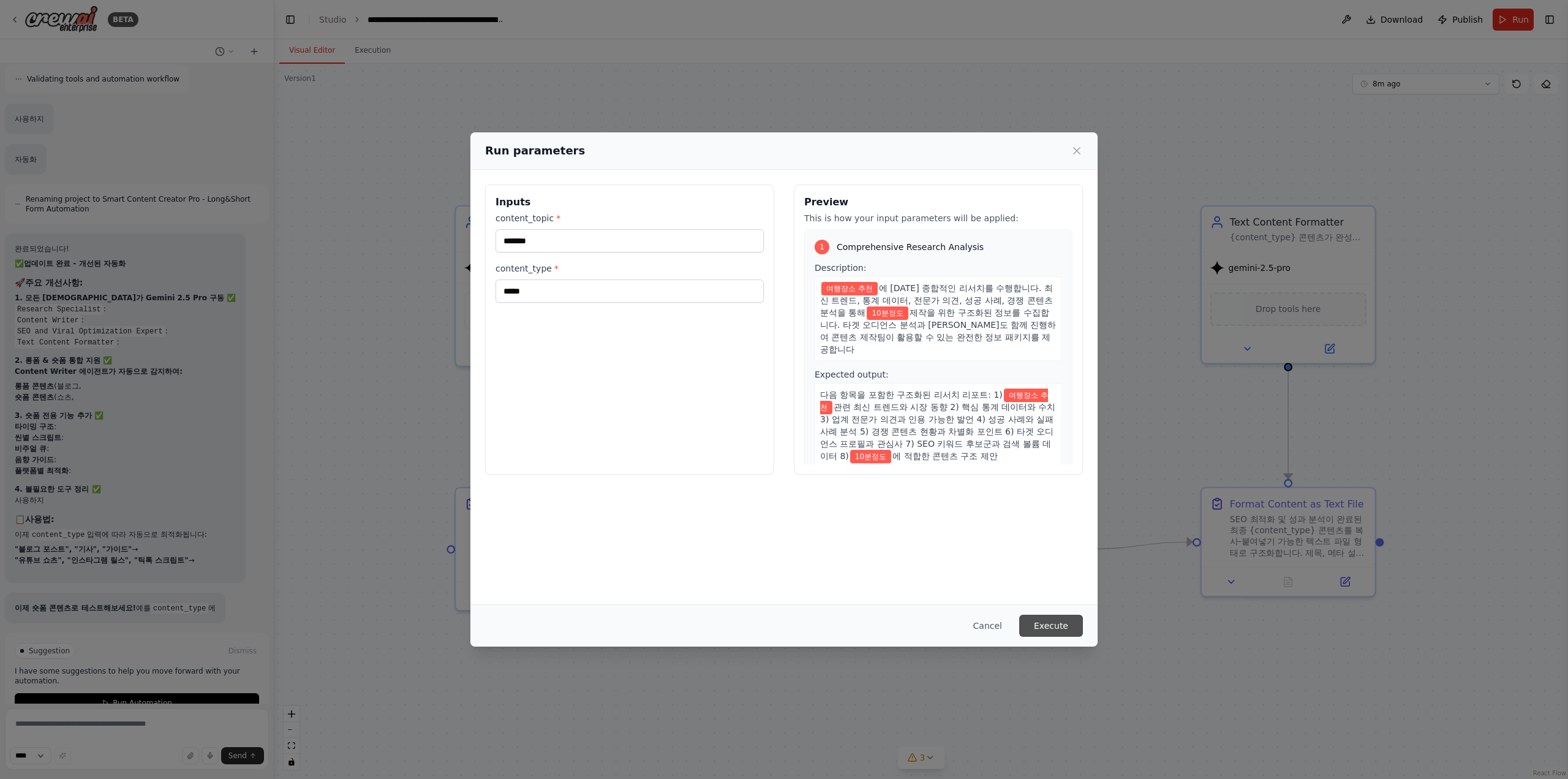
click at [1065, 621] on button "Execute" at bounding box center [1051, 625] width 64 height 22
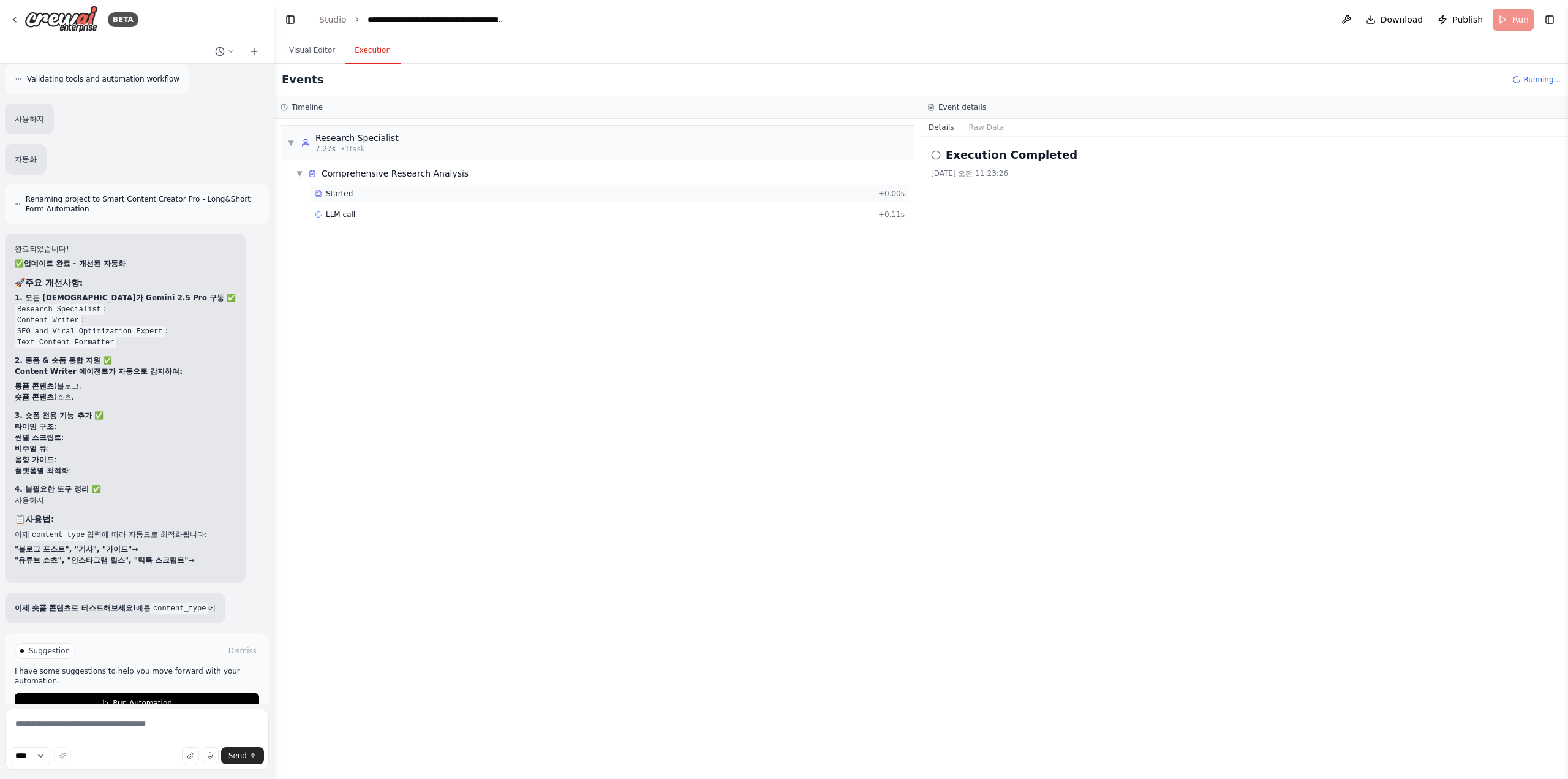
click at [389, 196] on div "Started" at bounding box center [594, 194] width 559 height 10
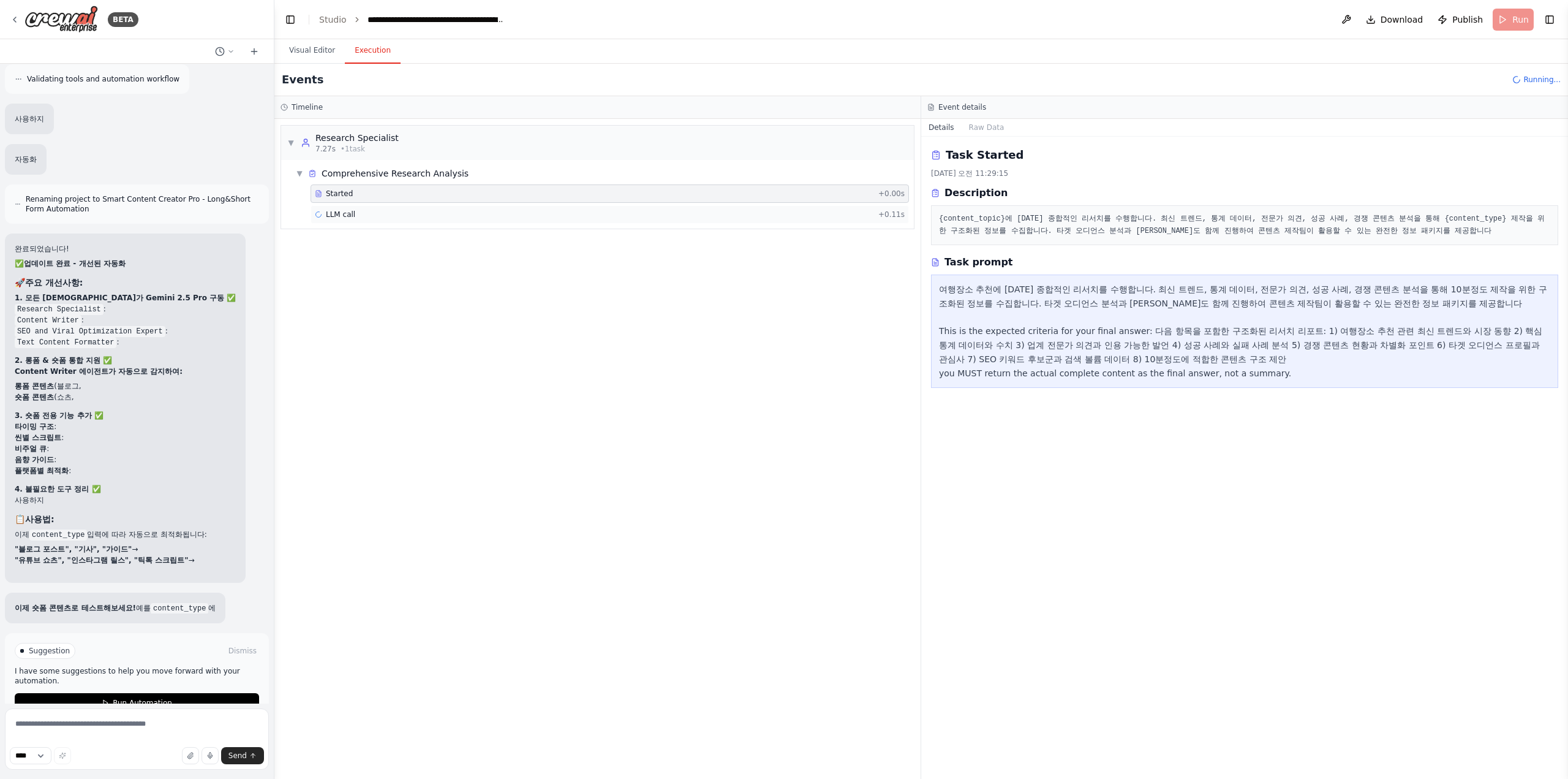
click at [386, 214] on div "LLM call + 0.11s" at bounding box center [609, 215] width 590 height 10
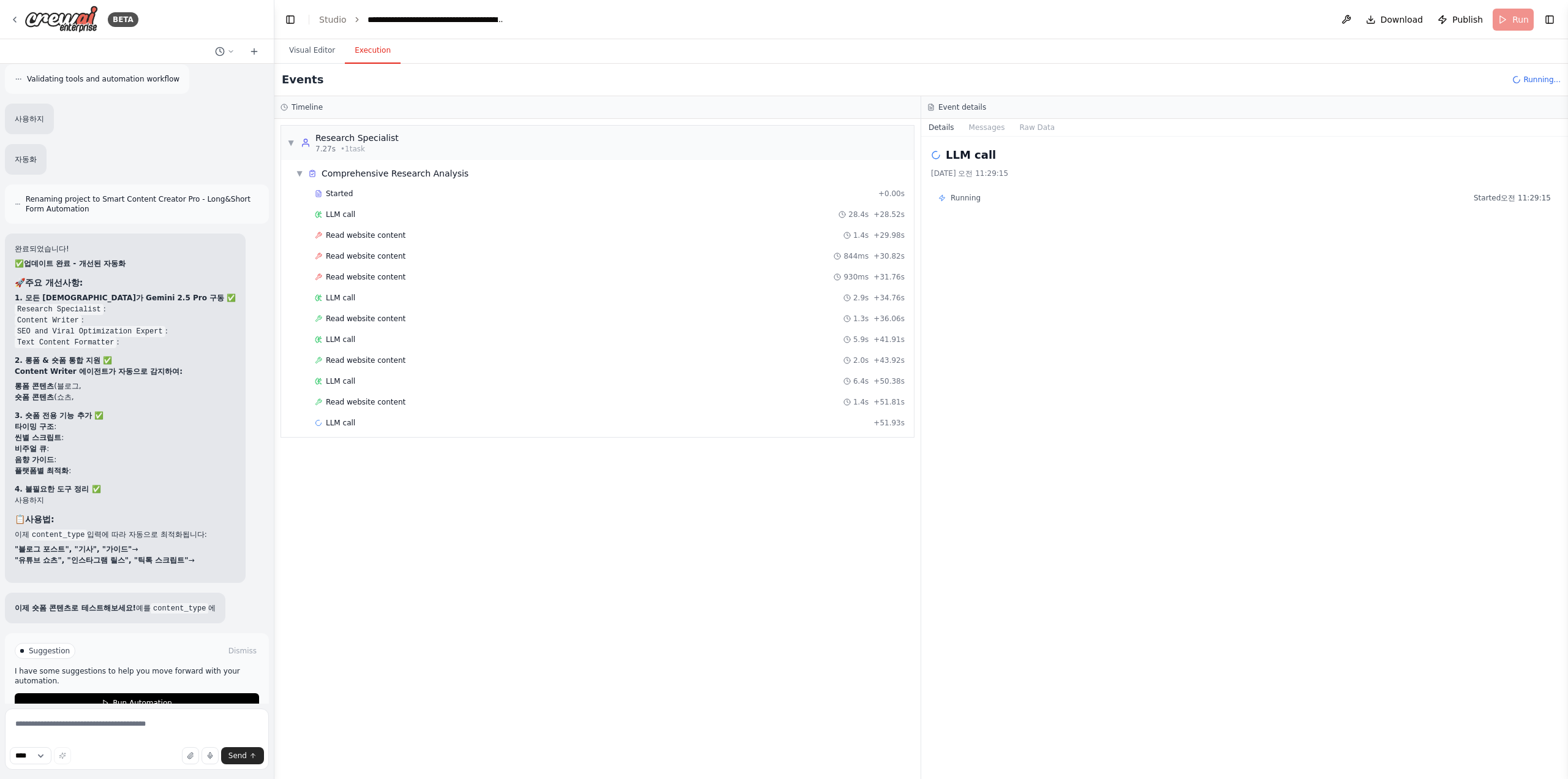
click at [397, 242] on div "Read website content 1.4s + 29.98s" at bounding box center [609, 235] width 598 height 18
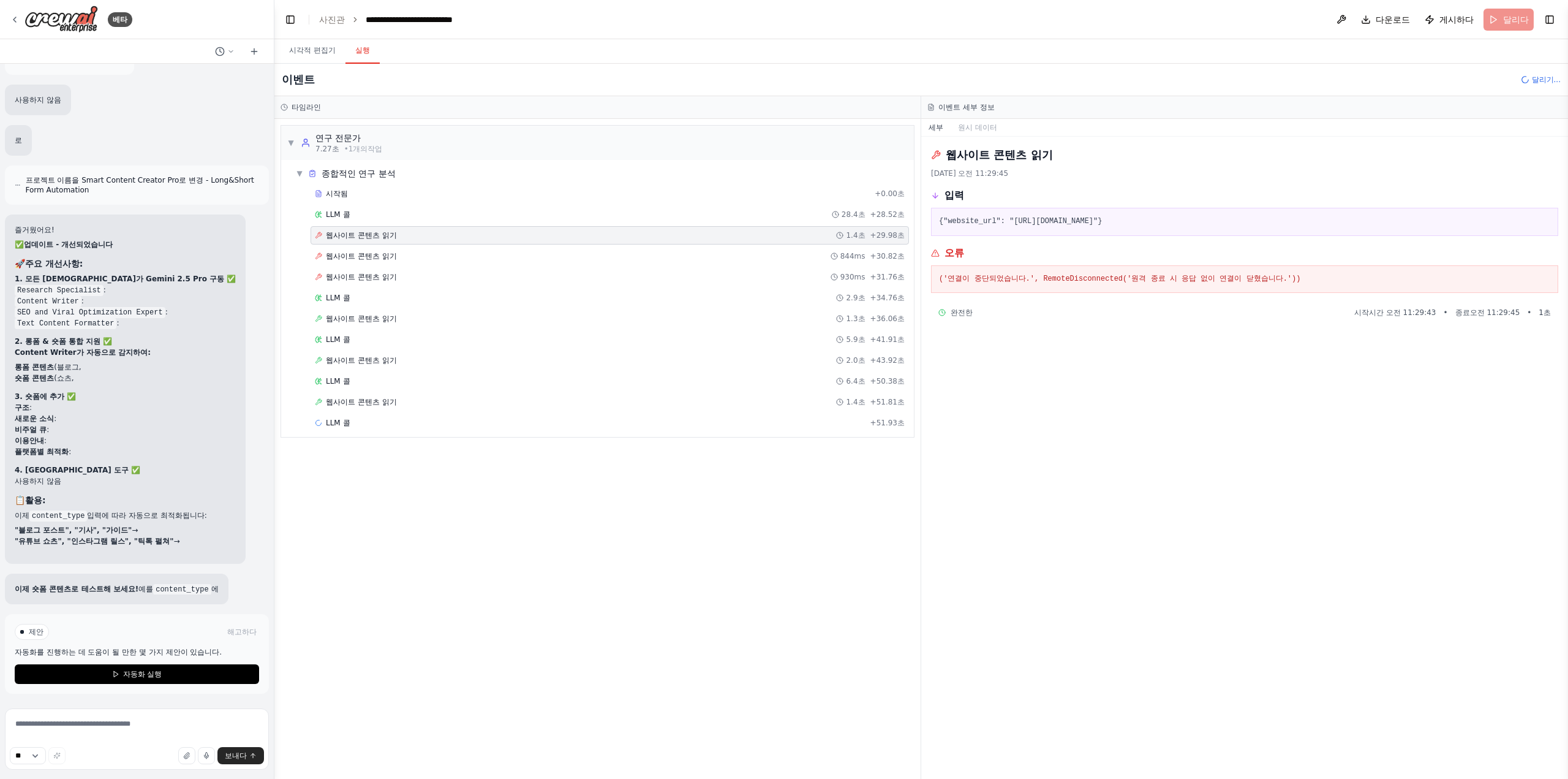
scroll to position [7935, 0]
click at [730, 272] on div "웹사이트 콘텐츠 읽기 930ms + 31.76초" at bounding box center [609, 277] width 590 height 10
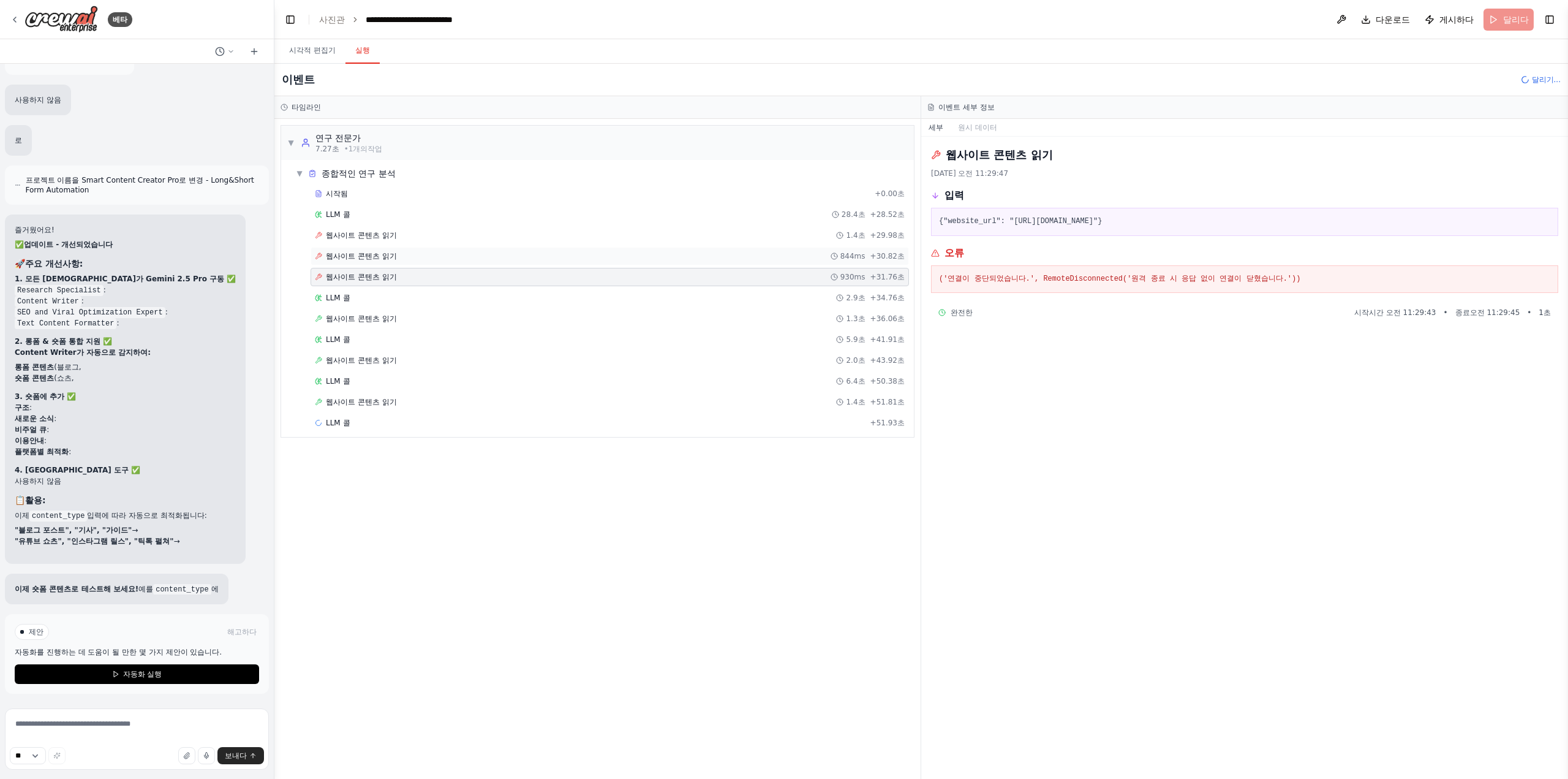
click at [743, 258] on div "웹사이트 콘텐츠 읽기 844ms + 30.82초" at bounding box center [609, 257] width 590 height 10
click at [622, 397] on div "웹사이트 콘텐츠 읽기 1.4초 + 51.81초" at bounding box center [609, 402] width 590 height 10
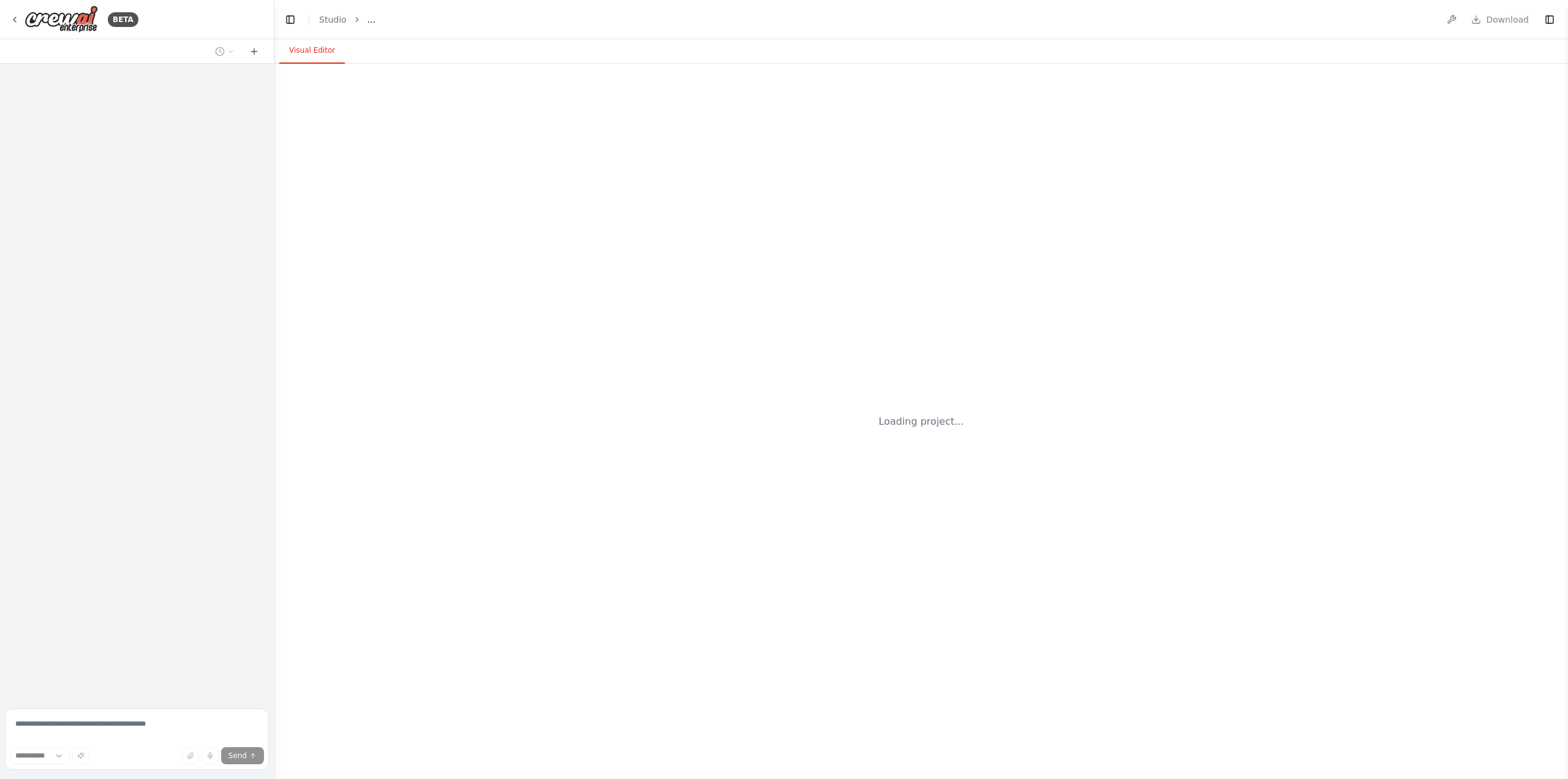
select select "****"
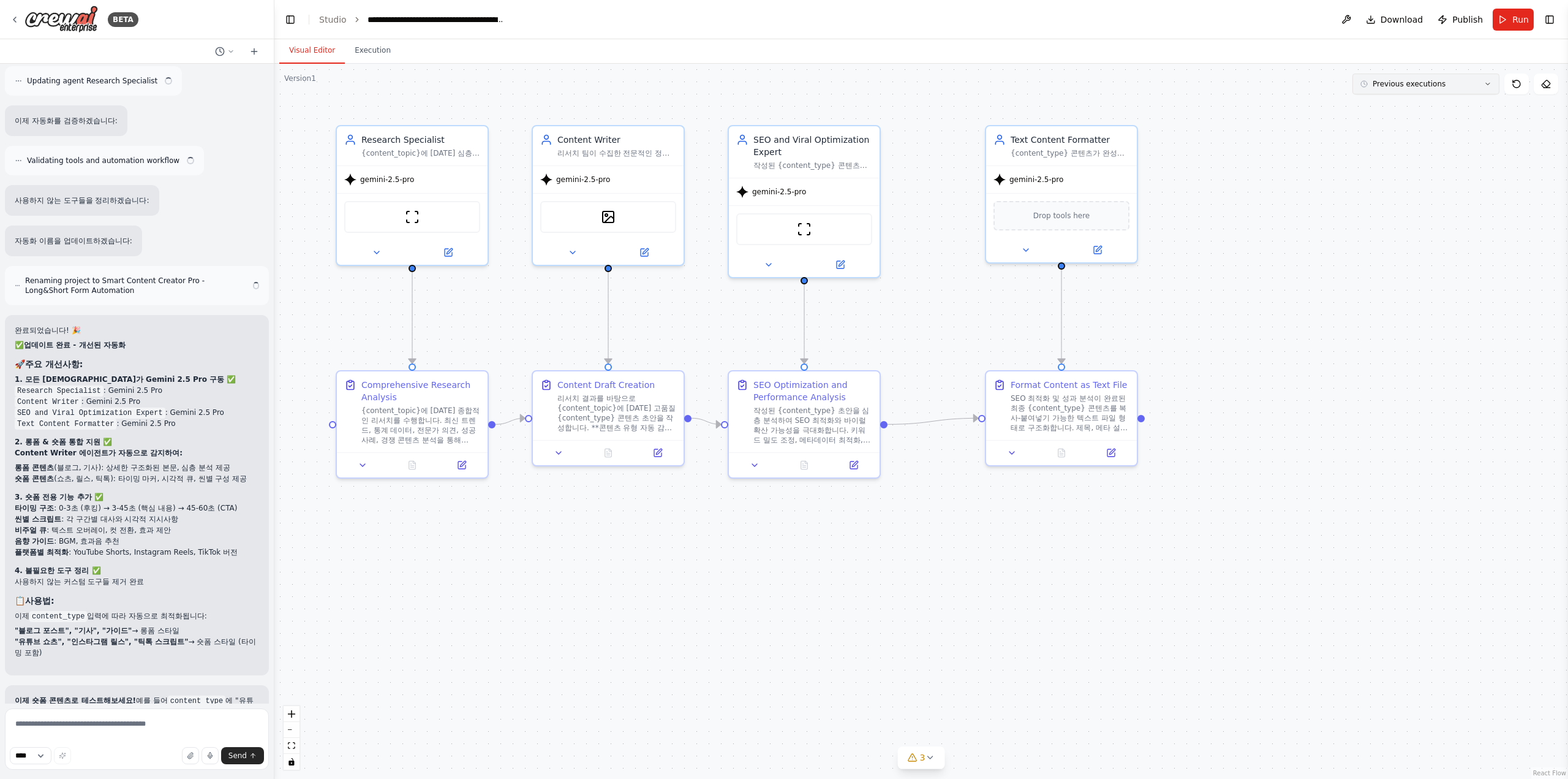
click at [1454, 85] on button "Previous executions" at bounding box center [1425, 84] width 147 height 21
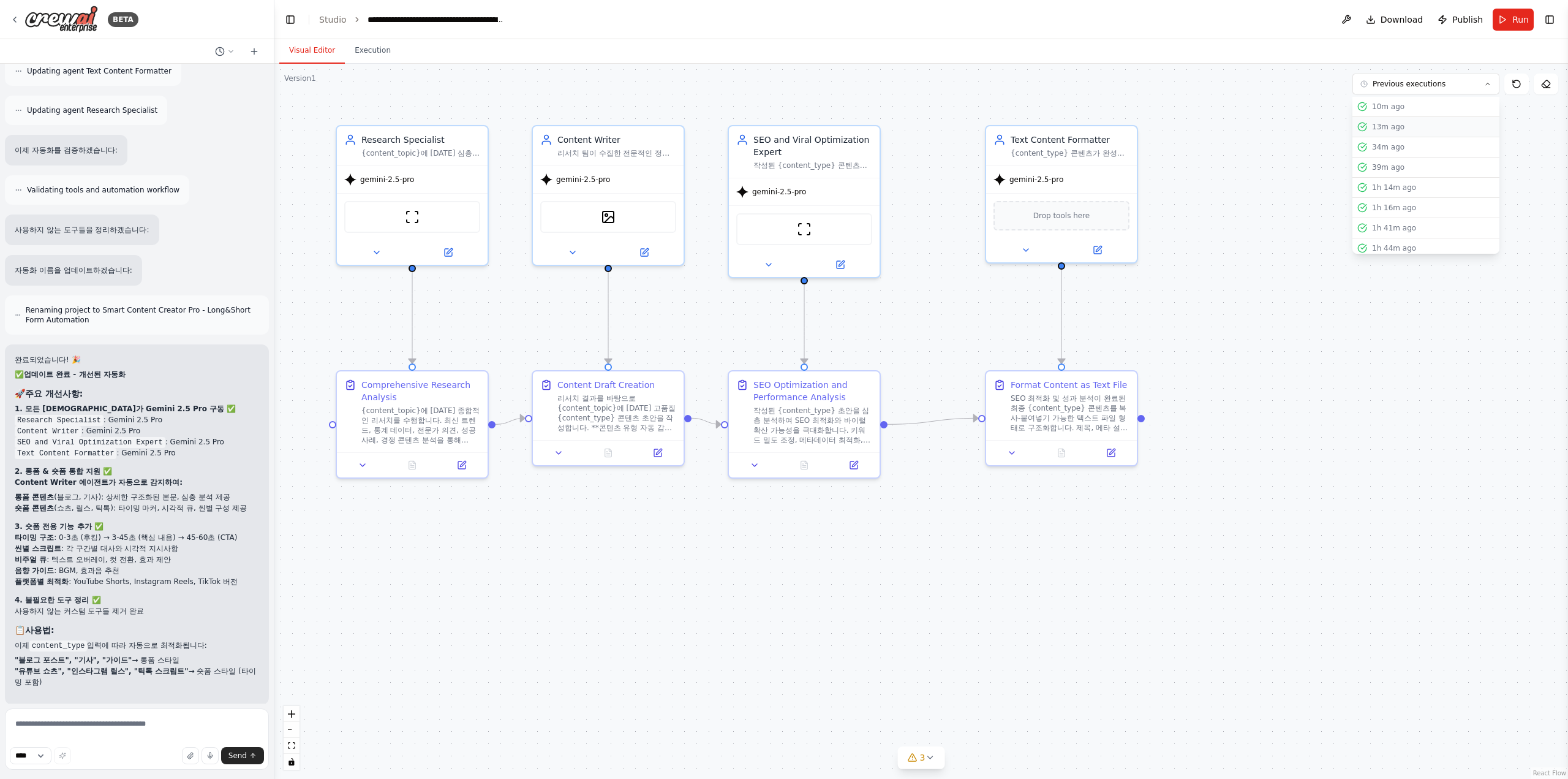
scroll to position [7936, 0]
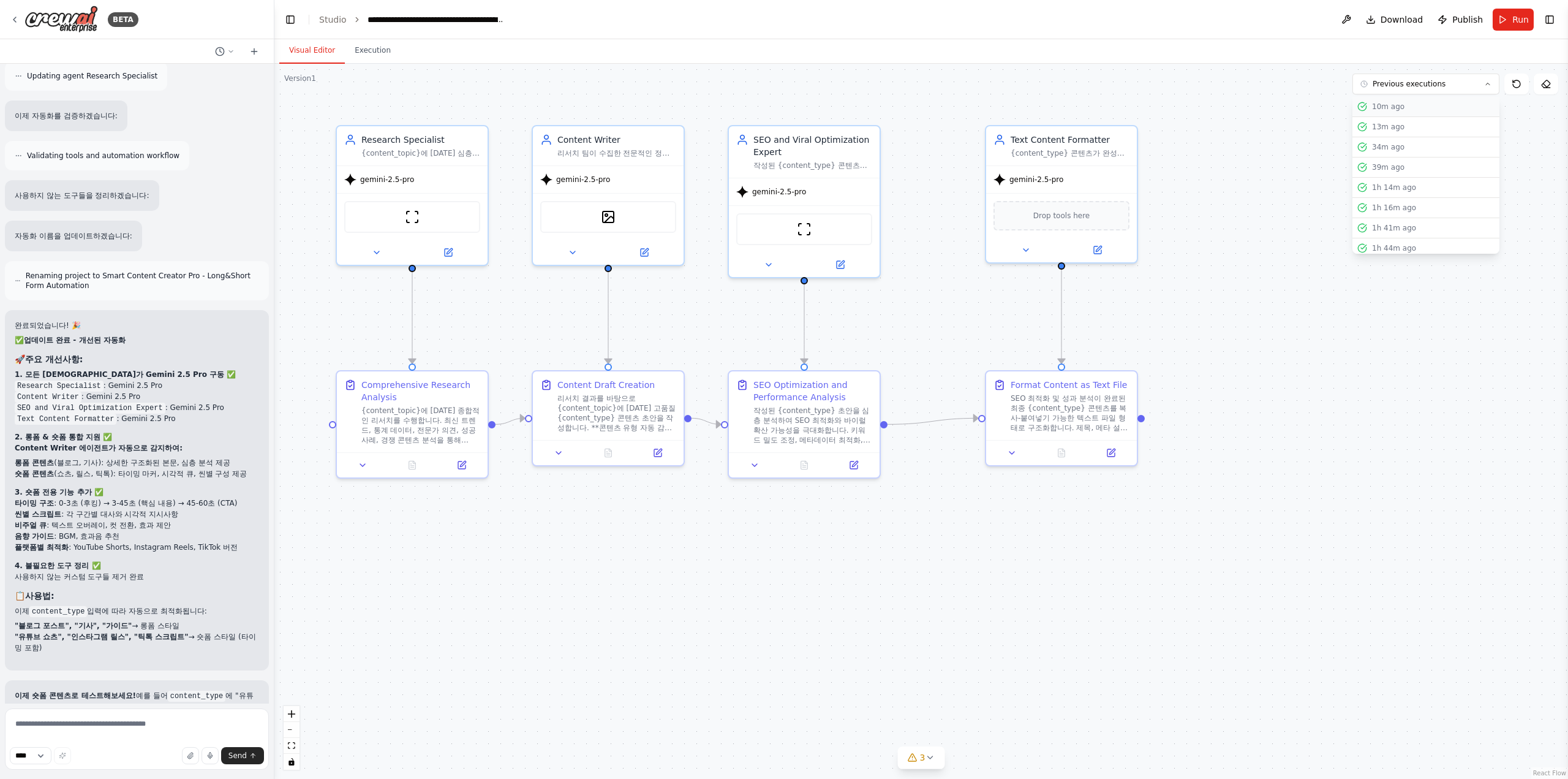
click at [1439, 109] on div "10m ago" at bounding box center [1432, 107] width 123 height 10
click at [1055, 446] on button at bounding box center [1062, 450] width 52 height 15
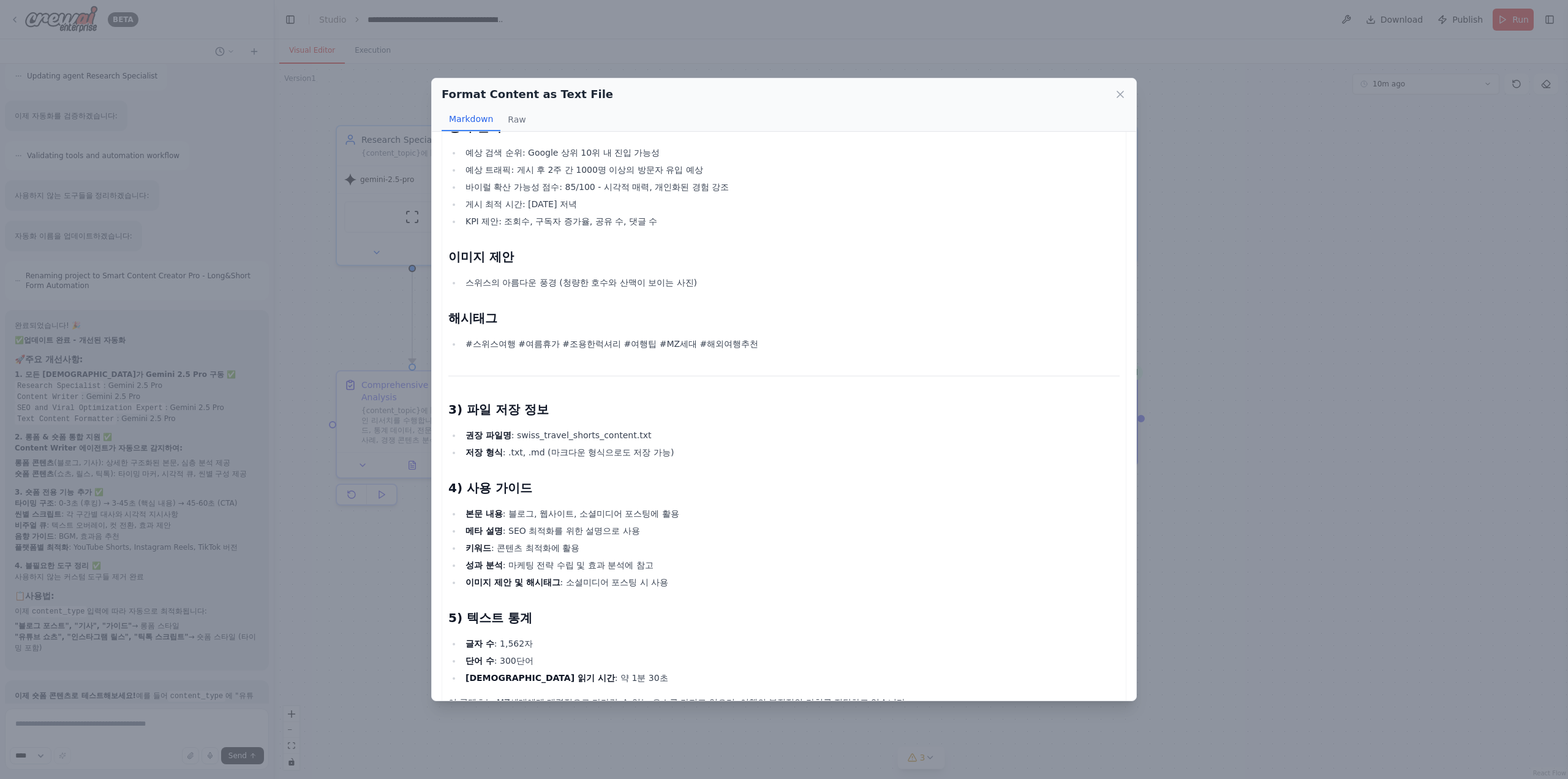
scroll to position [1070, 0]
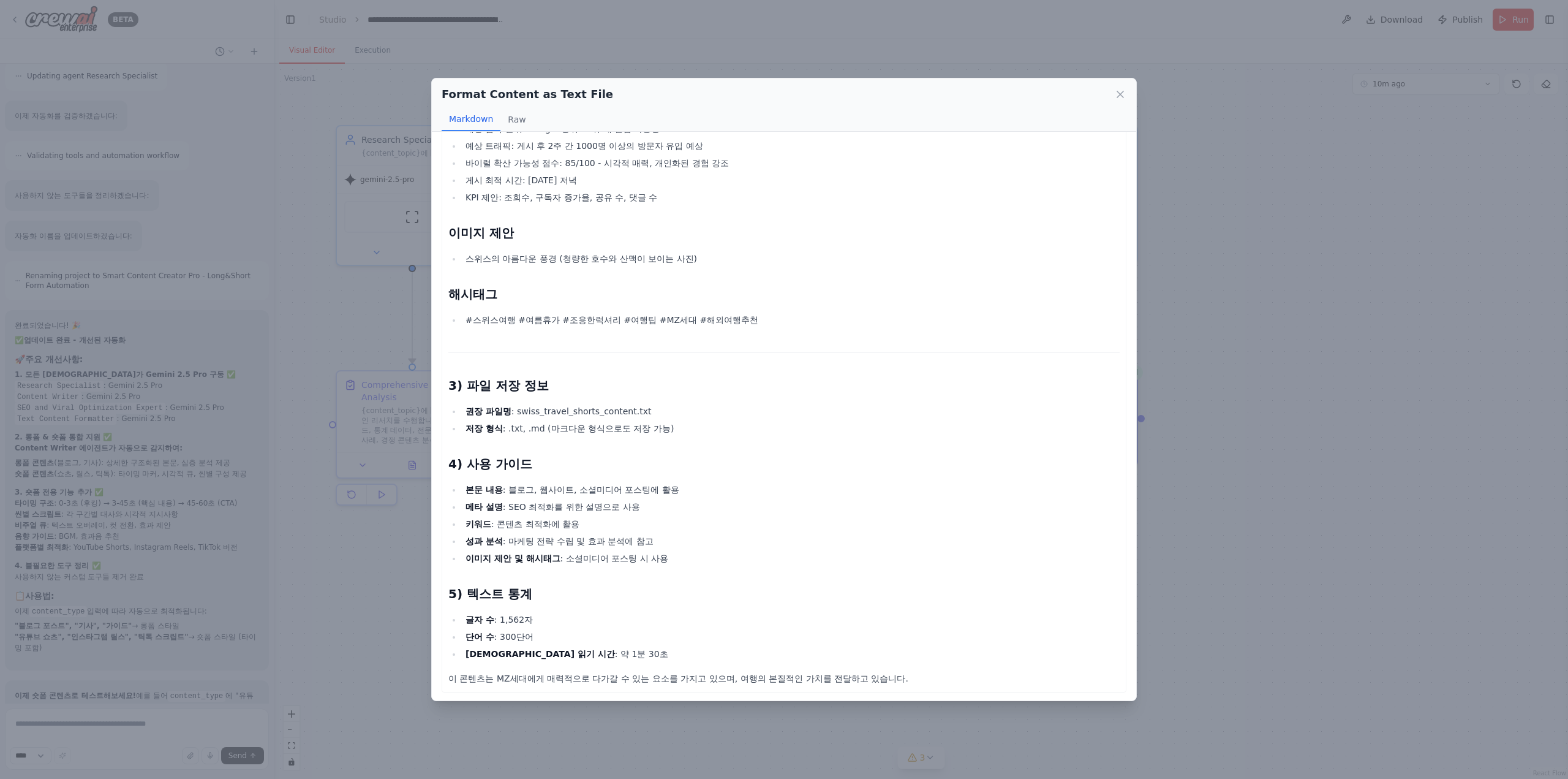
click at [1341, 349] on div "Format Content as Text File Markdown Raw 최종 쇼츠 콘텐츠 1) [PERSON_NAME] [PERSON_NAM…" at bounding box center [784, 390] width 1568 height 779
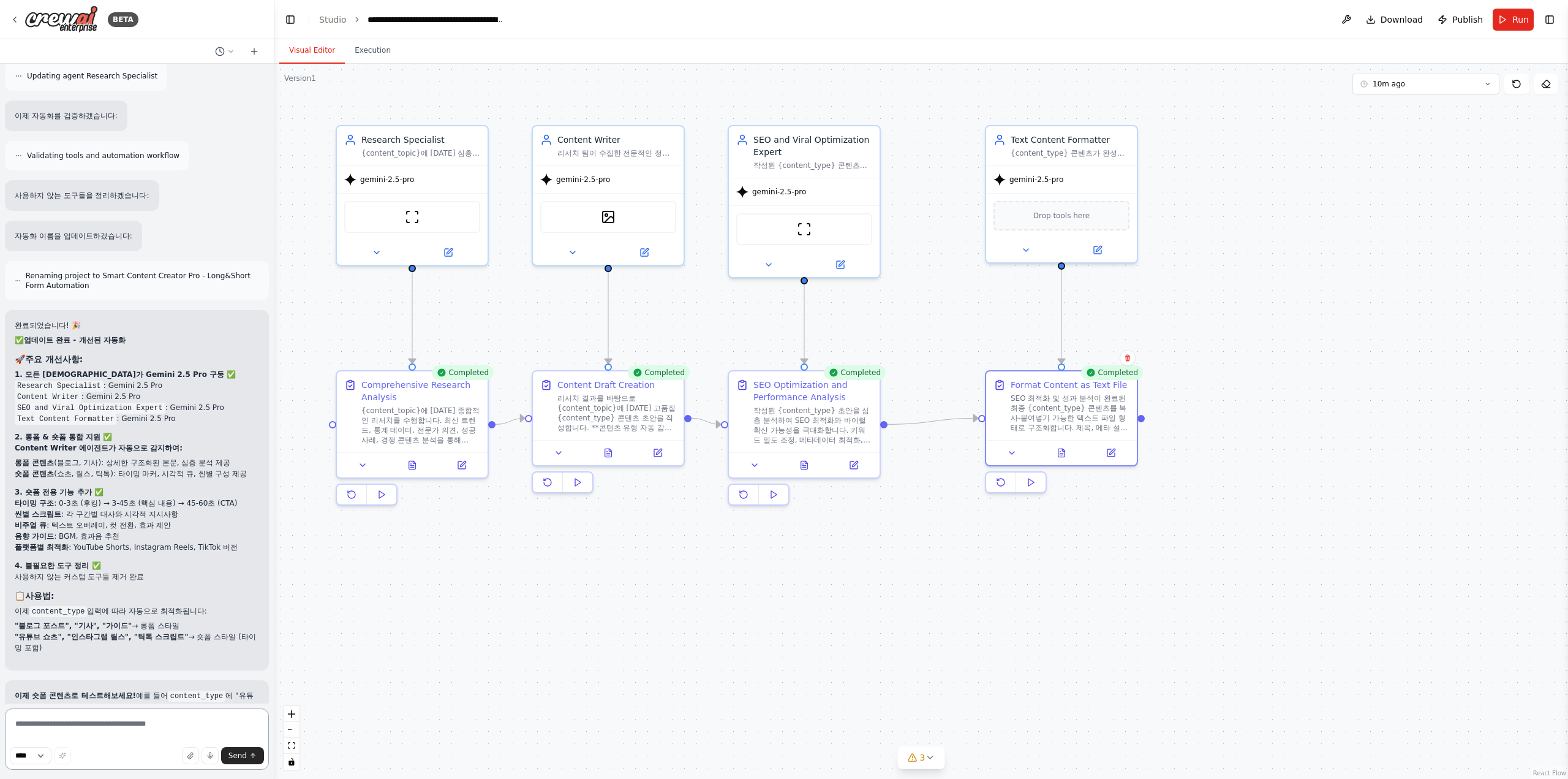
click at [175, 732] on textarea at bounding box center [137, 738] width 263 height 61
type textarea "**********"
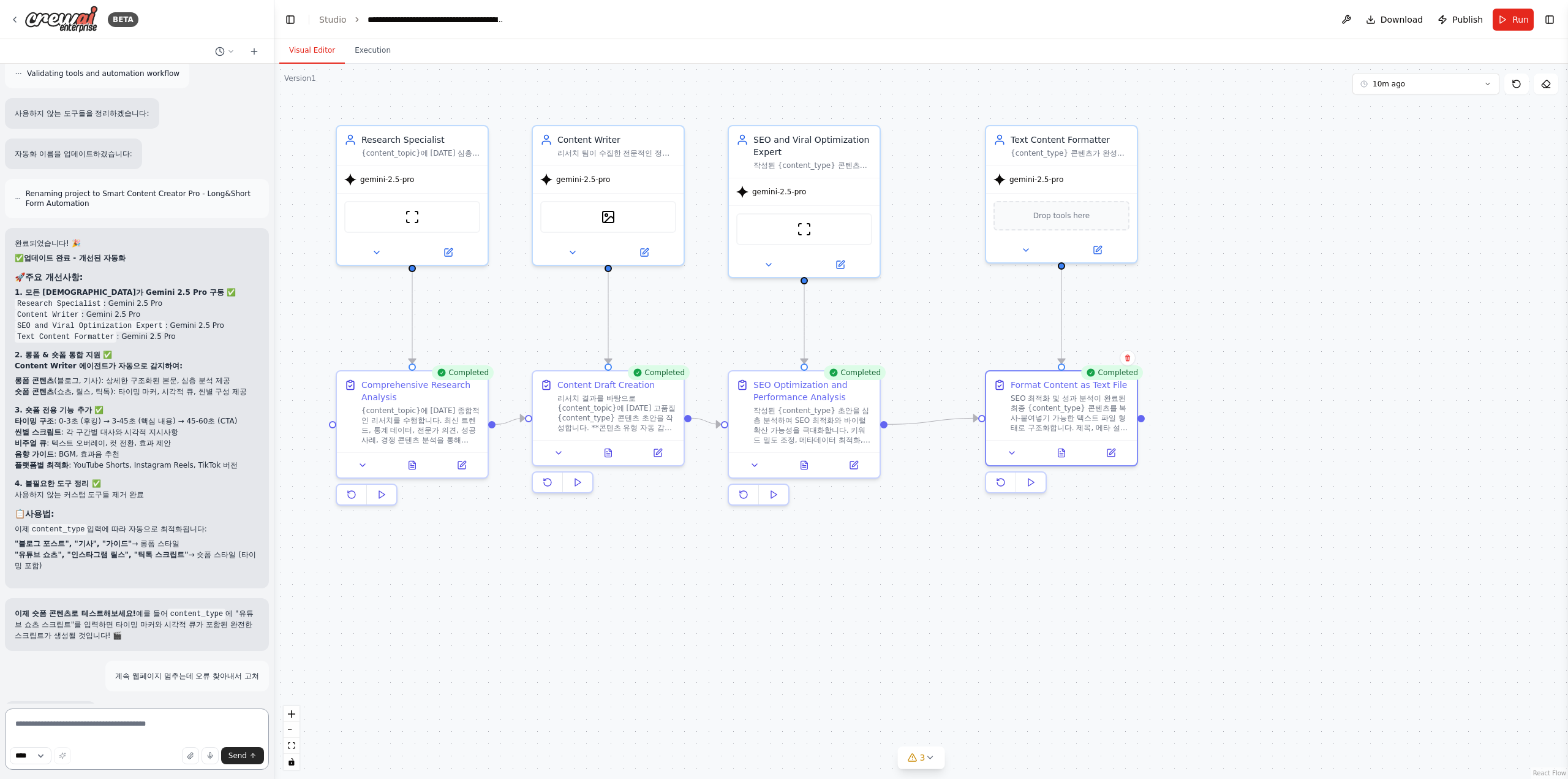
scroll to position [8115, 0]
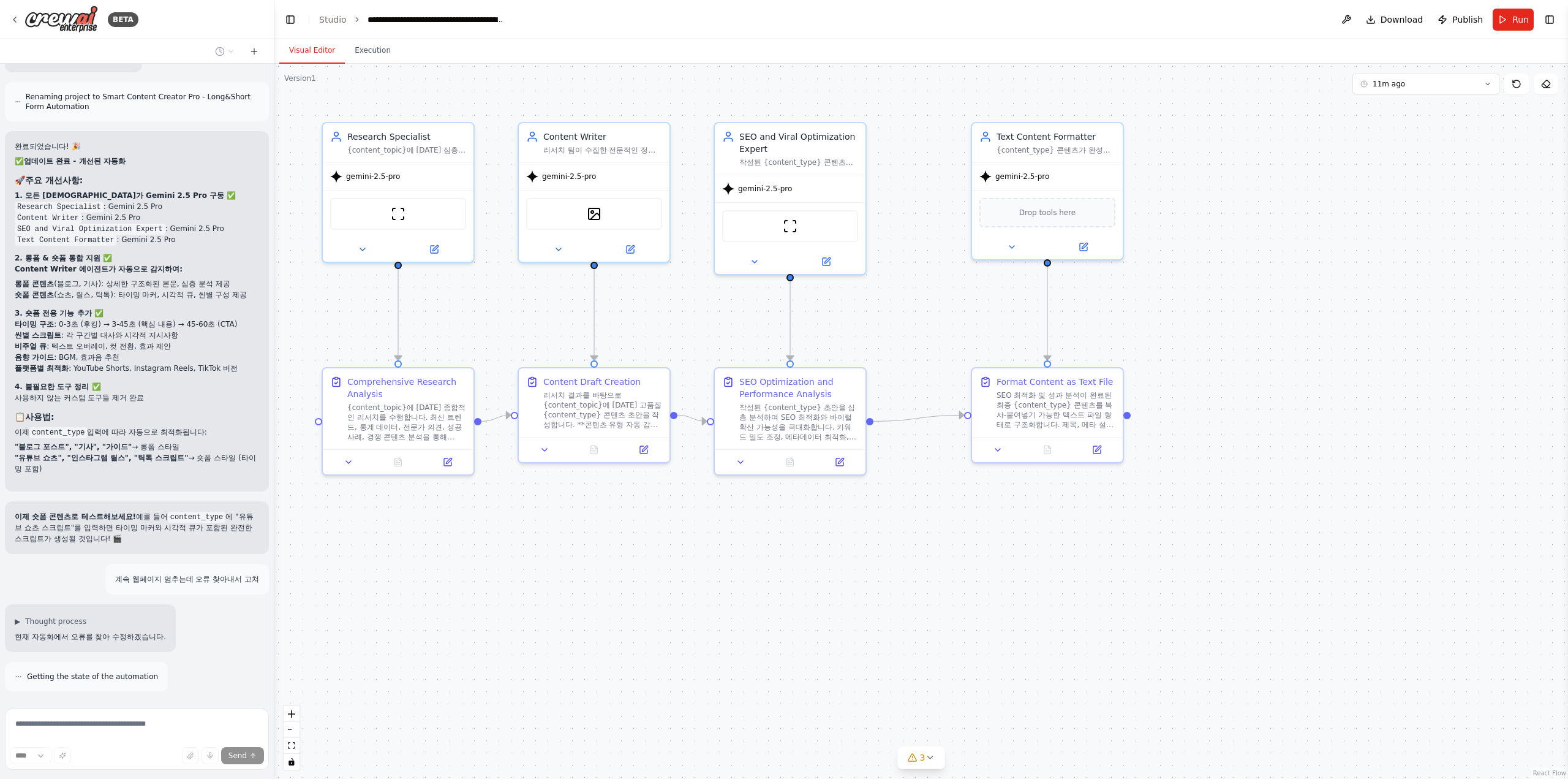
click at [495, 619] on div ".deletable-edge-delete-btn { width: 20px; height: 20px; border: 0px solid #ffff…" at bounding box center [921, 421] width 1294 height 715
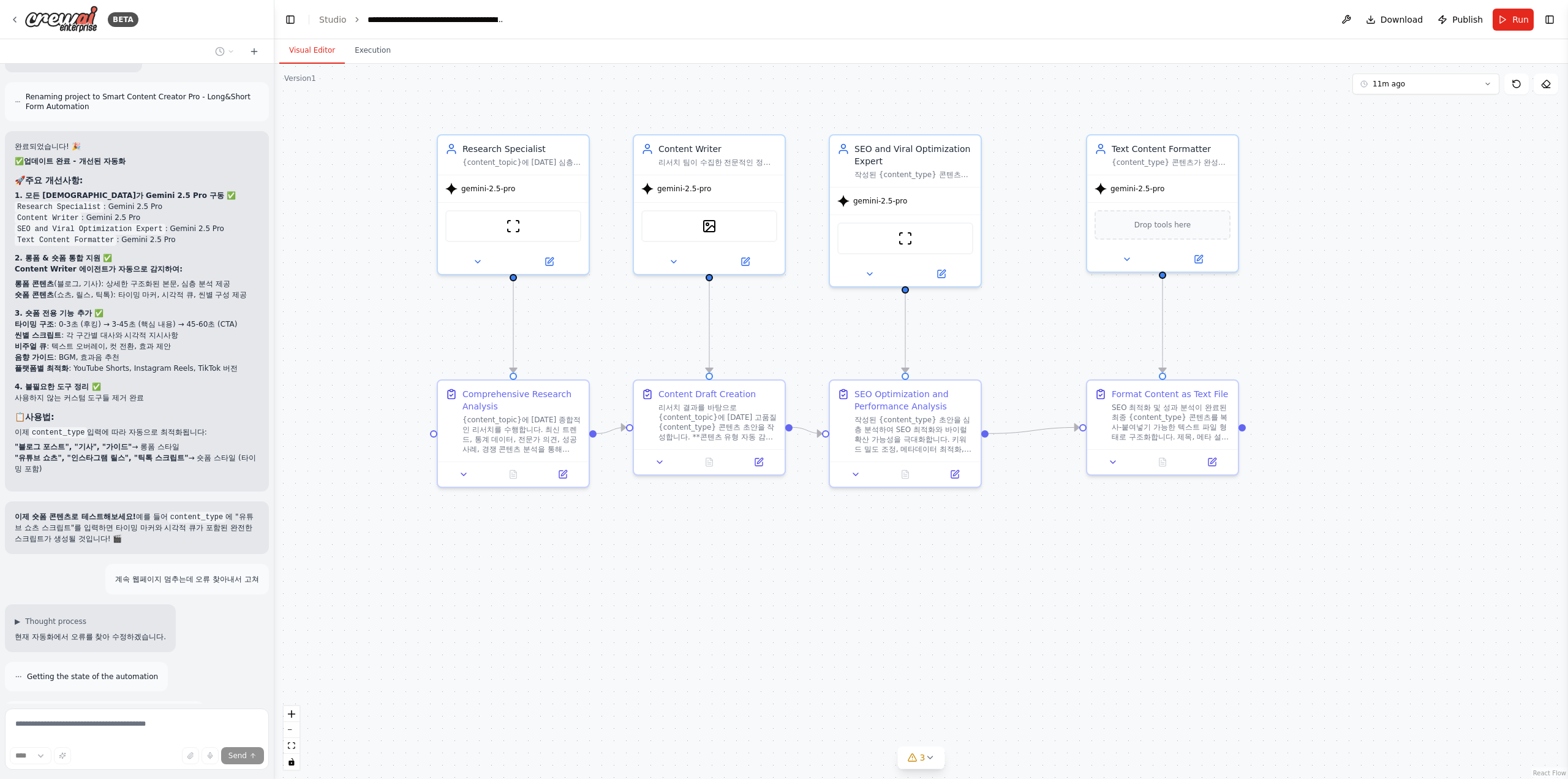
scroll to position [8154, 0]
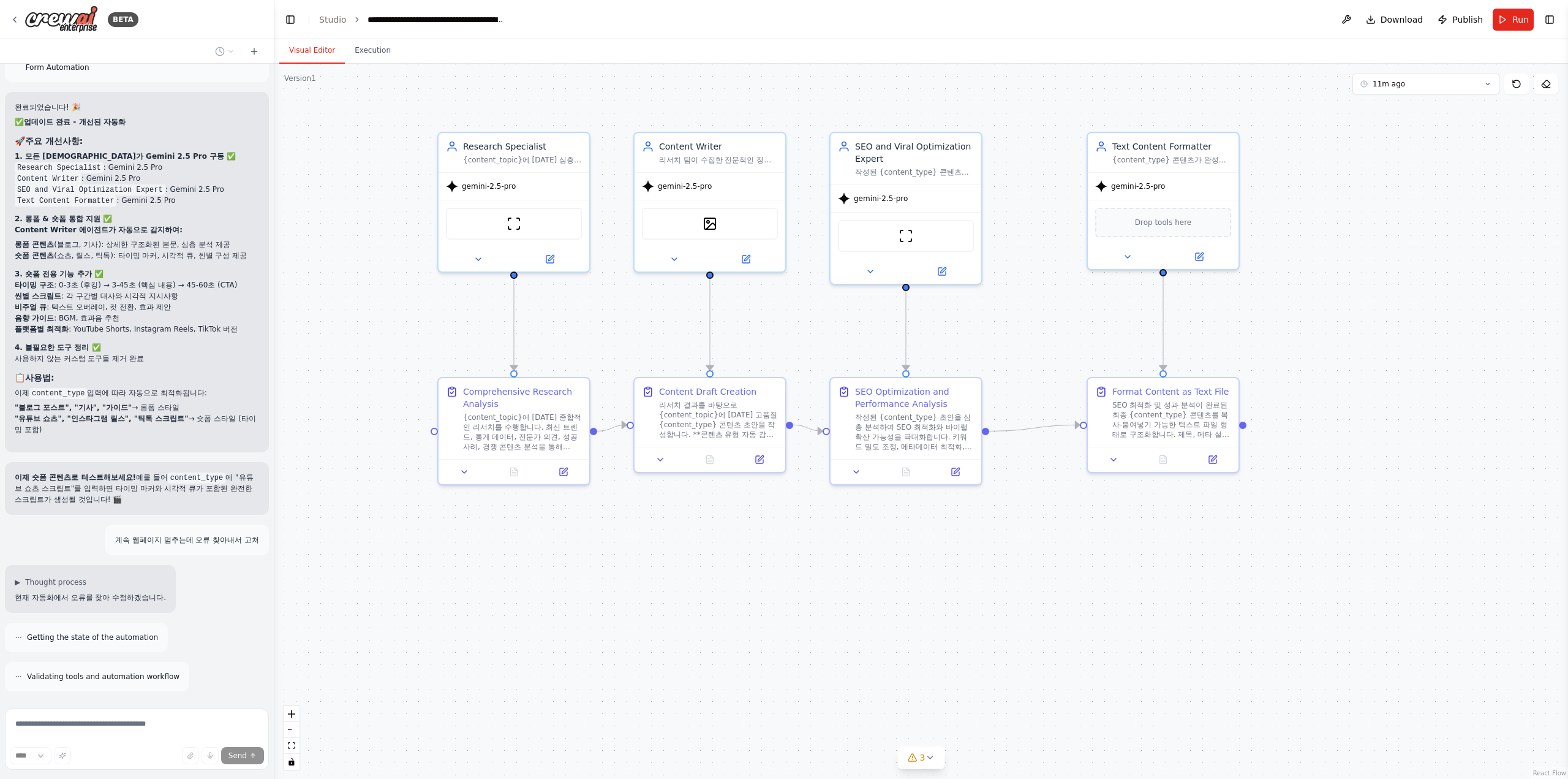
drag, startPoint x: 502, startPoint y: 614, endPoint x: 622, endPoint y: 607, distance: 120.2
click at [622, 608] on div ".deletable-edge-delete-btn { width: 20px; height: 20px; border: 0px solid #ffff…" at bounding box center [921, 421] width 1294 height 715
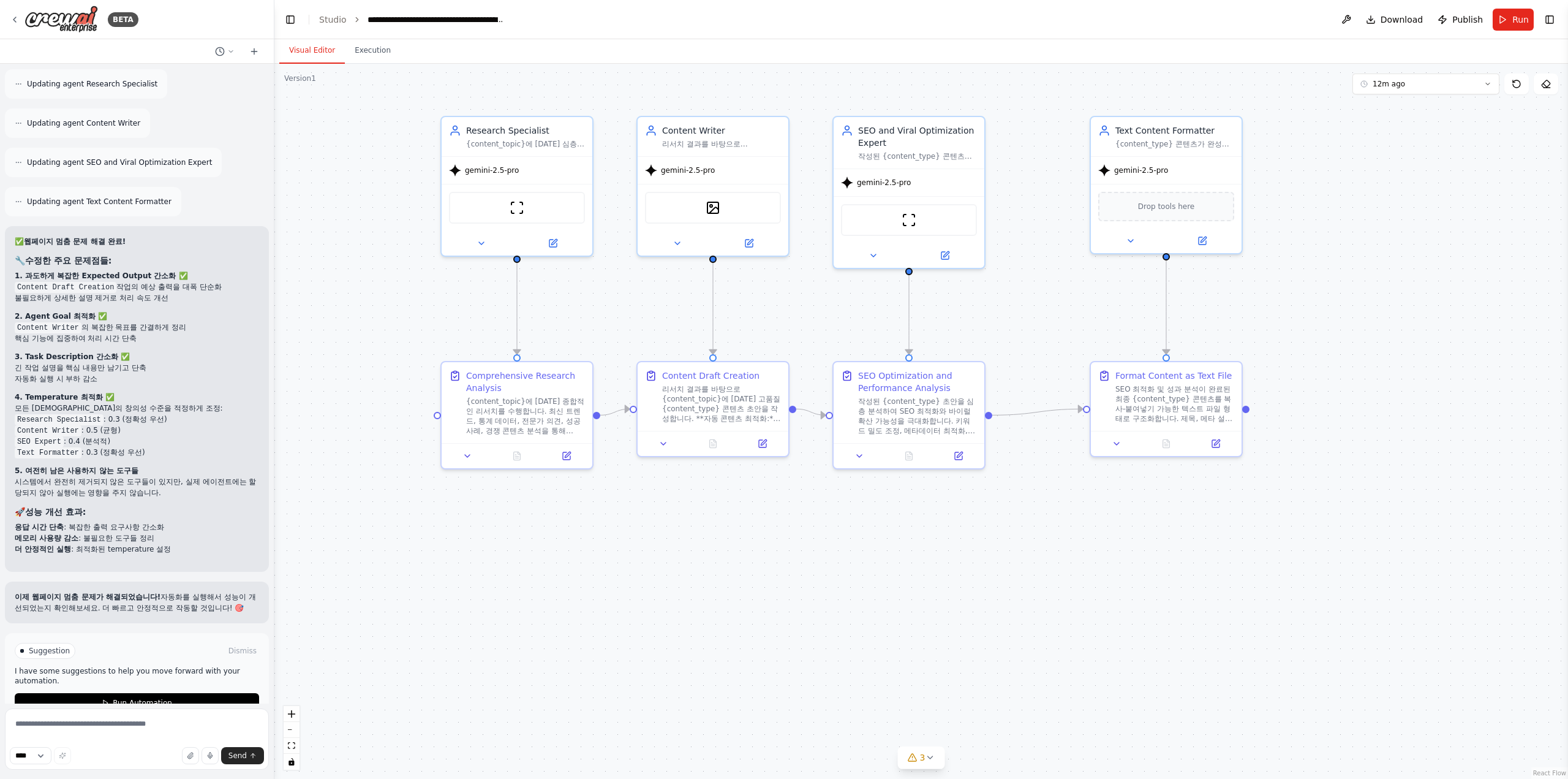
scroll to position [9687, 0]
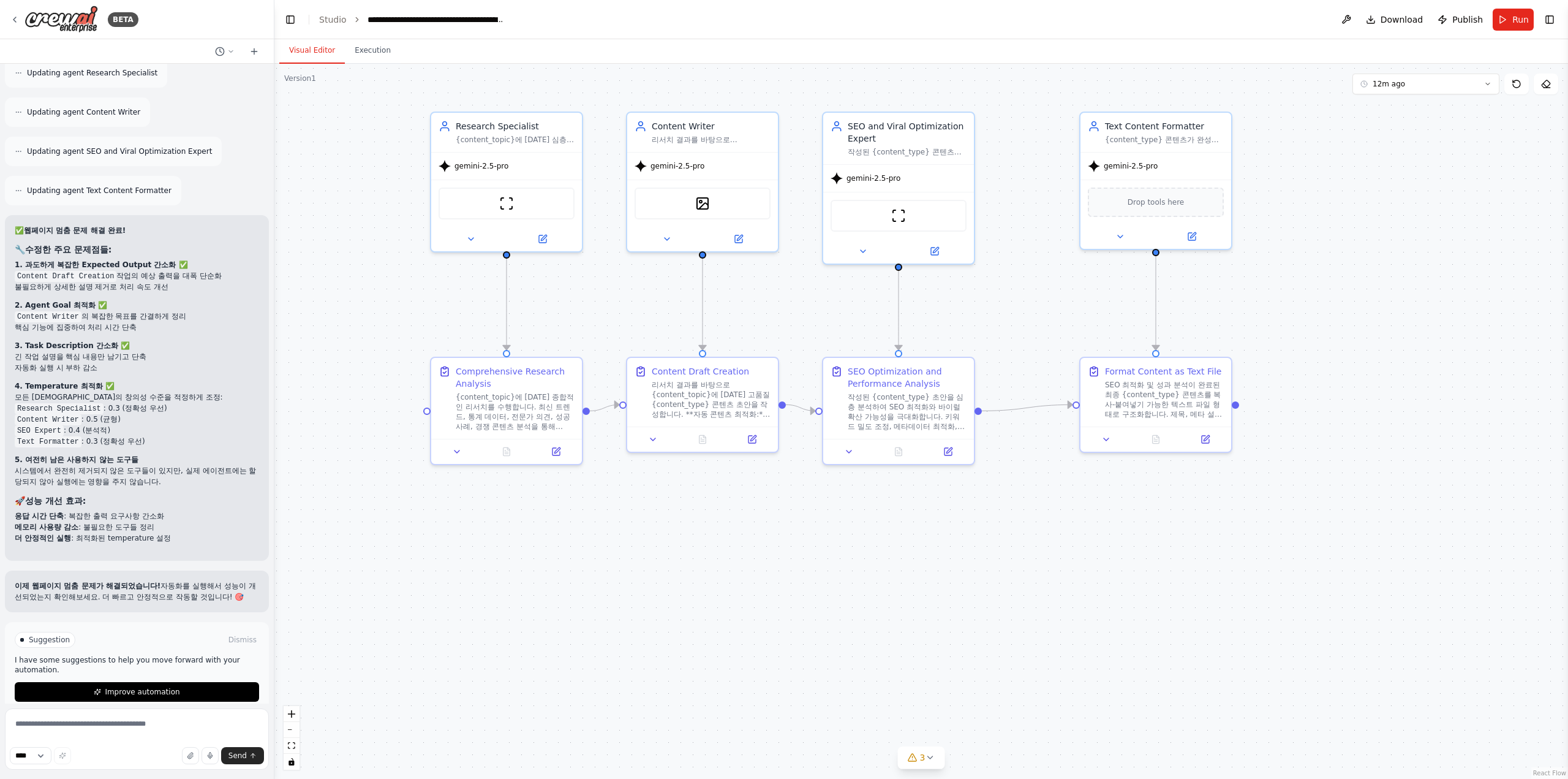
drag, startPoint x: 398, startPoint y: 632, endPoint x: 377, endPoint y: 625, distance: 22.1
click at [377, 625] on div ".deletable-edge-delete-btn { width: 20px; height: 20px; border: 0px solid #ffff…" at bounding box center [921, 421] width 1294 height 715
click at [1509, 17] on button "Run" at bounding box center [1512, 20] width 41 height 22
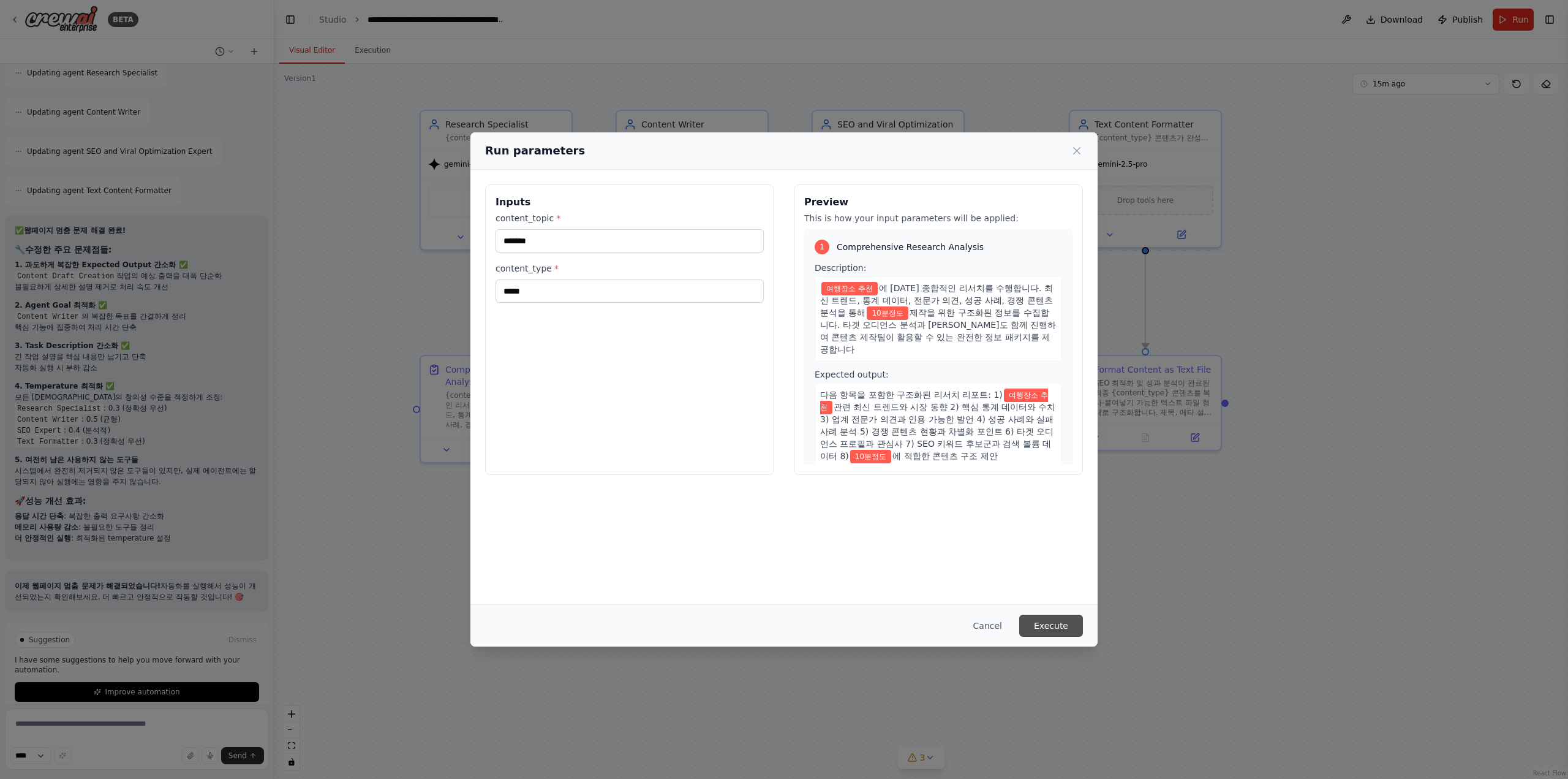
click at [1063, 617] on button "Execute" at bounding box center [1051, 625] width 64 height 22
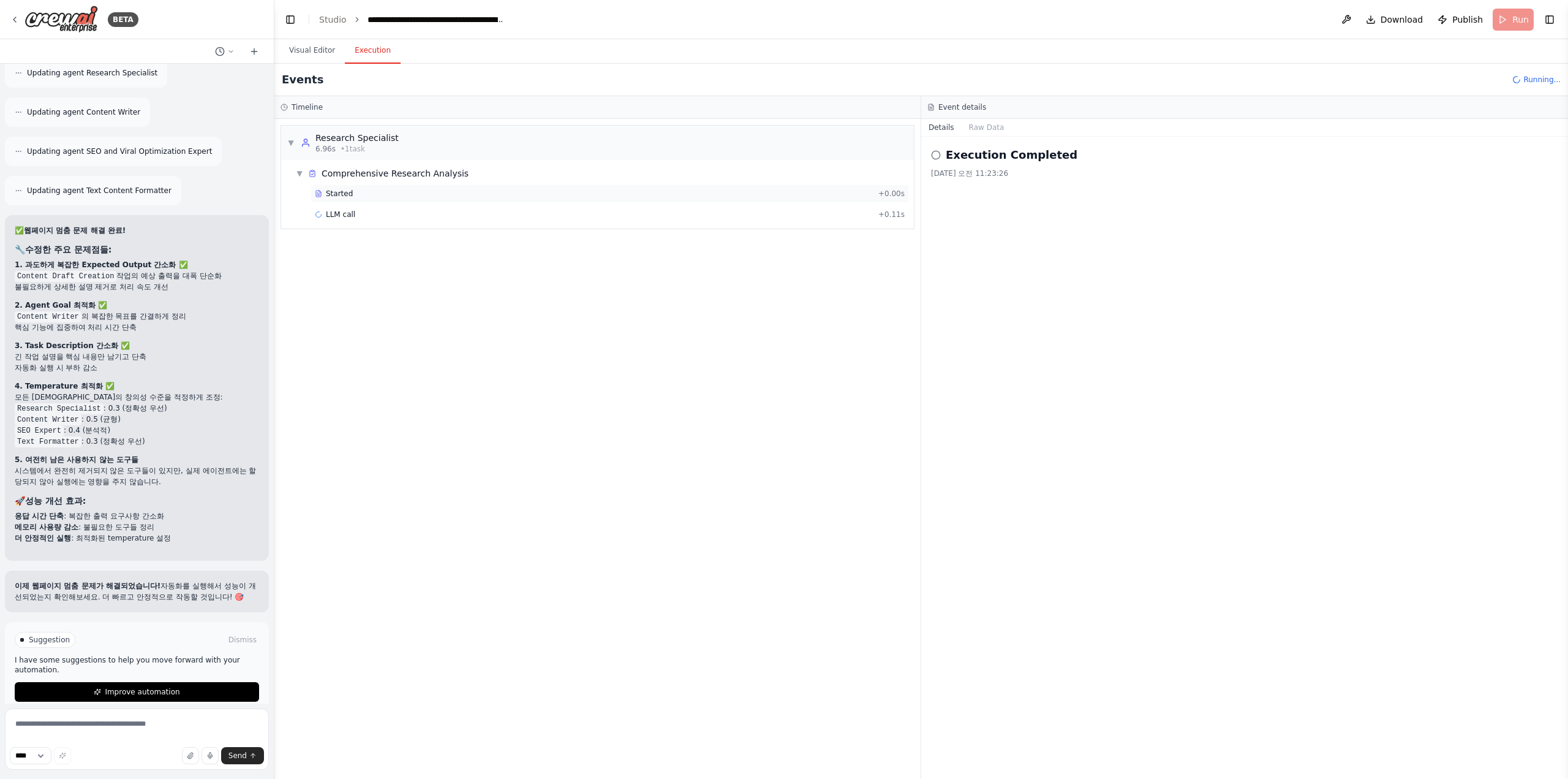
click at [438, 189] on div "Started" at bounding box center [594, 194] width 559 height 10
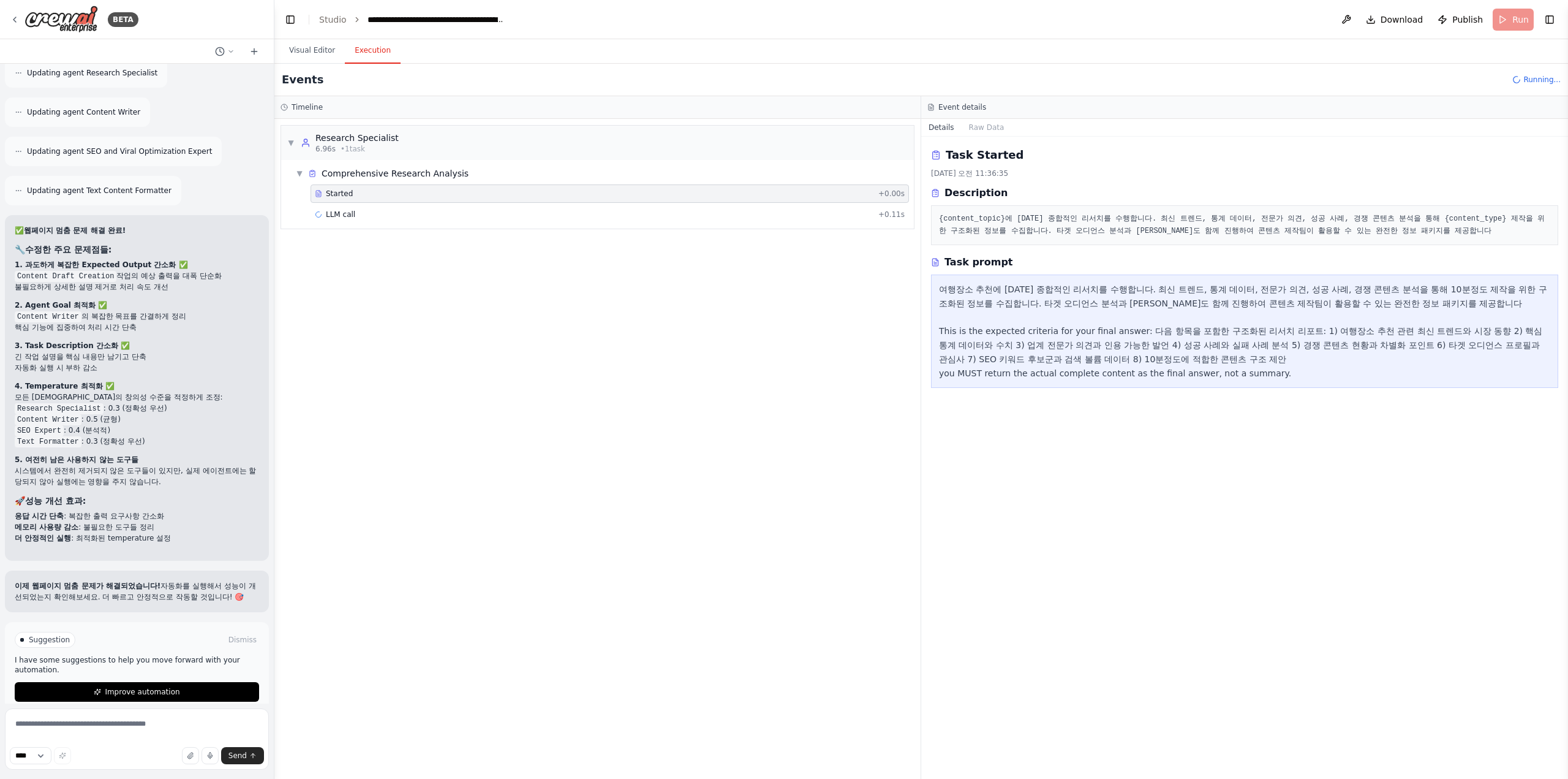
click at [426, 224] on div "Started + 0.00s LLM call + 0.11s" at bounding box center [602, 206] width 623 height 42
click at [424, 210] on div "LLM call + 0.11s" at bounding box center [609, 215] width 590 height 10
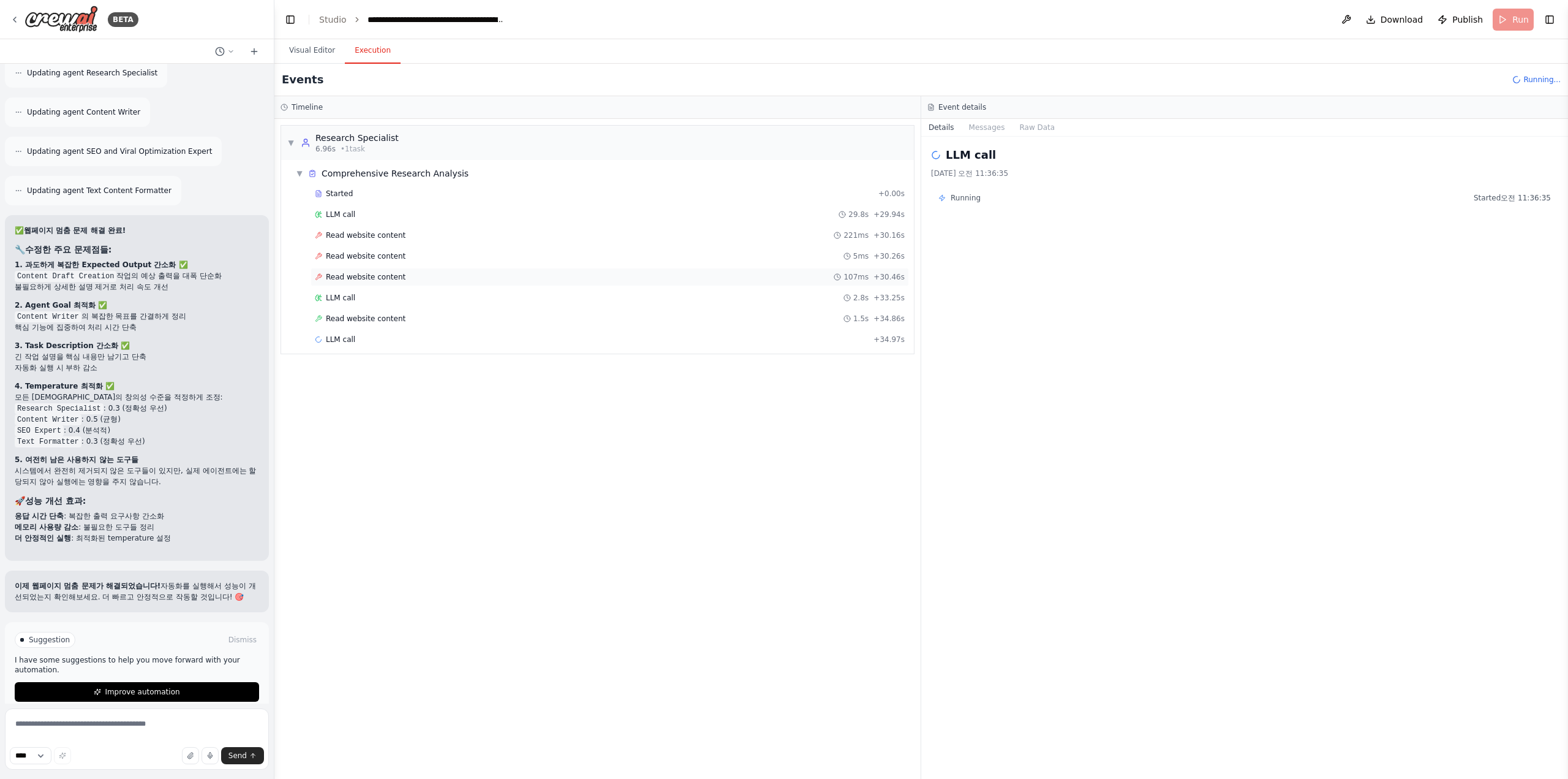
click at [397, 283] on div "Read website content 107ms + 30.46s" at bounding box center [609, 277] width 598 height 18
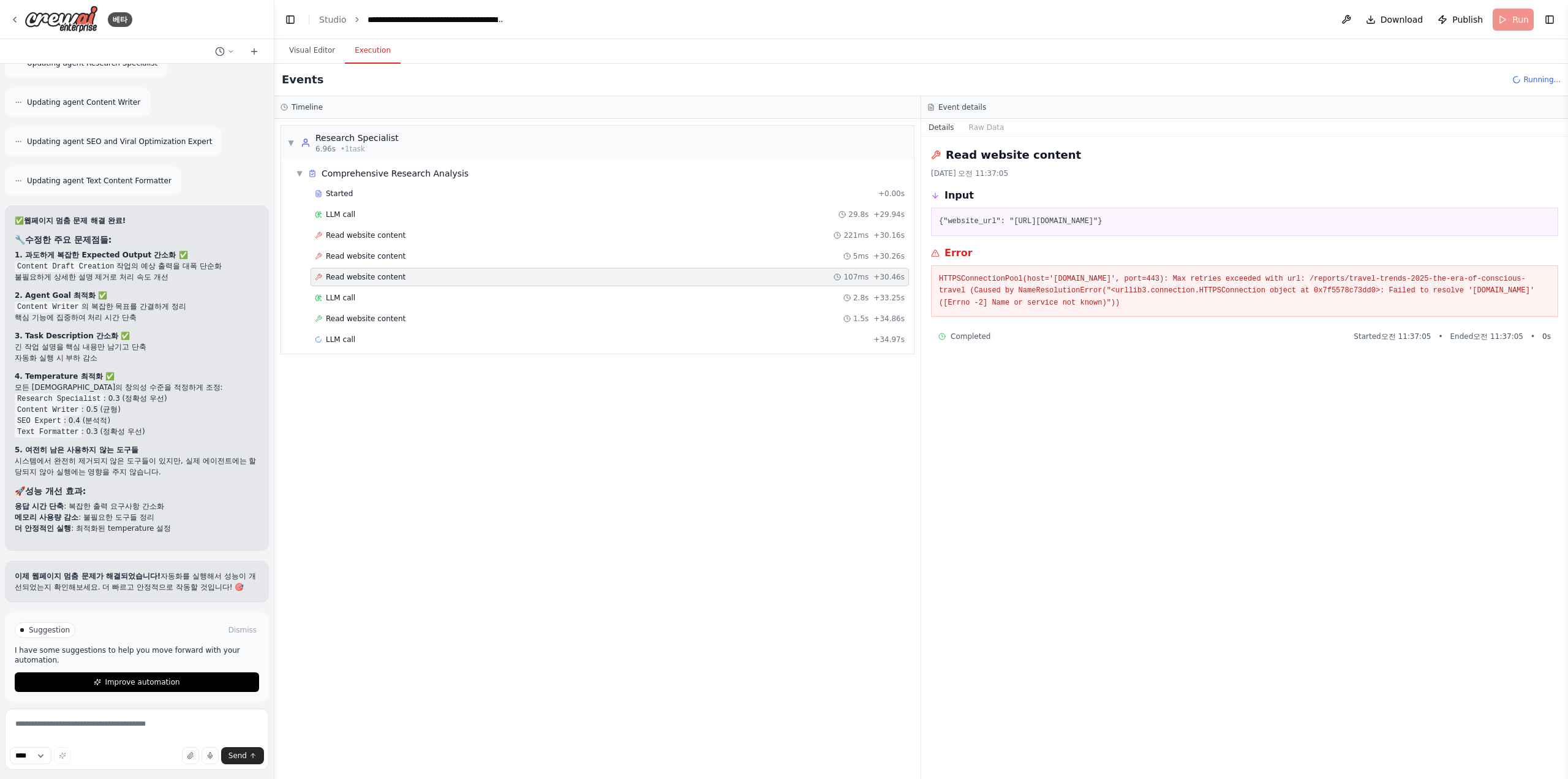
scroll to position [9632, 0]
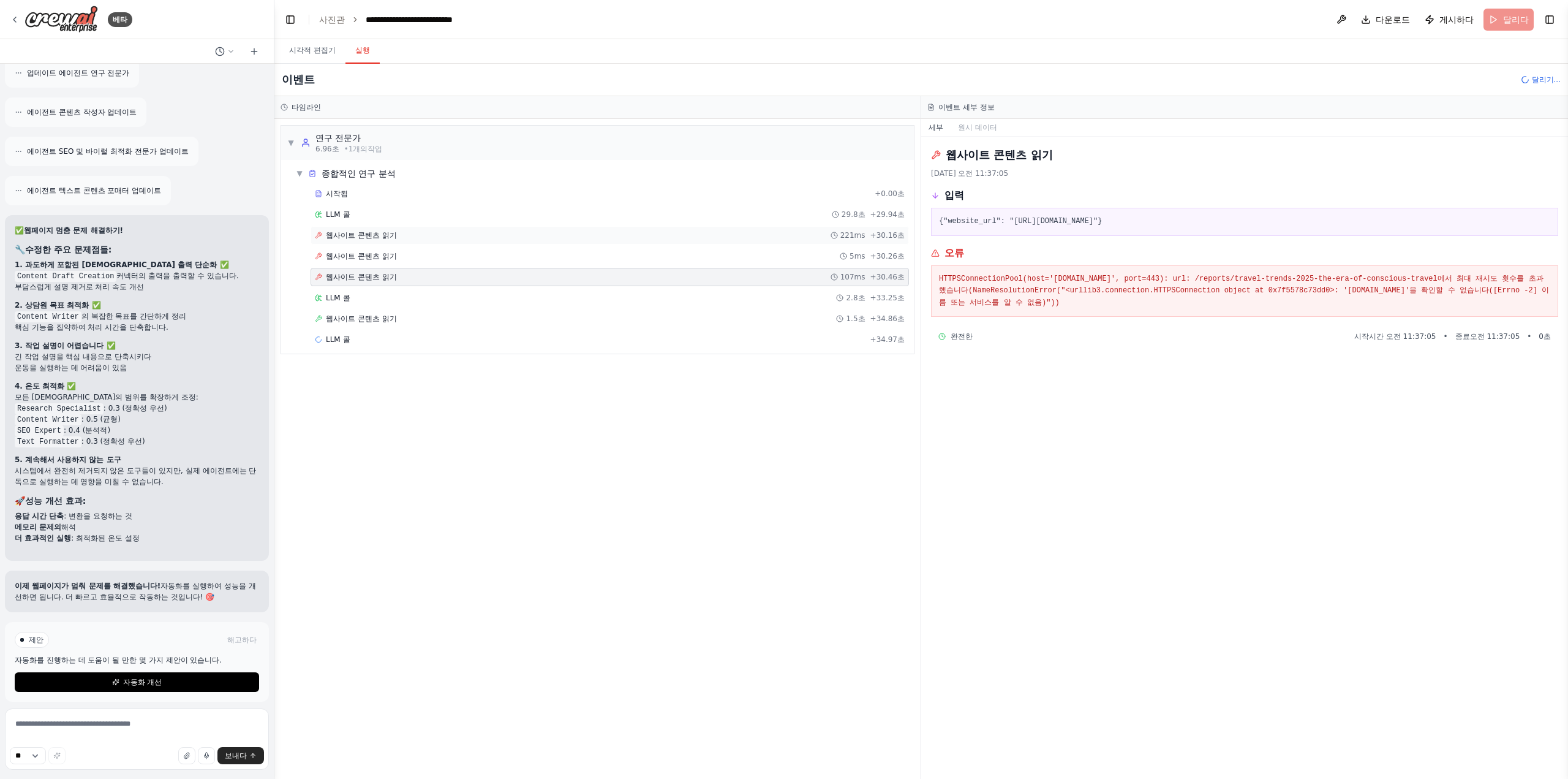
click at [513, 231] on div "웹사이트 콘텐츠 읽기 221ms + 30.16초" at bounding box center [609, 236] width 590 height 10
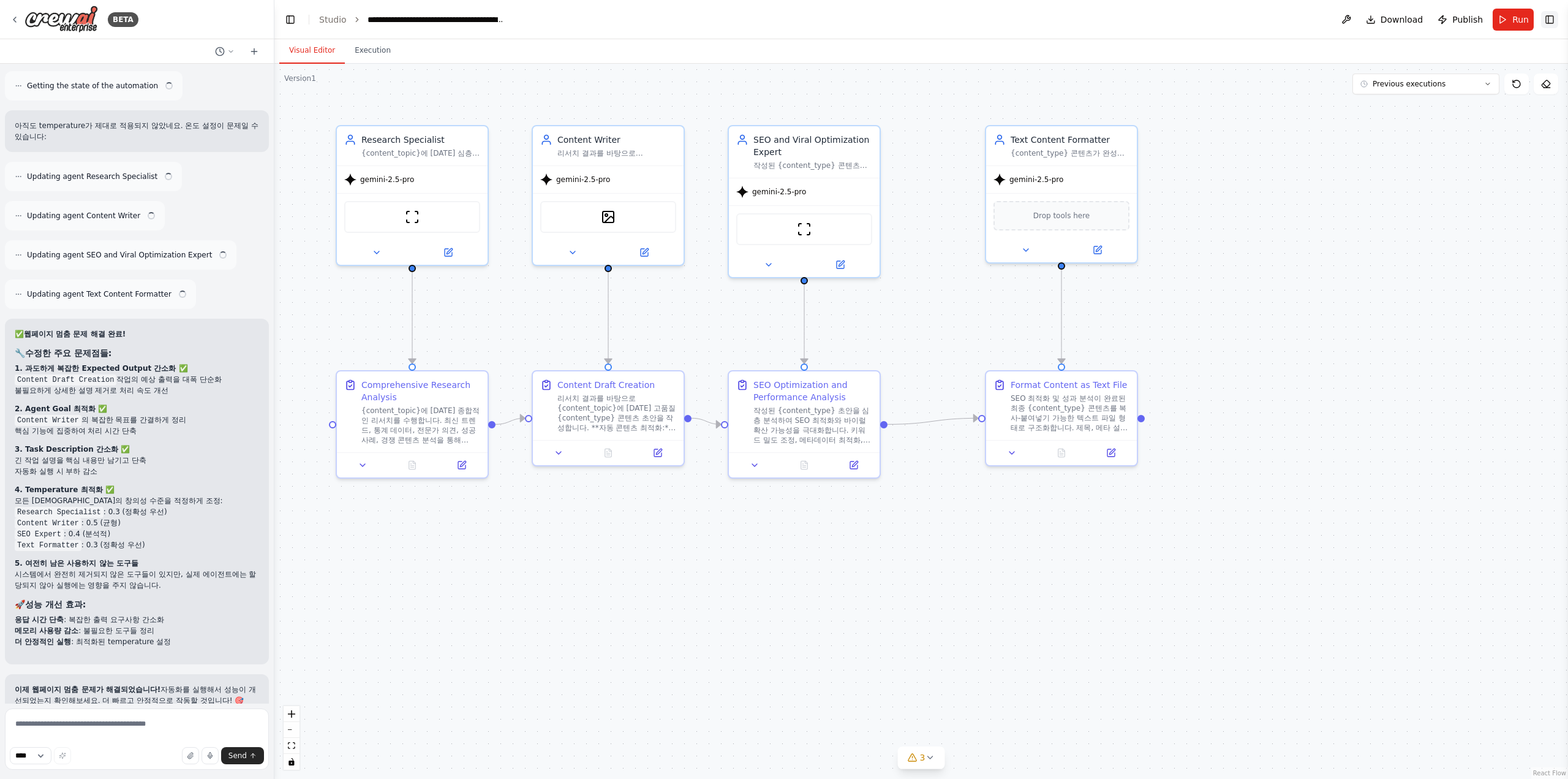
click at [1546, 18] on button "Toggle Right Sidebar" at bounding box center [1549, 19] width 17 height 17
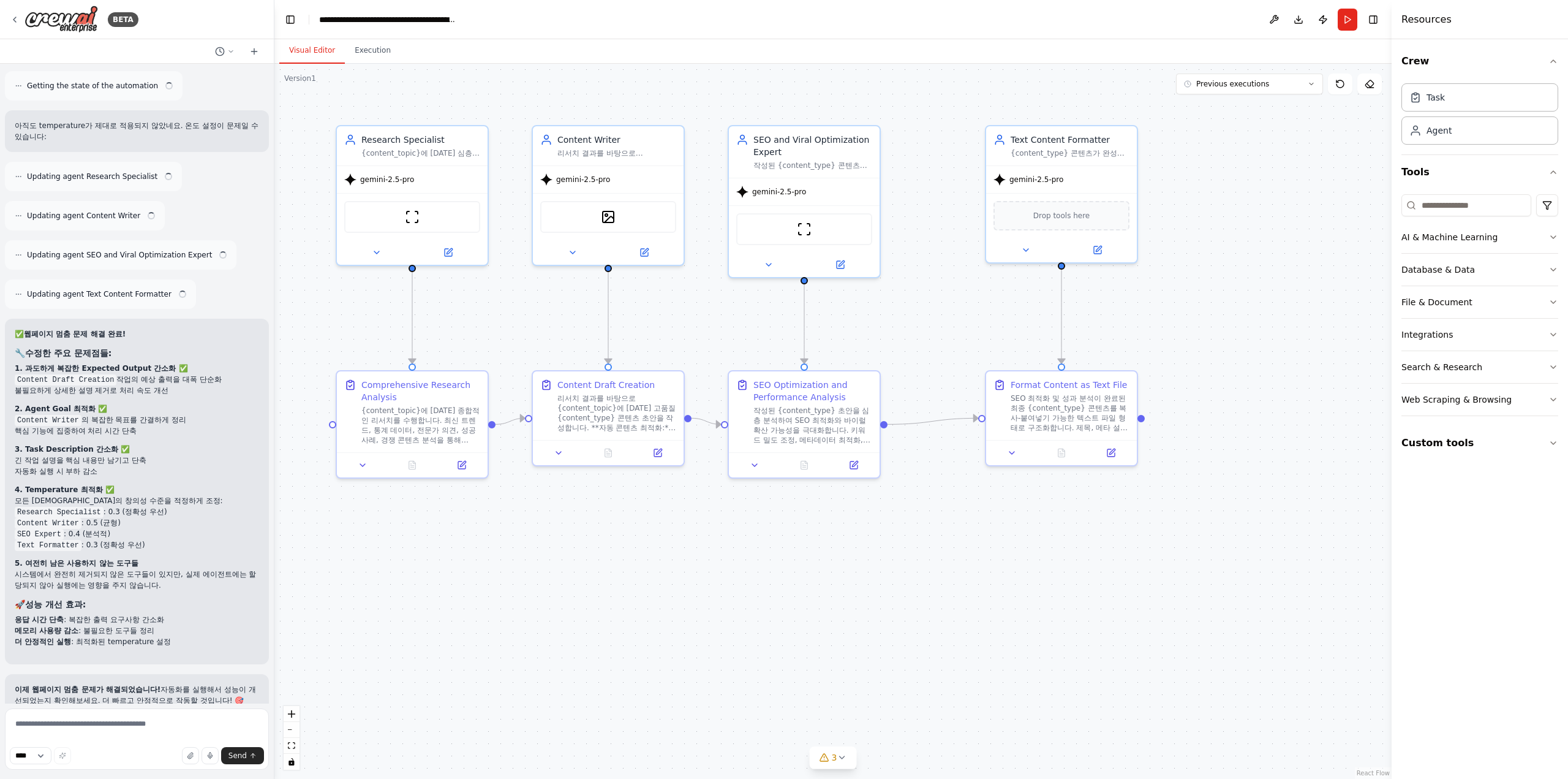
scroll to position [9588, 0]
click at [370, 261] on div at bounding box center [411, 250] width 151 height 25
click at [373, 255] on icon at bounding box center [376, 250] width 10 height 10
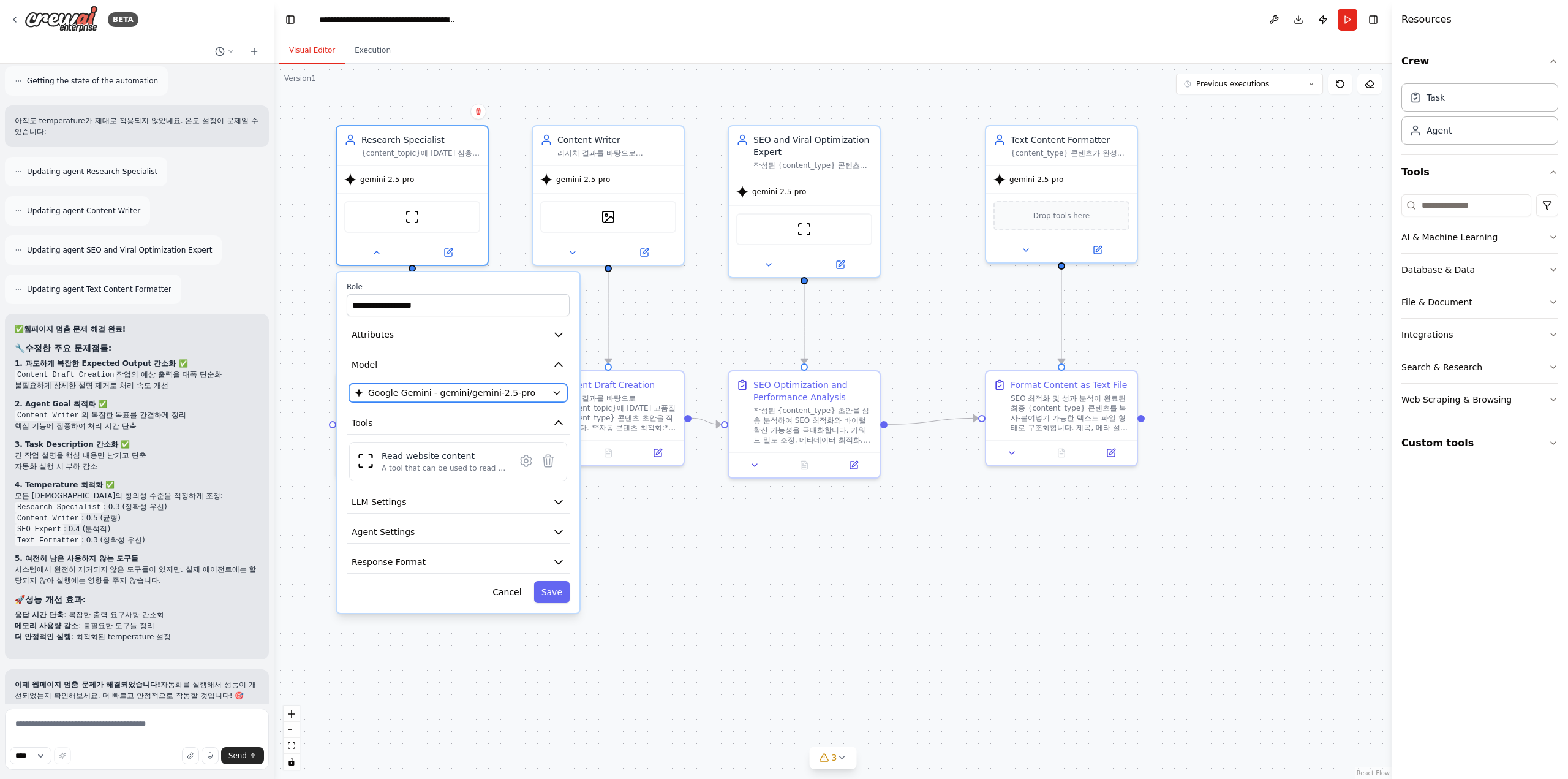
click at [440, 385] on button "Google Gemini - gemini/gemini-2.5-pro" at bounding box center [458, 392] width 218 height 18
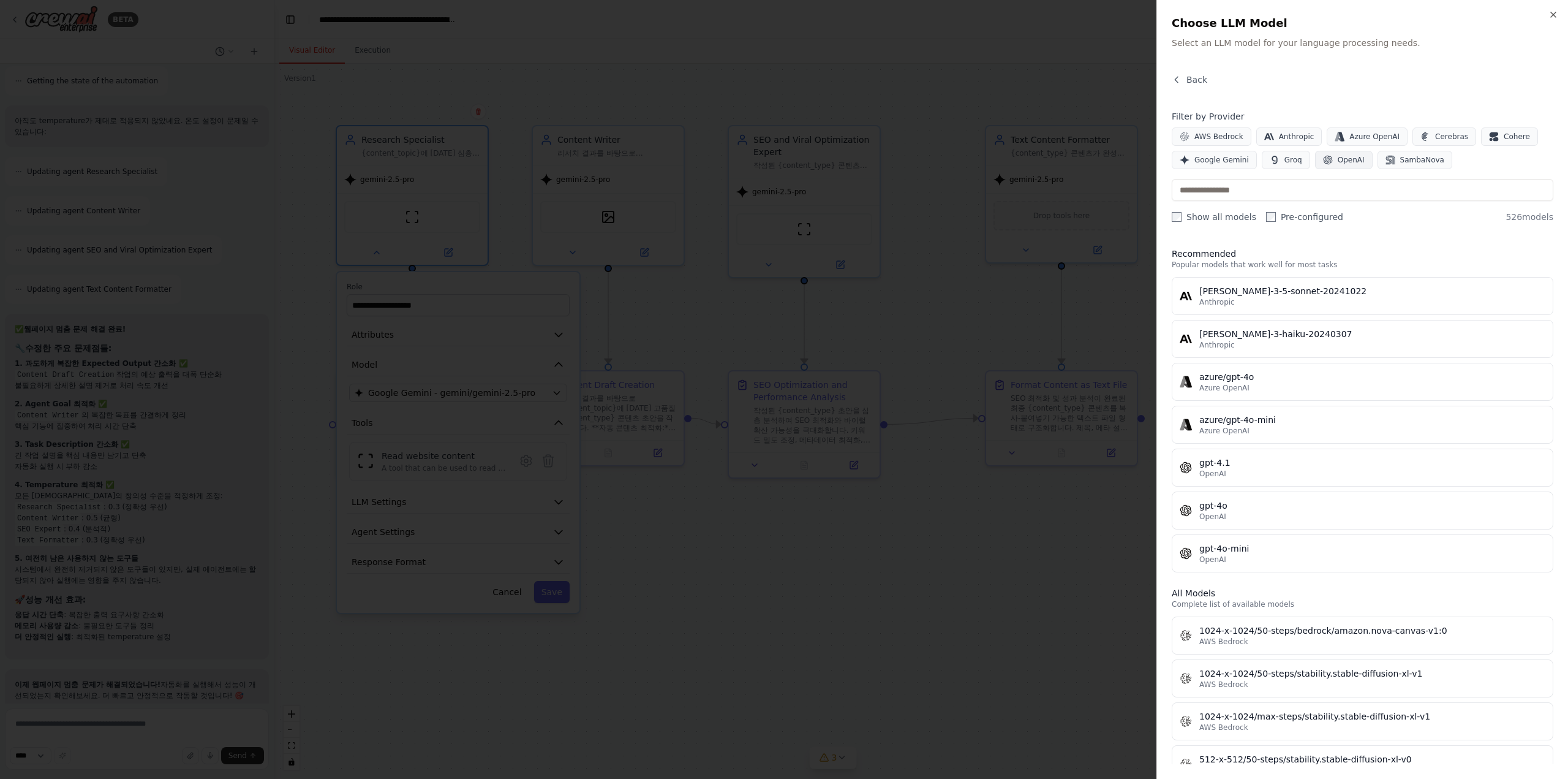
click at [1322, 164] on button "OpenAI" at bounding box center [1343, 160] width 58 height 18
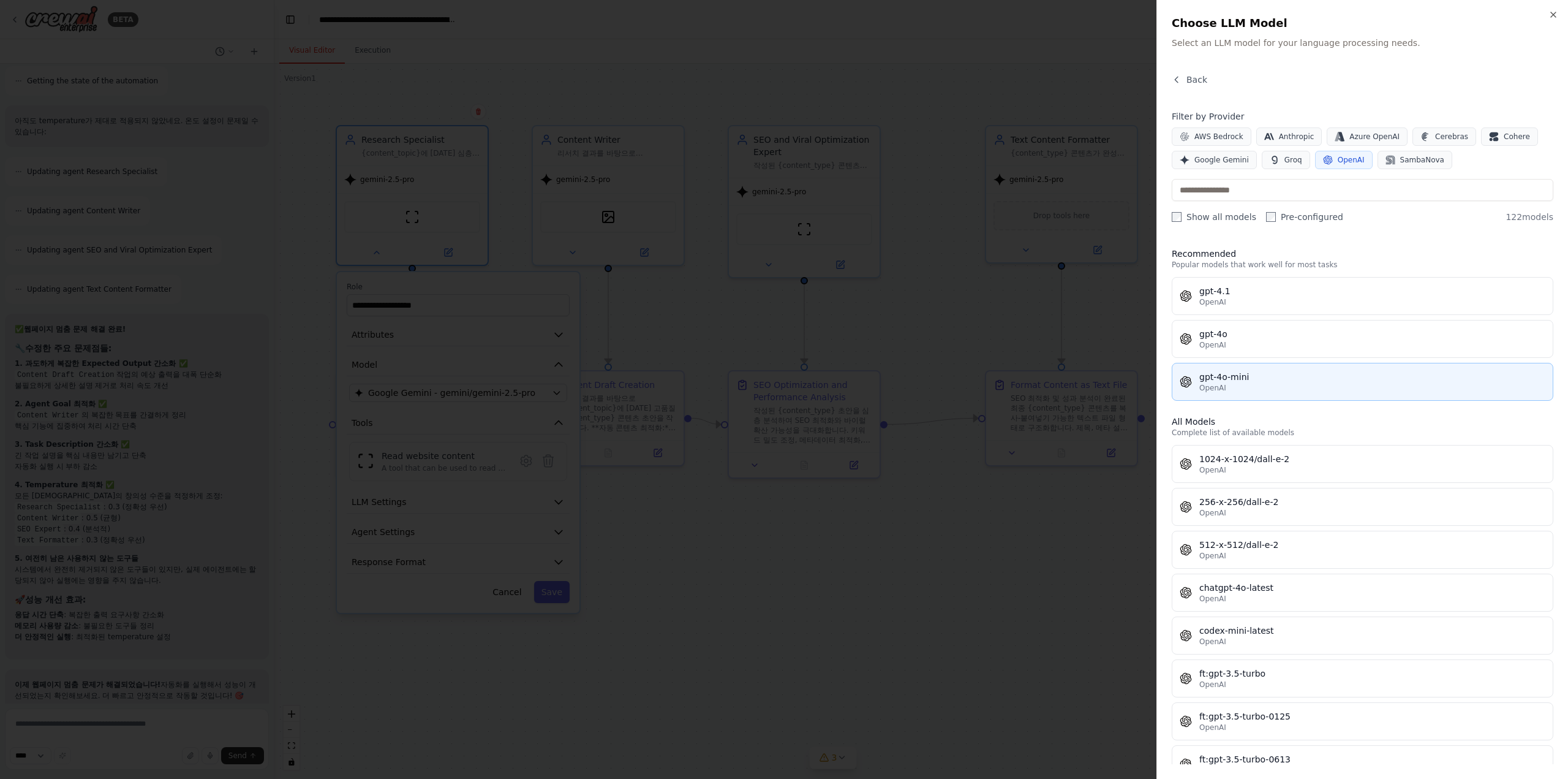
click at [1294, 377] on div "gpt-4o-mini" at bounding box center [1371, 377] width 346 height 12
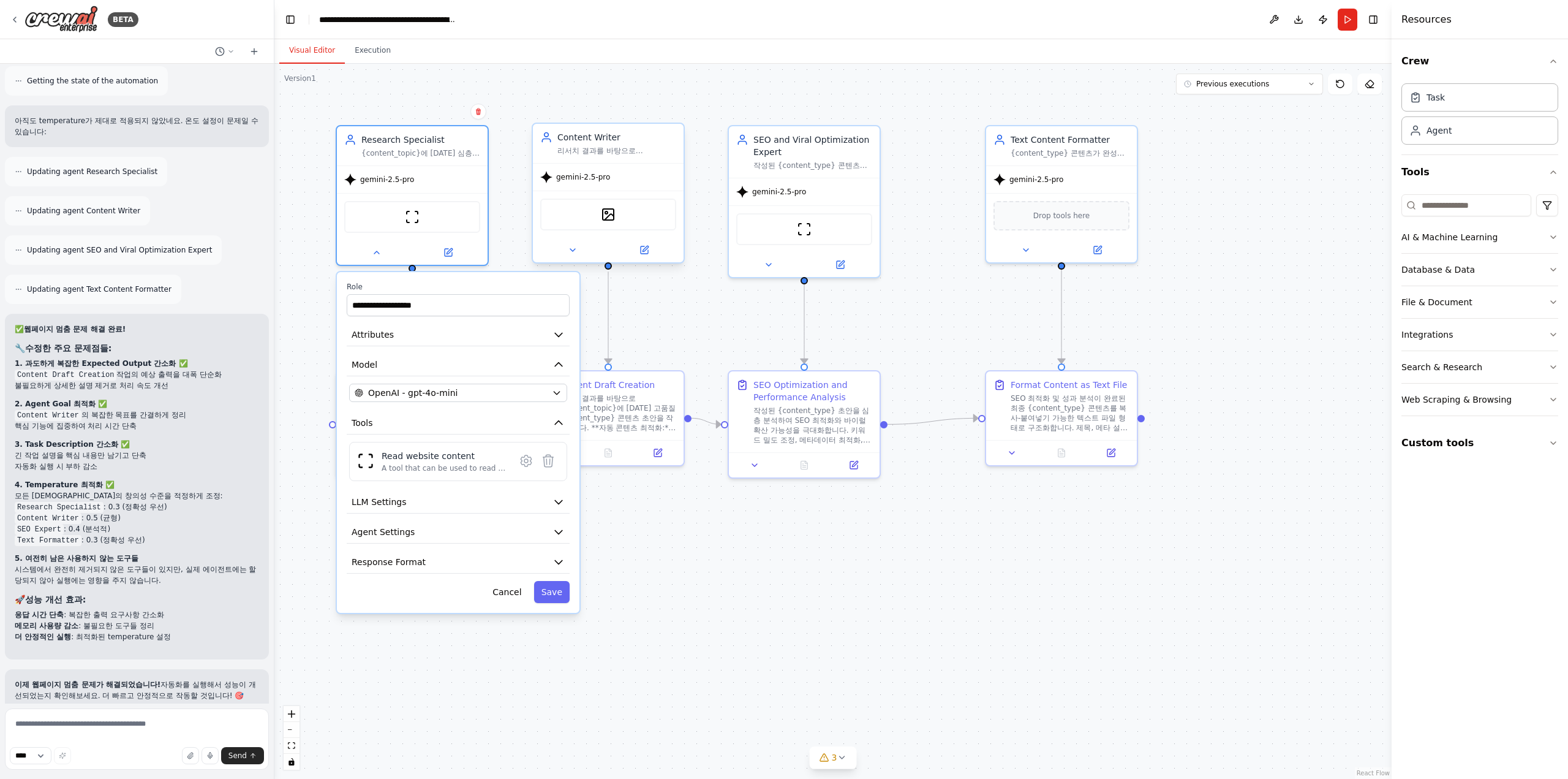
click at [638, 168] on div "gemini-2.5-pro" at bounding box center [608, 177] width 151 height 27
click at [549, 260] on div at bounding box center [608, 250] width 151 height 25
click at [568, 256] on button at bounding box center [572, 250] width 69 height 15
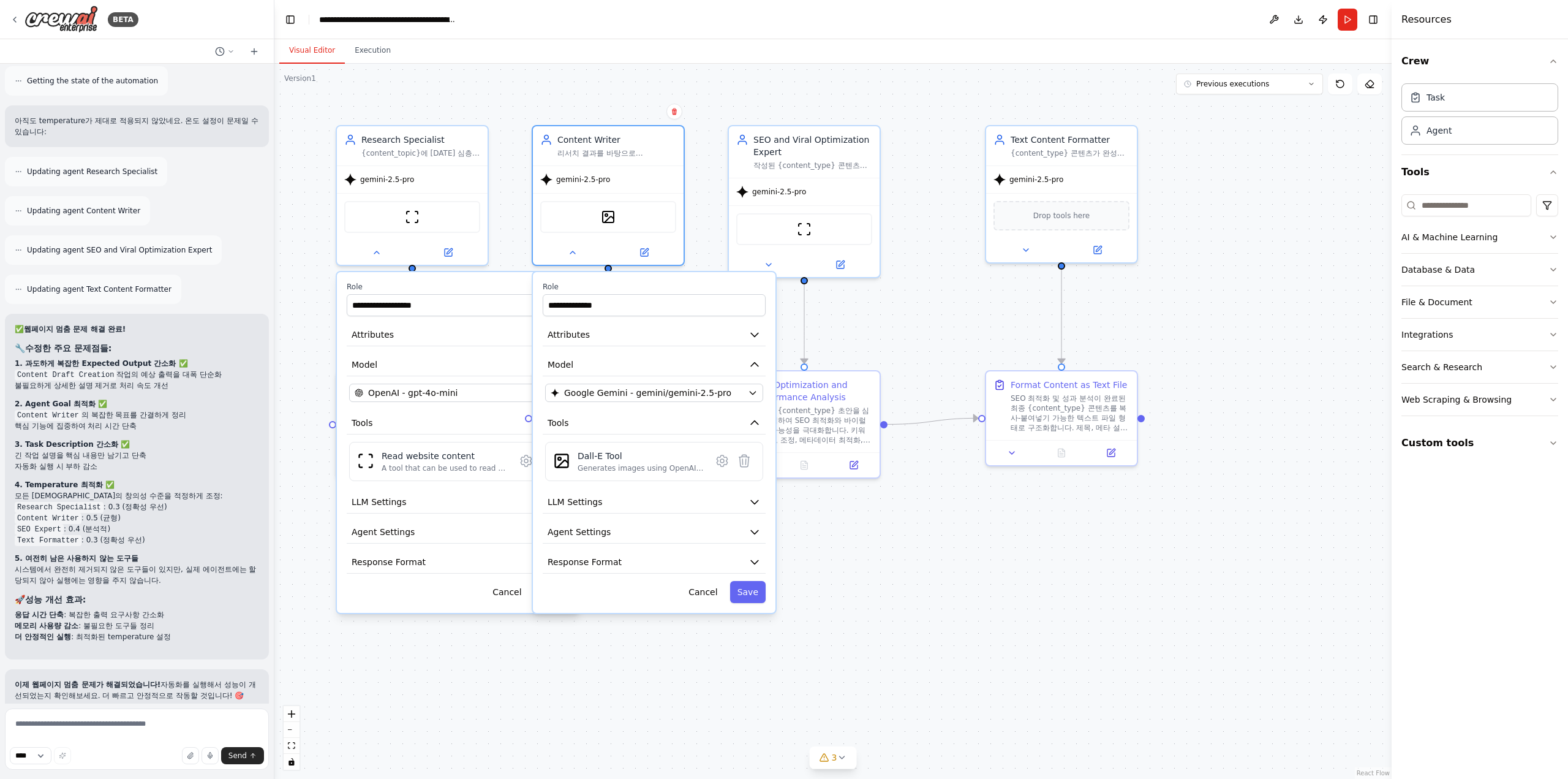
click at [710, 403] on div "**********" at bounding box center [654, 441] width 243 height 341
click at [717, 396] on span "Google Gemini - gemini/gemini-2.5-pro" at bounding box center [648, 392] width 168 height 12
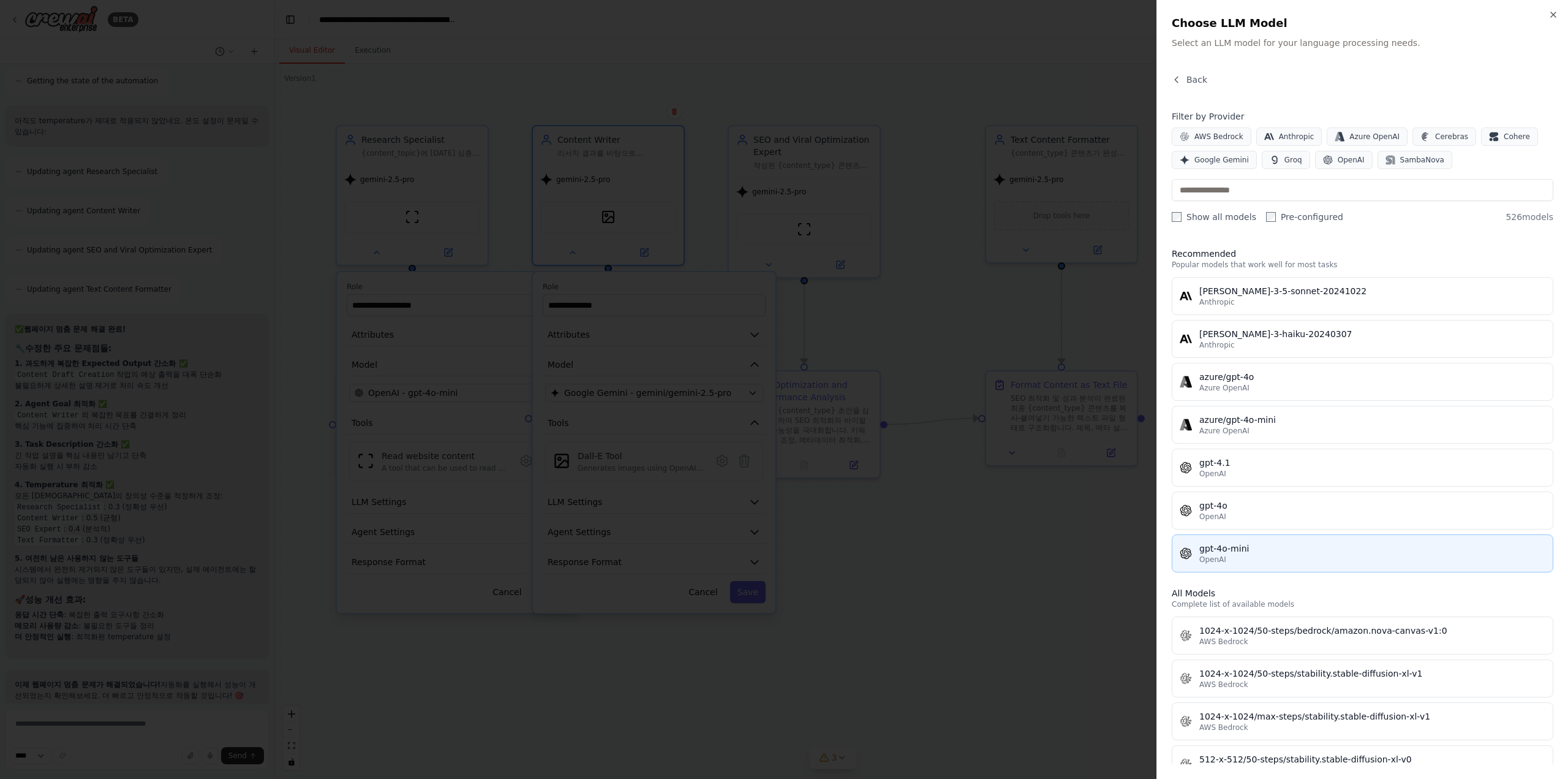
click at [1257, 542] on div "gpt-4o-mini" at bounding box center [1371, 548] width 346 height 12
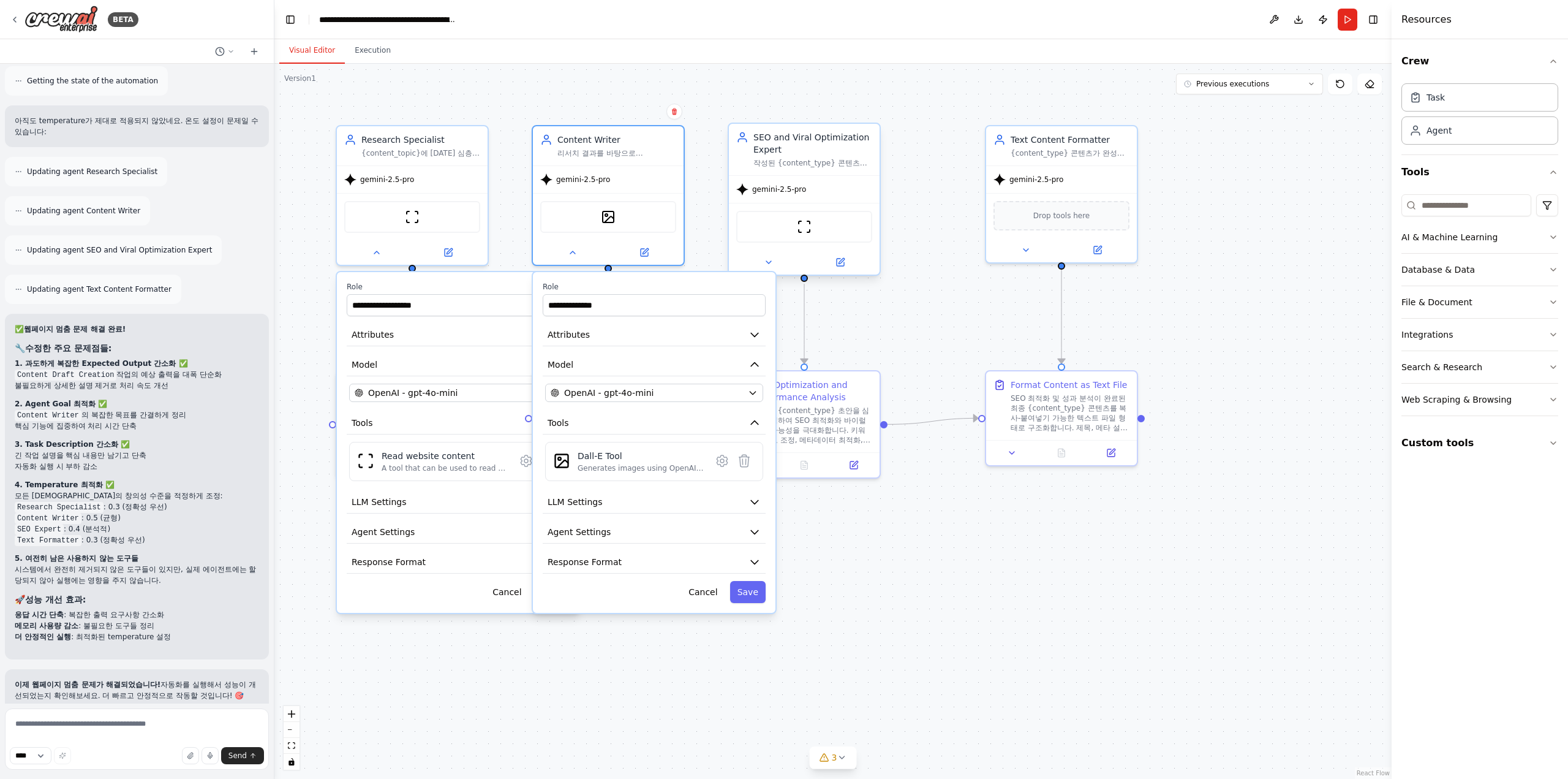
click at [806, 198] on div "gemini-2.5-pro" at bounding box center [803, 189] width 151 height 27
click at [749, 600] on div "**********" at bounding box center [654, 441] width 243 height 341
click at [748, 592] on button "Save" at bounding box center [748, 592] width 36 height 22
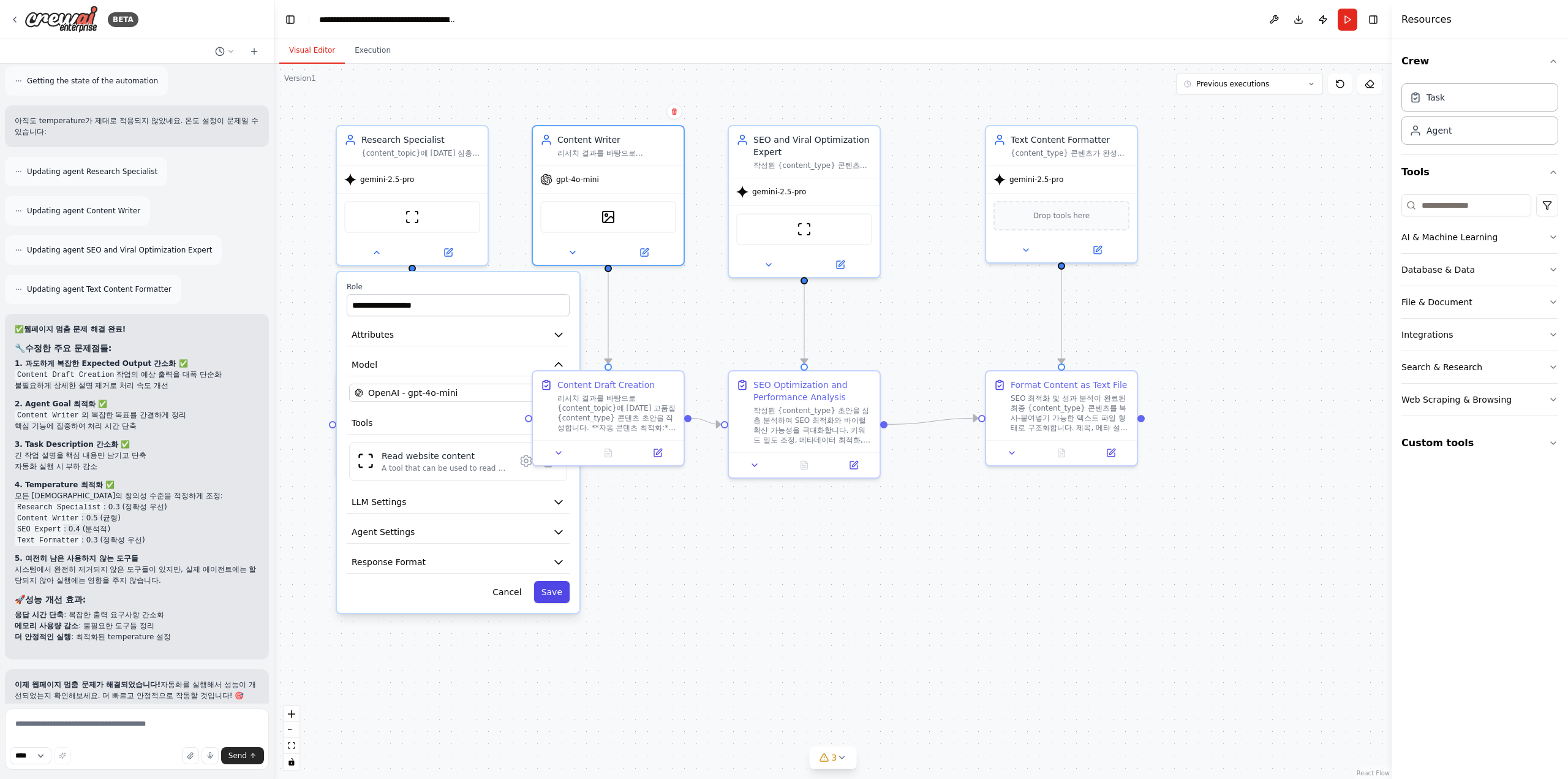
click at [561, 594] on button "Save" at bounding box center [552, 592] width 36 height 22
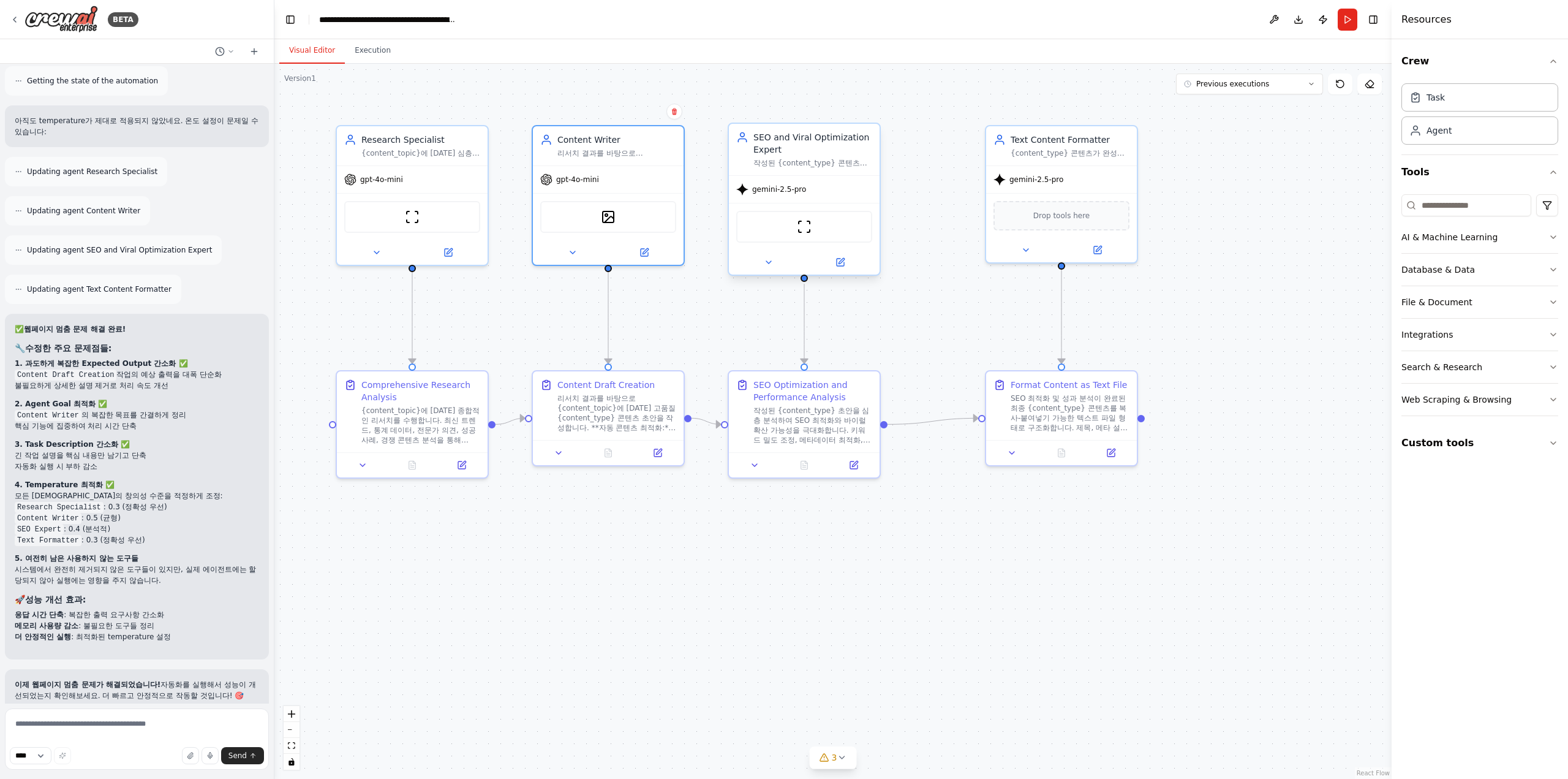
click at [772, 271] on div at bounding box center [803, 262] width 151 height 25
click at [775, 263] on button at bounding box center [768, 262] width 69 height 15
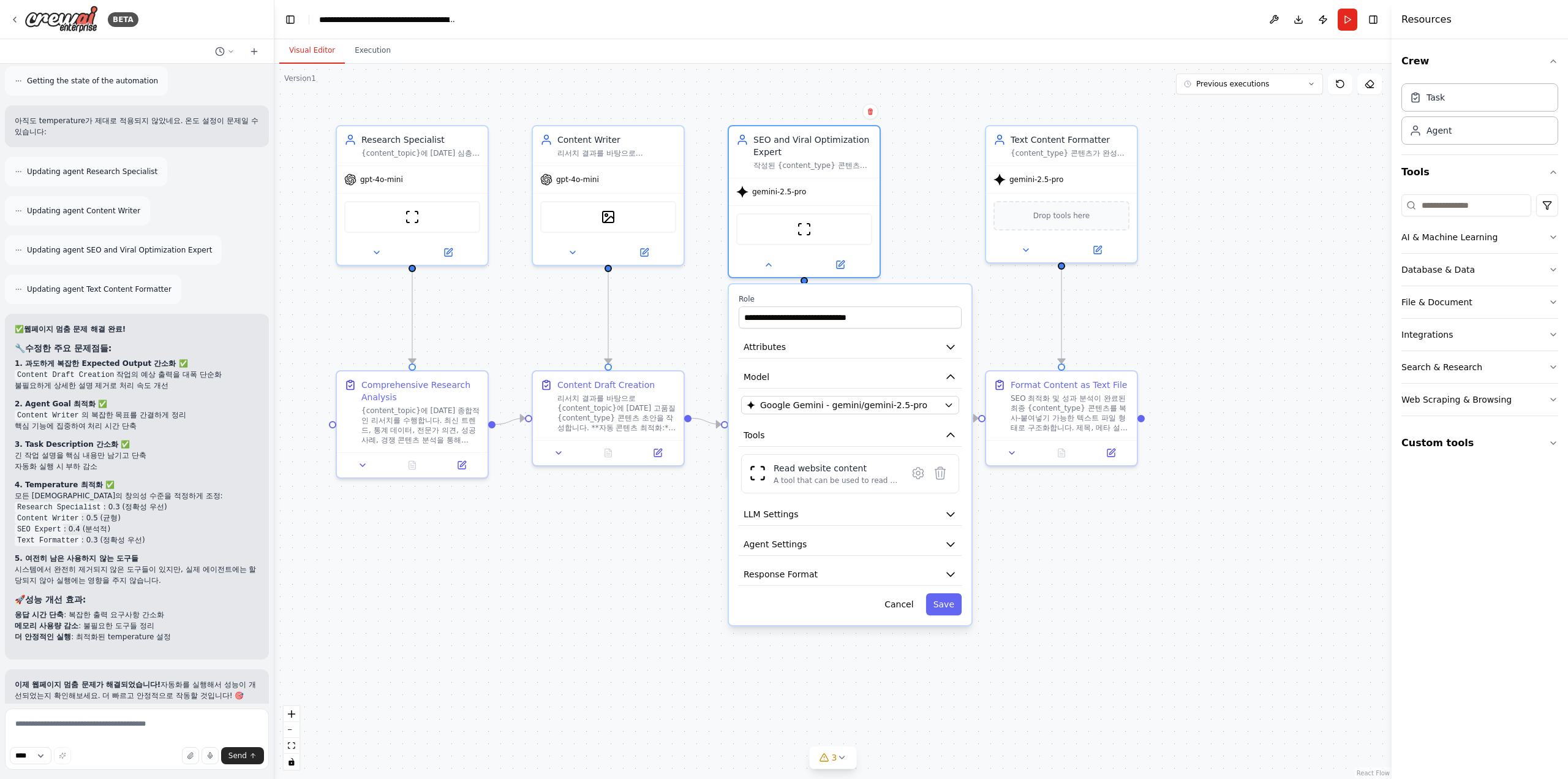
click at [855, 415] on div "**********" at bounding box center [849, 454] width 243 height 341
click at [869, 408] on span "Google Gemini - gemini/gemini-2.5-pro" at bounding box center [843, 404] width 168 height 12
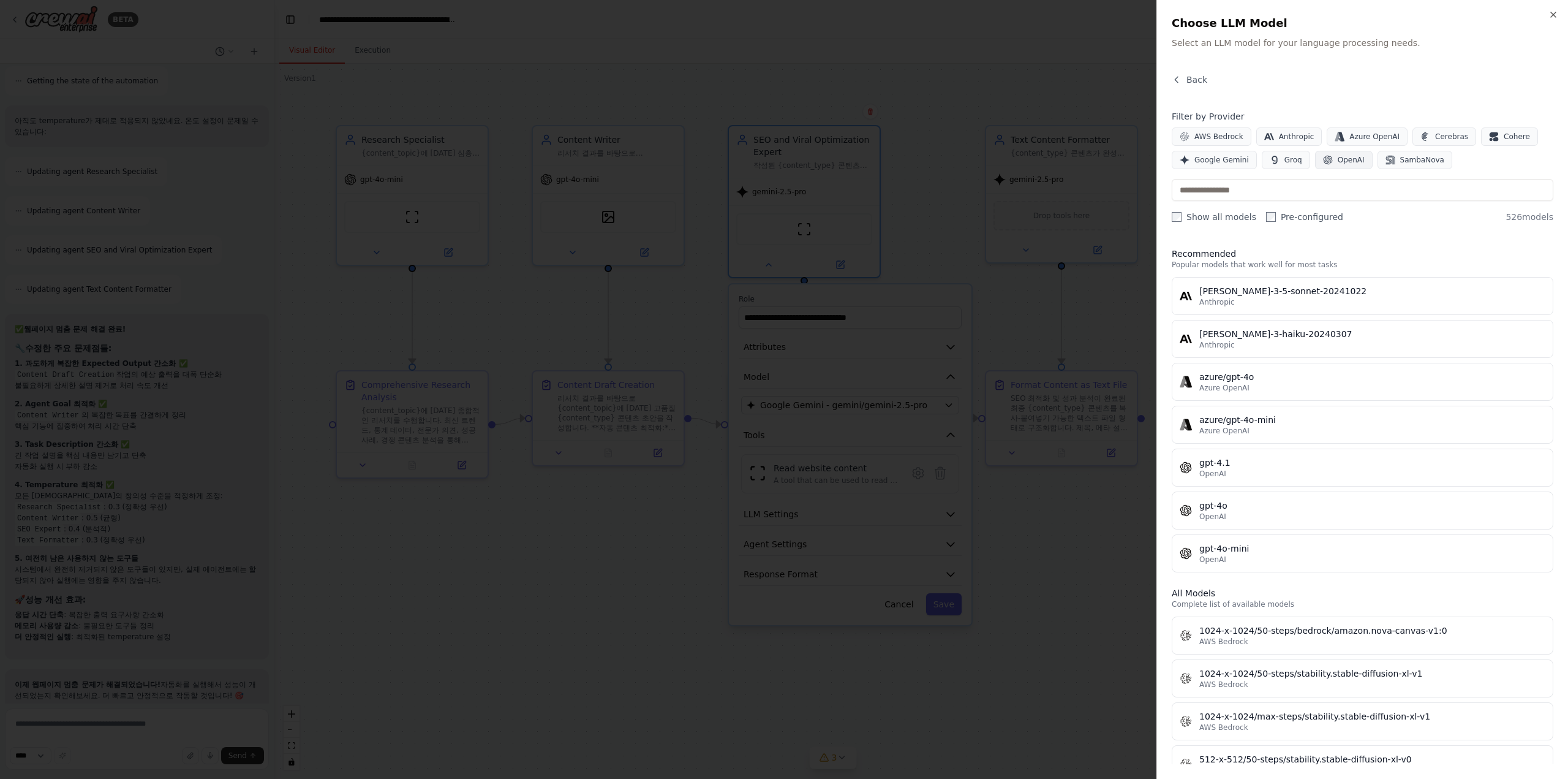
click at [1330, 161] on button "OpenAI" at bounding box center [1343, 160] width 58 height 18
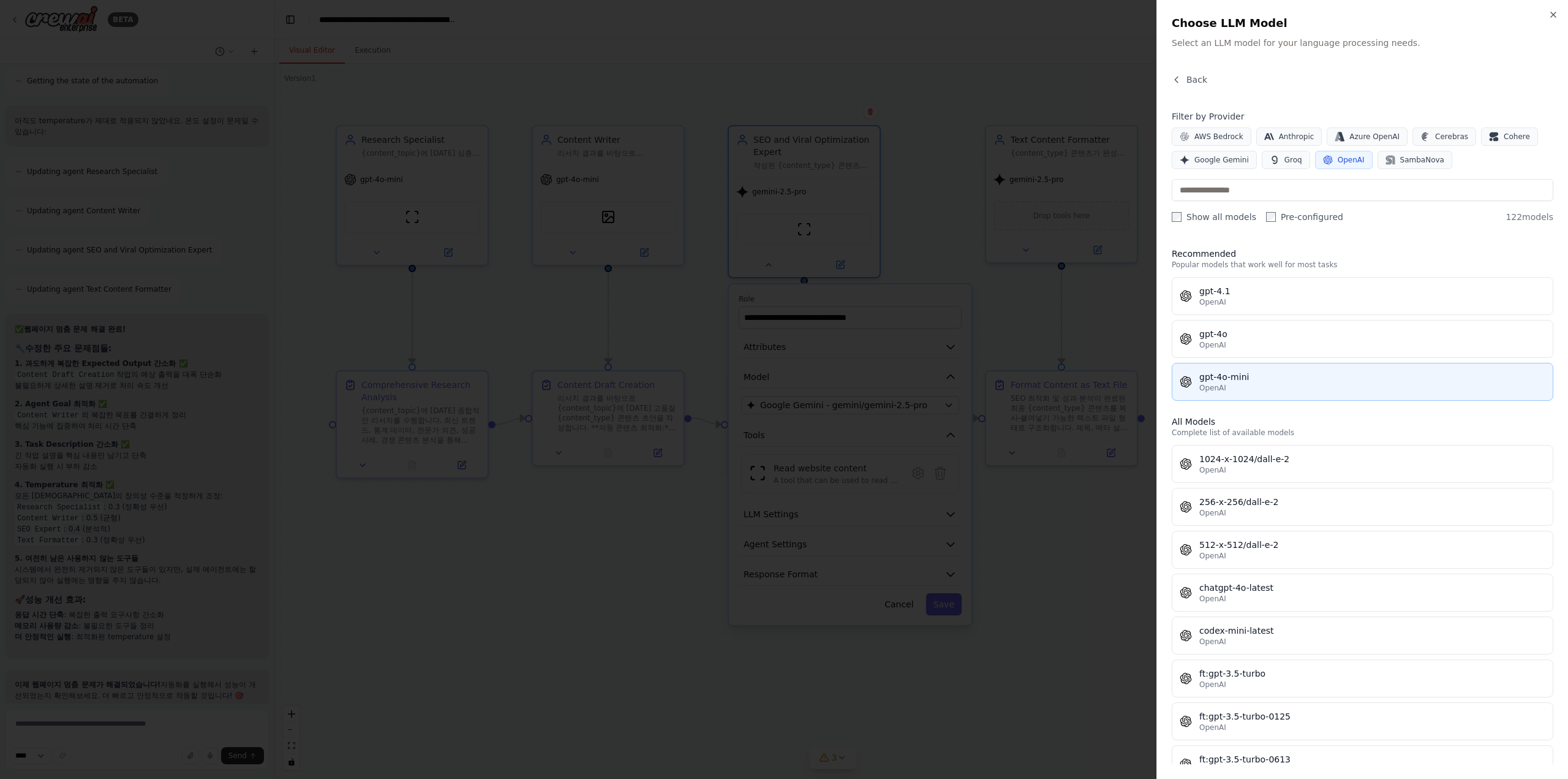
click at [1234, 379] on div "gpt-4o-mini" at bounding box center [1371, 377] width 346 height 12
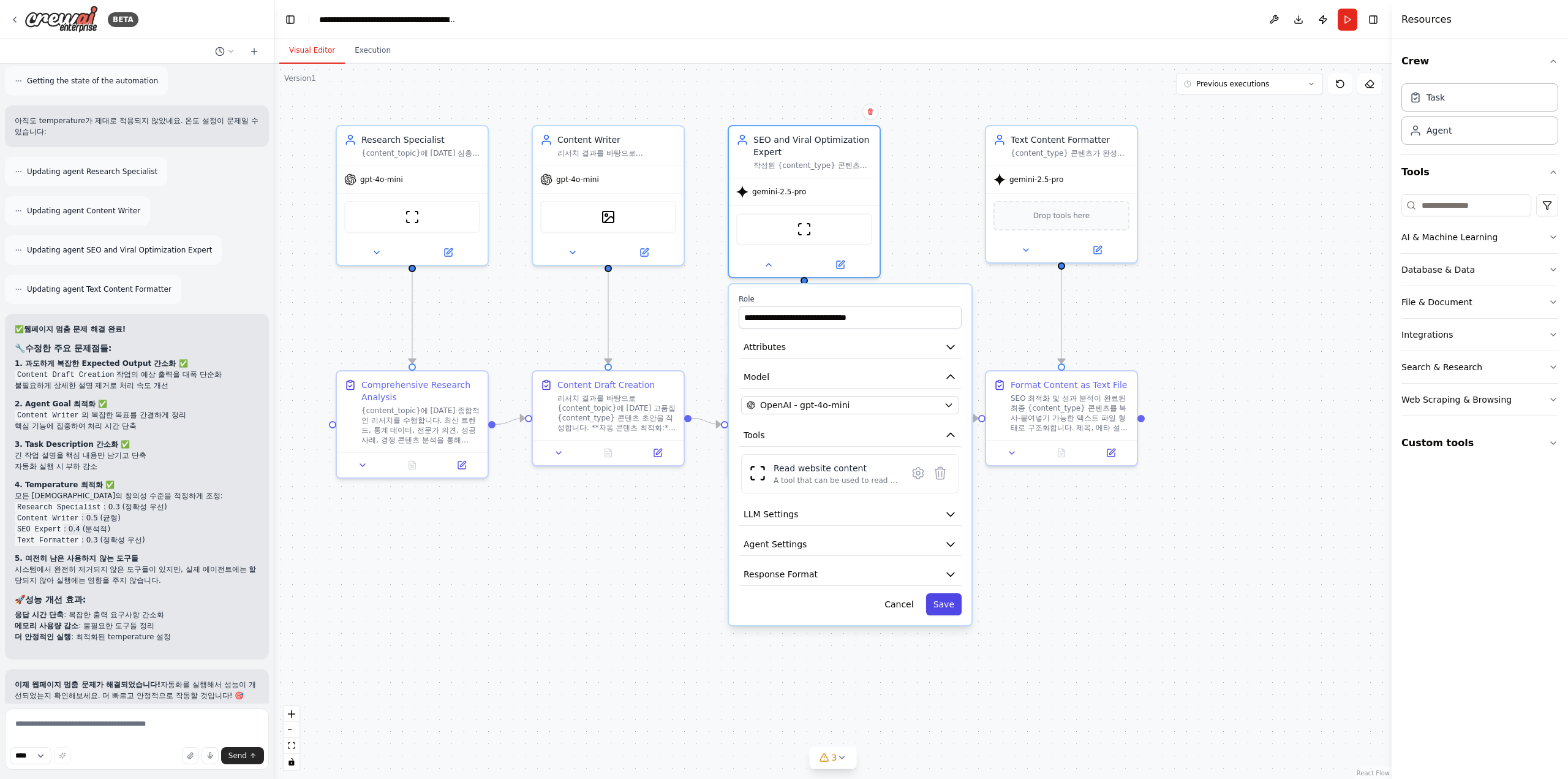
click at [938, 603] on button "Save" at bounding box center [944, 604] width 36 height 22
click at [952, 600] on button "Save" at bounding box center [944, 604] width 36 height 22
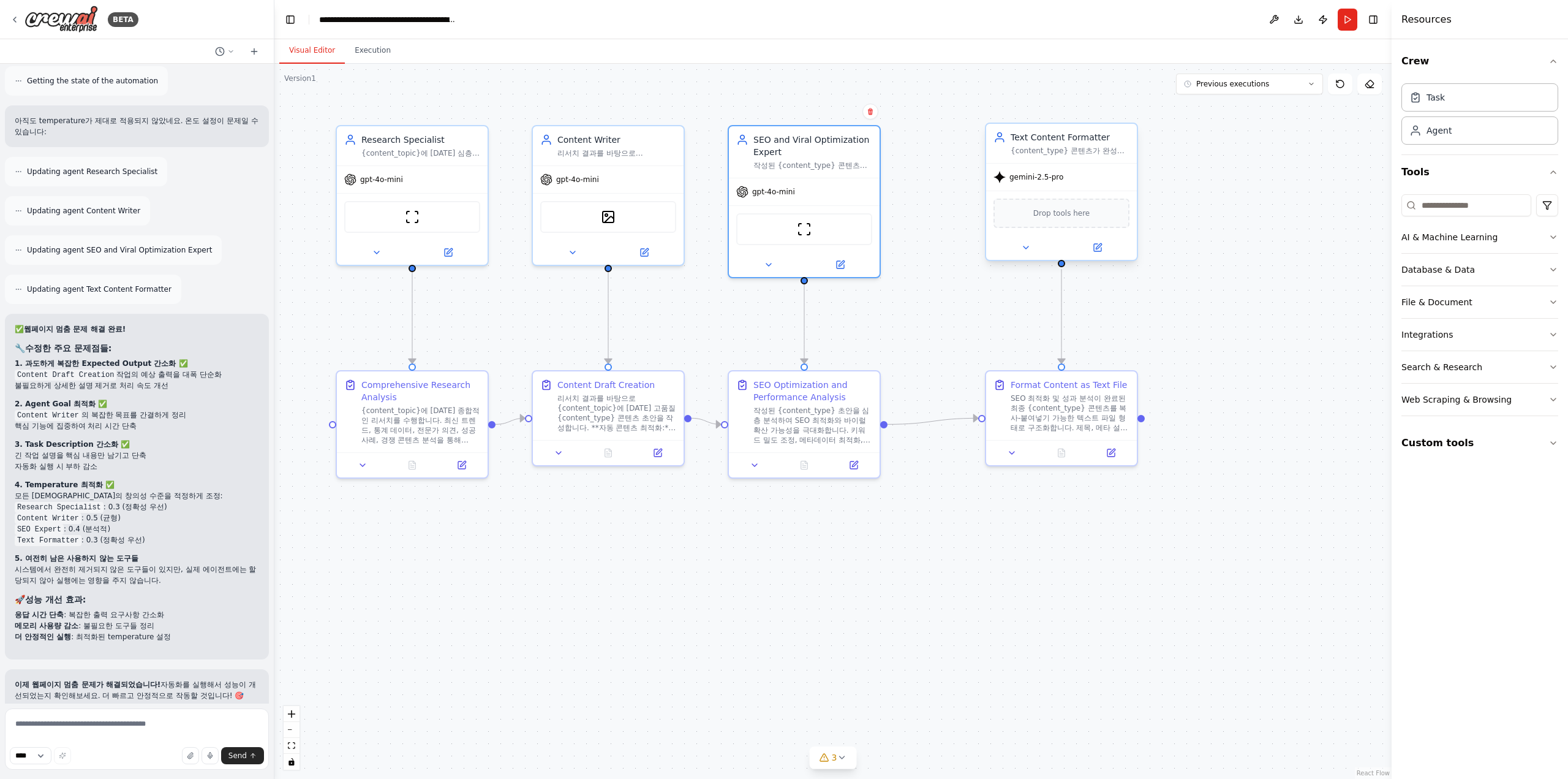
click at [1029, 260] on div "Text Content Formatter {content_type} 콘텐츠가 완성되면 텍스트 파일 형태로 구조화하여 출력합니다. 제목, 메타 …" at bounding box center [1061, 192] width 153 height 139
click at [1030, 252] on icon at bounding box center [1026, 248] width 10 height 10
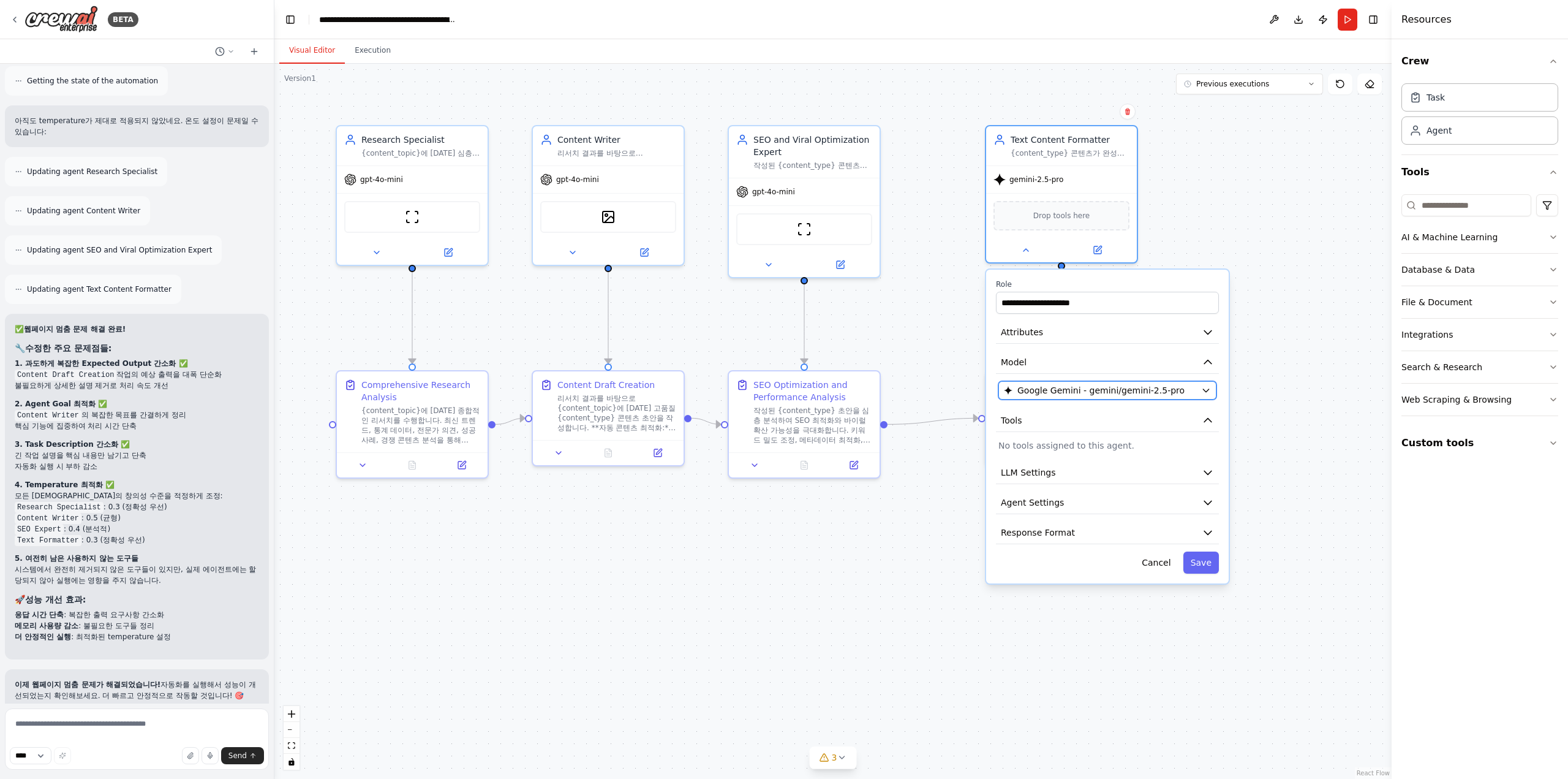
click at [1108, 391] on span "Google Gemini - gemini/gemini-2.5-pro" at bounding box center [1101, 390] width 168 height 12
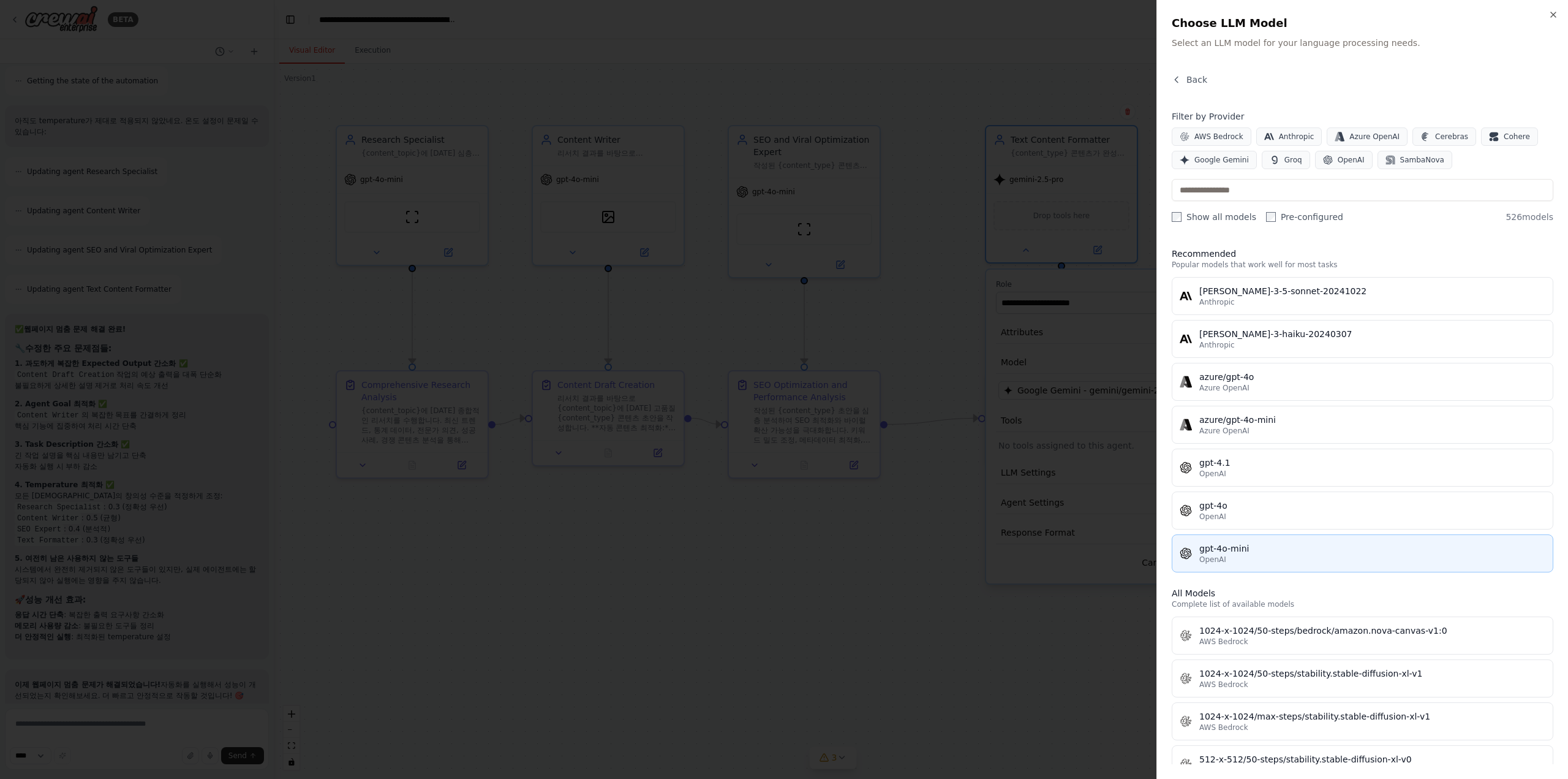
click at [1248, 542] on div "gpt-4o-mini" at bounding box center [1371, 548] width 346 height 12
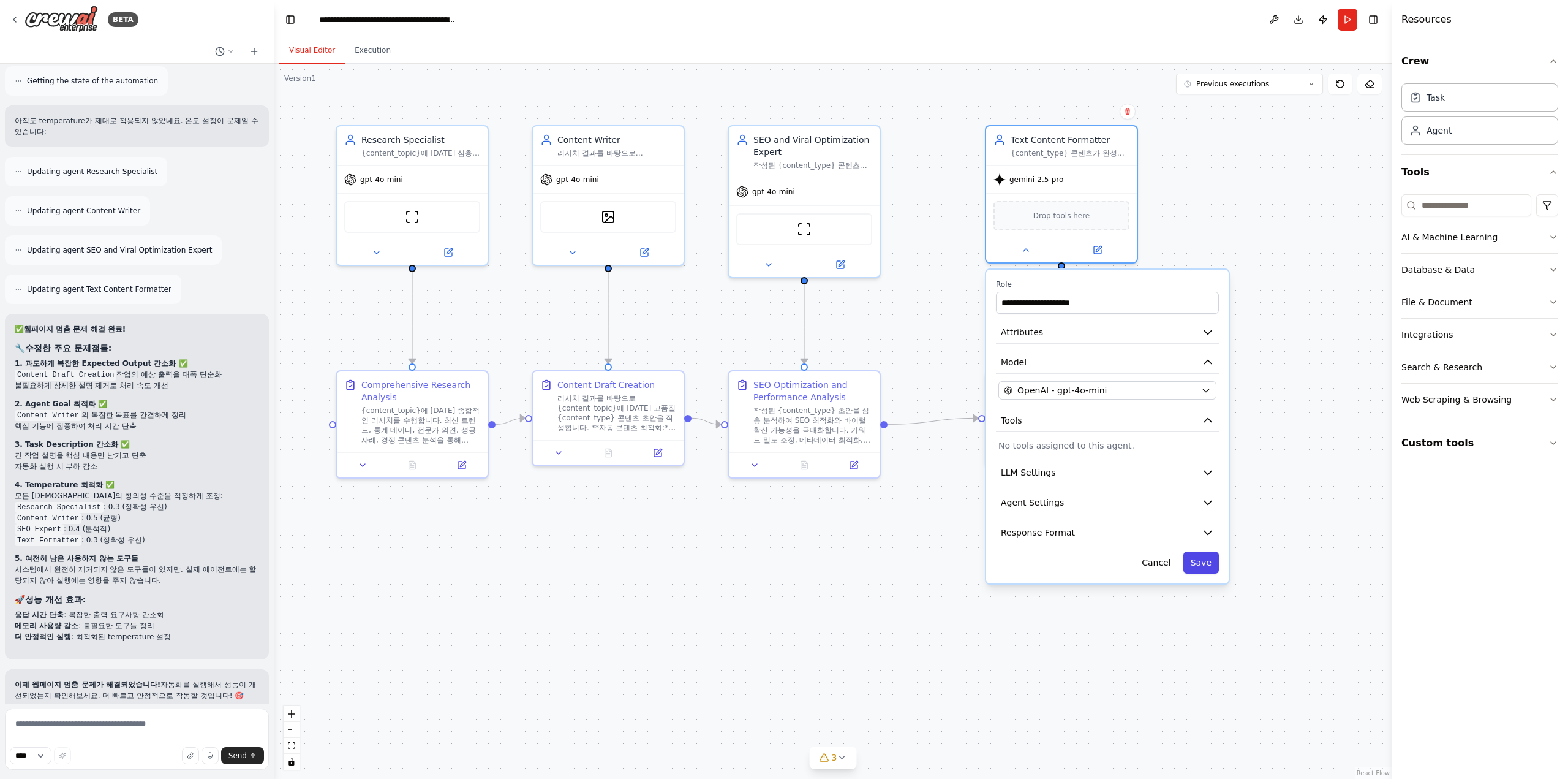
click at [1203, 568] on button "Save" at bounding box center [1201, 562] width 36 height 22
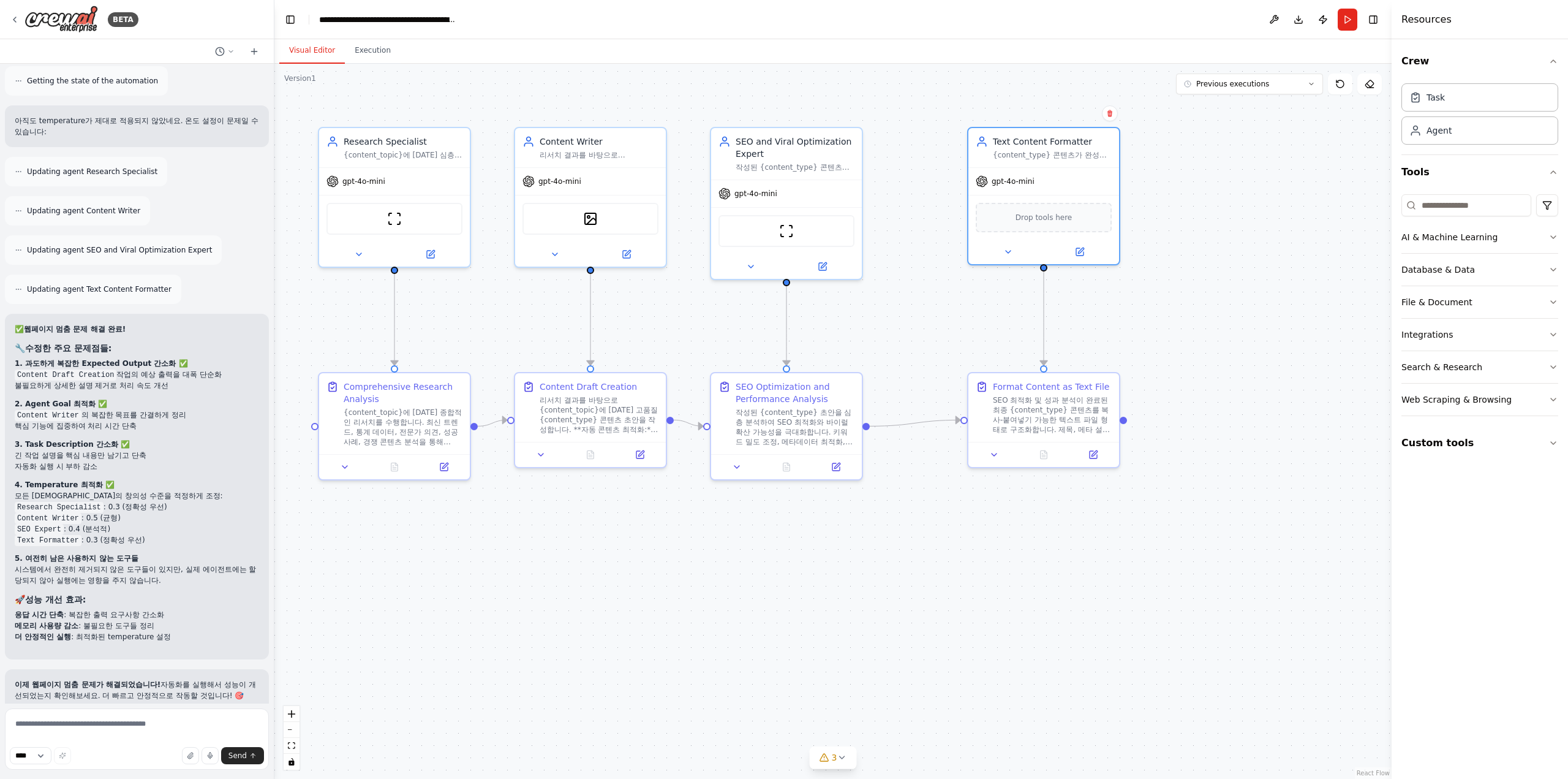
drag, startPoint x: 1089, startPoint y: 561, endPoint x: 1090, endPoint y: 633, distance: 72.0
click at [1089, 633] on div ".deletable-edge-delete-btn { width: 20px; height: 20px; border: 0px solid #ffff…" at bounding box center [832, 421] width 1117 height 715
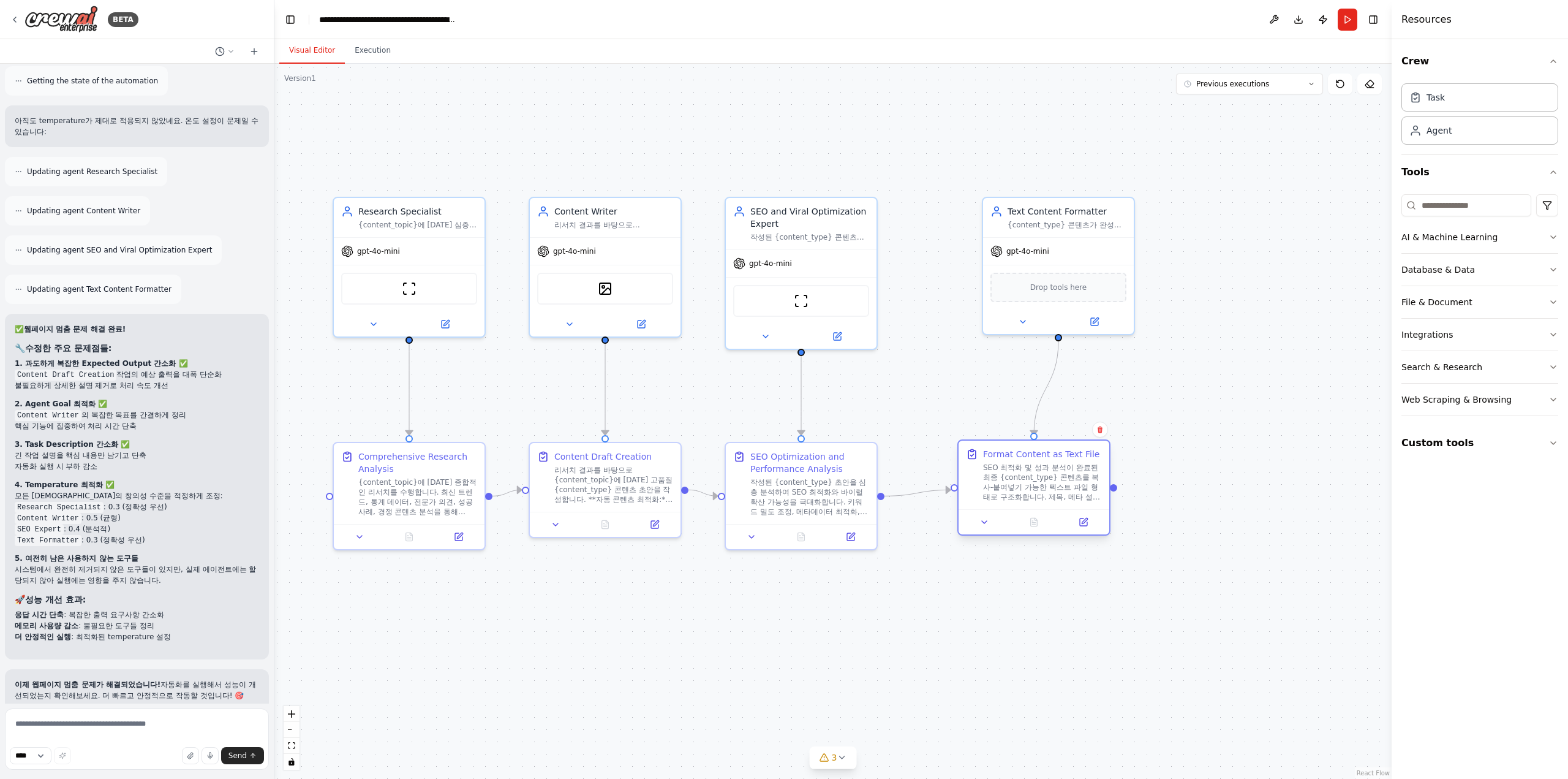
drag, startPoint x: 1085, startPoint y: 499, endPoint x: 1060, endPoint y: 491, distance: 26.2
click at [1060, 491] on div "SEO 최적화 및 성과 분석이 완료된 최종 {content_type} 콘텐츠를 복사-붙여넣기 가능한 텍스트 파일 형태로 구조화합니다. 제목, …" at bounding box center [1042, 481] width 119 height 39
click at [1347, 25] on button "Run" at bounding box center [1347, 20] width 20 height 22
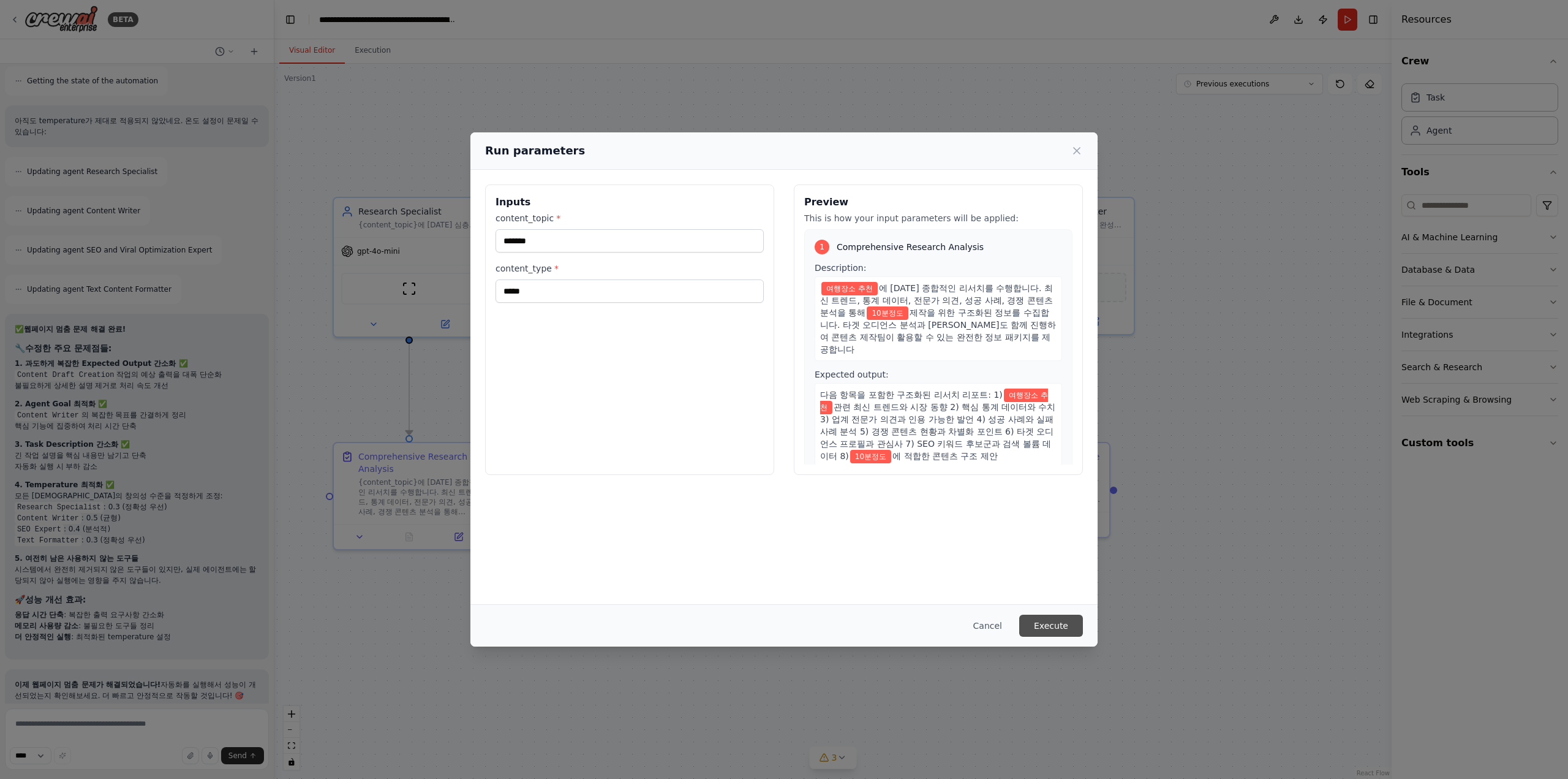
click at [1058, 630] on button "Execute" at bounding box center [1051, 625] width 64 height 22
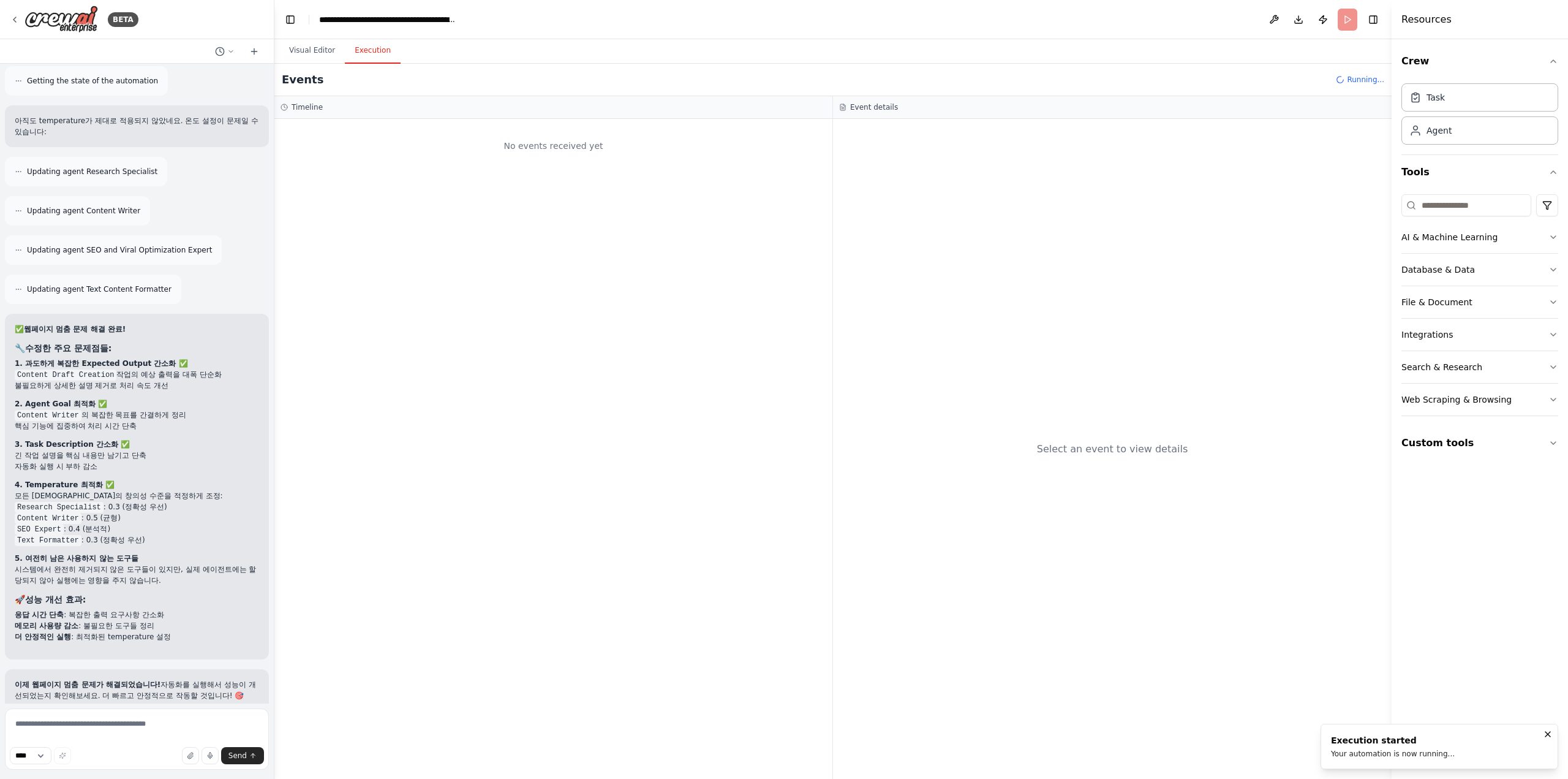
click at [224, 490] on li "모든 에이전트의 창의성 수준을 적정하게 조정: Research Specialist : 0.3 (정확성 우선) Content Writer : 0…" at bounding box center [137, 517] width 245 height 55
click at [212, 523] on li "SEO Expert : 0.4 (분석적)" at bounding box center [137, 528] width 245 height 11
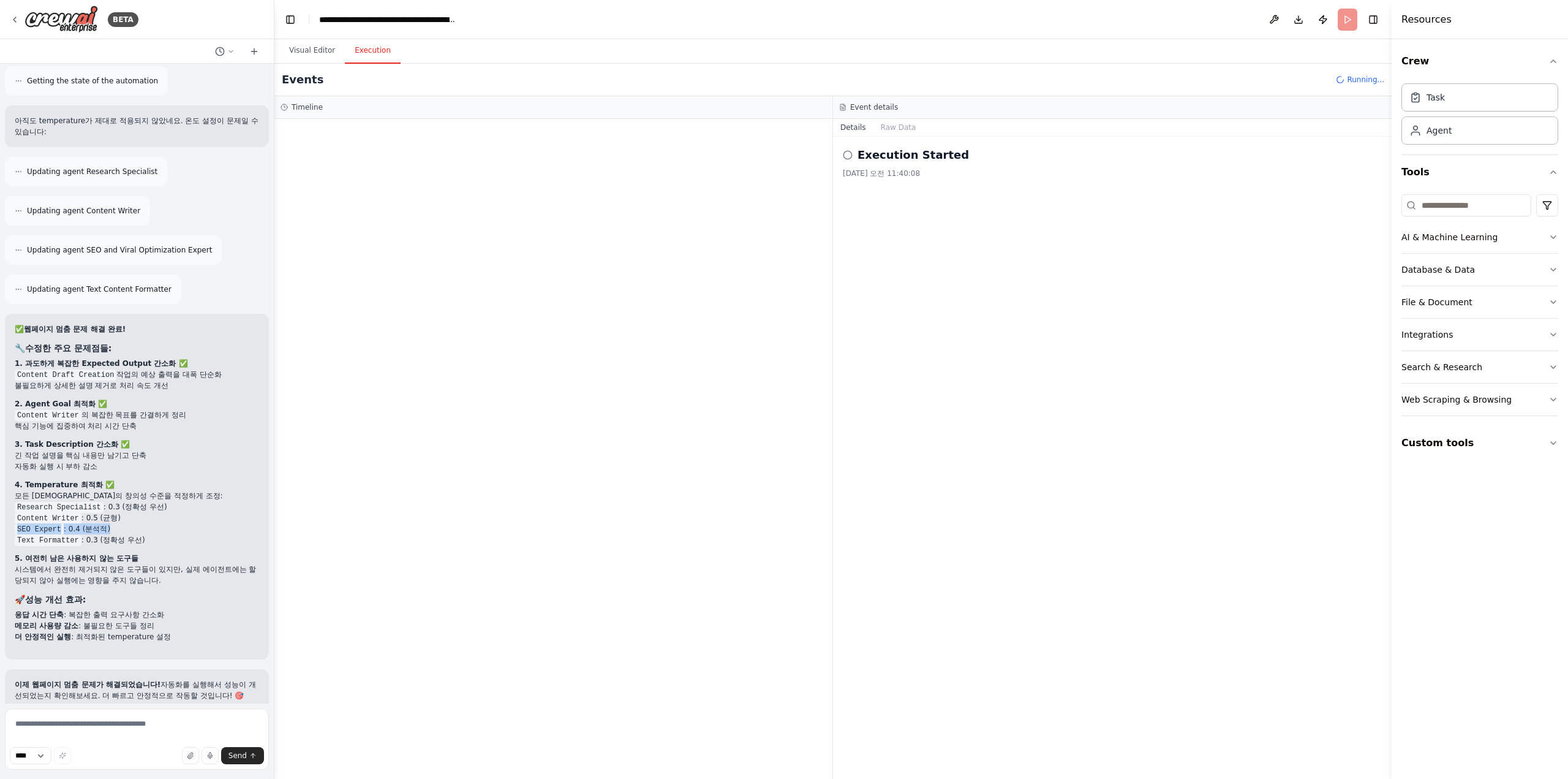
click at [212, 523] on li "SEO Expert : 0.4 (분석적)" at bounding box center [137, 528] width 245 height 11
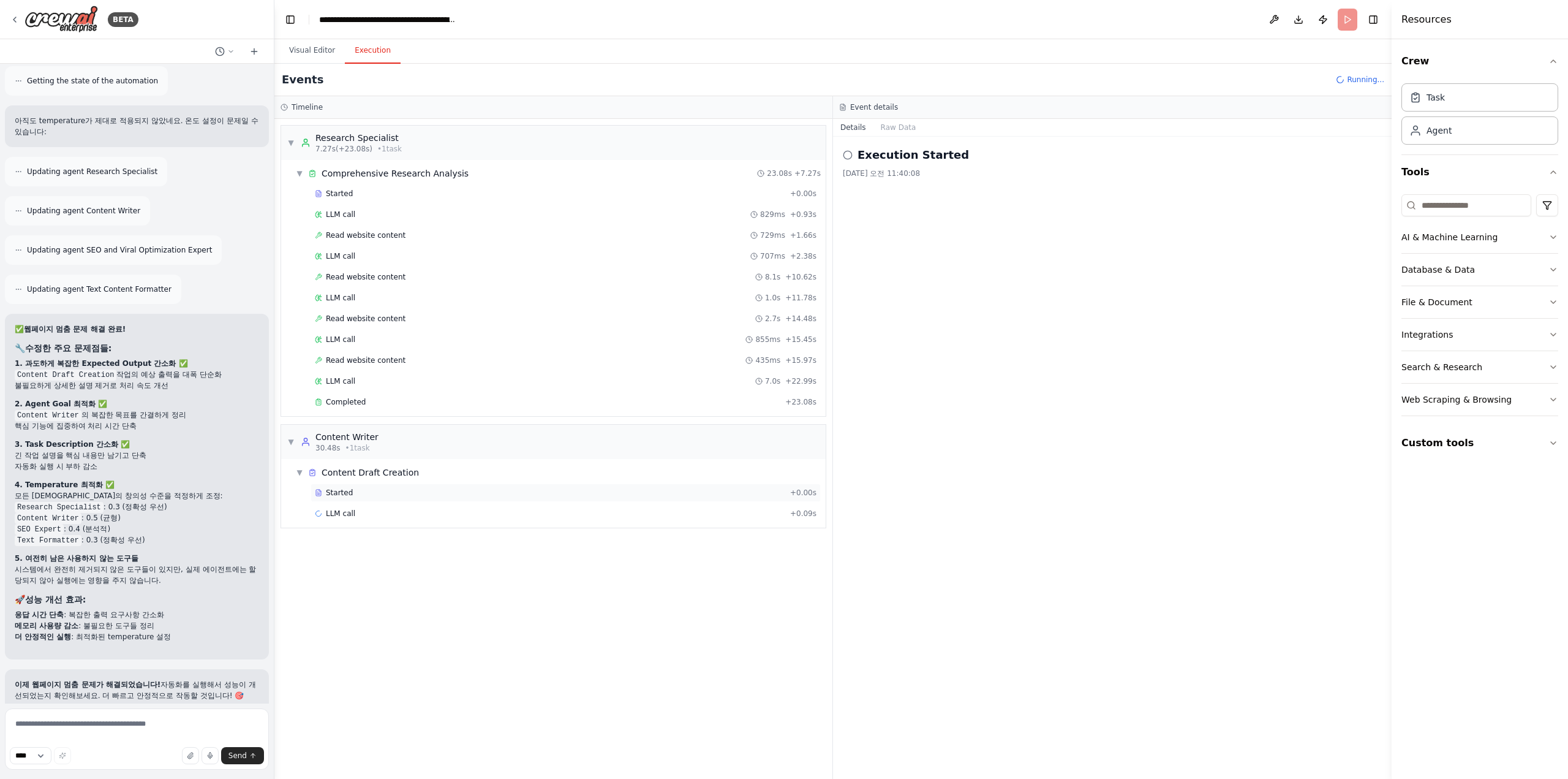
click at [408, 483] on div "Started + 0.00s" at bounding box center [565, 492] width 510 height 18
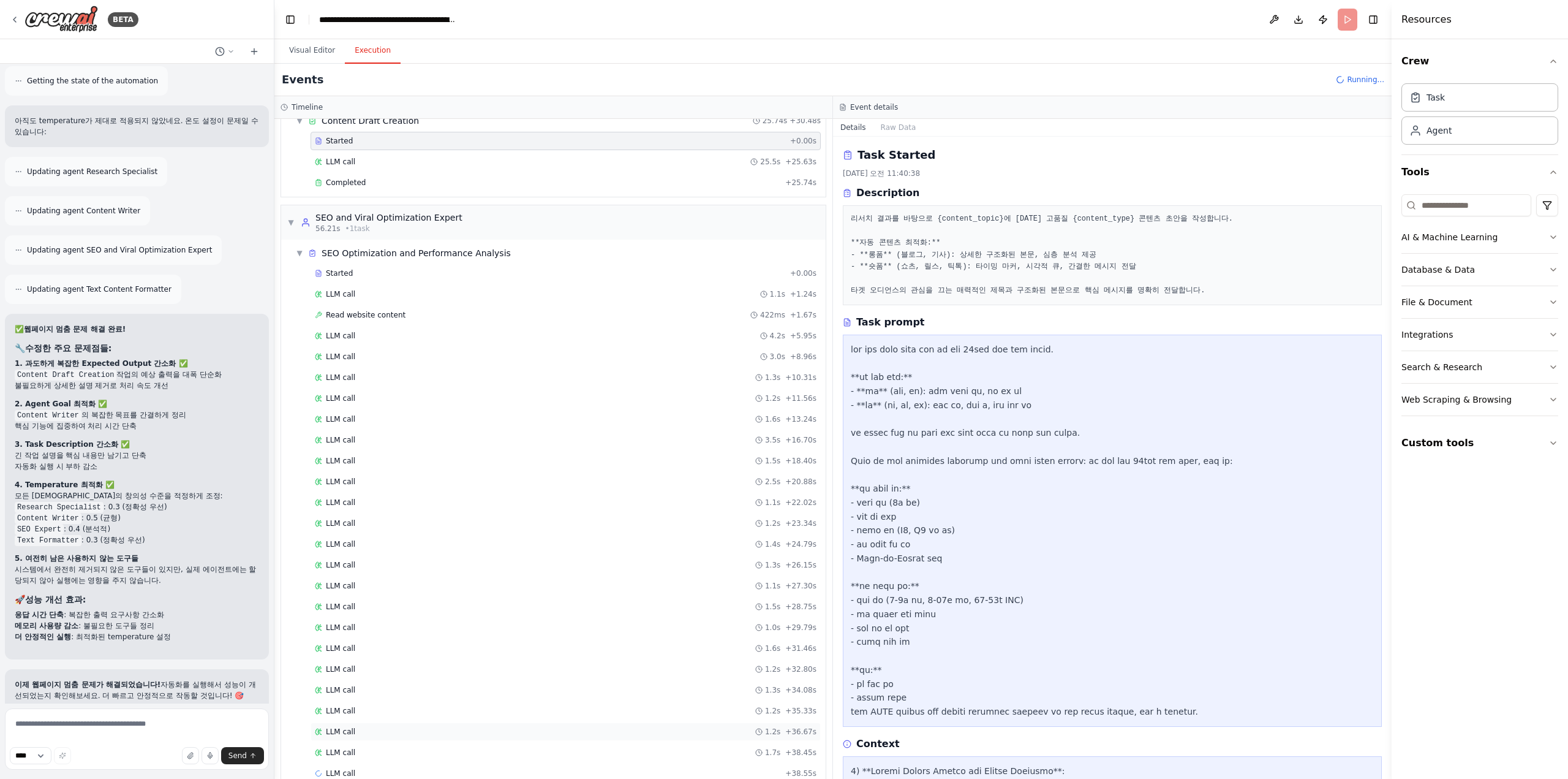
scroll to position [357, 0]
click at [469, 722] on div "LLM call 1.2s + 36.67s" at bounding box center [565, 727] width 502 height 10
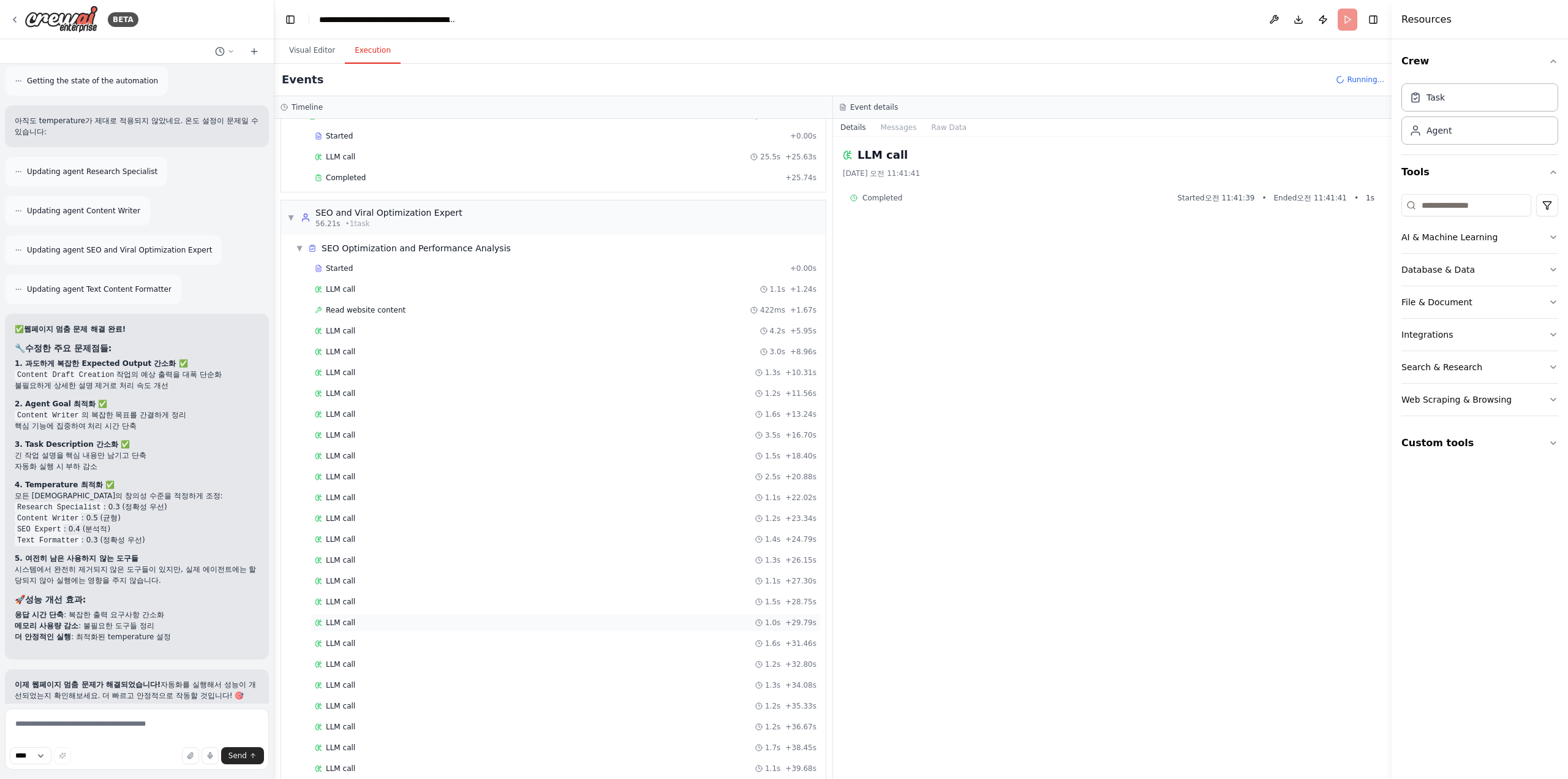
click at [481, 617] on div "LLM call 1.0s + 29.79s" at bounding box center [565, 622] width 502 height 10
click at [437, 740] on div "LLM call 1.5s + 41.24s" at bounding box center [565, 749] width 510 height 18
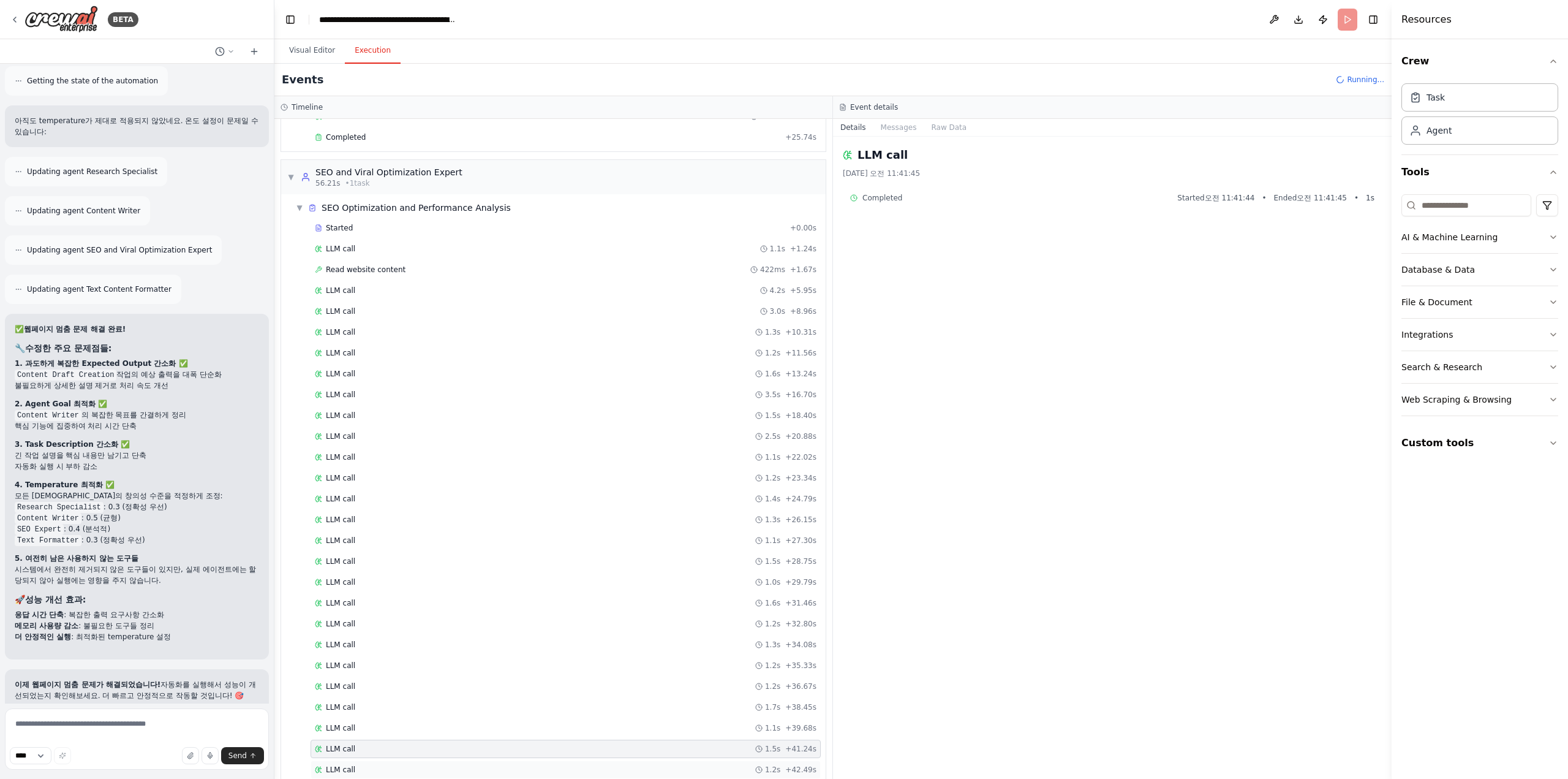
click at [430, 765] on div "LLM call 1.2s + 42.49s" at bounding box center [565, 770] width 502 height 10
click at [435, 702] on div "LLM call 1.7s + 38.45s" at bounding box center [565, 707] width 502 height 10
click at [479, 619] on div "LLM call 1.2s + 32.80s" at bounding box center [565, 624] width 502 height 10
click at [479, 640] on div "LLM call 1.3s + 34.08s" at bounding box center [565, 645] width 502 height 10
click at [715, 760] on div "LLM call 1.2s + 42.49s" at bounding box center [565, 769] width 510 height 18
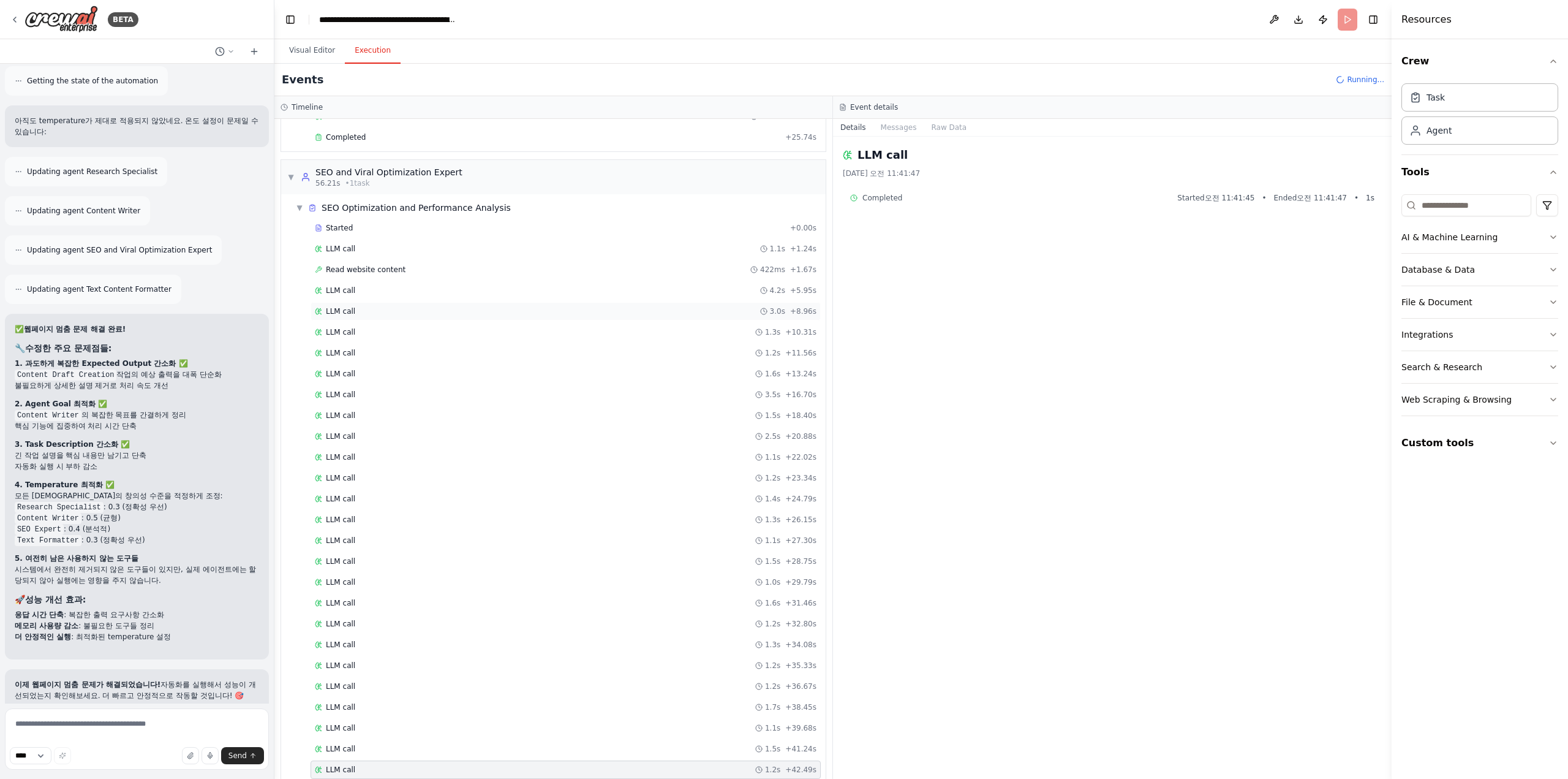
scroll to position [0, 0]
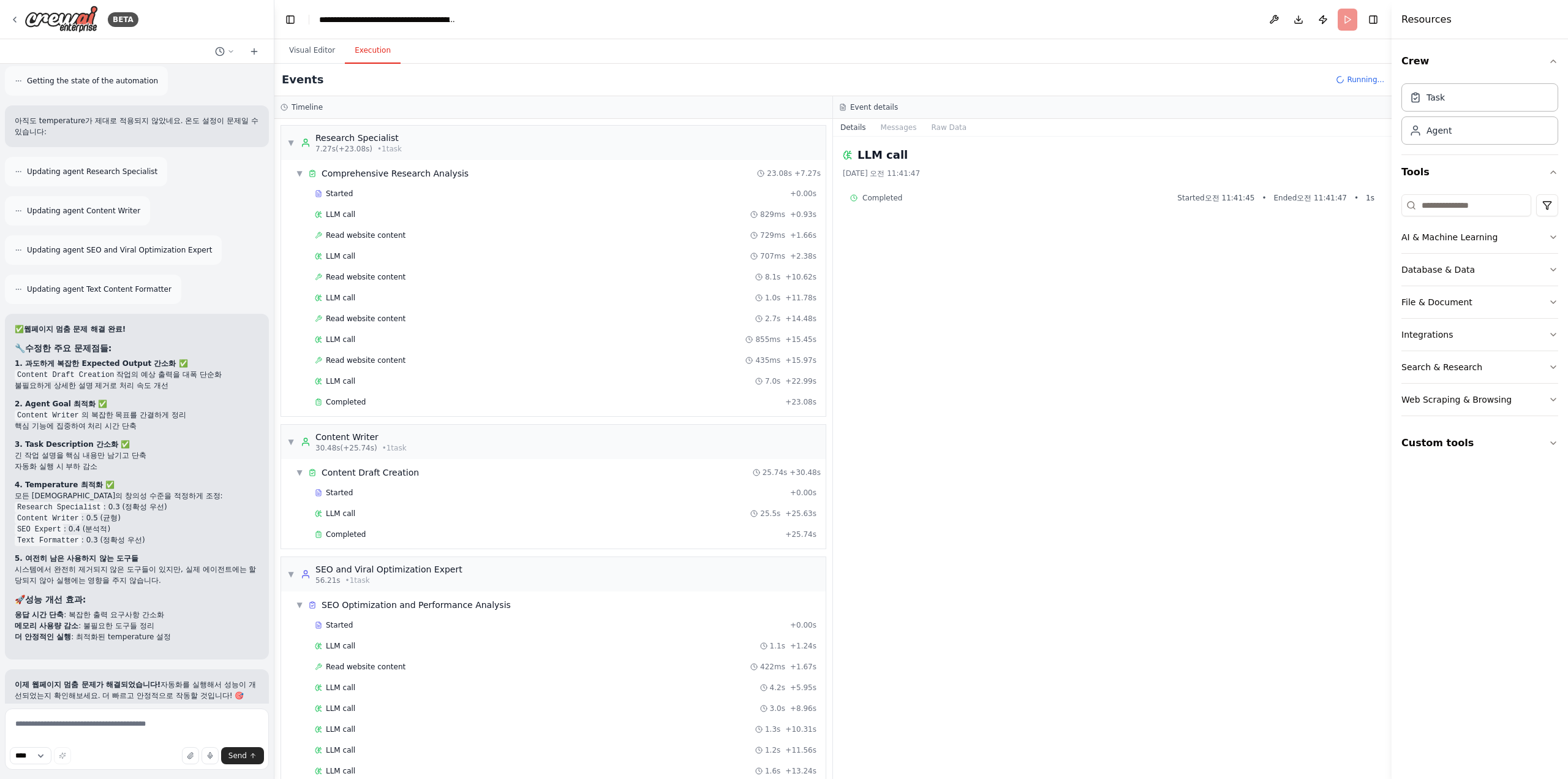
click at [632, 546] on div "▼ Research Specialist 7.27s (+23.08s) • 1 task ▼ Comprehensive Research Analysi…" at bounding box center [553, 448] width 558 height 660
click at [617, 565] on div "▼ SEO and Viral Optimization Expert 56.21s • 1 task" at bounding box center [553, 574] width 544 height 34
click at [524, 424] on div "▼ Content Writer 30.48s (+25.74s) • 1 task" at bounding box center [553, 441] width 544 height 34
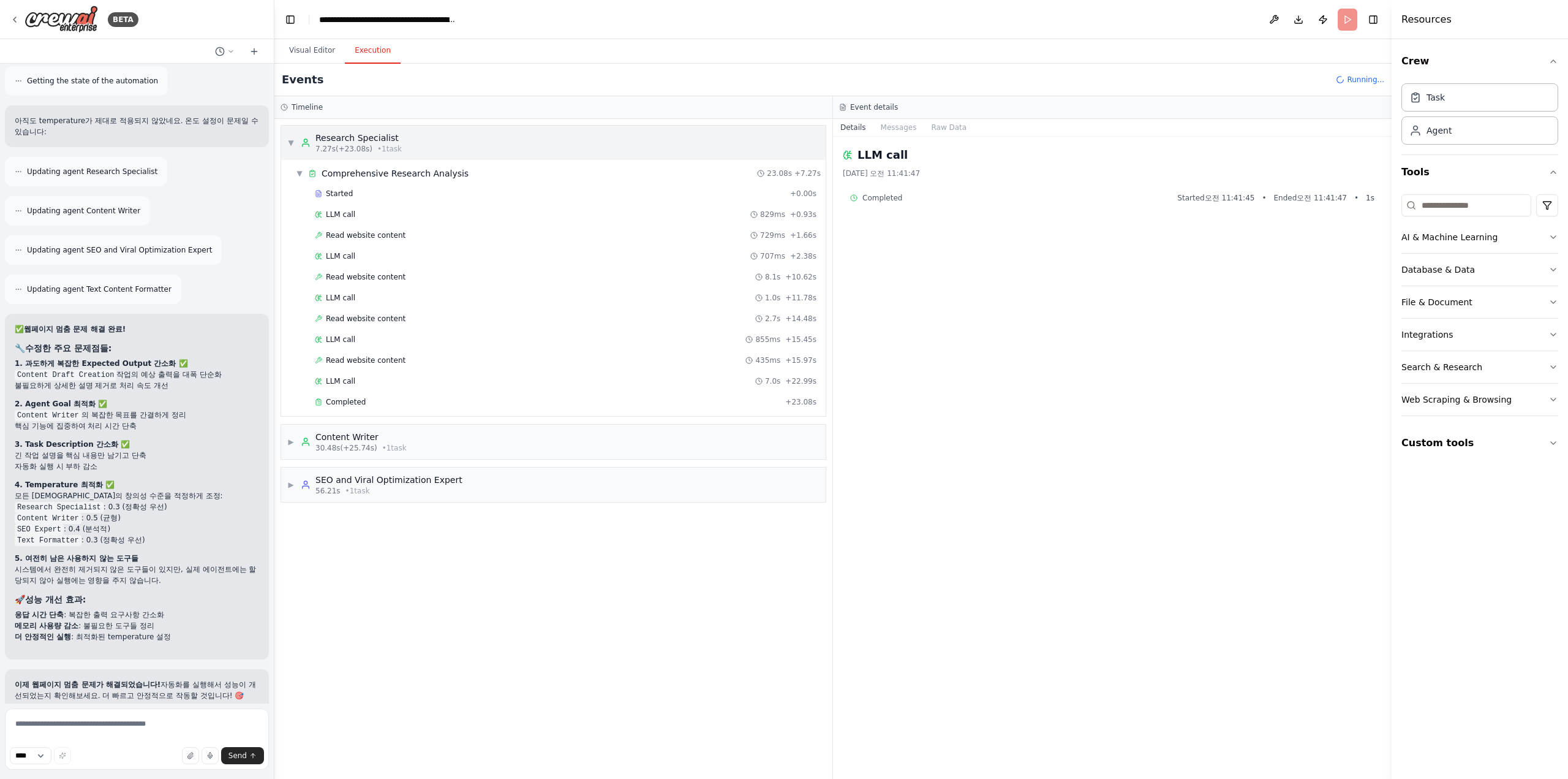
click at [479, 136] on div "▼ Research Specialist 7.27s (+23.08s) • 1 task" at bounding box center [553, 143] width 544 height 34
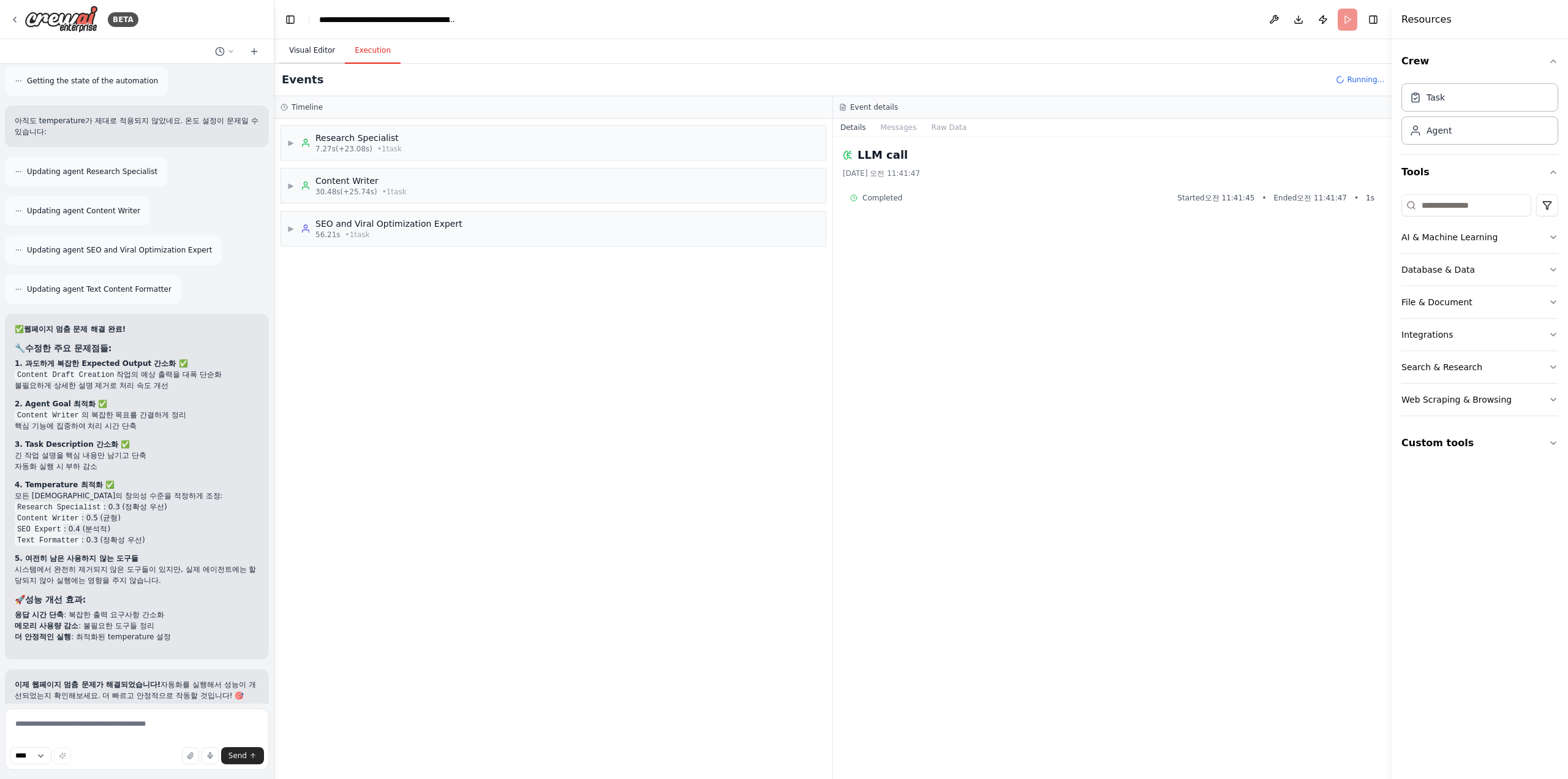
click at [305, 56] on button "Visual Editor" at bounding box center [312, 51] width 66 height 26
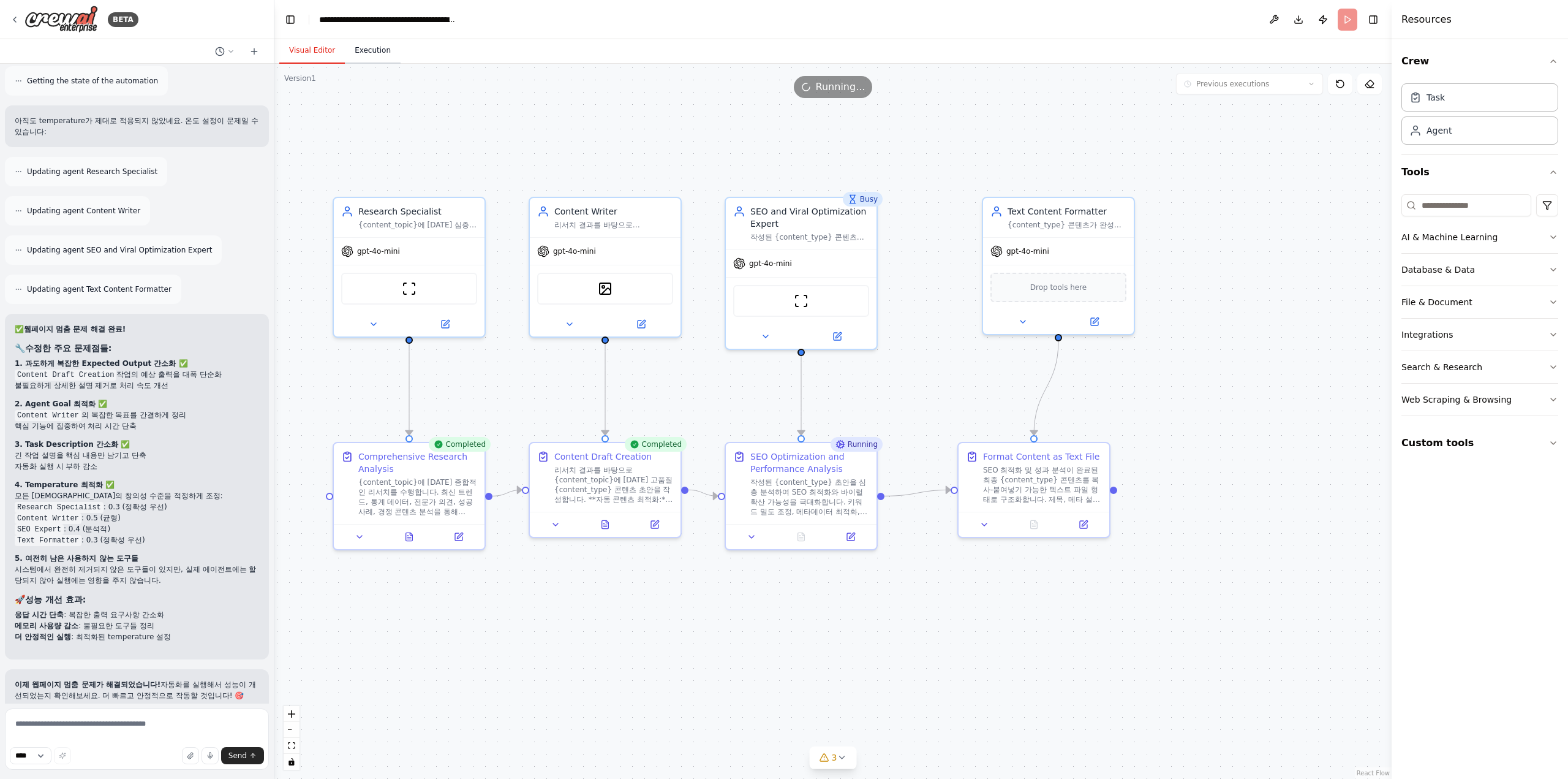
click at [369, 53] on button "Execution" at bounding box center [372, 51] width 56 height 26
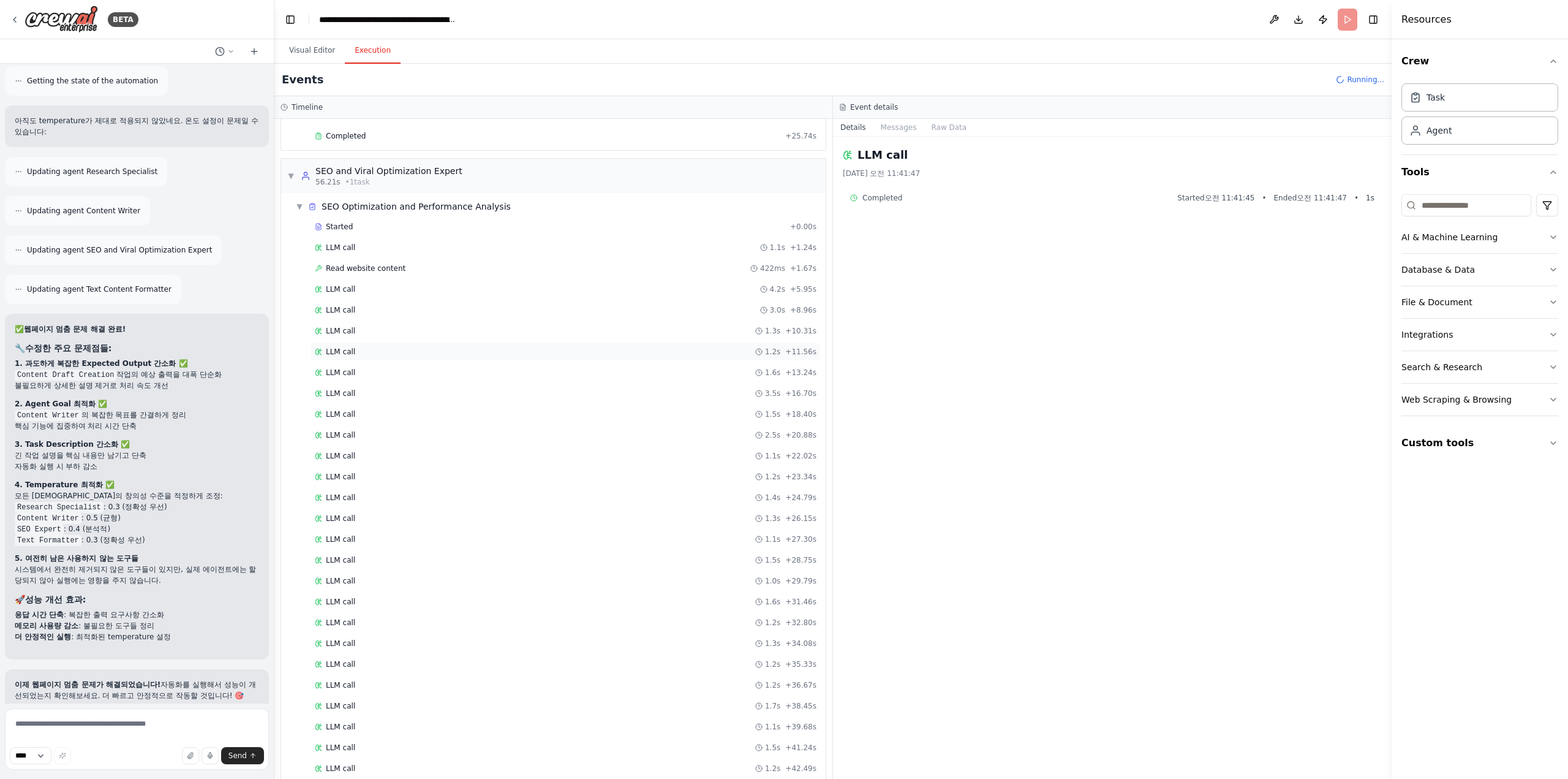
scroll to position [417, 0]
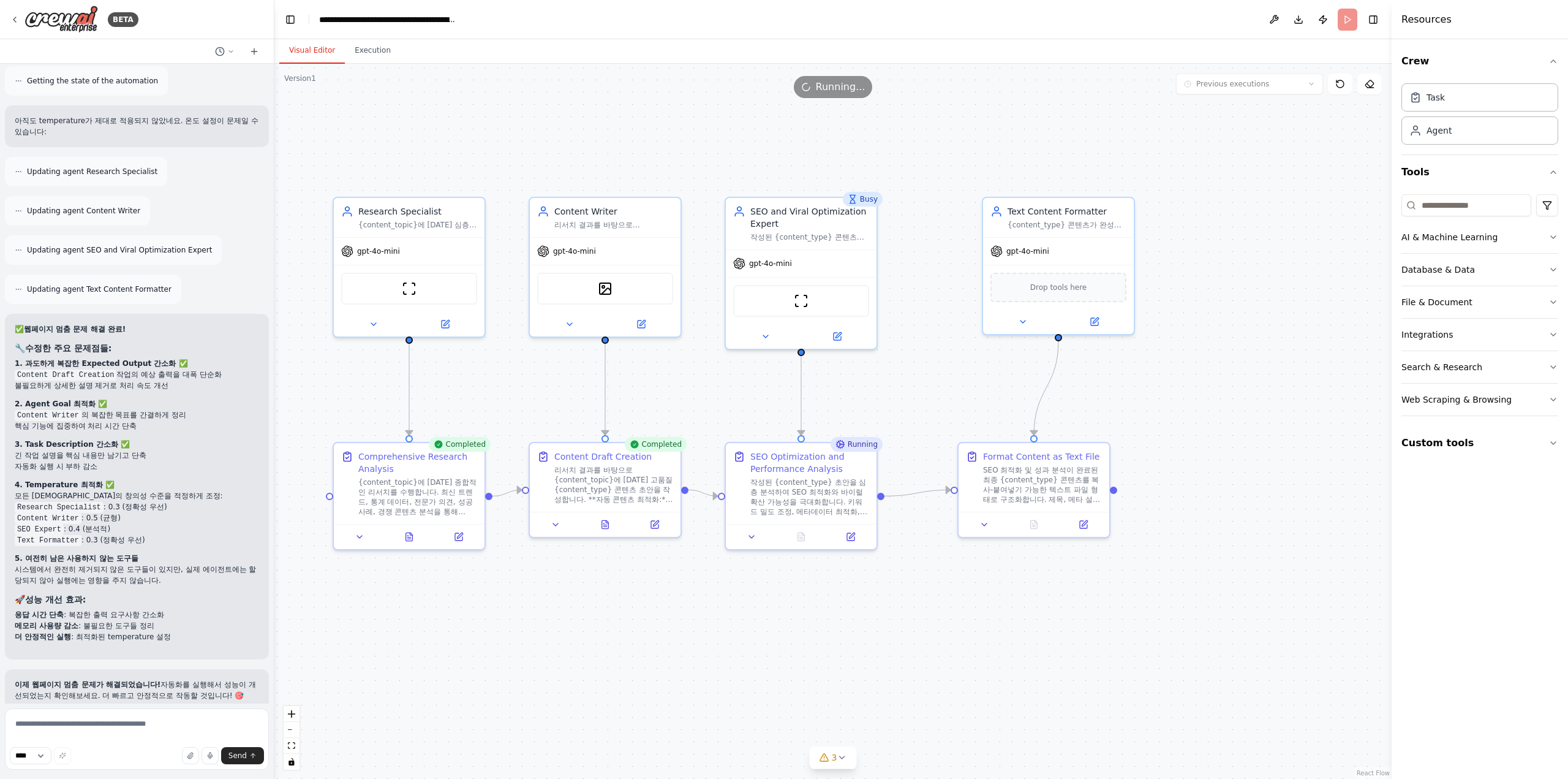
click at [318, 63] on button "Visual Editor" at bounding box center [312, 51] width 66 height 26
click at [762, 336] on icon at bounding box center [766, 334] width 10 height 10
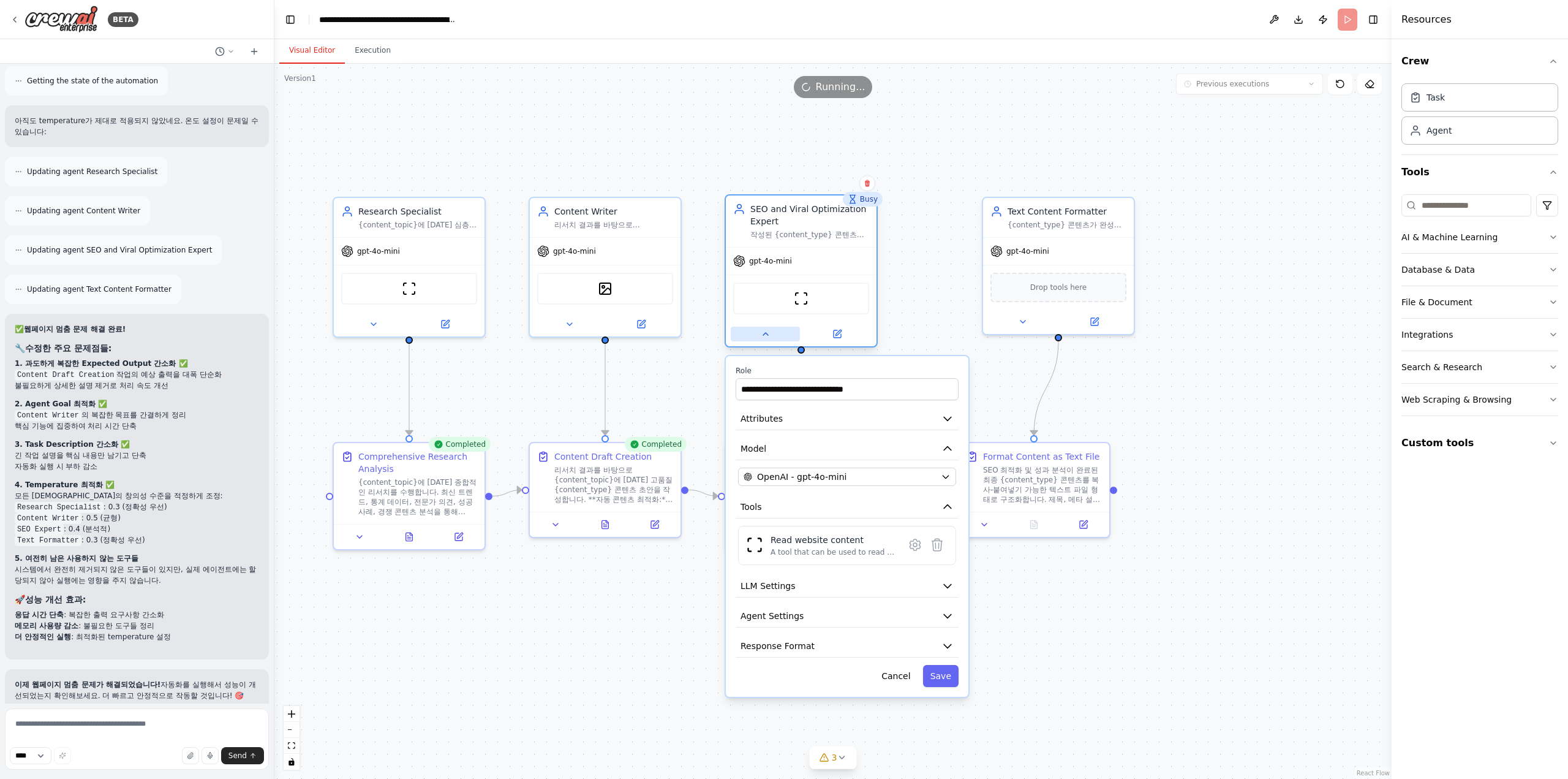
click at [762, 336] on icon at bounding box center [766, 334] width 10 height 10
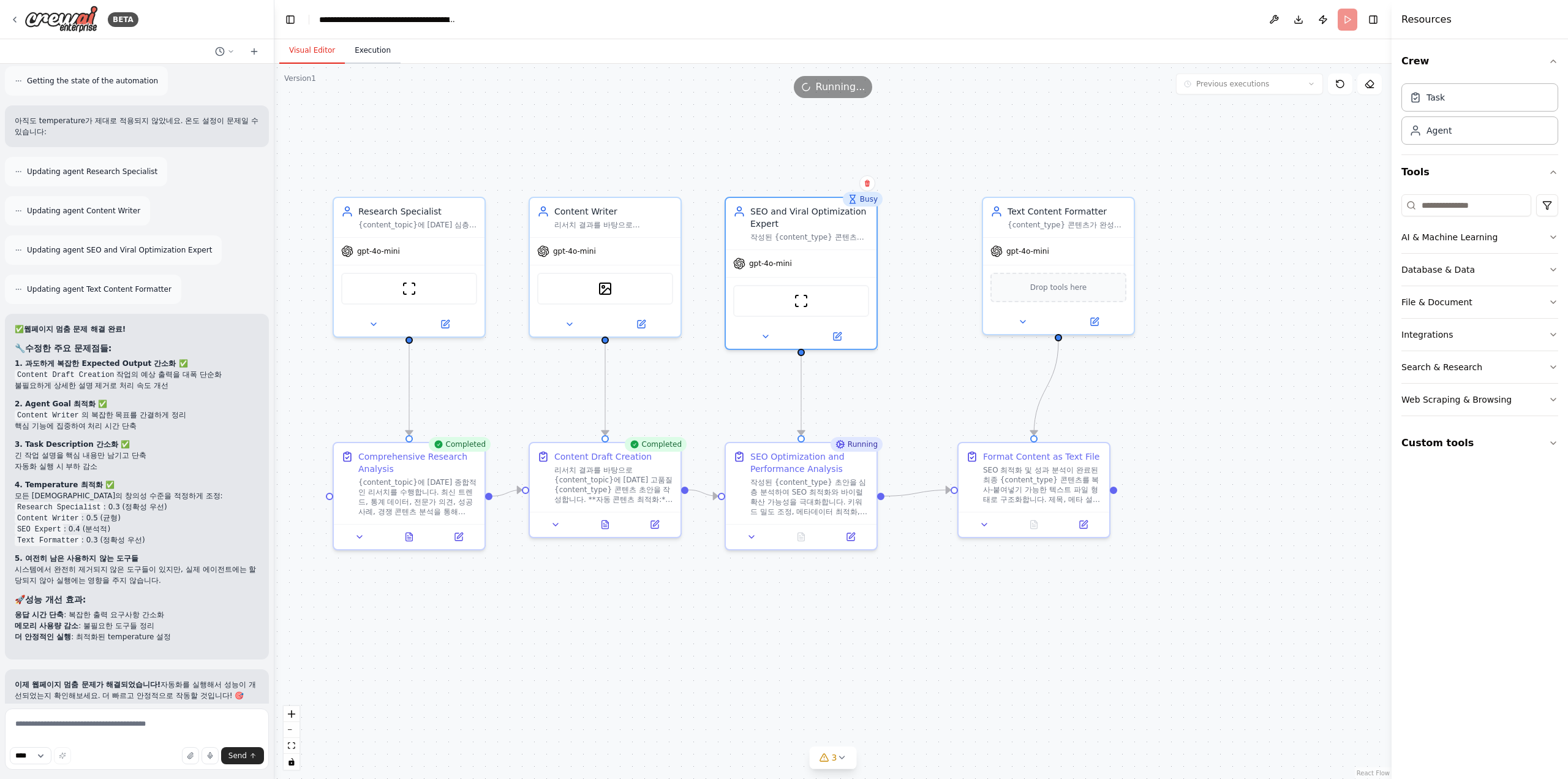
click at [376, 51] on button "Execution" at bounding box center [372, 51] width 56 height 26
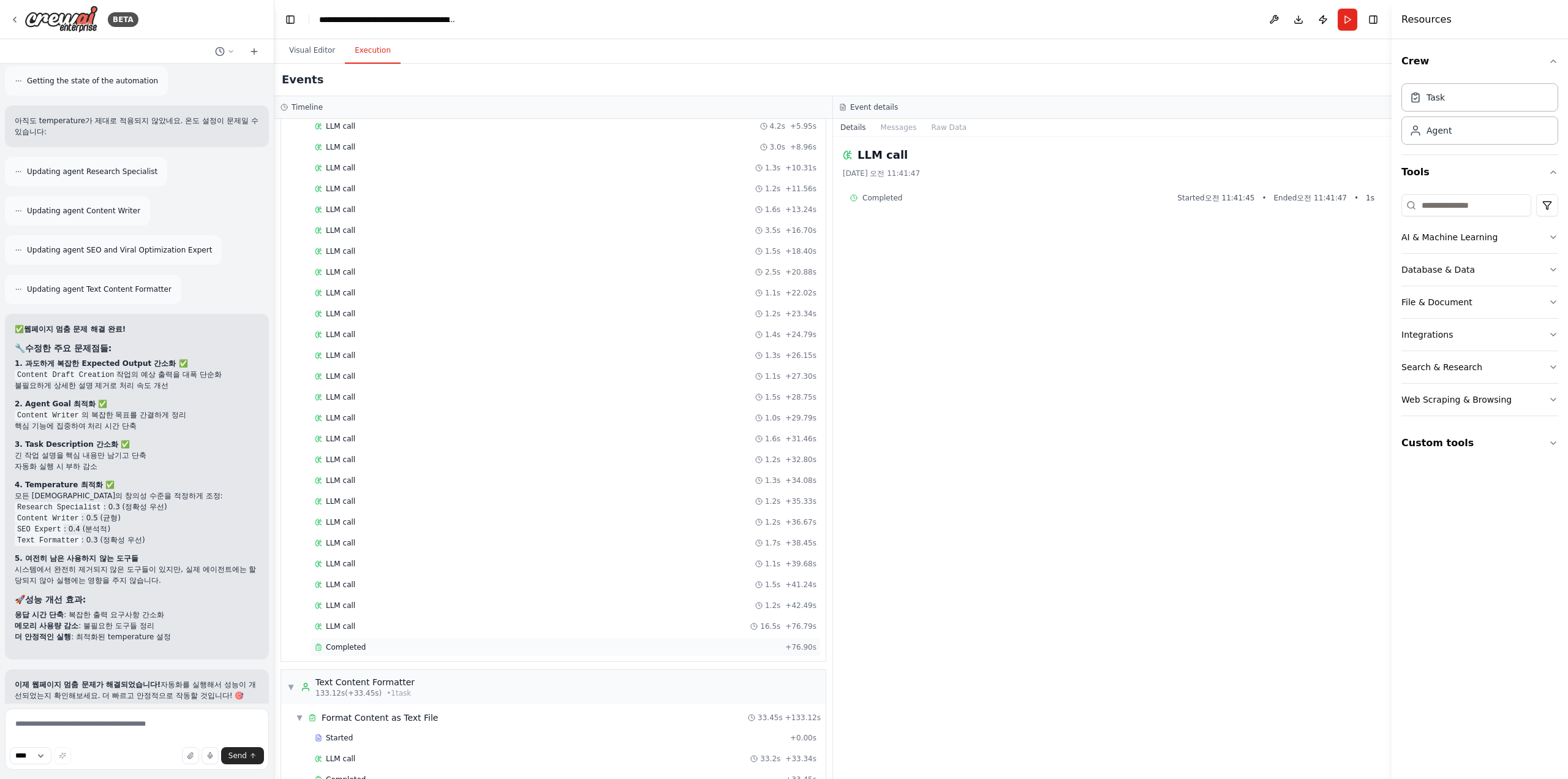
scroll to position [568, 0]
click at [340, 763] on div "Completed + 33.45s" at bounding box center [565, 772] width 510 height 18
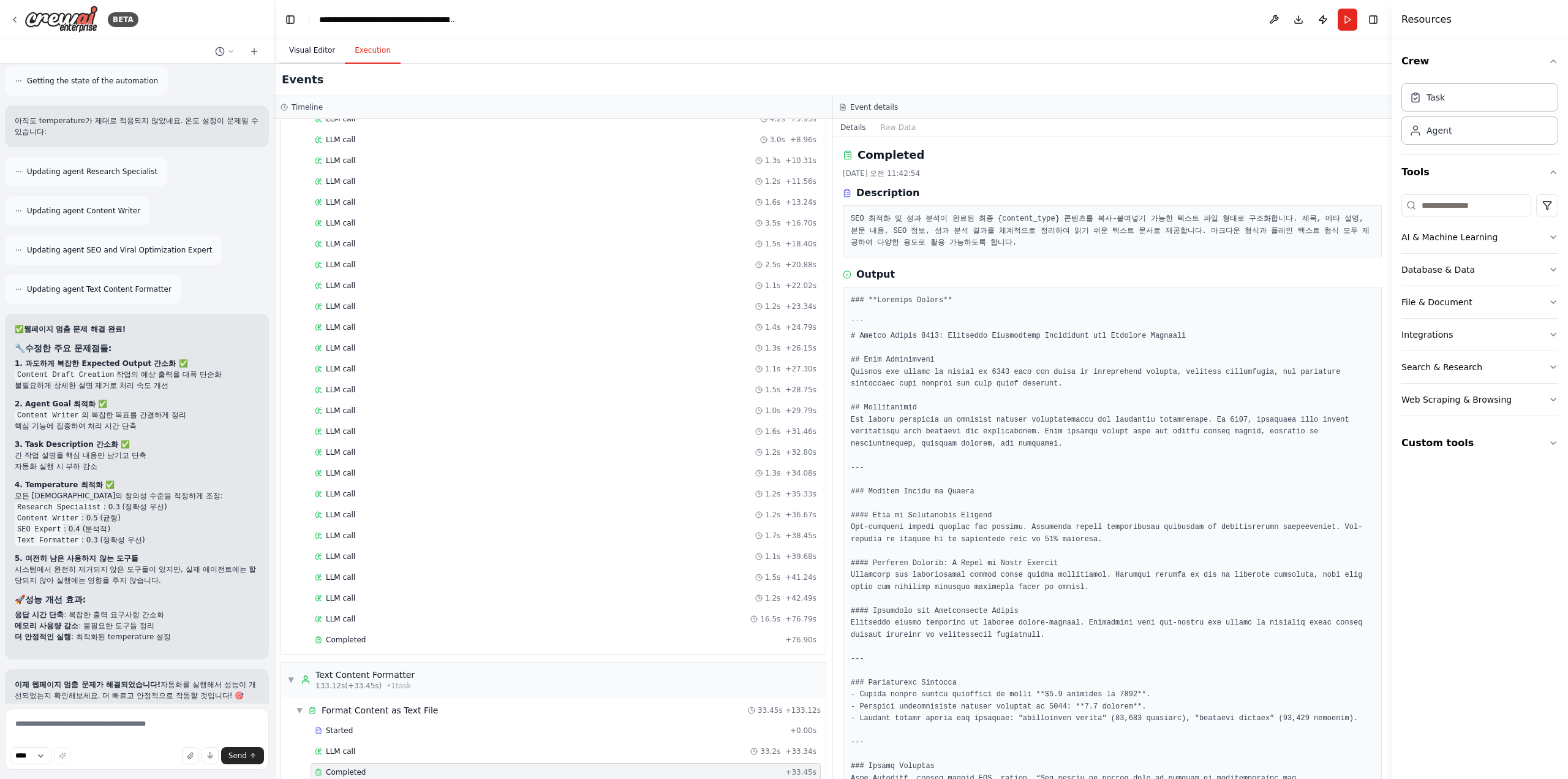
click at [321, 46] on button "Visual Editor" at bounding box center [312, 51] width 66 height 26
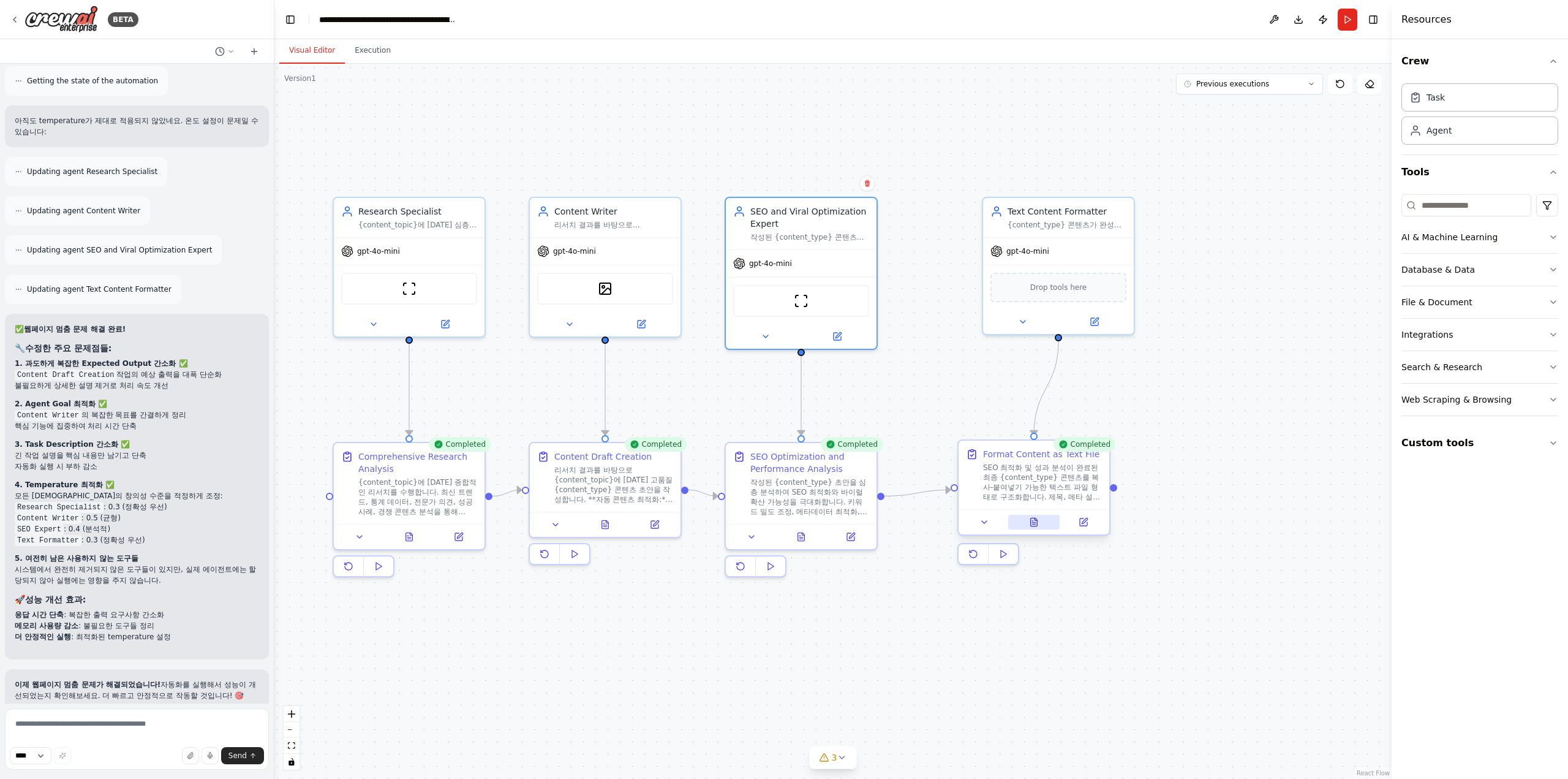
click at [1050, 527] on button at bounding box center [1034, 521] width 52 height 15
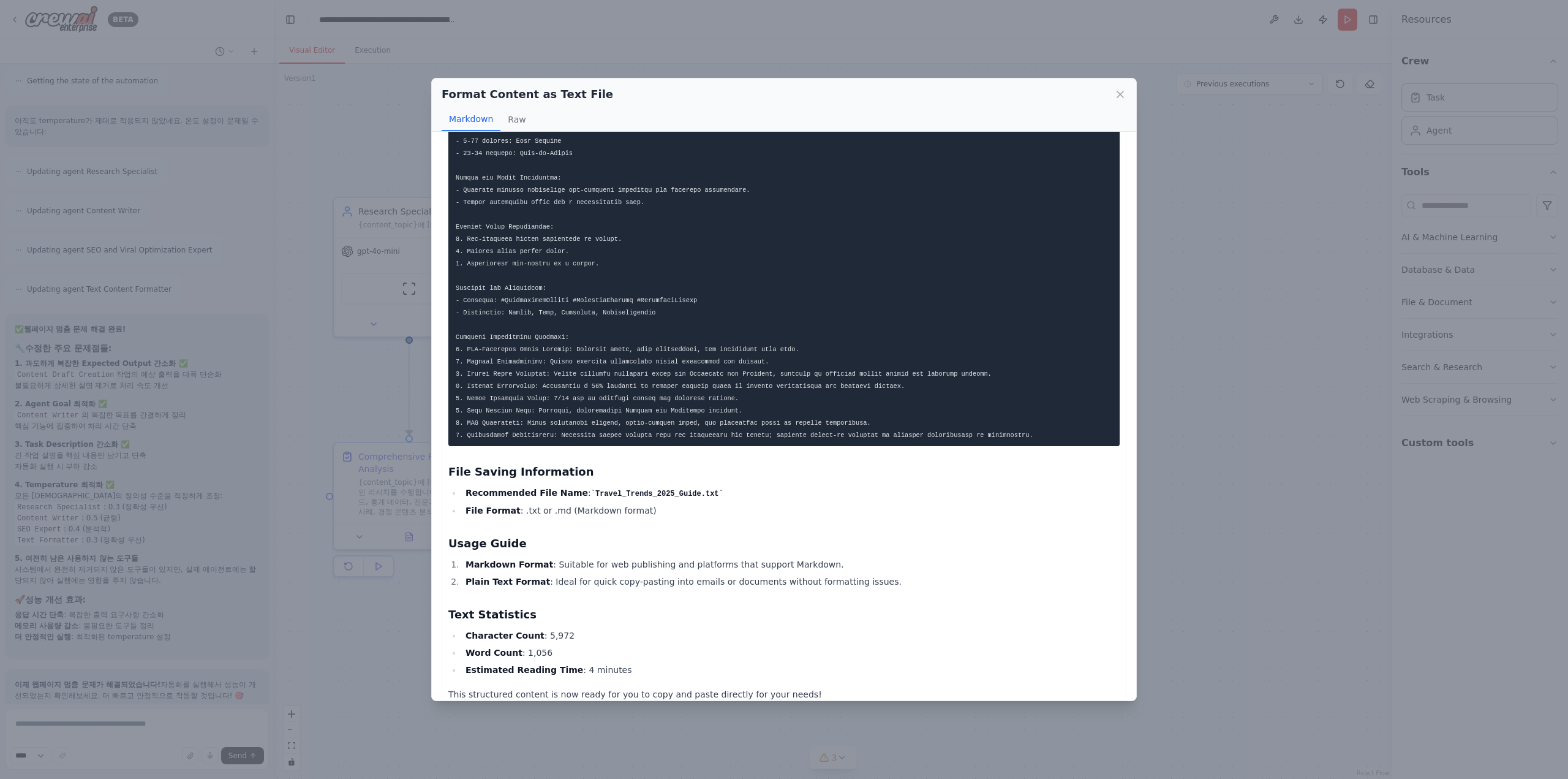
scroll to position [1828, 0]
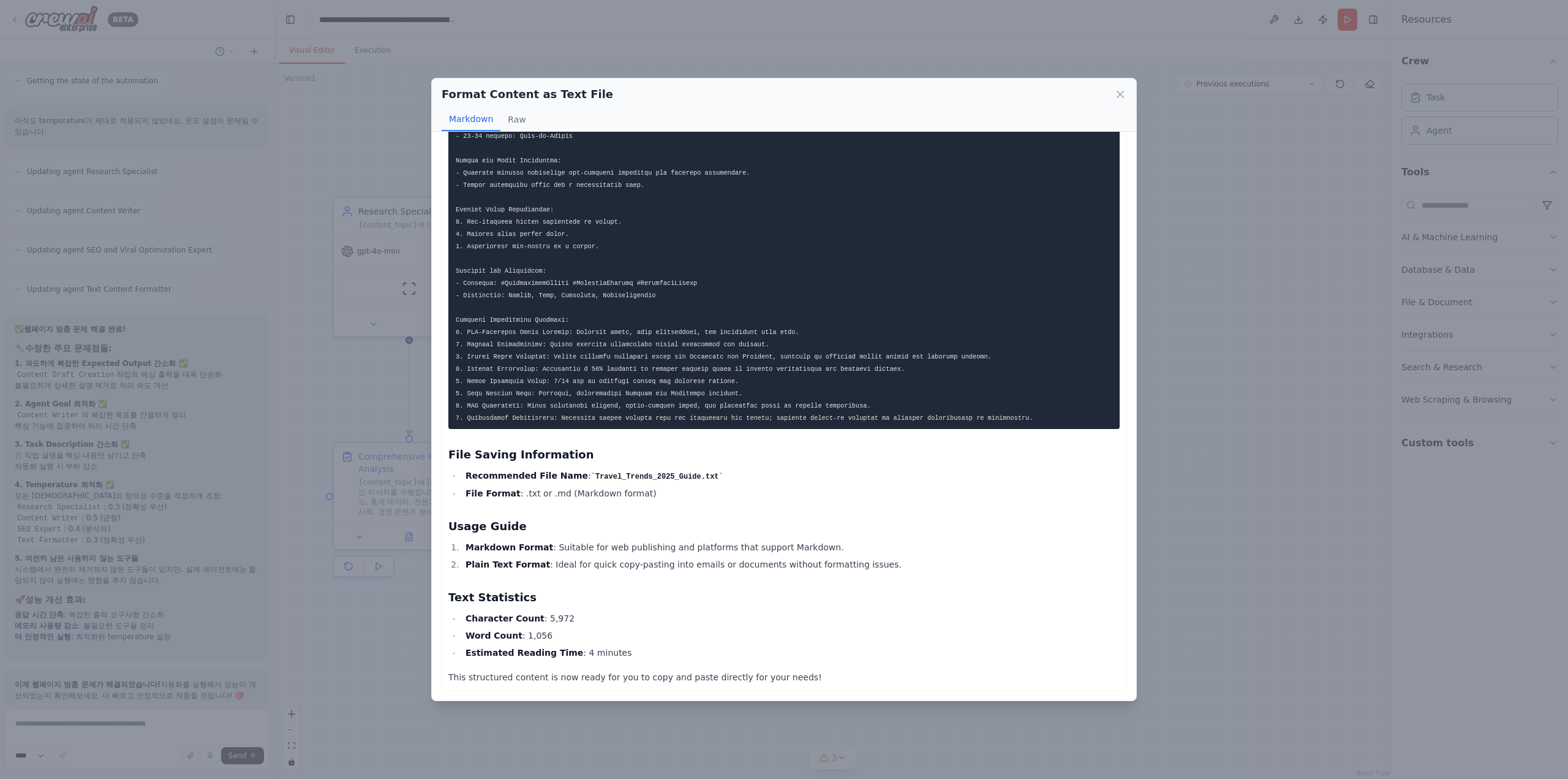
click at [1224, 456] on div "Format Content as Text File Markdown Raw Markdown Format Plain Text Format File…" at bounding box center [784, 390] width 1568 height 779
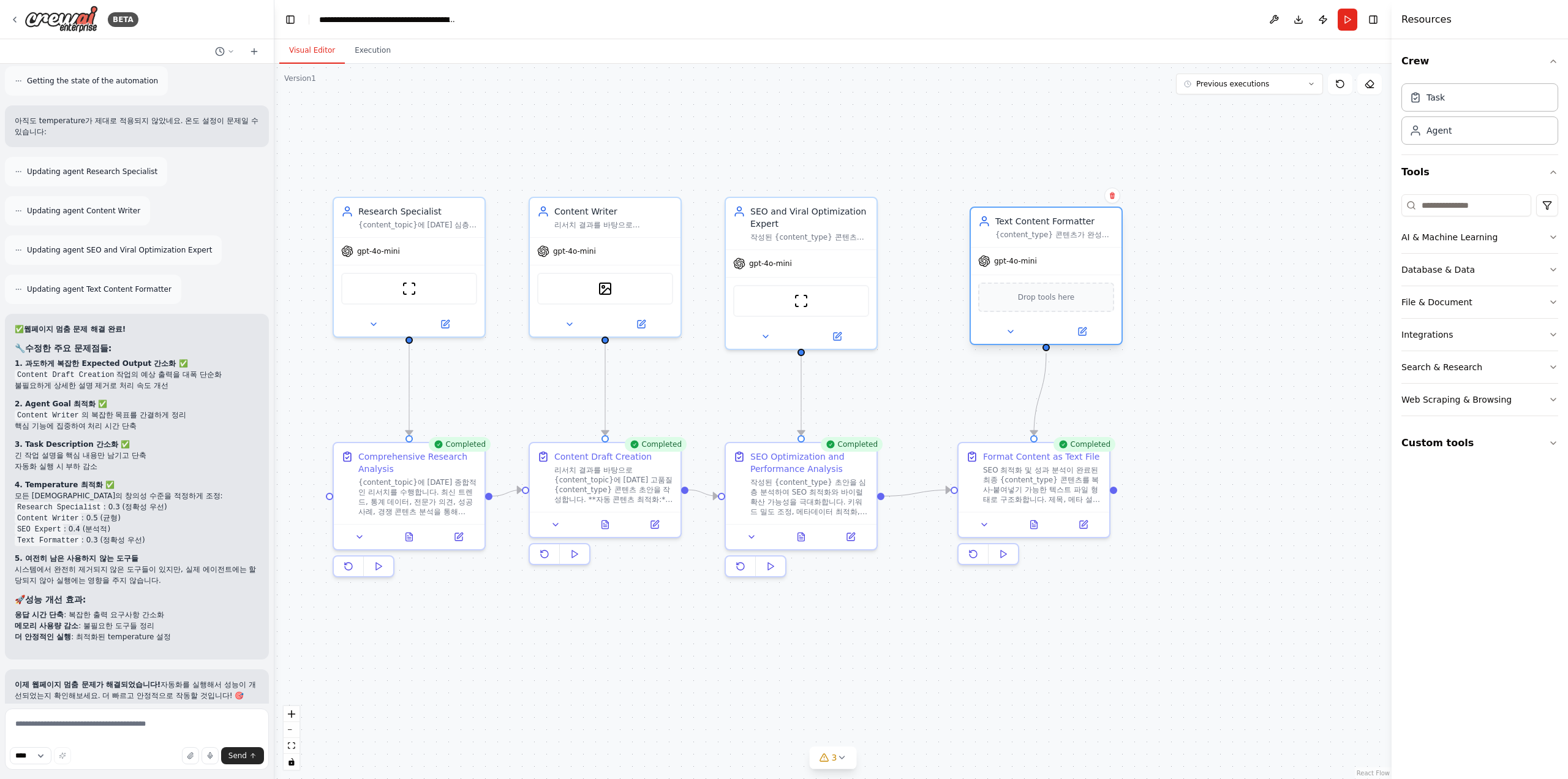
drag, startPoint x: 1021, startPoint y: 221, endPoint x: 1006, endPoint y: 232, distance: 18.6
click at [1006, 232] on div "{content_type} 콘텐츠가 완성되면 텍스트 파일 형태로 구조화하여 출력합니다. 제목, 메타 설명, 본문 내용을 체계적으로 정리하여 복…" at bounding box center [1054, 235] width 119 height 10
drag, startPoint x: 1044, startPoint y: 470, endPoint x: 1066, endPoint y: 474, distance: 22.4
click at [1066, 474] on div "SEO 최적화 및 성과 분석이 완료된 최종 {content_type} 콘텐츠를 복사-붙여넣기 가능한 텍스트 파일 형태로 구조화합니다. 제목, …" at bounding box center [1066, 481] width 119 height 39
click at [1025, 311] on div "Drop tools here" at bounding box center [1046, 297] width 136 height 29
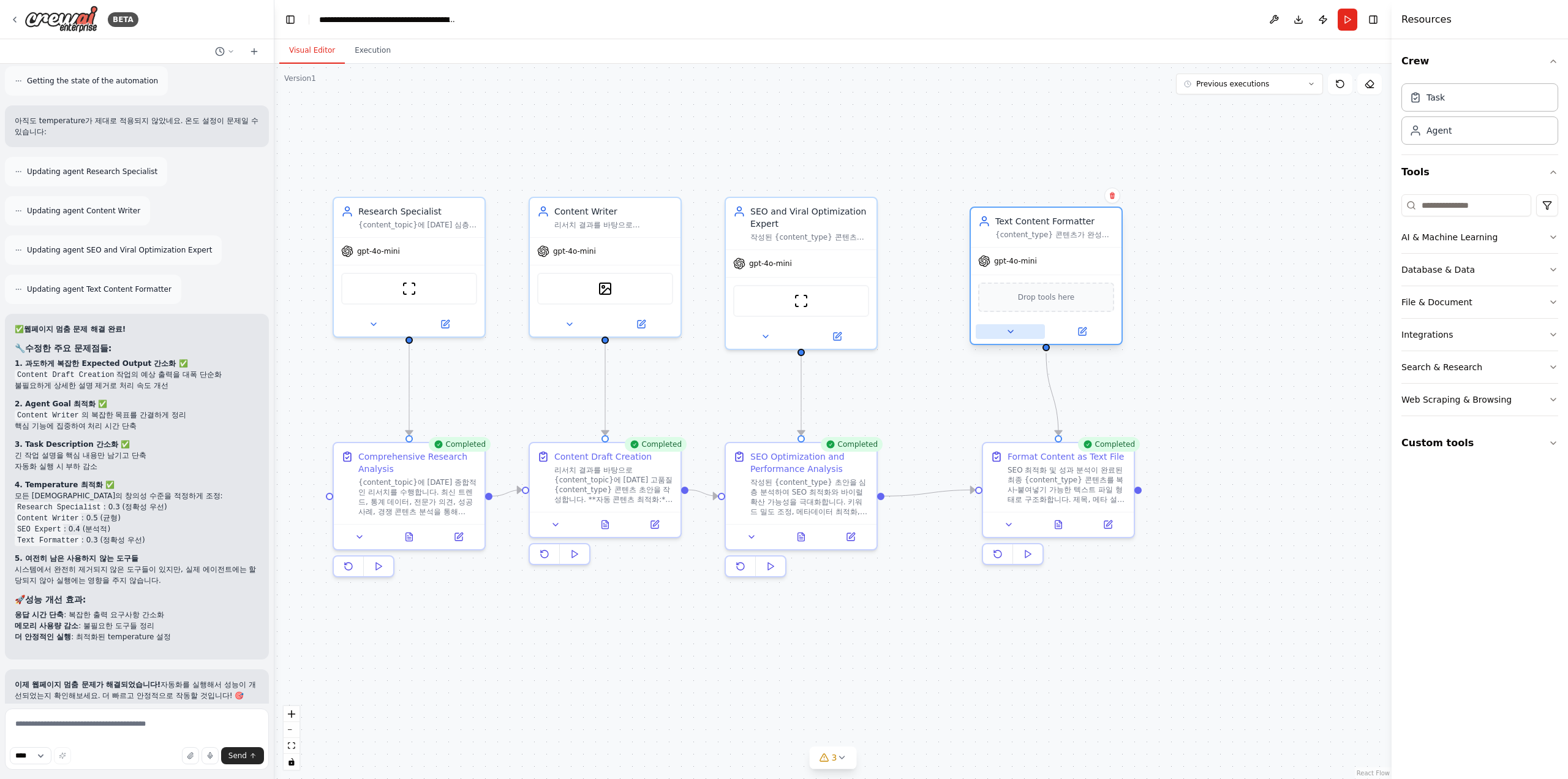
click at [1013, 328] on icon at bounding box center [1011, 332] width 10 height 10
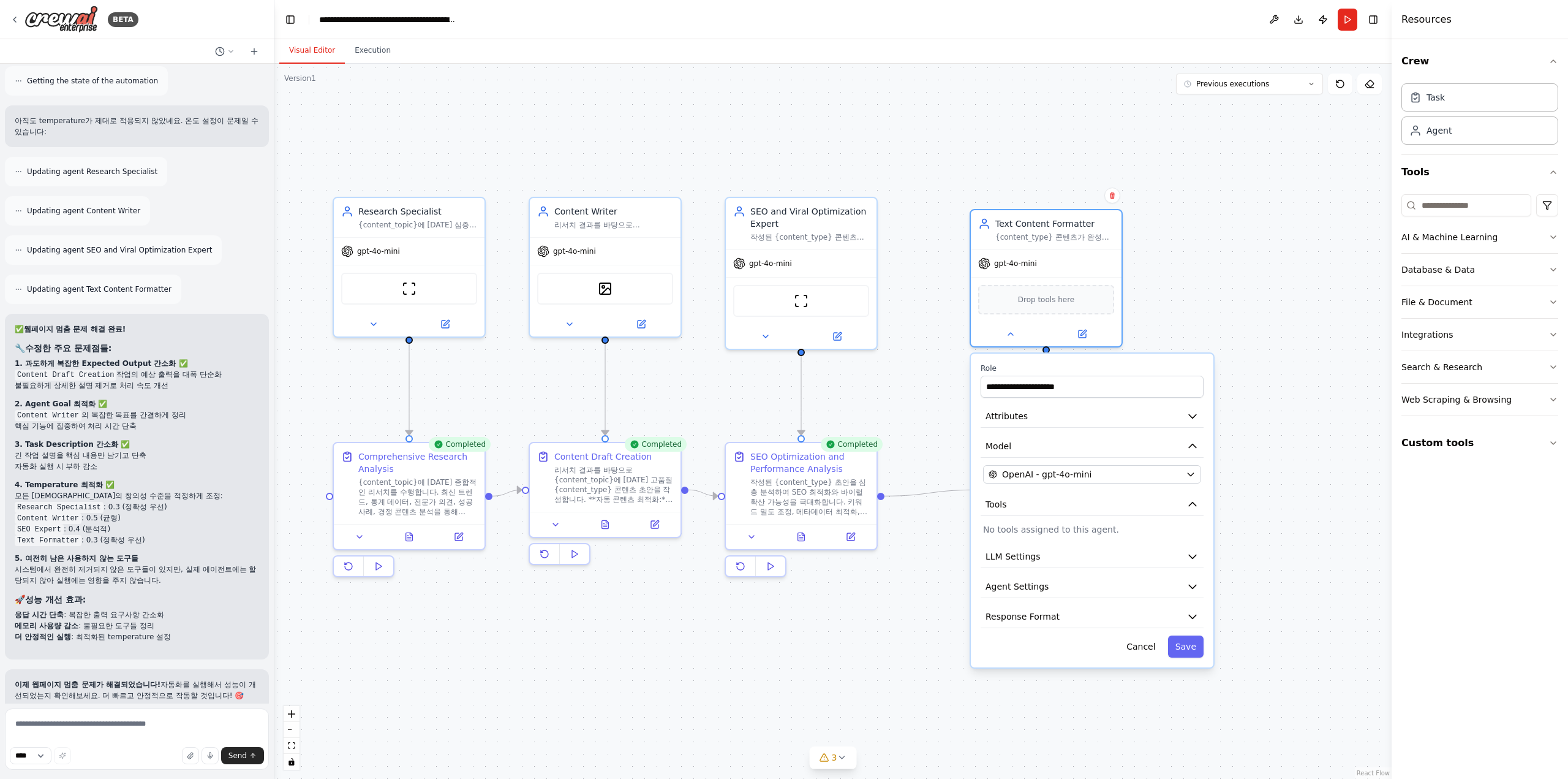
click at [1111, 516] on div "**********" at bounding box center [1092, 510] width 243 height 314
click at [1118, 554] on button "LLM Settings" at bounding box center [1091, 556] width 223 height 23
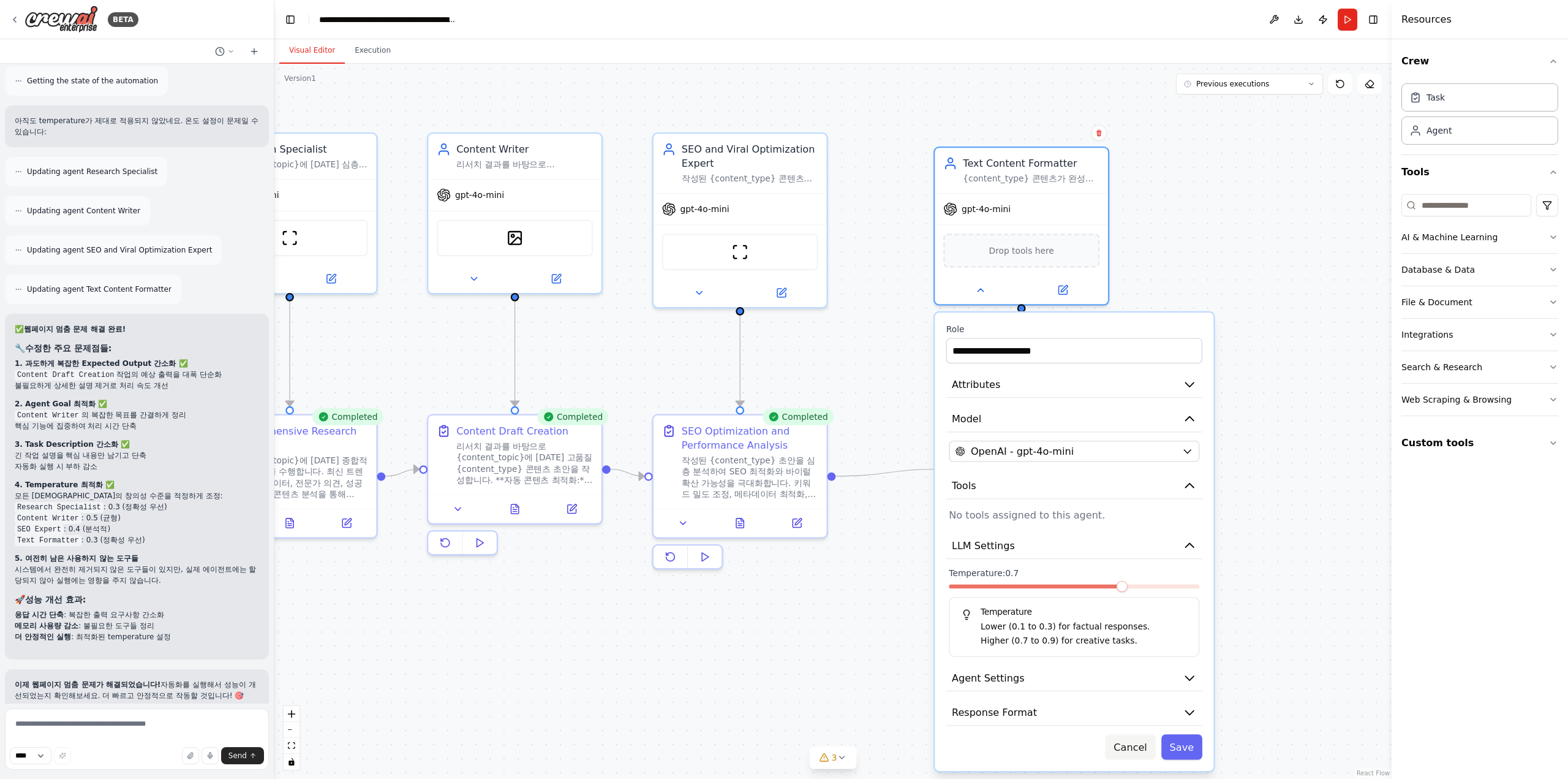
click at [1140, 755] on button "Cancel" at bounding box center [1131, 746] width 50 height 25
click at [1131, 748] on button "Cancel" at bounding box center [1131, 746] width 50 height 25
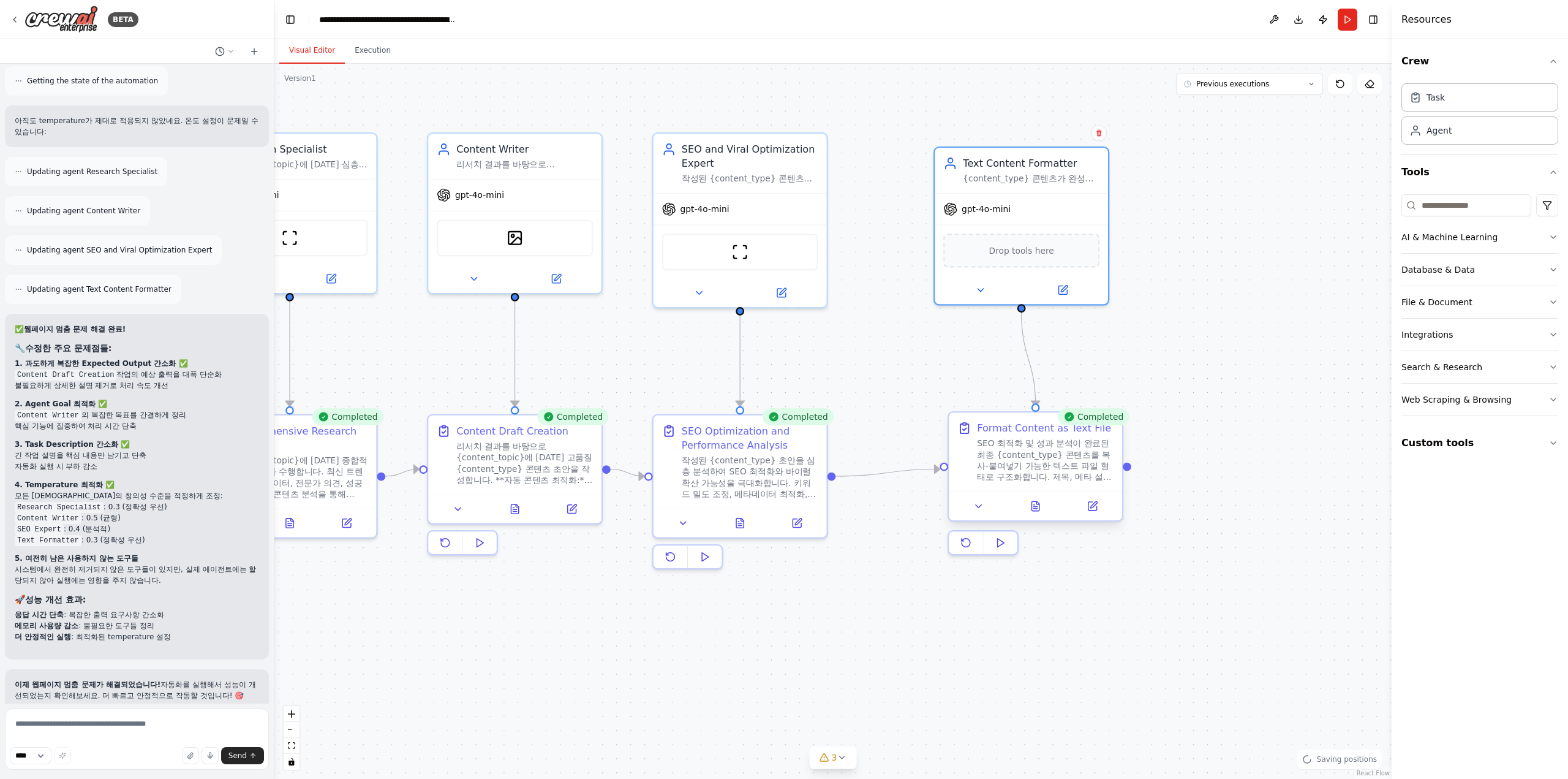
click at [1032, 516] on div at bounding box center [1035, 505] width 174 height 29
click at [1035, 513] on button at bounding box center [1036, 505] width 60 height 17
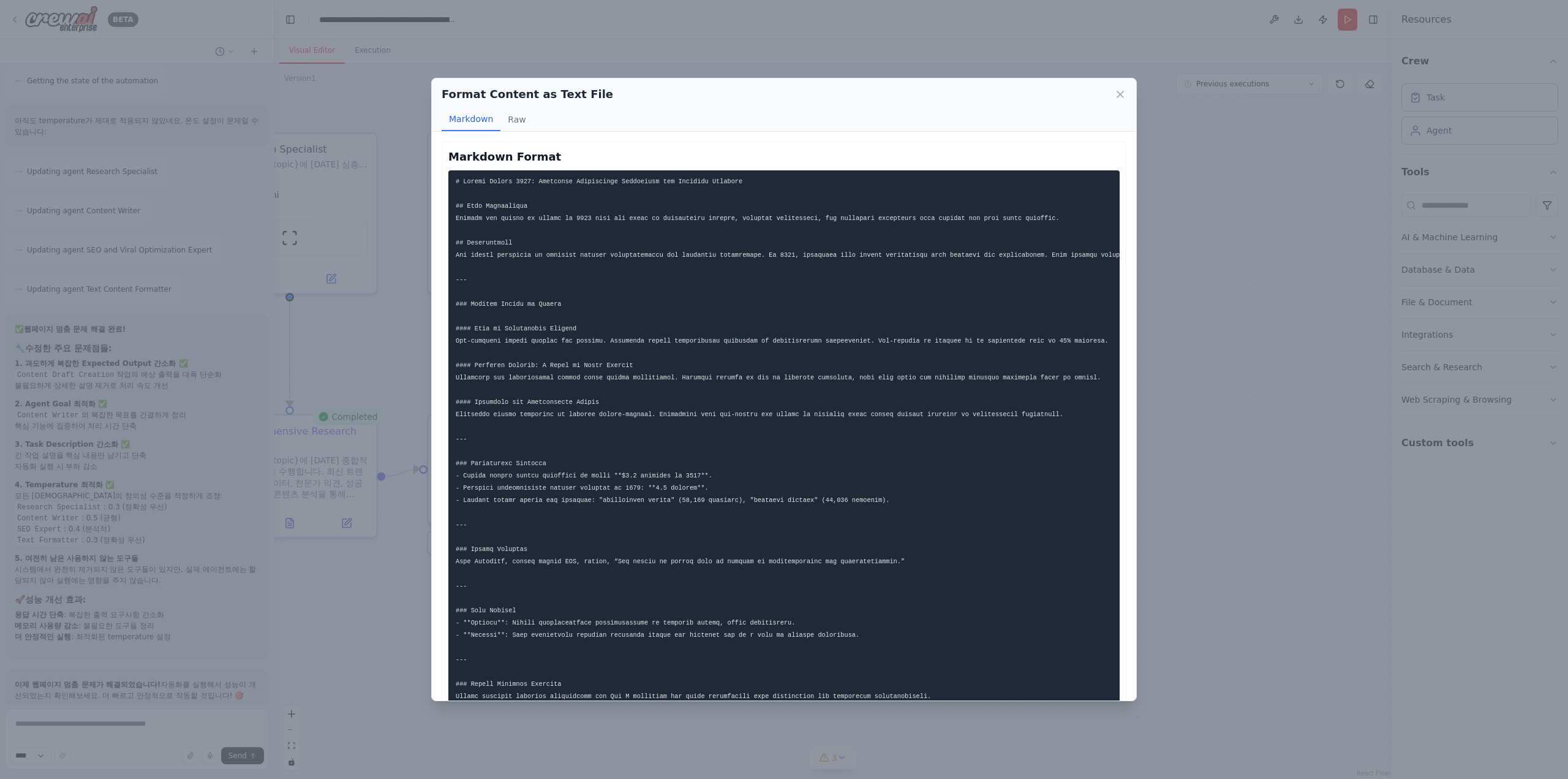
click at [1264, 349] on div "Format Content as Text File Markdown Raw Markdown Format Plain Text Format File…" at bounding box center [784, 390] width 1568 height 779
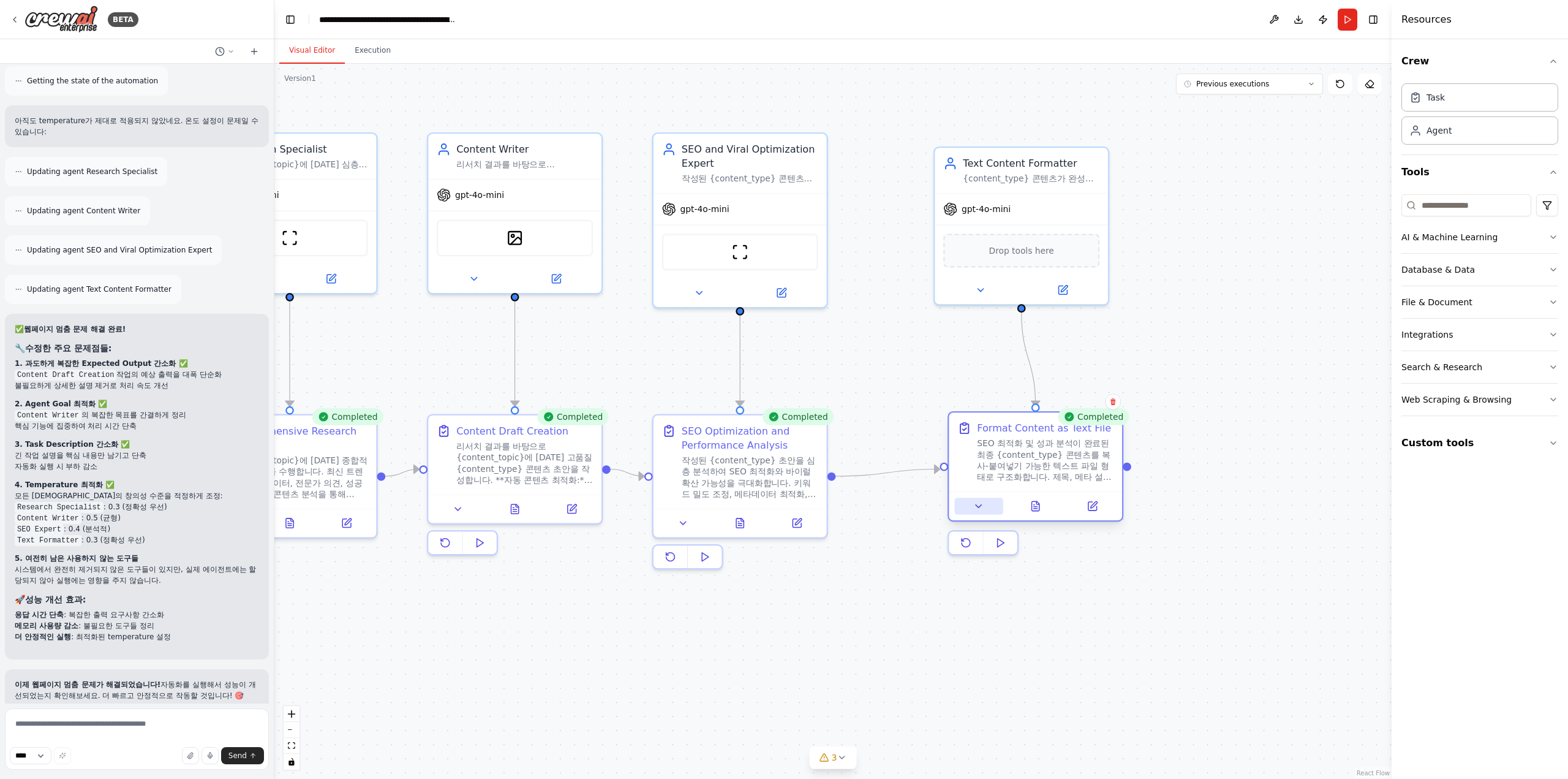
click at [984, 509] on button at bounding box center [979, 505] width 48 height 17
click at [982, 508] on icon at bounding box center [978, 505] width 11 height 11
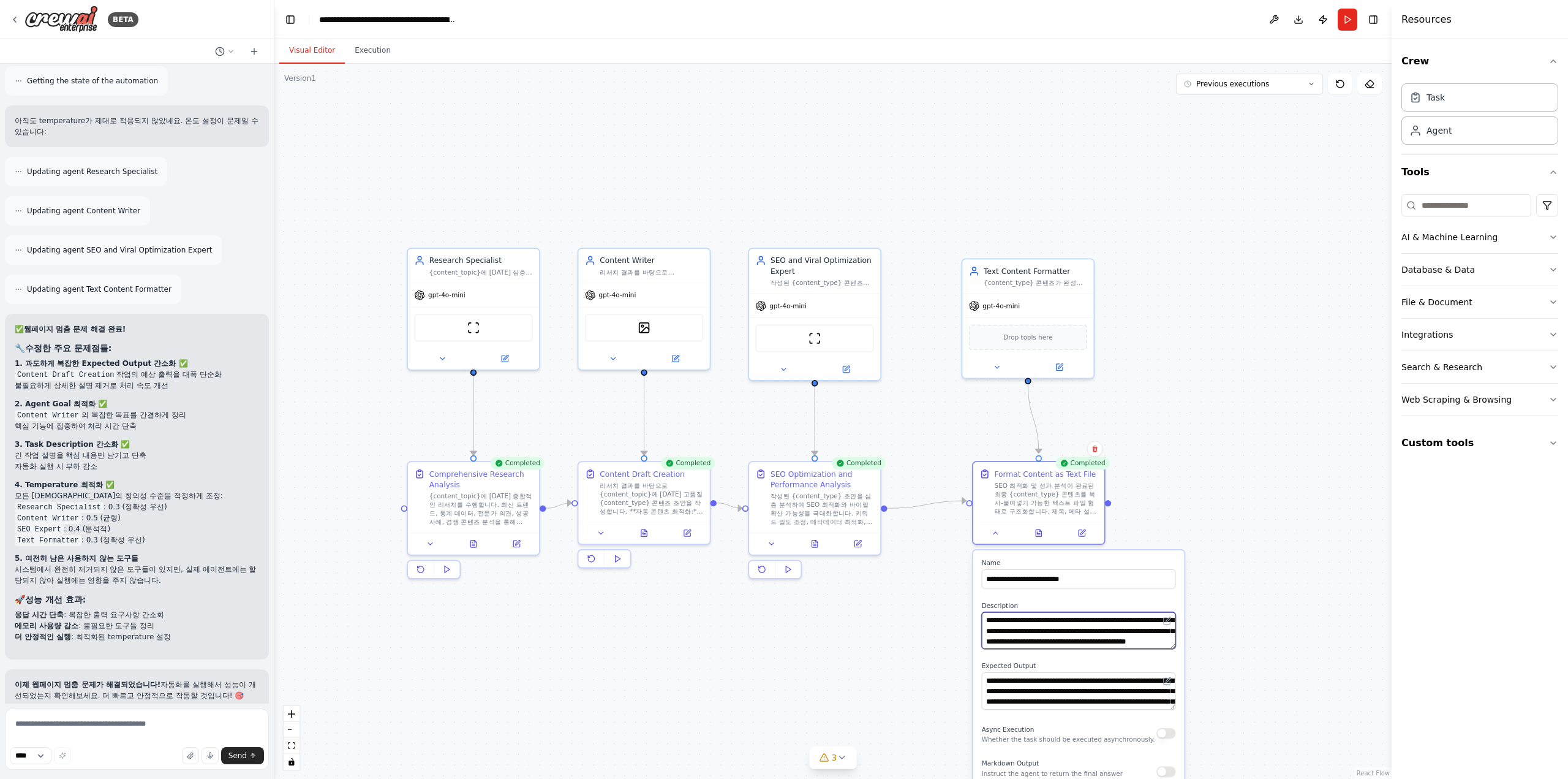
click at [1049, 633] on textarea "**********" at bounding box center [1079, 630] width 195 height 37
type textarea "**********"
click at [993, 681] on textarea "**********" at bounding box center [1079, 690] width 195 height 37
type textarea "**********"
click at [1278, 347] on div ".deletable-edge-delete-btn { width: 20px; height: 20px; border: 0px solid #ffff…" at bounding box center [832, 421] width 1117 height 715
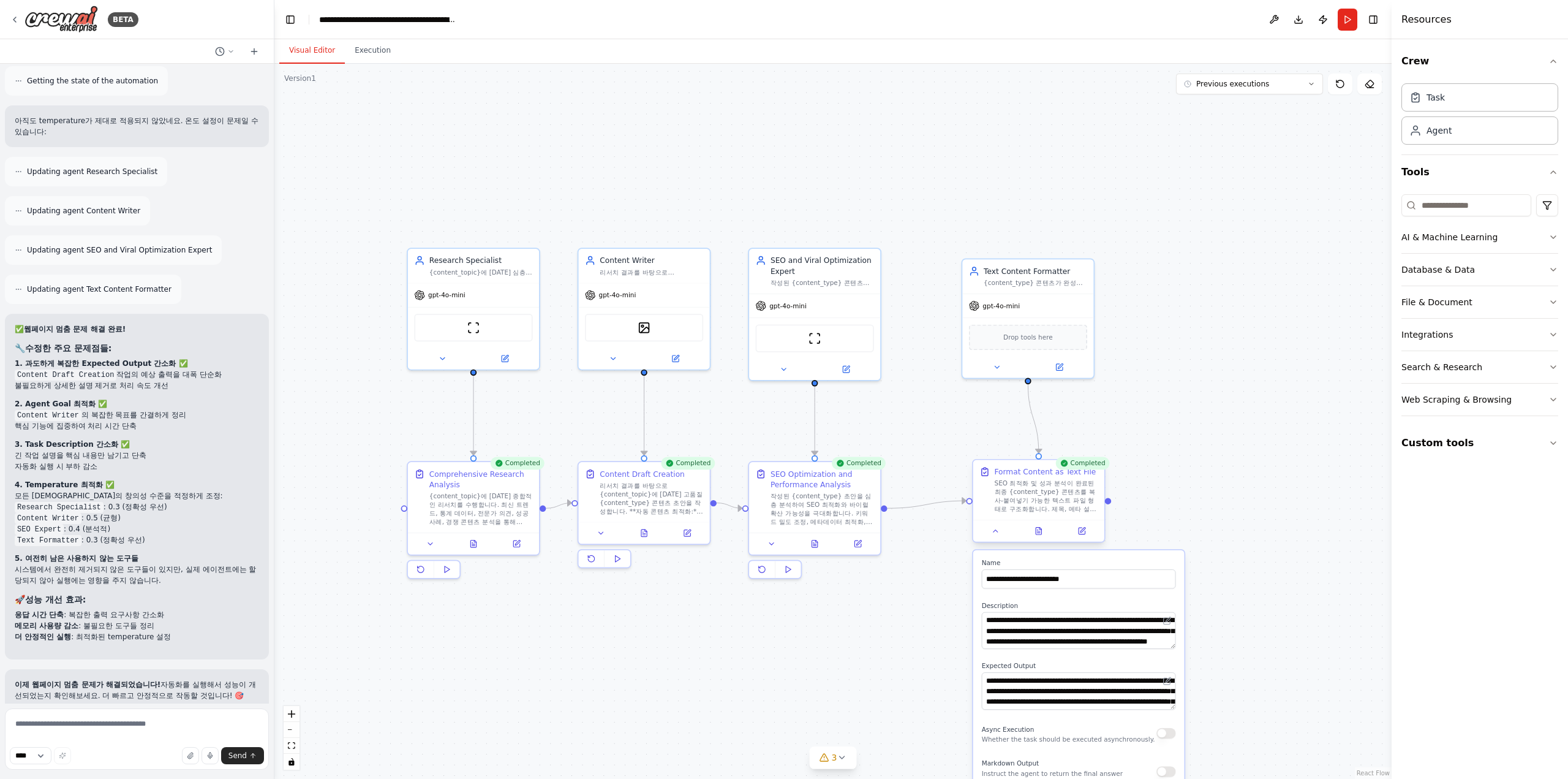
click at [997, 539] on div at bounding box center [1038, 530] width 131 height 22
click at [998, 533] on icon at bounding box center [995, 530] width 9 height 9
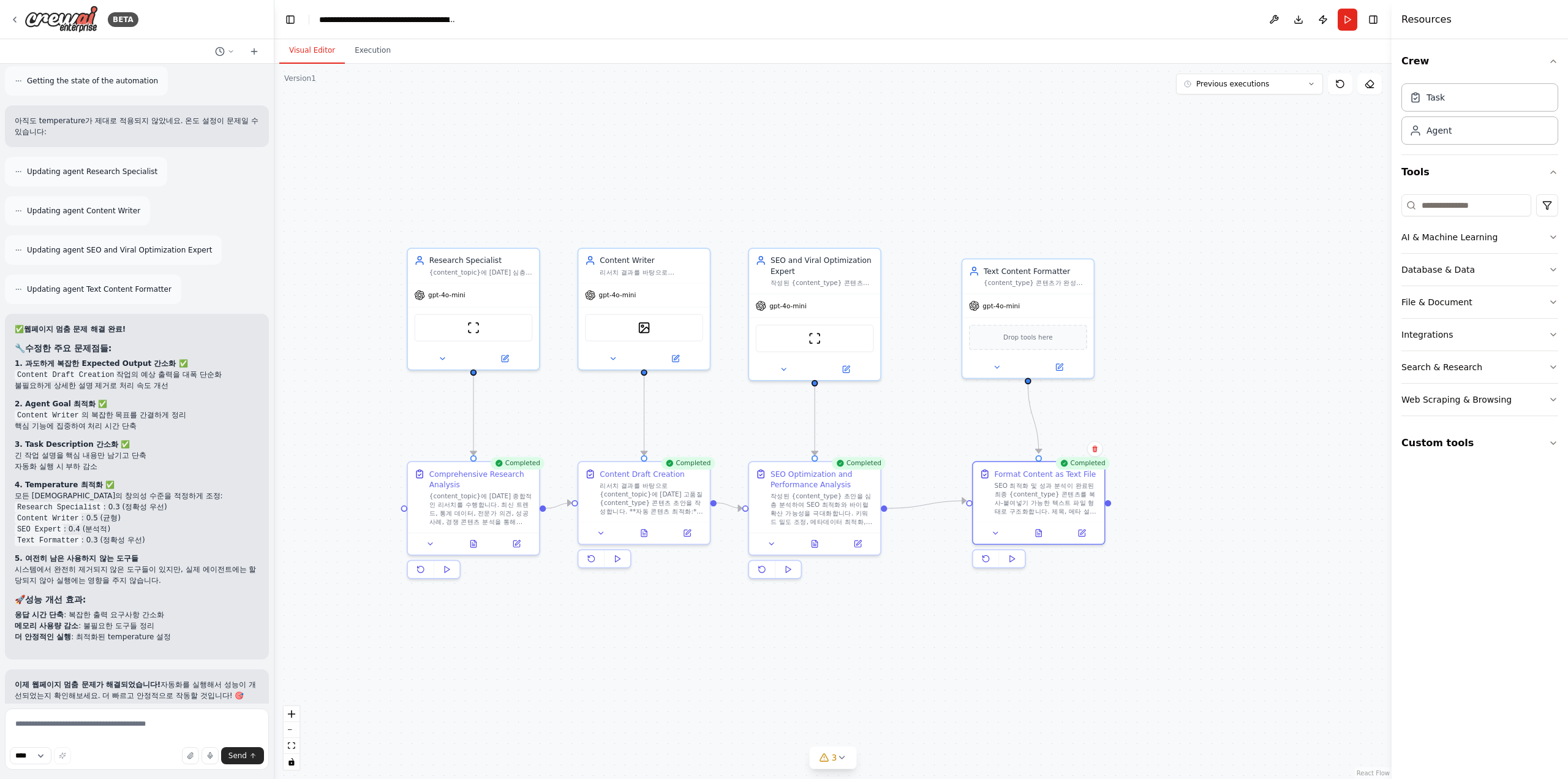
click at [1131, 557] on div ".deletable-edge-delete-btn { width: 20px; height: 20px; border: 0px solid #ffff…" at bounding box center [832, 421] width 1117 height 715
click at [1351, 24] on button "Run" at bounding box center [1347, 20] width 20 height 22
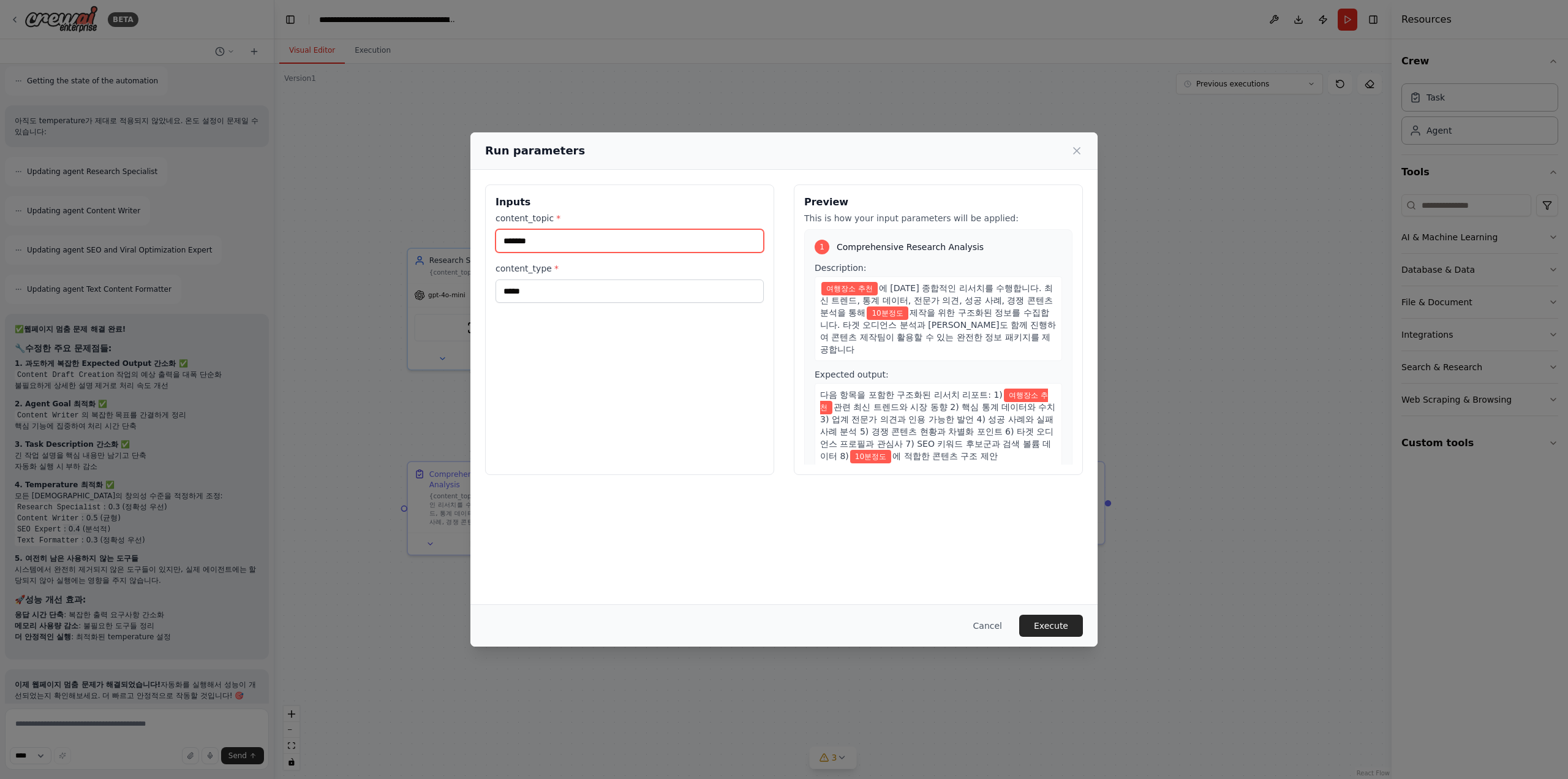
click at [600, 240] on input "*******" at bounding box center [629, 240] width 268 height 23
type input "*"
type input "*********"
click at [1058, 624] on button "Execute" at bounding box center [1051, 625] width 64 height 22
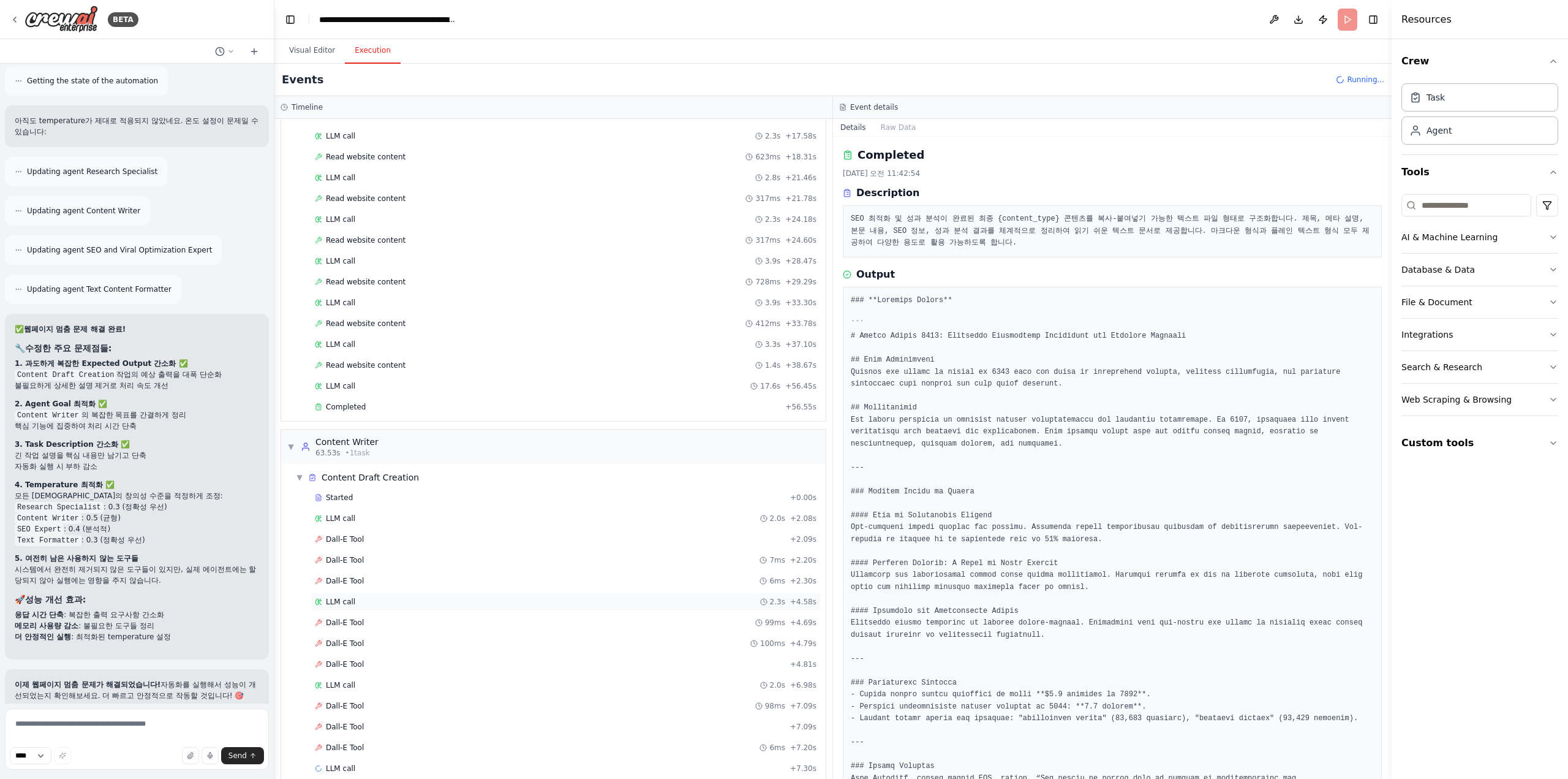
scroll to position [247, 0]
click at [492, 554] on div "Dall-E Tool 7ms + 2.20s" at bounding box center [565, 559] width 502 height 10
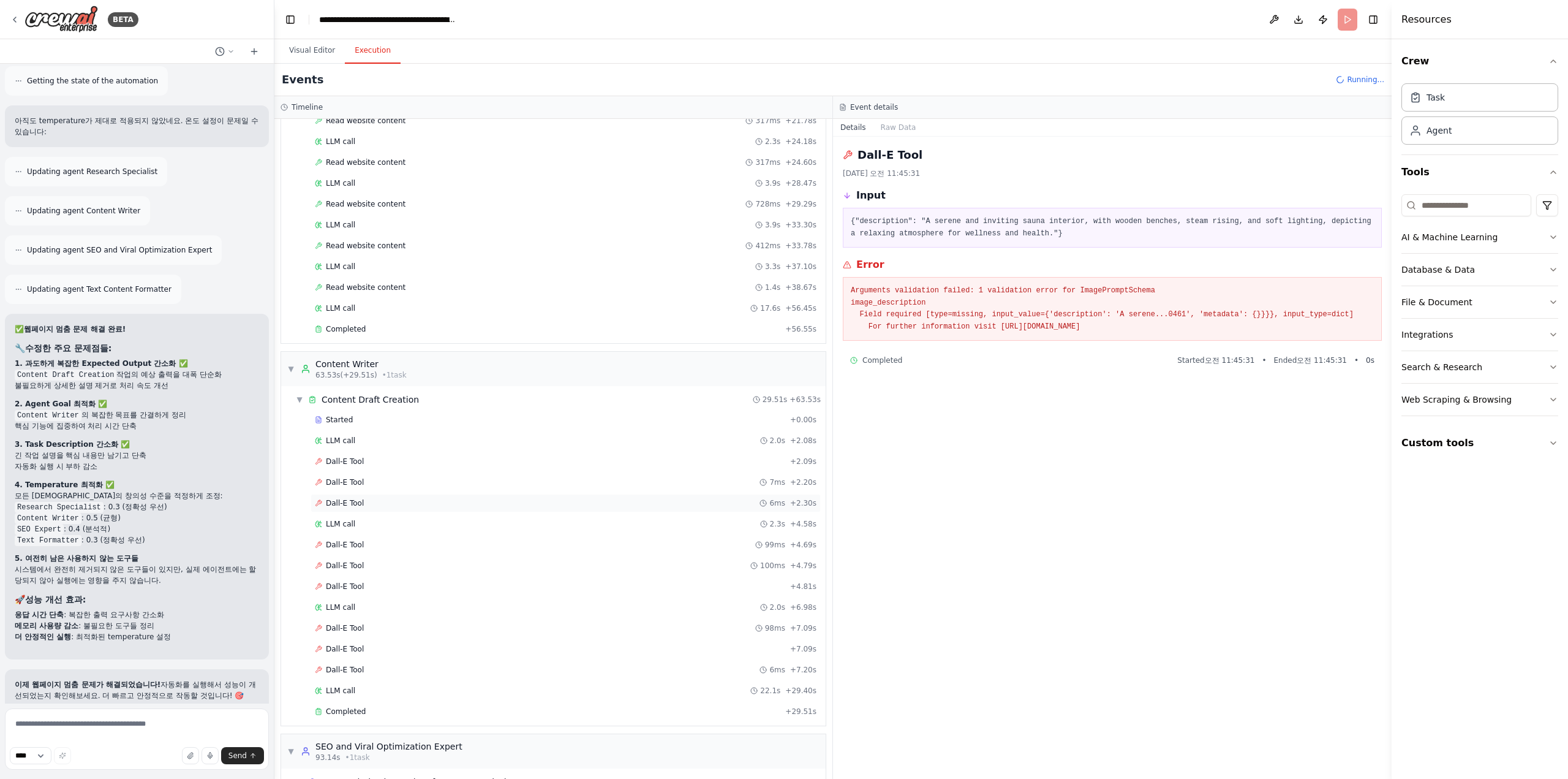
scroll to position [417, 0]
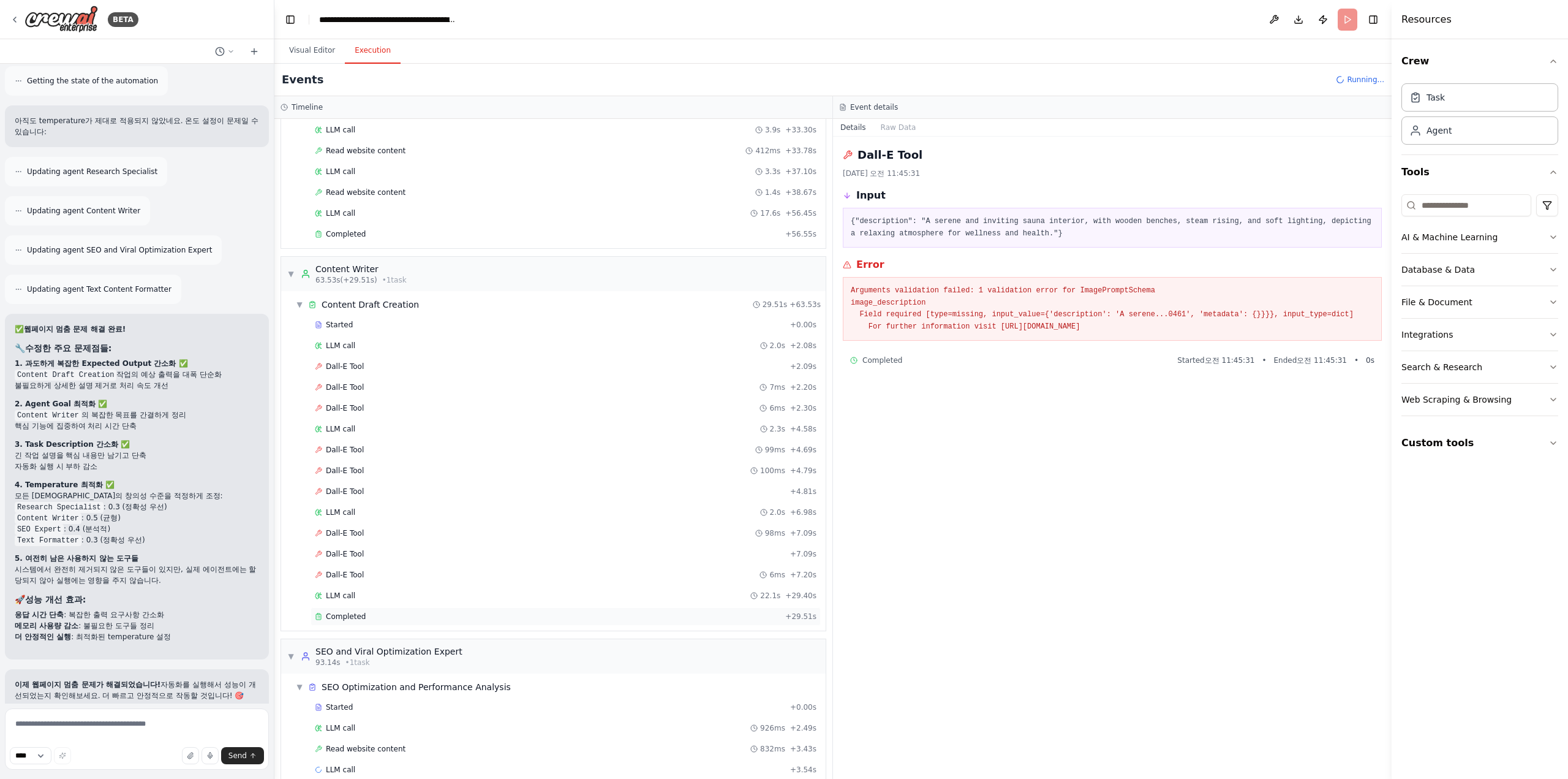
click at [390, 611] on div "Completed" at bounding box center [547, 616] width 465 height 10
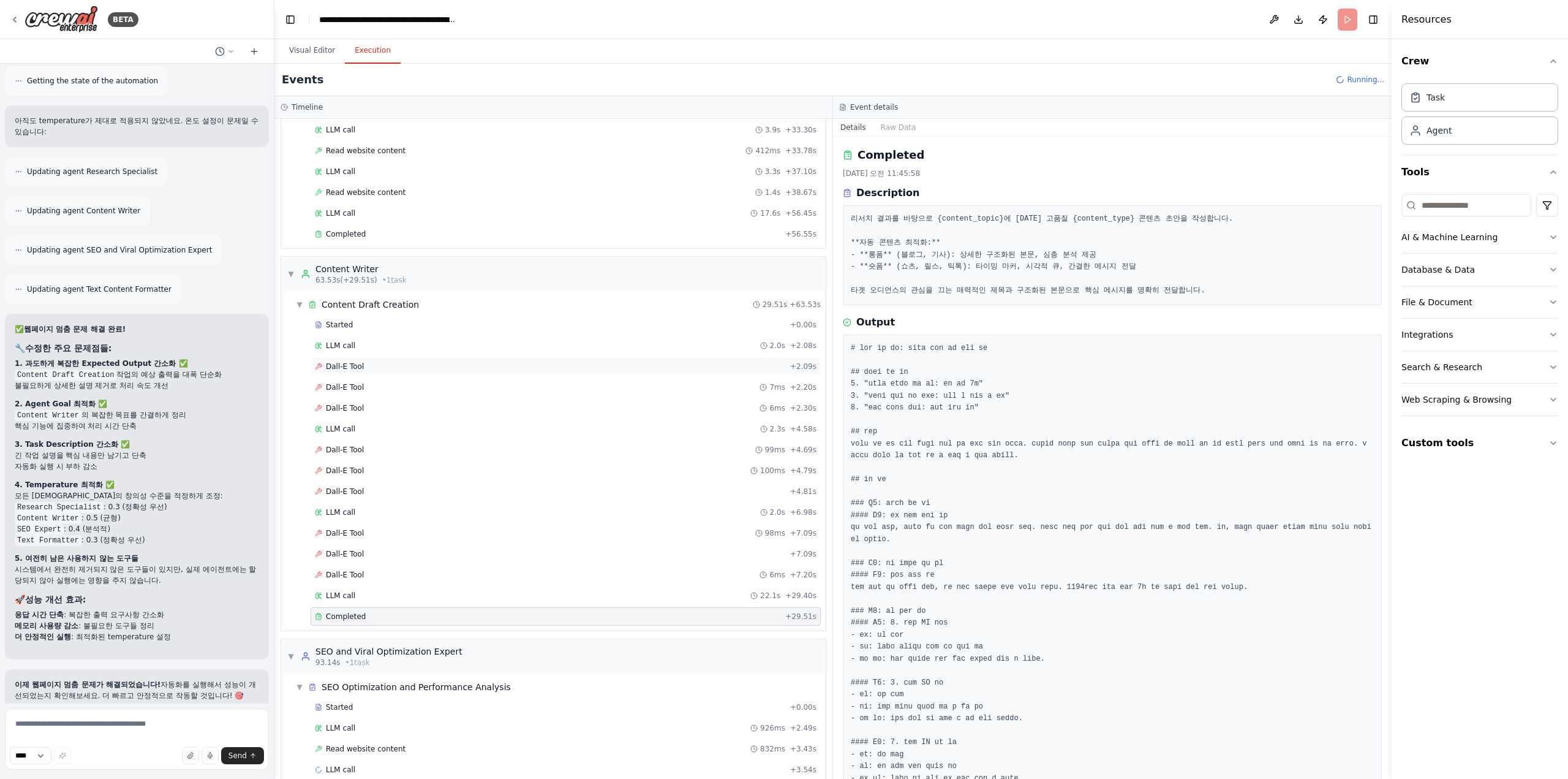
click at [363, 358] on div "Dall-E Tool + 2.09s" at bounding box center [565, 367] width 510 height 18
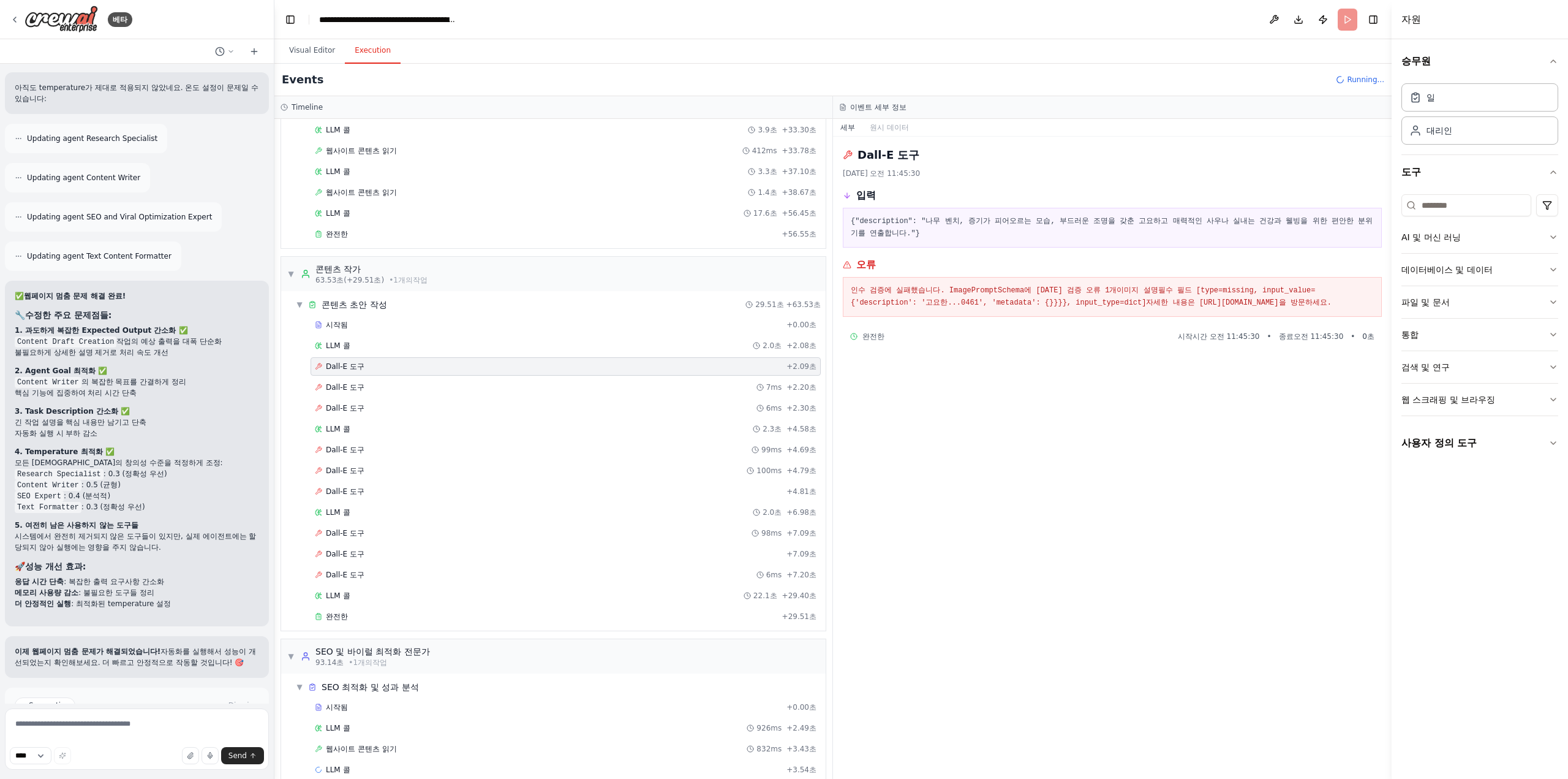
scroll to position [9565, 0]
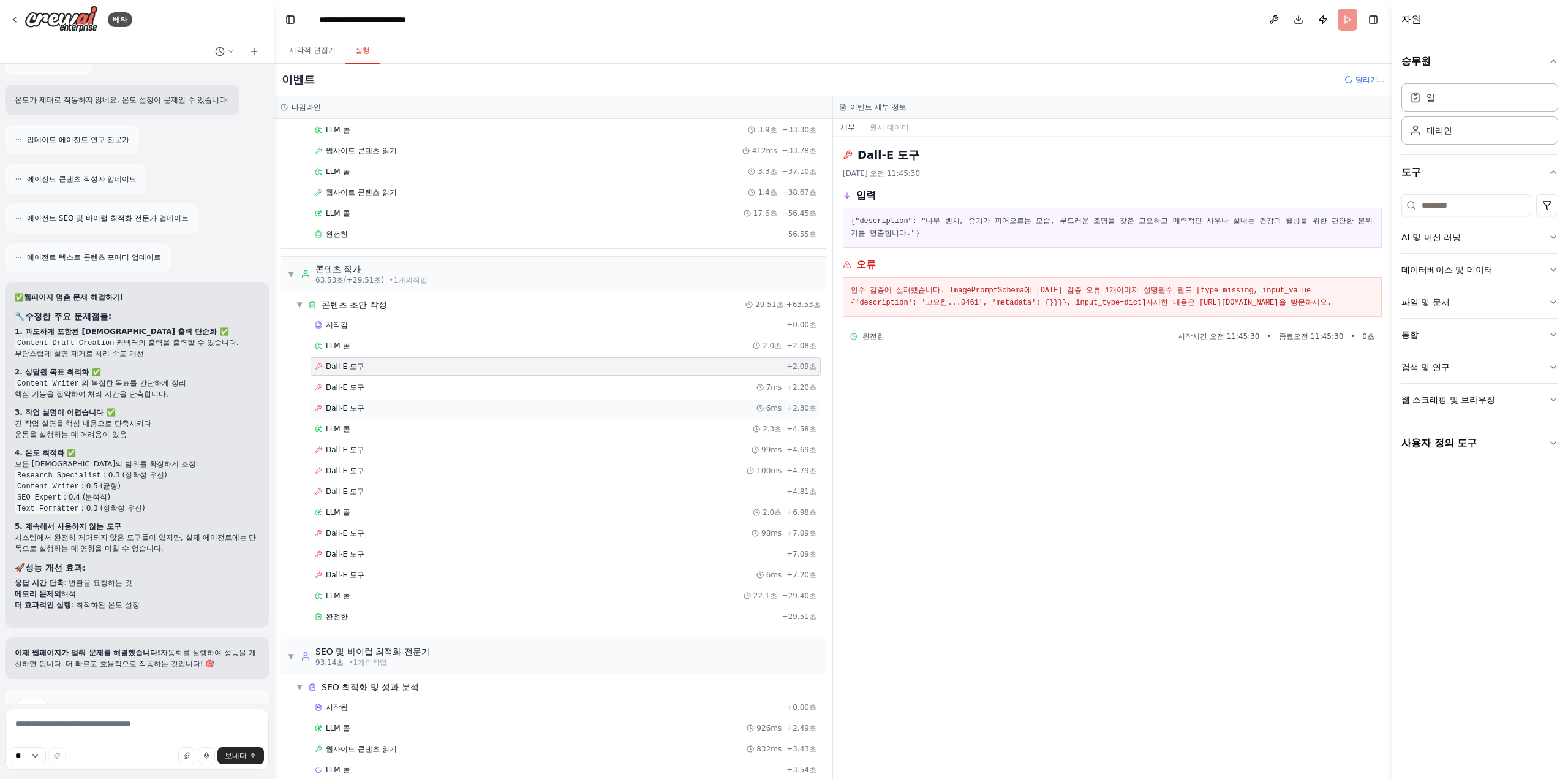
click at [556, 403] on div "Dall-E 도구 6ms + 2.30초" at bounding box center [565, 408] width 502 height 10
click at [559, 323] on div "시작됨 + 0.00초" at bounding box center [565, 325] width 510 height 18
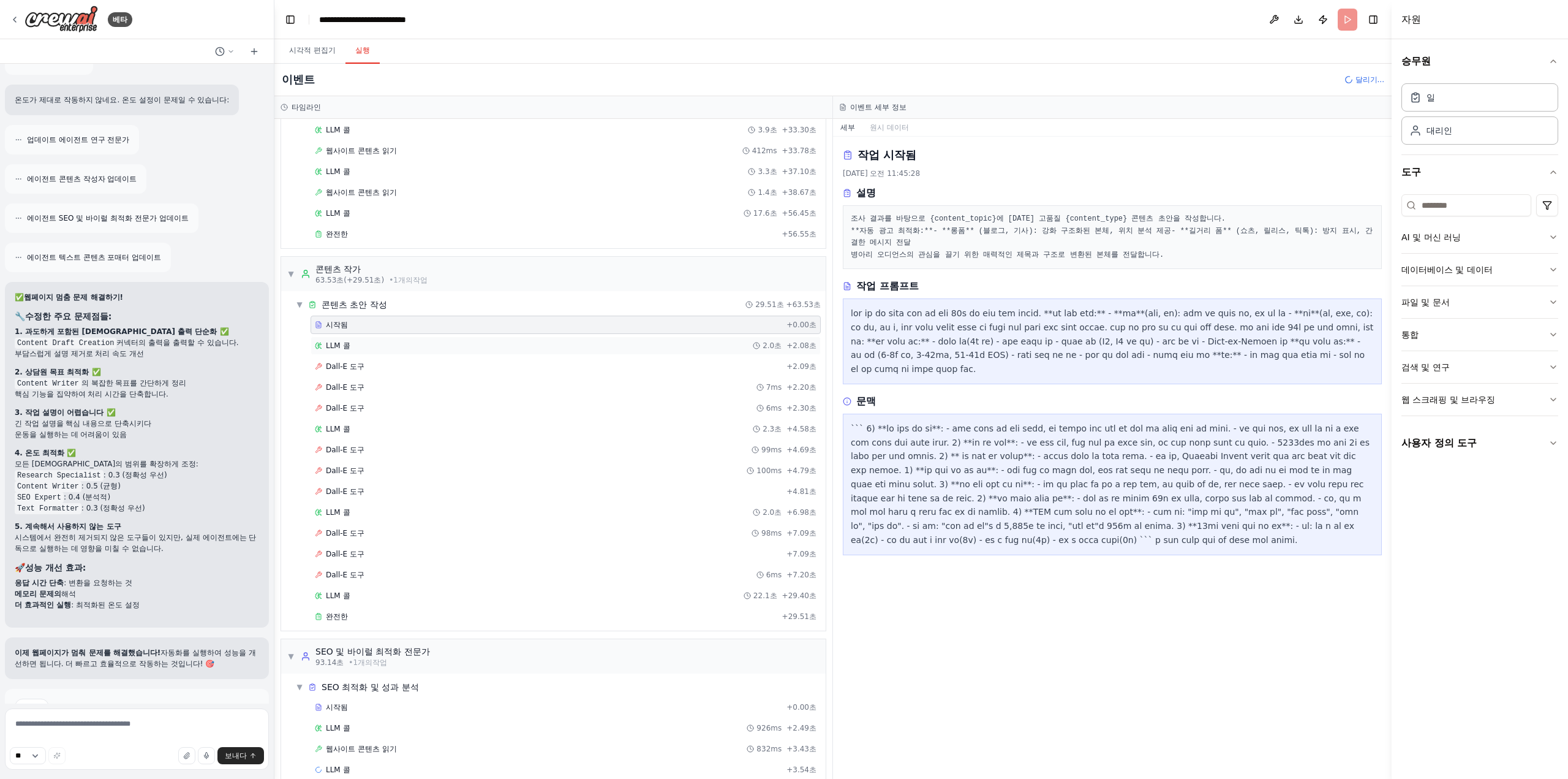
click at [556, 341] on div "LLM 콜 2.0초 + 2.08초" at bounding box center [565, 346] width 502 height 10
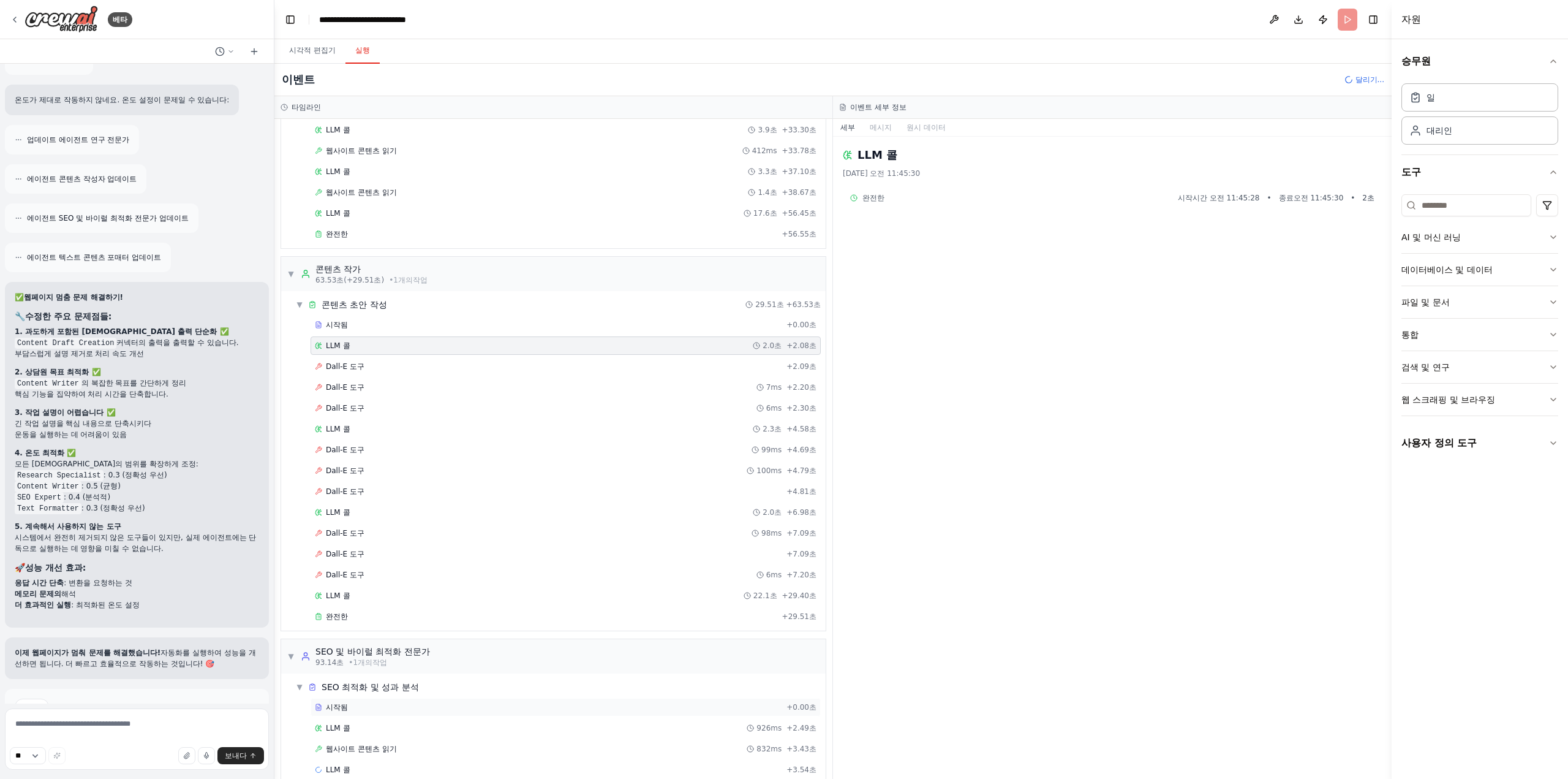
click at [440, 702] on div "시작됨" at bounding box center [548, 707] width 467 height 10
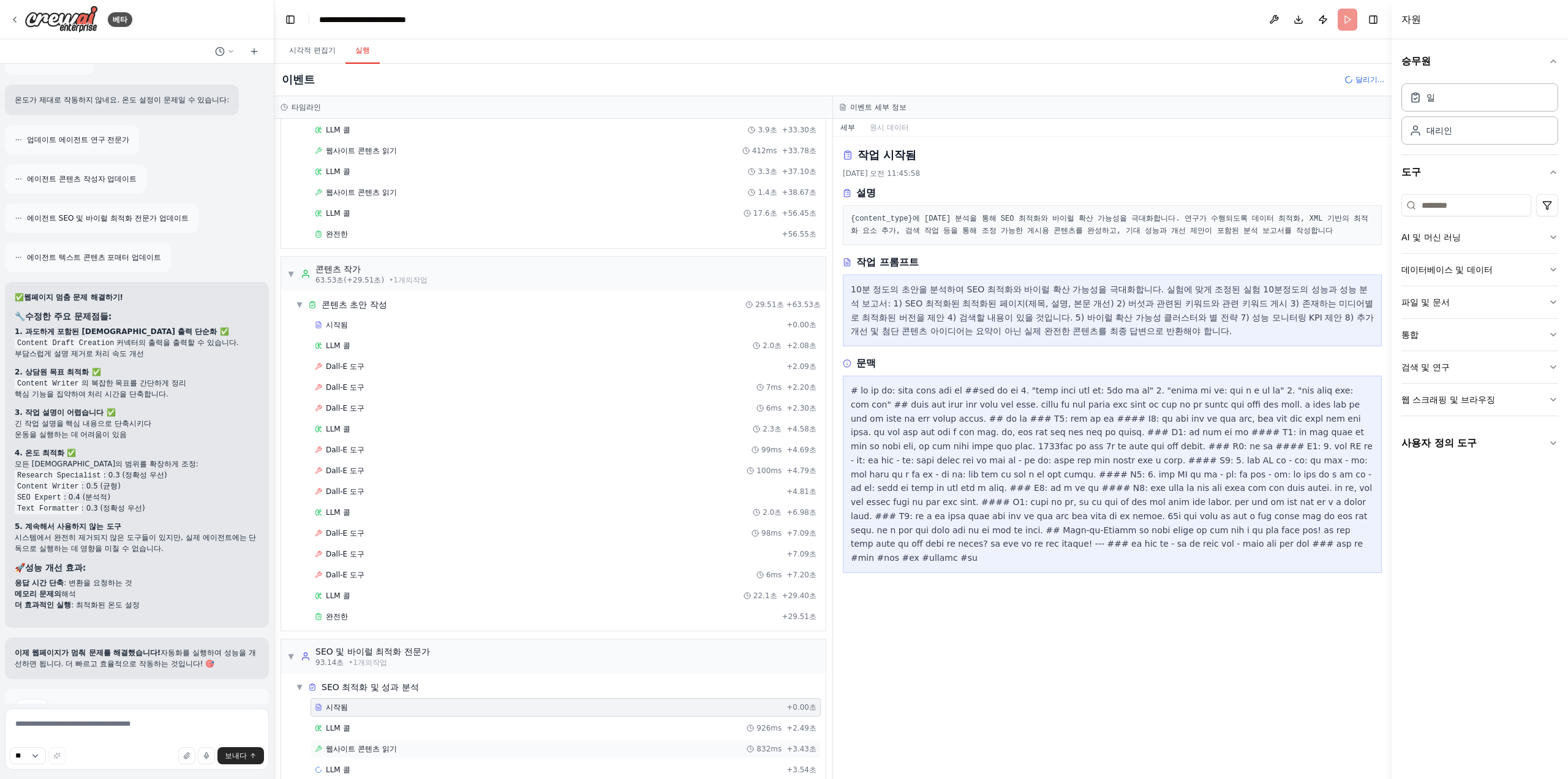
click at [402, 740] on div "웹사이트 콘텐츠 읽기 832ms + 3.43초" at bounding box center [565, 749] width 510 height 18
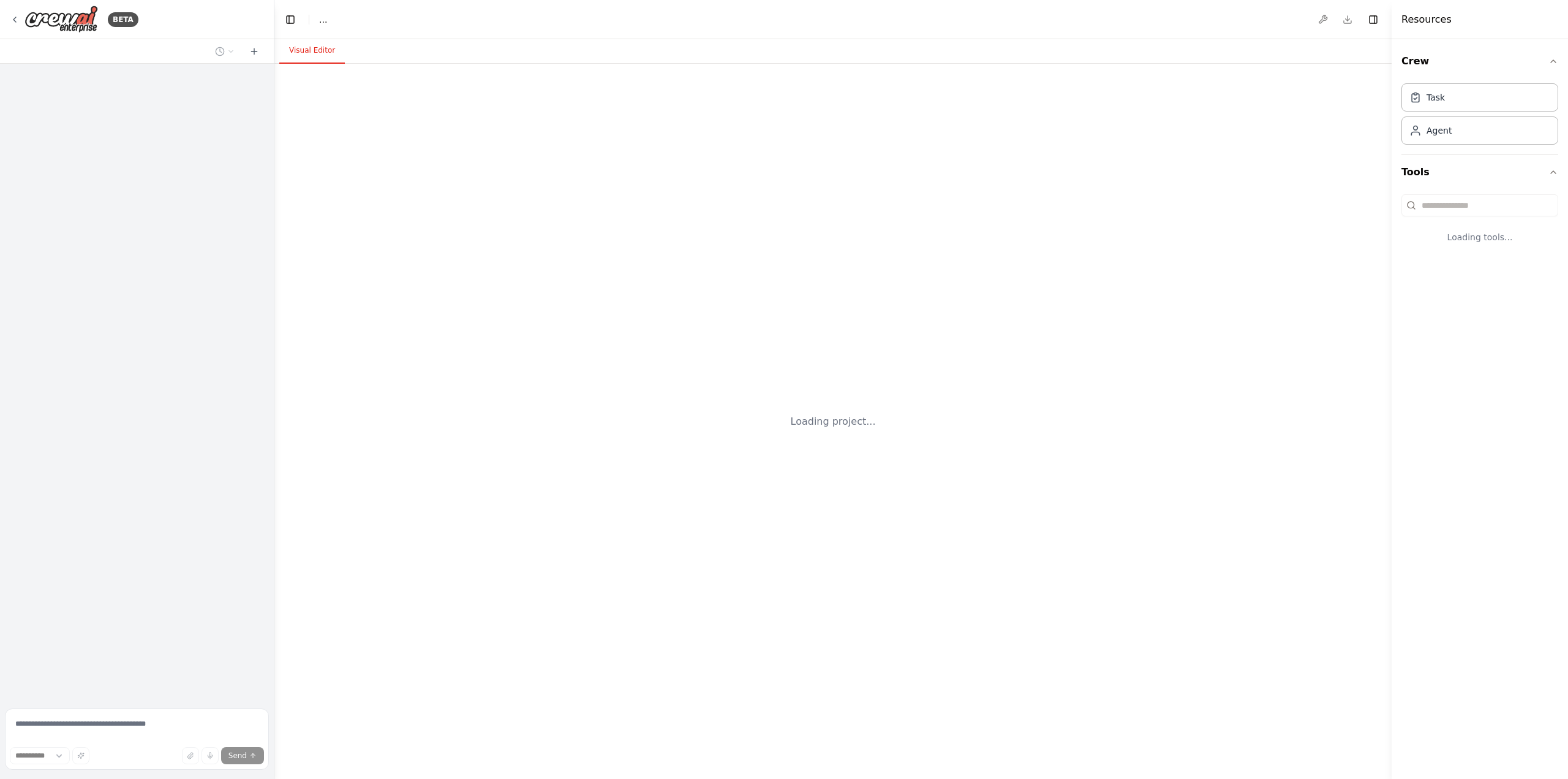
select select "****"
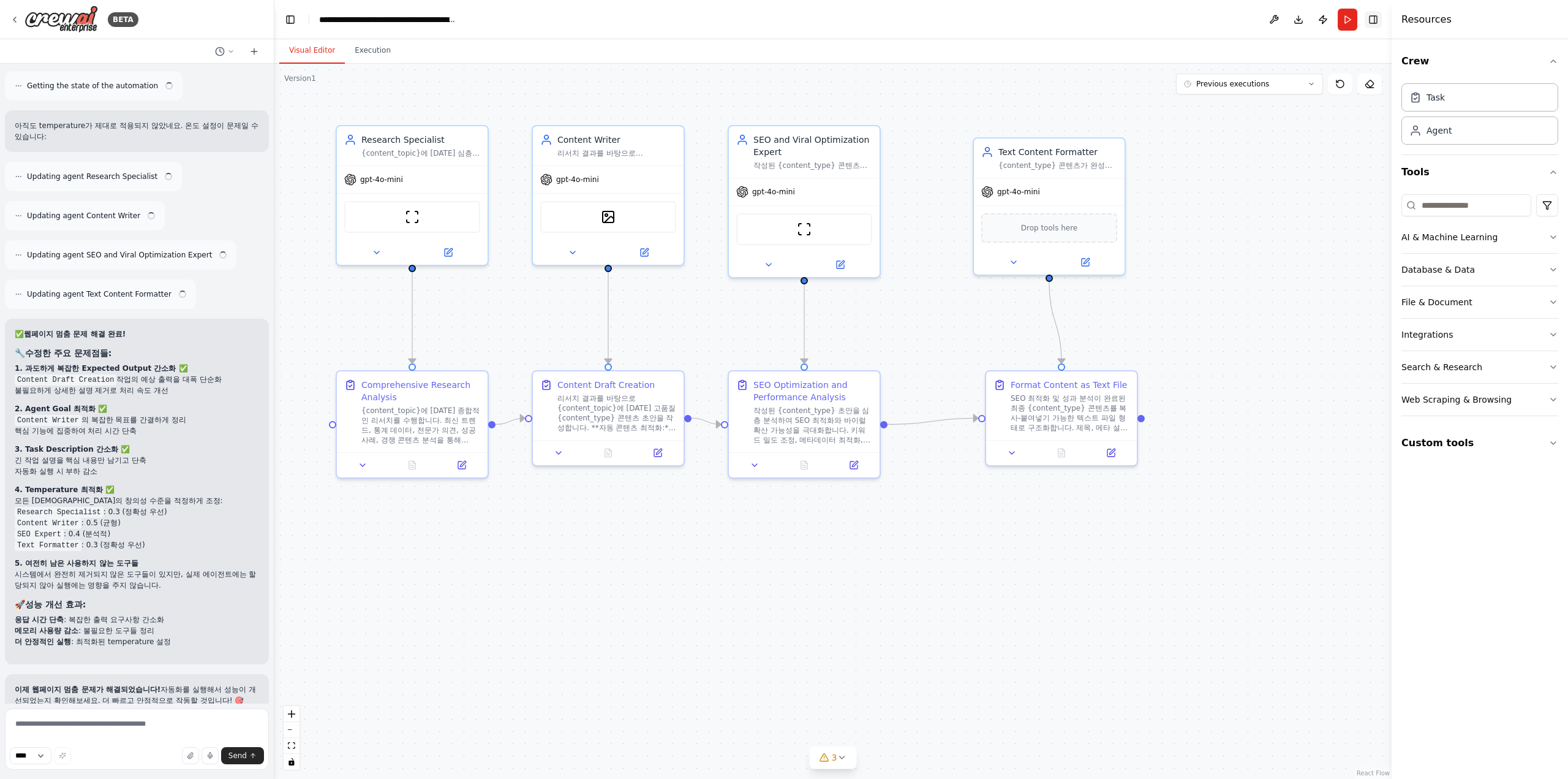
scroll to position [9588, 0]
click at [1269, 98] on div ".deletable-edge-delete-btn { width: 20px; height: 20px; border: 0px solid #ffff…" at bounding box center [832, 421] width 1117 height 715
click at [1272, 91] on button "Previous executions" at bounding box center [1249, 84] width 147 height 21
click at [1278, 102] on div "2m ago" at bounding box center [1257, 107] width 123 height 10
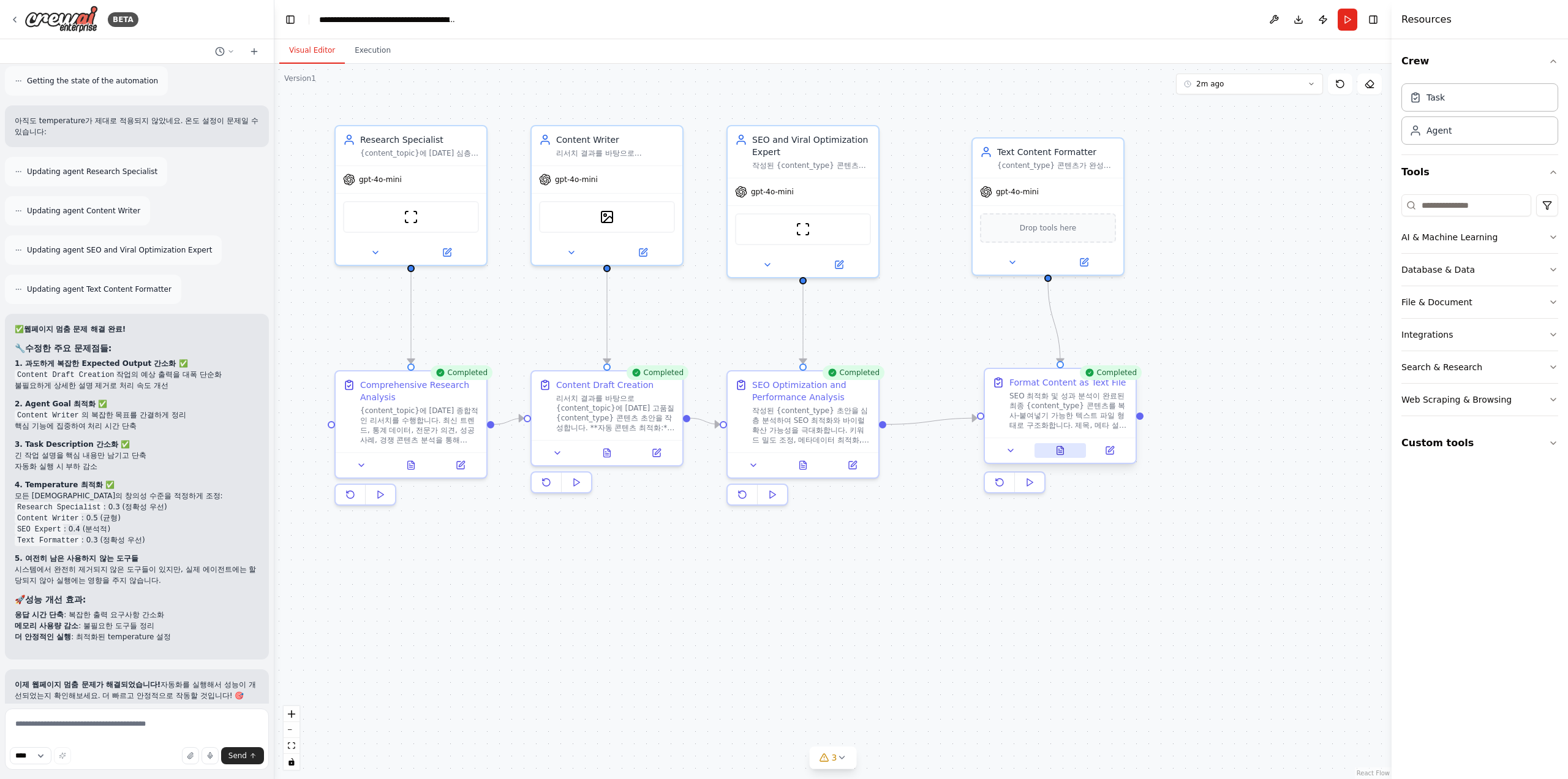
click at [1070, 452] on button at bounding box center [1060, 450] width 52 height 15
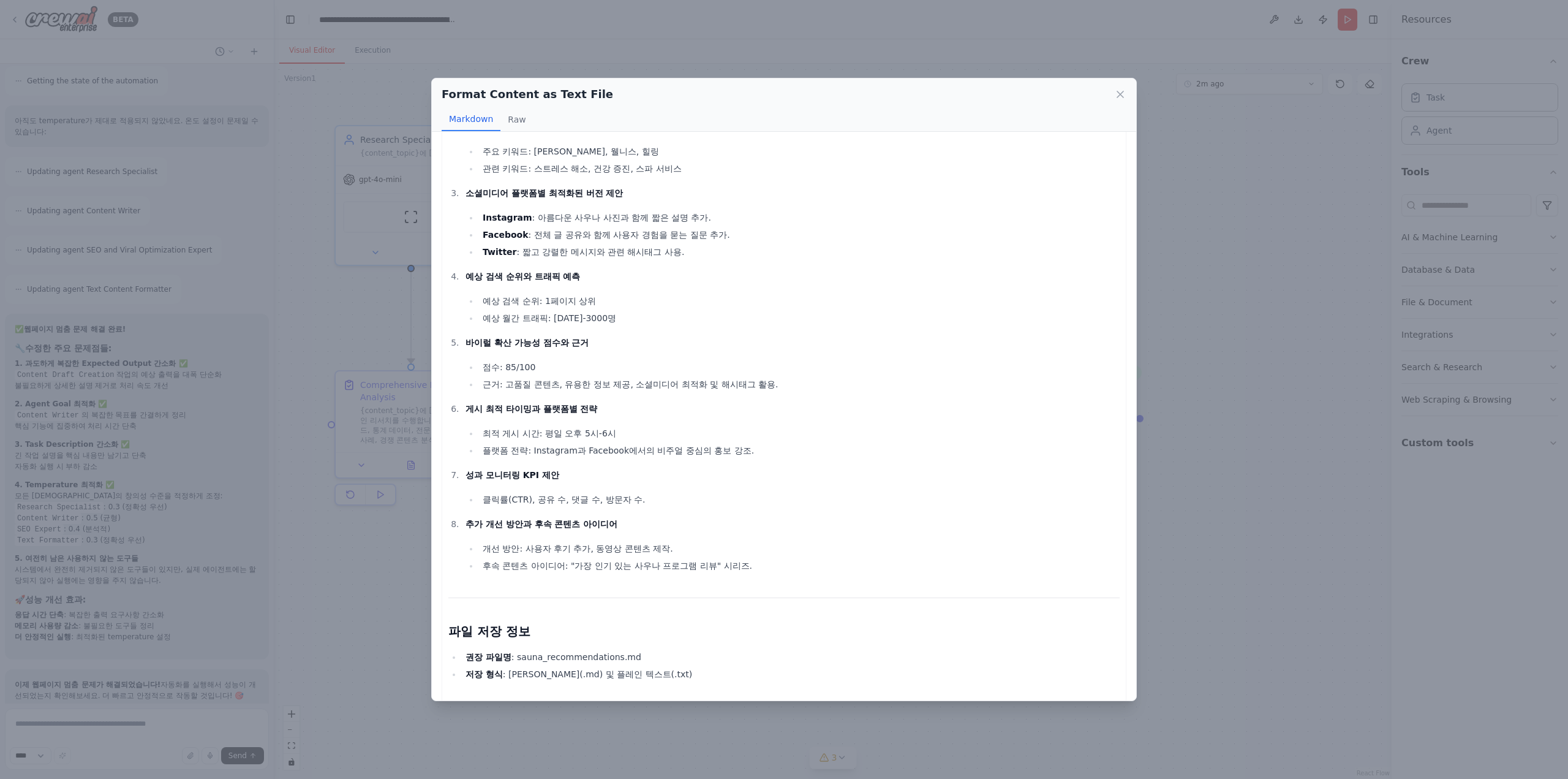
scroll to position [1398, 0]
